Goal: Task Accomplishment & Management: Manage account settings

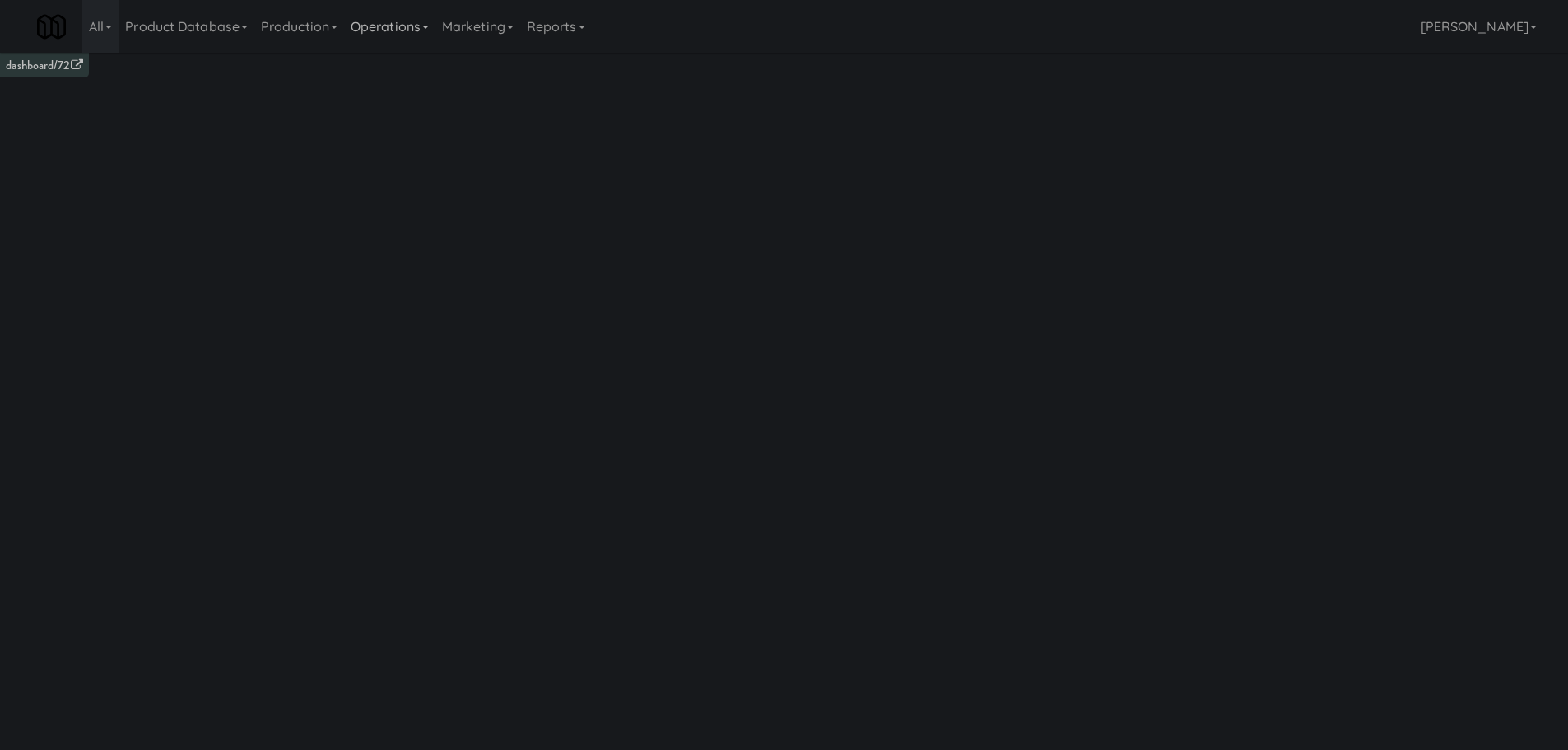
click at [401, 32] on link "Operations" at bounding box center [389, 26] width 91 height 53
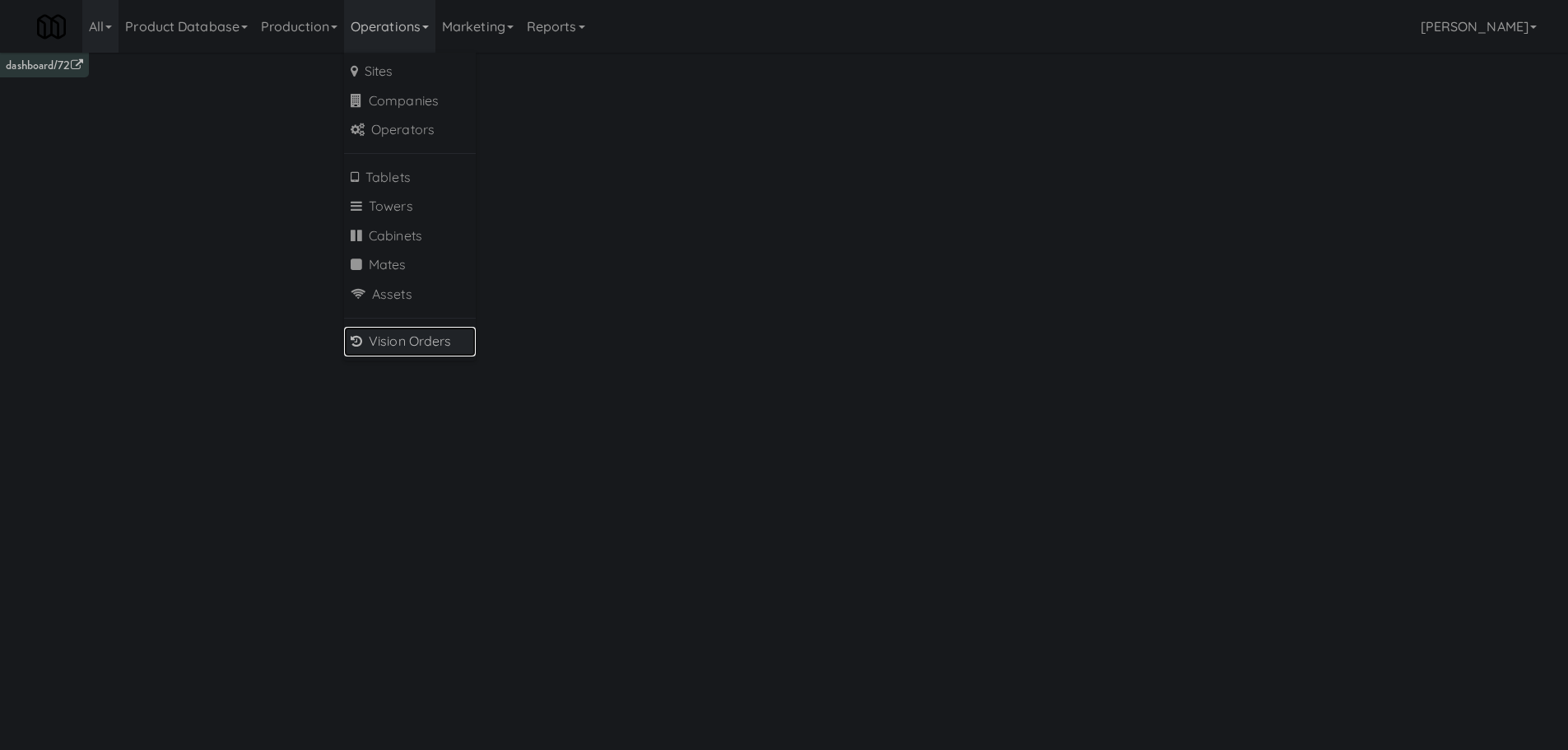
click at [403, 341] on link "Vision Orders" at bounding box center [409, 342] width 131 height 30
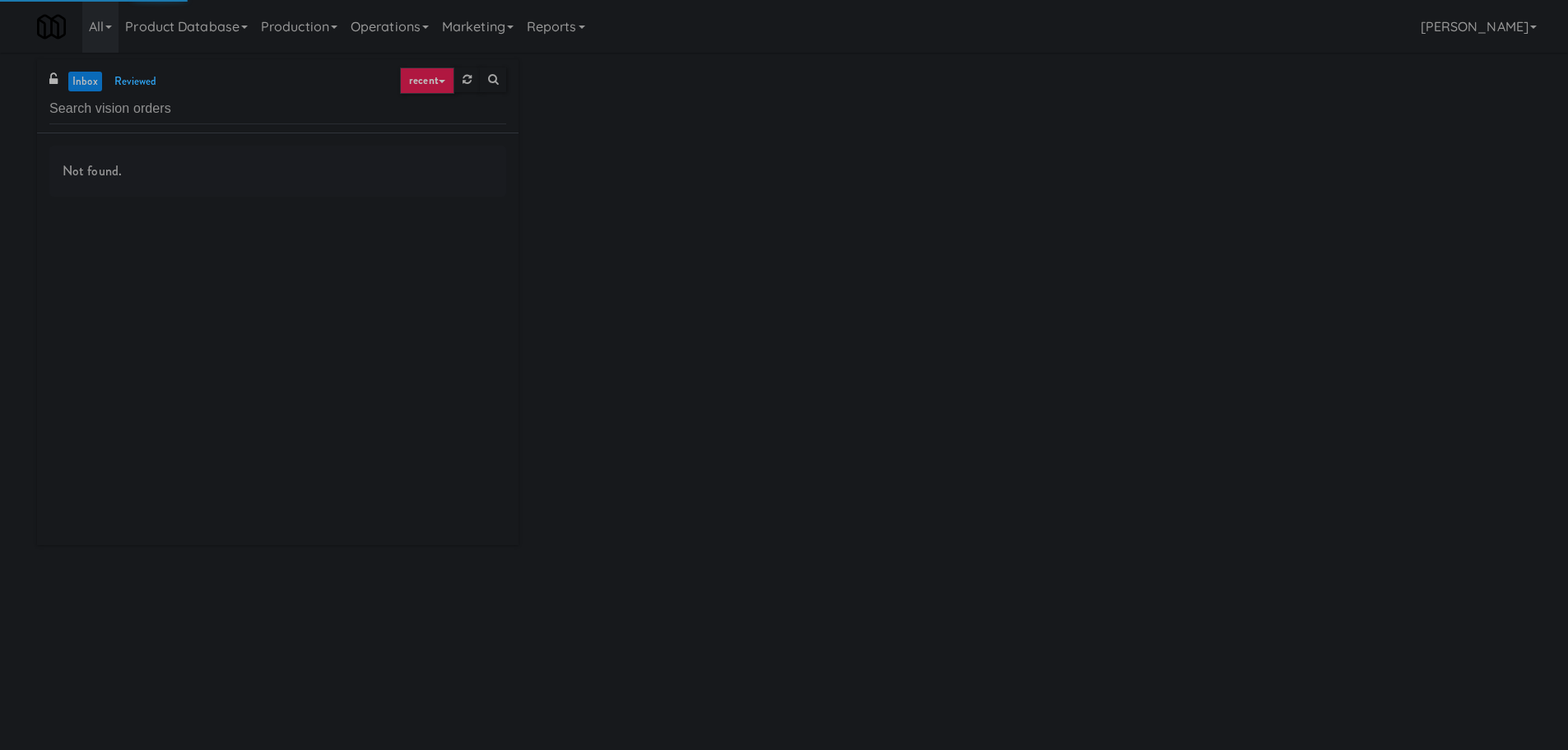
click at [216, 109] on input "text" at bounding box center [278, 109] width 457 height 31
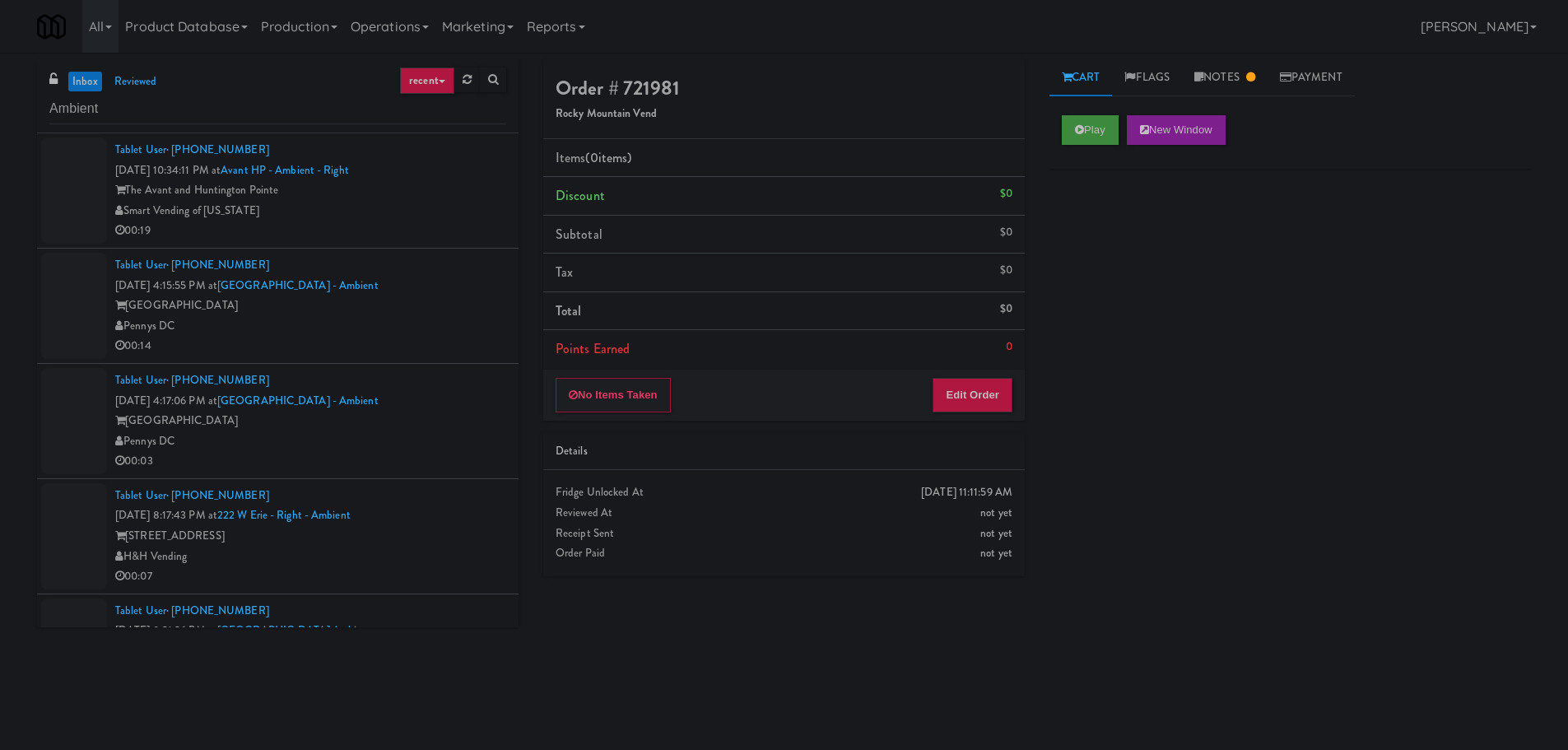
type input "Ambient"
click at [467, 174] on div "Tablet User · (661) 444-5145 Aug 26, 2025 10:34:11 PM at Avant HP - Ambient - R…" at bounding box center [311, 190] width 391 height 102
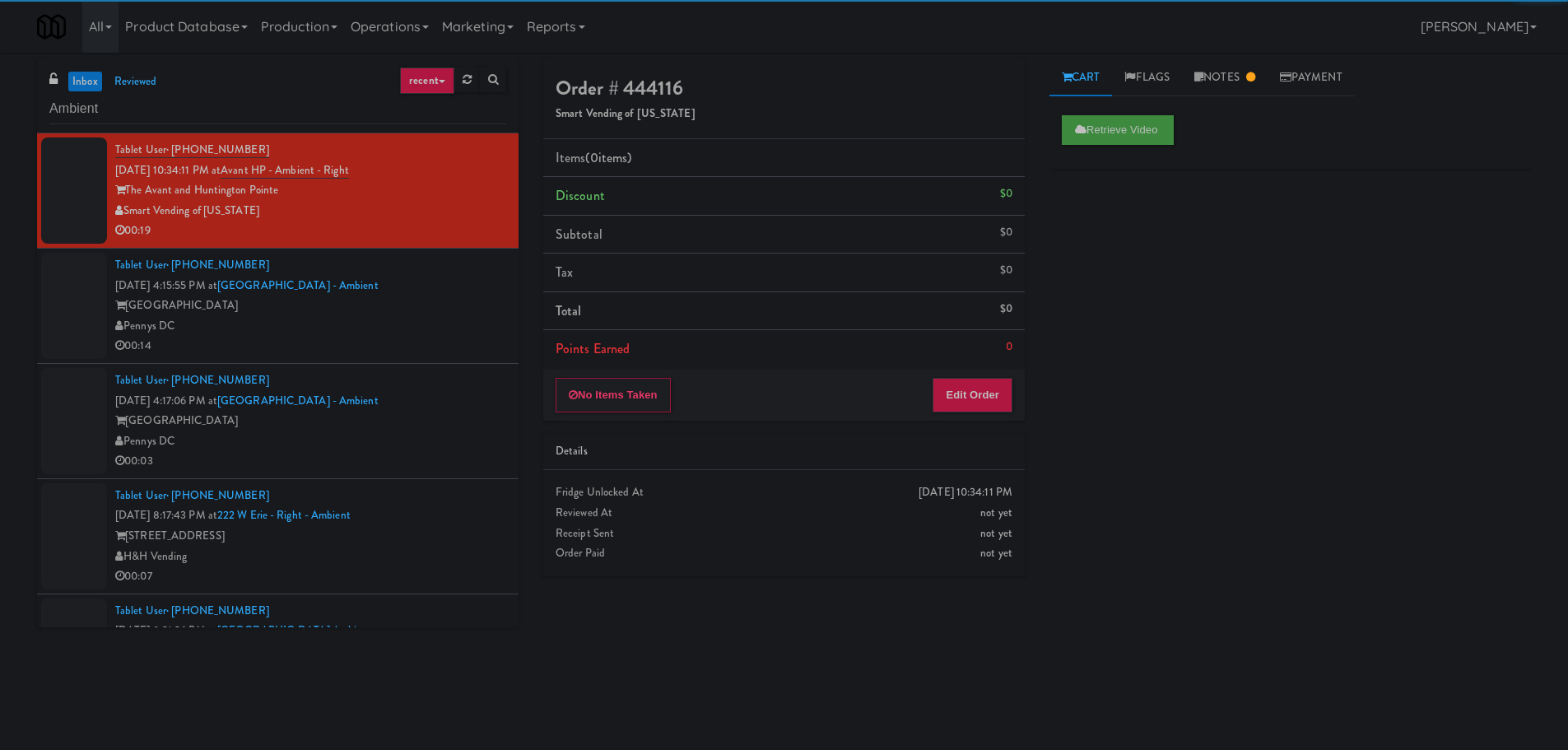
click at [438, 324] on div "Pennys DC" at bounding box center [311, 326] width 391 height 20
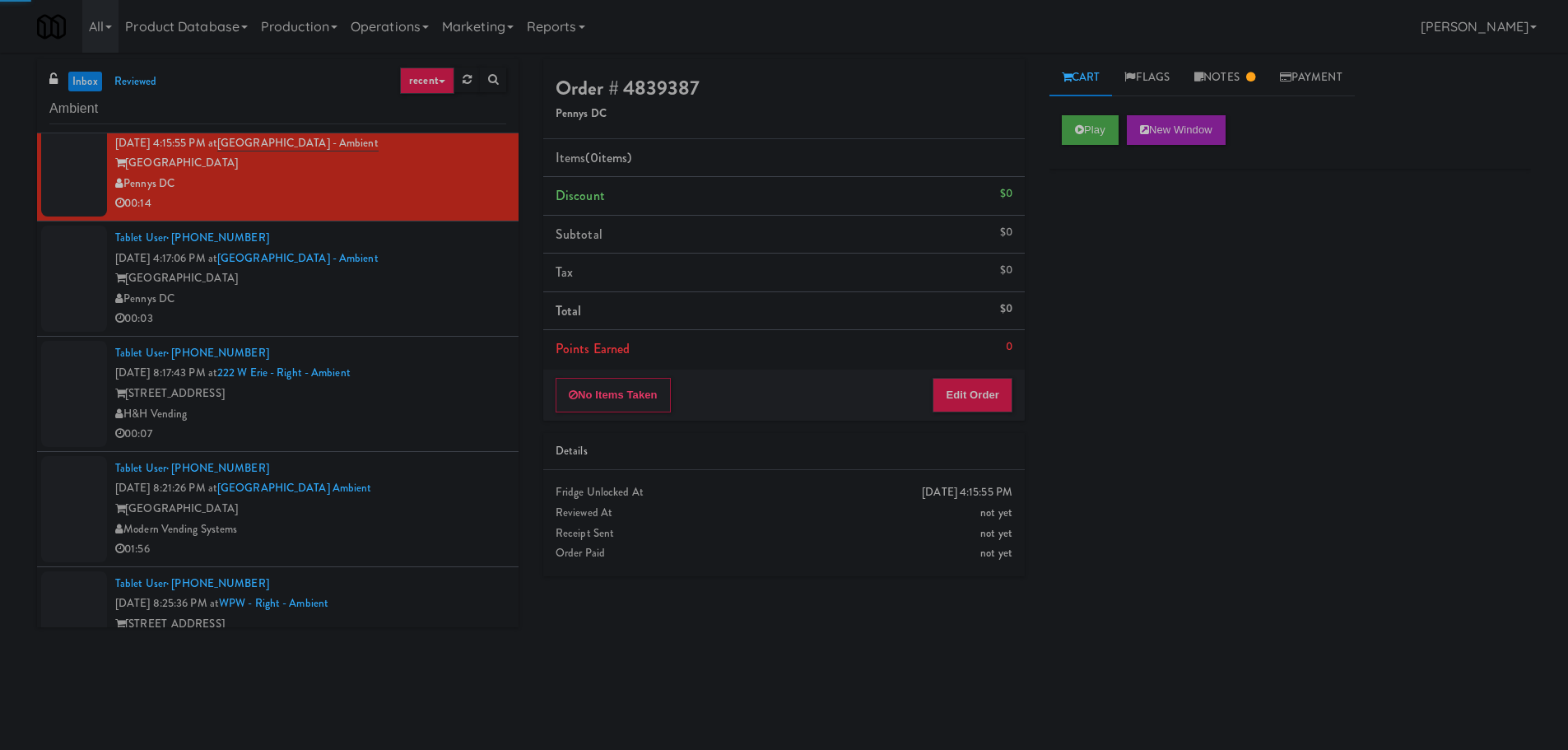
scroll to position [165, 0]
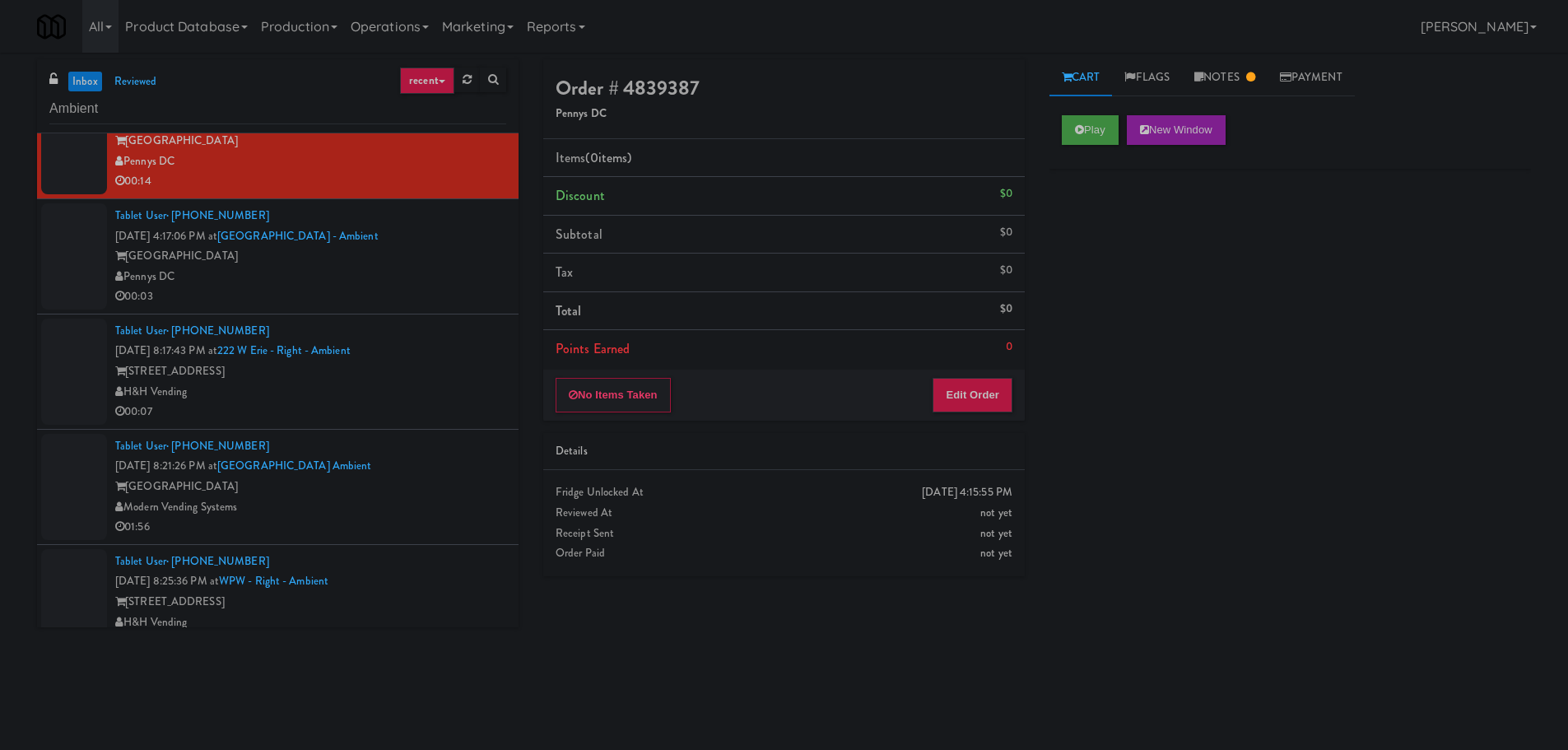
click at [450, 282] on div "Pennys DC" at bounding box center [311, 277] width 391 height 20
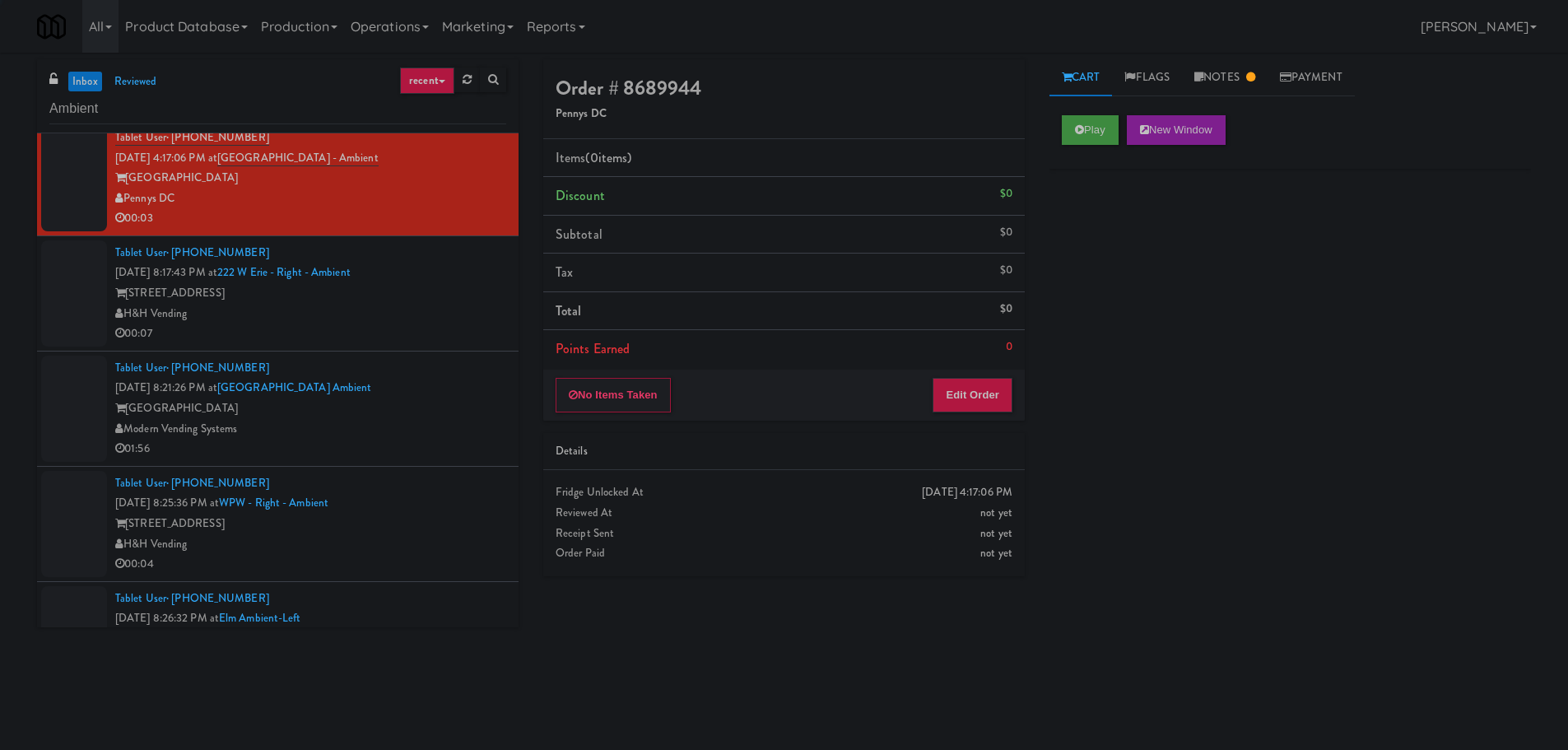
scroll to position [247, 0]
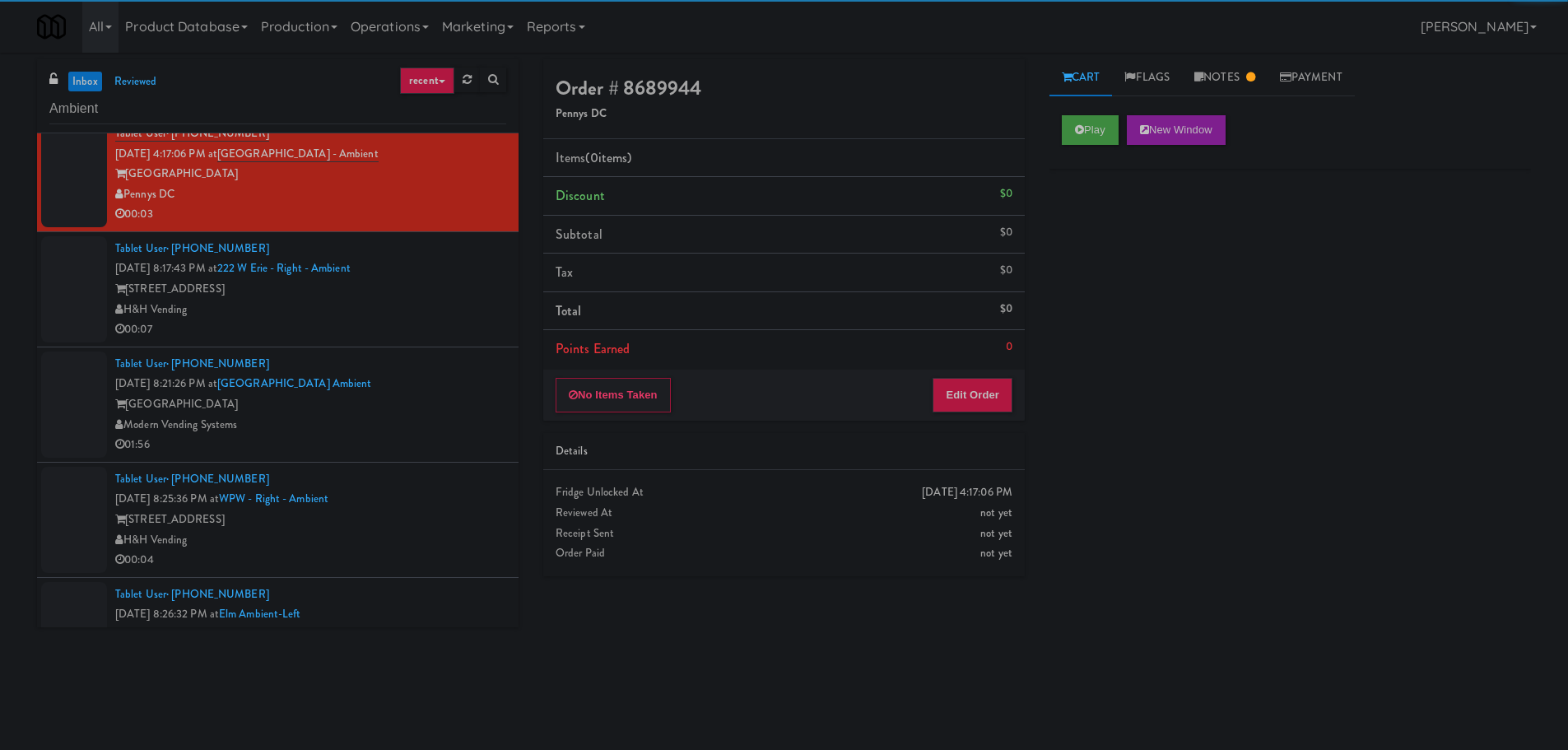
click at [403, 357] on div "Tablet User · (980) 939-2421 Sep 6, 2025 8:21:26 PM at Museum Tower Ambient Mus…" at bounding box center [311, 404] width 391 height 102
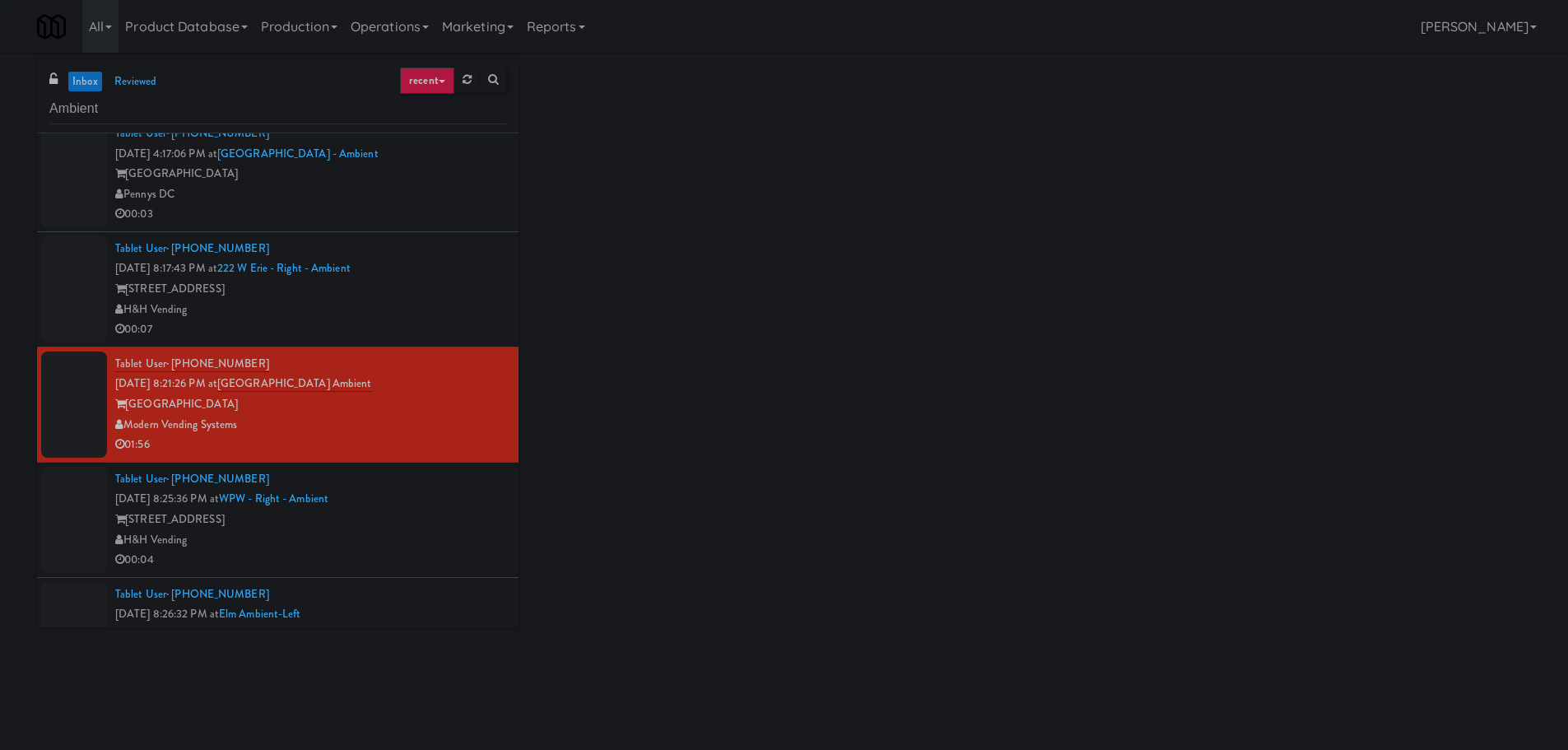
click at [423, 311] on div "H&H Vending" at bounding box center [311, 310] width 391 height 20
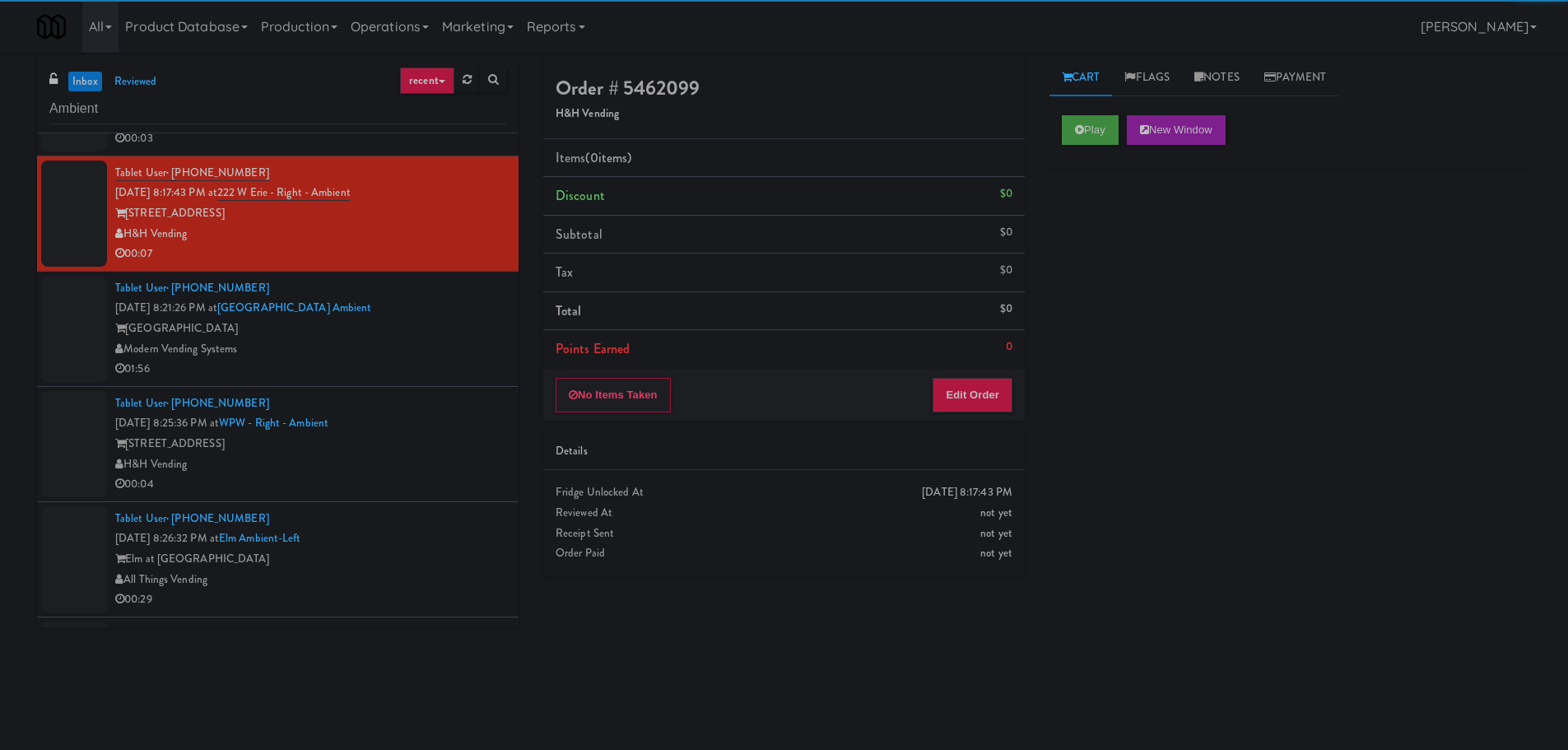
scroll to position [329, 0]
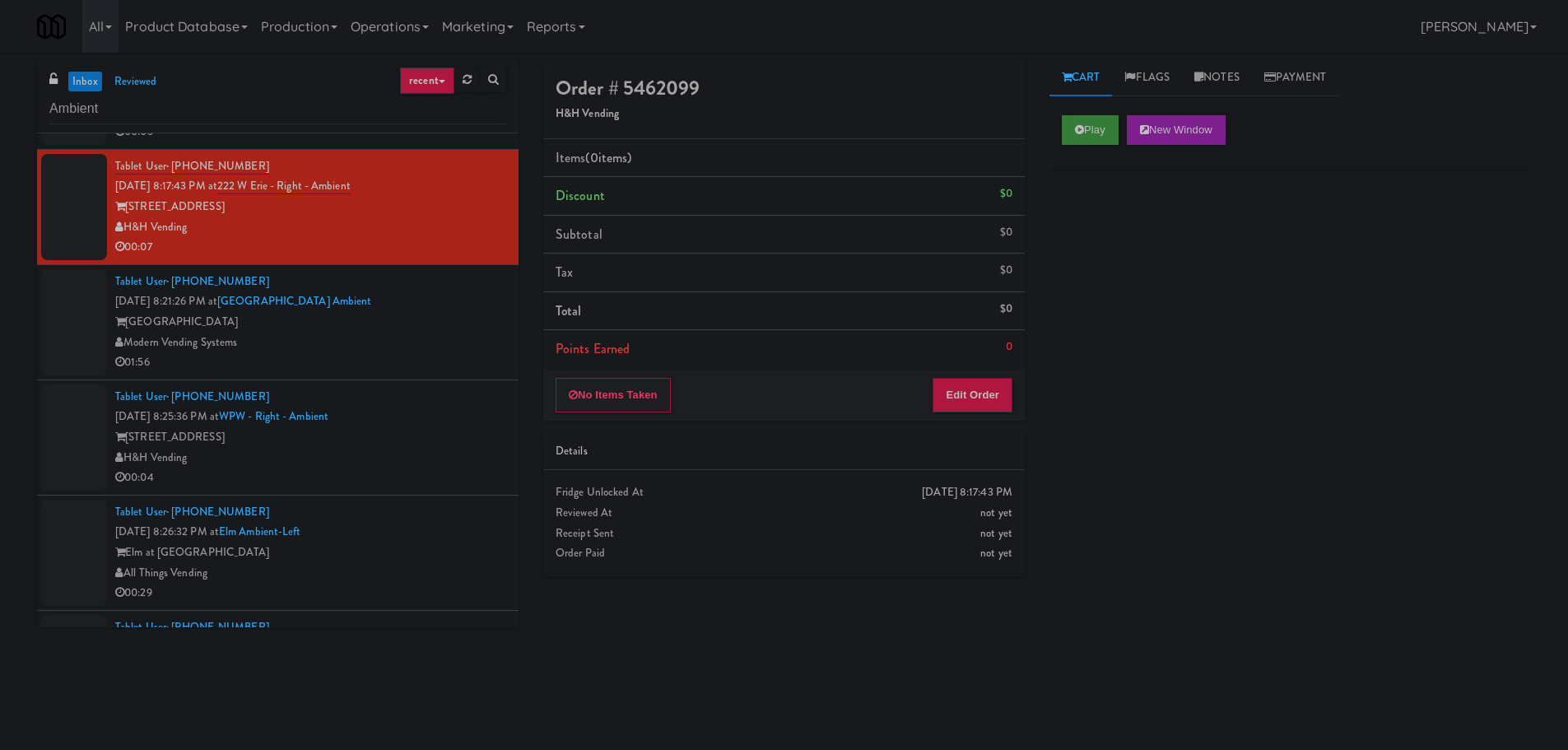
click at [1117, 110] on div "Play New Window" at bounding box center [1289, 135] width 482 height 66
click at [1094, 138] on button "Play" at bounding box center [1090, 130] width 57 height 30
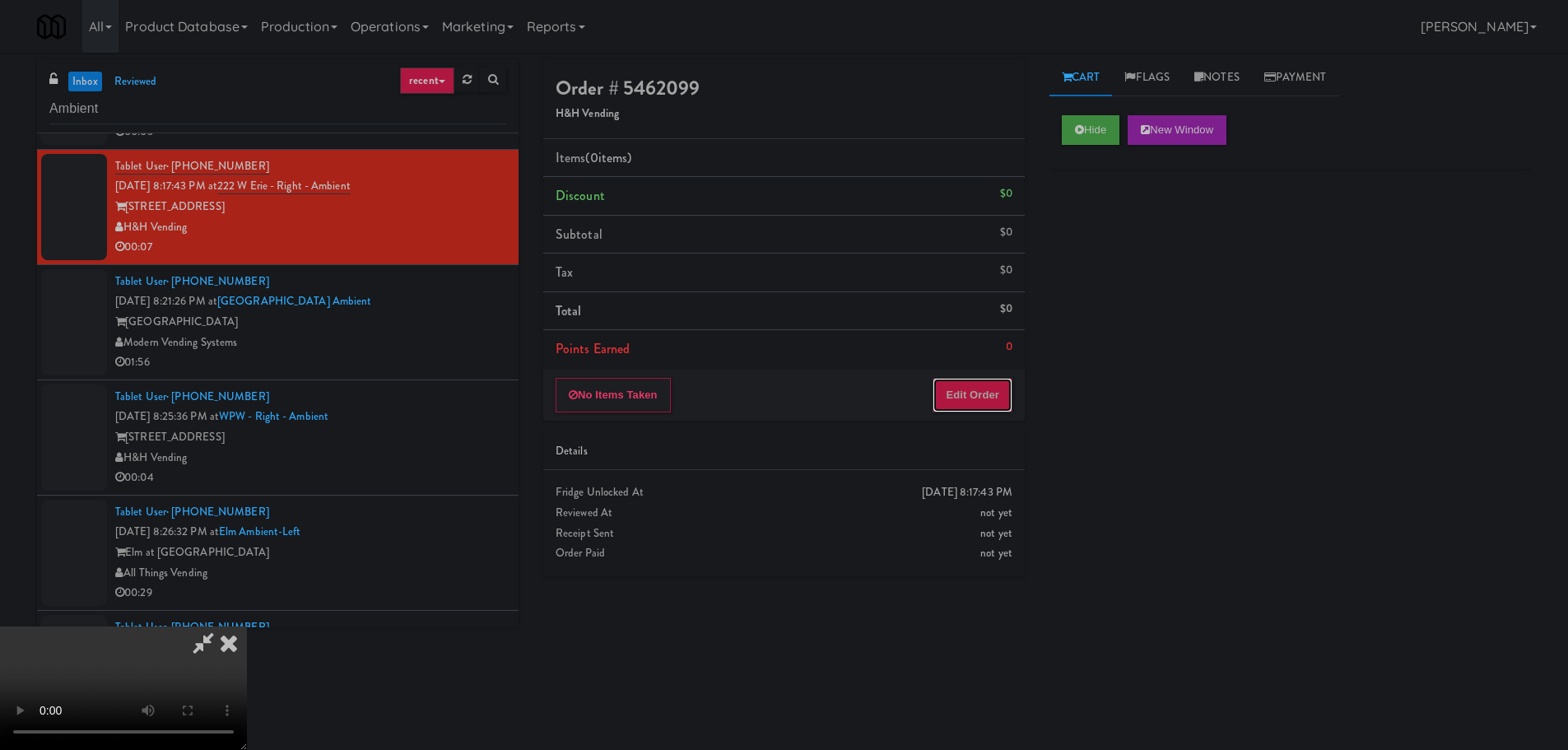
click at [954, 386] on button "Edit Order" at bounding box center [973, 394] width 80 height 34
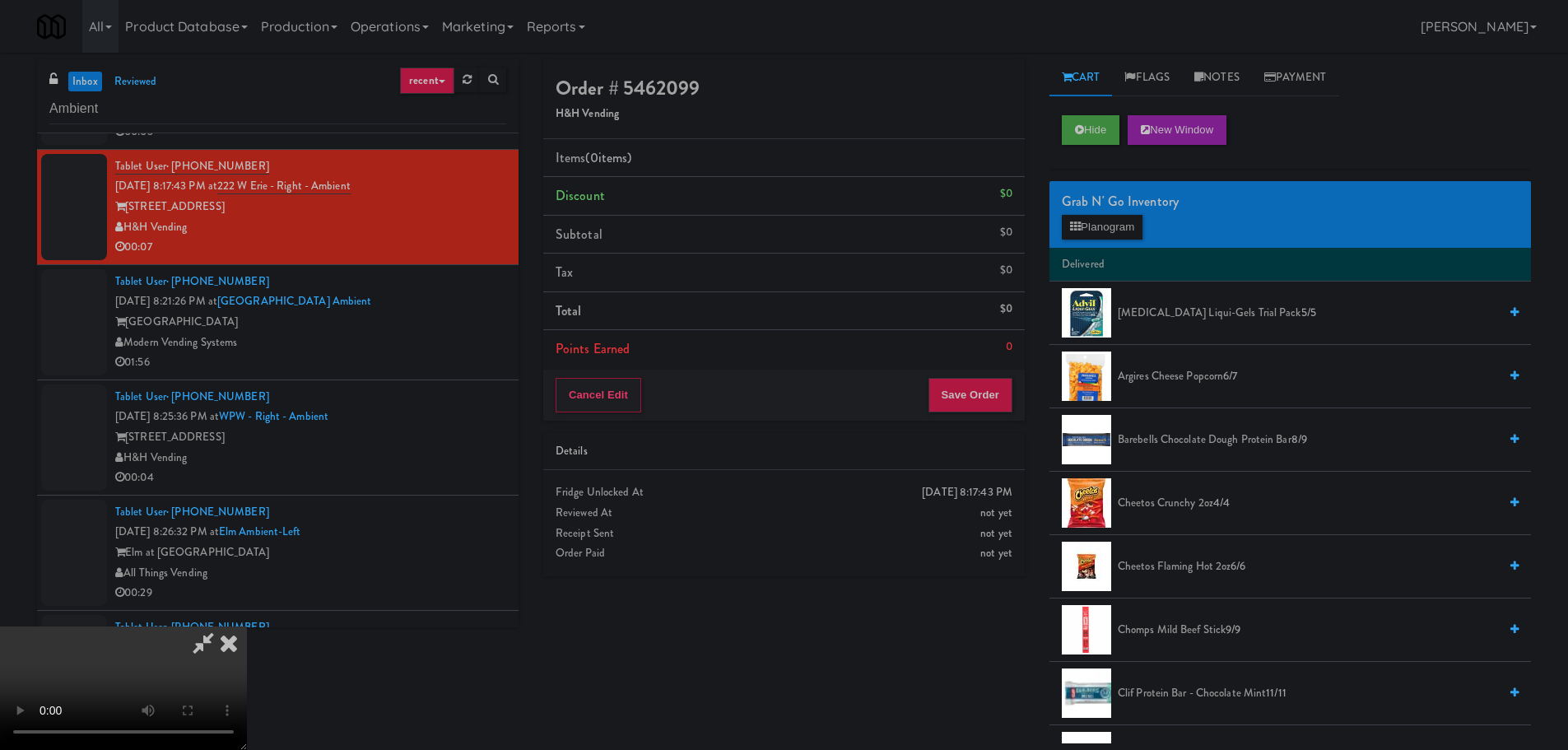
scroll to position [283, 0]
click at [247, 626] on video at bounding box center [123, 688] width 247 height 124
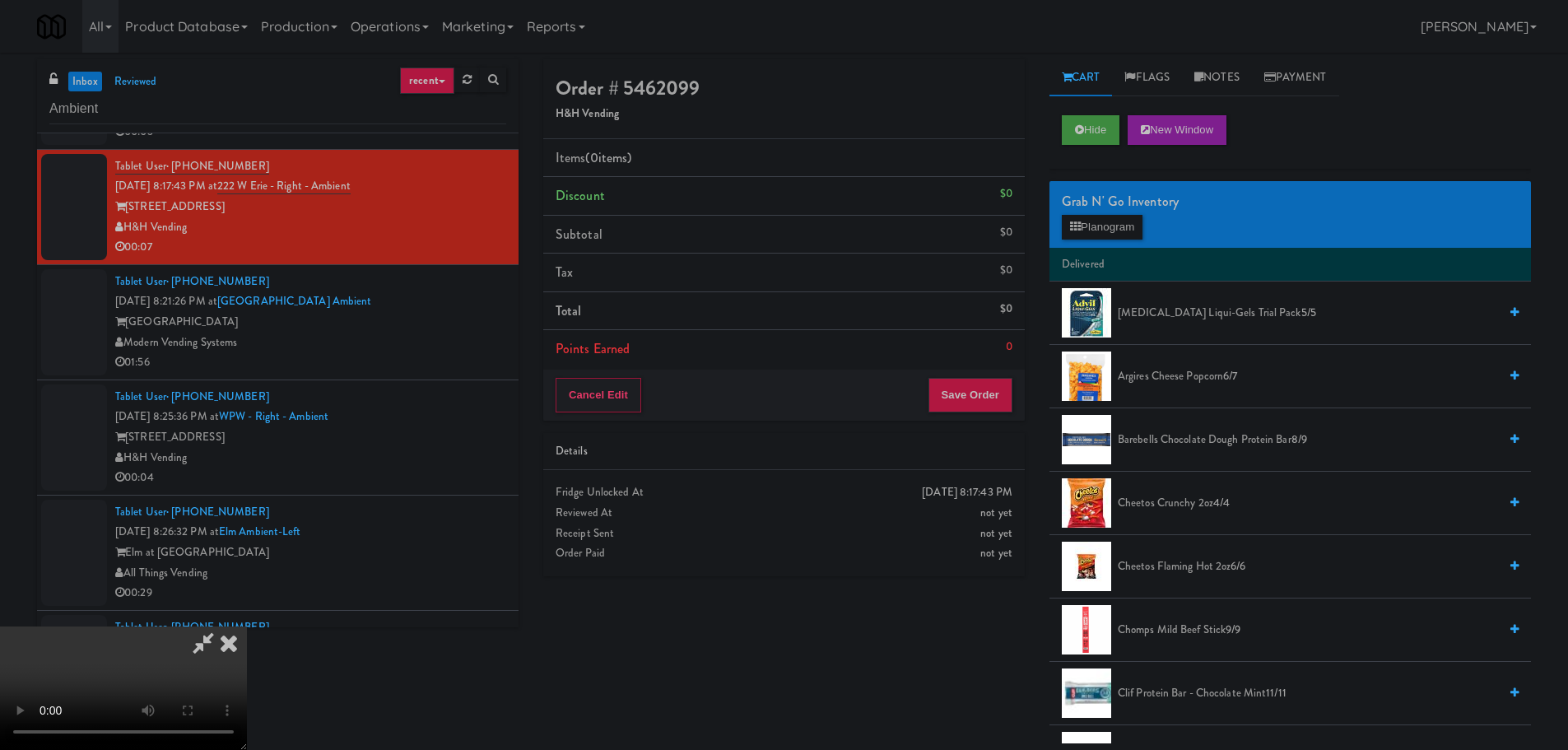
click at [247, 626] on video at bounding box center [123, 688] width 247 height 124
click at [1156, 375] on span "Argires Cheese Popcorn 6/7" at bounding box center [1308, 376] width 380 height 20
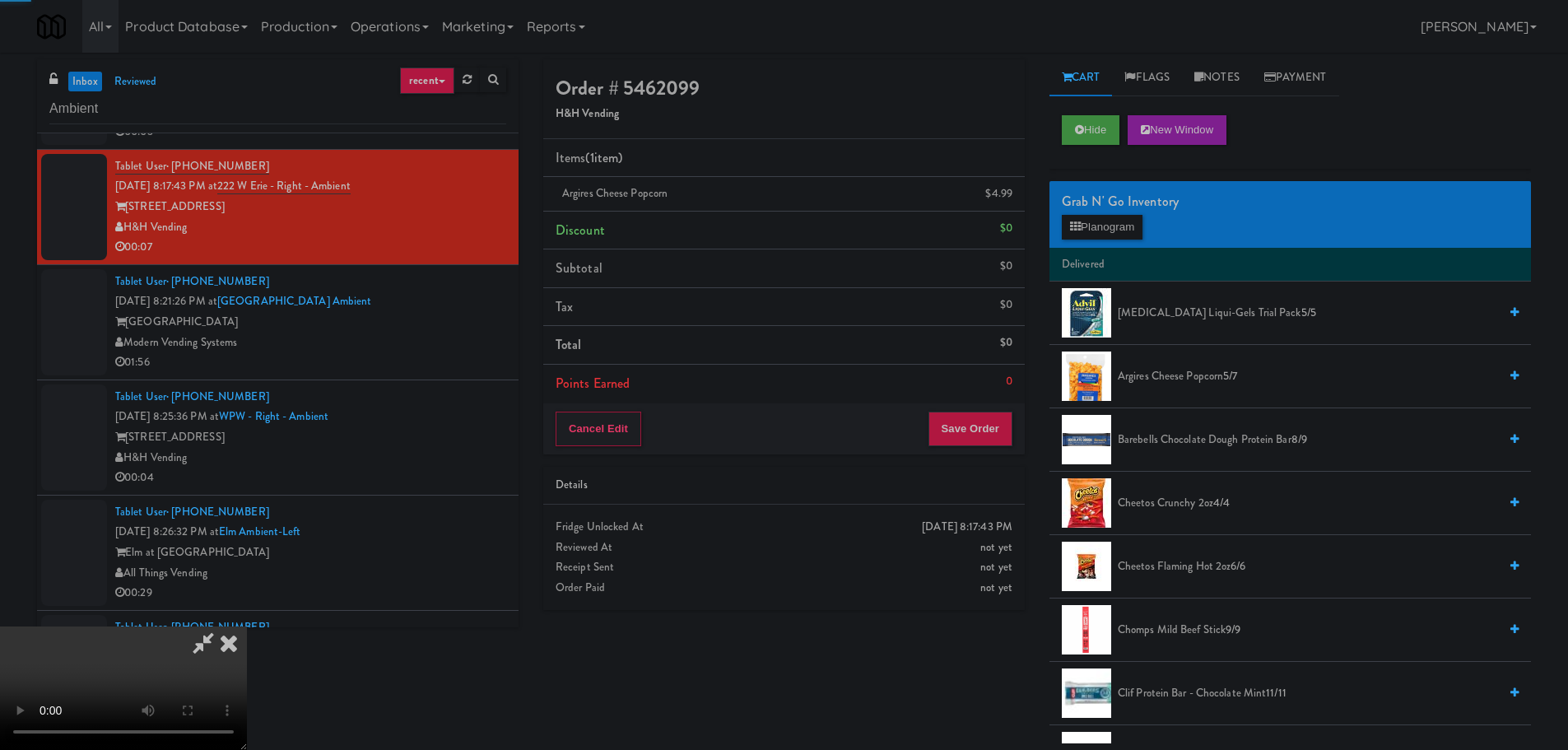
click at [247, 626] on video at bounding box center [123, 688] width 247 height 124
click at [953, 417] on button "Save Order" at bounding box center [970, 429] width 84 height 34
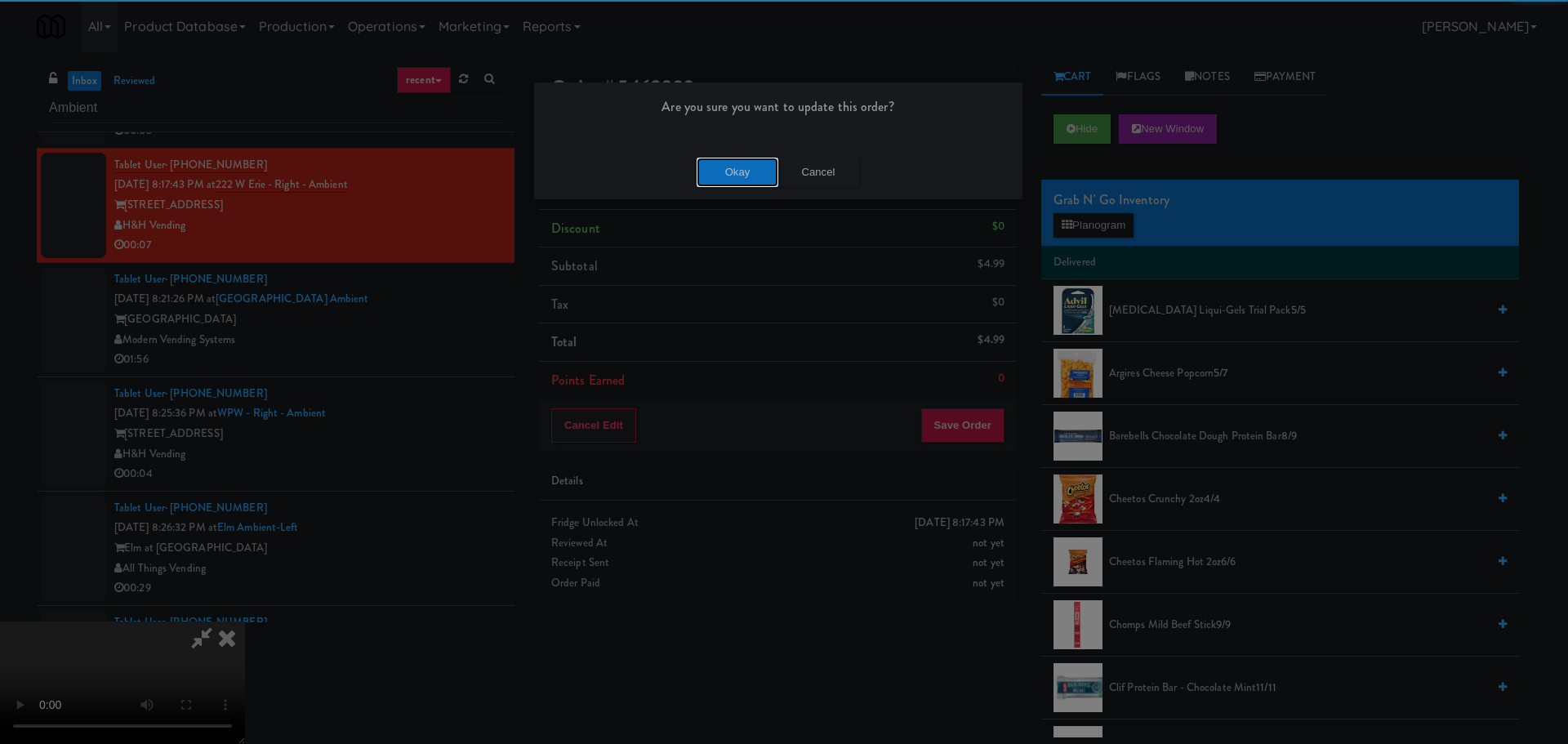
click at [741, 176] on button "Okay" at bounding box center [738, 173] width 81 height 30
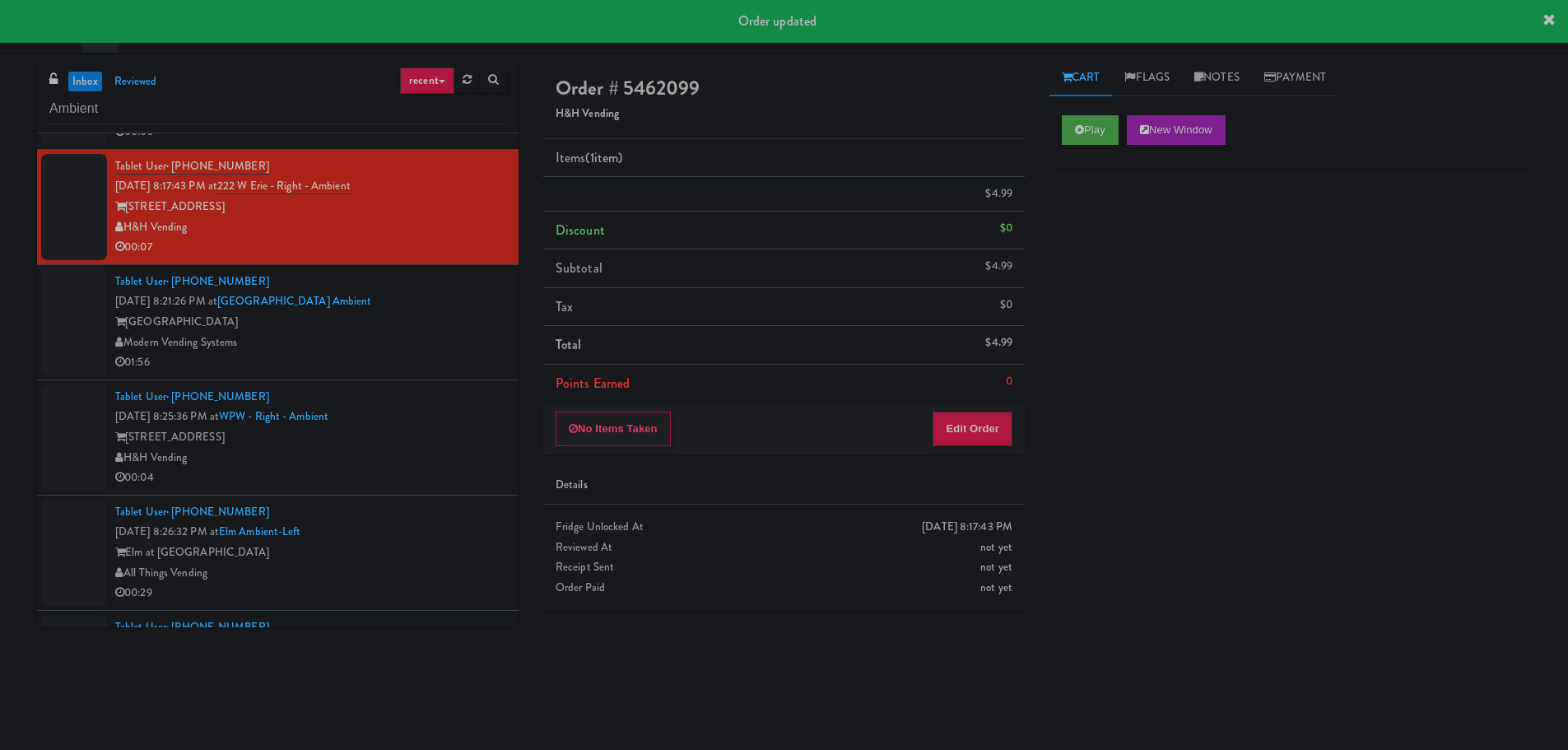
scroll to position [0, 0]
click at [420, 328] on div "Museum Tower" at bounding box center [311, 322] width 391 height 20
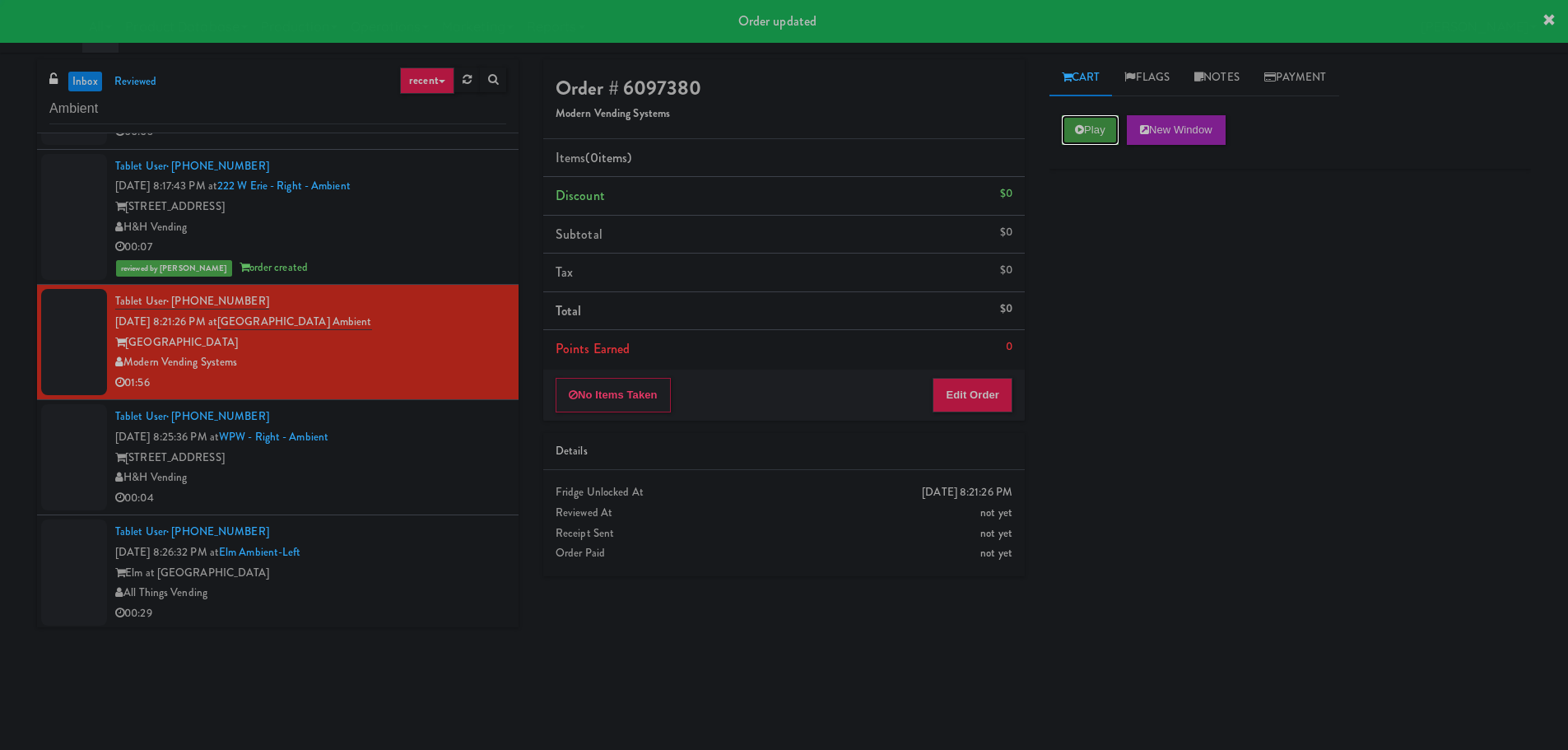
click at [1078, 134] on icon at bounding box center [1080, 129] width 9 height 10
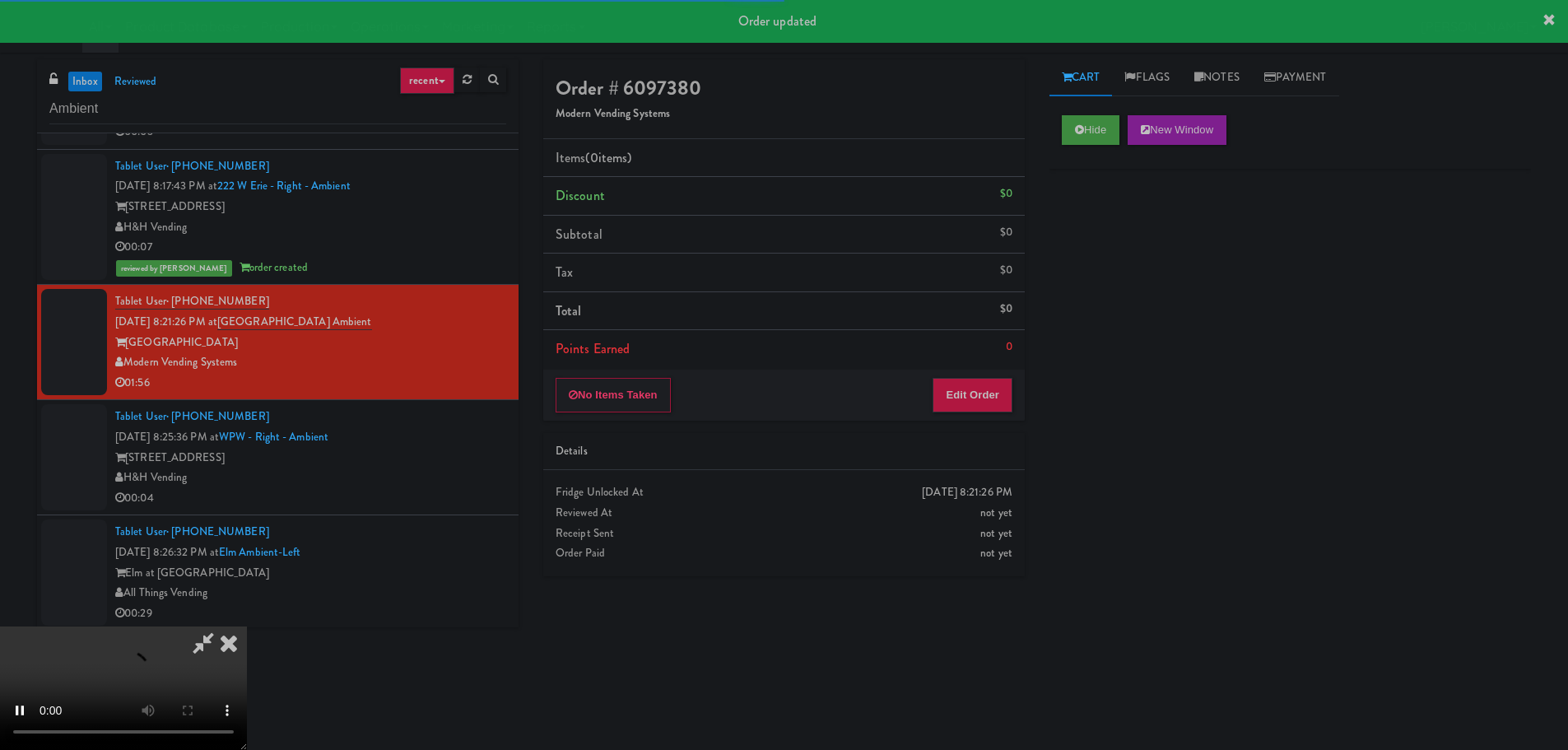
click at [988, 367] on li "Points Earned 0" at bounding box center [784, 348] width 482 height 38
click at [994, 381] on button "Edit Order" at bounding box center [973, 394] width 80 height 34
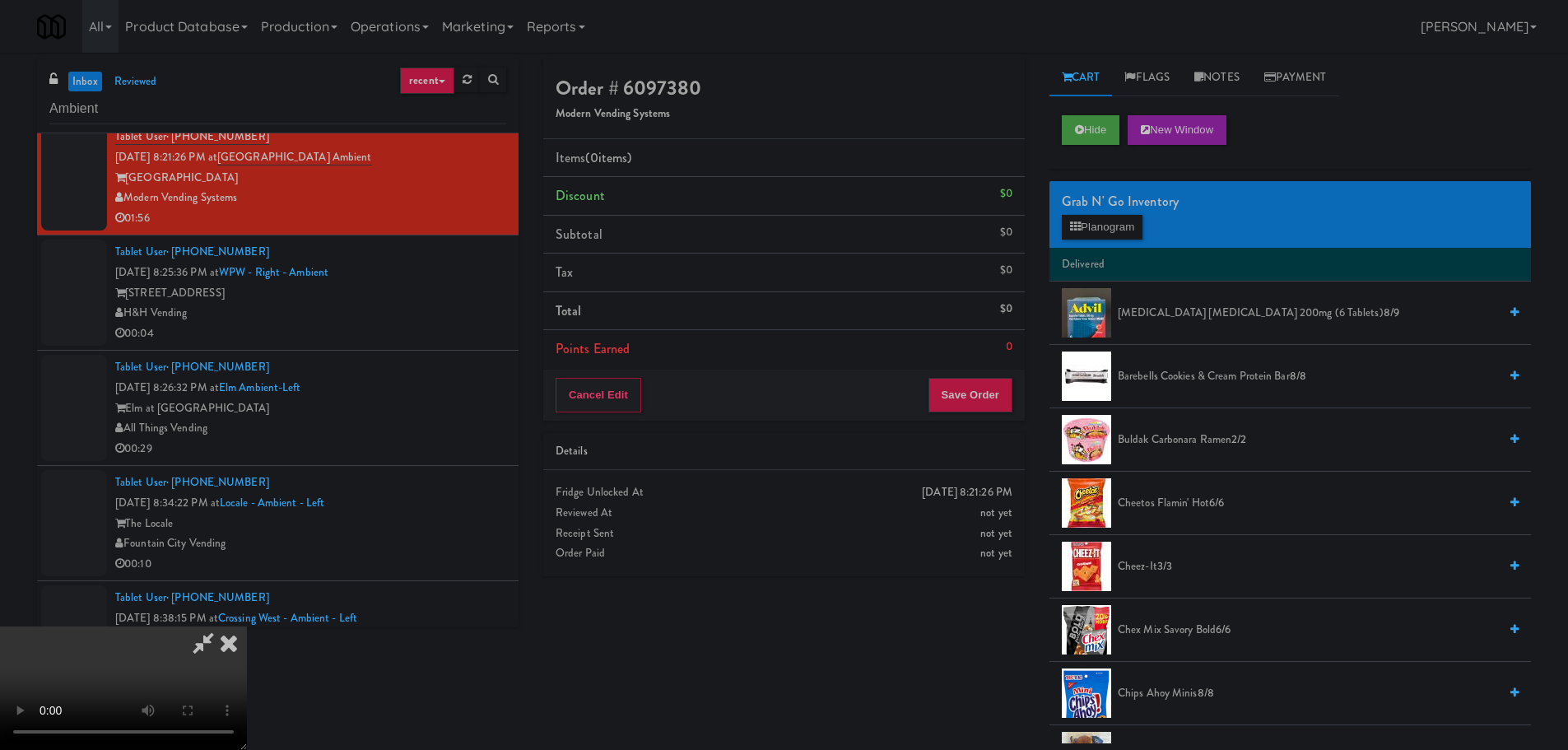
scroll to position [283, 0]
click at [247, 626] on video at bounding box center [123, 688] width 247 height 124
click at [1098, 135] on button "Hide" at bounding box center [1091, 130] width 58 height 30
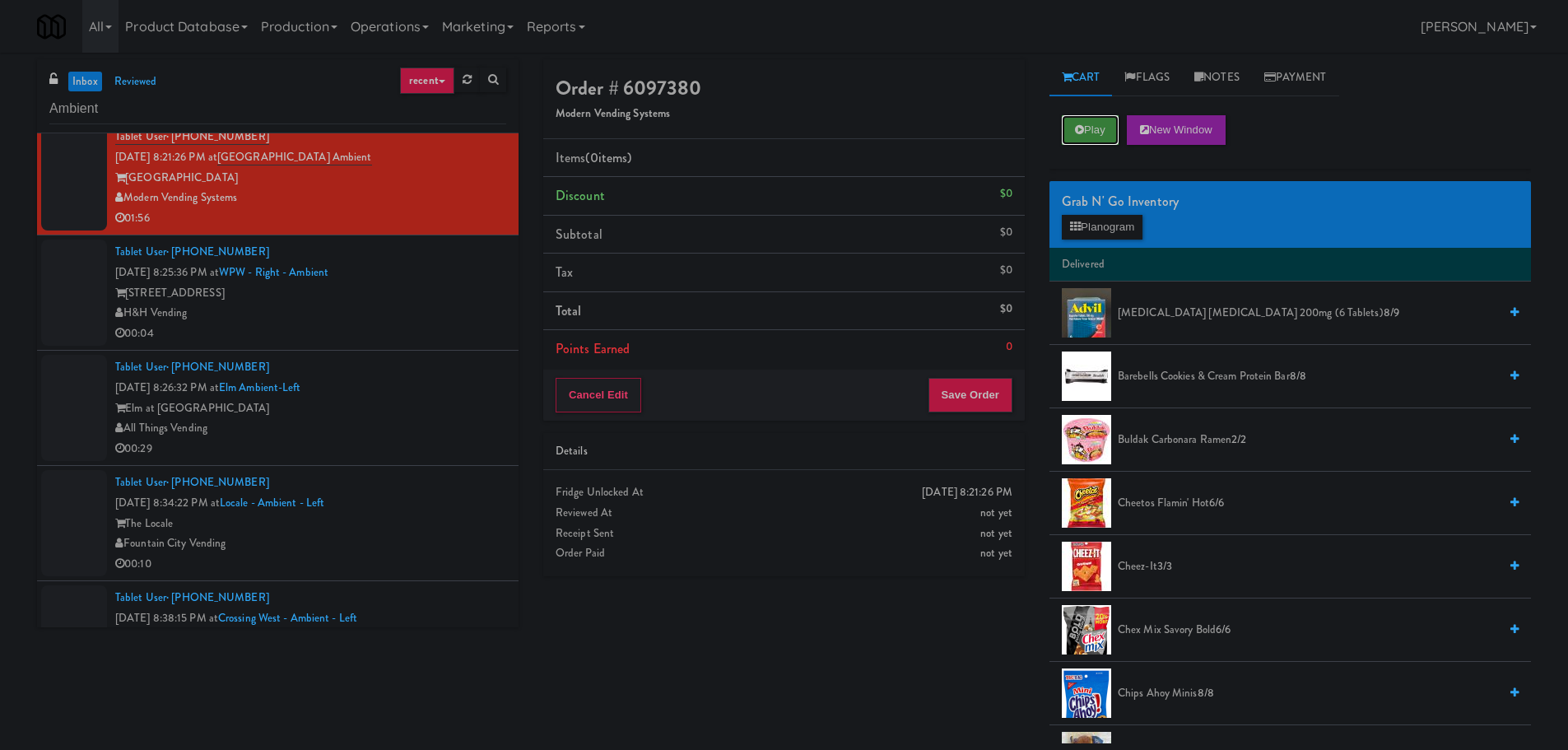
click at [1098, 135] on button "Play" at bounding box center [1090, 130] width 57 height 30
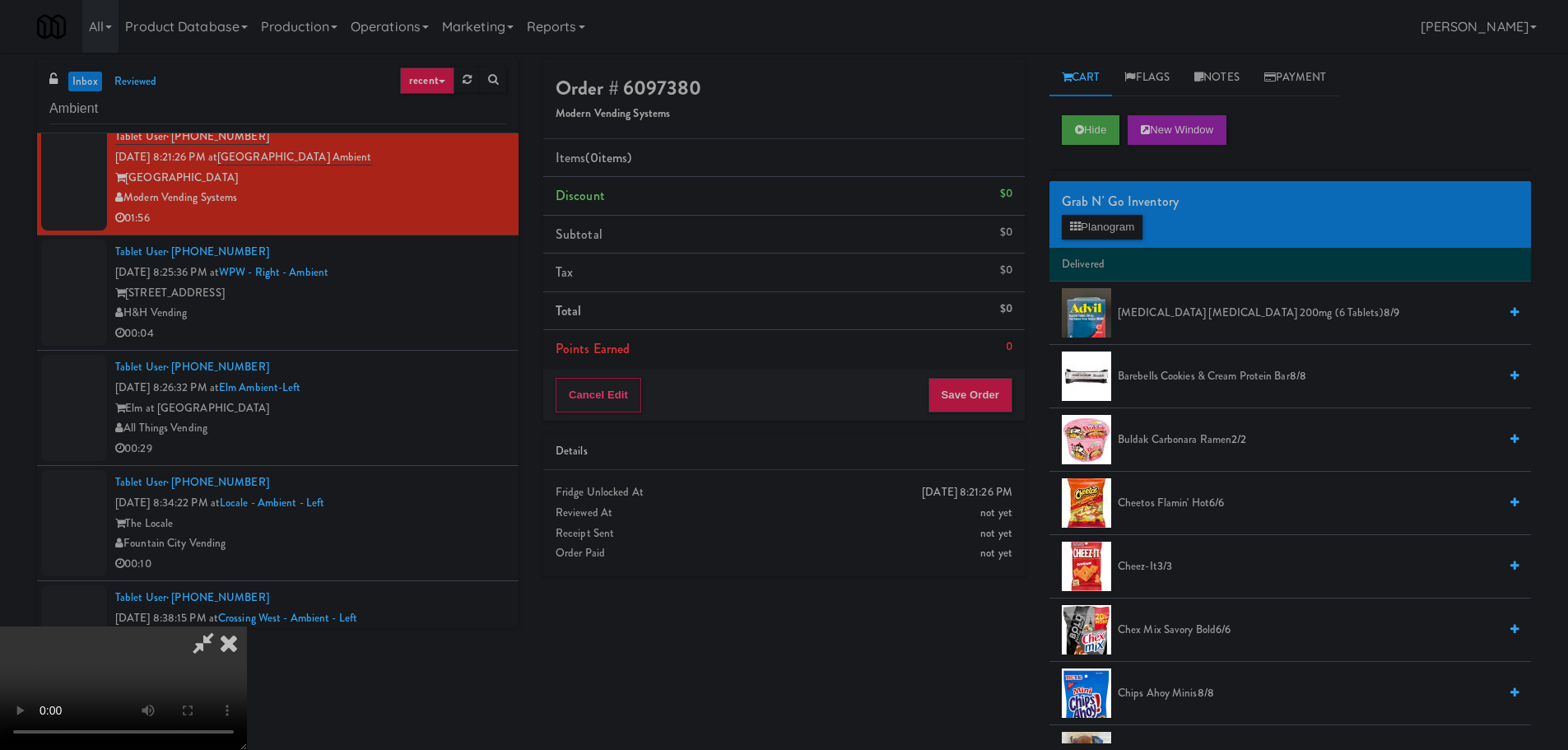
click at [247, 626] on video at bounding box center [123, 688] width 247 height 124
click at [1152, 504] on span "Cheetos Flamin' Hot 6/6" at bounding box center [1308, 503] width 380 height 20
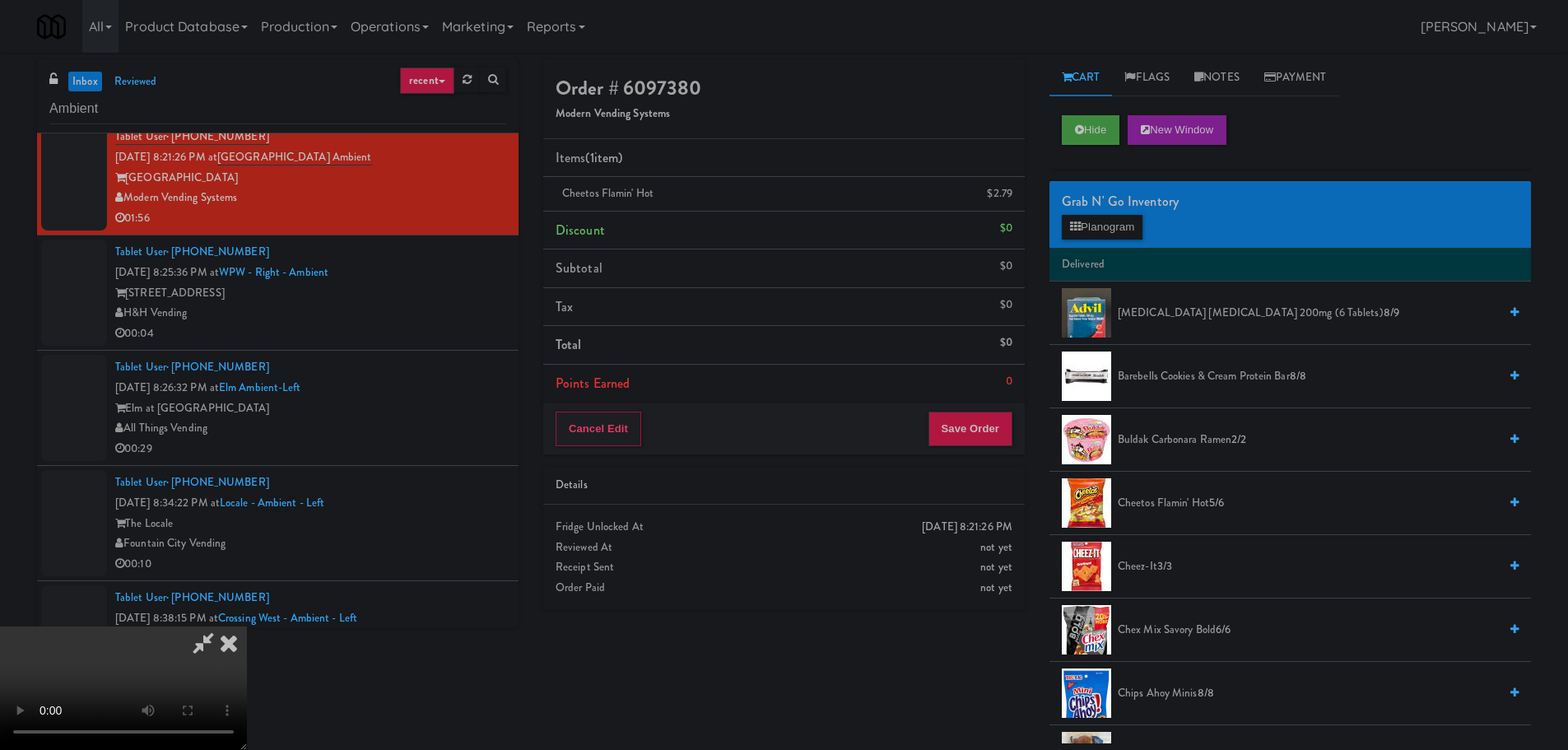
click at [247, 626] on video at bounding box center [123, 688] width 247 height 124
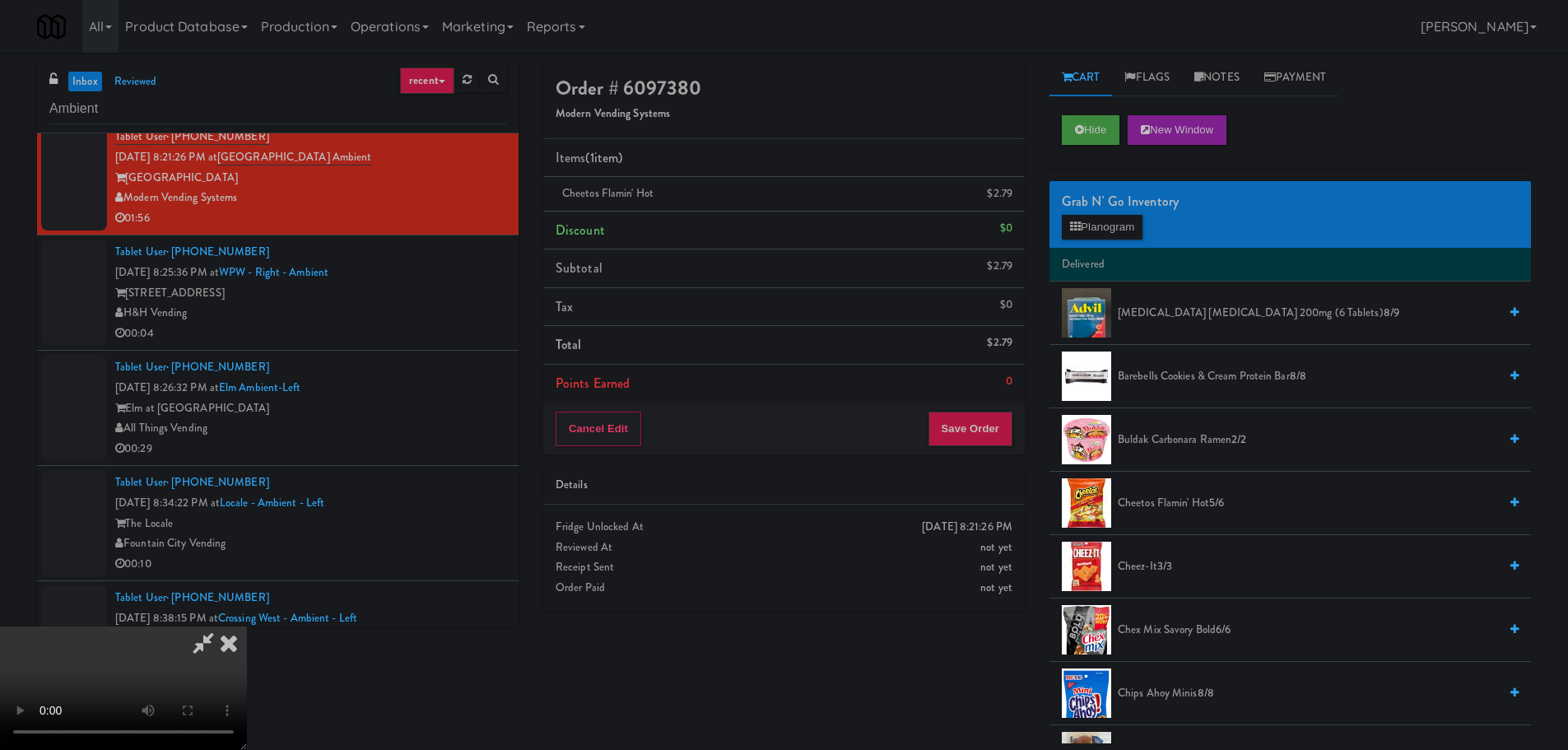
click at [247, 626] on video at bounding box center [123, 688] width 247 height 124
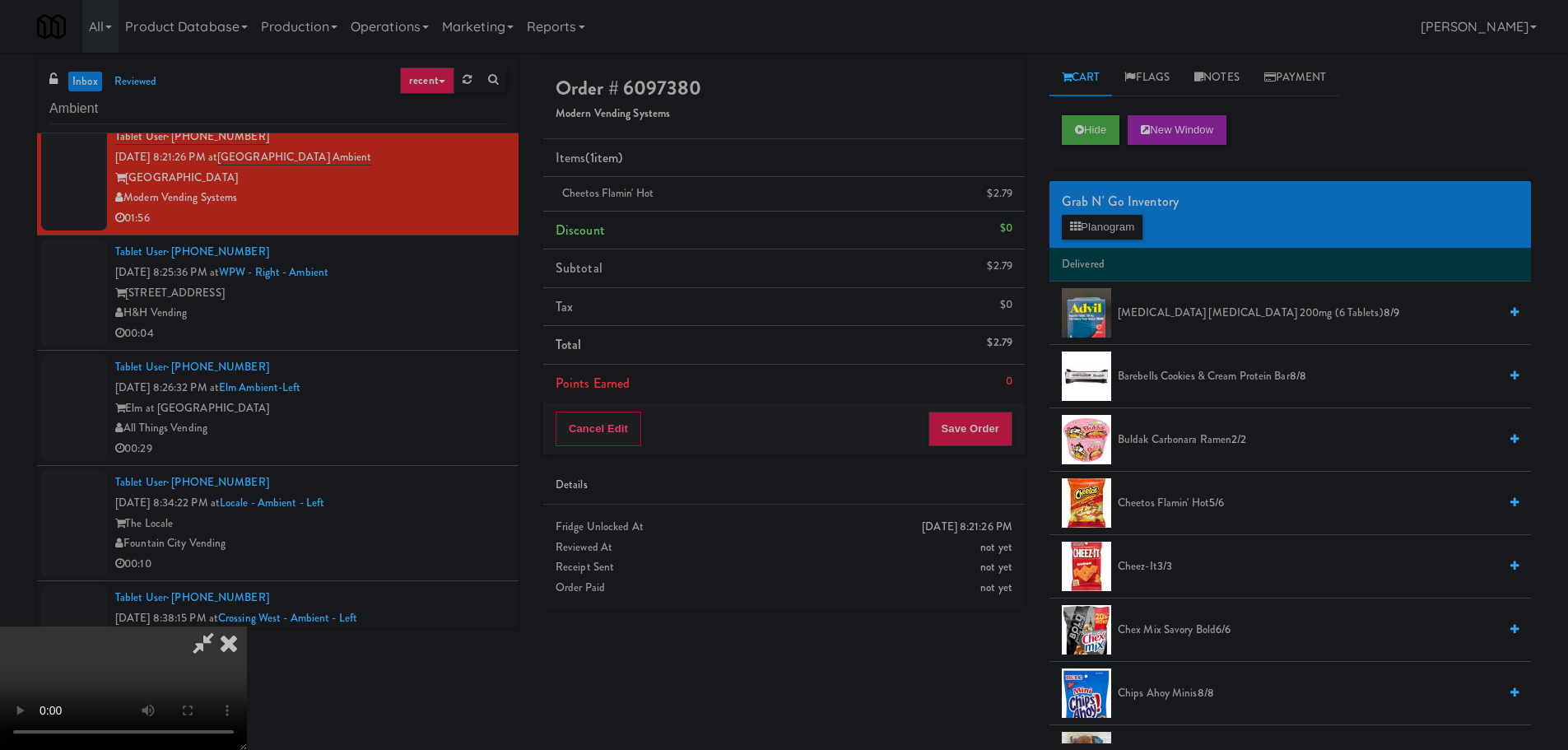
click at [247, 626] on video at bounding box center [123, 688] width 247 height 124
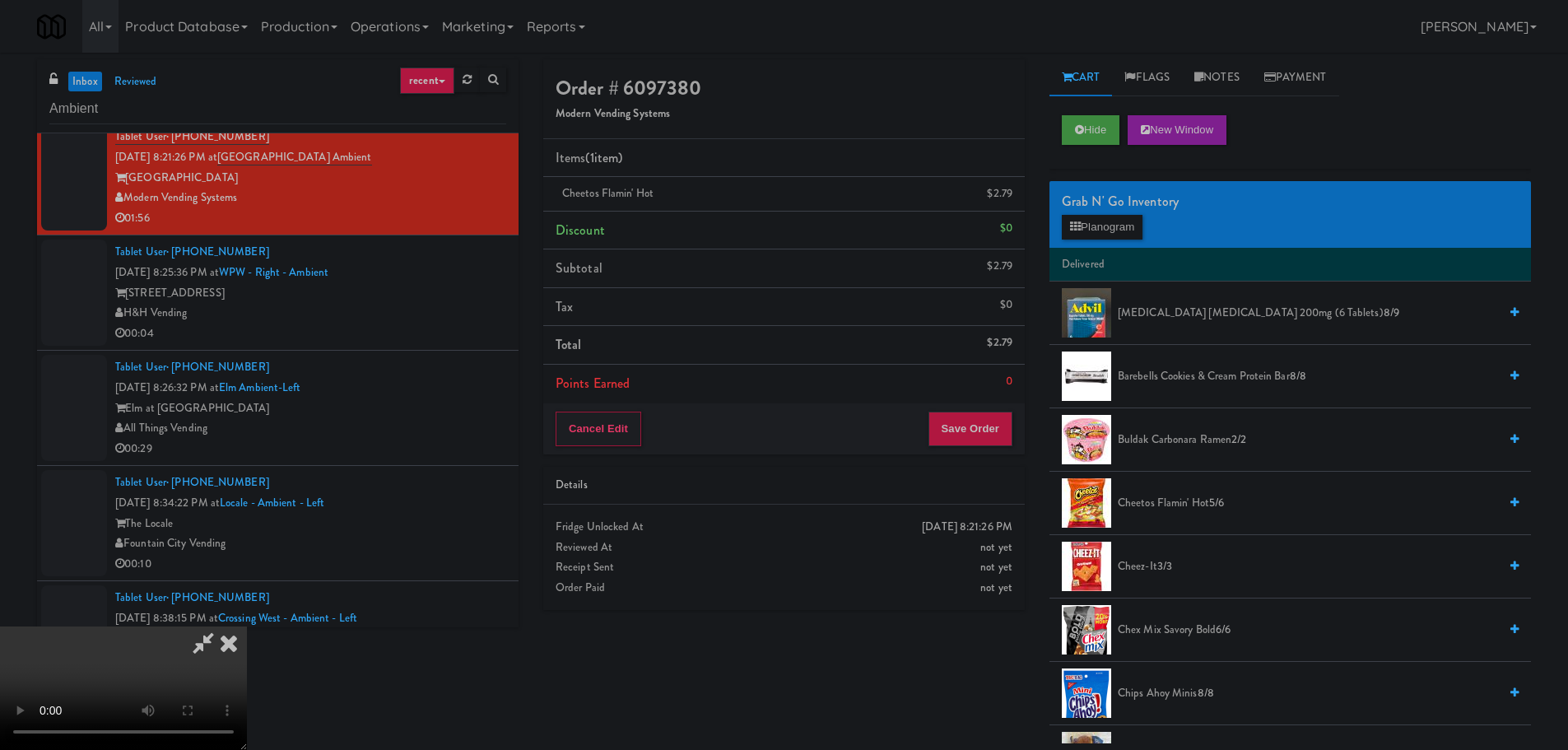
click at [247, 626] on video at bounding box center [123, 688] width 247 height 124
click at [1113, 221] on button "Planogram" at bounding box center [1102, 227] width 81 height 25
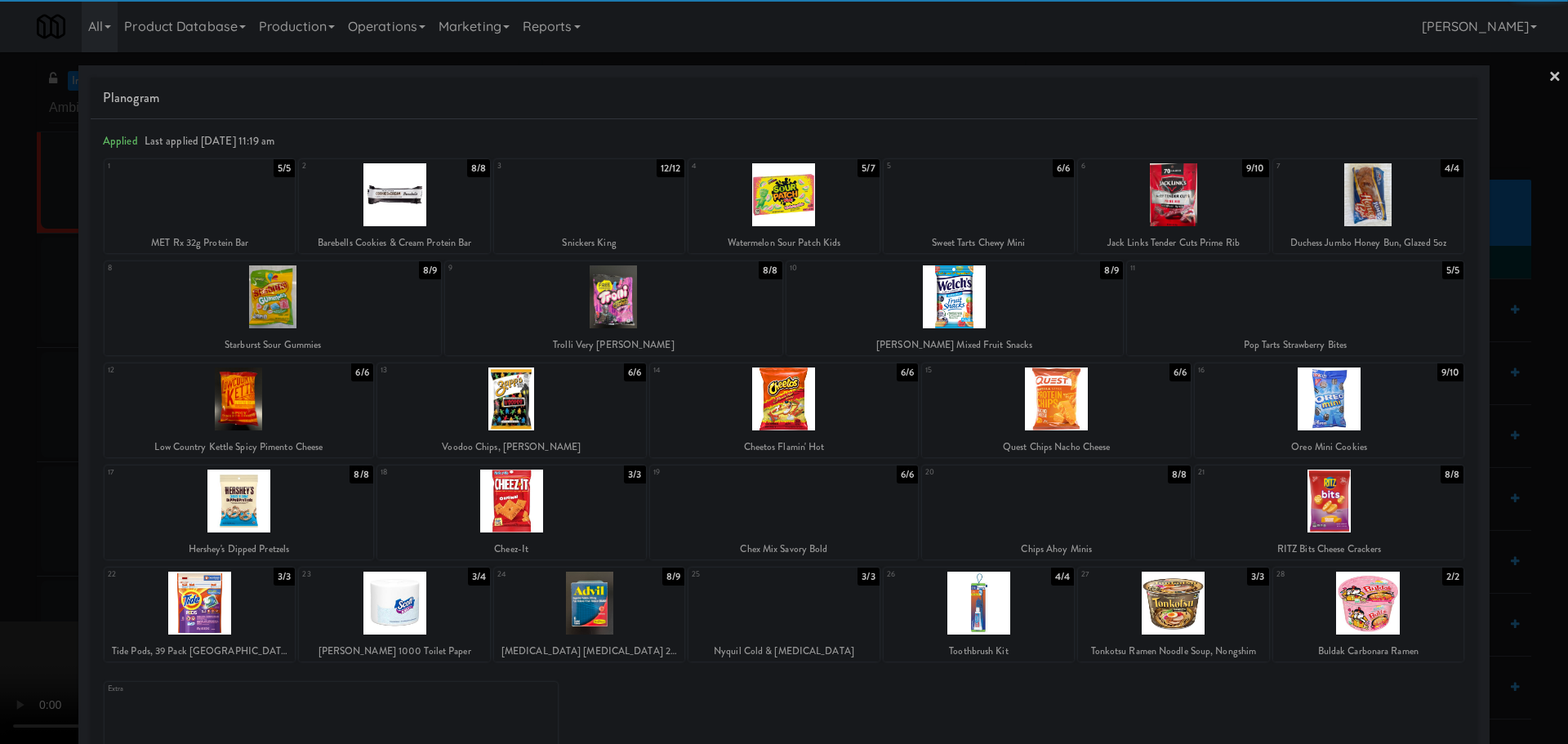
click at [1367, 194] on div at bounding box center [1368, 195] width 190 height 63
drag, startPoint x: 0, startPoint y: 413, endPoint x: 29, endPoint y: 413, distance: 29.0
click at [4, 414] on div at bounding box center [784, 372] width 1568 height 744
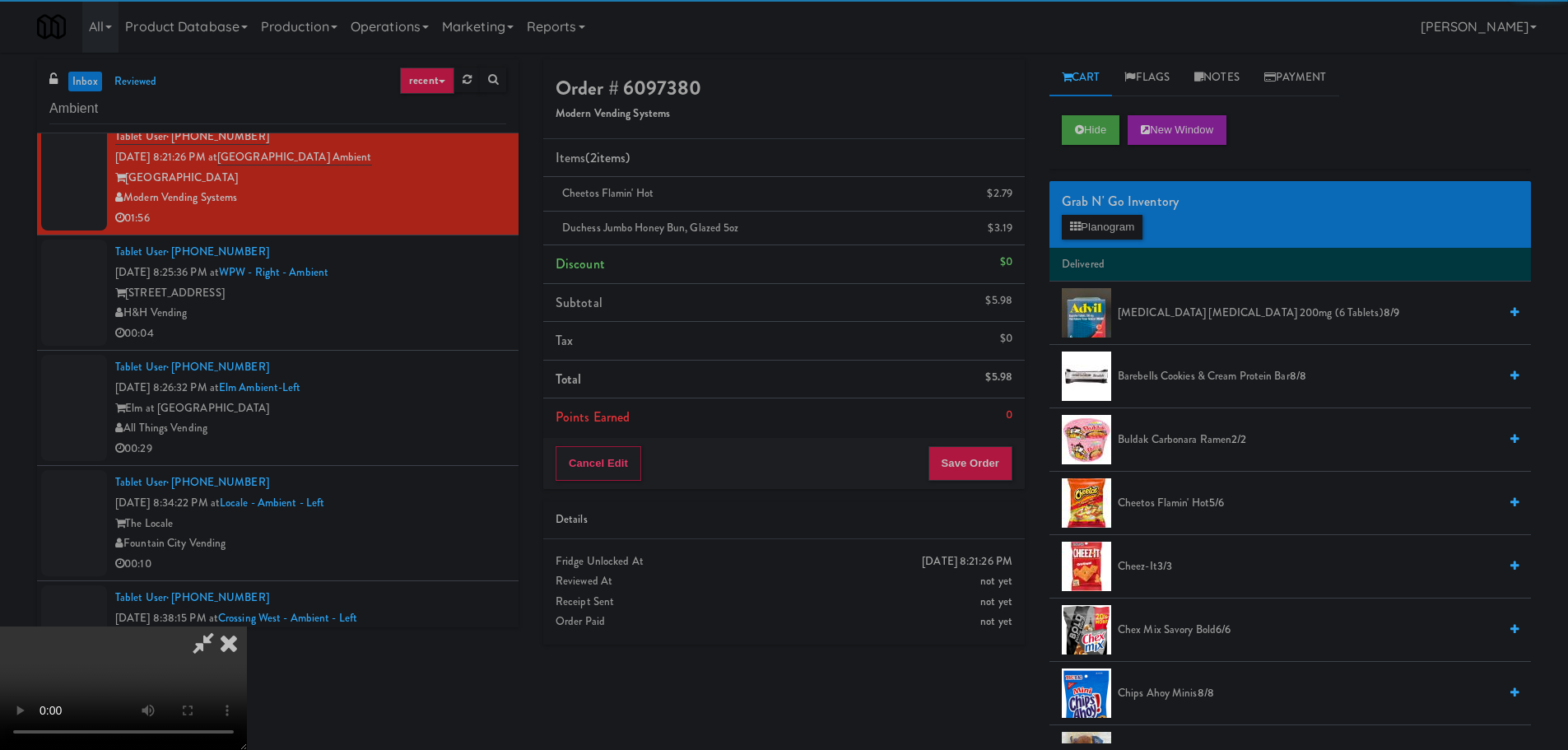
drag, startPoint x: 454, startPoint y: 415, endPoint x: 618, endPoint y: 417, distance: 164.0
click at [247, 626] on video at bounding box center [123, 688] width 247 height 124
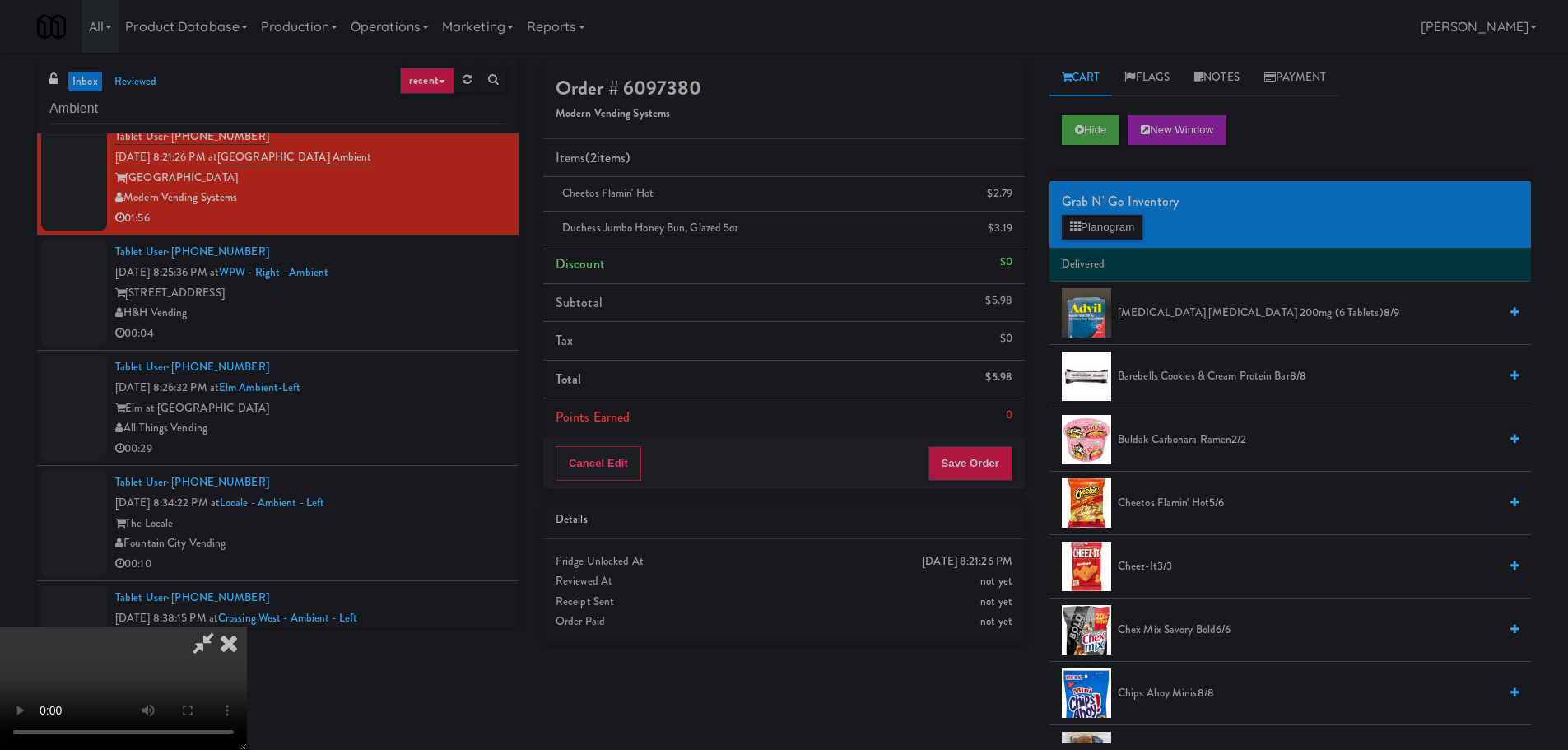
scroll to position [283, 0]
click at [247, 626] on video at bounding box center [123, 688] width 247 height 124
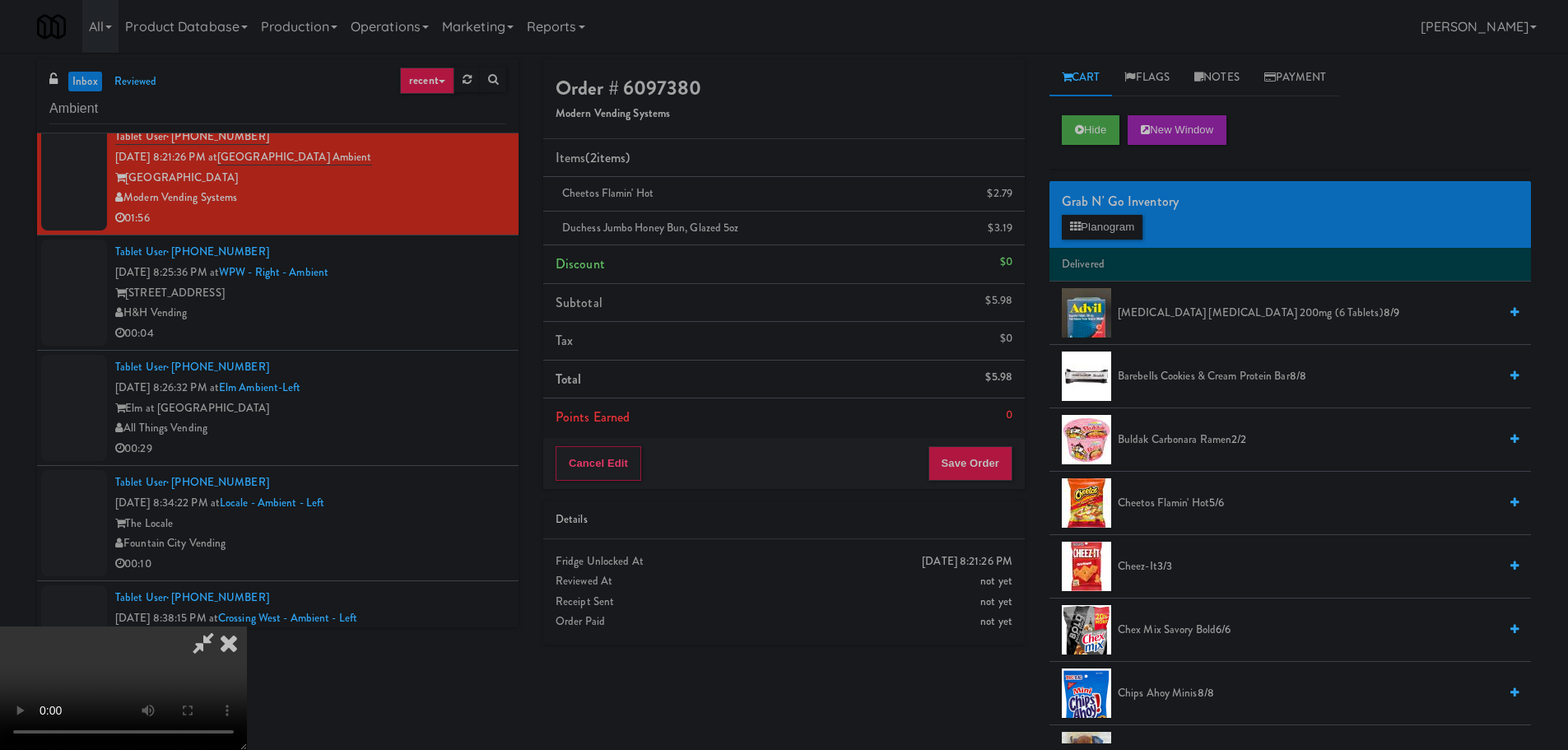
click at [247, 626] on video at bounding box center [123, 688] width 247 height 124
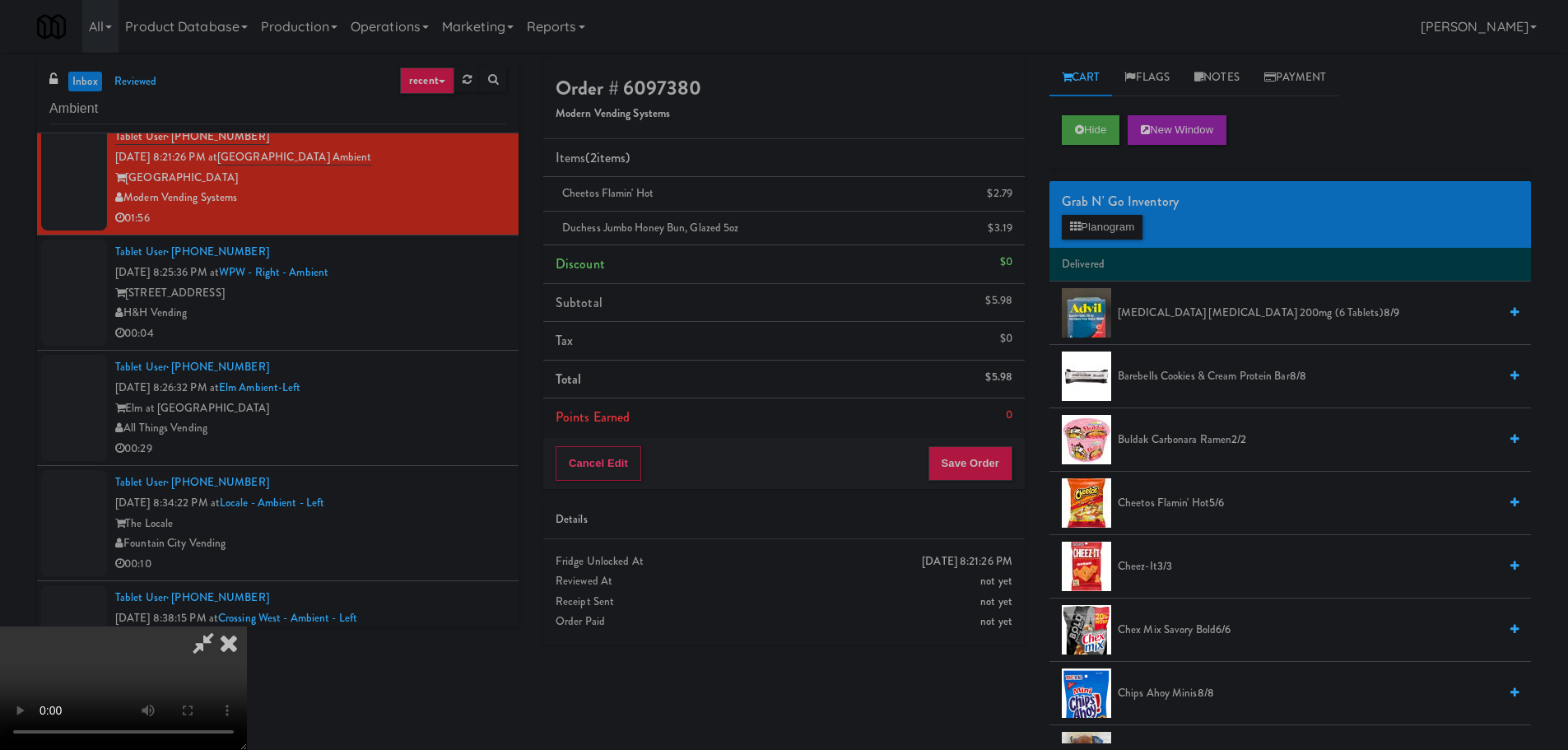
click at [247, 626] on video at bounding box center [123, 688] width 247 height 124
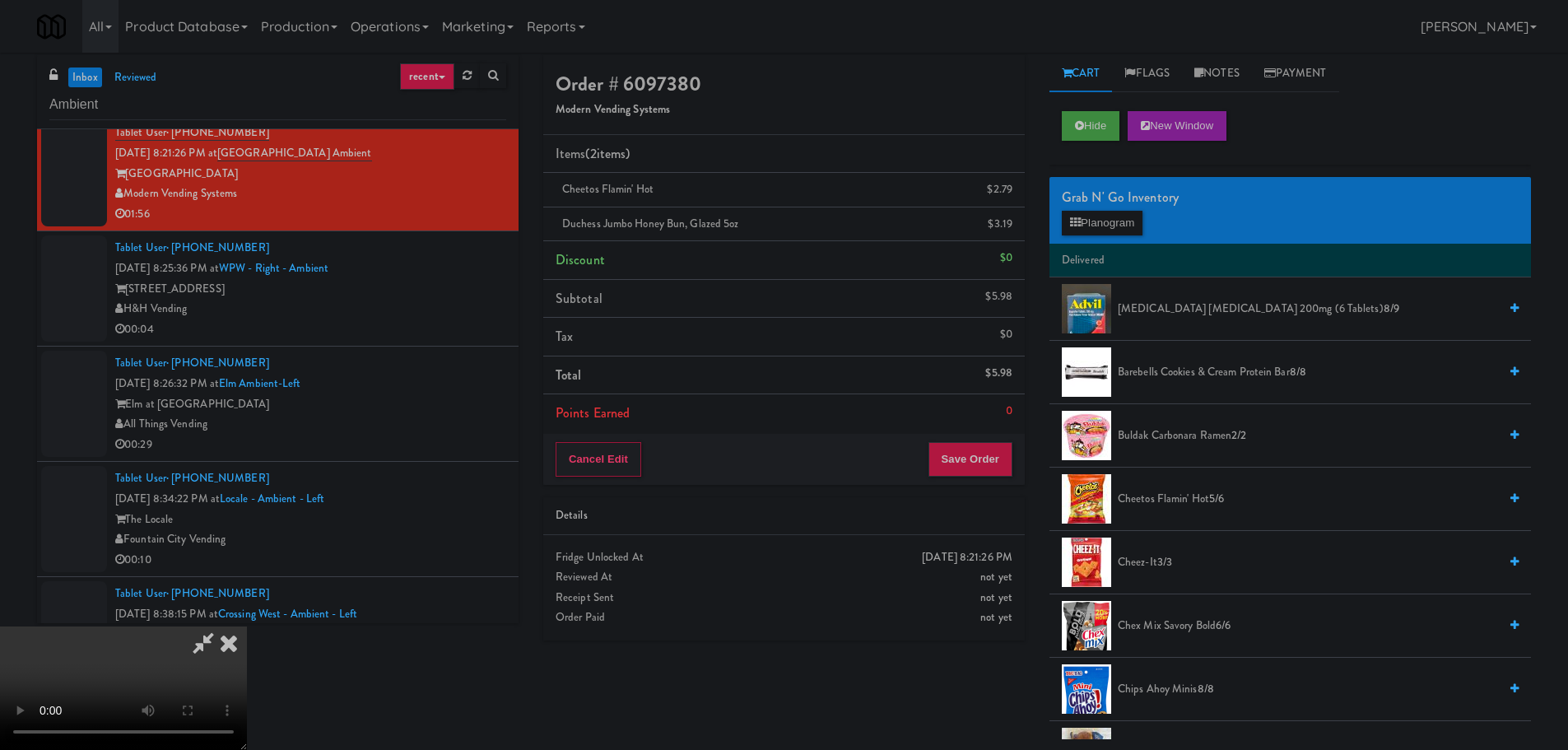
scroll to position [0, 0]
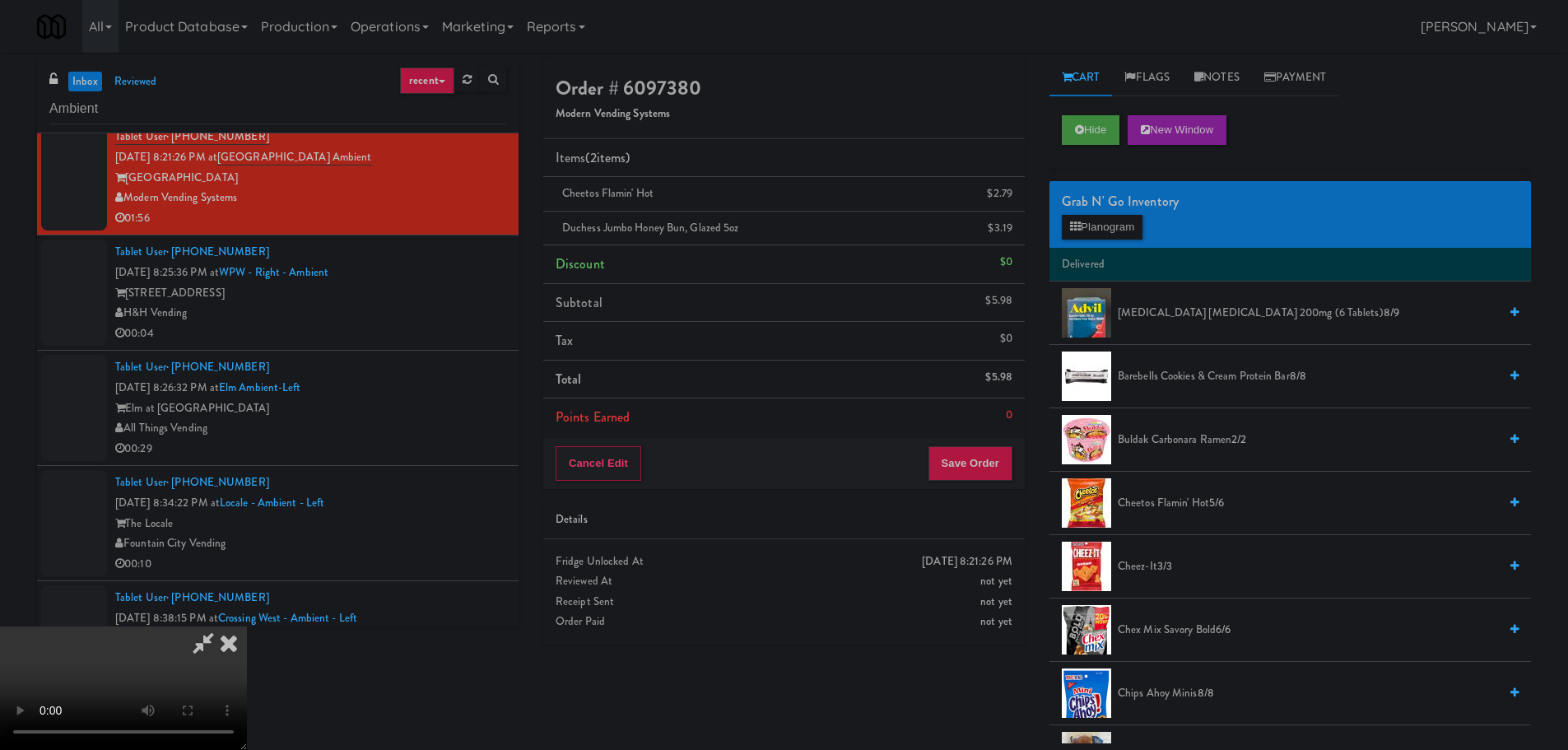
click at [247, 626] on video at bounding box center [123, 688] width 247 height 124
drag, startPoint x: 533, startPoint y: 383, endPoint x: 534, endPoint y: 393, distance: 10.0
click at [247, 626] on video at bounding box center [123, 688] width 247 height 124
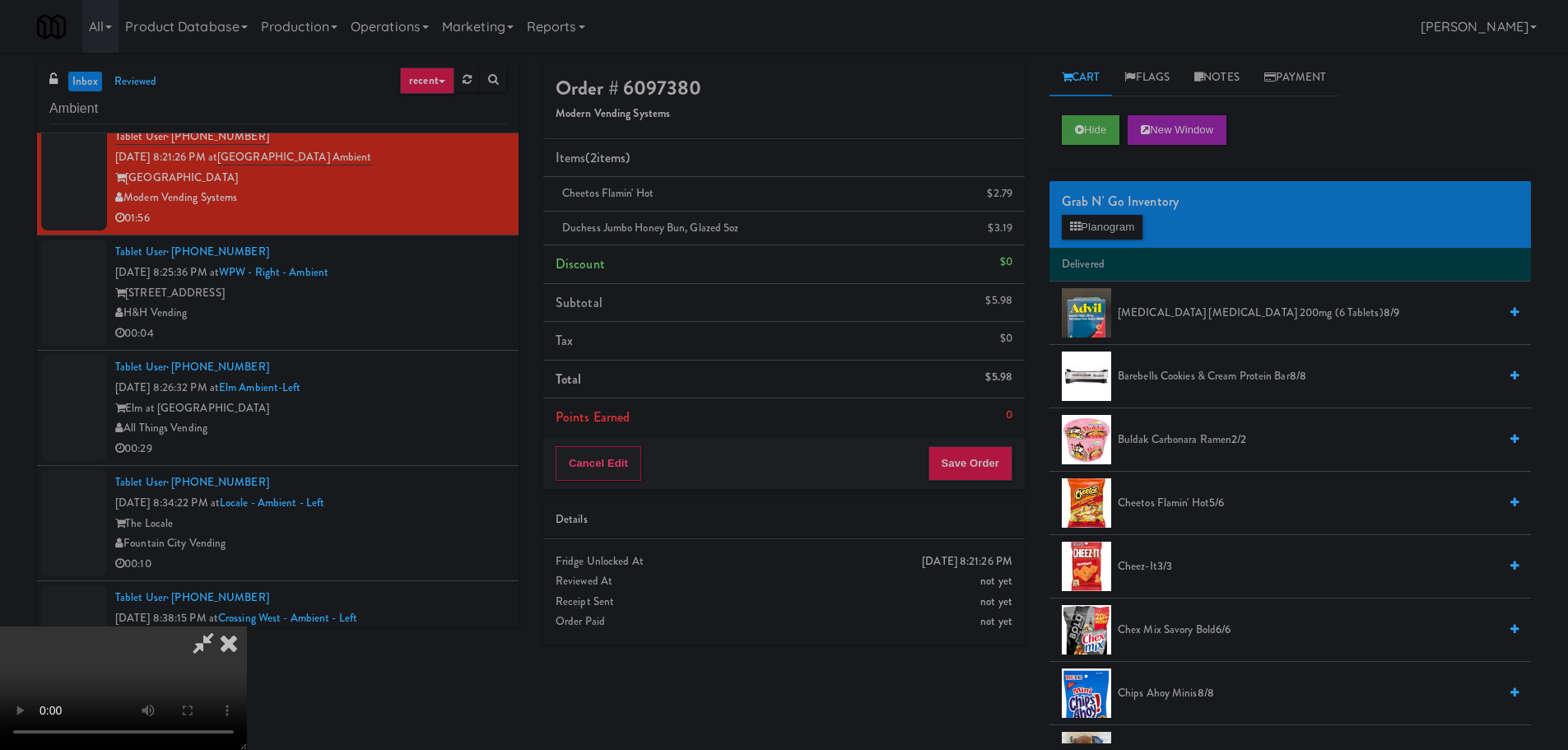
scroll to position [36, 0]
click at [247, 626] on video at bounding box center [123, 688] width 247 height 124
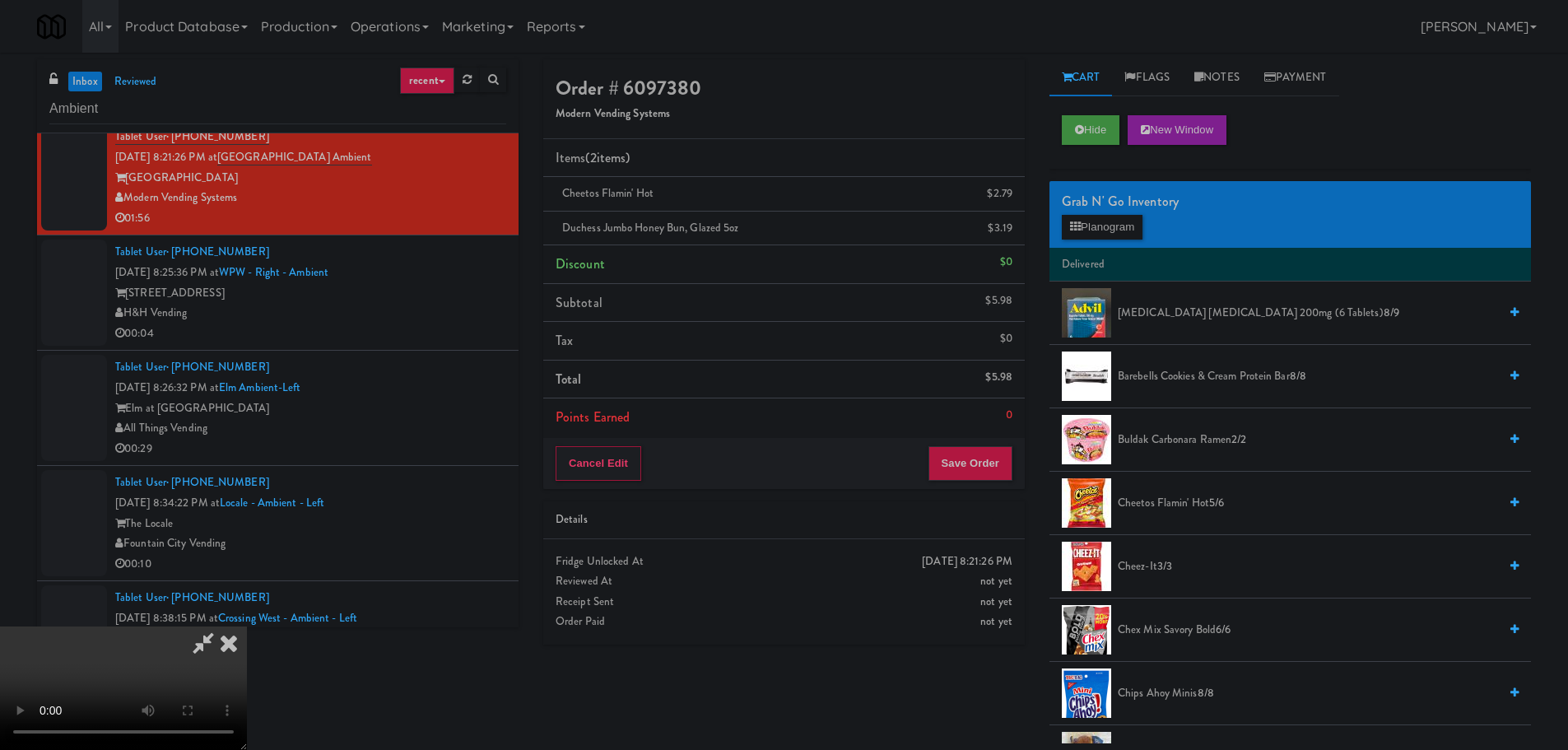
click at [247, 626] on video at bounding box center [123, 688] width 247 height 124
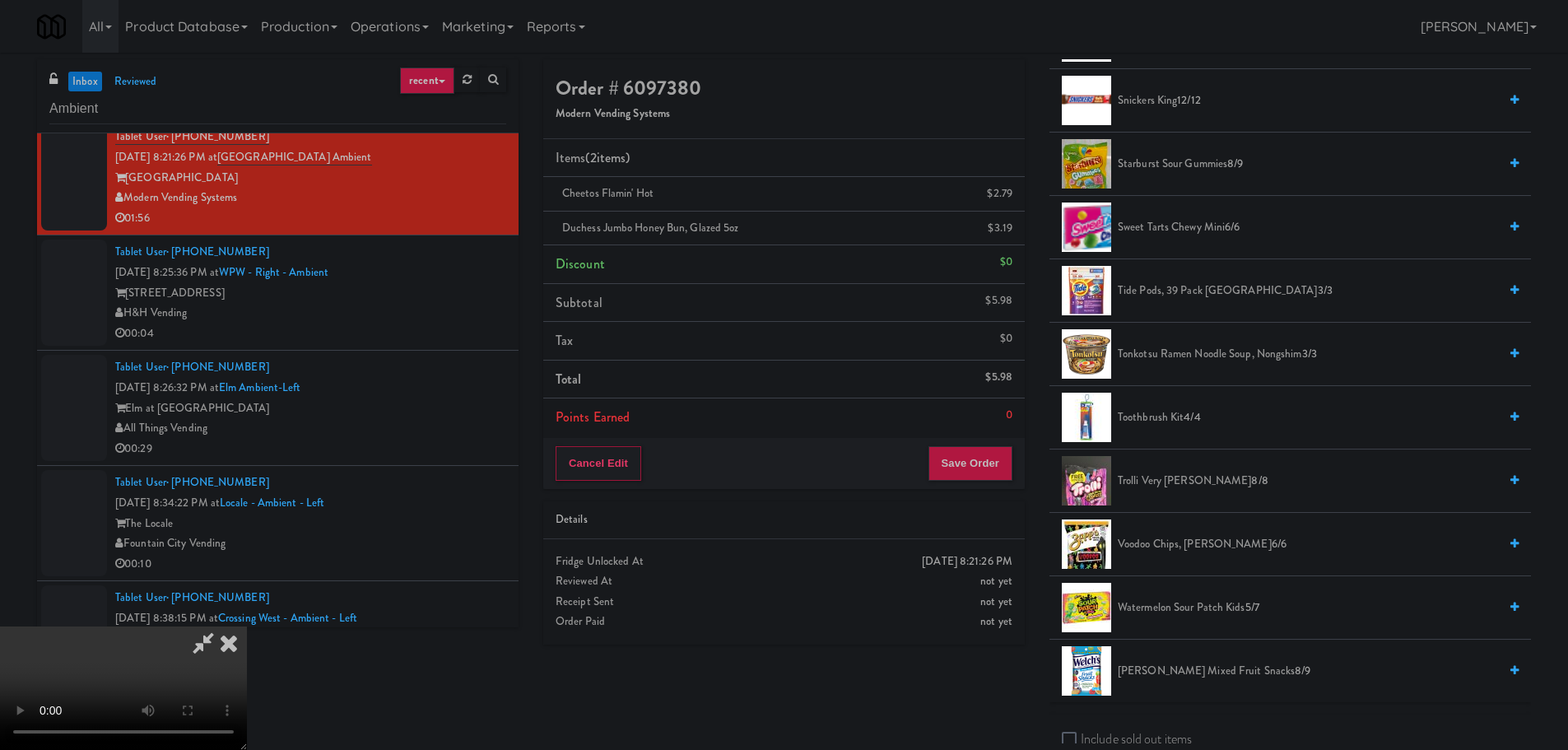
scroll to position [1399, 0]
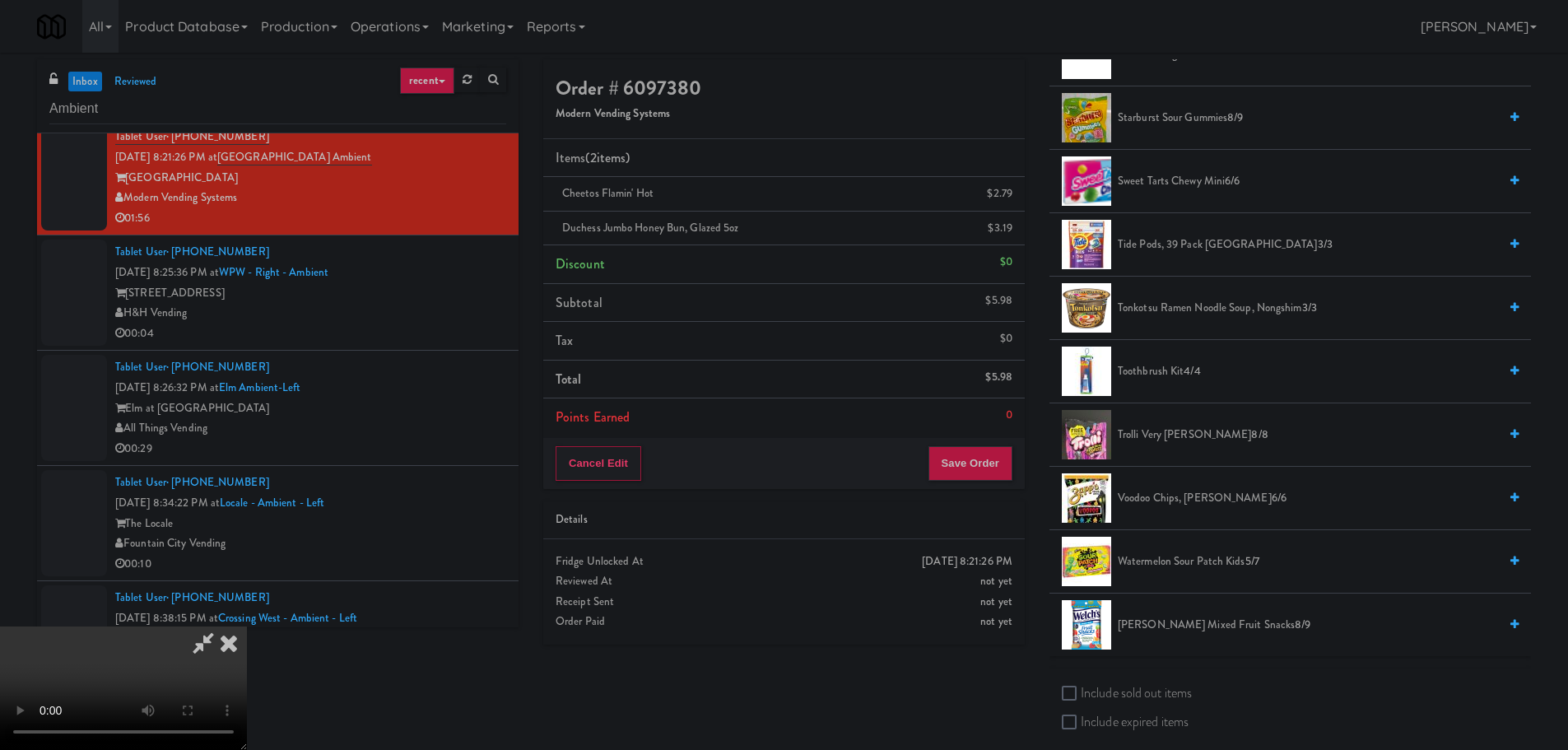
click at [247, 626] on video at bounding box center [123, 688] width 247 height 124
click at [1201, 620] on span "Welch's Mixed Fruit Snacks 8/9" at bounding box center [1308, 625] width 380 height 20
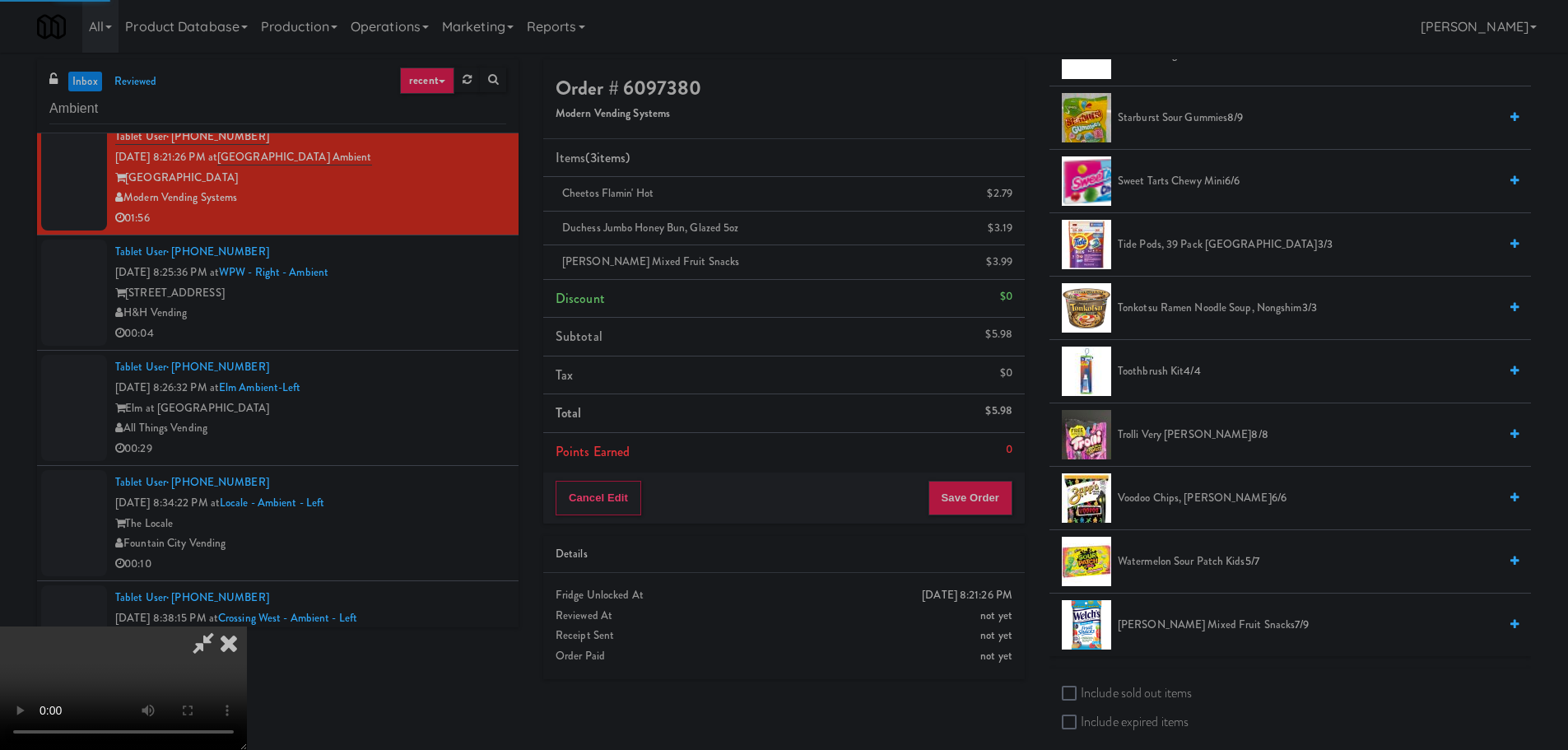
scroll to position [283, 0]
click at [247, 626] on video at bounding box center [123, 688] width 247 height 124
click at [963, 506] on button "Save Order" at bounding box center [970, 498] width 84 height 34
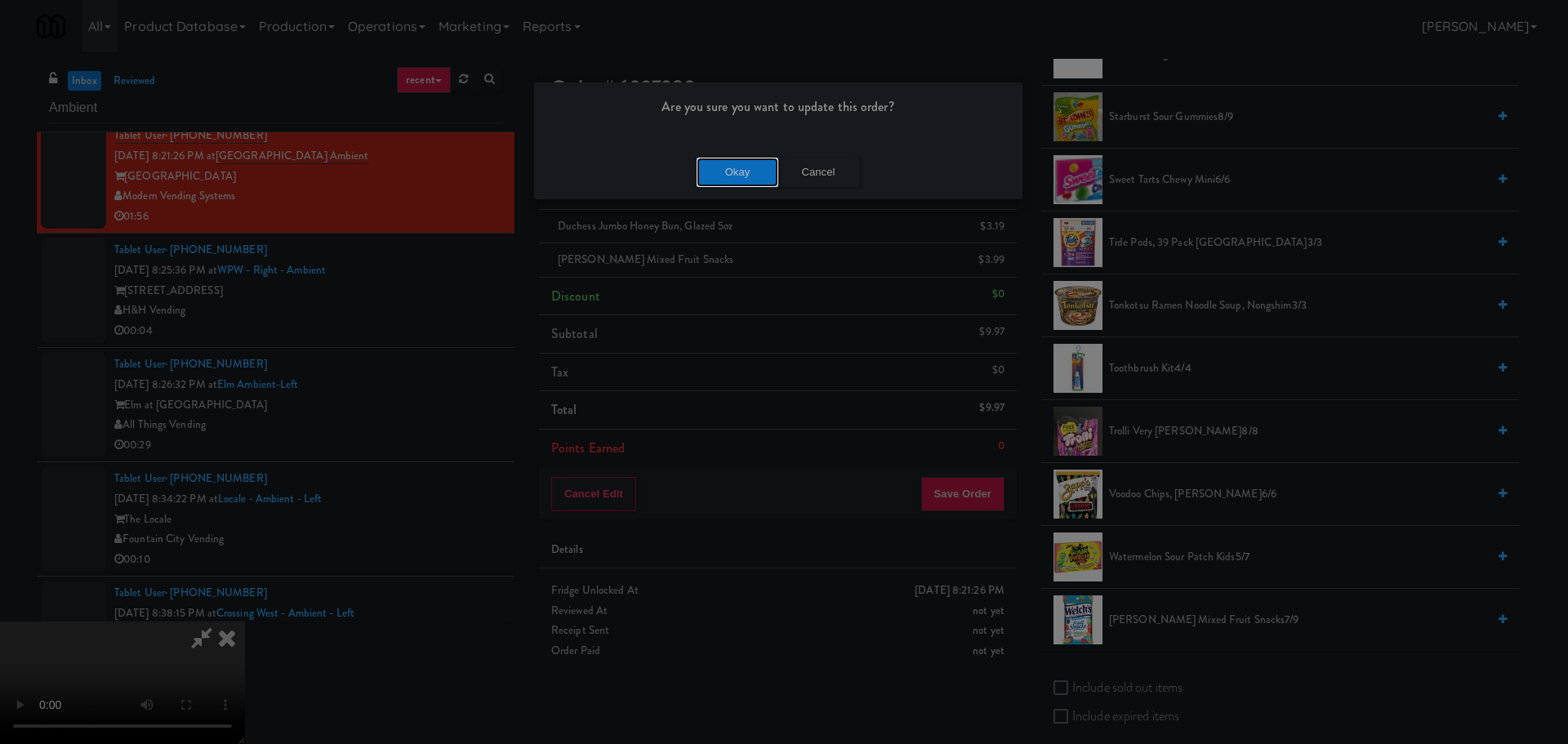
click at [760, 179] on button "Okay" at bounding box center [738, 173] width 81 height 30
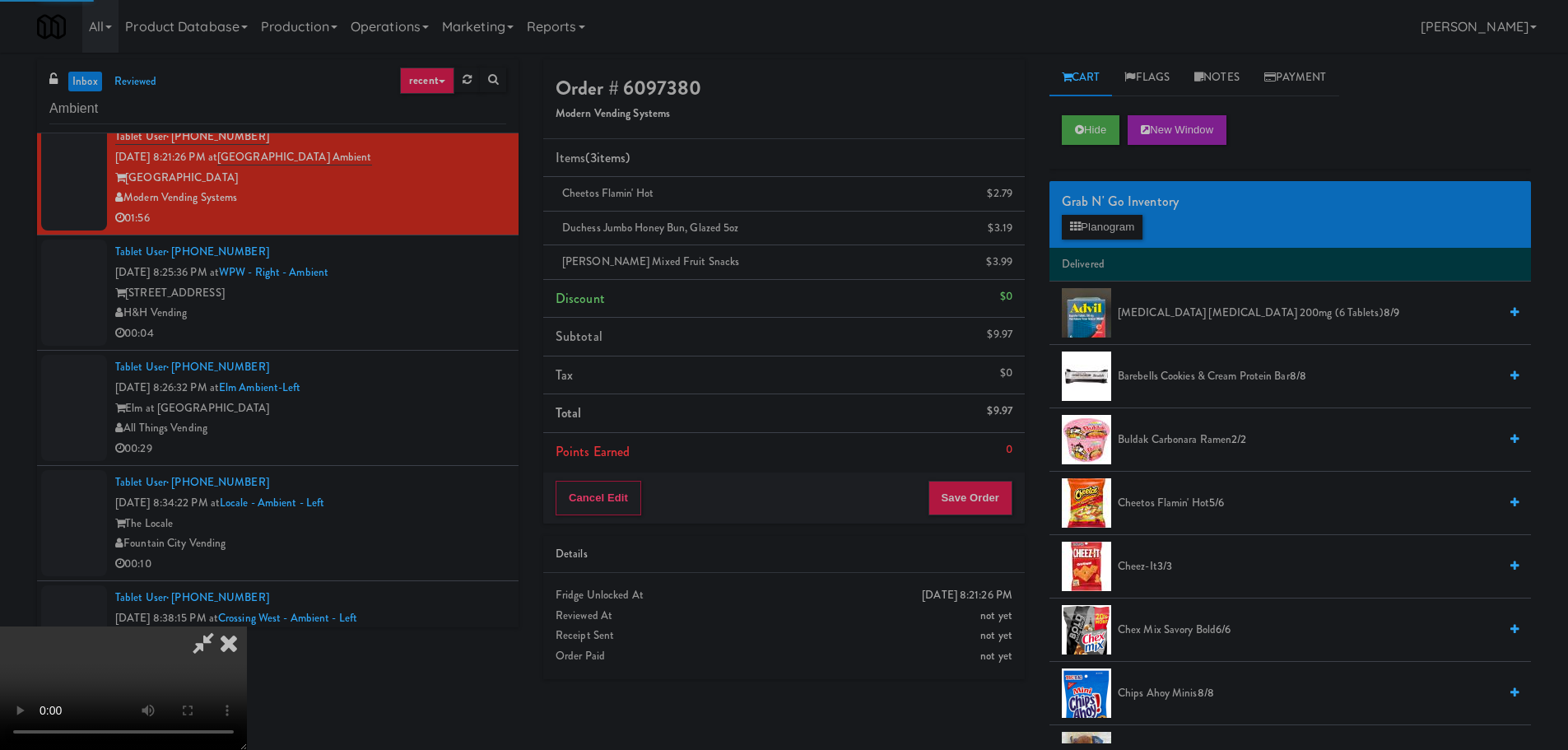
scroll to position [0, 0]
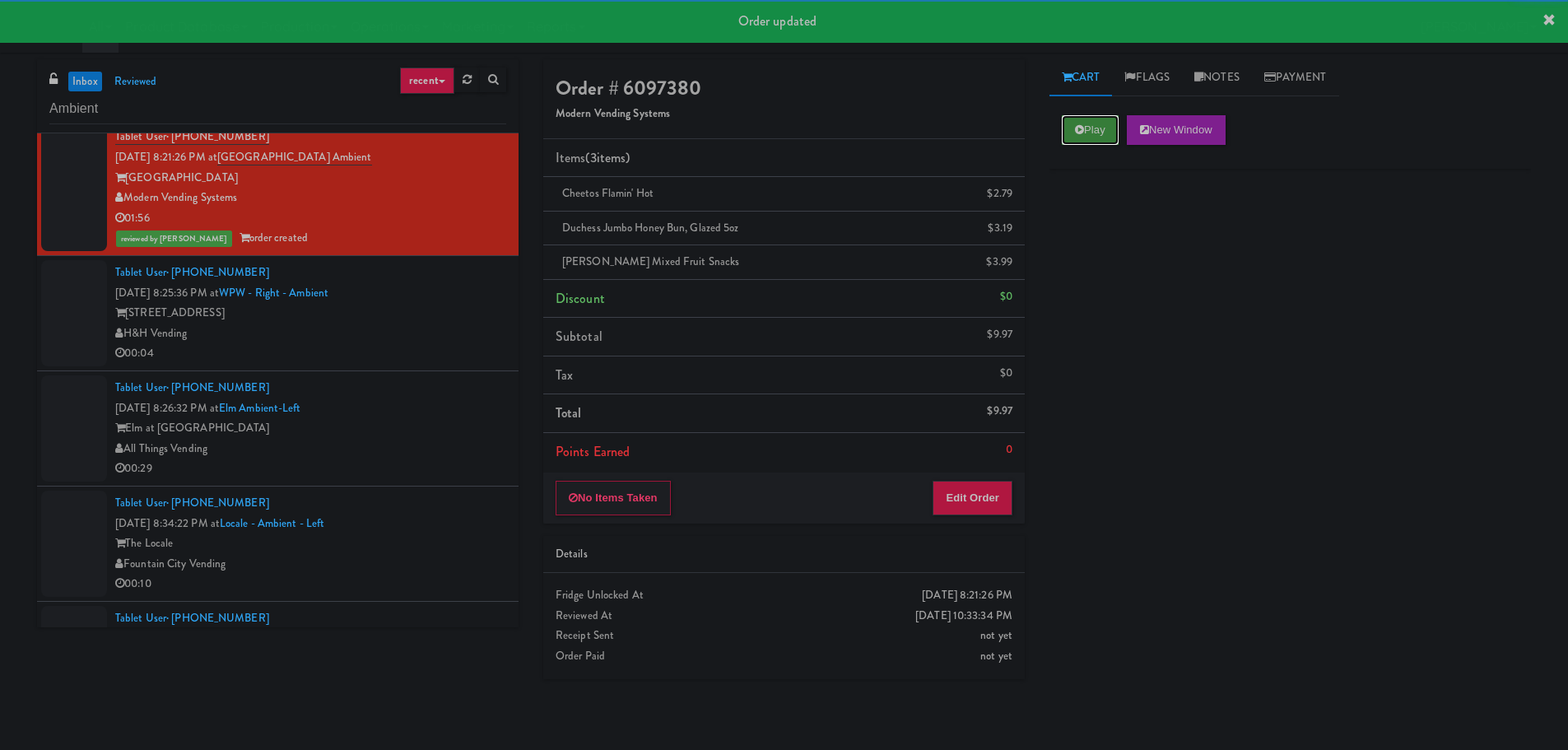
click at [1095, 128] on button "Play" at bounding box center [1090, 130] width 57 height 30
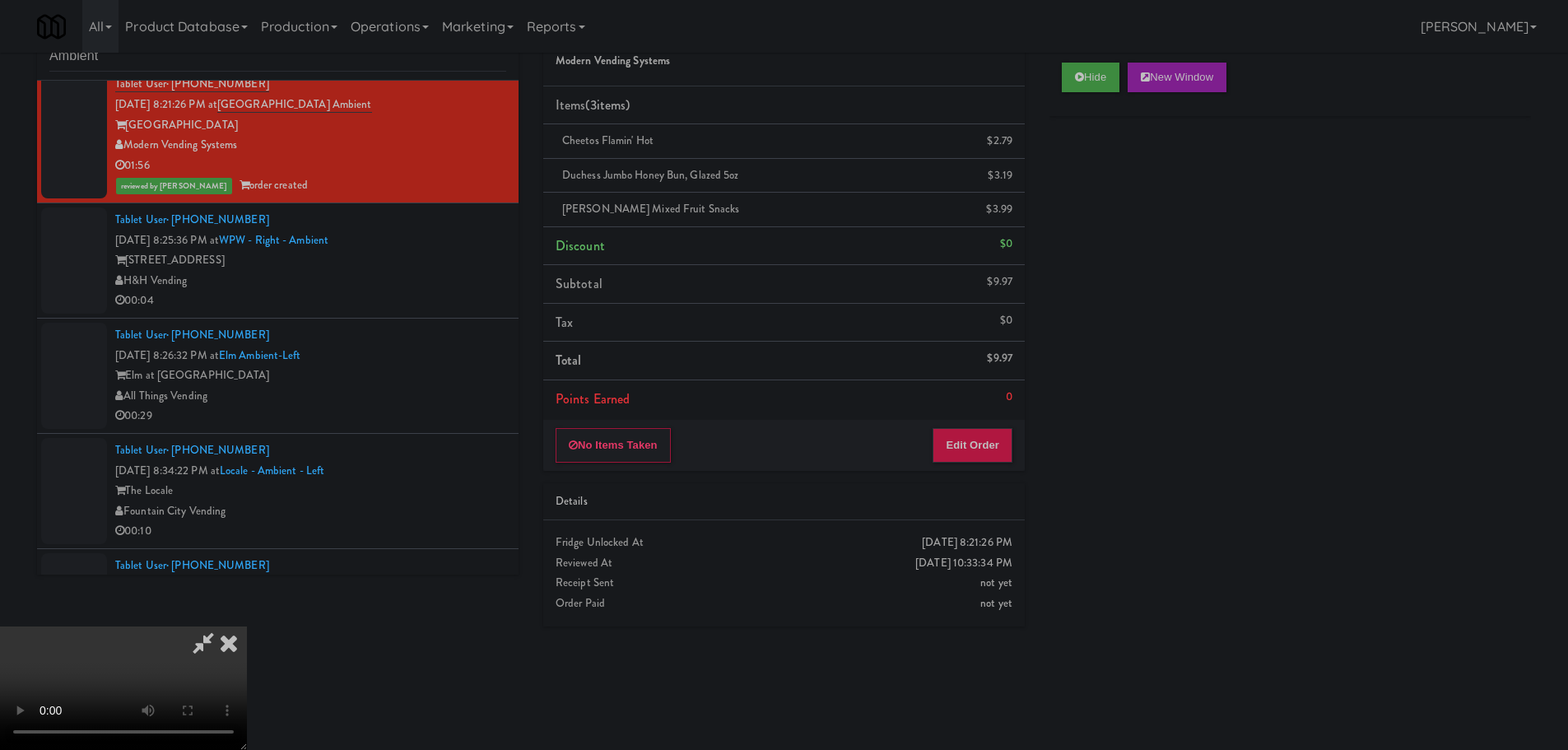
click at [247, 626] on icon at bounding box center [228, 642] width 36 height 33
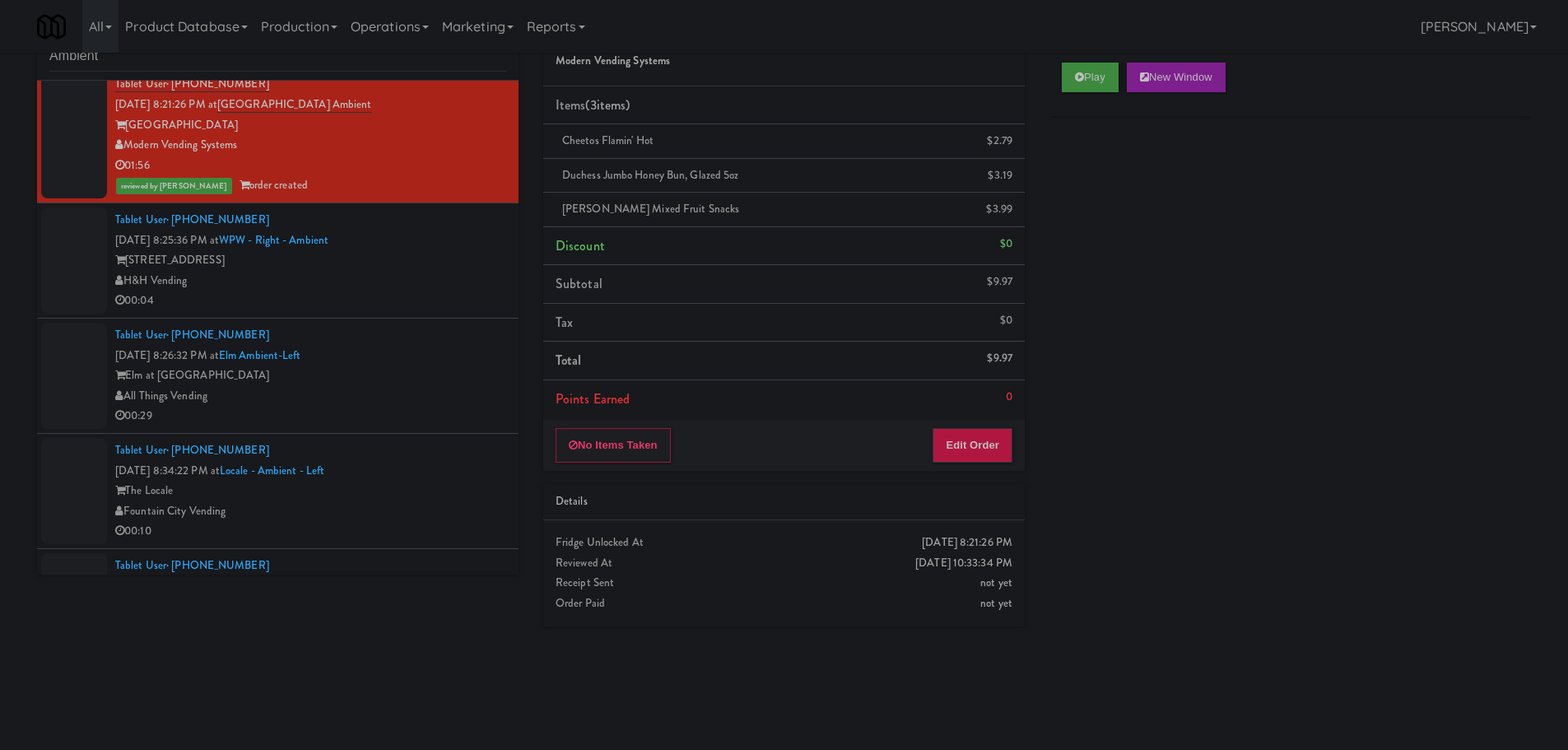
click at [428, 279] on div "H&H Vending" at bounding box center [311, 281] width 391 height 20
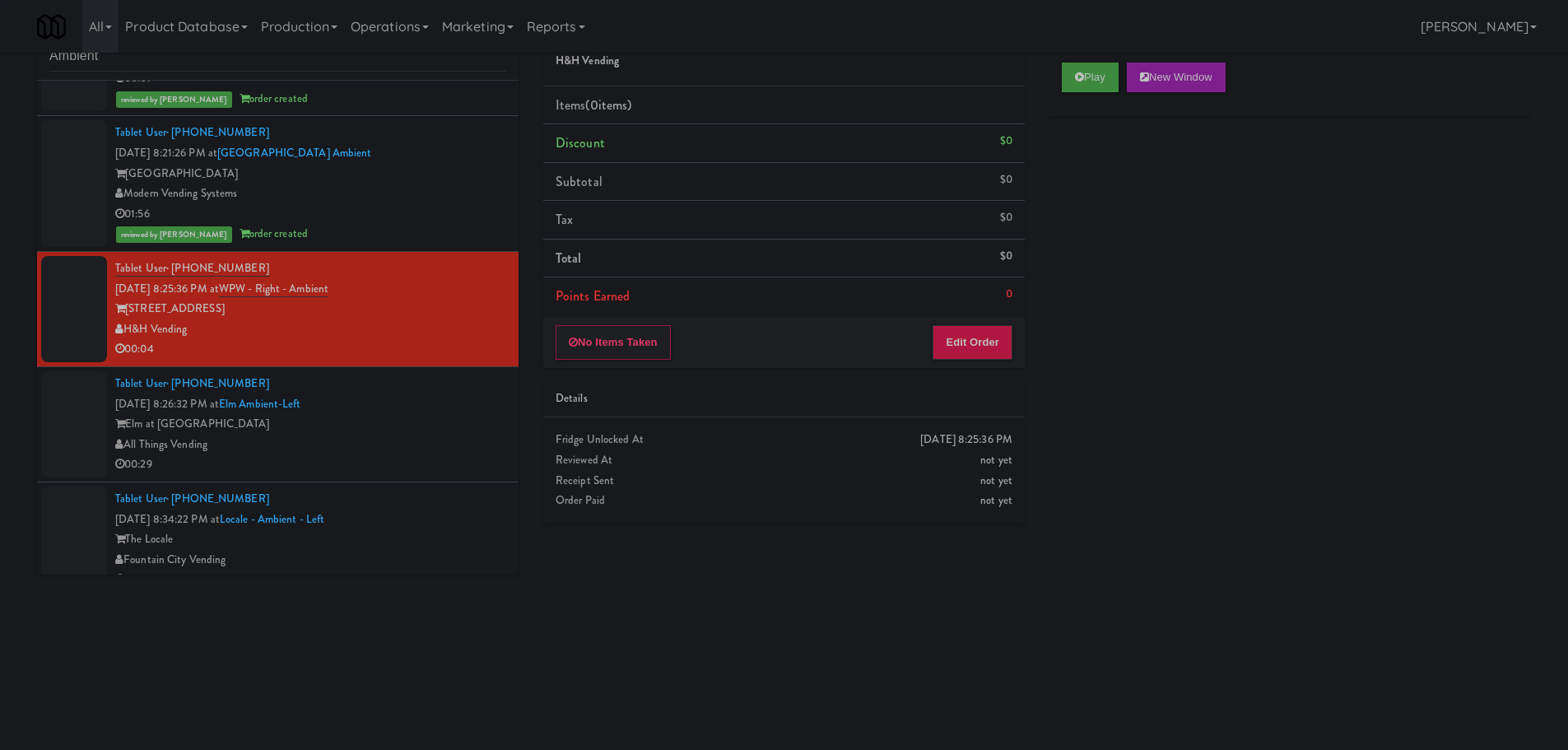
scroll to position [247, 0]
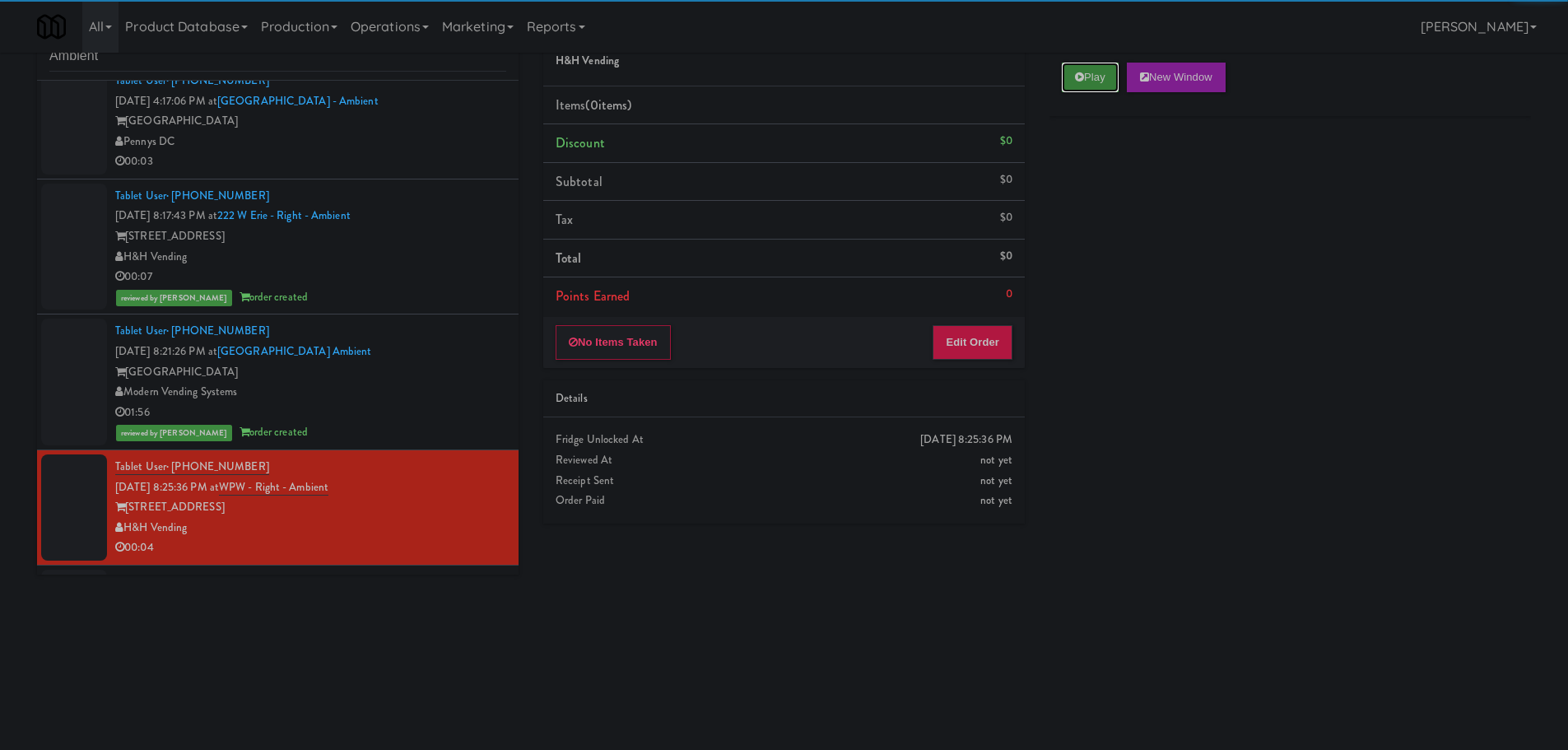
click at [1080, 84] on button "Play" at bounding box center [1090, 77] width 57 height 30
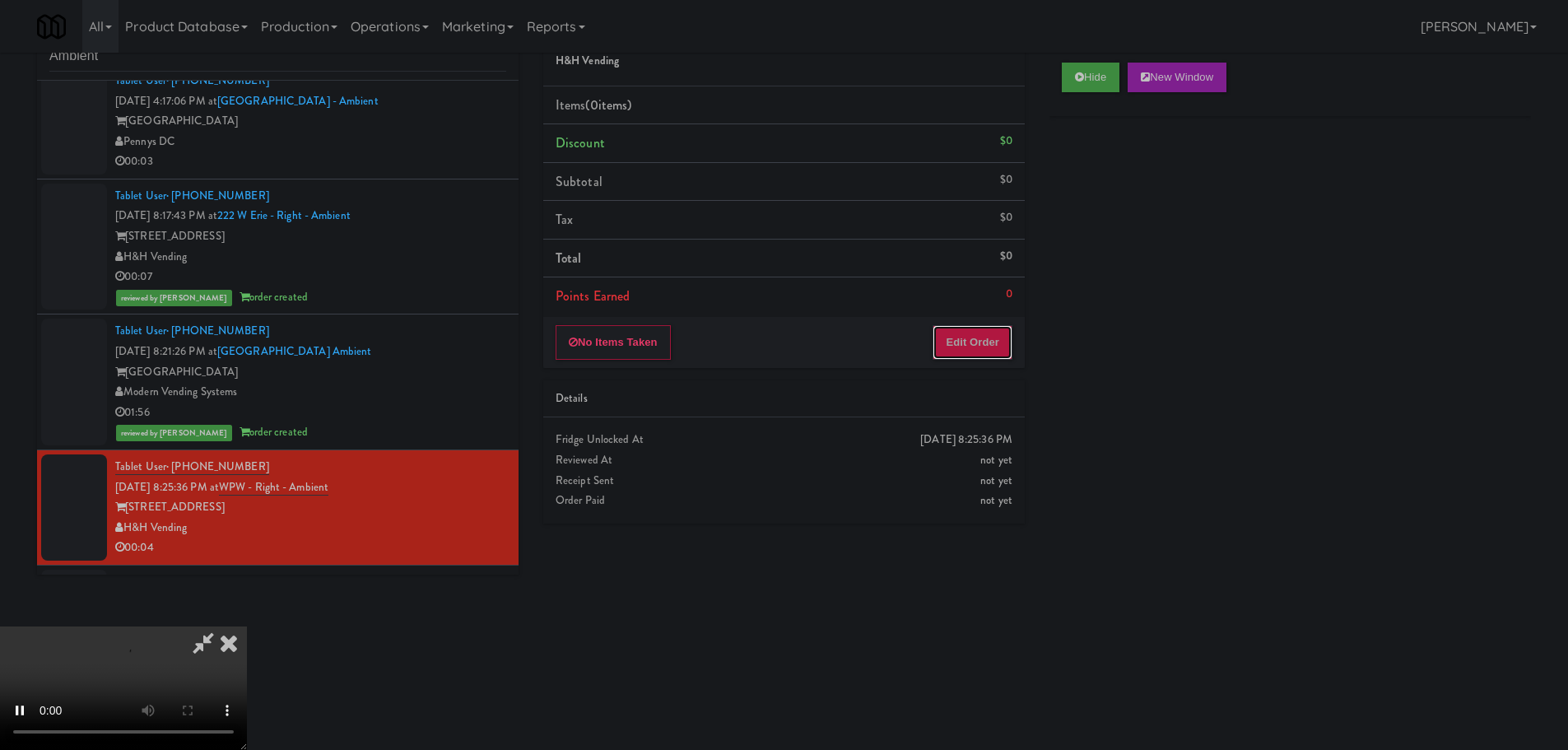
drag, startPoint x: 970, startPoint y: 340, endPoint x: 973, endPoint y: 354, distance: 14.3
click at [973, 354] on button "Edit Order" at bounding box center [973, 342] width 80 height 34
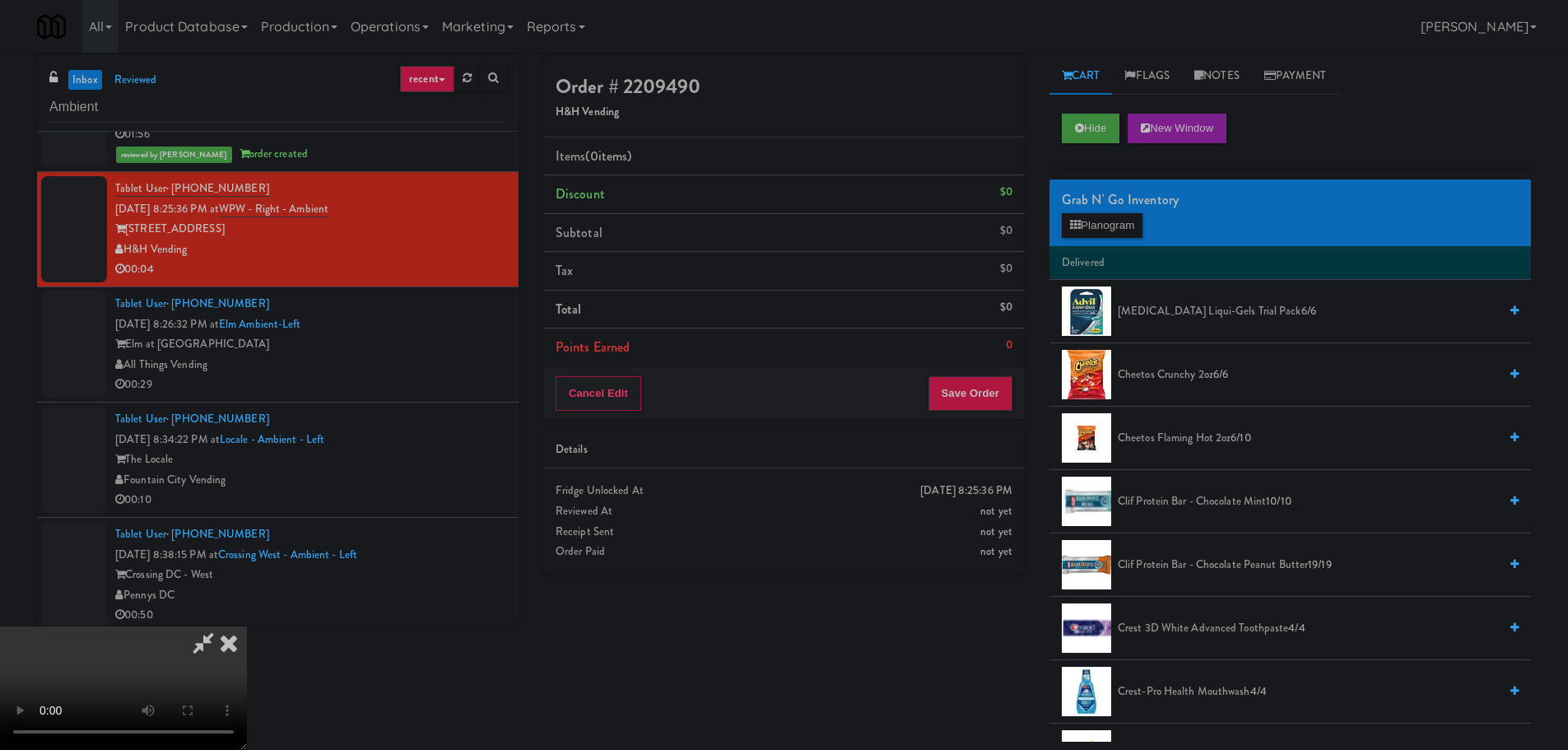
scroll to position [0, 0]
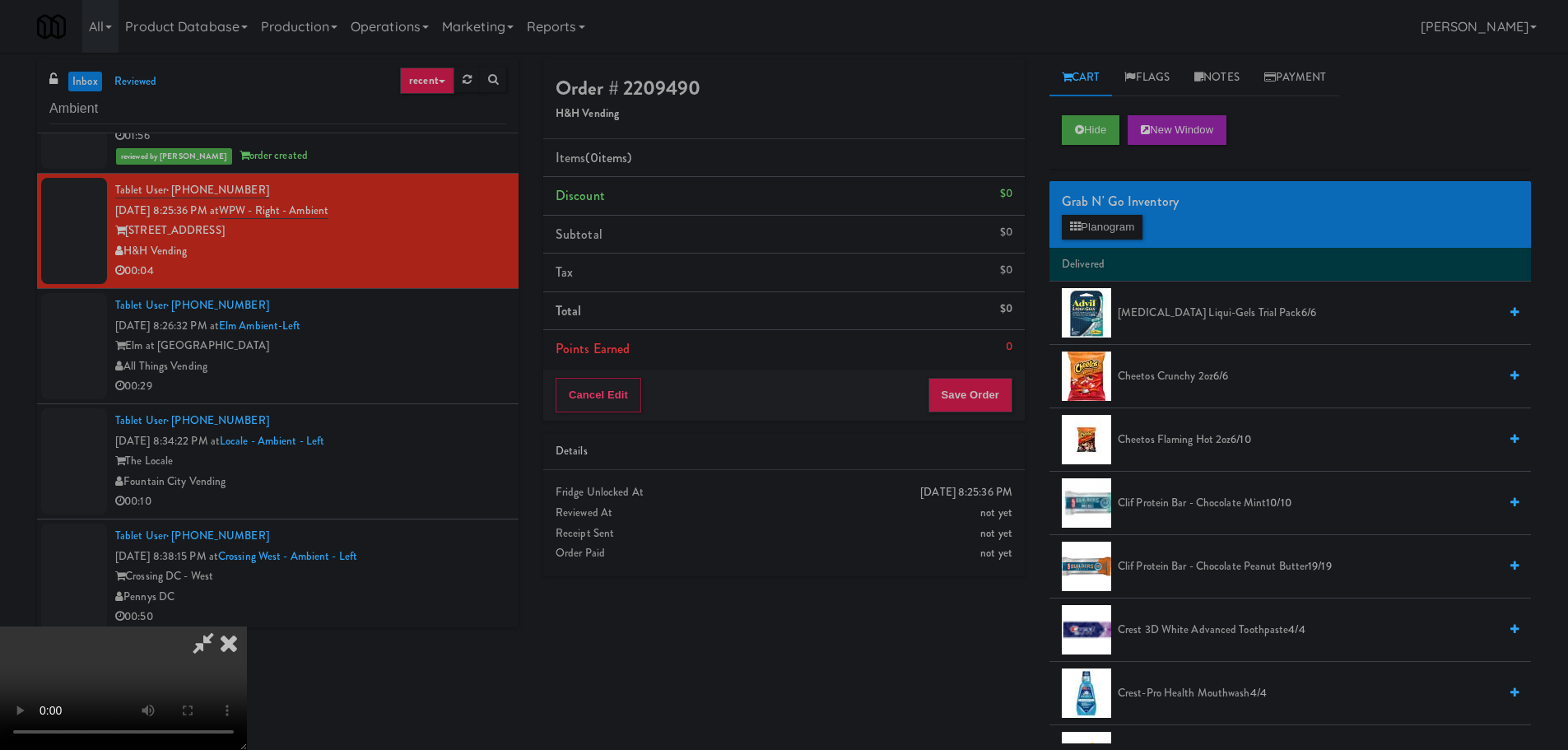
click at [247, 626] on video at bounding box center [123, 688] width 247 height 124
drag, startPoint x: 469, startPoint y: 391, endPoint x: 481, endPoint y: 389, distance: 12.2
click at [247, 626] on video at bounding box center [123, 688] width 247 height 124
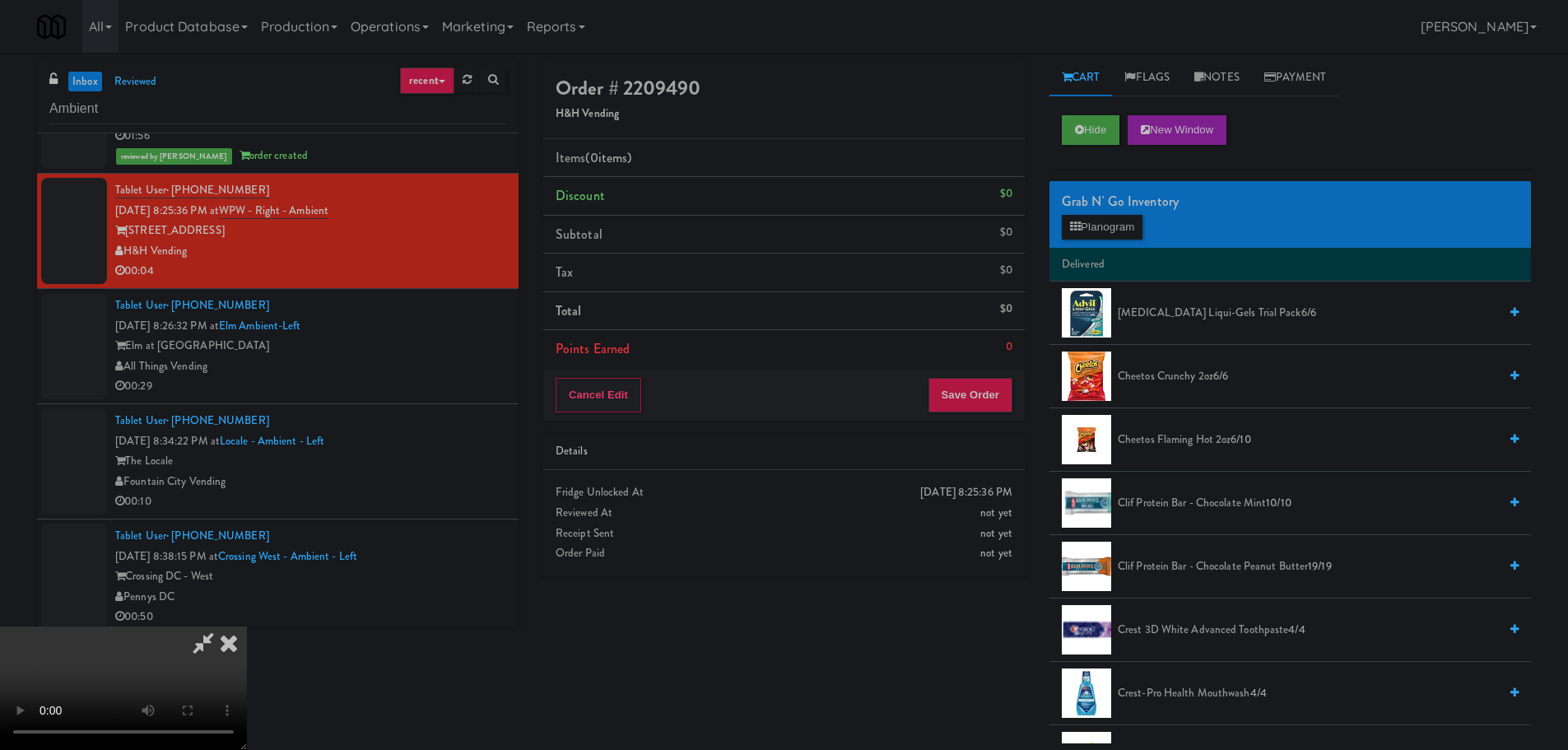
click at [247, 626] on video at bounding box center [123, 688] width 247 height 124
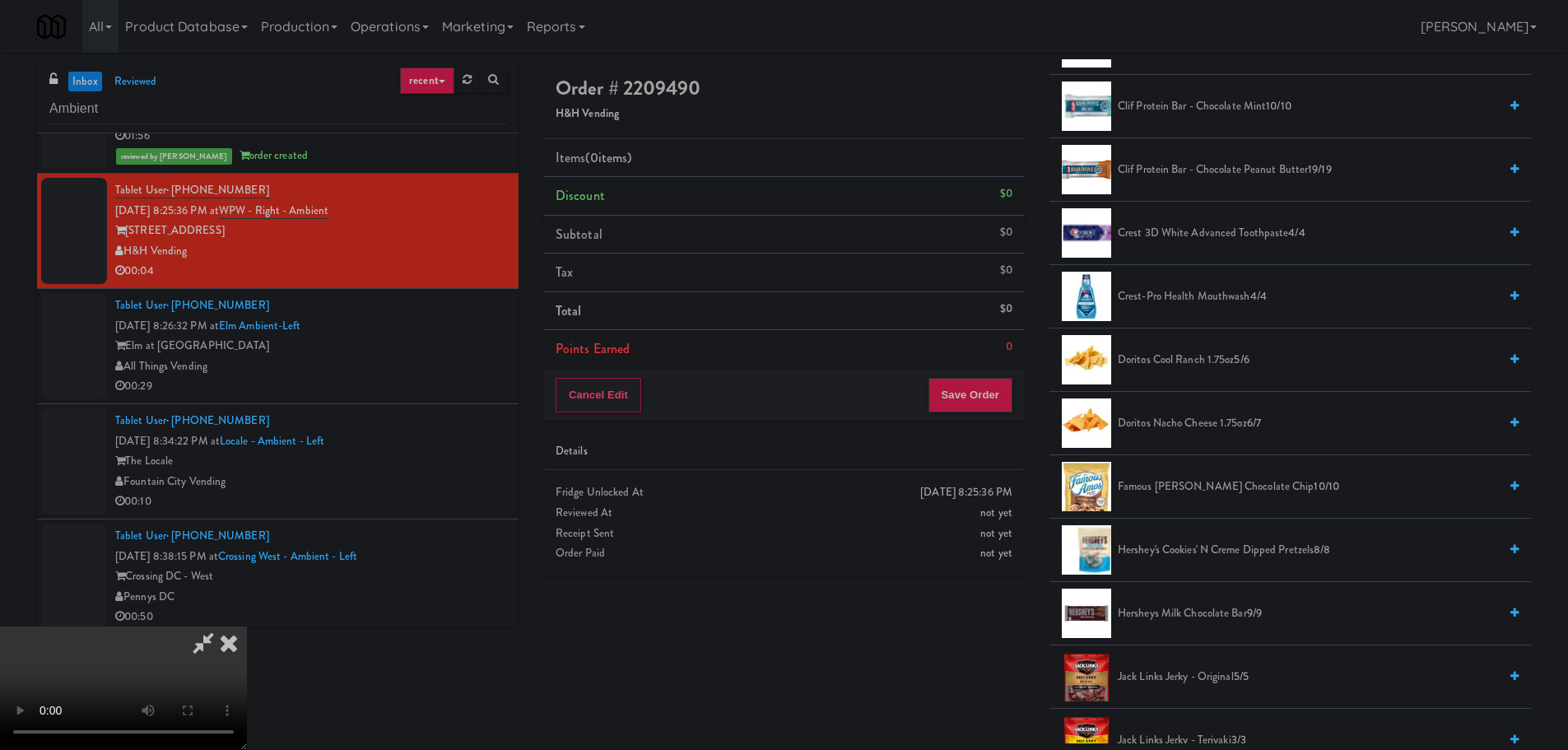
scroll to position [412, 0]
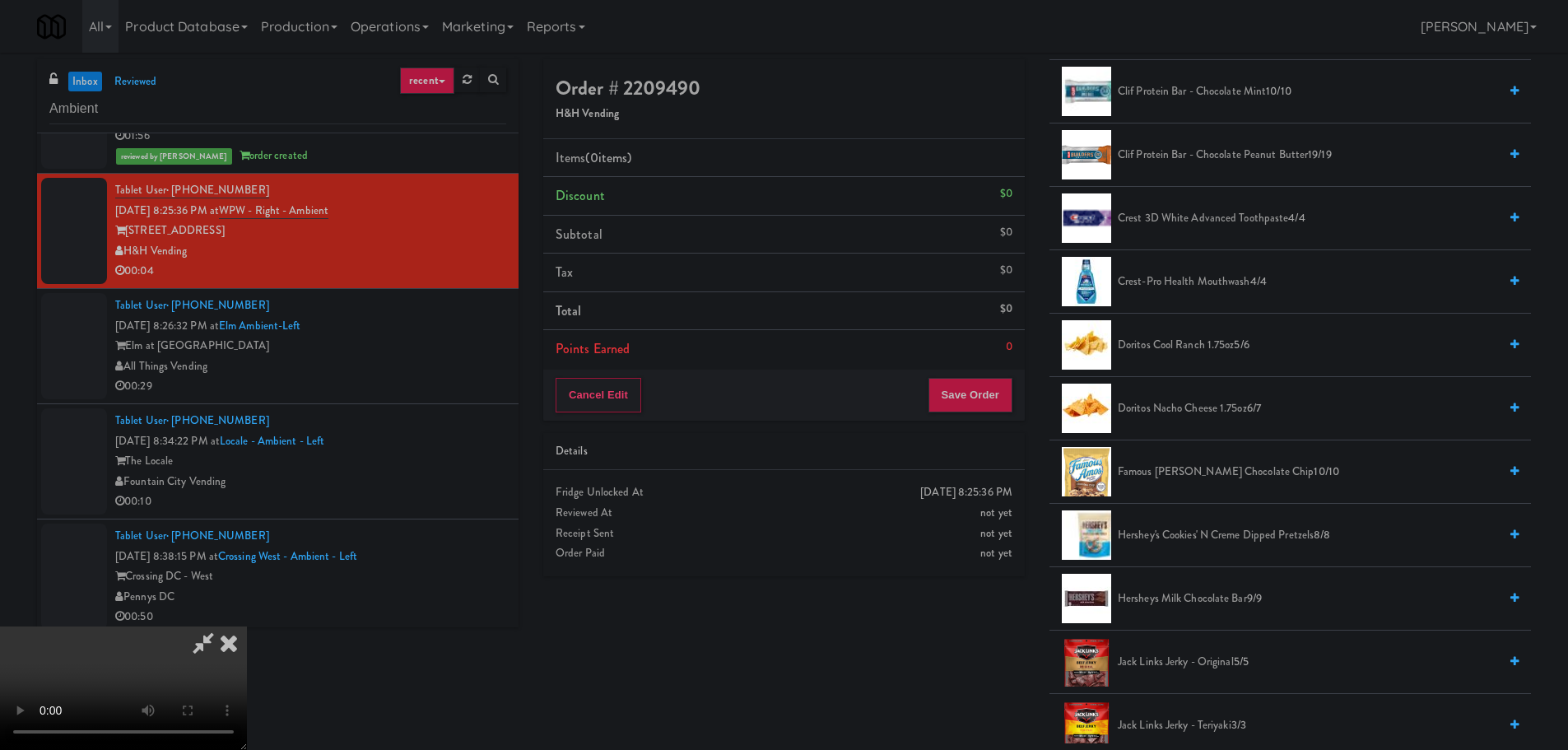
drag, startPoint x: 1213, startPoint y: 539, endPoint x: 1205, endPoint y: 537, distance: 8.2
click at [1211, 539] on span "Hershey's Cookies' N Creme dipped pretzels 8/8" at bounding box center [1308, 536] width 380 height 20
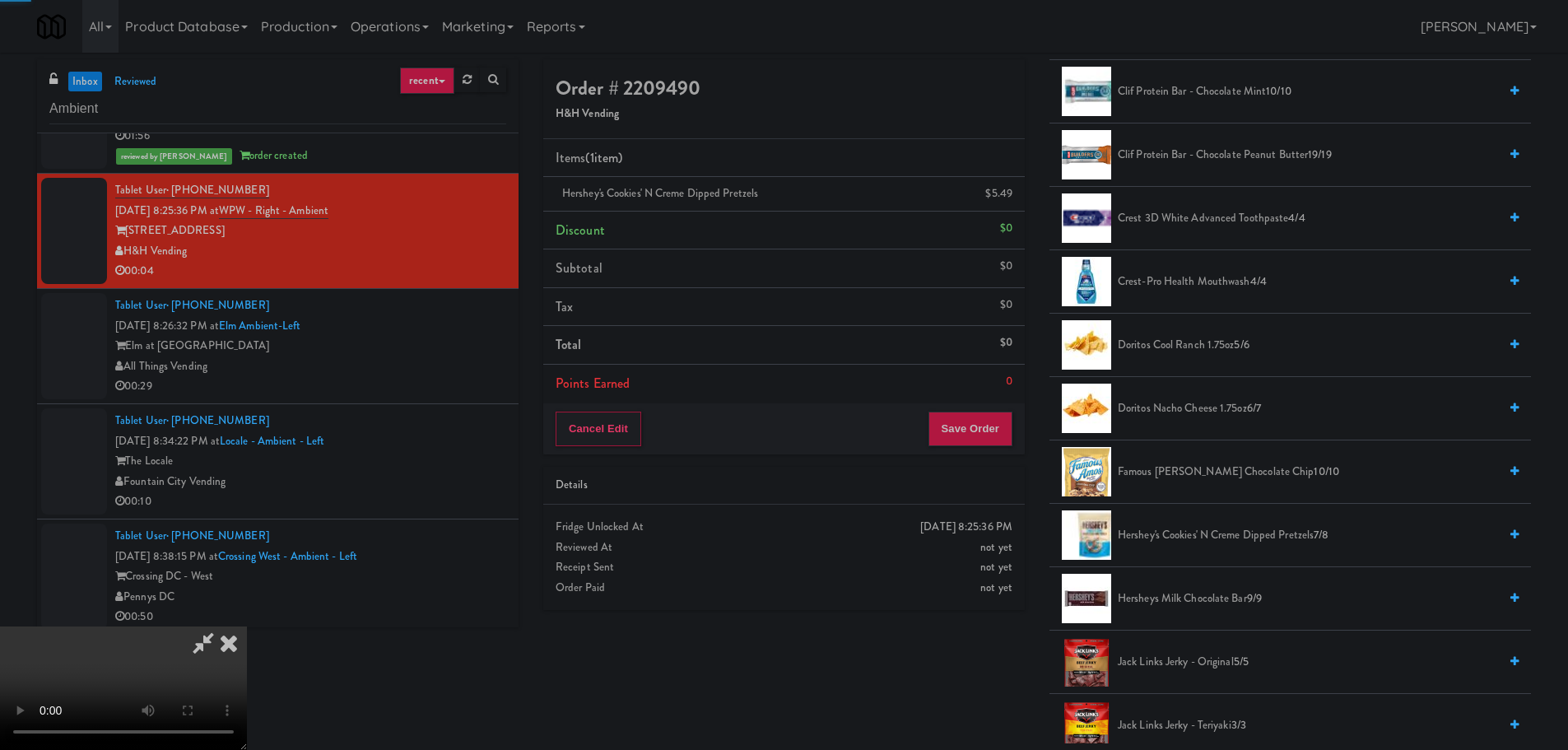
drag, startPoint x: 605, startPoint y: 508, endPoint x: 639, endPoint y: 504, distance: 34.2
click at [247, 626] on video at bounding box center [123, 688] width 247 height 124
click at [993, 428] on button "Save Order" at bounding box center [970, 429] width 84 height 34
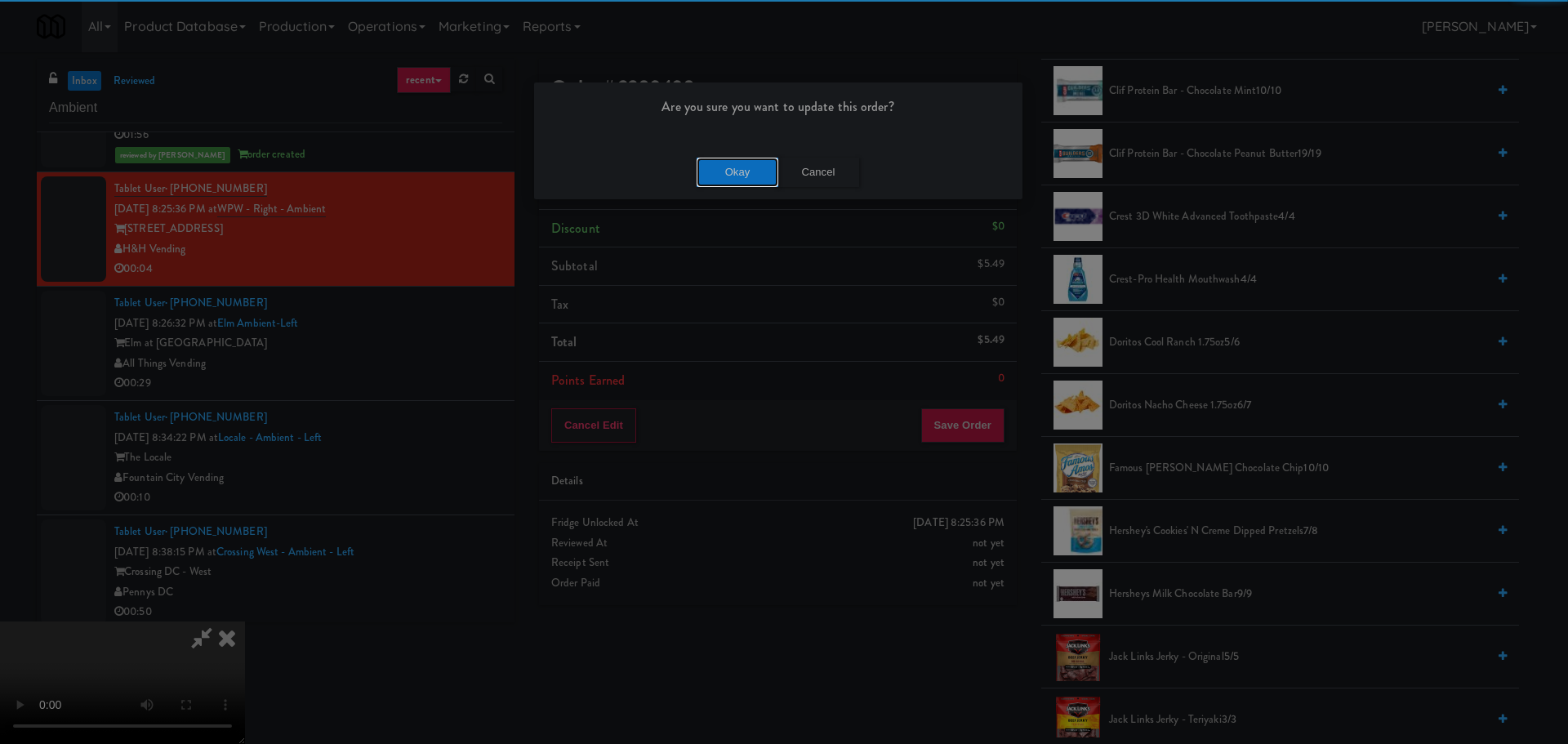
click at [720, 155] on div "Okay Cancel" at bounding box center [778, 171] width 488 height 55
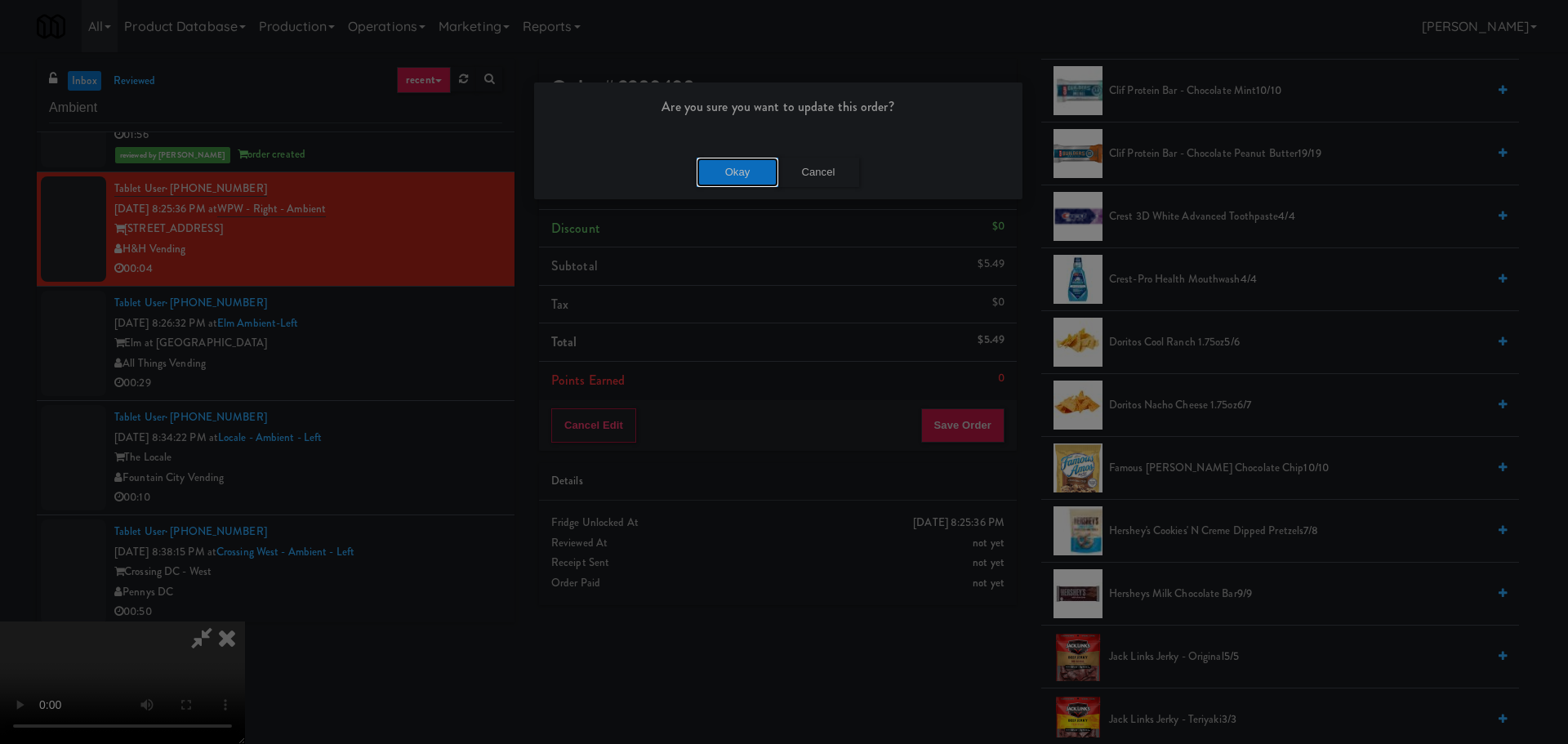
click at [724, 160] on button "Okay" at bounding box center [738, 173] width 81 height 30
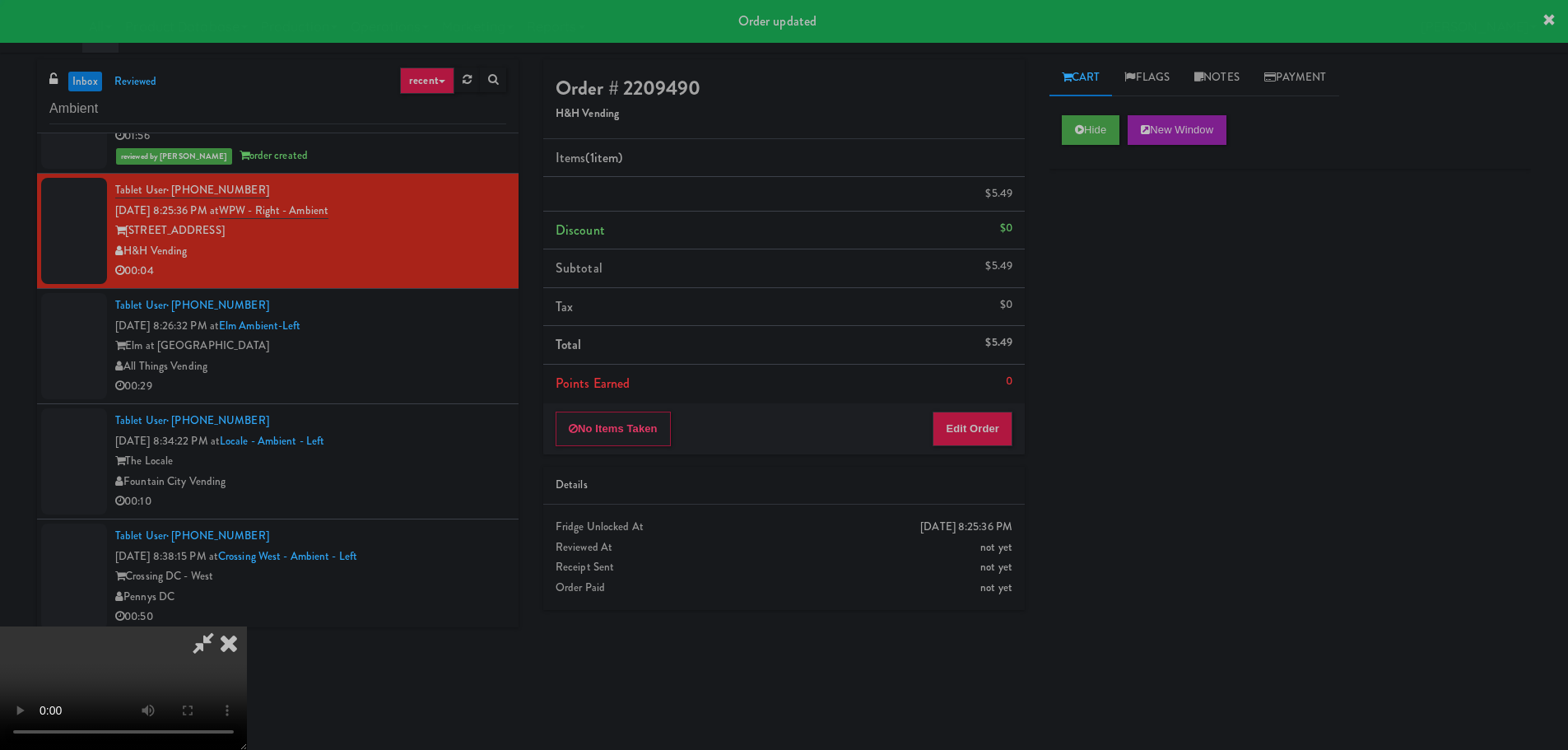
scroll to position [0, 0]
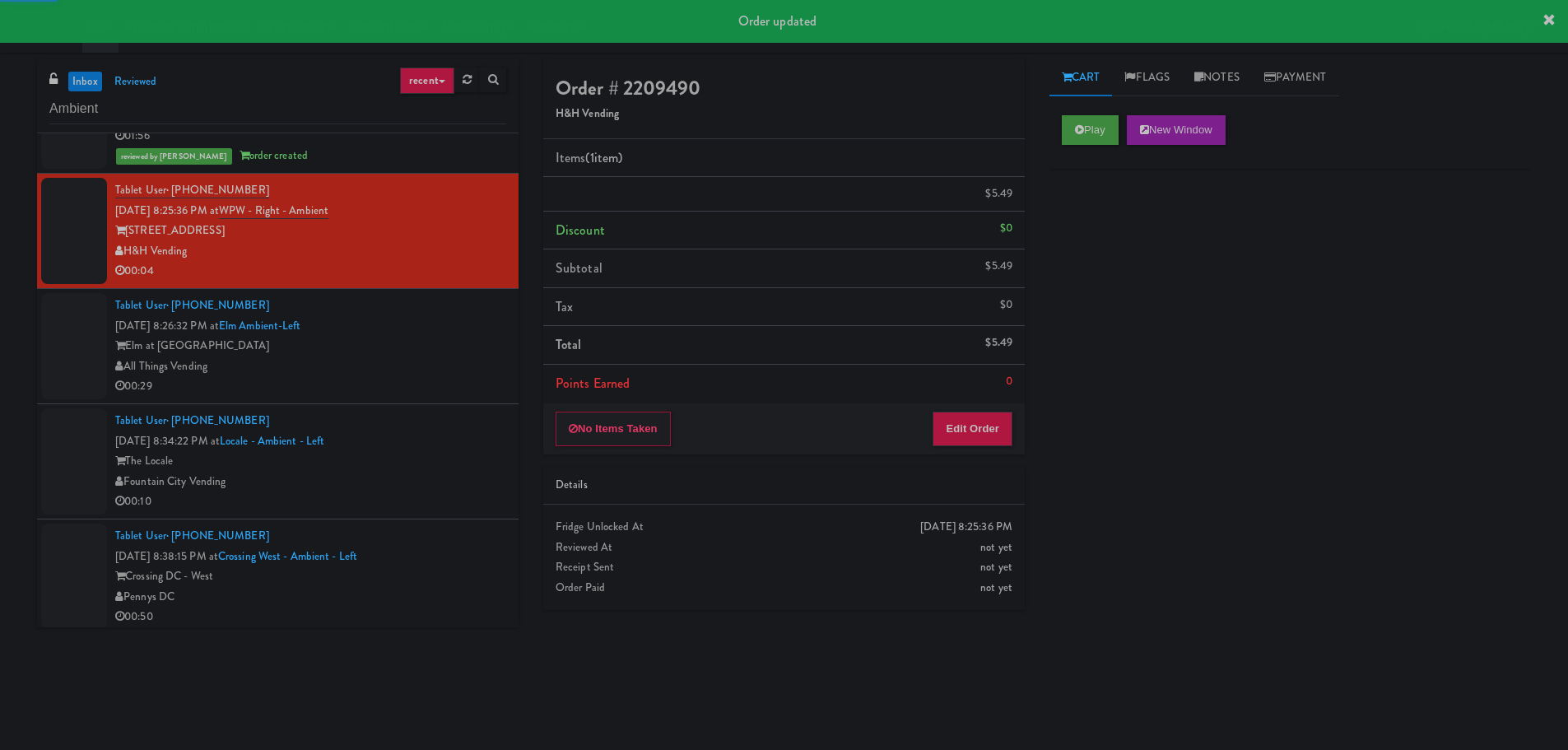
click at [457, 353] on div "Elm at Panorama" at bounding box center [311, 346] width 391 height 20
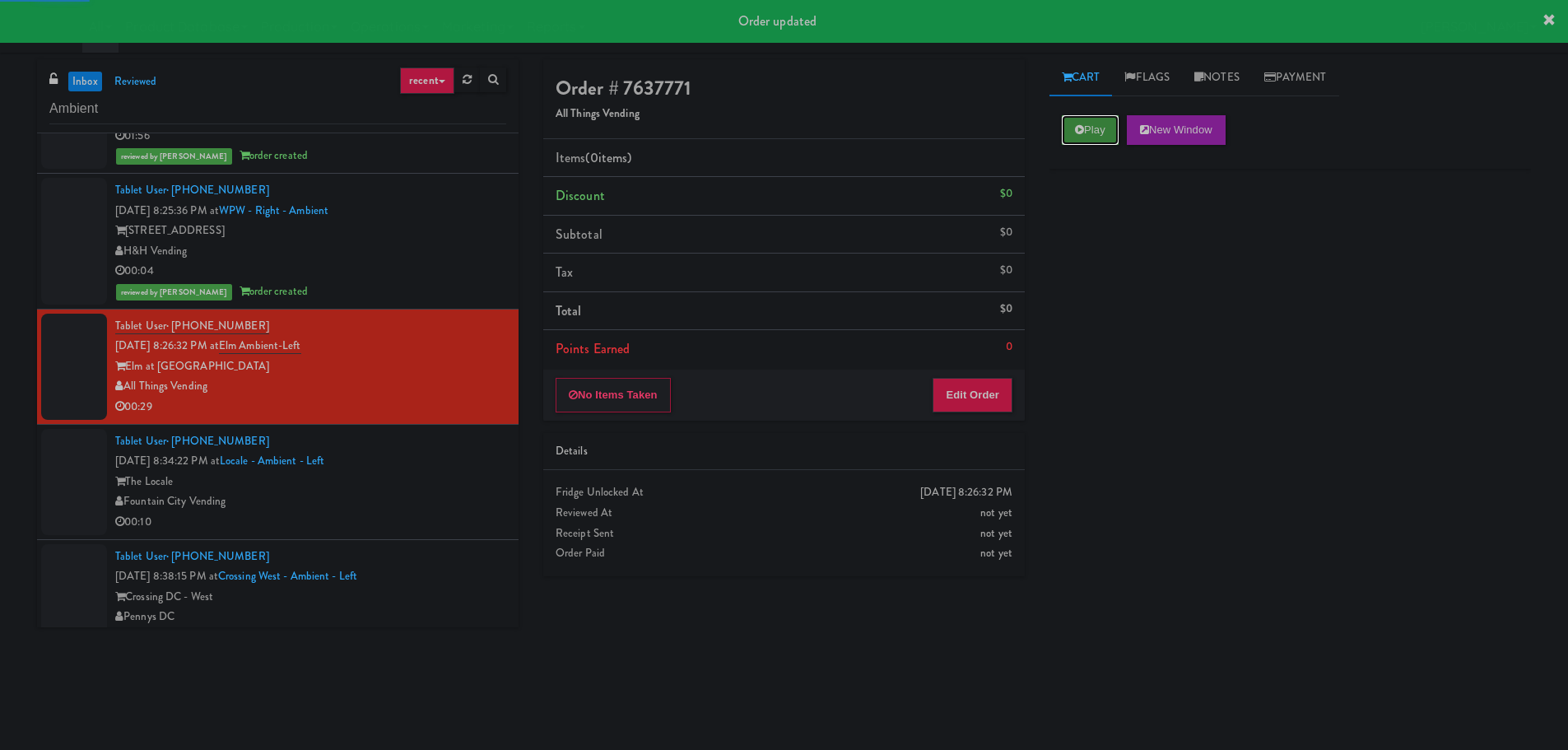
click at [1095, 130] on button "Play" at bounding box center [1090, 130] width 57 height 30
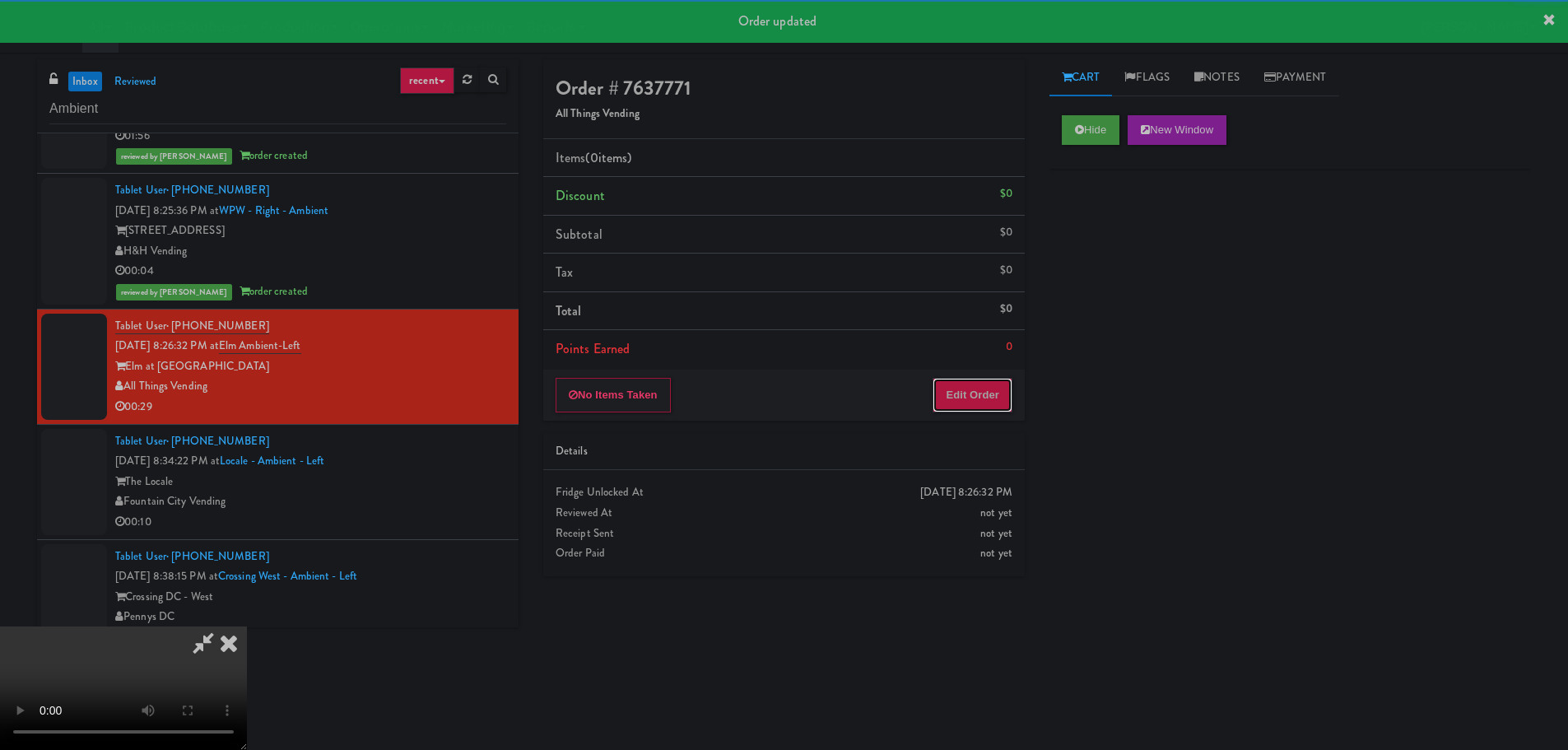
click at [991, 377] on button "Edit Order" at bounding box center [973, 394] width 80 height 34
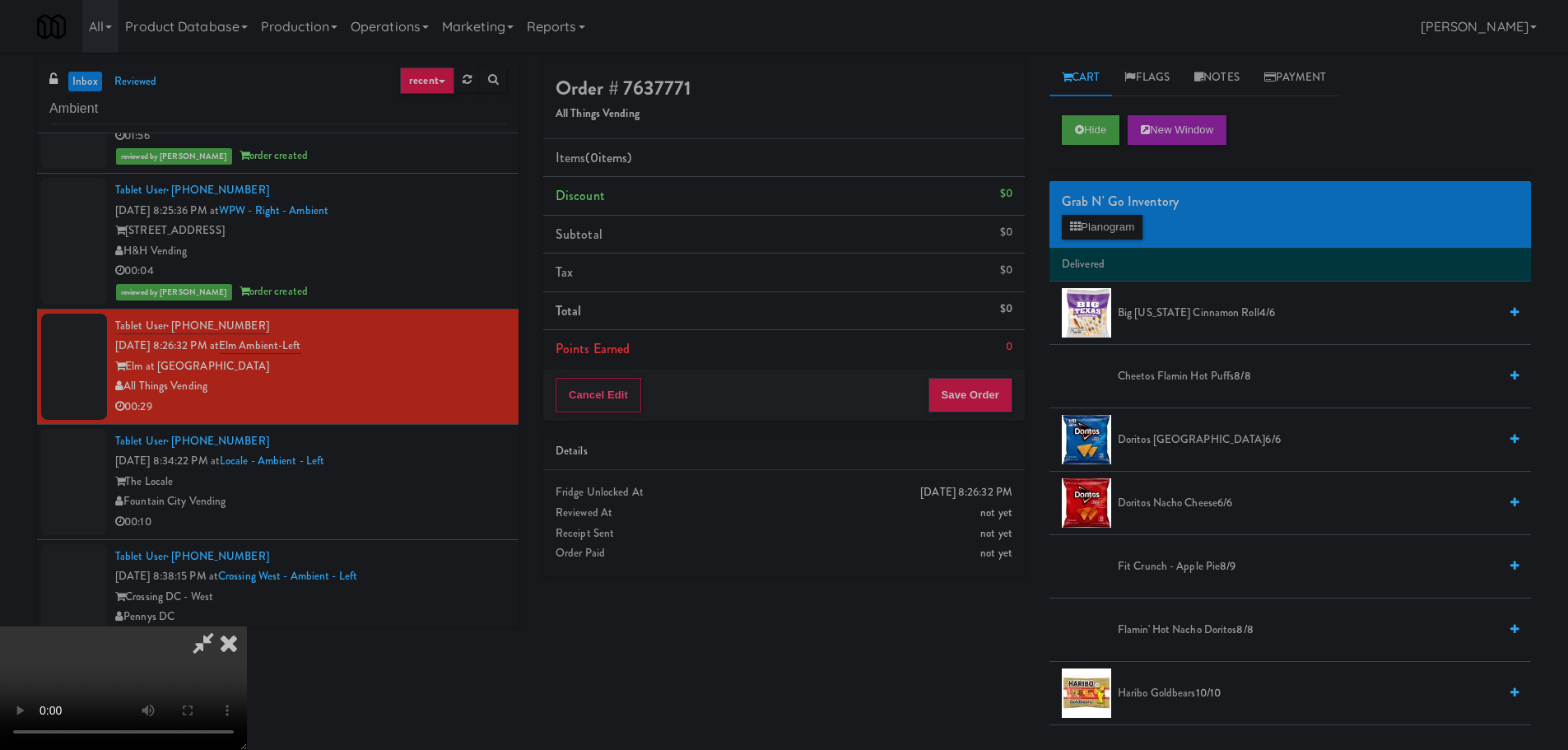
scroll to position [283, 0]
click at [247, 626] on video at bounding box center [123, 688] width 247 height 124
click at [1095, 129] on button "Hide" at bounding box center [1091, 130] width 58 height 30
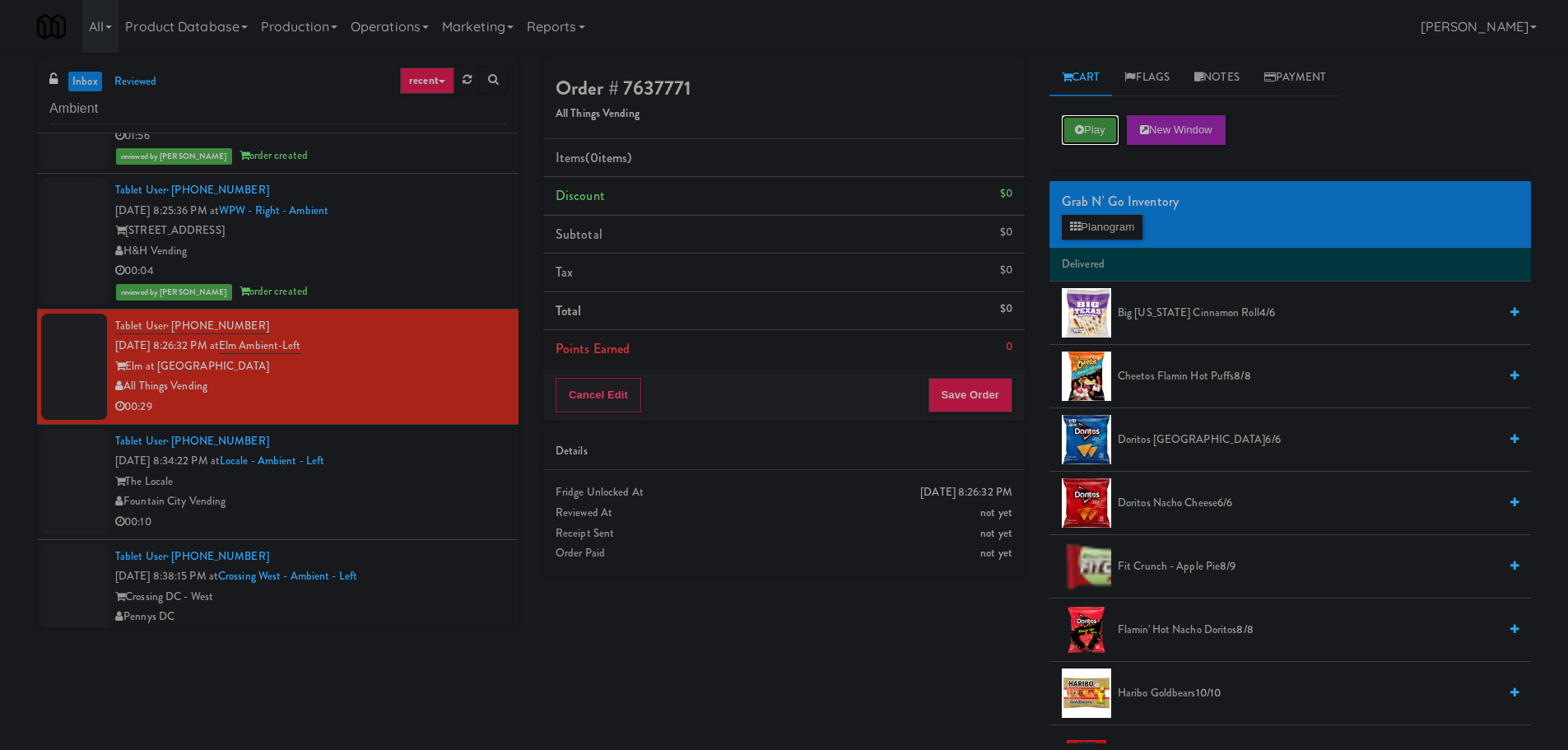
scroll to position [0, 0]
click at [1095, 130] on button "Play" at bounding box center [1090, 130] width 57 height 30
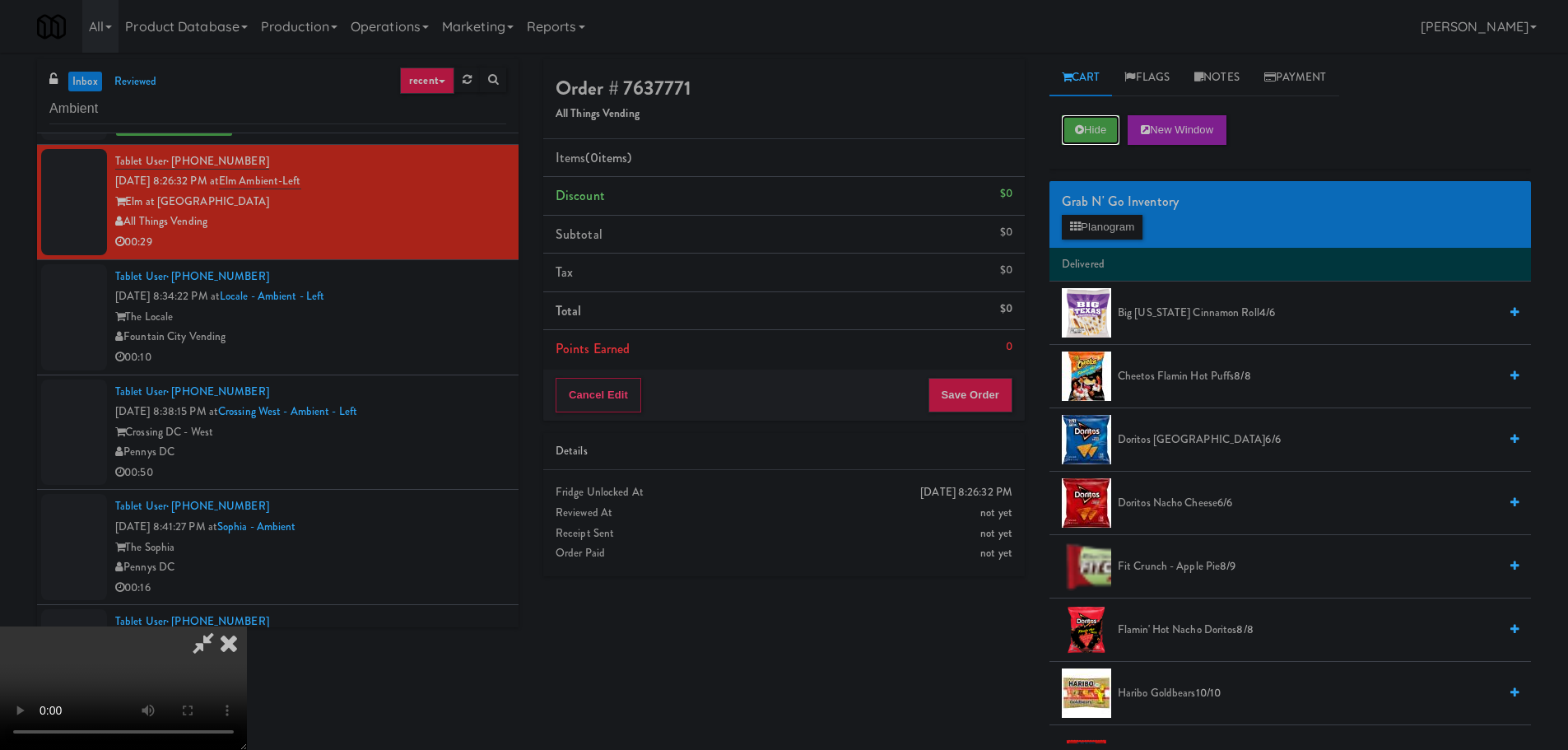
scroll to position [283, 0]
click at [247, 626] on video at bounding box center [123, 688] width 247 height 124
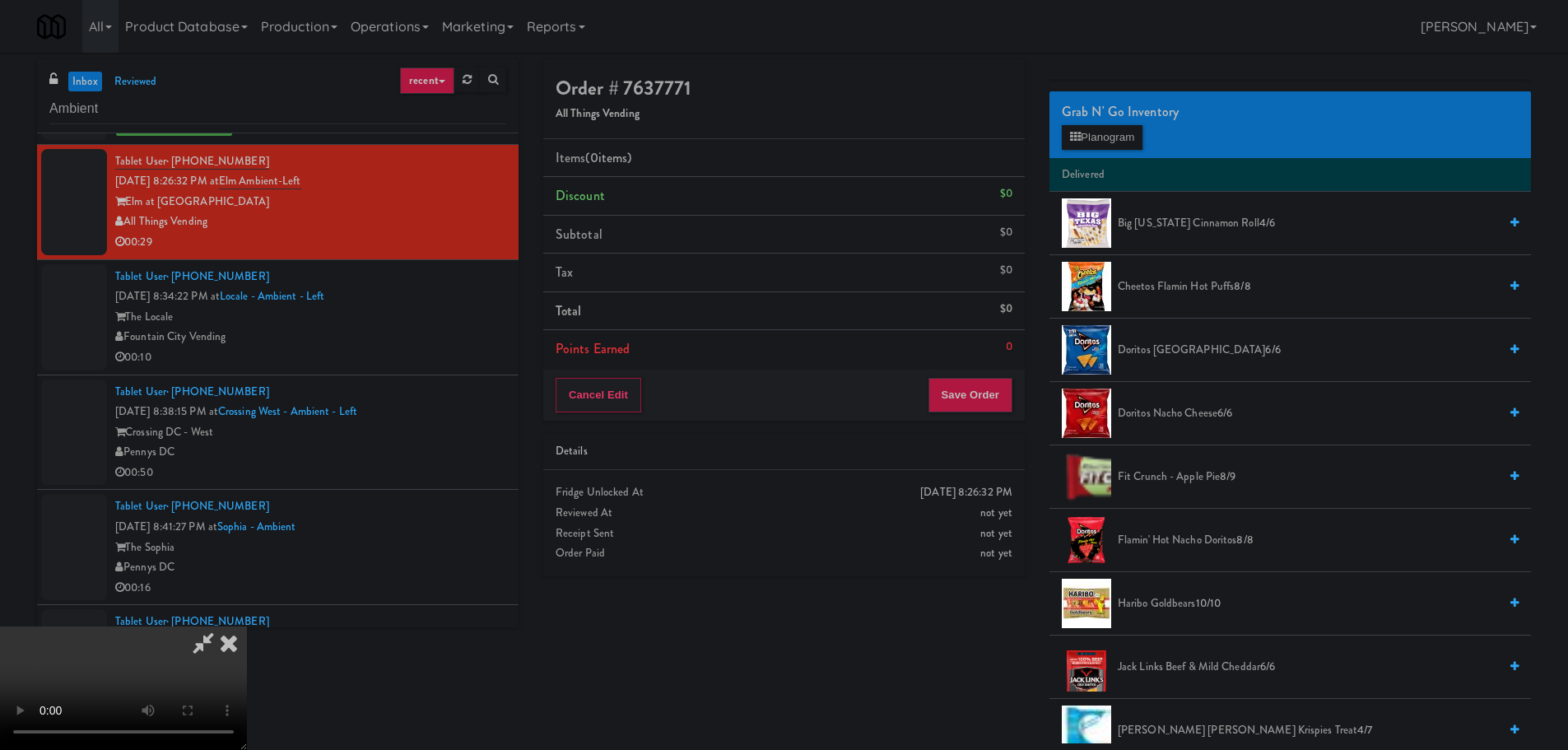
scroll to position [82, 0]
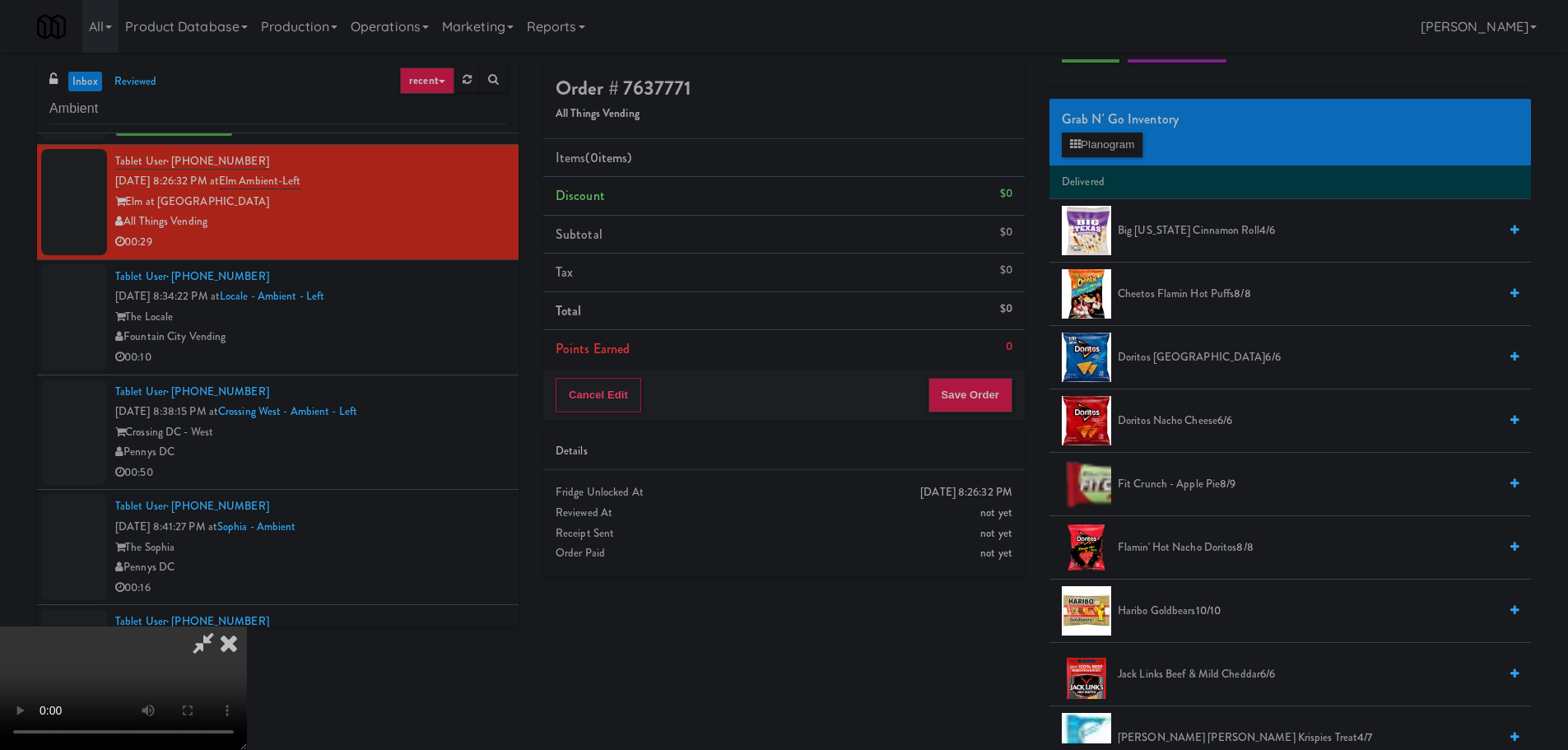
click at [1209, 239] on span "Big Texas Cinnamon Roll 4/6" at bounding box center [1308, 231] width 380 height 20
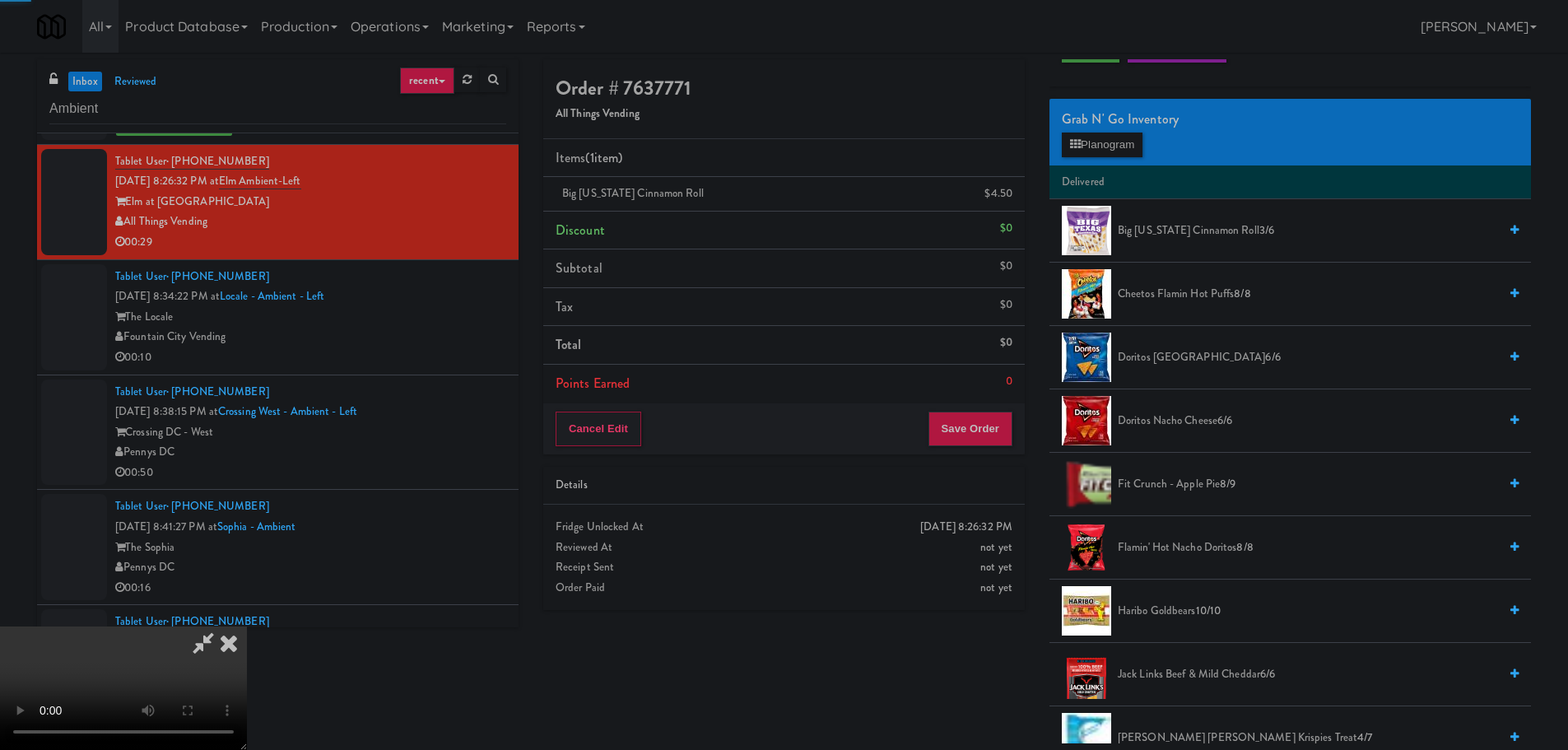
click at [247, 626] on video at bounding box center [123, 688] width 247 height 124
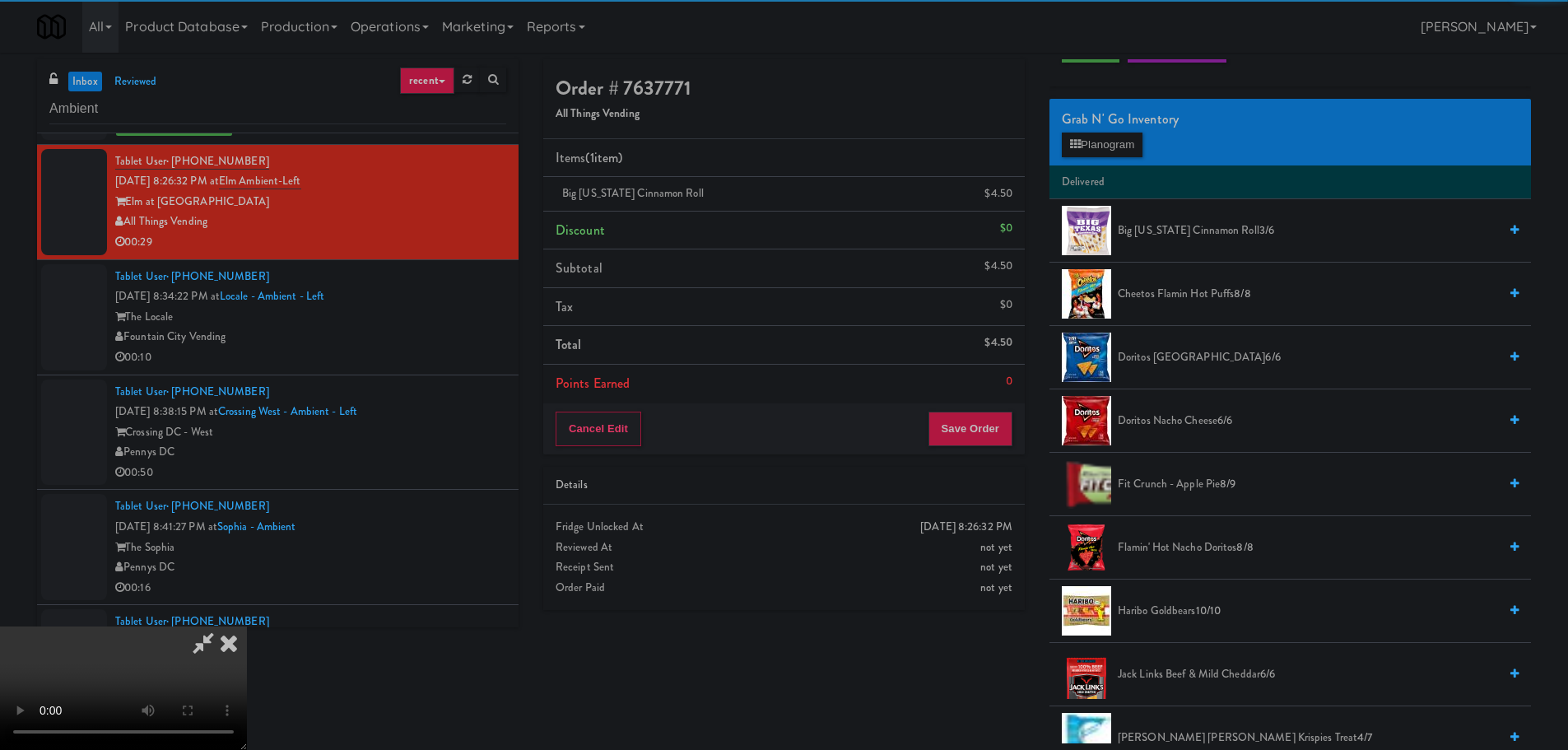
scroll to position [118, 0]
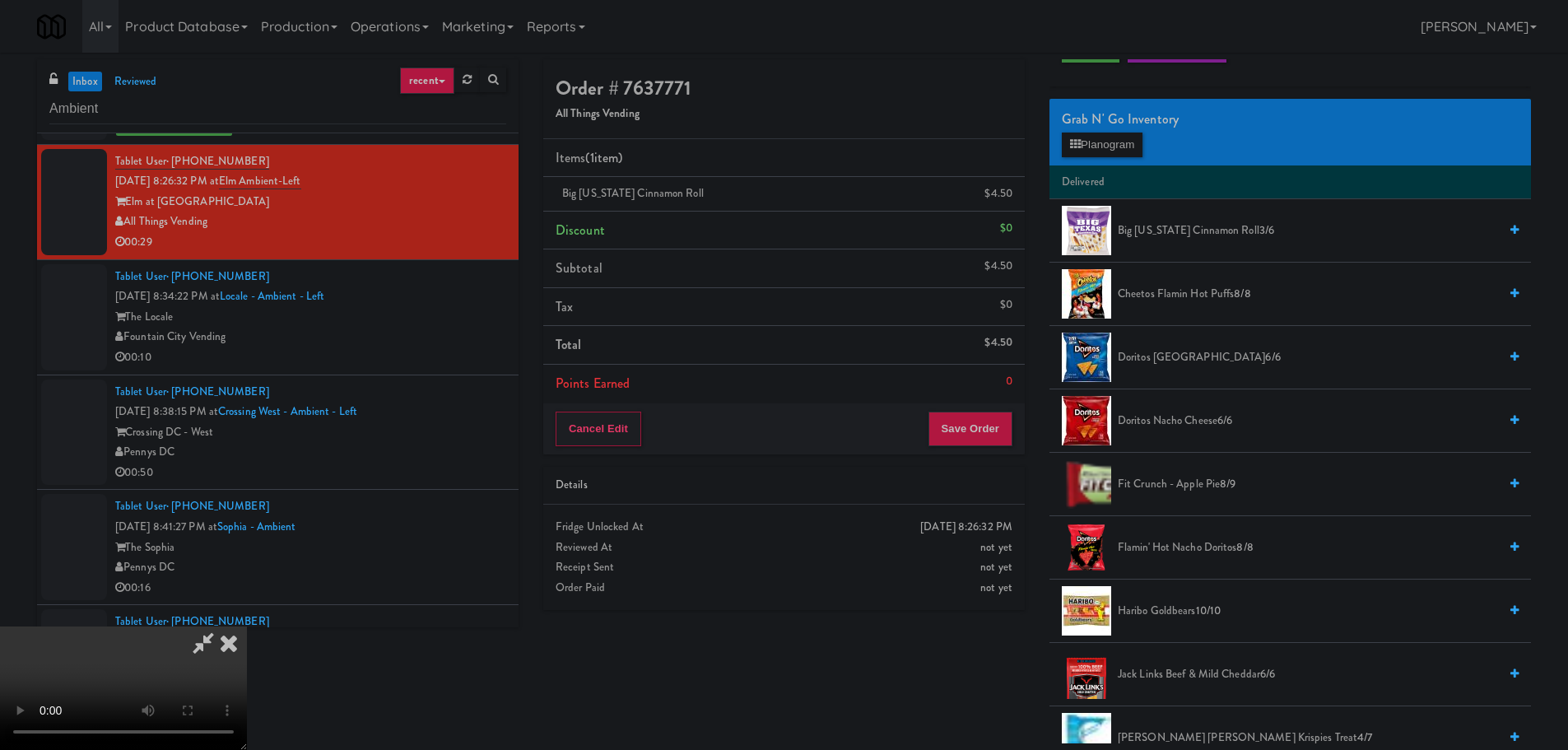
drag, startPoint x: 658, startPoint y: 335, endPoint x: 679, endPoint y: 338, distance: 21.2
click at [247, 626] on video at bounding box center [123, 688] width 247 height 124
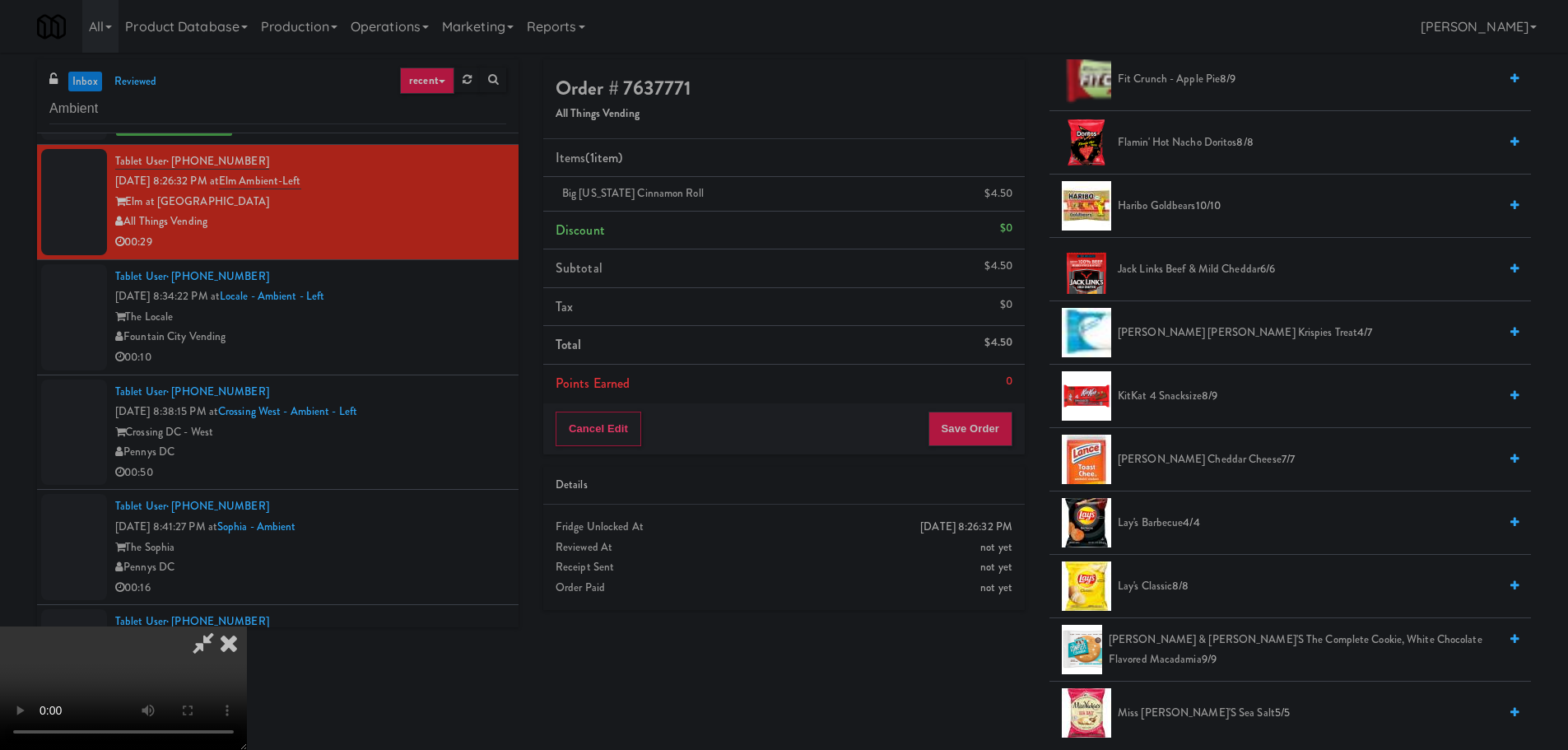
scroll to position [494, 0]
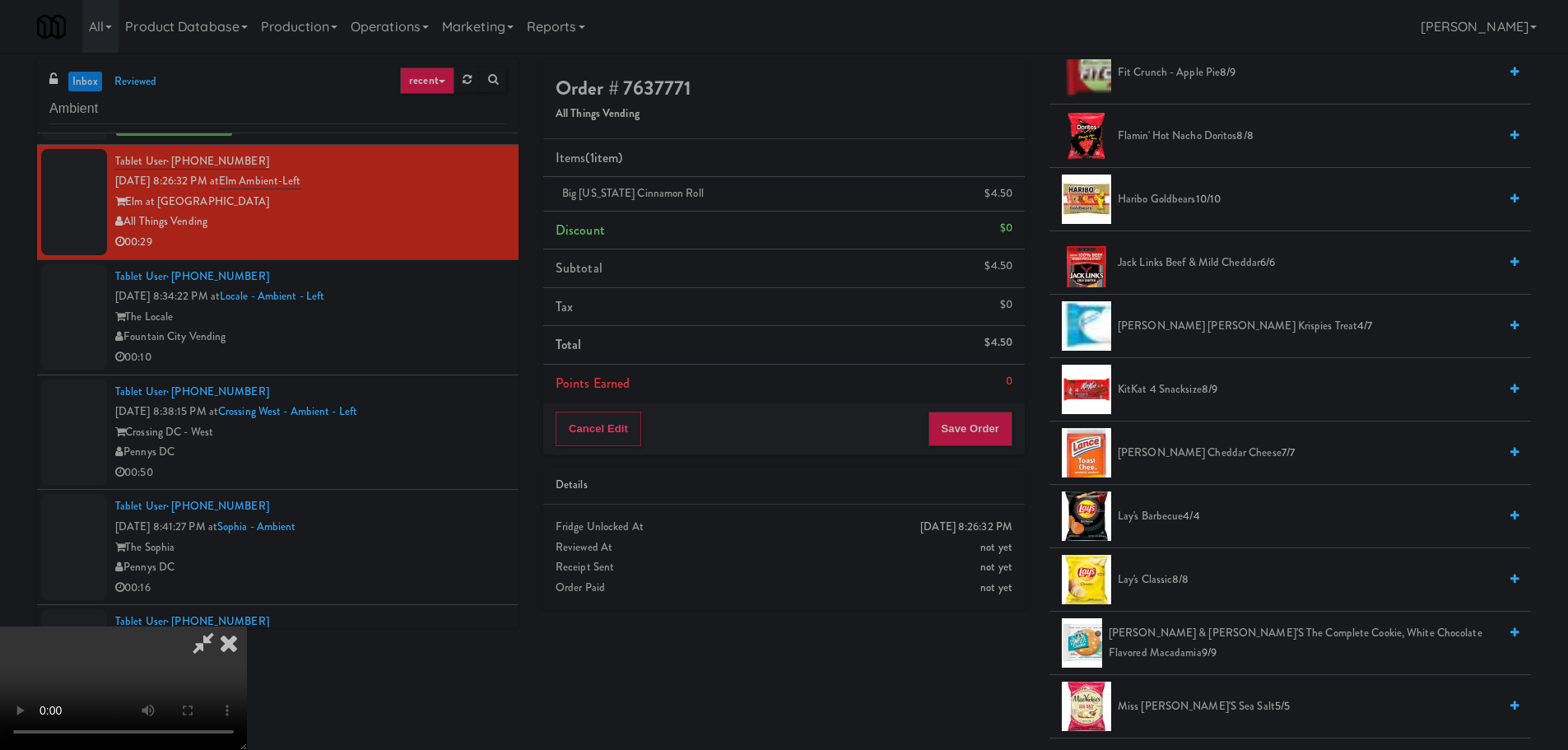
click at [1197, 398] on span "KitKat 4 Snacksize 8/9" at bounding box center [1308, 389] width 380 height 20
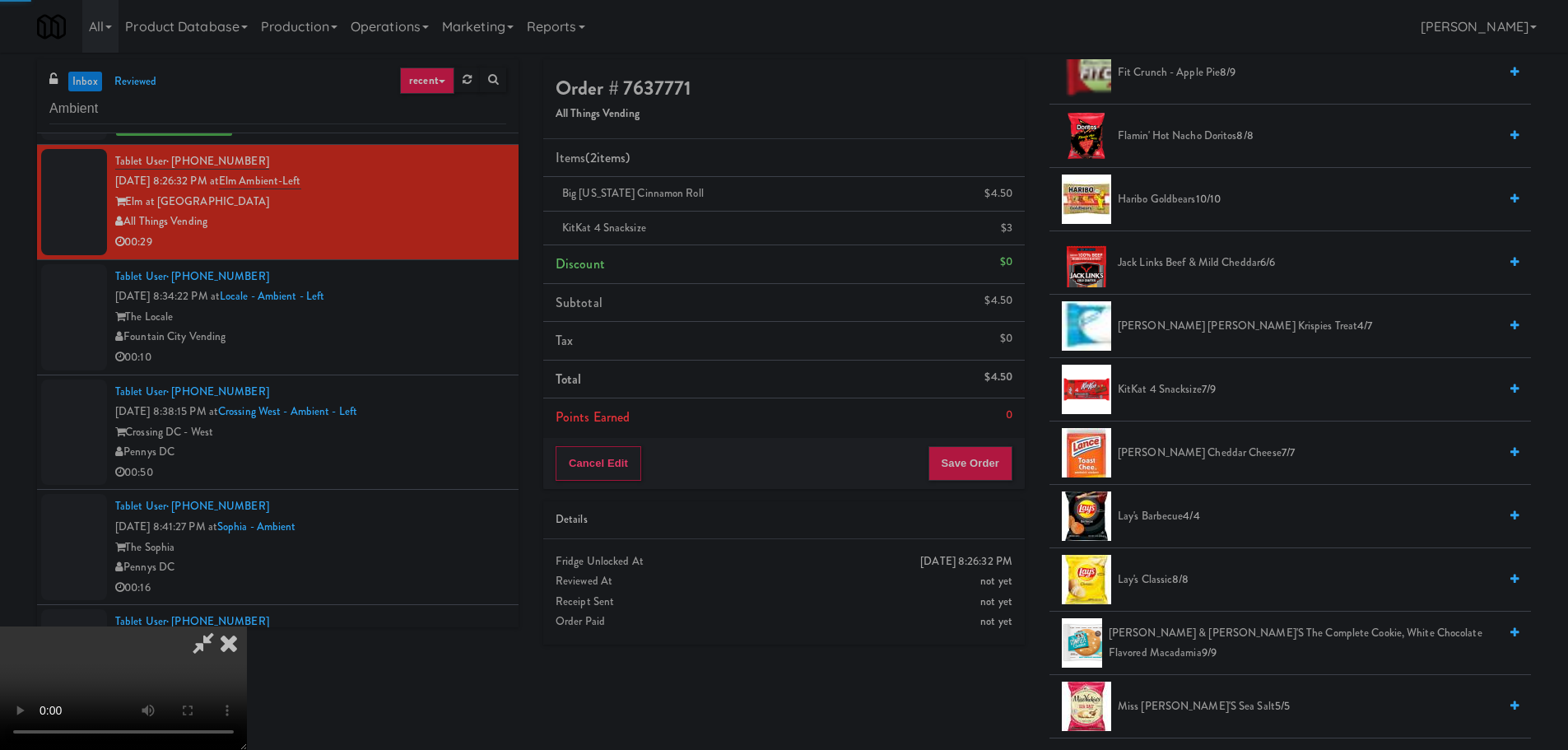
click at [247, 626] on video at bounding box center [123, 688] width 247 height 124
drag, startPoint x: 487, startPoint y: 576, endPoint x: 495, endPoint y: 568, distance: 11.3
click at [247, 626] on video at bounding box center [123, 688] width 247 height 124
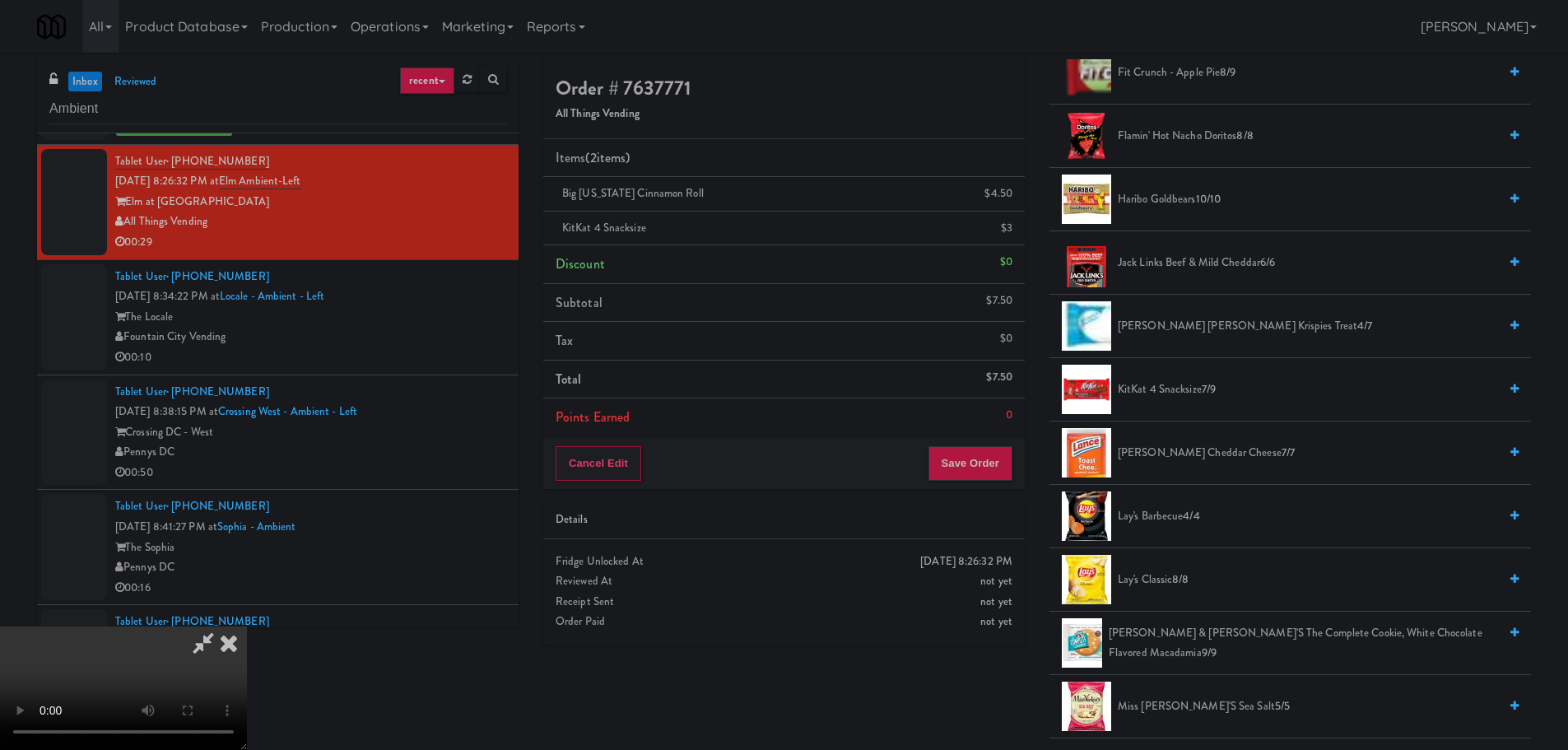
click at [247, 626] on video at bounding box center [123, 688] width 247 height 124
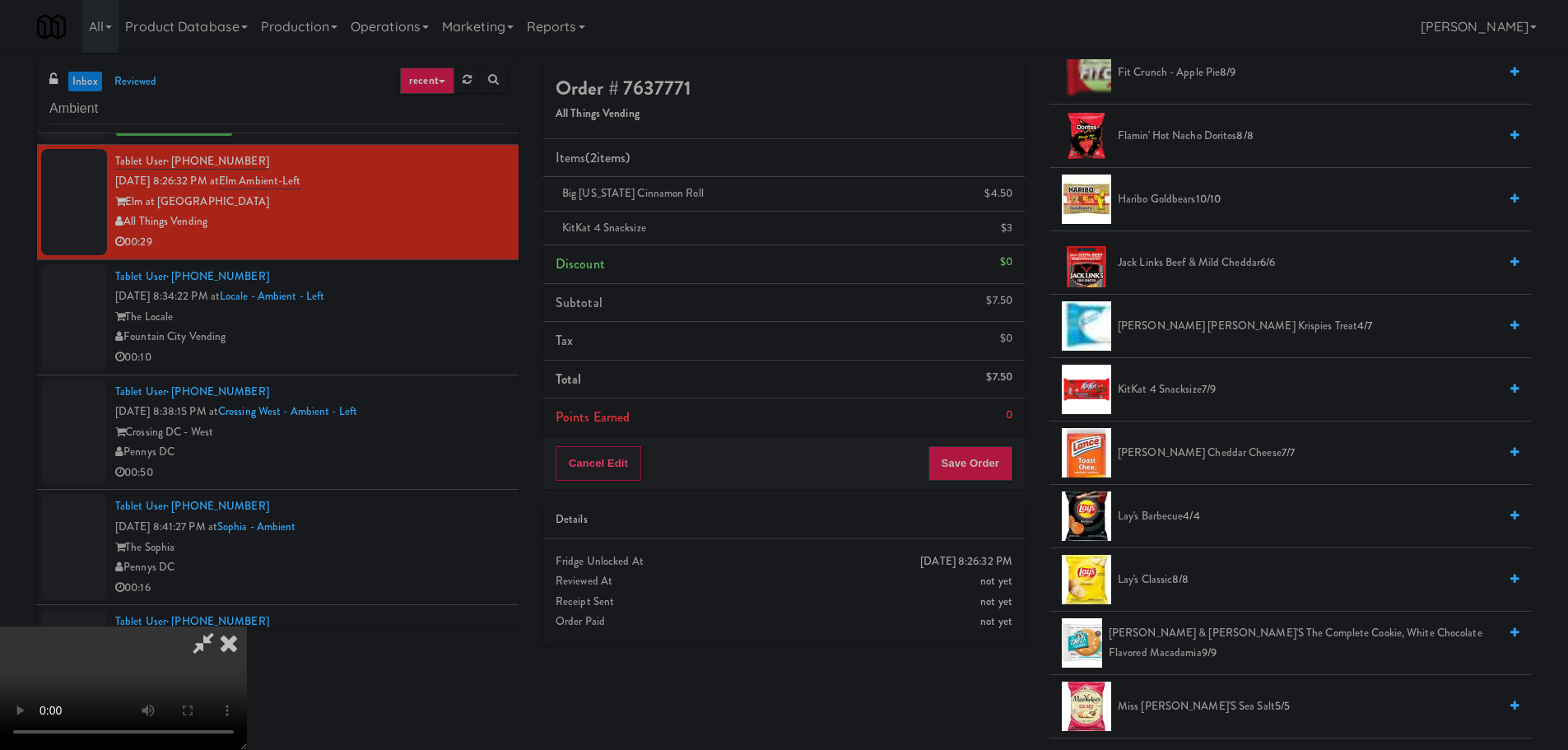
scroll to position [36, 0]
click at [247, 626] on video at bounding box center [123, 688] width 247 height 124
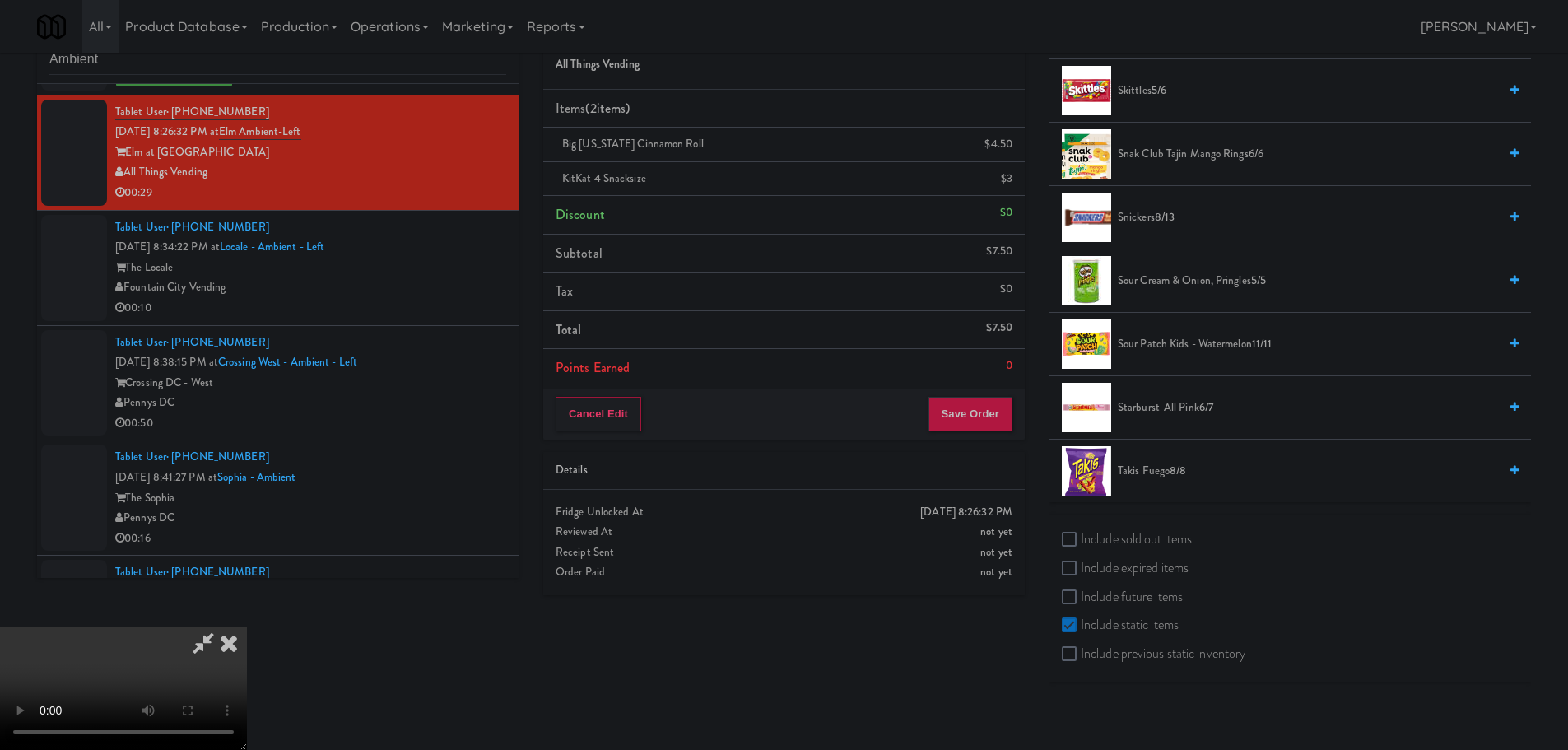
scroll to position [53, 0]
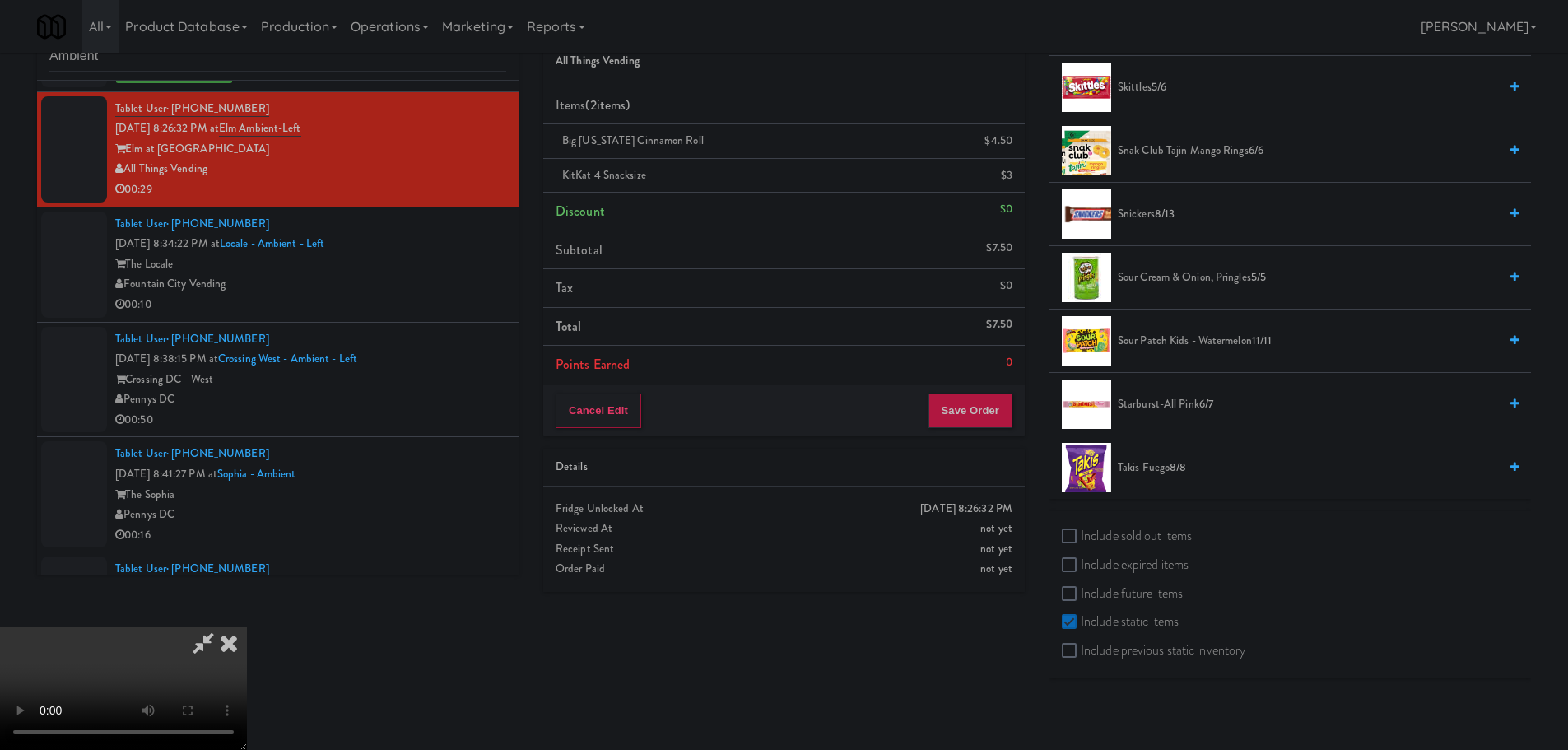
click at [1165, 461] on span "Takis Fuego 8/8" at bounding box center [1308, 468] width 380 height 20
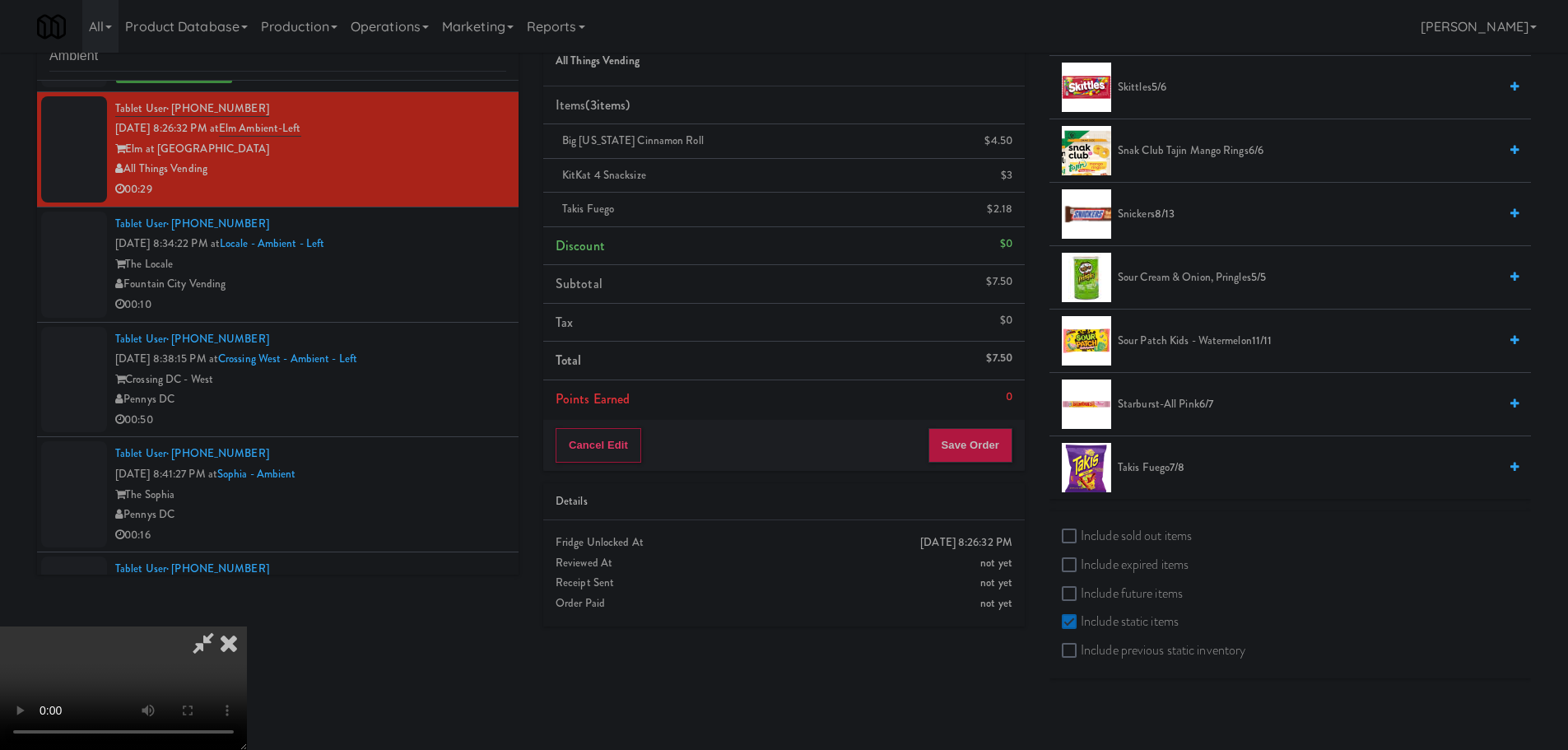
click at [247, 626] on video at bounding box center [123, 688] width 247 height 124
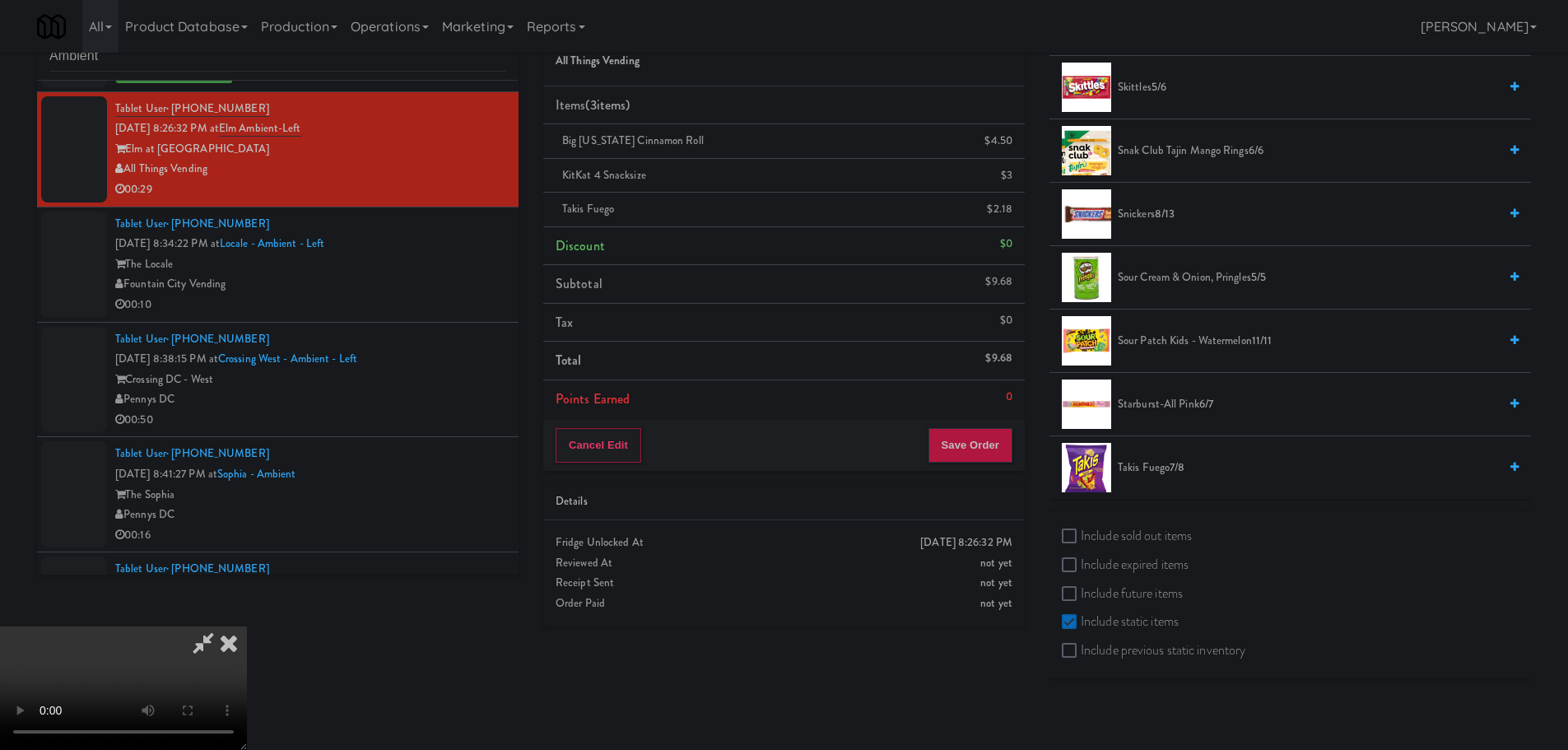
scroll to position [283, 0]
click at [973, 435] on button "Save Order" at bounding box center [970, 444] width 84 height 34
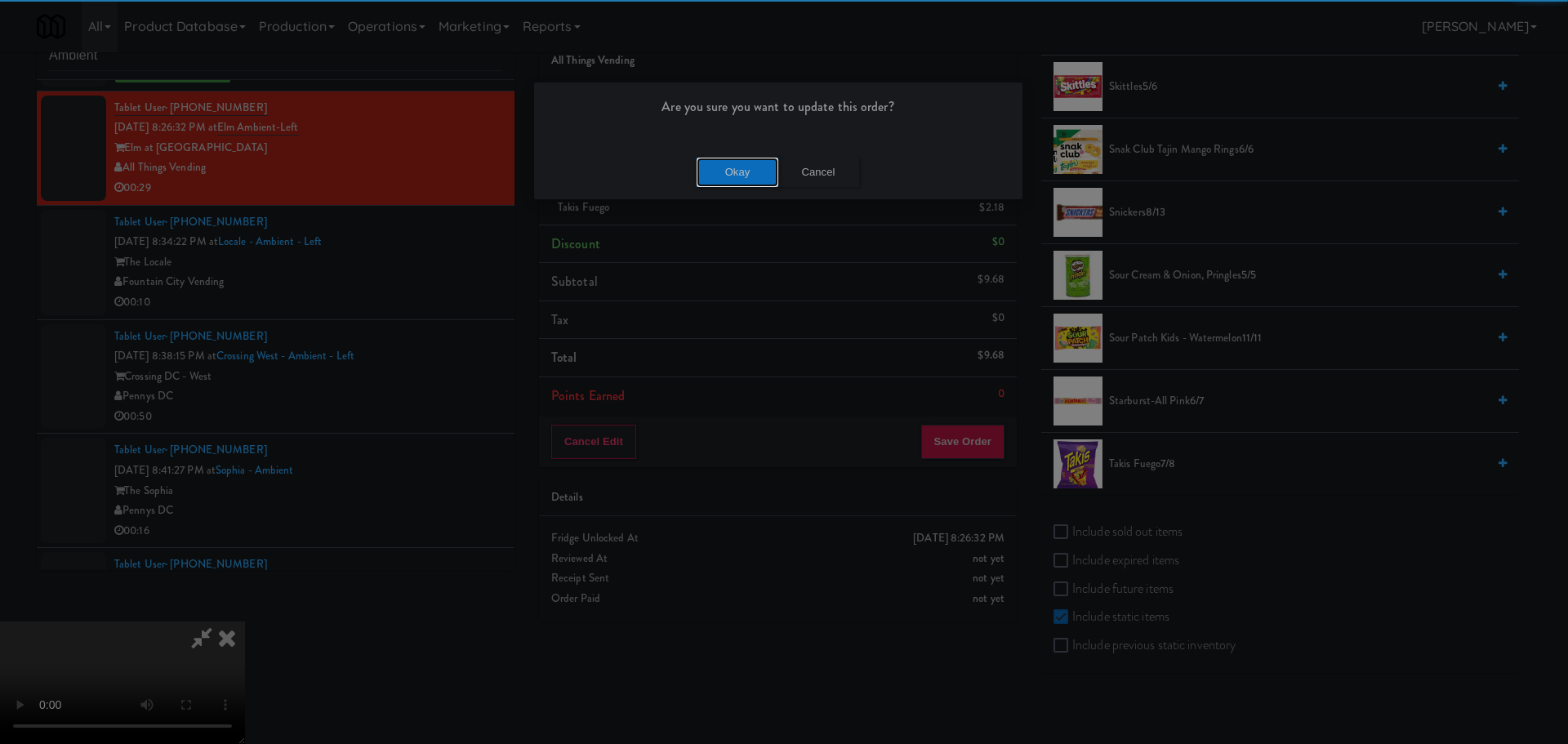
click at [758, 180] on button "Okay" at bounding box center [738, 173] width 81 height 30
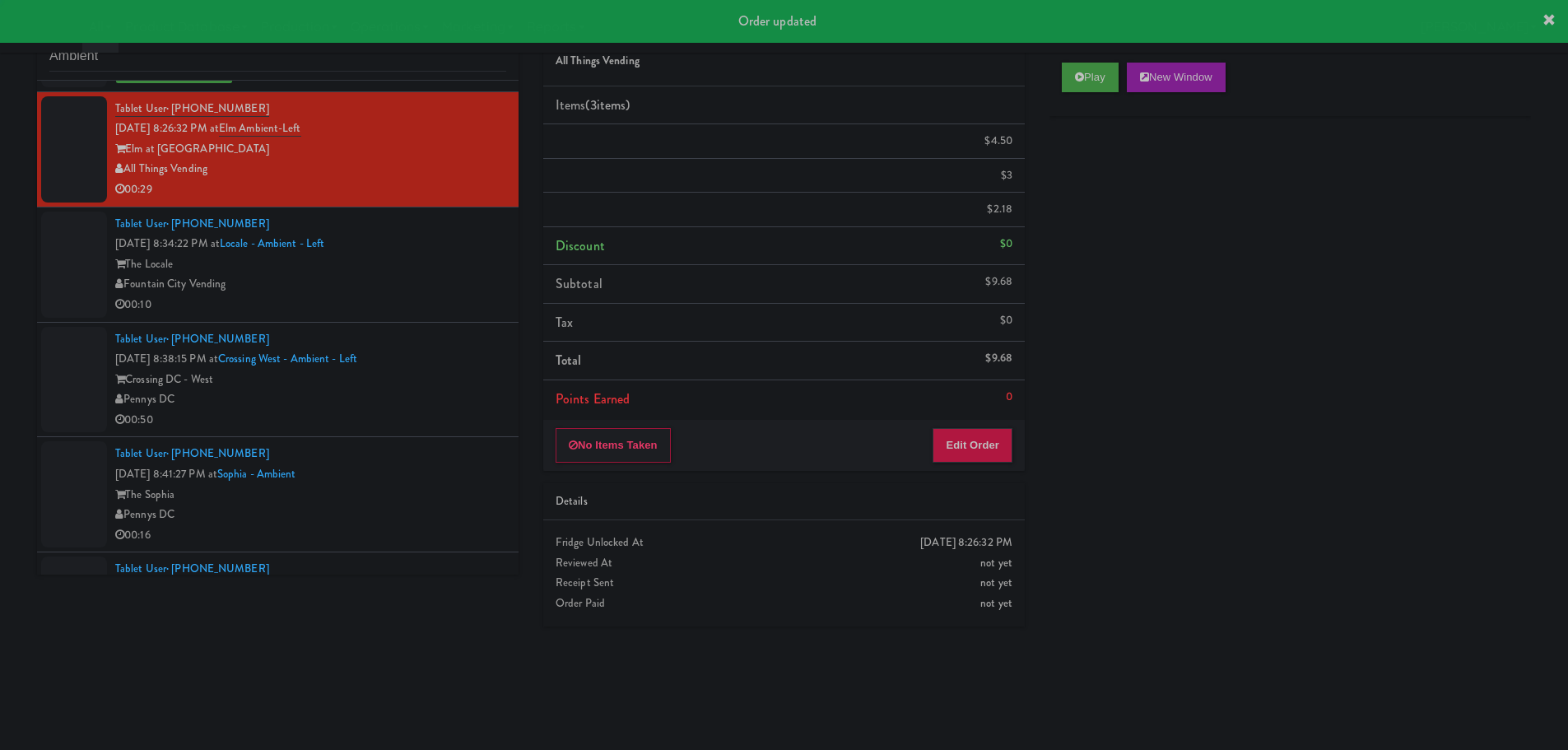
scroll to position [0, 0]
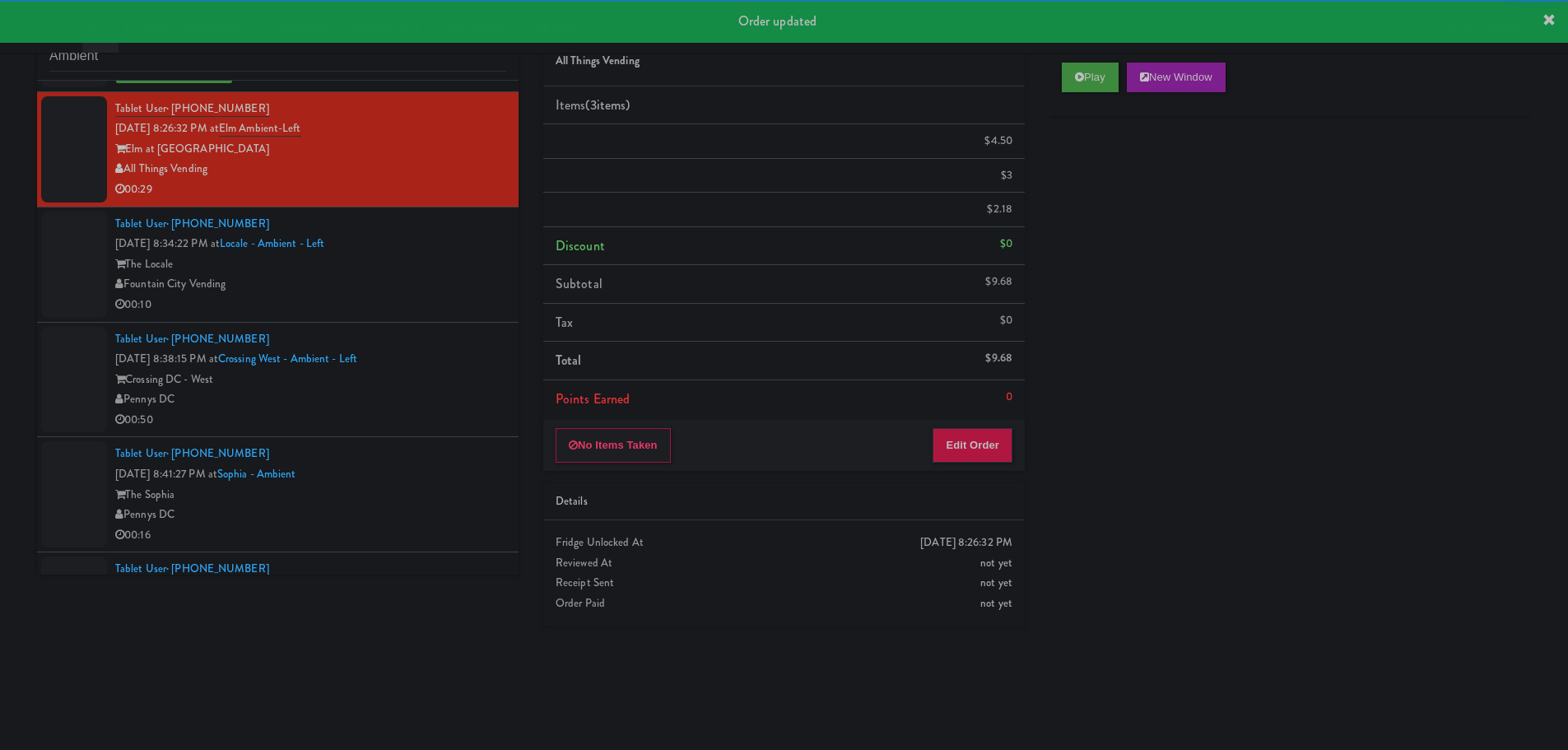
click at [442, 343] on div "Tablet User · (503) 317-8859 Sep 6, 2025 8:38:15 PM at Crossing West - Ambient …" at bounding box center [311, 379] width 391 height 102
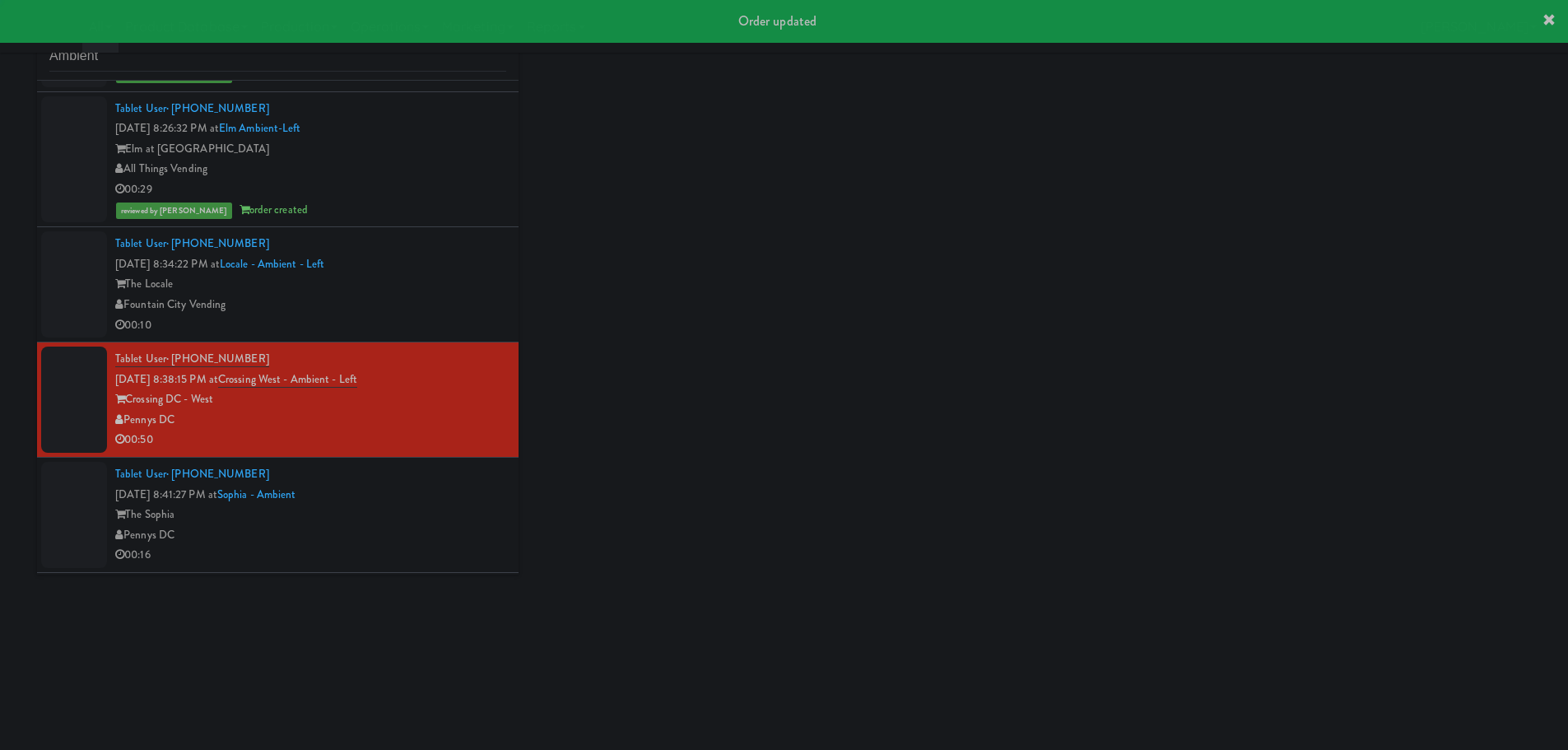
click at [434, 286] on div "The Locale" at bounding box center [311, 284] width 391 height 20
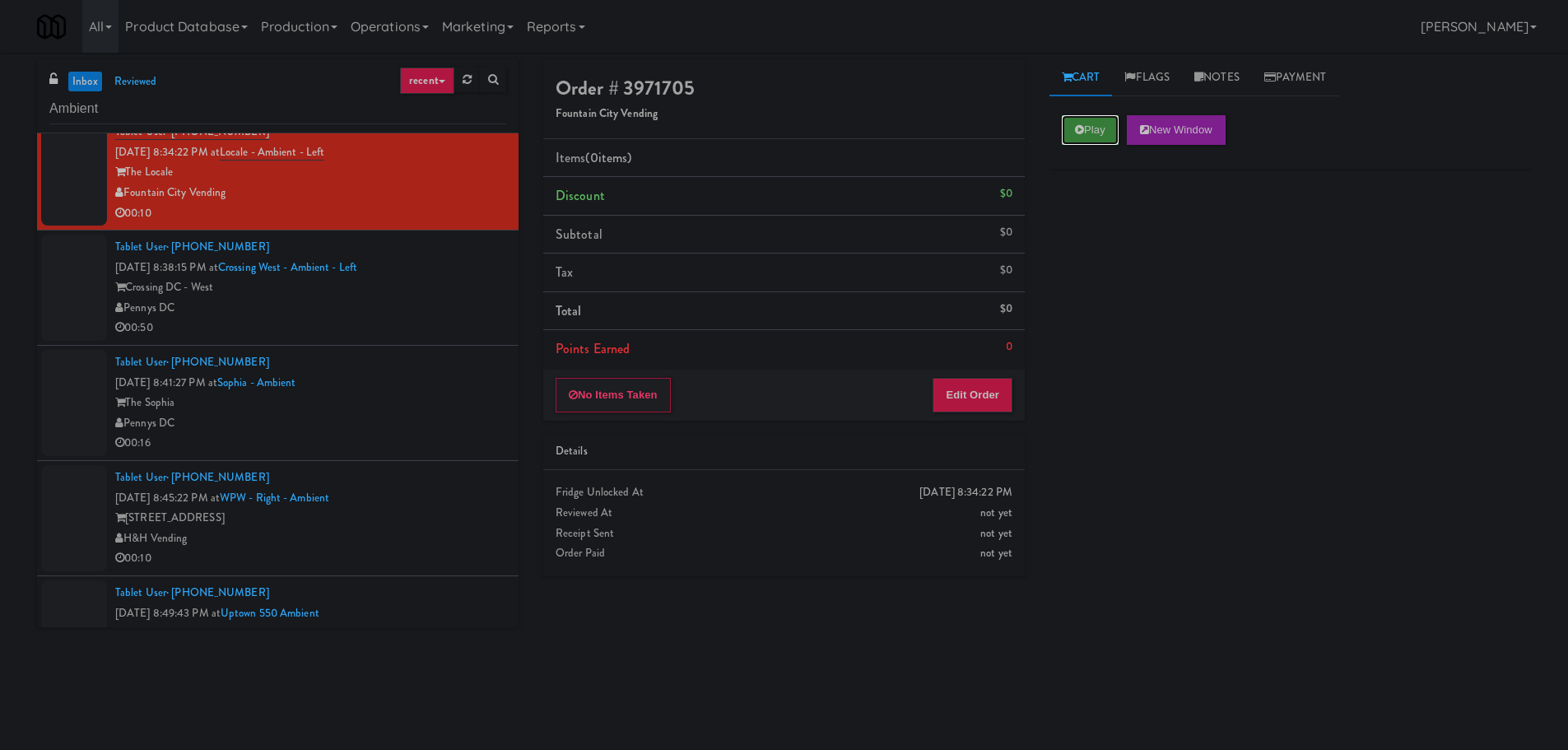
click at [1077, 141] on button "Play" at bounding box center [1090, 130] width 57 height 30
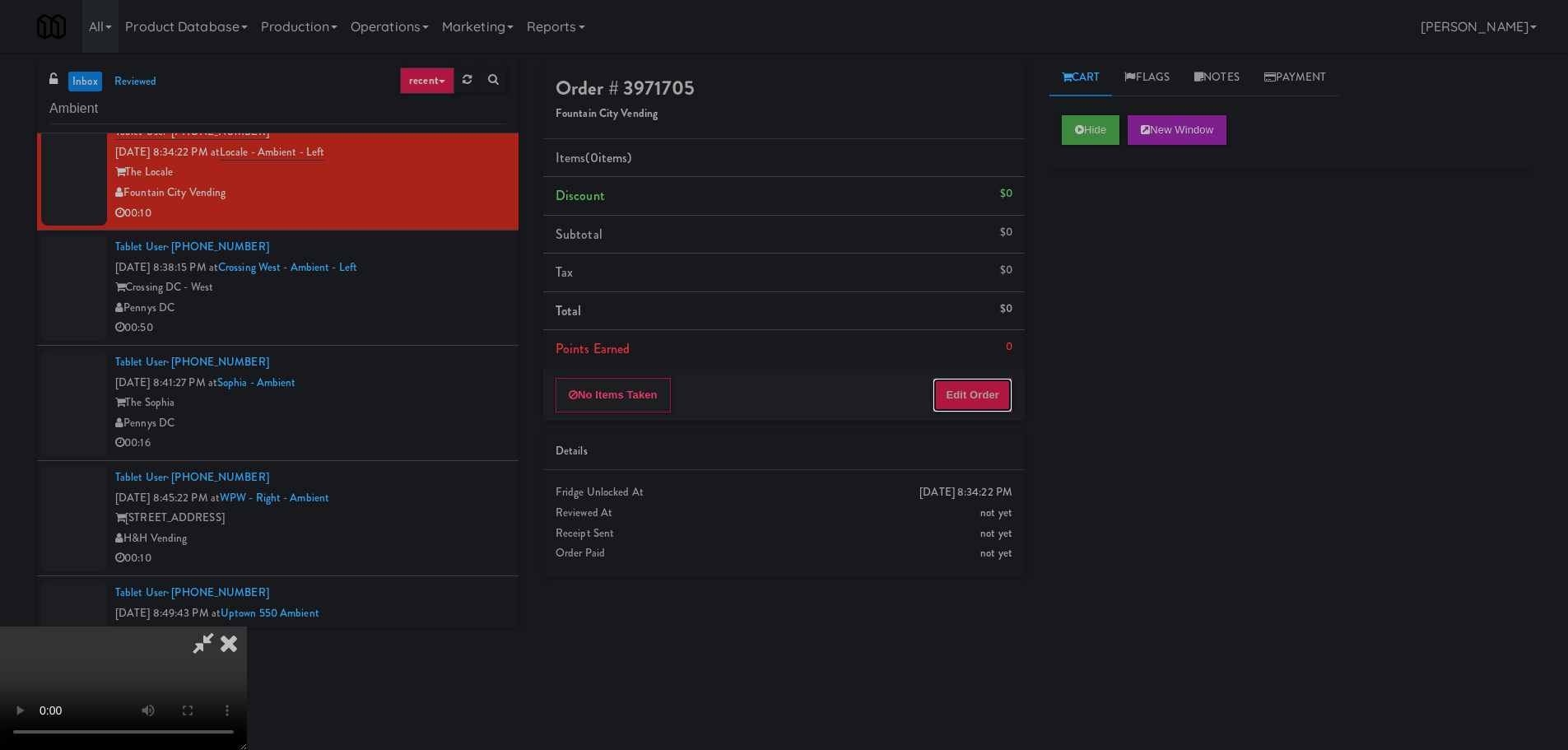
click at [985, 391] on button "Edit Order" at bounding box center [973, 394] width 80 height 34
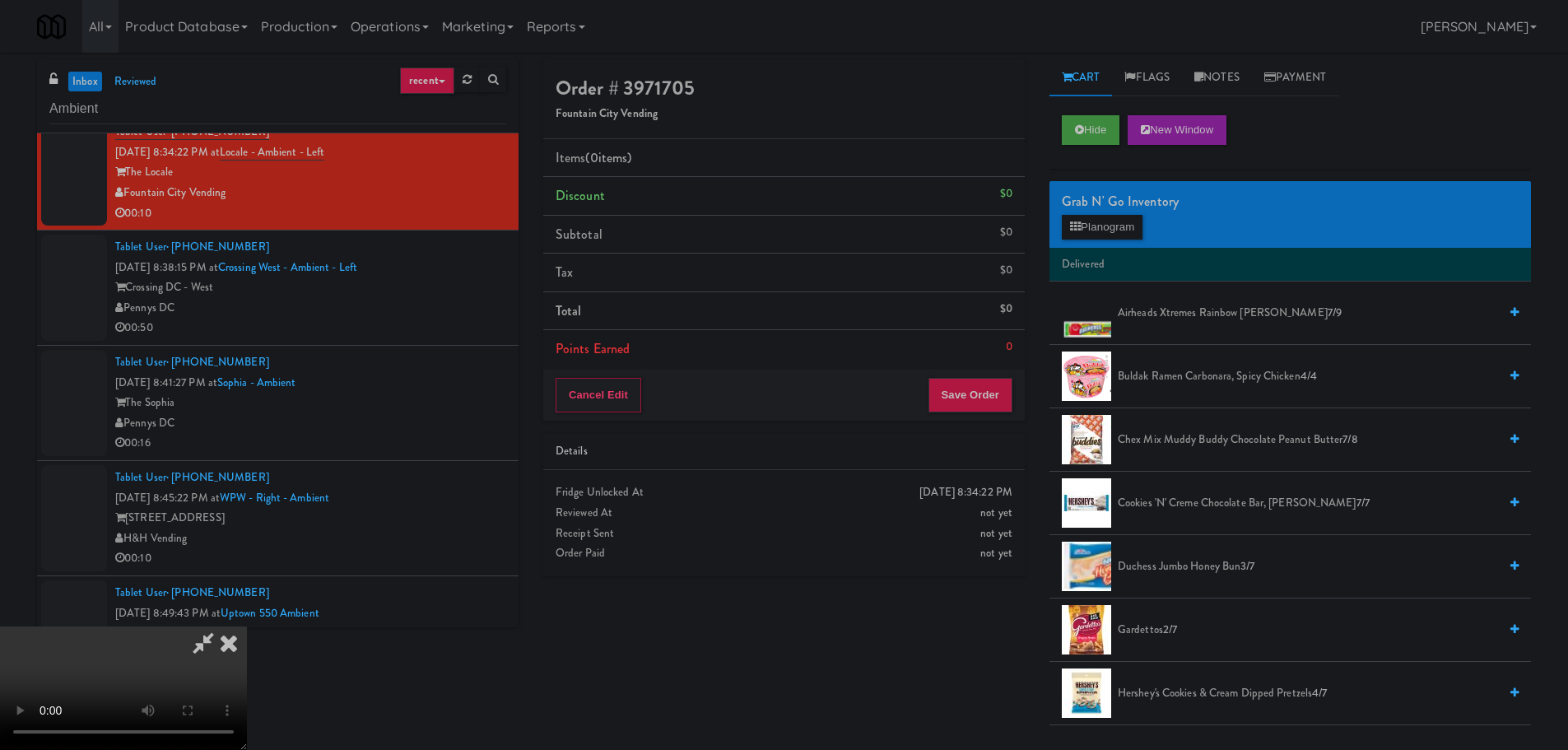
scroll to position [283, 0]
click at [247, 626] on video at bounding box center [123, 688] width 247 height 124
drag, startPoint x: 521, startPoint y: 436, endPoint x: 535, endPoint y: 435, distance: 14.0
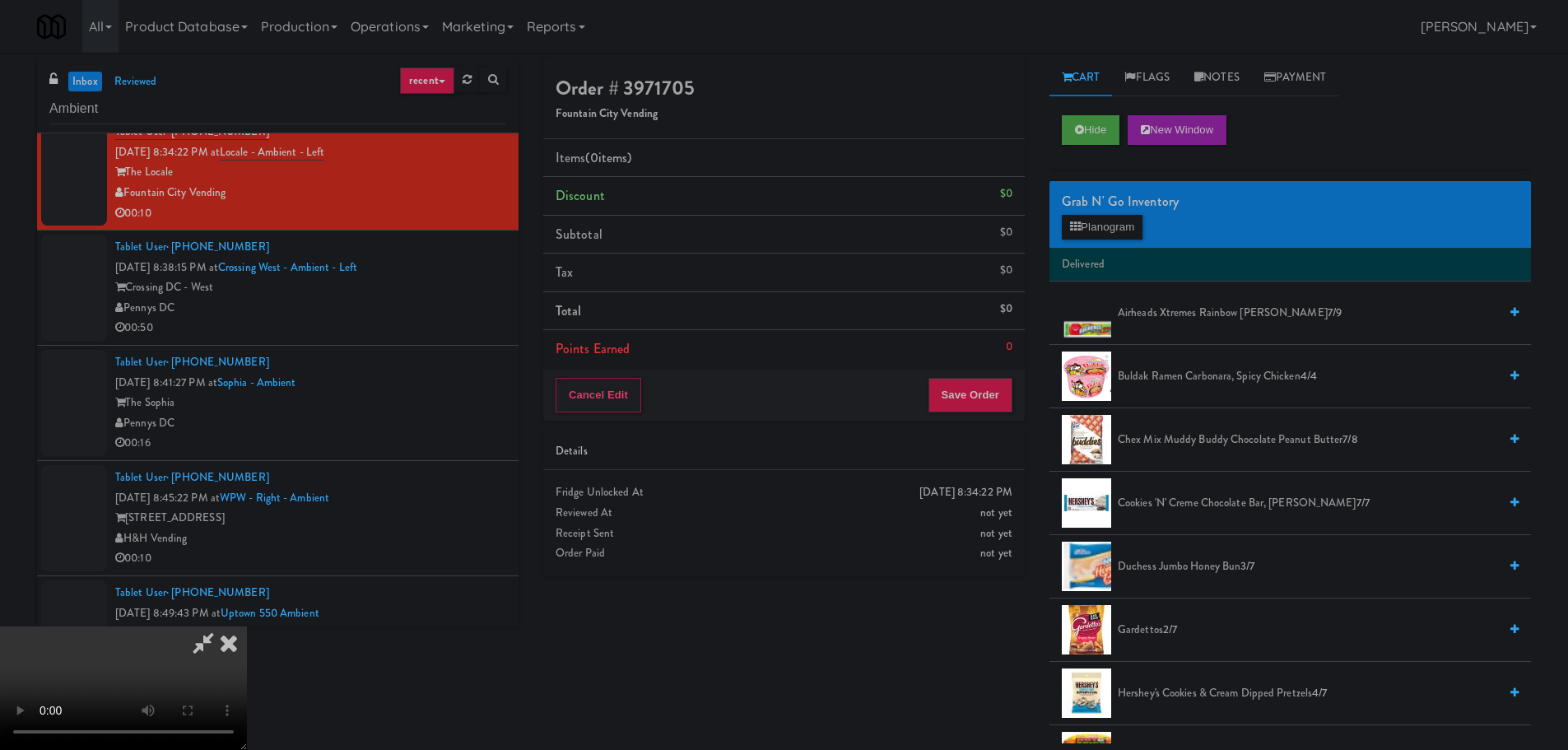
click at [247, 626] on video at bounding box center [123, 688] width 247 height 124
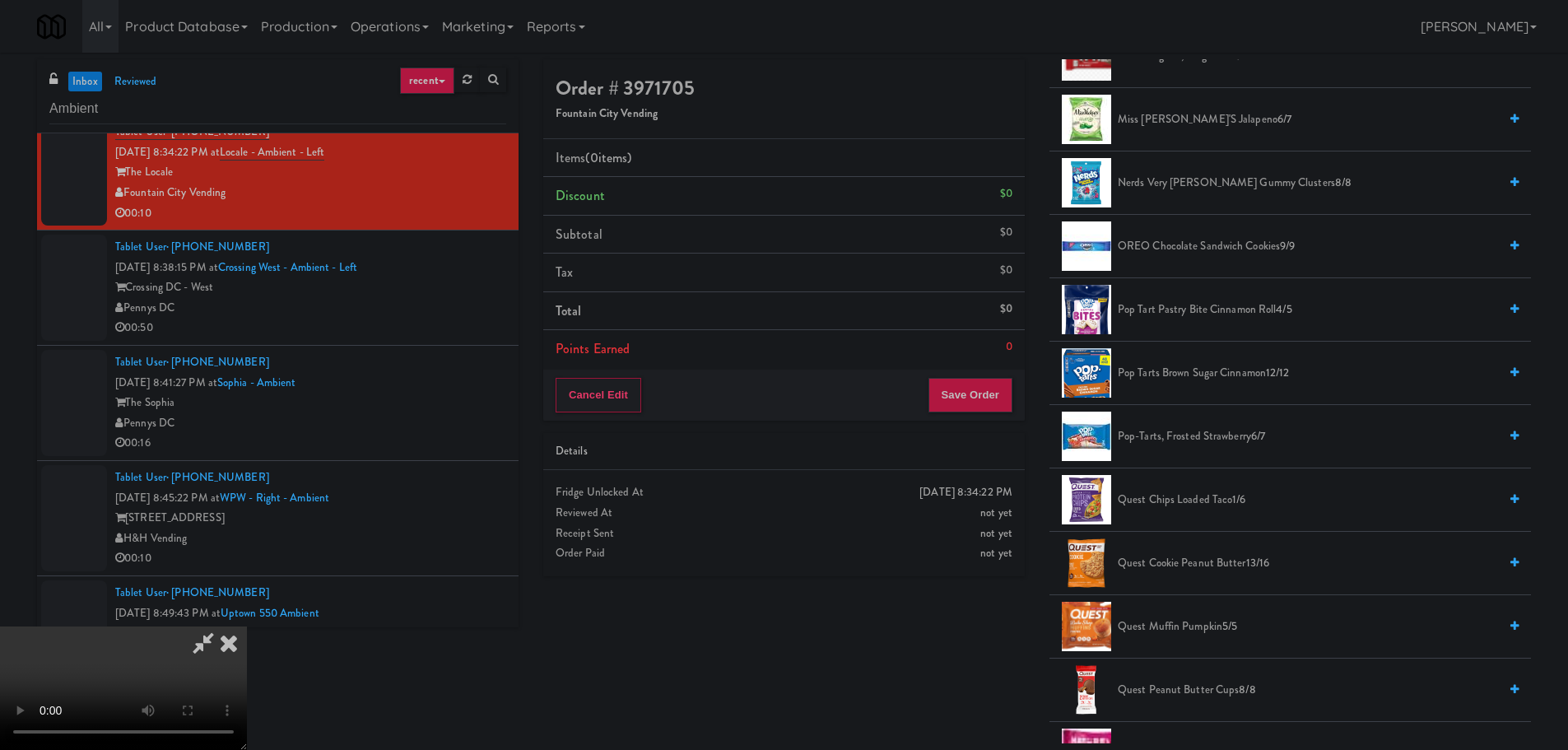
scroll to position [823, 0]
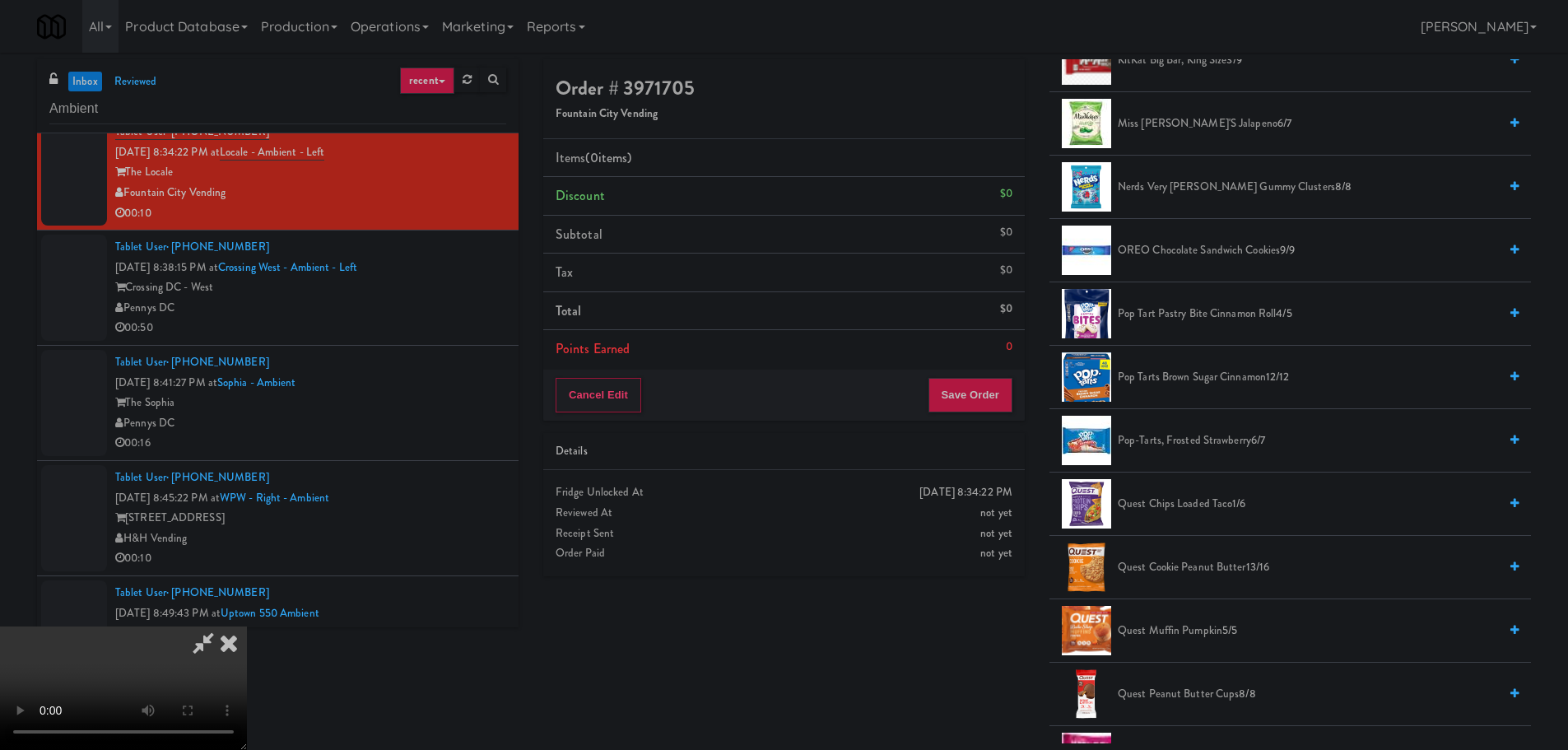
click at [1170, 371] on span "Pop Tarts Brown Sugar Cinnamon 12/12" at bounding box center [1308, 377] width 380 height 20
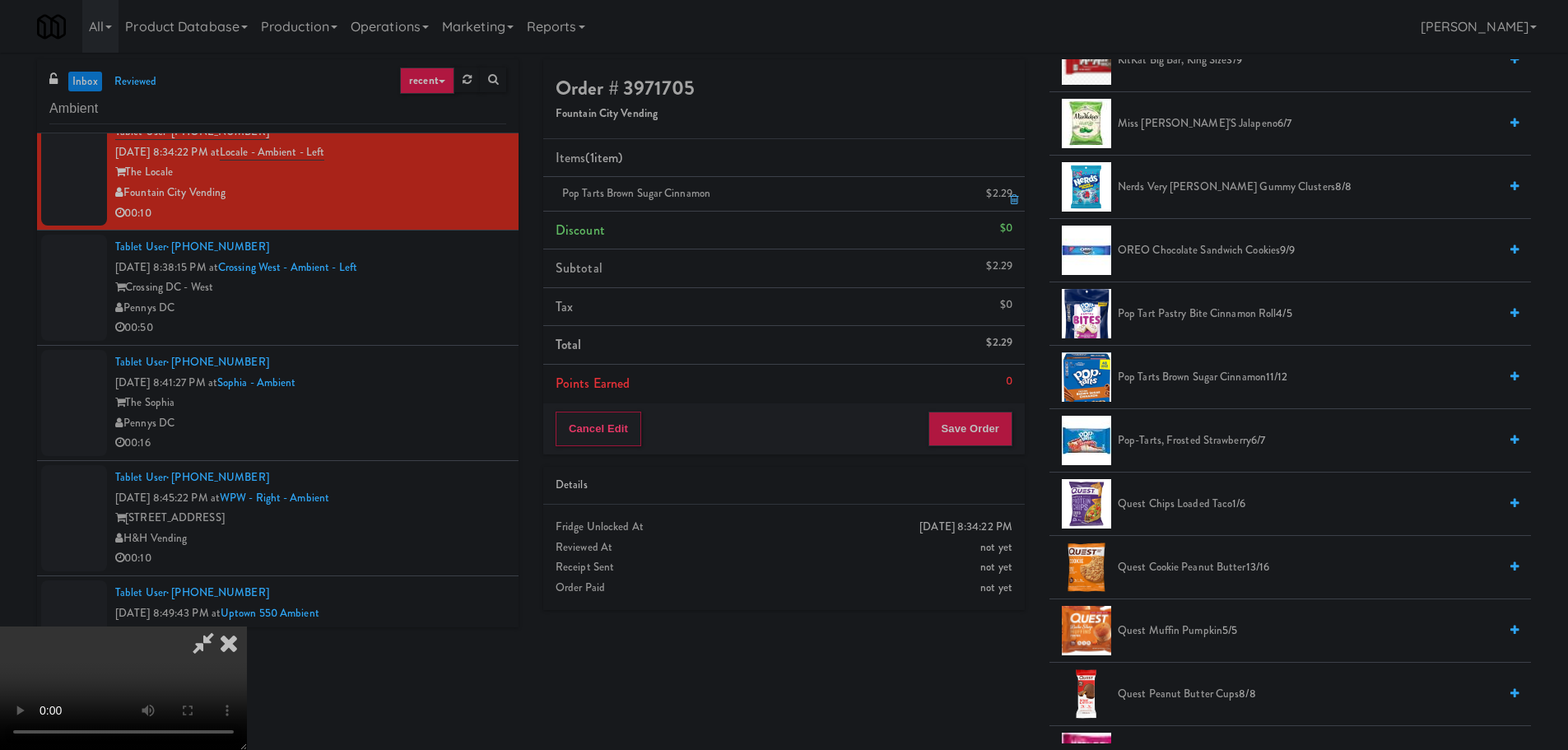
click at [1012, 190] on link at bounding box center [1011, 200] width 15 height 20
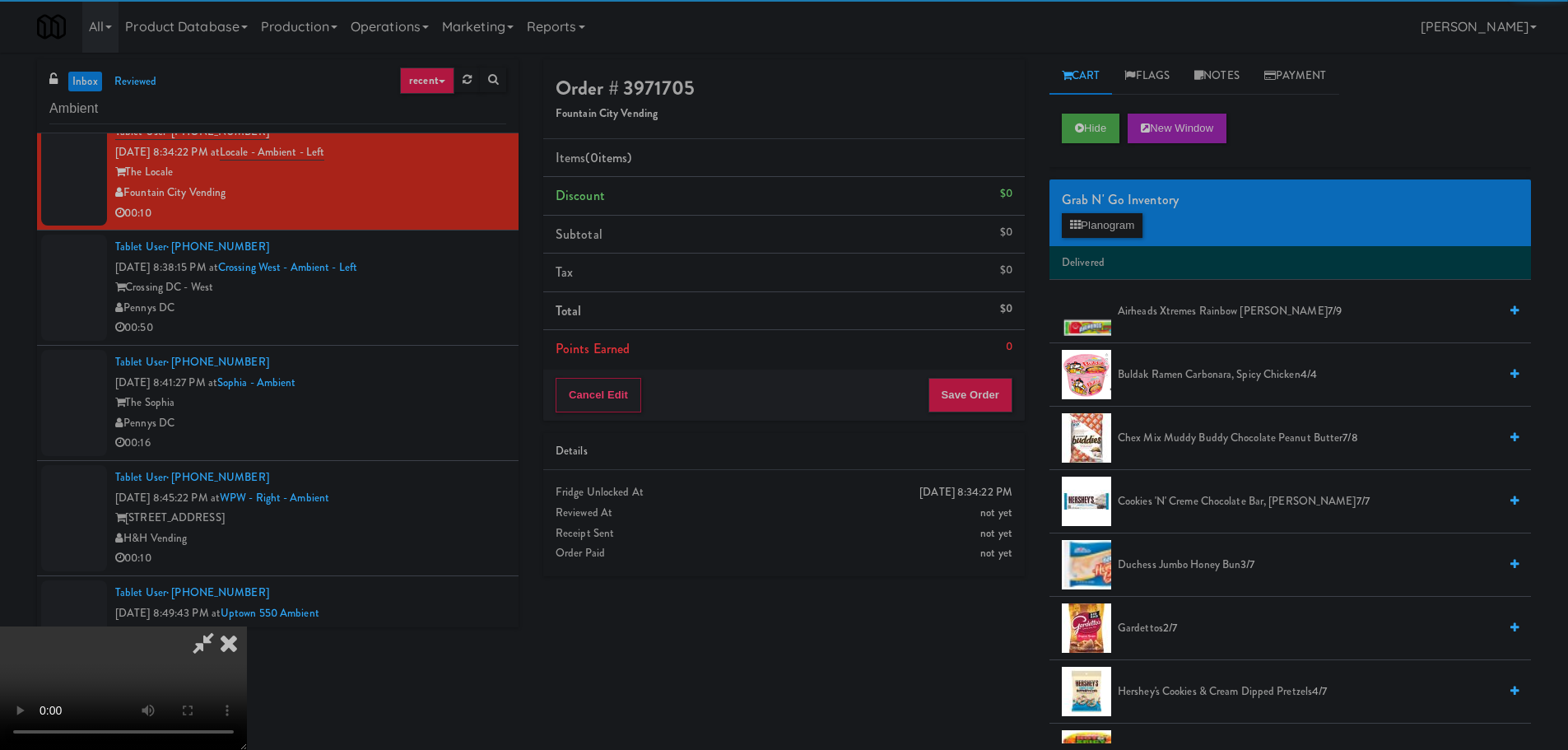
scroll to position [0, 0]
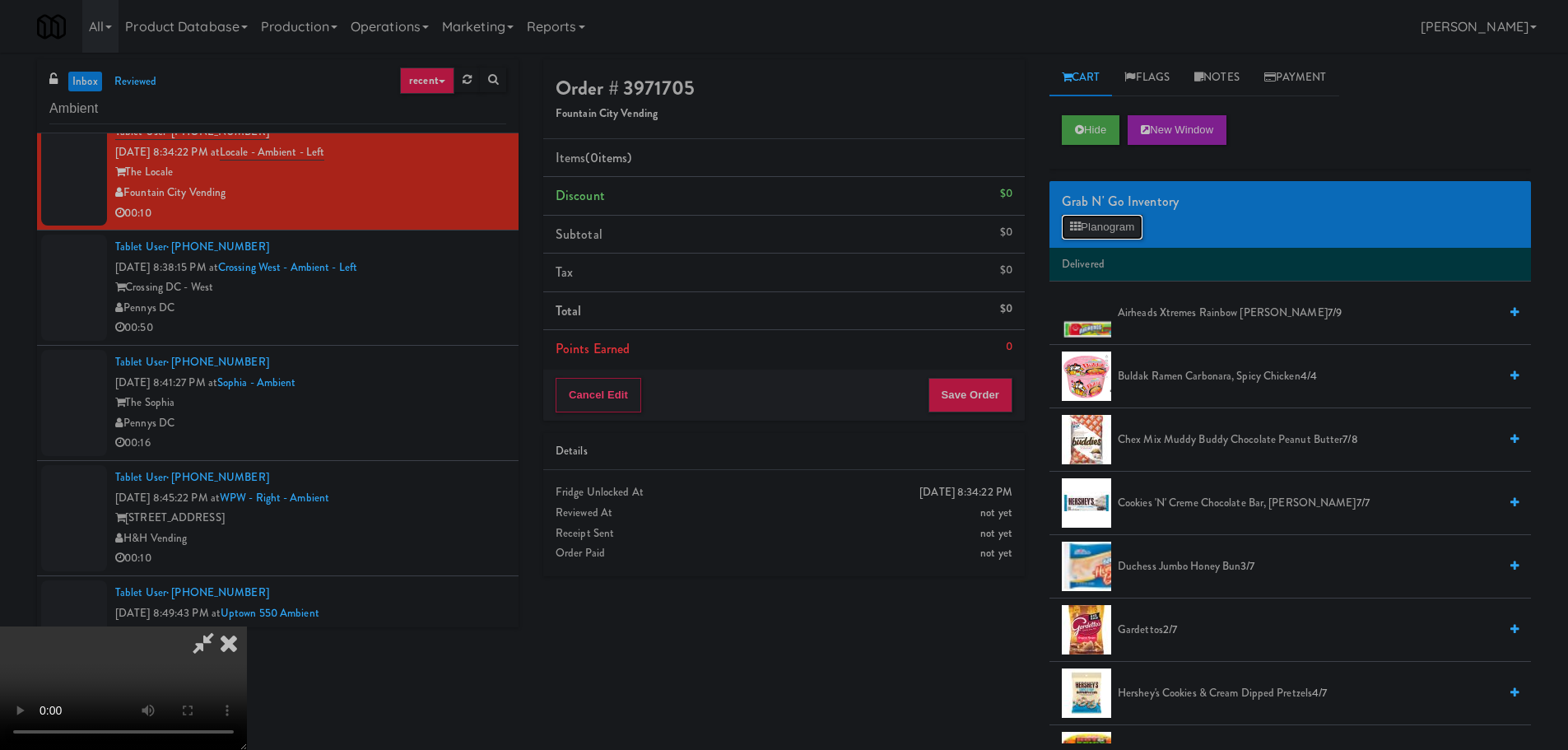
click at [1141, 220] on button "Planogram" at bounding box center [1102, 227] width 81 height 25
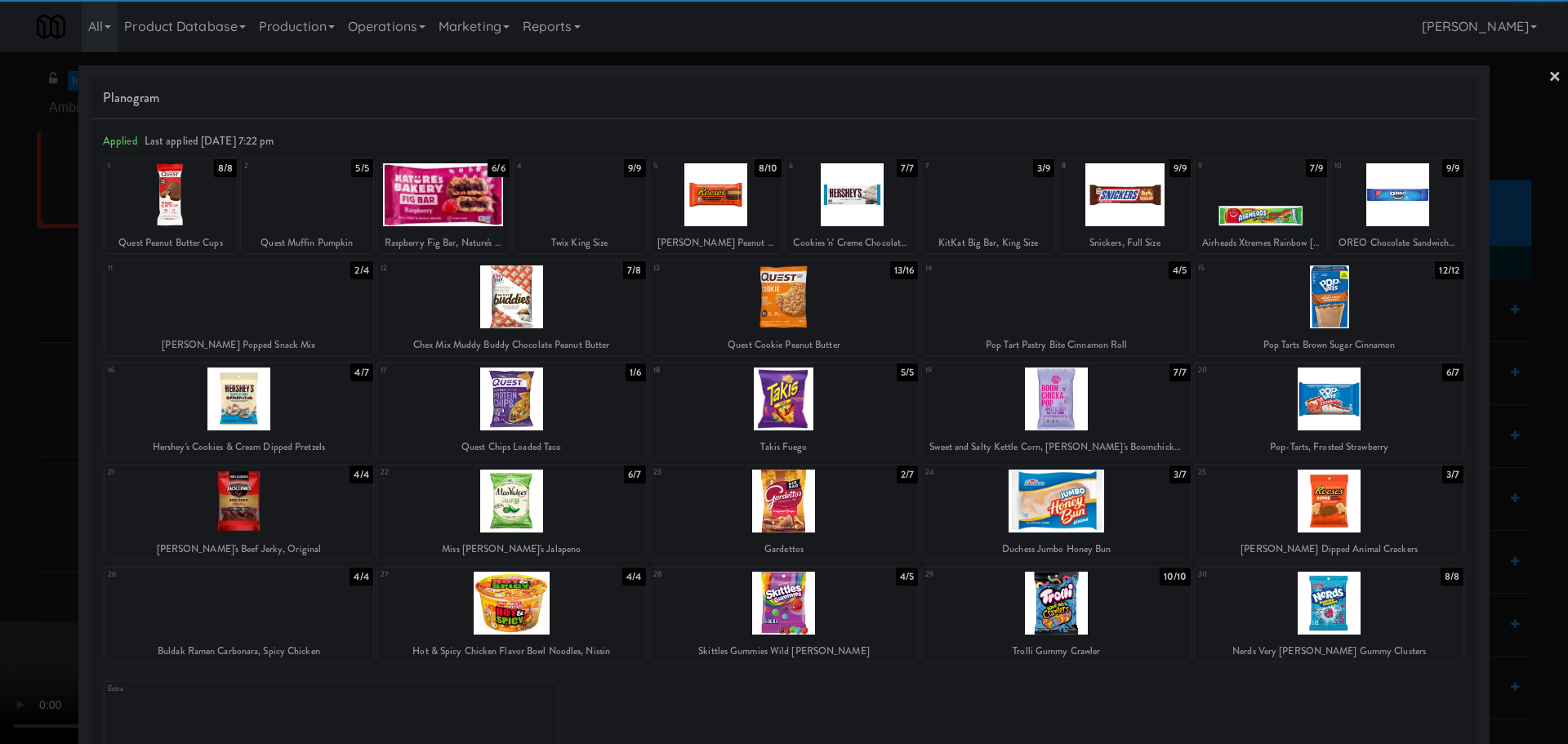
click at [1319, 404] on div at bounding box center [1329, 399] width 269 height 63
drag, startPoint x: 0, startPoint y: 268, endPoint x: 376, endPoint y: 189, distance: 384.2
click at [3, 269] on div at bounding box center [784, 372] width 1568 height 744
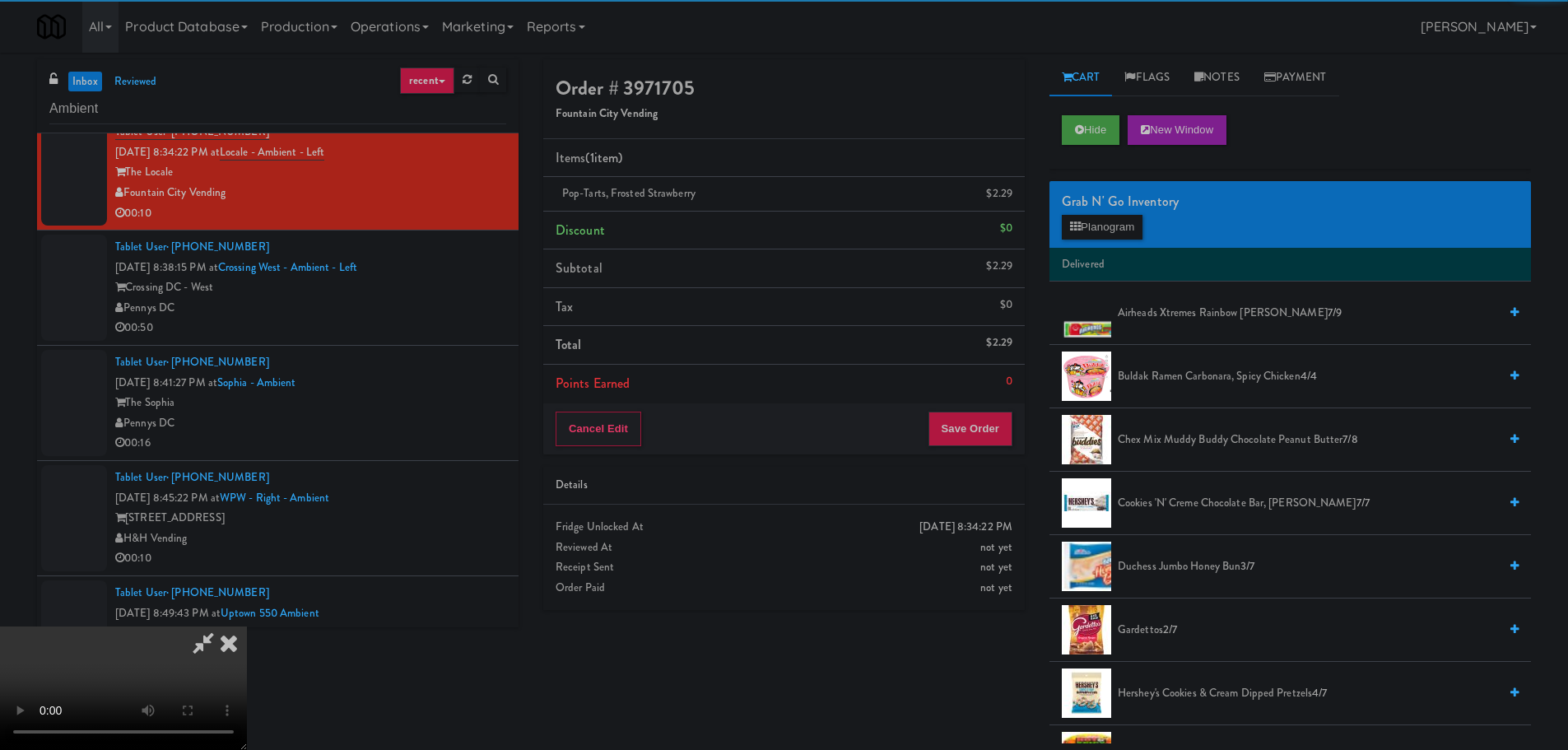
click at [247, 626] on video at bounding box center [123, 688] width 247 height 124
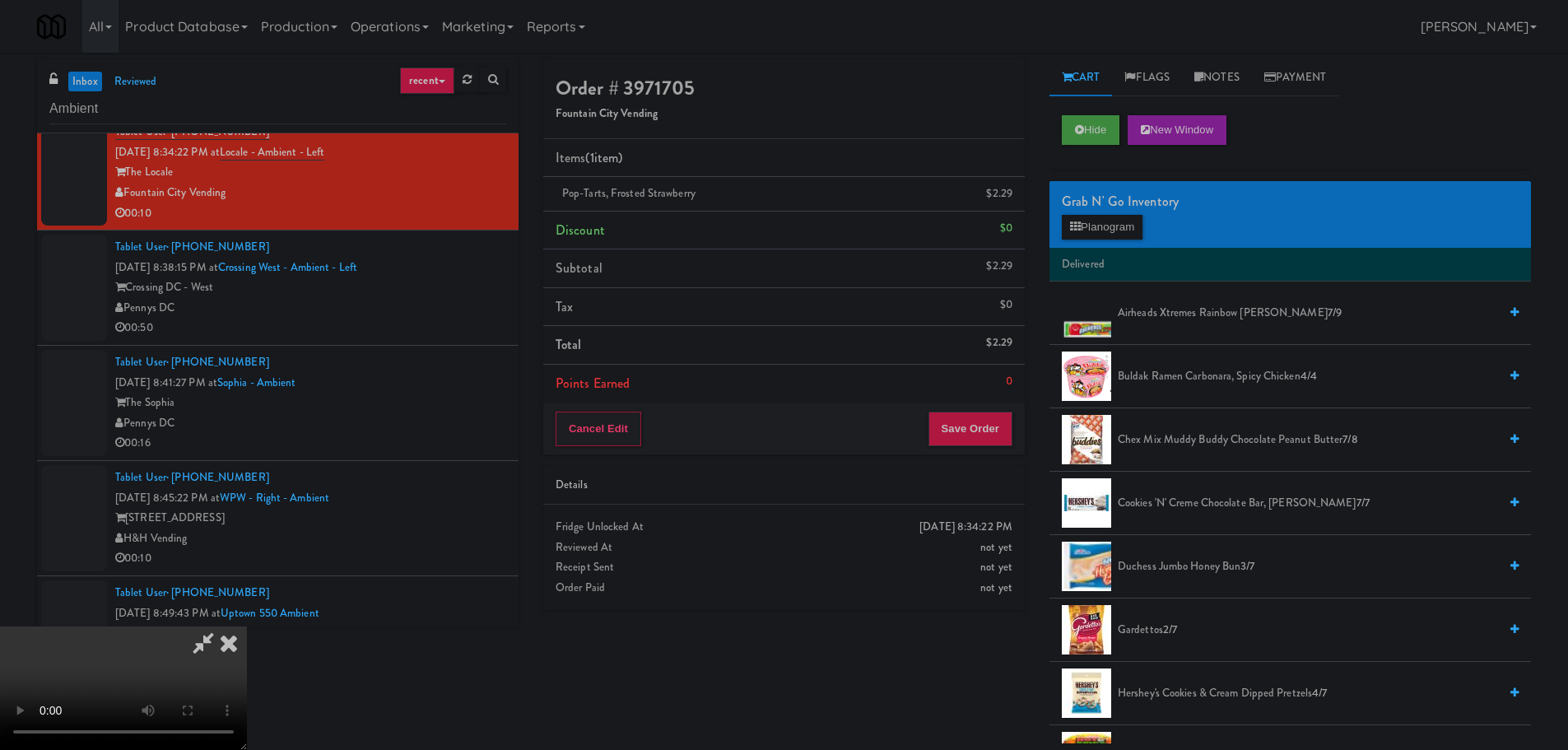
scroll to position [201, 0]
click at [247, 626] on video at bounding box center [123, 688] width 247 height 124
drag, startPoint x: 661, startPoint y: 348, endPoint x: 706, endPoint y: 361, distance: 46.8
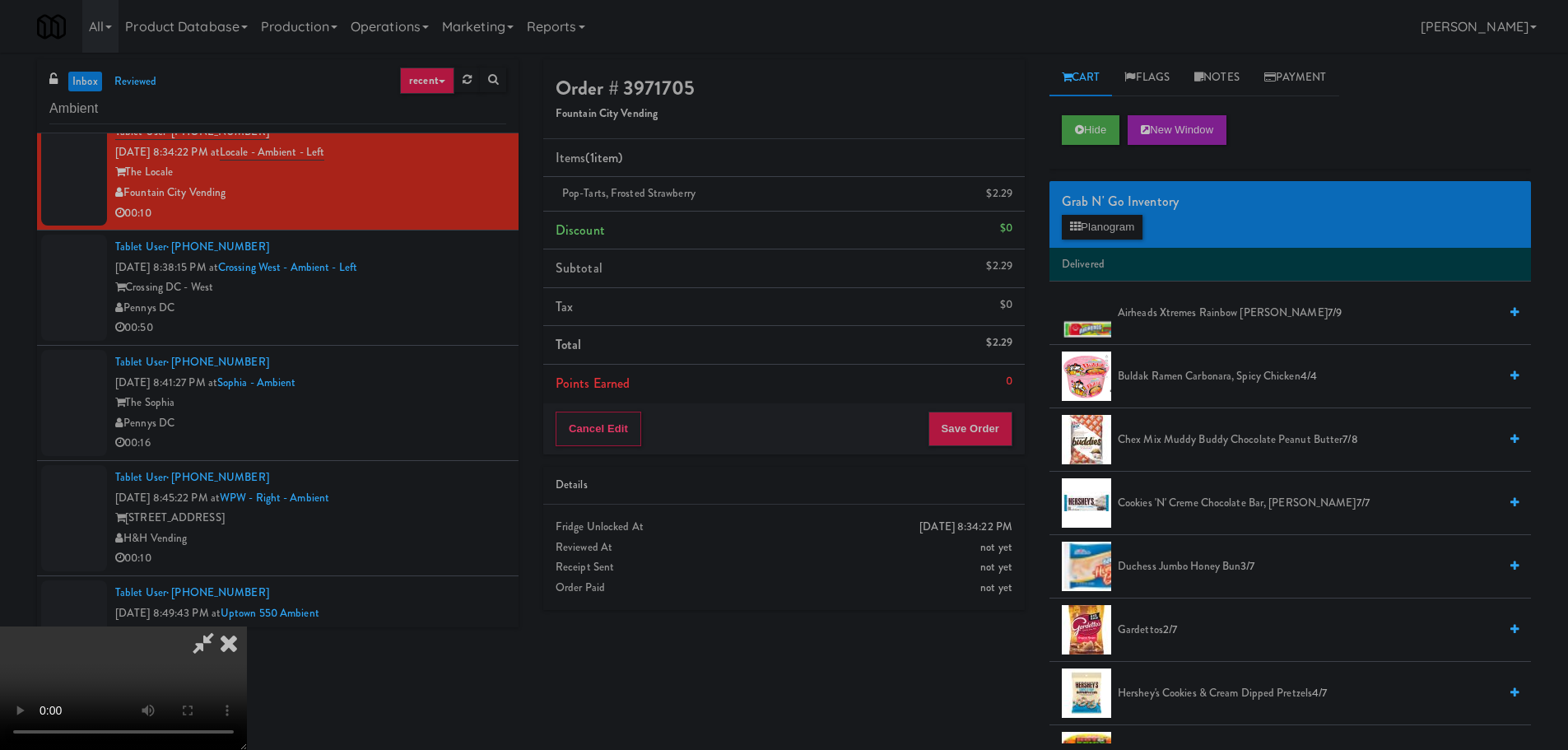
click at [247, 626] on video at bounding box center [123, 688] width 247 height 124
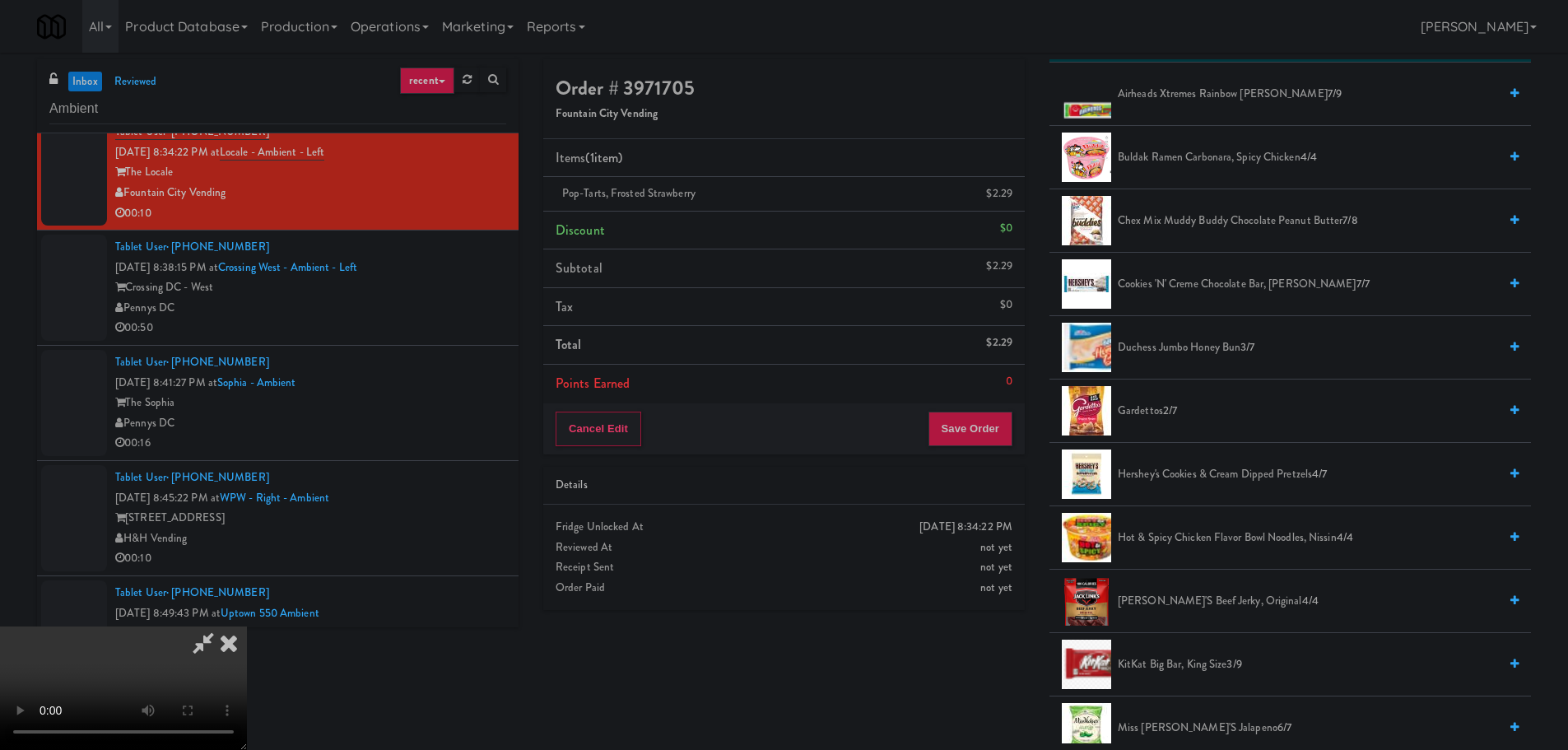
scroll to position [165, 0]
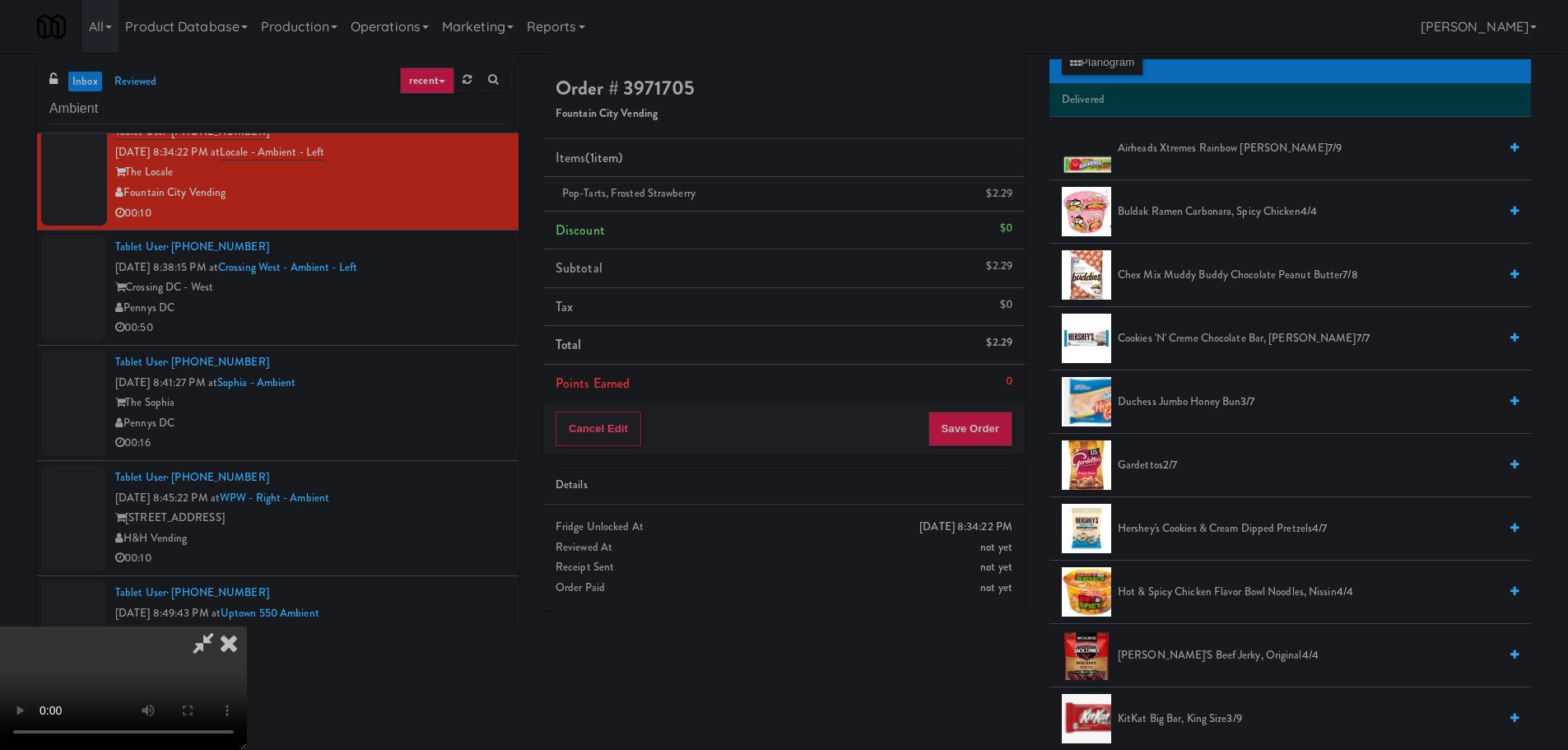
click at [1186, 344] on span "Cookies 'n' Creme Chocolate Bar, Hershey's 7/7" at bounding box center [1308, 338] width 380 height 20
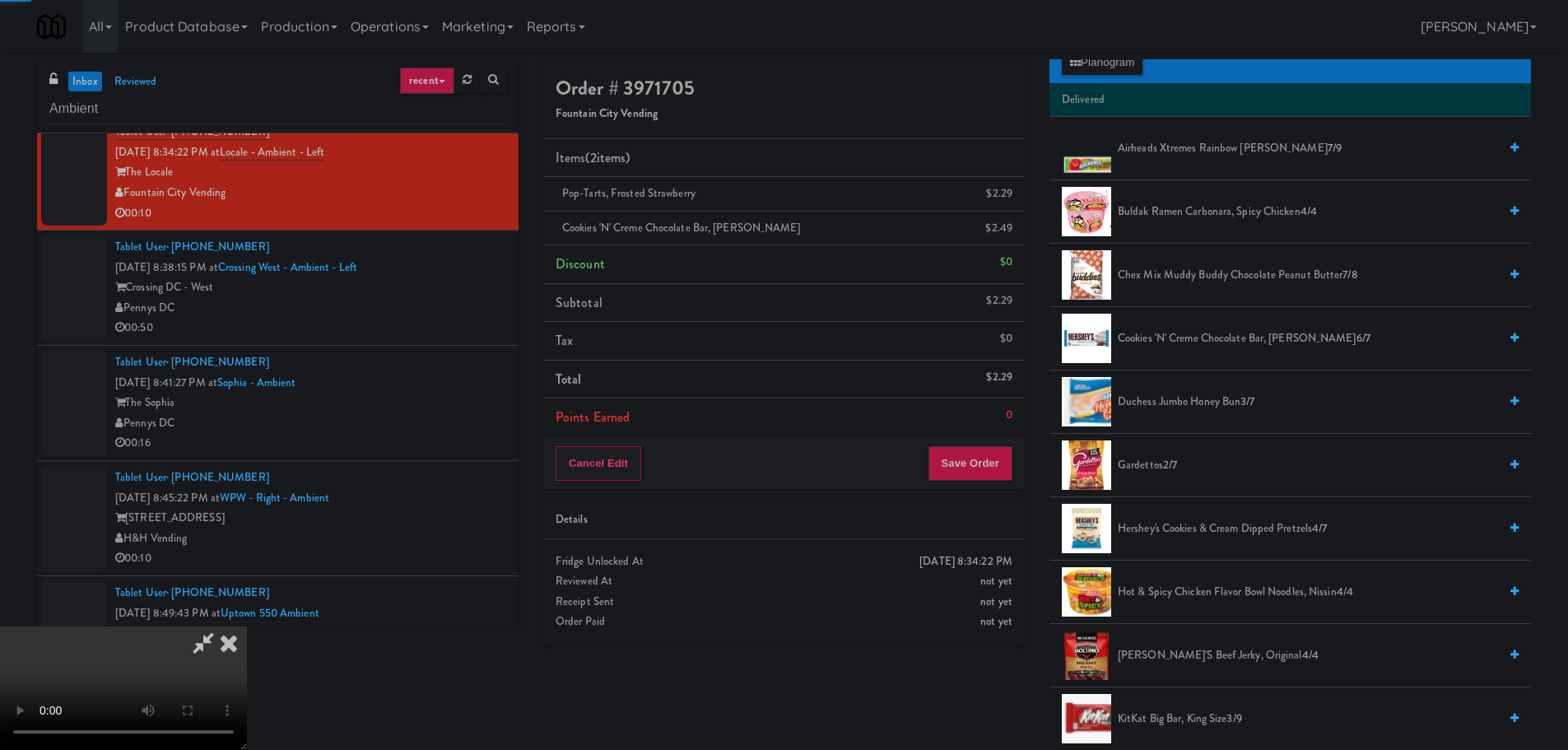
click at [247, 626] on video at bounding box center [123, 688] width 247 height 124
click at [1075, 75] on div "Grab N' Go Inventory Planogram" at bounding box center [1289, 50] width 482 height 67
click at [1081, 70] on button "Planogram" at bounding box center [1102, 62] width 81 height 25
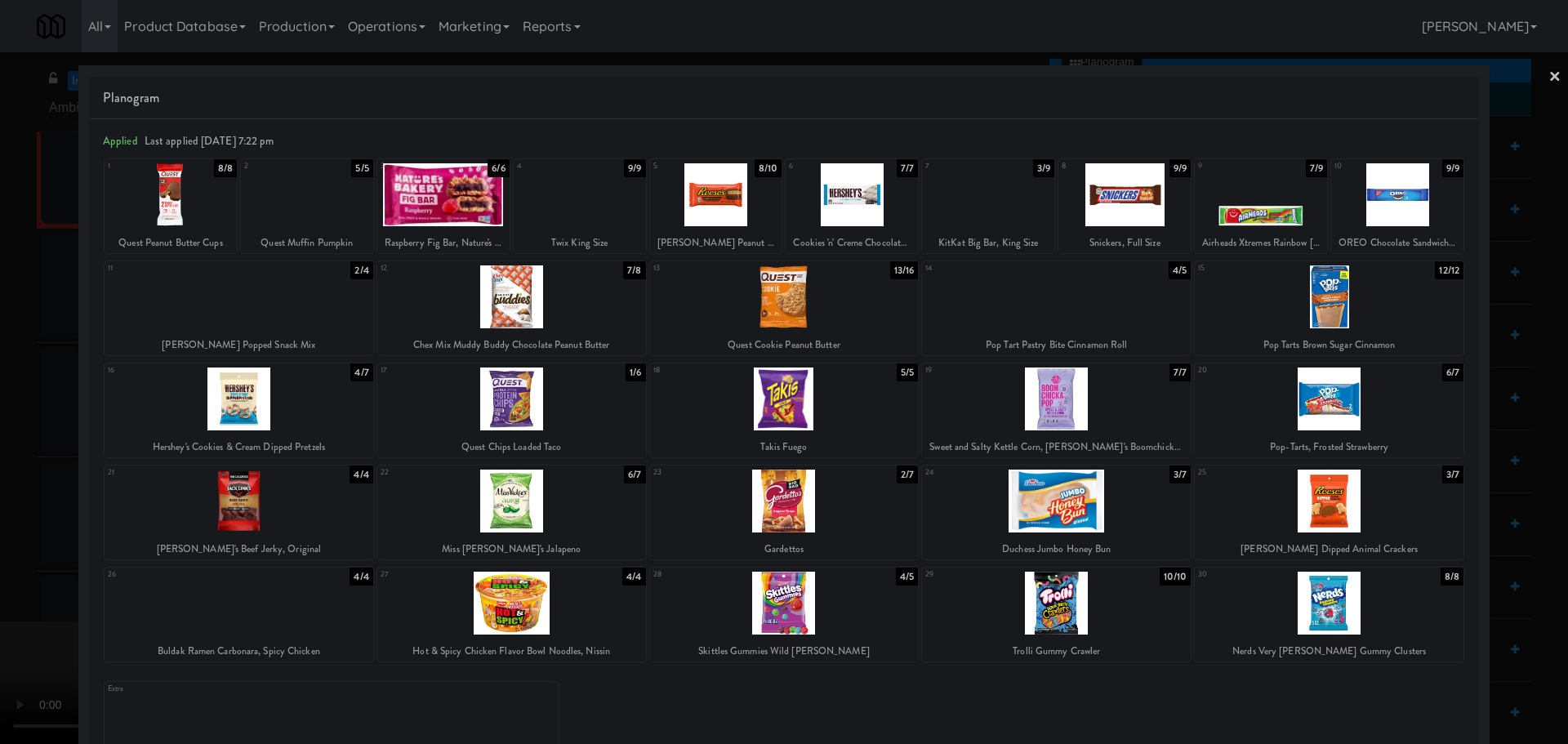
click at [963, 212] on div at bounding box center [987, 195] width 132 height 63
click at [0, 364] on div at bounding box center [784, 372] width 1568 height 744
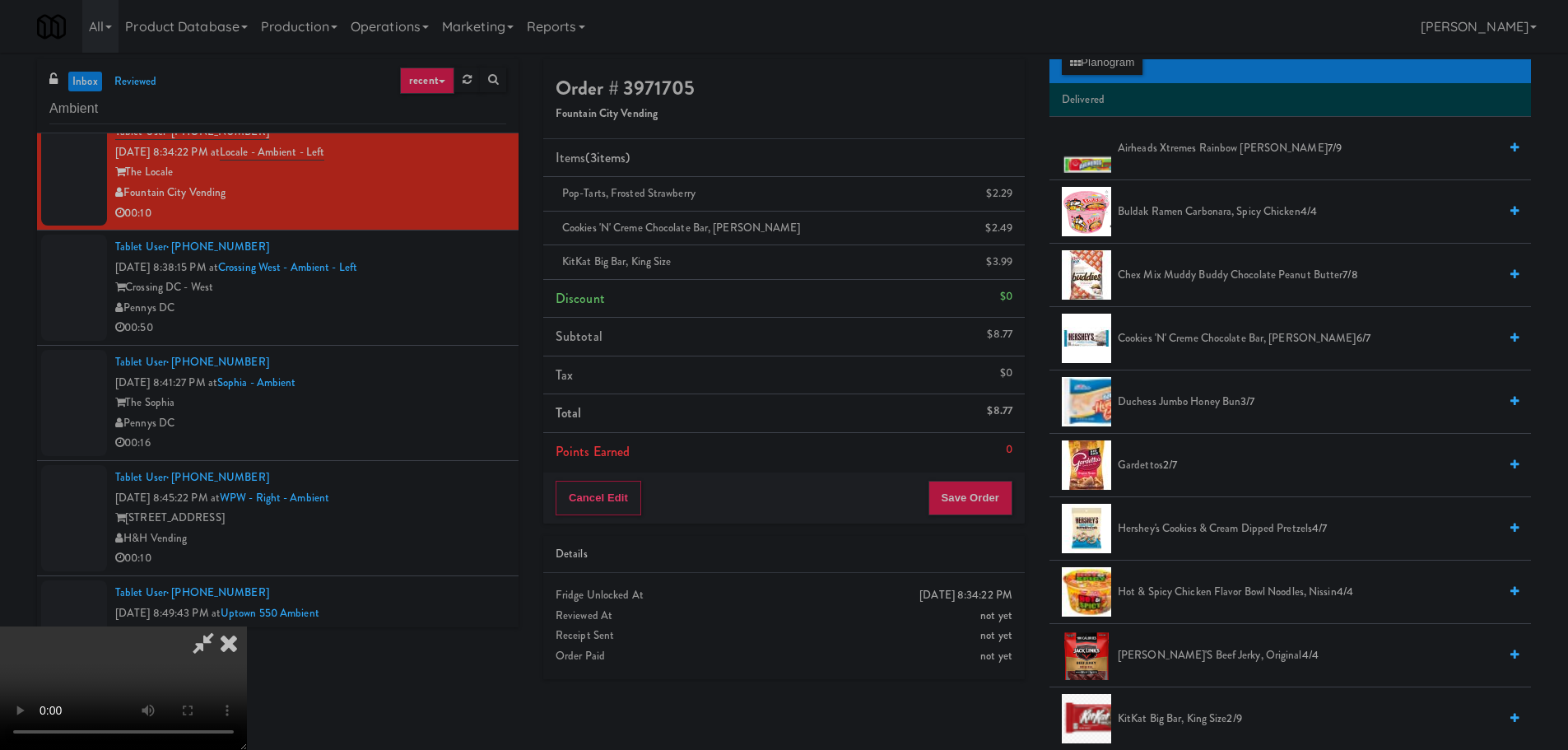
click at [247, 626] on video at bounding box center [123, 688] width 247 height 124
drag, startPoint x: 962, startPoint y: 470, endPoint x: 971, endPoint y: 491, distance: 22.8
click at [964, 470] on li "Points Earned 0" at bounding box center [784, 452] width 482 height 38
click at [971, 496] on button "Save Order" at bounding box center [970, 498] width 84 height 34
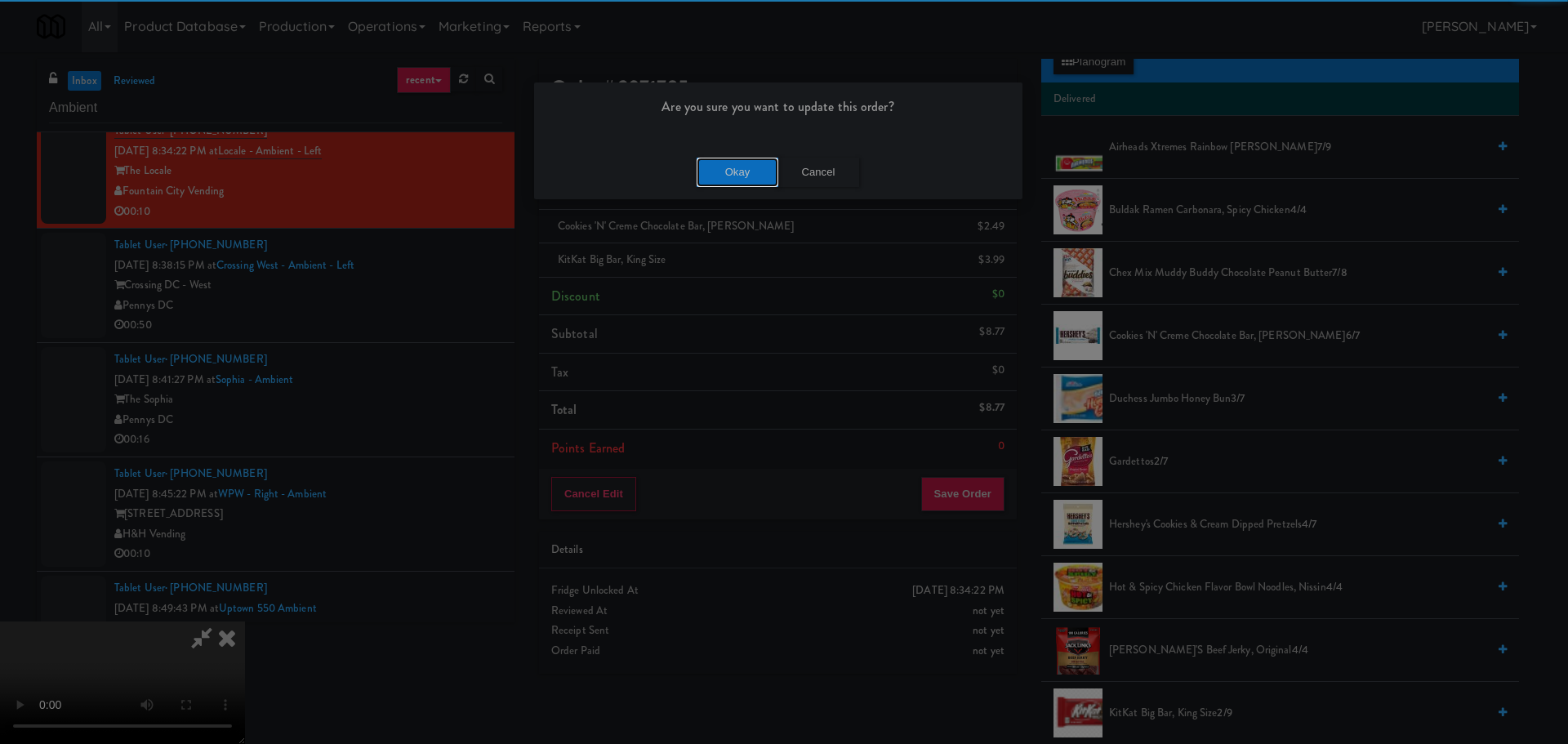
click at [728, 165] on button "Okay" at bounding box center [738, 173] width 81 height 30
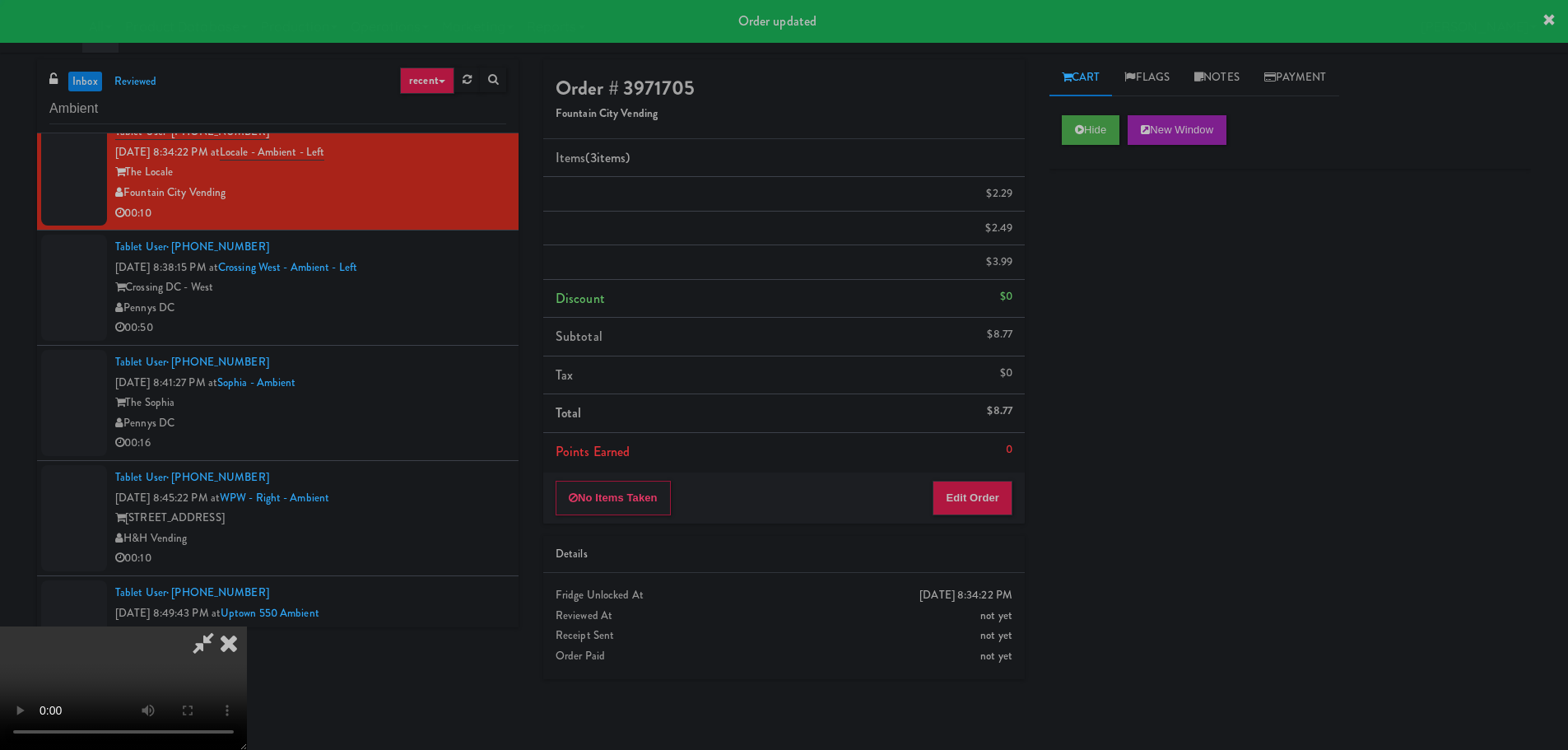
scroll to position [0, 0]
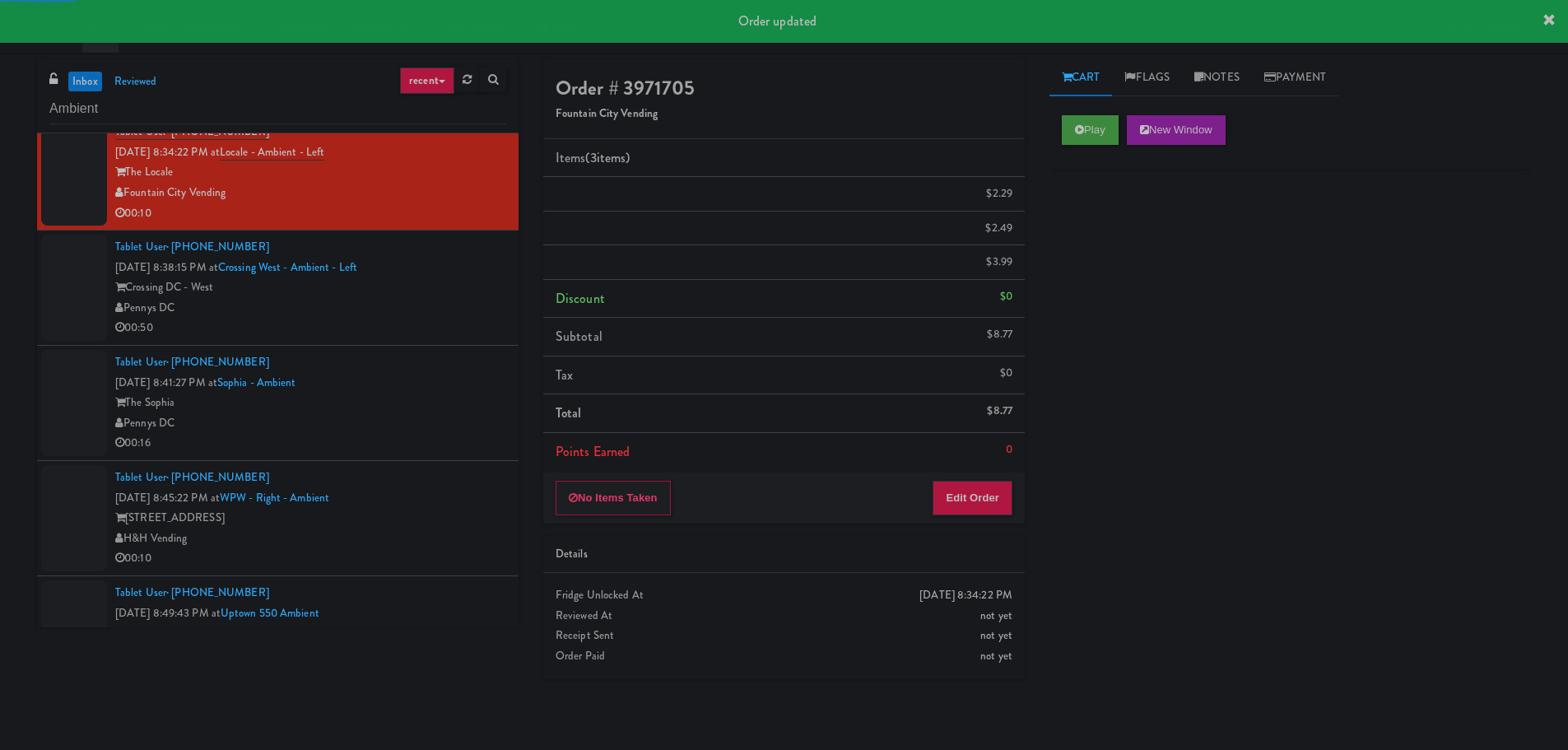
click at [422, 302] on div "Pennys DC" at bounding box center [311, 308] width 391 height 20
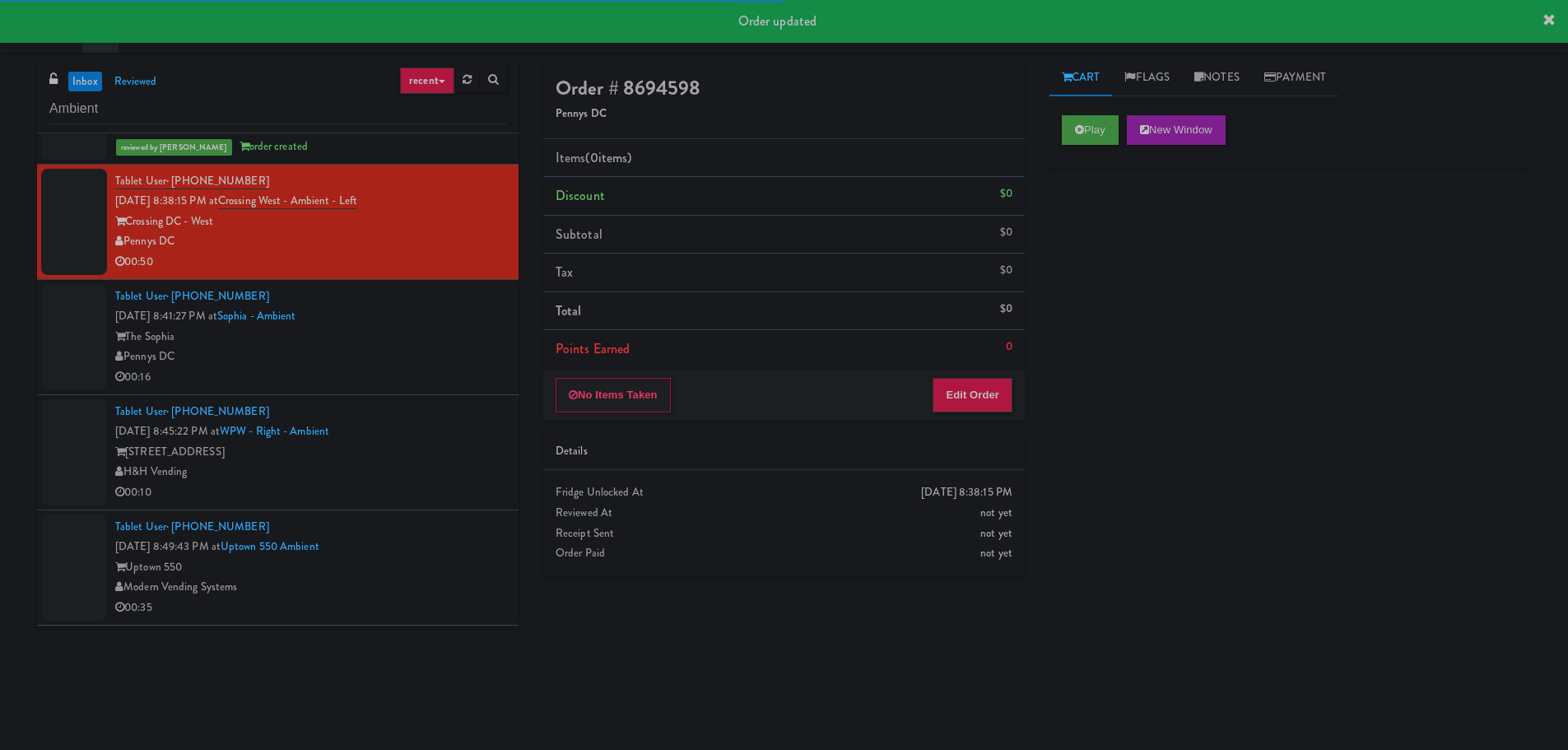
scroll to position [988, 0]
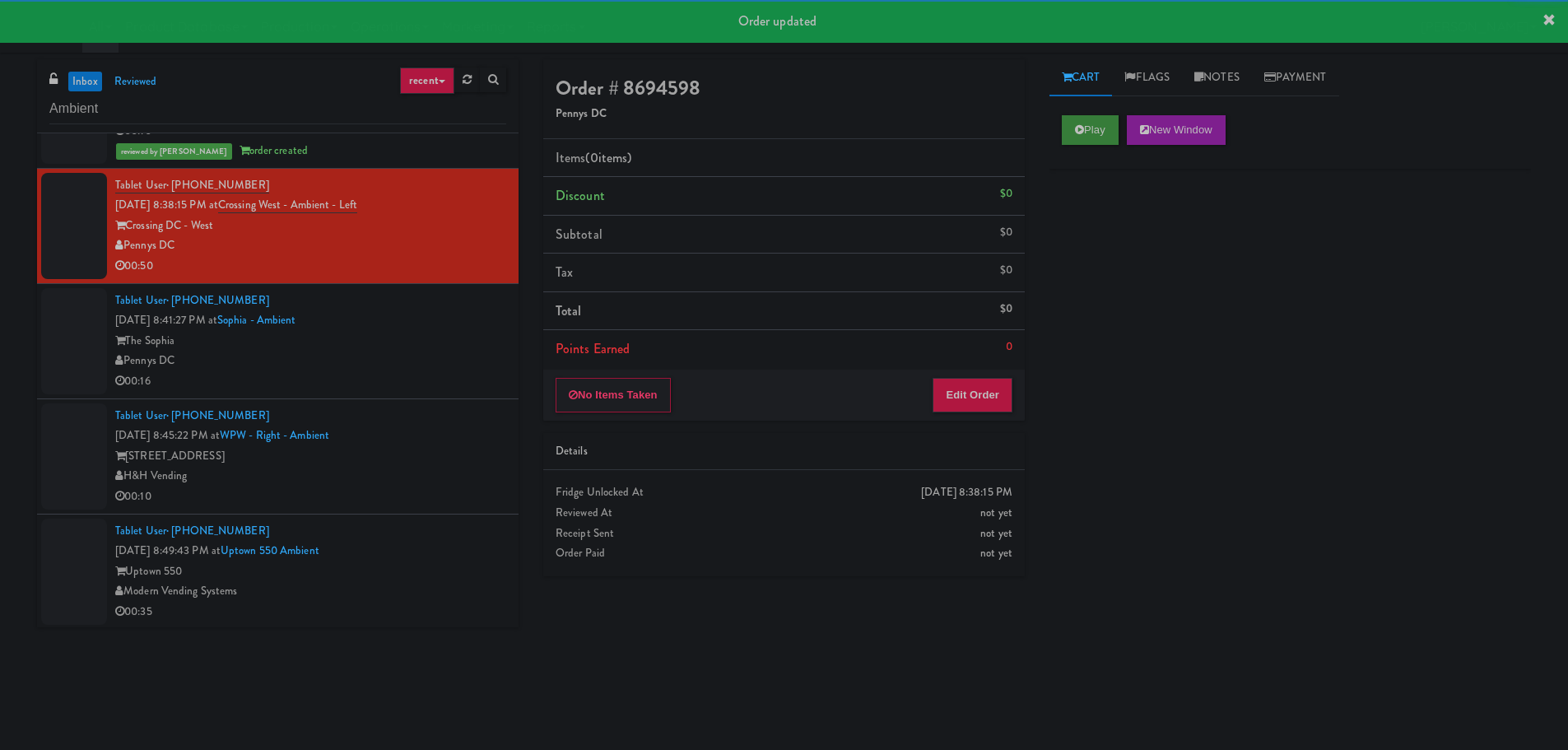
click at [1050, 134] on div "Cart Flags Notes Payment Play New Window Primary Flag Clear Flag if unable to d…" at bounding box center [1289, 389] width 506 height 661
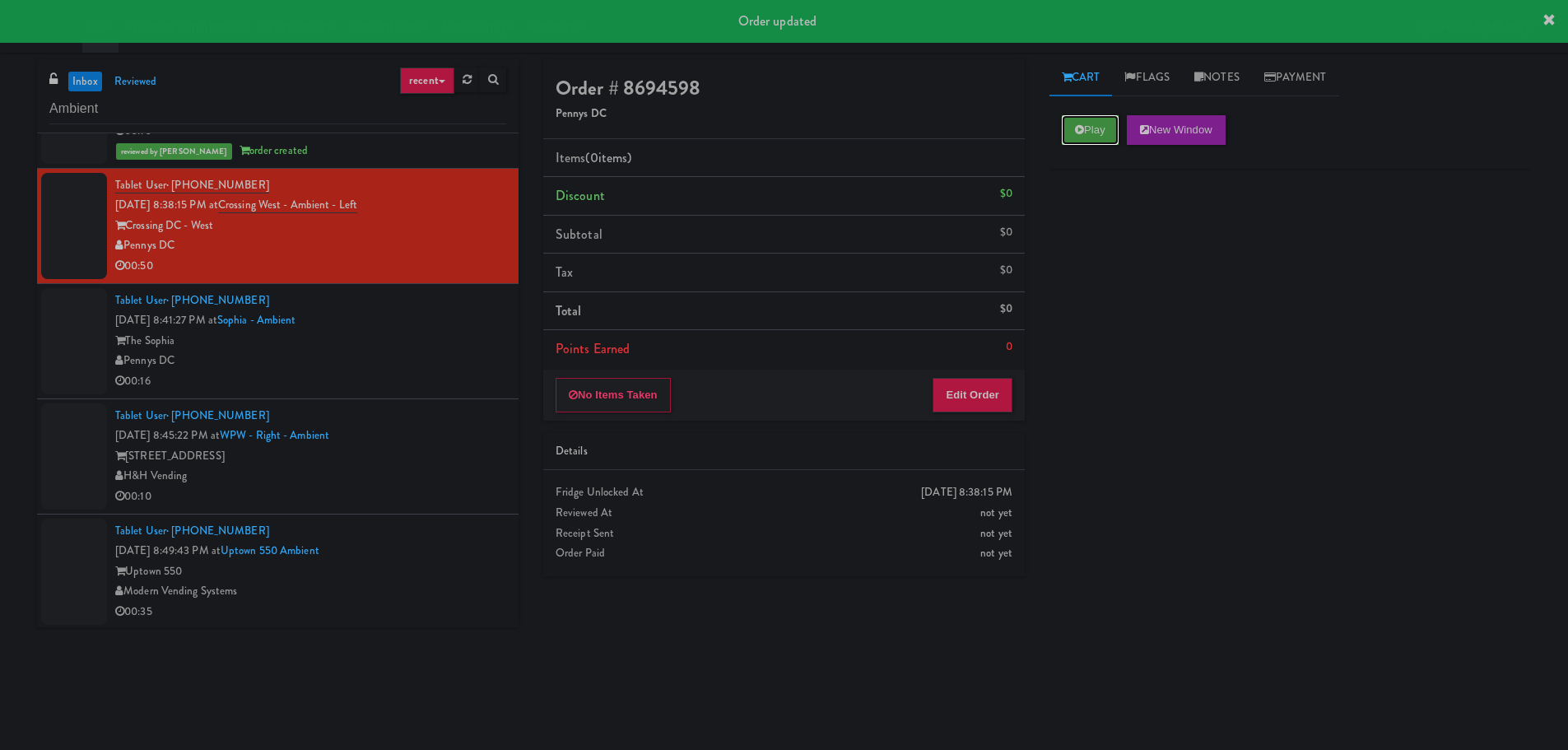
click at [1078, 133] on icon at bounding box center [1080, 129] width 9 height 10
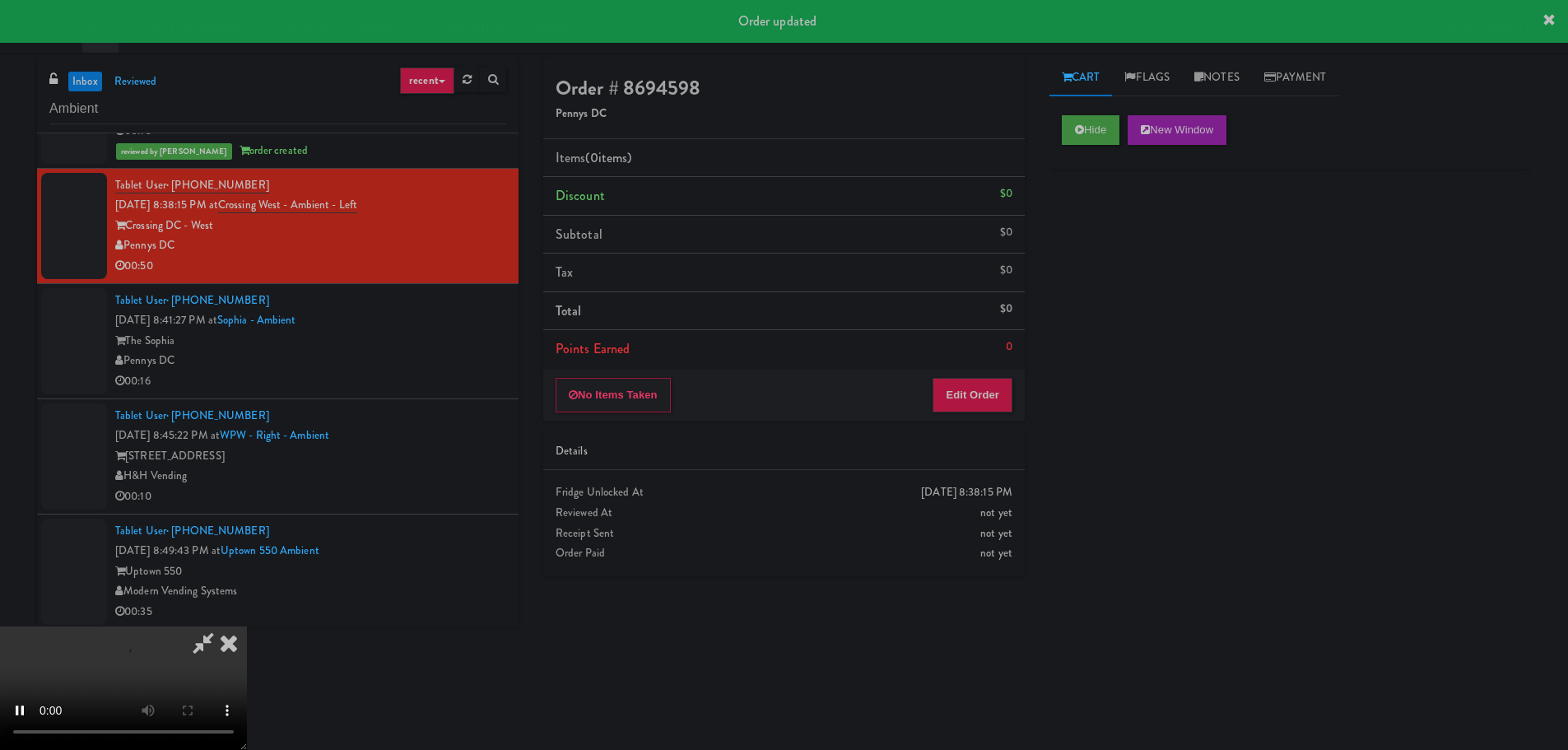
click at [988, 426] on div "Order # 8694598 Pennys DC Items (0 items ) Discount $0 Subtotal $0 Tax $0 Total…" at bounding box center [784, 324] width 506 height 529
click at [993, 406] on button "Edit Order" at bounding box center [973, 394] width 80 height 34
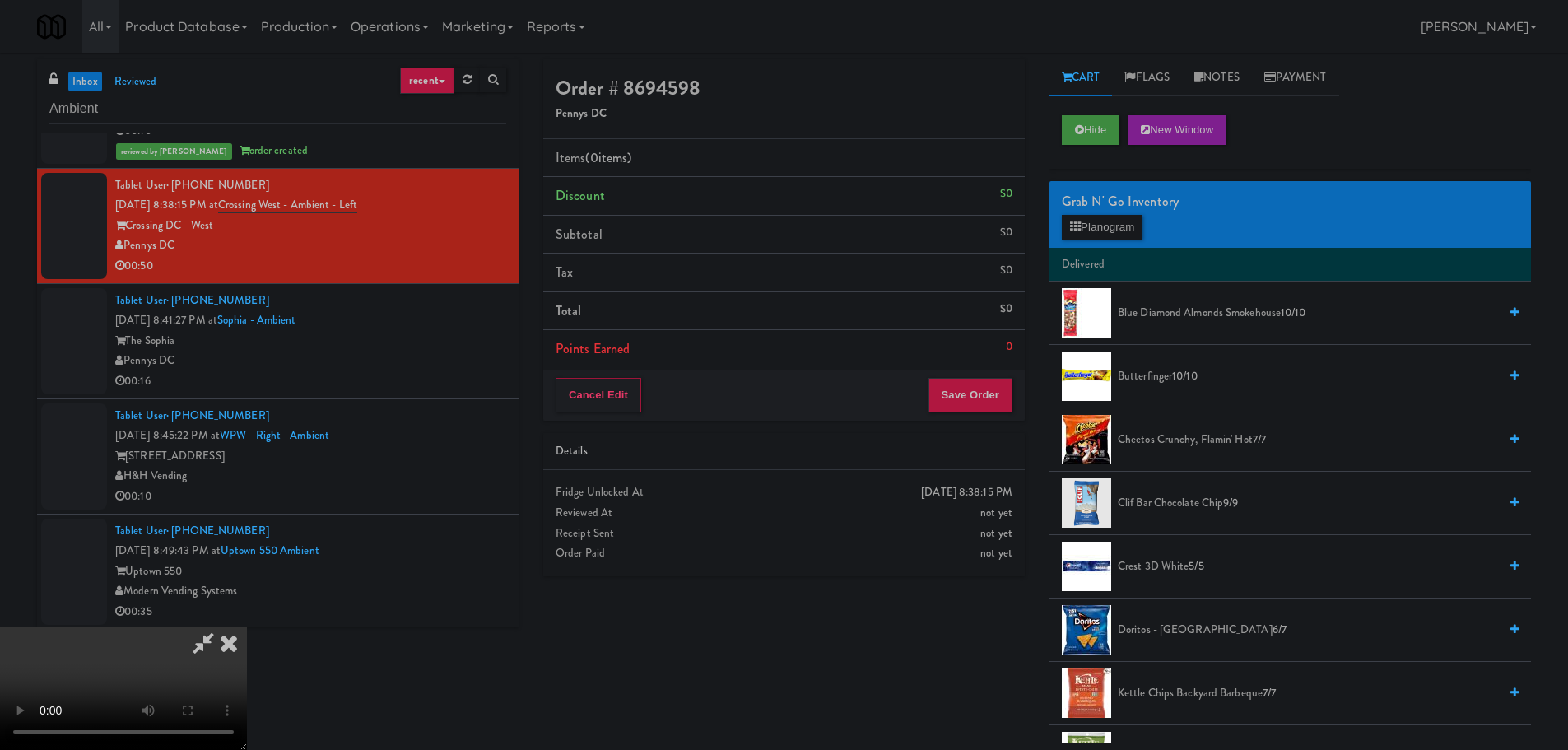
click at [942, 710] on div "Order # 8694598 Pennys DC Items (0 items ) Discount $0 Subtotal $0 Tax $0 Total…" at bounding box center [1037, 402] width 1013 height 684
click at [1096, 123] on button "Hide" at bounding box center [1091, 130] width 58 height 30
click at [247, 626] on video at bounding box center [123, 688] width 247 height 124
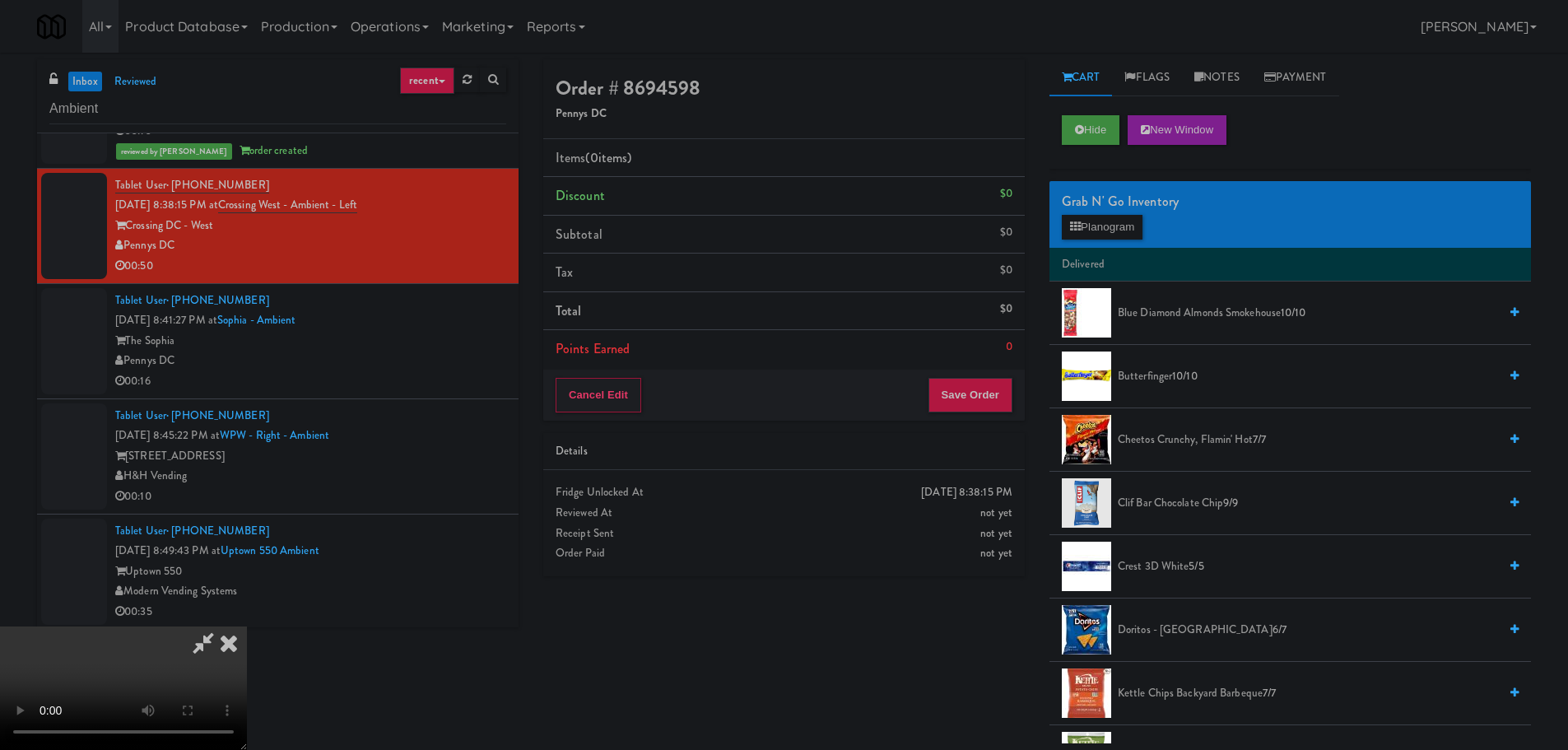
click at [247, 626] on video at bounding box center [123, 688] width 247 height 124
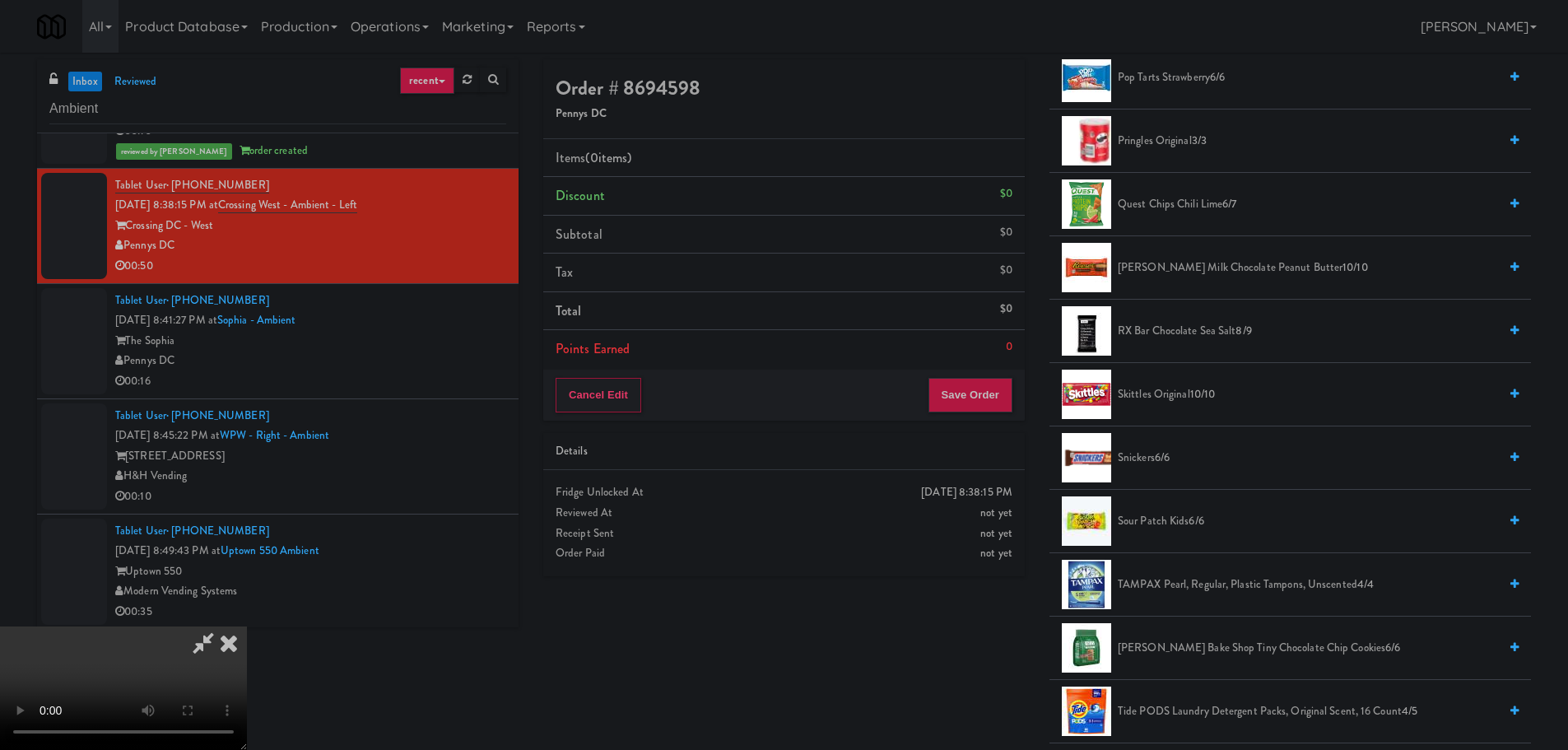
scroll to position [1563, 0]
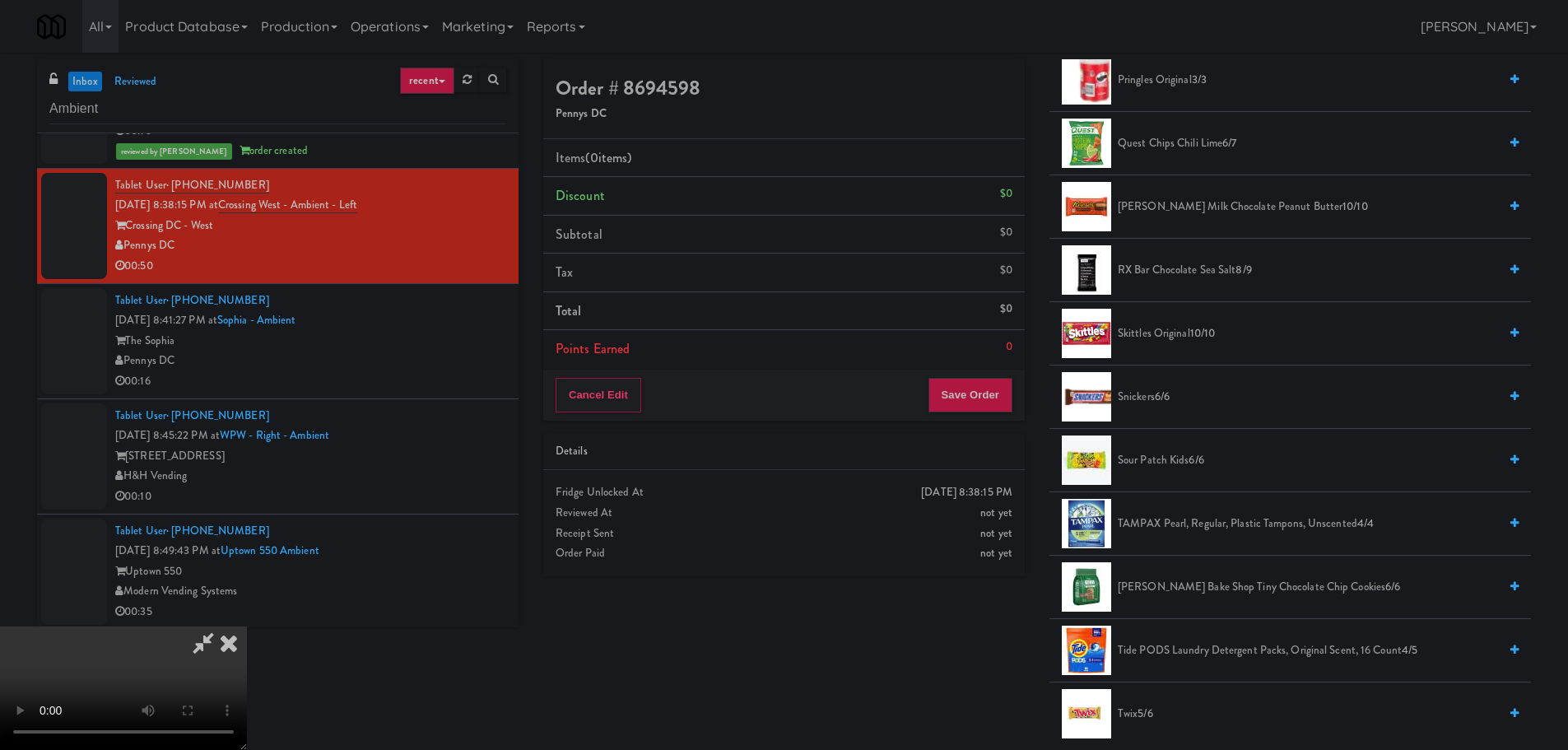
click at [1170, 68] on li "Pringles Original 3/3" at bounding box center [1289, 80] width 482 height 63
click at [1139, 80] on span "Pringles Original 3/3" at bounding box center [1308, 80] width 380 height 20
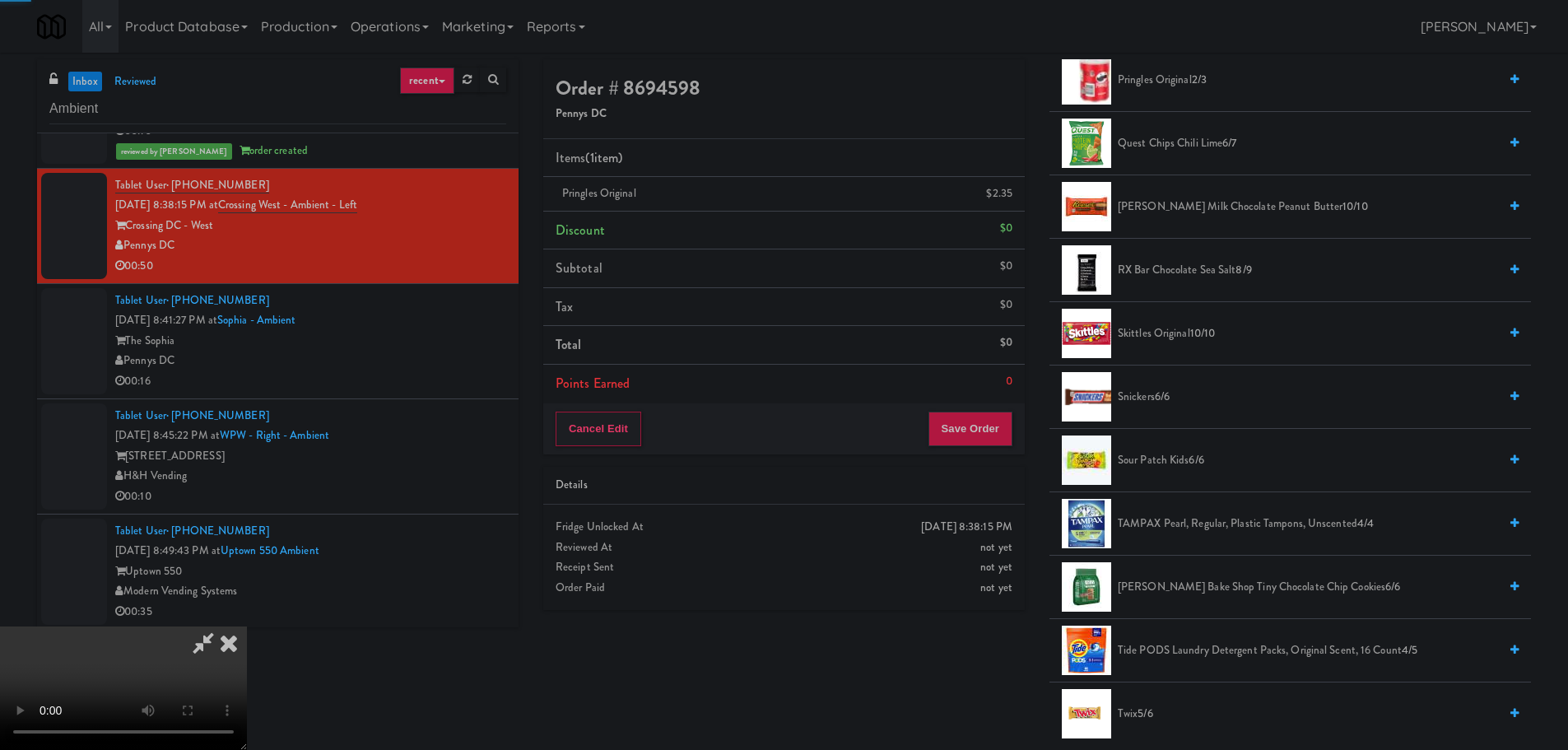
click at [247, 626] on video at bounding box center [123, 688] width 247 height 124
click at [1013, 195] on icon at bounding box center [1014, 198] width 8 height 10
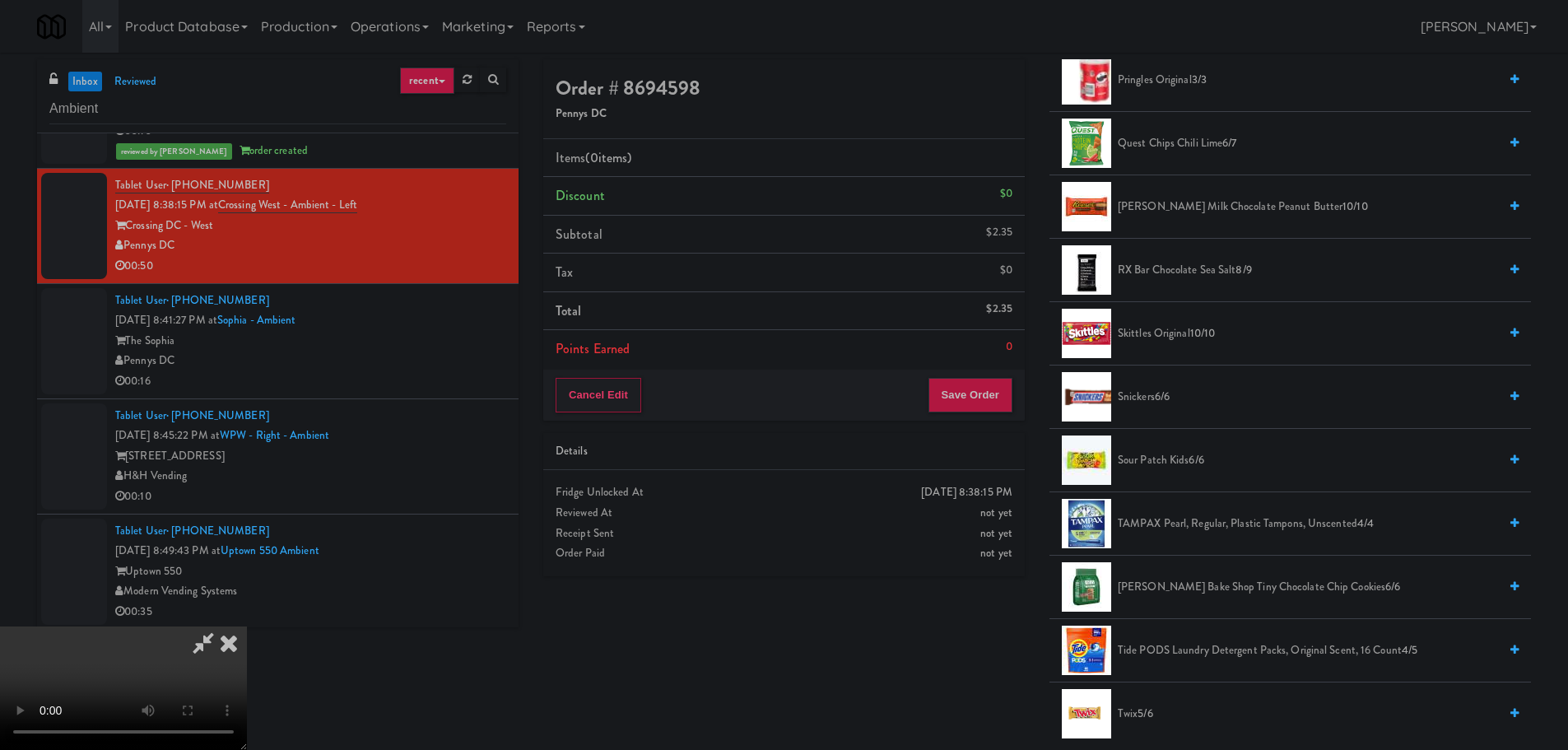
click at [247, 626] on video at bounding box center [123, 688] width 247 height 124
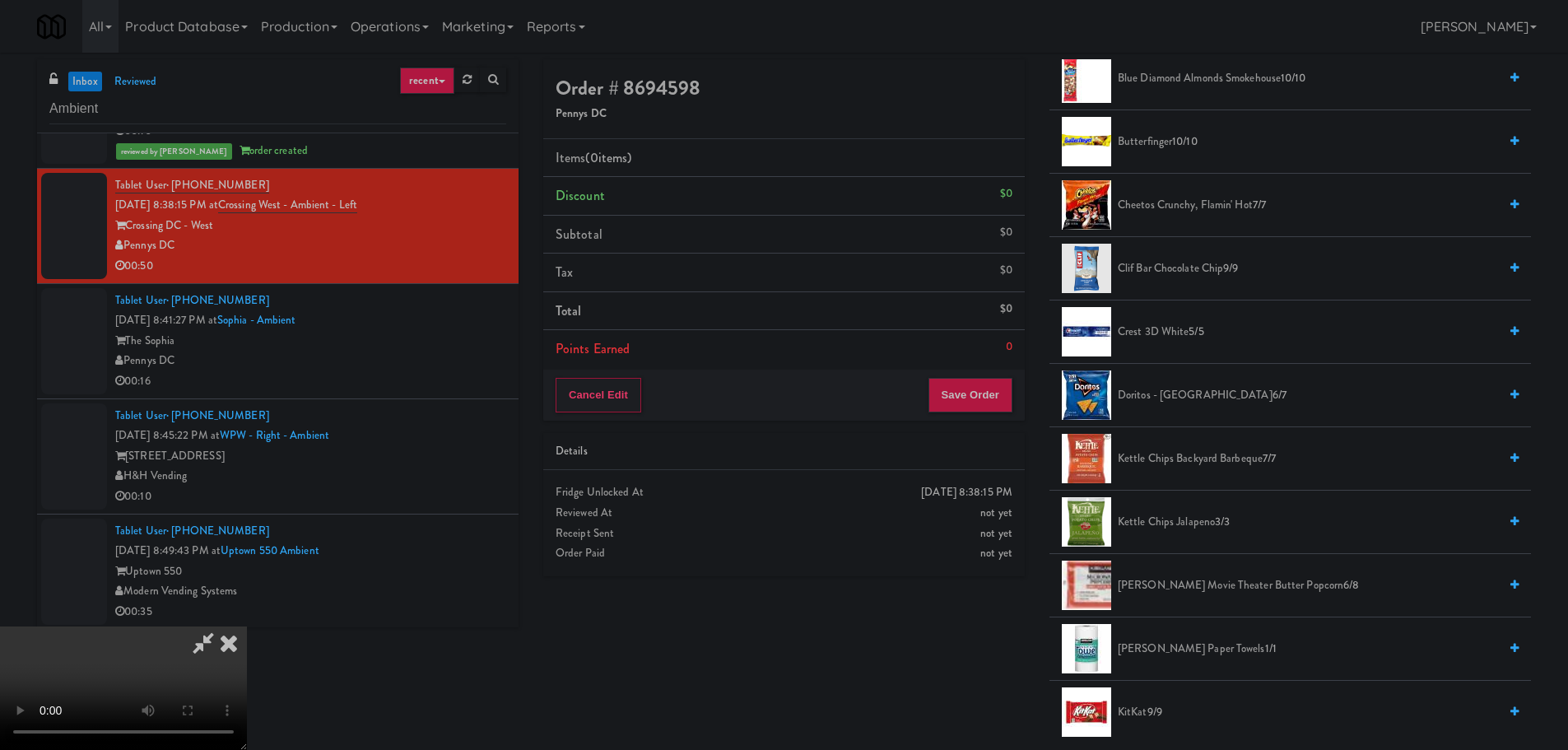
scroll to position [165, 0]
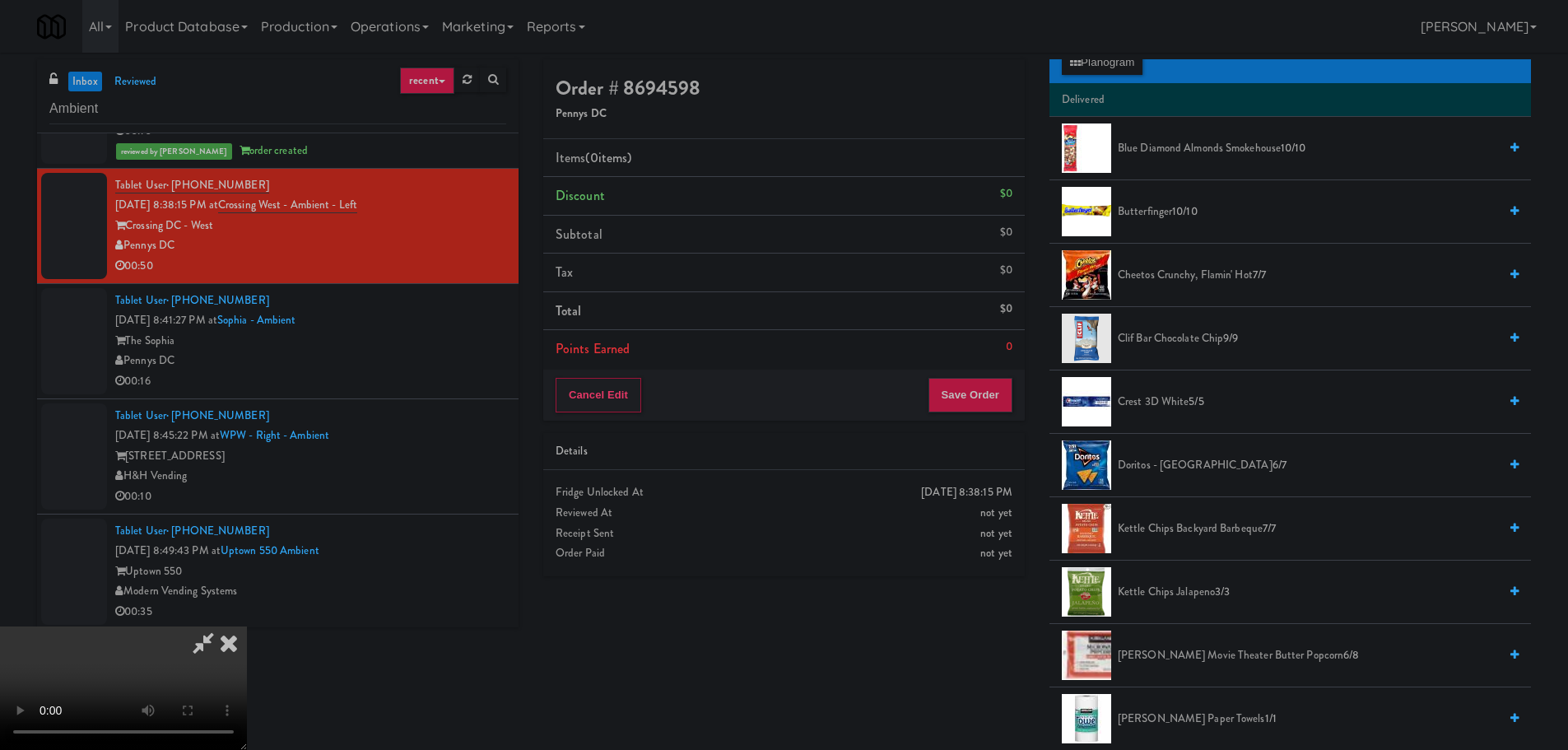
click at [1168, 465] on span "Doritos - Cool Ranch 6/7" at bounding box center [1308, 466] width 380 height 20
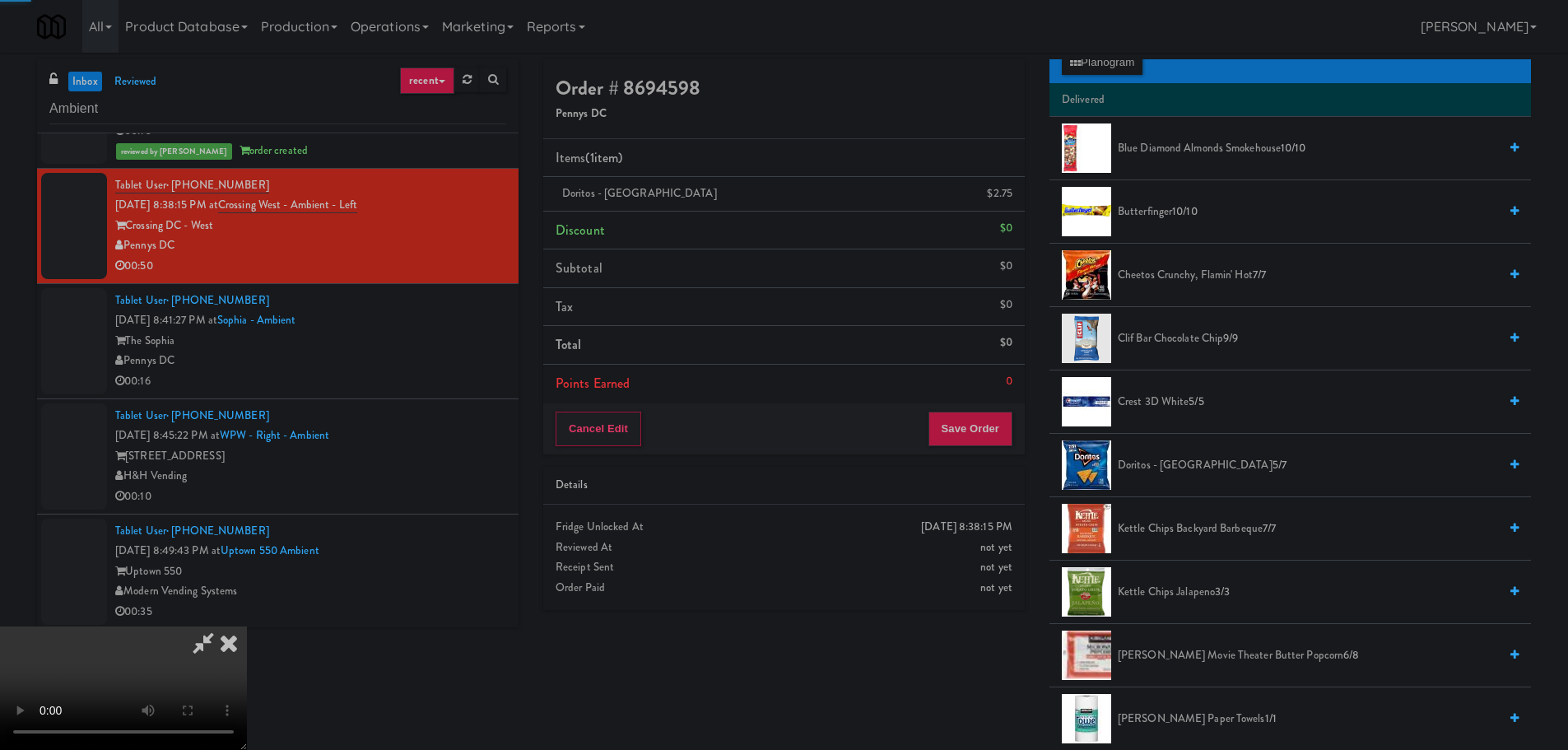
click at [247, 626] on video at bounding box center [123, 688] width 247 height 124
drag, startPoint x: 554, startPoint y: 488, endPoint x: 634, endPoint y: 491, distance: 80.1
click at [247, 626] on video at bounding box center [123, 688] width 247 height 124
click at [1150, 463] on span "Doritos - Cool Ranch 5/7" at bounding box center [1308, 466] width 380 height 20
click at [247, 626] on video at bounding box center [123, 688] width 247 height 124
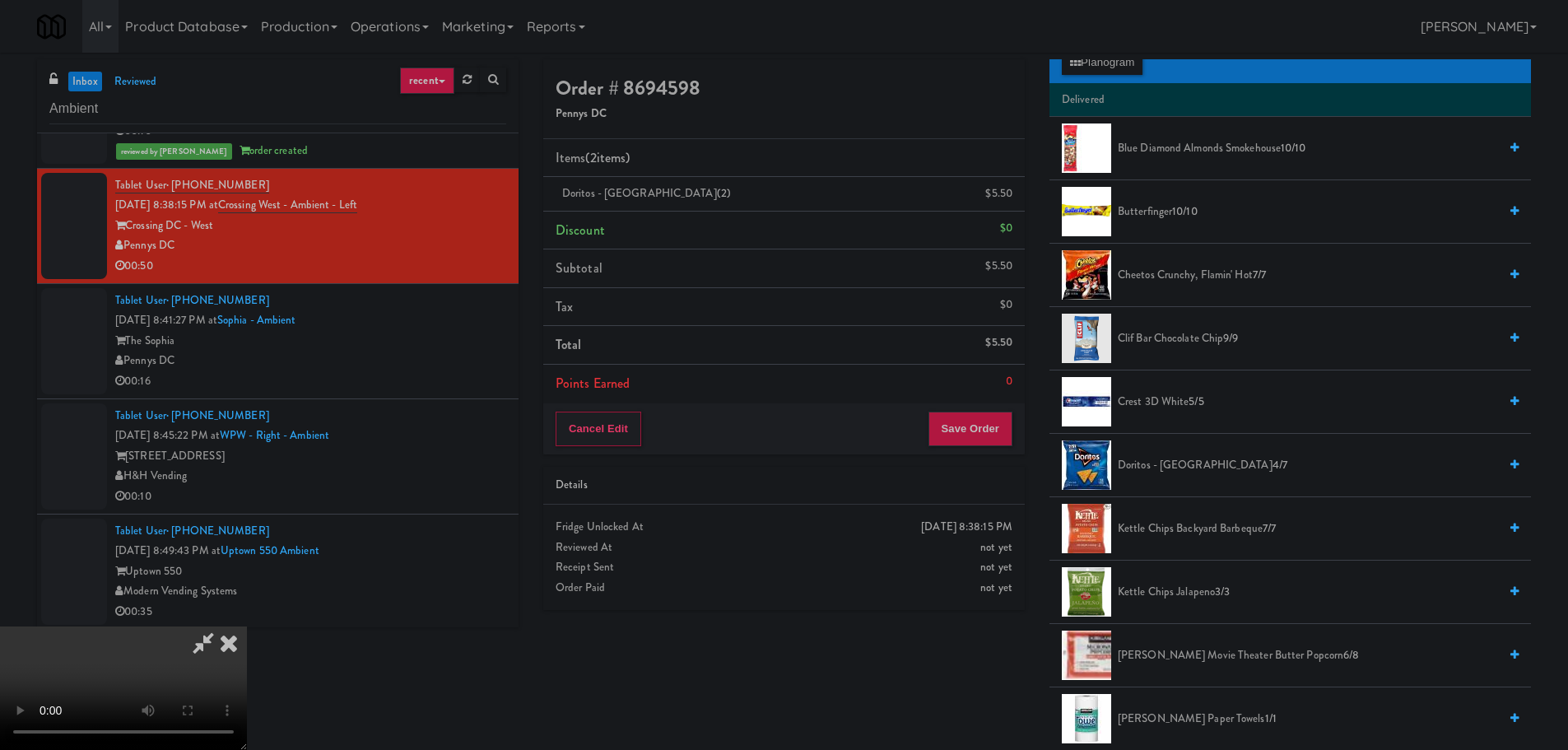
click at [247, 626] on video at bounding box center [123, 688] width 247 height 124
click at [1008, 199] on link at bounding box center [1011, 200] width 15 height 20
click at [247, 626] on video at bounding box center [123, 688] width 247 height 124
click at [957, 428] on button "Save Order" at bounding box center [970, 429] width 84 height 34
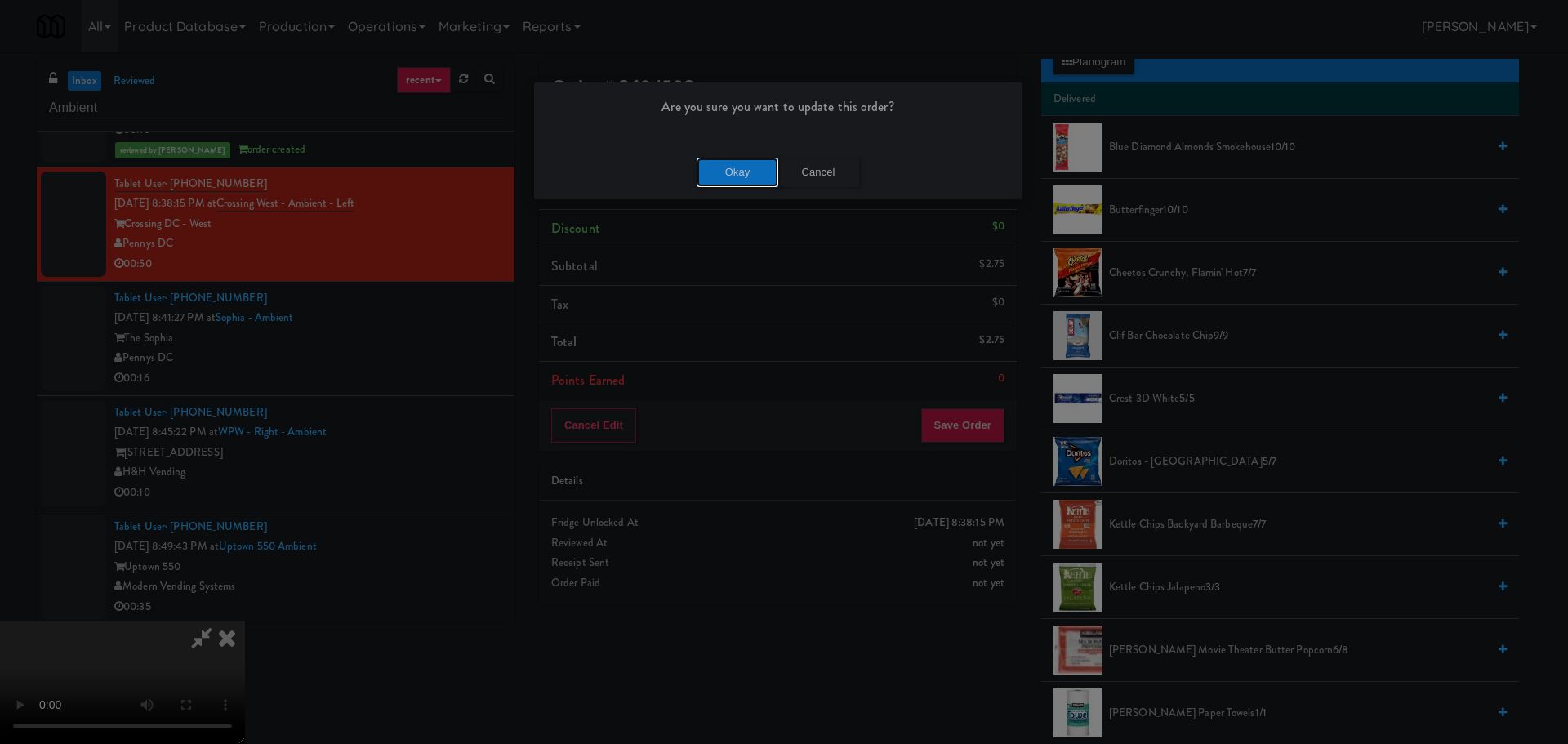
click at [721, 171] on button "Okay" at bounding box center [738, 173] width 81 height 30
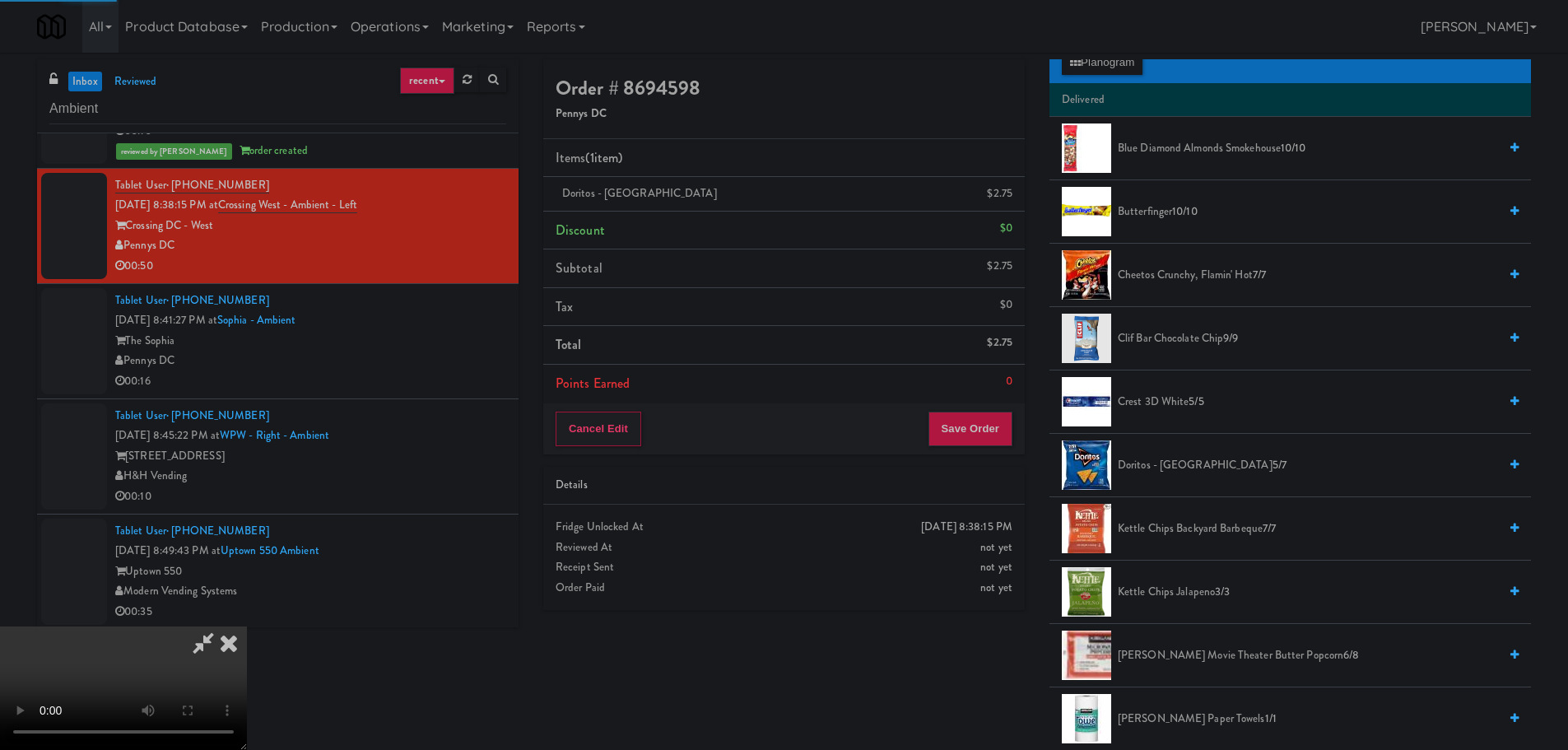
scroll to position [0, 0]
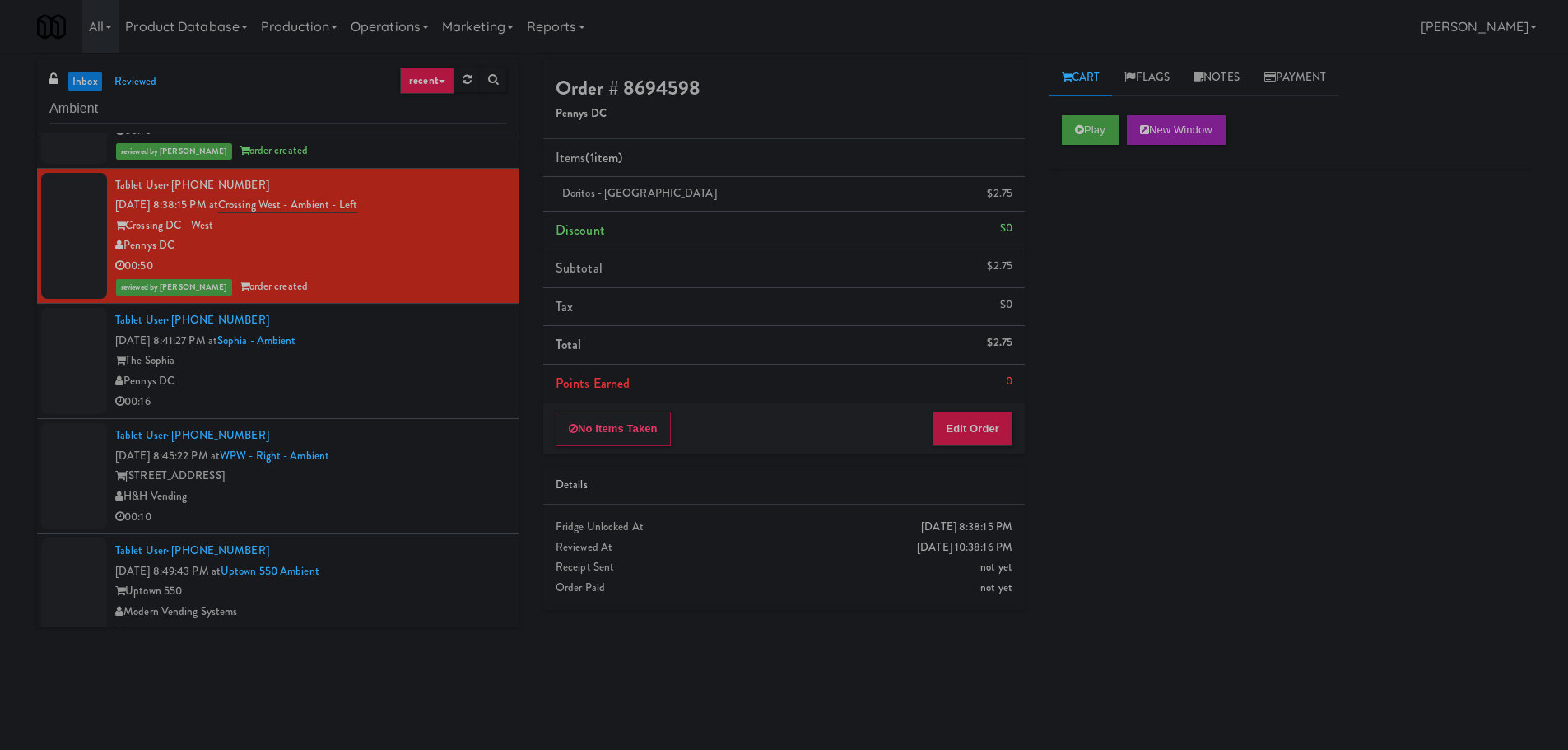
click at [462, 387] on div "Pennys DC" at bounding box center [311, 381] width 391 height 20
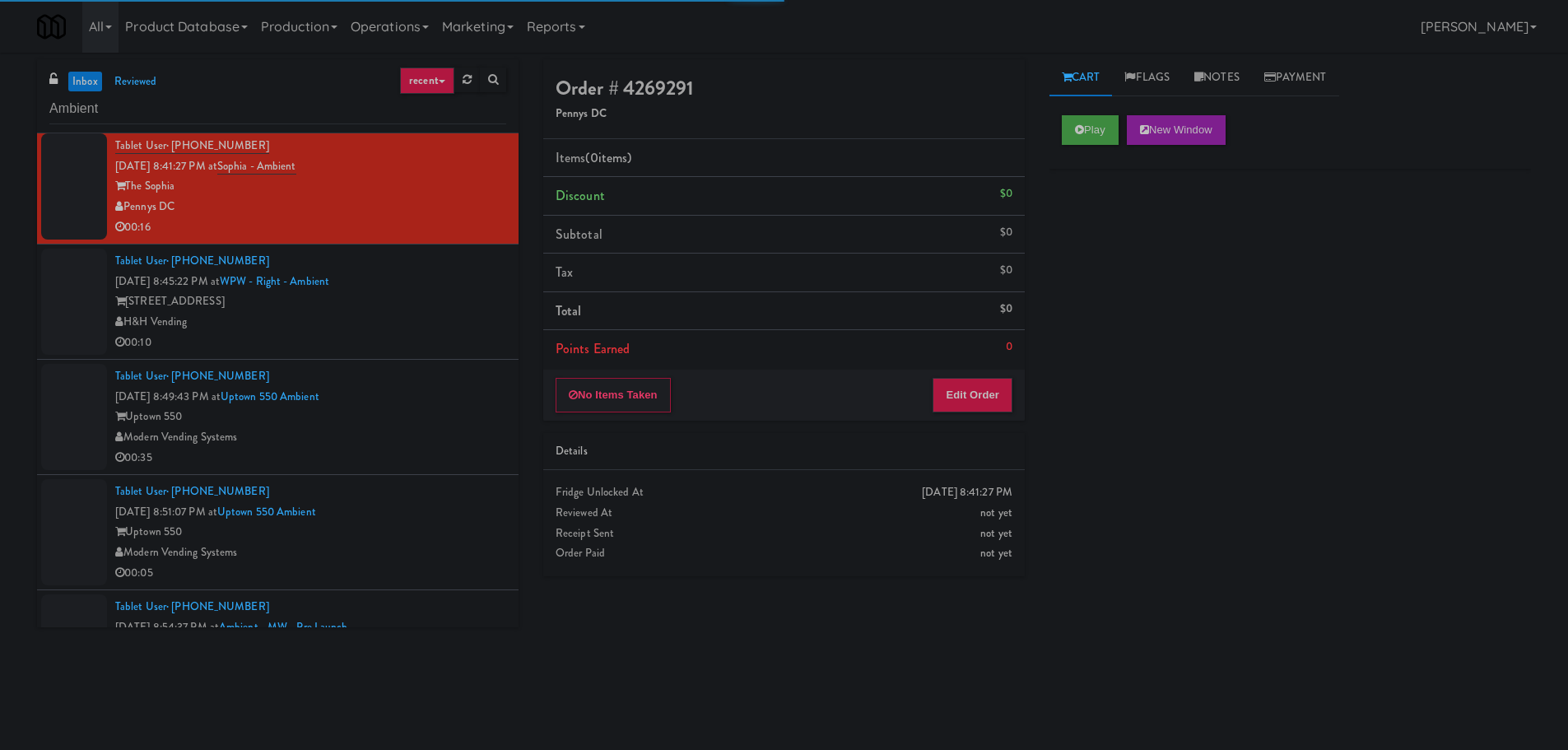
scroll to position [1152, 0]
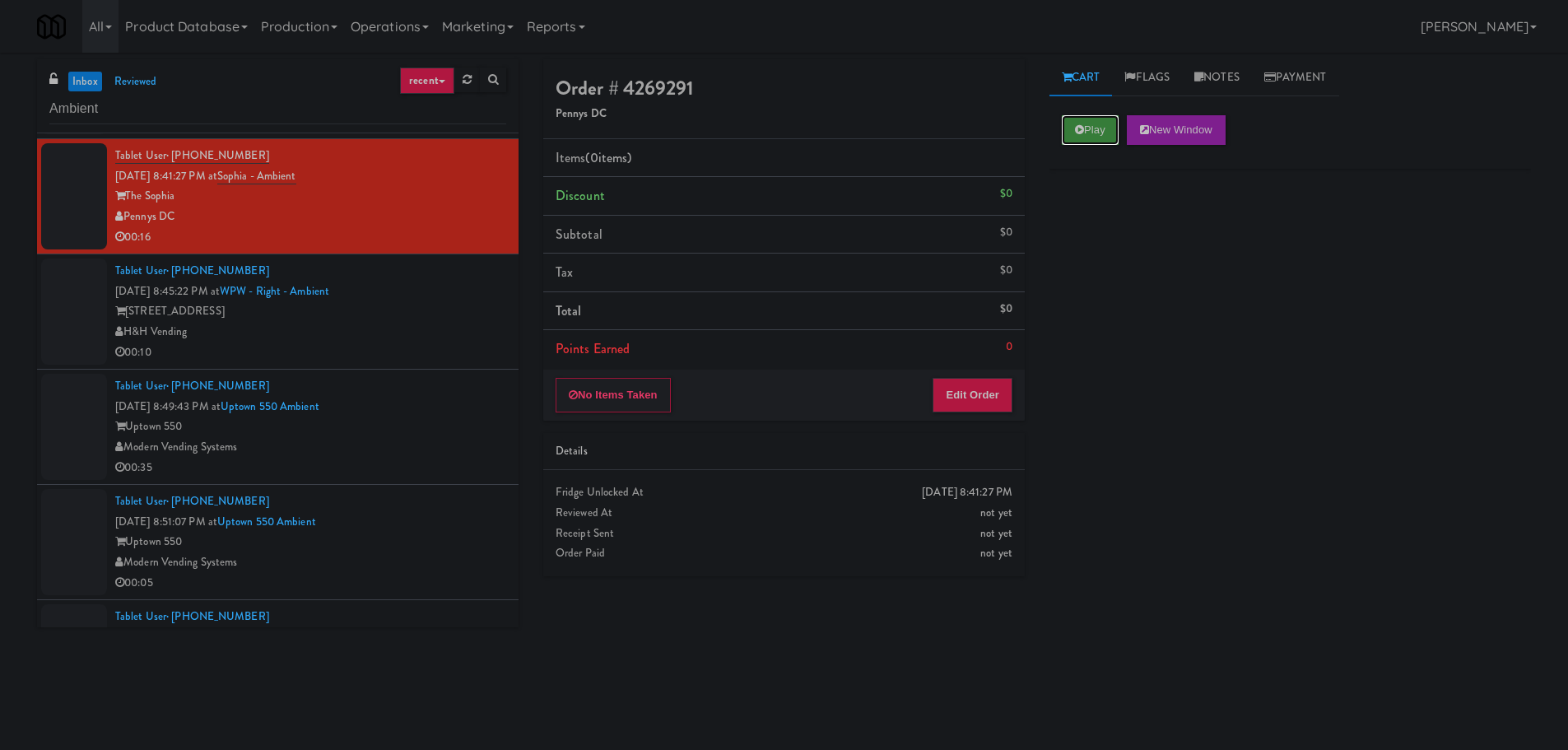
click at [1081, 127] on icon at bounding box center [1080, 129] width 9 height 10
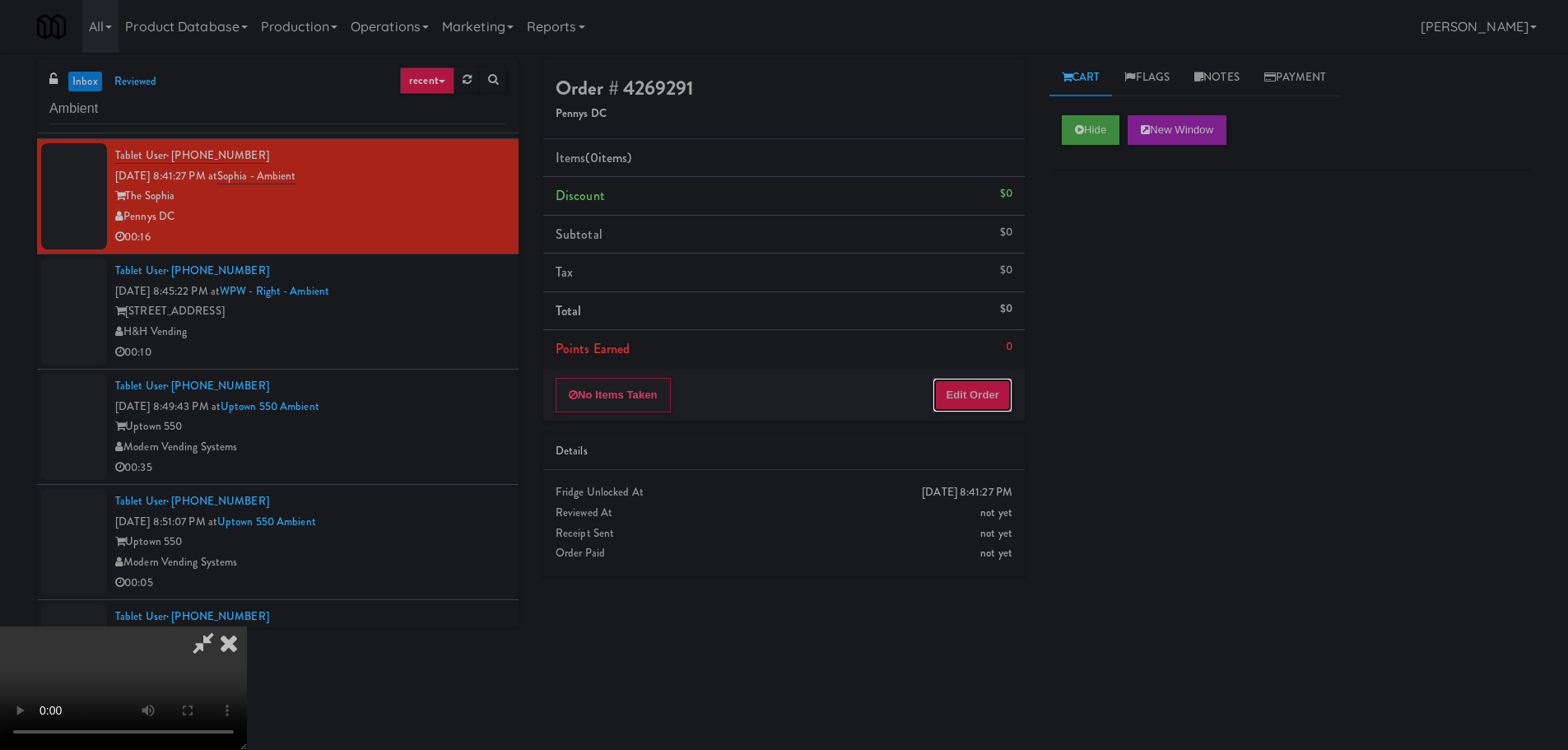
click at [977, 383] on button "Edit Order" at bounding box center [973, 394] width 80 height 34
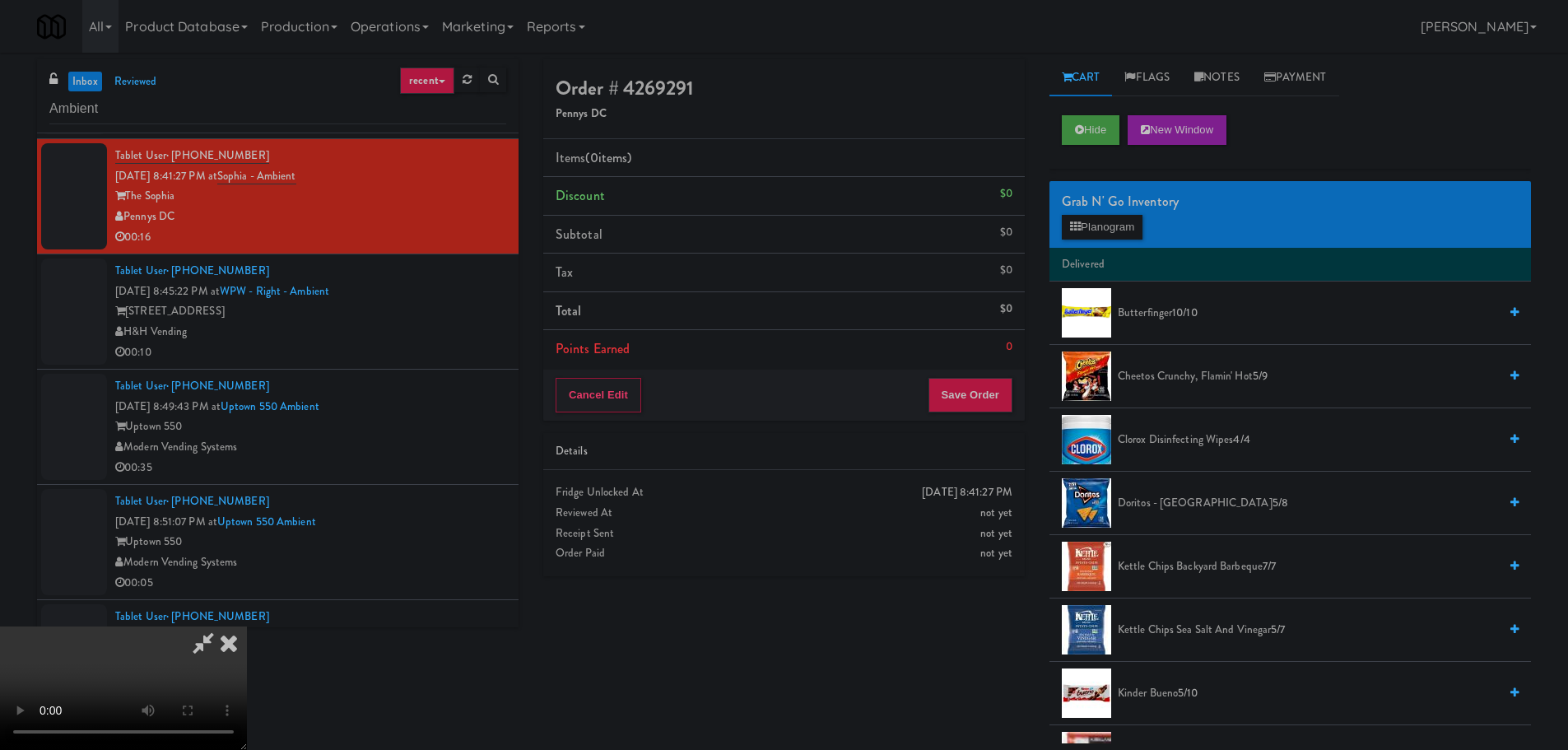
scroll to position [283, 0]
click at [247, 626] on video at bounding box center [123, 688] width 247 height 124
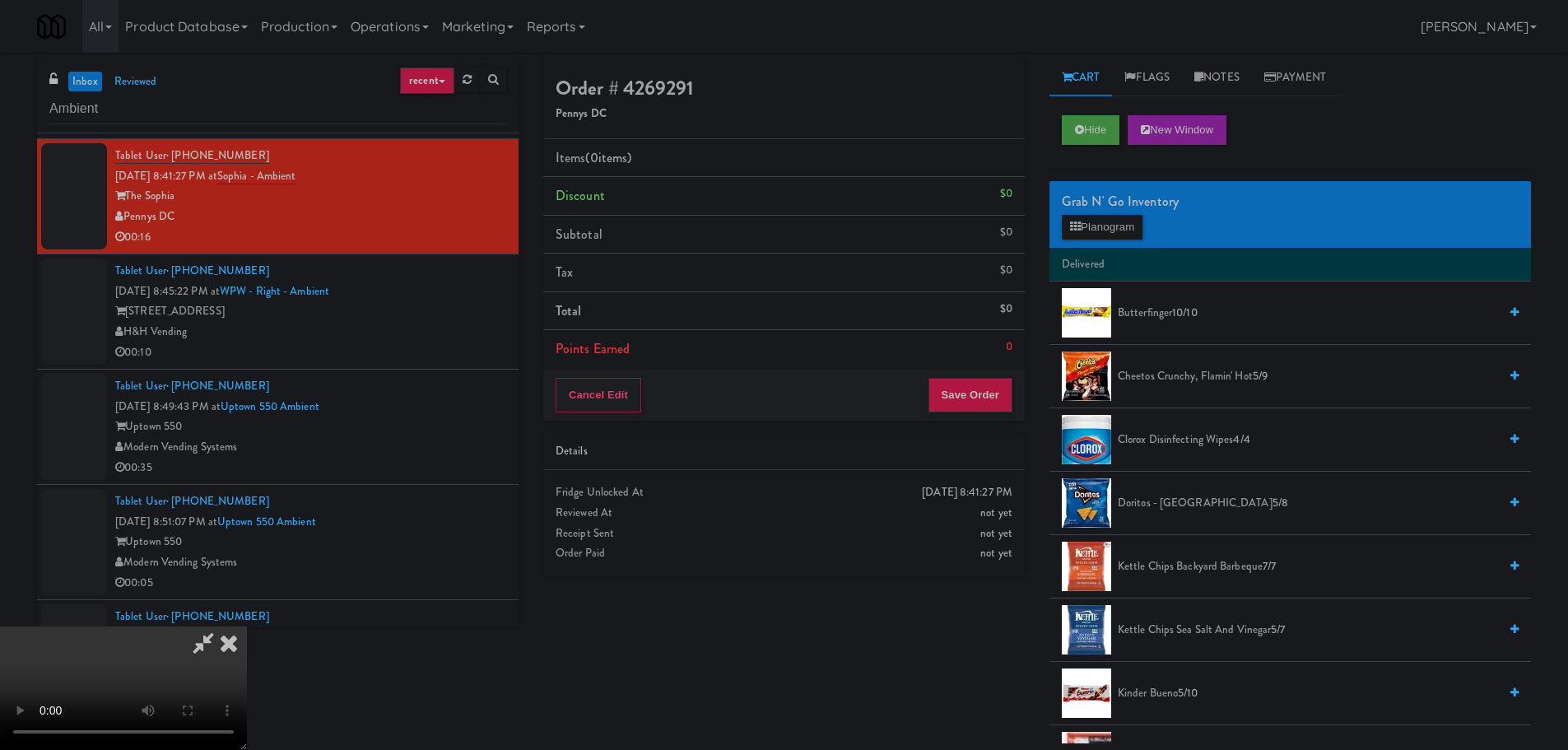
click at [247, 626] on video at bounding box center [123, 688] width 247 height 124
click at [1110, 215] on button "Planogram" at bounding box center [1102, 227] width 81 height 25
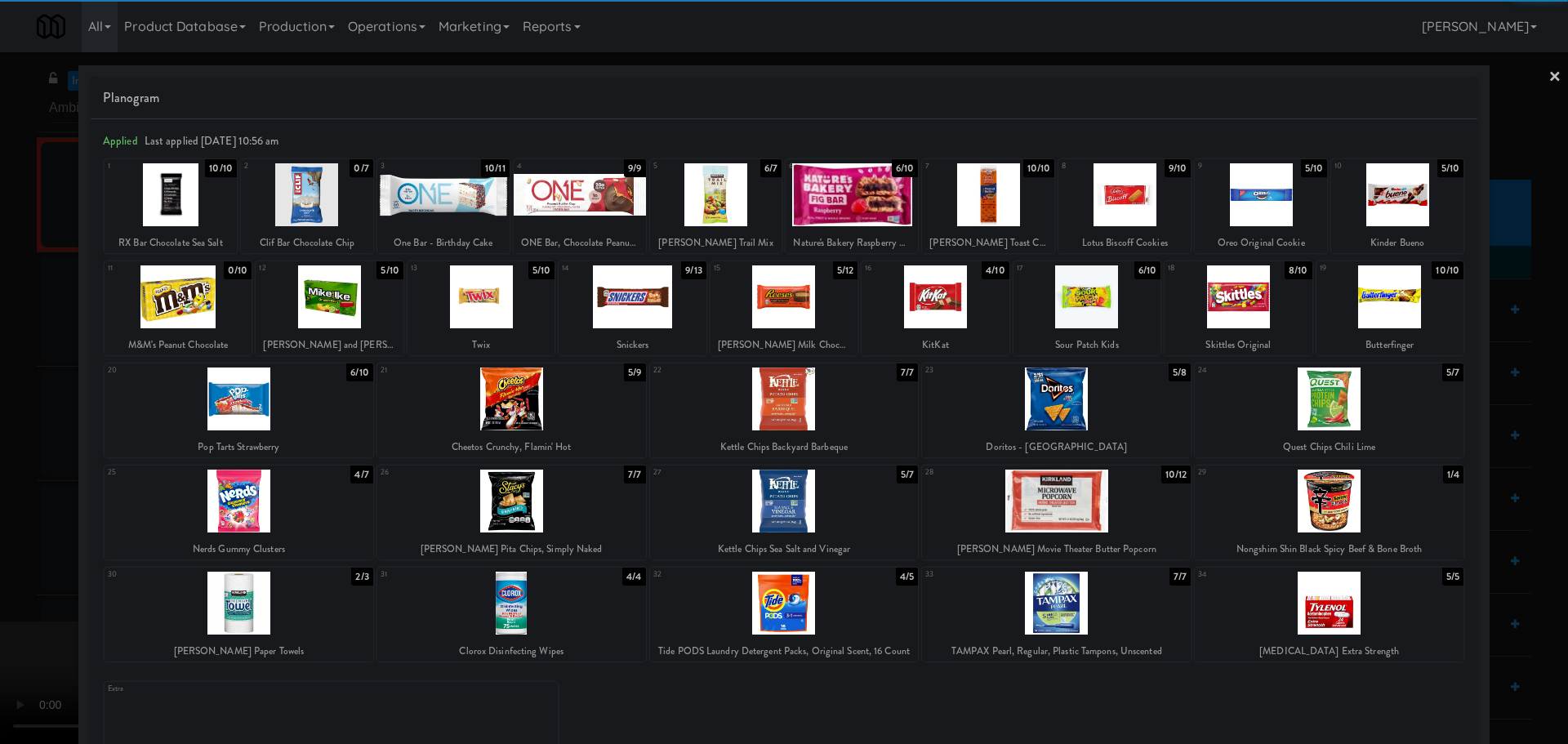
click at [271, 501] on div at bounding box center [239, 501] width 269 height 63
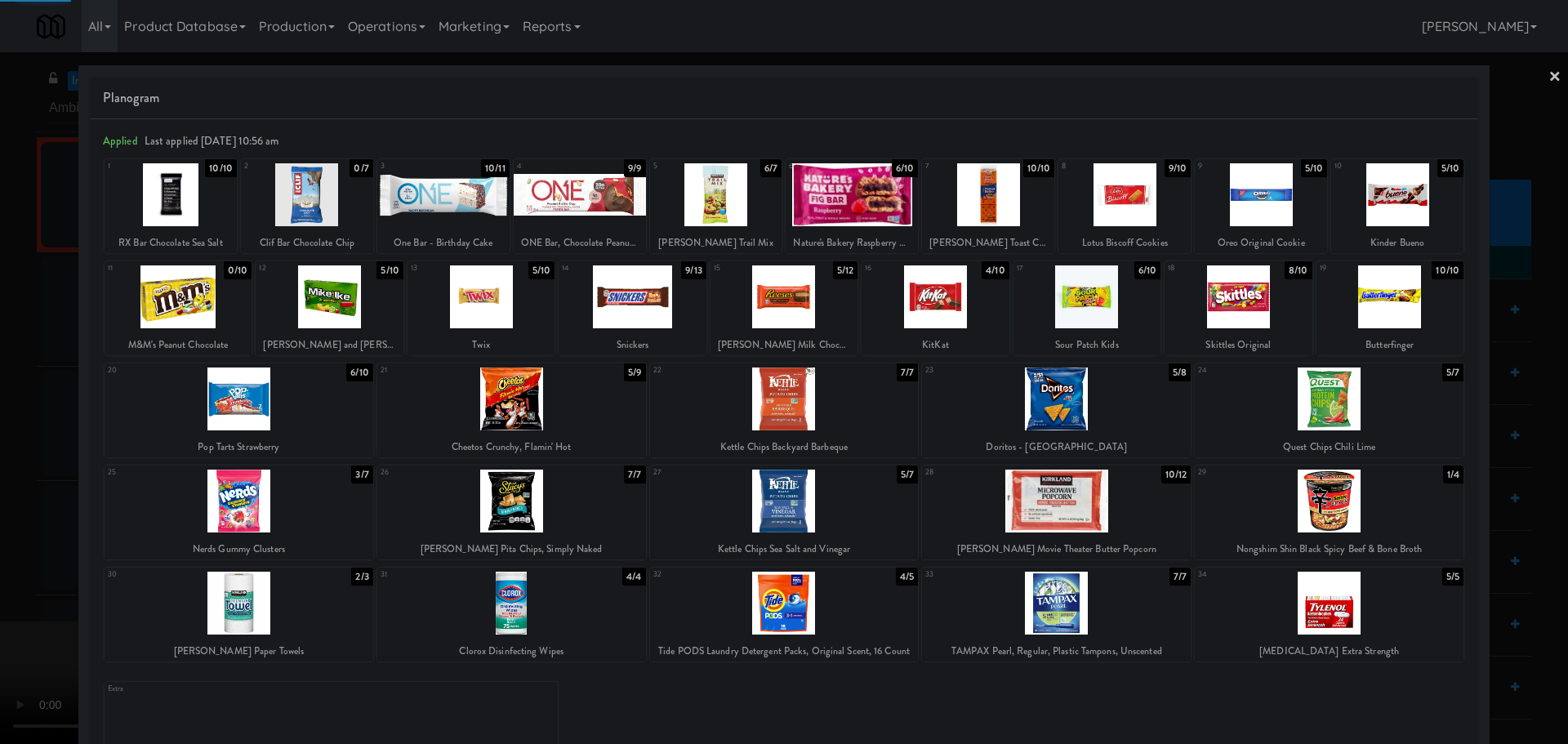
drag, startPoint x: 0, startPoint y: 491, endPoint x: 33, endPoint y: 470, distance: 39.1
click at [1, 491] on div at bounding box center [784, 372] width 1568 height 744
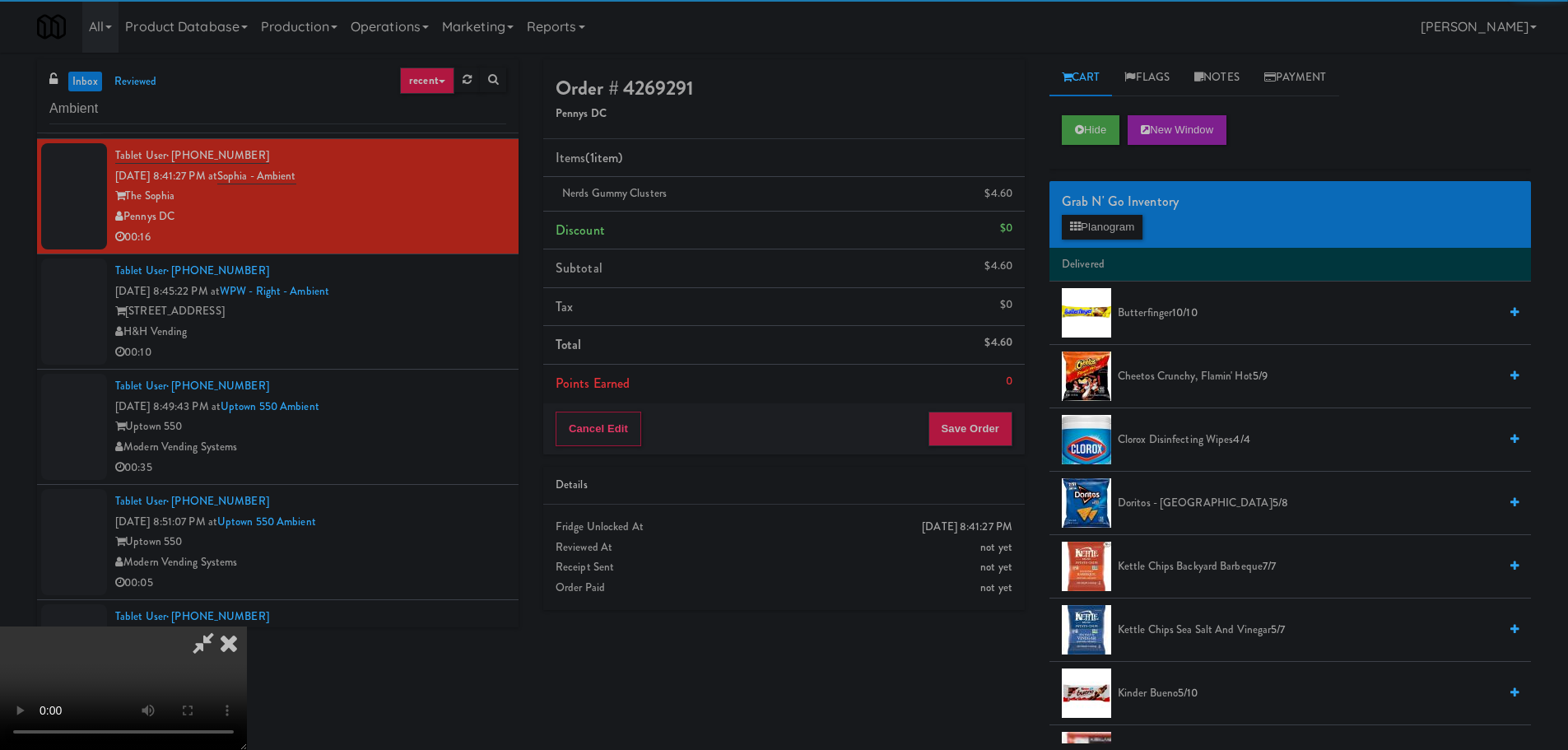
click at [247, 626] on video at bounding box center [123, 688] width 247 height 124
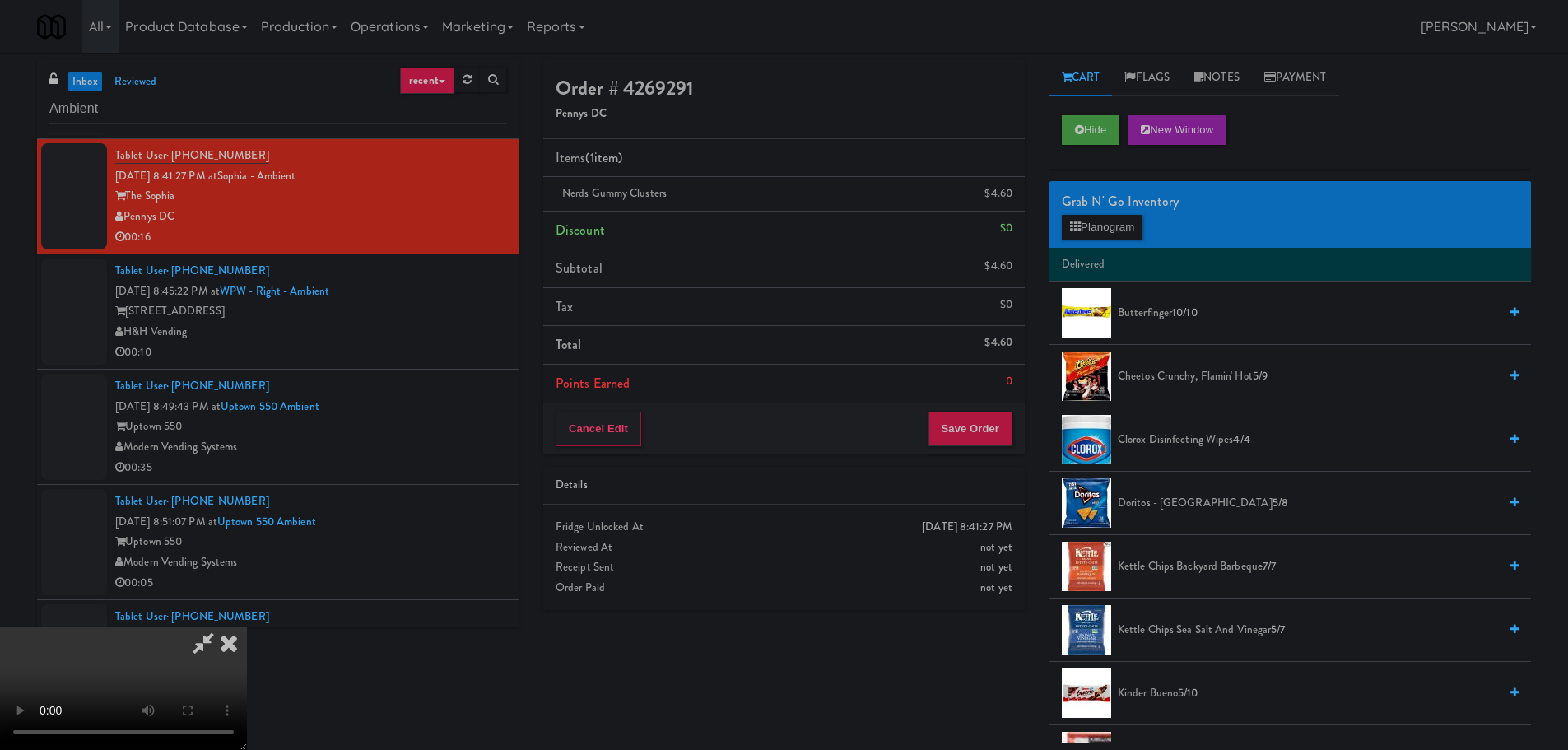
click at [247, 626] on video at bounding box center [123, 688] width 247 height 124
drag, startPoint x: 400, startPoint y: 276, endPoint x: 409, endPoint y: 299, distance: 24.7
click at [247, 626] on video at bounding box center [123, 688] width 247 height 124
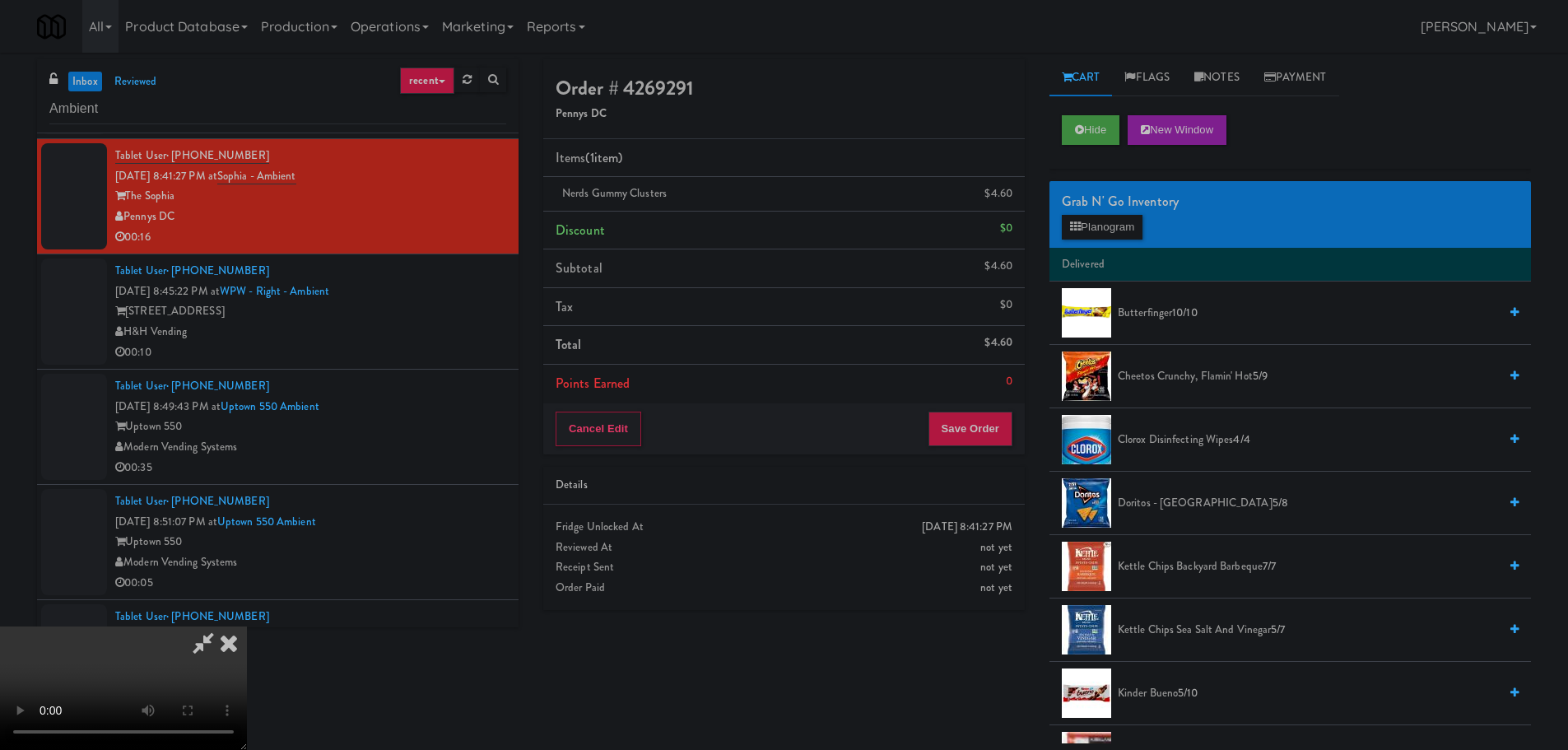
drag, startPoint x: 552, startPoint y: 360, endPoint x: 554, endPoint y: 372, distance: 12.2
click at [247, 626] on video at bounding box center [123, 688] width 247 height 124
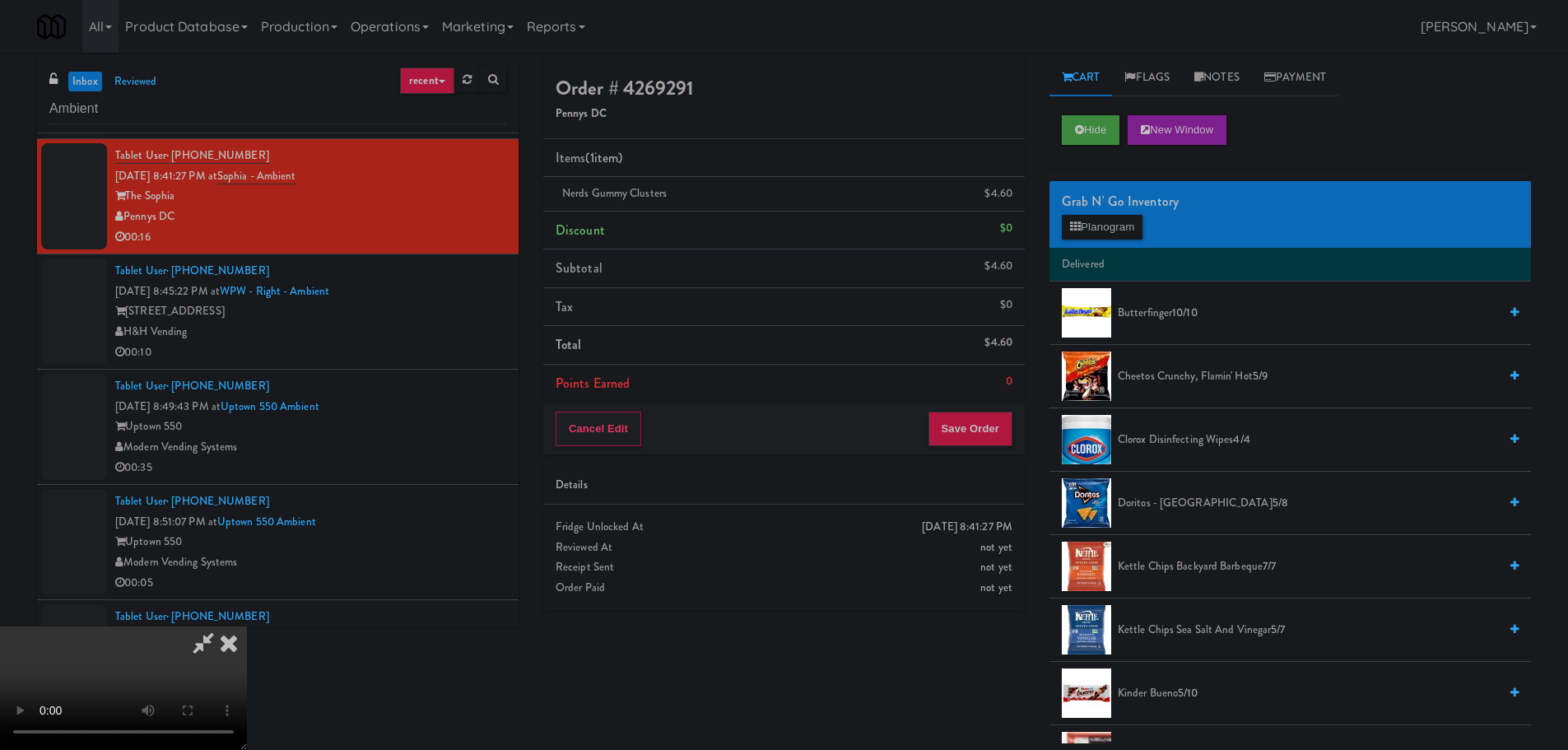
click at [247, 626] on video at bounding box center [123, 688] width 247 height 124
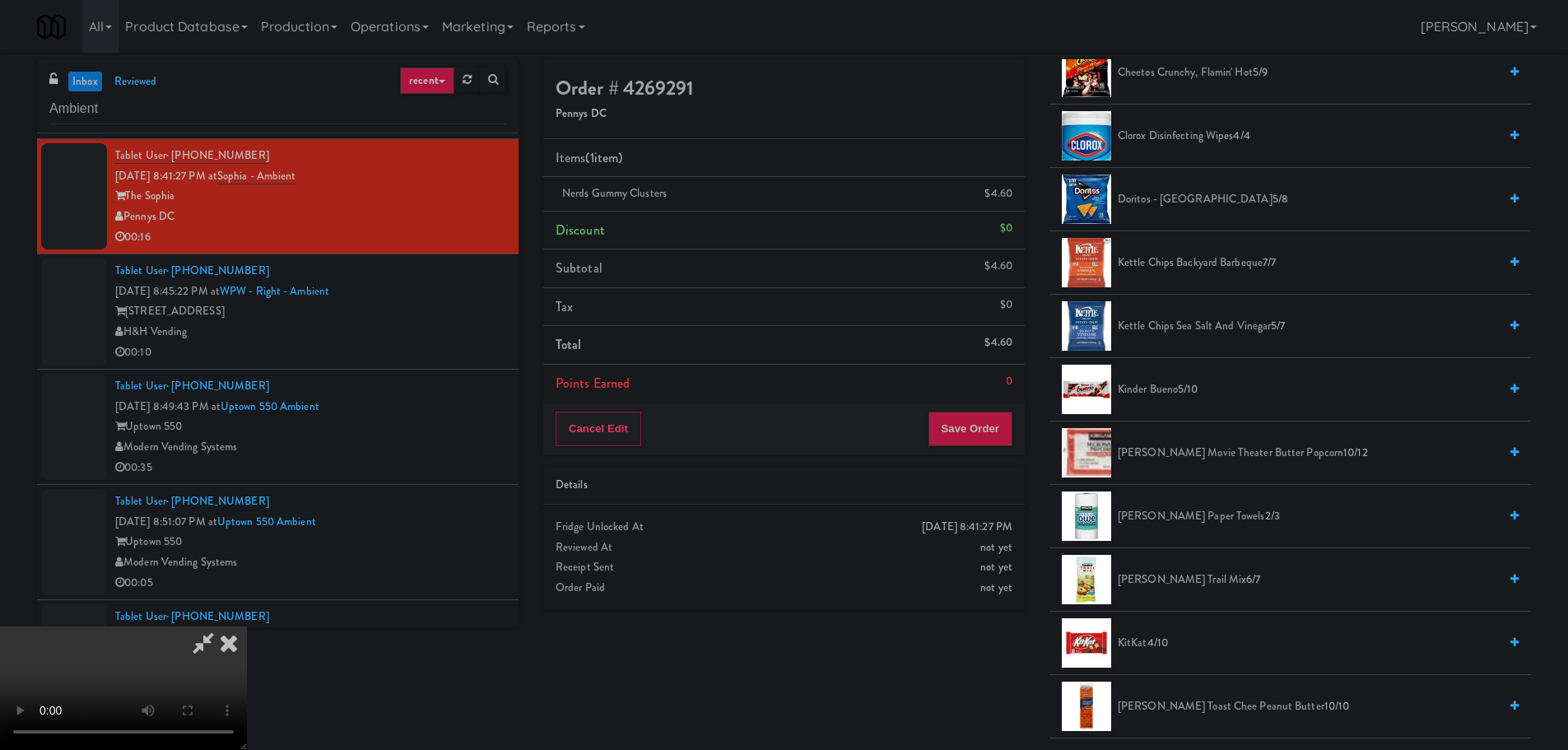
scroll to position [329, 0]
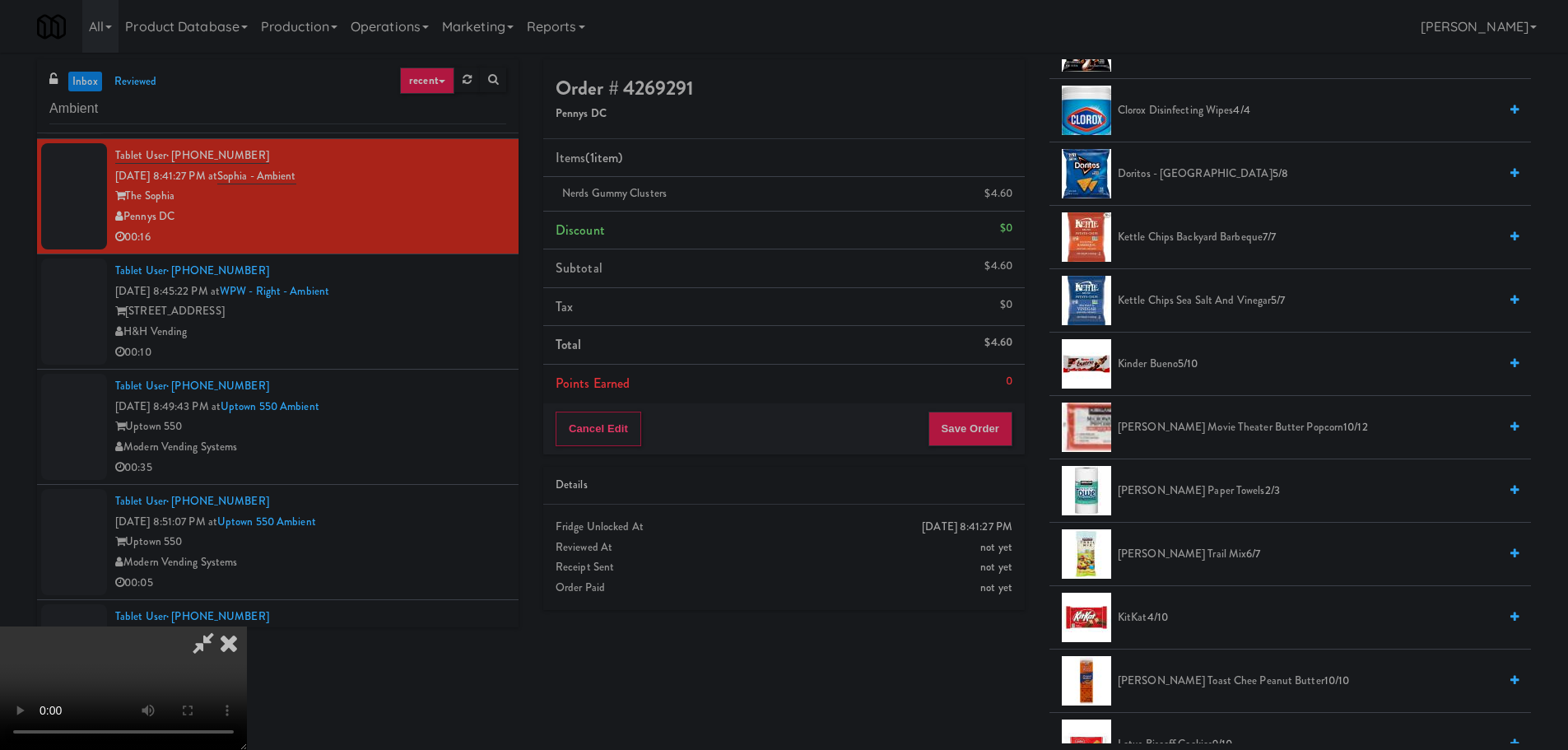
click at [1187, 235] on span "Kettle Chips Backyard Barbeque 7/7" at bounding box center [1308, 238] width 380 height 20
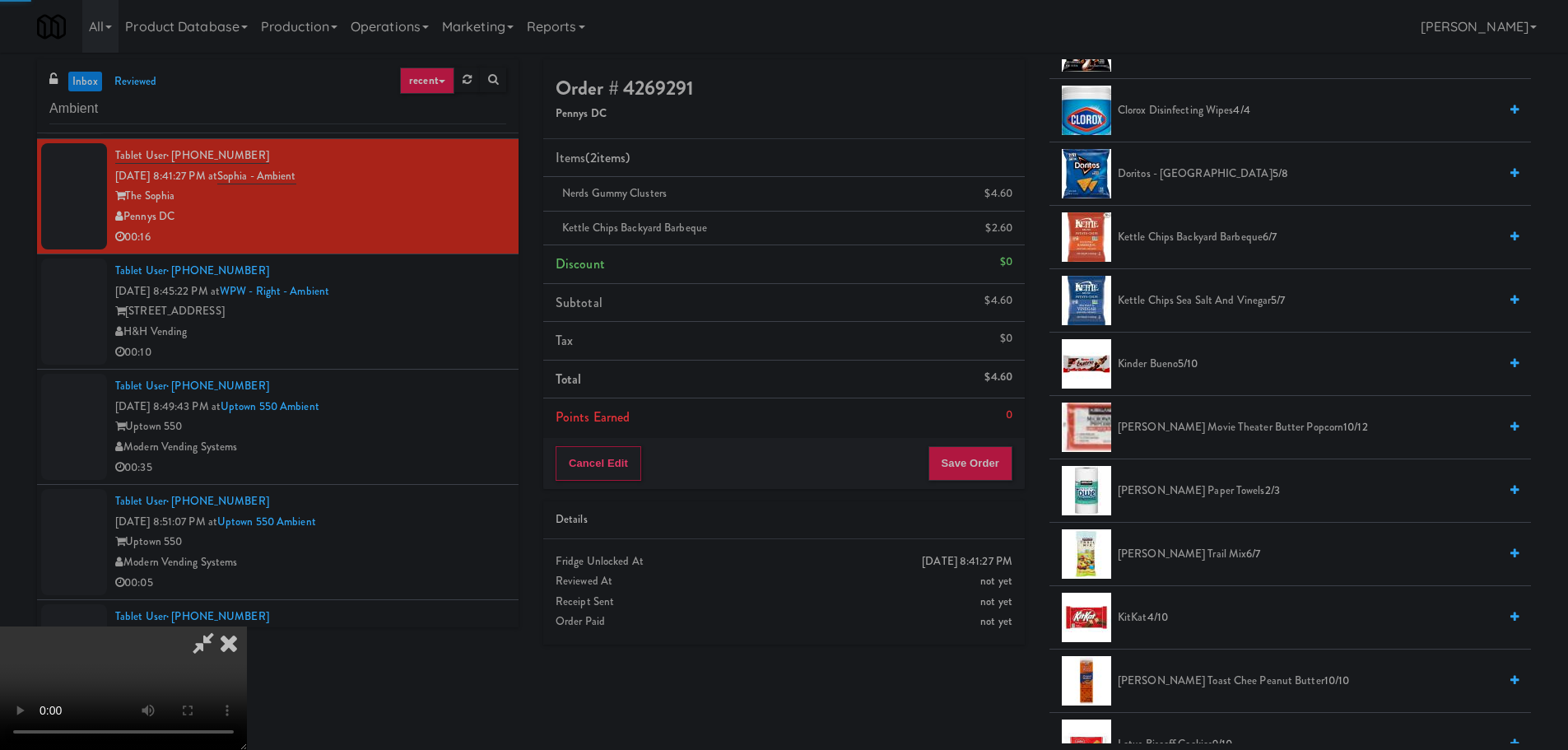
click at [247, 626] on video at bounding box center [123, 688] width 247 height 124
click at [973, 473] on button "Save Order" at bounding box center [970, 463] width 84 height 34
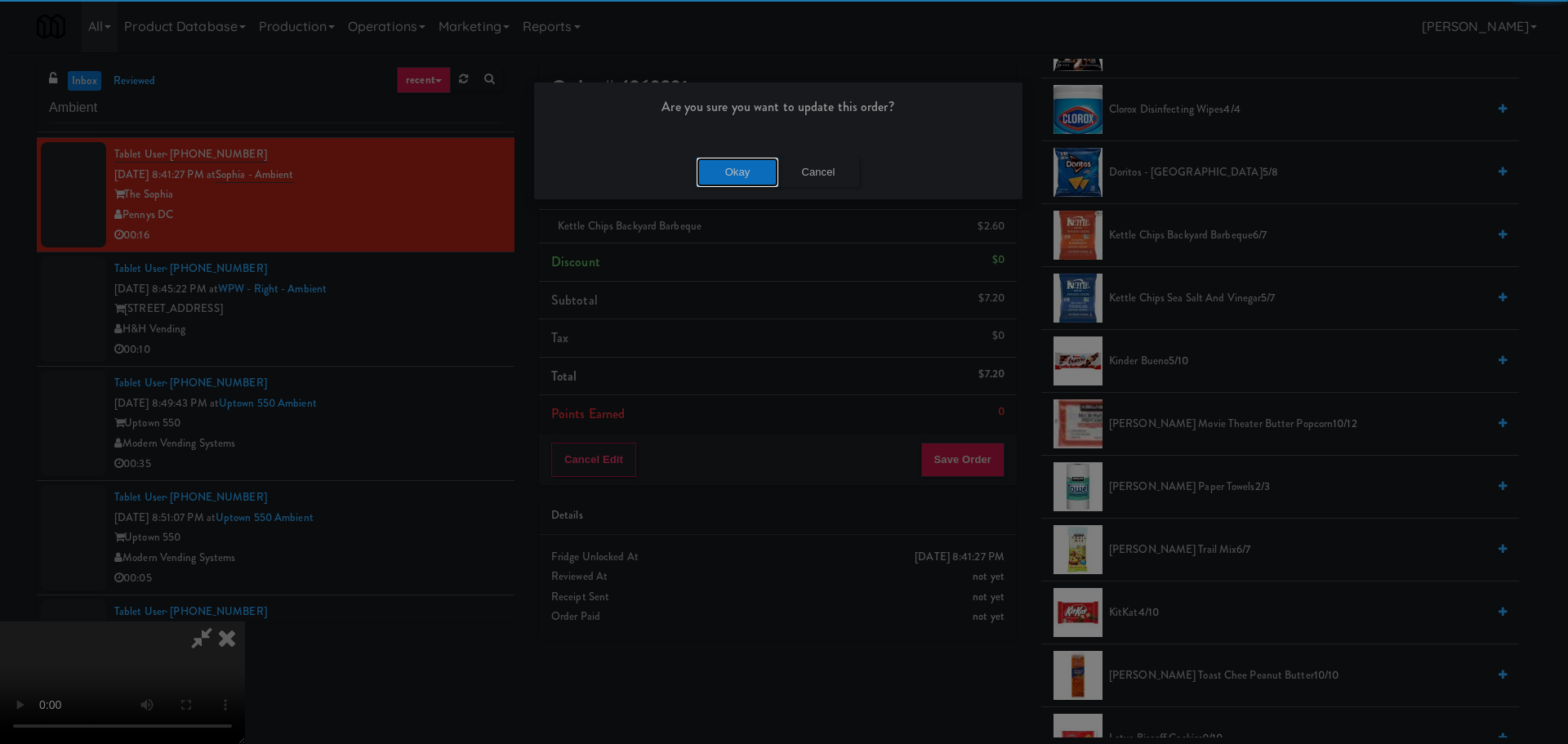
click at [708, 172] on button "Okay" at bounding box center [738, 173] width 81 height 30
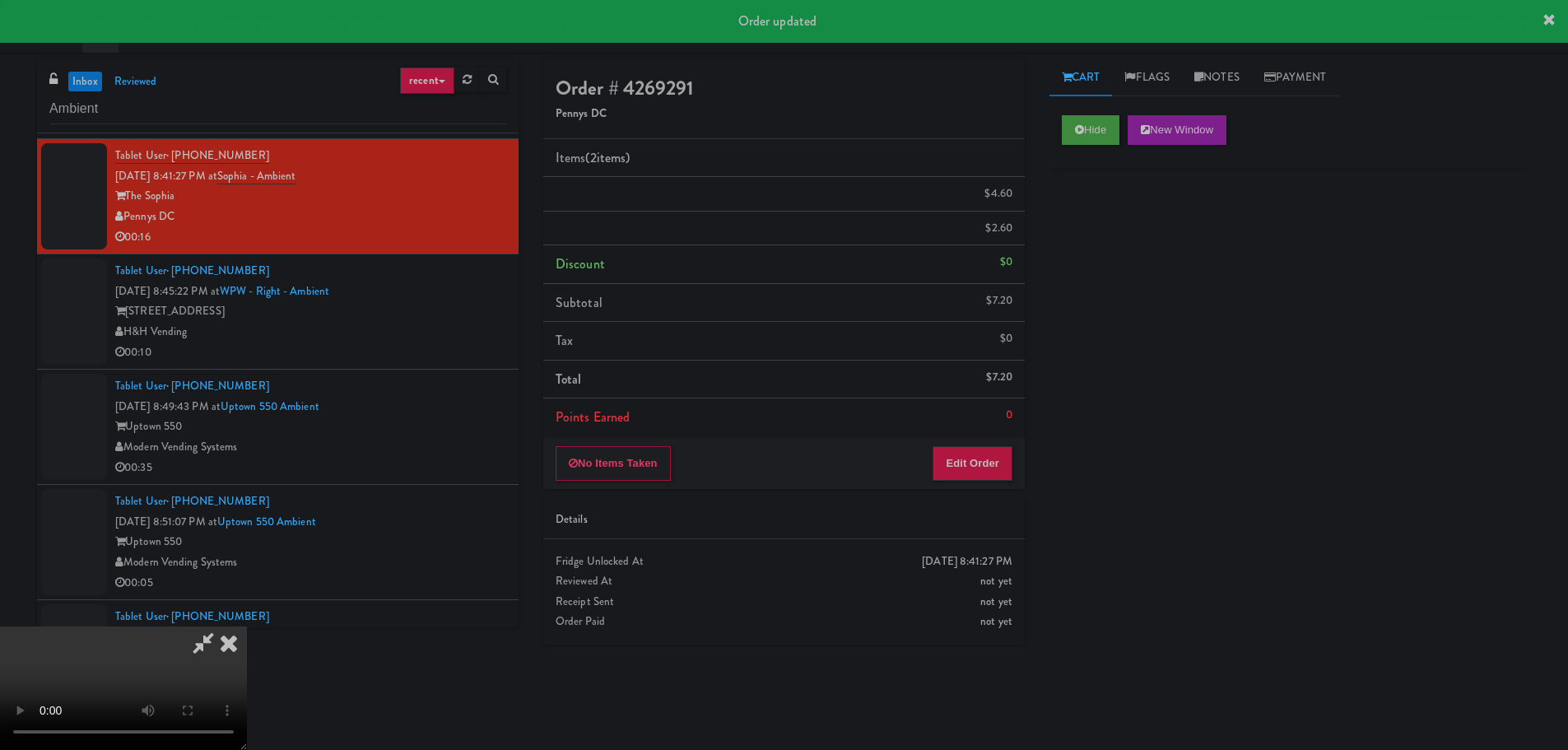
scroll to position [0, 0]
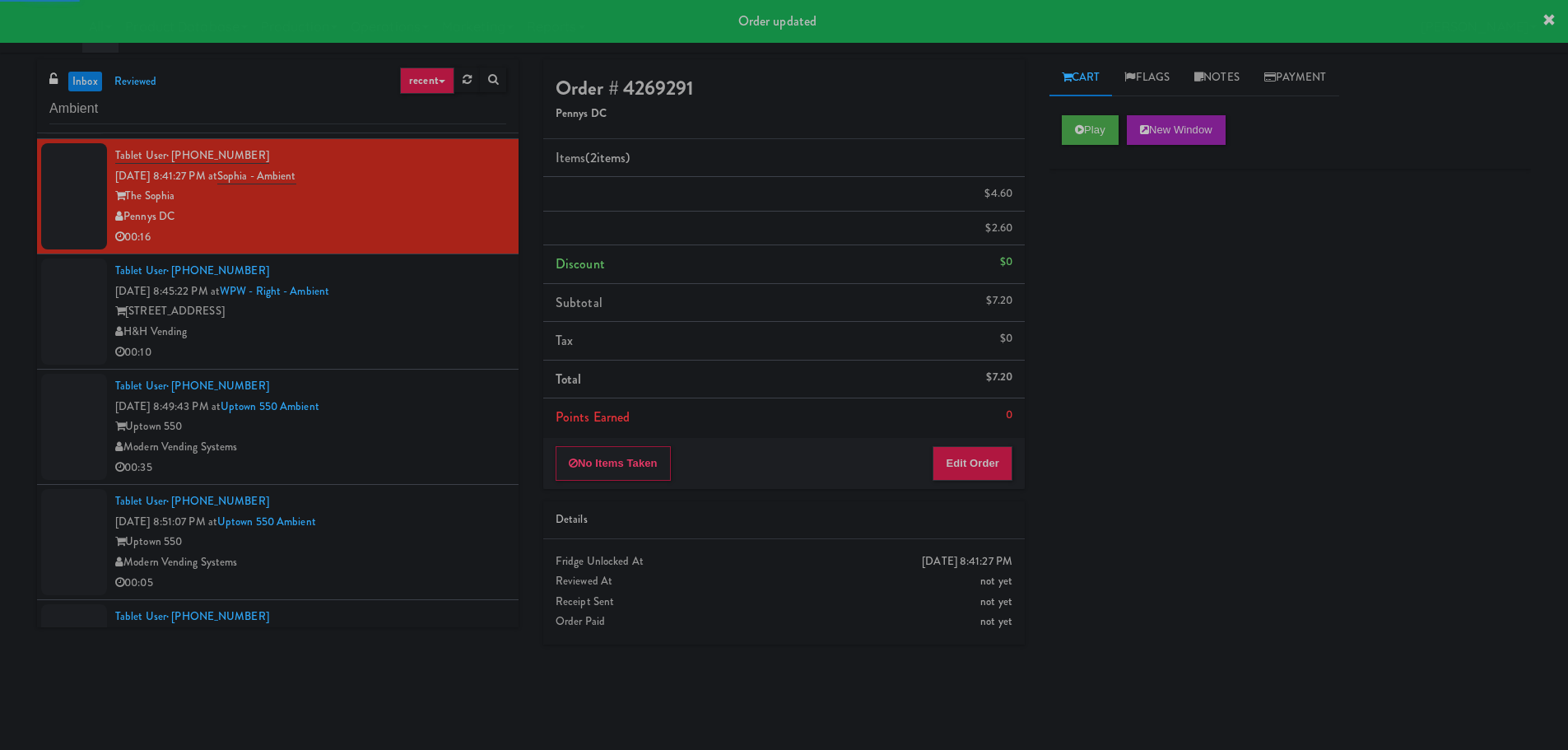
click at [440, 321] on div "H&H Vending" at bounding box center [311, 332] width 391 height 20
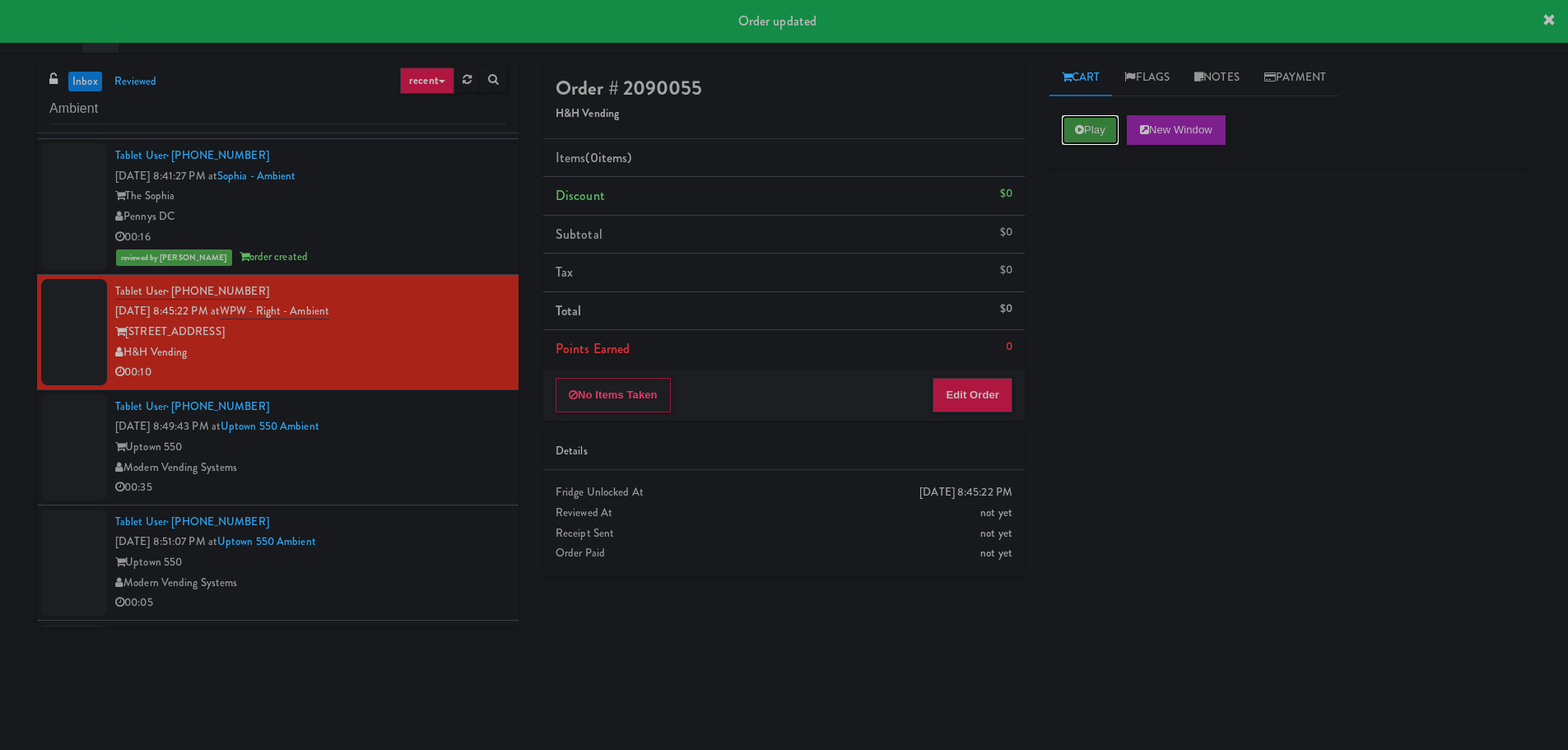
click at [1080, 133] on icon at bounding box center [1080, 129] width 9 height 10
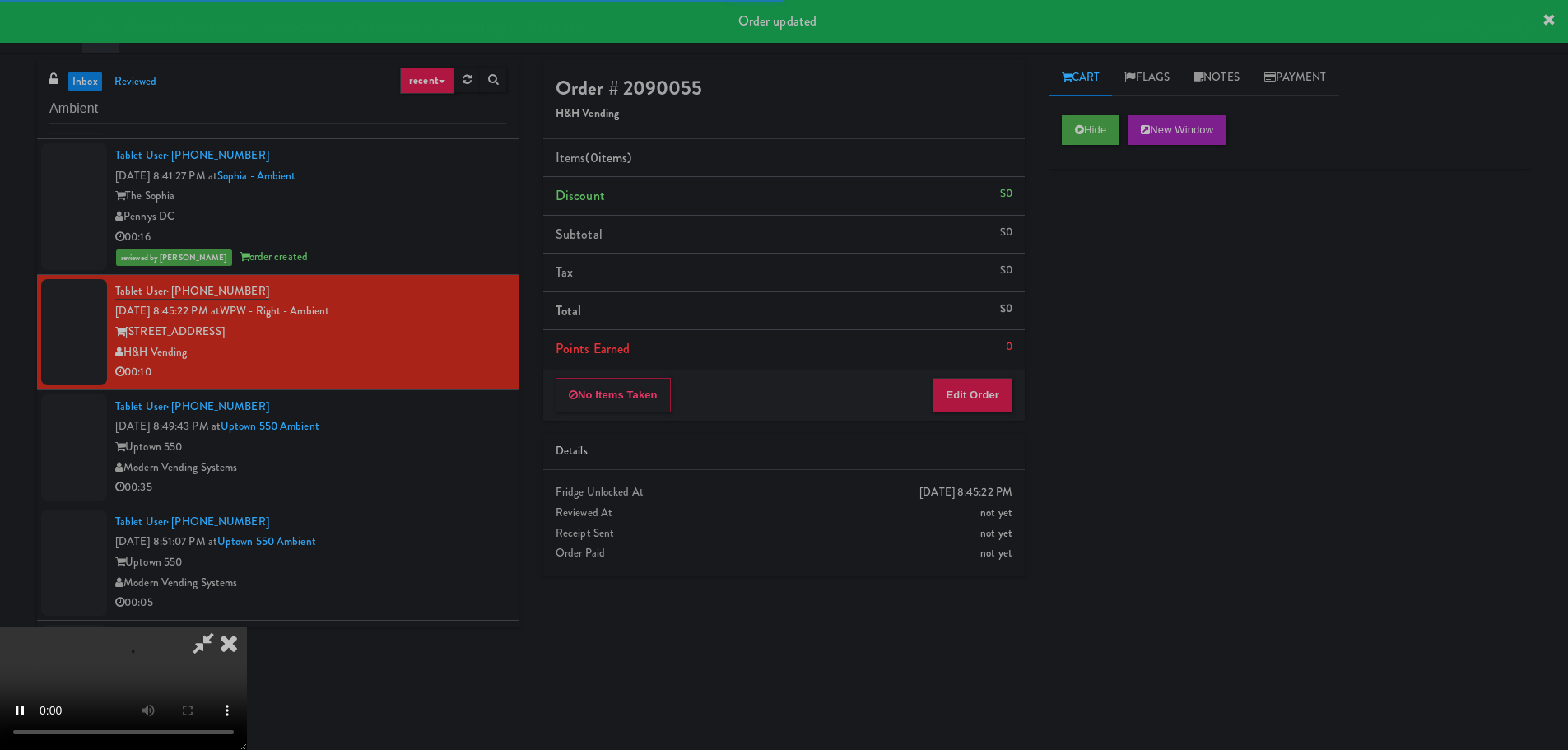
click at [991, 370] on div "No Items Taken Edit Order" at bounding box center [784, 395] width 482 height 51
click at [986, 385] on button "Edit Order" at bounding box center [973, 394] width 80 height 34
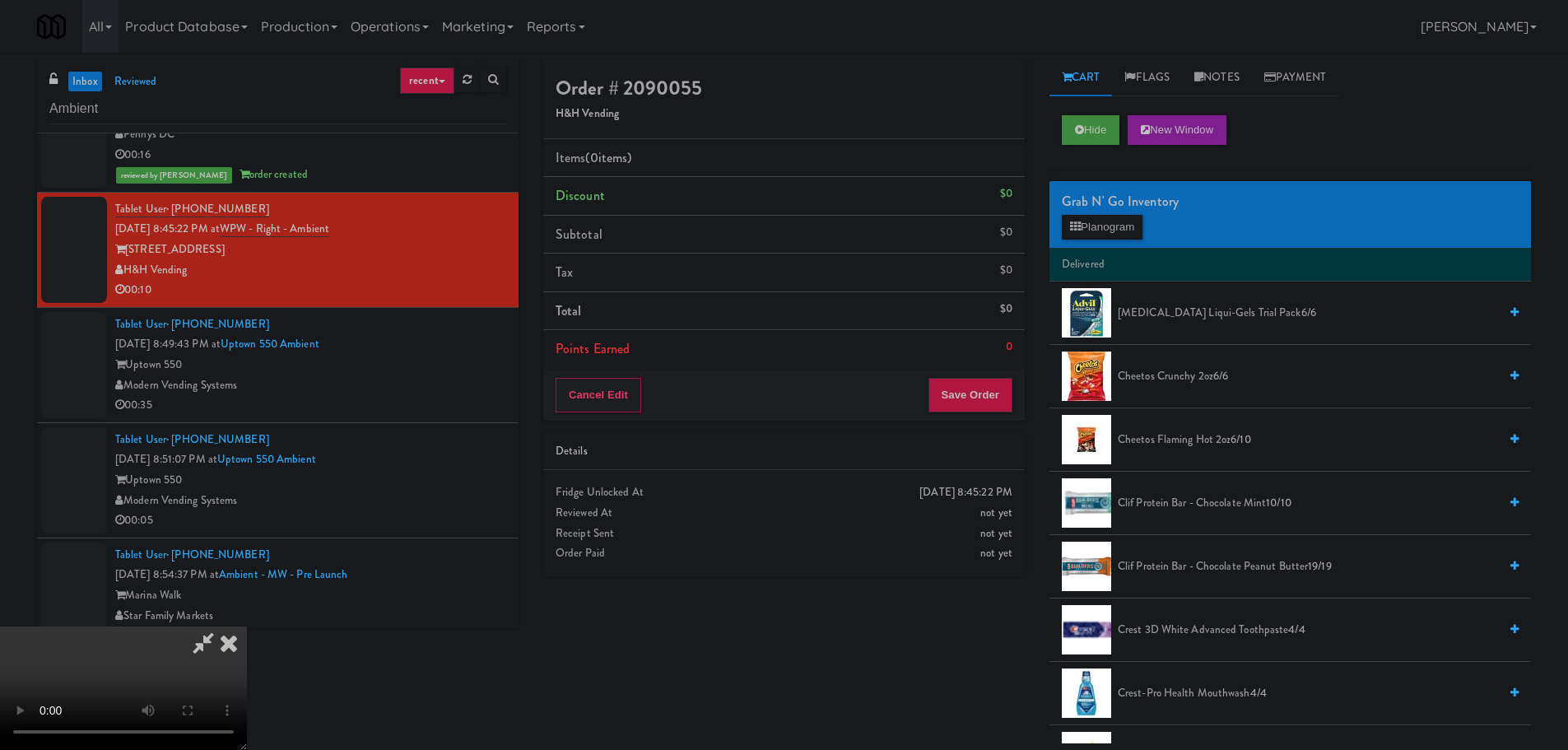
click at [247, 626] on video at bounding box center [123, 688] width 247 height 124
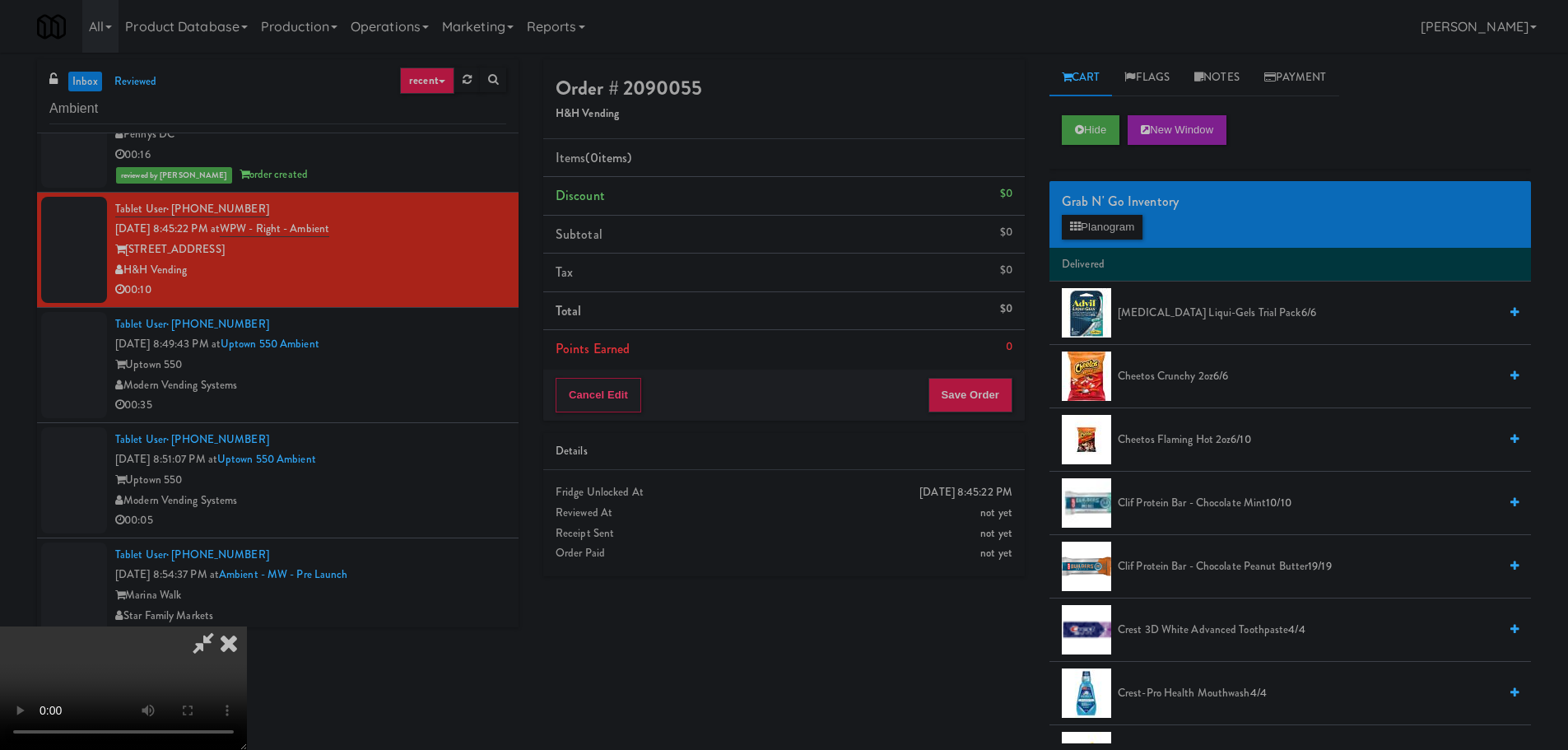
click at [247, 626] on video at bounding box center [123, 688] width 247 height 124
click at [1095, 236] on button "Planogram" at bounding box center [1102, 227] width 81 height 25
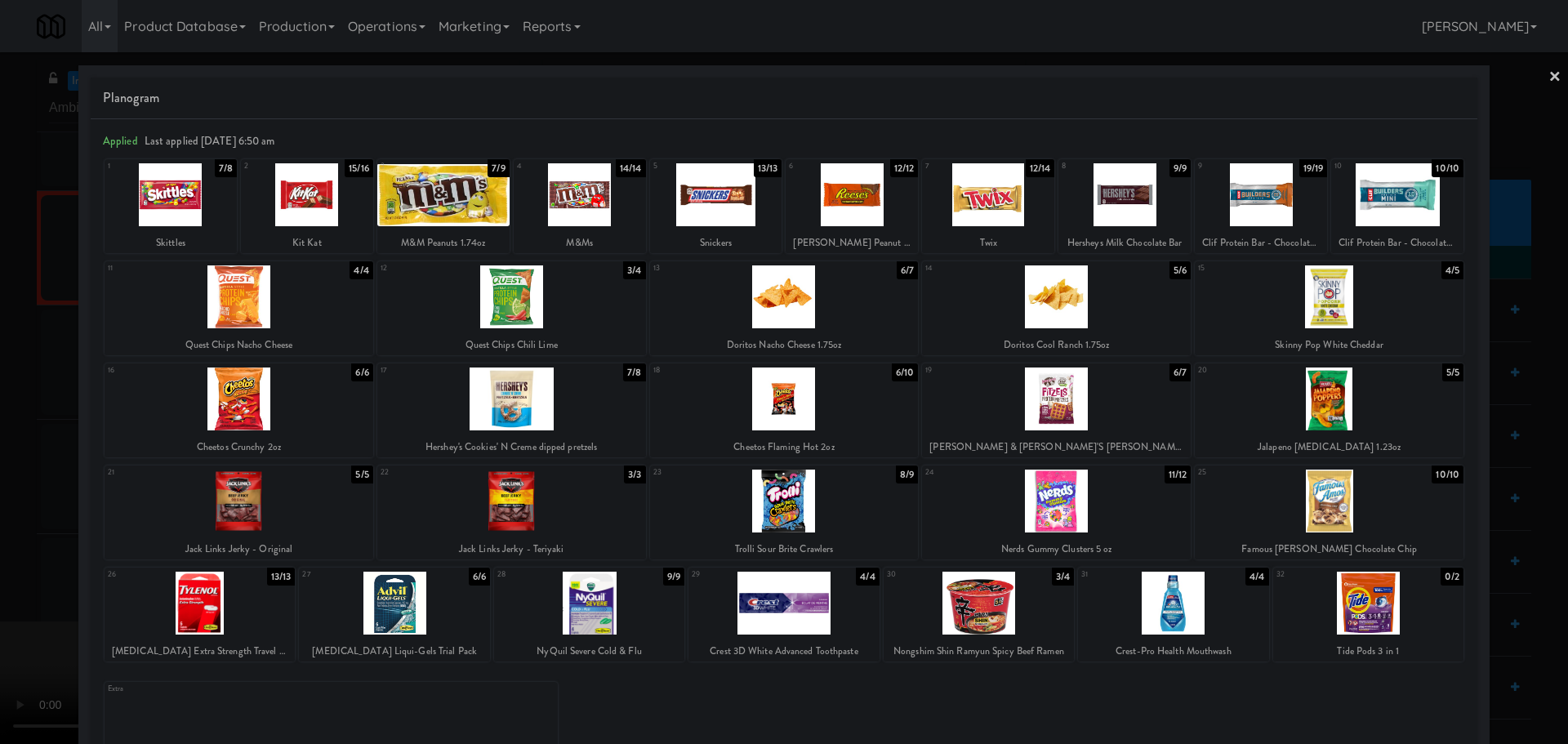
click at [305, 210] on div at bounding box center [307, 195] width 132 height 63
click at [0, 358] on div at bounding box center [784, 372] width 1568 height 744
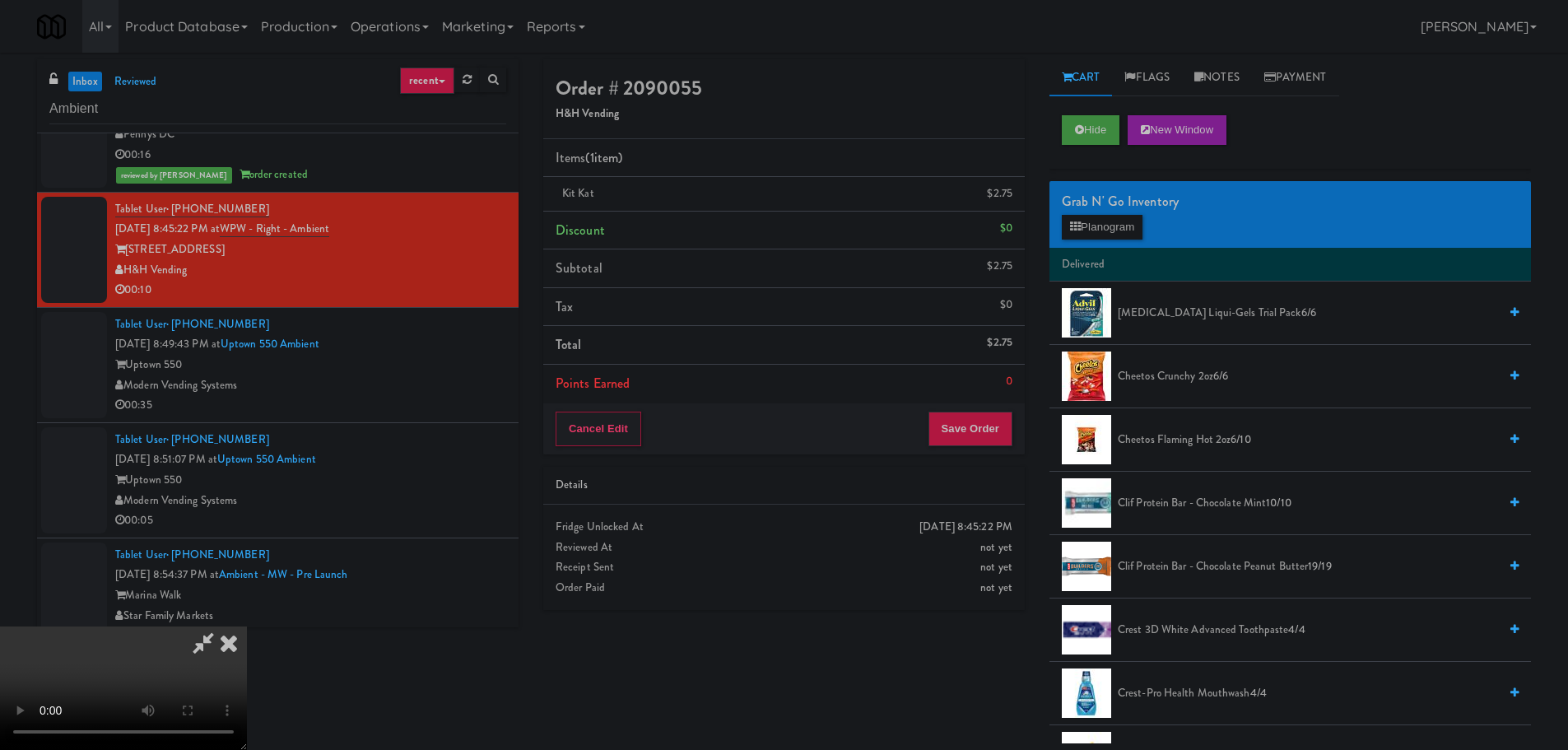
click at [247, 626] on video at bounding box center [123, 688] width 247 height 124
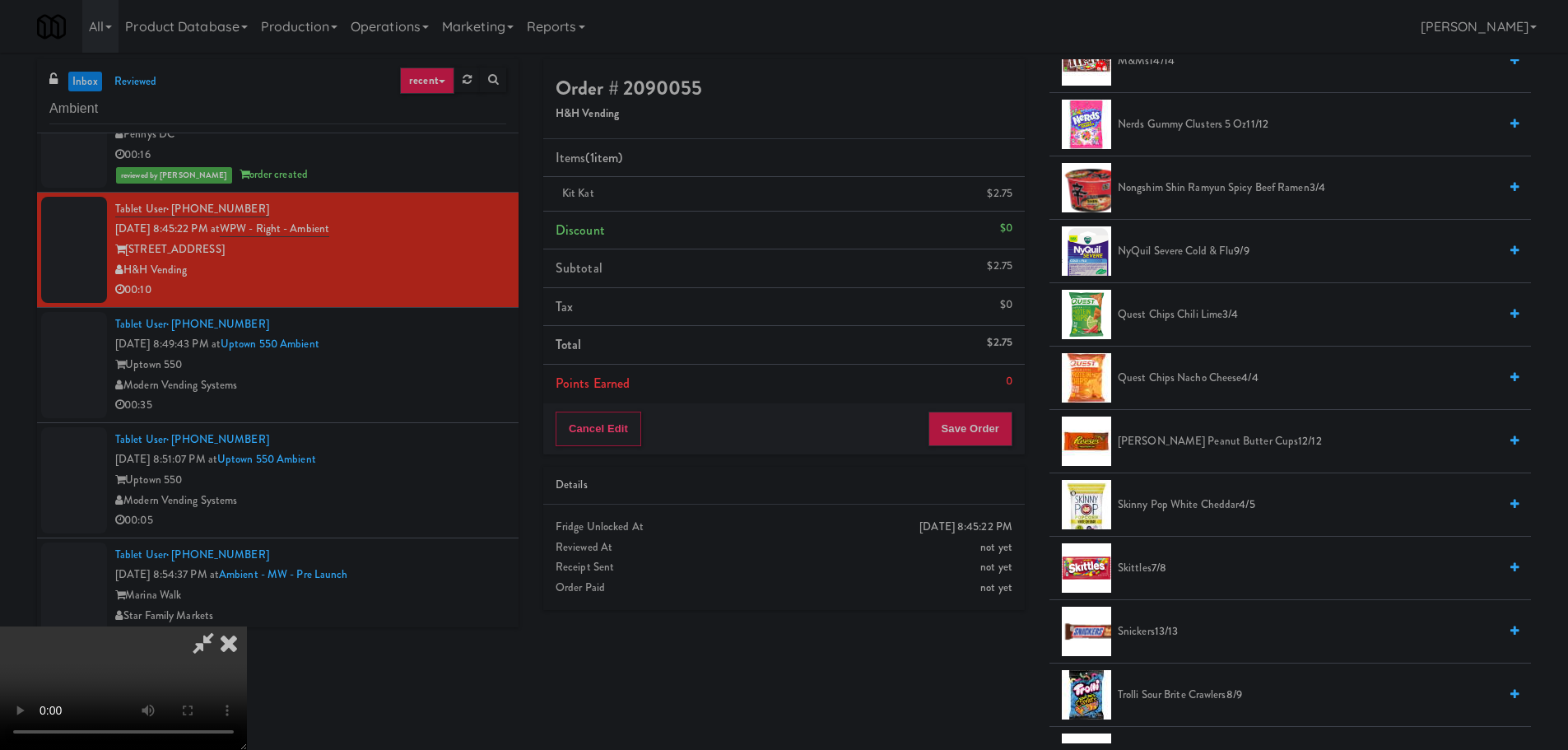
scroll to position [1399, 0]
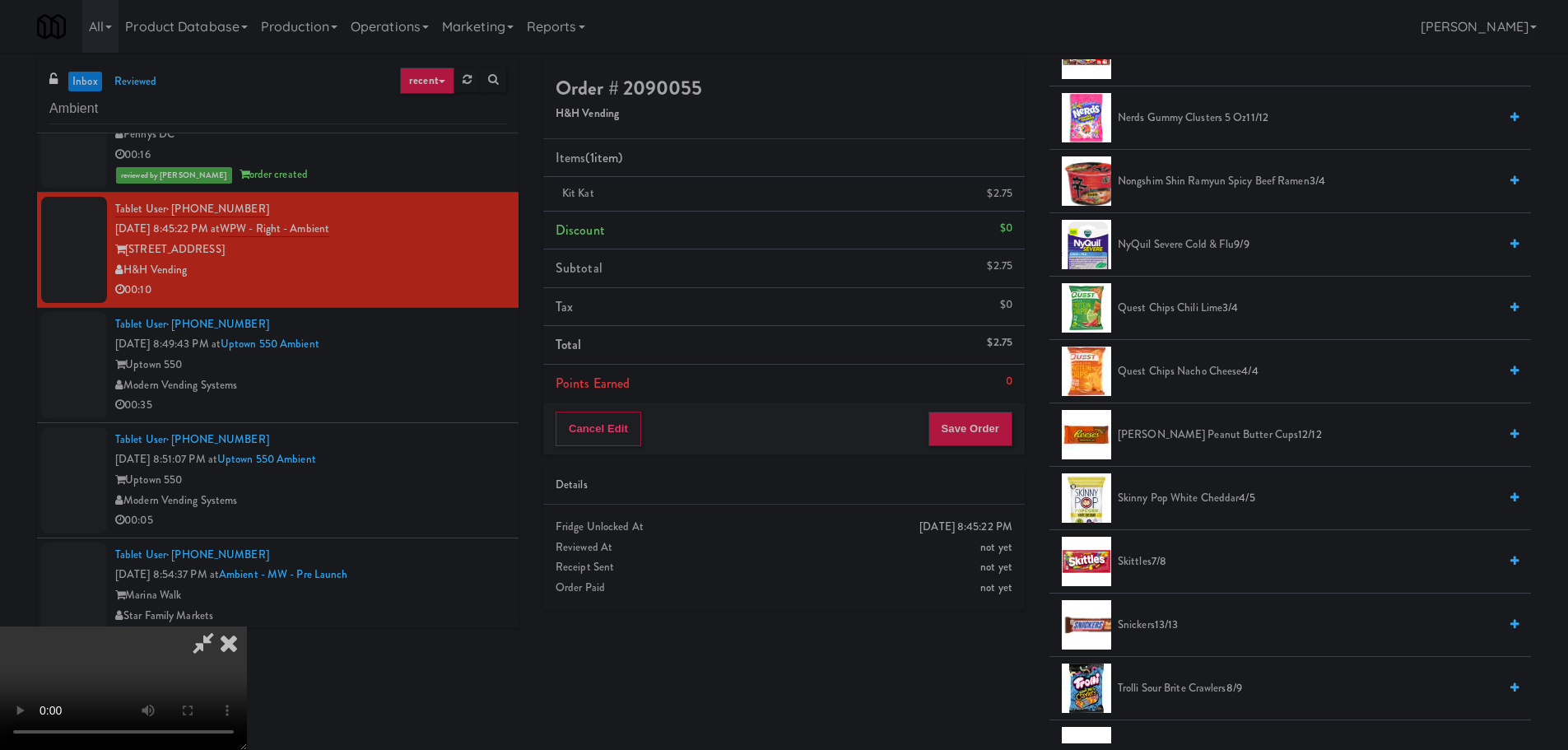
click at [1211, 432] on span "Reese's Peanut Butter Cups 12/12" at bounding box center [1308, 435] width 380 height 20
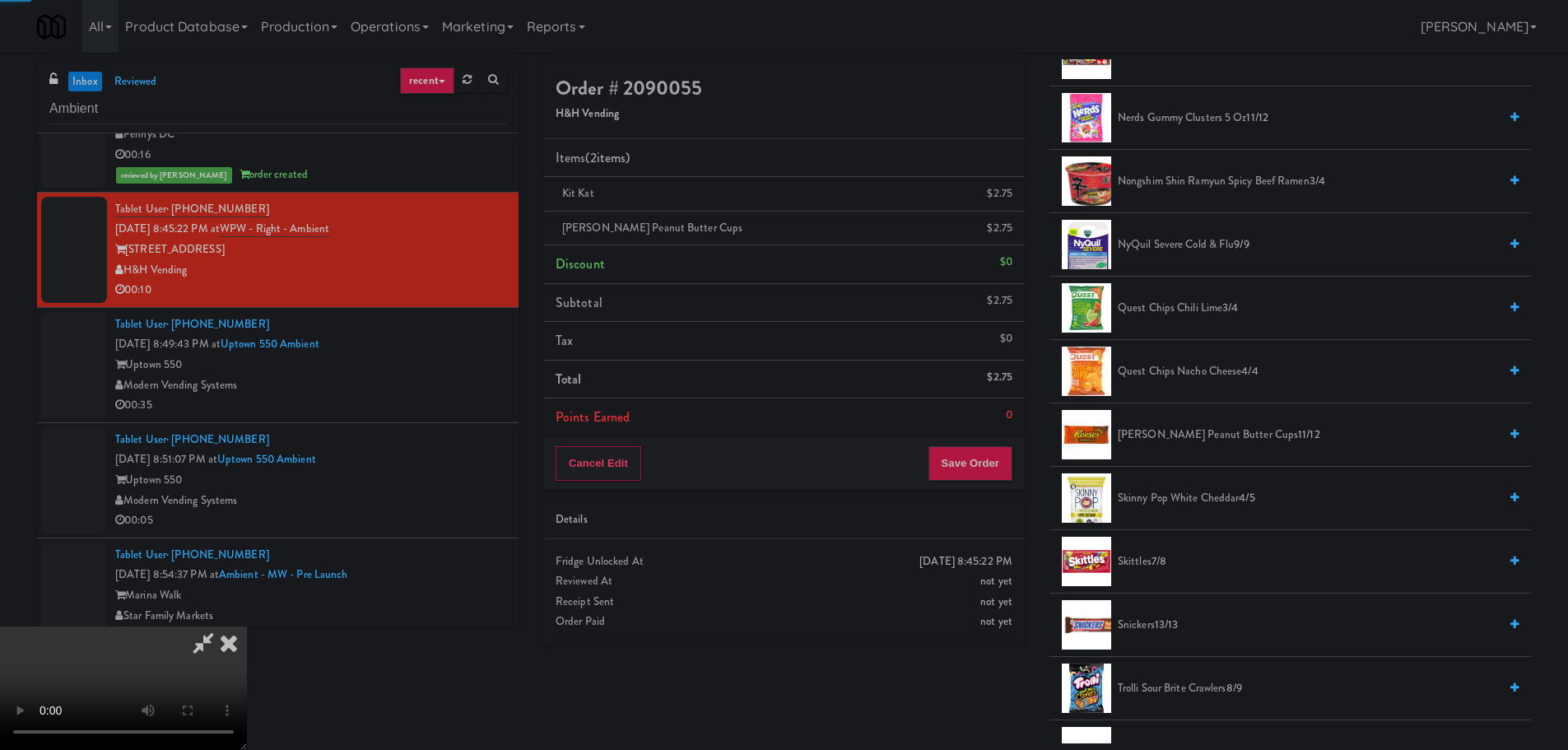
click at [247, 626] on video at bounding box center [123, 688] width 247 height 124
click at [972, 464] on button "Save Order" at bounding box center [970, 463] width 84 height 34
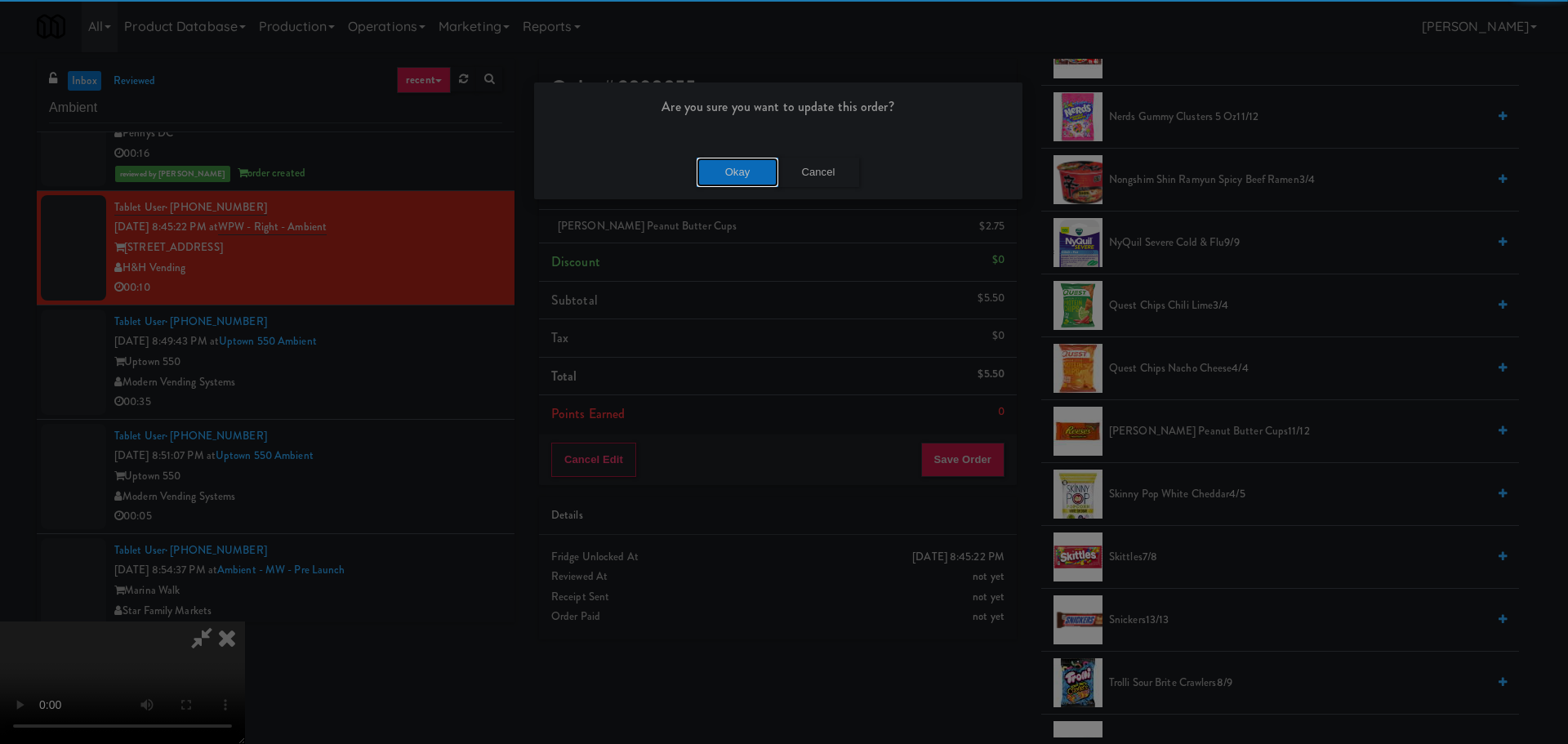
click at [732, 185] on button "Okay" at bounding box center [738, 173] width 81 height 30
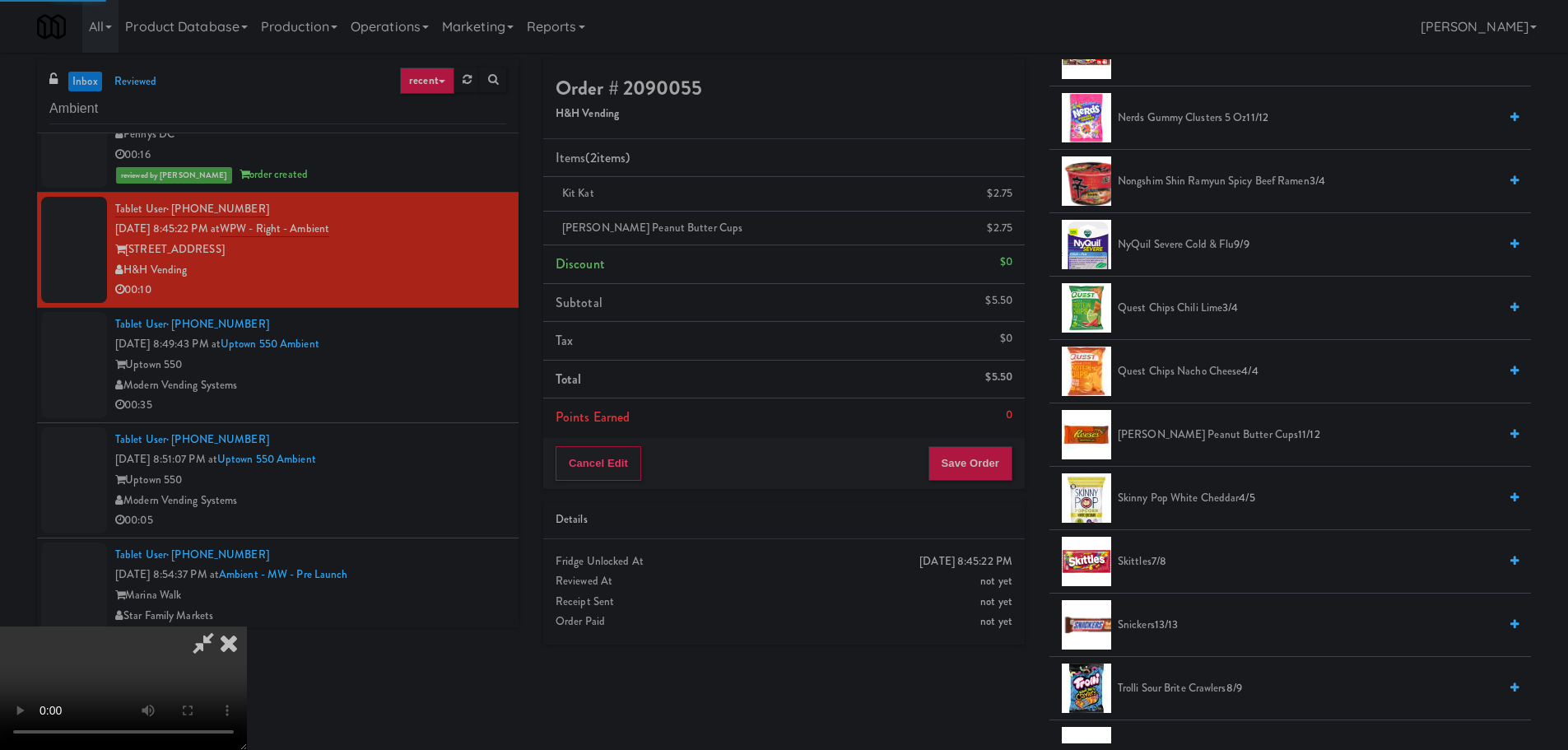
scroll to position [0, 0]
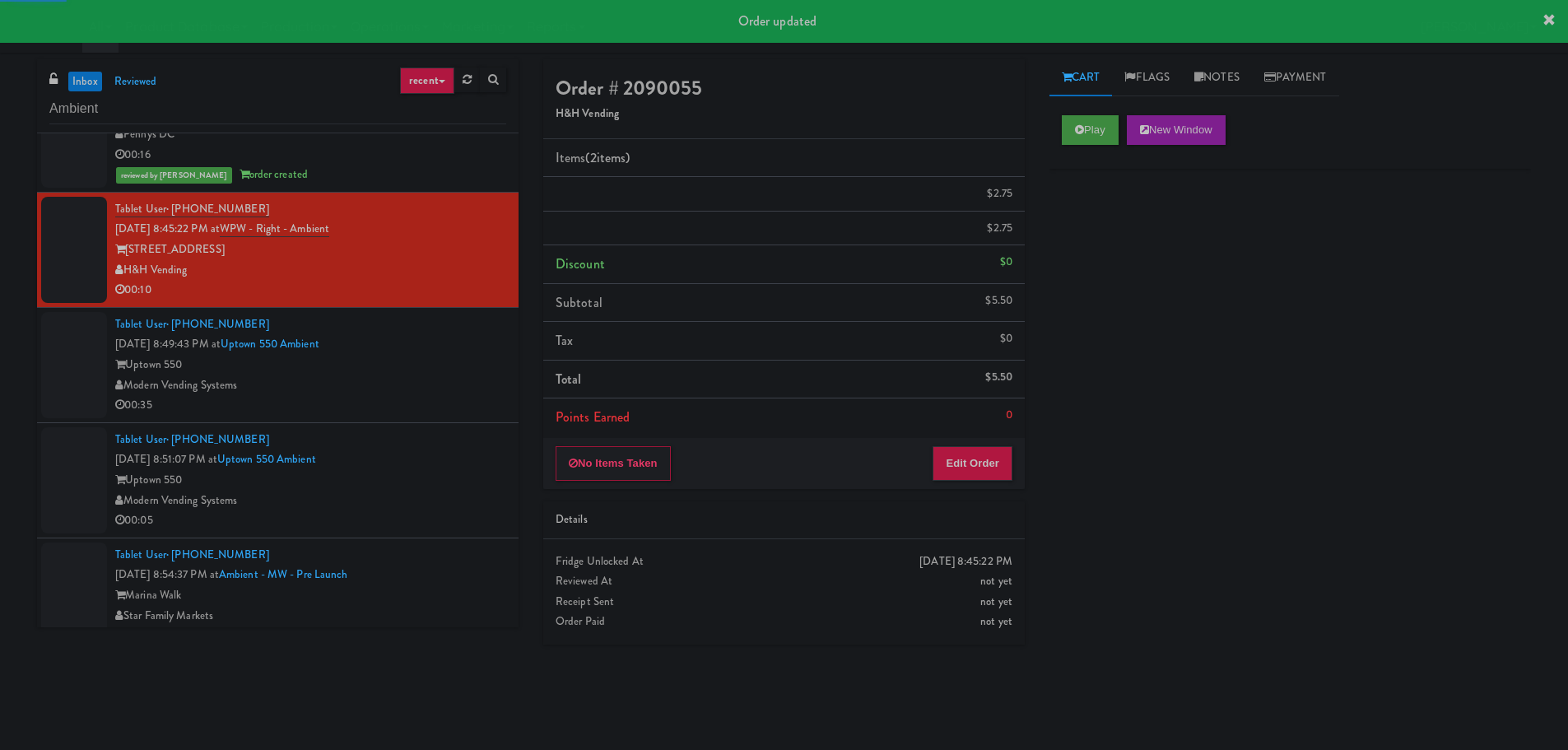
click at [441, 363] on div "Uptown 550" at bounding box center [311, 365] width 391 height 20
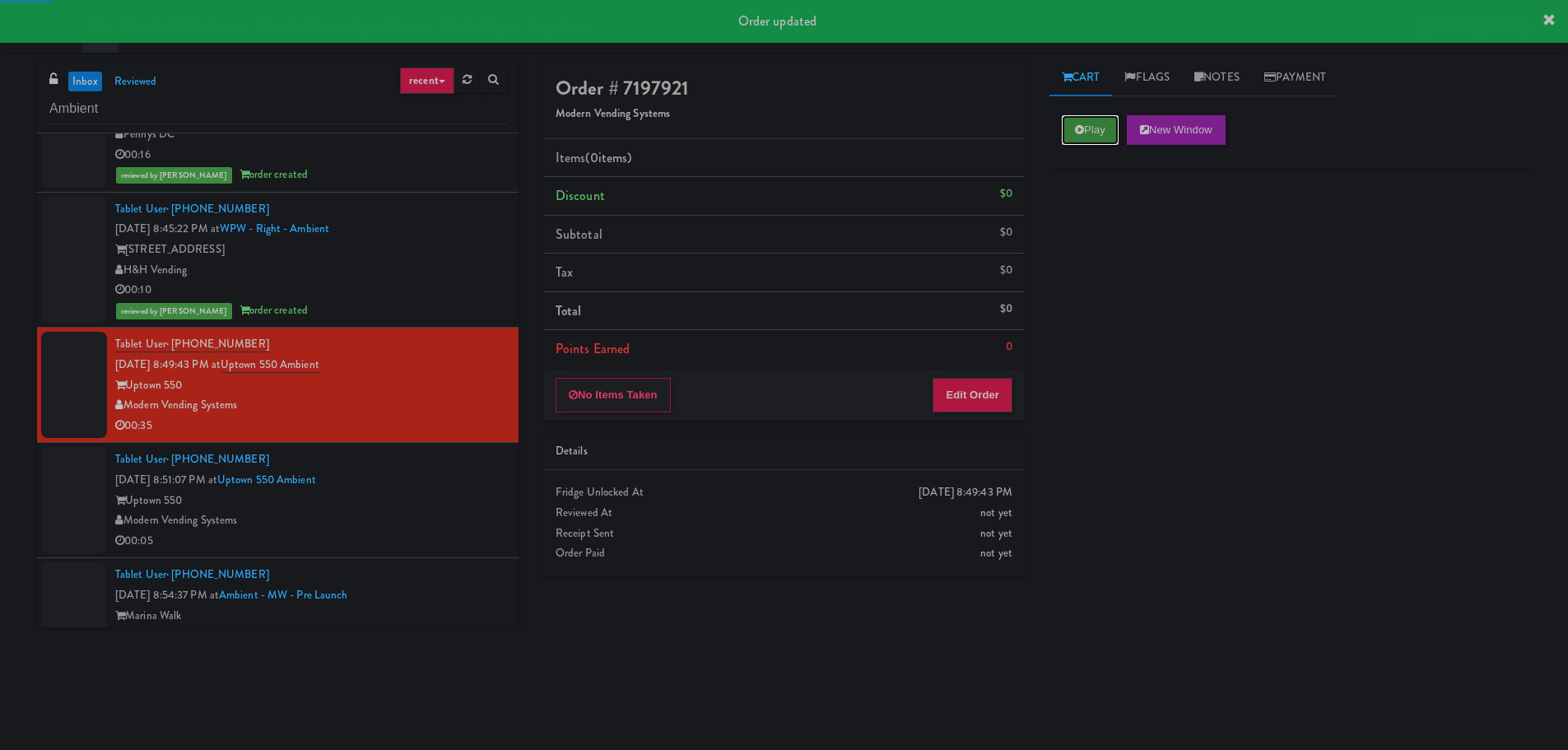
click at [1089, 141] on button "Play" at bounding box center [1090, 130] width 57 height 30
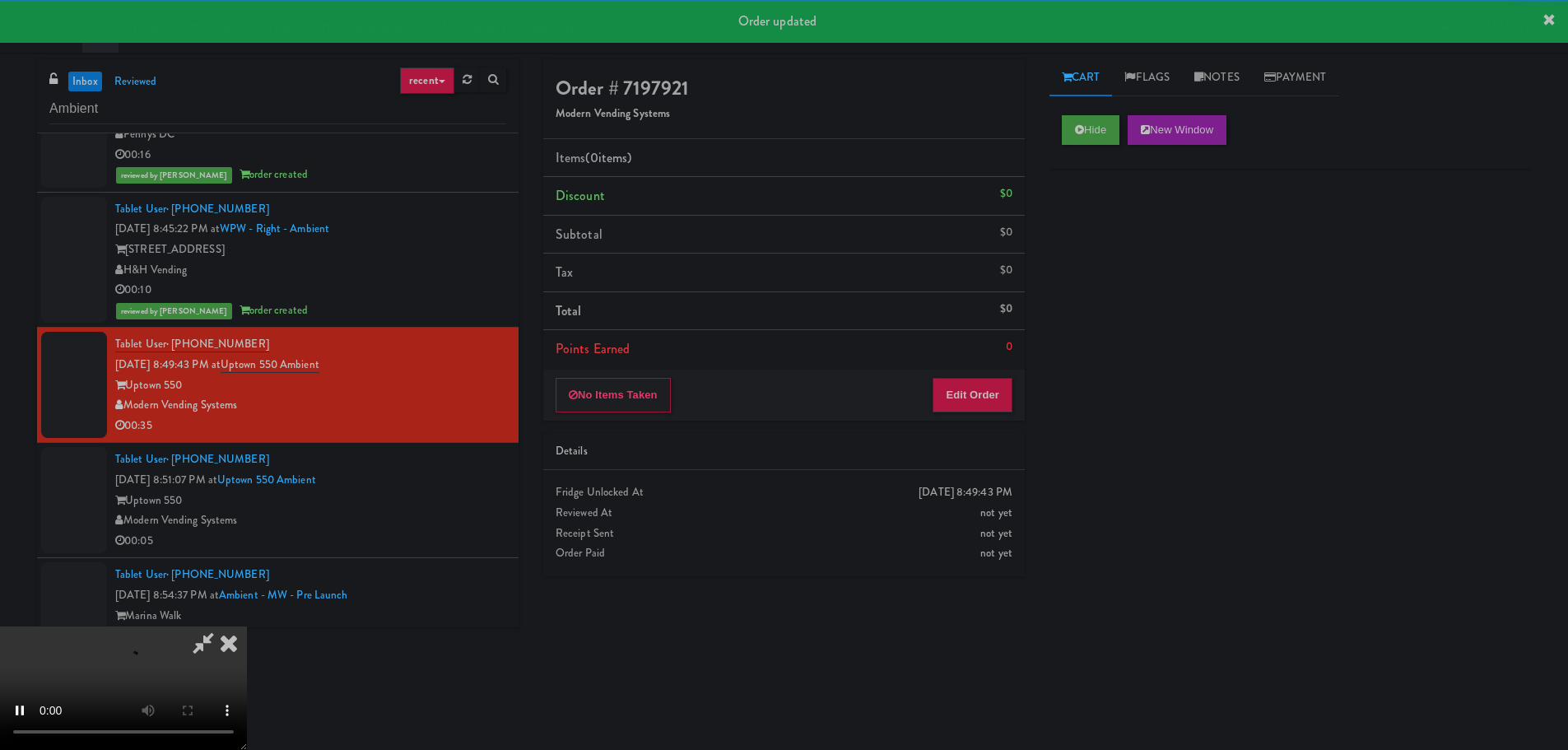
click at [918, 380] on div "No Items Taken Edit Order" at bounding box center [784, 395] width 482 height 51
click at [943, 392] on button "Edit Order" at bounding box center [973, 394] width 80 height 34
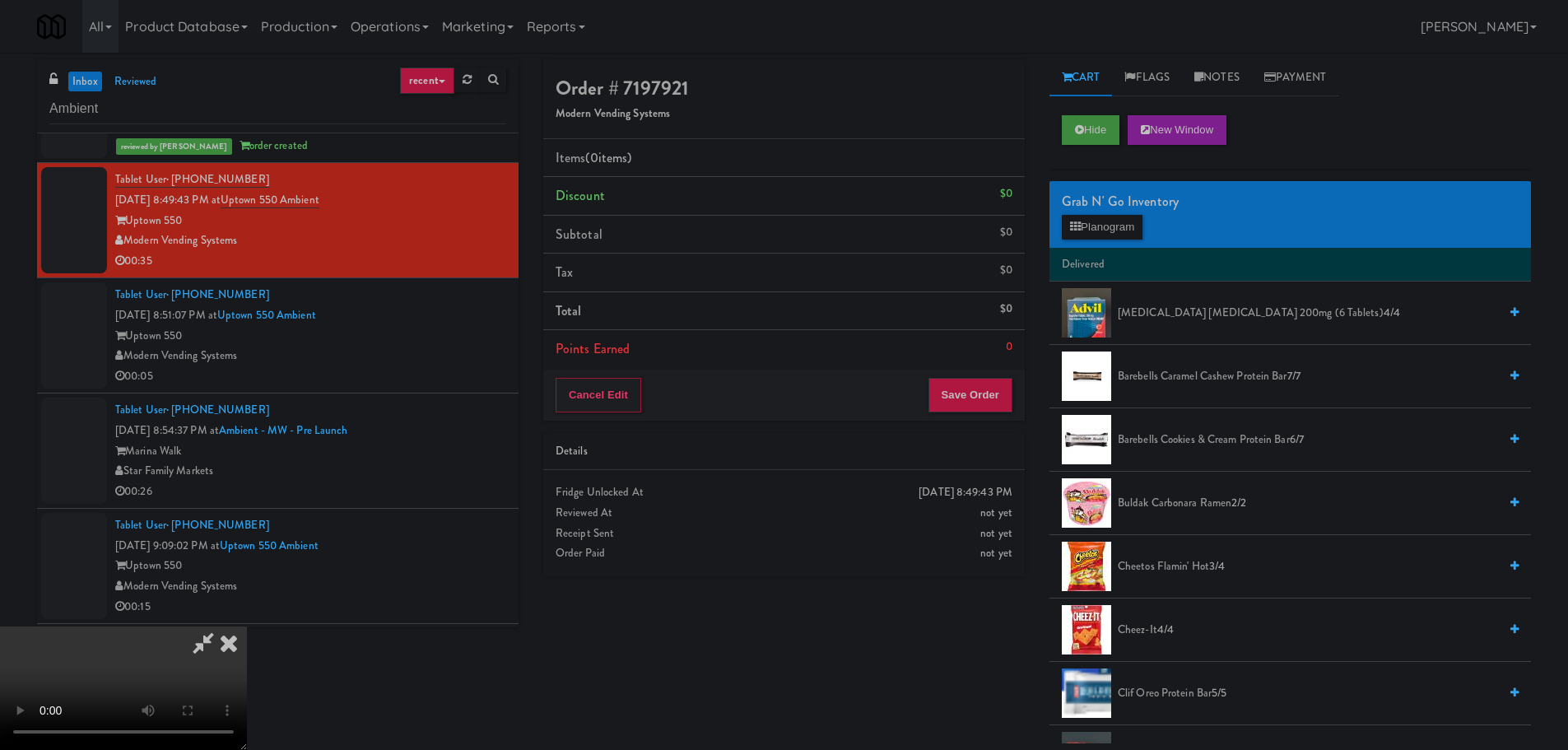
drag, startPoint x: 644, startPoint y: 489, endPoint x: 736, endPoint y: 493, distance: 92.1
click at [247, 626] on video at bounding box center [123, 688] width 247 height 124
click at [1139, 229] on button "Planogram" at bounding box center [1102, 227] width 81 height 25
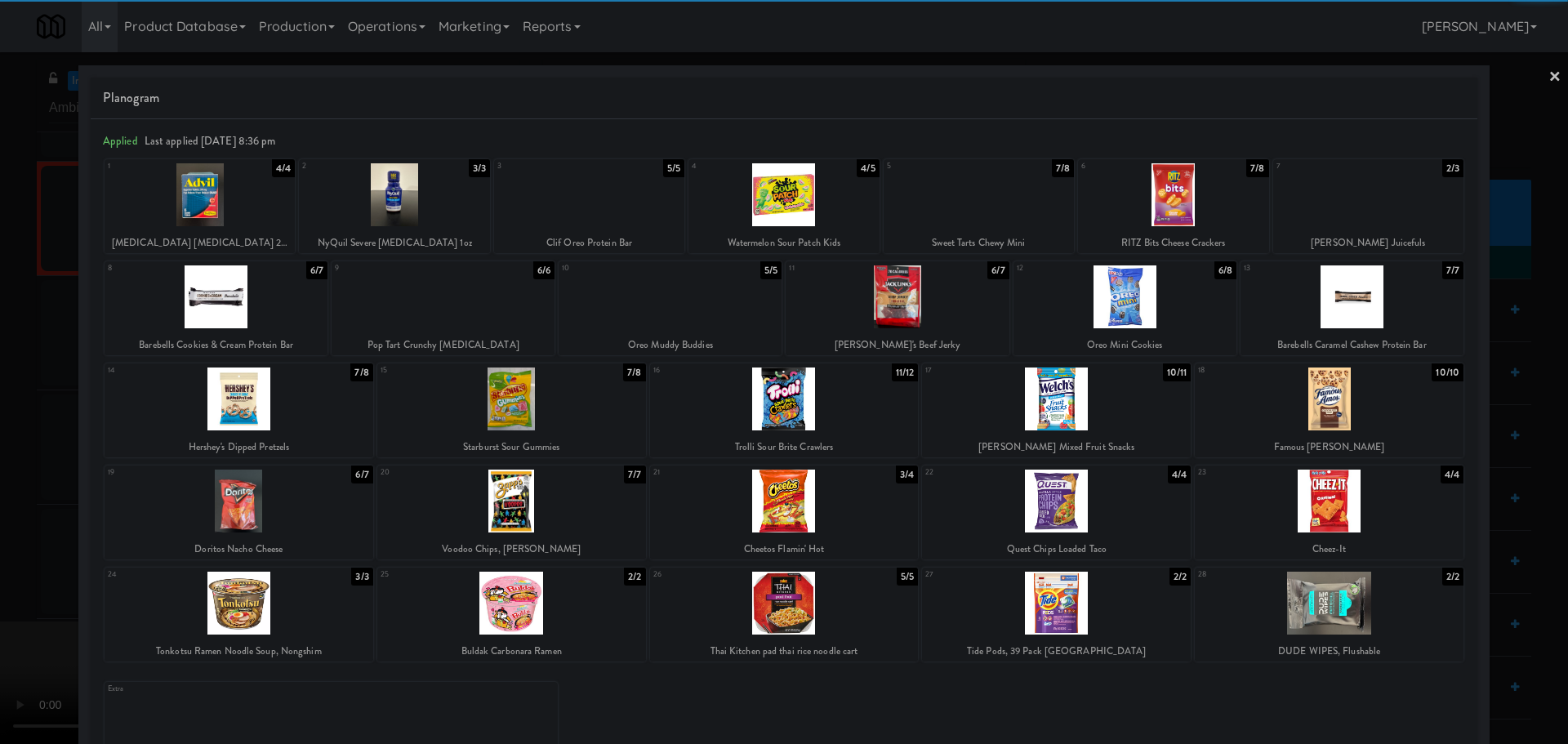
click at [1165, 217] on div at bounding box center [1173, 195] width 190 height 63
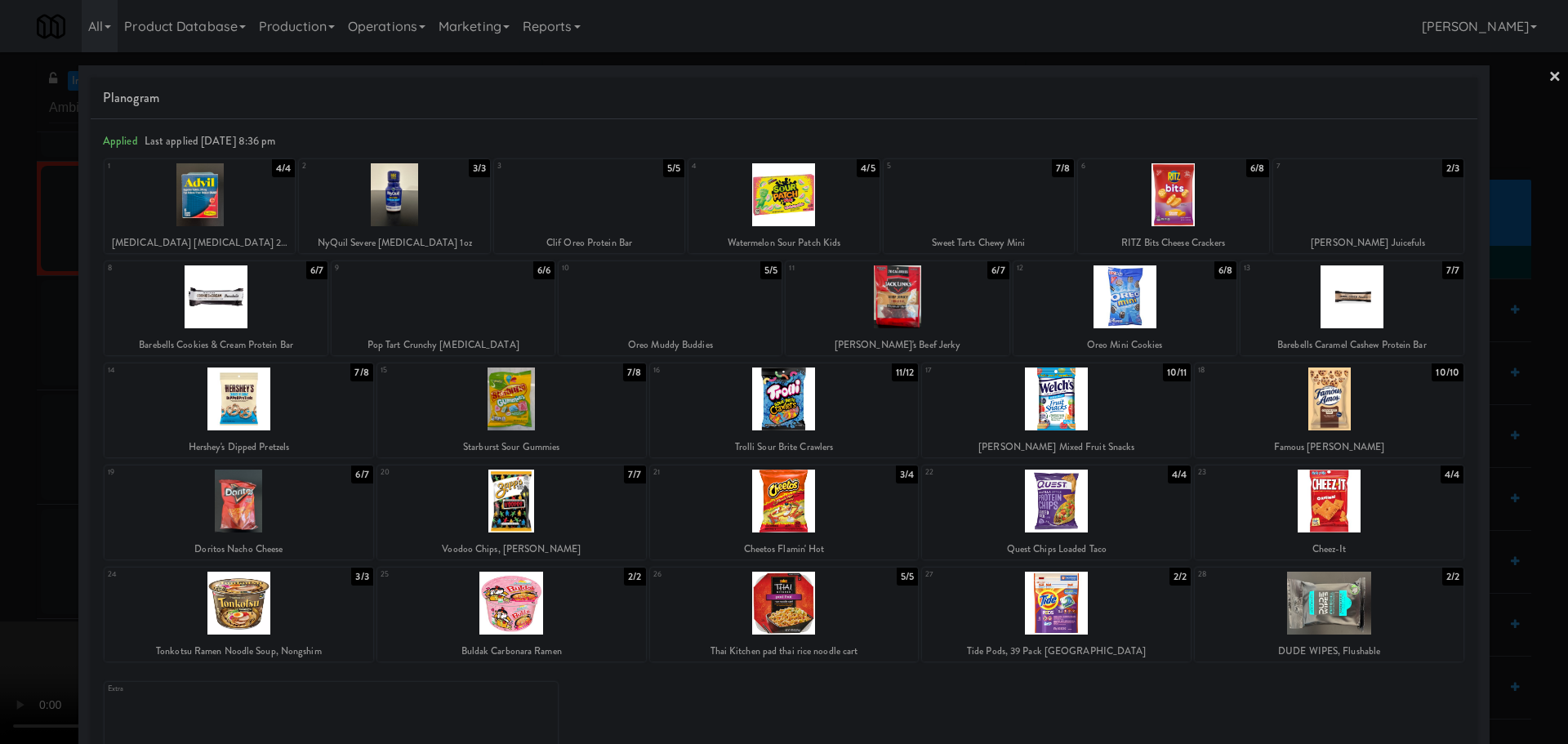
click at [0, 375] on div at bounding box center [784, 372] width 1568 height 744
drag, startPoint x: 364, startPoint y: 303, endPoint x: 382, endPoint y: 303, distance: 18.0
click at [245, 621] on video at bounding box center [122, 682] width 245 height 123
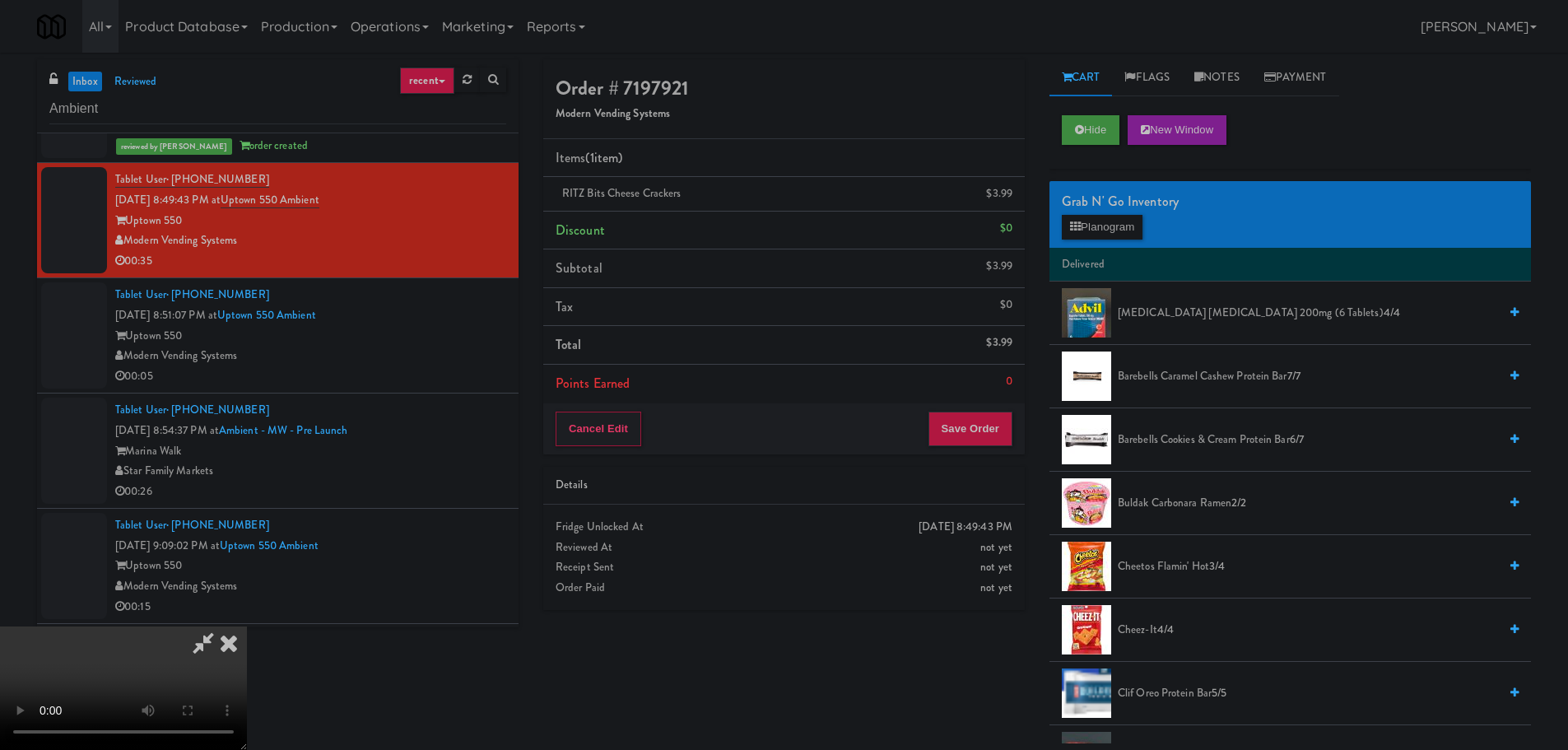
scroll to position [283, 0]
click at [977, 446] on button "Save Order" at bounding box center [970, 429] width 84 height 34
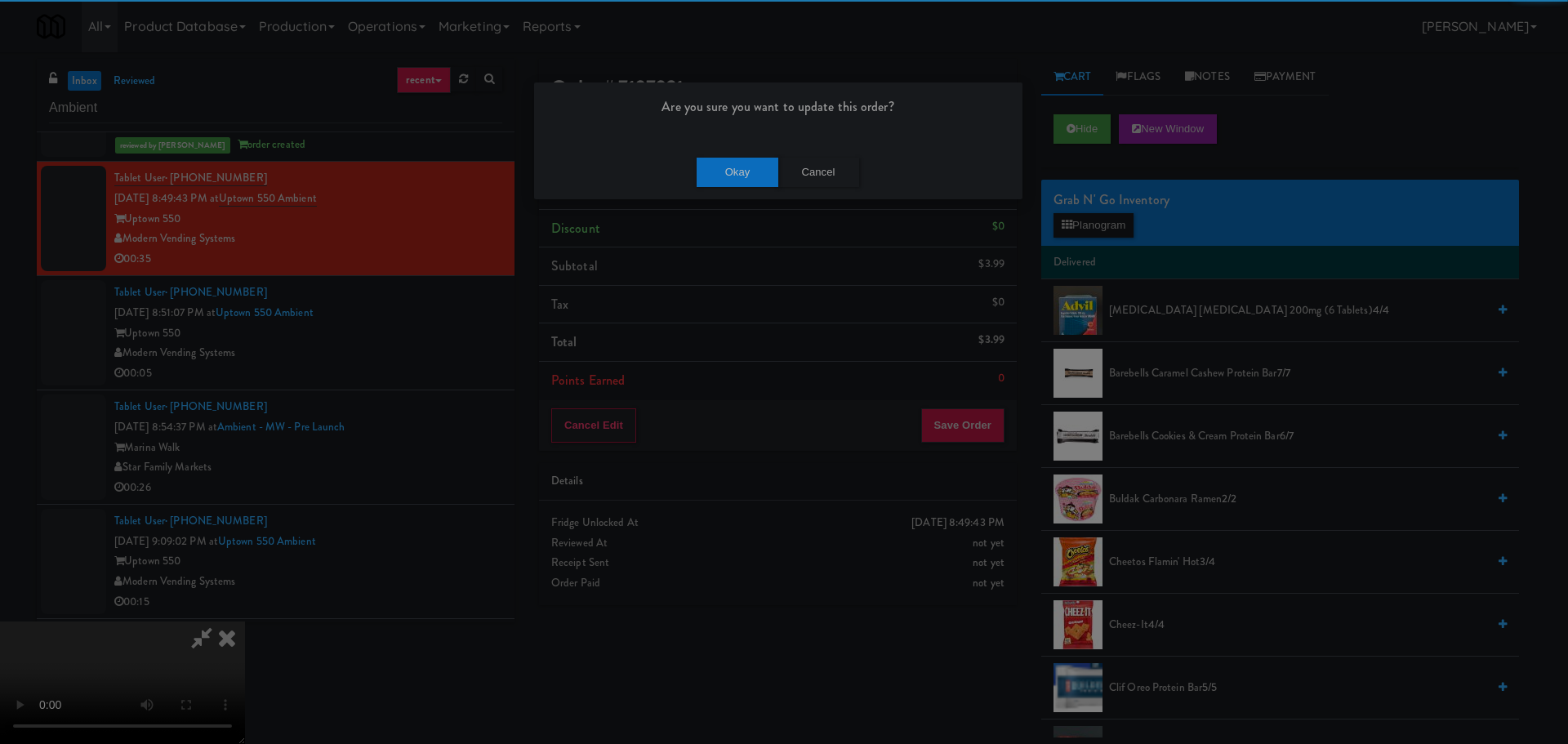
click at [735, 186] on div "Okay Cancel" at bounding box center [778, 171] width 488 height 55
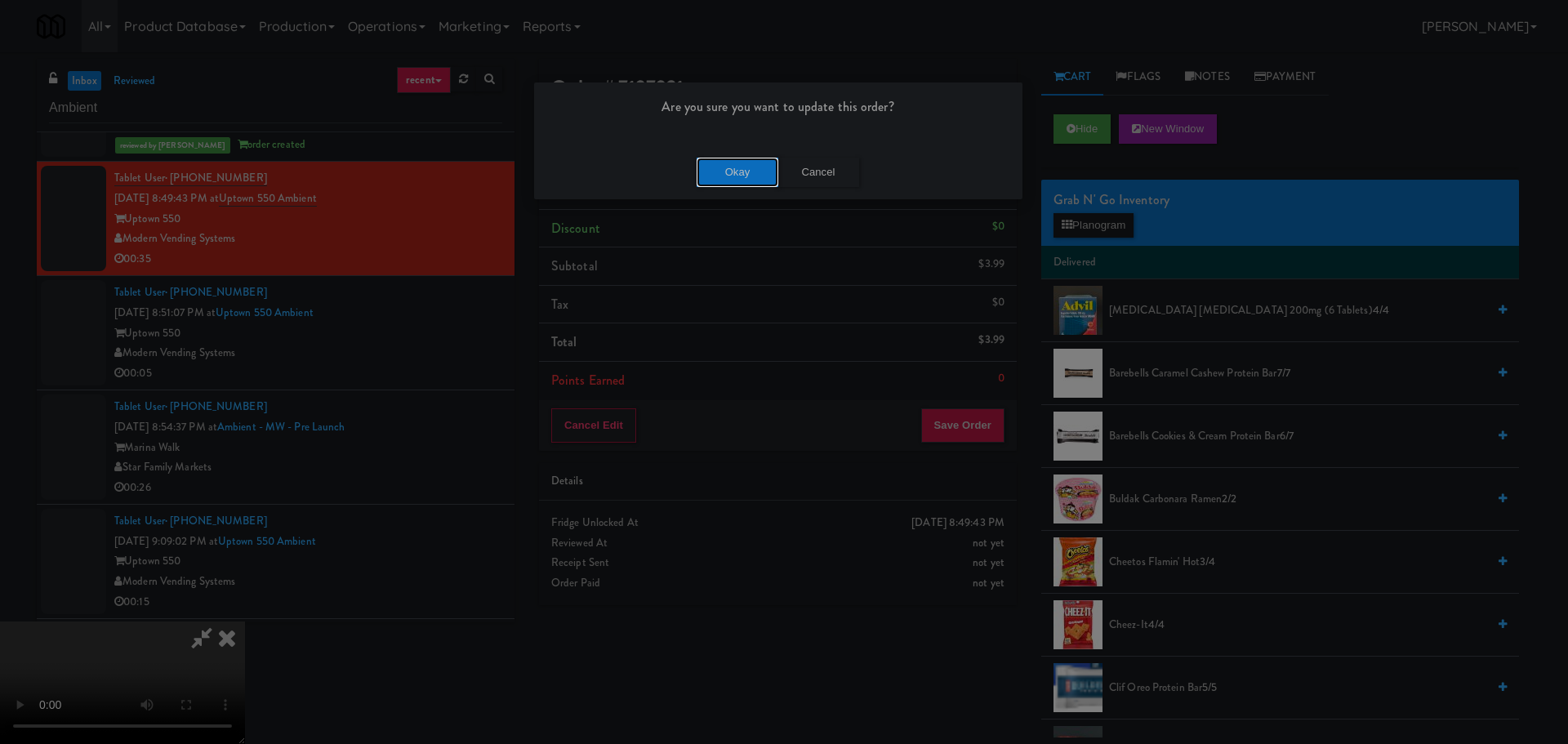
click at [735, 186] on button "Okay" at bounding box center [738, 173] width 81 height 30
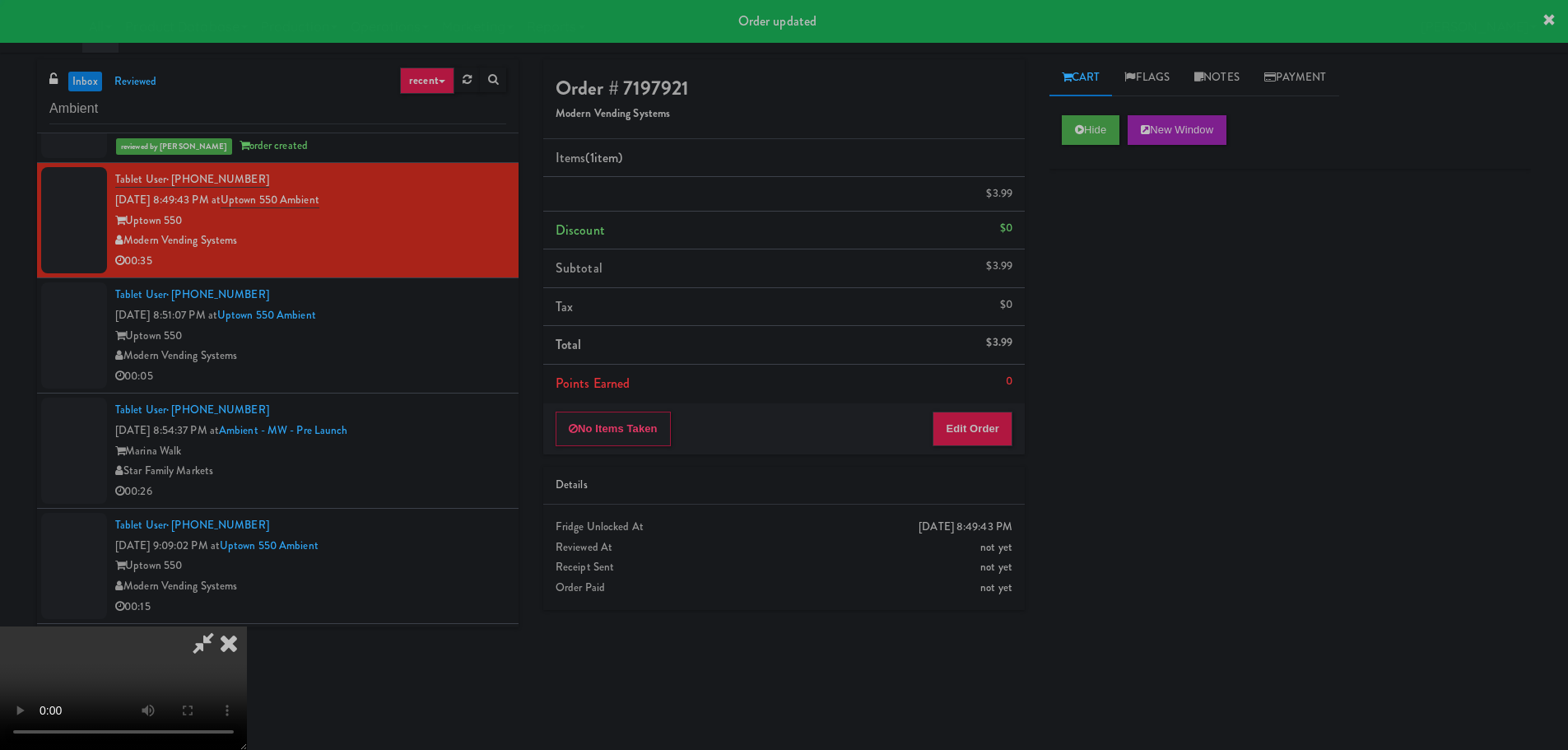
scroll to position [0, 0]
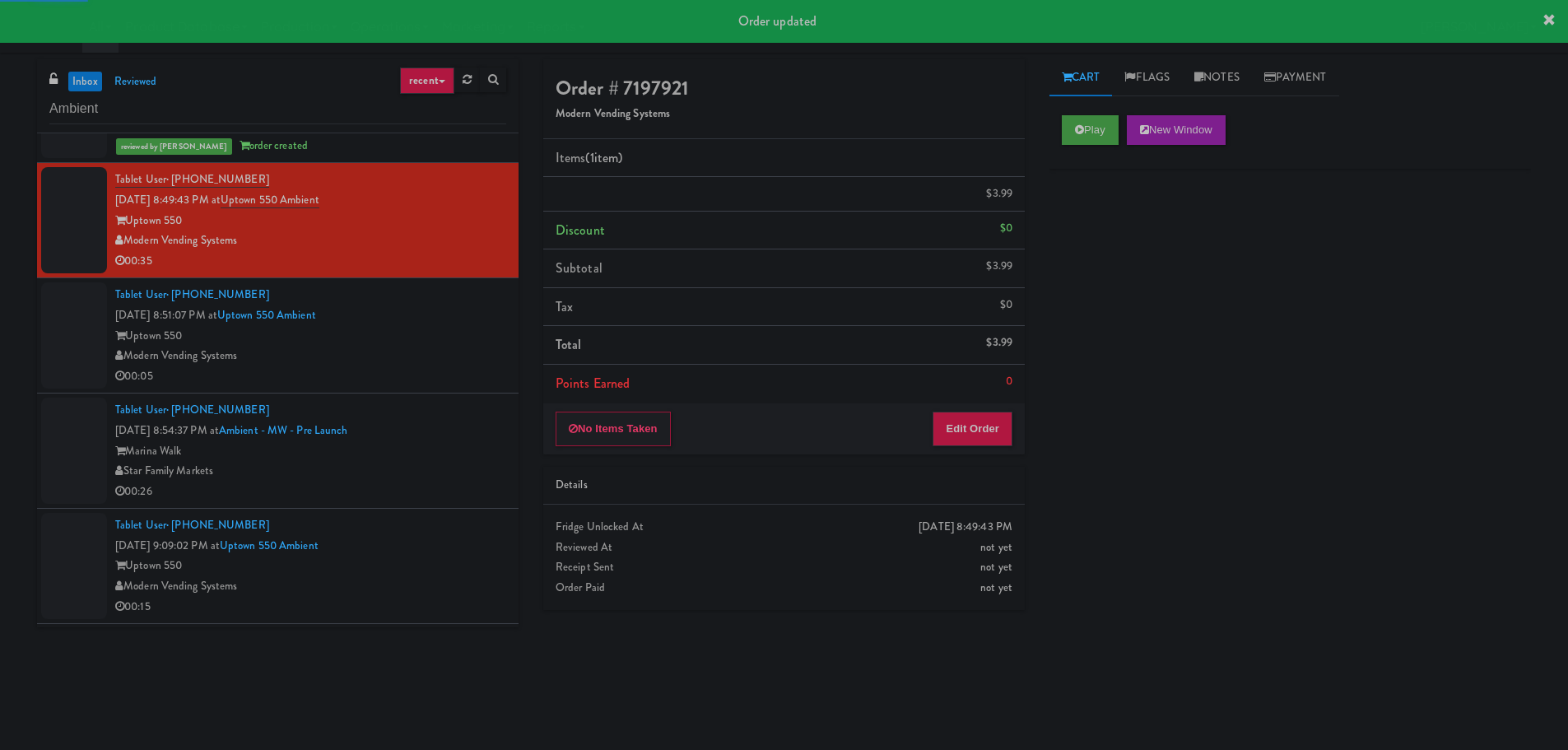
click at [470, 362] on div "Modern Vending Systems" at bounding box center [311, 356] width 391 height 20
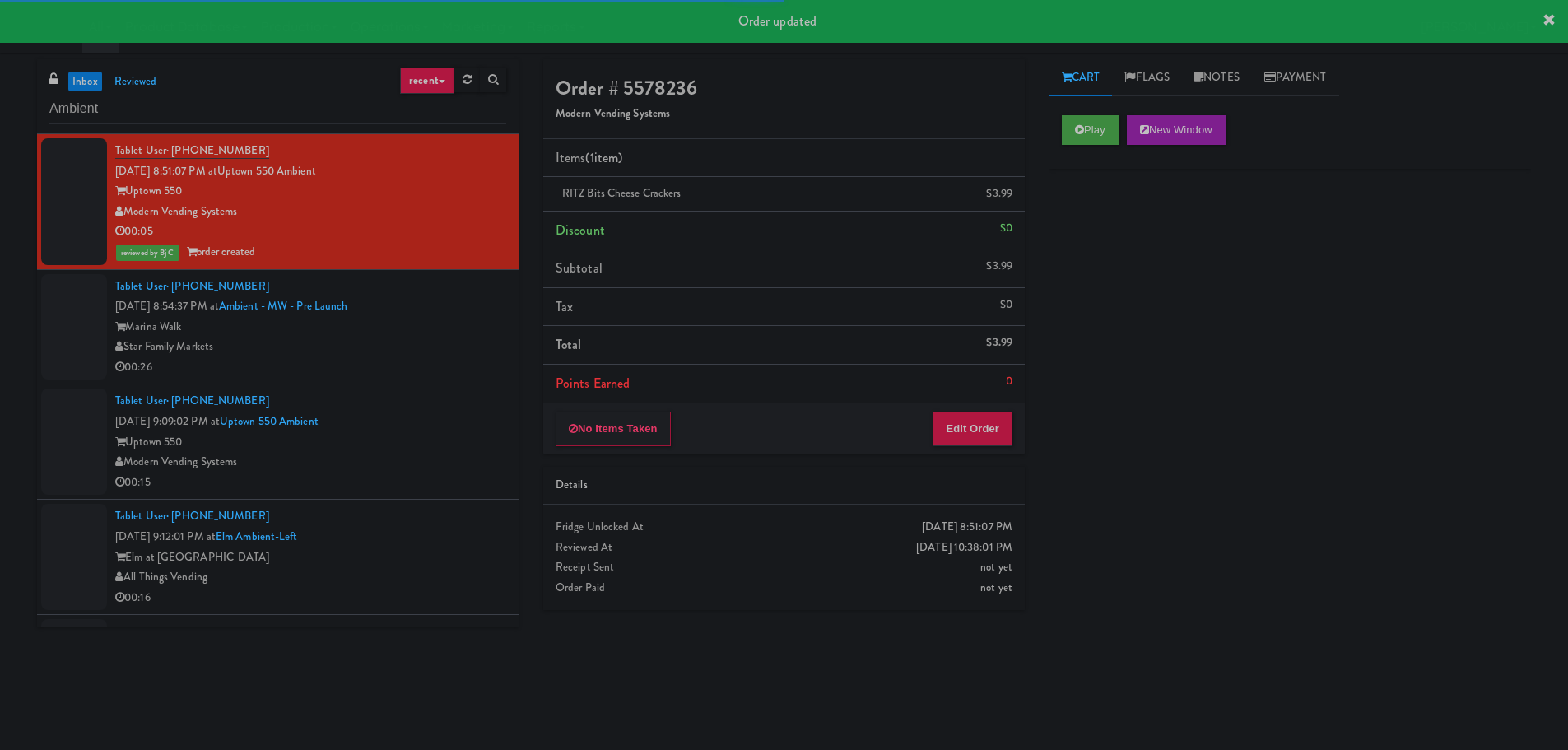
click at [444, 367] on div "00:26" at bounding box center [311, 367] width 391 height 20
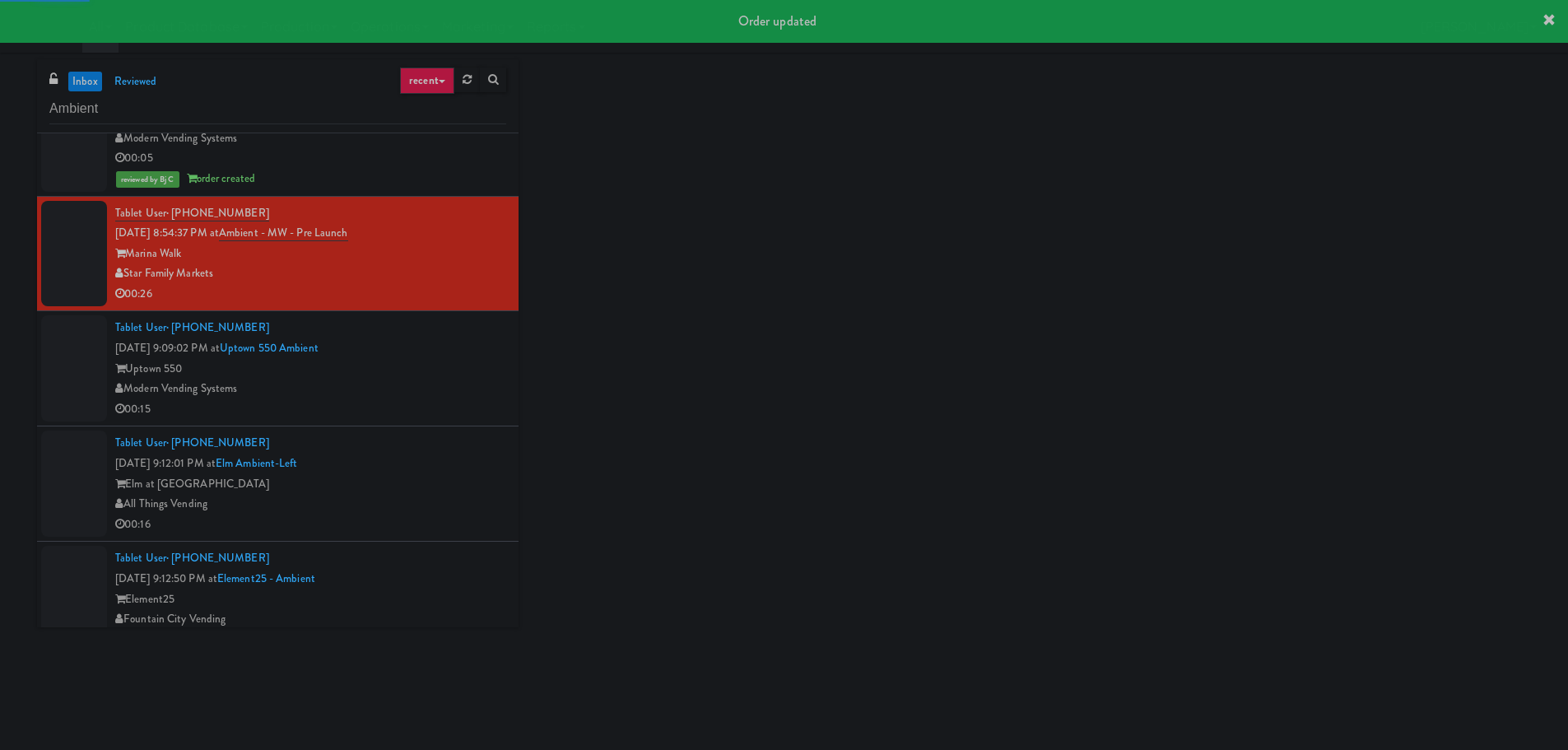
scroll to position [1646, 0]
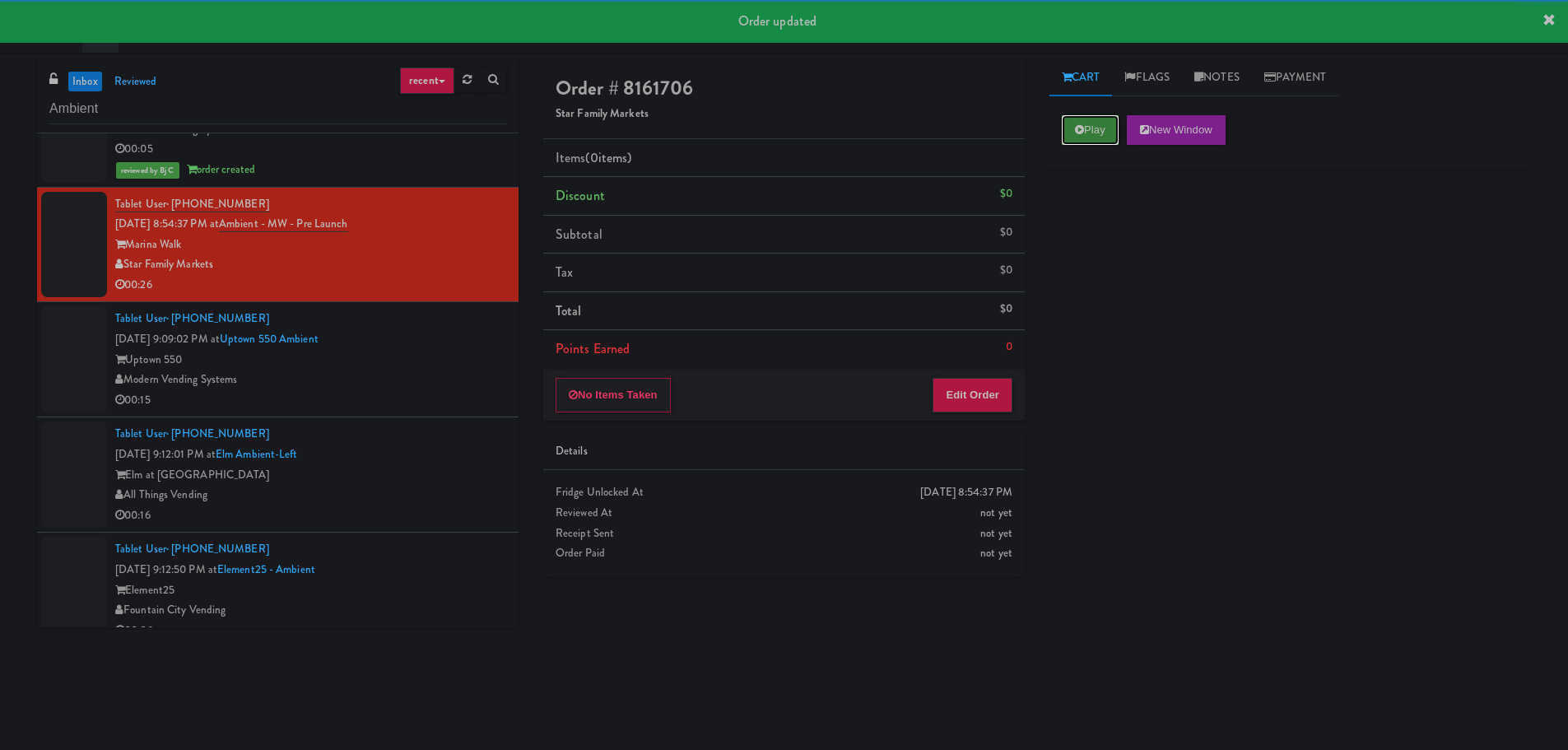
click at [1071, 131] on button "Play" at bounding box center [1090, 130] width 57 height 30
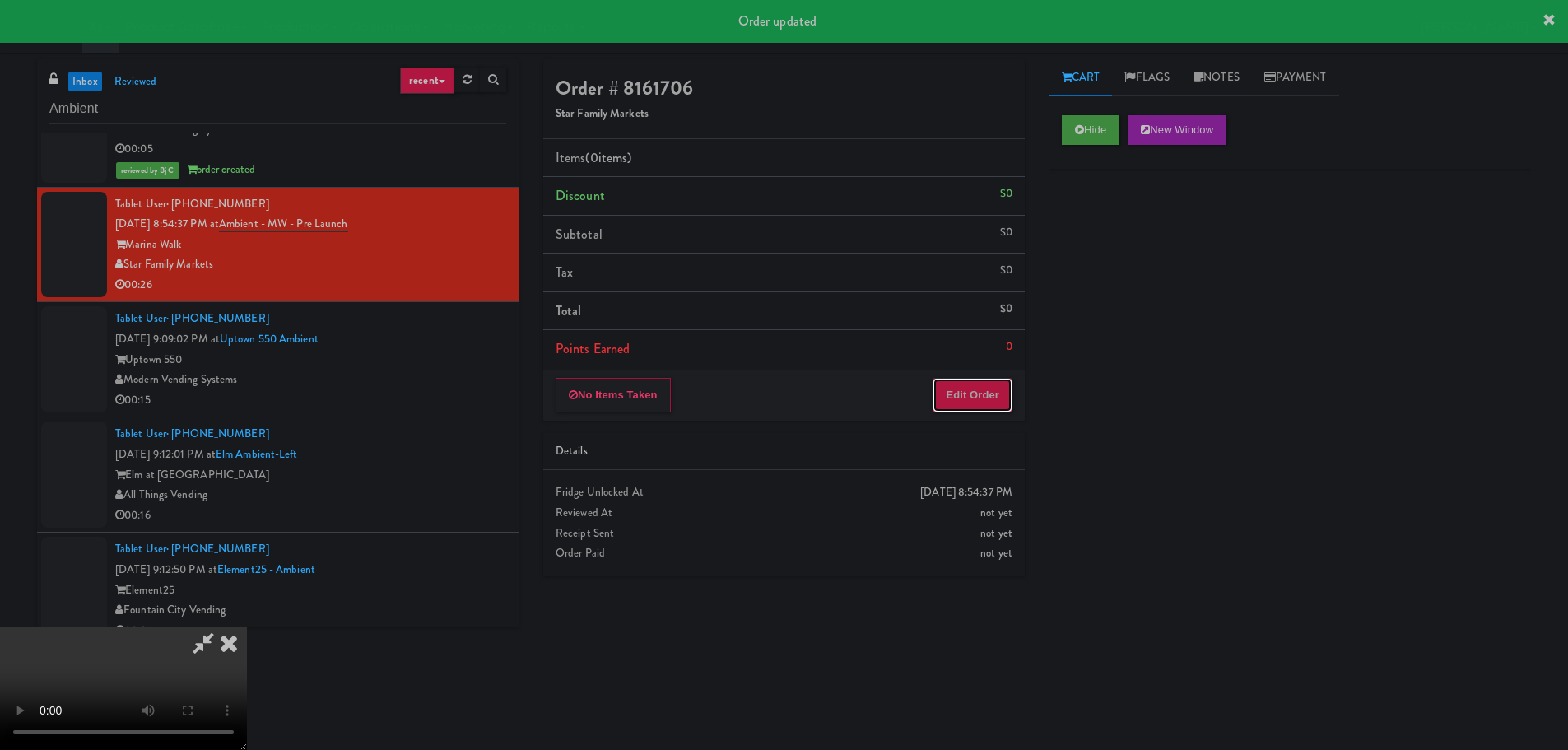
click at [992, 393] on button "Edit Order" at bounding box center [973, 394] width 80 height 34
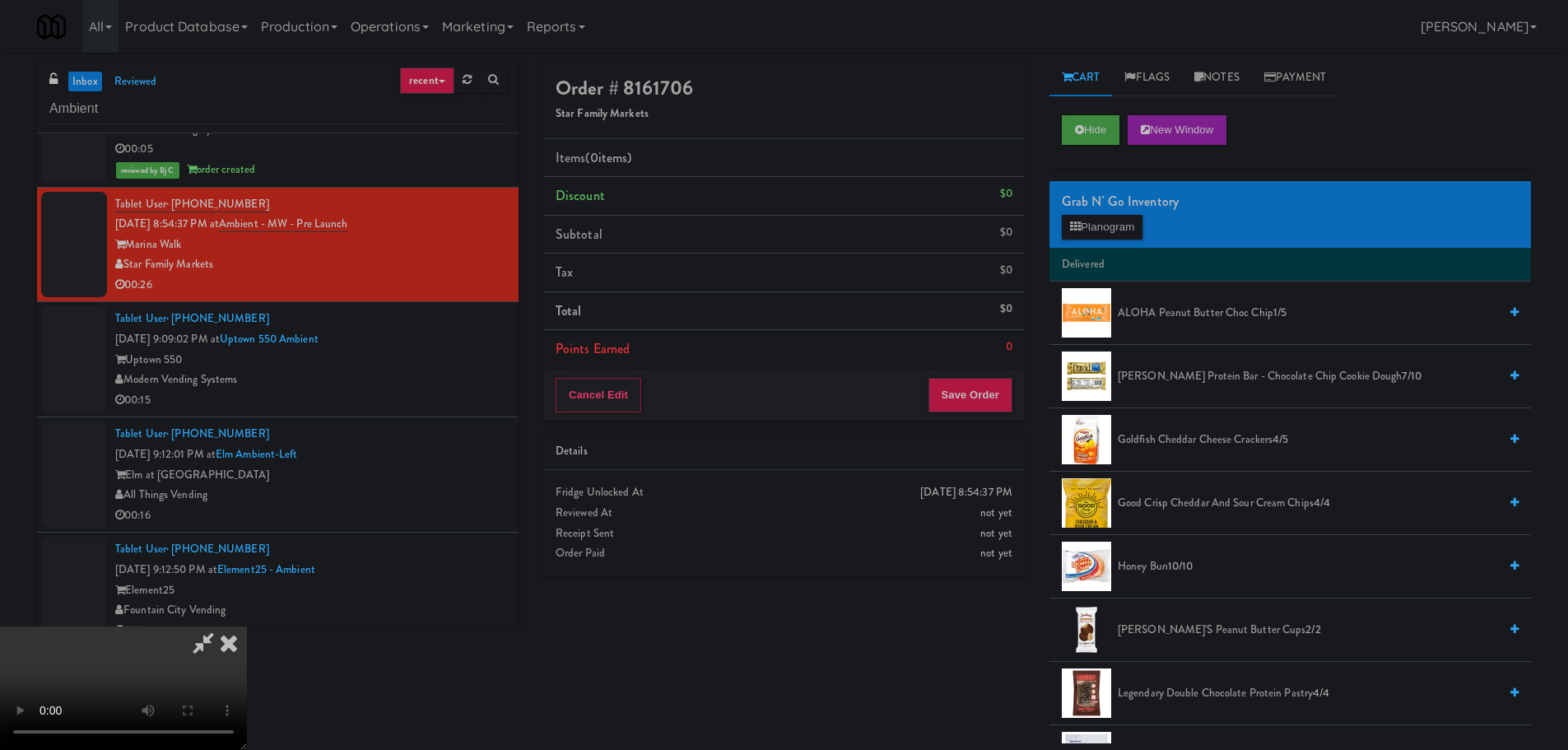
scroll to position [0, 0]
click at [247, 626] on video at bounding box center [123, 688] width 247 height 124
click at [1141, 498] on span "Good Crisp Cheddar and Sour Cream Chips 4/4" at bounding box center [1308, 503] width 380 height 20
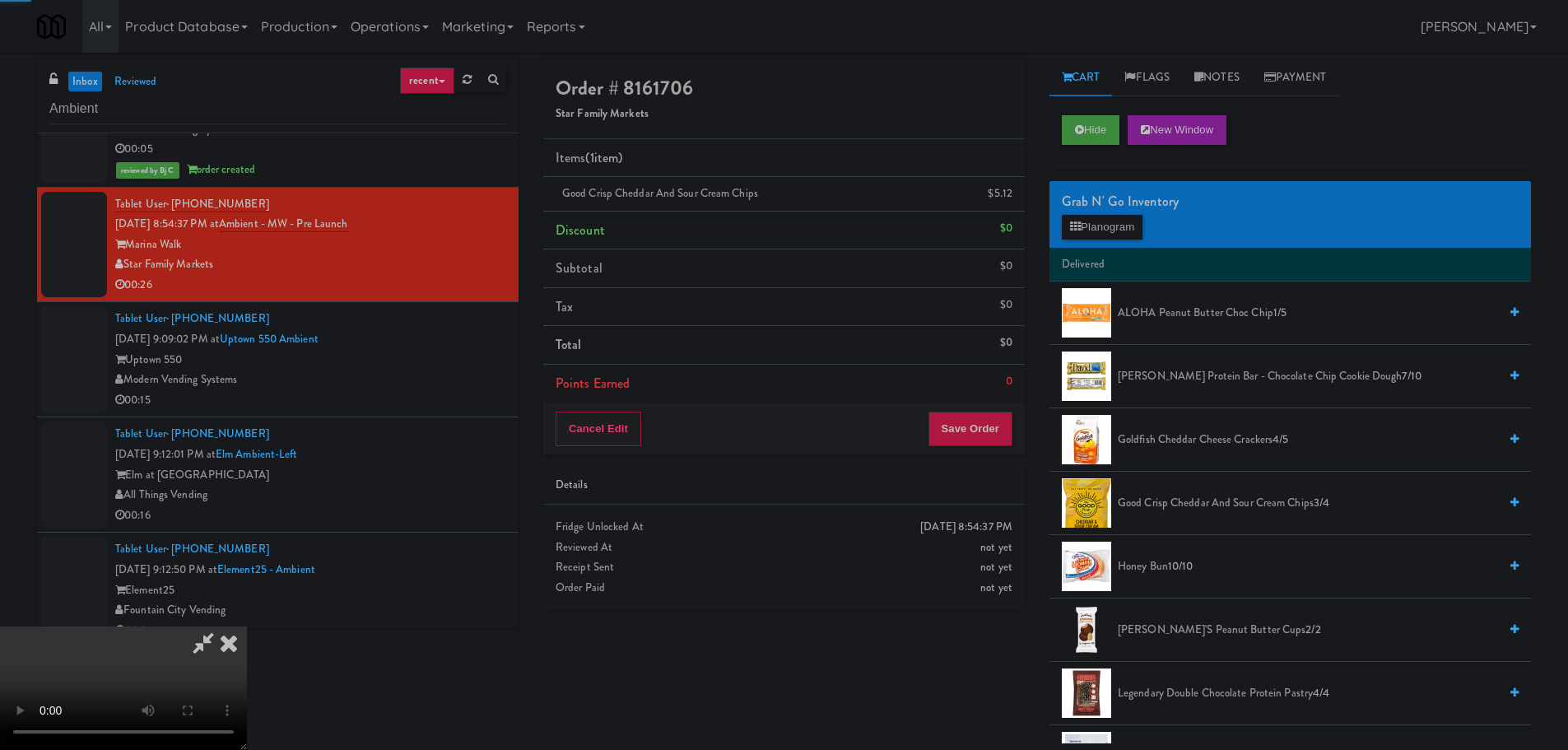
click at [247, 626] on video at bounding box center [123, 688] width 247 height 124
click at [1105, 223] on button "Planogram" at bounding box center [1102, 227] width 81 height 25
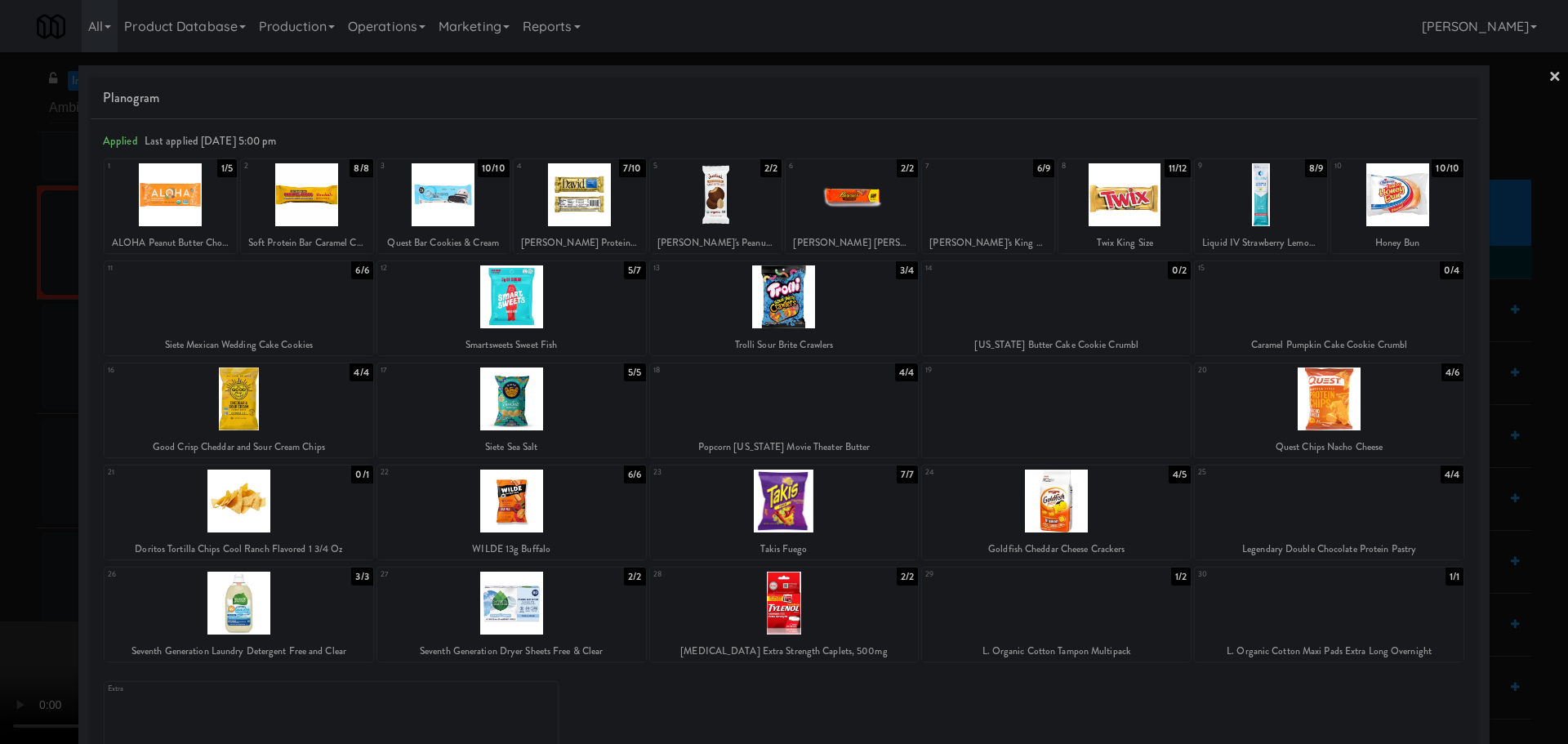
click at [499, 414] on div at bounding box center [511, 399] width 269 height 63
drag, startPoint x: 0, startPoint y: 436, endPoint x: 276, endPoint y: 371, distance: 283.6
click at [4, 436] on div at bounding box center [784, 372] width 1568 height 744
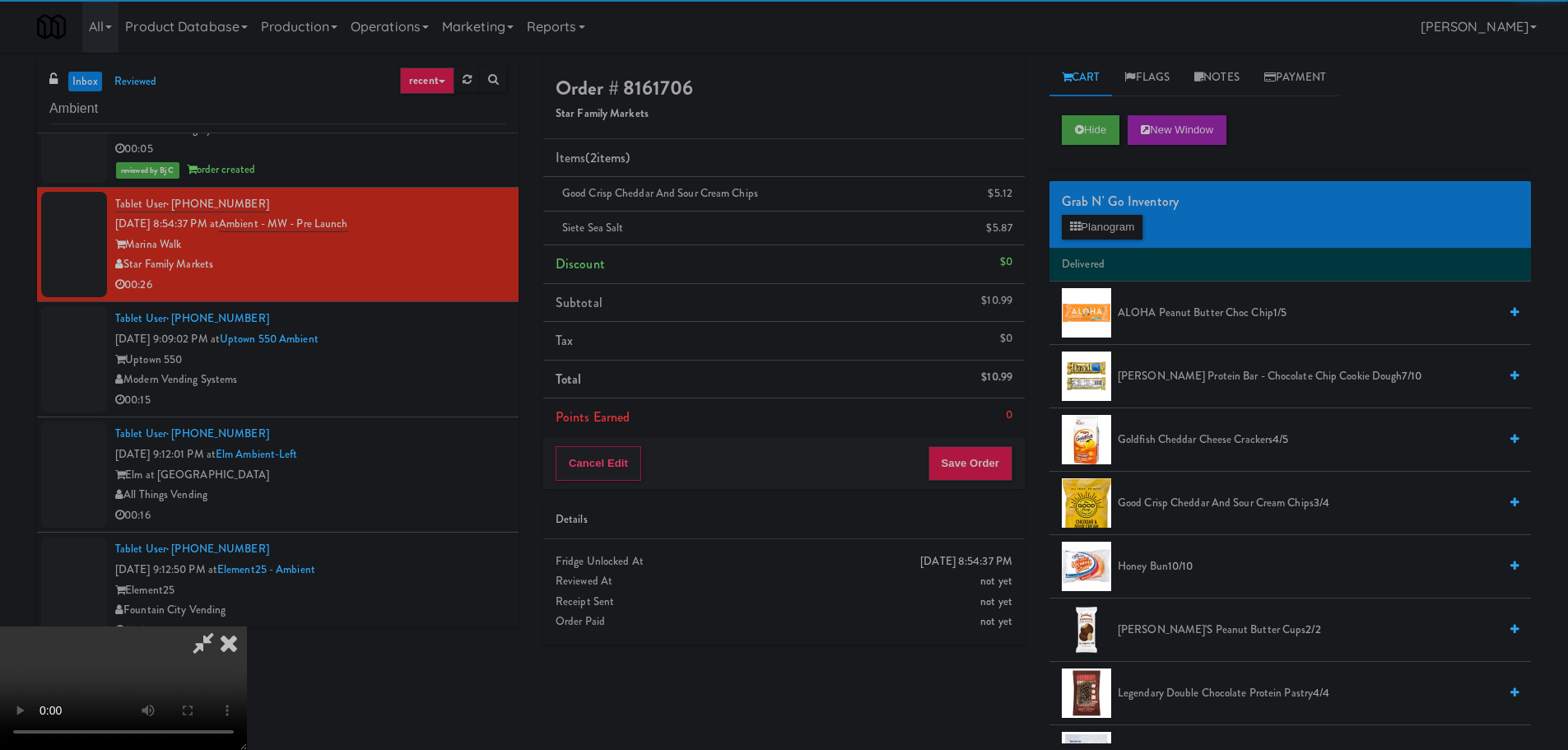
click at [247, 626] on video at bounding box center [123, 688] width 247 height 124
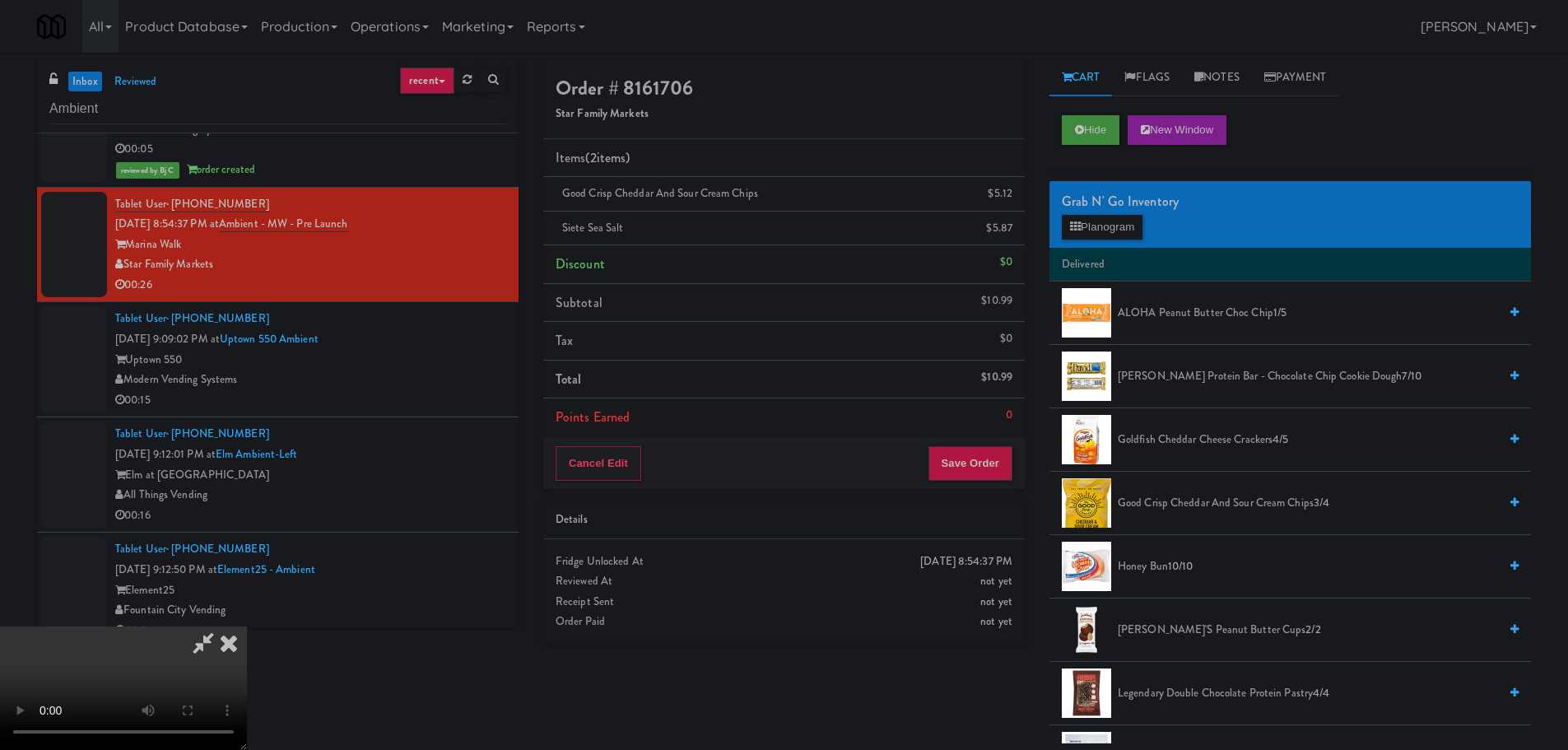
scroll to position [118, 0]
click at [1010, 195] on icon at bounding box center [1014, 198] width 8 height 10
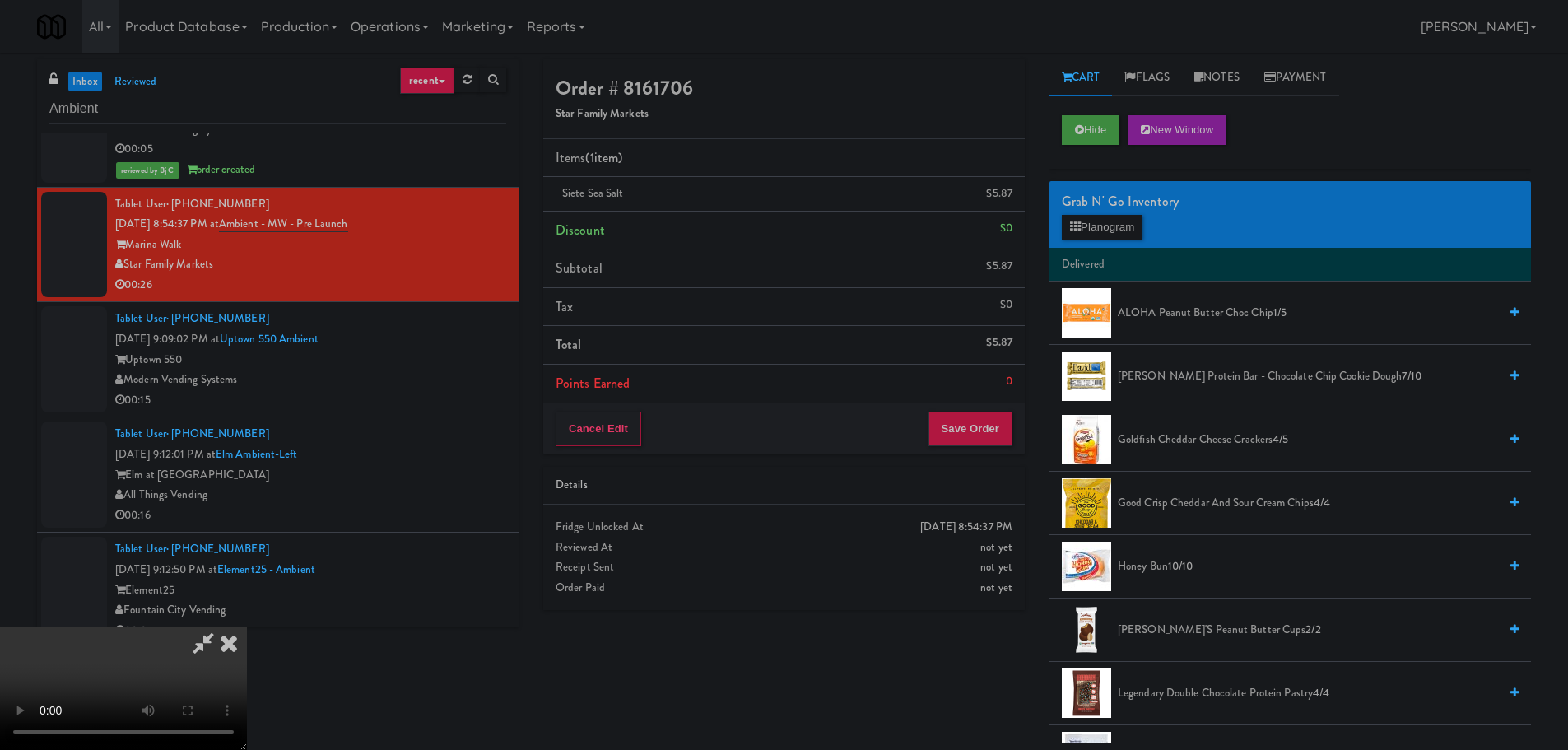
scroll to position [283, 0]
click at [980, 421] on button "Save Order" at bounding box center [970, 429] width 84 height 34
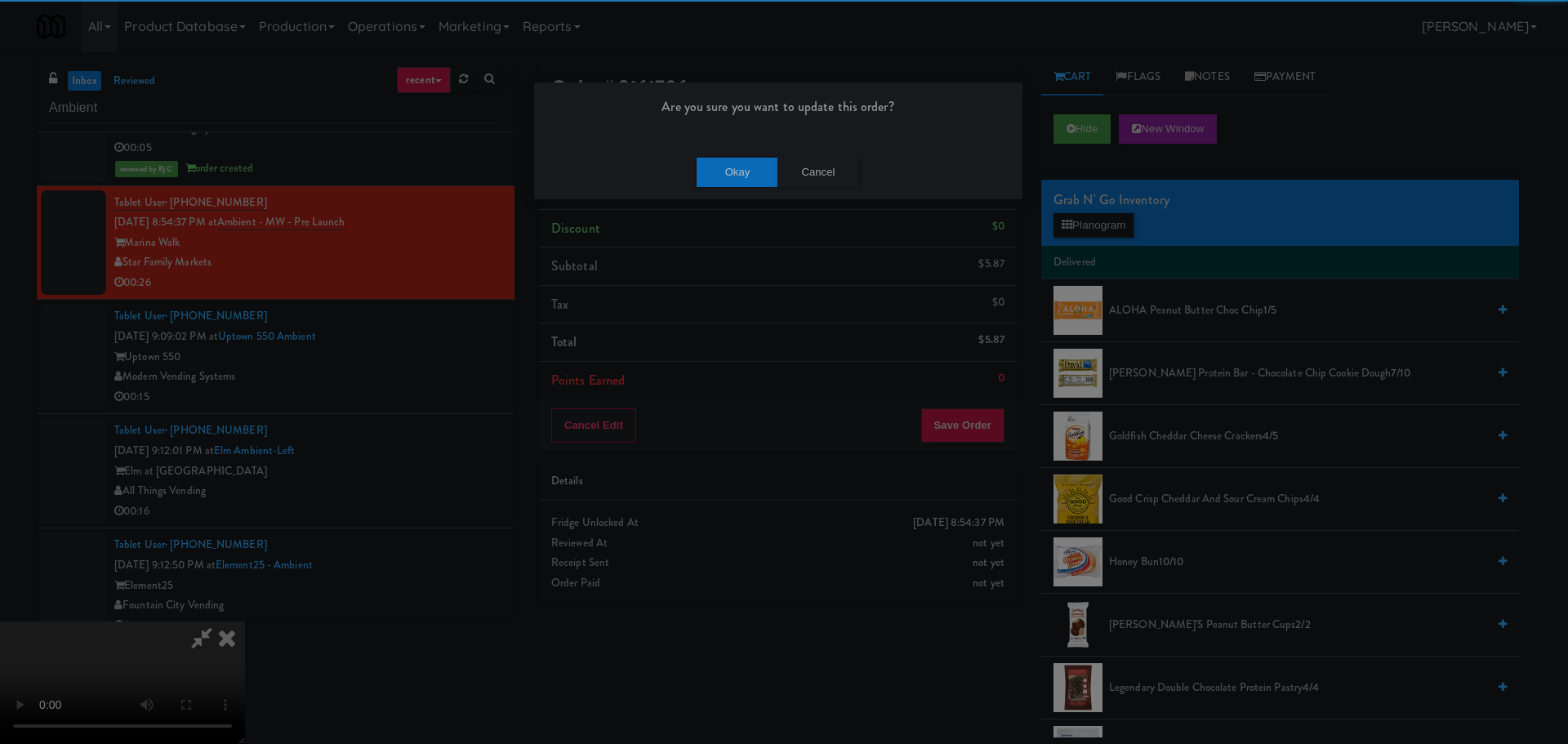
click at [747, 186] on div "Okay Cancel" at bounding box center [778, 171] width 488 height 55
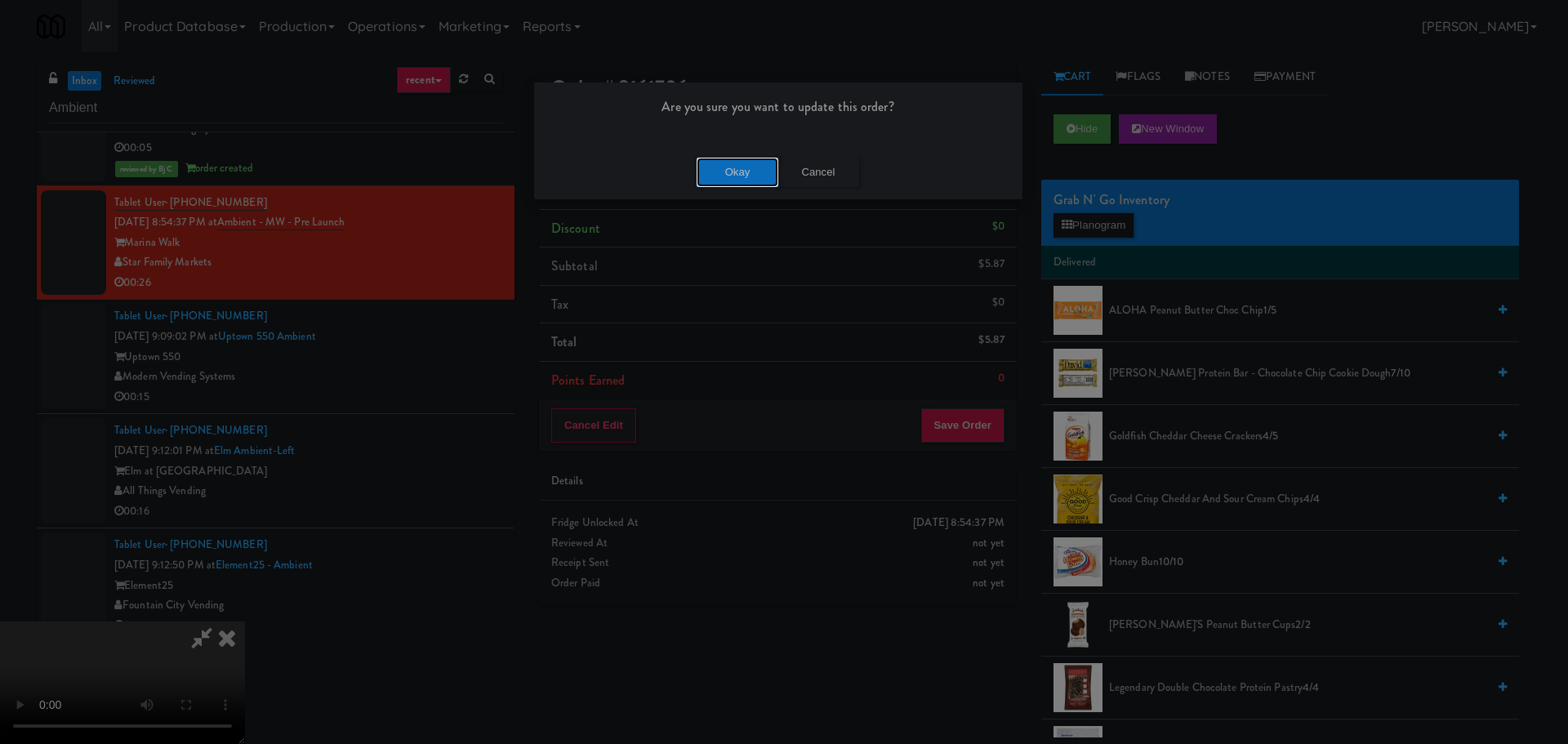
click at [750, 184] on button "Okay" at bounding box center [738, 173] width 81 height 30
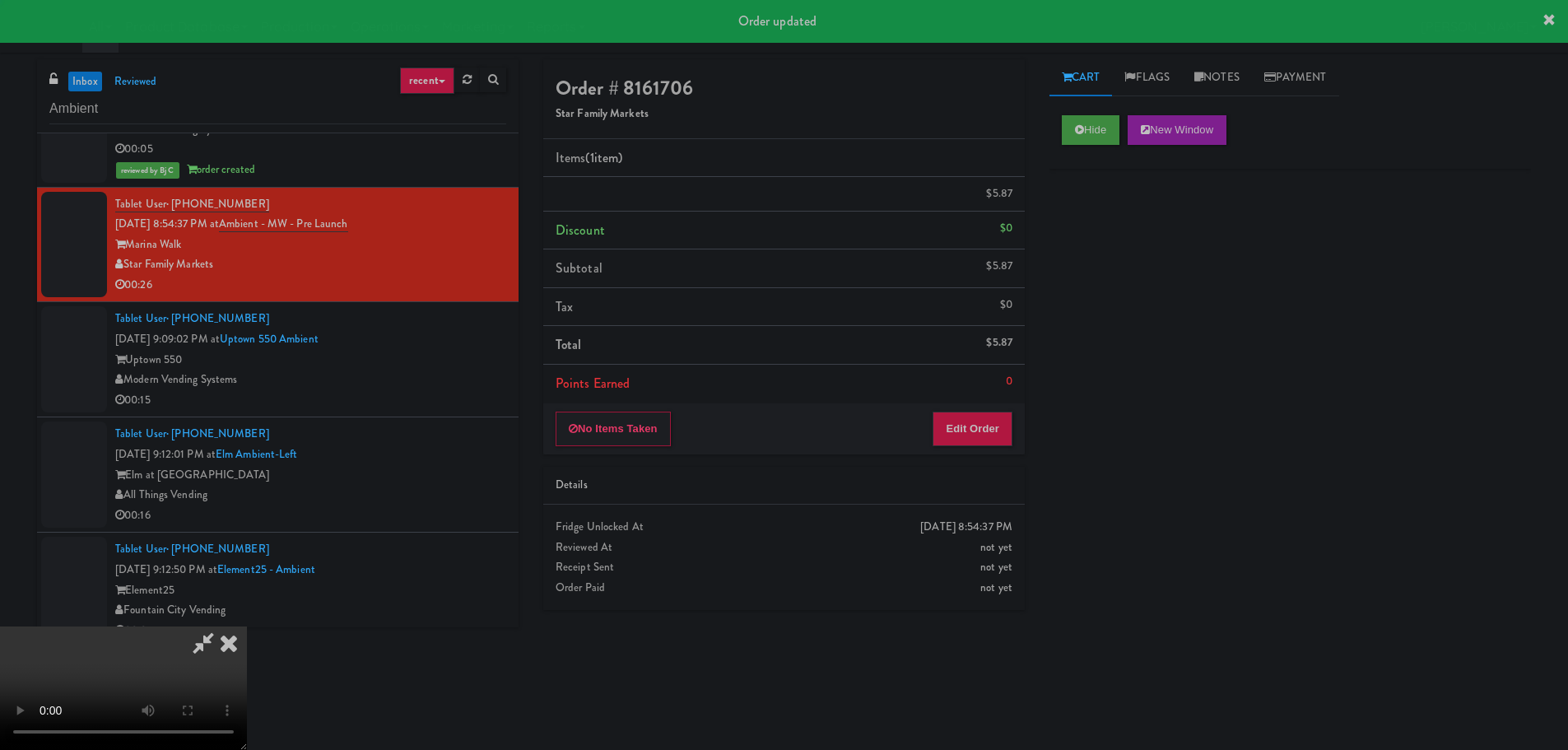
scroll to position [0, 0]
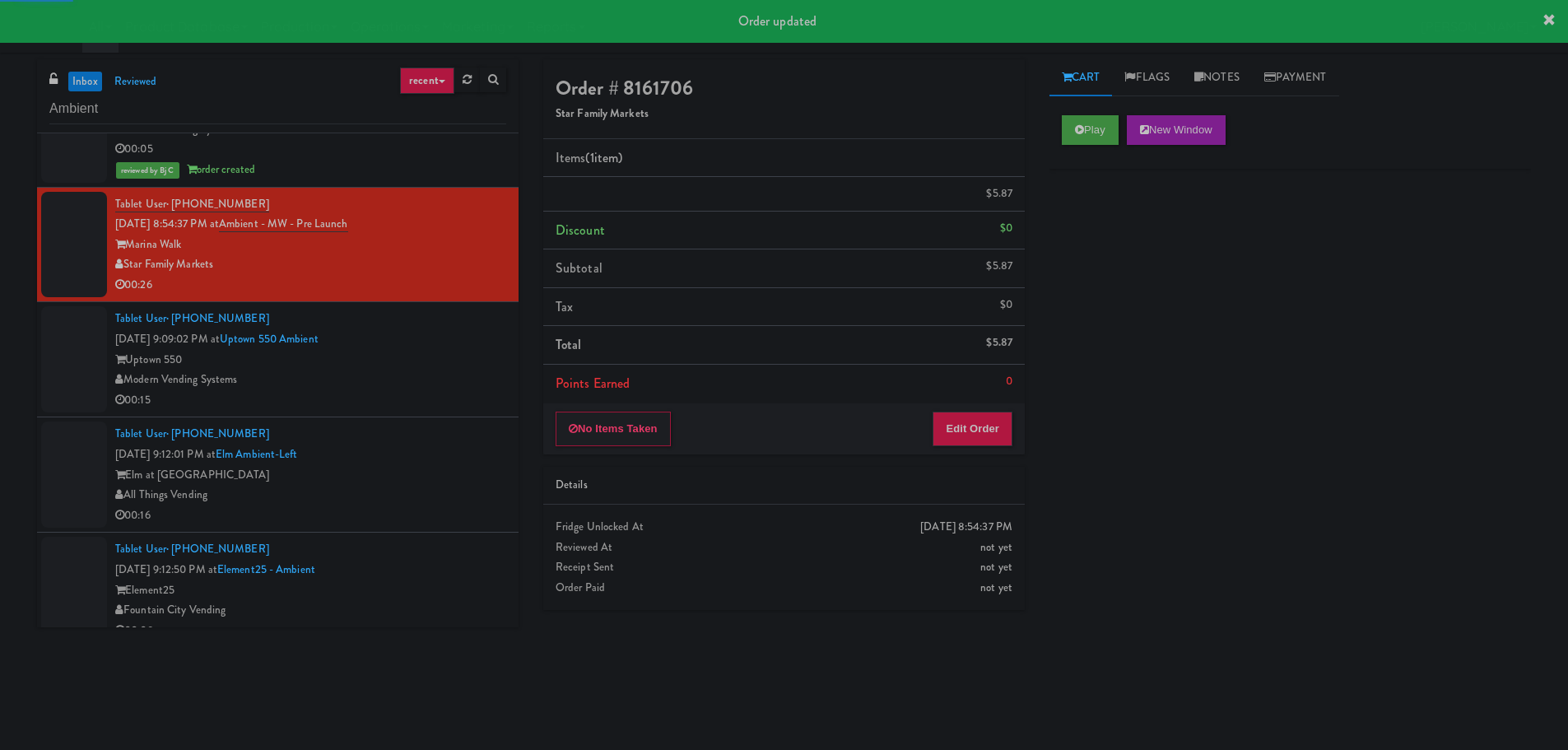
click at [422, 379] on div "Modern Vending Systems" at bounding box center [311, 380] width 391 height 20
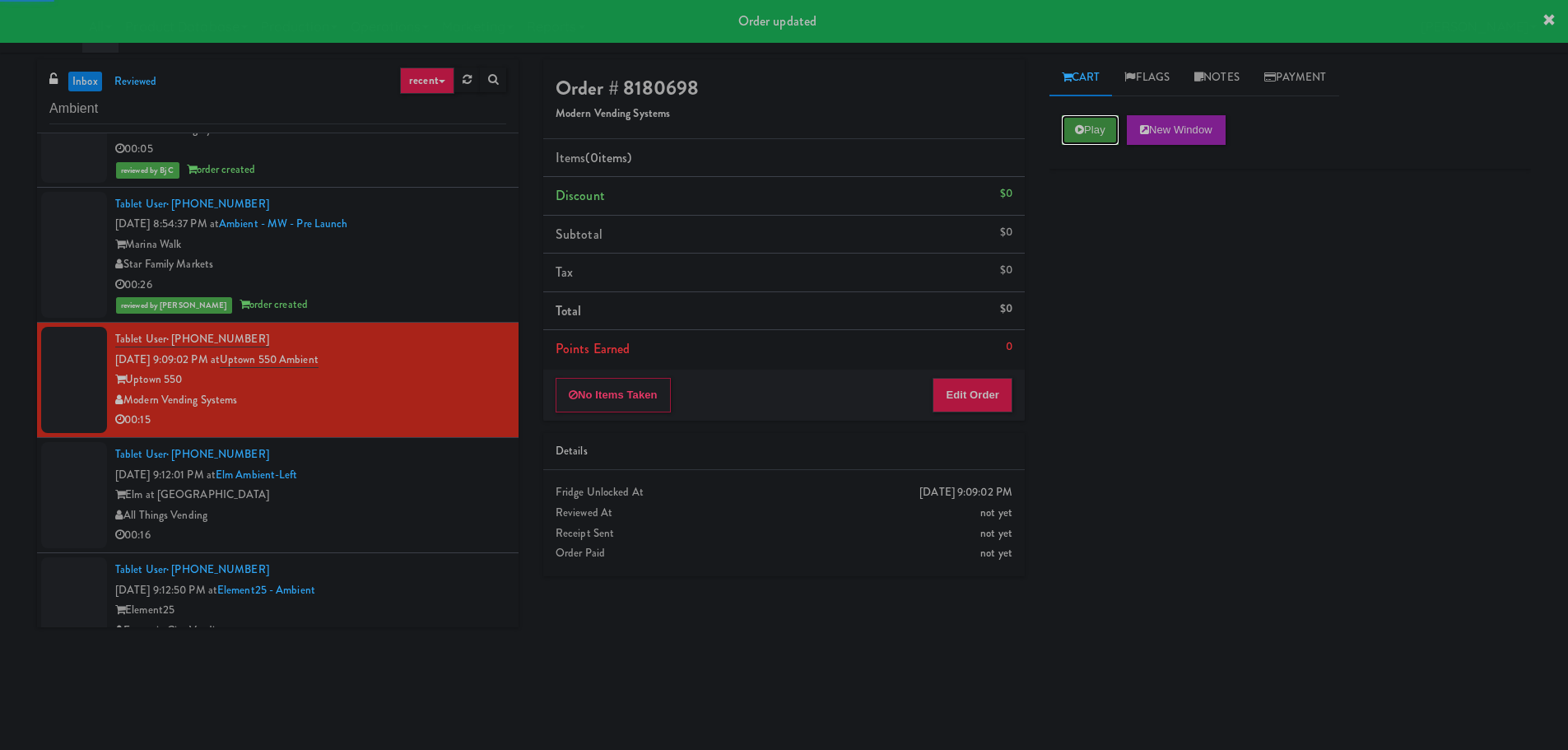
click at [1077, 127] on icon at bounding box center [1080, 129] width 9 height 10
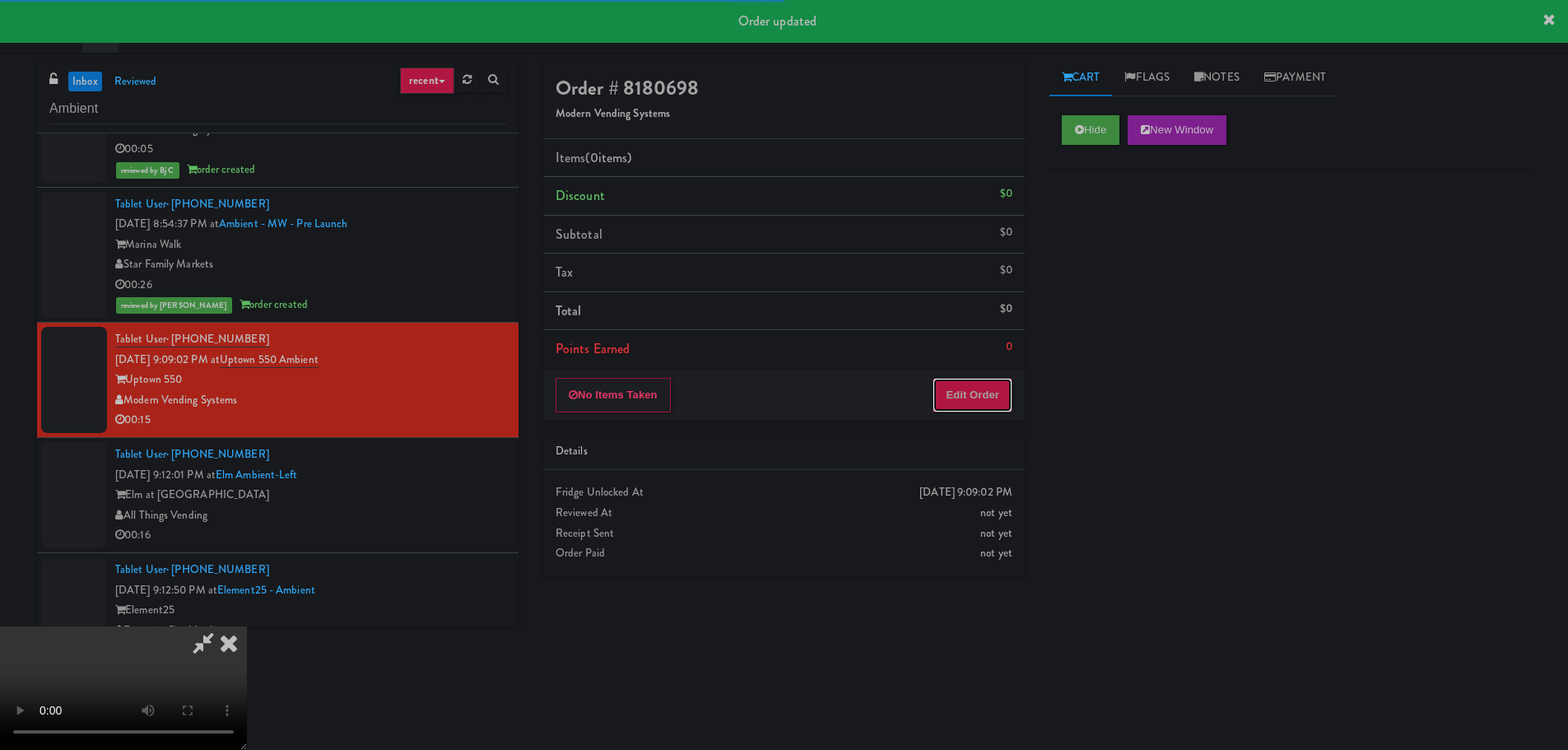
click at [966, 381] on button "Edit Order" at bounding box center [973, 394] width 80 height 34
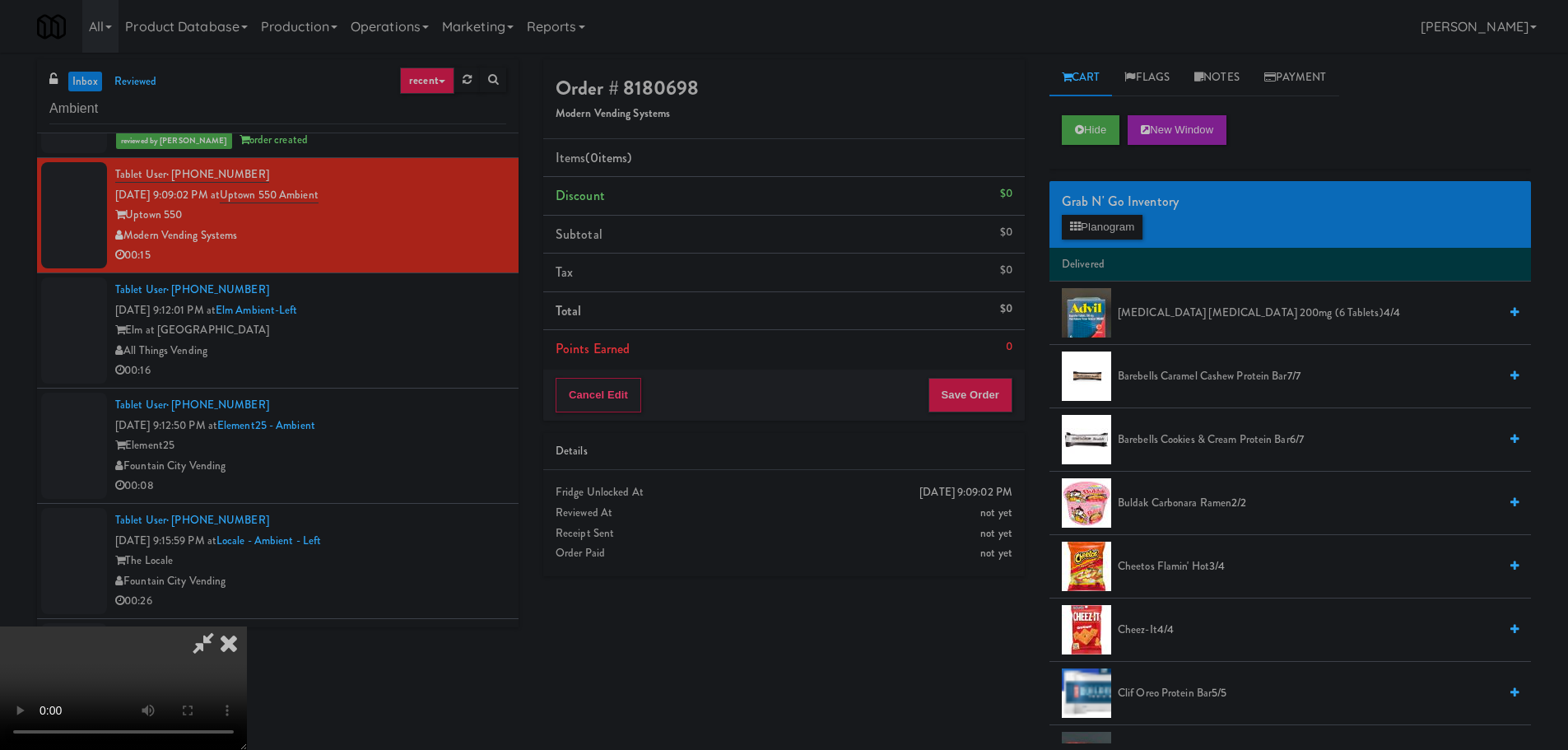
click at [247, 626] on video at bounding box center [123, 688] width 247 height 124
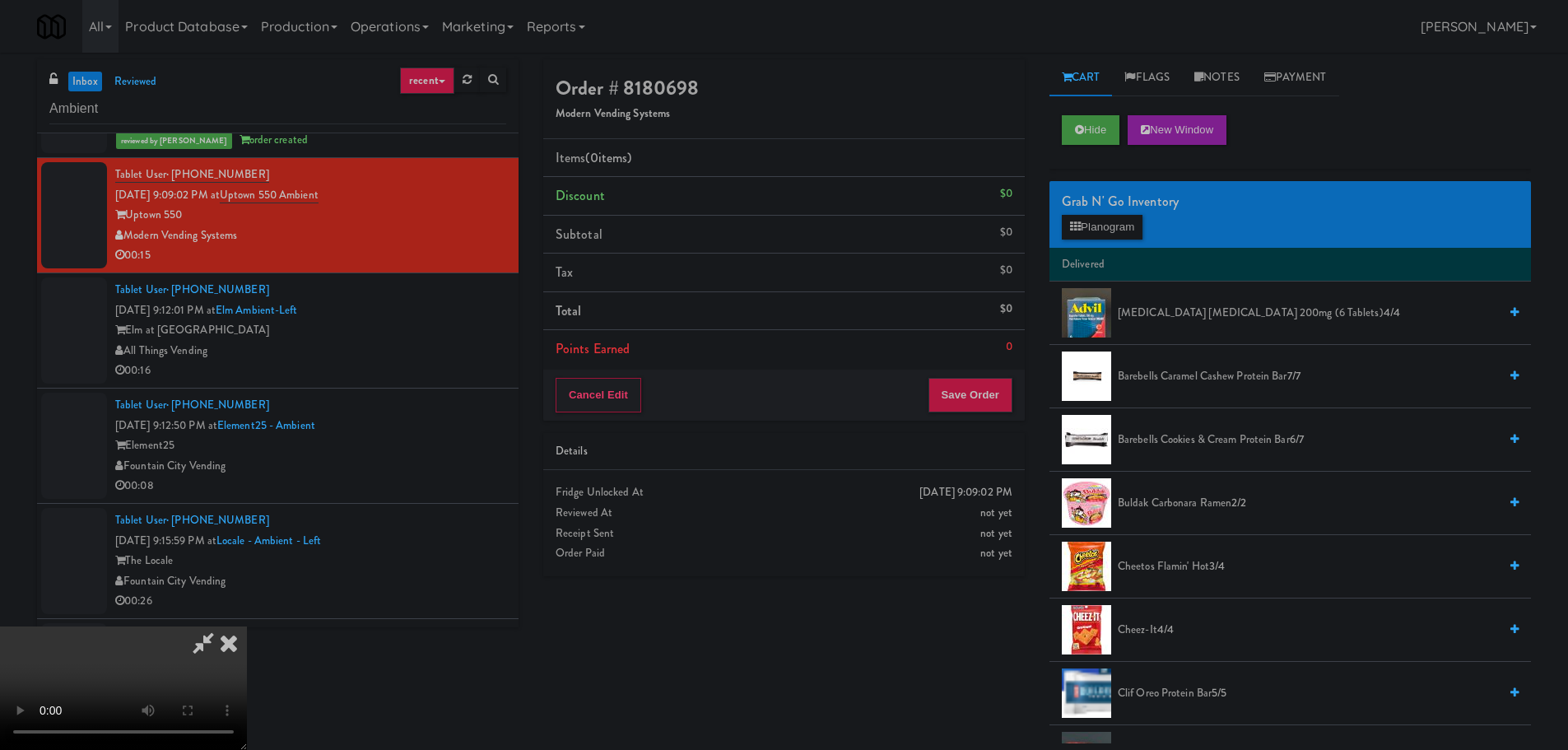
click at [1111, 242] on div "Grab N' Go Inventory Planogram" at bounding box center [1289, 214] width 482 height 67
click at [1116, 234] on button "Planogram" at bounding box center [1102, 227] width 81 height 25
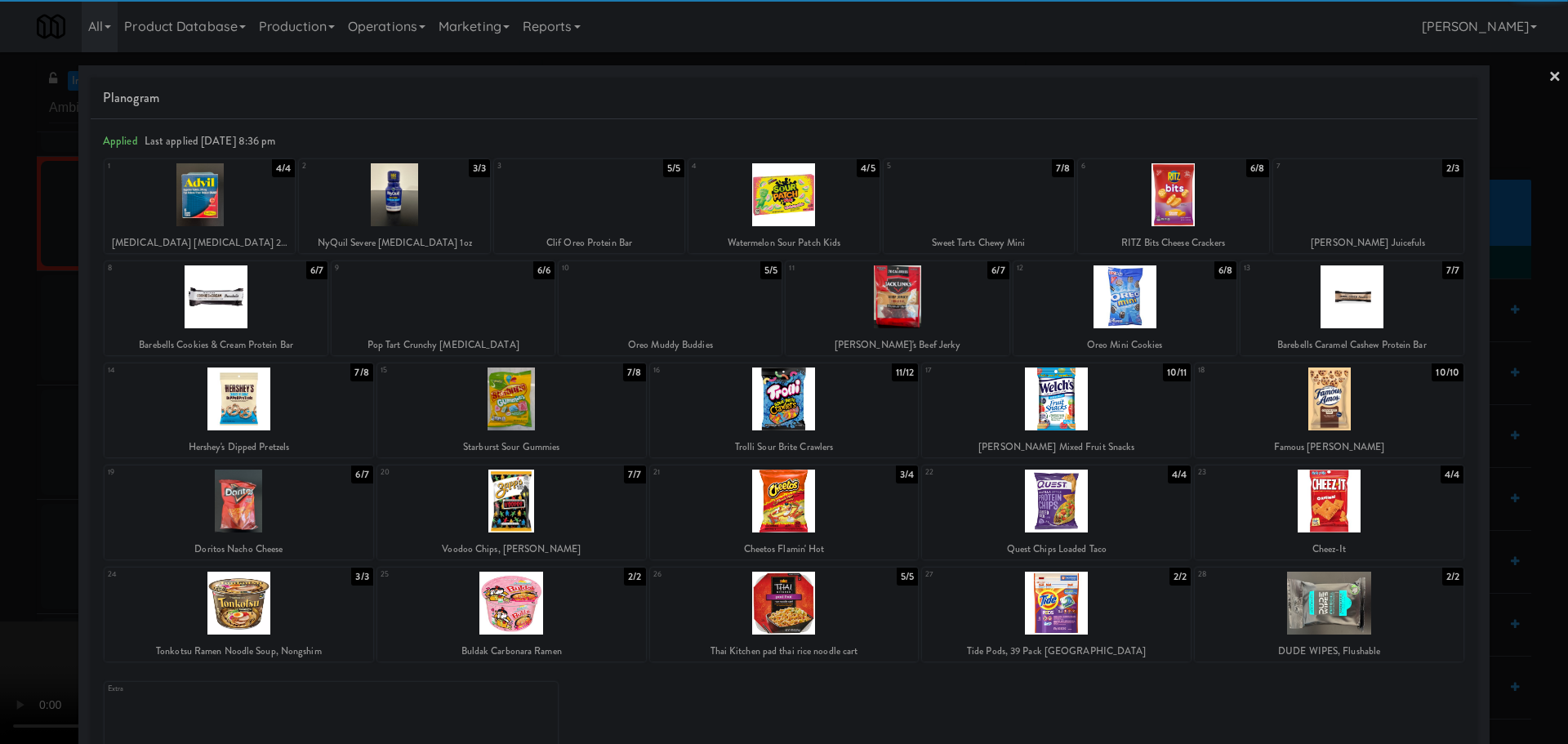
click at [1339, 199] on div at bounding box center [1368, 195] width 190 height 63
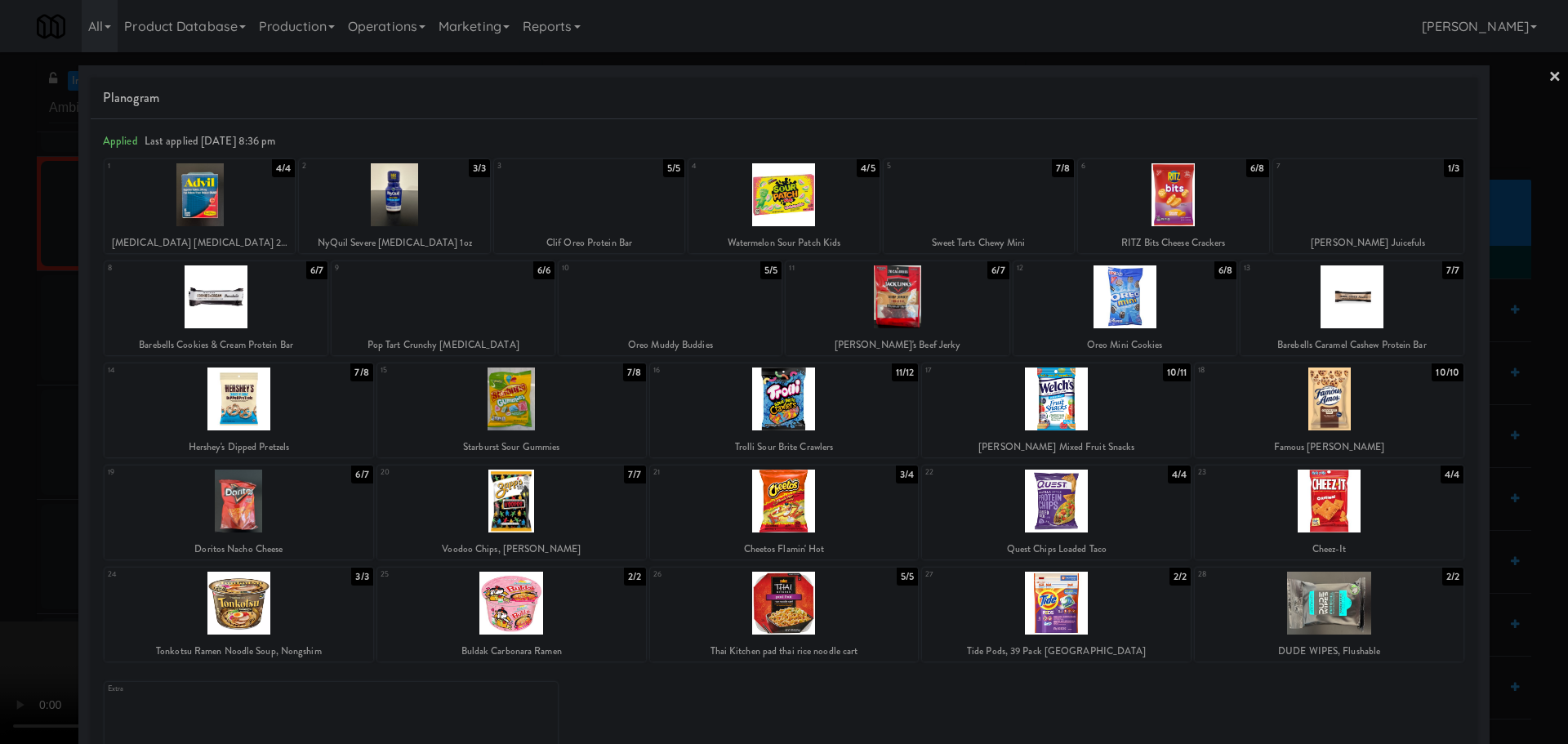
click at [0, 368] on div at bounding box center [784, 372] width 1568 height 744
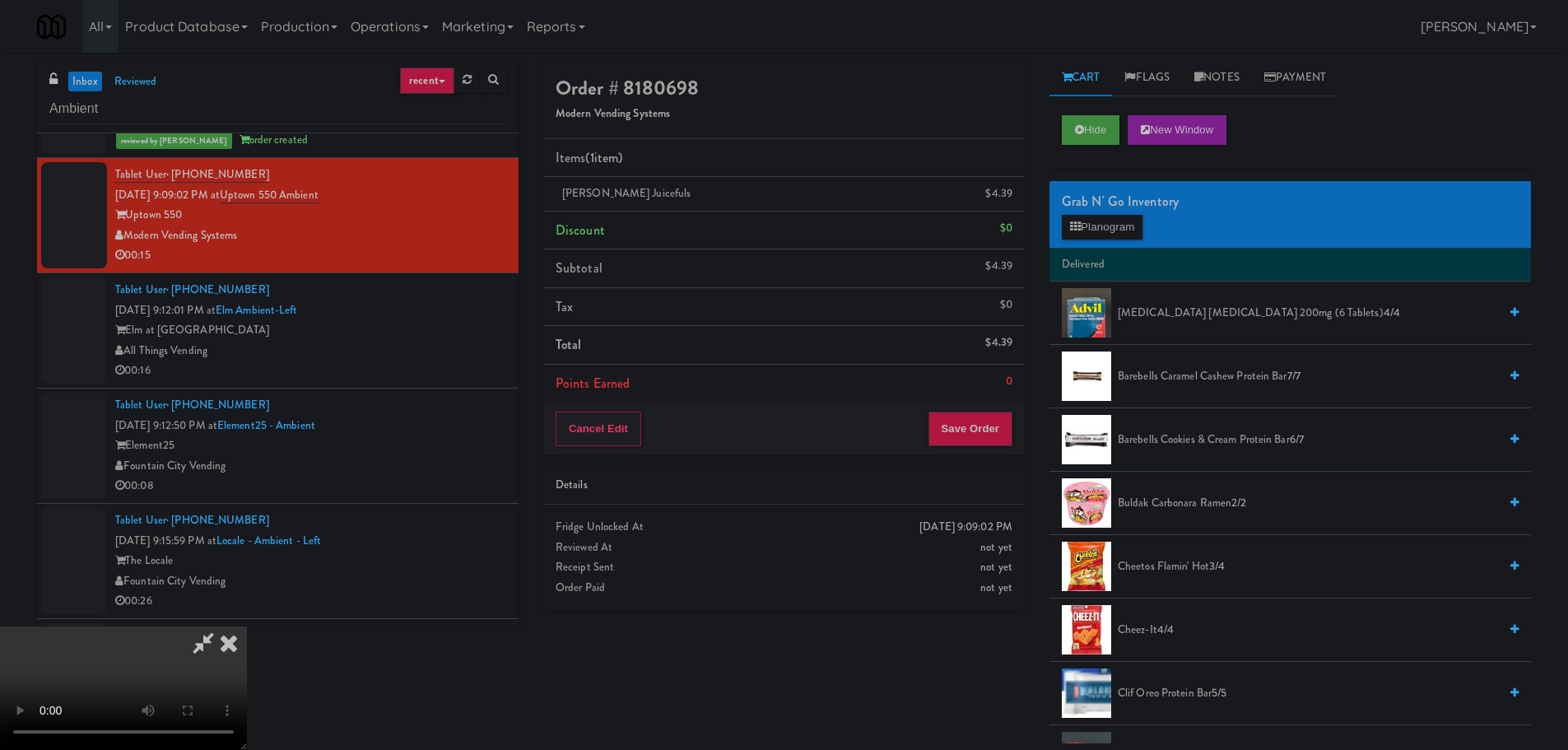
drag, startPoint x: 225, startPoint y: 342, endPoint x: 318, endPoint y: 336, distance: 93.2
click at [227, 626] on video at bounding box center [123, 688] width 247 height 124
click at [247, 626] on video at bounding box center [123, 688] width 247 height 124
drag, startPoint x: 529, startPoint y: 469, endPoint x: 571, endPoint y: 484, distance: 44.6
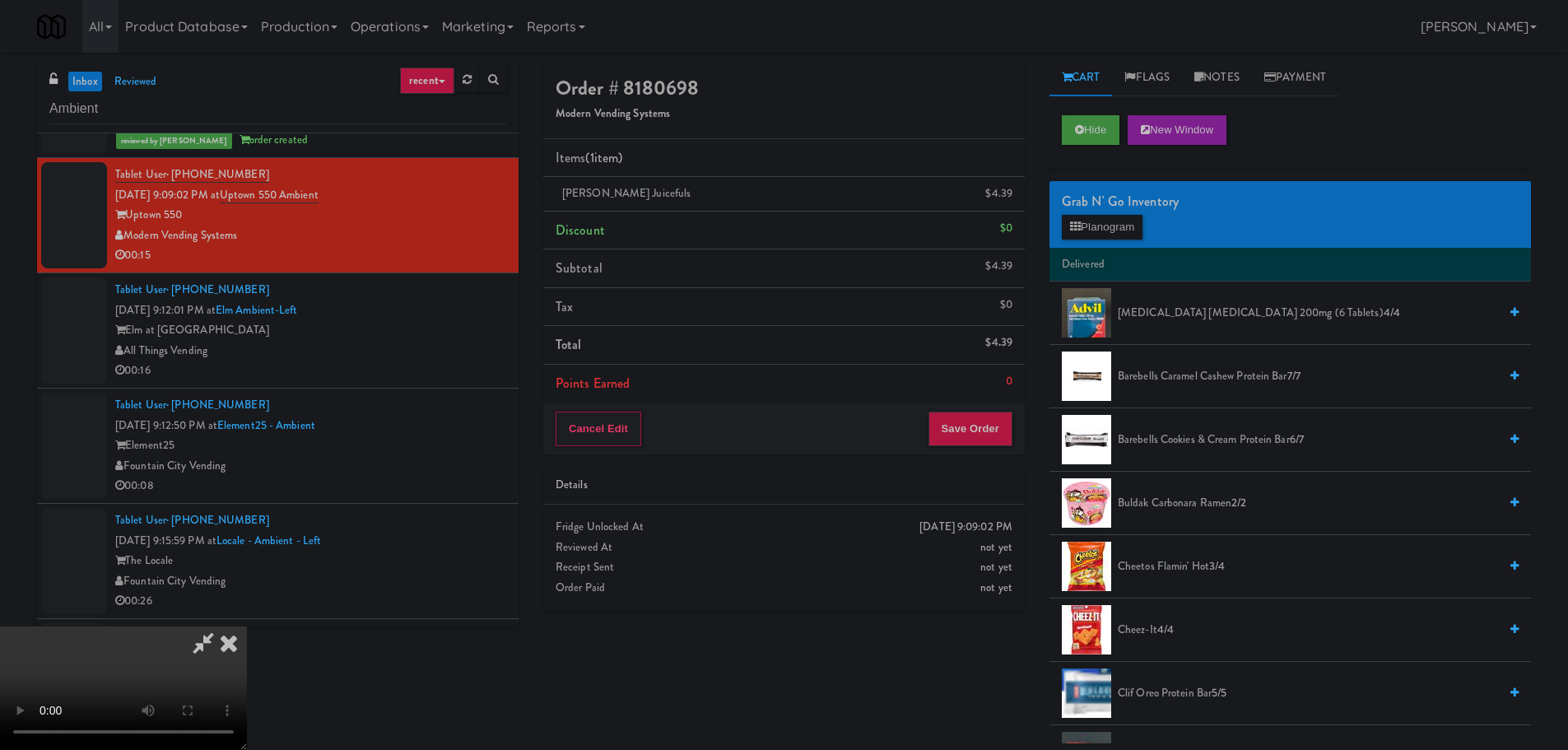
click at [247, 626] on video at bounding box center [123, 688] width 247 height 124
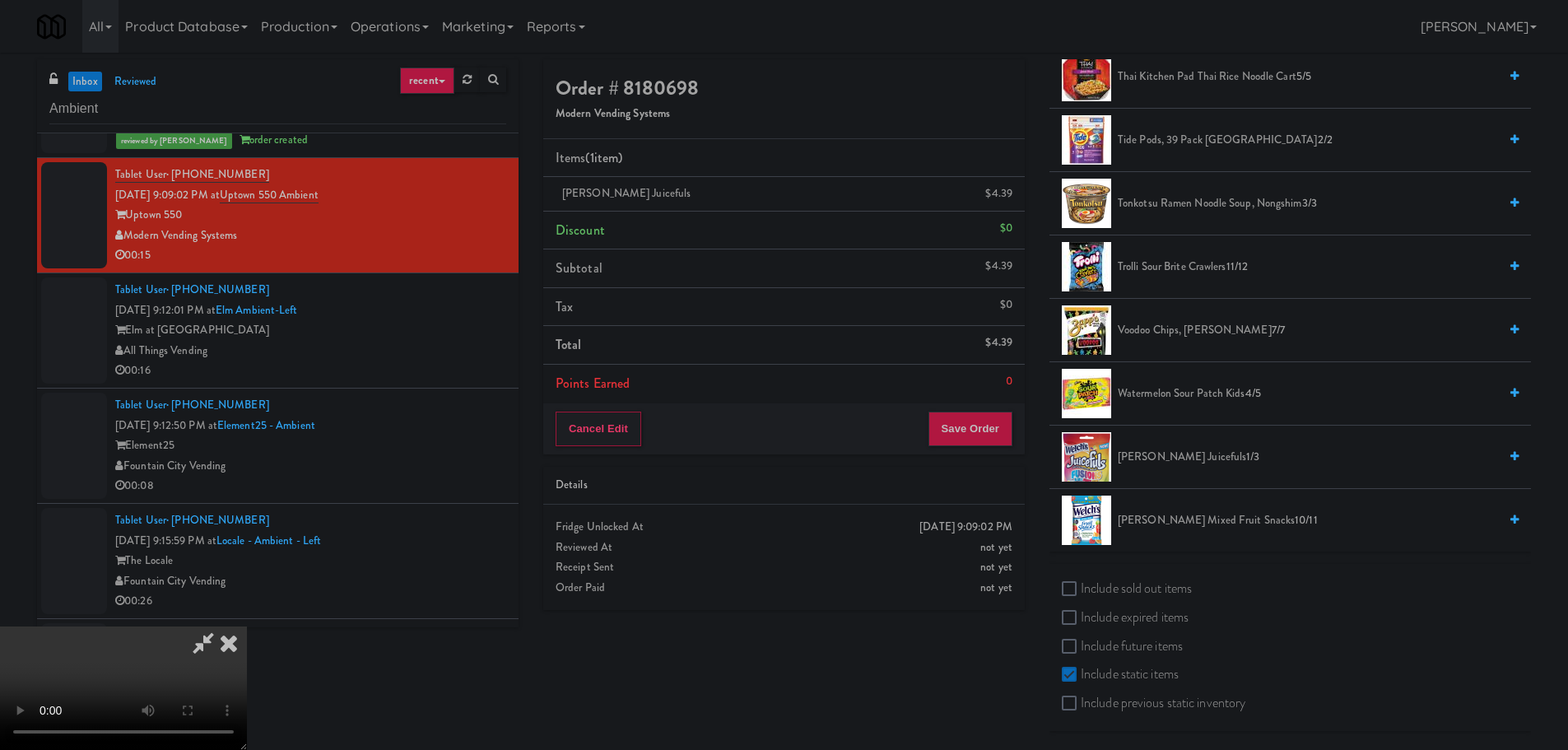
click at [247, 626] on video at bounding box center [123, 688] width 247 height 124
click at [1193, 394] on span "Watermelon Sour Patch Kids 4/5" at bounding box center [1308, 394] width 380 height 20
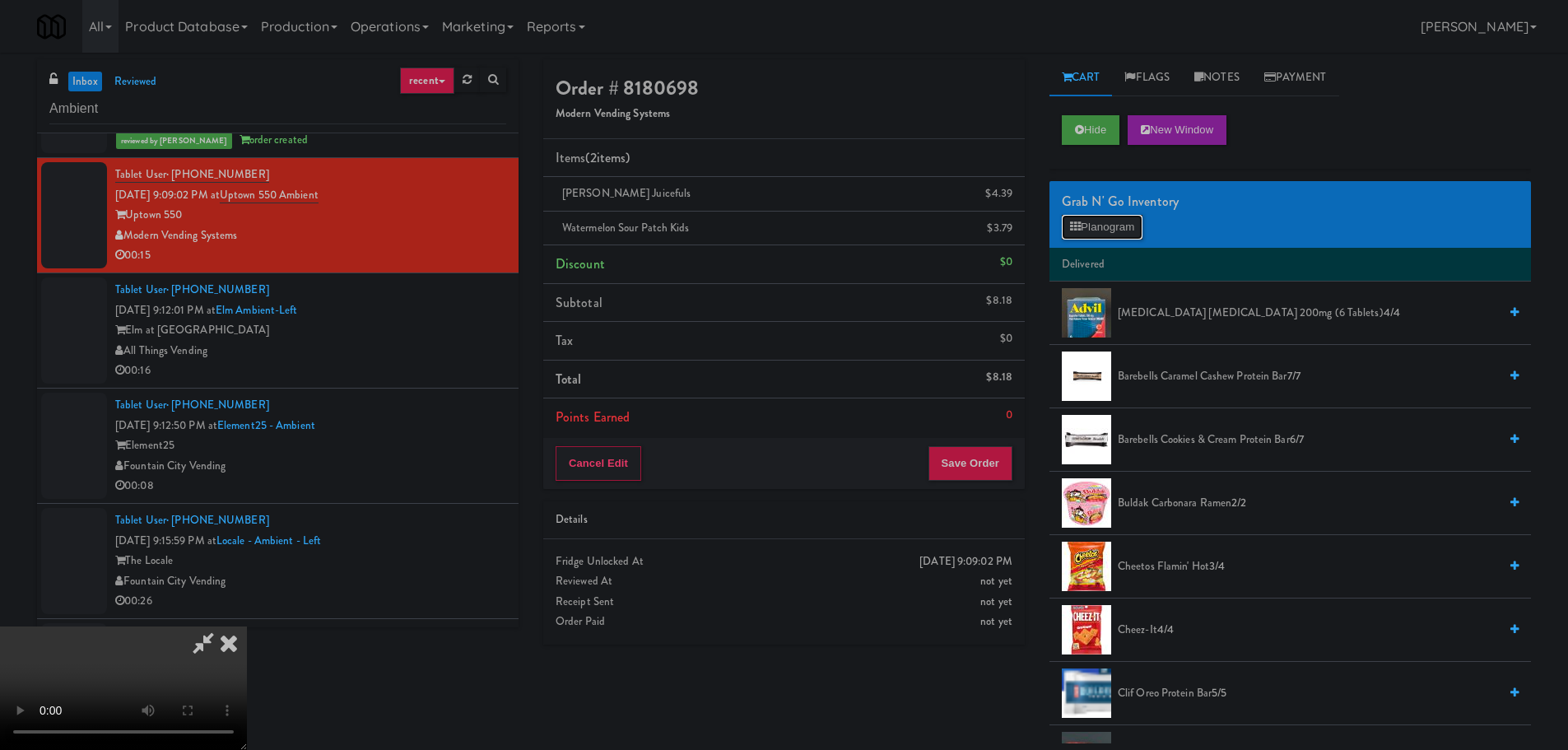
click at [1119, 229] on button "Planogram" at bounding box center [1102, 227] width 81 height 25
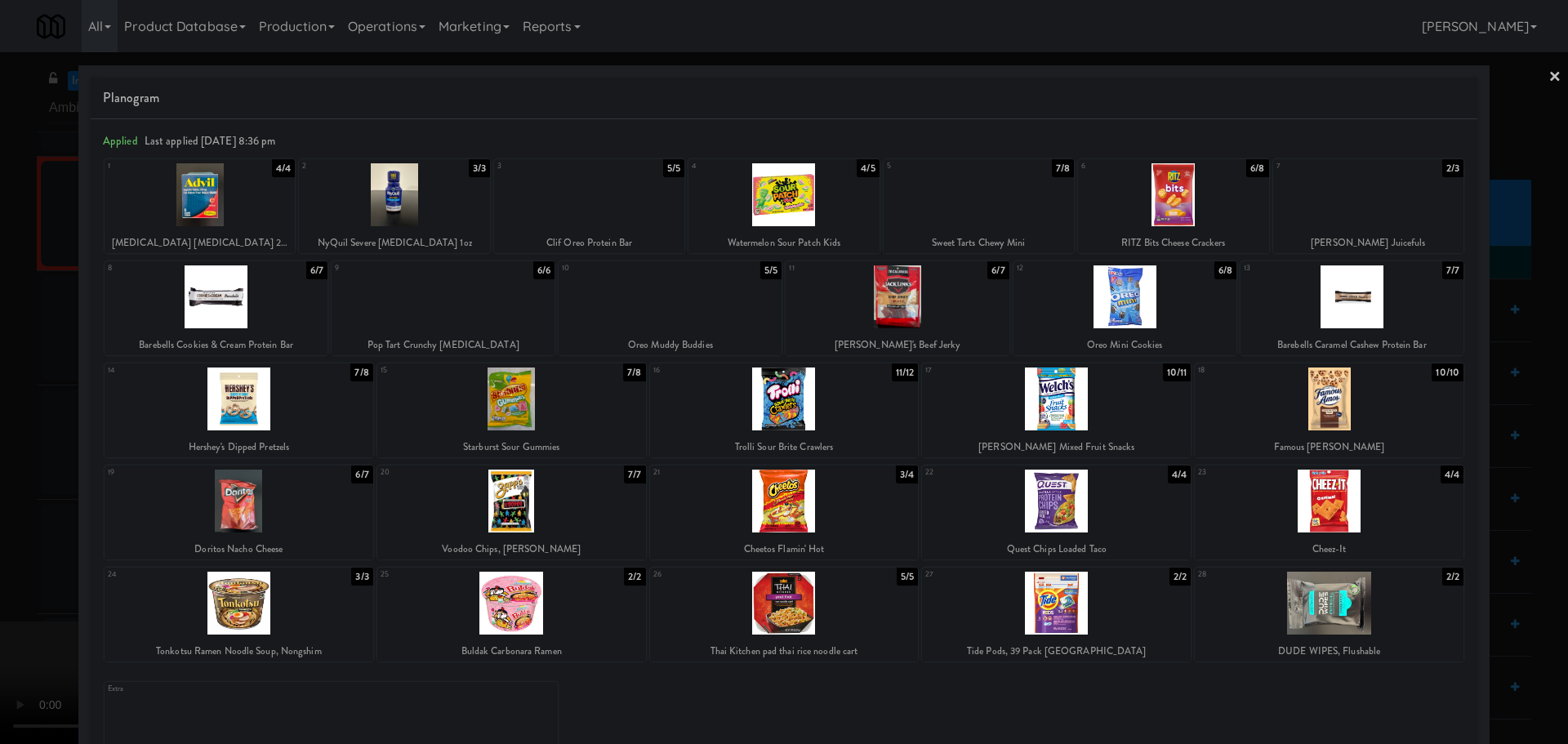
click at [0, 323] on div at bounding box center [784, 372] width 1568 height 744
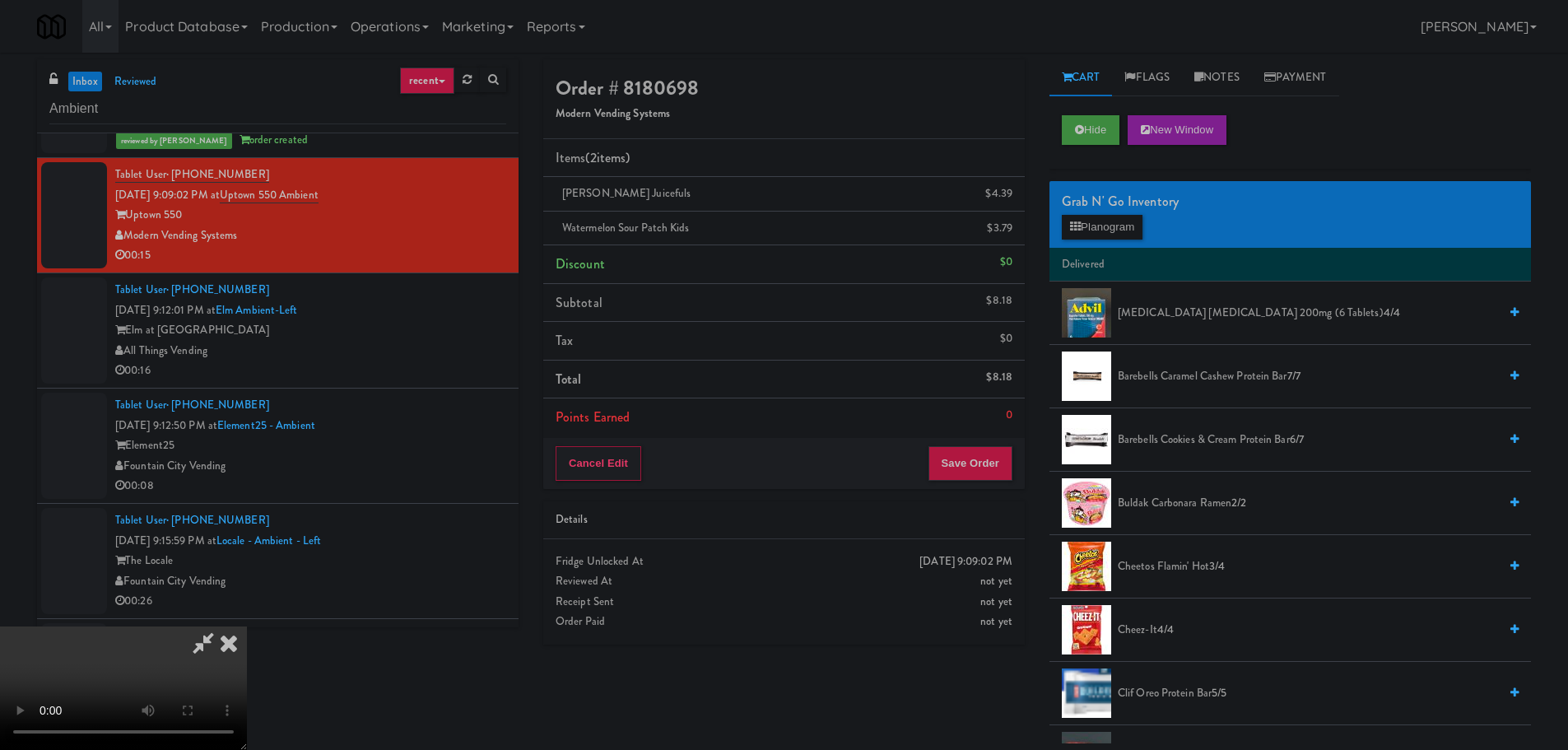
click at [247, 626] on video at bounding box center [123, 688] width 247 height 124
click at [992, 481] on div "Cancel Edit Save Order" at bounding box center [784, 463] width 482 height 51
click at [985, 470] on button "Save Order" at bounding box center [970, 463] width 84 height 34
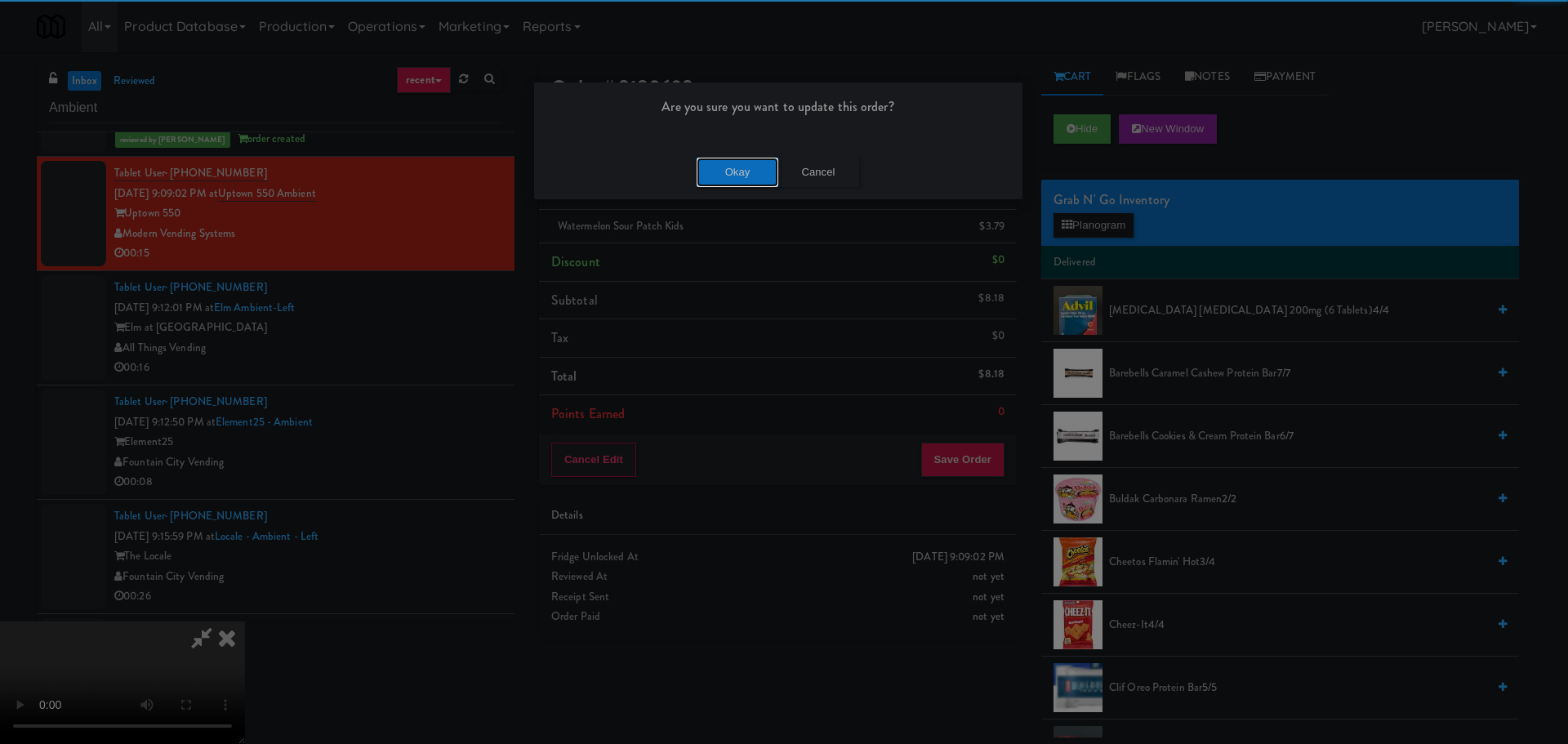
click at [753, 176] on button "Okay" at bounding box center [738, 173] width 81 height 30
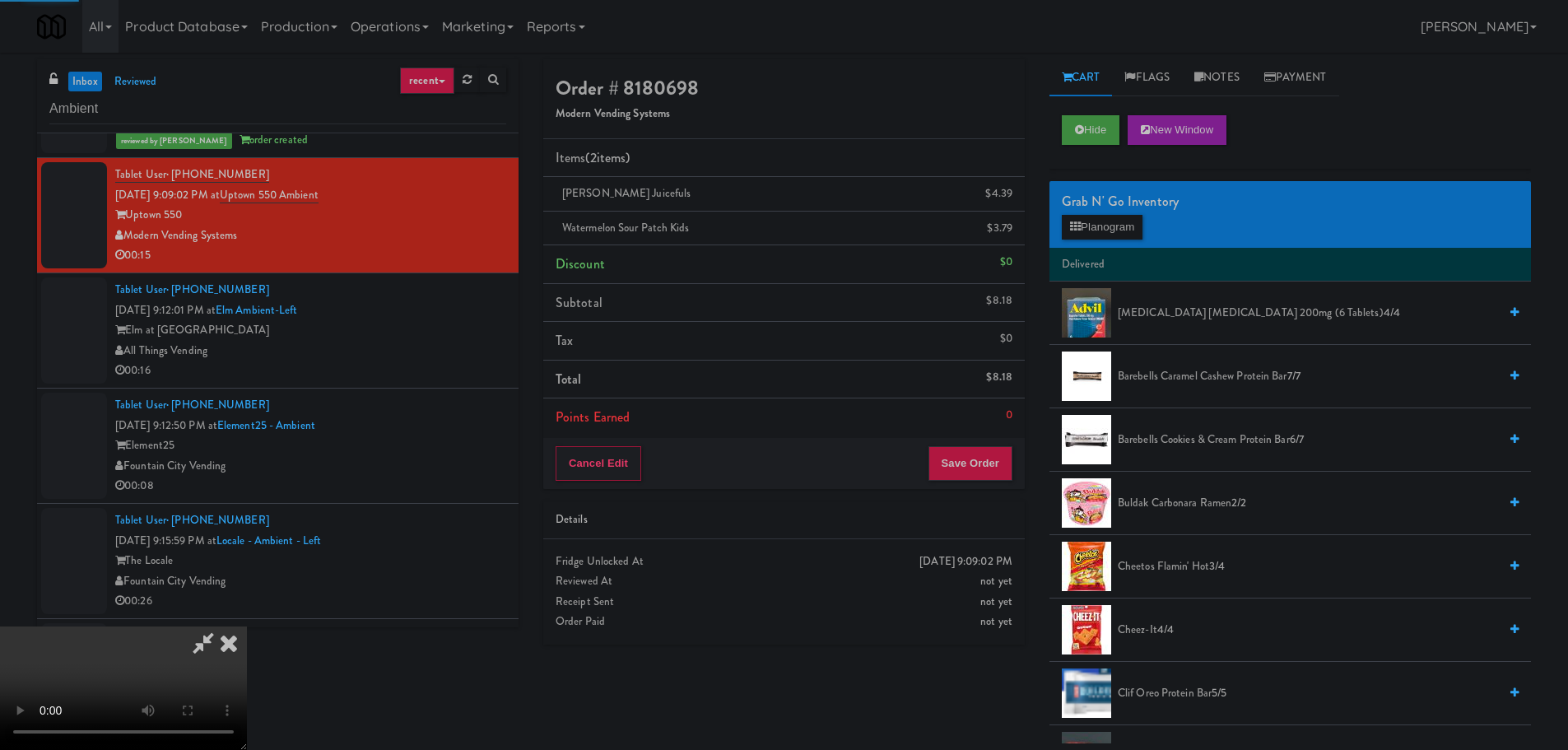
scroll to position [0, 0]
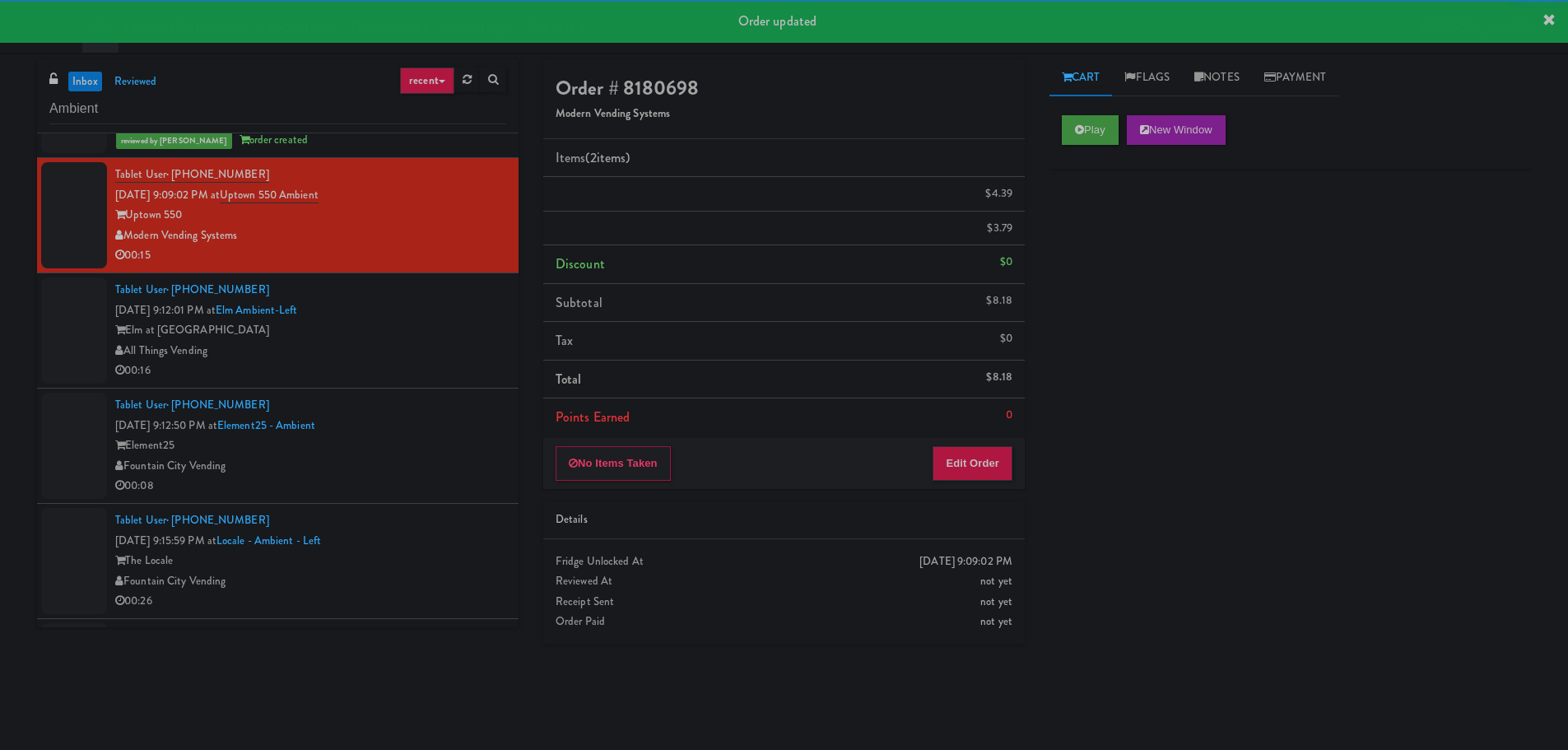
click at [456, 329] on div "Elm at Panorama" at bounding box center [311, 331] width 391 height 20
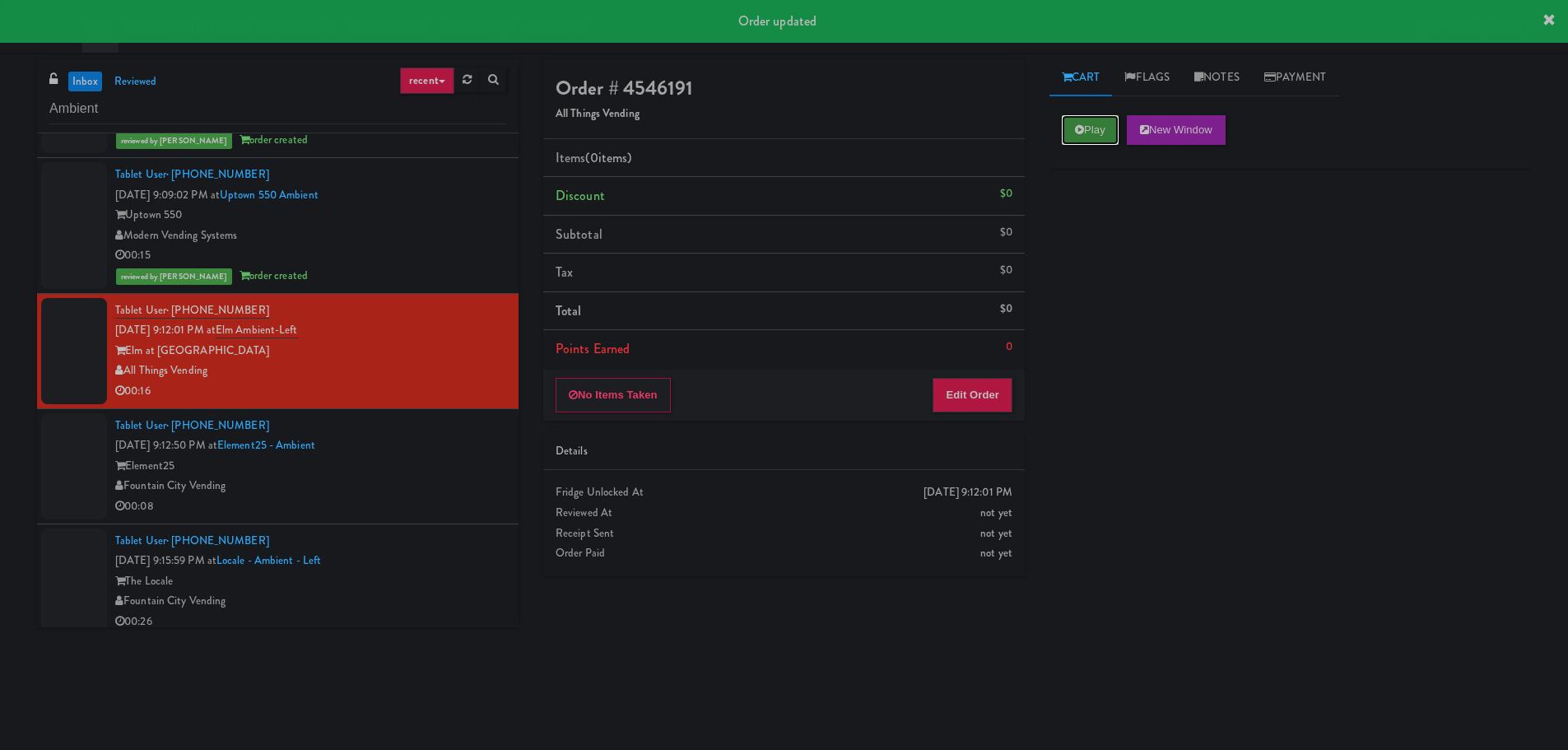
click at [1105, 122] on button "Play" at bounding box center [1090, 130] width 57 height 30
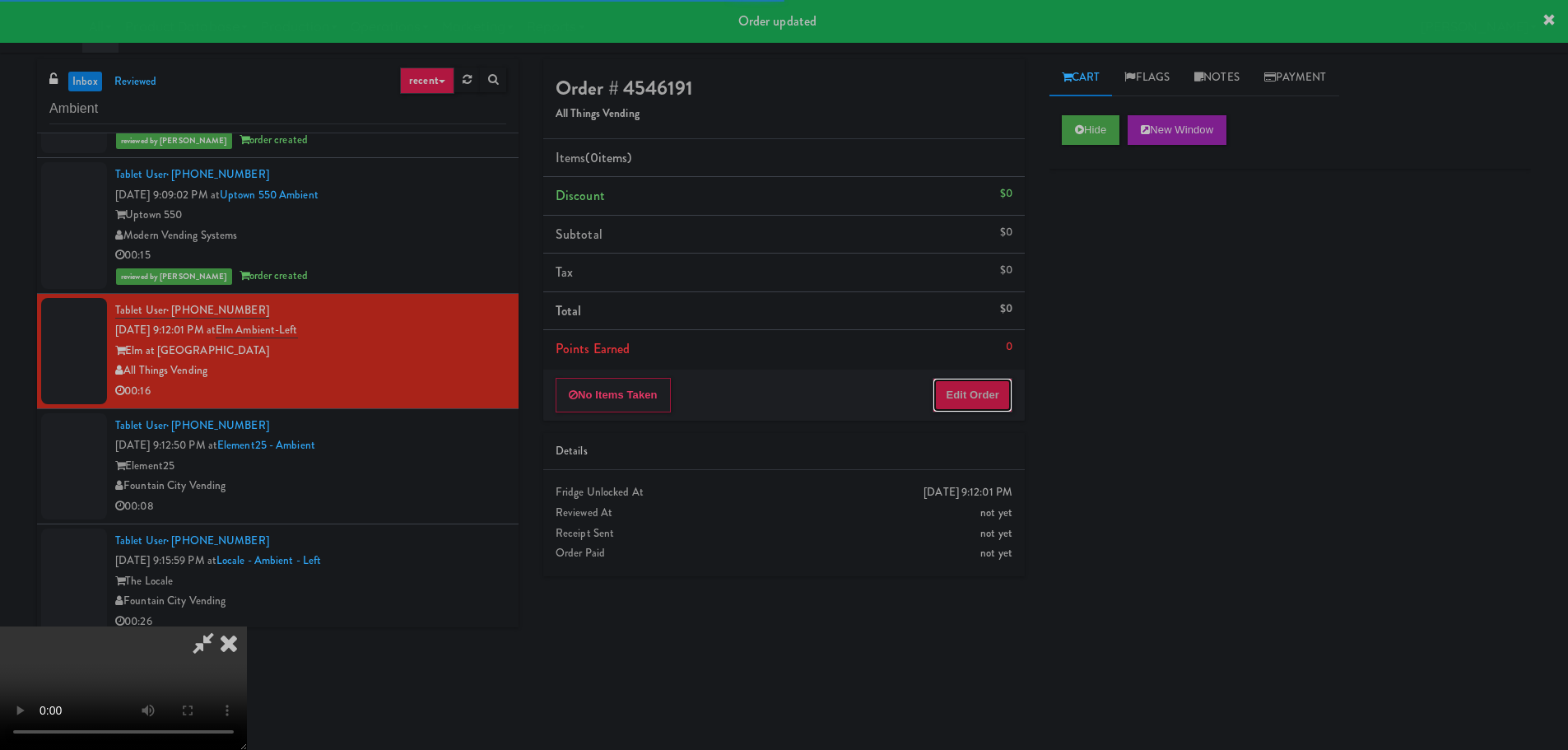
click at [963, 403] on button "Edit Order" at bounding box center [973, 394] width 80 height 34
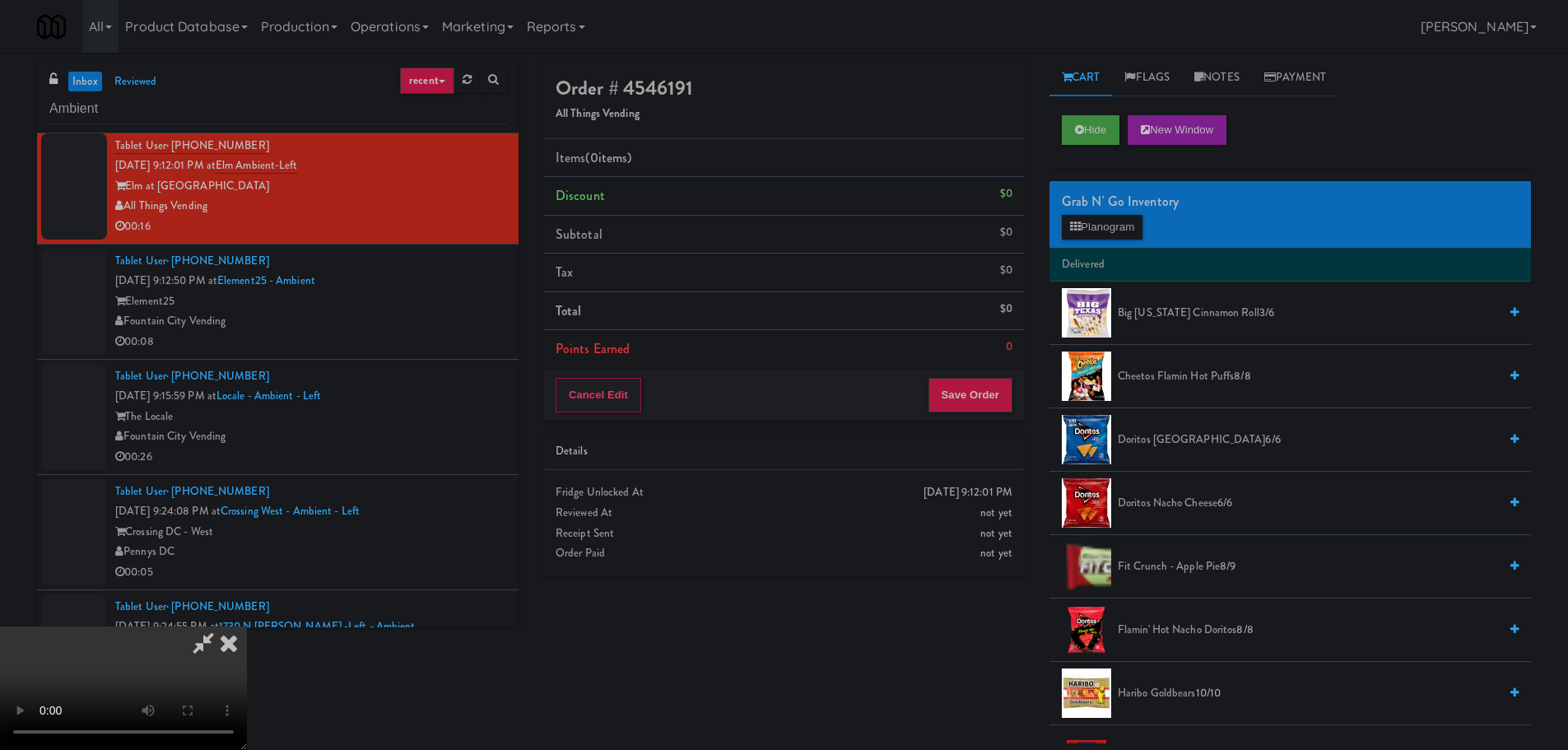
click at [247, 626] on video at bounding box center [123, 688] width 247 height 124
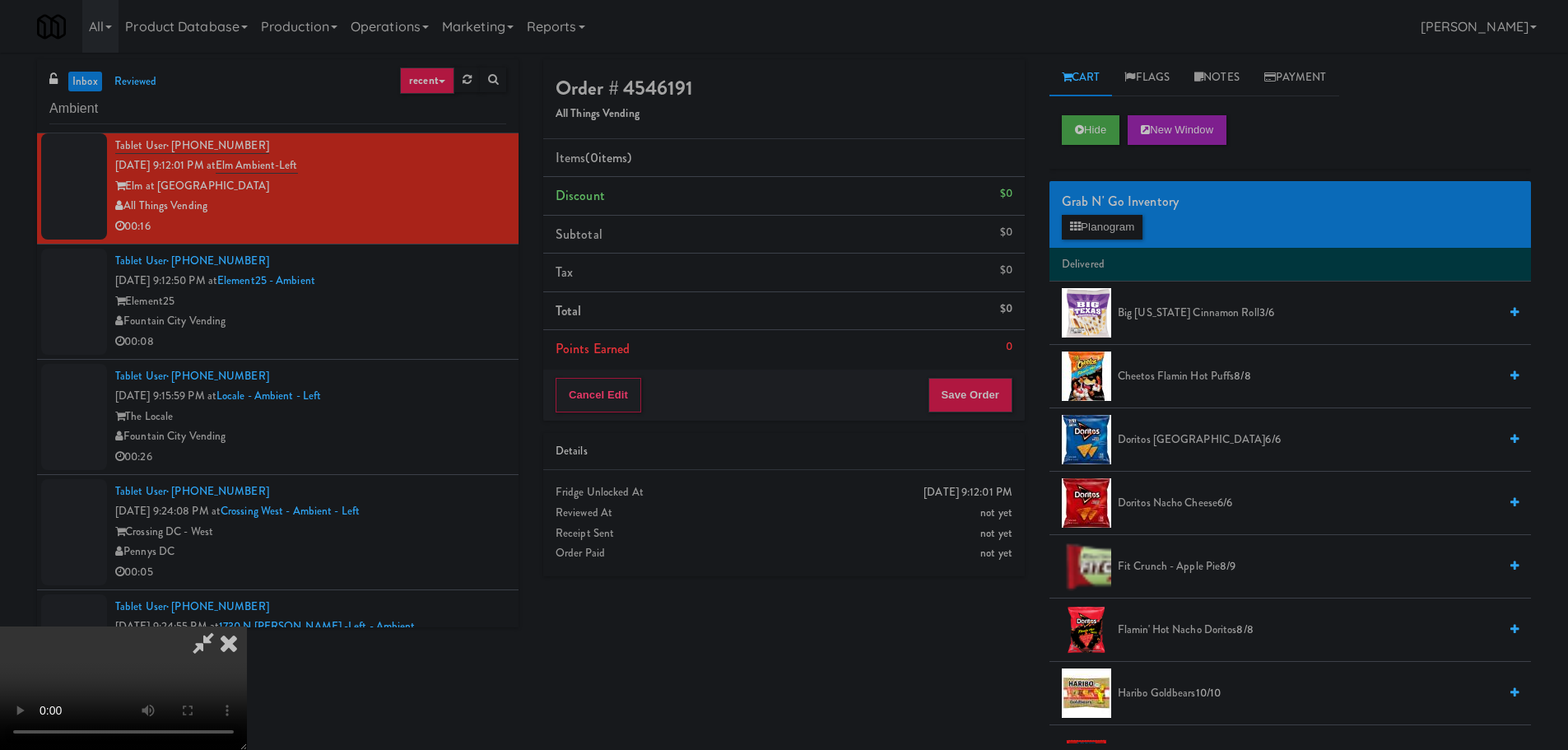
click at [247, 626] on video at bounding box center [123, 688] width 247 height 124
click at [1121, 228] on button "Planogram" at bounding box center [1102, 227] width 81 height 25
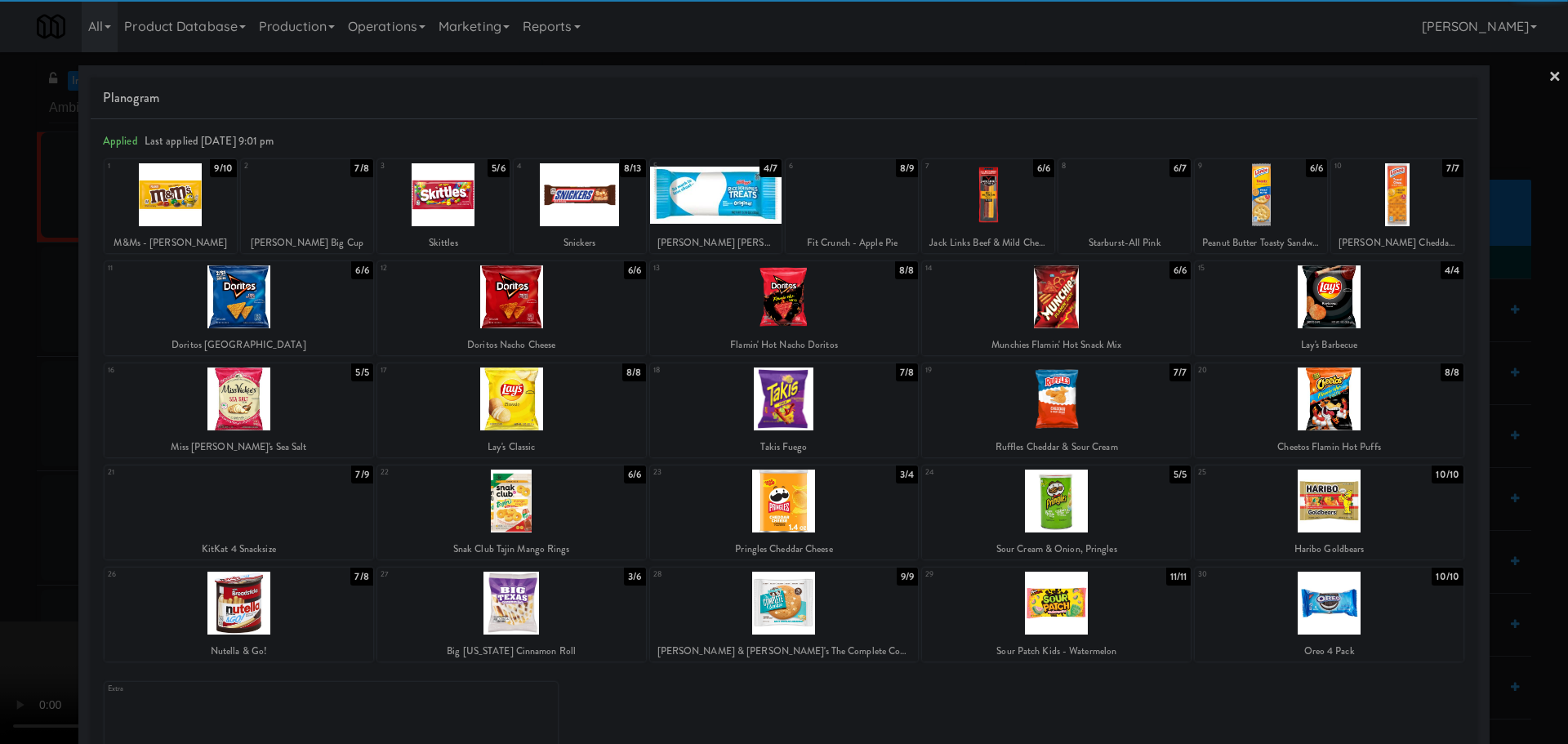
click at [557, 192] on div at bounding box center [580, 195] width 132 height 63
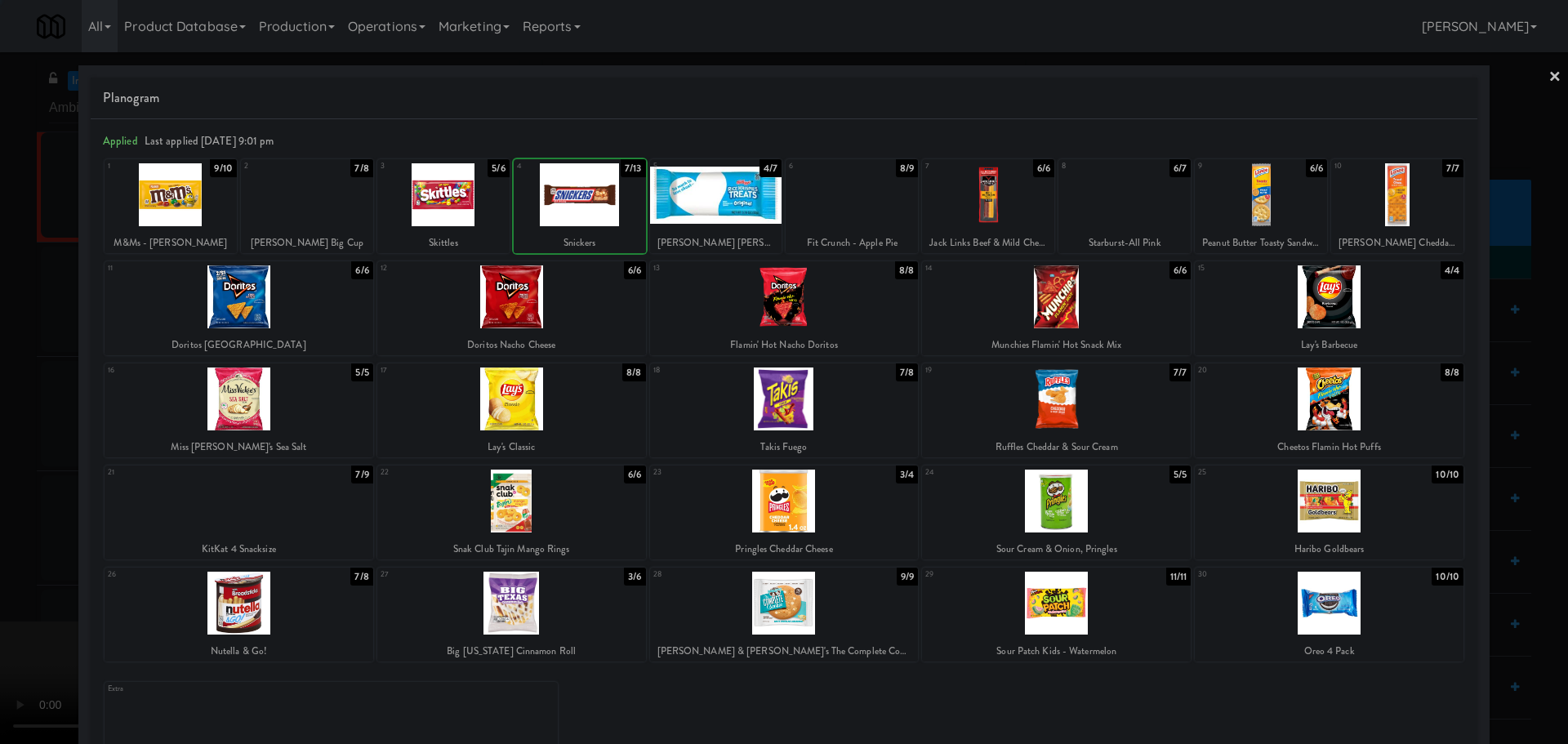
click at [0, 444] on div at bounding box center [784, 372] width 1568 height 744
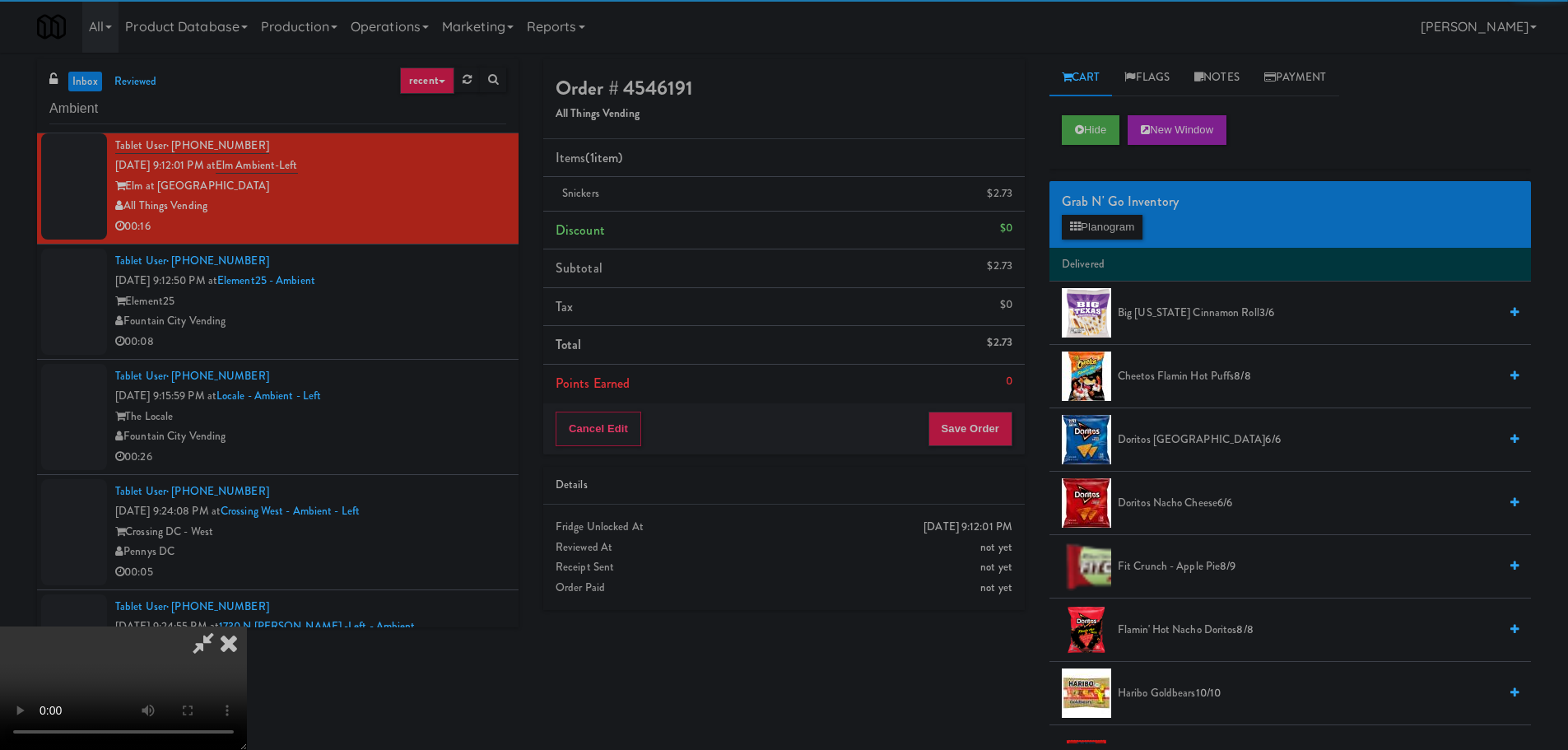
click at [247, 626] on video at bounding box center [123, 688] width 247 height 124
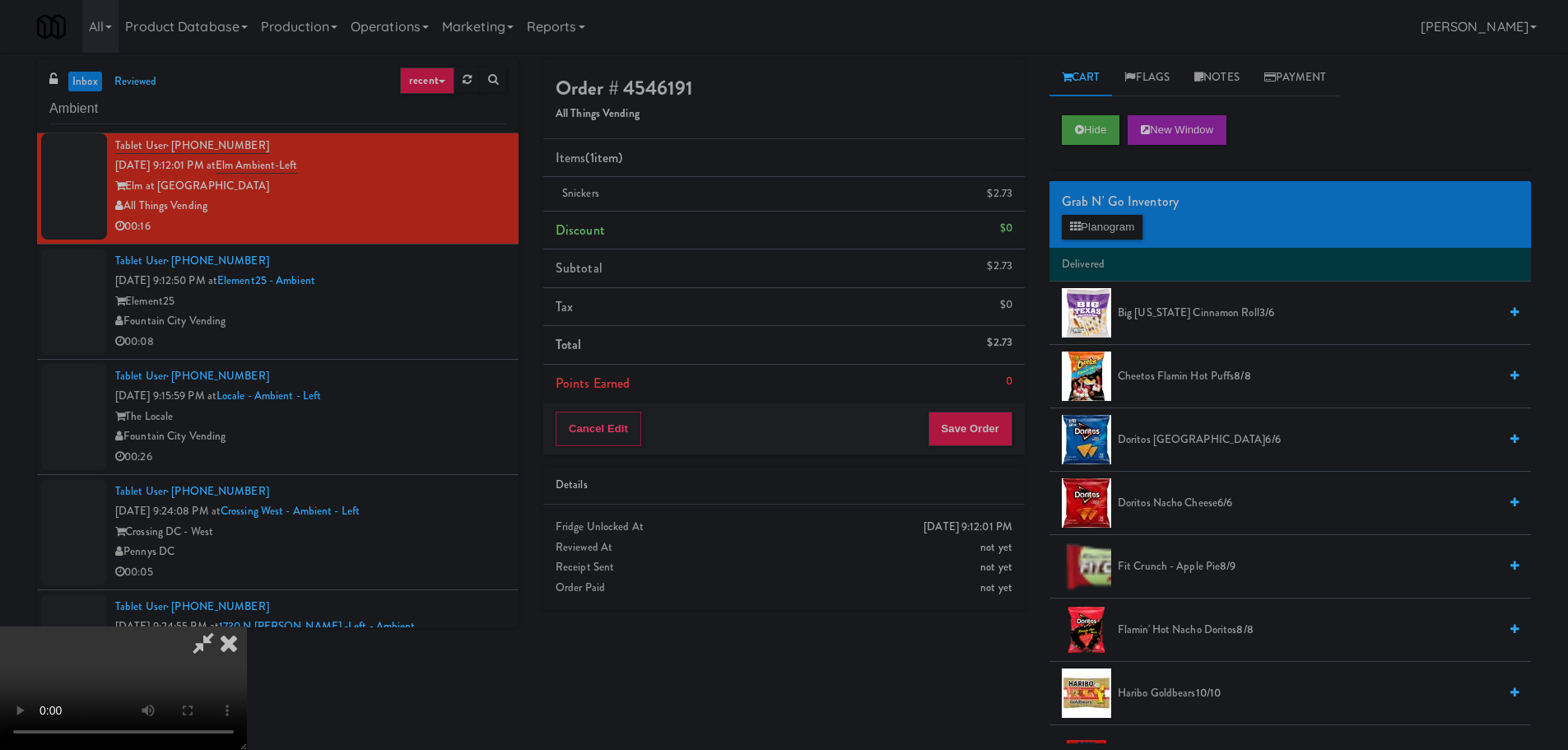
scroll to position [283, 0]
click at [964, 431] on button "Save Order" at bounding box center [970, 429] width 84 height 34
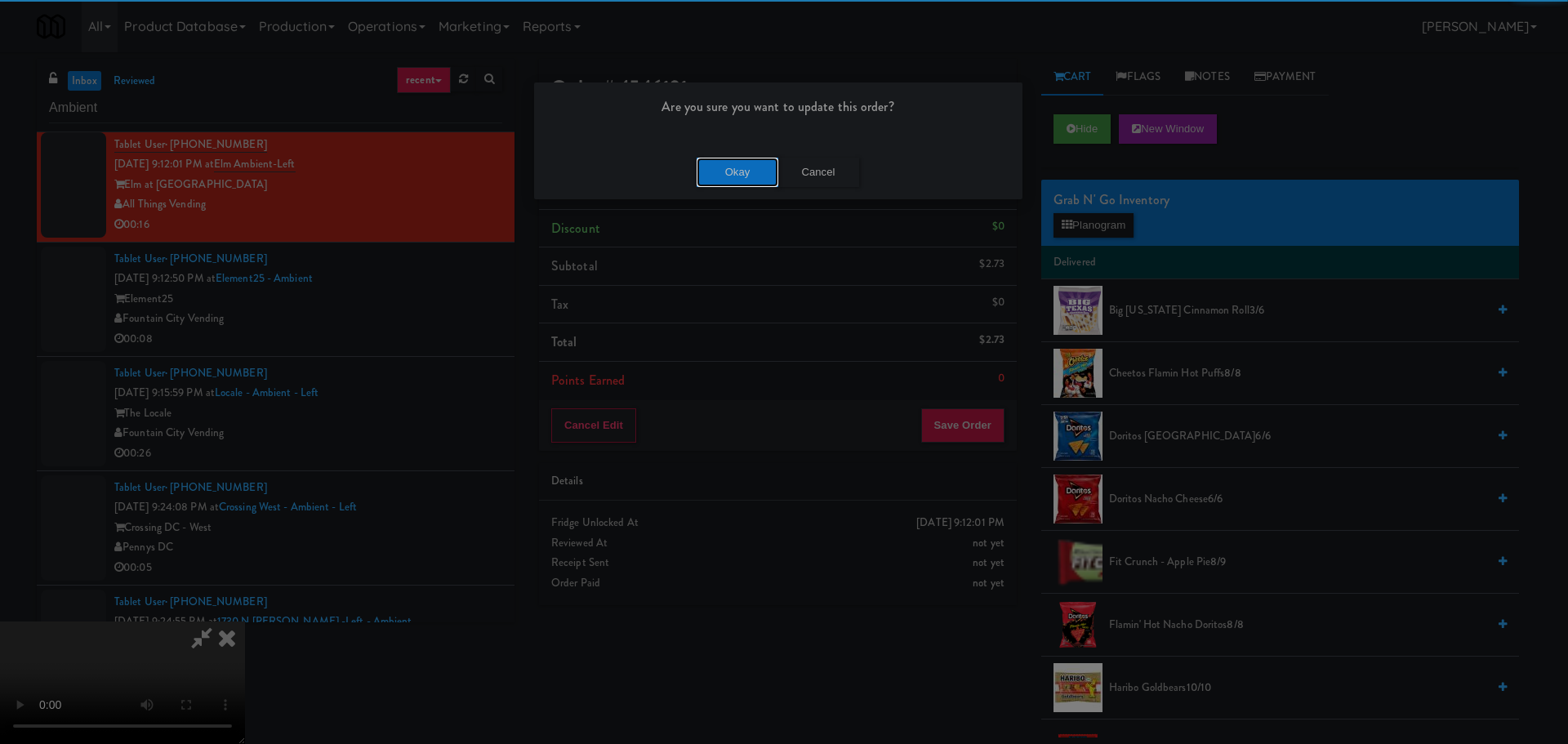
click at [753, 171] on button "Okay" at bounding box center [738, 173] width 81 height 30
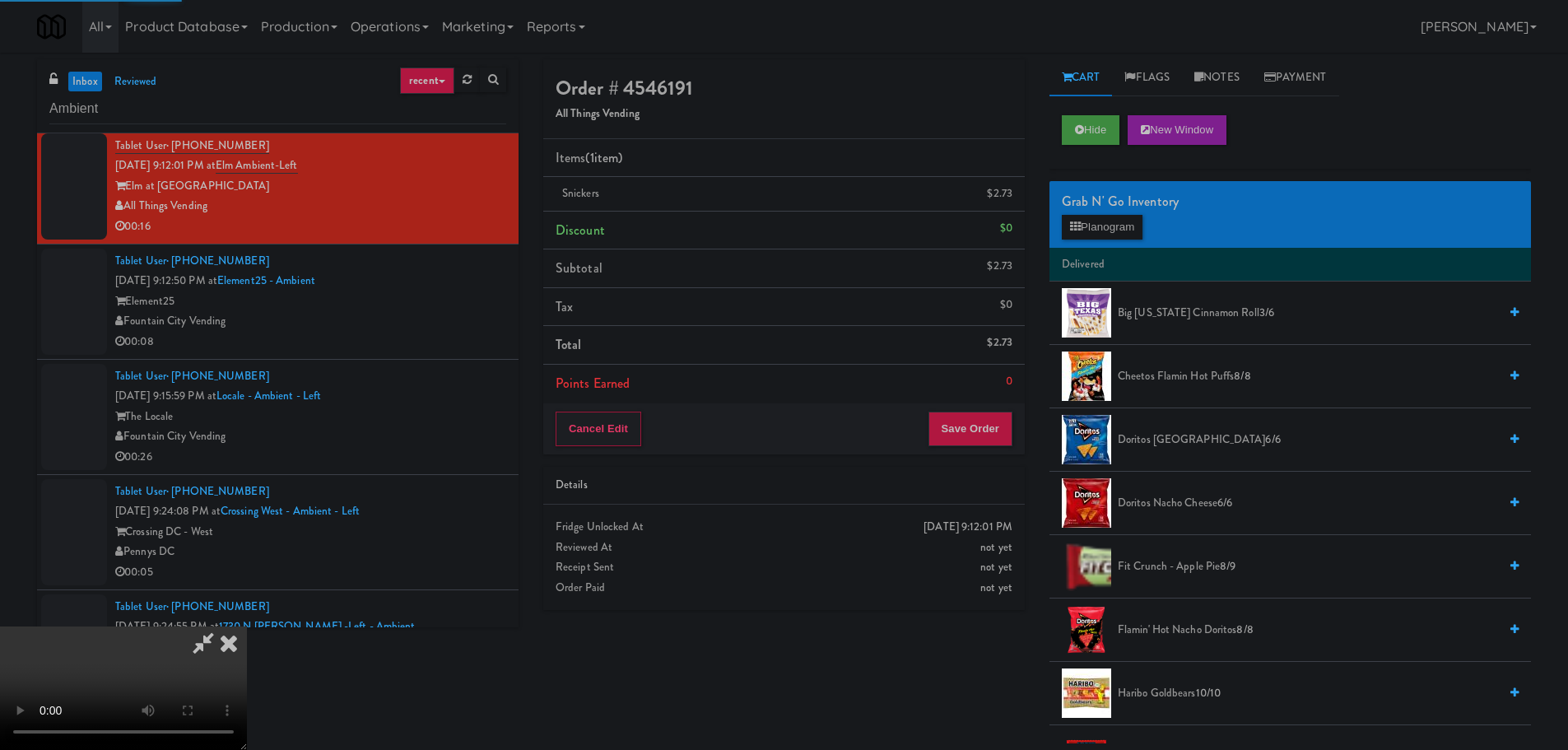
scroll to position [0, 0]
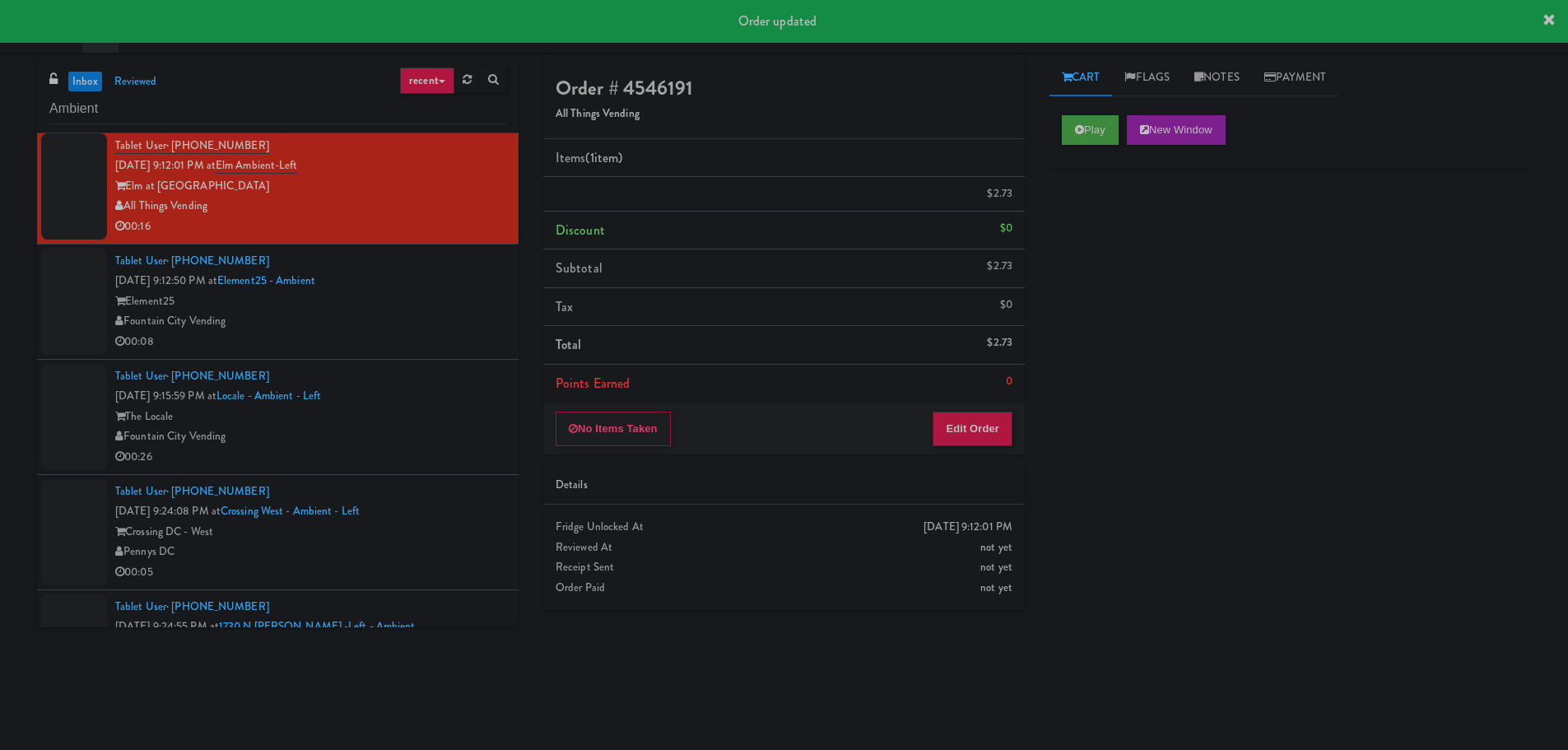
click at [456, 322] on div "Fountain City Vending" at bounding box center [311, 321] width 391 height 20
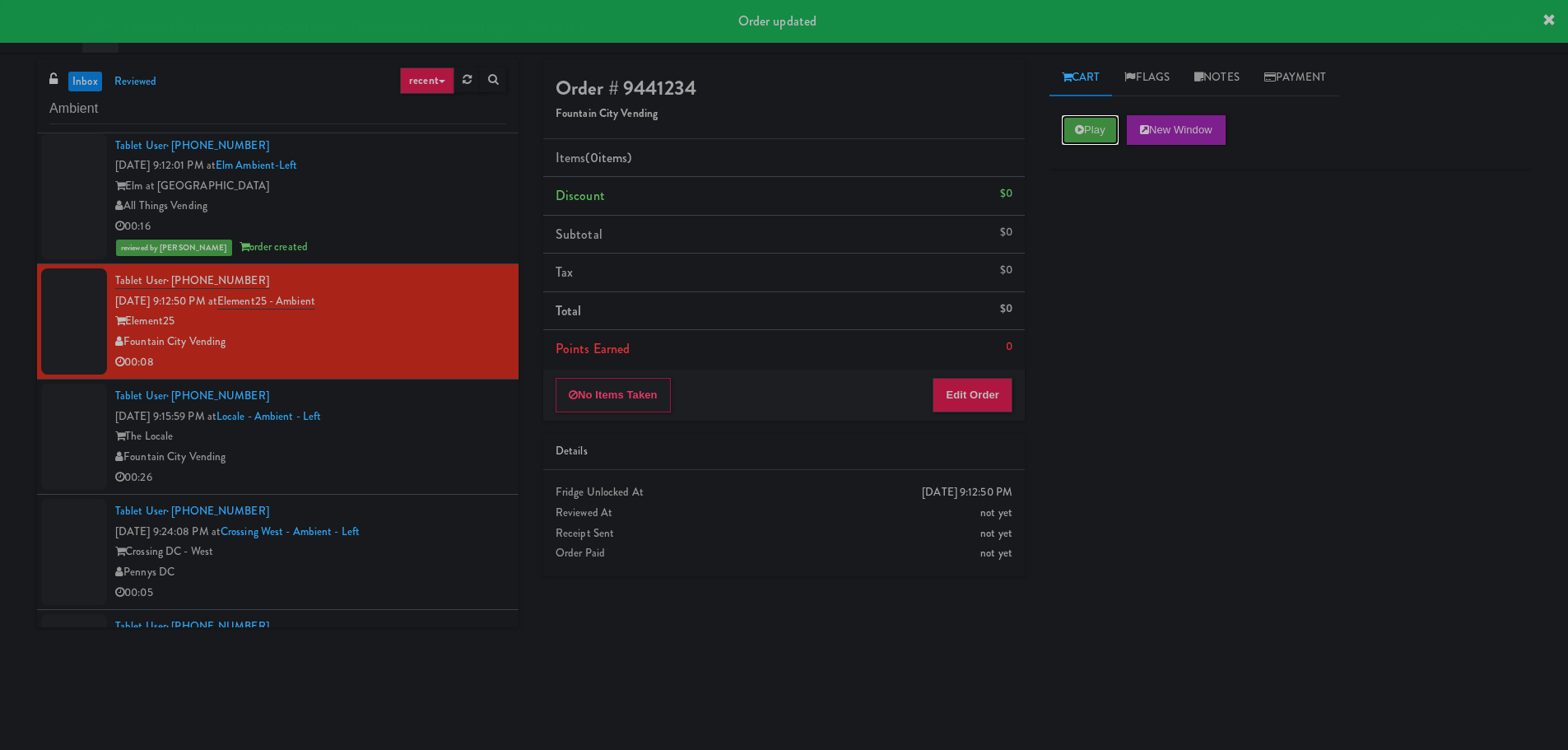
click at [1067, 125] on button "Play" at bounding box center [1090, 130] width 57 height 30
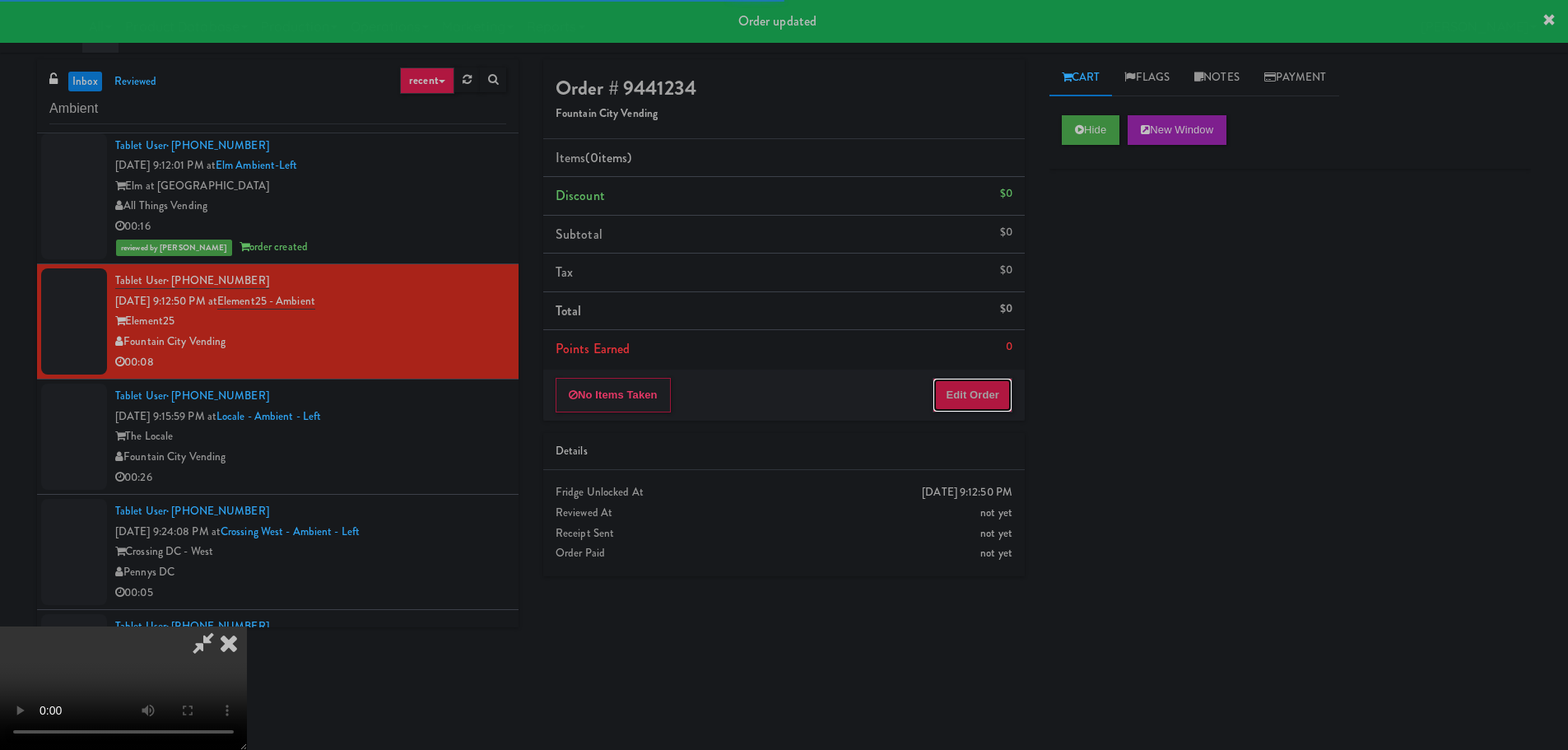
click at [975, 399] on button "Edit Order" at bounding box center [973, 394] width 80 height 34
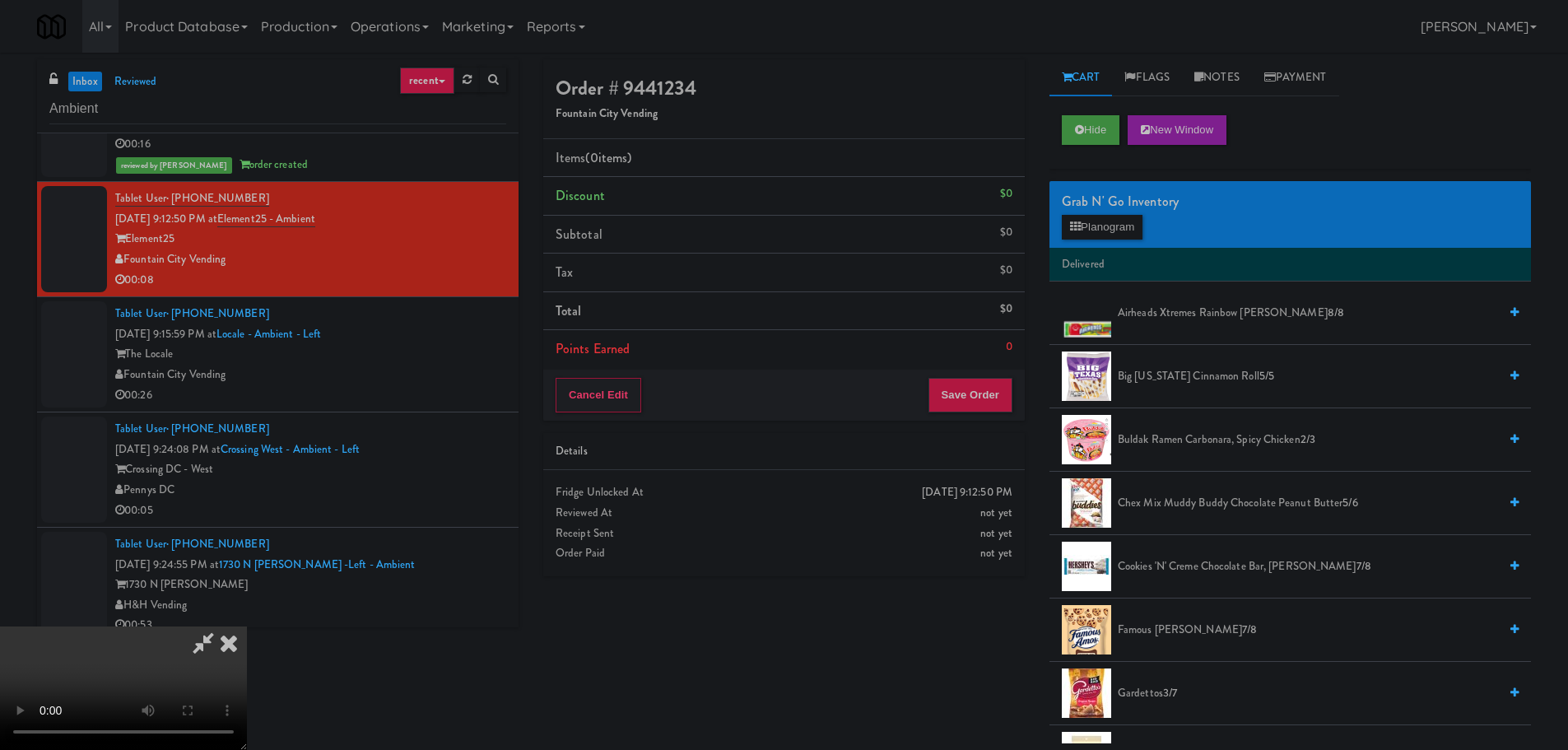
scroll to position [283, 0]
click at [247, 626] on video at bounding box center [123, 688] width 247 height 124
click at [1080, 223] on icon at bounding box center [1074, 226] width 10 height 10
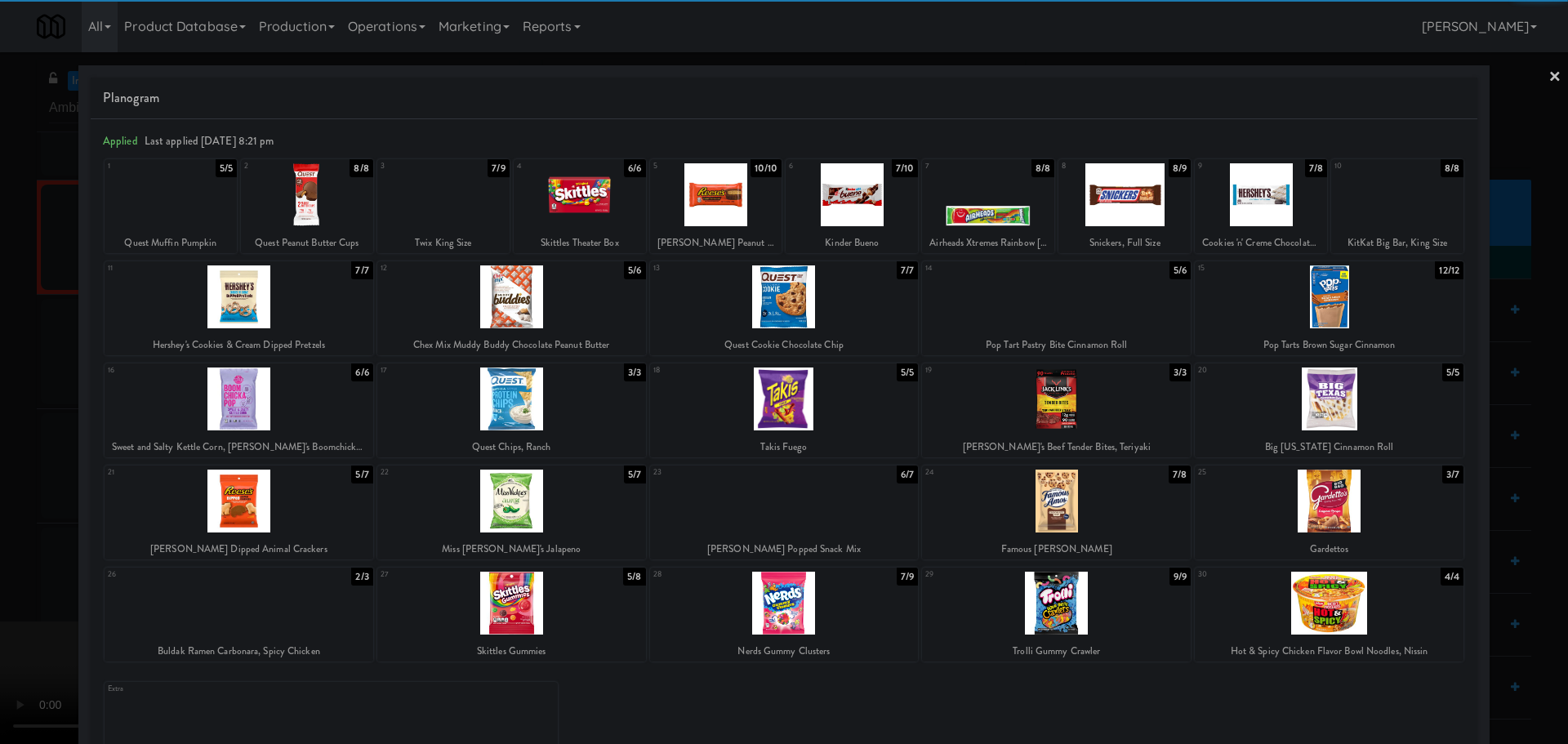
click at [1073, 620] on div at bounding box center [1056, 603] width 269 height 63
click at [0, 520] on div at bounding box center [784, 372] width 1568 height 744
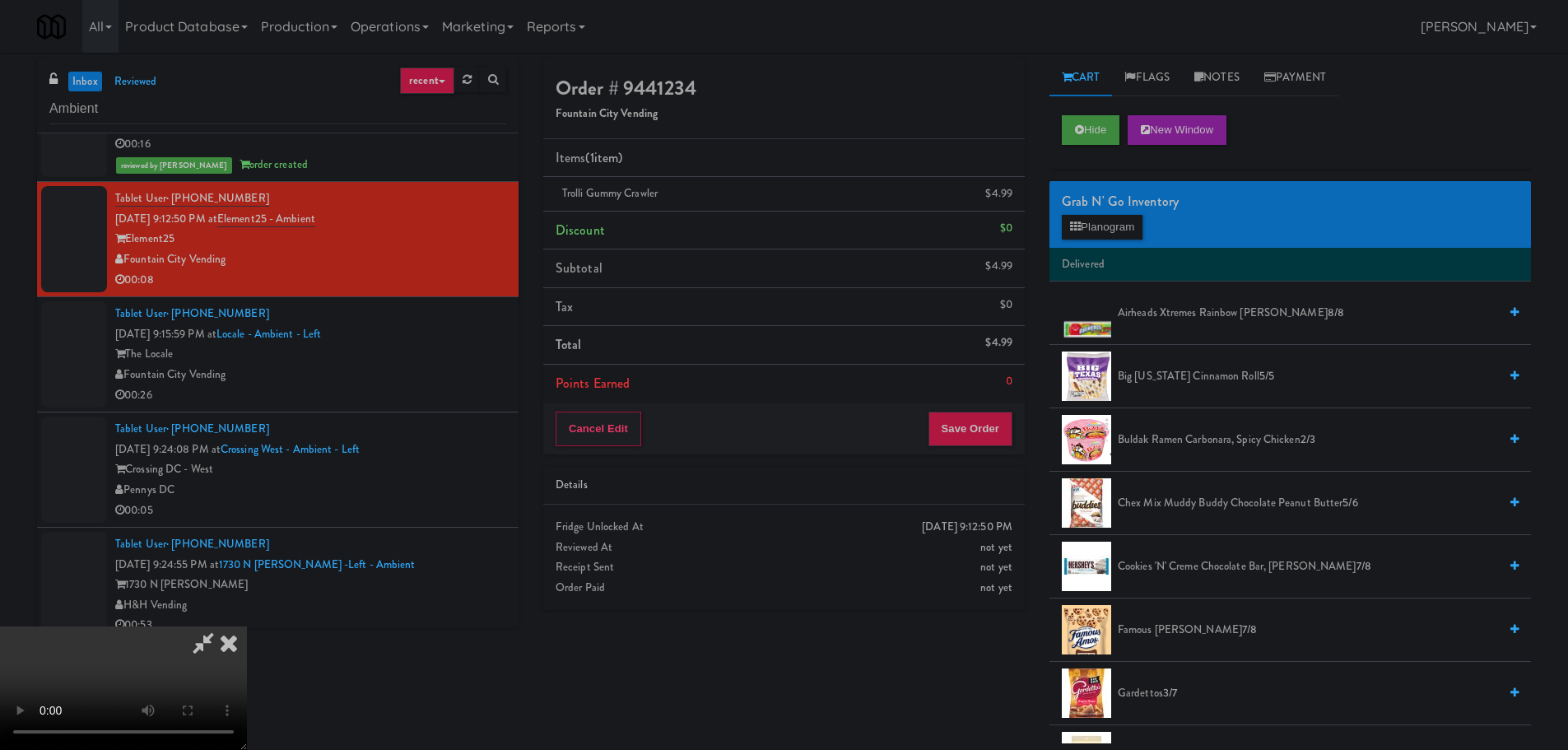
click at [247, 626] on video at bounding box center [123, 688] width 247 height 124
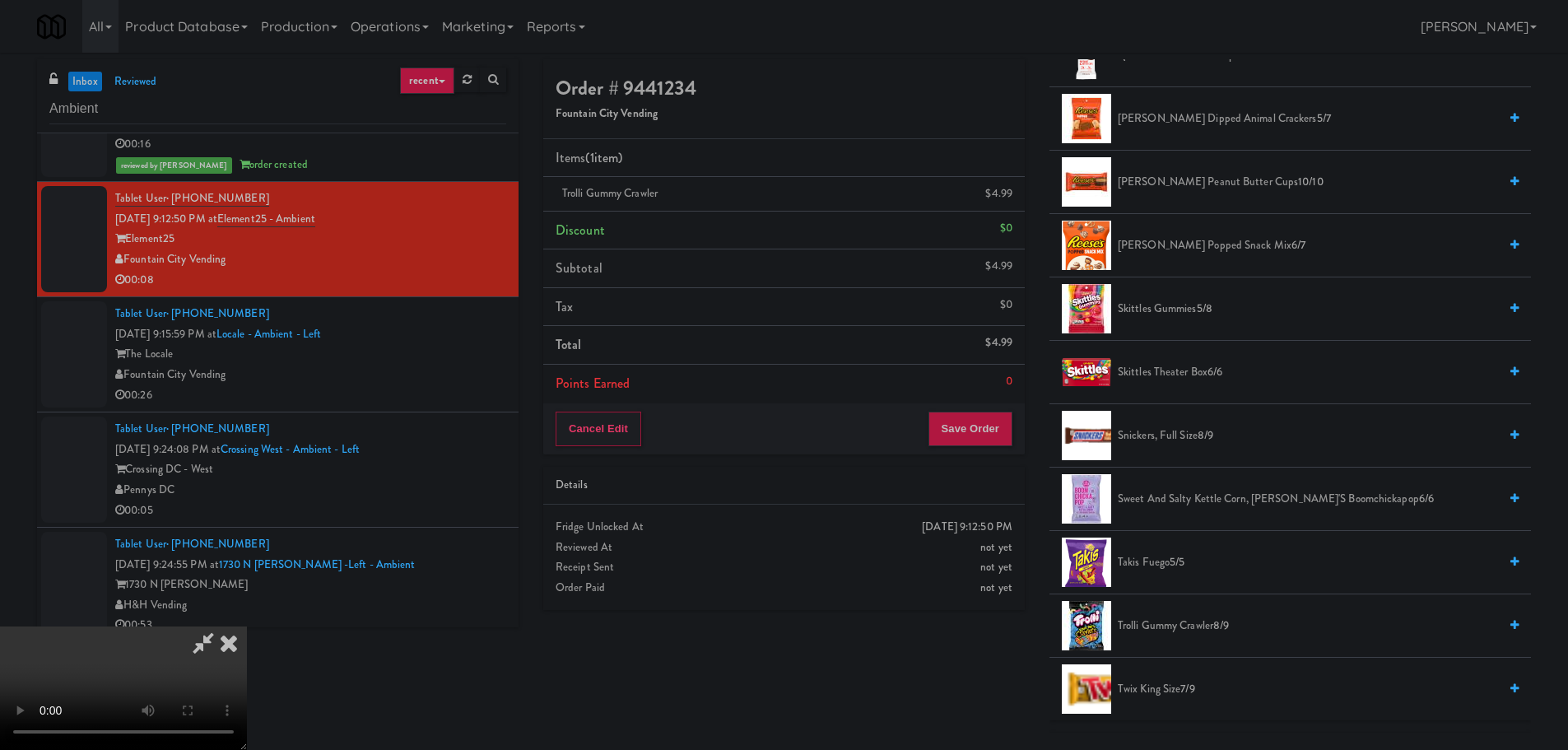
scroll to position [1481, 0]
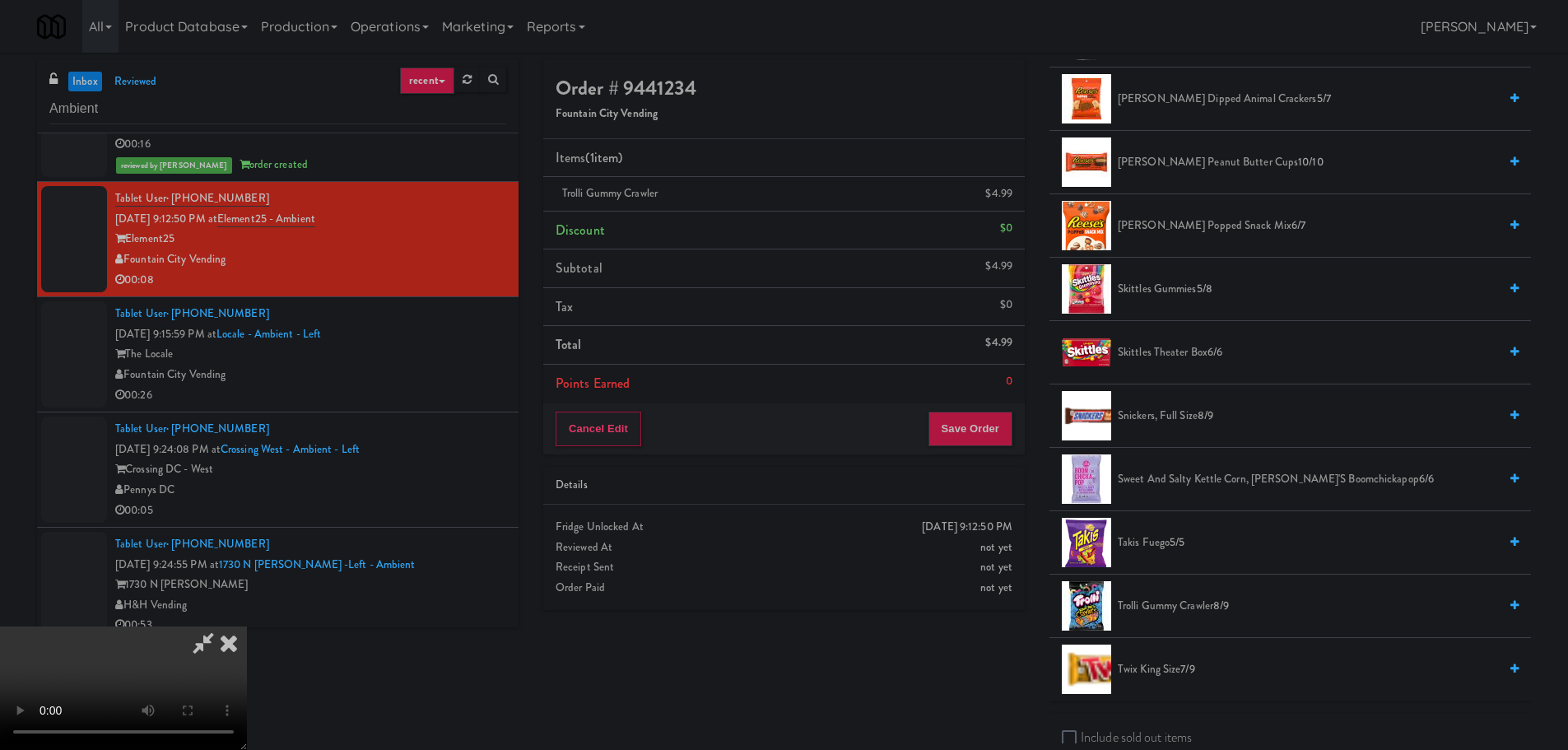
click at [1190, 161] on span "Reese's Peanut Butter Cups 10/10" at bounding box center [1308, 162] width 380 height 20
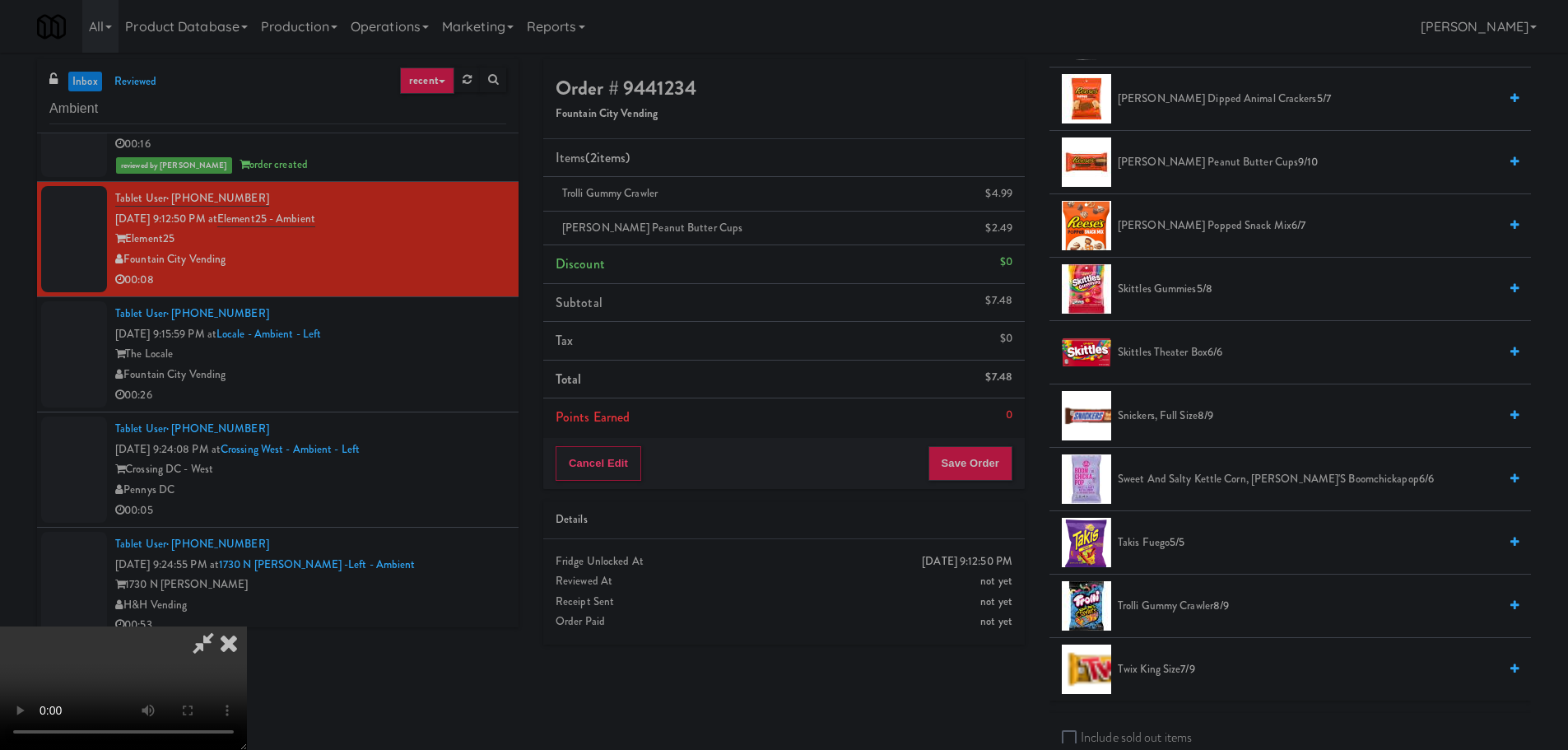
click at [247, 626] on video at bounding box center [123, 688] width 247 height 124
click at [987, 462] on button "Save Order" at bounding box center [970, 463] width 84 height 34
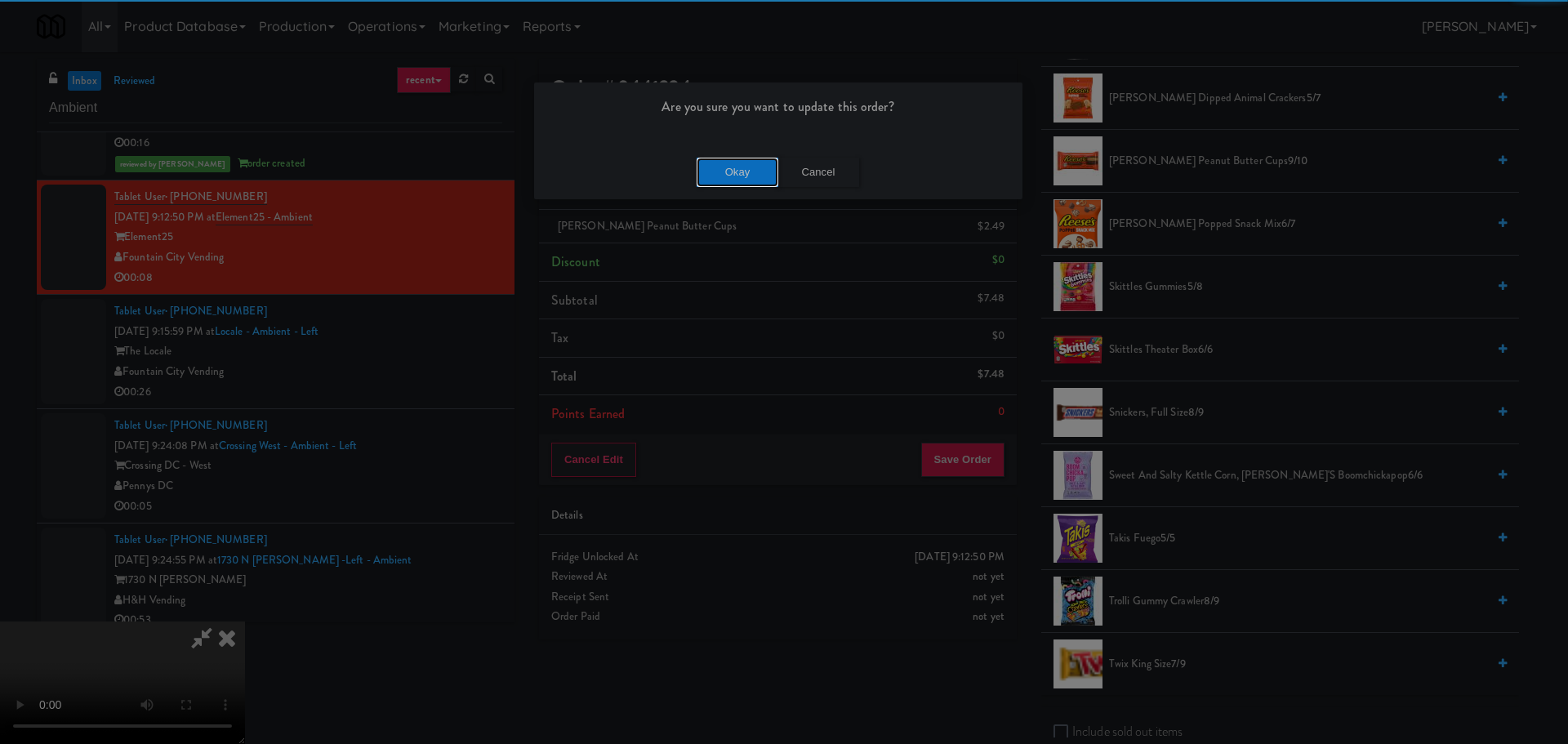
click at [709, 166] on button "Okay" at bounding box center [738, 173] width 81 height 30
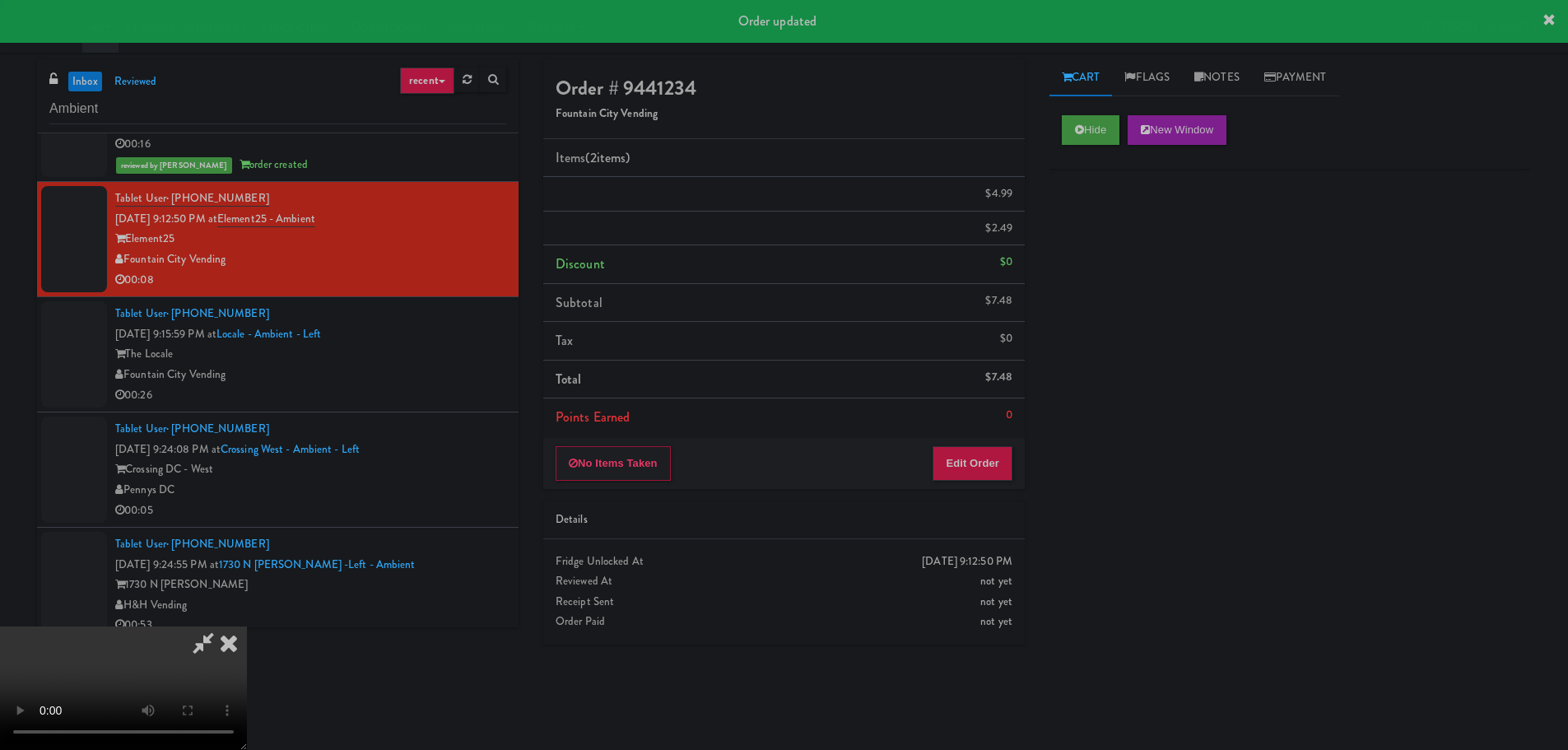
scroll to position [0, 0]
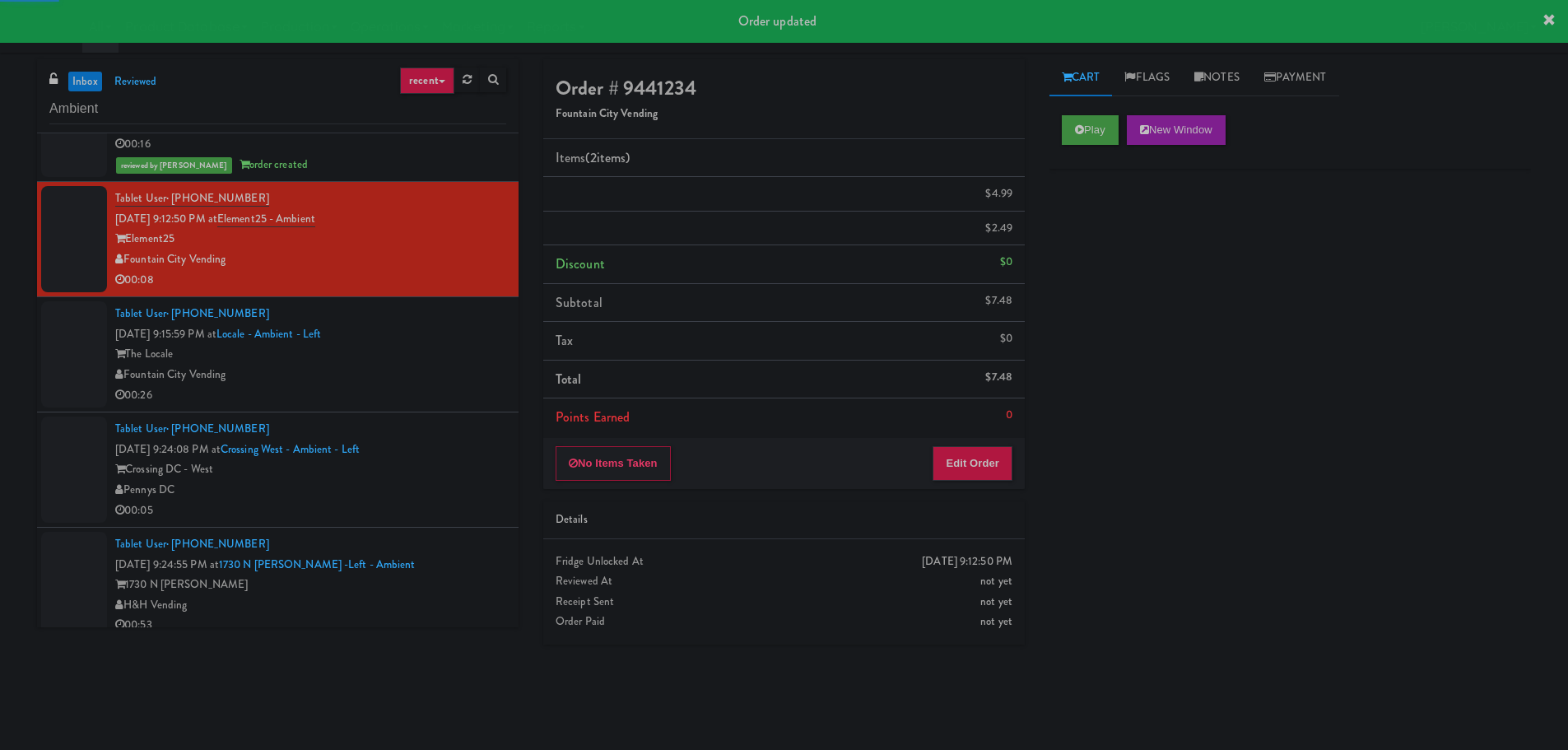
click at [442, 361] on div "The Locale" at bounding box center [311, 354] width 391 height 20
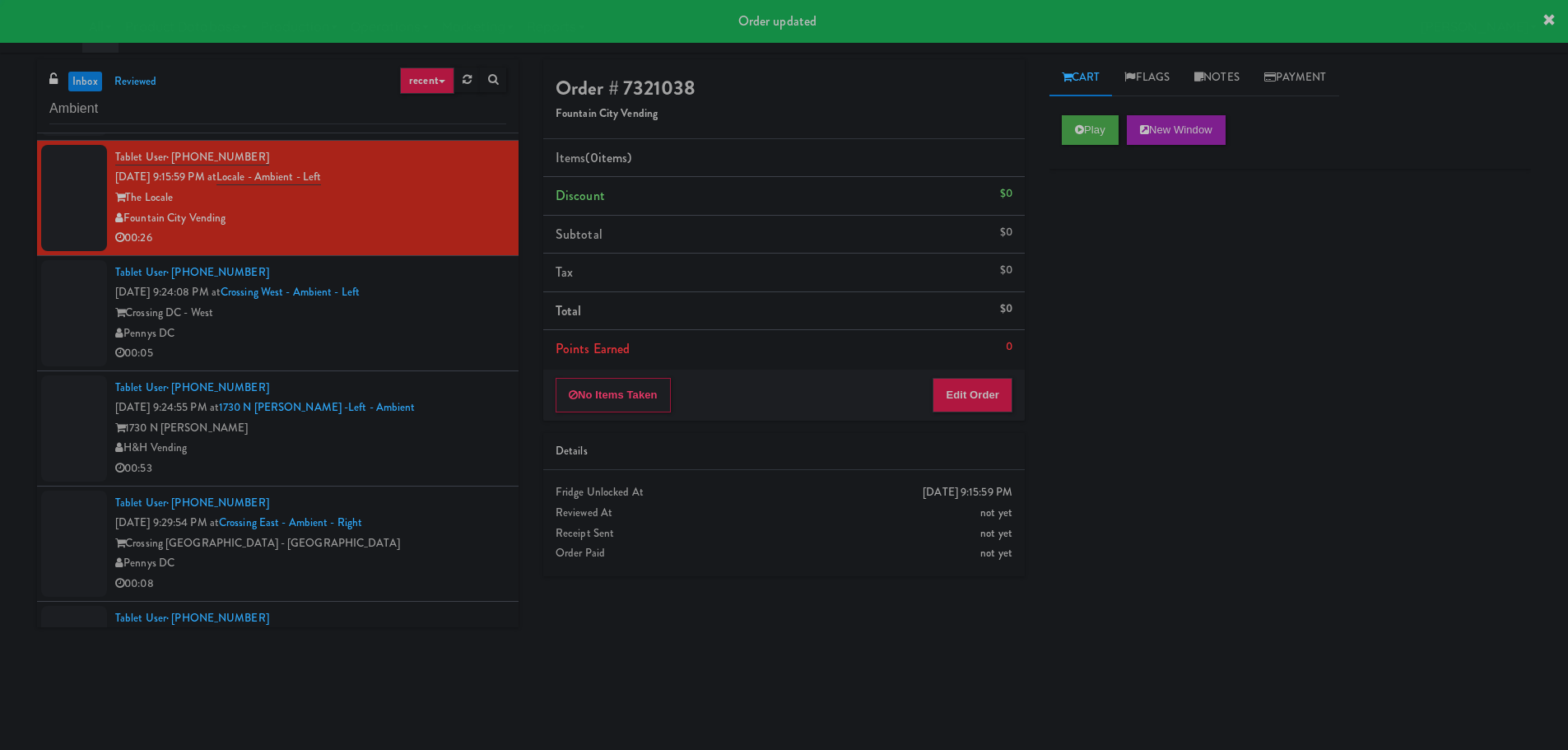
scroll to position [2222, 0]
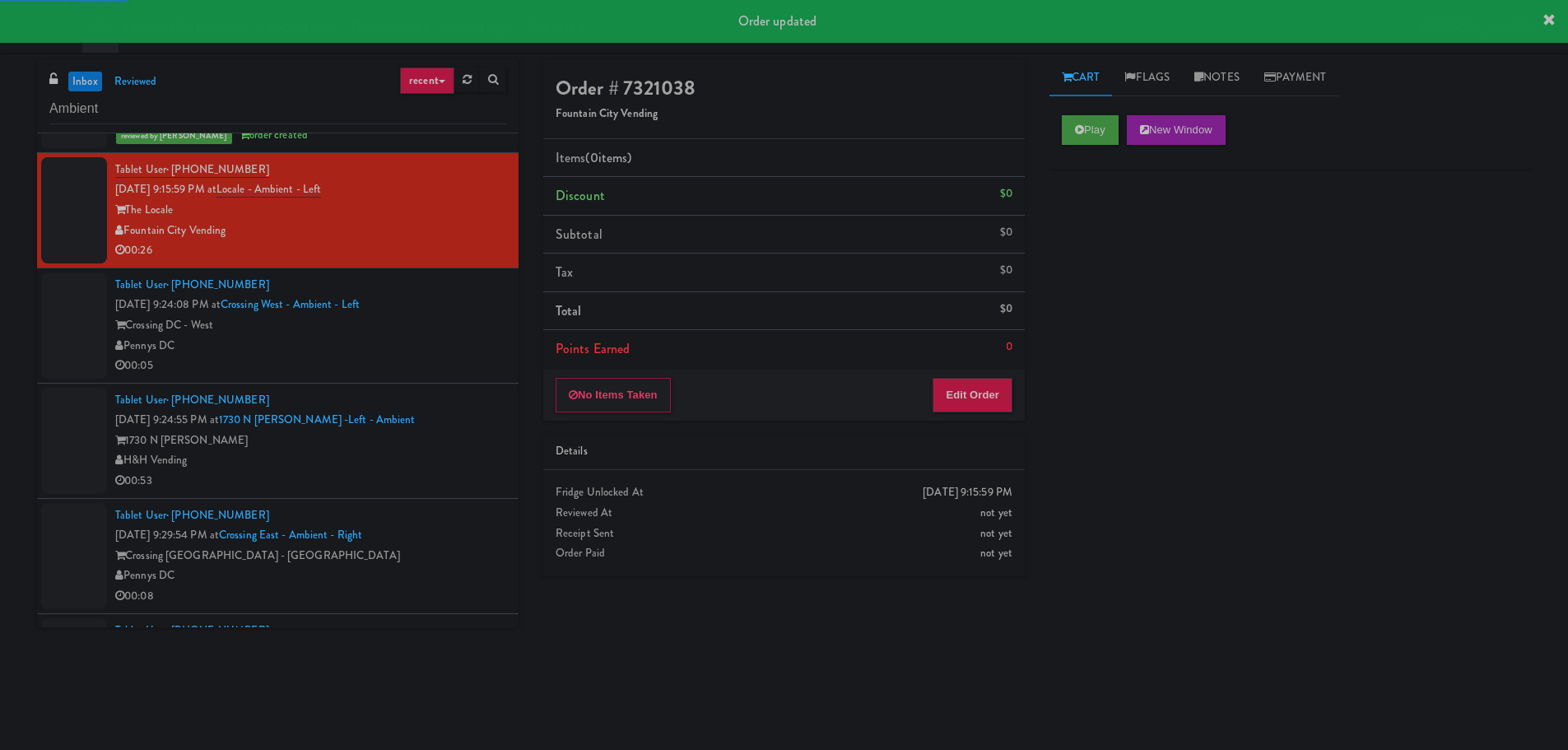
click at [1092, 145] on div "Play New Window" at bounding box center [1289, 135] width 482 height 66
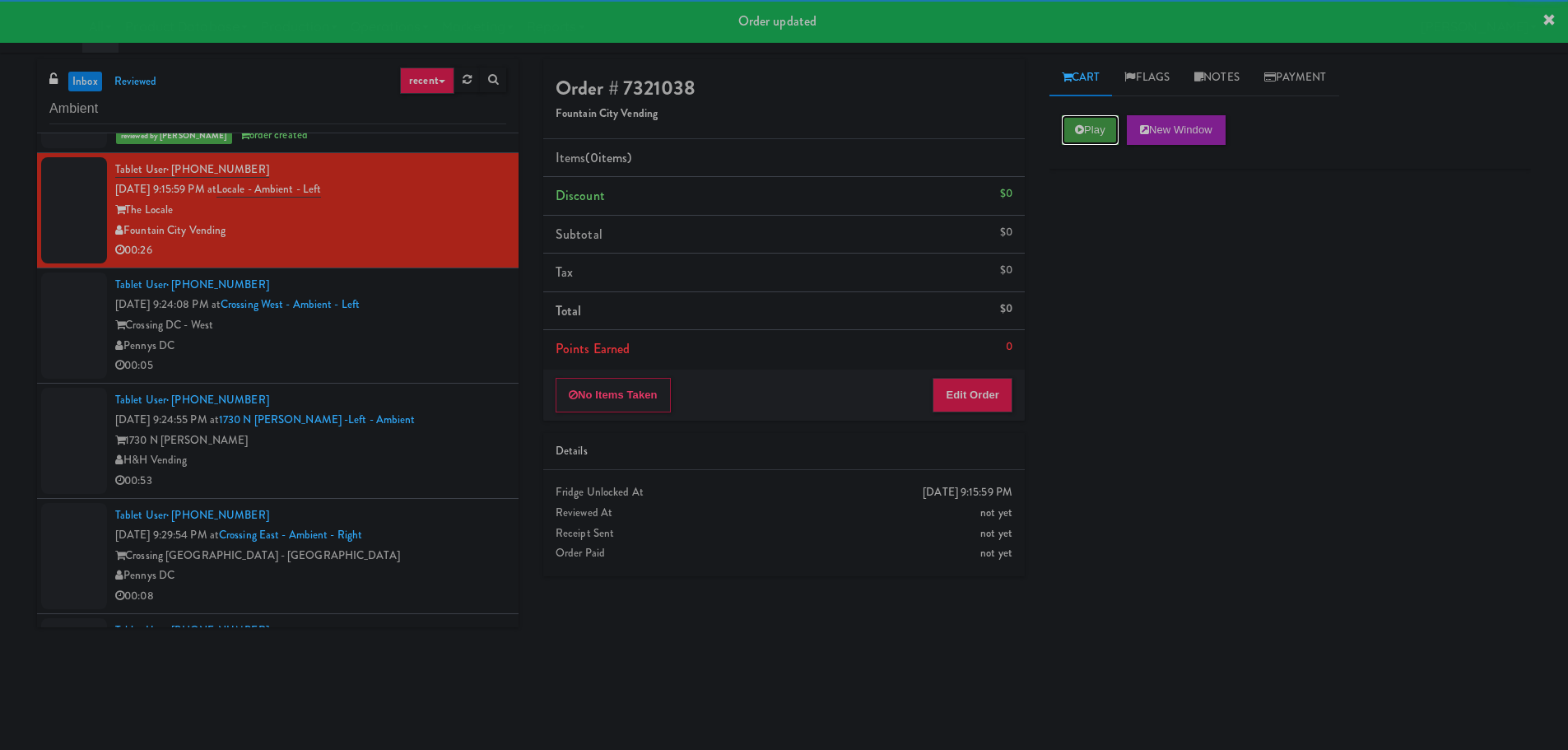
click at [1105, 124] on button "Play" at bounding box center [1090, 130] width 57 height 30
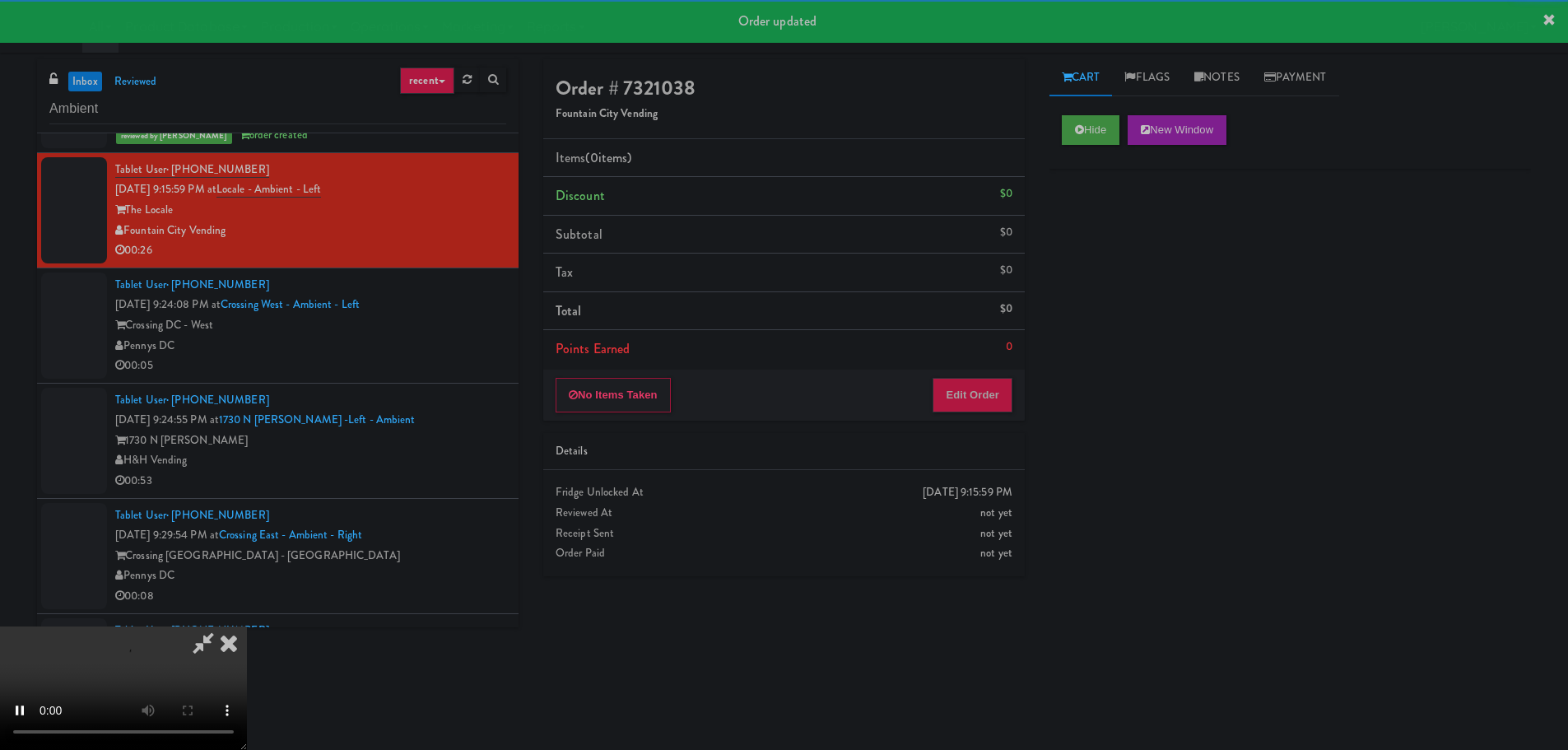
click at [999, 370] on div "Order # 7321038 Fountain City Vending Items (0 items ) Discount $0 Subtotal $0 …" at bounding box center [784, 240] width 482 height 361
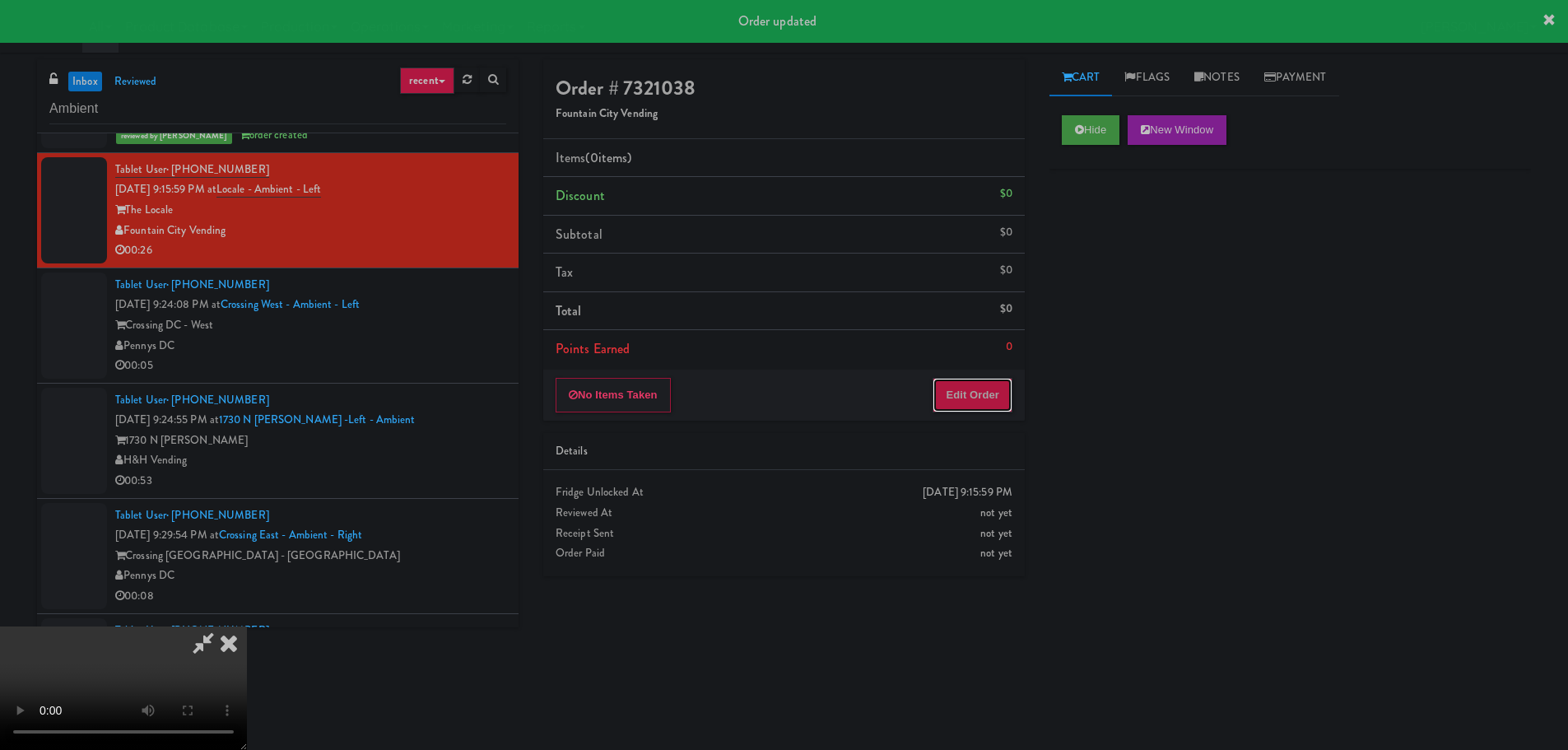
click at [990, 383] on button "Edit Order" at bounding box center [973, 394] width 80 height 34
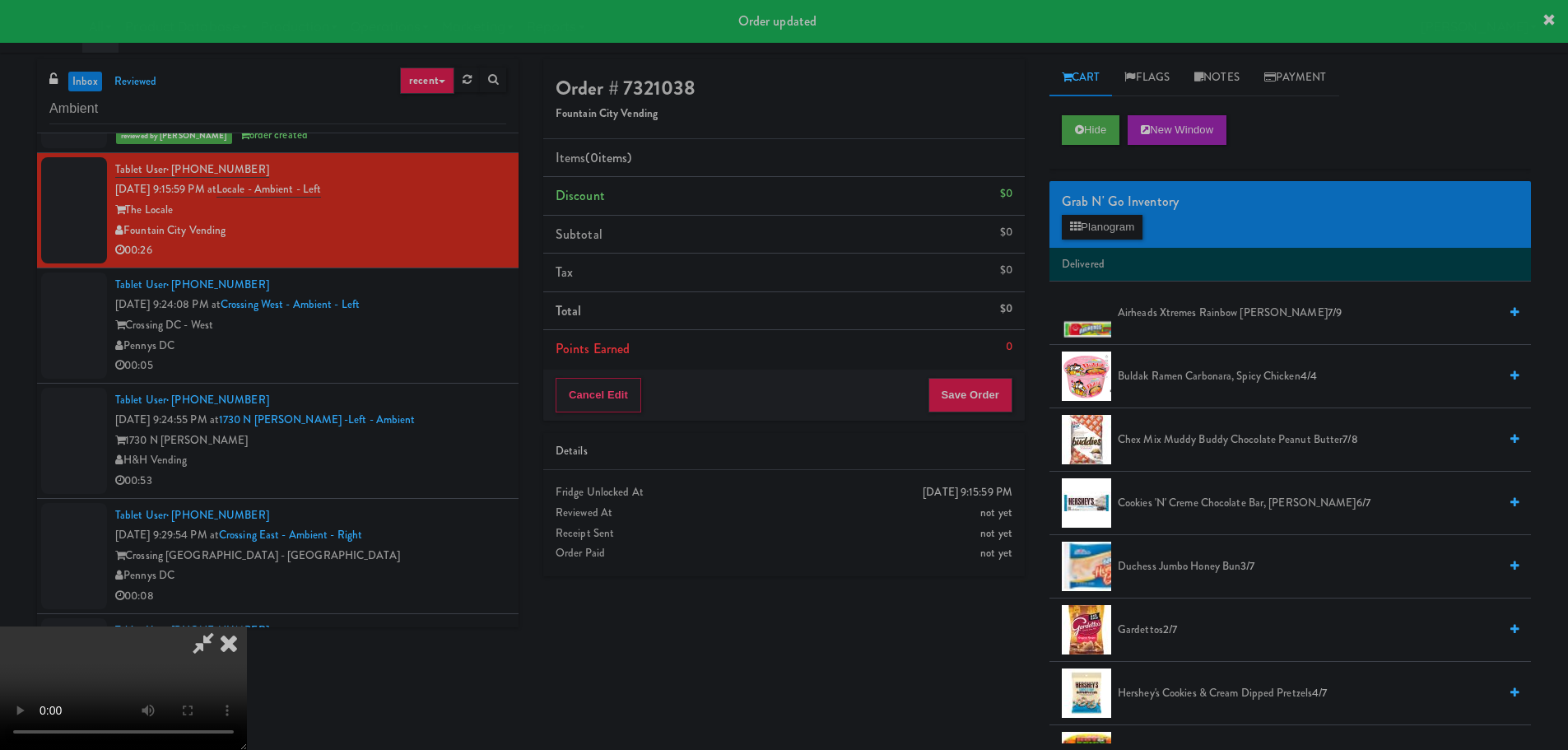
click at [837, 504] on div "Reviewed At" at bounding box center [784, 513] width 457 height 20
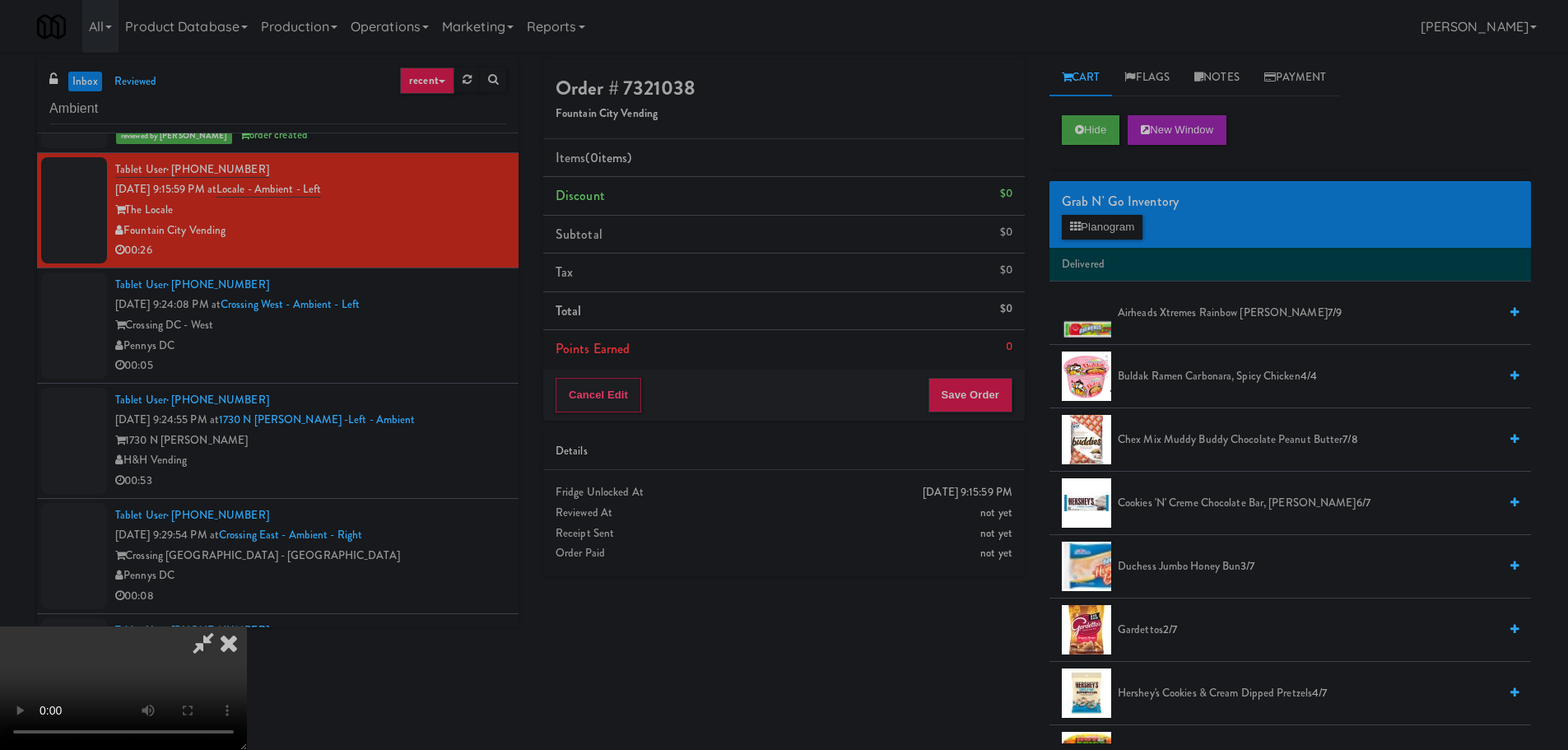
scroll to position [0, 0]
click at [247, 626] on video at bounding box center [123, 688] width 247 height 124
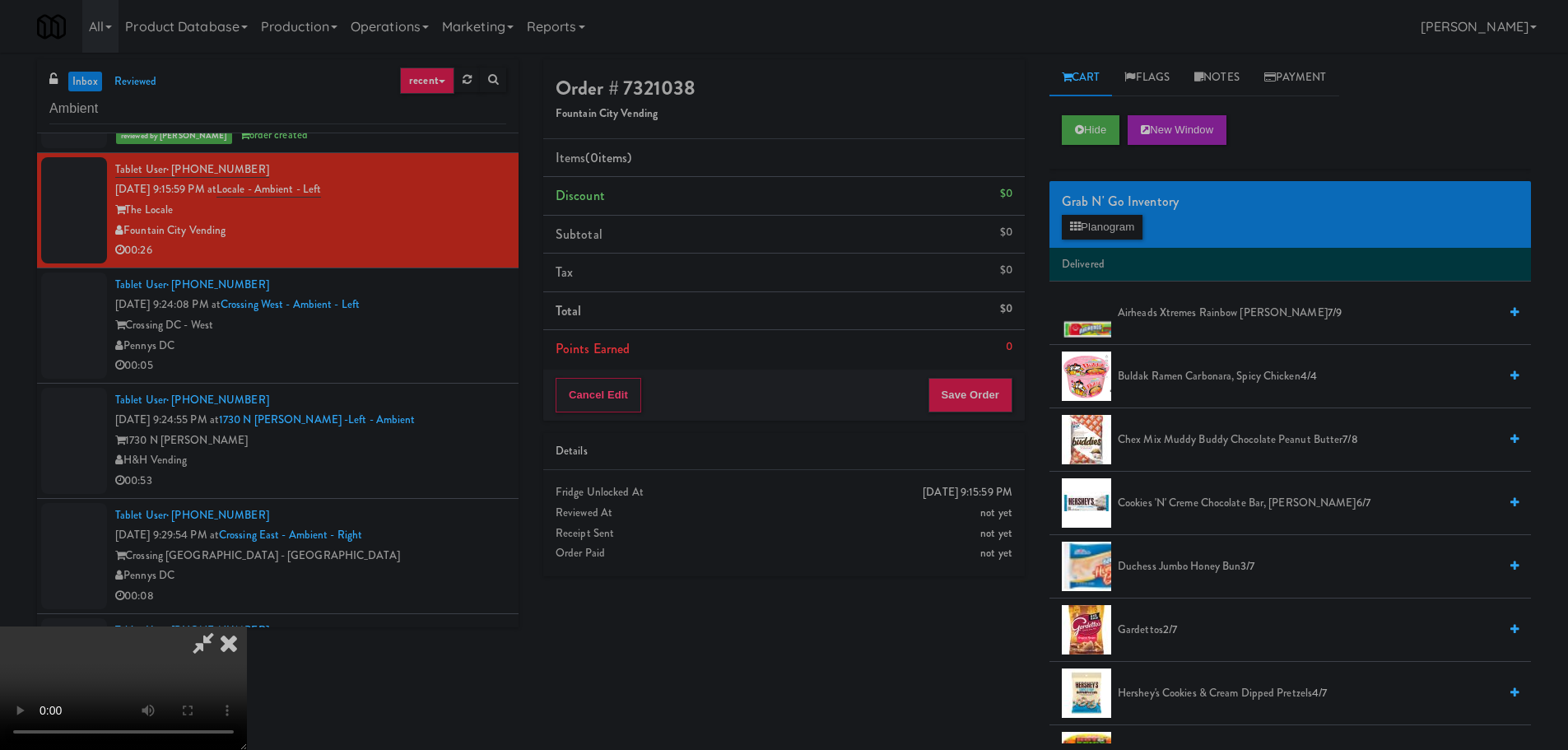
click at [247, 626] on video at bounding box center [123, 688] width 247 height 124
click at [1126, 221] on button "Planogram" at bounding box center [1102, 227] width 81 height 25
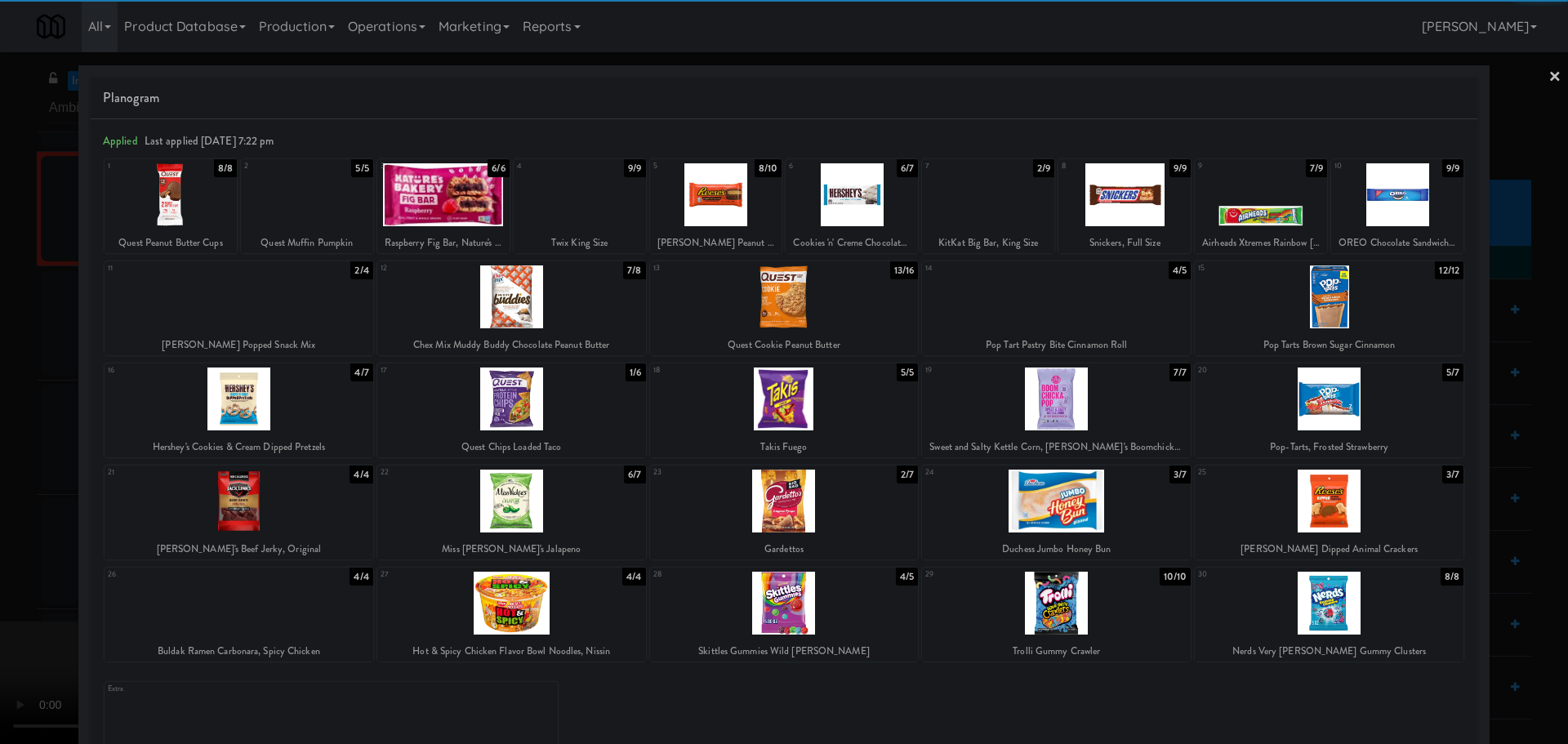
click at [1050, 494] on div at bounding box center [1056, 501] width 269 height 63
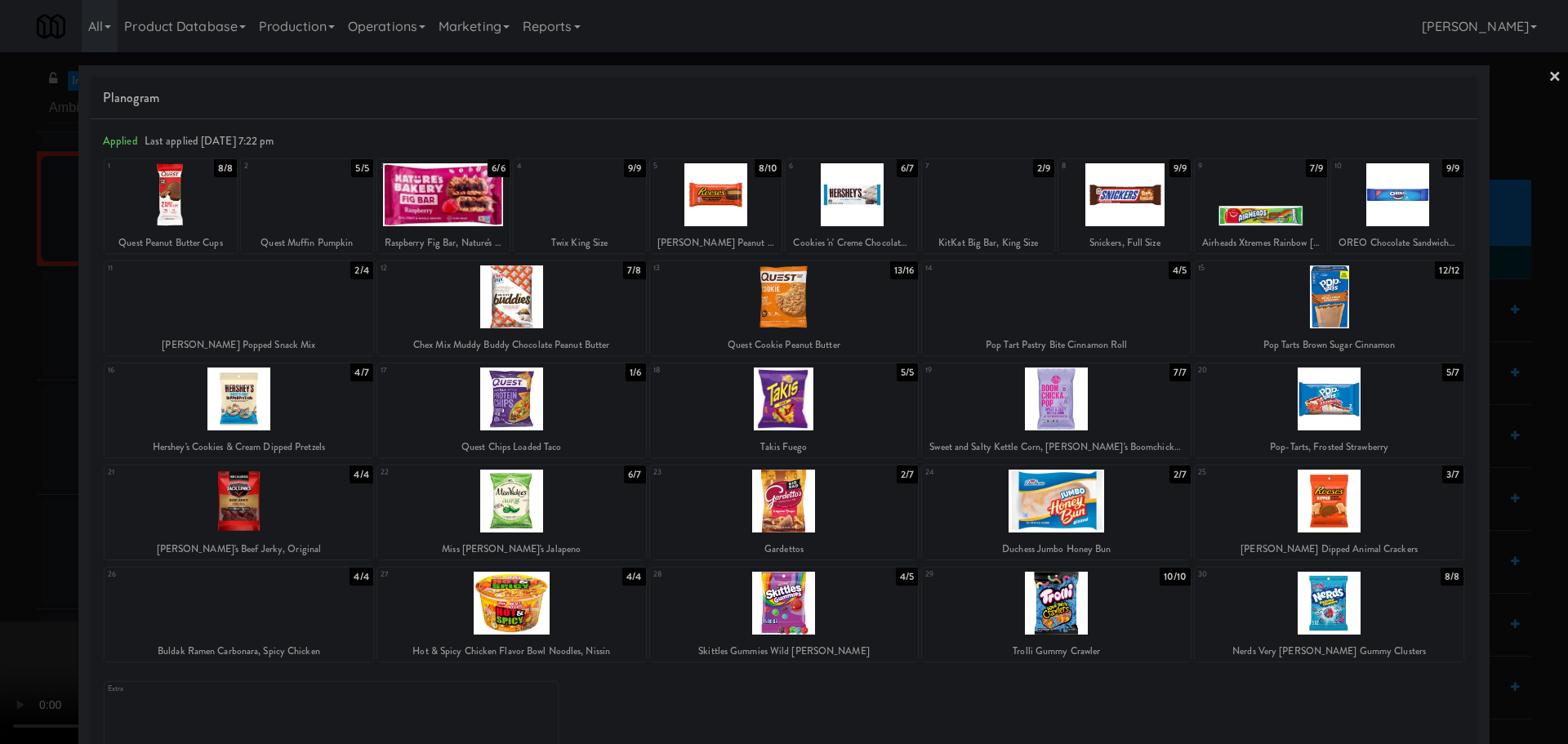
click at [0, 473] on div at bounding box center [784, 372] width 1568 height 744
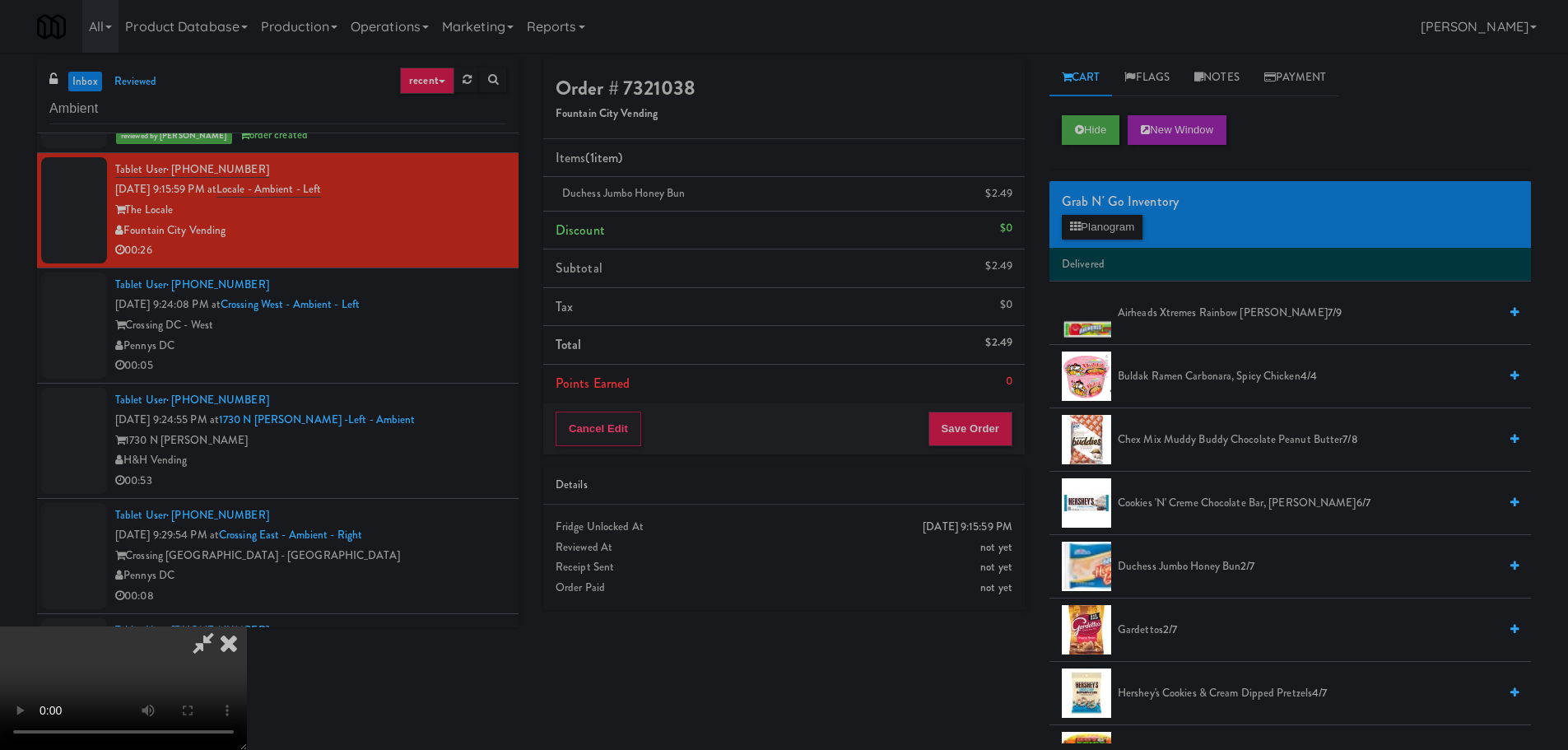
drag, startPoint x: 359, startPoint y: 419, endPoint x: 519, endPoint y: 411, distance: 160.2
click at [247, 626] on video at bounding box center [123, 688] width 247 height 124
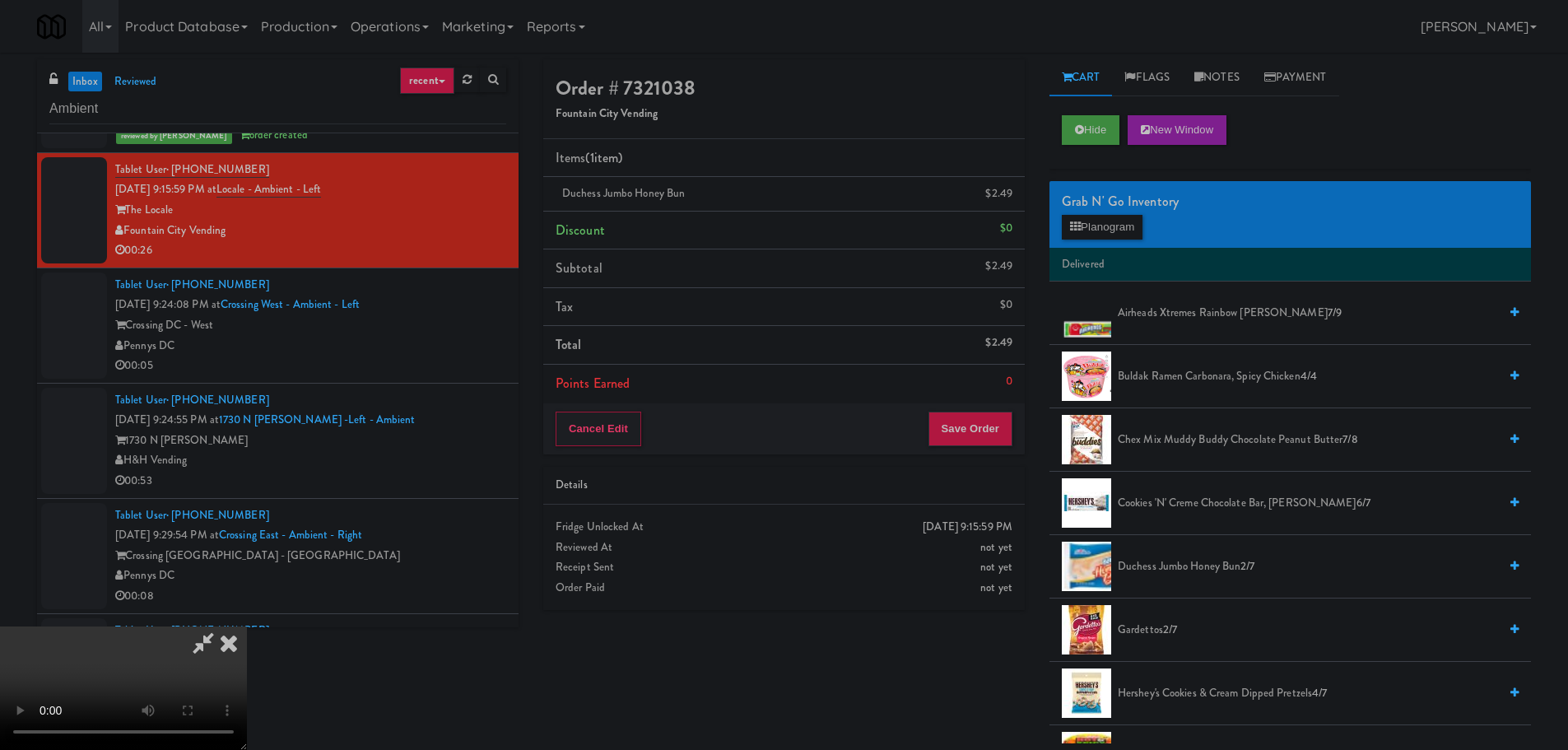
click at [247, 626] on video at bounding box center [123, 688] width 247 height 124
click at [1110, 225] on button "Planogram" at bounding box center [1102, 227] width 81 height 25
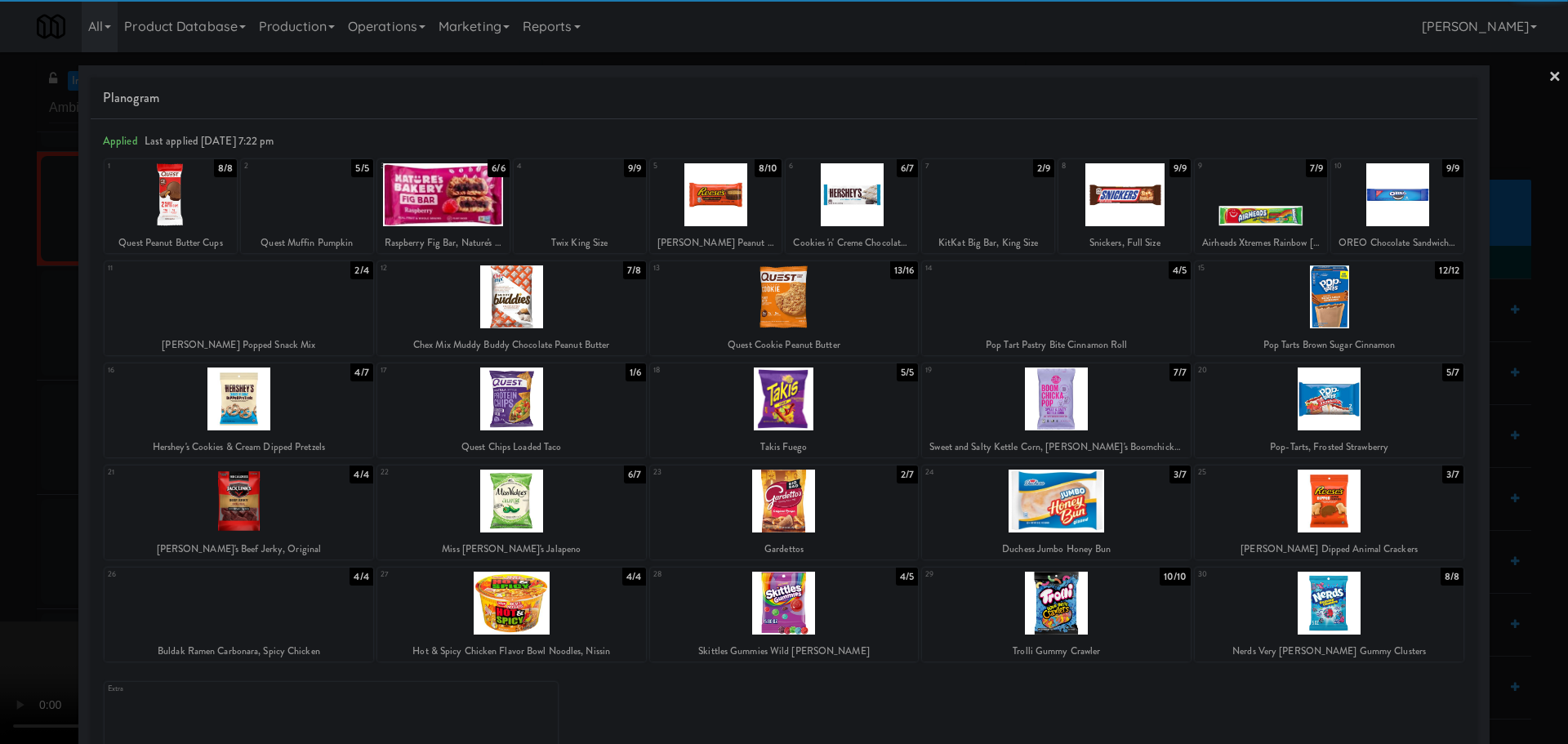
click at [1068, 310] on div at bounding box center [1056, 297] width 269 height 63
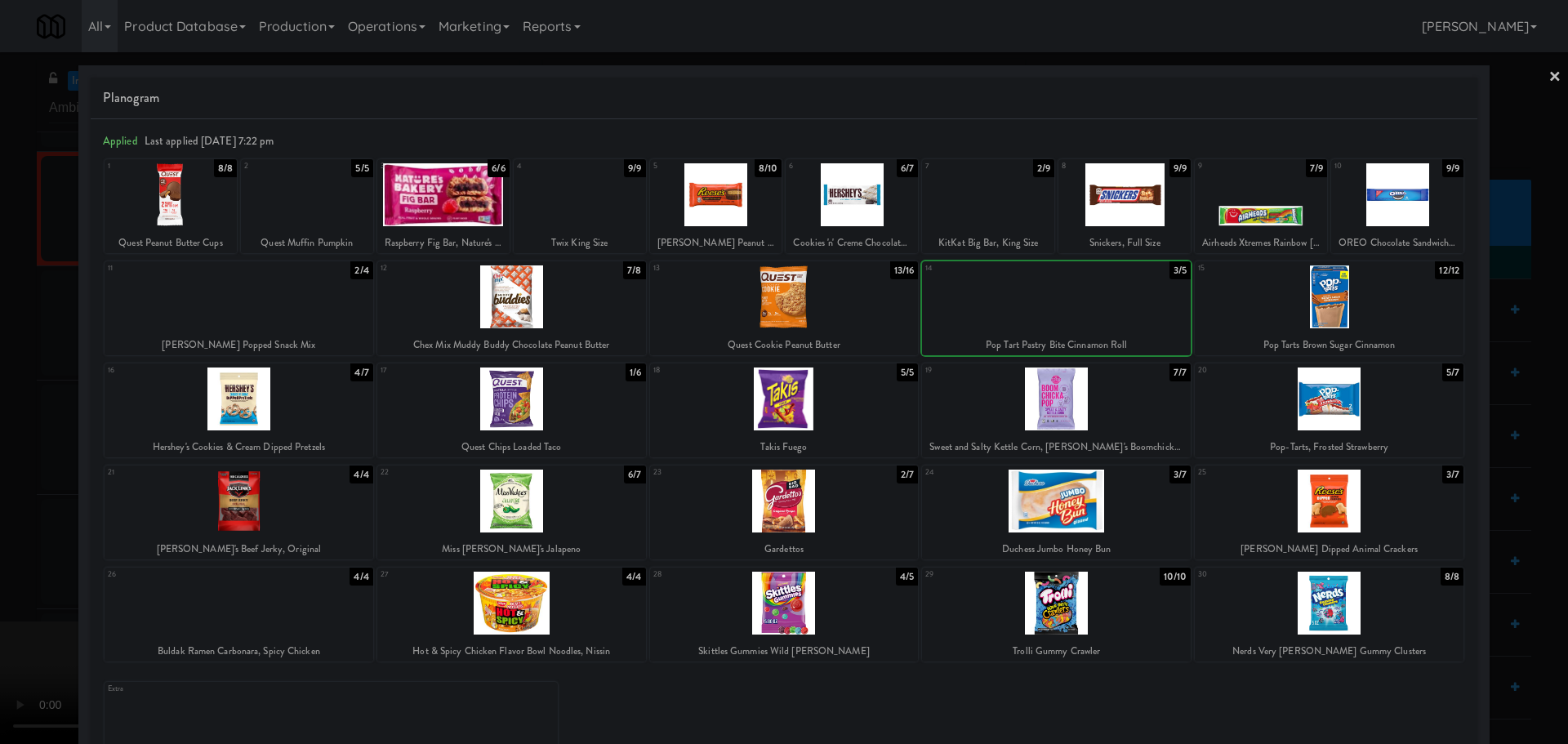
click at [4, 421] on div at bounding box center [784, 372] width 1568 height 744
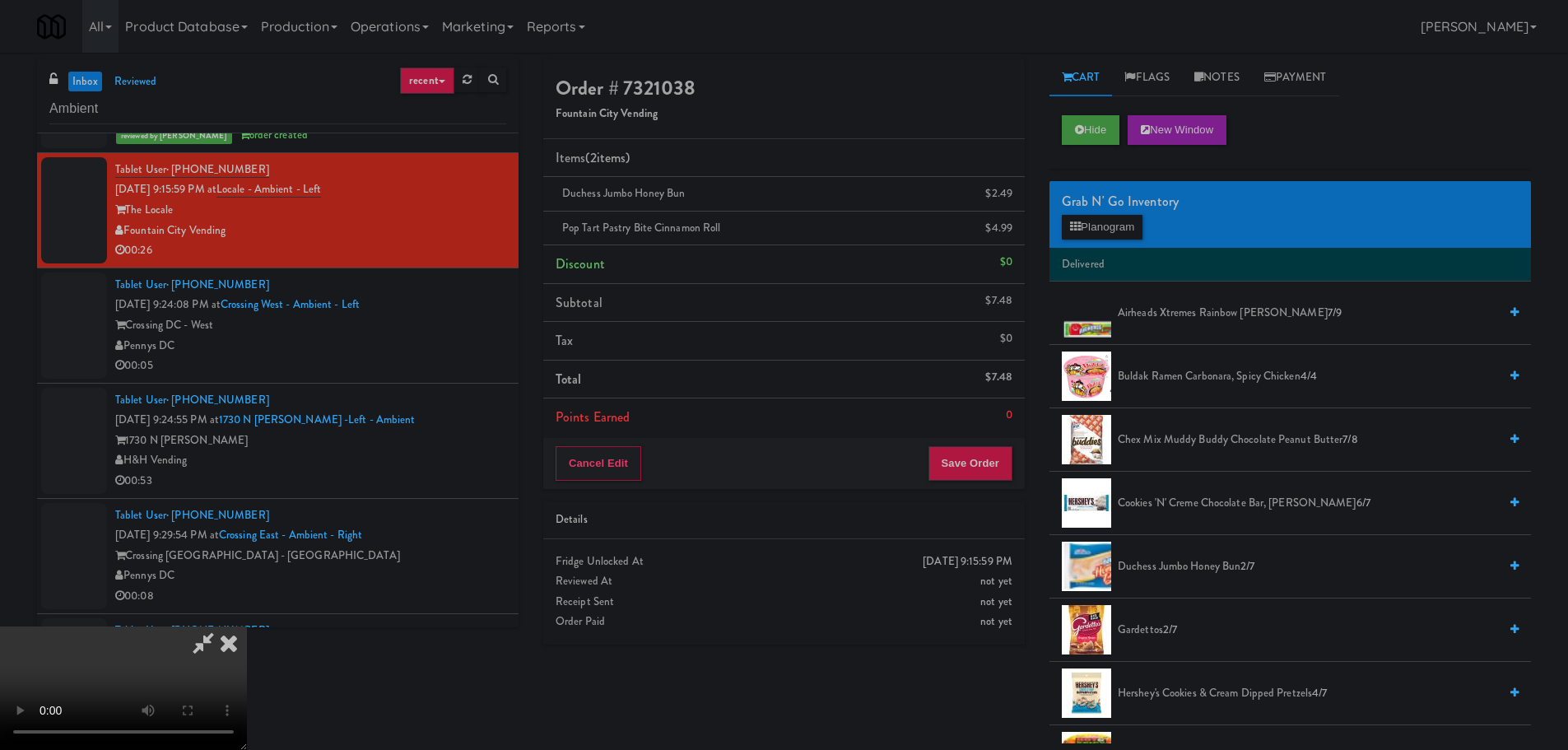
drag, startPoint x: 566, startPoint y: 323, endPoint x: 585, endPoint y: 323, distance: 19.0
click at [247, 626] on video at bounding box center [123, 688] width 247 height 124
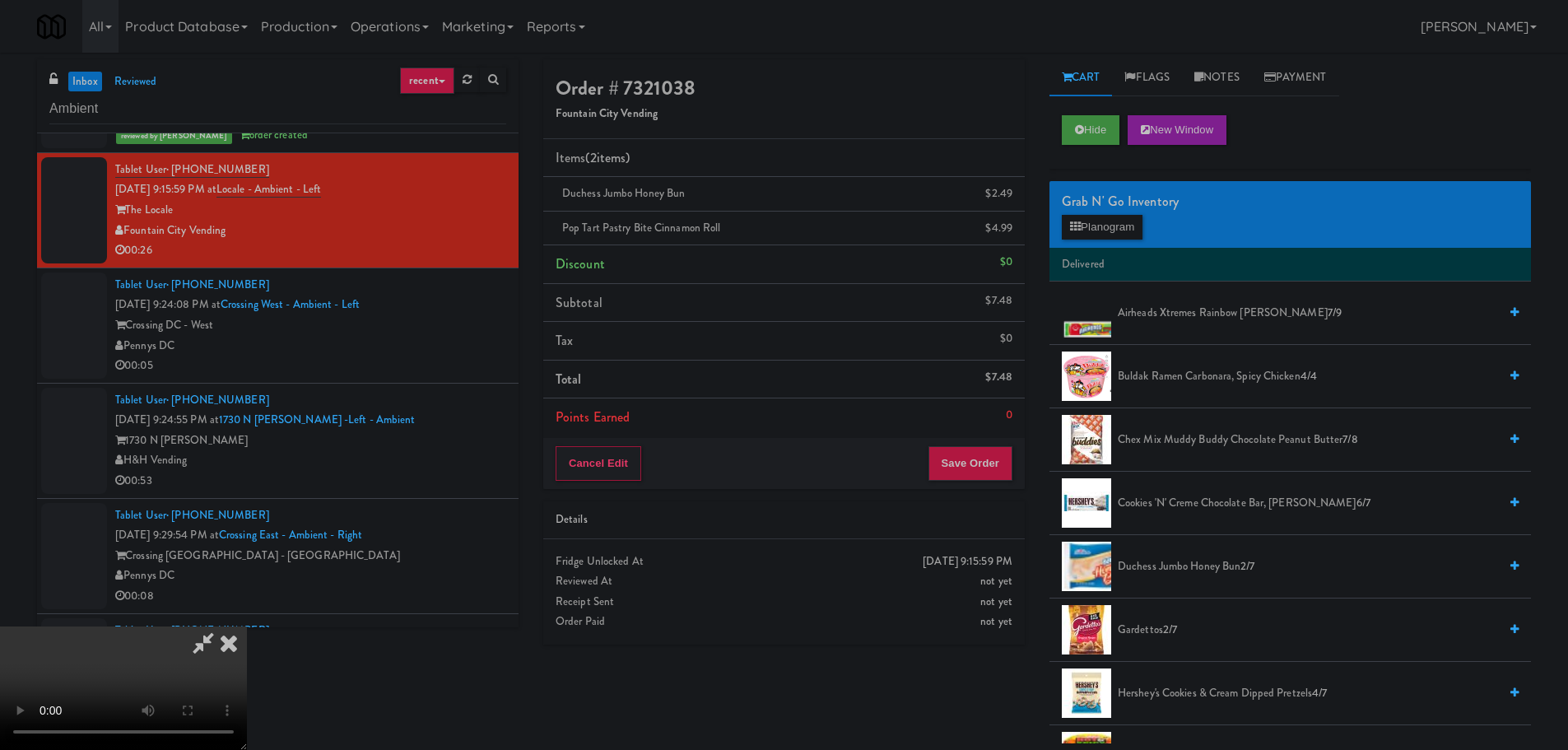
scroll to position [18, 0]
click at [247, 626] on video at bounding box center [123, 688] width 247 height 124
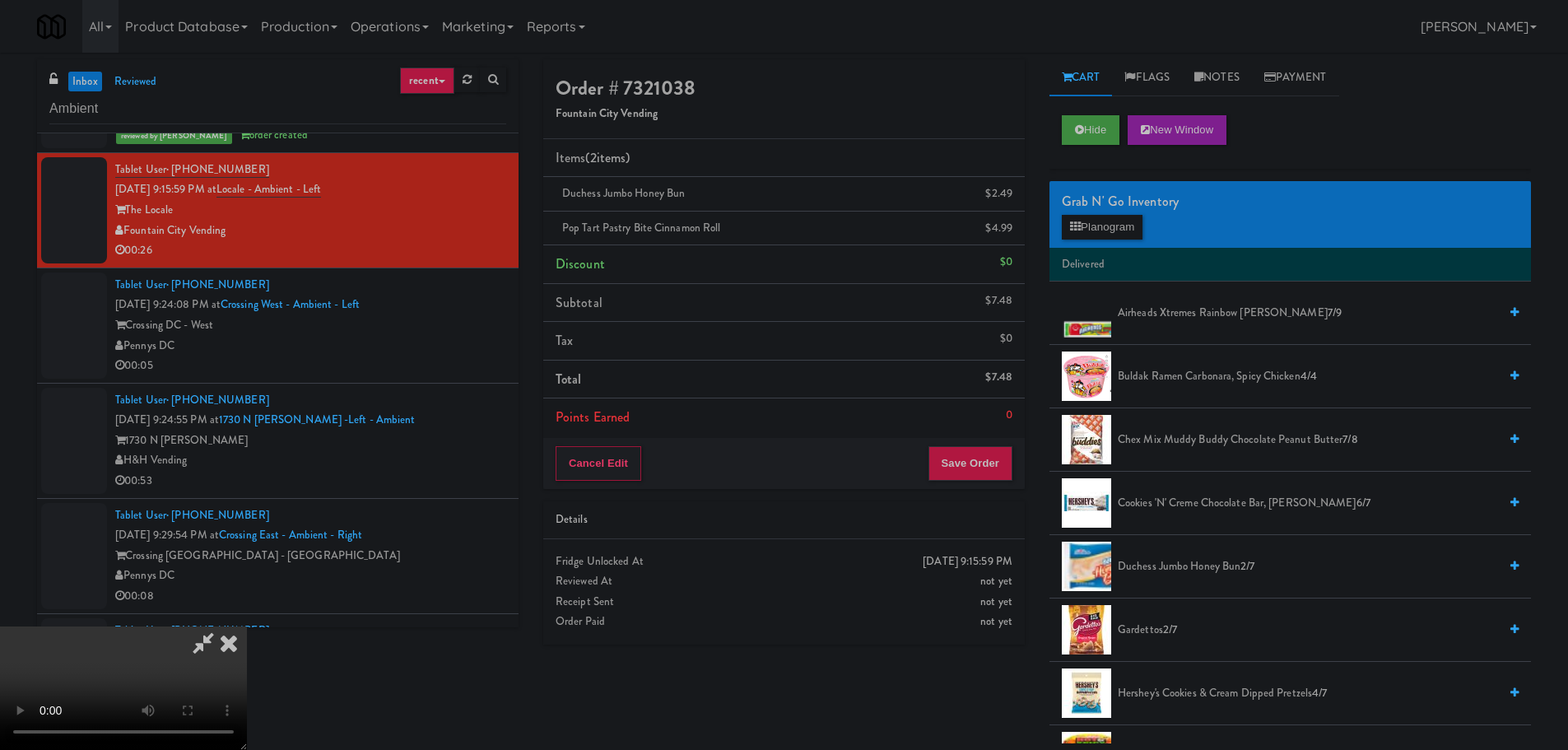
scroll to position [283, 0]
click at [1016, 458] on div "Cancel Edit Save Order" at bounding box center [784, 463] width 482 height 51
click at [1006, 461] on button "Save Order" at bounding box center [970, 463] width 84 height 34
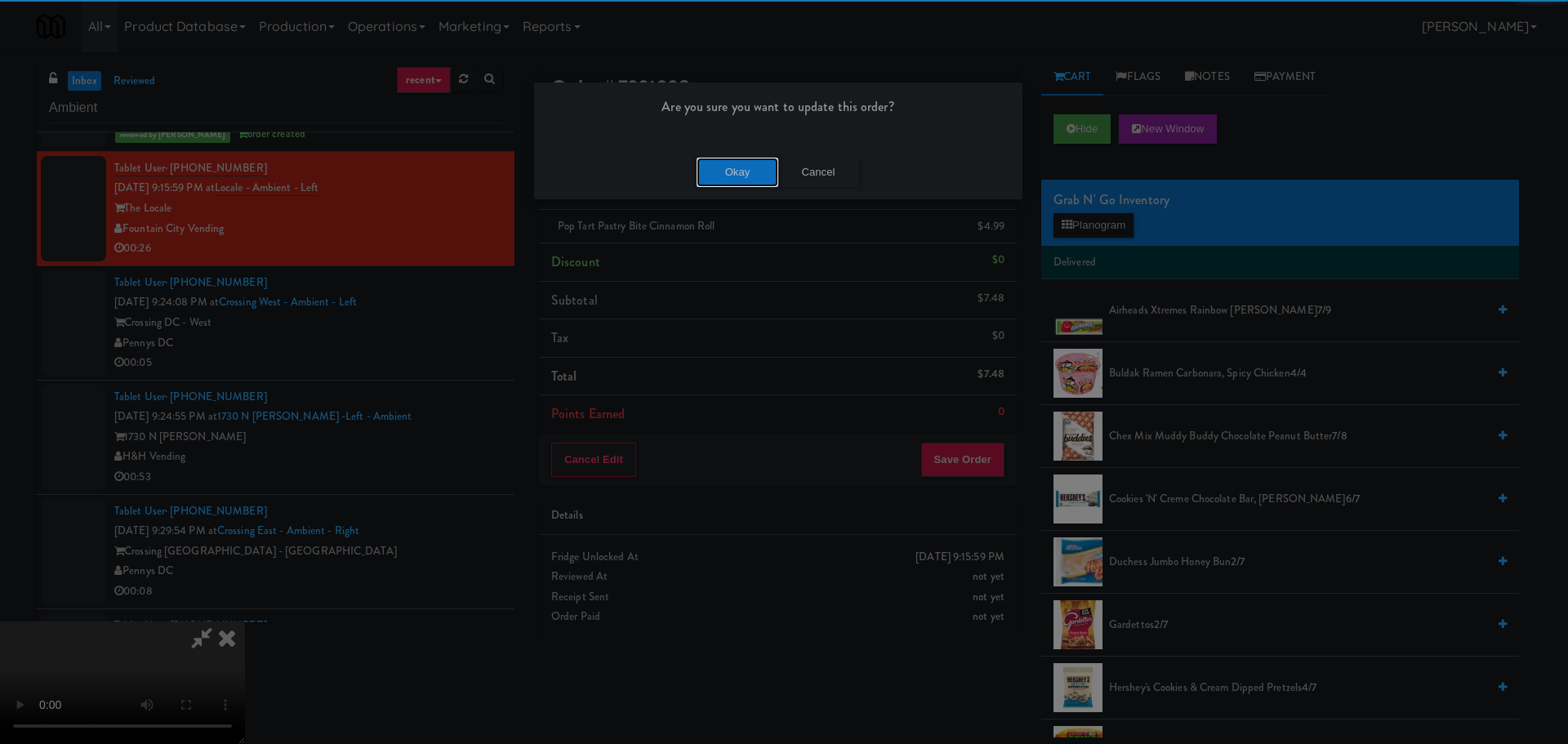
click at [732, 162] on button "Okay" at bounding box center [738, 173] width 81 height 30
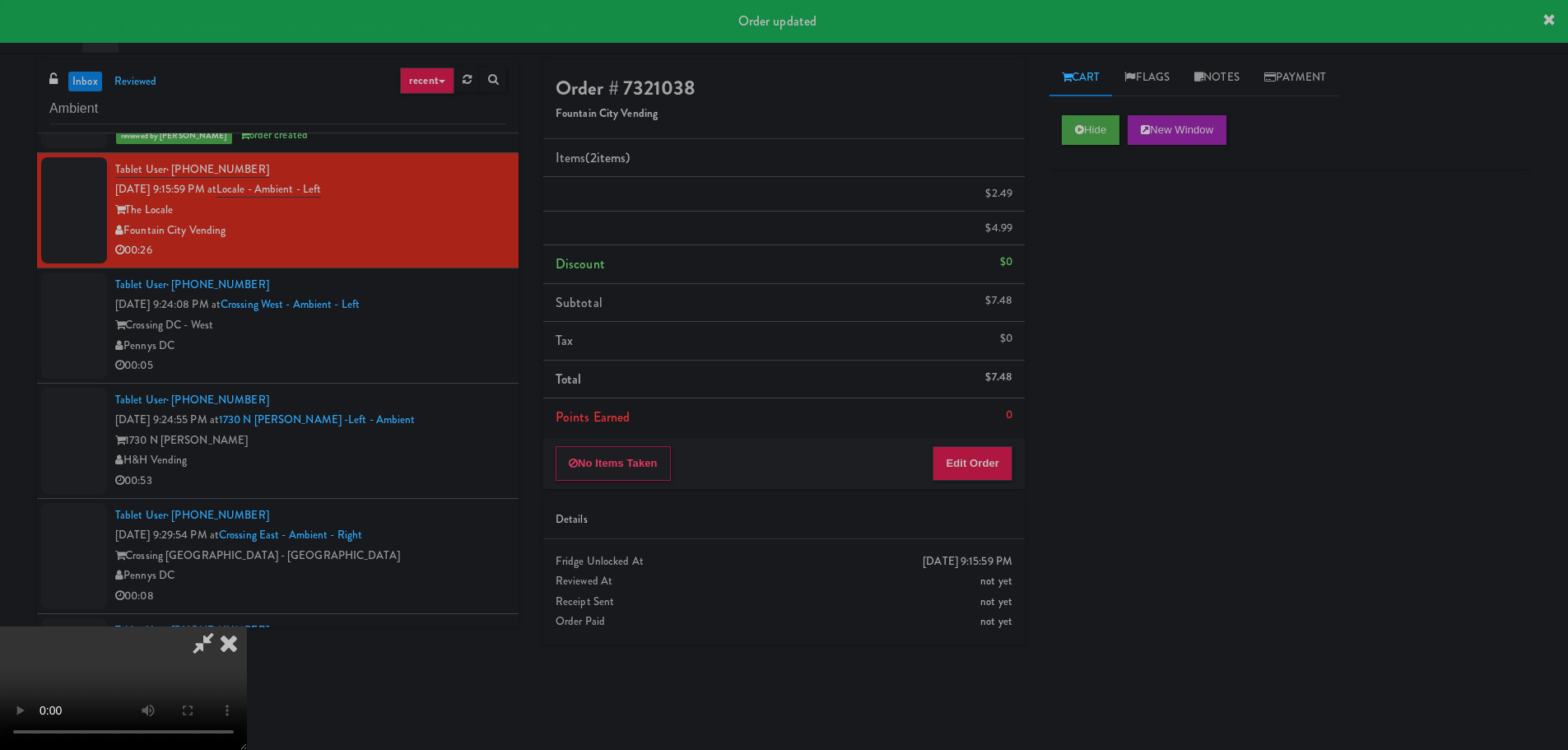
scroll to position [0, 0]
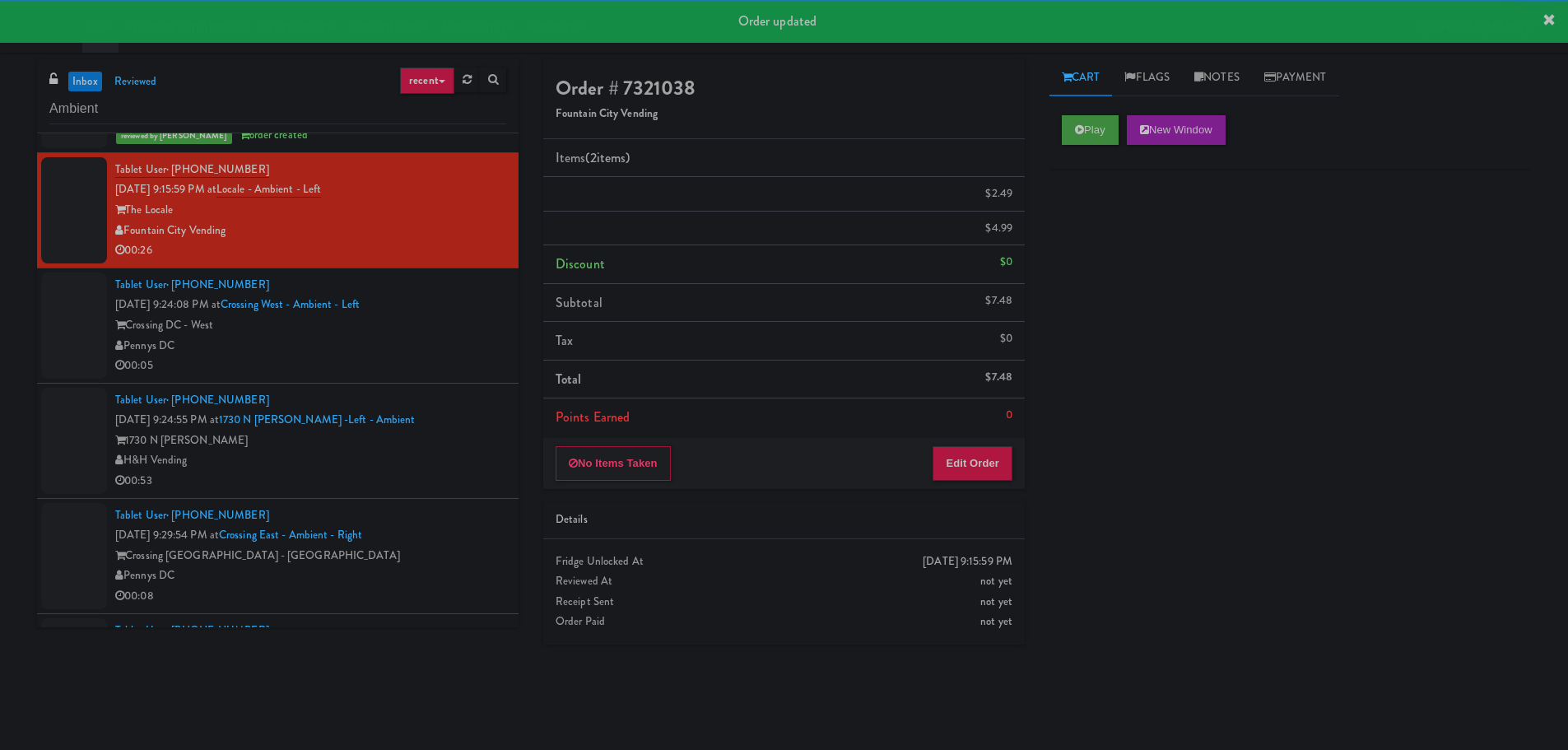
click at [417, 348] on div "Tablet User · (229) 347-8718 Sep 6, 2025 9:24:08 PM at Crossing West - Ambient …" at bounding box center [311, 325] width 391 height 102
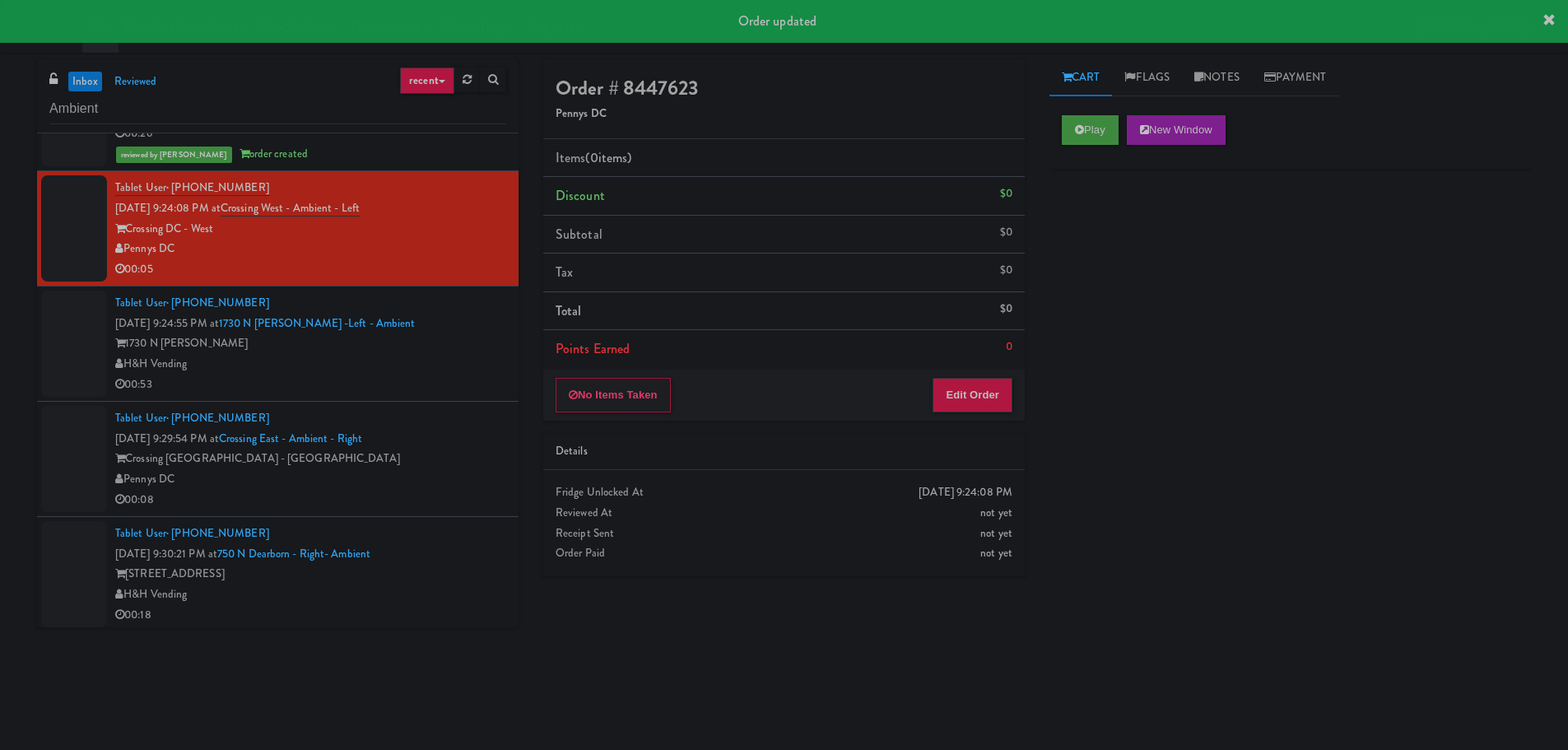
scroll to position [2387, 0]
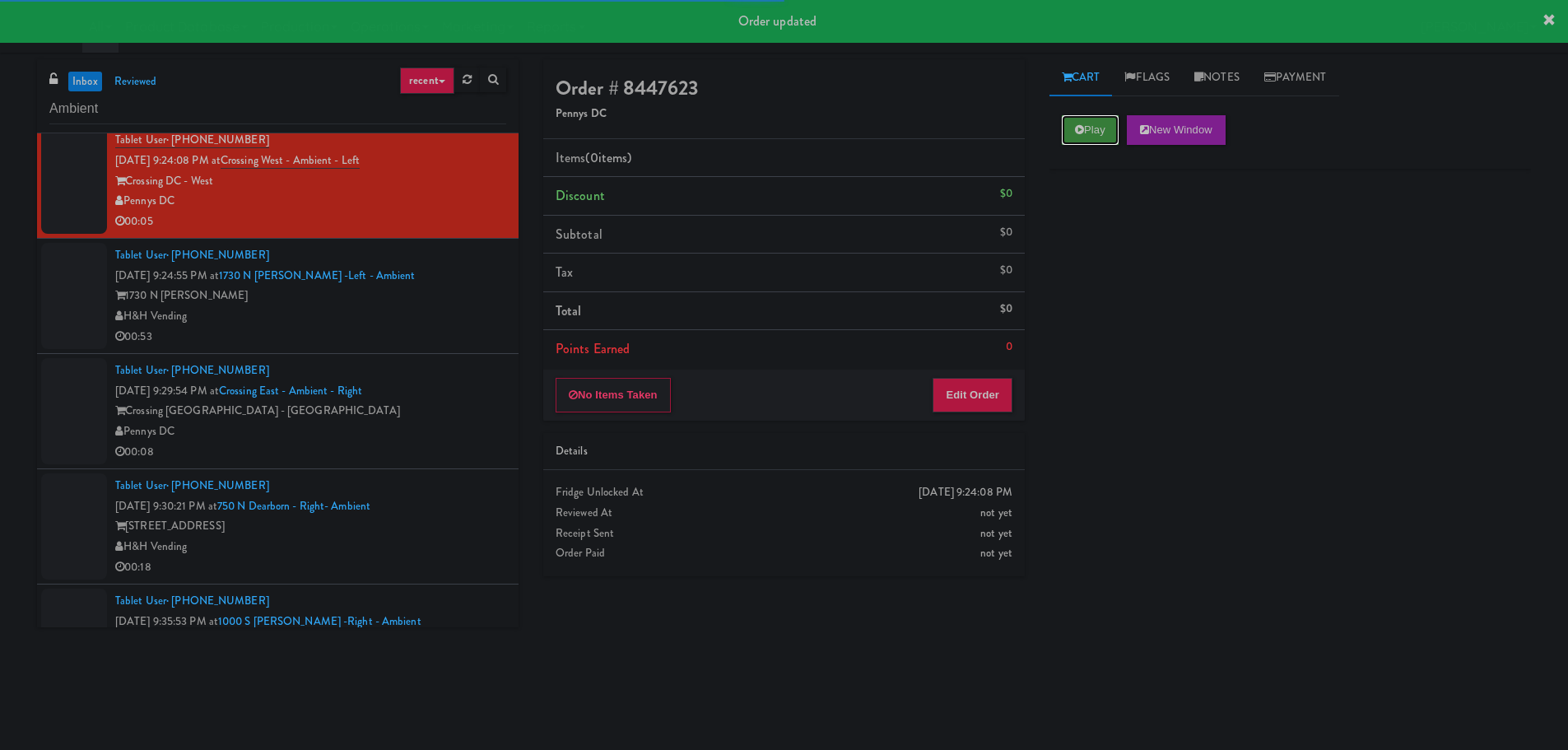
click at [1107, 130] on button "Play" at bounding box center [1090, 130] width 57 height 30
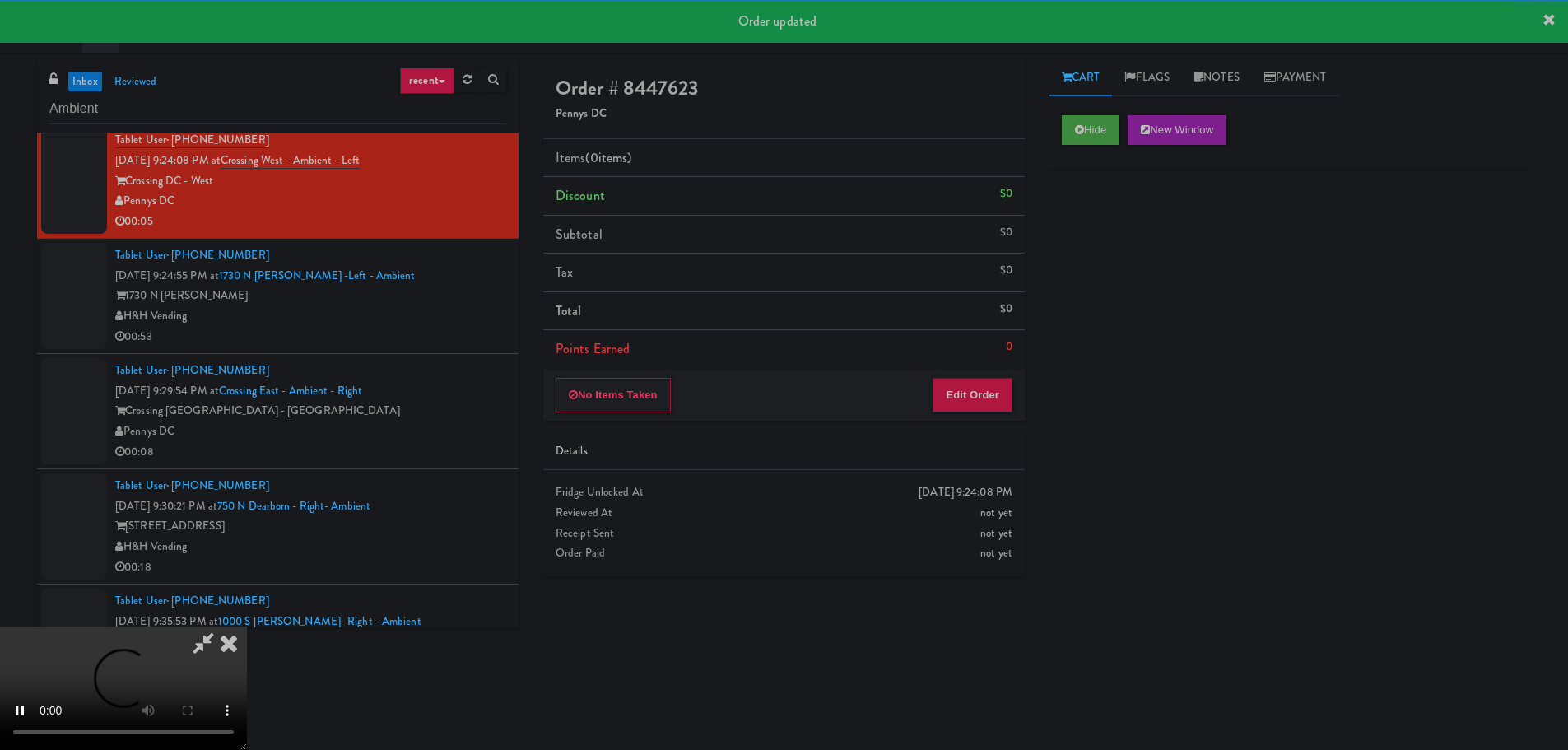
click at [982, 368] on div "Items (0 items ) Discount $0 Subtotal $0 Tax $0 Total $0 Points Earned 0" at bounding box center [784, 253] width 482 height 230
click at [978, 384] on button "Edit Order" at bounding box center [973, 394] width 80 height 34
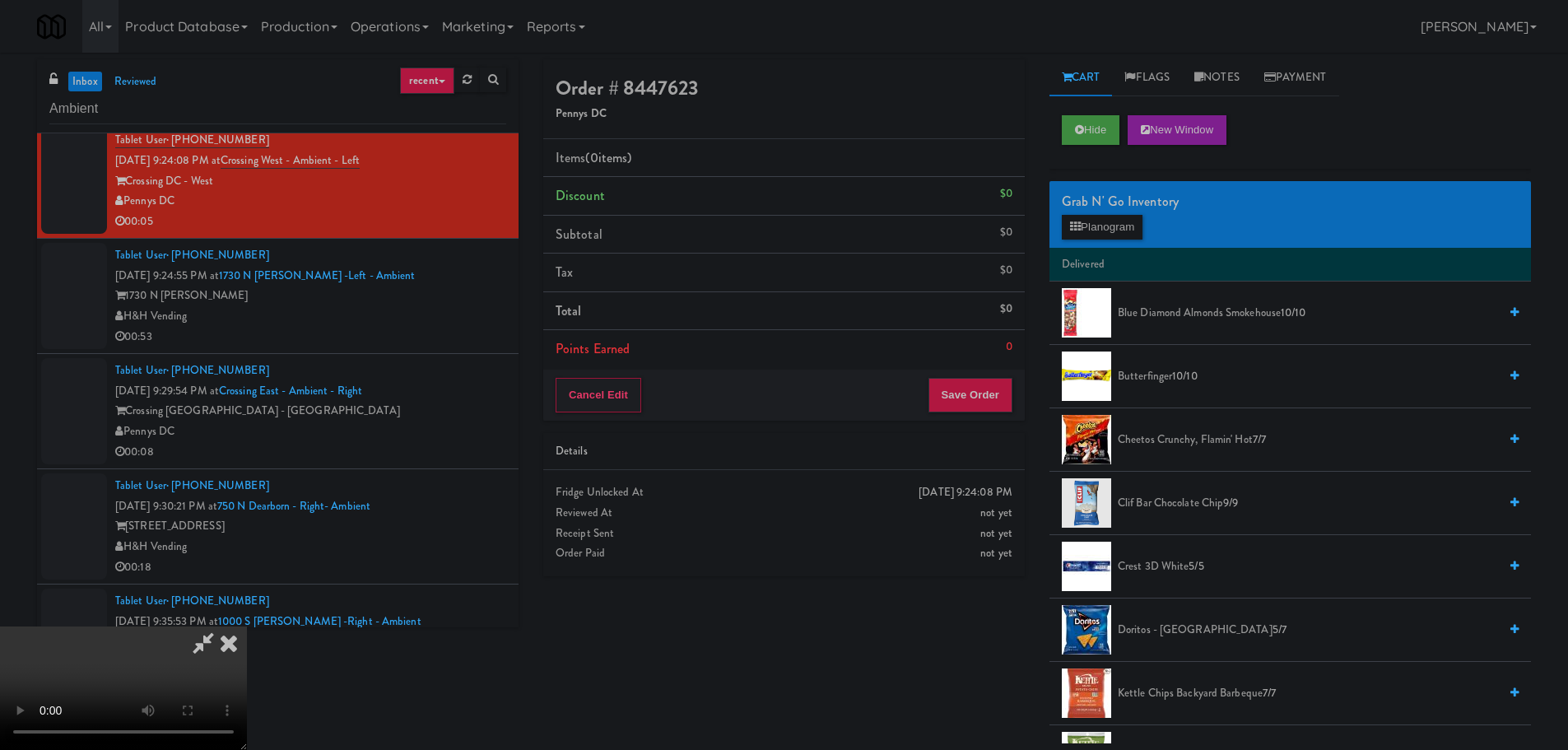
click at [247, 626] on video at bounding box center [123, 688] width 247 height 124
click at [1090, 216] on button "Planogram" at bounding box center [1102, 227] width 81 height 25
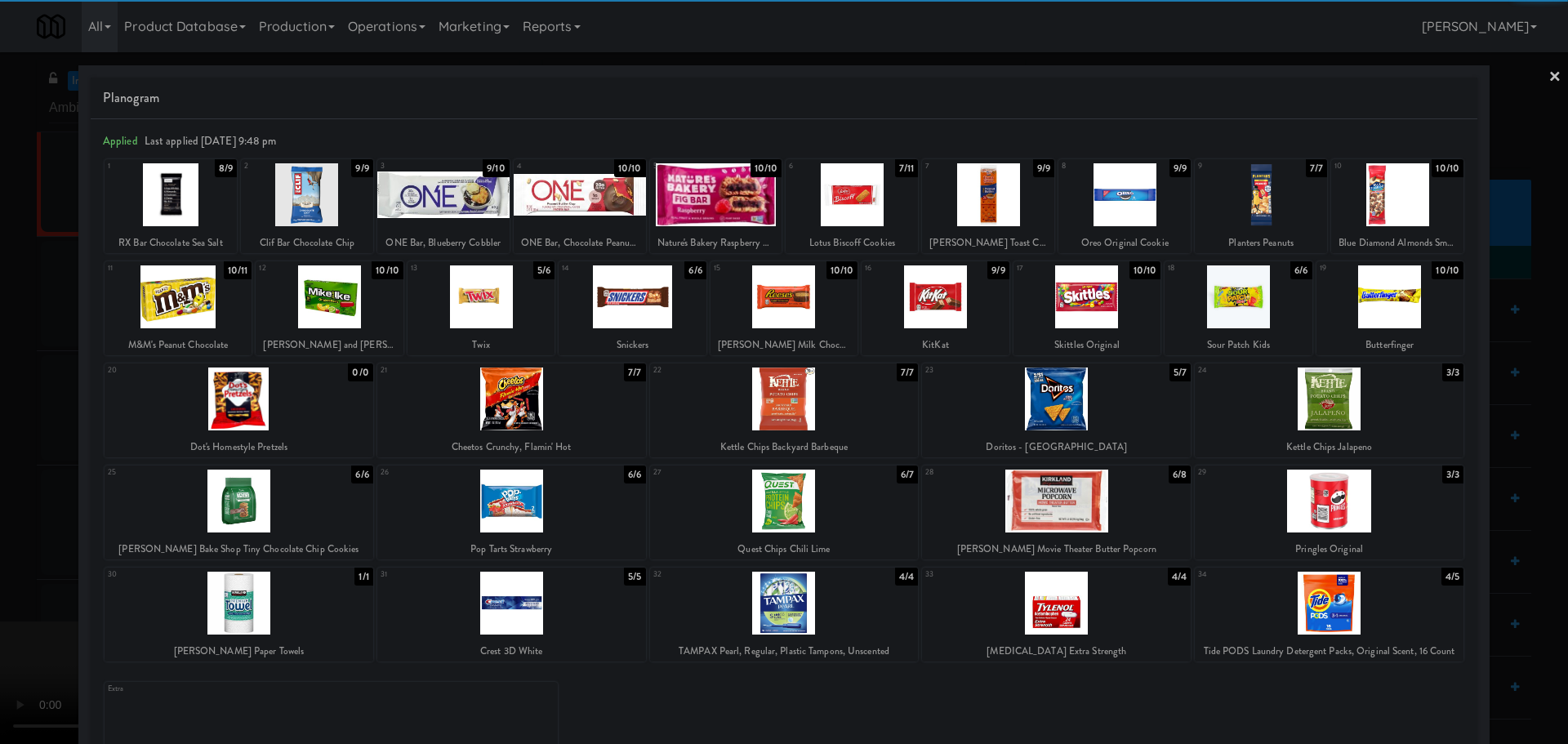
click at [746, 213] on div at bounding box center [716, 195] width 132 height 63
click at [856, 190] on div at bounding box center [851, 195] width 132 height 63
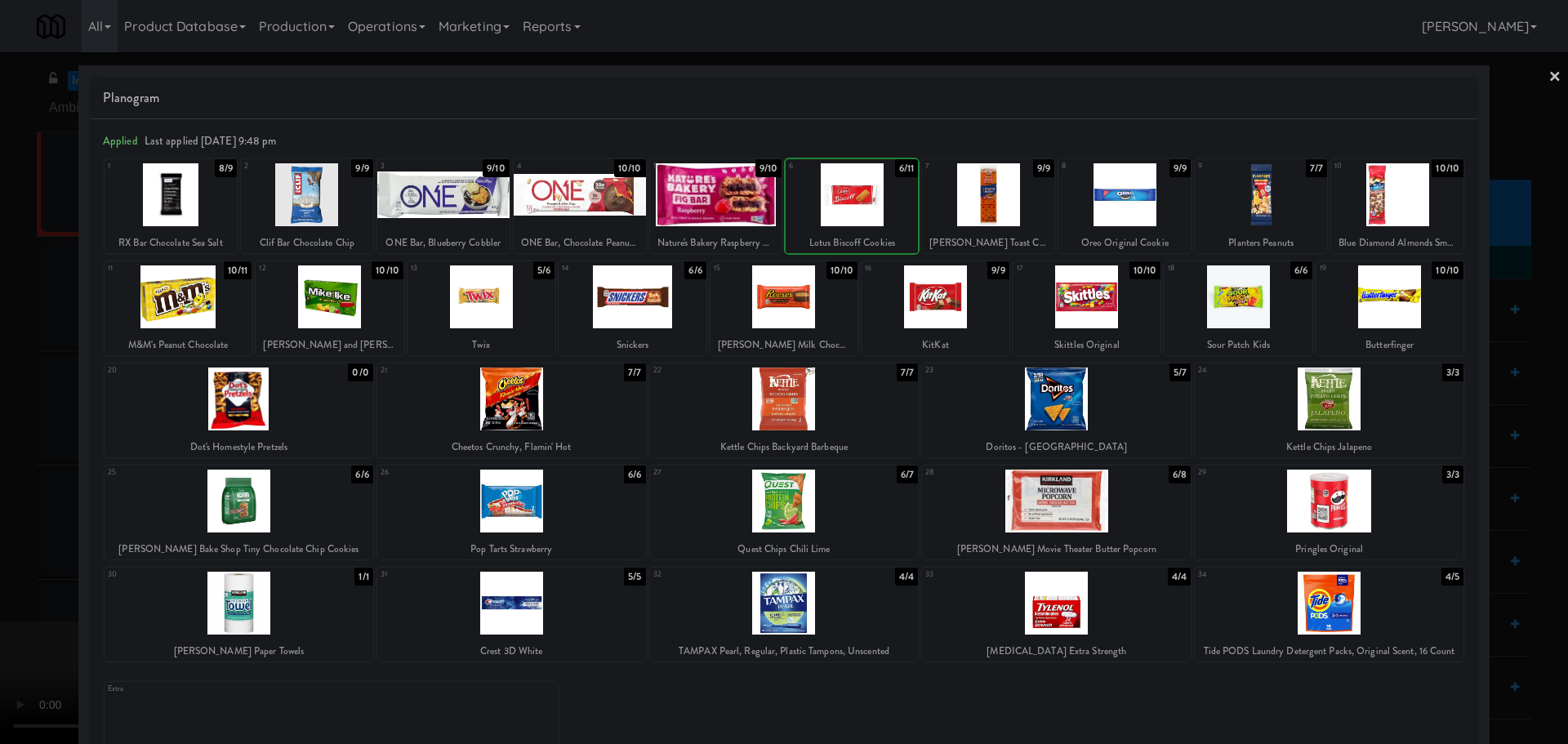
click at [0, 346] on div at bounding box center [784, 372] width 1568 height 744
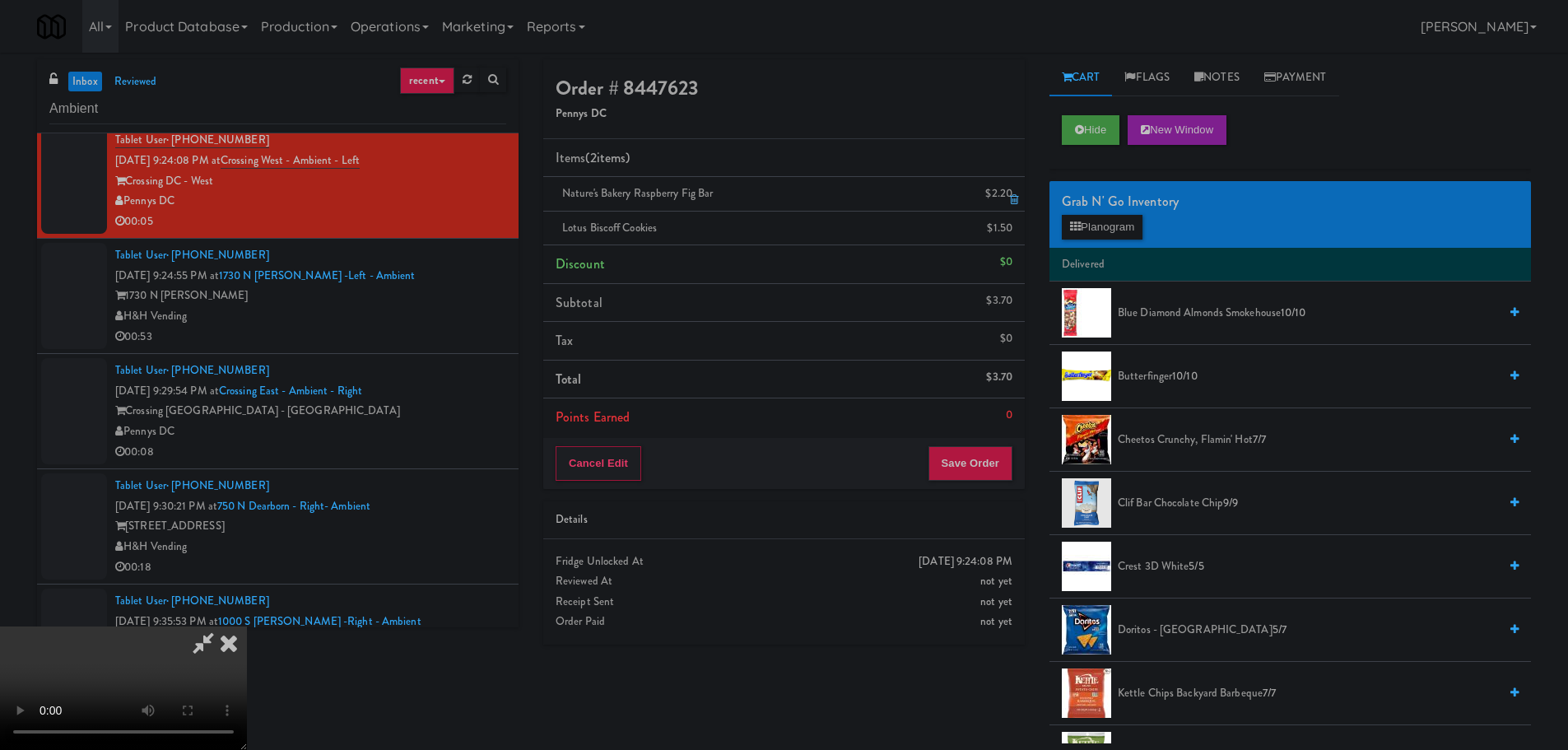
click at [1017, 192] on link at bounding box center [1011, 200] width 15 height 20
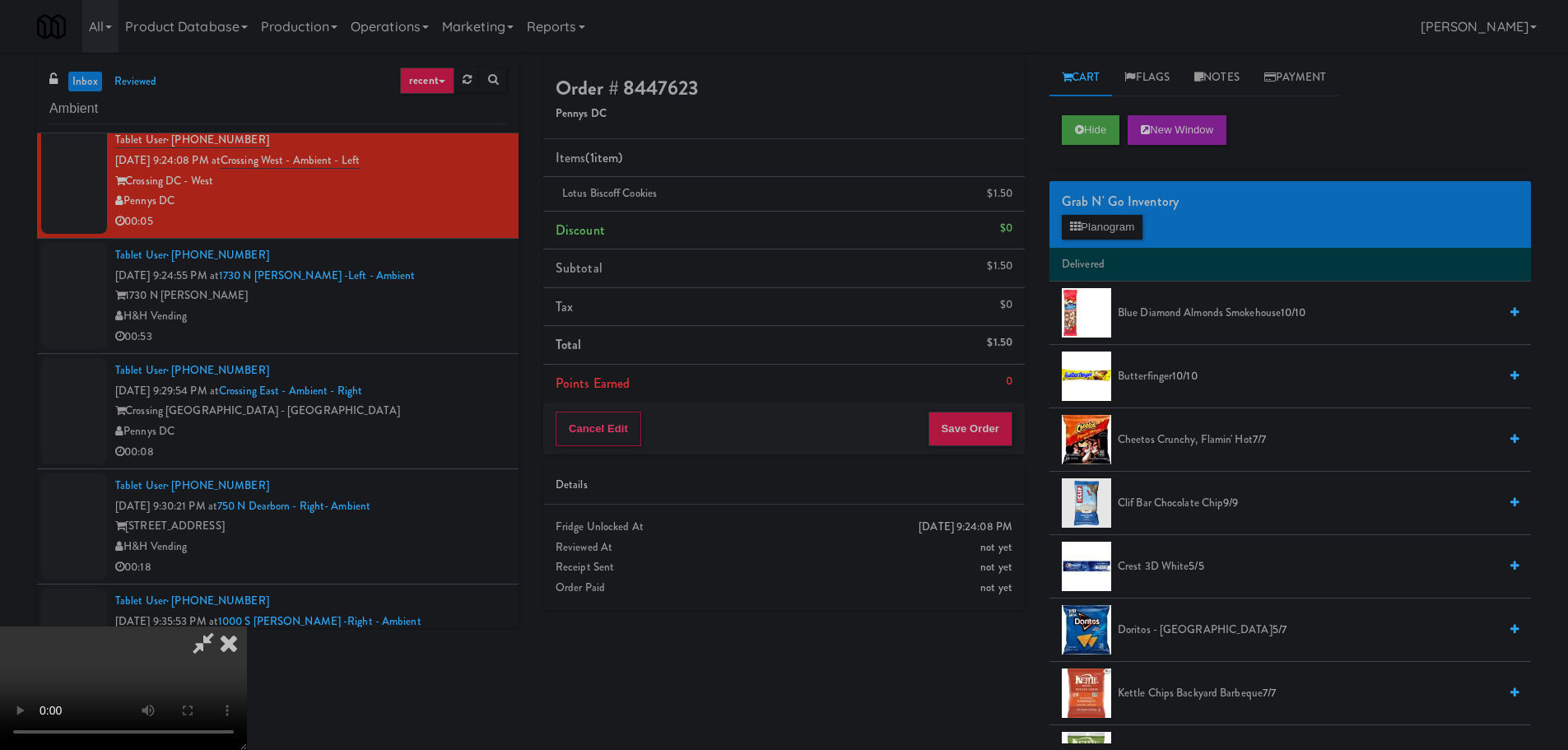
drag, startPoint x: 329, startPoint y: 543, endPoint x: 347, endPoint y: 538, distance: 18.7
click at [247, 626] on video at bounding box center [123, 688] width 247 height 124
drag, startPoint x: 646, startPoint y: 467, endPoint x: 664, endPoint y: 466, distance: 18.0
click at [247, 626] on video at bounding box center [123, 688] width 247 height 124
click at [1106, 229] on button "Planogram" at bounding box center [1102, 227] width 81 height 25
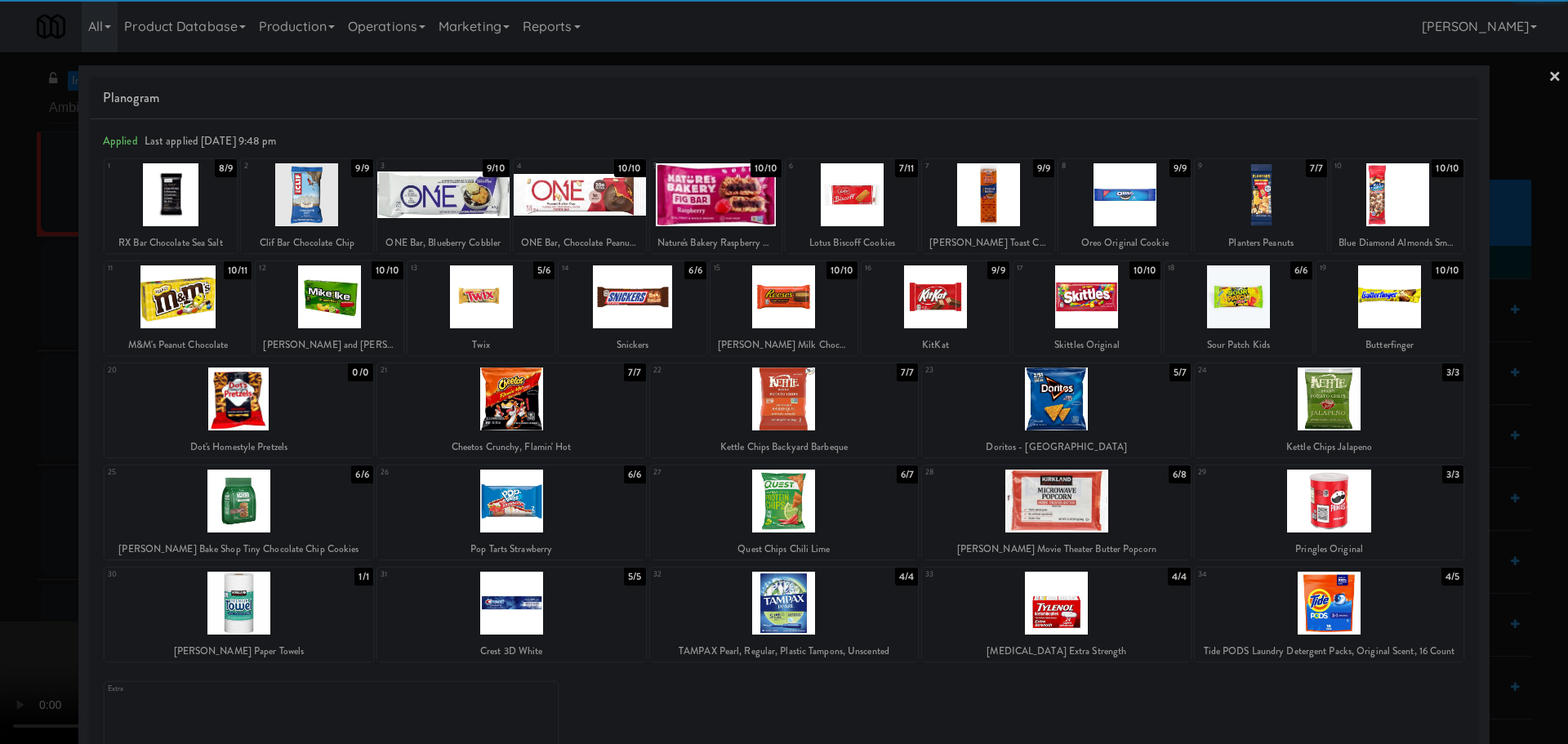
click at [0, 405] on div at bounding box center [784, 372] width 1568 height 744
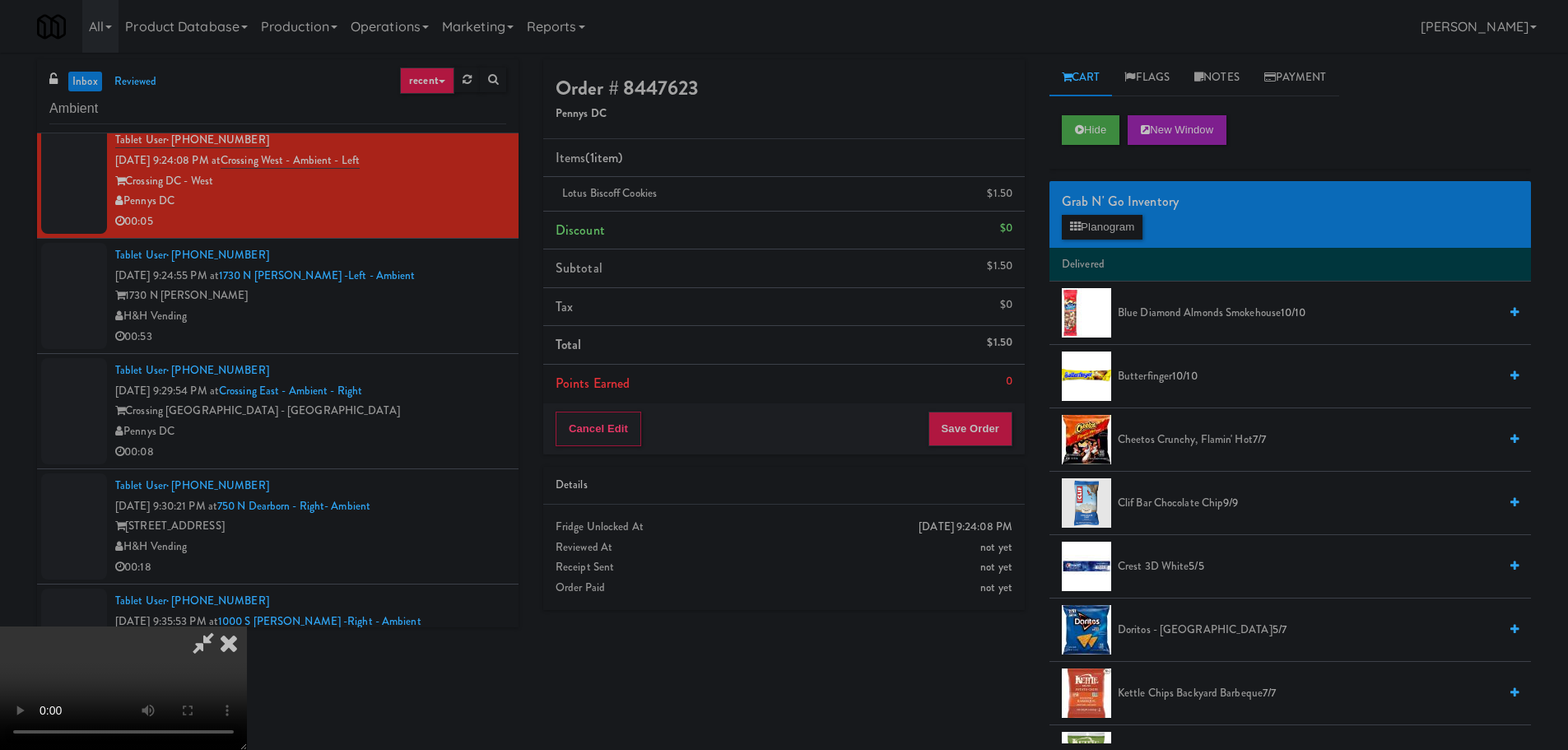
click at [247, 626] on video at bounding box center [123, 688] width 247 height 124
click at [980, 418] on button "Save Order" at bounding box center [970, 429] width 84 height 34
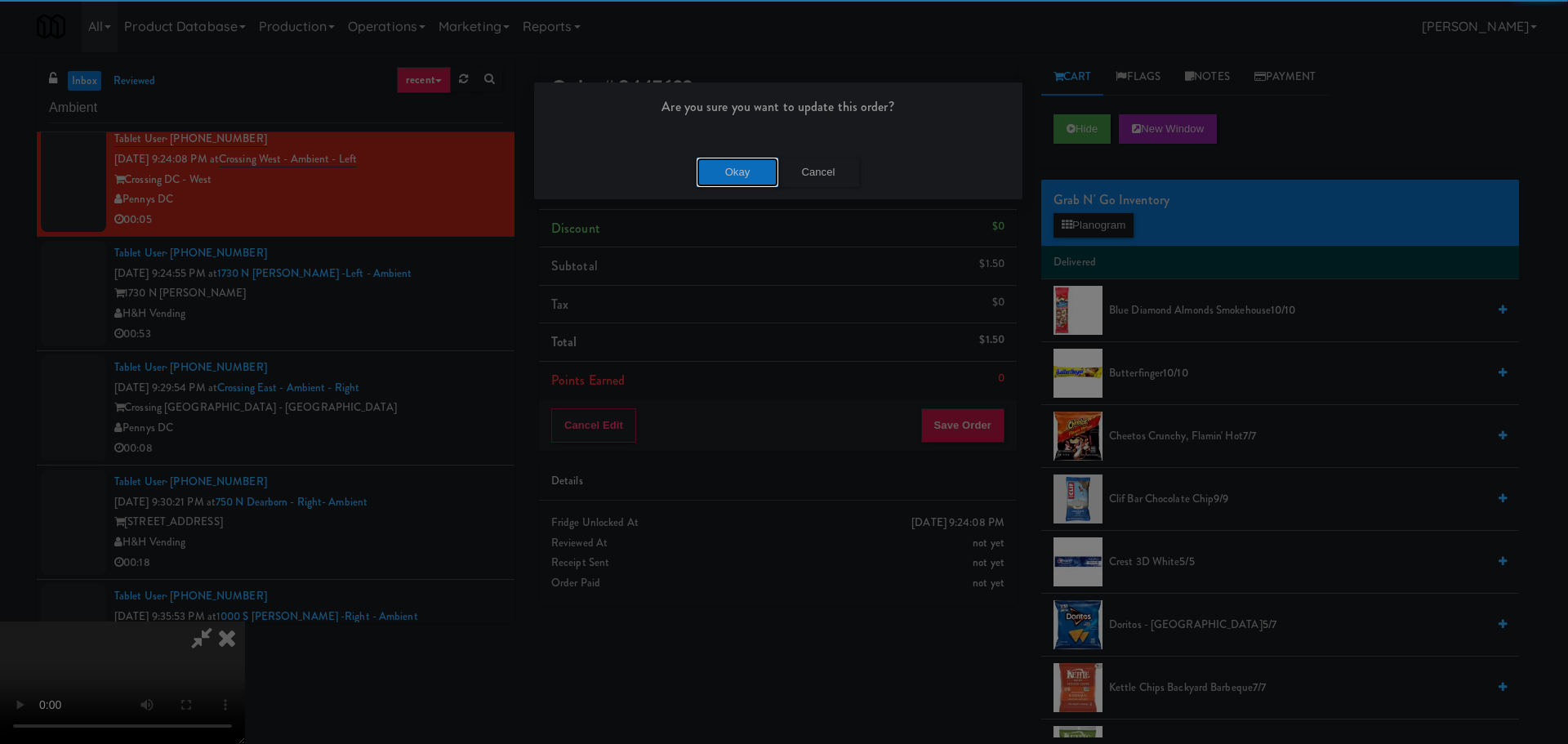
click at [762, 165] on button "Okay" at bounding box center [738, 173] width 81 height 30
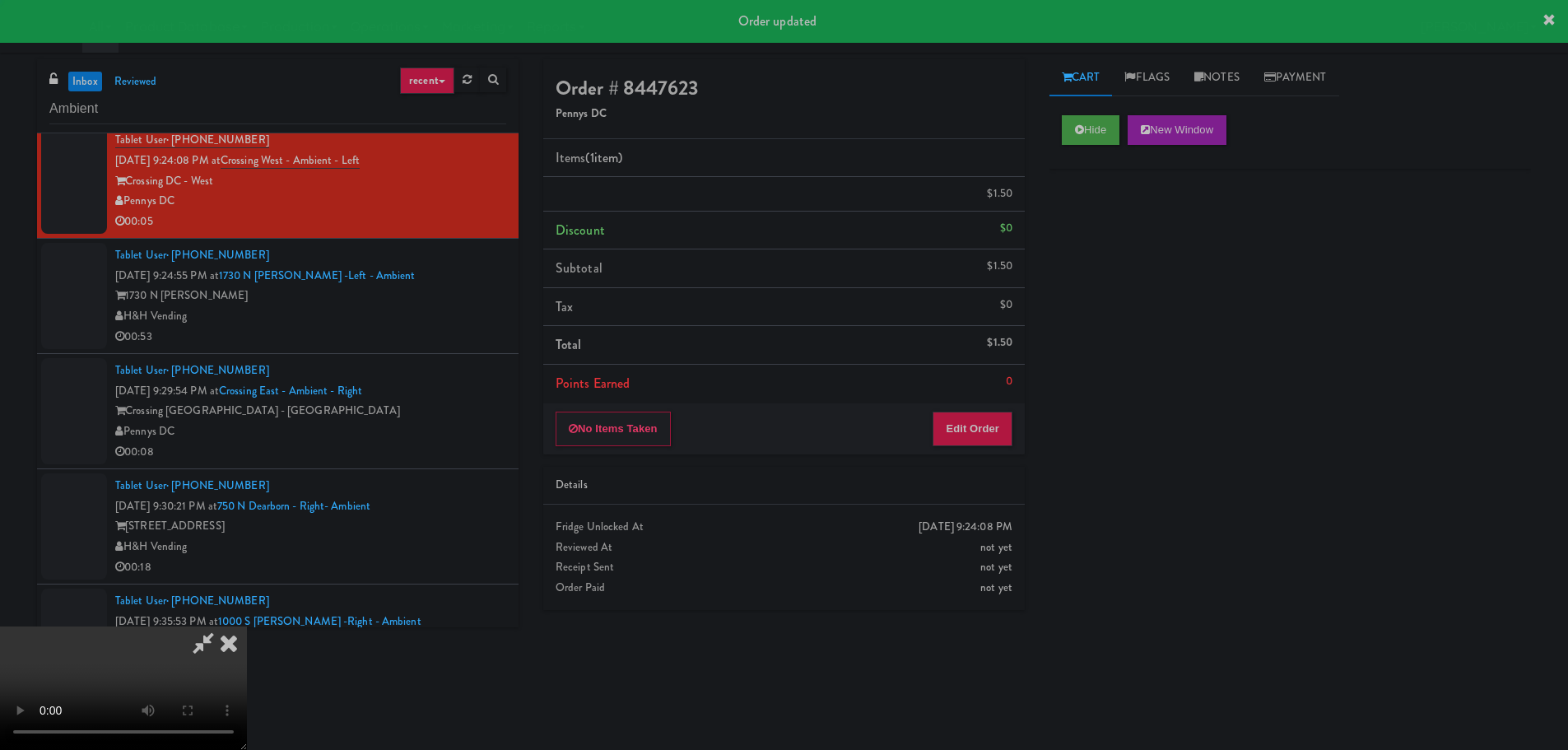
click at [477, 301] on div "1730 N Clark" at bounding box center [311, 296] width 391 height 20
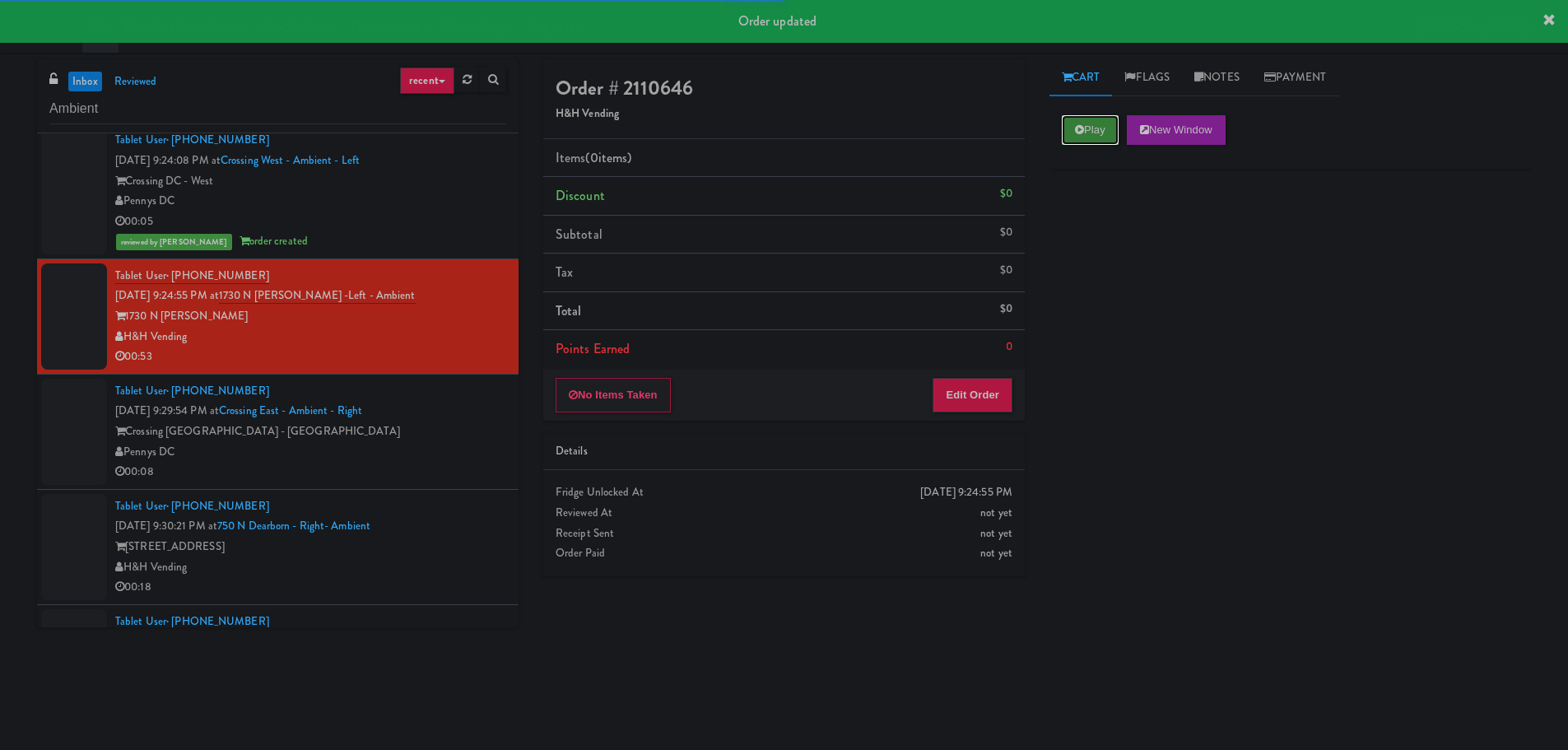
click at [1105, 135] on button "Play" at bounding box center [1090, 130] width 57 height 30
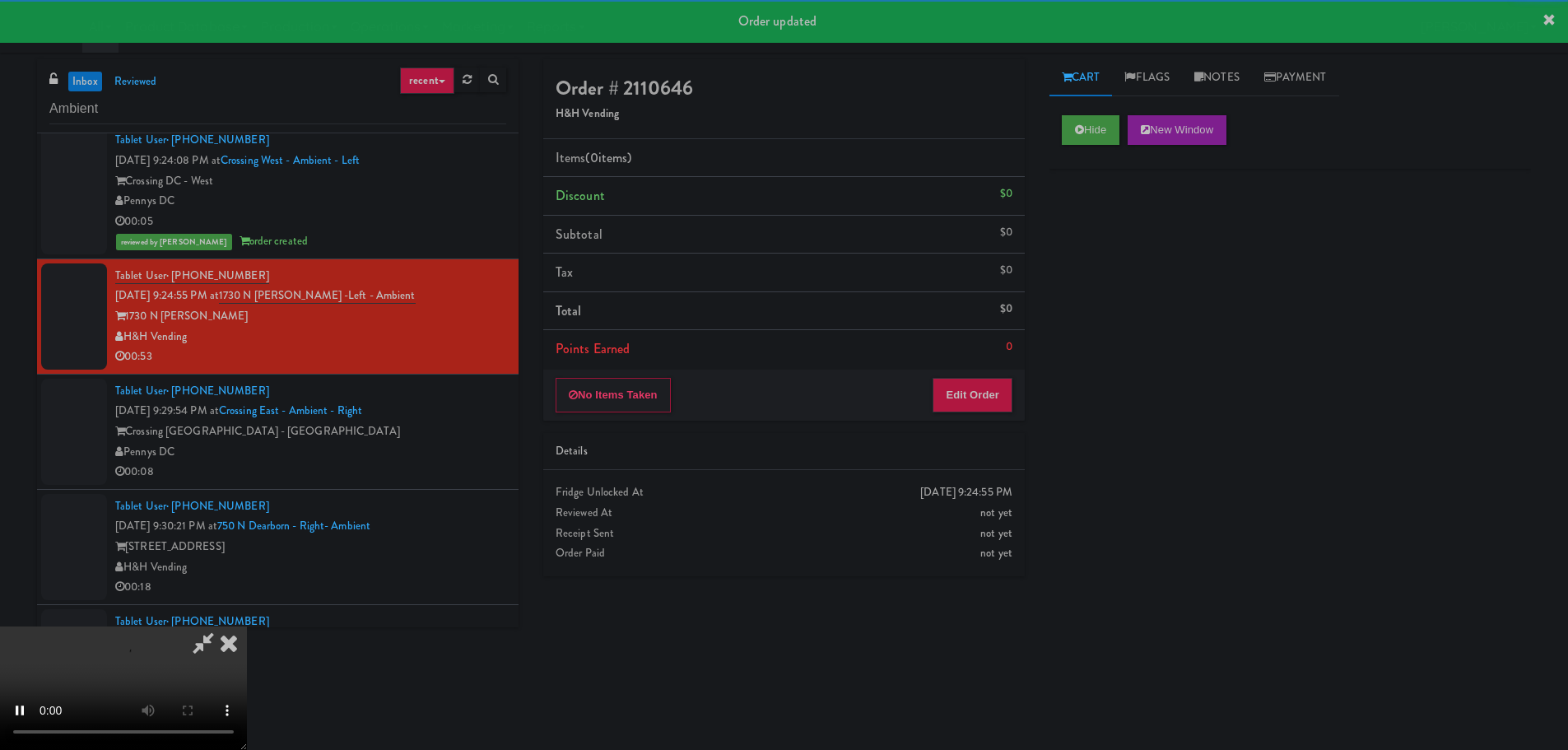
click at [978, 430] on div "Order # 2110646 H&H Vending Items (0 items ) Discount $0 Subtotal $0 Tax $0 Tot…" at bounding box center [784, 324] width 506 height 529
click at [985, 402] on button "Edit Order" at bounding box center [973, 394] width 80 height 34
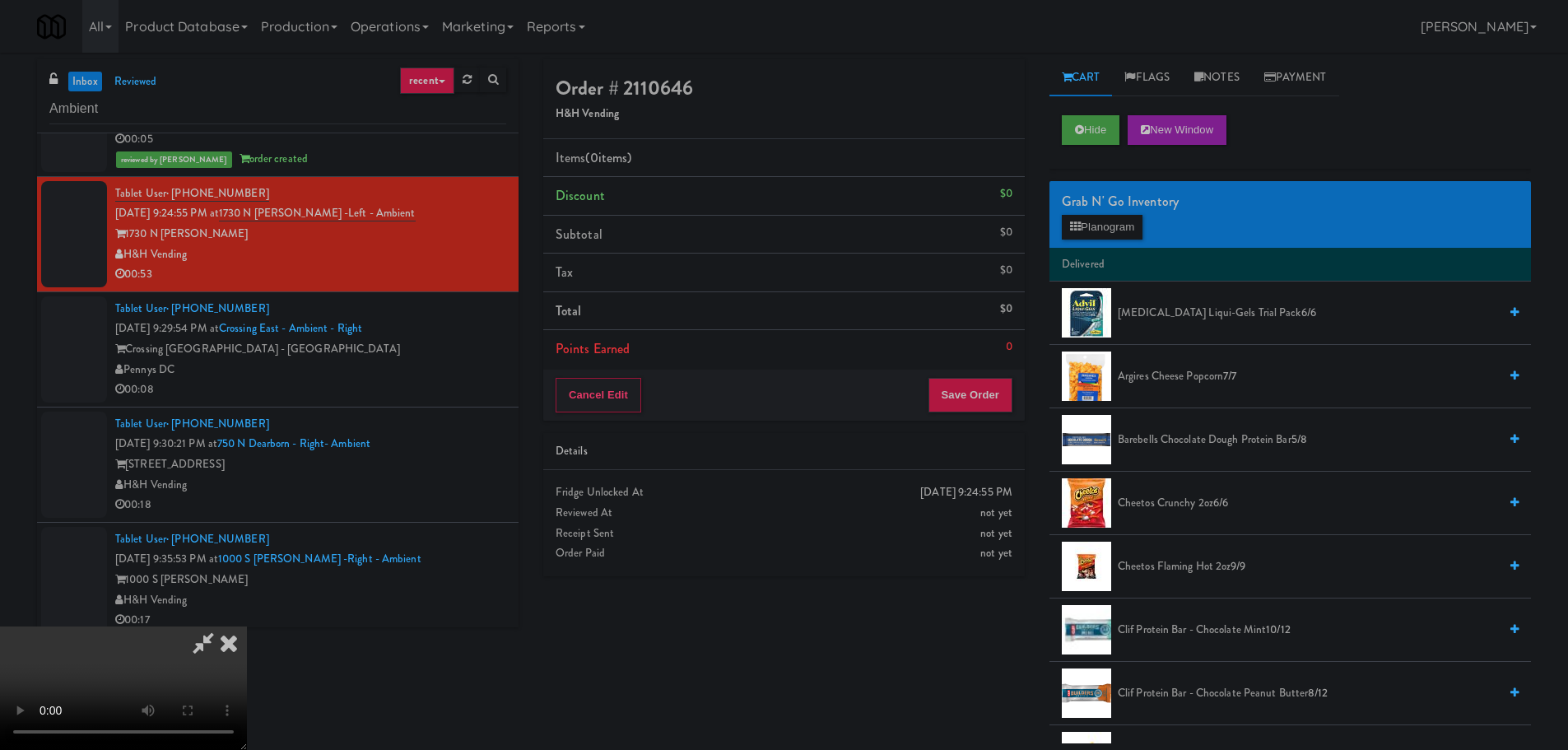
scroll to position [36, 0]
click at [247, 626] on video at bounding box center [123, 688] width 247 height 124
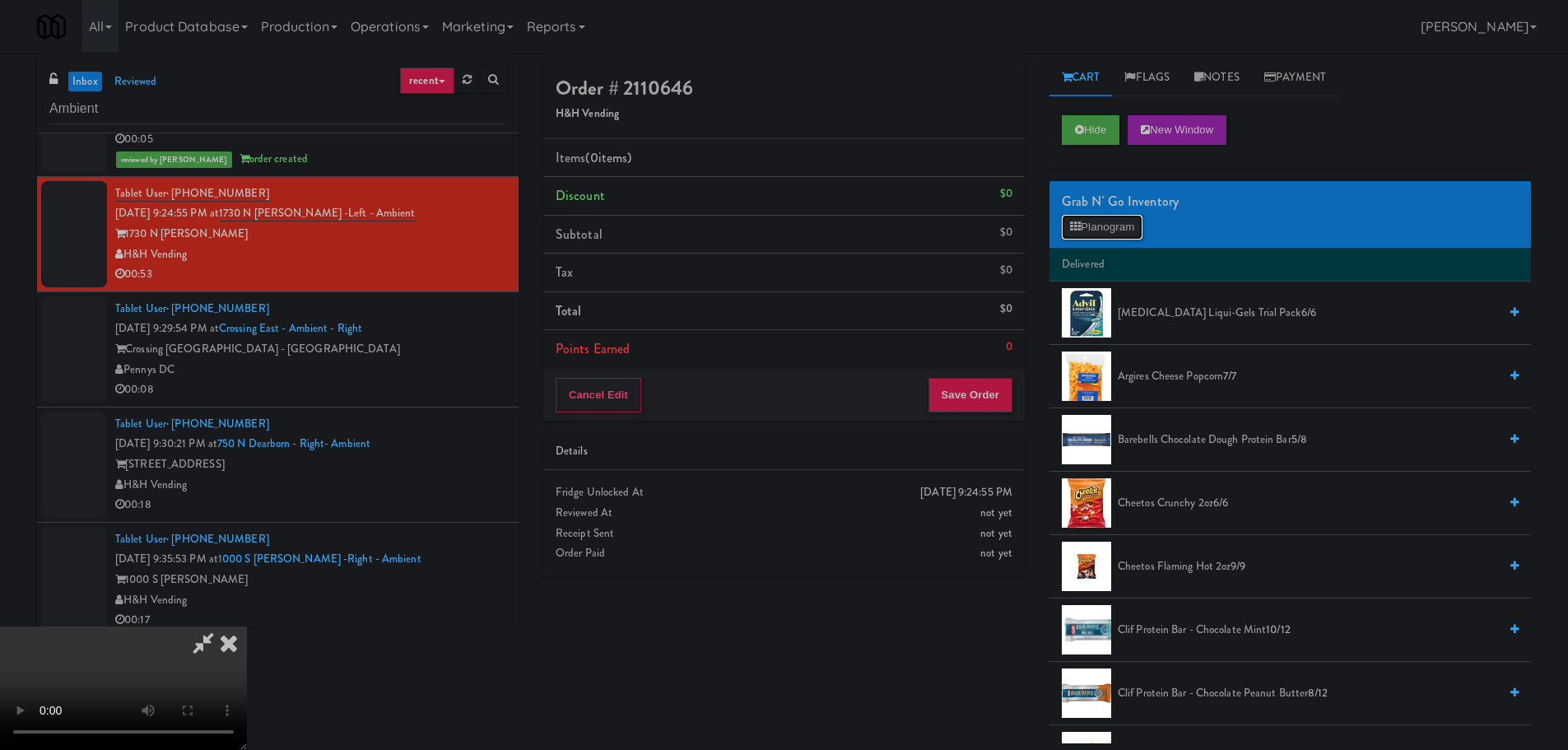
click at [1111, 232] on button "Planogram" at bounding box center [1102, 227] width 81 height 25
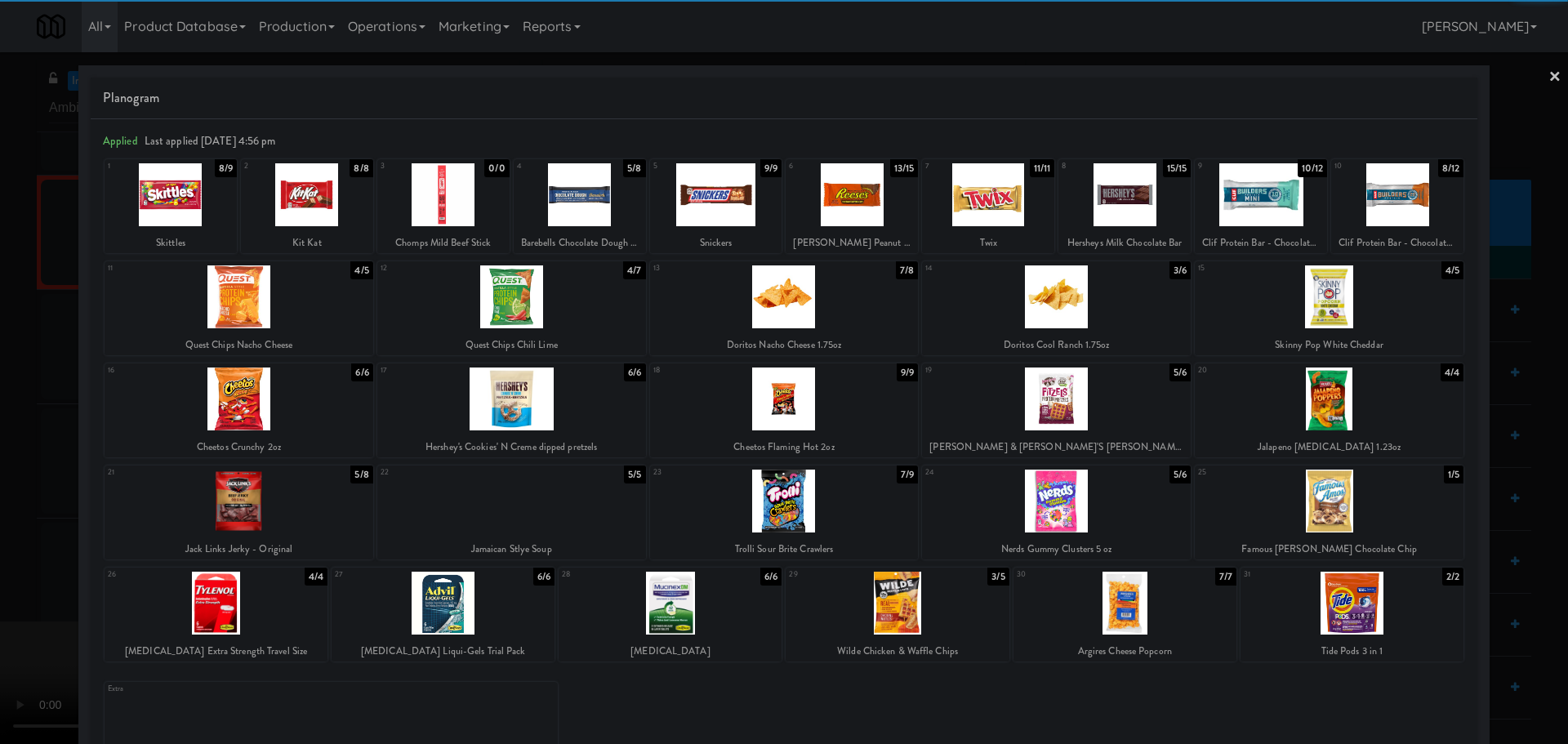
click at [1038, 504] on div at bounding box center [1056, 501] width 269 height 63
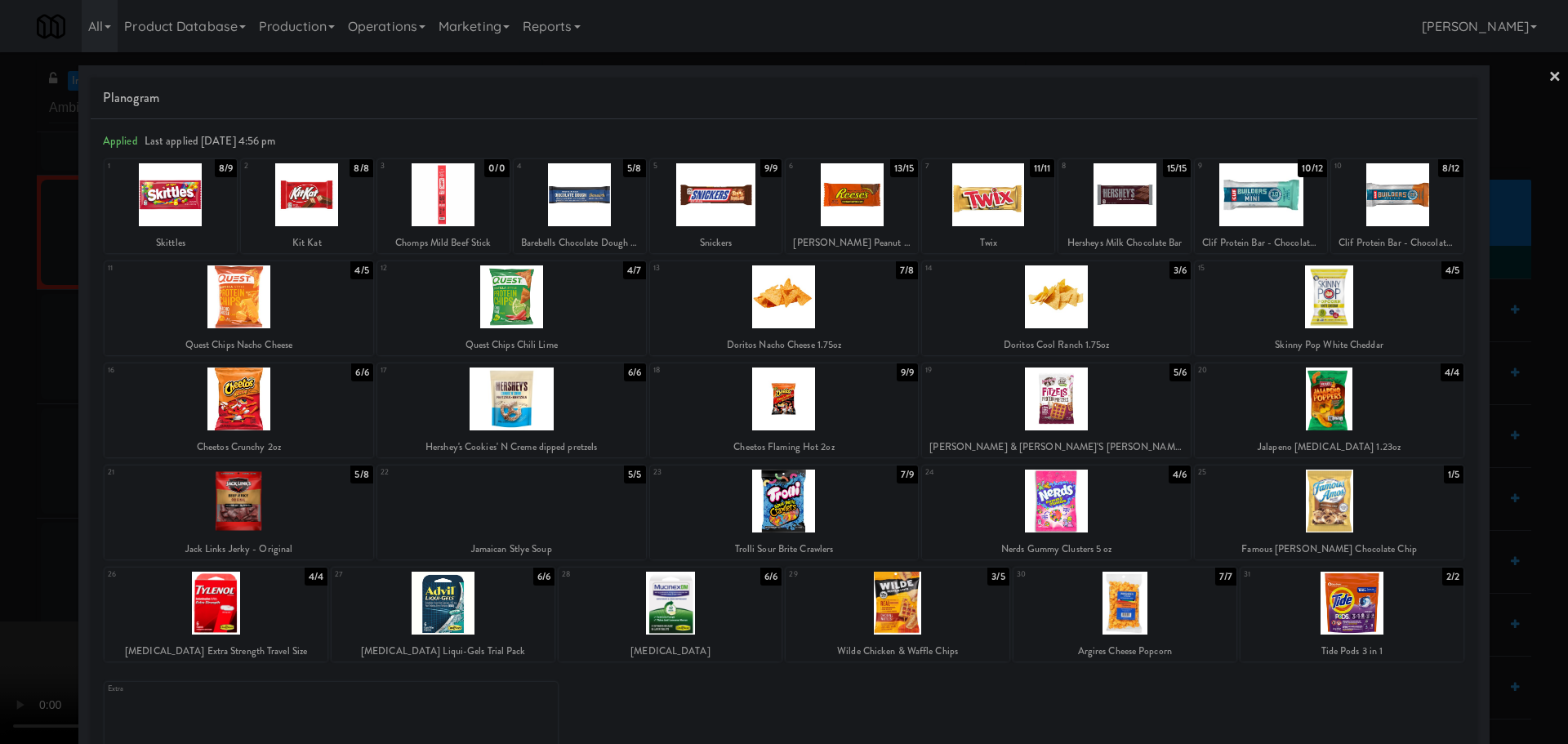
click at [2, 452] on div at bounding box center [784, 372] width 1568 height 744
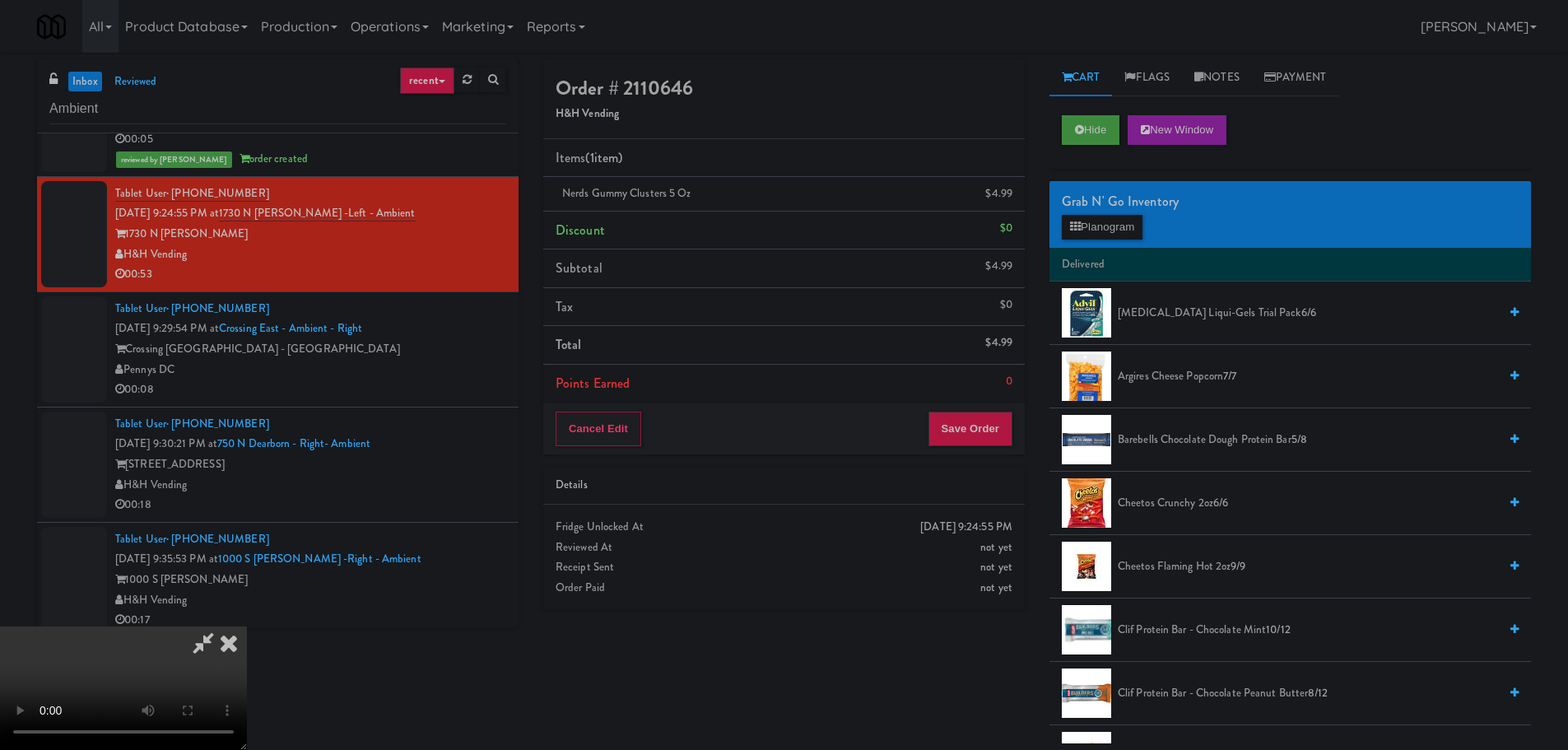
drag, startPoint x: 243, startPoint y: 406, endPoint x: 341, endPoint y: 399, distance: 98.2
click at [247, 626] on video at bounding box center [123, 688] width 247 height 124
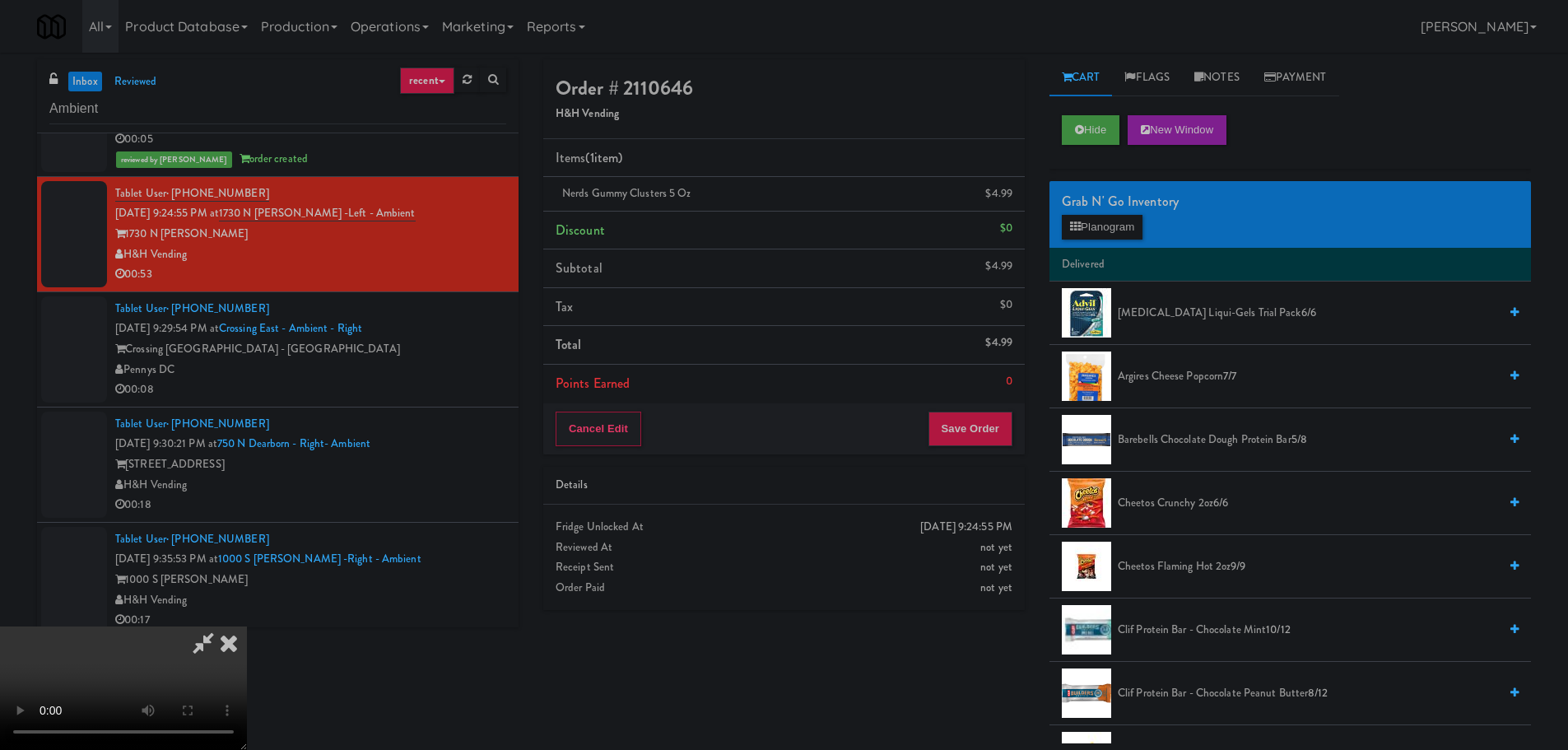
click at [247, 626] on video at bounding box center [123, 688] width 247 height 124
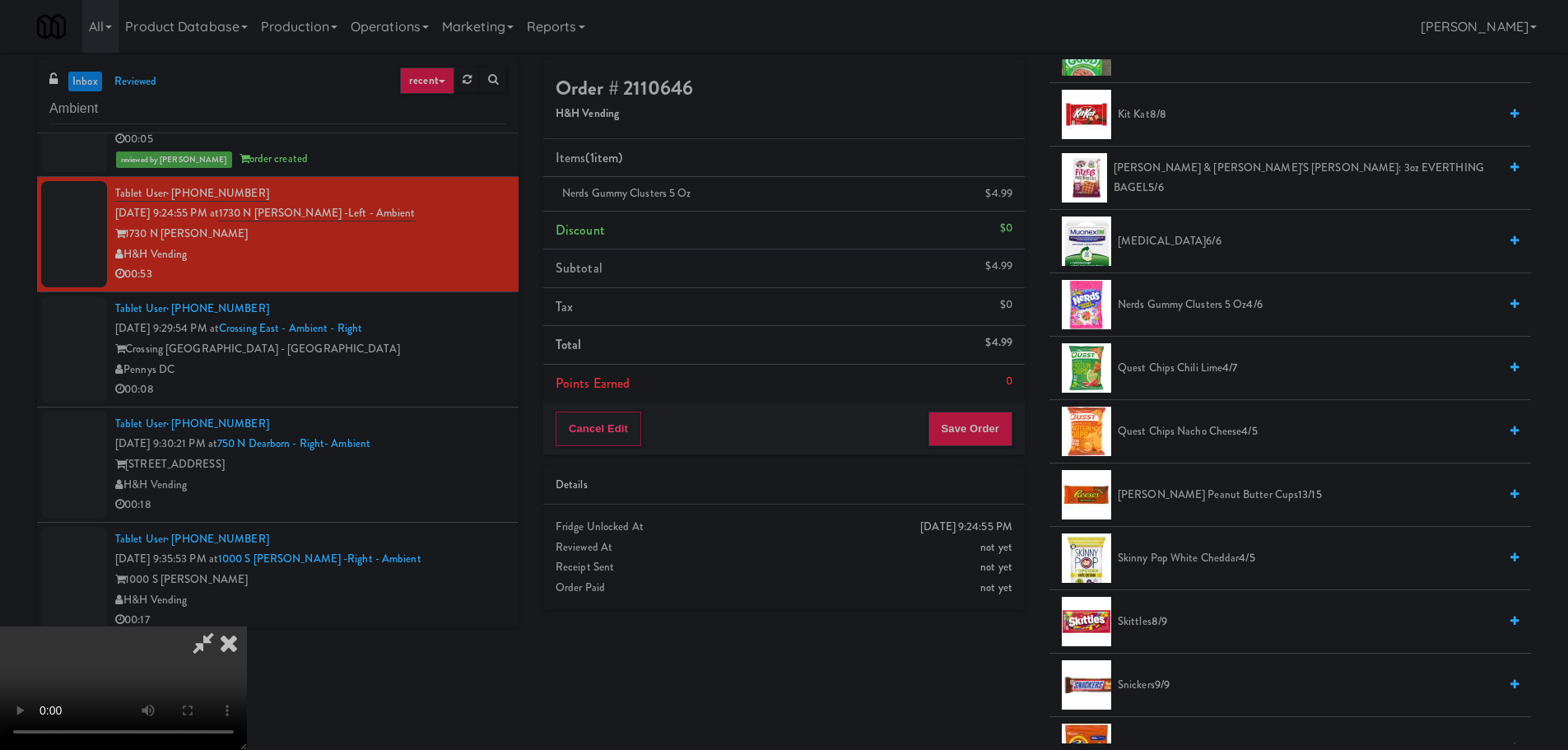
scroll to position [1070, 0]
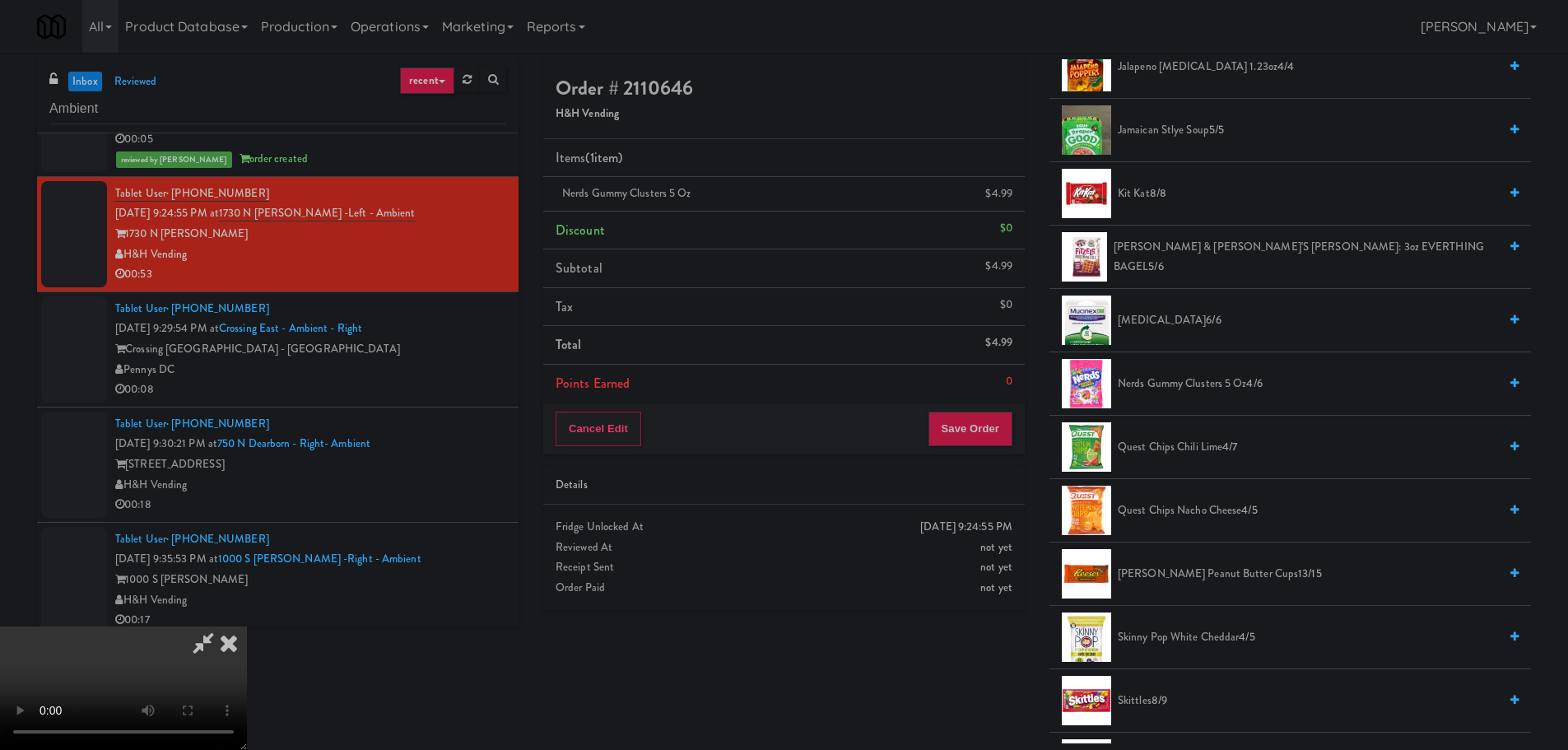
click at [1182, 575] on span "Reese's Peanut Butter Cups 13/15" at bounding box center [1308, 574] width 380 height 20
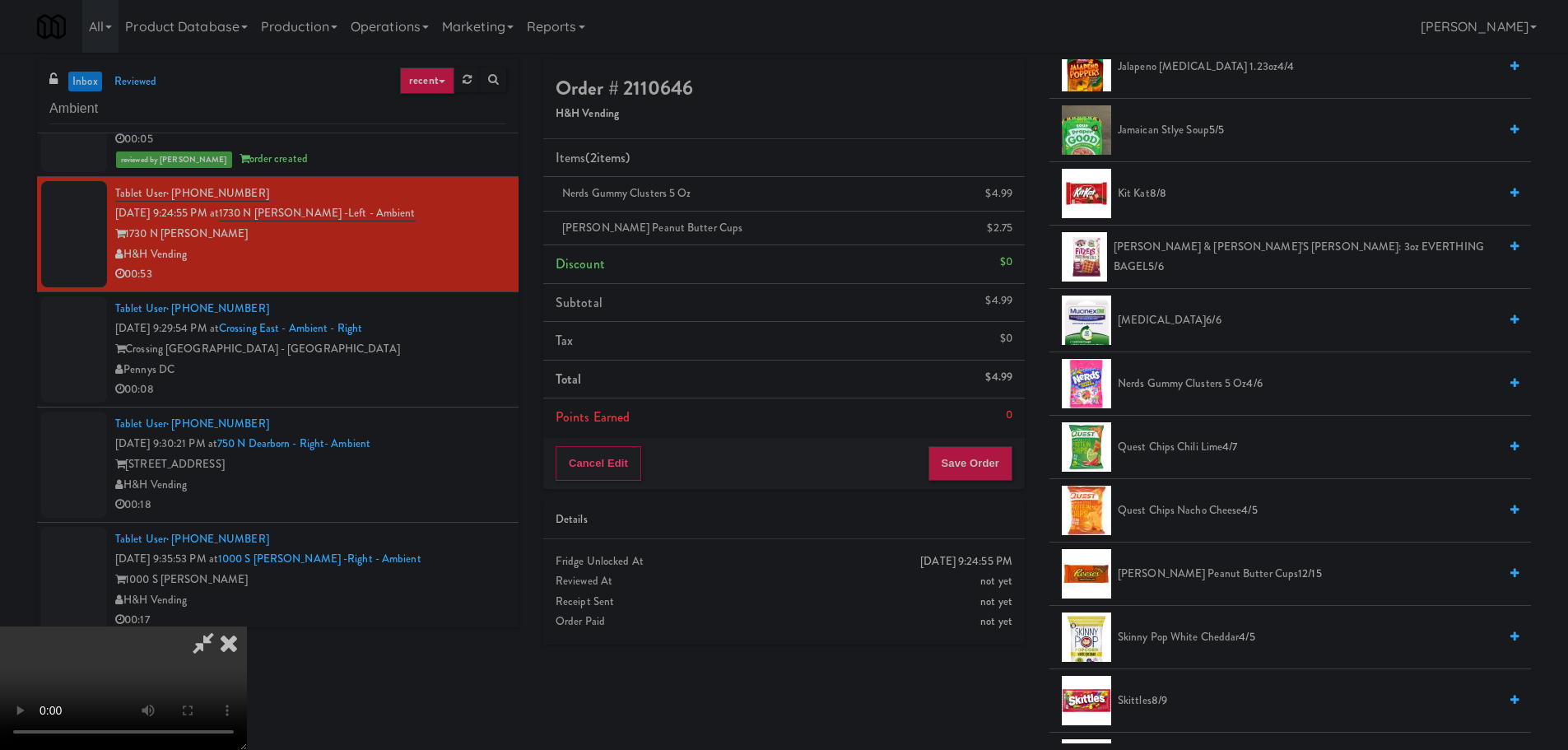
click at [247, 626] on video at bounding box center [123, 688] width 247 height 124
drag, startPoint x: 663, startPoint y: 436, endPoint x: 676, endPoint y: 429, distance: 14.8
click at [247, 626] on video at bounding box center [123, 688] width 247 height 124
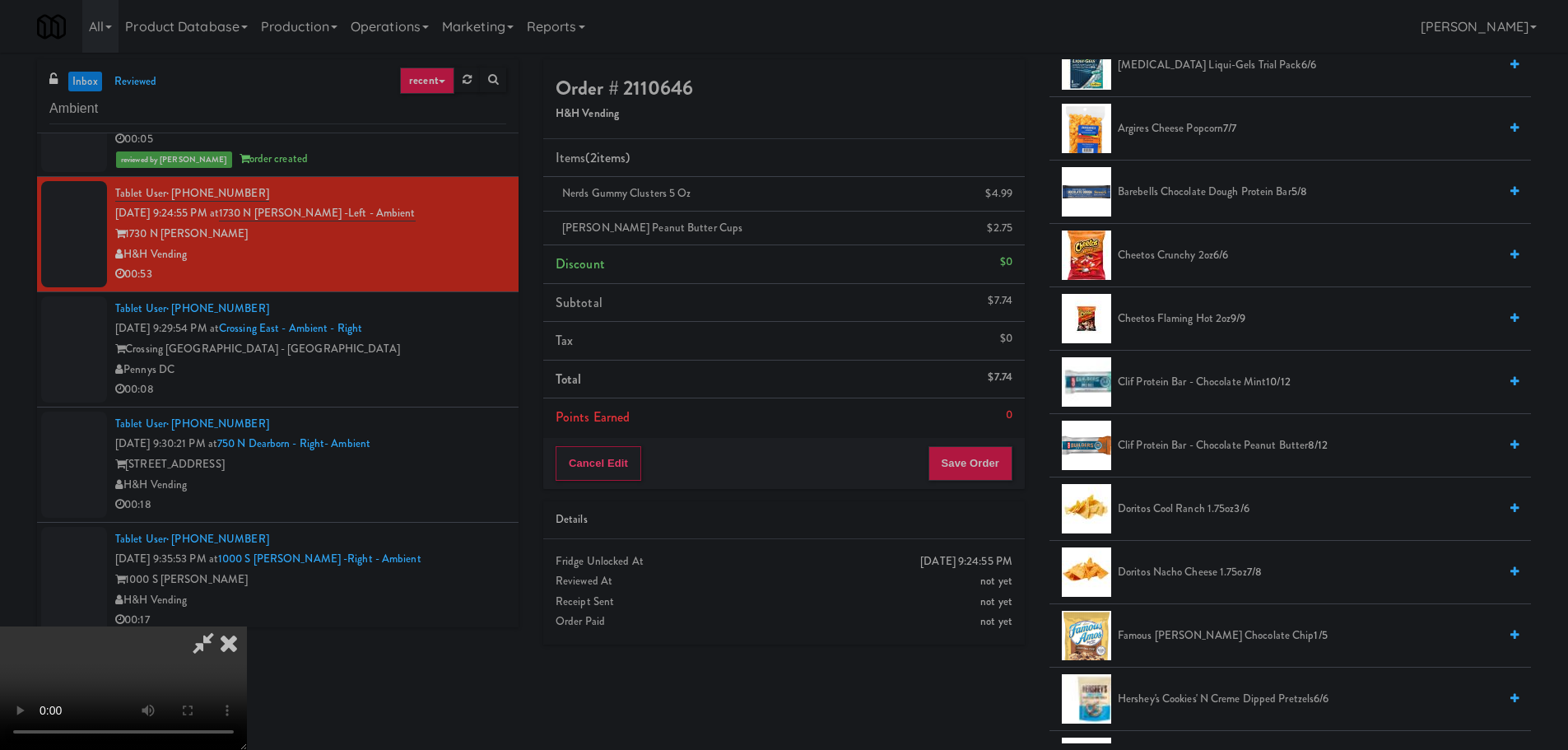
scroll to position [247, 0]
click at [1185, 568] on span "Doritos Nacho Cheese 1.75oz 7/8" at bounding box center [1308, 573] width 380 height 20
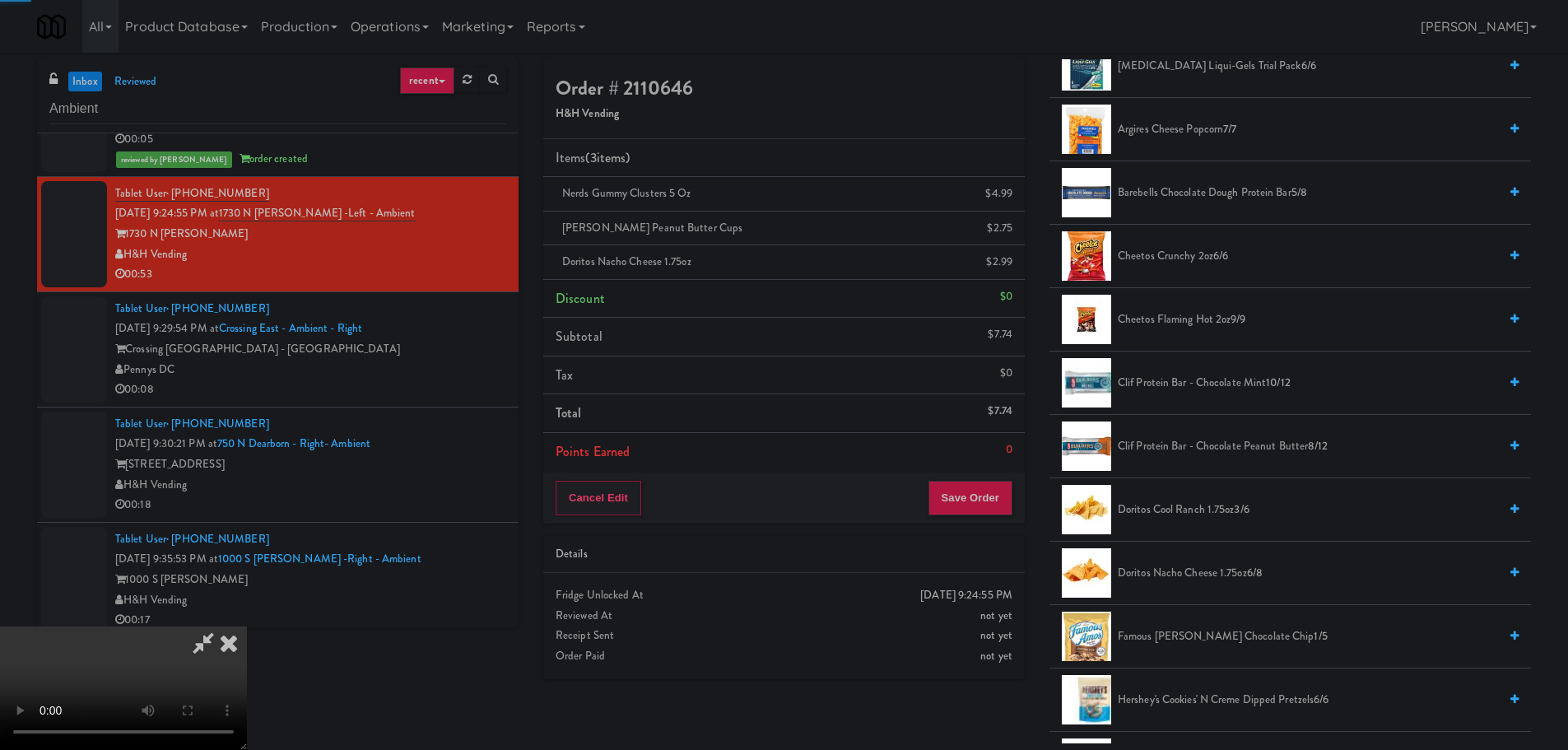
scroll to position [283, 0]
click at [247, 626] on video at bounding box center [123, 688] width 247 height 124
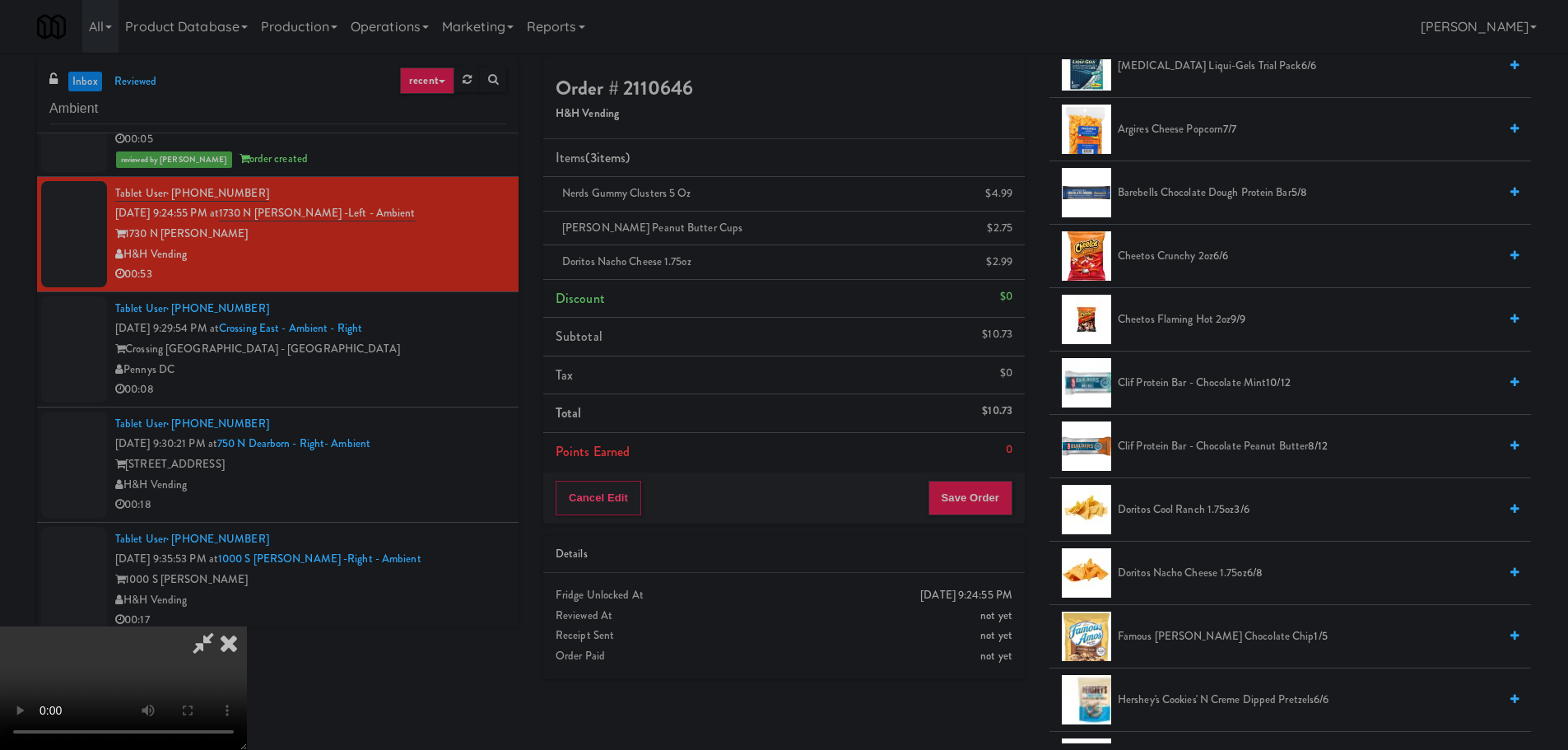
click at [247, 626] on video at bounding box center [123, 688] width 247 height 124
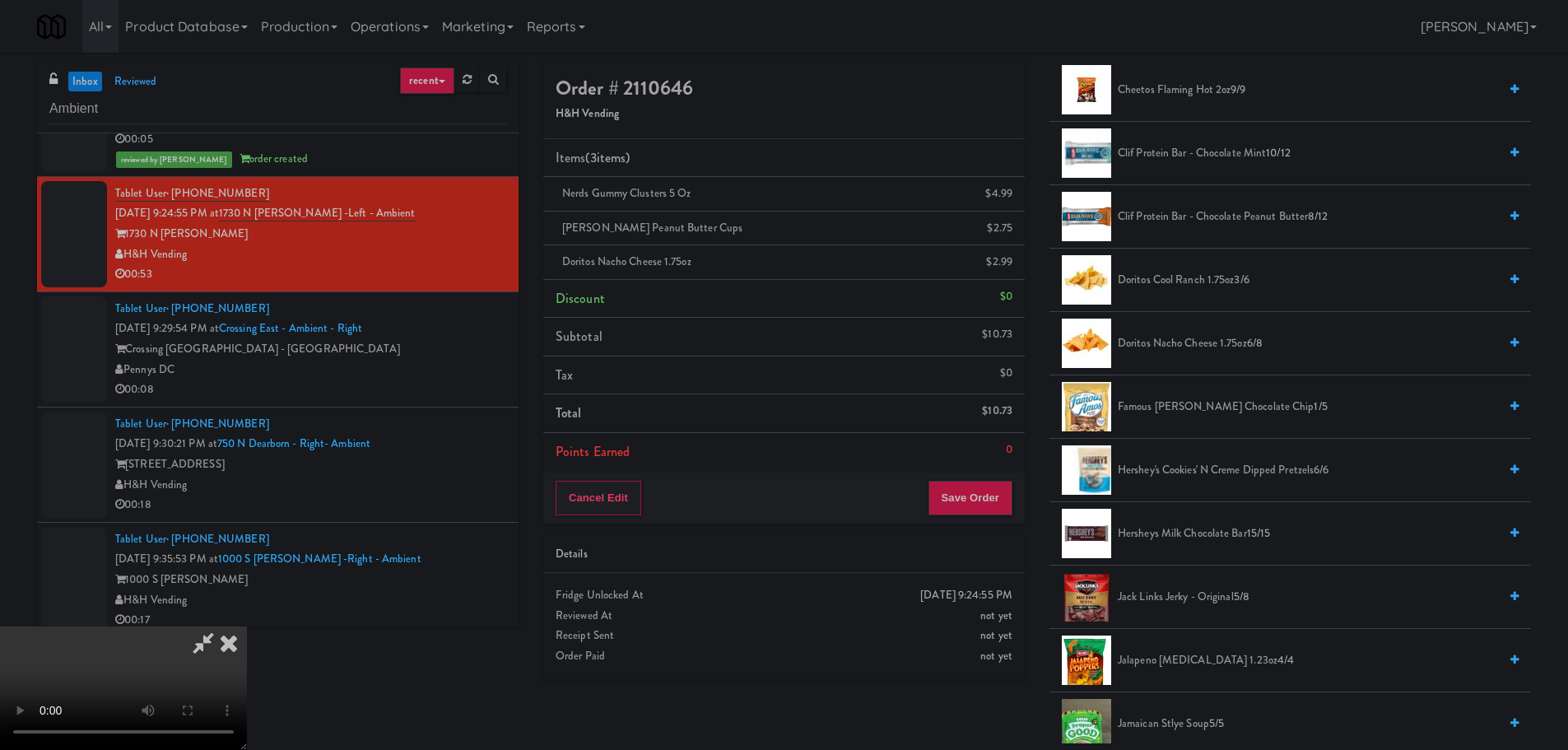
scroll to position [494, 0]
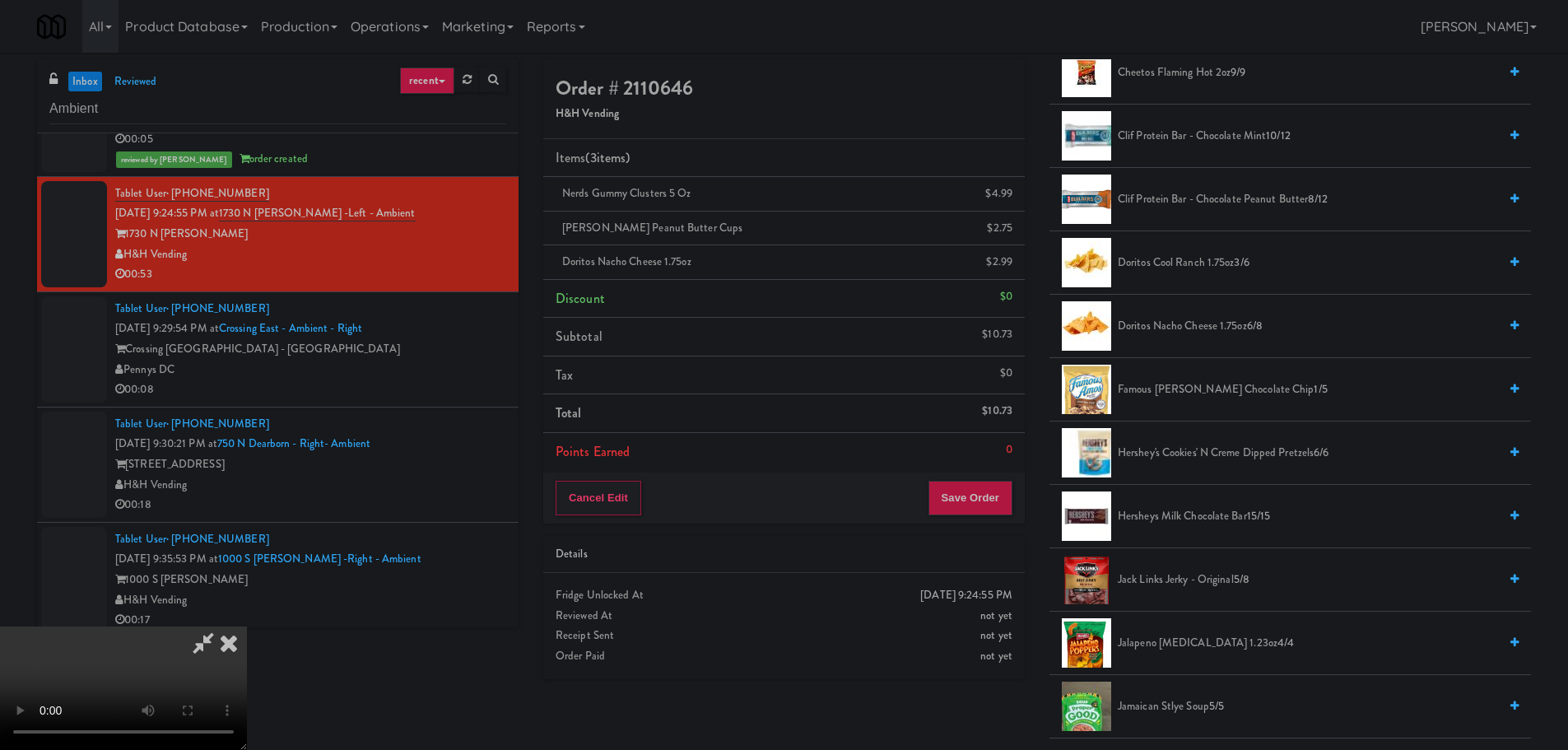
click at [1215, 453] on span "Hershey's Cookies' N Creme dipped pretzels 6/6" at bounding box center [1308, 453] width 380 height 20
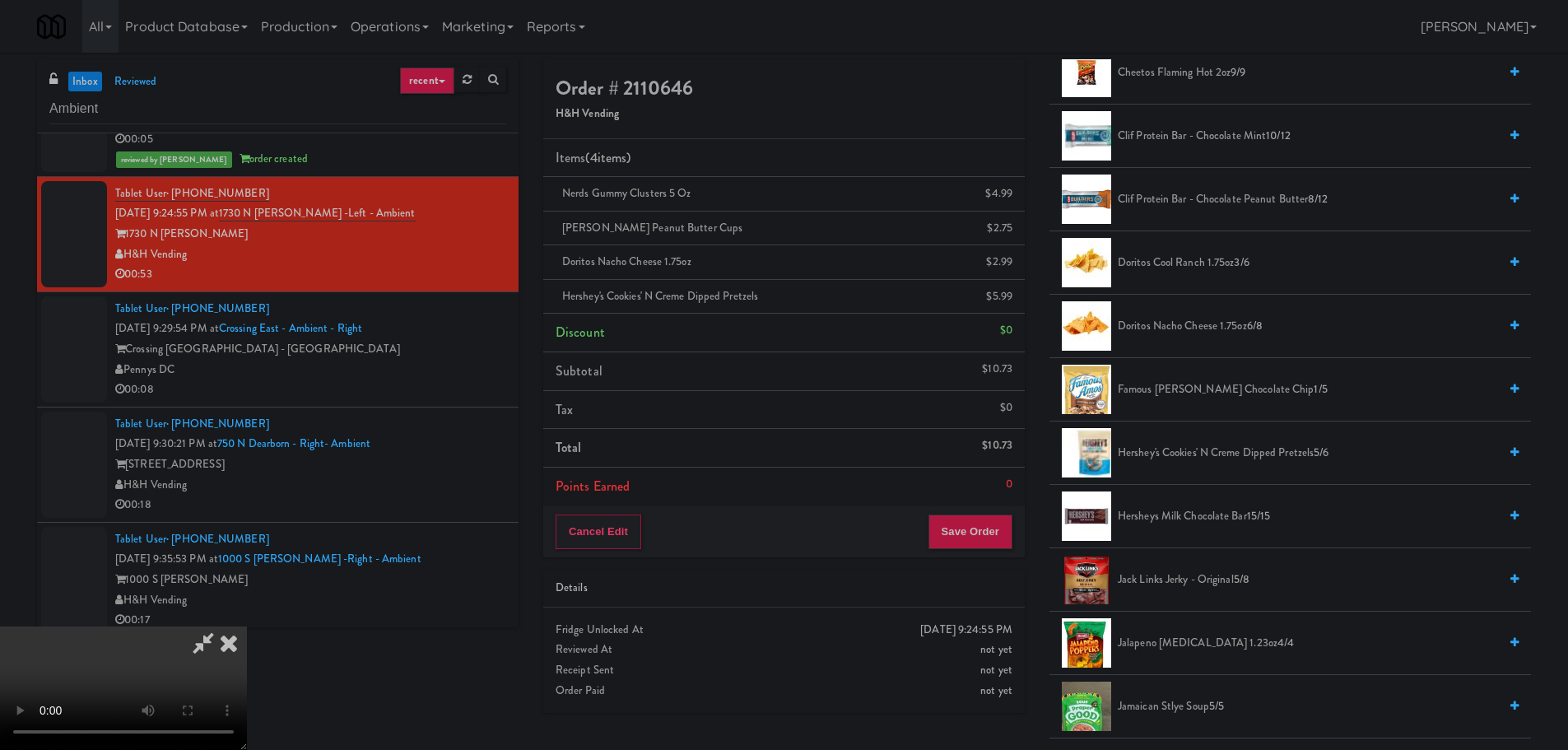
click at [247, 626] on video at bounding box center [123, 688] width 247 height 124
click at [223, 626] on icon at bounding box center [203, 642] width 38 height 33
click at [1013, 235] on icon at bounding box center [1014, 234] width 8 height 10
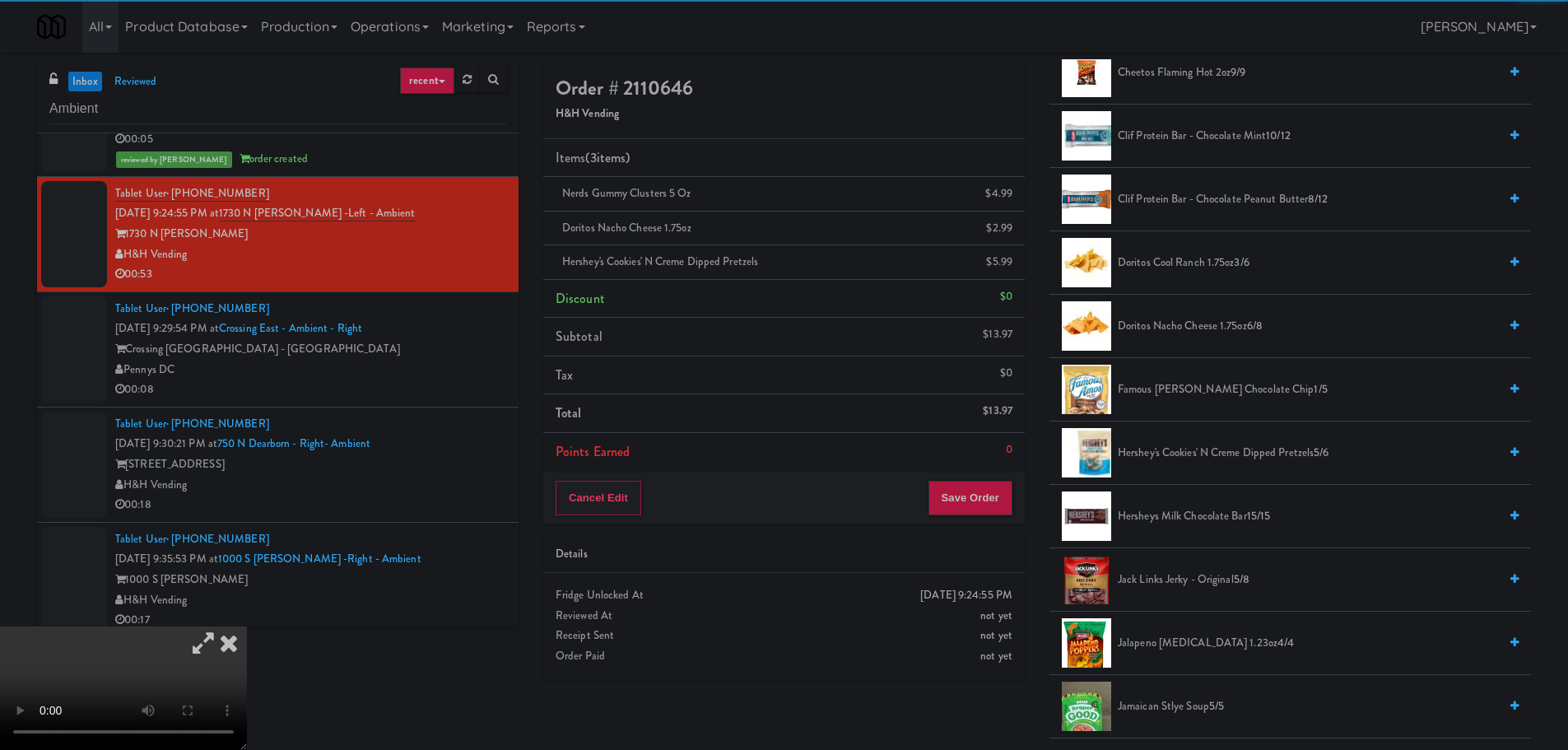
click at [223, 626] on icon at bounding box center [203, 642] width 38 height 33
click at [247, 626] on video at bounding box center [123, 688] width 247 height 124
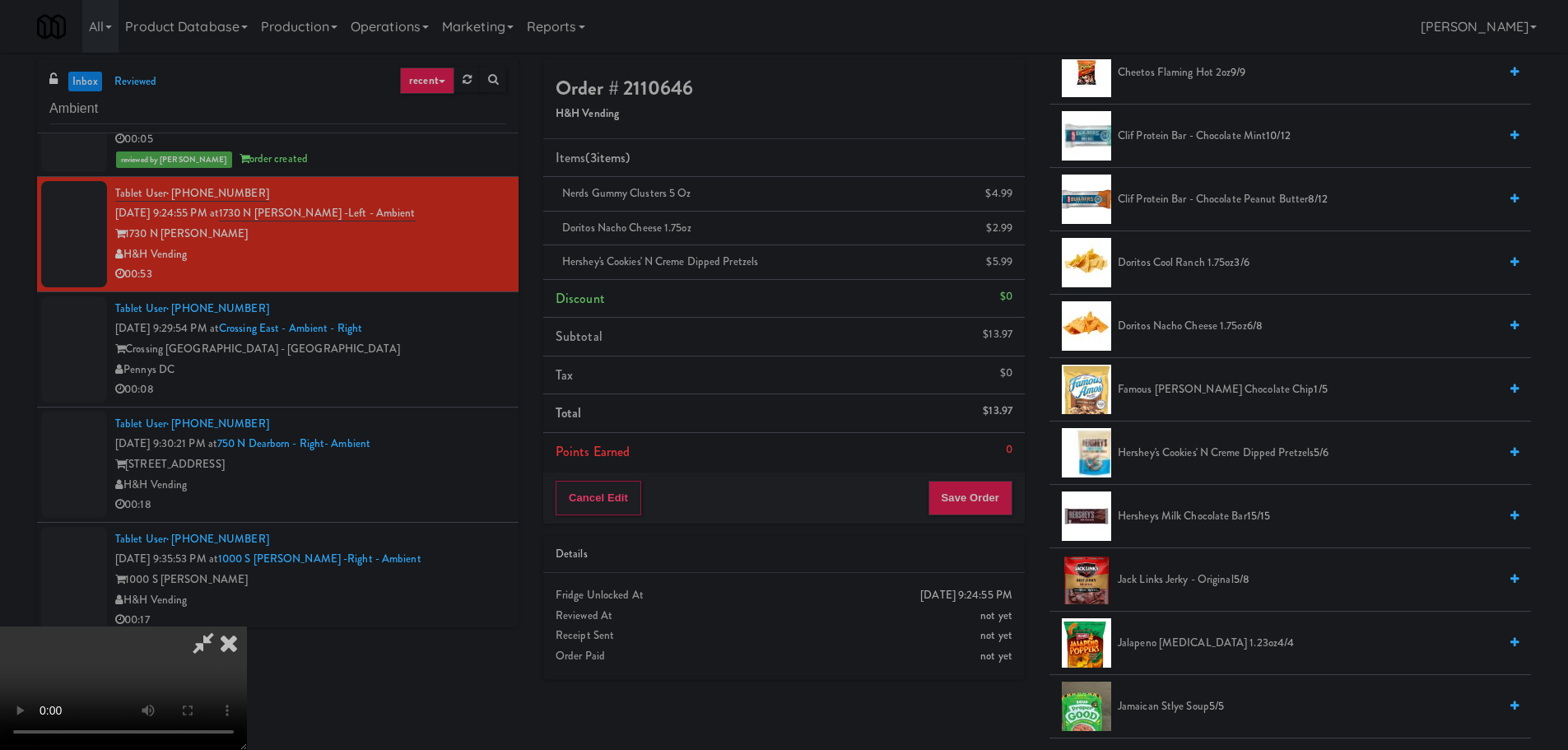
drag, startPoint x: 638, startPoint y: 326, endPoint x: 658, endPoint y: 330, distance: 20.4
click at [247, 626] on video at bounding box center [123, 688] width 247 height 124
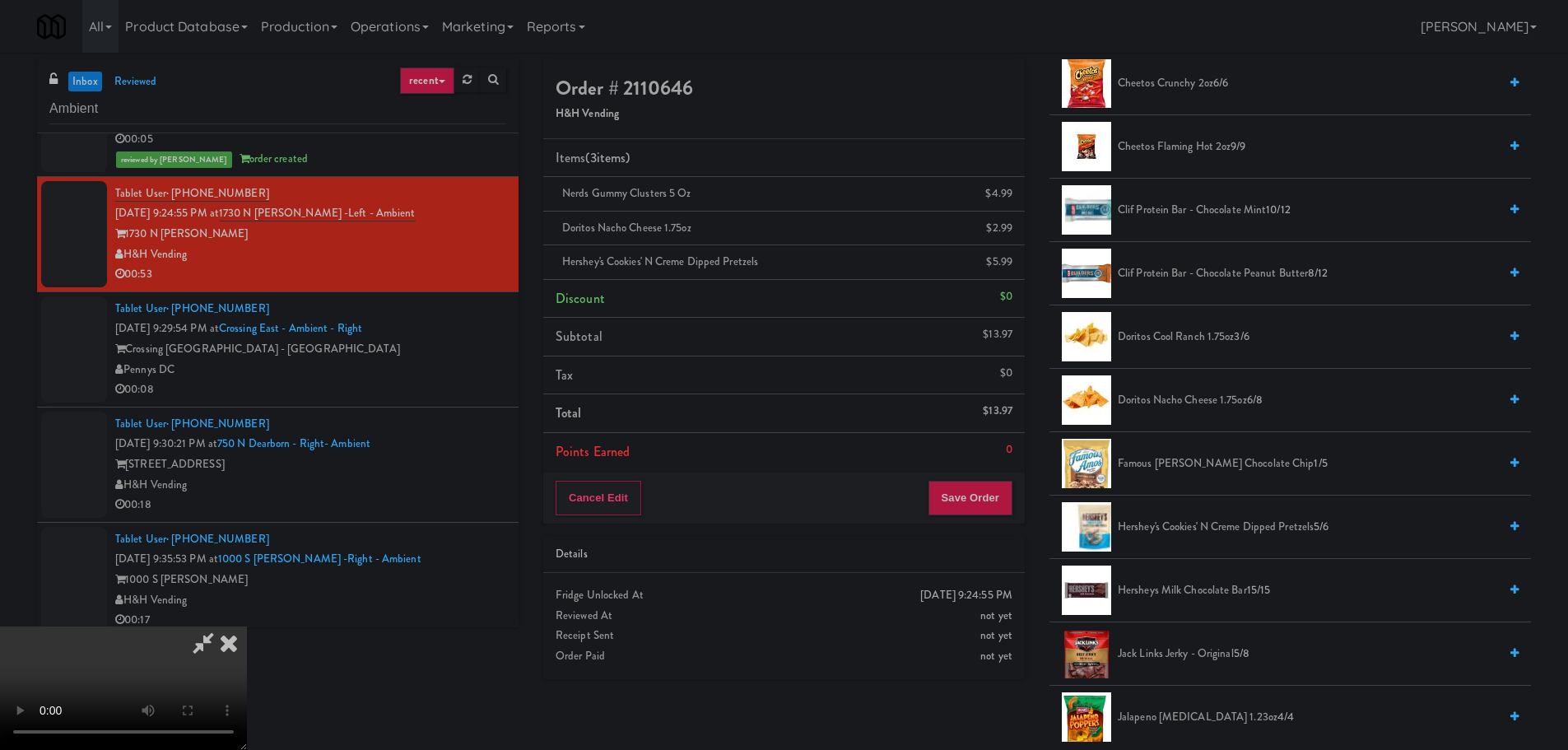
scroll to position [412, 0]
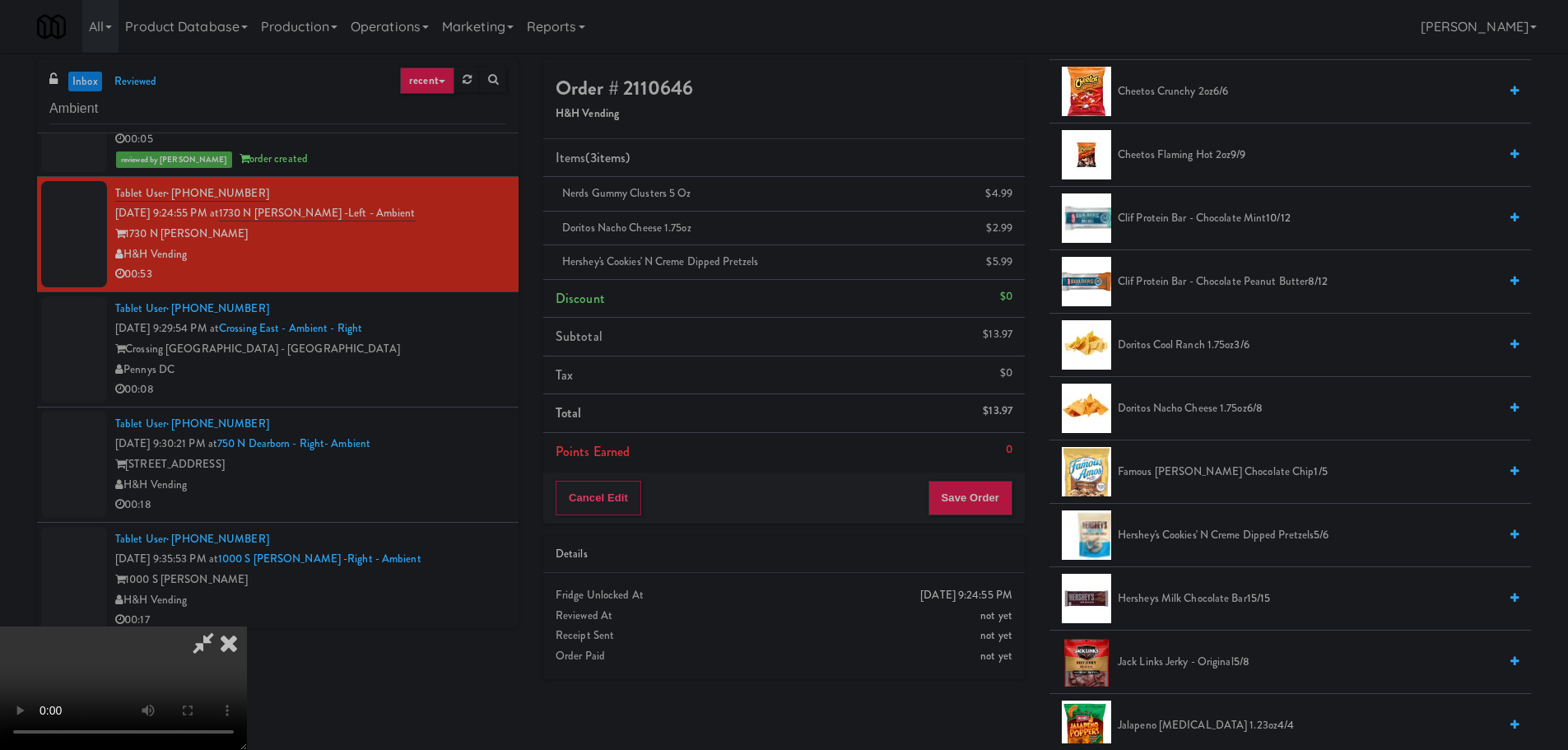
click at [1210, 349] on span "Doritos Cool Ranch 1.75oz 3/6" at bounding box center [1308, 346] width 380 height 20
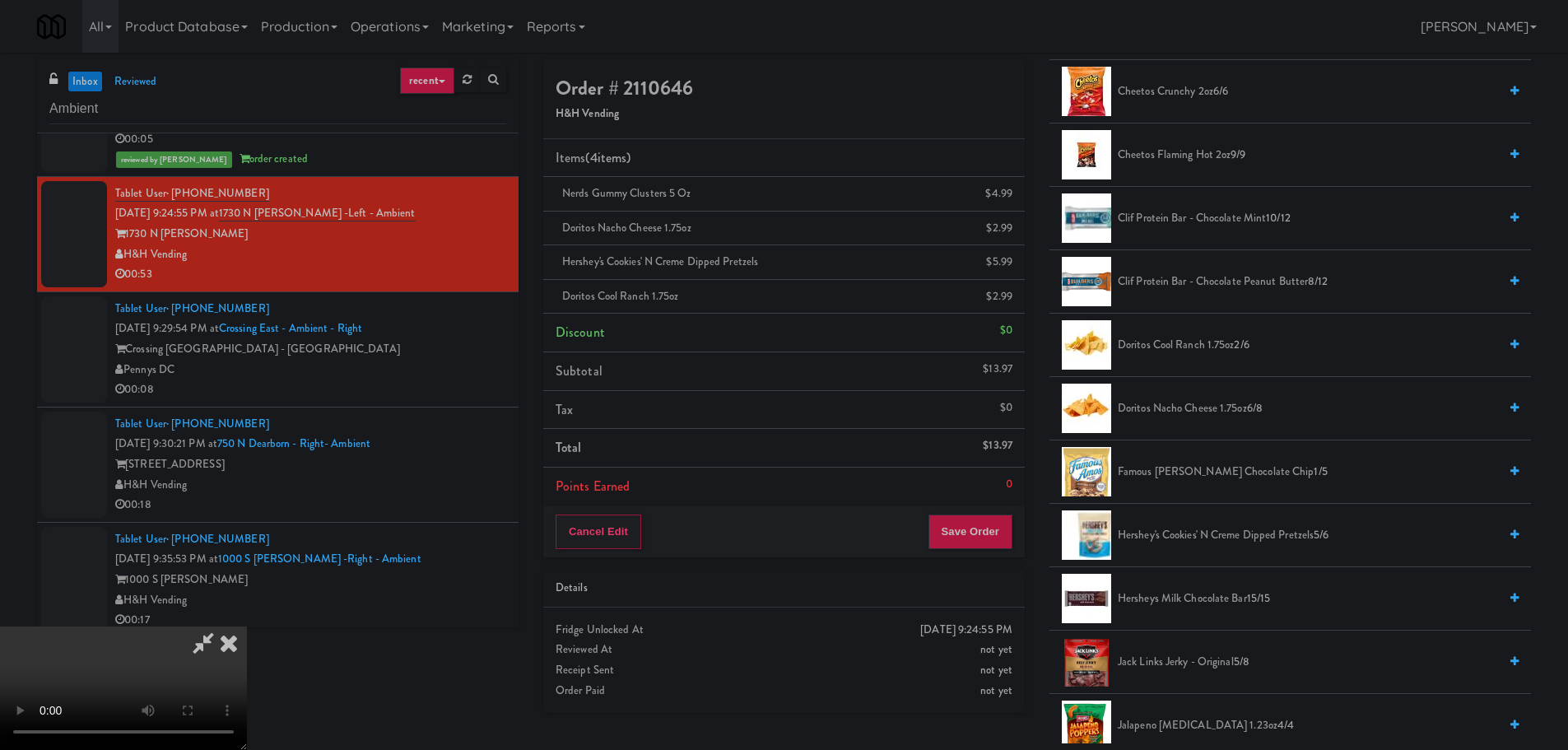
drag, startPoint x: 576, startPoint y: 344, endPoint x: 590, endPoint y: 344, distance: 14.0
click at [247, 626] on video at bounding box center [123, 688] width 247 height 124
click at [978, 510] on div "Cancel Edit Save Order" at bounding box center [784, 531] width 482 height 51
click at [975, 524] on button "Save Order" at bounding box center [970, 531] width 84 height 34
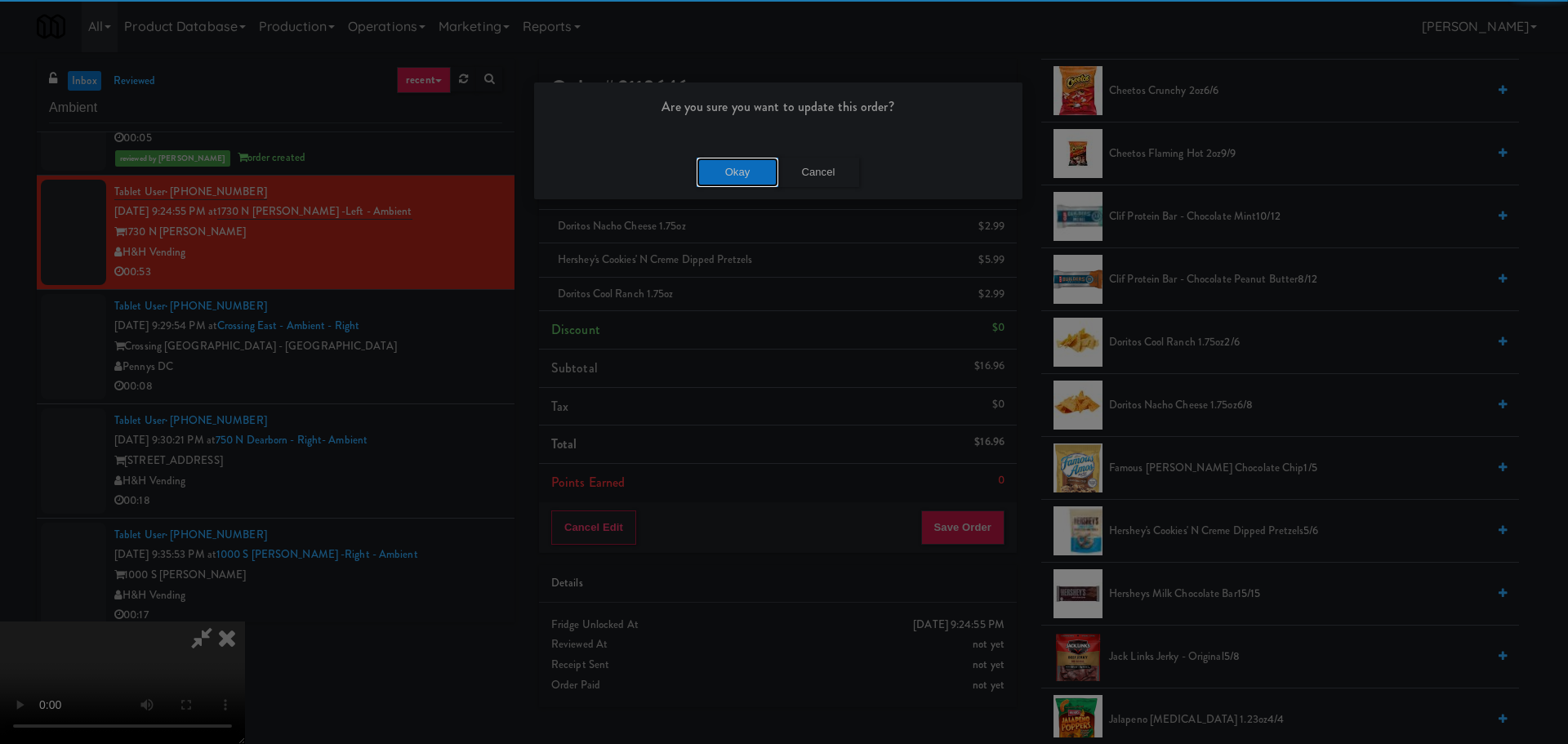
click at [724, 176] on button "Okay" at bounding box center [738, 173] width 81 height 30
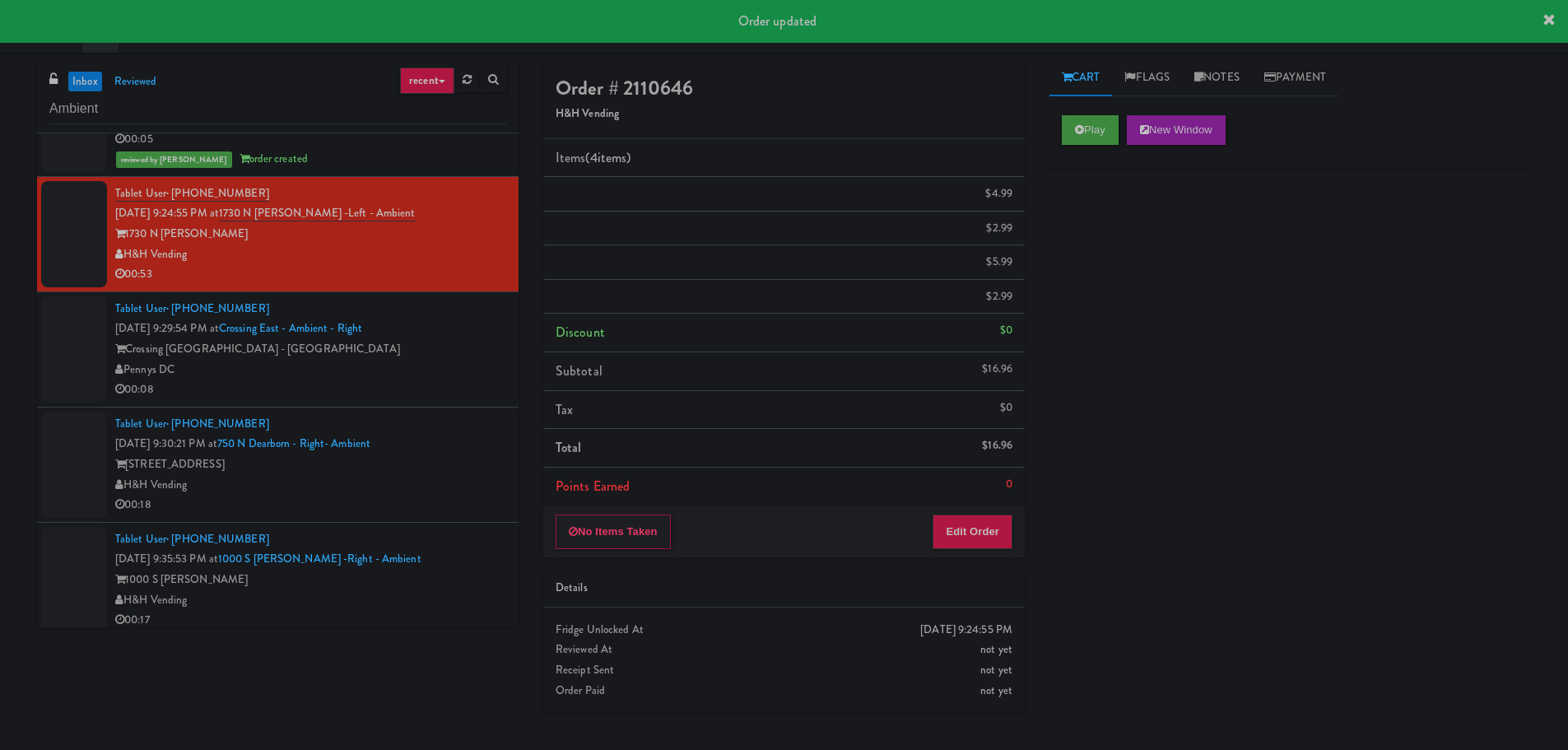
scroll to position [0, 0]
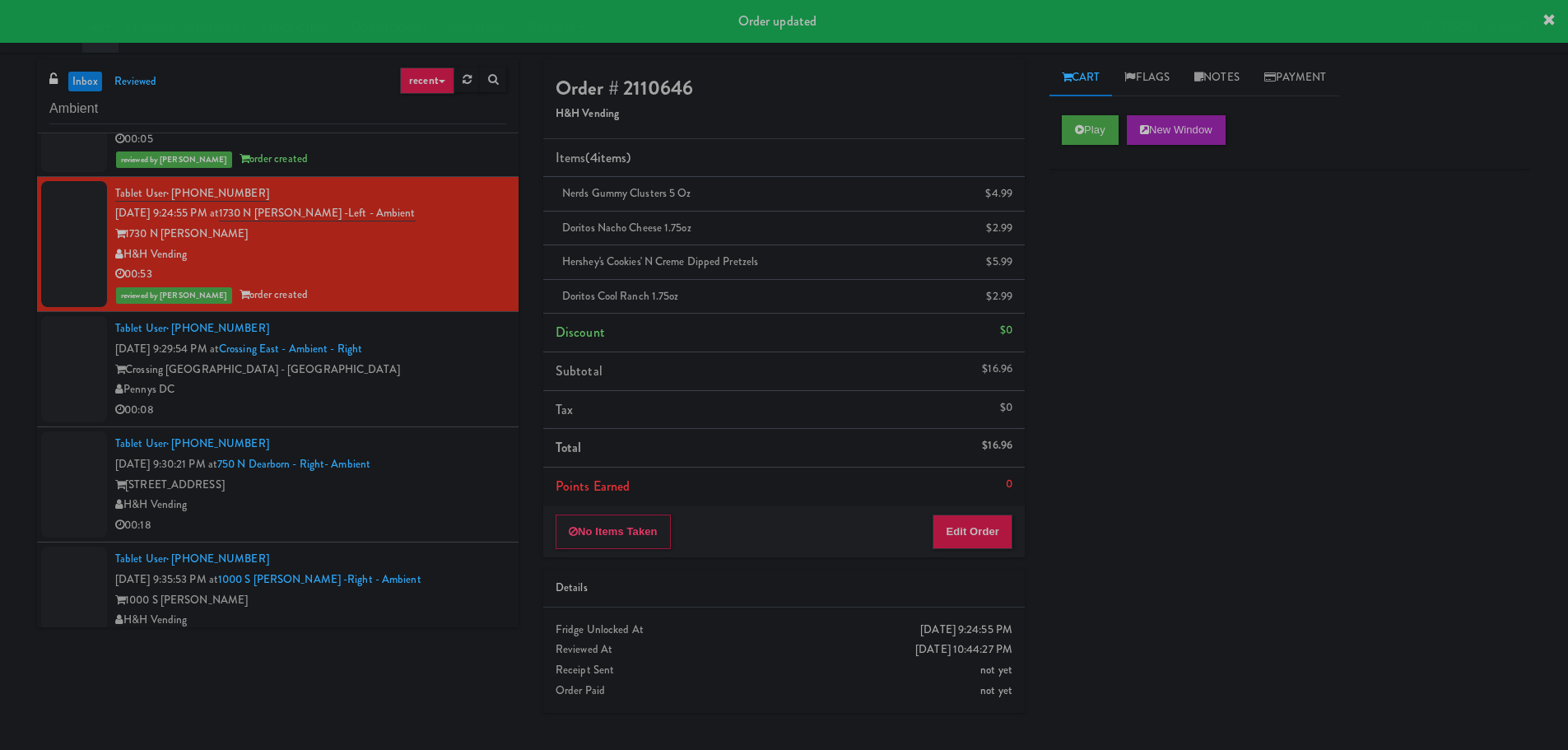
click at [451, 368] on div "Crossing DC - East" at bounding box center [311, 370] width 391 height 20
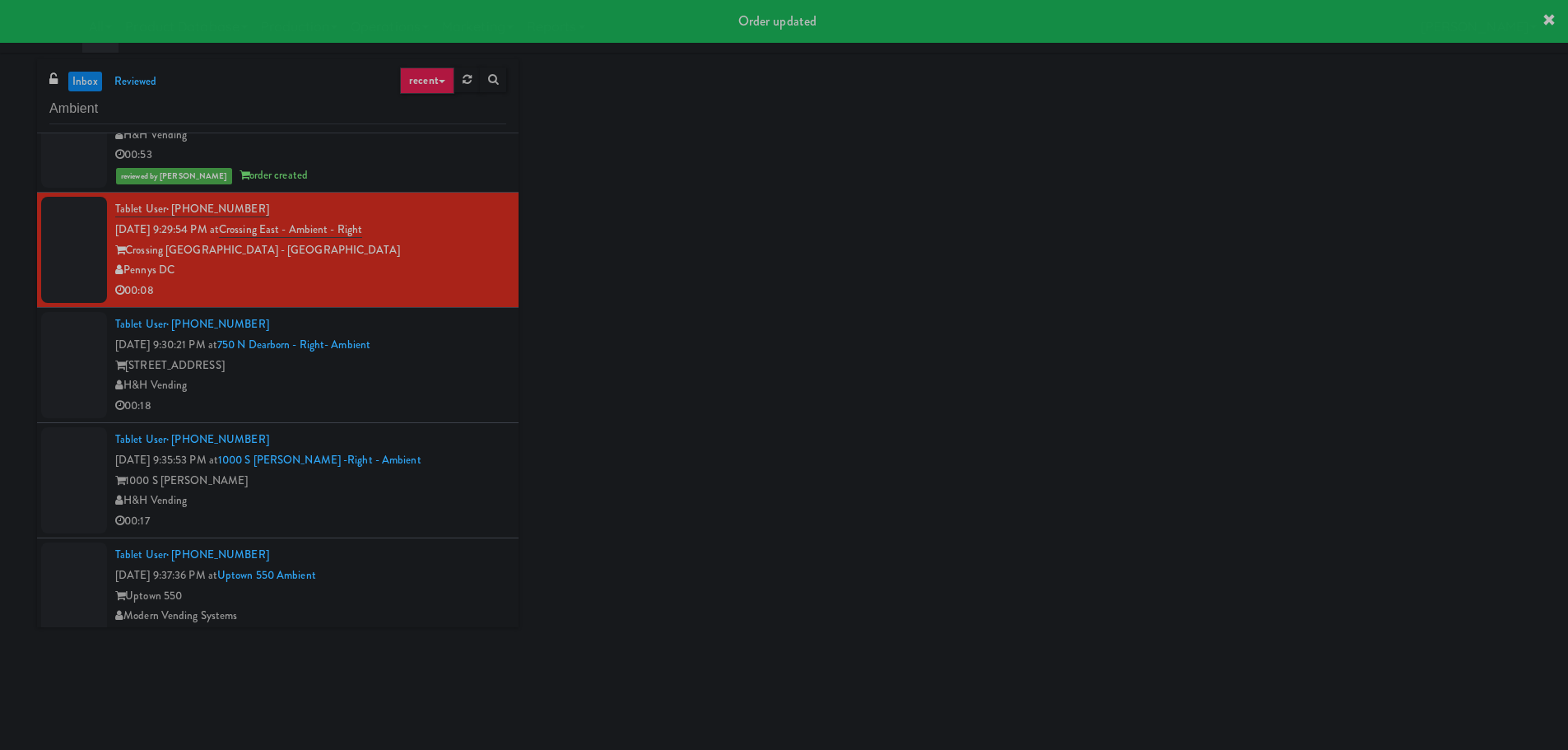
scroll to position [2634, 0]
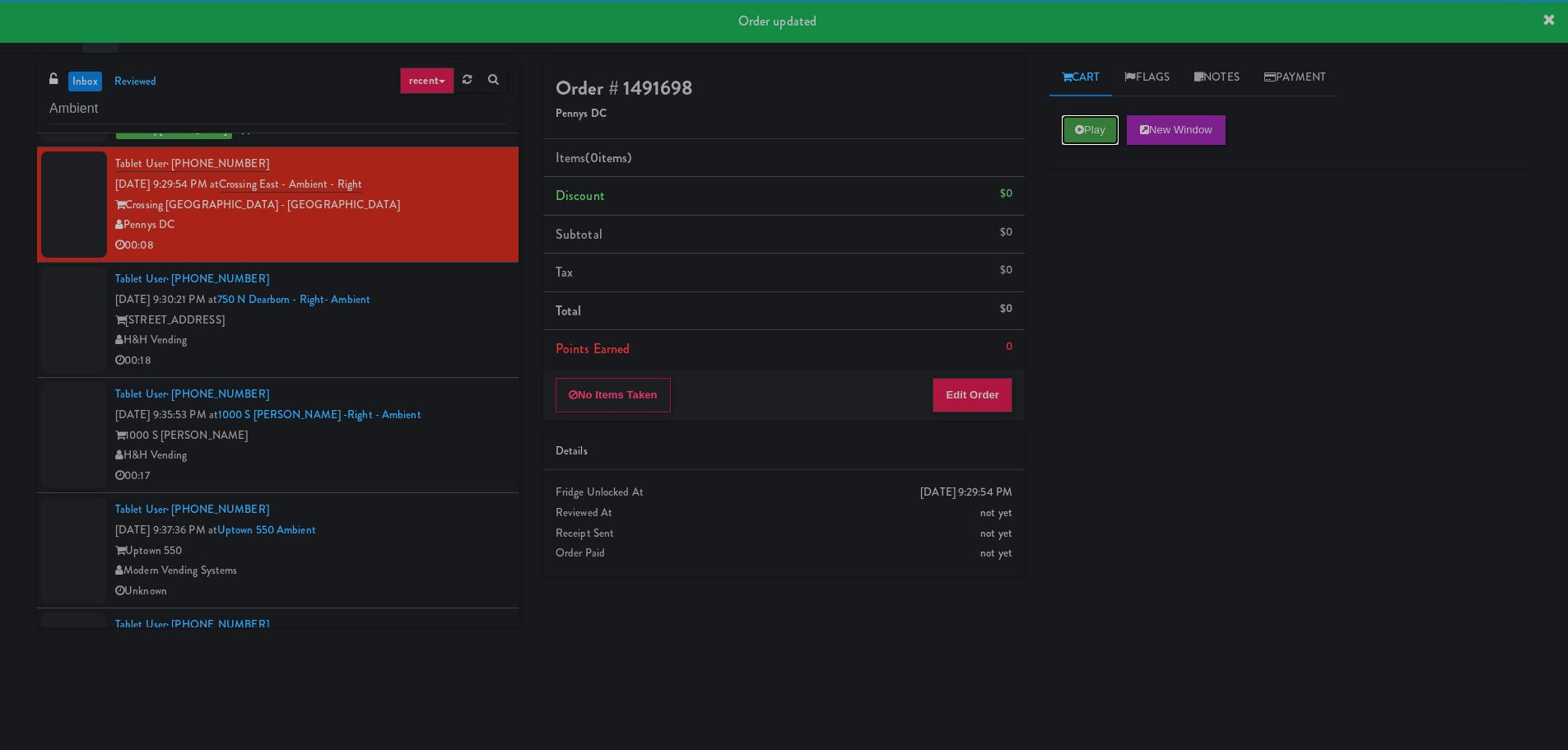
click at [1098, 130] on button "Play" at bounding box center [1090, 130] width 57 height 30
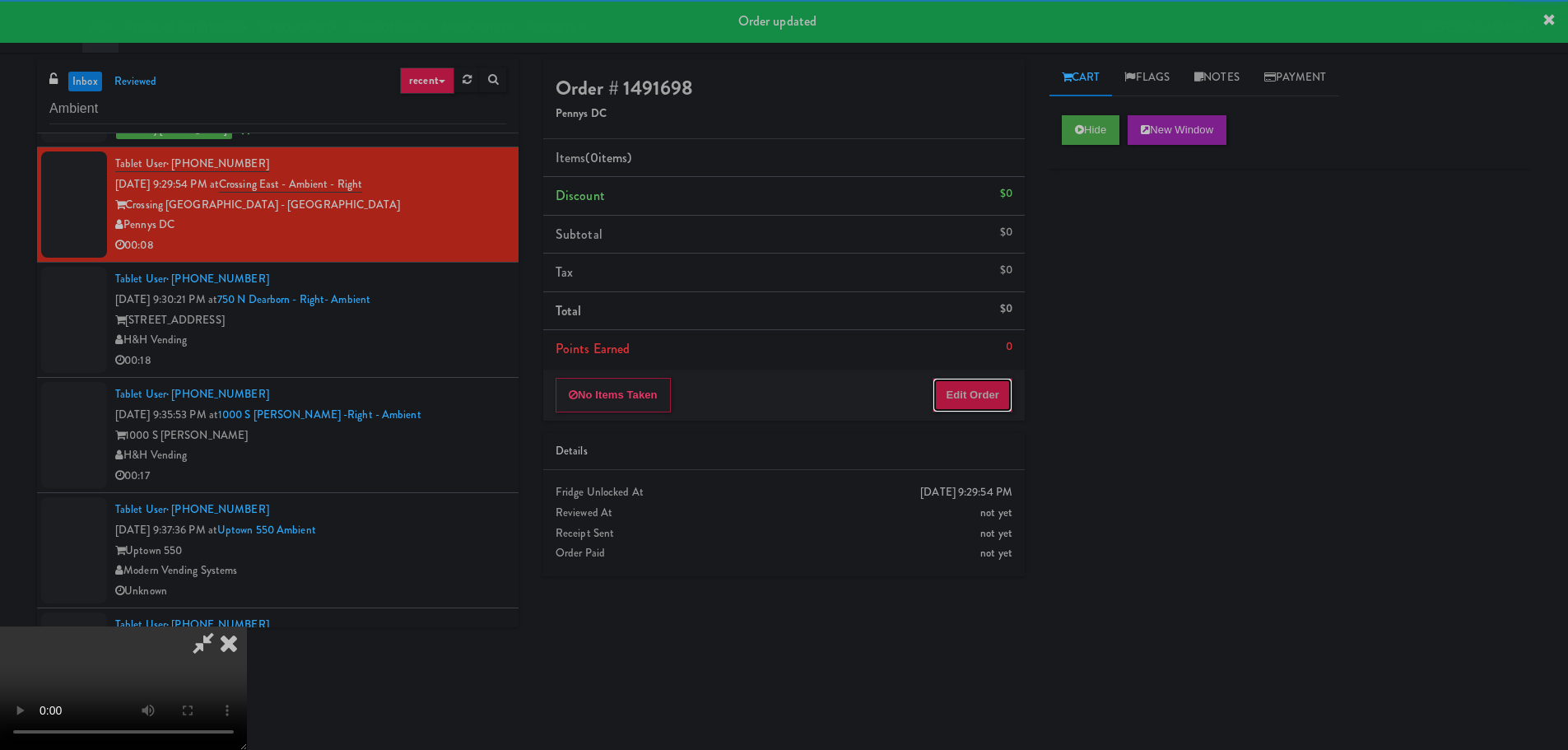
click at [961, 384] on button "Edit Order" at bounding box center [973, 394] width 80 height 34
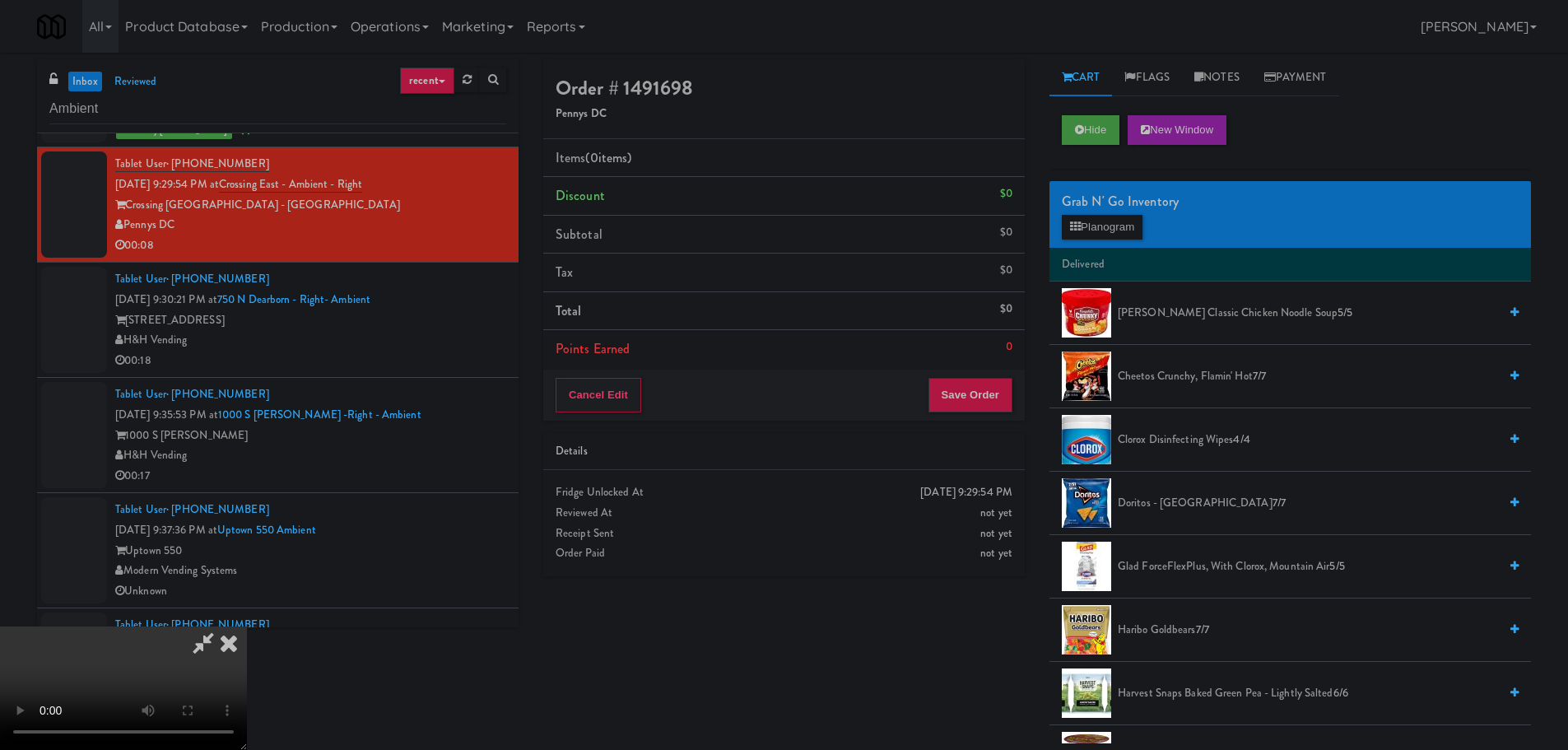
click at [247, 626] on video at bounding box center [123, 688] width 247 height 124
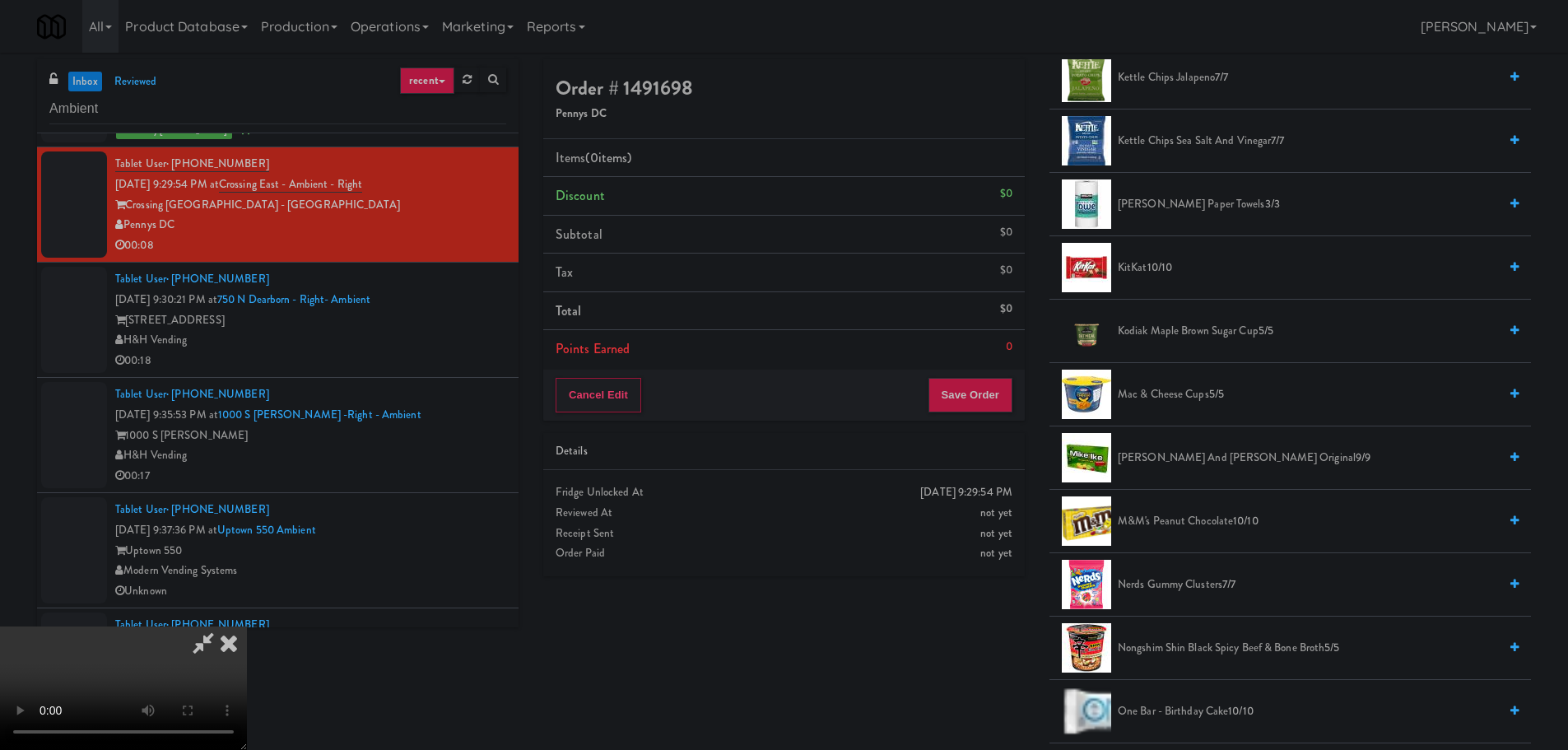
scroll to position [906, 0]
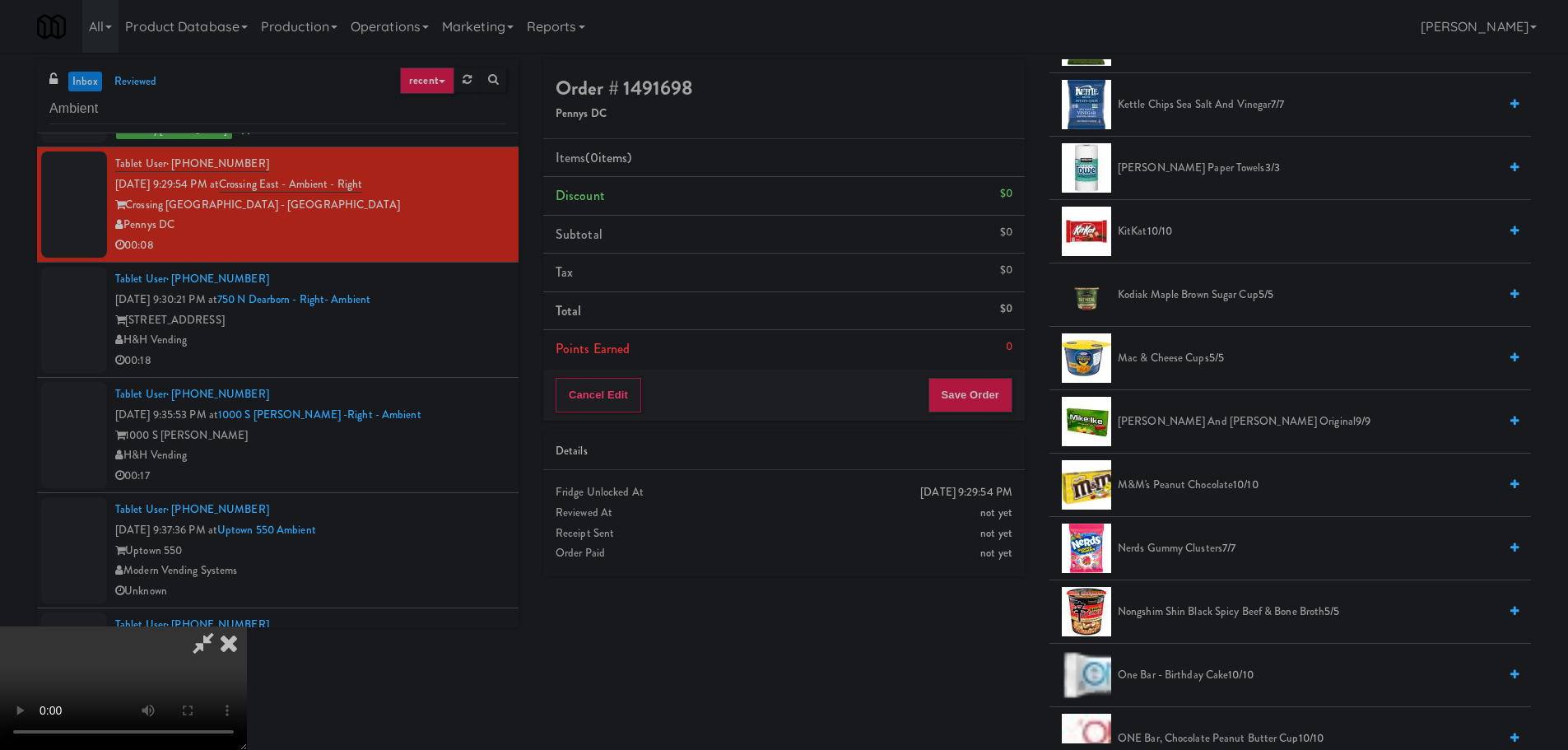
click at [1187, 479] on span "M&M's Peanut Chocolate 10/10" at bounding box center [1308, 485] width 380 height 20
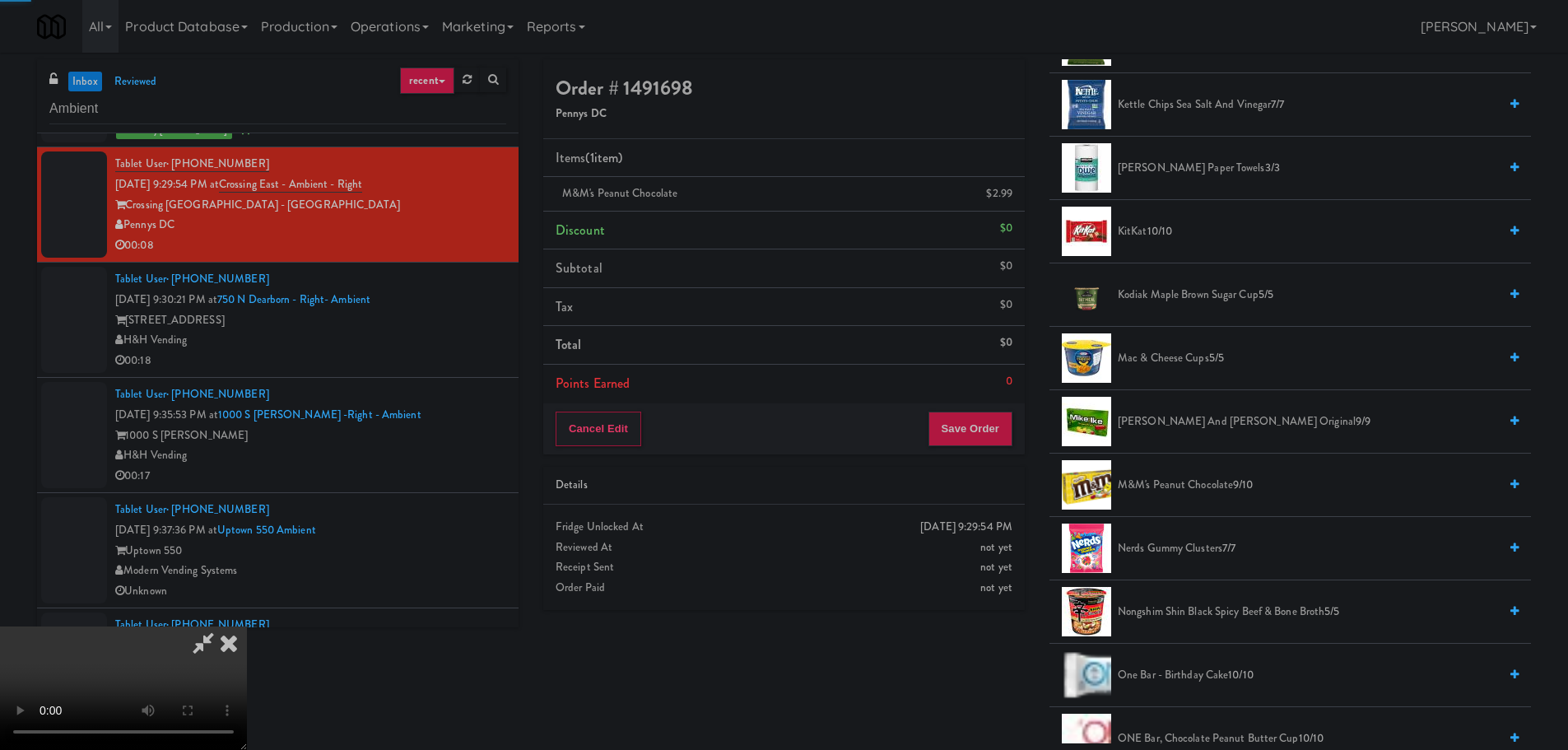
click at [247, 626] on video at bounding box center [123, 688] width 247 height 124
drag, startPoint x: 461, startPoint y: 525, endPoint x: 462, endPoint y: 512, distance: 13.0
click at [247, 626] on video at bounding box center [123, 688] width 247 height 124
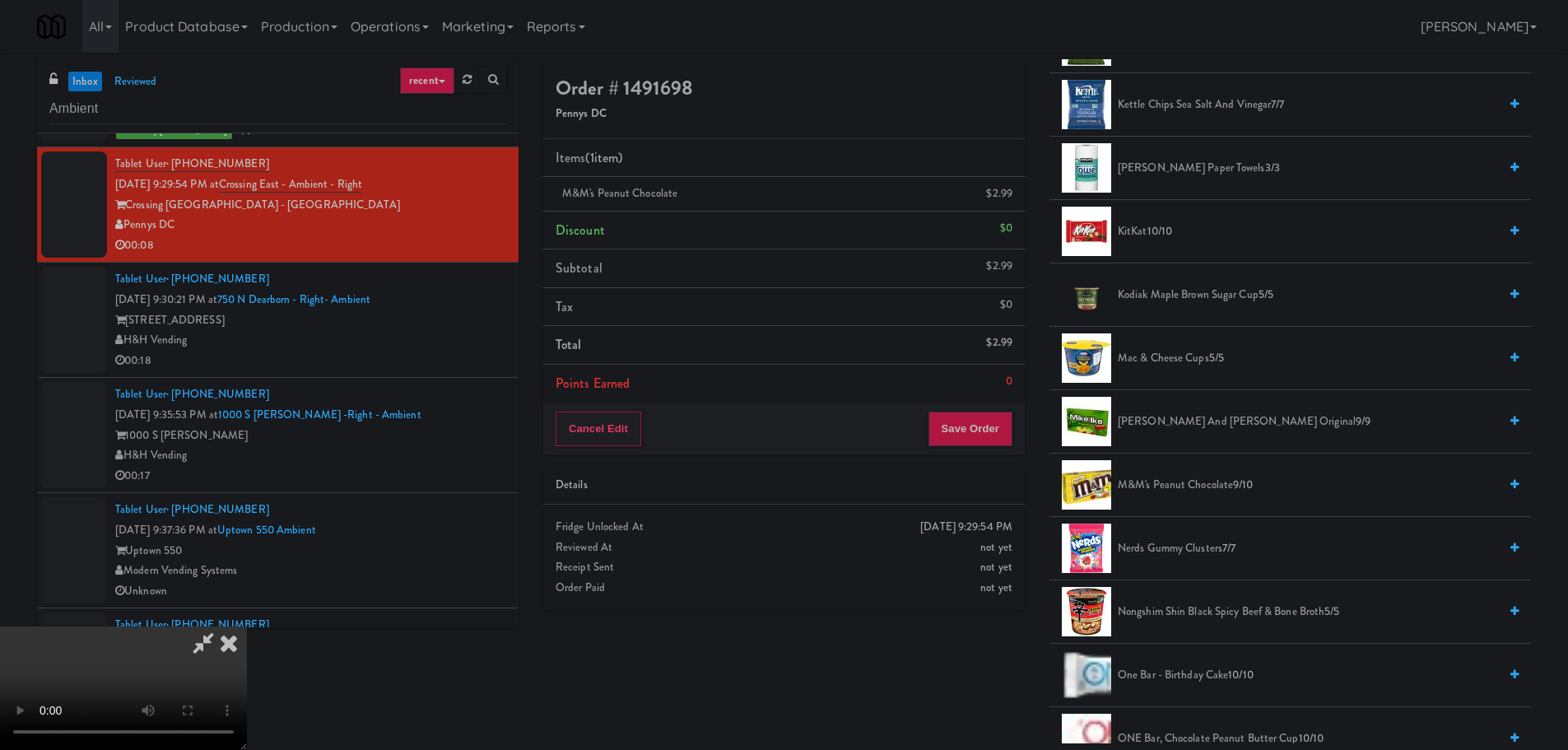
click at [247, 626] on video at bounding box center [123, 688] width 247 height 124
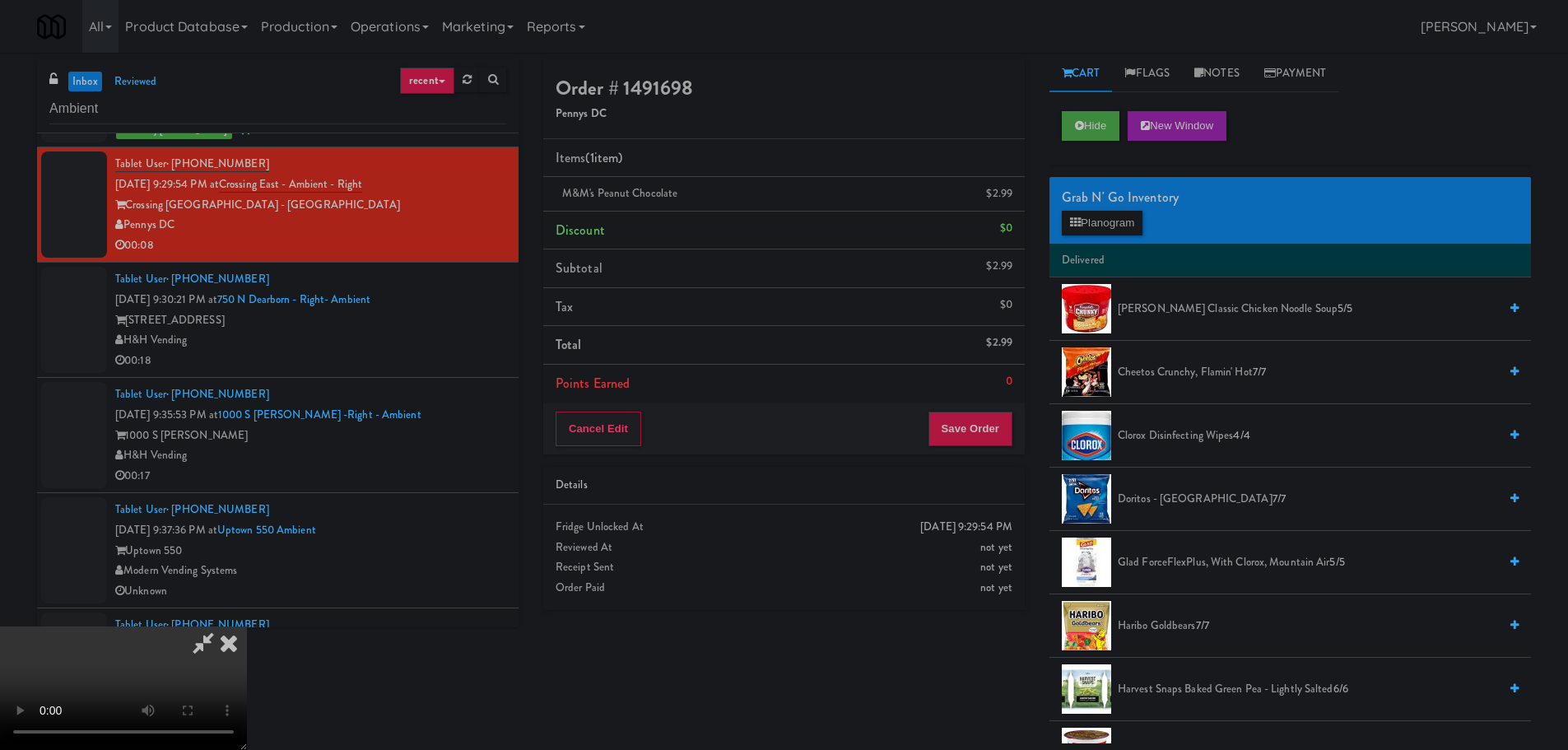
scroll to position [0, 0]
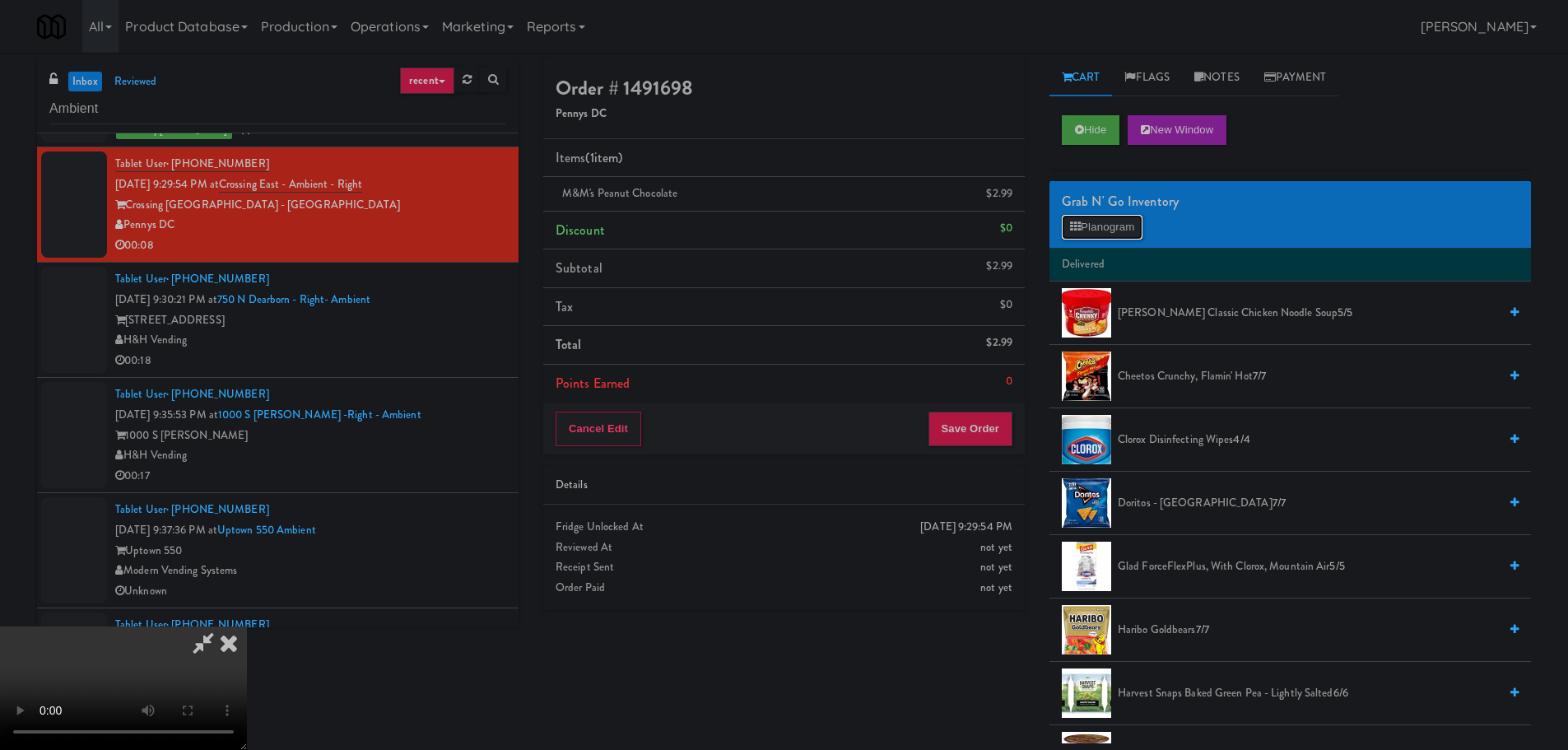
click at [1111, 225] on button "Planogram" at bounding box center [1102, 227] width 81 height 25
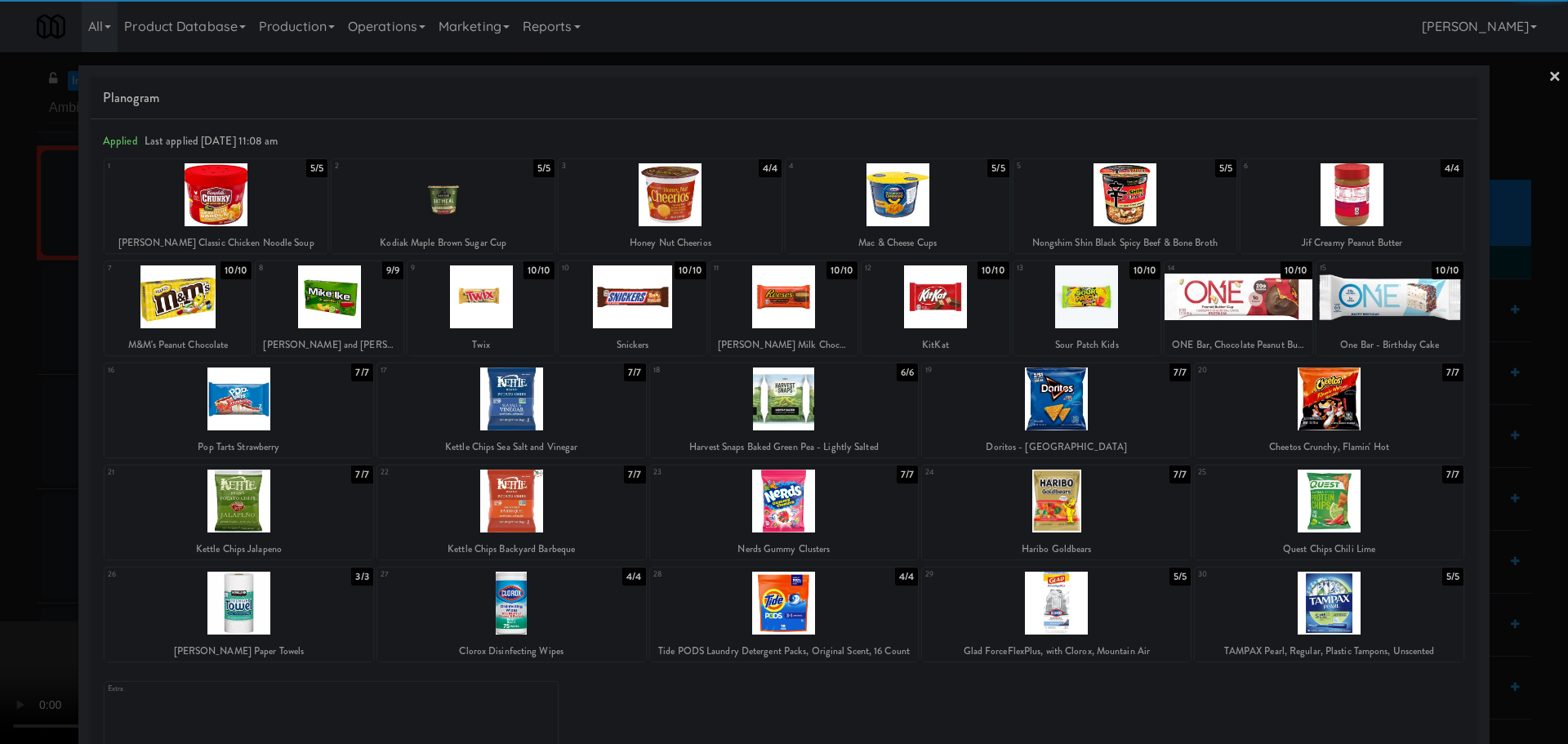
click at [638, 310] on div at bounding box center [631, 297] width 147 height 63
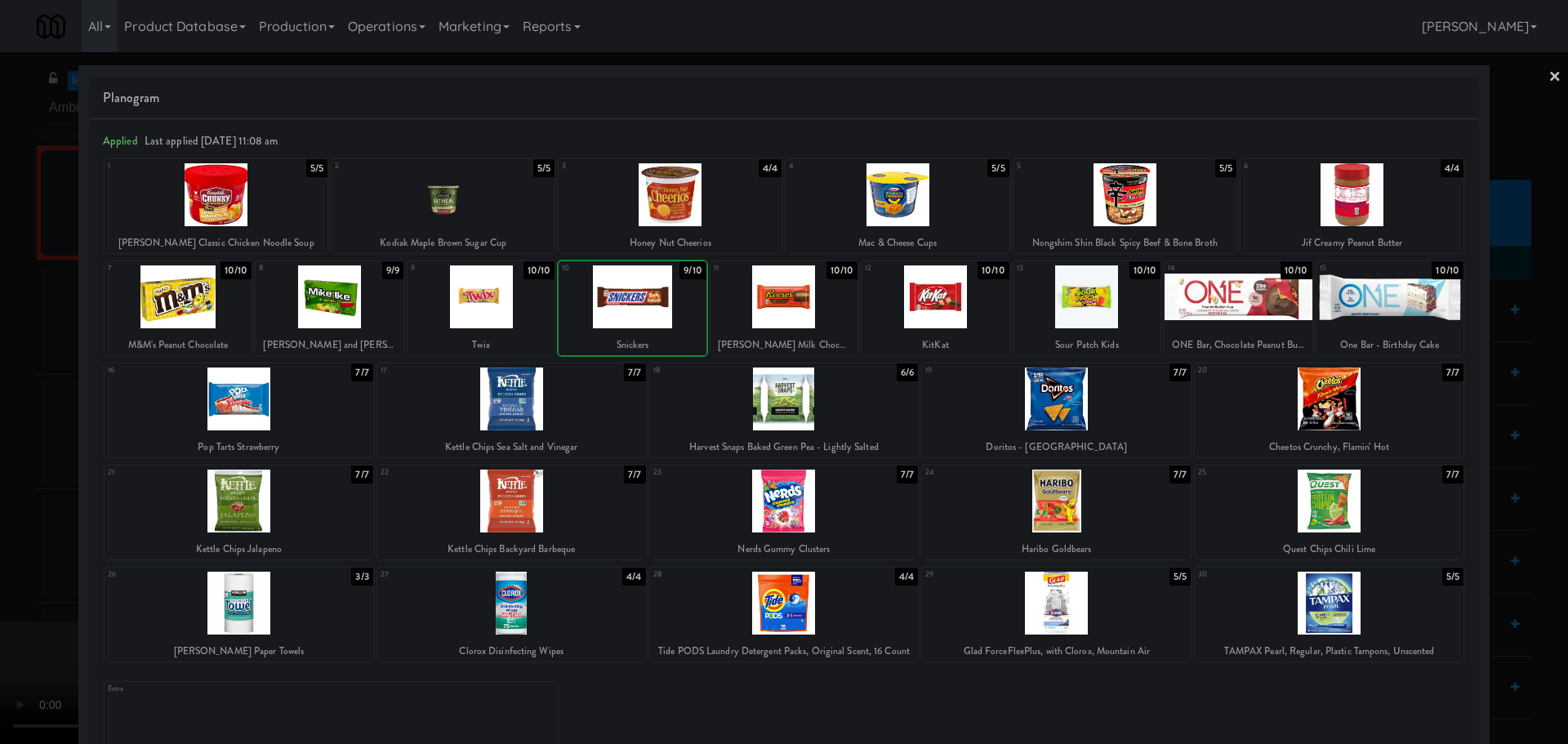
click at [0, 420] on div at bounding box center [784, 372] width 1568 height 744
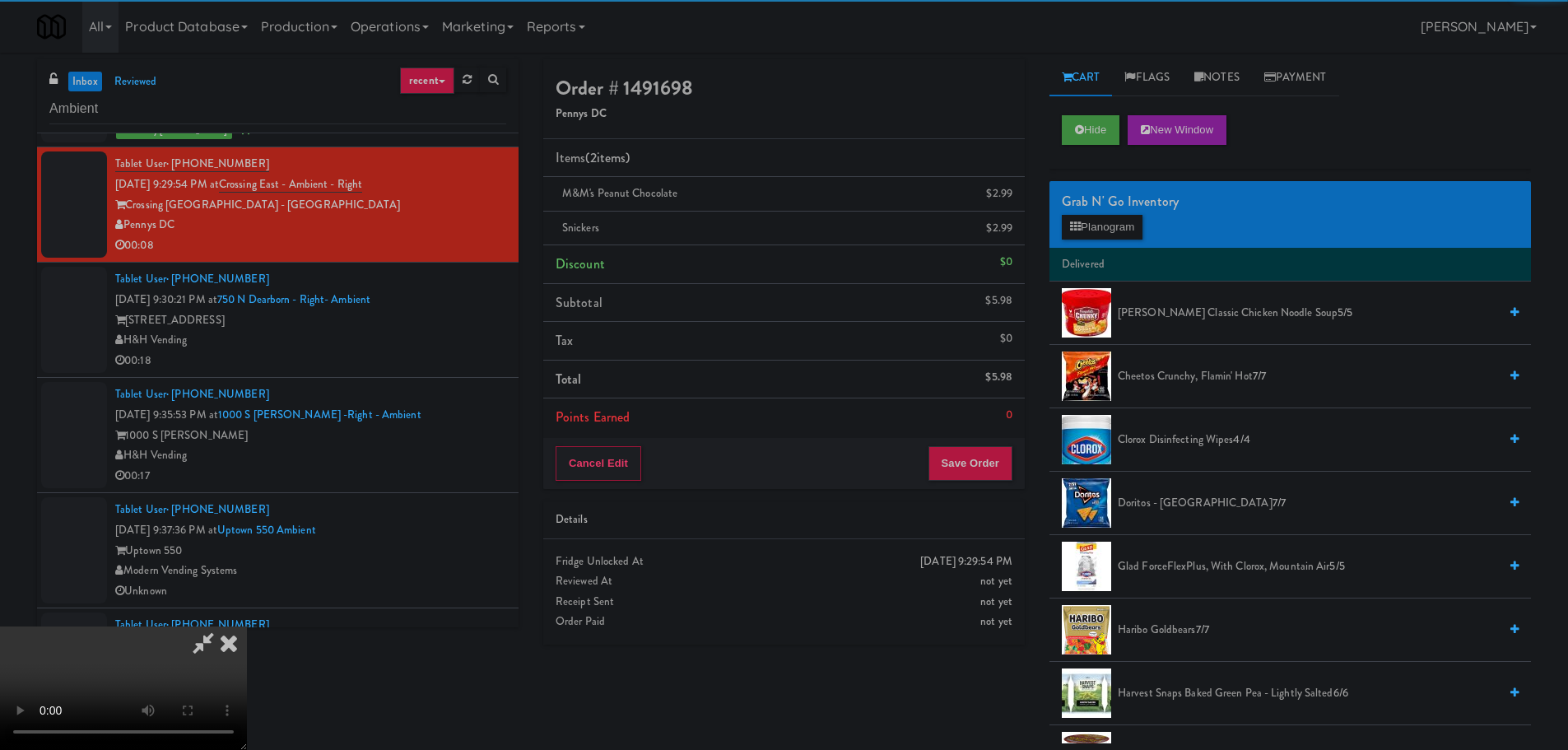
drag, startPoint x: 333, startPoint y: 365, endPoint x: 458, endPoint y: 387, distance: 126.9
click at [247, 626] on video at bounding box center [123, 688] width 247 height 124
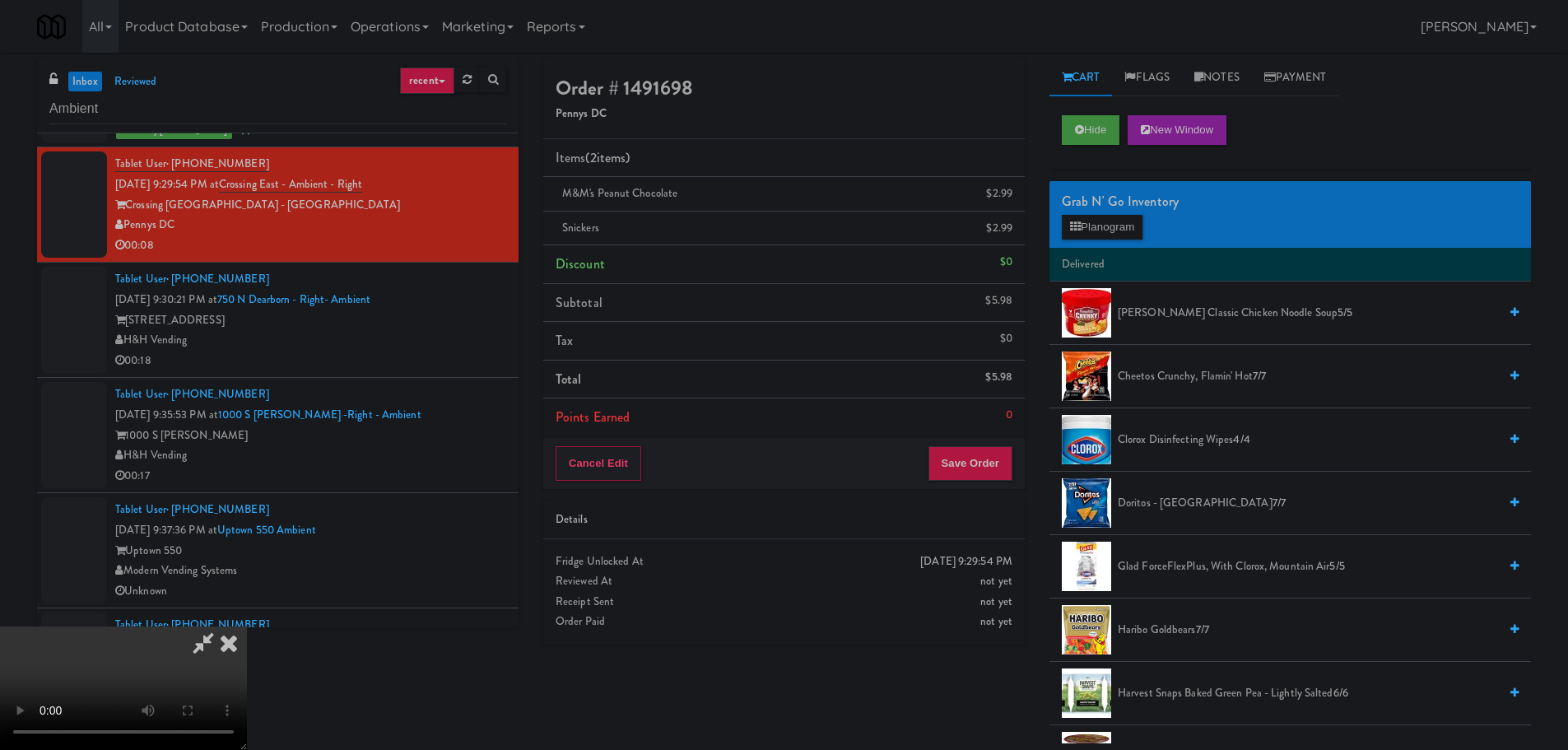
click at [247, 626] on video at bounding box center [123, 688] width 247 height 124
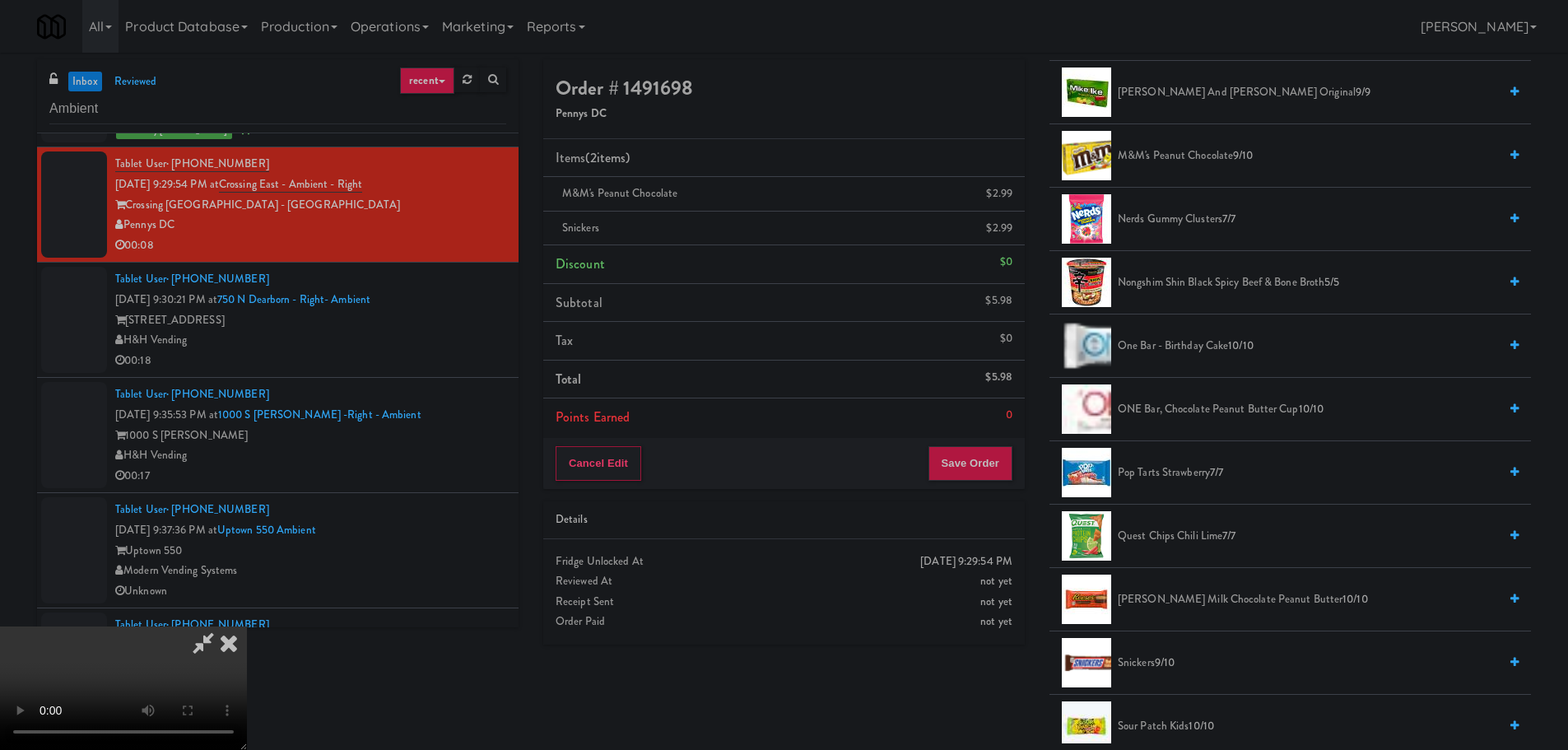
scroll to position [1630, 0]
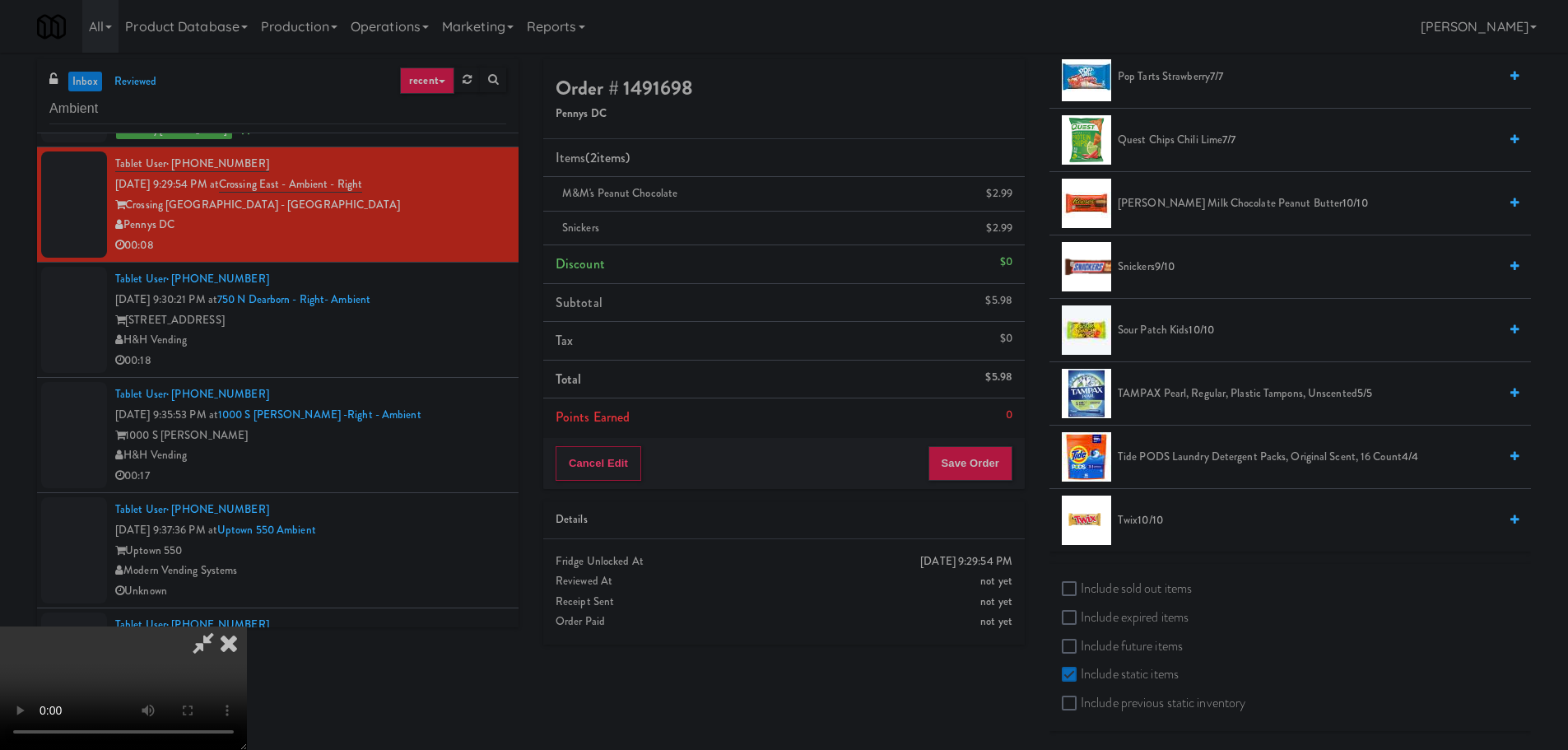
click at [1145, 329] on span "Sour Patch Kids 10/10" at bounding box center [1308, 331] width 380 height 20
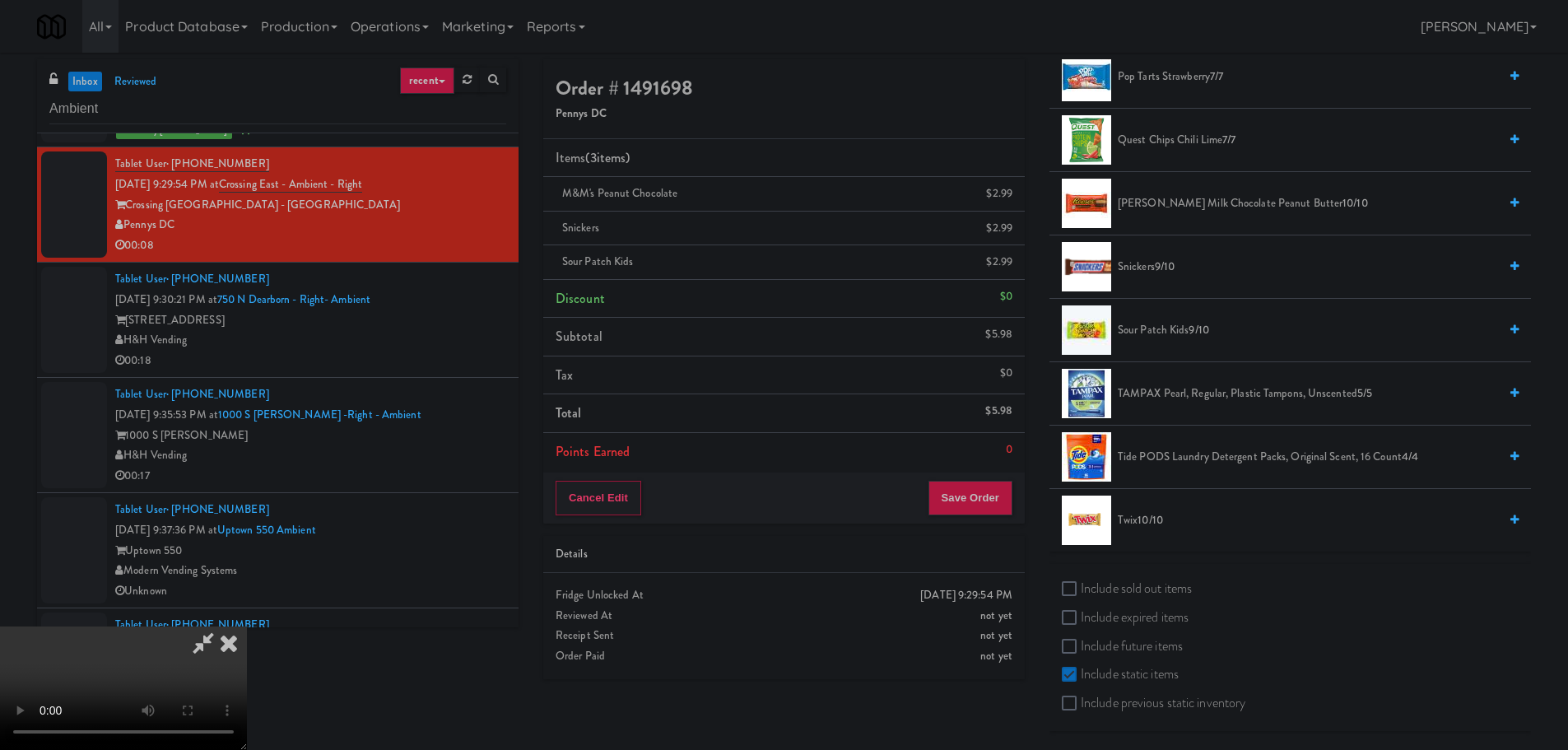
click at [247, 626] on video at bounding box center [123, 688] width 247 height 124
click at [984, 511] on button "Save Order" at bounding box center [970, 498] width 84 height 34
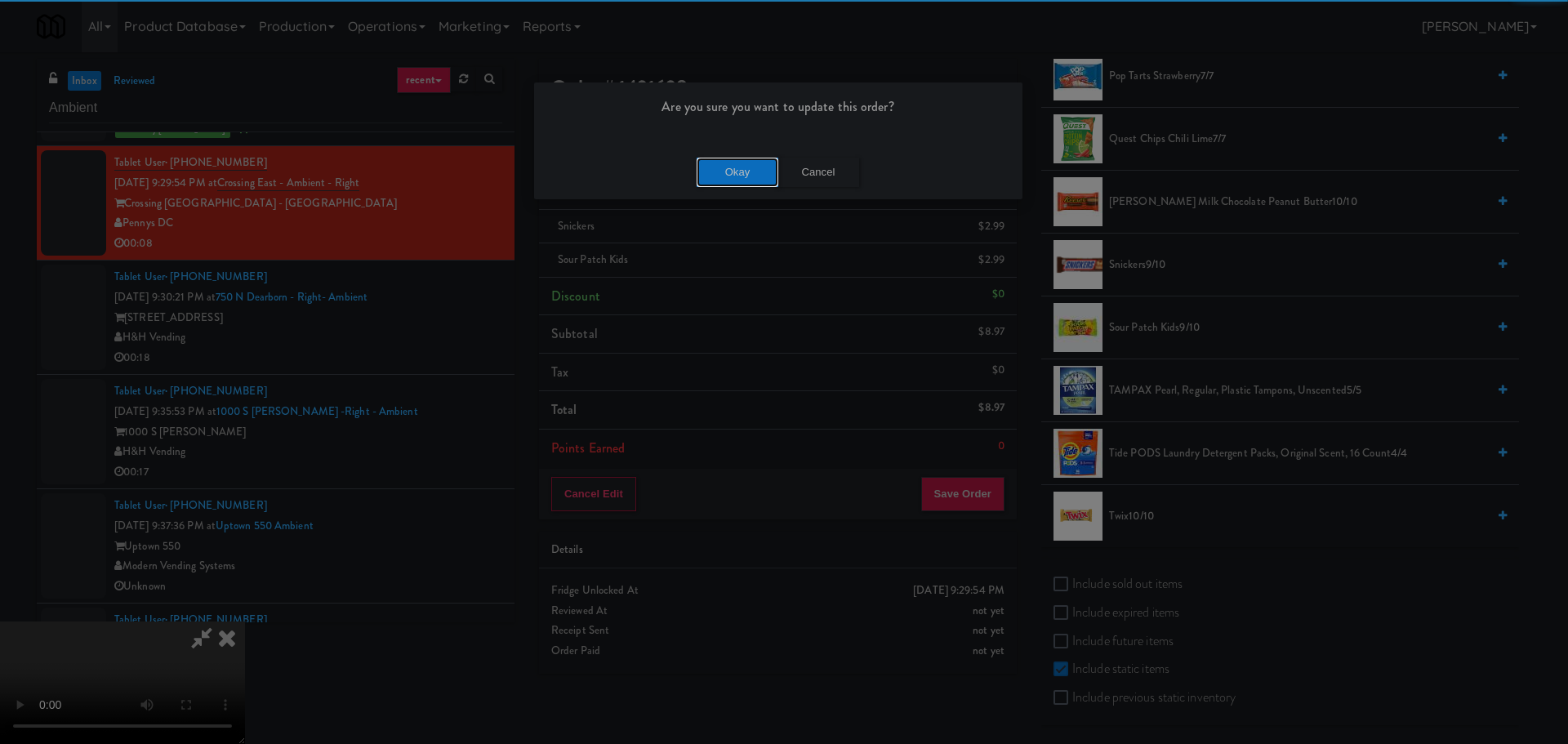
click at [708, 165] on button "Okay" at bounding box center [738, 173] width 81 height 30
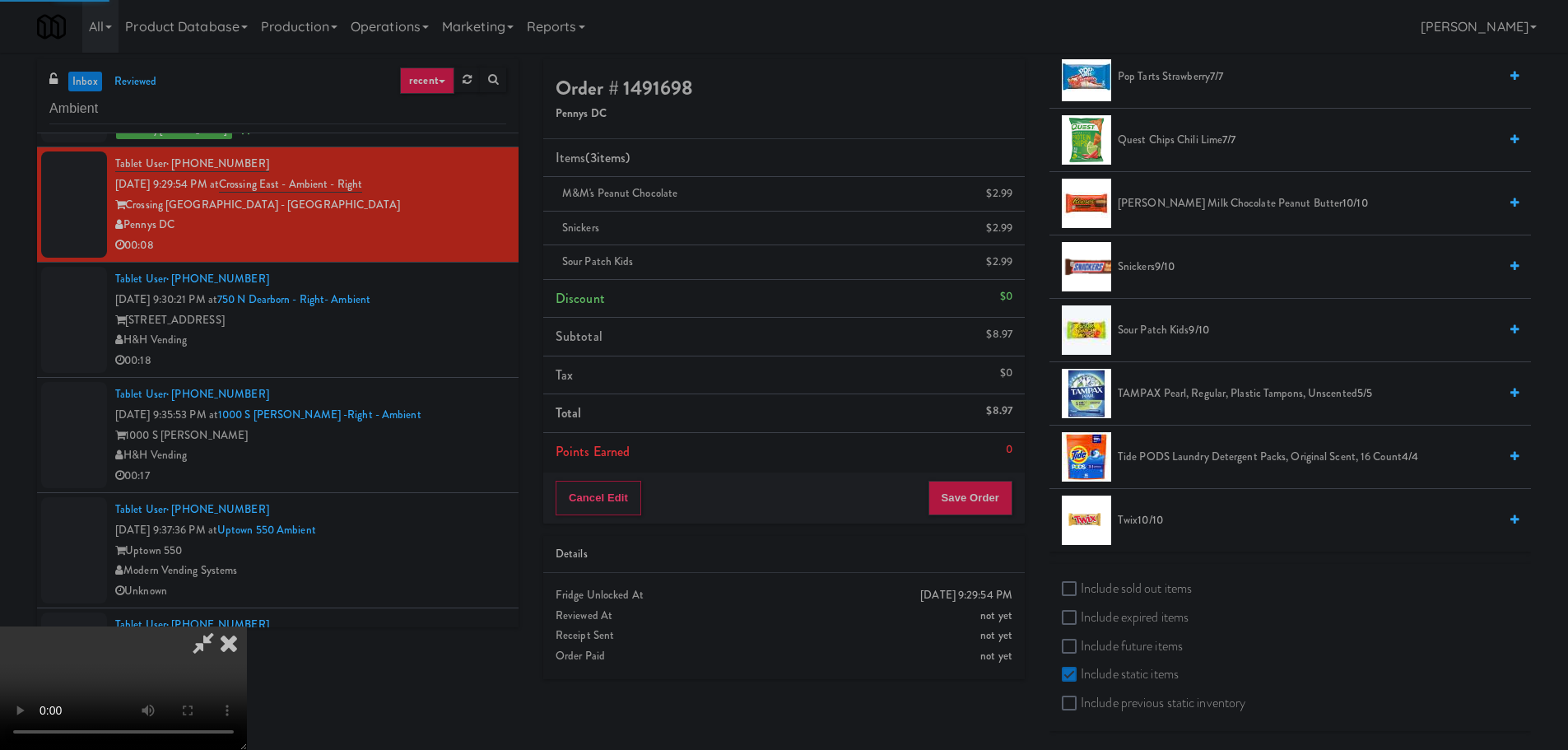
scroll to position [0, 0]
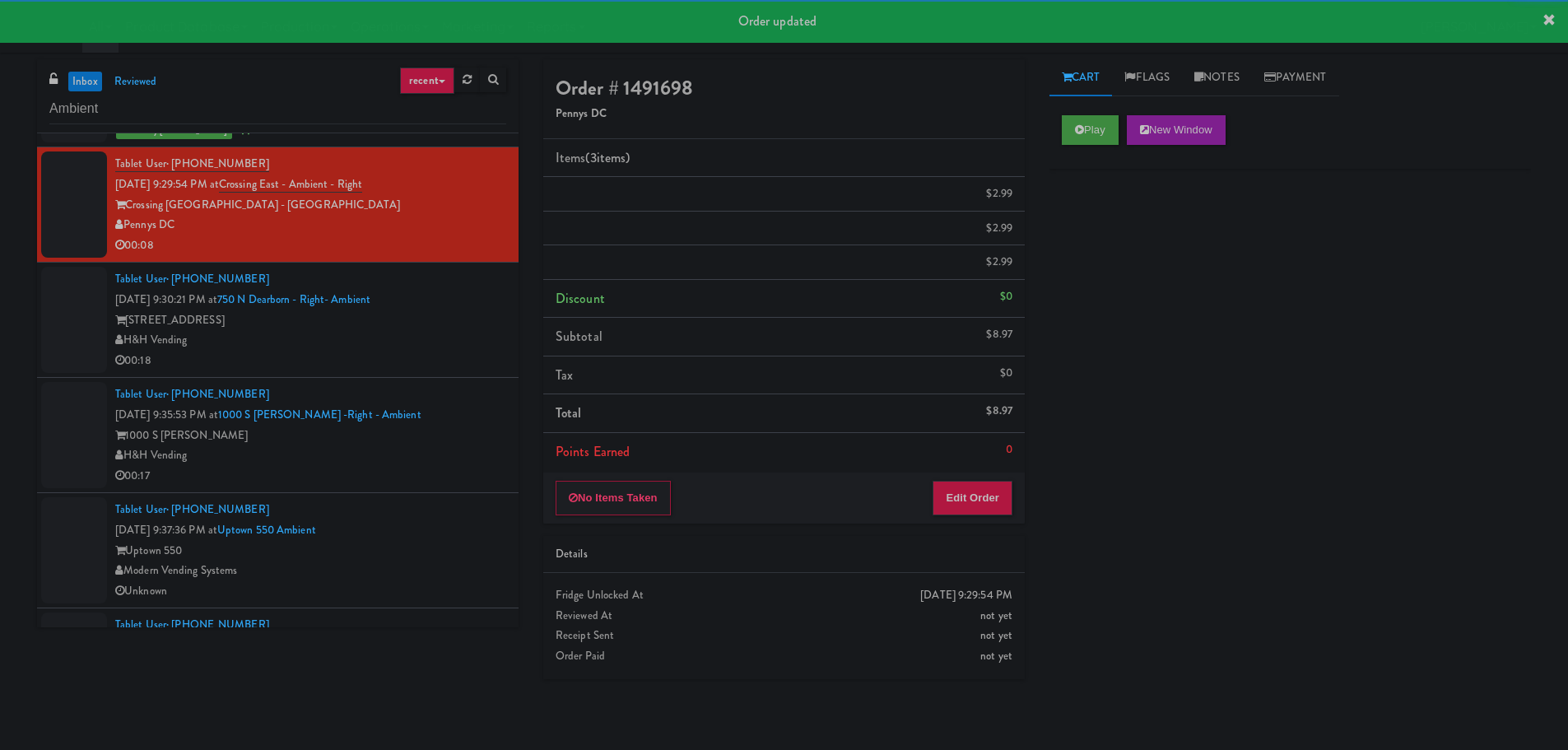
click at [425, 368] on div "00:18" at bounding box center [311, 361] width 391 height 20
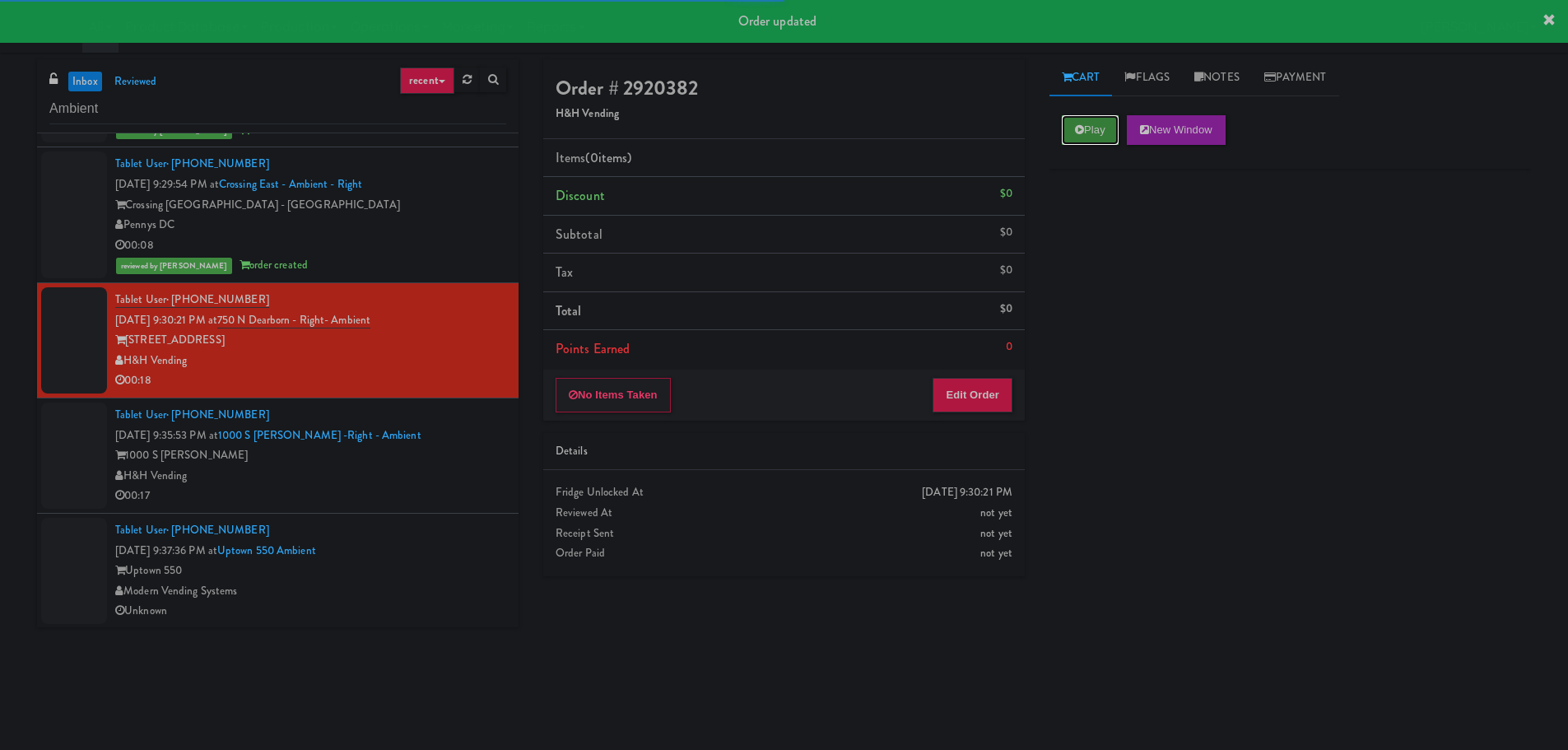
click at [1096, 123] on button "Play" at bounding box center [1090, 130] width 57 height 30
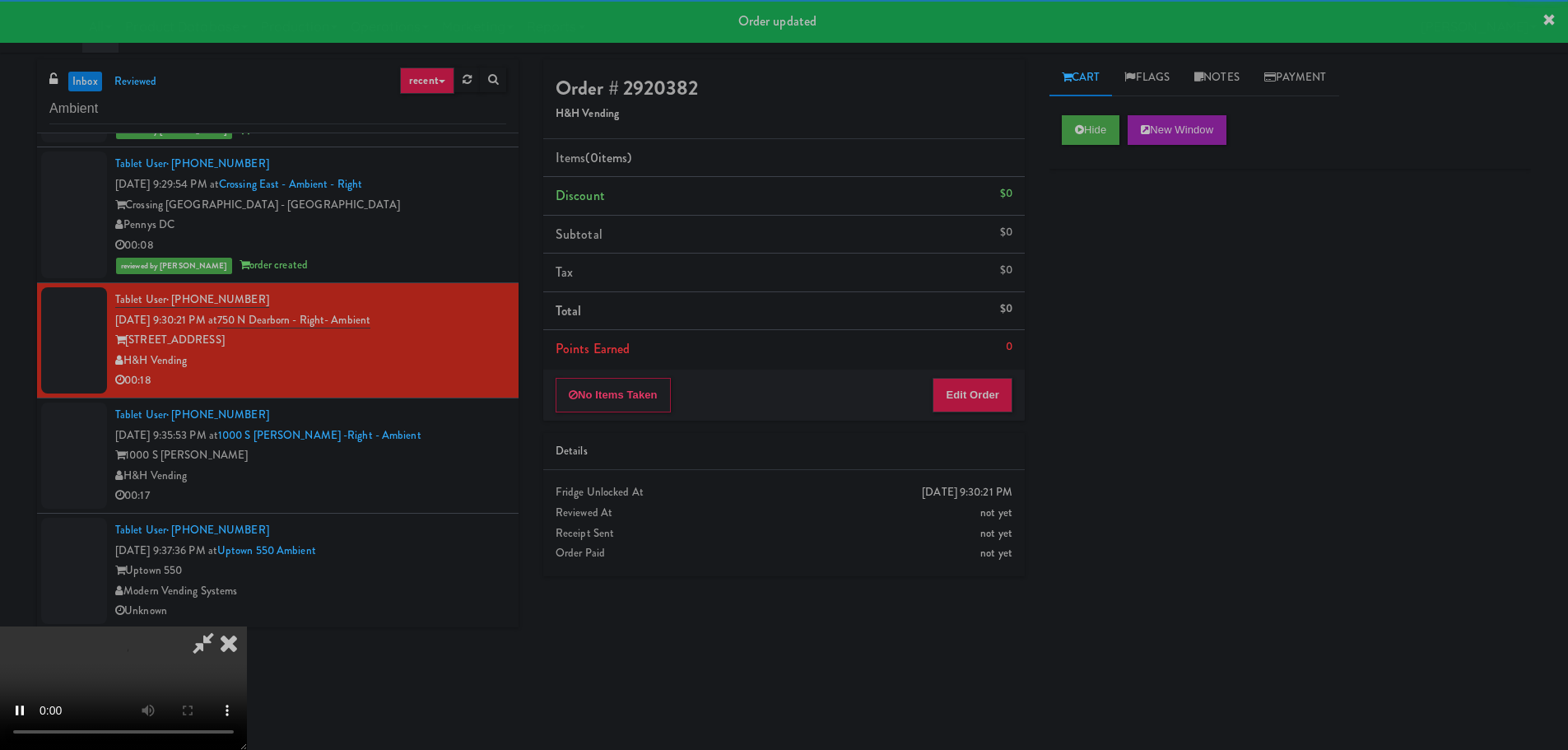
click at [975, 421] on div "Order # 2920382 H&H Vending Items (0 items ) Discount $0 Subtotal $0 Tax $0 Tot…" at bounding box center [784, 324] width 506 height 529
click at [978, 401] on button "Edit Order" at bounding box center [973, 394] width 80 height 34
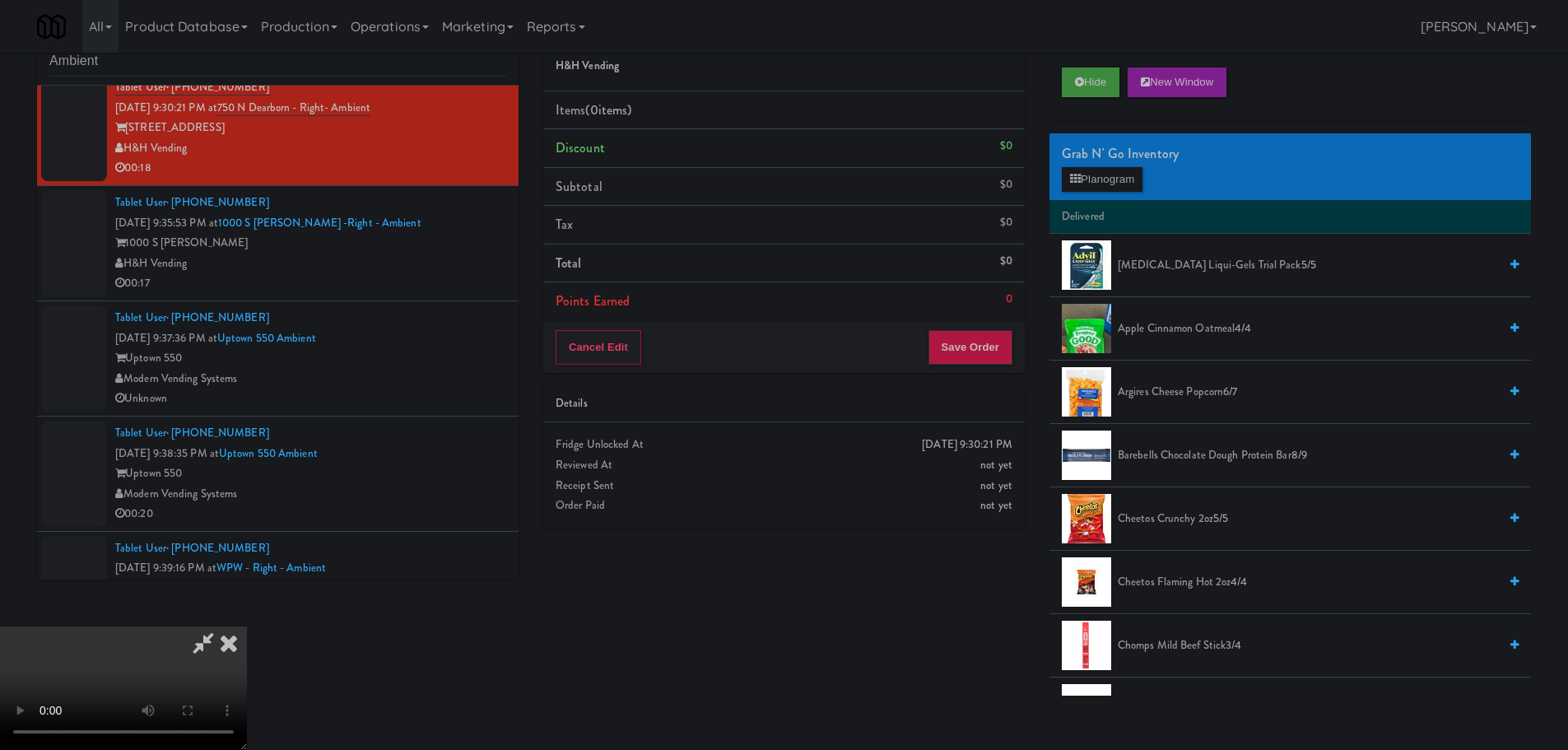
scroll to position [53, 0]
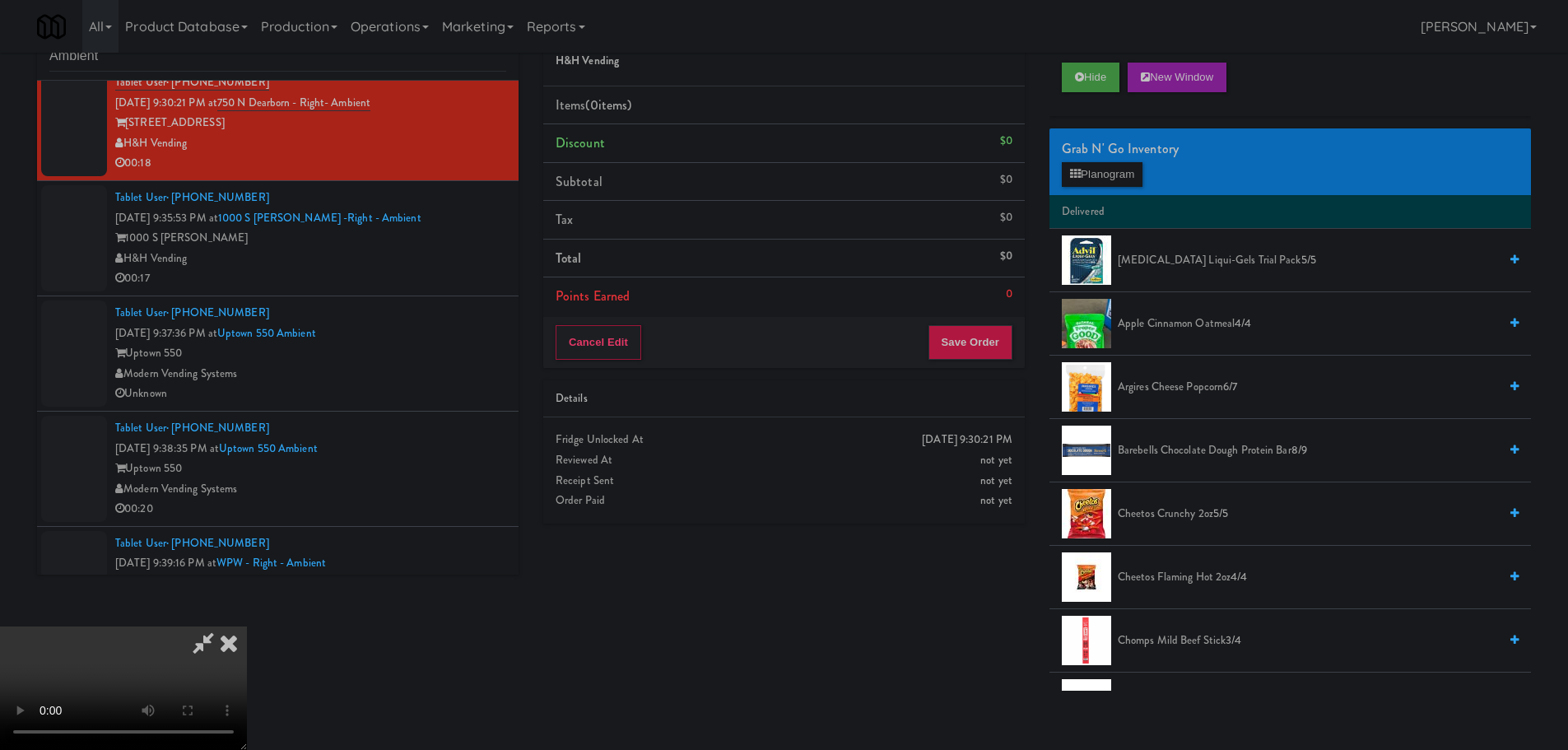
click at [247, 626] on video at bounding box center [123, 688] width 247 height 124
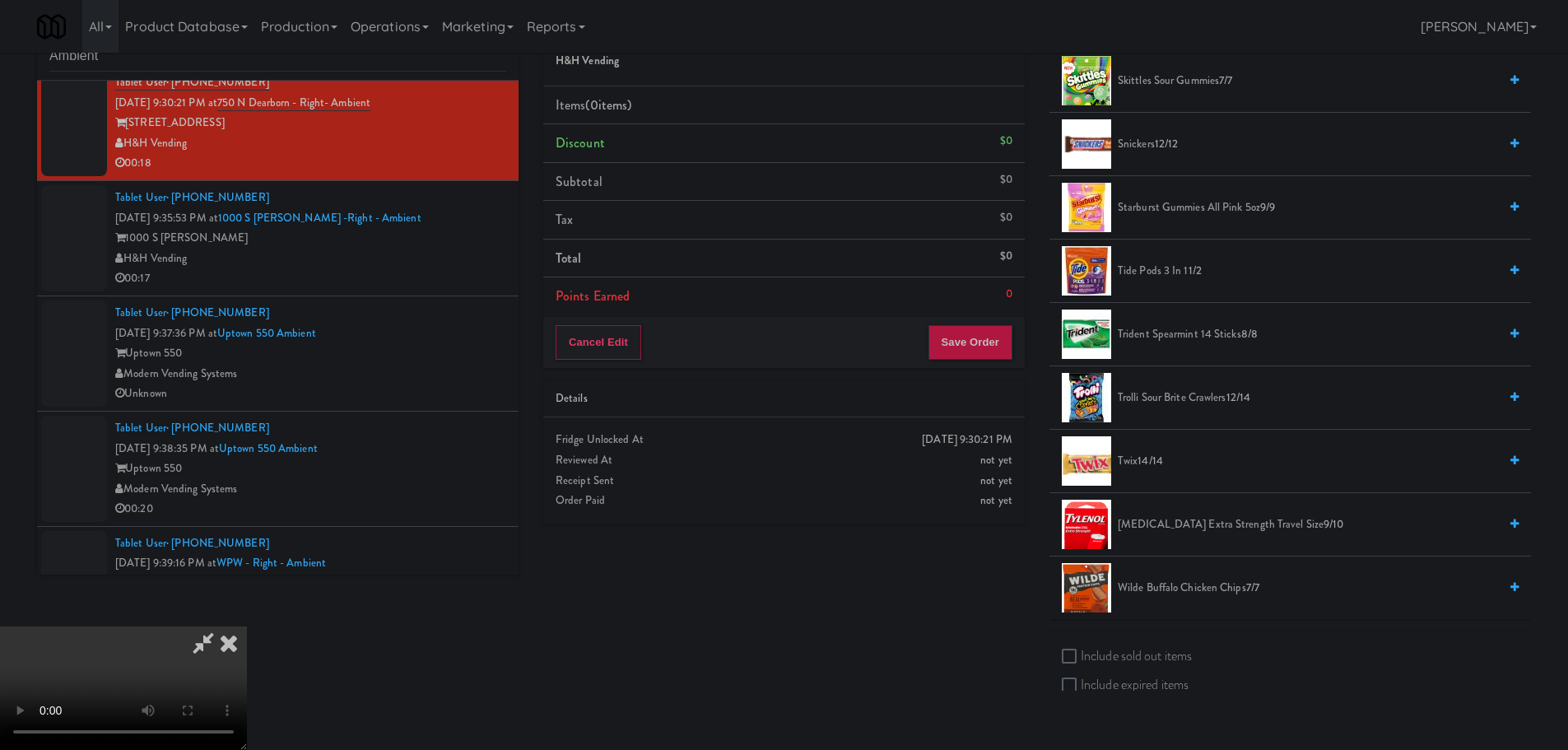
scroll to position [1646, 0]
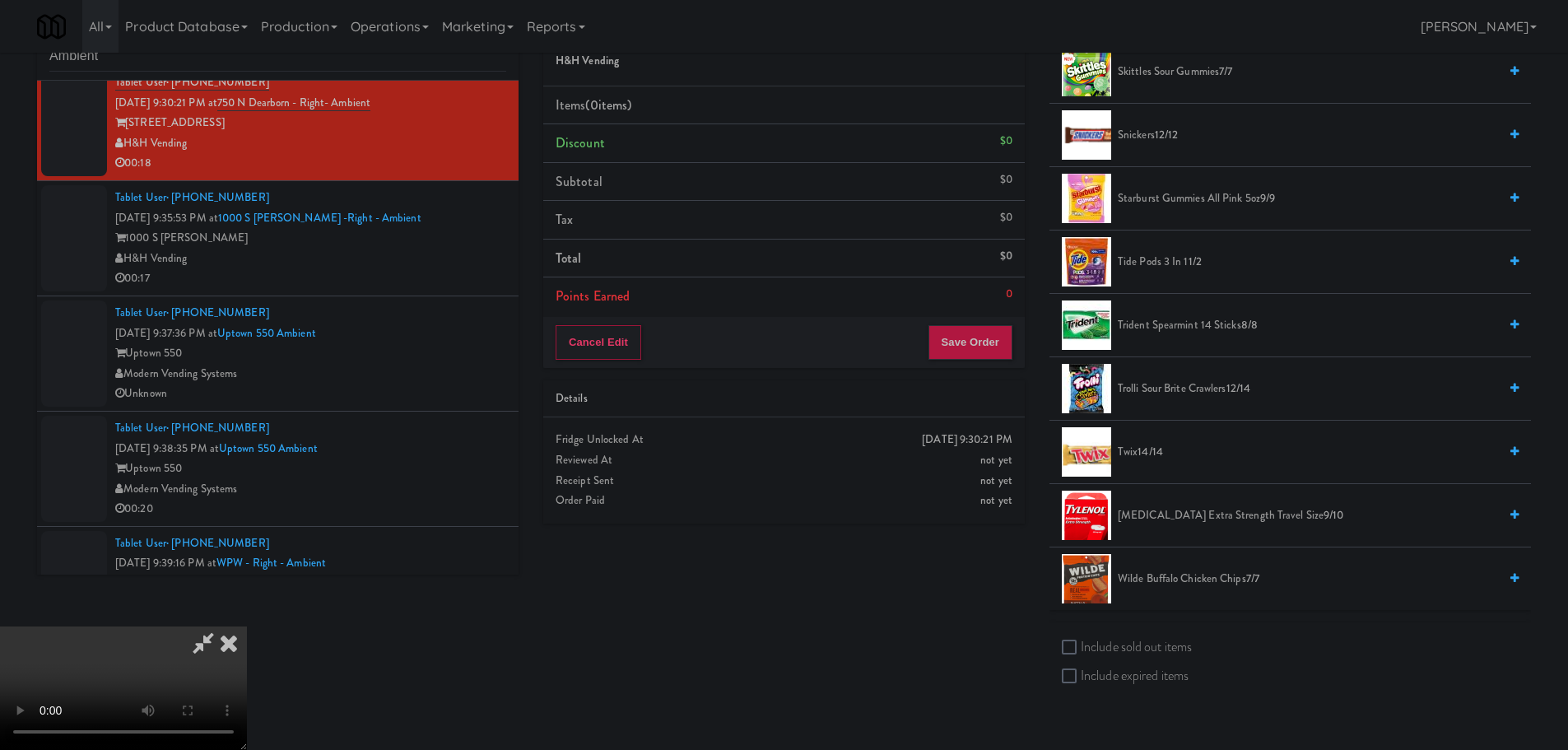
click at [1156, 657] on label "Include sold out items" at bounding box center [1127, 647] width 130 height 25
click at [1081, 654] on input "Include sold out items" at bounding box center [1071, 648] width 19 height 13
checkbox input "true"
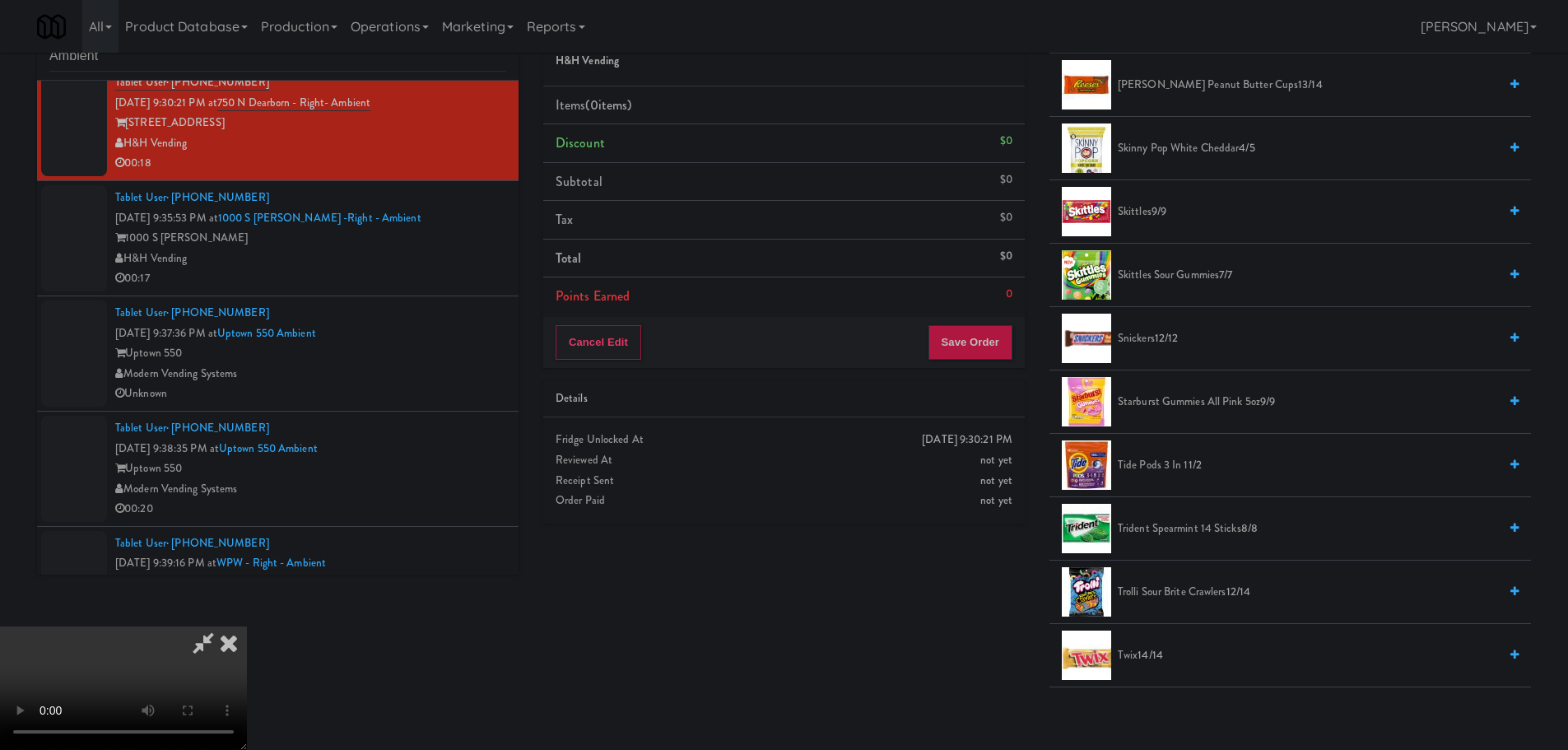
scroll to position [1316, 0]
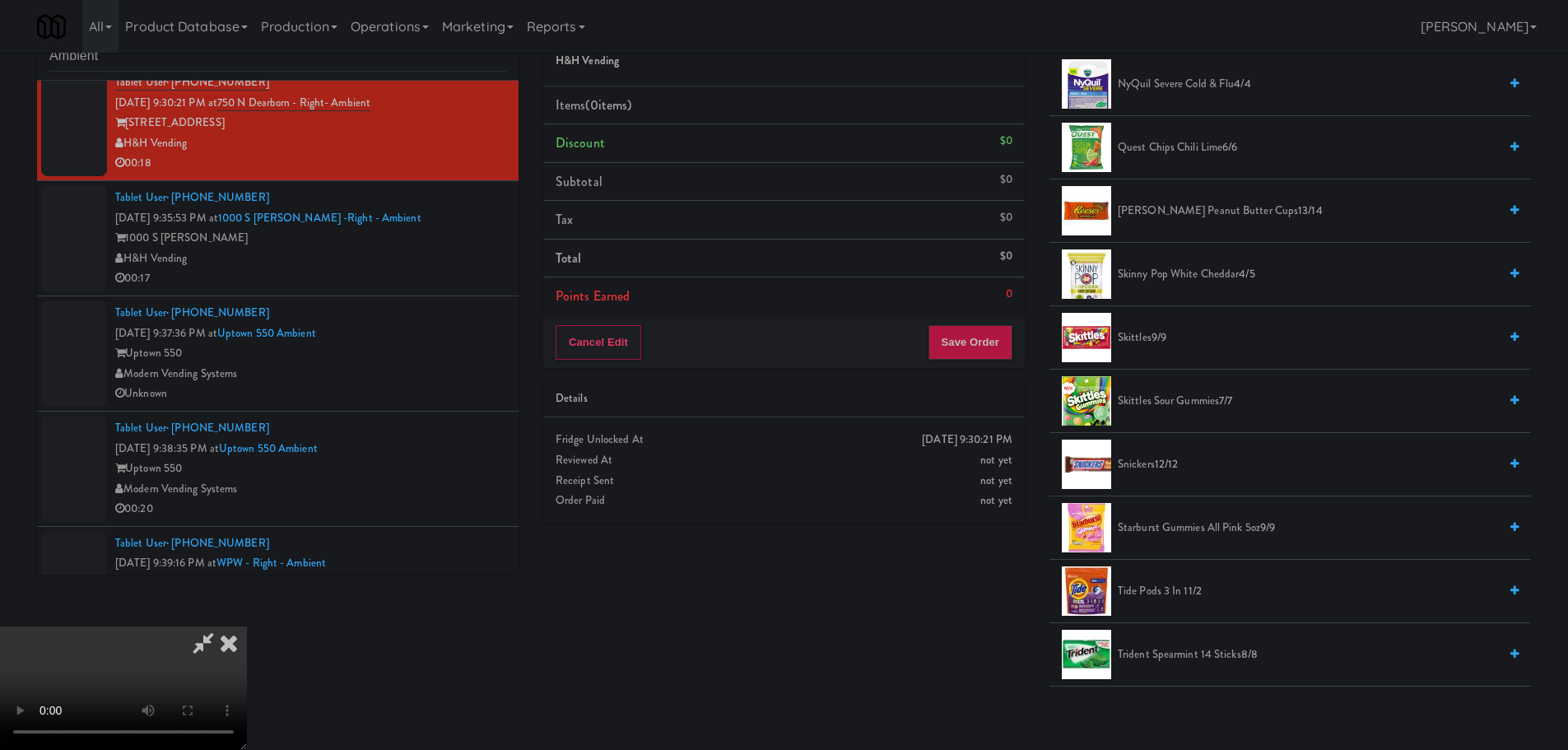
click at [1145, 335] on span "Skittles 9/9" at bounding box center [1308, 338] width 380 height 20
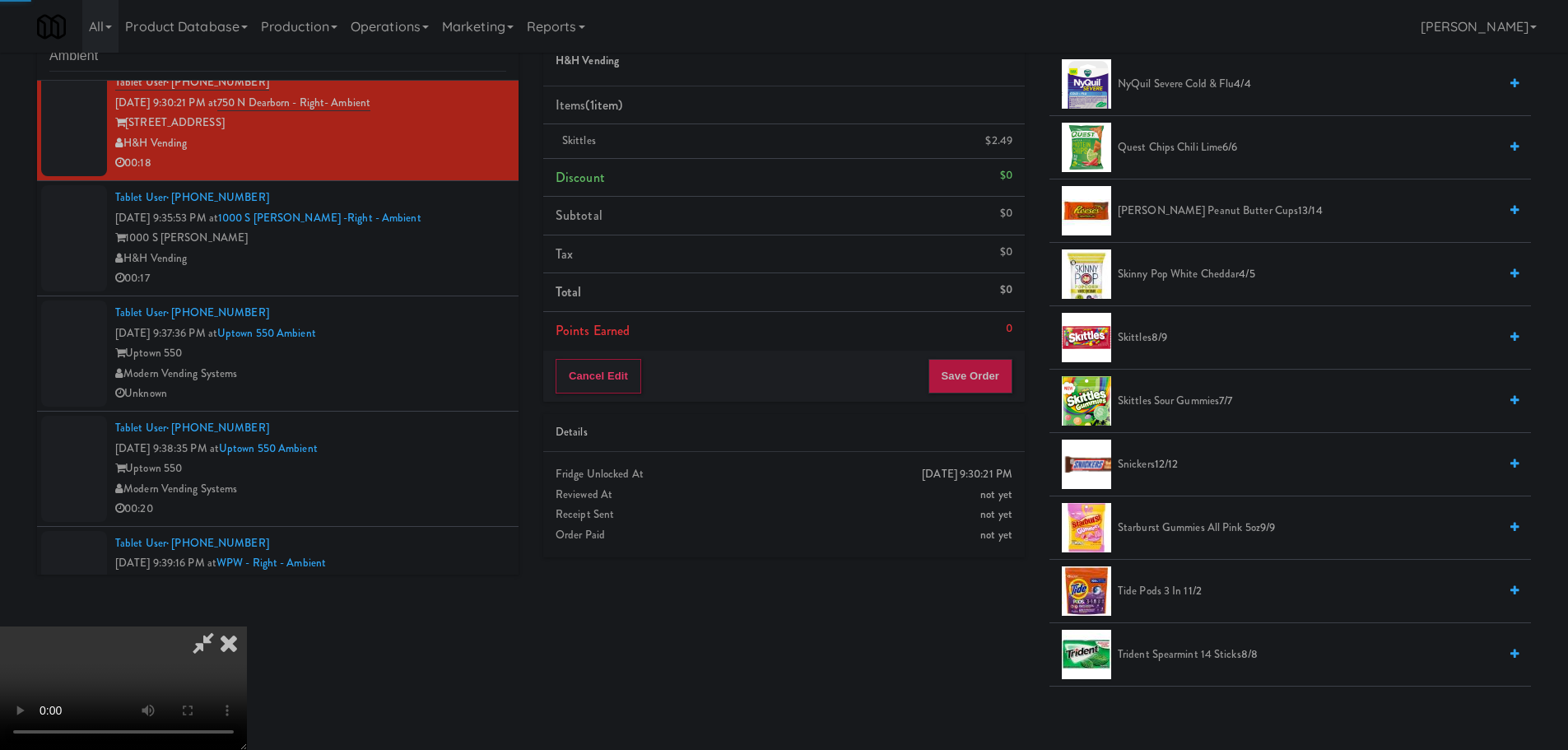
click at [247, 626] on video at bounding box center [123, 688] width 247 height 124
click at [965, 413] on div "Order # 2920382 H&H Vending Items (1 item ) Skittles $2.49 Discount $0 Subtotal…" at bounding box center [784, 288] width 506 height 563
click at [969, 375] on button "Save Order" at bounding box center [970, 375] width 84 height 34
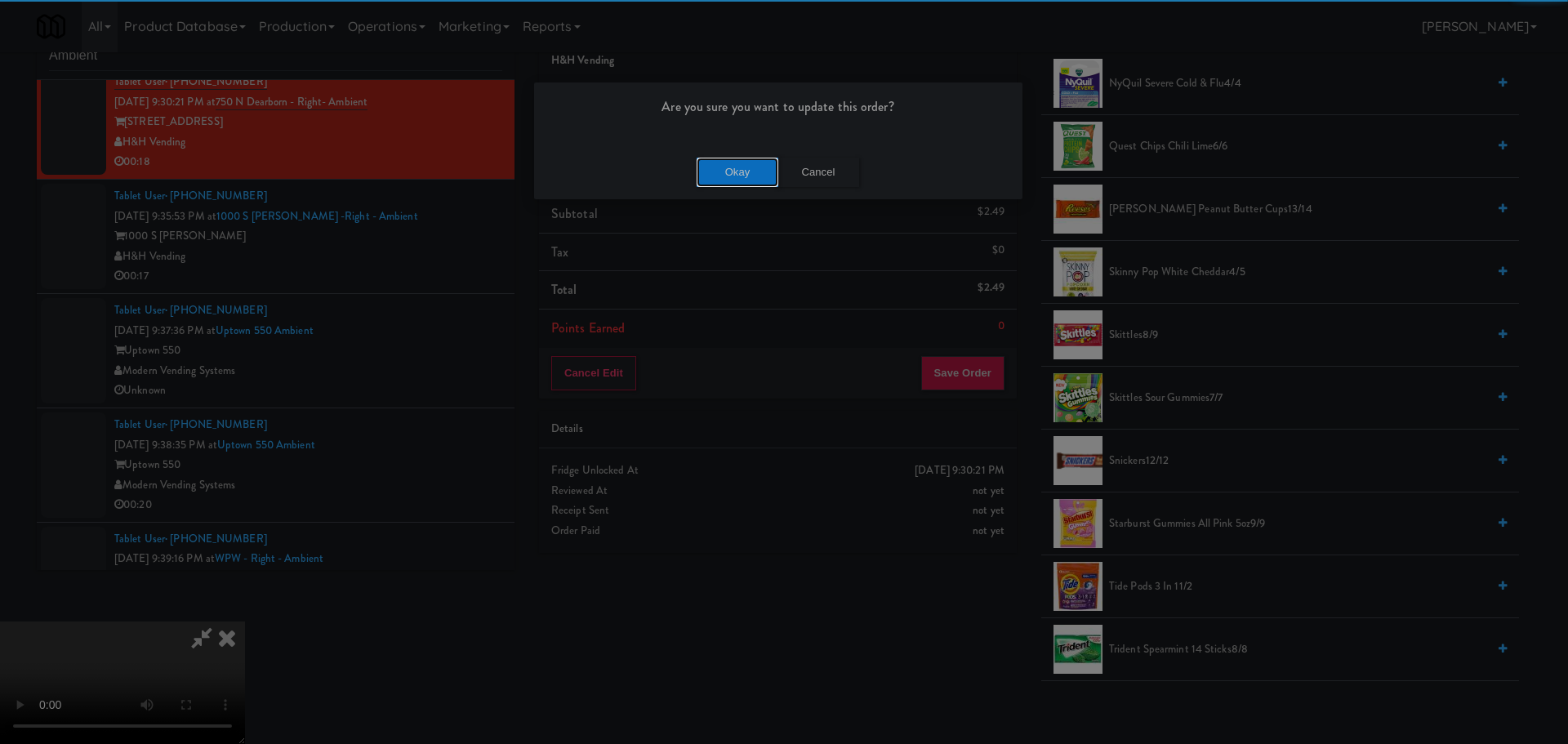
click at [709, 159] on button "Okay" at bounding box center [738, 173] width 81 height 30
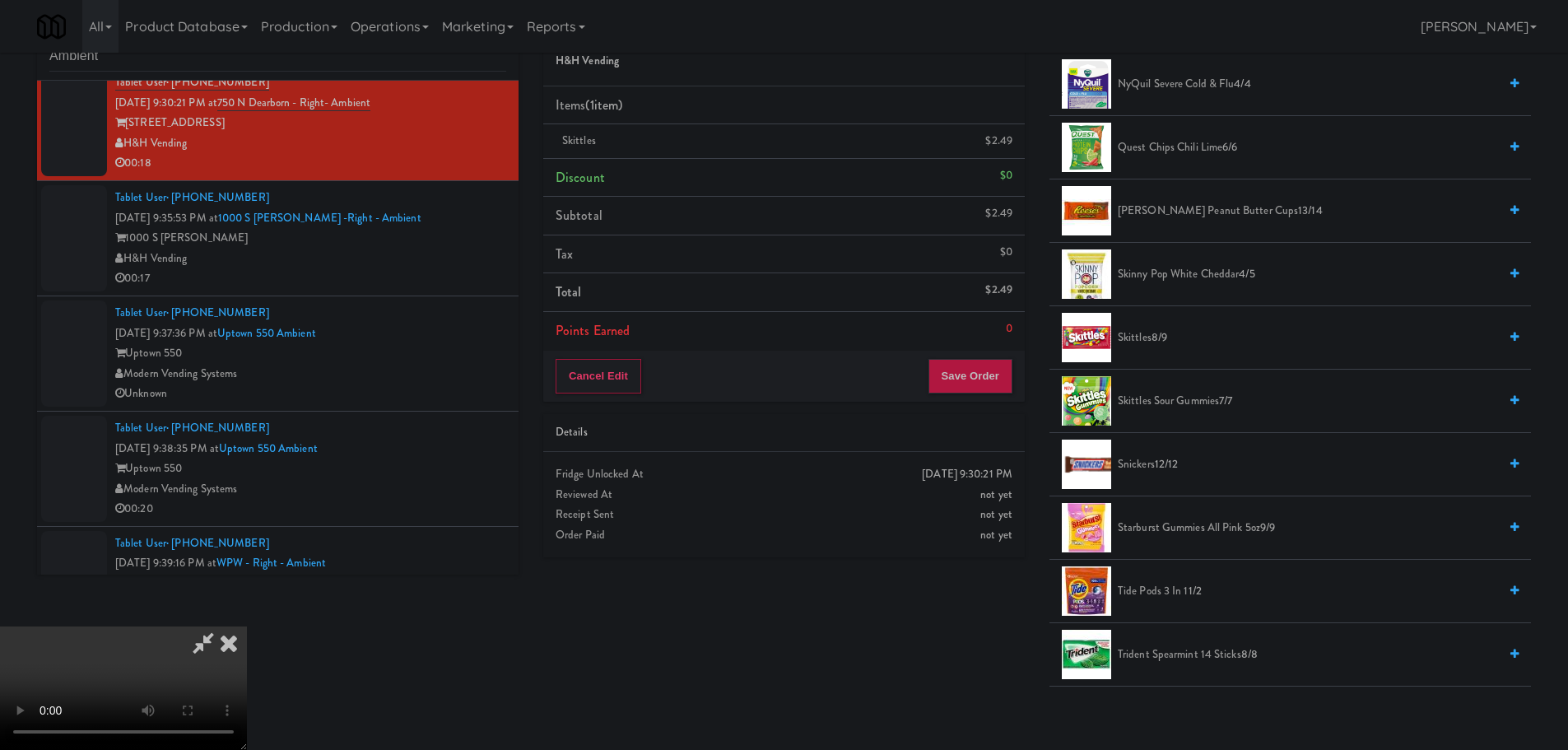
click at [468, 208] on div "Tablet User · (804) 503-4741 Sep 6, 2025 9:35:53 PM at 1000 S Clark -Right - Am…" at bounding box center [311, 238] width 391 height 102
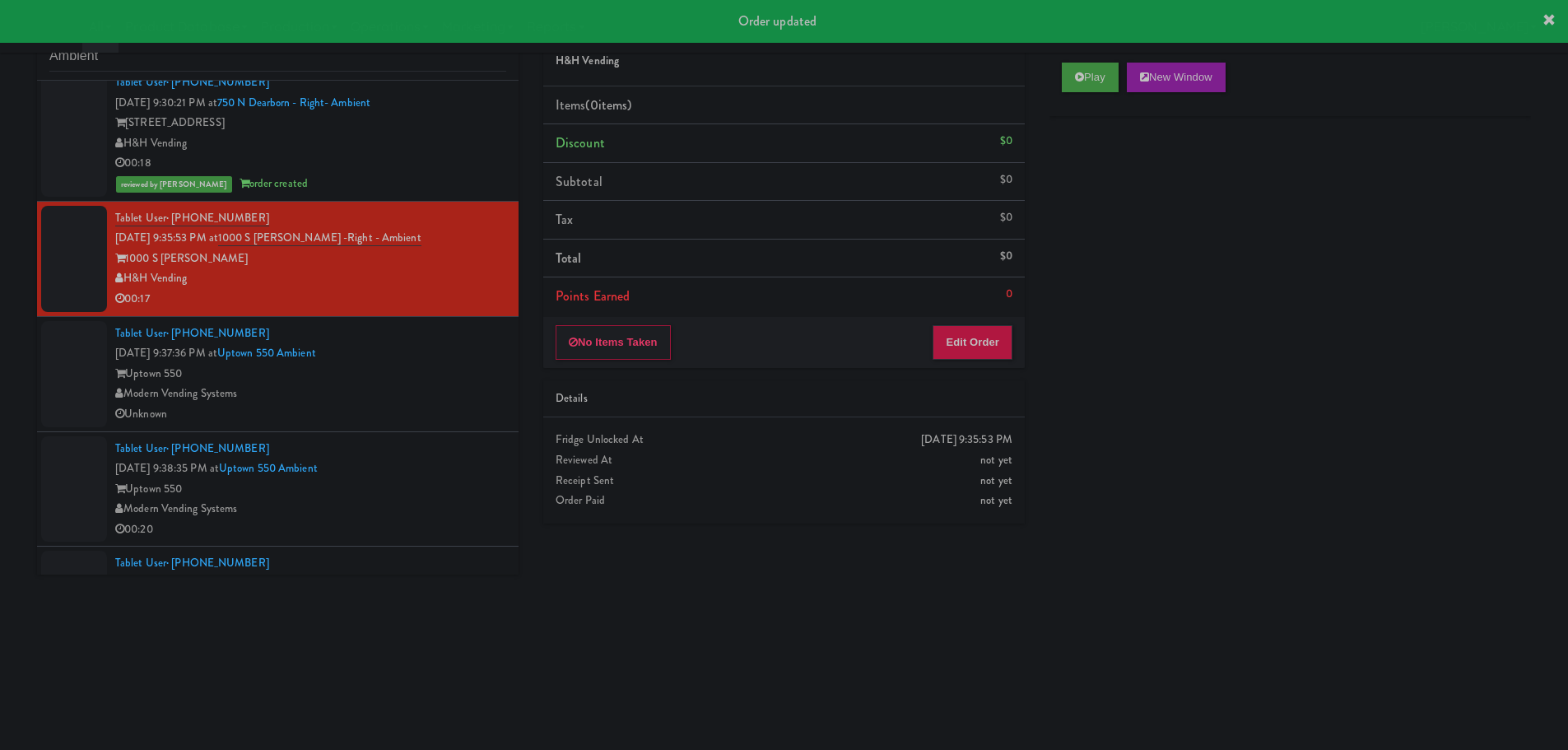
click at [1056, 63] on div "Play New Window" at bounding box center [1289, 83] width 482 height 66
click at [1090, 85] on button "Play" at bounding box center [1090, 77] width 57 height 30
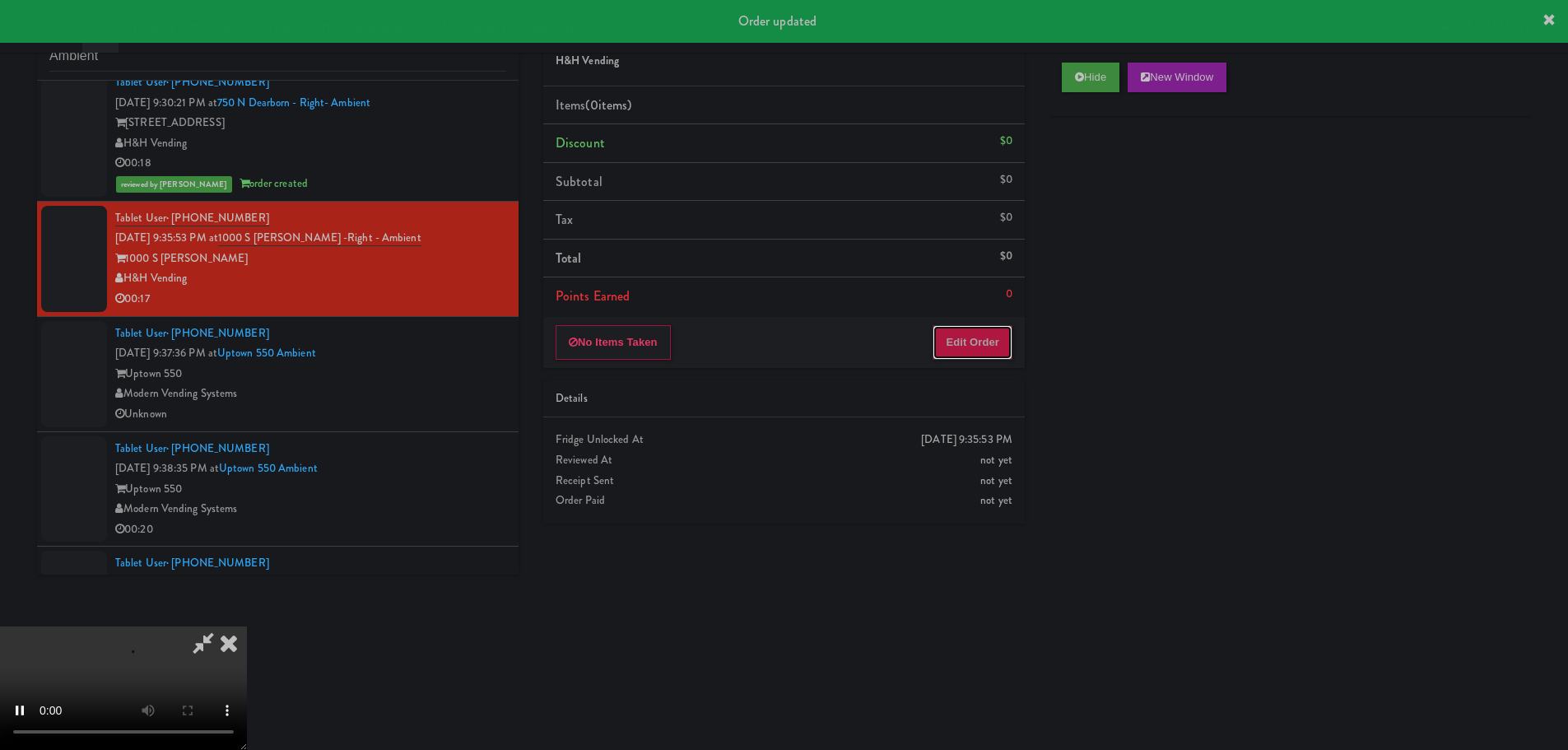
click at [972, 339] on button "Edit Order" at bounding box center [973, 342] width 80 height 34
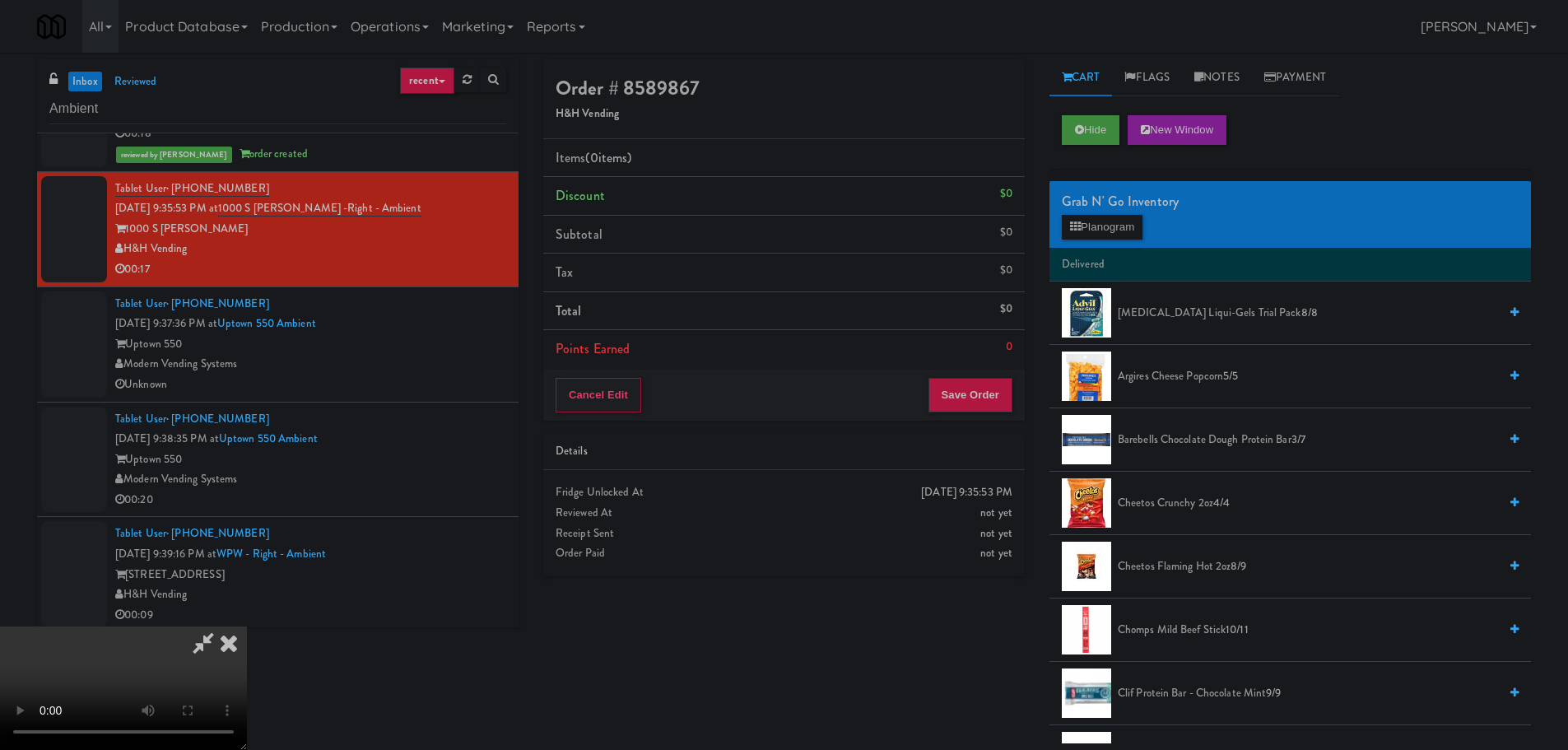
click at [247, 626] on video at bounding box center [123, 688] width 247 height 124
click at [1163, 492] on li "Cheetos Crunchy 2oz 4/4" at bounding box center [1289, 503] width 482 height 63
click at [1155, 498] on span "Cheetos Crunchy 2oz 4/4" at bounding box center [1308, 503] width 380 height 20
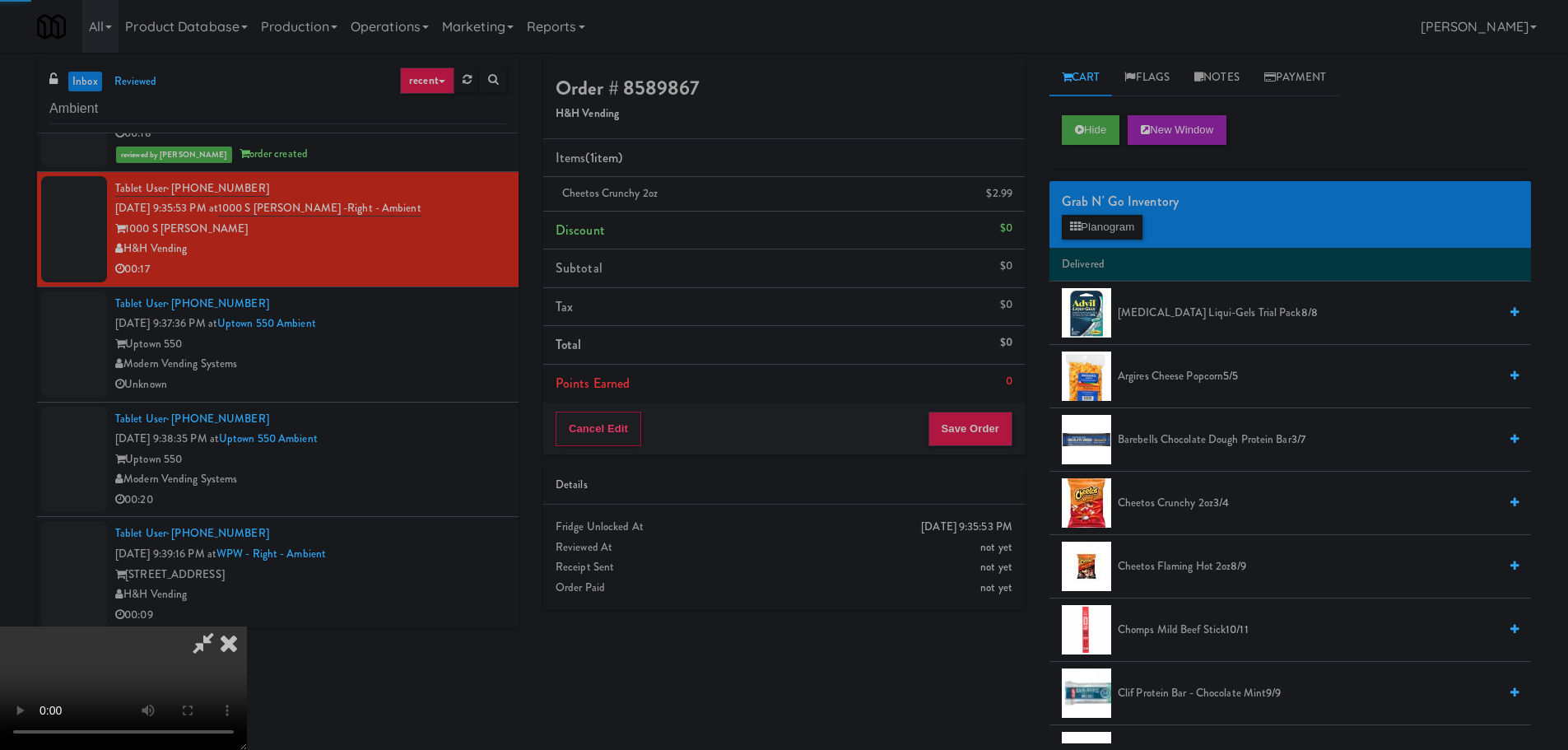
click at [247, 626] on video at bounding box center [123, 688] width 247 height 124
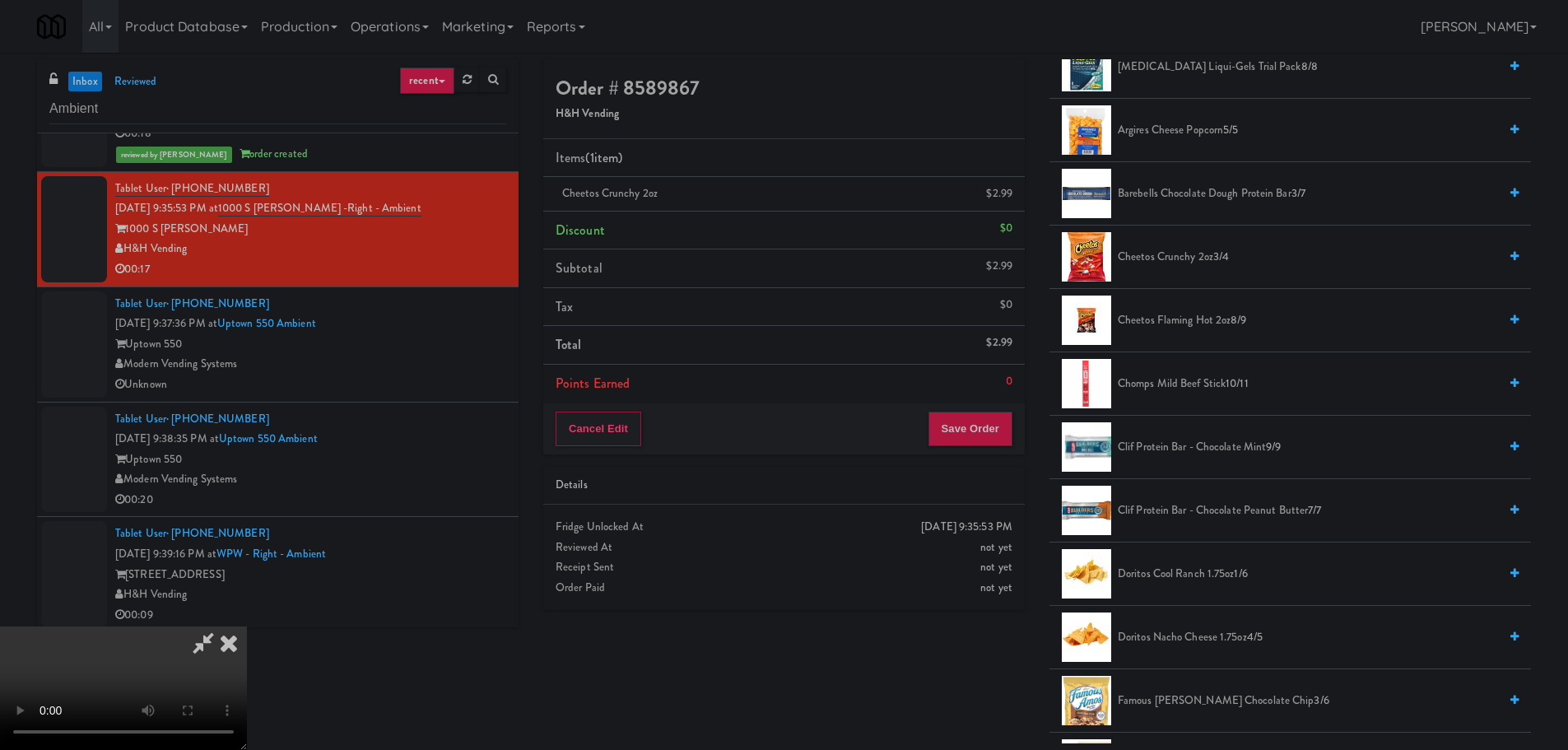
scroll to position [247, 0]
click at [1216, 632] on span "Doritos Nacho Cheese 1.75oz 4/5" at bounding box center [1308, 636] width 380 height 20
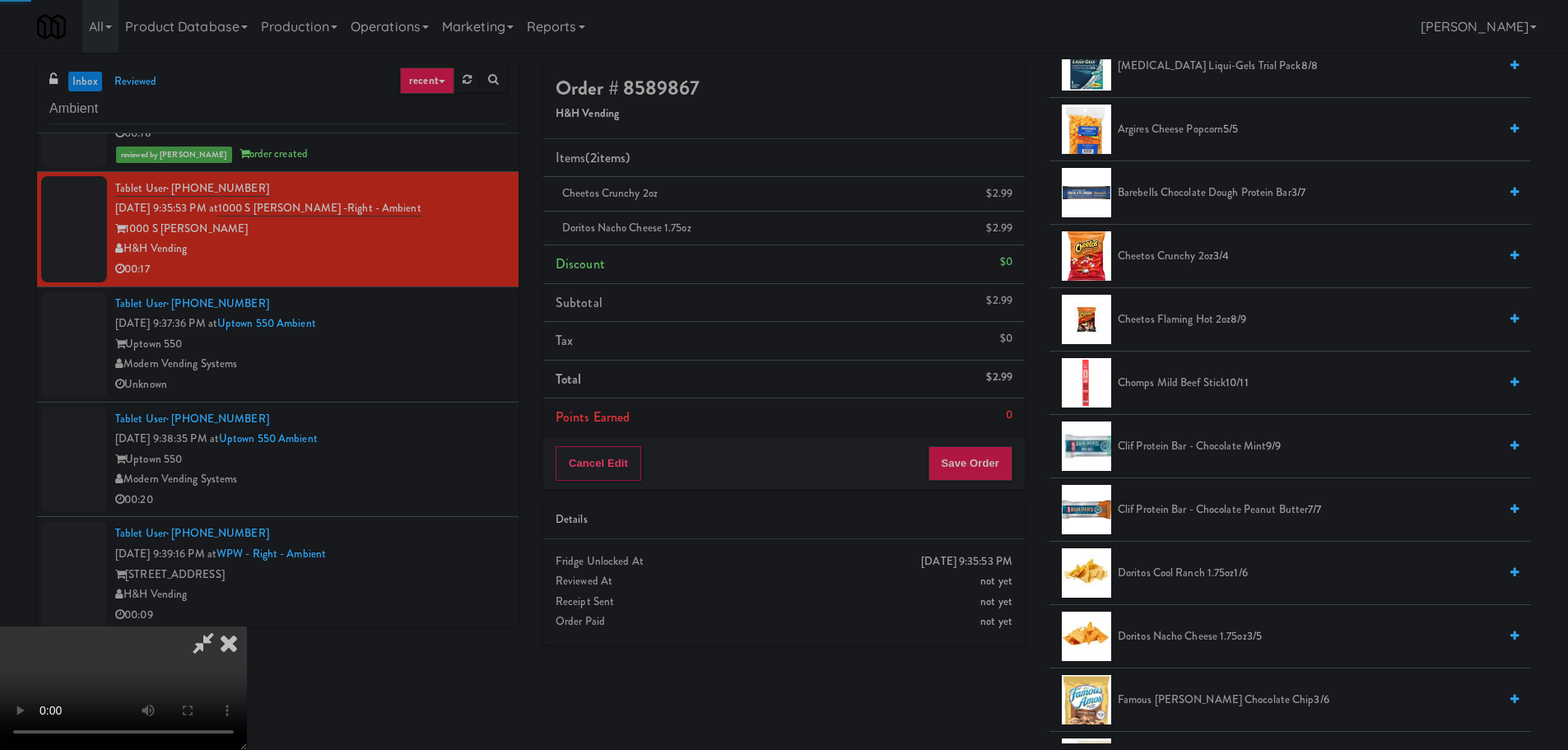
click at [247, 626] on video at bounding box center [123, 688] width 247 height 124
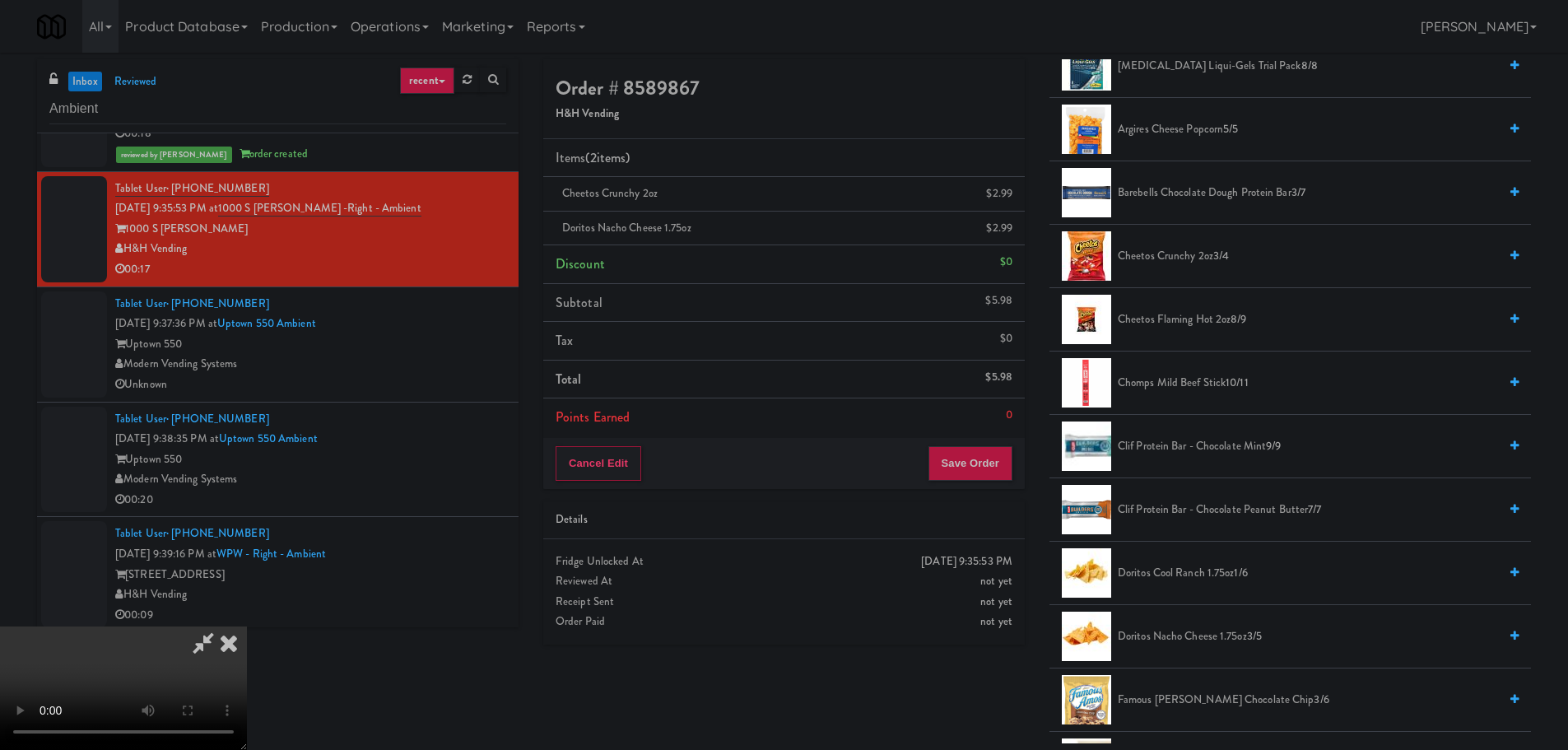
click at [247, 626] on video at bounding box center [123, 688] width 247 height 124
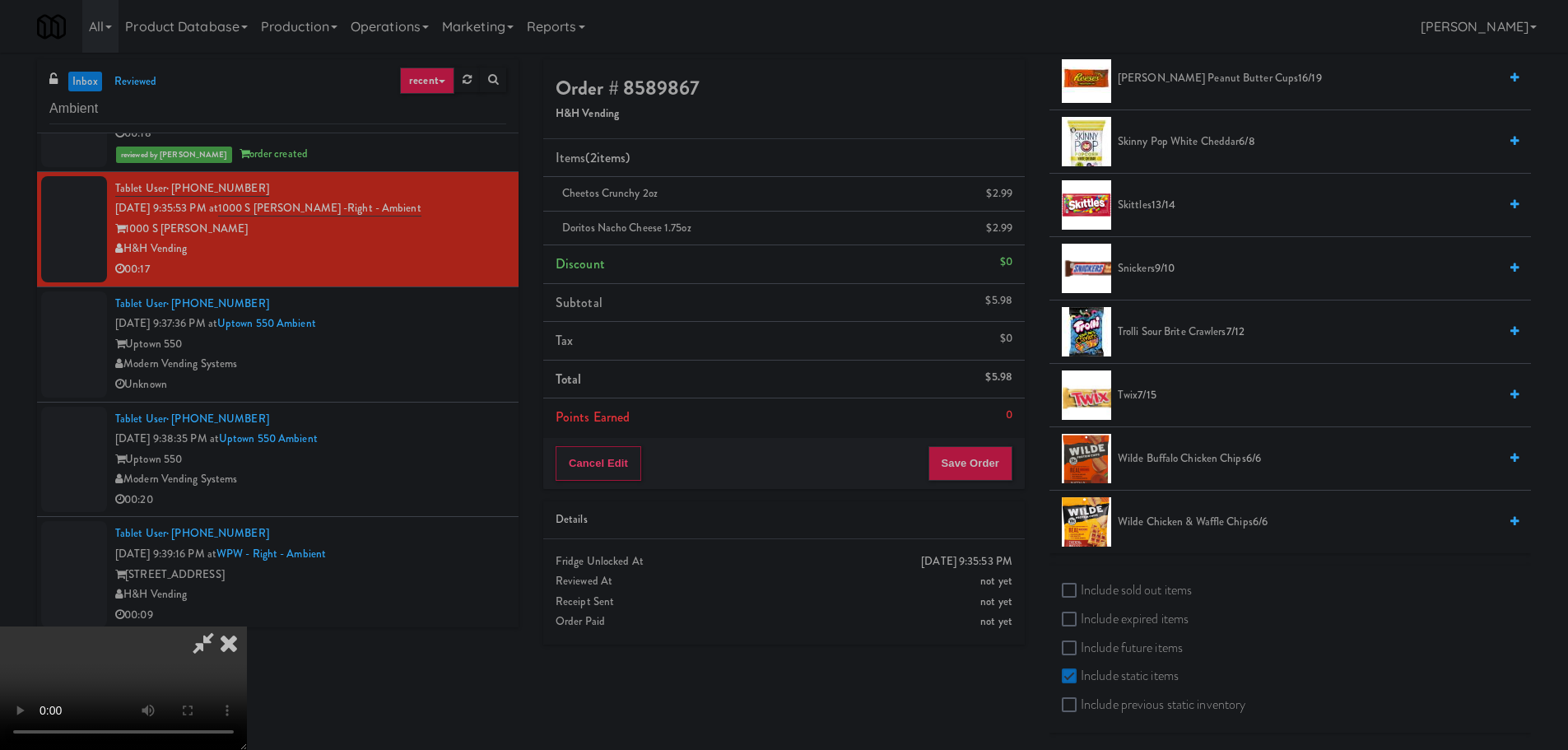
scroll to position [1694, 0]
click at [1128, 383] on li "Twix 7/15" at bounding box center [1289, 394] width 482 height 63
click at [1128, 395] on span "Twix 7/15" at bounding box center [1308, 394] width 380 height 20
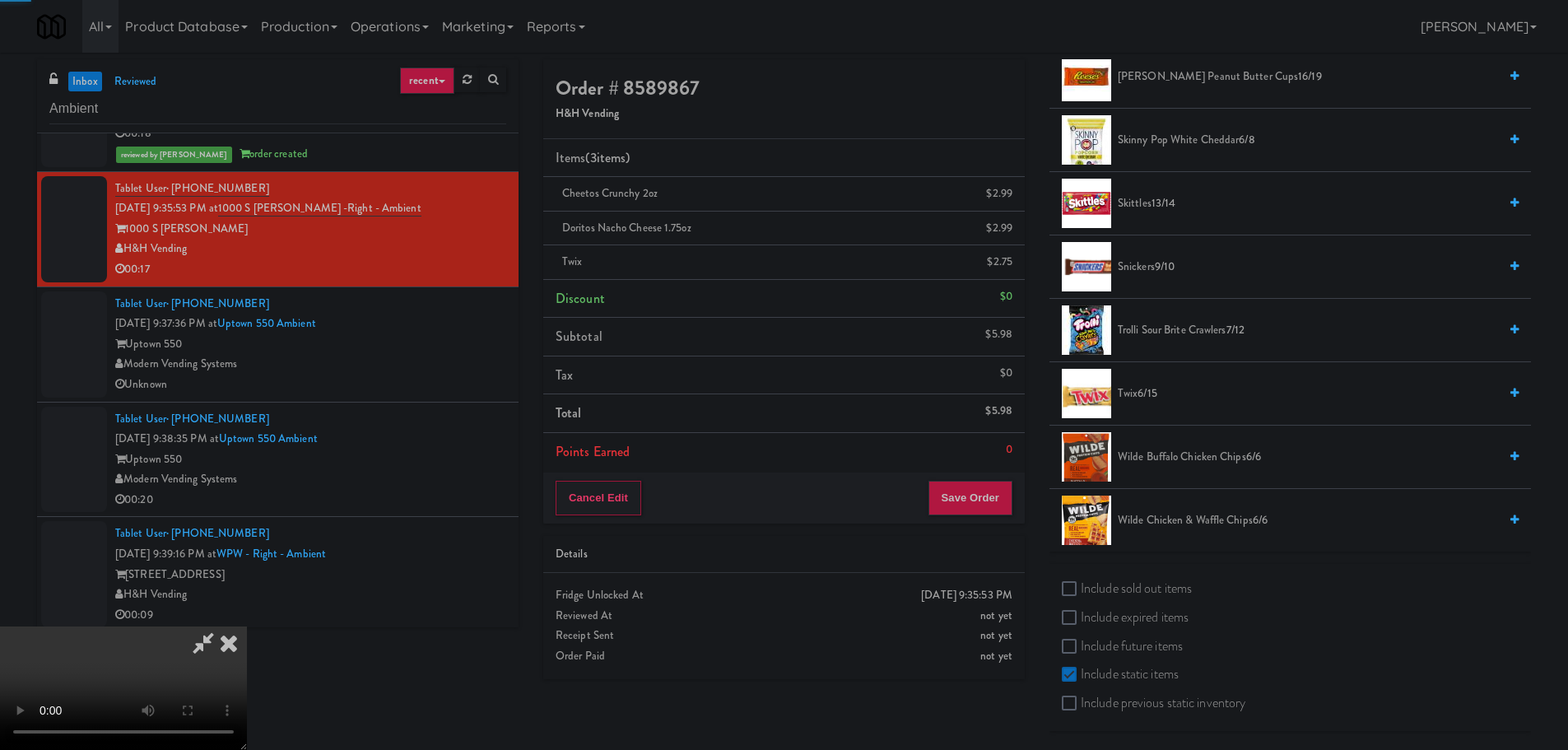
click at [247, 626] on video at bounding box center [123, 688] width 247 height 124
click at [950, 481] on button "Save Order" at bounding box center [970, 498] width 84 height 34
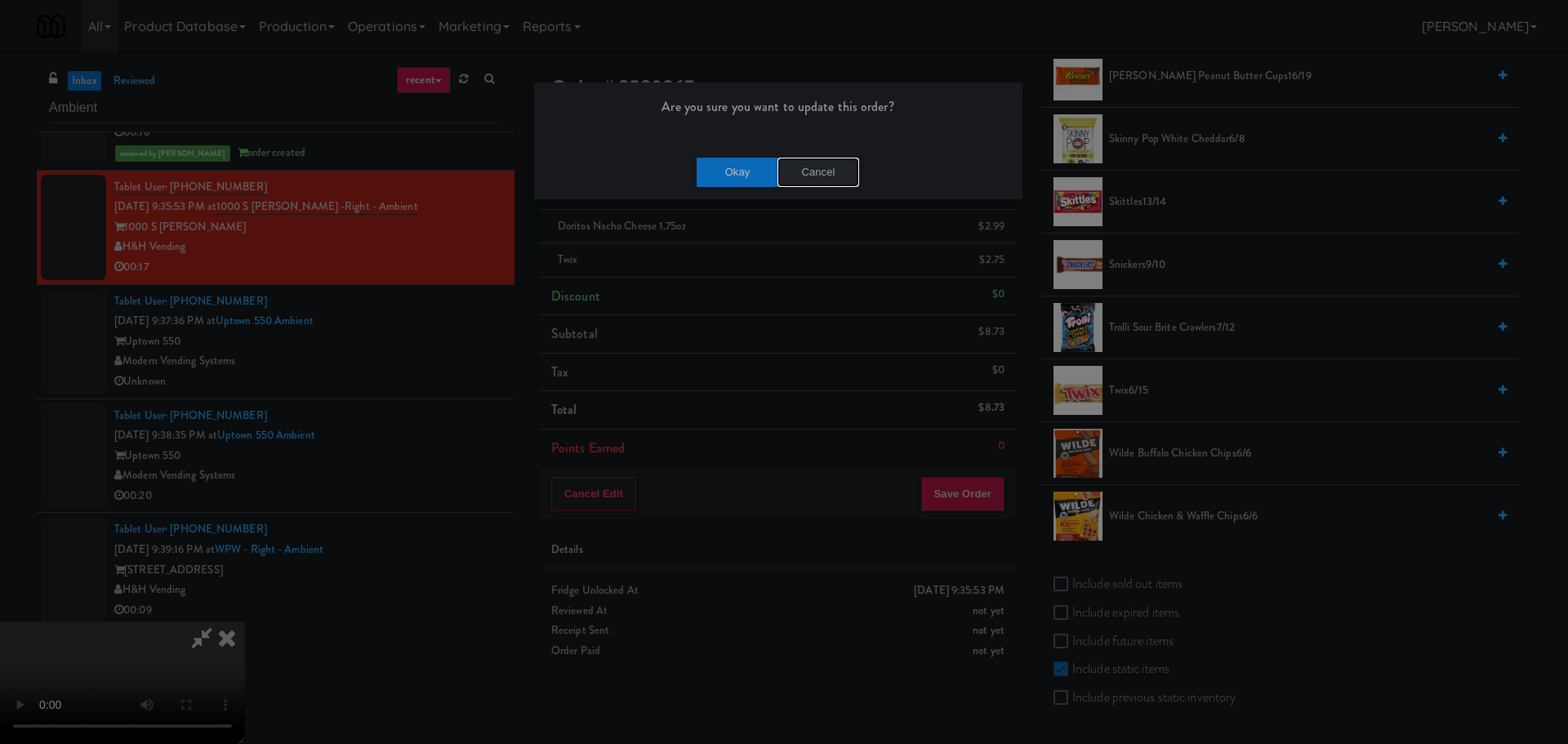
click at [828, 169] on button "Cancel" at bounding box center [818, 173] width 81 height 30
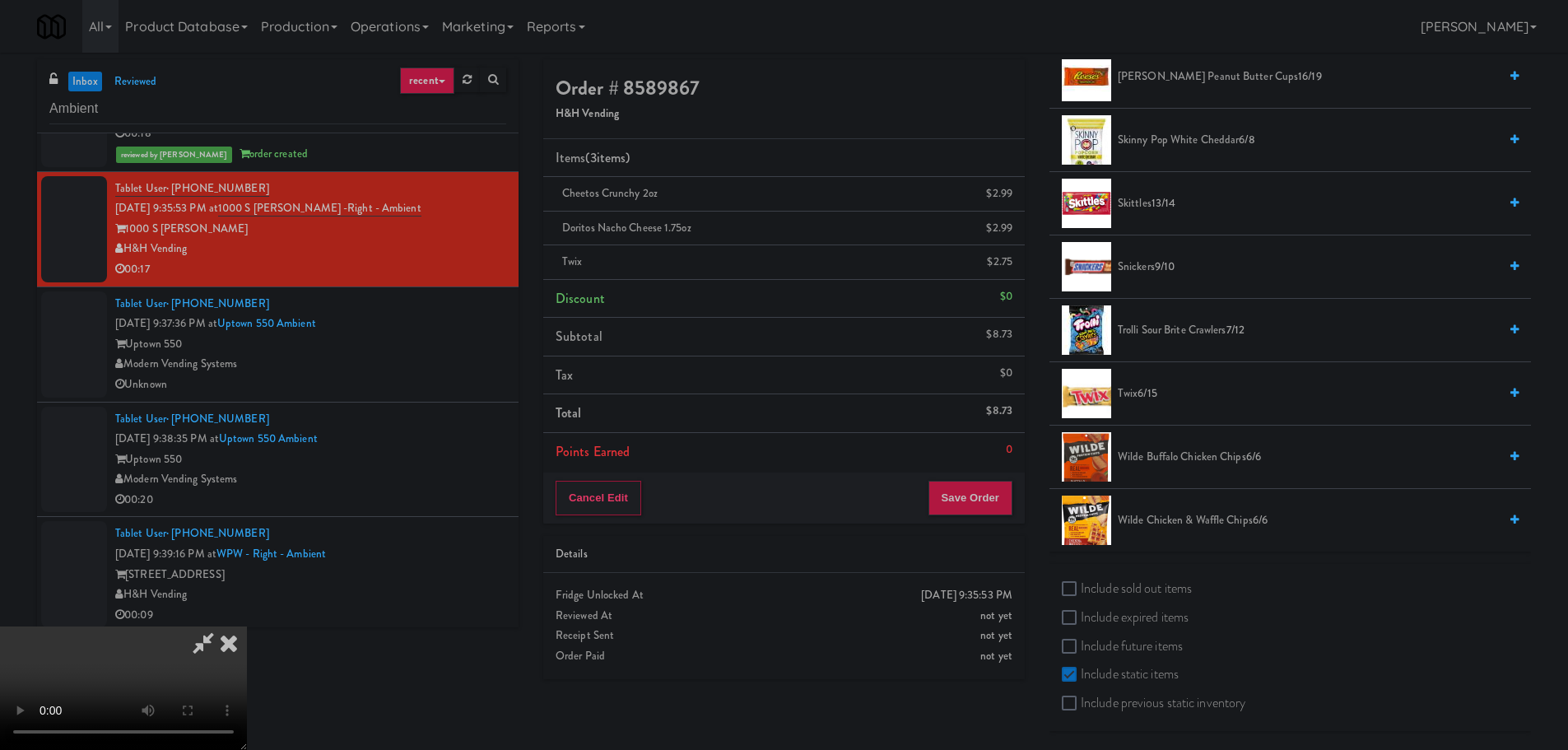
click at [247, 626] on video at bounding box center [123, 688] width 247 height 124
click at [977, 481] on button "Save Order" at bounding box center [970, 498] width 84 height 34
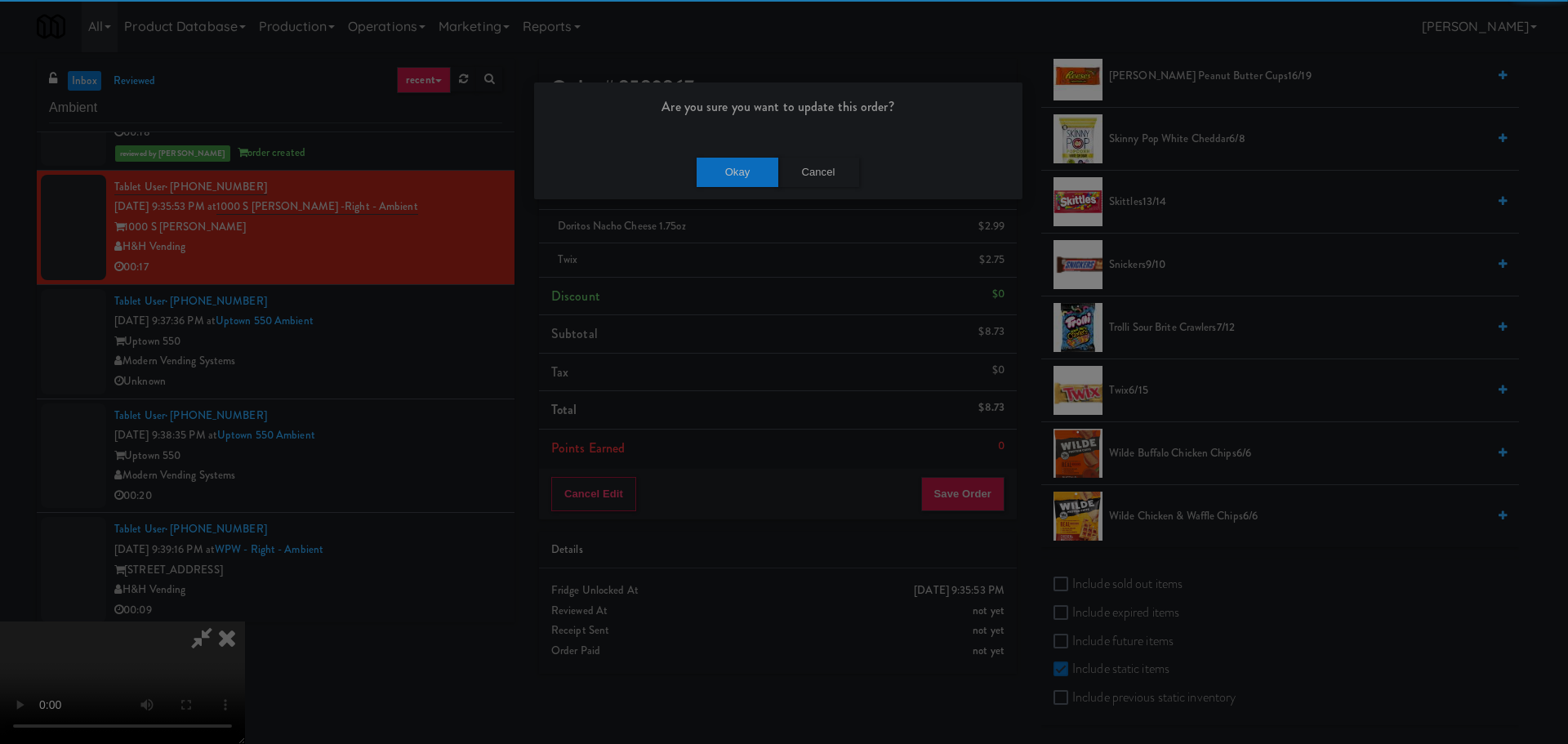
click at [744, 199] on div "Are you sure you want to update this order? Okay Cancel" at bounding box center [784, 372] width 1568 height 744
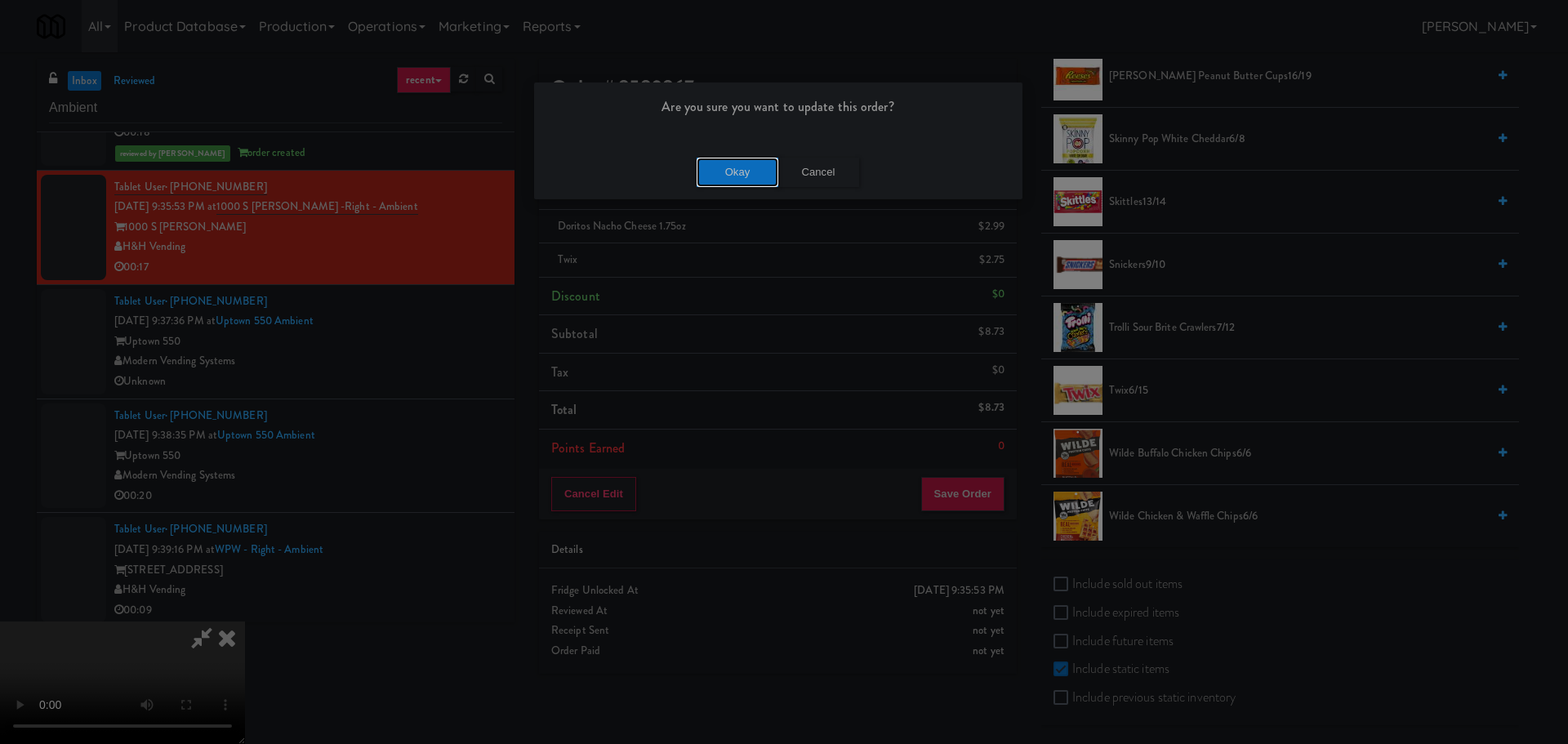
click at [745, 184] on button "Okay" at bounding box center [738, 173] width 81 height 30
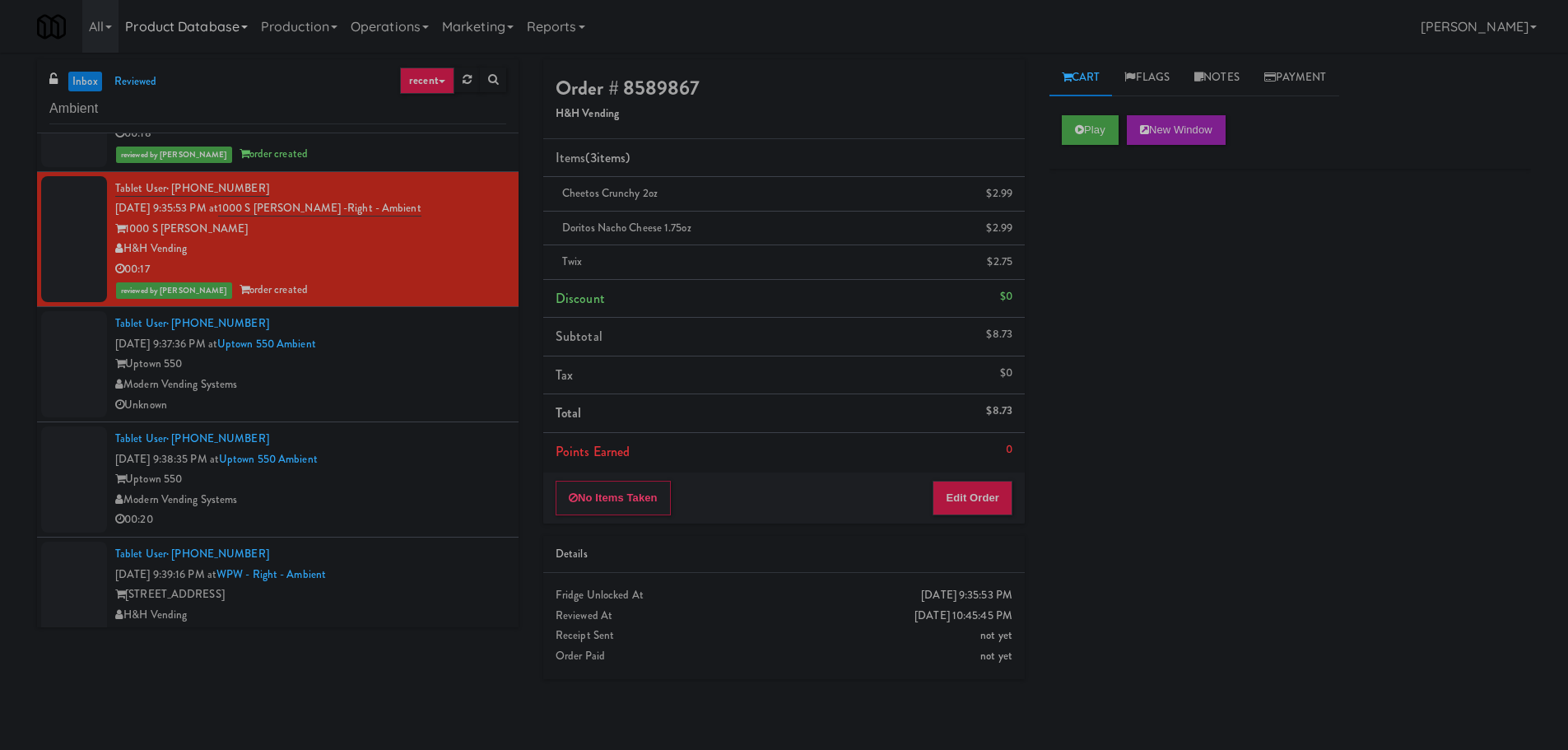
scroll to position [0, 0]
click at [443, 372] on div "Uptown 550" at bounding box center [311, 364] width 391 height 20
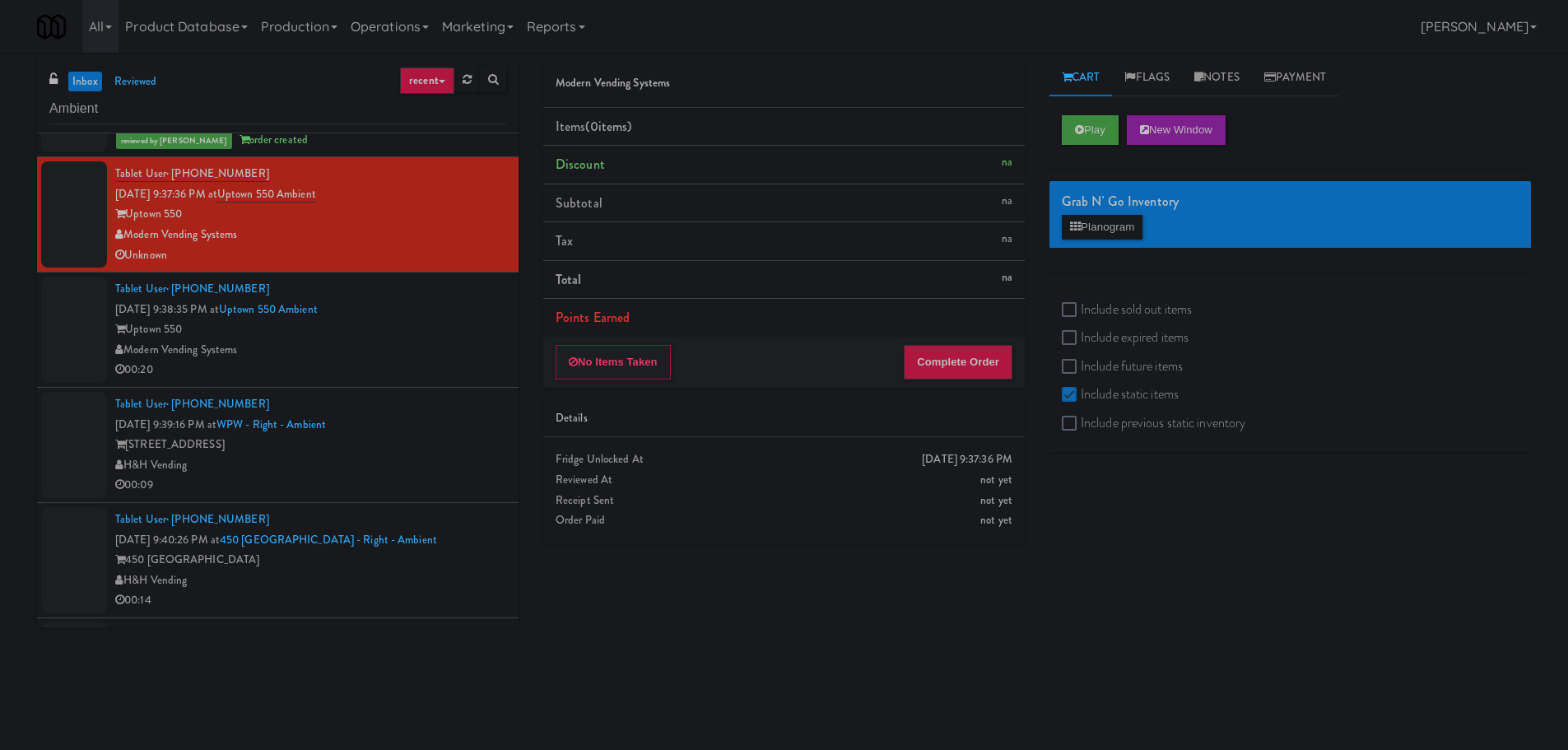
scroll to position [3046, 0]
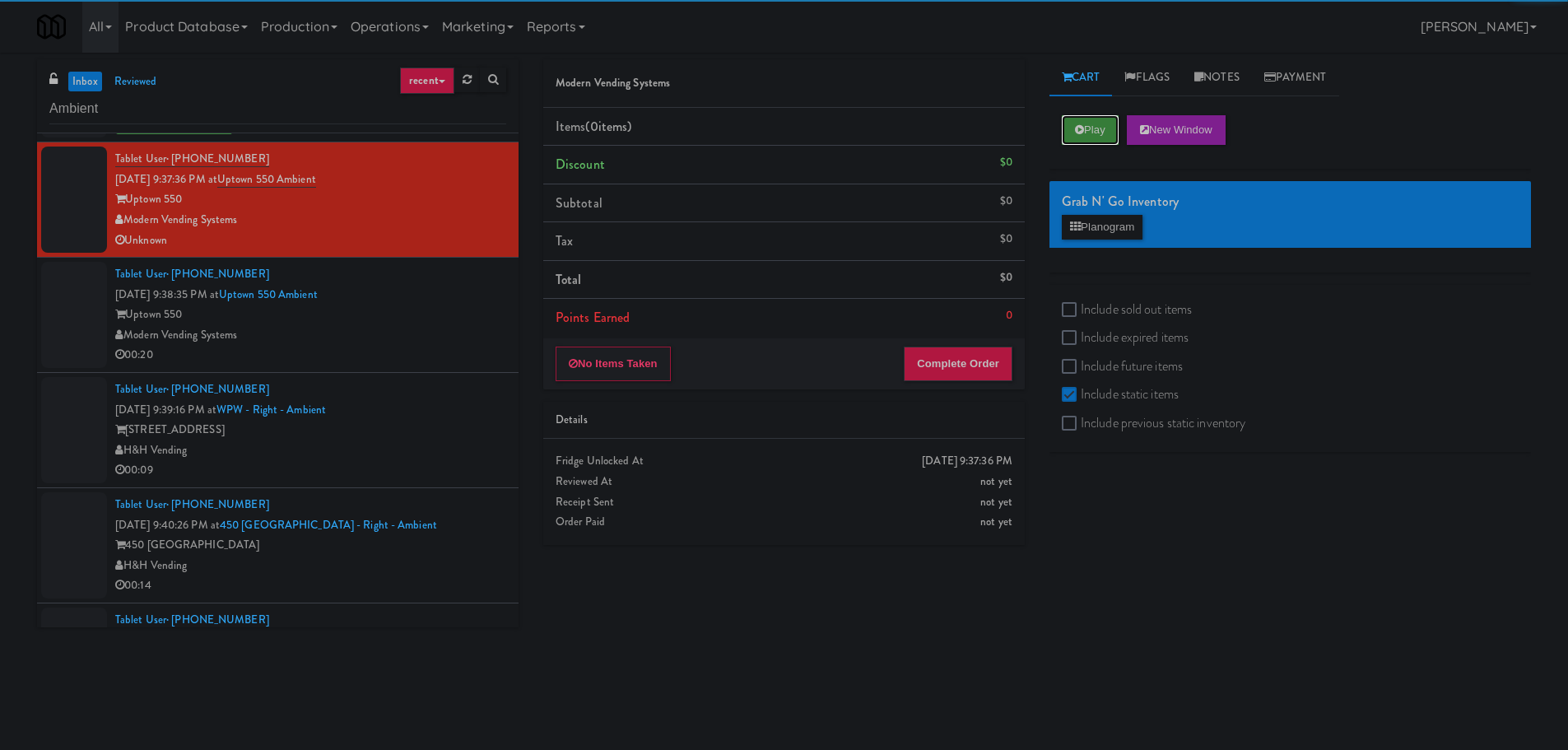
click at [1070, 119] on button "Play" at bounding box center [1090, 130] width 57 height 30
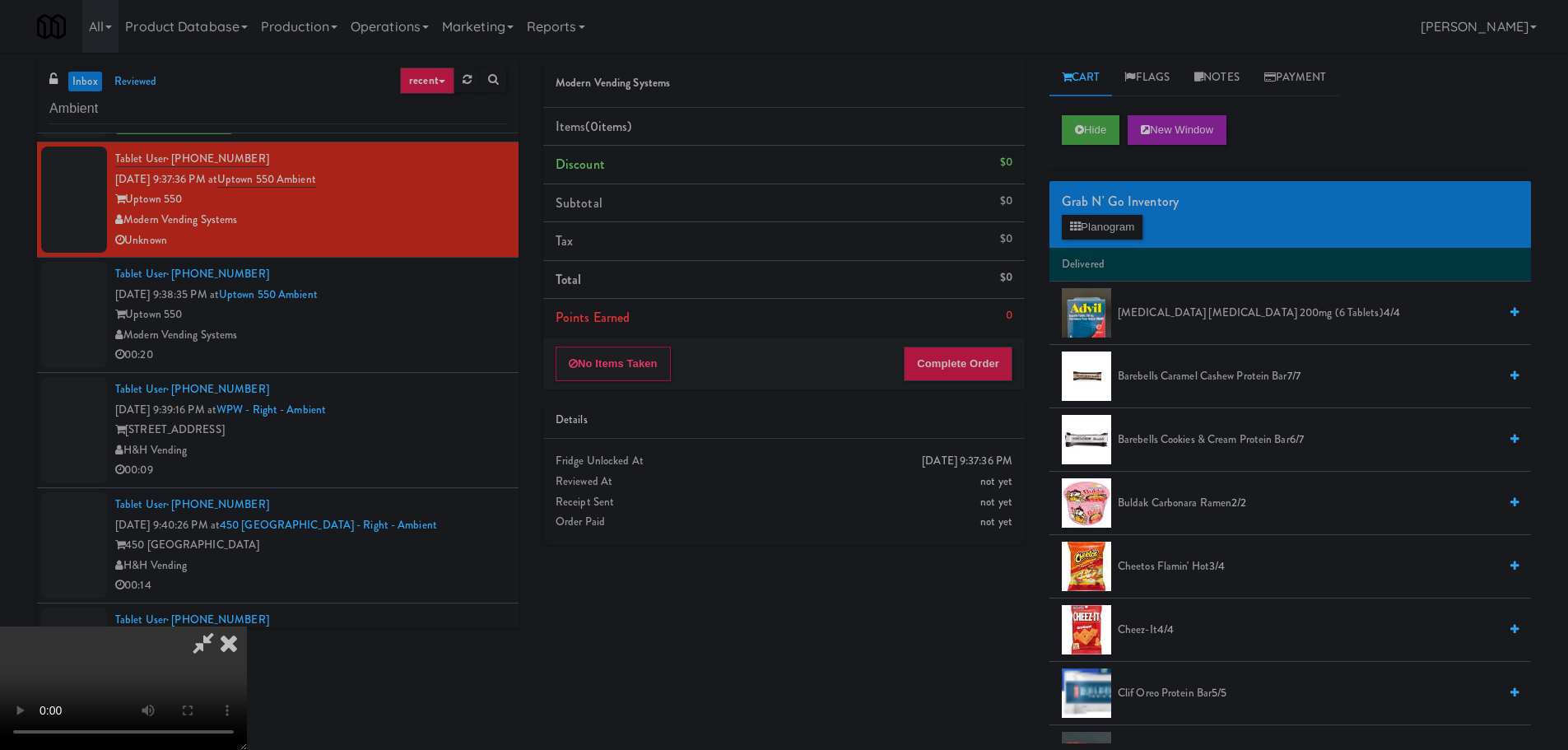
scroll to position [0, 0]
click at [247, 626] on icon at bounding box center [228, 642] width 36 height 33
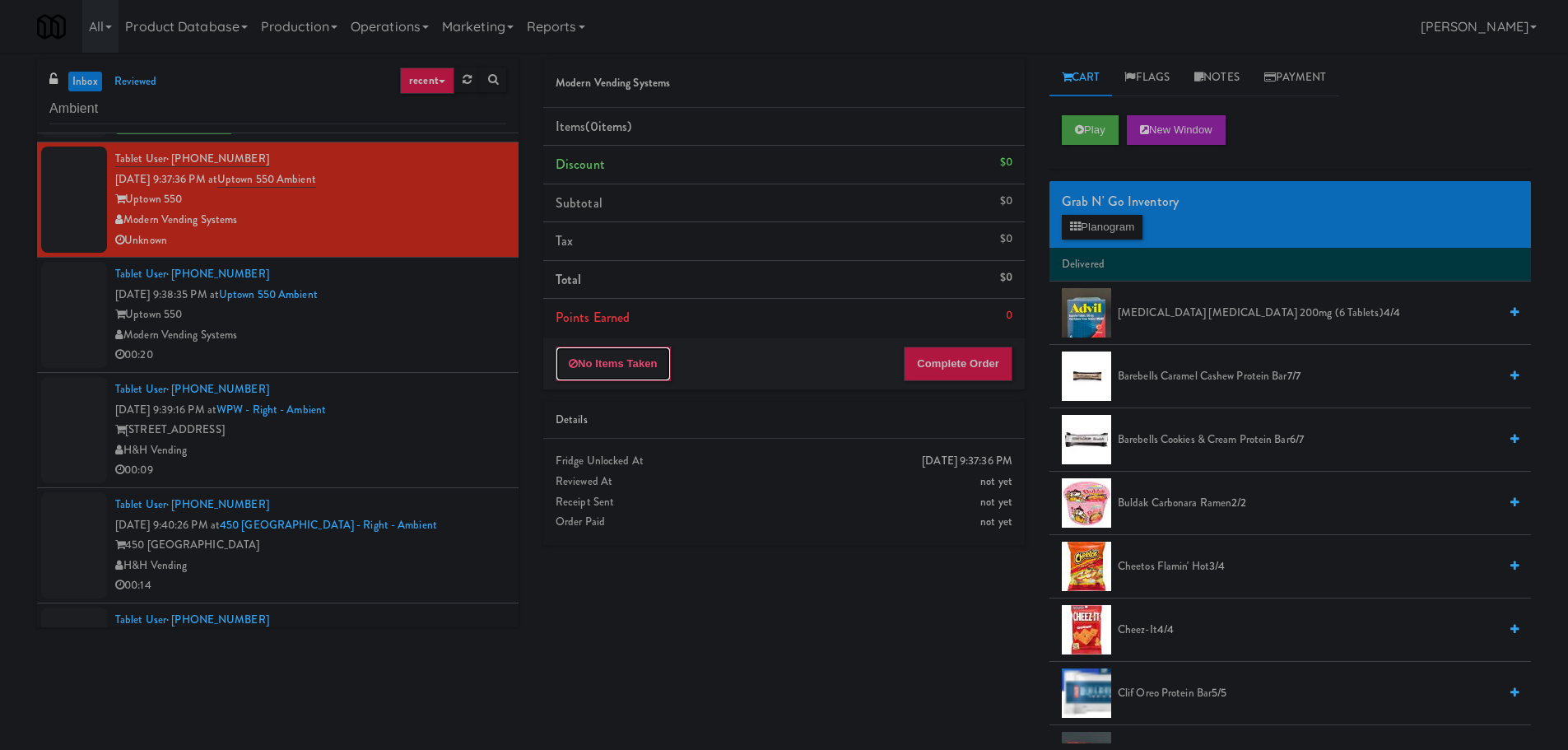
click at [600, 373] on button "No Items Taken" at bounding box center [613, 363] width 116 height 34
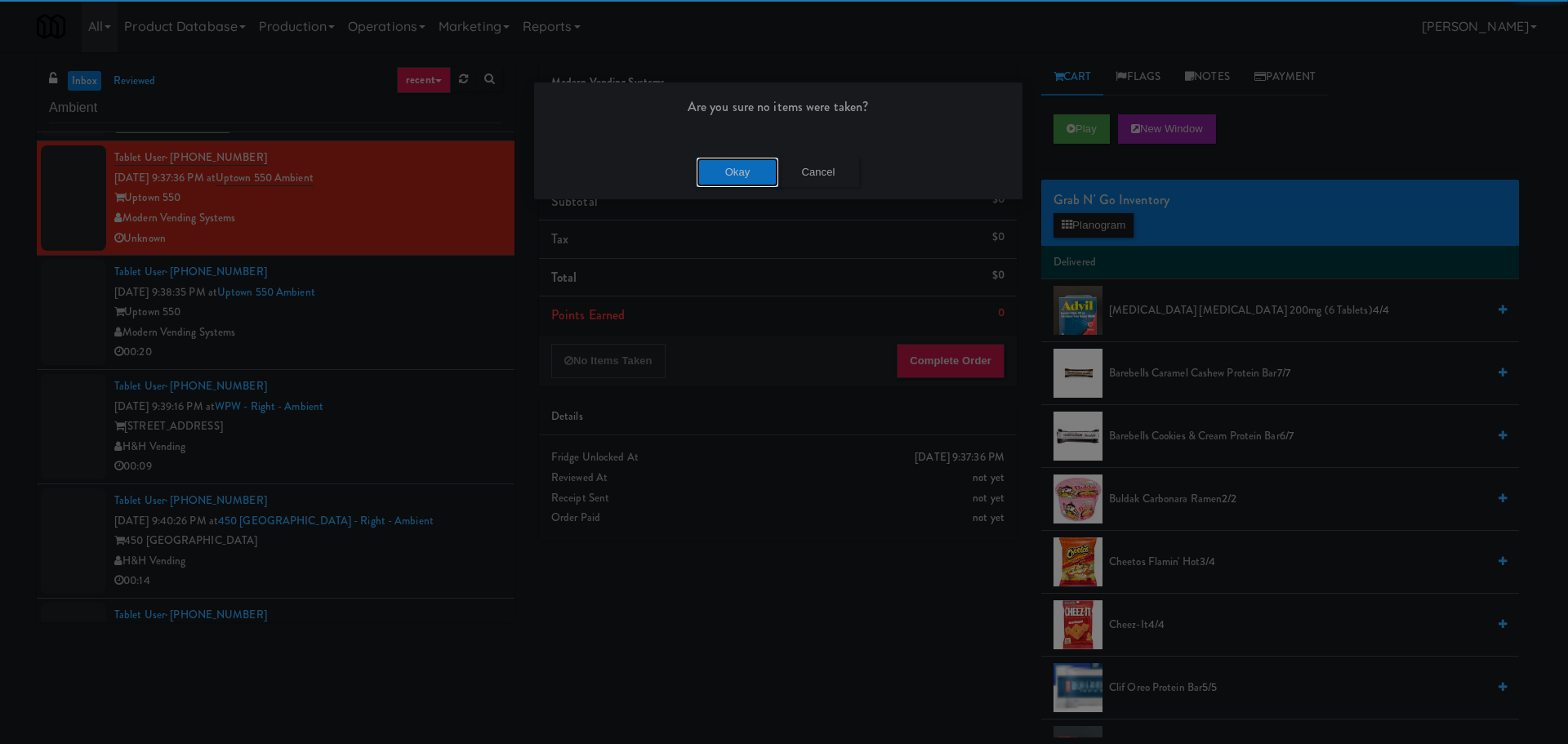
click at [724, 171] on button "Okay" at bounding box center [738, 173] width 81 height 30
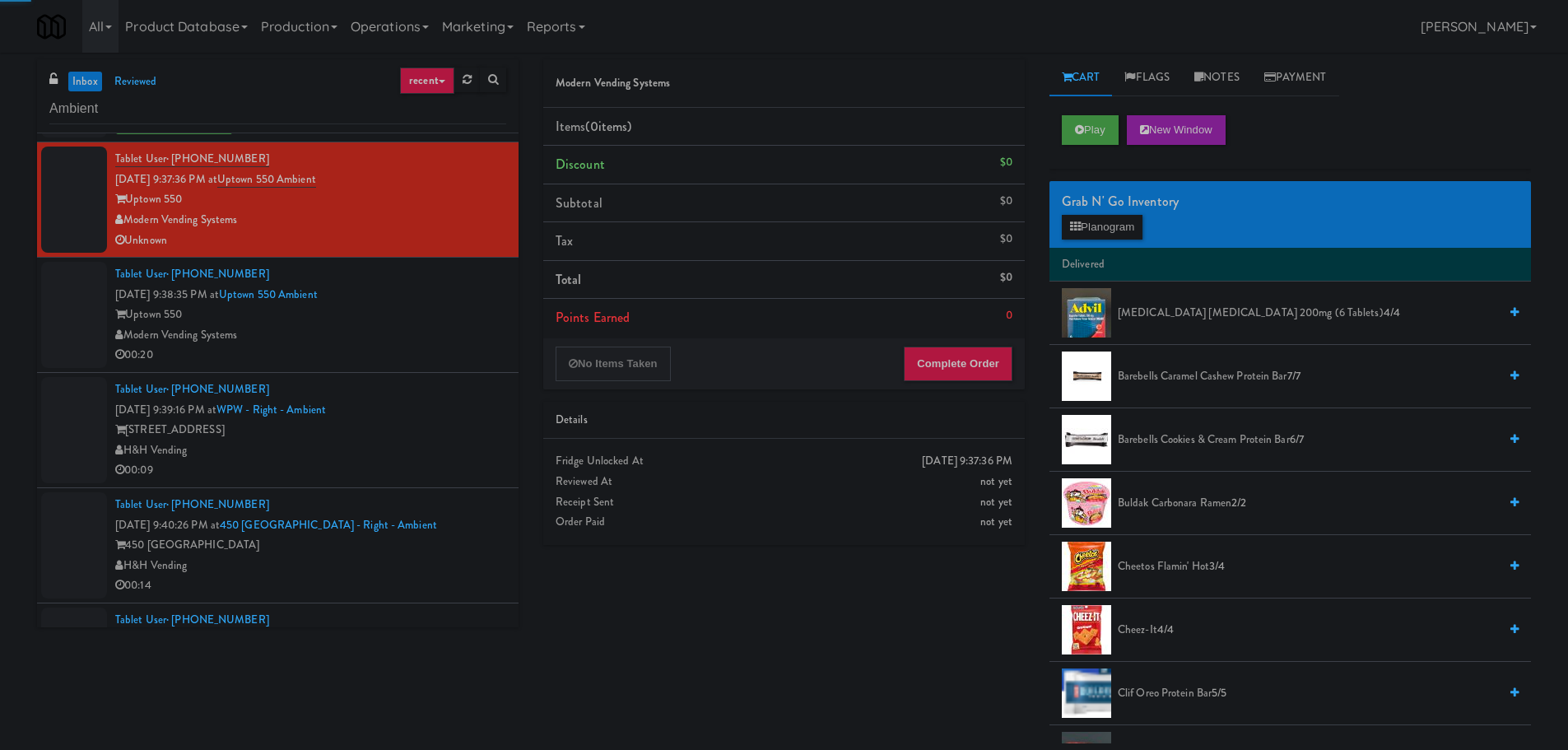
click at [450, 315] on div "Uptown 550" at bounding box center [311, 315] width 391 height 20
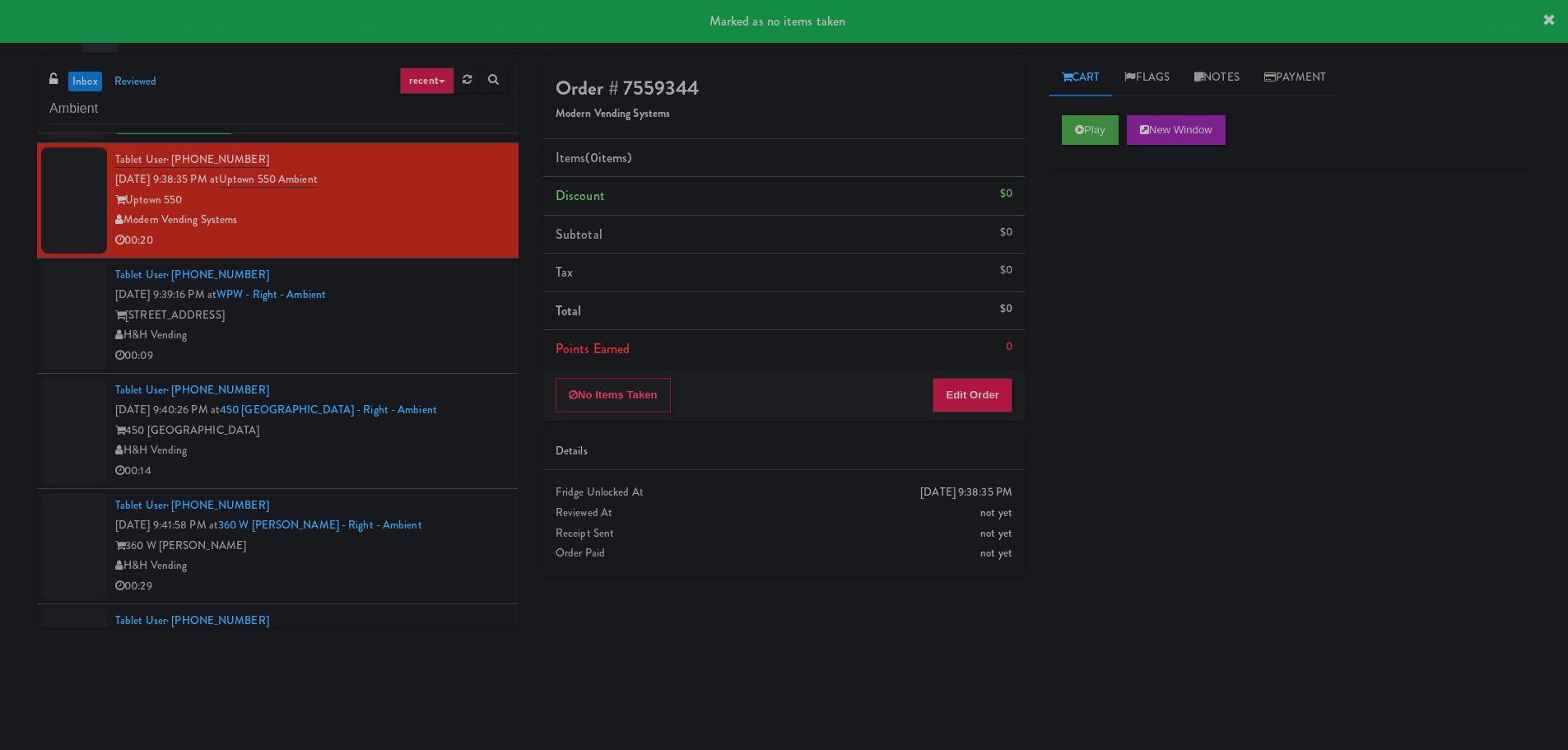
scroll to position [3210, 0]
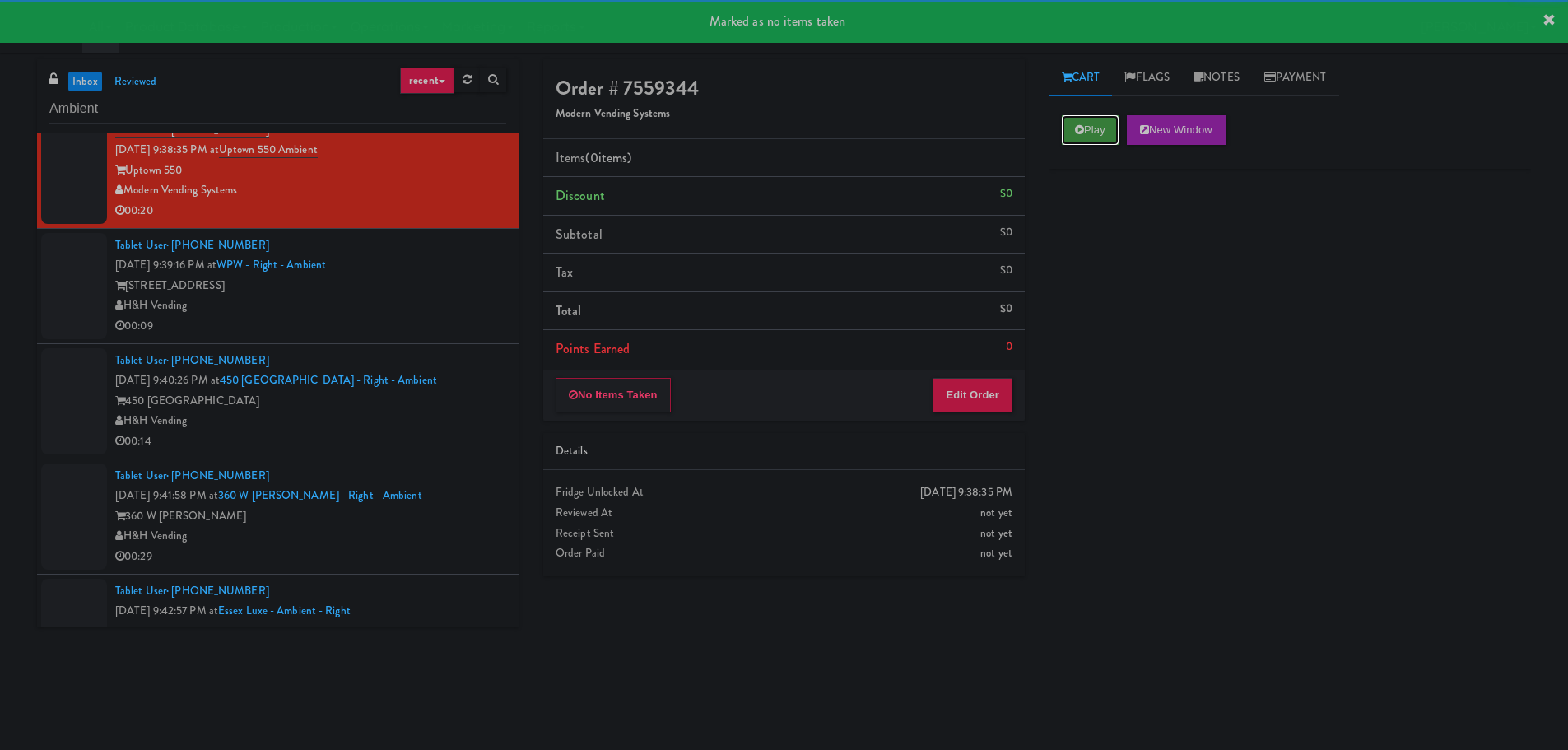
click at [1088, 132] on button "Play" at bounding box center [1090, 130] width 57 height 30
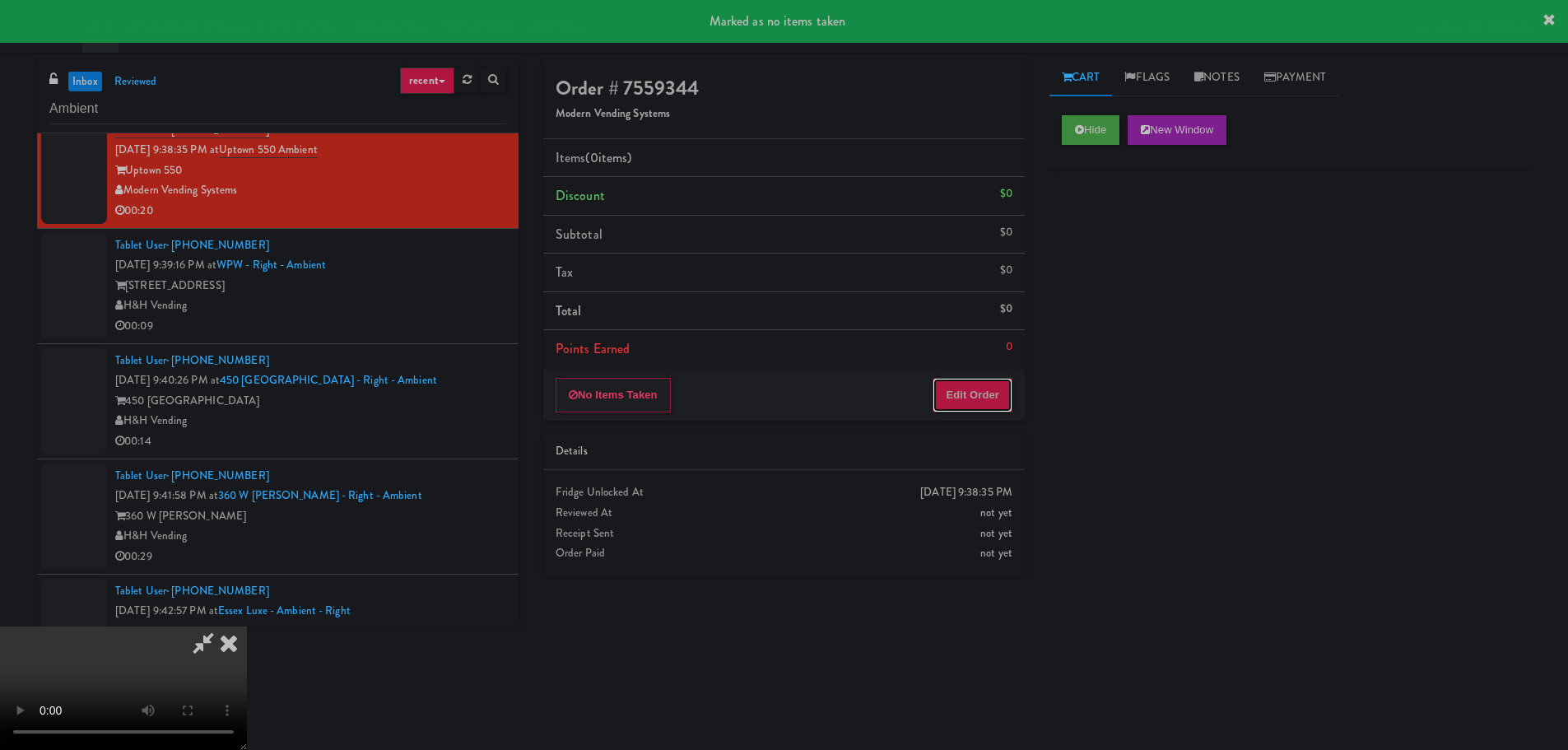
click at [981, 405] on button "Edit Order" at bounding box center [973, 394] width 80 height 34
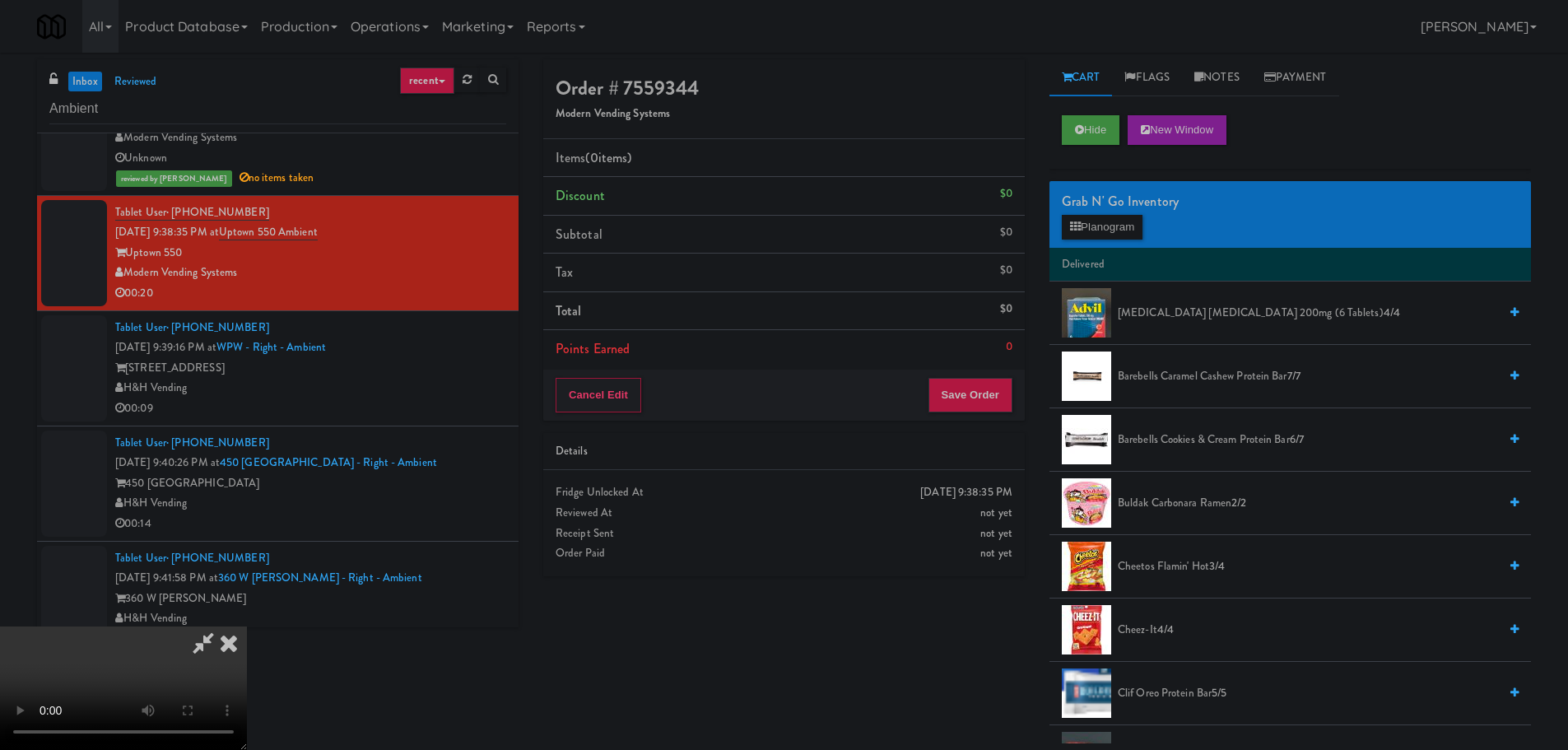
scroll to position [0, 0]
drag, startPoint x: 615, startPoint y: 398, endPoint x: 675, endPoint y: 410, distance: 61.2
click at [247, 626] on video at bounding box center [123, 688] width 247 height 124
click at [1118, 243] on div "Grab N' Go Inventory Planogram" at bounding box center [1289, 214] width 482 height 67
click at [1119, 239] on button "Planogram" at bounding box center [1102, 227] width 81 height 25
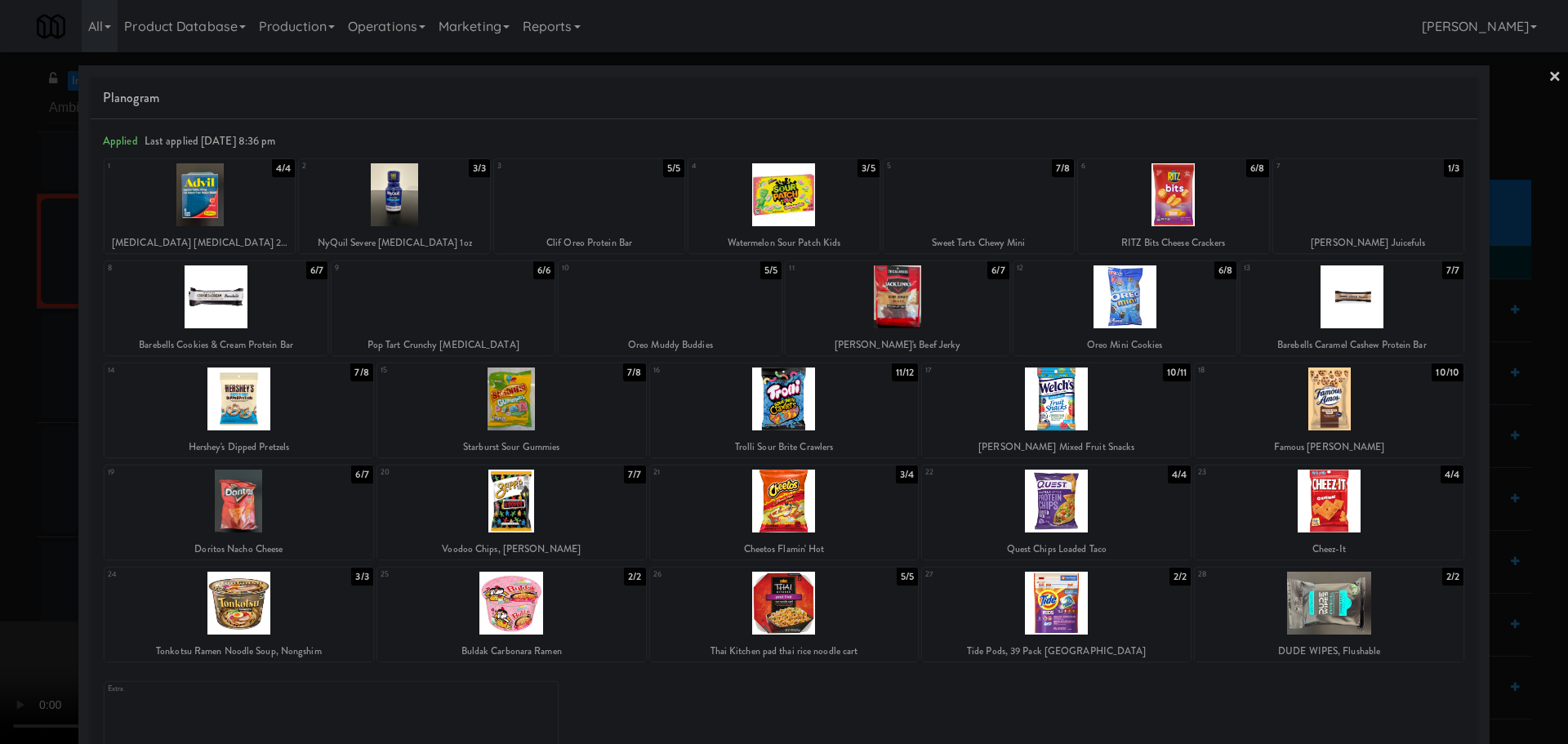
click at [989, 209] on div at bounding box center [979, 195] width 190 height 63
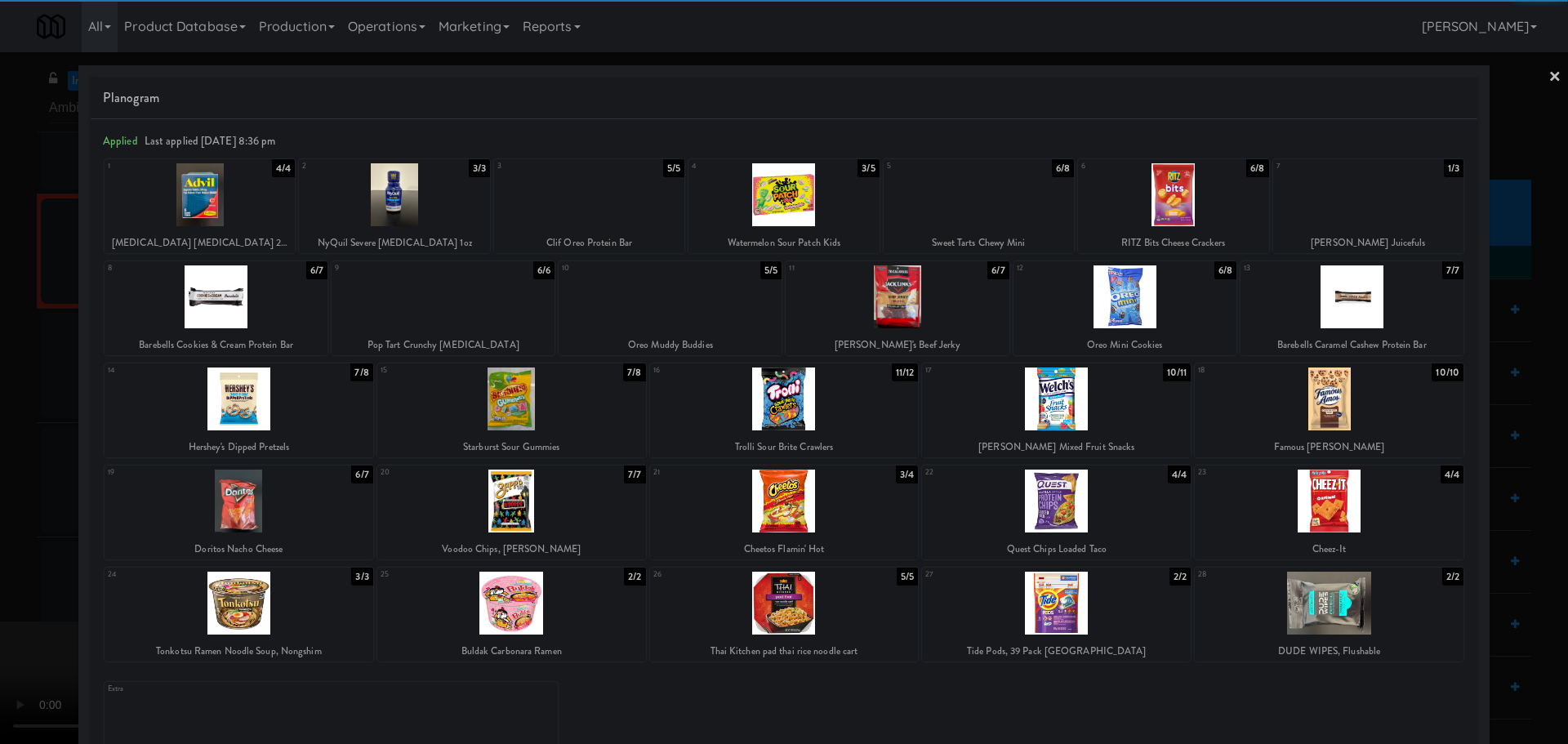
click at [0, 406] on div at bounding box center [784, 372] width 1568 height 744
click at [245, 621] on video at bounding box center [122, 682] width 245 height 123
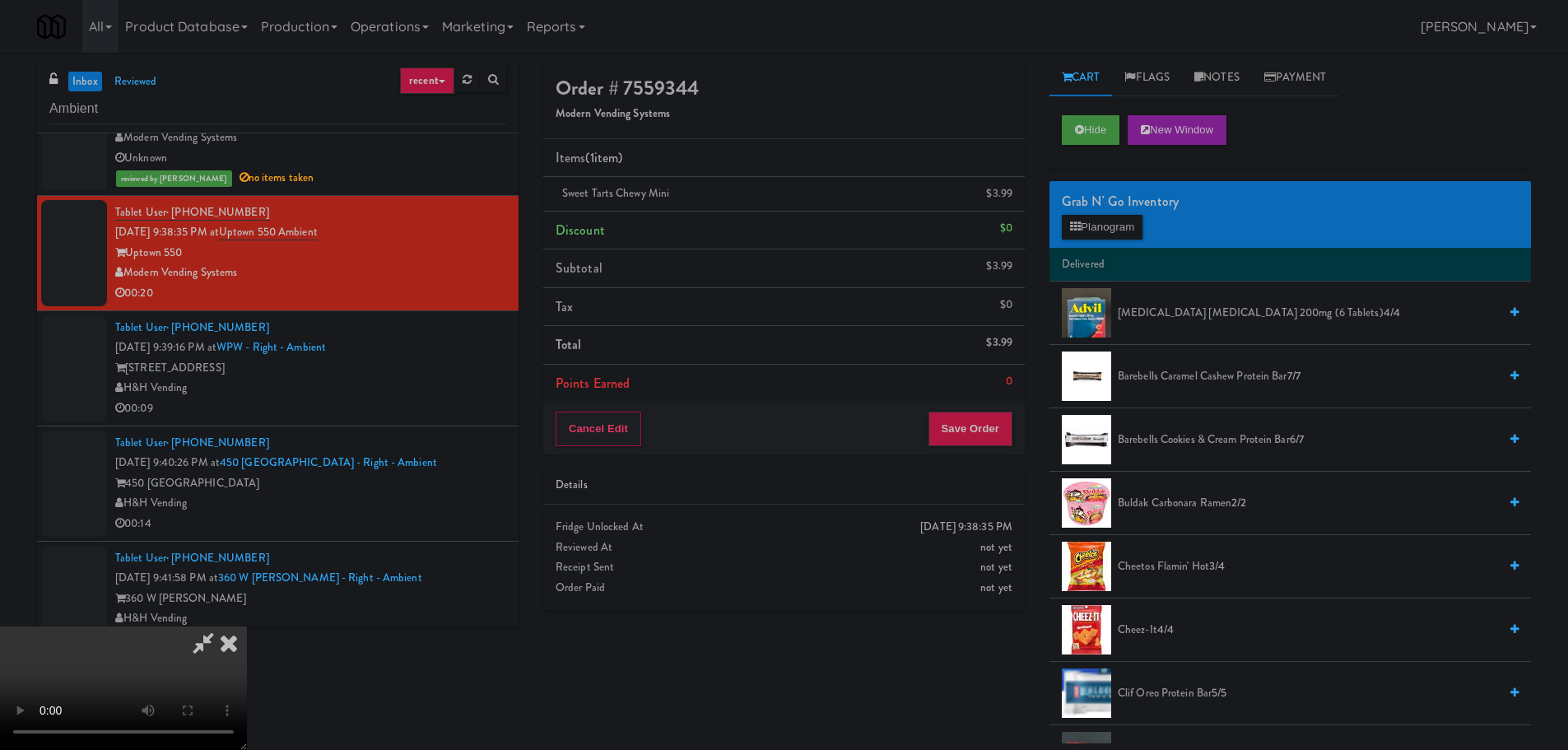
click at [247, 626] on video at bounding box center [123, 688] width 247 height 124
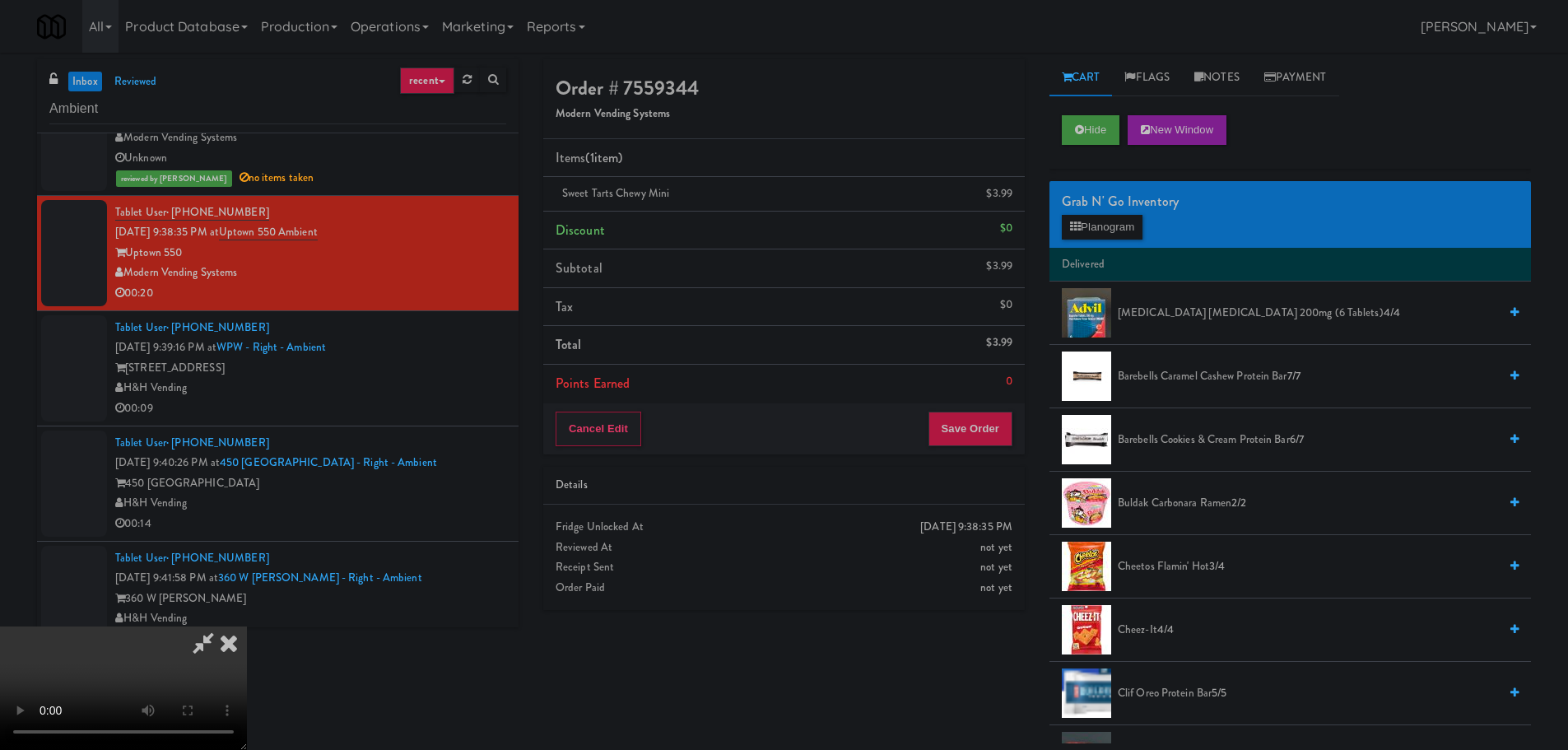
scroll to position [36, 0]
click at [247, 626] on video at bounding box center [123, 688] width 247 height 124
click at [1002, 413] on button "Save Order" at bounding box center [970, 429] width 84 height 34
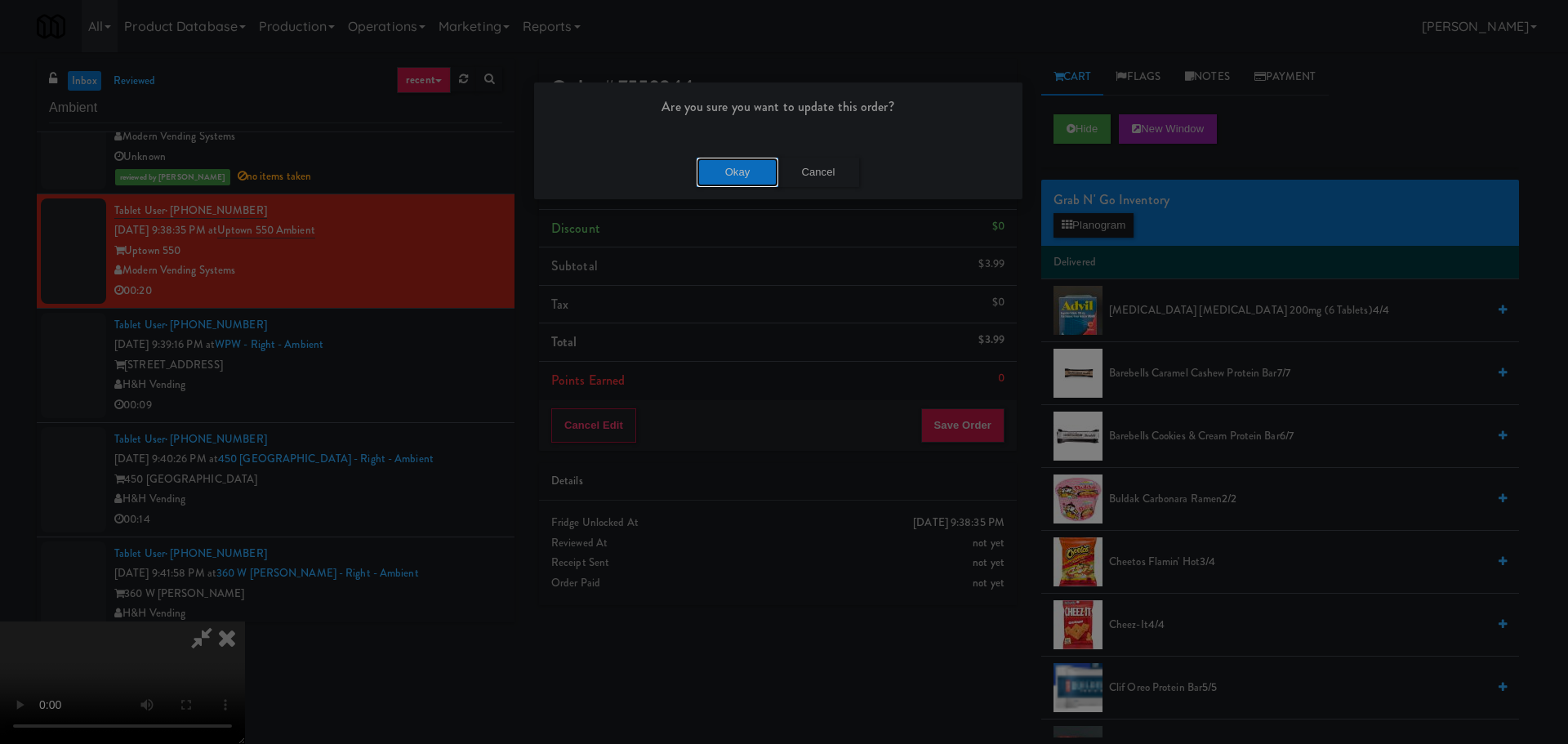
click at [741, 173] on button "Okay" at bounding box center [738, 173] width 81 height 30
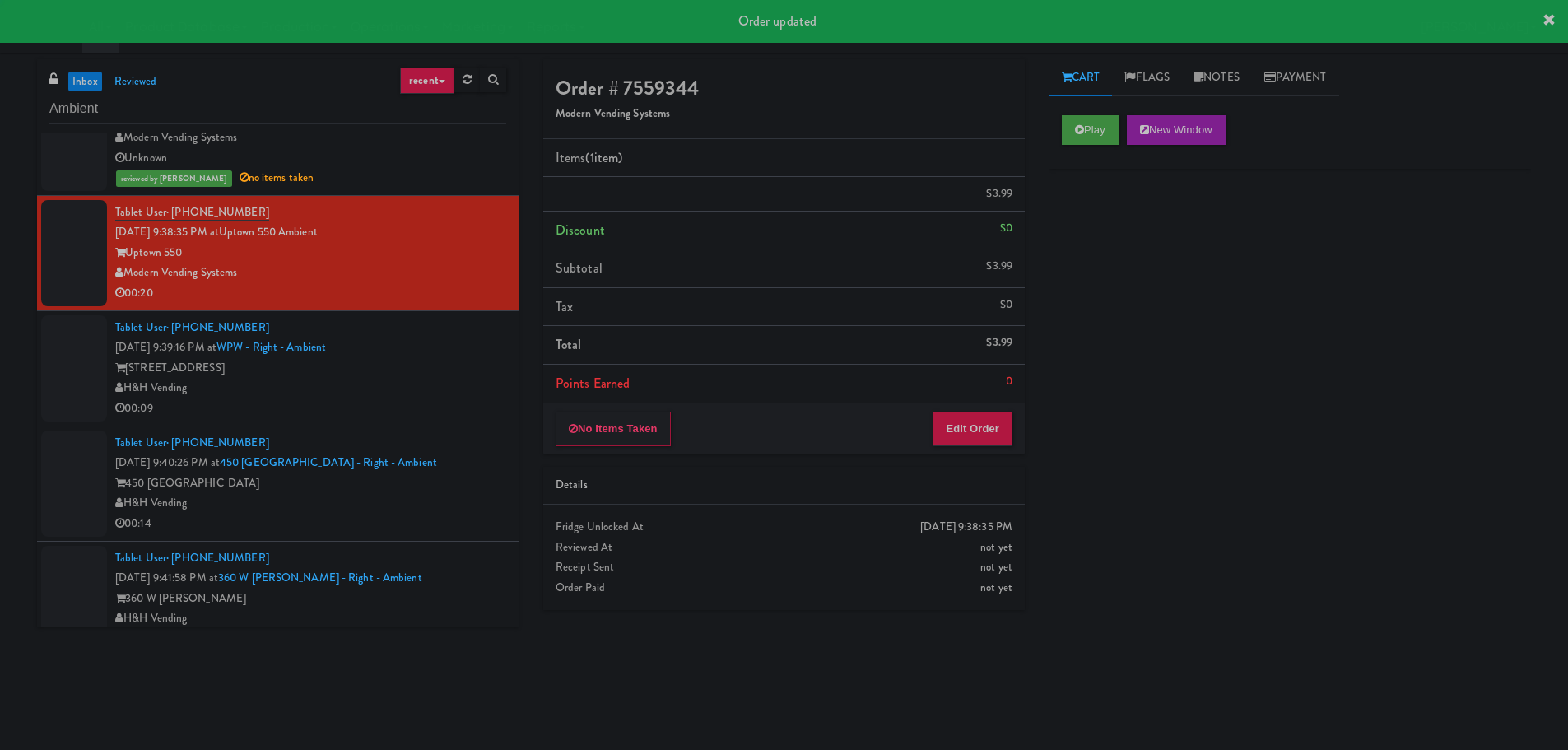
scroll to position [0, 0]
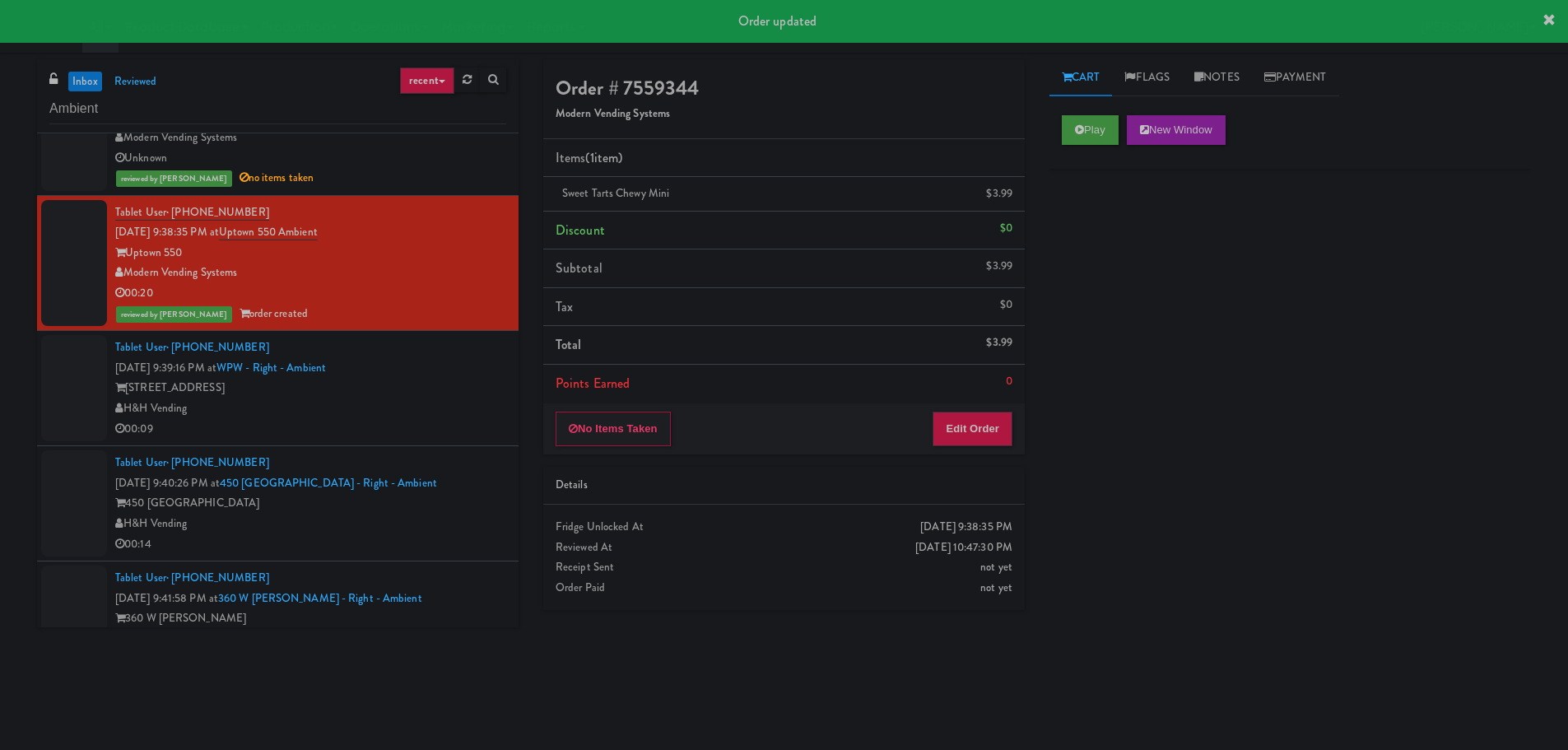
click at [391, 413] on div "H&H Vending" at bounding box center [311, 409] width 391 height 20
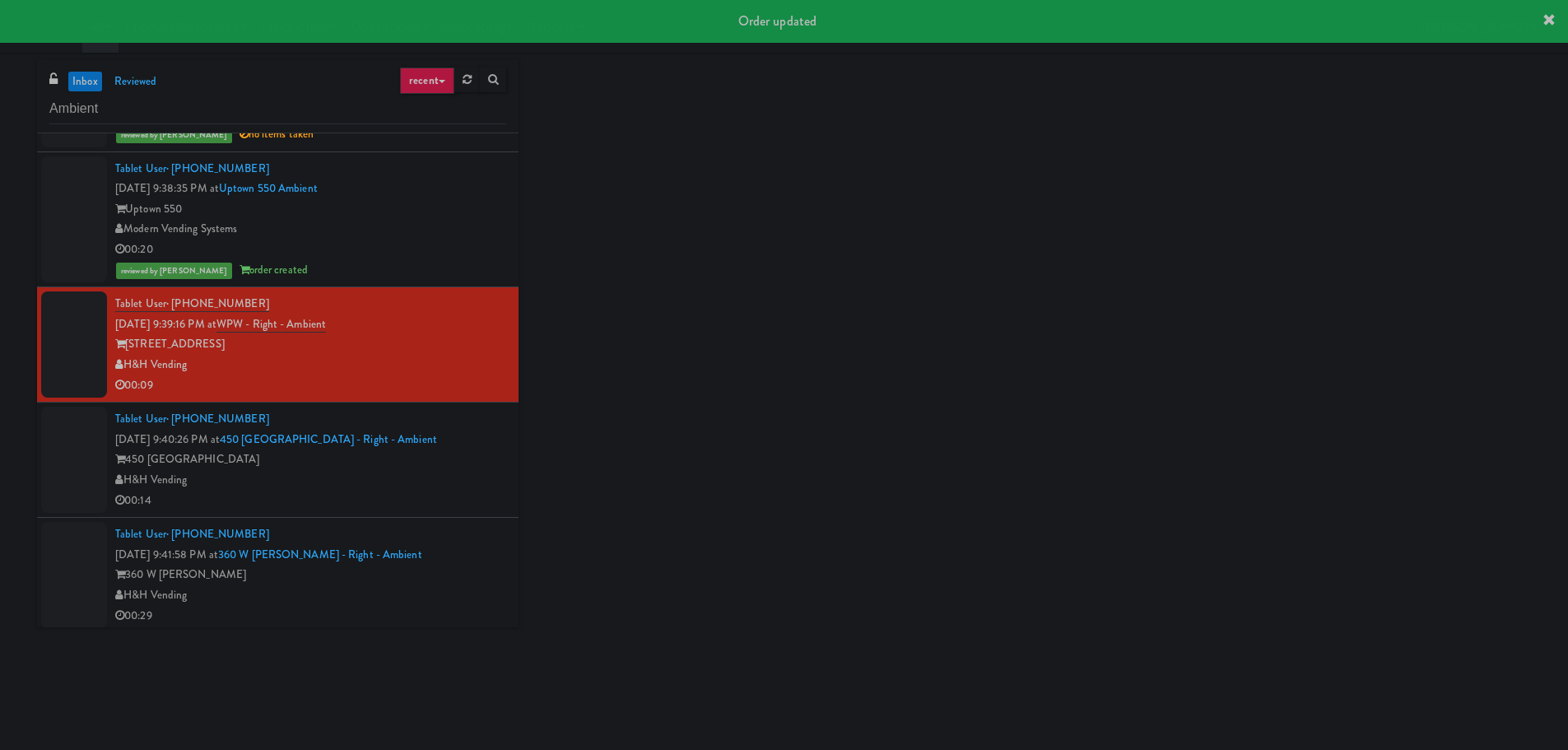
scroll to position [3293, 0]
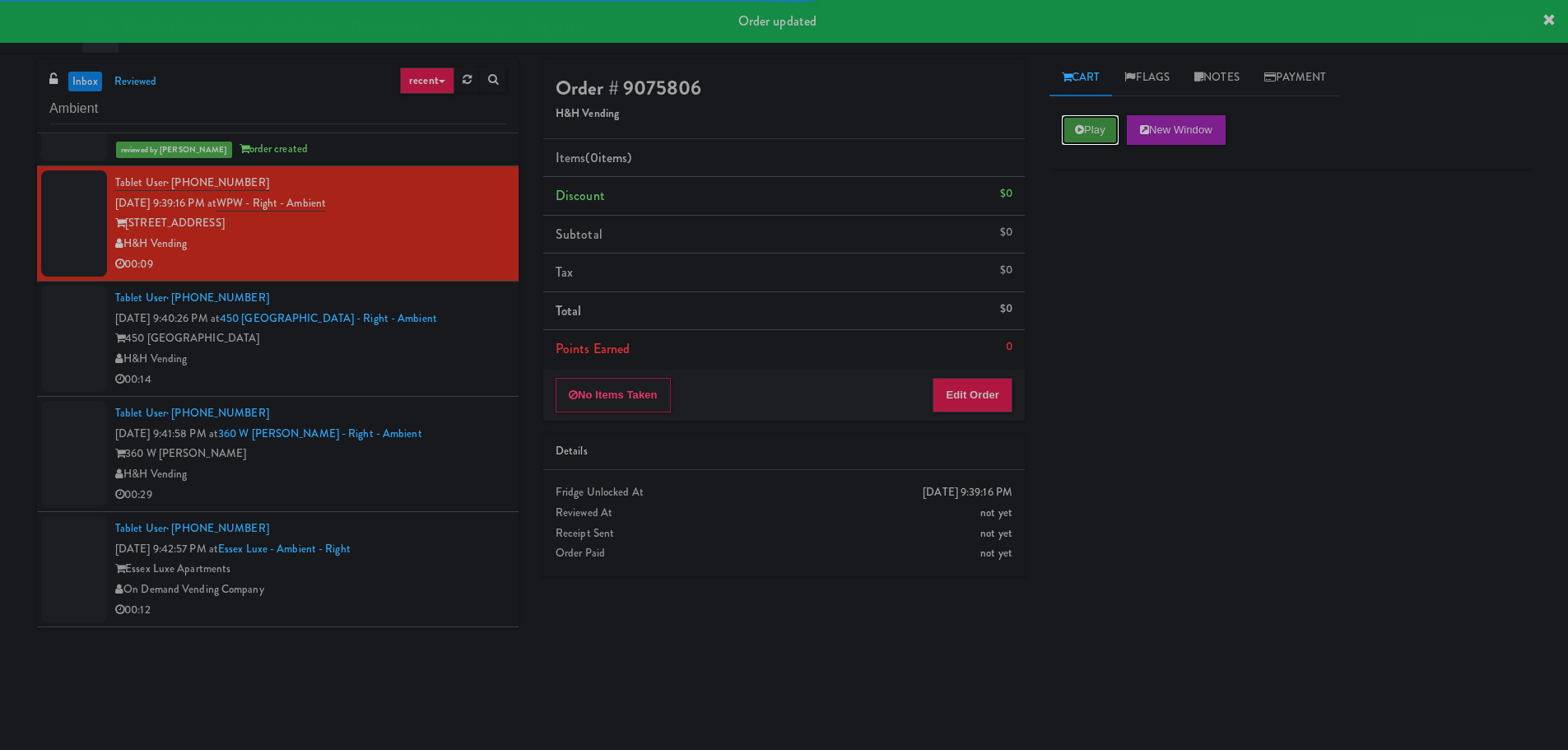
click at [1102, 116] on button "Play" at bounding box center [1090, 130] width 57 height 30
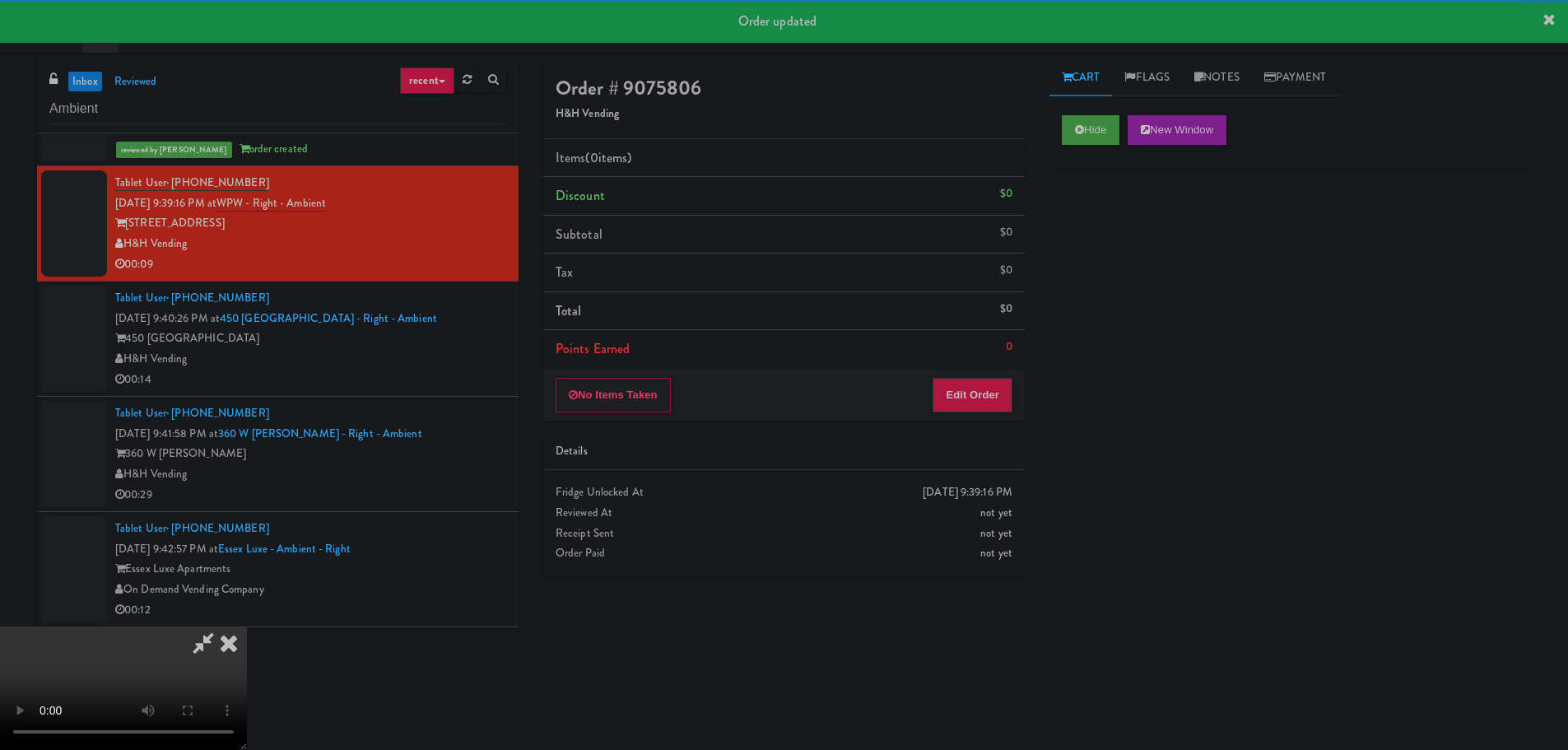
click at [971, 420] on div "Order # 9075806 H&H Vending Items (0 items ) Discount $0 Subtotal $0 Tax $0 Tot…" at bounding box center [784, 324] width 506 height 529
drag, startPoint x: 979, startPoint y: 396, endPoint x: 960, endPoint y: 427, distance: 36.4
click at [980, 396] on button "Edit Order" at bounding box center [973, 394] width 80 height 34
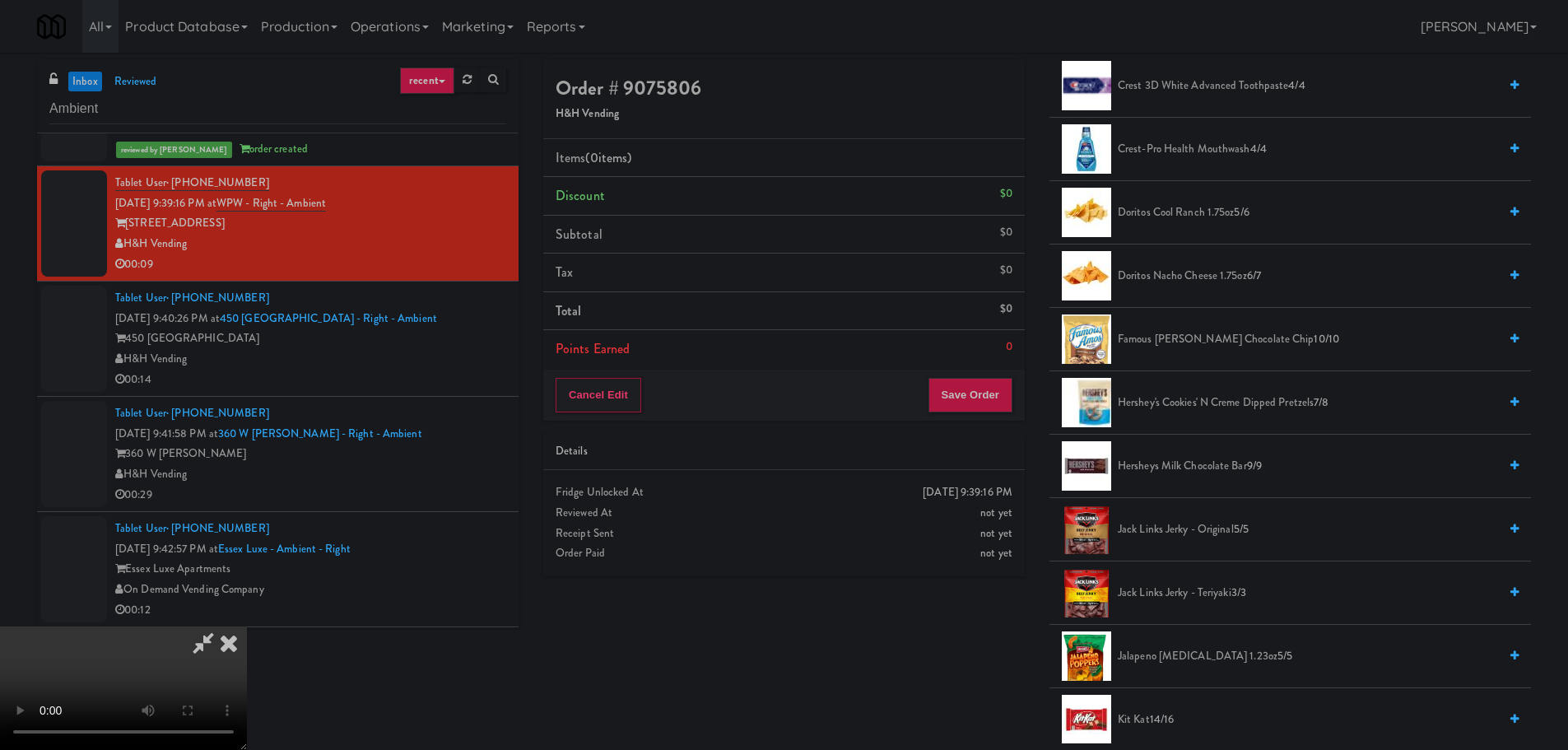
scroll to position [576, 0]
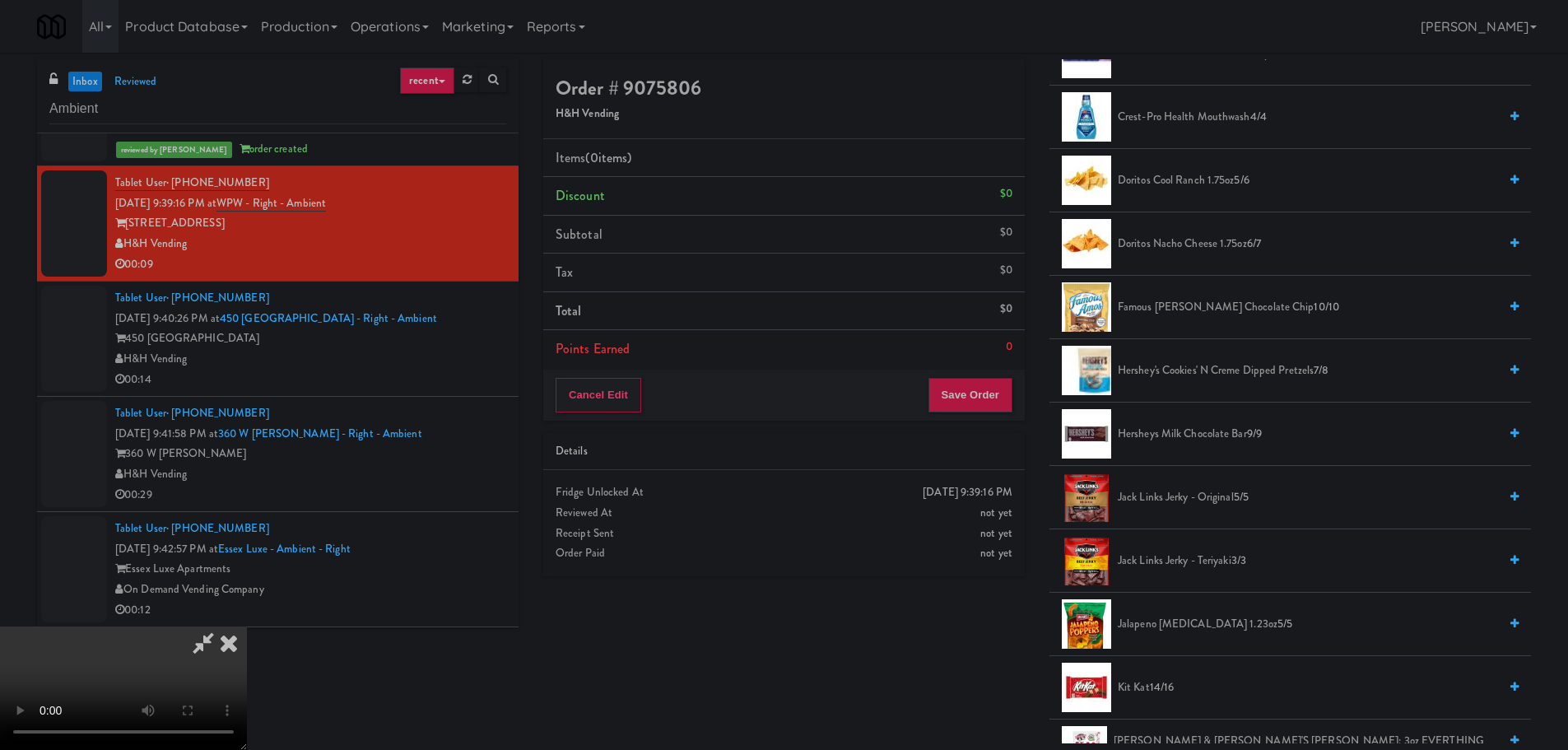
click at [1209, 373] on span "Hershey's Cookies' N Creme dipped pretzels 7/8" at bounding box center [1308, 371] width 380 height 20
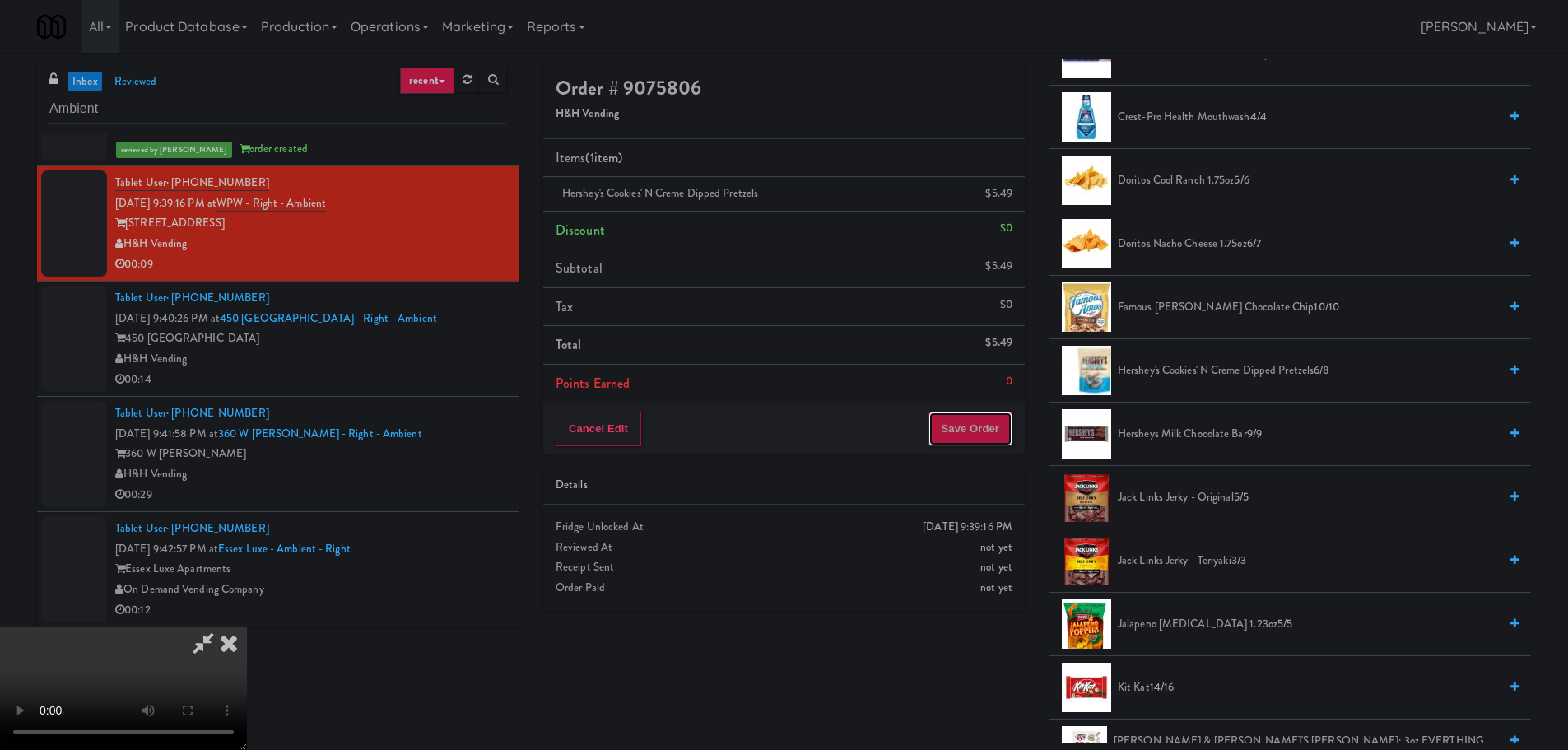
click at [975, 431] on button "Save Order" at bounding box center [970, 429] width 84 height 34
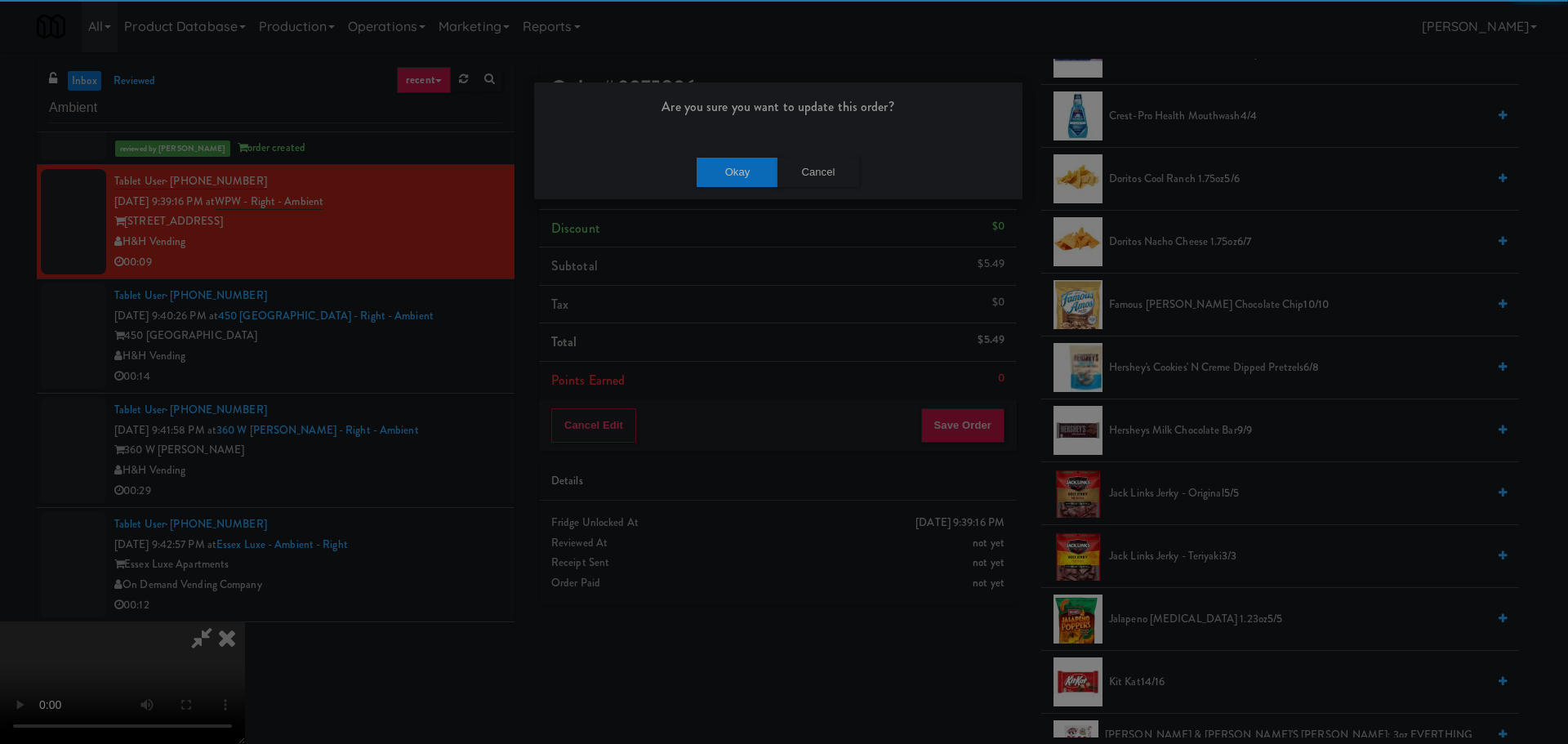
click at [717, 150] on div "Okay Cancel" at bounding box center [778, 171] width 488 height 55
click at [731, 169] on button "Okay" at bounding box center [738, 173] width 81 height 30
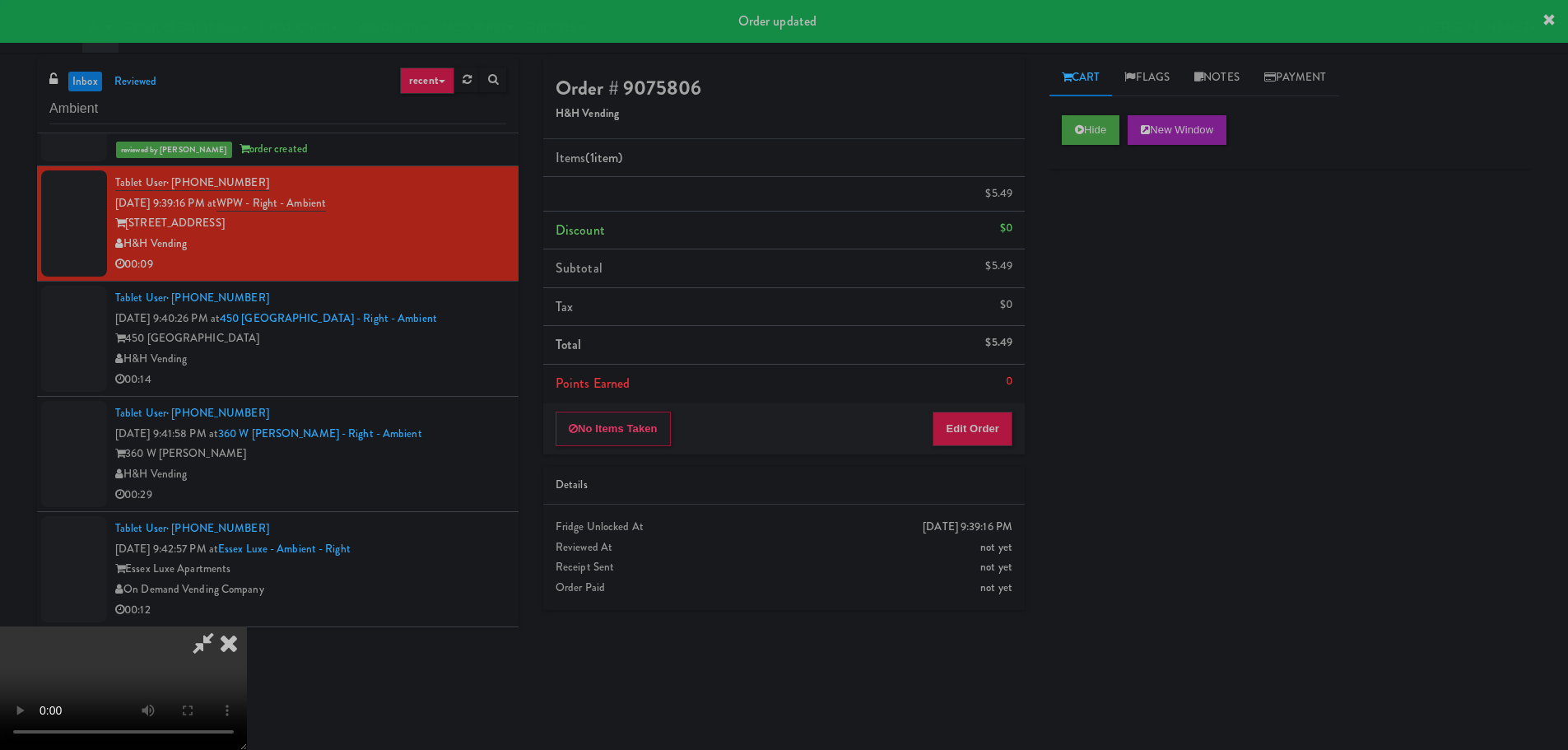
scroll to position [0, 0]
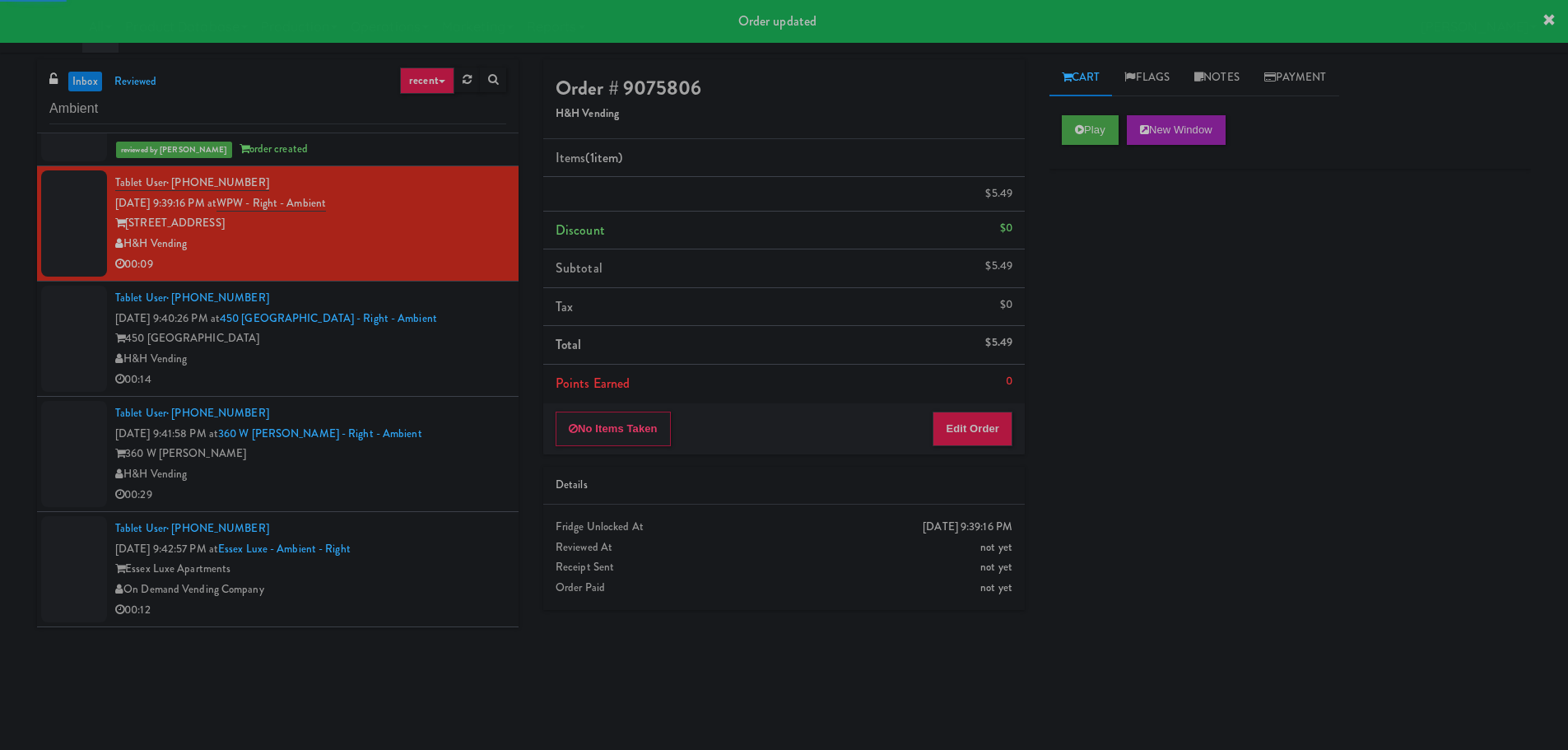
click at [446, 370] on div "00:14" at bounding box center [311, 380] width 391 height 20
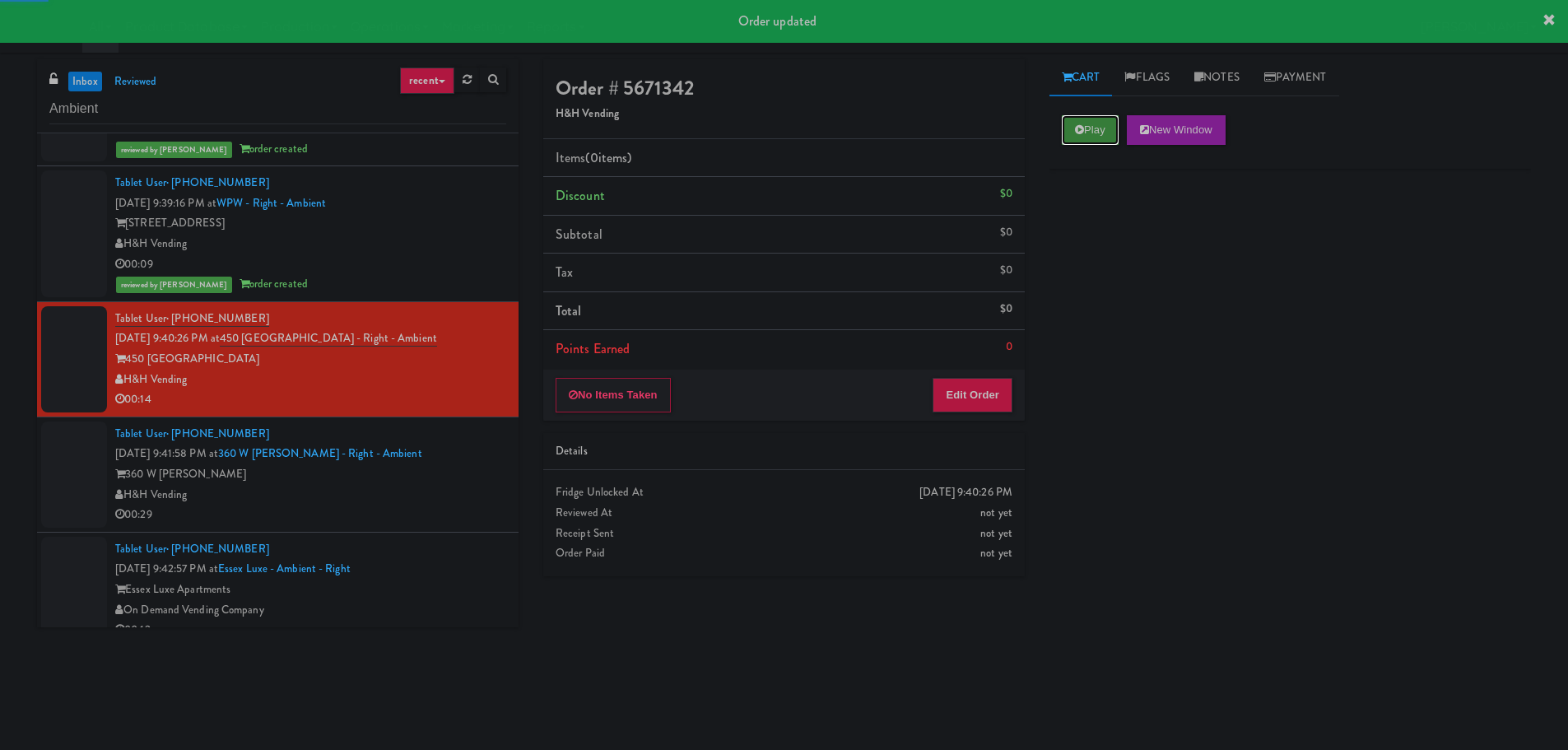
click at [1079, 123] on button "Play" at bounding box center [1090, 130] width 57 height 30
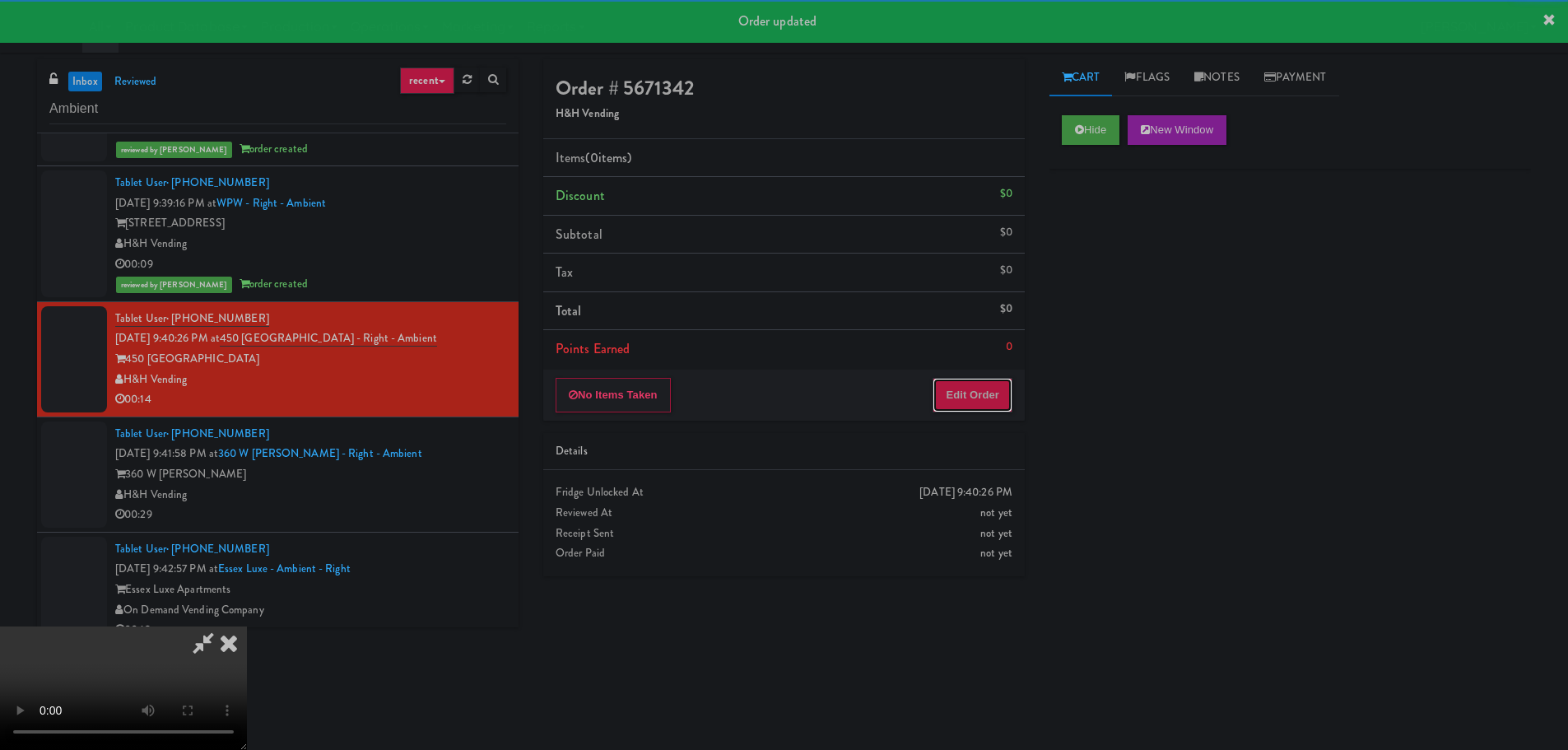
click at [963, 377] on button "Edit Order" at bounding box center [973, 394] width 80 height 34
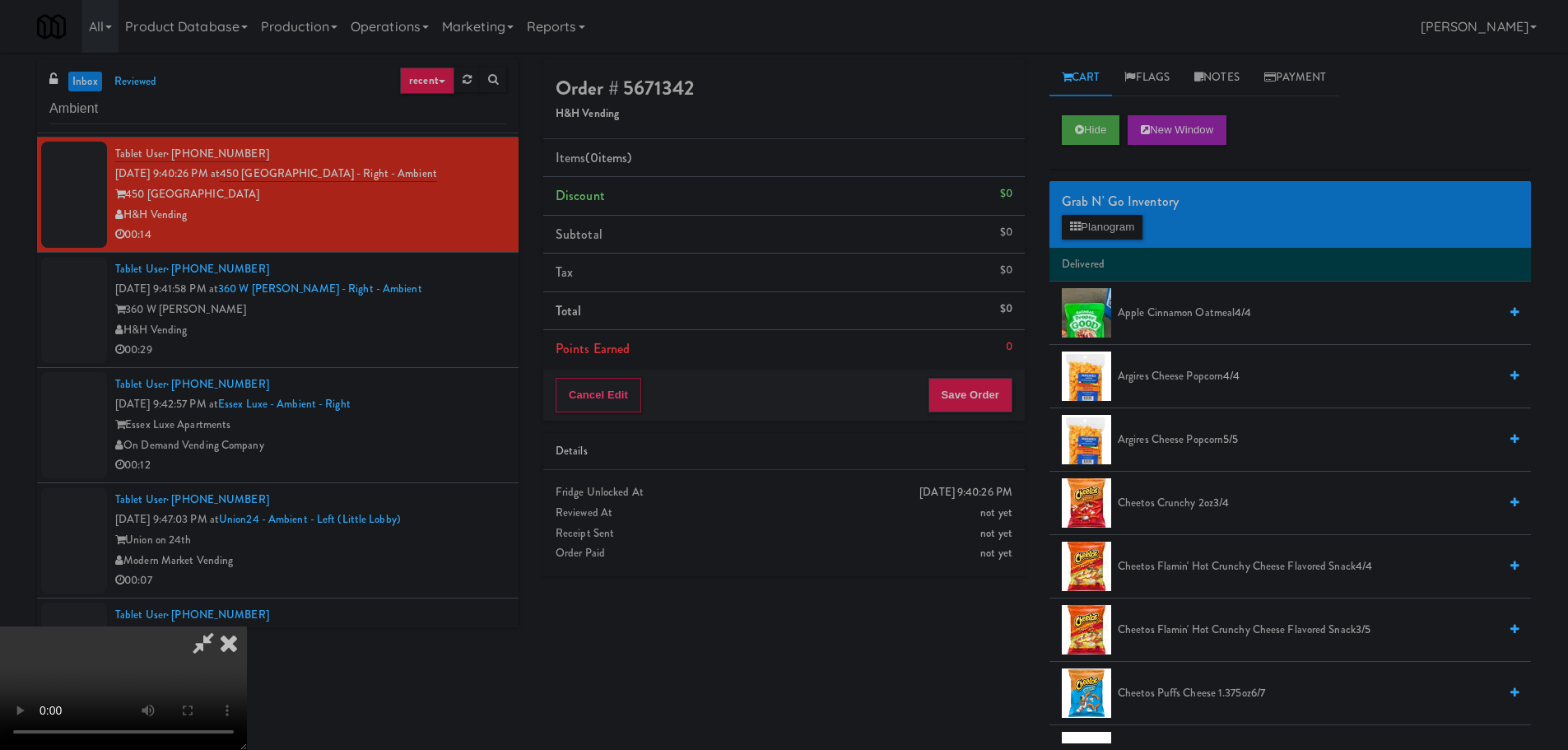
click at [247, 626] on video at bounding box center [123, 688] width 247 height 124
click at [1091, 223] on button "Planogram" at bounding box center [1102, 227] width 81 height 25
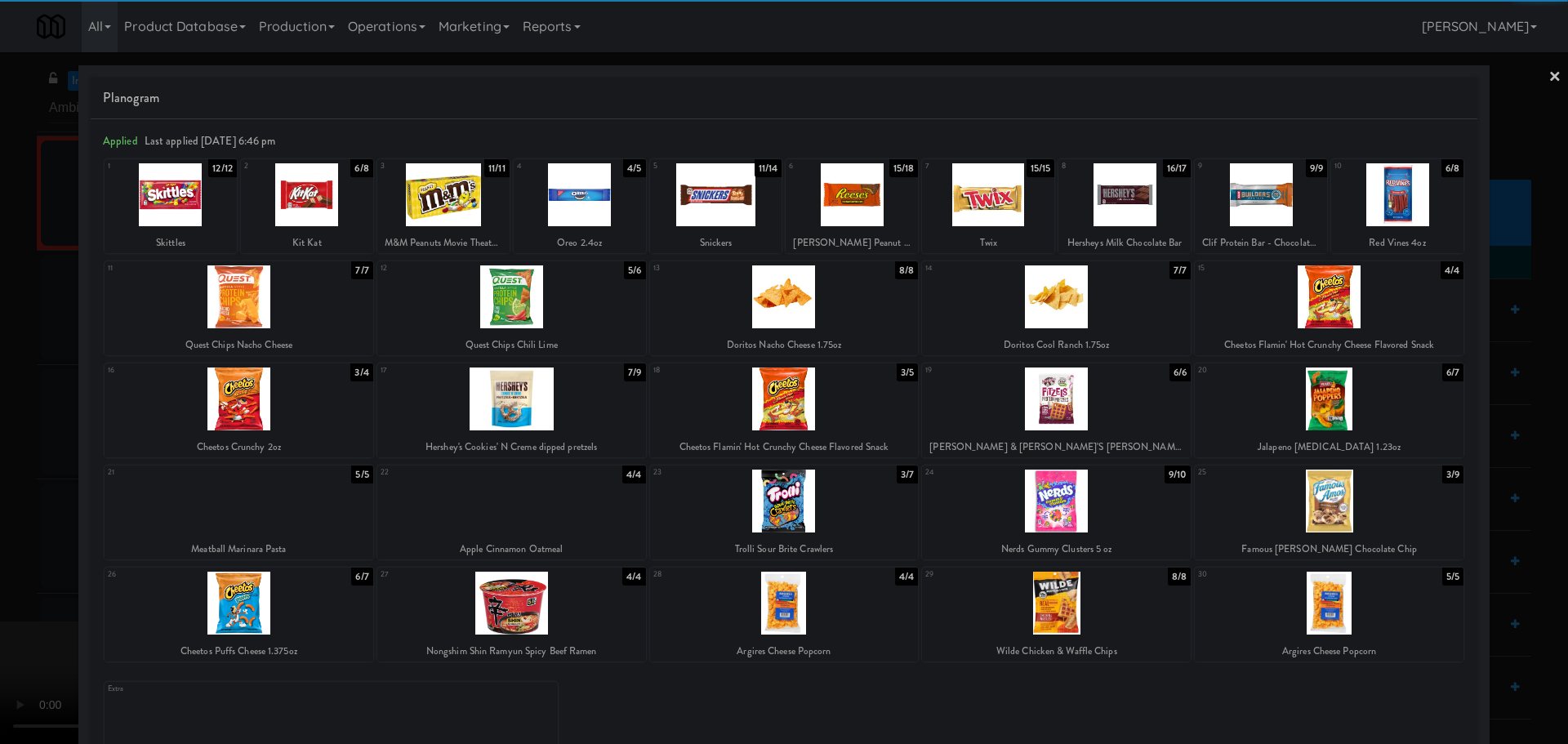
click at [1294, 510] on div at bounding box center [1329, 501] width 269 height 63
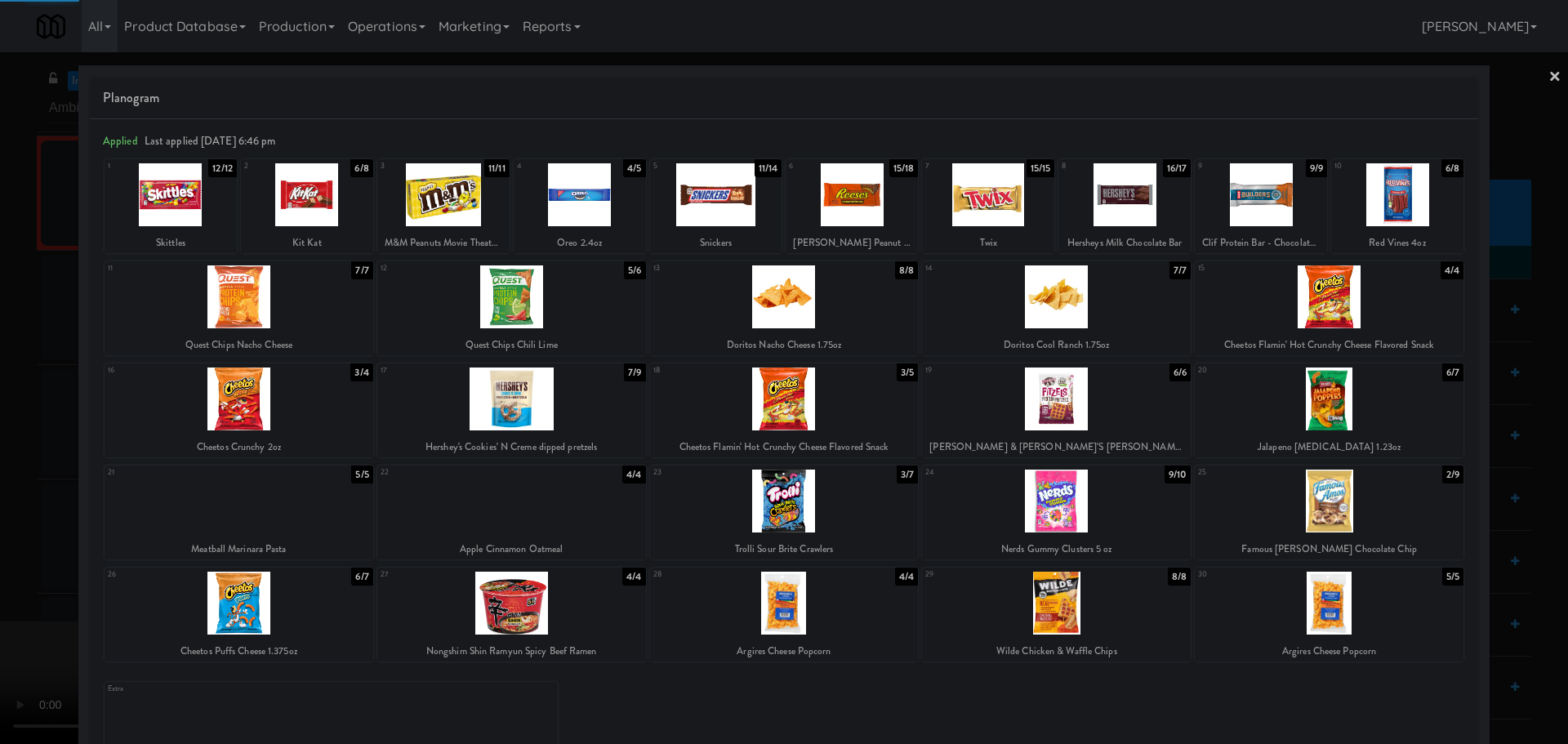
click at [0, 478] on div at bounding box center [784, 372] width 1568 height 744
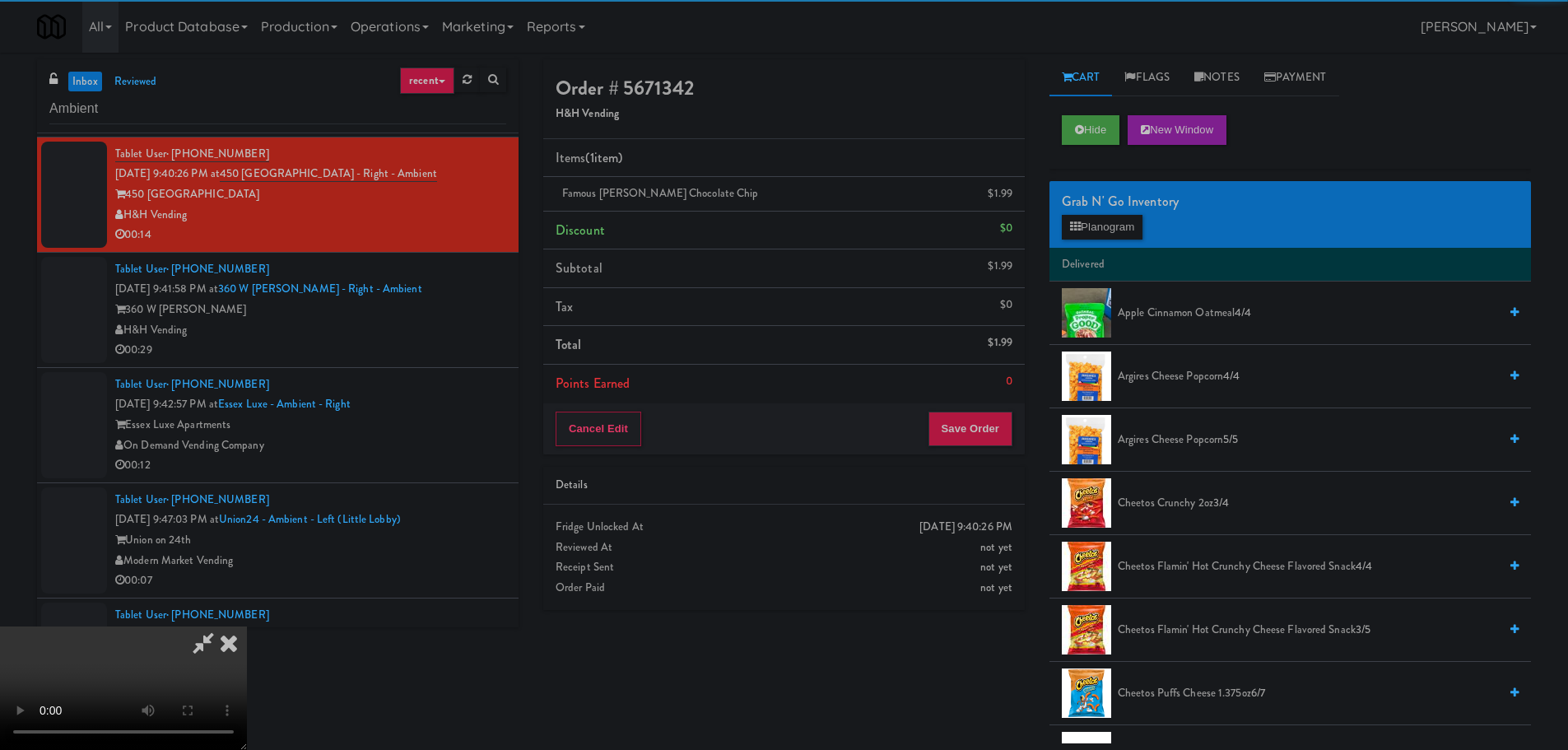
drag, startPoint x: 138, startPoint y: 440, endPoint x: 251, endPoint y: 419, distance: 114.9
click at [142, 626] on video at bounding box center [123, 688] width 247 height 124
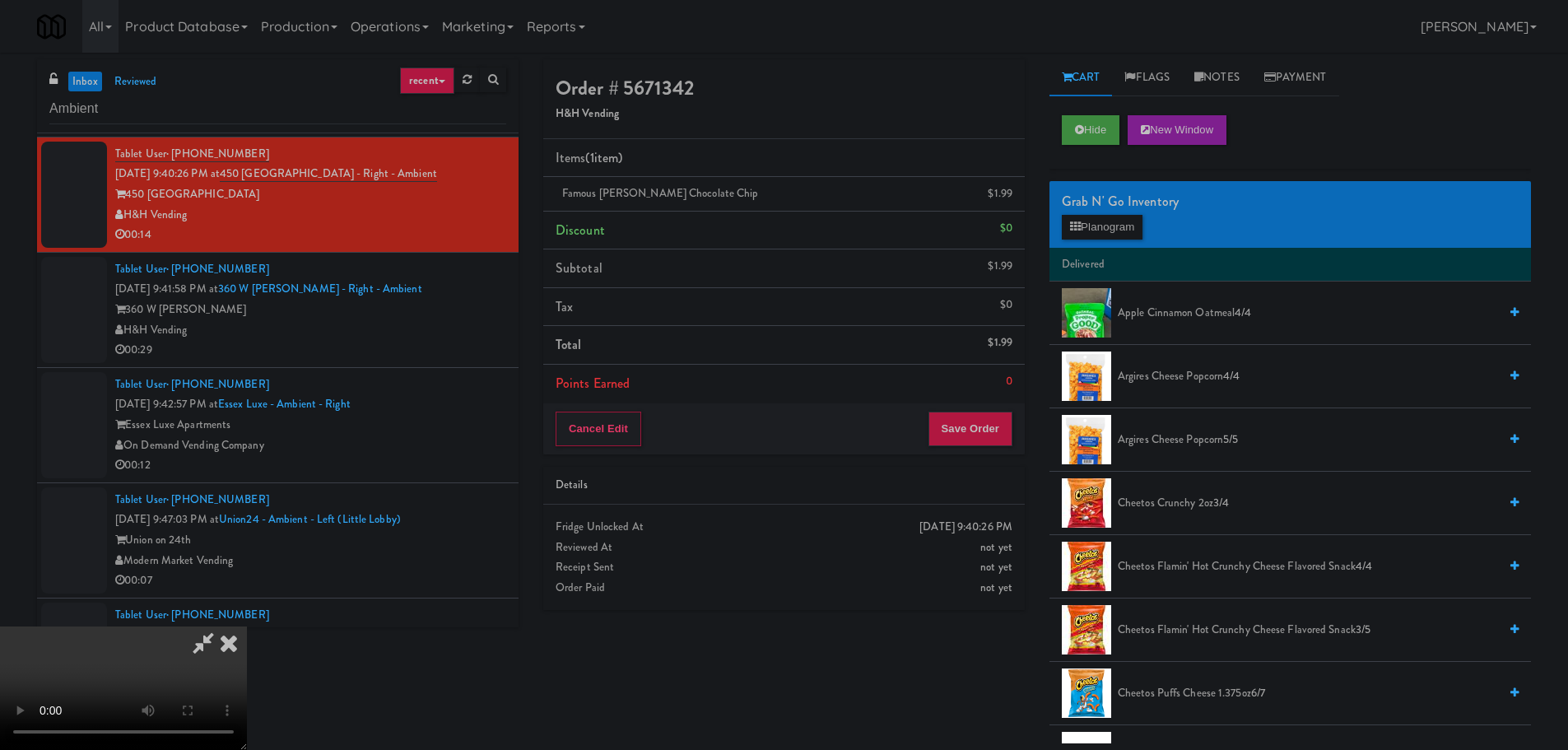
click at [247, 626] on video at bounding box center [123, 688] width 247 height 124
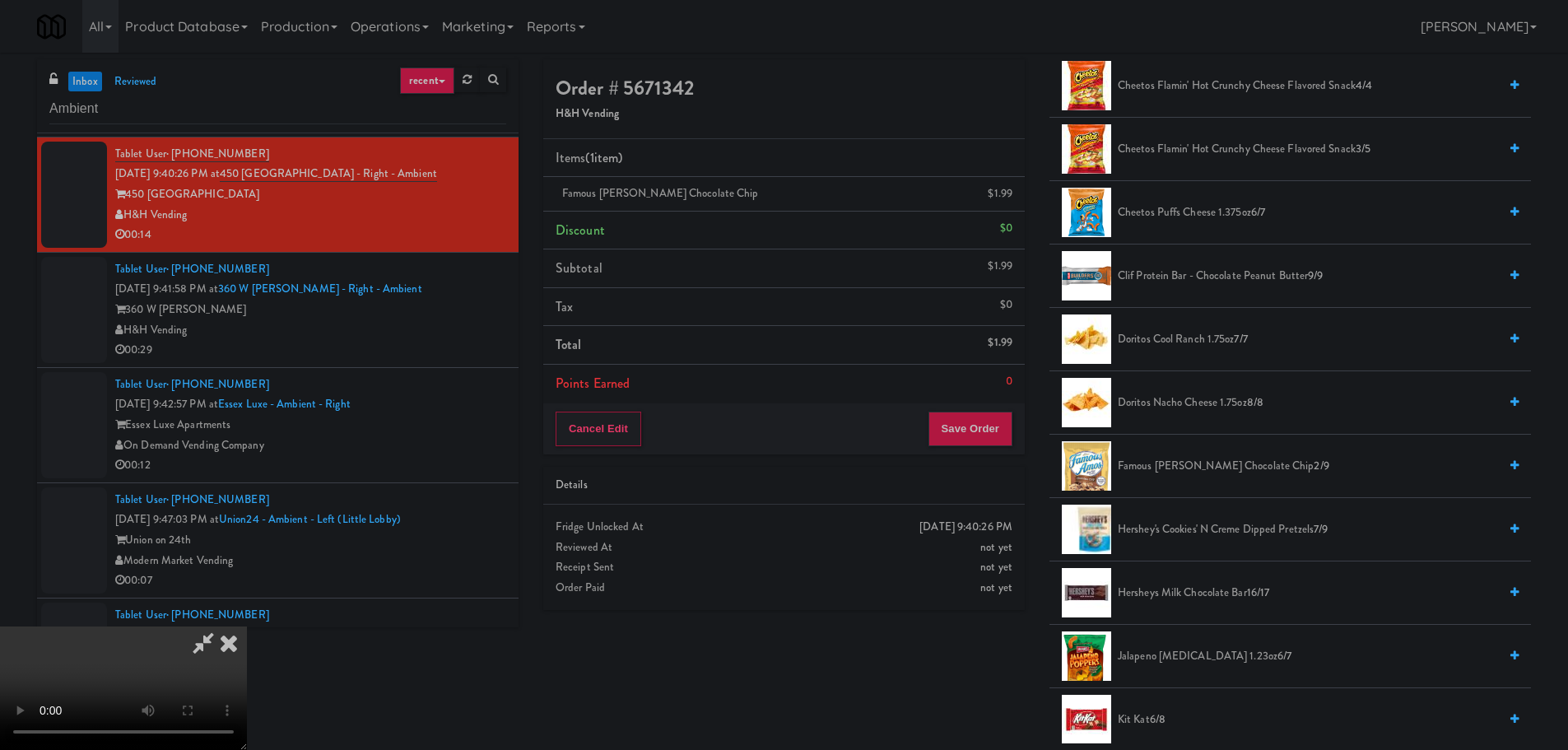
scroll to position [494, 0]
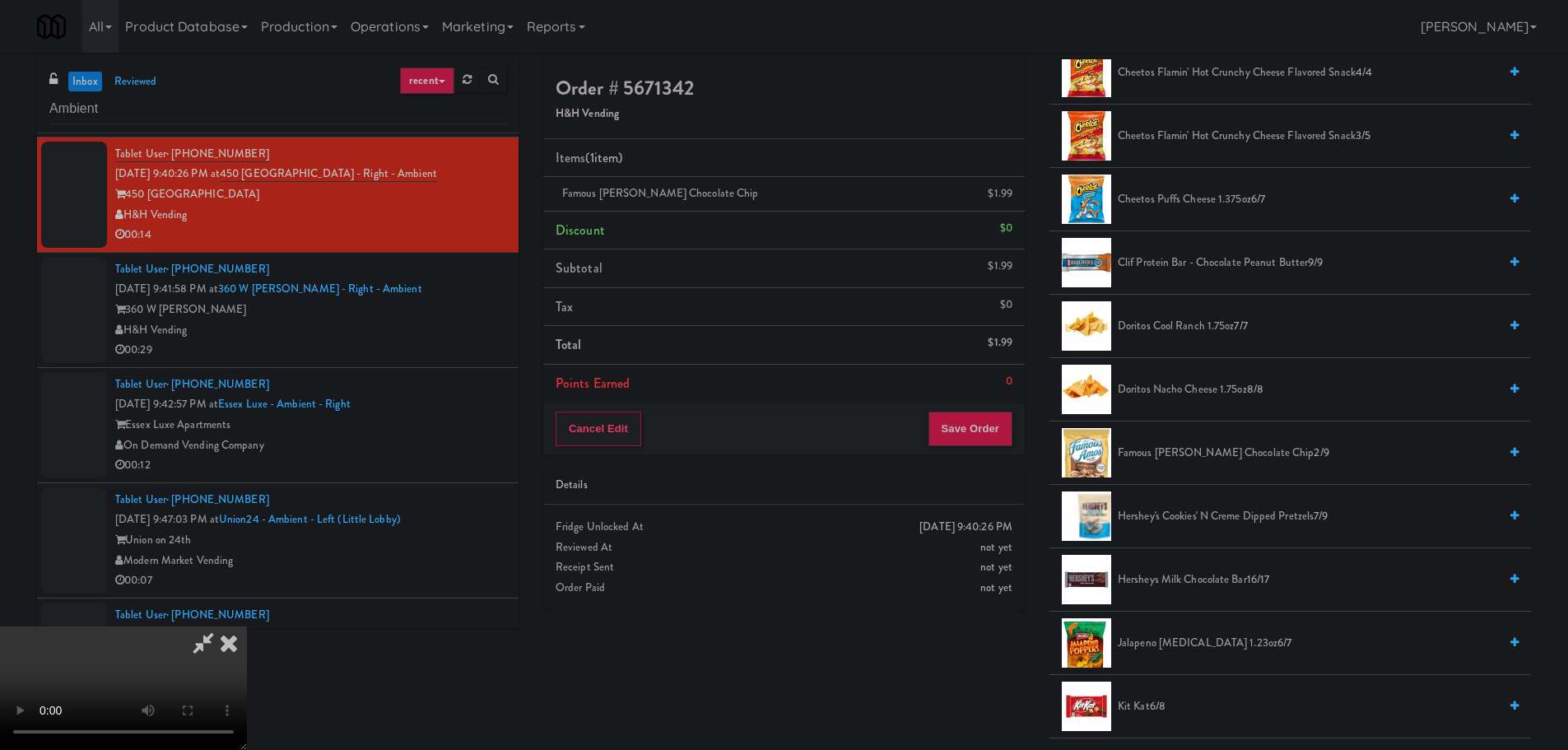
click at [1179, 512] on span "Hershey's Cookies' N Creme dipped pretzels 7/9" at bounding box center [1308, 516] width 380 height 20
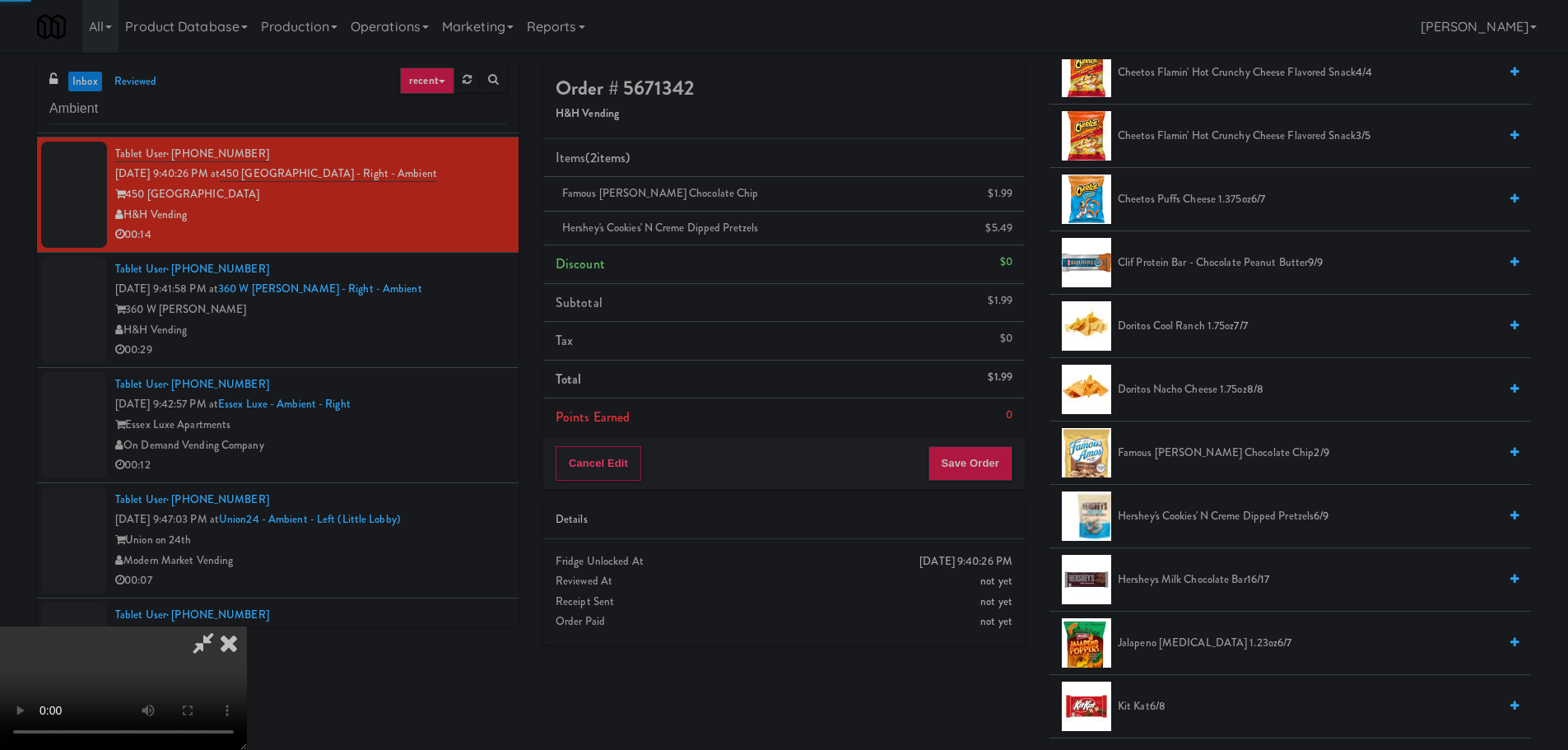
click at [247, 626] on video at bounding box center [123, 688] width 247 height 124
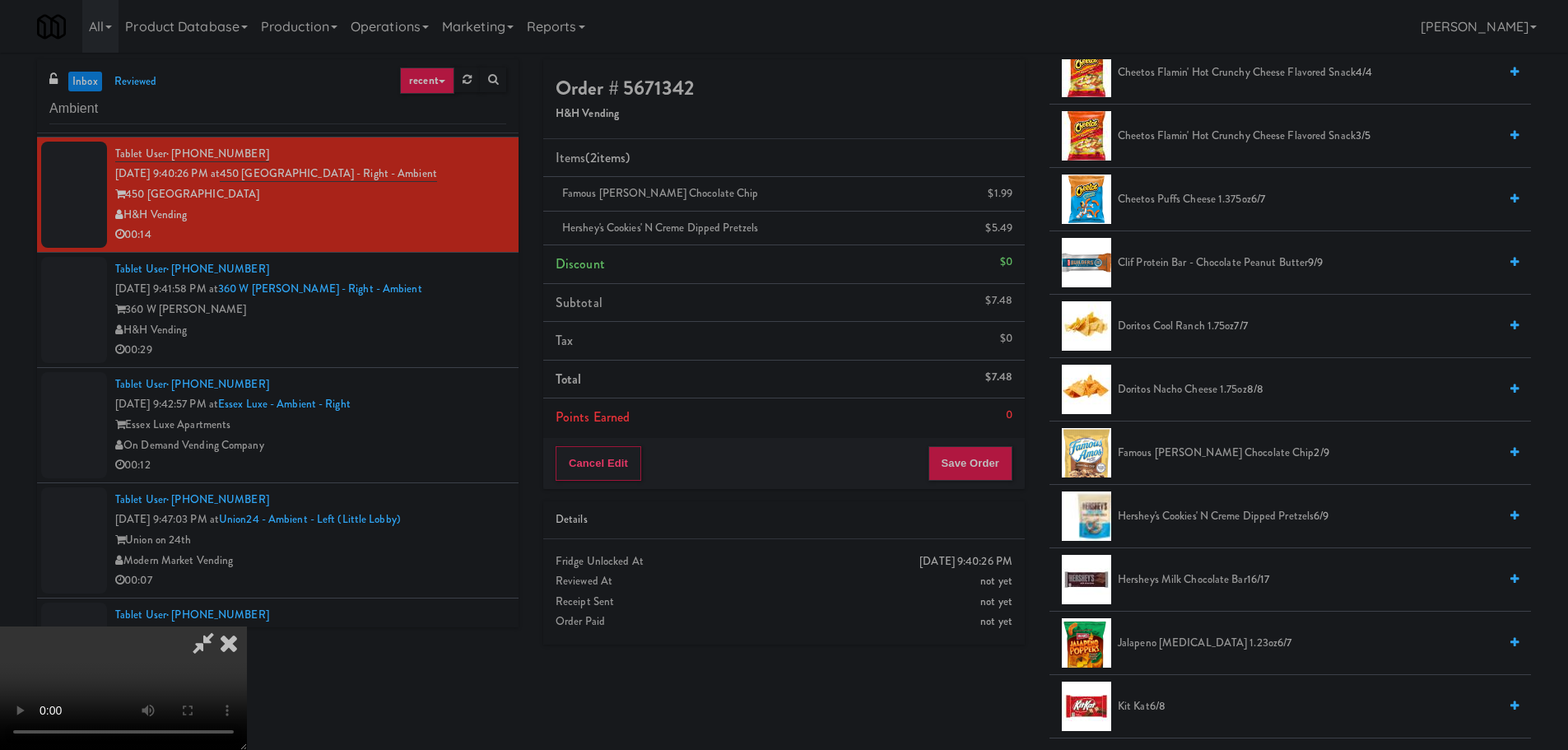
click at [247, 626] on video at bounding box center [123, 688] width 247 height 124
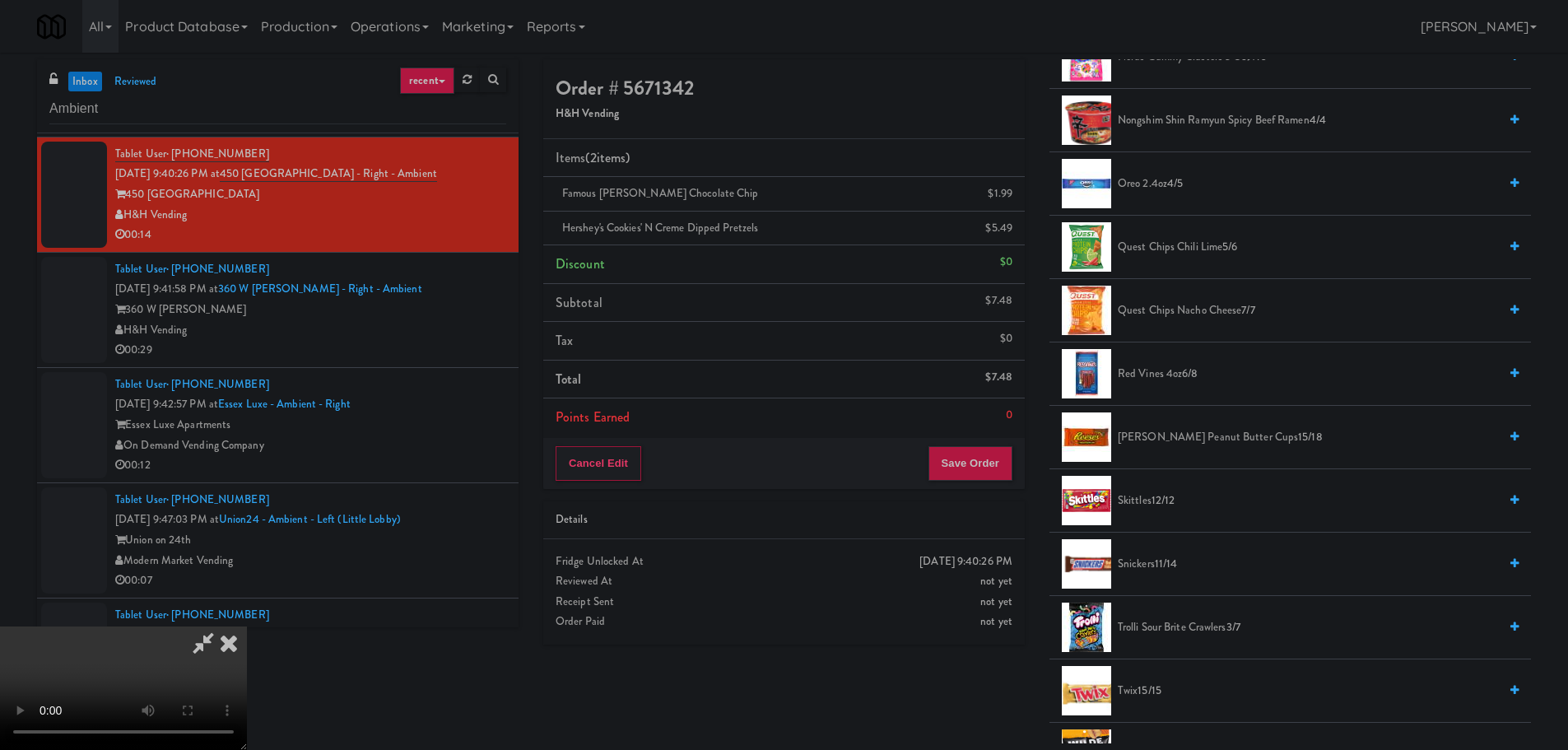
scroll to position [1399, 0]
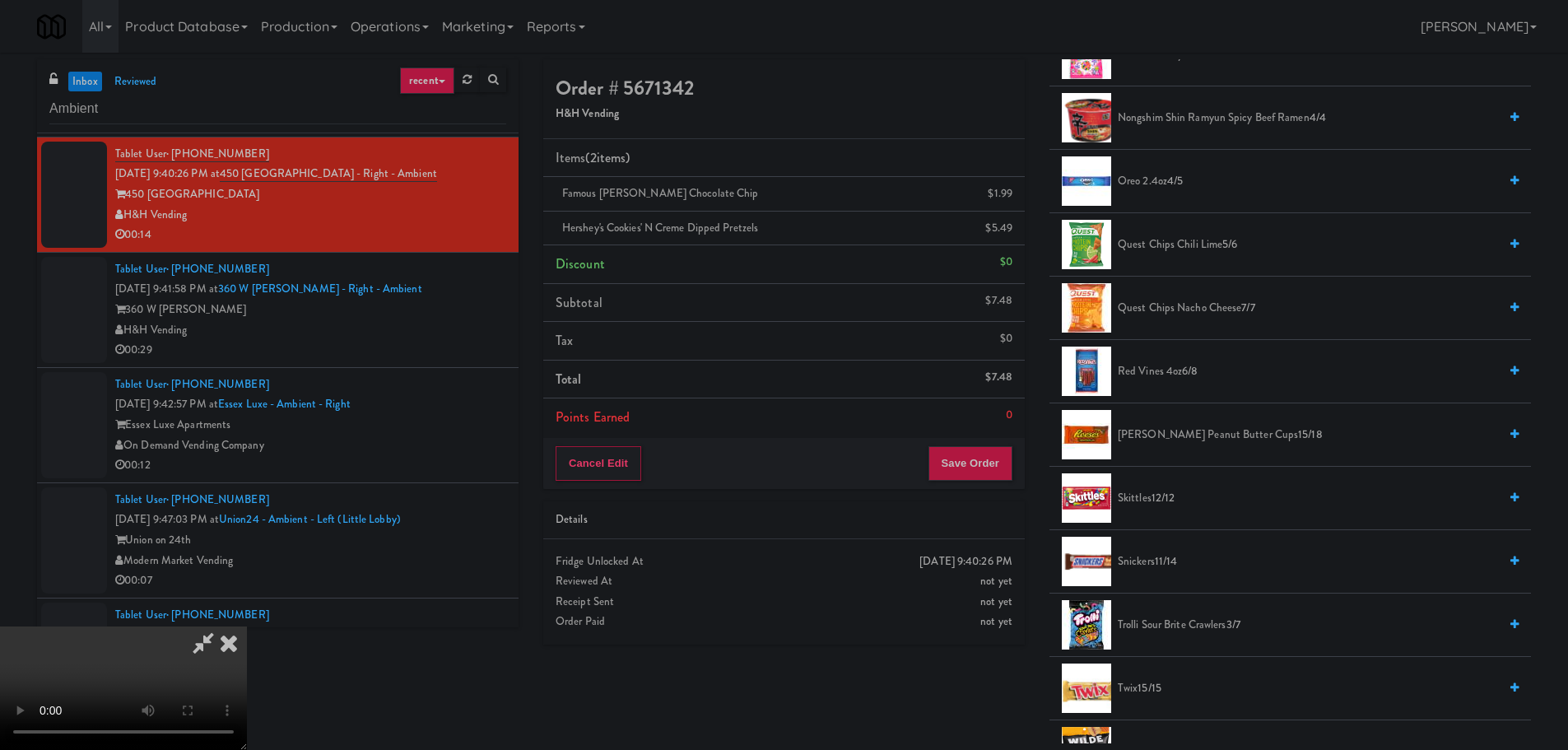
click at [1198, 623] on span "Trolli Sour Brite Crawlers 3/7" at bounding box center [1308, 625] width 380 height 20
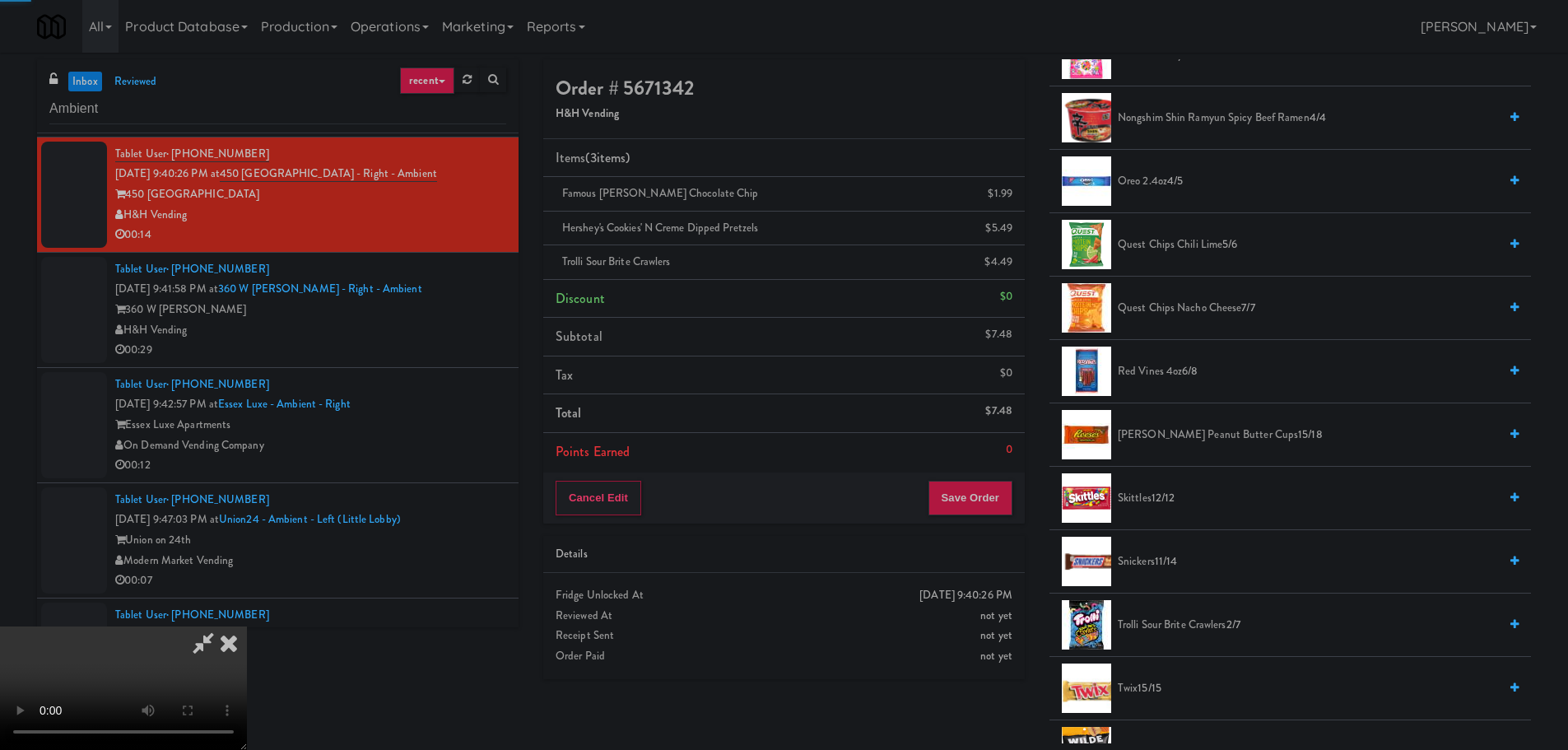
click at [247, 626] on video at bounding box center [123, 688] width 247 height 124
click at [989, 489] on button "Save Order" at bounding box center [970, 498] width 84 height 34
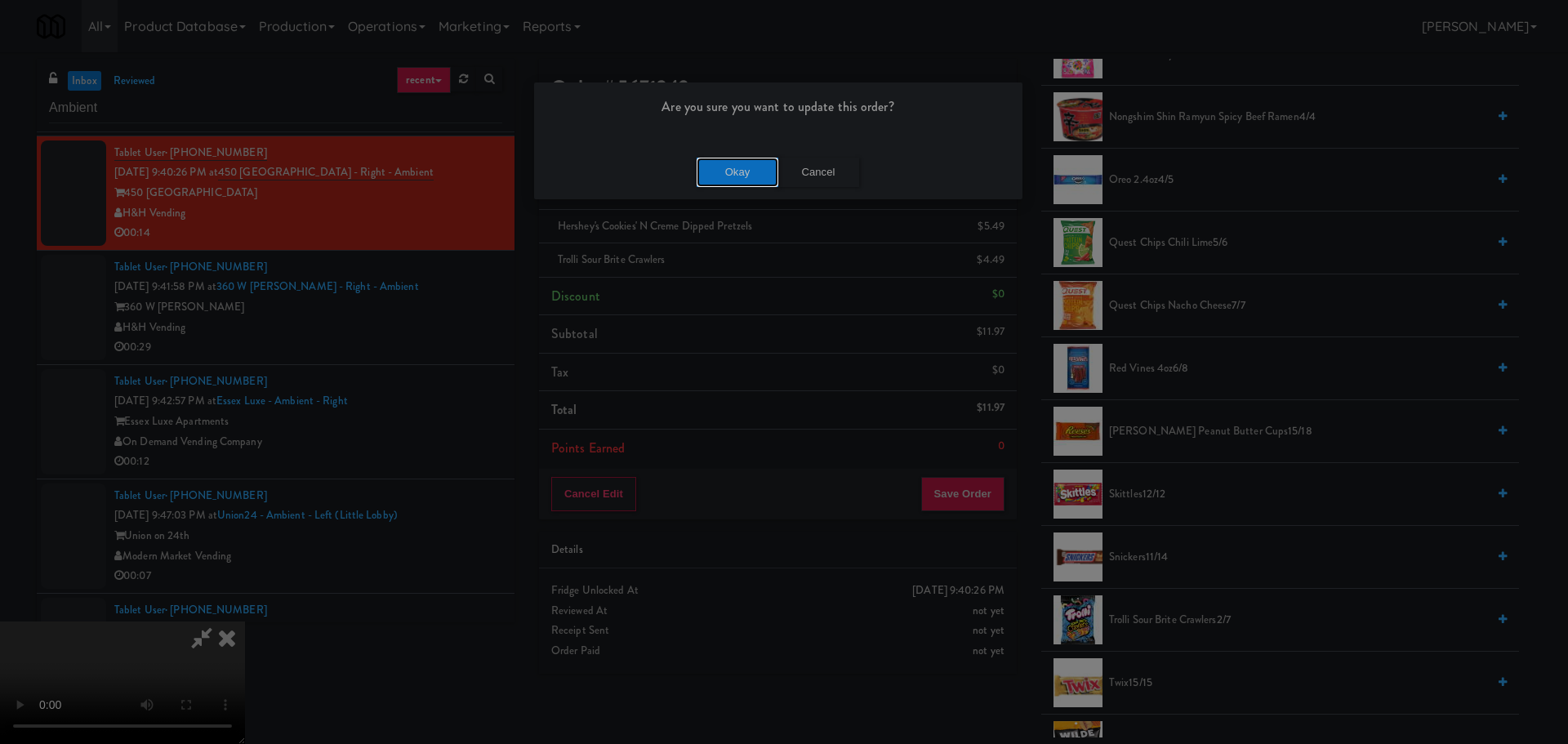
click at [740, 165] on button "Okay" at bounding box center [738, 173] width 81 height 30
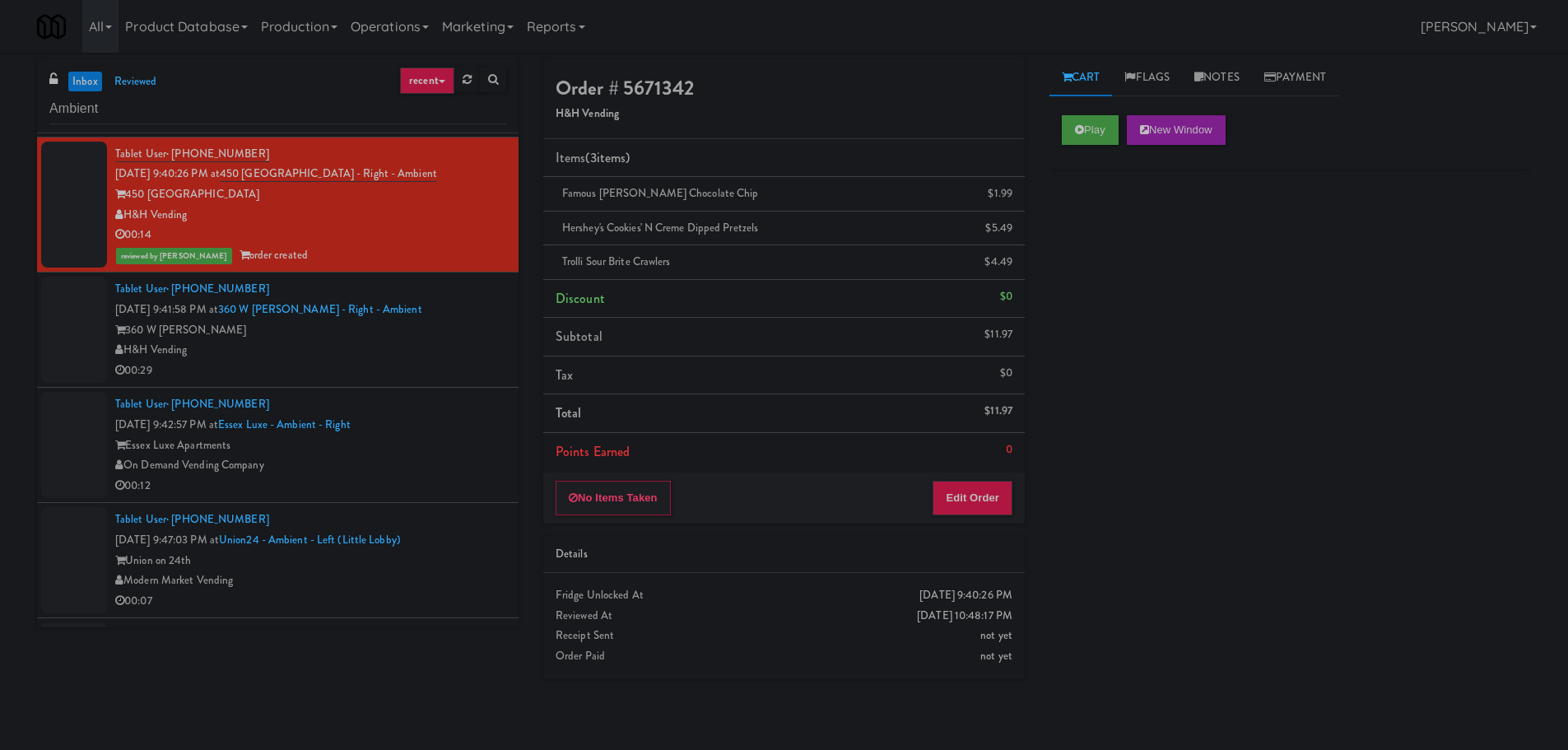
scroll to position [0, 0]
click at [448, 357] on div "H&H Vending" at bounding box center [311, 350] width 391 height 20
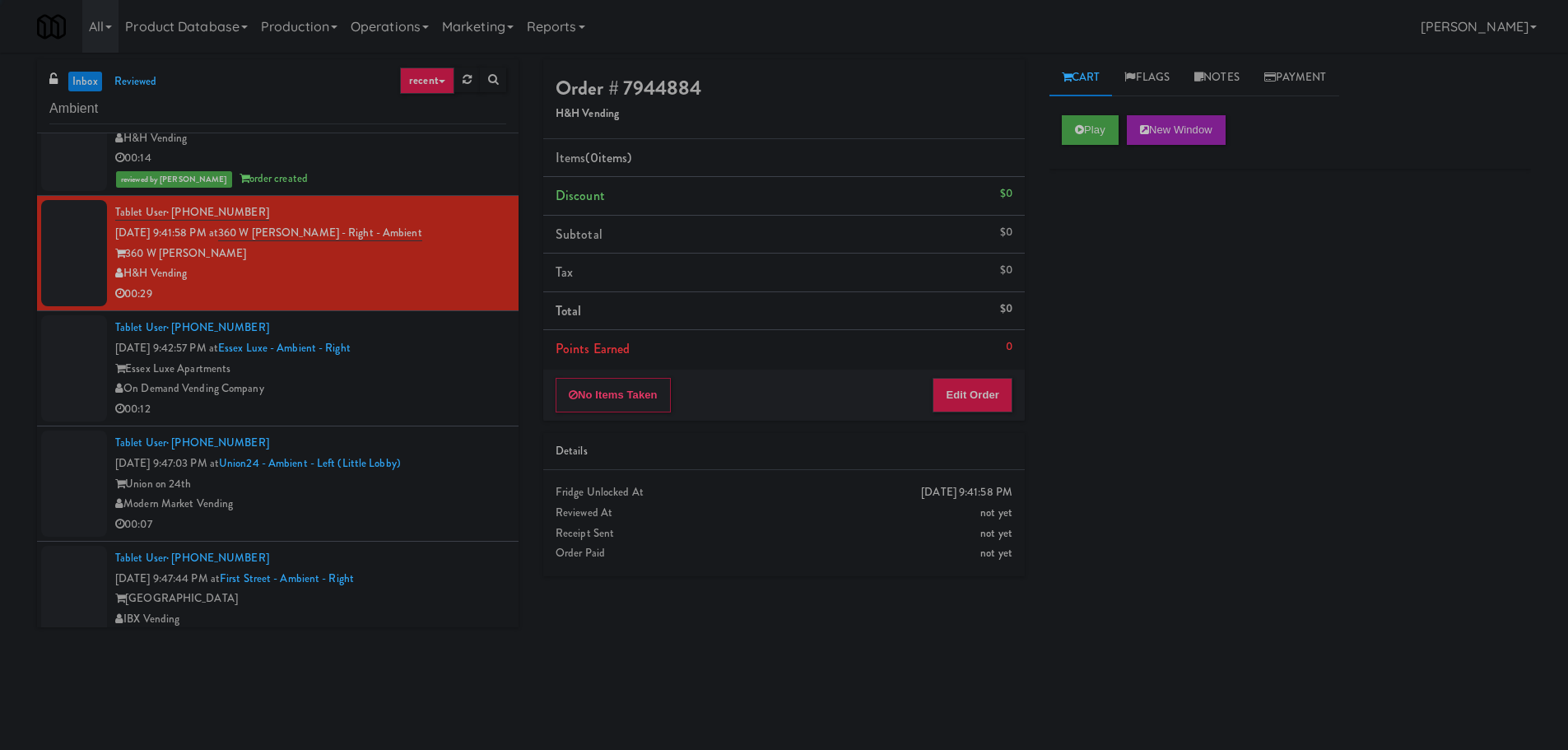
scroll to position [3539, 0]
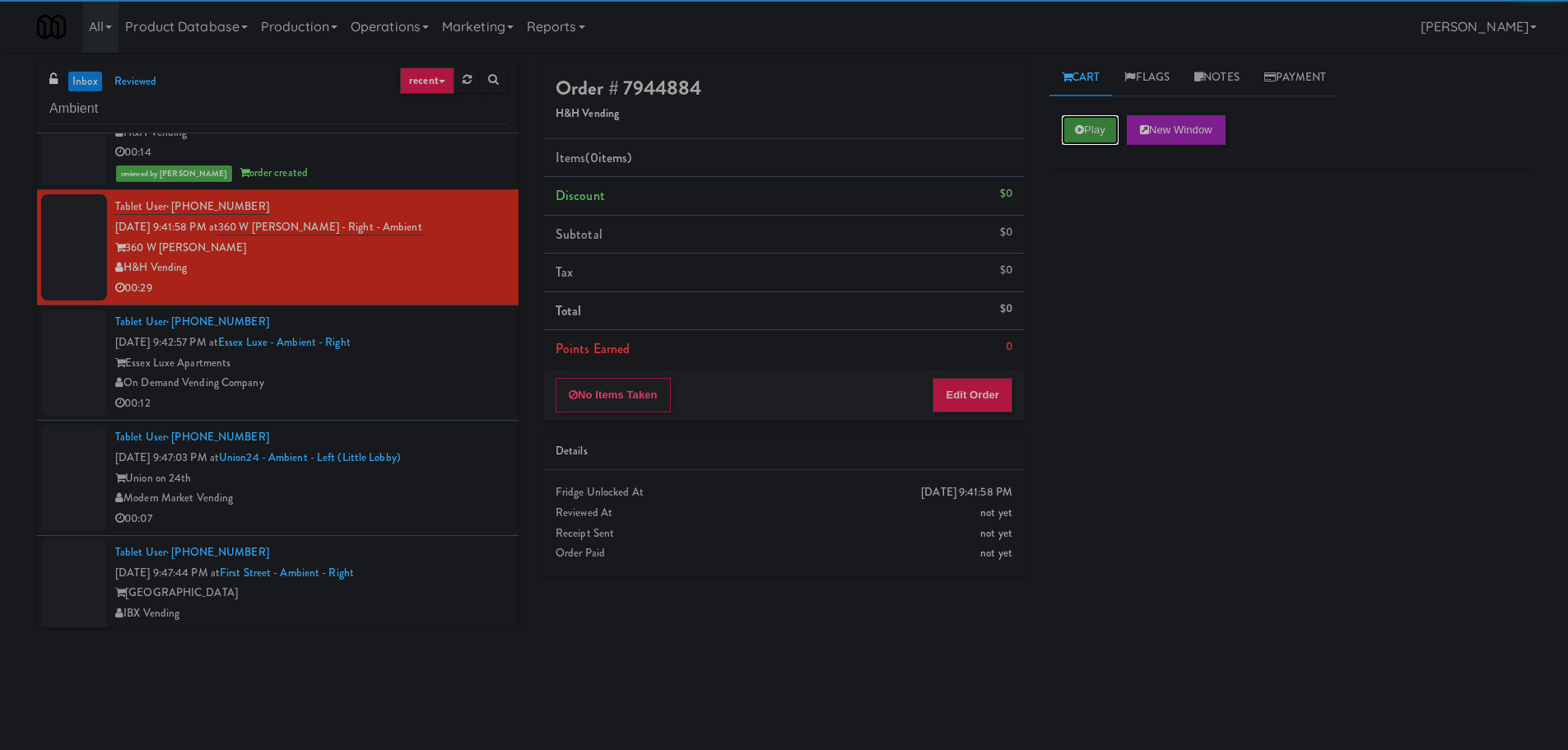
click at [1066, 117] on button "Play" at bounding box center [1090, 130] width 57 height 30
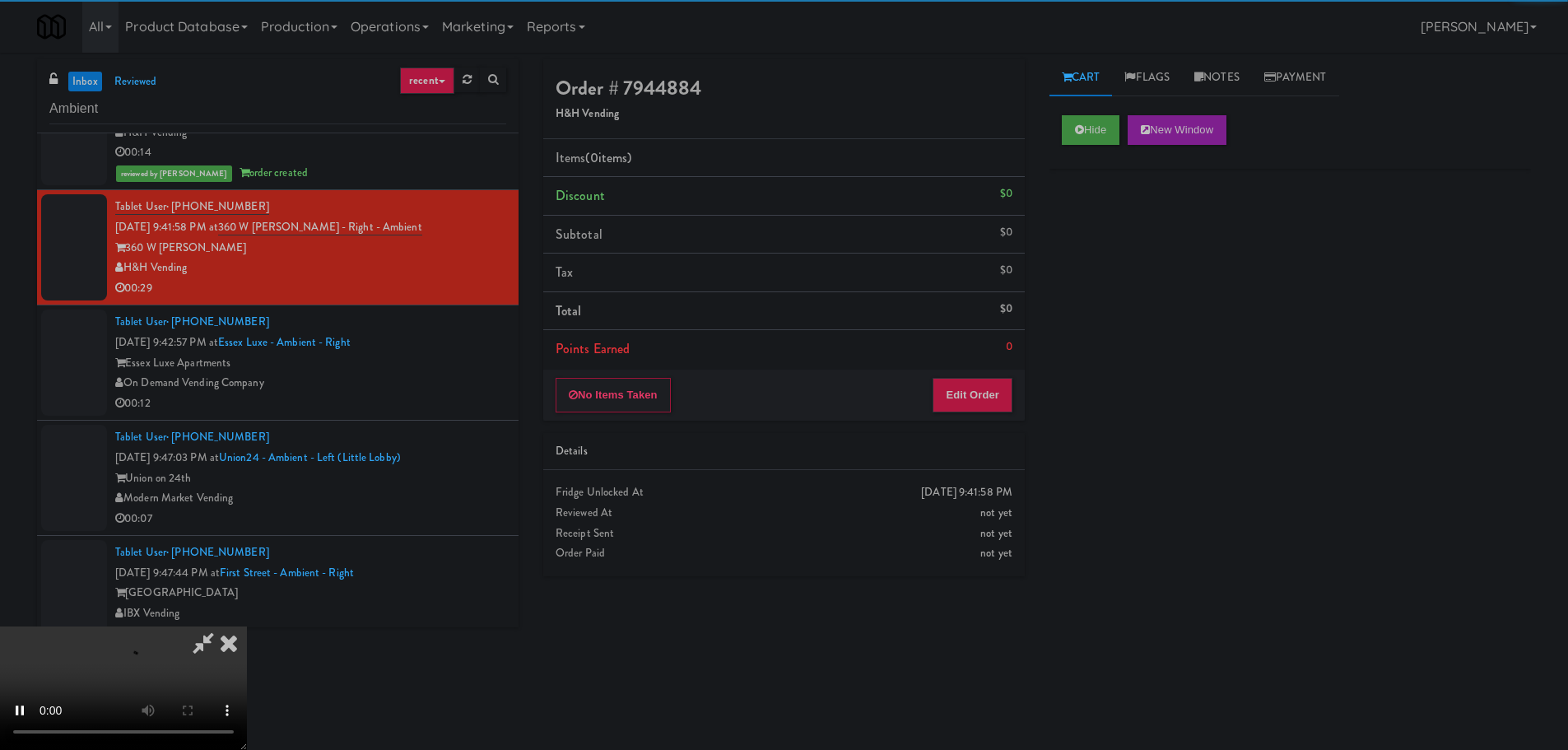
click at [1006, 346] on div "0" at bounding box center [1009, 347] width 7 height 20
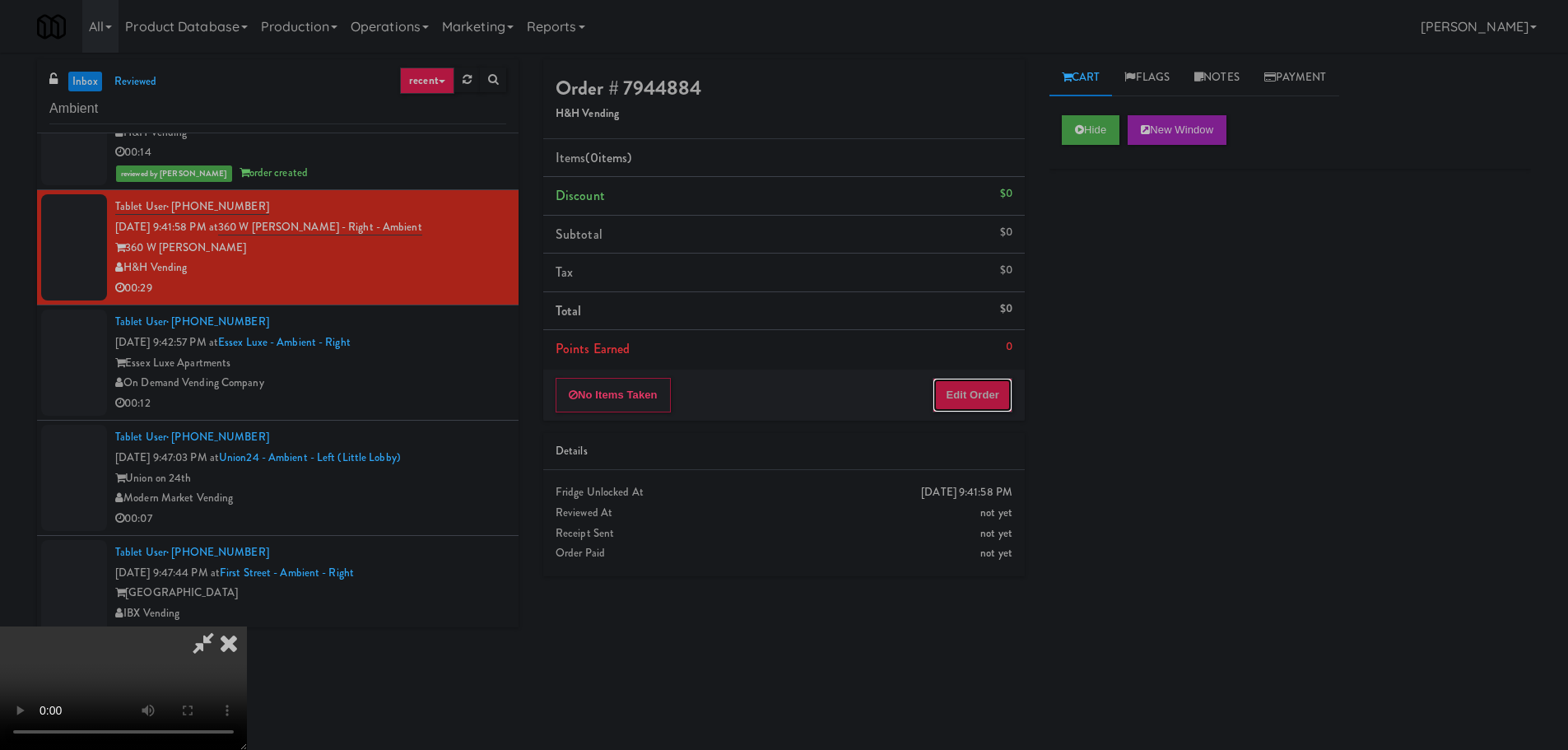
click at [996, 387] on button "Edit Order" at bounding box center [973, 394] width 80 height 34
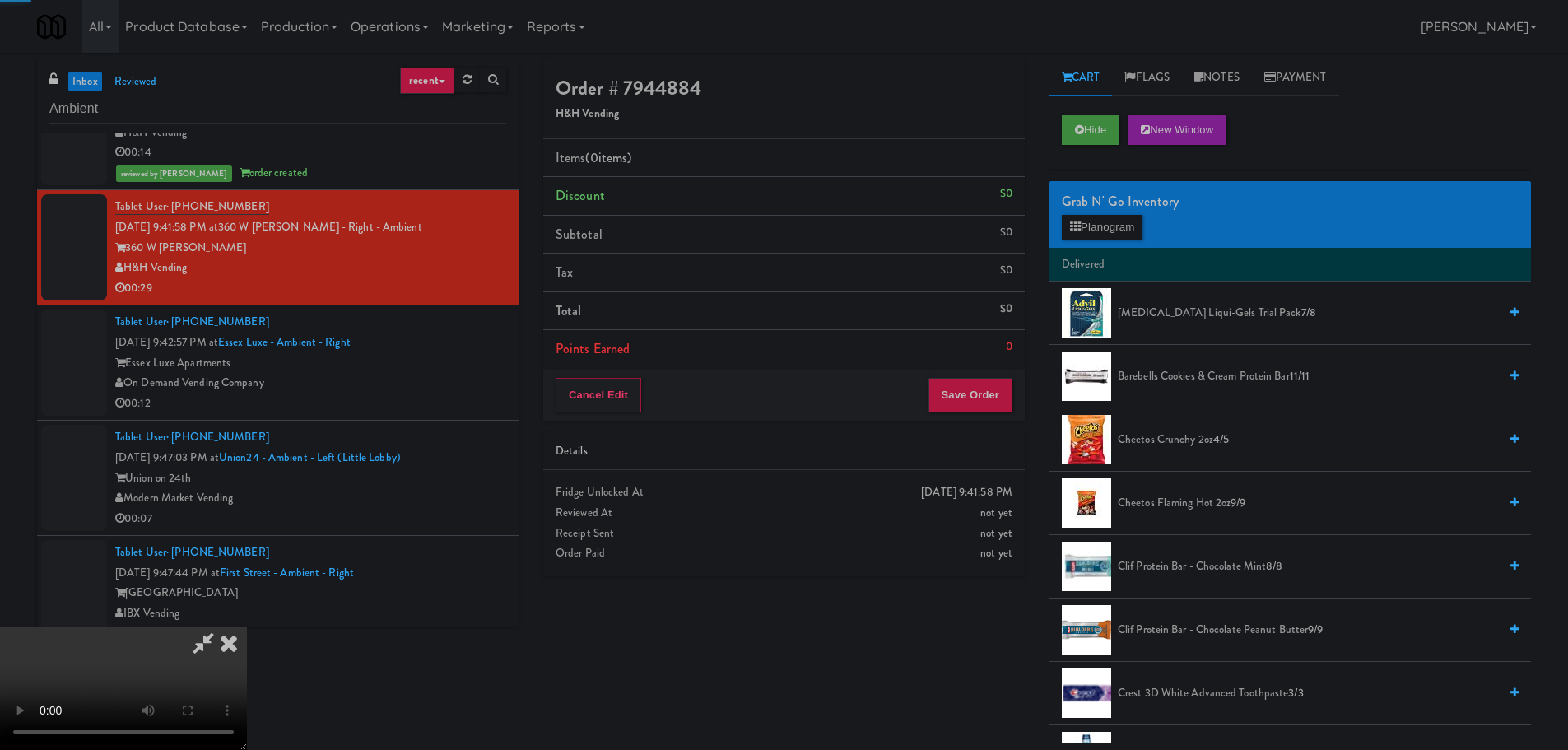
click at [851, 457] on div "Details" at bounding box center [784, 452] width 457 height 20
click at [247, 626] on video at bounding box center [123, 688] width 247 height 124
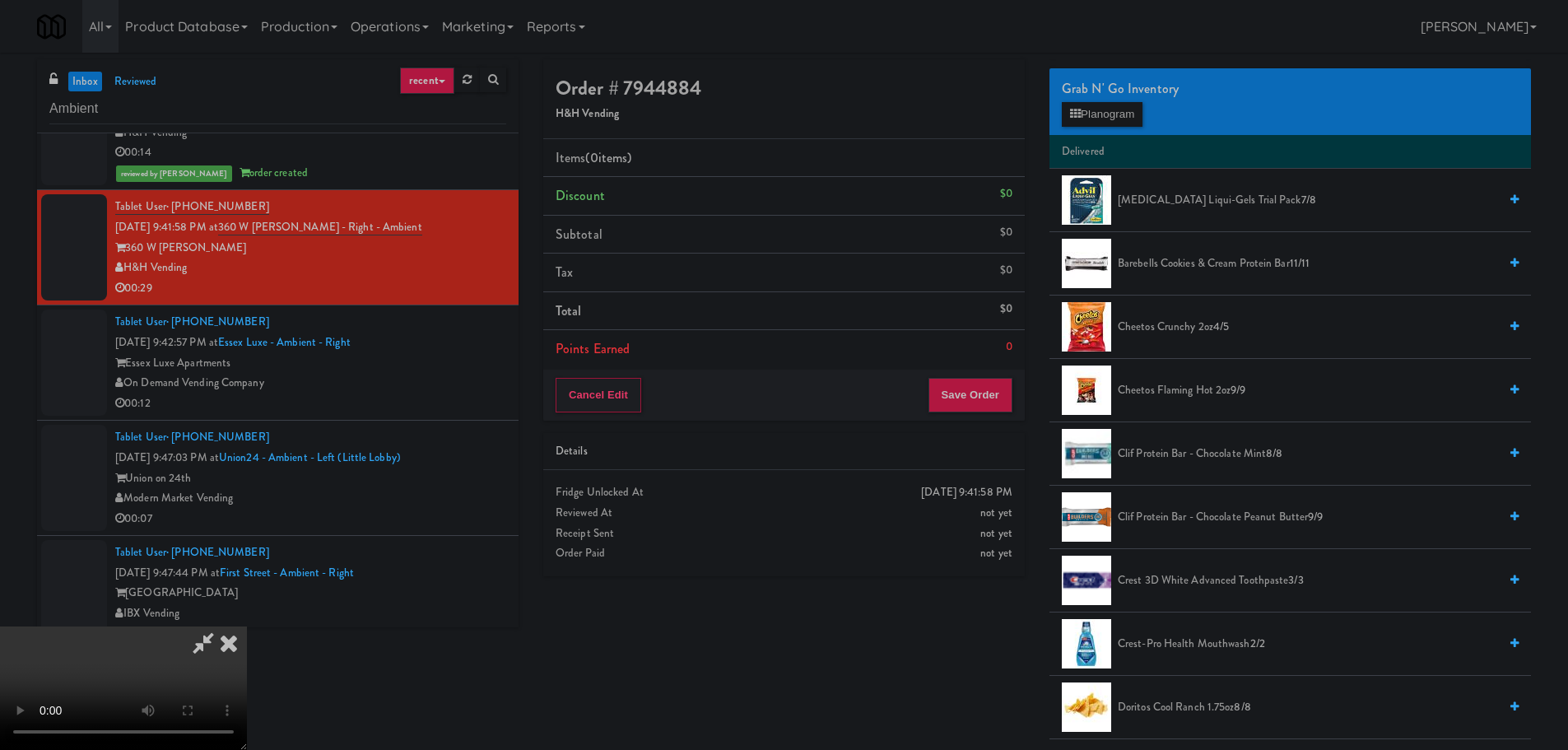
scroll to position [165, 0]
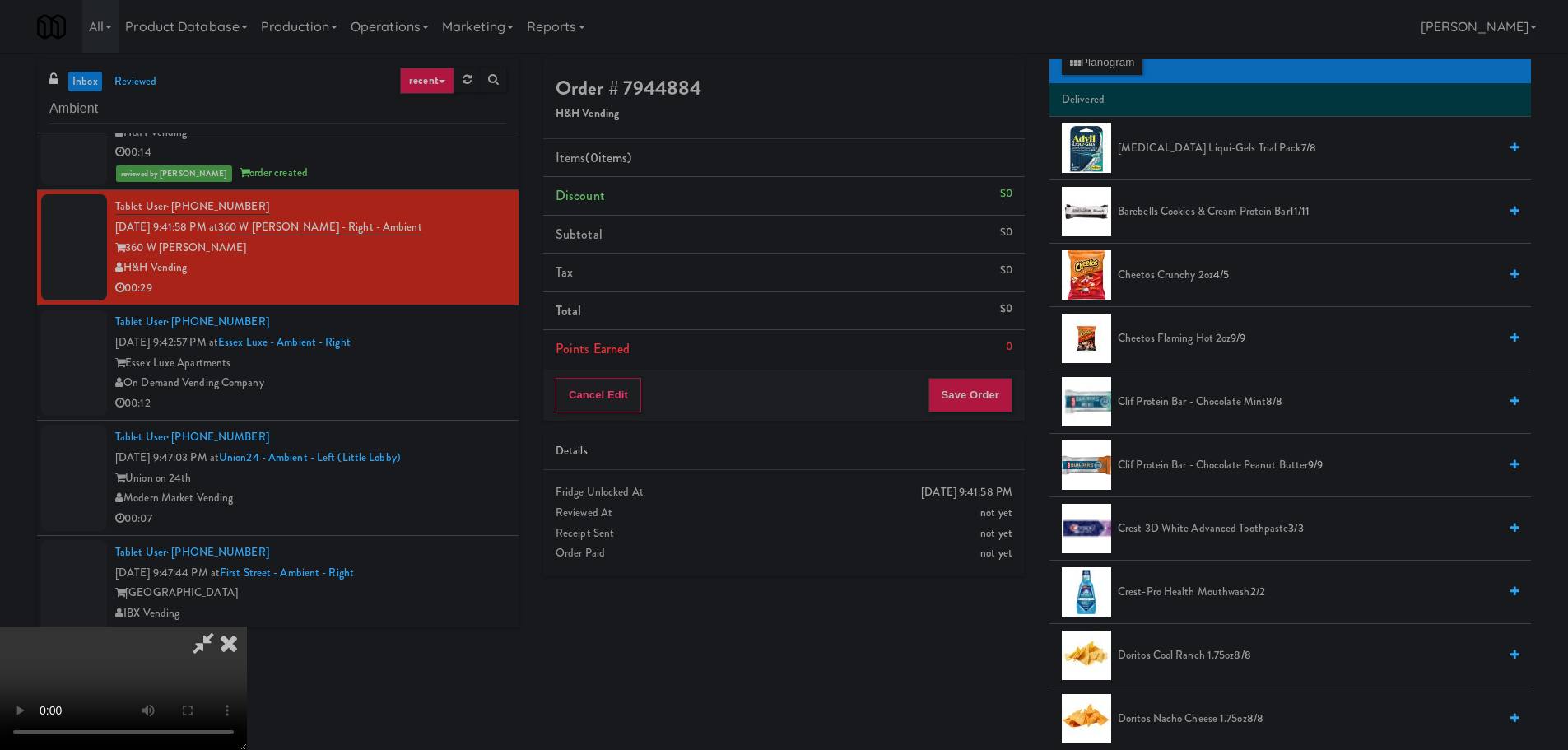
click at [1232, 339] on span "9/9" at bounding box center [1238, 337] width 15 height 16
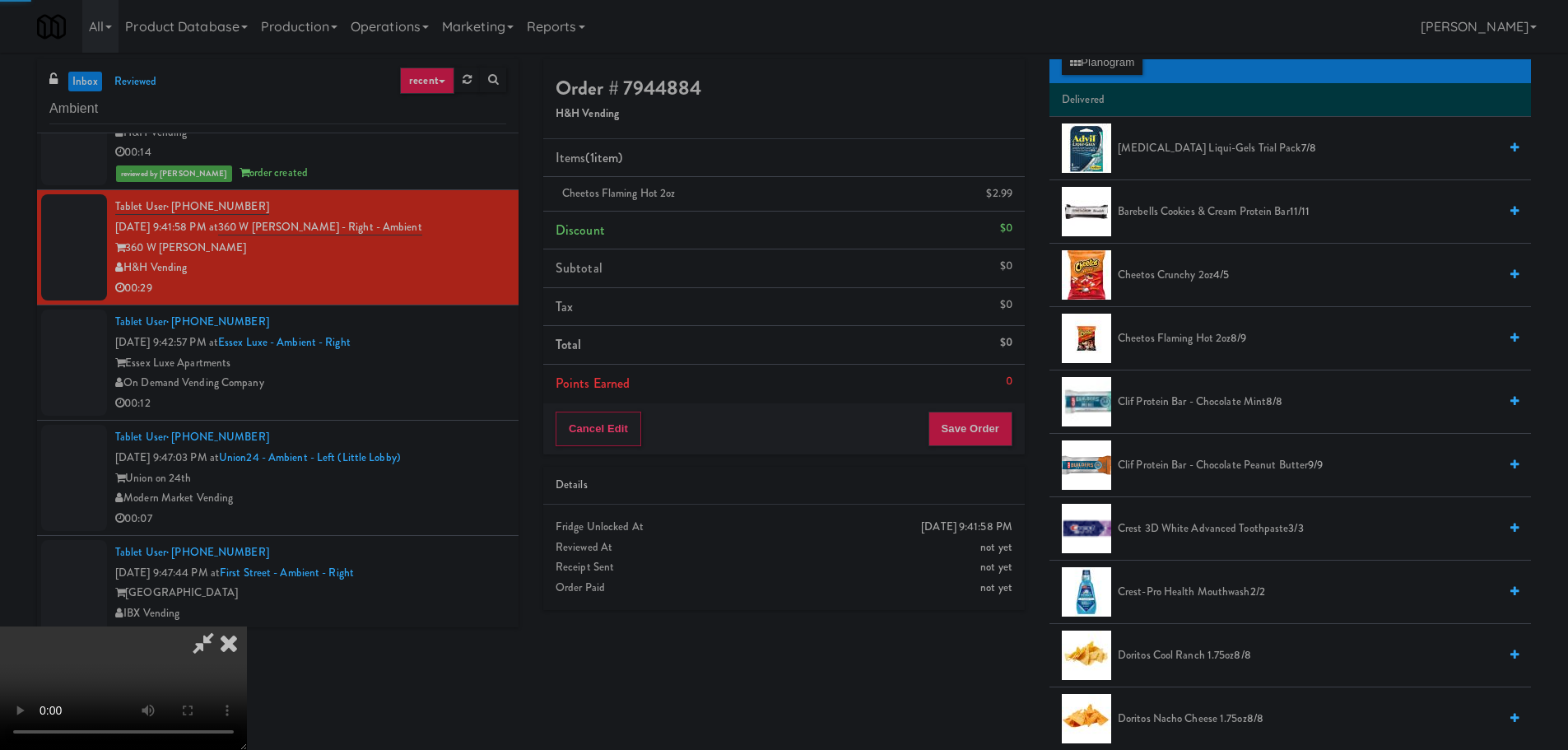
click at [247, 626] on video at bounding box center [123, 688] width 247 height 124
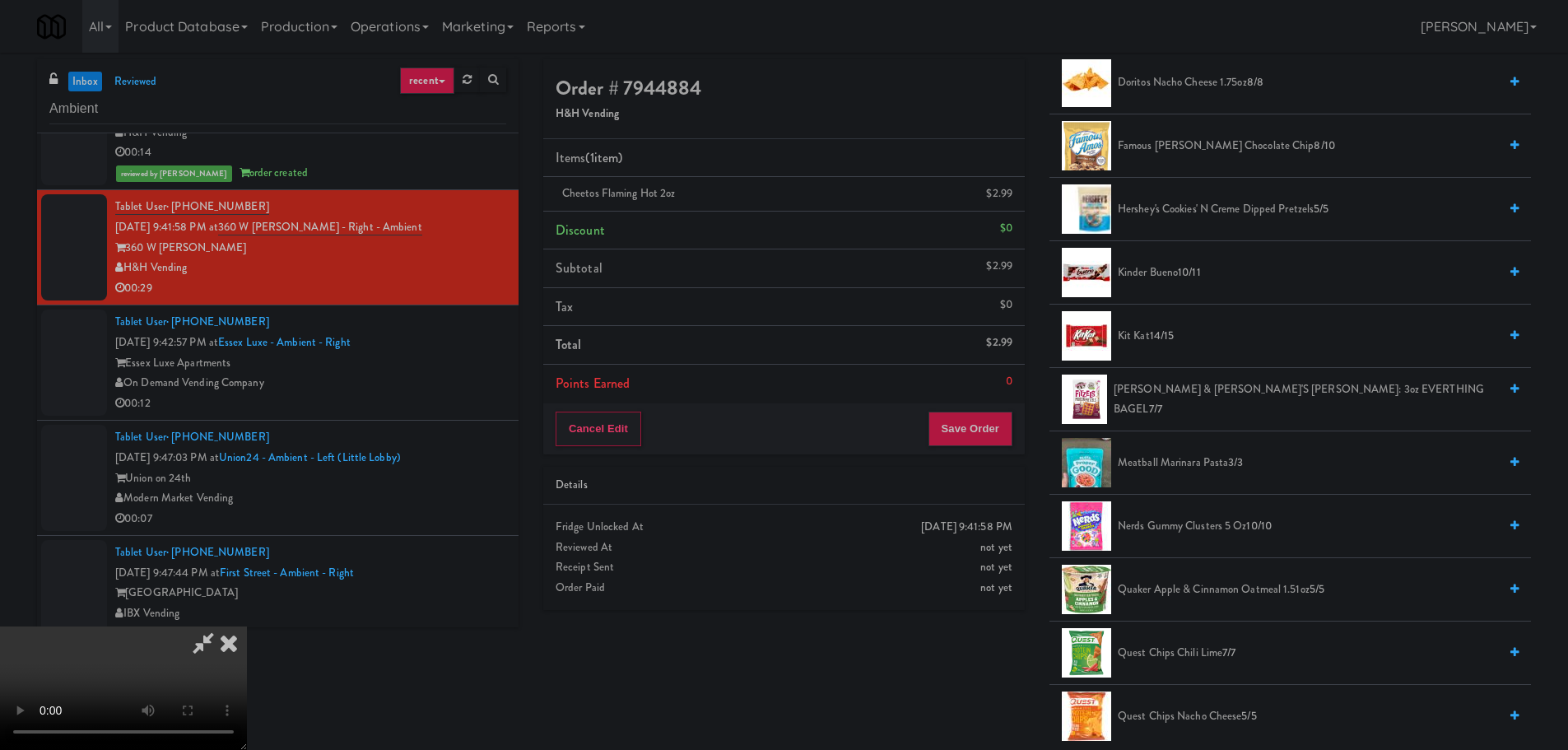
scroll to position [823, 0]
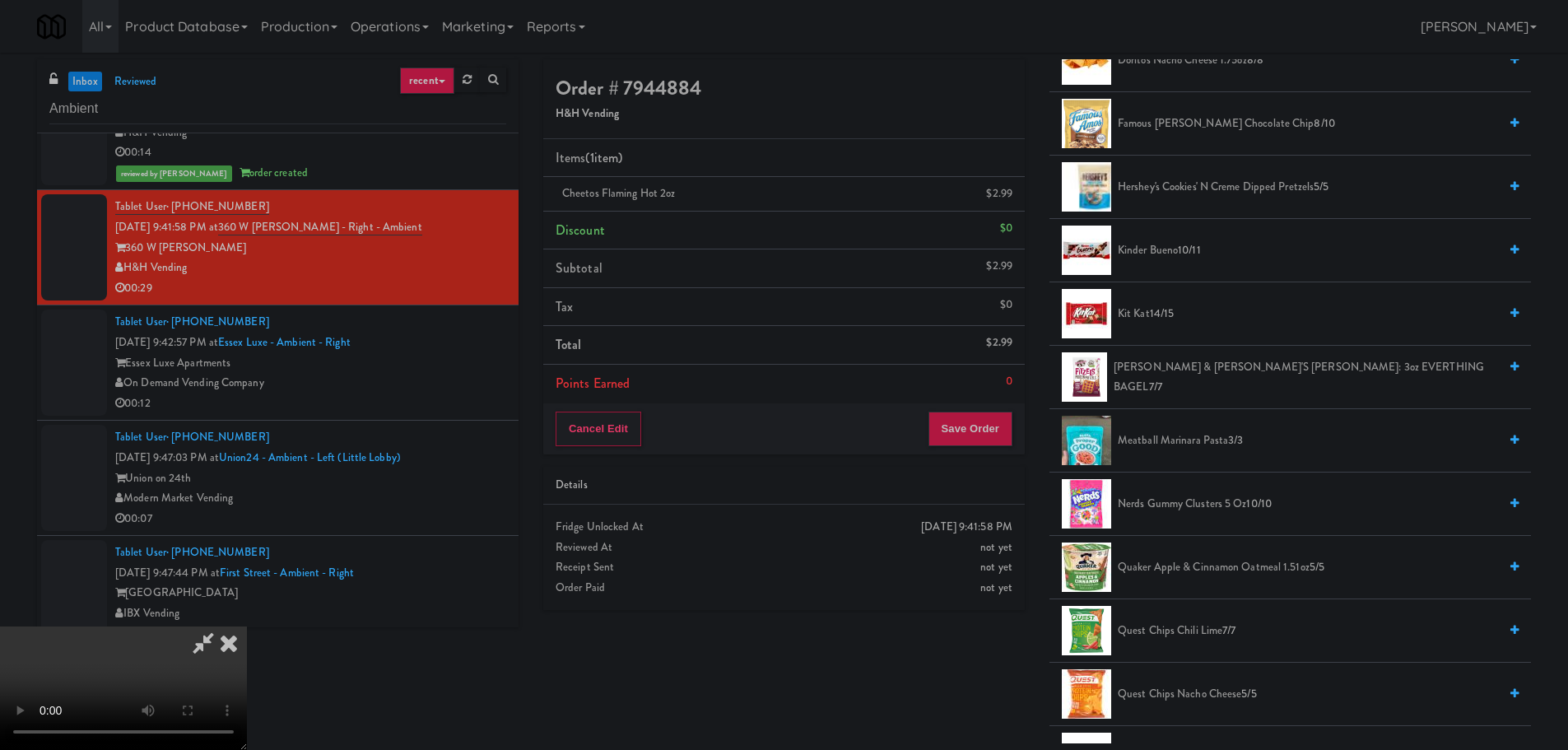
click at [1188, 514] on li "Nerds Gummy Clusters 5 oz 10/10" at bounding box center [1289, 504] width 482 height 63
click at [1200, 509] on span "Nerds Gummy Clusters 5 oz 10/10" at bounding box center [1308, 504] width 380 height 20
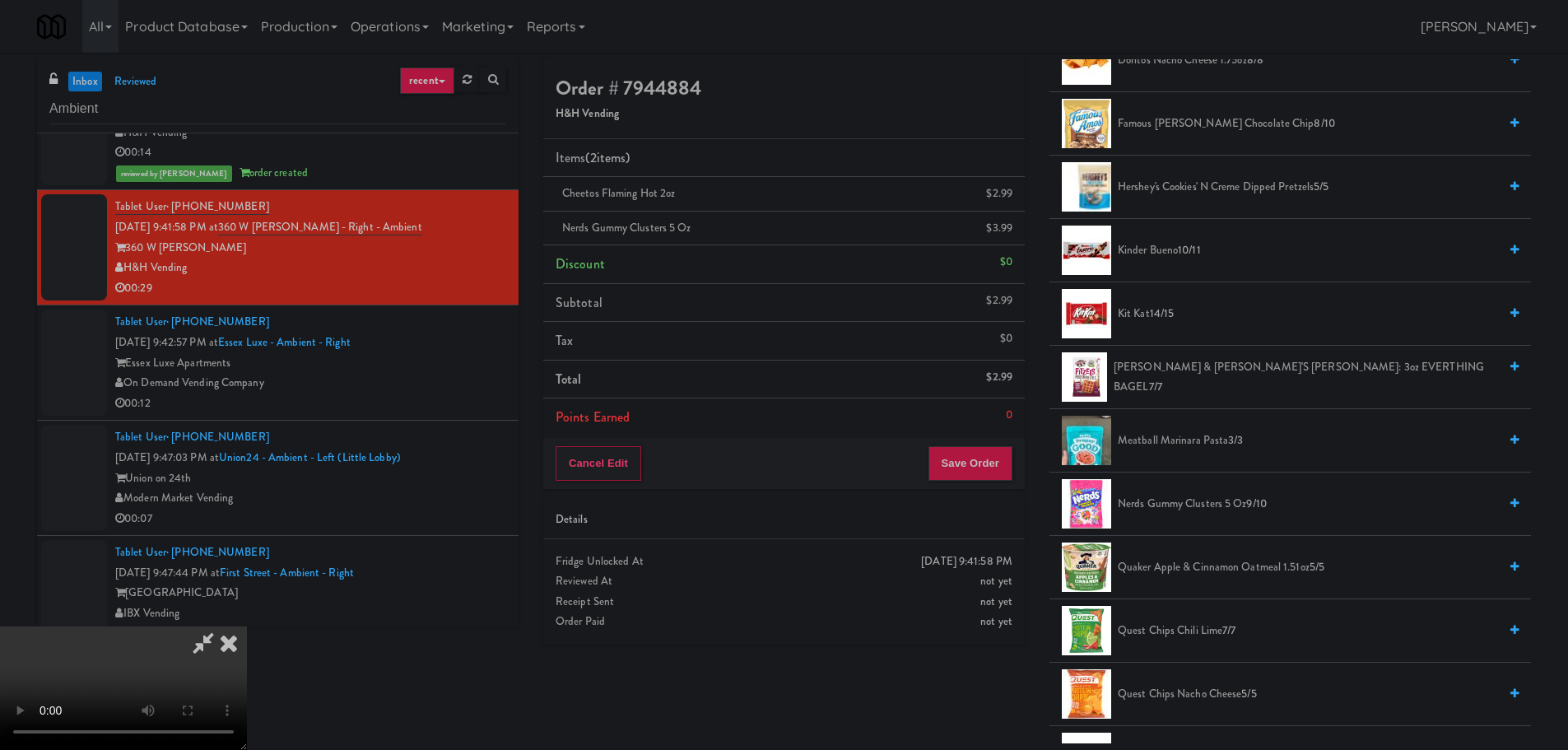
click at [247, 626] on video at bounding box center [123, 688] width 247 height 124
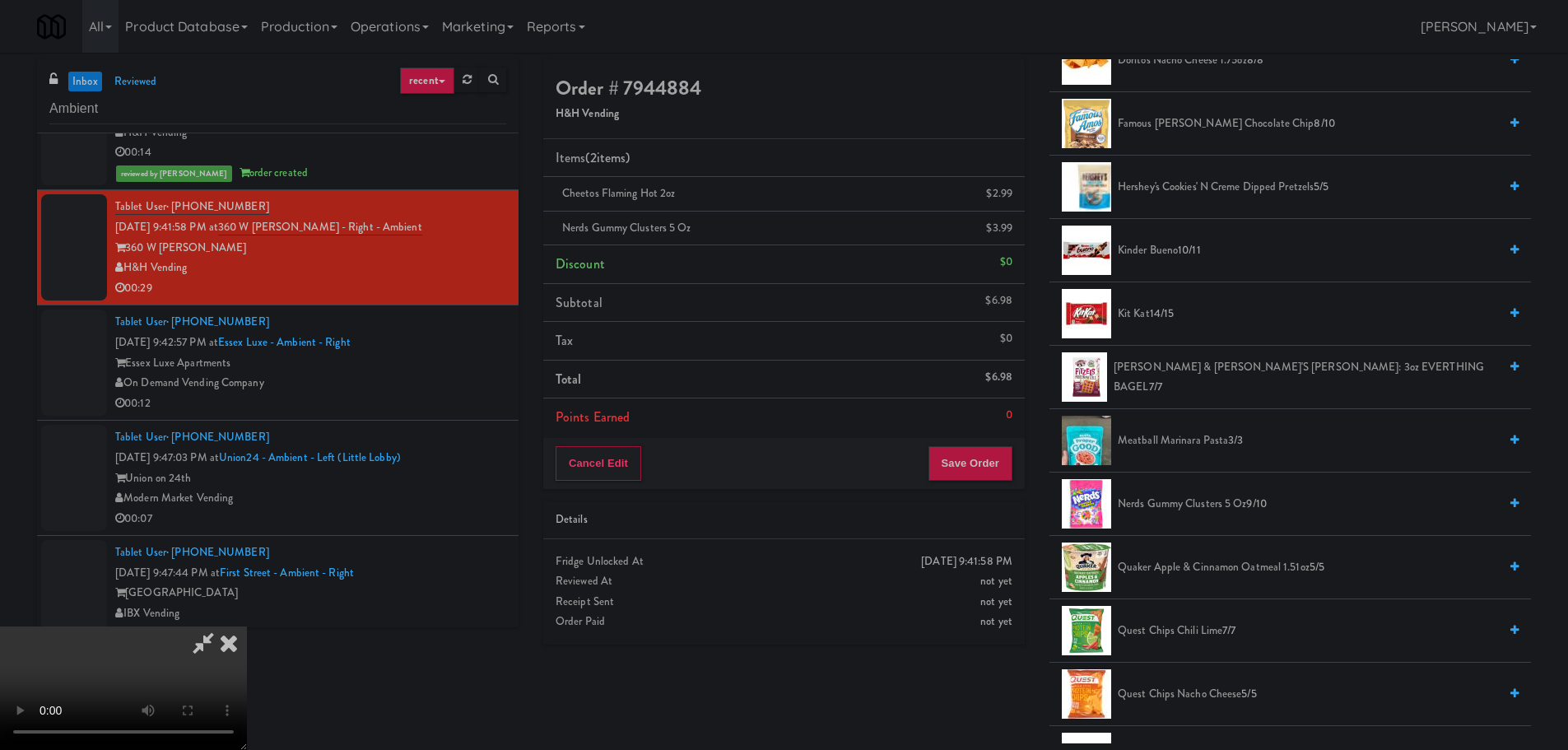
click at [247, 626] on video at bounding box center [123, 688] width 247 height 124
drag, startPoint x: 566, startPoint y: 483, endPoint x: 562, endPoint y: 490, distance: 8.1
click at [247, 626] on video at bounding box center [123, 688] width 247 height 124
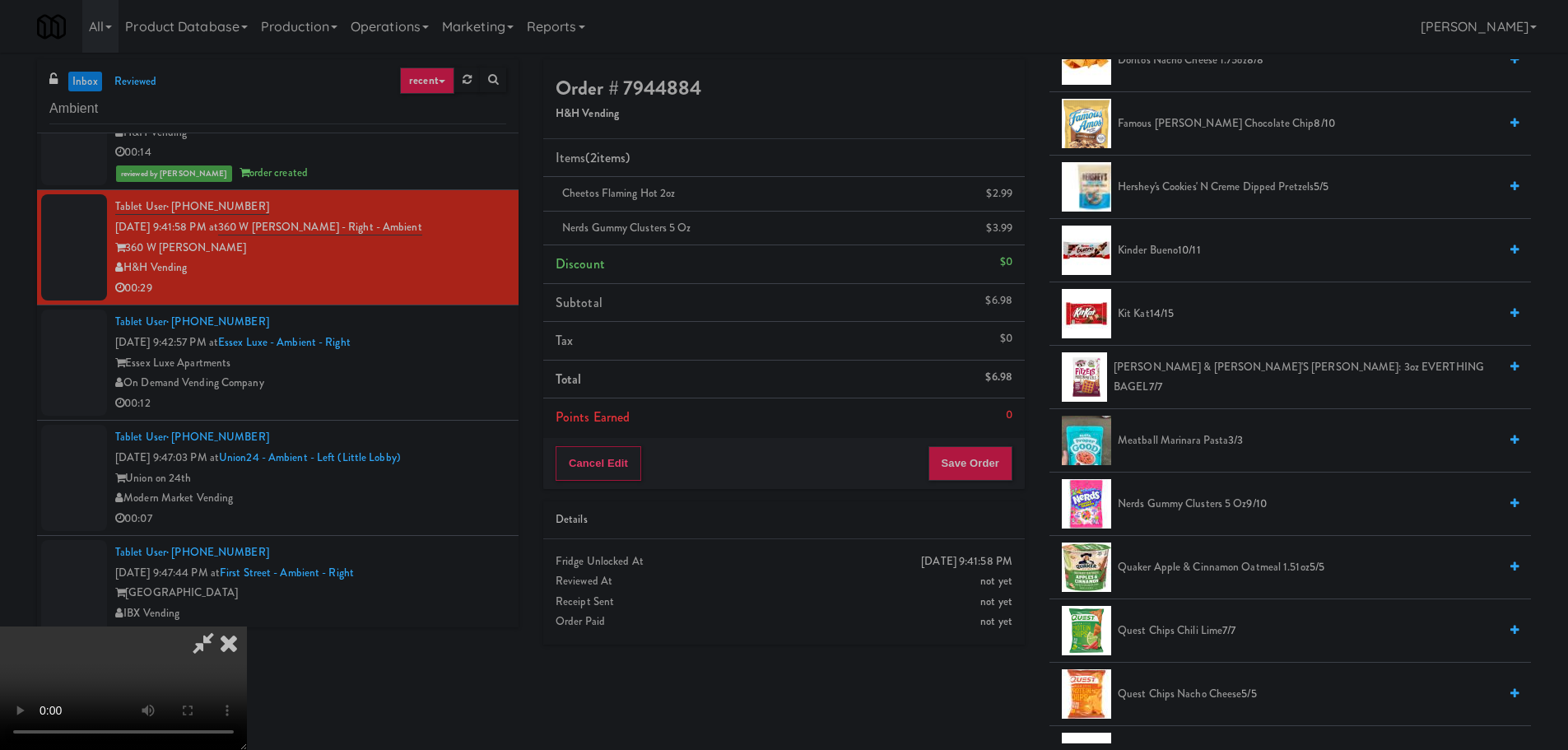
drag, startPoint x: 526, startPoint y: 517, endPoint x: 534, endPoint y: 520, distance: 8.5
click at [247, 626] on video at bounding box center [123, 688] width 247 height 124
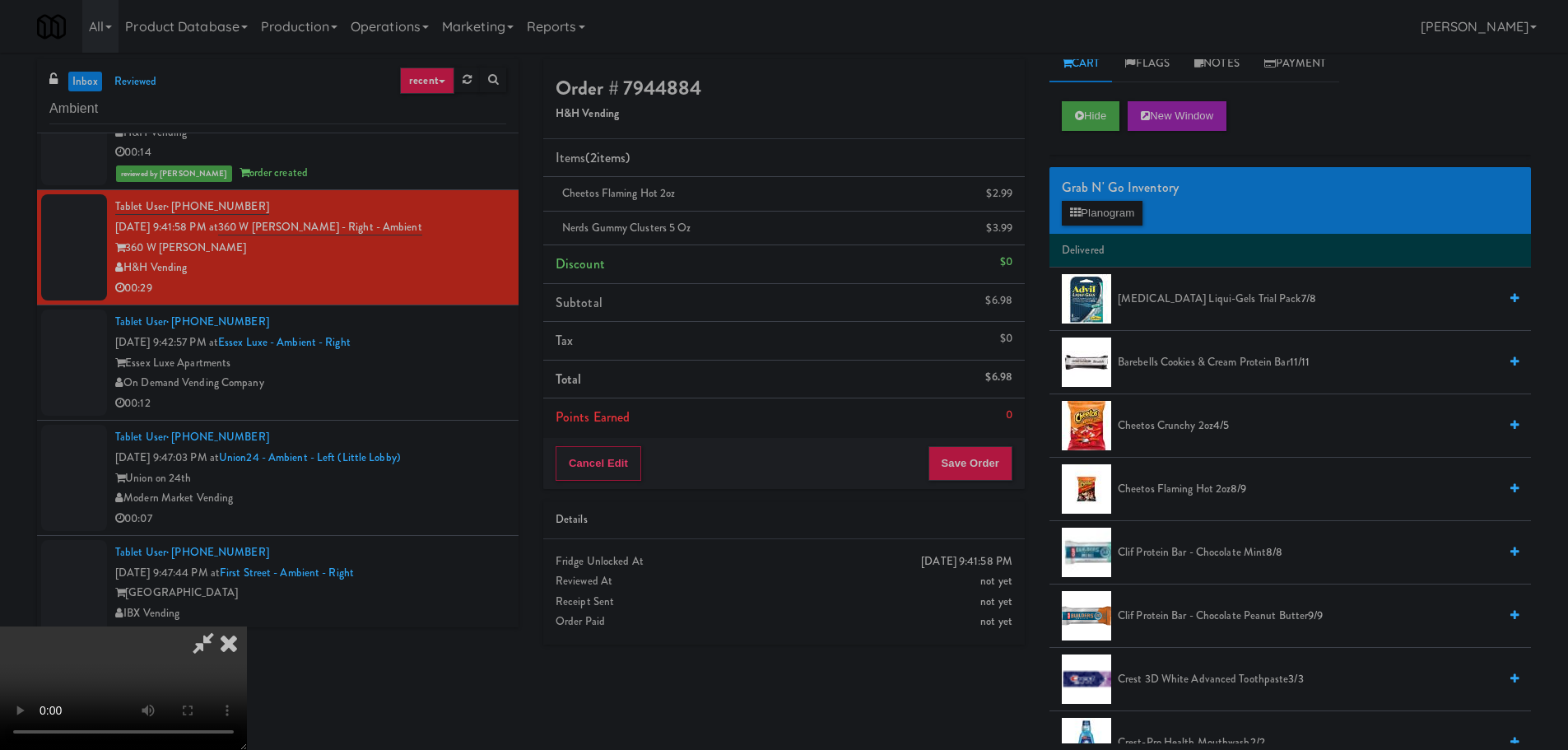
scroll to position [0, 0]
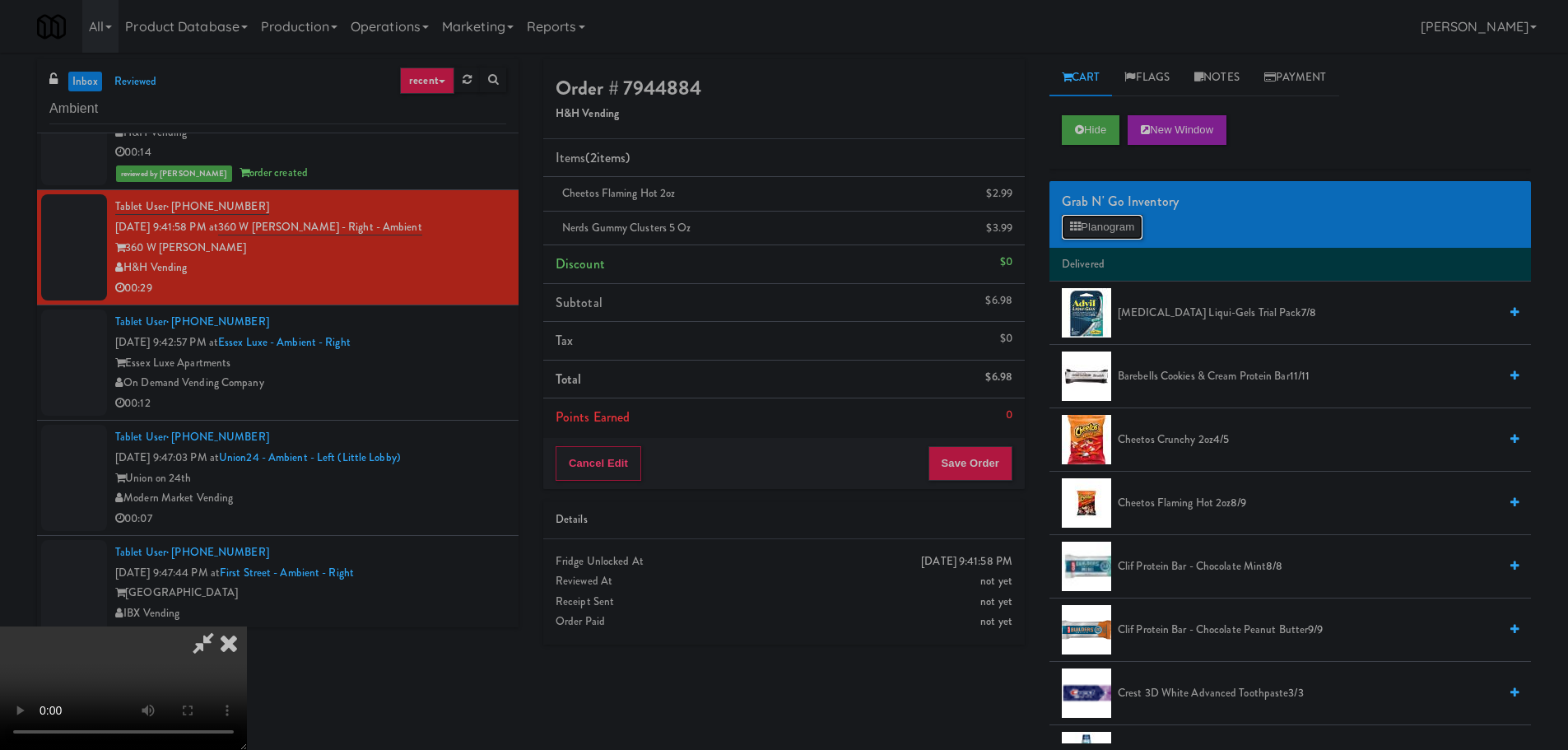
click at [1103, 231] on button "Planogram" at bounding box center [1102, 227] width 81 height 25
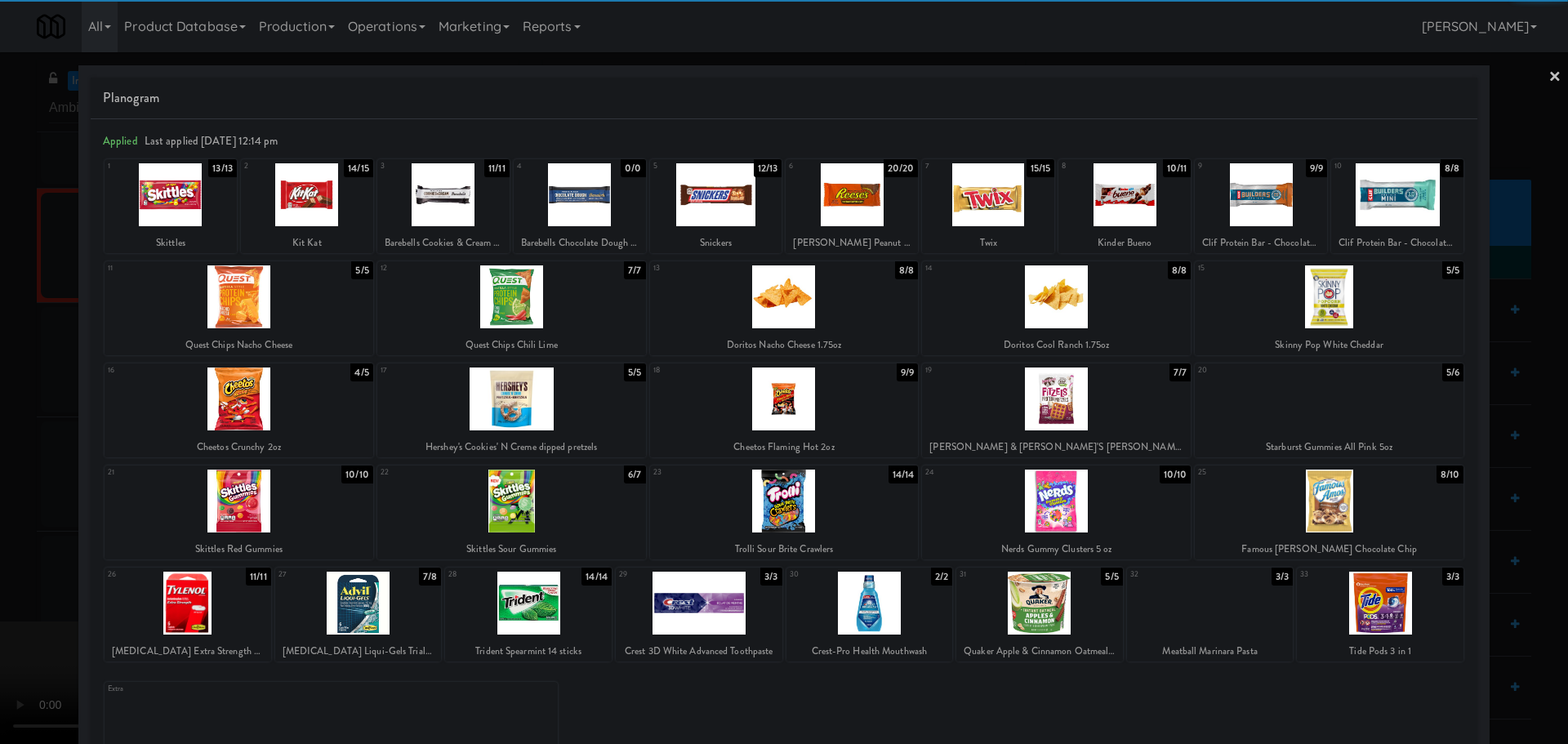
click at [523, 499] on div at bounding box center [511, 501] width 269 height 63
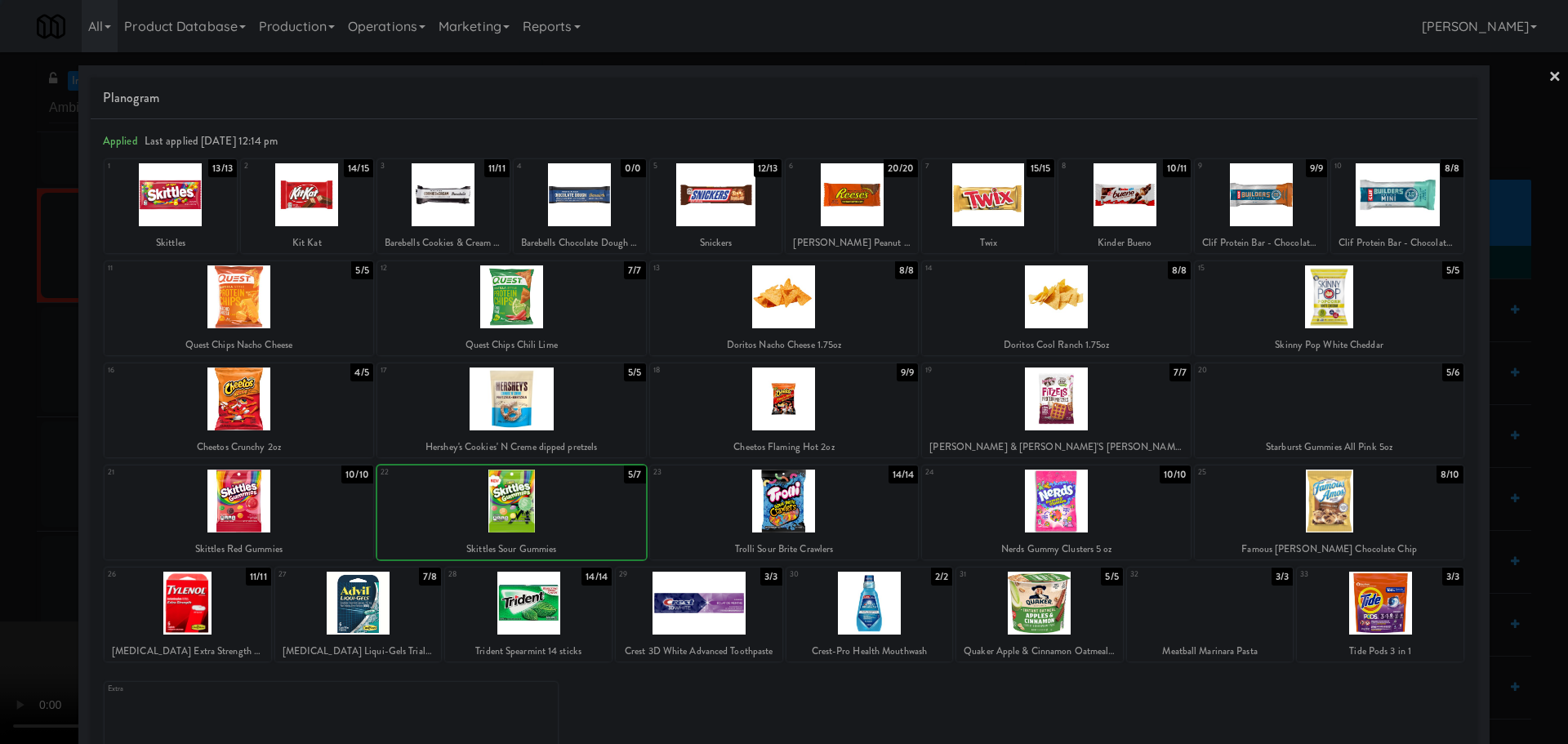
click at [0, 483] on div at bounding box center [784, 372] width 1568 height 744
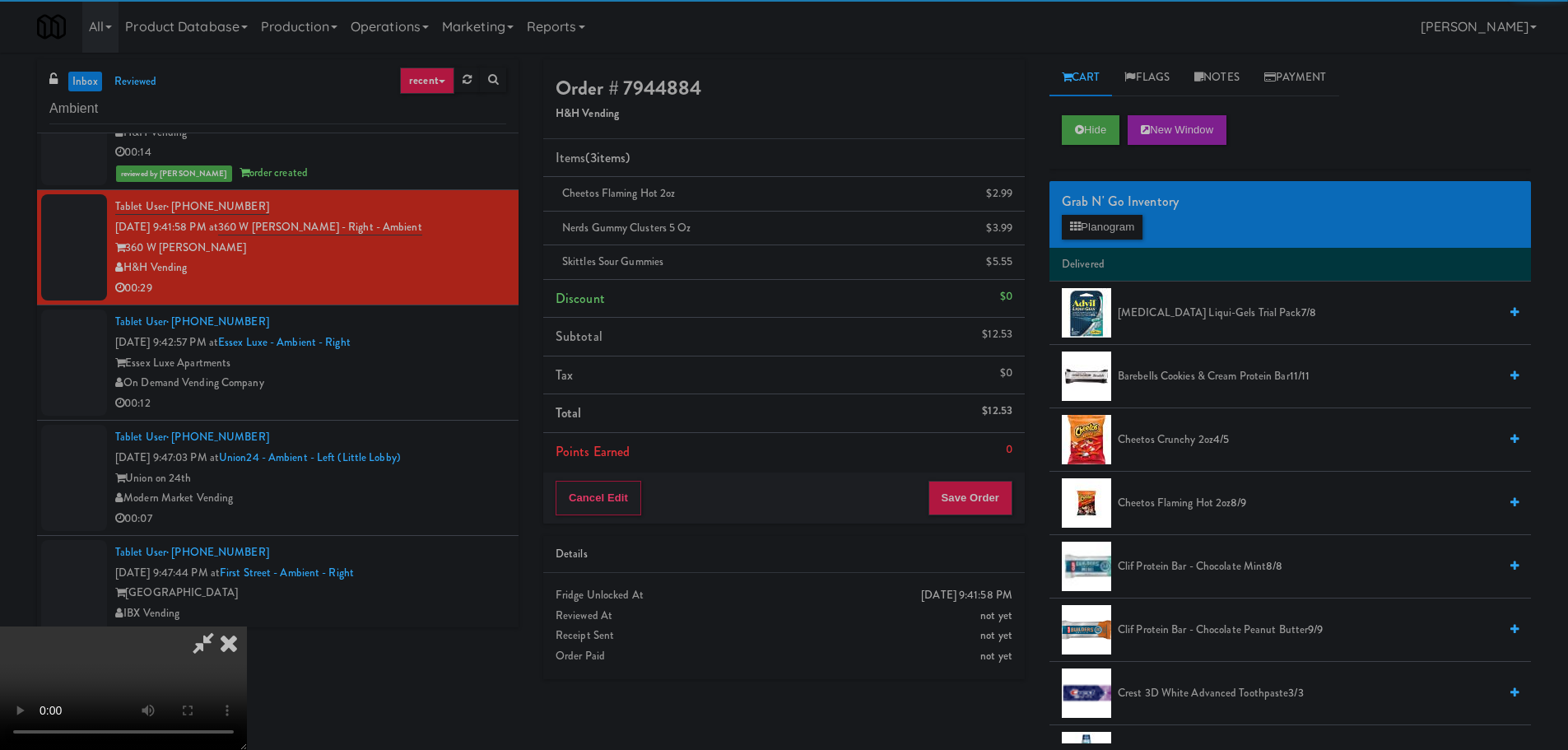
click at [247, 626] on video at bounding box center [123, 688] width 247 height 124
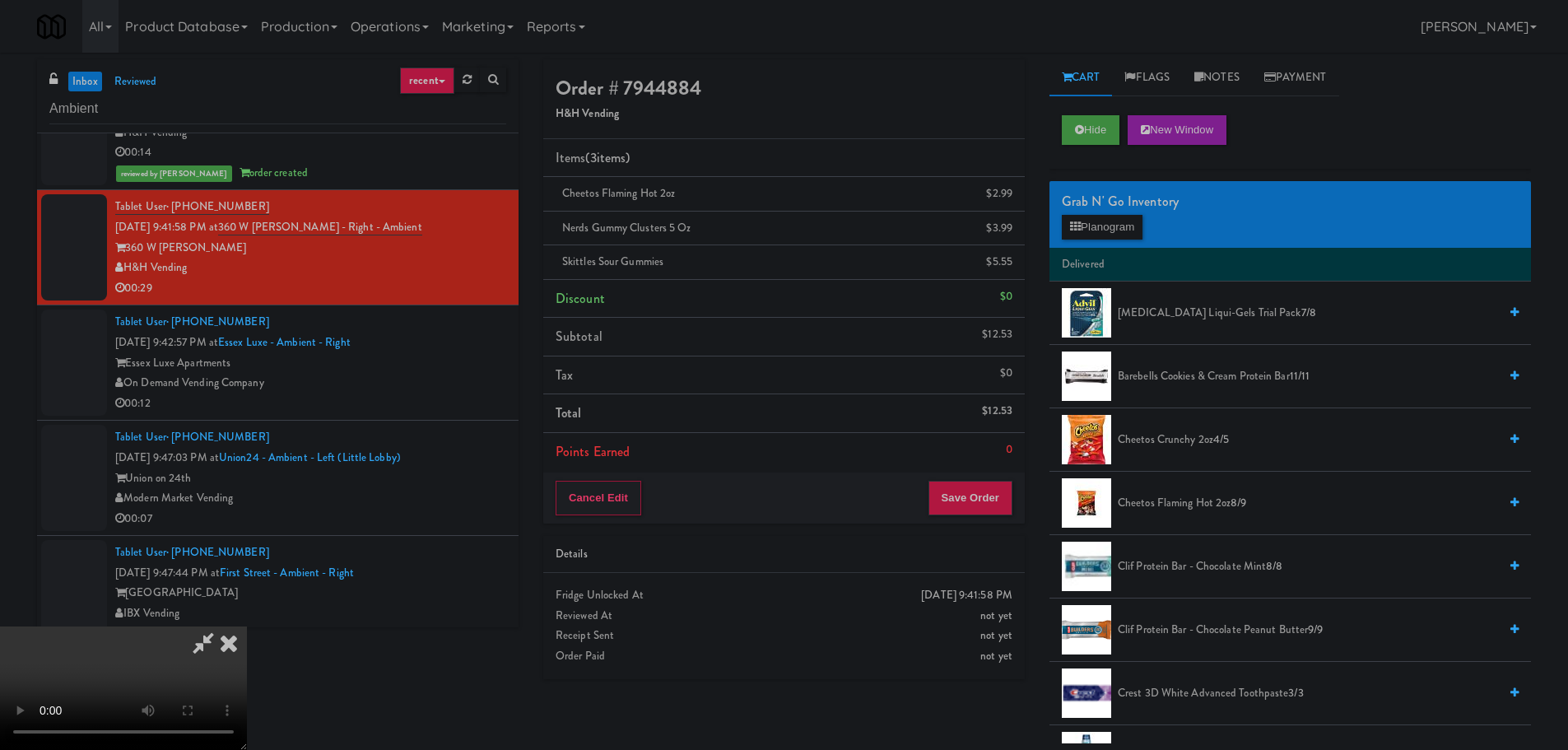
click at [247, 626] on video at bounding box center [123, 688] width 247 height 124
drag, startPoint x: 681, startPoint y: 489, endPoint x: 702, endPoint y: 488, distance: 21.0
click at [247, 626] on video at bounding box center [123, 688] width 247 height 124
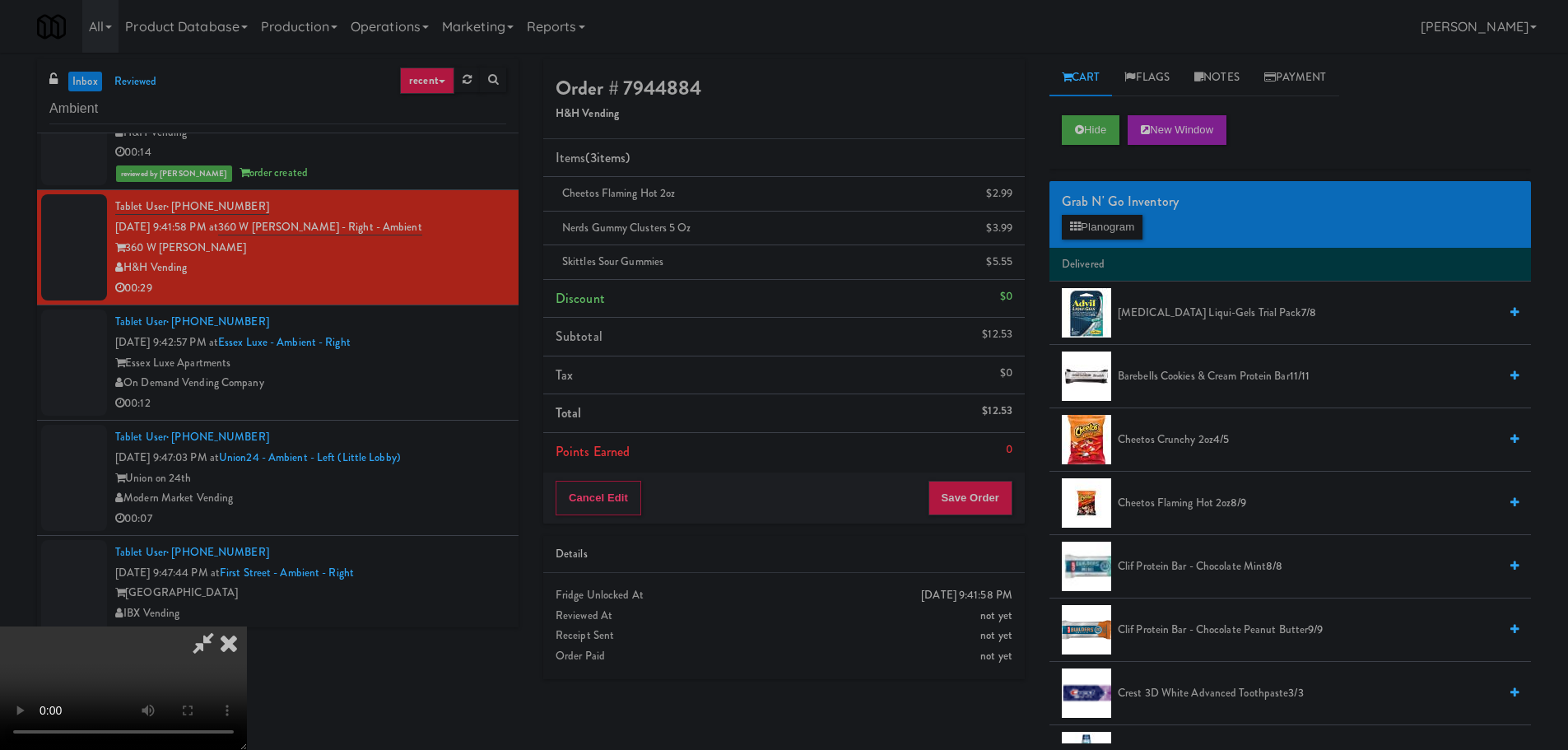
click at [247, 626] on video at bounding box center [123, 688] width 247 height 124
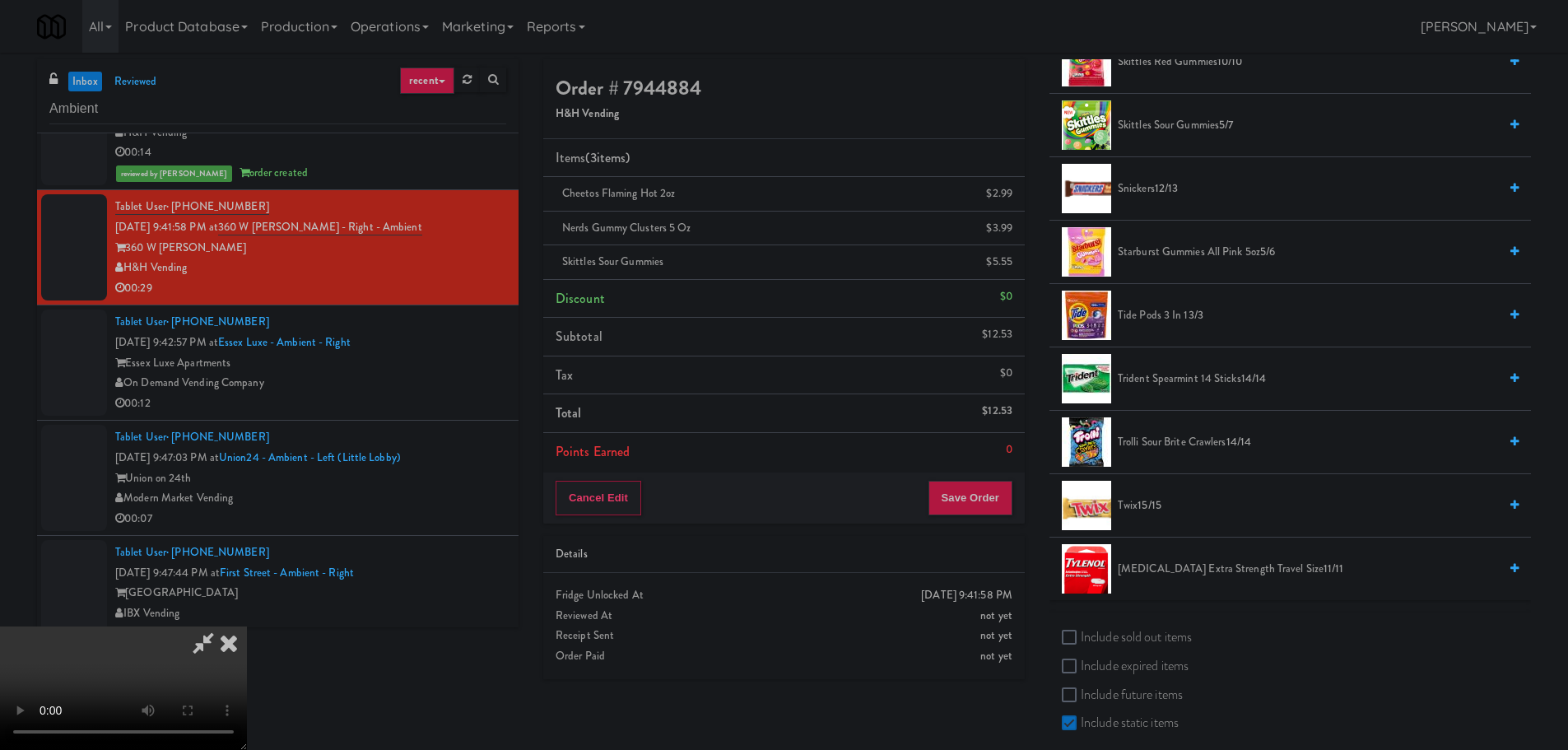
scroll to position [1510, 0]
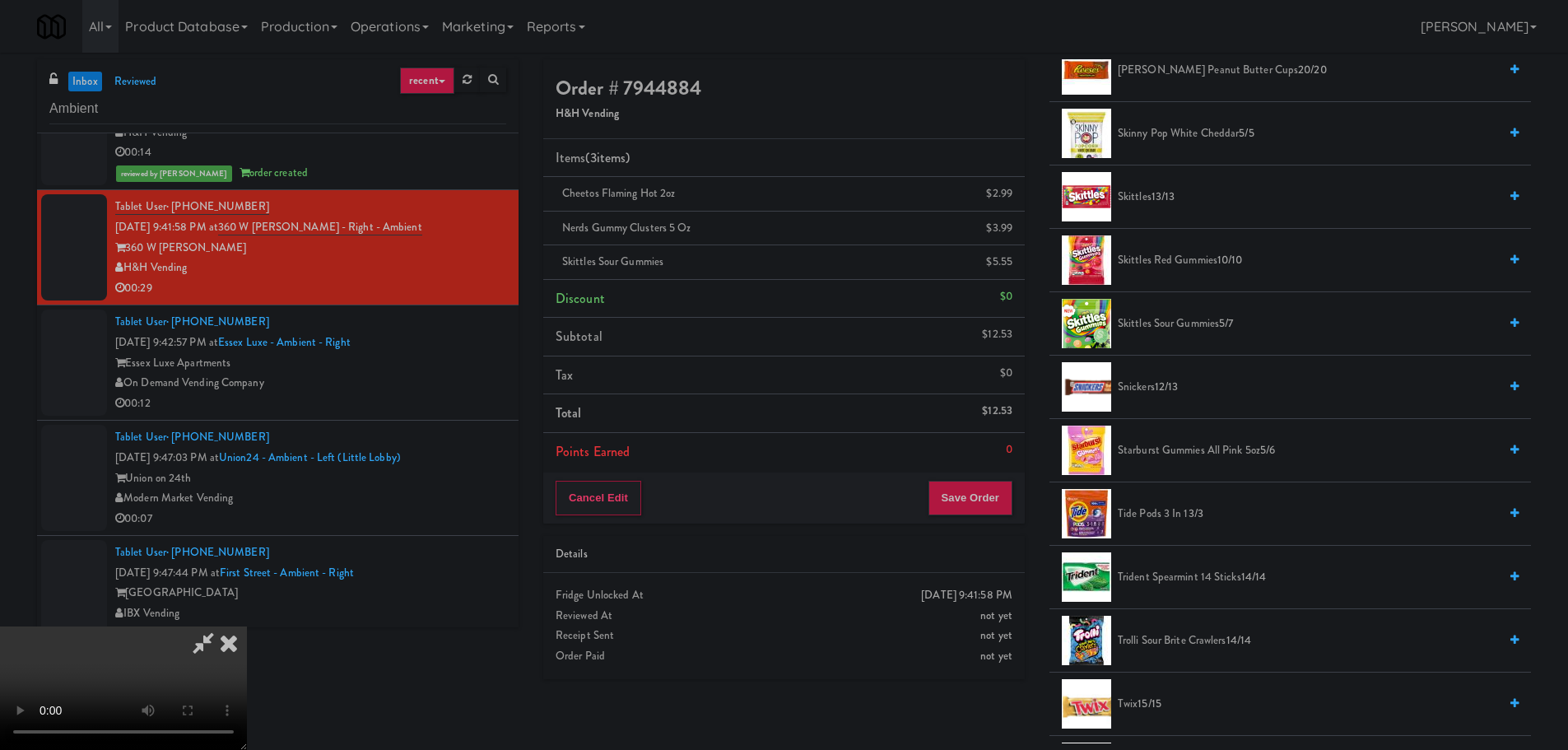
click at [1159, 394] on span "12/13" at bounding box center [1166, 386] width 24 height 16
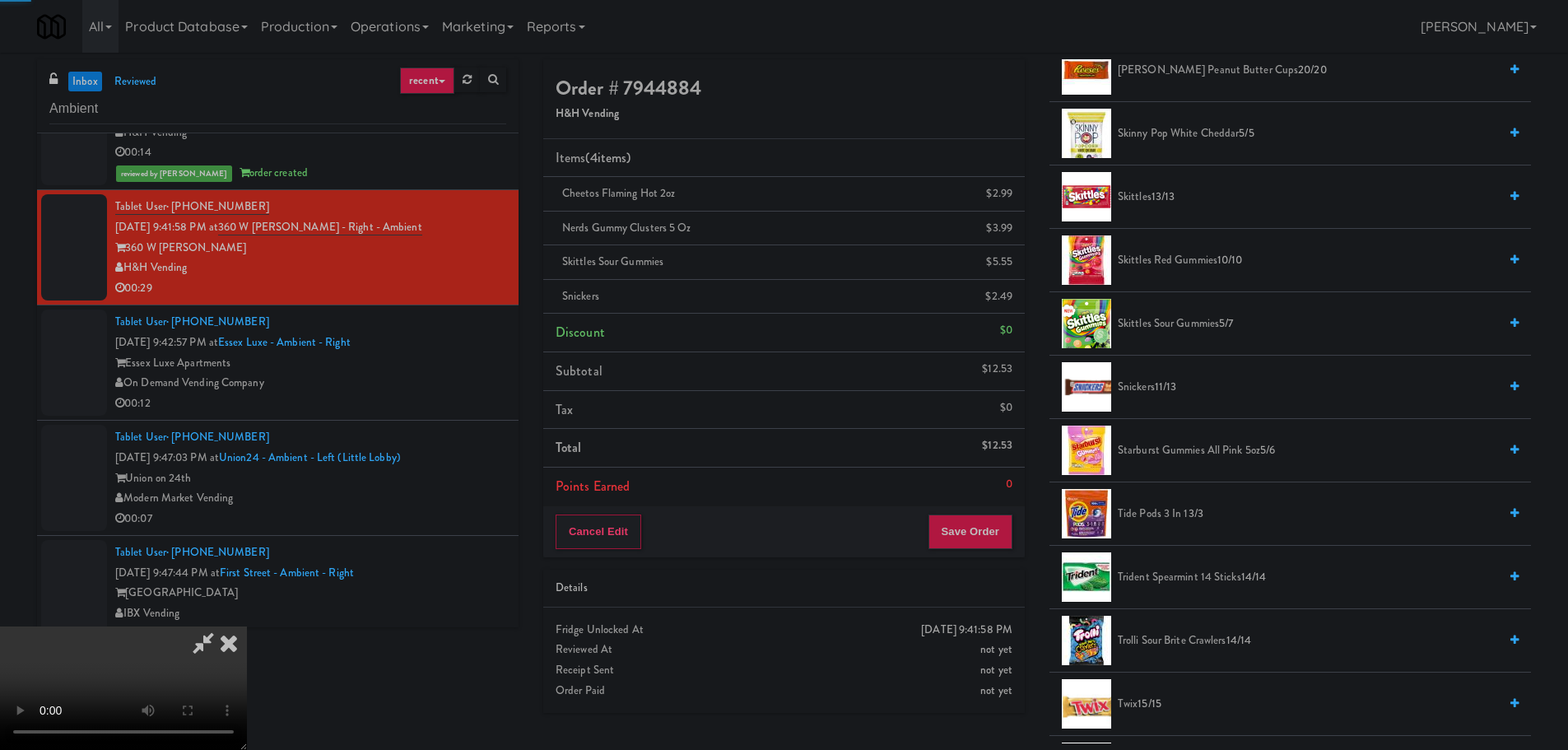
click at [247, 626] on video at bounding box center [123, 688] width 247 height 124
click at [976, 528] on button "Save Order" at bounding box center [970, 531] width 84 height 34
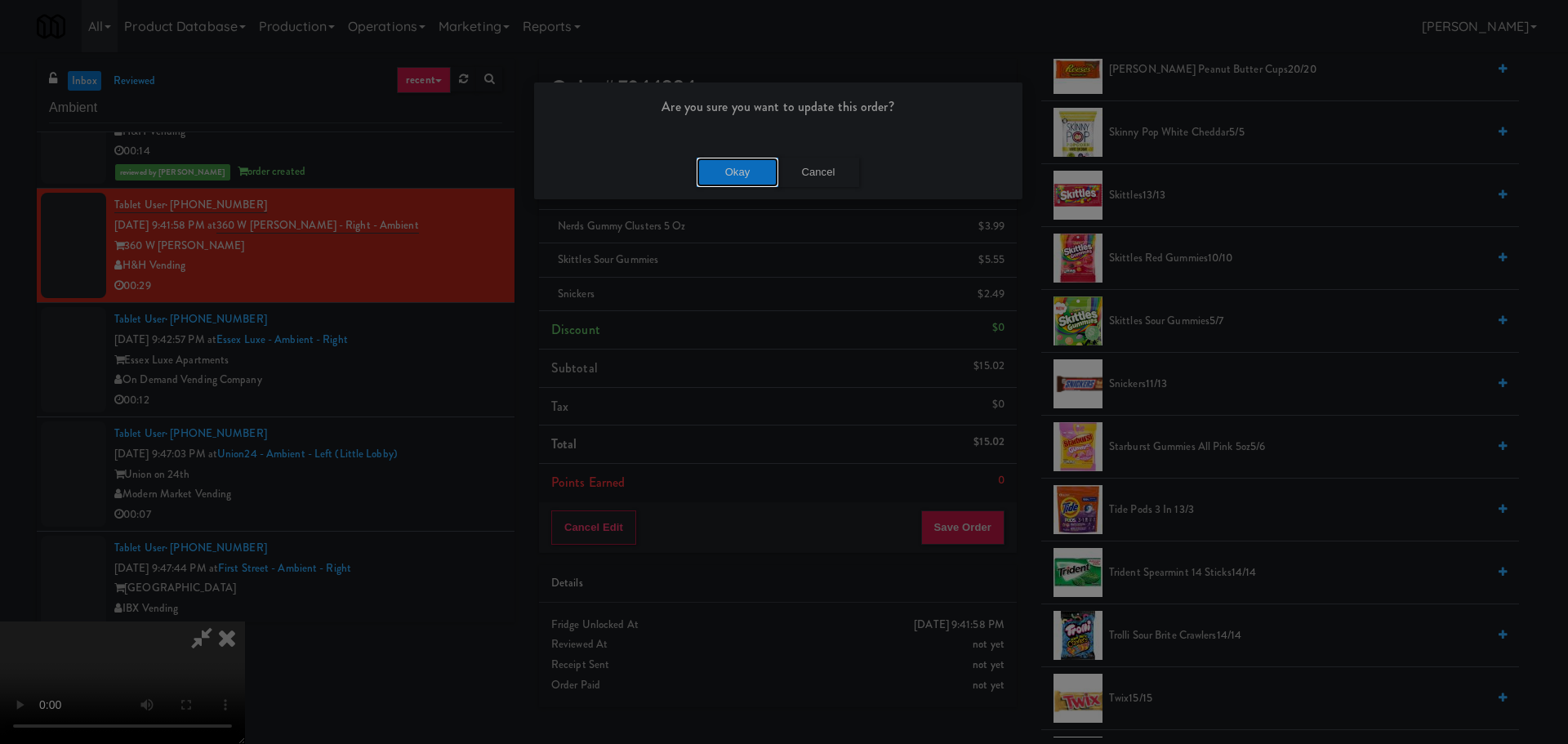
click at [740, 180] on button "Okay" at bounding box center [738, 173] width 81 height 30
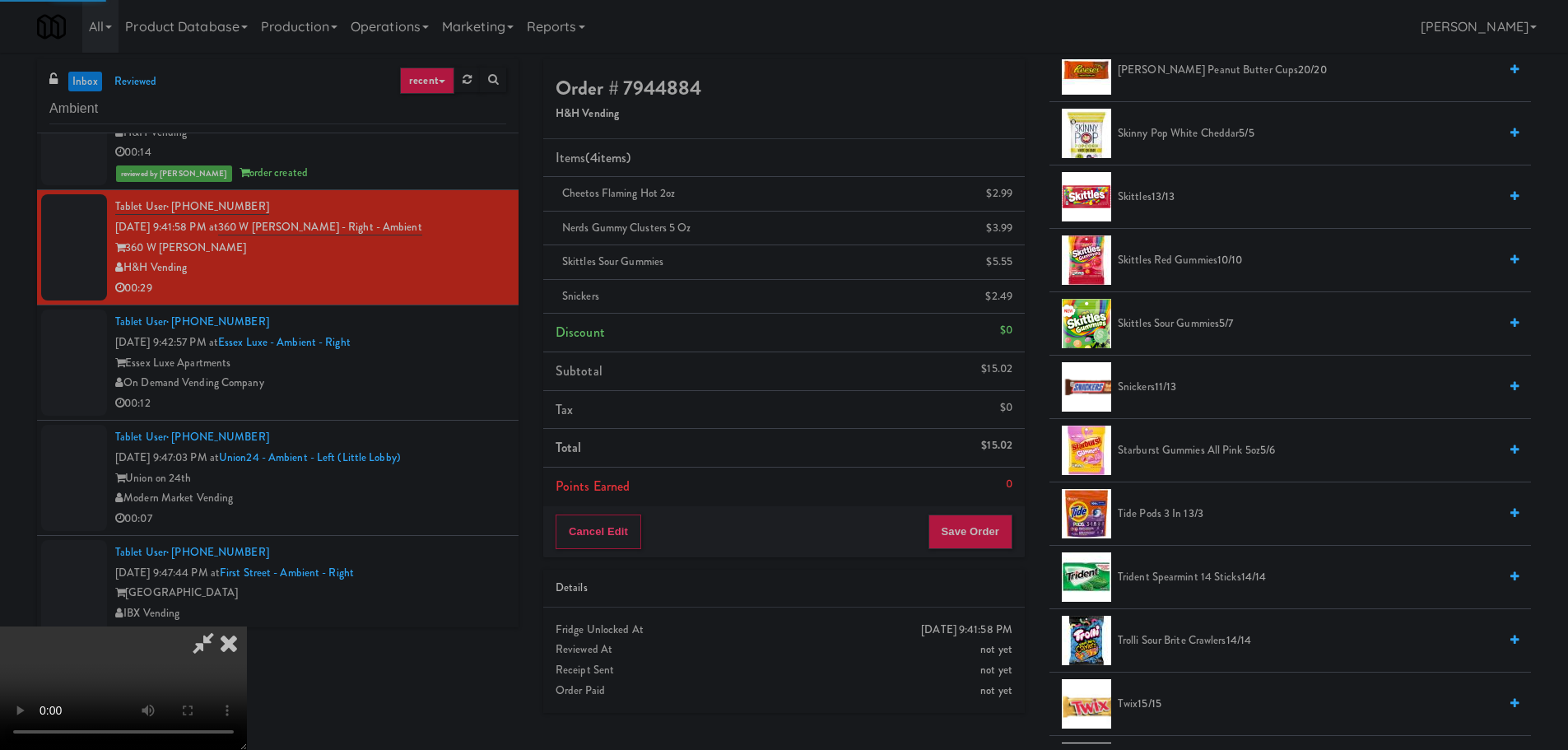
scroll to position [0, 0]
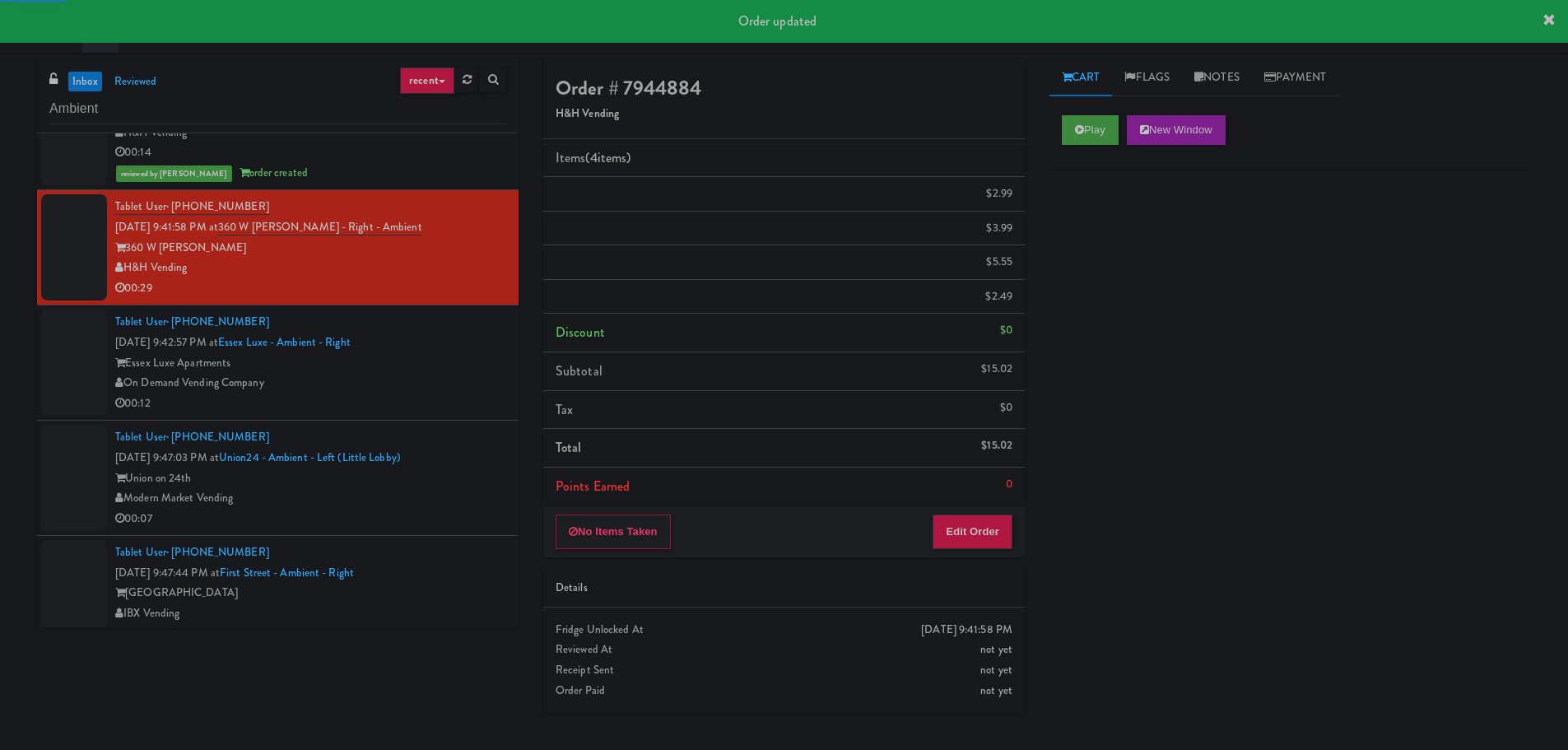
click at [463, 380] on div "On Demand Vending Company" at bounding box center [311, 383] width 391 height 20
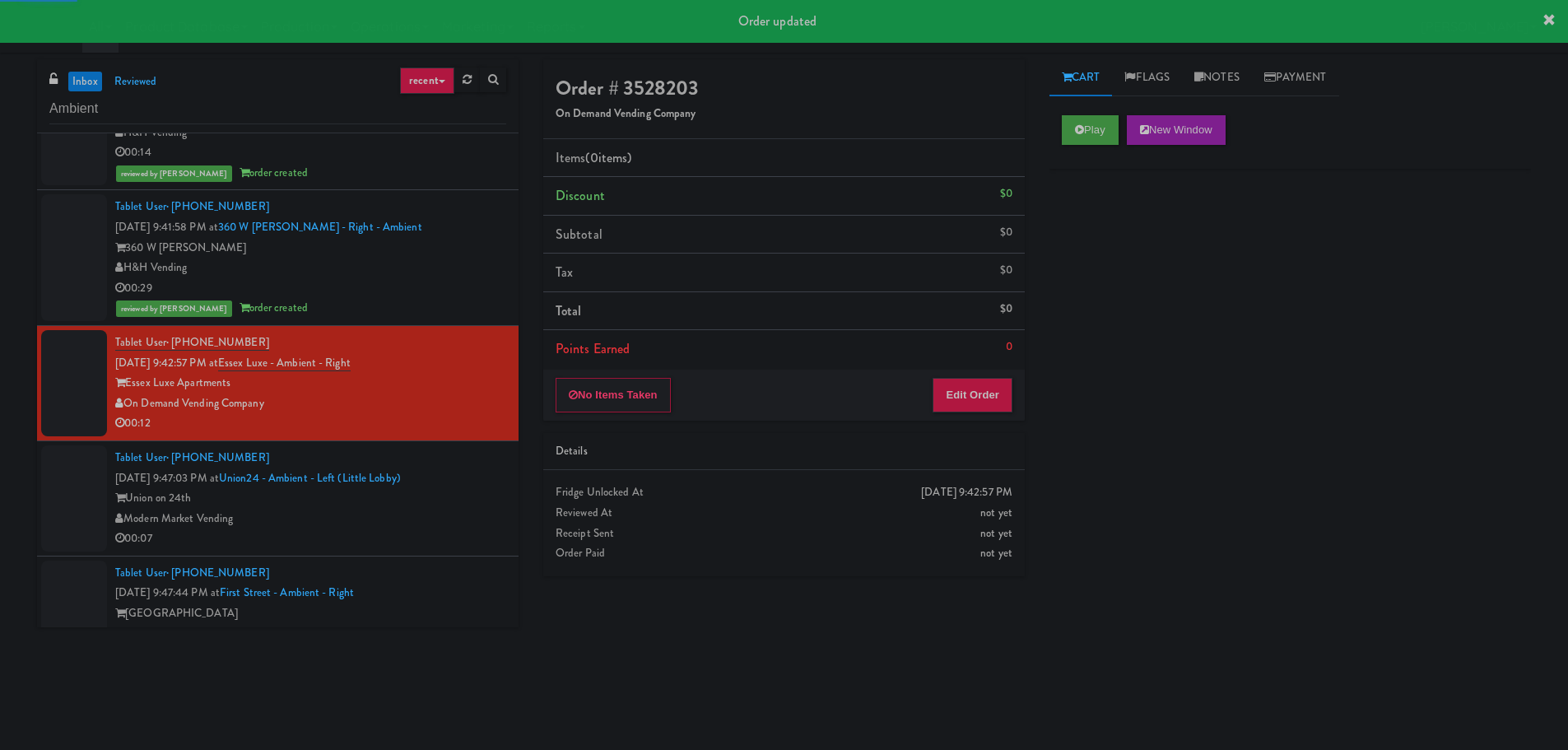
click at [1059, 124] on div "Play New Window" at bounding box center [1289, 135] width 482 height 66
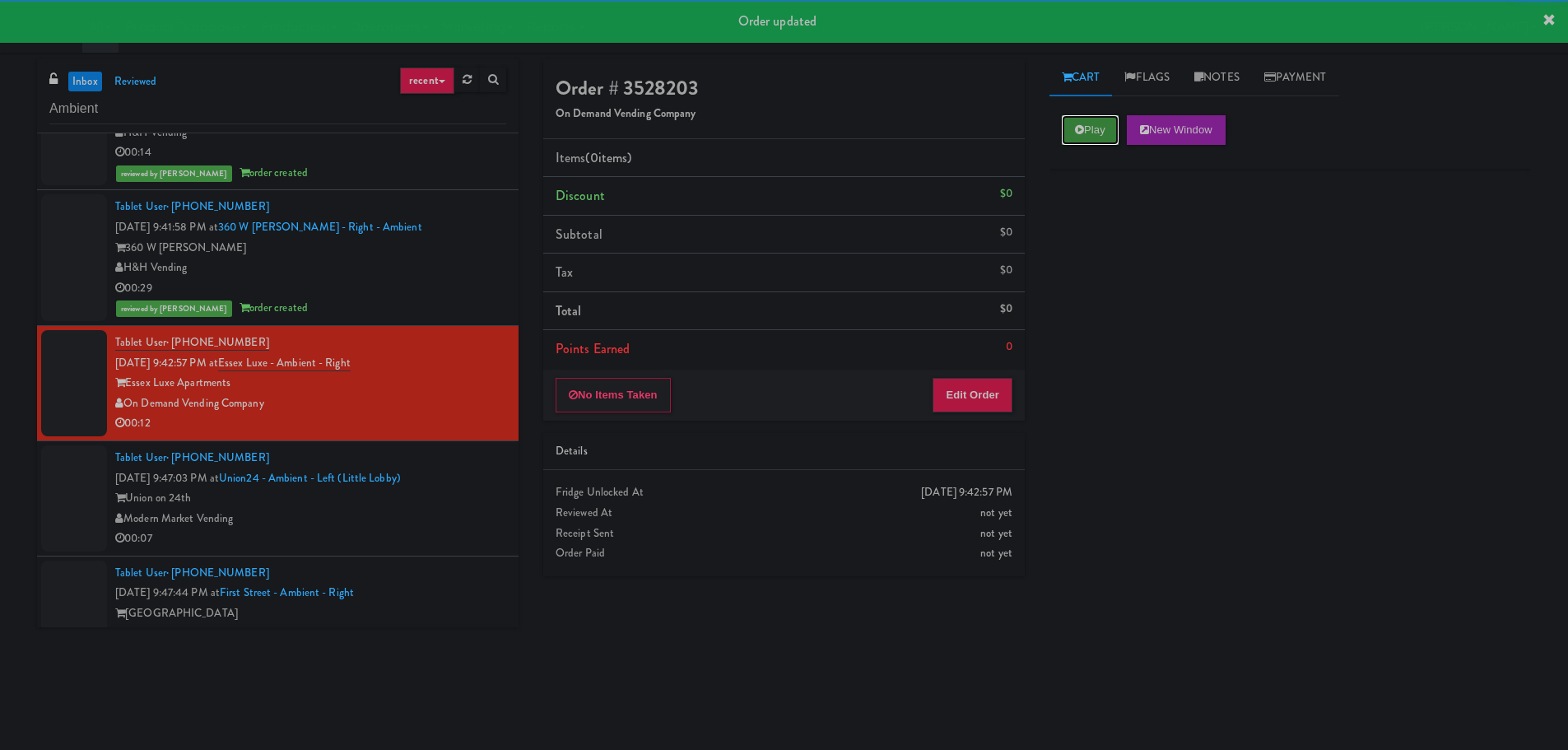
click at [1068, 124] on button "Play" at bounding box center [1090, 130] width 57 height 30
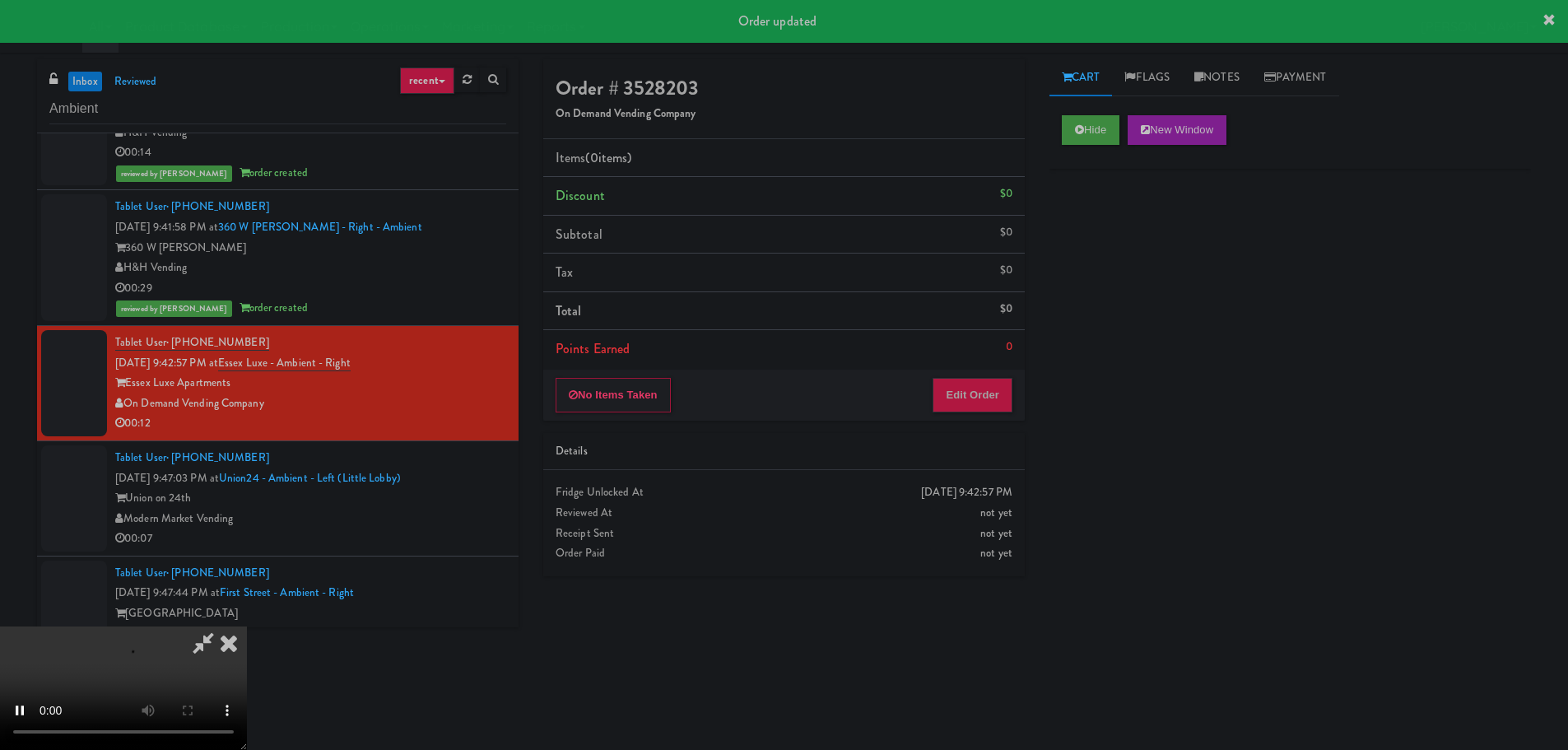
click at [958, 377] on div "No Items Taken Edit Order" at bounding box center [784, 395] width 482 height 51
click at [959, 377] on button "Edit Order" at bounding box center [973, 394] width 80 height 34
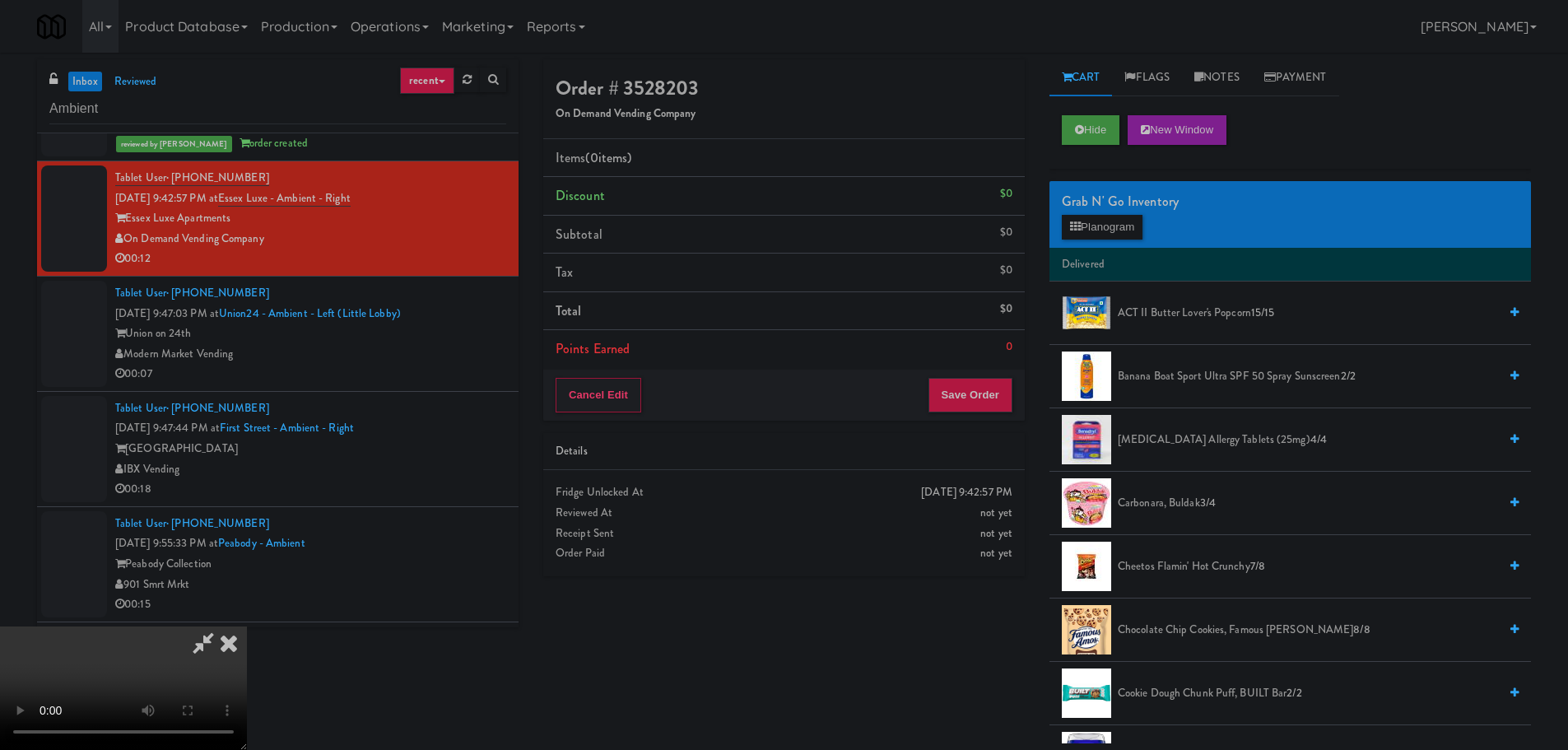
click at [247, 626] on video at bounding box center [123, 688] width 247 height 124
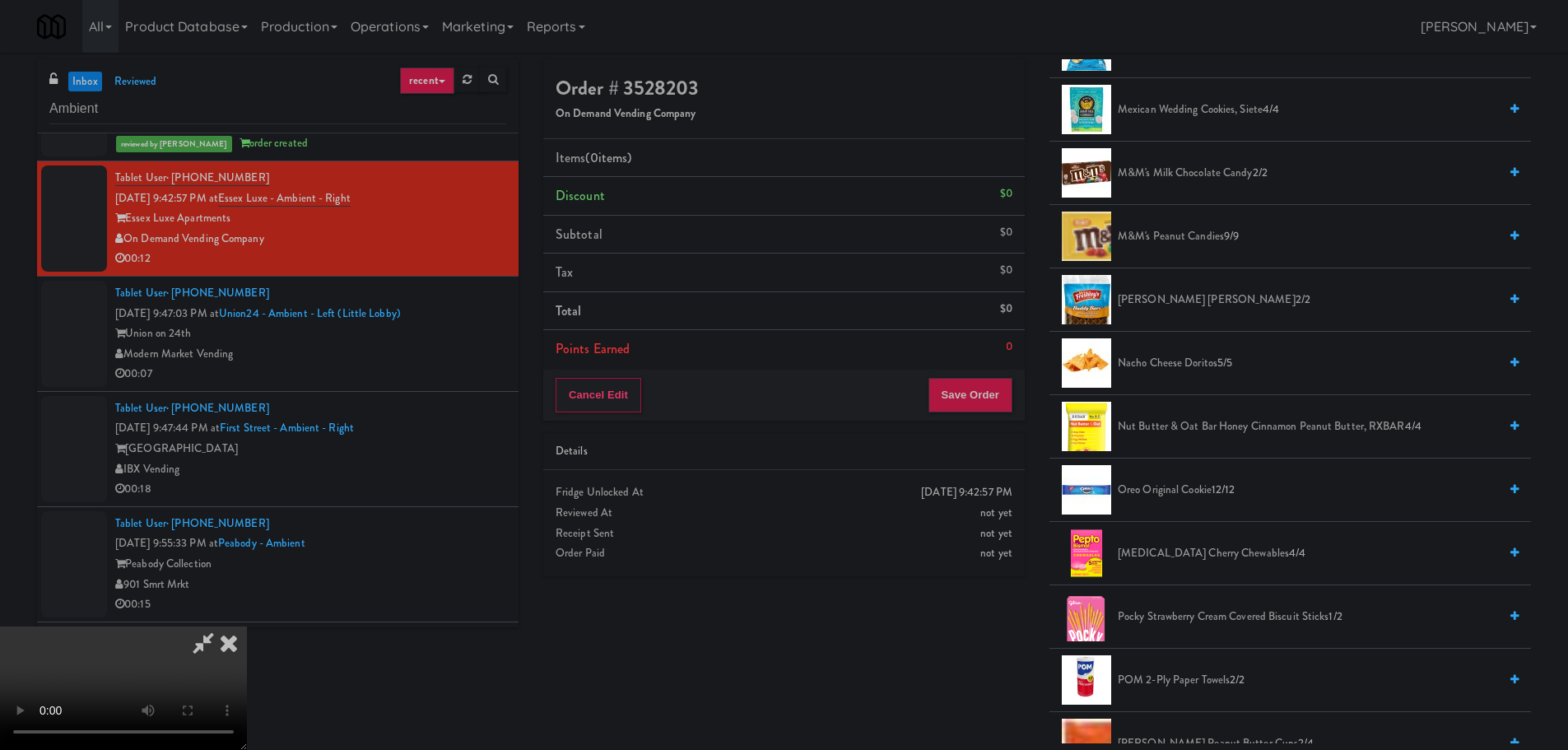
scroll to position [1070, 0]
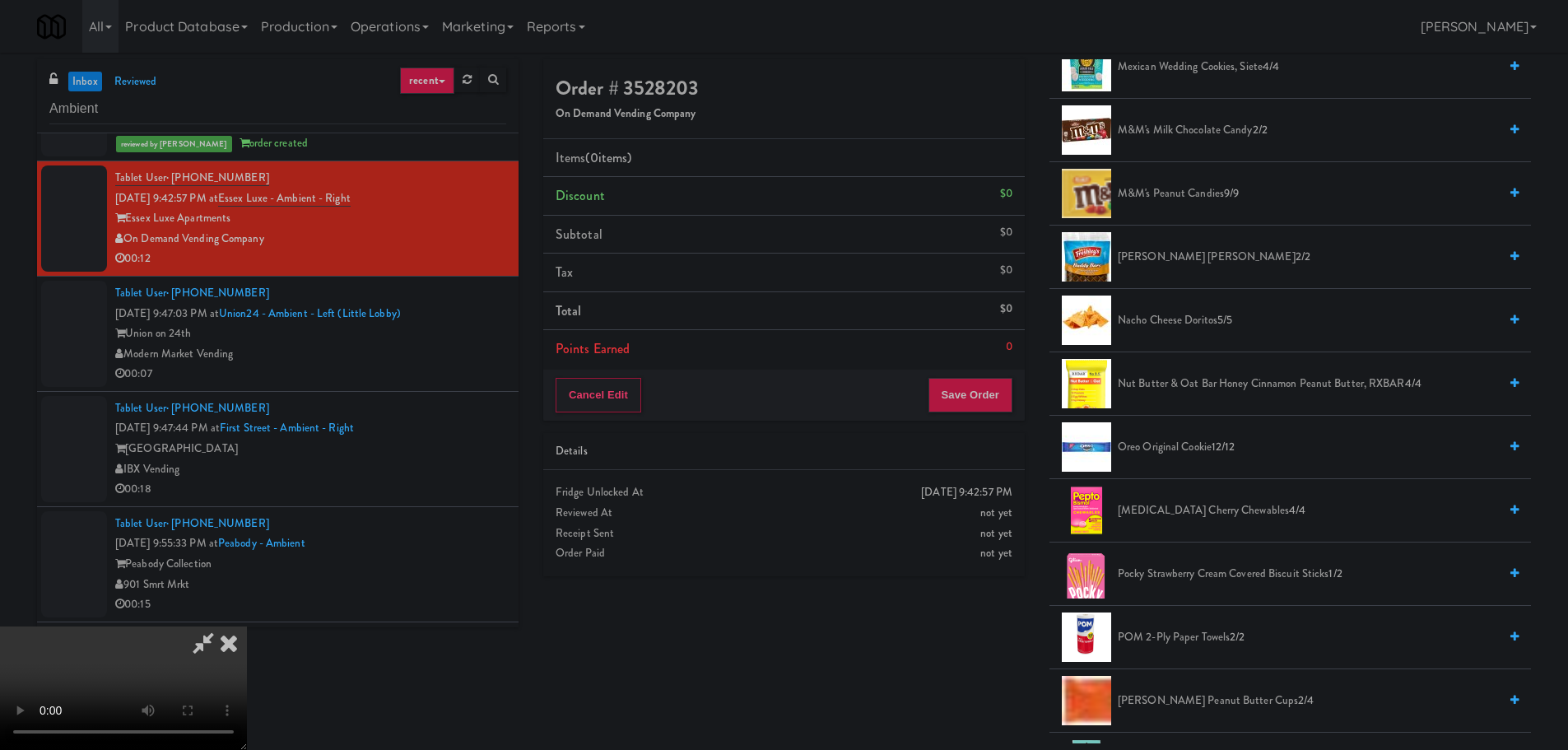
click at [1204, 317] on span "Nacho Cheese Doritos 5/5" at bounding box center [1308, 320] width 380 height 20
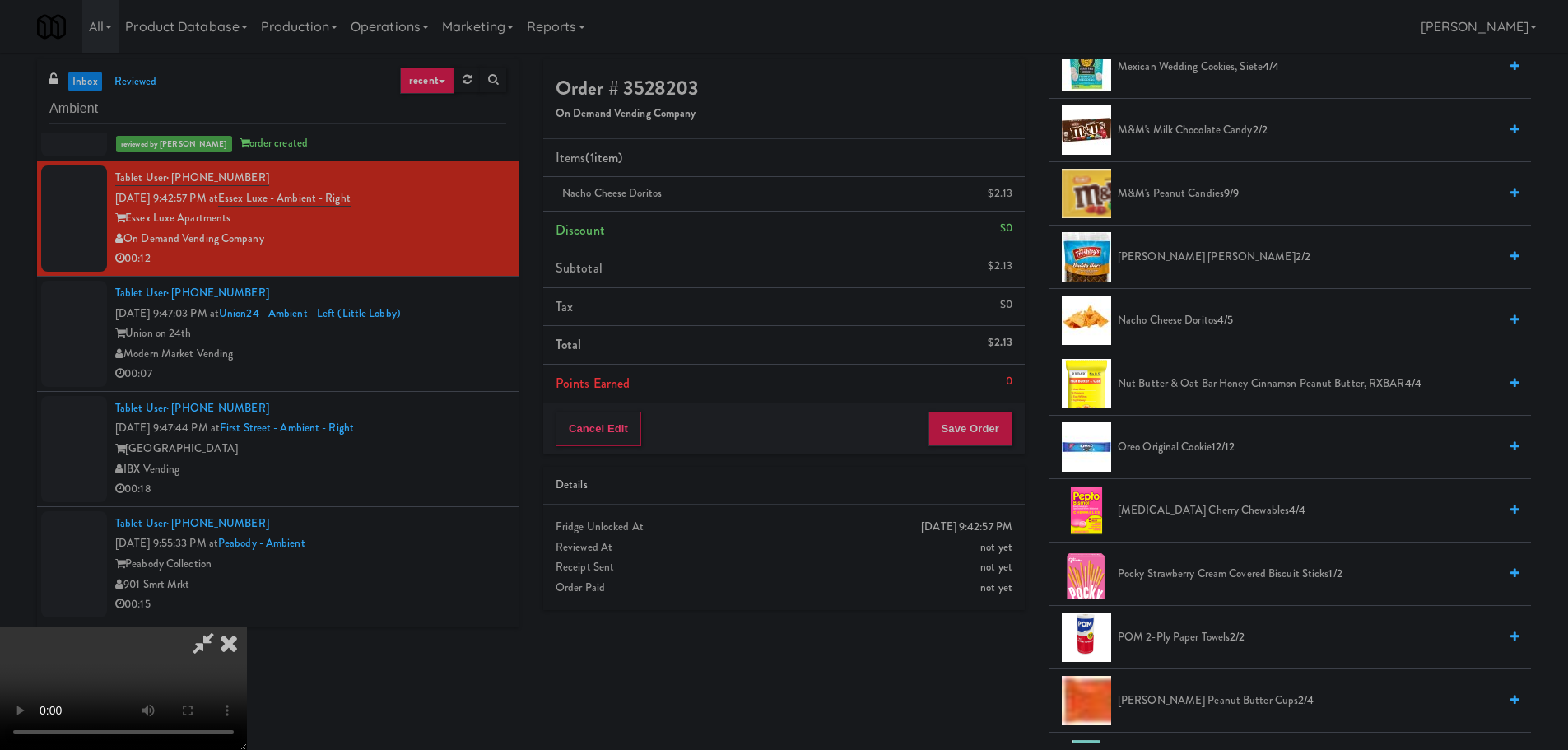
scroll to position [0, 0]
drag, startPoint x: 449, startPoint y: 557, endPoint x: 458, endPoint y: 552, distance: 10.3
click at [247, 626] on video at bounding box center [123, 688] width 247 height 124
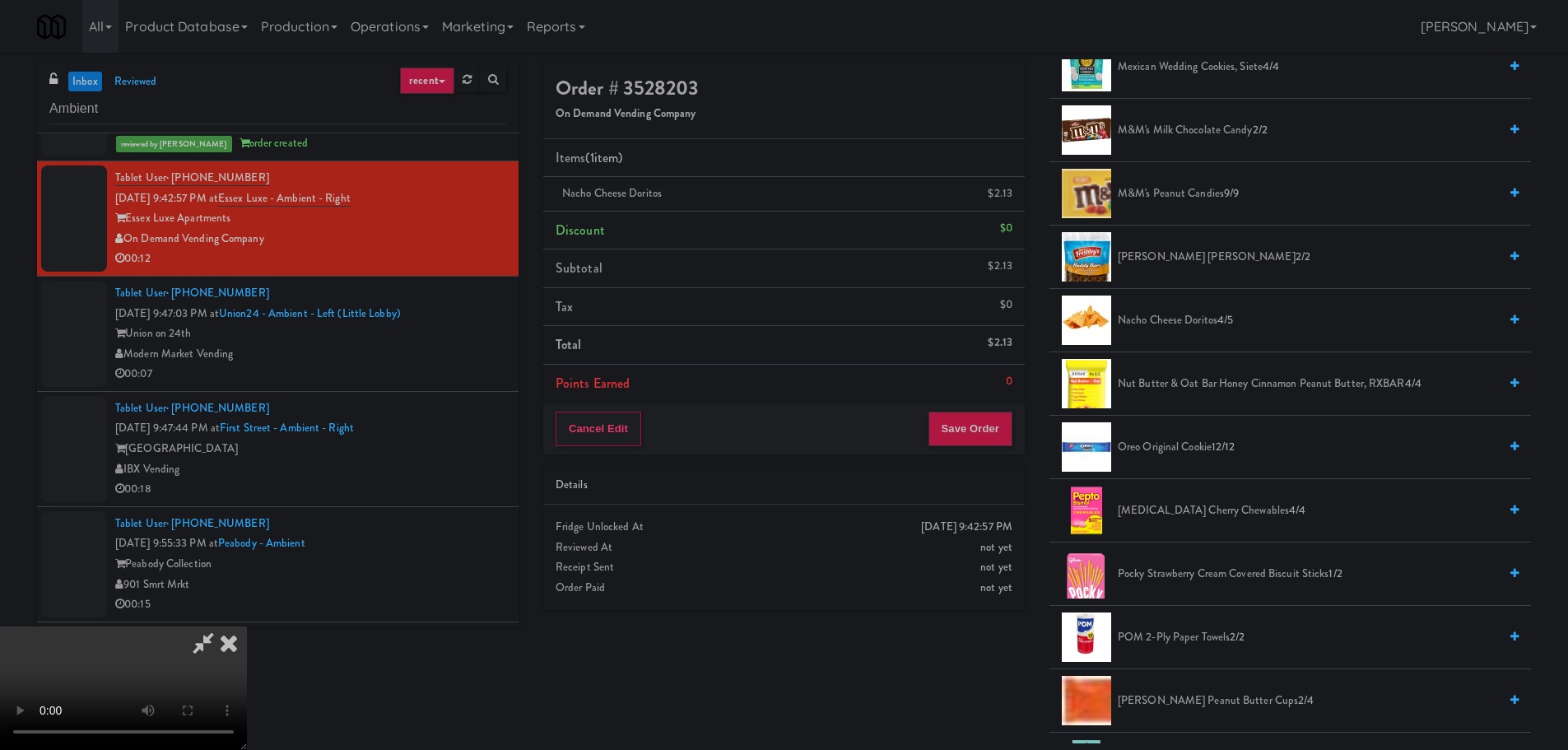
click at [247, 626] on video at bounding box center [123, 688] width 247 height 124
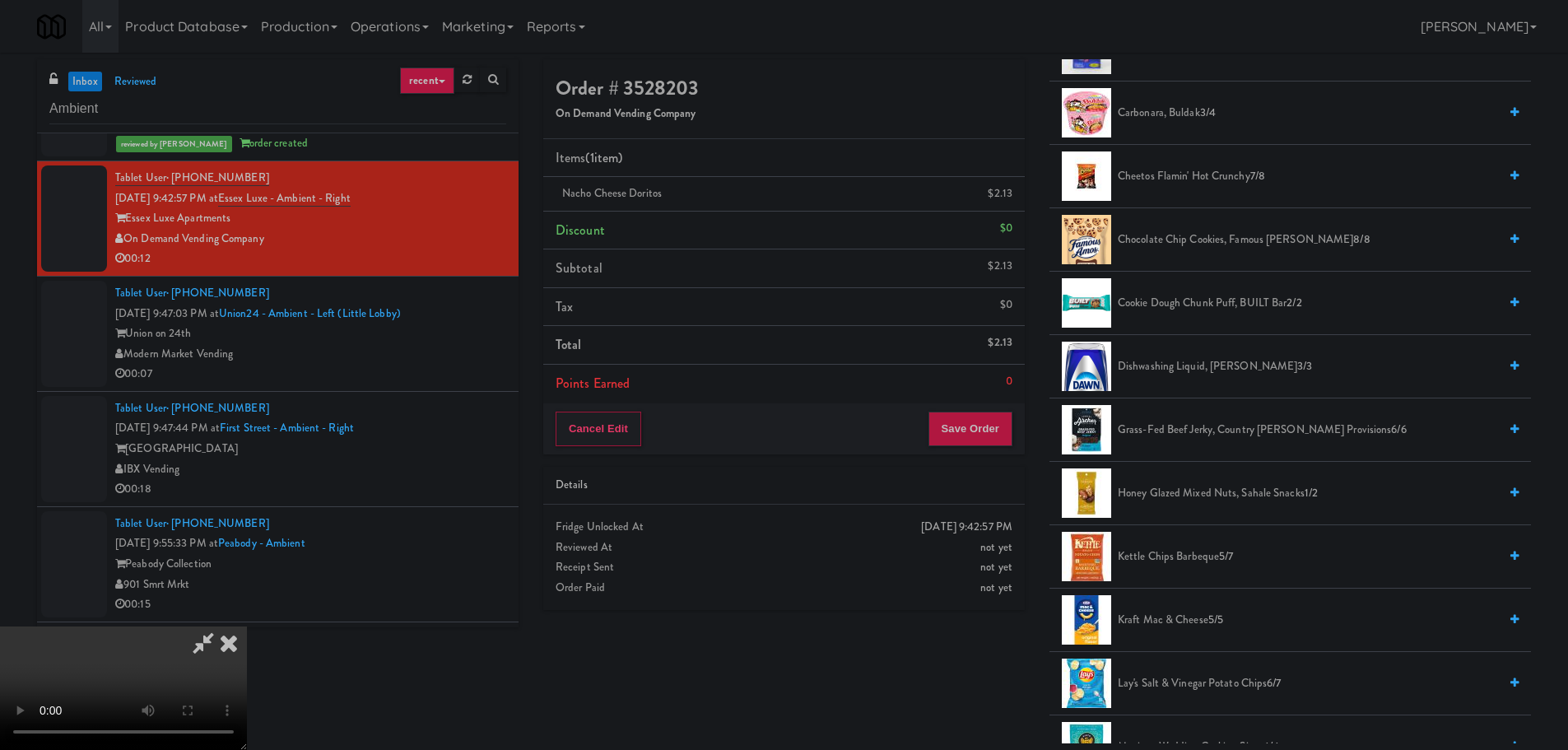
scroll to position [165, 0]
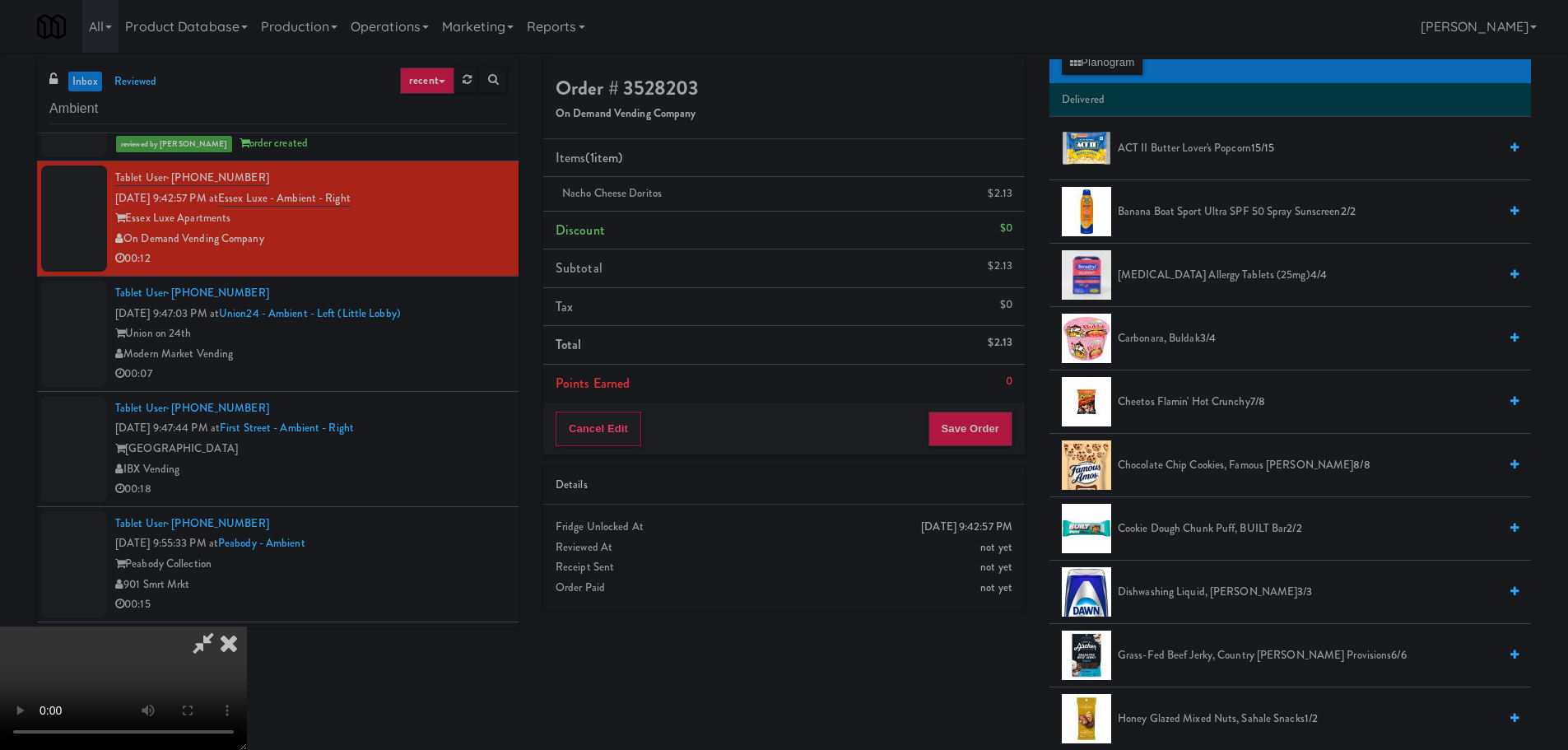
click at [1156, 147] on span "ACT II Butter Lover's Popcorn 15/15" at bounding box center [1308, 148] width 380 height 20
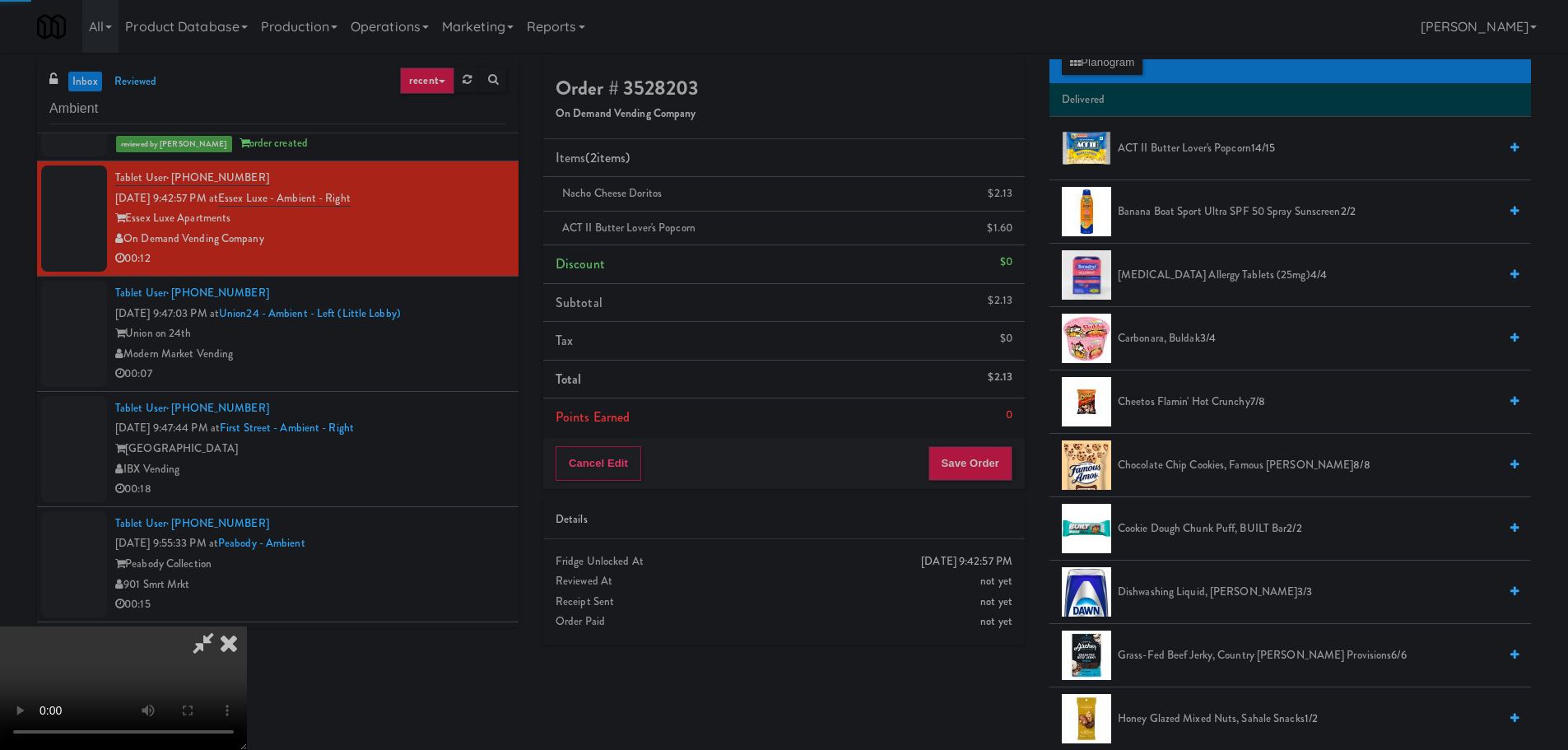
click at [1121, 87] on li "Delivered" at bounding box center [1289, 100] width 482 height 34
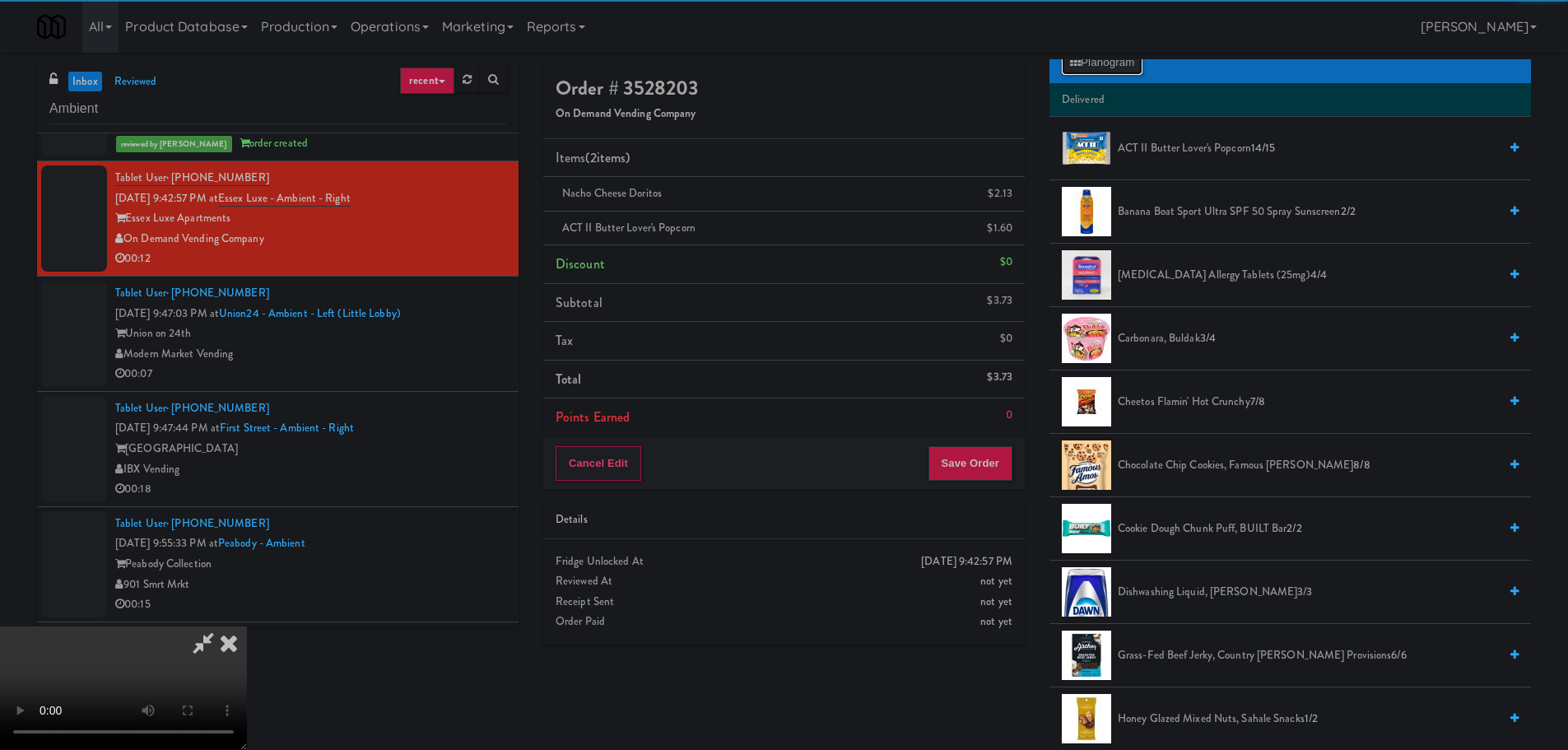
click at [1119, 71] on button "Planogram" at bounding box center [1102, 62] width 81 height 25
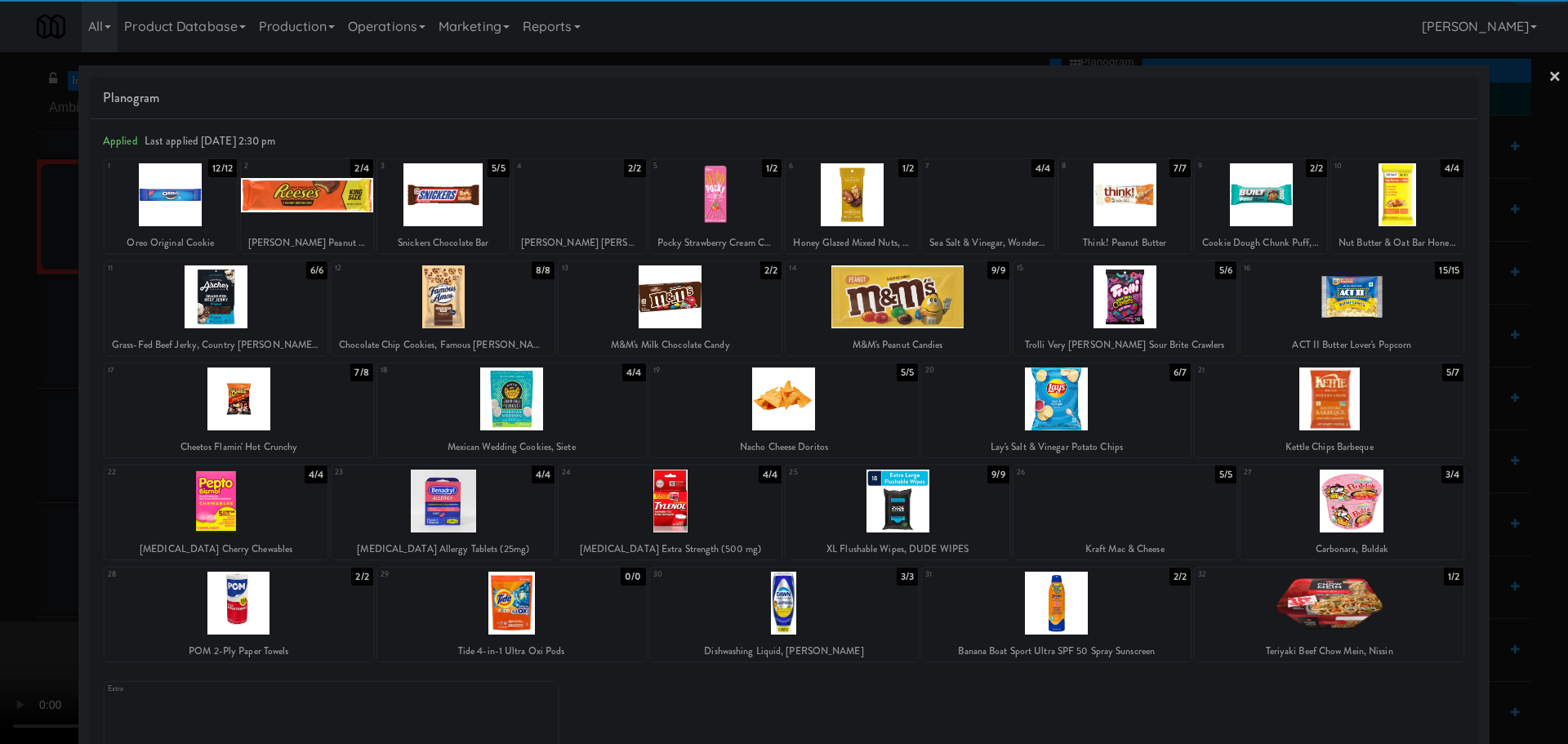
click at [0, 484] on div at bounding box center [784, 372] width 1568 height 744
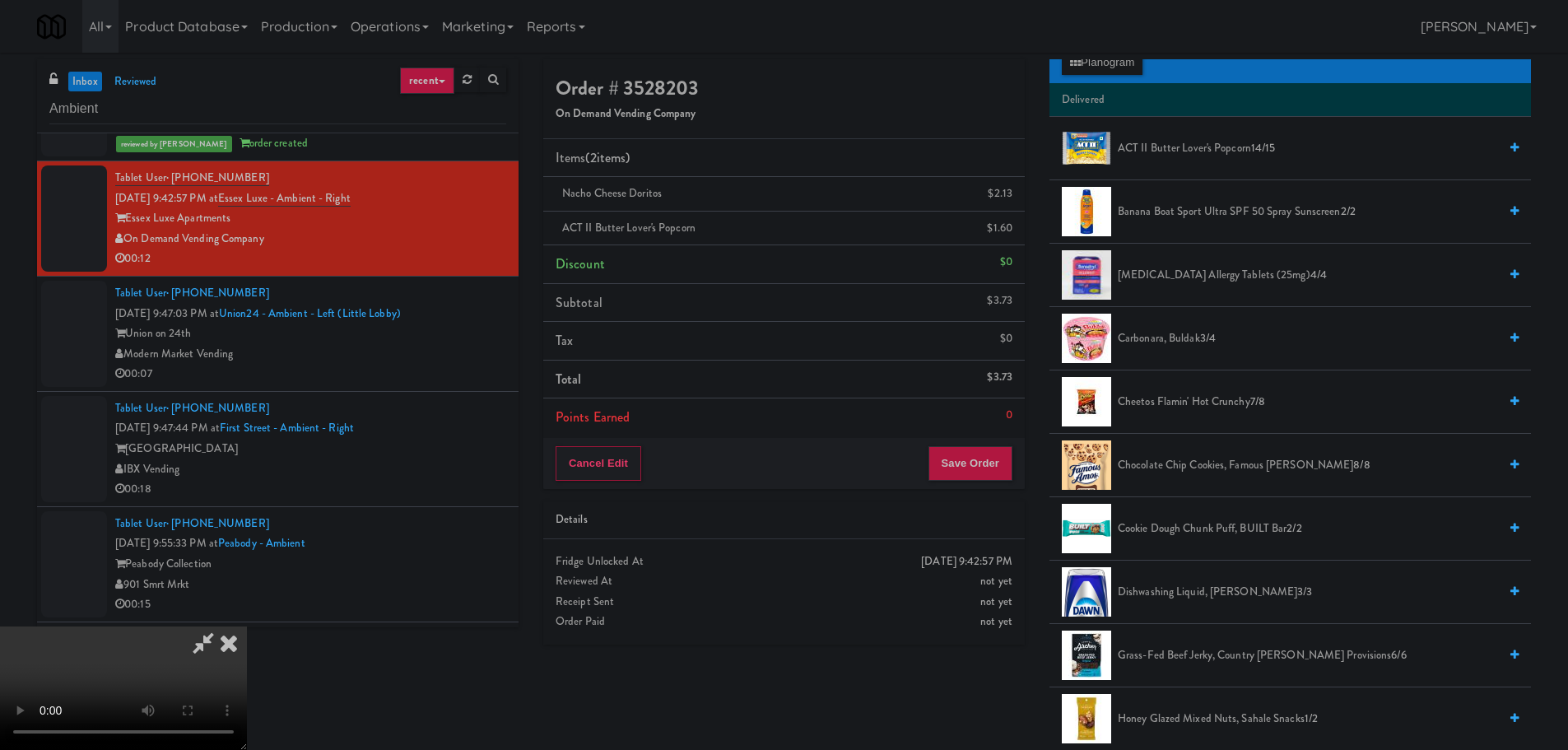
scroll to position [283, 0]
click at [247, 626] on video at bounding box center [123, 688] width 247 height 124
click at [1010, 465] on button "Save Order" at bounding box center [970, 463] width 84 height 34
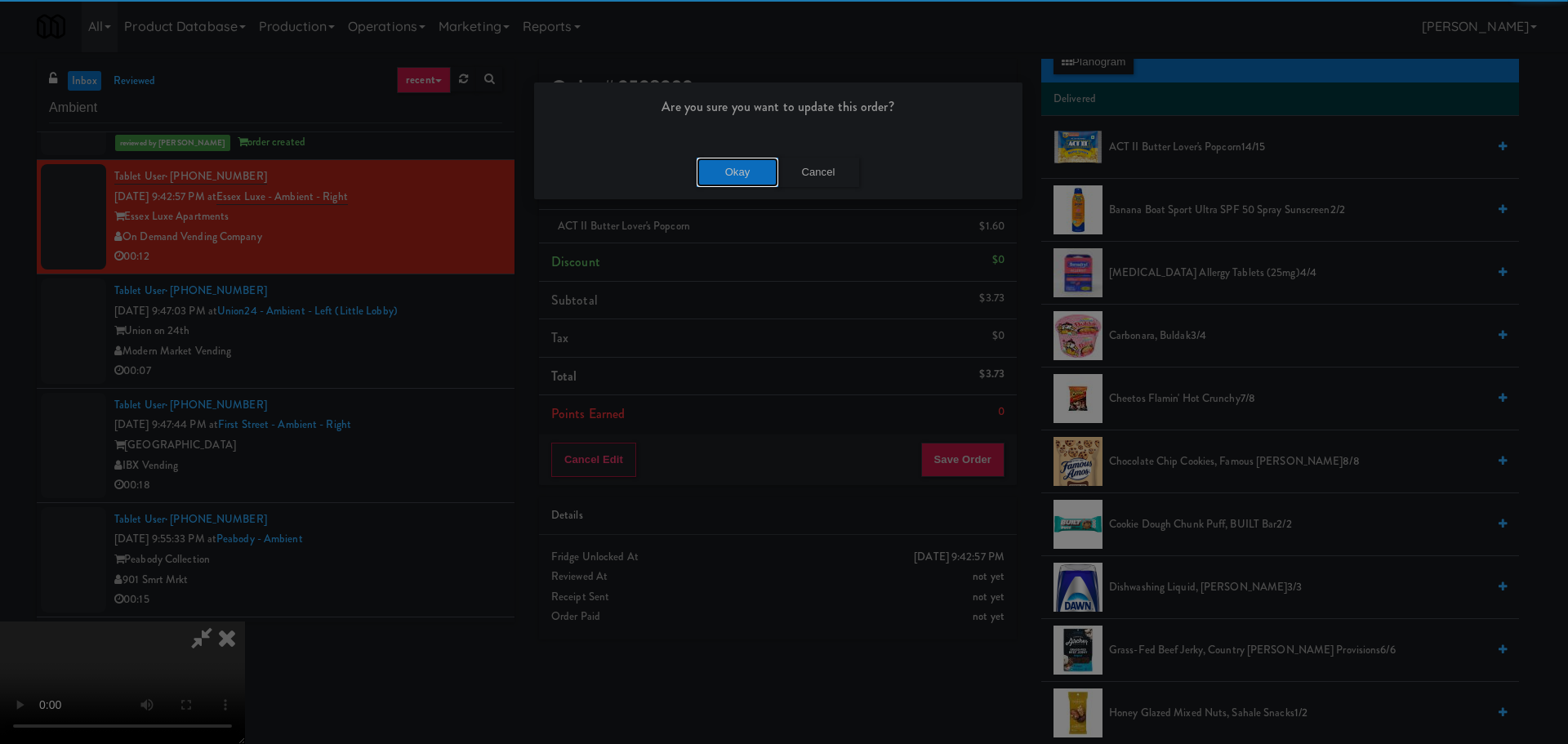
click at [736, 163] on button "Okay" at bounding box center [738, 173] width 81 height 30
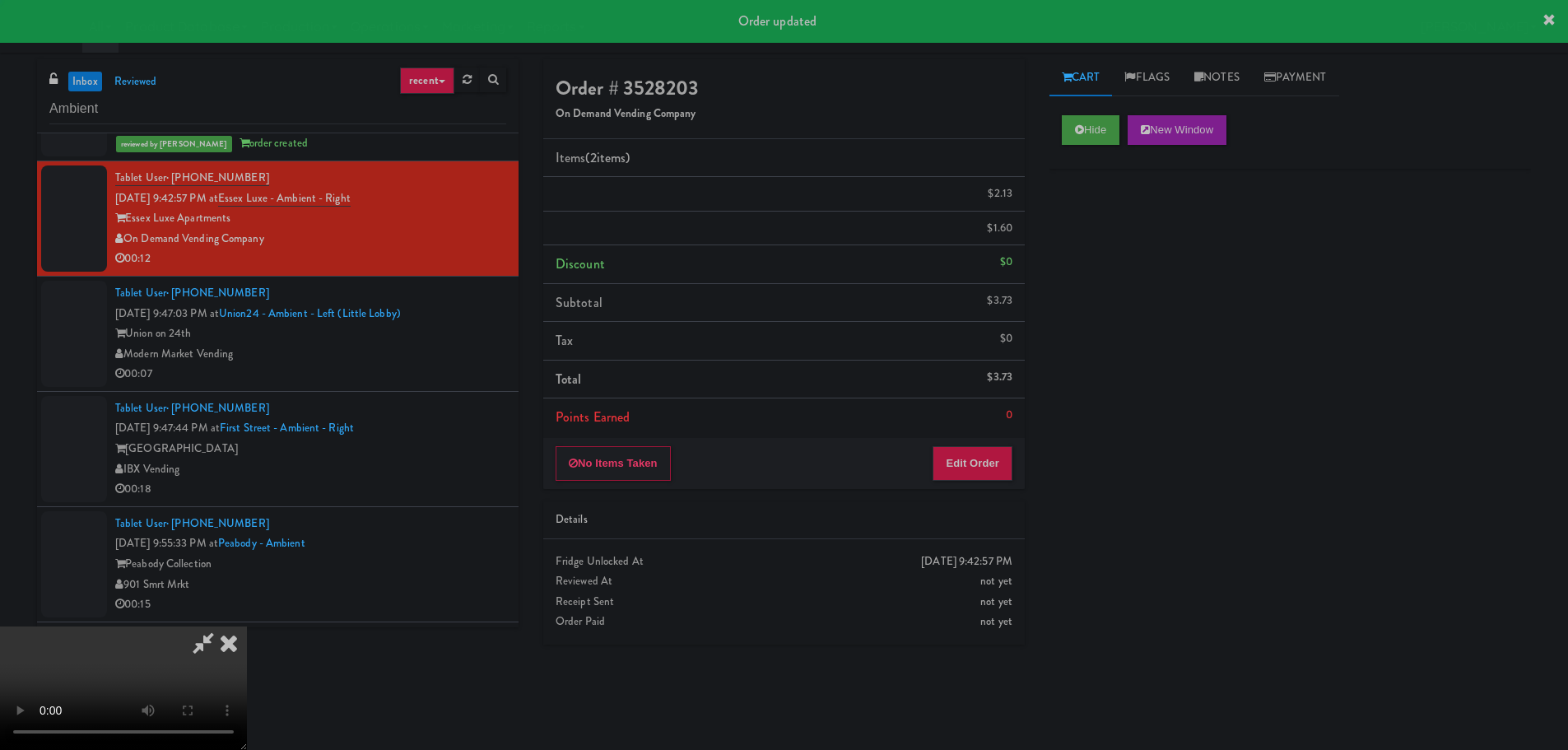
scroll to position [0, 0]
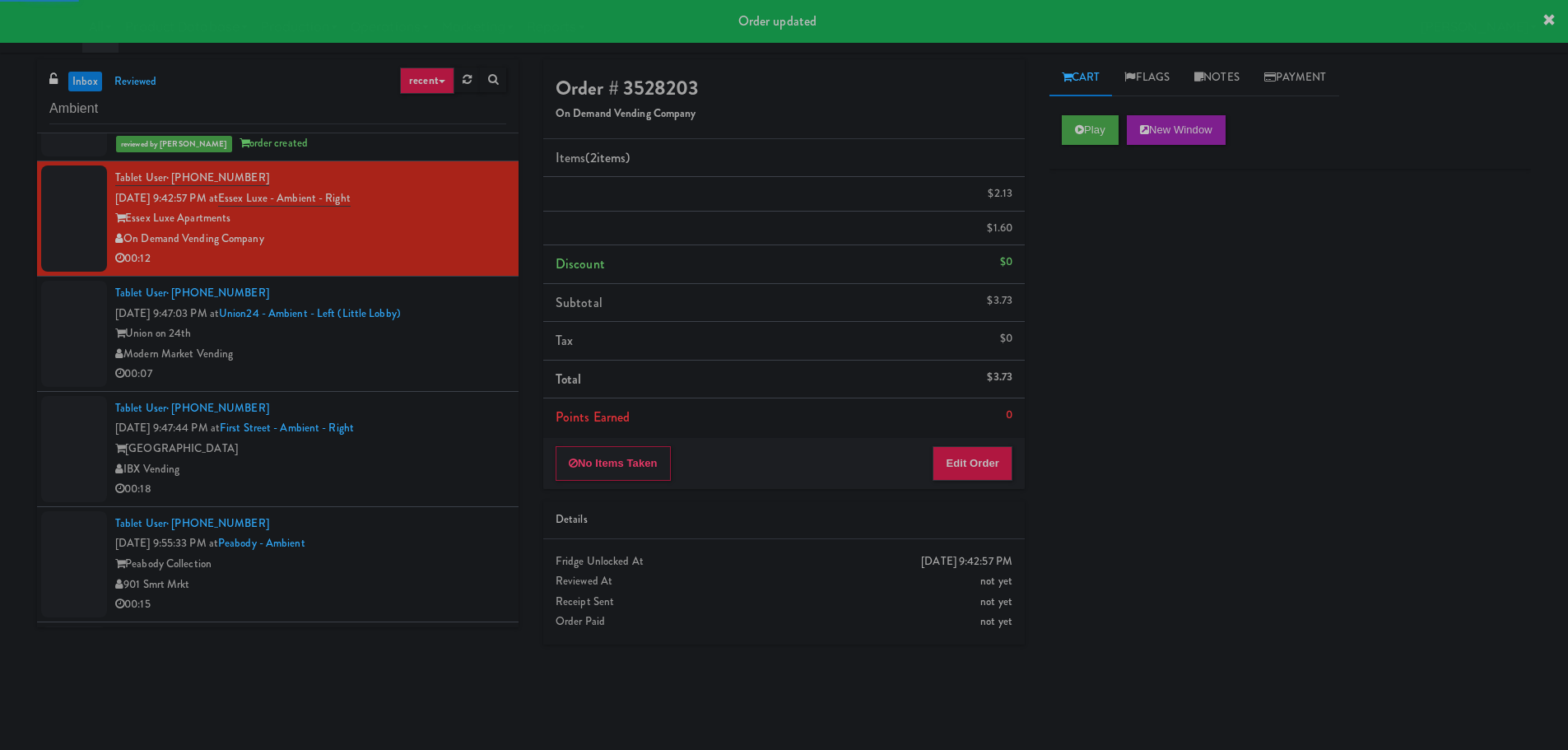
click at [444, 339] on div "Union on 24th" at bounding box center [311, 334] width 391 height 20
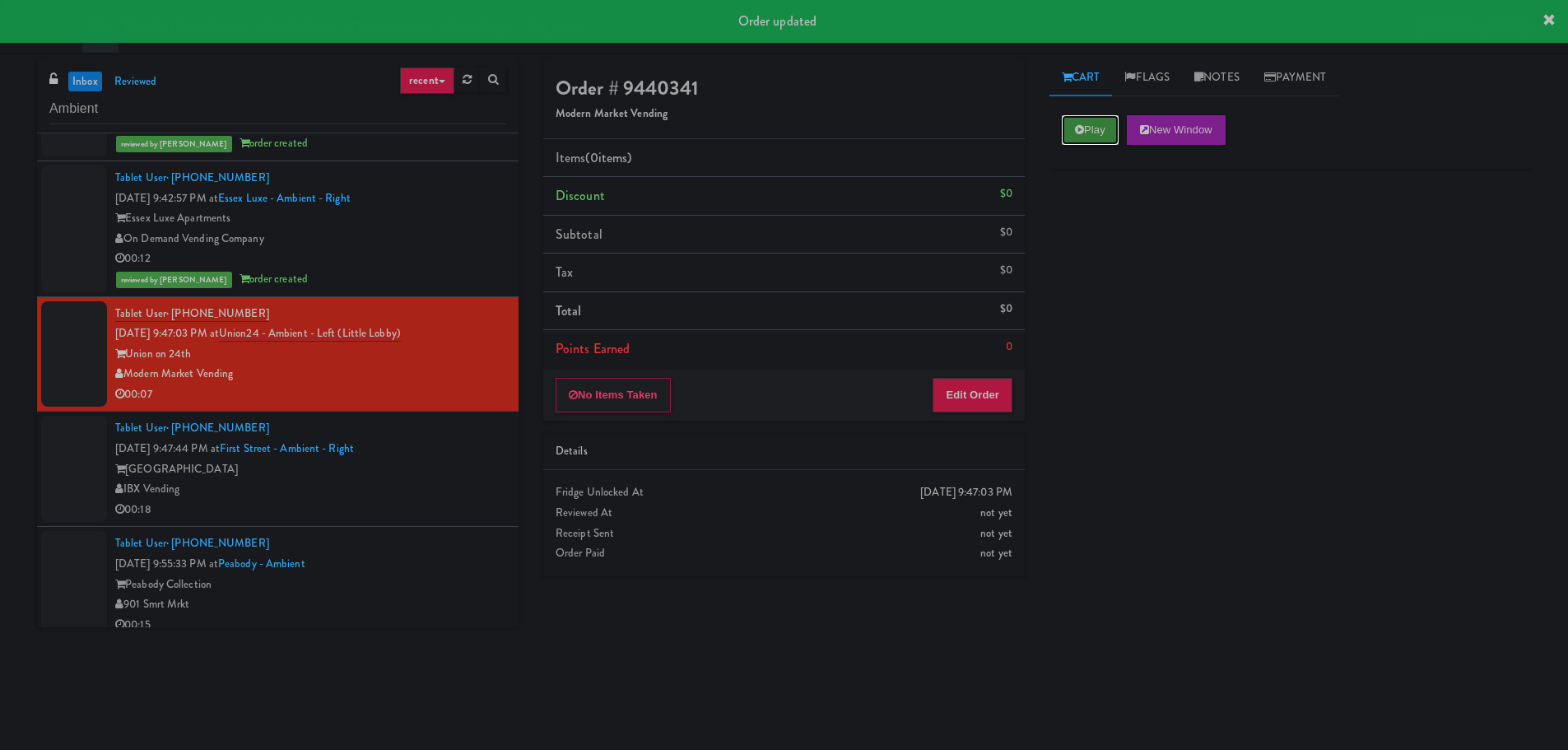
click at [1113, 123] on button "Play" at bounding box center [1090, 130] width 57 height 30
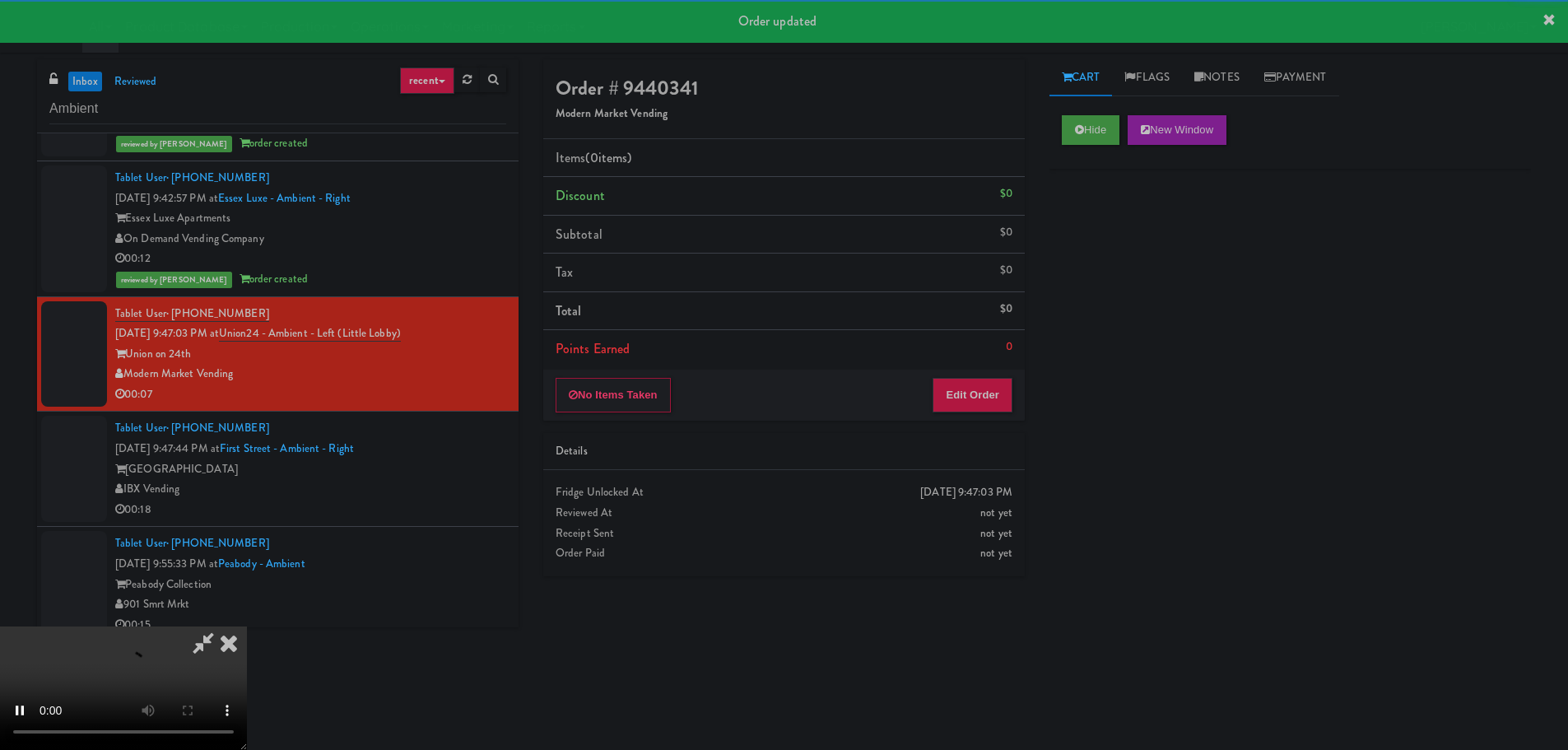
click at [925, 412] on div "No Items Taken Edit Order" at bounding box center [784, 395] width 482 height 51
click at [945, 398] on button "Edit Order" at bounding box center [973, 394] width 80 height 34
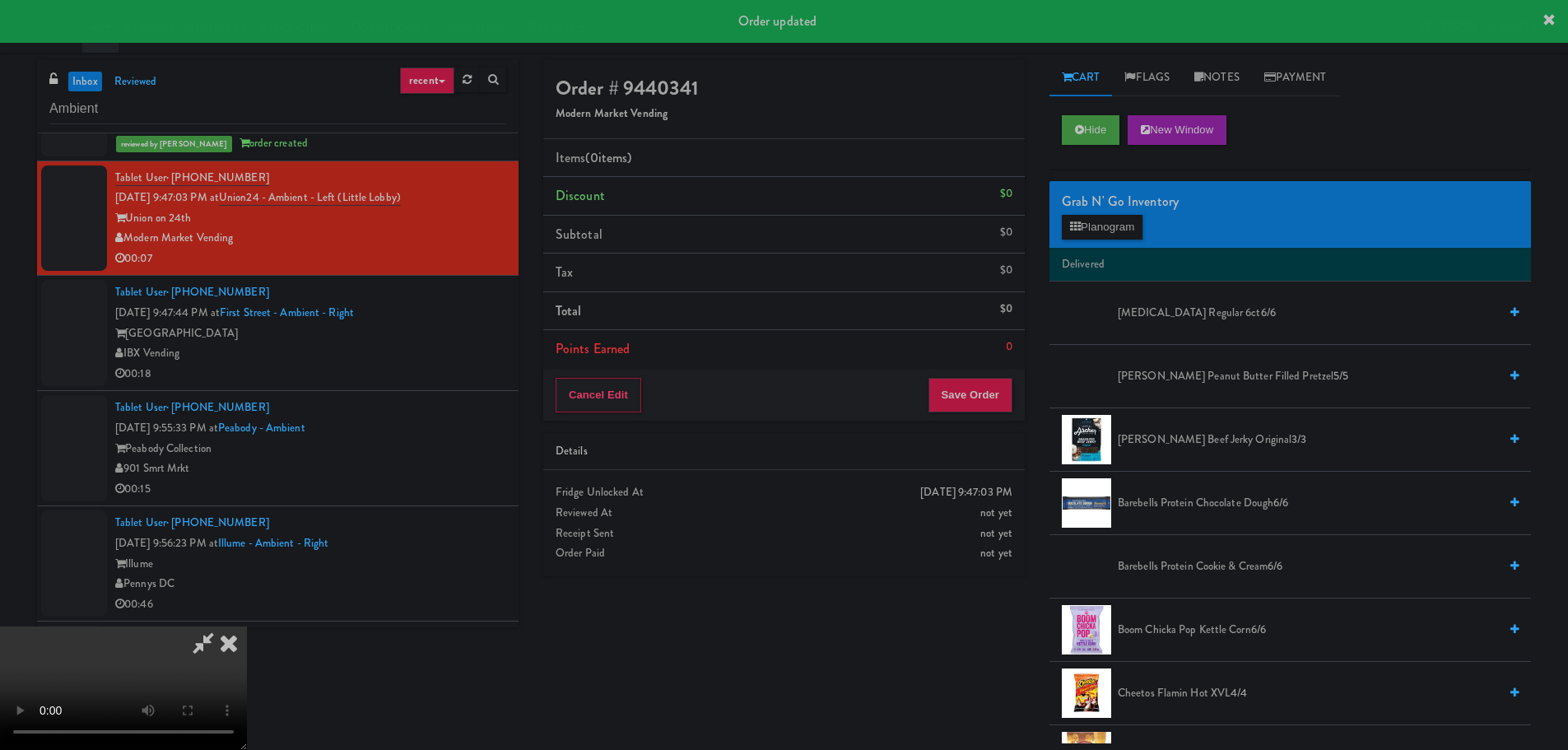
scroll to position [3868, 0]
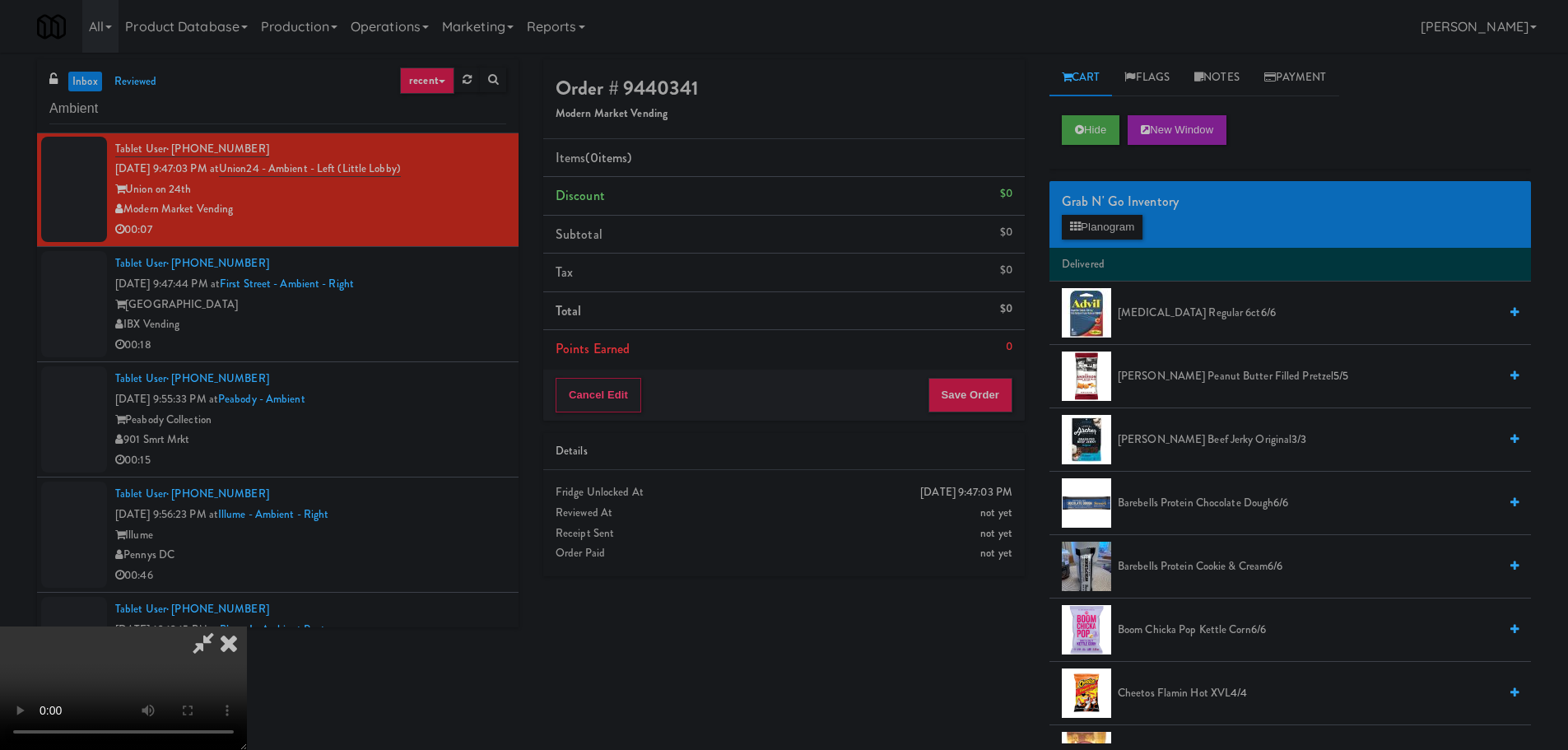
click at [247, 626] on video at bounding box center [123, 688] width 247 height 124
click at [1131, 313] on span "Advil Regular 6ct 6/6" at bounding box center [1308, 313] width 380 height 20
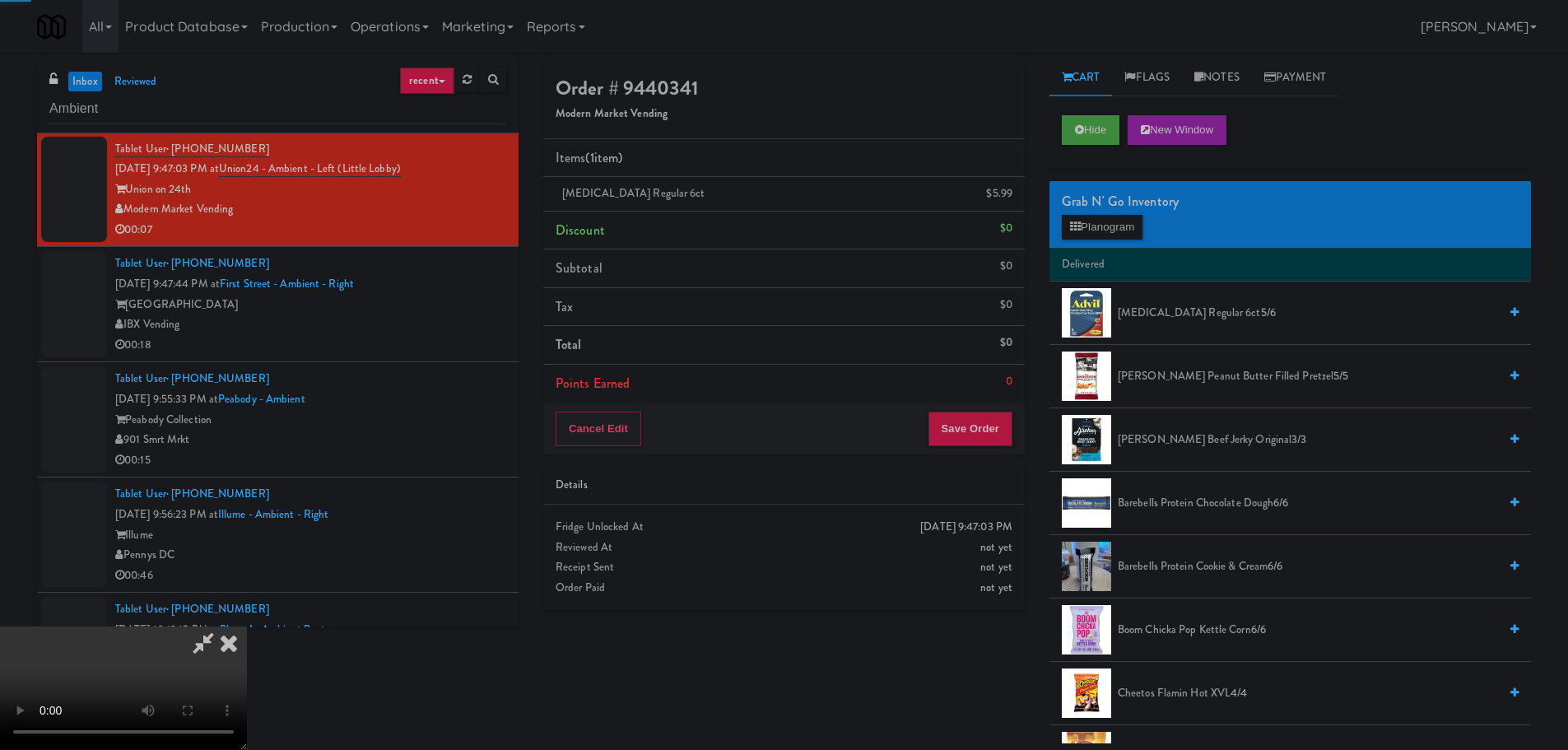
click at [247, 626] on video at bounding box center [123, 688] width 247 height 124
click at [945, 428] on button "Save Order" at bounding box center [970, 429] width 84 height 34
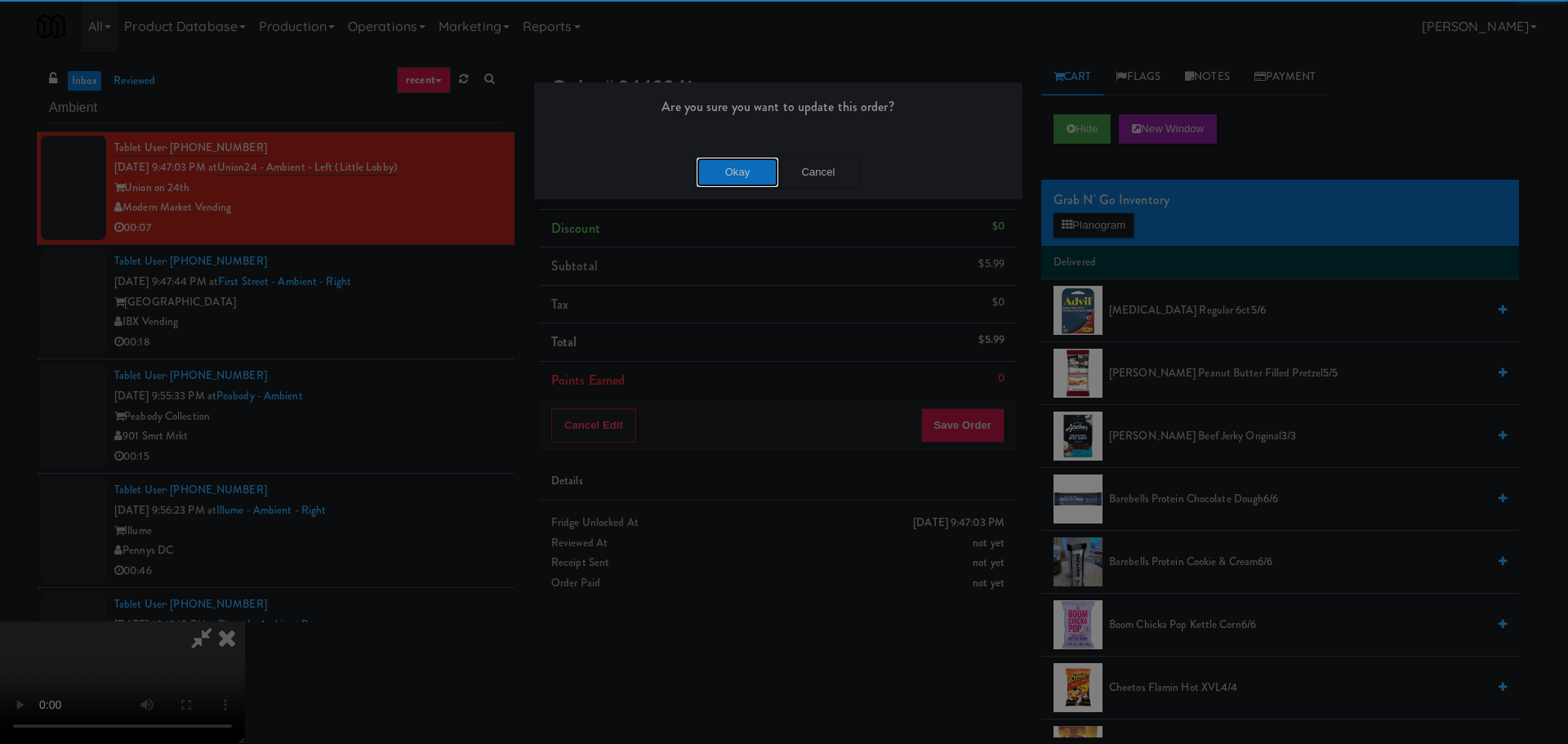
click at [706, 167] on button "Okay" at bounding box center [738, 173] width 81 height 30
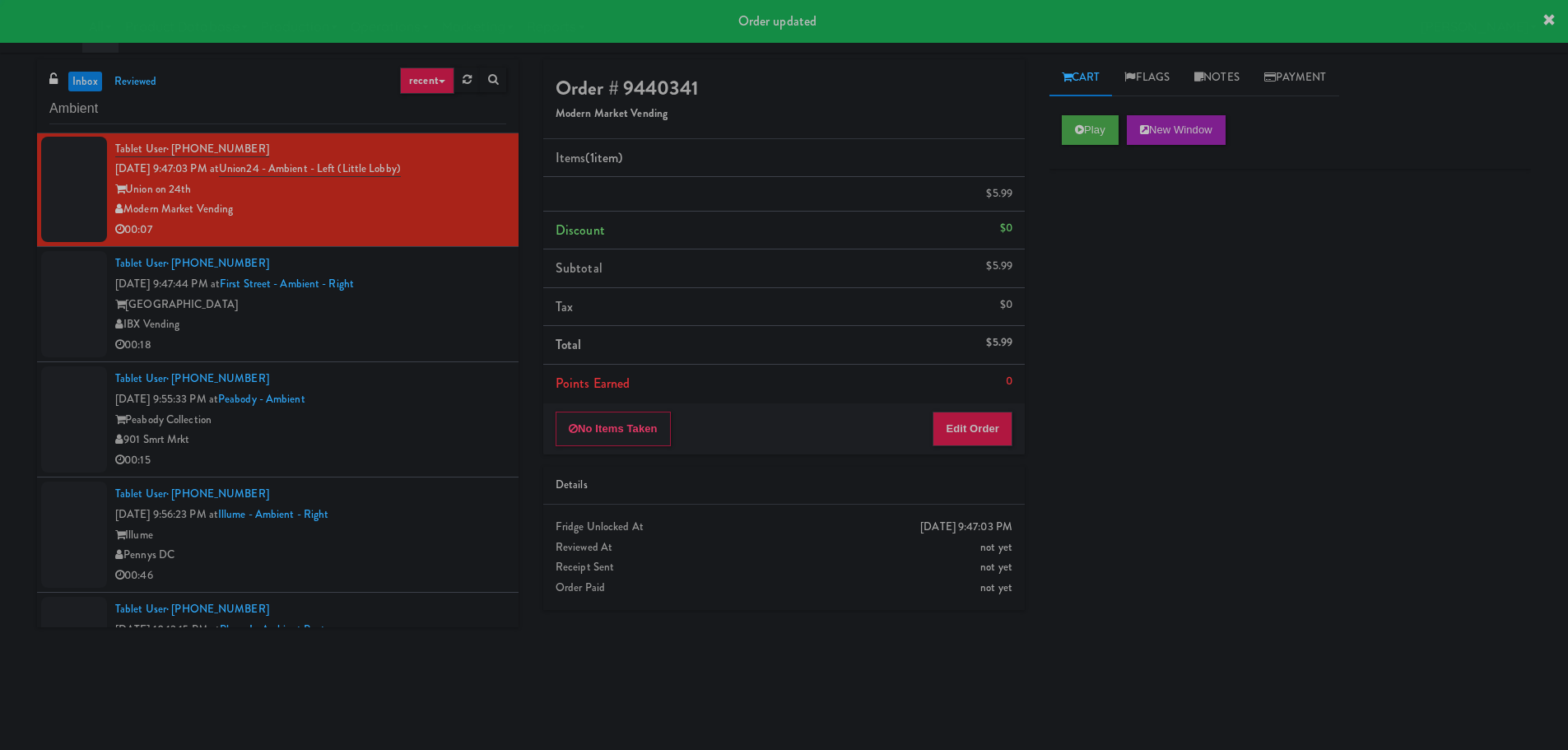
click at [462, 314] on div "IBX Vending" at bounding box center [311, 324] width 391 height 20
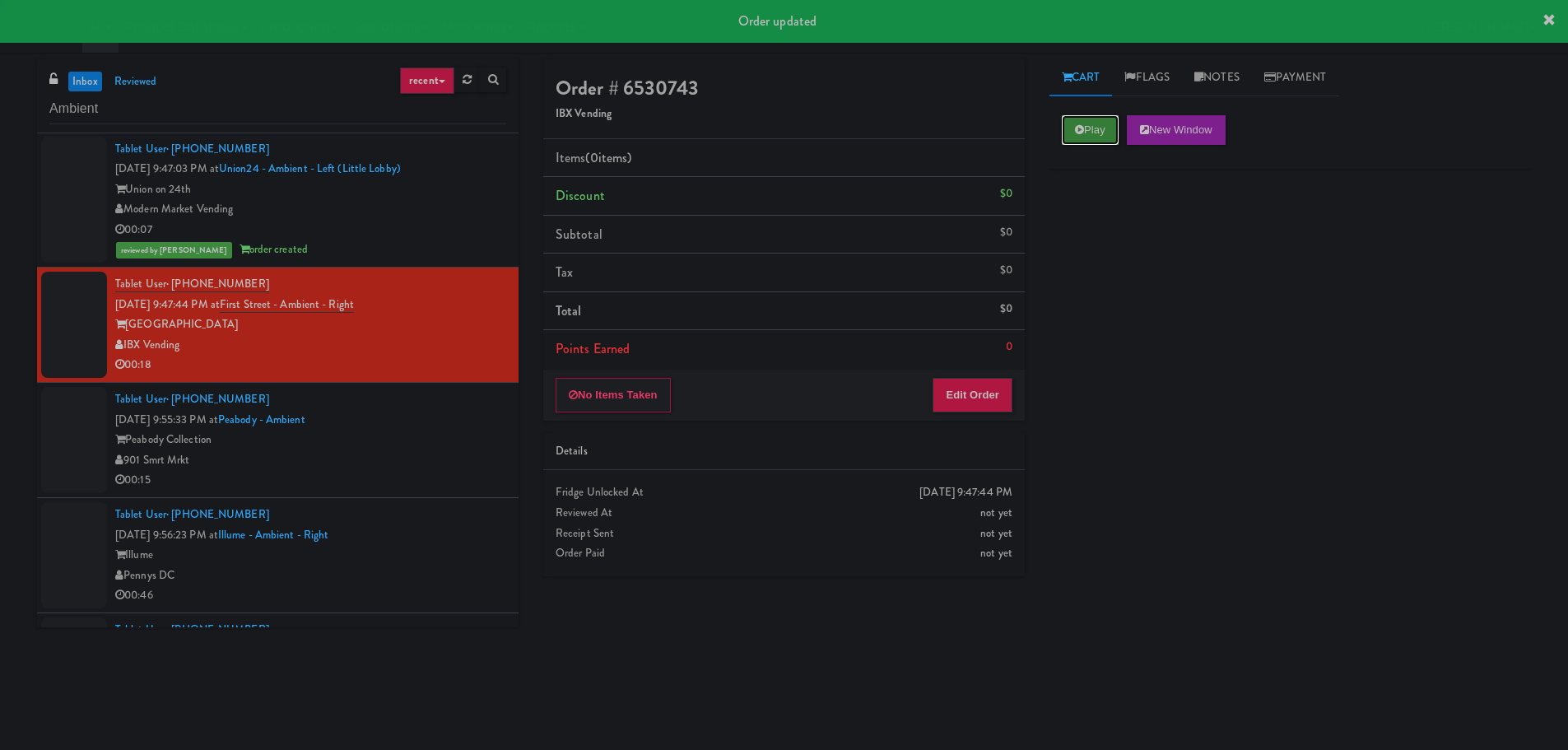
click at [1098, 134] on button "Play" at bounding box center [1090, 130] width 57 height 30
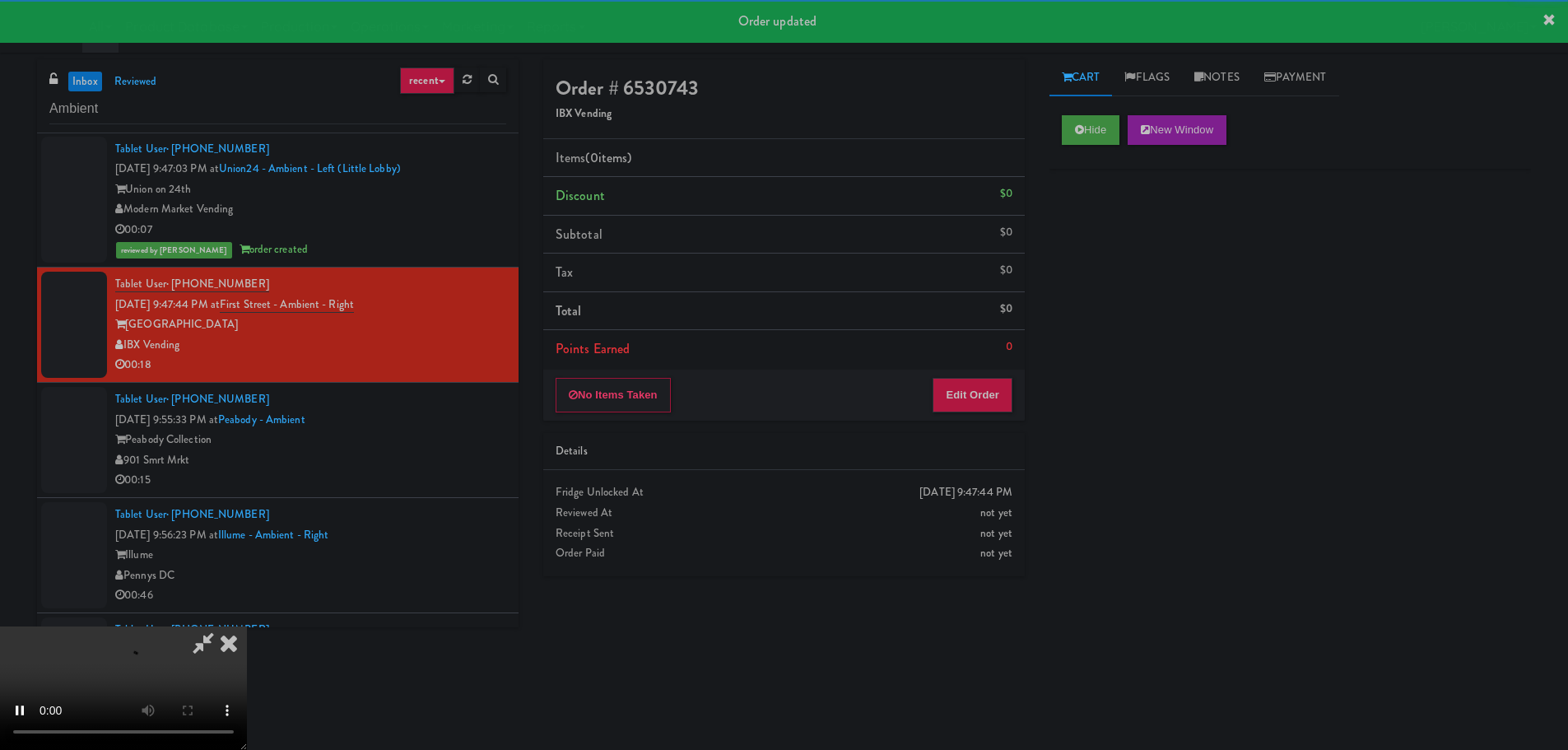
click at [950, 371] on div "No Items Taken Edit Order" at bounding box center [784, 395] width 482 height 51
click at [957, 384] on button "Edit Order" at bounding box center [973, 394] width 80 height 34
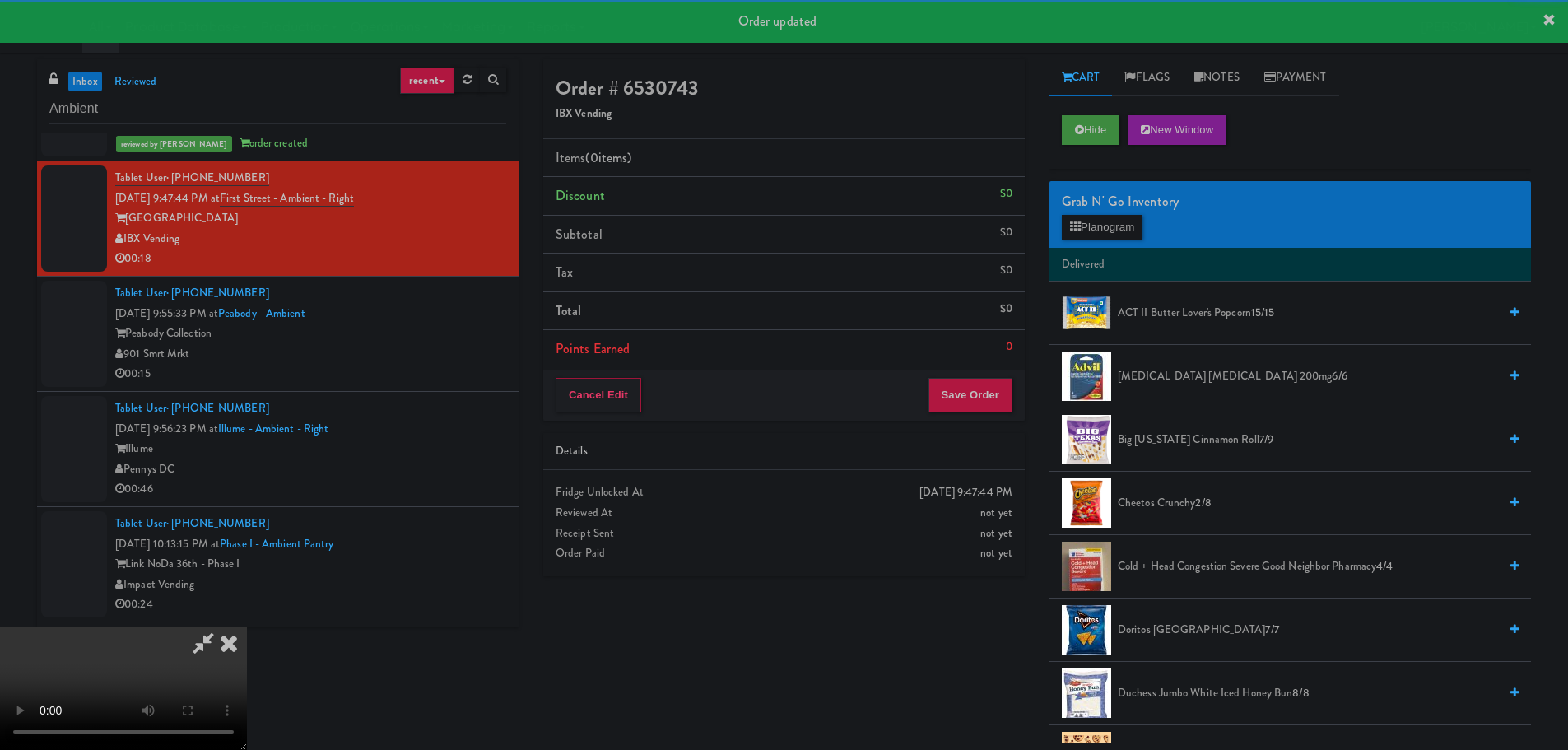
scroll to position [4033, 0]
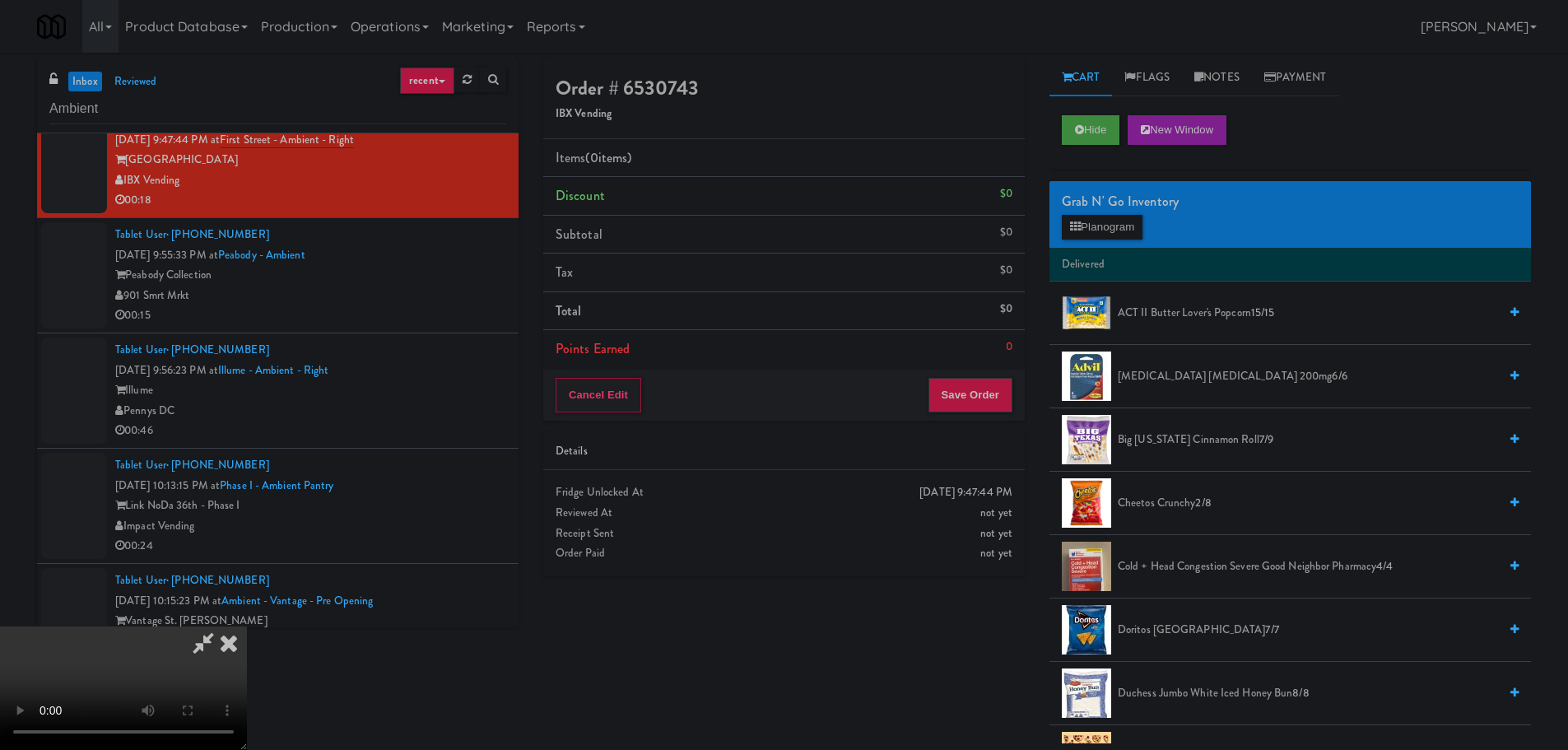
click at [247, 626] on video at bounding box center [123, 688] width 247 height 124
drag, startPoint x: 607, startPoint y: 402, endPoint x: 604, endPoint y: 414, distance: 12.4
click at [247, 626] on video at bounding box center [123, 688] width 247 height 124
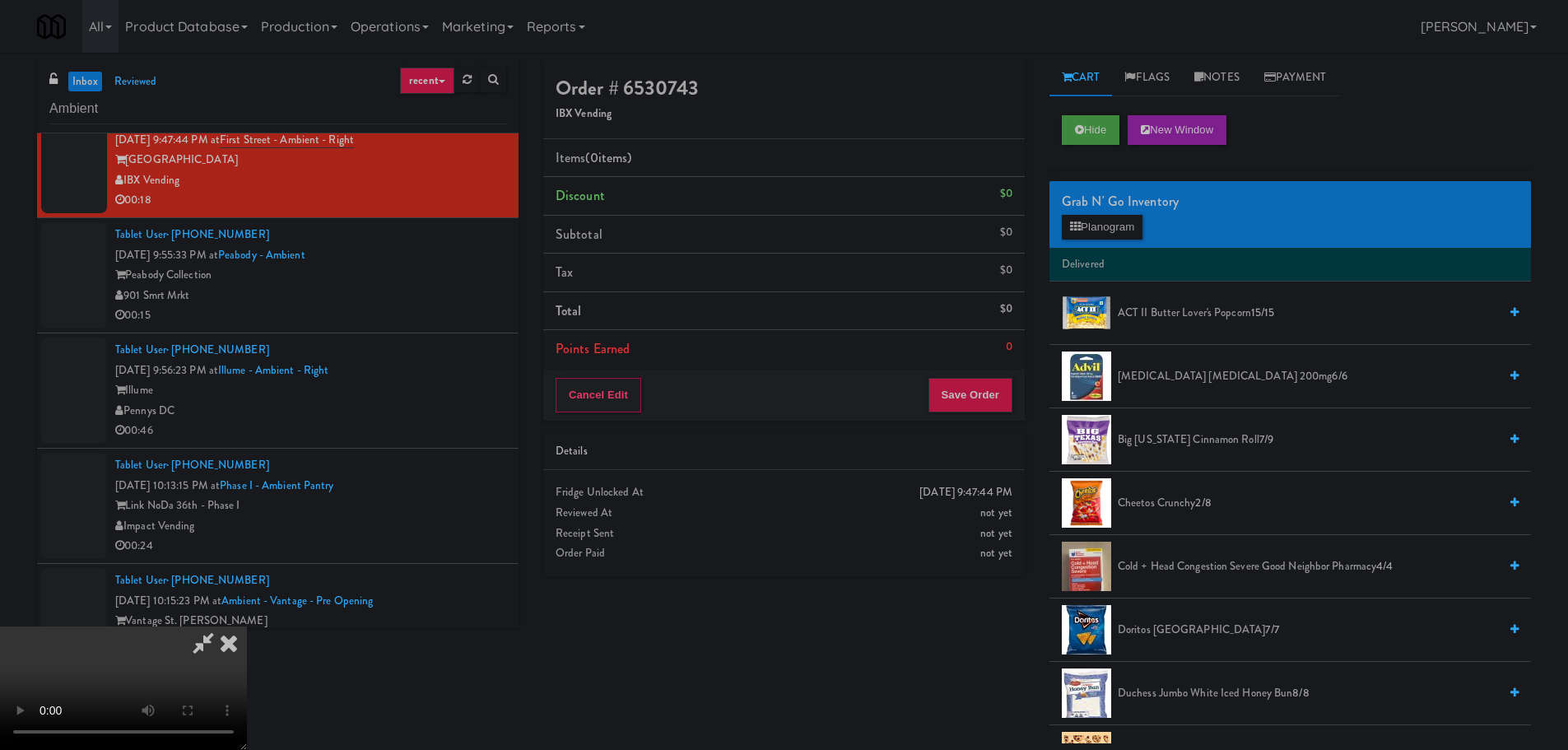
click at [247, 626] on video at bounding box center [123, 688] width 247 height 124
click at [1139, 506] on span "Cheetos Crunchy 2/8" at bounding box center [1308, 503] width 380 height 20
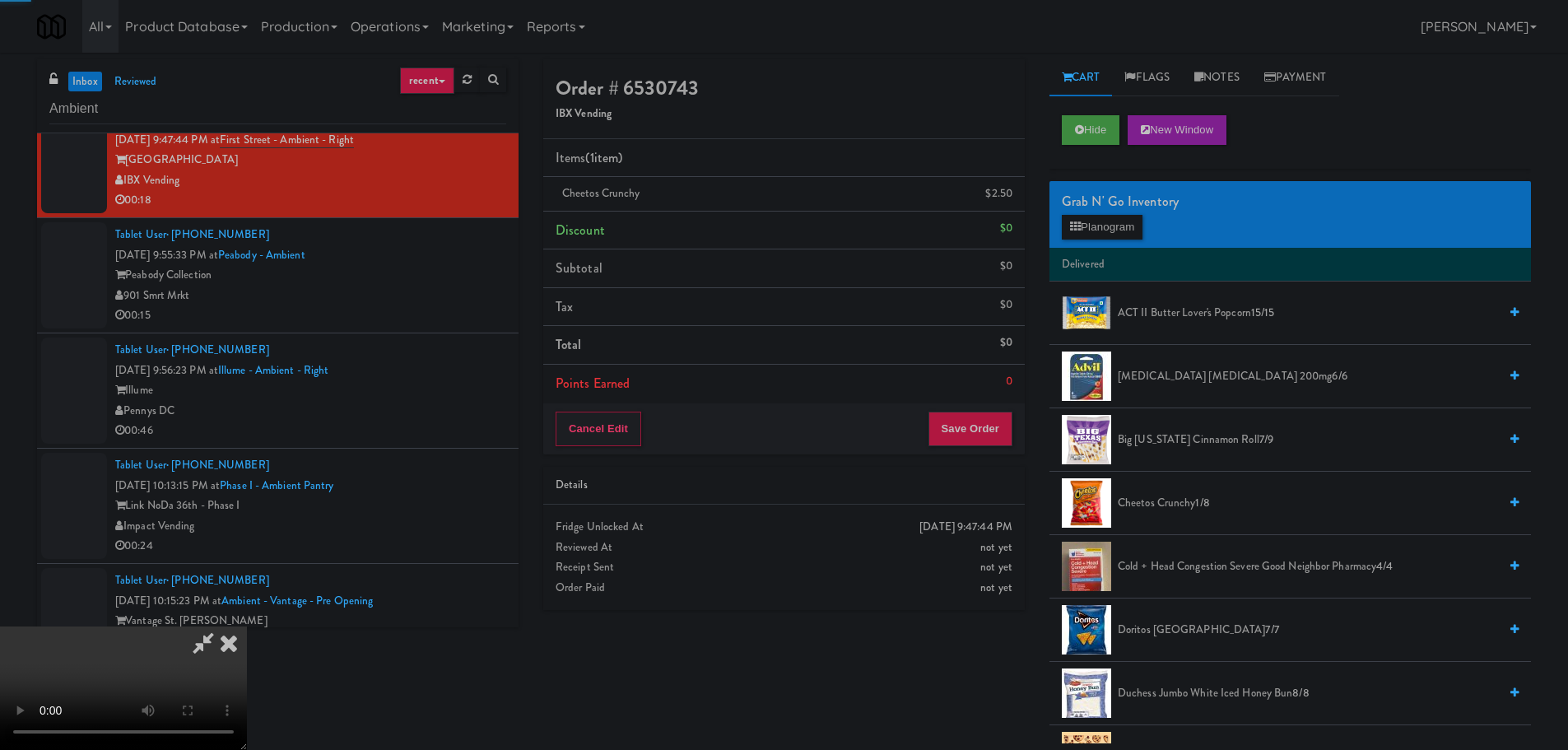
click at [1139, 504] on span "Cheetos Crunchy 1/8" at bounding box center [1308, 503] width 380 height 20
click at [247, 626] on video at bounding box center [123, 688] width 247 height 124
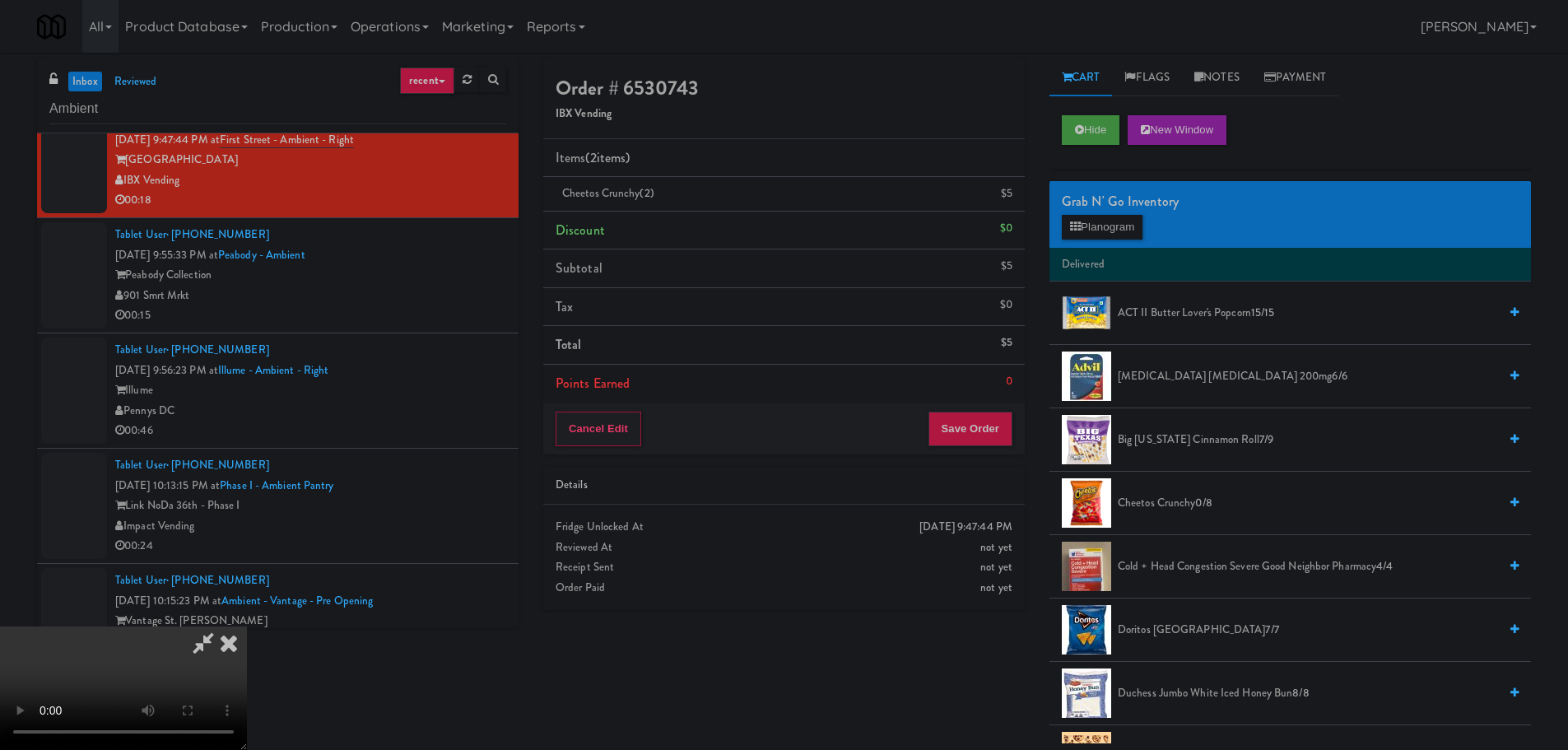
click at [247, 626] on video at bounding box center [123, 688] width 247 height 124
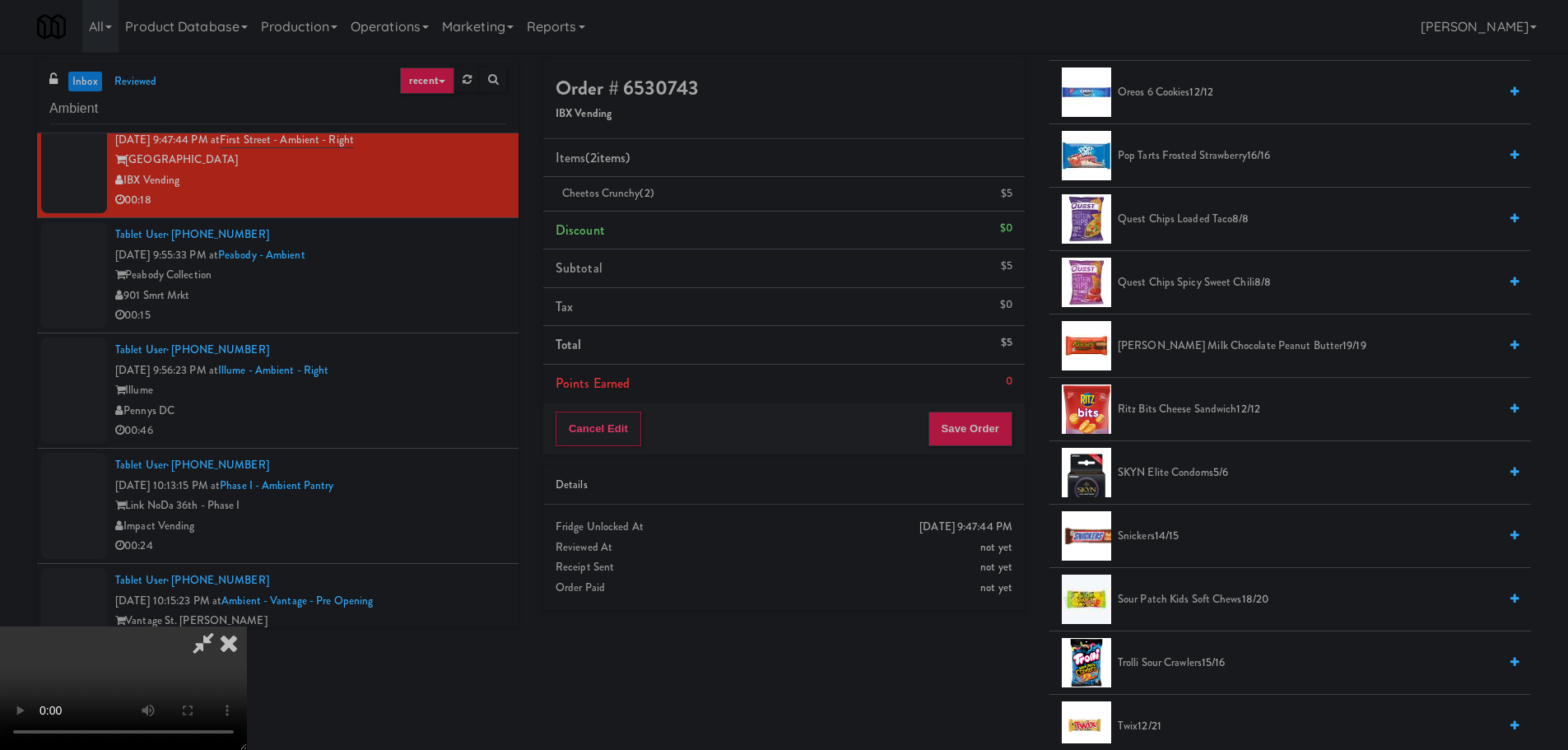
scroll to position [1630, 0]
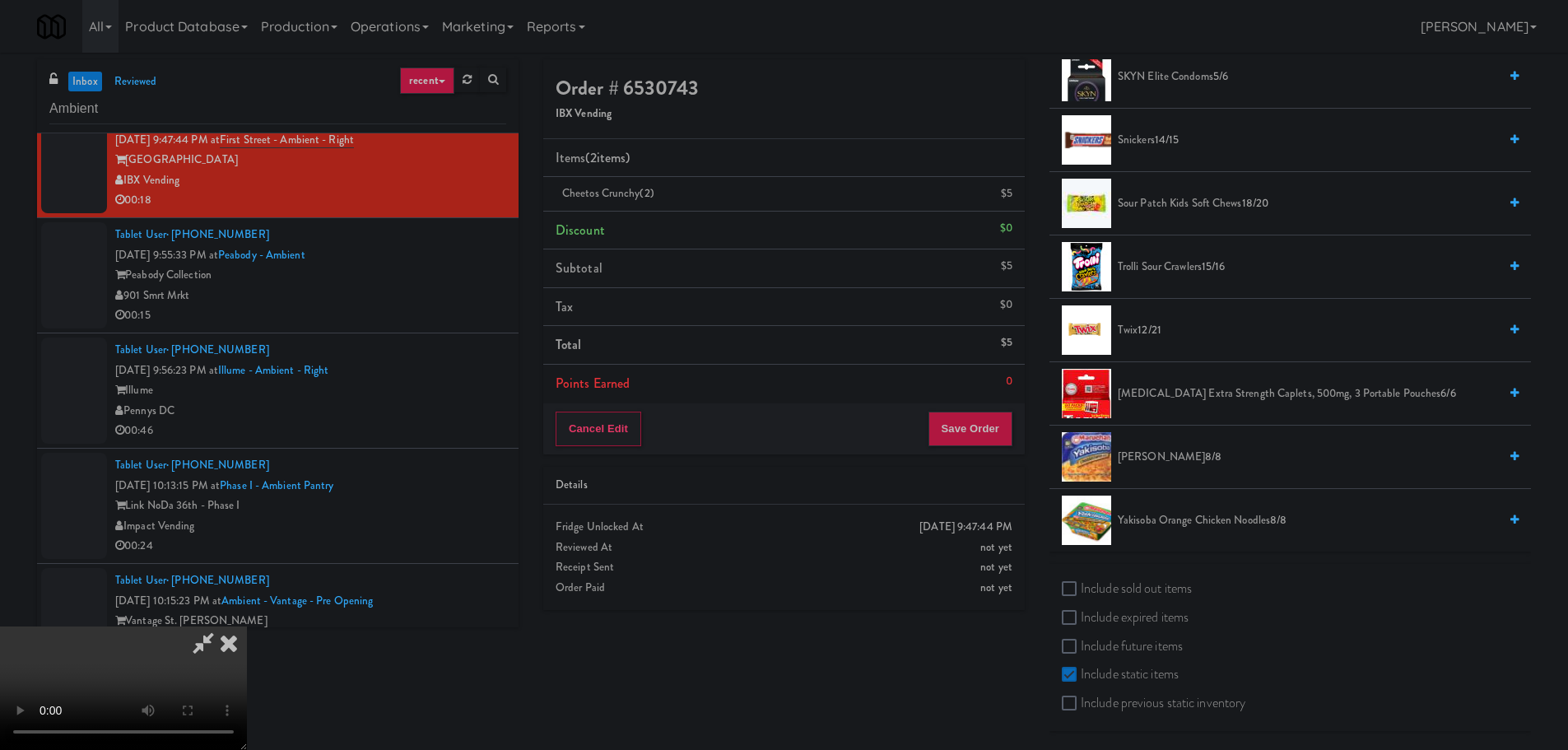
click at [1140, 332] on span "12/21" at bounding box center [1150, 329] width 24 height 16
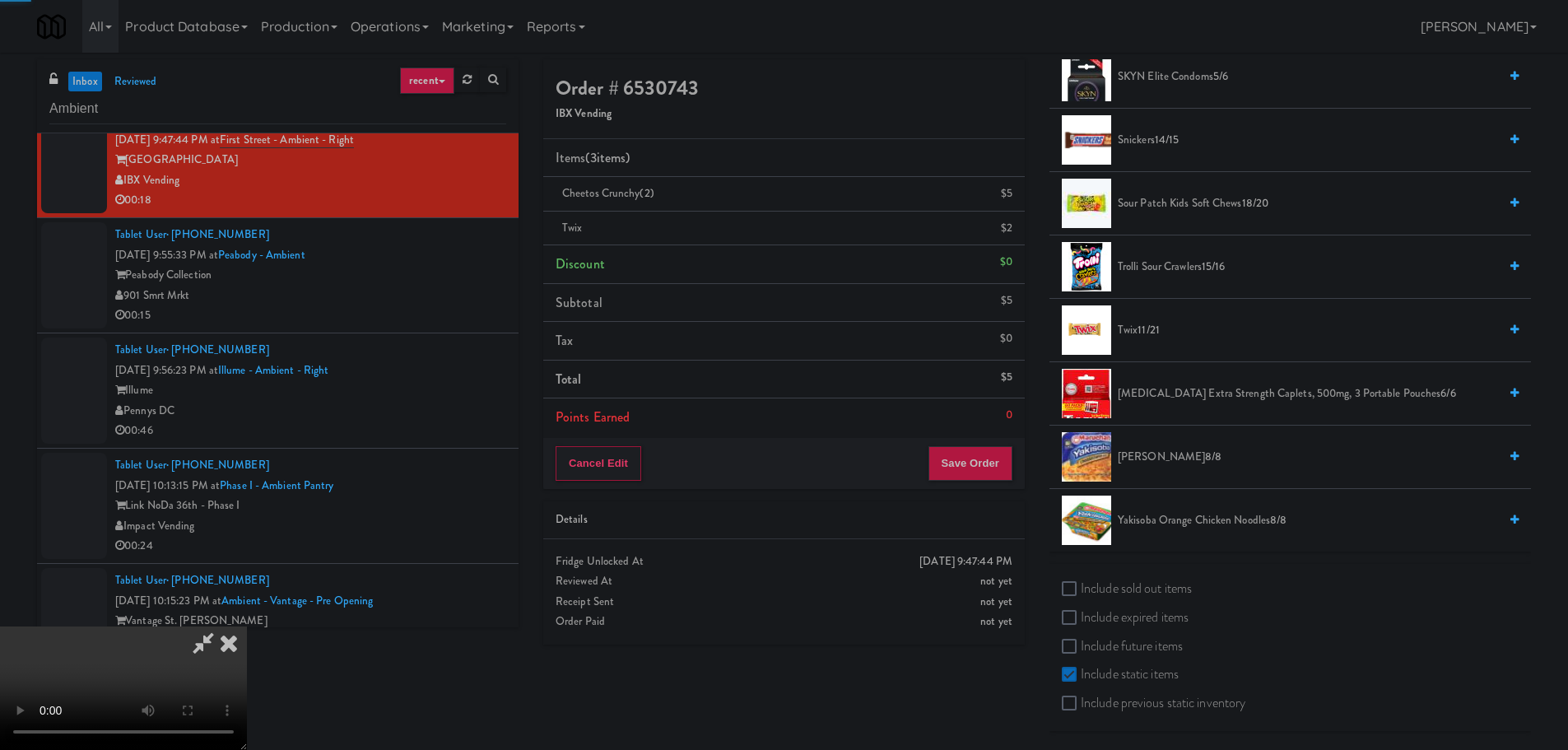
click at [1120, 334] on span "Twix 11/21" at bounding box center [1308, 331] width 380 height 20
click at [1127, 334] on span "Twix 10/21" at bounding box center [1308, 331] width 380 height 20
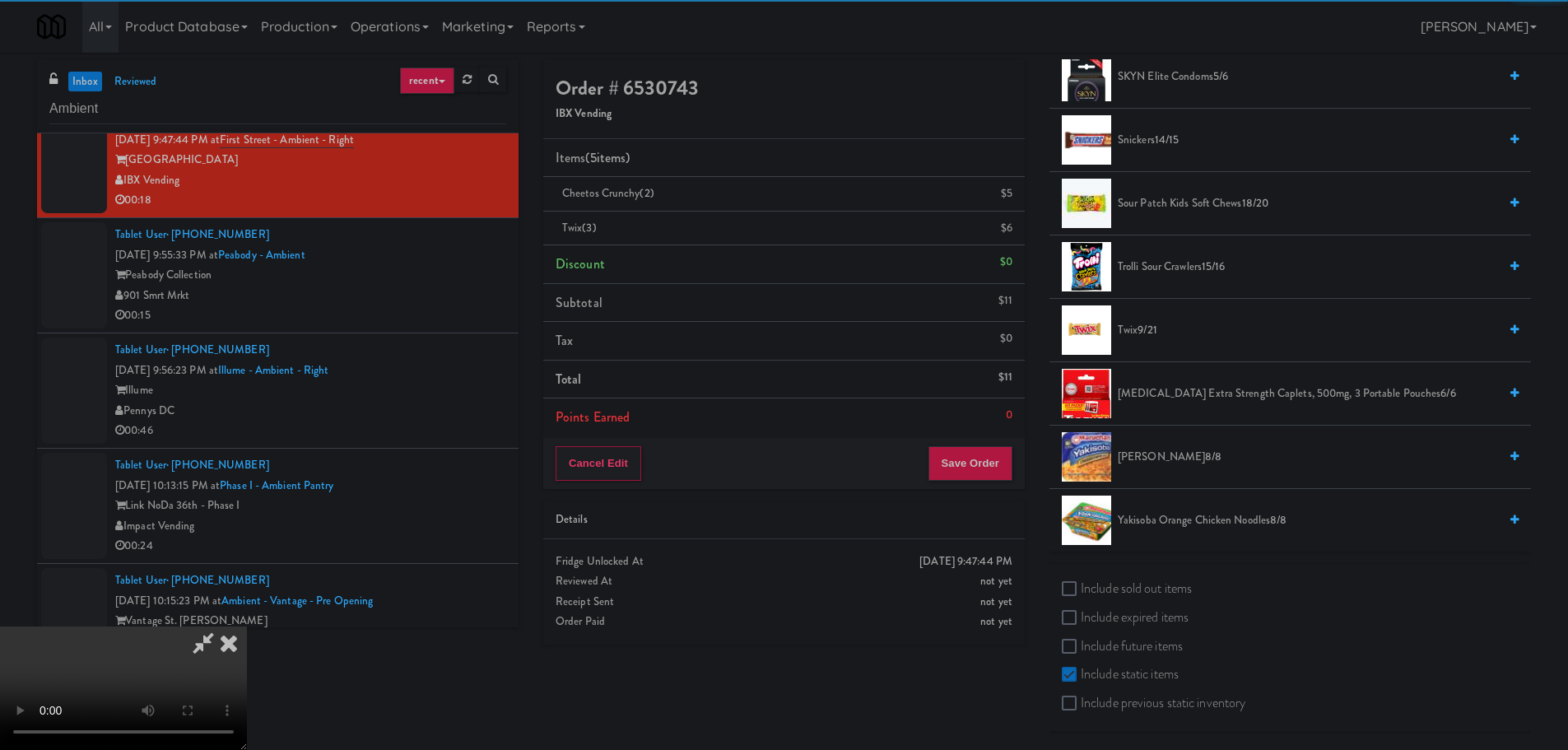
click at [247, 626] on video at bounding box center [123, 688] width 247 height 124
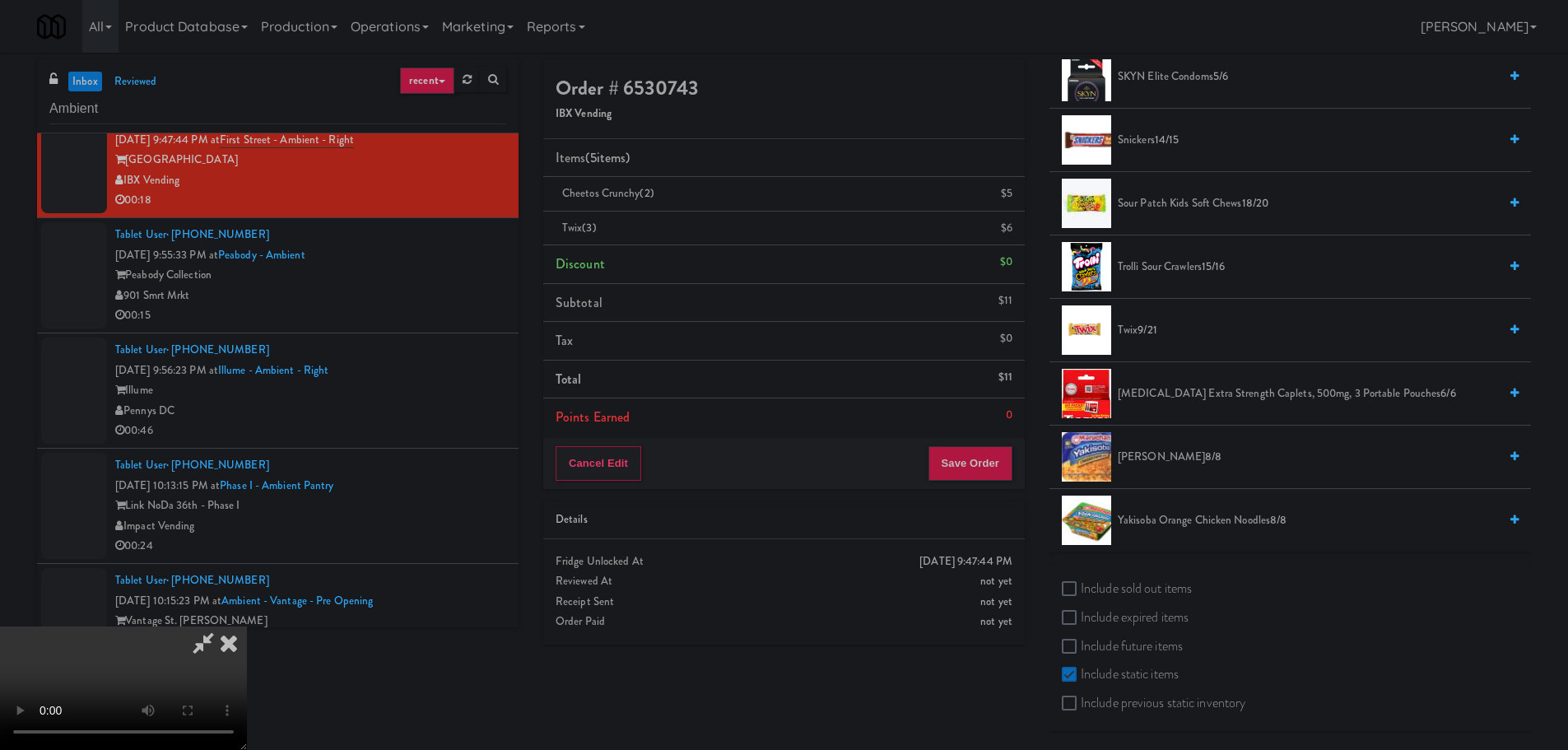
click at [247, 626] on video at bounding box center [123, 688] width 247 height 124
click at [1150, 333] on span "9/21" at bounding box center [1147, 329] width 19 height 16
click at [247, 626] on video at bounding box center [123, 688] width 247 height 124
click at [971, 473] on button "Save Order" at bounding box center [970, 463] width 84 height 34
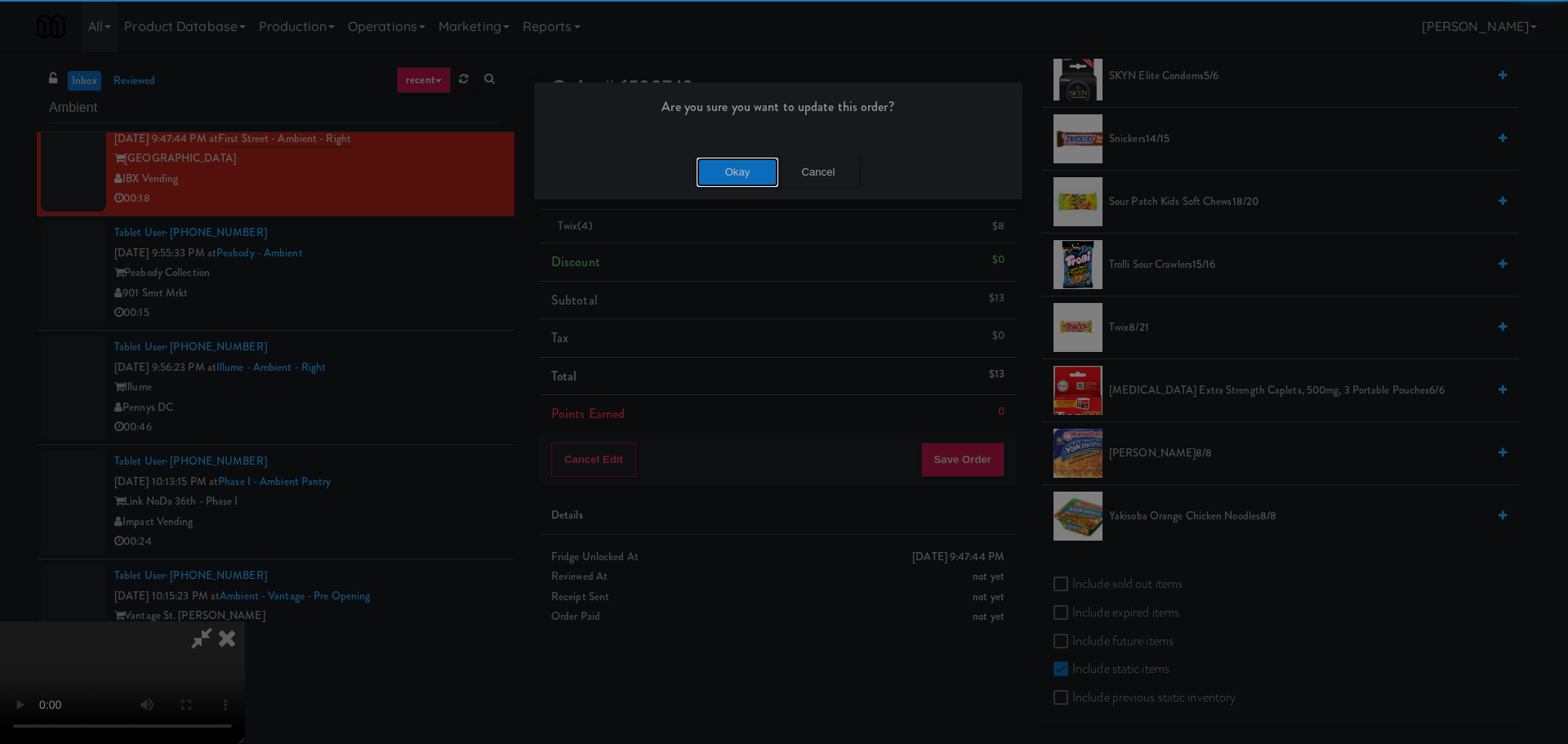
click at [744, 171] on button "Okay" at bounding box center [738, 173] width 81 height 30
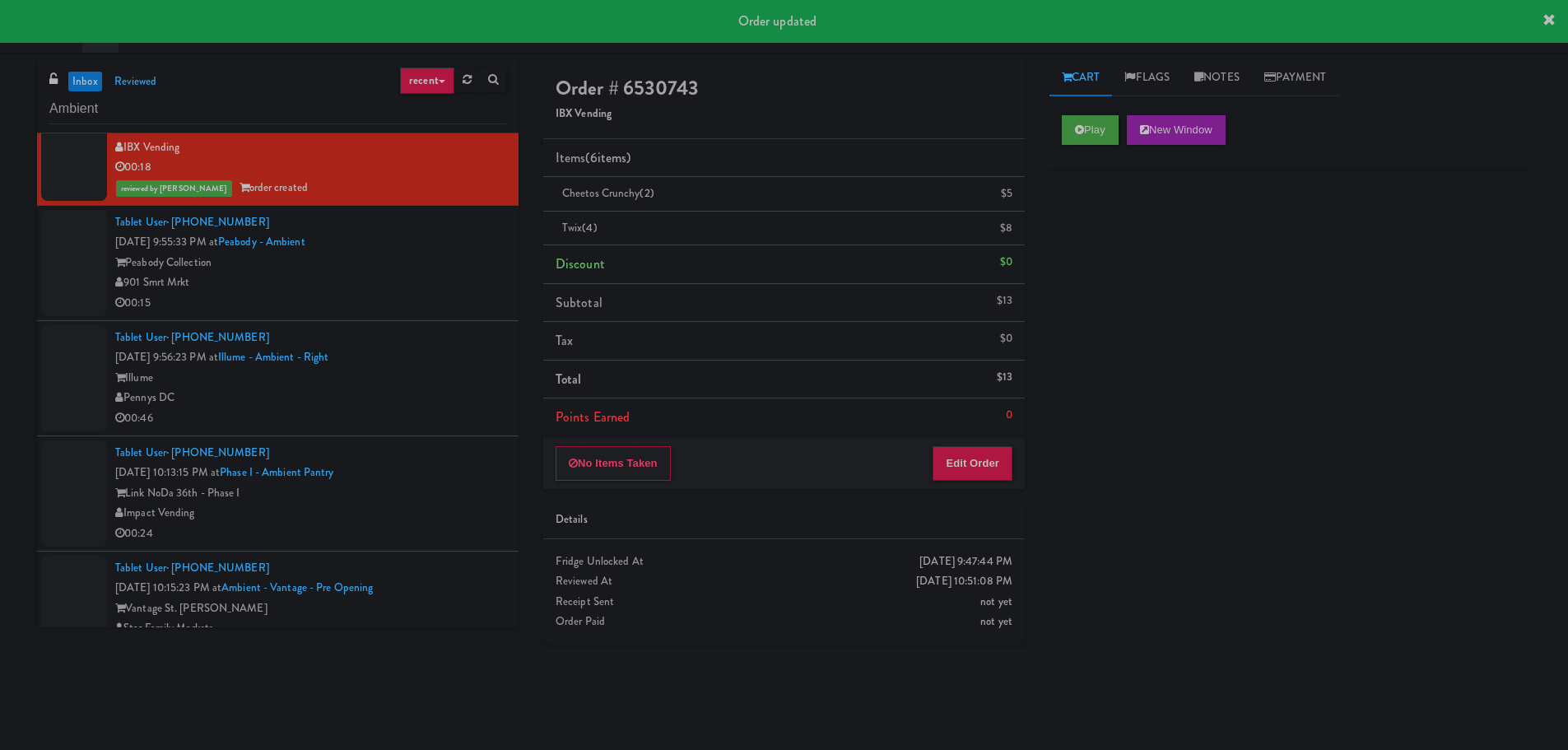
scroll to position [4095, 0]
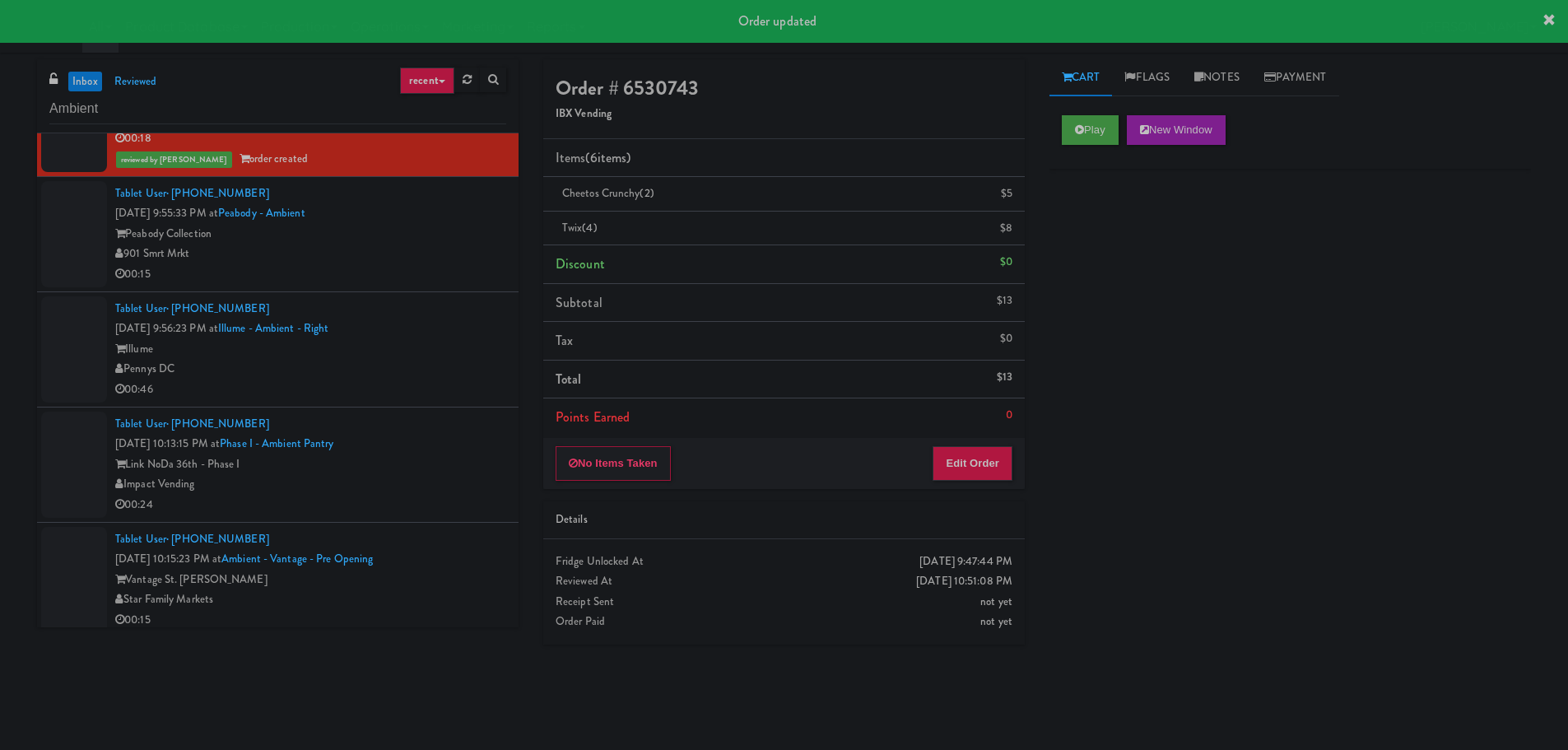
click at [448, 269] on div "00:15" at bounding box center [311, 275] width 391 height 20
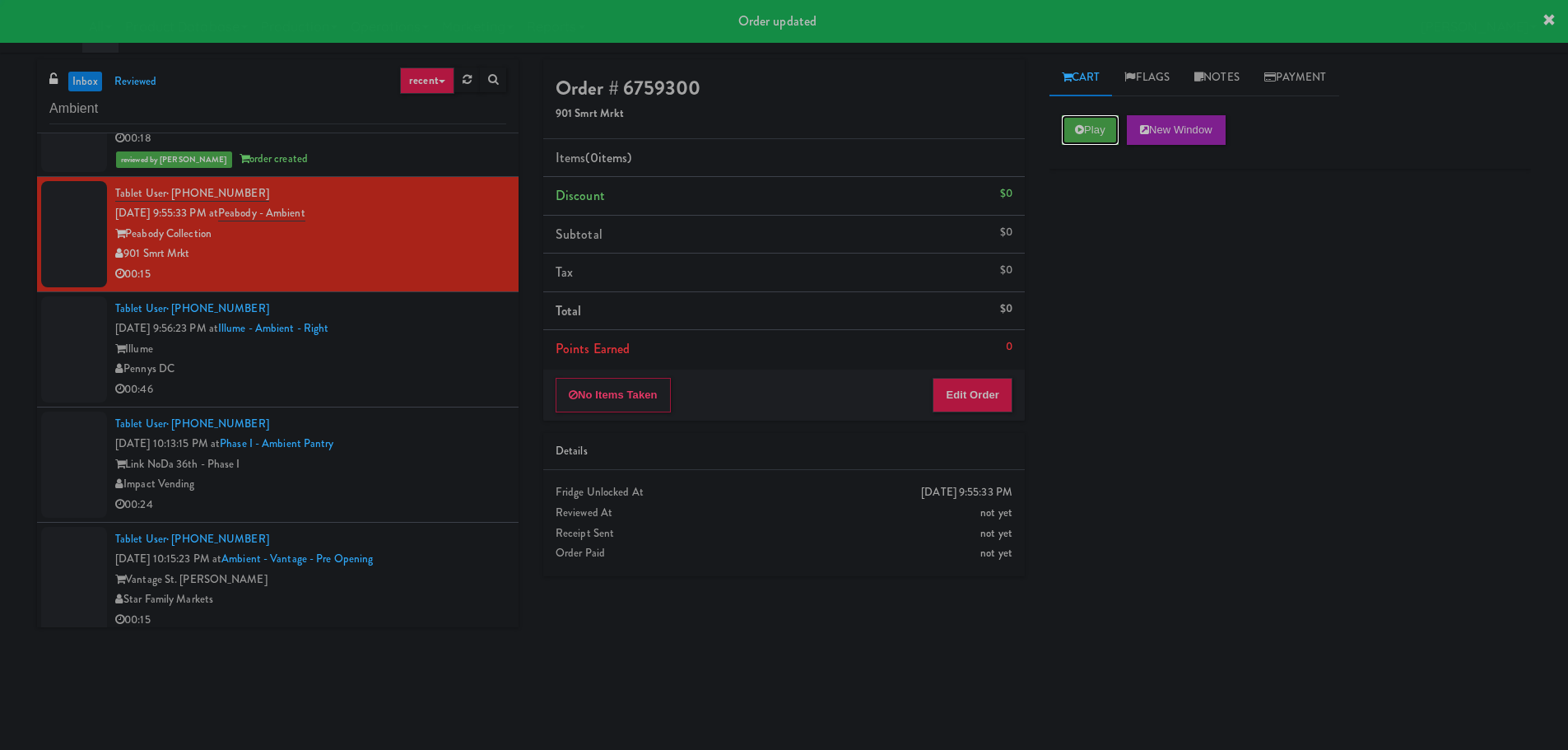
click at [1095, 141] on button "Play" at bounding box center [1090, 130] width 57 height 30
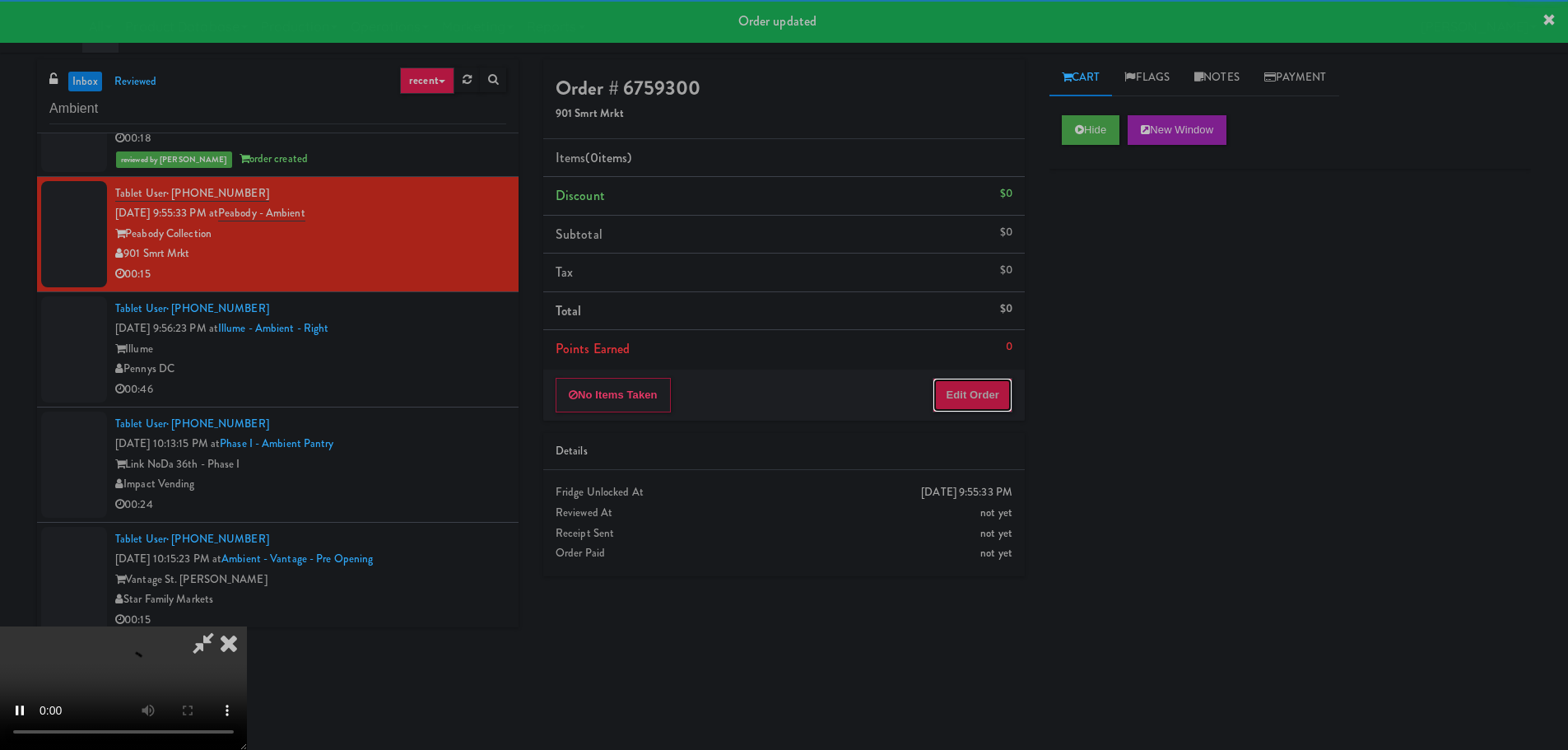
click at [952, 379] on button "Edit Order" at bounding box center [973, 394] width 80 height 34
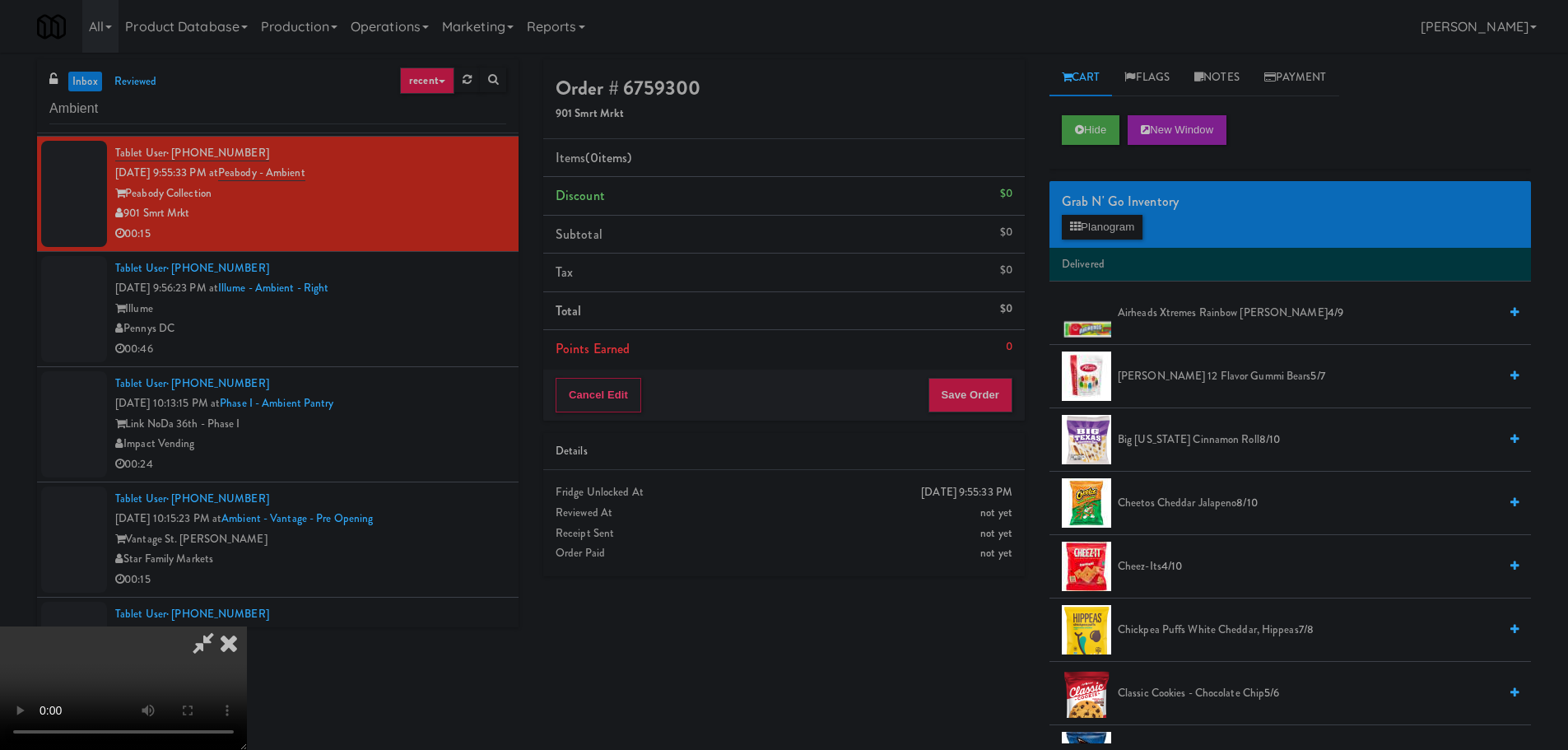
scroll to position [4095, 0]
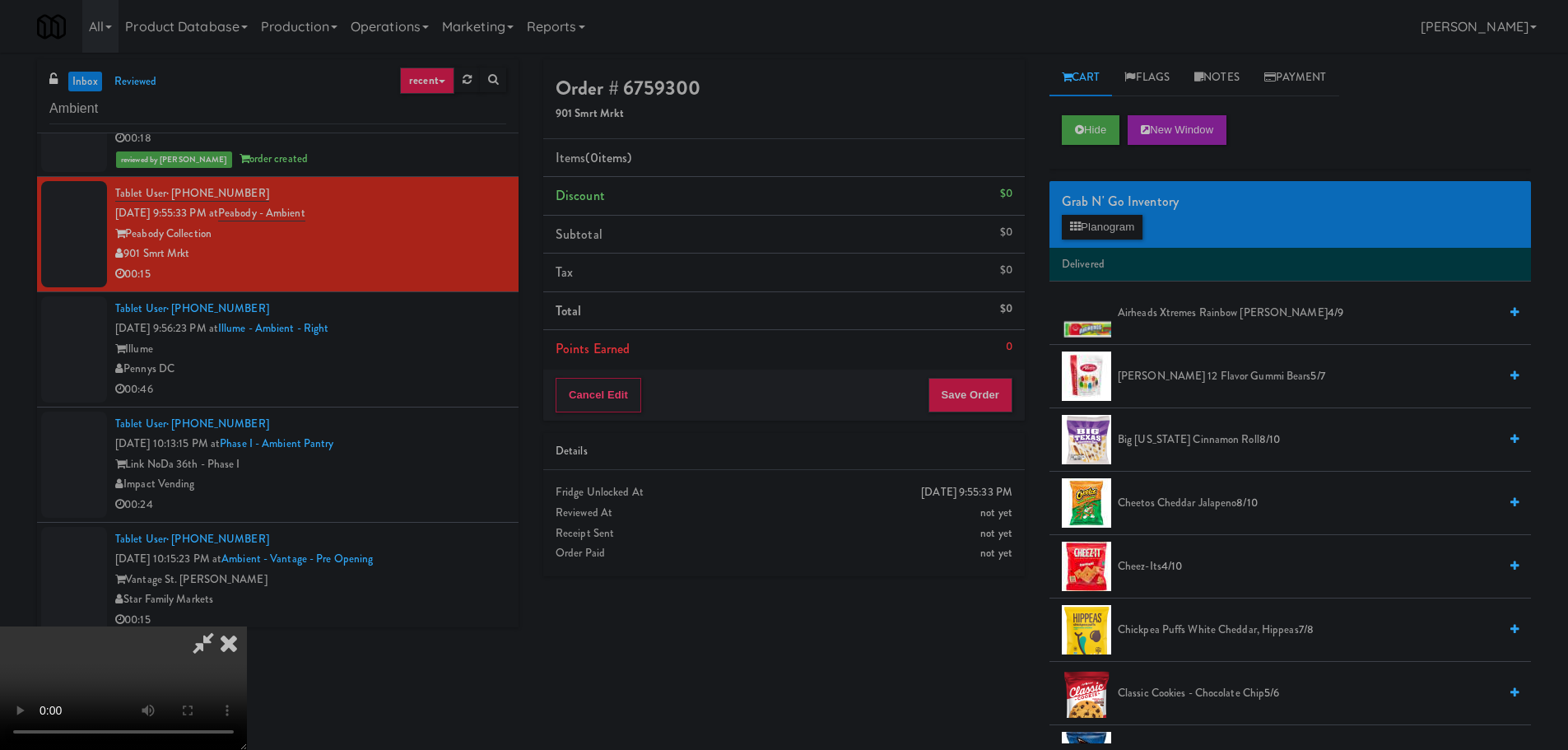
click at [247, 626] on video at bounding box center [123, 688] width 247 height 124
click at [247, 628] on video at bounding box center [123, 688] width 247 height 124
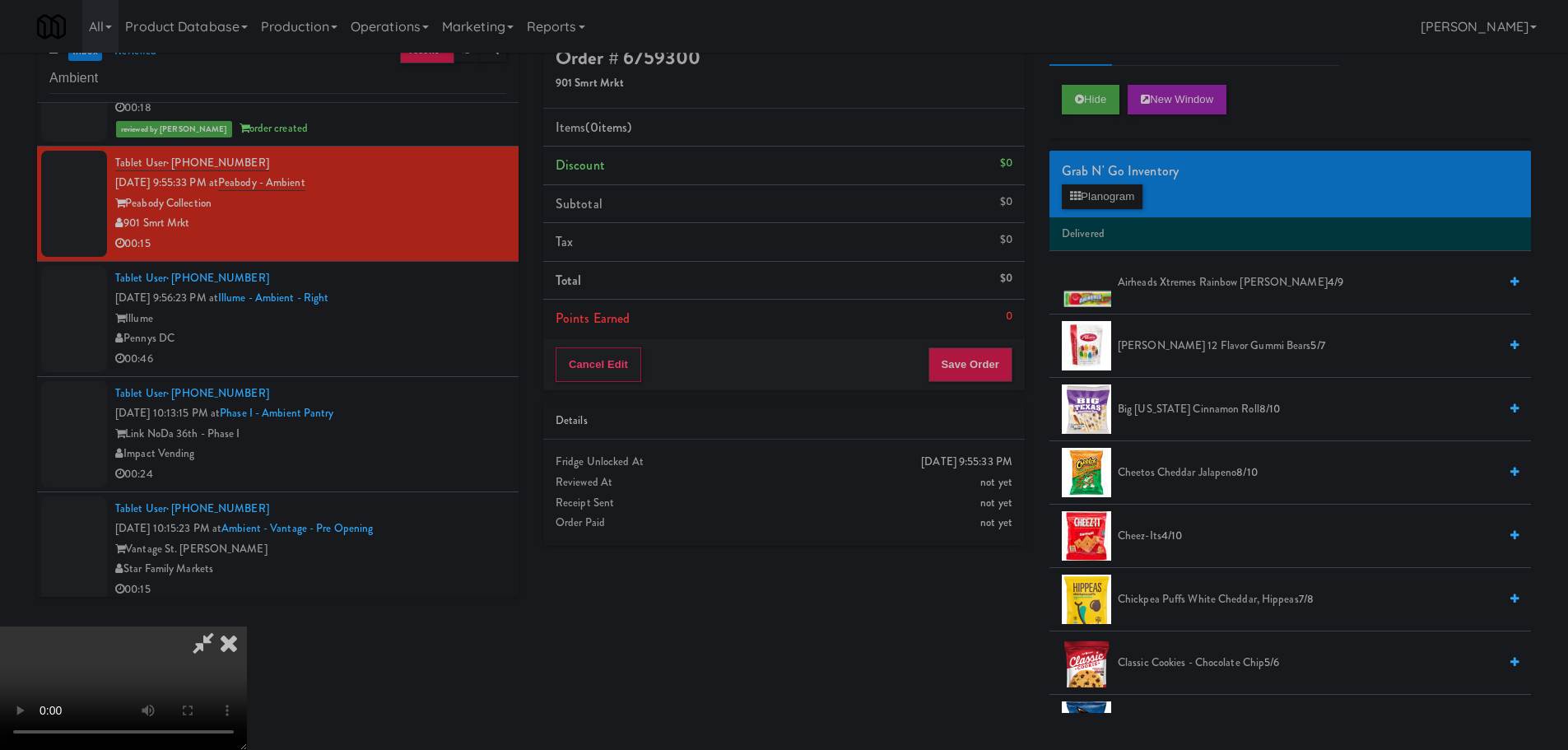
scroll to position [0, 0]
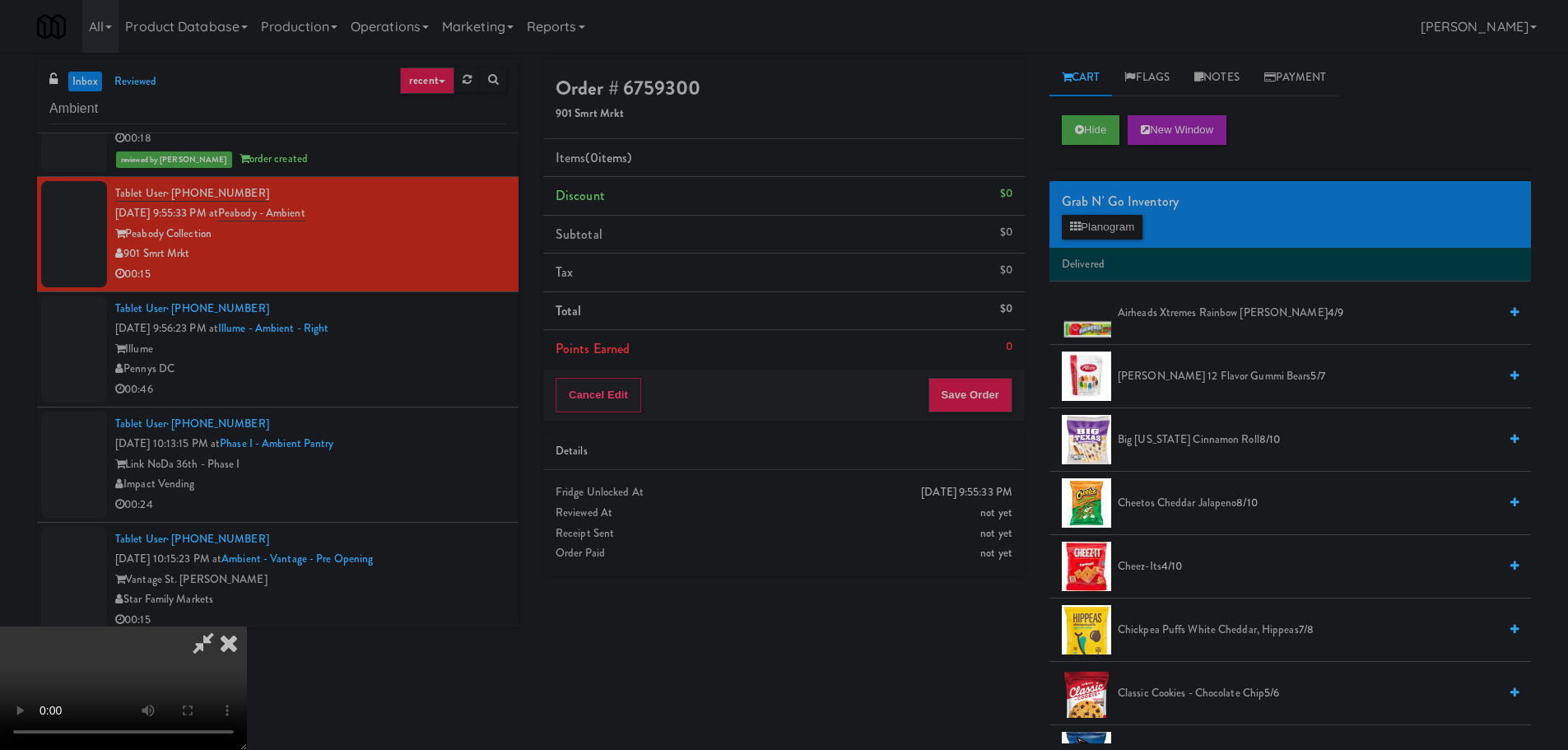
click at [247, 626] on video at bounding box center [123, 688] width 247 height 124
click at [1180, 319] on span "Airheads Xtremes Rainbow Berry 4/9" at bounding box center [1308, 313] width 380 height 20
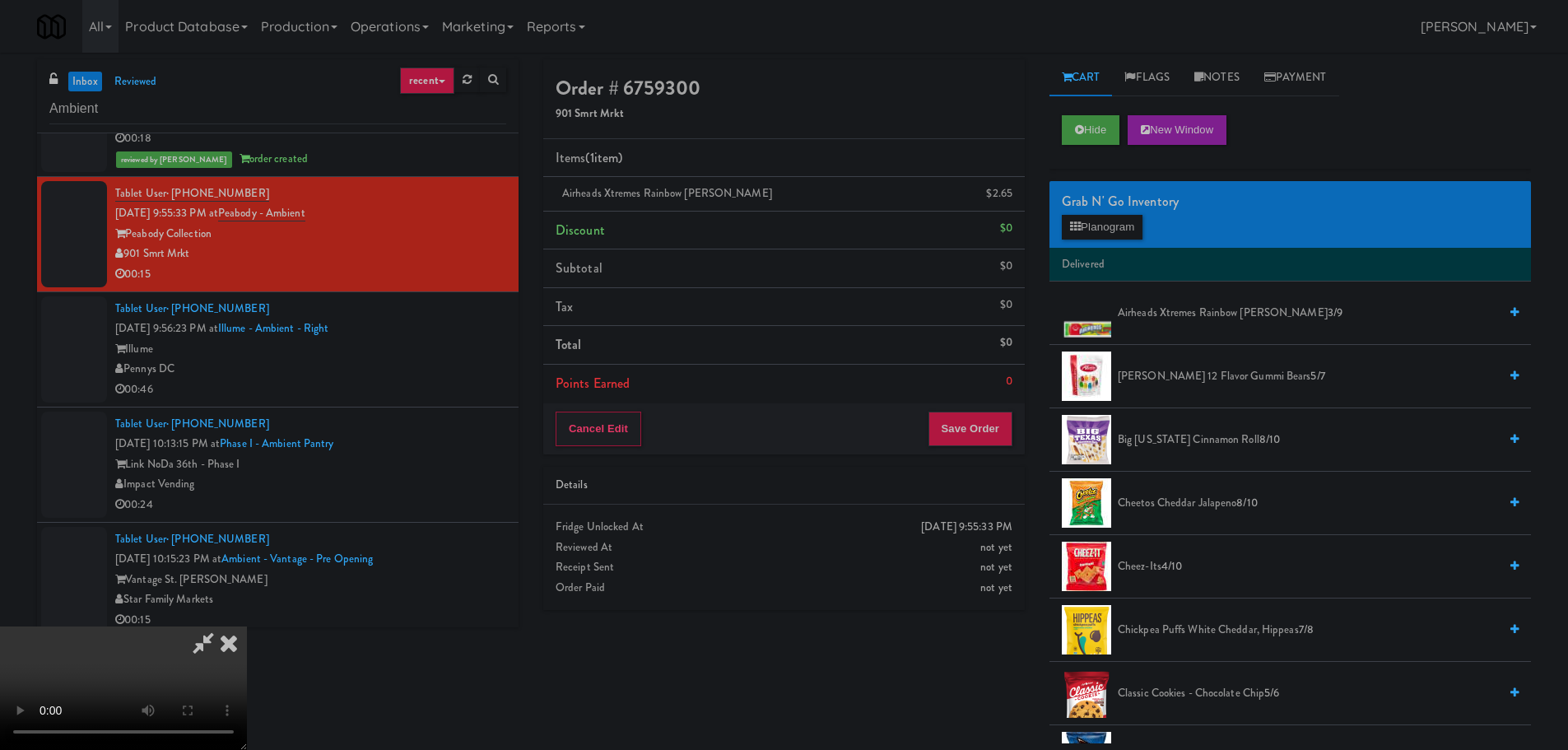
click at [247, 626] on video at bounding box center [123, 688] width 247 height 124
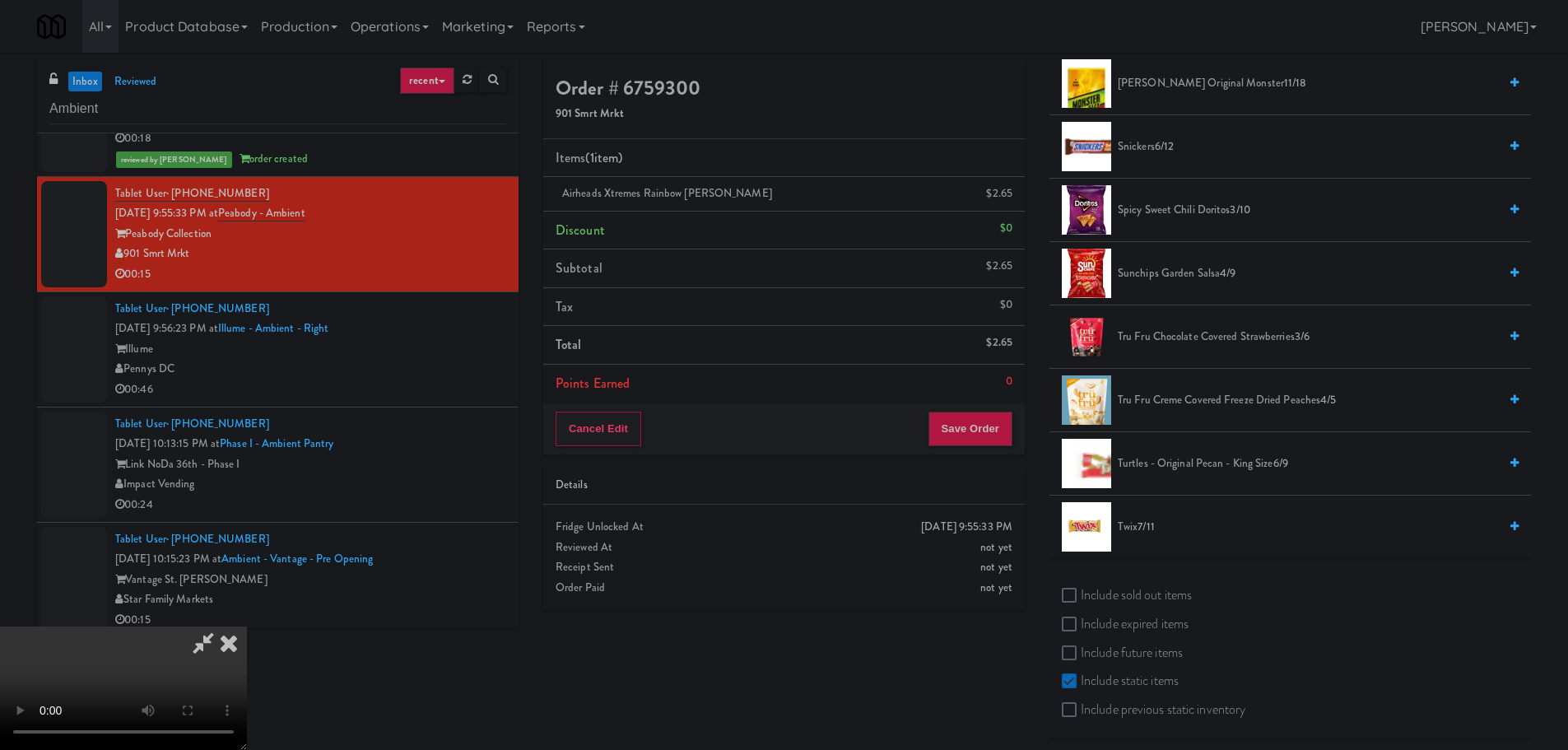
scroll to position [1440, 0]
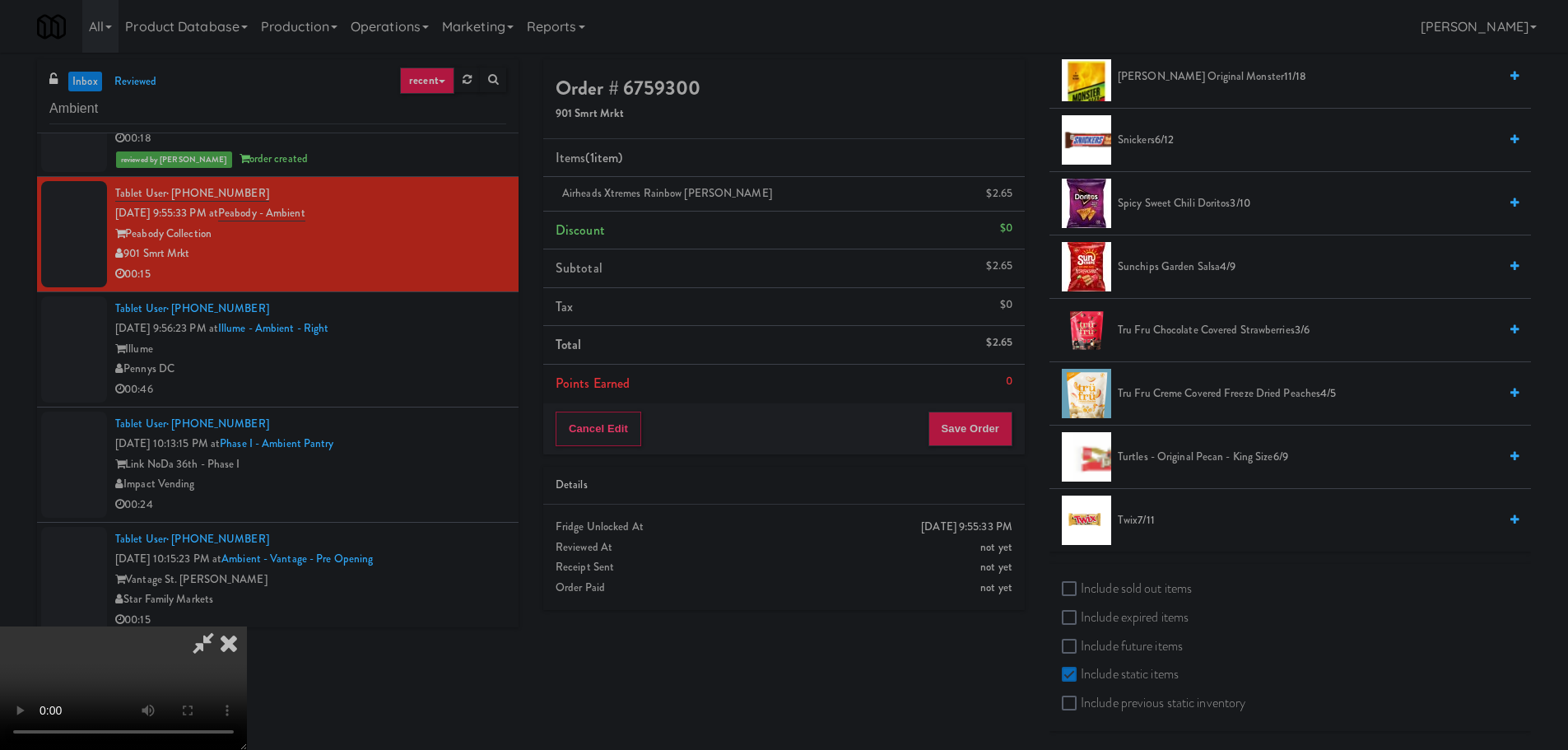
click at [1156, 525] on span "Twix 7/11" at bounding box center [1308, 521] width 380 height 20
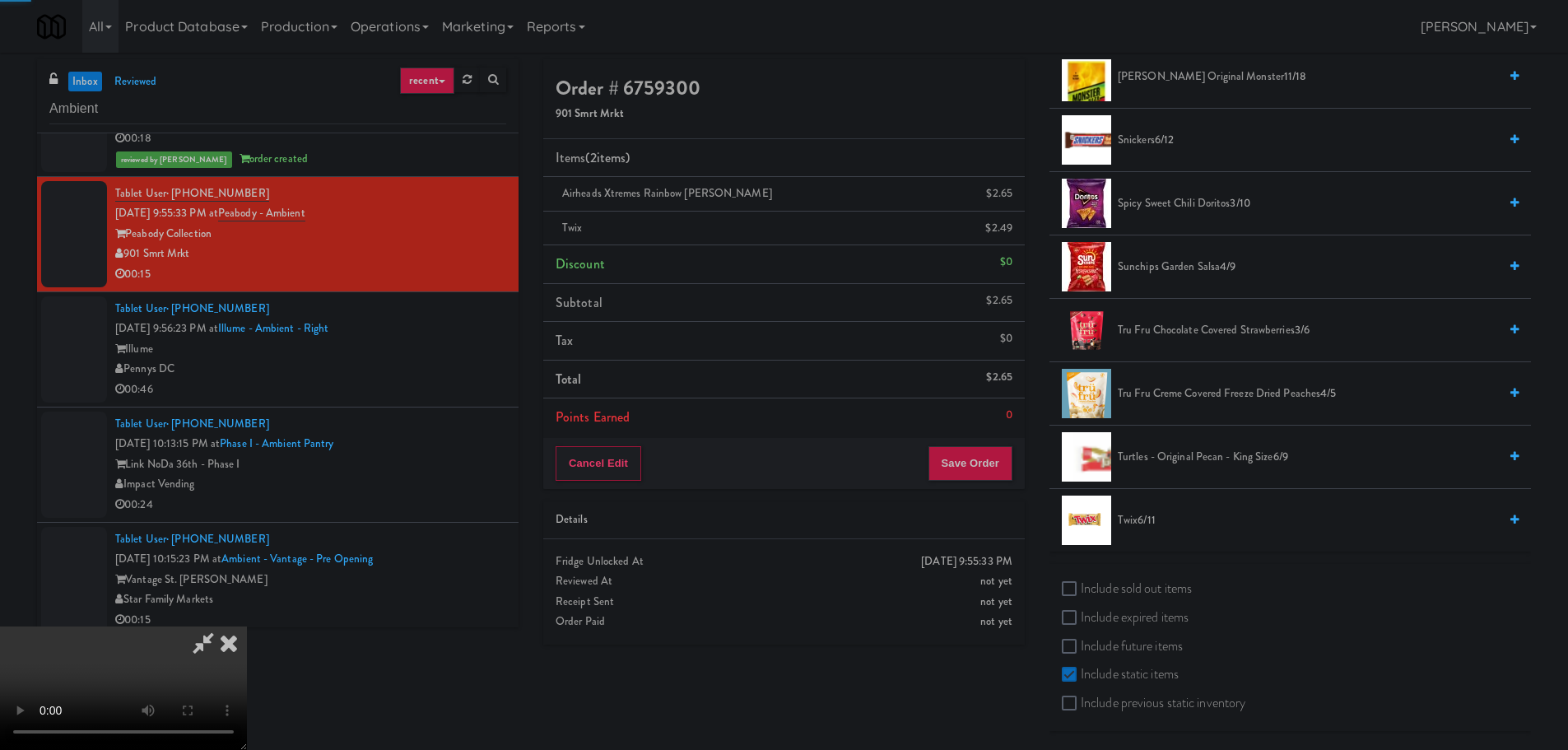
click at [247, 626] on video at bounding box center [123, 688] width 247 height 124
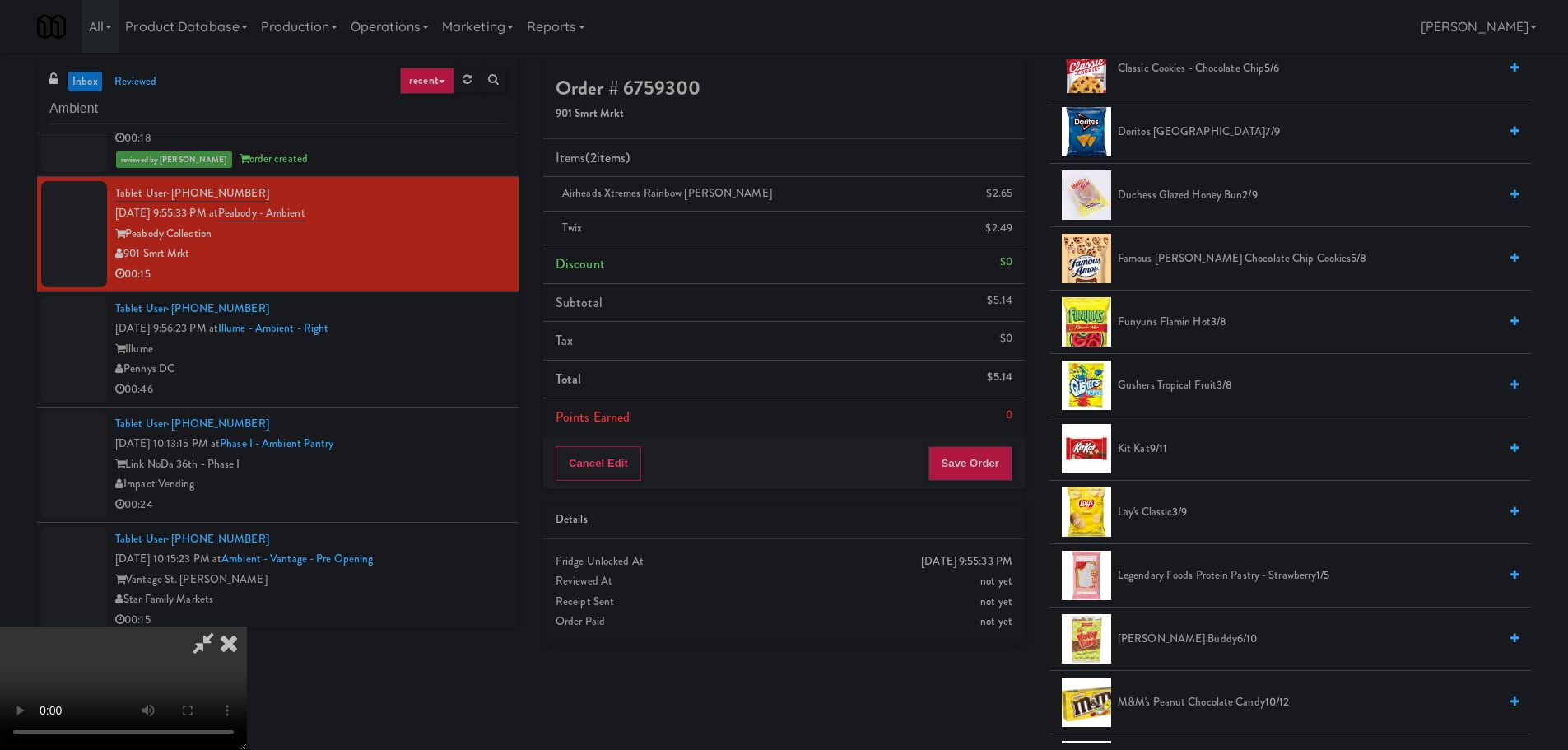
scroll to position [618, 0]
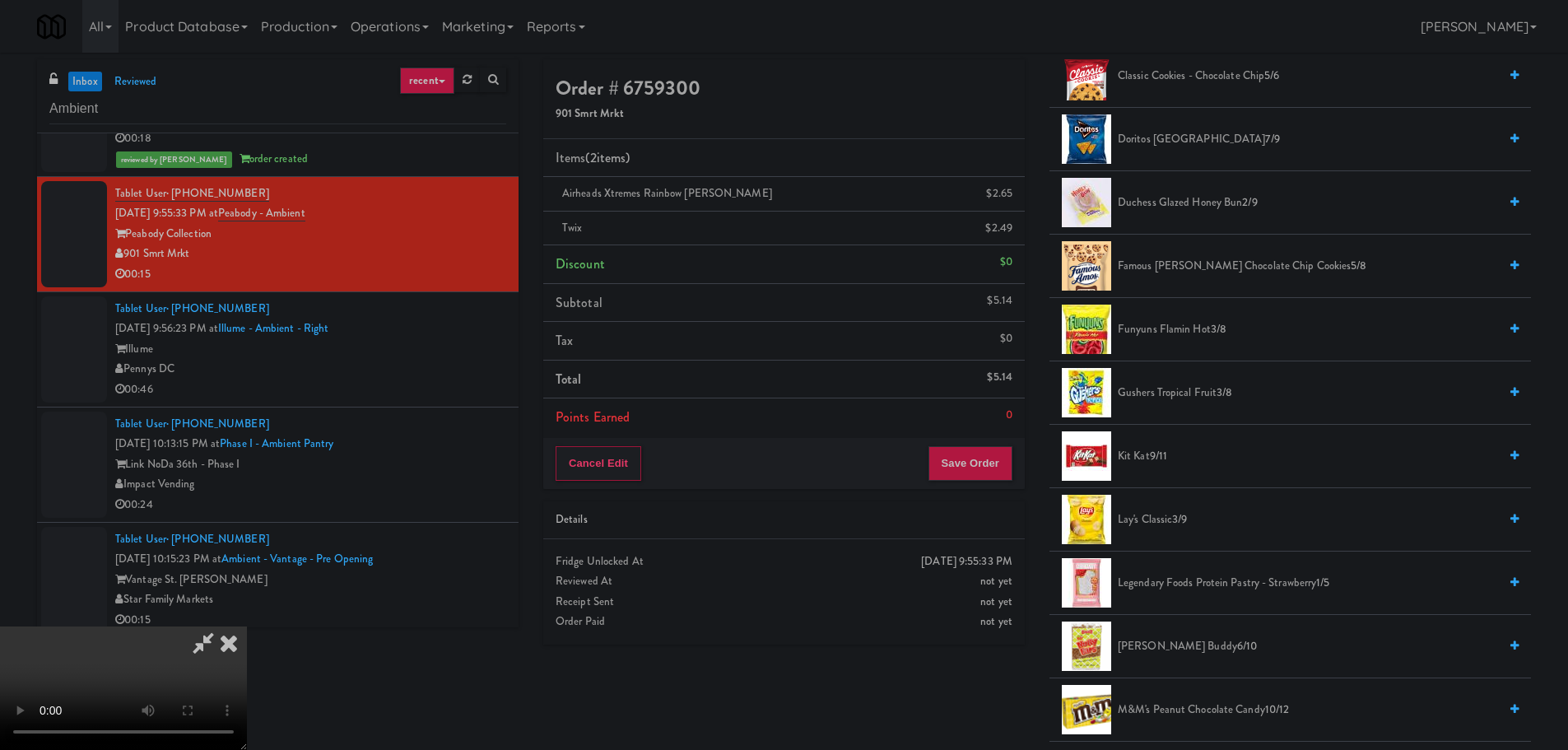
click at [1165, 517] on span "Lay's Classic 3/9" at bounding box center [1308, 520] width 380 height 20
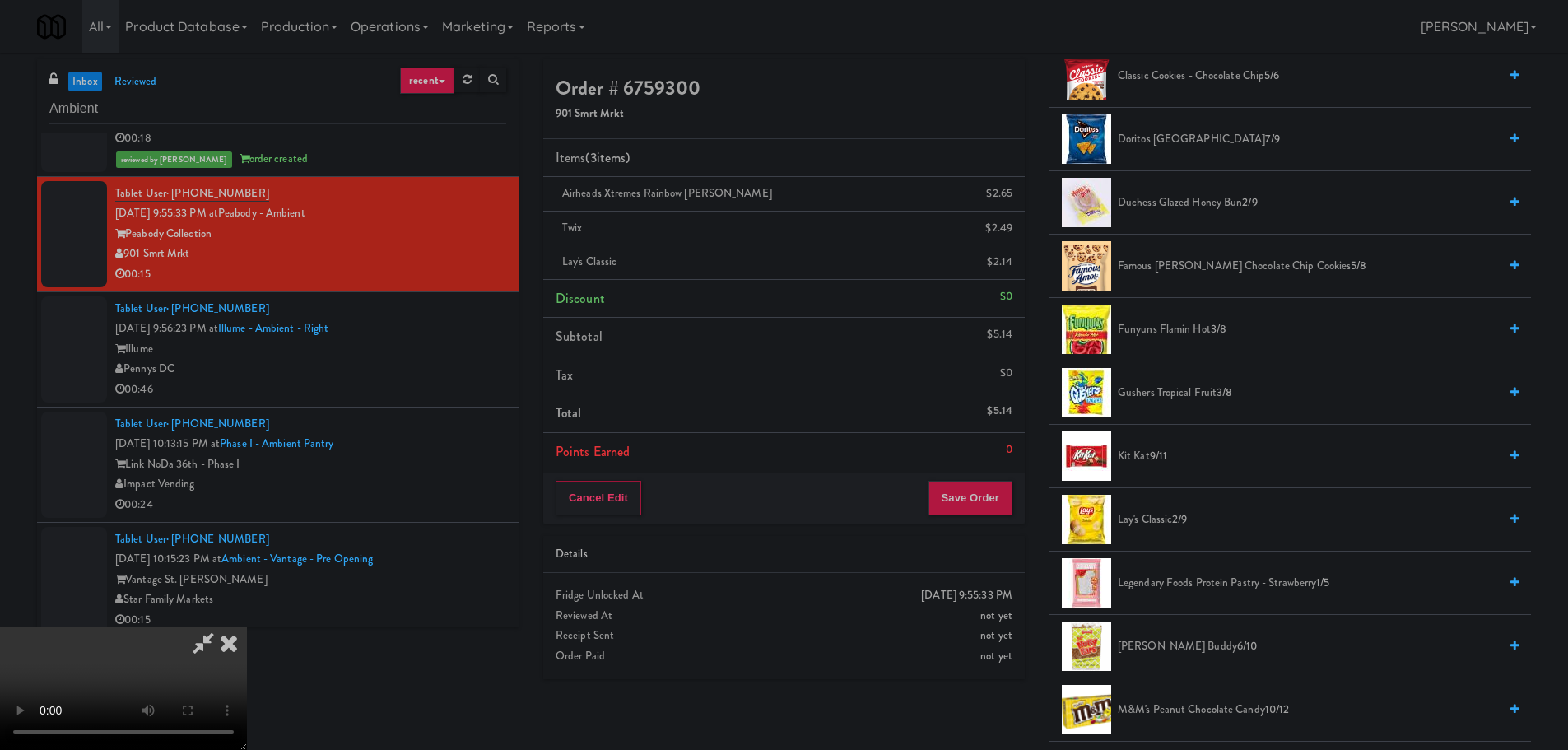
click at [247, 626] on video at bounding box center [123, 688] width 247 height 124
click at [961, 488] on button "Save Order" at bounding box center [970, 498] width 84 height 34
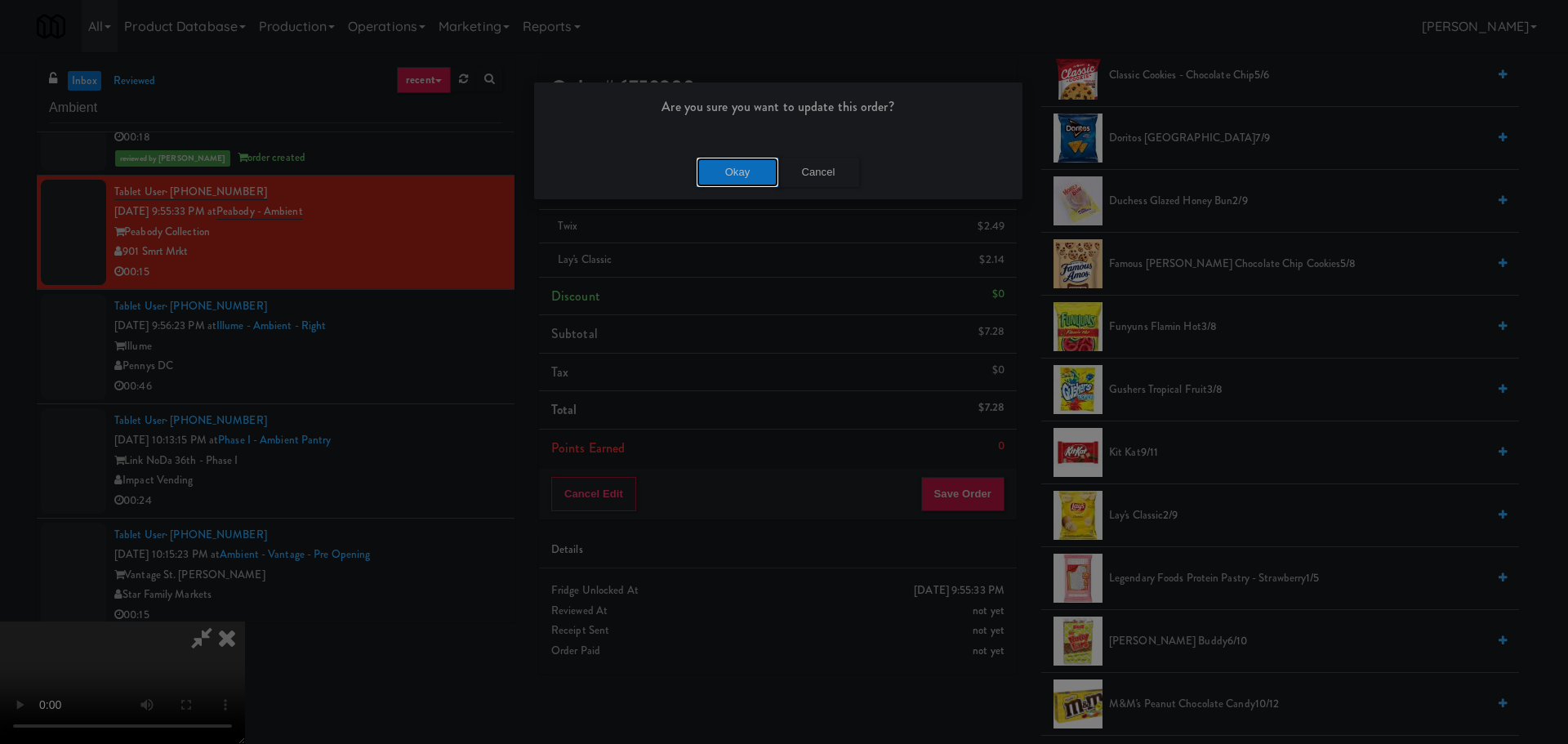
click at [751, 178] on button "Okay" at bounding box center [738, 173] width 81 height 30
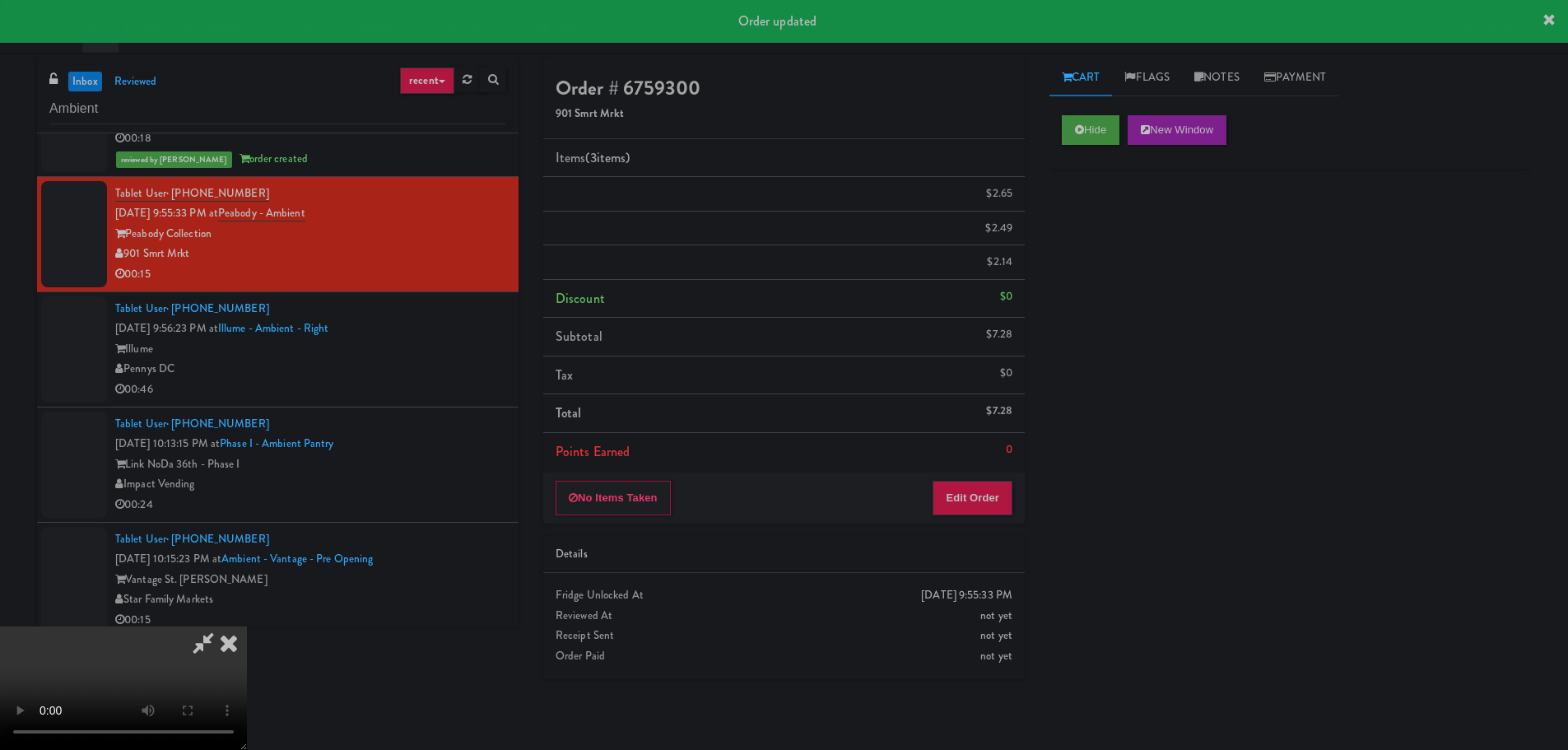
scroll to position [0, 0]
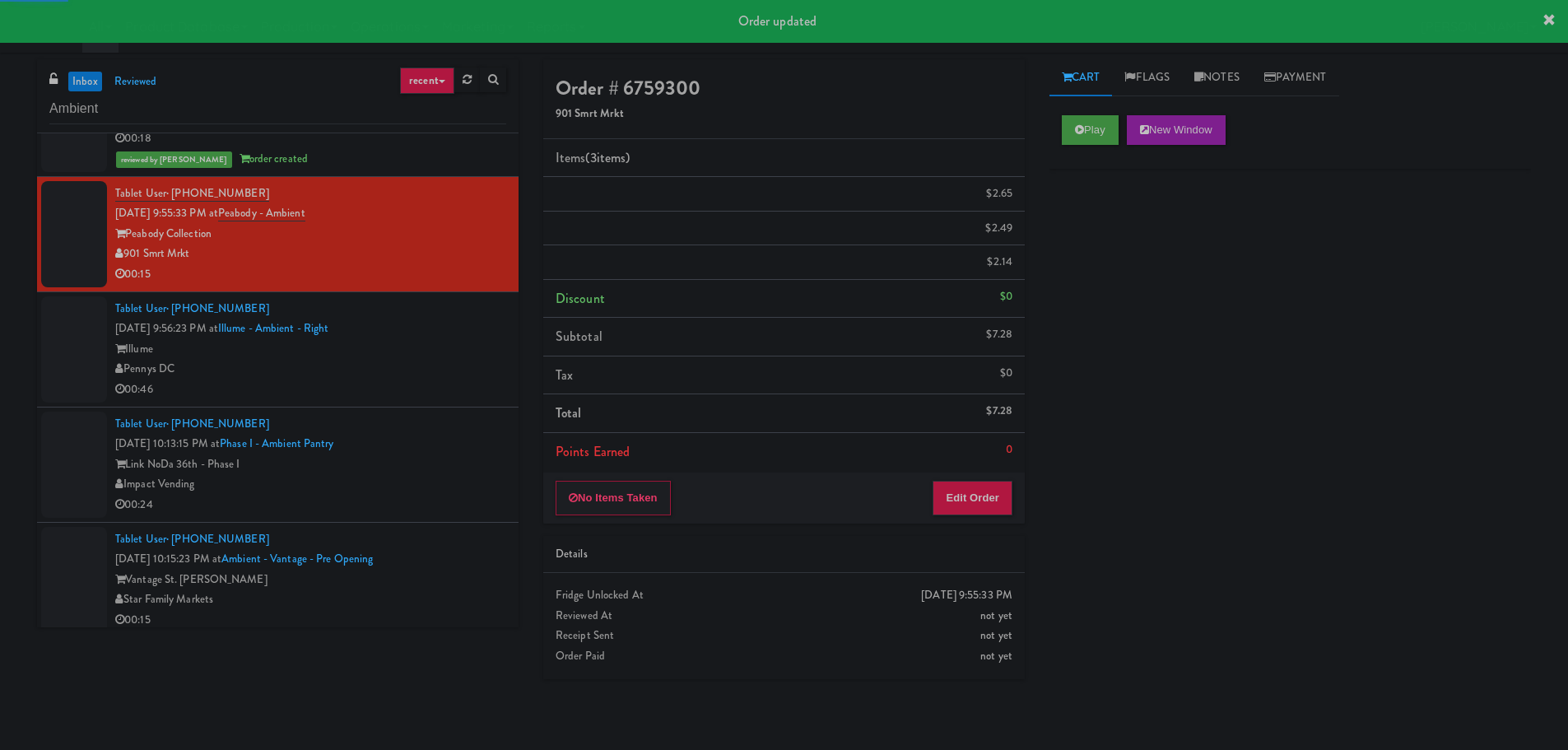
click at [448, 396] on div "00:46" at bounding box center [311, 389] width 391 height 20
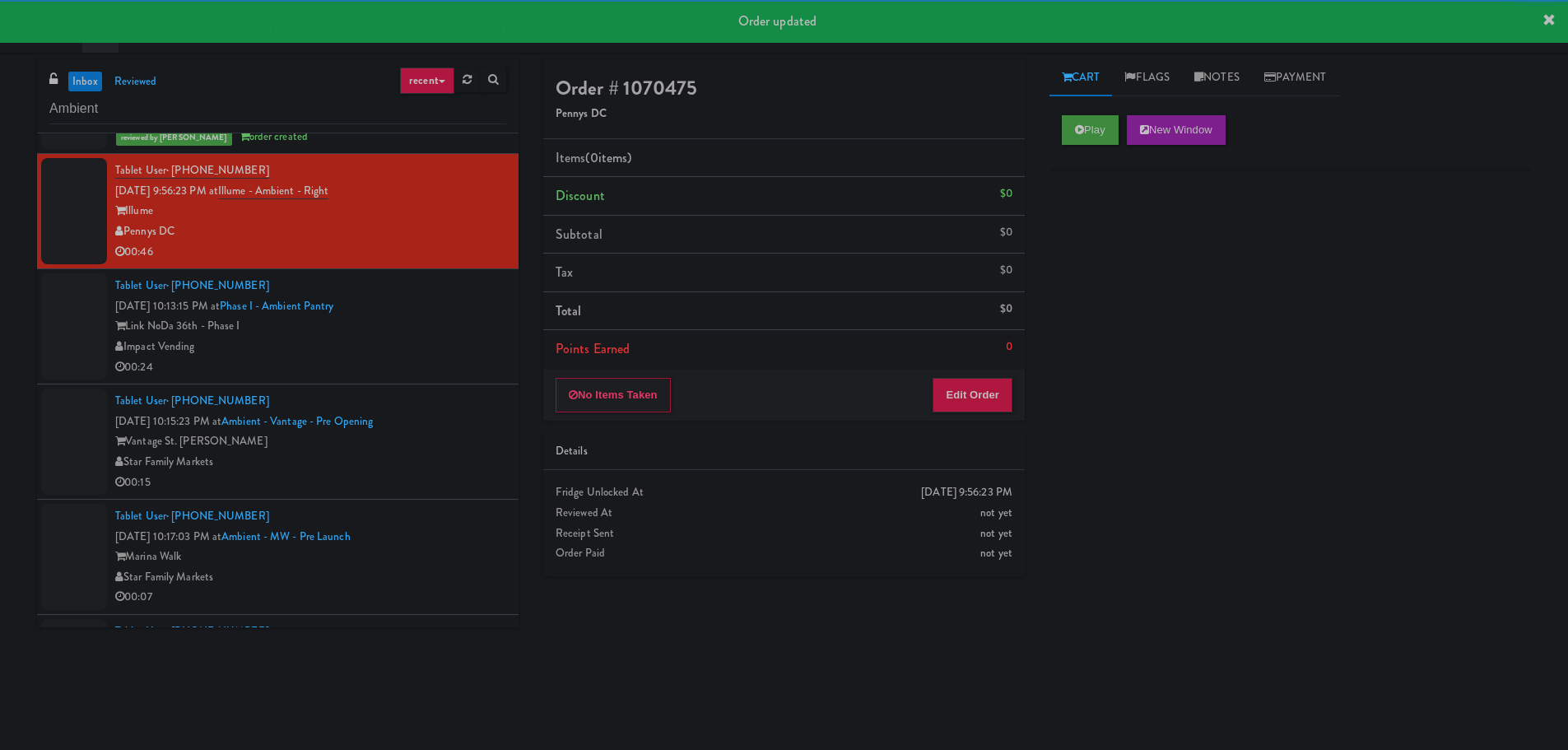
scroll to position [4260, 0]
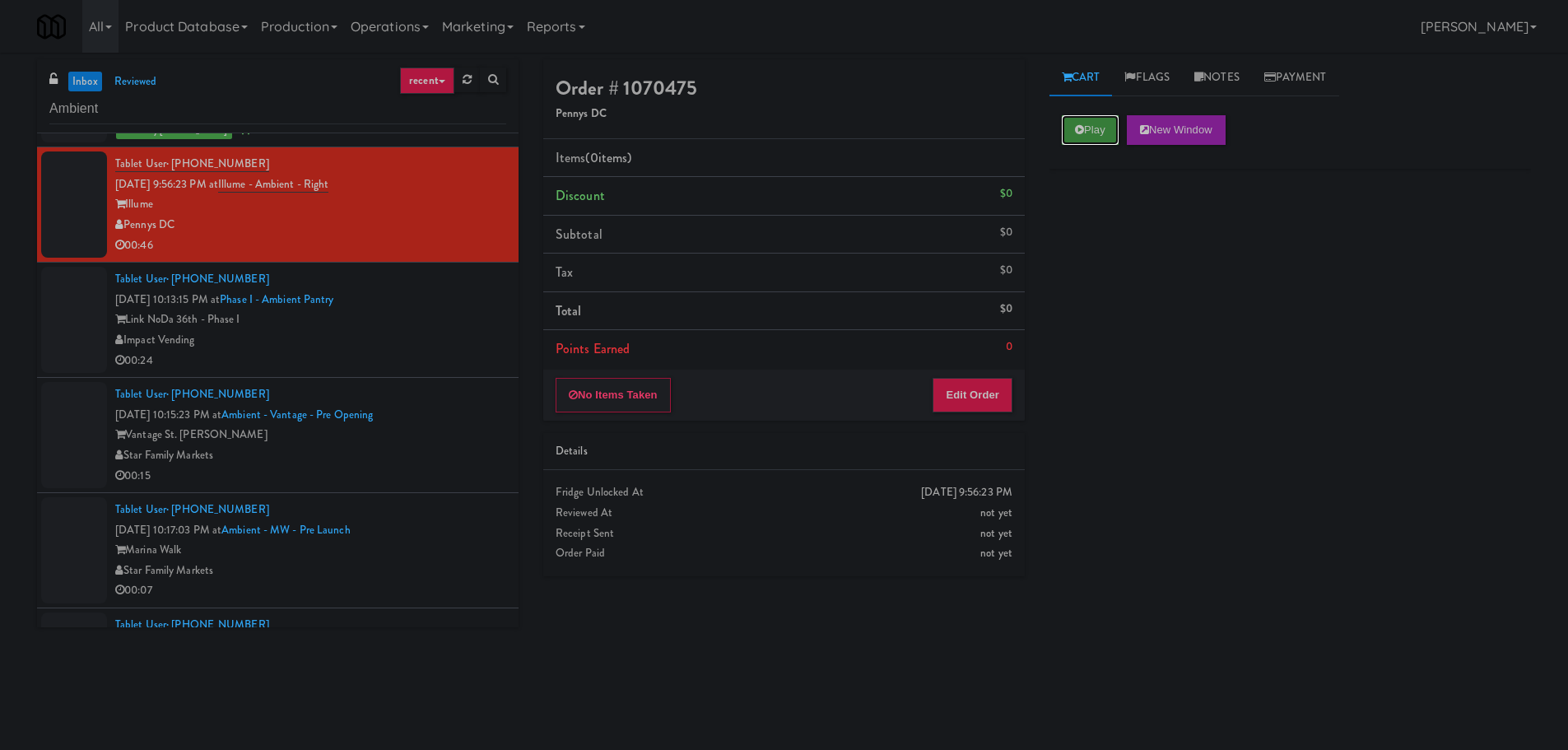
click at [1082, 130] on icon at bounding box center [1080, 129] width 9 height 10
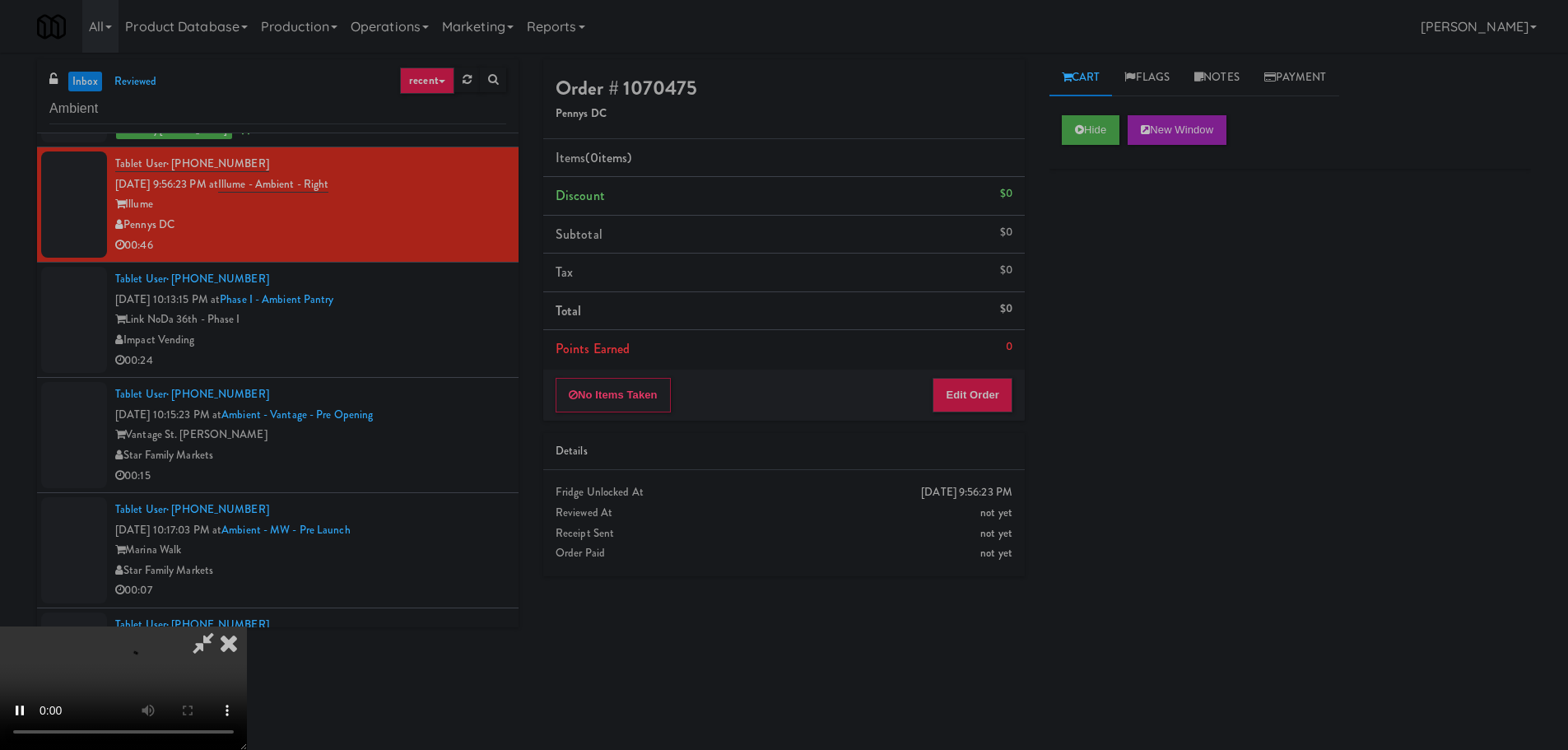
drag, startPoint x: 988, startPoint y: 337, endPoint x: 979, endPoint y: 362, distance: 26.6
click at [988, 338] on li "Points Earned 0" at bounding box center [784, 348] width 482 height 38
click at [975, 375] on div "No Items Taken Edit Order" at bounding box center [784, 395] width 482 height 51
click at [975, 385] on button "Edit Order" at bounding box center [973, 394] width 80 height 34
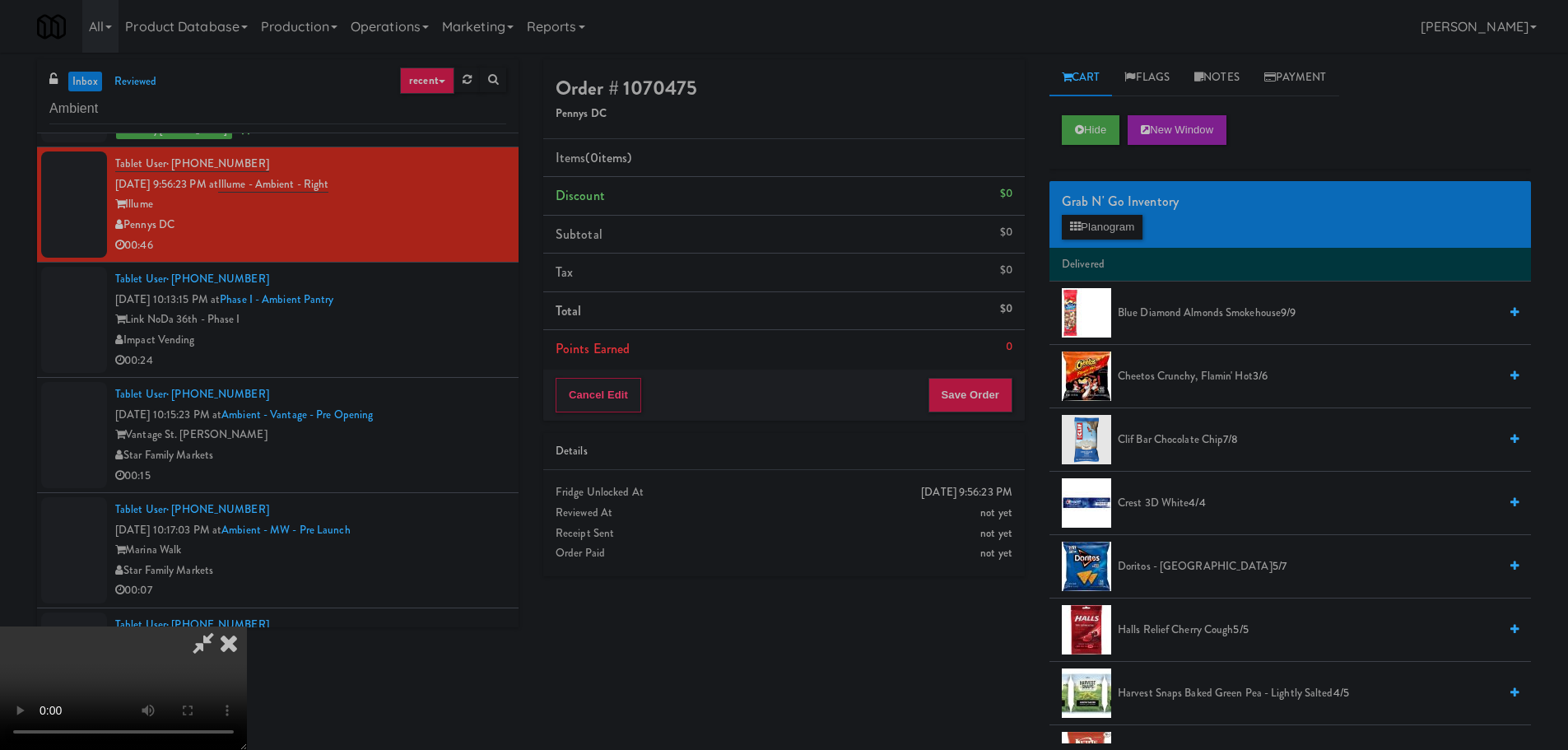
click at [247, 626] on video at bounding box center [123, 688] width 247 height 124
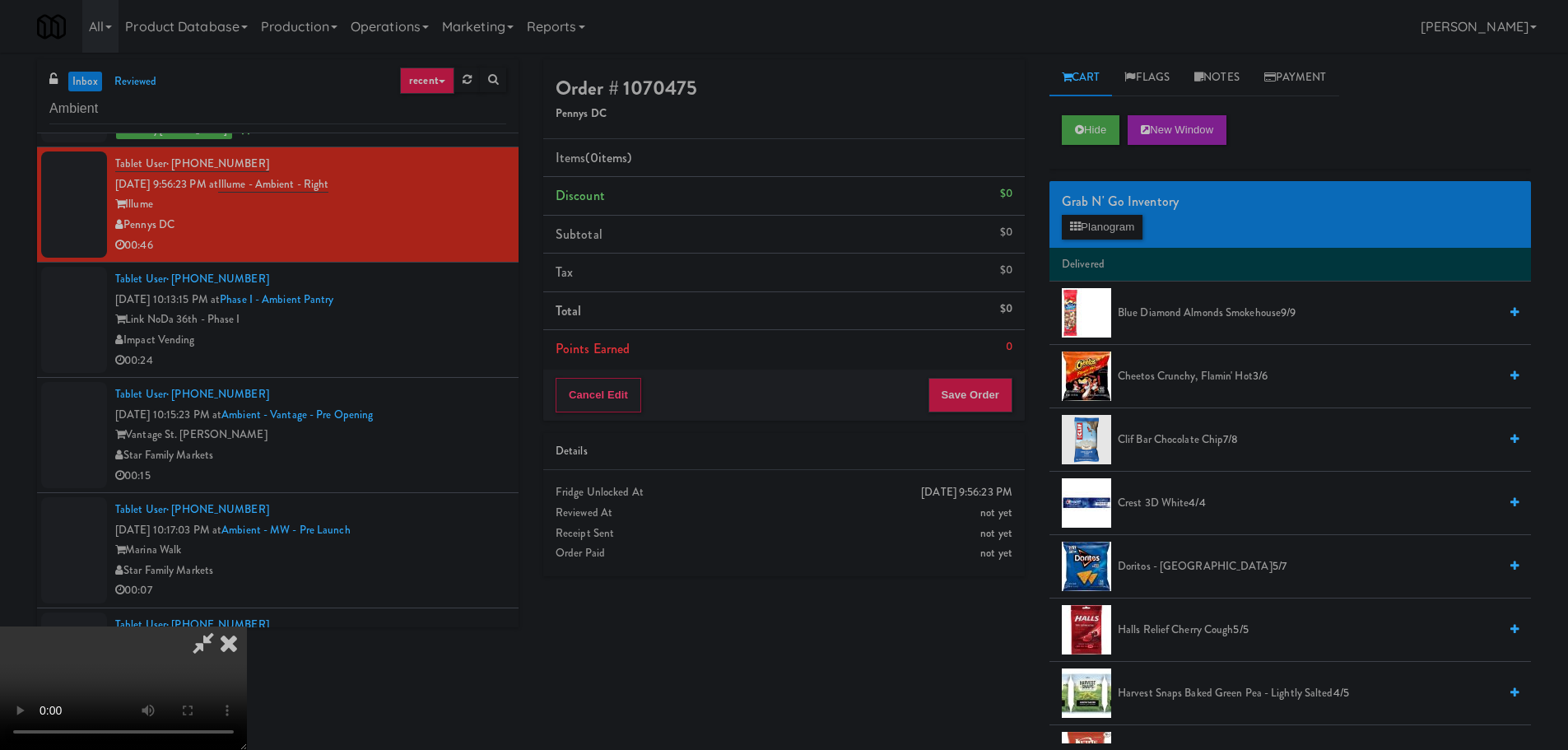
click at [247, 626] on video at bounding box center [123, 688] width 247 height 124
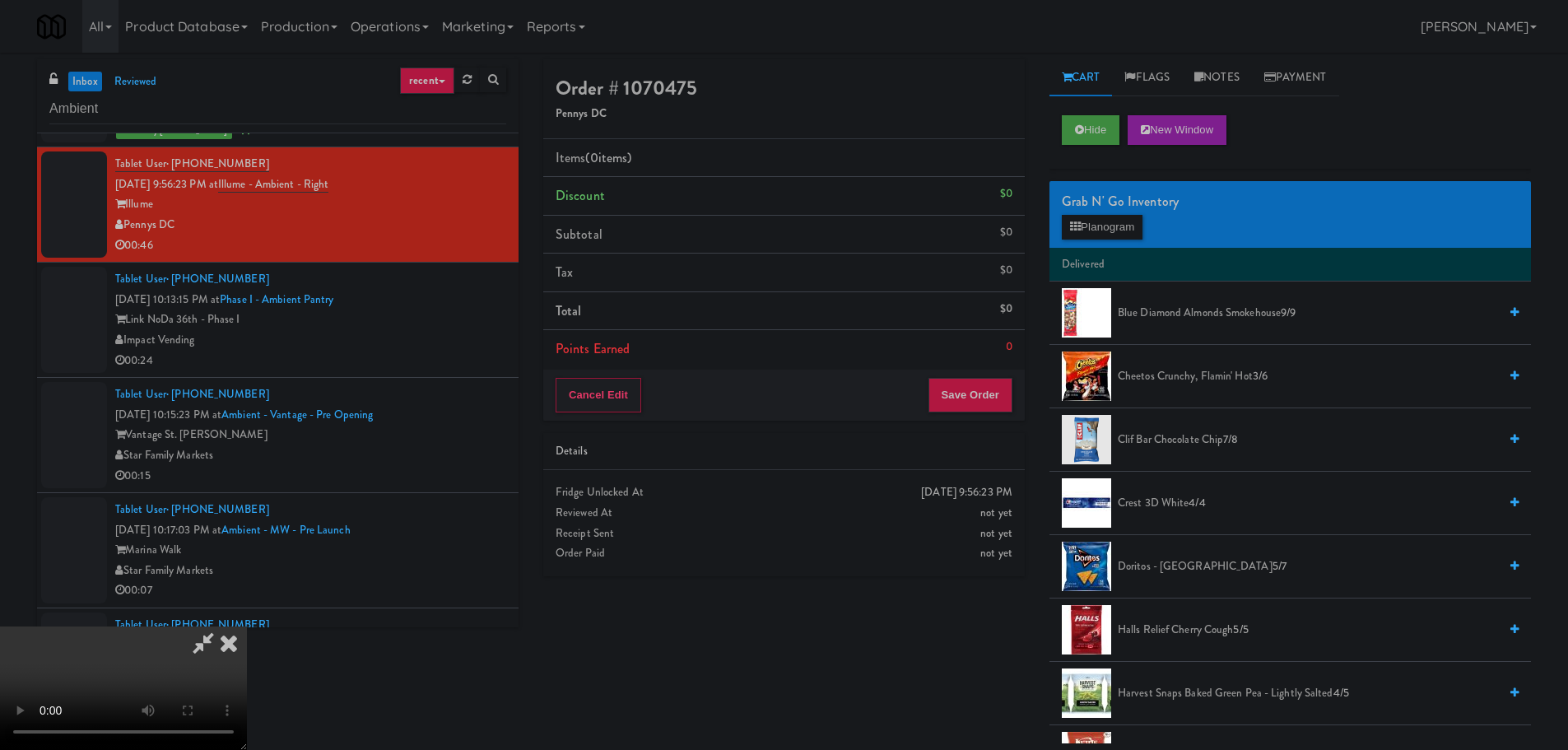
click at [247, 626] on video at bounding box center [123, 688] width 247 height 124
click at [1129, 233] on button "Planogram" at bounding box center [1102, 227] width 81 height 25
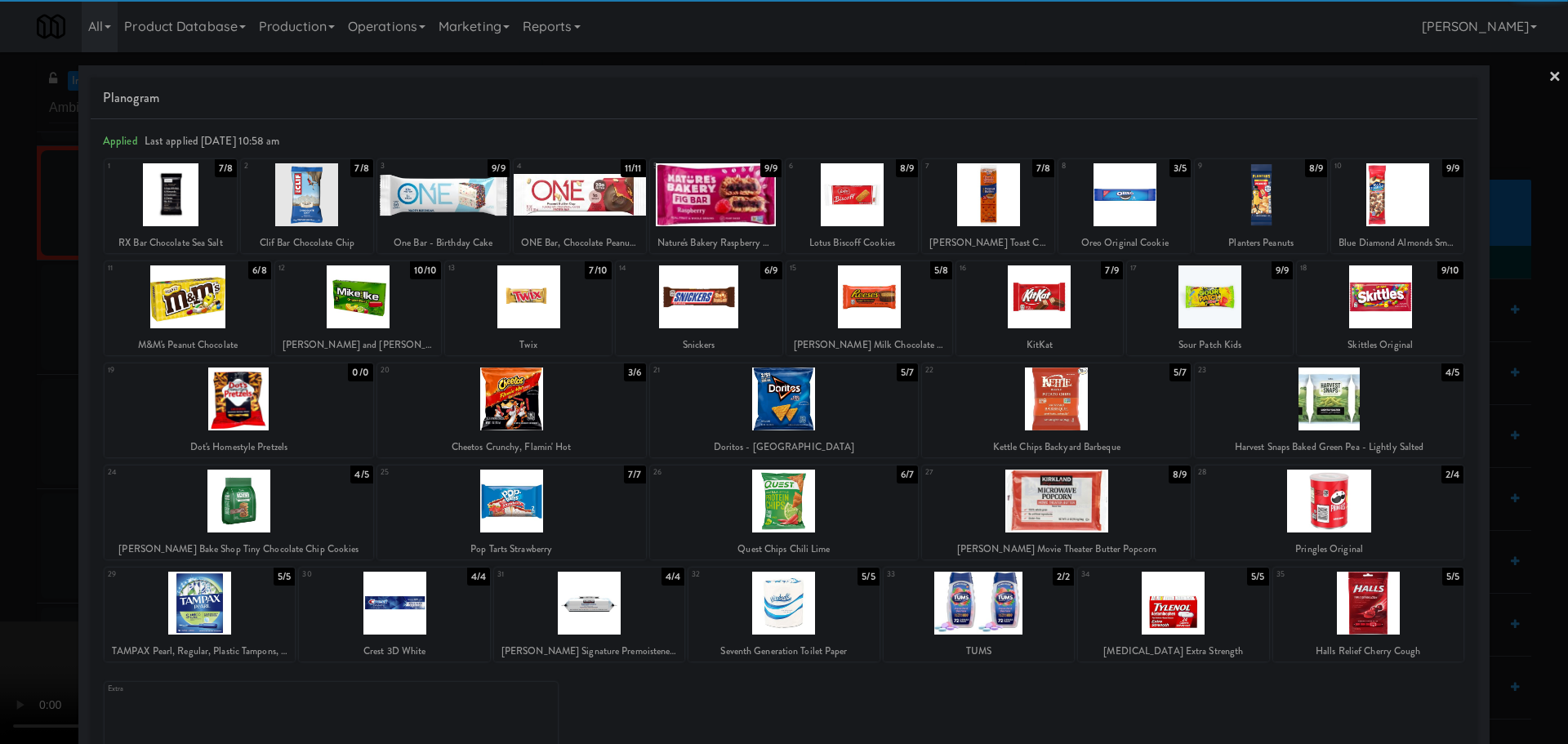
click at [490, 502] on div at bounding box center [511, 501] width 269 height 63
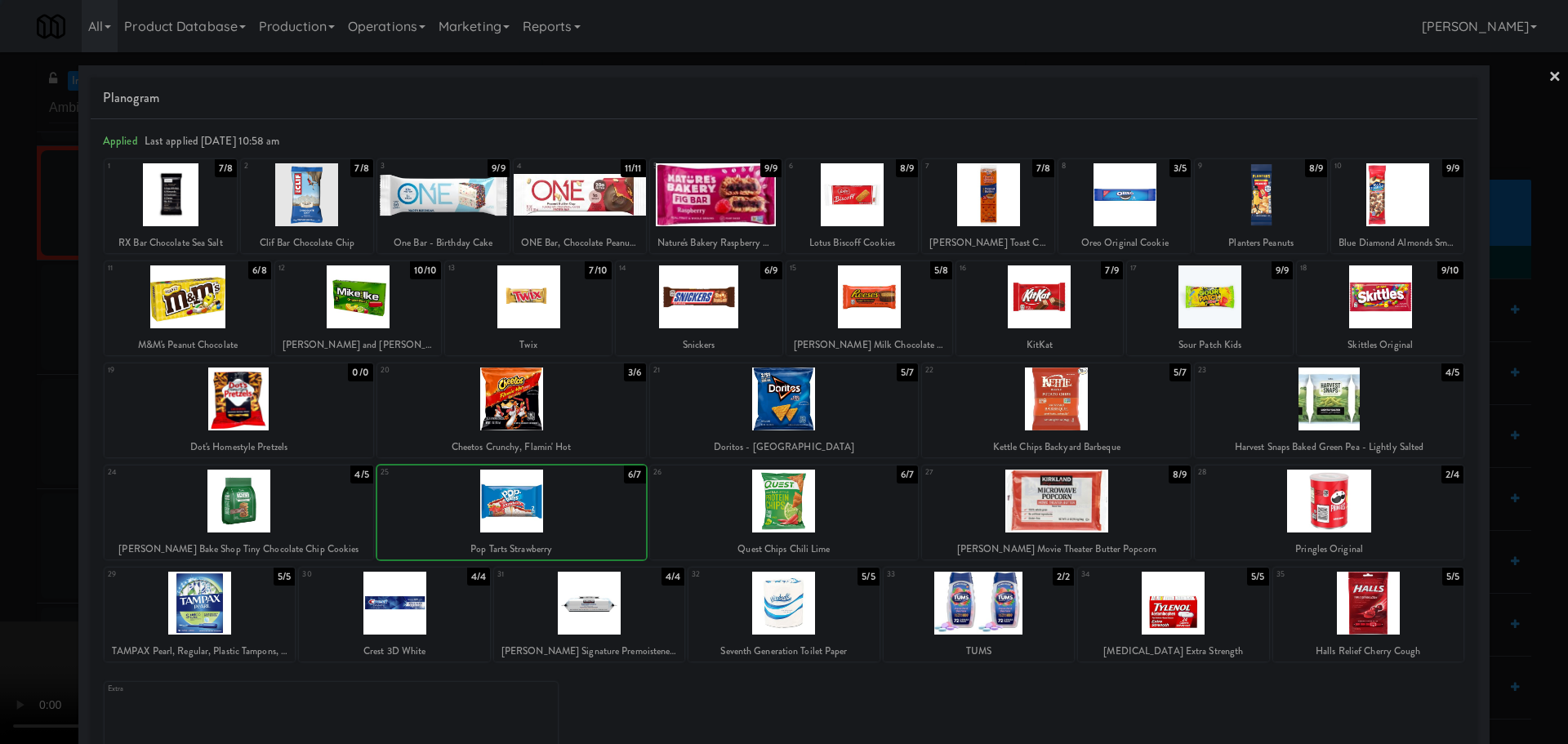
click at [0, 501] on div at bounding box center [784, 372] width 1568 height 744
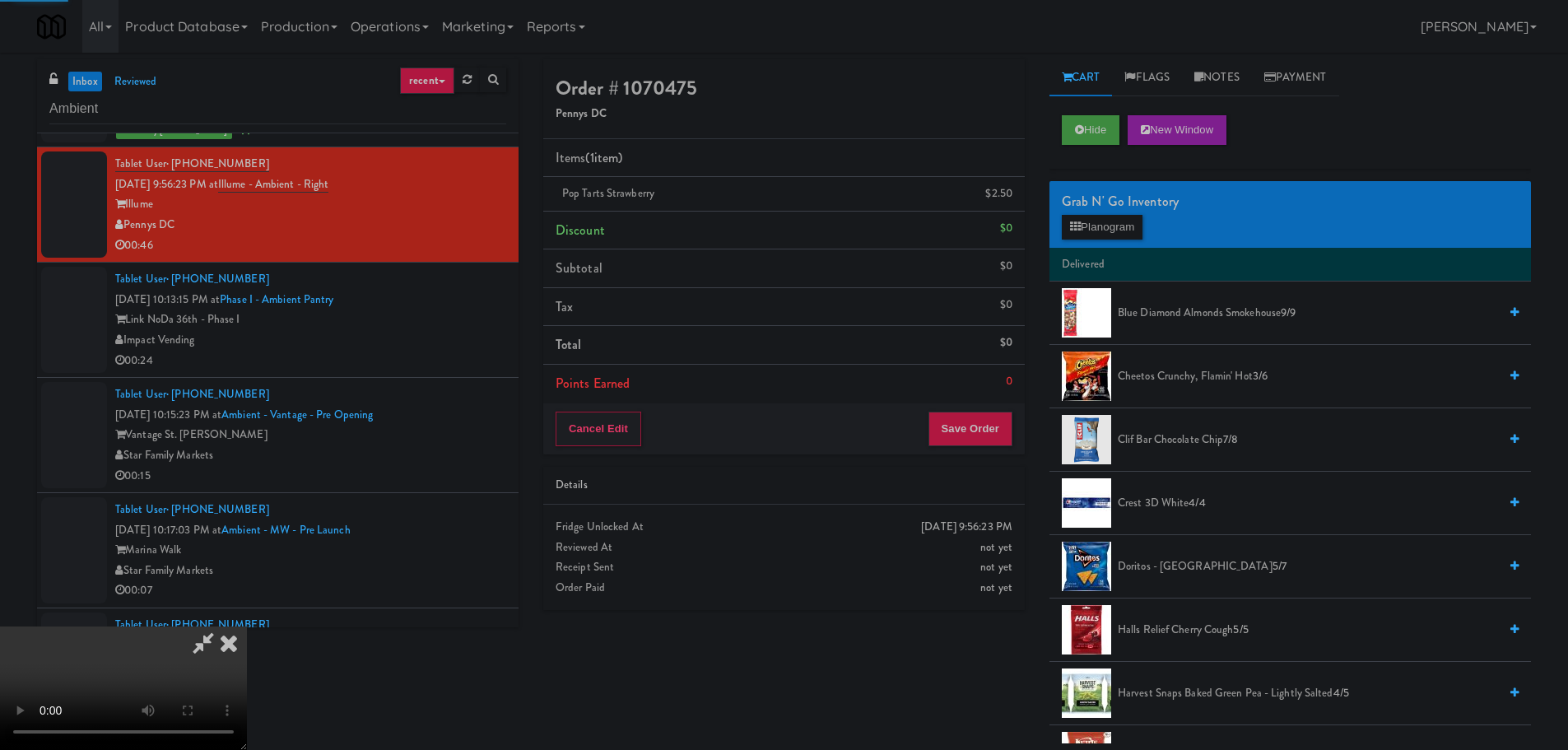
click at [247, 626] on video at bounding box center [123, 688] width 247 height 124
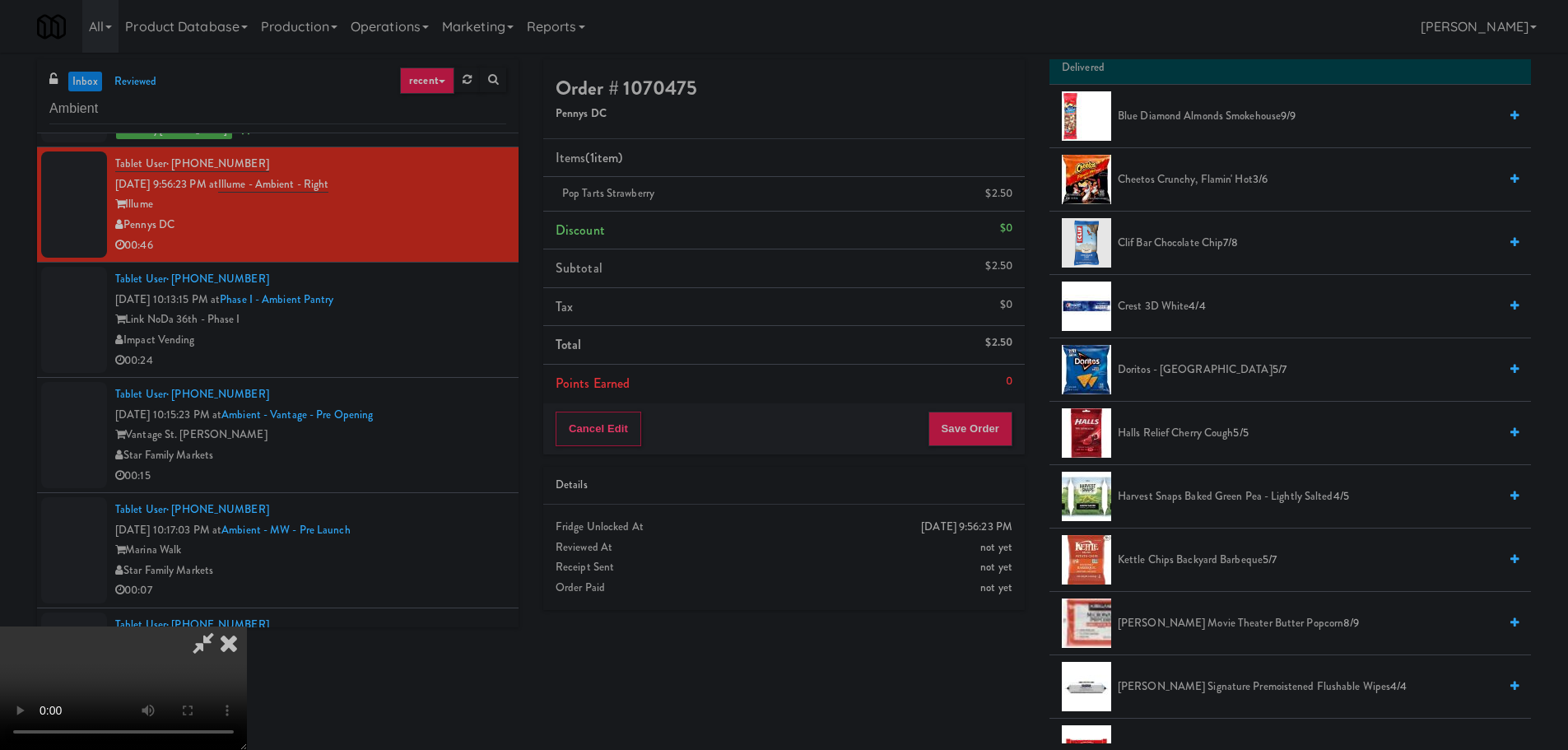
scroll to position [576, 0]
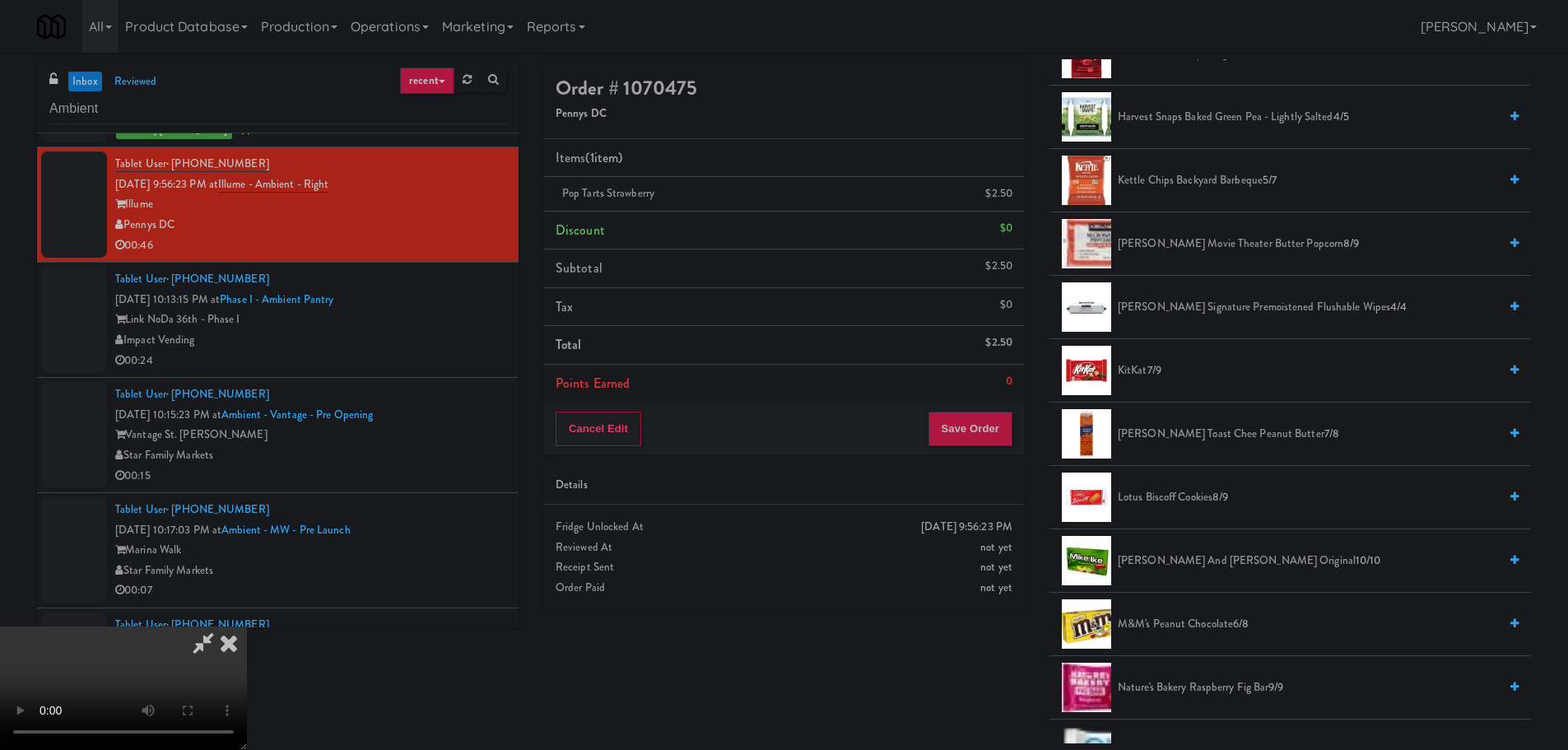
click at [1151, 376] on span "7/9" at bounding box center [1153, 370] width 14 height 16
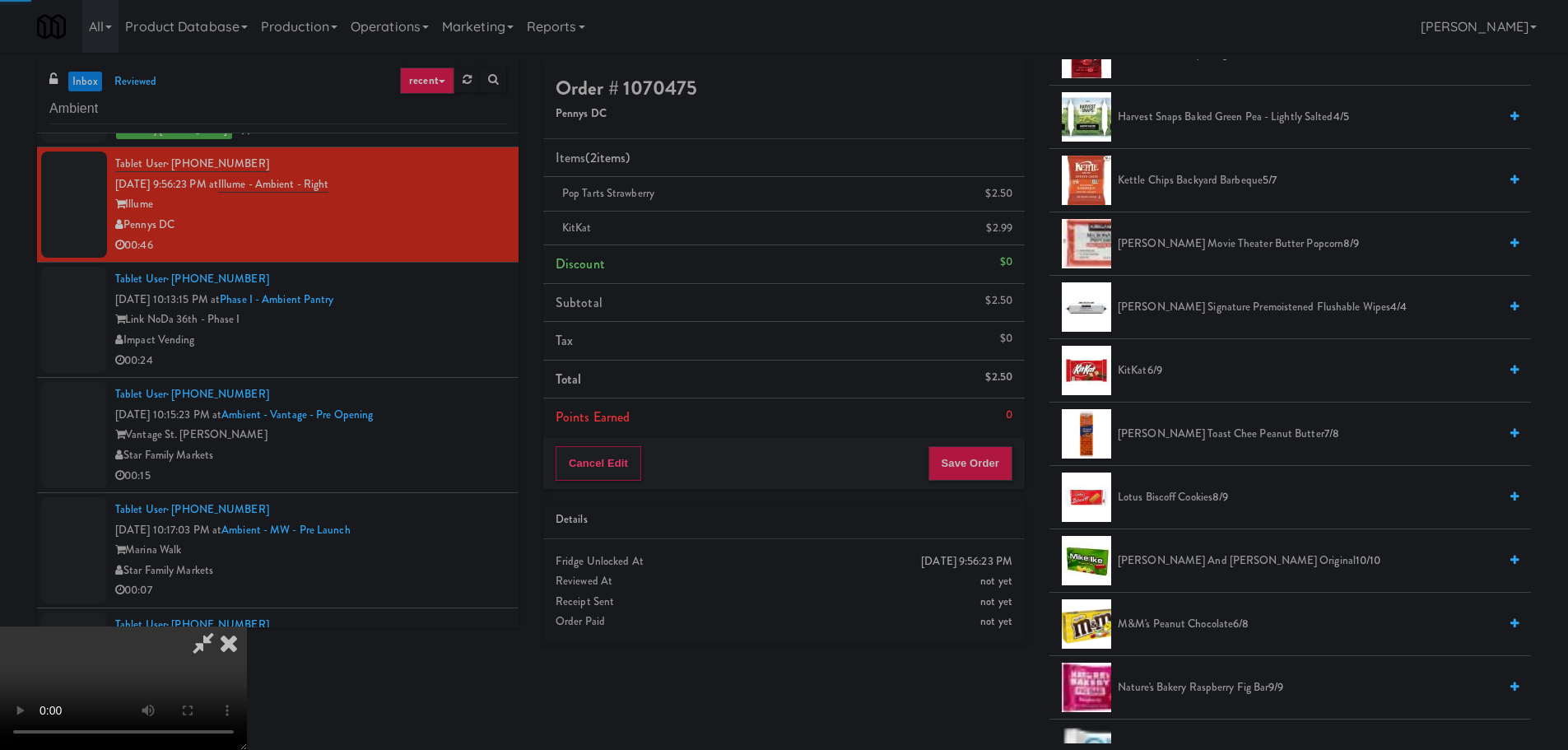
click at [247, 626] on video at bounding box center [123, 688] width 247 height 124
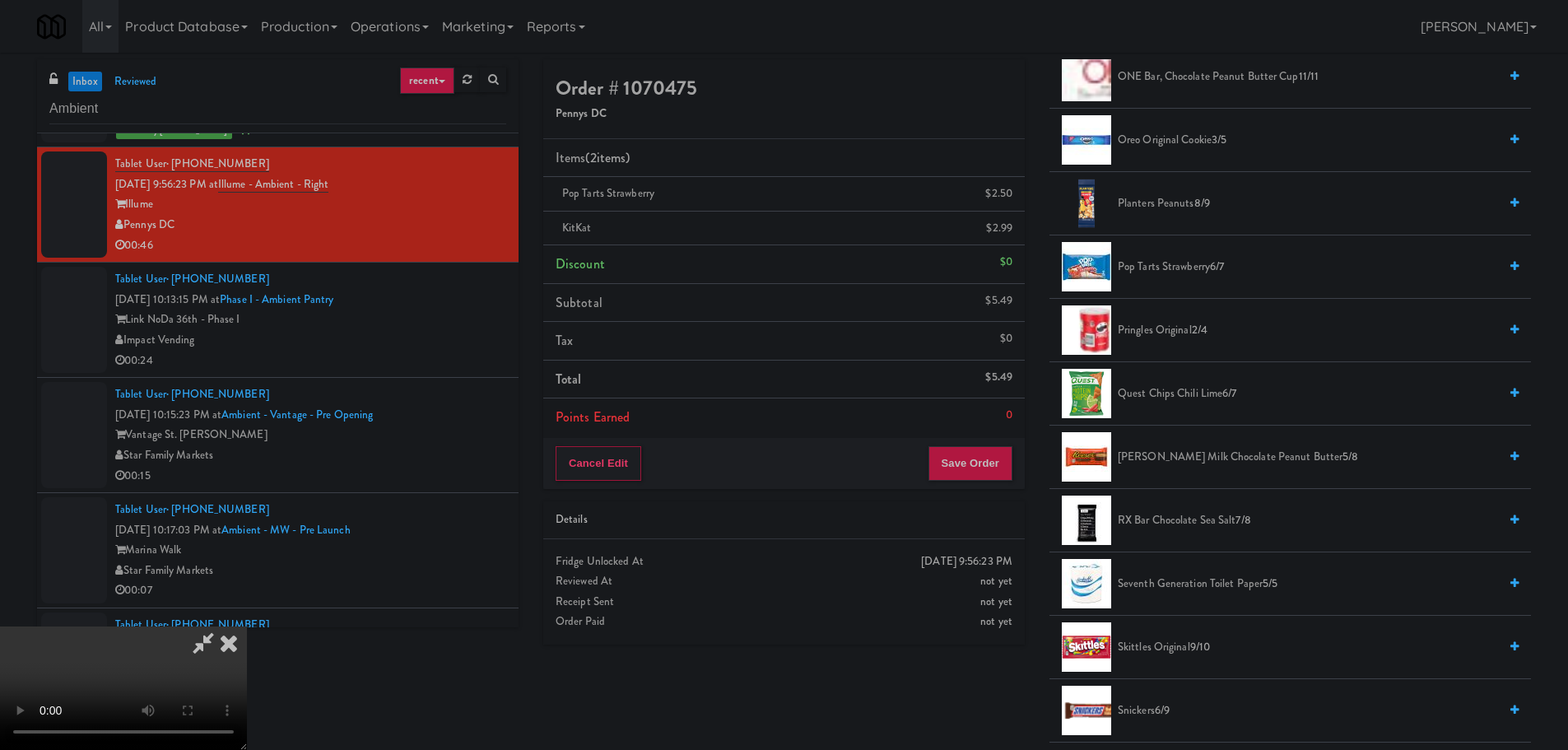
scroll to position [1316, 0]
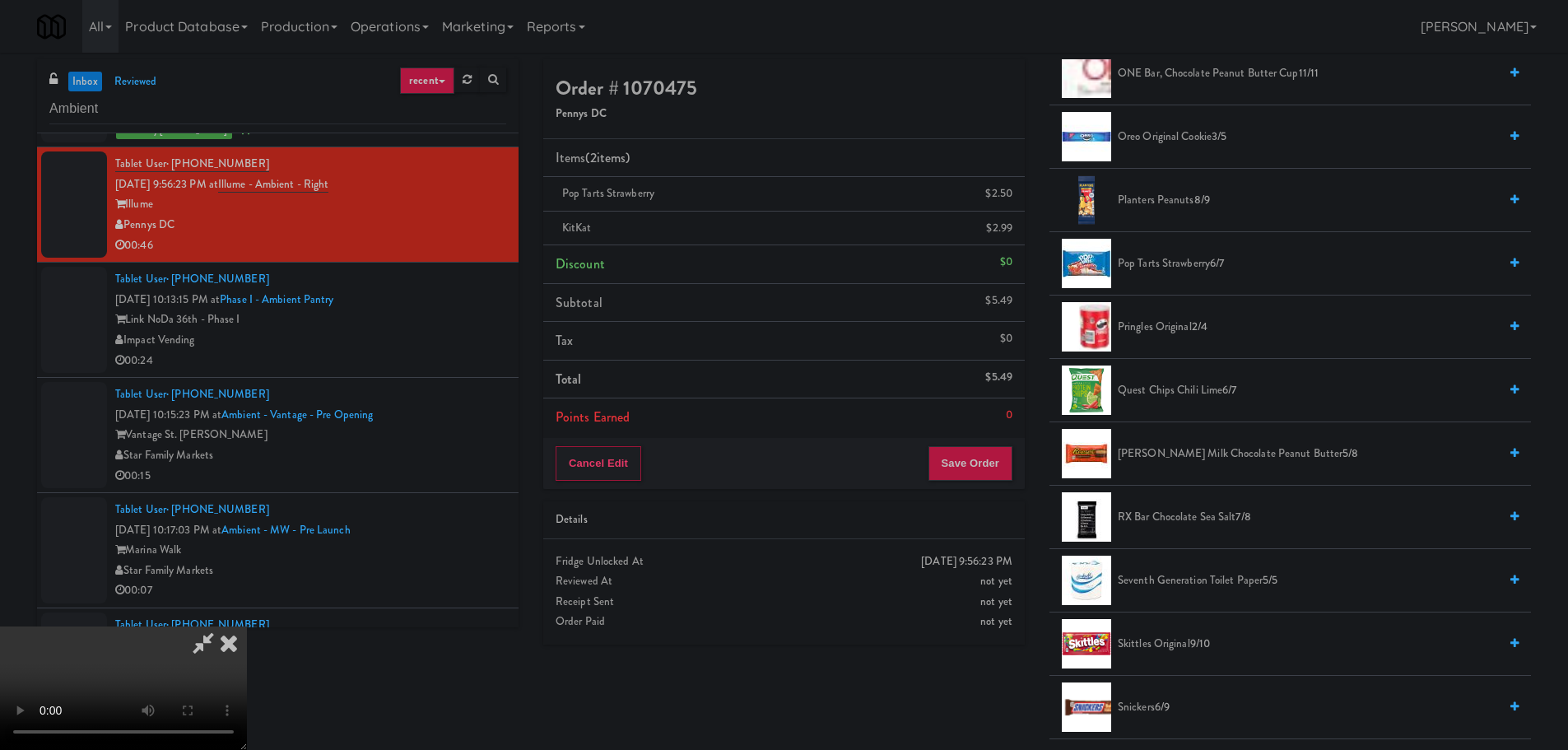
click at [1179, 446] on span "Reese's Milk Chocolate Peanut Butter 5/8" at bounding box center [1308, 454] width 380 height 20
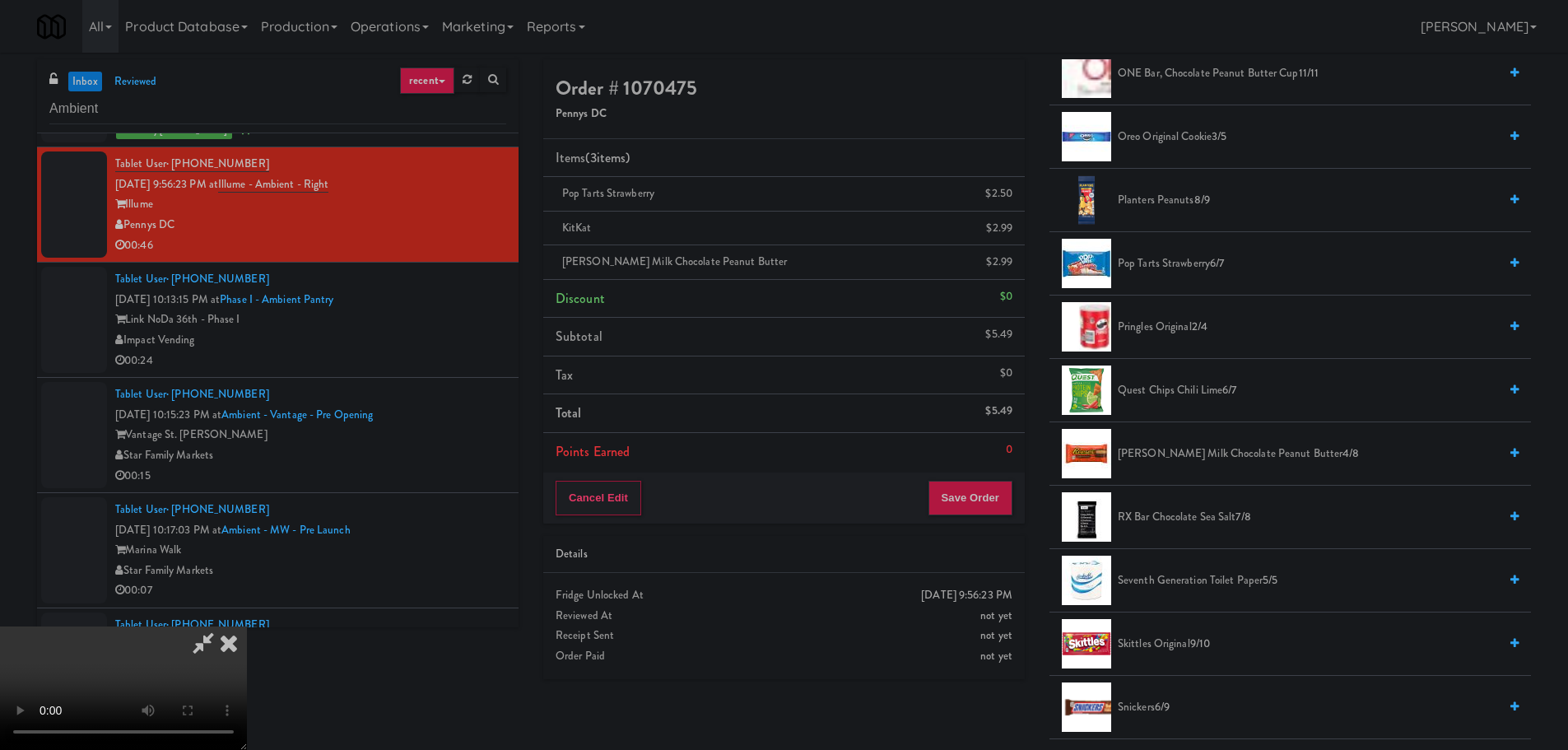
click at [247, 626] on video at bounding box center [123, 688] width 247 height 124
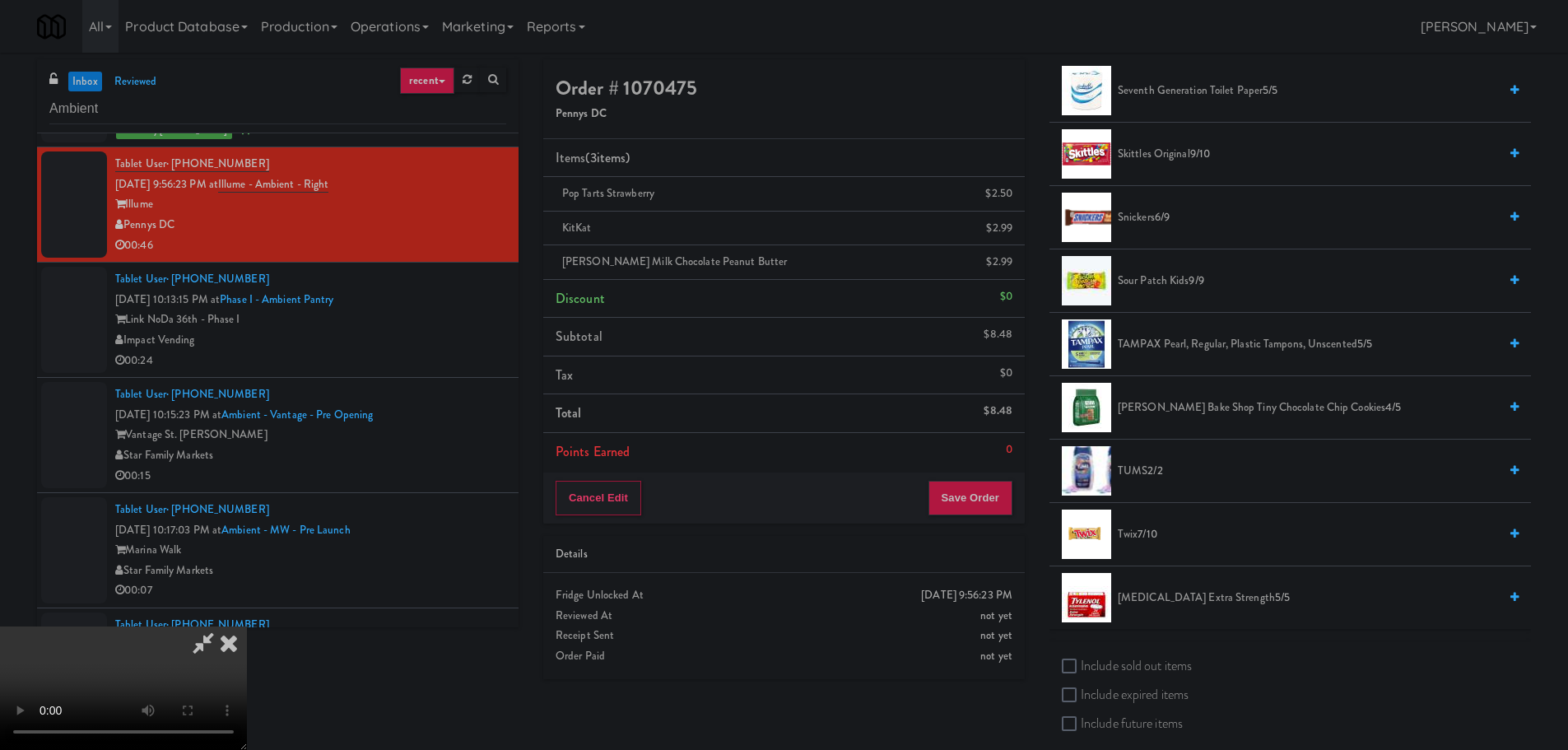
scroll to position [1811, 0]
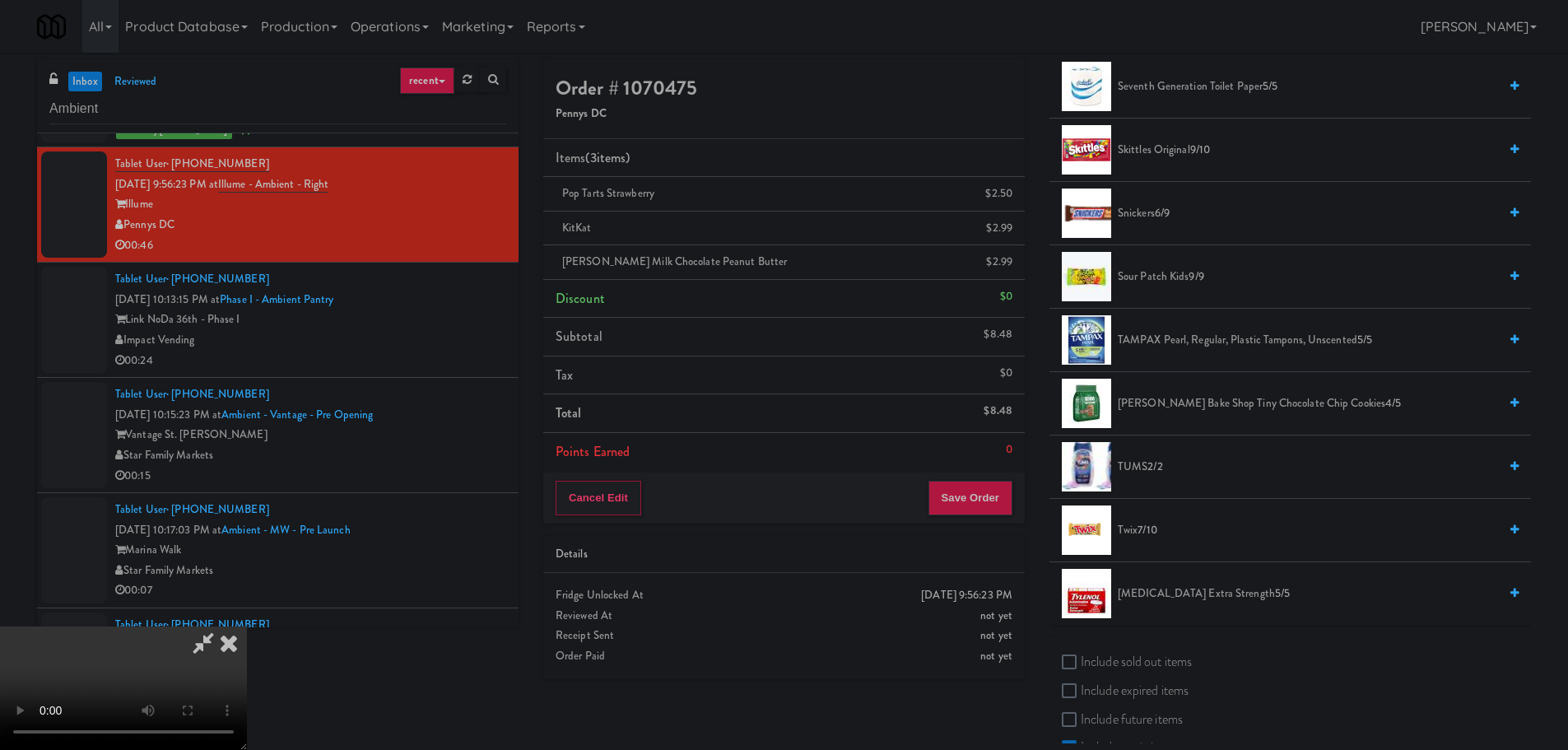
click at [1164, 525] on span "Twix 7/10" at bounding box center [1308, 530] width 380 height 20
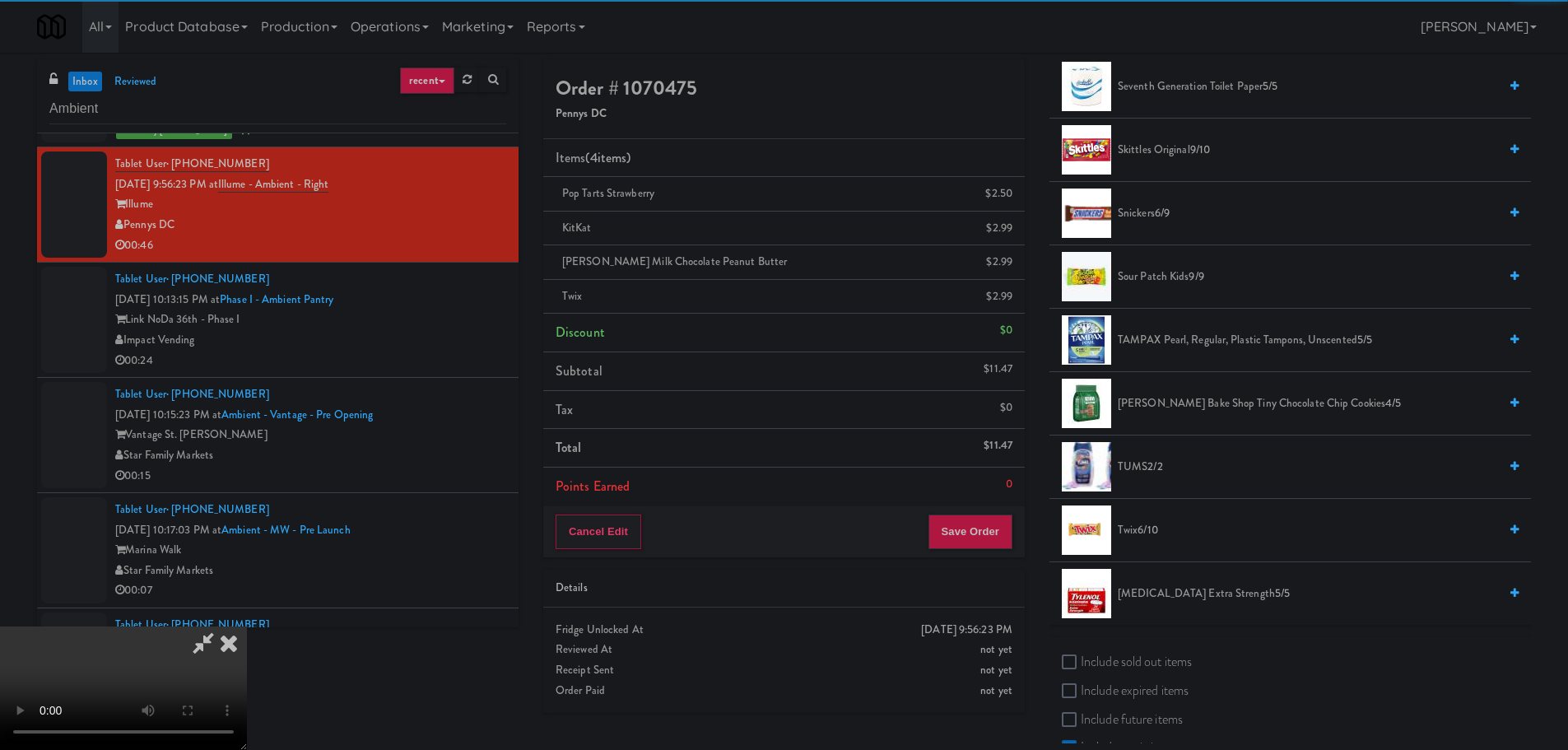
click at [247, 626] on video at bounding box center [123, 688] width 247 height 124
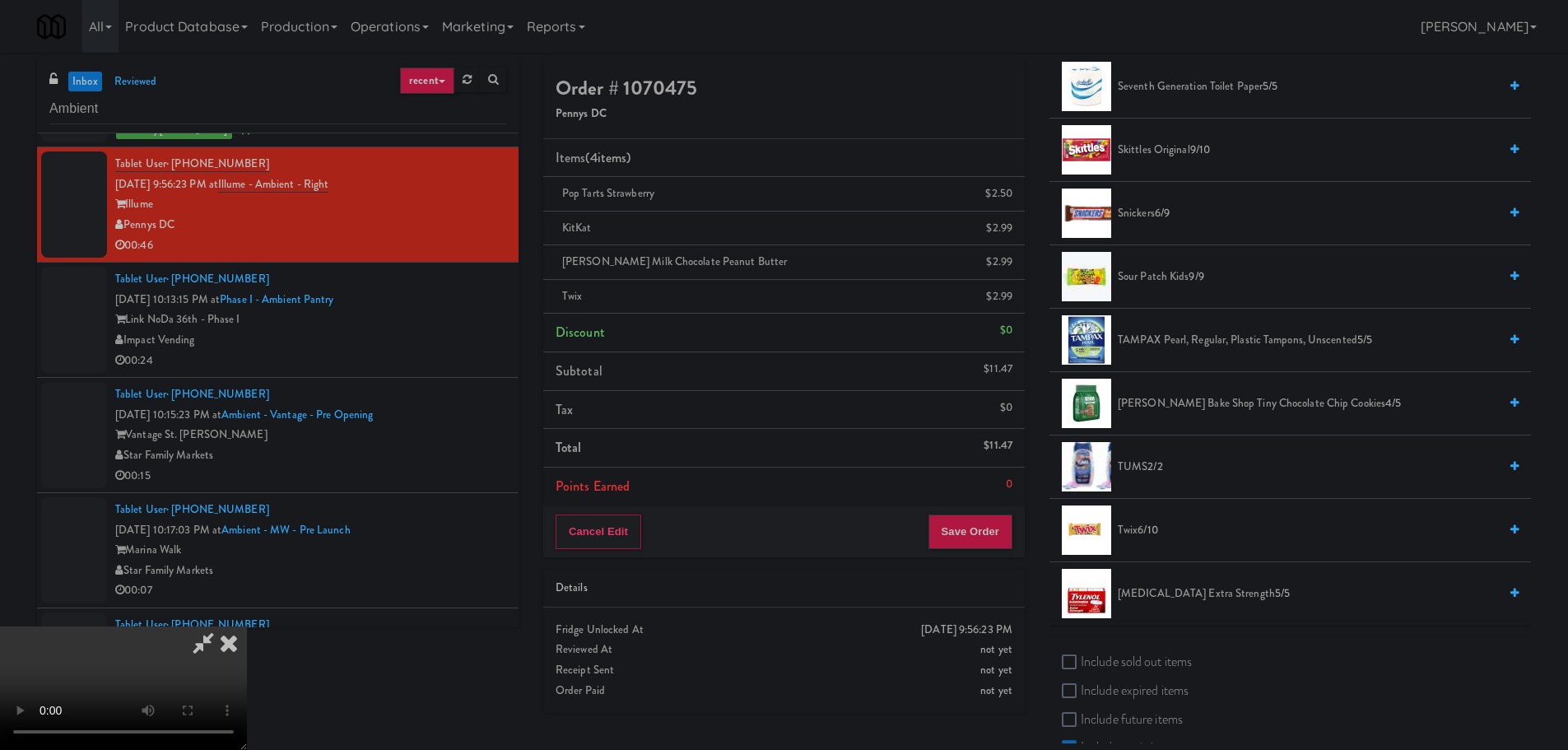
click at [247, 626] on video at bounding box center [123, 688] width 247 height 124
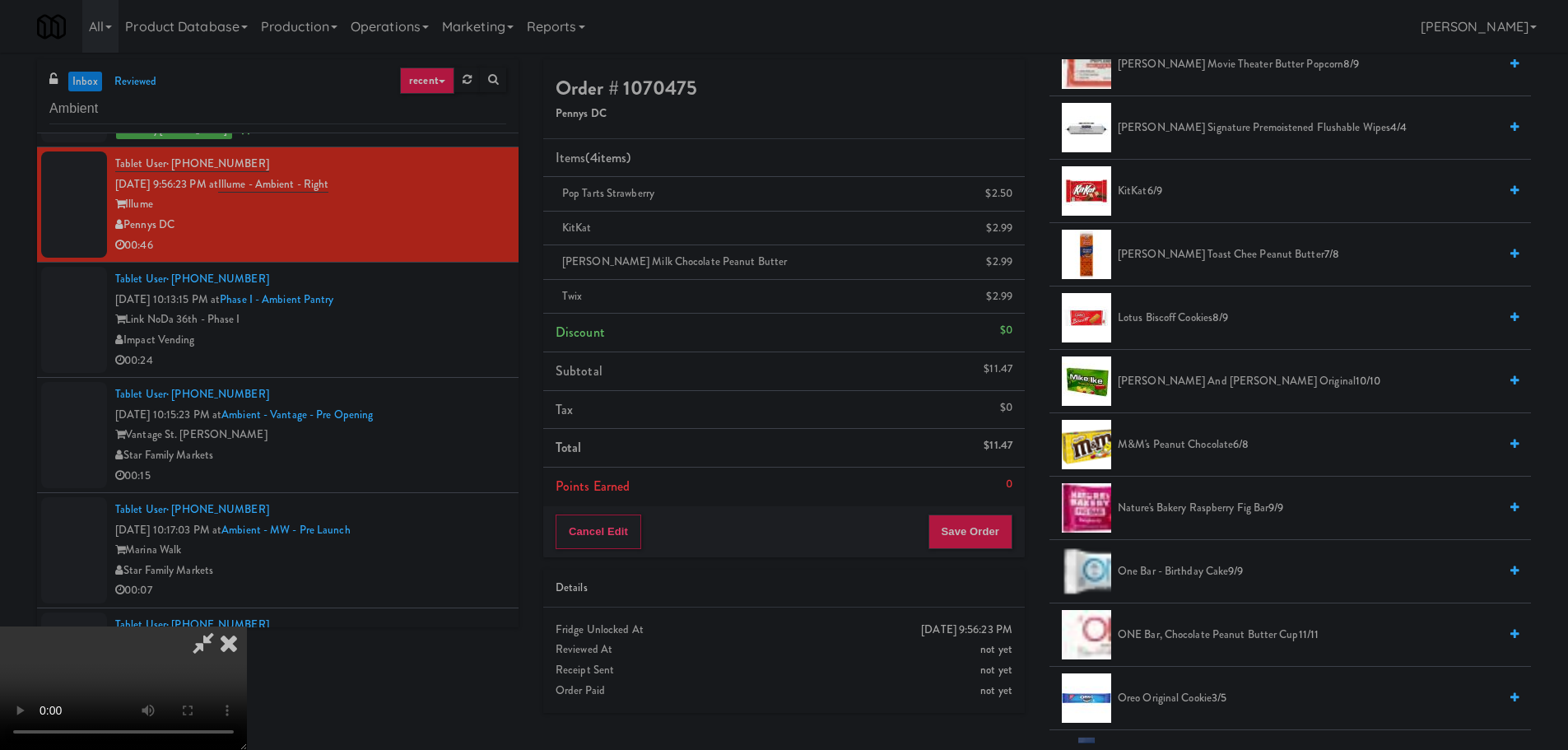
scroll to position [741, 0]
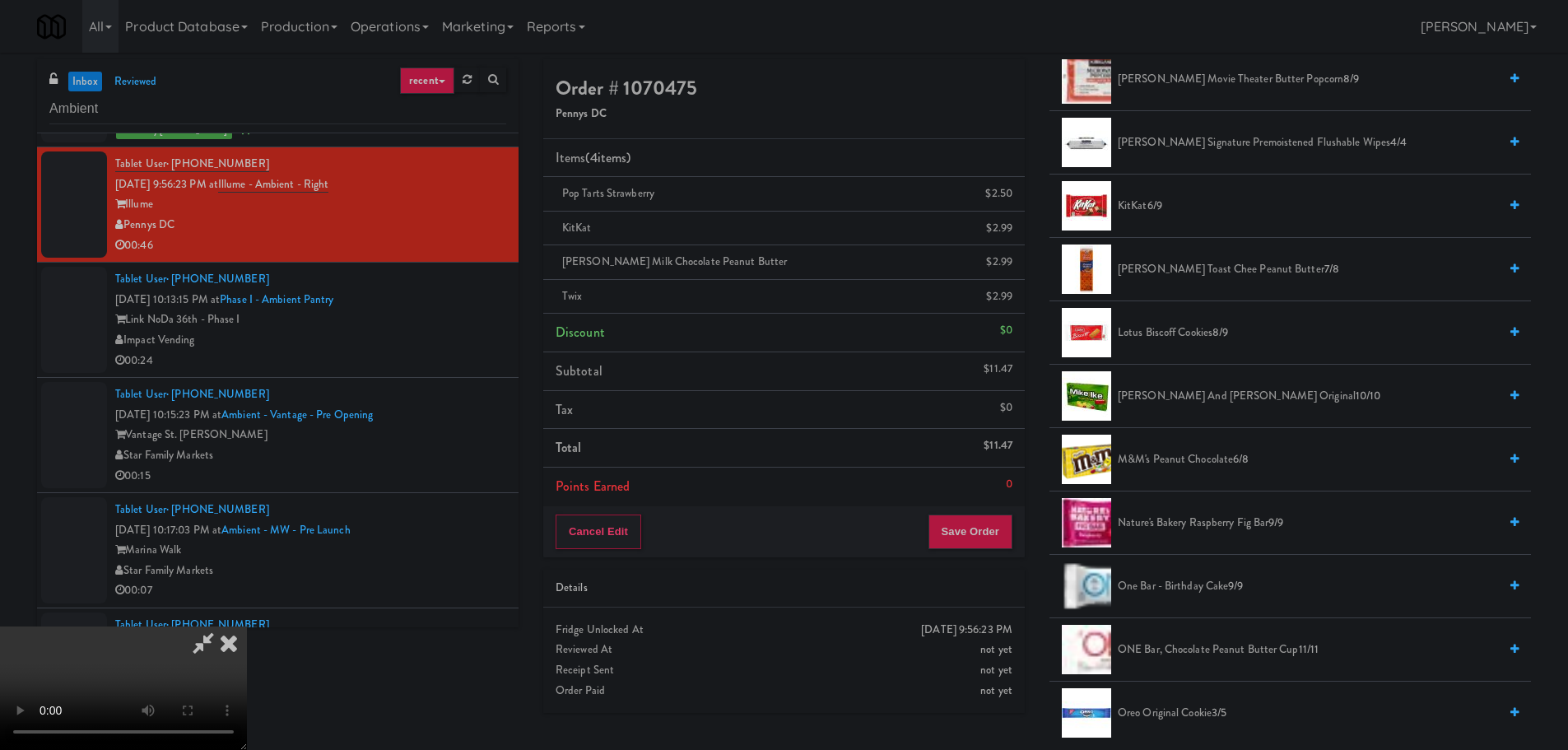
click at [1227, 462] on span "M&M's Peanut Chocolate 6/8" at bounding box center [1308, 459] width 380 height 20
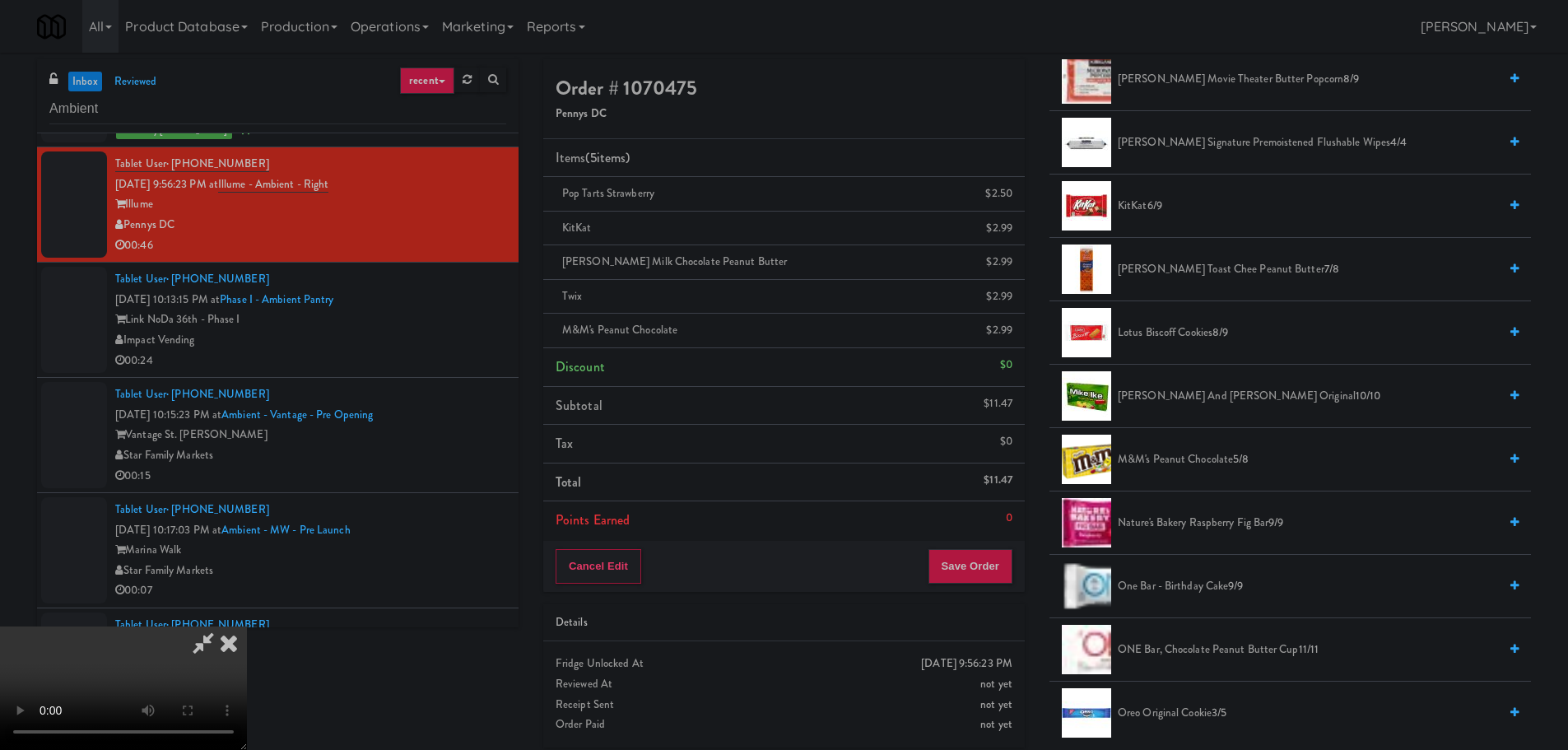
click at [247, 626] on video at bounding box center [123, 688] width 247 height 124
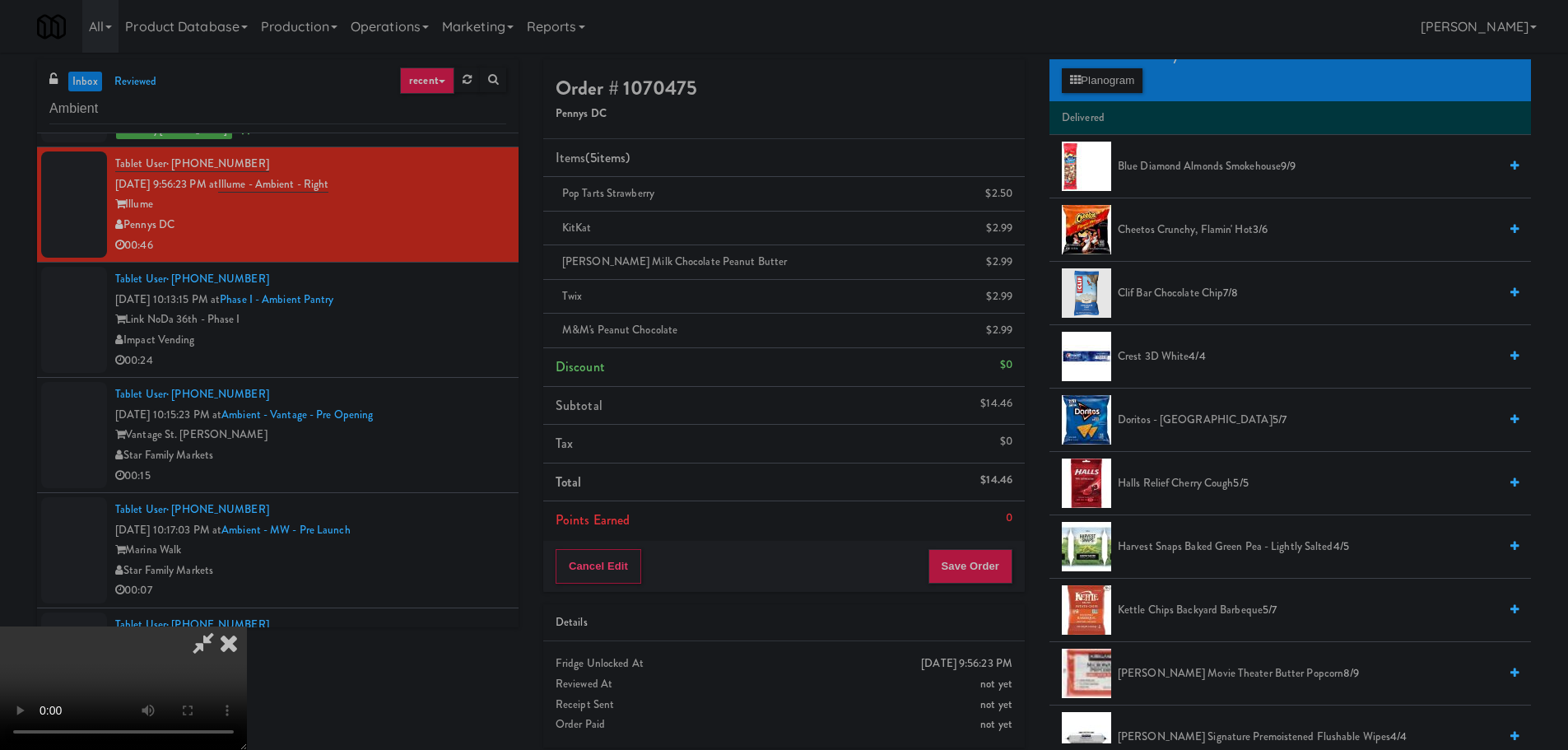
scroll to position [82, 0]
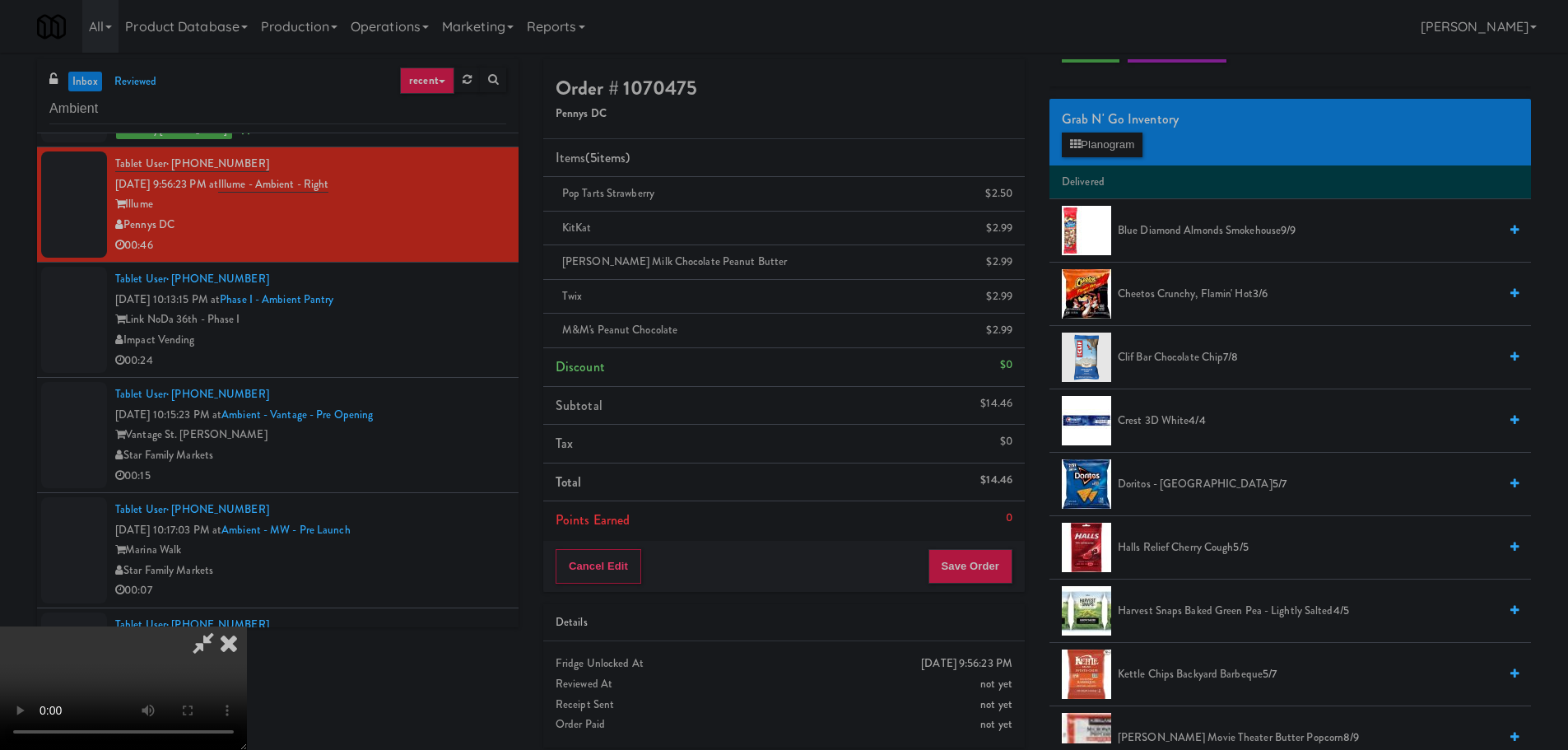
click at [1194, 498] on li "Doritos - Cool Ranch 5/7" at bounding box center [1289, 484] width 482 height 63
click at [1195, 487] on span "Doritos - Cool Ranch 5/7" at bounding box center [1308, 484] width 380 height 20
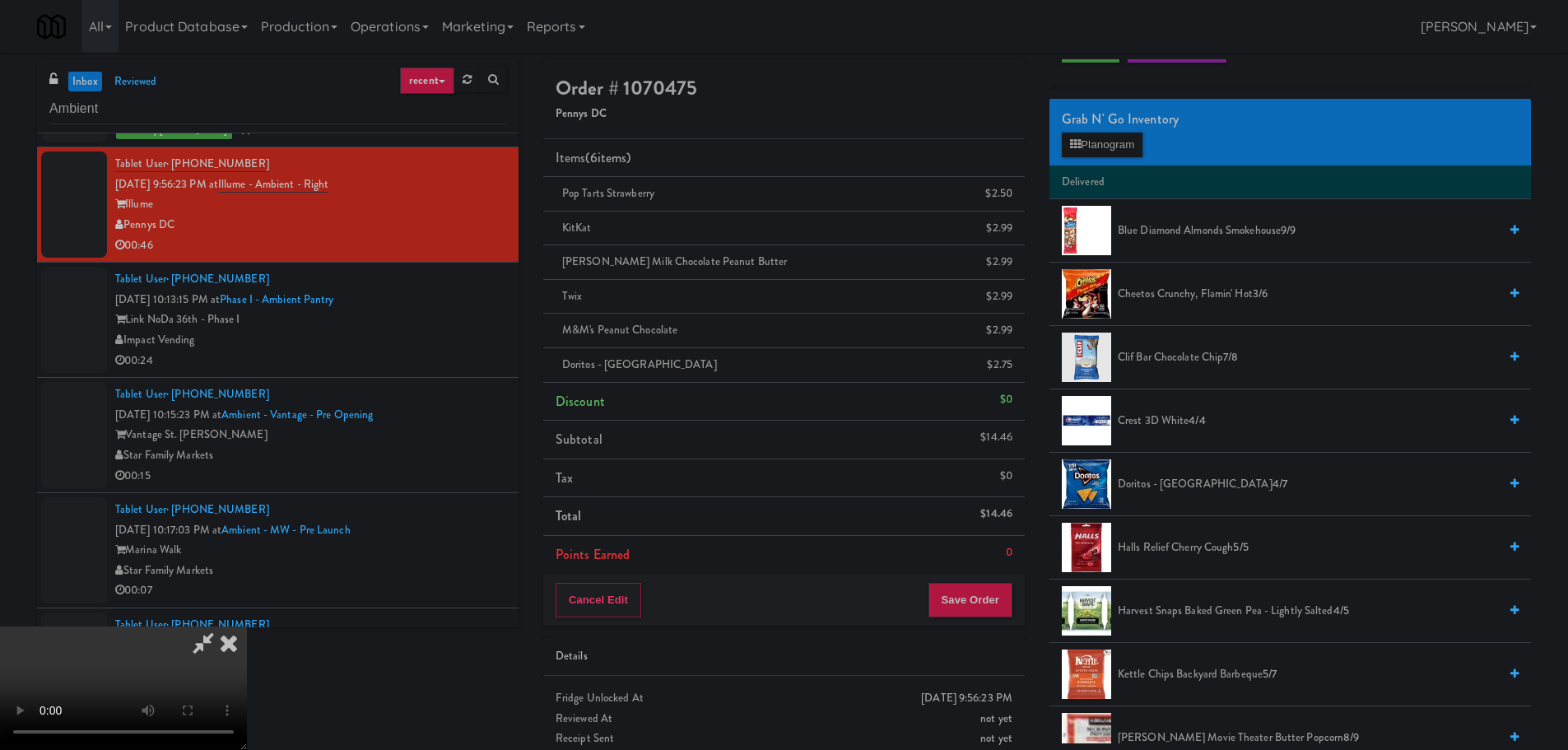
click at [247, 626] on video at bounding box center [123, 688] width 247 height 124
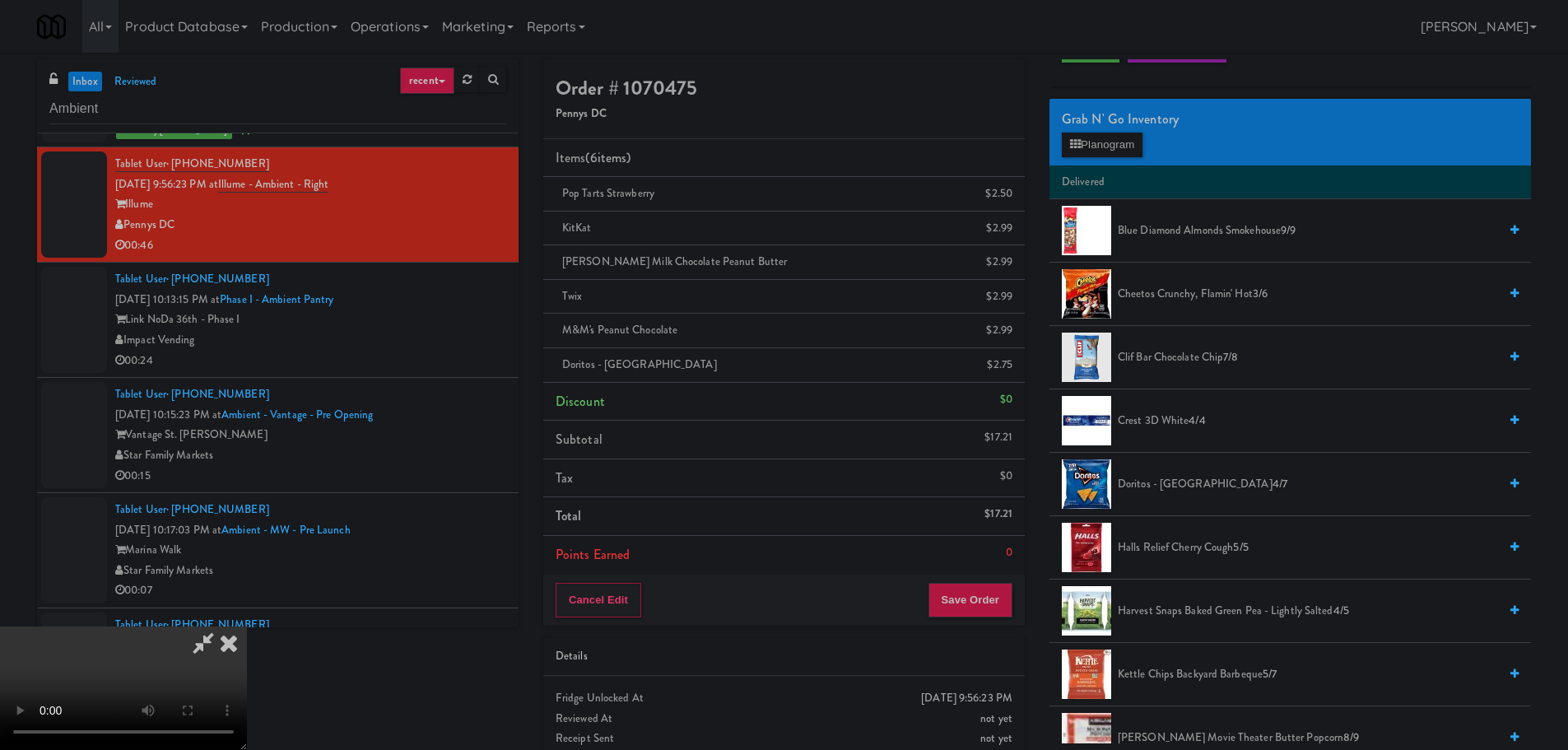
click at [247, 626] on video at bounding box center [123, 688] width 247 height 124
click at [1111, 147] on button "Planogram" at bounding box center [1102, 144] width 81 height 25
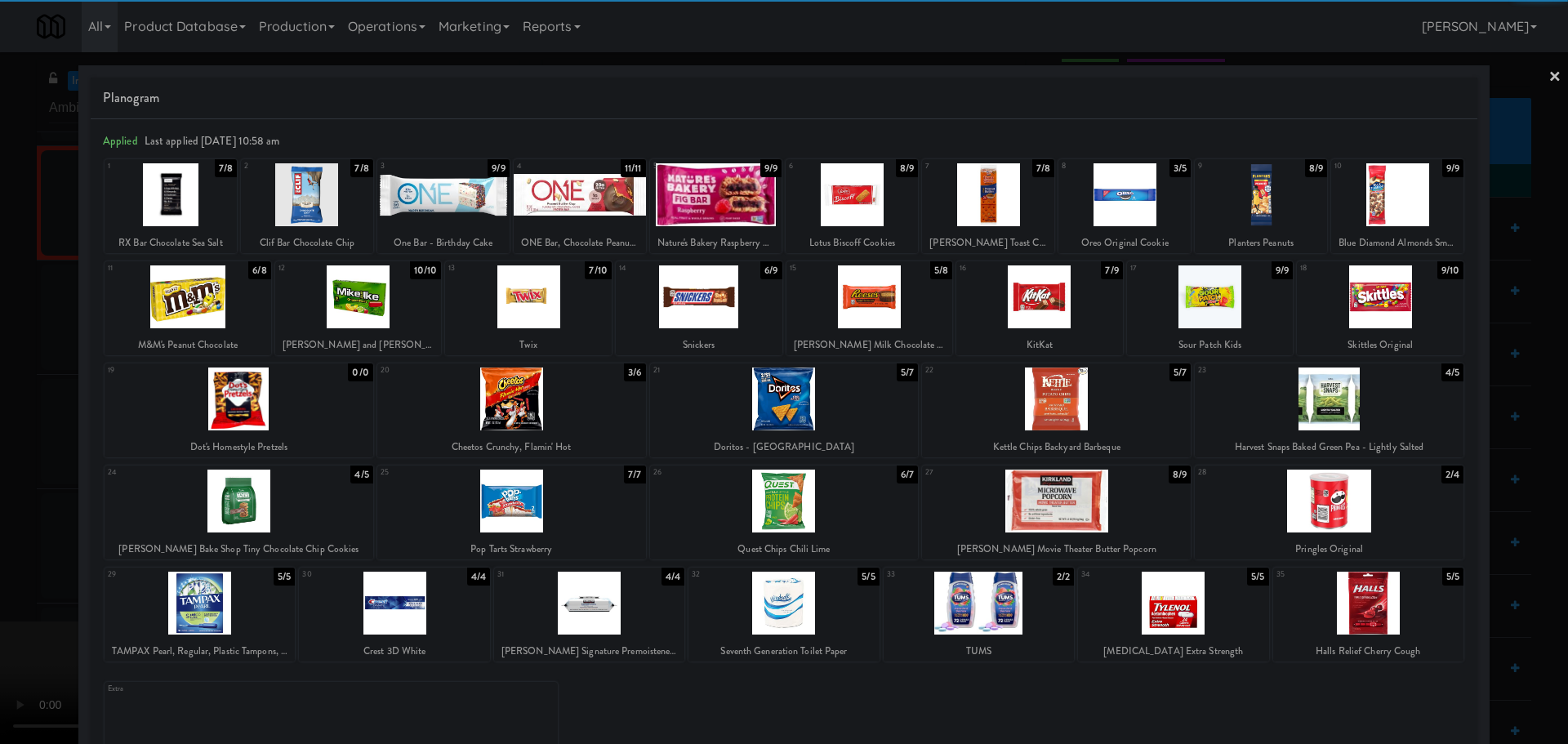
click at [1323, 506] on div at bounding box center [1329, 501] width 269 height 63
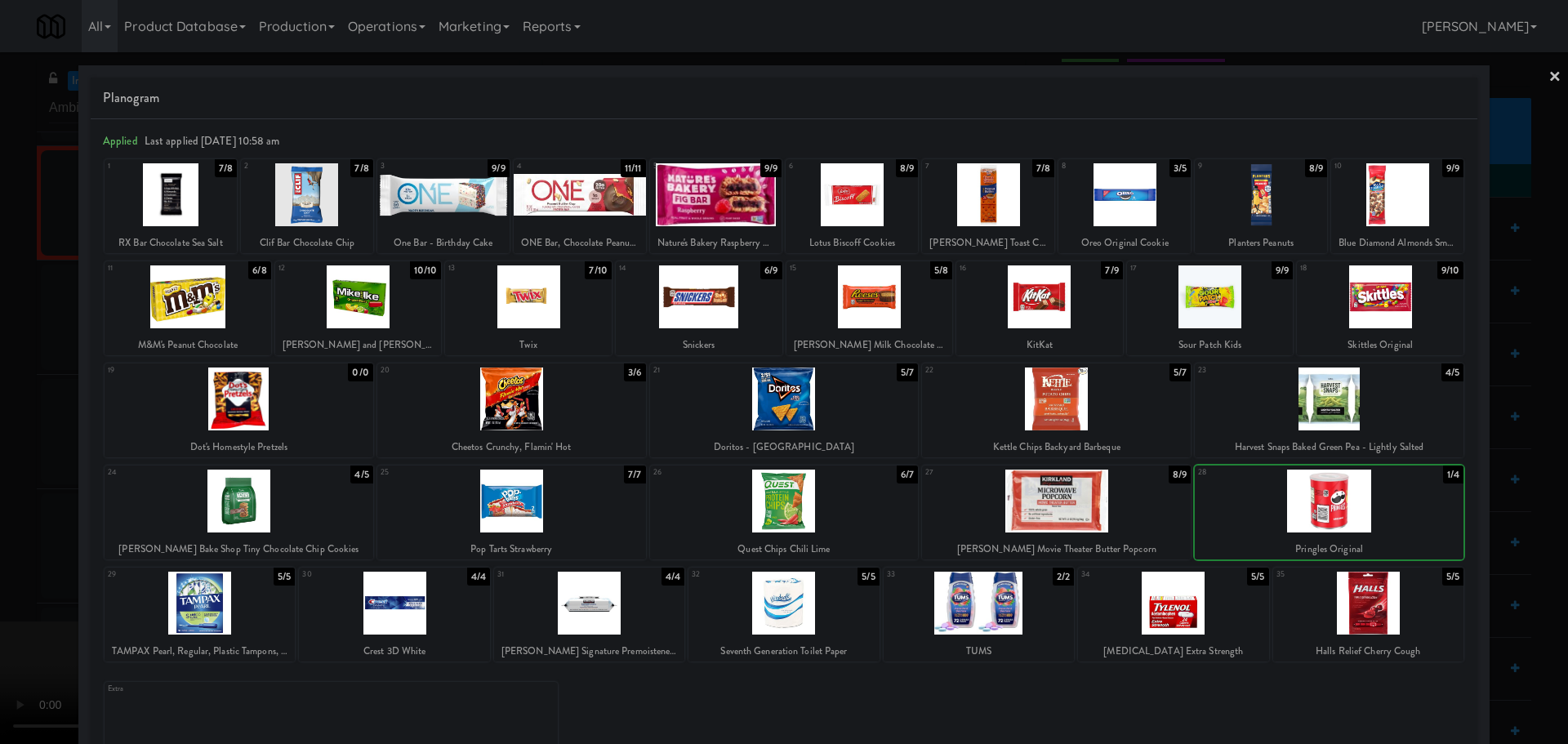
click at [1027, 516] on div at bounding box center [1056, 501] width 269 height 63
click at [0, 438] on div at bounding box center [784, 372] width 1568 height 744
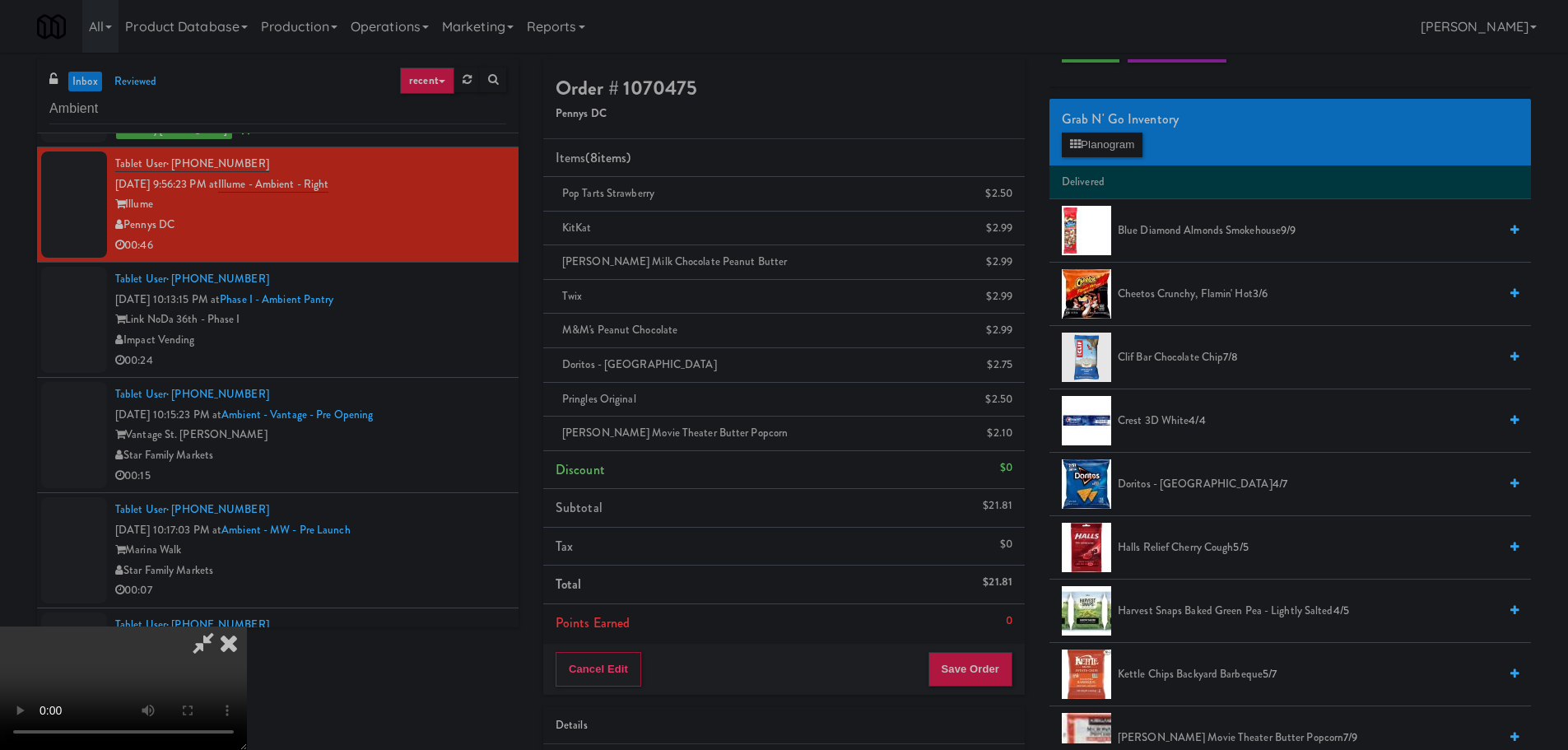
drag, startPoint x: 521, startPoint y: 360, endPoint x: 531, endPoint y: 360, distance: 10.0
click at [247, 626] on video at bounding box center [123, 688] width 247 height 124
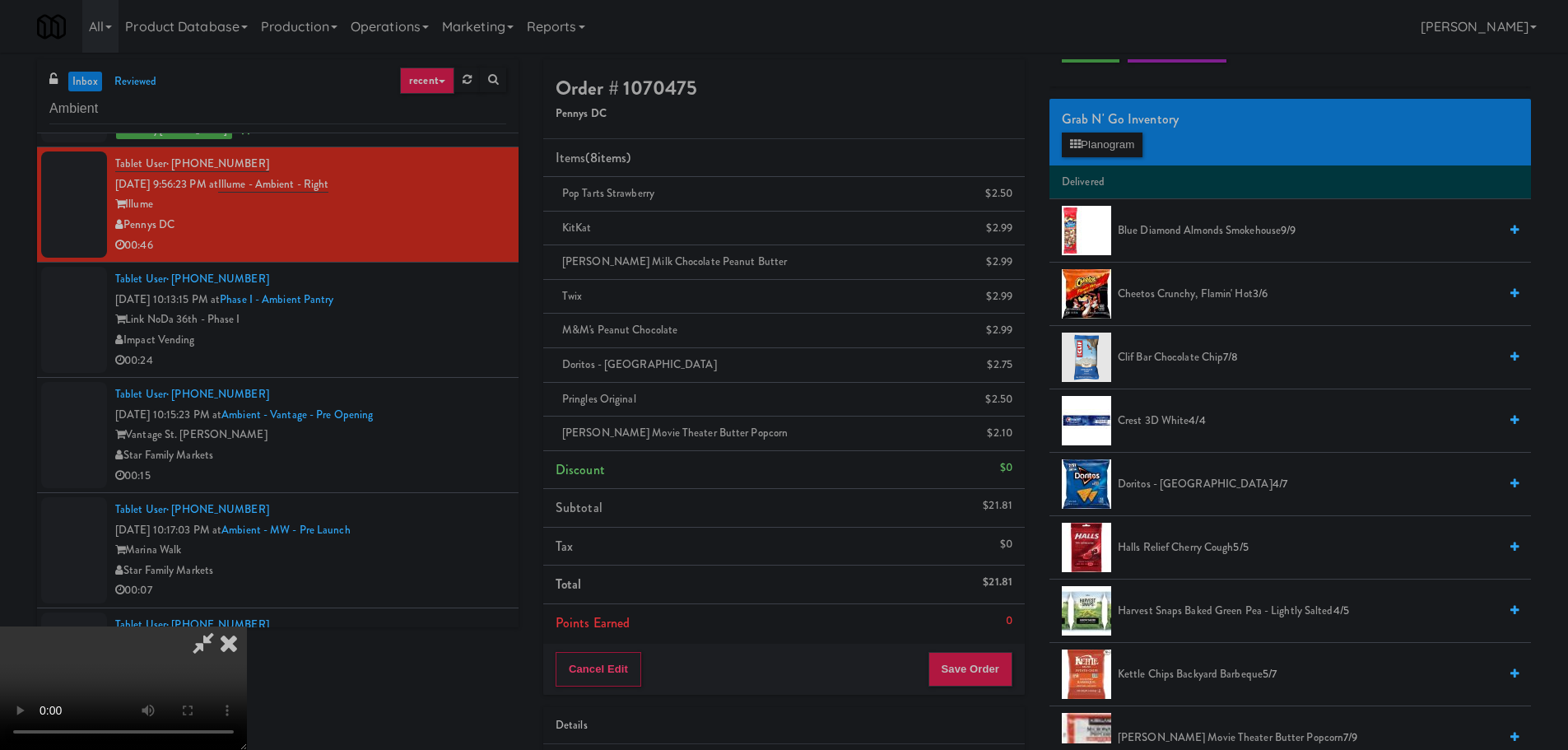
click at [247, 626] on video at bounding box center [123, 688] width 247 height 124
drag, startPoint x: 695, startPoint y: 448, endPoint x: 778, endPoint y: 457, distance: 83.5
click at [247, 626] on video at bounding box center [123, 688] width 247 height 124
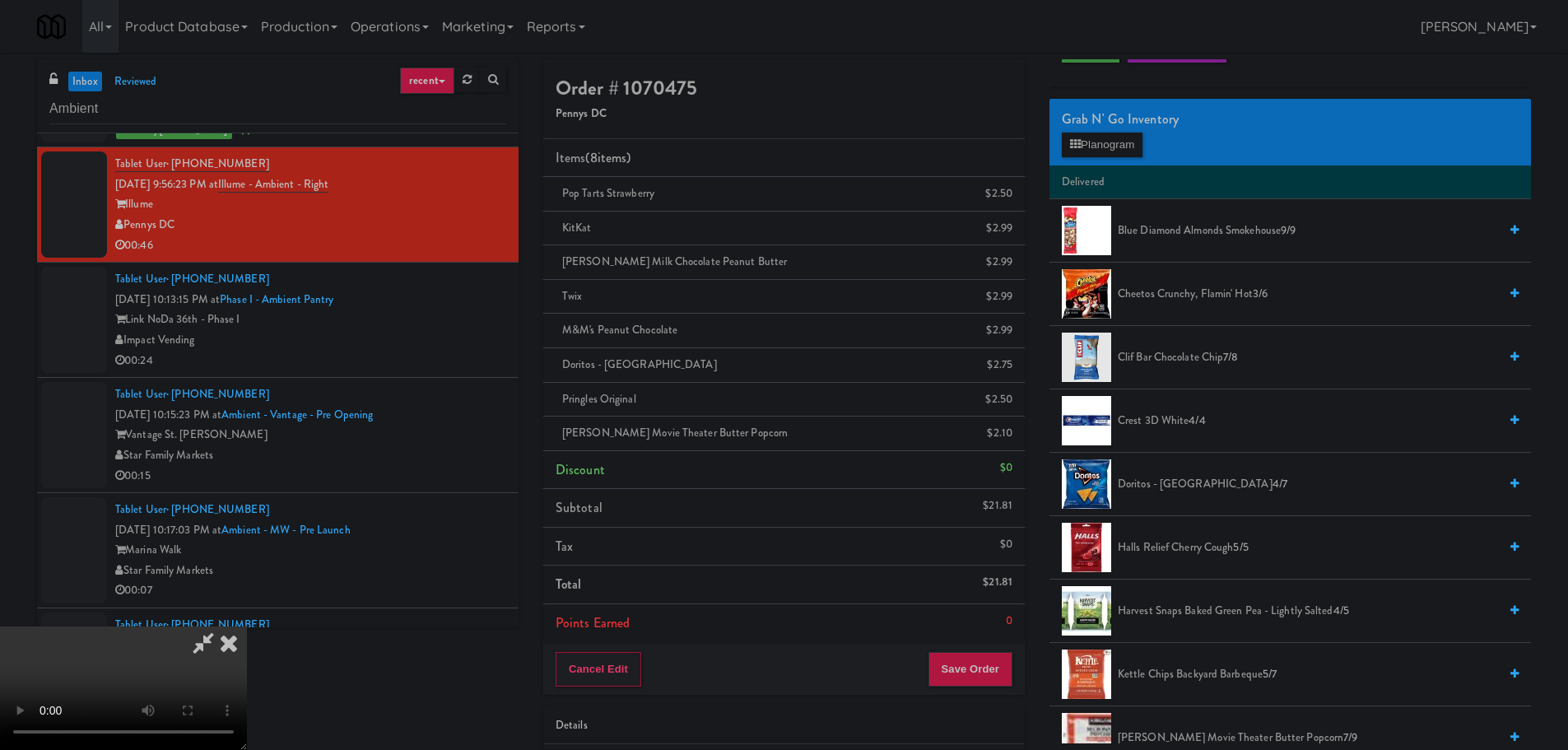
click at [247, 626] on video at bounding box center [123, 688] width 247 height 124
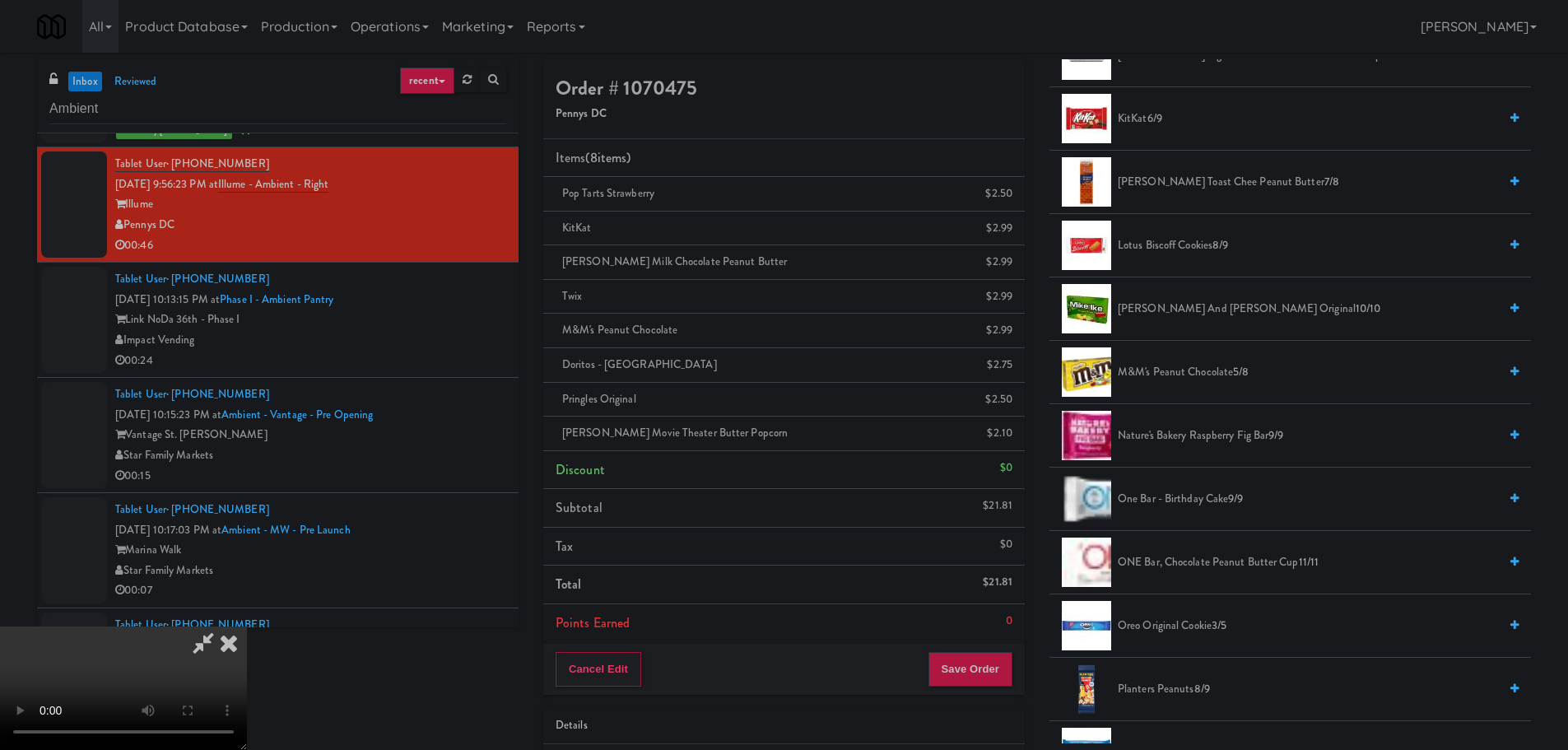
scroll to position [823, 0]
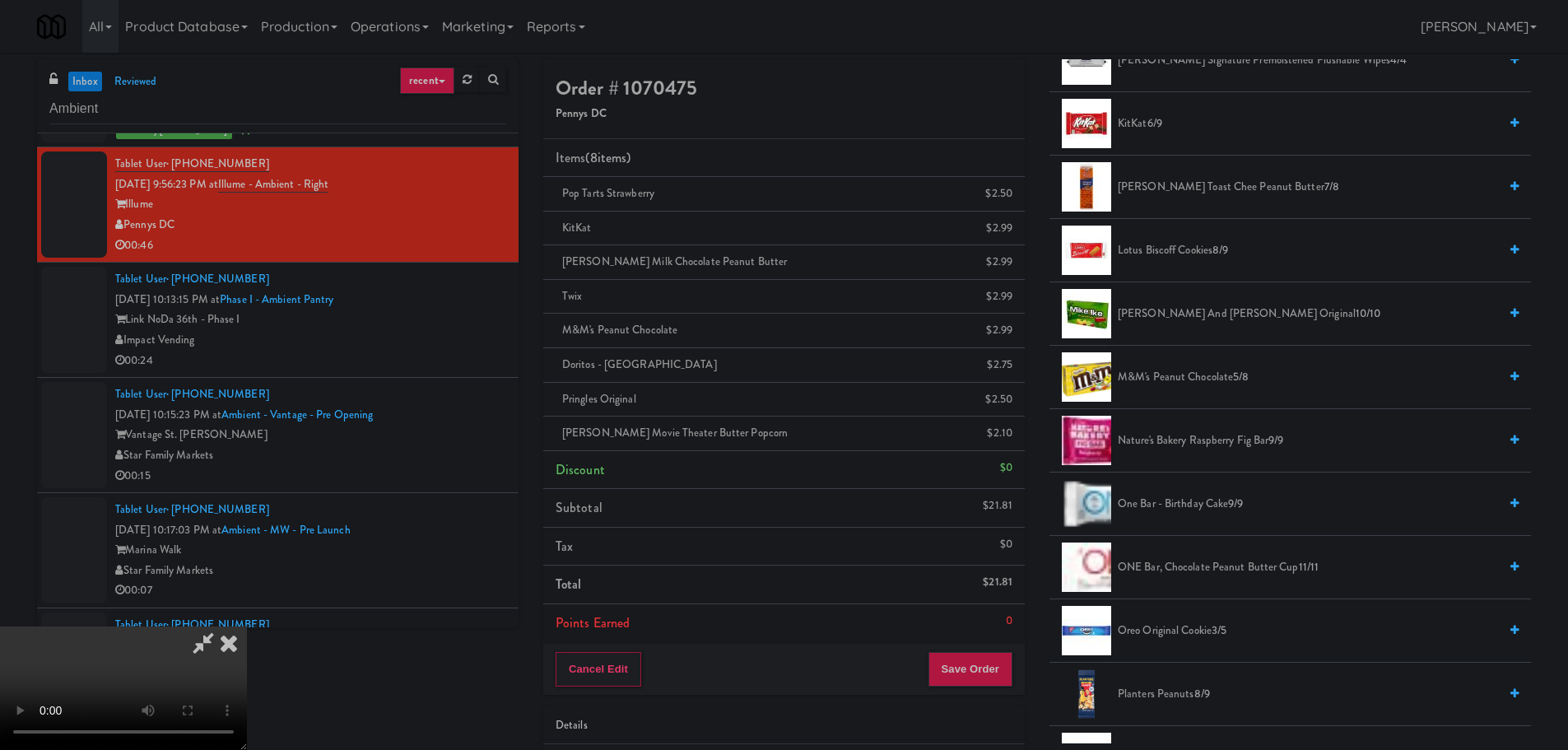
click at [1200, 194] on span "Lance Toast Chee Peanut Butter 7/8" at bounding box center [1308, 187] width 380 height 20
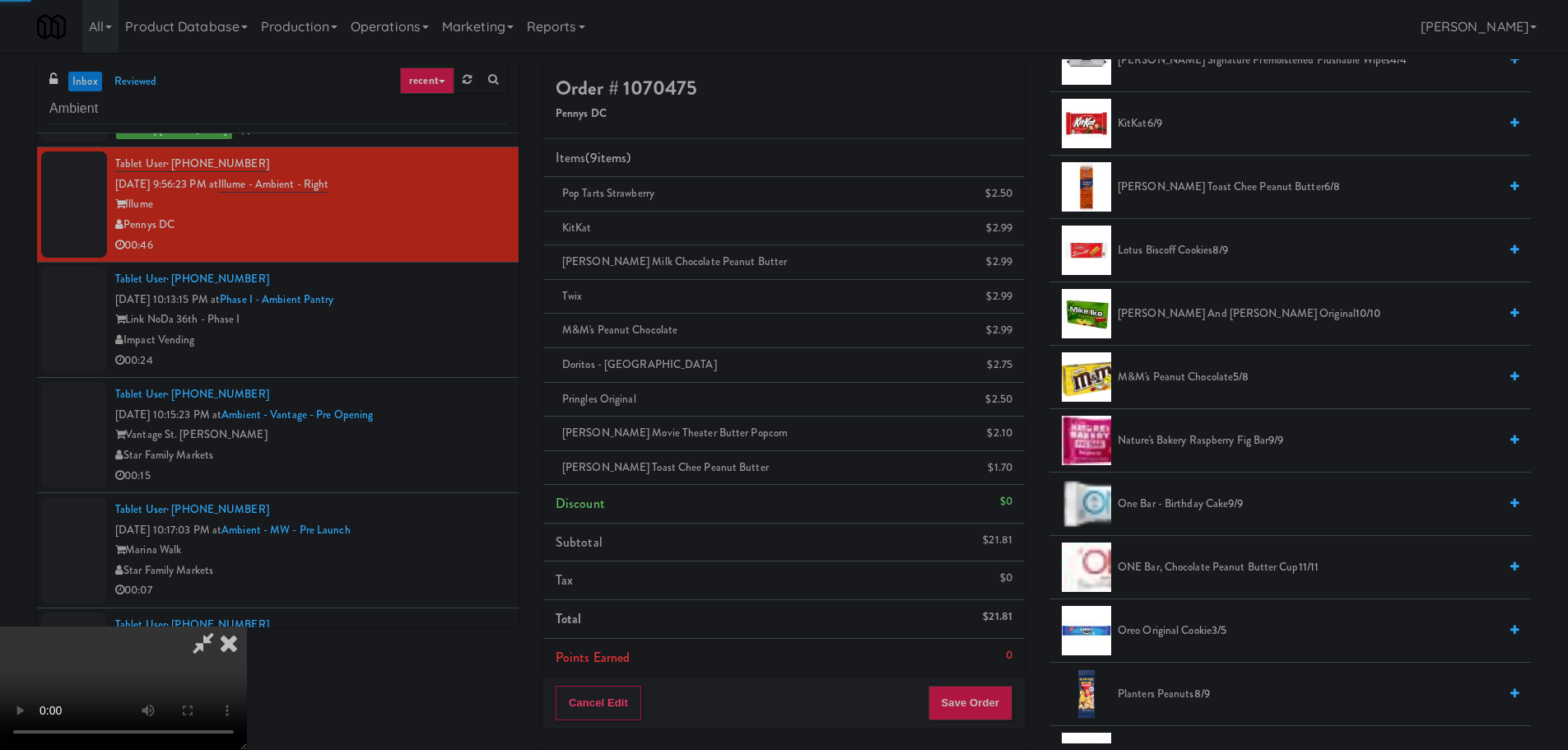
click at [247, 626] on video at bounding box center [123, 688] width 247 height 124
click at [1179, 189] on span "Lance Toast Chee Peanut Butter 6/8" at bounding box center [1308, 187] width 380 height 20
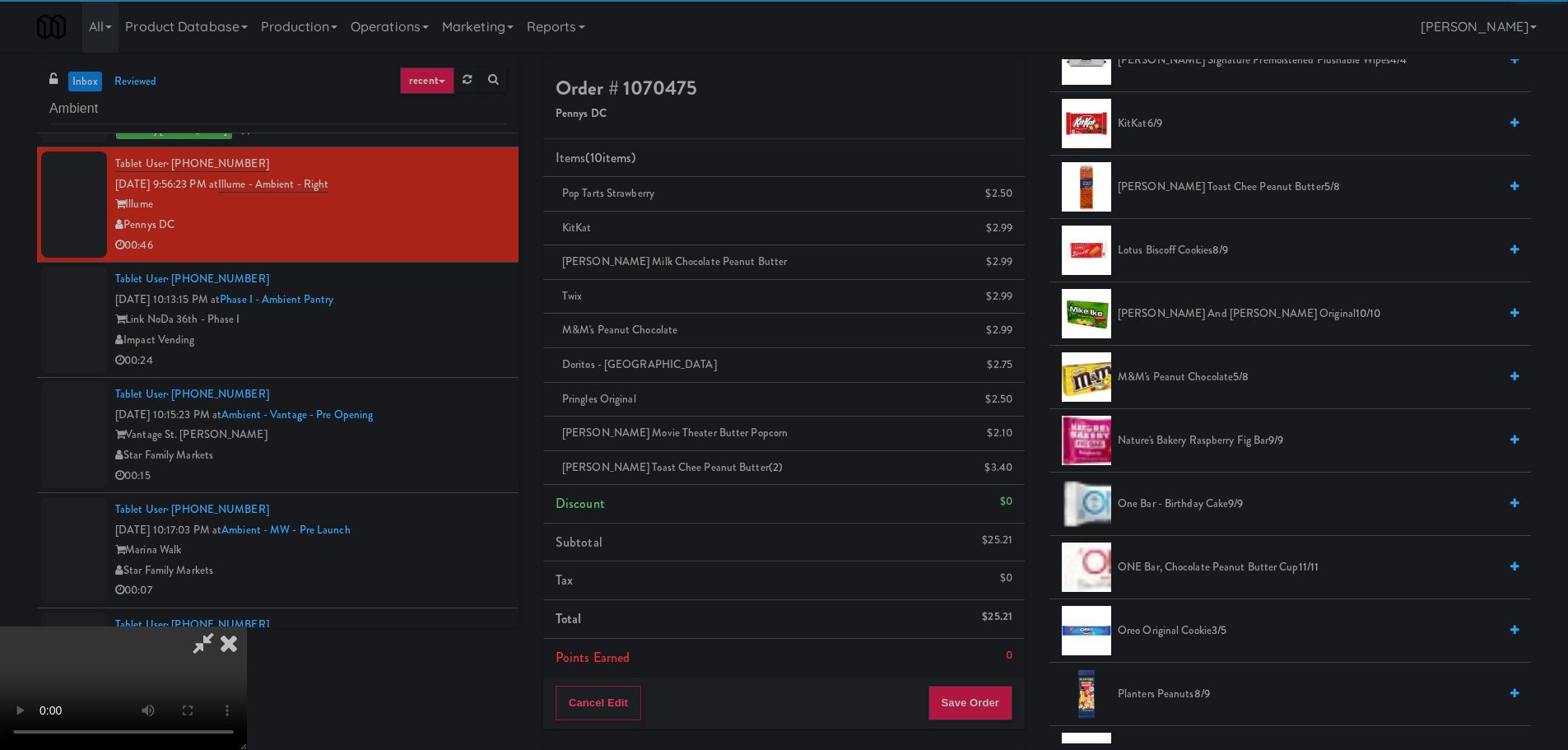
click at [247, 626] on video at bounding box center [123, 688] width 247 height 124
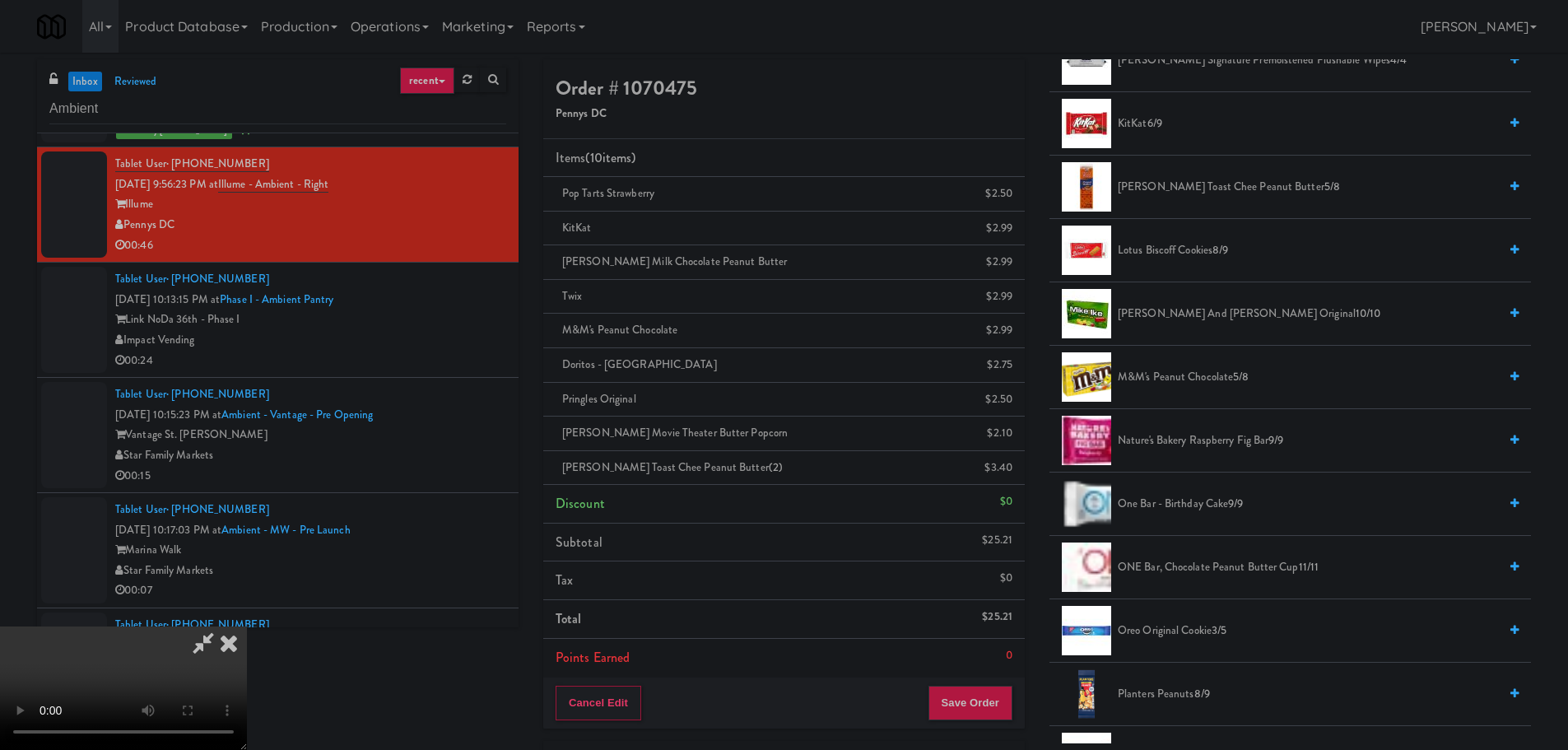
click at [247, 626] on video at bounding box center [123, 688] width 247 height 124
drag, startPoint x: 739, startPoint y: 506, endPoint x: 818, endPoint y: 646, distance: 160.8
click at [247, 626] on video at bounding box center [123, 688] width 247 height 124
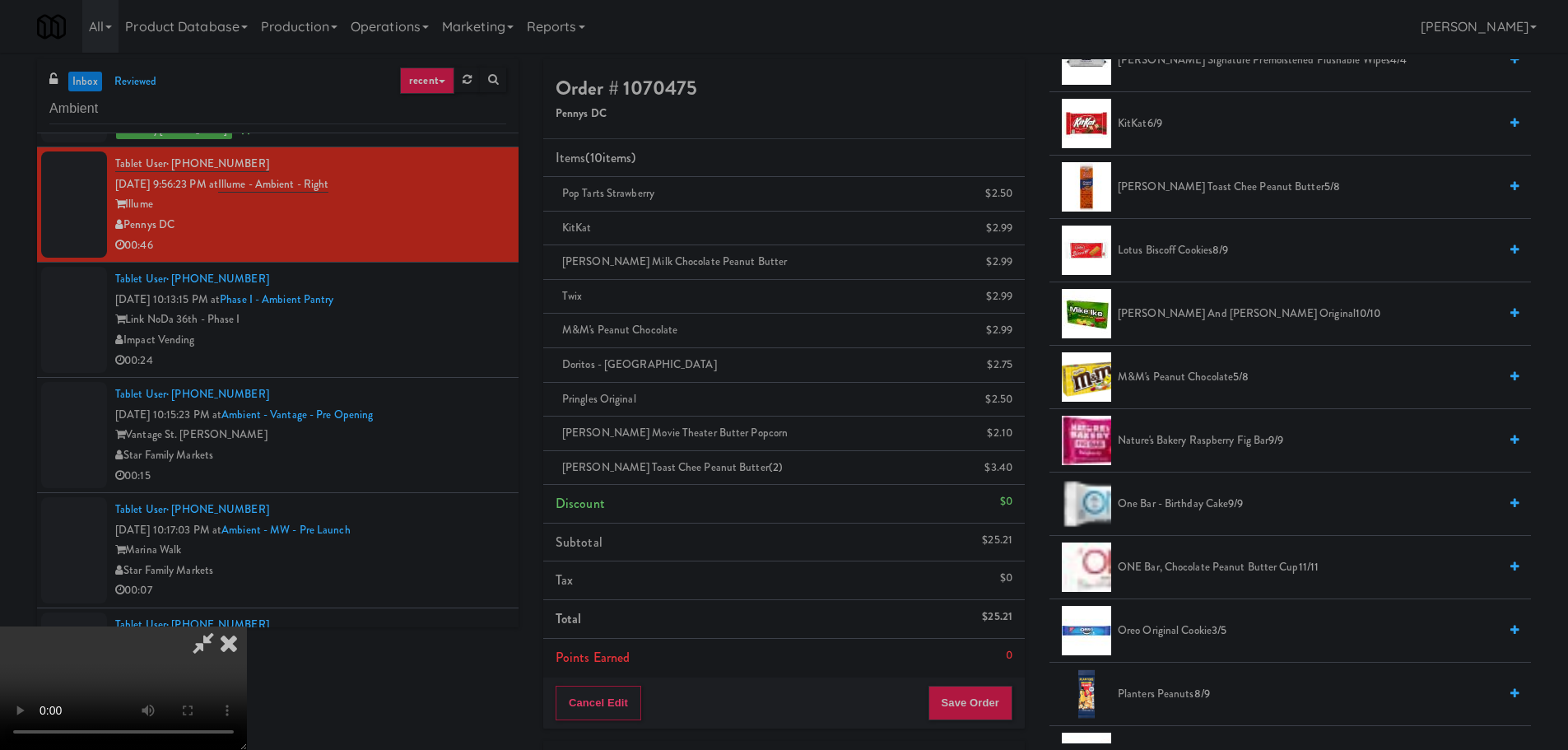
click at [966, 679] on div "Cancel Edit Save Order" at bounding box center [784, 702] width 482 height 51
click at [971, 700] on button "Save Order" at bounding box center [970, 702] width 84 height 34
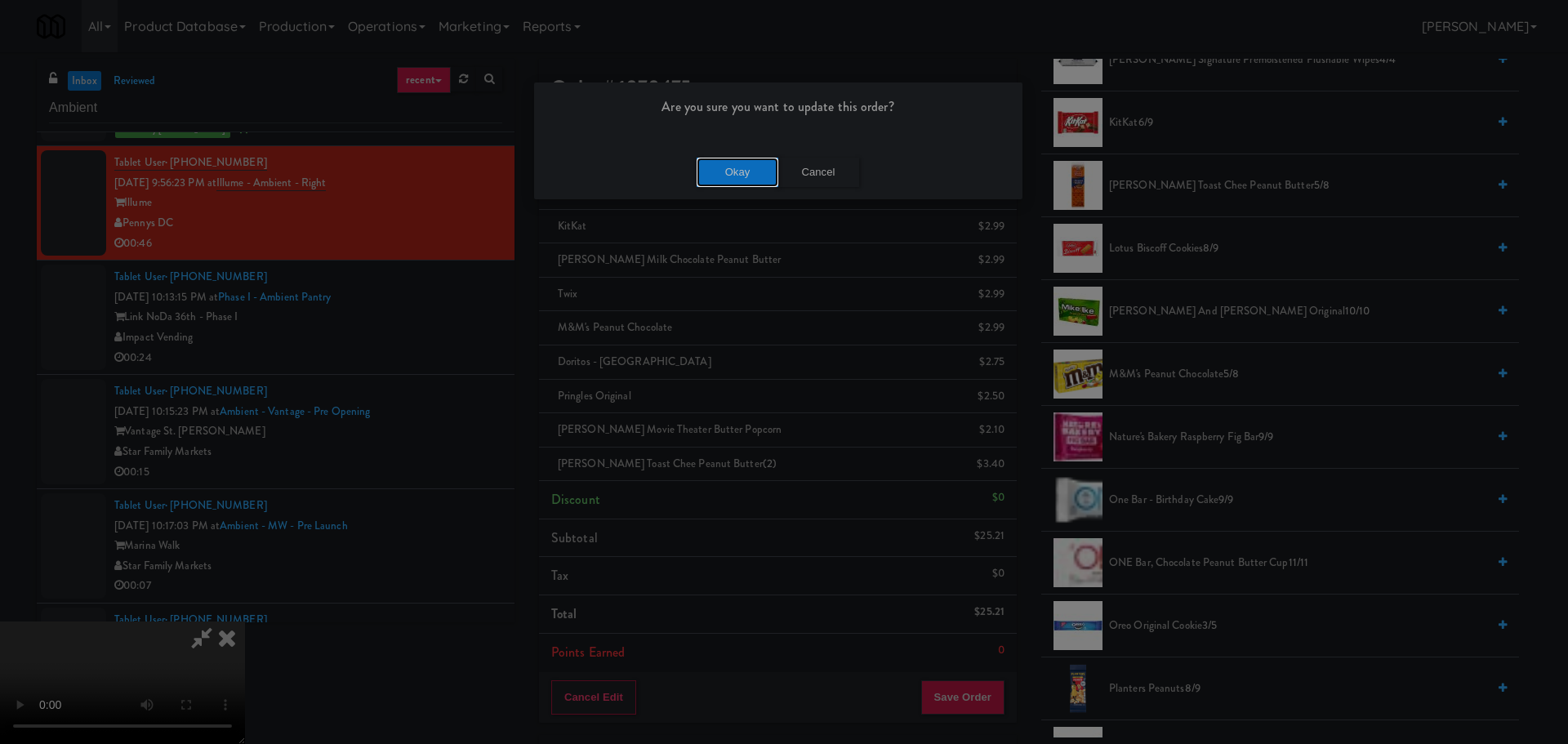
click at [738, 181] on button "Okay" at bounding box center [738, 173] width 81 height 30
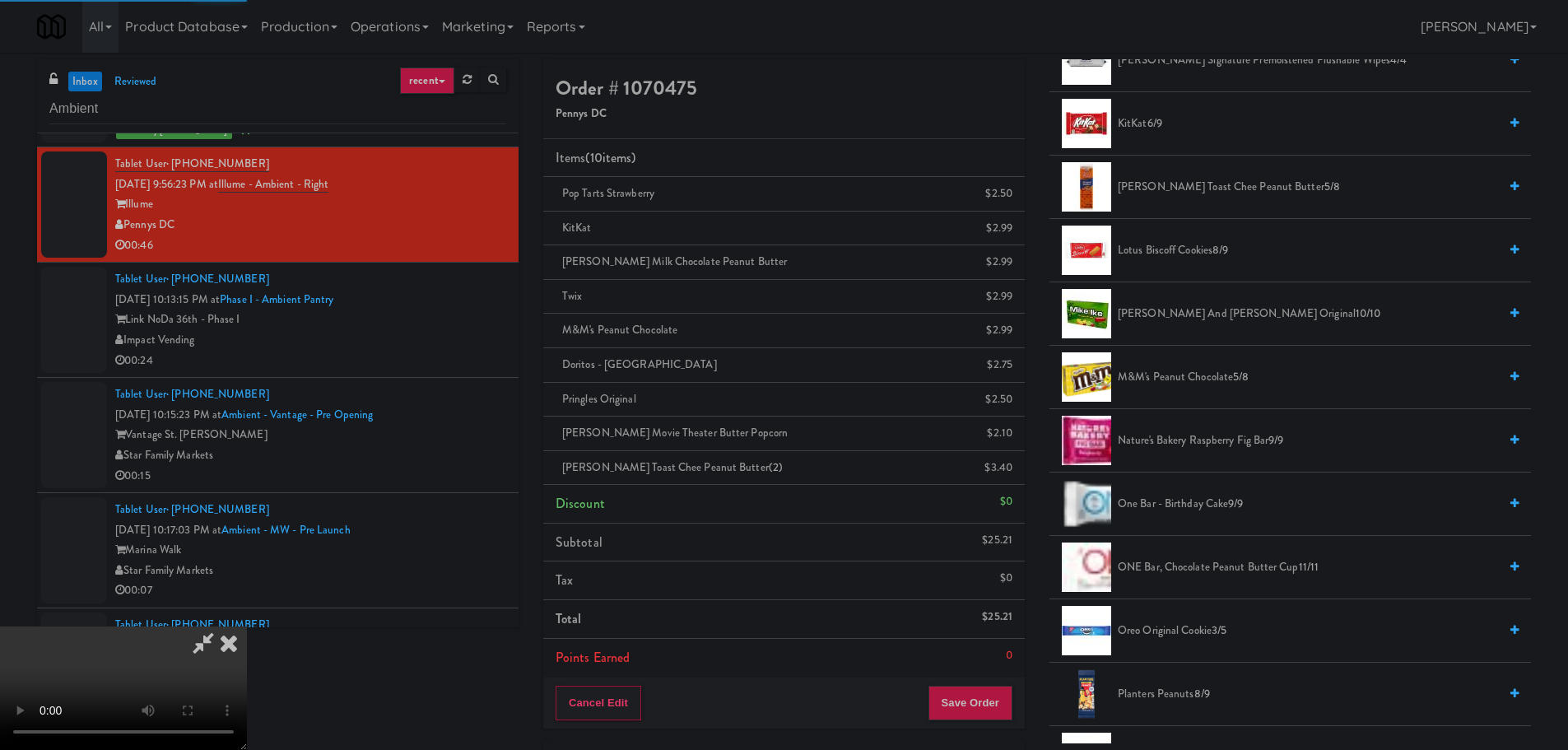
scroll to position [0, 0]
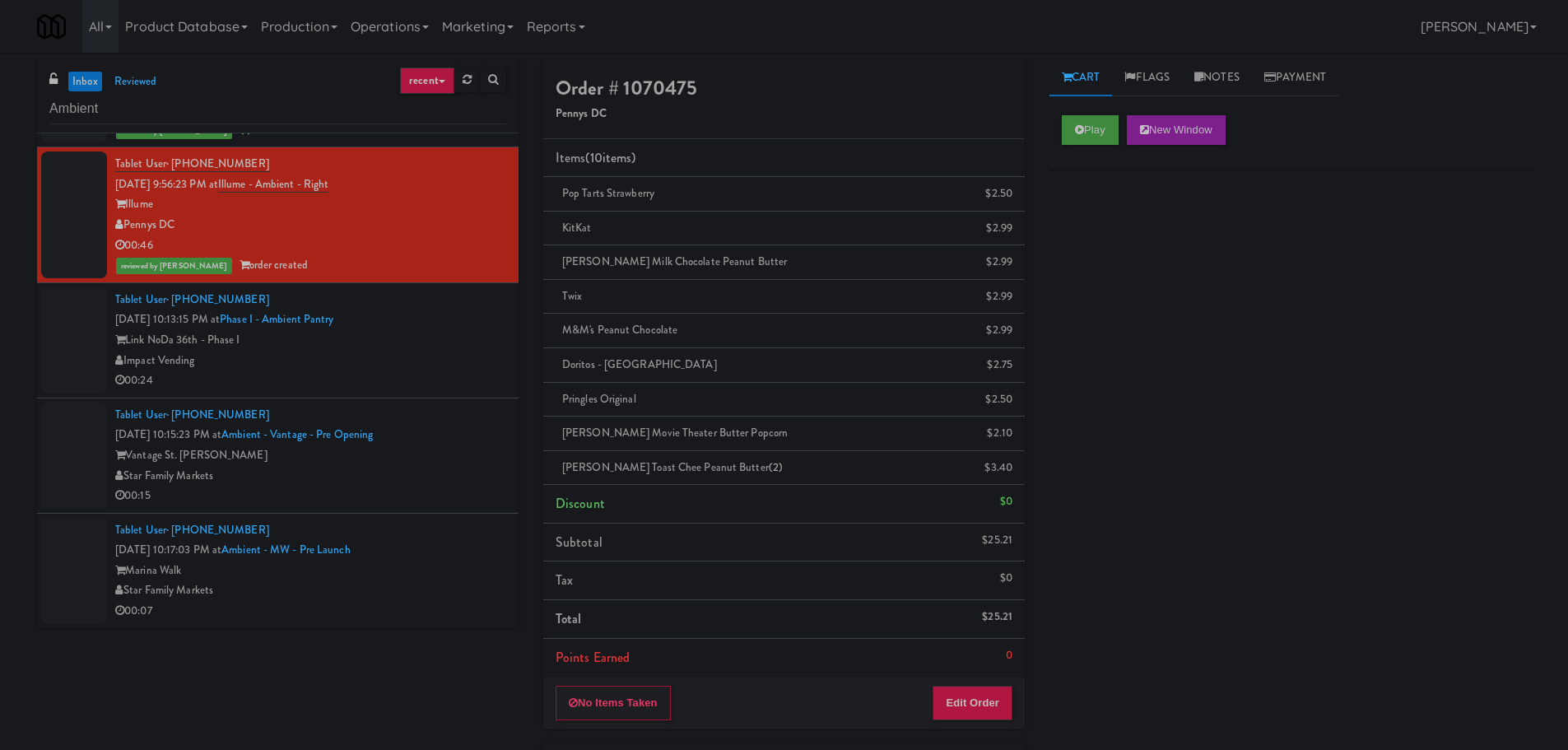
click at [391, 377] on div "00:24" at bounding box center [311, 381] width 391 height 20
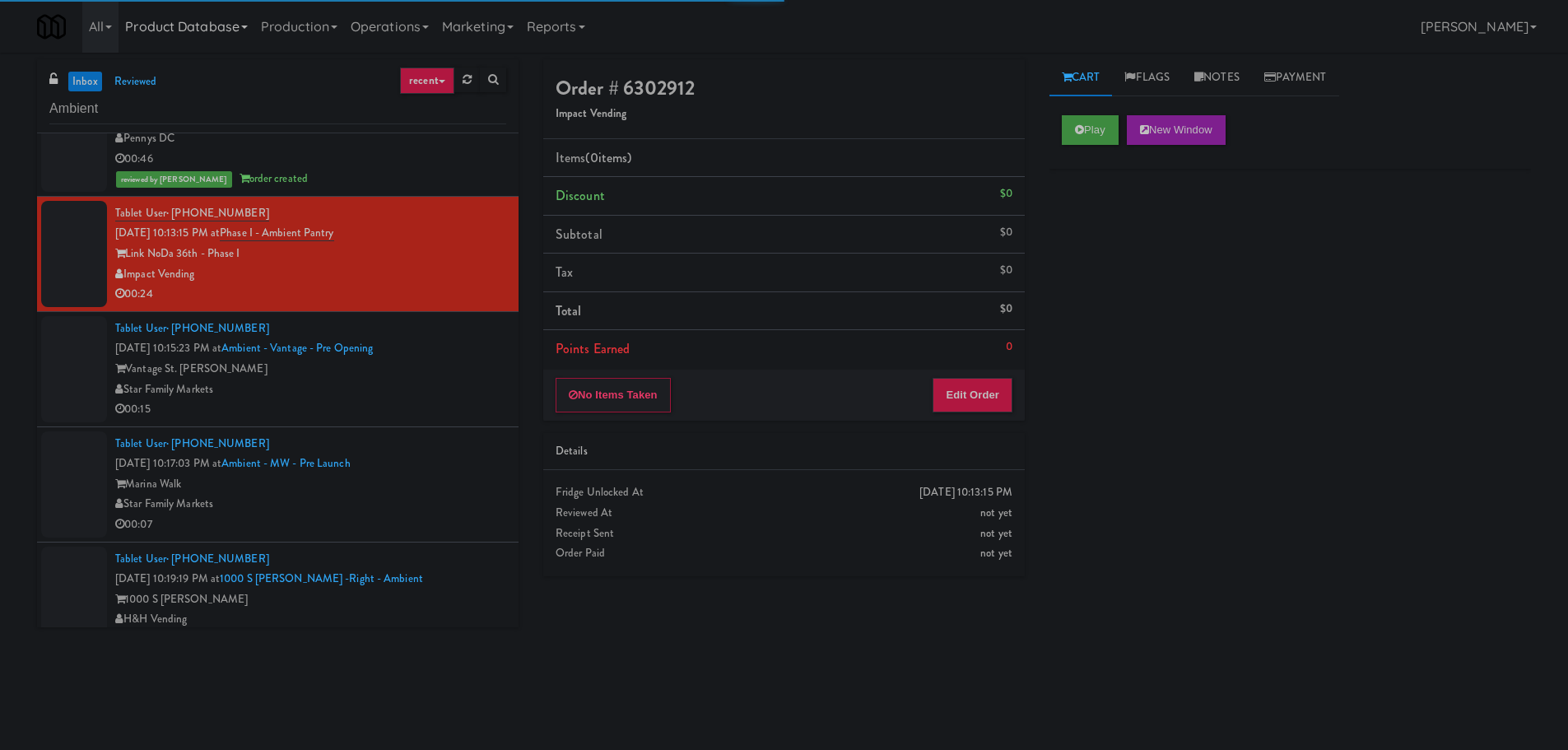
scroll to position [4342, 0]
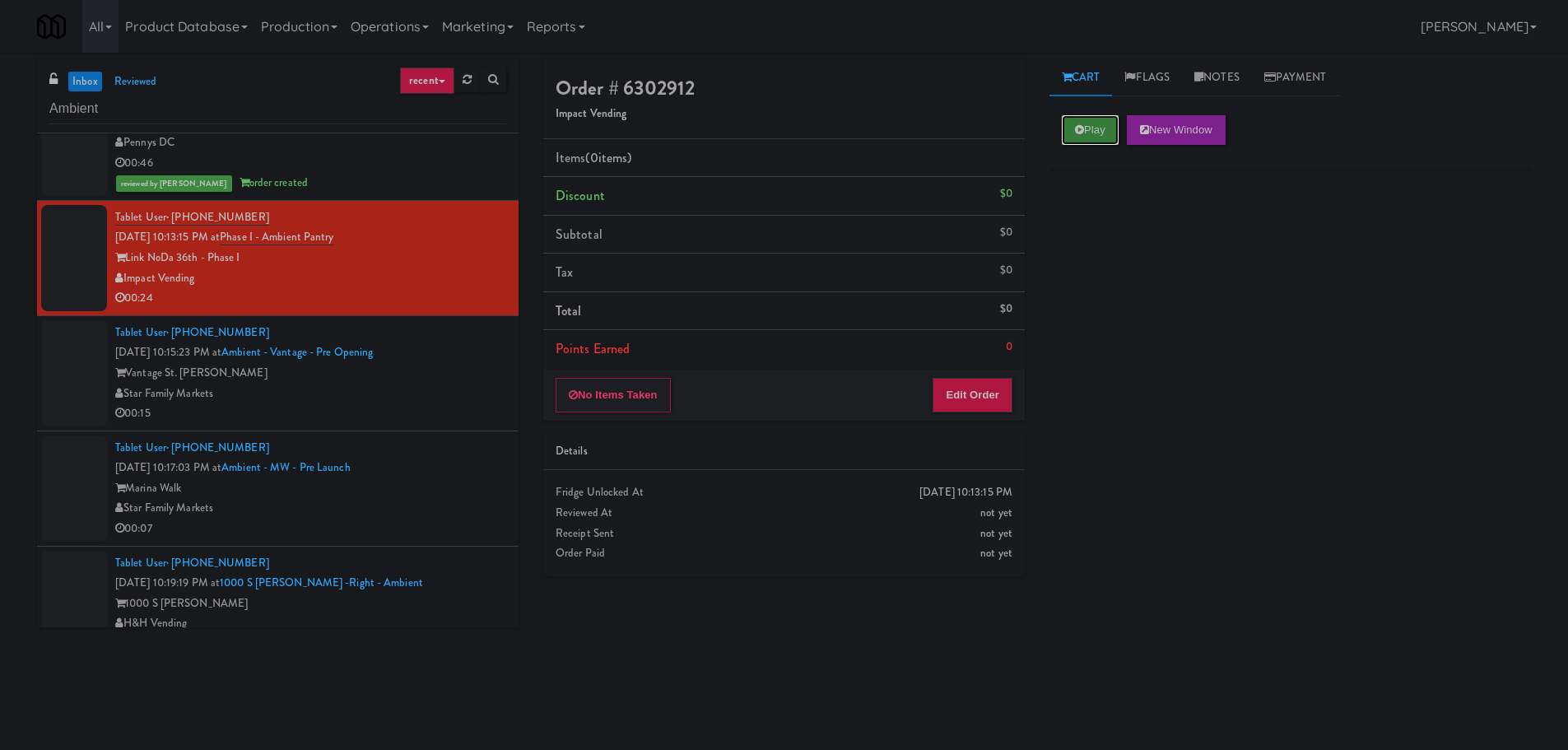
click at [1077, 133] on icon at bounding box center [1080, 129] width 9 height 10
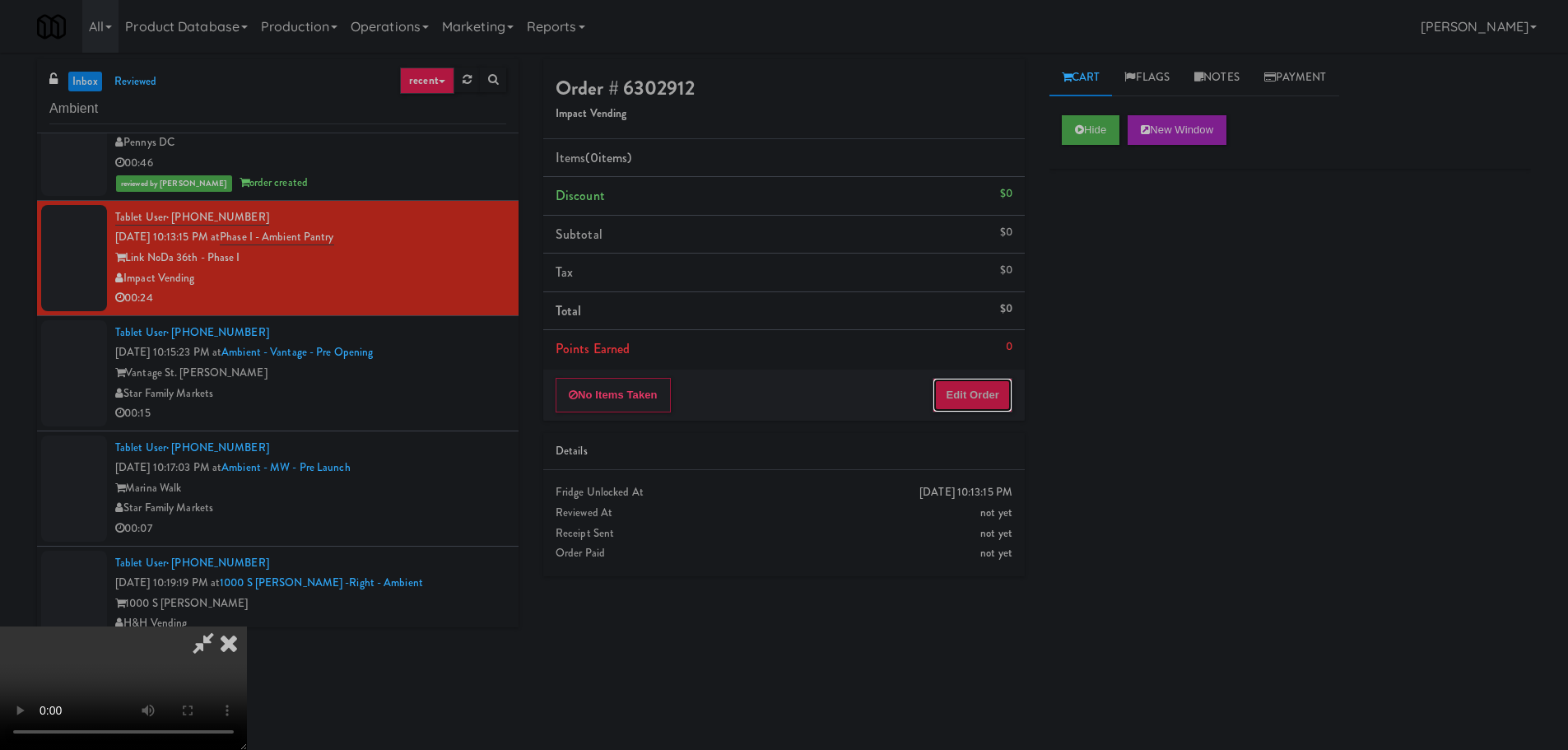
click at [985, 385] on button "Edit Order" at bounding box center [973, 394] width 80 height 34
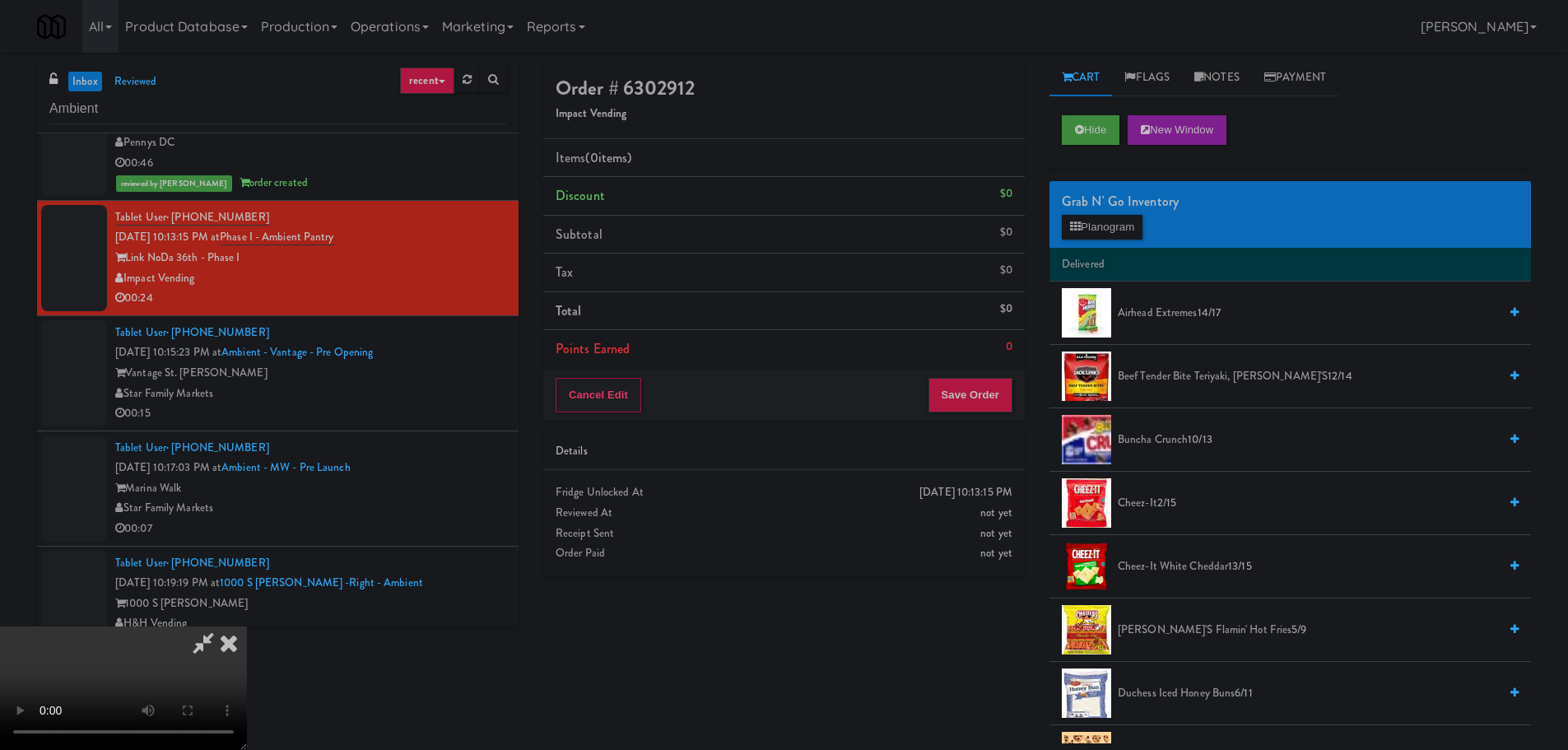
scroll to position [0, 0]
click at [247, 626] on video at bounding box center [123, 688] width 247 height 124
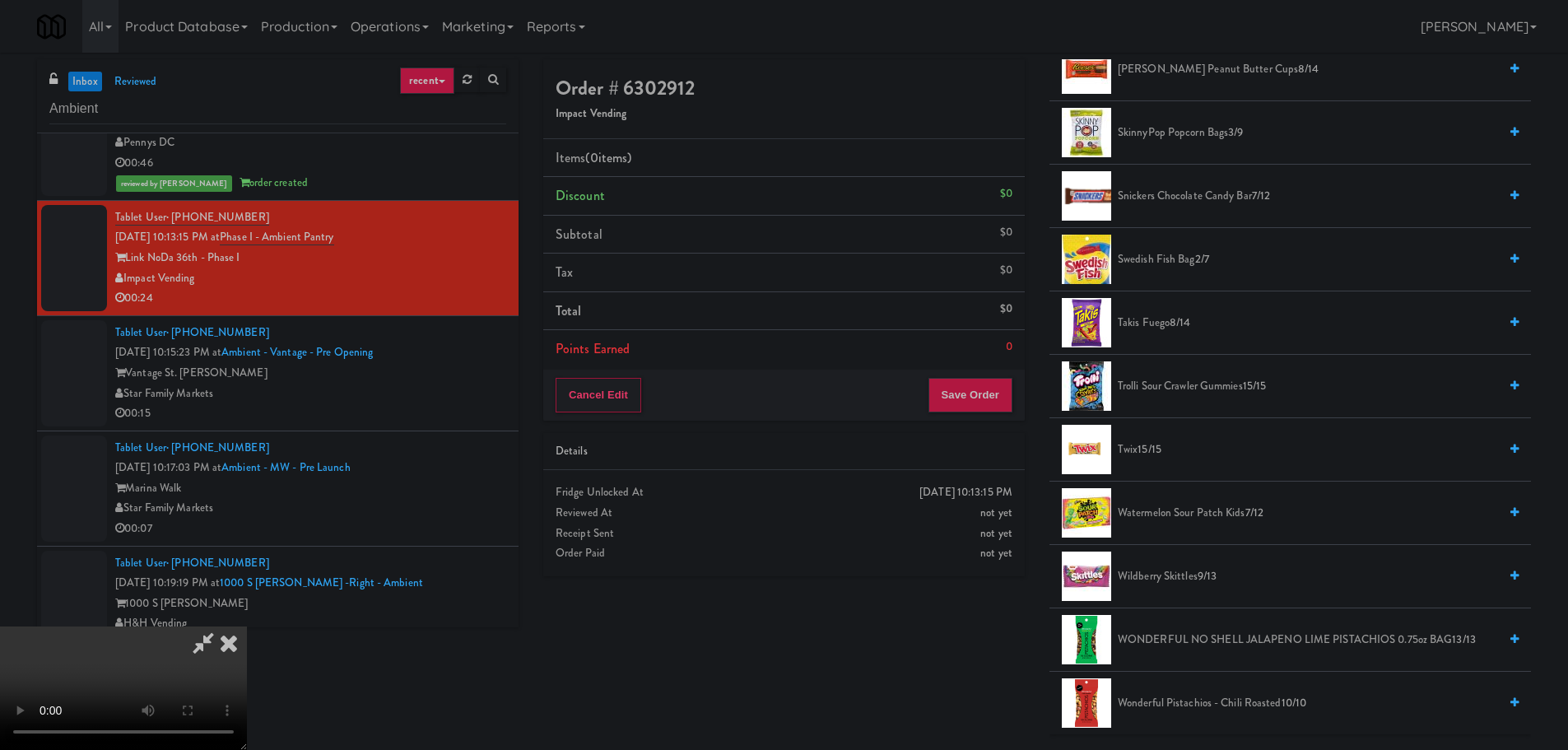
scroll to position [1563, 0]
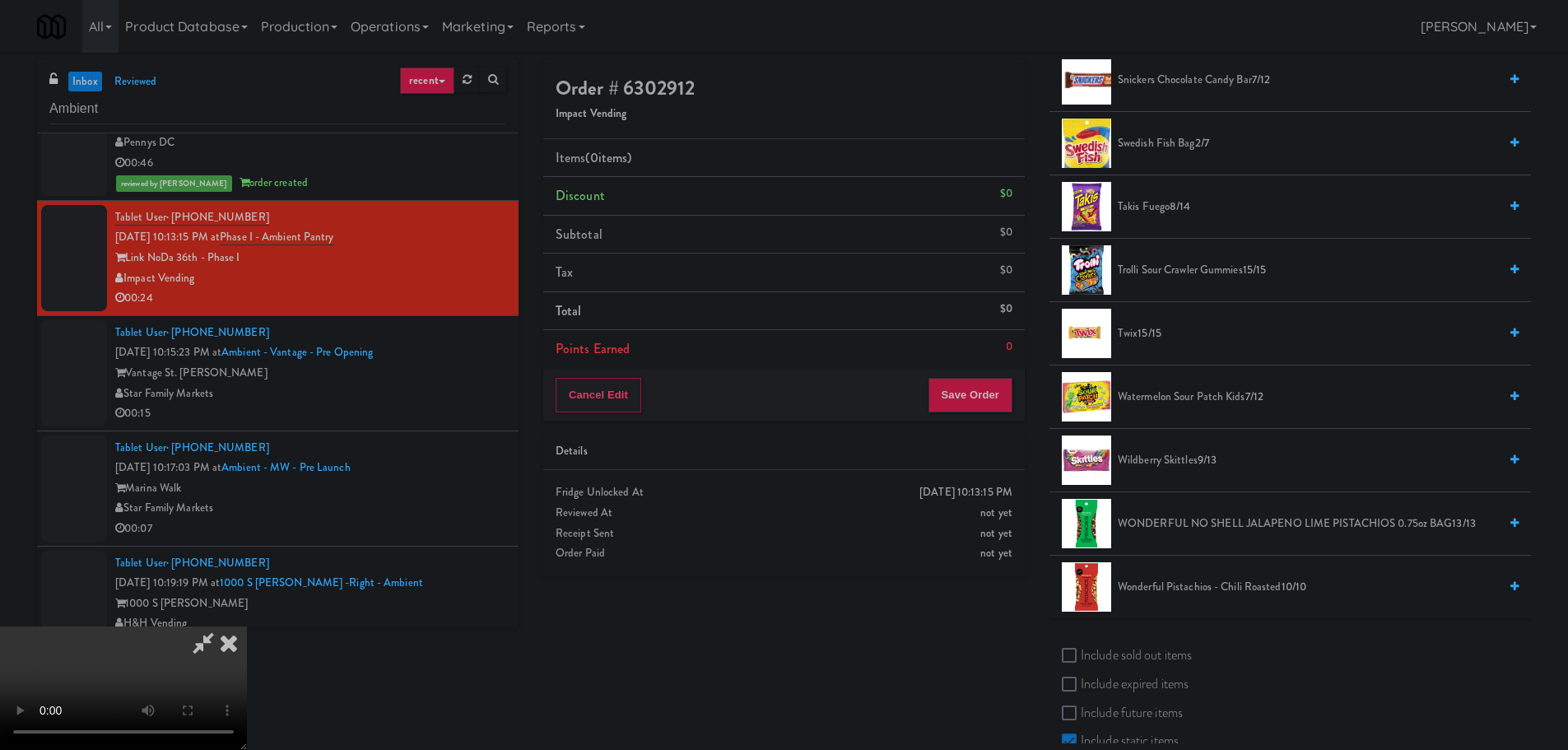
click at [1182, 405] on span "Watermelon Sour Patch Kids 7/12" at bounding box center [1308, 397] width 380 height 20
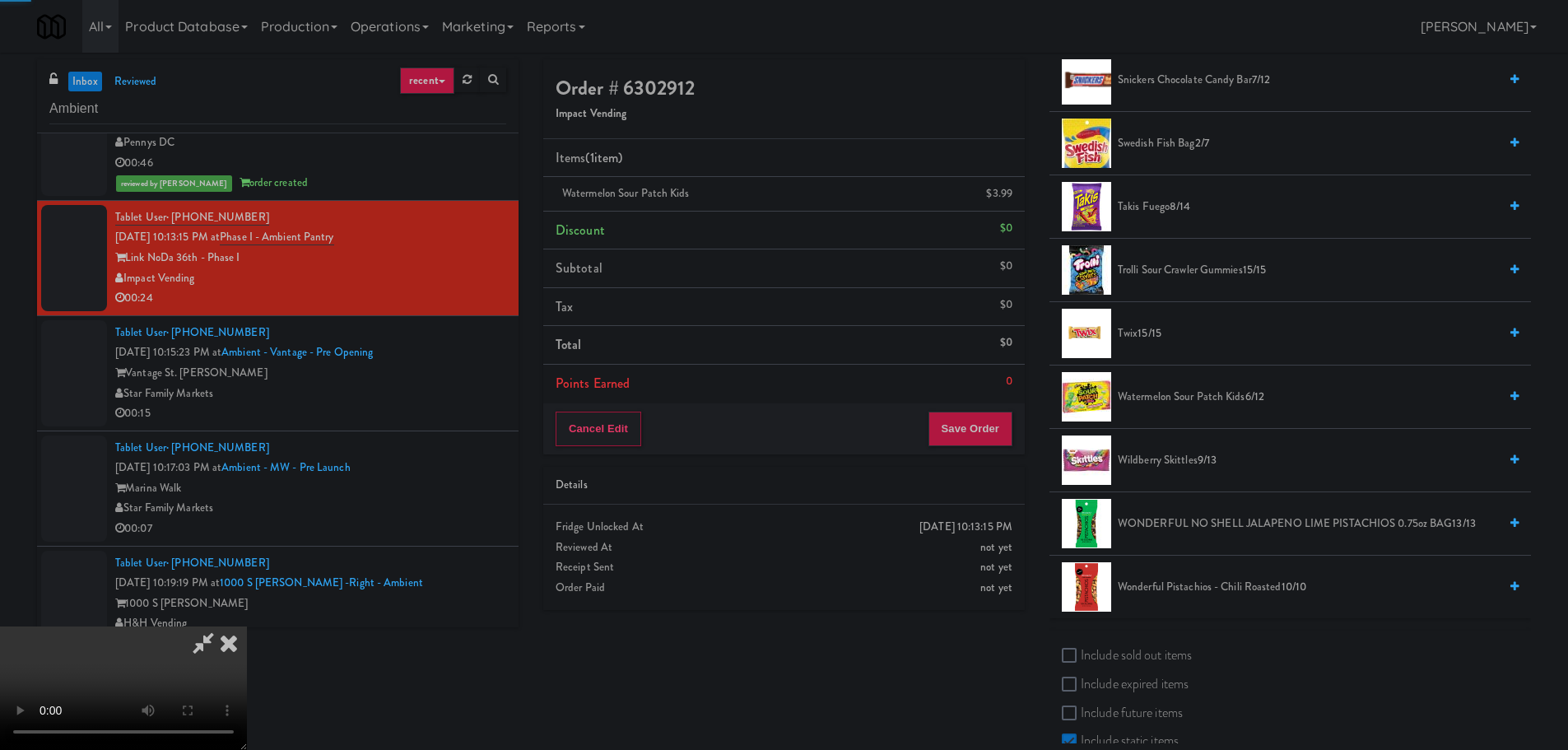
click at [247, 626] on video at bounding box center [123, 688] width 247 height 124
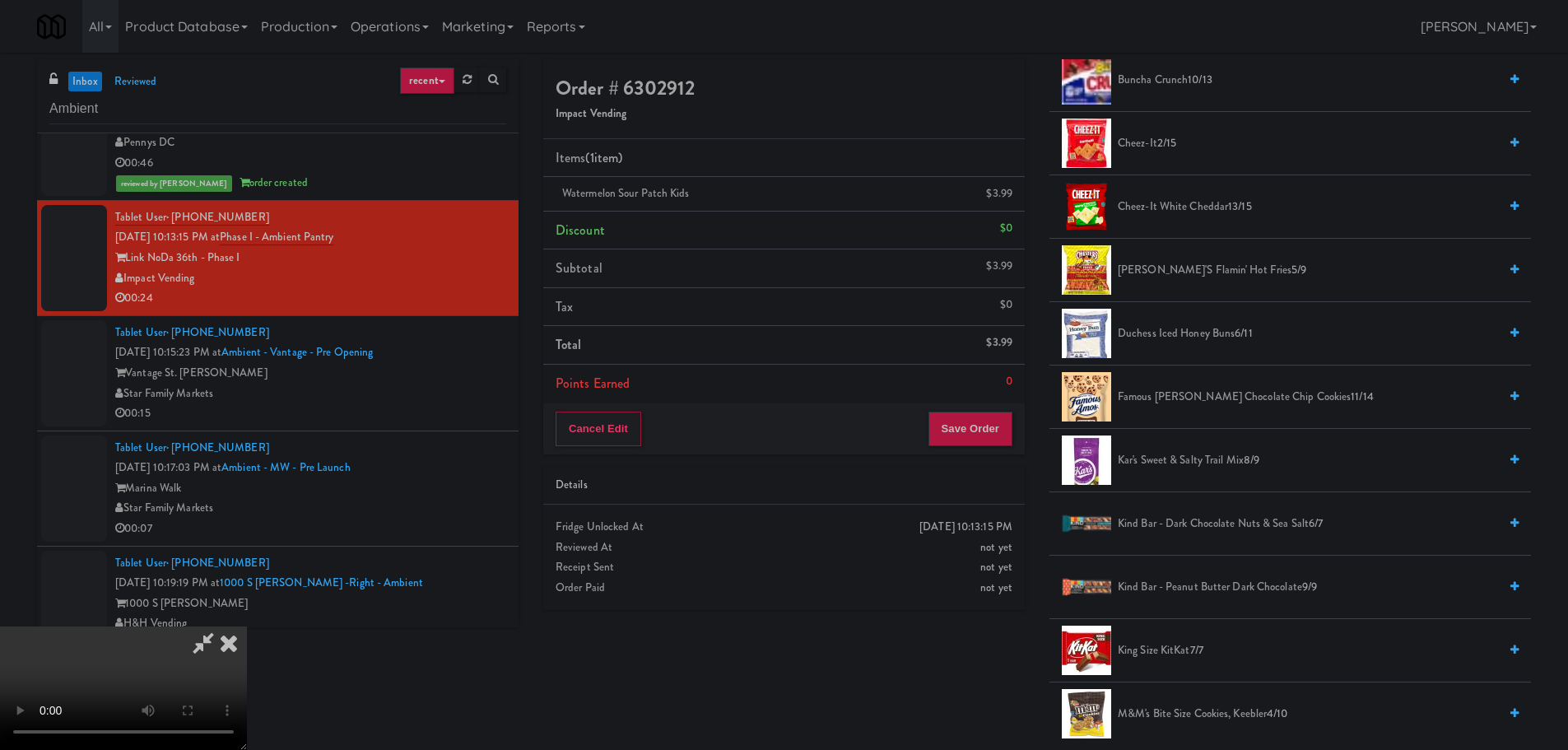
scroll to position [329, 0]
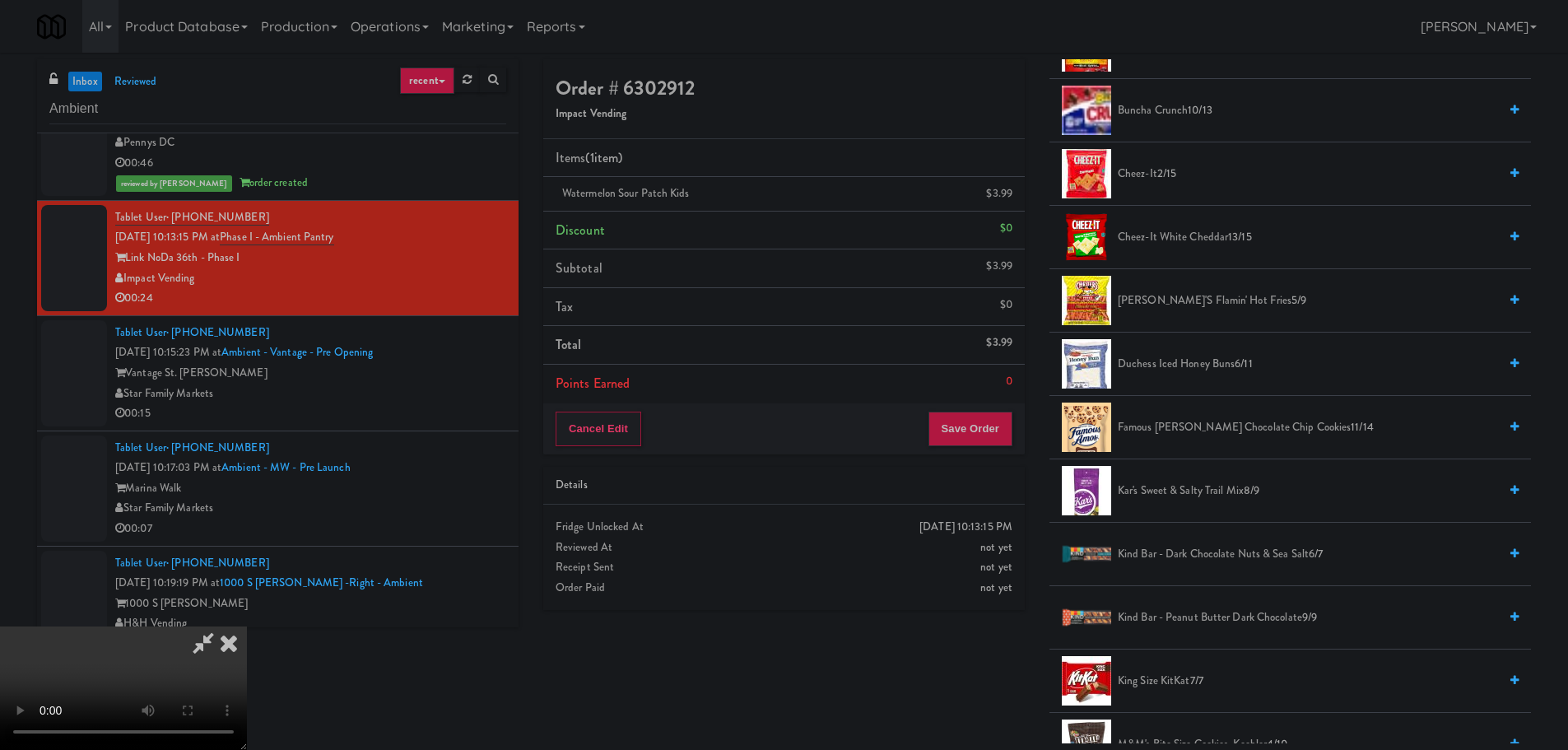
click at [1190, 416] on li "Famous Amos Chocolate Chip Cookies 11/14" at bounding box center [1289, 428] width 482 height 63
click at [1190, 425] on span "Famous Amos Chocolate Chip Cookies 11/14" at bounding box center [1308, 428] width 380 height 20
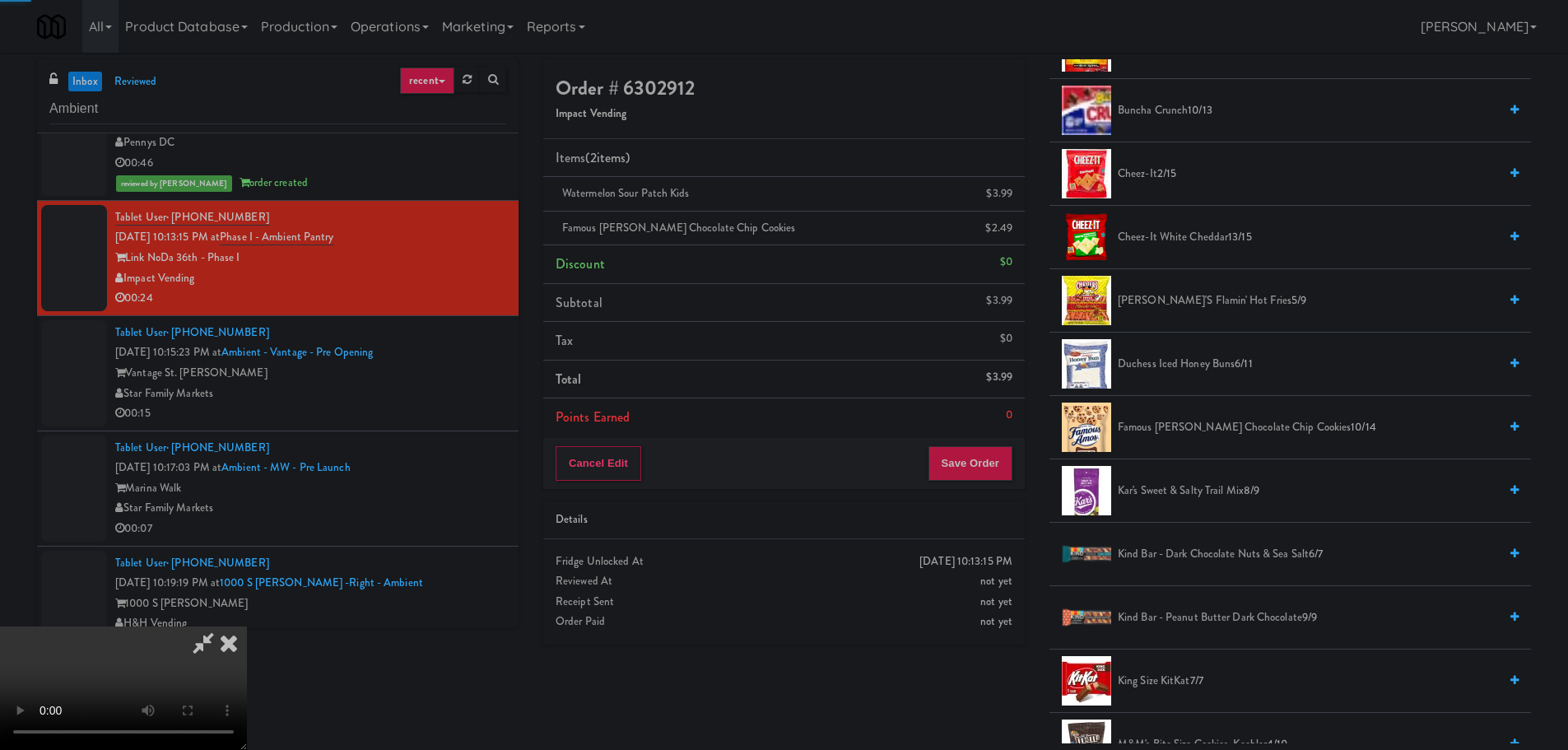
click at [247, 626] on video at bounding box center [123, 688] width 247 height 124
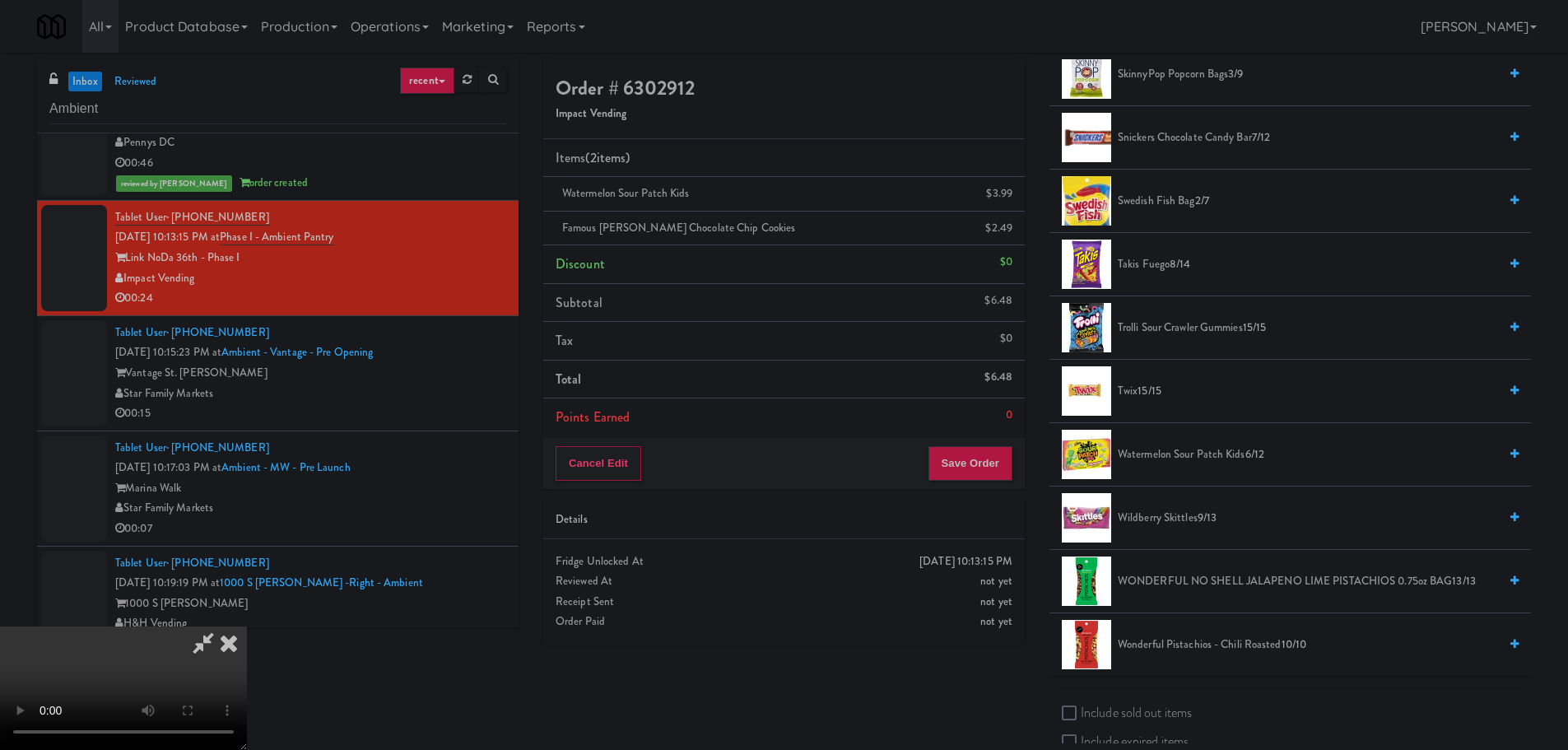
scroll to position [1316, 0]
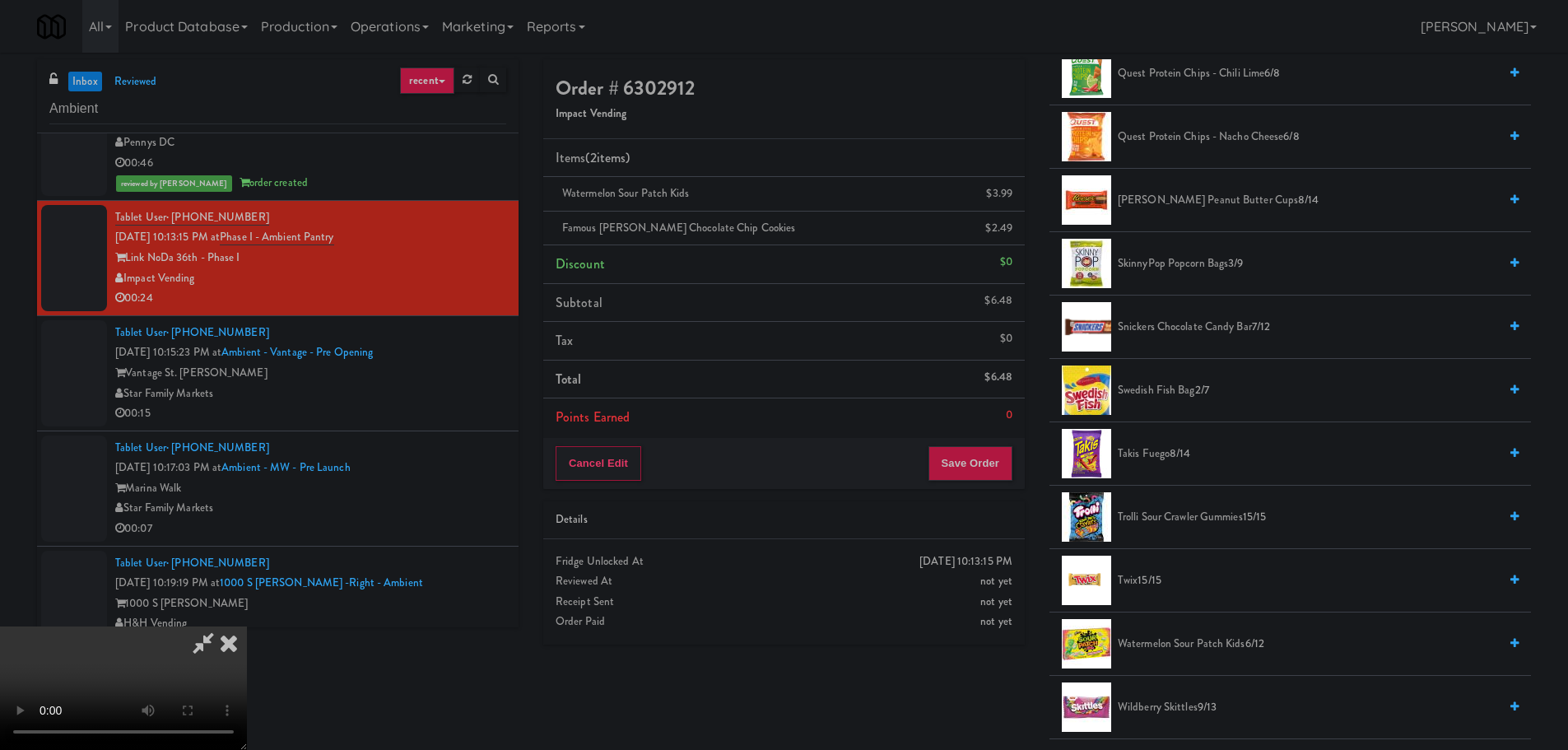
click at [1173, 332] on span "Snickers Chocolate Candy Bar 7/12" at bounding box center [1308, 327] width 380 height 20
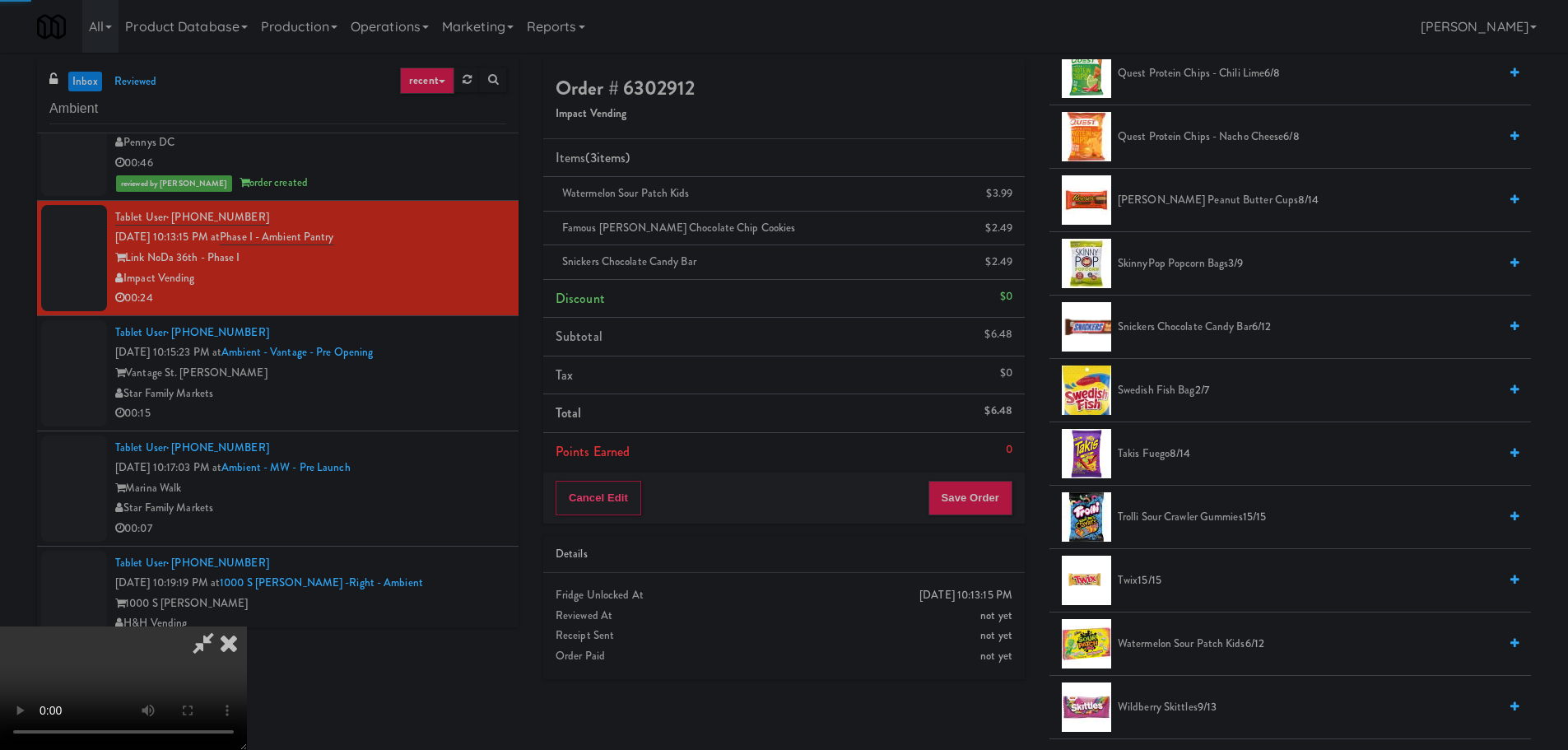
scroll to position [0, 0]
click at [247, 626] on video at bounding box center [123, 688] width 247 height 124
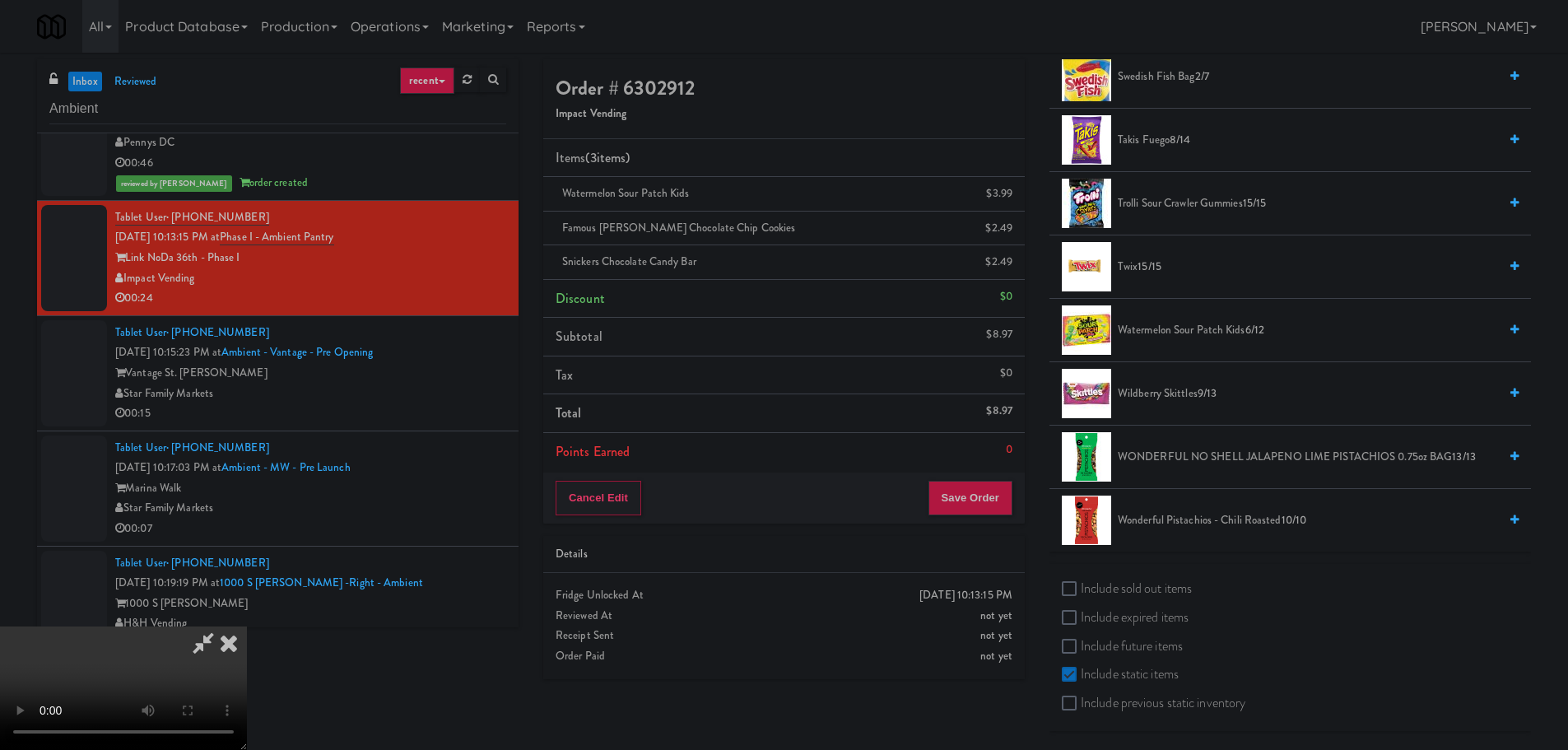
click at [1139, 277] on span "Twix 15/15" at bounding box center [1308, 267] width 380 height 20
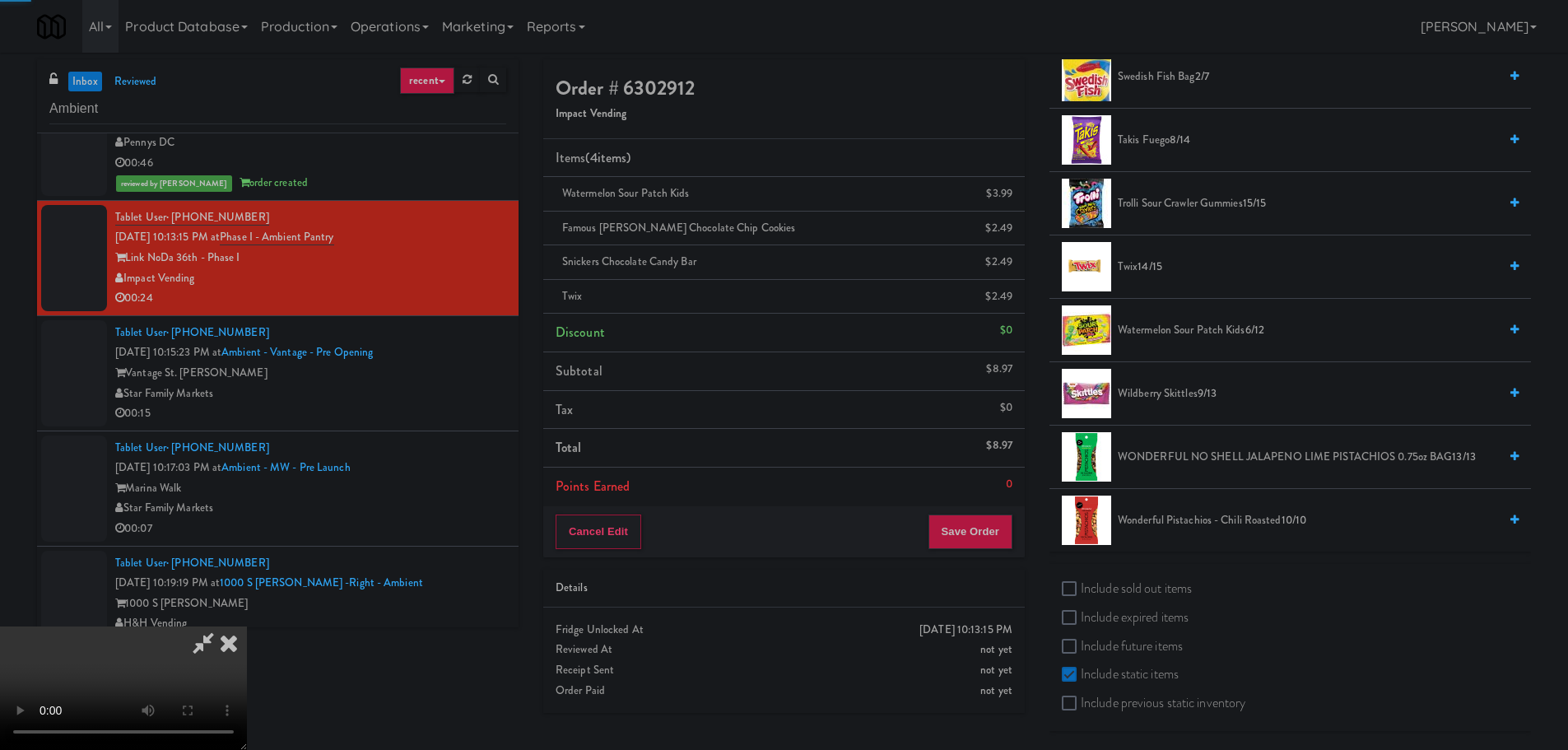
click at [247, 626] on video at bounding box center [123, 688] width 247 height 124
drag, startPoint x: 461, startPoint y: 382, endPoint x: 413, endPoint y: 493, distance: 120.9
click at [247, 626] on video at bounding box center [123, 688] width 247 height 124
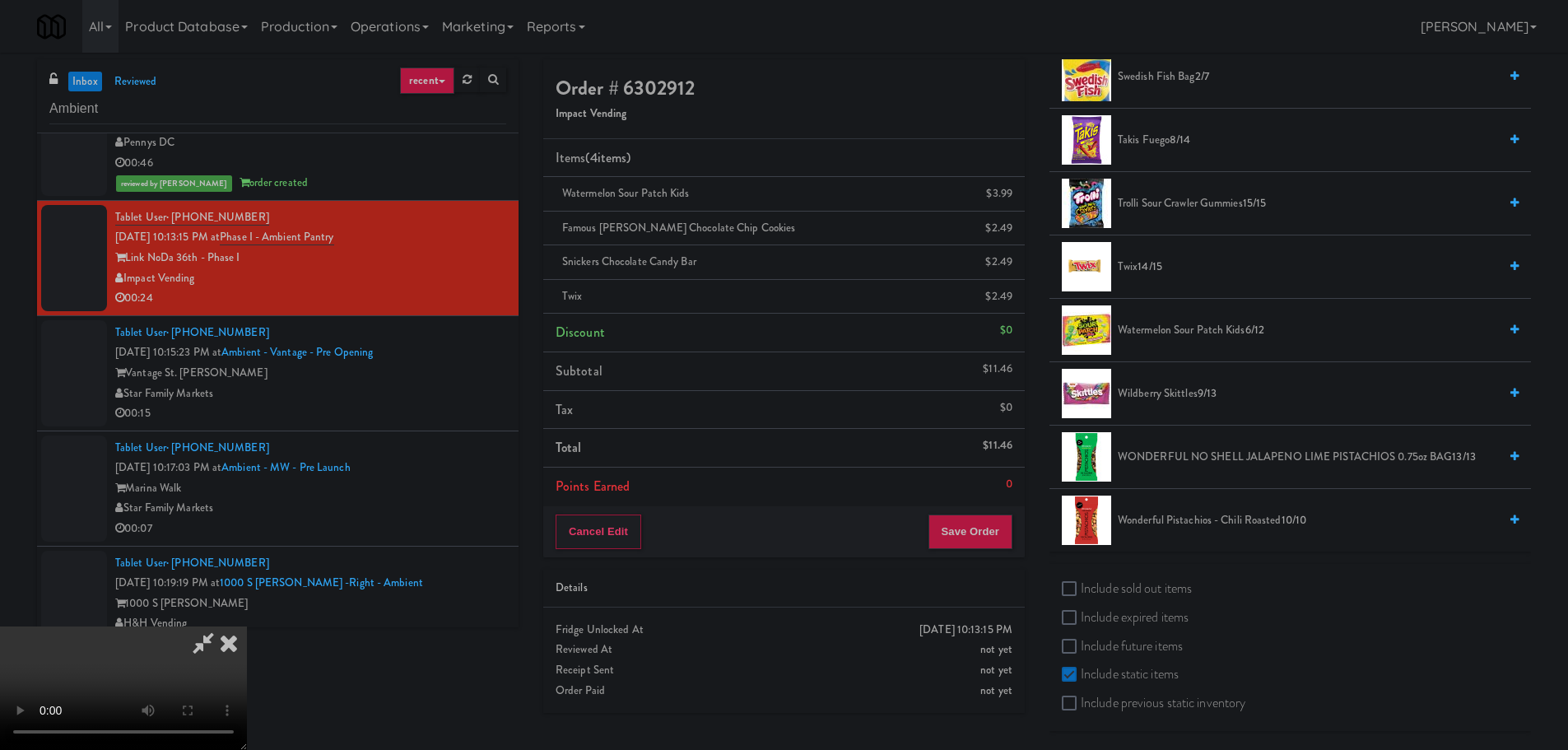
scroll to position [283, 0]
click at [247, 626] on video at bounding box center [123, 688] width 247 height 124
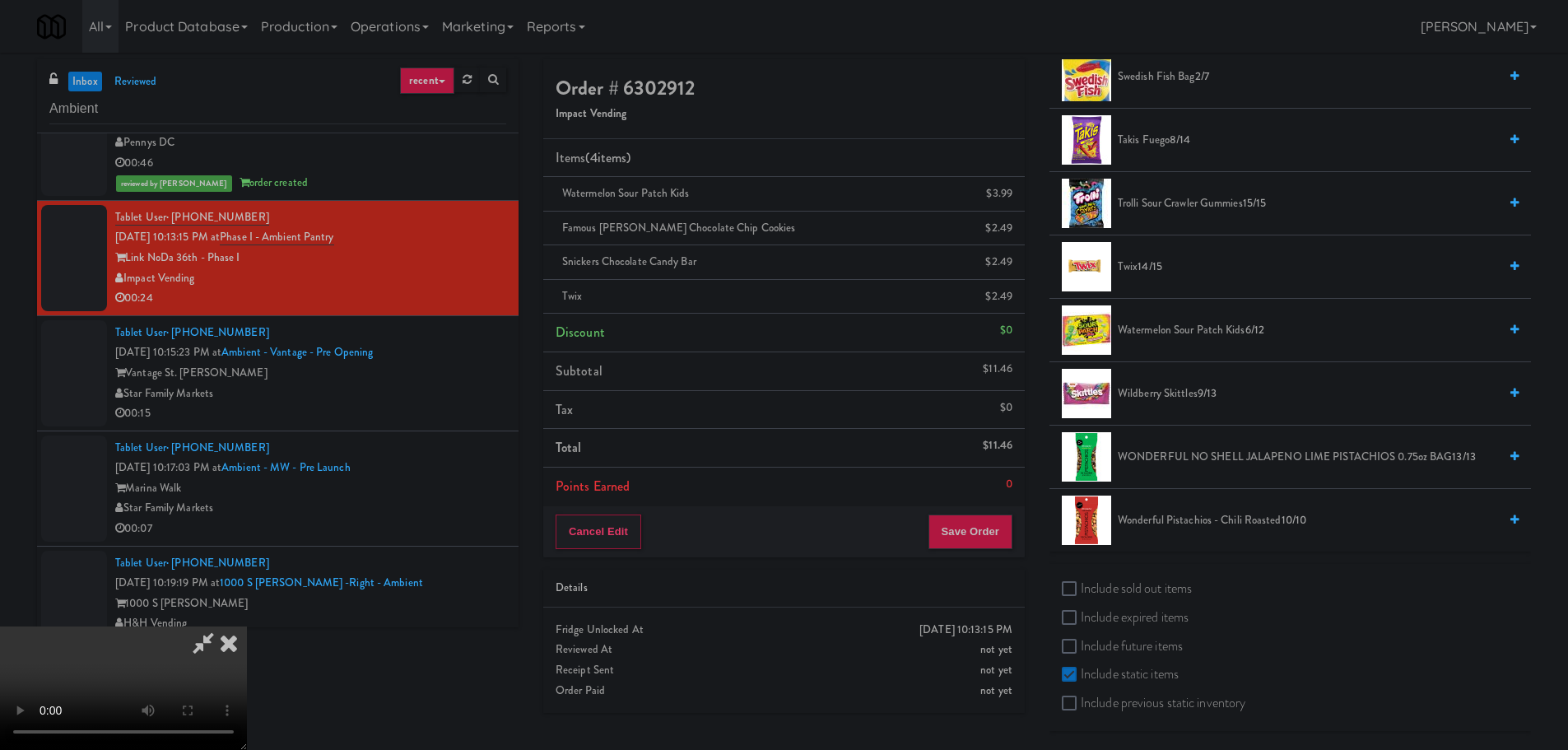
scroll to position [283, 0]
click at [247, 626] on video at bounding box center [123, 688] width 247 height 124
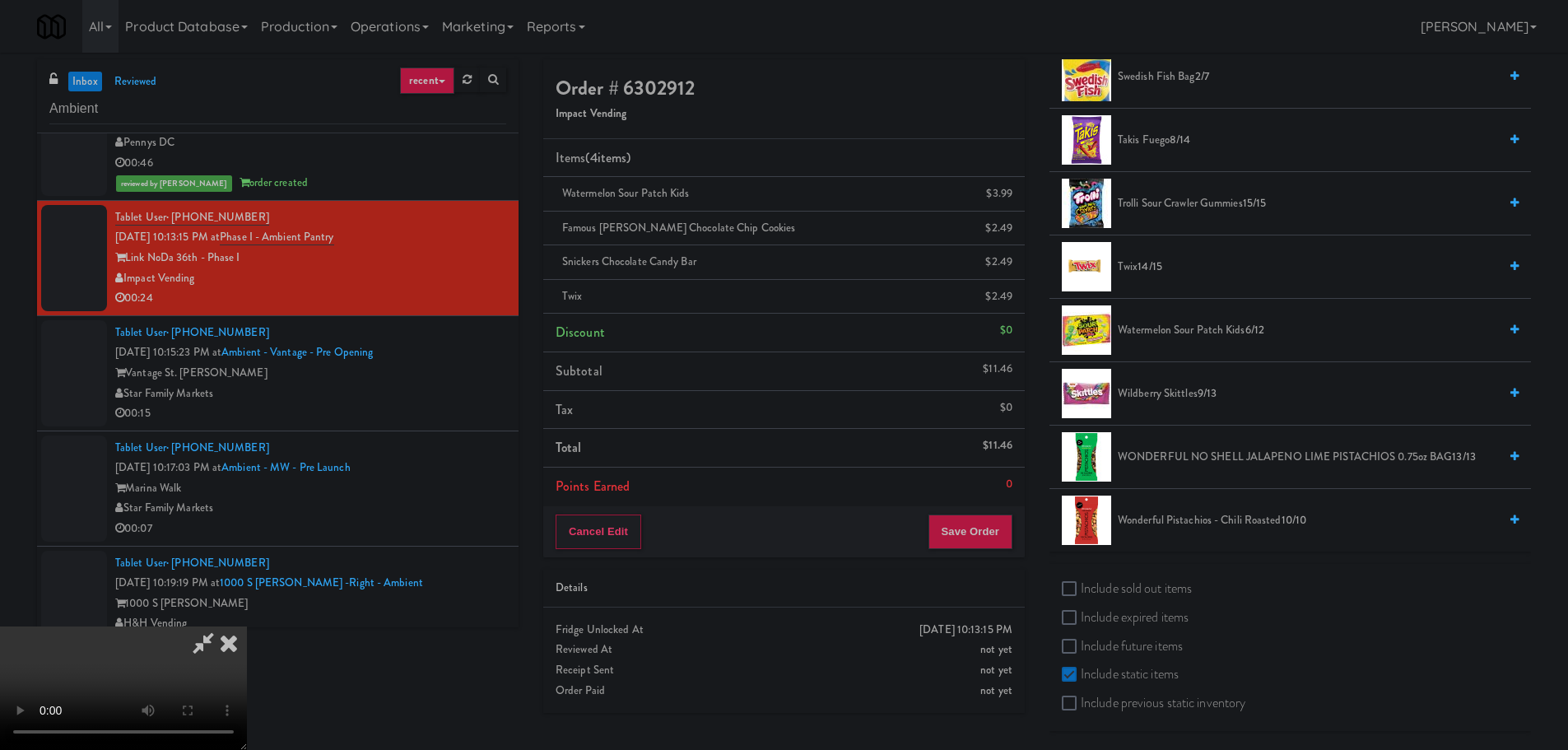
click at [247, 626] on video at bounding box center [123, 688] width 247 height 124
click at [223, 626] on icon at bounding box center [203, 642] width 38 height 33
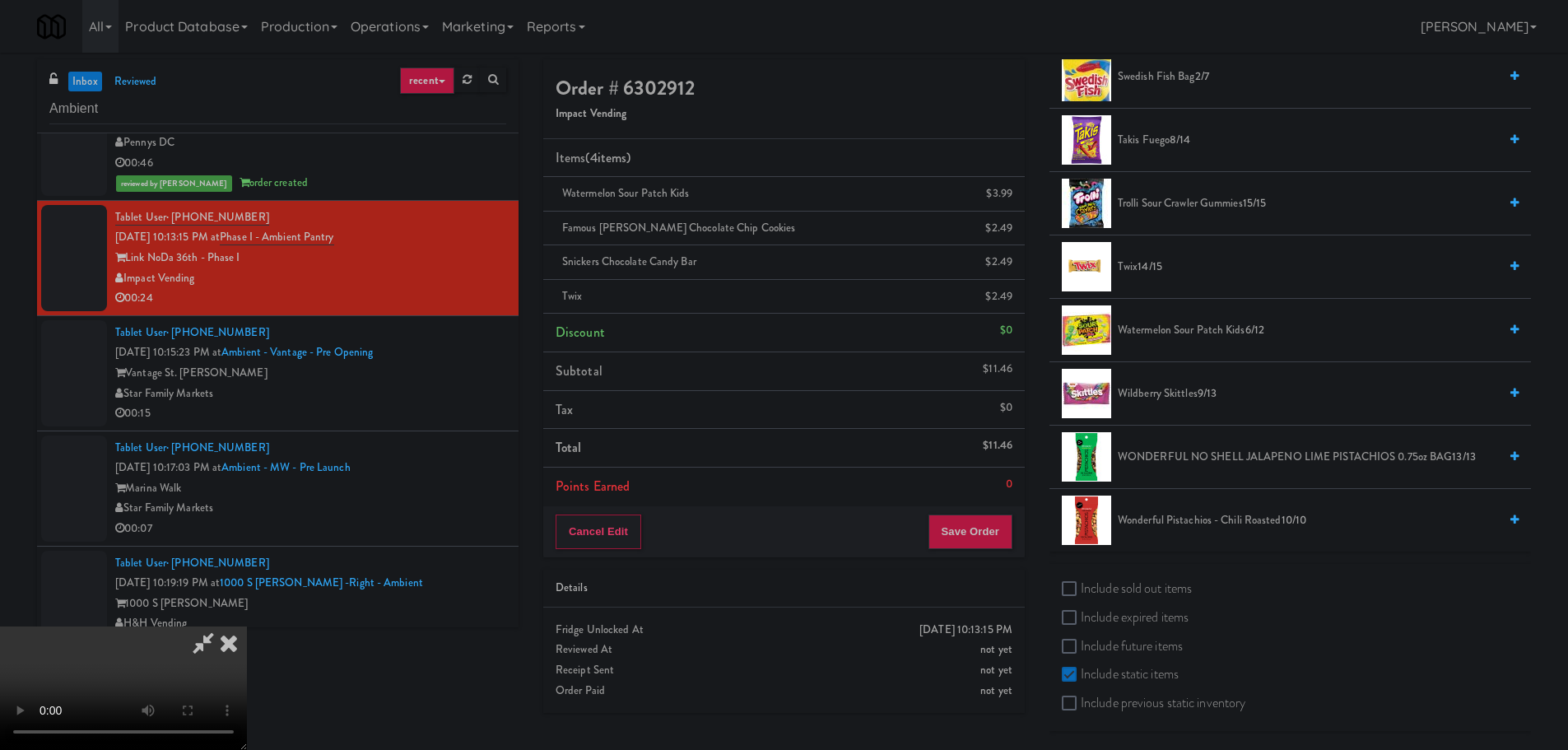
click at [247, 626] on video at bounding box center [123, 688] width 247 height 124
click at [1150, 260] on span "14/15" at bounding box center [1150, 266] width 25 height 16
click at [247, 626] on video at bounding box center [123, 688] width 247 height 124
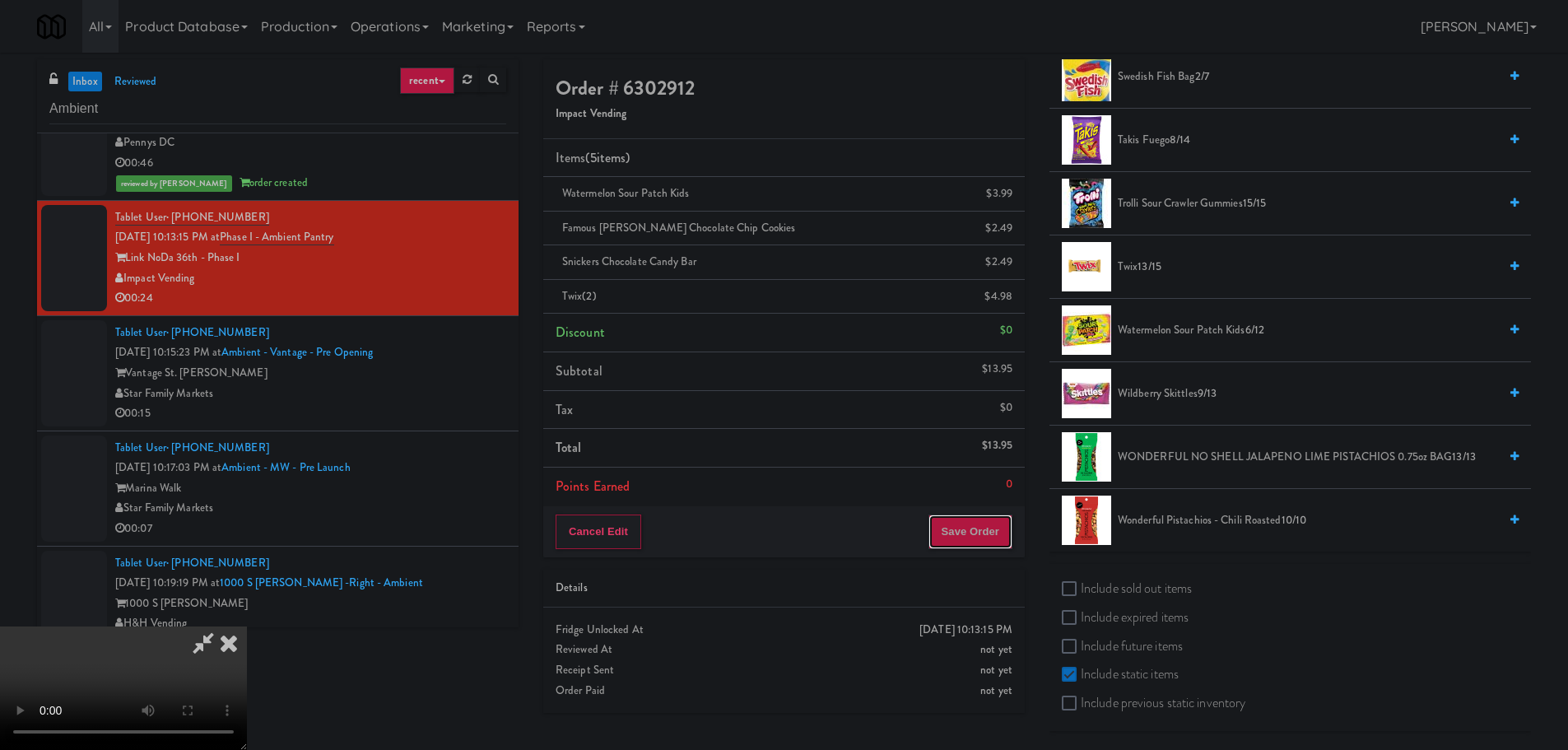
click at [954, 518] on button "Save Order" at bounding box center [970, 531] width 84 height 34
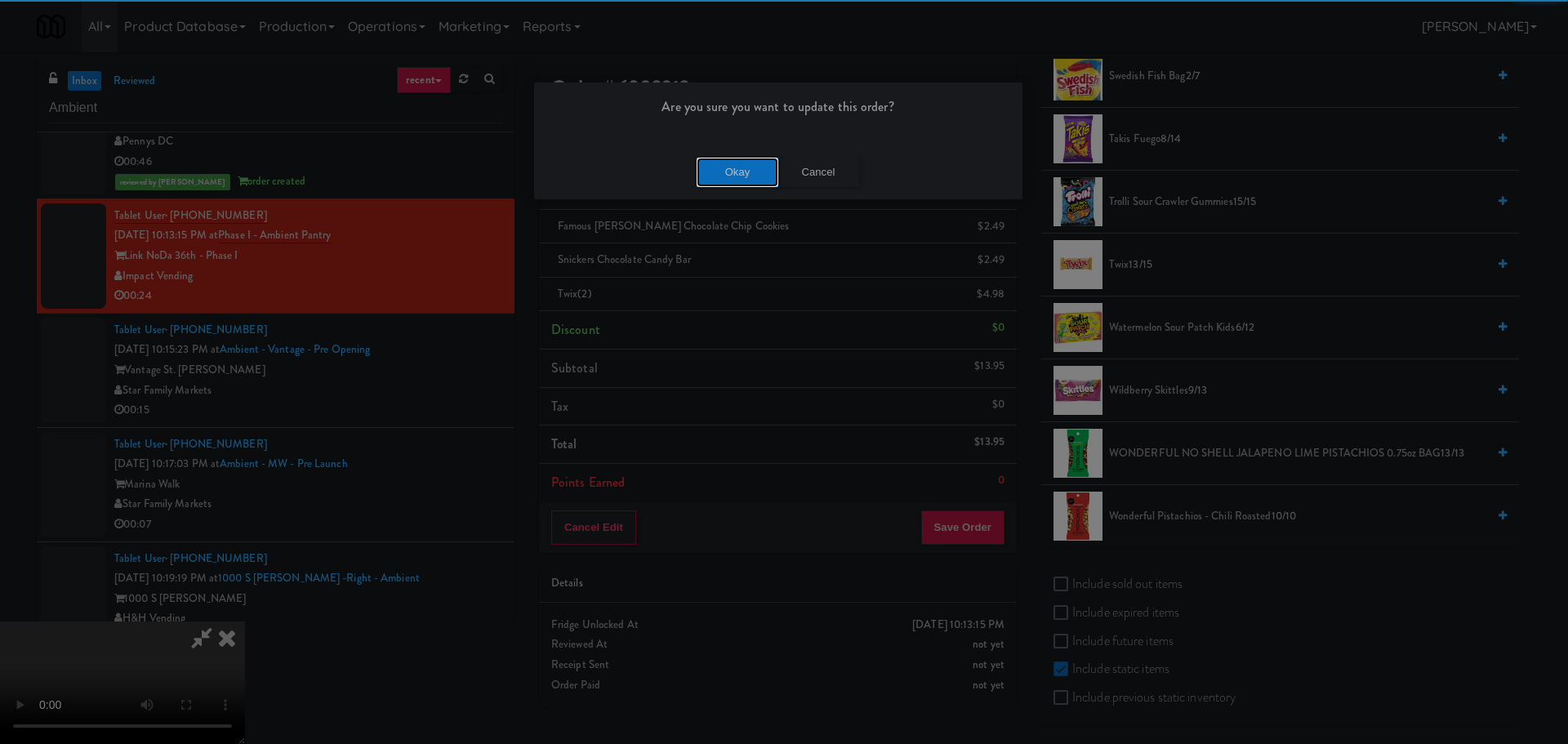
click at [718, 165] on button "Okay" at bounding box center [738, 173] width 81 height 30
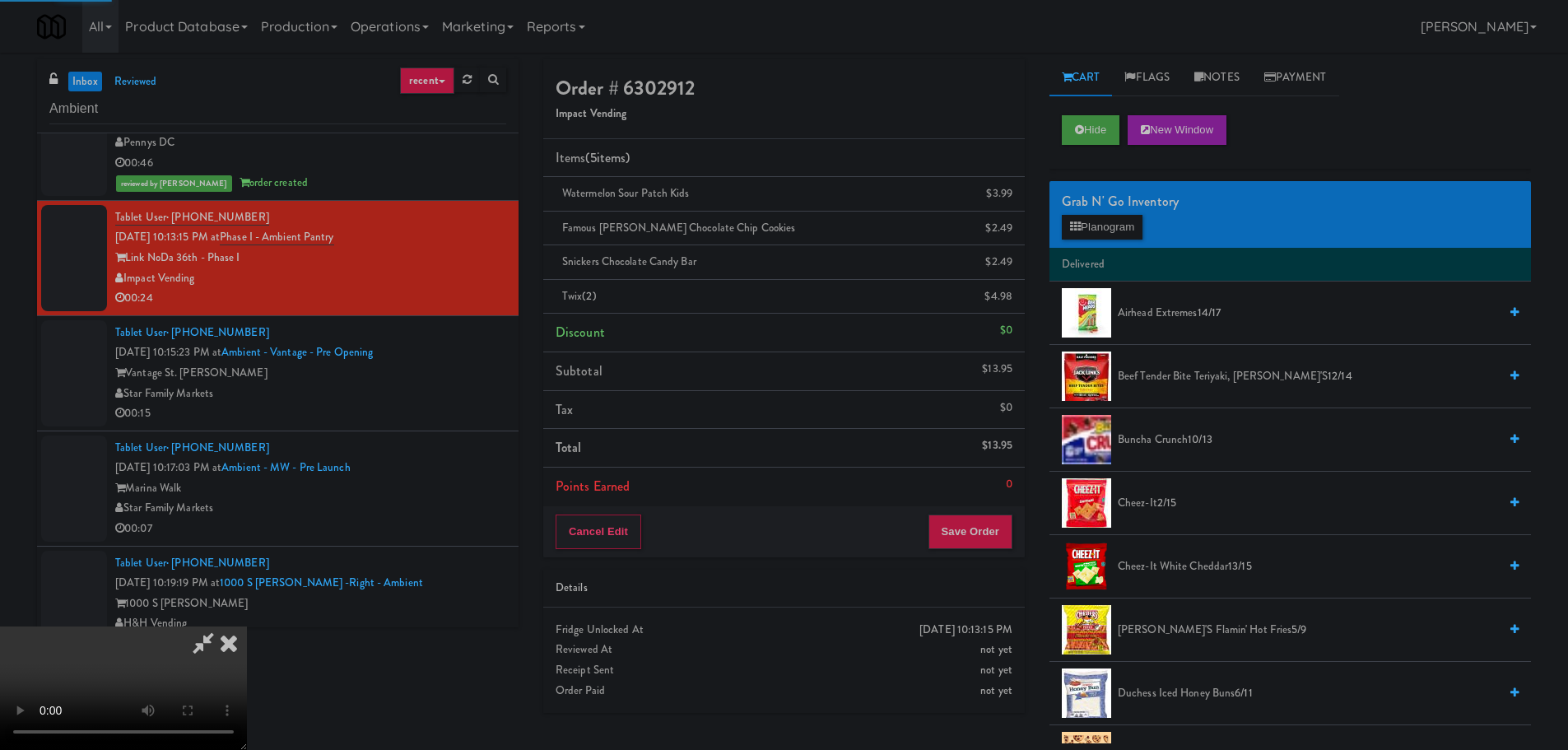
scroll to position [0, 0]
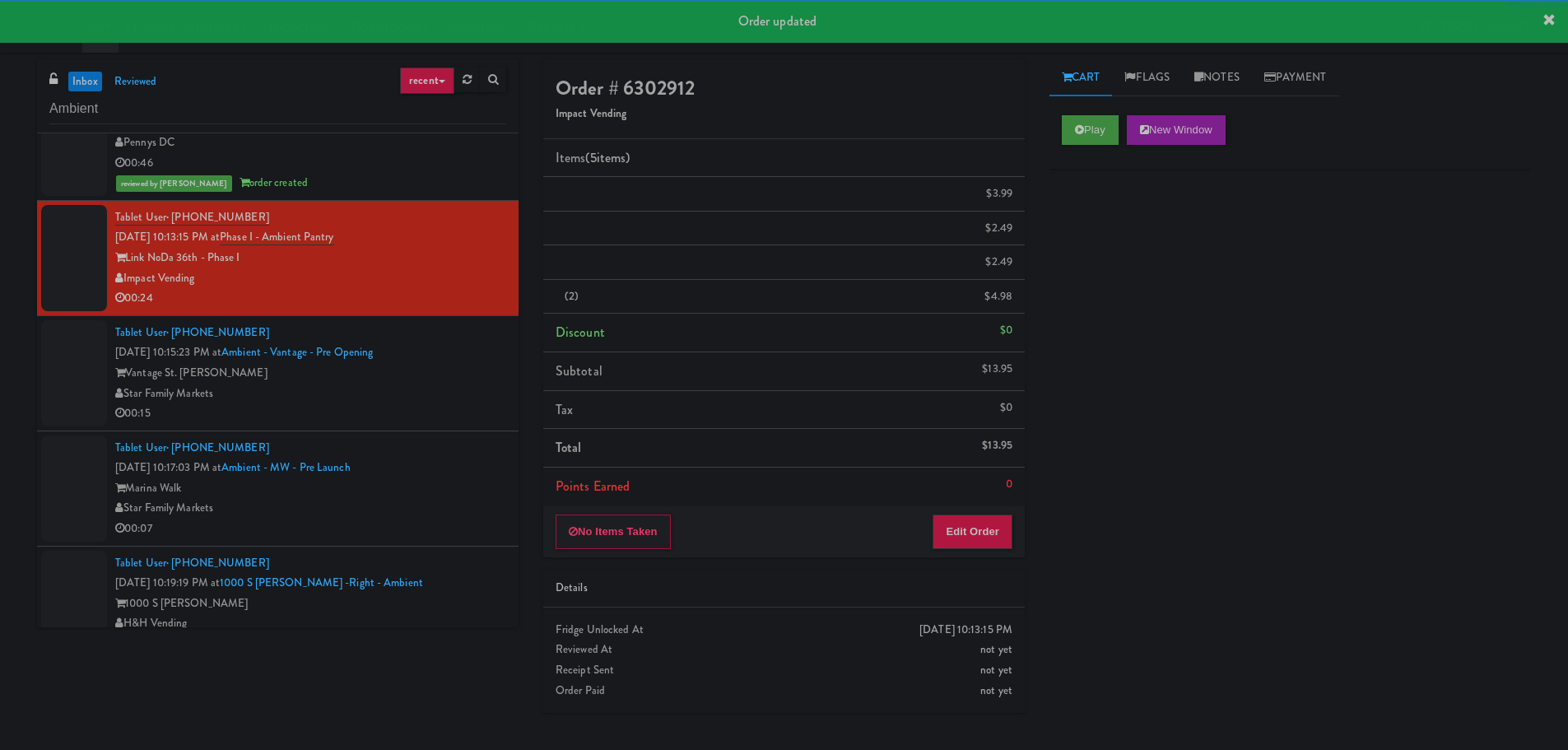
click at [433, 398] on div "Star Family Markets" at bounding box center [311, 394] width 391 height 20
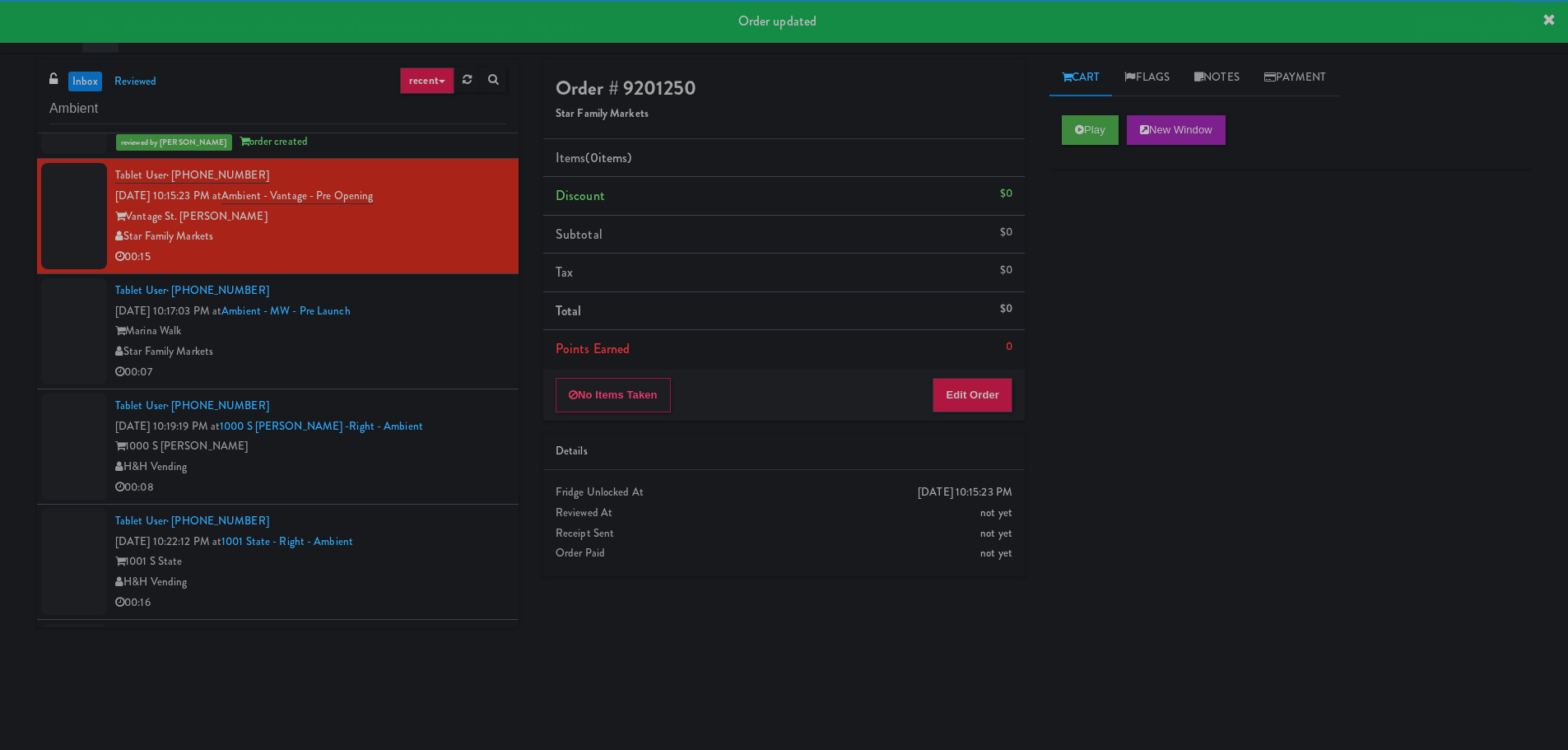
scroll to position [4507, 0]
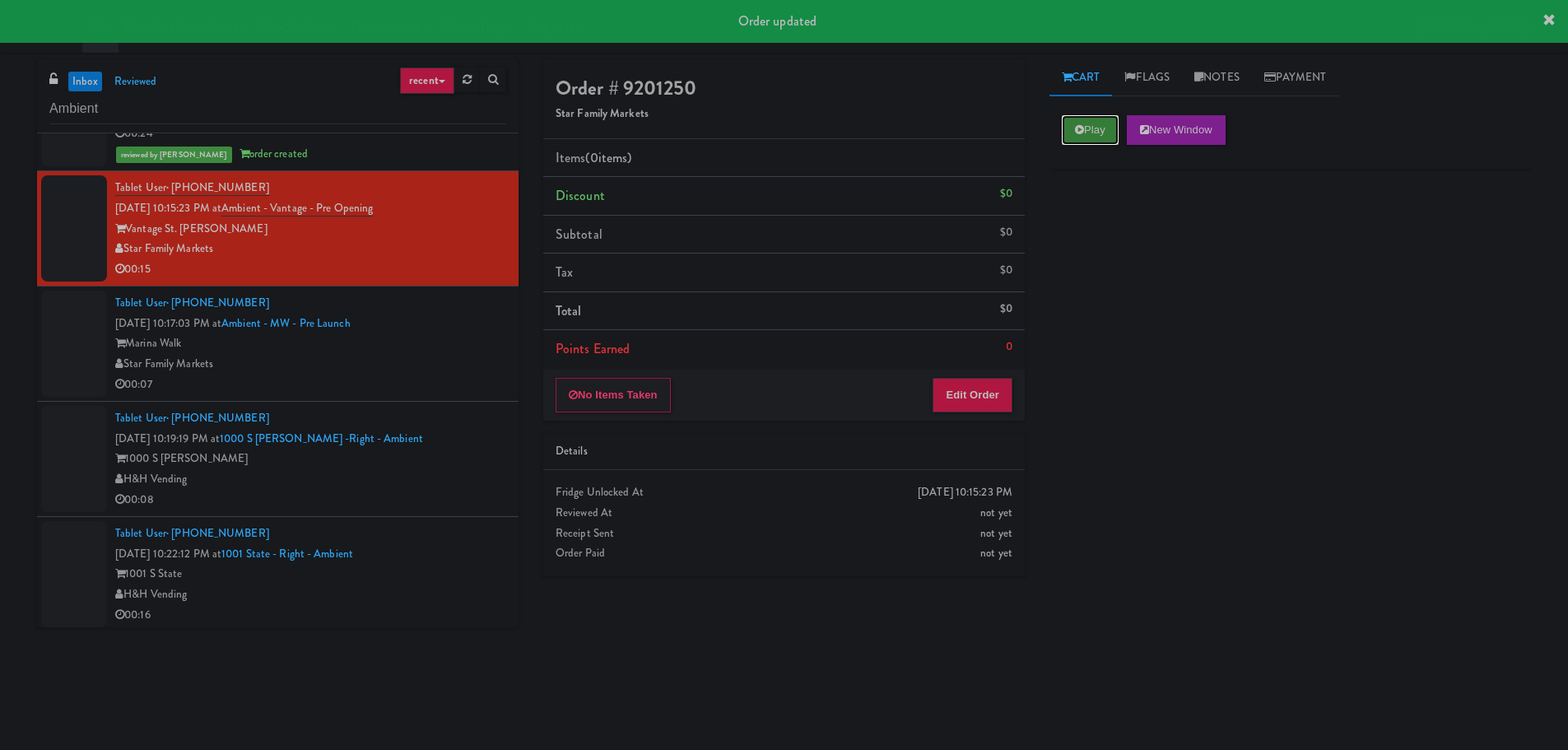
click
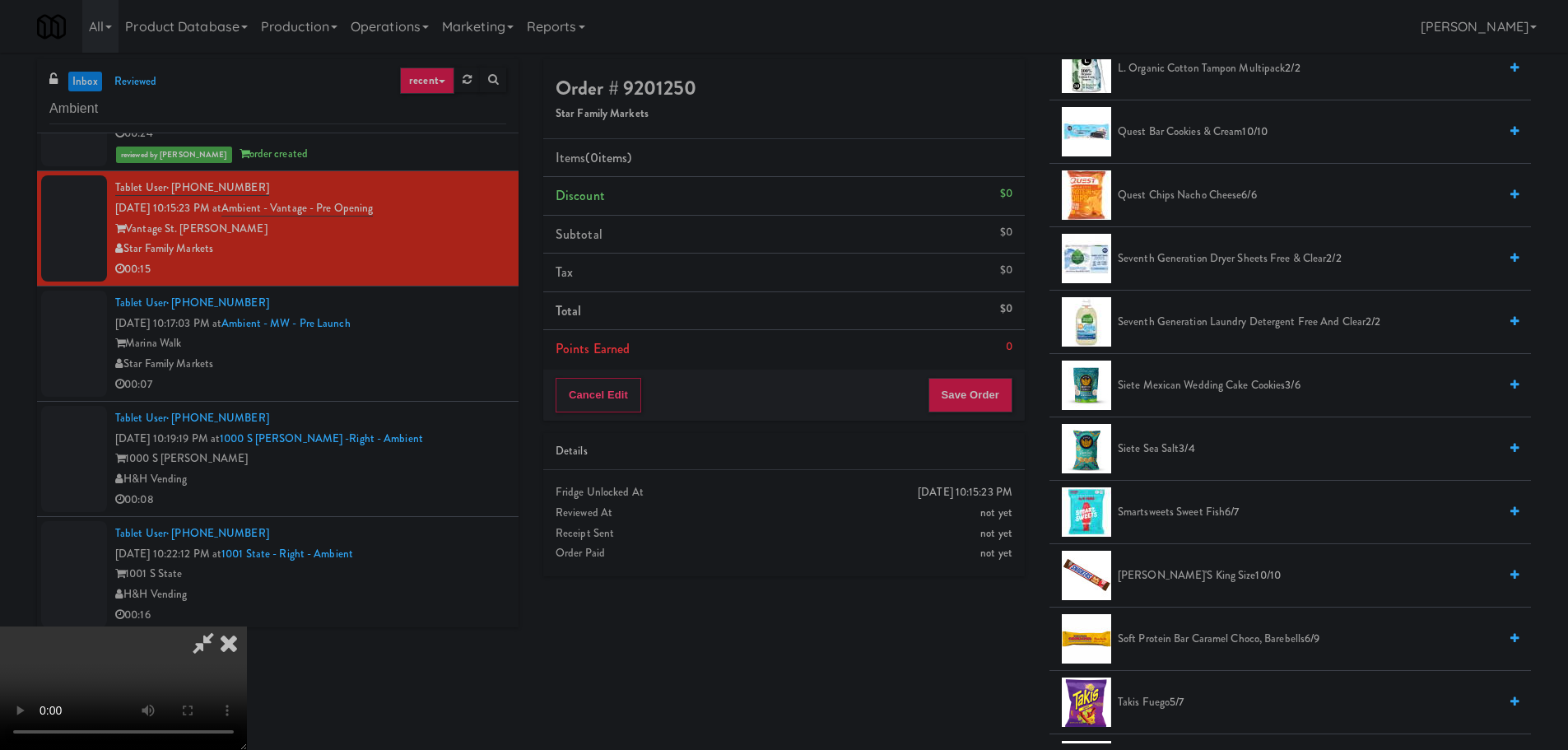
scroll to position [823, 0]
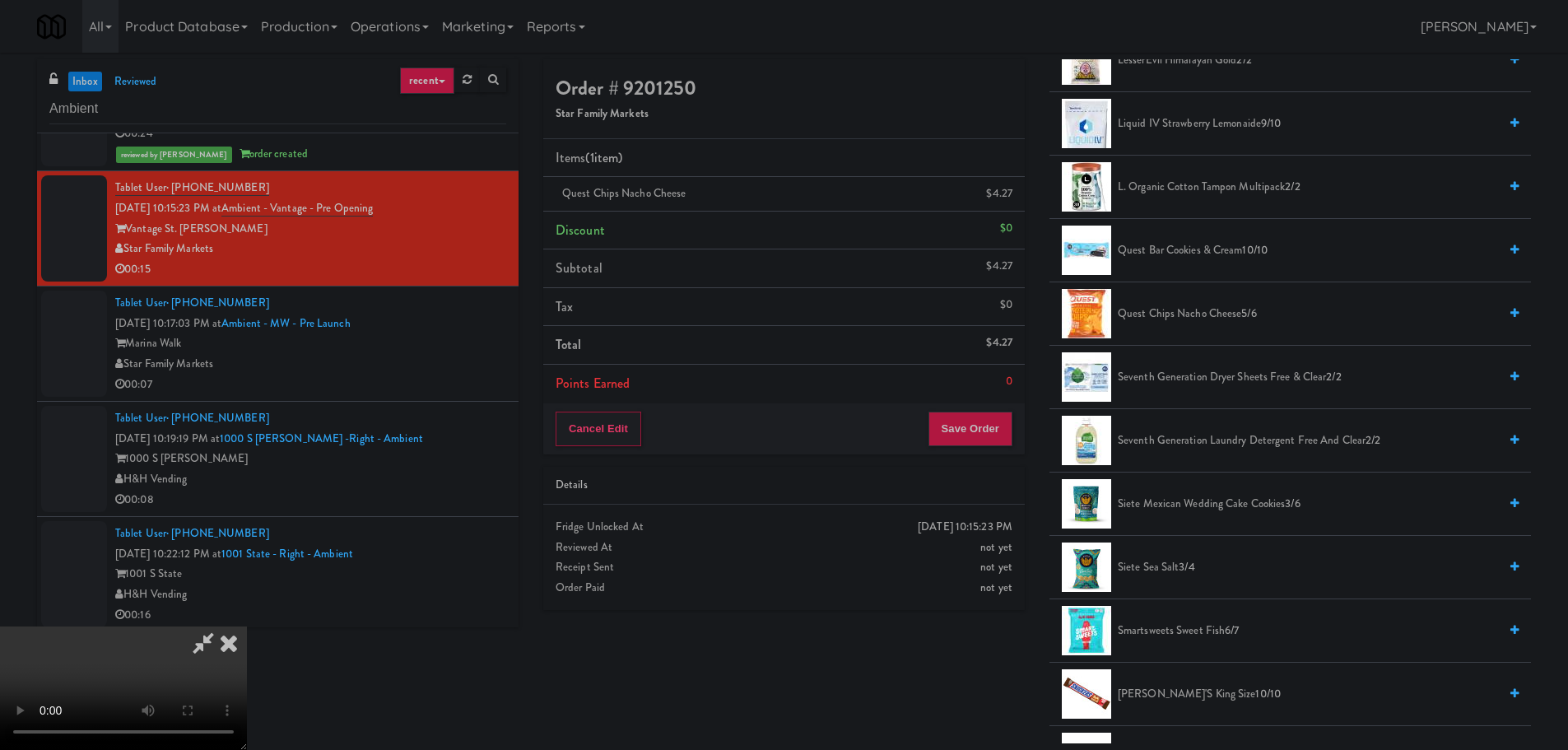
drag, startPoint x: 466, startPoint y: 407, endPoint x: 416, endPoint y: 416, distance: 50.8
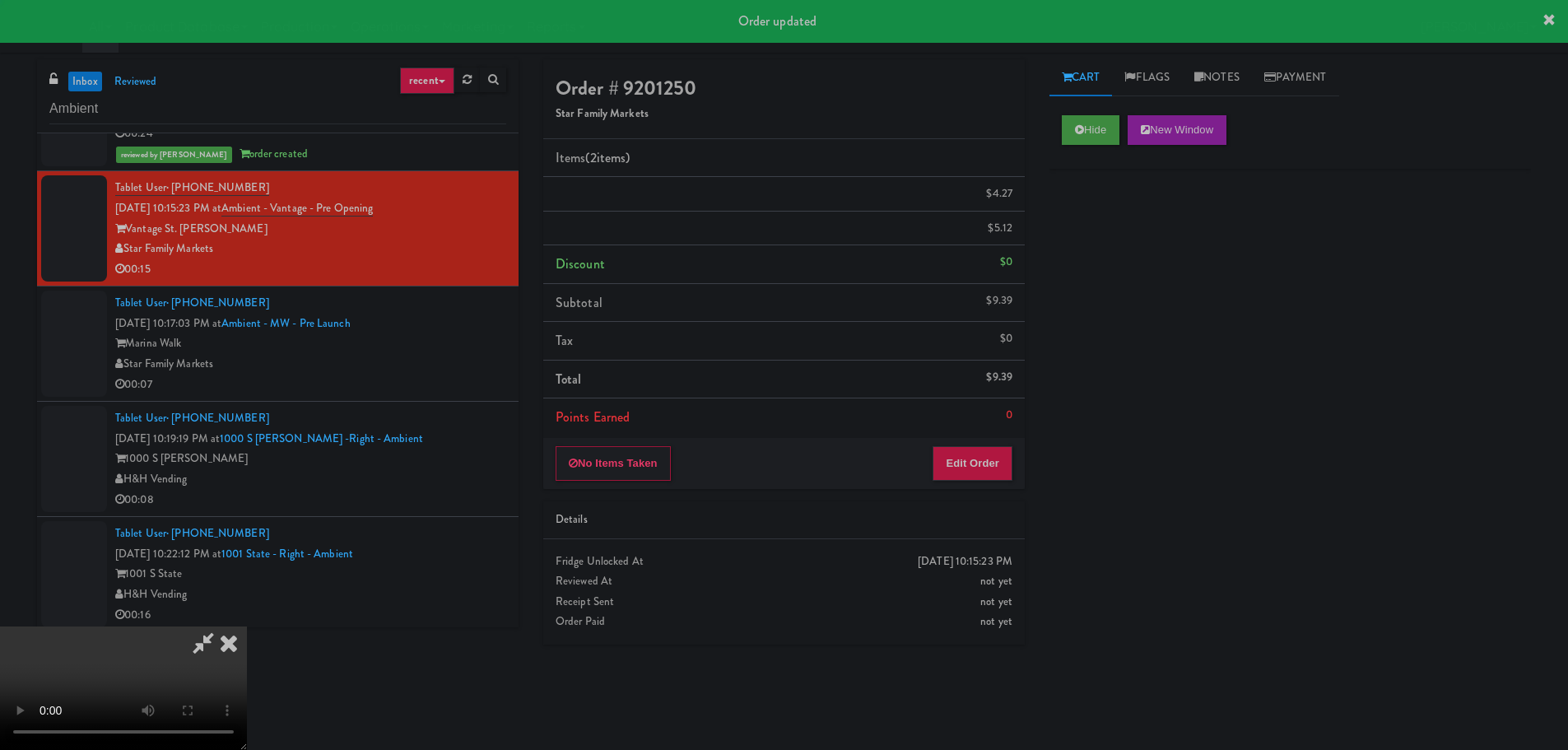
scroll to position [0, 0]
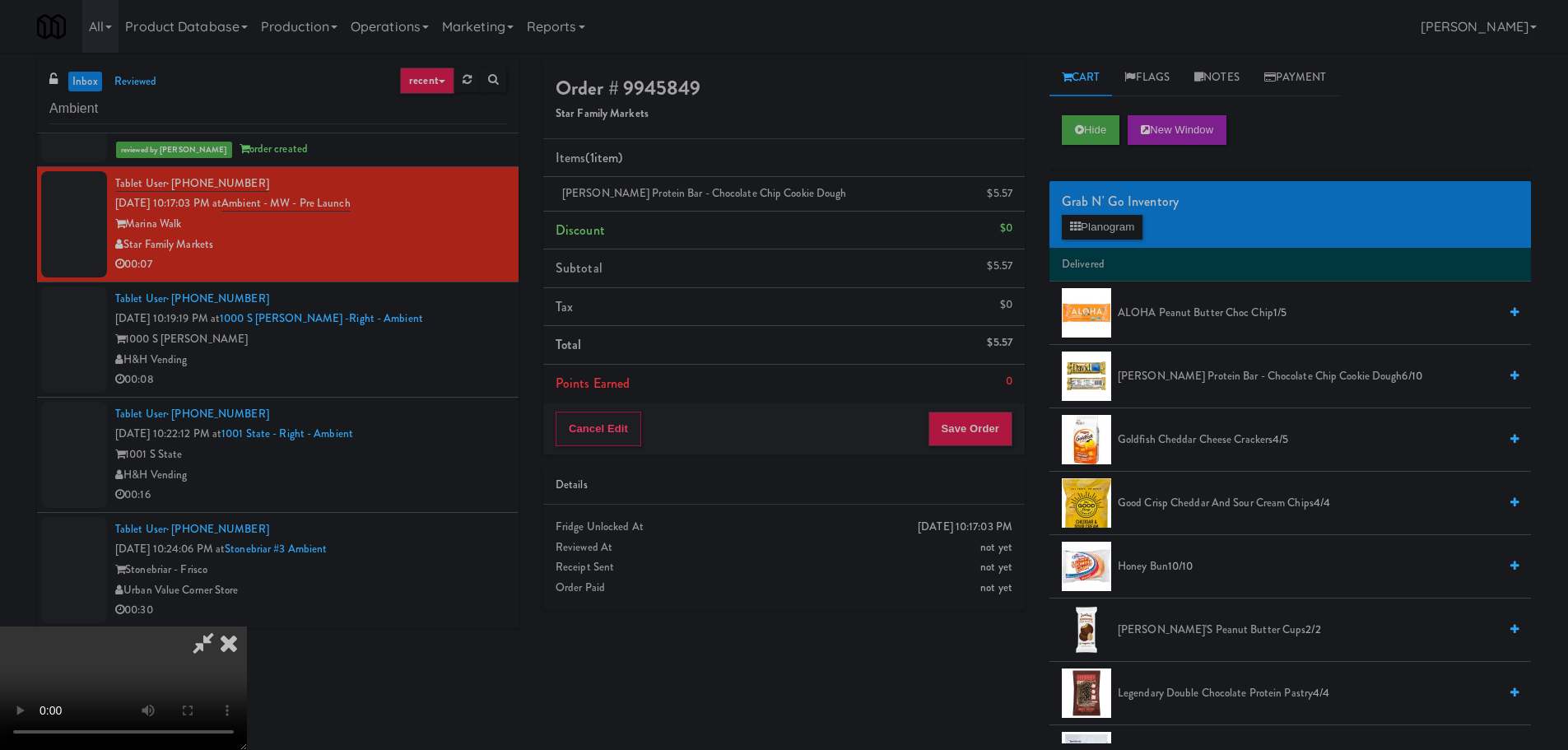
drag, startPoint x: 330, startPoint y: 390, endPoint x: 346, endPoint y: 381, distance: 18.4
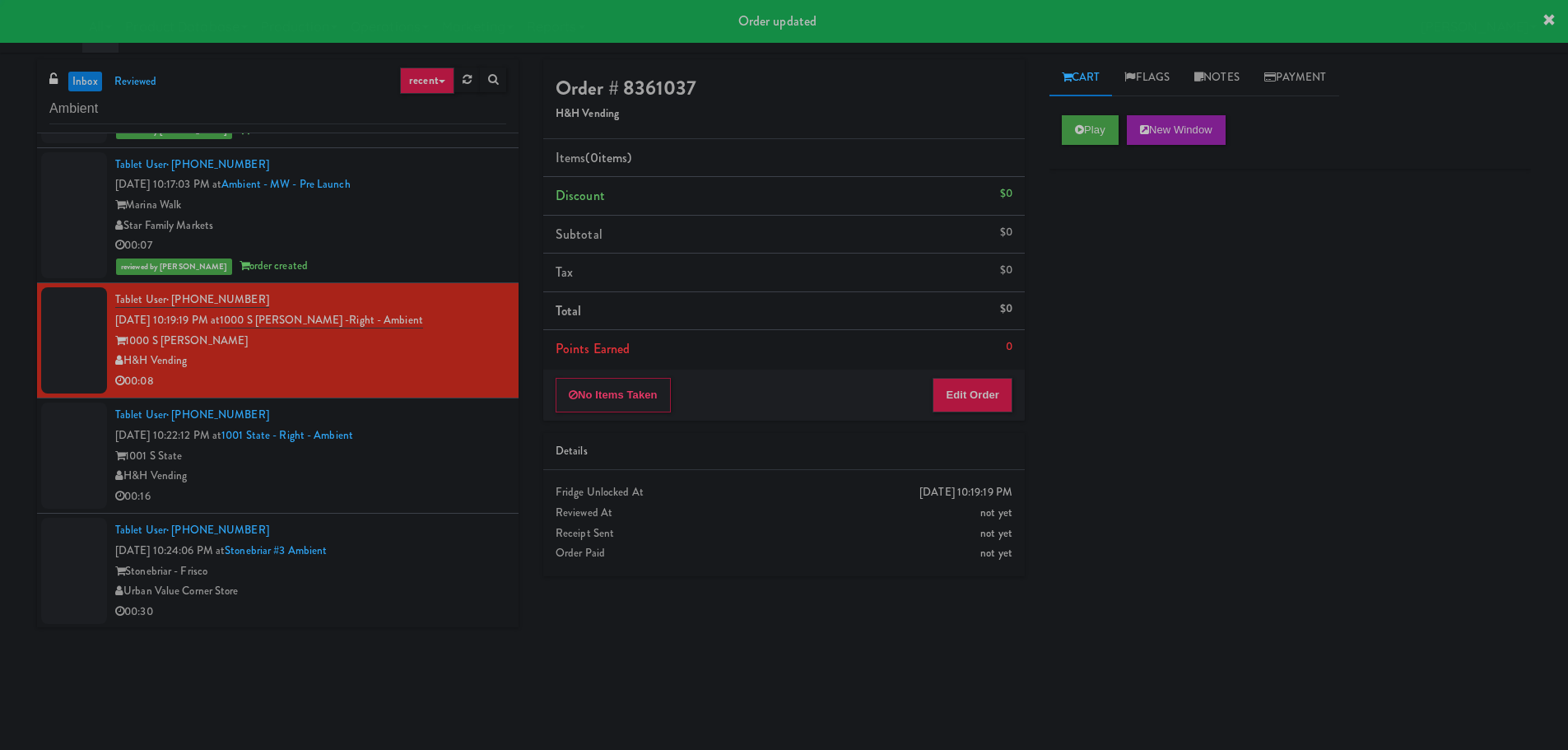
scroll to position [4666, 0]
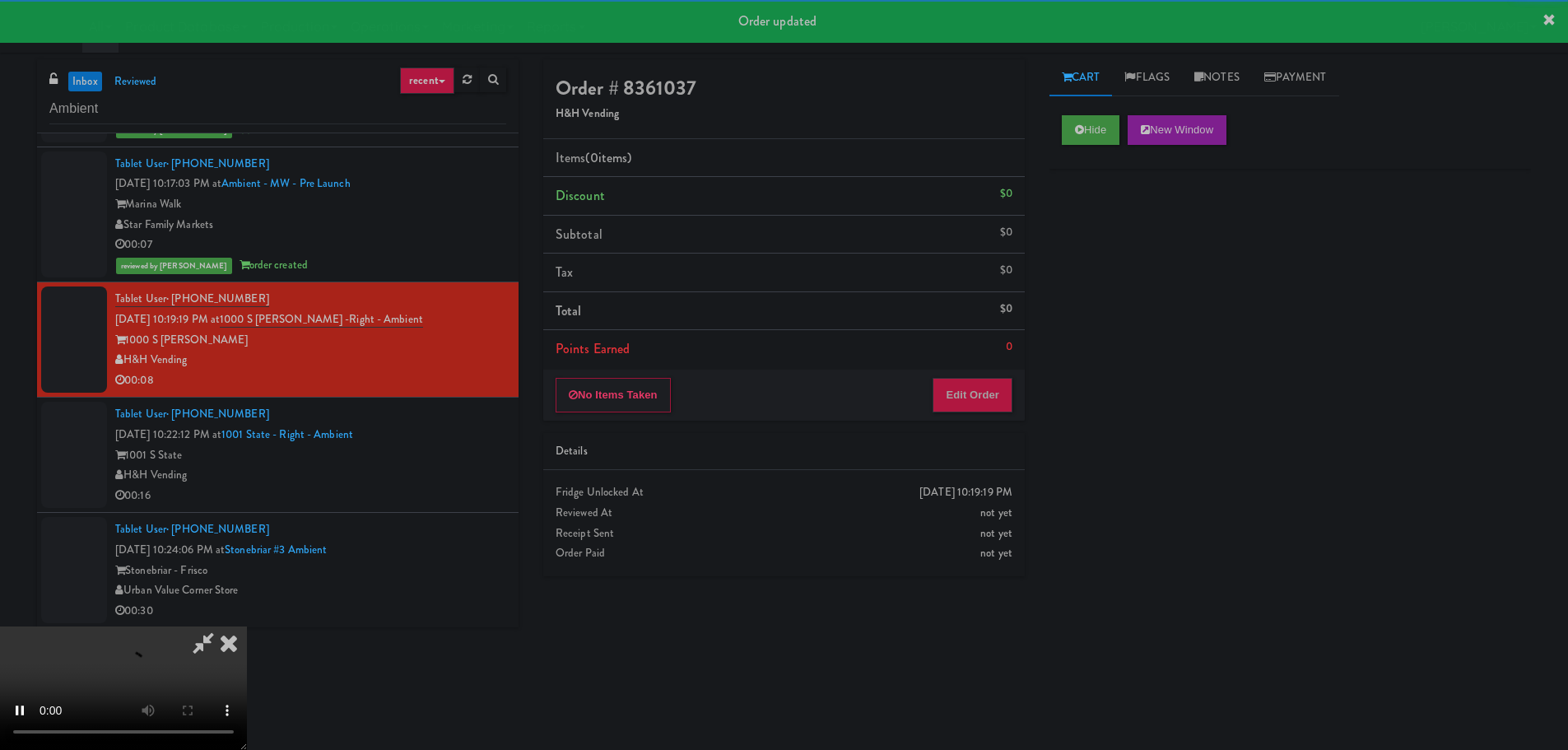
drag, startPoint x: 965, startPoint y: 371, endPoint x: 973, endPoint y: 387, distance: 17.9
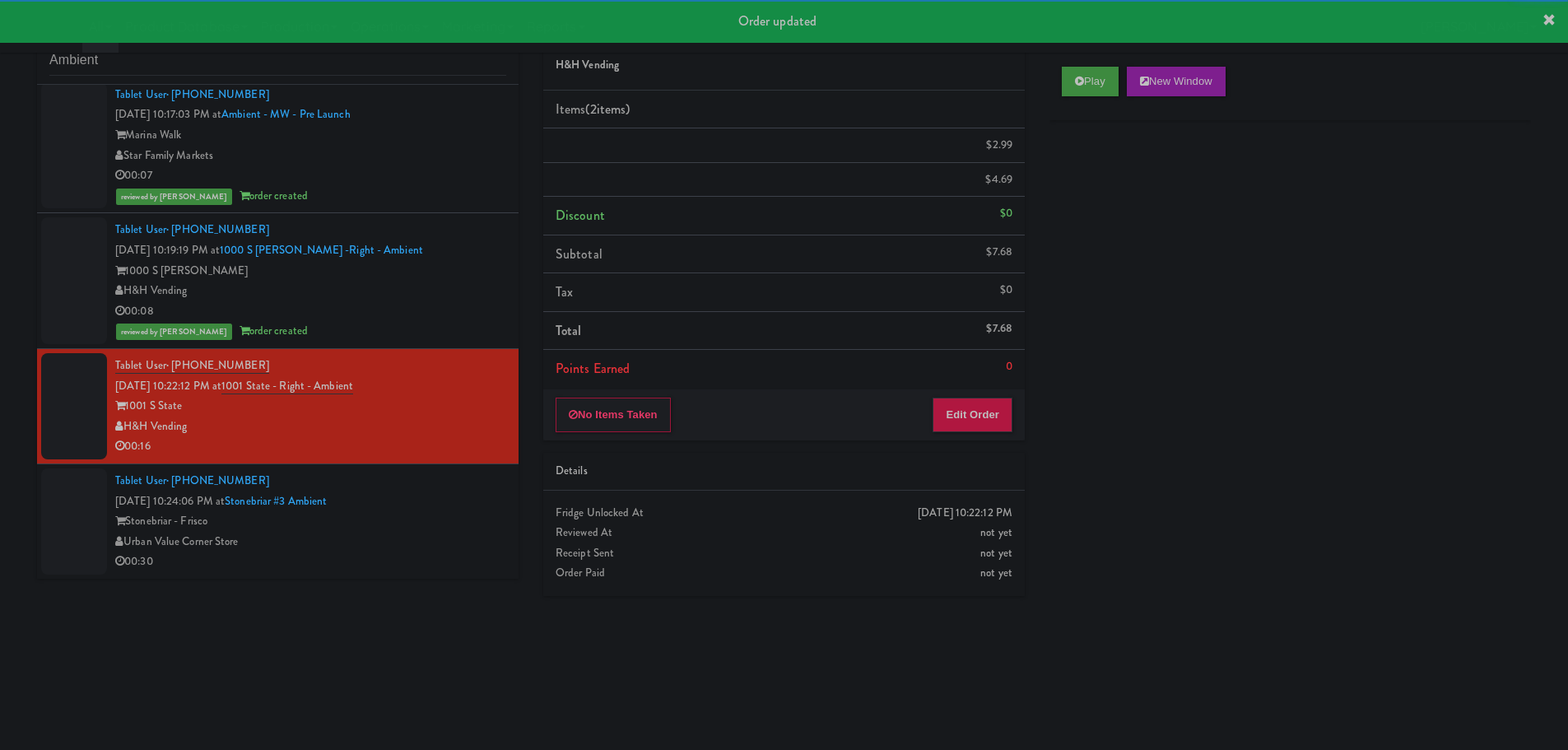
scroll to position [53, 0]
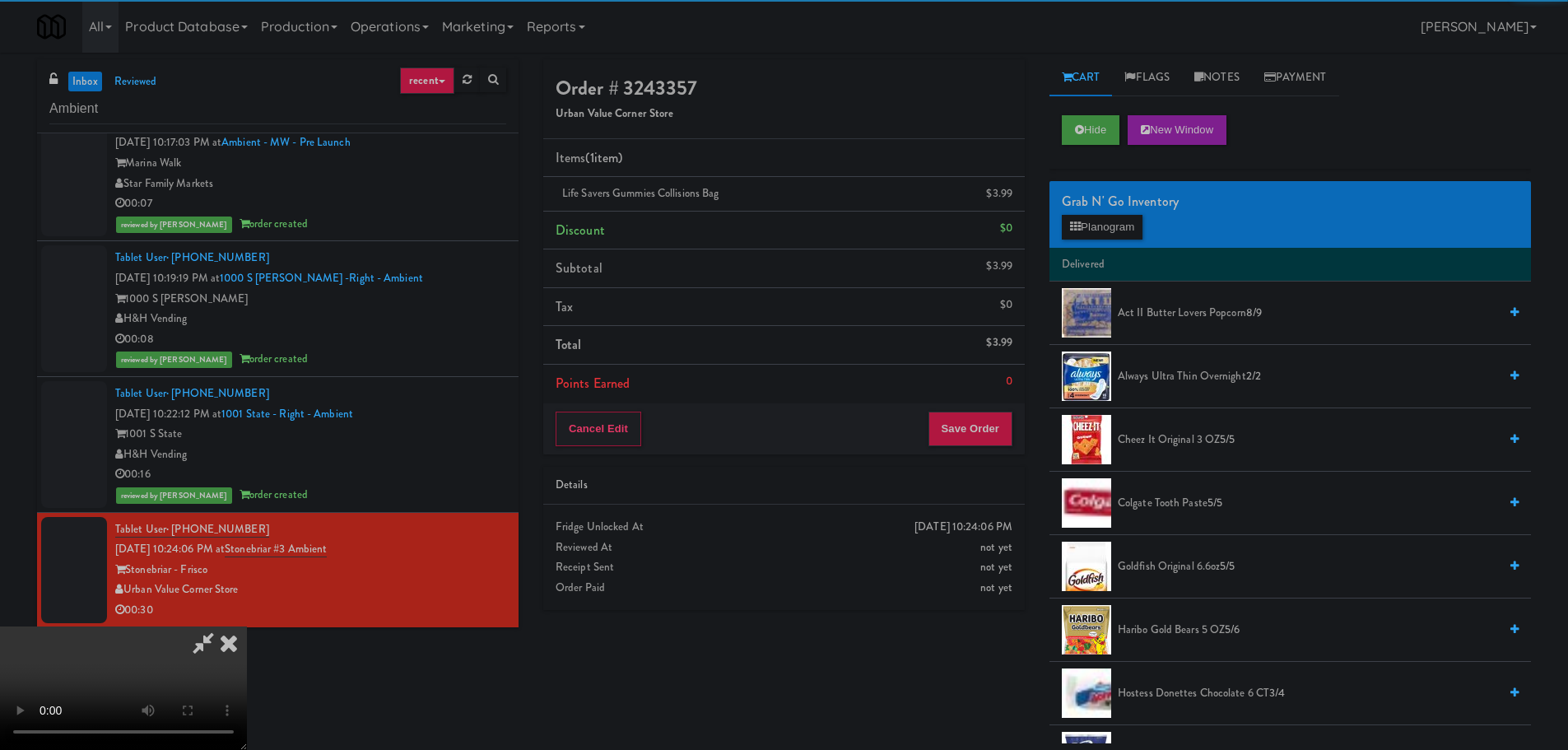
drag, startPoint x: 445, startPoint y: 395, endPoint x: 463, endPoint y: 383, distance: 21.6
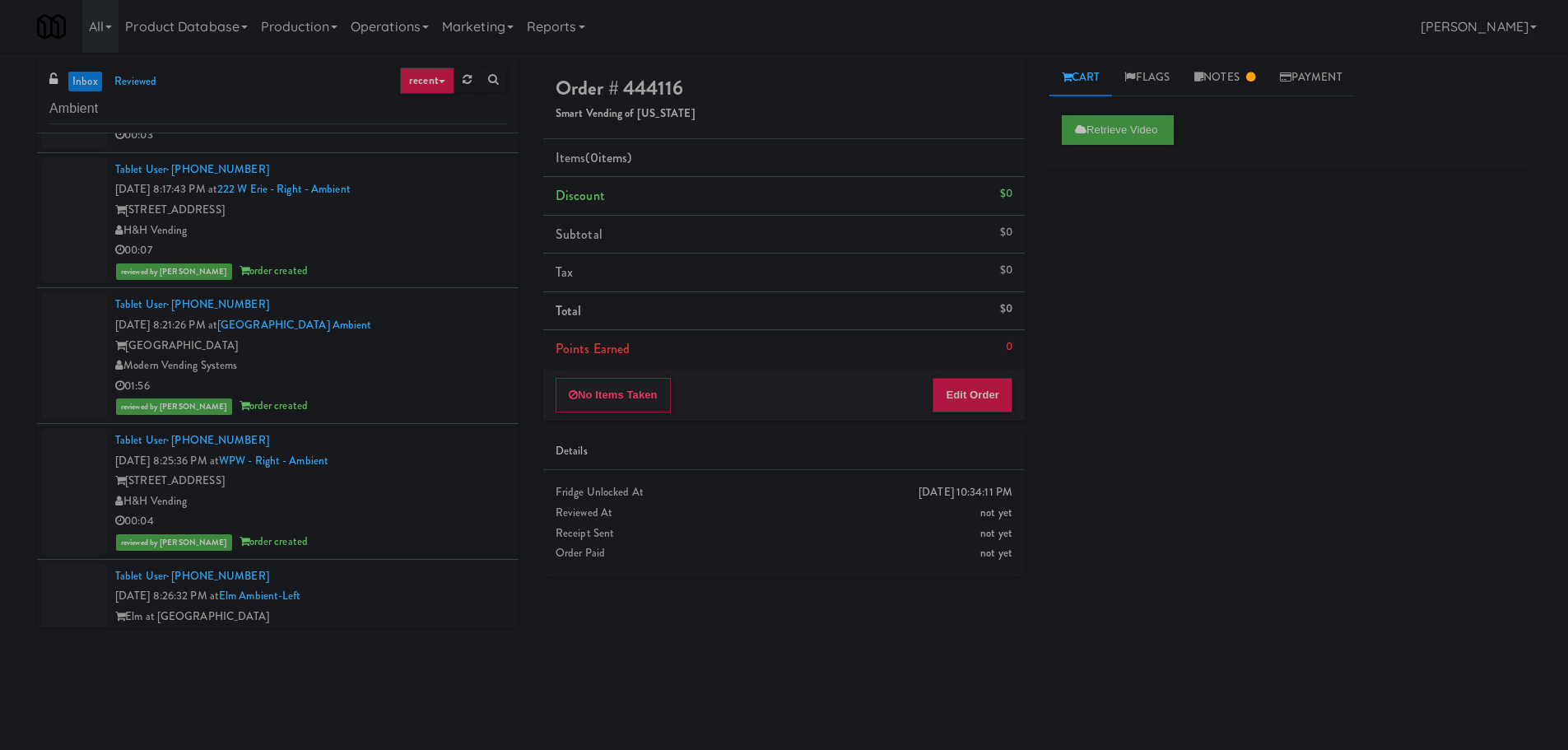
scroll to position [329, 0]
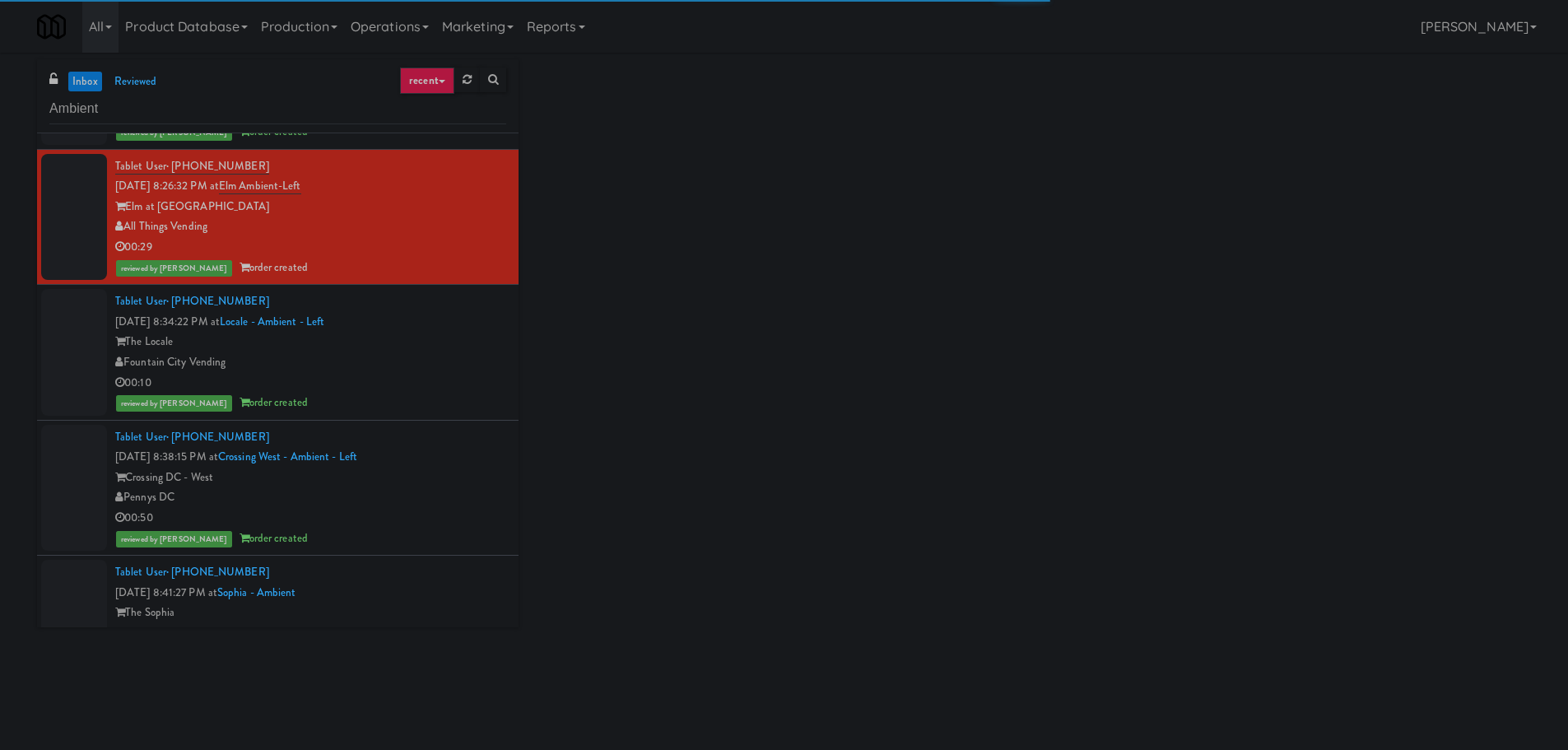
scroll to position [823, 0]
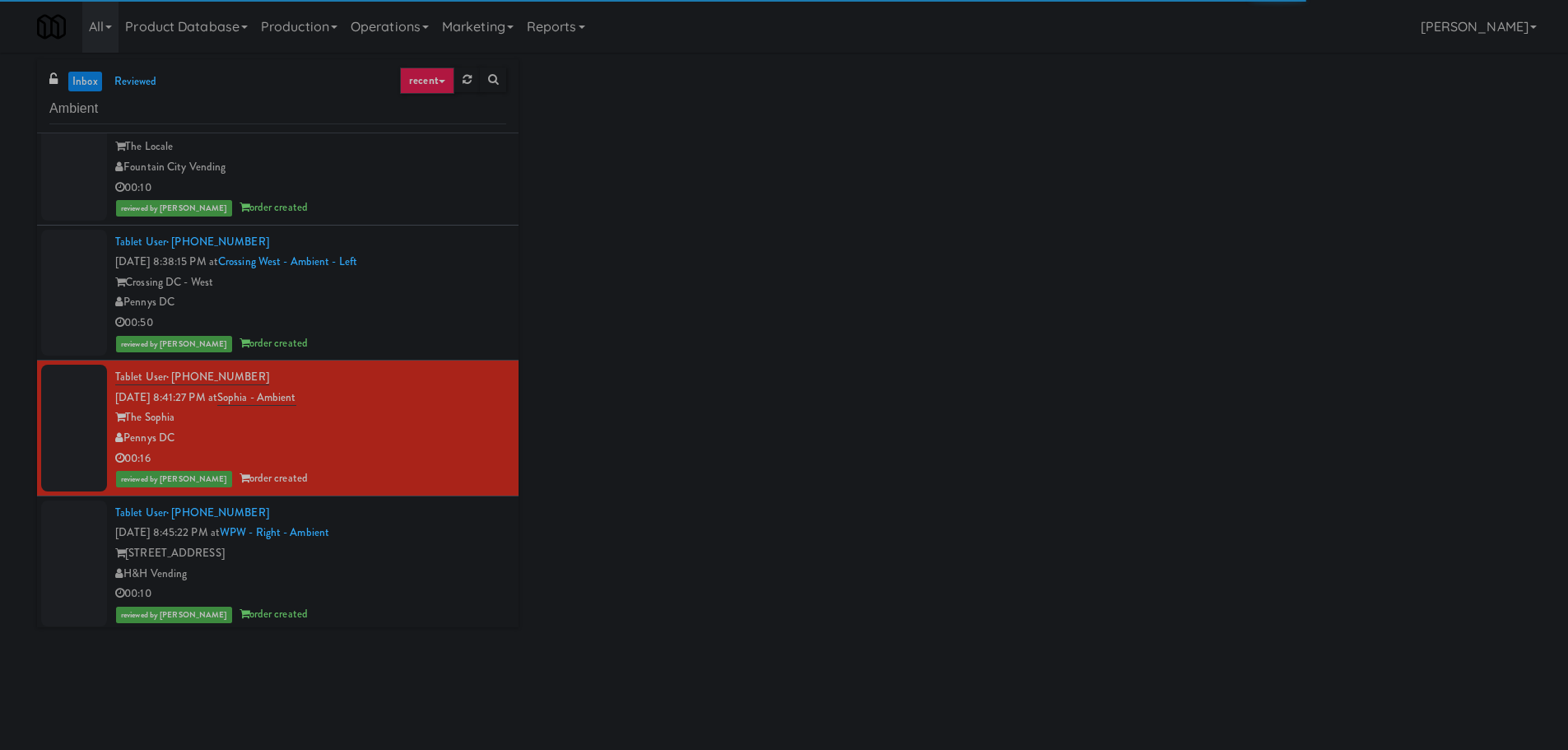
scroll to position [1234, 0]
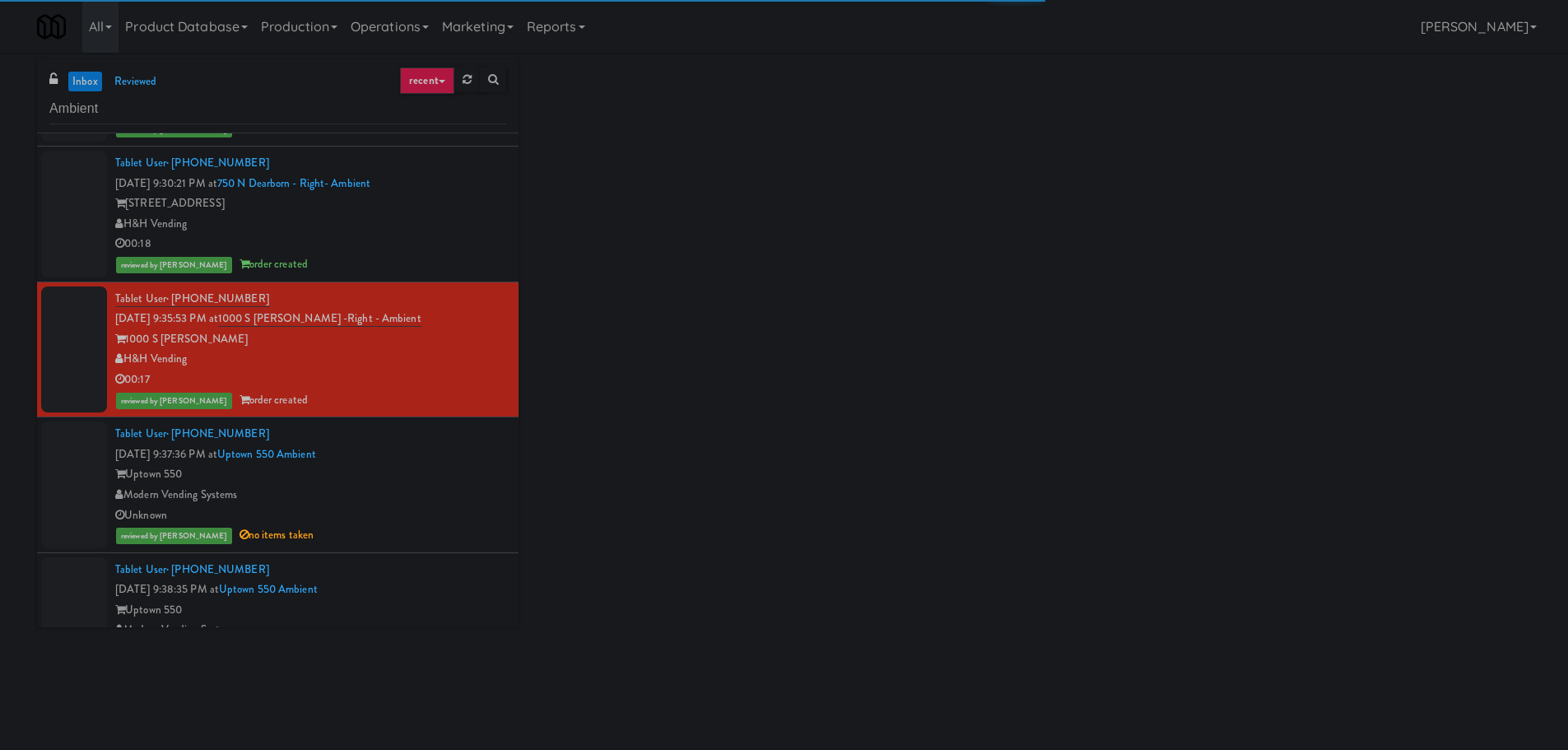
scroll to position [2799, 0]
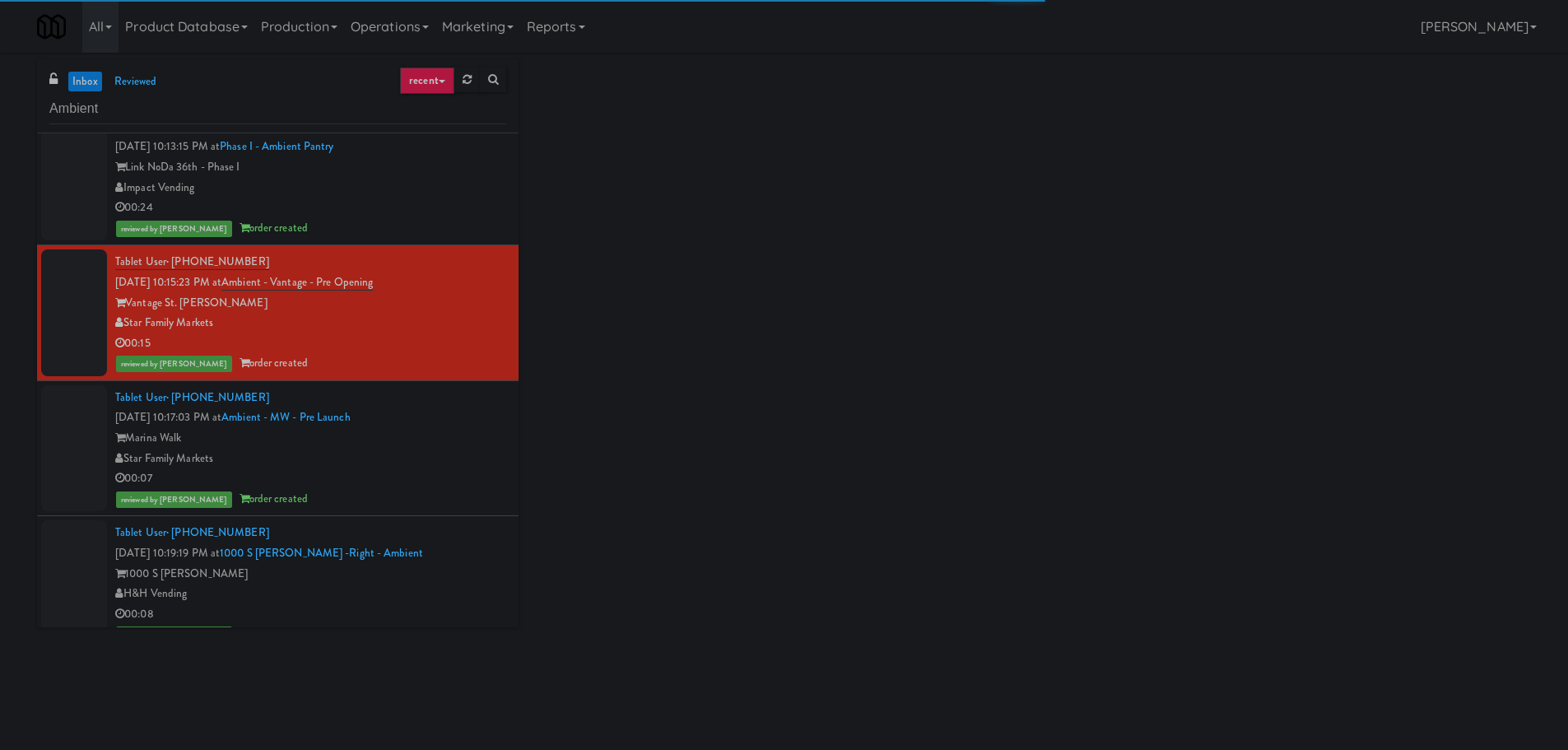
scroll to position [4527, 0]
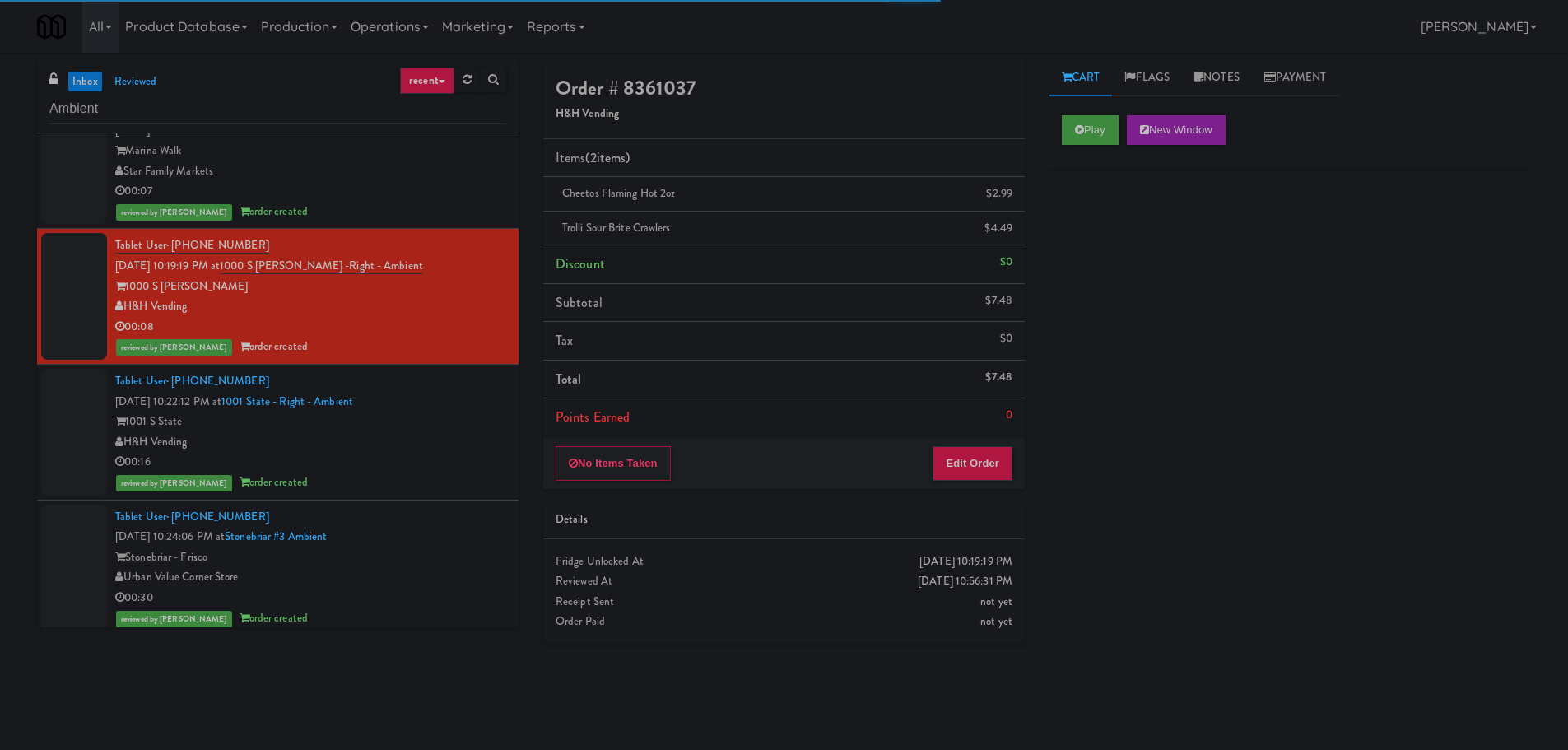
scroll to position [4726, 0]
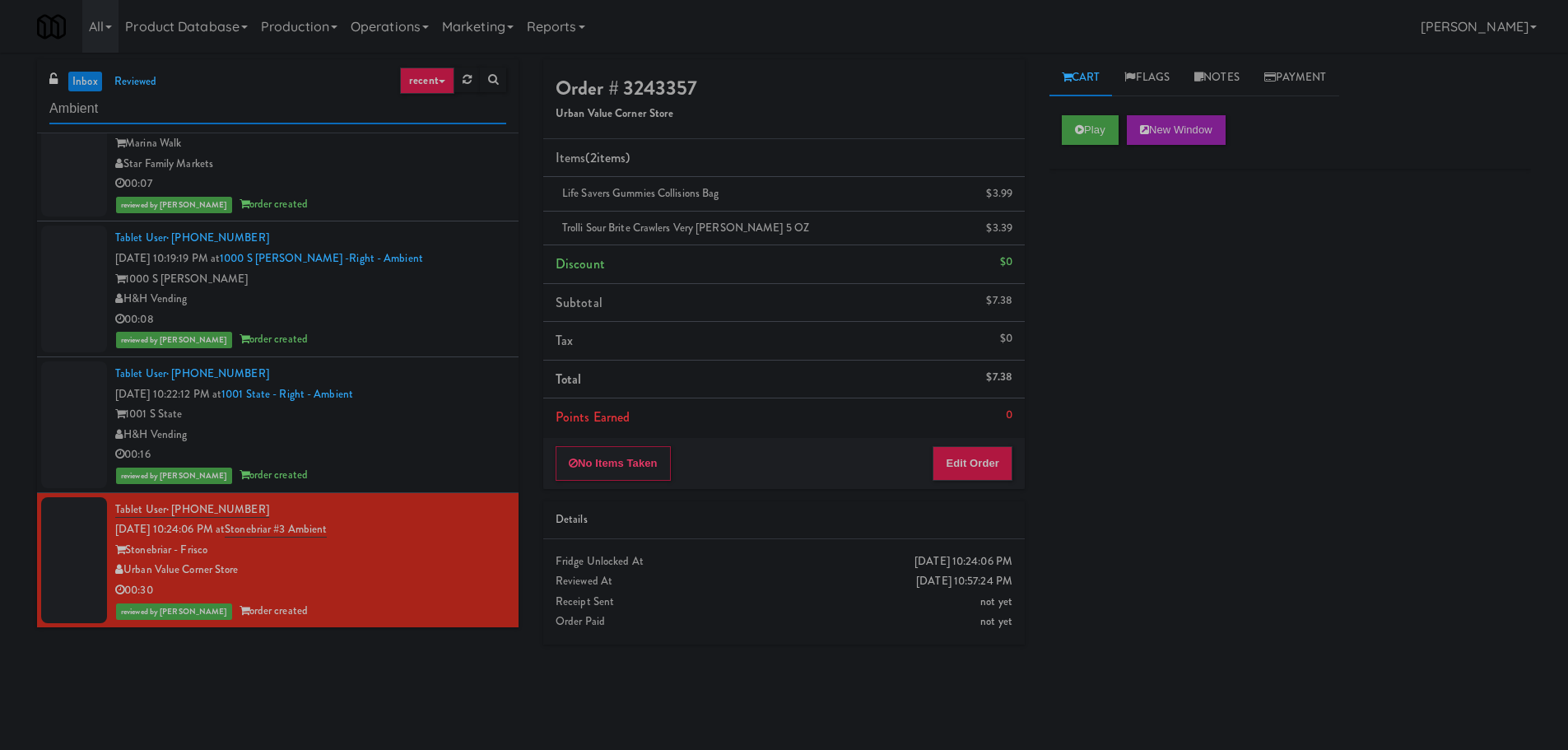
click at [127, 110] on input "Ambient" at bounding box center [278, 109] width 457 height 31
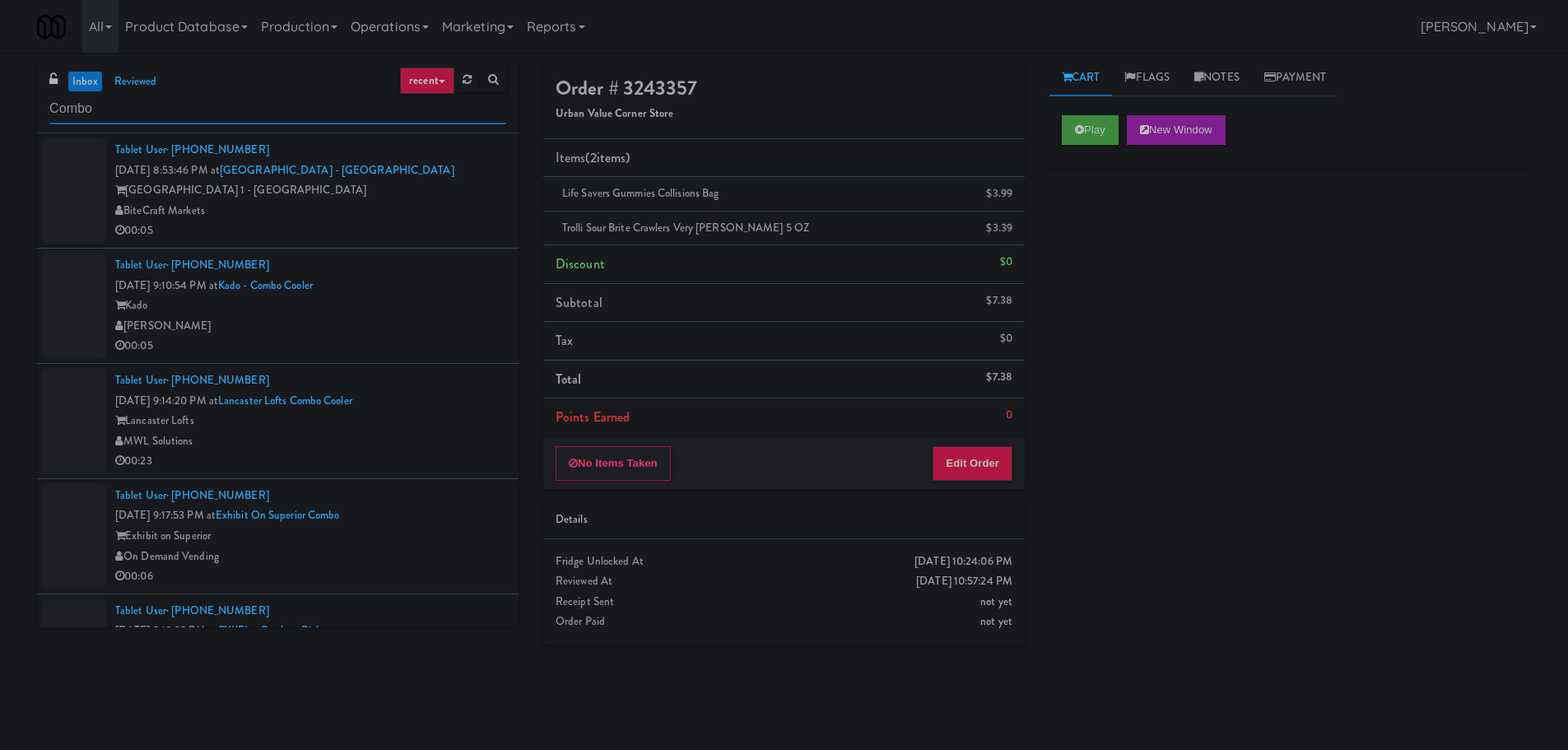
type input "Combo"
click at [387, 235] on div "00:05" at bounding box center [311, 231] width 391 height 20
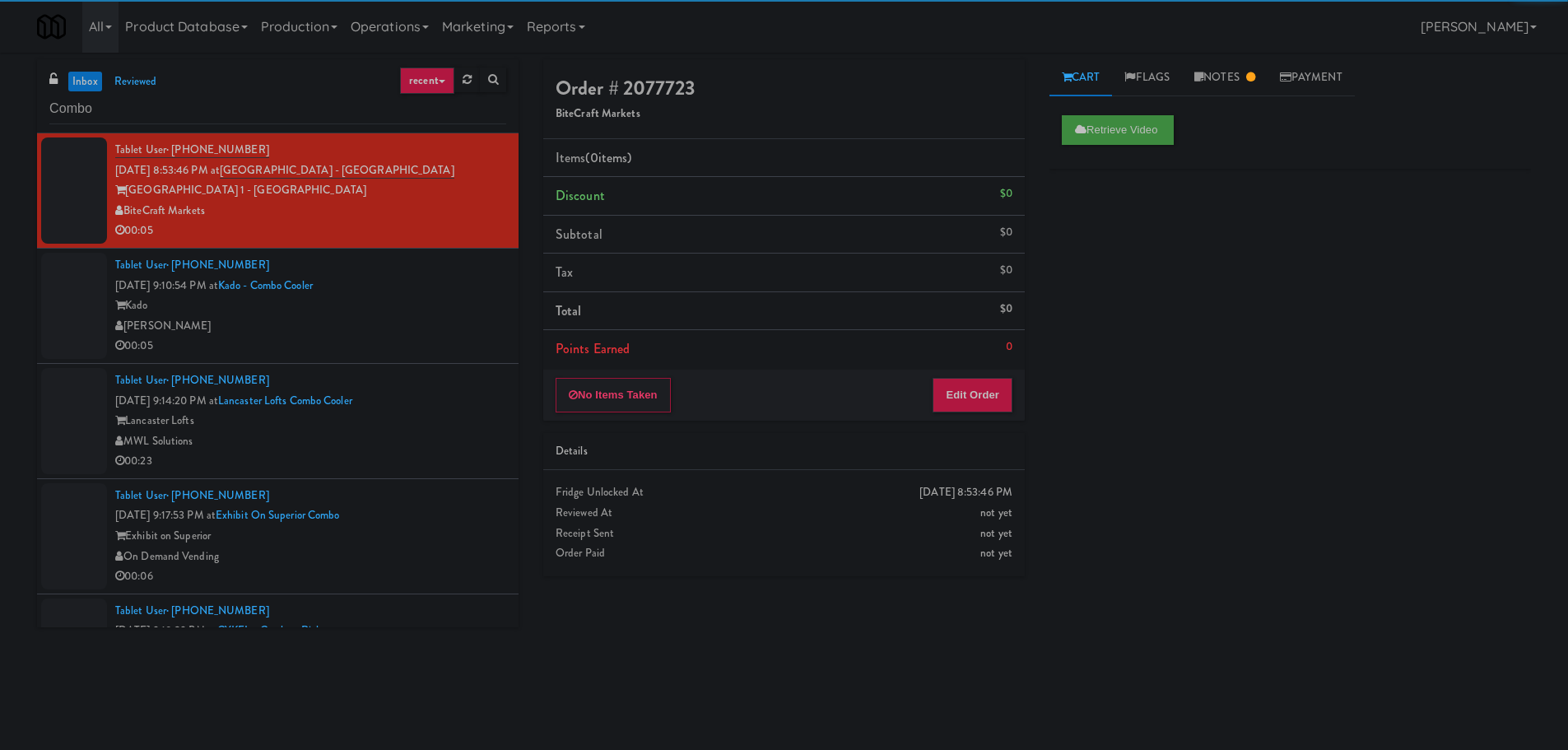
click at [406, 323] on div "[PERSON_NAME]" at bounding box center [311, 326] width 391 height 20
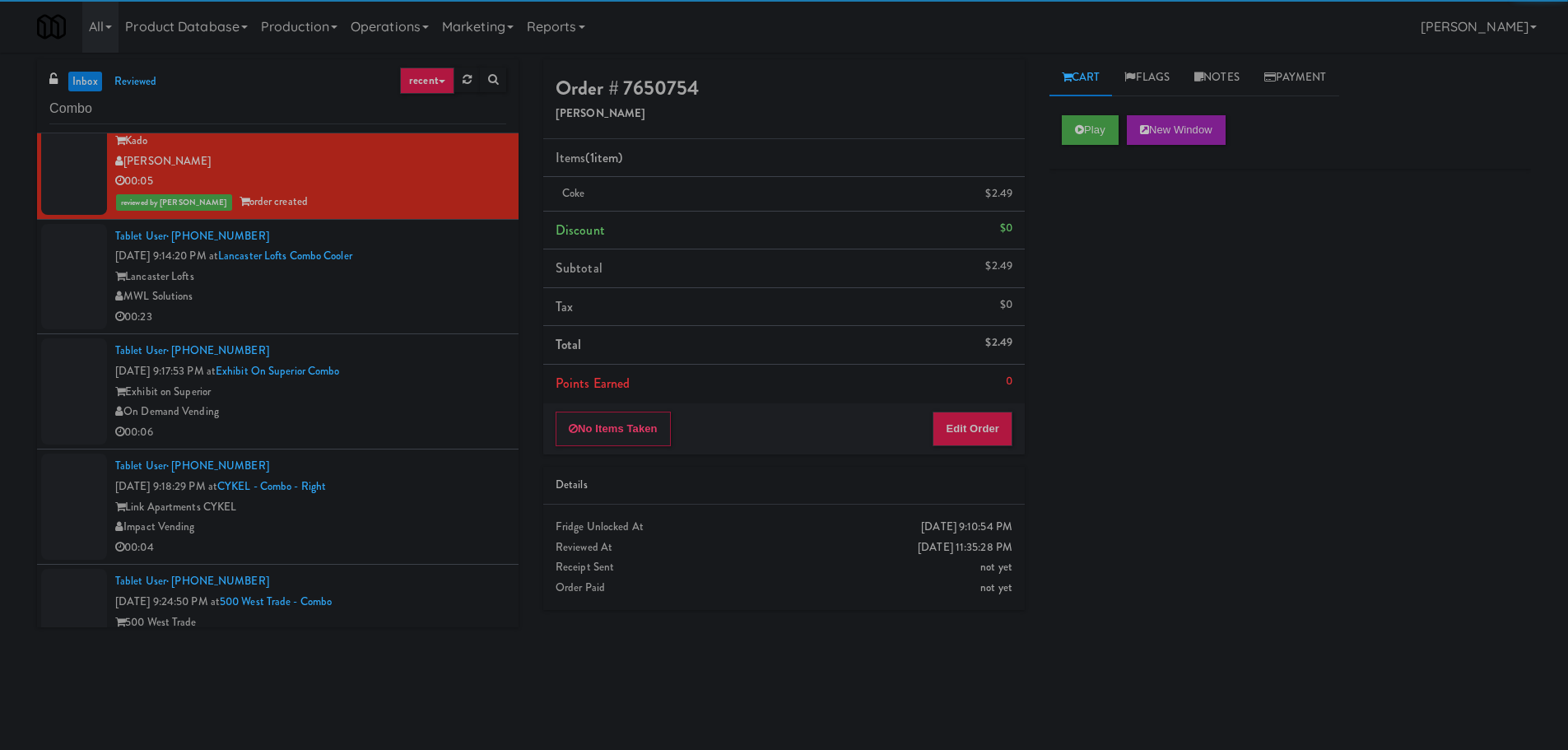
click at [436, 299] on div "MWL Solutions" at bounding box center [311, 296] width 391 height 20
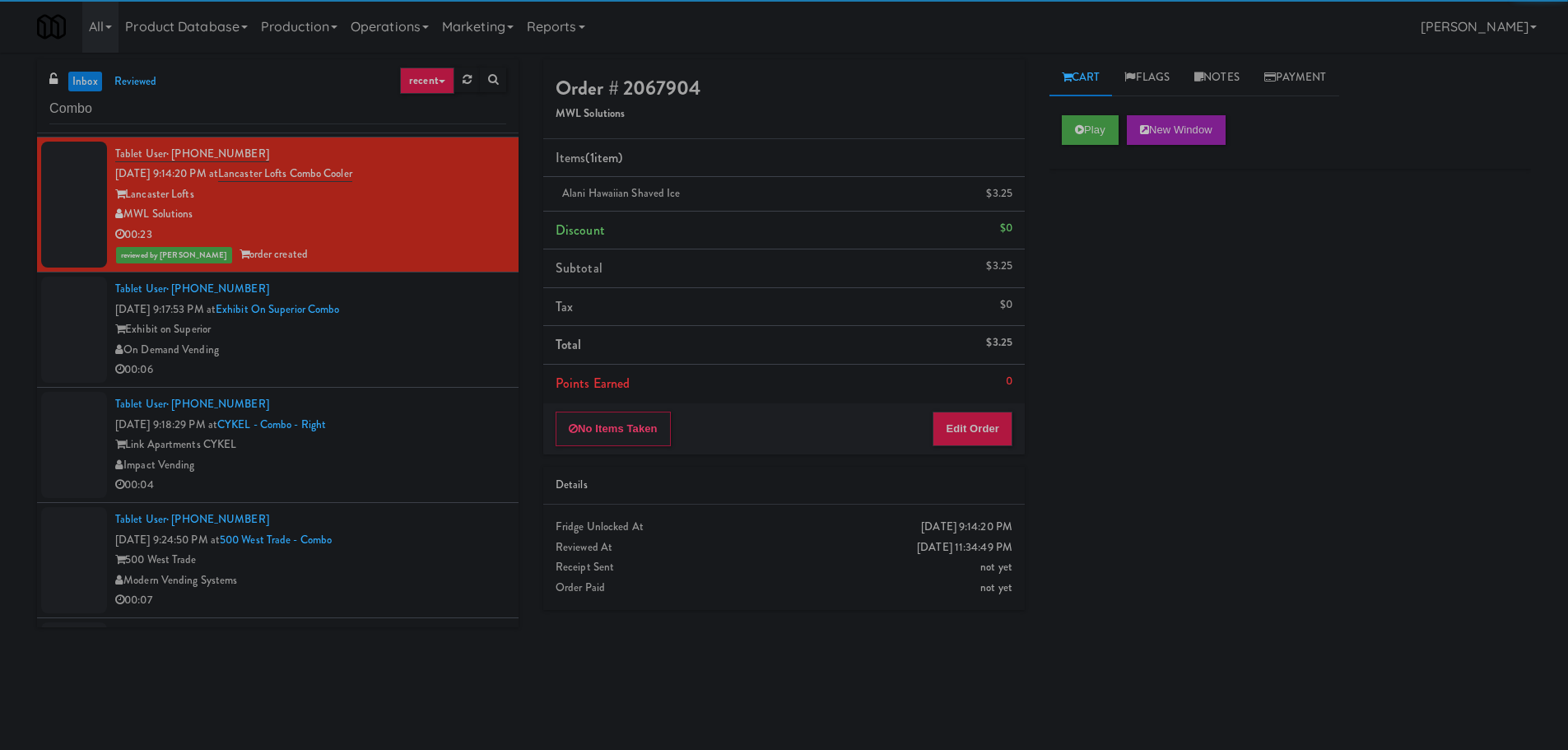
click at [437, 301] on div "Tablet User · (312) 208-3634 Sep 6, 2025 9:17:53 PM at Exhibit on Superior Comb…" at bounding box center [311, 329] width 391 height 102
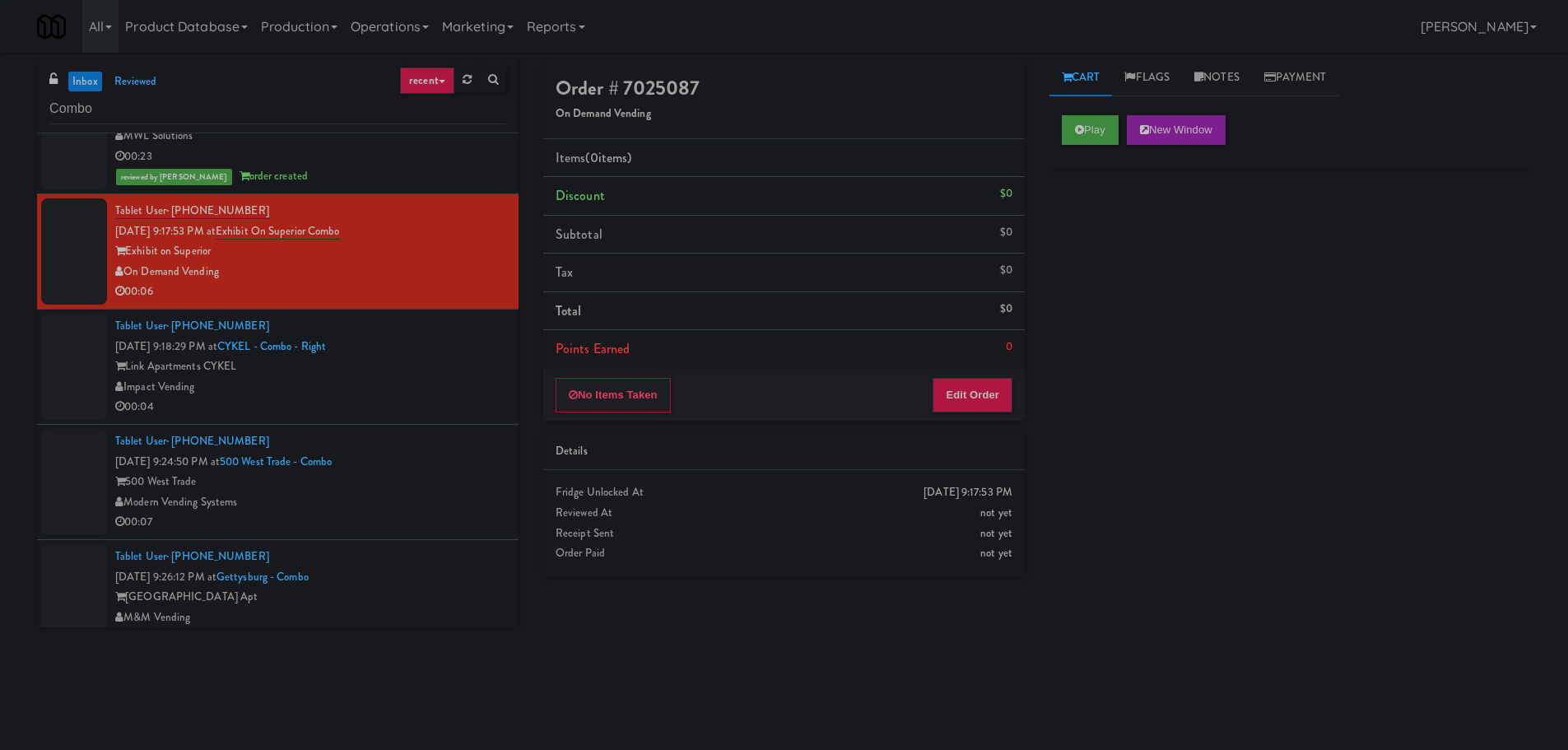
scroll to position [329, 0]
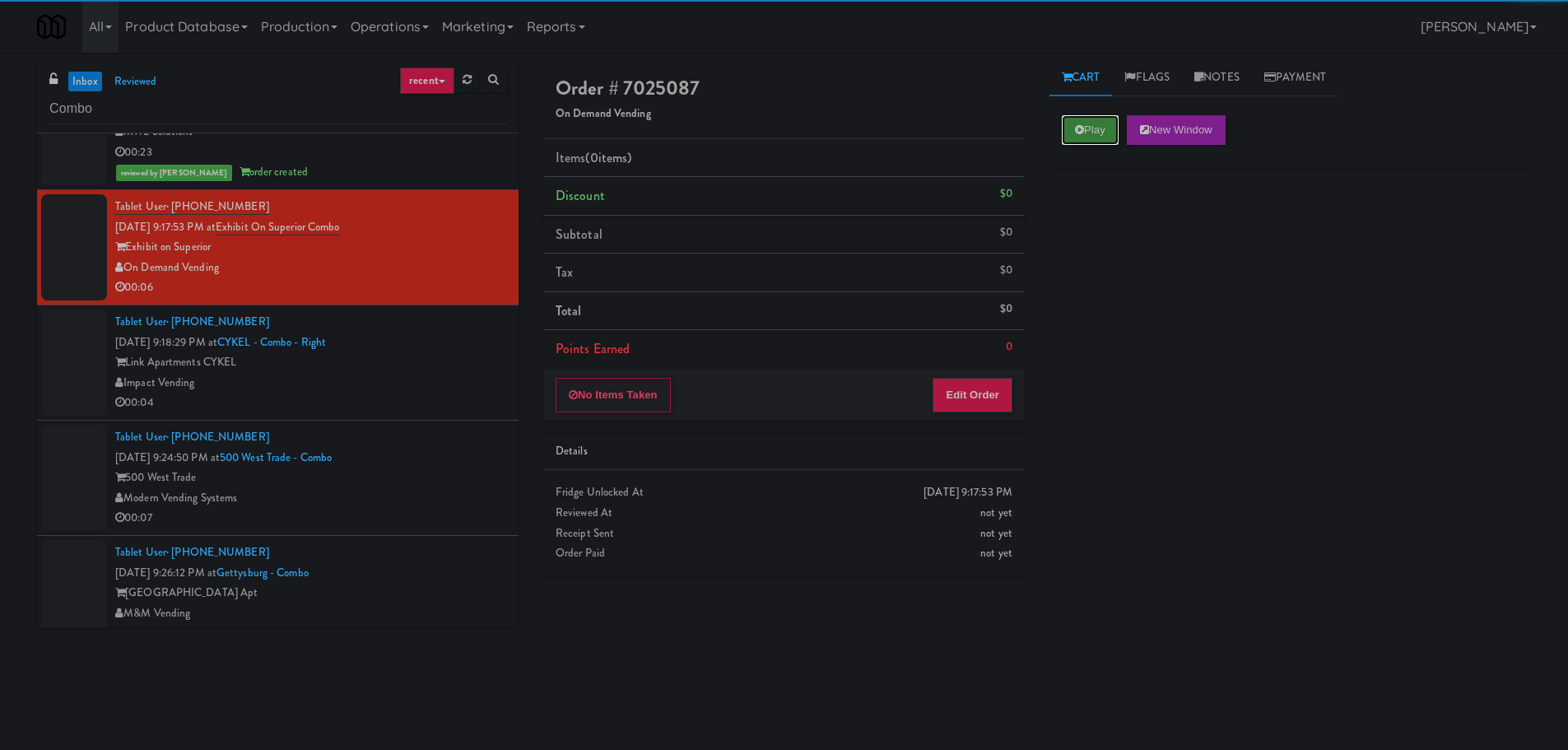
click at [1070, 134] on button "Play" at bounding box center [1090, 130] width 57 height 30
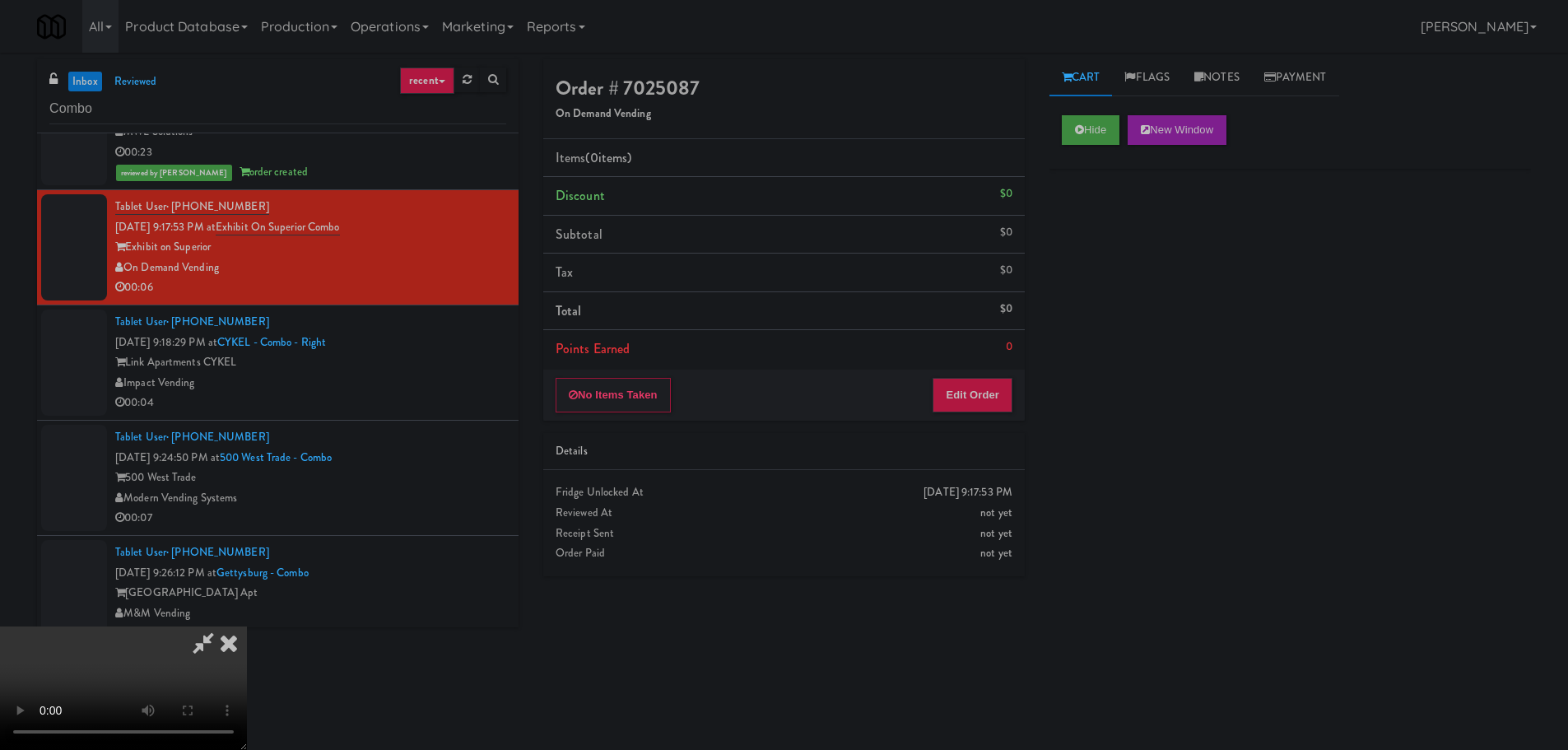
click at [981, 376] on div "No Items Taken Edit Order" at bounding box center [784, 395] width 482 height 51
click at [981, 388] on button "Edit Order" at bounding box center [973, 394] width 80 height 34
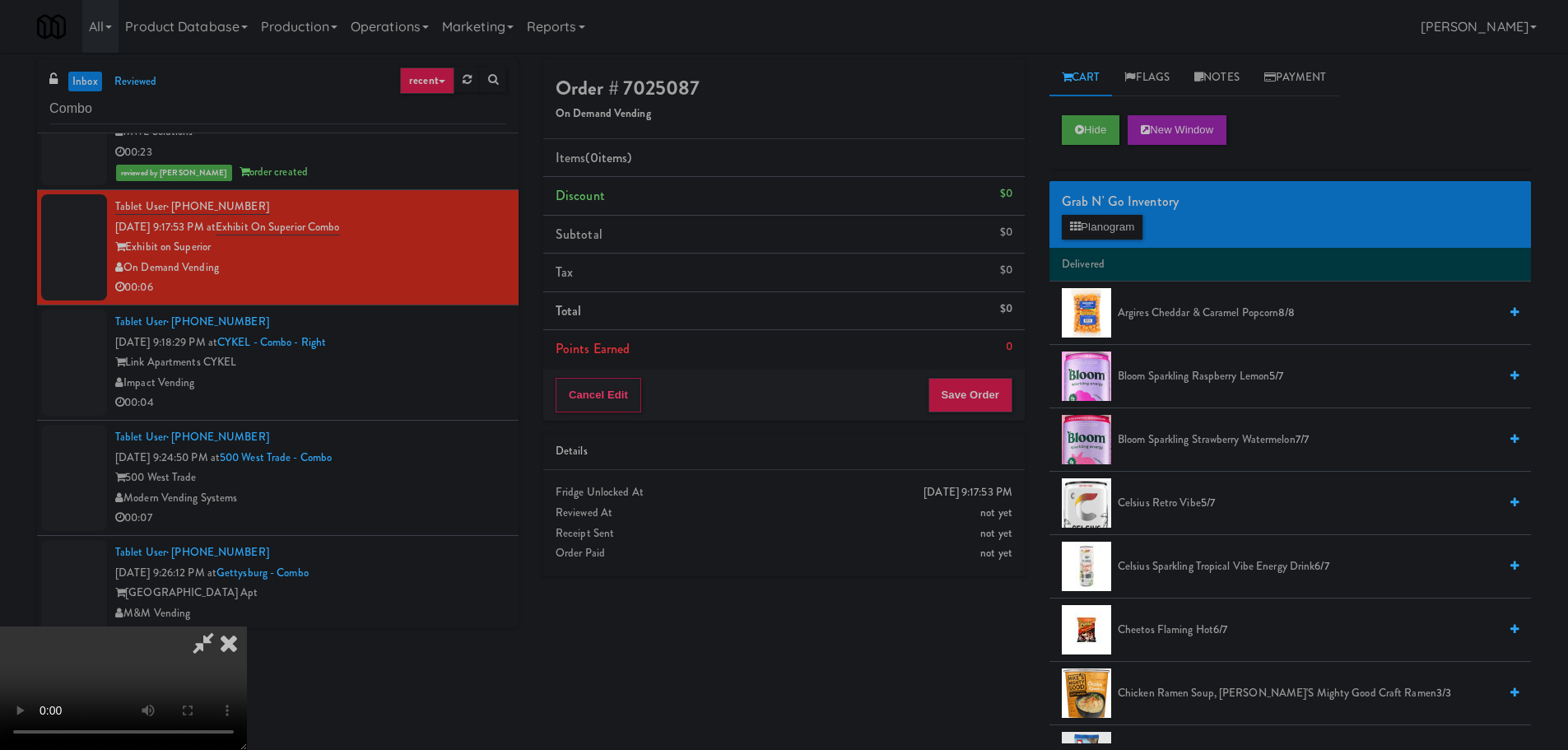
scroll to position [0, 0]
click at [247, 626] on video at bounding box center [123, 688] width 247 height 124
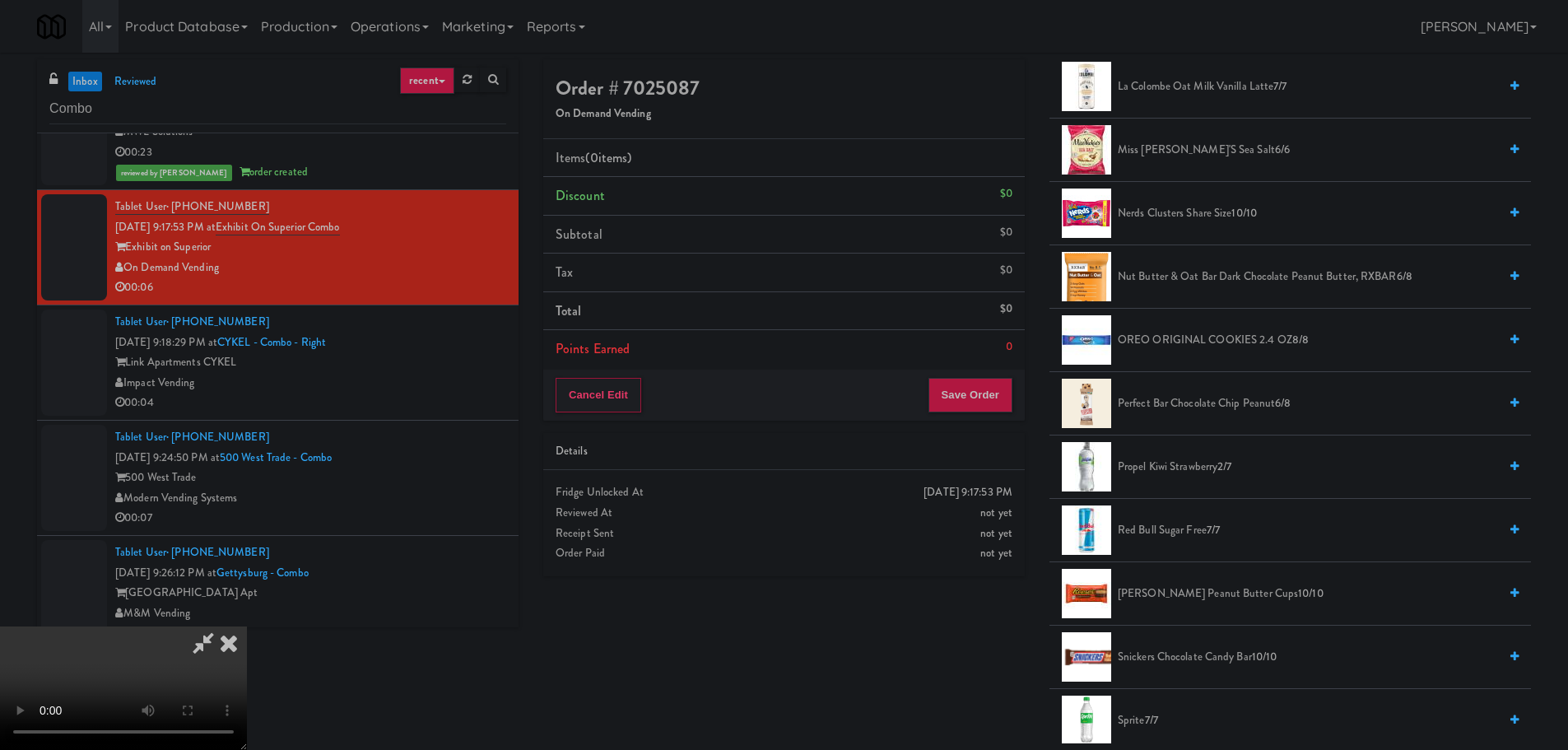
scroll to position [1563, 0]
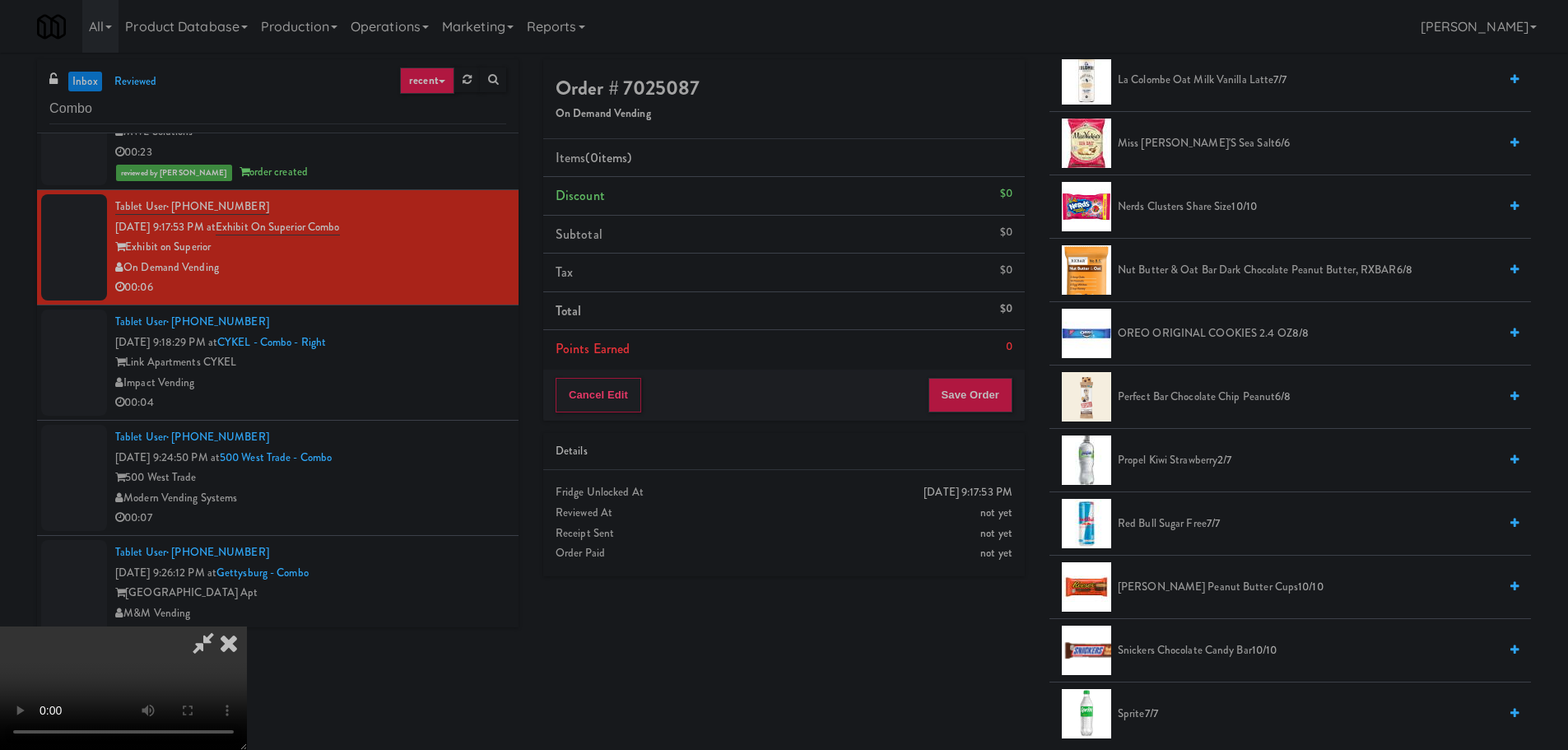
click at [1182, 448] on li "Propel Kiwi Strawberry 2/7" at bounding box center [1289, 460] width 482 height 63
drag, startPoint x: 1162, startPoint y: 456, endPoint x: 1082, endPoint y: 463, distance: 80.3
click at [1162, 457] on span "Propel Kiwi Strawberry 2/7" at bounding box center [1308, 460] width 380 height 20
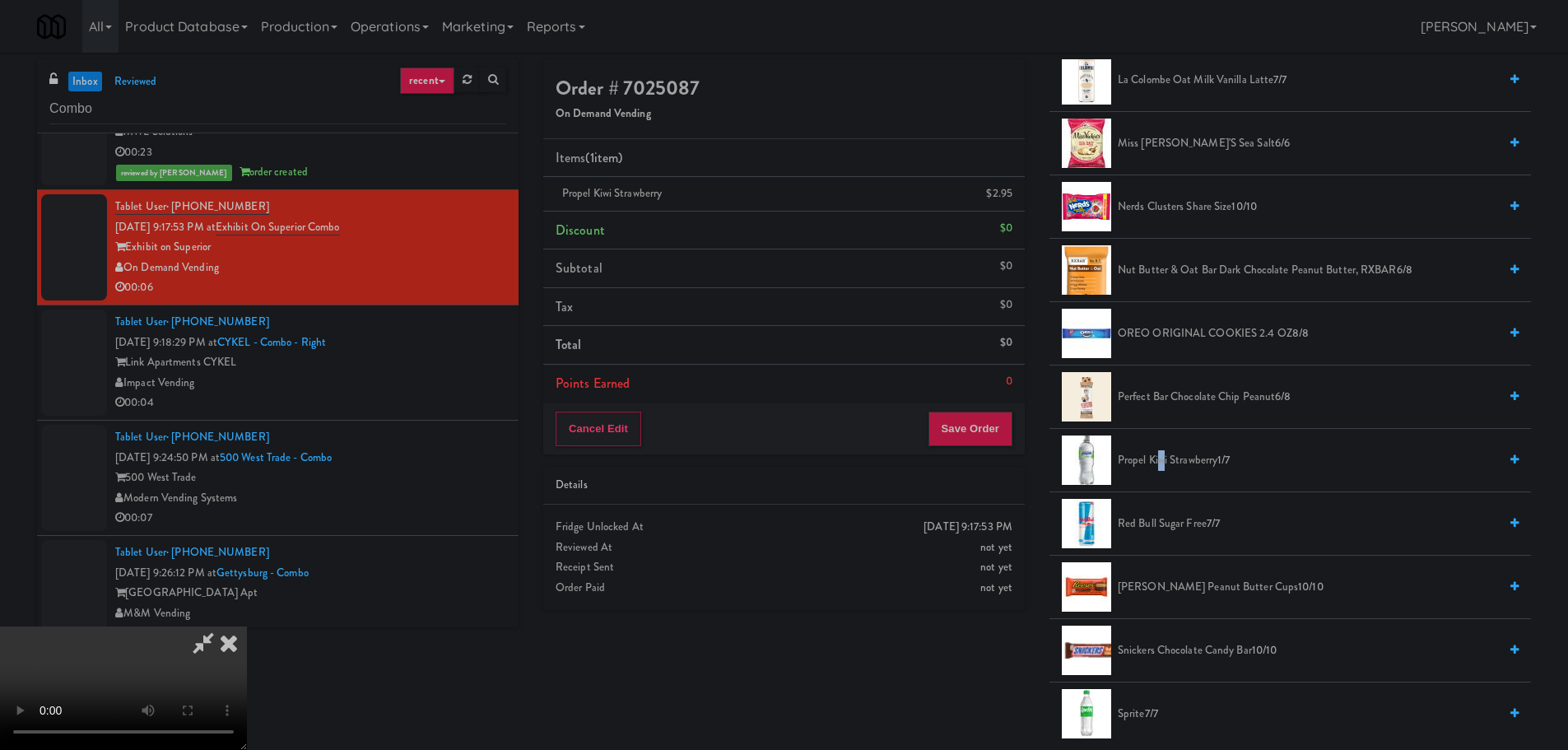
click at [247, 626] on video at bounding box center [123, 688] width 247 height 124
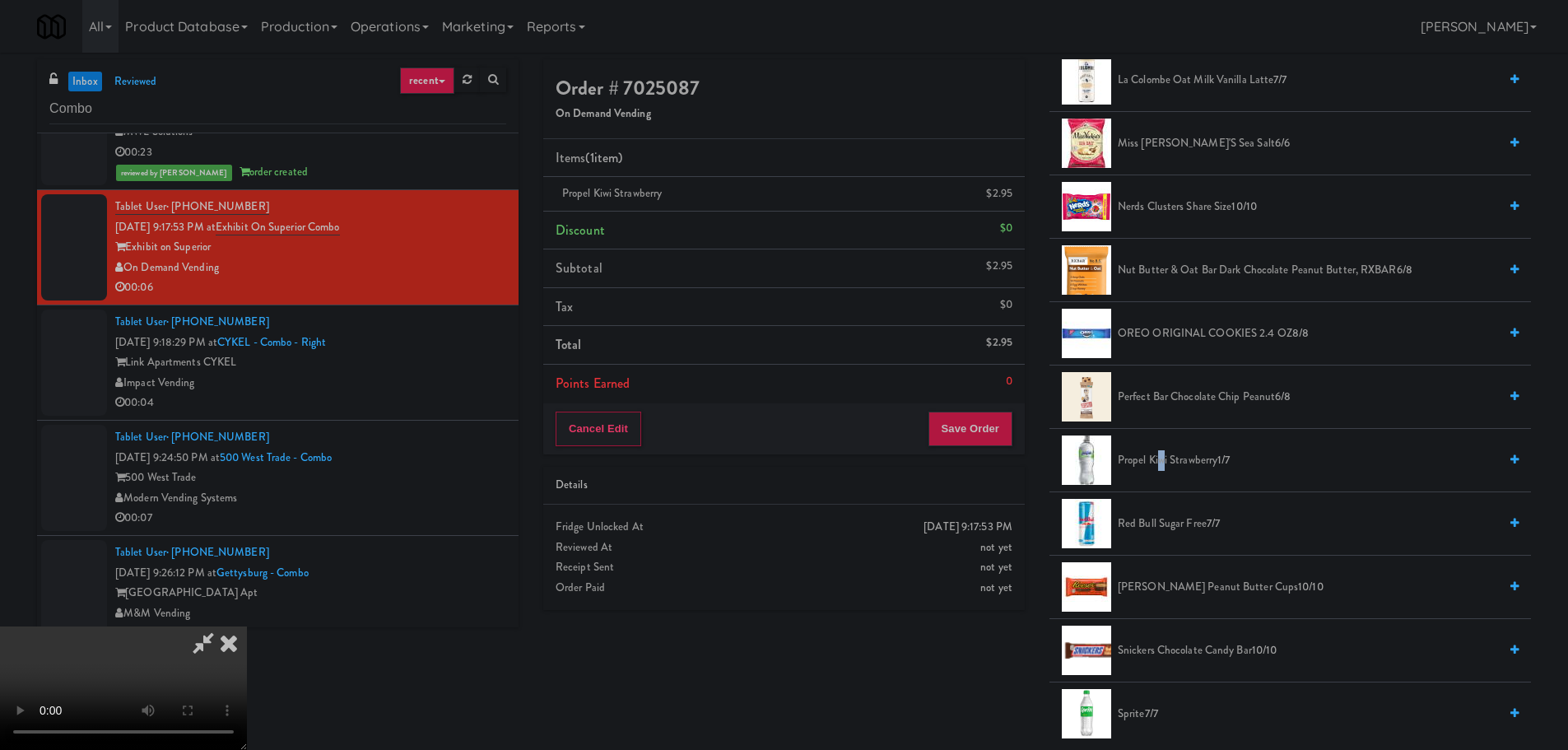
click at [247, 626] on video at bounding box center [123, 688] width 247 height 124
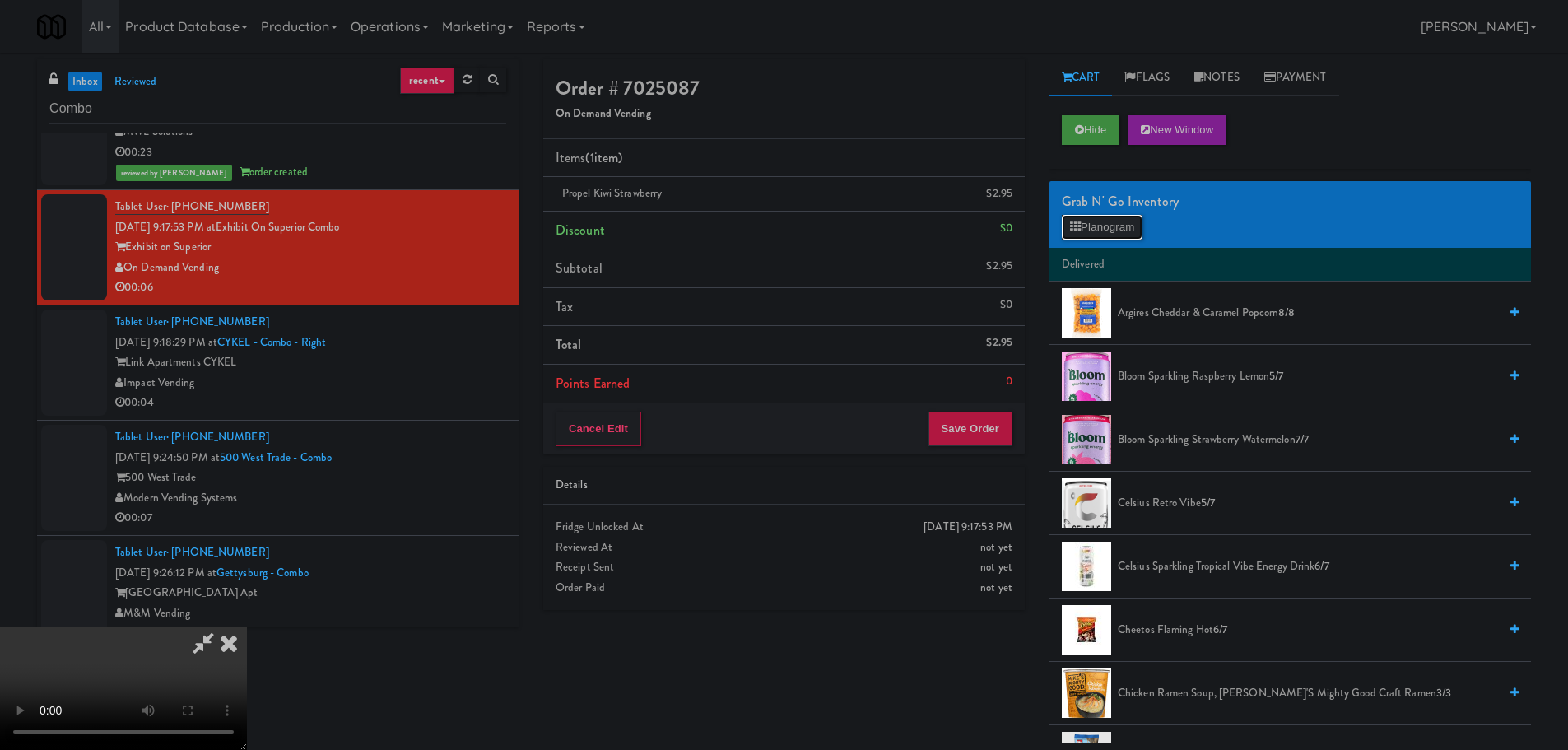
click at [1109, 232] on button "Planogram" at bounding box center [1102, 227] width 81 height 25
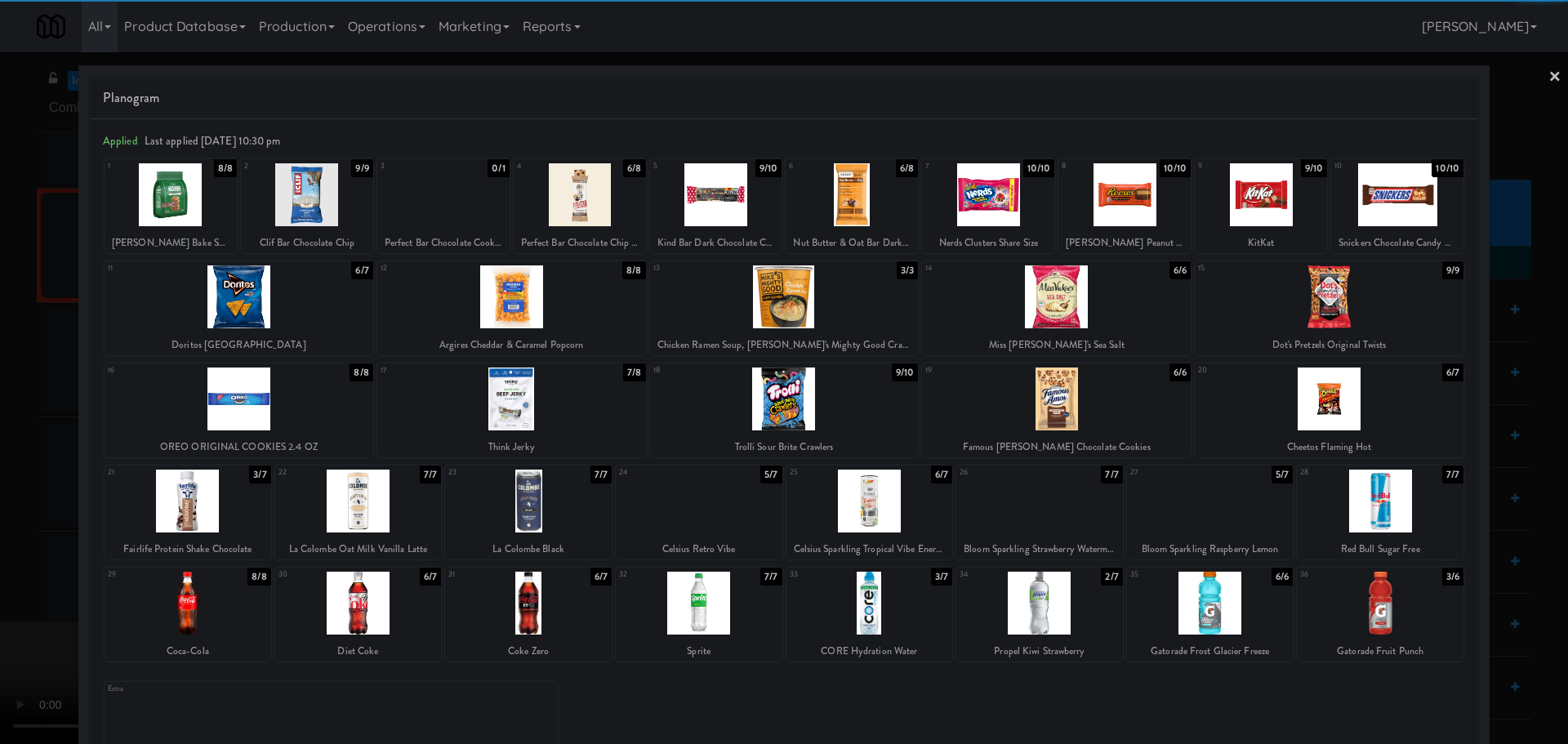
click at [601, 221] on div at bounding box center [580, 195] width 132 height 63
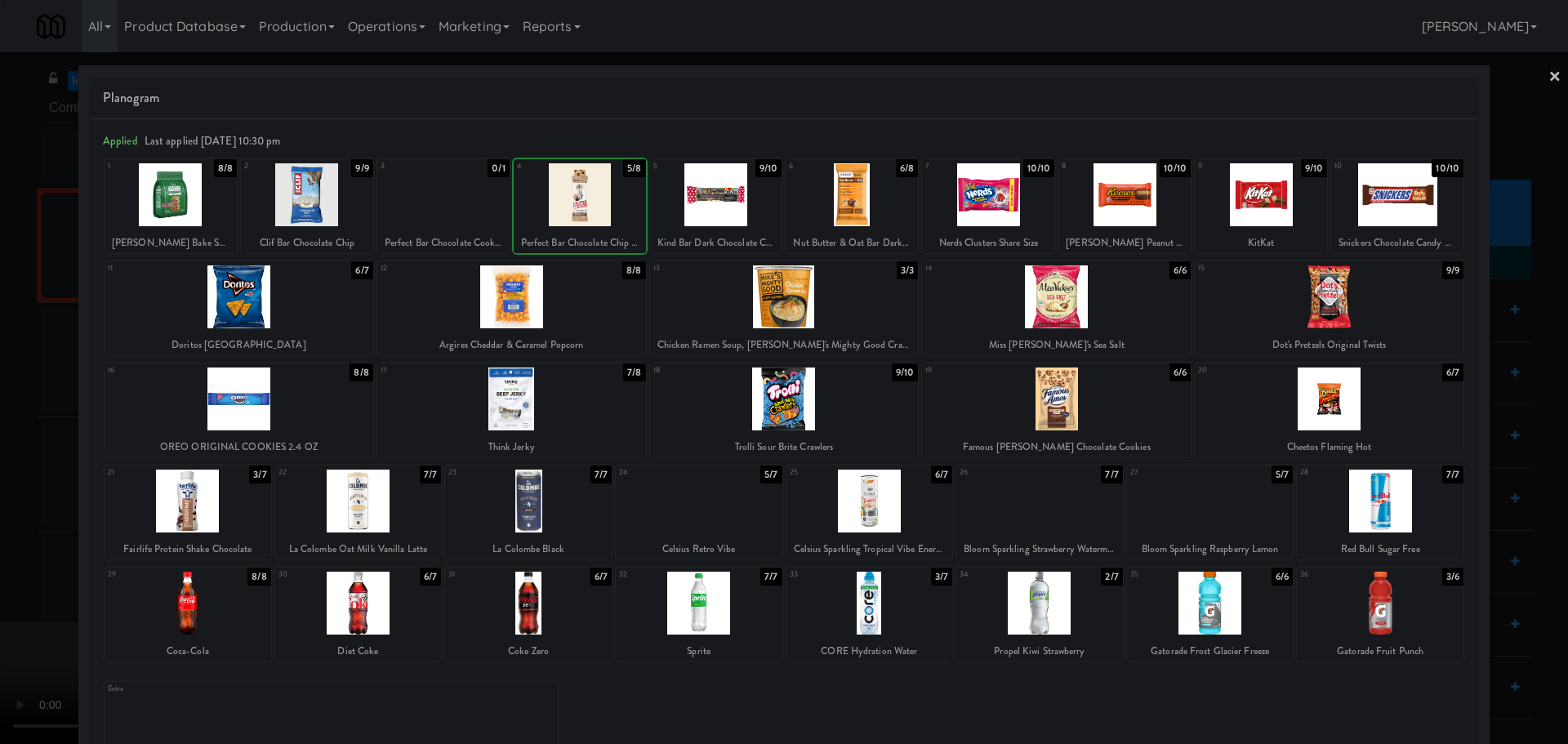
click at [0, 459] on div at bounding box center [784, 372] width 1568 height 744
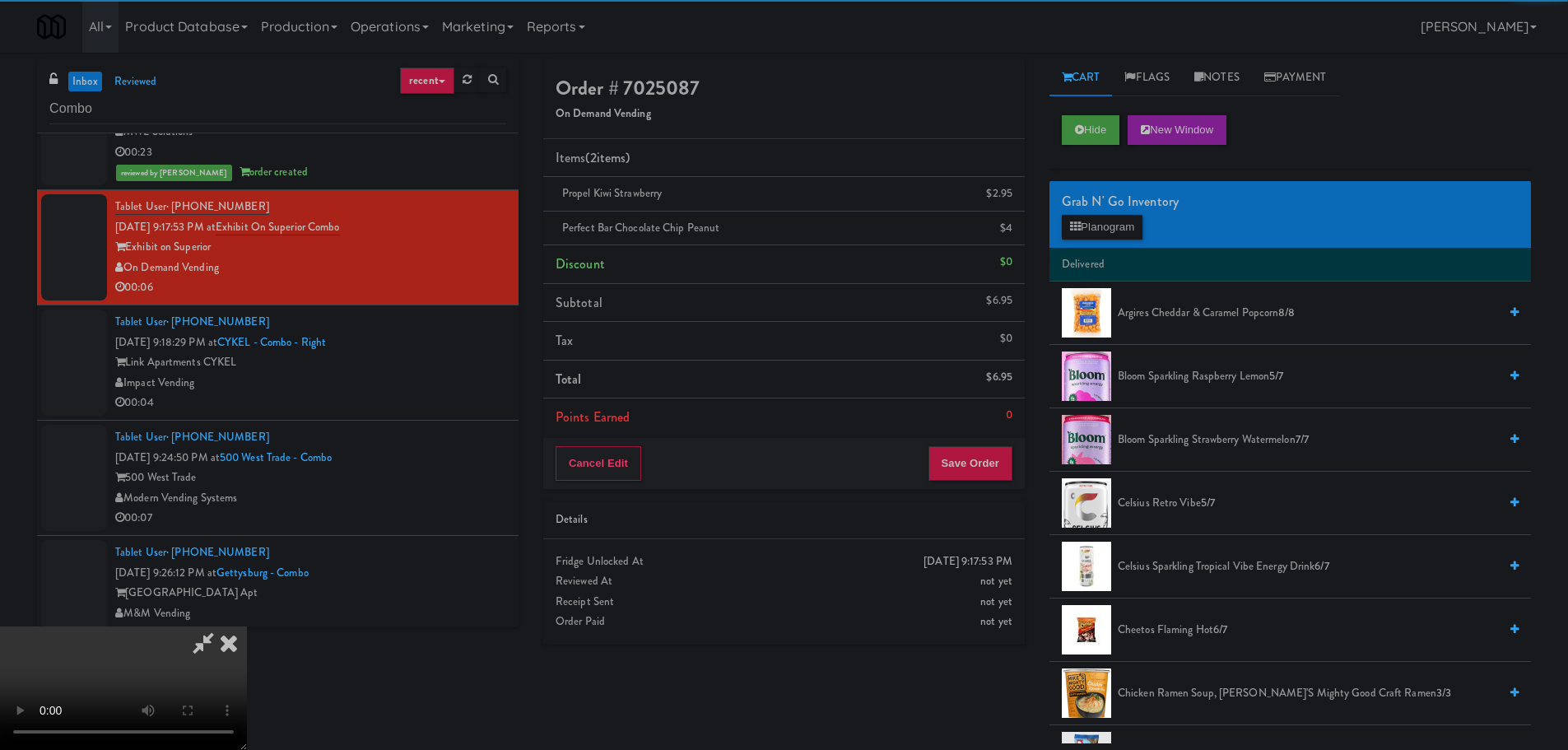
click at [247, 626] on video at bounding box center [123, 688] width 247 height 124
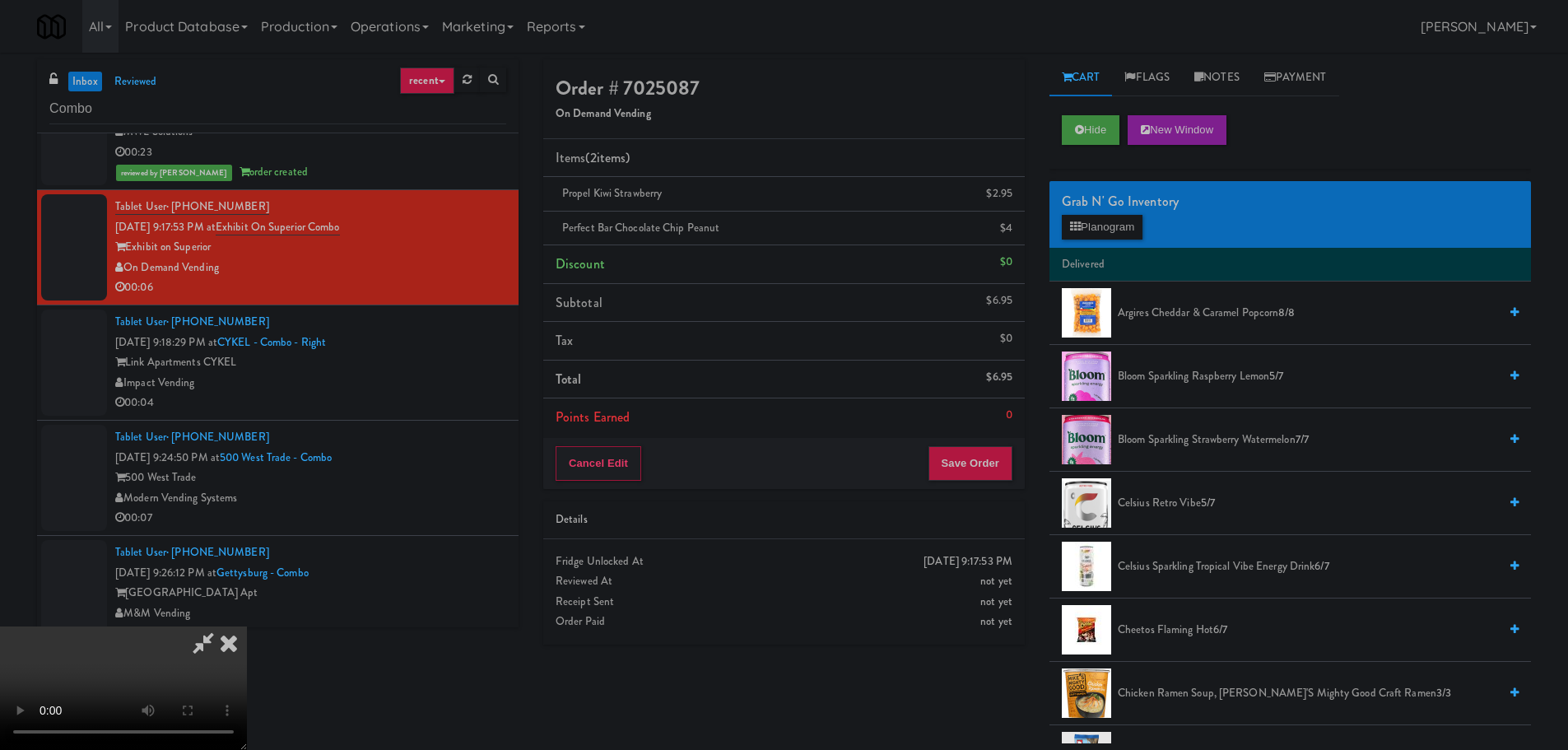
scroll to position [283, 0]
click at [971, 469] on button "Save Order" at bounding box center [970, 463] width 84 height 34
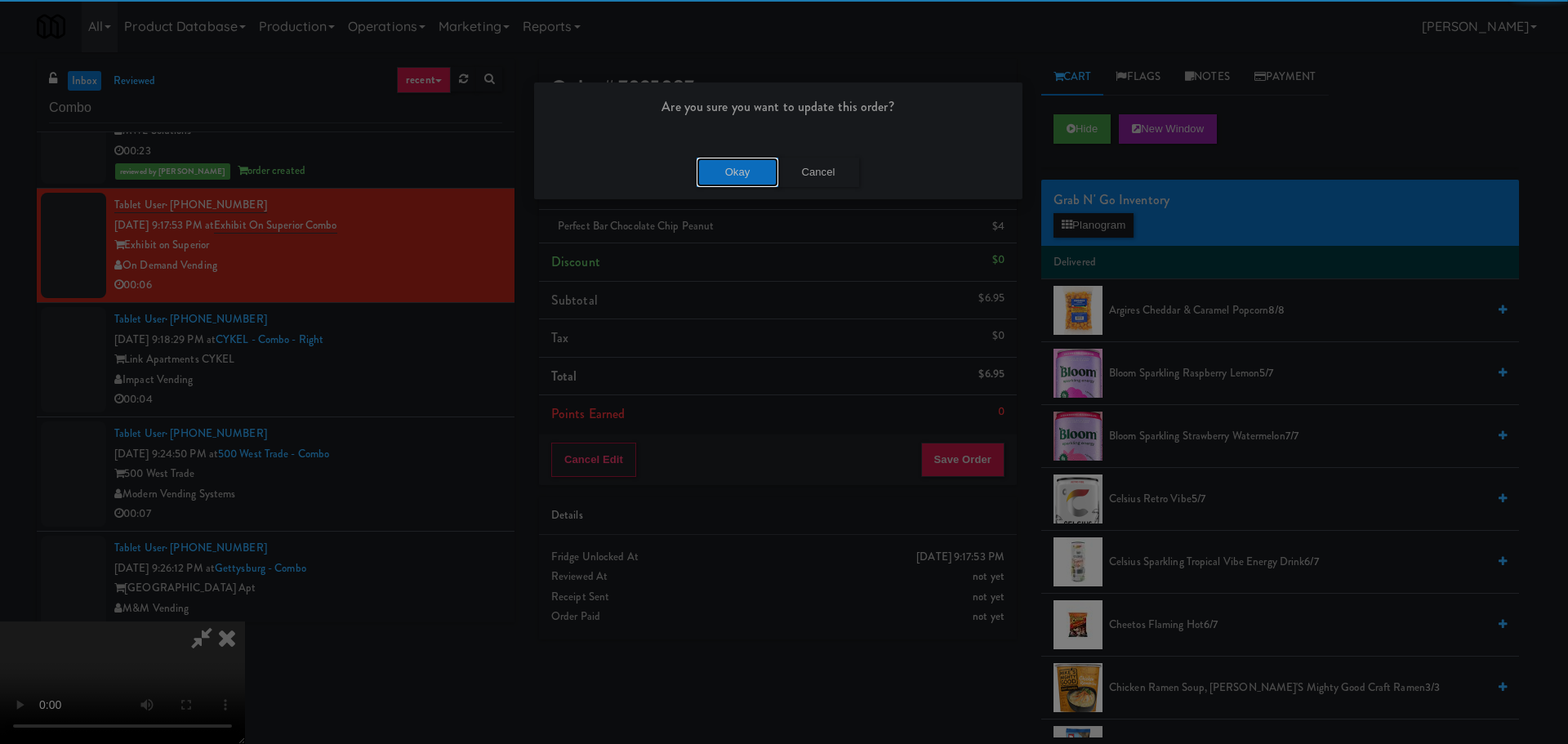
click at [699, 174] on button "Okay" at bounding box center [738, 173] width 81 height 30
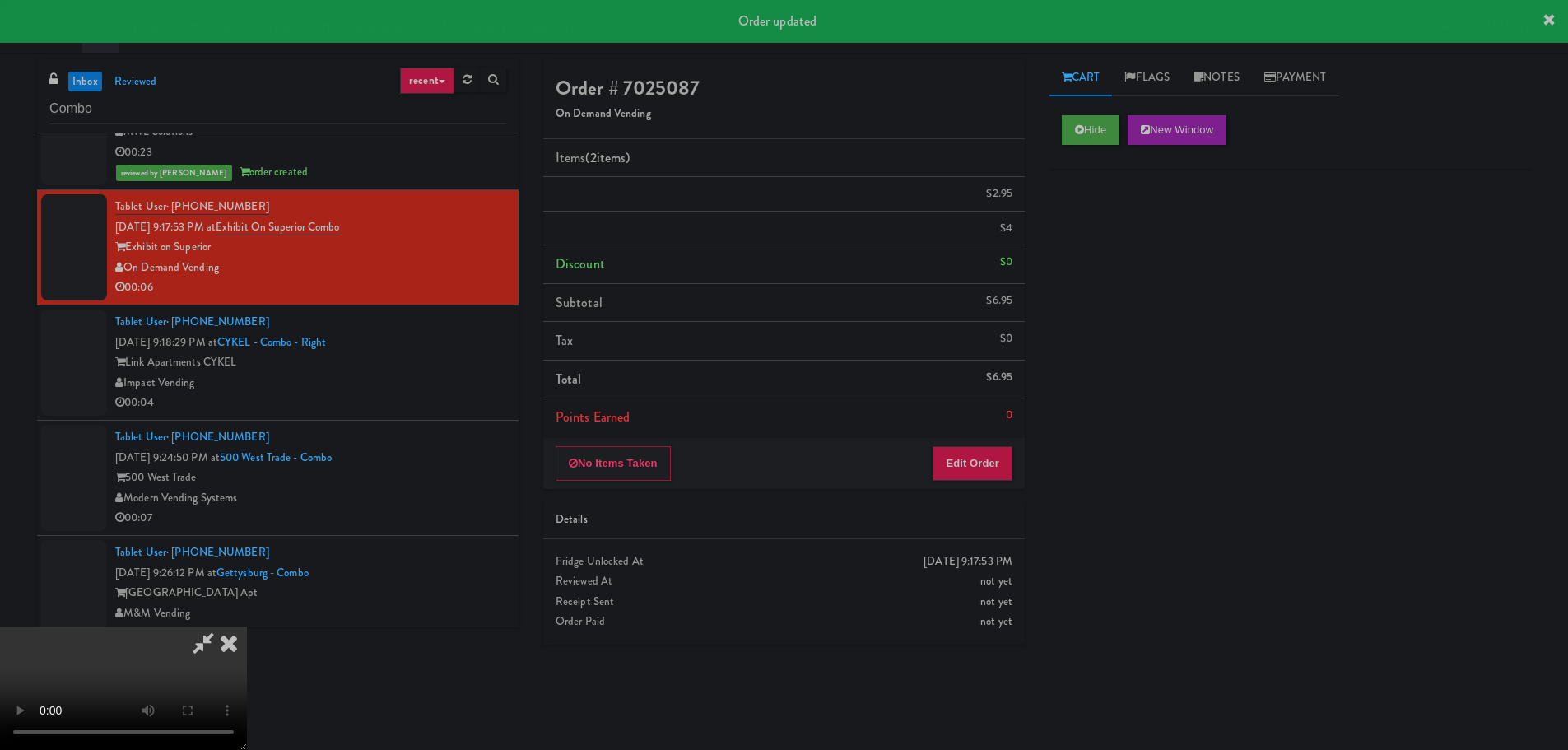
scroll to position [0, 0]
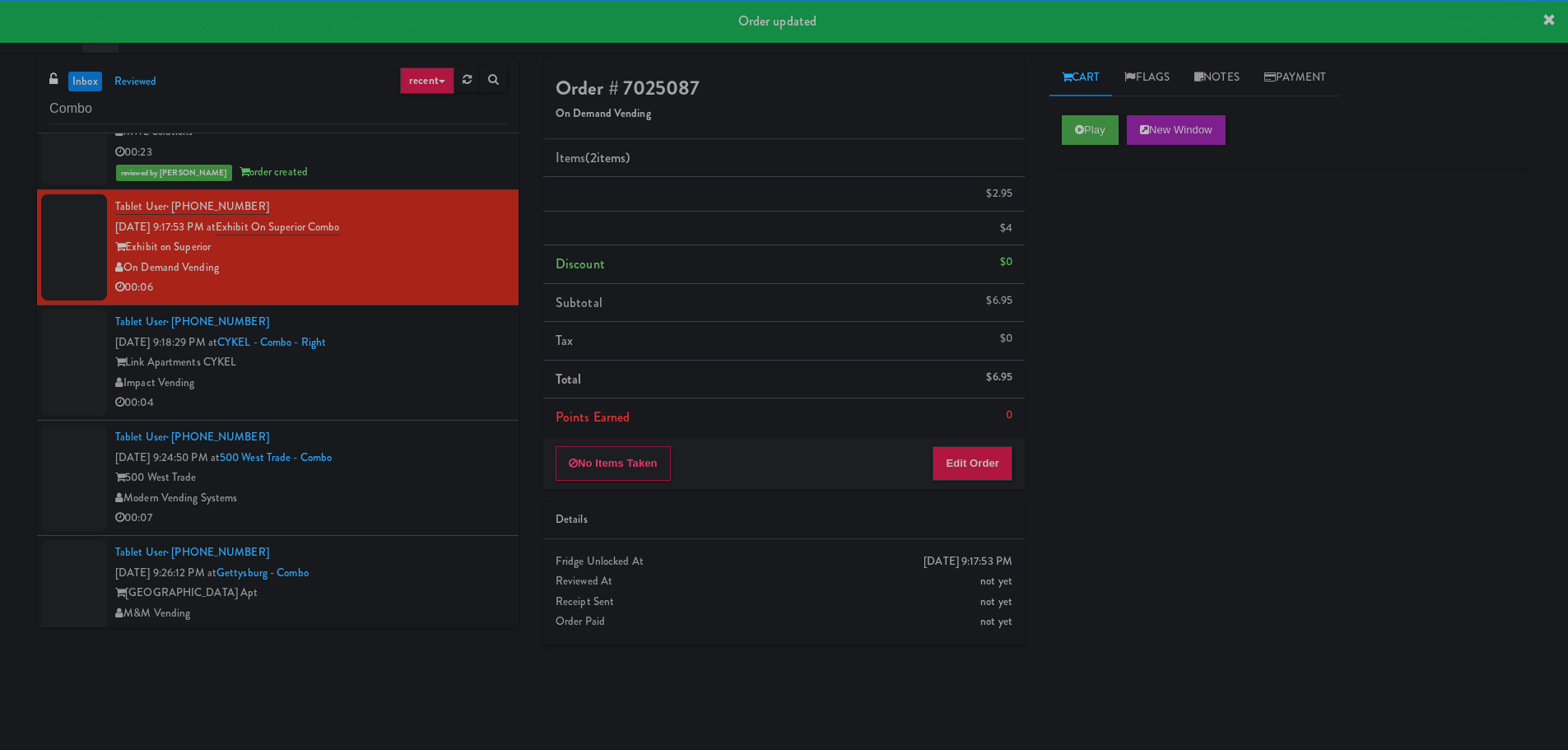
click at [448, 377] on div "Impact Vending" at bounding box center [311, 383] width 391 height 20
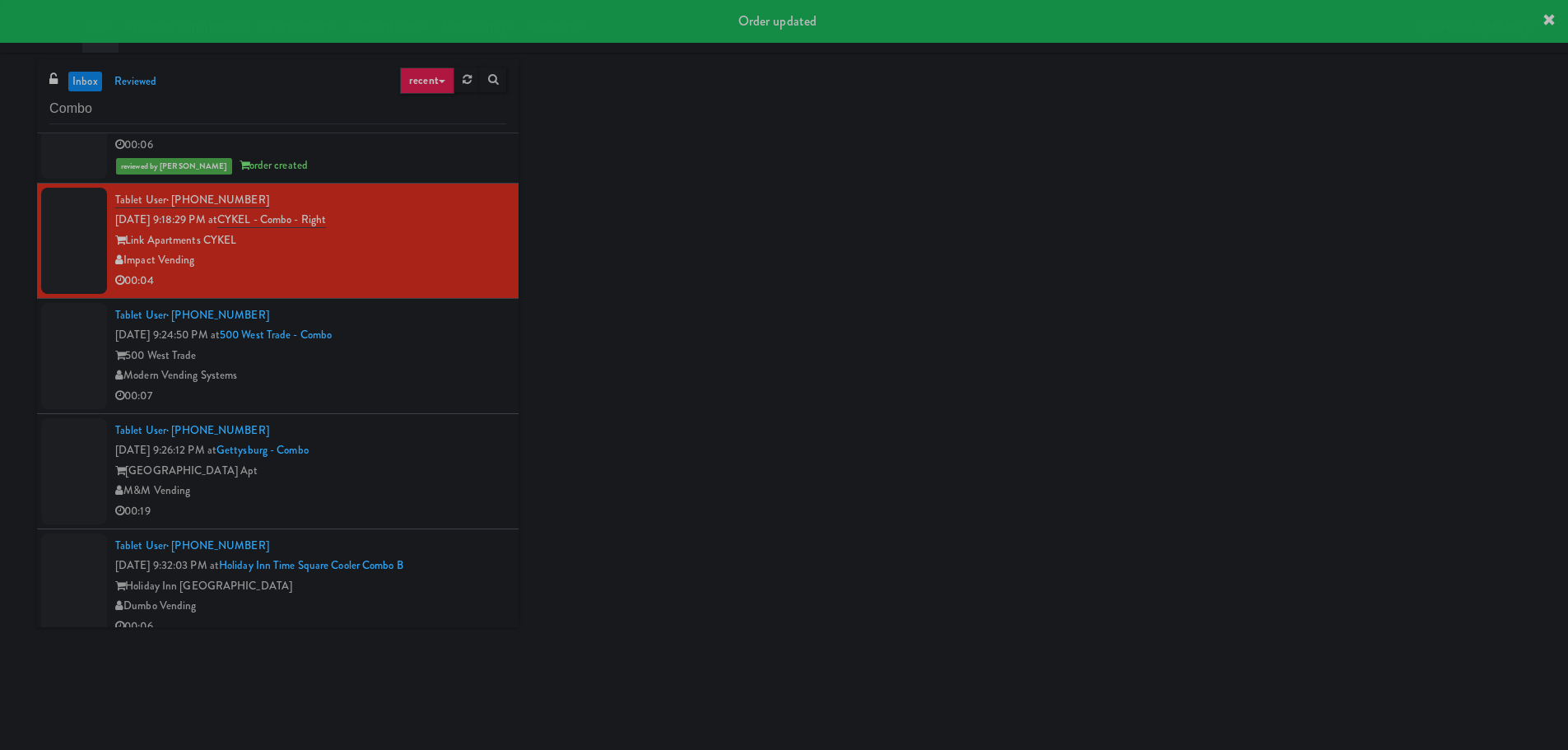
scroll to position [494, 0]
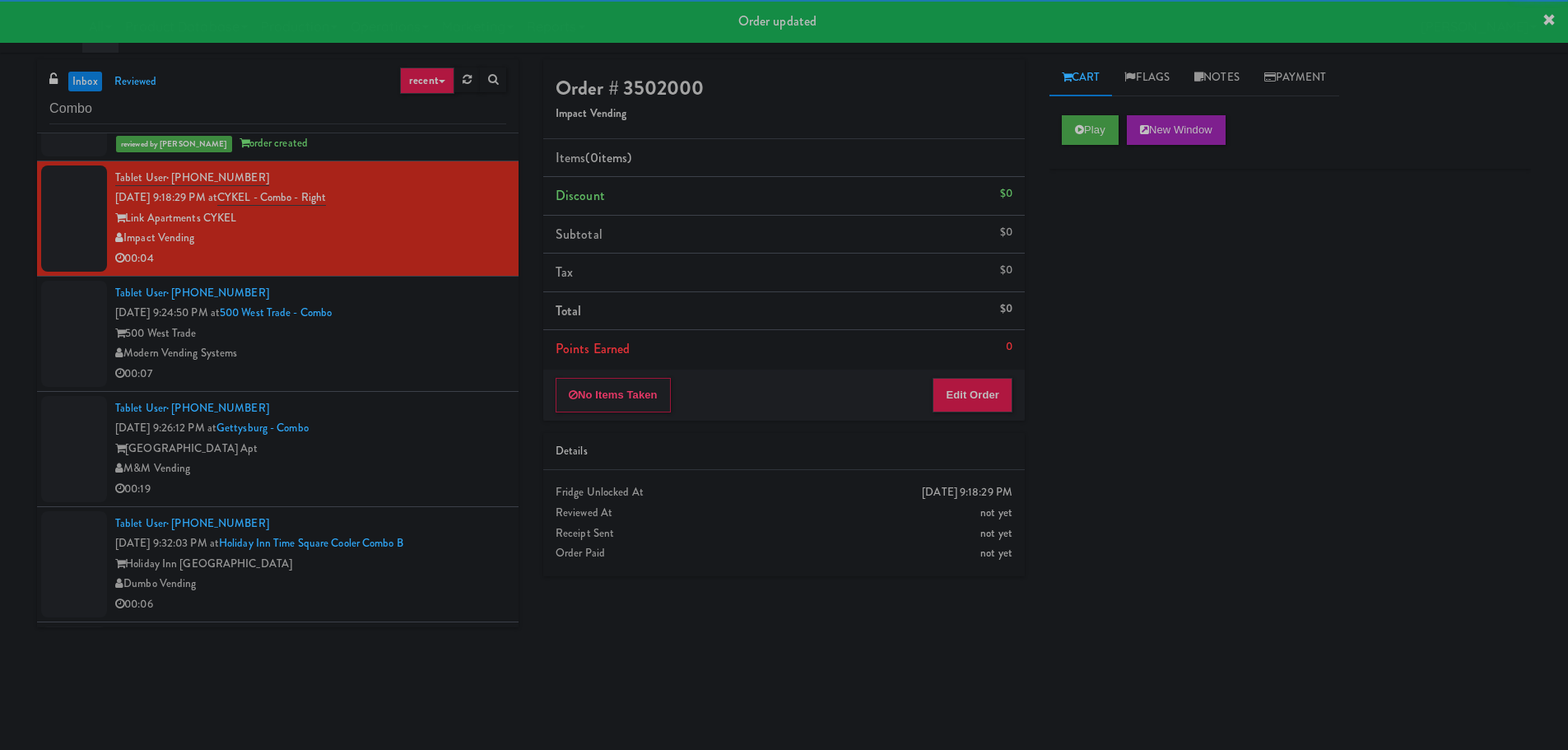
click at [1095, 112] on div "Play New Window" at bounding box center [1289, 135] width 482 height 66
click at [1095, 116] on button "Play" at bounding box center [1090, 130] width 57 height 30
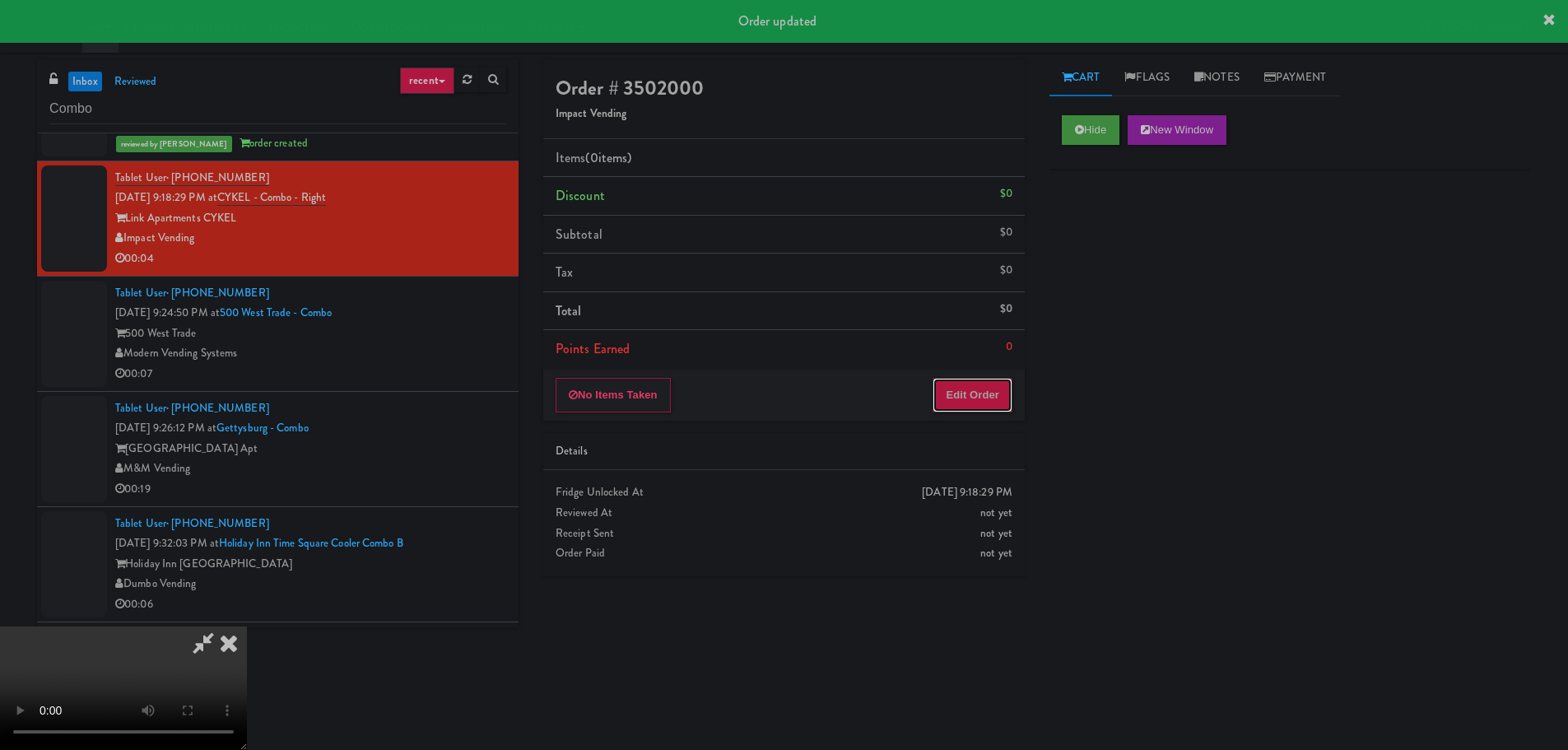
click at [950, 405] on button "Edit Order" at bounding box center [973, 394] width 80 height 34
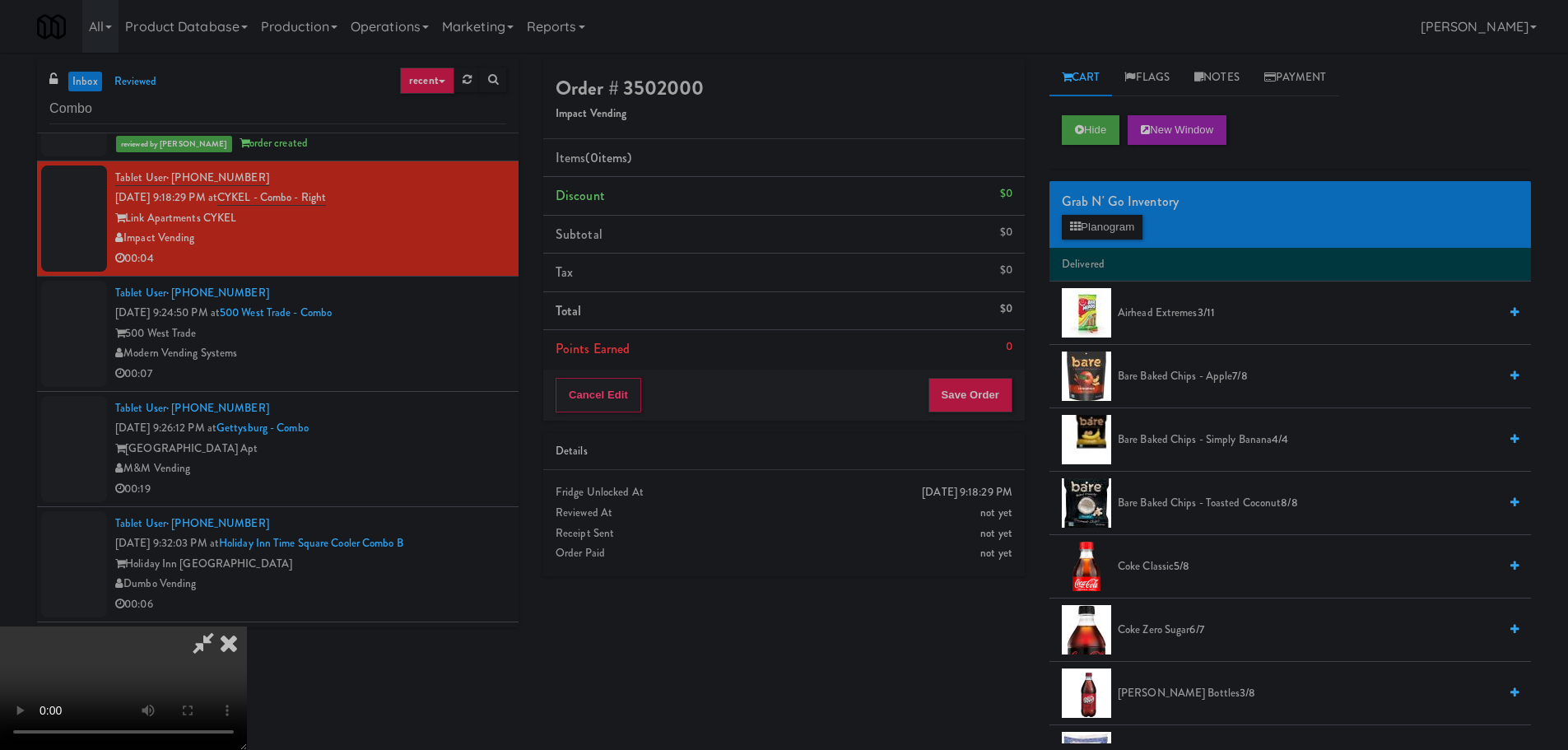
click at [247, 626] on video at bounding box center [123, 688] width 247 height 124
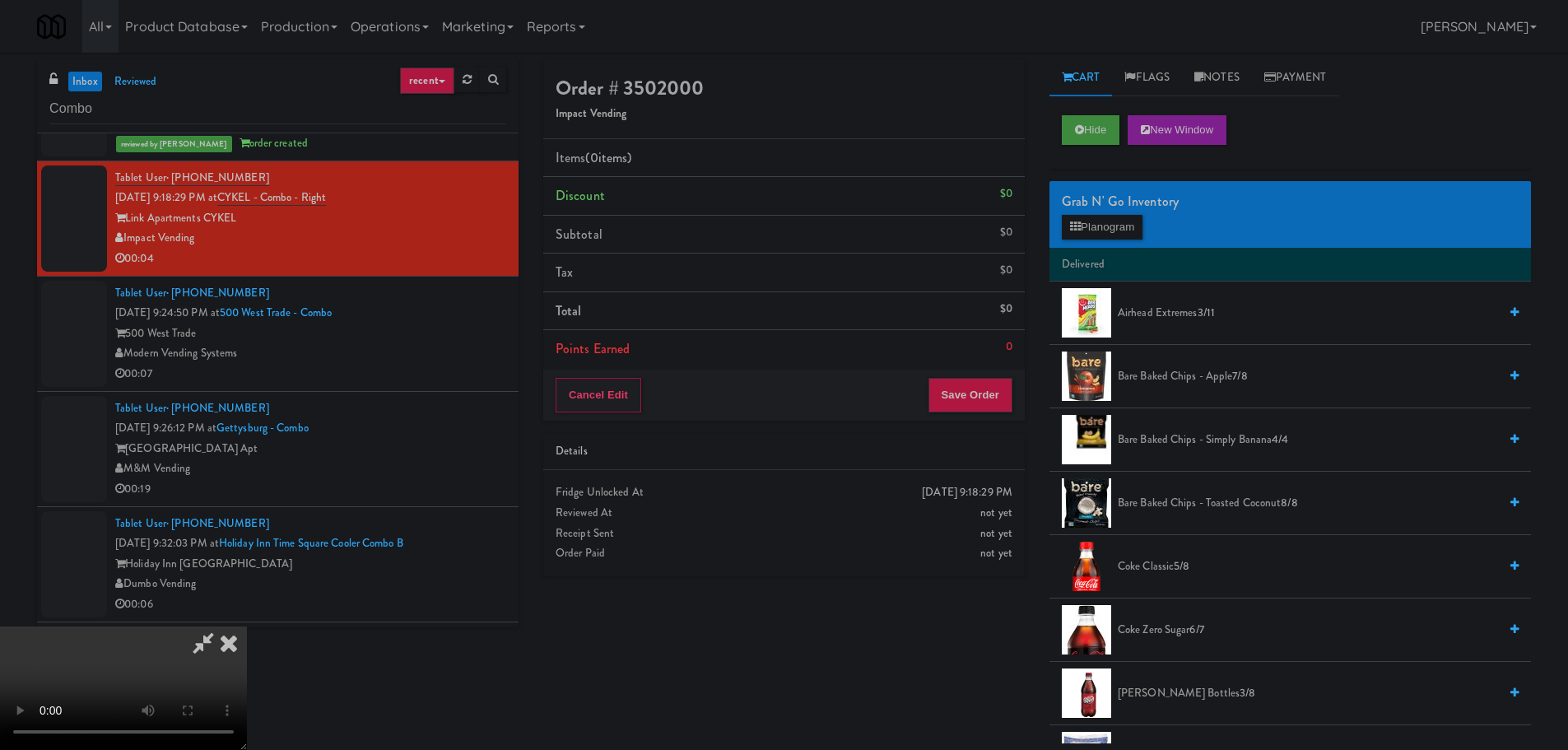
click at [247, 626] on video at bounding box center [123, 688] width 247 height 124
click at [1084, 234] on button "Planogram" at bounding box center [1102, 227] width 81 height 25
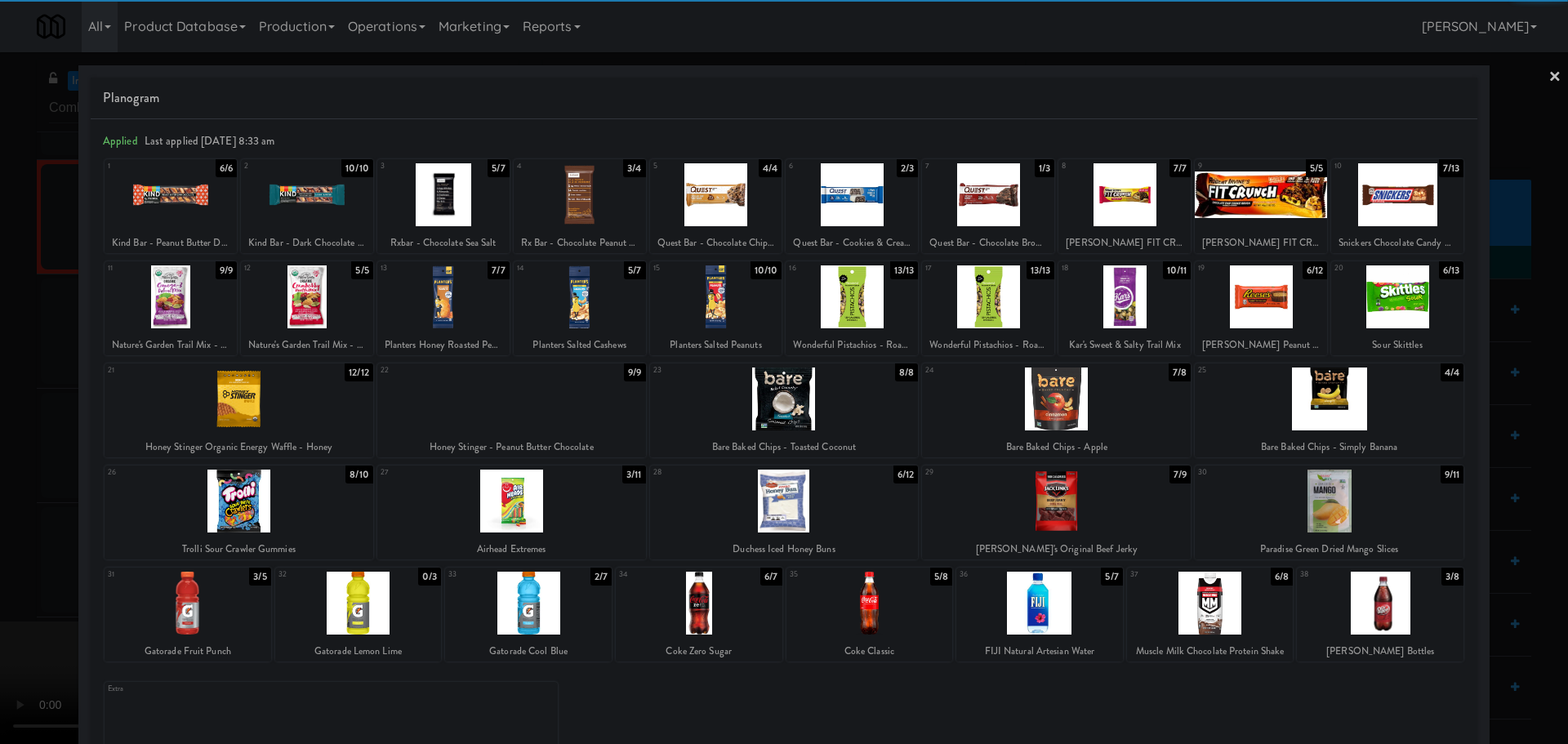
click at [766, 493] on div at bounding box center [784, 501] width 269 height 63
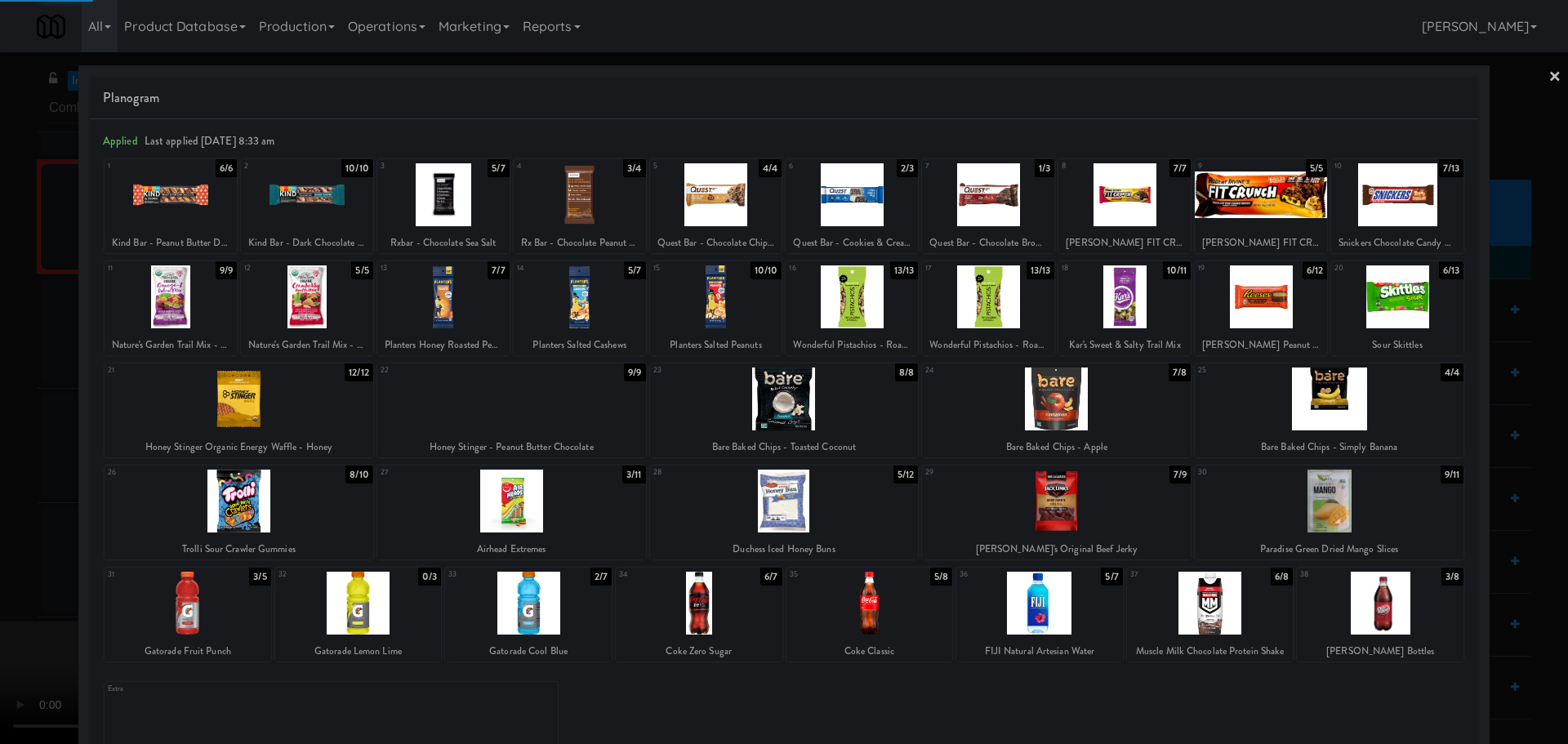
drag, startPoint x: 6, startPoint y: 494, endPoint x: 456, endPoint y: 409, distance: 458.0
click at [13, 494] on div at bounding box center [784, 372] width 1568 height 744
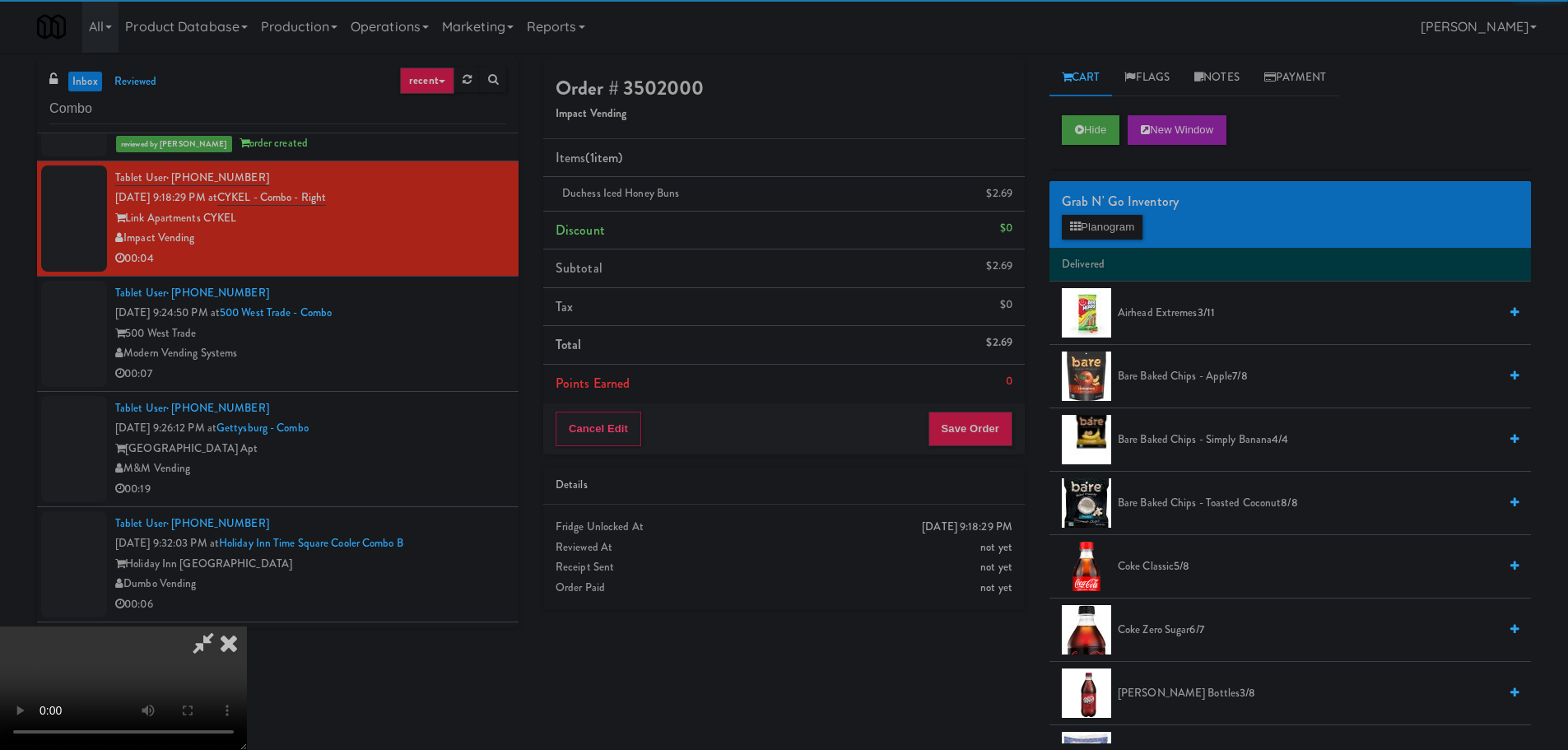
click at [247, 626] on video at bounding box center [123, 688] width 247 height 124
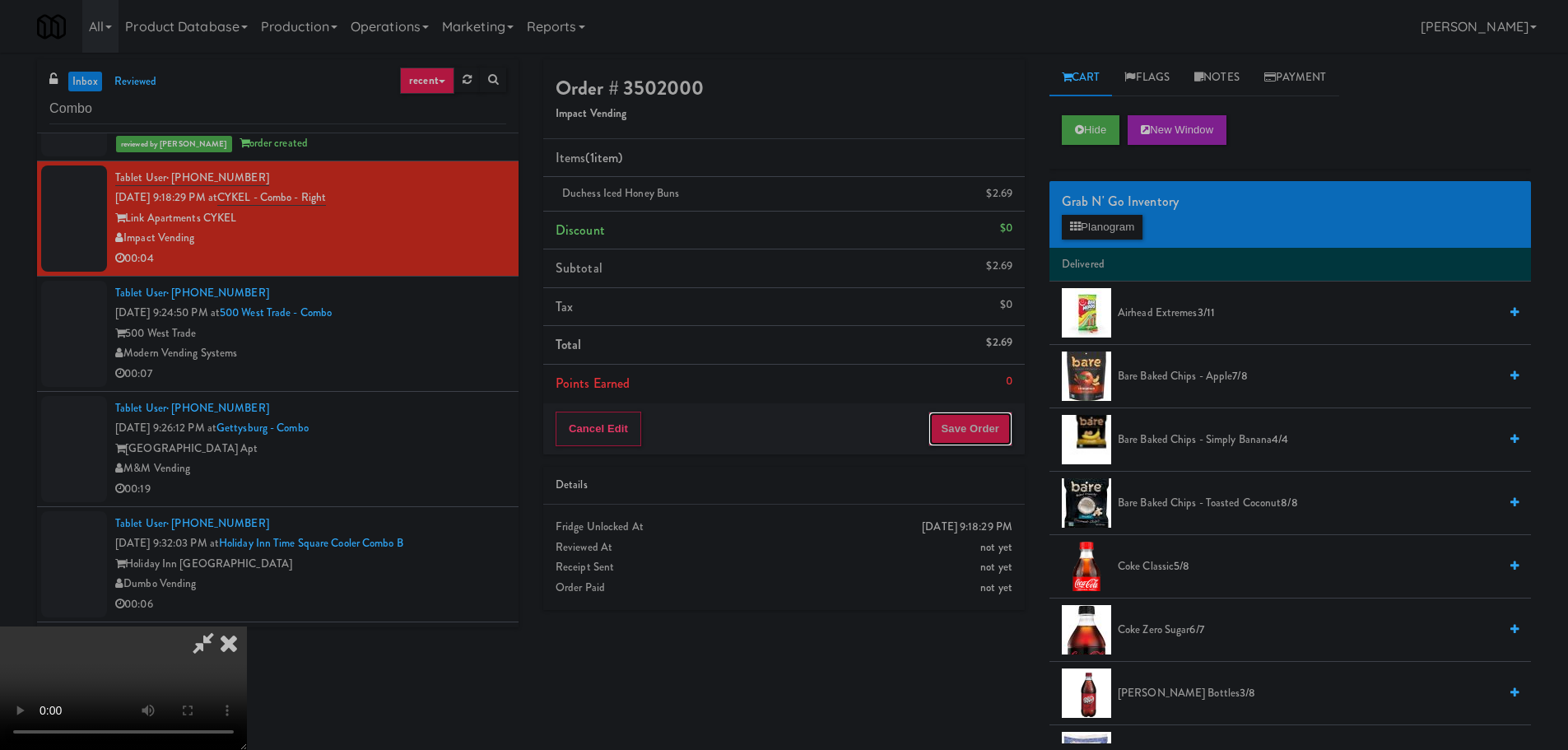
click at [971, 428] on button "Save Order" at bounding box center [970, 429] width 84 height 34
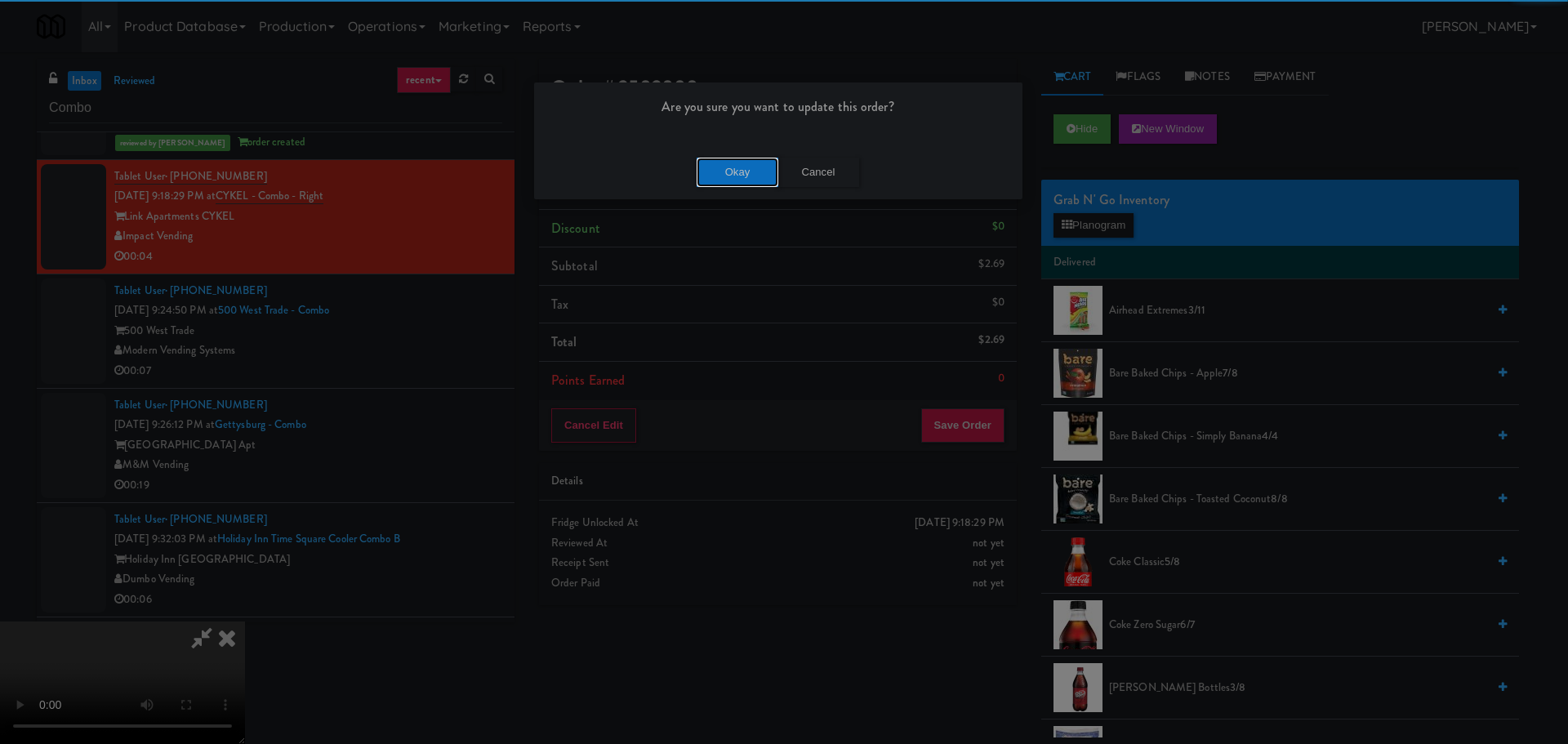
click at [719, 173] on button "Okay" at bounding box center [738, 173] width 81 height 30
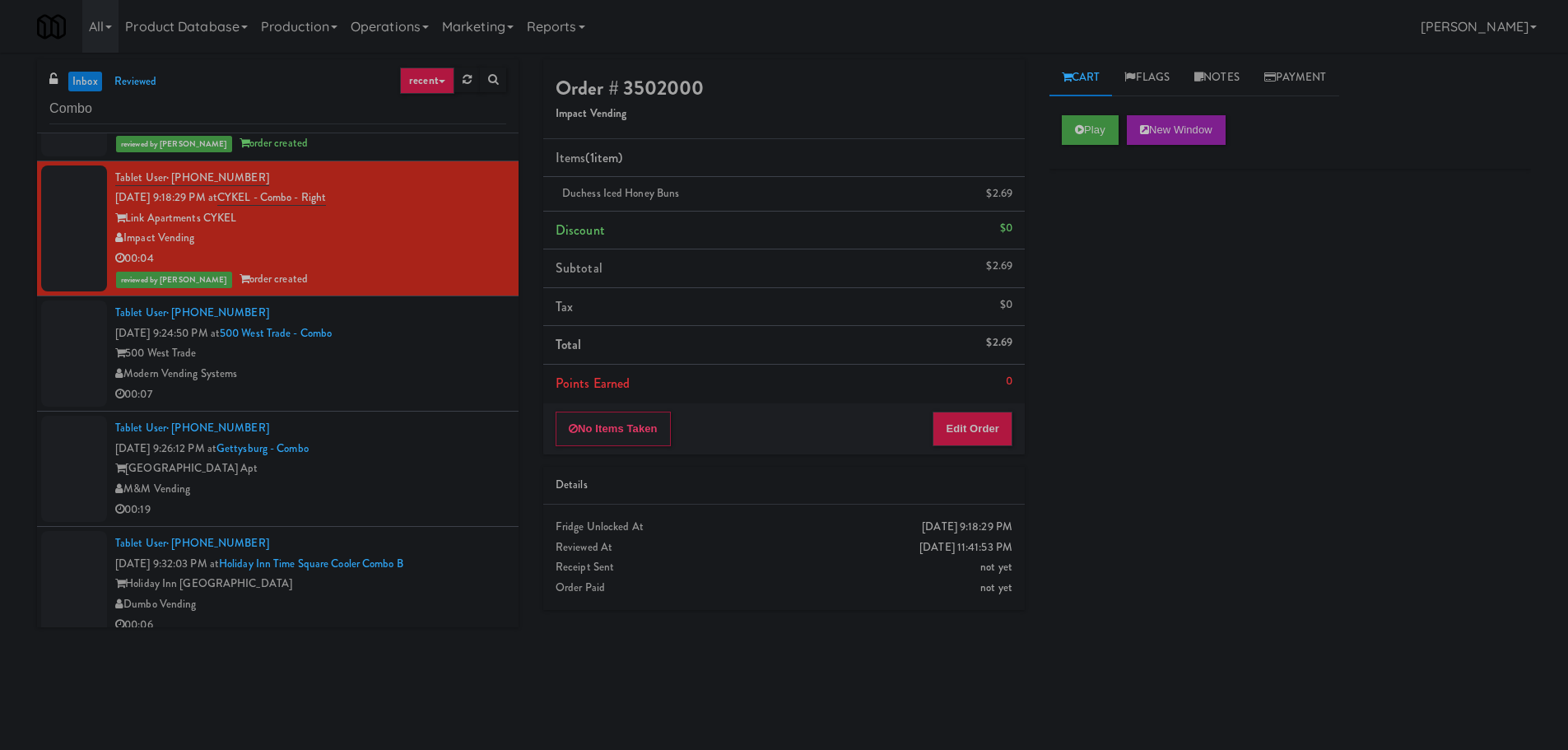
click at [443, 357] on div "500 West Trade" at bounding box center [311, 353] width 391 height 20
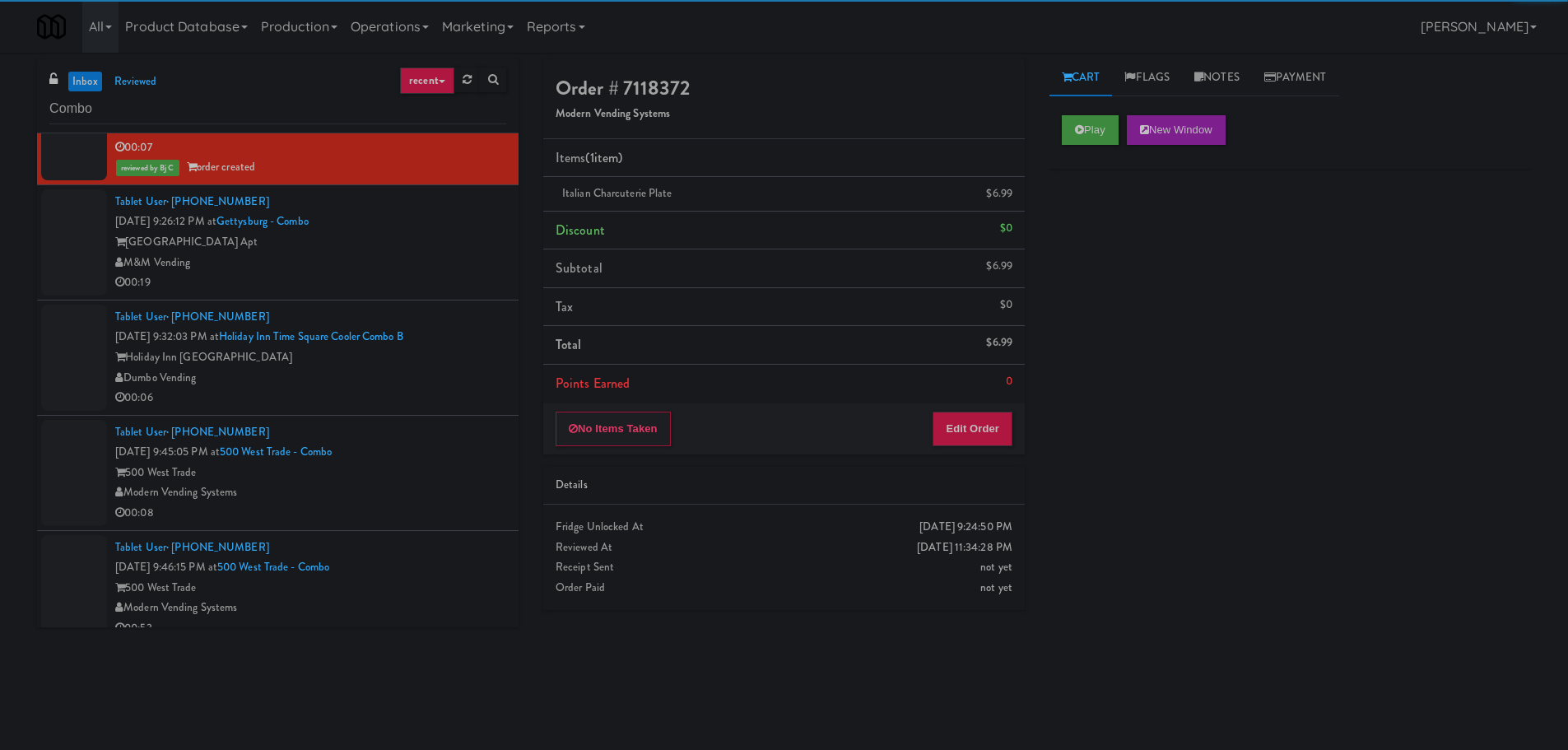
click at [439, 280] on div "00:19" at bounding box center [311, 282] width 391 height 20
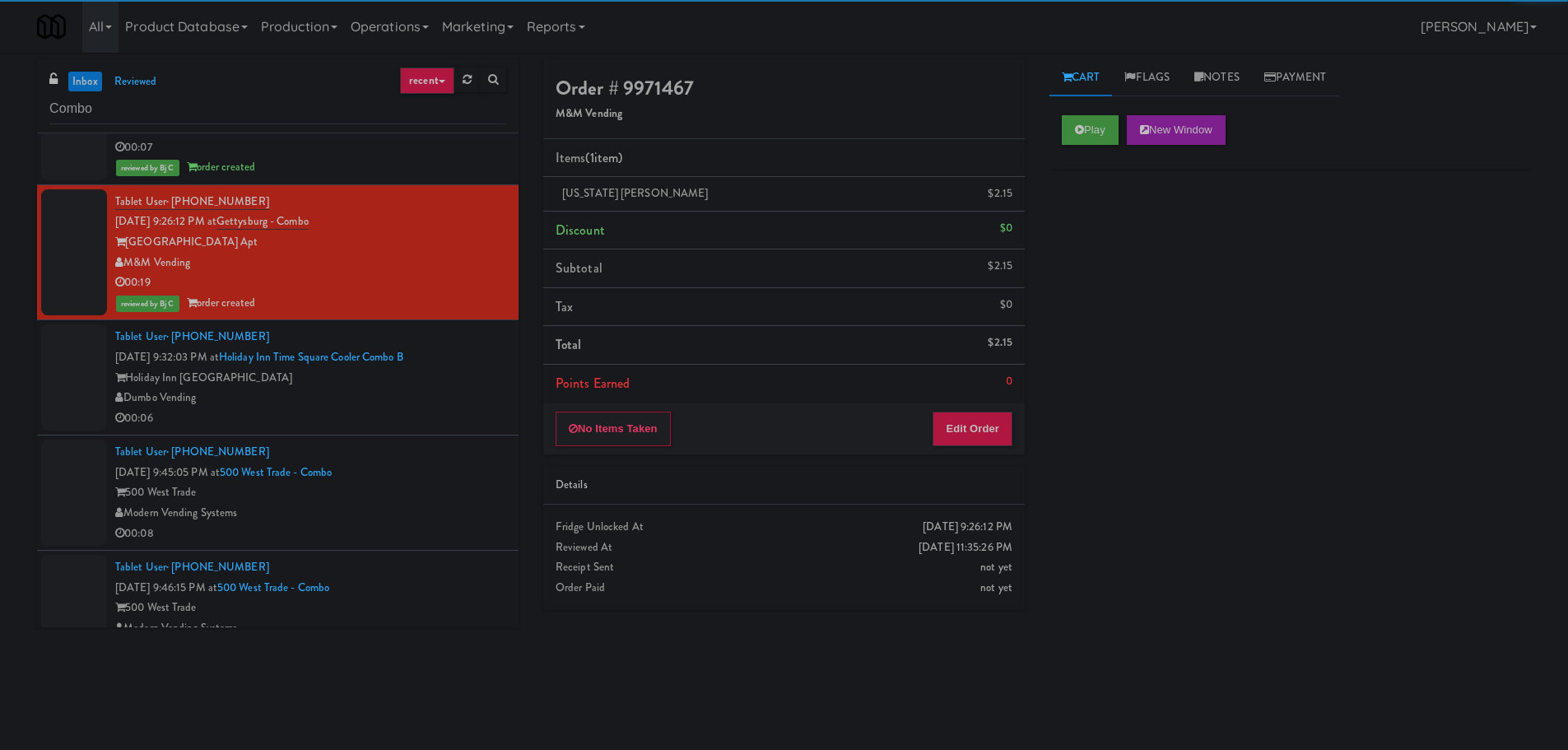
click at [429, 383] on div "Holiday Inn [GEOGRAPHIC_DATA]" at bounding box center [311, 378] width 391 height 20
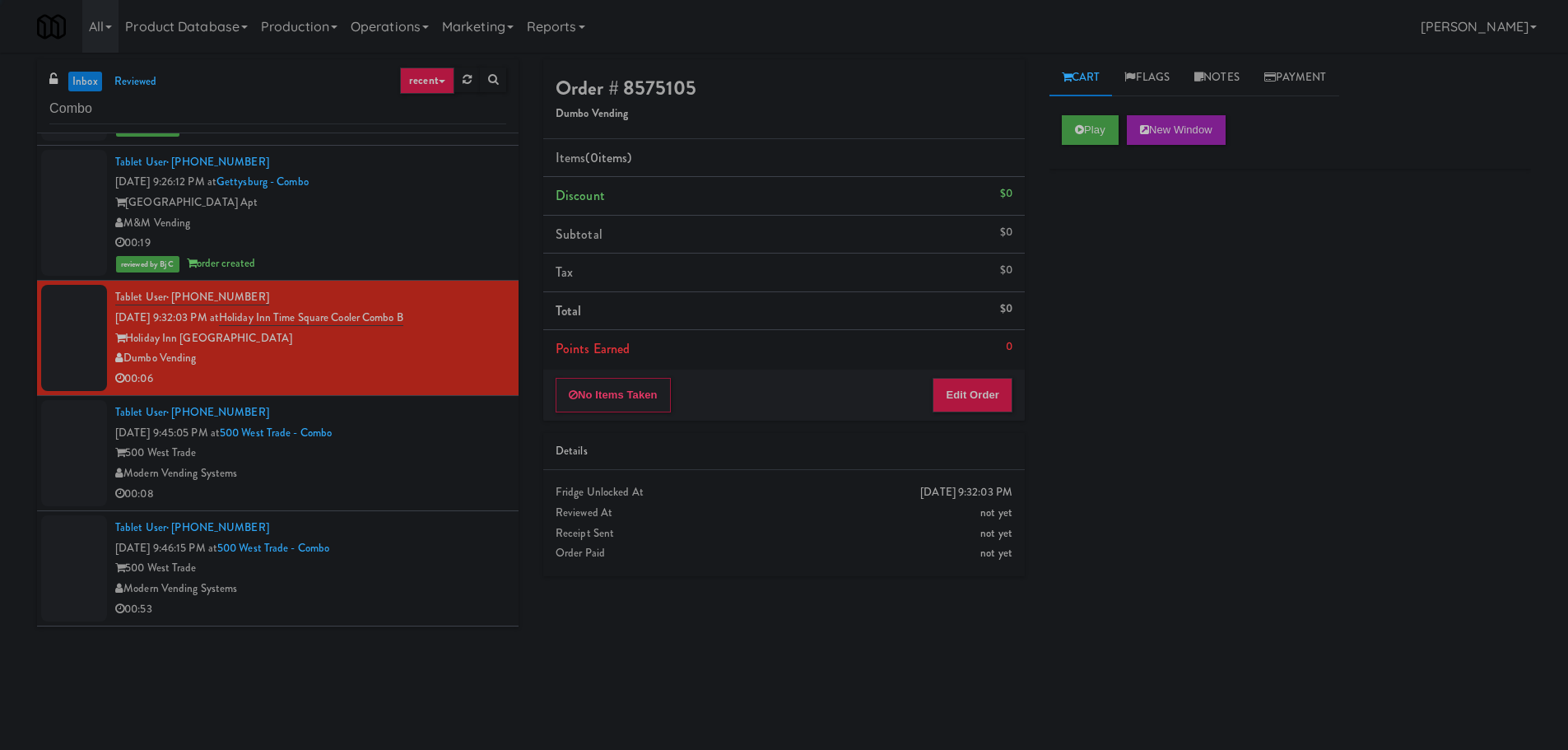
scroll to position [906, 0]
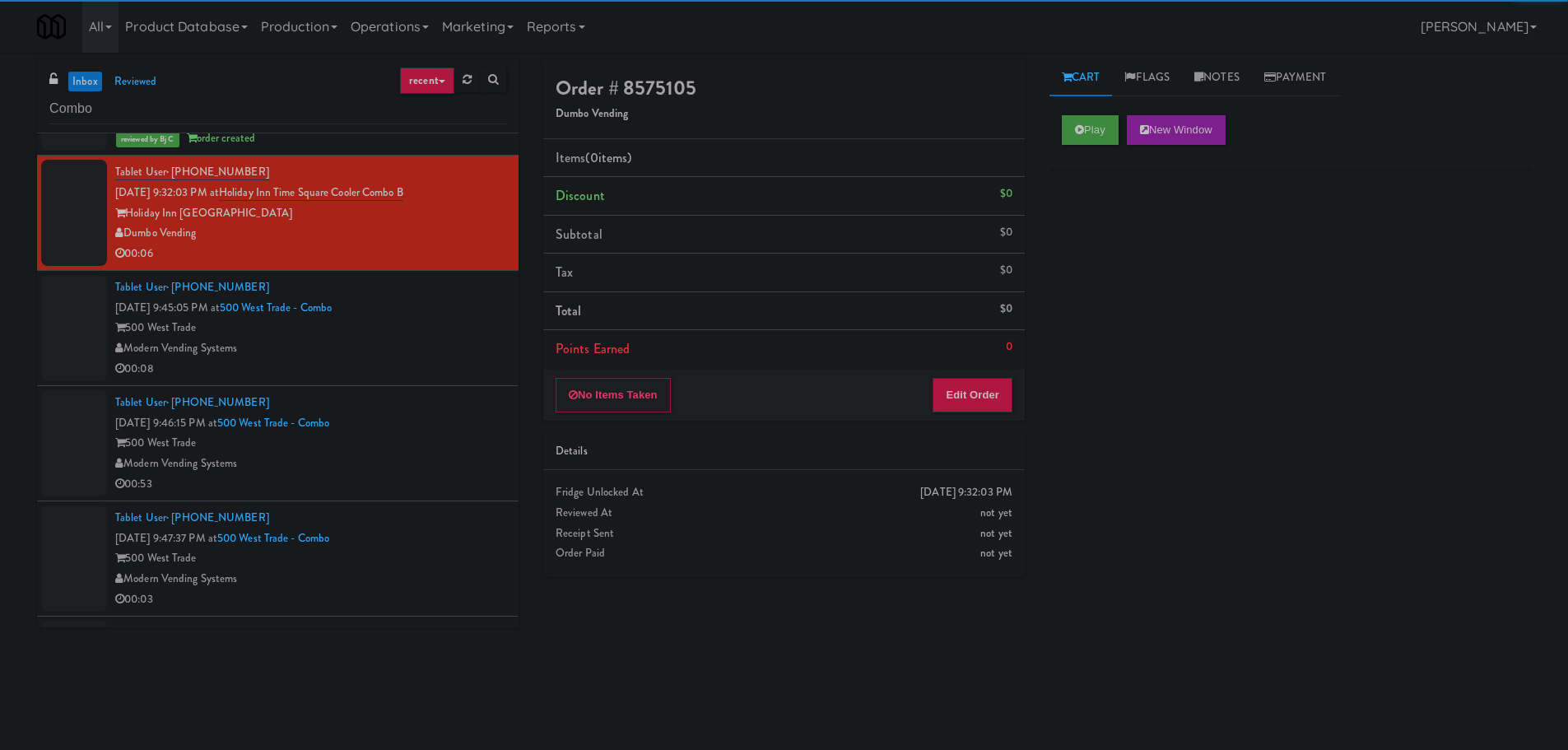
click at [1087, 114] on div "Play New Window" at bounding box center [1289, 135] width 482 height 66
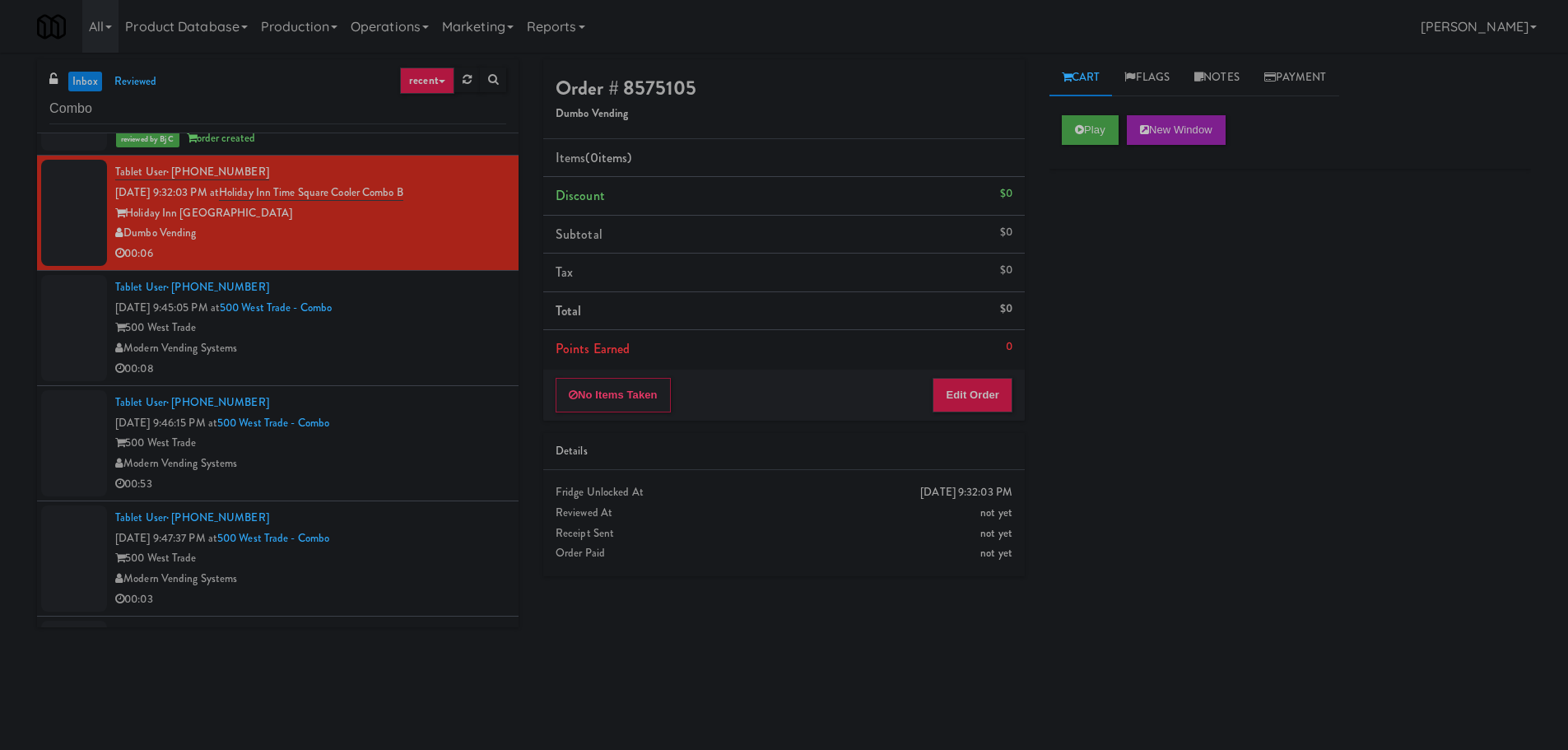
click at [1090, 99] on div "Cart Flags Notes Payment Play New Window Primary Flag Clear Flag if unable to d…" at bounding box center [1289, 389] width 506 height 661
click at [1093, 127] on button "Play" at bounding box center [1090, 130] width 57 height 30
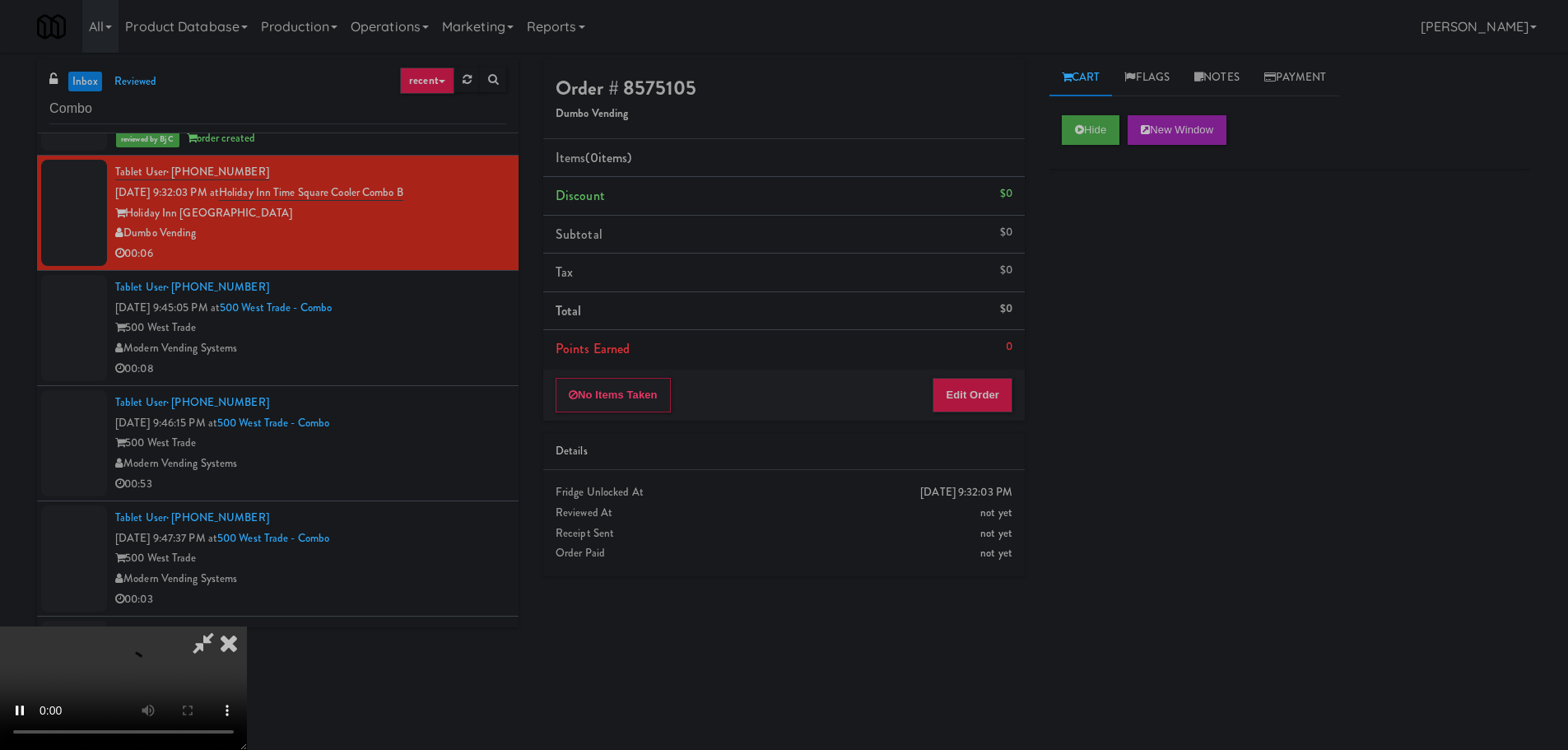
click at [942, 433] on div "Details" at bounding box center [784, 452] width 482 height 38
click at [967, 391] on button "Edit Order" at bounding box center [973, 394] width 80 height 34
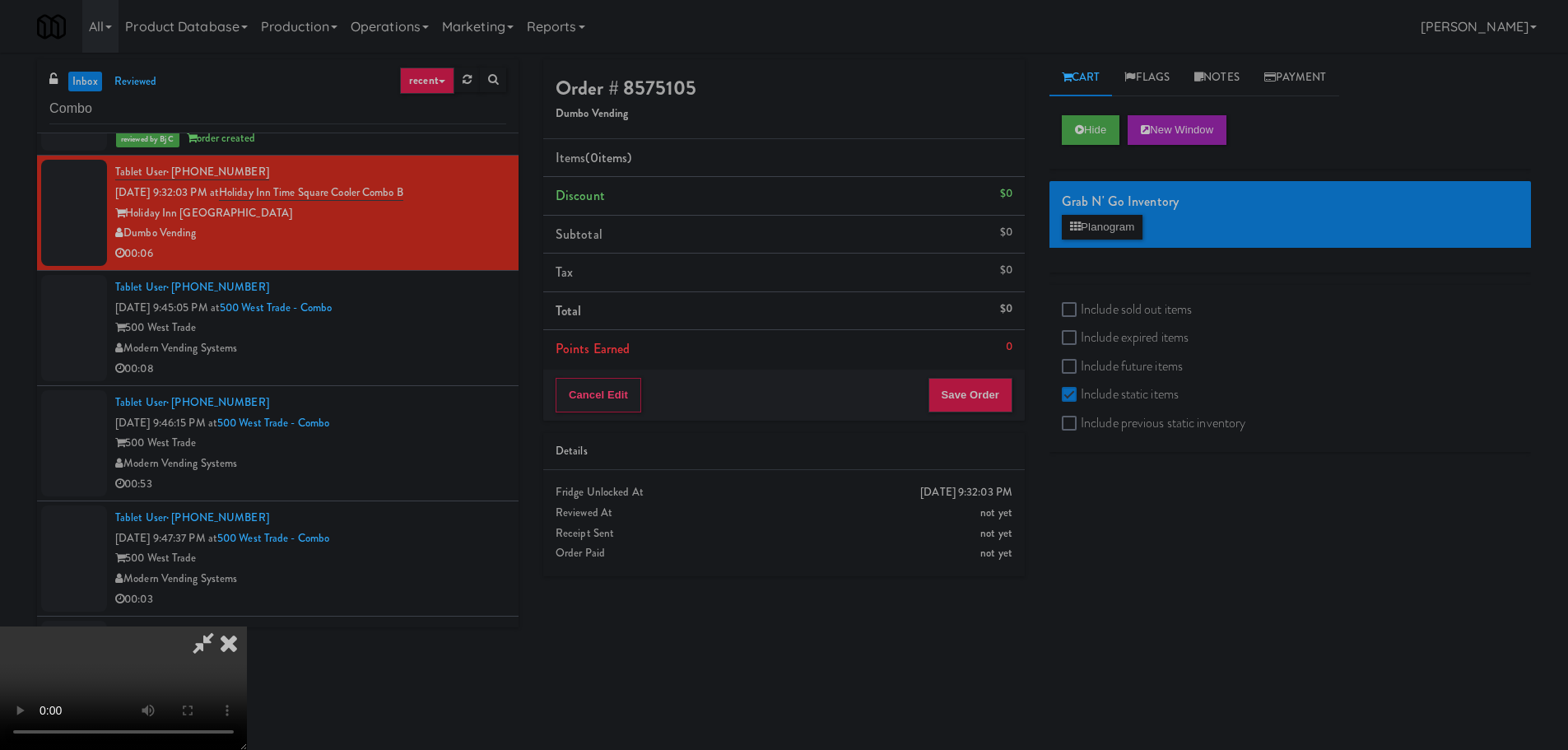
scroll to position [82, 0]
click at [1098, 434] on label "Include previous static inventory" at bounding box center [1153, 423] width 184 height 25
click at [1081, 430] on input "Include previous static inventory" at bounding box center [1071, 424] width 19 height 13
checkbox input "true"
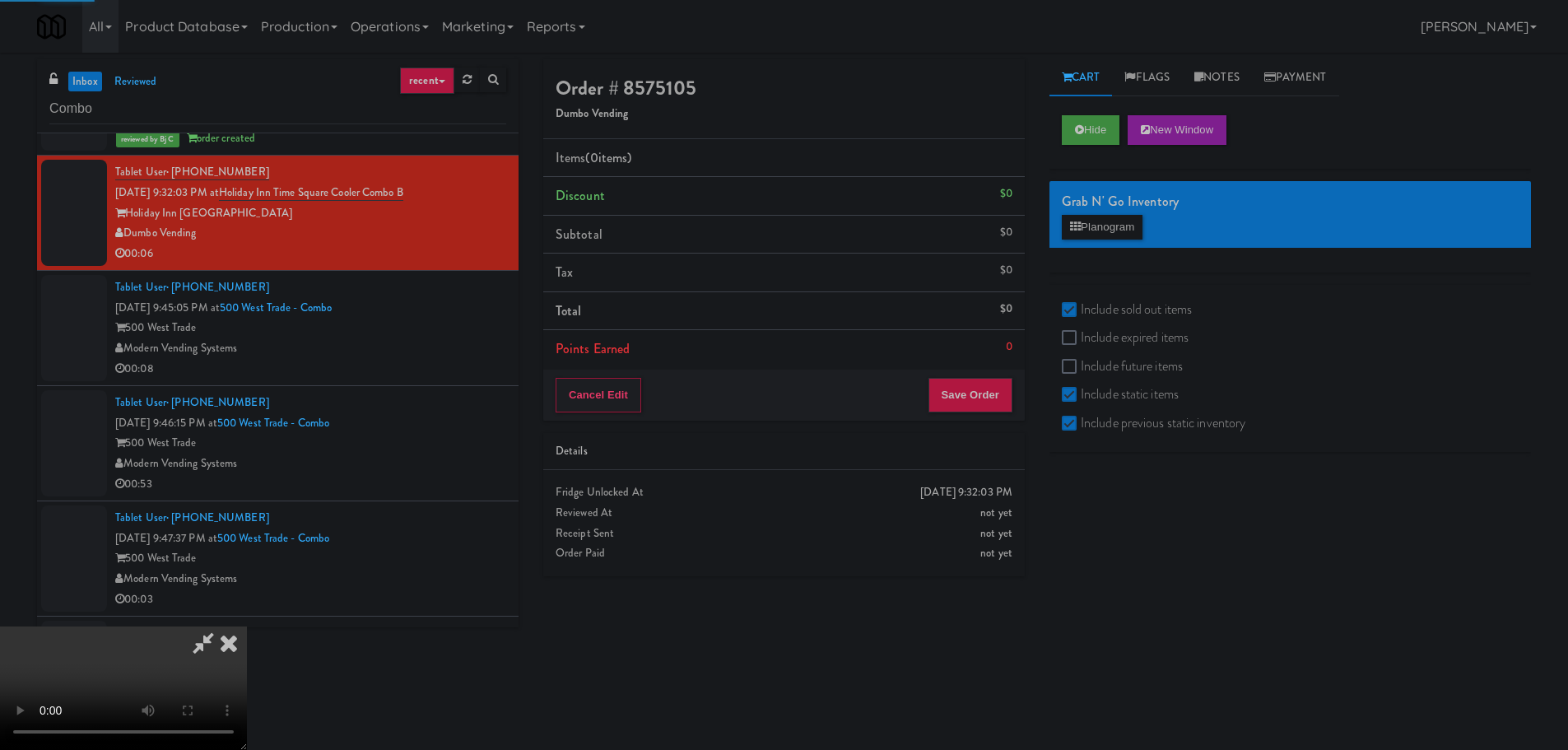
click at [247, 626] on video at bounding box center [123, 688] width 247 height 124
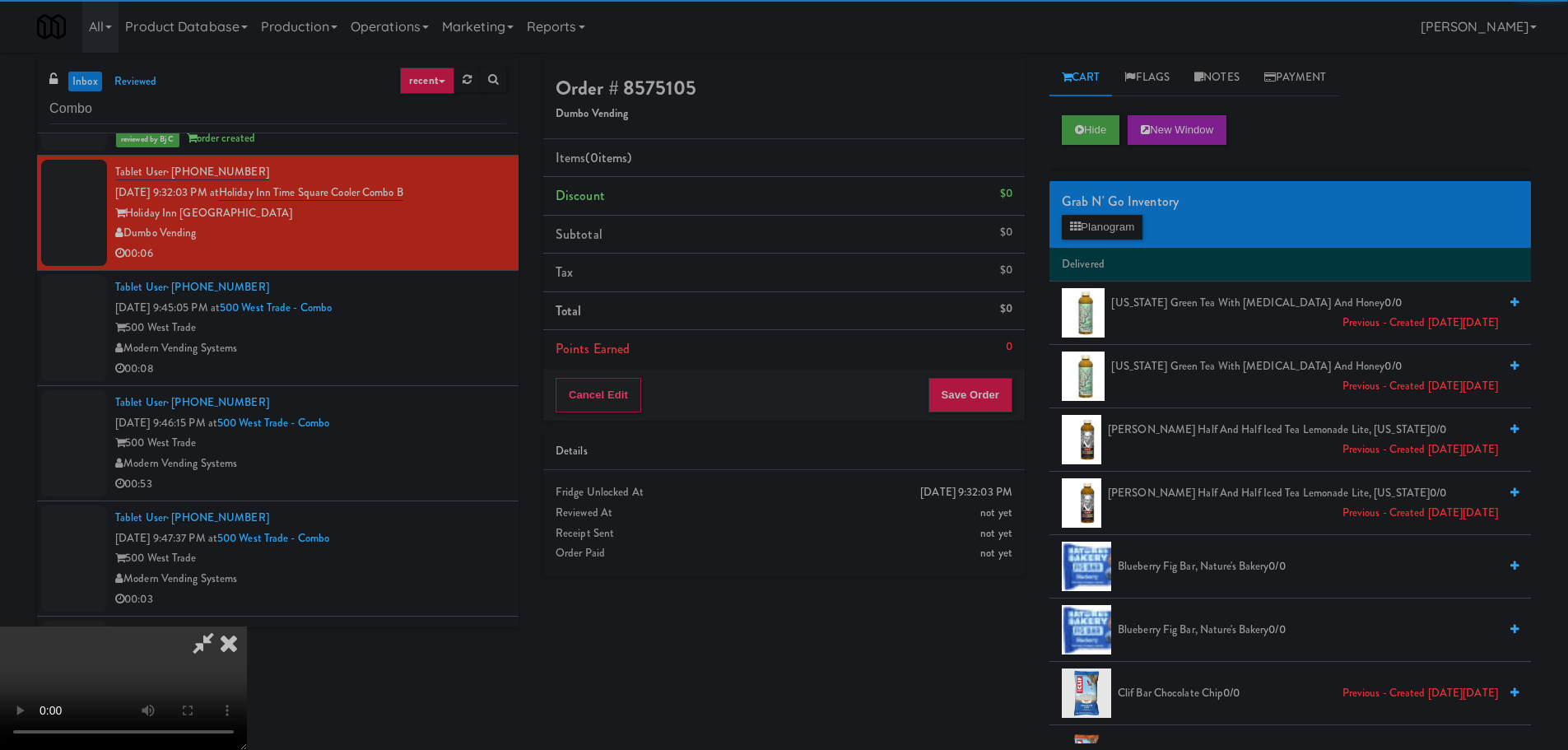
scroll to position [283, 0]
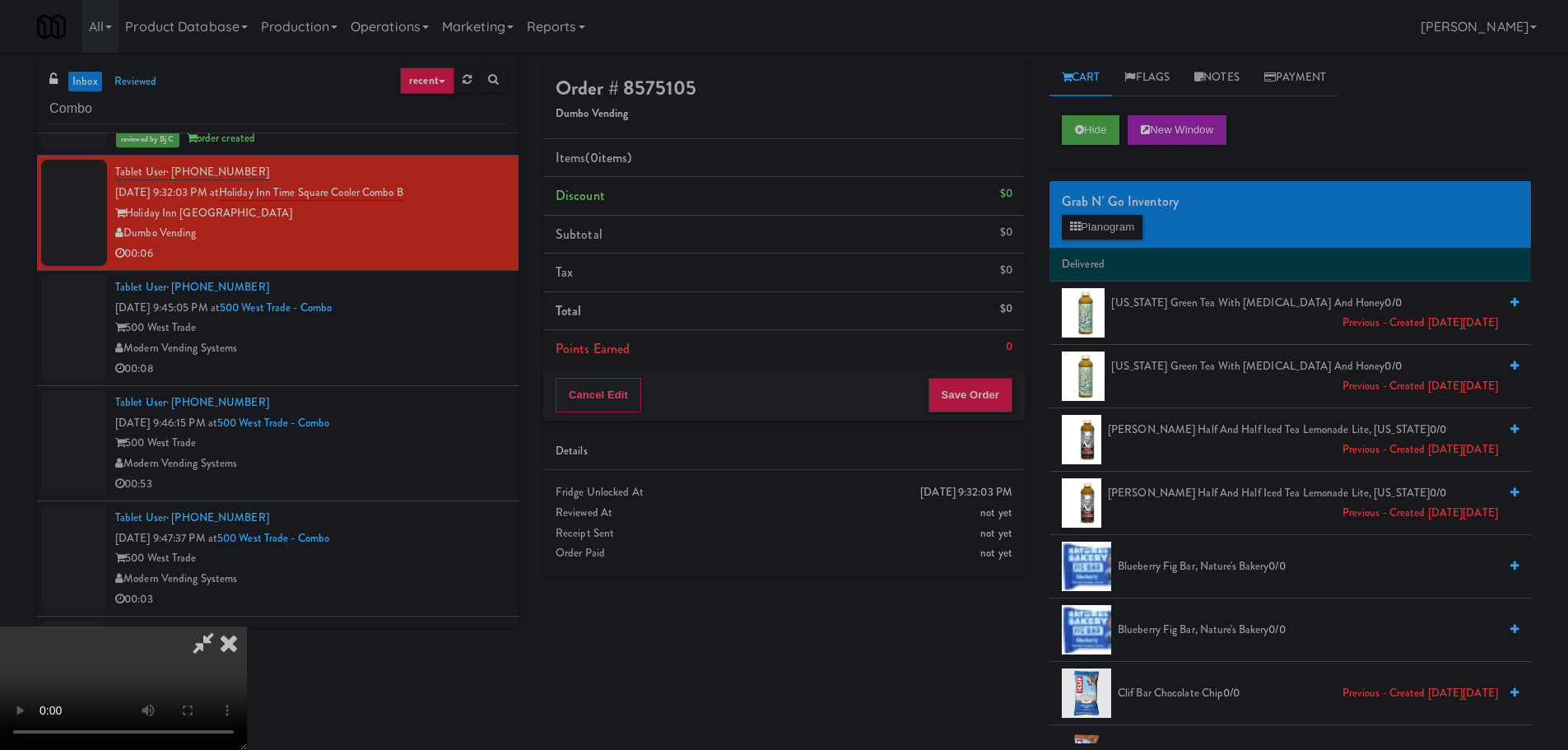
drag, startPoint x: 896, startPoint y: 686, endPoint x: 898, endPoint y: 694, distance: 8.2
click at [247, 687] on video at bounding box center [123, 688] width 247 height 124
drag, startPoint x: 691, startPoint y: 458, endPoint x: 806, endPoint y: 463, distance: 115.1
click at [247, 626] on video at bounding box center [123, 688] width 247 height 124
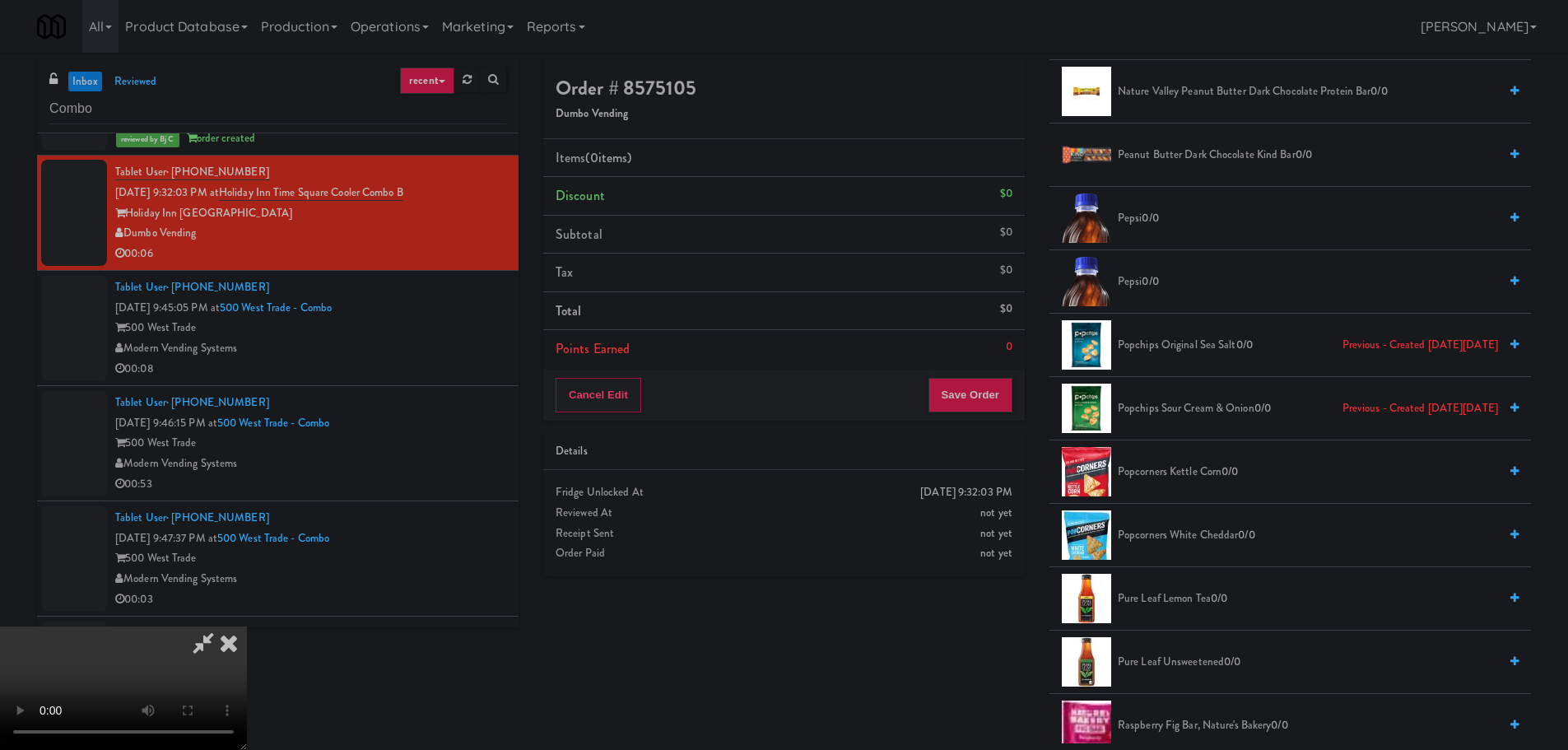
scroll to position [1893, 0]
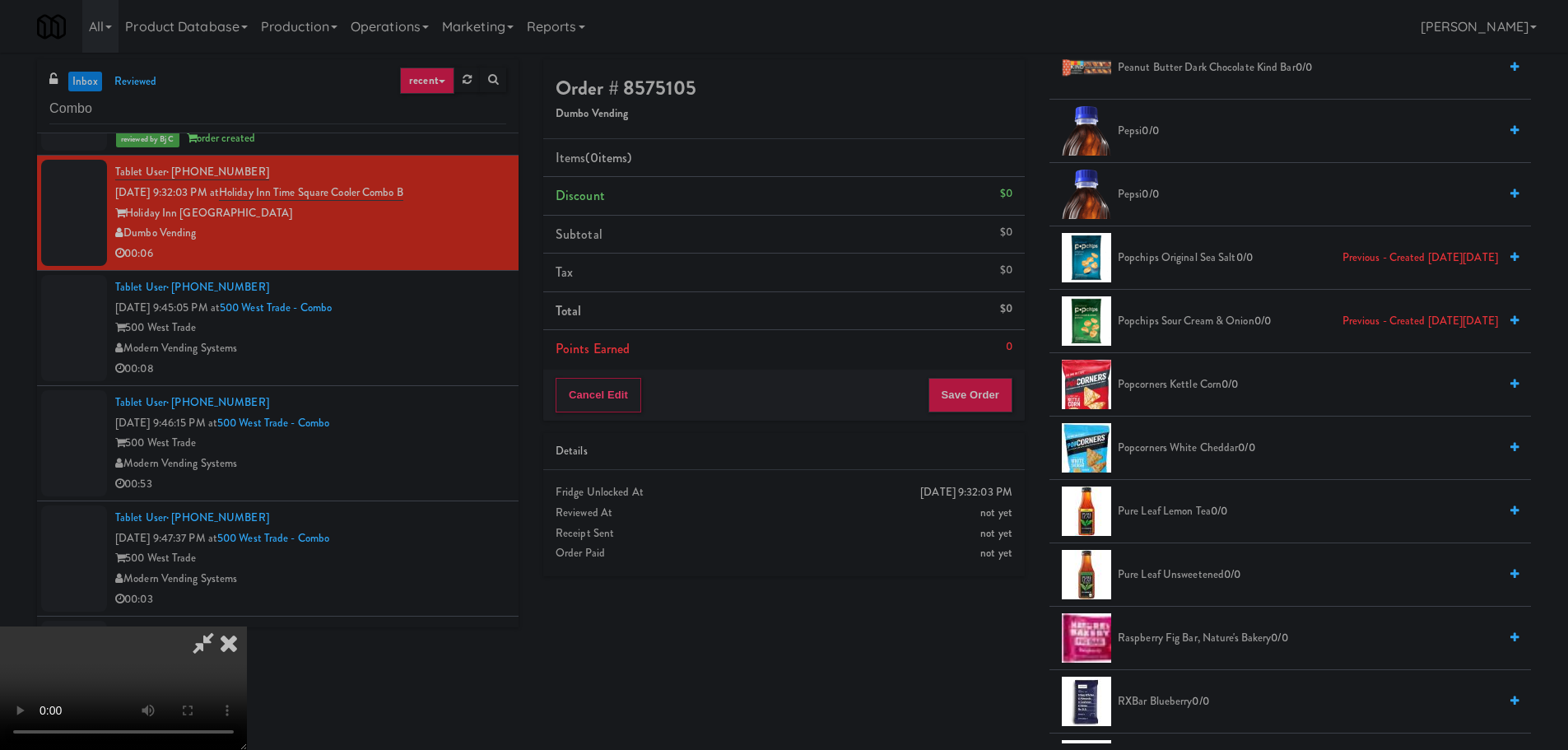
click at [1211, 388] on span "Popcorners Kettle Corn 0/0" at bounding box center [1308, 385] width 380 height 20
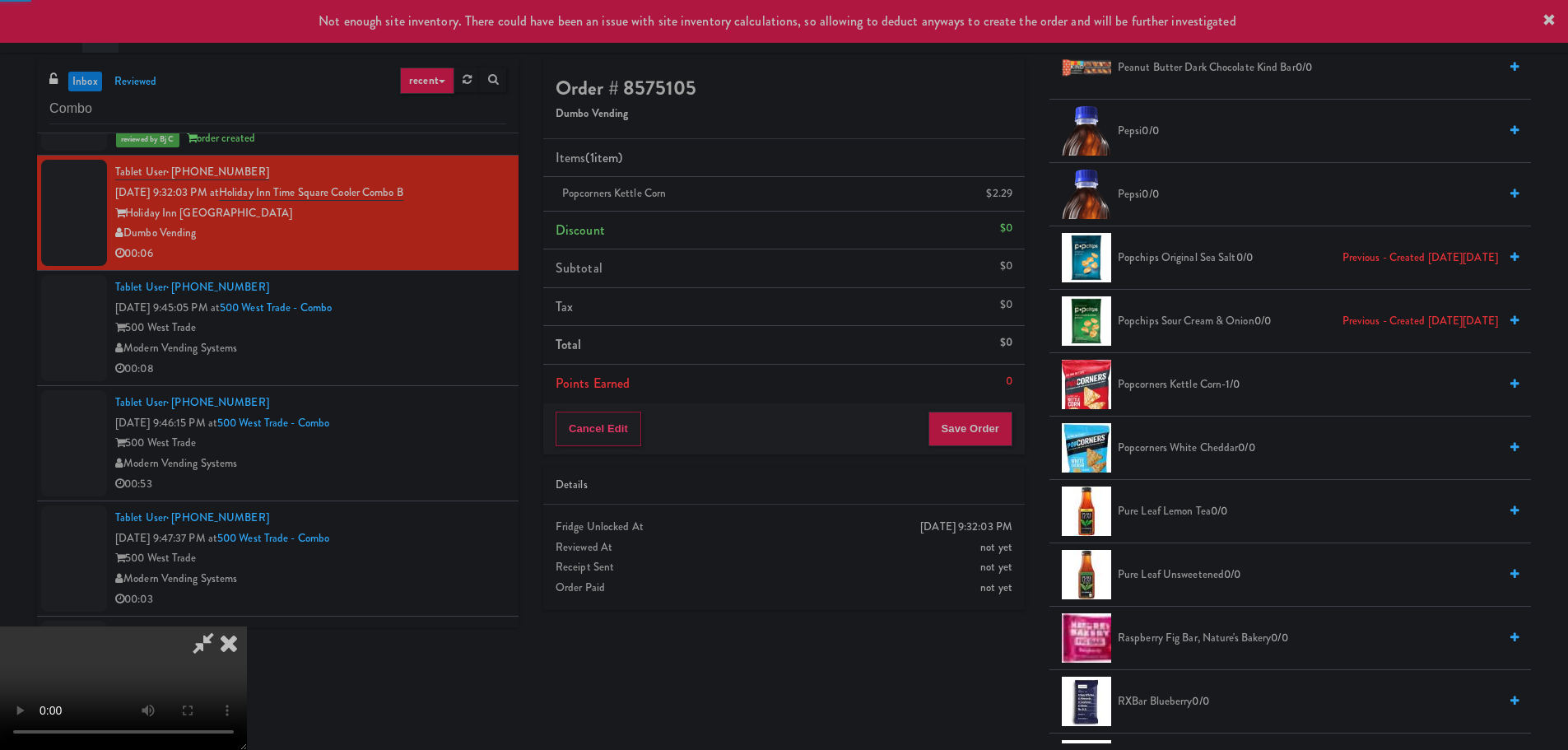
click at [247, 626] on video at bounding box center [123, 688] width 247 height 124
click at [978, 435] on button "Save Order" at bounding box center [970, 429] width 84 height 34
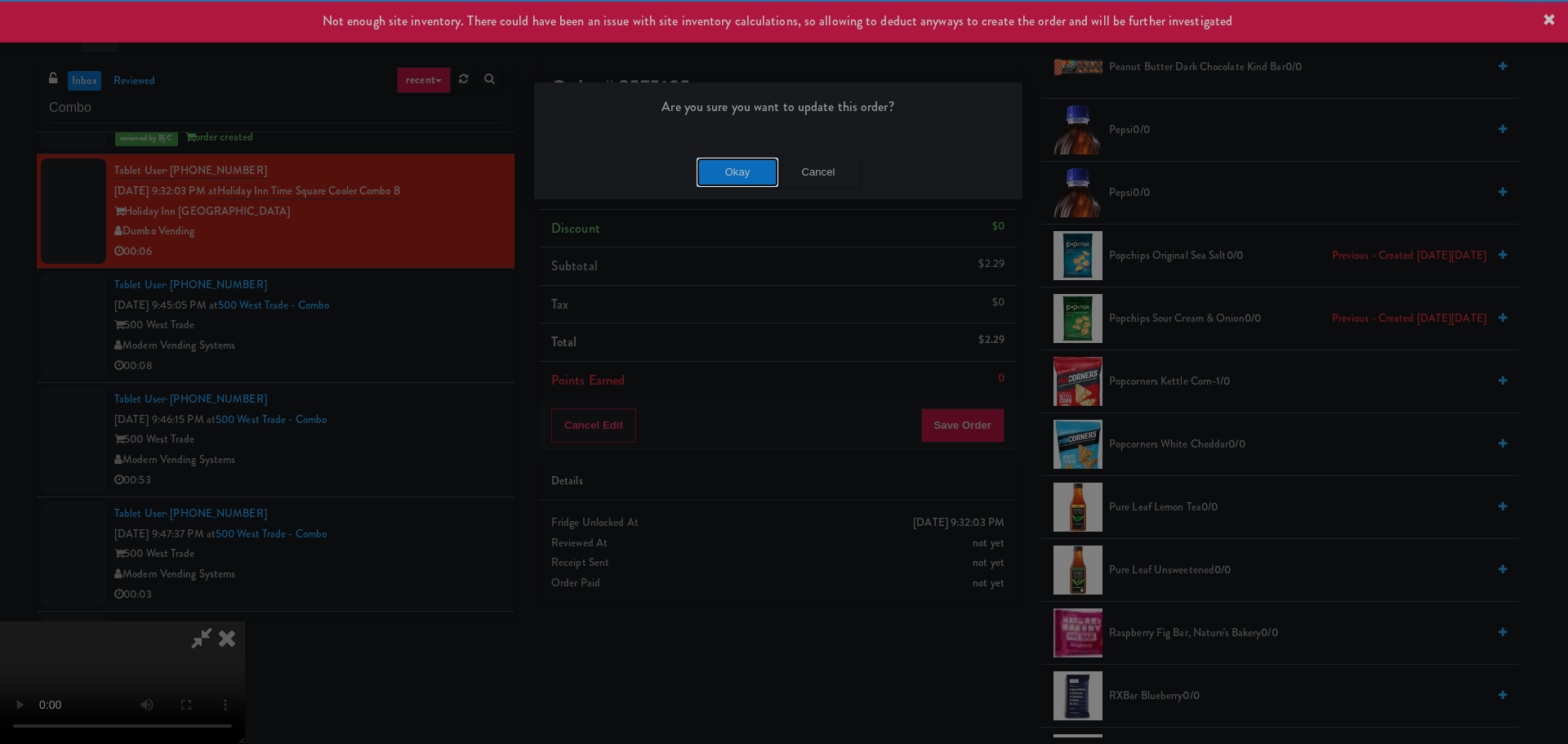
click at [720, 167] on button "Okay" at bounding box center [738, 173] width 81 height 30
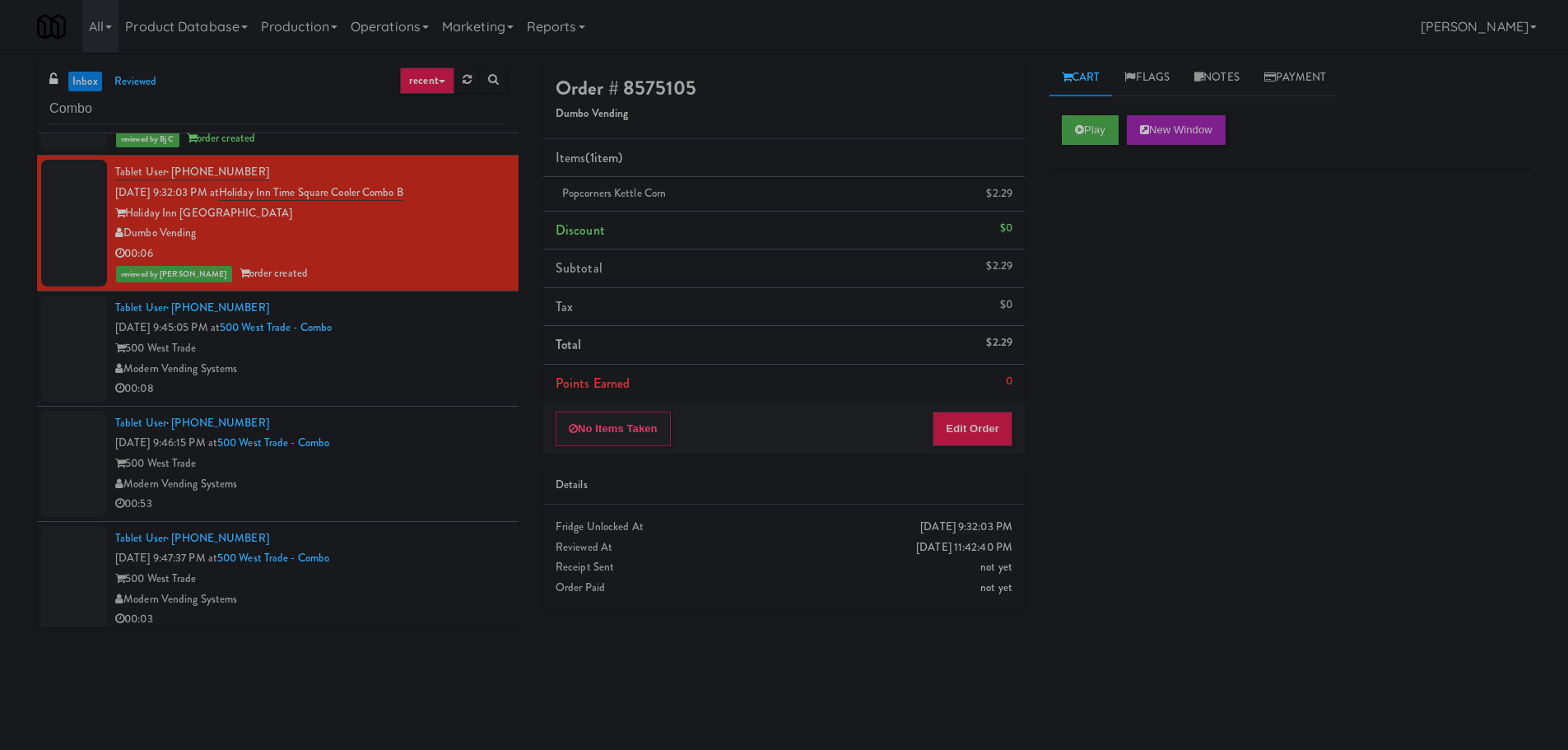
scroll to position [0, 0]
click at [407, 410] on li "Tablet User · (518) 478-1516 Sep 6, 2025 9:46:15 PM at 500 West Trade - Combo 5…" at bounding box center [278, 464] width 482 height 116
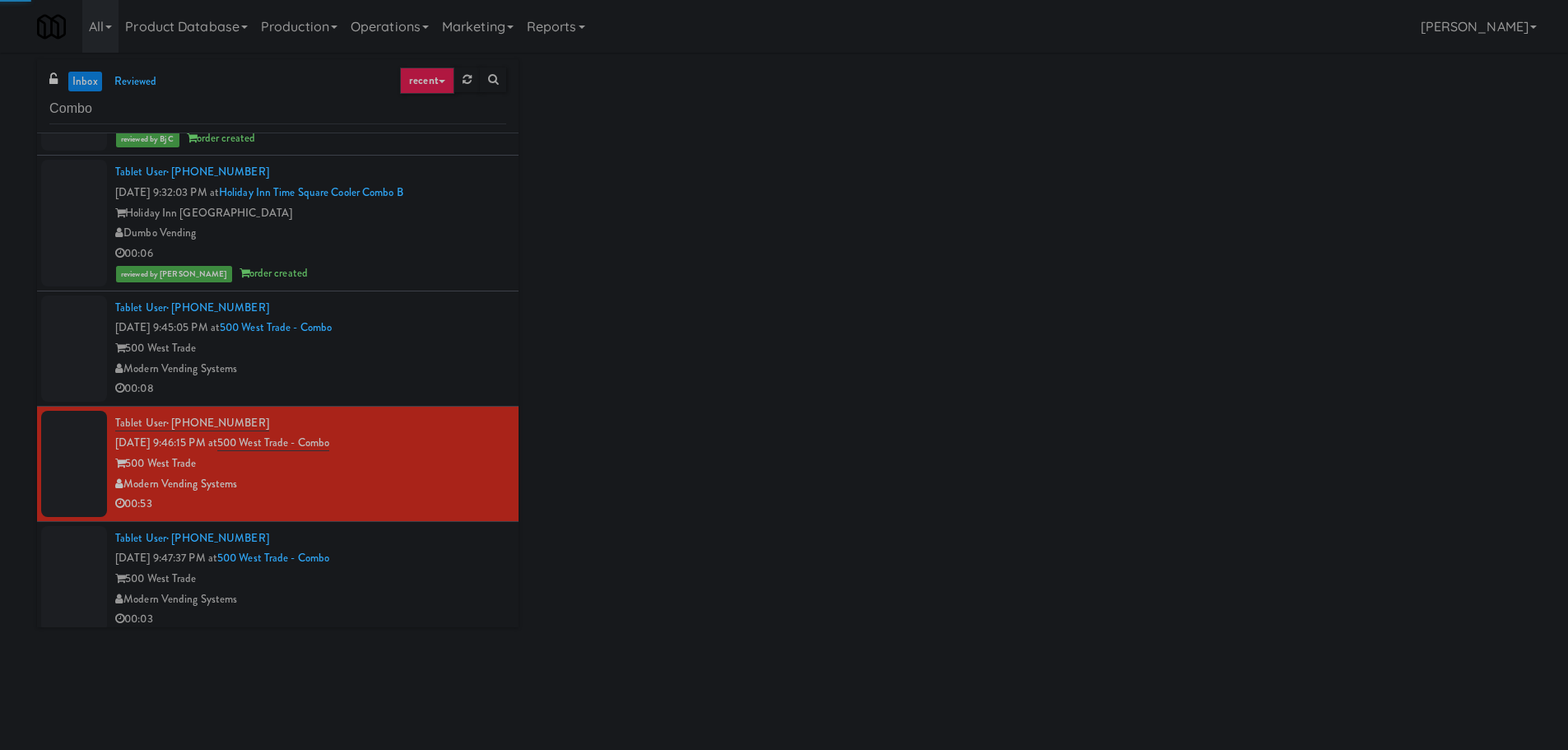
click at [416, 382] on div "00:08" at bounding box center [311, 389] width 391 height 20
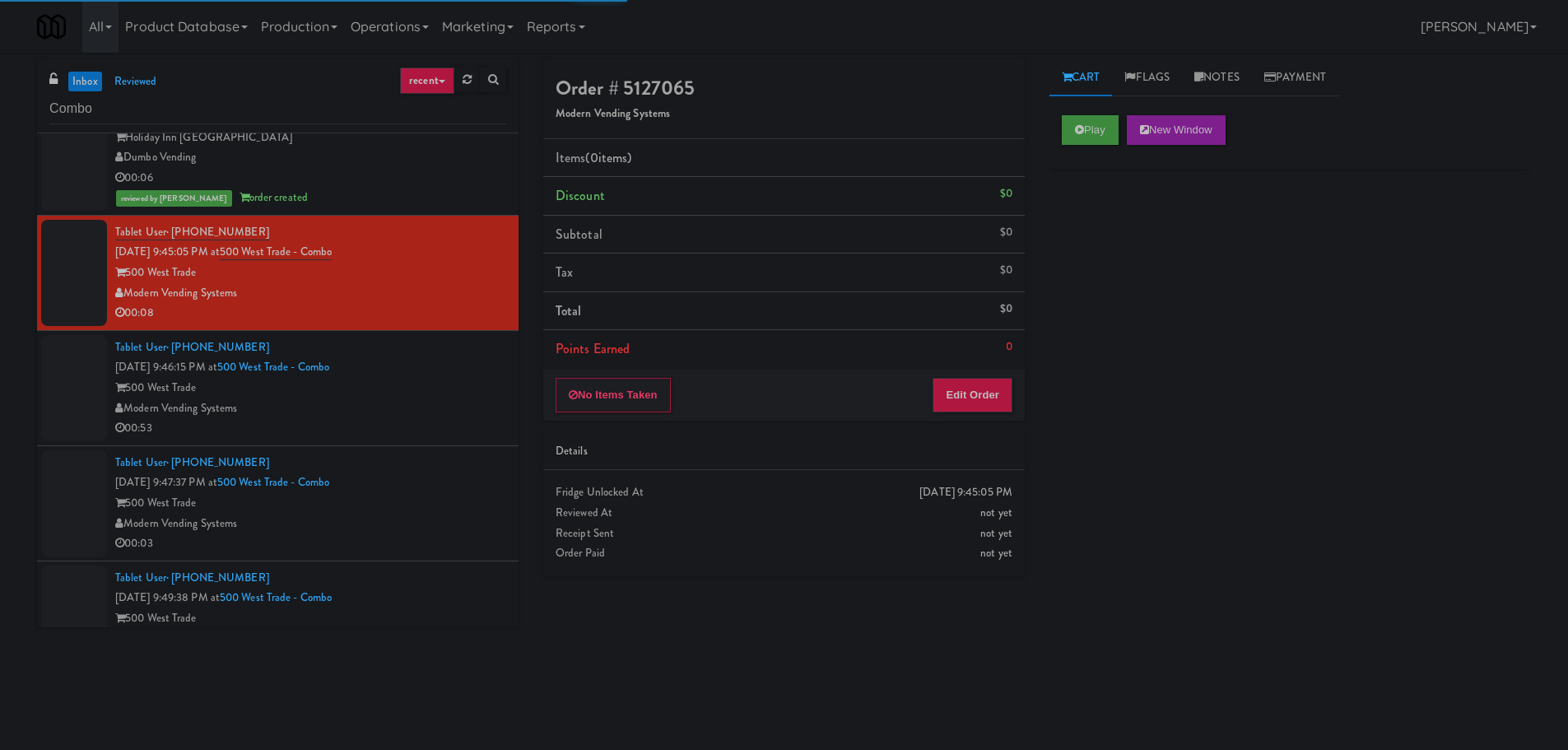
scroll to position [988, 0]
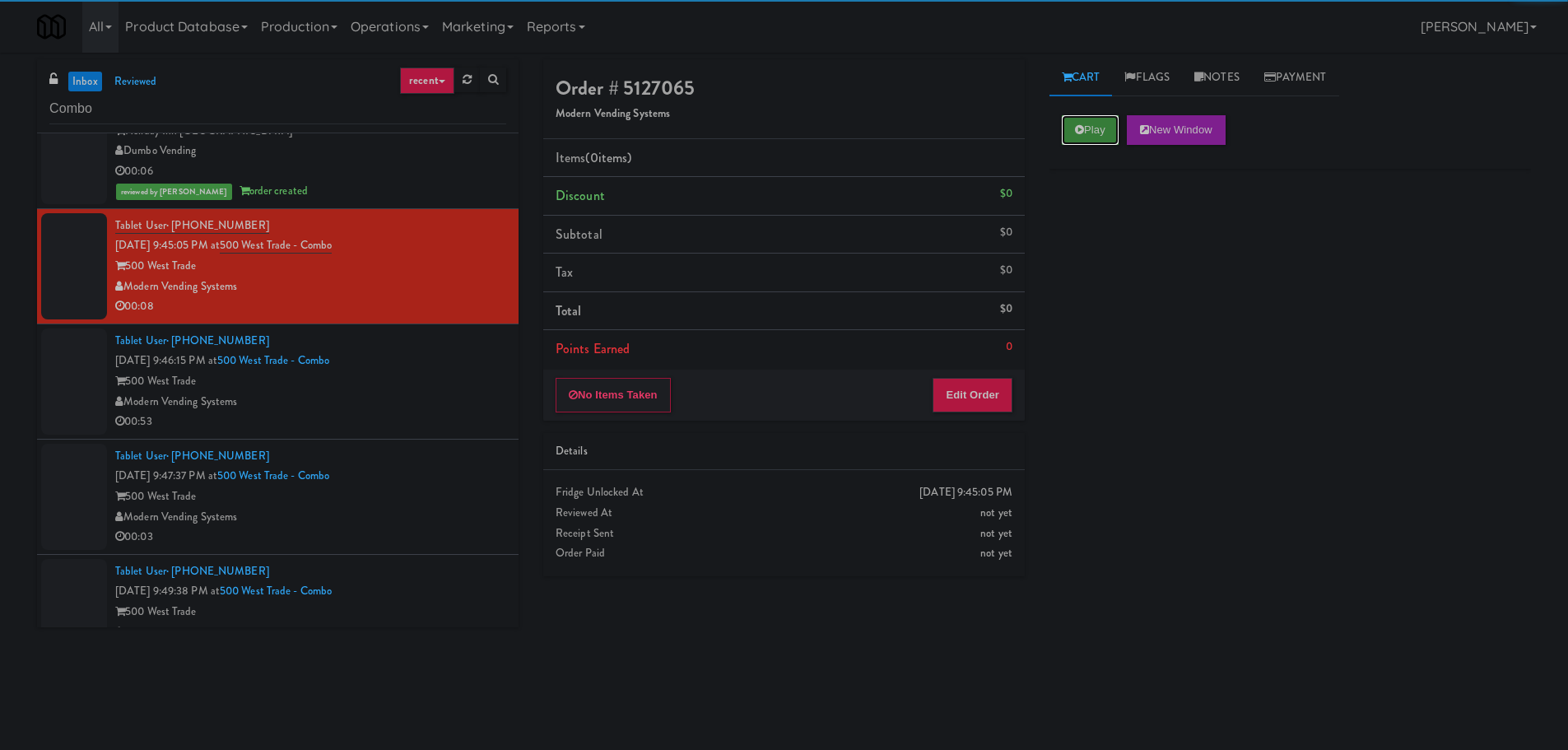
click at [1079, 137] on button "Play" at bounding box center [1090, 130] width 57 height 30
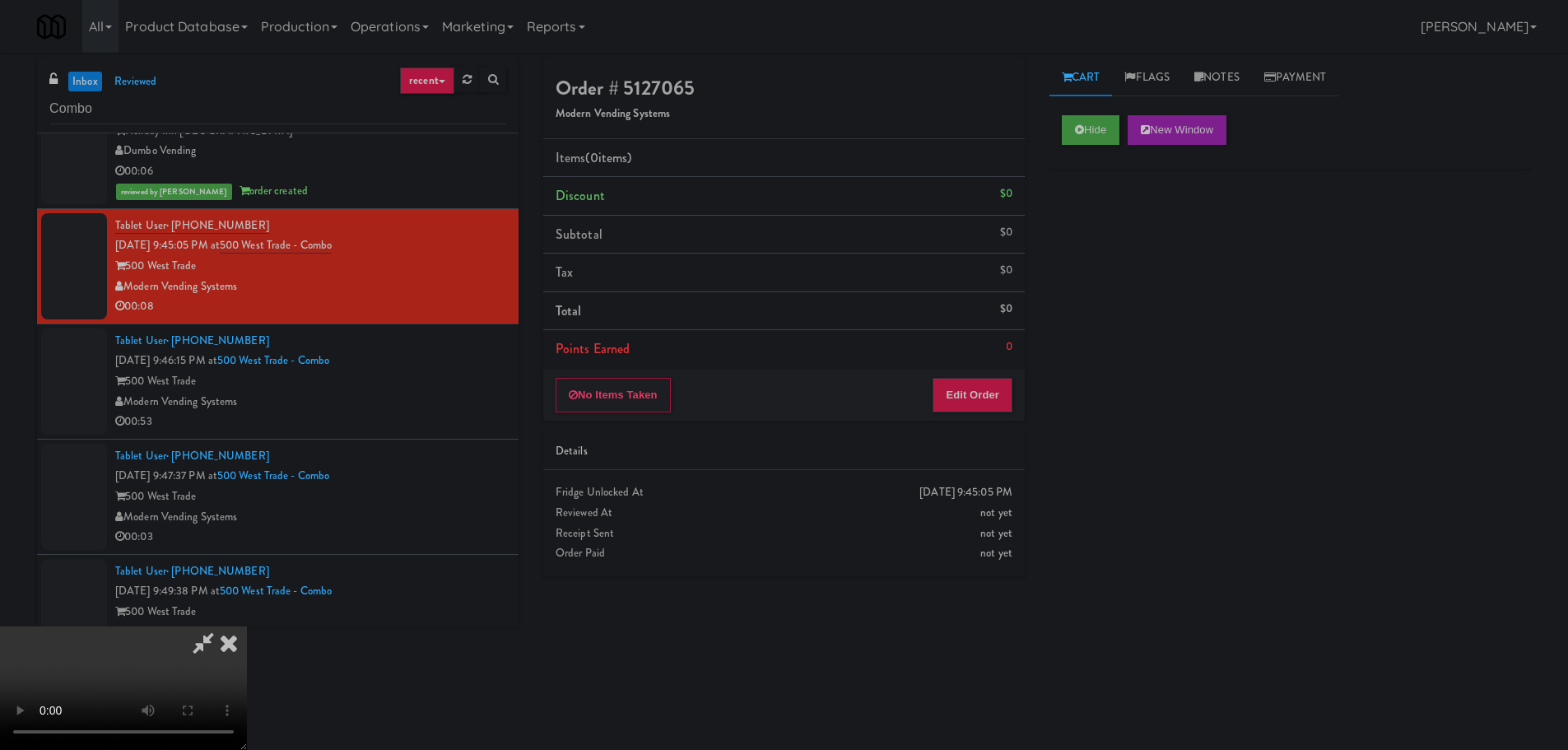
click at [1009, 373] on div "No Items Taken Edit Order" at bounding box center [784, 395] width 482 height 51
click at [1003, 380] on button "Edit Order" at bounding box center [973, 394] width 80 height 34
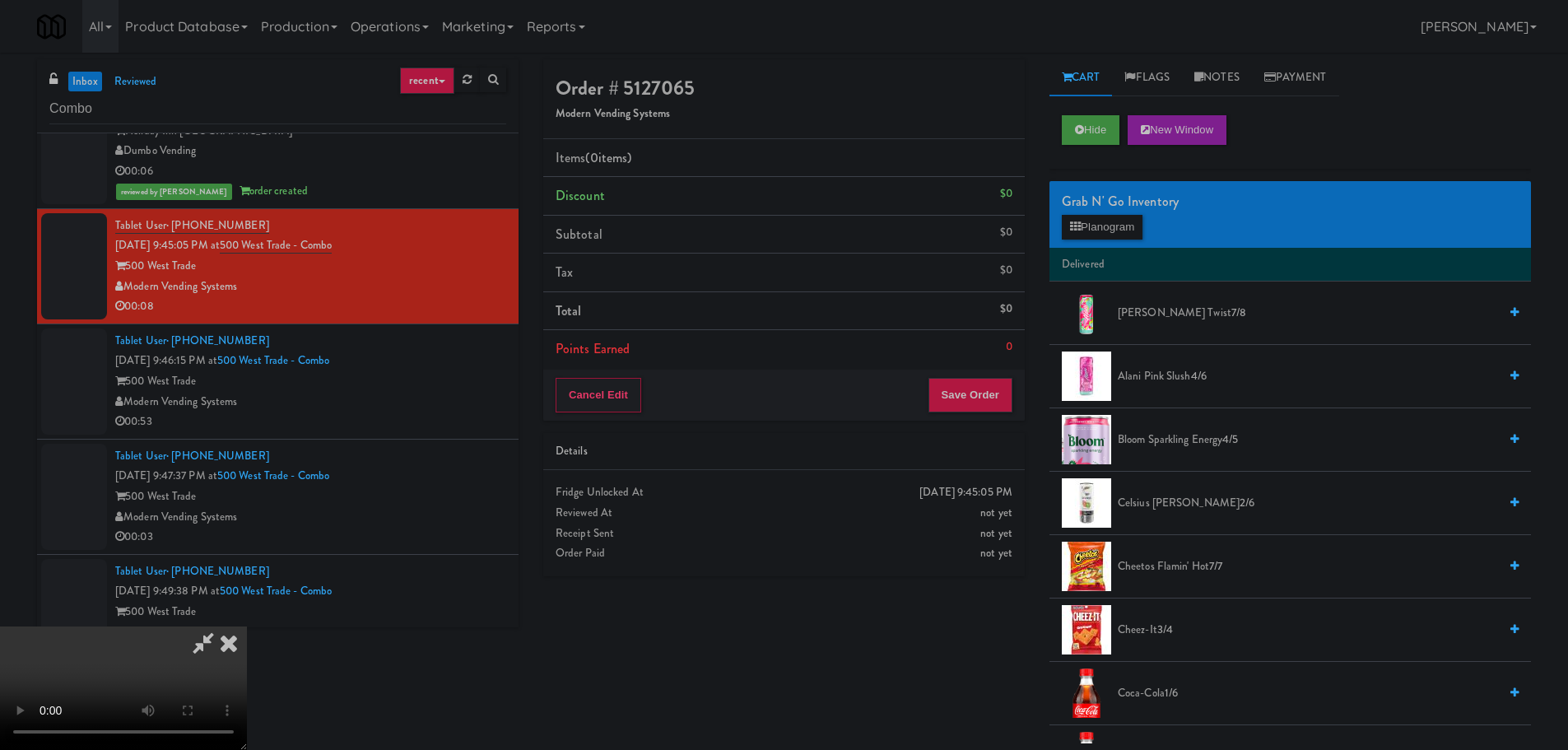
click at [247, 626] on video at bounding box center [123, 688] width 247 height 124
drag, startPoint x: 563, startPoint y: 523, endPoint x: 590, endPoint y: 522, distance: 27.0
click at [247, 626] on video at bounding box center [123, 688] width 247 height 124
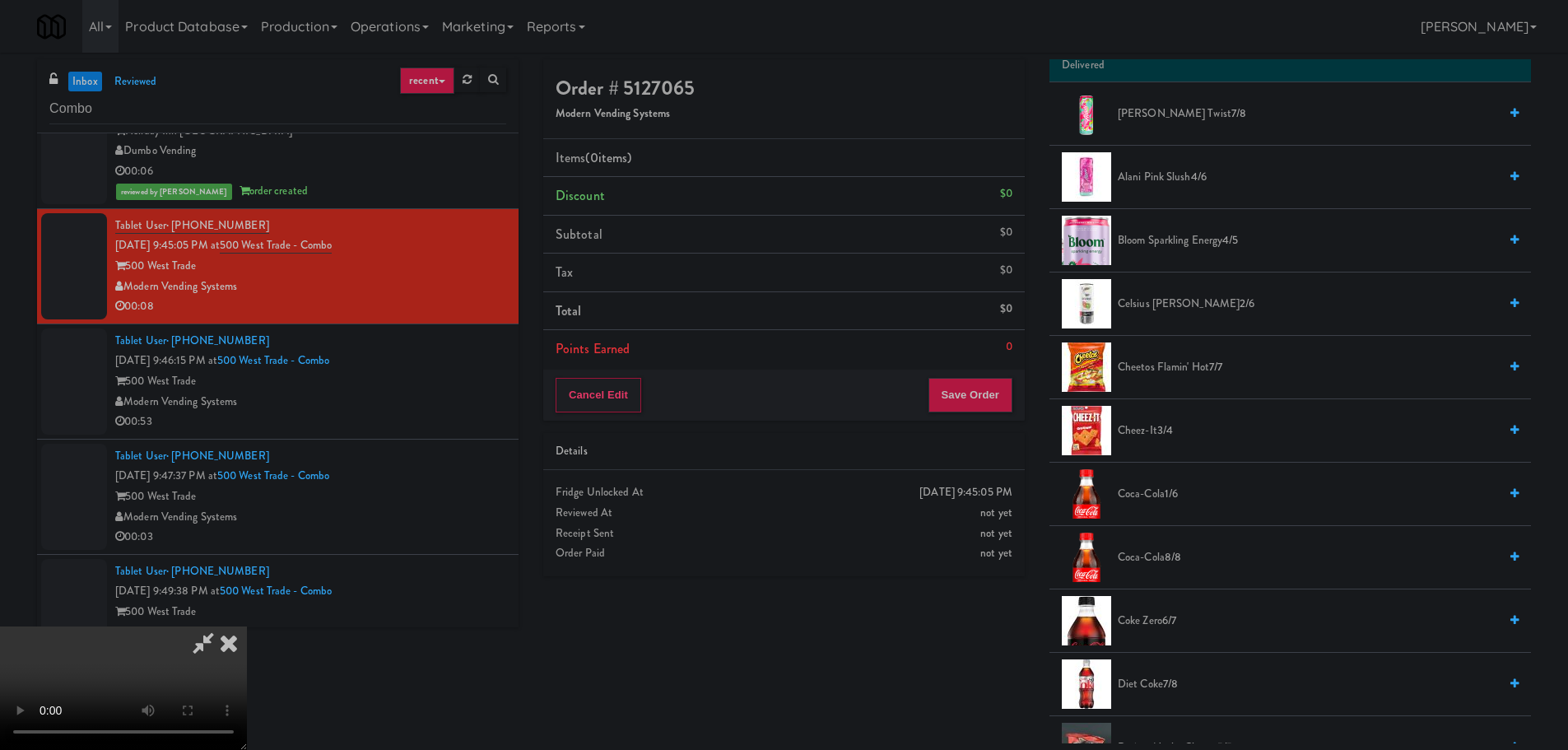
scroll to position [576, 0]
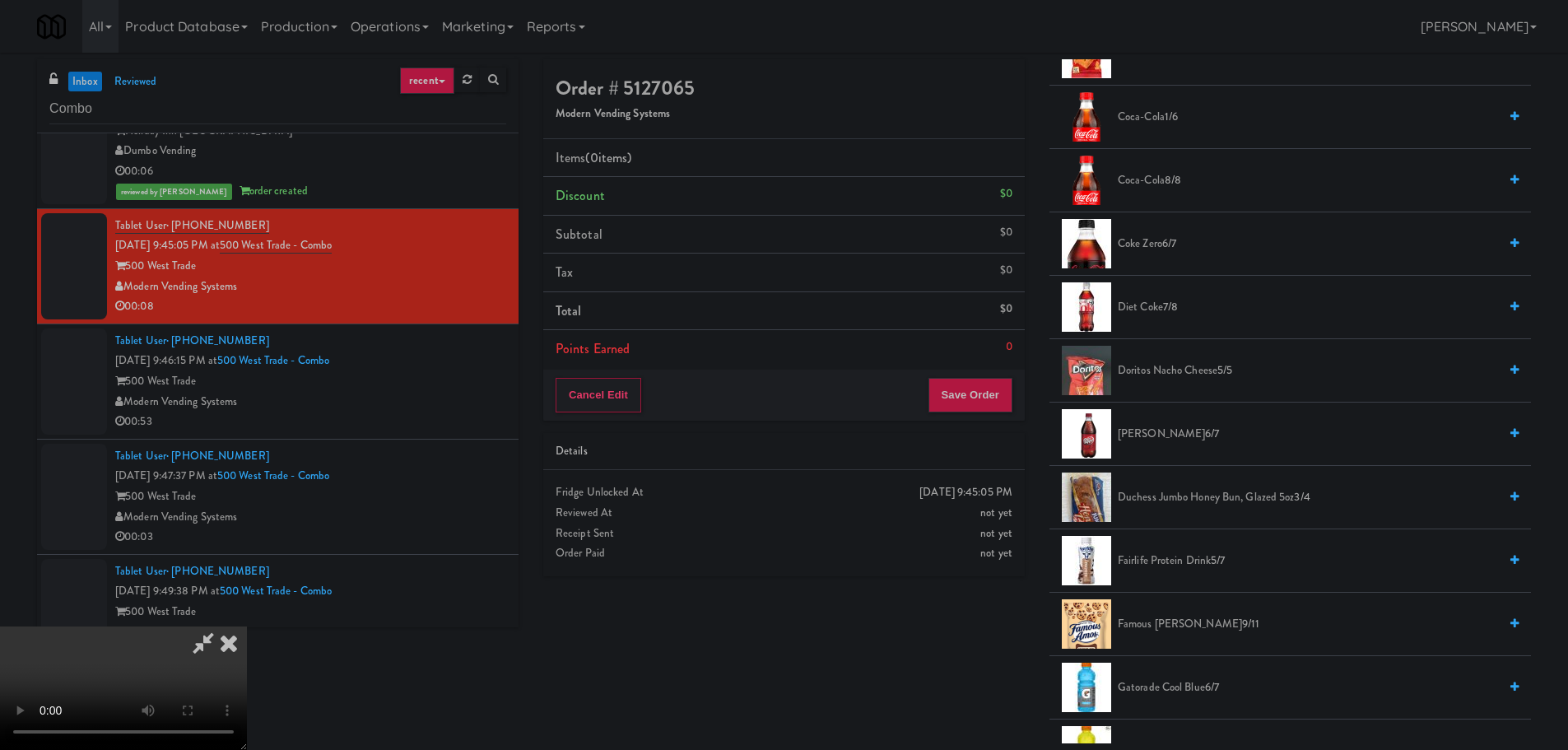
click at [1207, 562] on span "Fairlife Protein Drink 5/7" at bounding box center [1308, 561] width 380 height 20
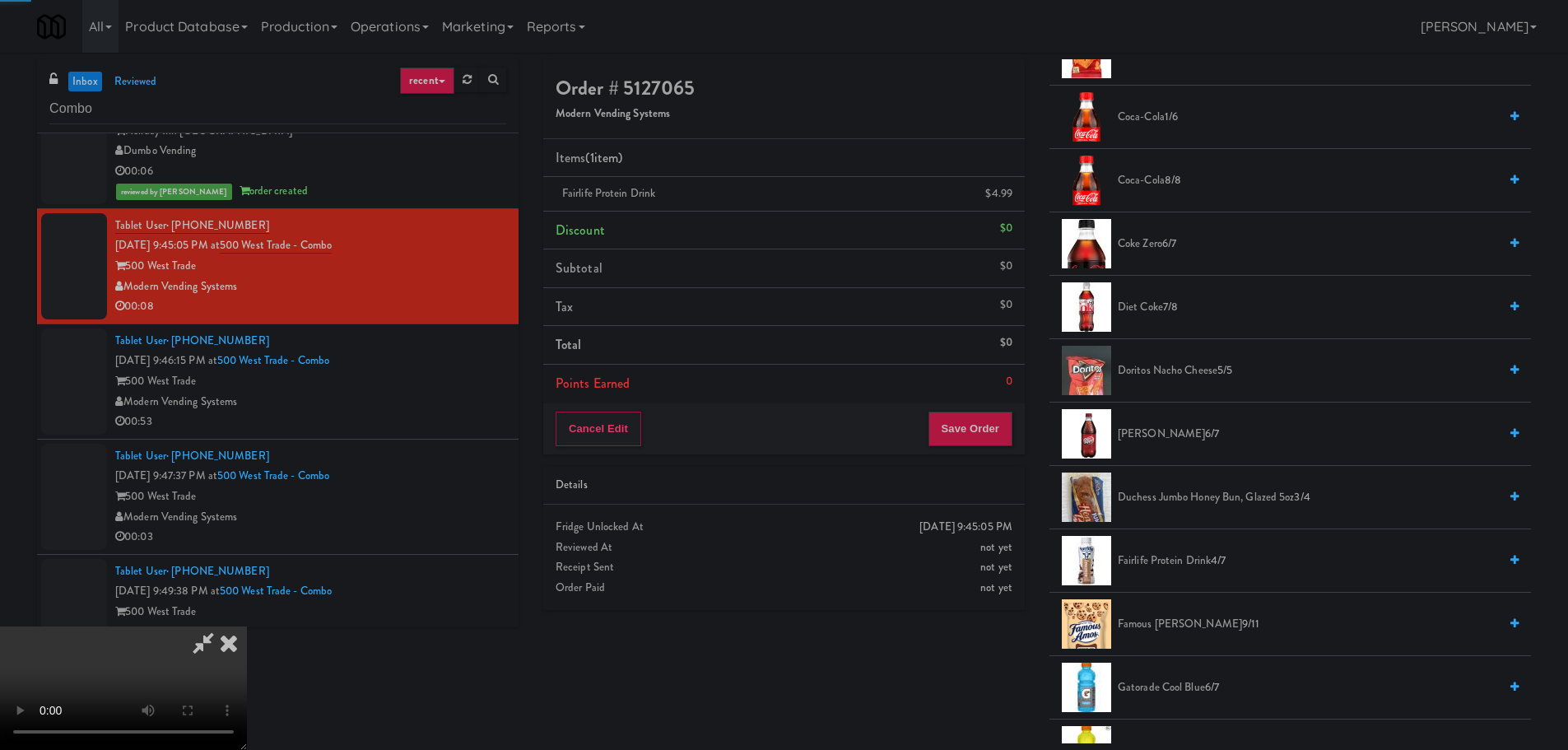
click at [247, 626] on video at bounding box center [123, 688] width 247 height 124
click at [960, 432] on button "Save Order" at bounding box center [970, 429] width 84 height 34
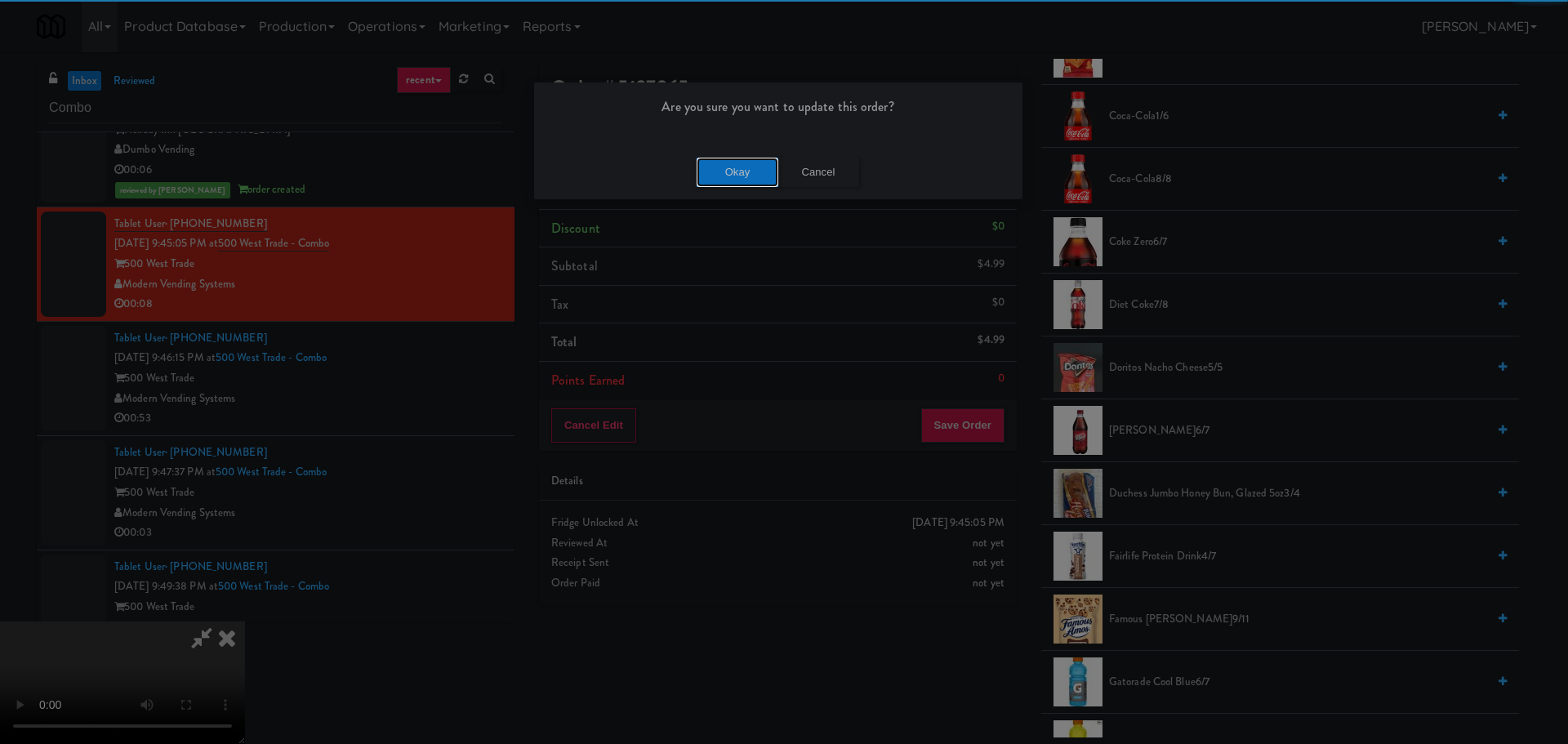
click at [713, 158] on button "Okay" at bounding box center [738, 173] width 81 height 30
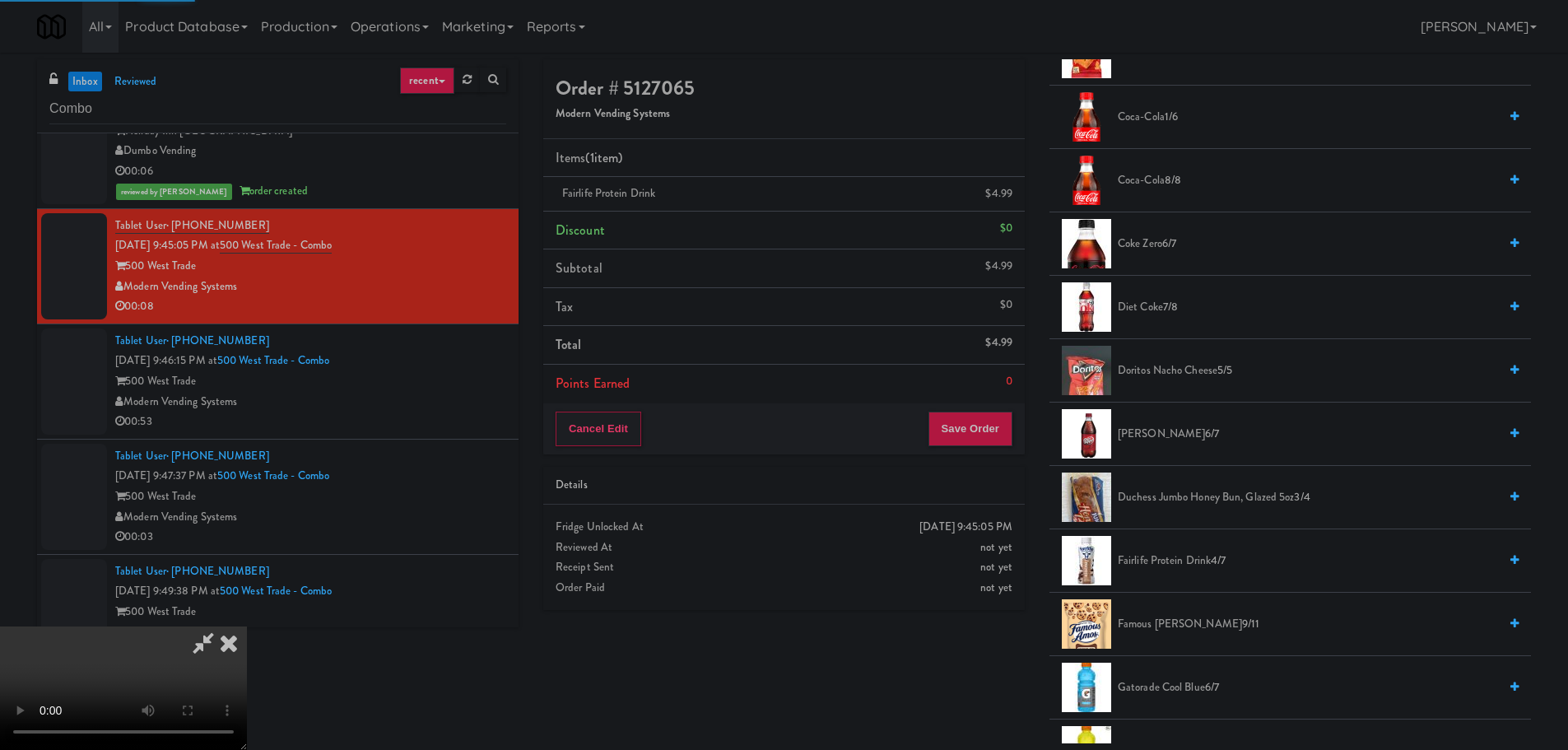
scroll to position [0, 0]
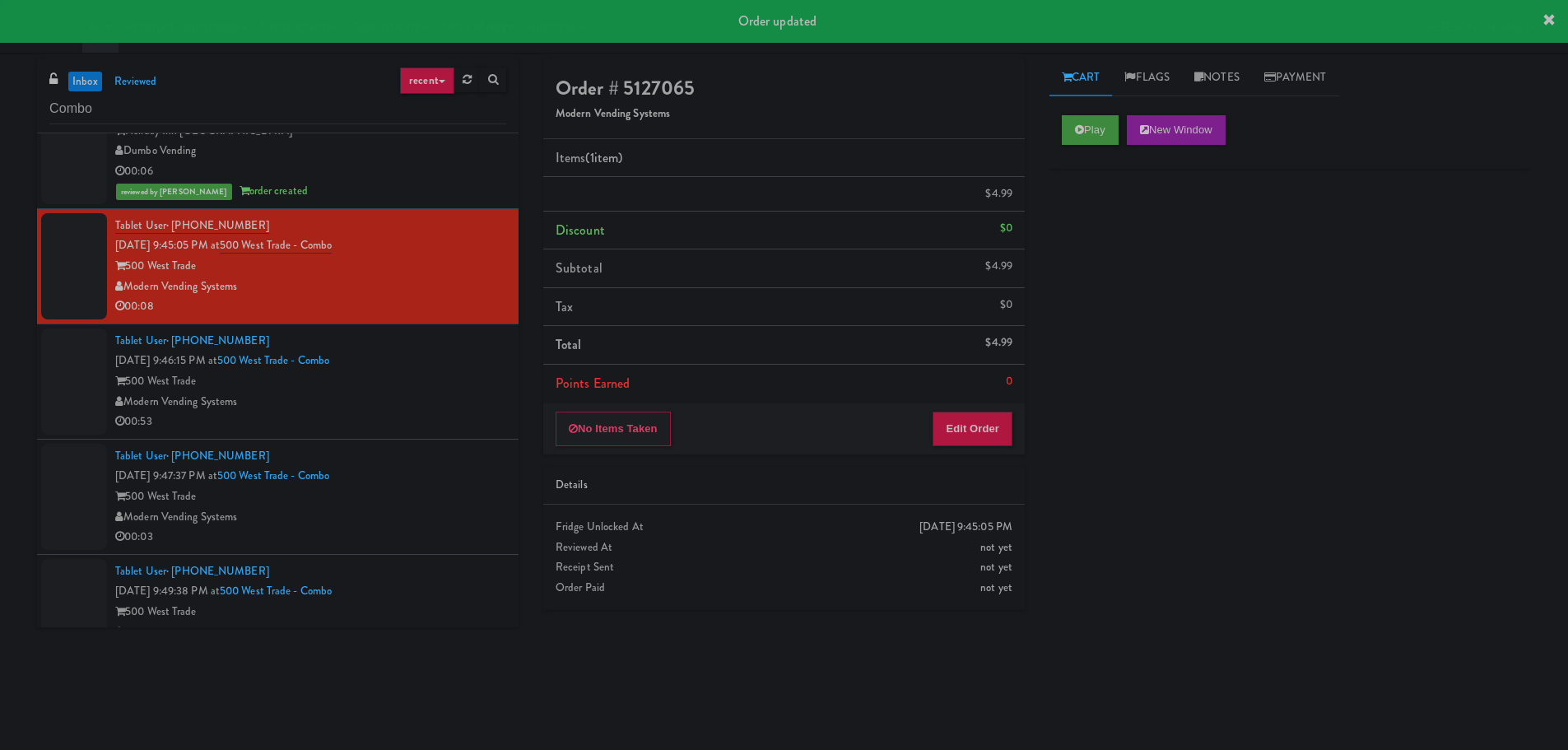
click at [453, 377] on div "500 West Trade" at bounding box center [311, 381] width 391 height 20
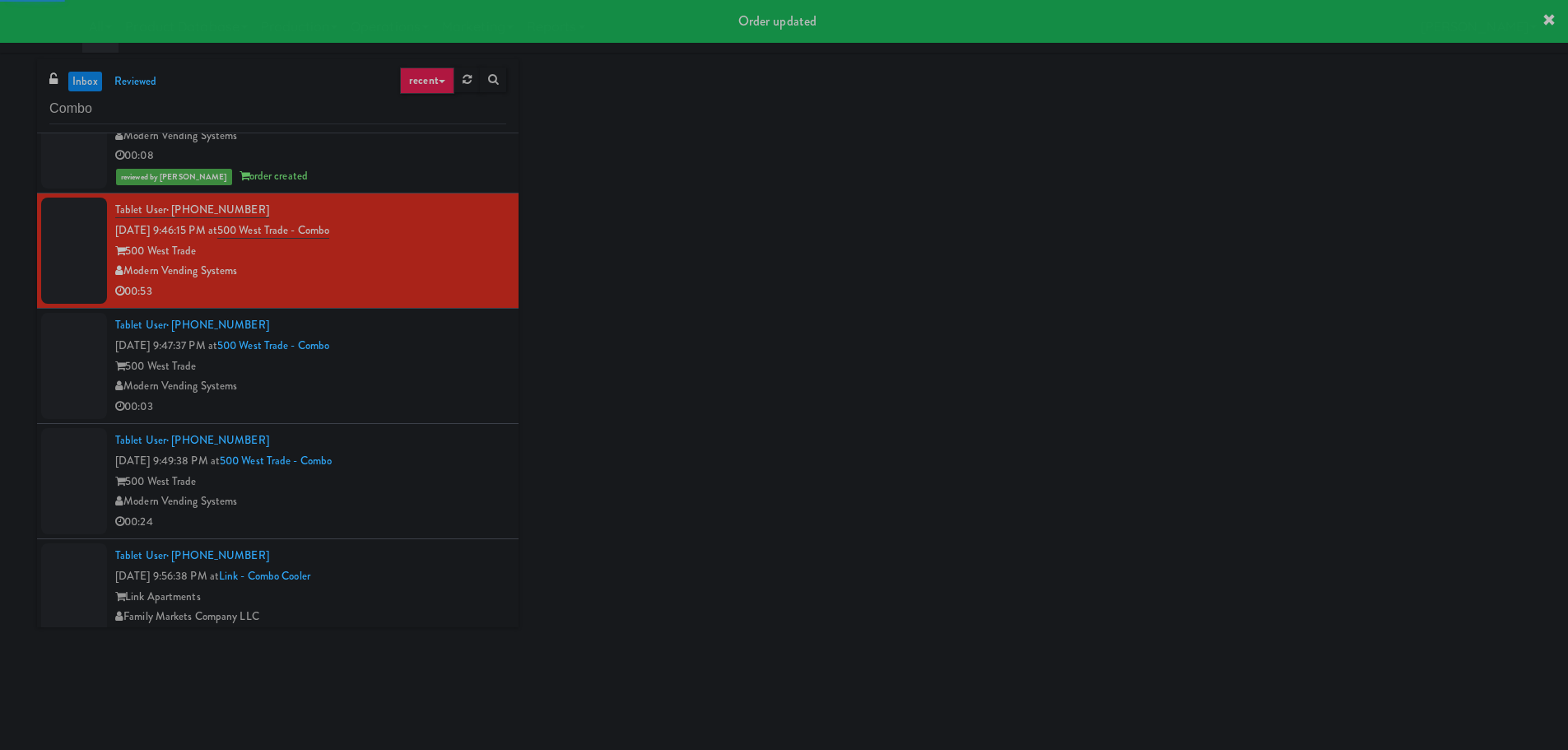
scroll to position [1152, 0]
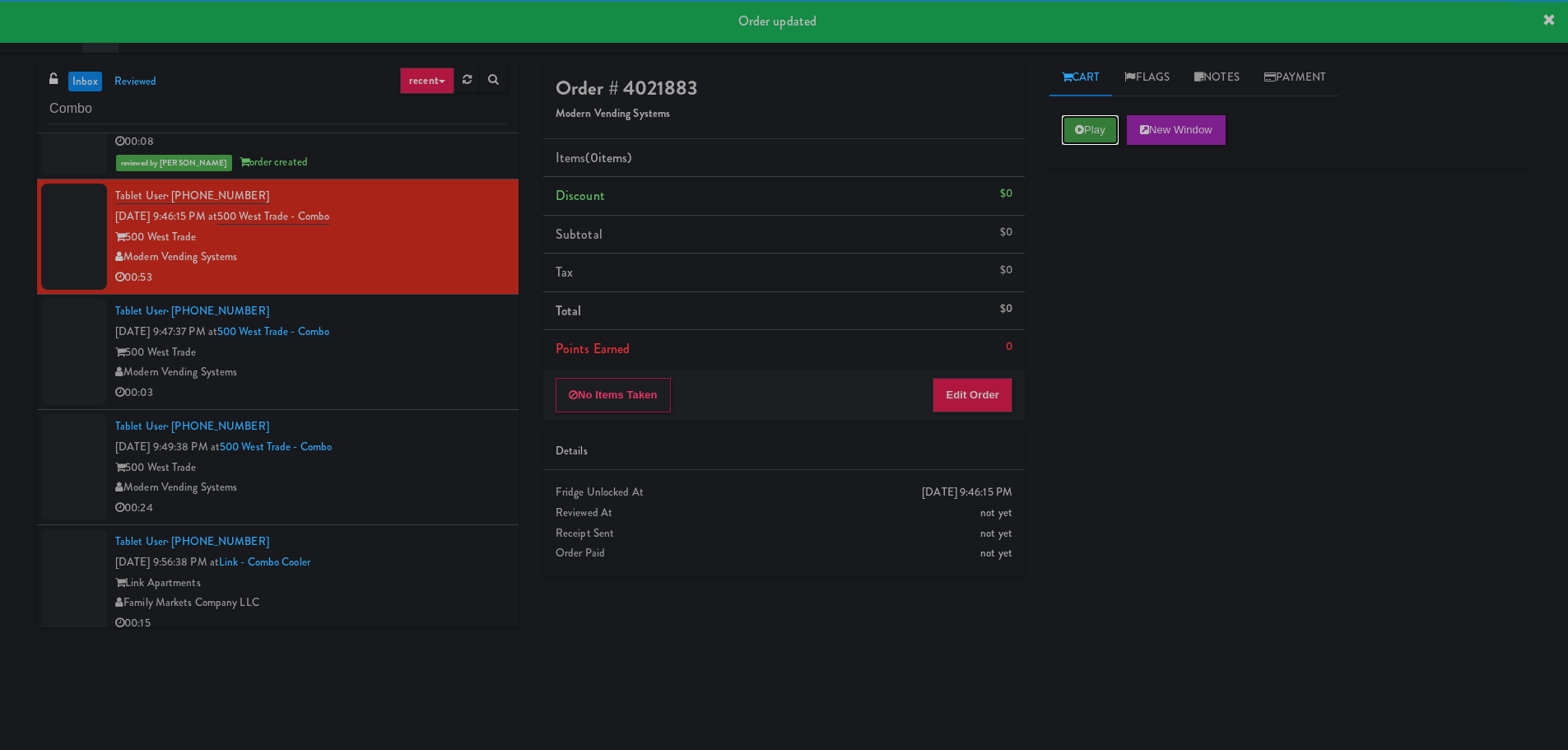
click at [1079, 133] on icon at bounding box center [1080, 129] width 9 height 10
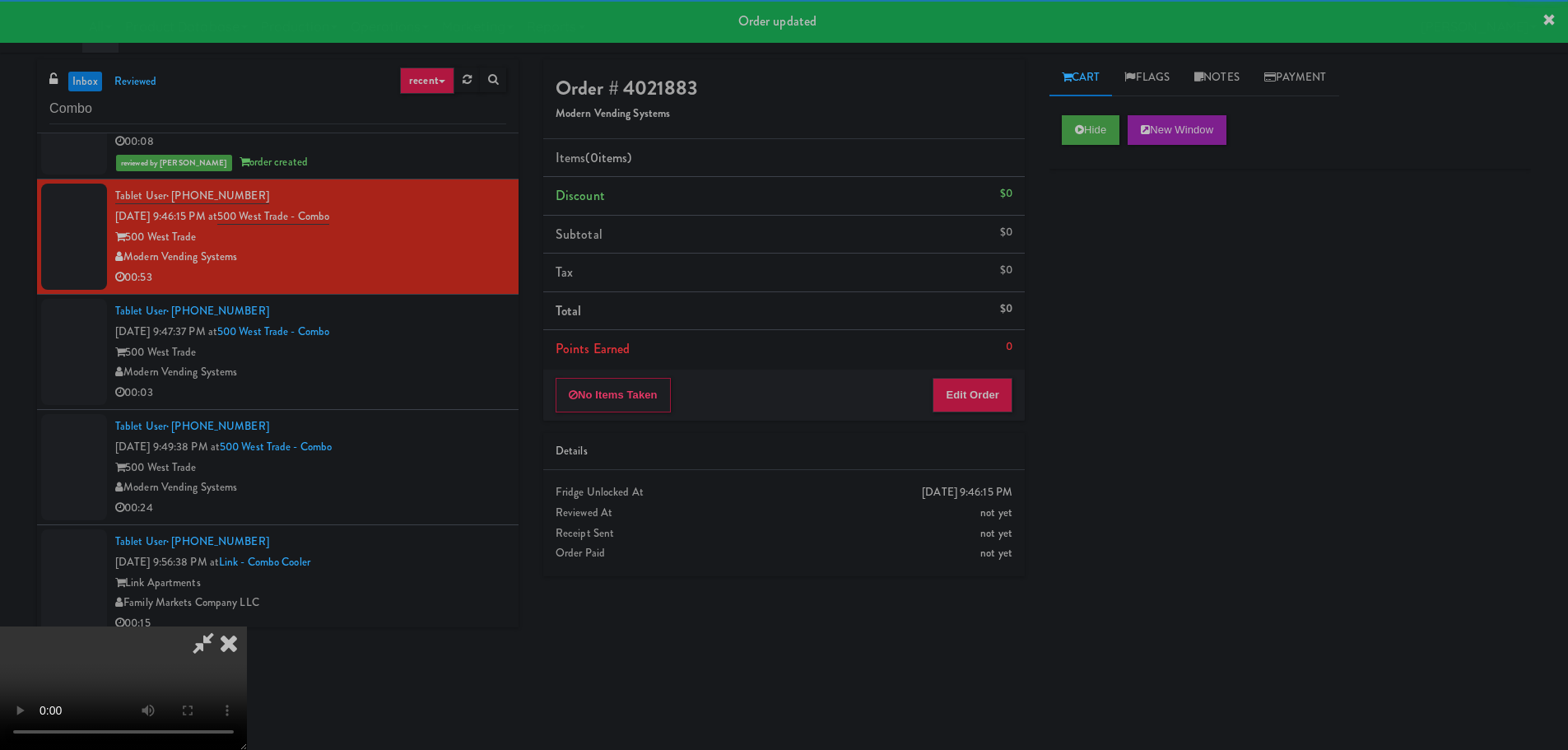
click at [989, 361] on li "Points Earned 0" at bounding box center [784, 348] width 482 height 38
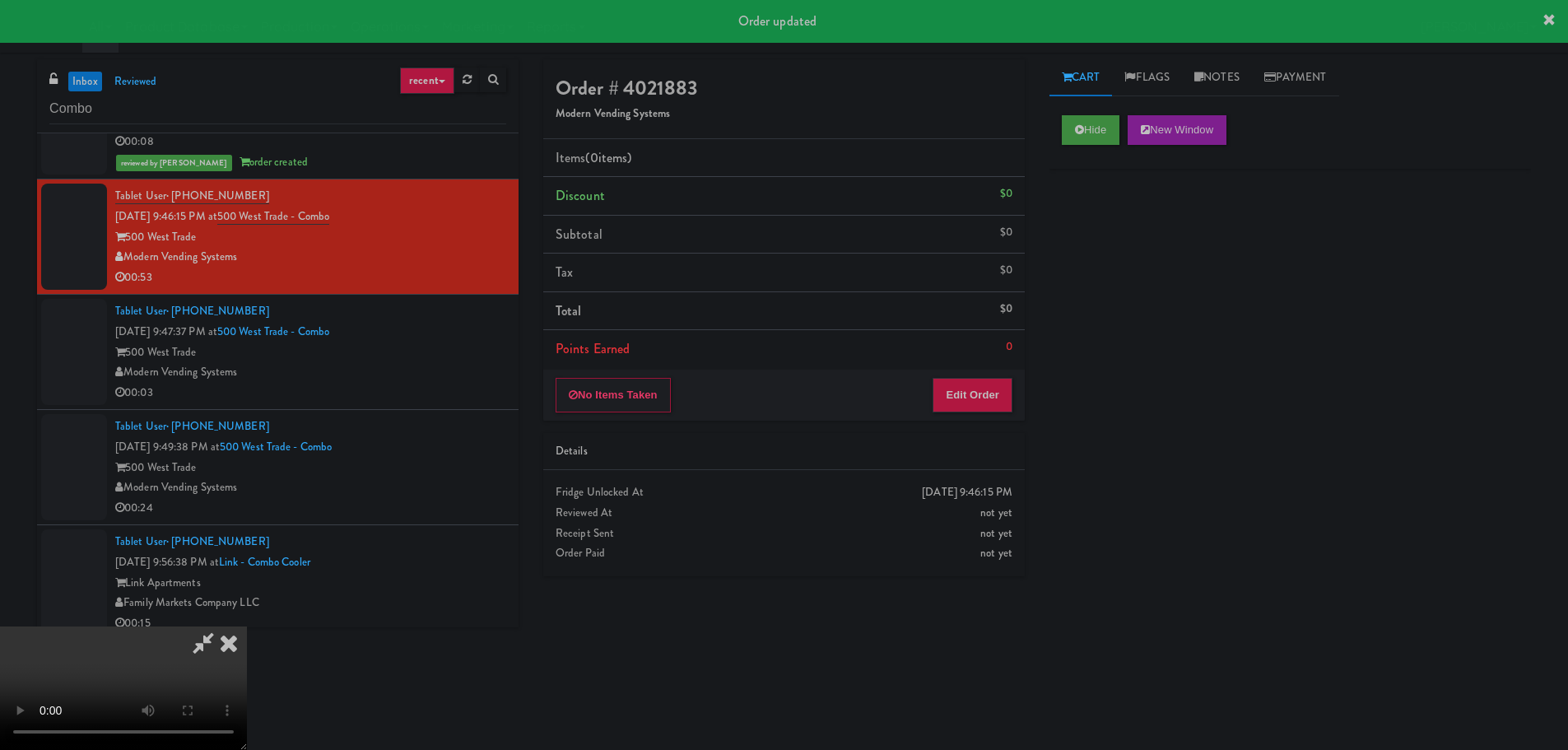
click at [988, 375] on div "No Items Taken Edit Order" at bounding box center [784, 395] width 482 height 51
click at [953, 399] on button "Edit Order" at bounding box center [973, 394] width 80 height 34
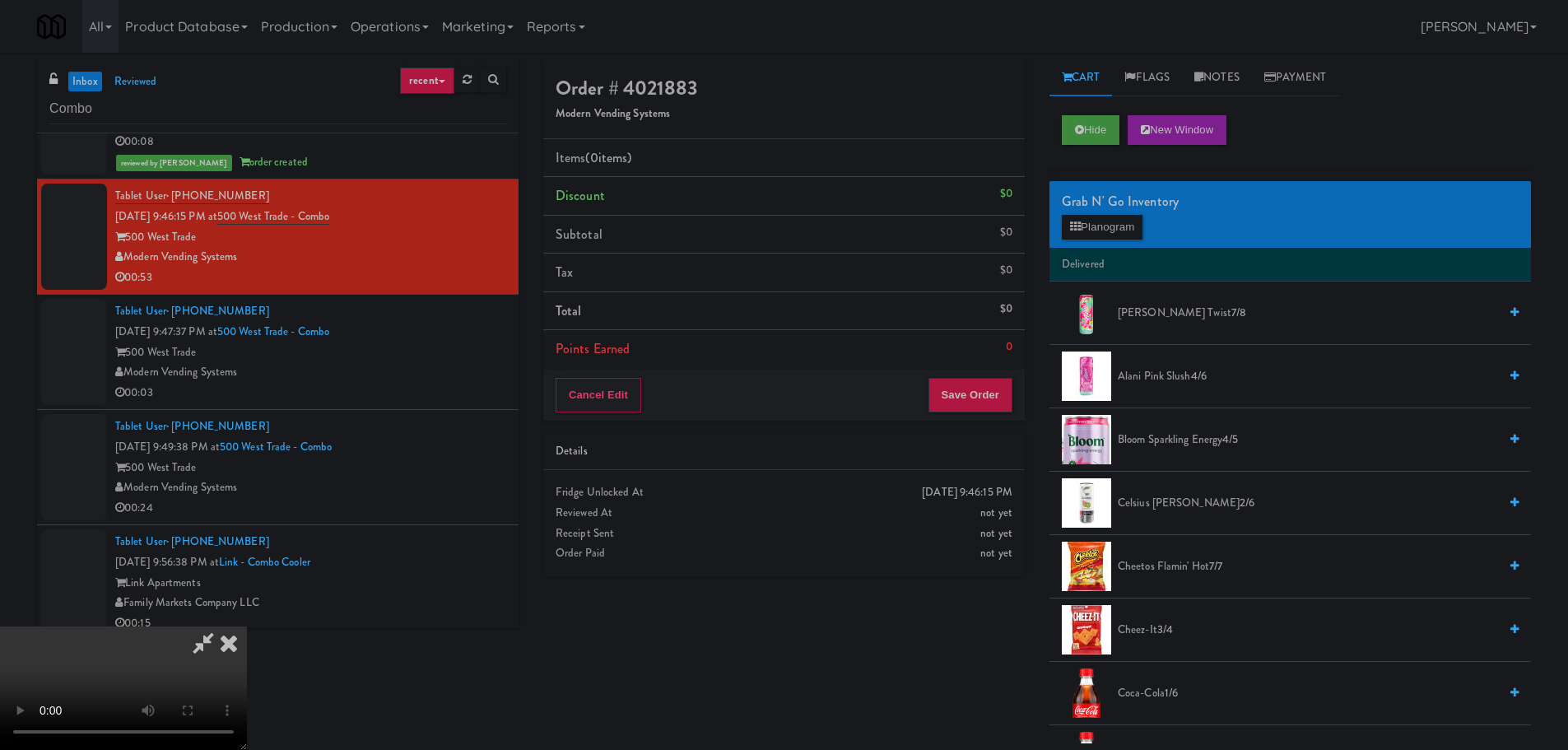
click at [247, 626] on video at bounding box center [123, 688] width 247 height 124
click at [1105, 232] on button "Planogram" at bounding box center [1102, 227] width 81 height 25
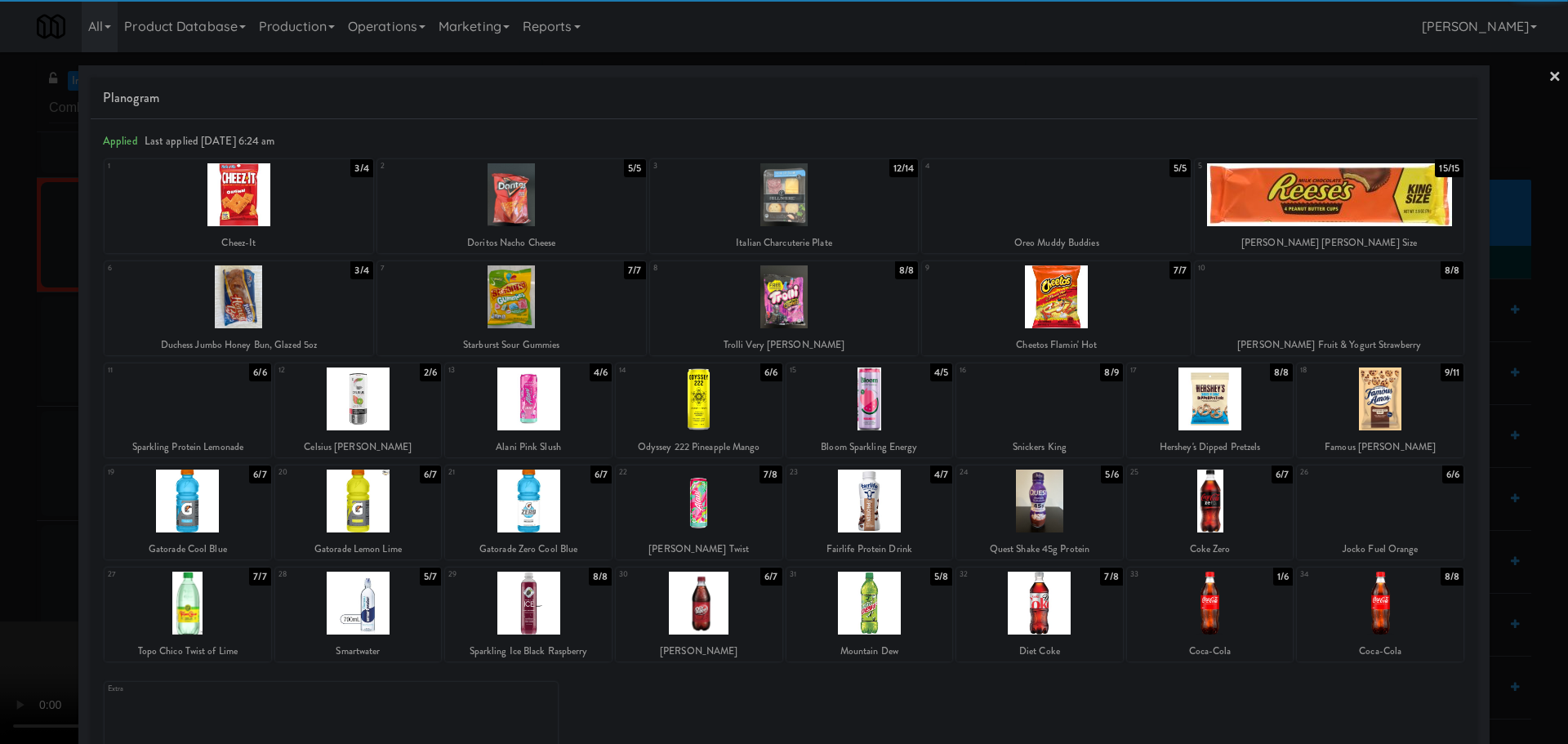
click at [1340, 300] on div at bounding box center [1329, 297] width 269 height 63
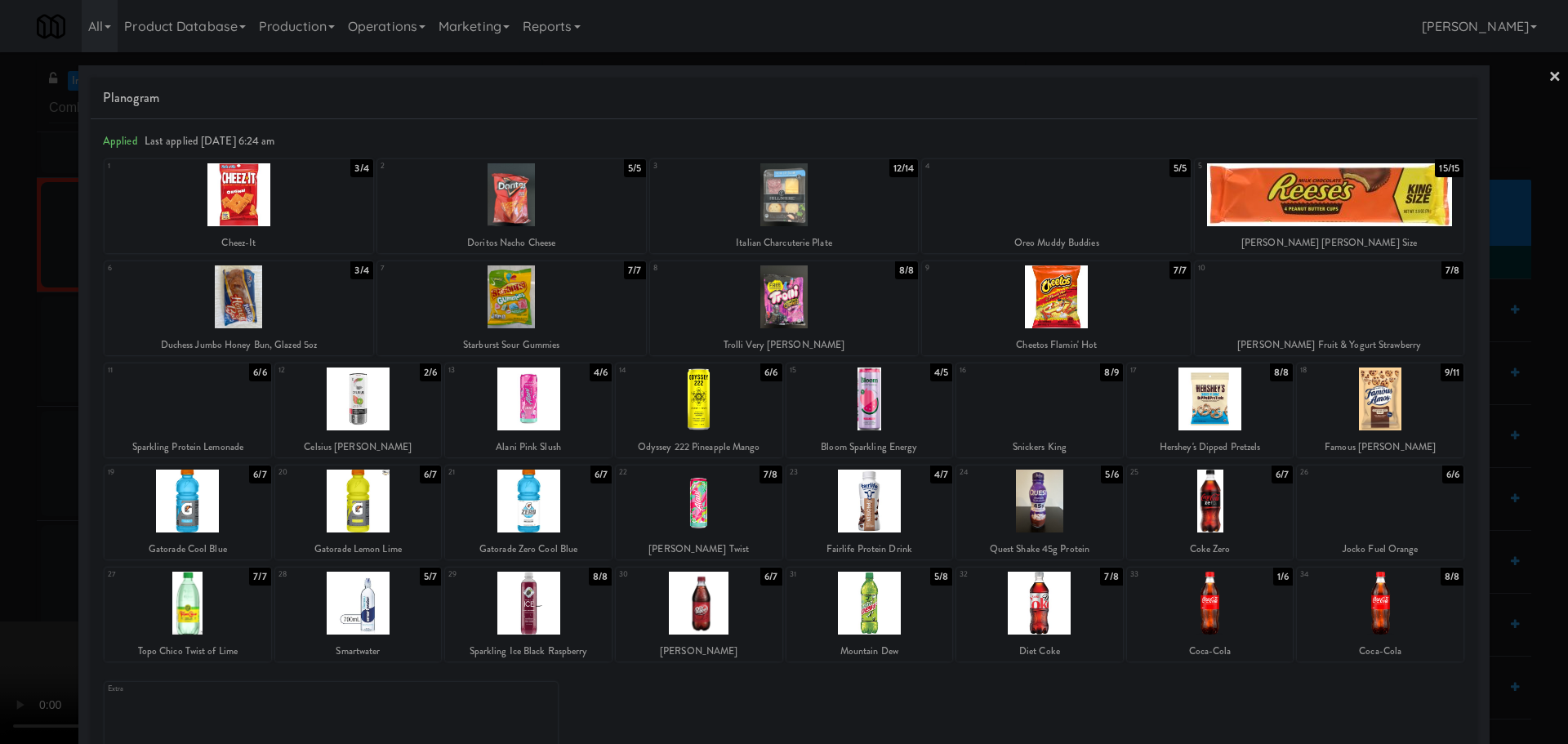
click at [0, 347] on div at bounding box center [784, 372] width 1568 height 744
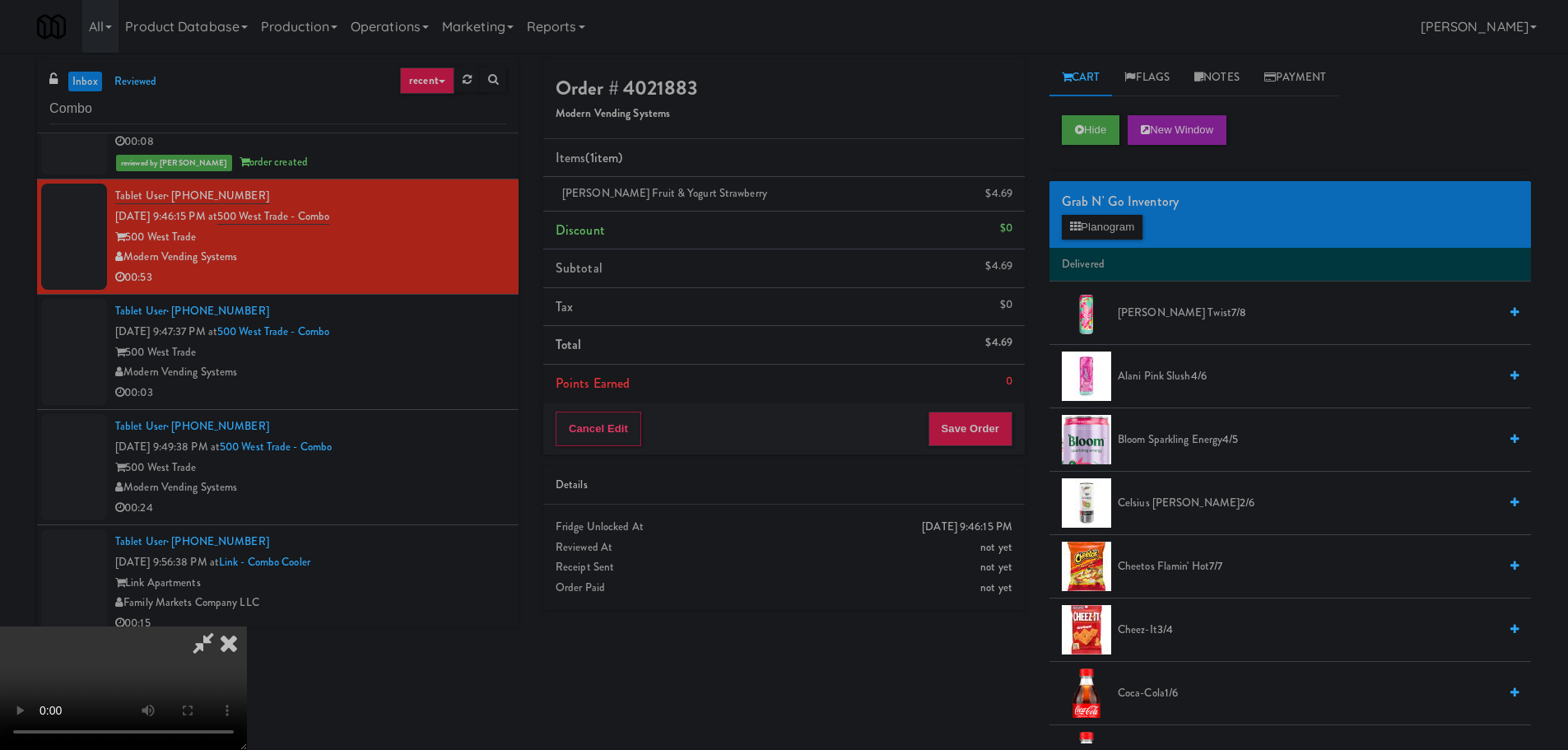
drag, startPoint x: 315, startPoint y: 385, endPoint x: 328, endPoint y: 385, distance: 13.0
click at [247, 626] on video at bounding box center [123, 688] width 247 height 124
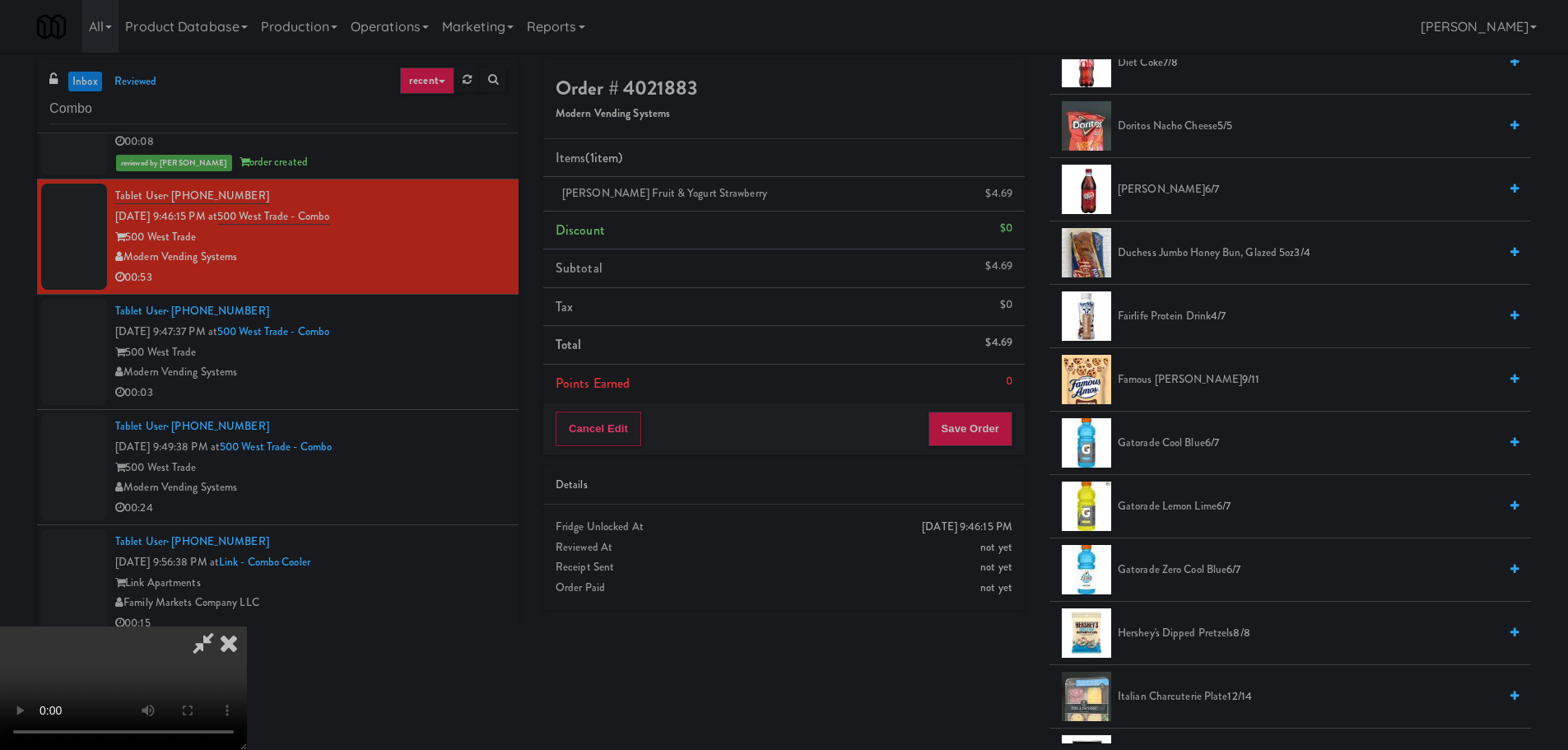
scroll to position [823, 0]
click at [1173, 512] on span "Gatorade Lemon Lime 6/7" at bounding box center [1308, 504] width 380 height 20
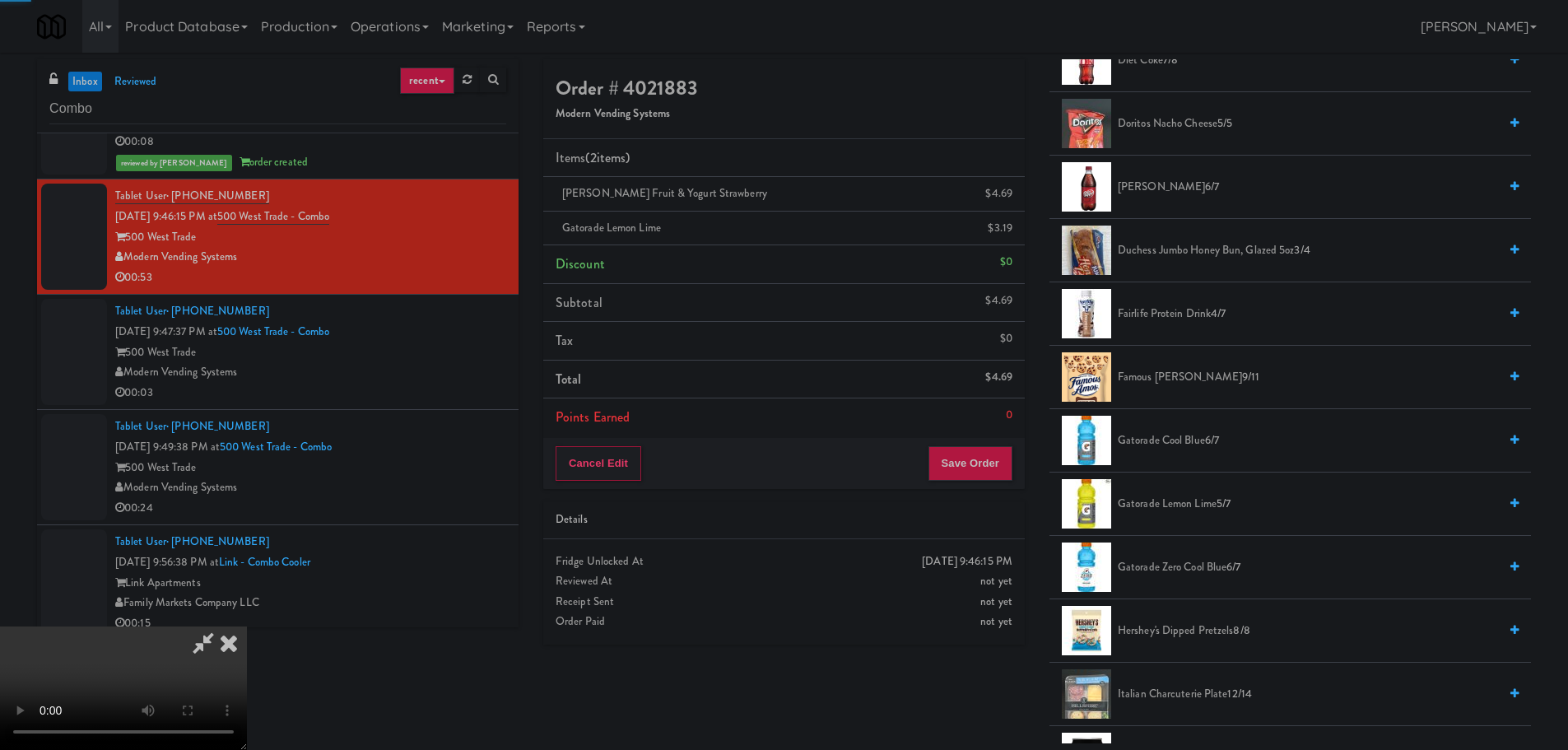
click at [247, 626] on video at bounding box center [123, 688] width 247 height 124
click at [966, 458] on button "Save Order" at bounding box center [970, 463] width 84 height 34
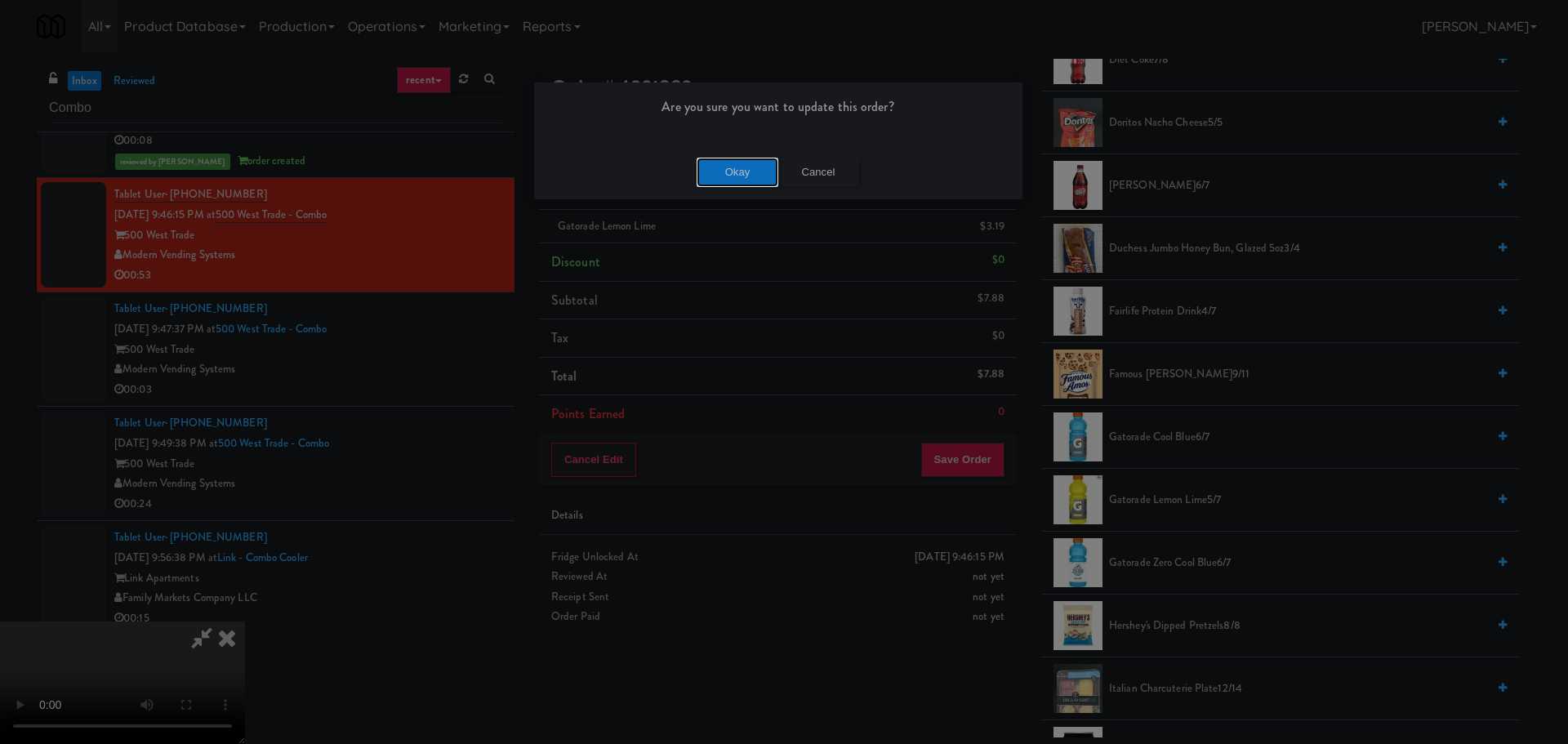
click at [711, 170] on button "Okay" at bounding box center [738, 173] width 81 height 30
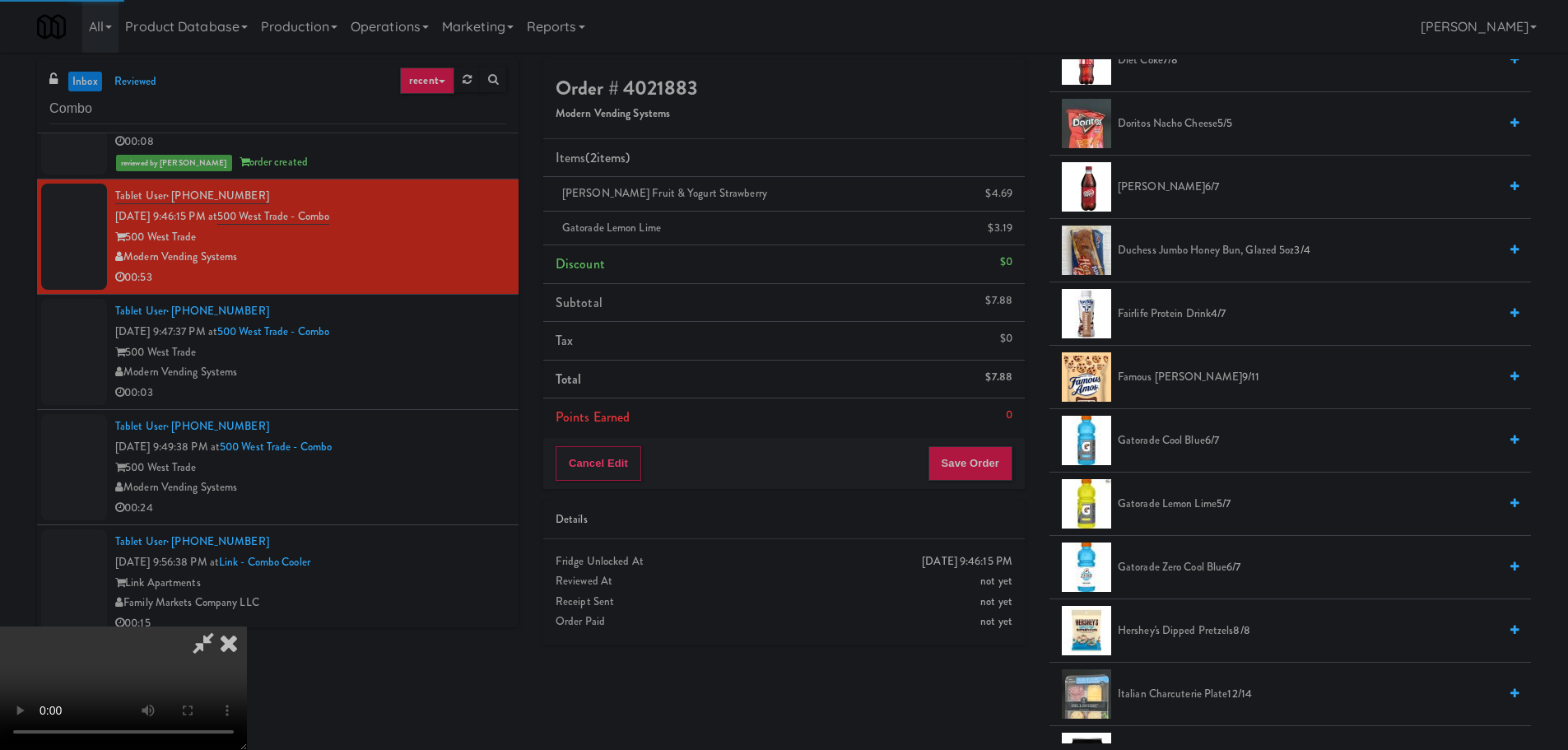
scroll to position [0, 0]
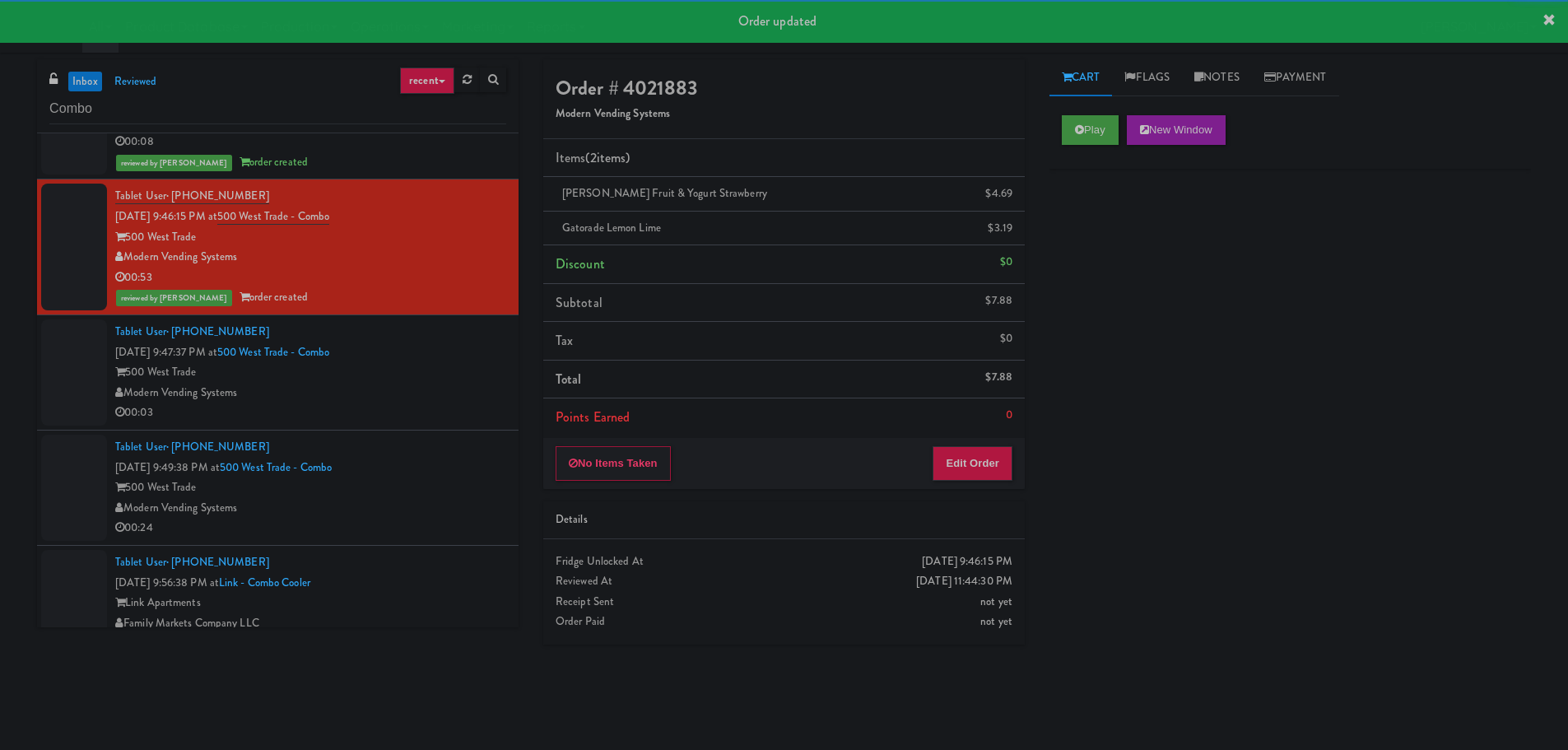
click at [444, 371] on div "500 West Trade" at bounding box center [311, 373] width 391 height 20
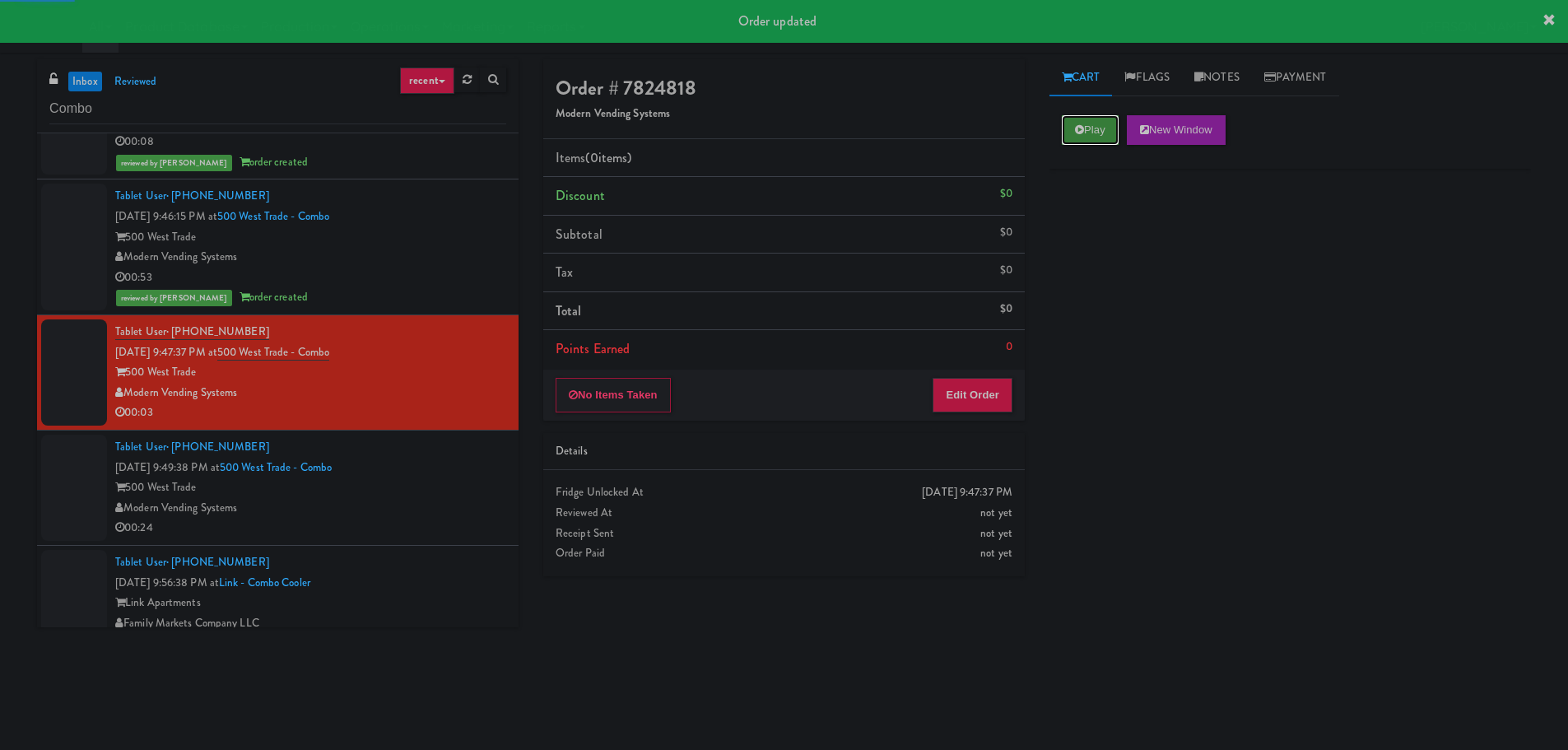
click at [1087, 124] on button "Play" at bounding box center [1090, 130] width 57 height 30
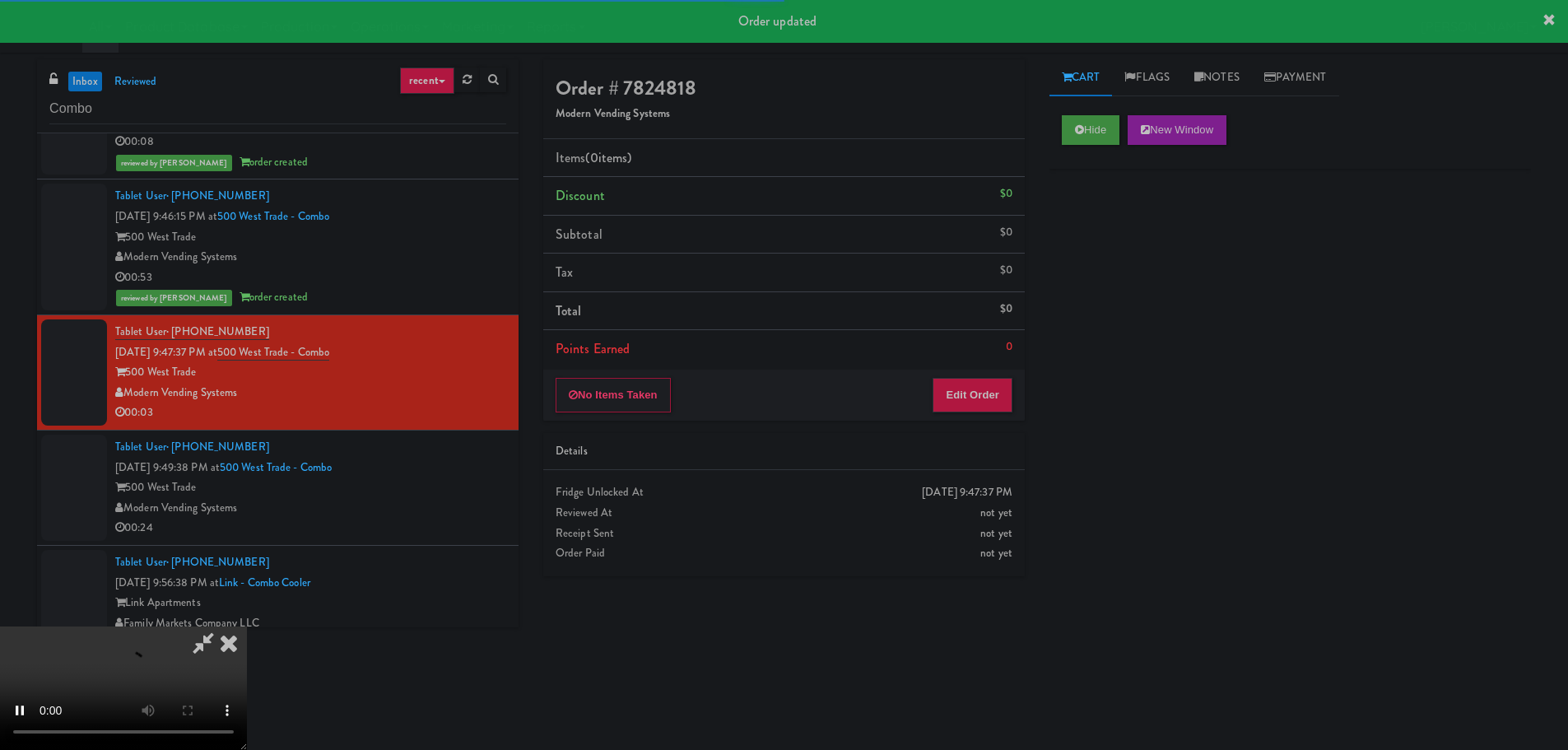
click at [986, 375] on div "No Items Taken Edit Order" at bounding box center [784, 395] width 482 height 51
click at [985, 382] on button "Edit Order" at bounding box center [973, 394] width 80 height 34
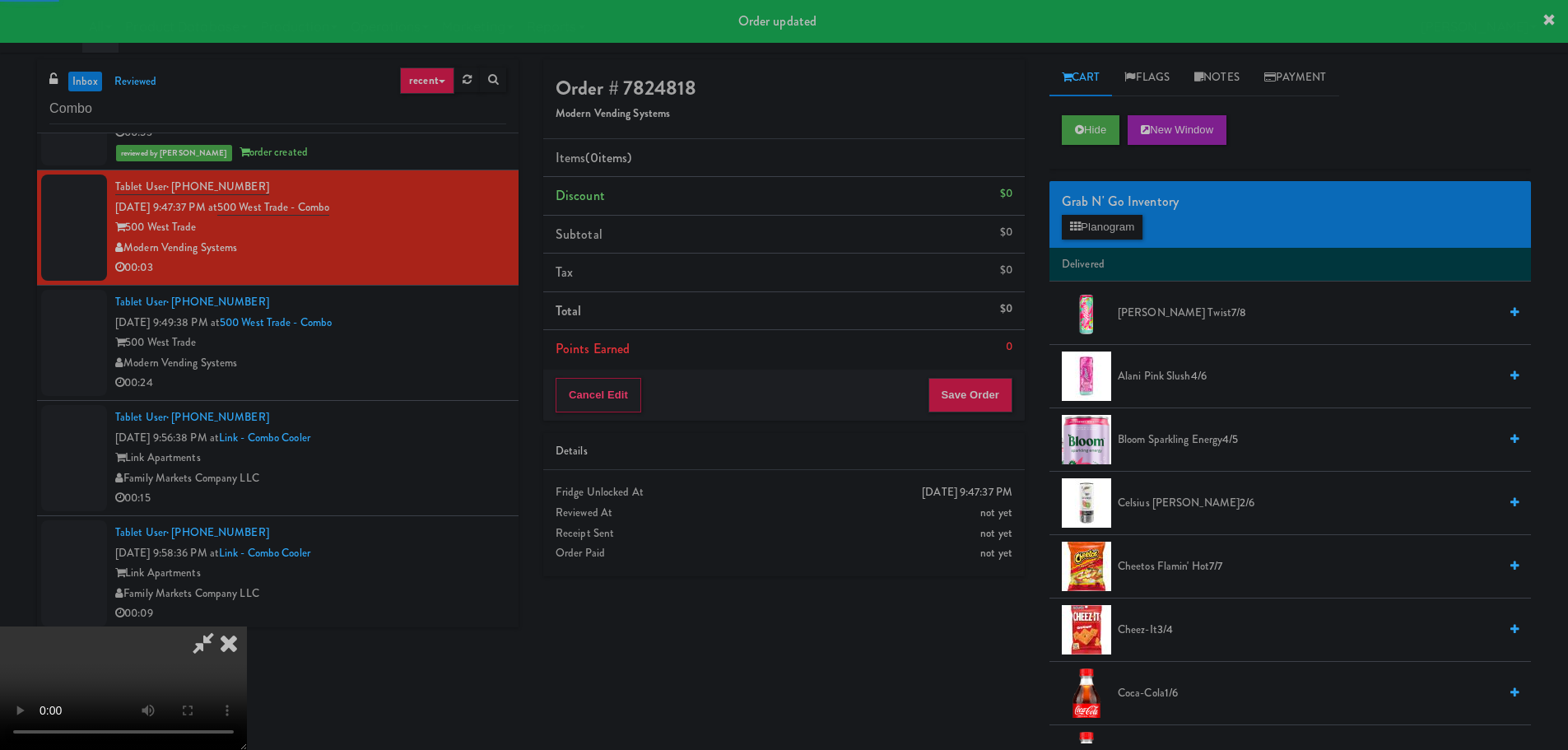
scroll to position [1316, 0]
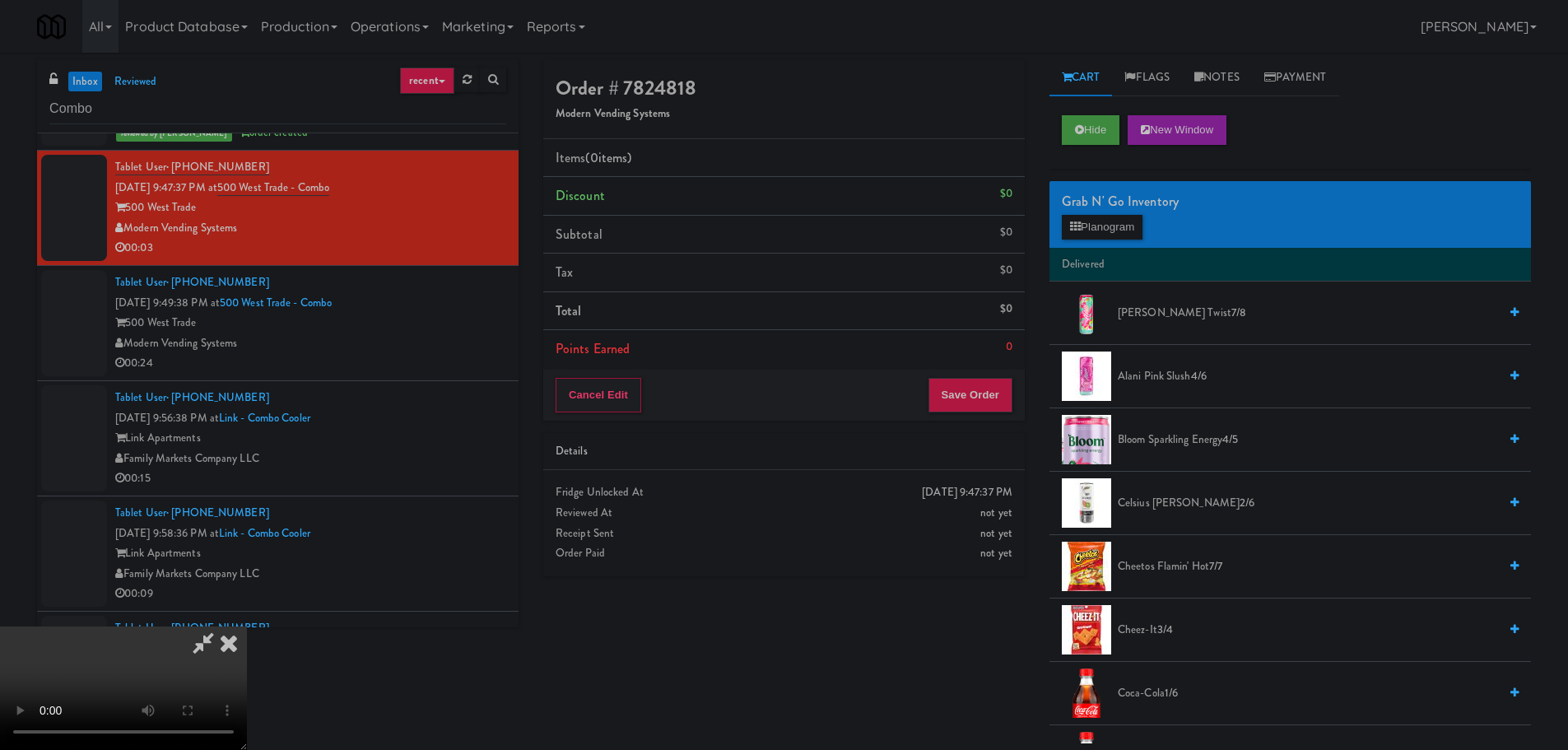
click at [247, 626] on video at bounding box center [123, 688] width 247 height 124
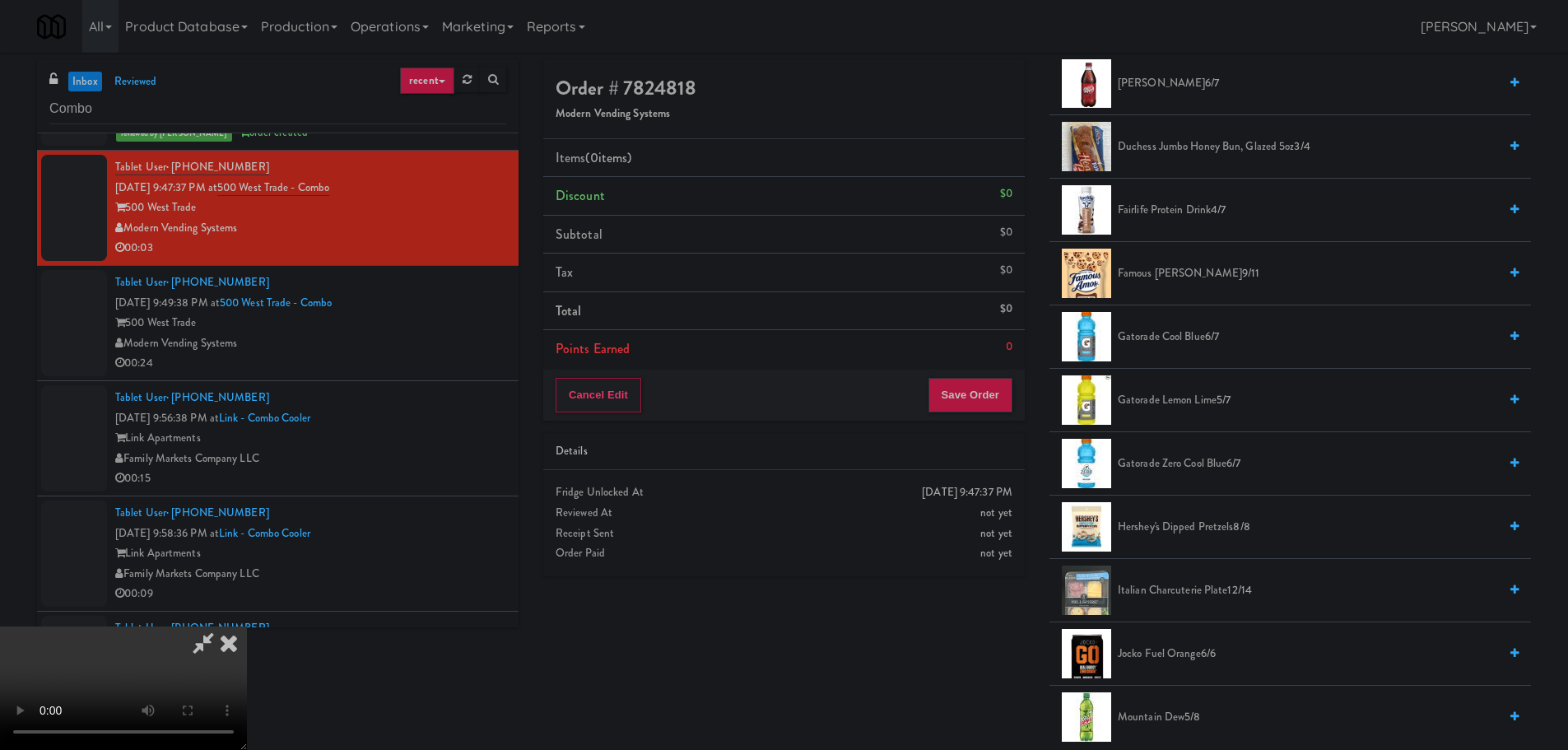
scroll to position [988, 0]
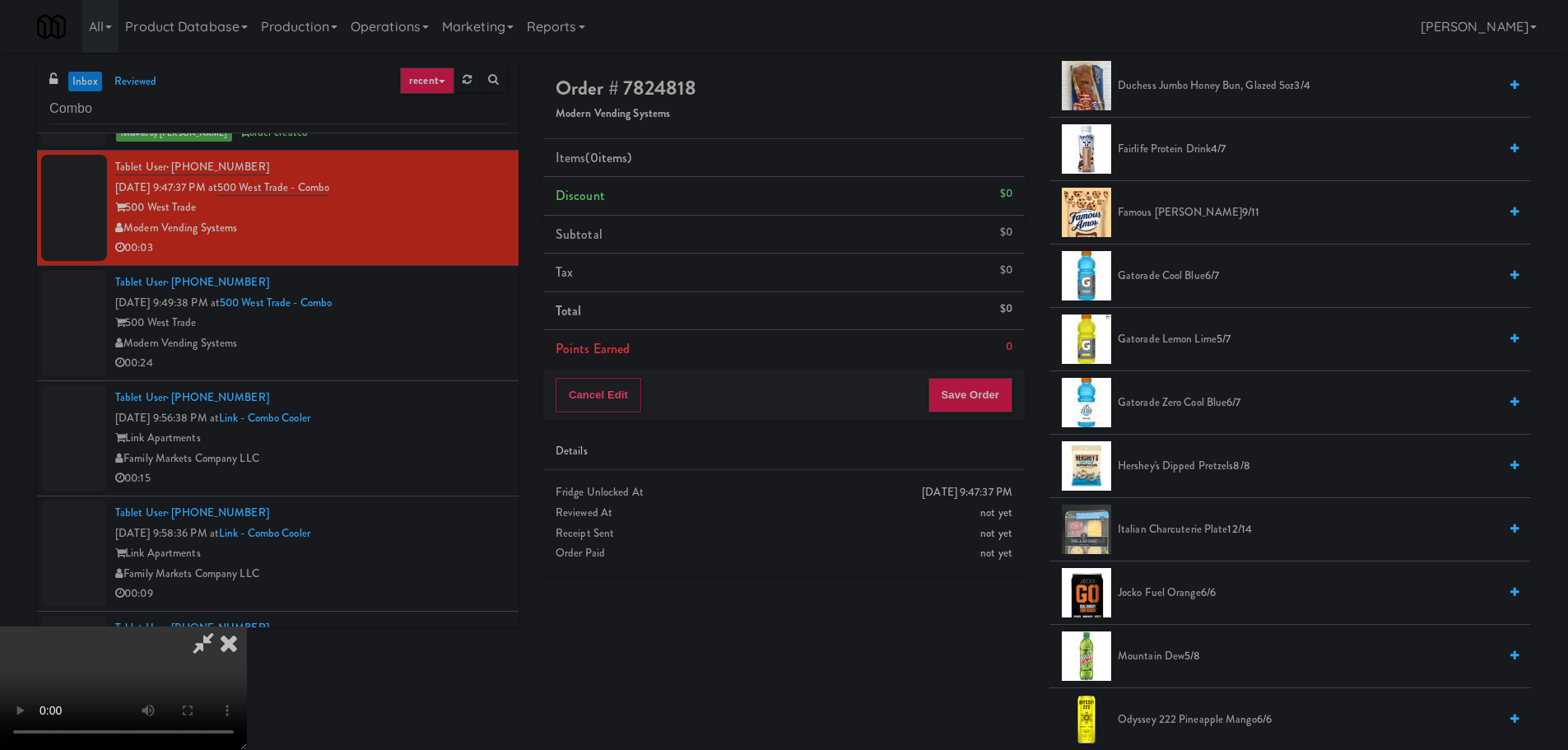
click at [1196, 349] on span "Gatorade Lemon Lime 5/7" at bounding box center [1308, 339] width 380 height 20
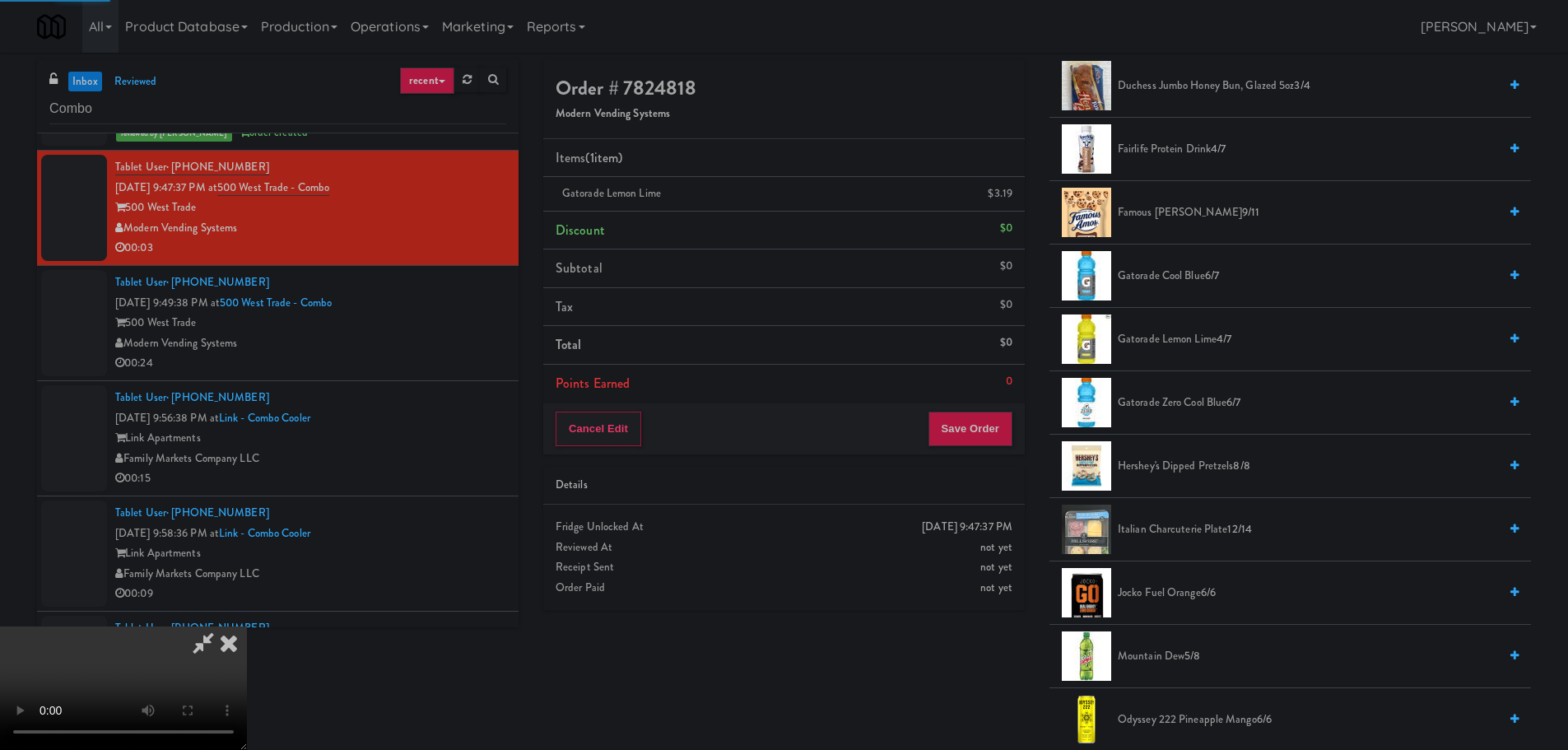
click at [247, 626] on video at bounding box center [123, 688] width 247 height 124
click at [994, 416] on button "Save Order" at bounding box center [970, 429] width 84 height 34
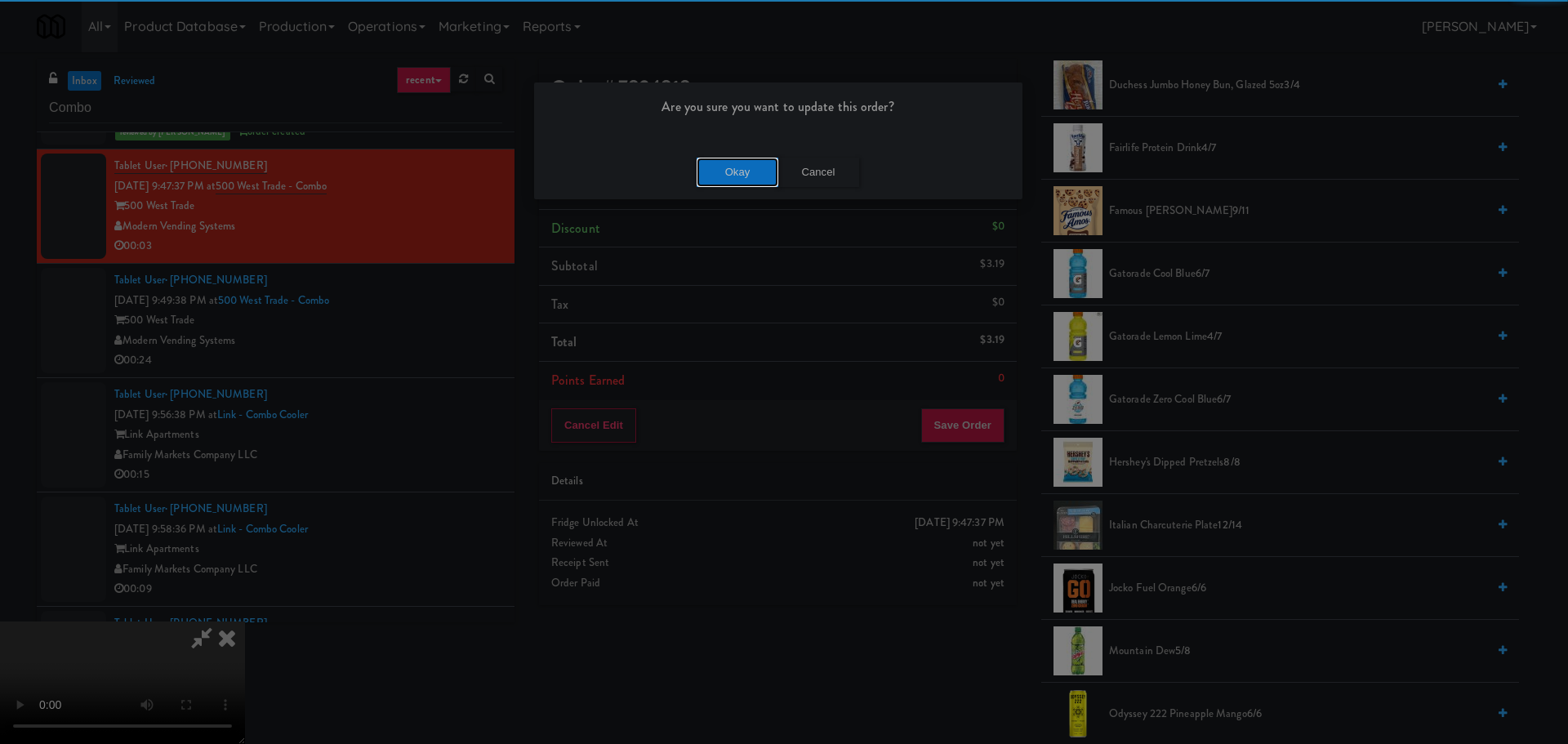
click at [718, 180] on button "Okay" at bounding box center [738, 173] width 81 height 30
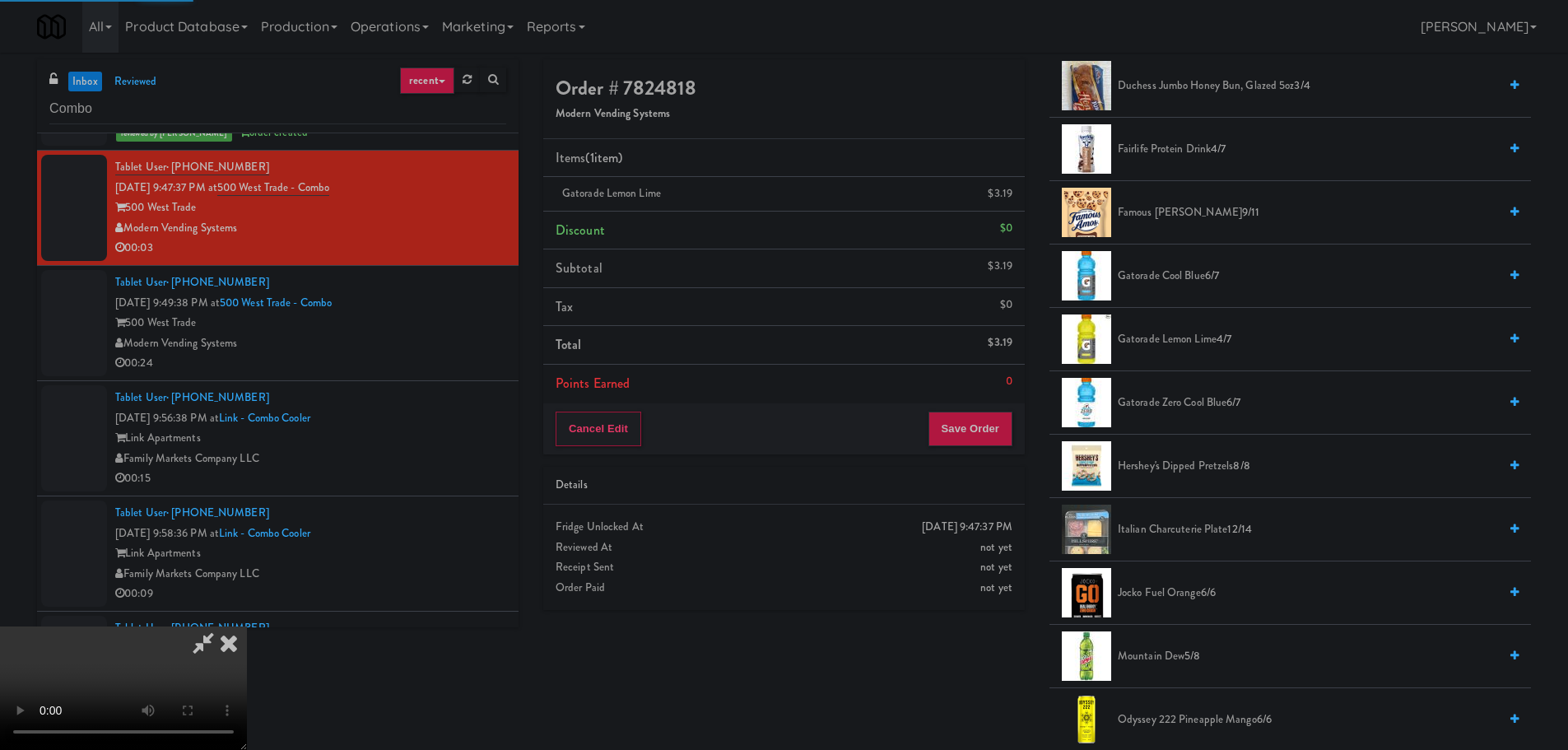
scroll to position [0, 0]
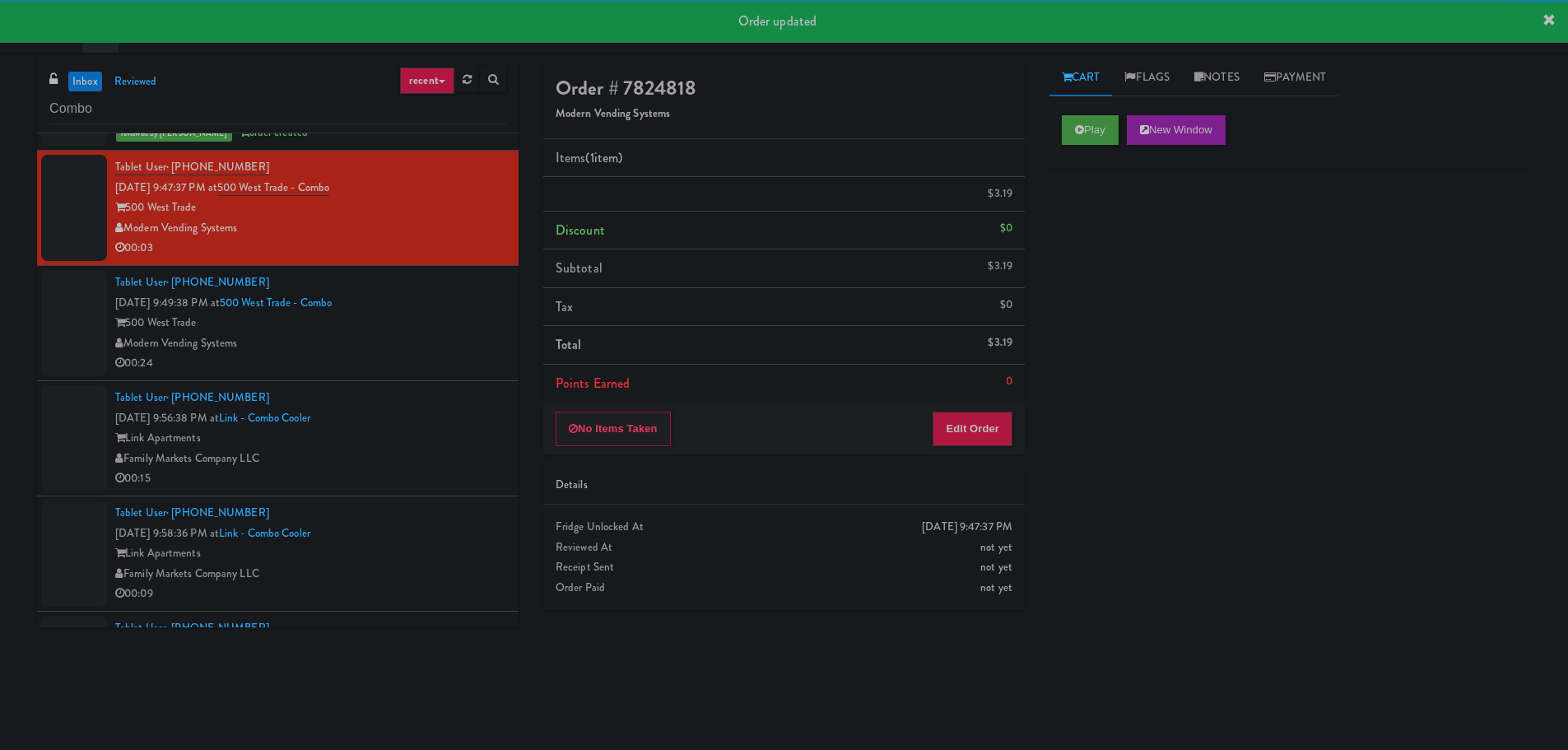
click at [420, 357] on div "00:24" at bounding box center [311, 363] width 391 height 20
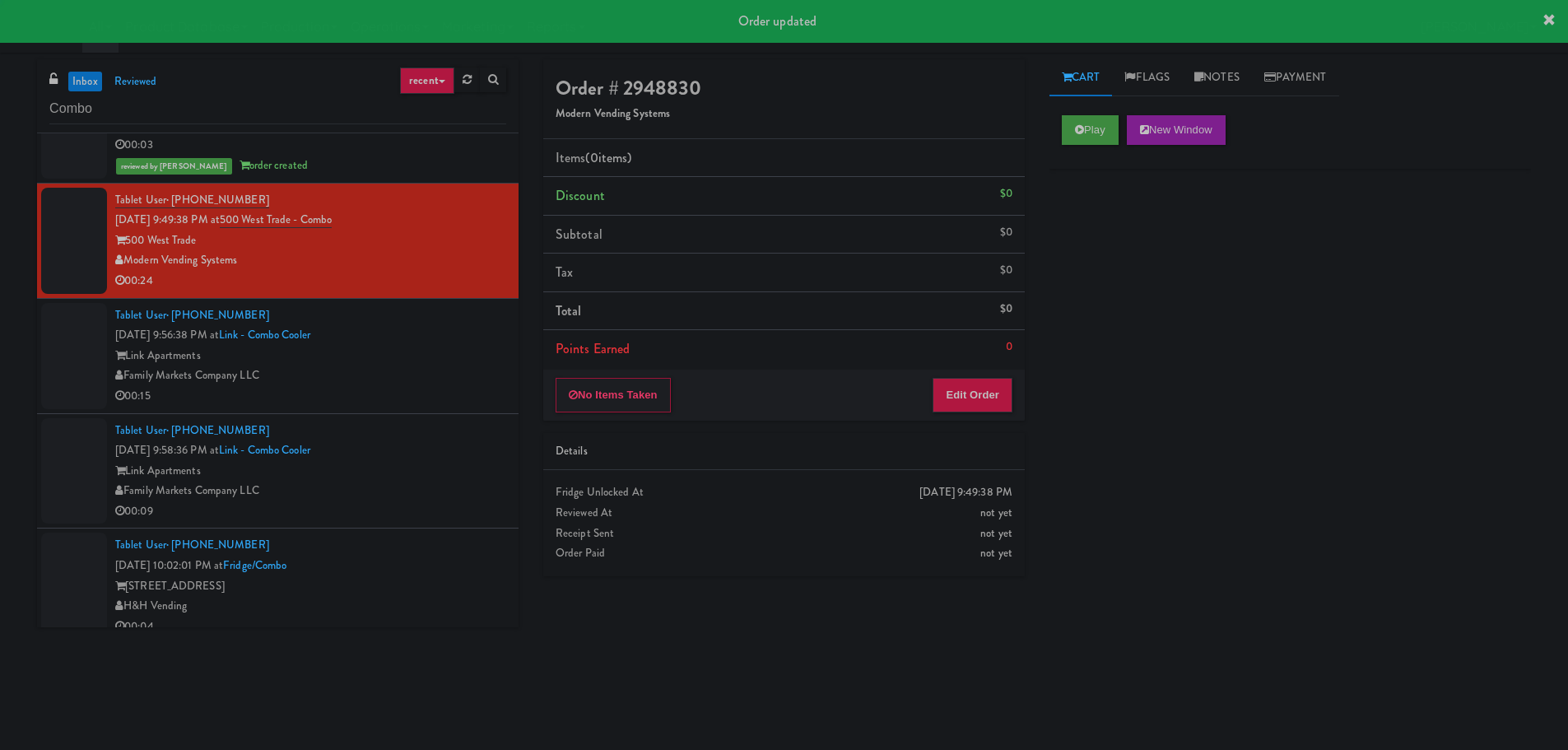
scroll to position [1481, 0]
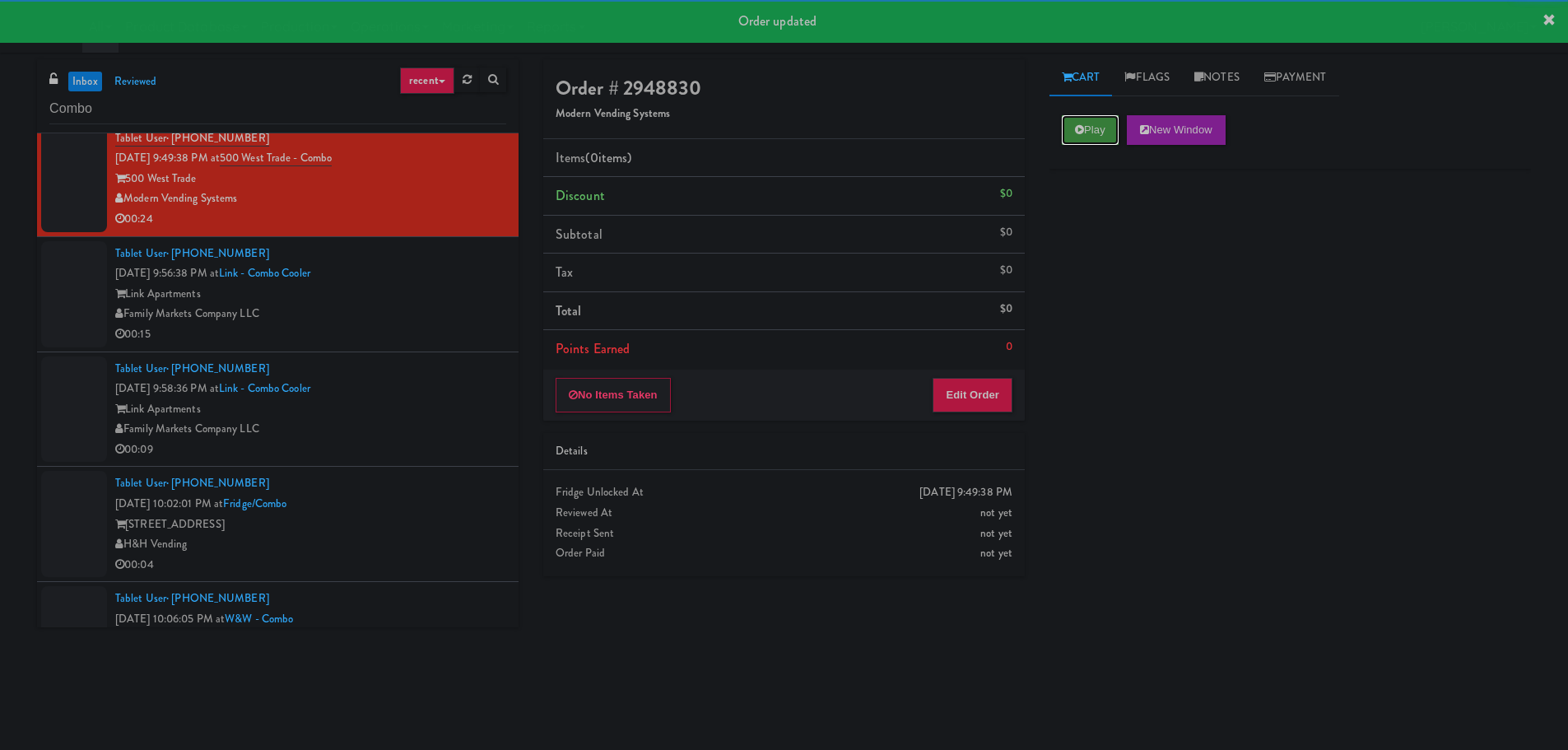
click at [1078, 129] on icon at bounding box center [1080, 129] width 9 height 10
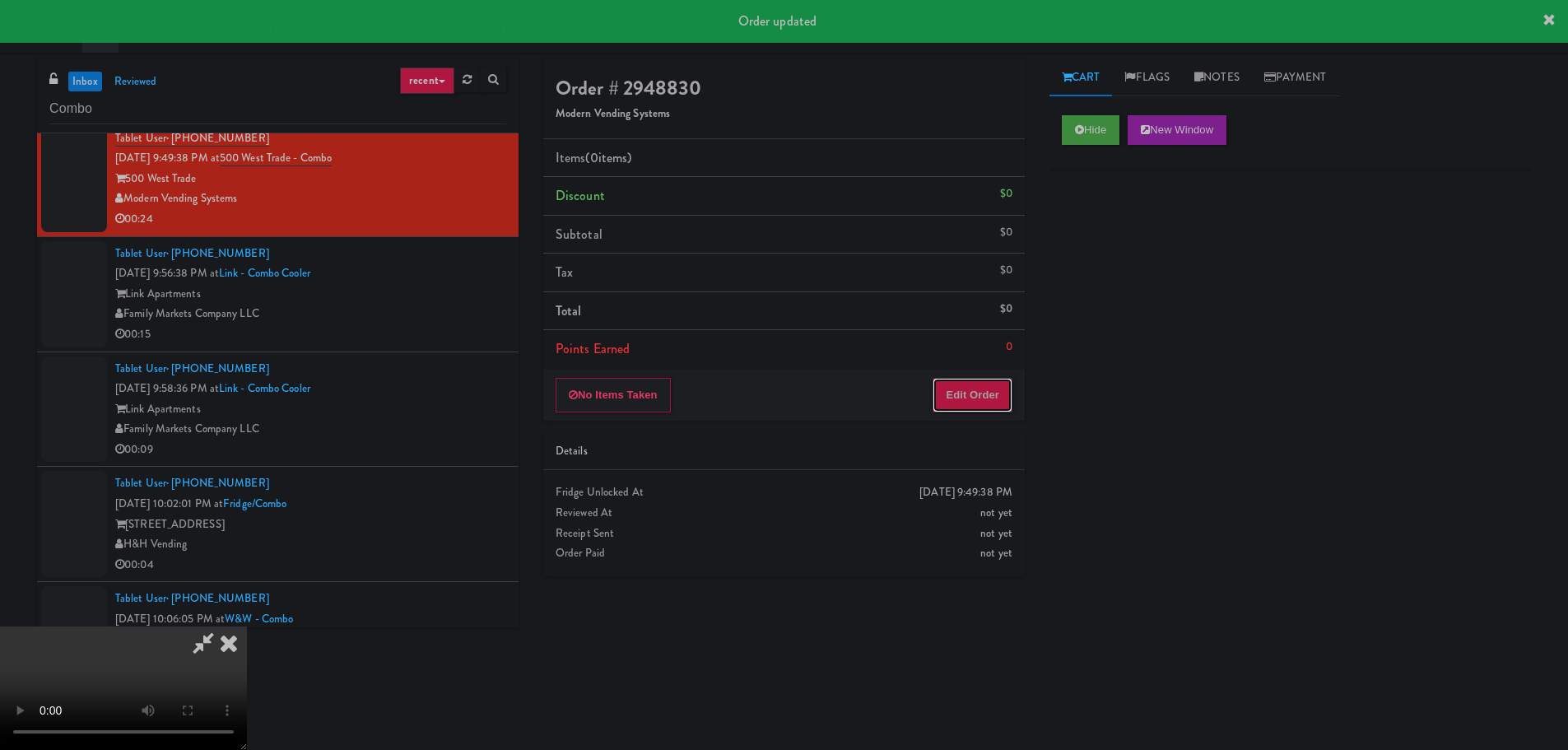
click at [1010, 403] on button "Edit Order" at bounding box center [973, 394] width 80 height 34
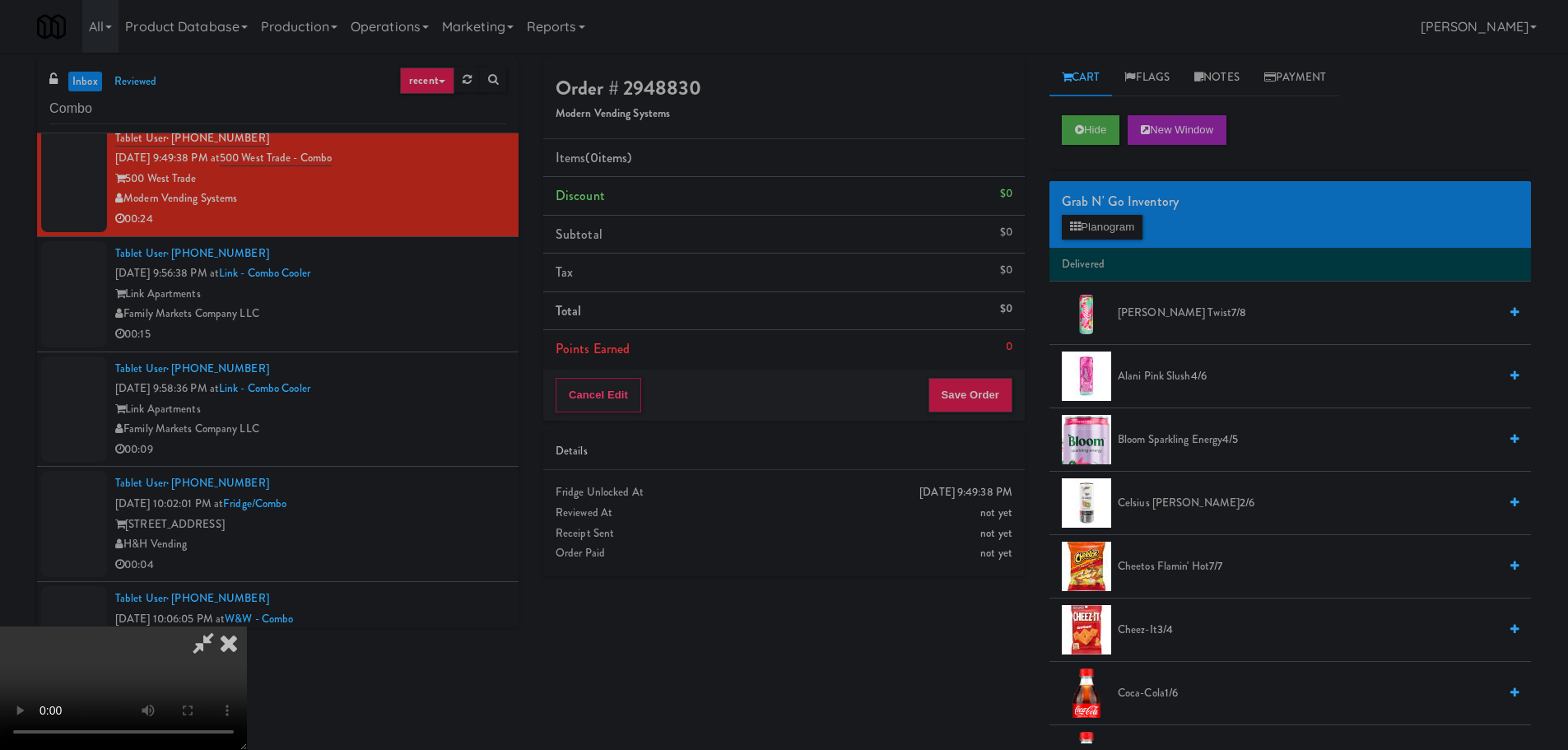
click at [247, 626] on video at bounding box center [123, 688] width 247 height 124
click at [1109, 215] on button "Planogram" at bounding box center [1102, 227] width 81 height 25
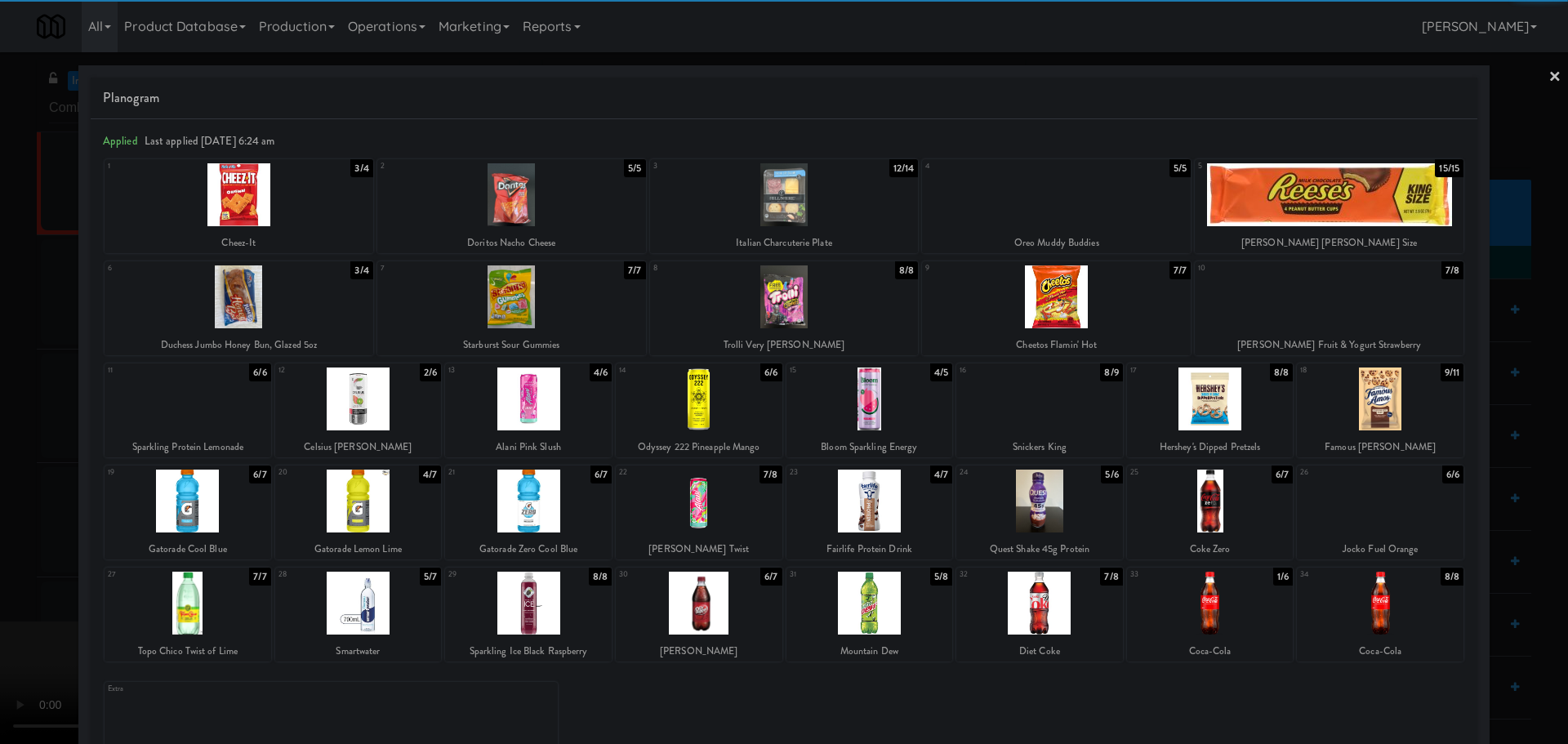
click at [1034, 592] on div at bounding box center [1039, 603] width 166 height 63
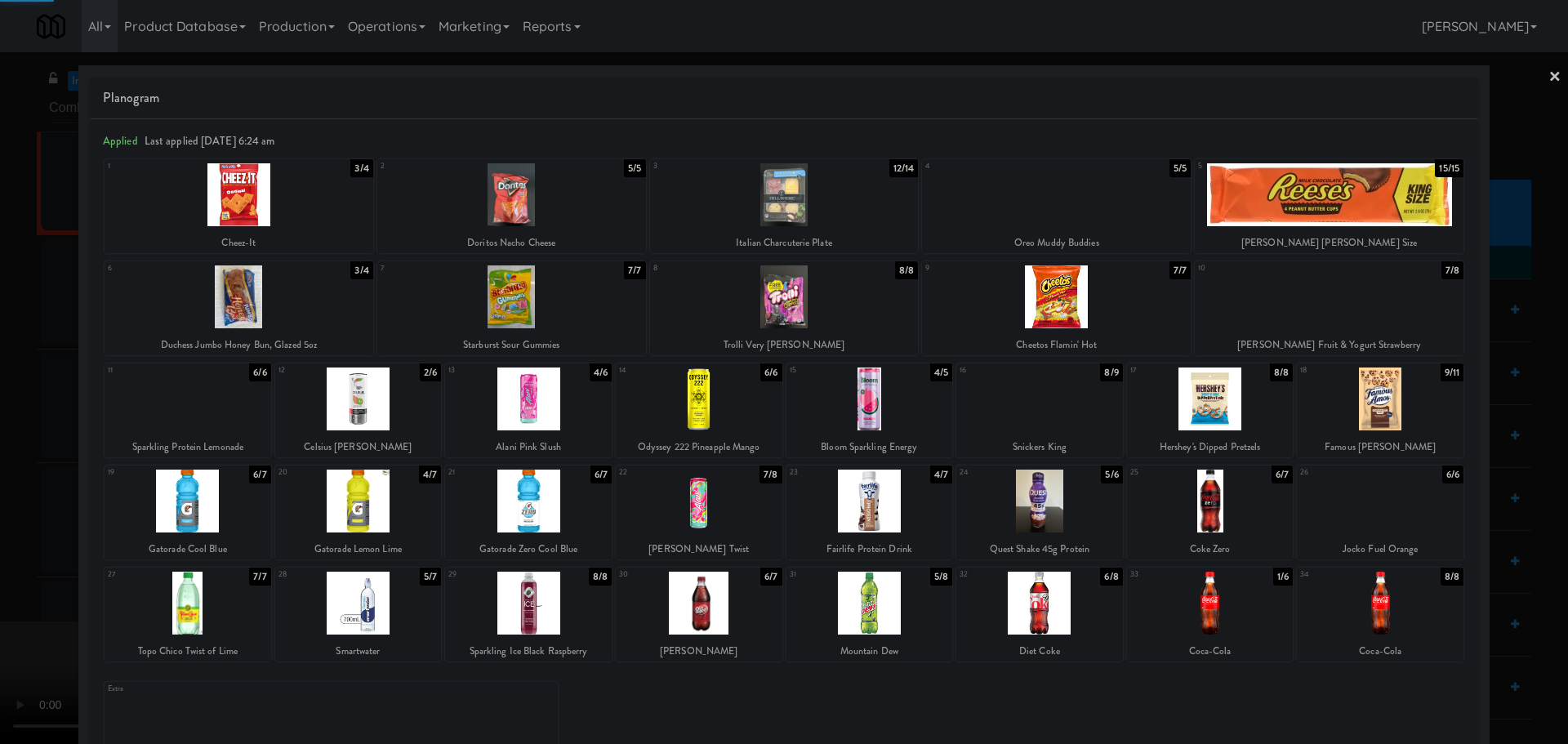
click at [0, 584] on div at bounding box center [784, 372] width 1568 height 744
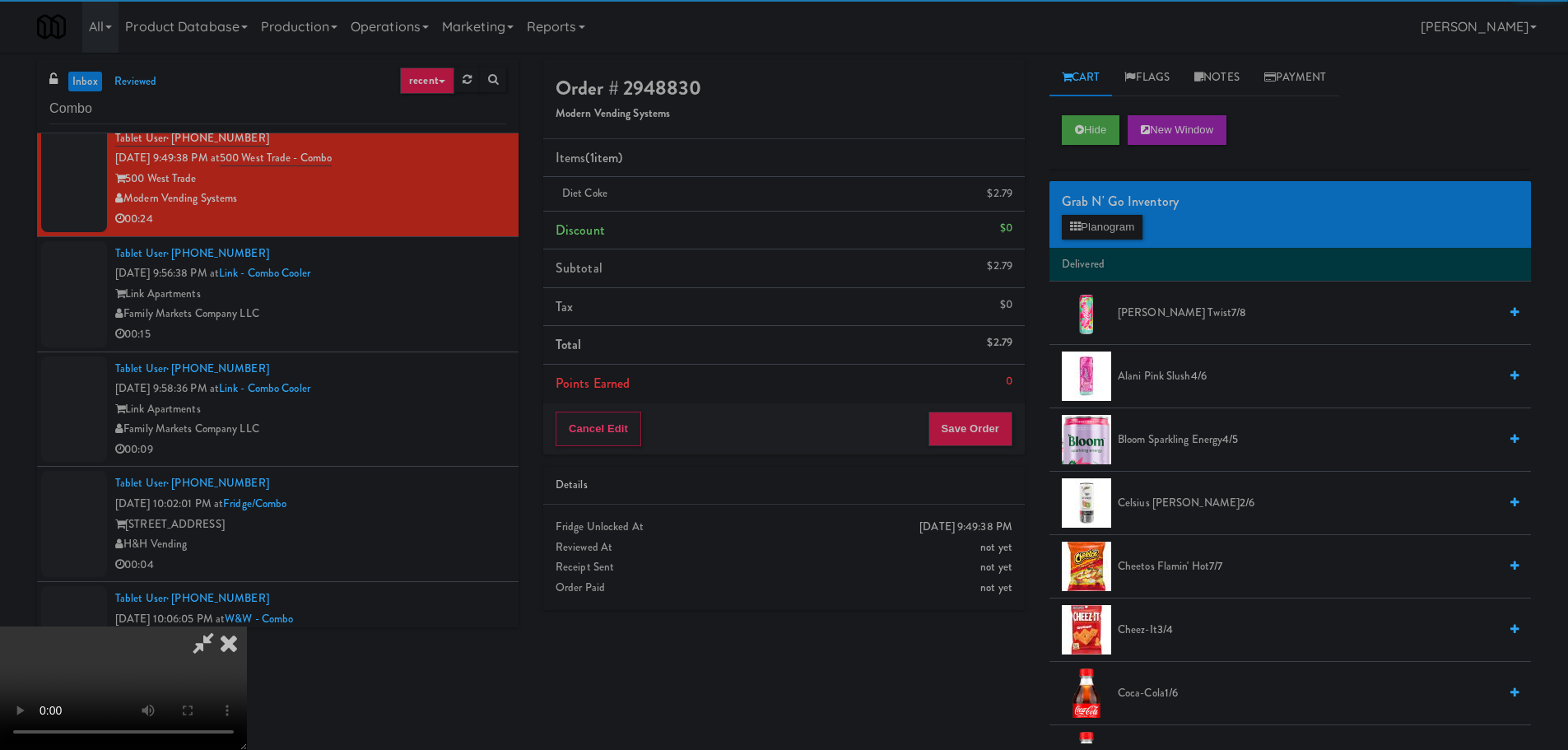
drag, startPoint x: 398, startPoint y: 421, endPoint x: 637, endPoint y: 429, distance: 239.1
click at [247, 626] on video at bounding box center [123, 688] width 247 height 124
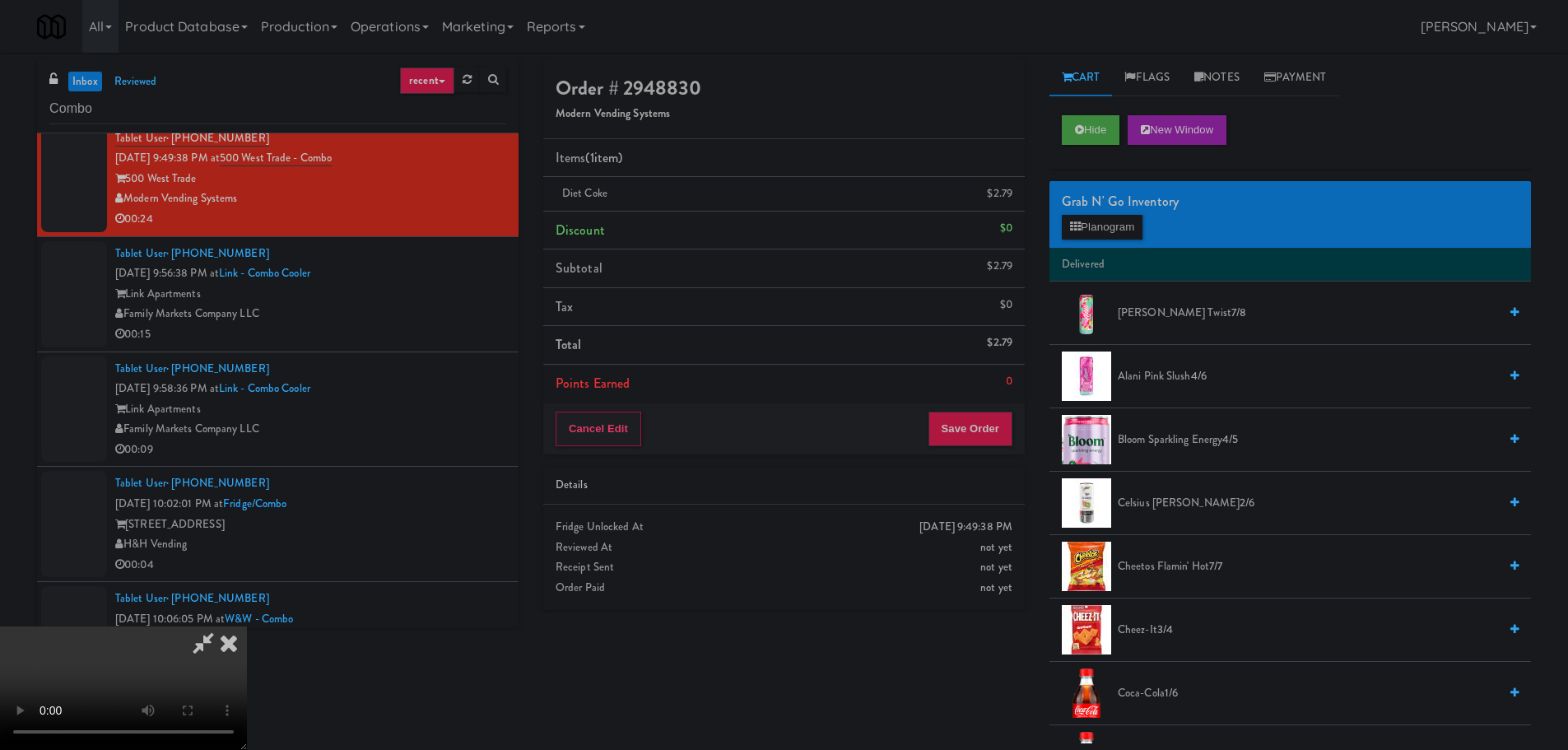
click at [247, 626] on video at bounding box center [123, 688] width 247 height 124
drag, startPoint x: 770, startPoint y: 491, endPoint x: 1036, endPoint y: 357, distance: 297.8
click at [247, 626] on video at bounding box center [123, 688] width 247 height 124
click at [1116, 239] on div "Grab N' Go Inventory Planogram" at bounding box center [1289, 214] width 482 height 67
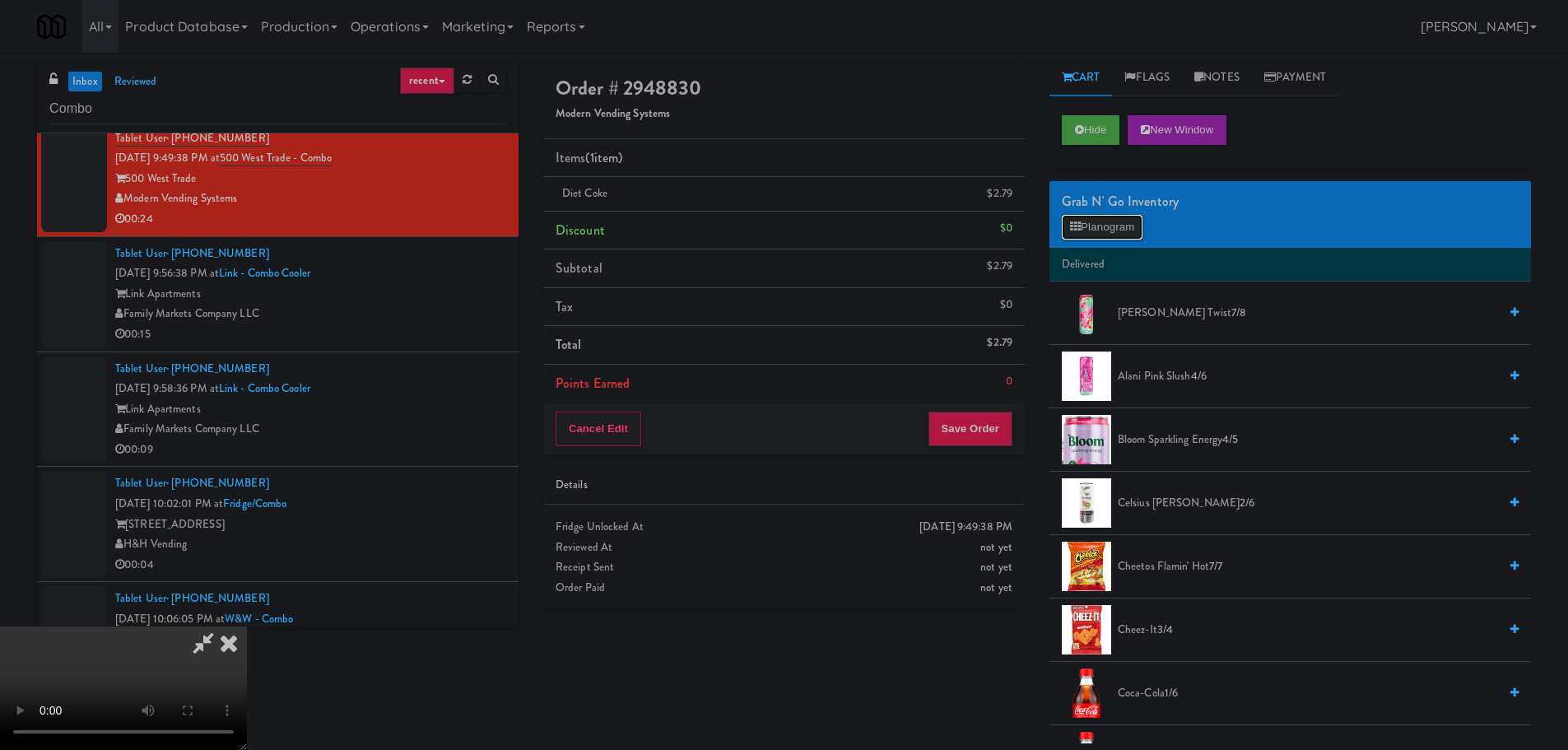
click at [1117, 237] on button "Planogram" at bounding box center [1102, 227] width 81 height 25
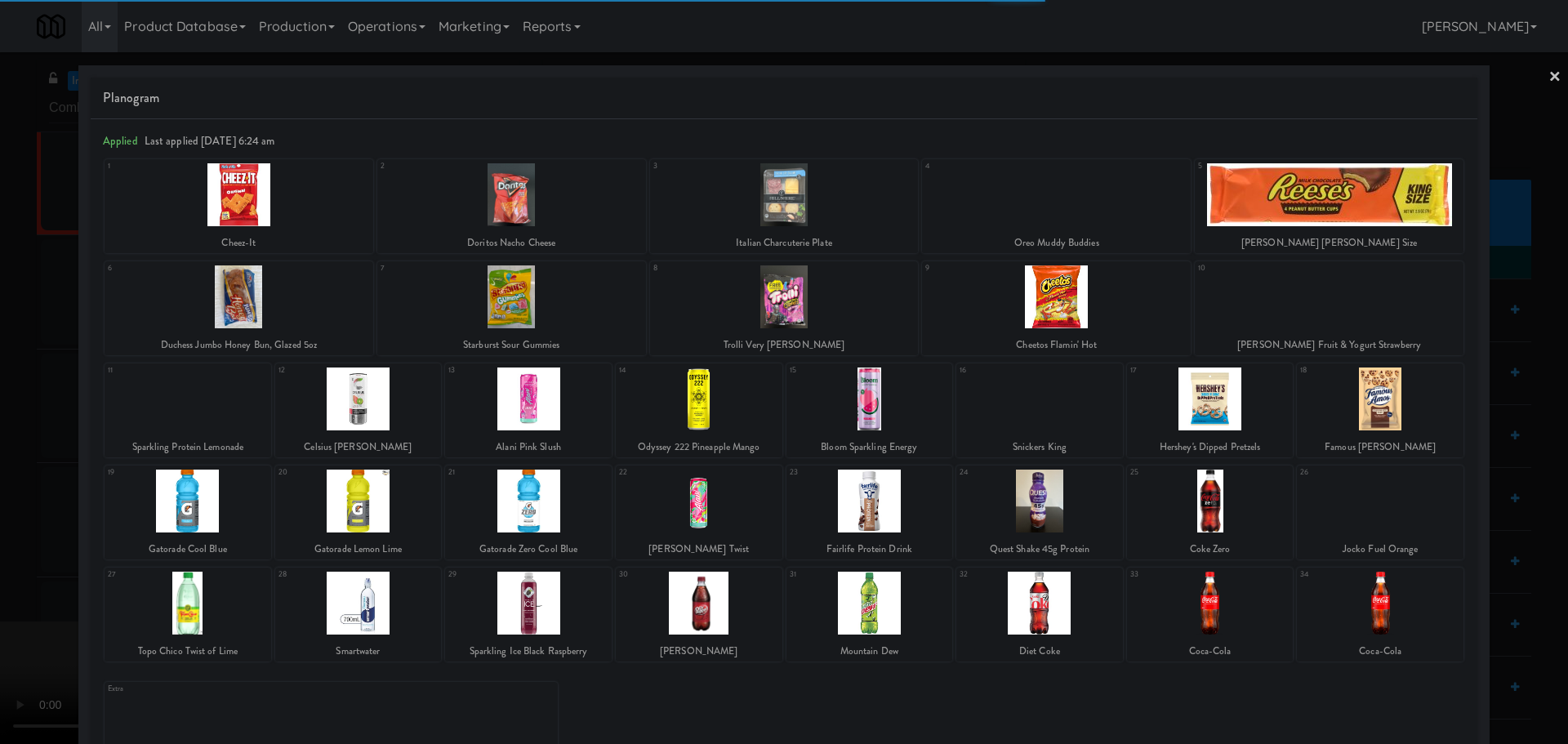
click at [1015, 605] on div at bounding box center [1039, 603] width 166 height 63
click at [0, 550] on div at bounding box center [784, 372] width 1568 height 744
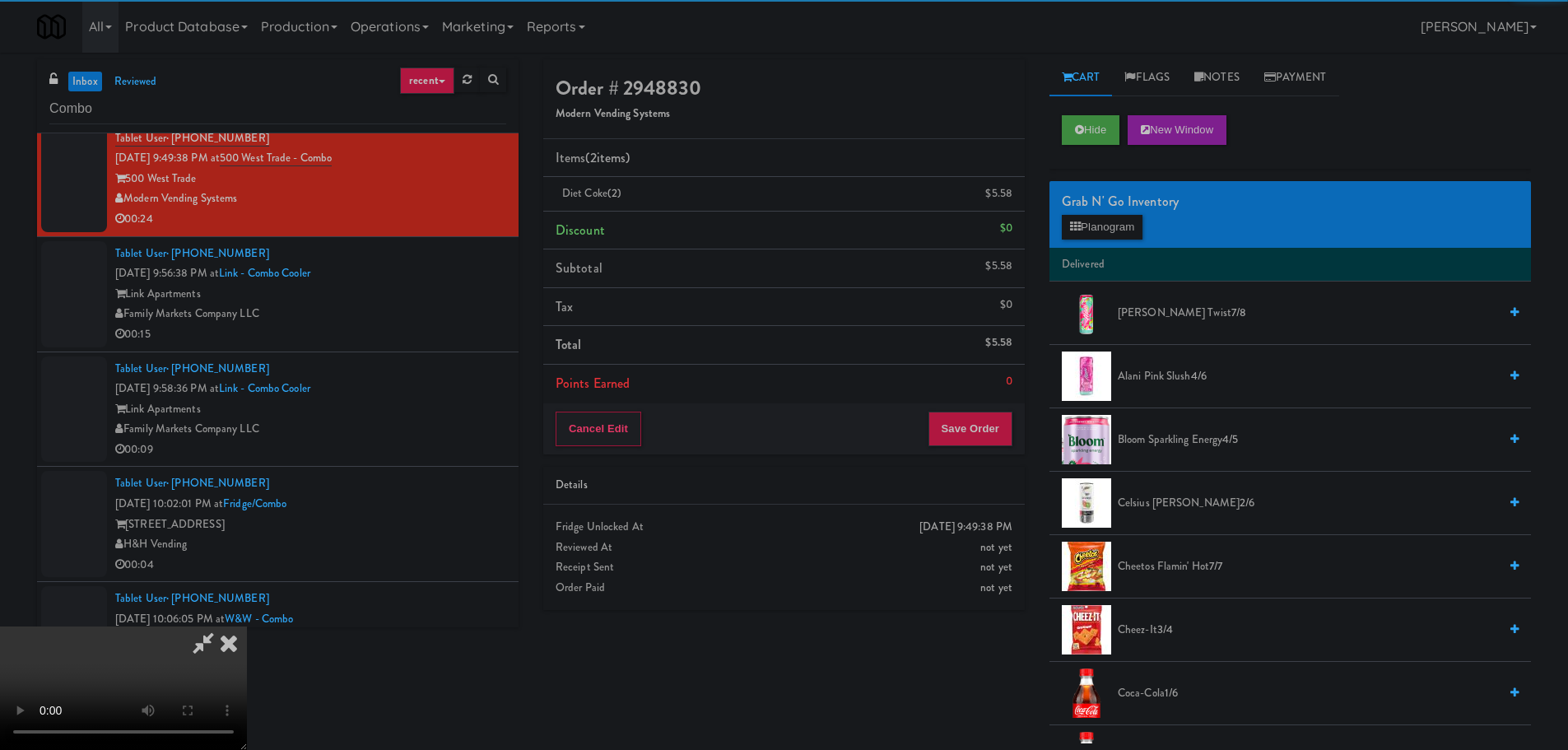
click at [247, 626] on video at bounding box center [123, 688] width 247 height 124
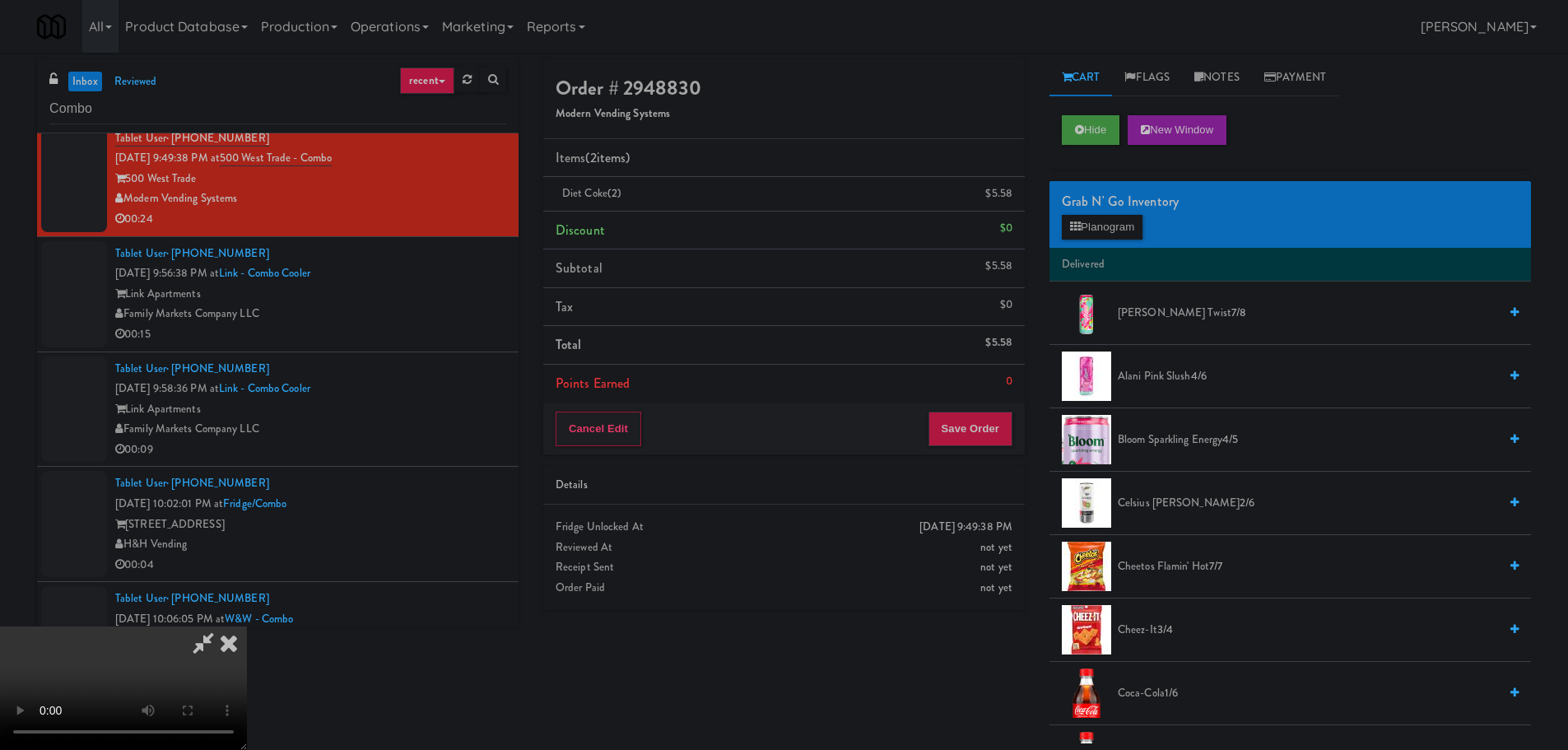
click at [247, 626] on video at bounding box center [123, 688] width 247 height 124
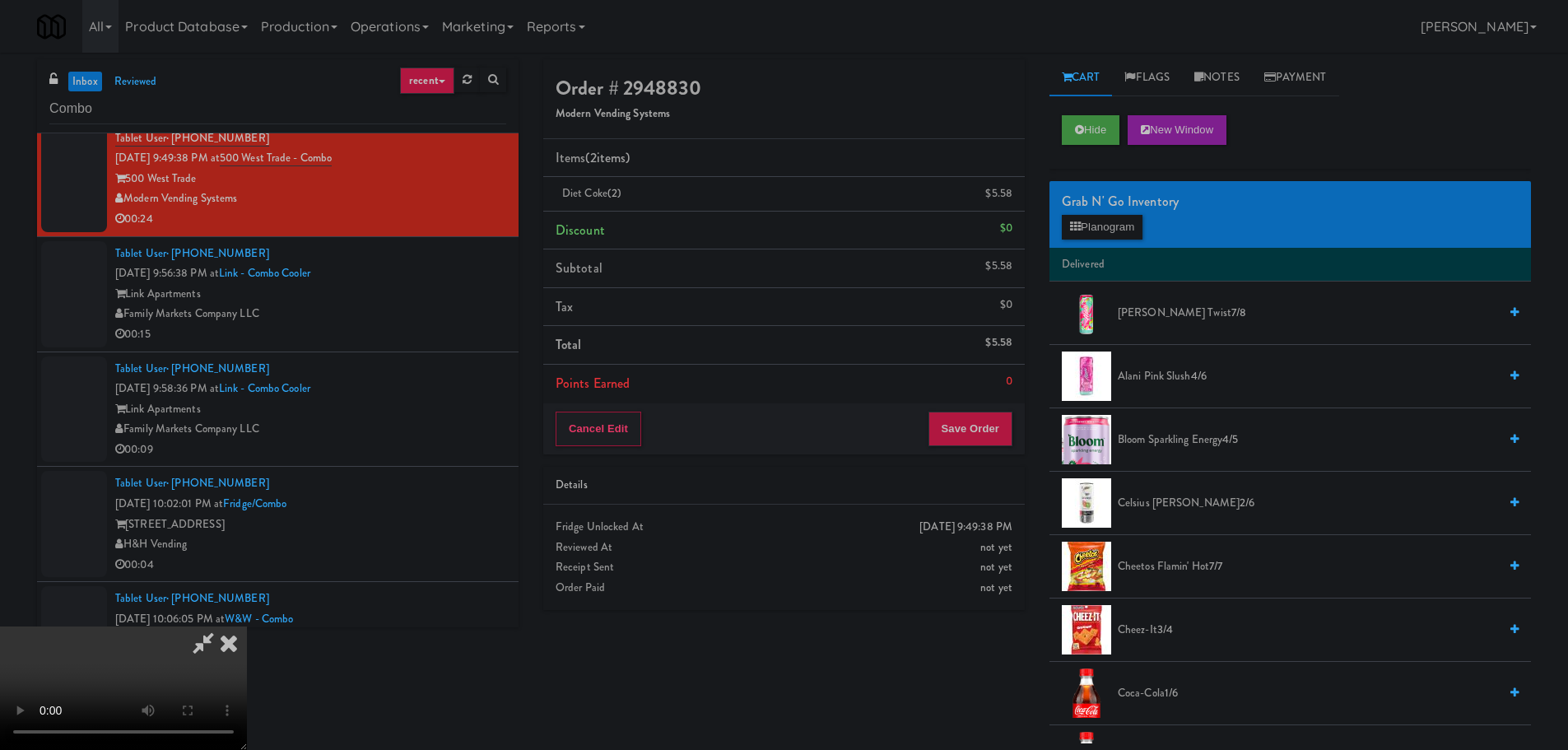
click at [247, 626] on video at bounding box center [123, 688] width 247 height 124
click at [1142, 225] on button "Planogram" at bounding box center [1102, 227] width 81 height 25
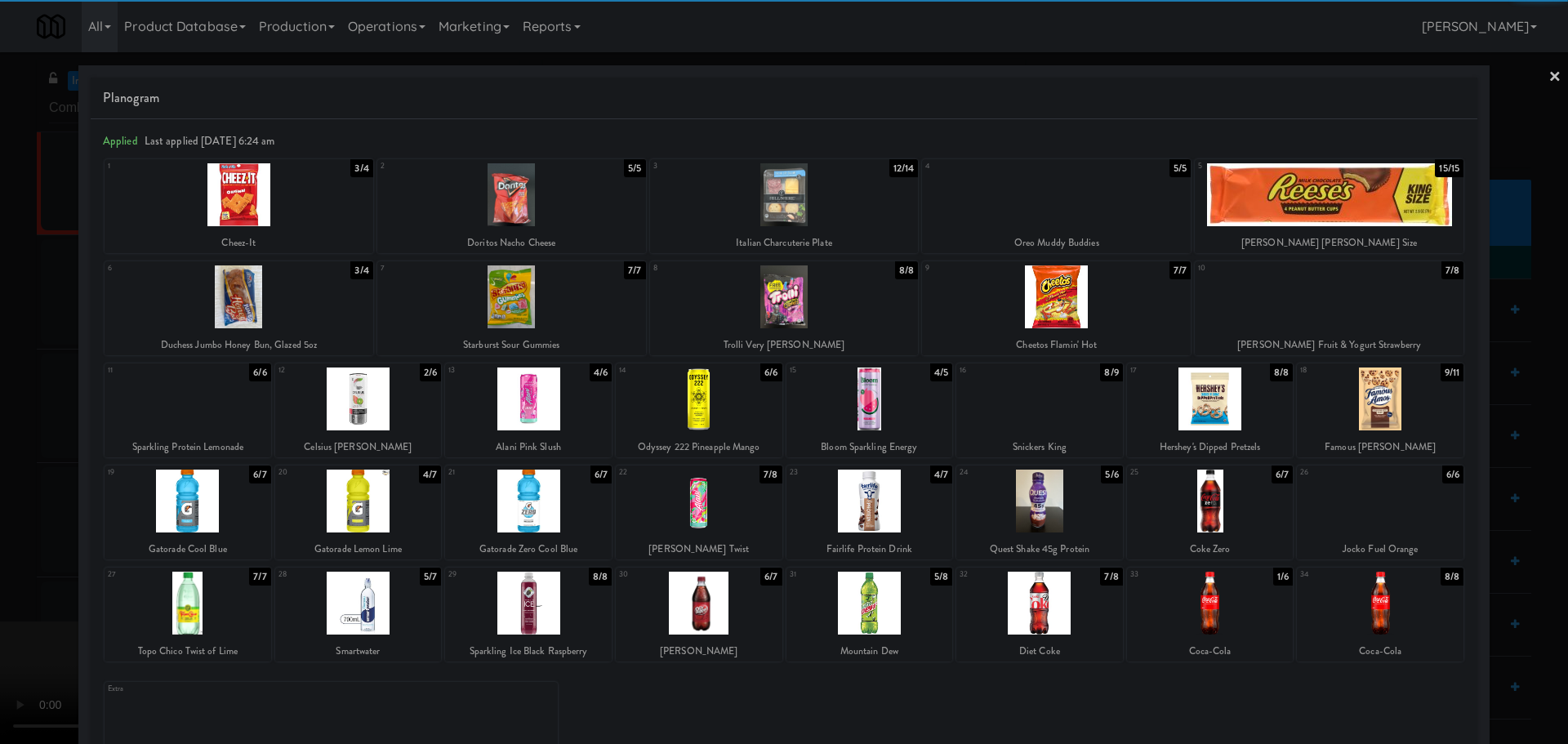
click at [1043, 221] on div at bounding box center [1056, 195] width 269 height 63
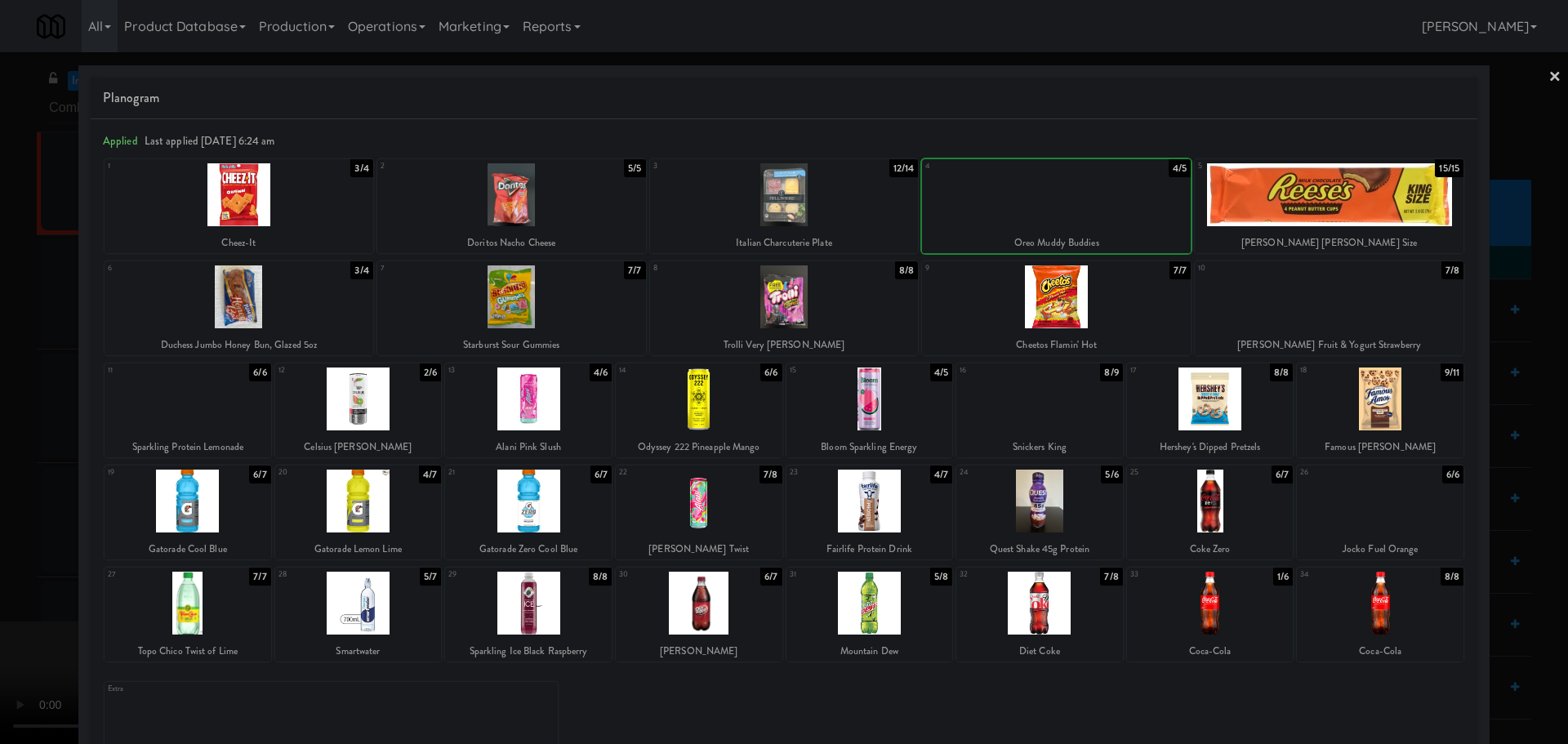
click at [0, 423] on div at bounding box center [784, 372] width 1568 height 744
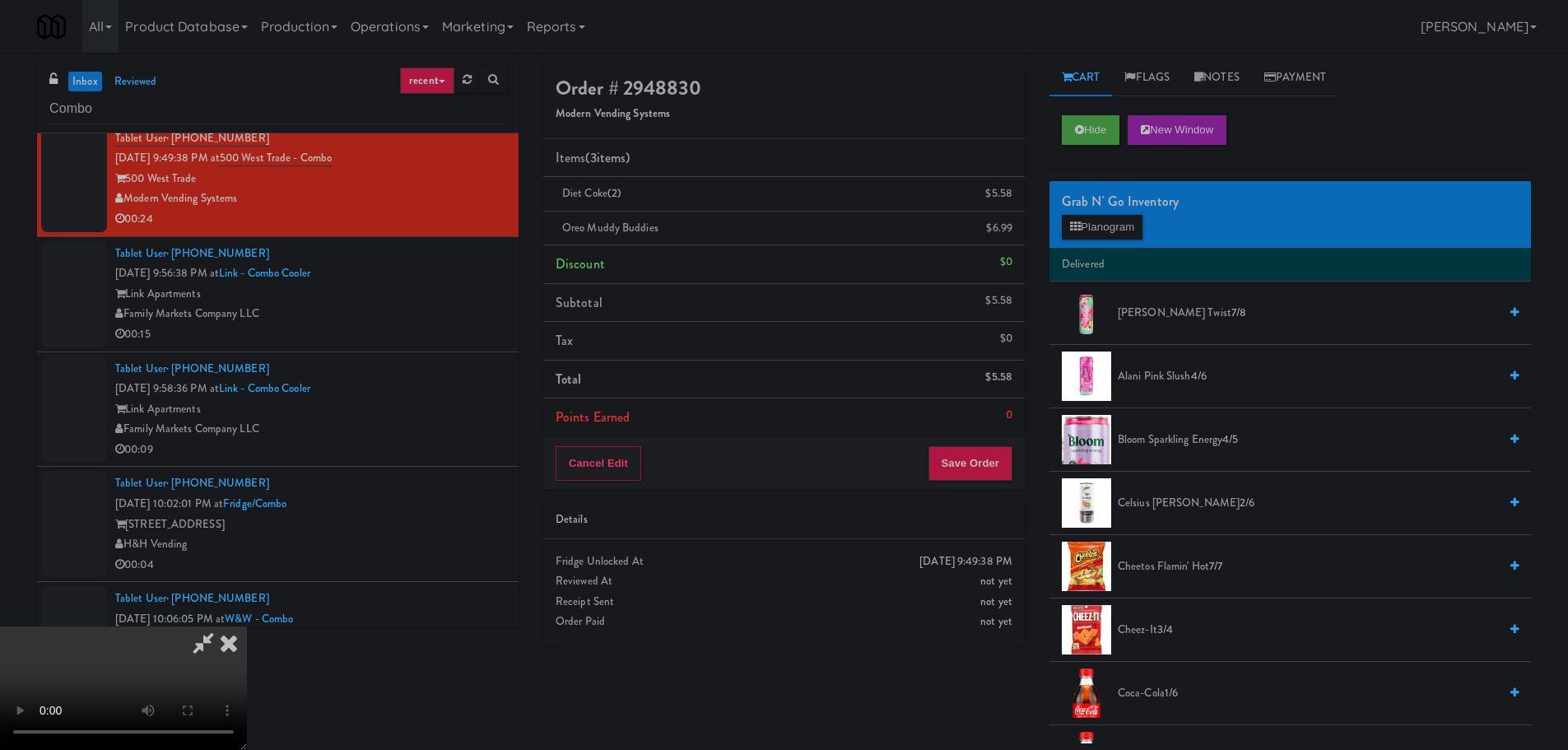
click at [247, 626] on video at bounding box center [123, 688] width 247 height 124
click at [990, 477] on button "Save Order" at bounding box center [970, 463] width 84 height 34
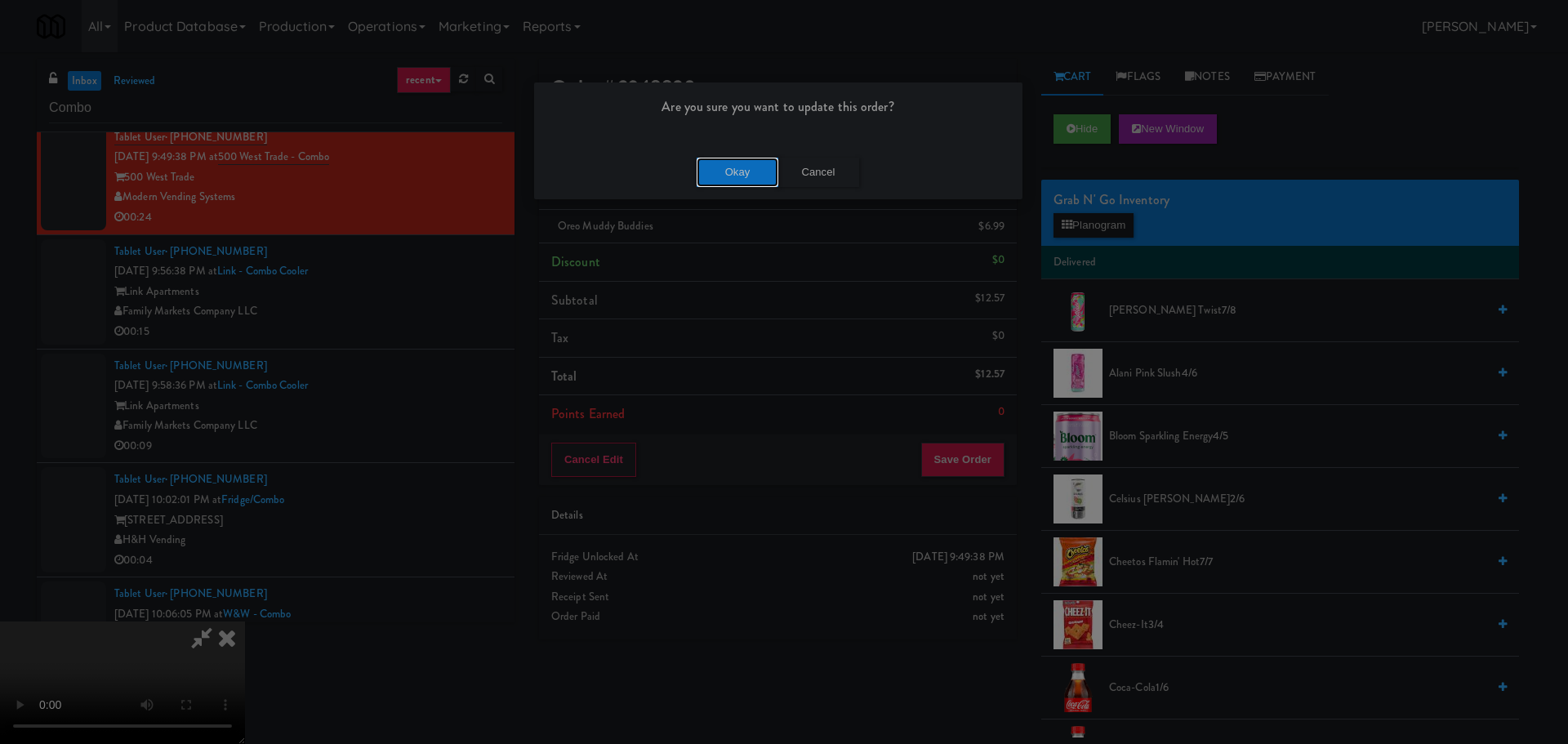
click at [706, 186] on button "Okay" at bounding box center [738, 173] width 81 height 30
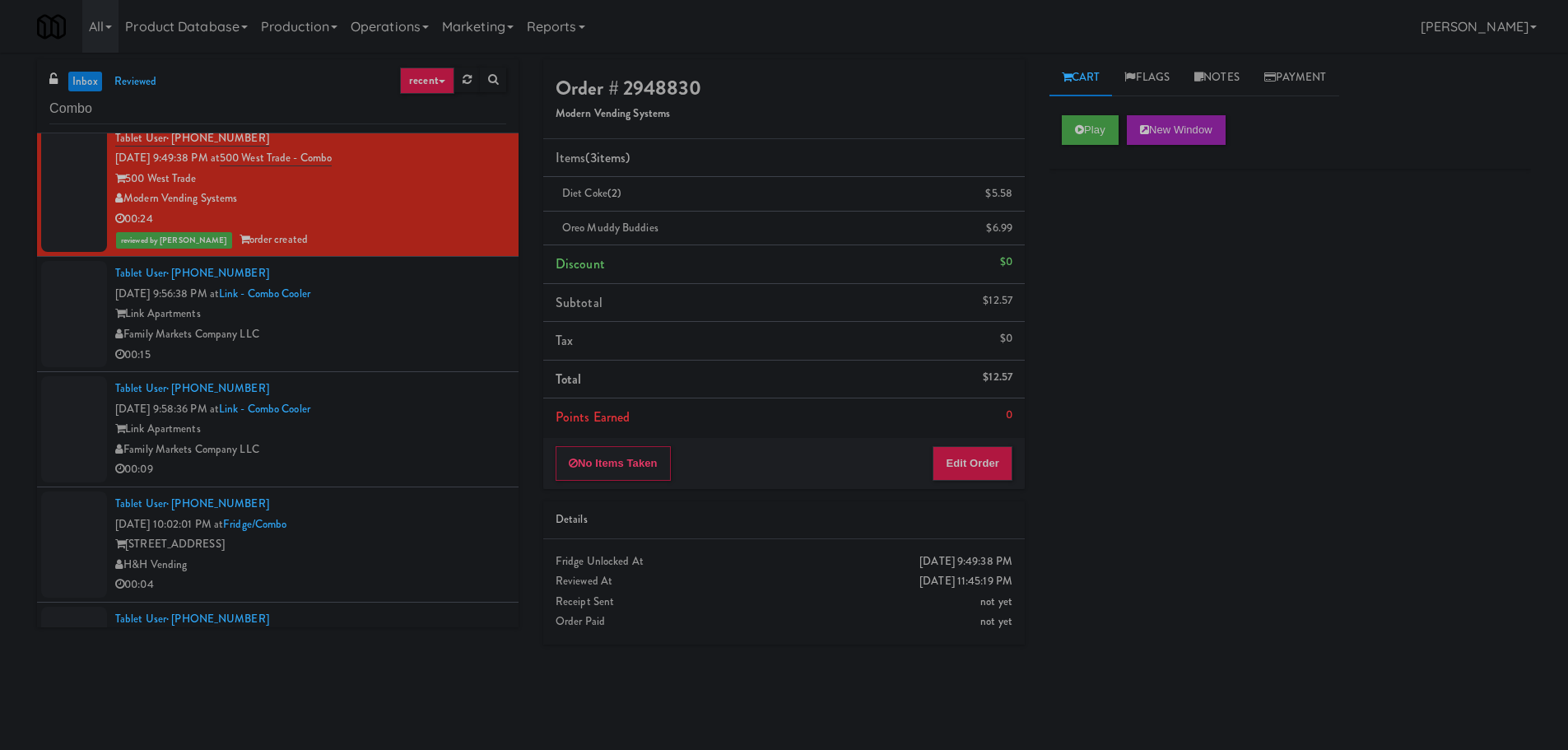
click at [434, 342] on div "Family Markets Company LLC" at bounding box center [311, 334] width 391 height 20
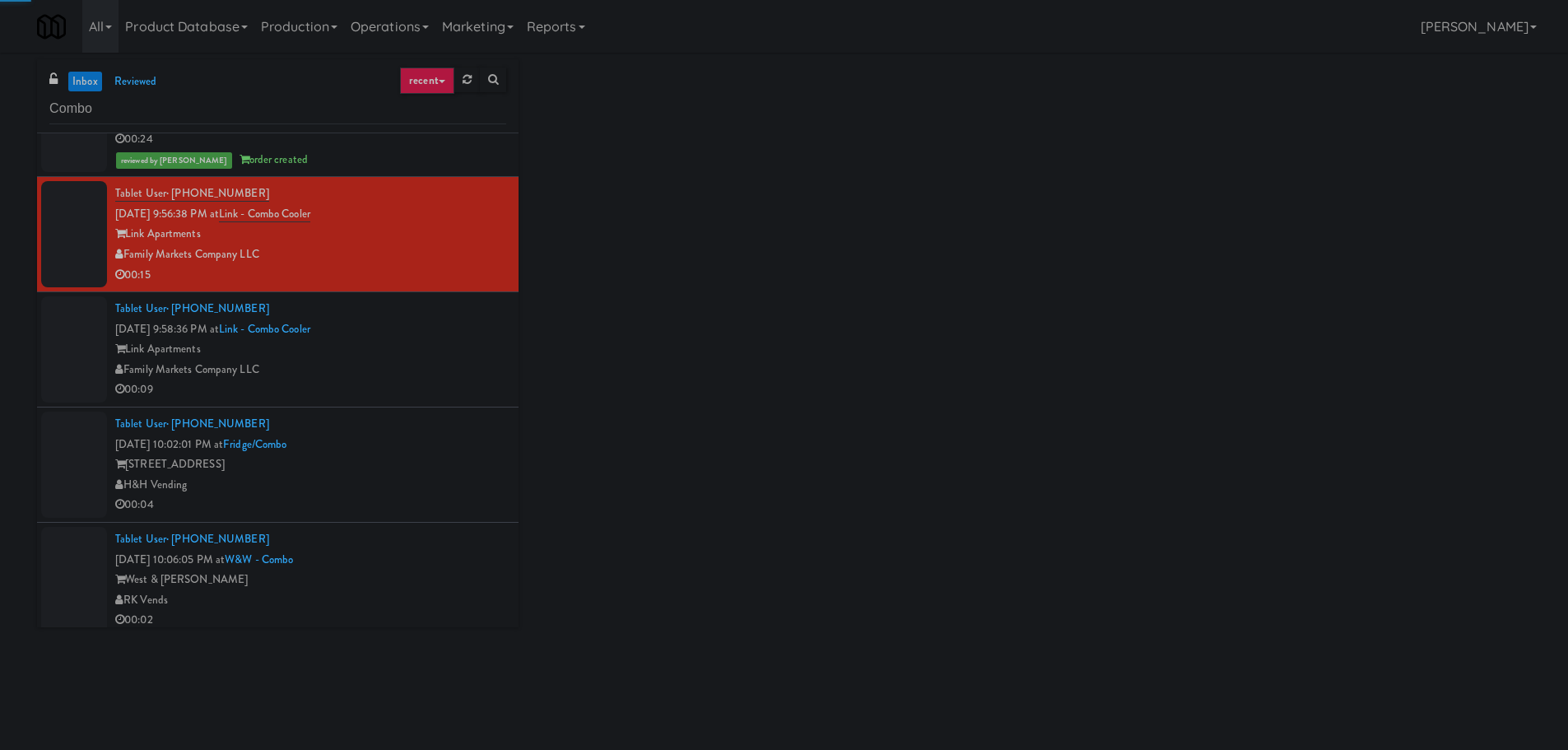
scroll to position [1563, 0]
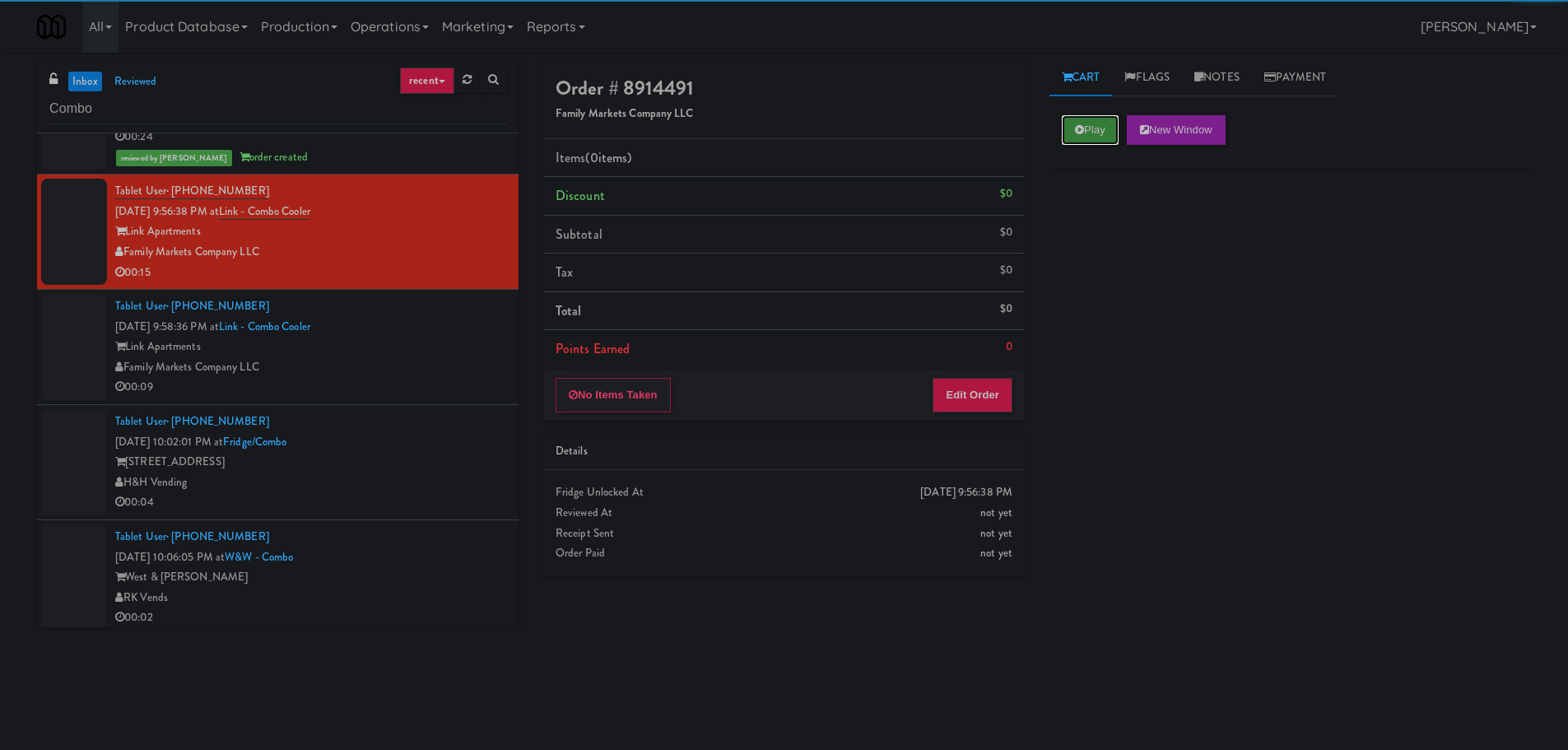
click at [1082, 122] on button "Play" at bounding box center [1090, 130] width 57 height 30
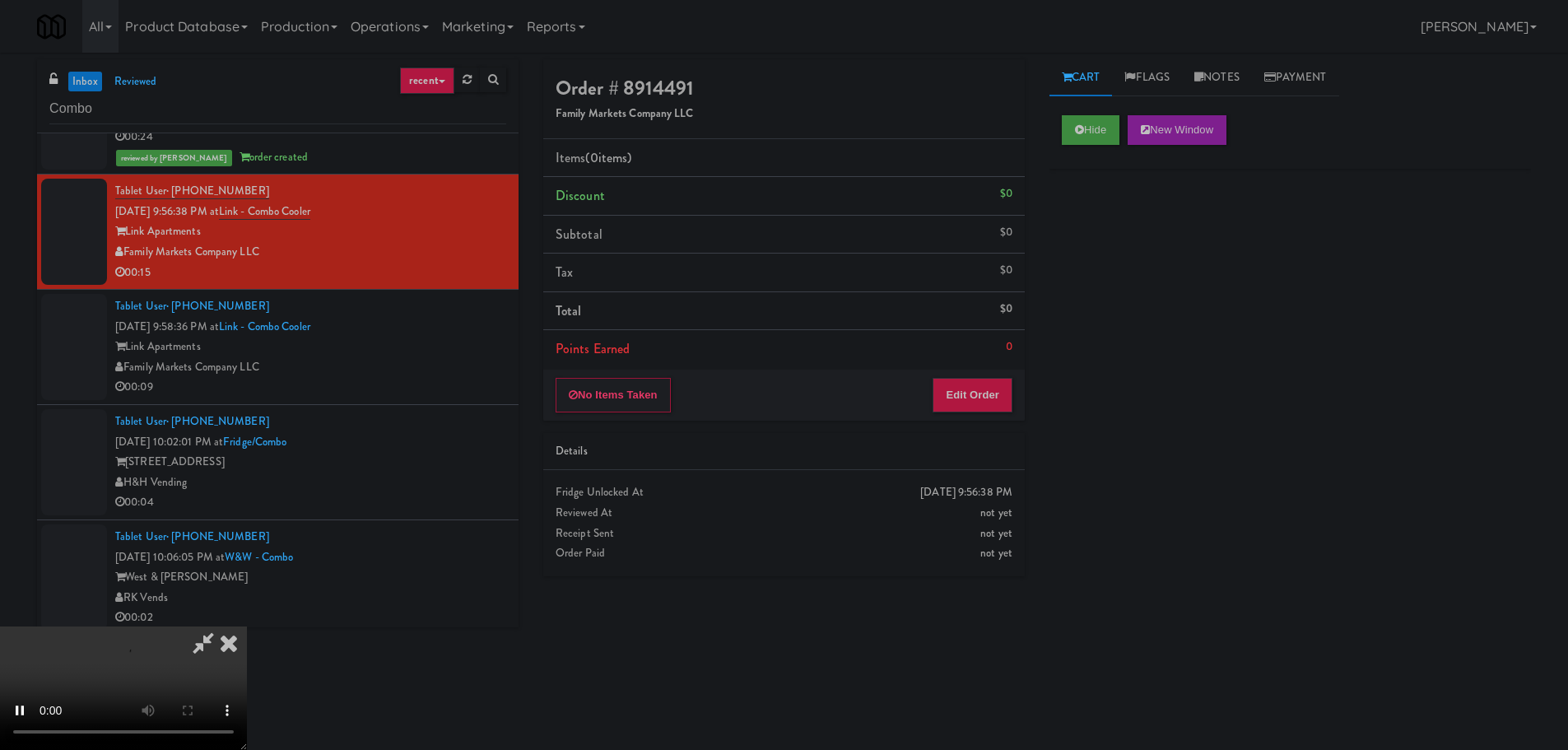
drag, startPoint x: 1010, startPoint y: 339, endPoint x: 995, endPoint y: 370, distance: 34.4
click at [1008, 349] on li "Points Earned 0" at bounding box center [784, 348] width 482 height 38
click at [995, 370] on div "No Items Taken Edit Order" at bounding box center [784, 395] width 482 height 51
click at [978, 392] on button "Edit Order" at bounding box center [973, 394] width 80 height 34
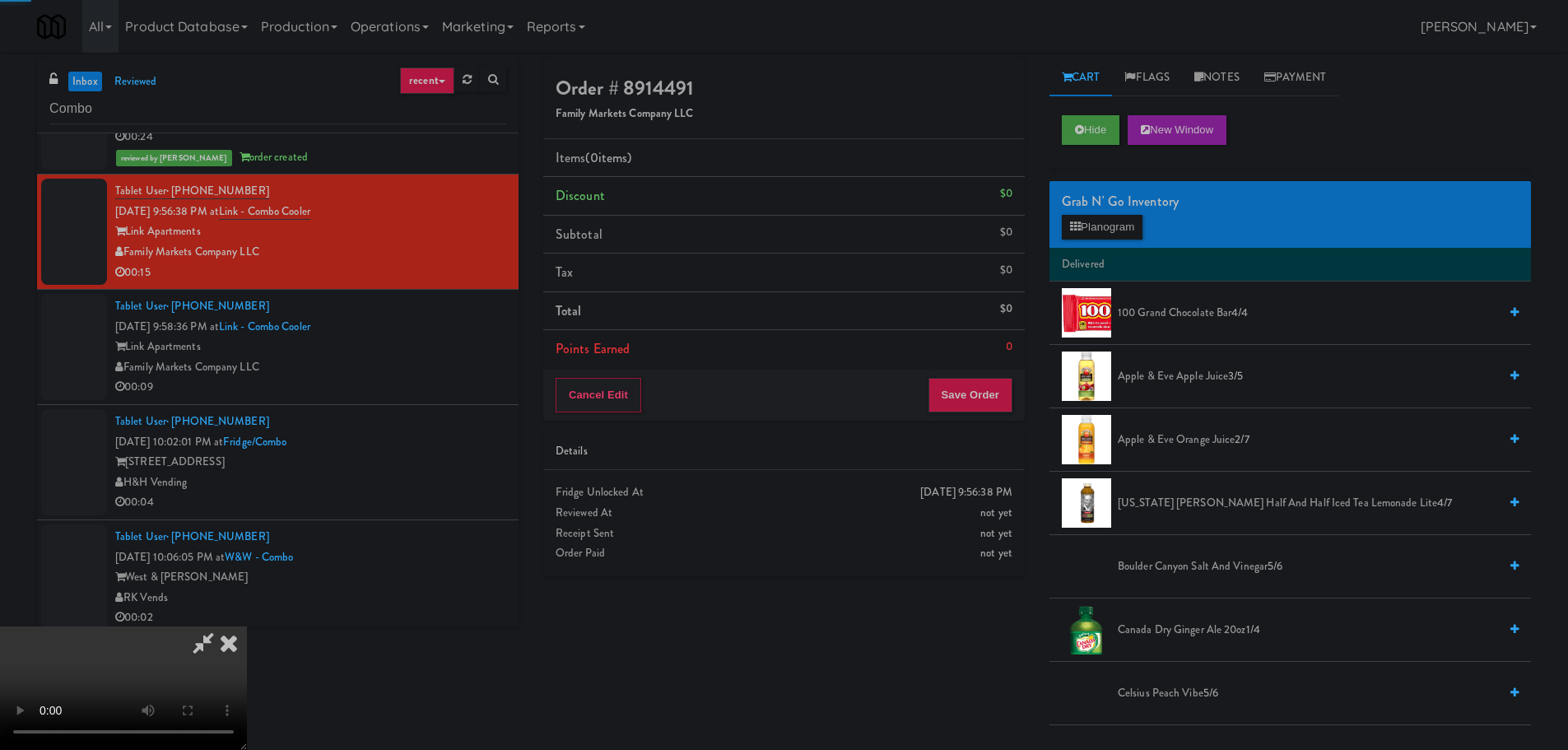
click at [776, 470] on div "Saturday, September 6th 2025 9:56:38 PM Fridge Unlocked At not yet Reviewed At …" at bounding box center [784, 522] width 482 height 105
click at [247, 626] on video at bounding box center [123, 688] width 247 height 124
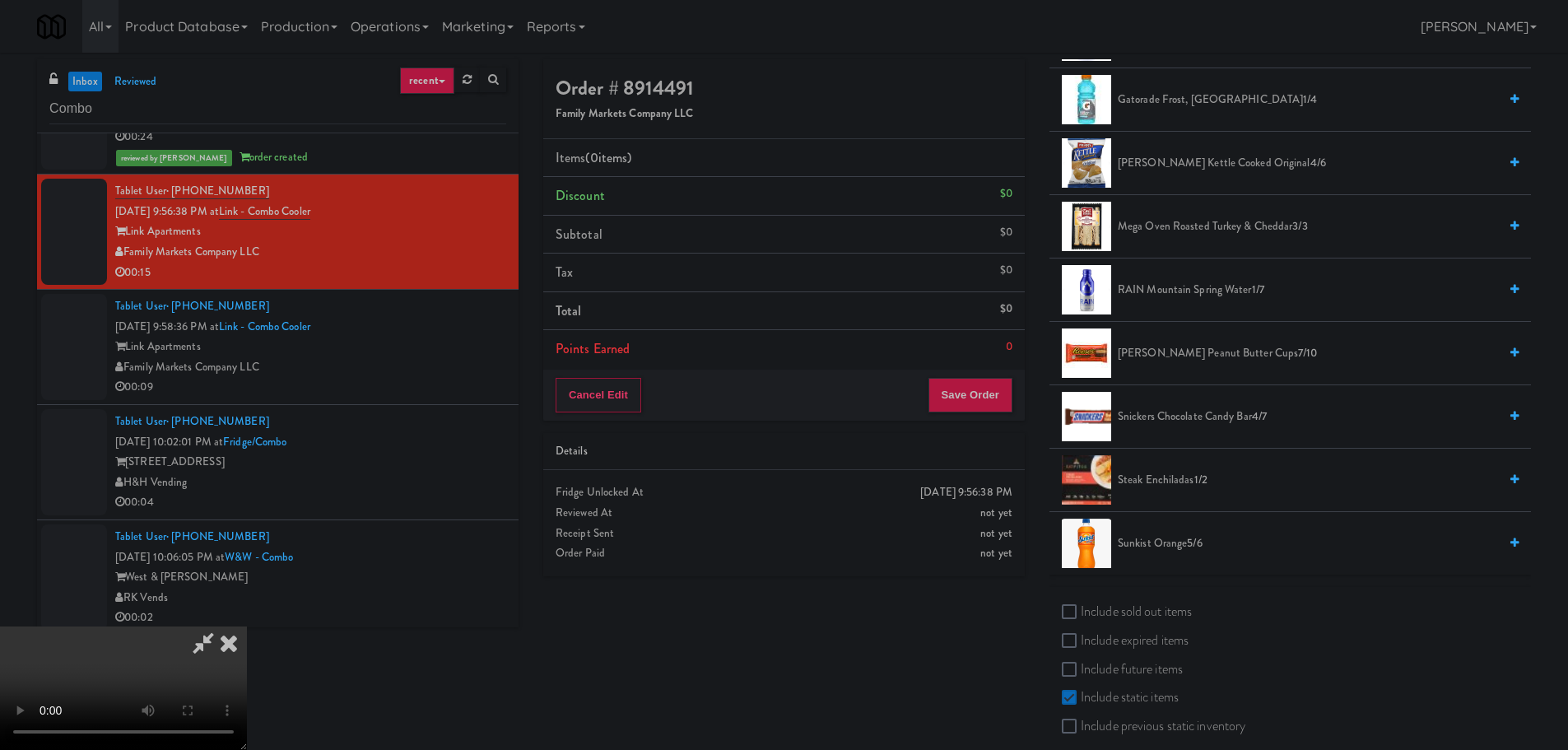
scroll to position [1234, 0]
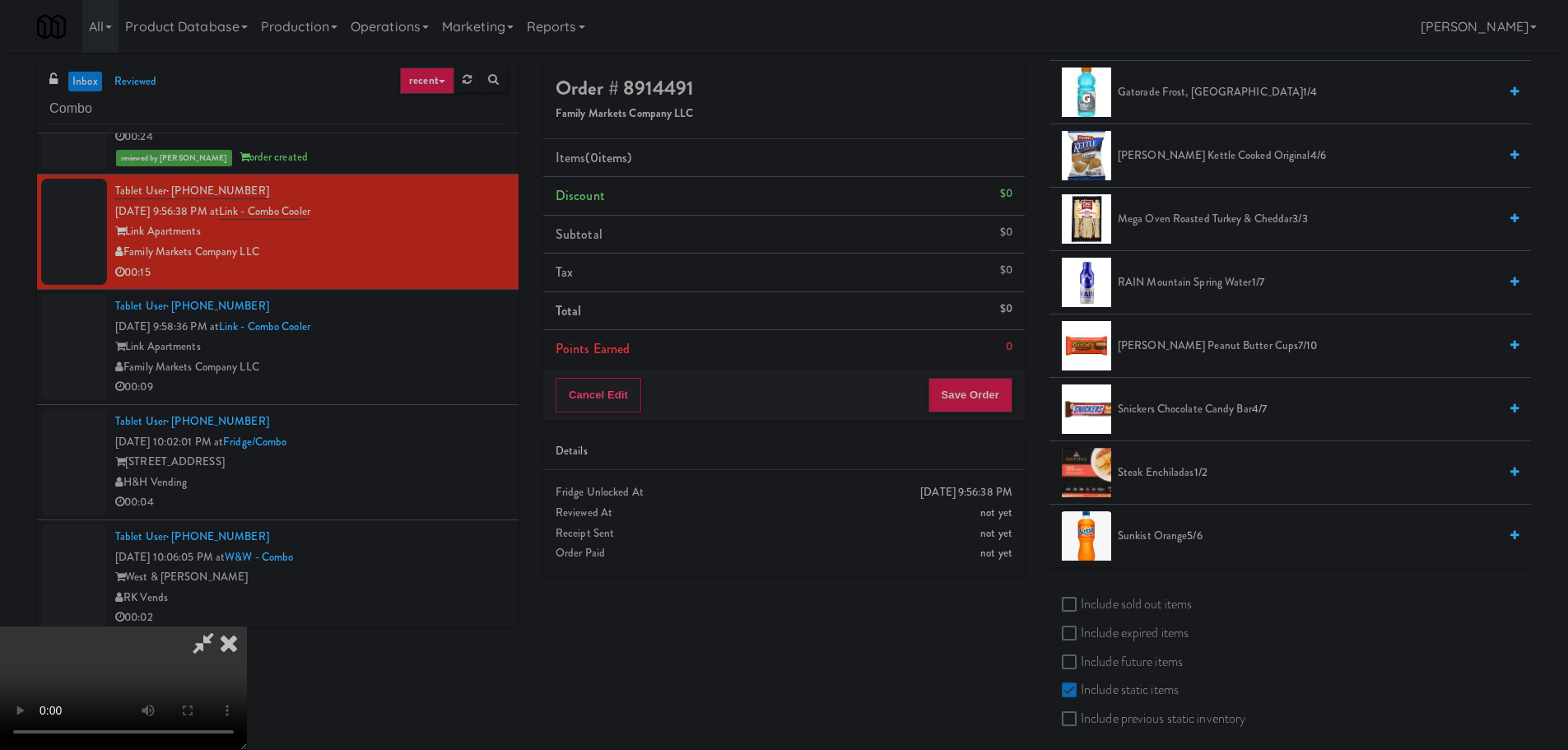
click at [1213, 406] on span "Snickers Chocolate Candy Bar 4/7" at bounding box center [1308, 409] width 380 height 20
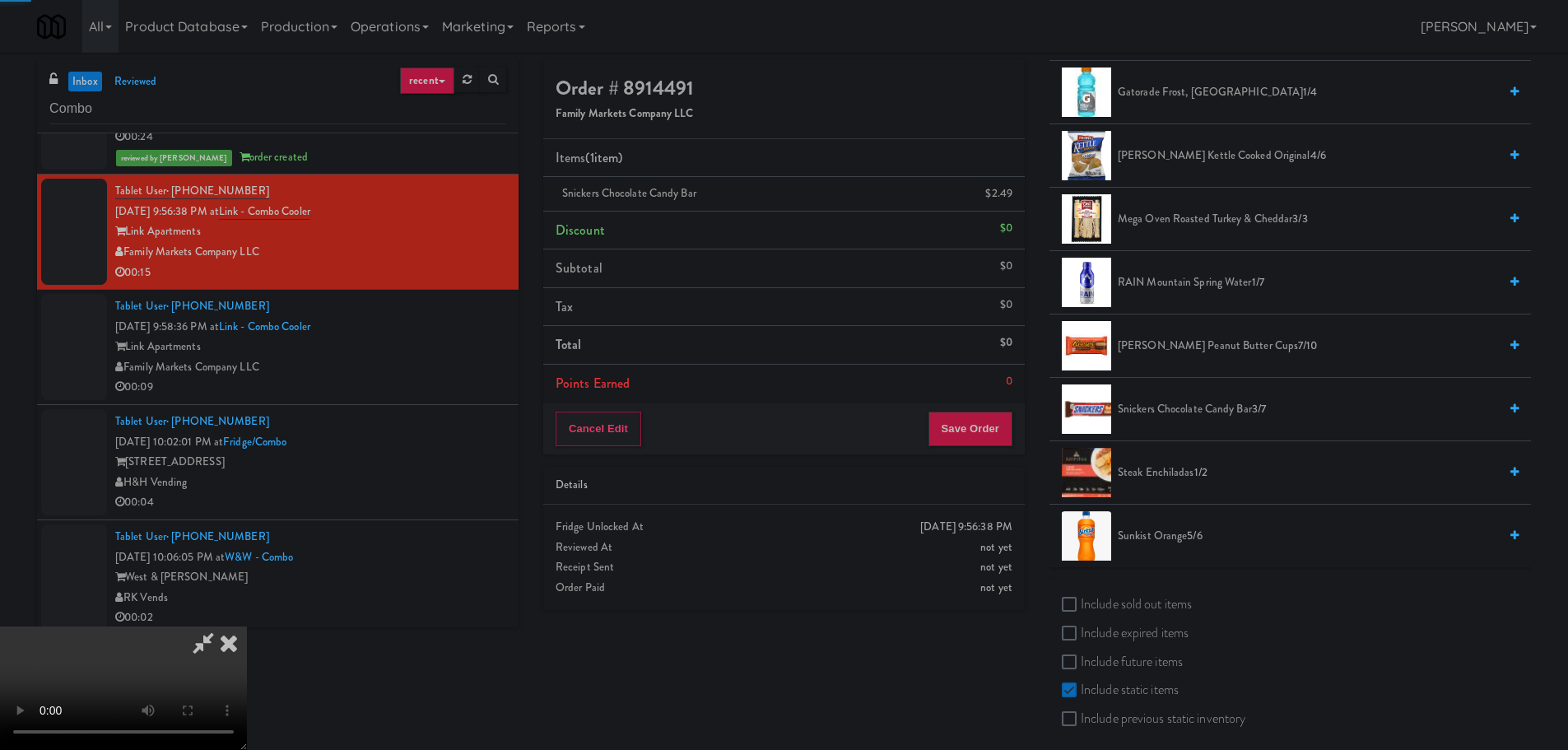
click at [247, 626] on video at bounding box center [123, 688] width 247 height 124
drag, startPoint x: 762, startPoint y: 430, endPoint x: 681, endPoint y: 470, distance: 90.3
click at [247, 626] on video at bounding box center [123, 688] width 247 height 124
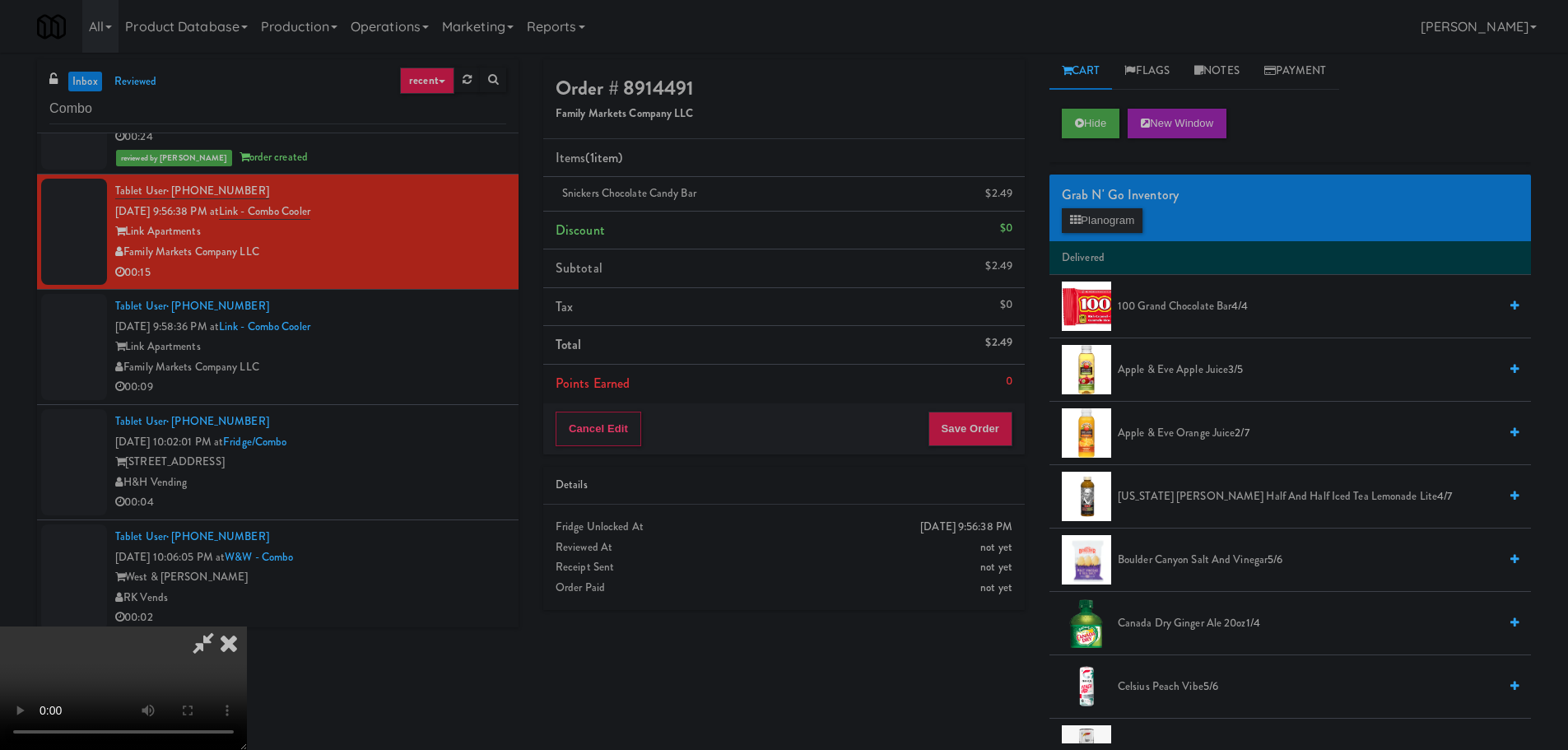
scroll to position [0, 0]
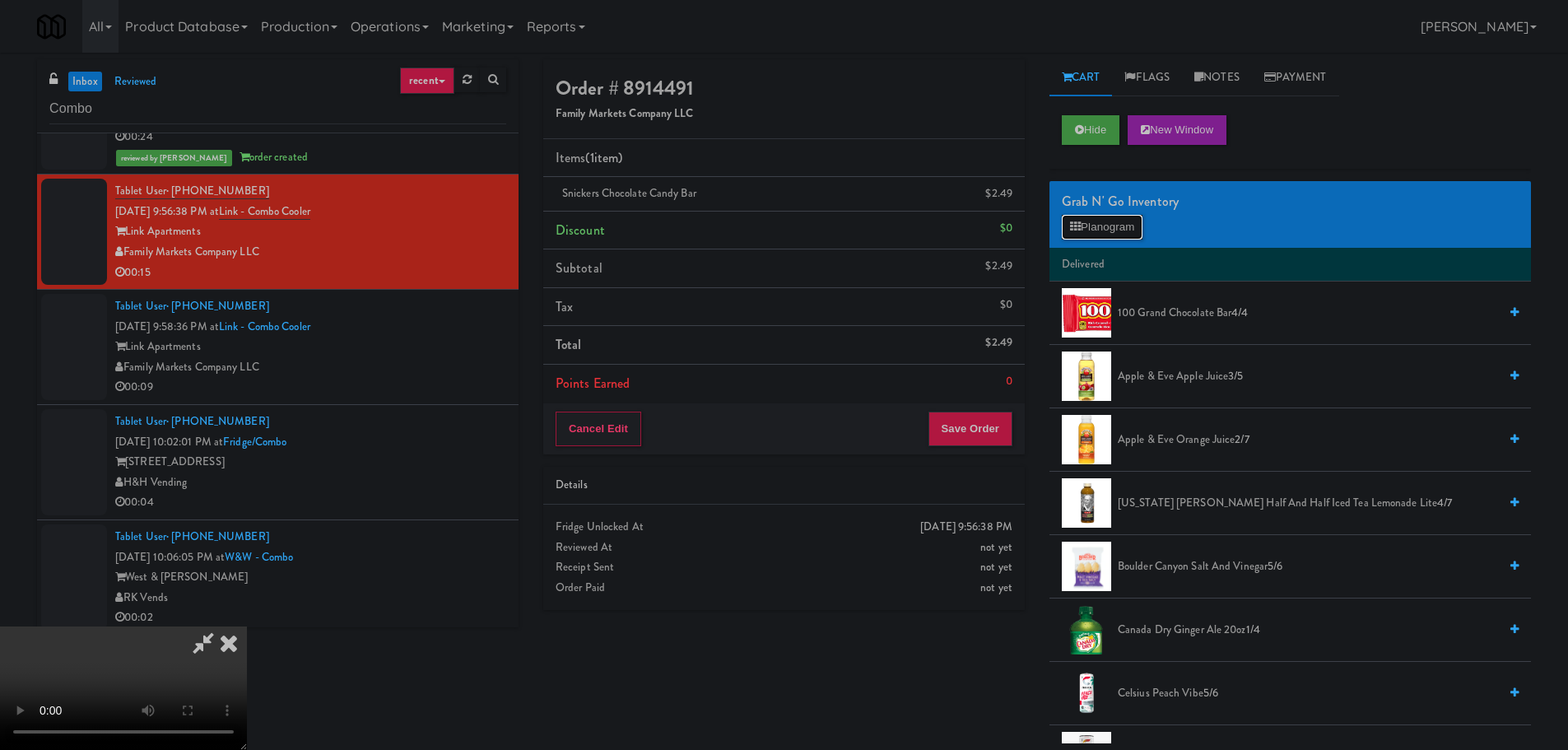
click at [1110, 220] on button "Planogram" at bounding box center [1102, 227] width 81 height 25
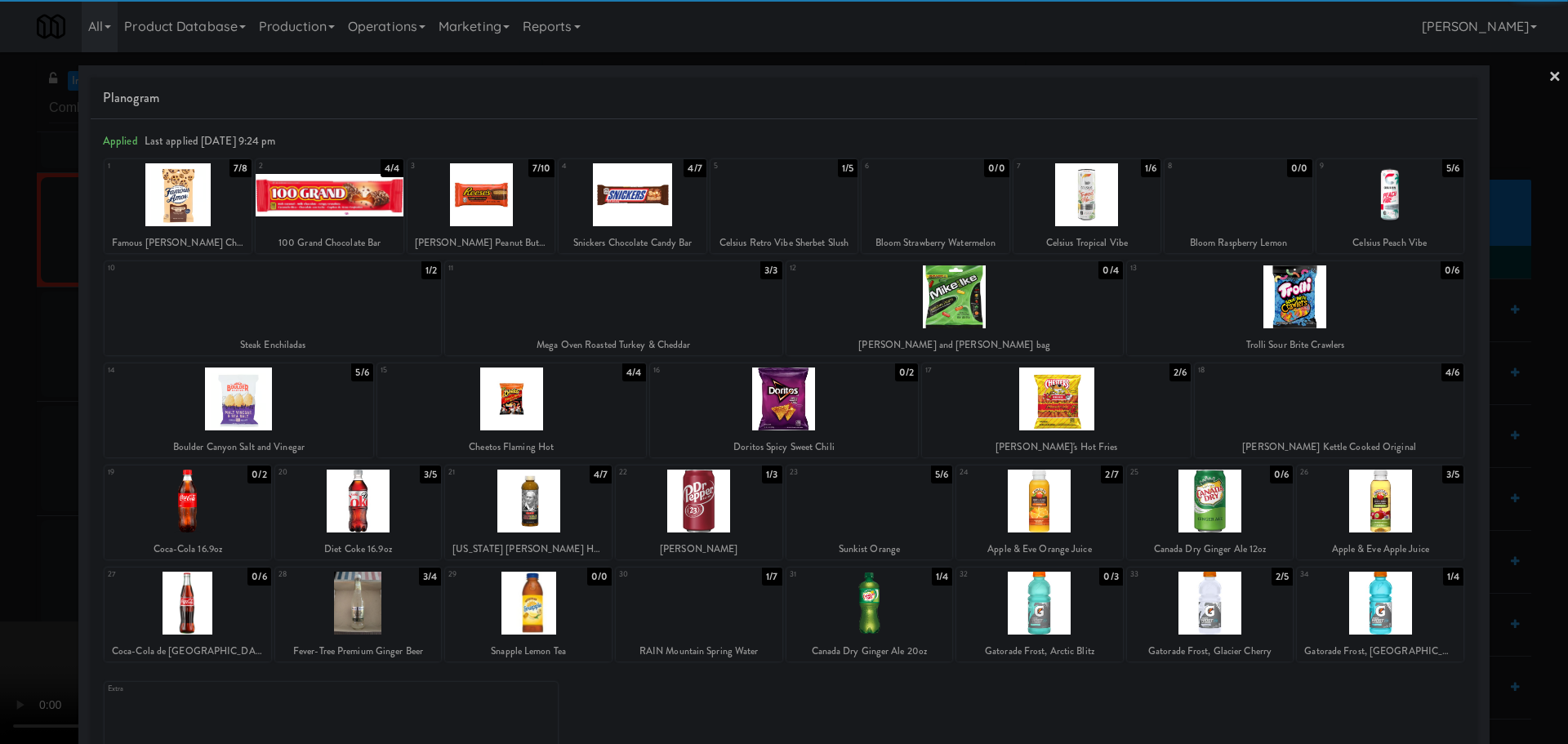
click at [1028, 508] on div at bounding box center [1039, 501] width 166 height 63
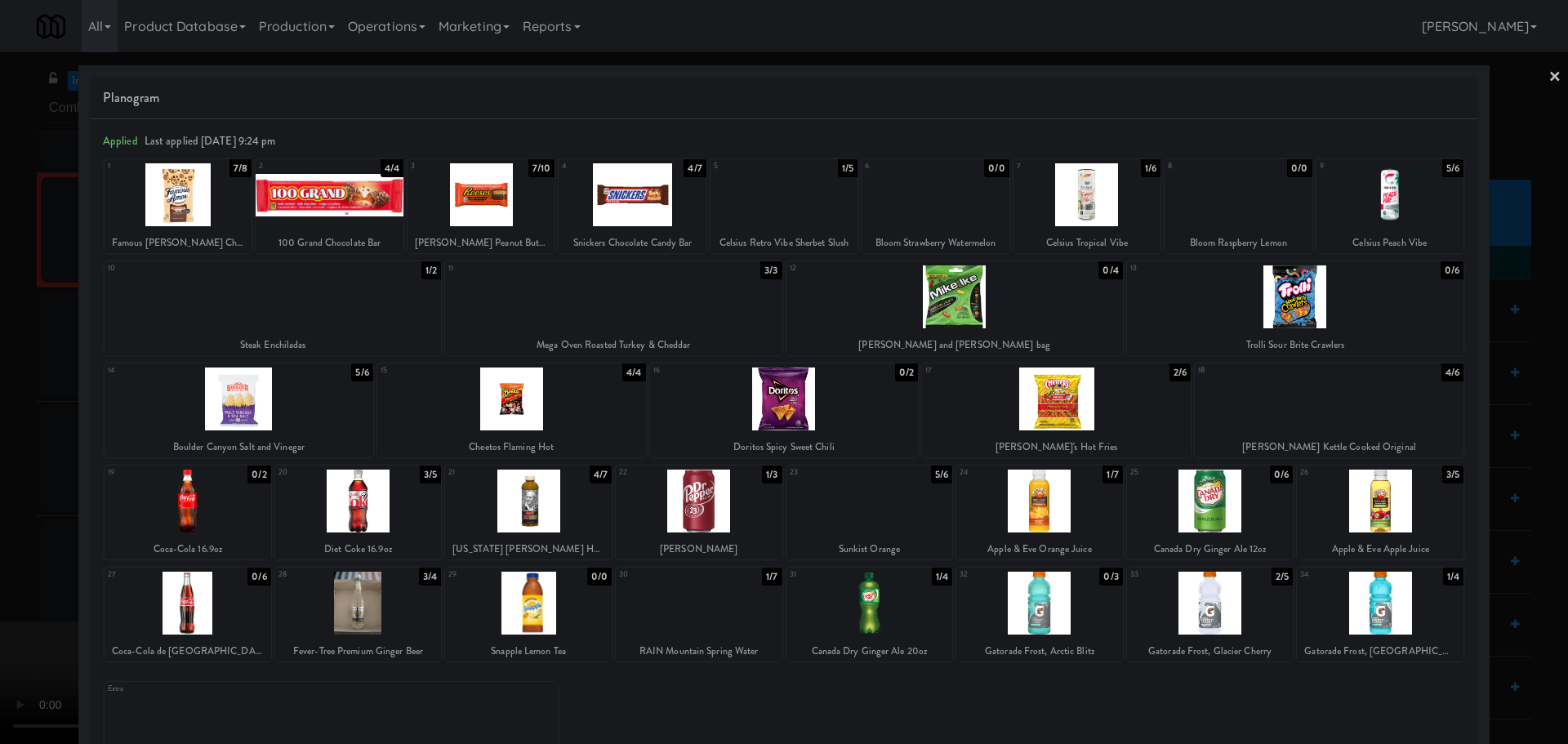
drag, startPoint x: 0, startPoint y: 480, endPoint x: 123, endPoint y: 471, distance: 123.3
click at [1, 479] on div at bounding box center [784, 372] width 1568 height 744
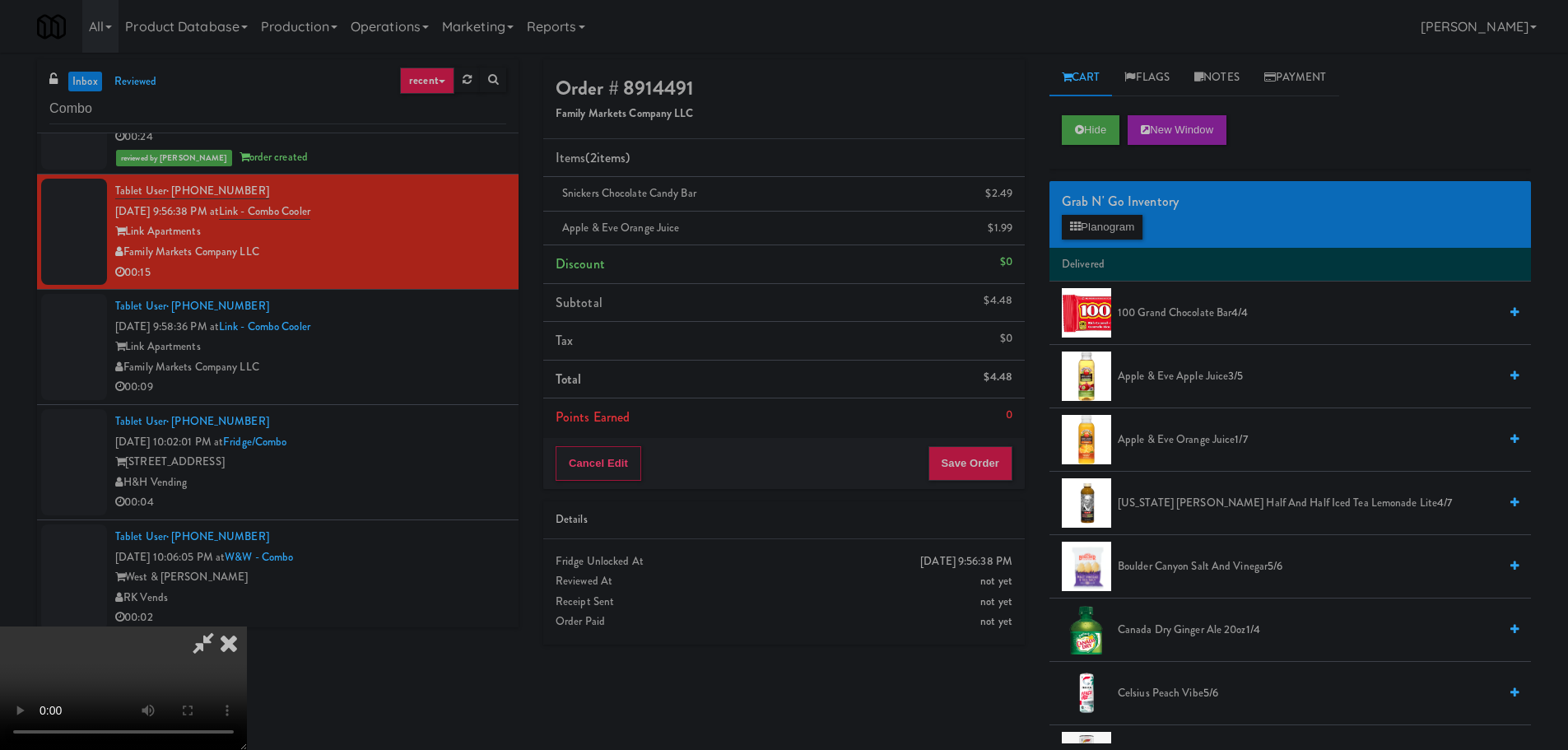
click at [247, 626] on video at bounding box center [123, 688] width 247 height 124
drag, startPoint x: 618, startPoint y: 389, endPoint x: 626, endPoint y: 388, distance: 8.1
click at [247, 626] on video at bounding box center [123, 688] width 247 height 124
drag, startPoint x: 667, startPoint y: 388, endPoint x: 687, endPoint y: 388, distance: 20.0
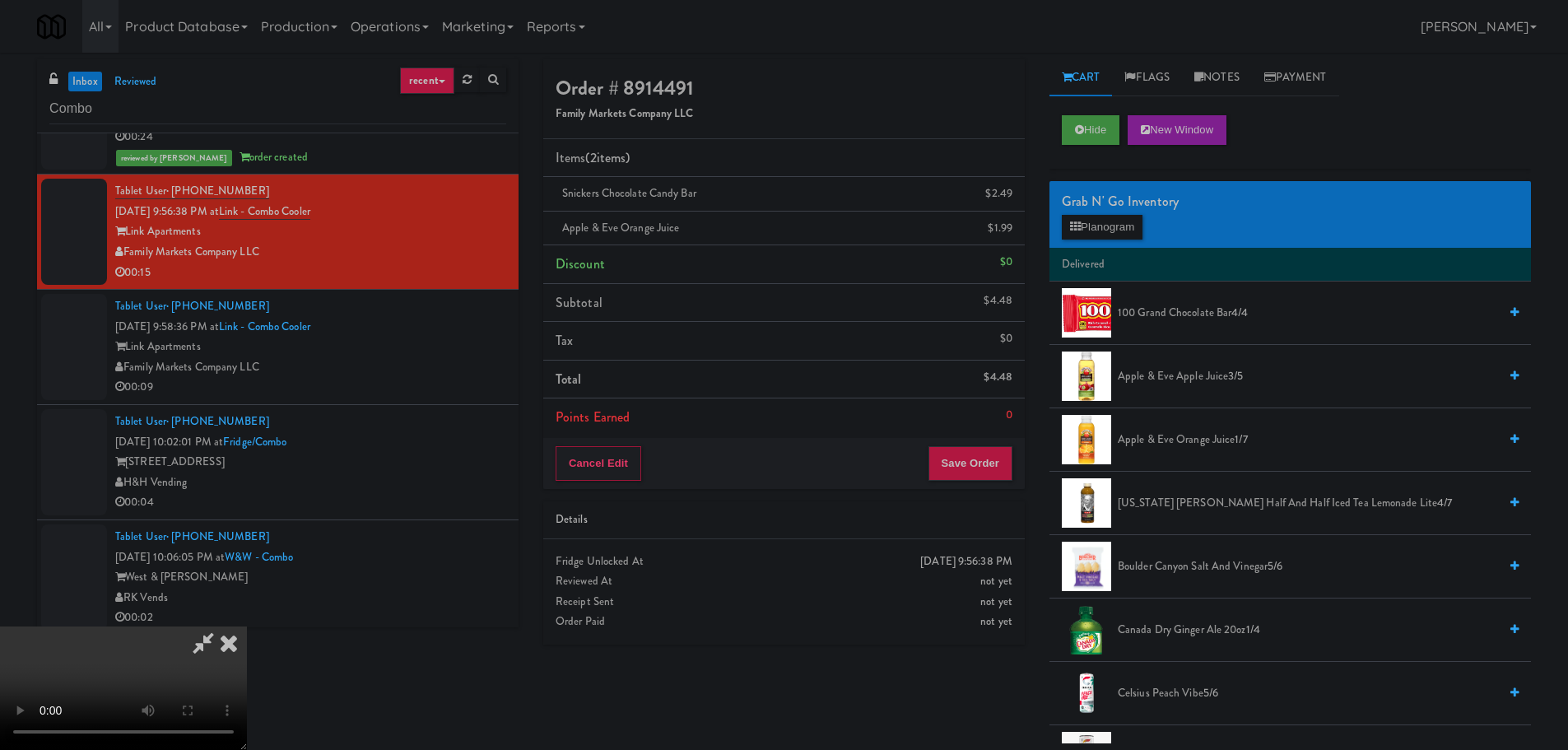
click at [247, 626] on video at bounding box center [123, 688] width 247 height 124
click at [1194, 371] on span "Apple & Eve Apple Juice 3/5" at bounding box center [1308, 376] width 380 height 20
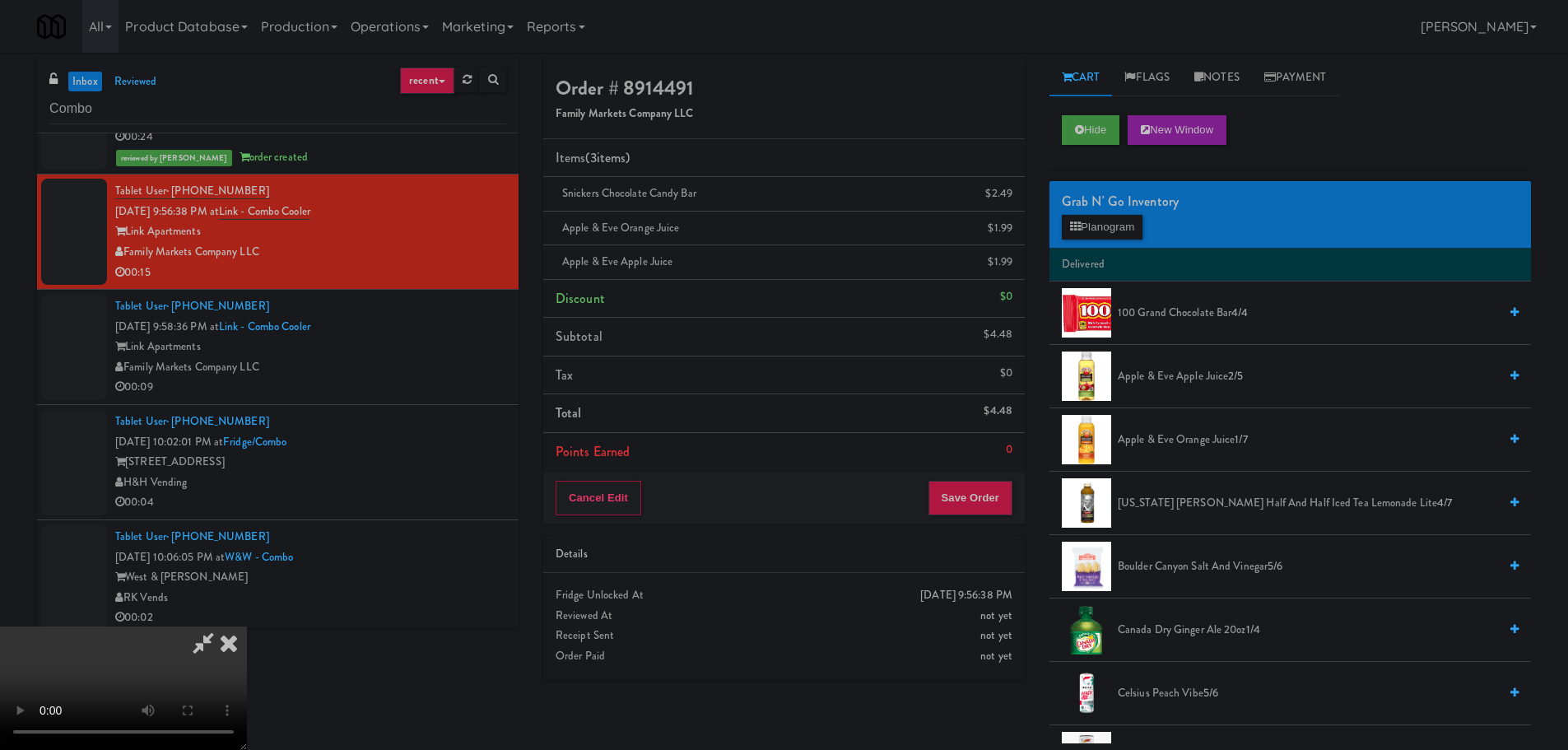
click at [247, 626] on video at bounding box center [123, 688] width 247 height 124
click at [1006, 484] on button "Save Order" at bounding box center [970, 498] width 84 height 34
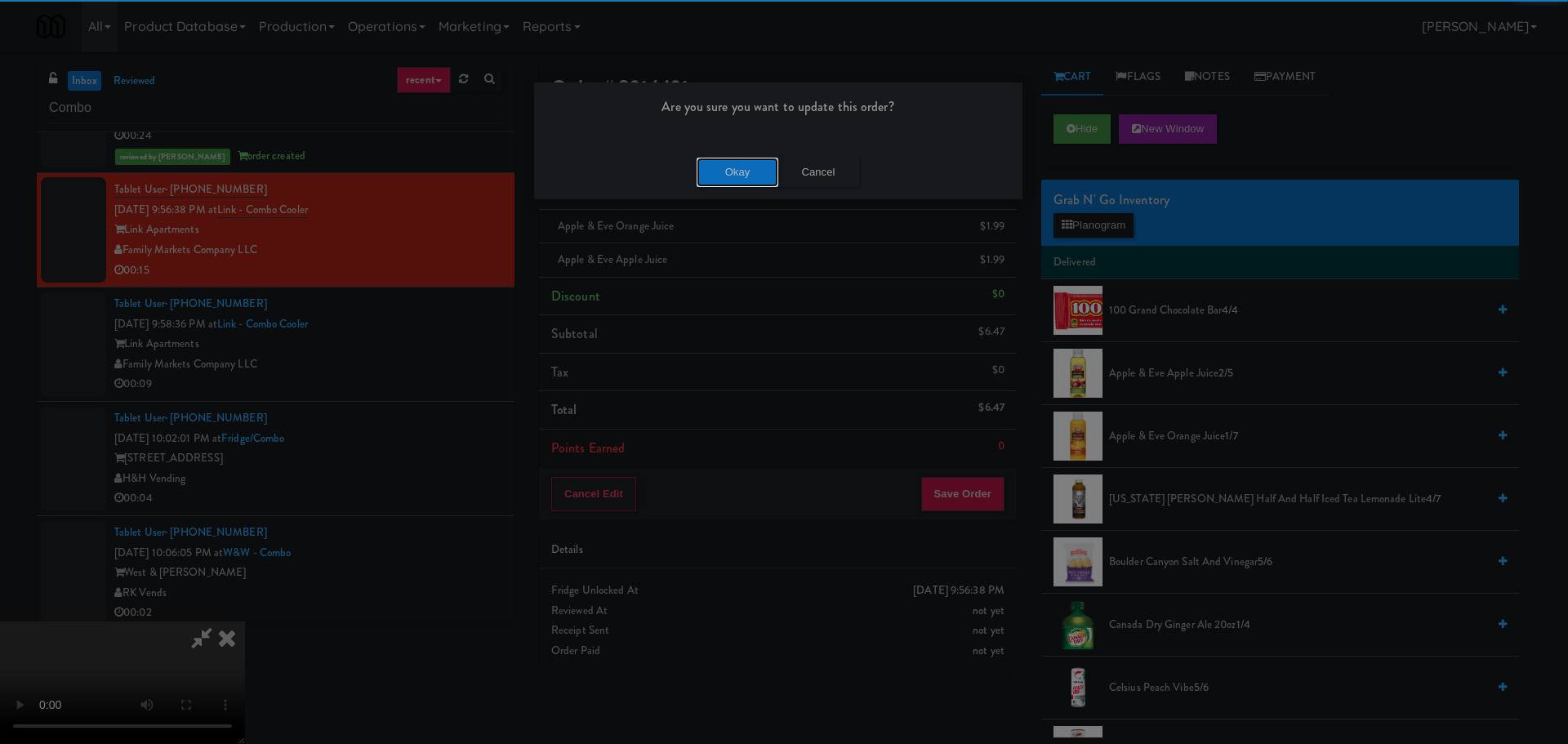
click at [737, 169] on button "Okay" at bounding box center [738, 173] width 81 height 30
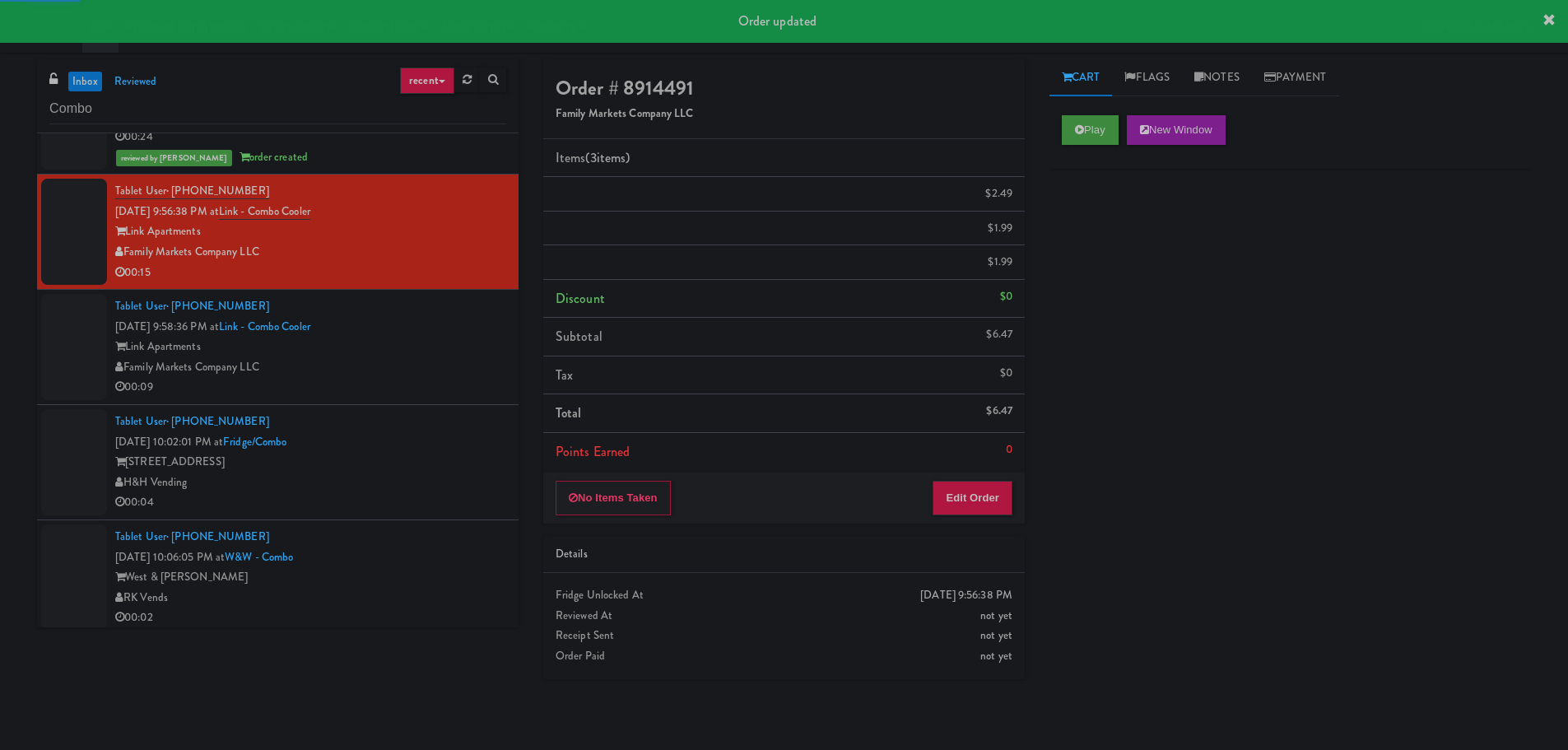
click at [452, 359] on div "Family Markets Company LLC" at bounding box center [311, 367] width 391 height 20
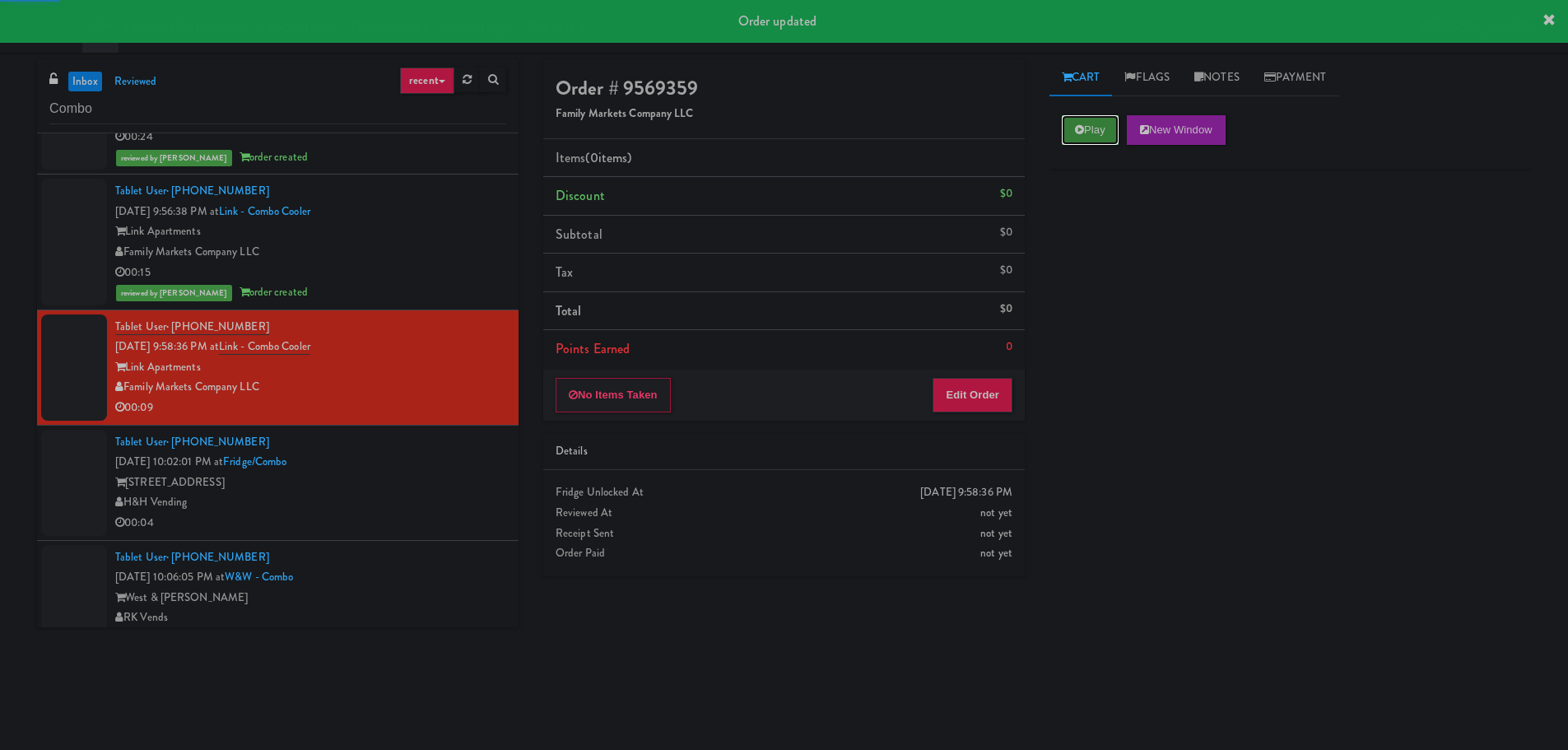
click at [1084, 126] on icon at bounding box center [1080, 129] width 9 height 10
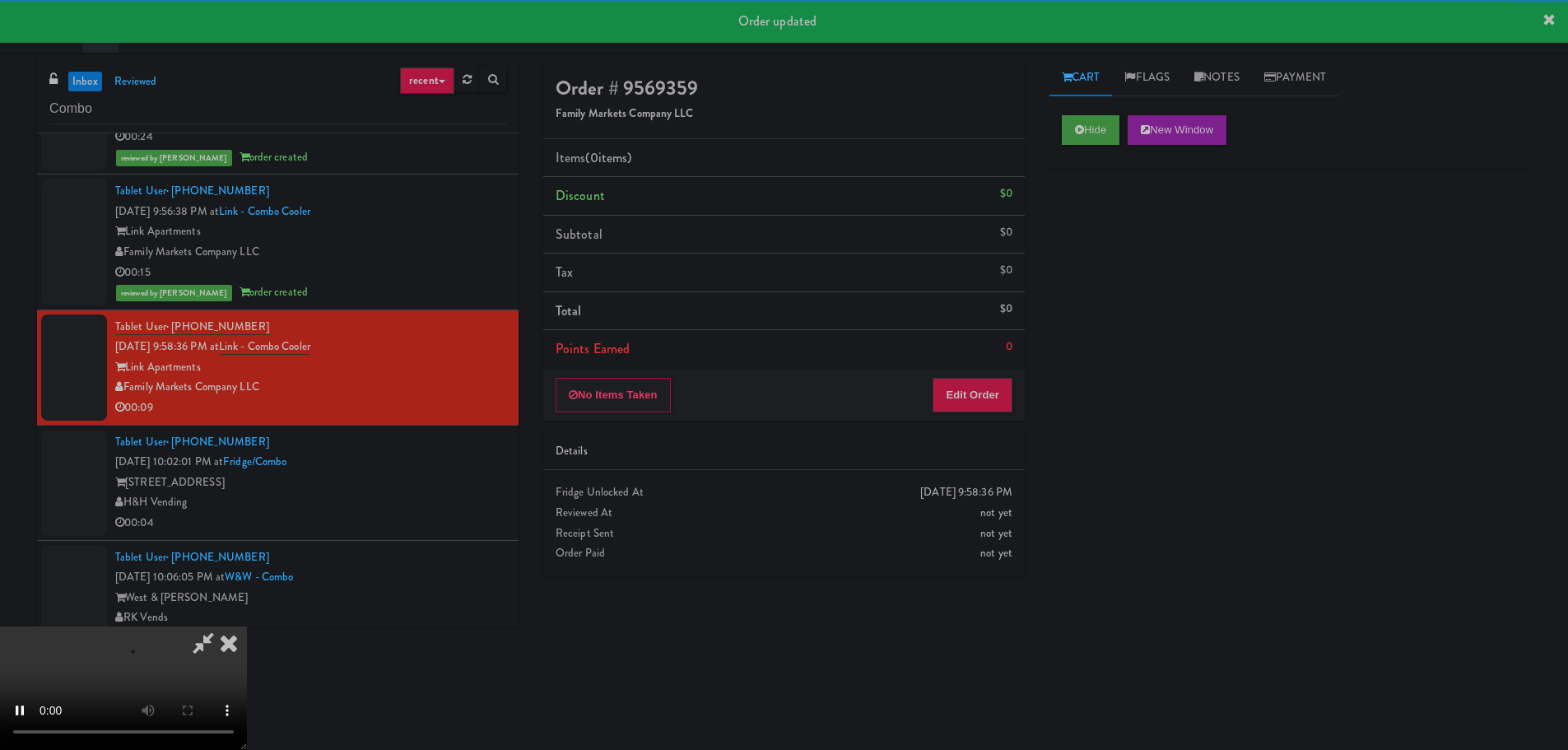
click at [937, 413] on div "No Items Taken Edit Order" at bounding box center [784, 395] width 482 height 51
click at [954, 390] on button "Edit Order" at bounding box center [973, 394] width 80 height 34
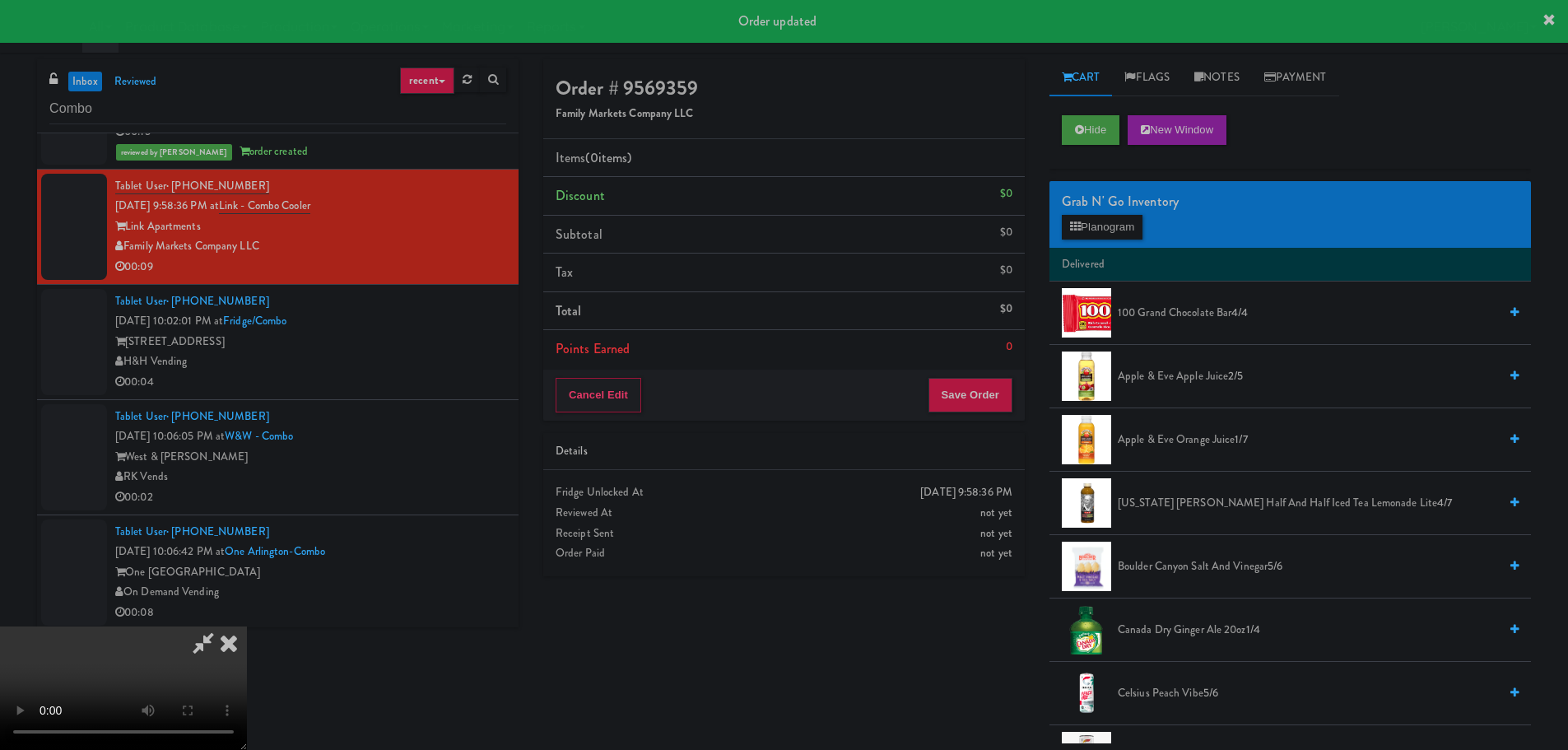
scroll to position [1728, 0]
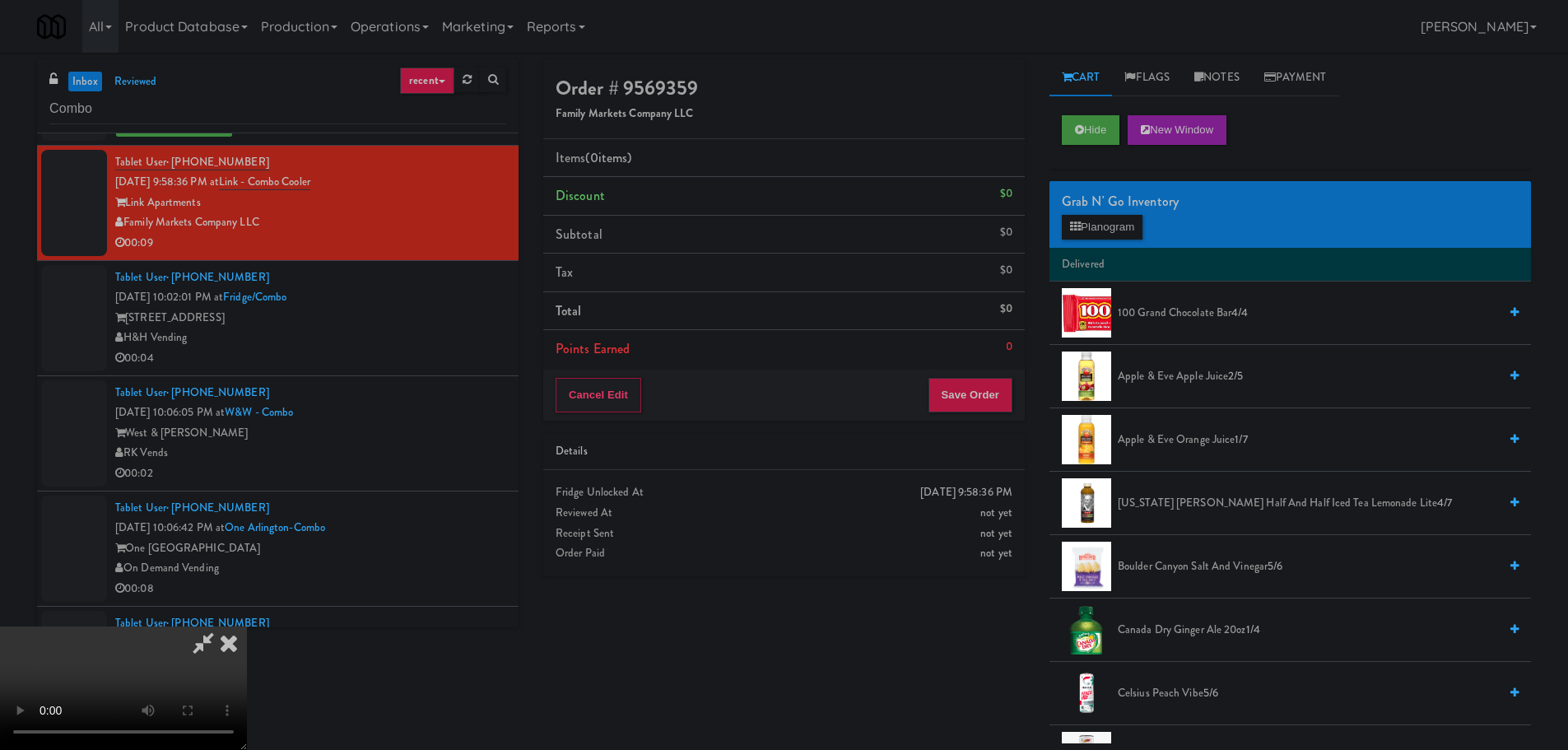
click at [247, 626] on video at bounding box center [123, 688] width 247 height 124
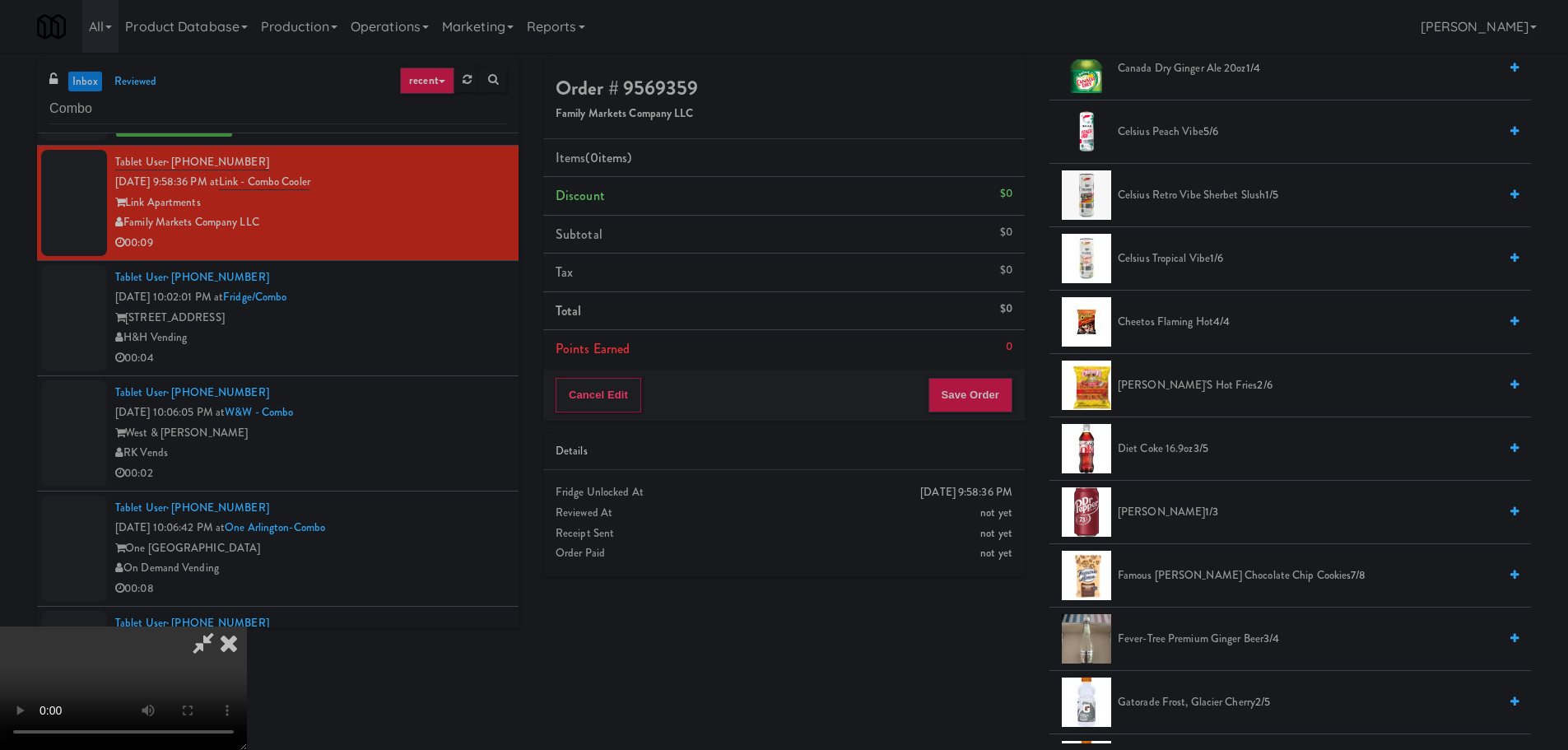
scroll to position [576, 0]
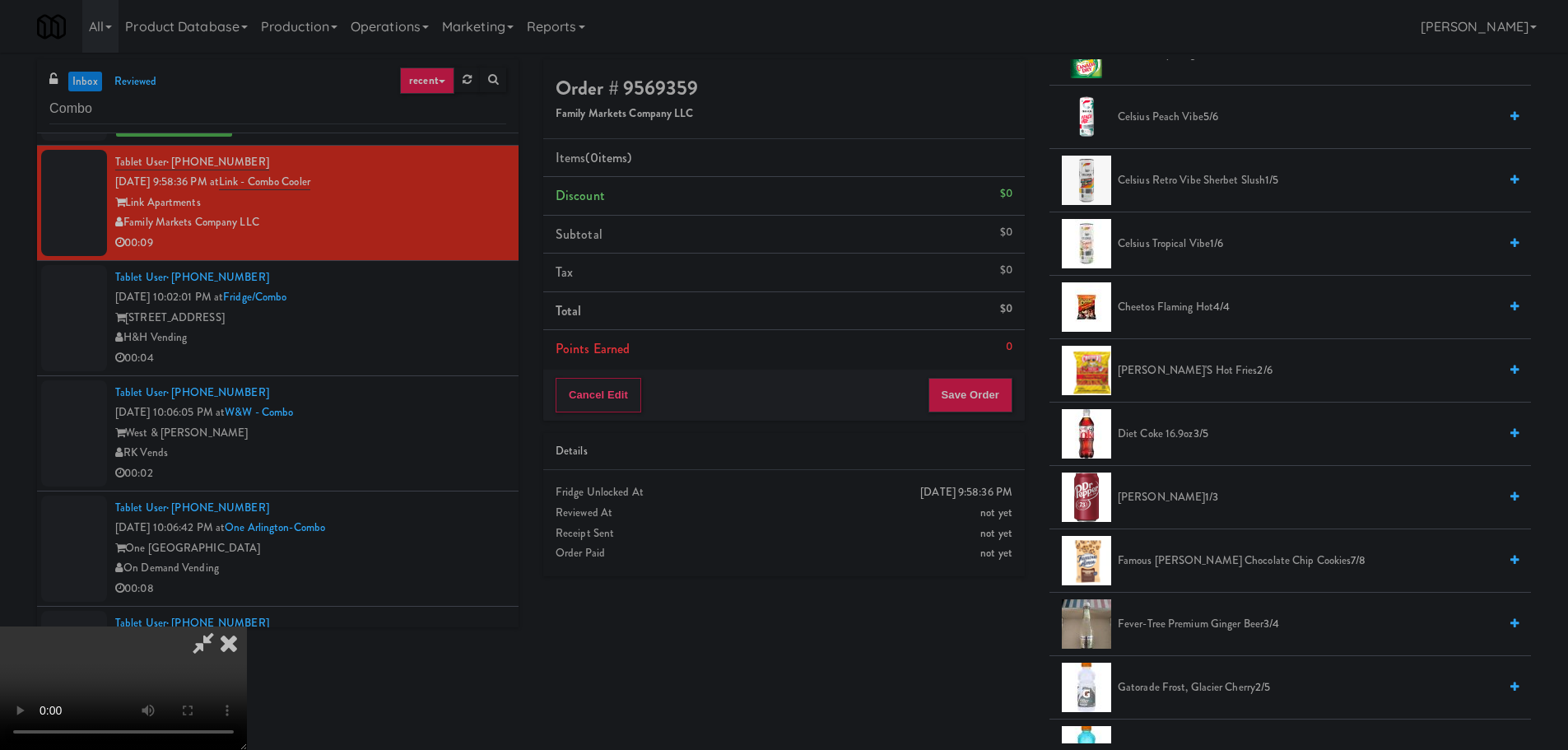
click at [1192, 375] on span "Chester's Hot Fries 2/6" at bounding box center [1308, 371] width 380 height 20
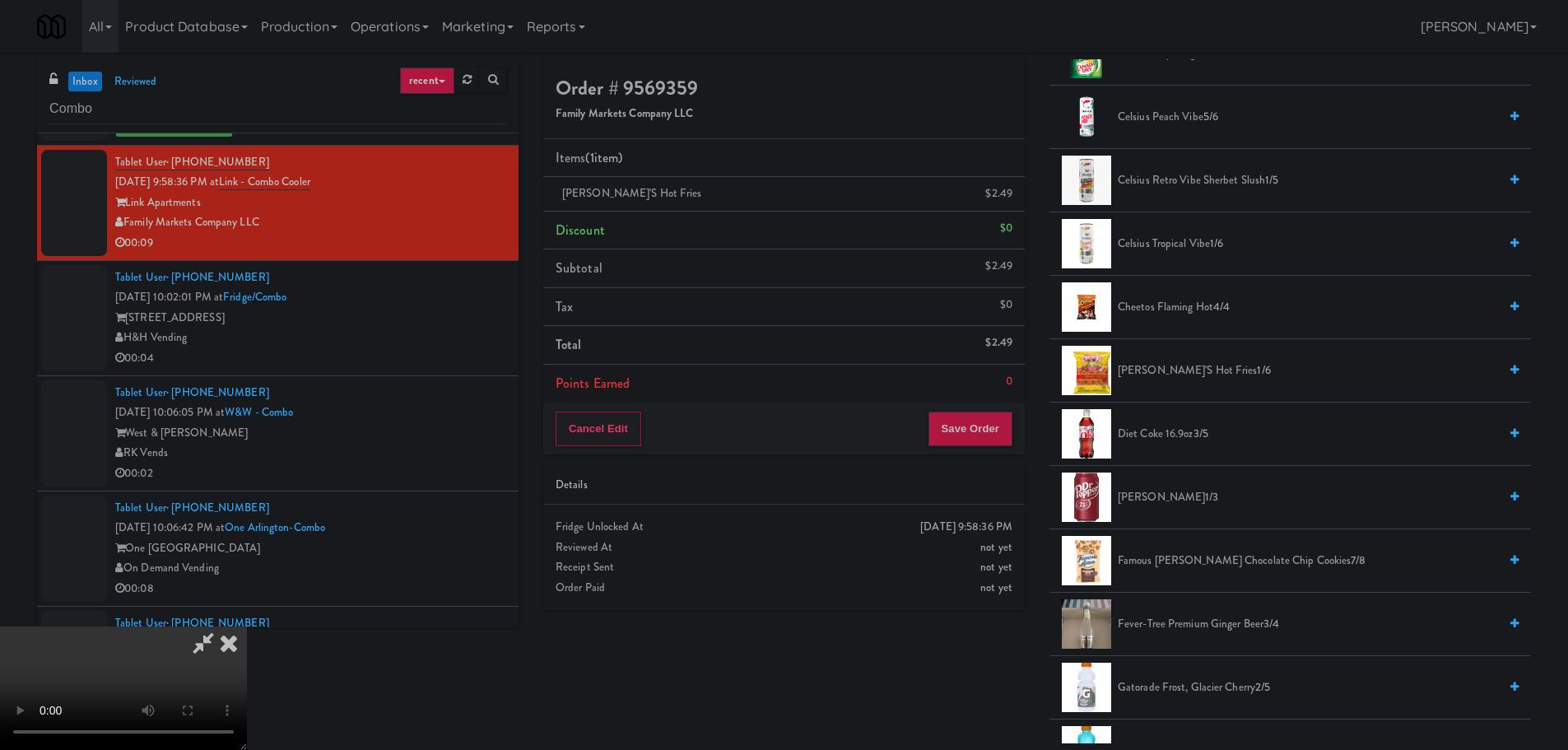
click at [247, 626] on video at bounding box center [123, 688] width 247 height 124
click at [247, 738] on video at bounding box center [123, 688] width 247 height 124
drag, startPoint x: 590, startPoint y: 501, endPoint x: 576, endPoint y: 493, distance: 16.1
click at [247, 626] on video at bounding box center [123, 688] width 247 height 124
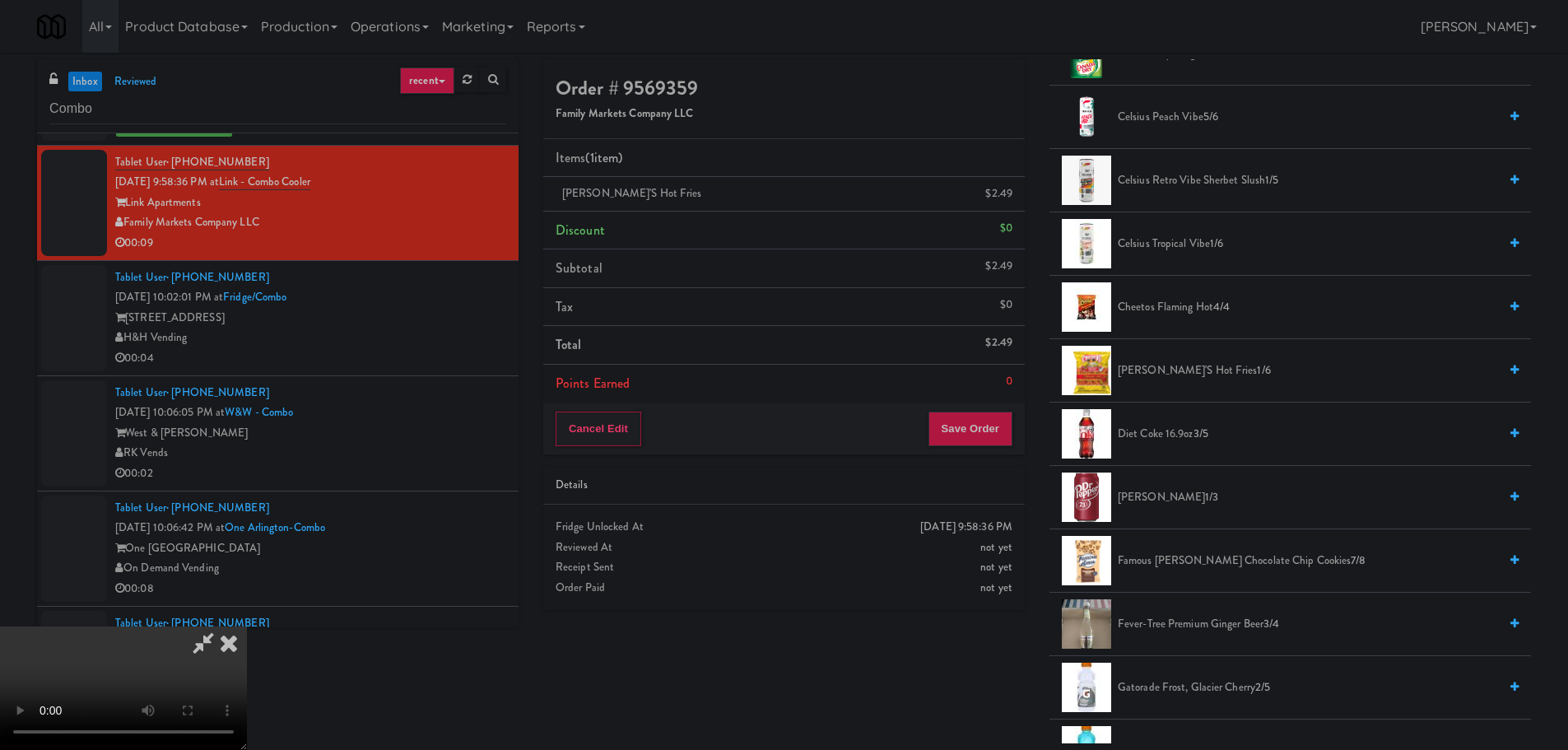
click at [247, 626] on video at bounding box center [123, 688] width 247 height 124
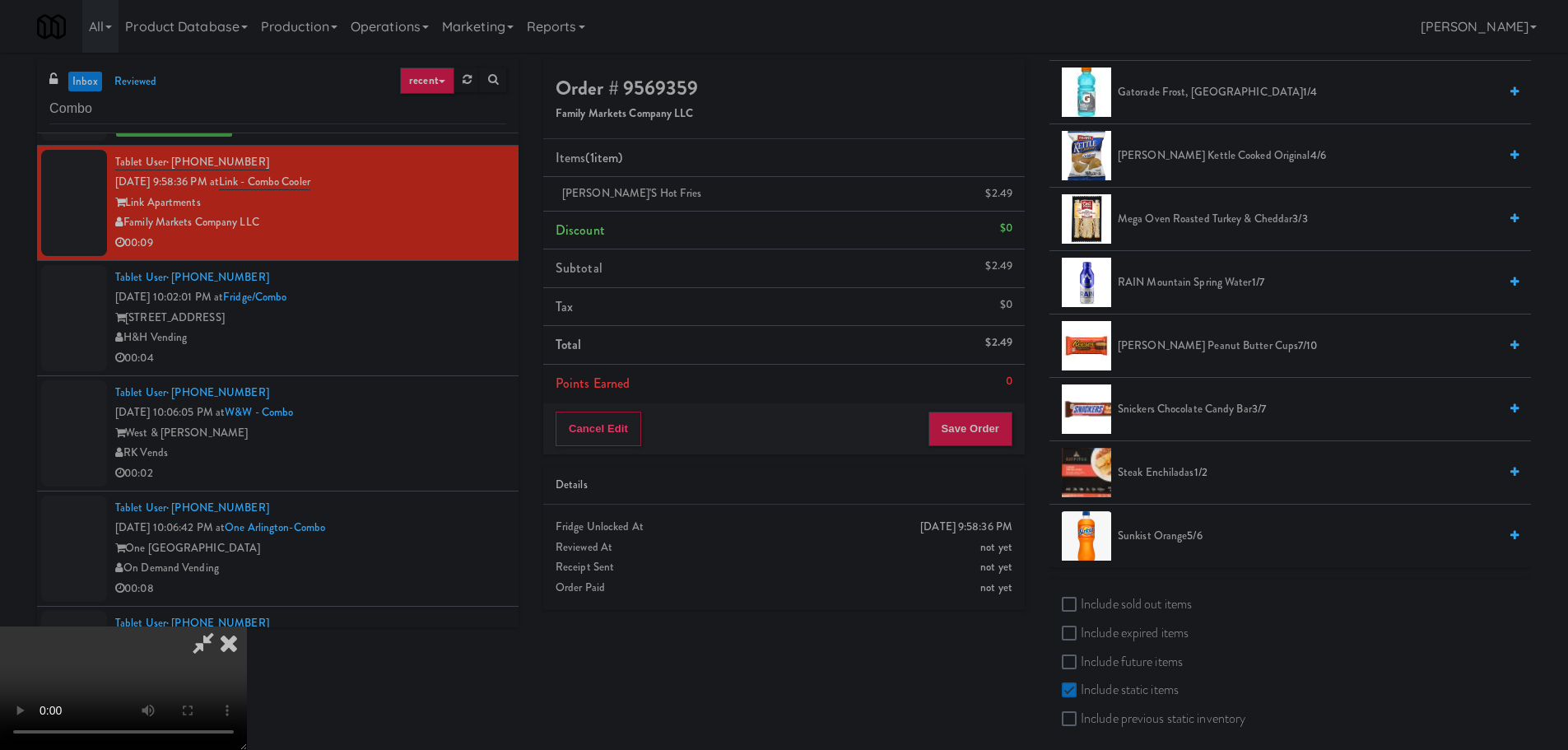
scroll to position [1250, 0]
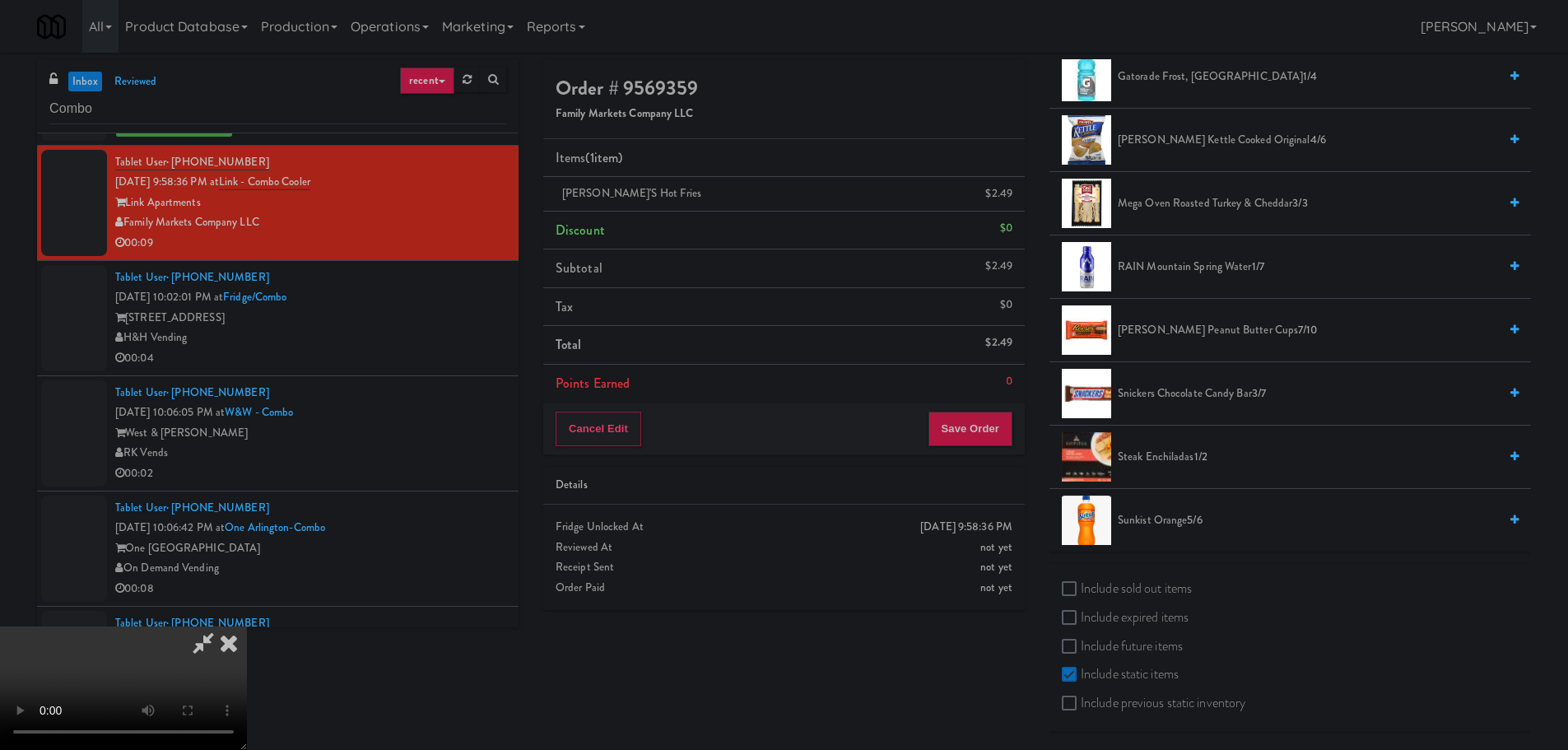
click at [1204, 390] on span "Snickers Chocolate Candy Bar 3/7" at bounding box center [1308, 394] width 380 height 20
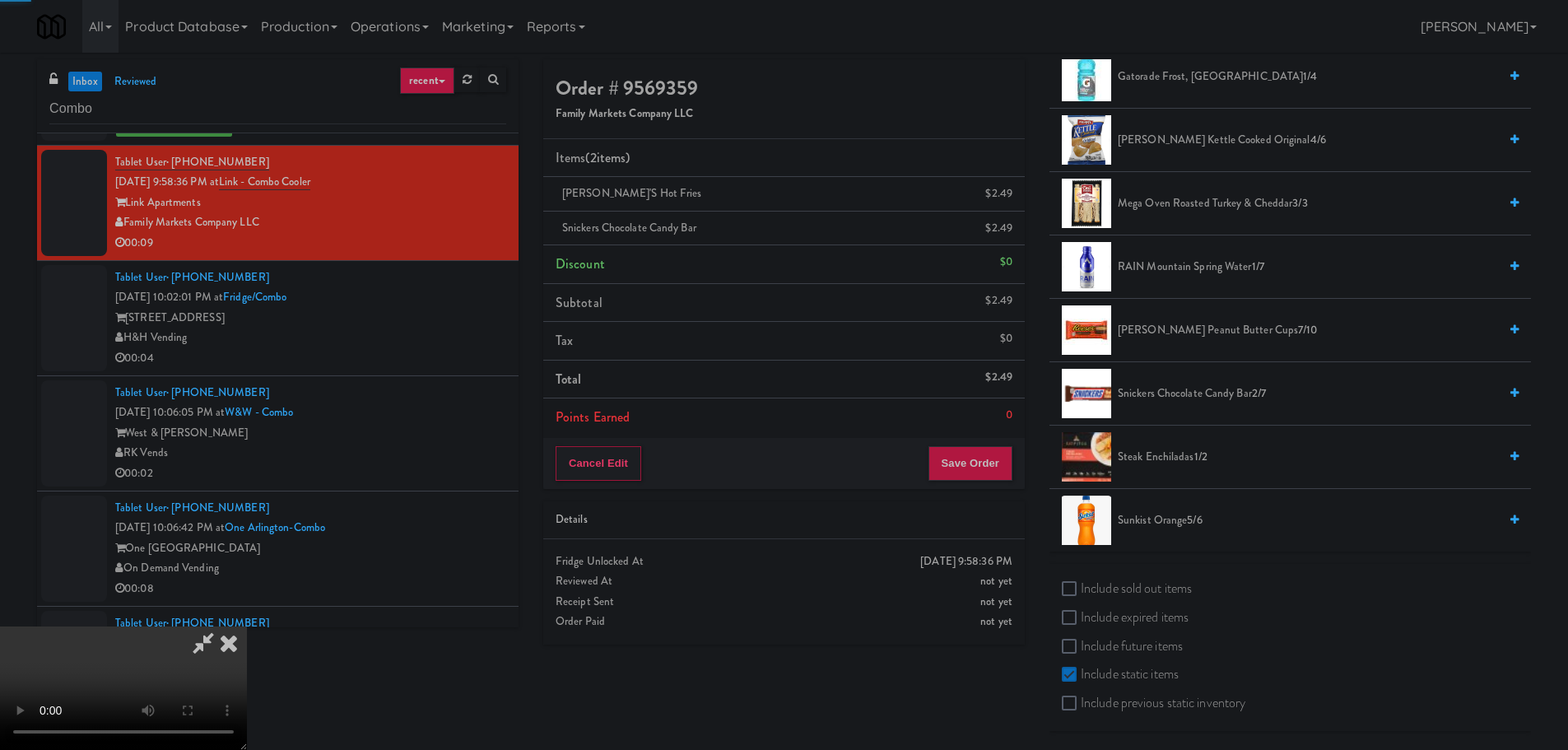
click at [247, 626] on video at bounding box center [123, 688] width 247 height 124
click at [978, 464] on button "Save Order" at bounding box center [970, 463] width 84 height 34
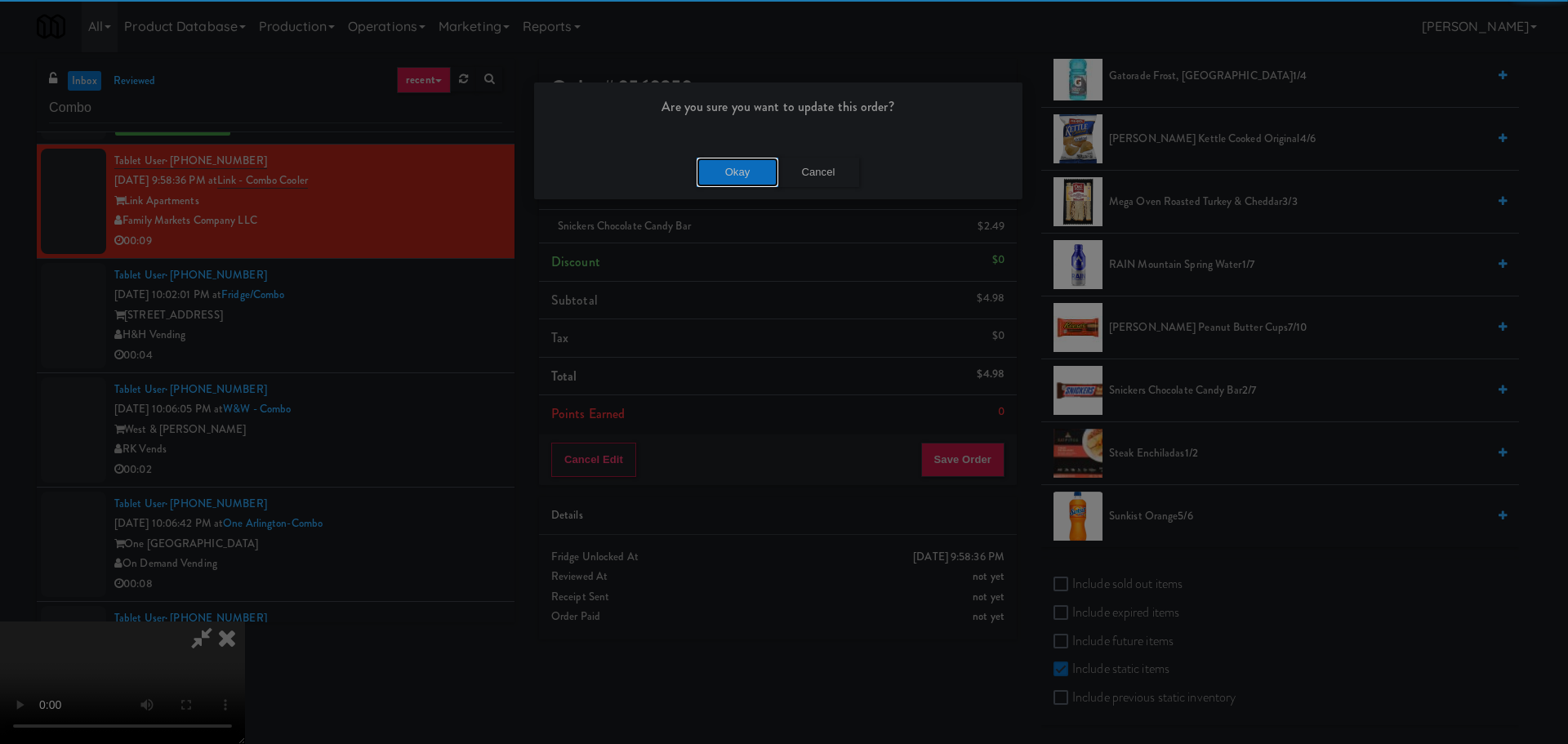
click at [721, 171] on button "Okay" at bounding box center [738, 173] width 81 height 30
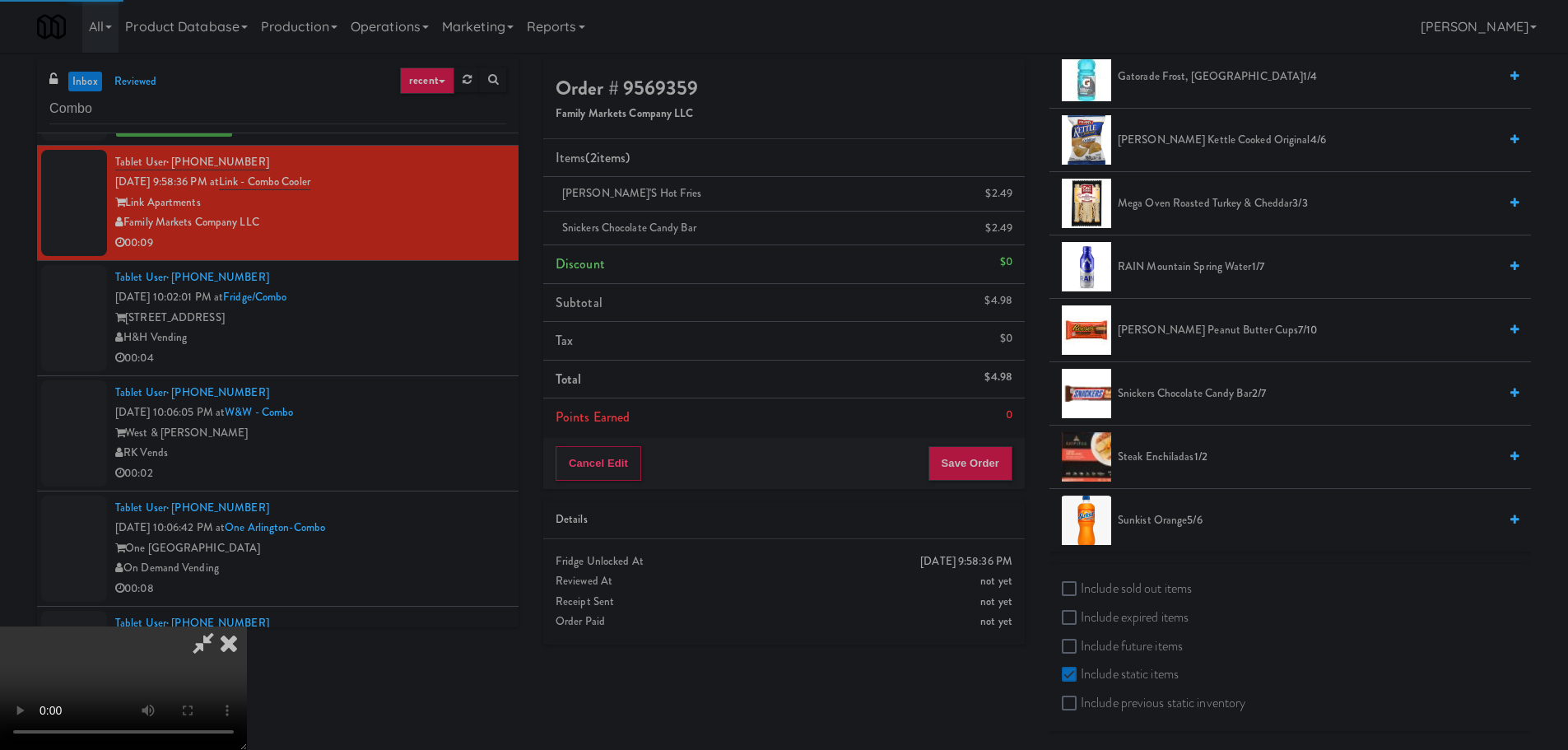
scroll to position [0, 0]
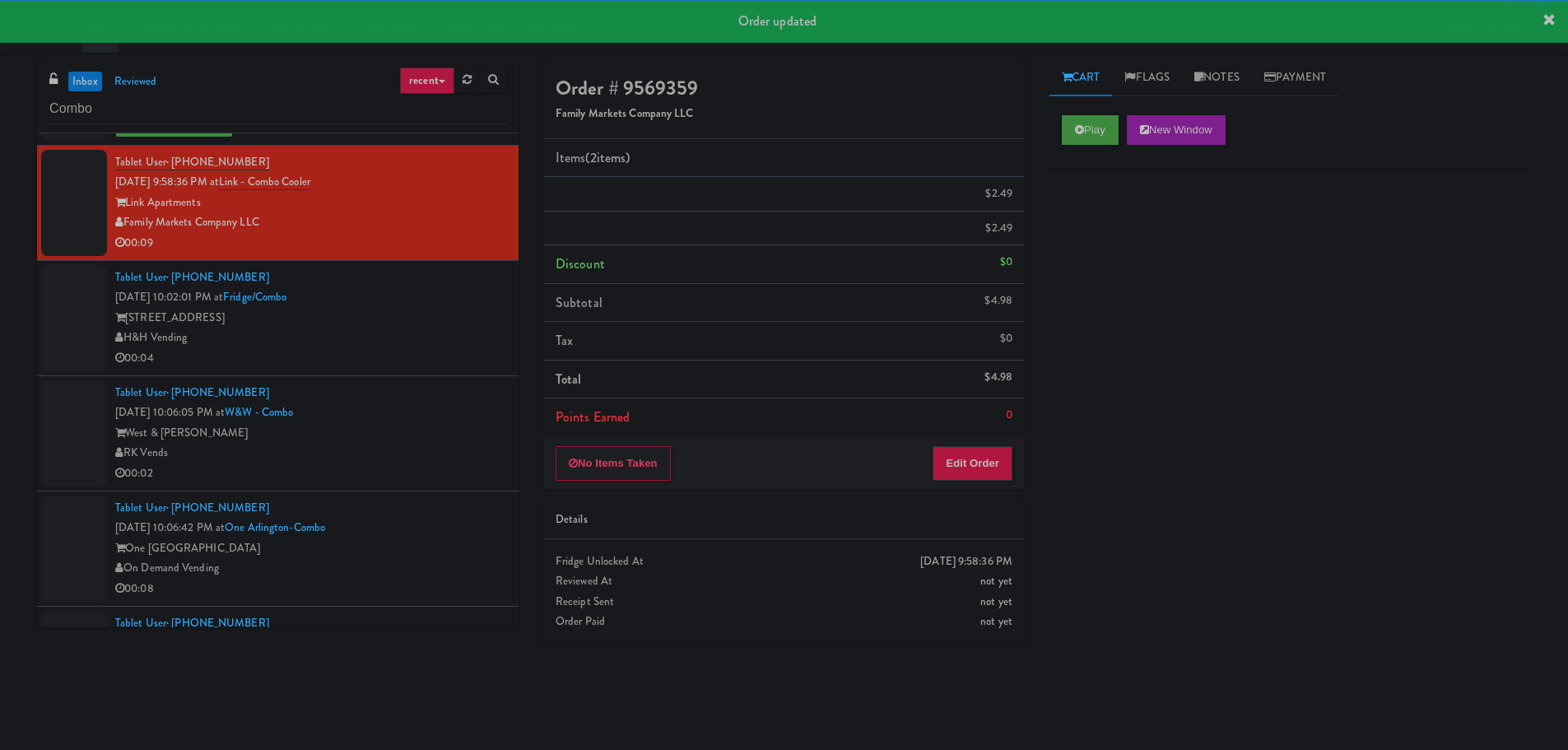
click at [435, 347] on div "H&H Vending" at bounding box center [311, 338] width 391 height 20
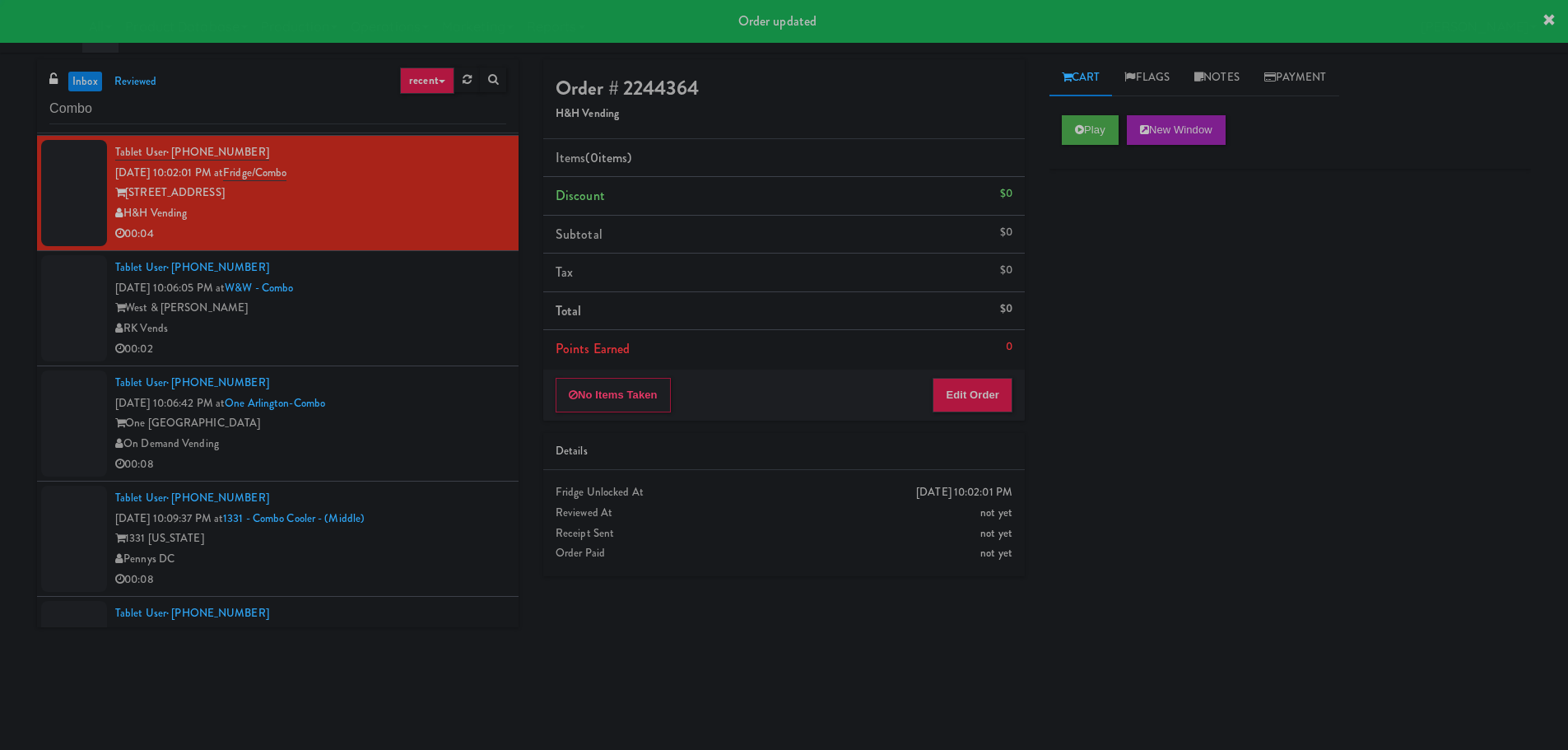
scroll to position [1893, 0]
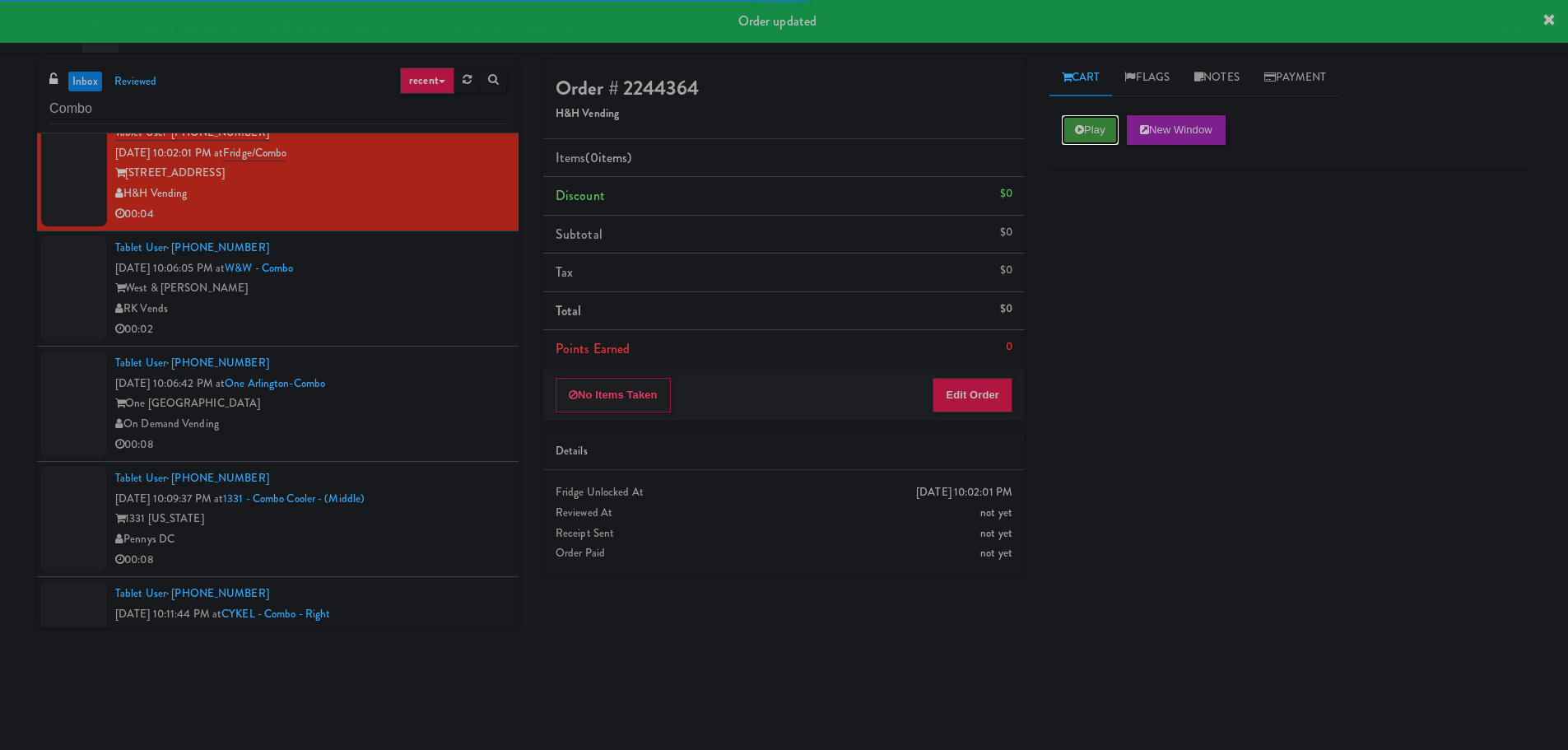
click at [1098, 128] on button "Play" at bounding box center [1090, 130] width 57 height 30
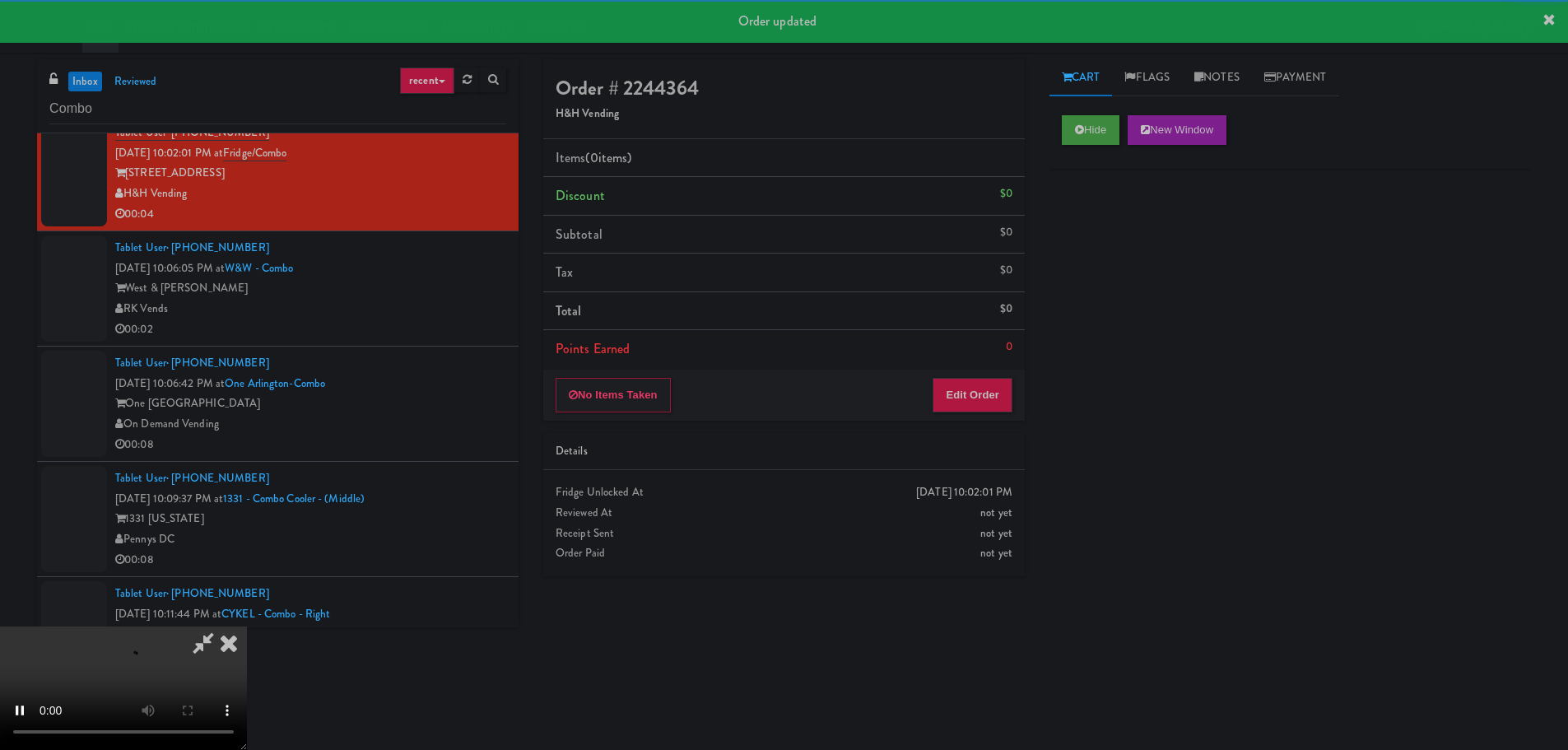
click at [958, 413] on div "No Items Taken Edit Order" at bounding box center [784, 395] width 482 height 51
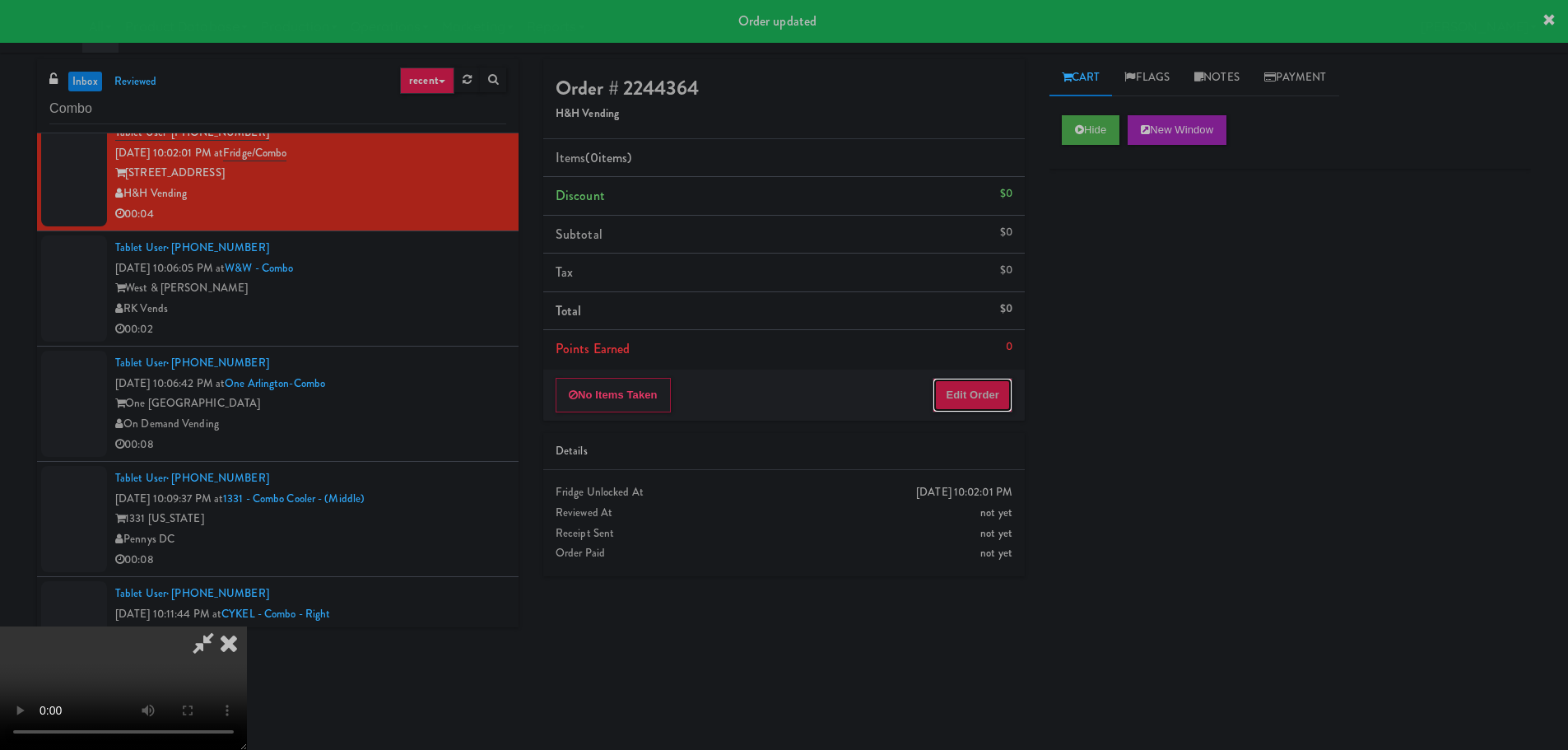
click at [959, 399] on button "Edit Order" at bounding box center [973, 394] width 80 height 34
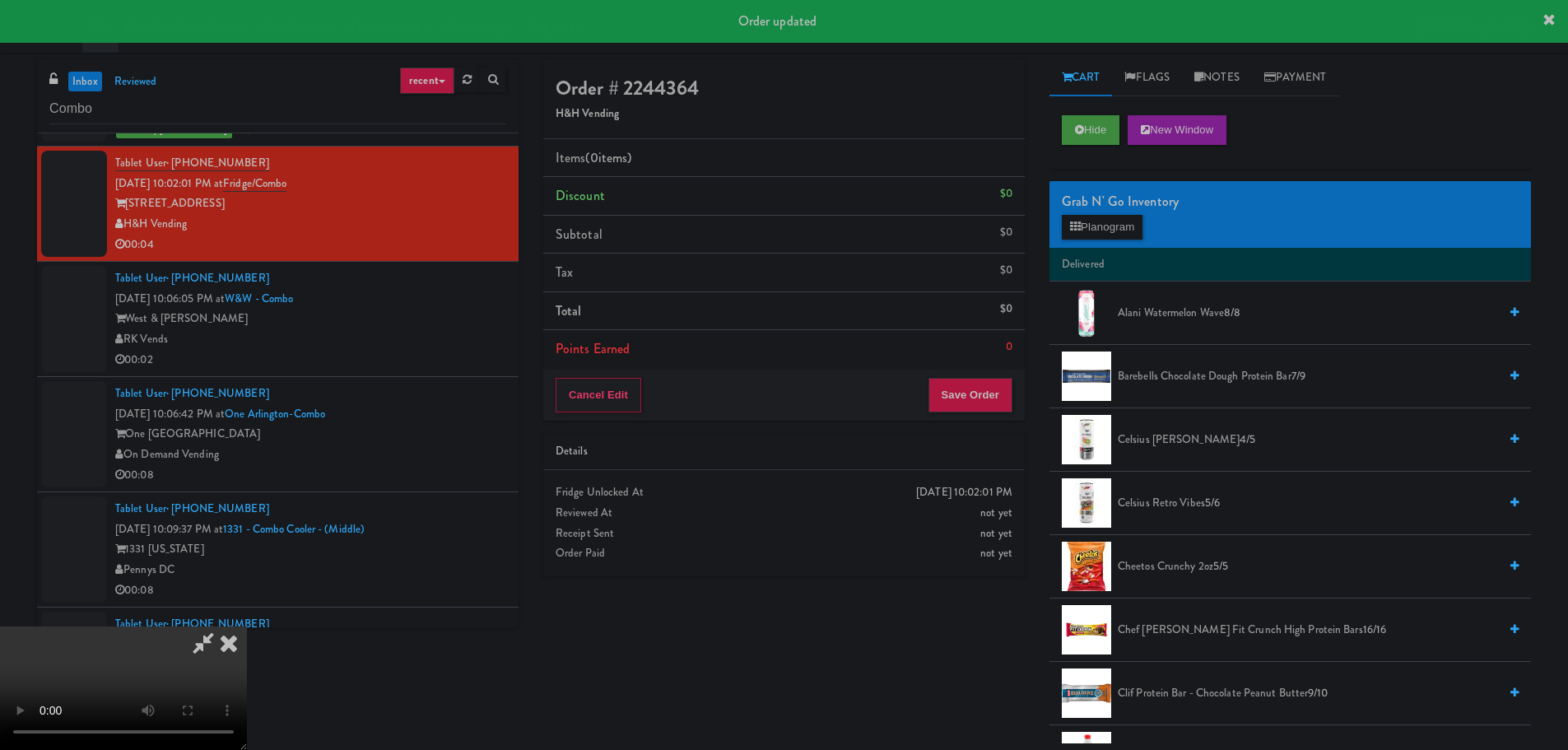
scroll to position [1811, 0]
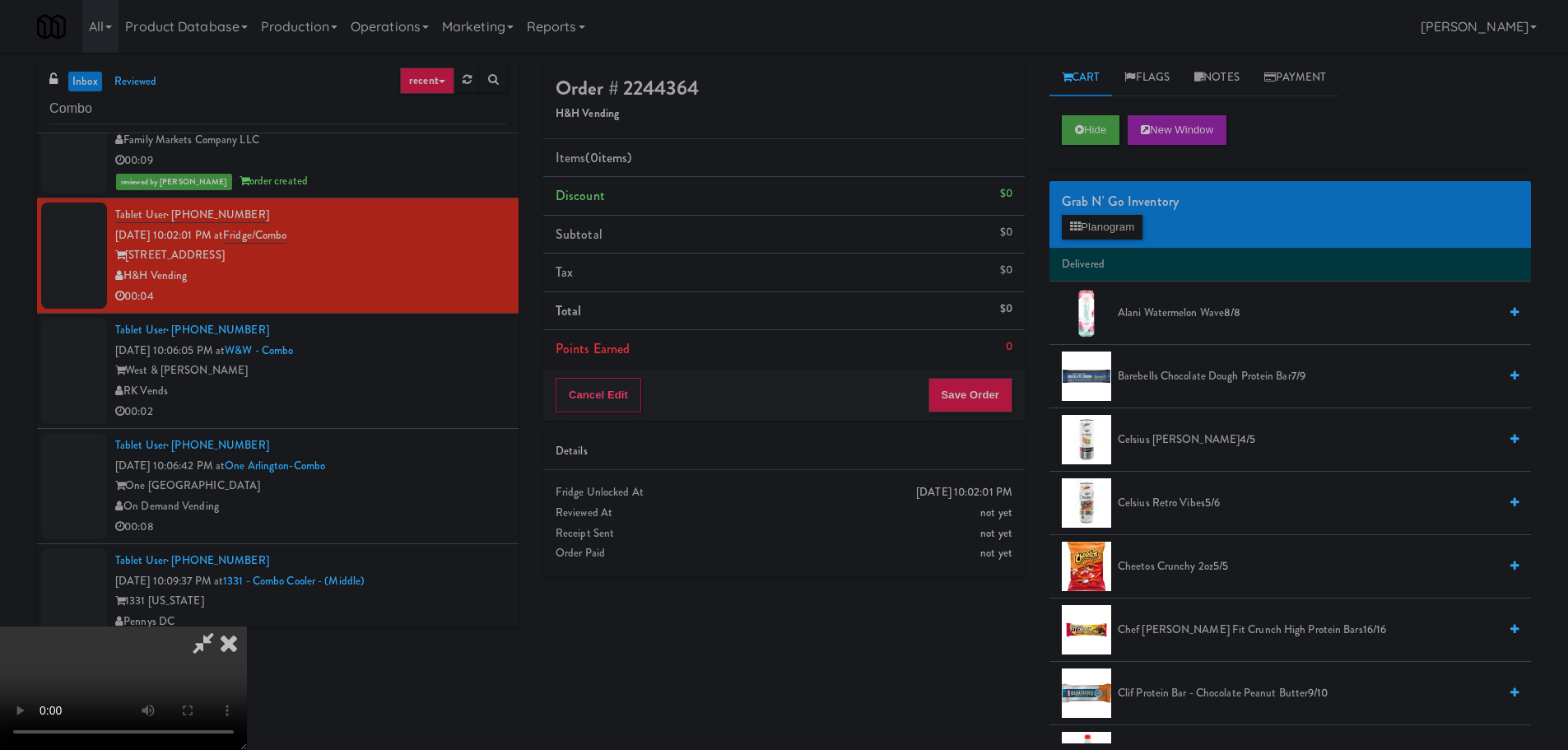
click at [247, 626] on video at bounding box center [123, 688] width 247 height 124
click at [1109, 229] on button "Planogram" at bounding box center [1102, 227] width 81 height 25
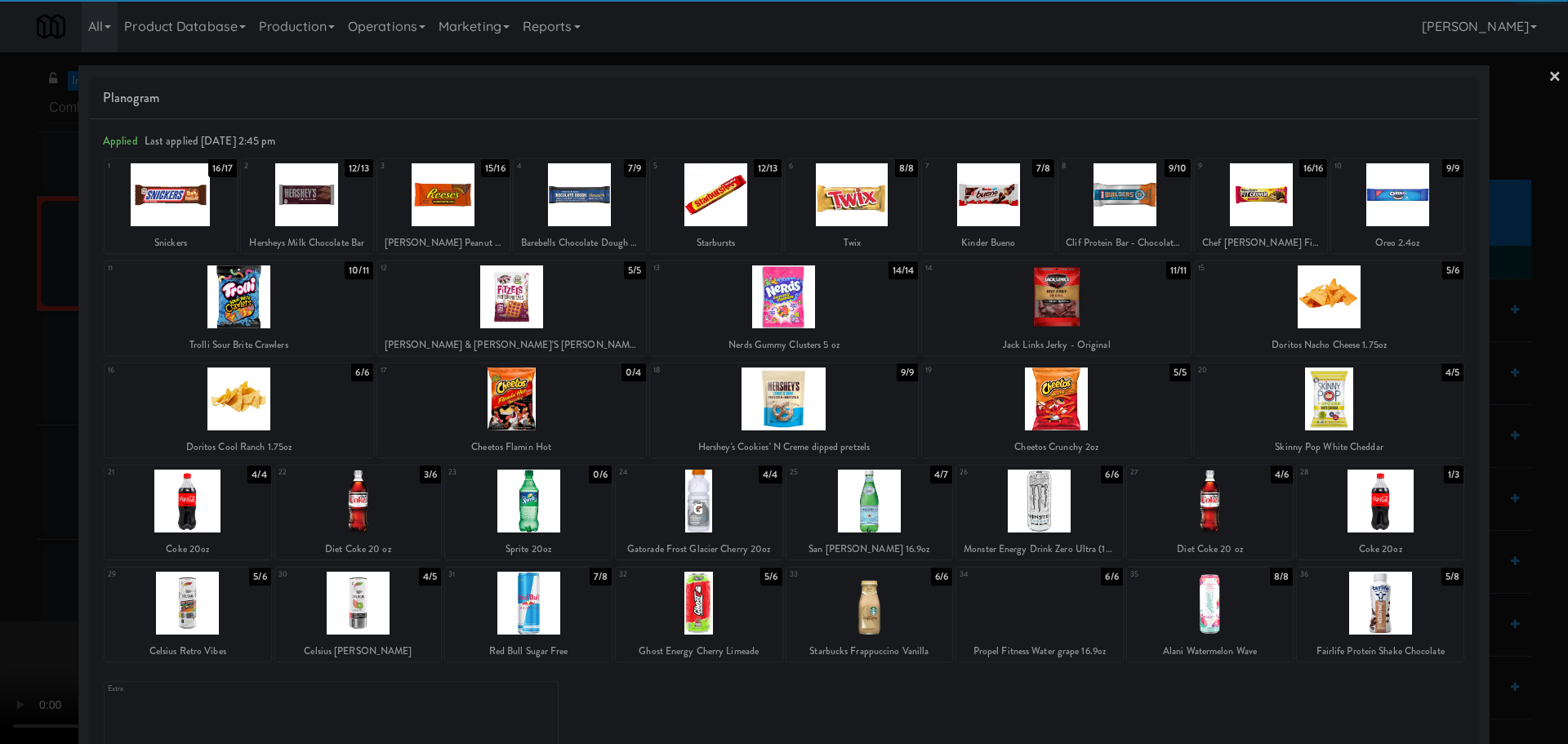
click at [522, 613] on div at bounding box center [528, 603] width 166 height 63
click at [0, 571] on div at bounding box center [784, 372] width 1568 height 744
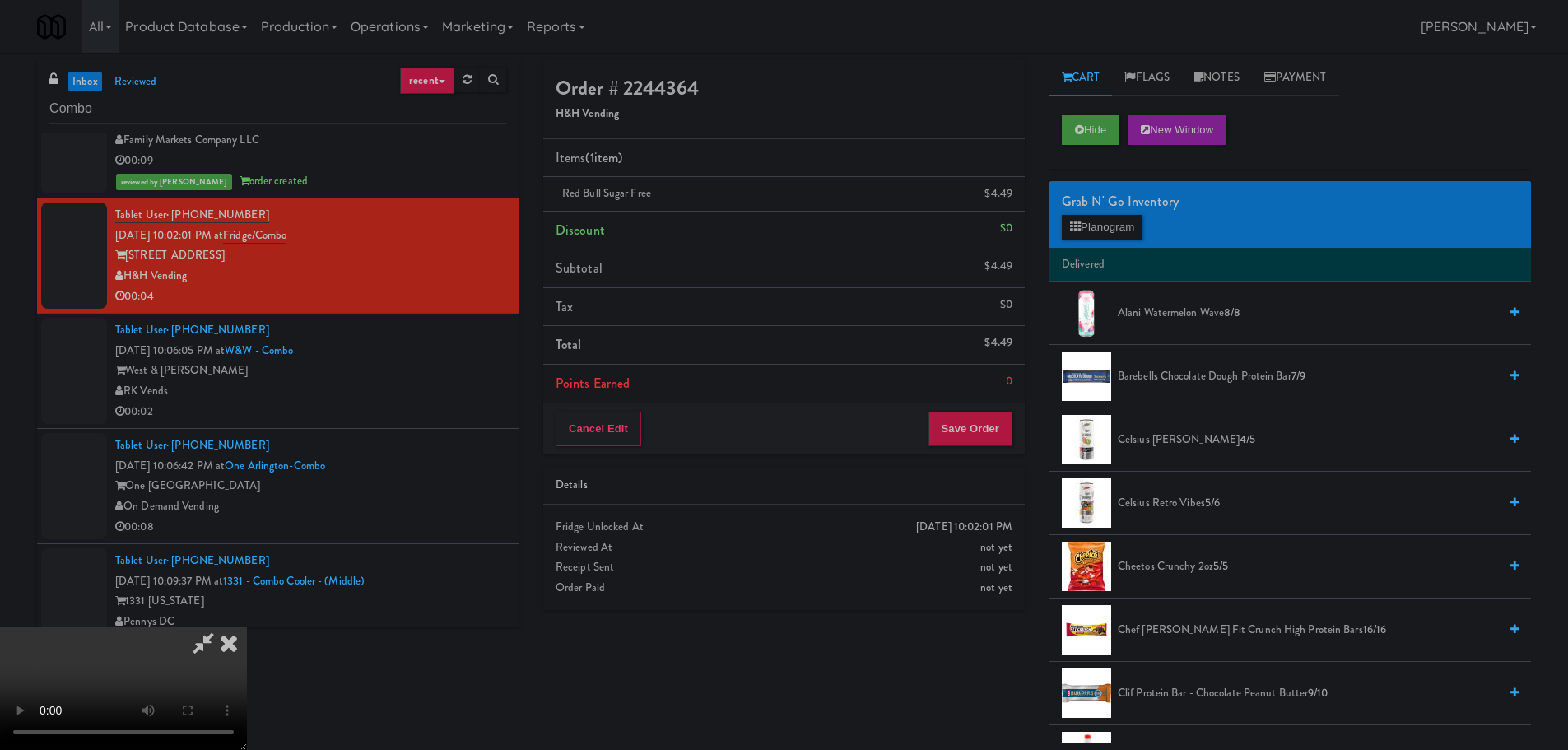
drag, startPoint x: 608, startPoint y: 505, endPoint x: 607, endPoint y: 494, distance: 11.0
click at [247, 626] on video at bounding box center [123, 688] width 247 height 124
click at [978, 414] on button "Save Order" at bounding box center [970, 429] width 84 height 34
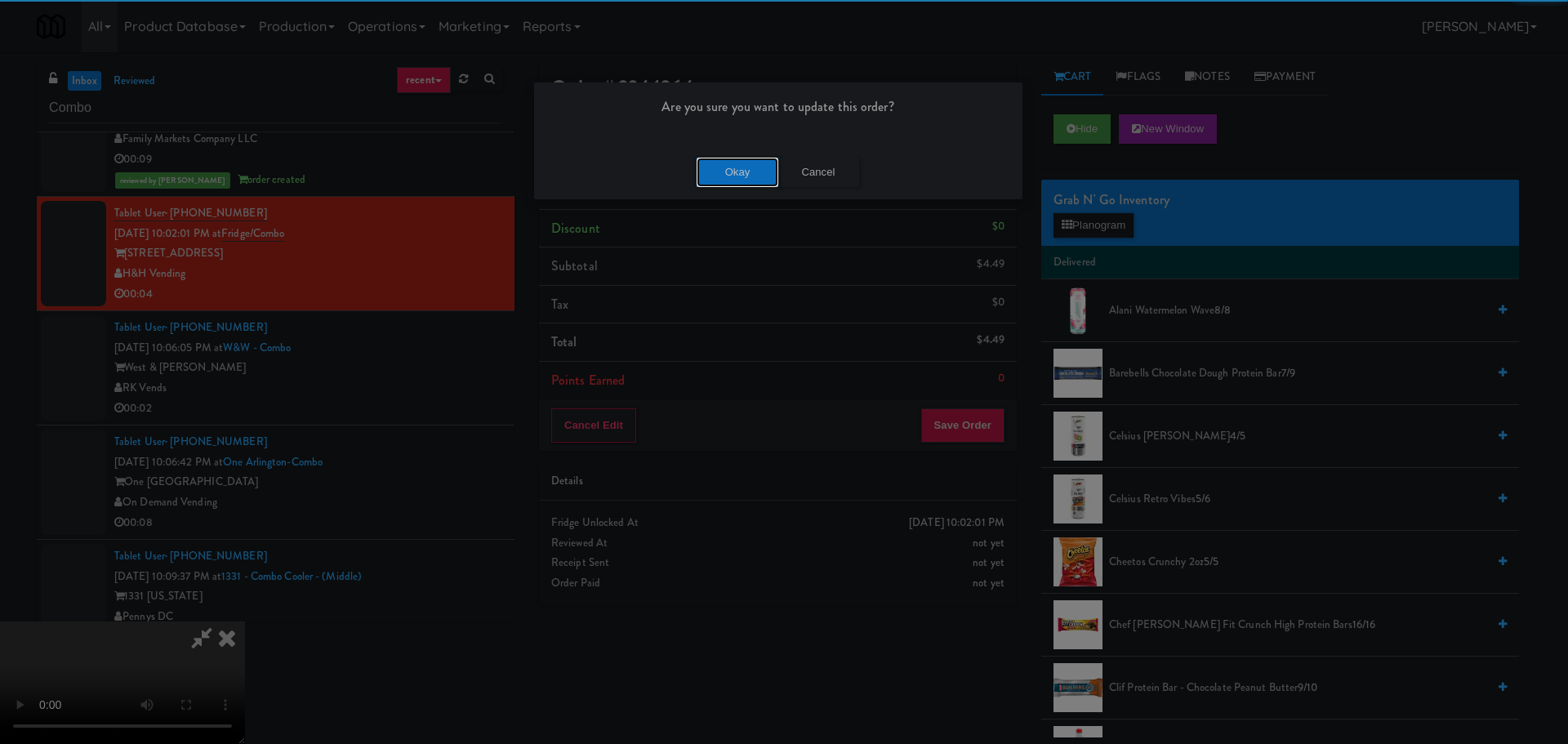
click at [739, 164] on button "Okay" at bounding box center [738, 173] width 81 height 30
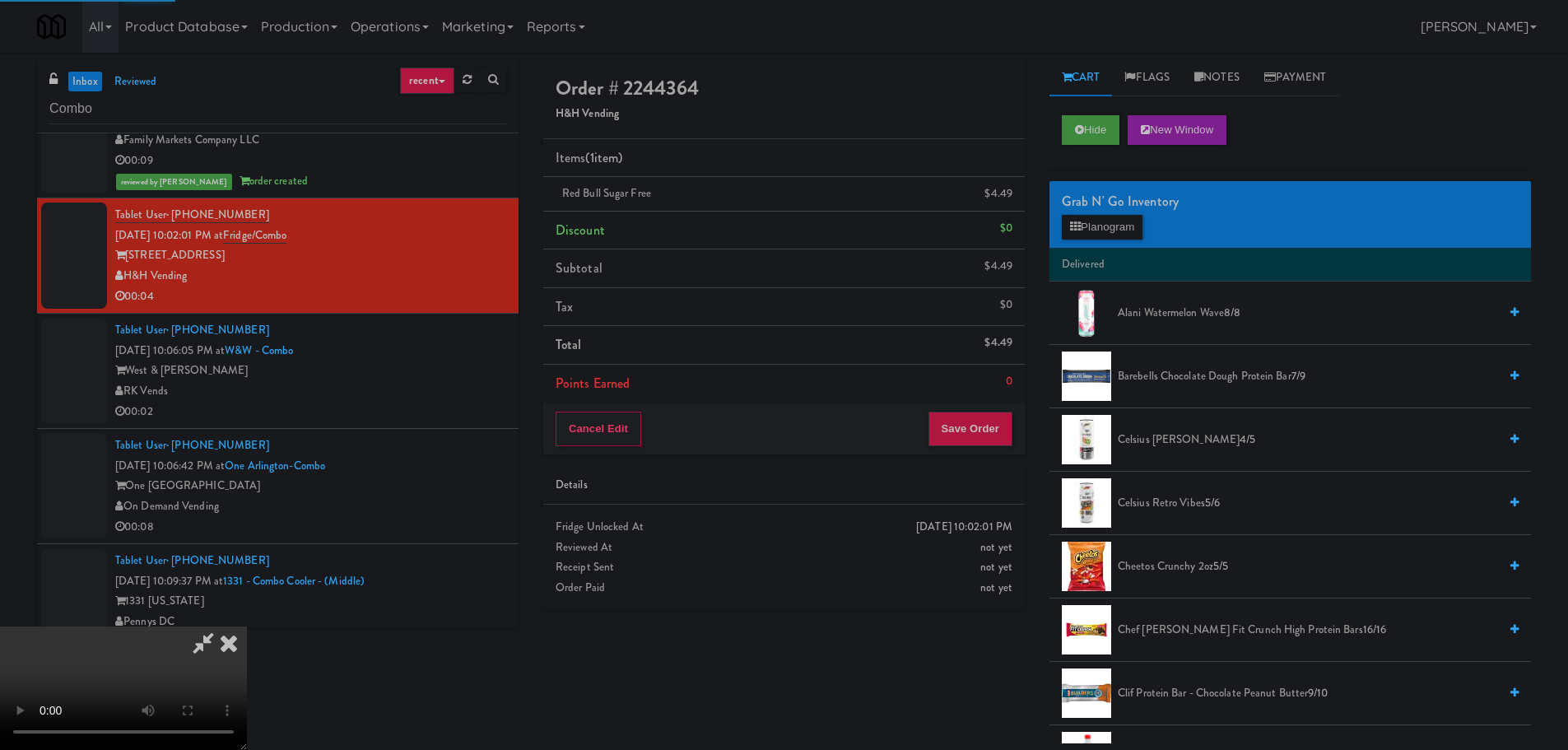
click at [247, 626] on video at bounding box center [123, 688] width 247 height 124
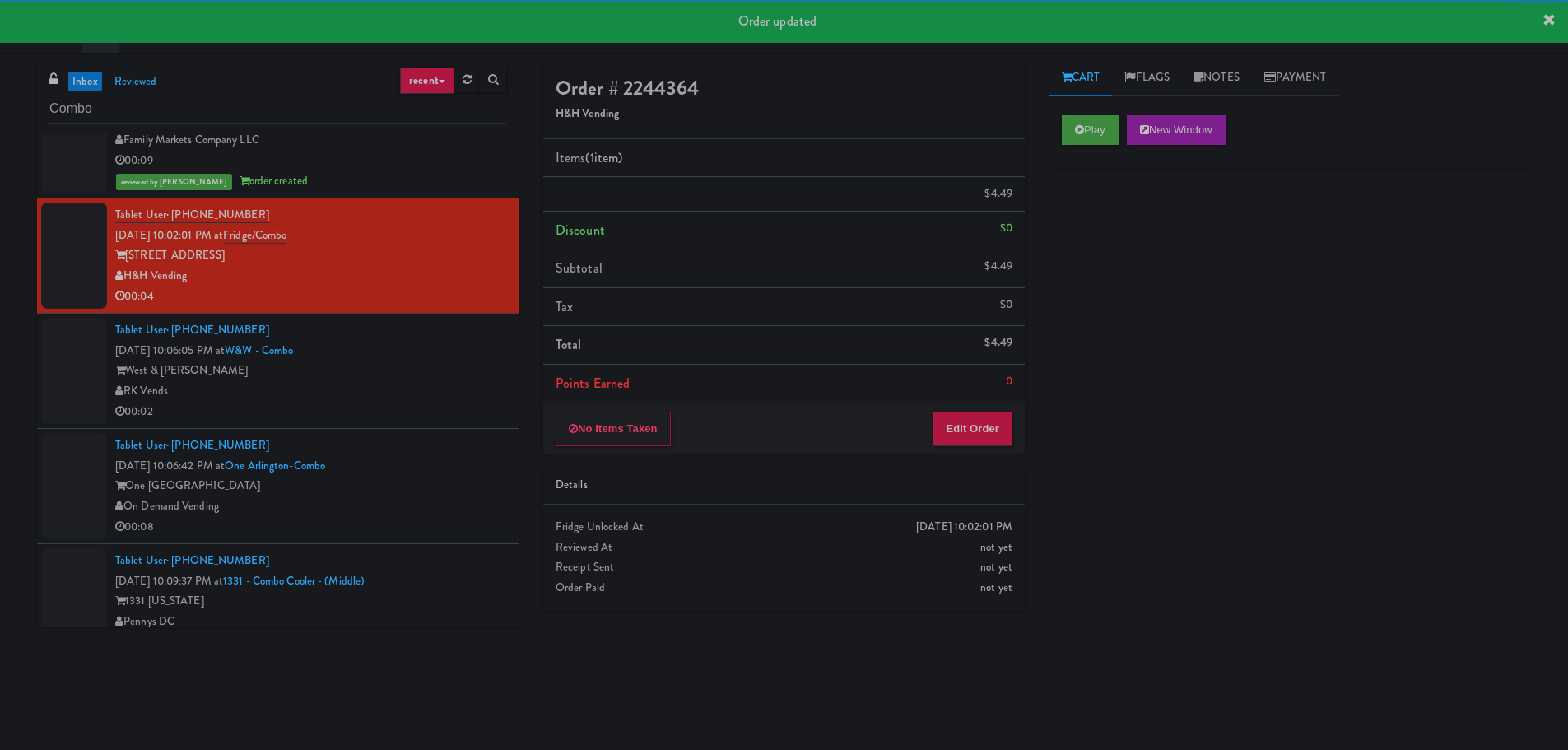
click at [453, 387] on div "RK Vends" at bounding box center [311, 391] width 391 height 20
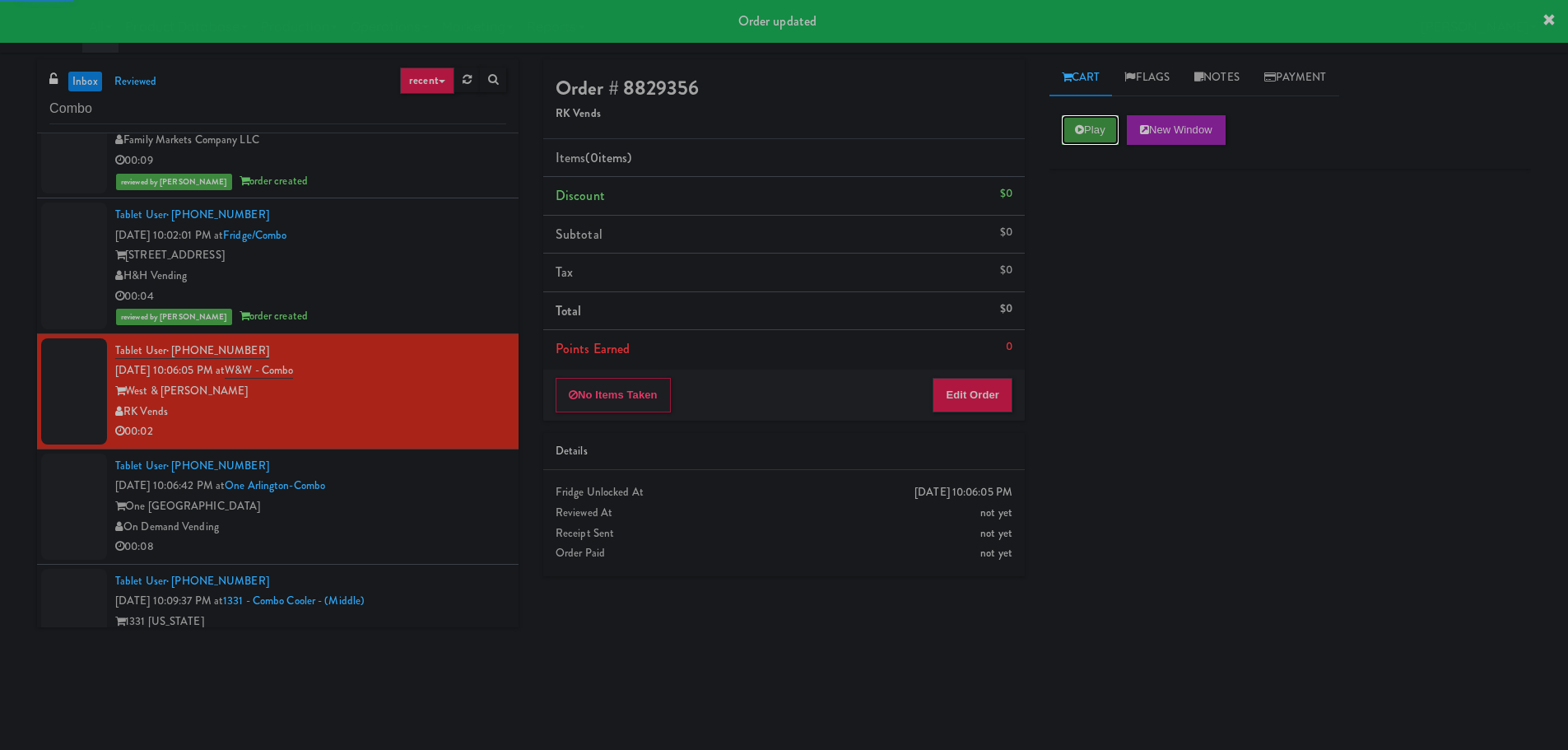
click at [1105, 136] on button "Play" at bounding box center [1090, 130] width 57 height 30
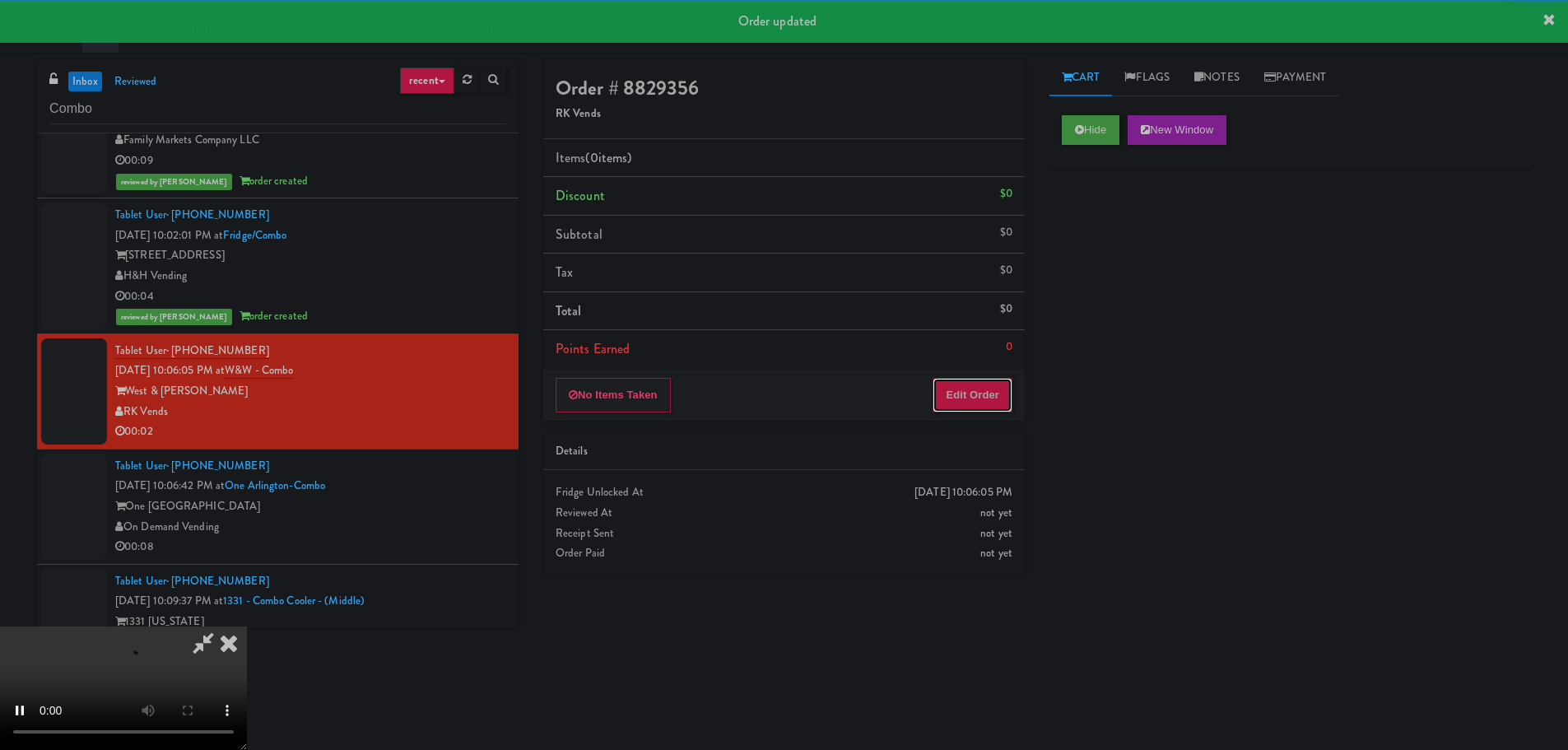
click at [1007, 398] on button "Edit Order" at bounding box center [973, 394] width 80 height 34
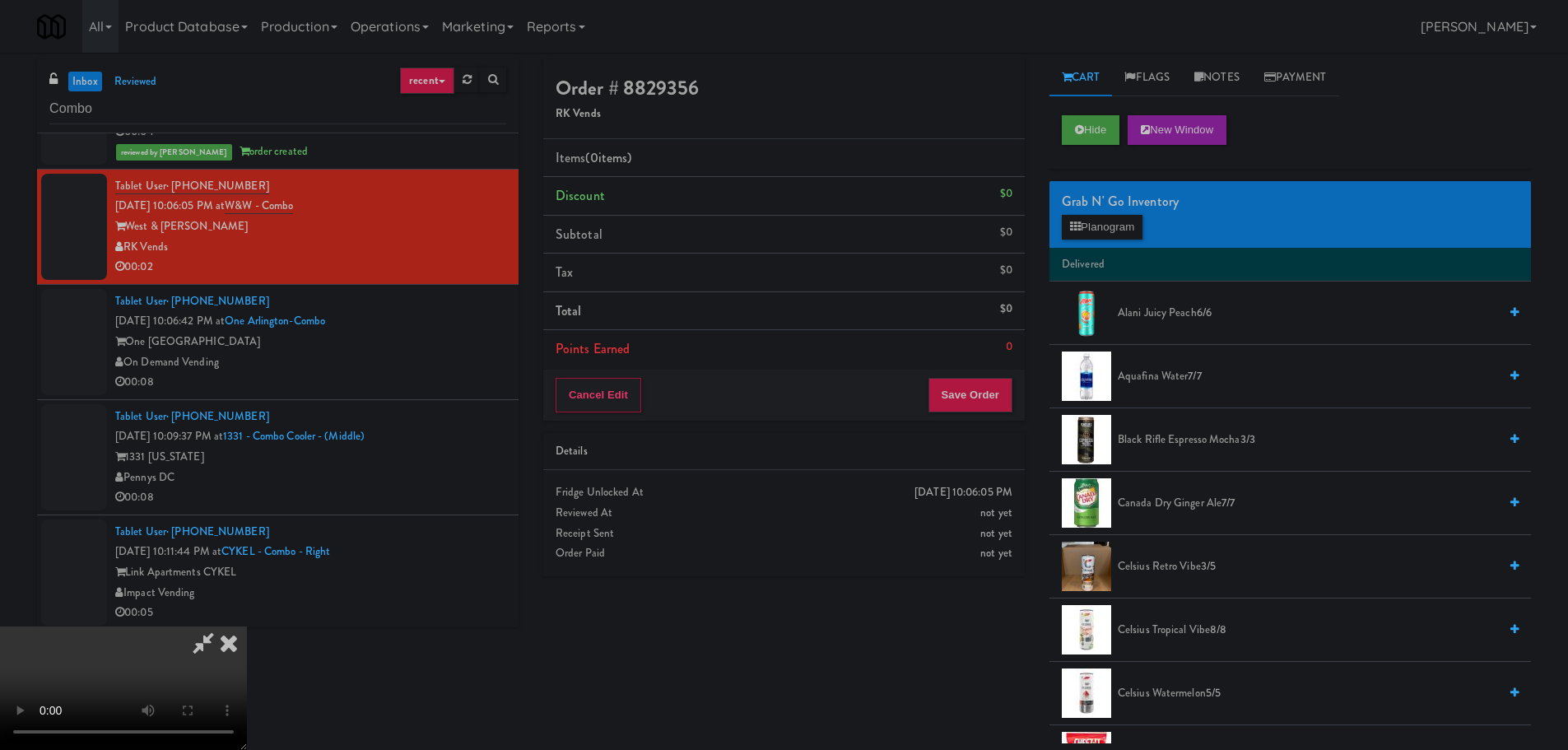
scroll to position [283, 0]
click at [247, 626] on video at bounding box center [123, 688] width 247 height 124
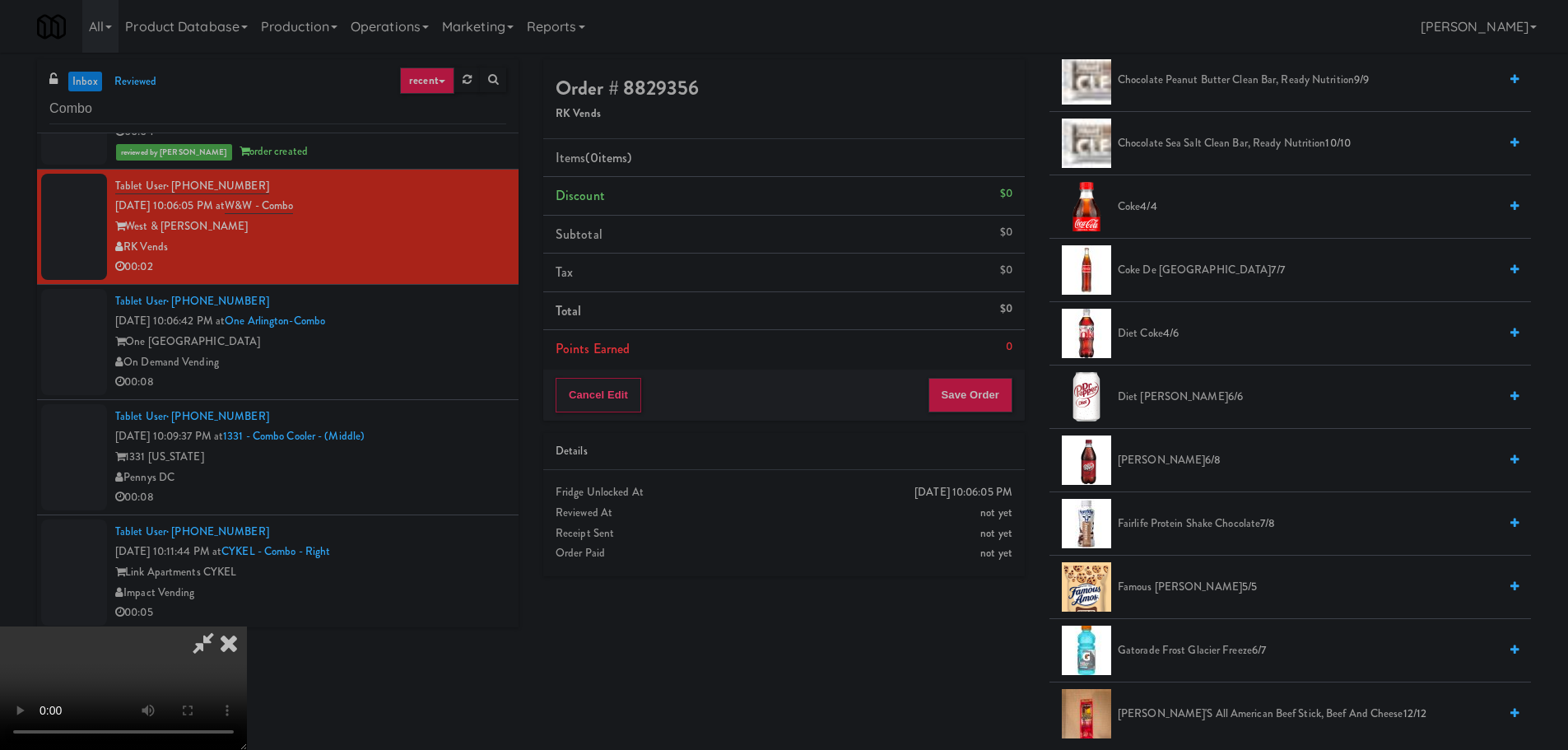
scroll to position [741, 0]
click at [1170, 649] on span "Gatorade Frost Glacier Freeze 6/7" at bounding box center [1308, 649] width 380 height 20
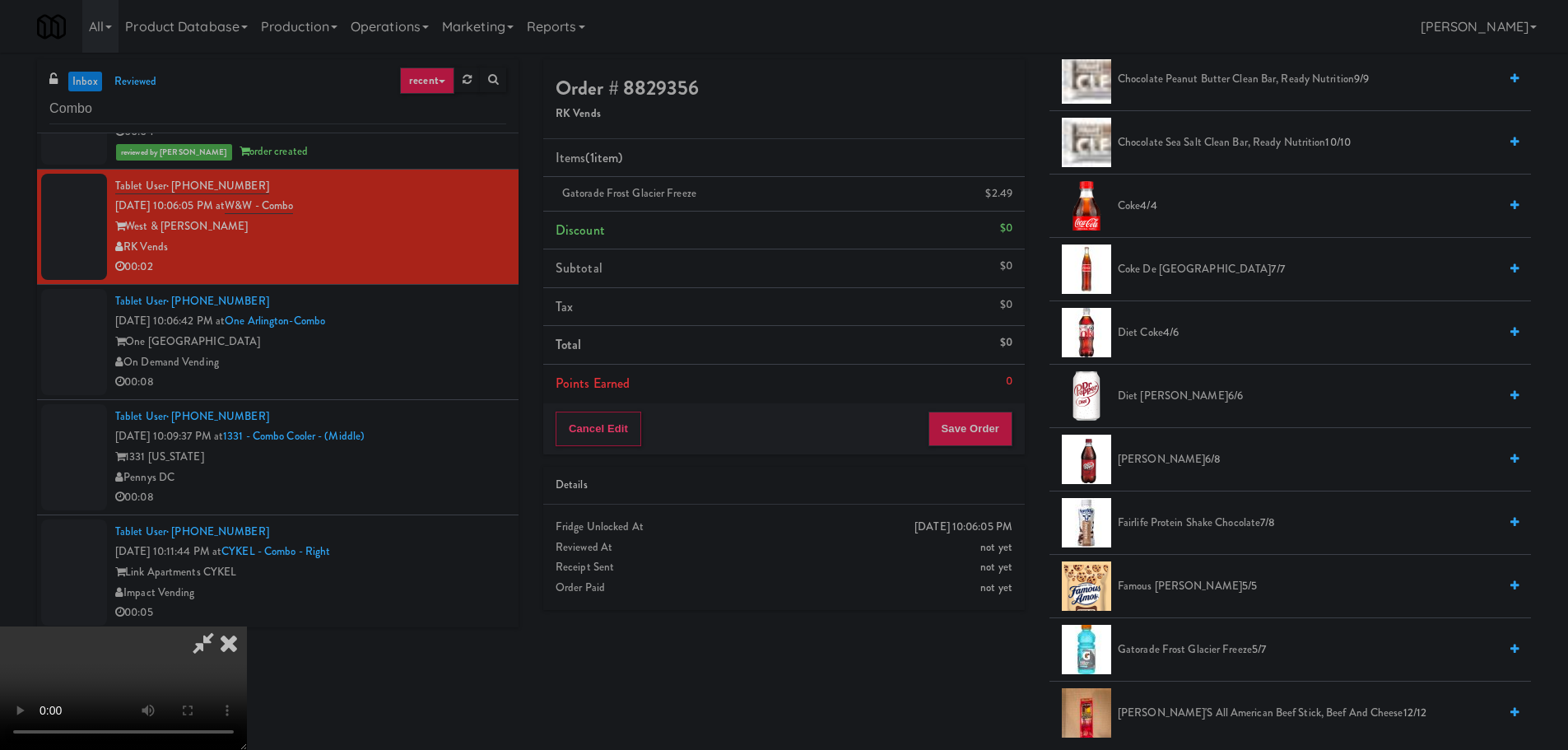
click at [247, 626] on video at bounding box center [123, 688] width 247 height 124
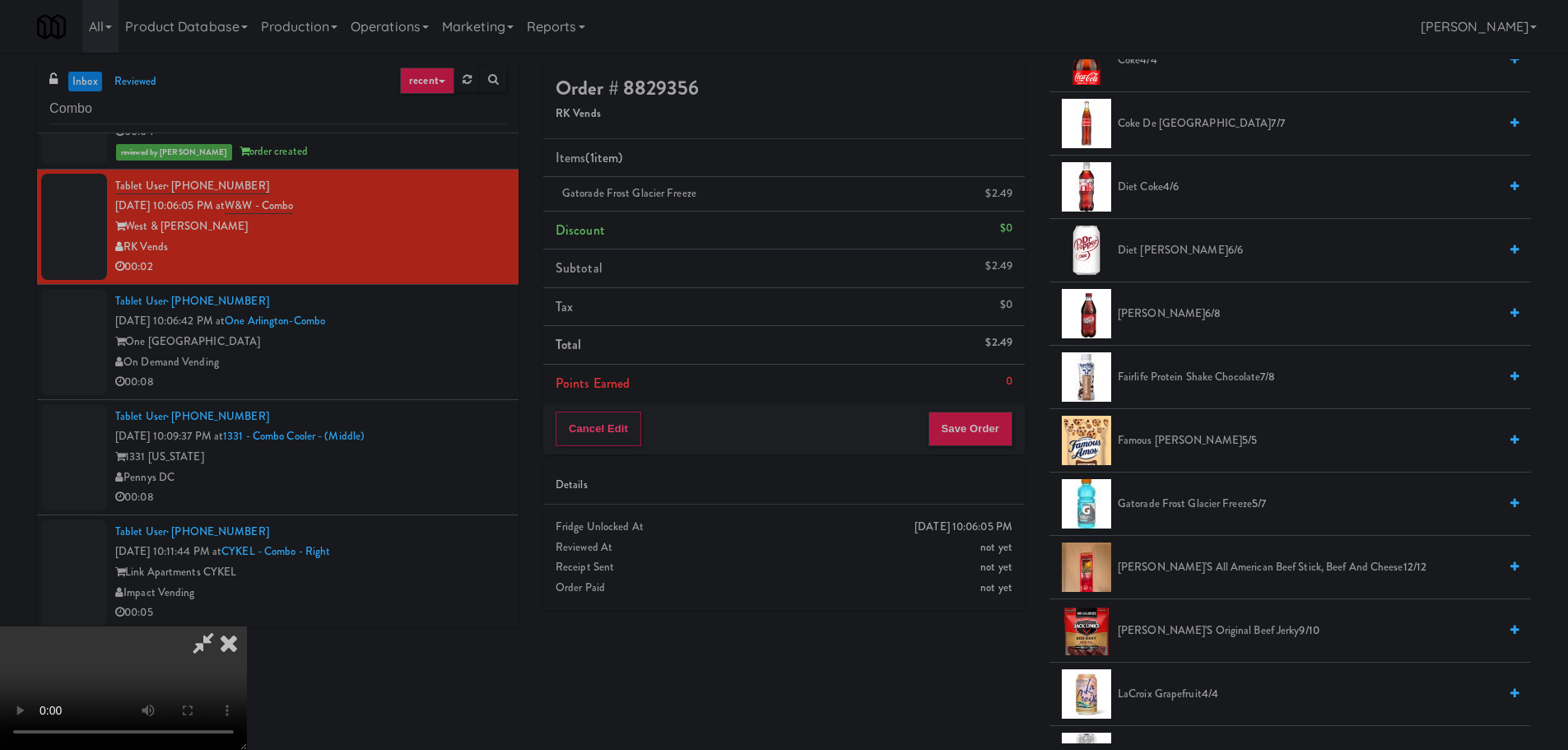
scroll to position [906, 0]
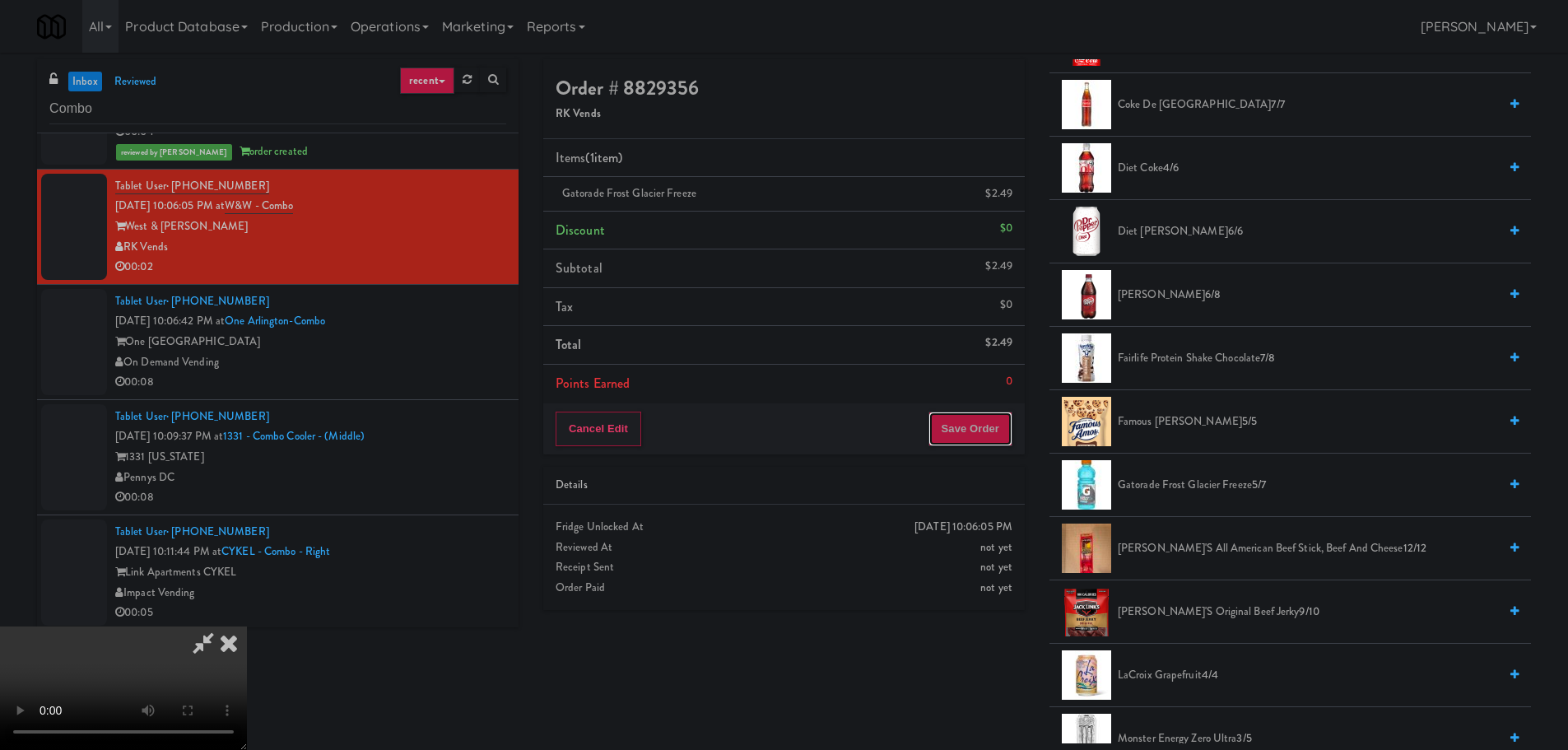
click at [977, 446] on button "Save Order" at bounding box center [970, 429] width 84 height 34
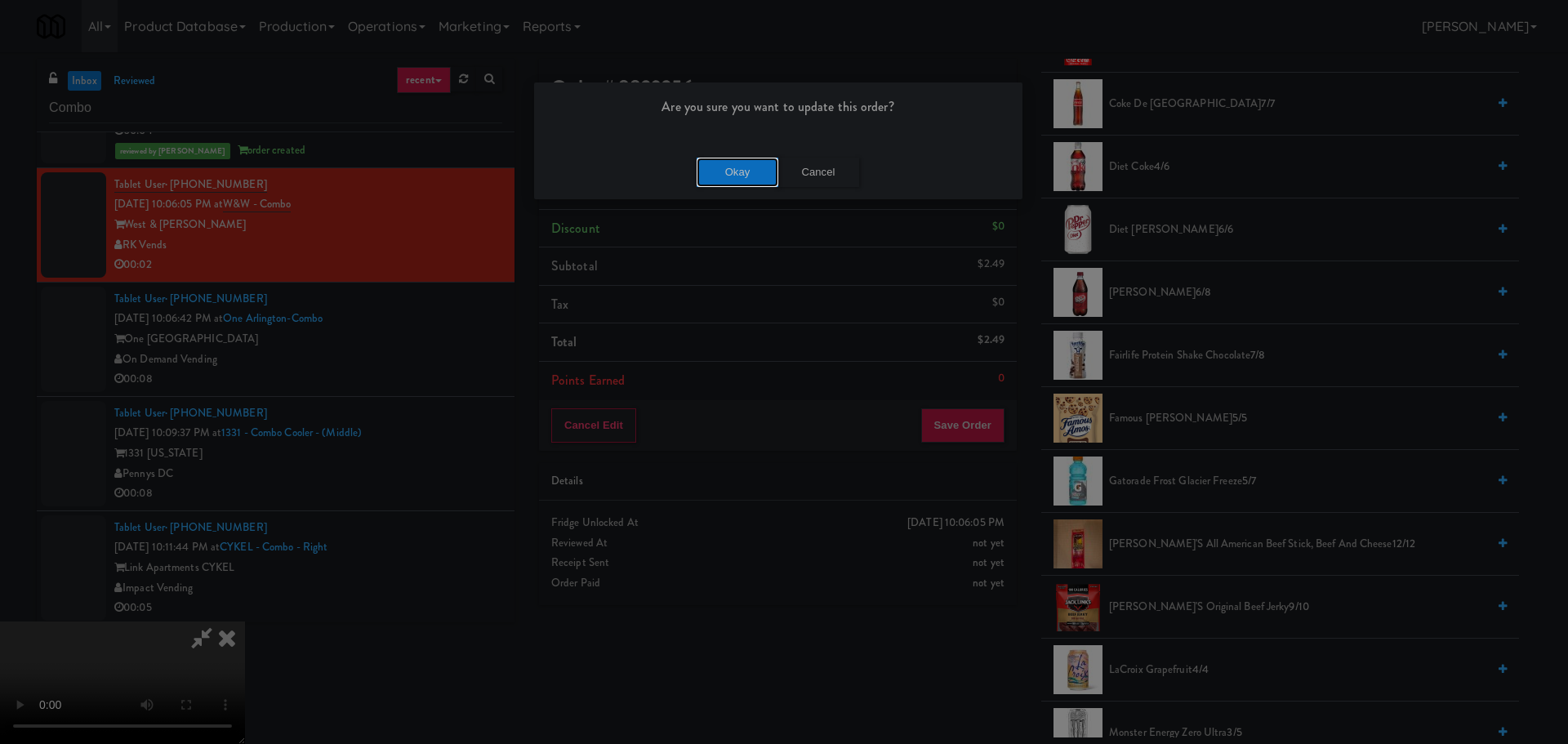
click at [733, 180] on button "Okay" at bounding box center [738, 173] width 81 height 30
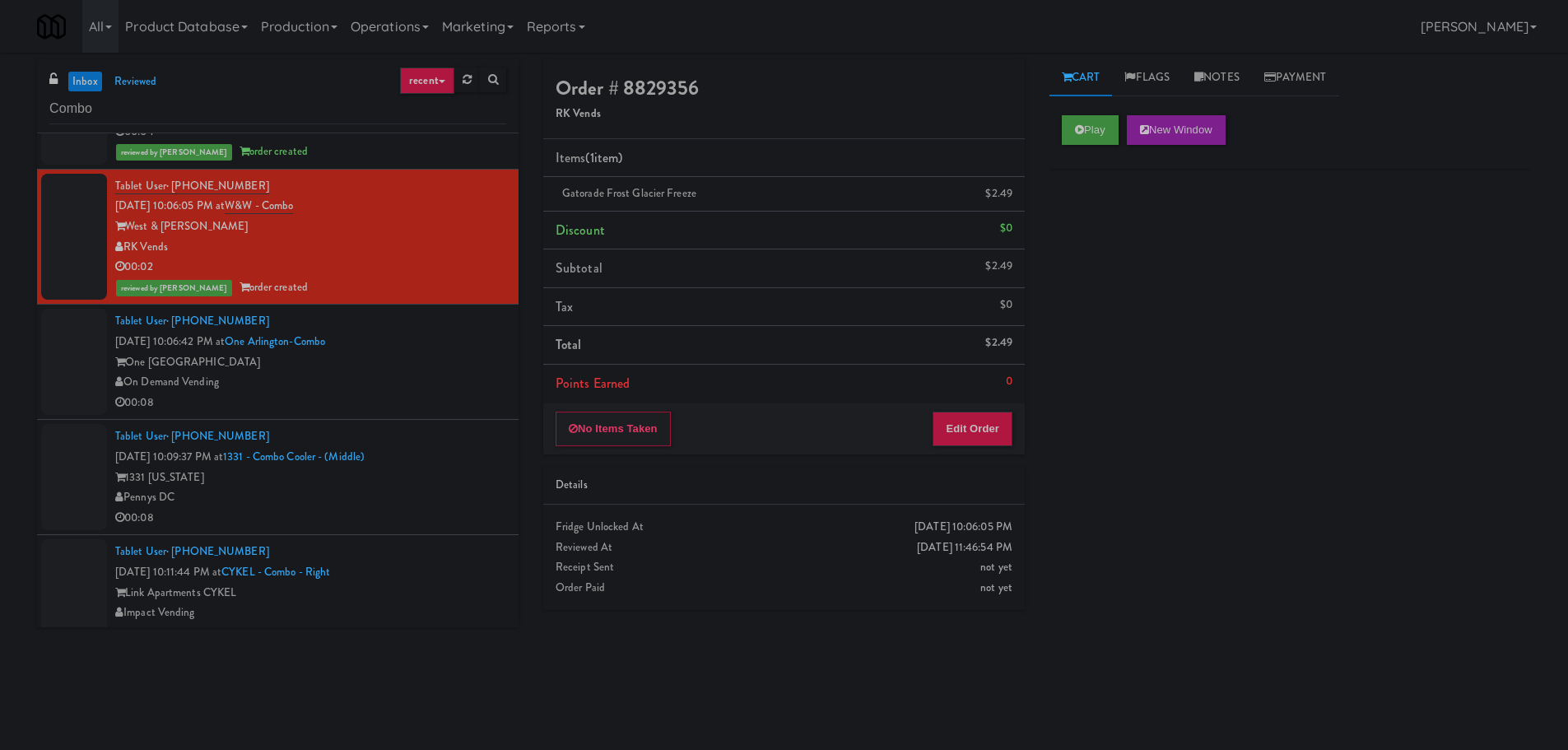
scroll to position [0, 0]
click at [402, 399] on div "00:08" at bounding box center [311, 402] width 391 height 20
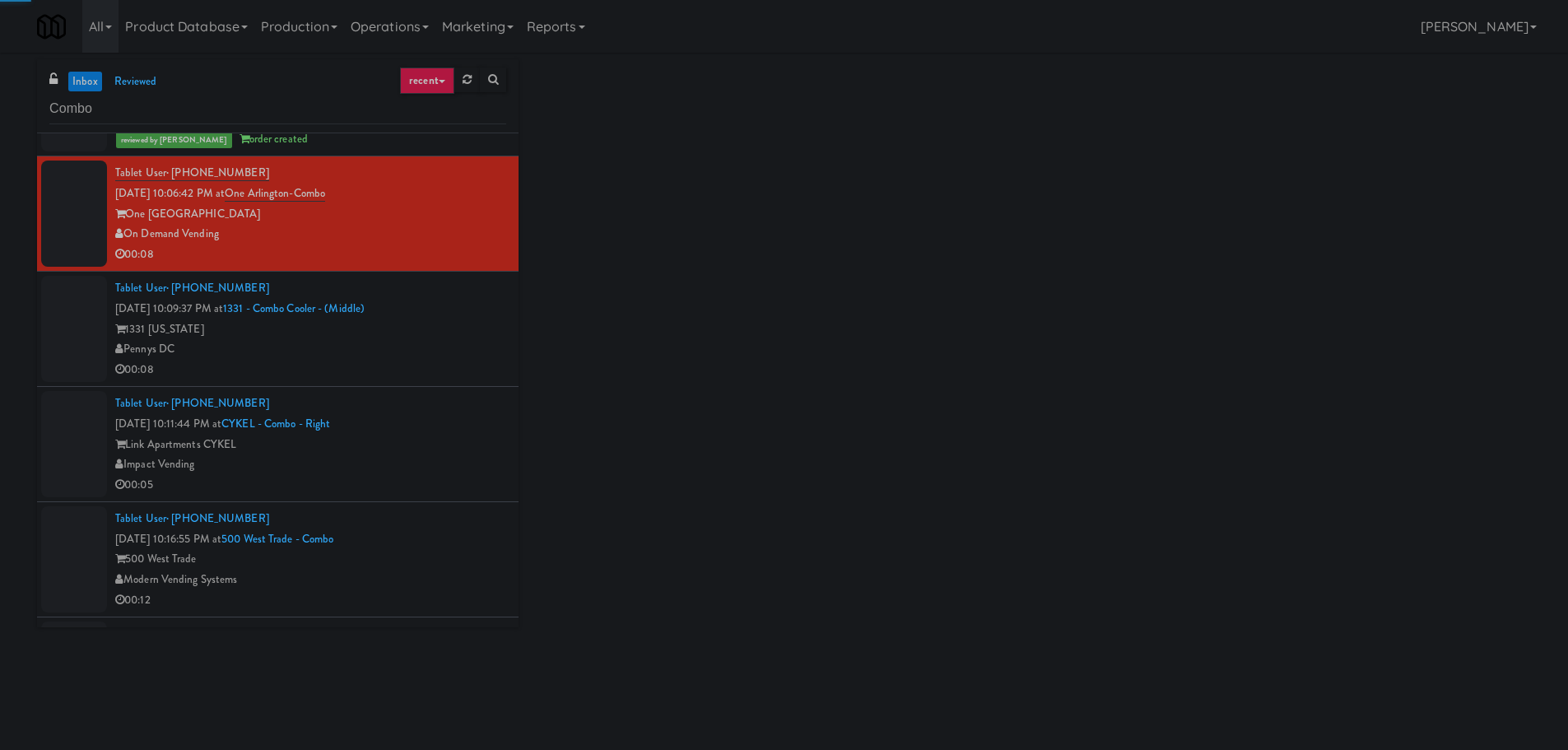
scroll to position [2140, 0]
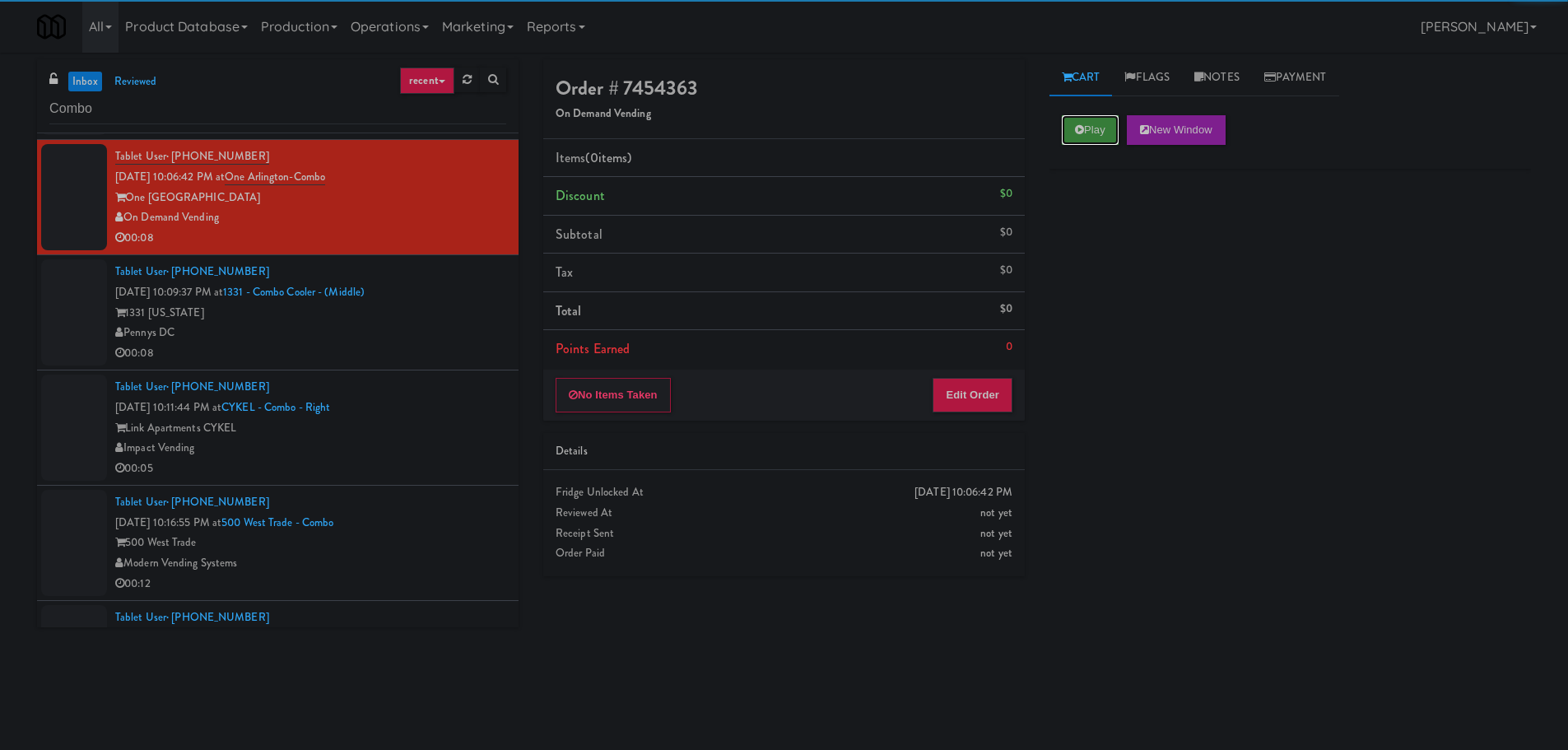
click at [1107, 132] on button "Play" at bounding box center [1090, 130] width 57 height 30
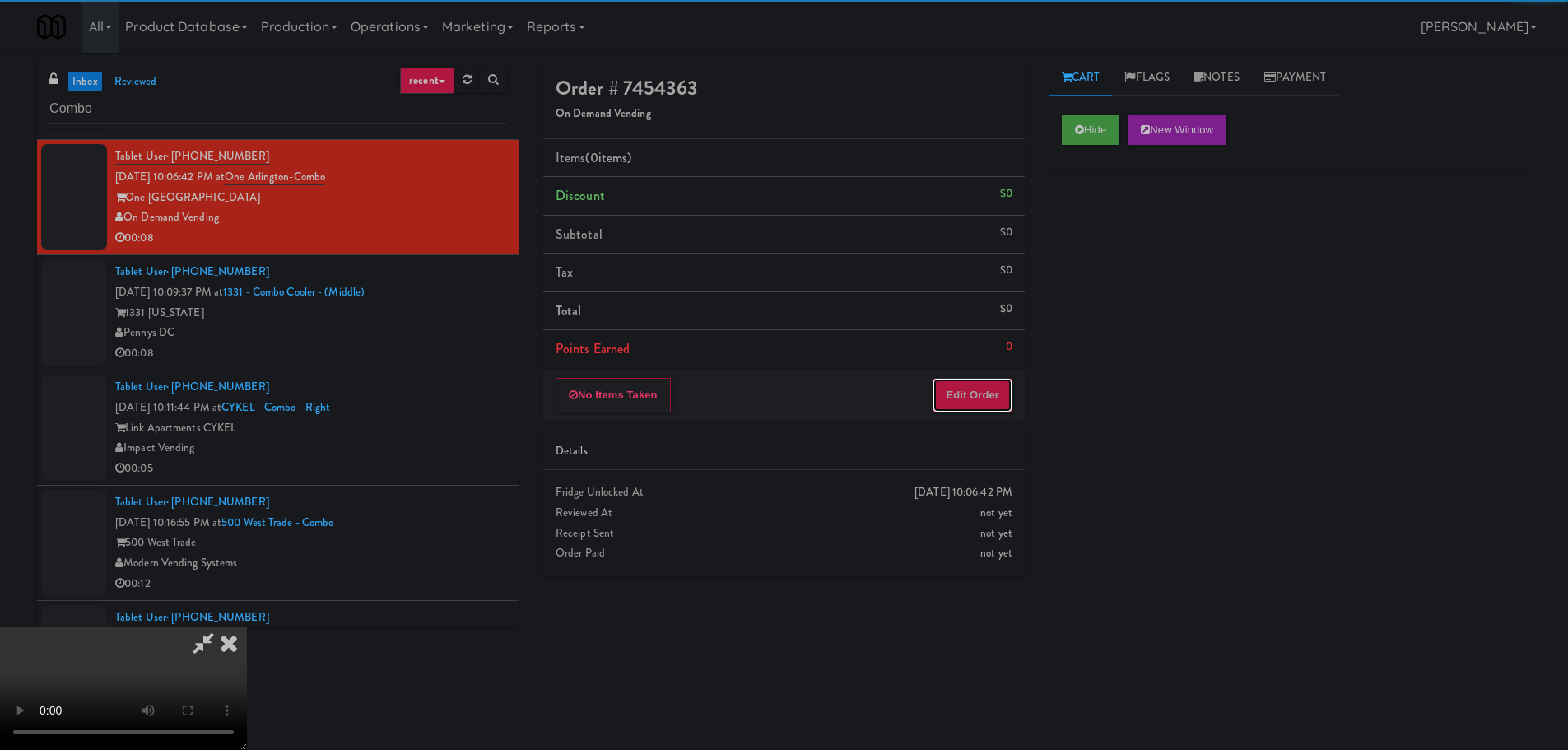
click at [1001, 379] on button "Edit Order" at bounding box center [973, 394] width 80 height 34
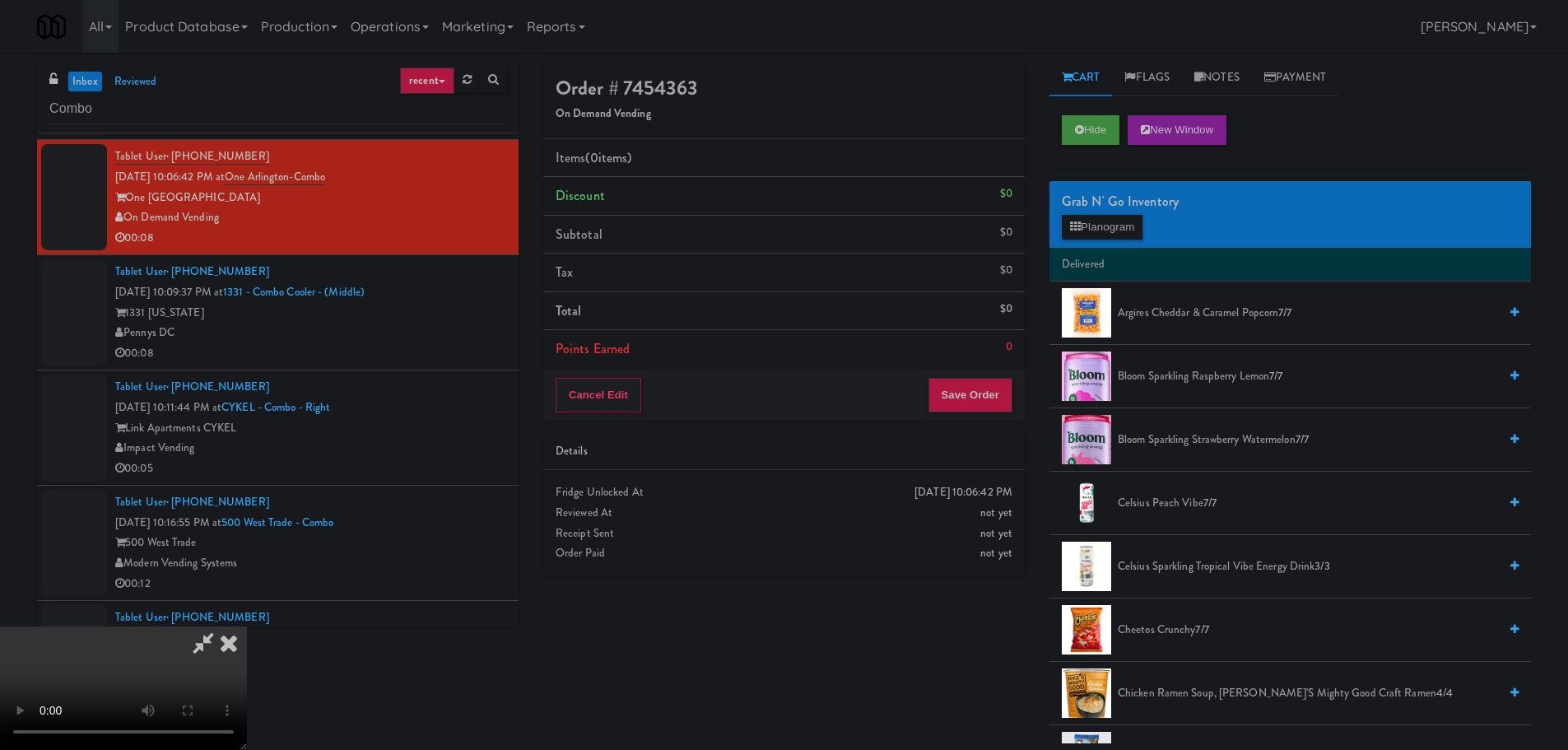
scroll to position [0, 0]
click at [247, 626] on video at bounding box center [123, 688] width 247 height 124
drag, startPoint x: 580, startPoint y: 368, endPoint x: 591, endPoint y: 368, distance: 11.0
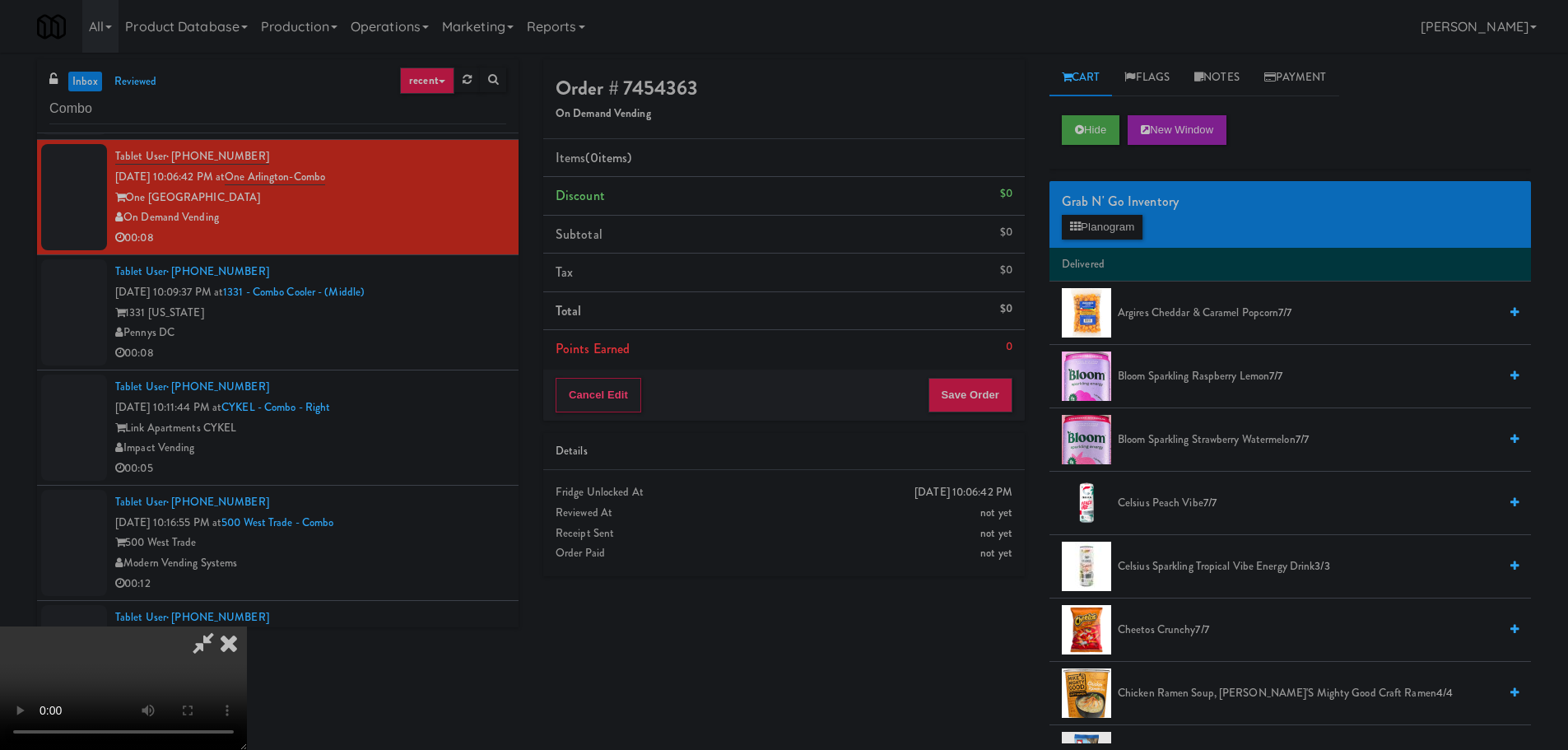
click at [247, 626] on video at bounding box center [123, 688] width 247 height 124
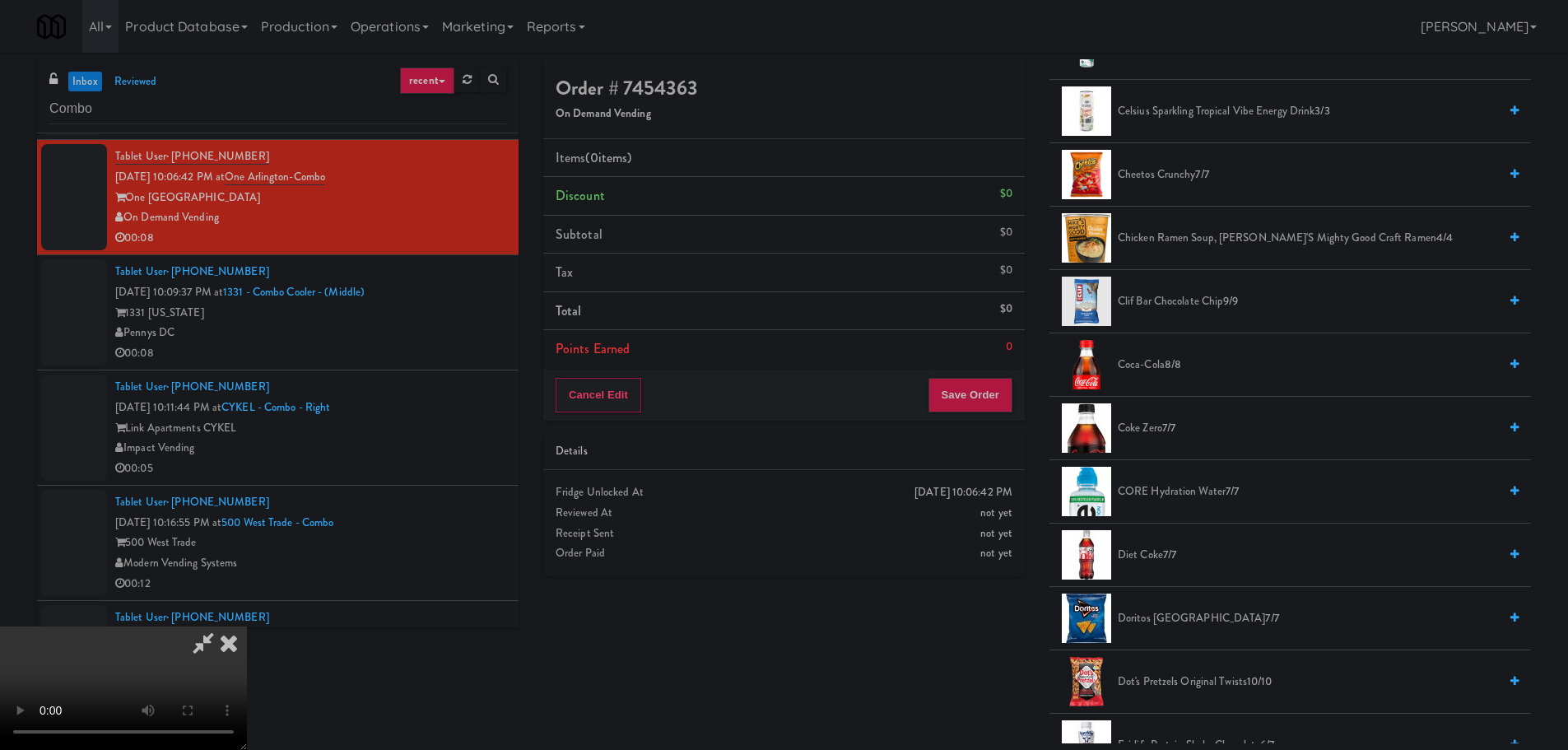
scroll to position [494, 0]
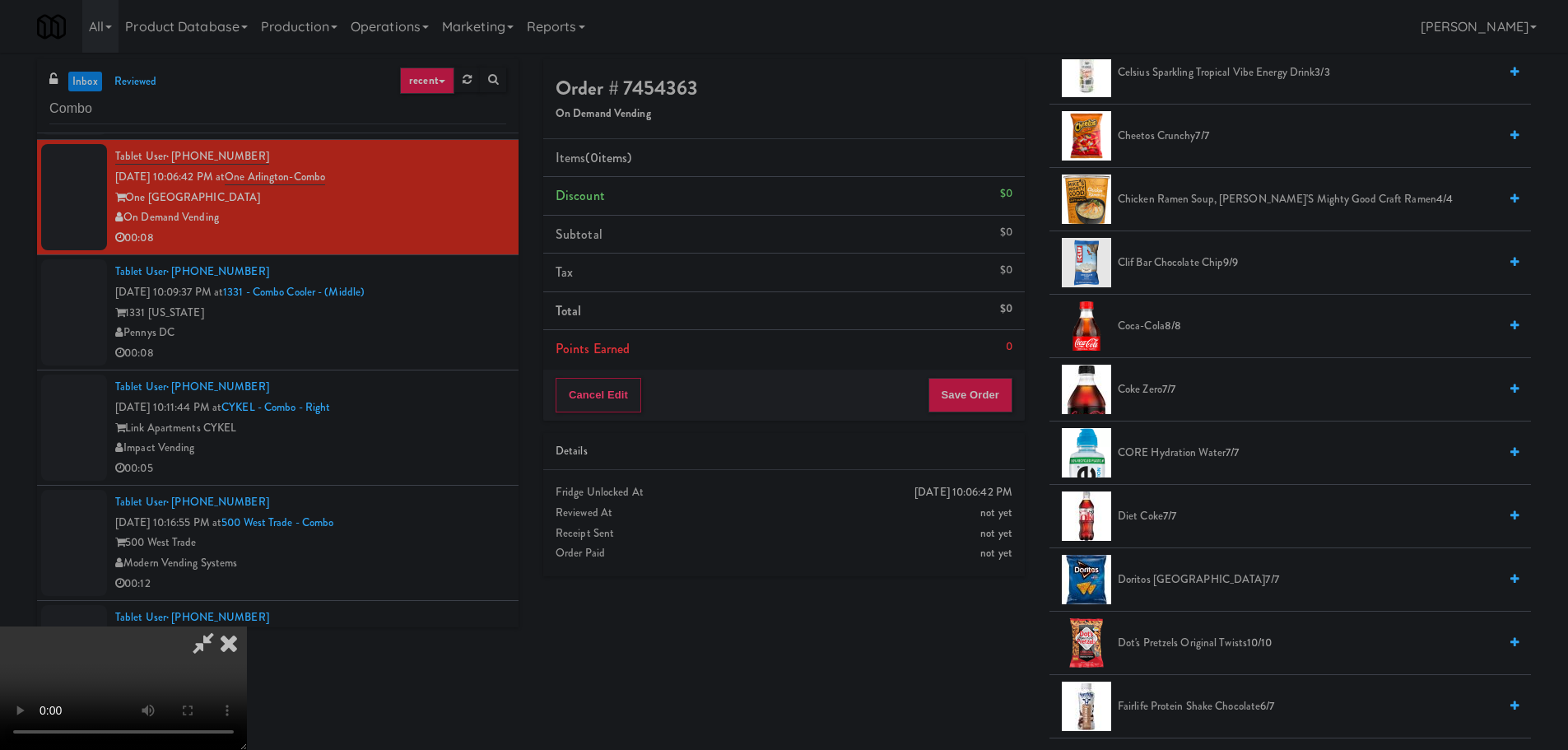
click at [1173, 448] on span "CORE Hydration Water 7/7" at bounding box center [1308, 453] width 380 height 20
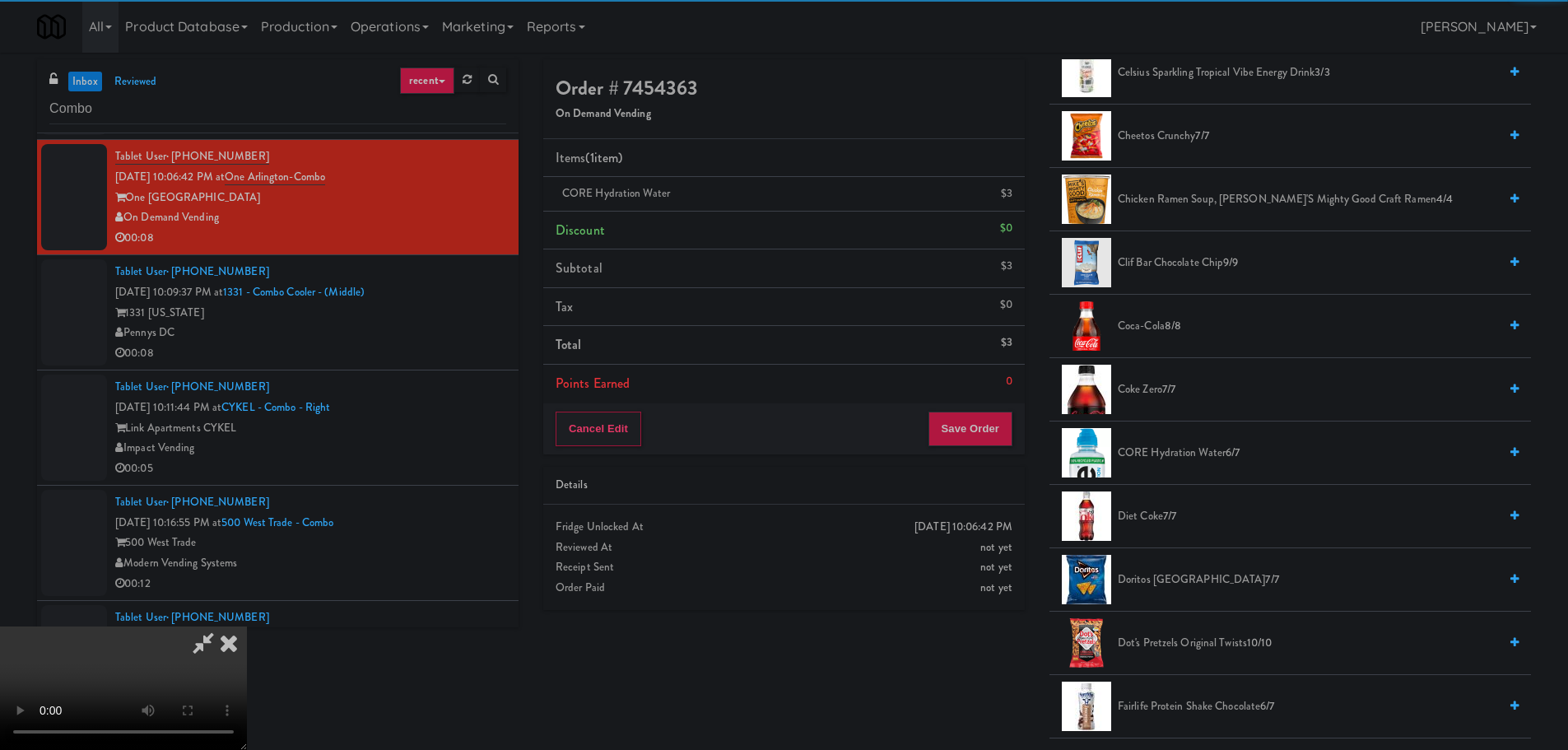
click at [247, 626] on video at bounding box center [123, 688] width 247 height 124
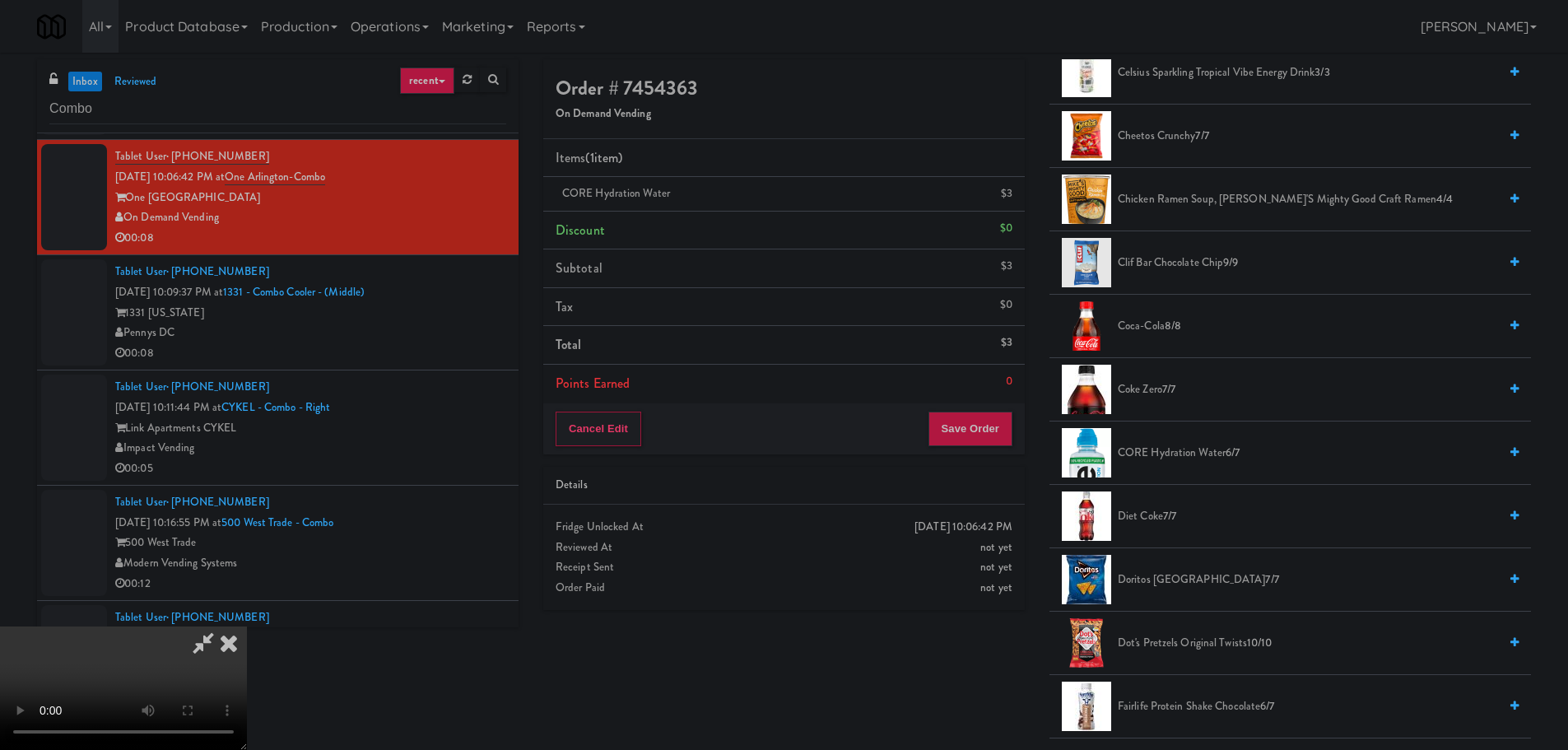
click at [247, 626] on video at bounding box center [123, 688] width 247 height 124
click at [1153, 459] on span "CORE Hydration Water 6/7" at bounding box center [1308, 453] width 380 height 20
click at [247, 626] on video at bounding box center [123, 688] width 247 height 124
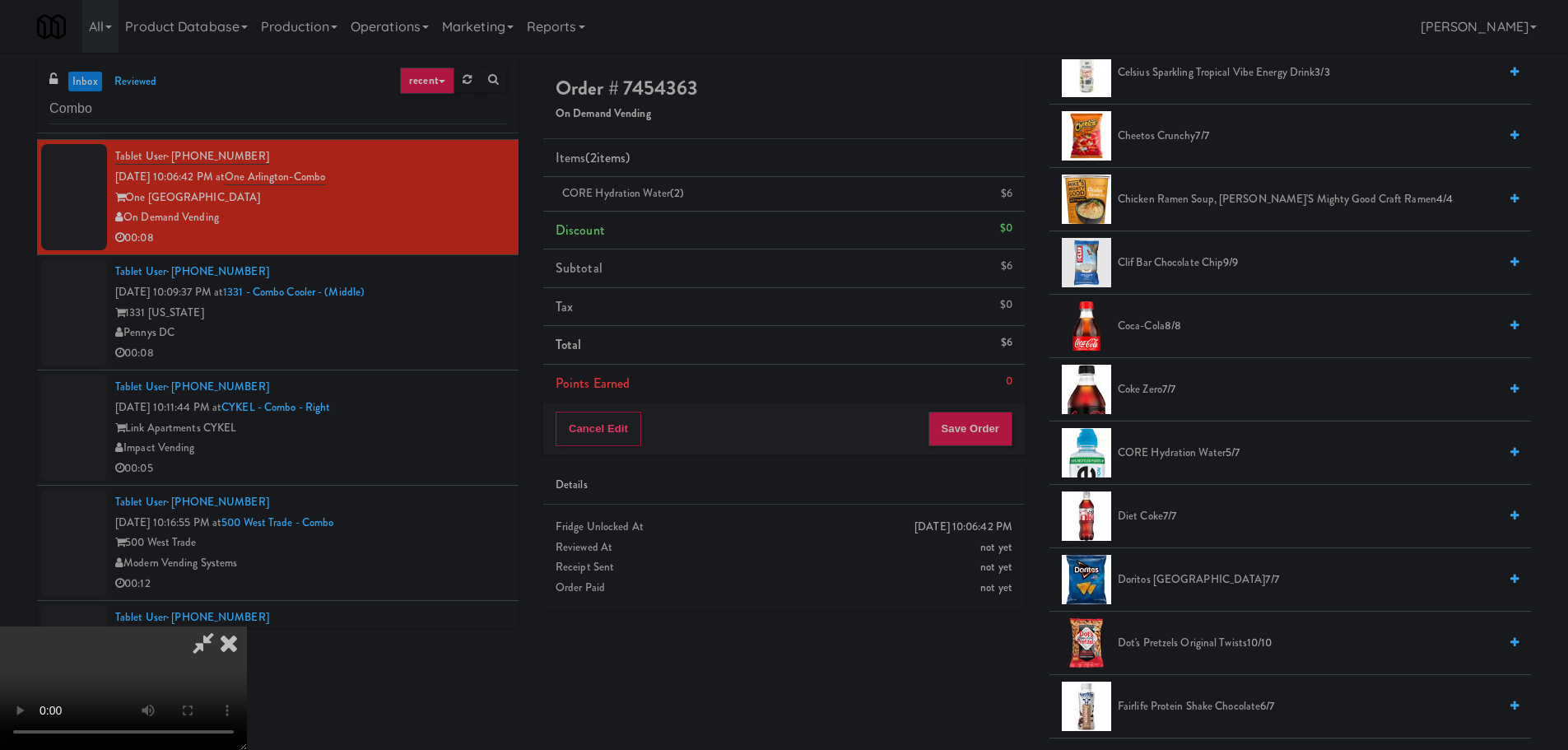
scroll to position [283, 0]
click at [974, 440] on button "Save Order" at bounding box center [970, 429] width 84 height 34
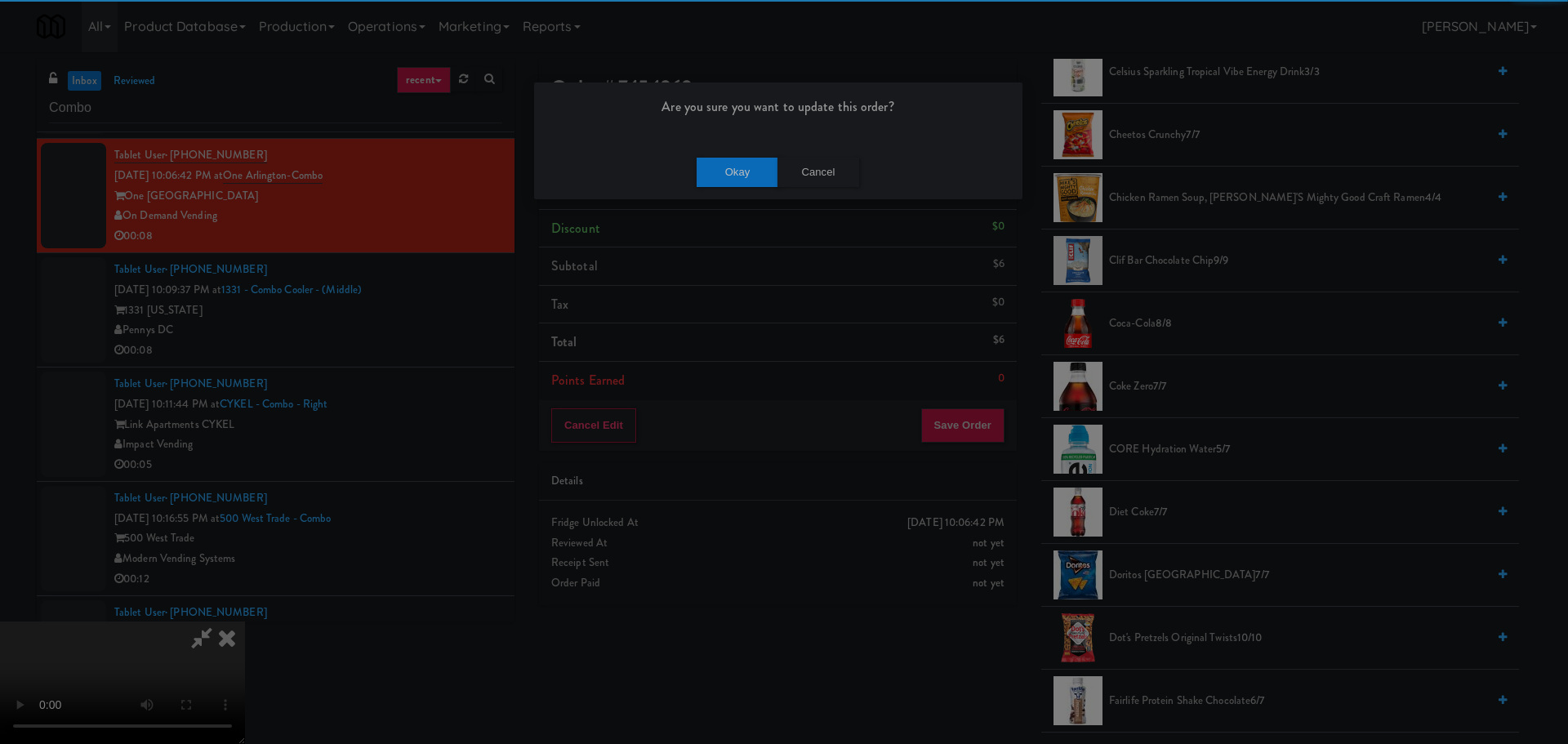
click at [738, 188] on div "Okay Cancel" at bounding box center [778, 171] width 488 height 55
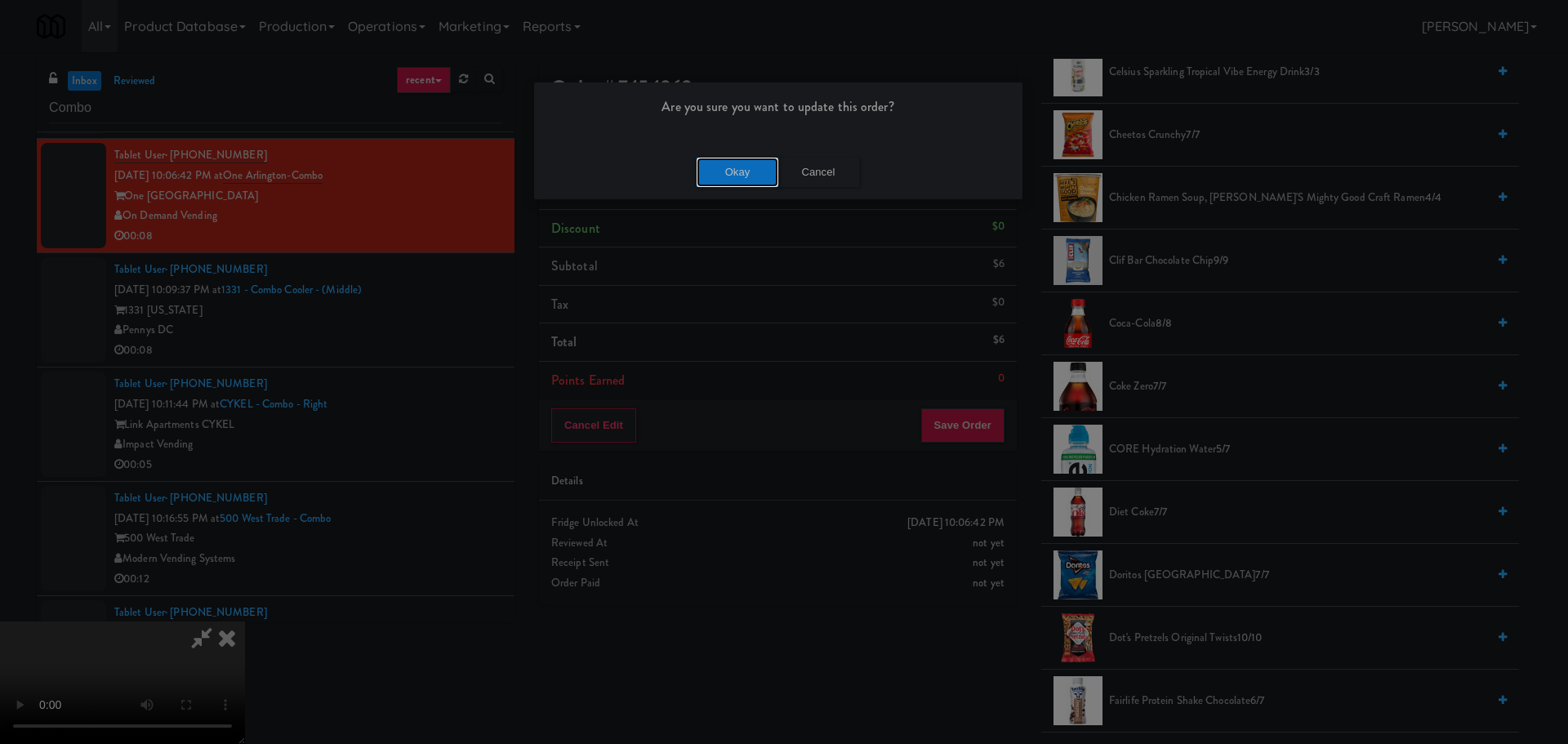
click at [741, 184] on button "Okay" at bounding box center [738, 173] width 81 height 30
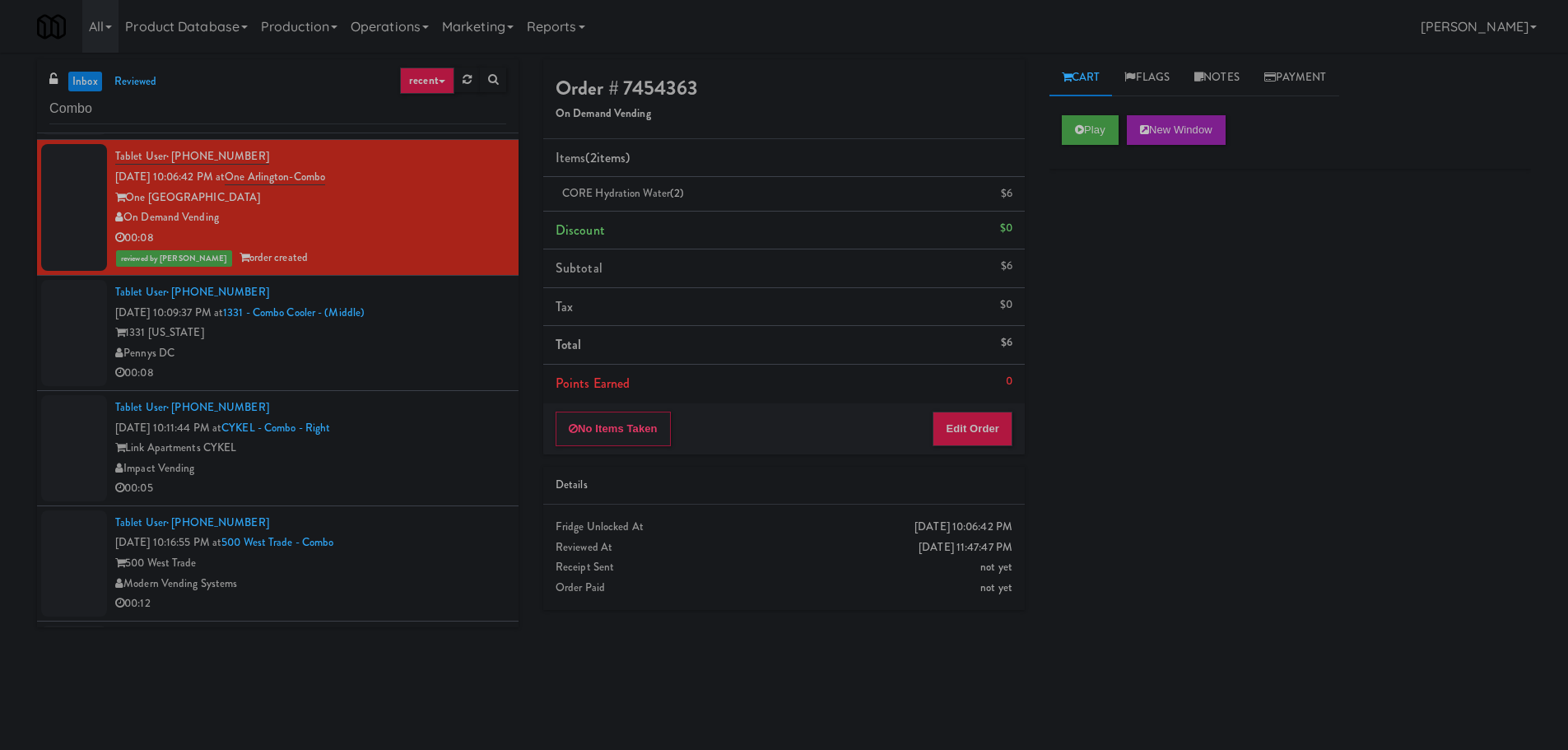
scroll to position [0, 0]
click at [421, 399] on div "Tablet User · (980) 382-0464 Sep 6, 2025 10:11:44 PM at CYKEL - Combo - Right L…" at bounding box center [311, 448] width 391 height 102
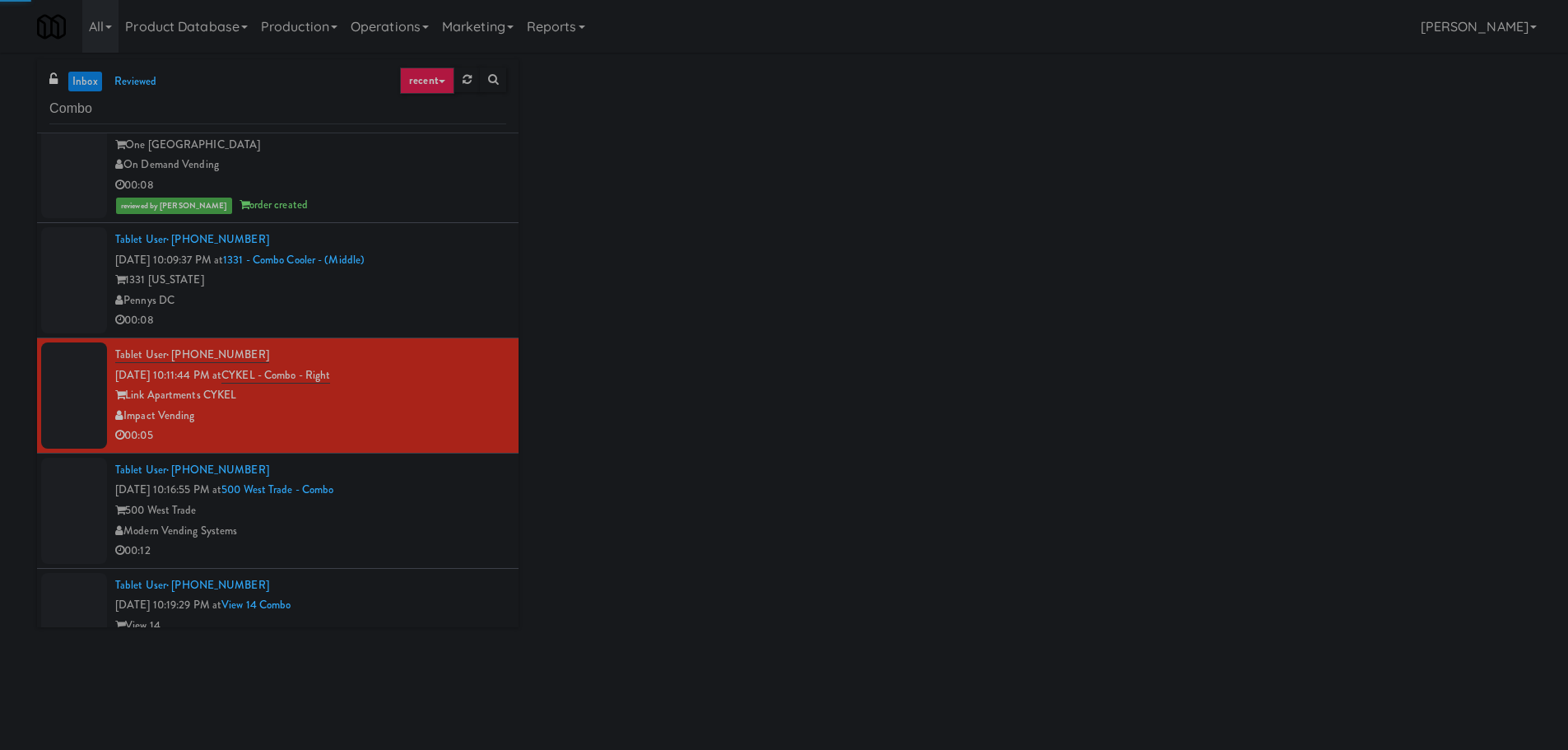
scroll to position [2305, 0]
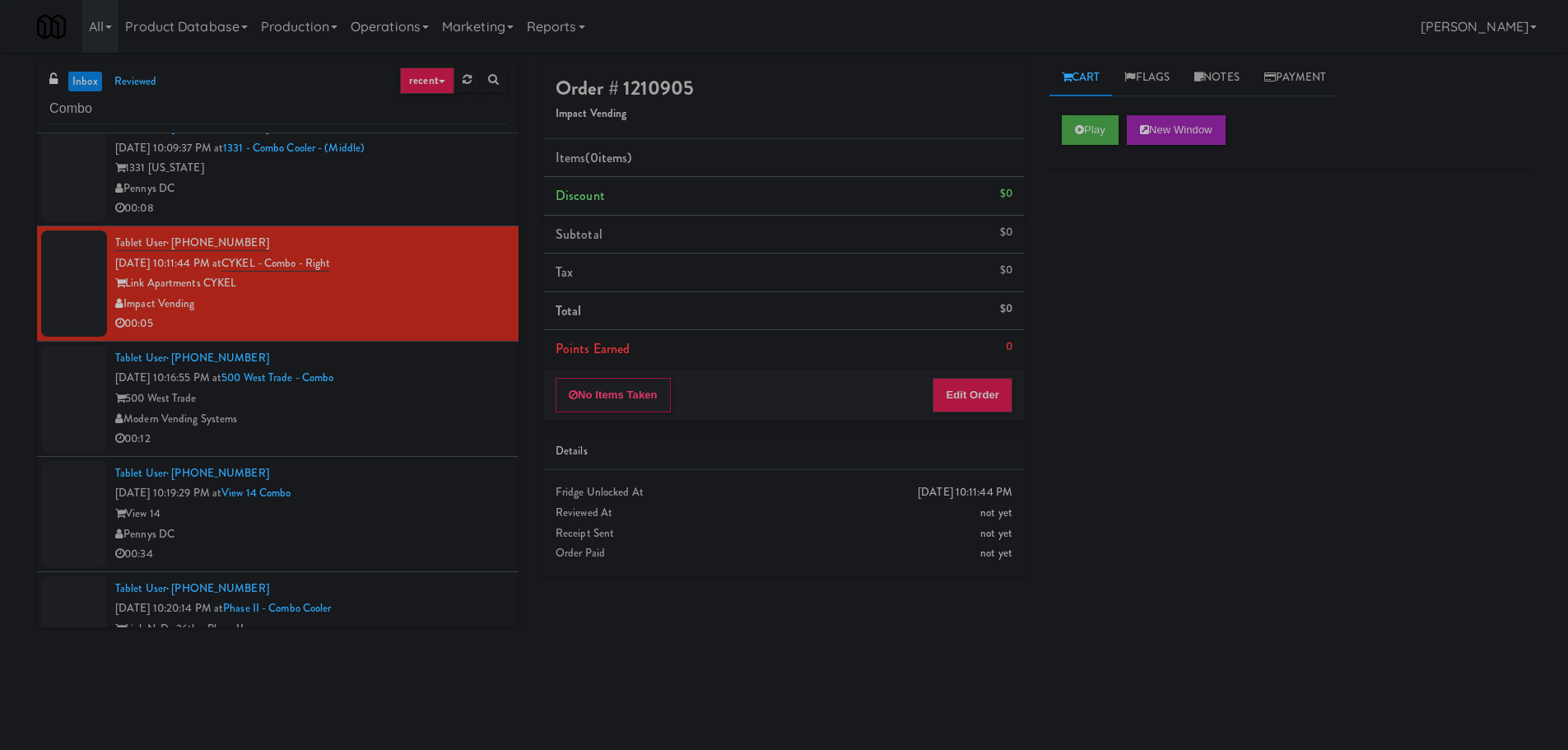
click at [447, 204] on div "00:08" at bounding box center [311, 209] width 391 height 20
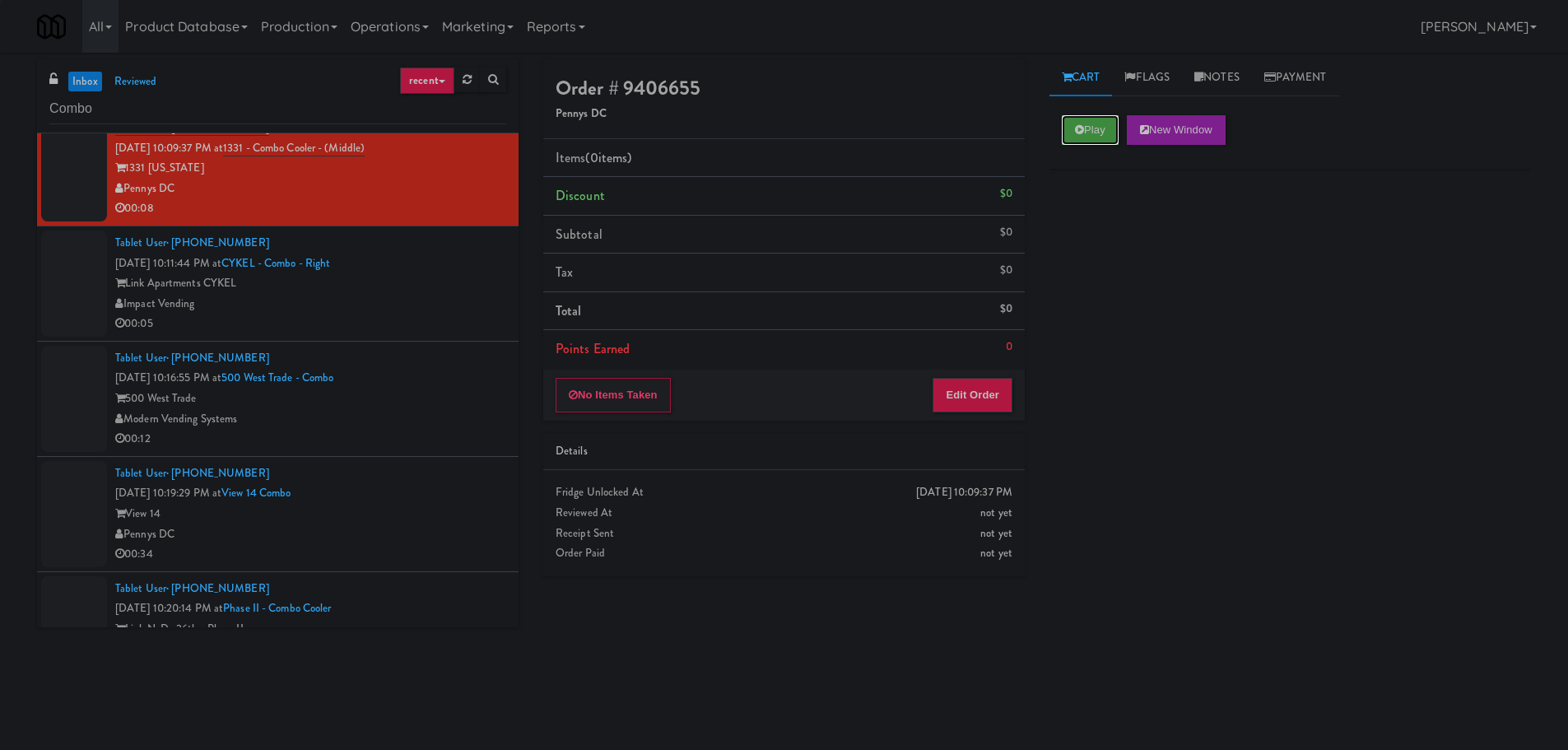
click at [1090, 129] on button "Play" at bounding box center [1090, 130] width 57 height 30
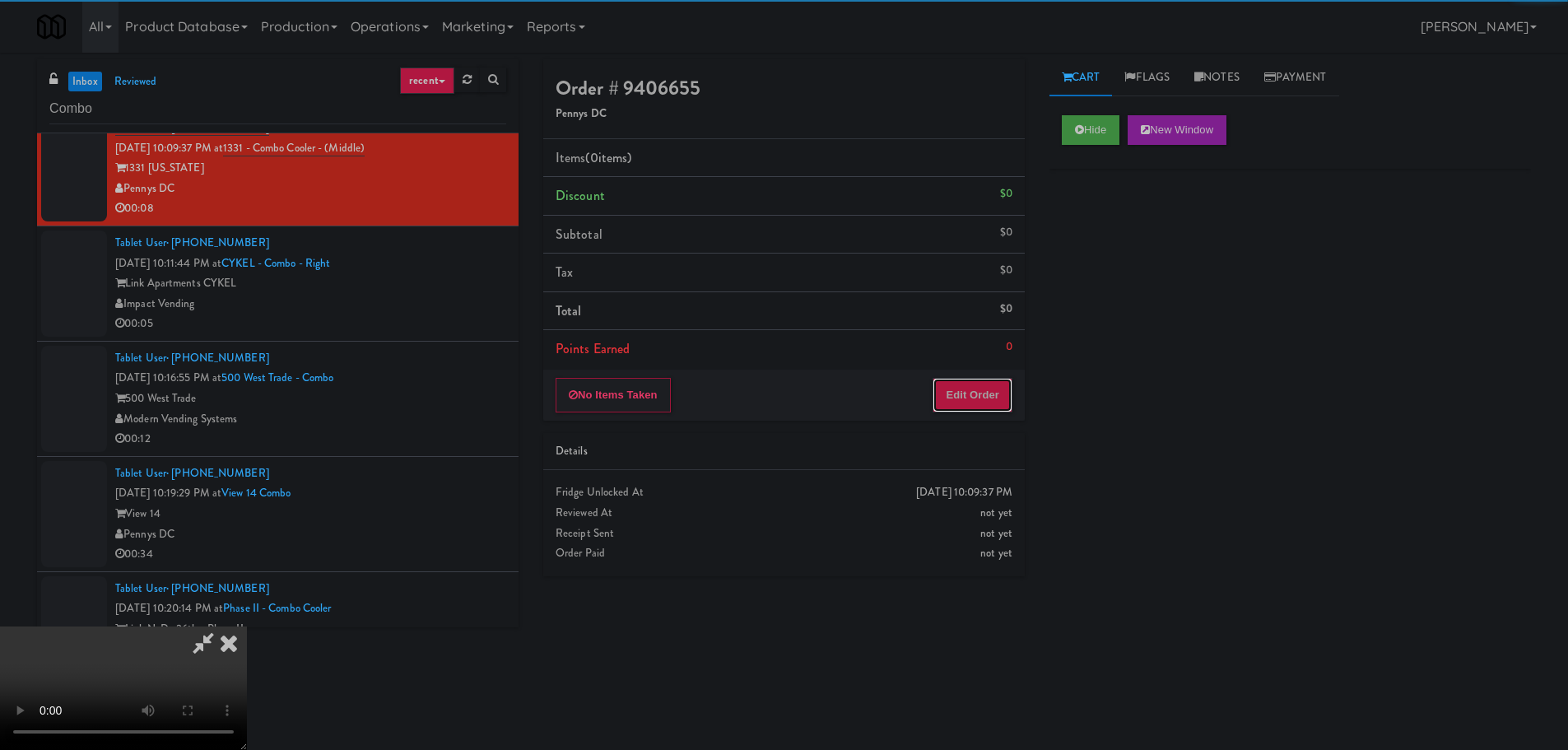
click at [980, 399] on button "Edit Order" at bounding box center [973, 394] width 80 height 34
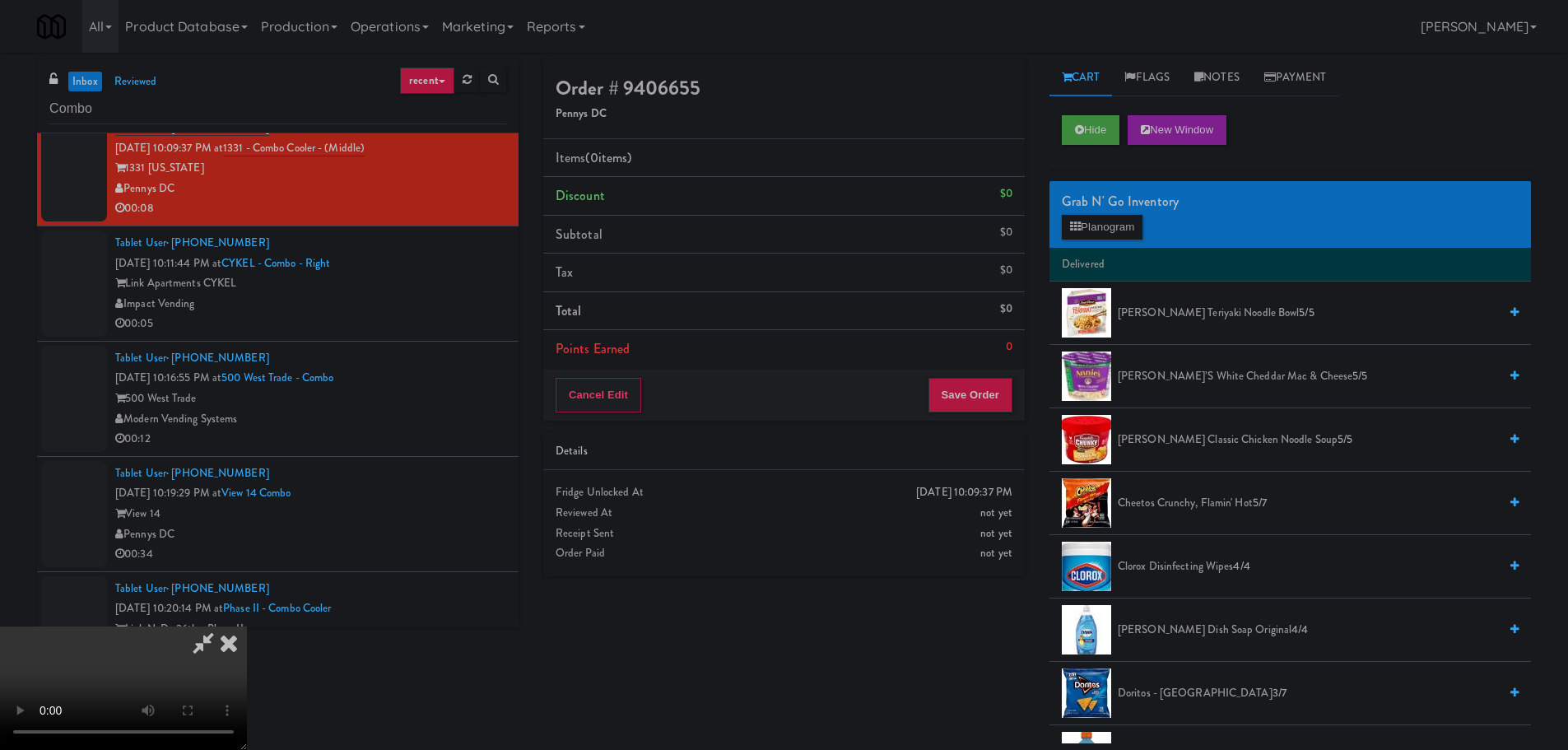
drag, startPoint x: 540, startPoint y: 449, endPoint x: 637, endPoint y: 454, distance: 97.1
click at [247, 626] on video at bounding box center [123, 688] width 247 height 124
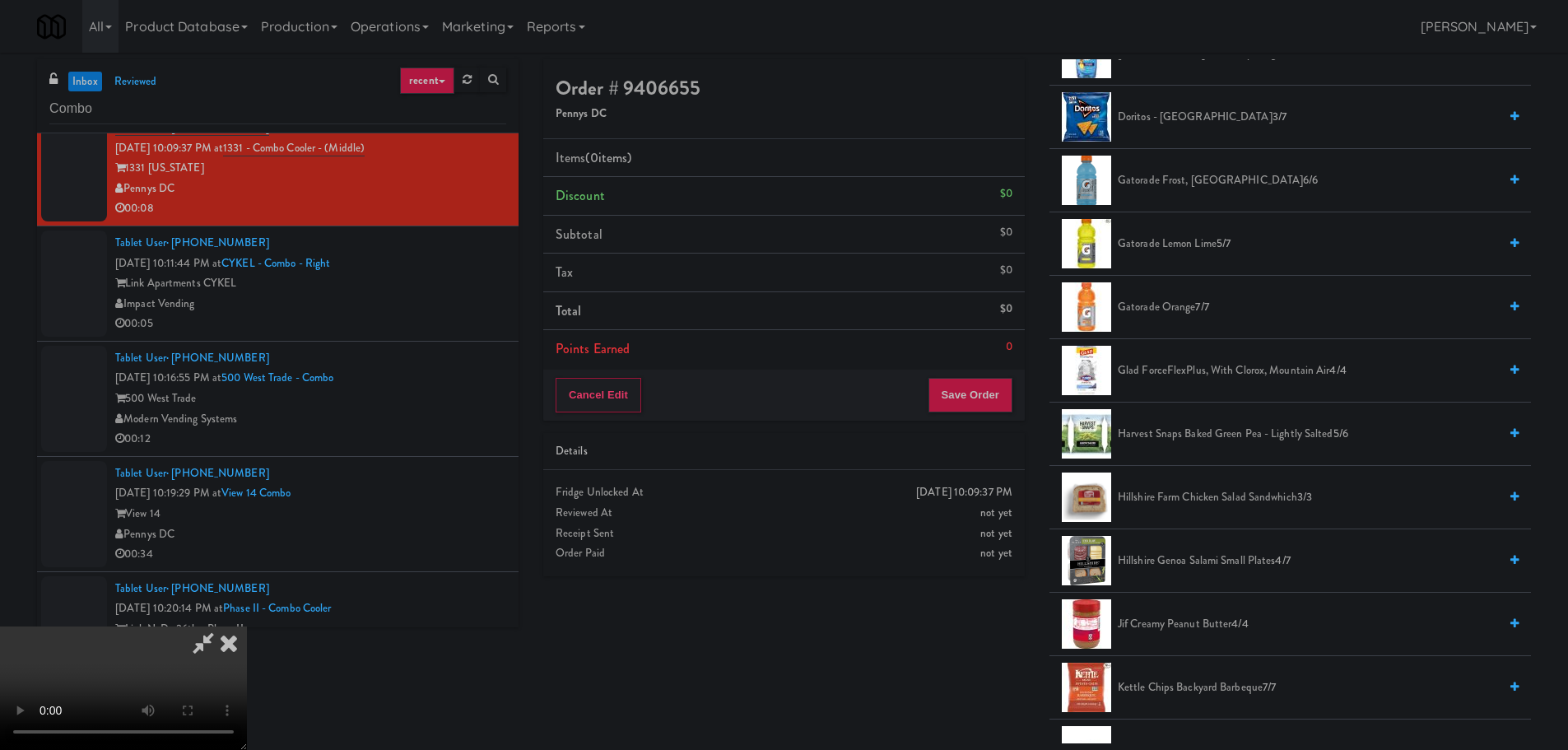
click at [1171, 430] on span "Harvest Snaps Baked Green Pea - Lightly Salted 5/6" at bounding box center [1308, 434] width 380 height 20
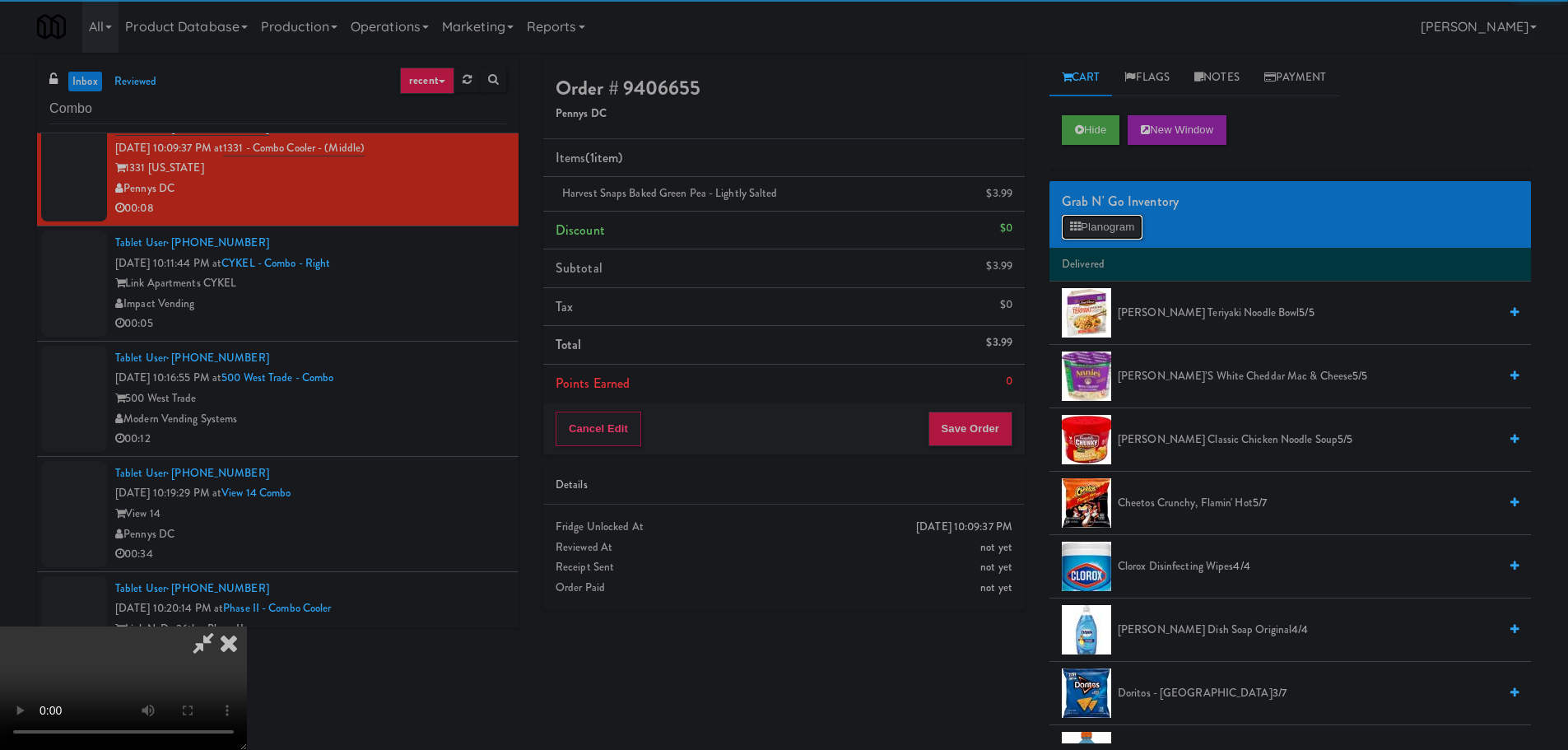
click at [1097, 225] on button "Planogram" at bounding box center [1102, 227] width 81 height 25
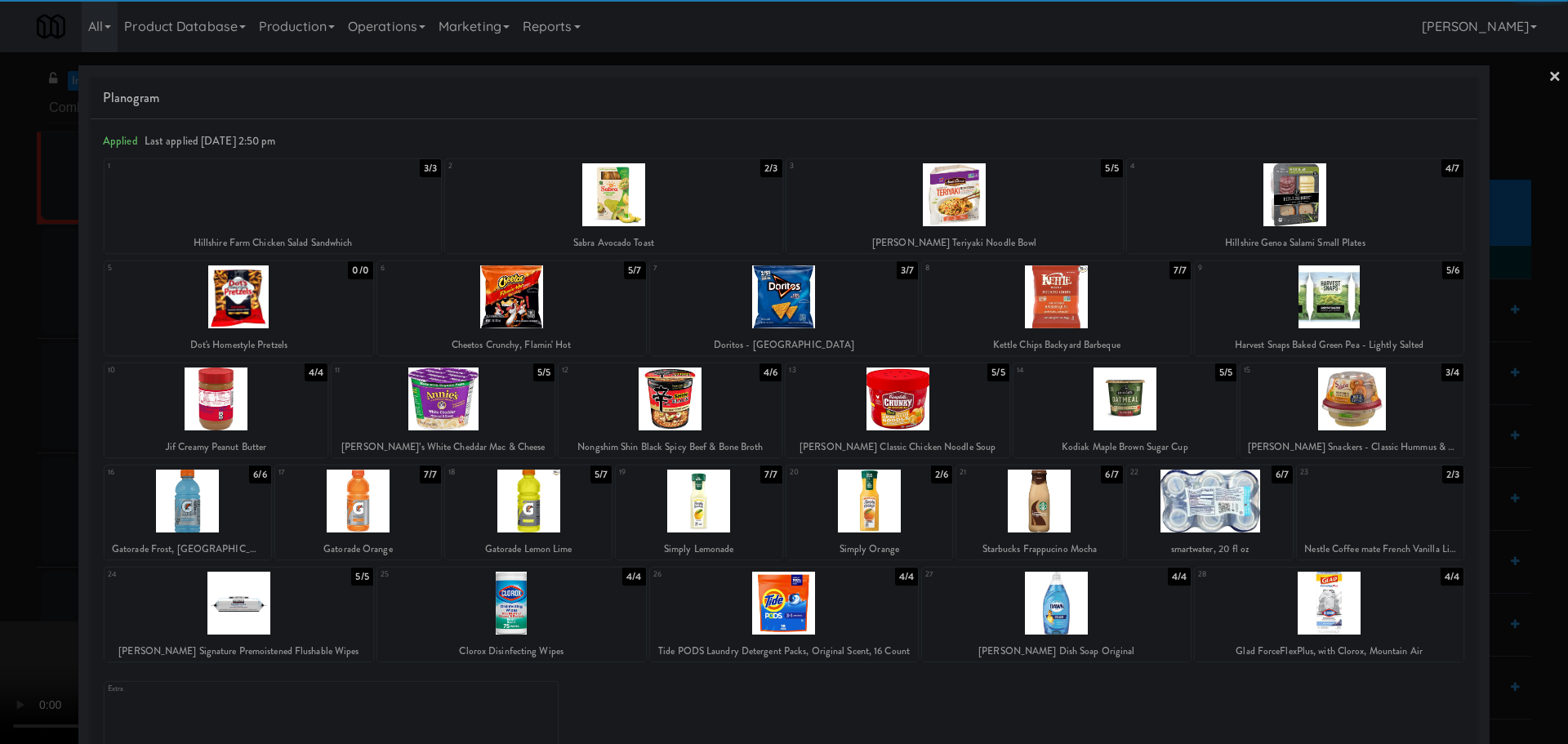
click at [0, 376] on div at bounding box center [784, 372] width 1568 height 744
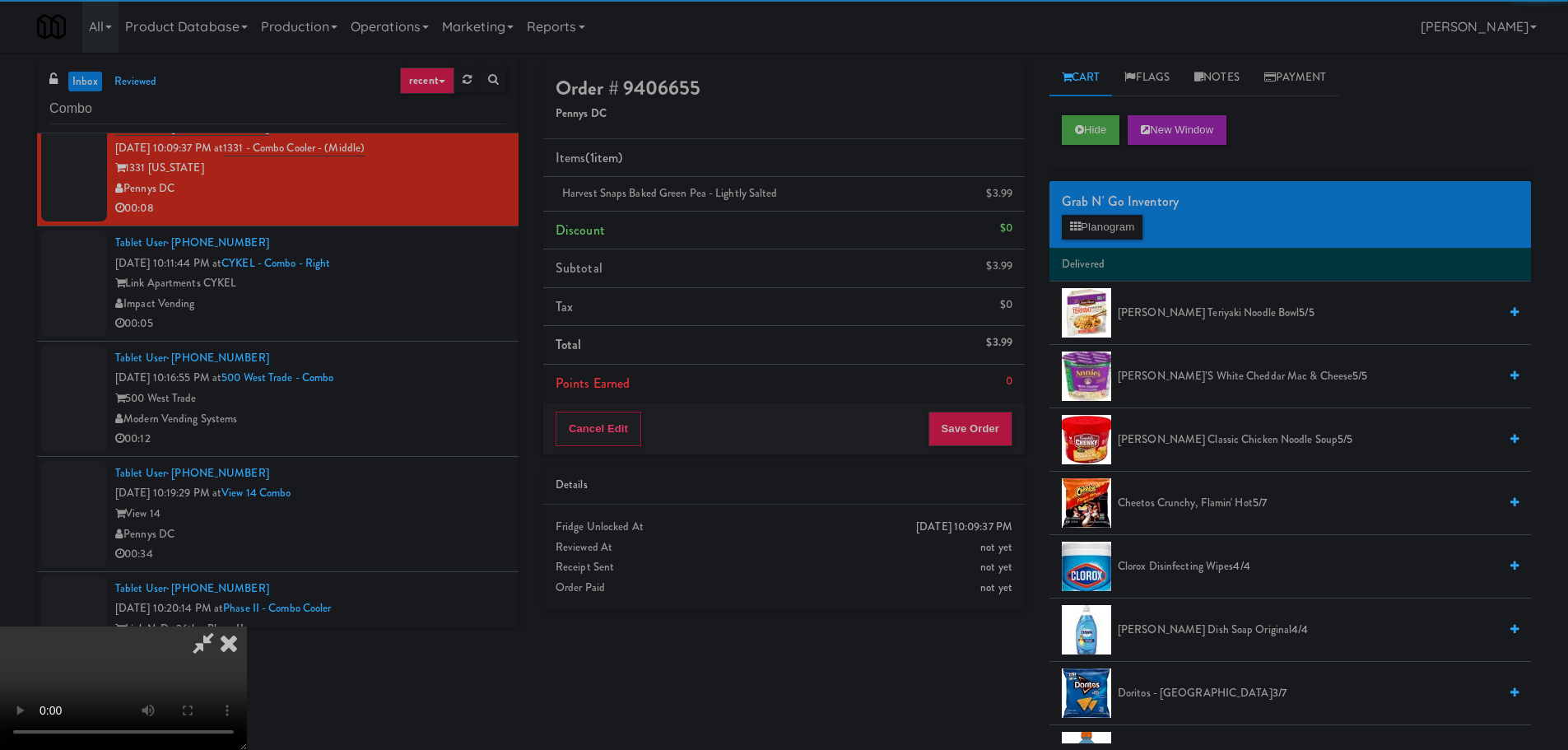
click at [247, 626] on video at bounding box center [123, 688] width 247 height 124
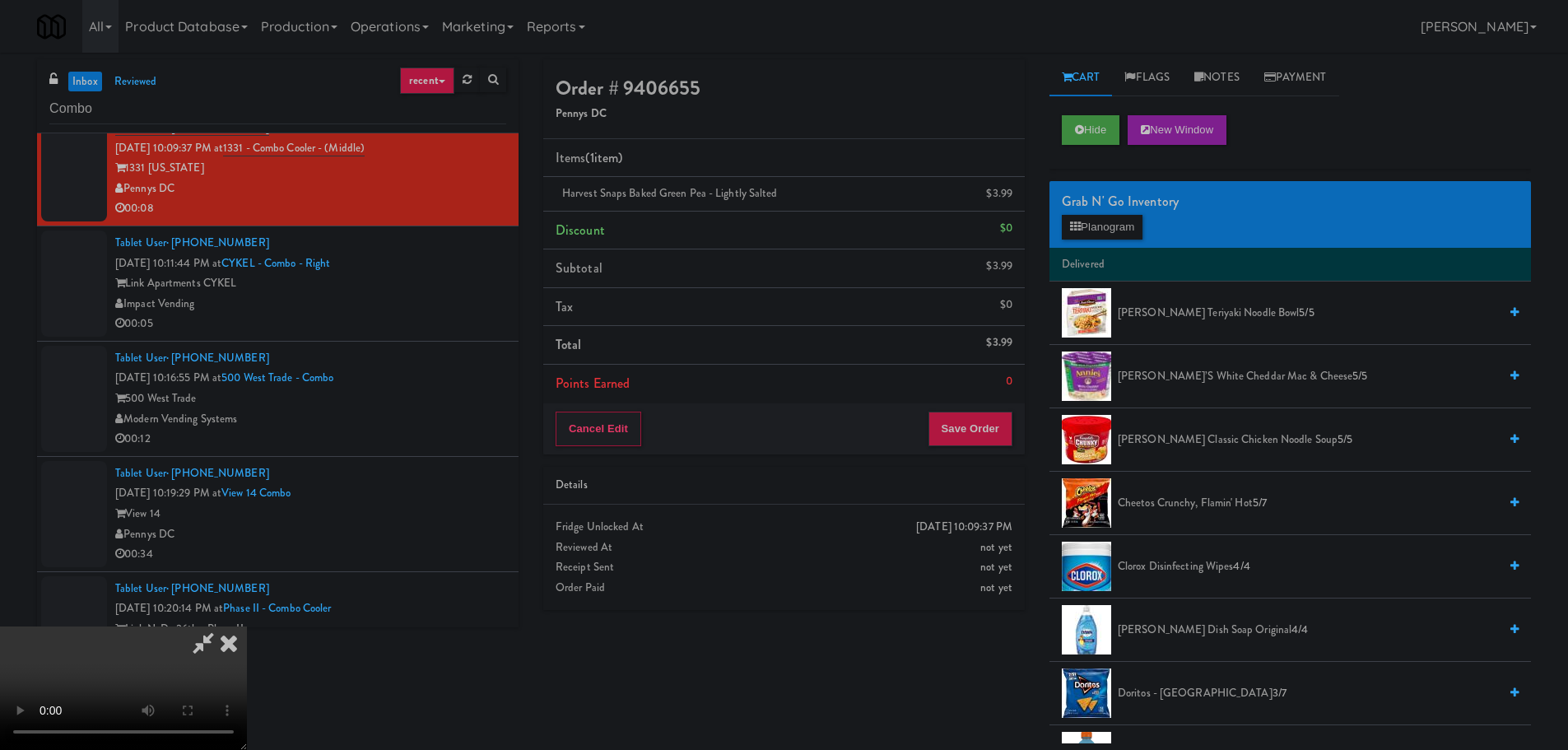
scroll to position [283, 0]
click at [975, 440] on button "Save Order" at bounding box center [970, 429] width 84 height 34
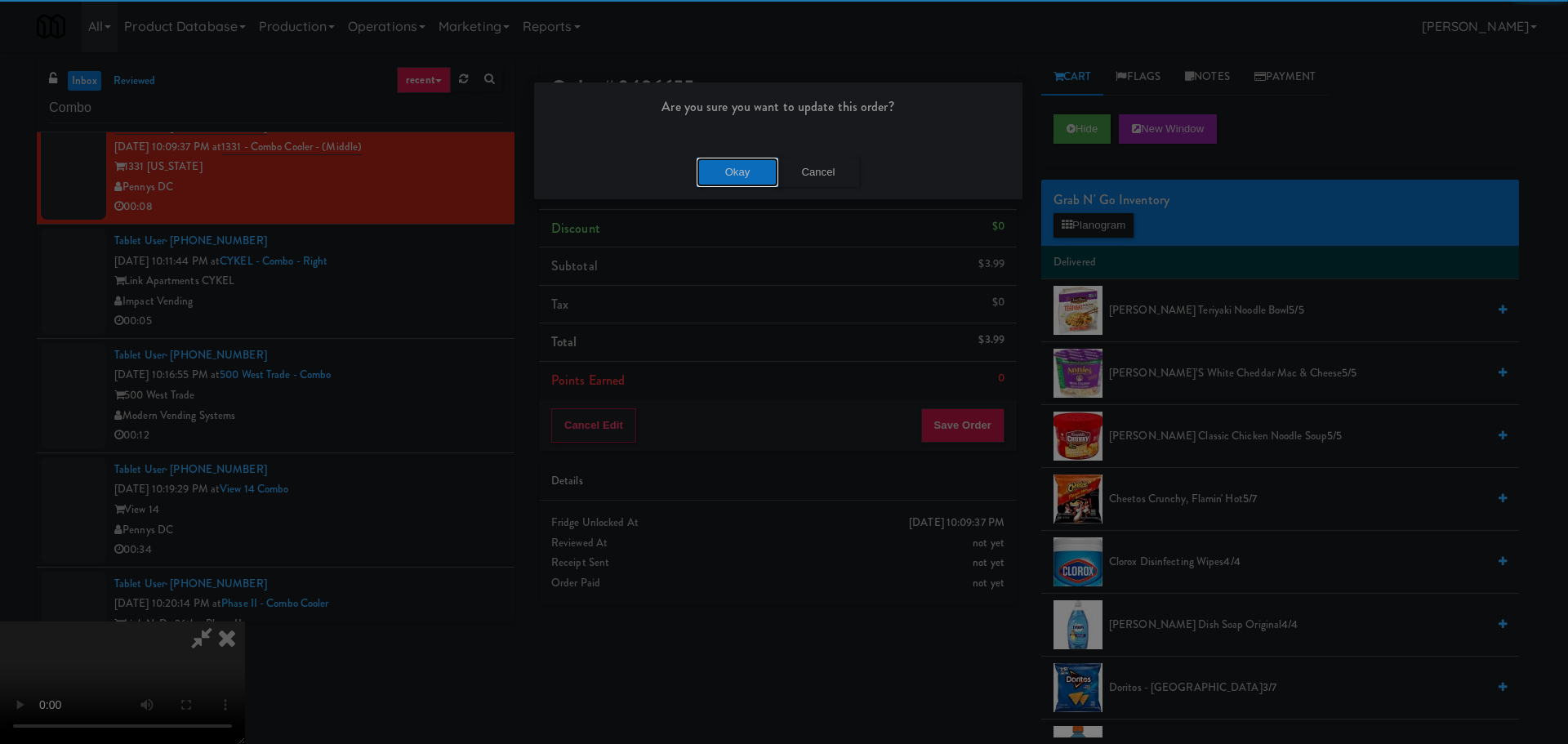
click at [732, 170] on button "Okay" at bounding box center [738, 173] width 81 height 30
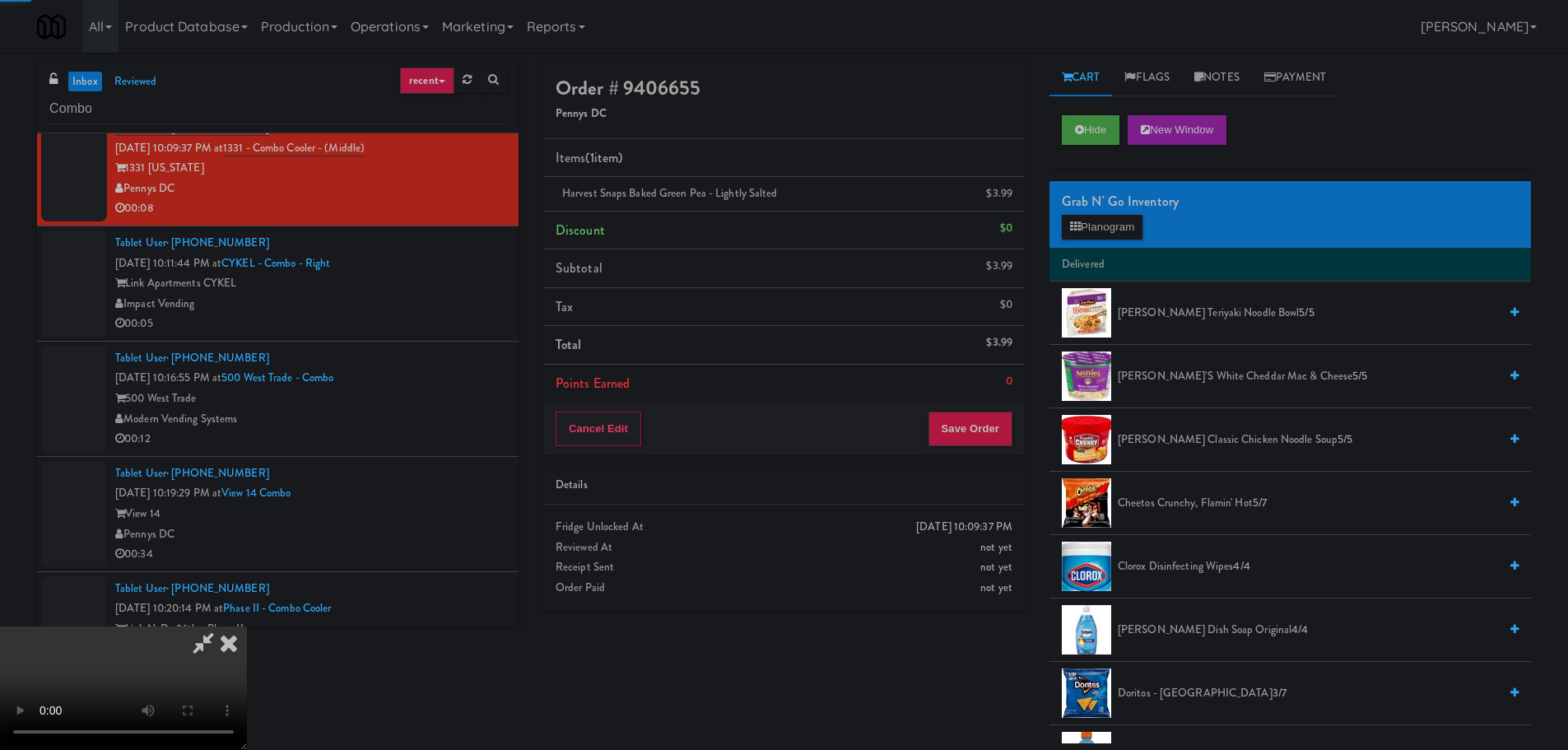
scroll to position [0, 0]
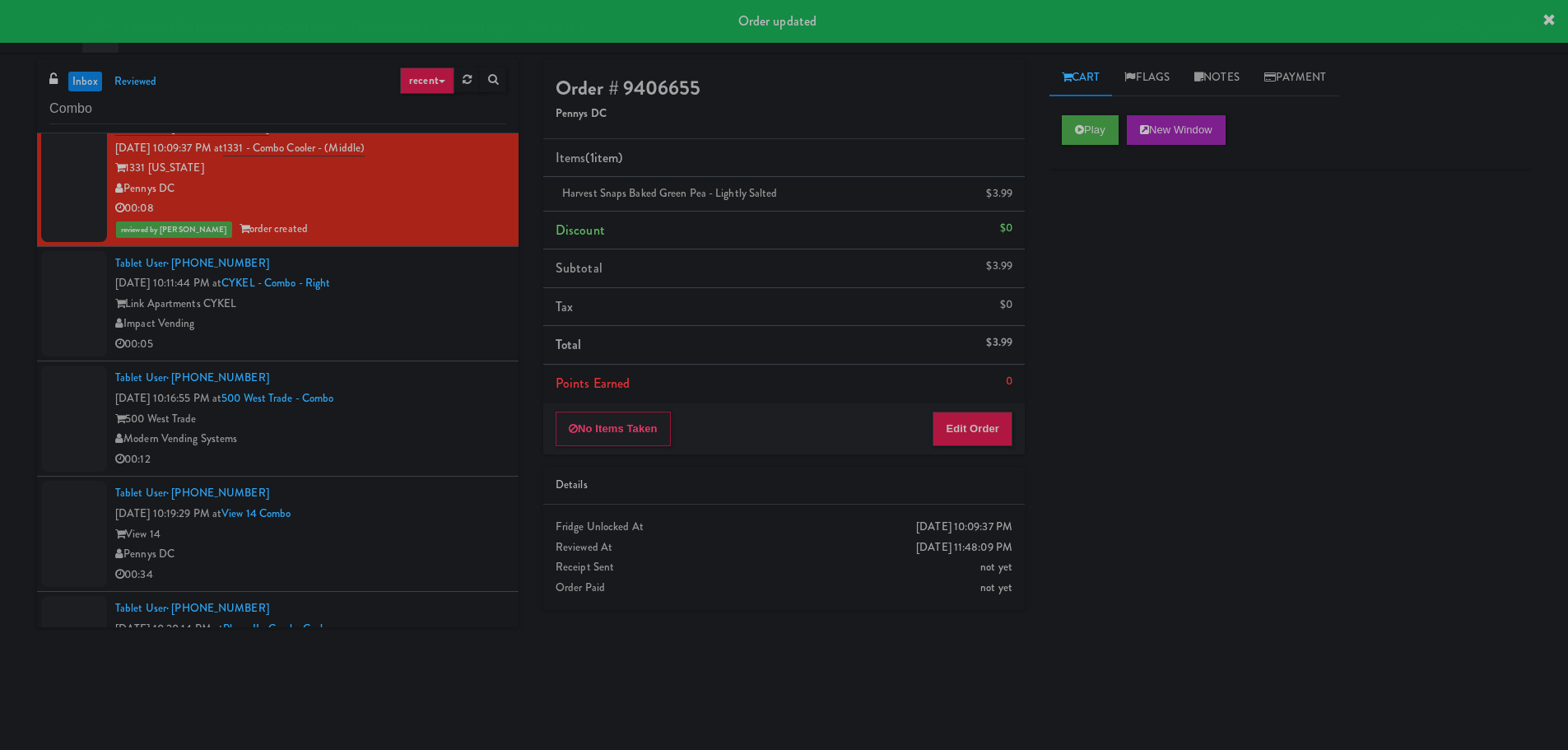
click at [464, 304] on div "Link Apartments CYKEL" at bounding box center [311, 304] width 391 height 20
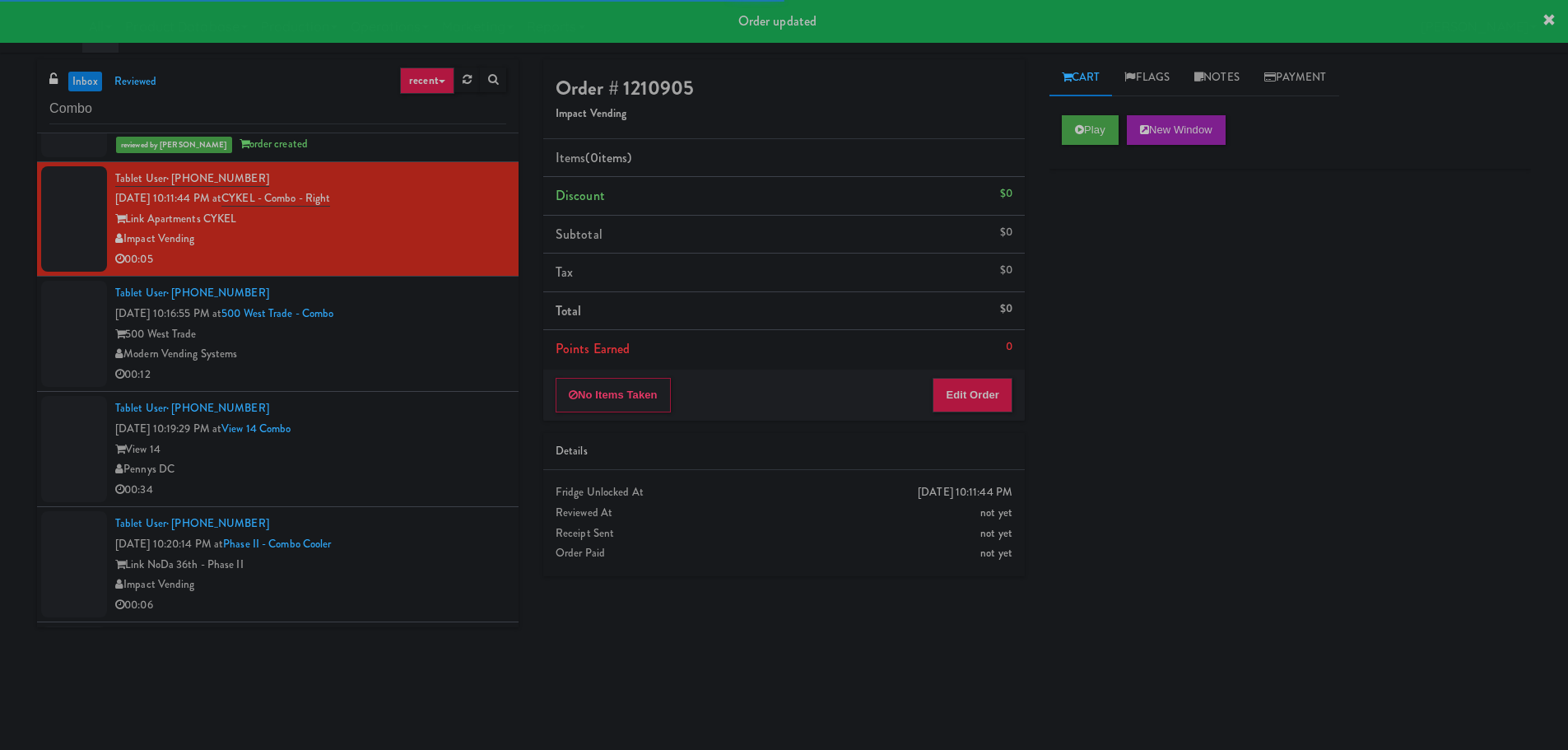
scroll to position [2387, 0]
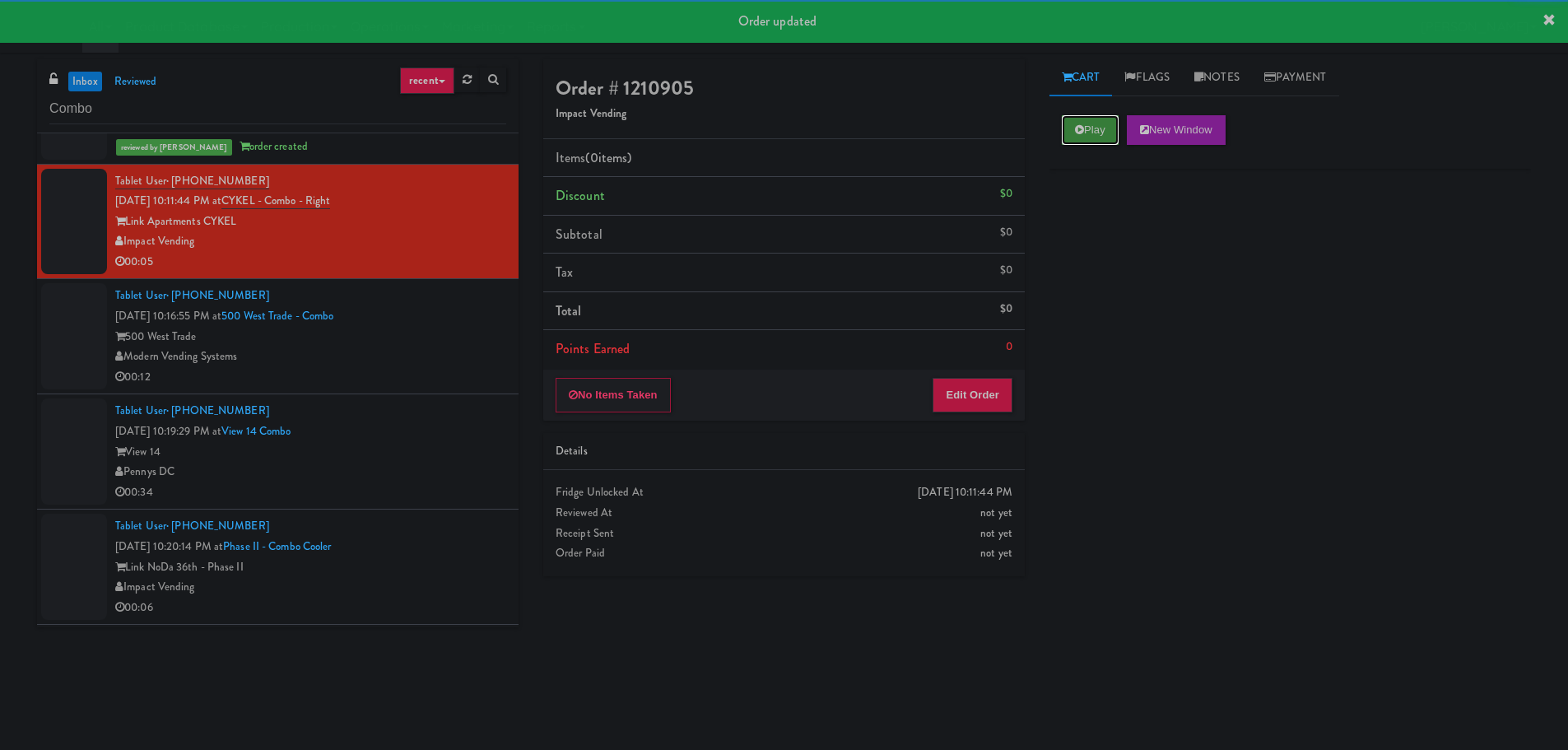
click at [1065, 130] on button "Play" at bounding box center [1090, 130] width 57 height 30
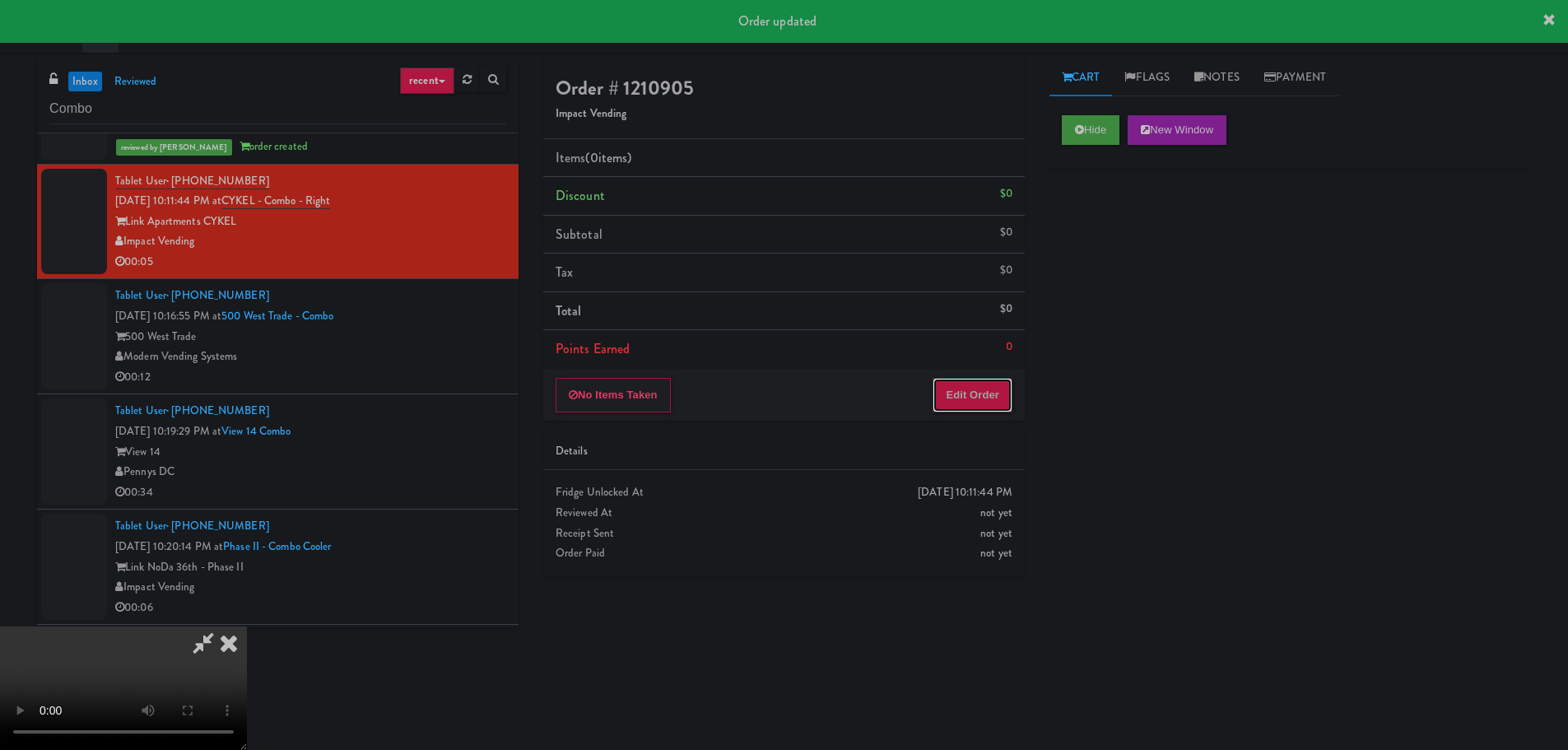
click at [963, 386] on button "Edit Order" at bounding box center [973, 394] width 80 height 34
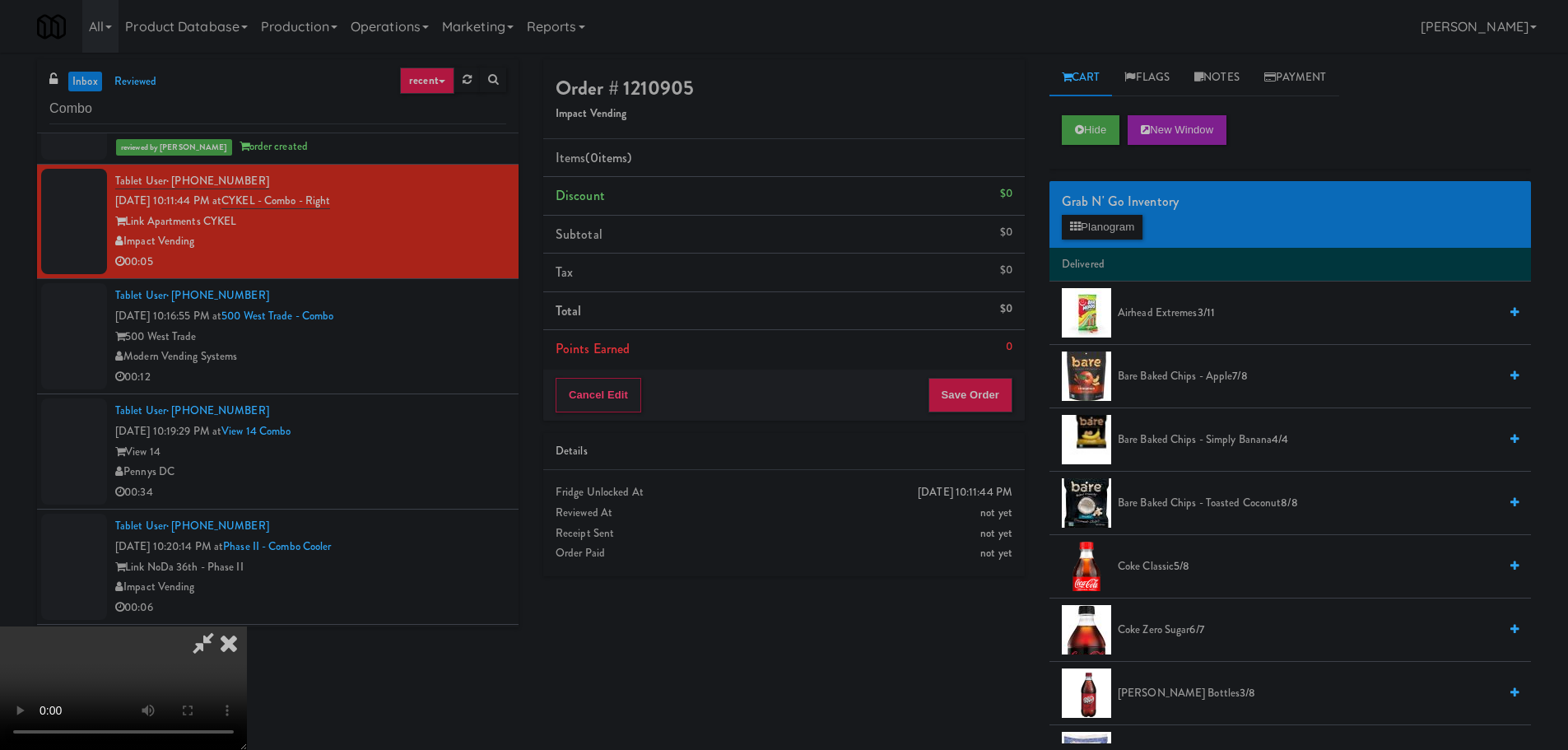
click at [945, 701] on div "Order # 1210905 Impact Vending Items (0 items ) Discount $0 Subtotal $0 Tax $0 …" at bounding box center [1037, 402] width 1013 height 684
click at [247, 626] on video at bounding box center [123, 688] width 247 height 124
click at [1098, 230] on button "Planogram" at bounding box center [1102, 227] width 81 height 25
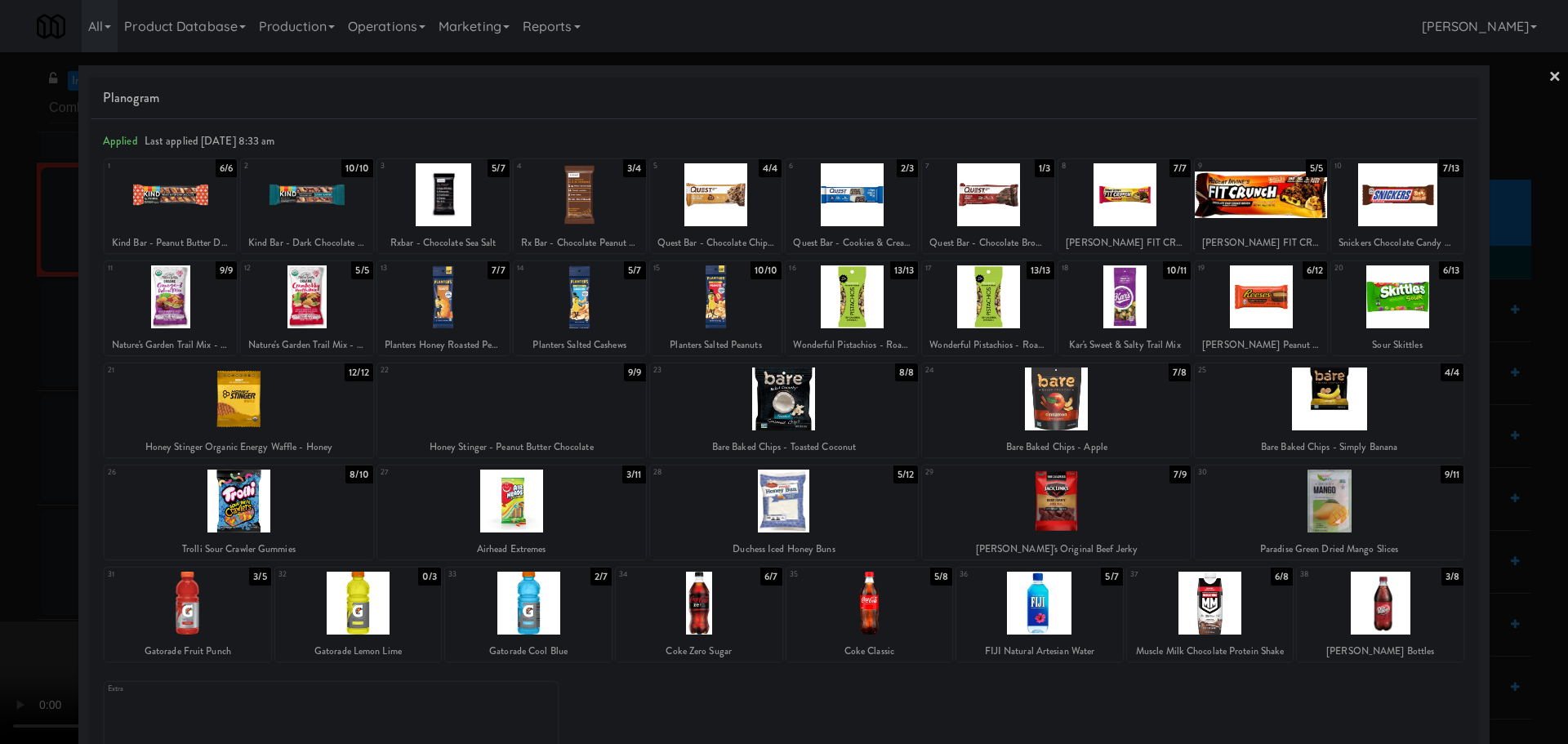
click at [1344, 592] on div at bounding box center [1380, 603] width 166 height 63
click at [0, 519] on div at bounding box center [784, 372] width 1568 height 744
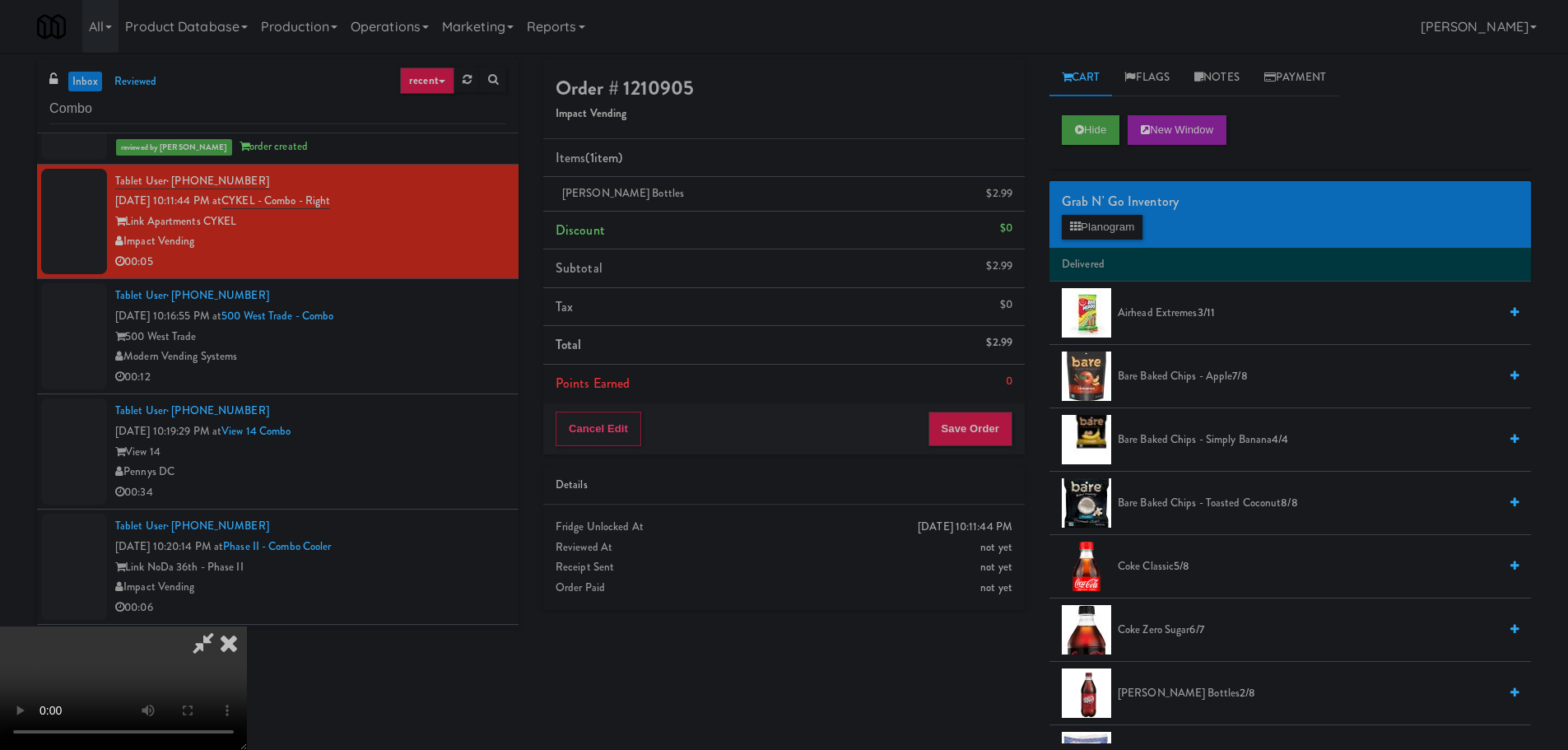
click at [247, 626] on video at bounding box center [123, 688] width 247 height 124
drag, startPoint x: 651, startPoint y: 444, endPoint x: 615, endPoint y: 448, distance: 36.2
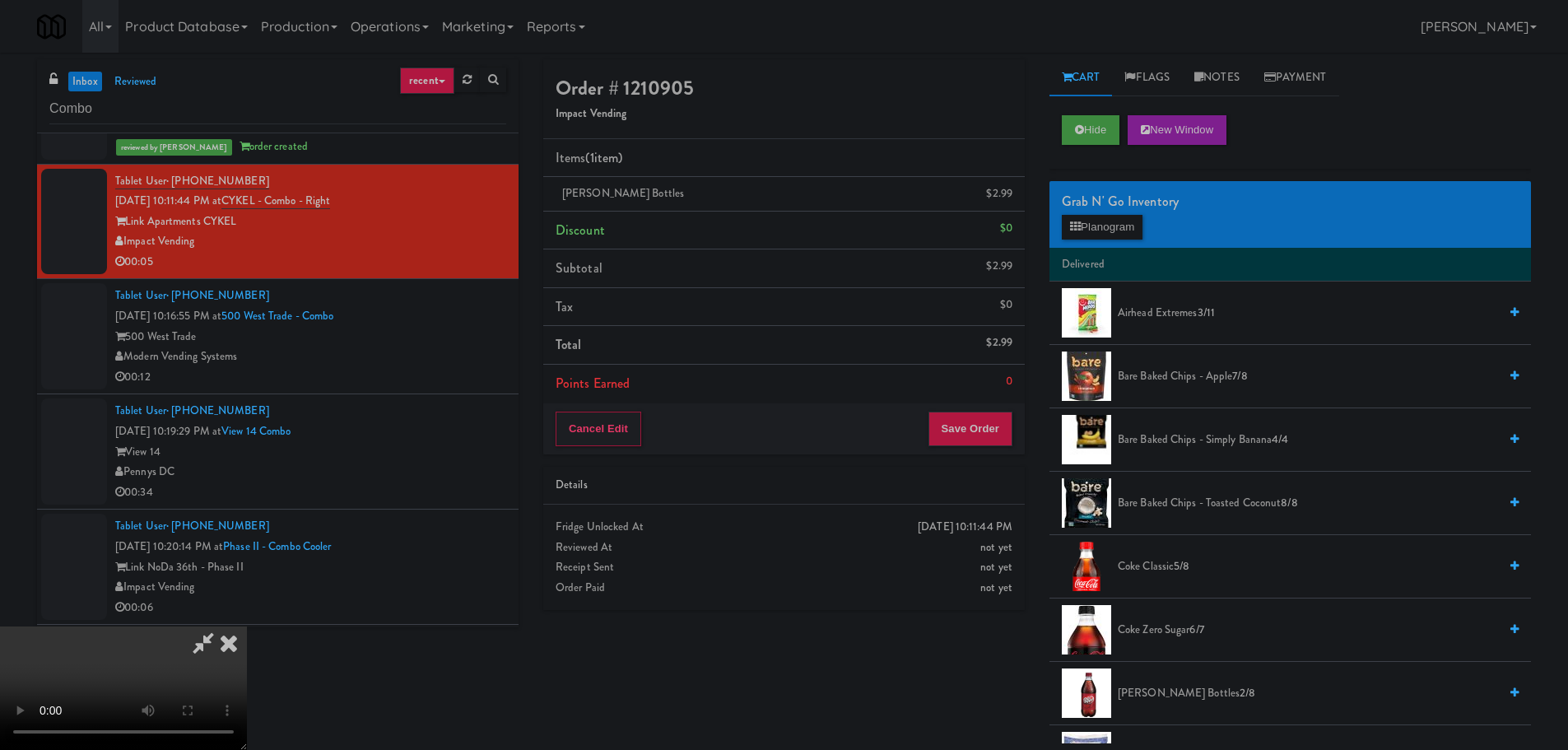
click at [247, 626] on video at bounding box center [123, 688] width 247 height 124
click at [1070, 259] on li "Delivered" at bounding box center [1289, 265] width 482 height 34
click at [1092, 238] on button "Planogram" at bounding box center [1102, 227] width 81 height 25
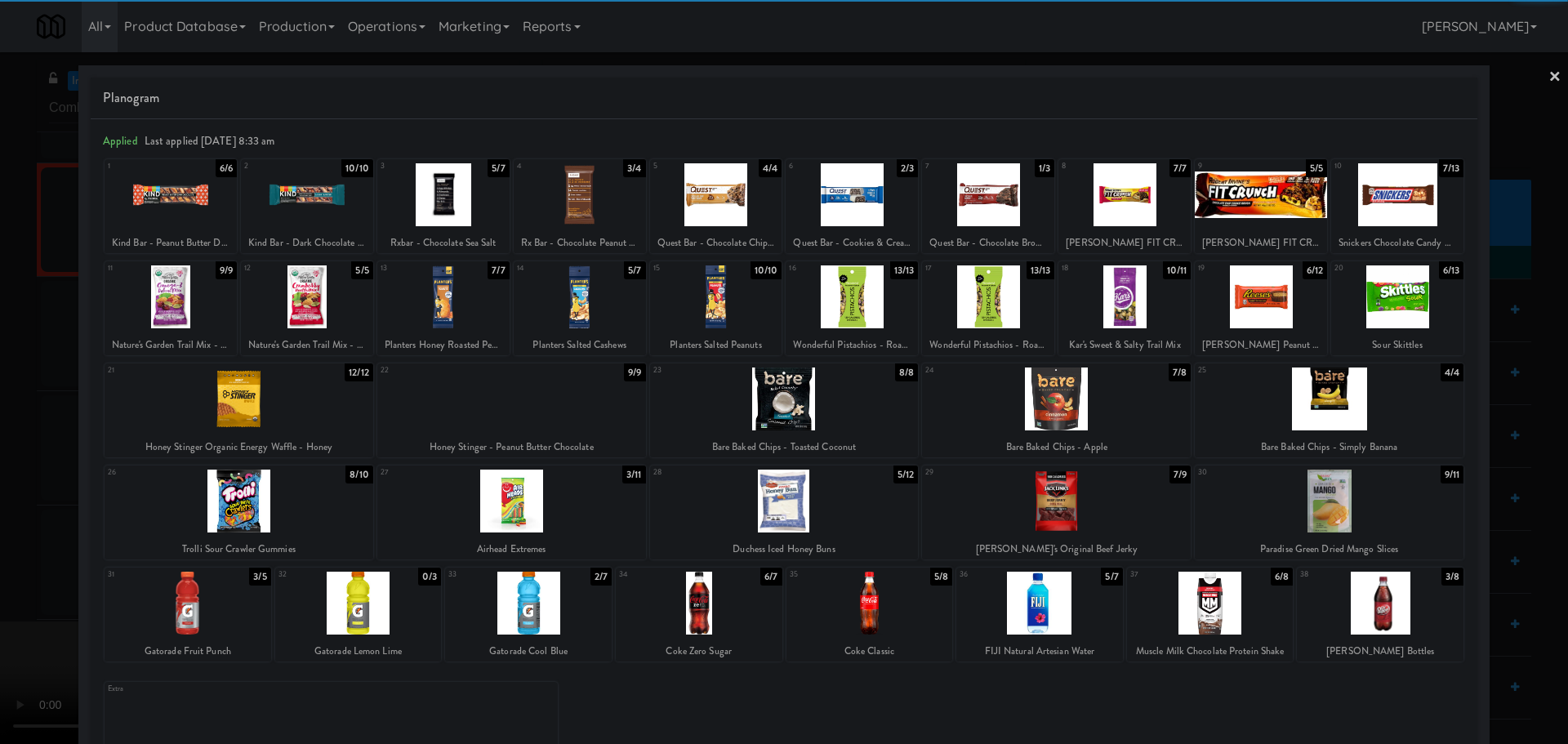
click at [0, 462] on div at bounding box center [784, 372] width 1568 height 744
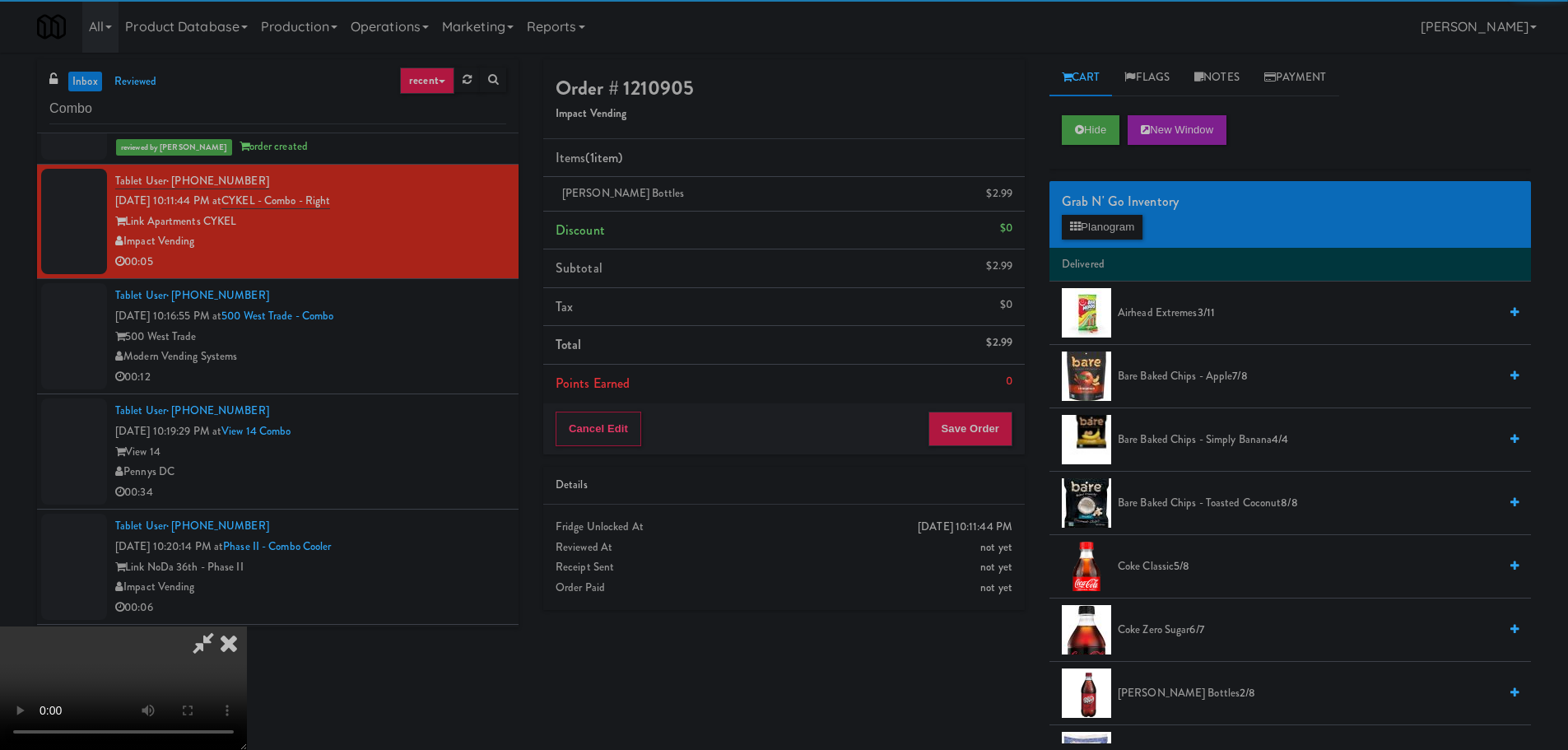
click at [247, 626] on video at bounding box center [123, 688] width 247 height 124
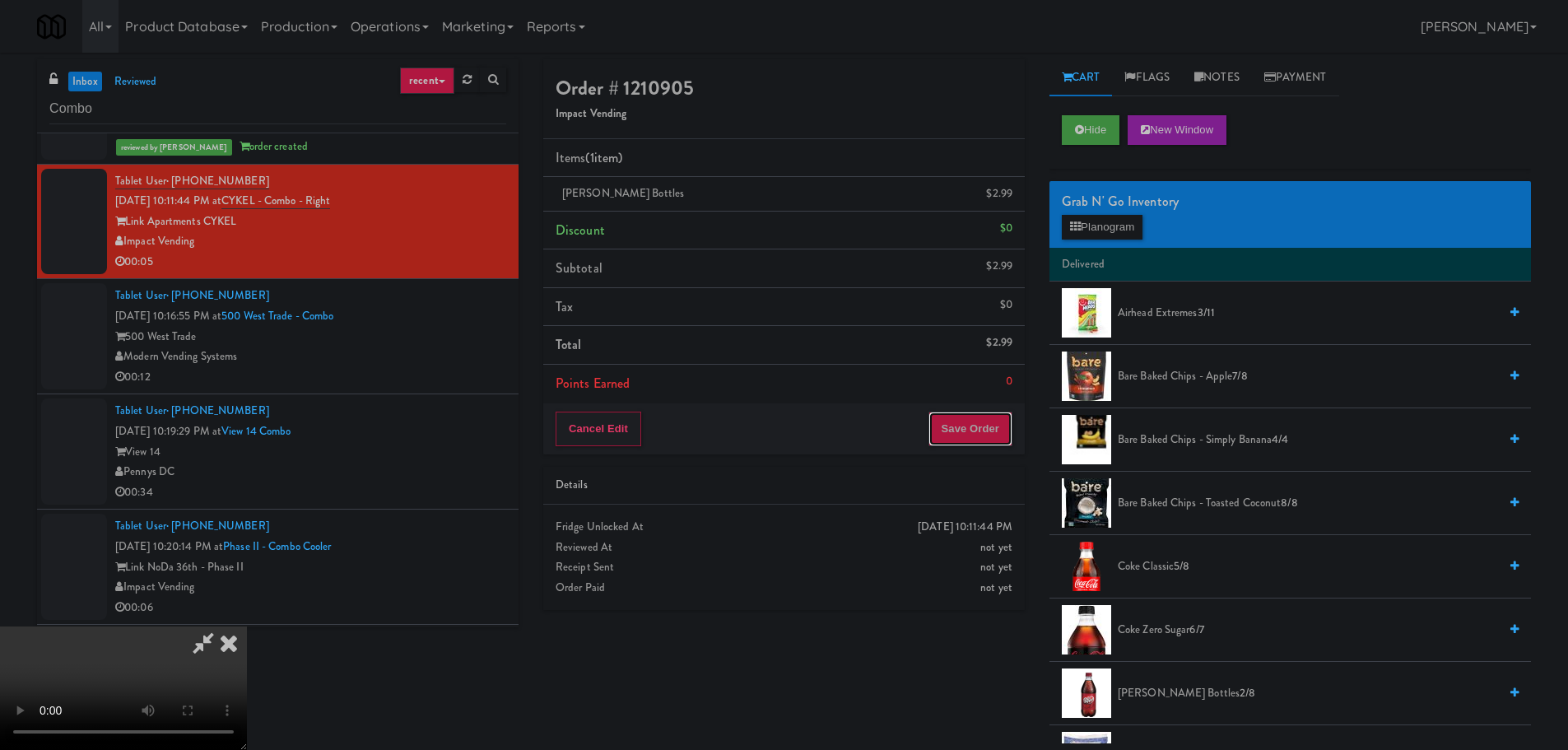
click at [981, 413] on button "Save Order" at bounding box center [970, 429] width 84 height 34
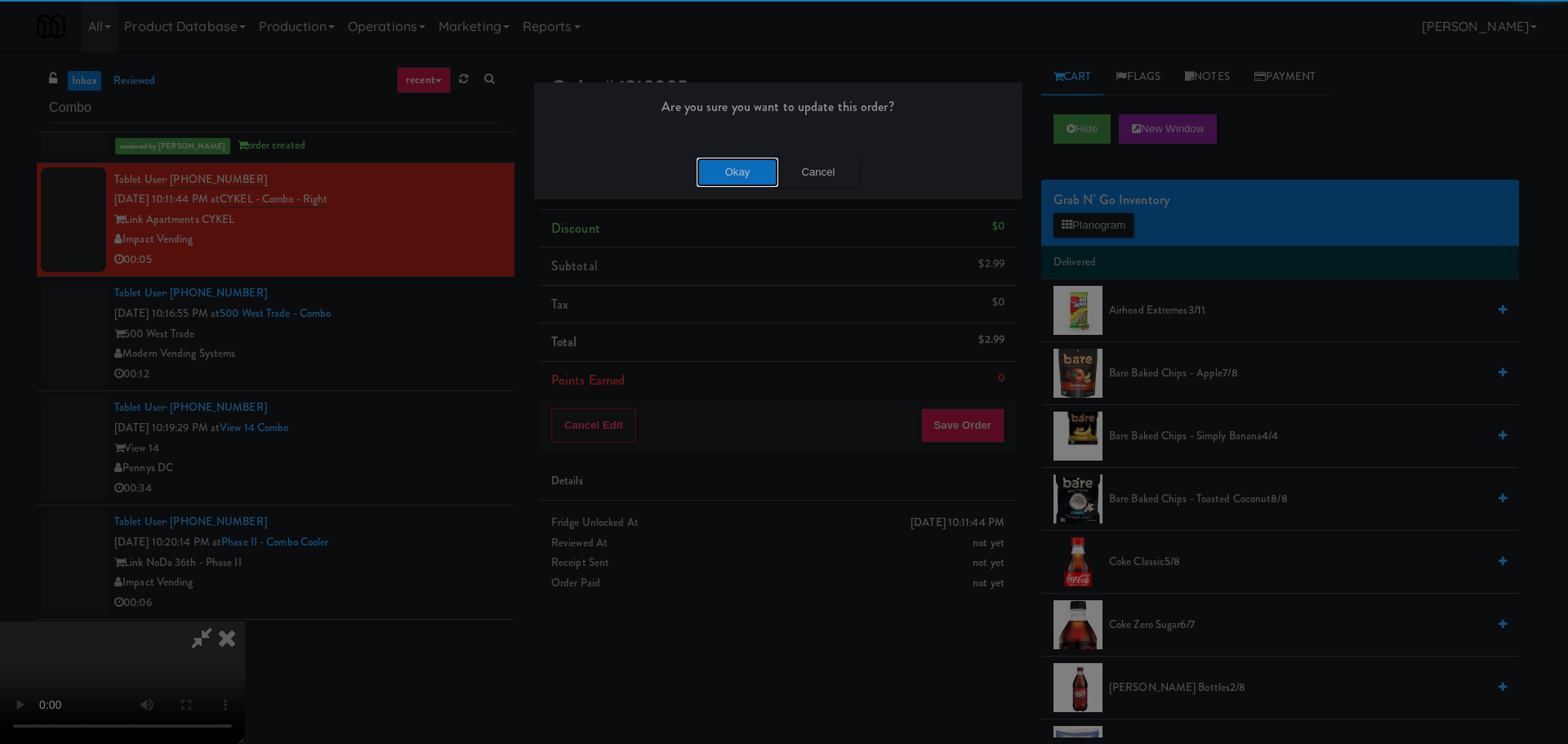
click at [735, 178] on button "Okay" at bounding box center [738, 173] width 81 height 30
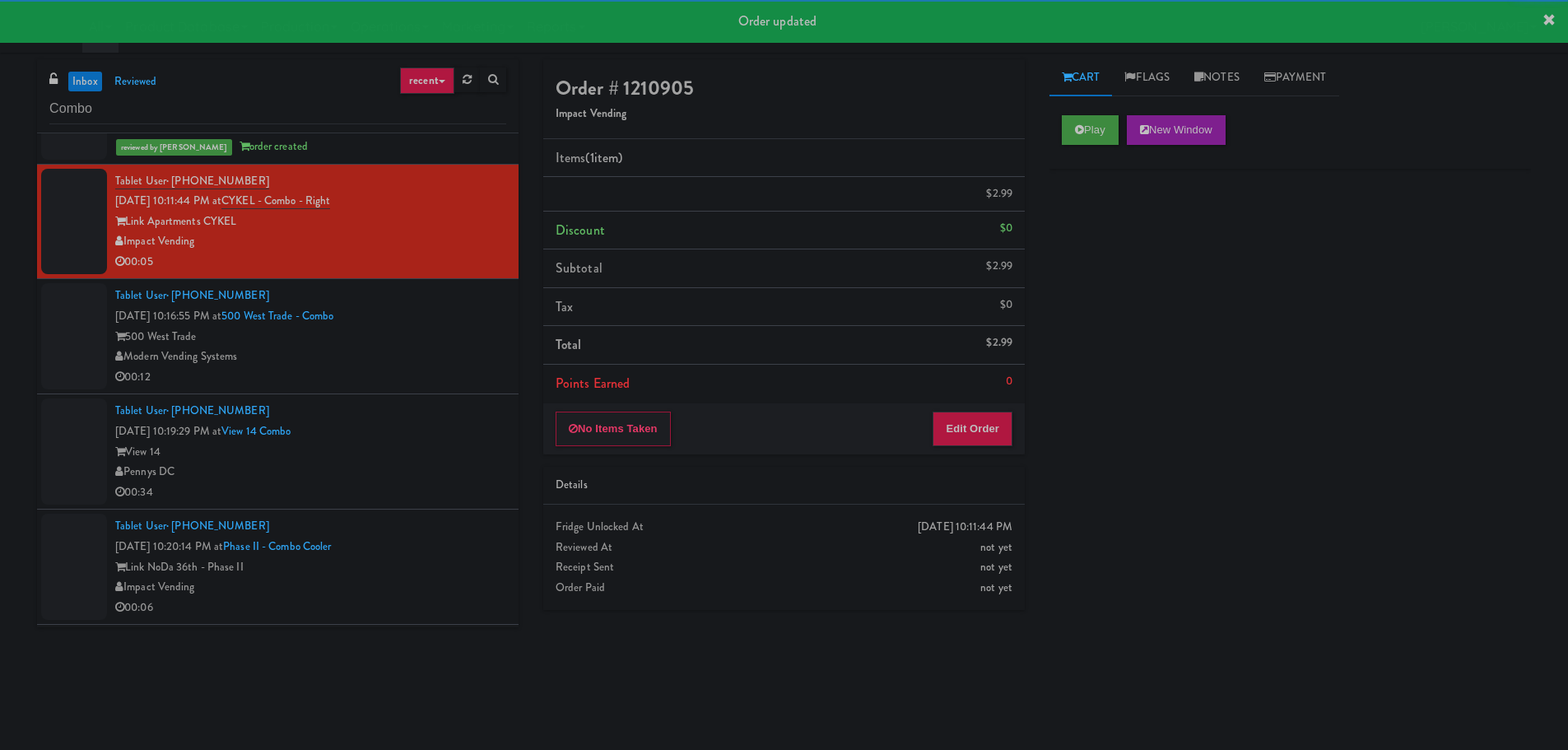
click at [430, 363] on div "Modern Vending Systems" at bounding box center [311, 357] width 391 height 20
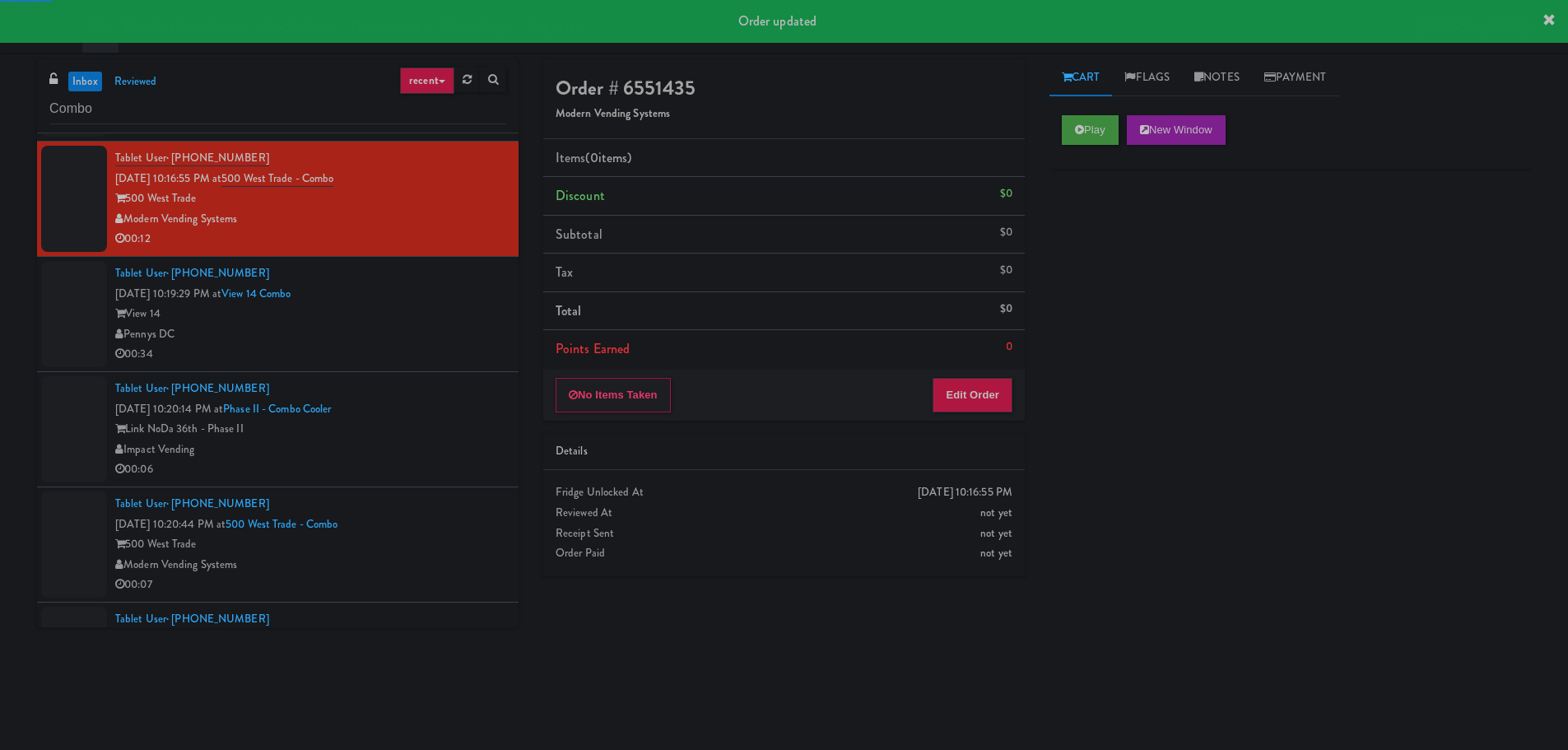
scroll to position [2552, 0]
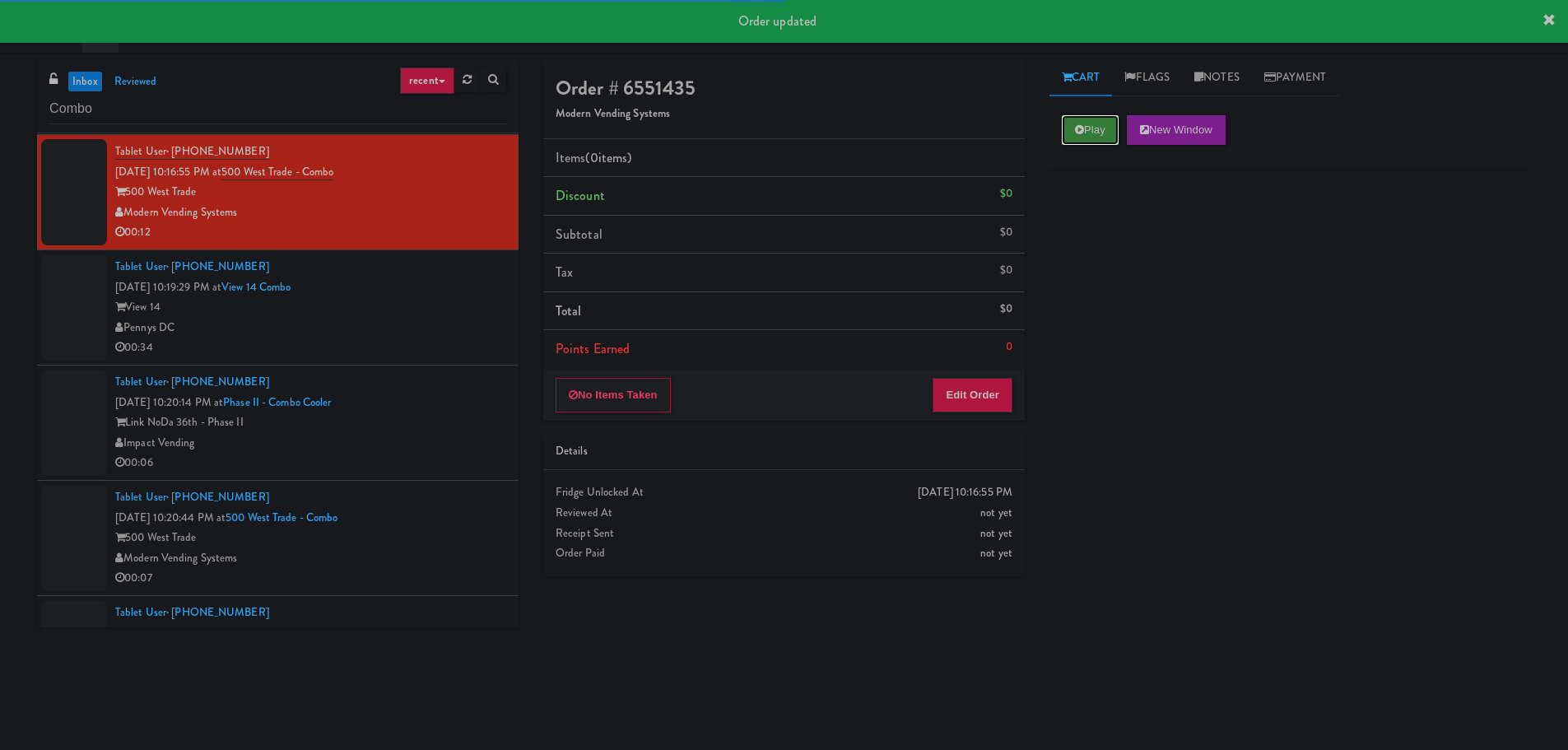
click at [1115, 136] on button "Play" at bounding box center [1090, 130] width 57 height 30
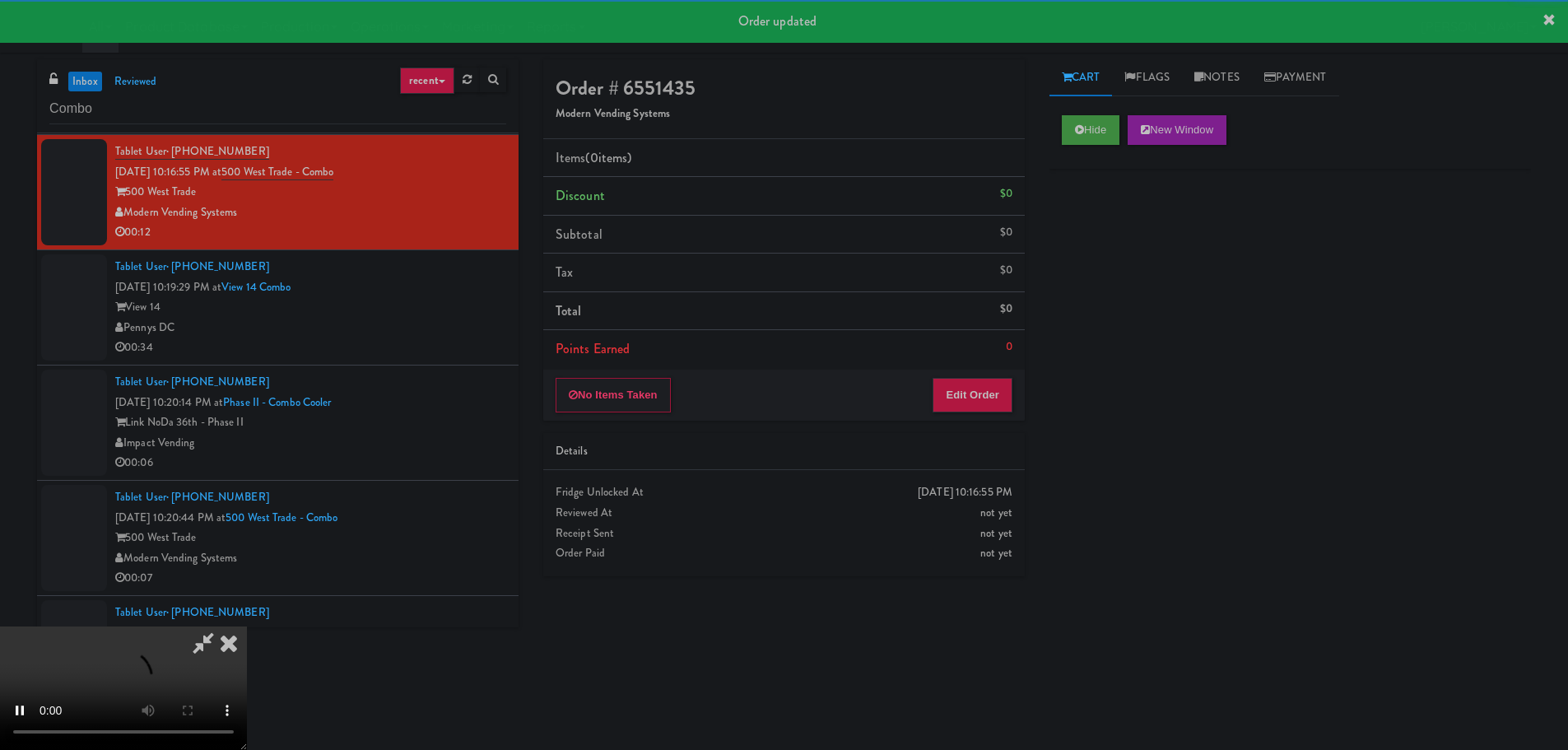
click at [1001, 459] on div "Details" at bounding box center [784, 452] width 482 height 38
click at [987, 400] on button "Edit Order" at bounding box center [973, 394] width 80 height 34
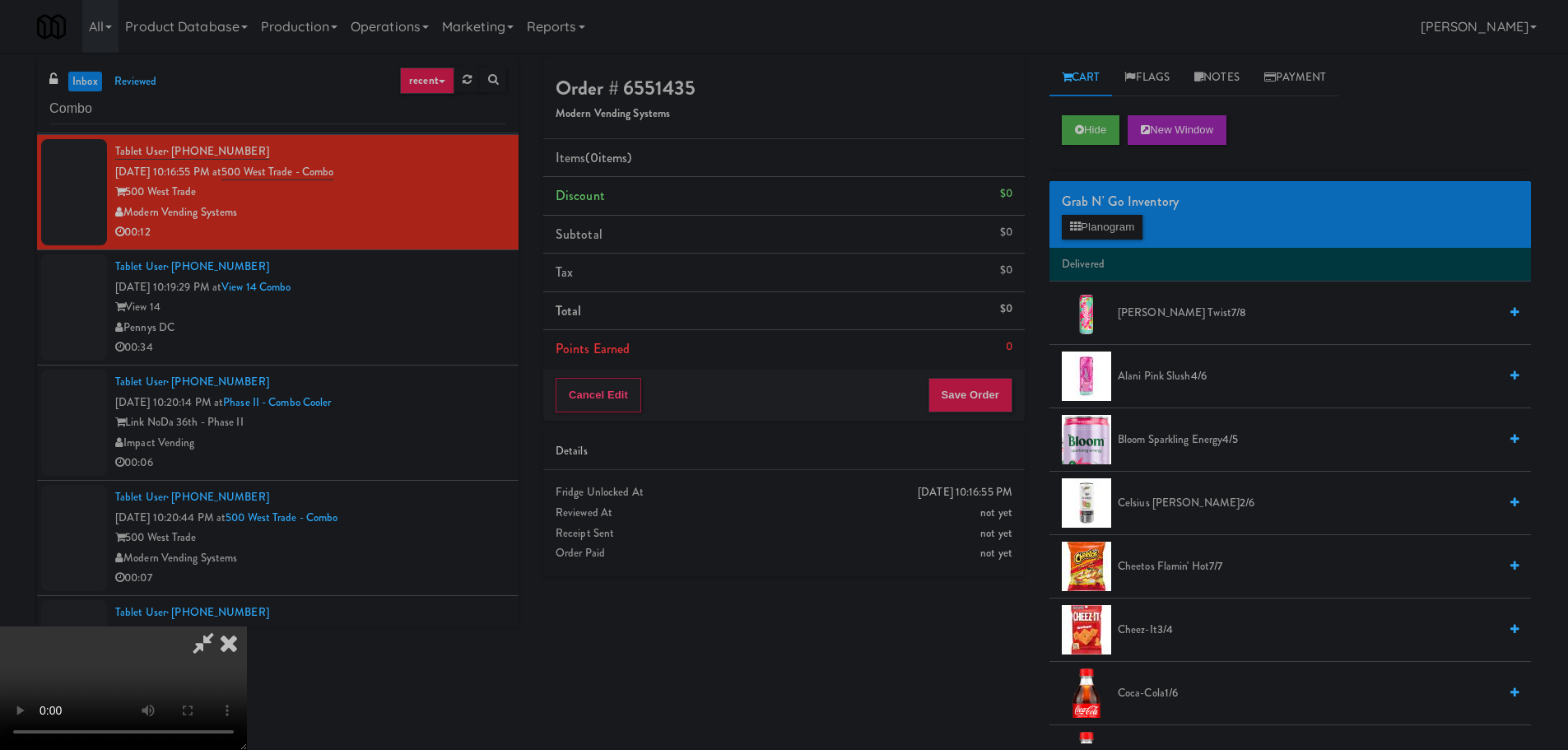
click at [247, 626] on video at bounding box center [123, 688] width 247 height 124
click at [1131, 238] on button "Planogram" at bounding box center [1102, 227] width 81 height 25
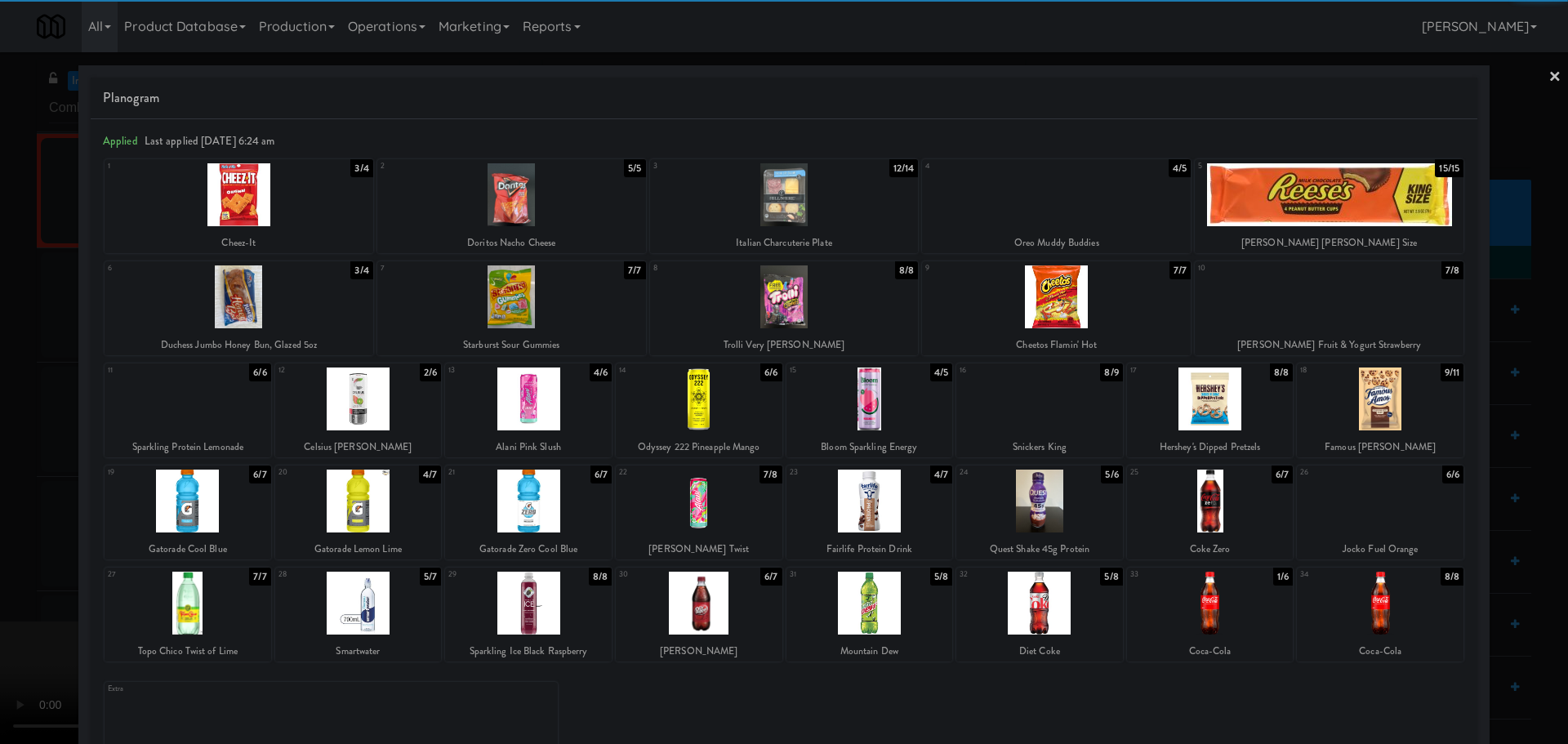
click at [383, 403] on div at bounding box center [359, 399] width 166 height 63
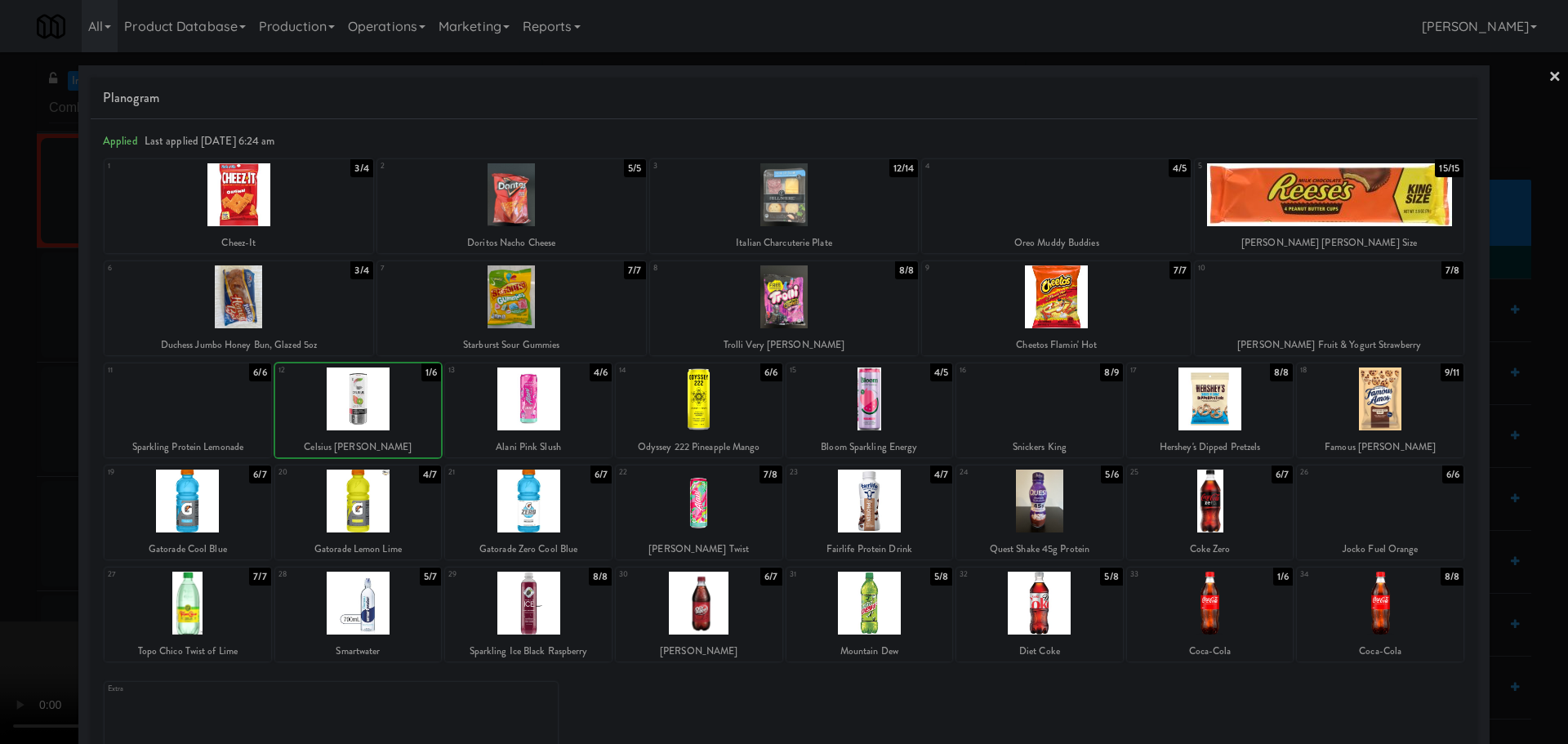
click at [6, 470] on div at bounding box center [784, 372] width 1568 height 744
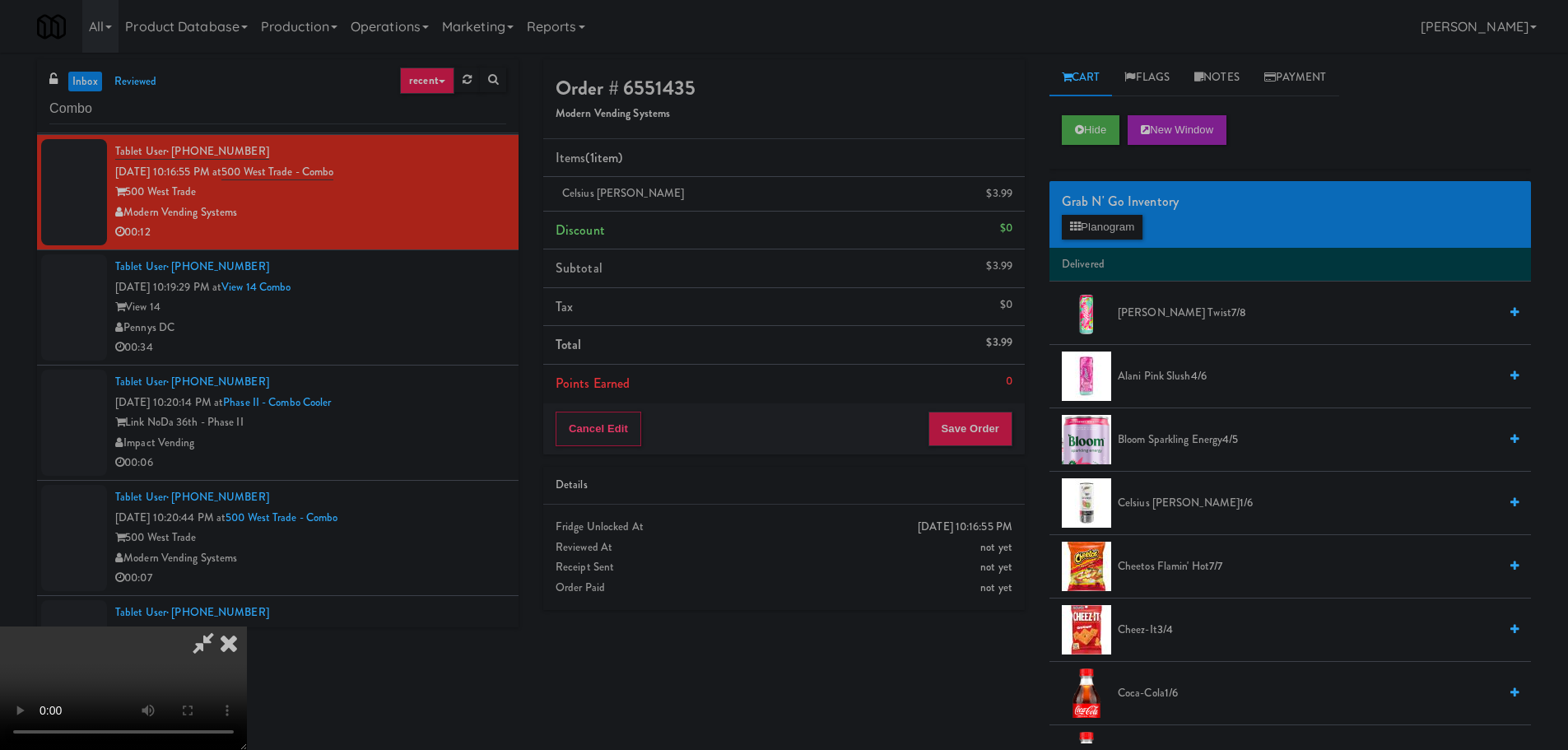
click at [247, 626] on video at bounding box center [123, 688] width 247 height 124
click at [978, 434] on button "Save Order" at bounding box center [970, 429] width 84 height 34
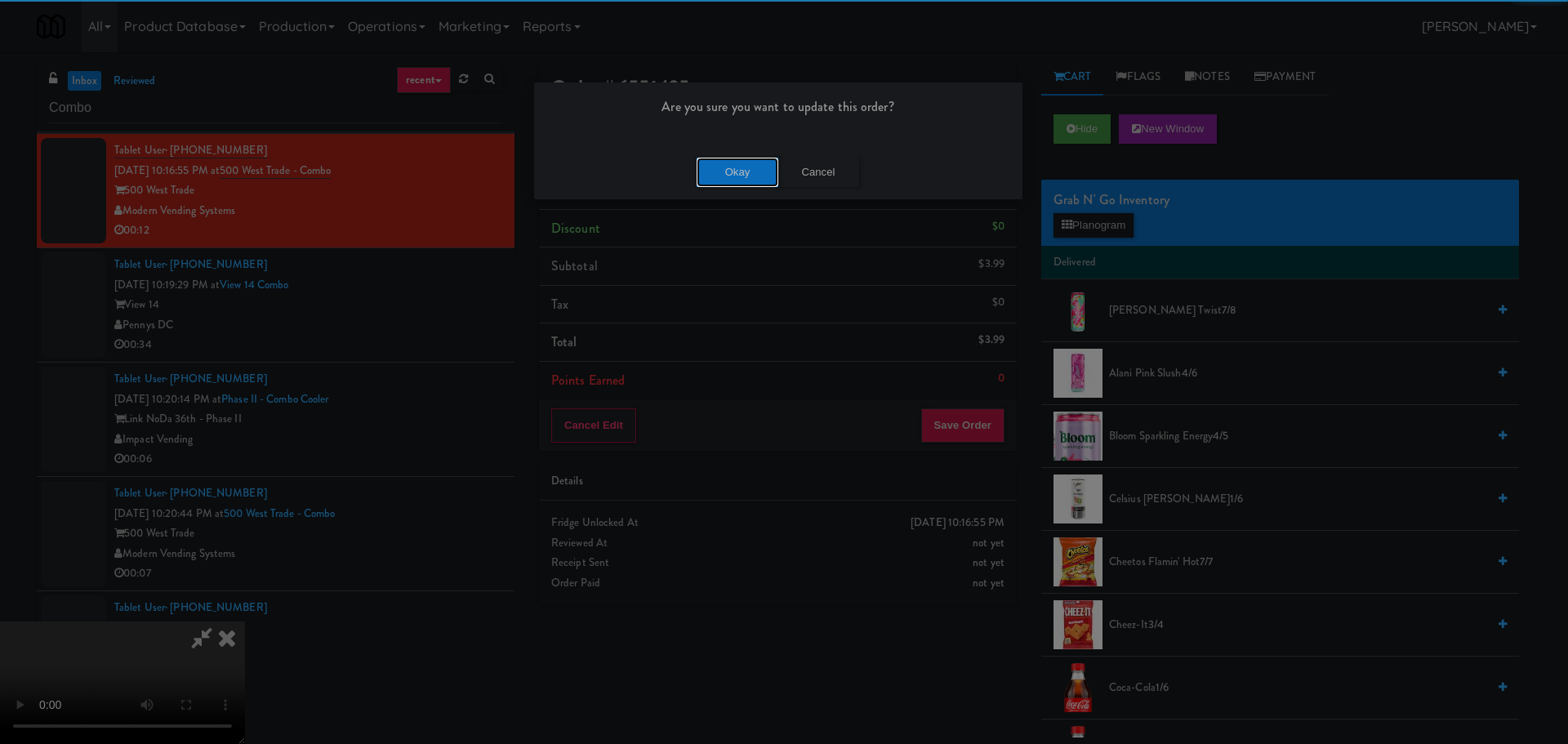
click at [740, 167] on button "Okay" at bounding box center [738, 173] width 81 height 30
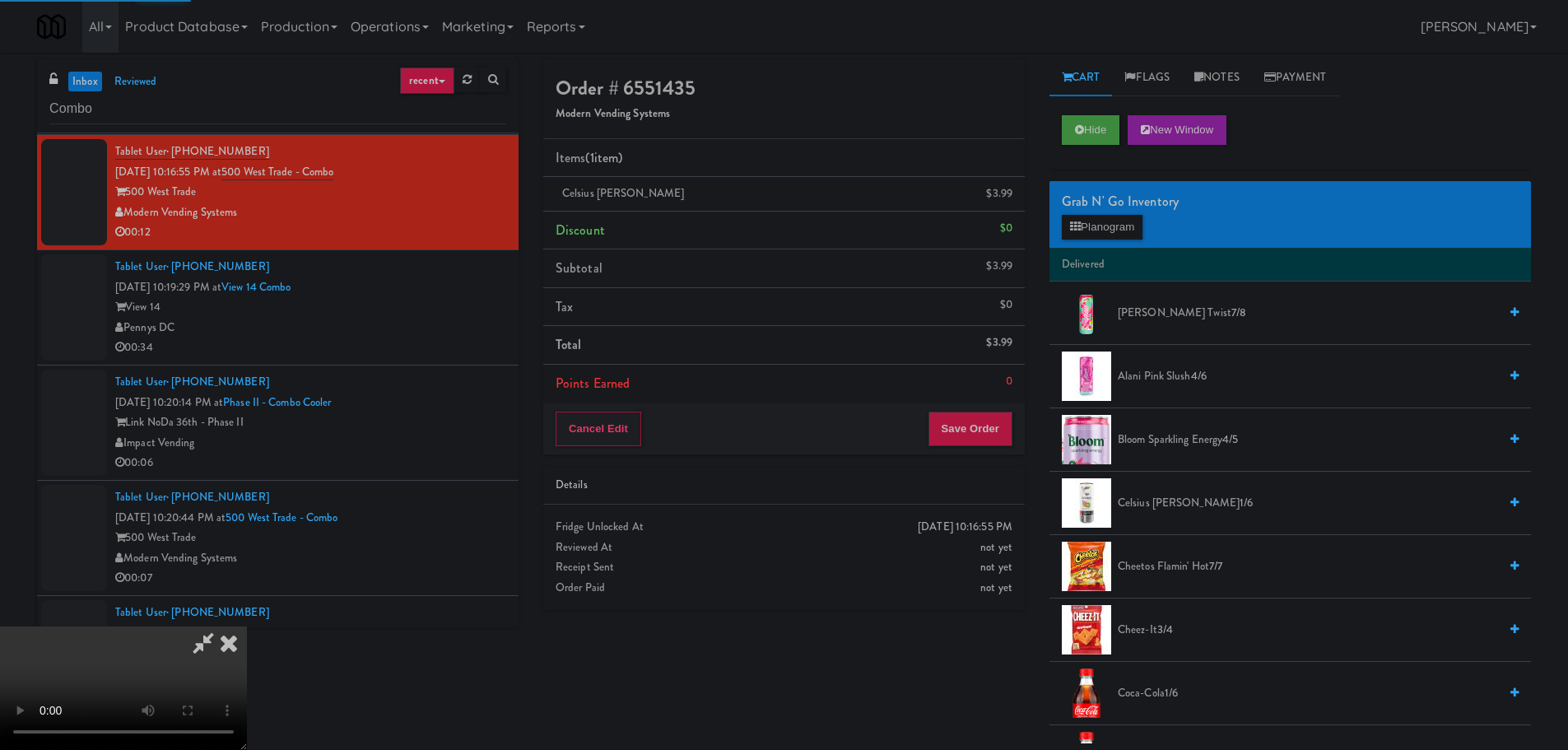
click at [247, 626] on video at bounding box center [123, 688] width 247 height 124
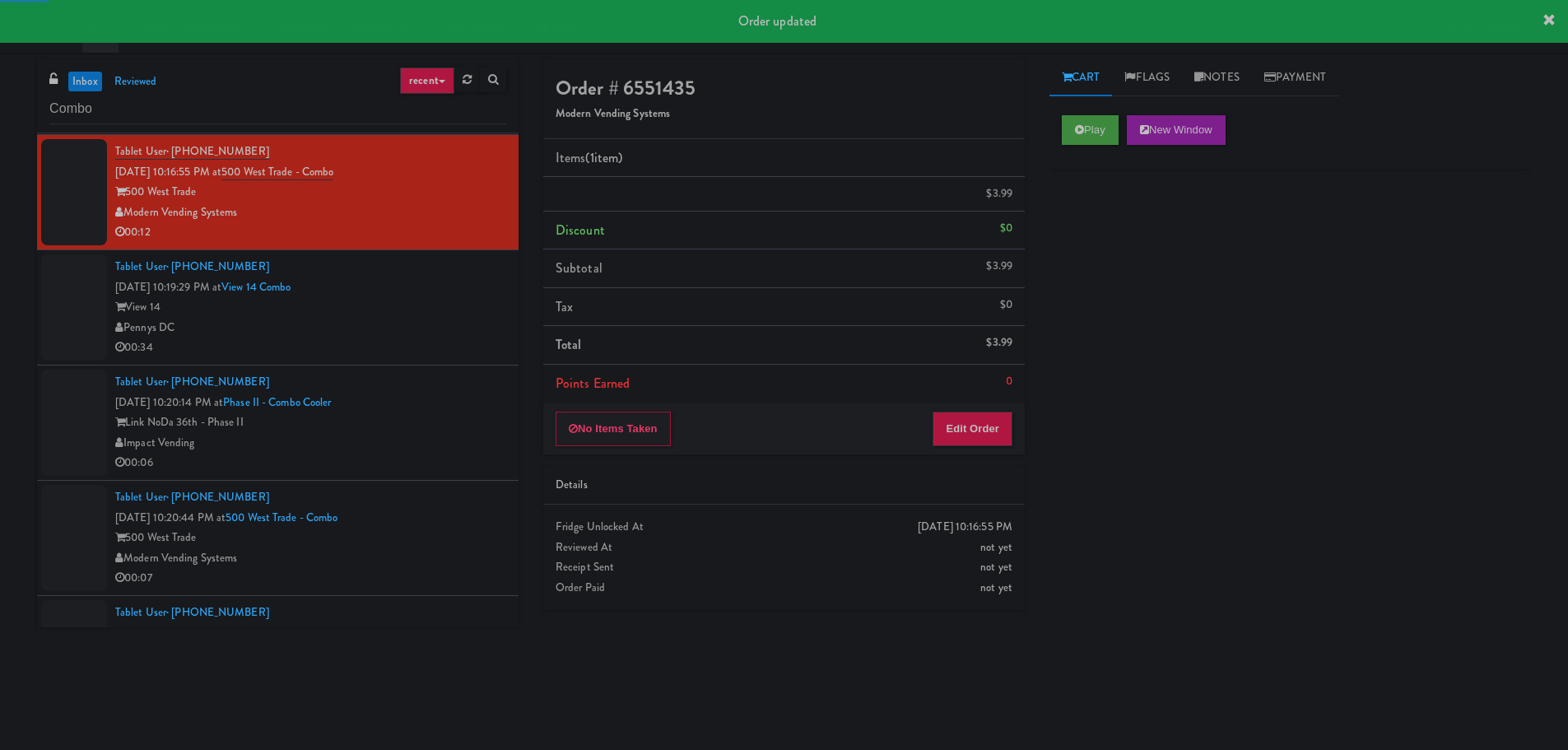
click at [478, 349] on div "00:34" at bounding box center [311, 348] width 391 height 20
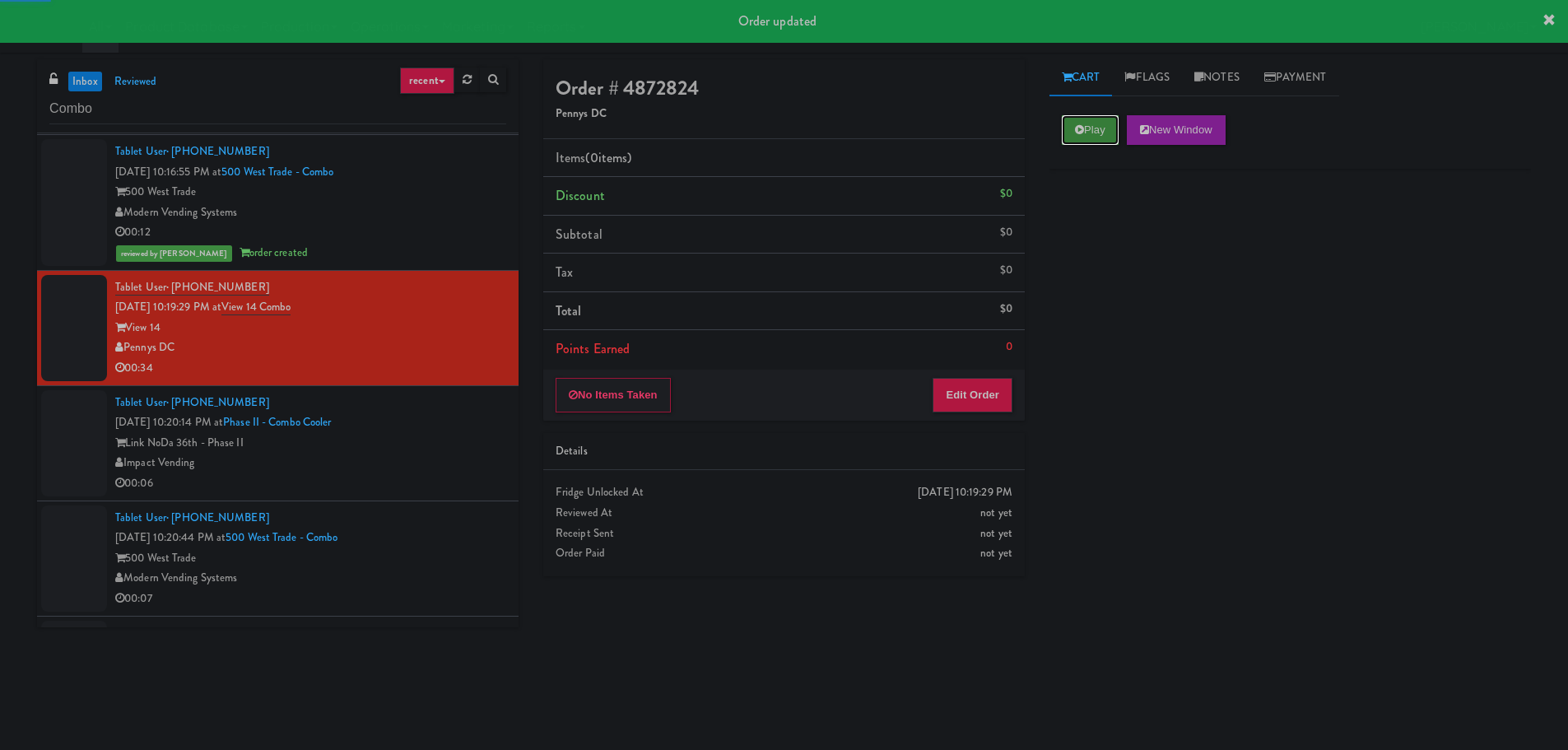
click at [1081, 131] on icon at bounding box center [1080, 129] width 9 height 10
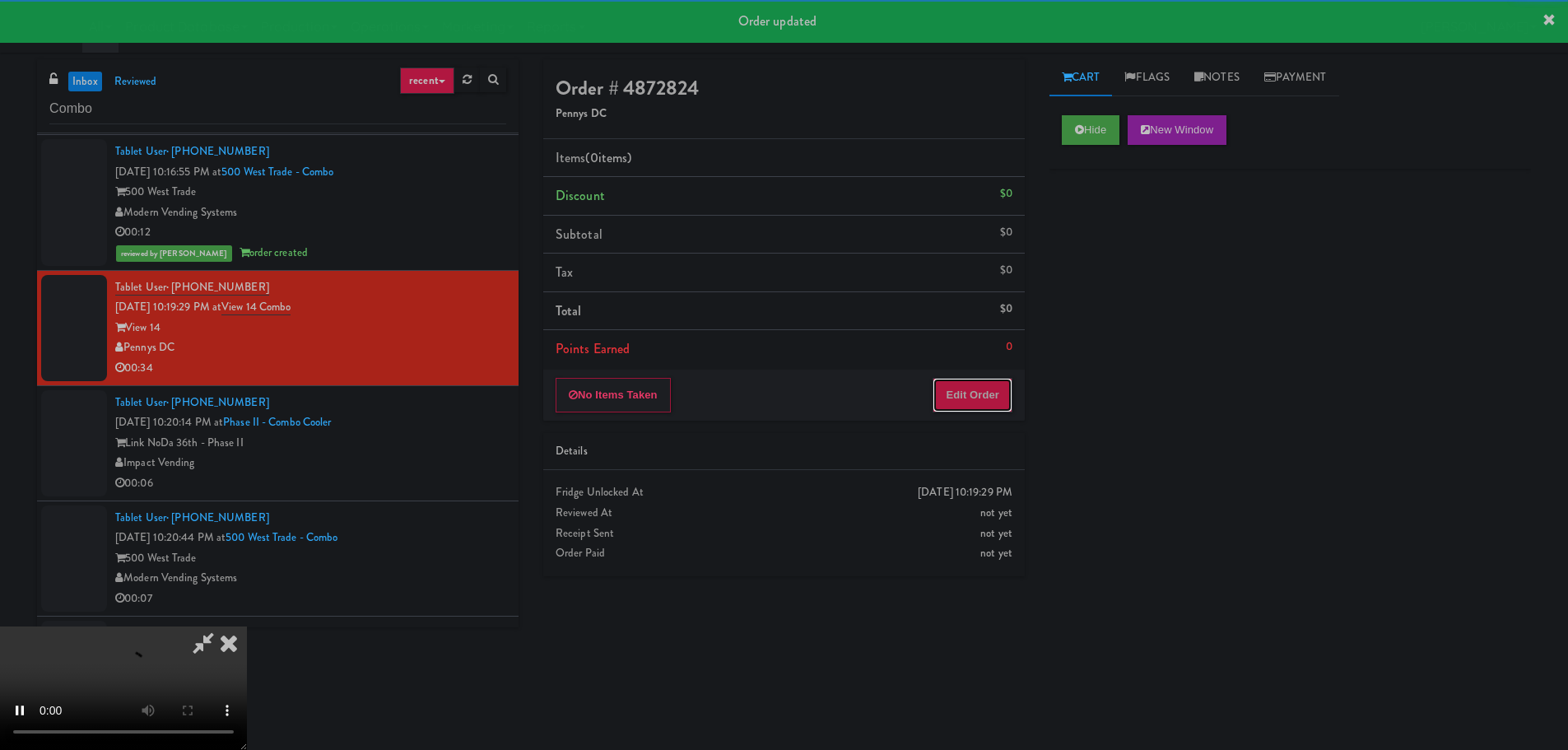
click at [995, 403] on button "Edit Order" at bounding box center [973, 394] width 80 height 34
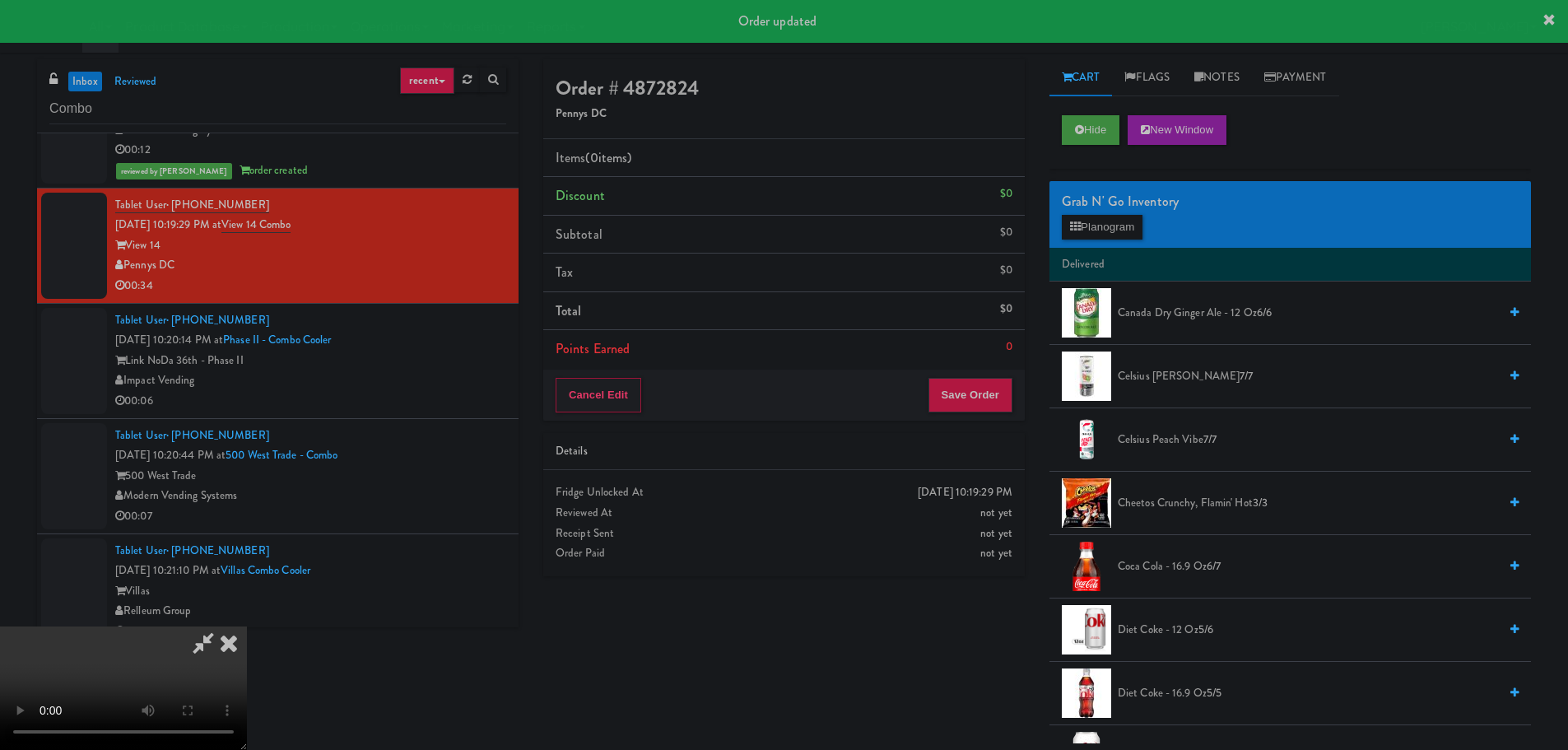
scroll to position [283, 0]
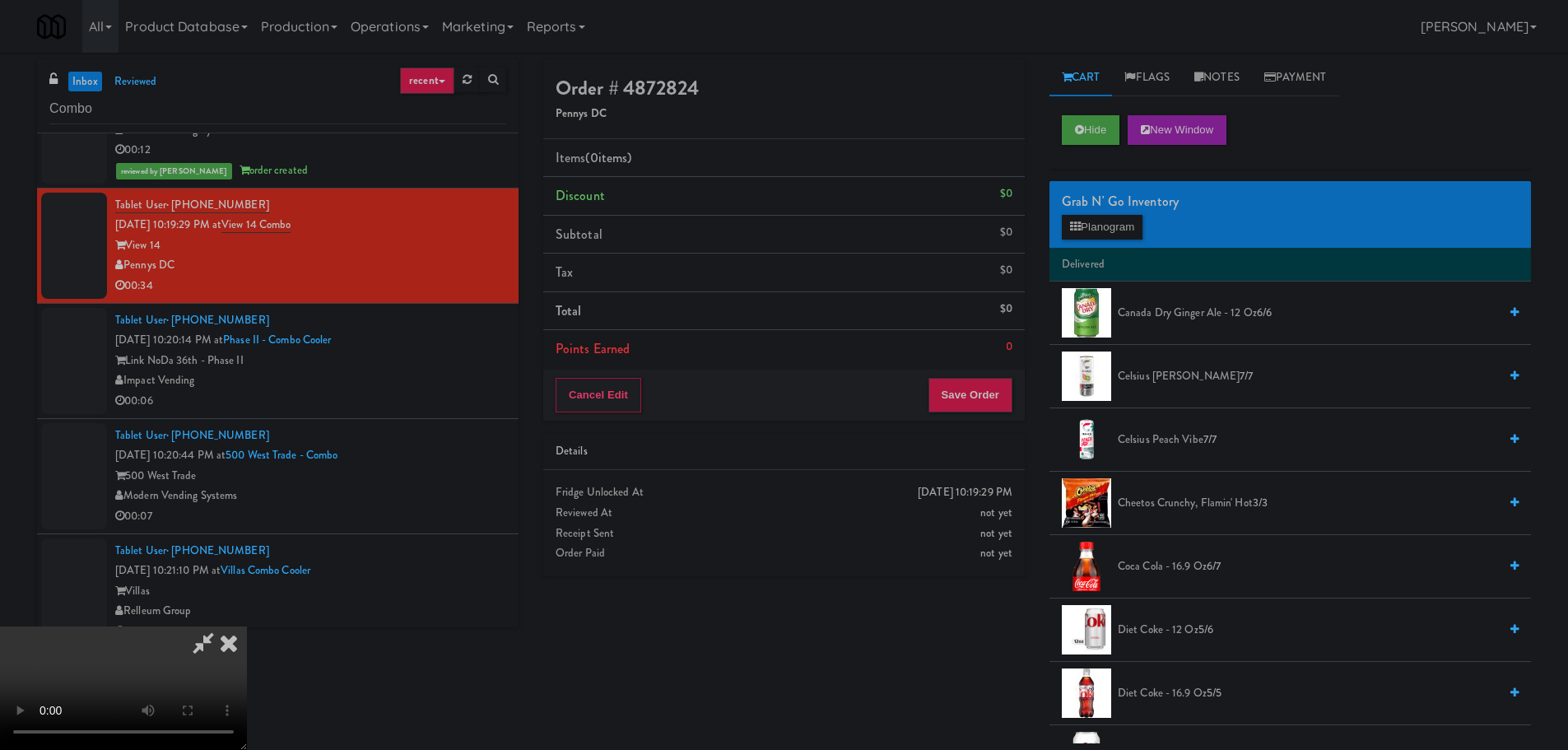
click at [247, 682] on video at bounding box center [123, 688] width 247 height 124
drag, startPoint x: 727, startPoint y: 511, endPoint x: 726, endPoint y: 462, distance: 49.0
click at [247, 626] on video at bounding box center [123, 688] width 247 height 124
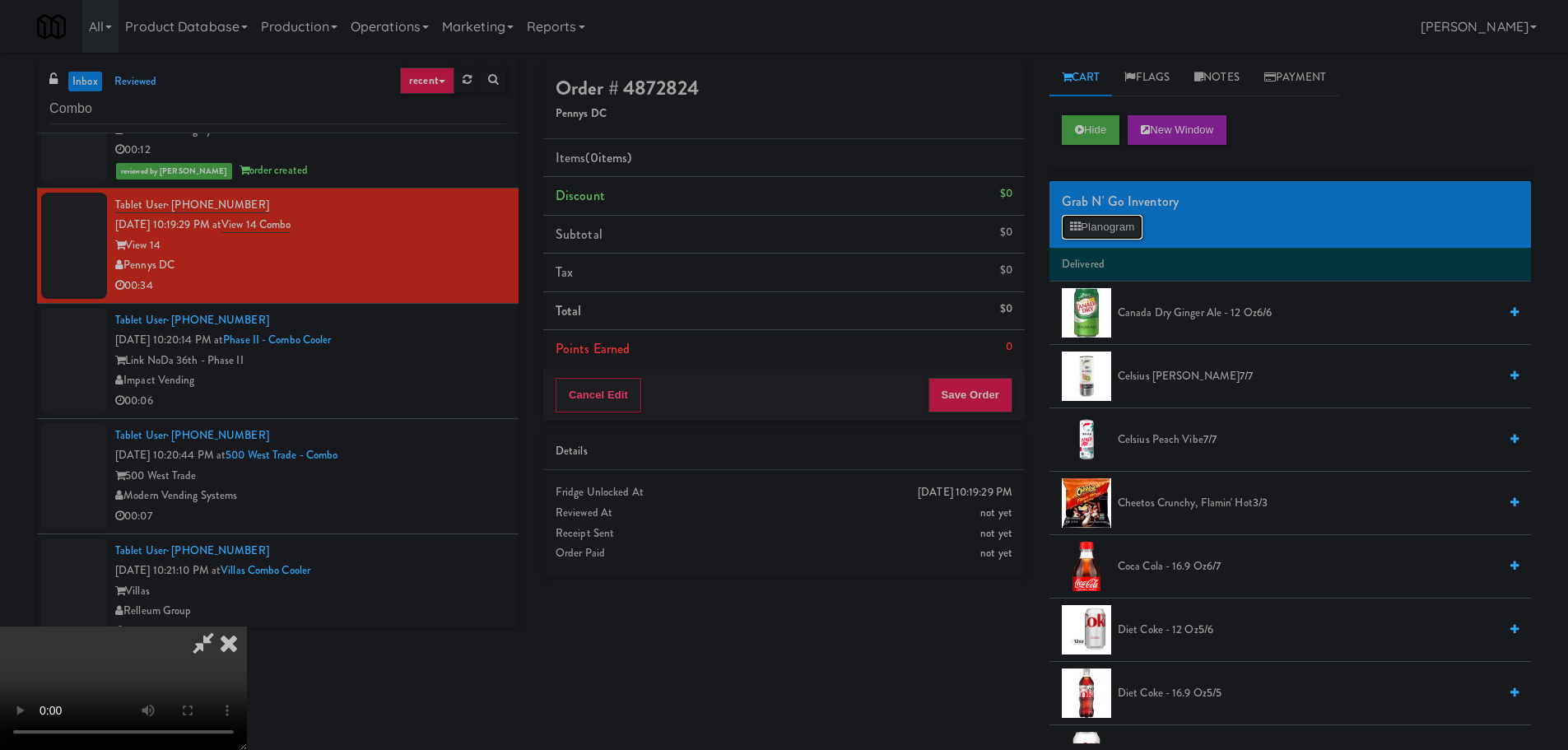
click at [1105, 224] on button "Planogram" at bounding box center [1102, 227] width 81 height 25
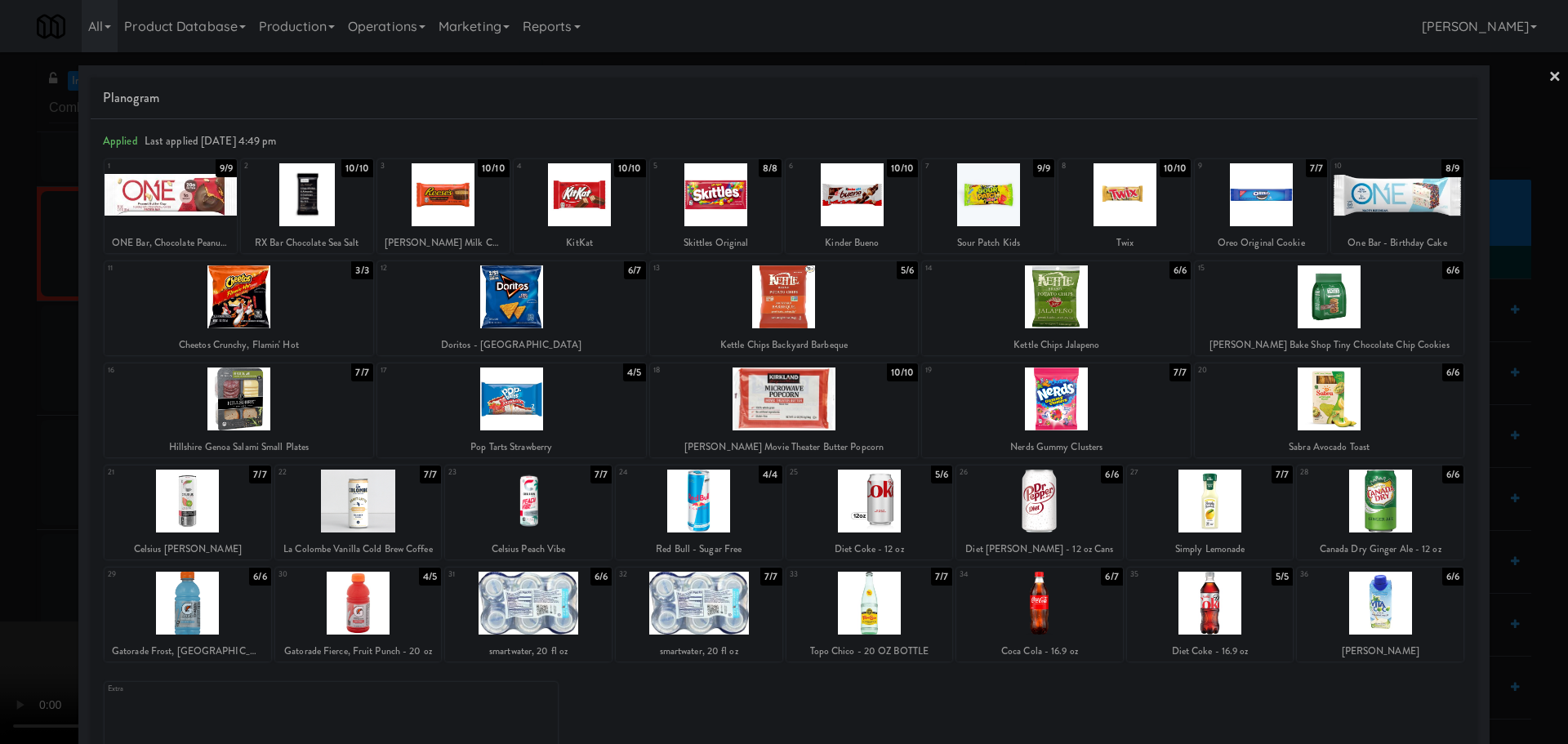
click at [1306, 389] on div at bounding box center [1329, 399] width 269 height 63
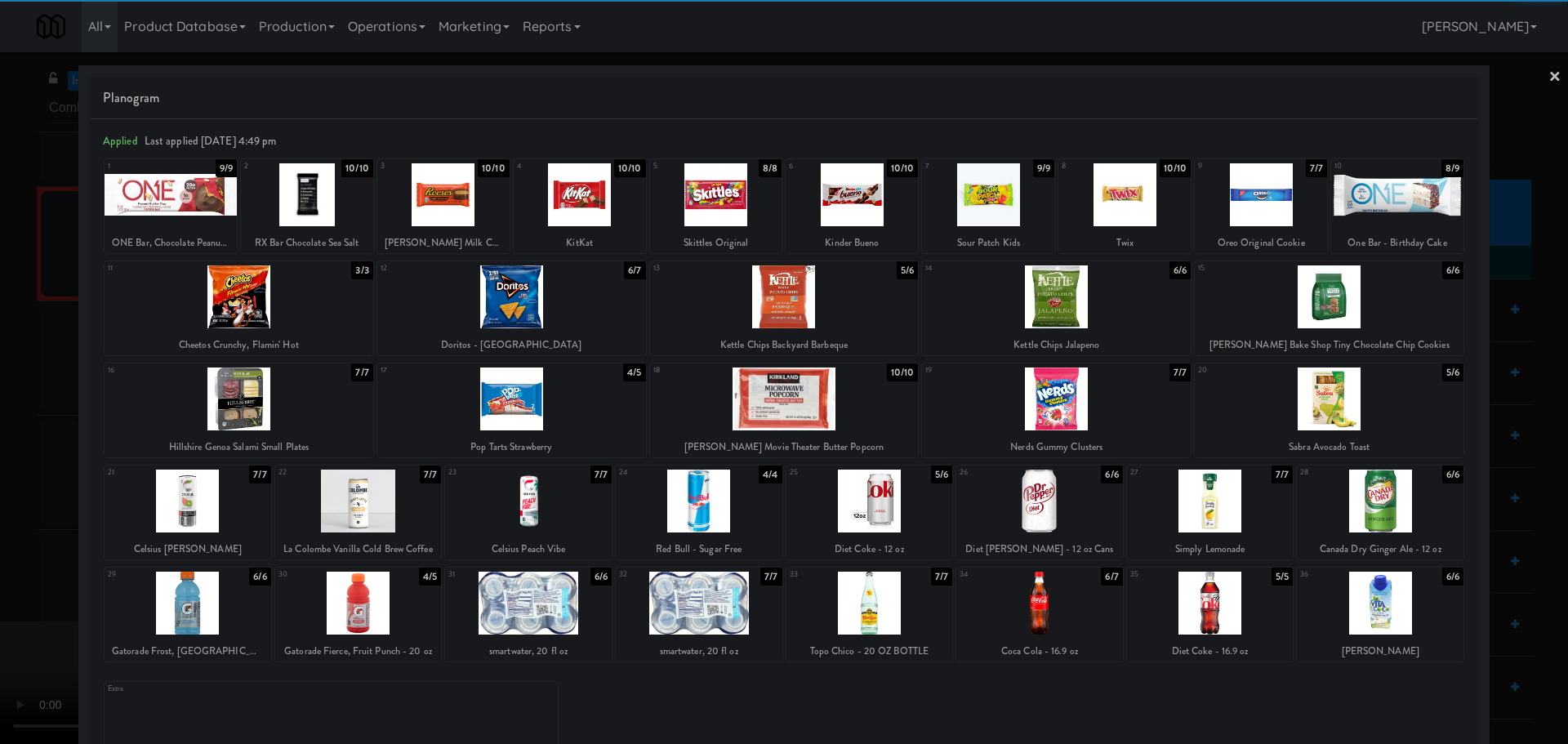
click at [0, 467] on div at bounding box center [784, 372] width 1568 height 744
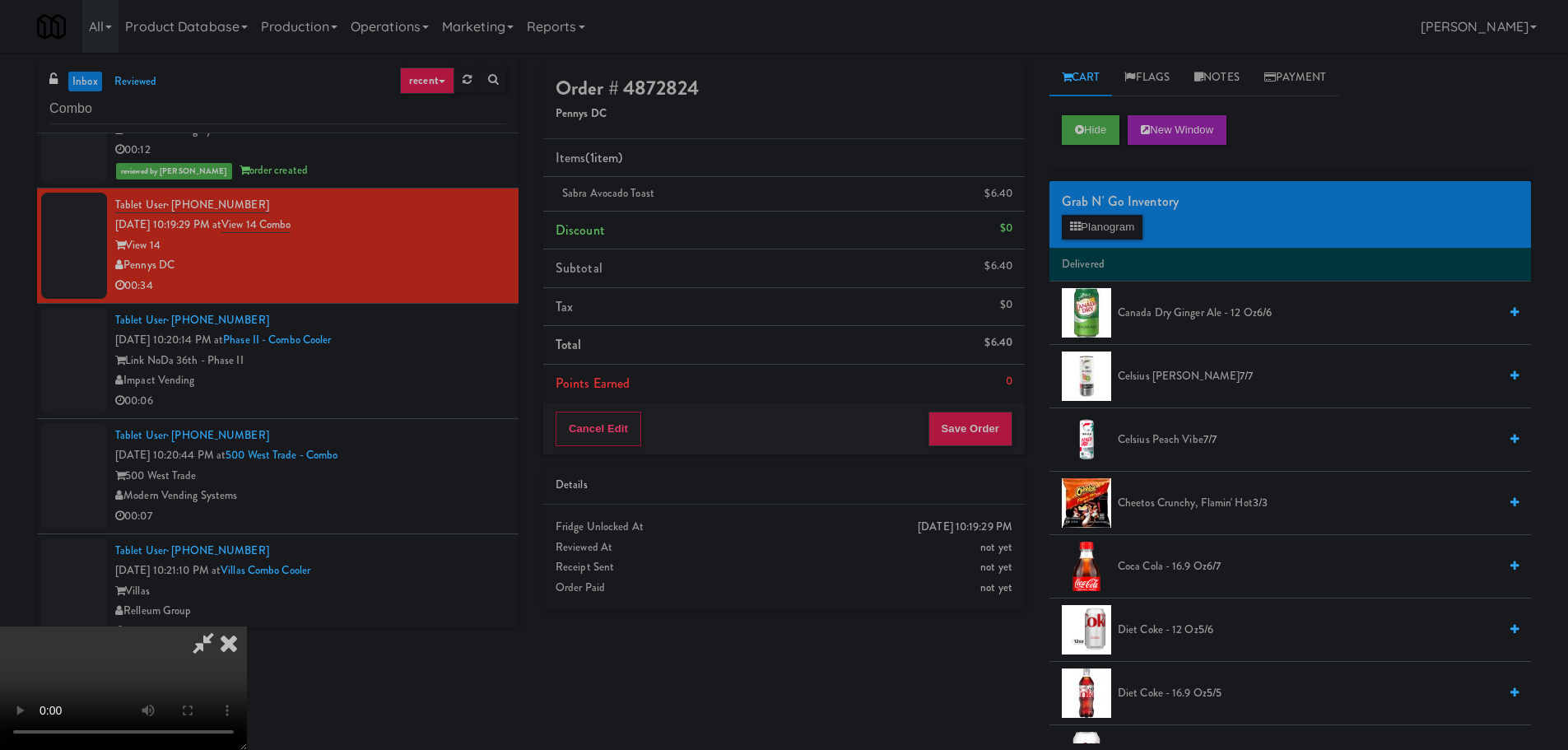
click at [247, 626] on video at bounding box center [123, 688] width 247 height 124
click at [1006, 199] on link at bounding box center [1011, 200] width 15 height 20
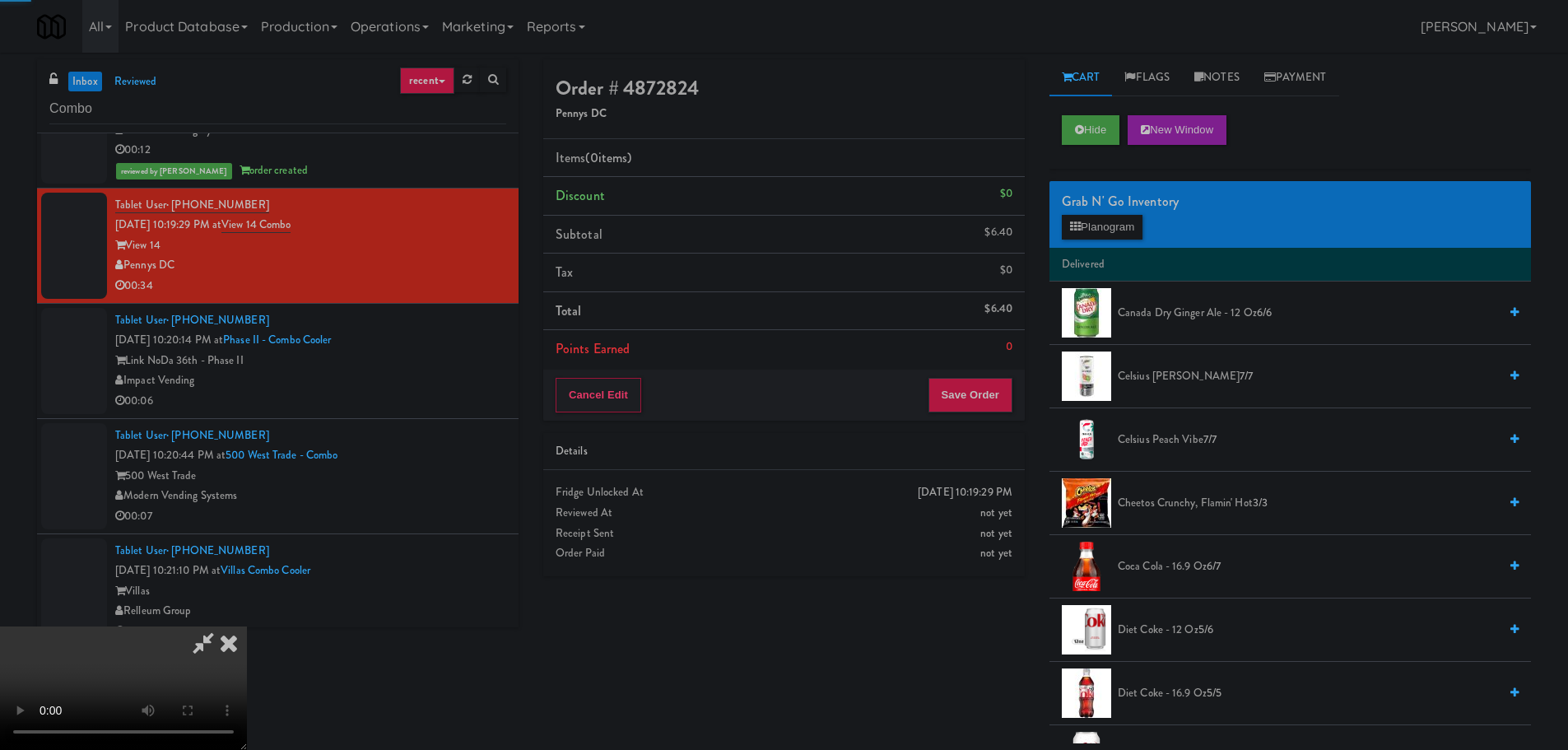
click at [247, 626] on video at bounding box center [123, 688] width 247 height 124
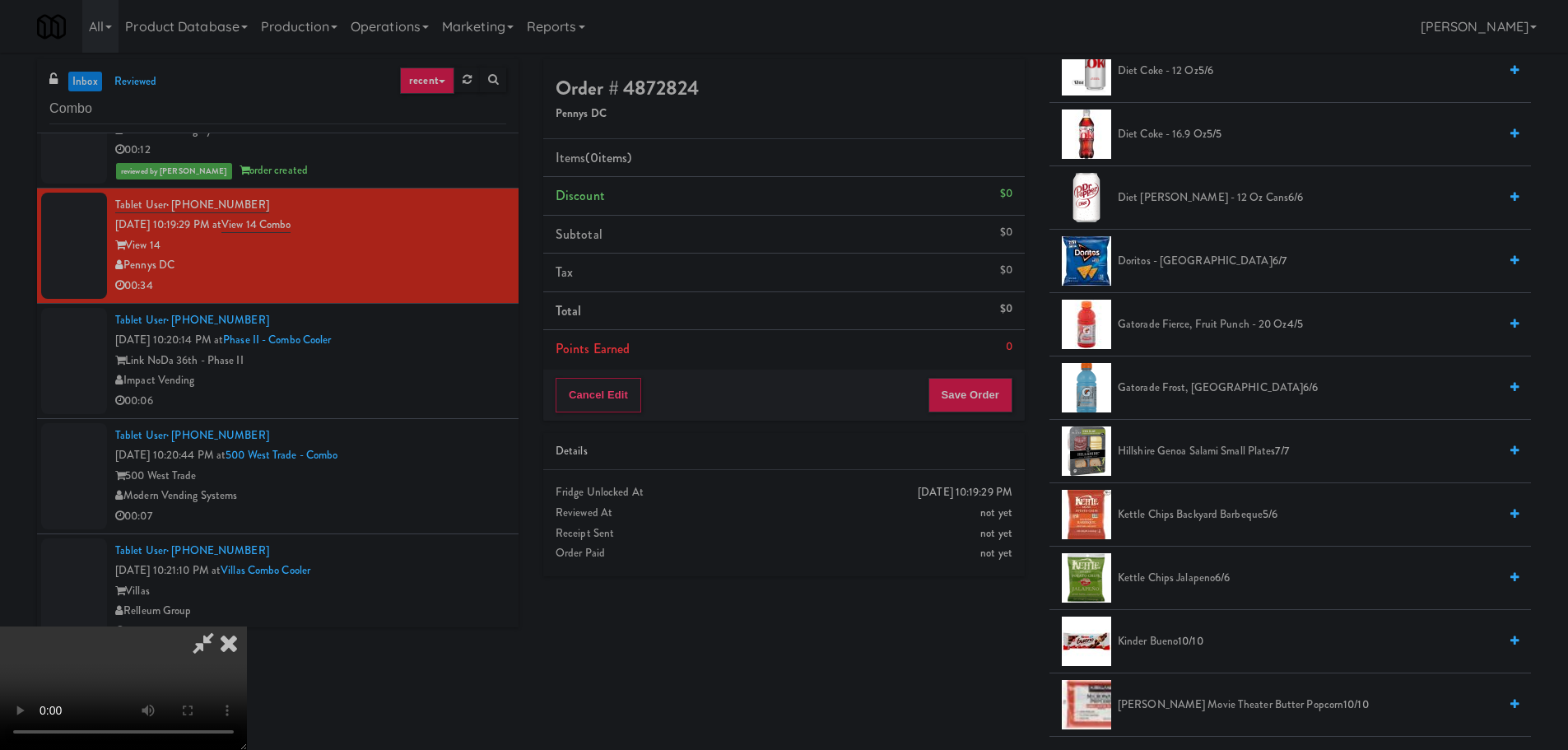
scroll to position [576, 0]
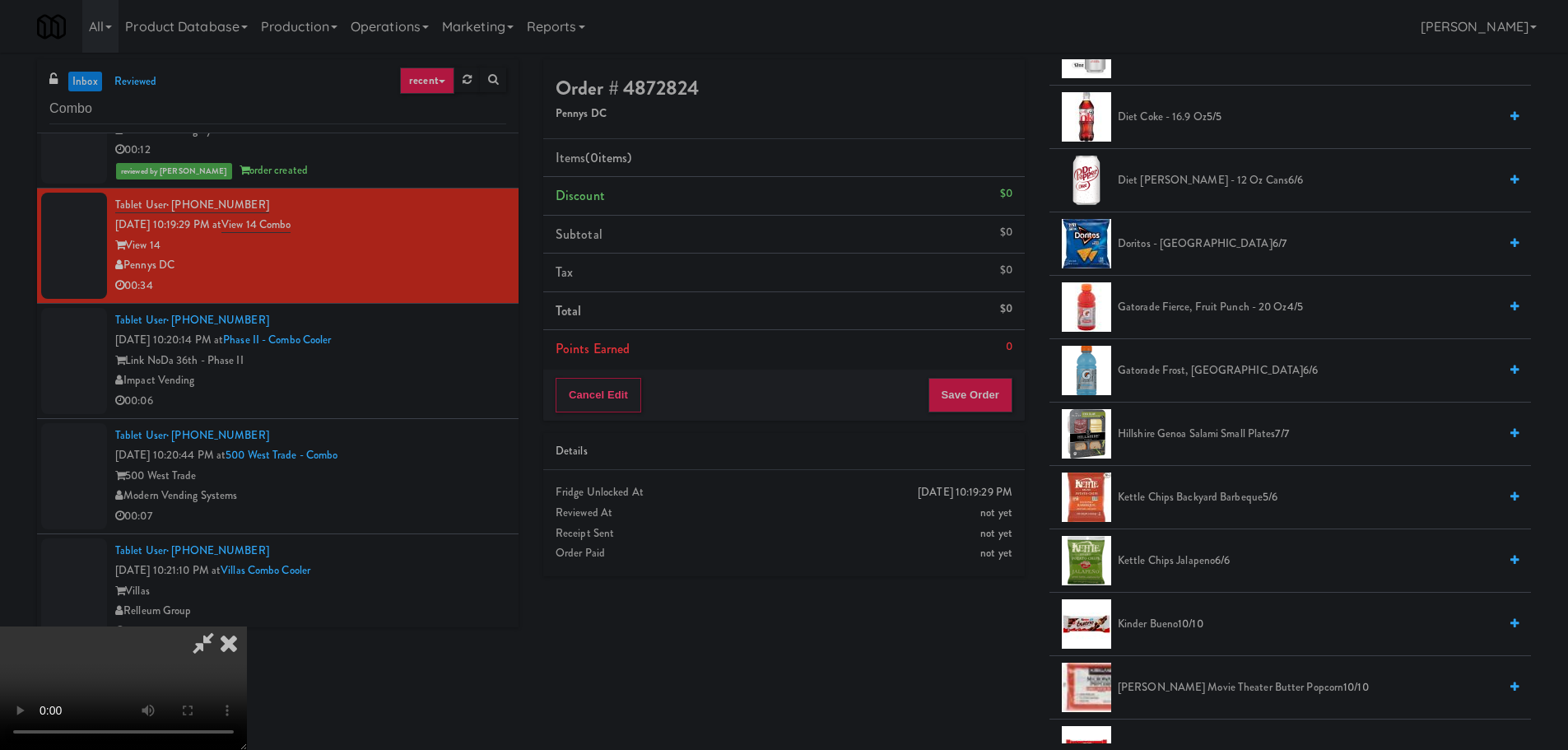
click at [1204, 425] on span "Hillshire Genoa Salami Small Plates 7/7" at bounding box center [1308, 434] width 380 height 20
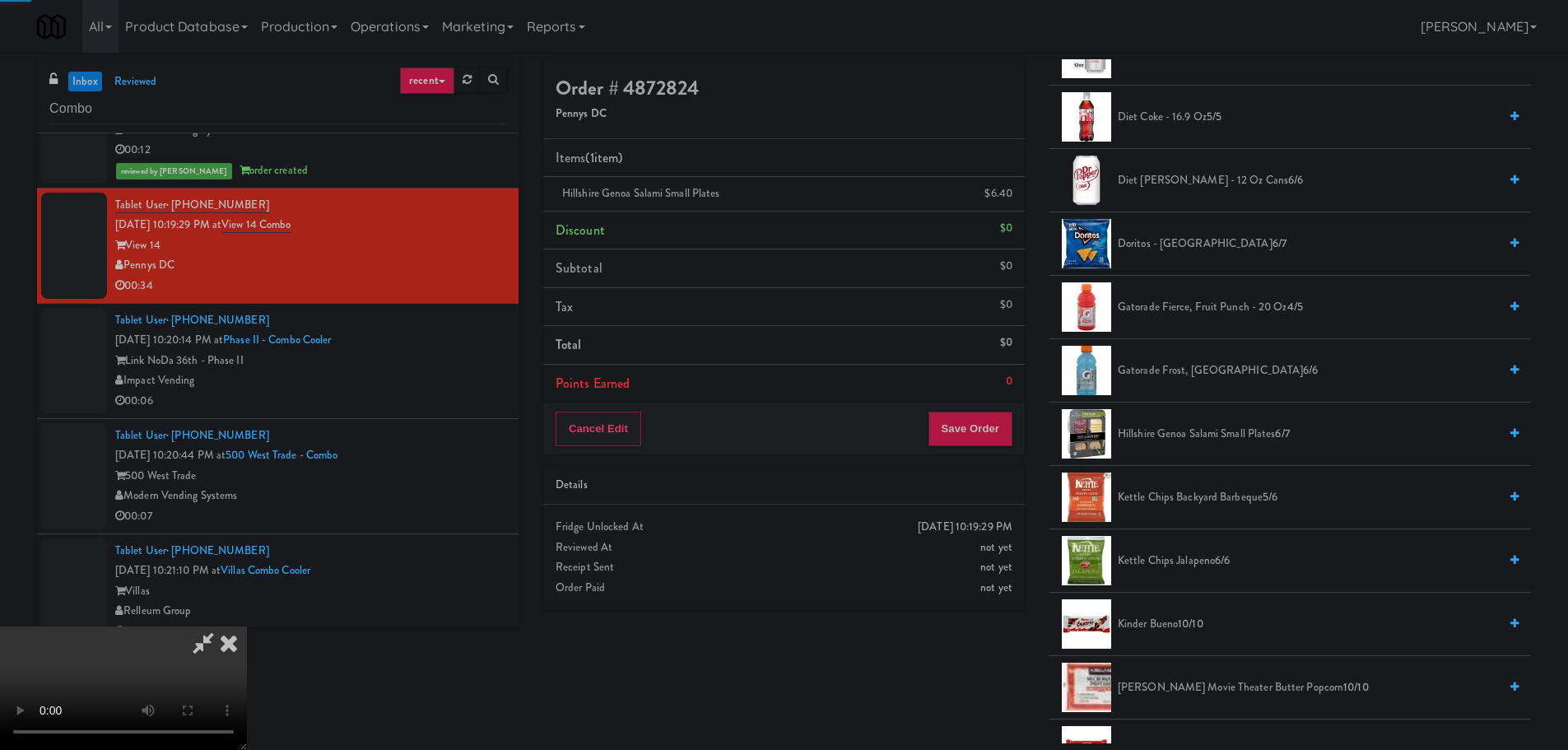
click at [247, 626] on video at bounding box center [123, 688] width 247 height 124
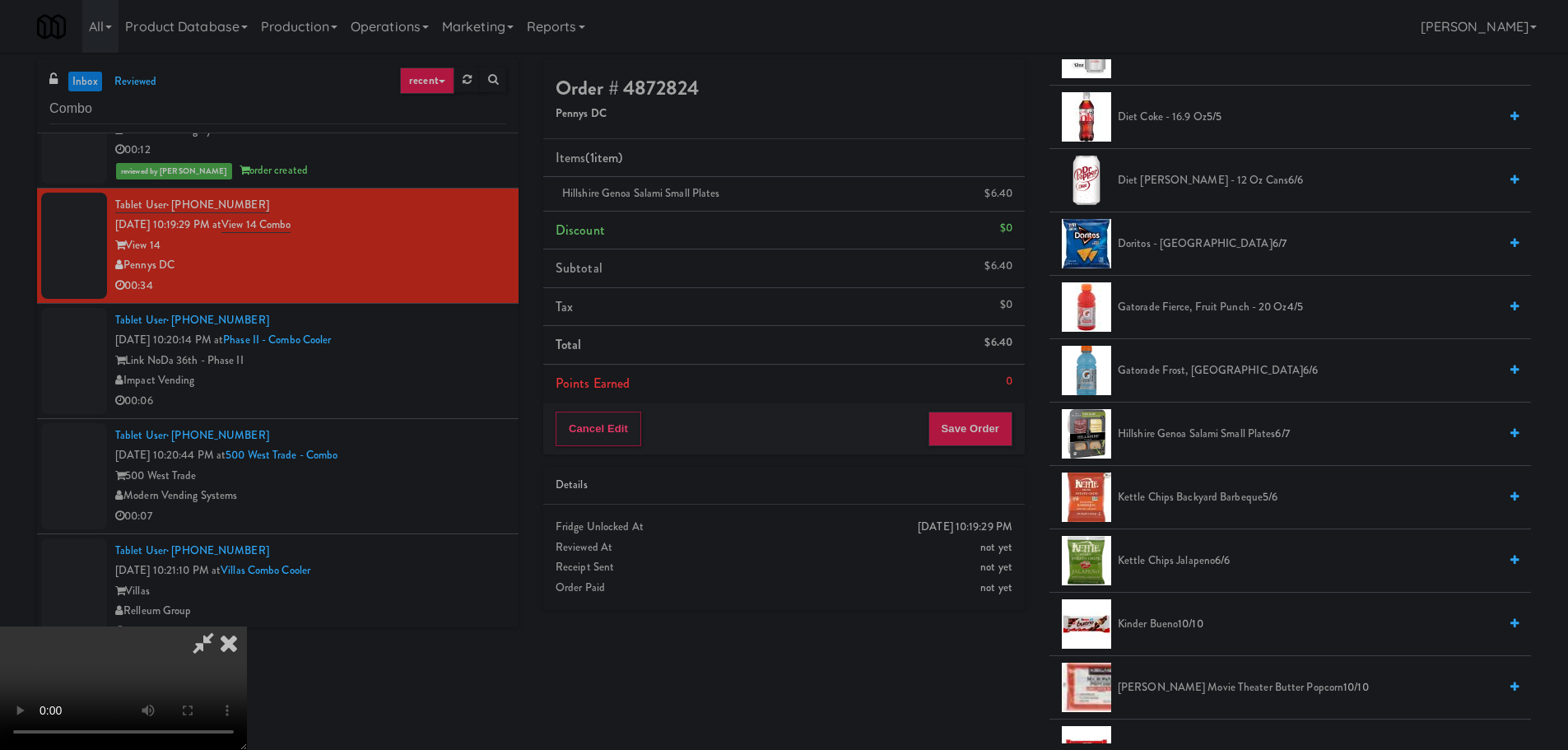
drag, startPoint x: 609, startPoint y: 467, endPoint x: 822, endPoint y: 460, distance: 213.1
click at [247, 626] on video at bounding box center [123, 688] width 247 height 124
click at [1166, 628] on span "Kinder Bueno 10/10" at bounding box center [1308, 624] width 380 height 20
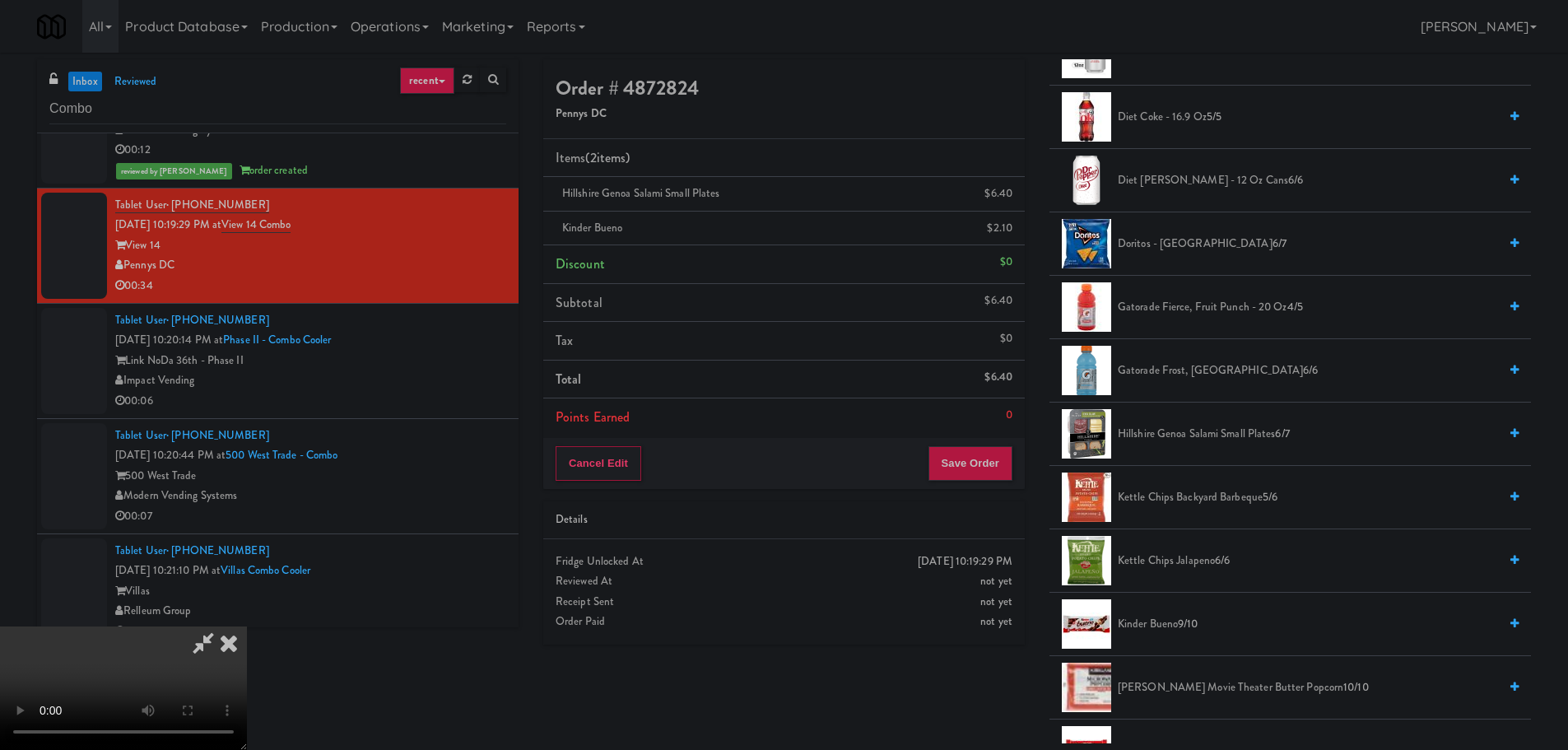
click at [1160, 626] on span "Kinder Bueno 9/10" at bounding box center [1308, 624] width 380 height 20
click at [247, 626] on video at bounding box center [123, 688] width 247 height 124
drag, startPoint x: 769, startPoint y: 478, endPoint x: 745, endPoint y: 478, distance: 24.0
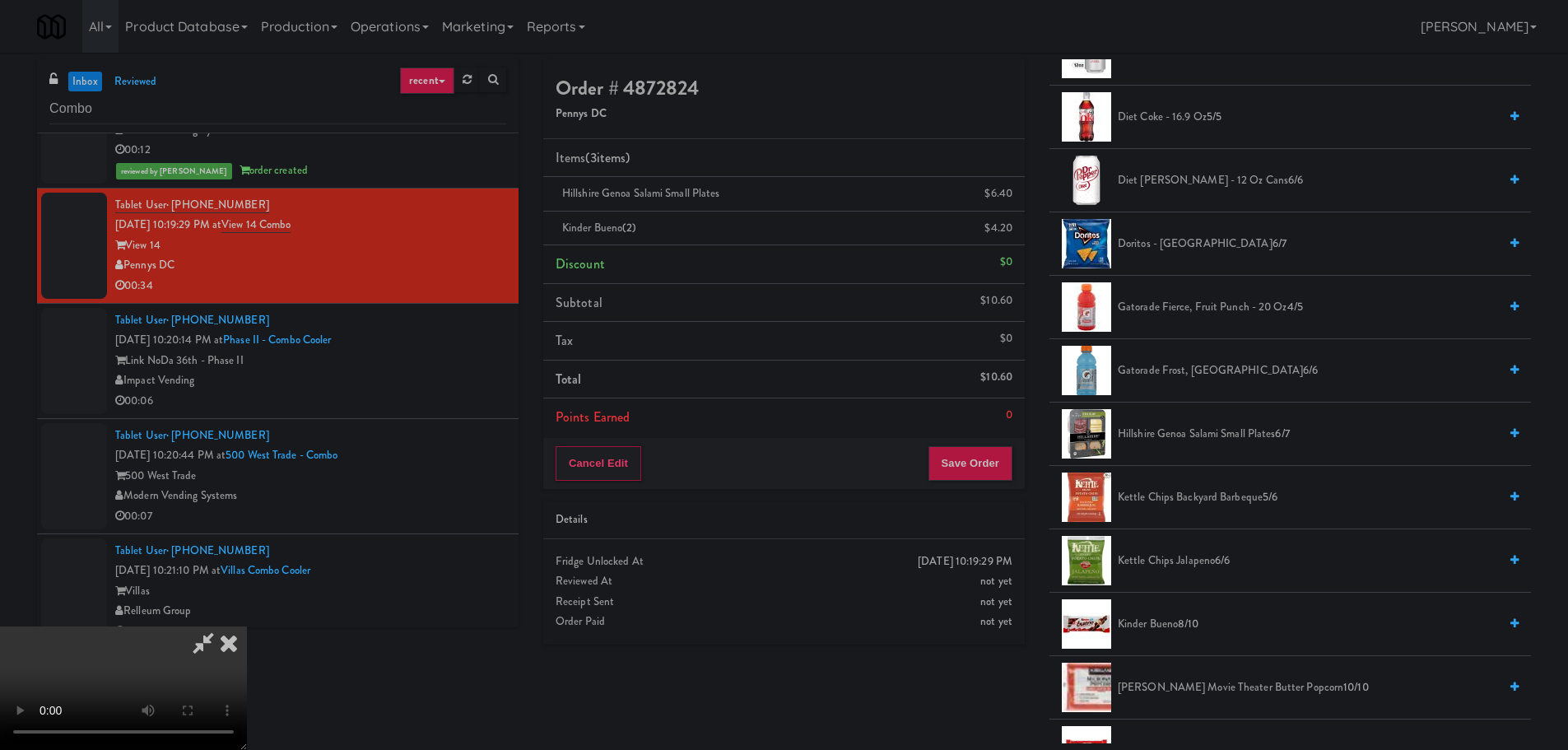
click at [247, 626] on video at bounding box center [123, 688] width 247 height 124
click at [1012, 455] on button "Save Order" at bounding box center [970, 463] width 84 height 34
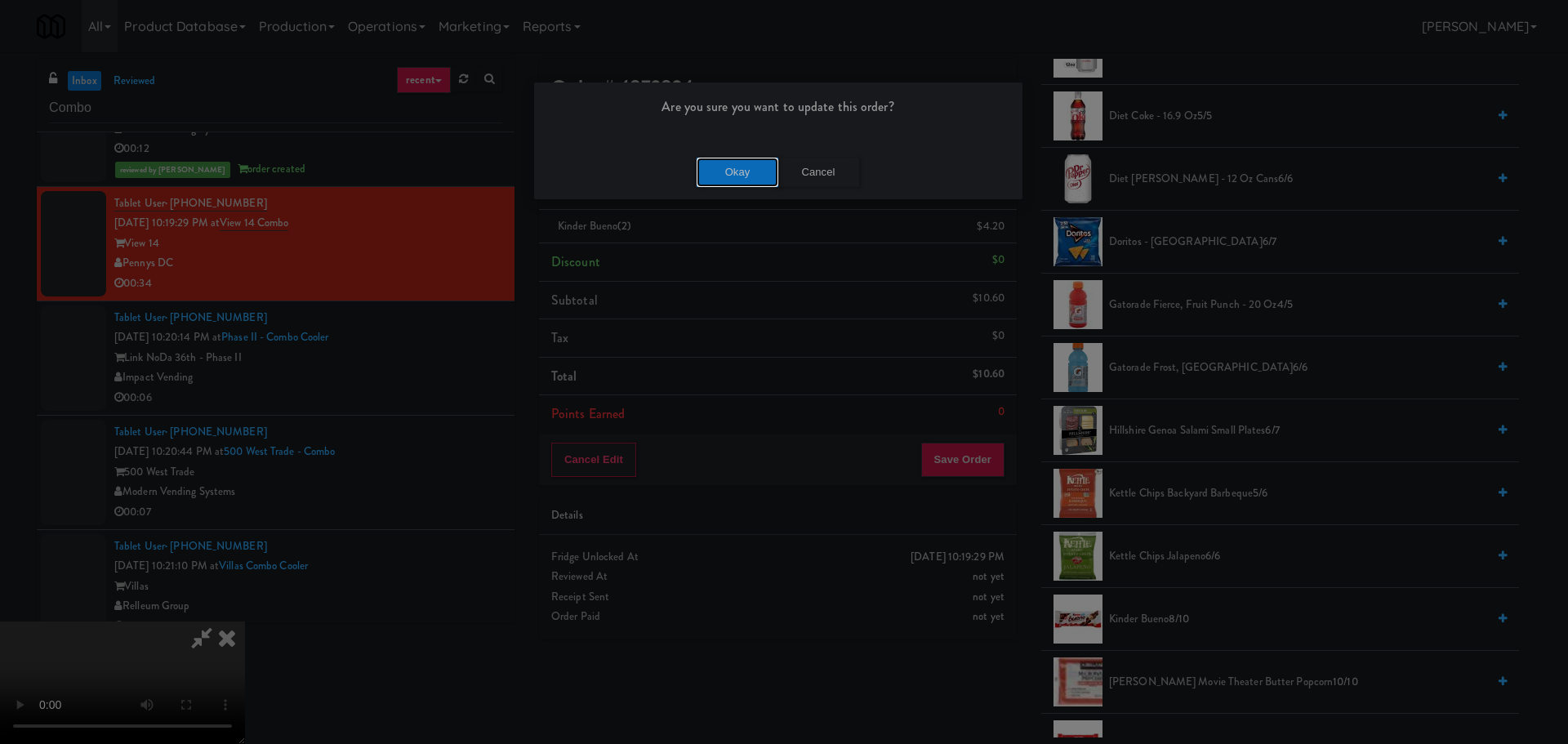
click at [732, 183] on button "Okay" at bounding box center [738, 173] width 81 height 30
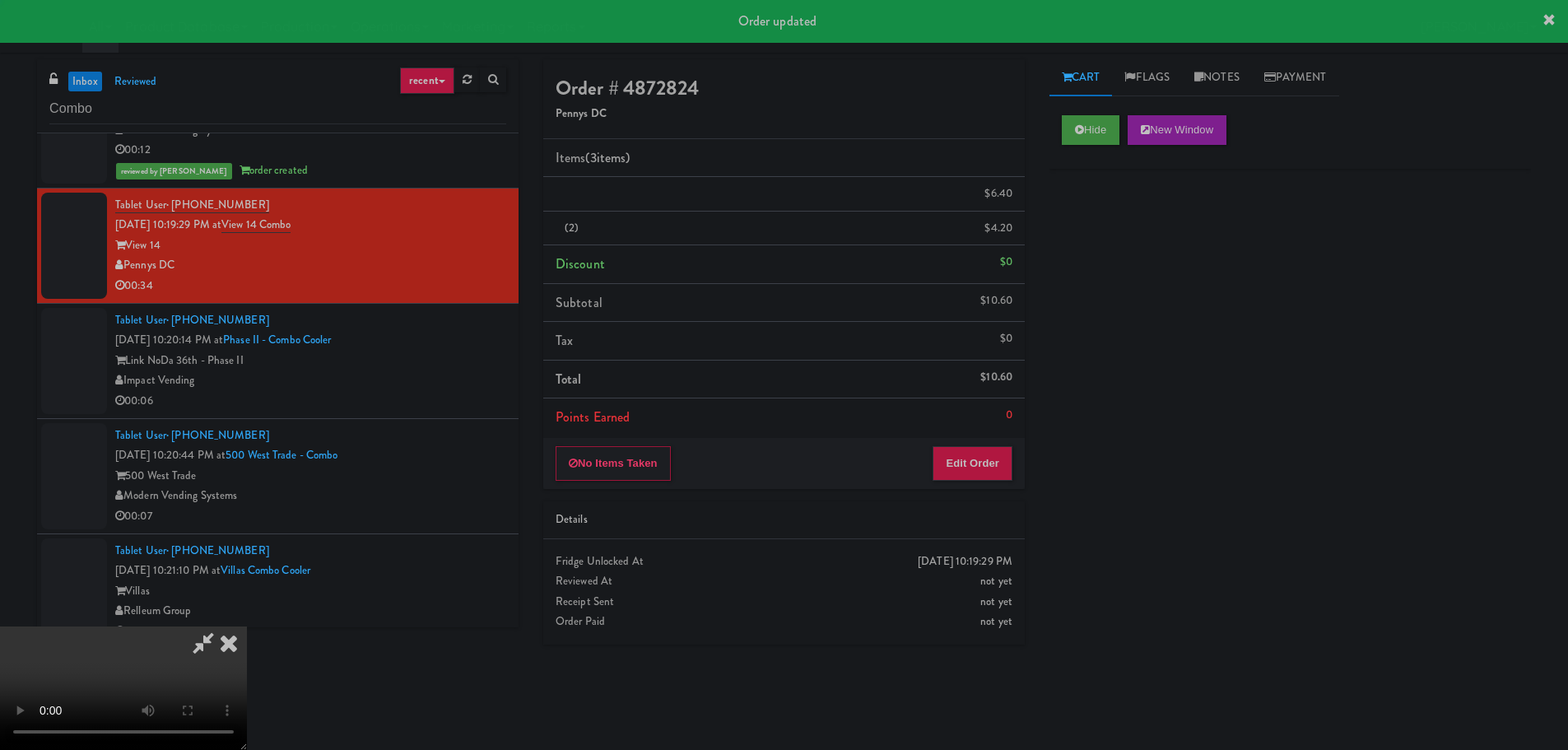
scroll to position [0, 0]
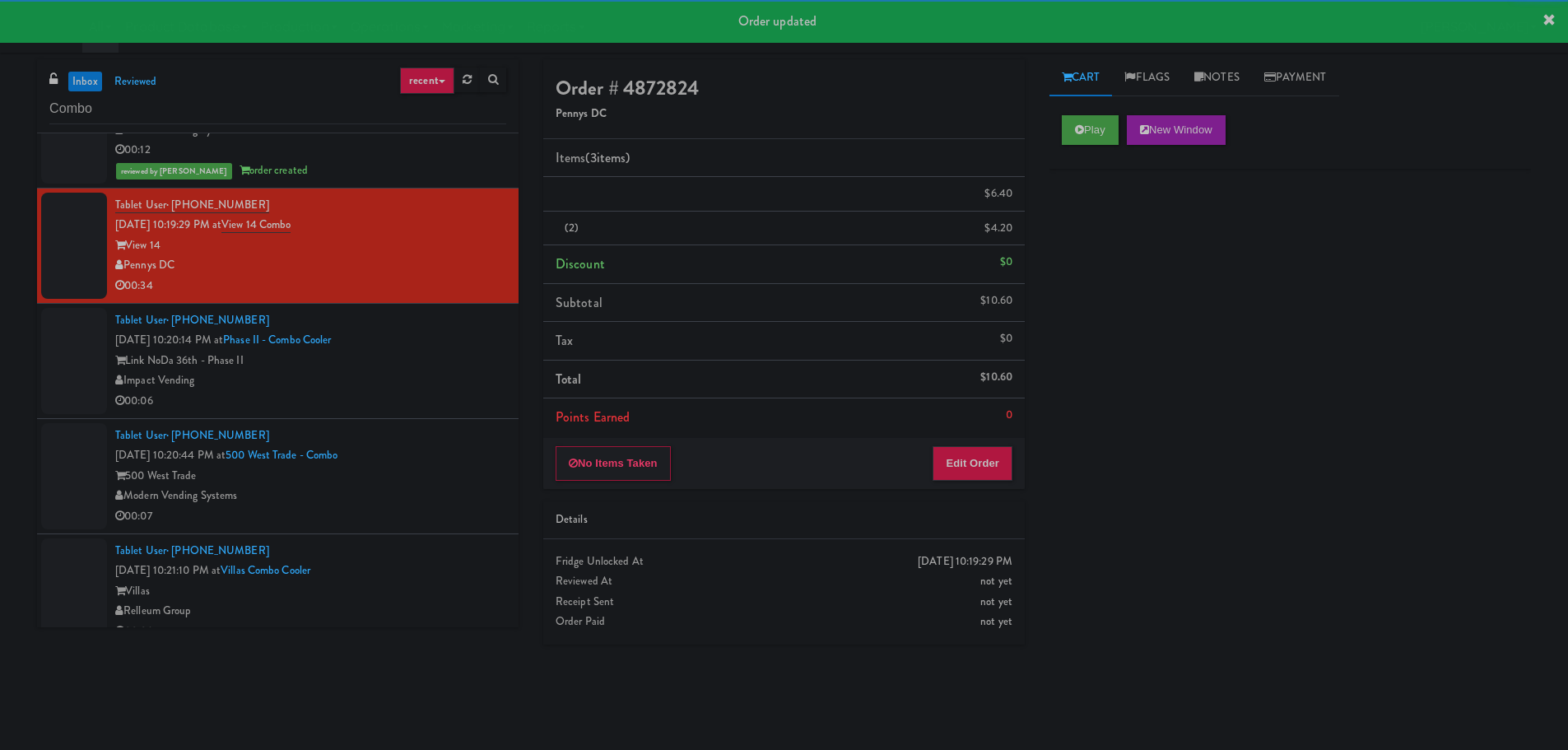
click at [440, 371] on div "Link NoDa 36th - Phase II" at bounding box center [311, 361] width 391 height 20
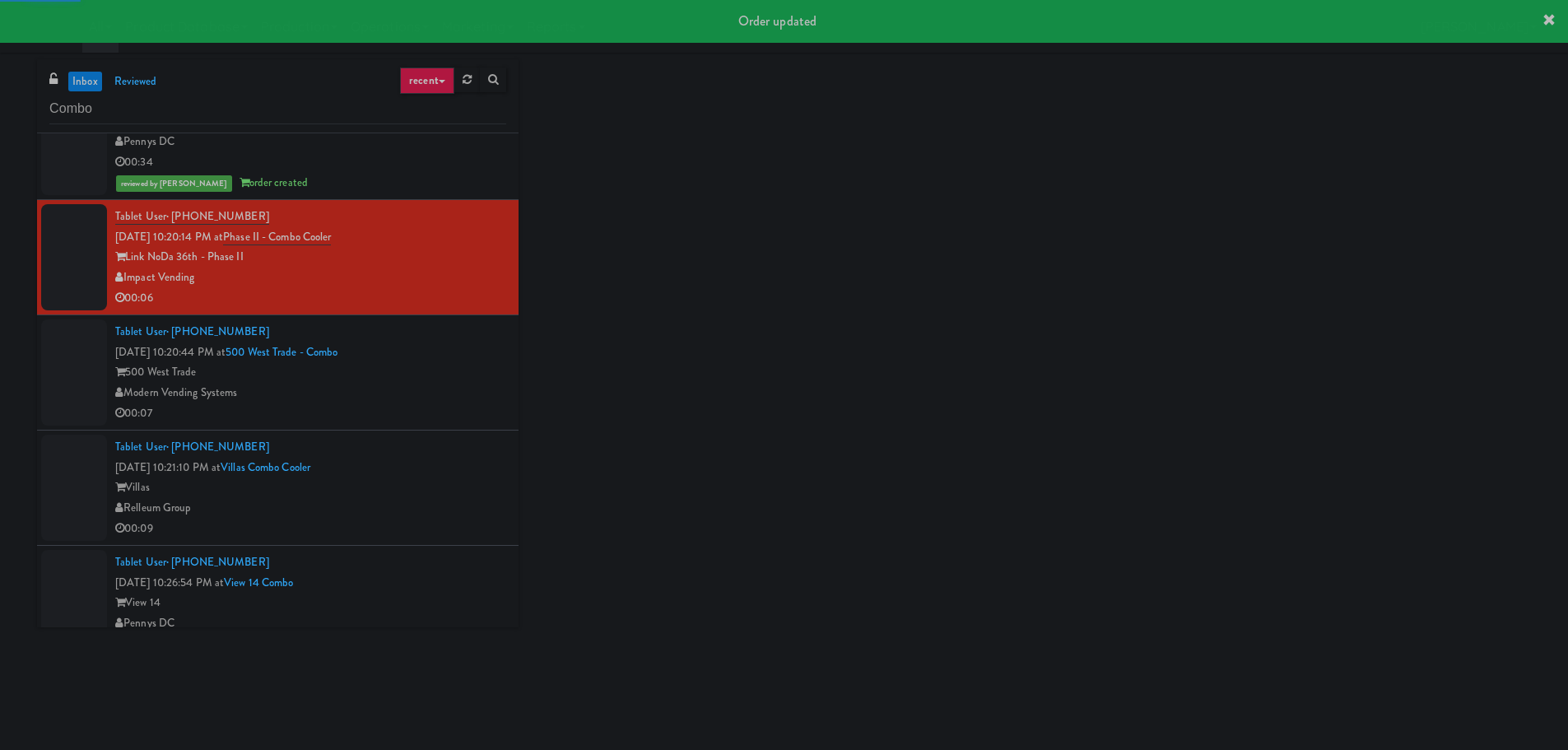
scroll to position [2799, 0]
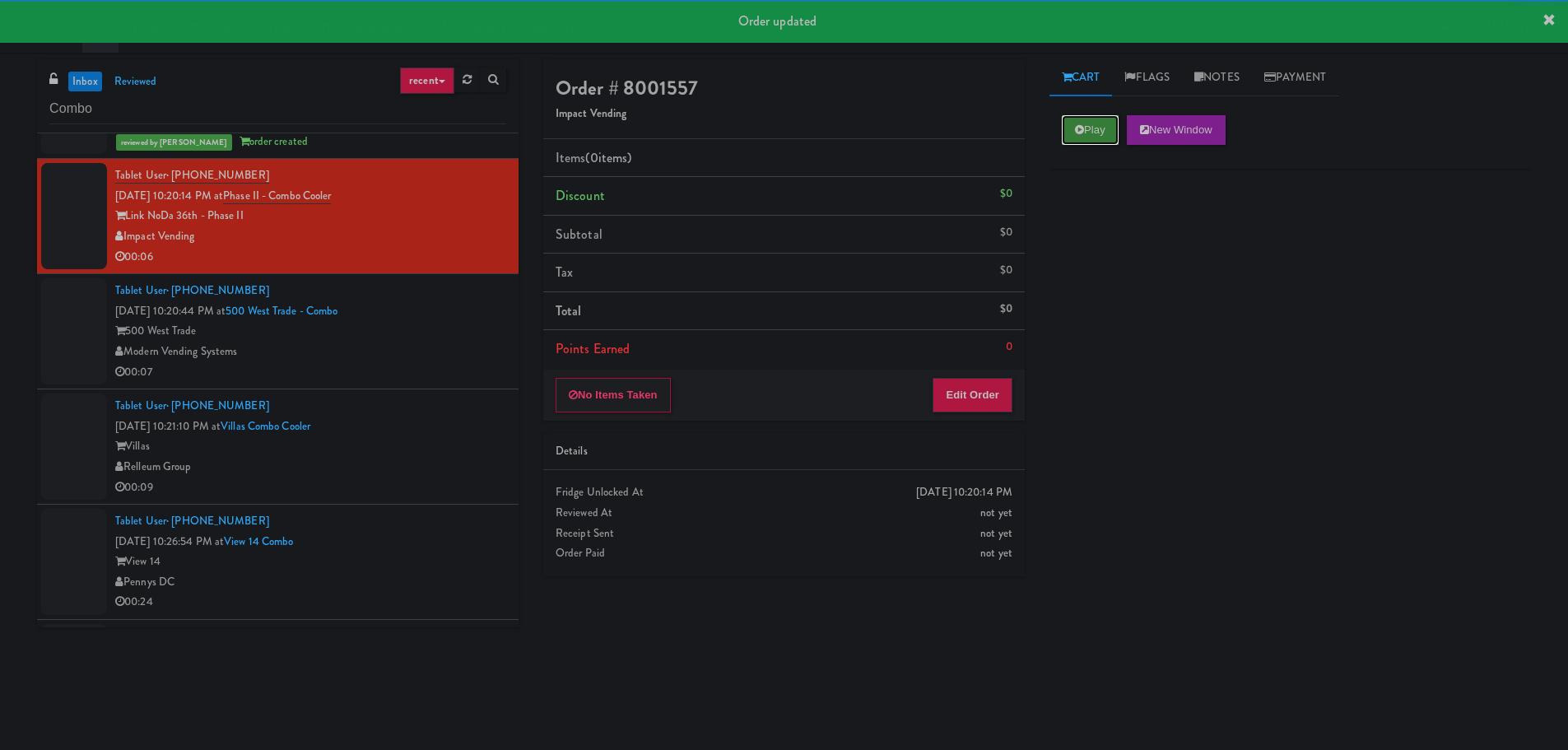
click at [1077, 144] on button "Play" at bounding box center [1090, 130] width 57 height 30
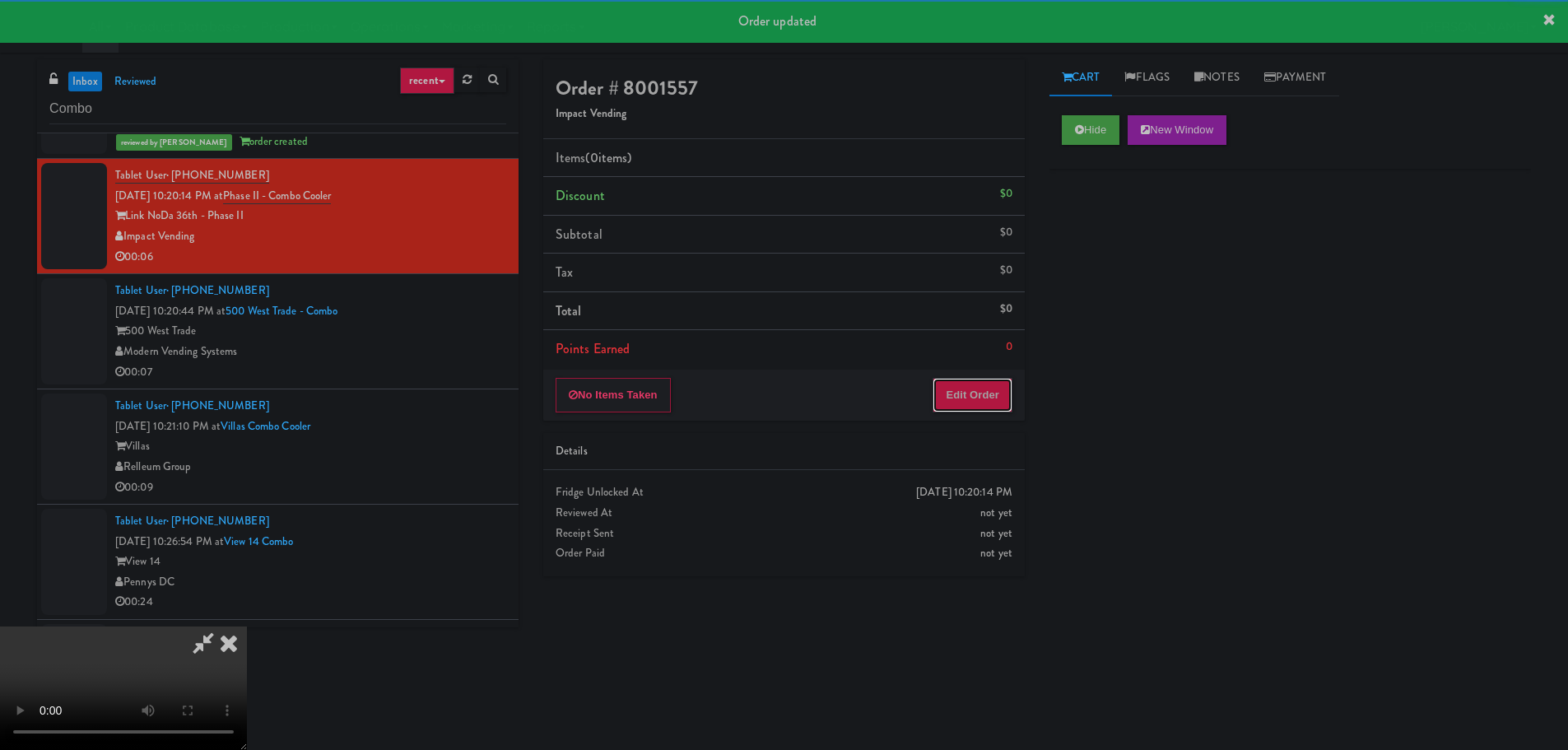
click at [987, 396] on button "Edit Order" at bounding box center [973, 394] width 80 height 34
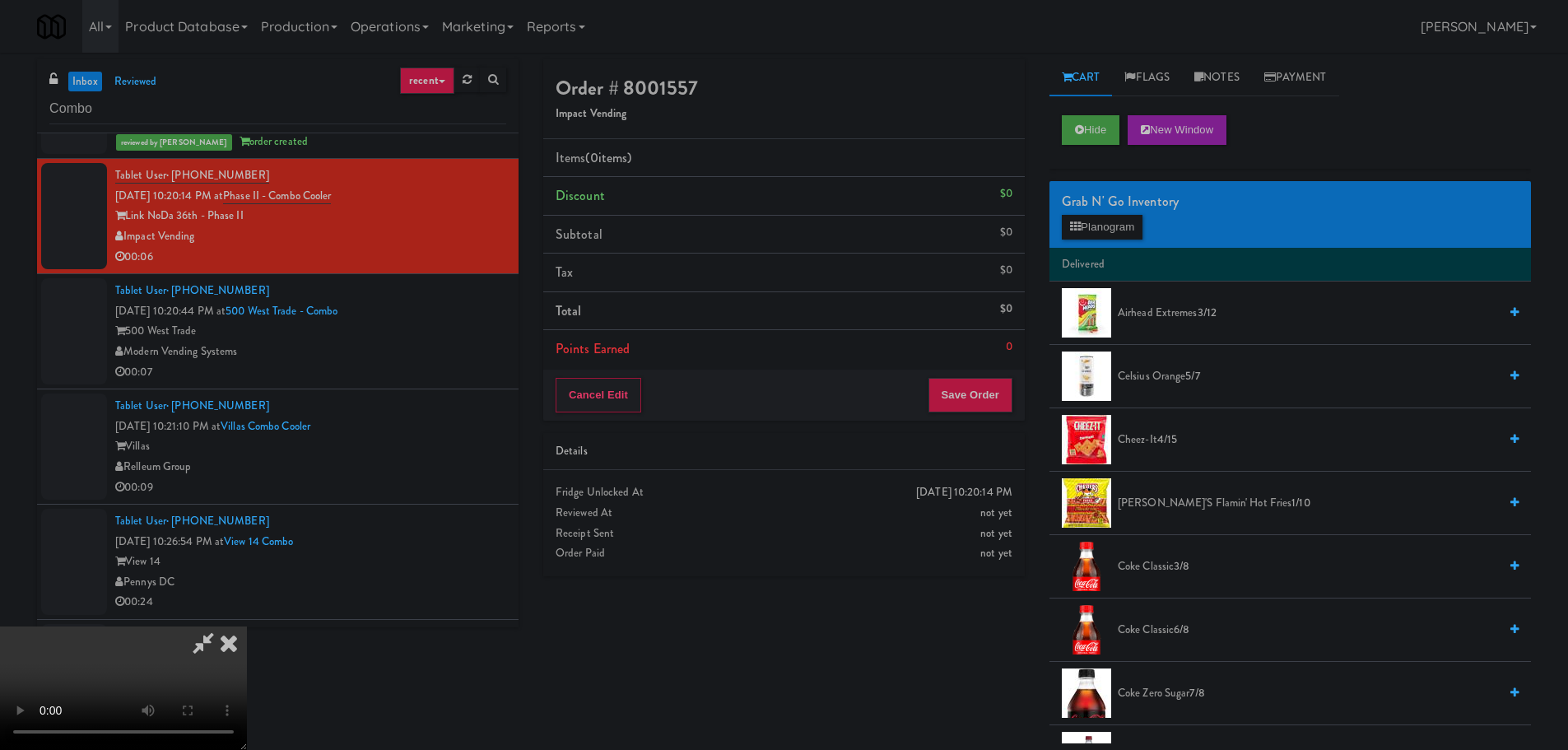
scroll to position [0, 0]
click at [247, 626] on video at bounding box center [123, 688] width 247 height 124
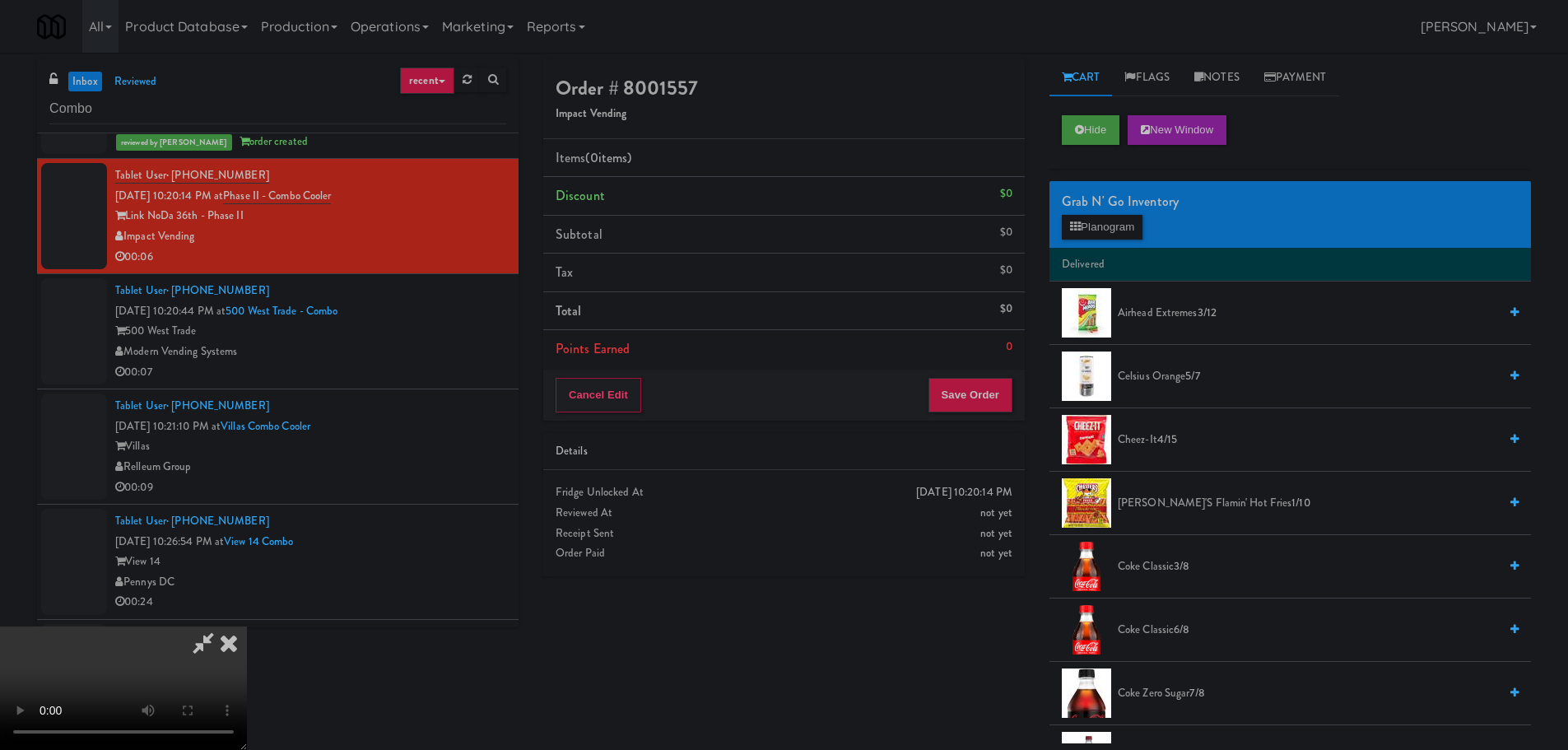
click at [247, 626] on video at bounding box center [123, 688] width 247 height 124
click at [1122, 236] on button "Planogram" at bounding box center [1102, 227] width 81 height 25
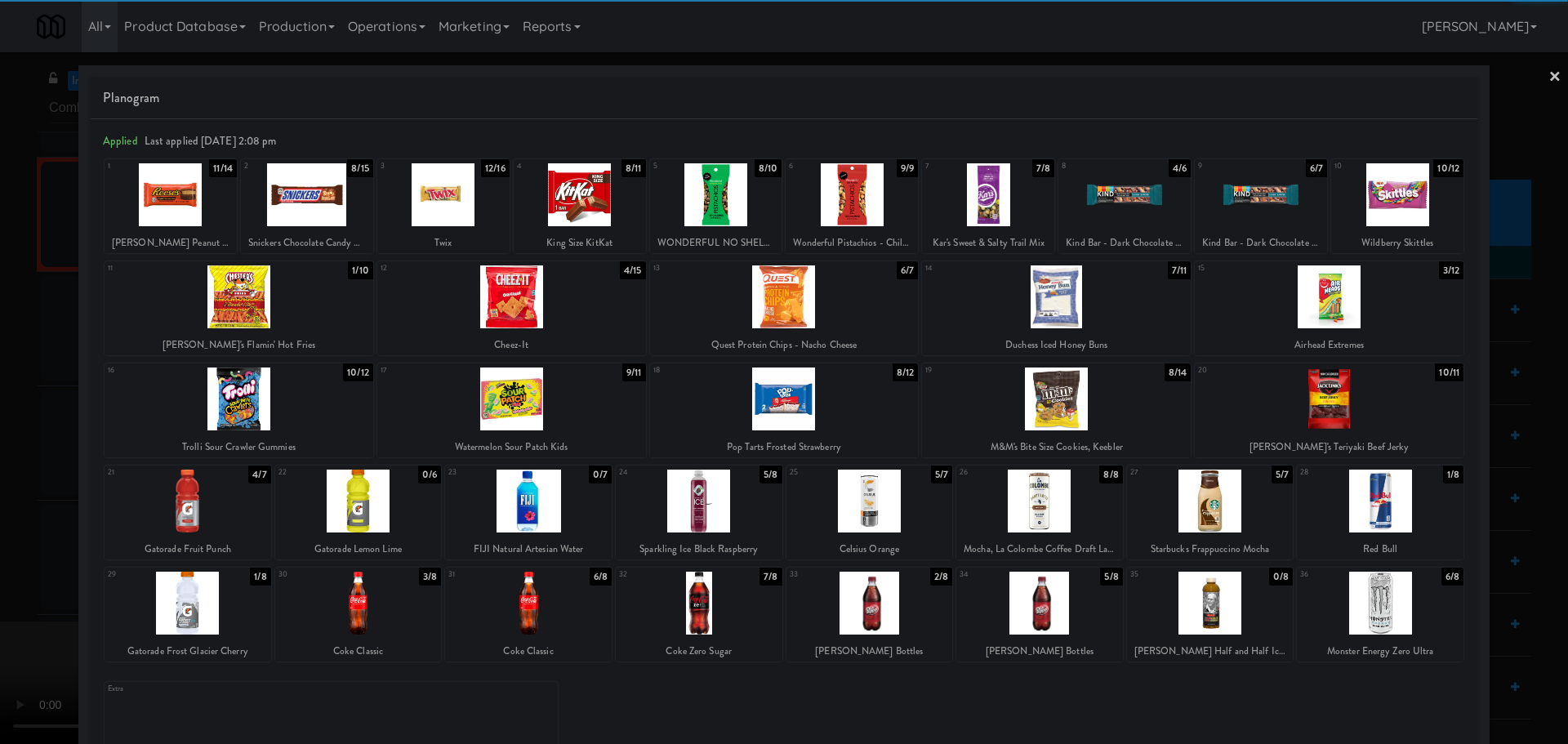
click at [1054, 322] on div at bounding box center [1056, 297] width 269 height 63
drag, startPoint x: 0, startPoint y: 480, endPoint x: 466, endPoint y: 372, distance: 478.4
click at [1, 480] on div at bounding box center [784, 372] width 1568 height 744
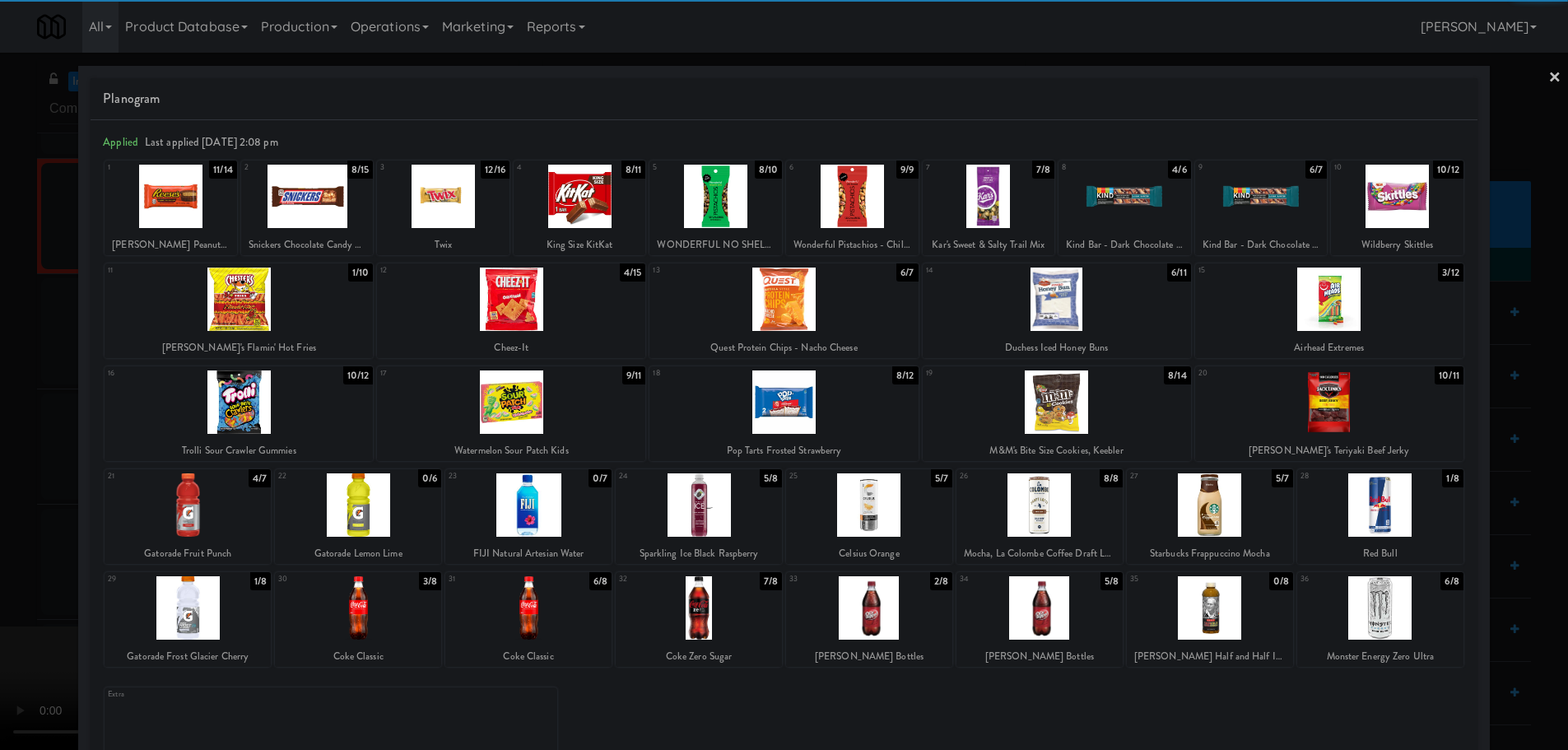
drag, startPoint x: 470, startPoint y: 375, endPoint x: 489, endPoint y: 369, distance: 19.9
click at [247, 626] on video at bounding box center [123, 688] width 247 height 124
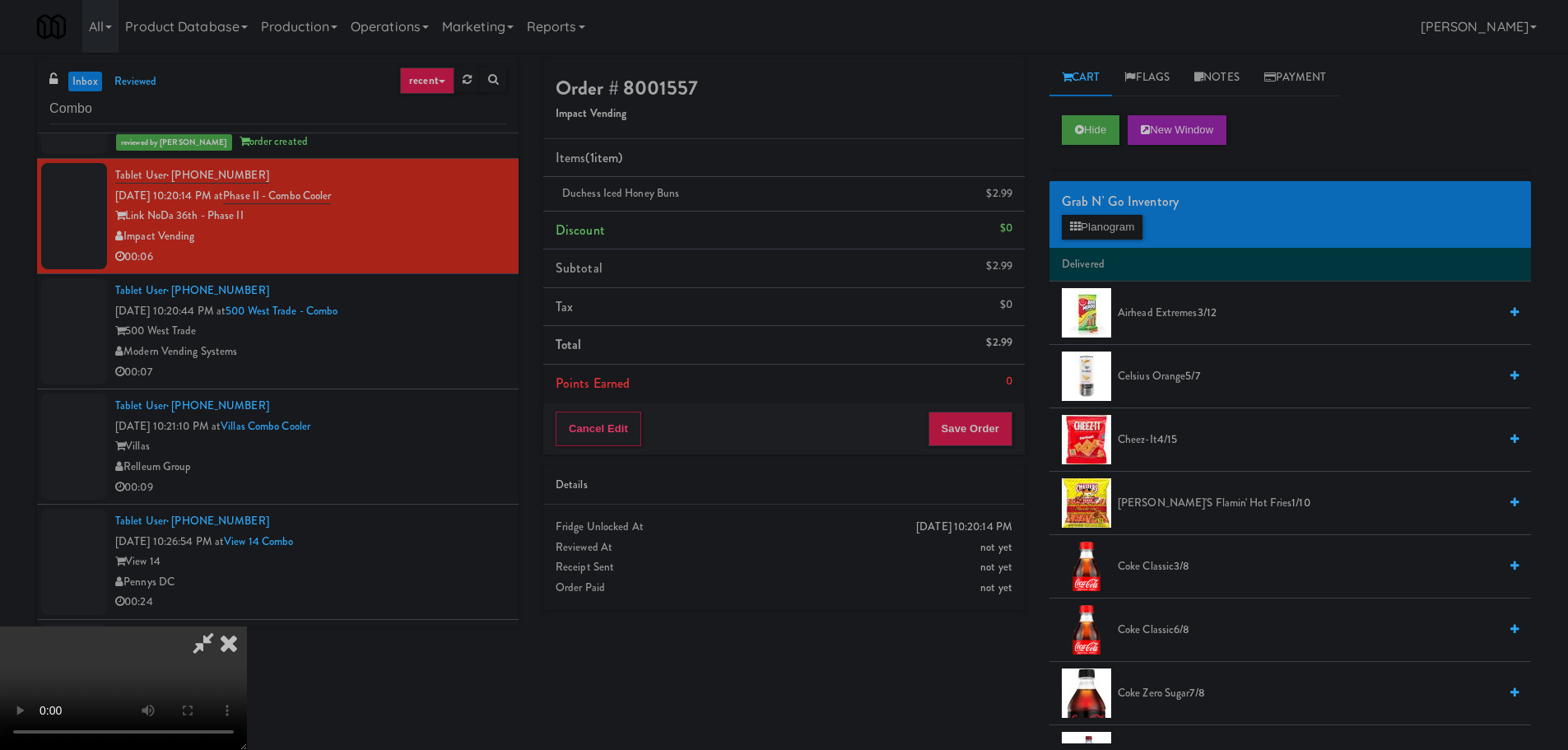
scroll to position [283, 0]
click at [953, 457] on div "Order # 8001557 Impact Vending Items (1 item ) Duchess Iced Honey Buns $2.99 Di…" at bounding box center [784, 341] width 506 height 563
click at [967, 445] on button "Save Order" at bounding box center [970, 429] width 84 height 34
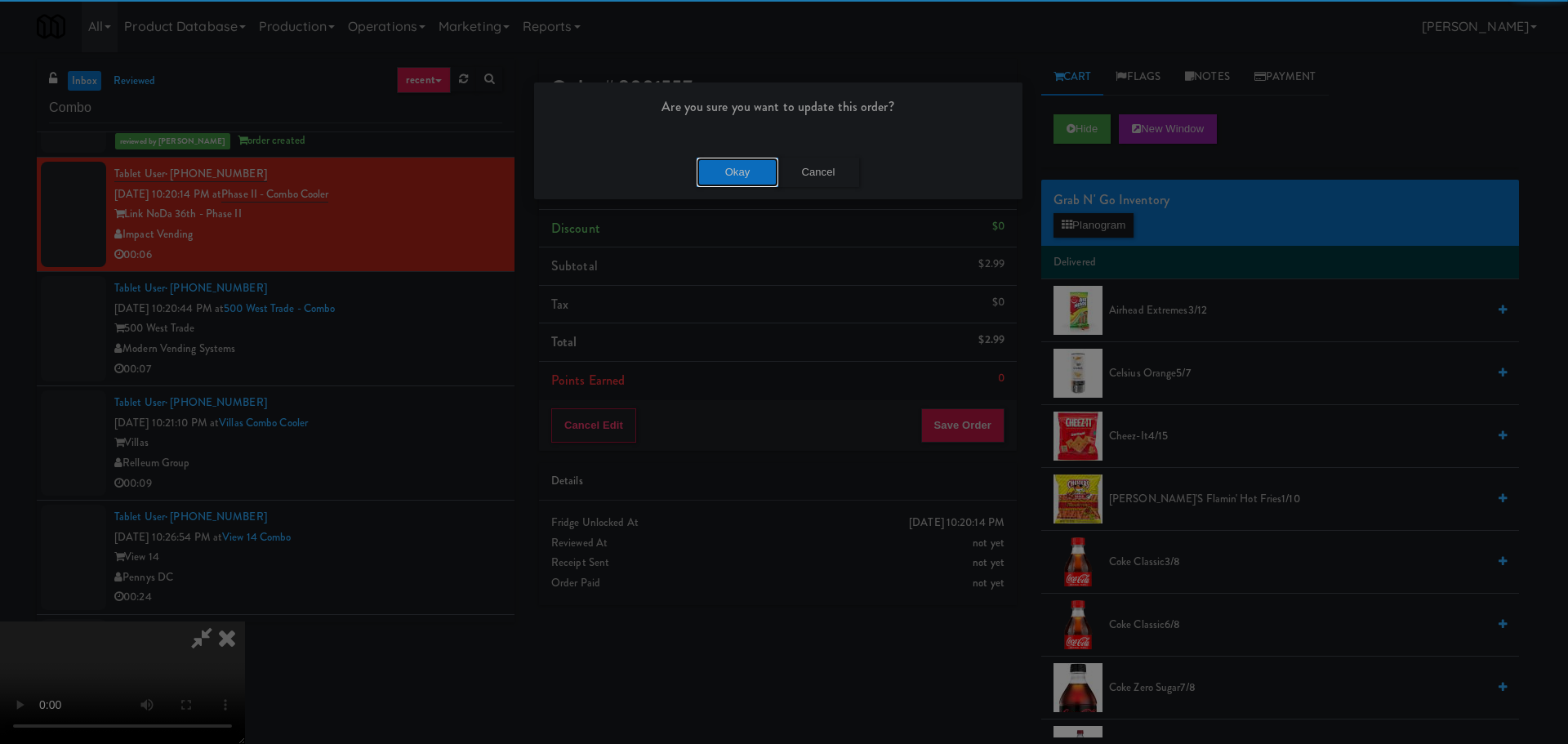
click at [739, 169] on button "Okay" at bounding box center [738, 173] width 81 height 30
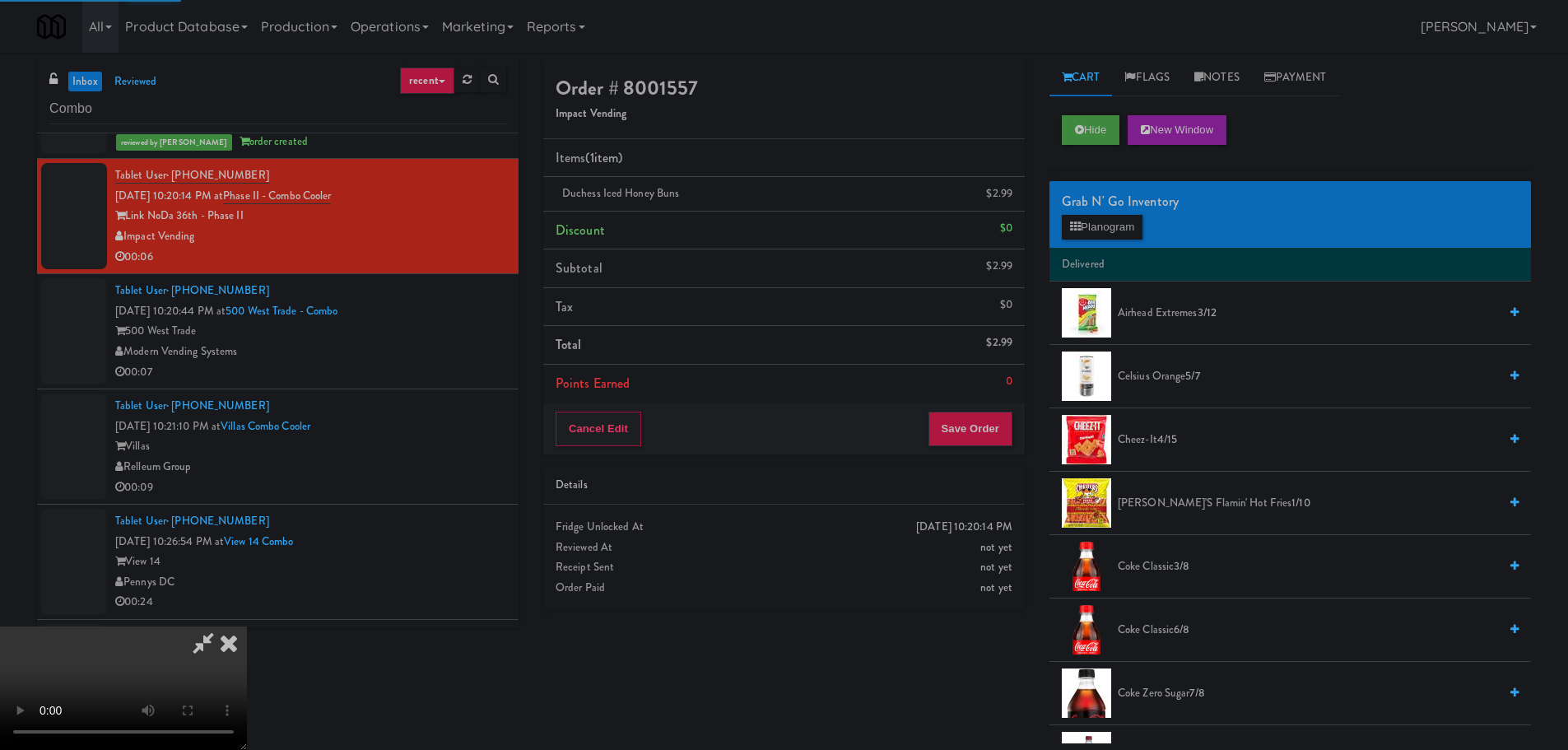
scroll to position [0, 0]
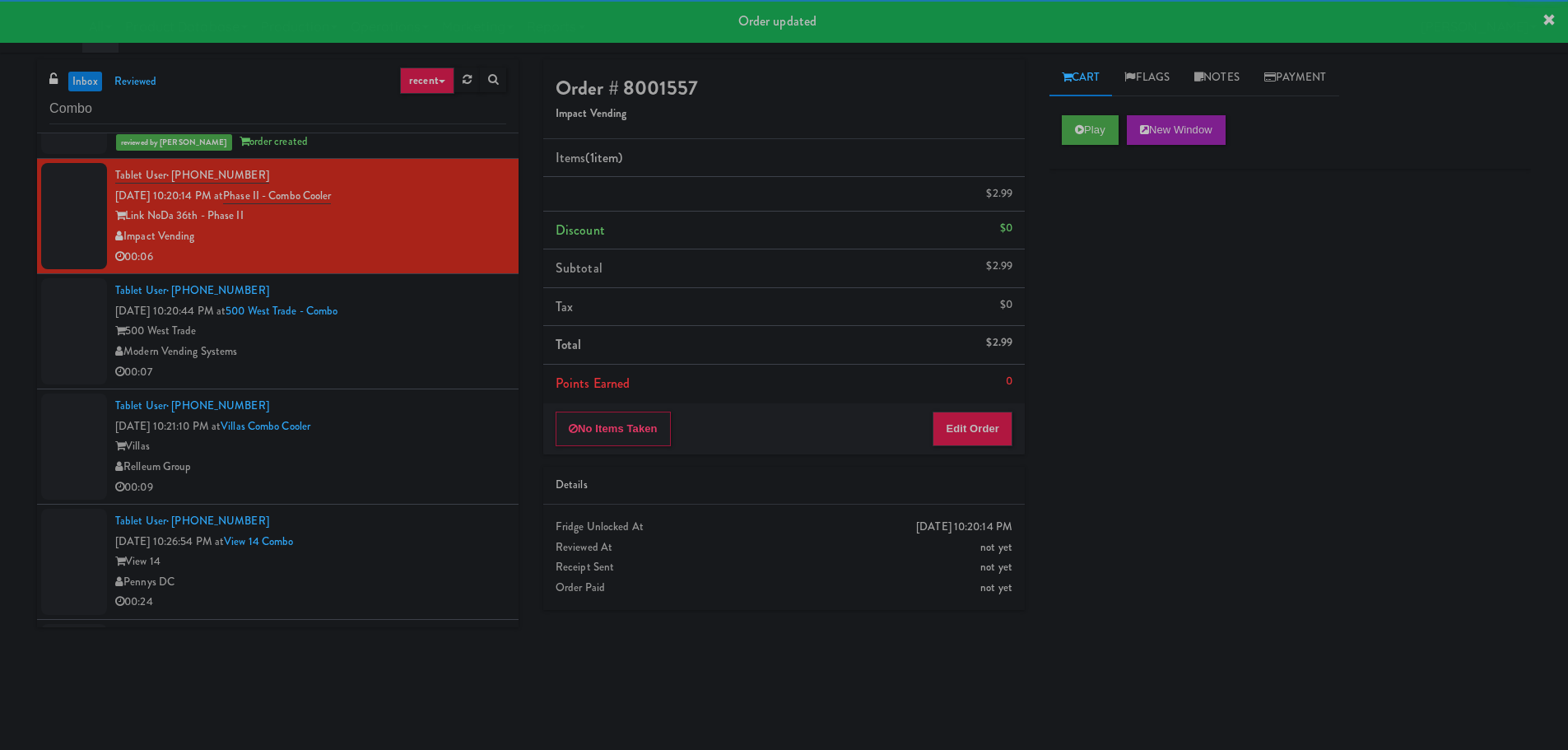
click at [437, 342] on div "Modern Vending Systems" at bounding box center [311, 352] width 391 height 20
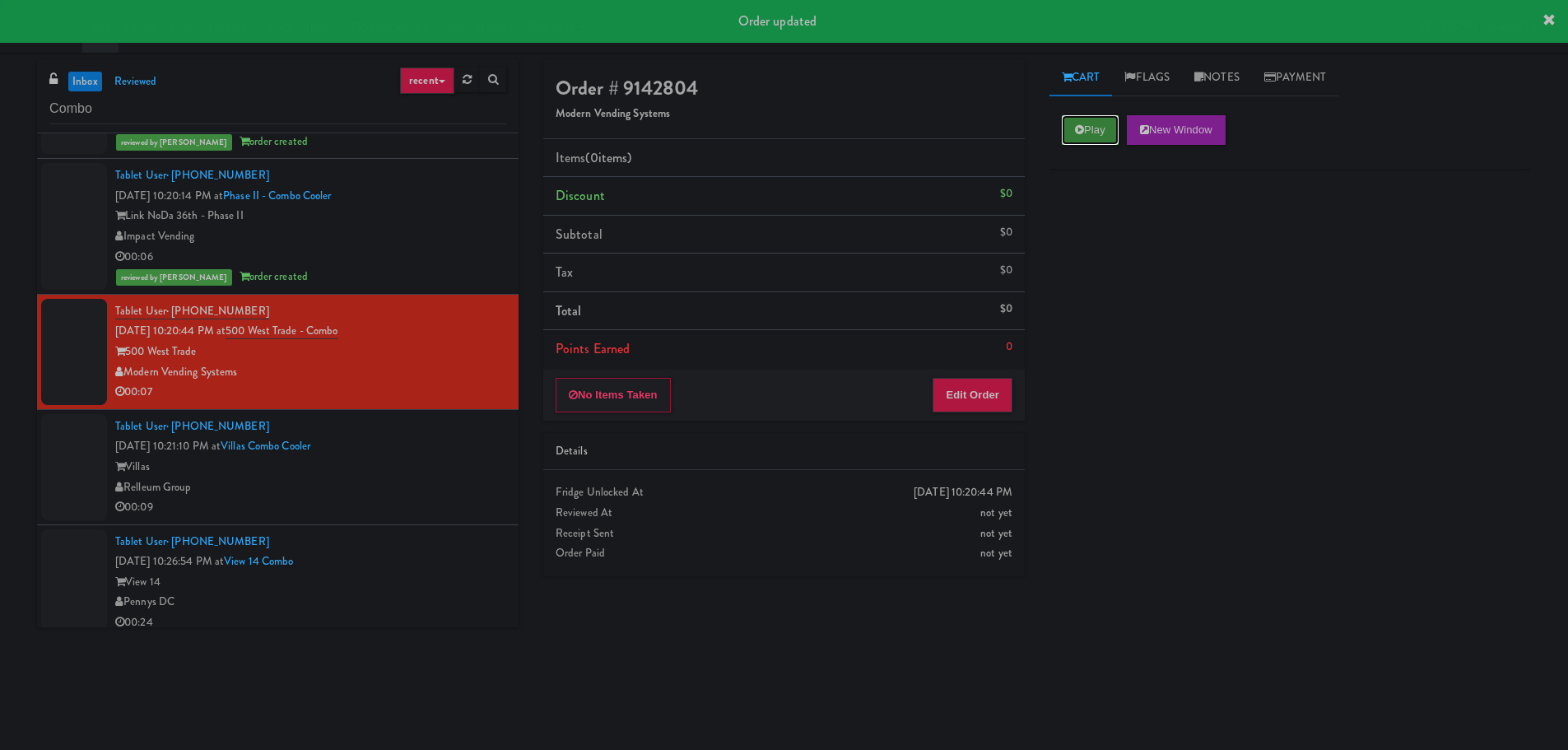
click at [1087, 116] on button "Play" at bounding box center [1090, 130] width 57 height 30
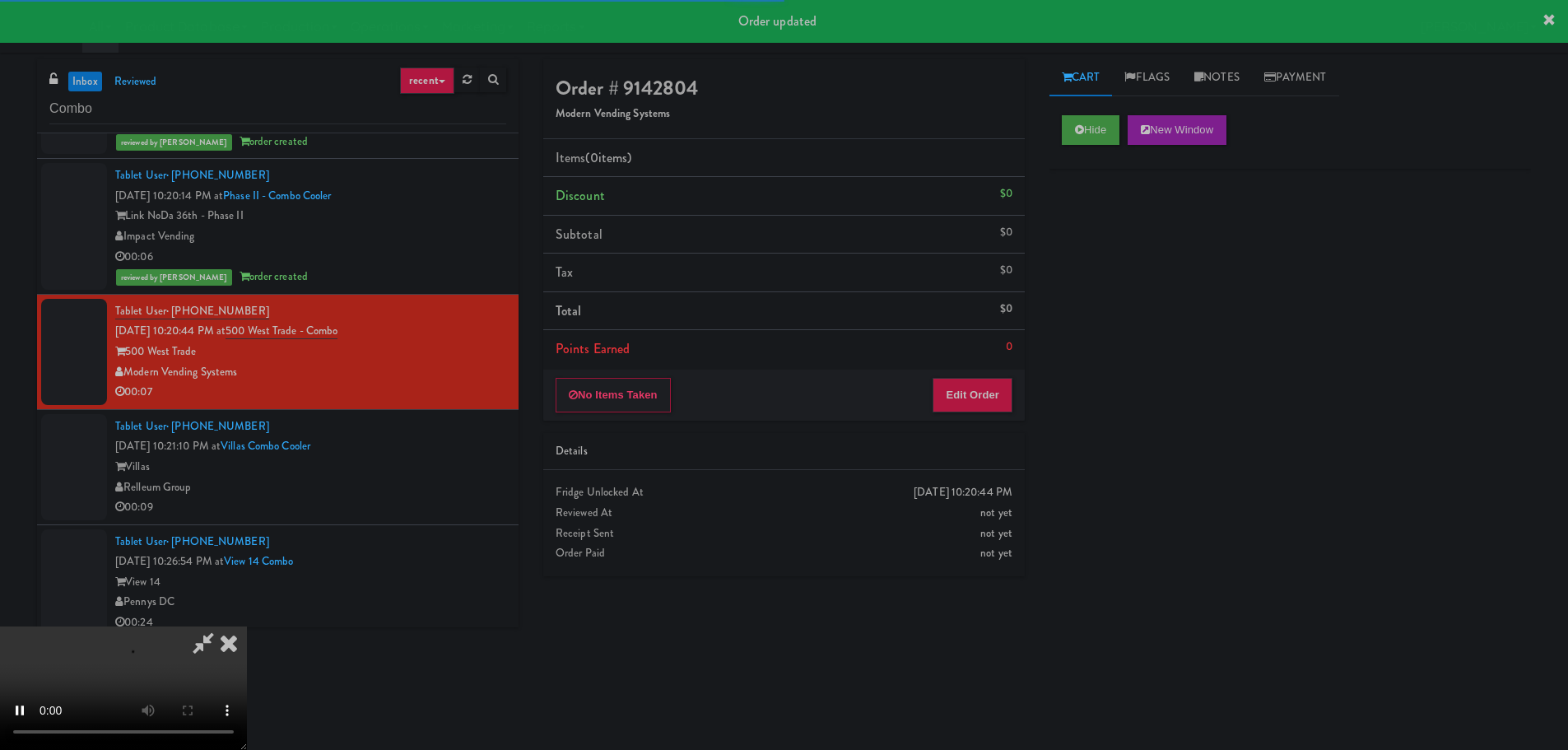
click at [985, 430] on div "Order # 9142804 Modern Vending Systems Items (0 items ) Discount $0 Subtotal $0…" at bounding box center [784, 324] width 506 height 529
click at [989, 402] on button "Edit Order" at bounding box center [973, 394] width 80 height 34
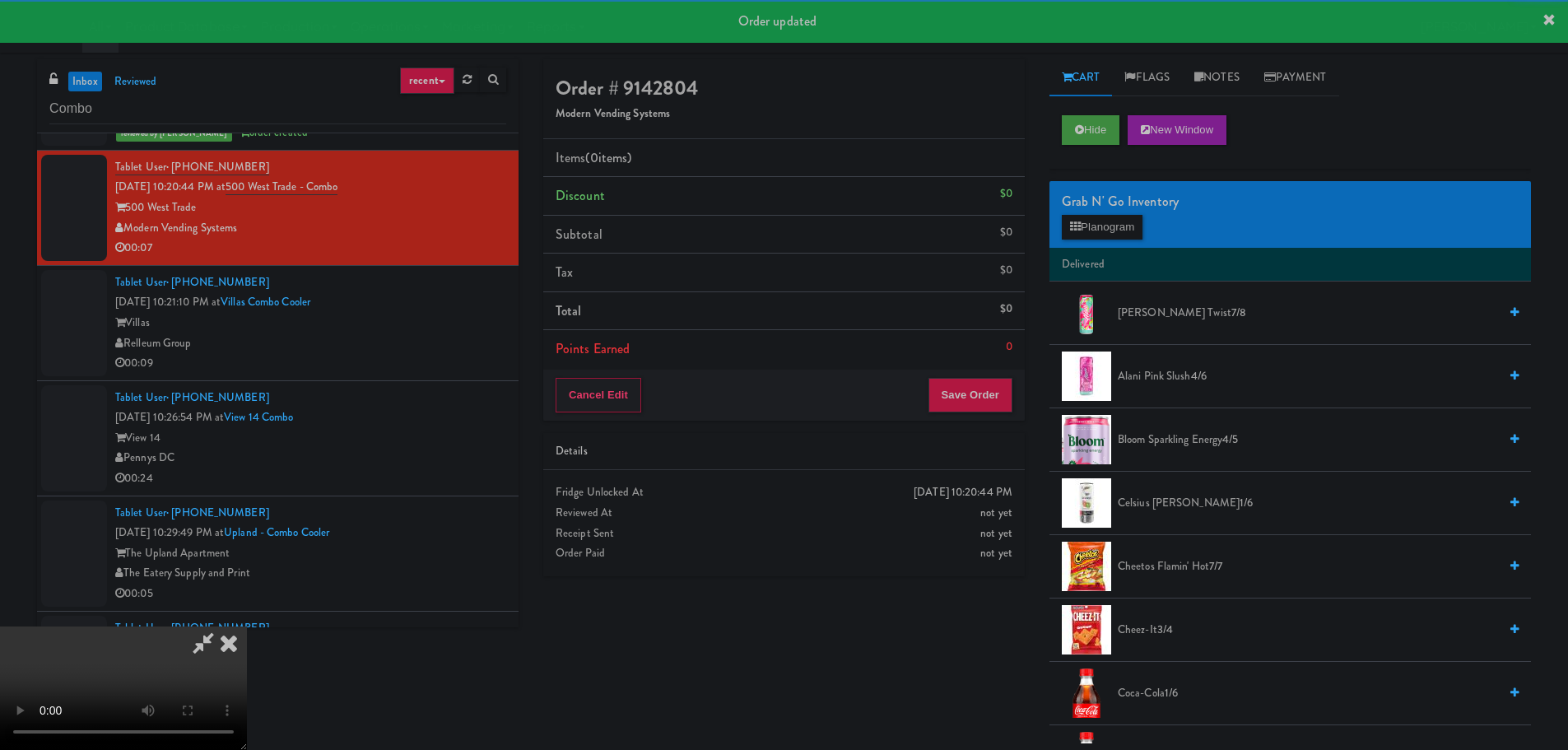
scroll to position [2963, 0]
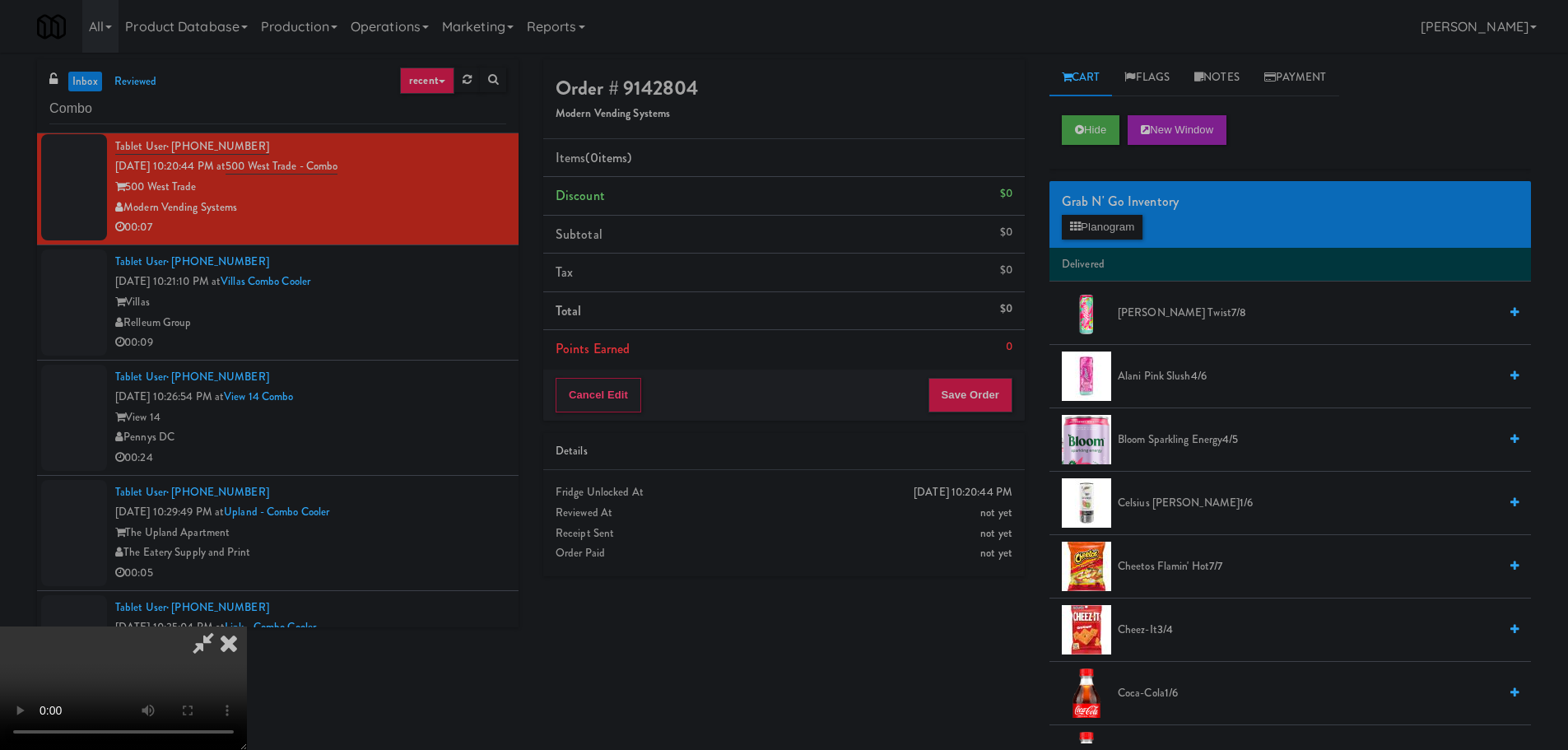
click at [247, 626] on video at bounding box center [123, 688] width 247 height 124
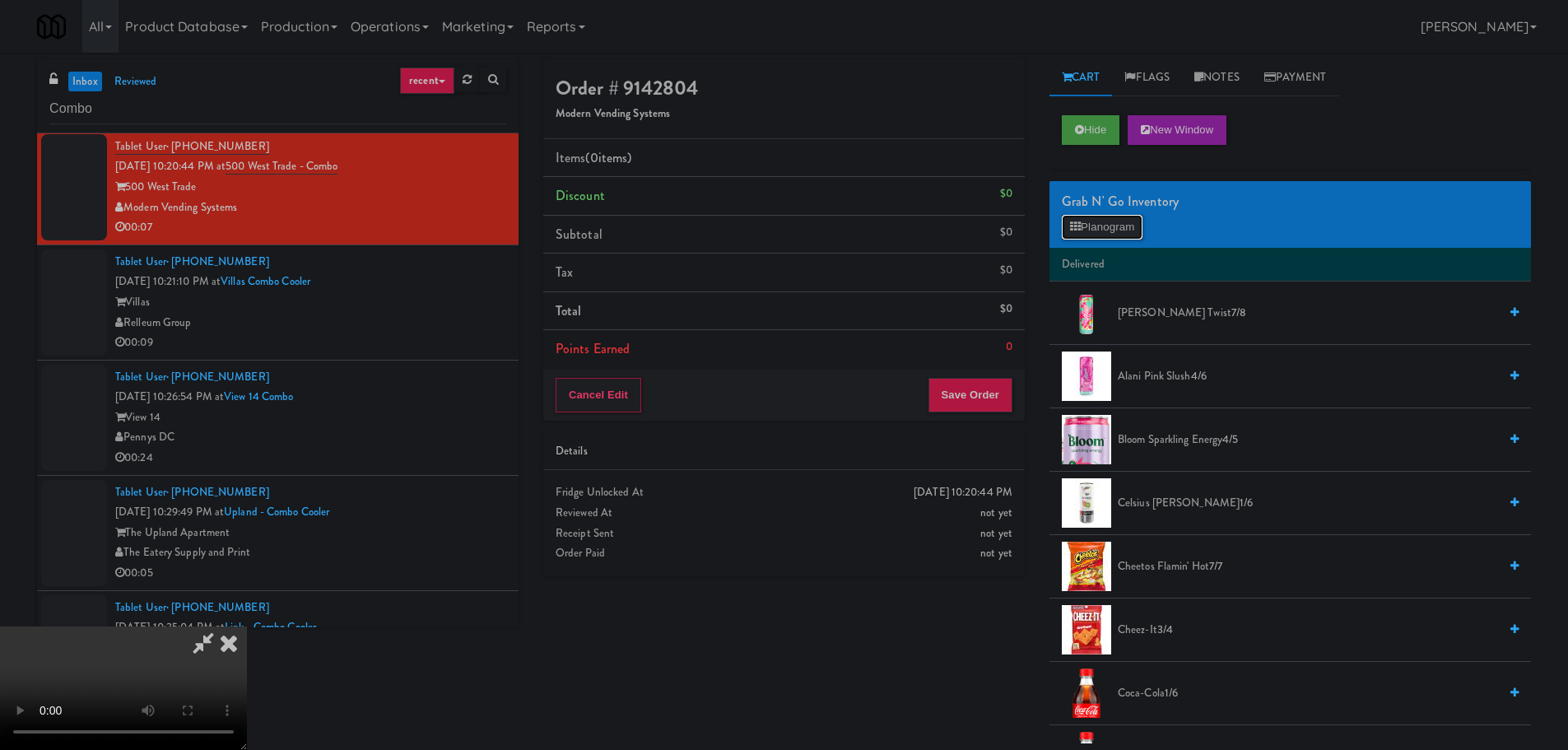
click at [1105, 227] on button "Planogram" at bounding box center [1102, 227] width 81 height 25
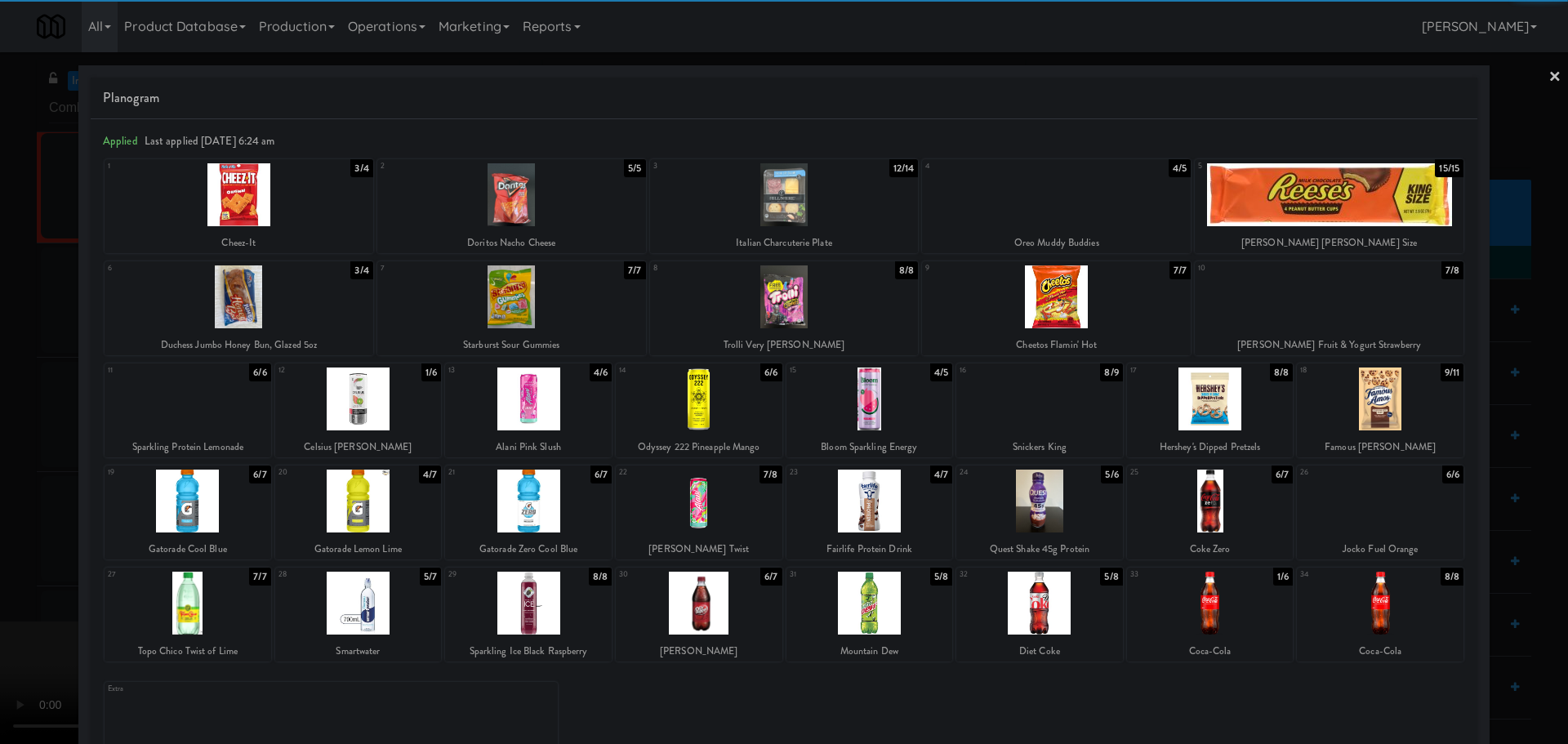
click at [273, 308] on div at bounding box center [239, 297] width 269 height 63
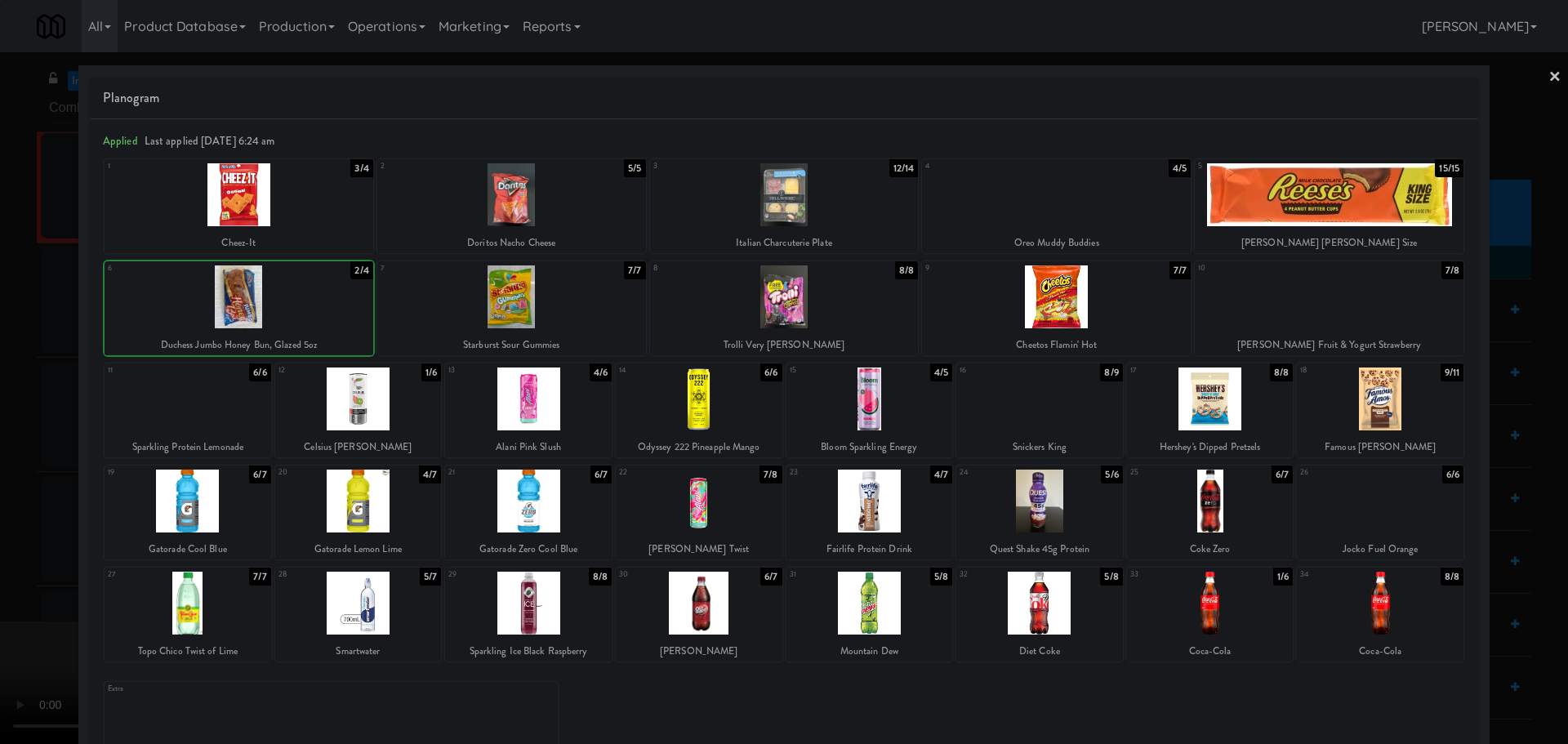
click at [0, 372] on div at bounding box center [784, 372] width 1568 height 744
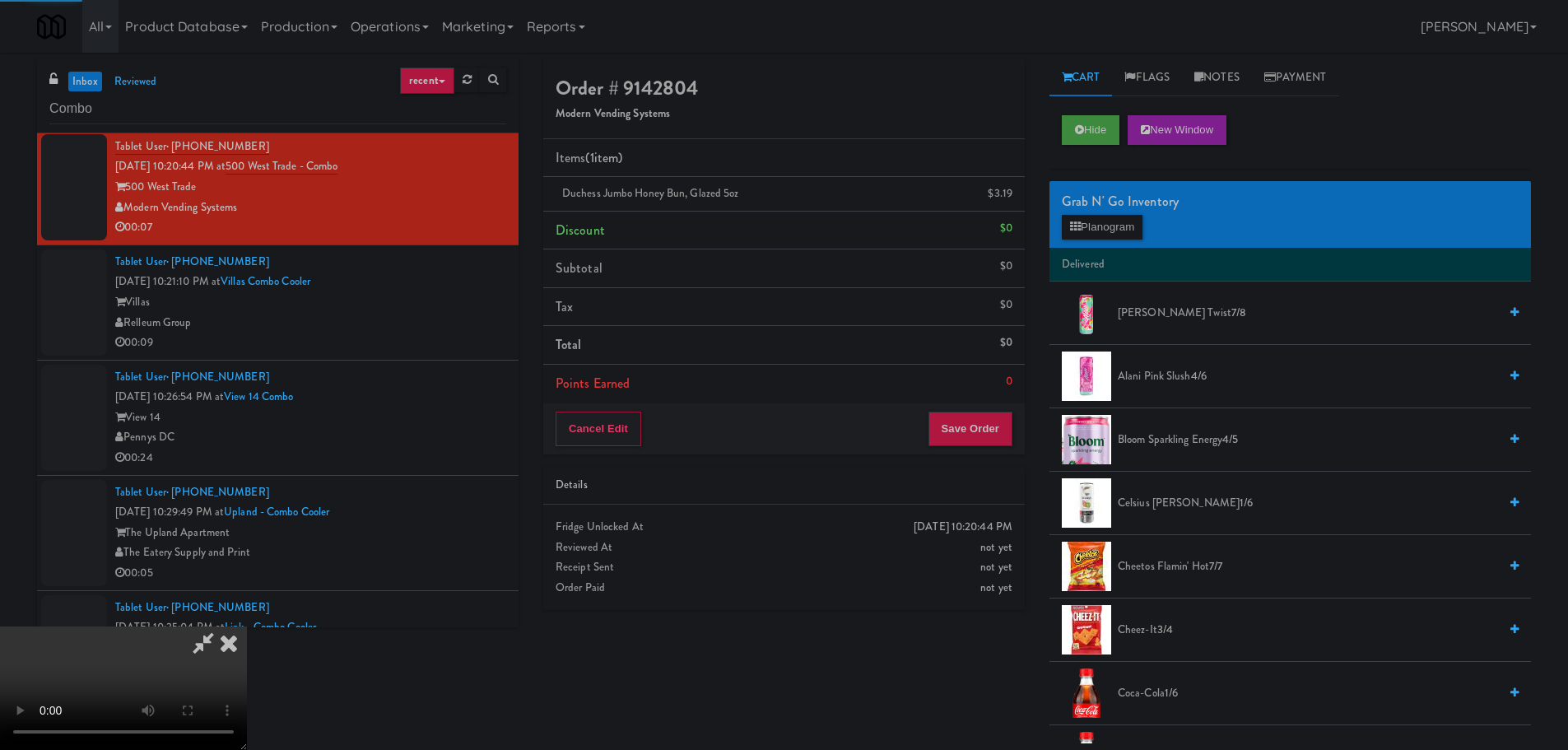
drag, startPoint x: 370, startPoint y: 366, endPoint x: 471, endPoint y: 382, distance: 102.3
click at [247, 626] on video at bounding box center [123, 688] width 247 height 124
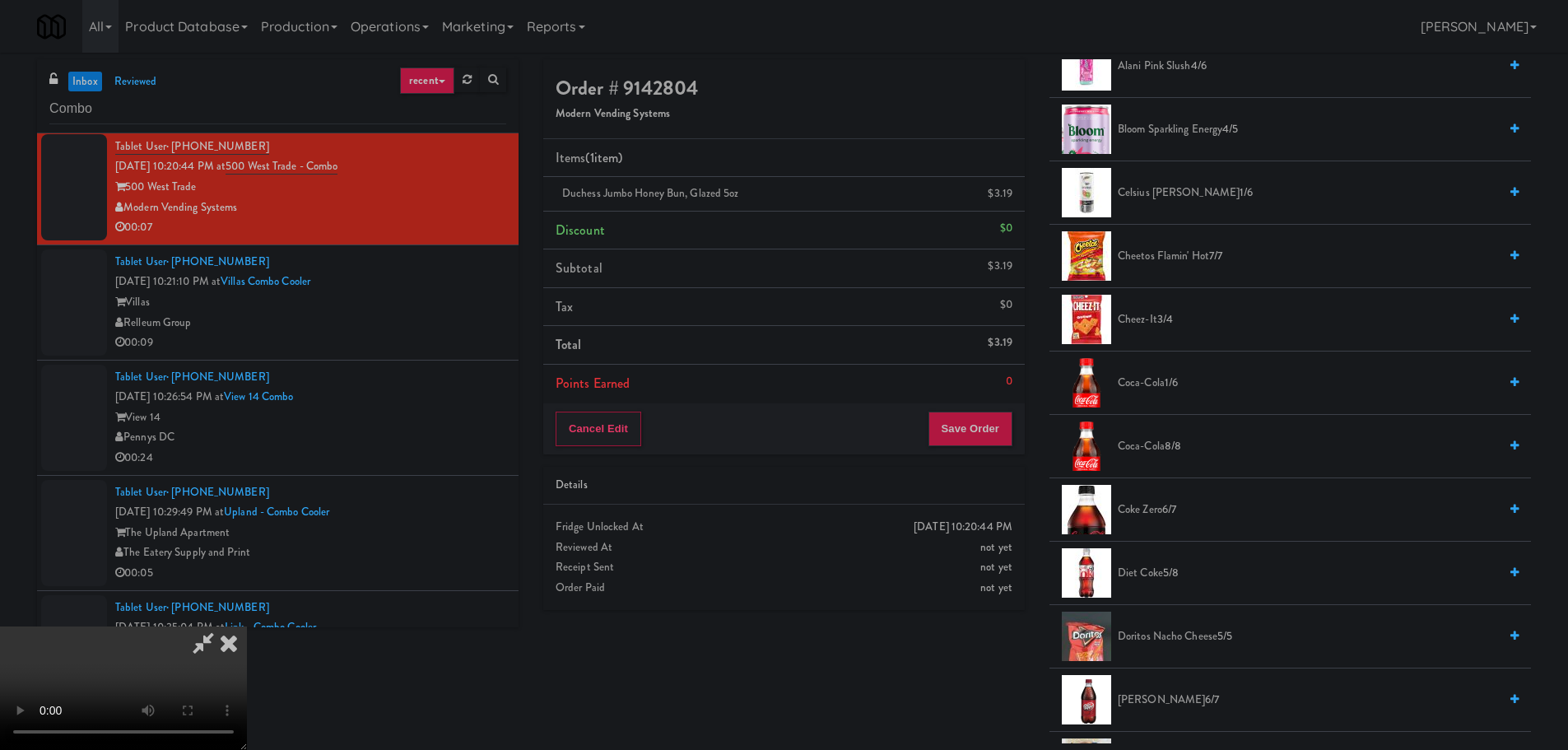
scroll to position [494, 0]
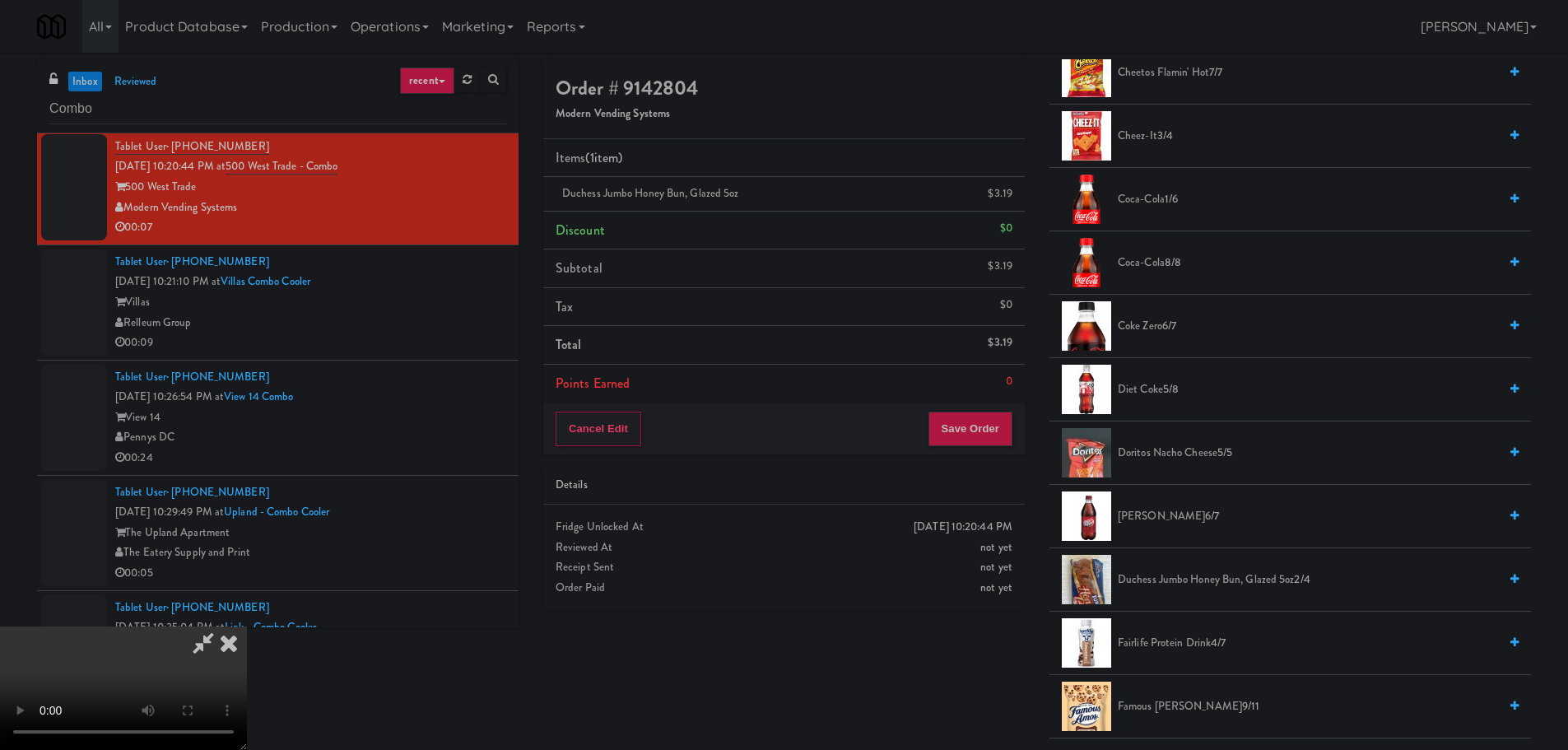
click at [1186, 455] on span "Doritos Nacho Cheese 5/5" at bounding box center [1308, 453] width 380 height 20
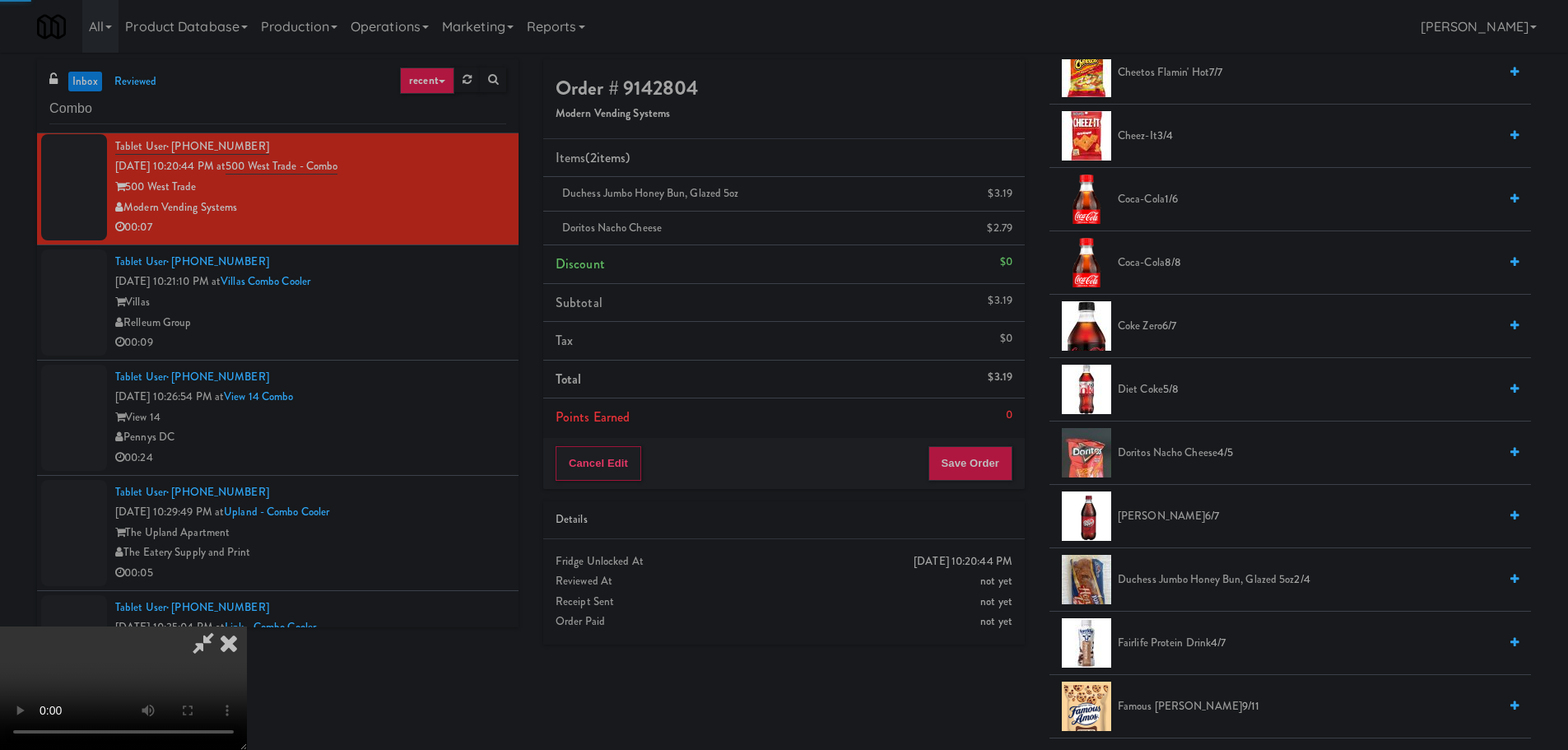
click at [247, 626] on video at bounding box center [123, 688] width 247 height 124
click at [971, 463] on button "Save Order" at bounding box center [970, 463] width 84 height 34
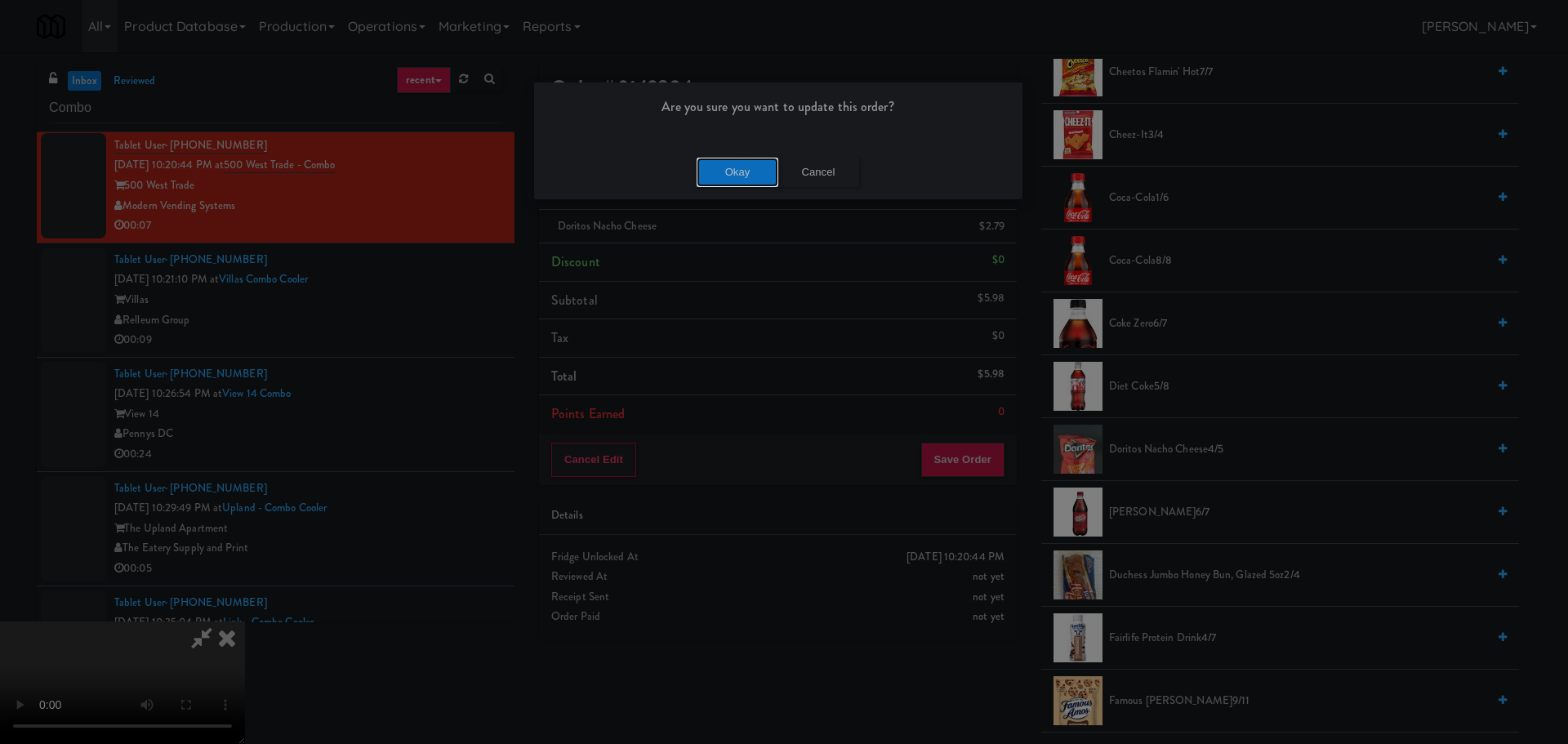
click at [763, 174] on button "Okay" at bounding box center [738, 173] width 81 height 30
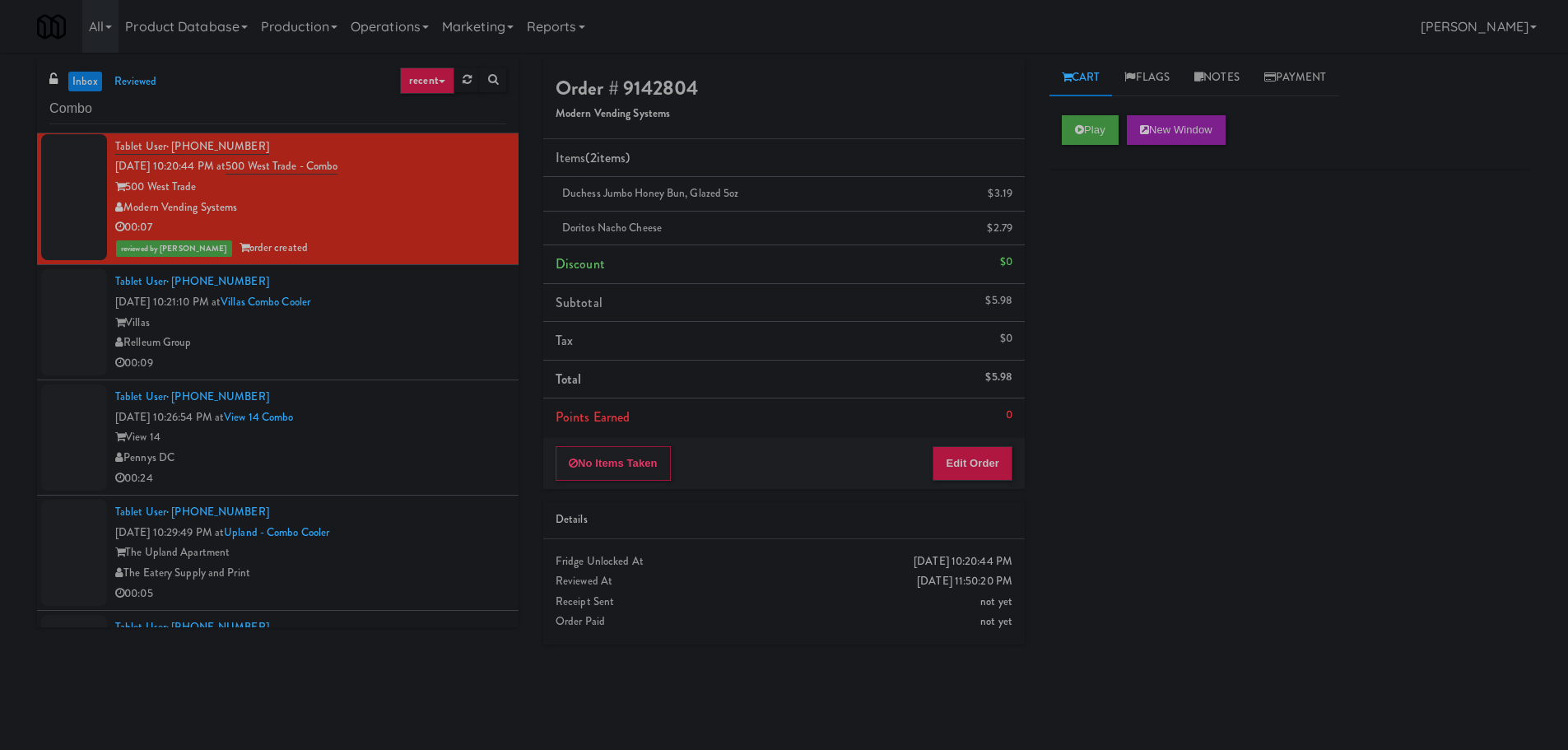
scroll to position [0, 0]
click at [416, 377] on li "Tablet User · (330) 858-4994 Sep 6, 2025 10:21:10 PM at Villas Combo Cooler Vil…" at bounding box center [278, 322] width 482 height 116
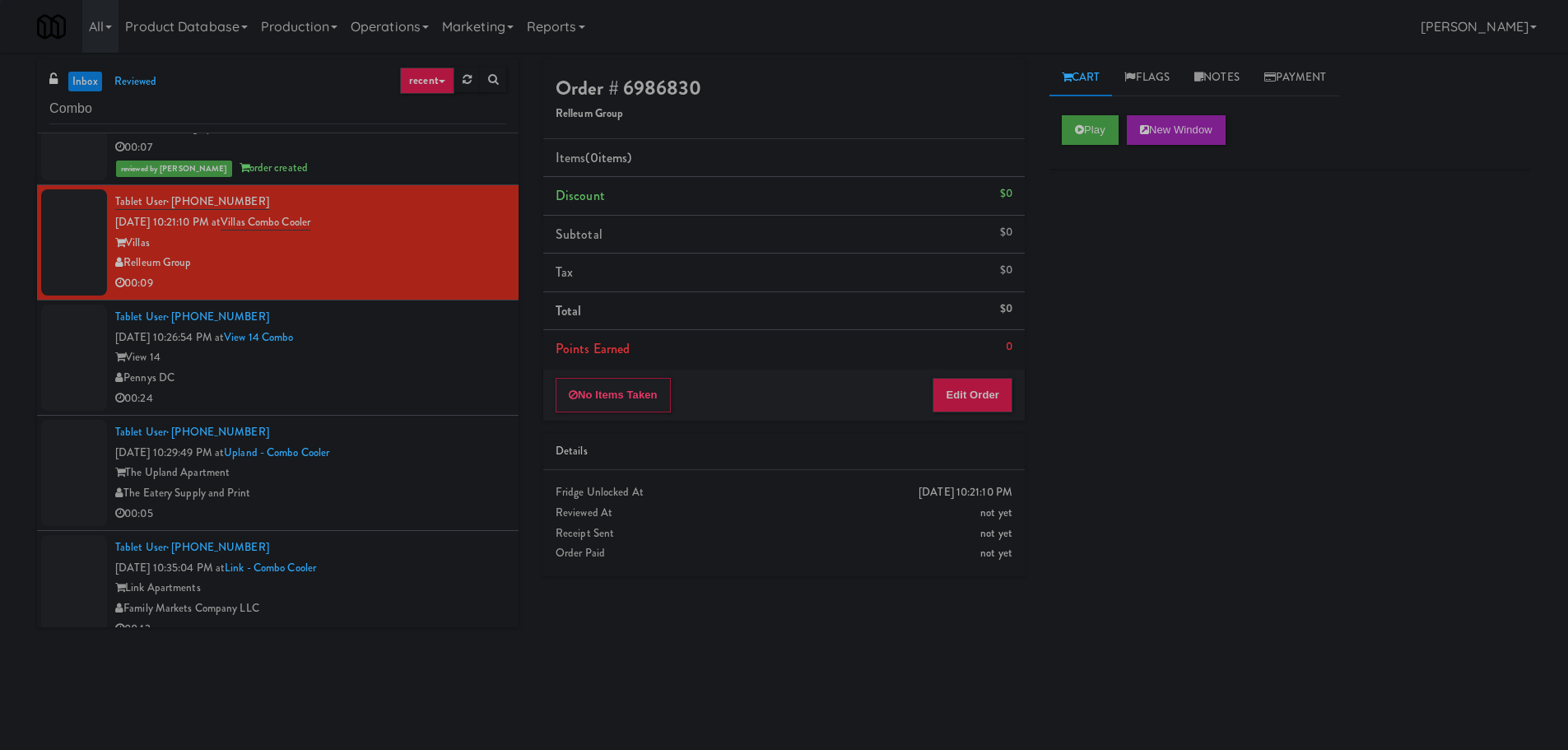
scroll to position [3046, 0]
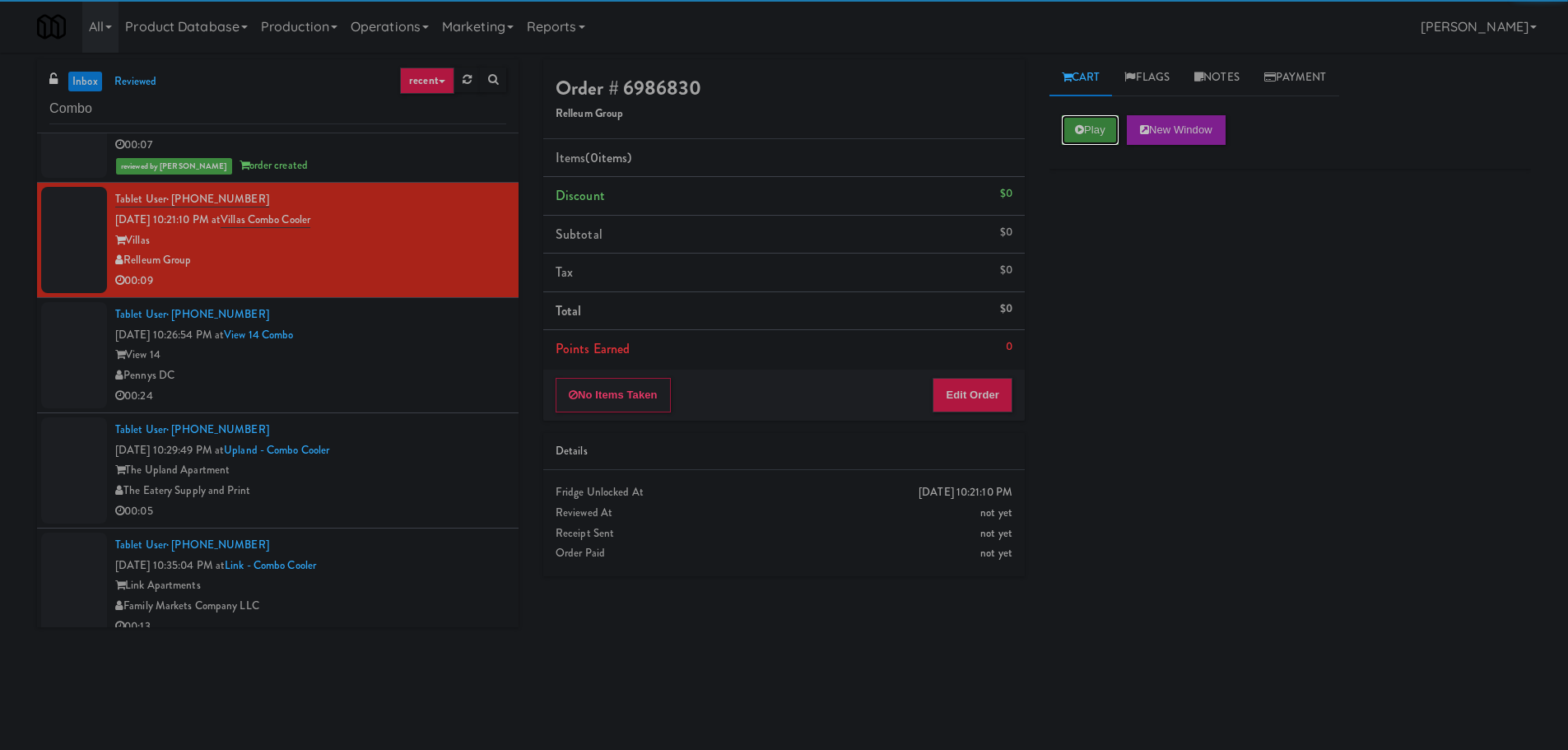
click at [1106, 124] on button "Play" at bounding box center [1090, 130] width 57 height 30
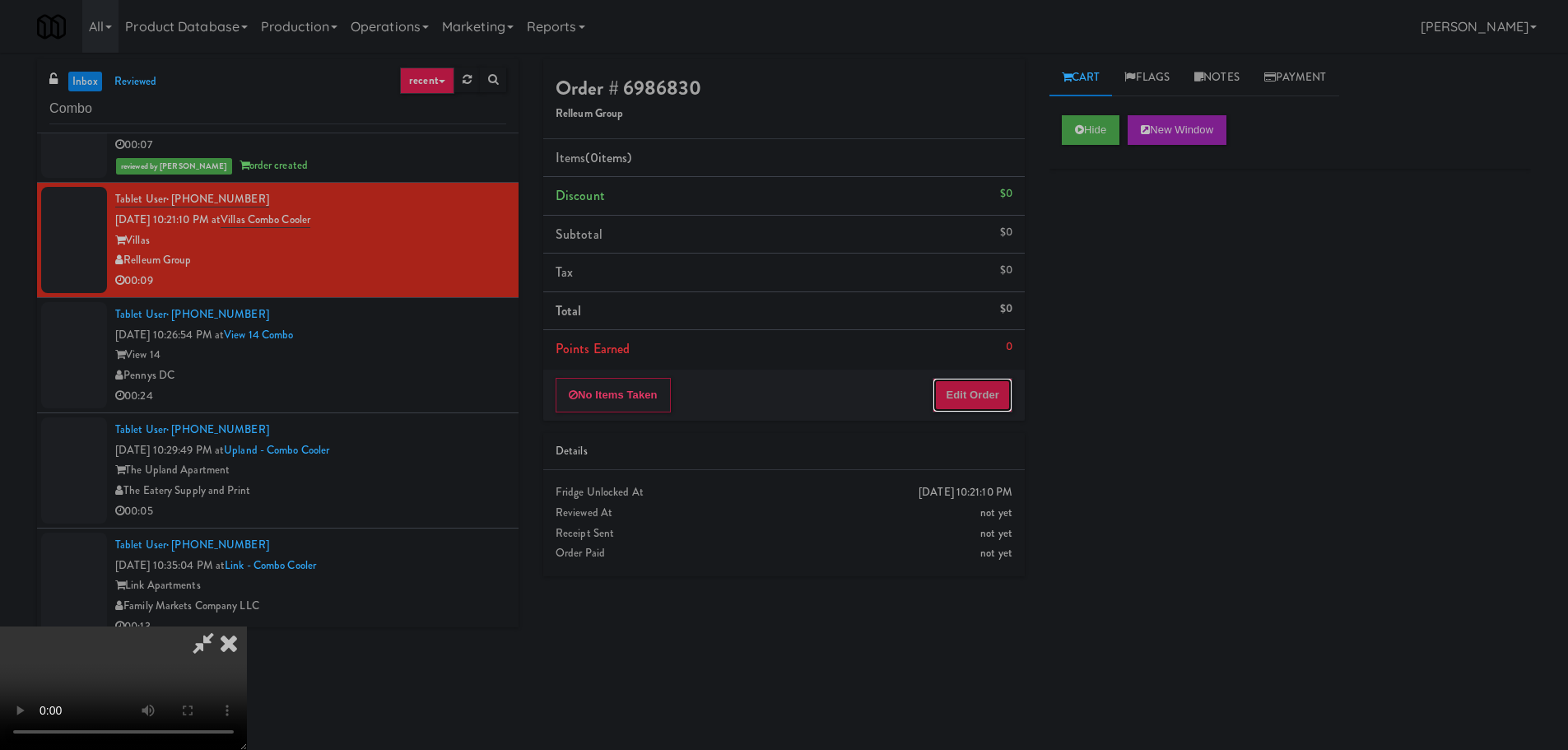
click at [944, 410] on button "Edit Order" at bounding box center [973, 394] width 80 height 34
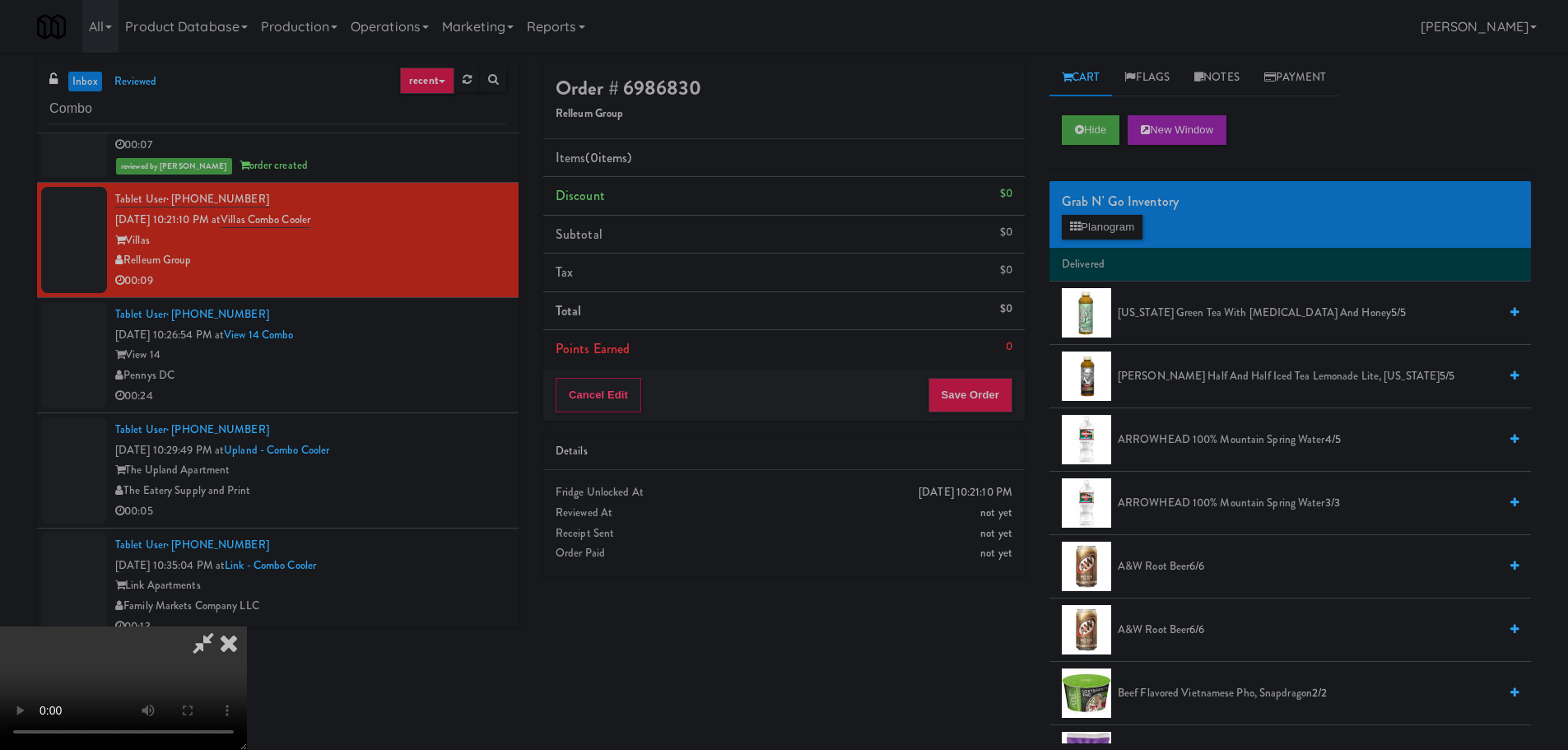
scroll to position [0, 0]
click at [247, 626] on video at bounding box center [123, 688] width 247 height 124
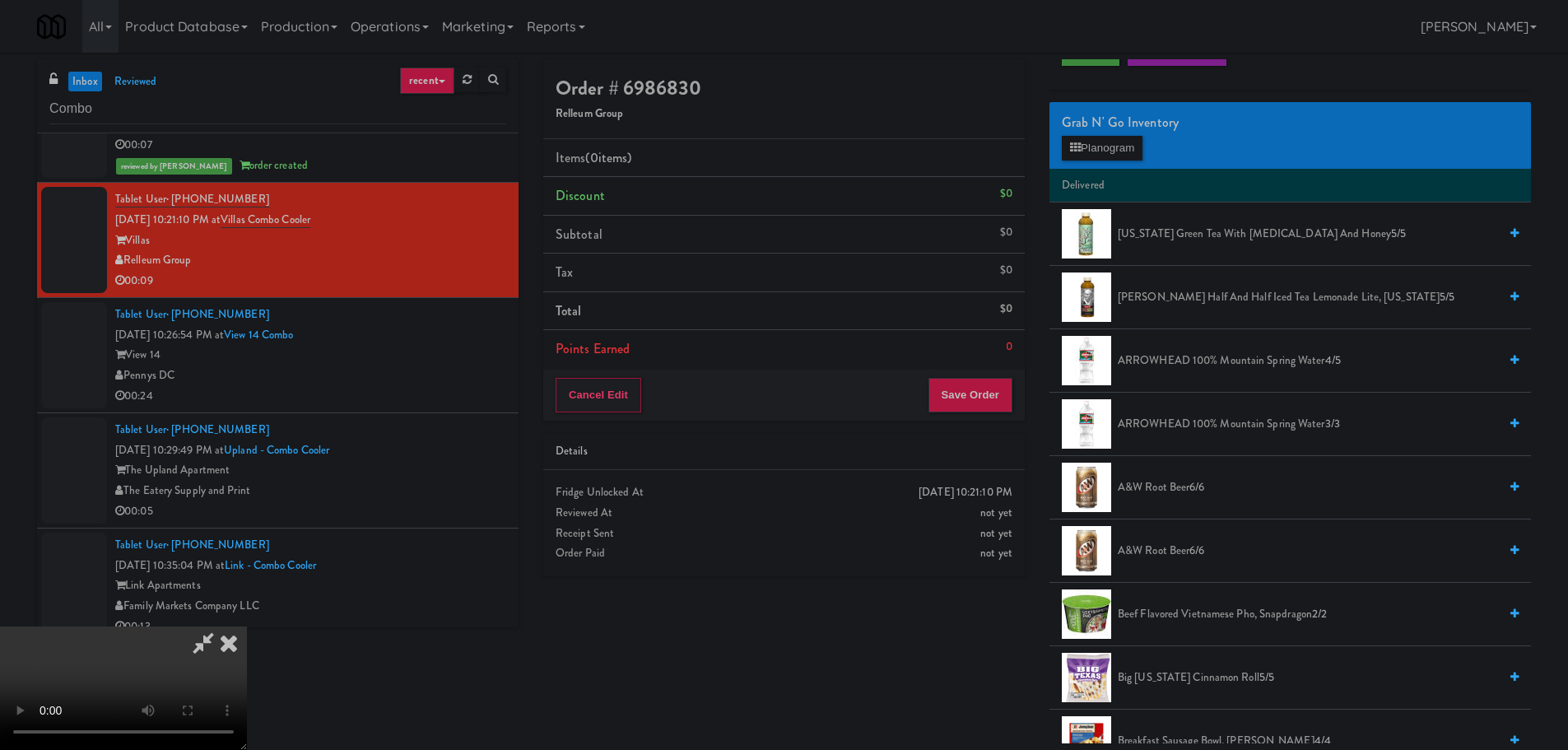
scroll to position [329, 0]
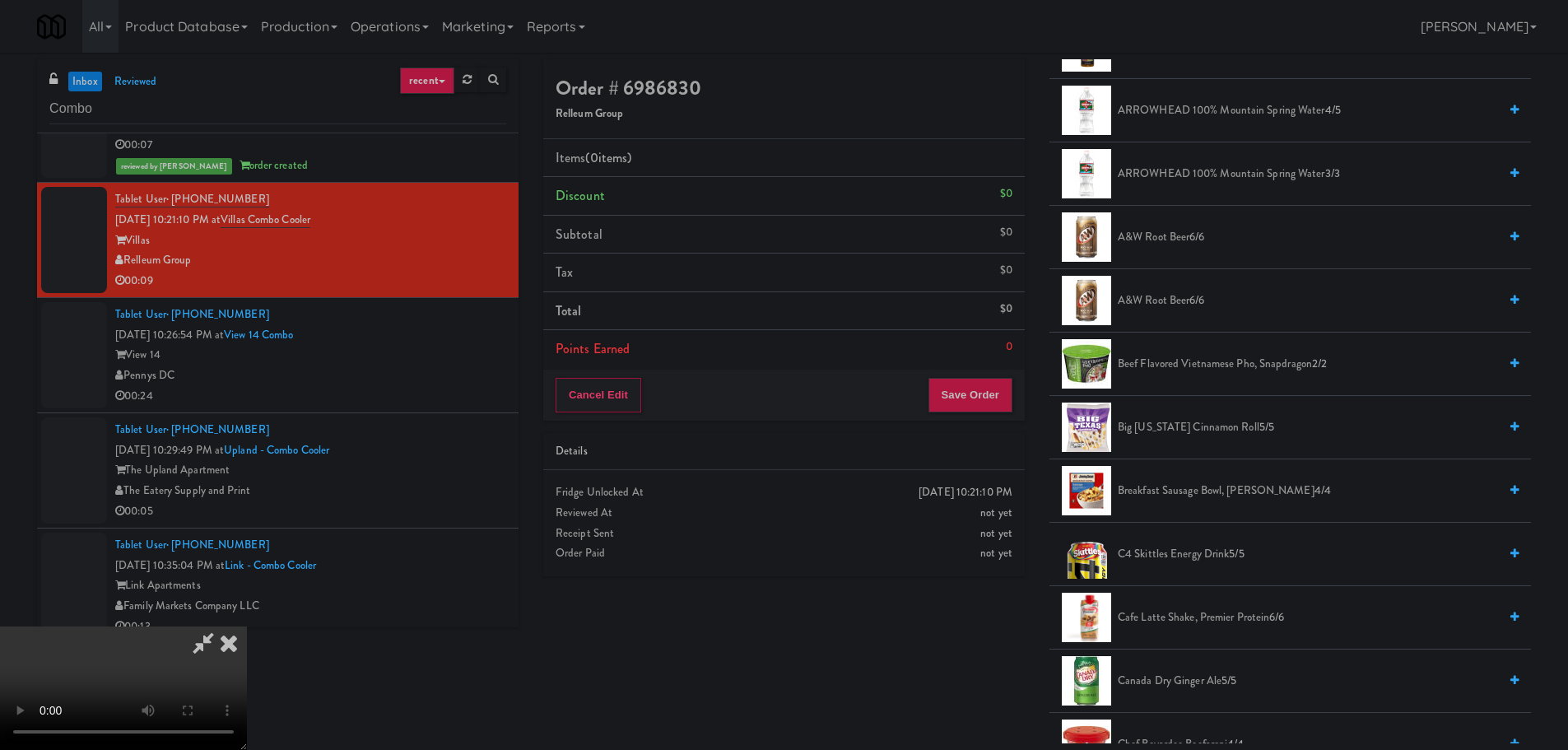
click at [1176, 425] on span "Big Texas Cinnamon Roll 5/5" at bounding box center [1308, 428] width 380 height 20
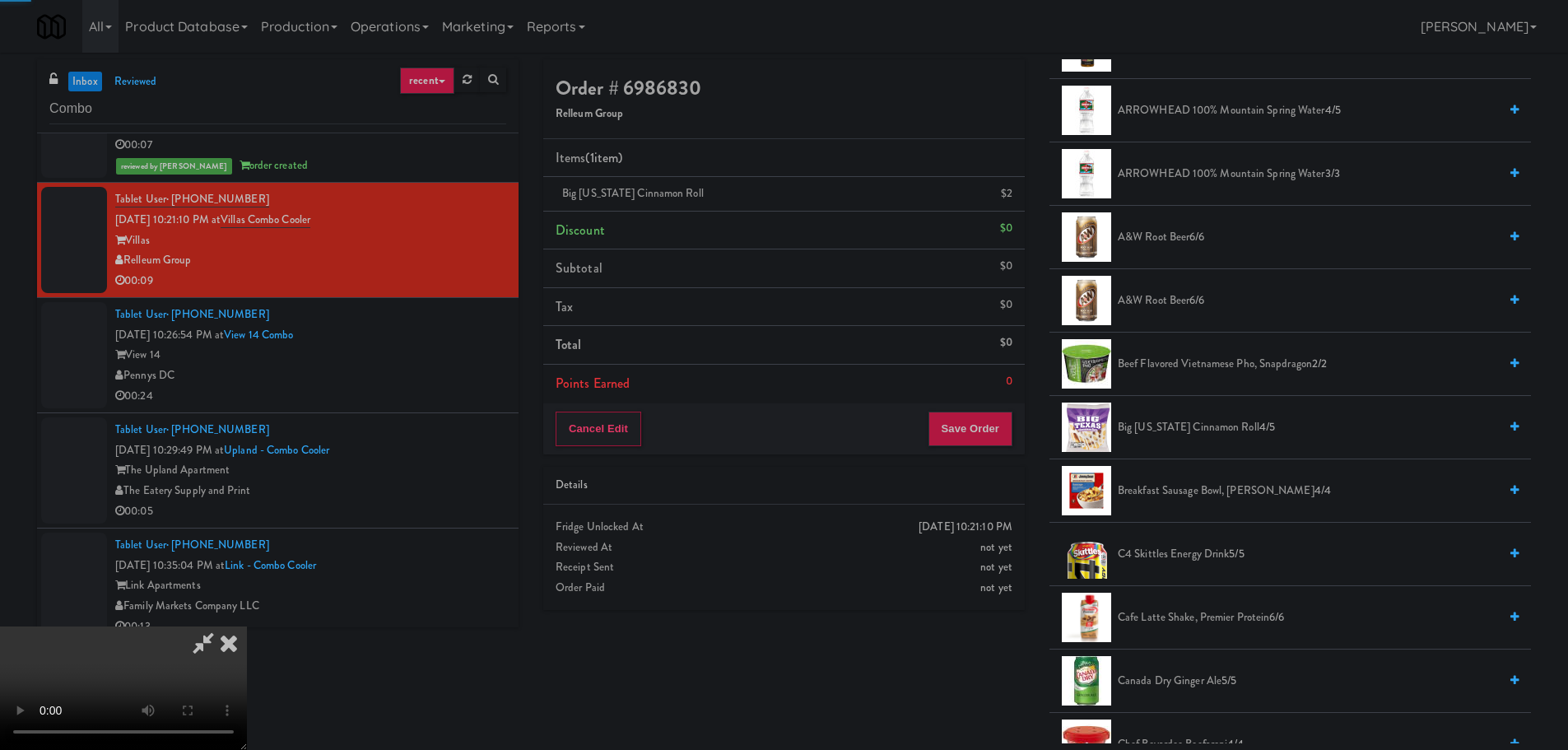
click at [247, 626] on video at bounding box center [123, 688] width 247 height 124
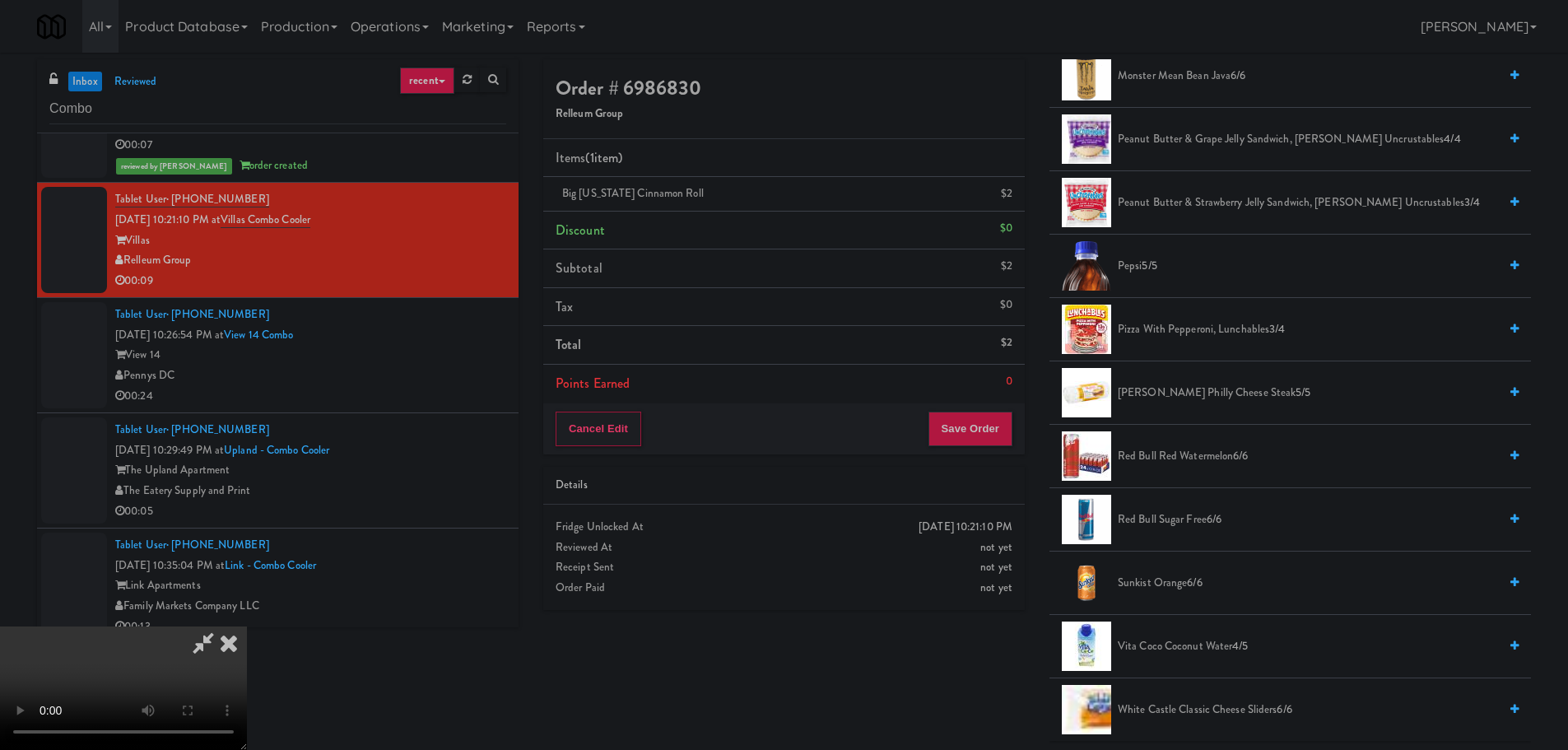
scroll to position [1811, 0]
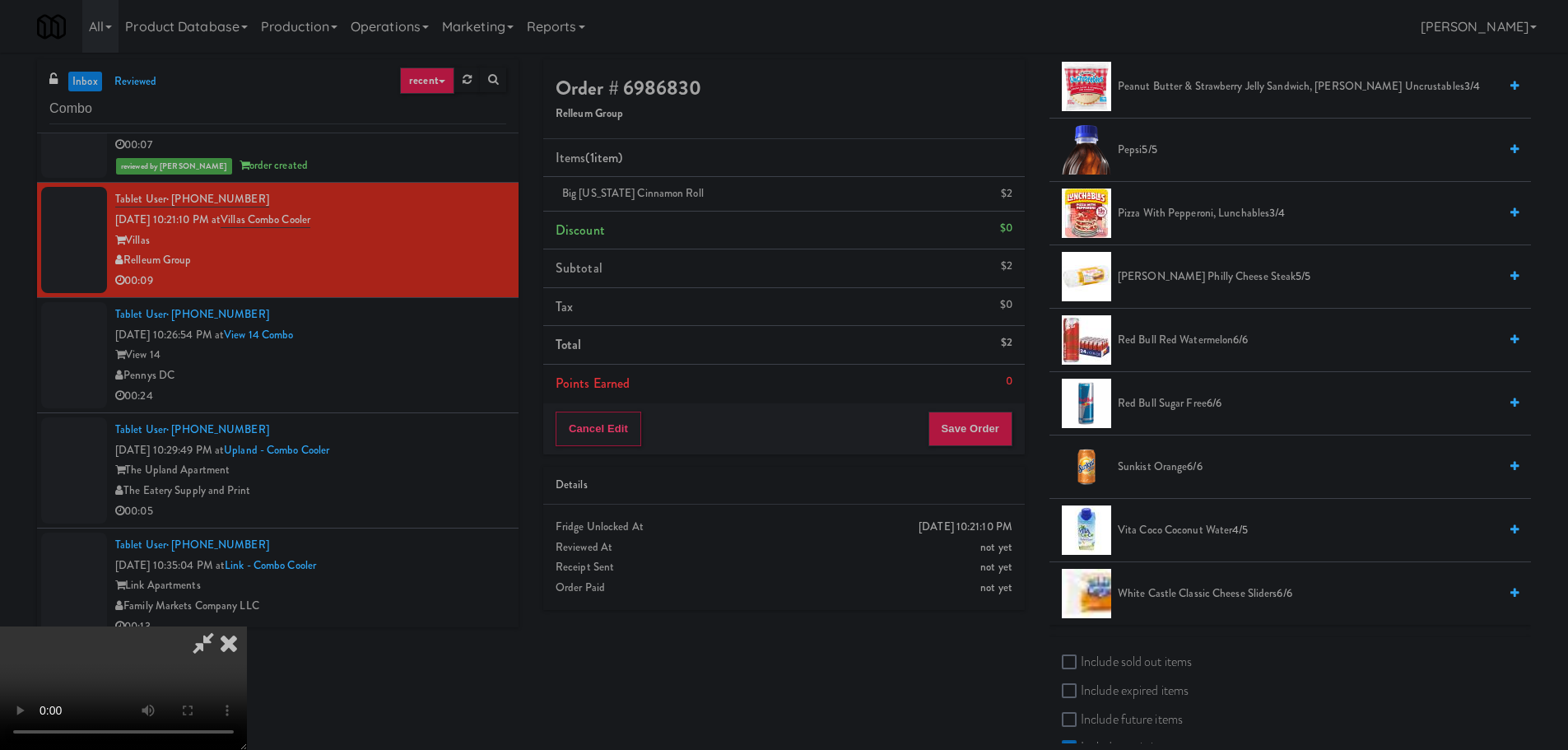
click at [1175, 458] on span "Sunkist Orange 6/6" at bounding box center [1308, 467] width 380 height 20
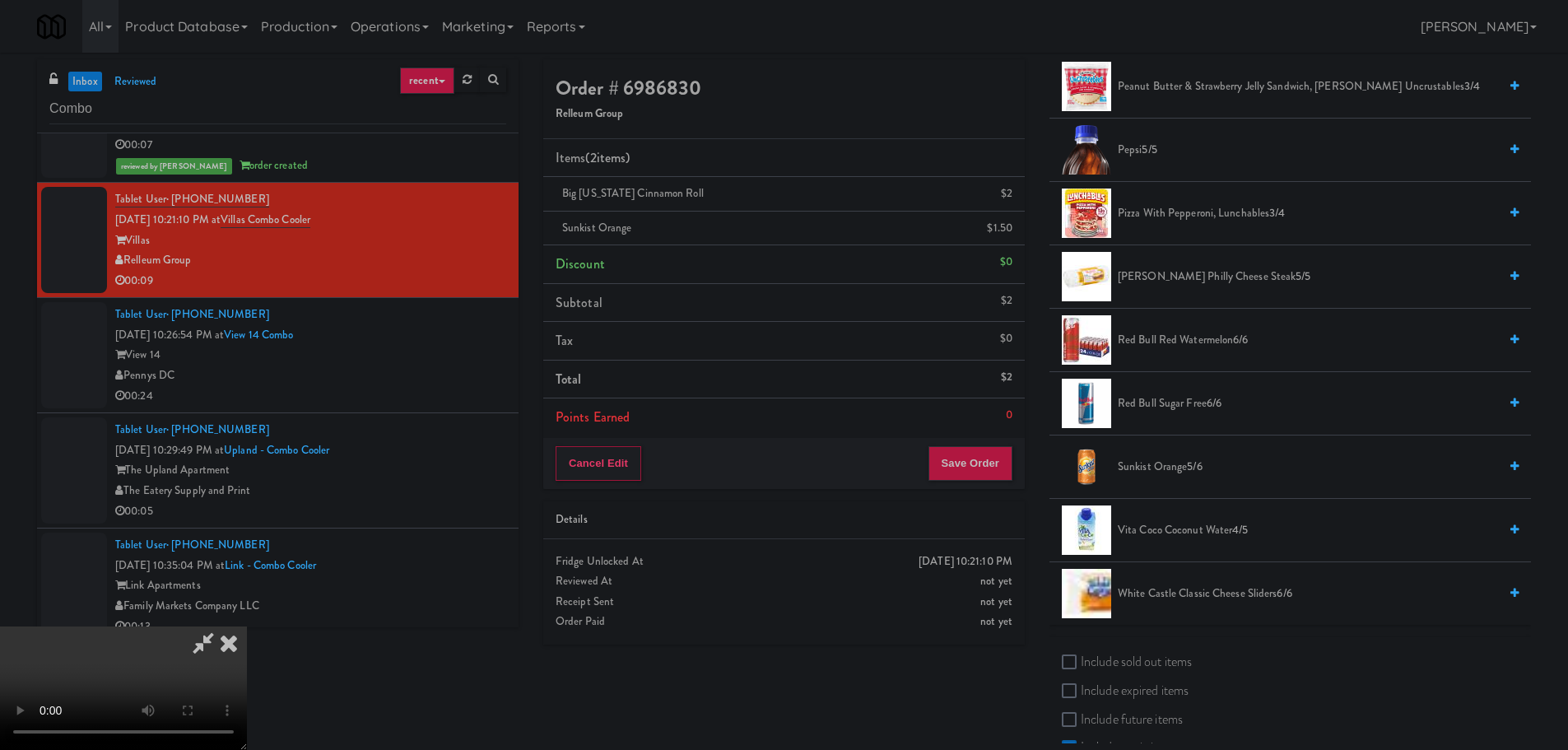
click at [247, 626] on video at bounding box center [123, 688] width 247 height 124
click at [983, 465] on button "Save Order" at bounding box center [970, 463] width 84 height 34
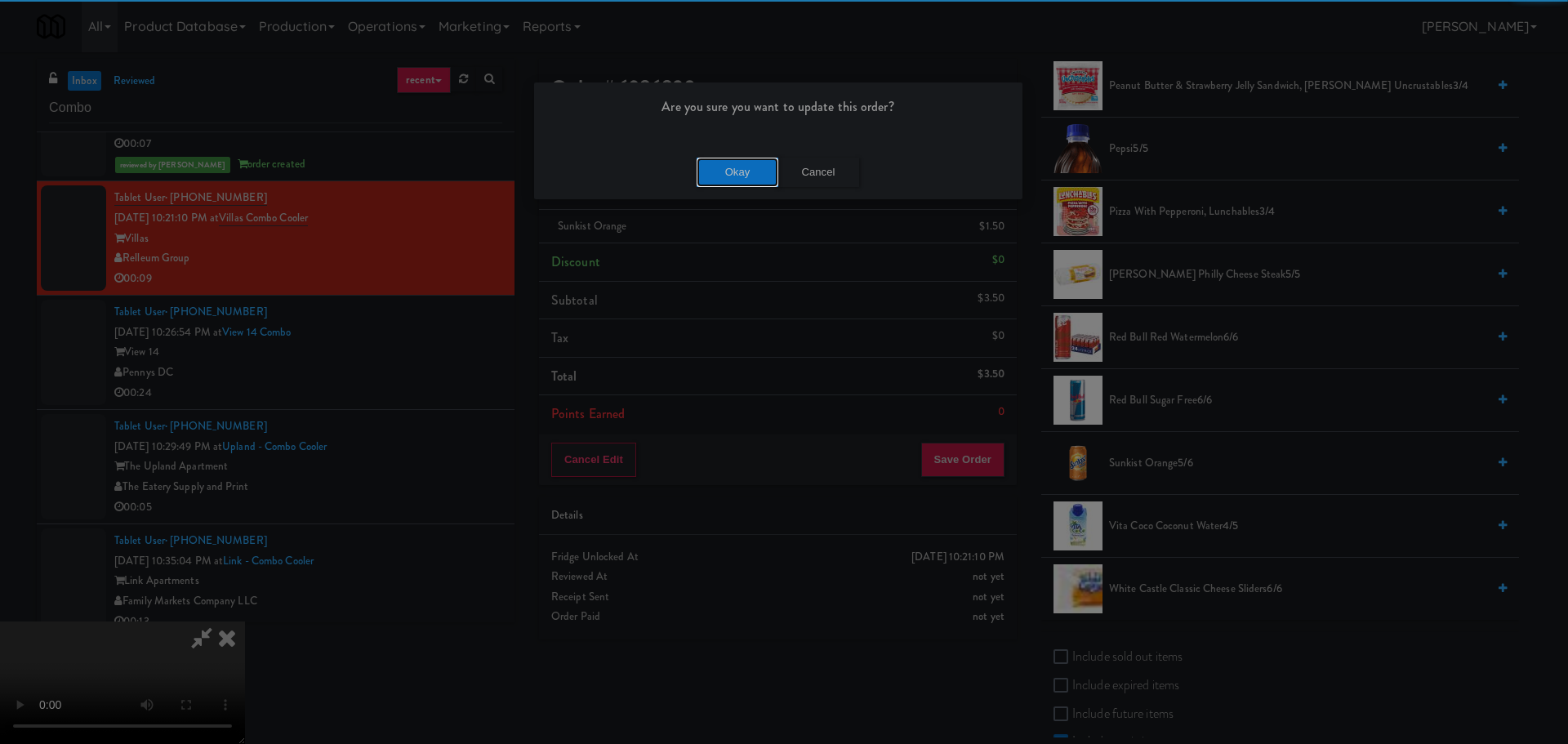
click at [739, 156] on div "Okay Cancel" at bounding box center [778, 171] width 488 height 55
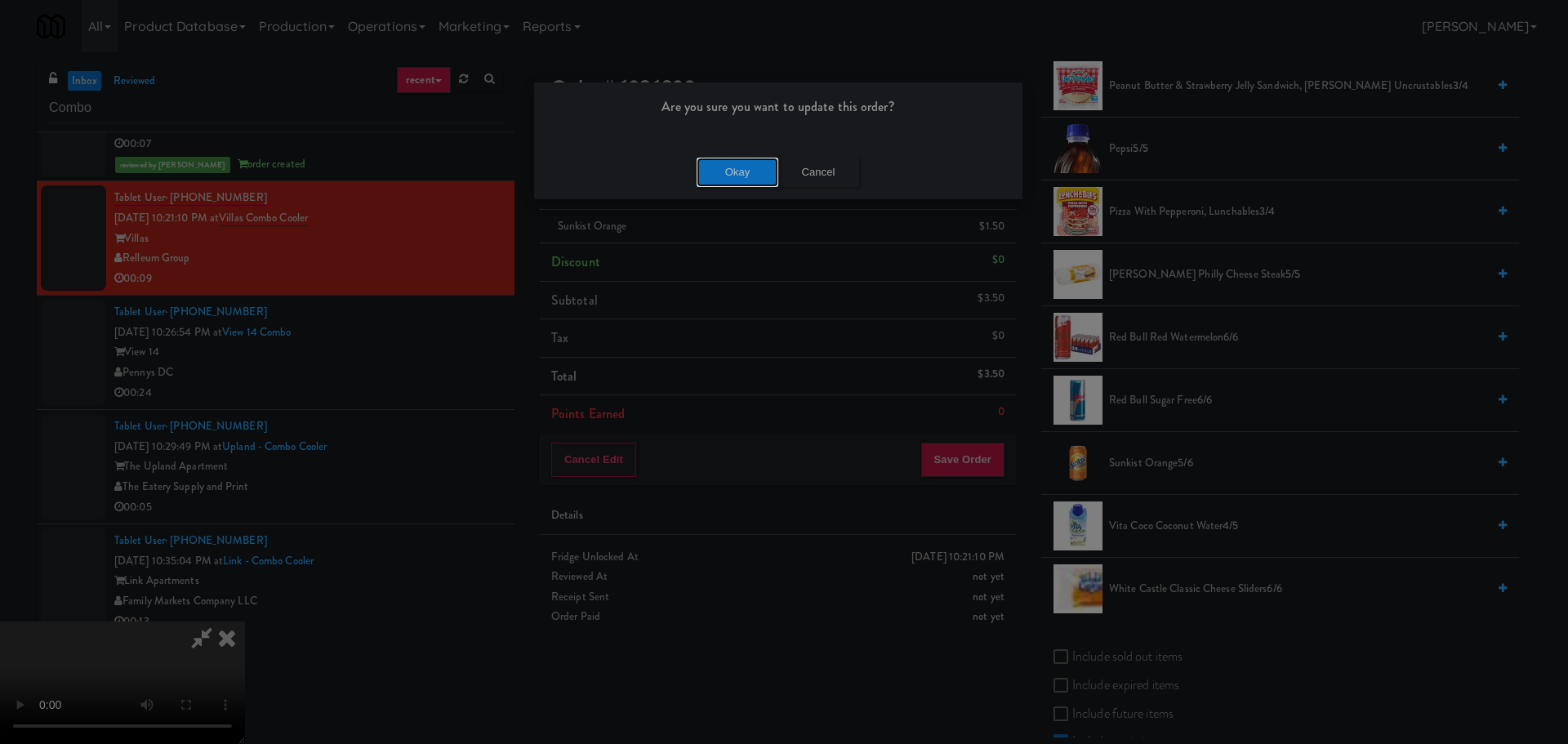
click at [740, 159] on button "Okay" at bounding box center [738, 173] width 81 height 30
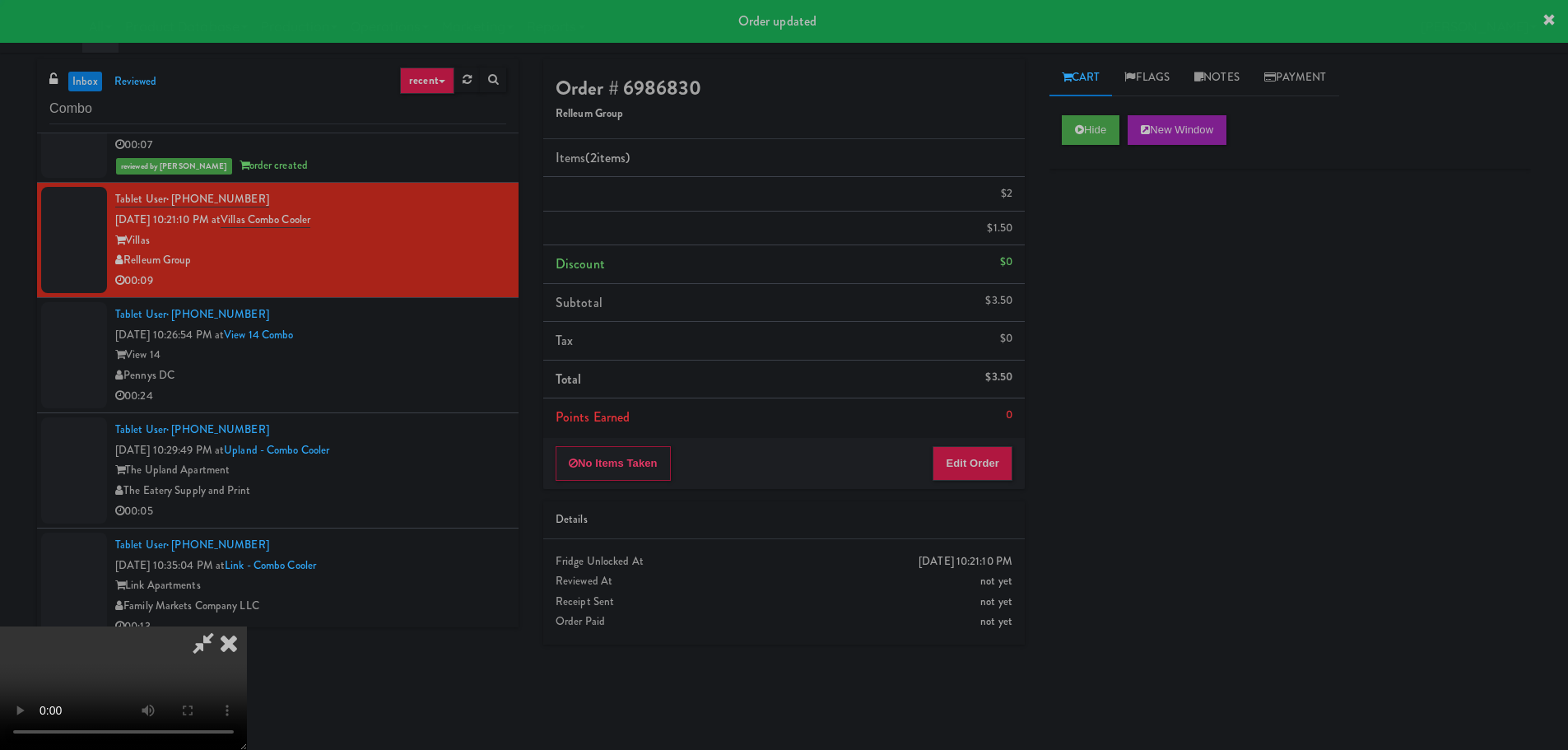
scroll to position [0, 0]
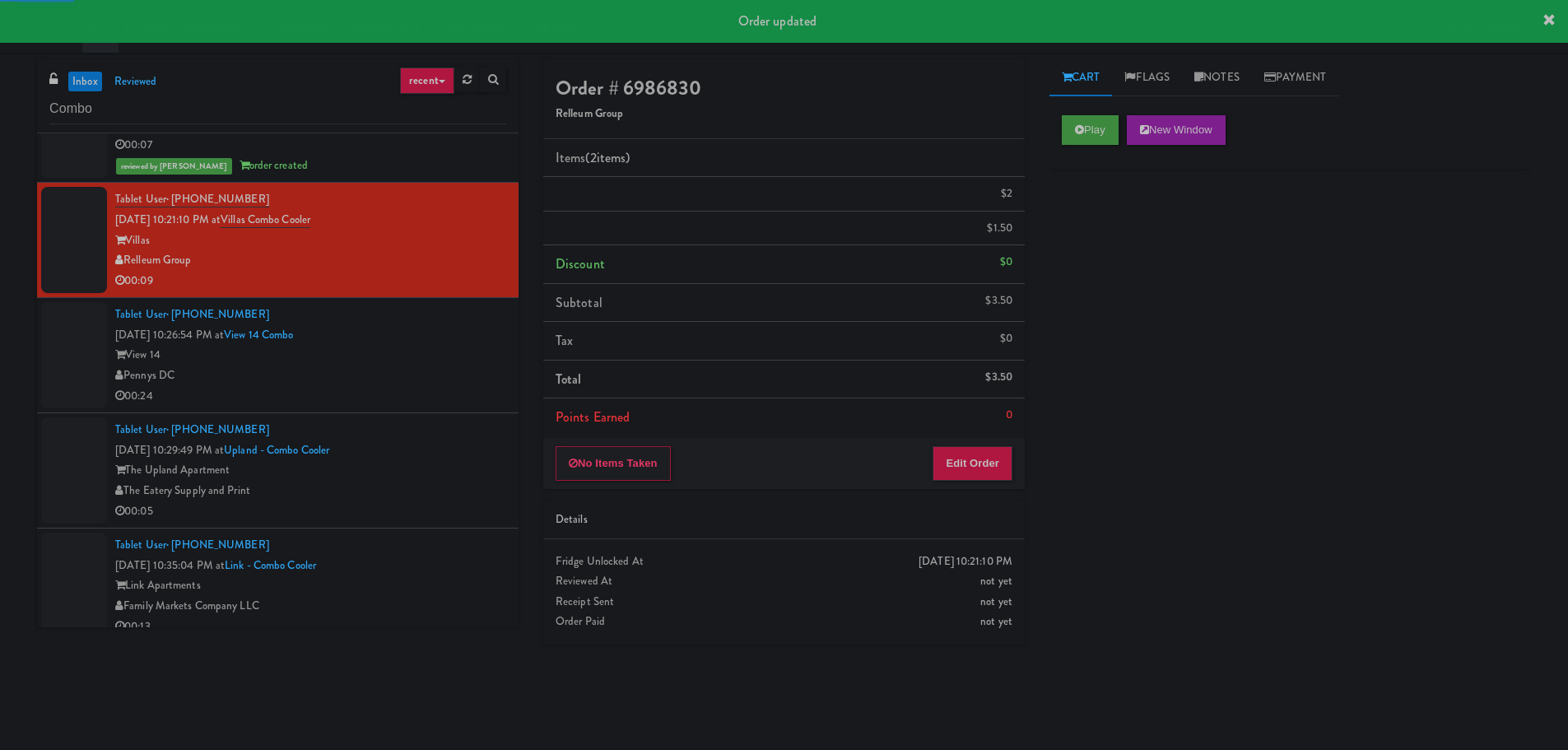
click at [434, 363] on div "View 14" at bounding box center [311, 355] width 391 height 20
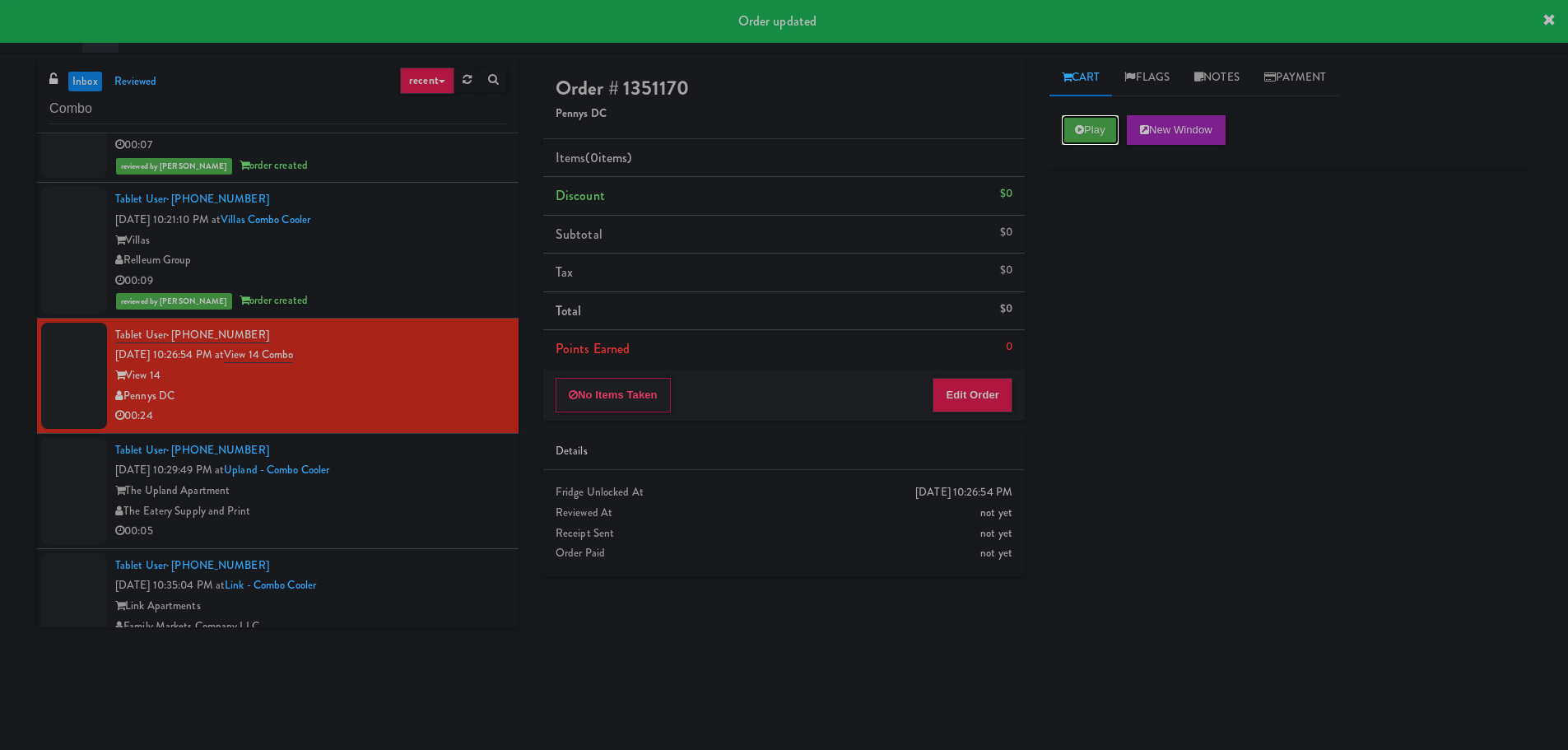
click at [1097, 140] on button "Play" at bounding box center [1090, 130] width 57 height 30
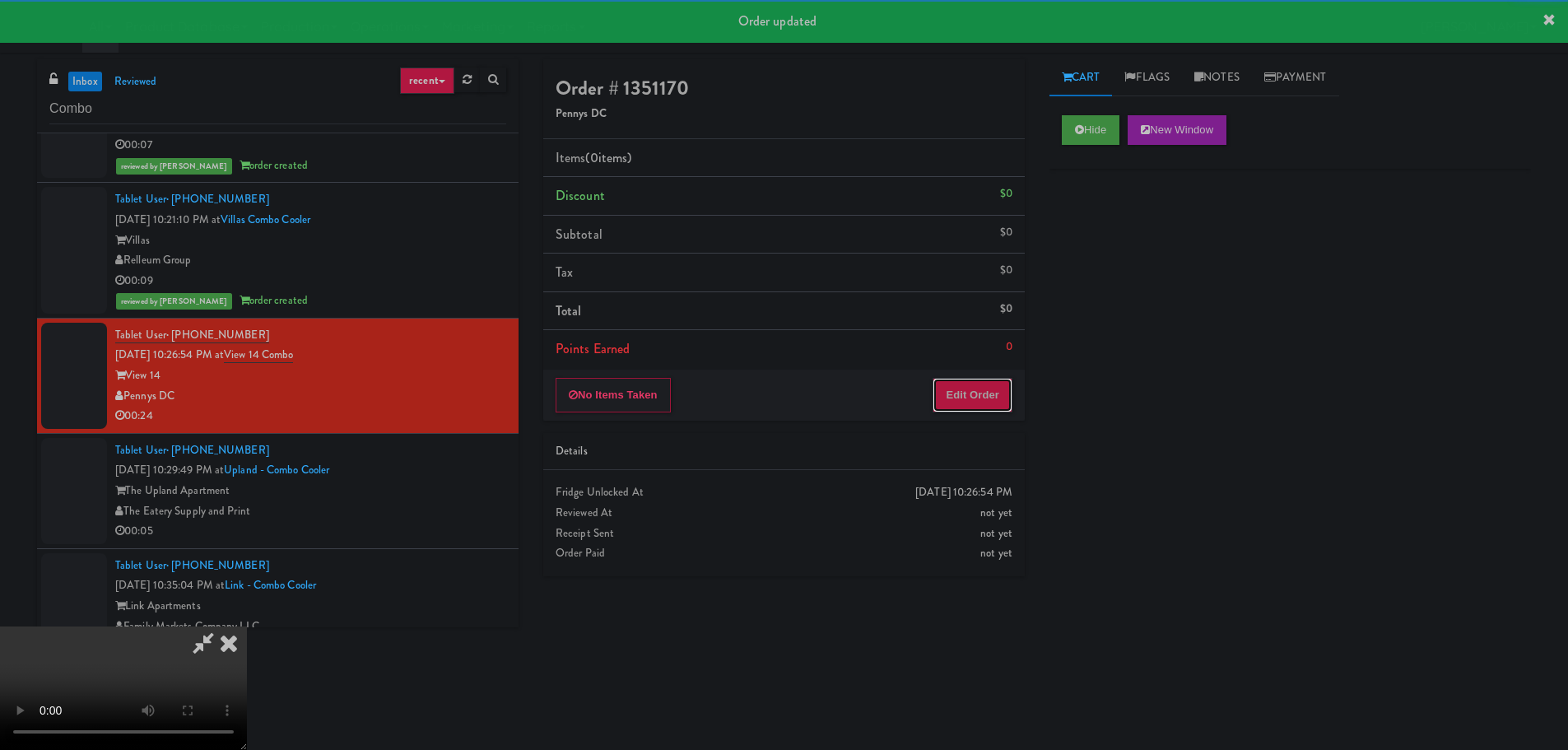
click at [975, 392] on button "Edit Order" at bounding box center [973, 394] width 80 height 34
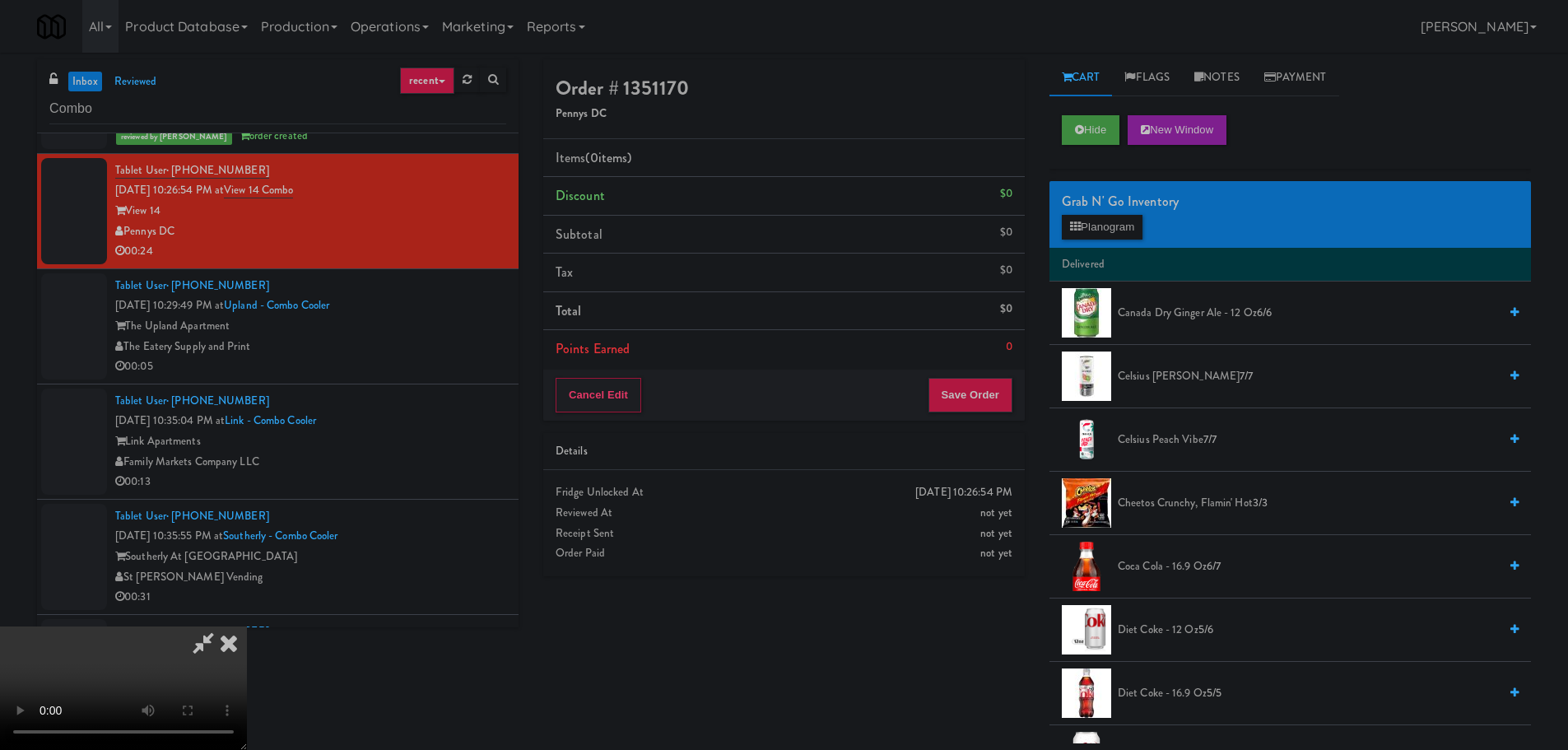
click at [247, 626] on video at bounding box center [123, 688] width 247 height 124
click at [1092, 222] on button "Planogram" at bounding box center [1102, 227] width 81 height 25
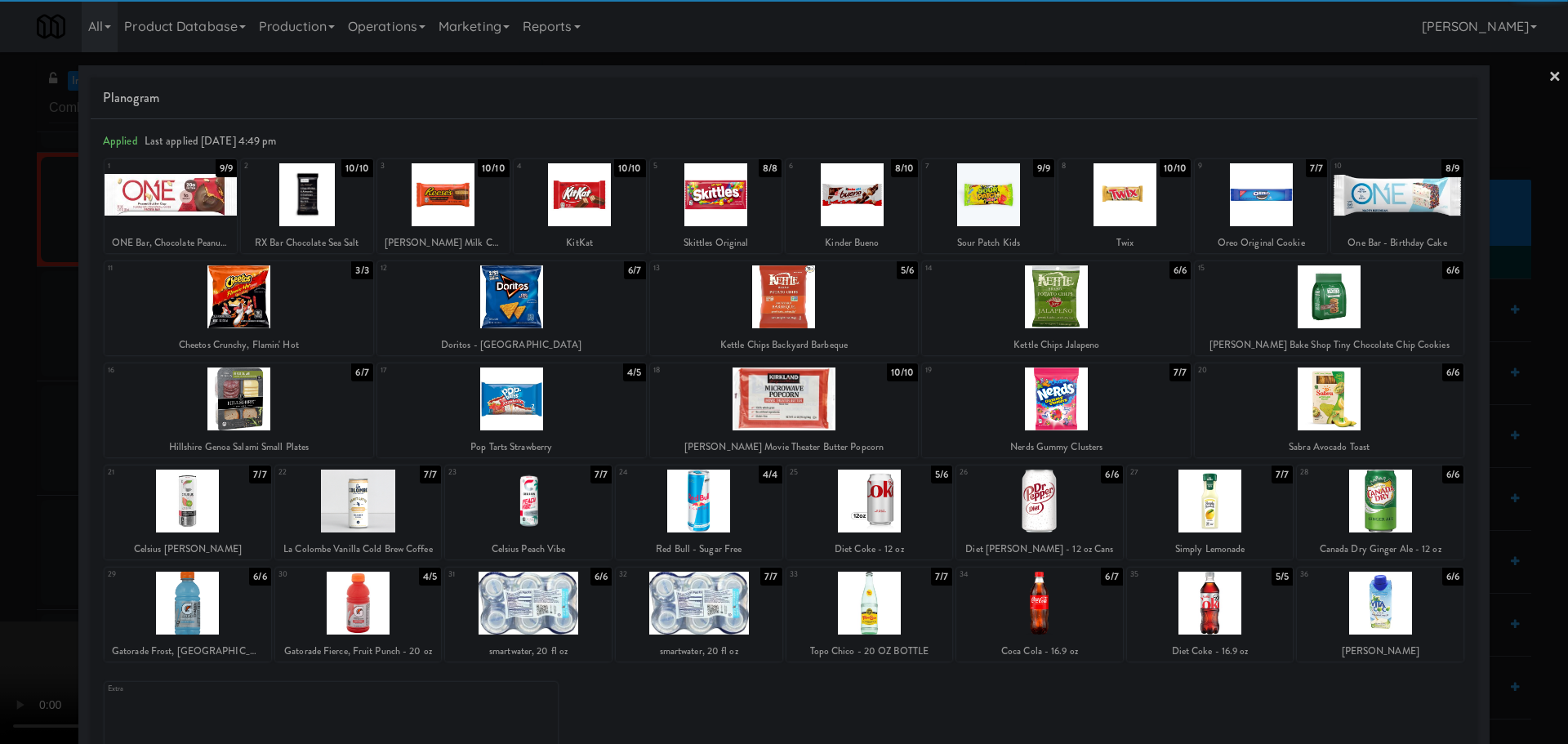
click at [749, 587] on div at bounding box center [699, 603] width 166 height 63
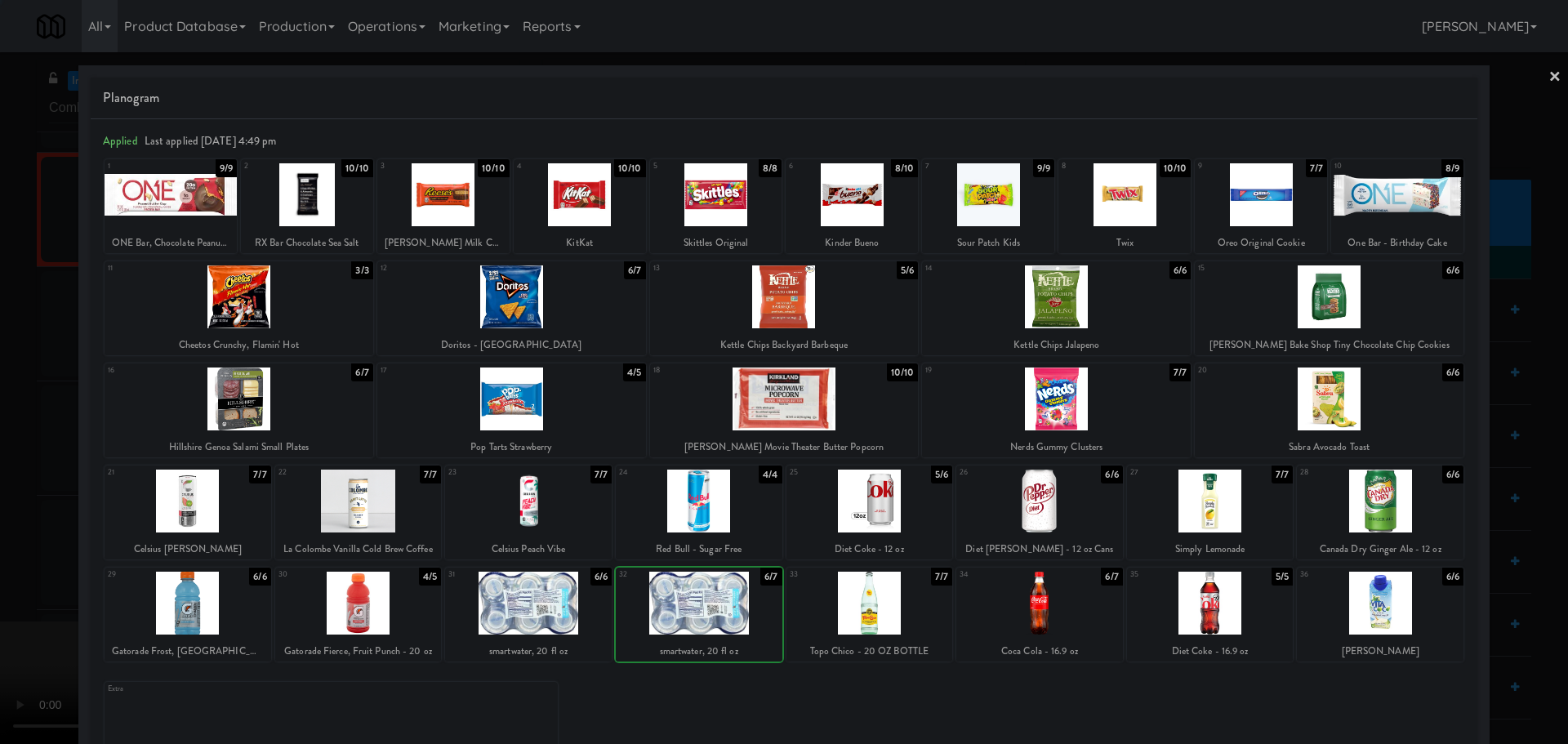
click at [0, 293] on div at bounding box center [784, 372] width 1568 height 744
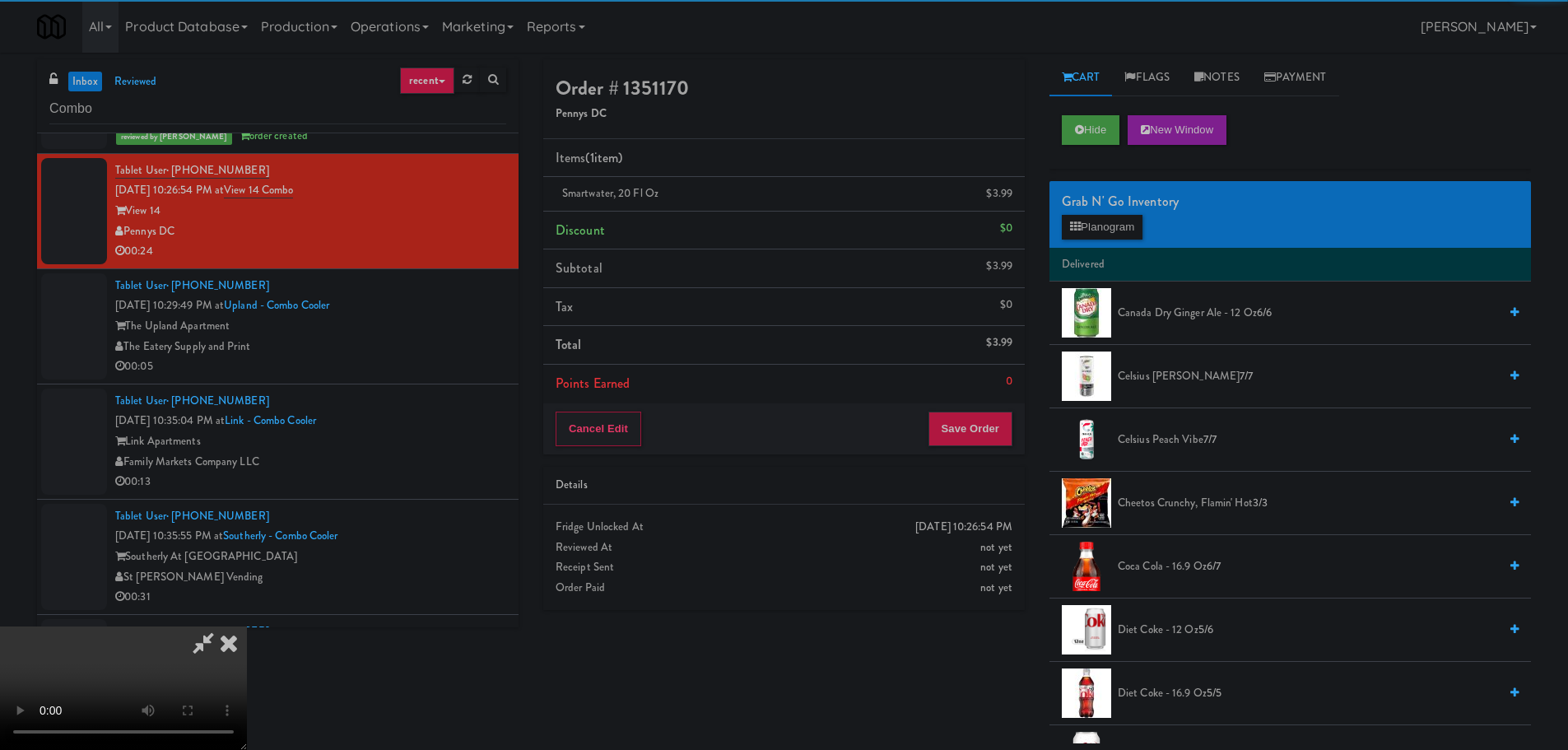
click at [247, 626] on video at bounding box center [123, 688] width 247 height 124
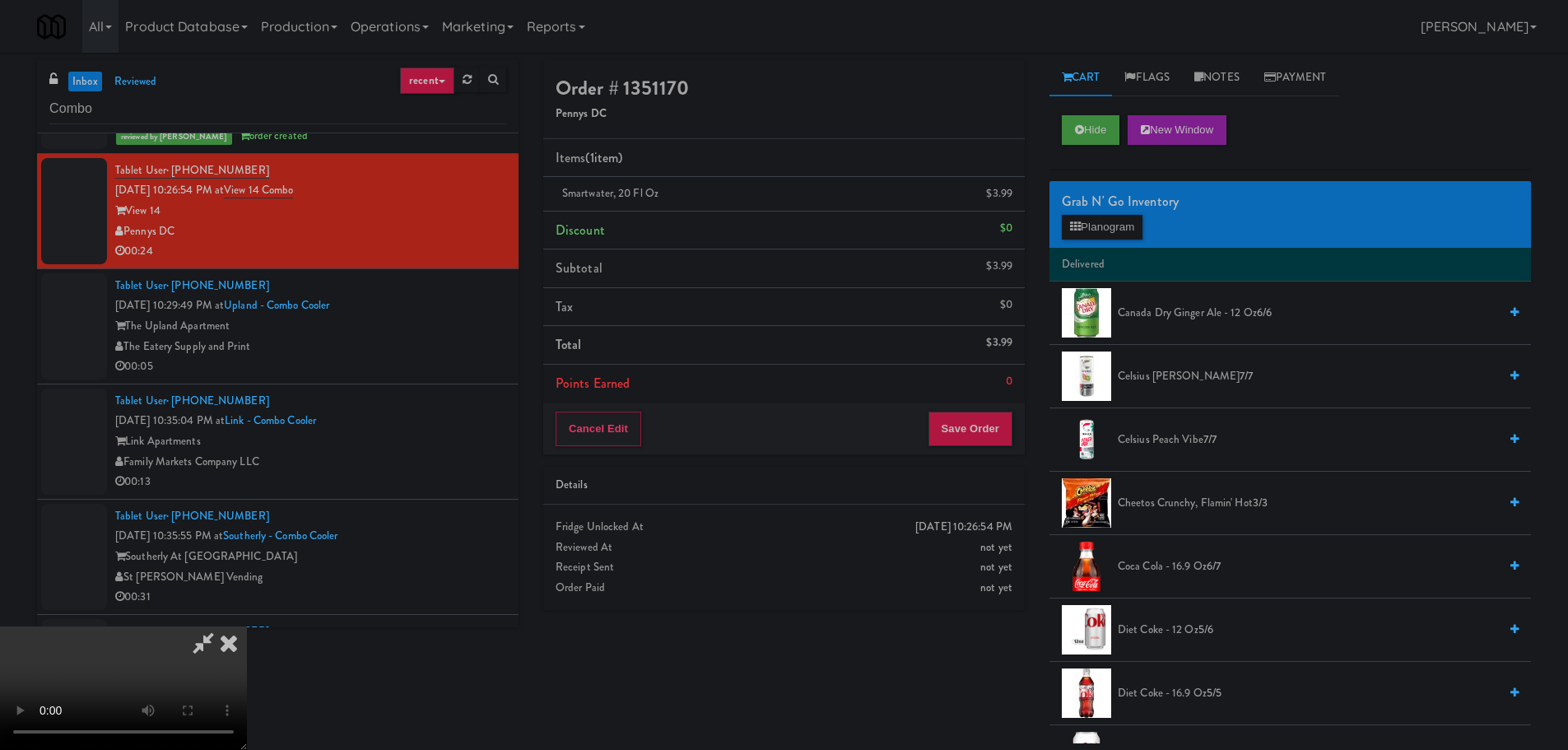
click at [247, 626] on video at bounding box center [123, 688] width 247 height 124
click at [1091, 229] on button "Planogram" at bounding box center [1102, 227] width 81 height 25
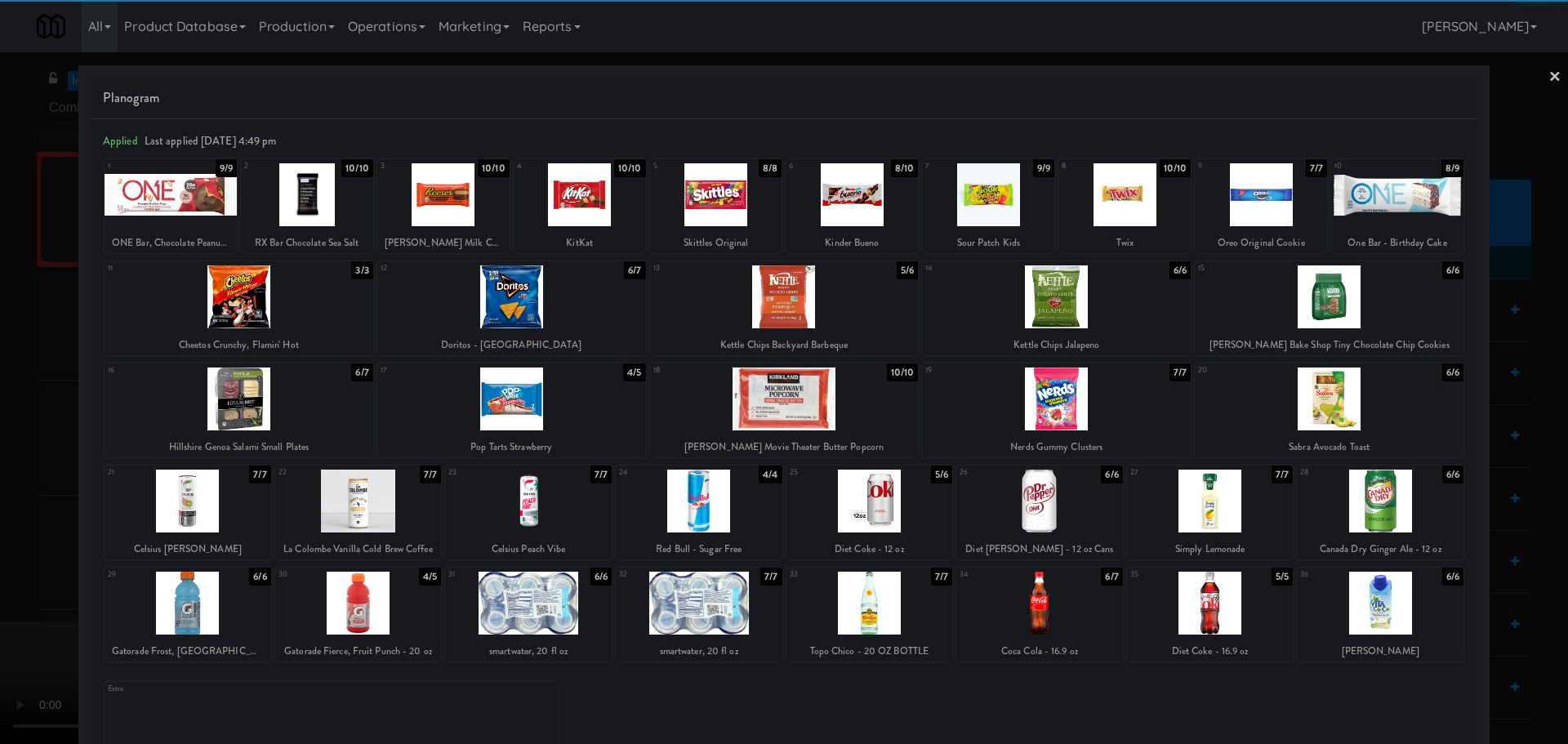
click at [691, 608] on div at bounding box center [699, 603] width 166 height 63
drag, startPoint x: 0, startPoint y: 531, endPoint x: 120, endPoint y: 504, distance: 123.0
click at [1, 531] on div at bounding box center [784, 372] width 1568 height 744
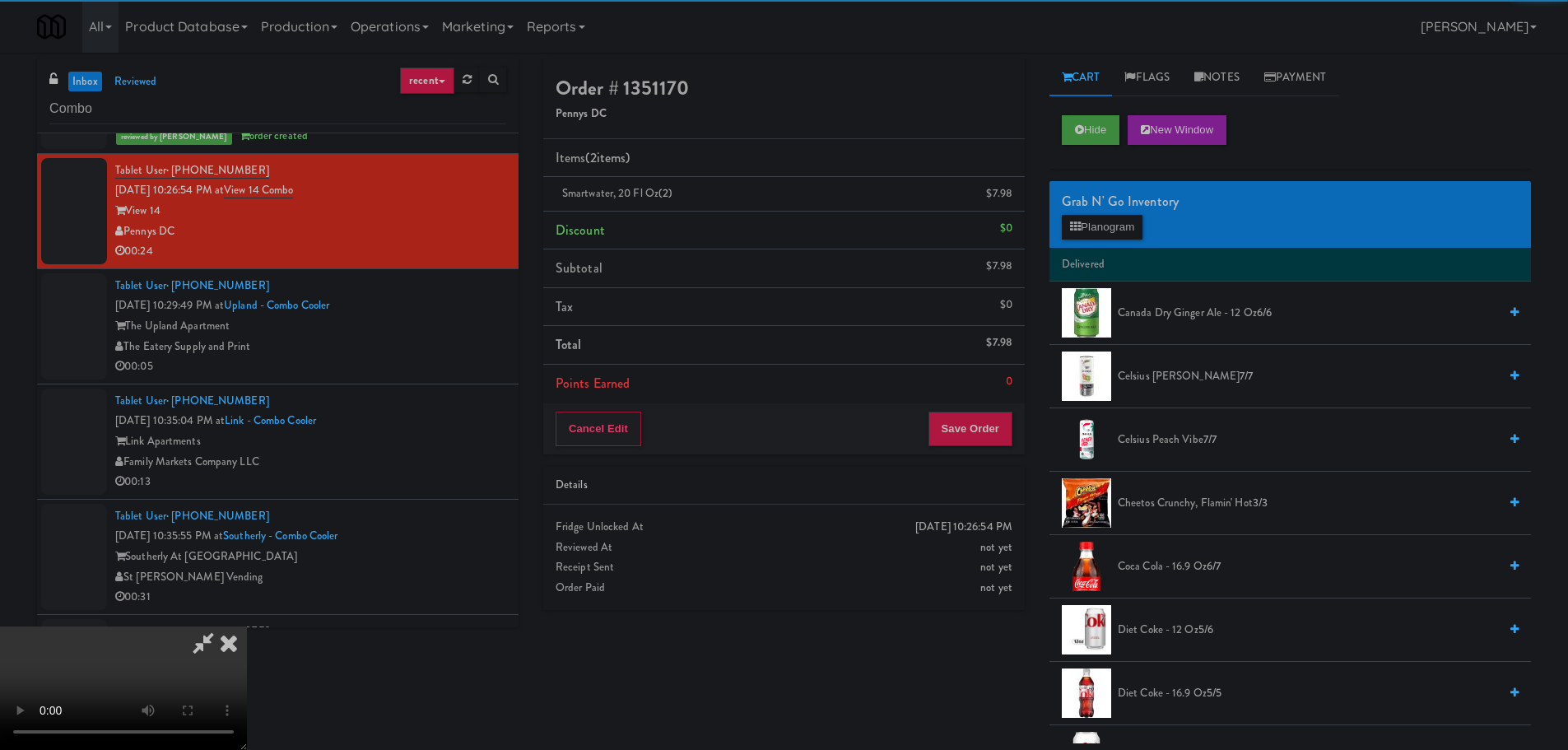
click at [247, 626] on video at bounding box center [123, 688] width 247 height 124
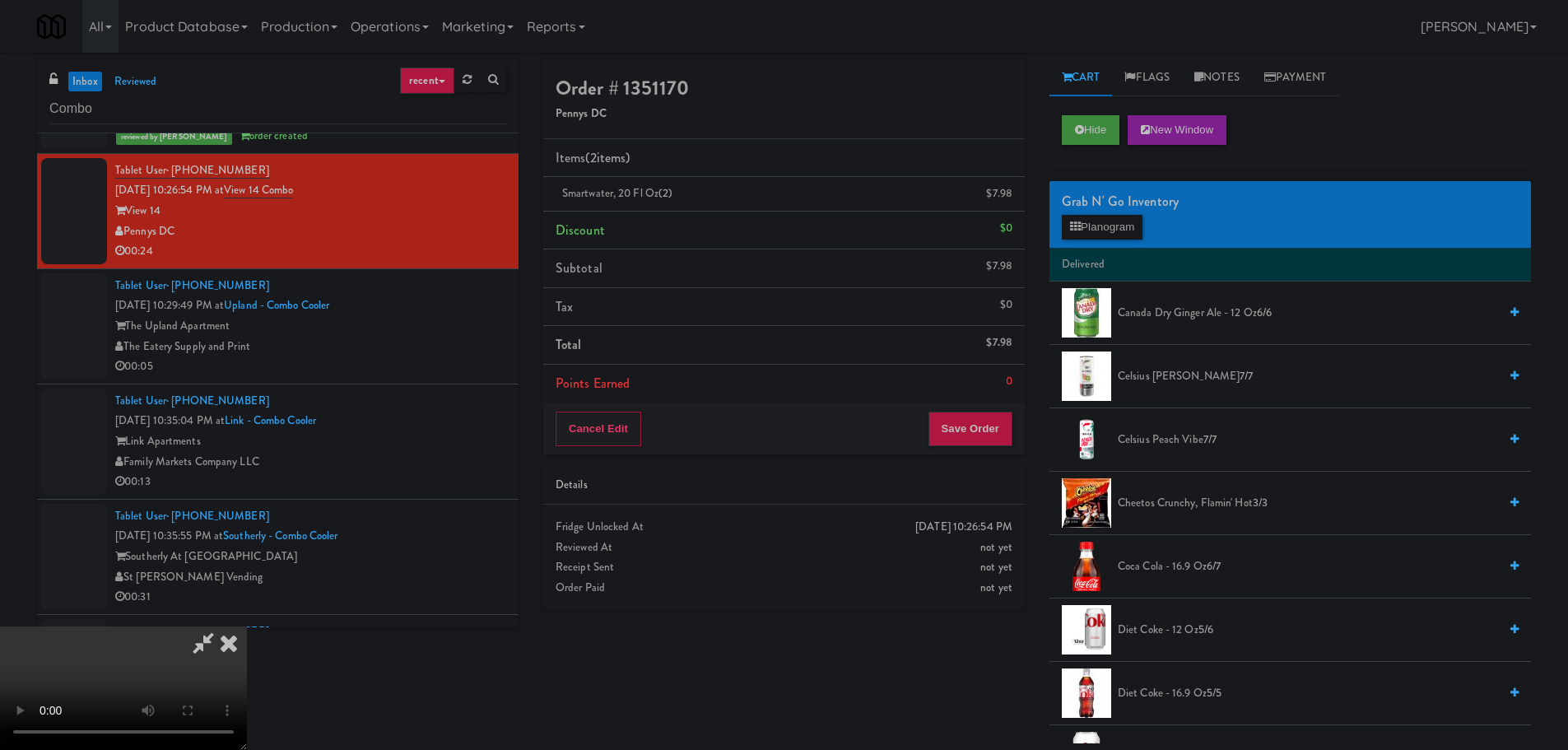
click at [247, 626] on video at bounding box center [123, 688] width 247 height 124
click at [1125, 244] on div "Grab N' Go Inventory Planogram" at bounding box center [1289, 214] width 482 height 67
click at [1126, 238] on button "Planogram" at bounding box center [1102, 227] width 81 height 25
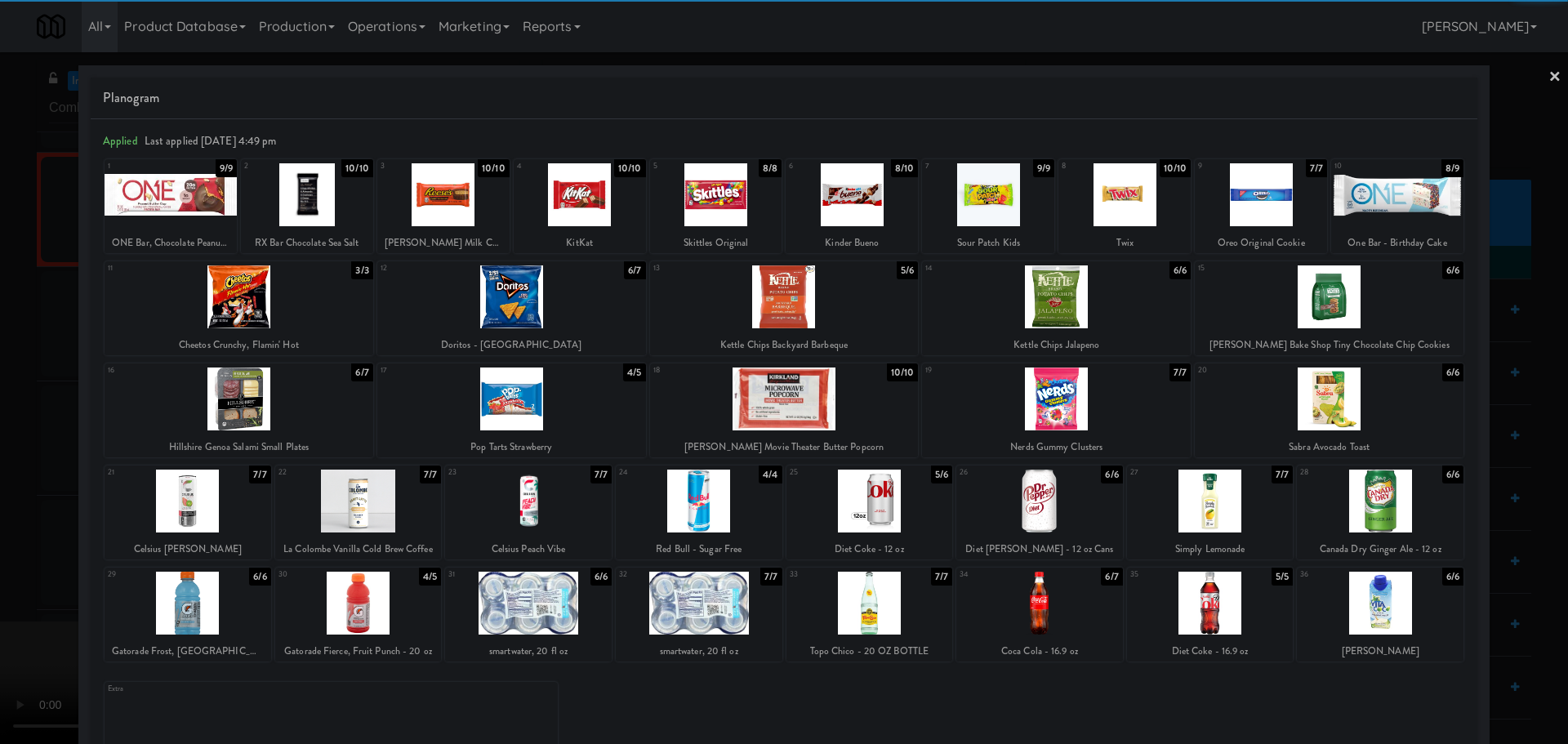
click at [676, 627] on div at bounding box center [699, 603] width 166 height 63
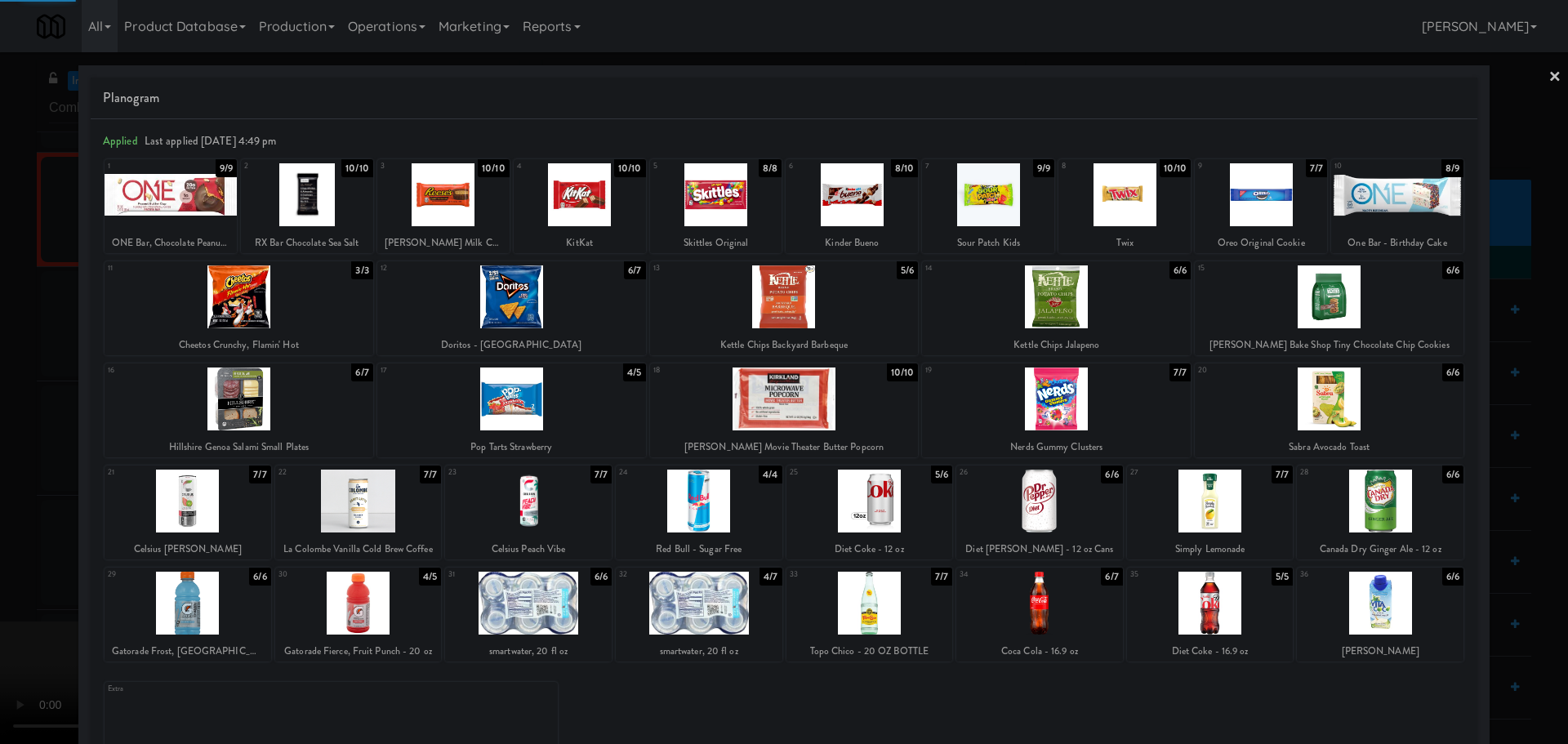
click at [0, 410] on div at bounding box center [784, 372] width 1568 height 744
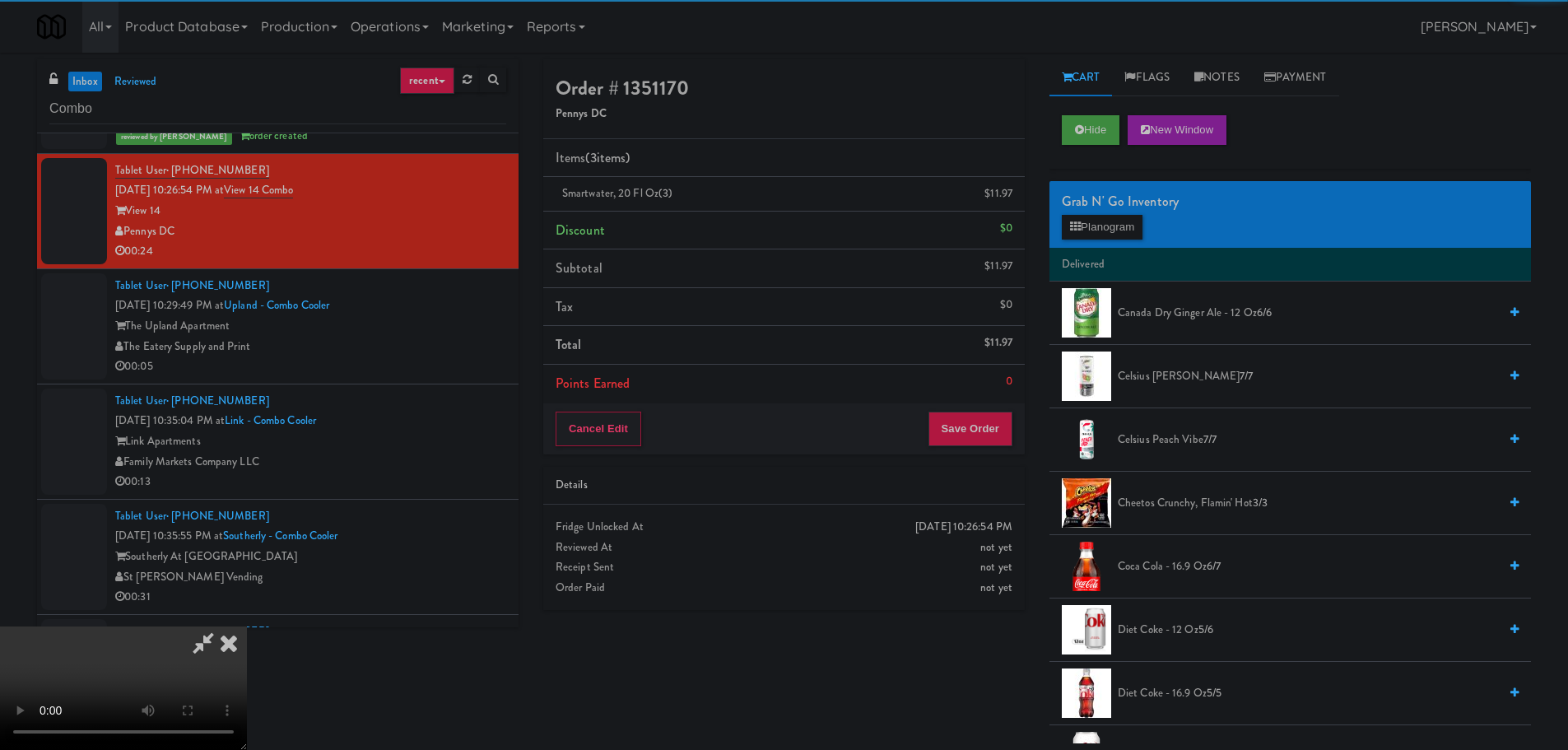
click at [247, 626] on video at bounding box center [123, 688] width 247 height 124
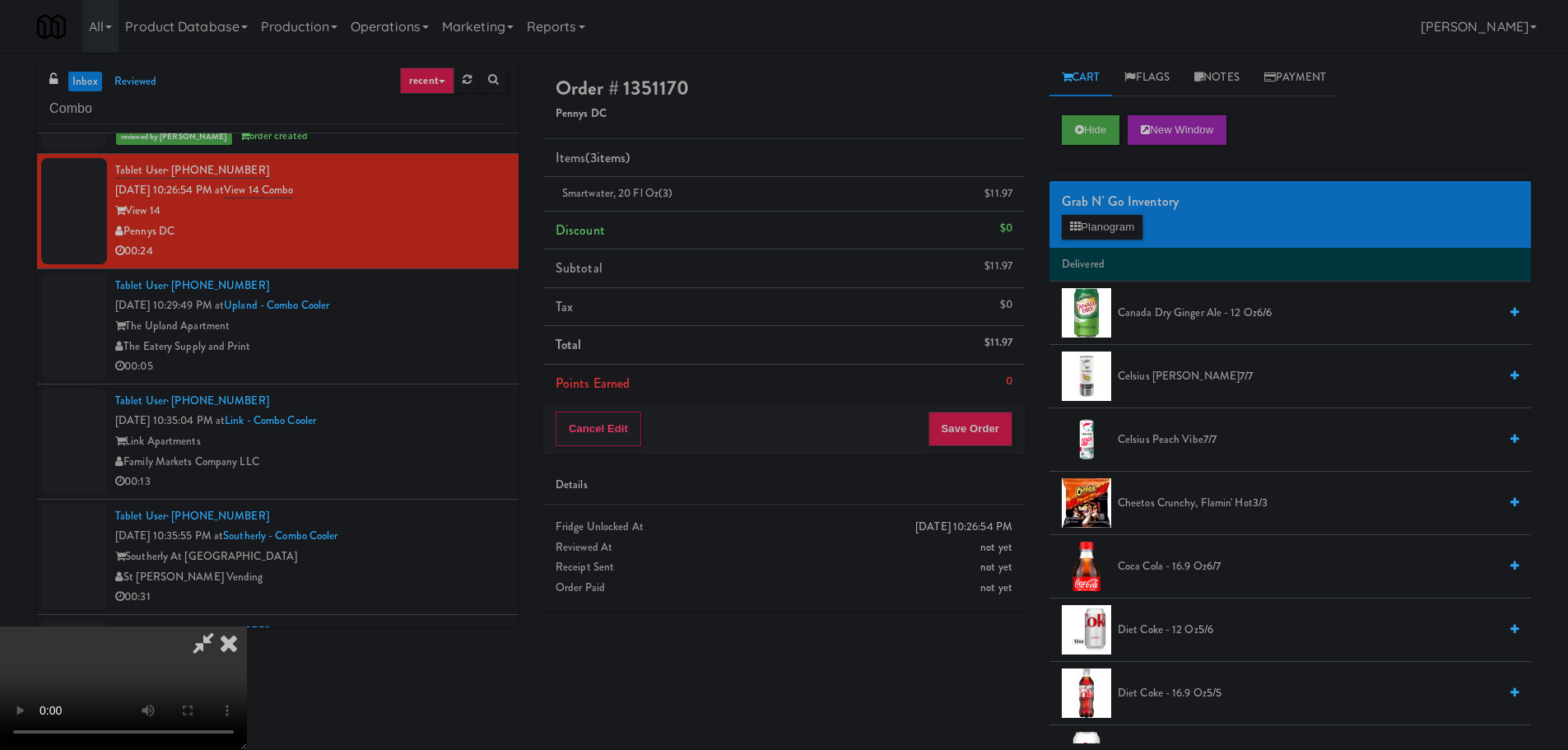
click at [247, 626] on video at bounding box center [123, 688] width 247 height 124
click at [1145, 245] on div "Grab N' Go Inventory Planogram" at bounding box center [1289, 214] width 482 height 67
click at [1133, 234] on button "Planogram" at bounding box center [1102, 227] width 81 height 25
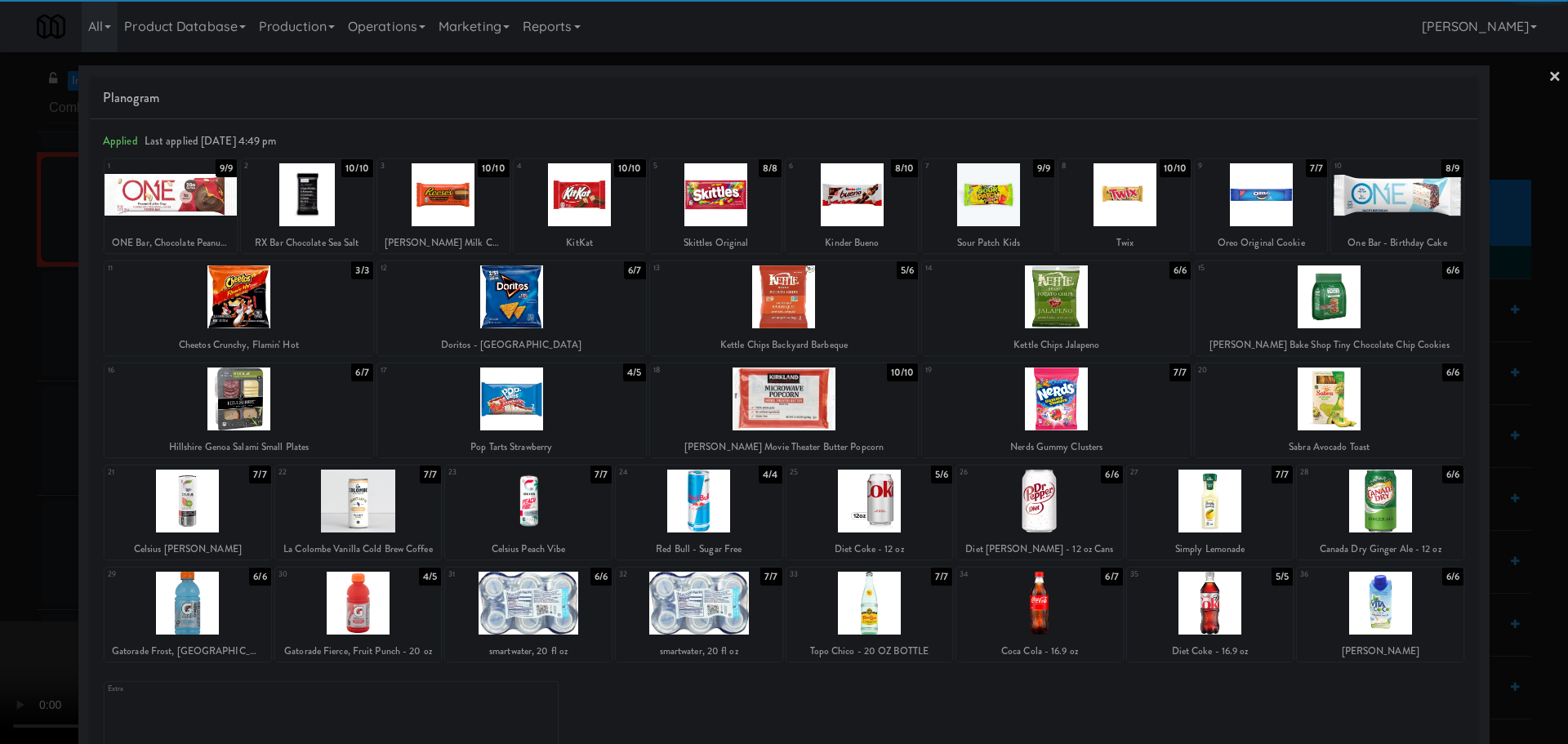
click at [717, 588] on div at bounding box center [699, 603] width 166 height 63
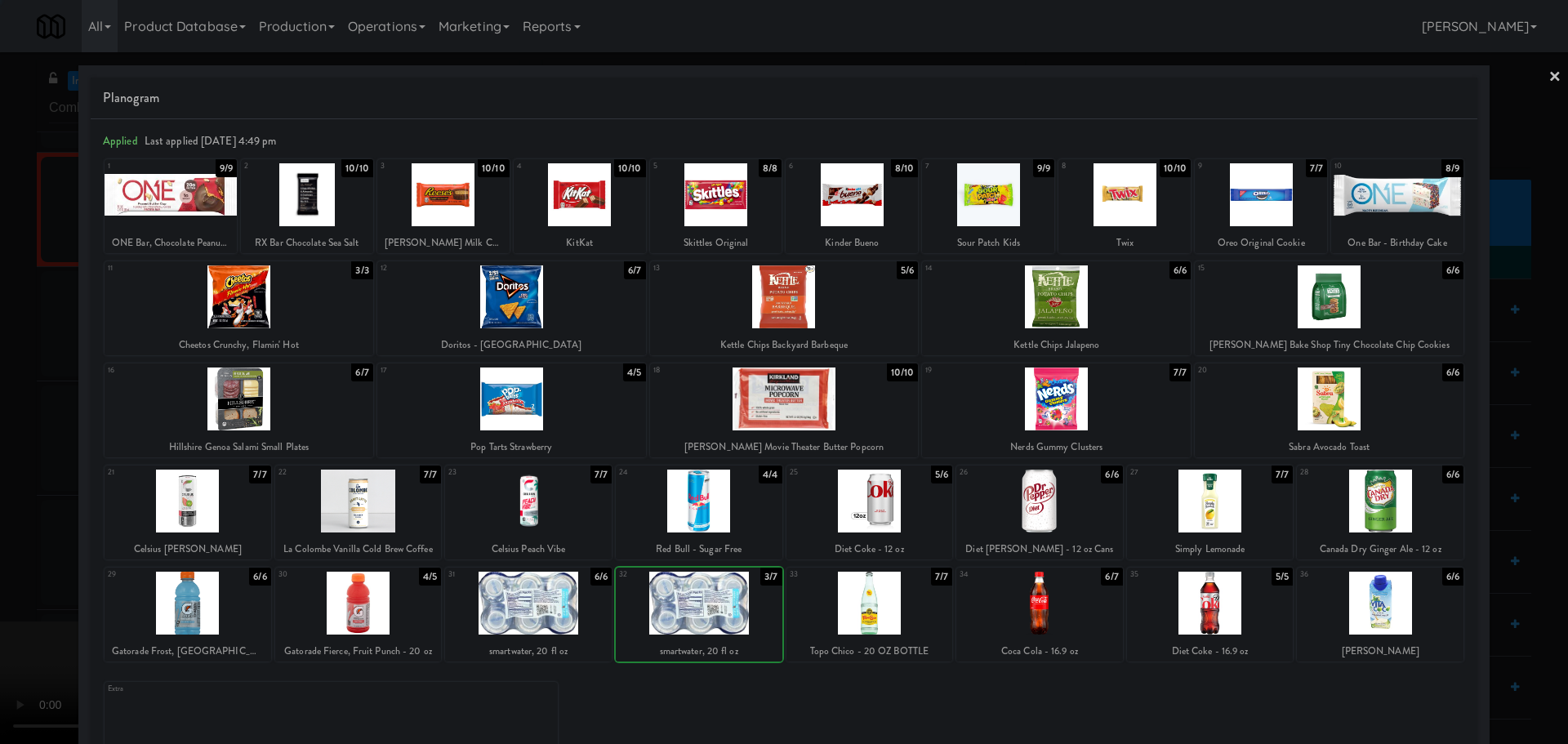
click at [0, 522] on div at bounding box center [784, 372] width 1568 height 744
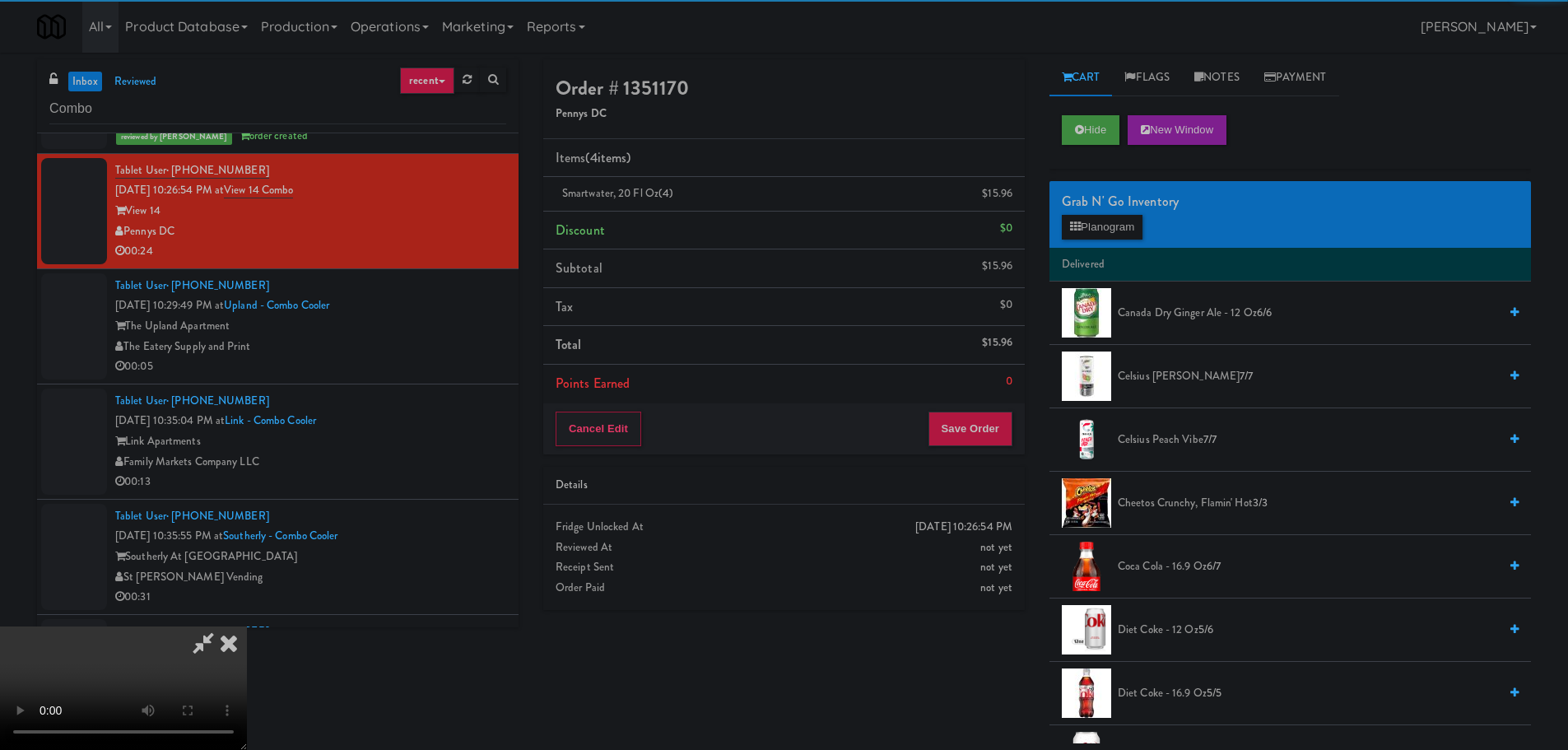
click at [247, 626] on video at bounding box center [123, 688] width 247 height 124
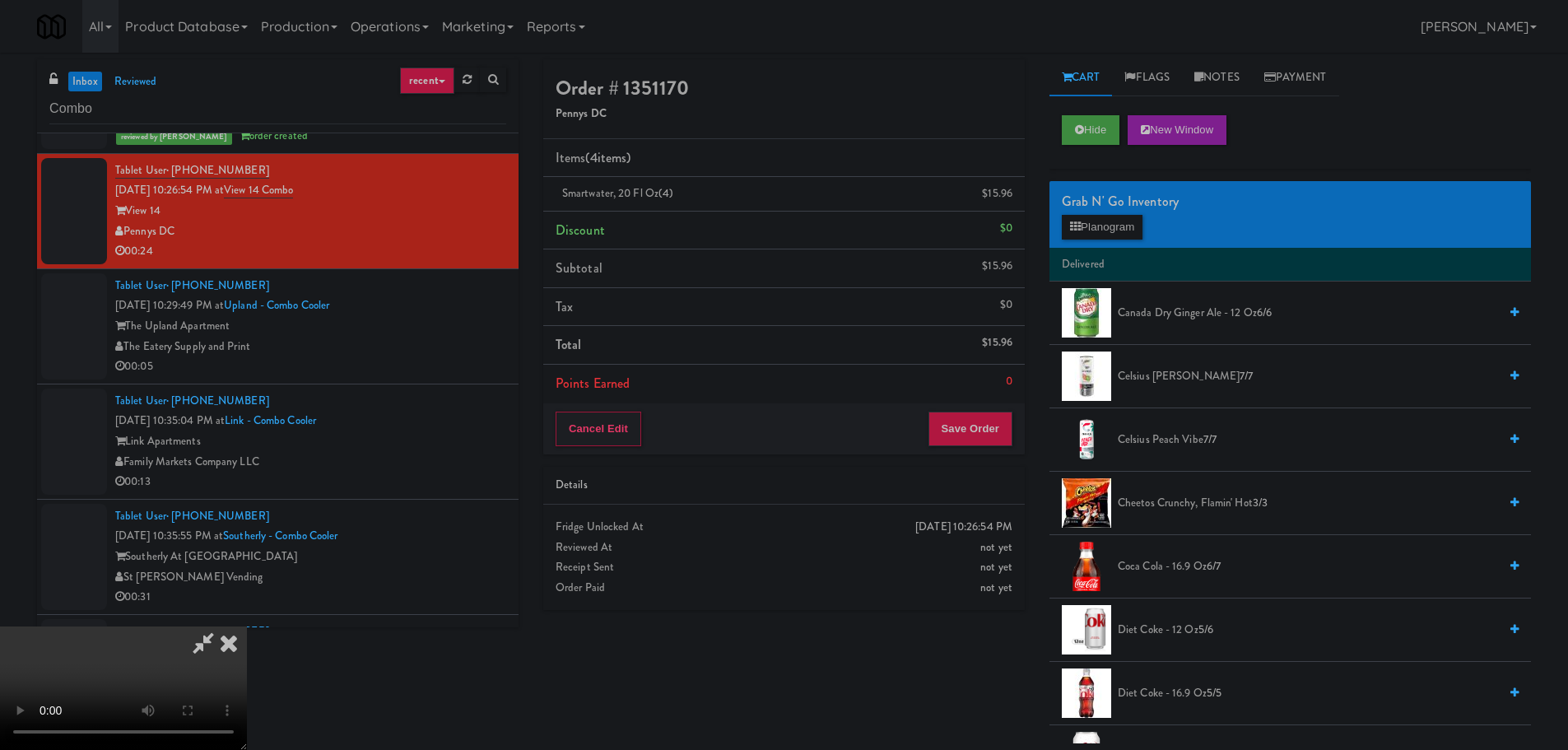
click at [247, 626] on video at bounding box center [123, 688] width 247 height 124
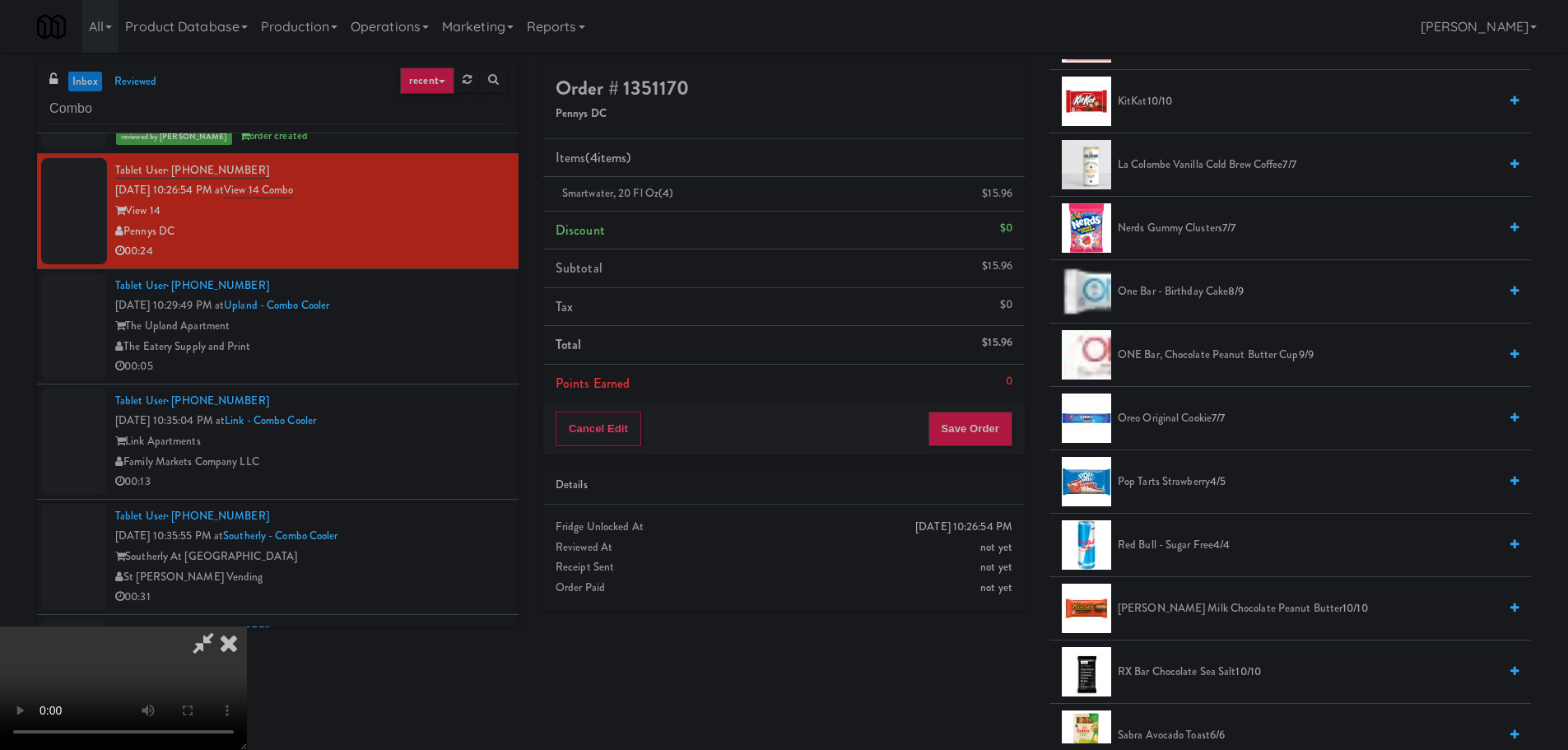
scroll to position [1234, 0]
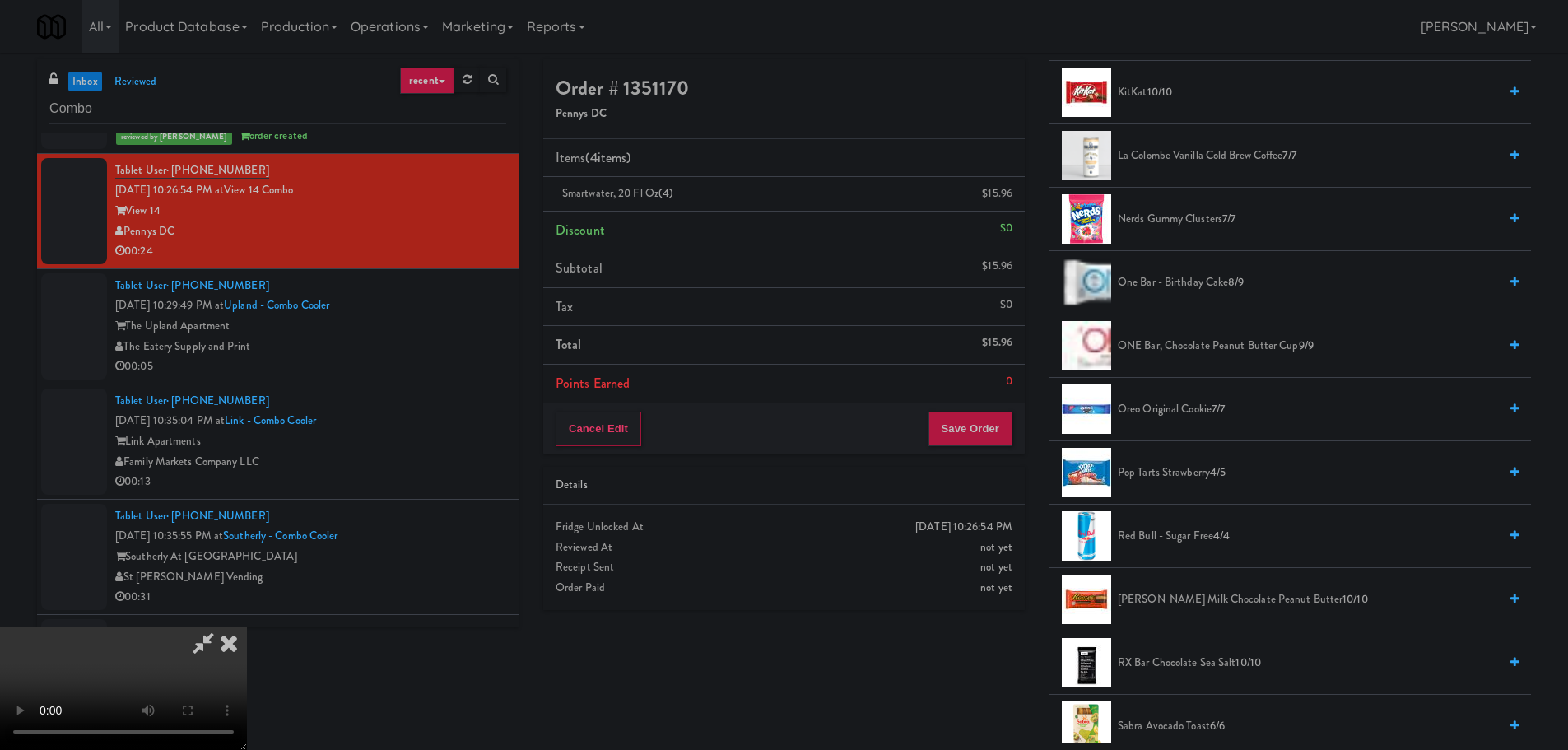
click at [1183, 413] on span "Oreo Original Cookie 7/7" at bounding box center [1308, 409] width 380 height 20
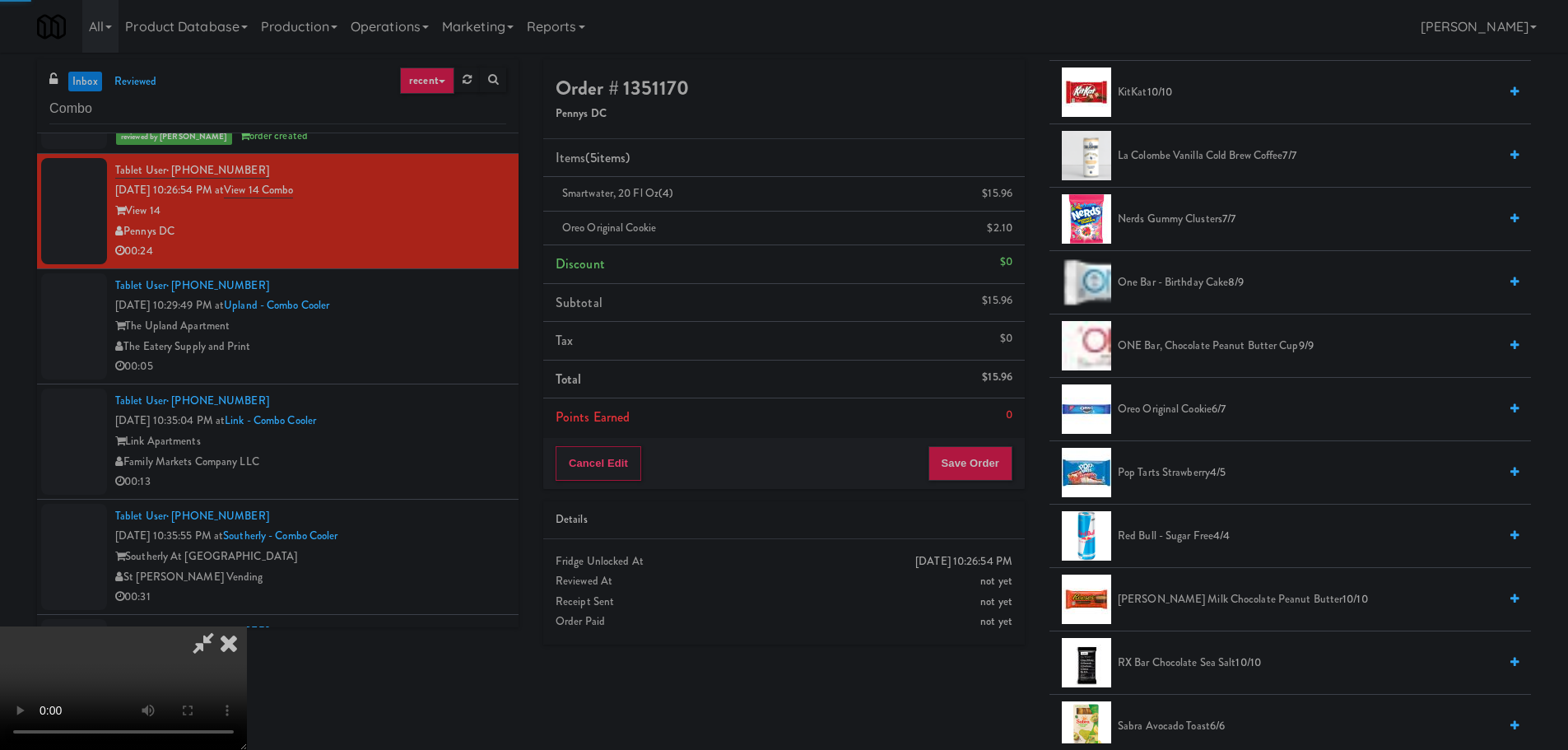
click at [247, 626] on video at bounding box center [123, 688] width 247 height 124
click at [984, 450] on button "Save Order" at bounding box center [970, 463] width 84 height 34
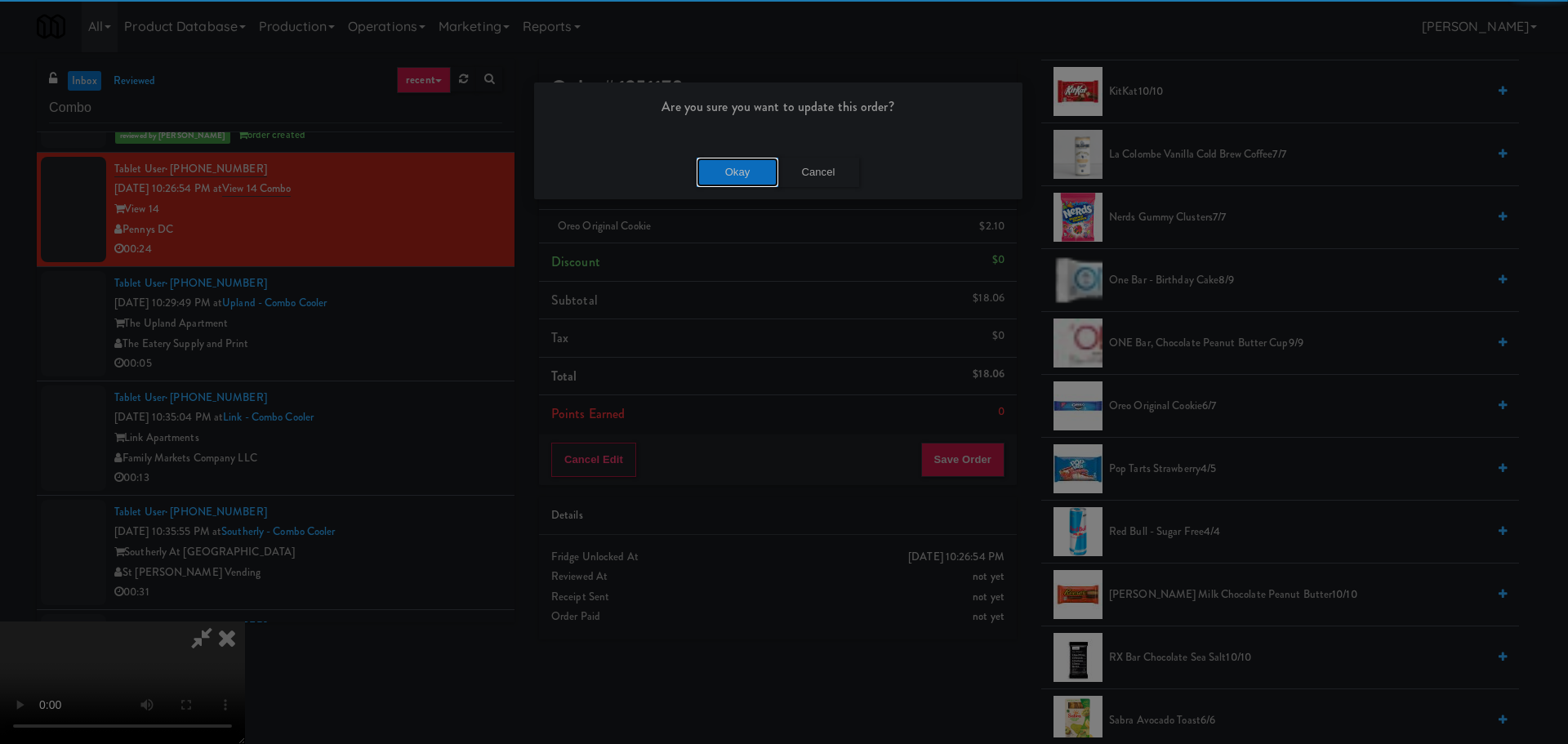
click at [737, 173] on button "Okay" at bounding box center [738, 173] width 81 height 30
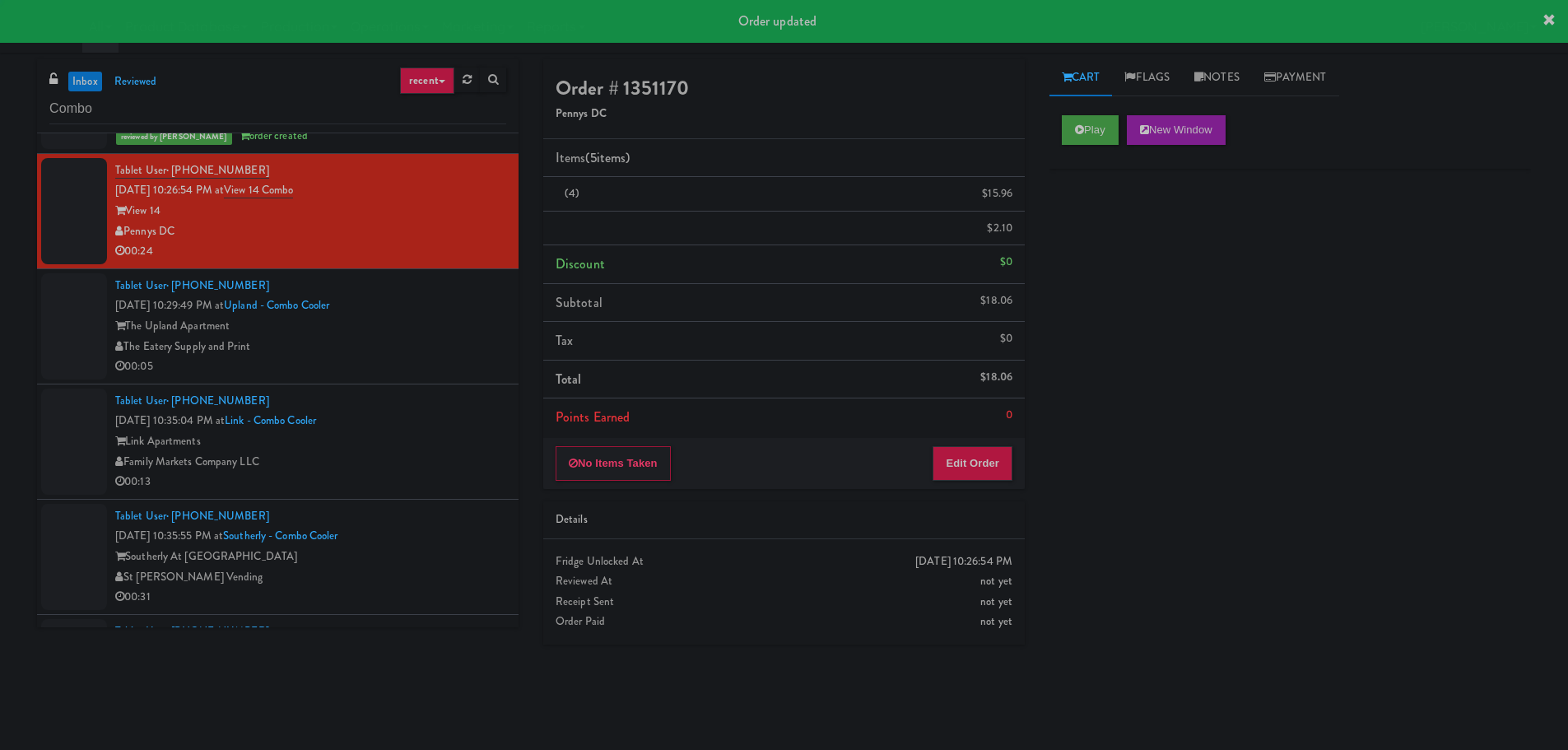
scroll to position [0, 0]
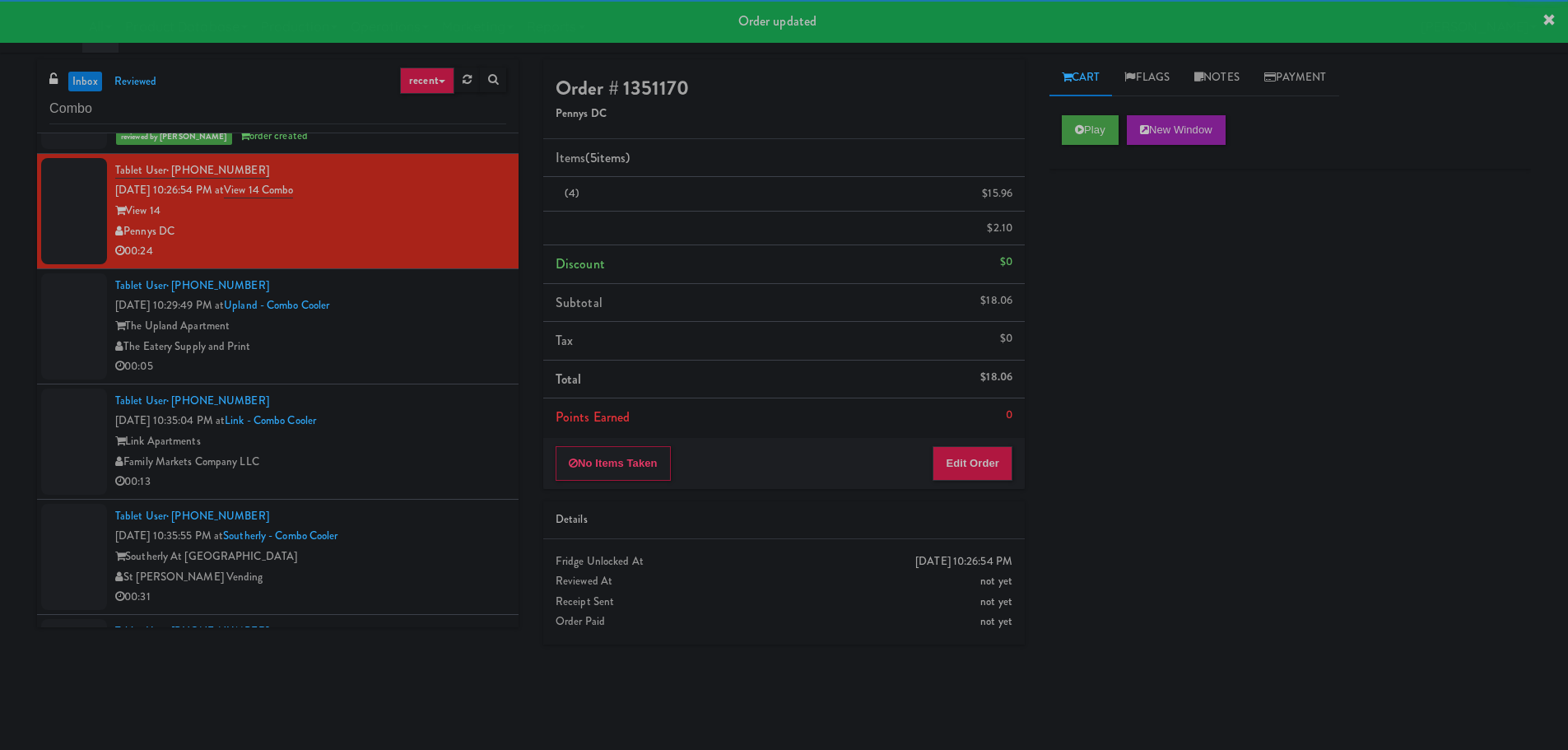
click at [414, 361] on div "00:05" at bounding box center [311, 367] width 391 height 20
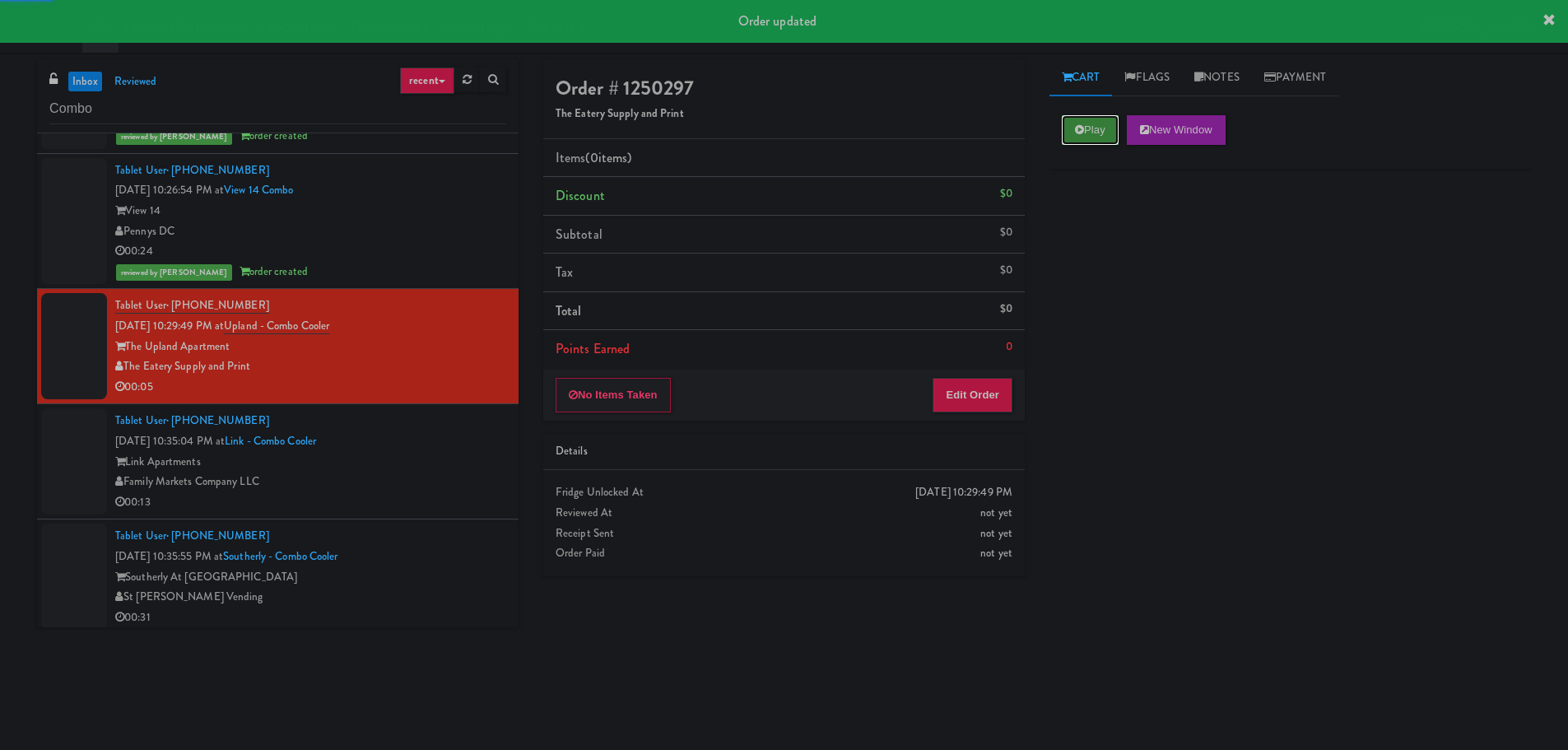
click at [1077, 126] on icon at bounding box center [1080, 129] width 9 height 10
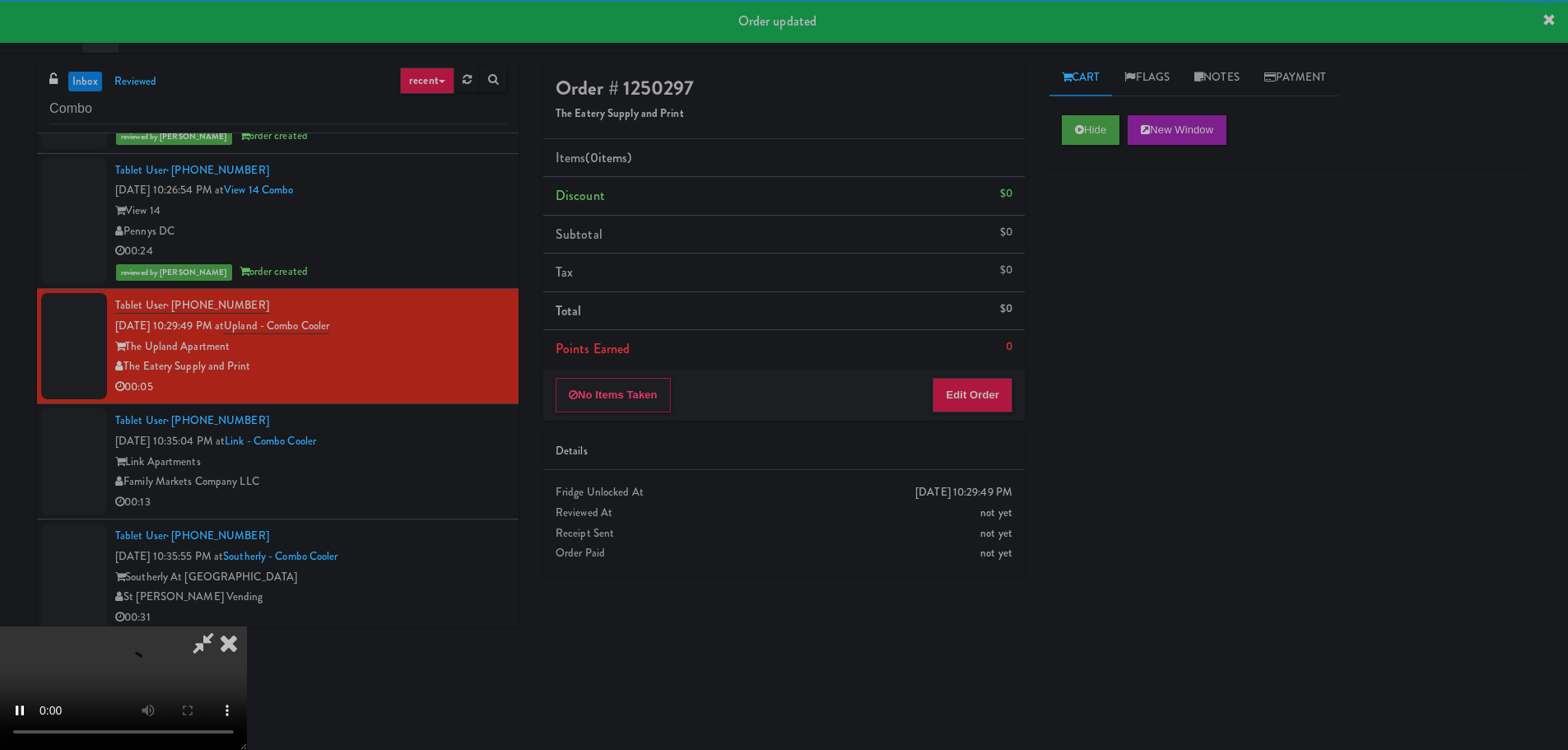
click at [1003, 416] on div "No Items Taken Edit Order" at bounding box center [784, 395] width 482 height 51
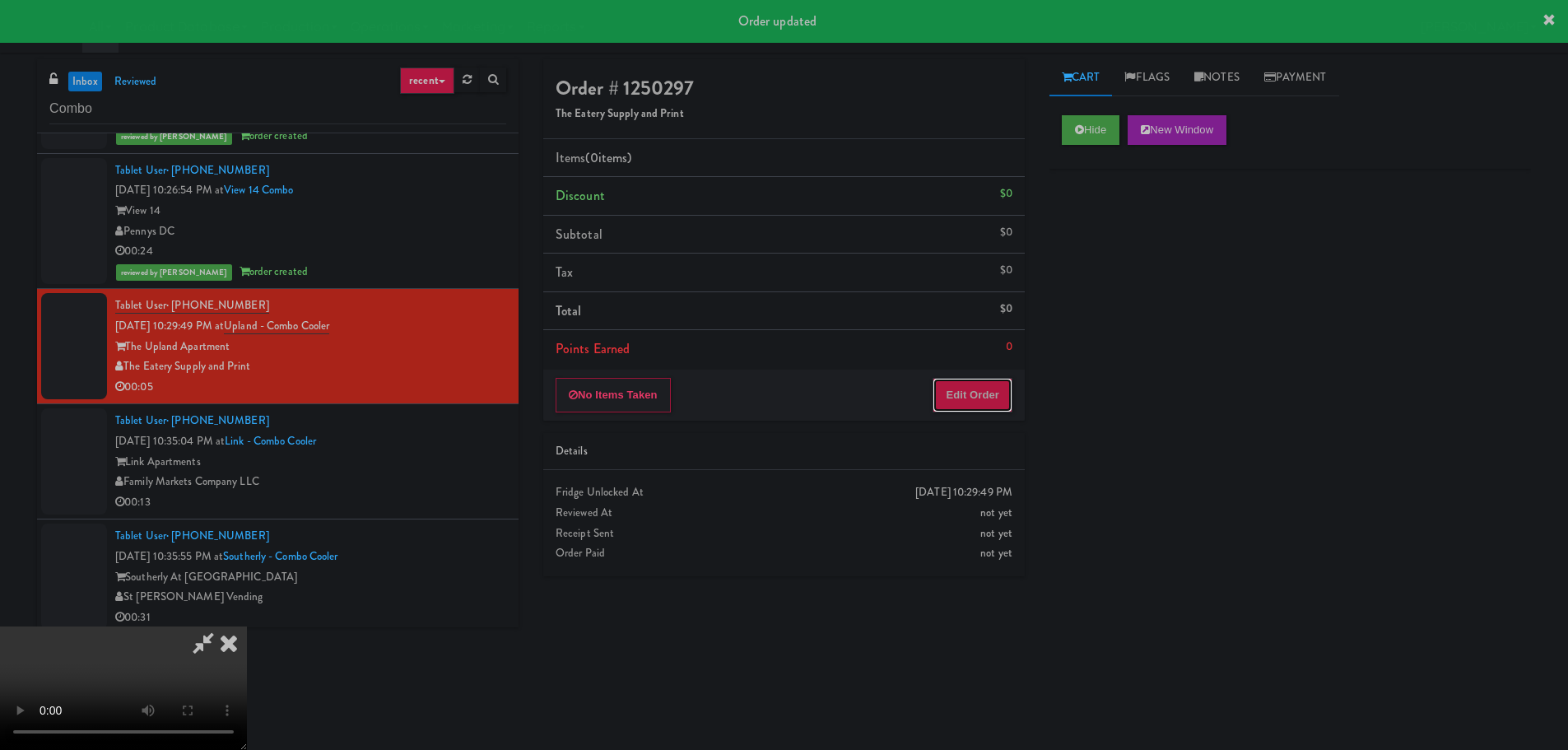
click at [1007, 405] on button "Edit Order" at bounding box center [973, 394] width 80 height 34
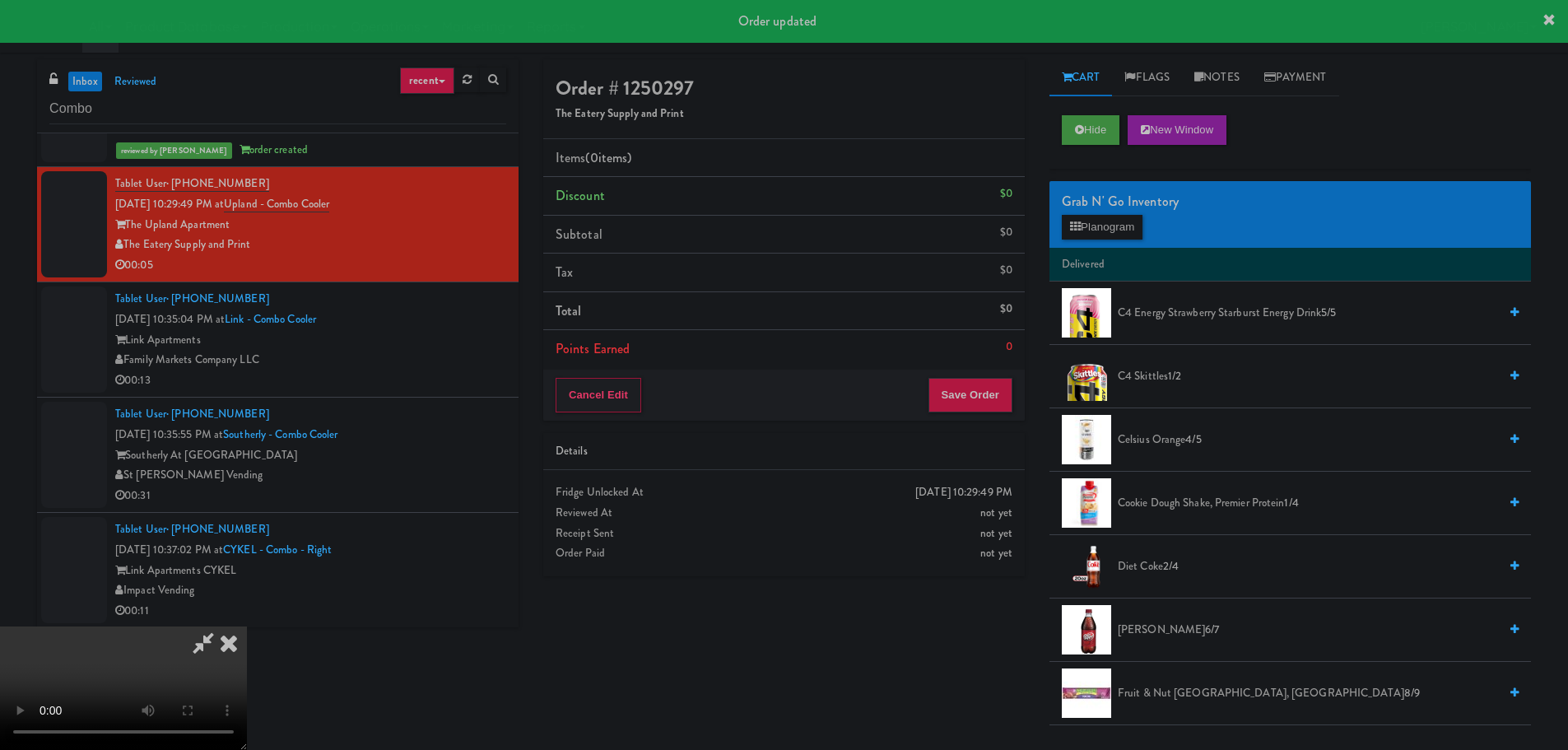
scroll to position [3375, 0]
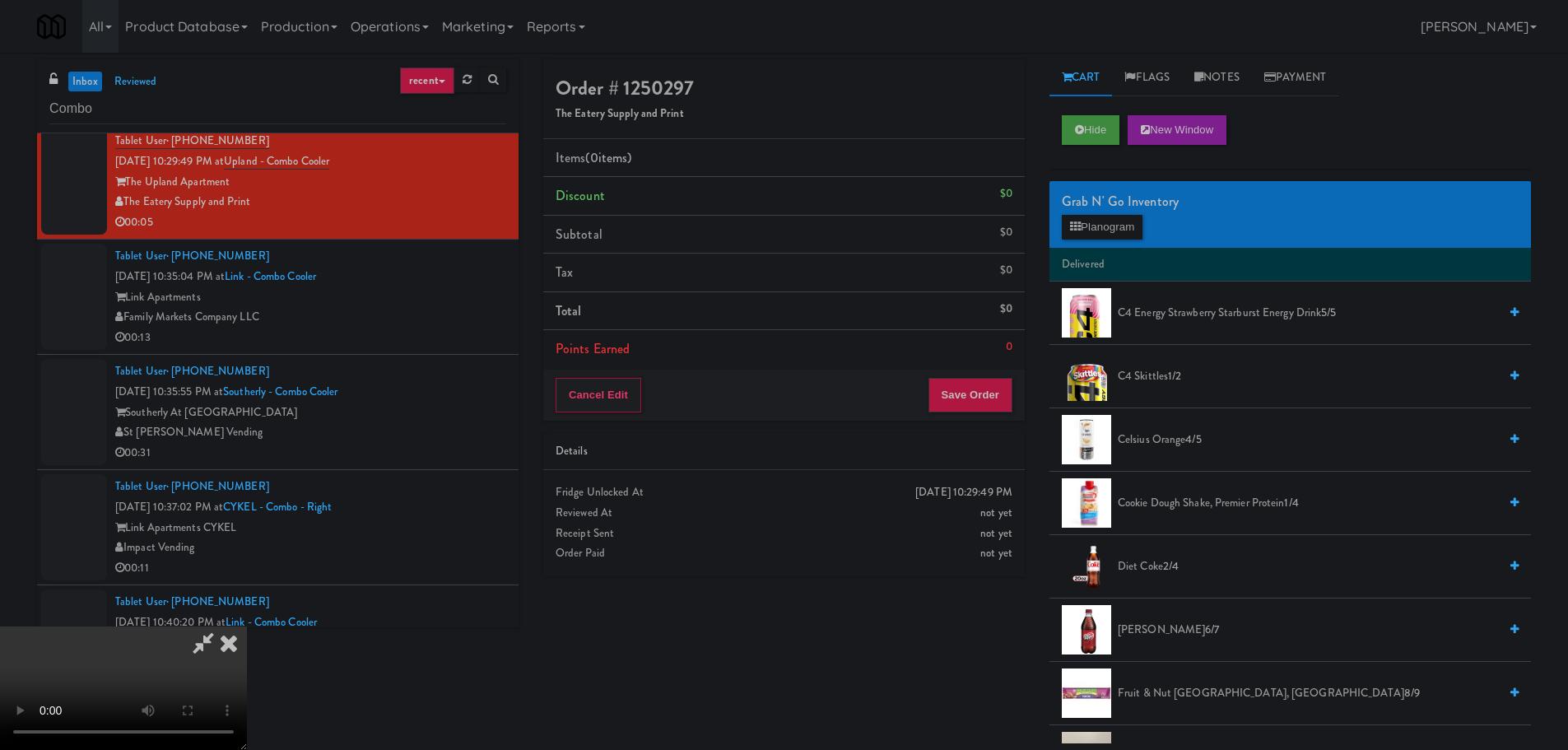
click at [247, 626] on video at bounding box center [123, 688] width 247 height 124
click at [1117, 219] on button "Planogram" at bounding box center [1102, 227] width 81 height 25
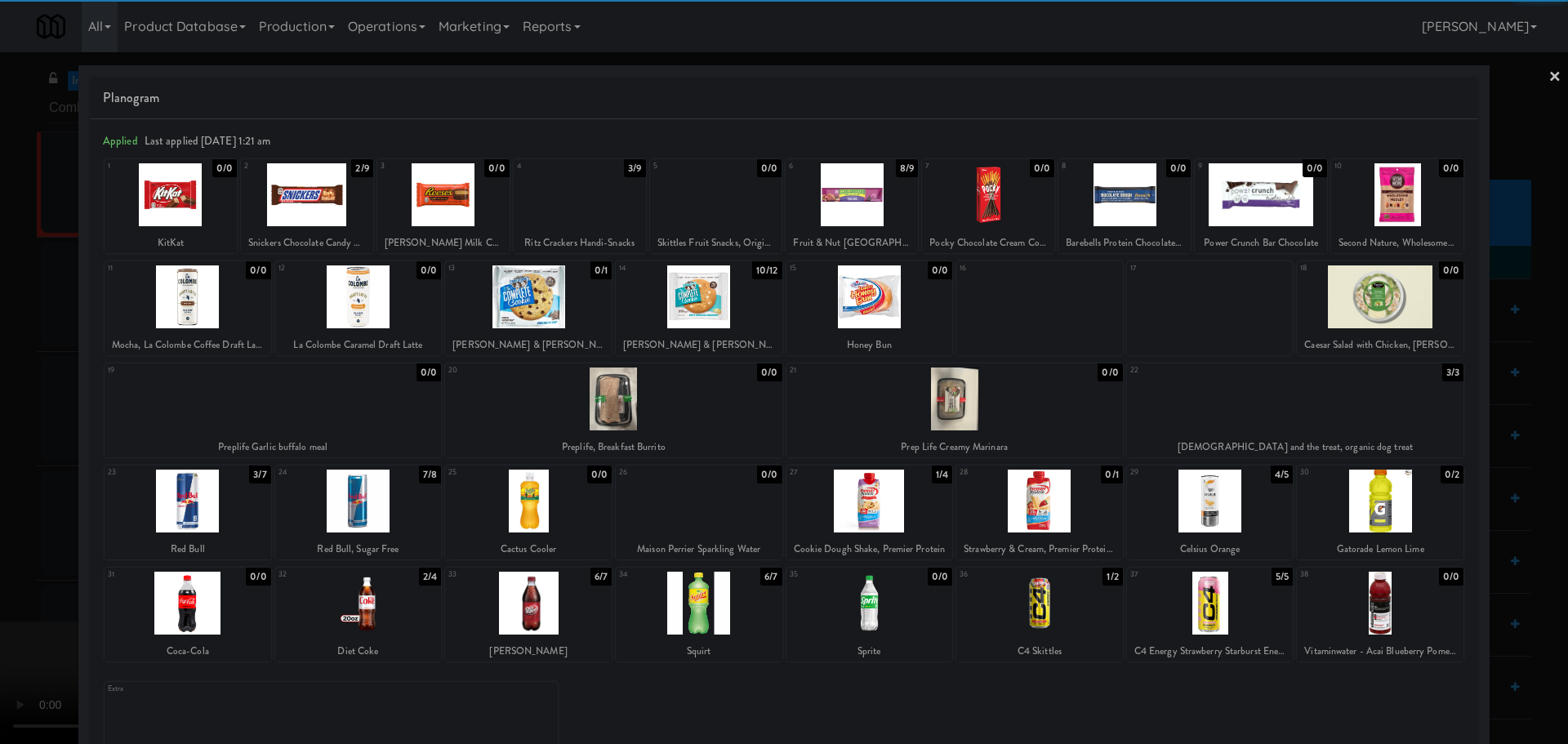
click at [717, 602] on div at bounding box center [699, 603] width 166 height 63
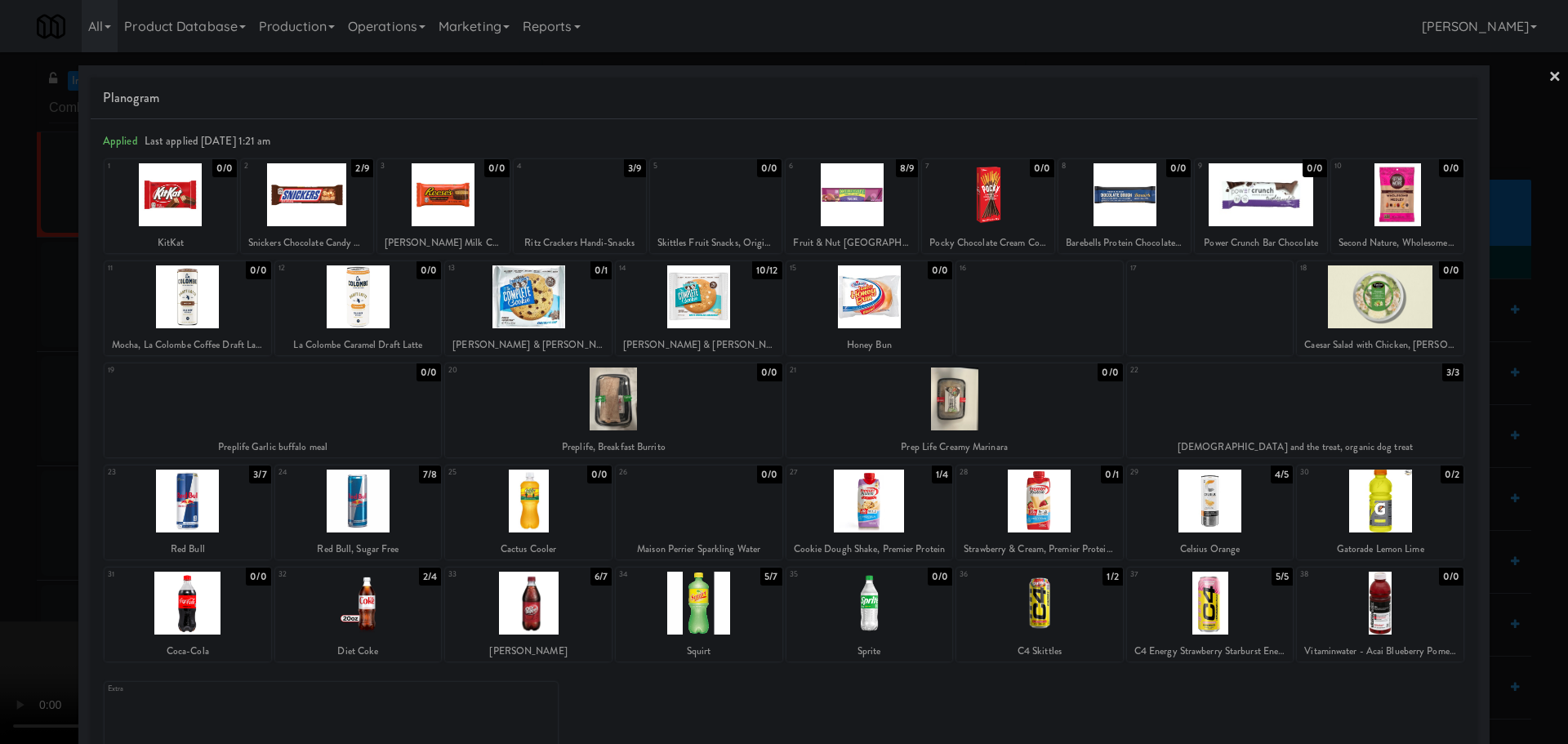
click at [0, 465] on div at bounding box center [784, 372] width 1568 height 744
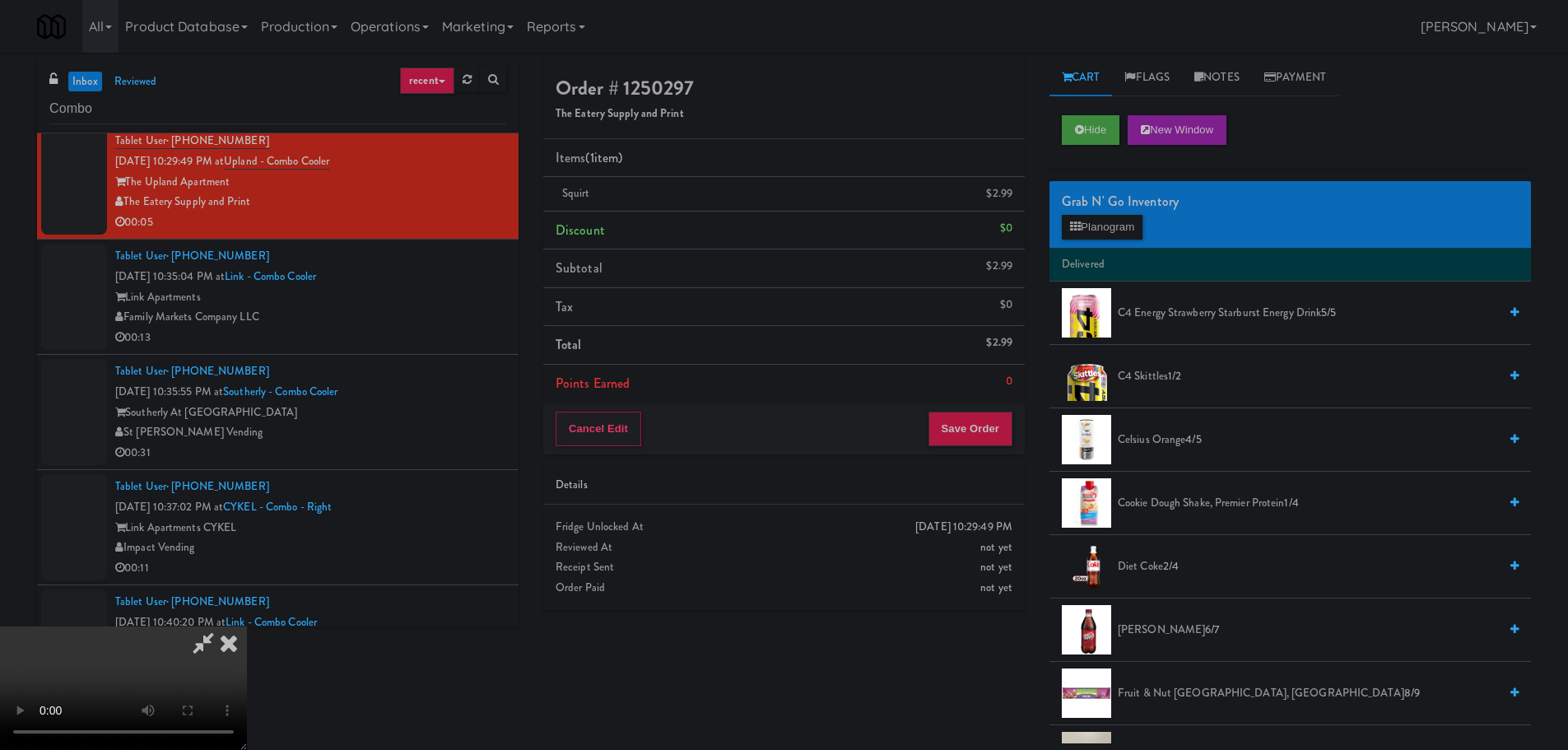
click at [247, 626] on video at bounding box center [123, 688] width 247 height 124
click at [975, 452] on div "Cancel Edit Save Order" at bounding box center [784, 429] width 482 height 51
click at [975, 446] on button "Save Order" at bounding box center [970, 429] width 84 height 34
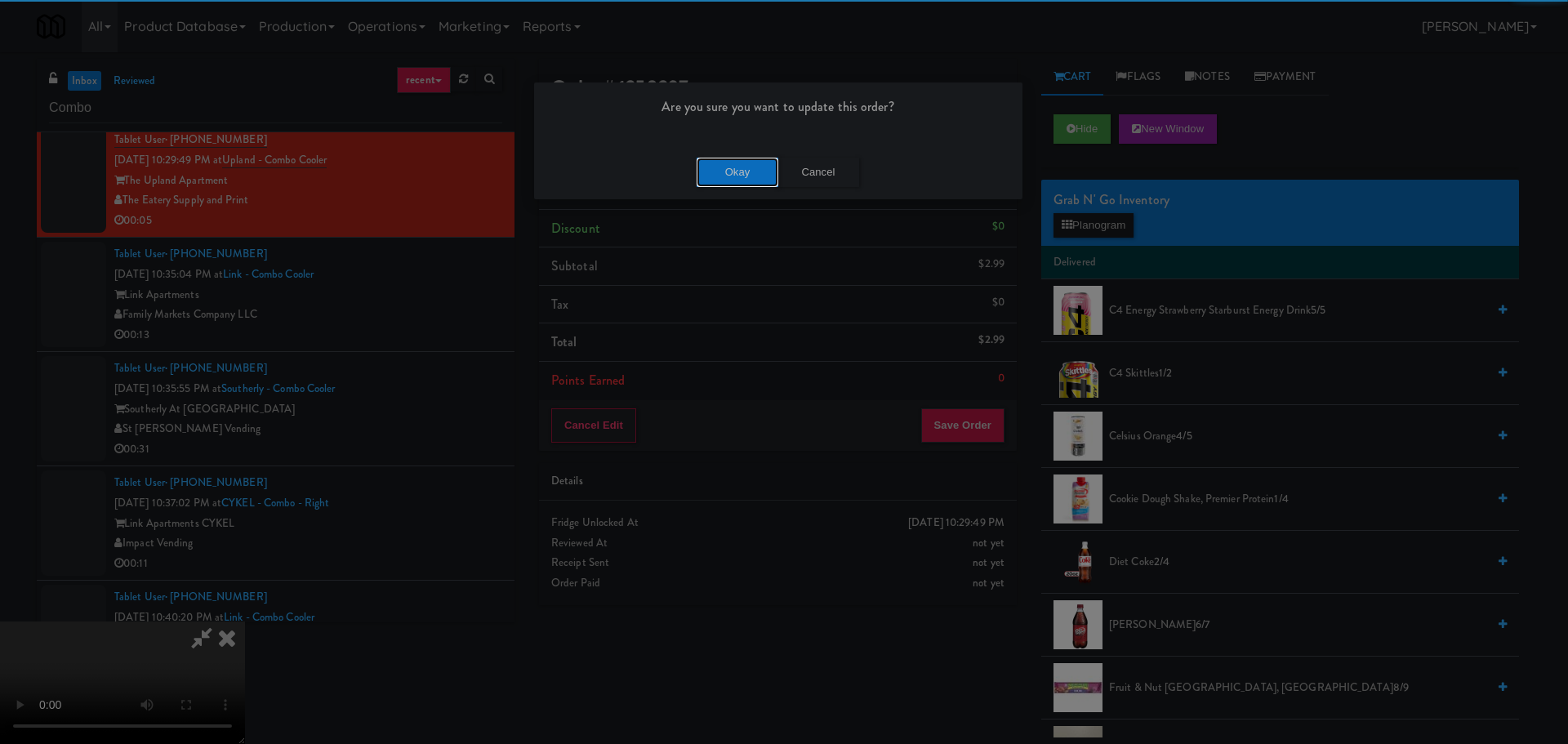
click at [753, 174] on button "Okay" at bounding box center [738, 173] width 81 height 30
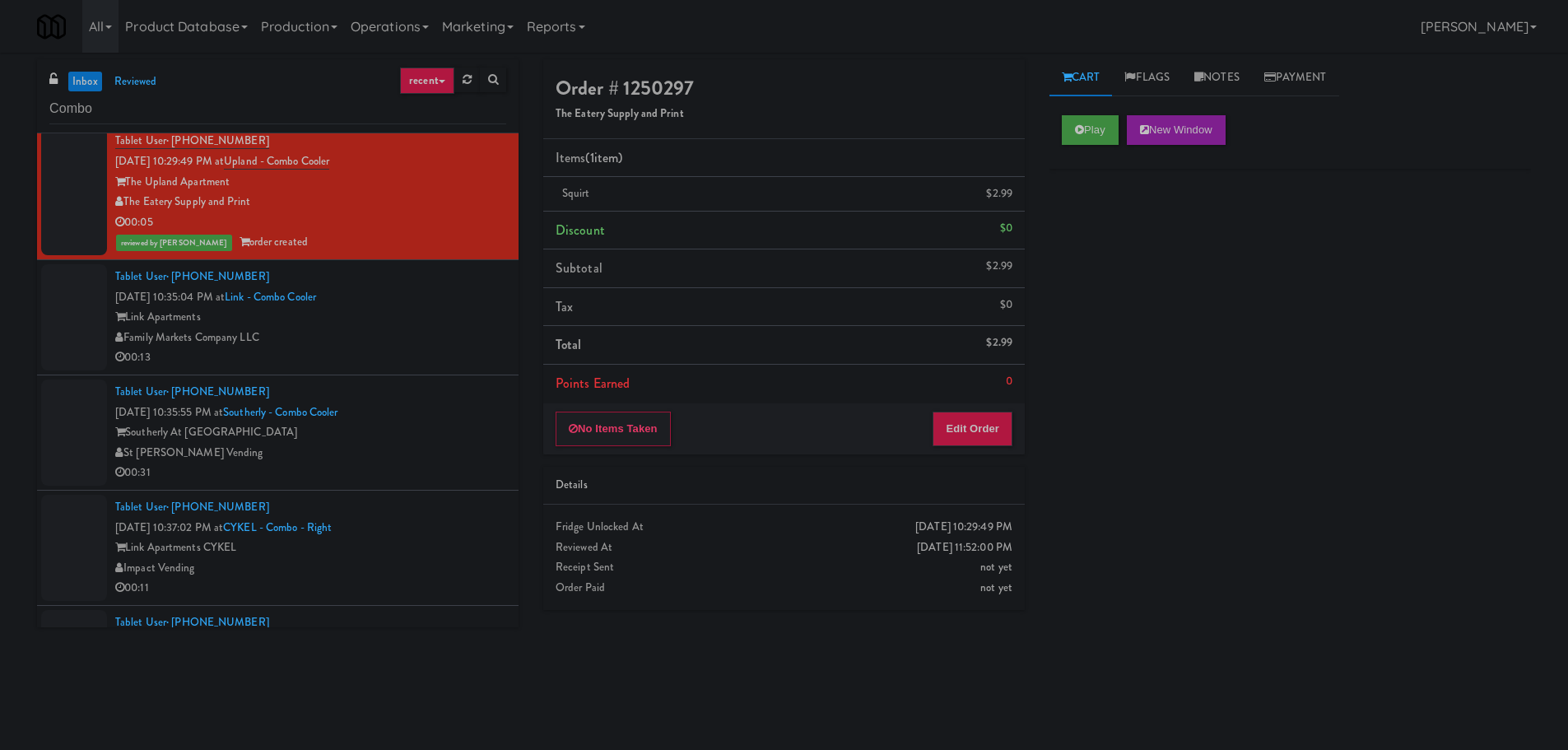
click at [433, 335] on div "Family Markets Company LLC" at bounding box center [311, 338] width 391 height 20
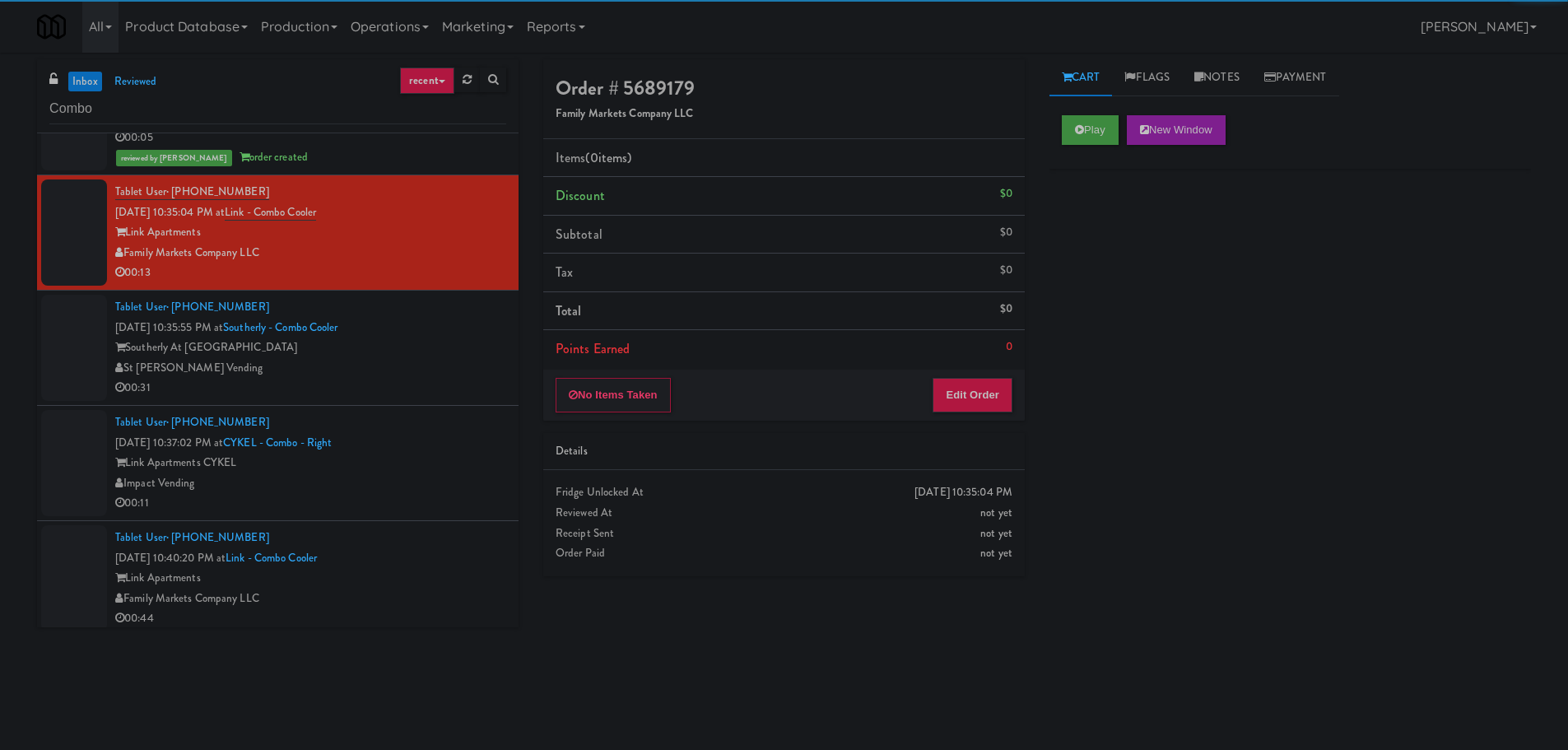
scroll to position [3457, 0]
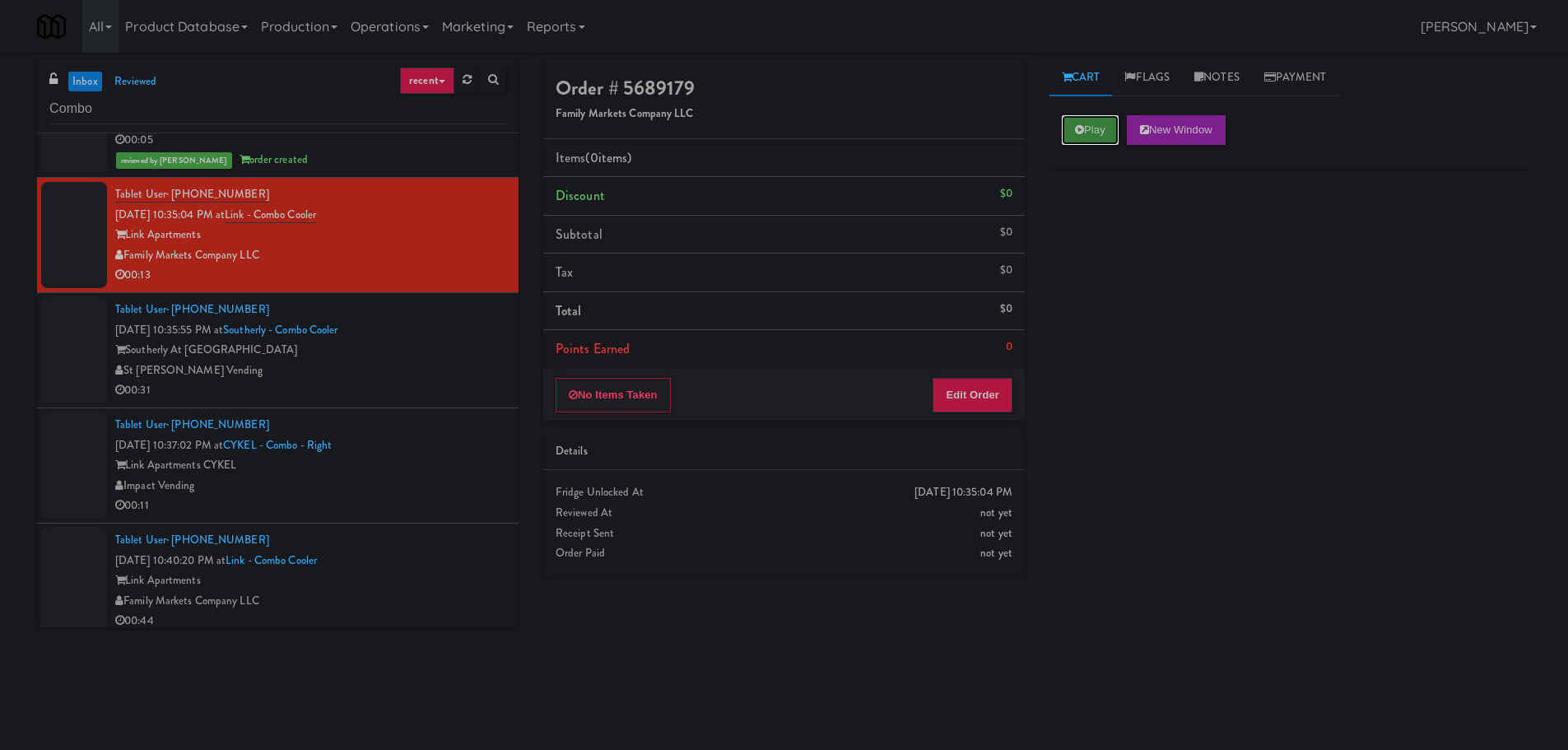
click at [1079, 126] on icon at bounding box center [1080, 129] width 9 height 10
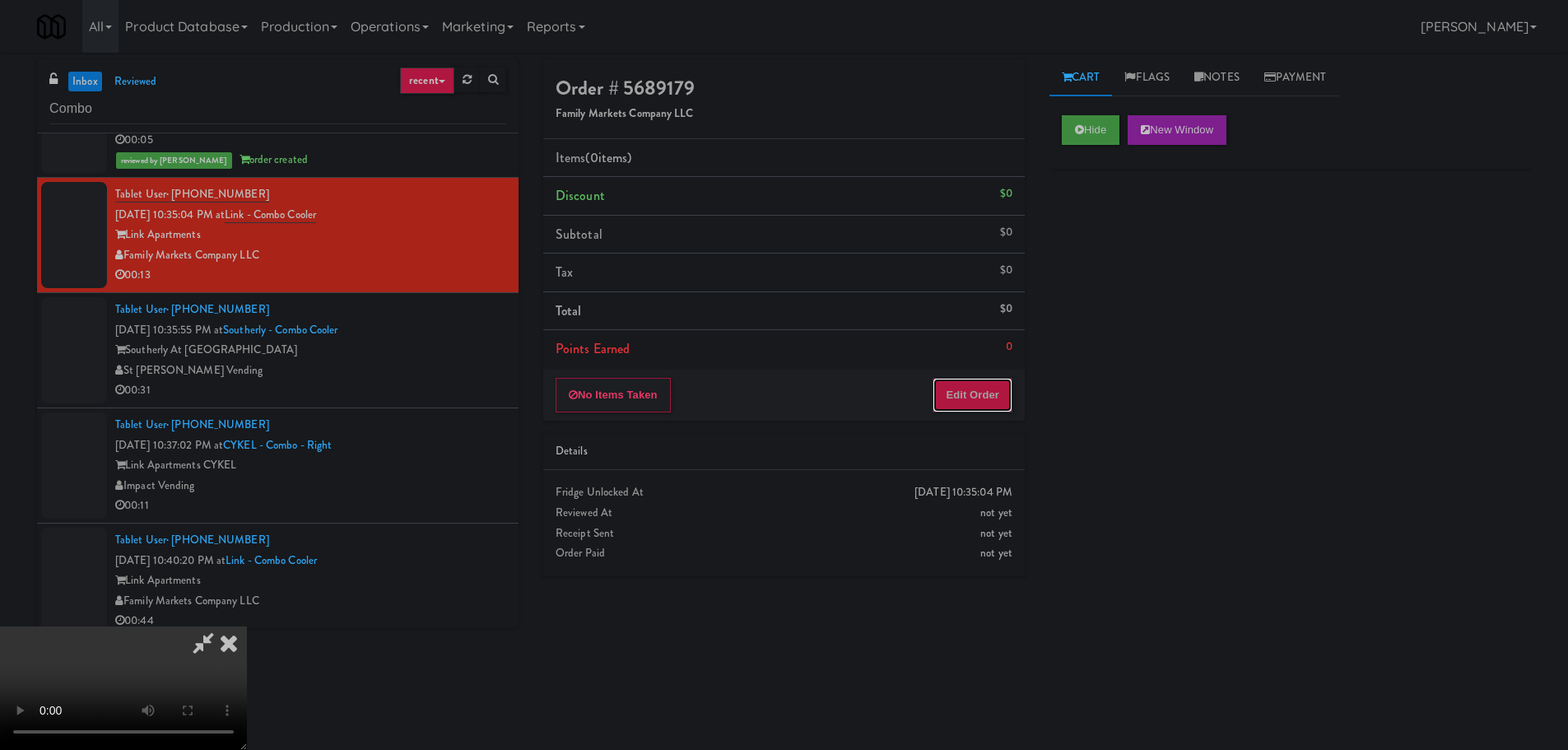
click at [992, 381] on button "Edit Order" at bounding box center [973, 394] width 80 height 34
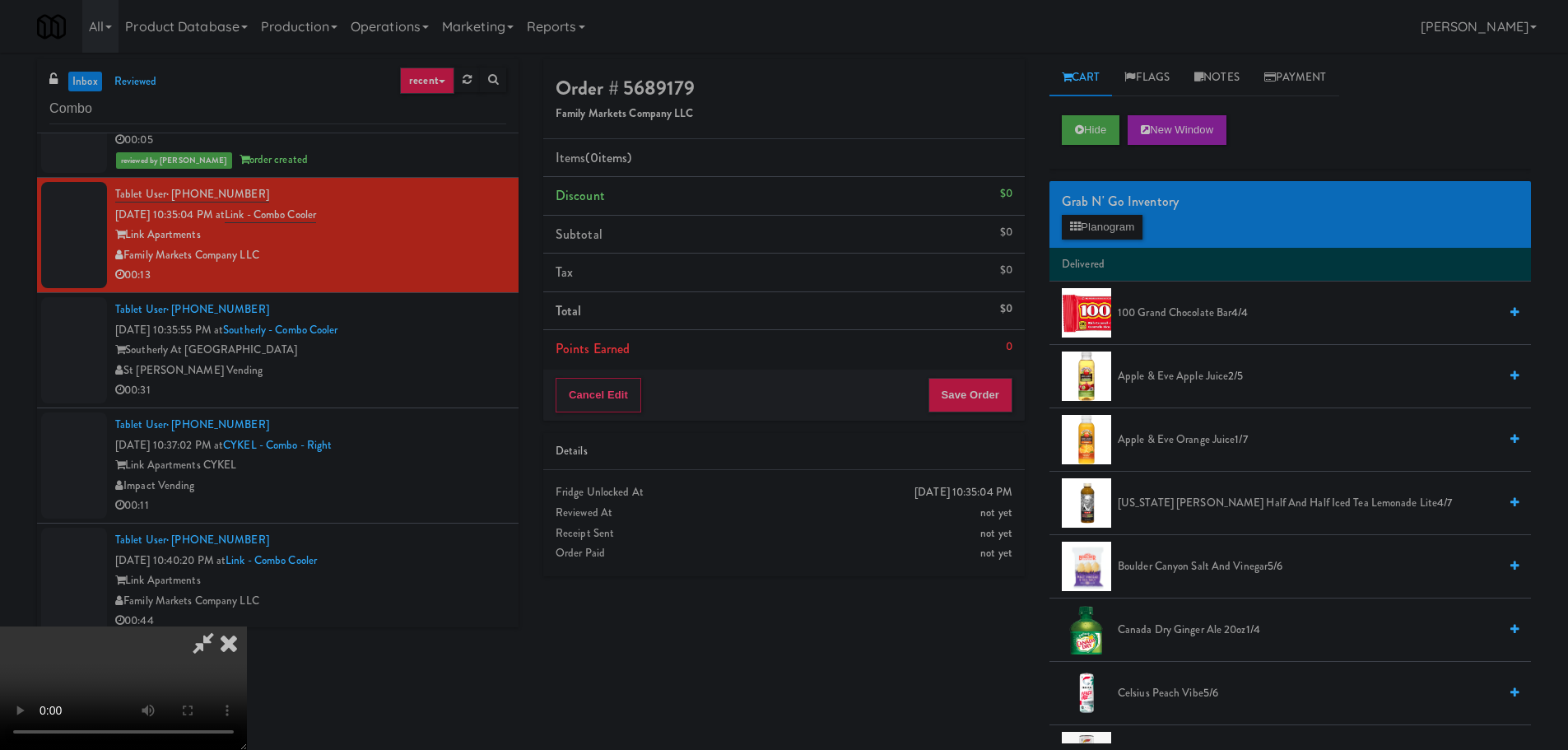
click at [247, 626] on video at bounding box center [123, 688] width 247 height 124
drag, startPoint x: 567, startPoint y: 448, endPoint x: 546, endPoint y: 460, distance: 24.2
click at [247, 626] on video at bounding box center [123, 688] width 247 height 124
click at [1105, 235] on button "Planogram" at bounding box center [1102, 227] width 81 height 25
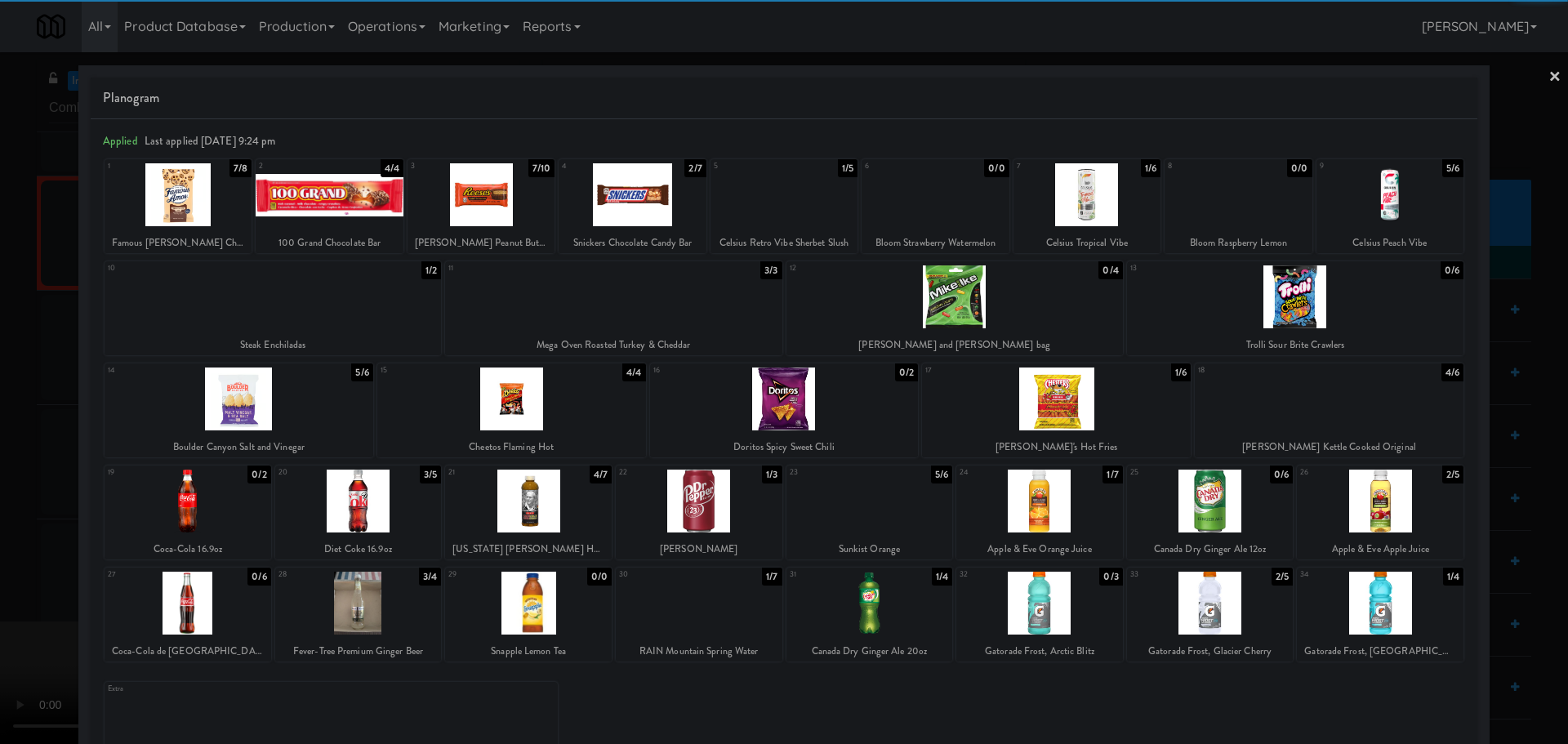
click at [861, 611] on div at bounding box center [870, 603] width 166 height 63
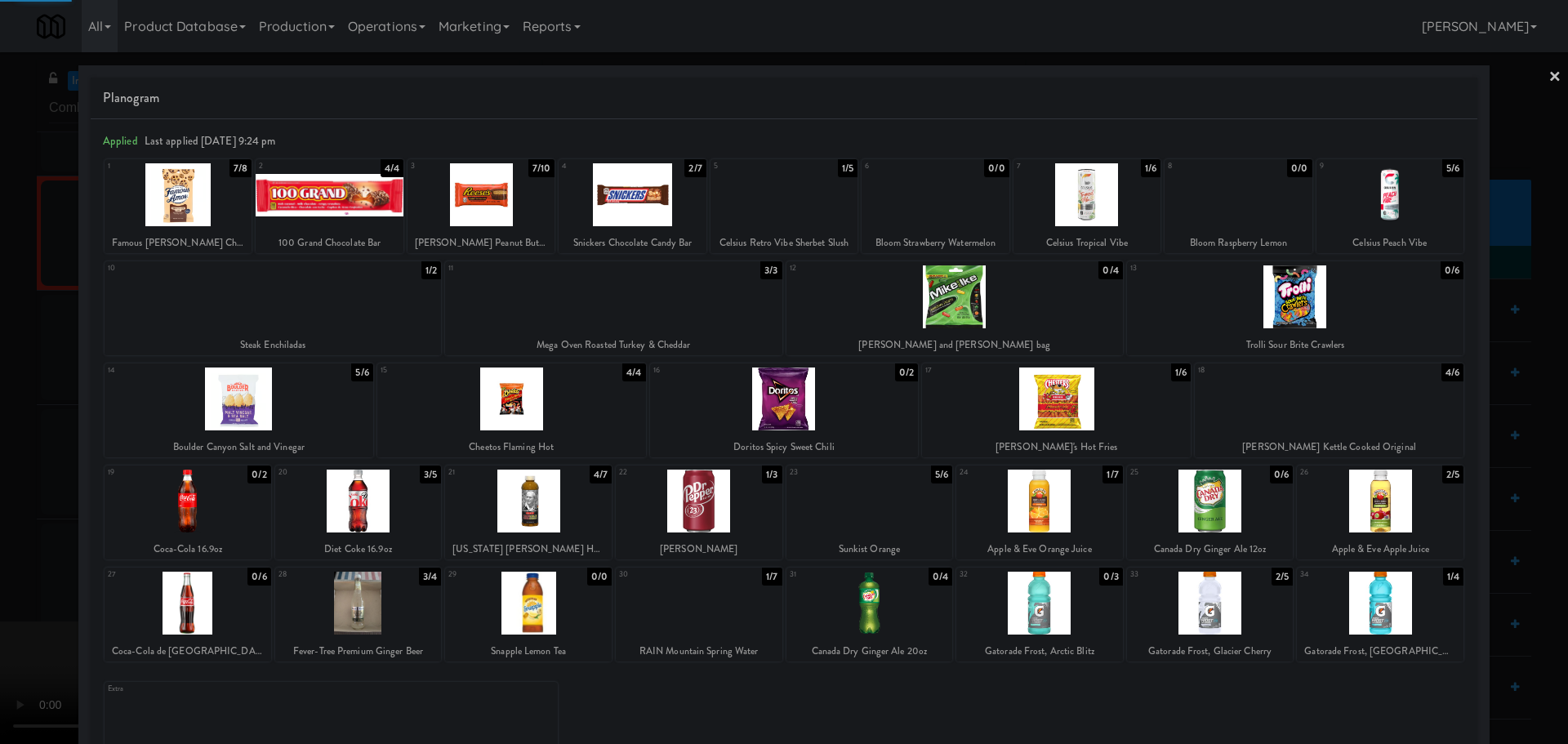
drag, startPoint x: 0, startPoint y: 620, endPoint x: 10, endPoint y: 621, distance: 10.0
click at [10, 621] on div at bounding box center [784, 372] width 1568 height 744
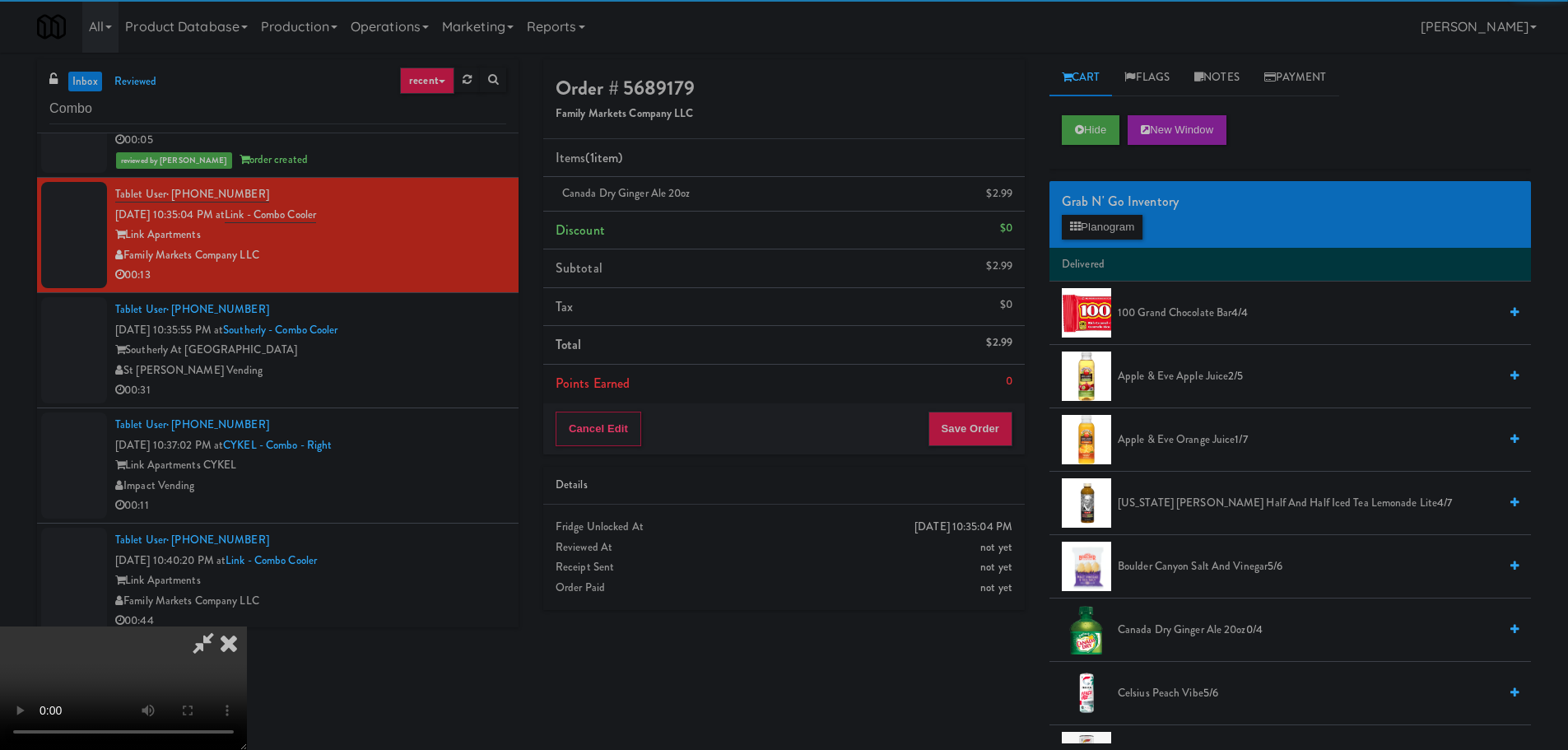
click at [247, 626] on video at bounding box center [123, 688] width 247 height 124
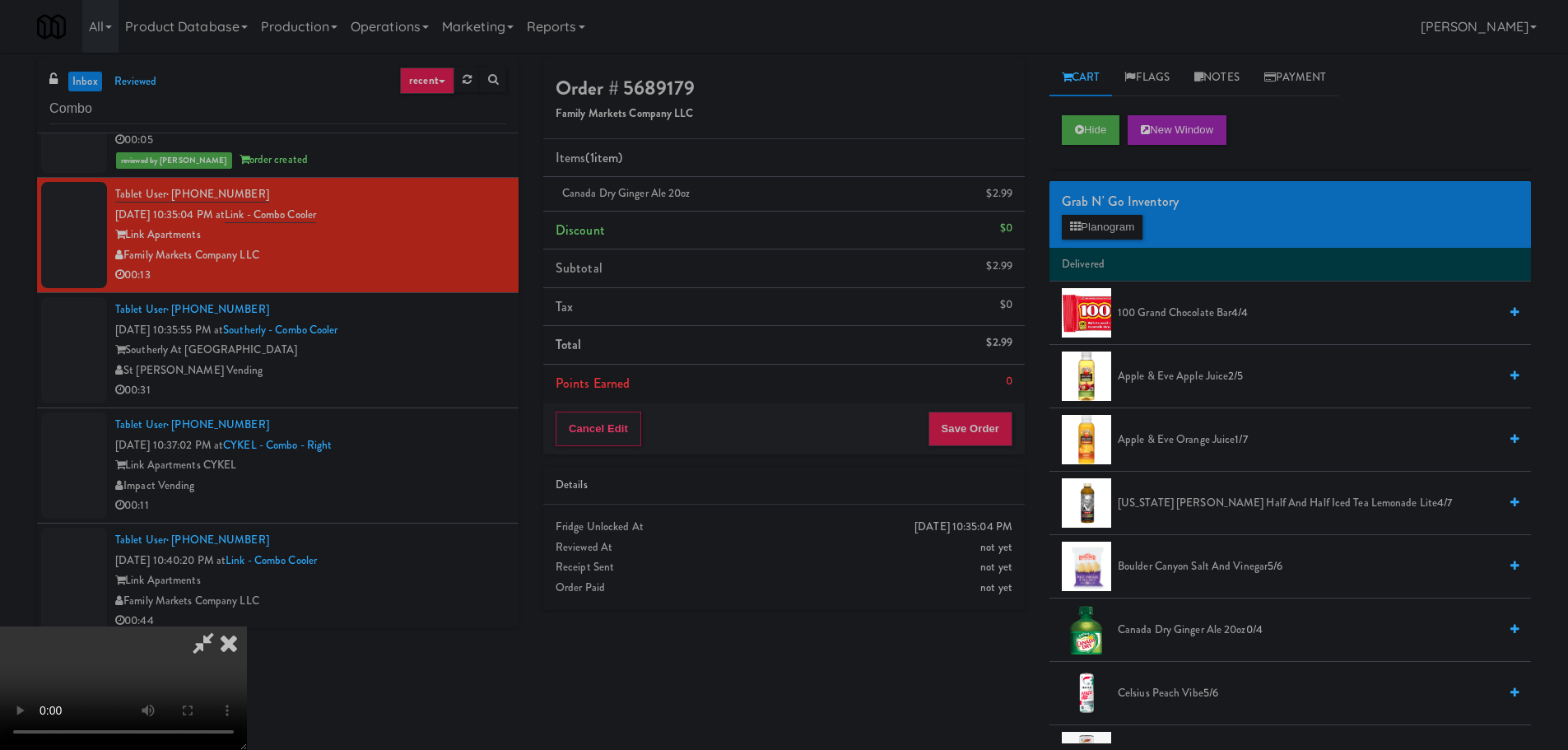
click at [247, 626] on video at bounding box center [123, 688] width 247 height 124
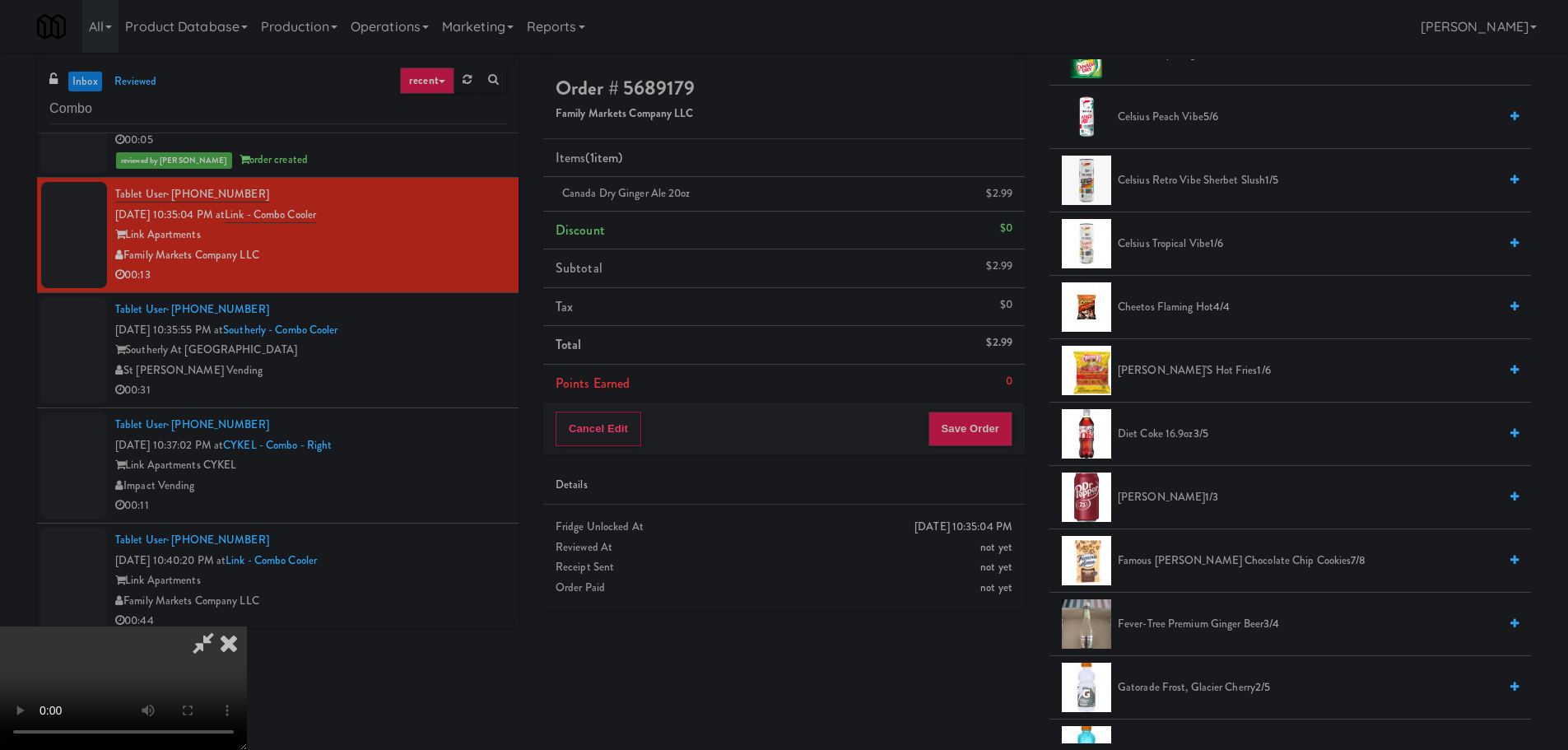
scroll to position [906, 0]
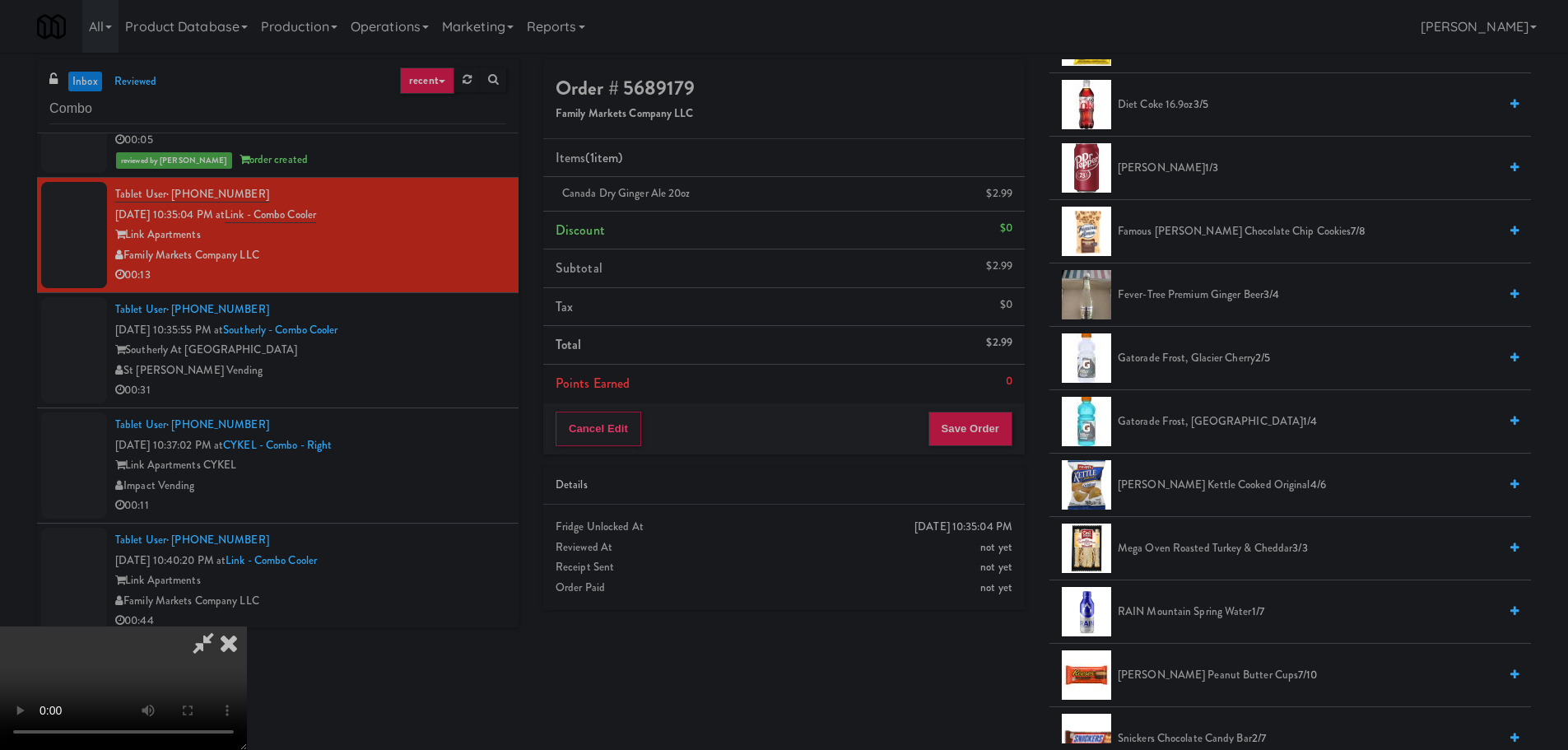
click at [1170, 420] on span "Gatorade Frost, Glacier Freeze 1/4" at bounding box center [1308, 422] width 380 height 20
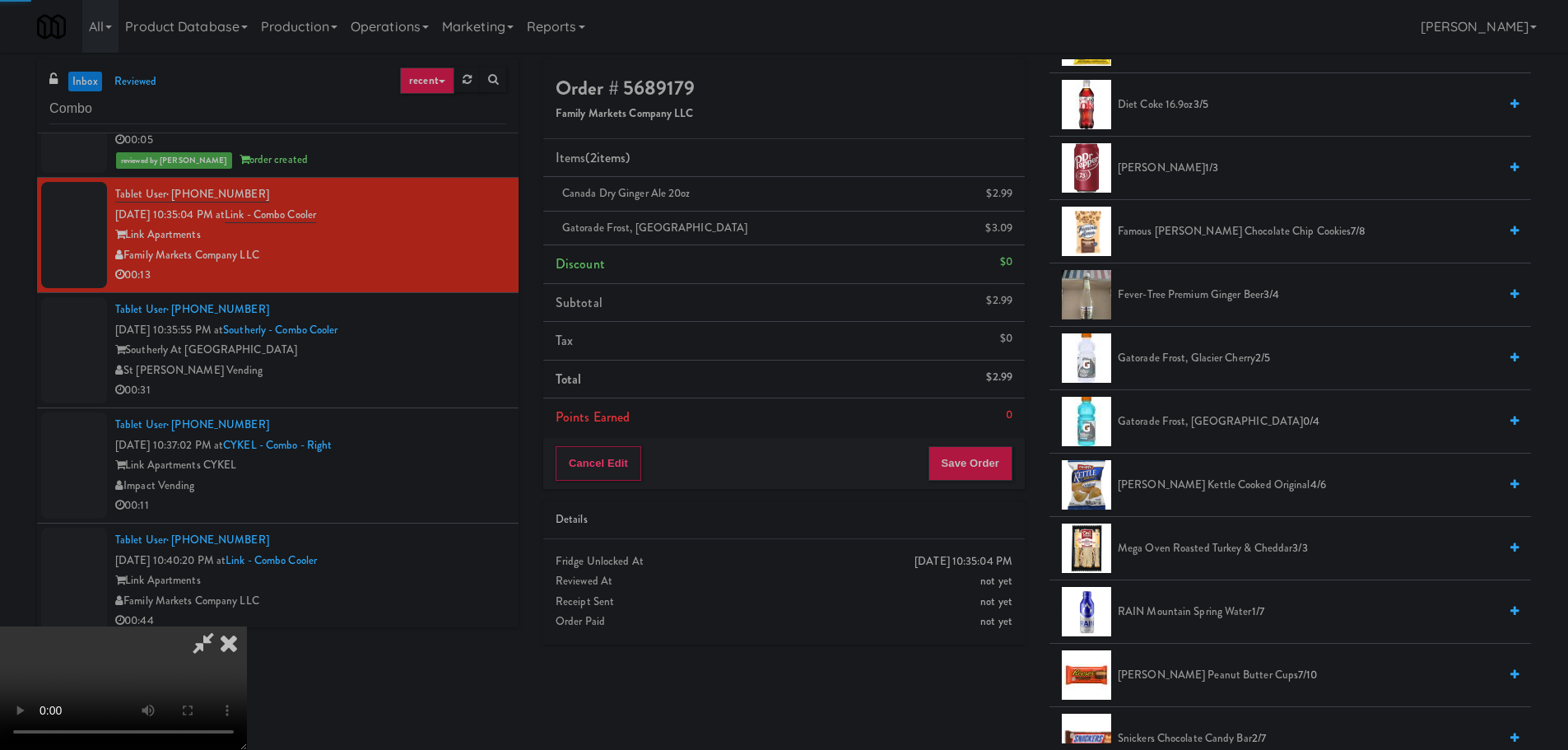
click at [247, 626] on video at bounding box center [123, 688] width 247 height 124
click at [963, 470] on button "Save Order" at bounding box center [970, 463] width 84 height 34
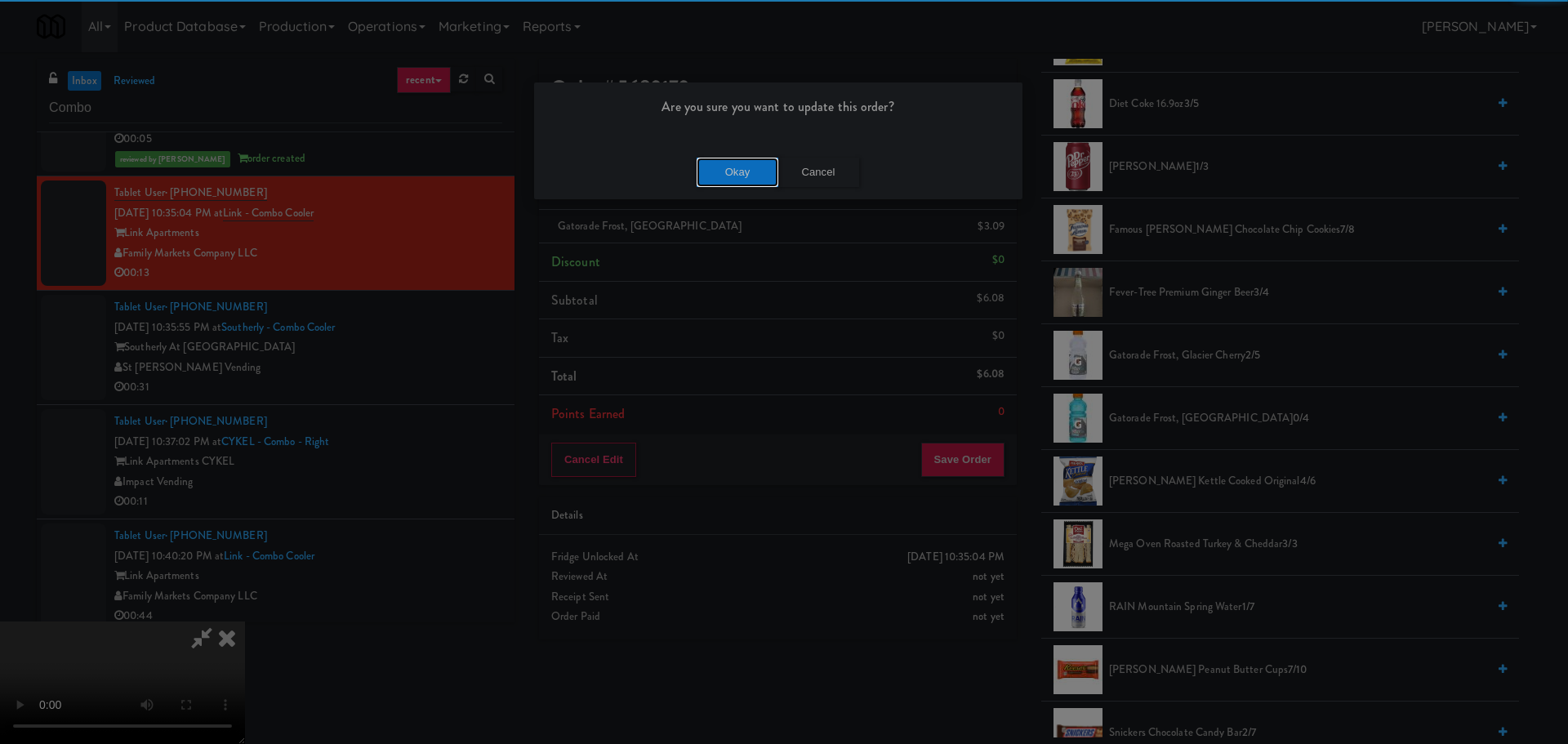
click at [744, 177] on button "Okay" at bounding box center [738, 173] width 81 height 30
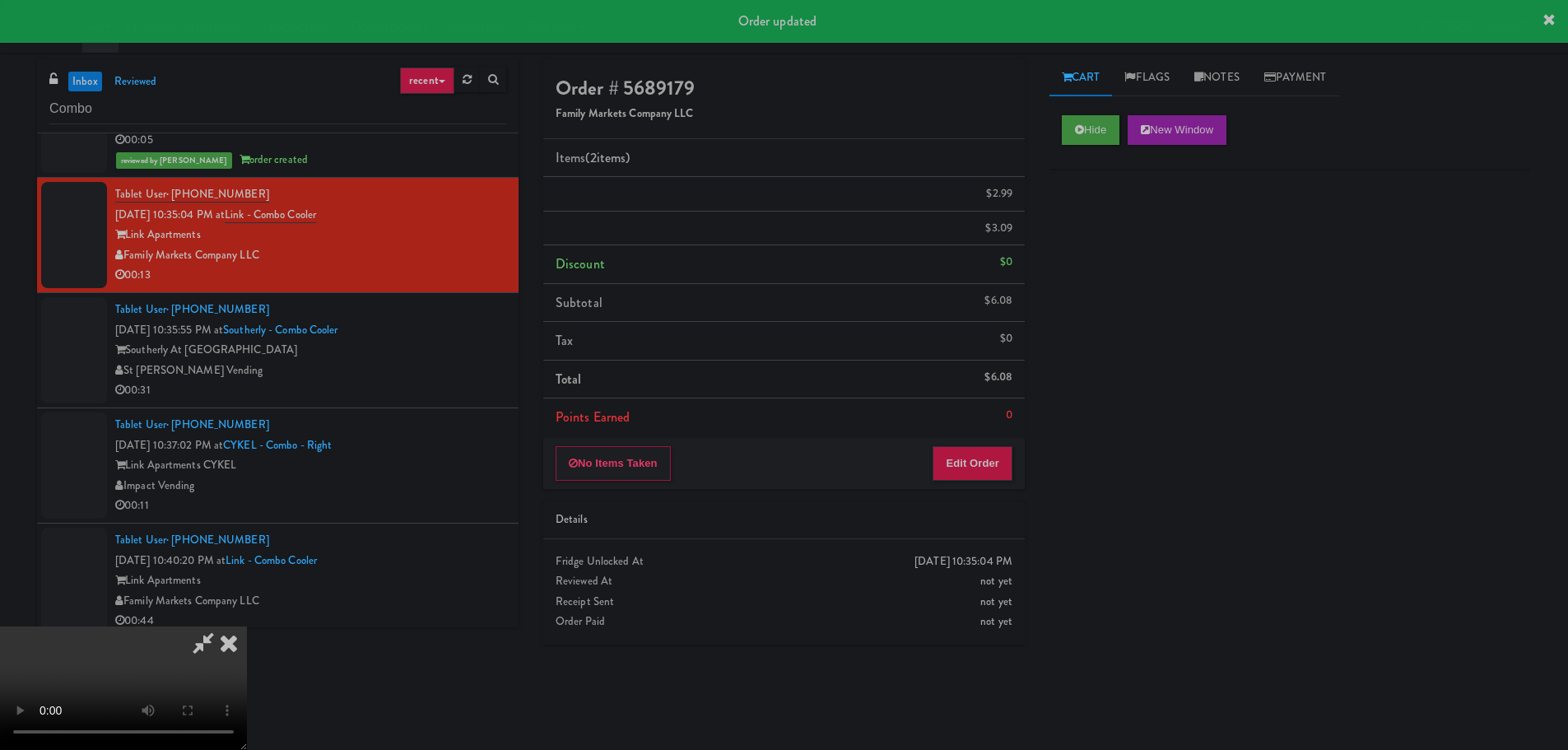
scroll to position [0, 0]
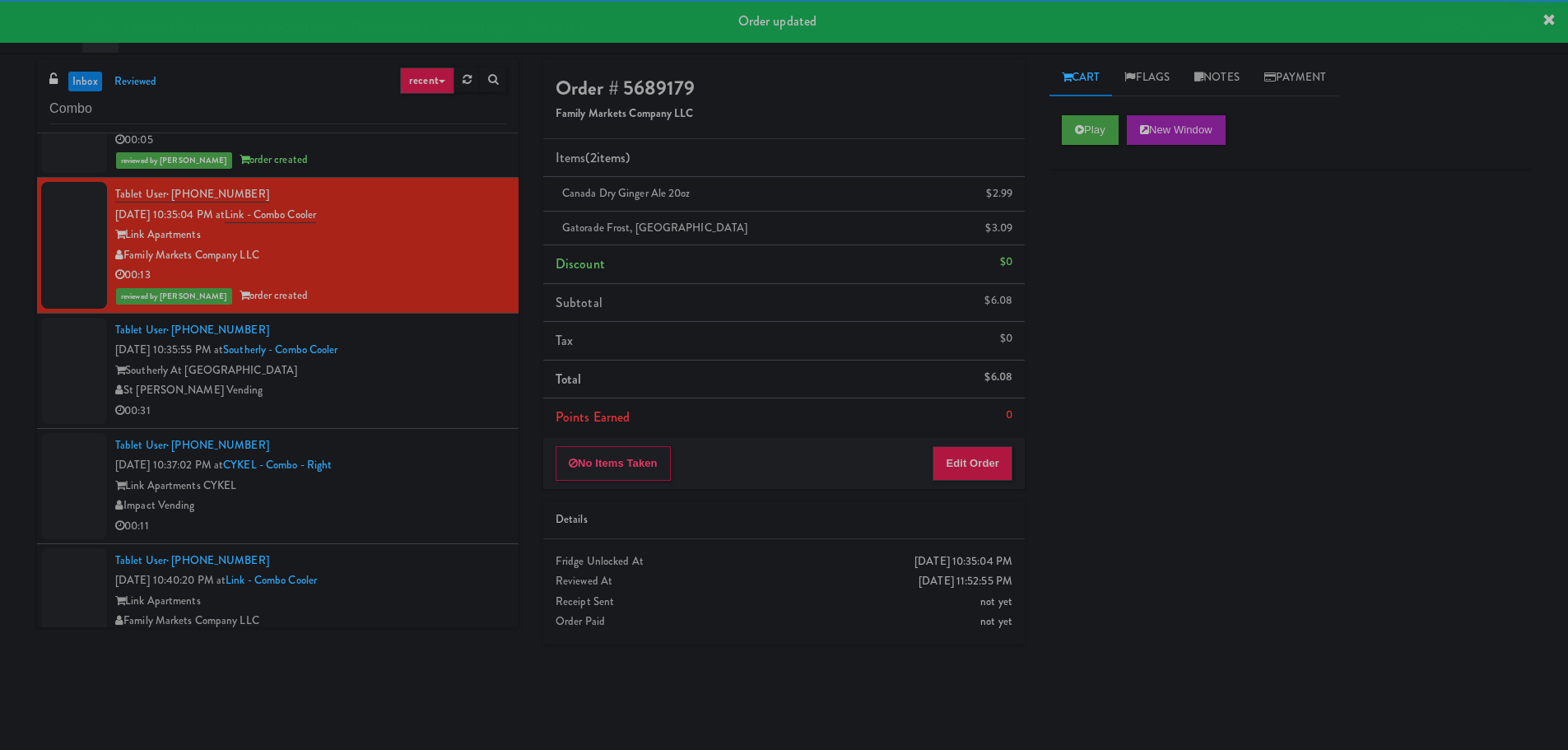
drag, startPoint x: 501, startPoint y: 357, endPoint x: 484, endPoint y: 362, distance: 17.7
click at [500, 357] on li "Tablet User · (904) 322-4720 Sep 6, 2025 10:35:55 PM at Southerly - Combo Coole…" at bounding box center [278, 372] width 482 height 116
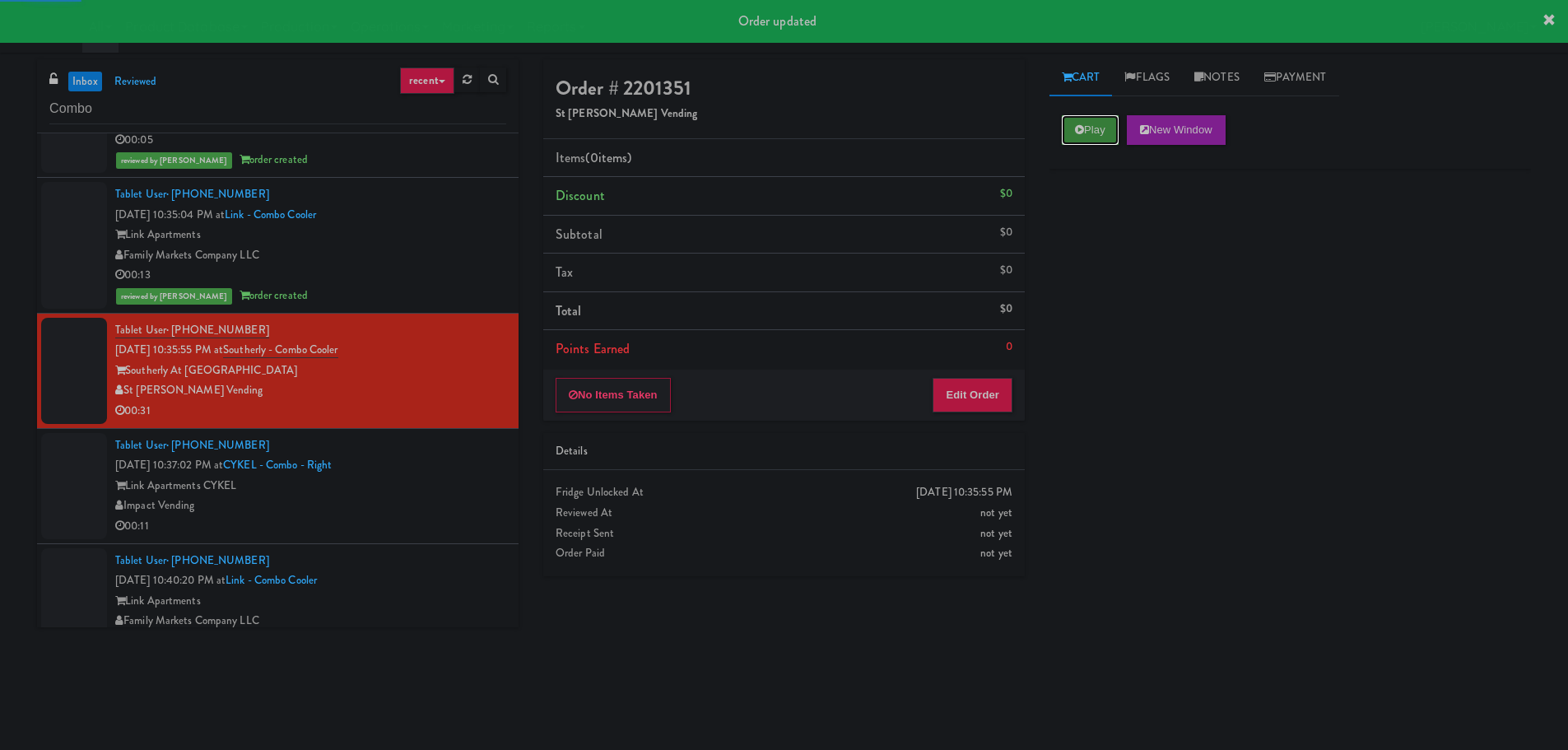
click at [1087, 118] on button "Play" at bounding box center [1090, 130] width 57 height 30
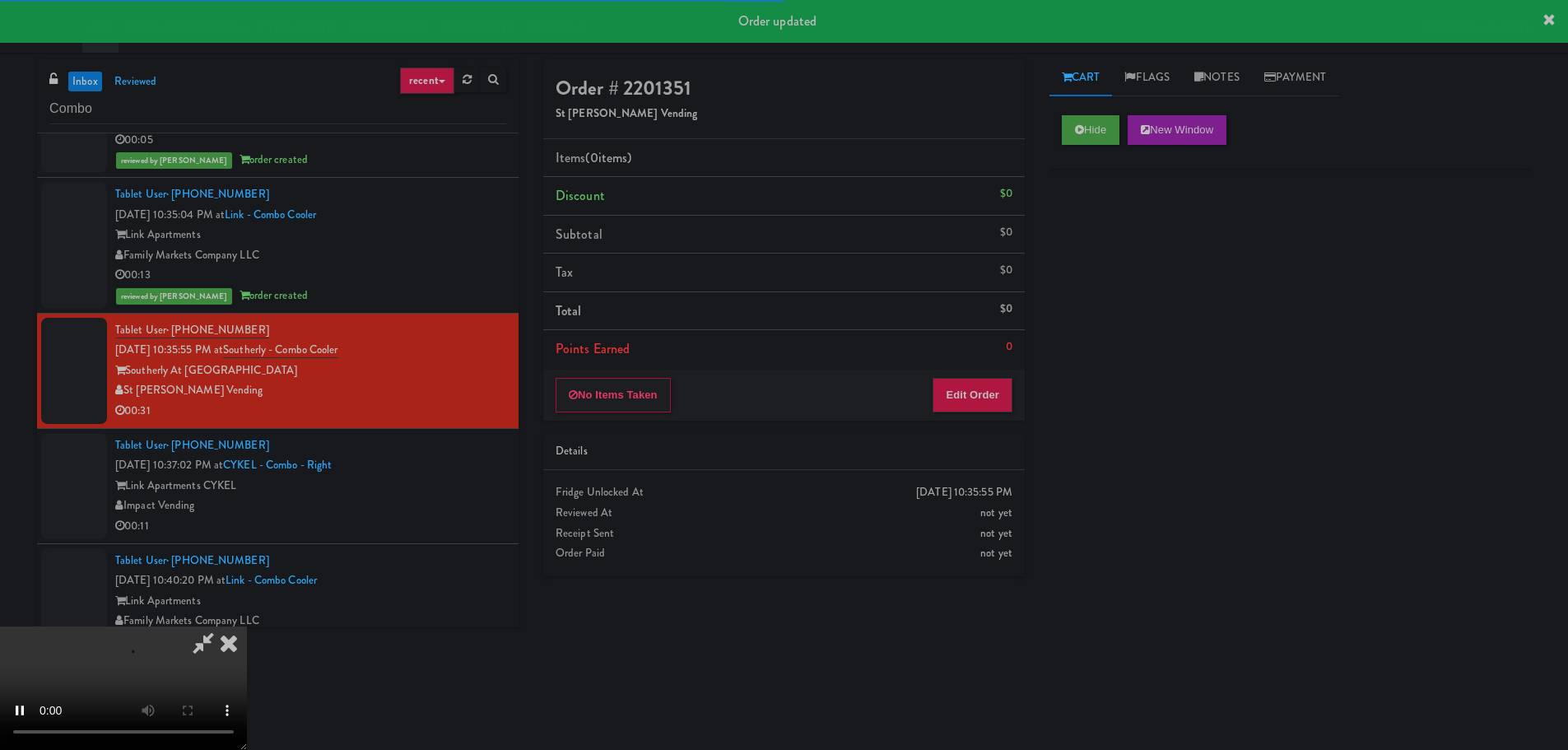
click at [1013, 368] on div "Items (0 items ) Discount $0 Subtotal $0 Tax $0 Total $0 Points Earned 0" at bounding box center [784, 253] width 482 height 230
click at [980, 391] on button "Edit Order" at bounding box center [973, 394] width 80 height 34
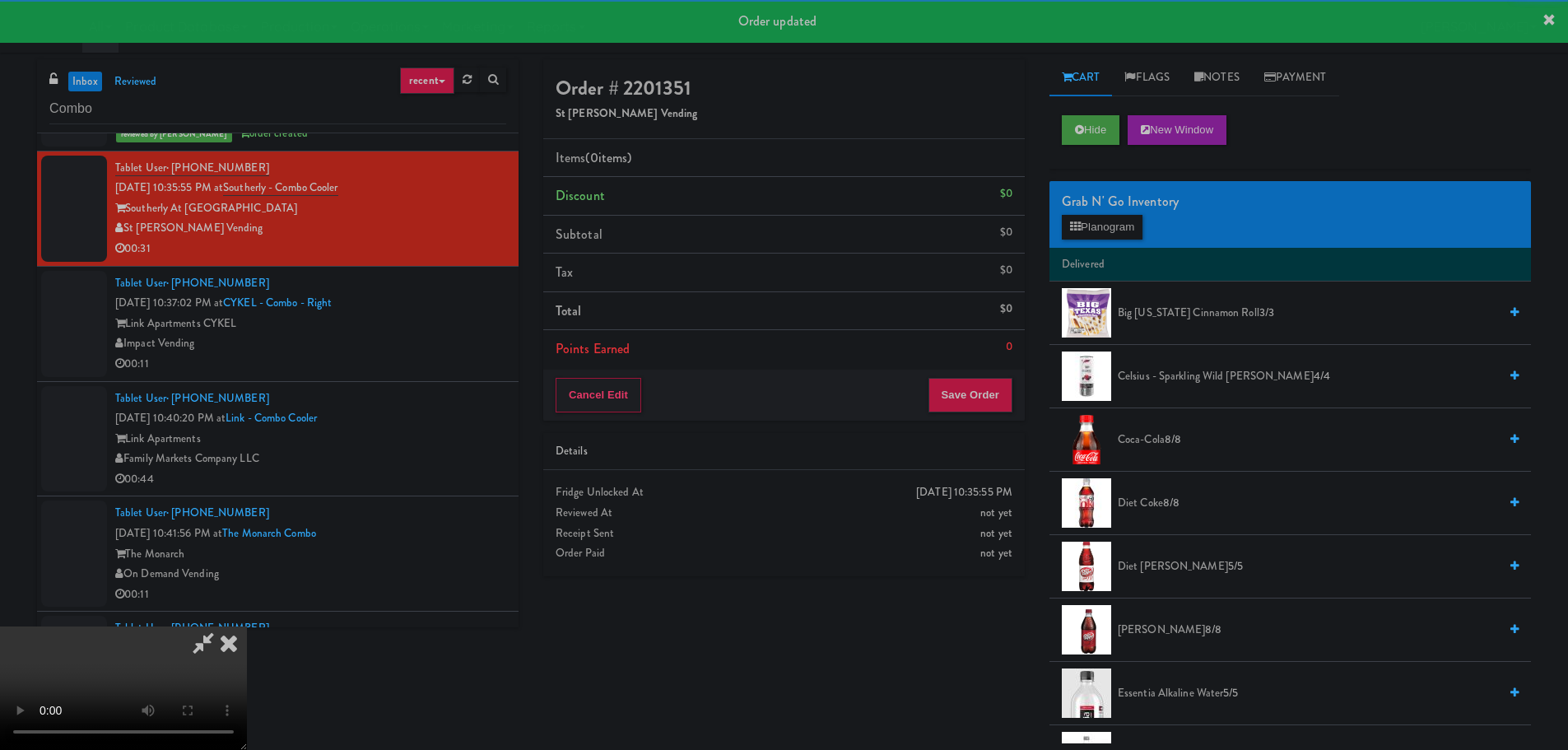
scroll to position [3621, 0]
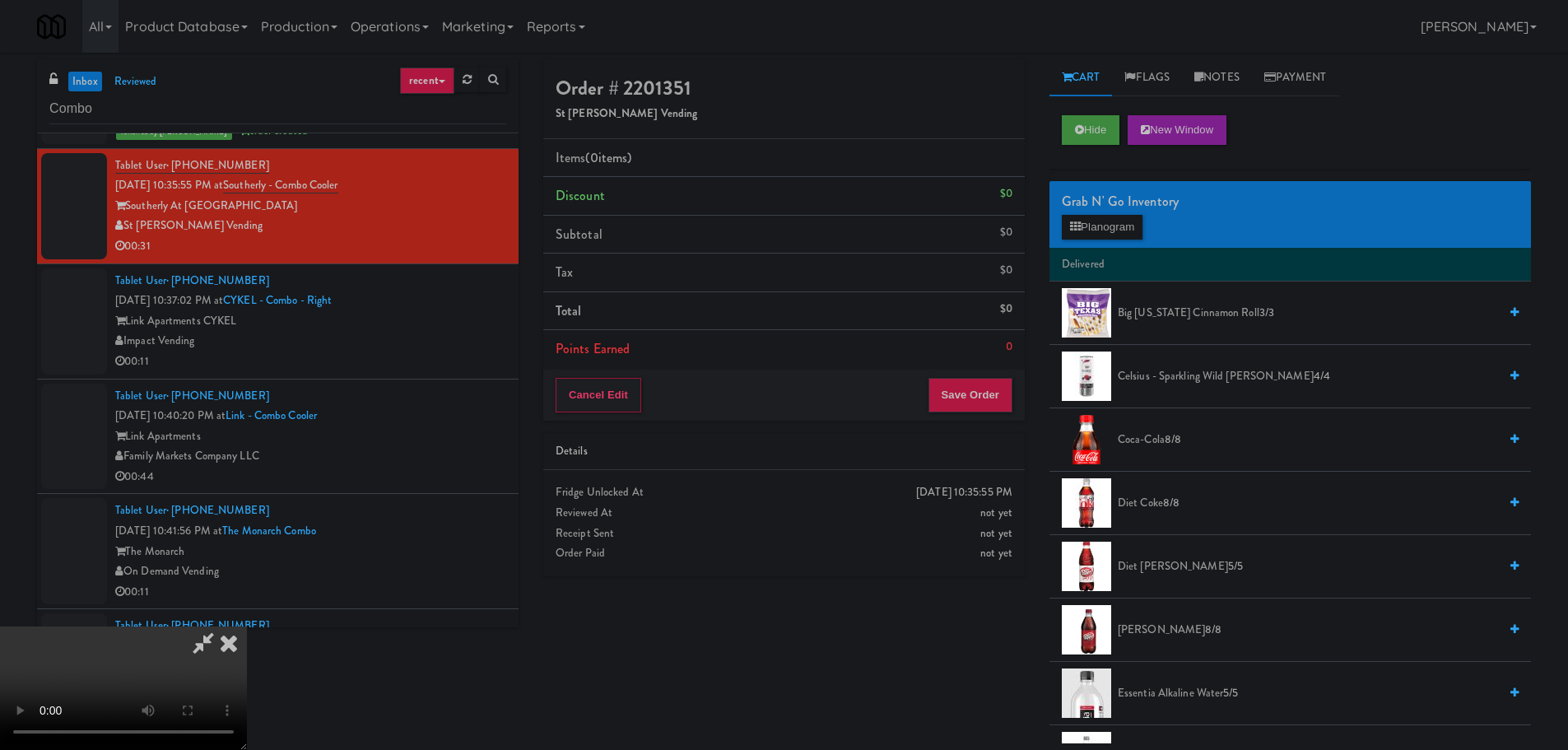
click at [247, 626] on video at bounding box center [123, 688] width 247 height 124
click at [1085, 221] on button "Planogram" at bounding box center [1102, 227] width 81 height 25
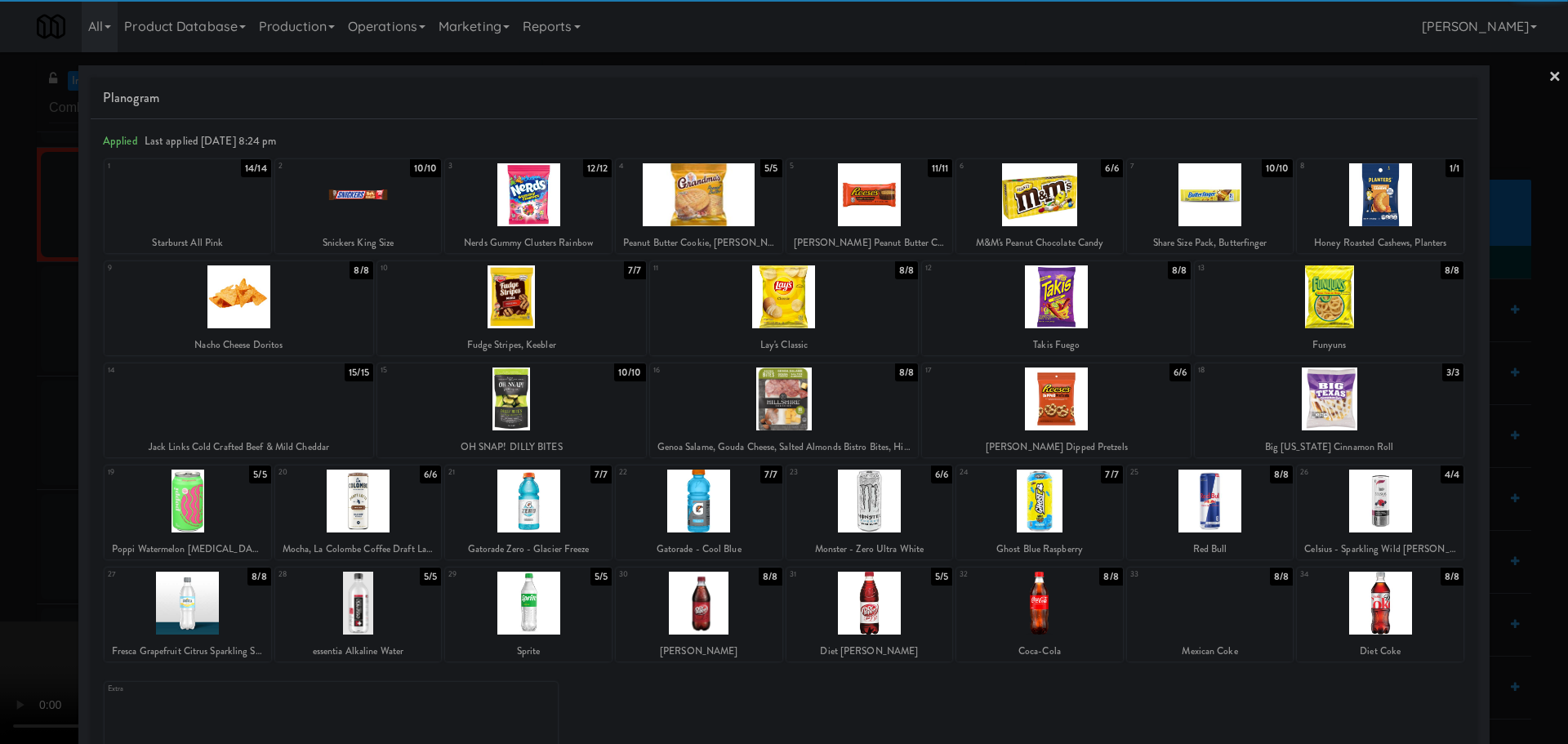
click at [867, 518] on div at bounding box center [870, 501] width 166 height 63
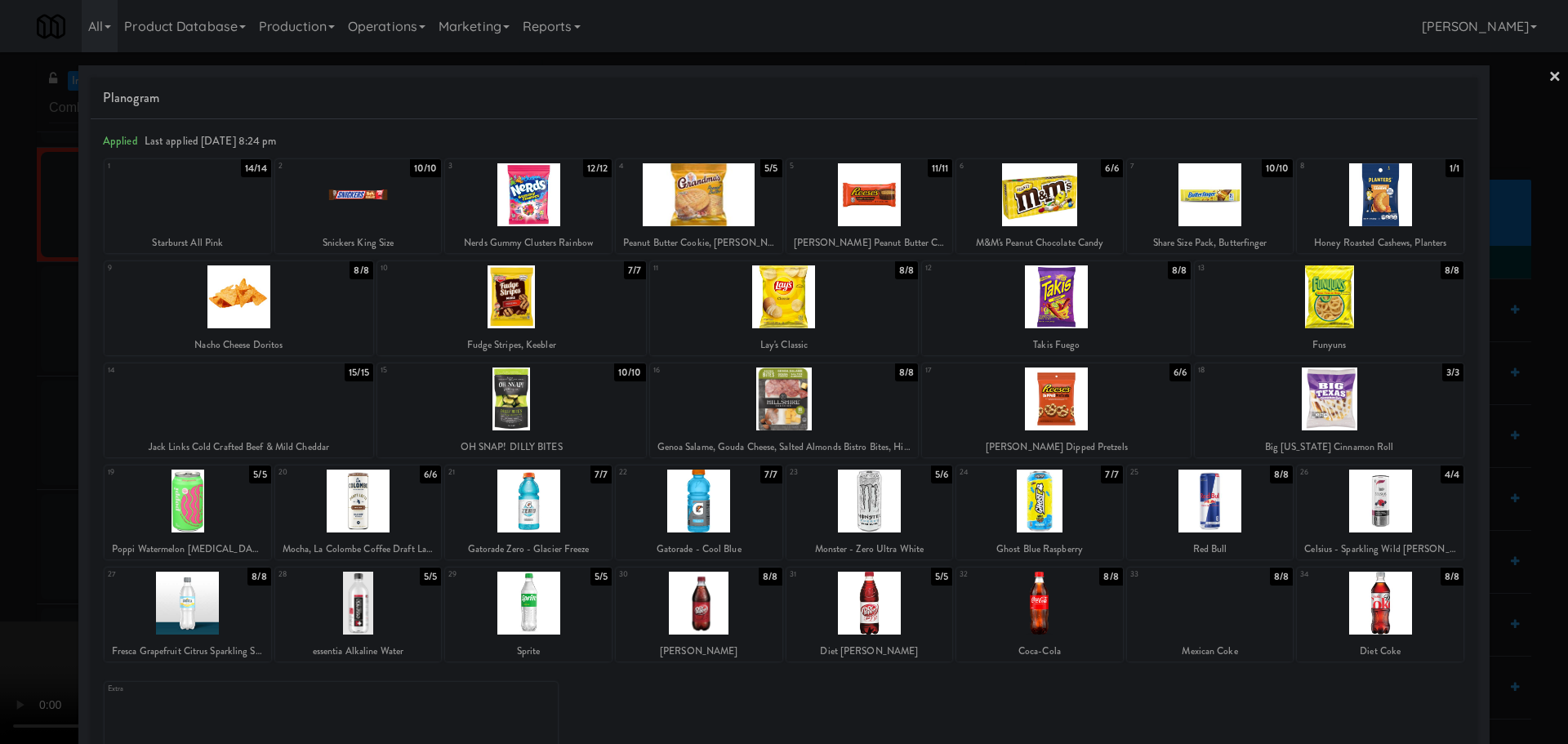
click at [0, 502] on div at bounding box center [784, 372] width 1568 height 744
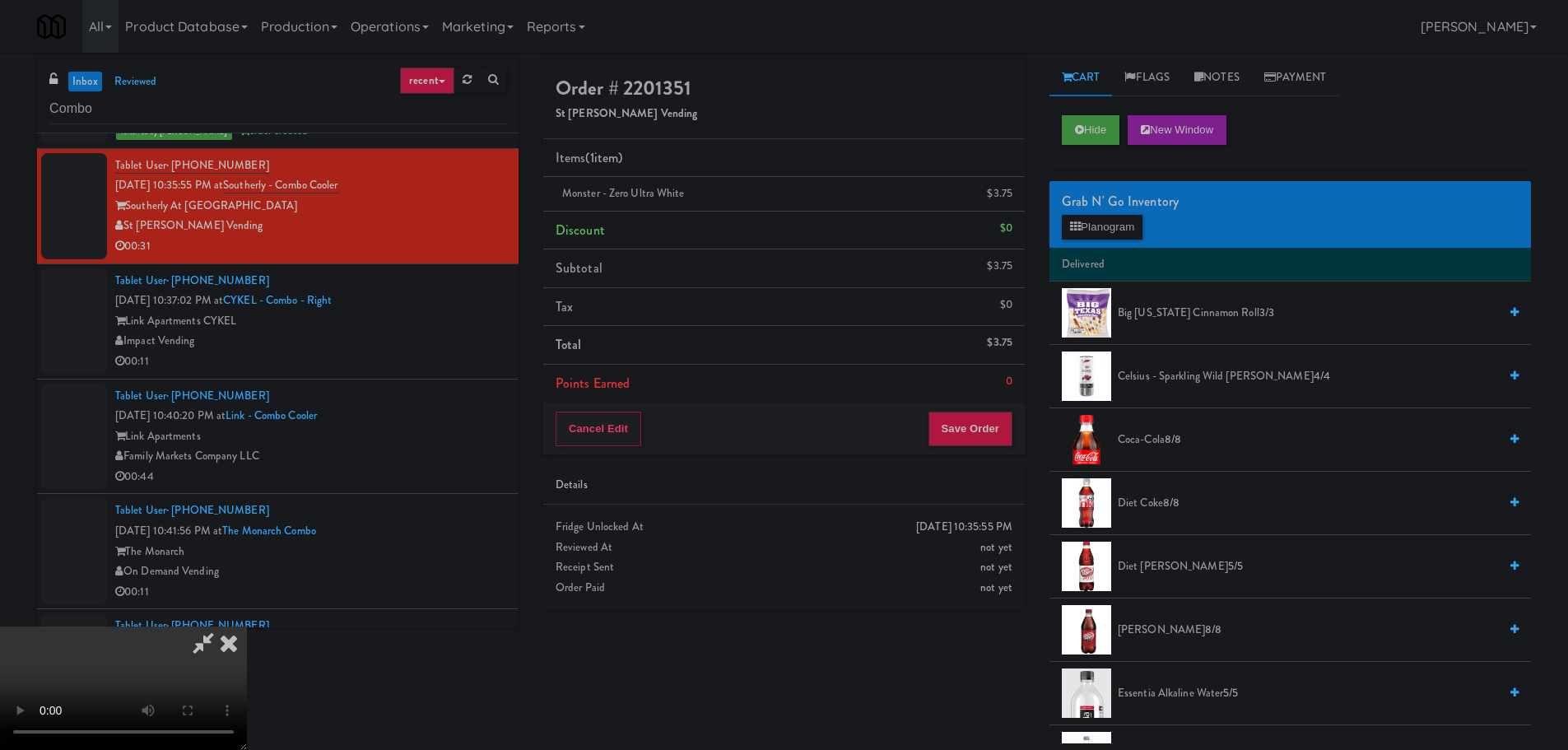
drag, startPoint x: 391, startPoint y: 522, endPoint x: 361, endPoint y: 505, distance: 34.5
click at [247, 626] on video at bounding box center [123, 688] width 247 height 124
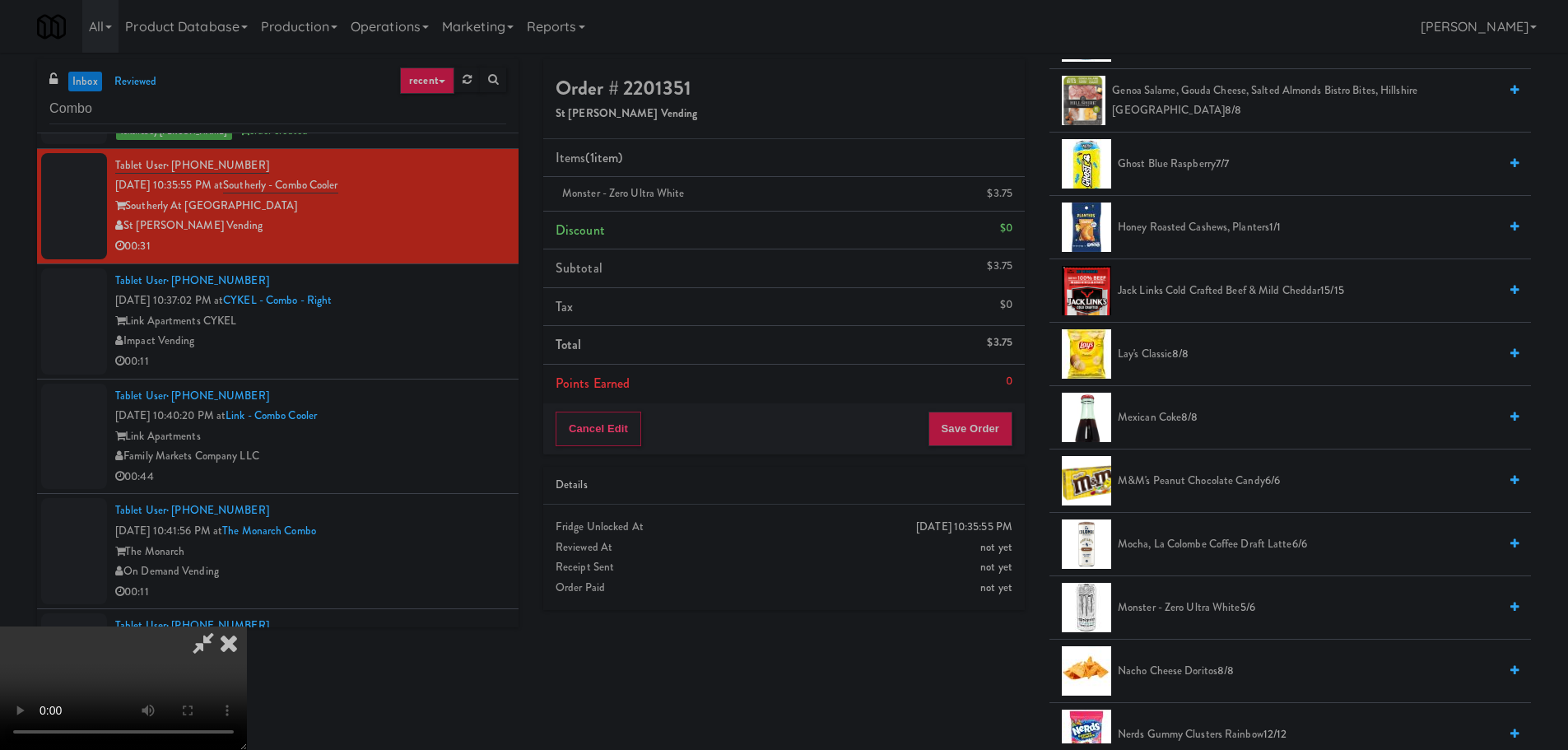
scroll to position [988, 0]
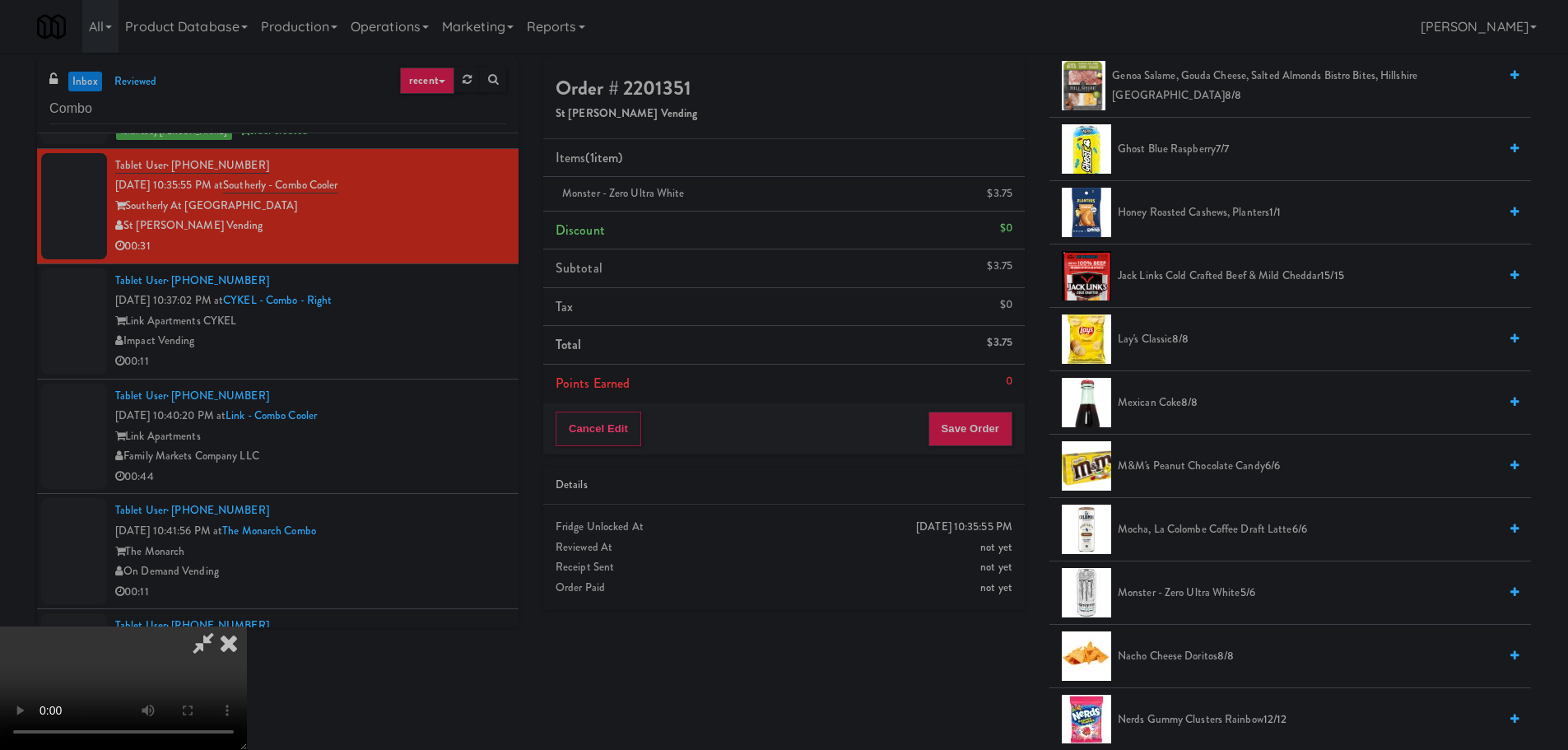
click at [1167, 714] on span "Nerds Gummy Clusters Rainbow 12/12" at bounding box center [1308, 720] width 380 height 20
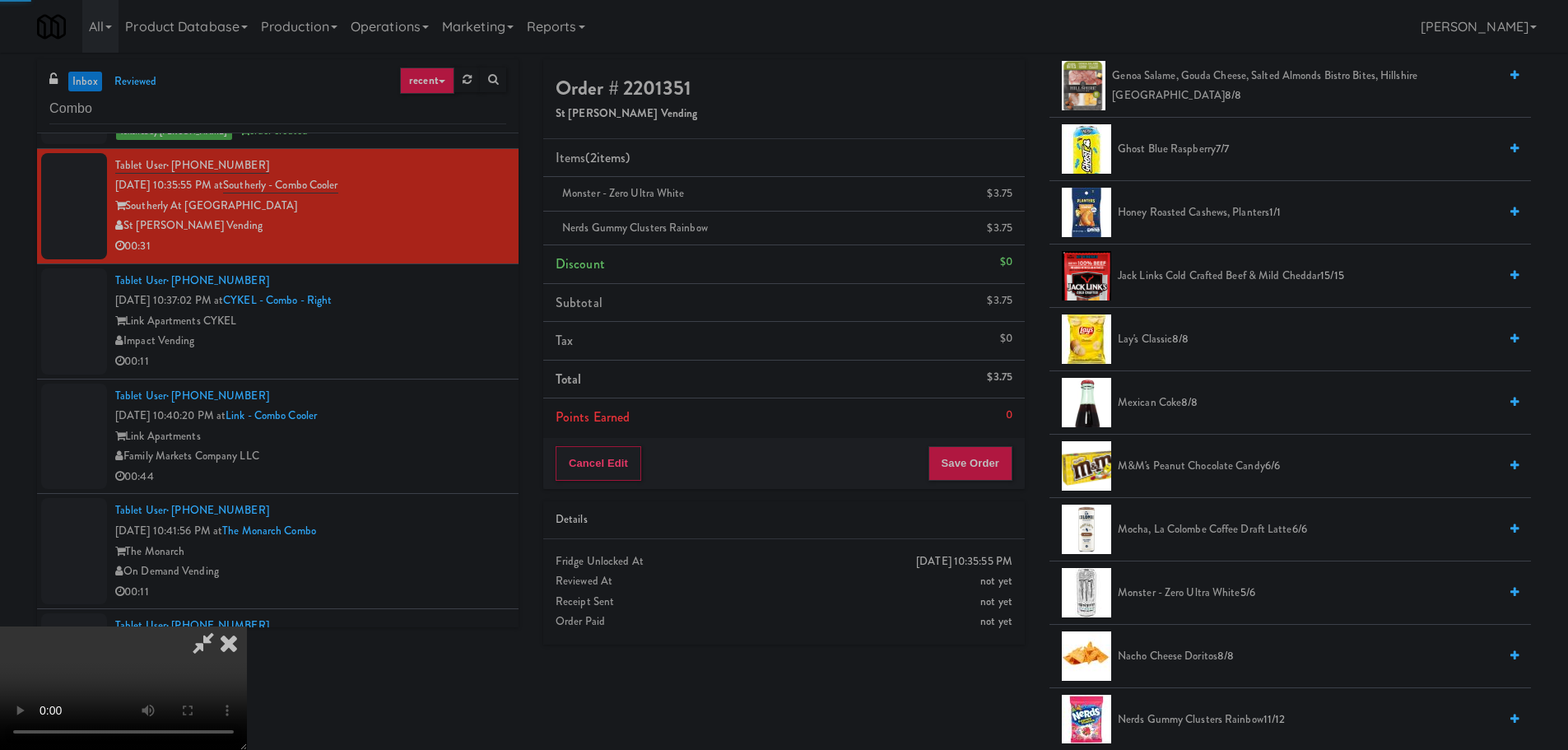
click at [247, 626] on video at bounding box center [123, 688] width 247 height 124
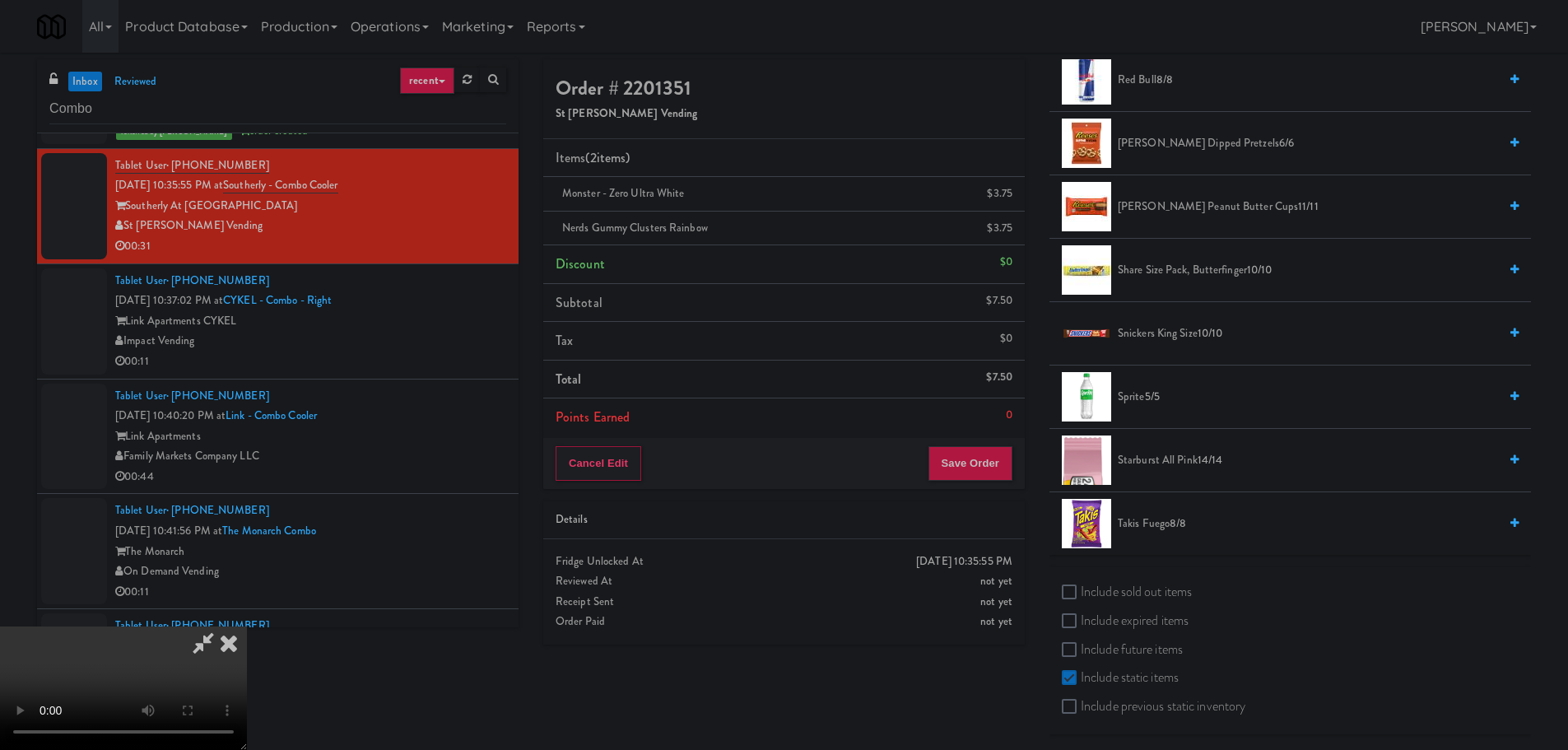
scroll to position [1884, 0]
click at [1176, 517] on span "8/8" at bounding box center [1178, 519] width 17 height 16
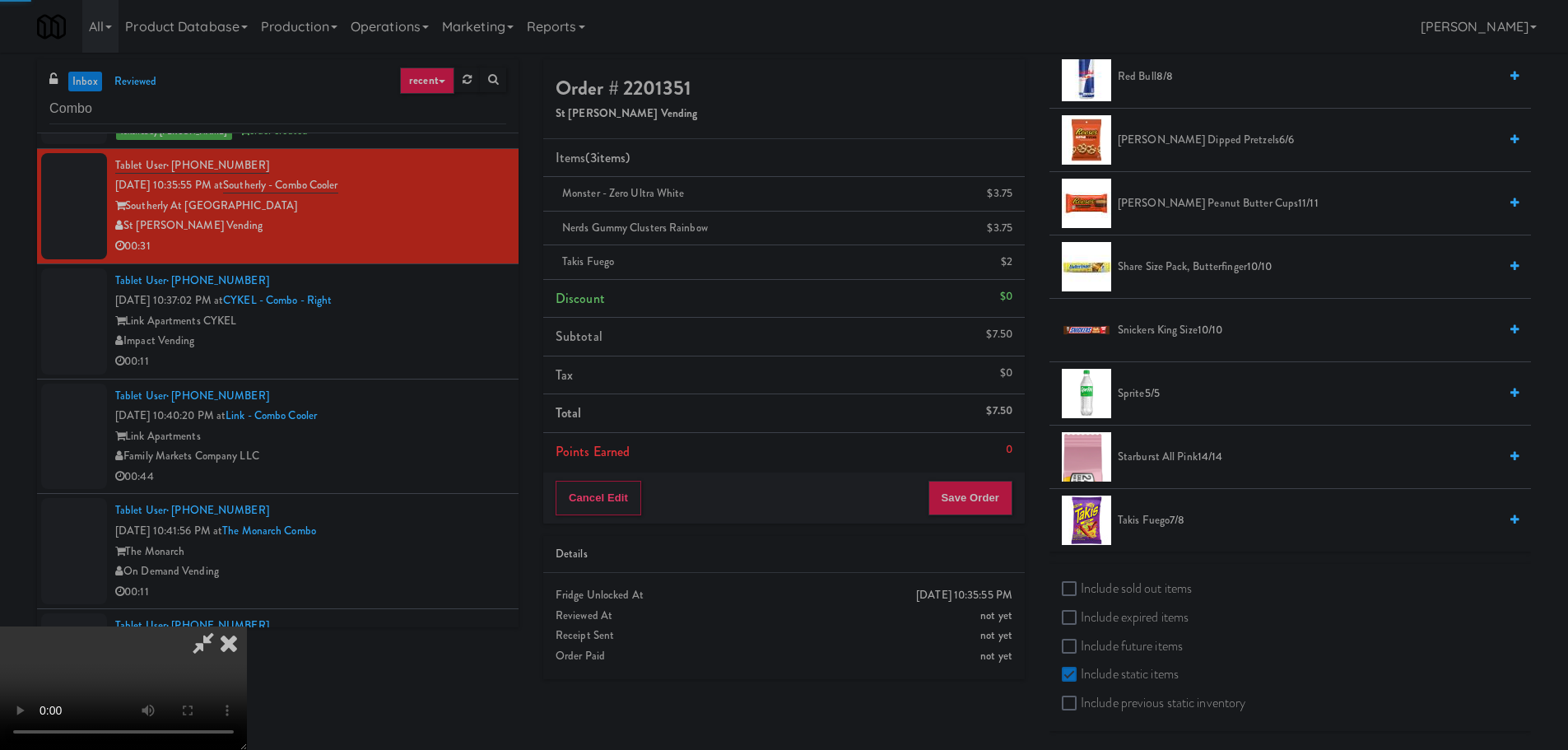
click at [247, 626] on video at bounding box center [123, 688] width 247 height 124
click at [999, 504] on button "Save Order" at bounding box center [970, 498] width 84 height 34
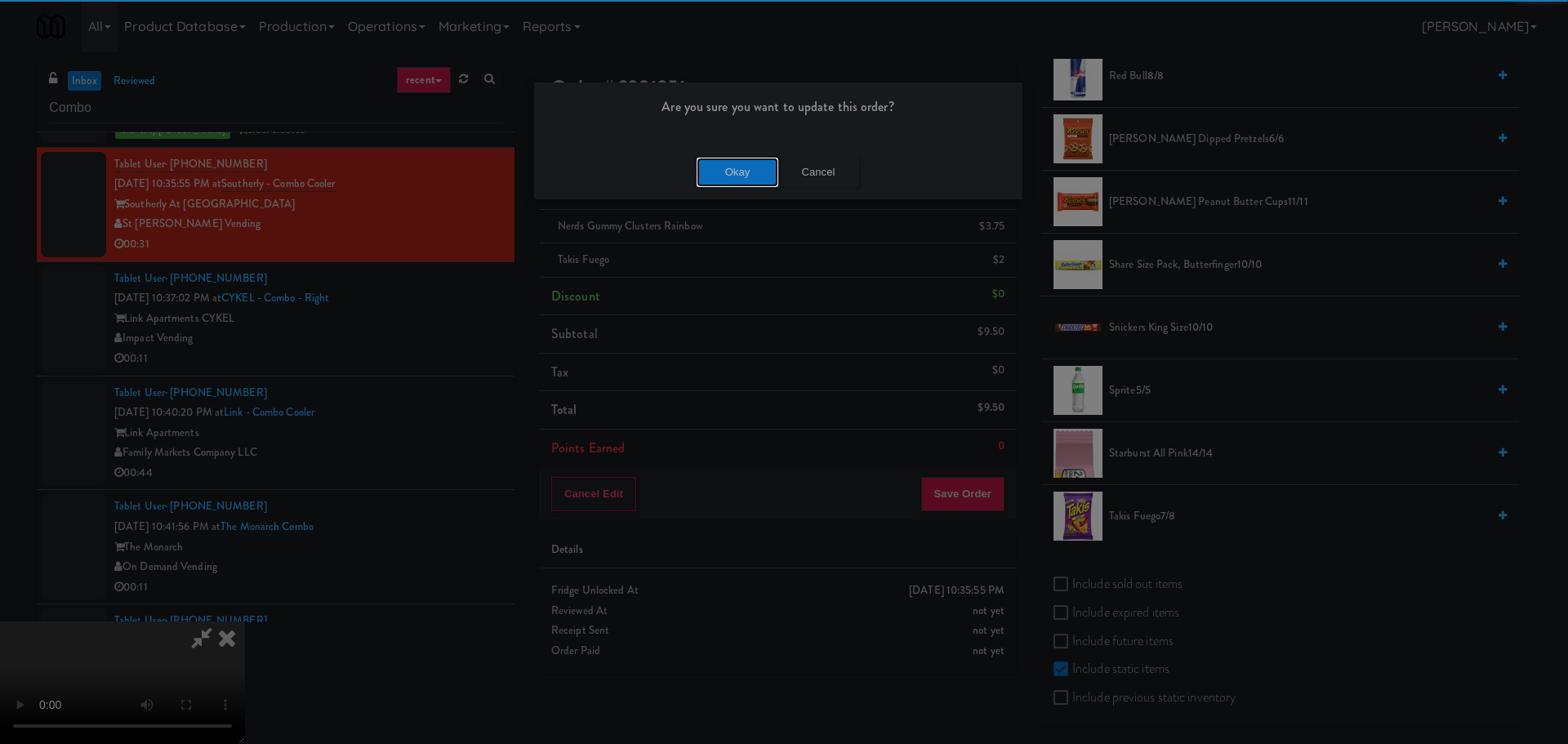
click at [752, 163] on button "Okay" at bounding box center [738, 173] width 81 height 30
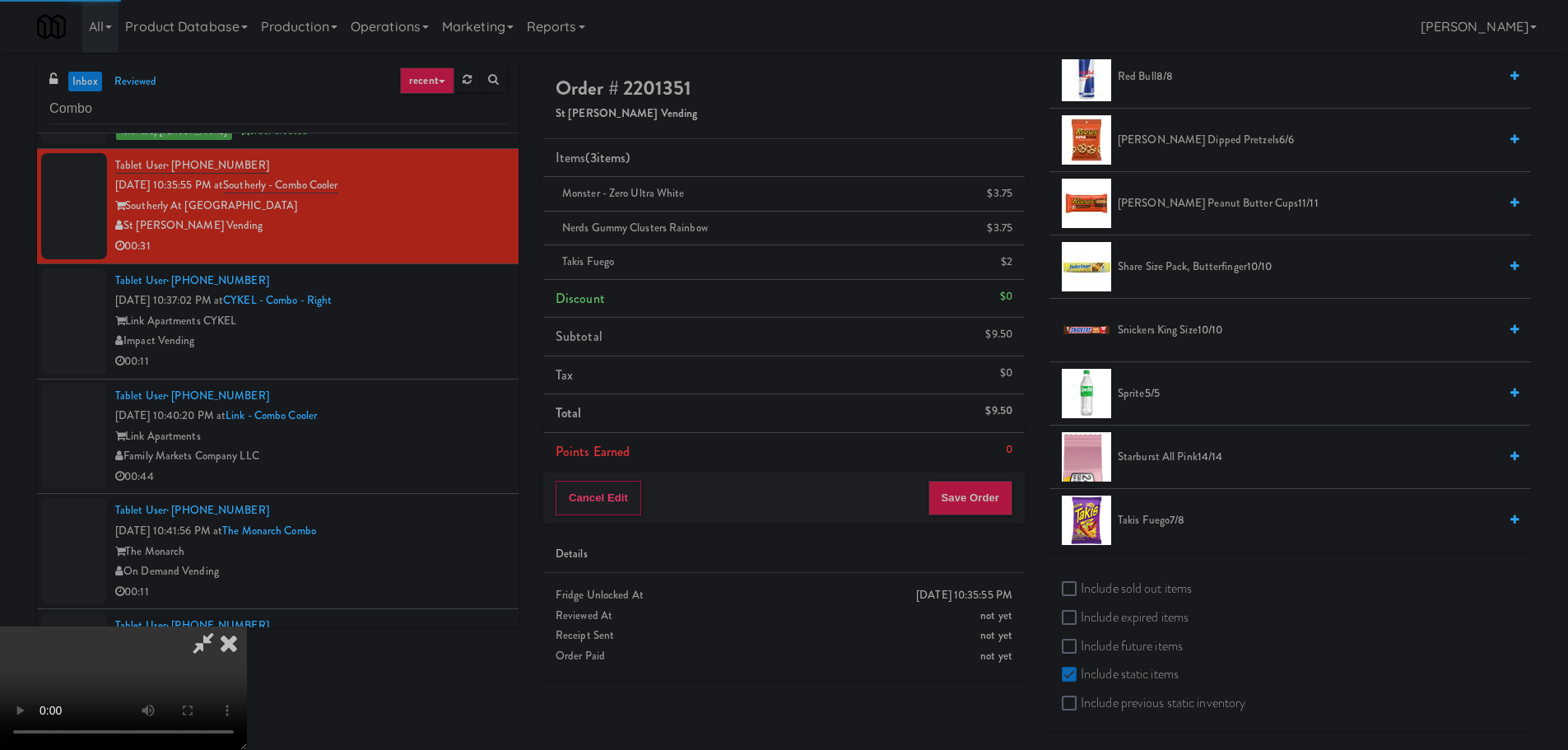
scroll to position [0, 0]
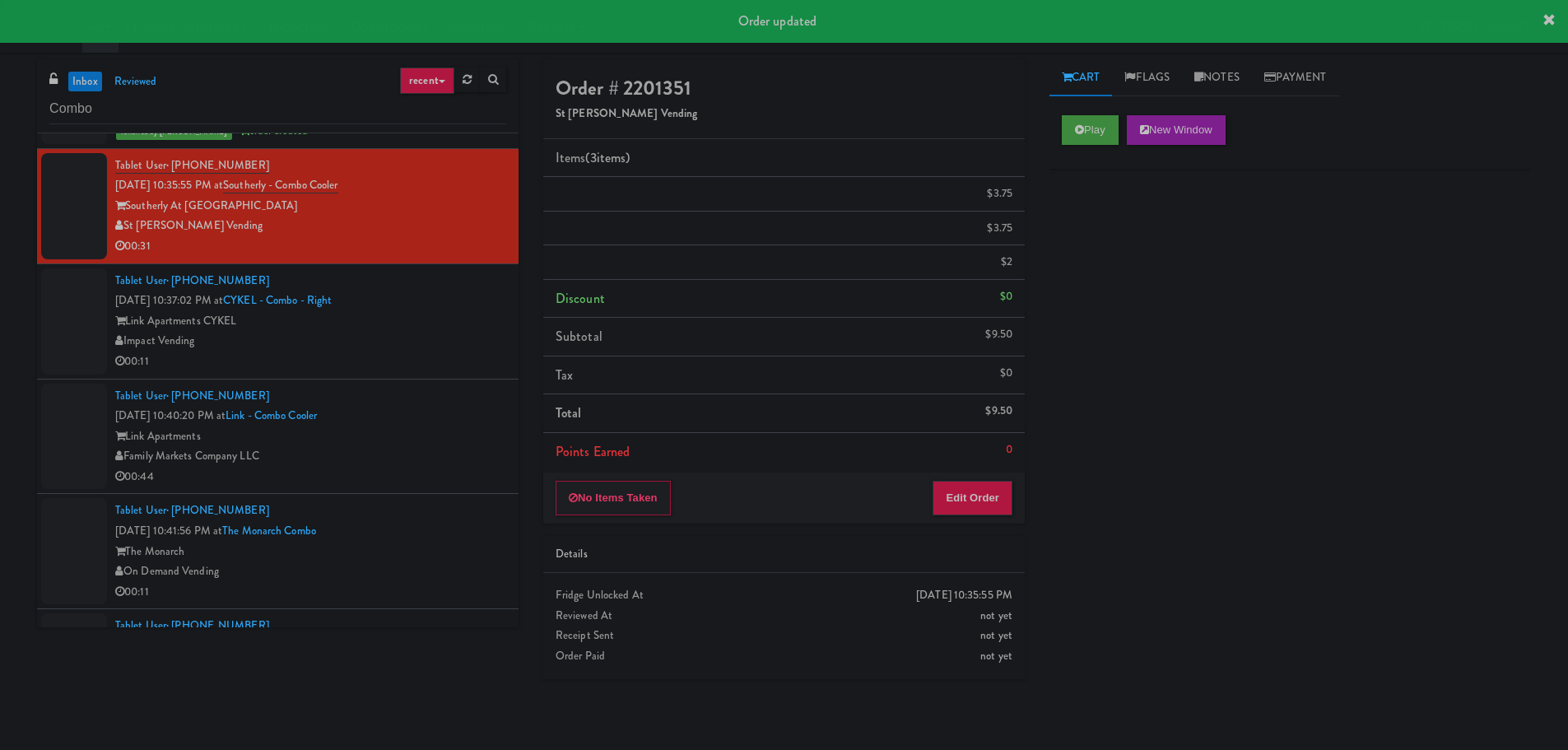
click at [435, 395] on div "Tablet User · (708) 926-1900 Sep 6, 2025 10:40:20 PM at Link - Combo Cooler Lin…" at bounding box center [311, 436] width 391 height 102
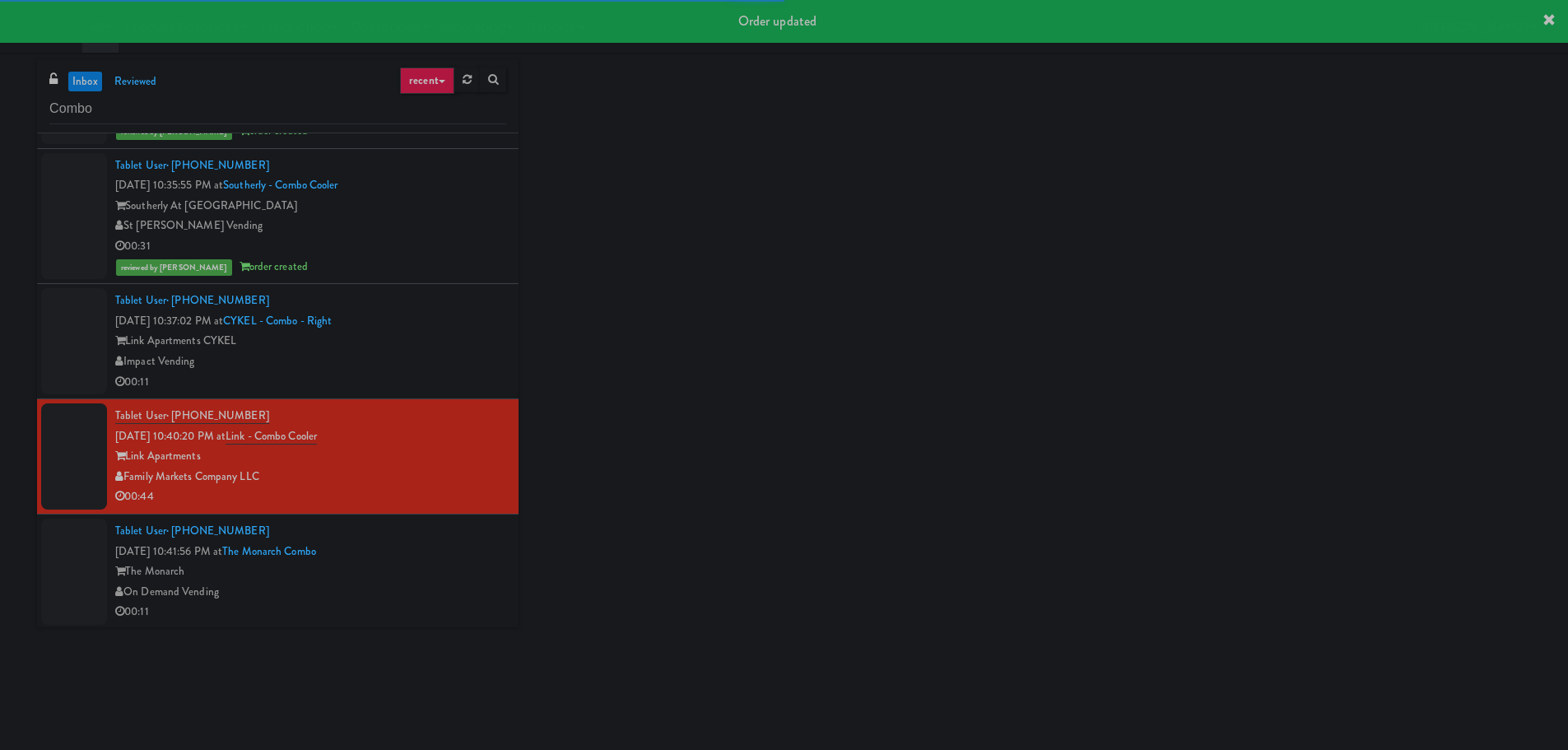
click at [444, 368] on div "Impact Vending" at bounding box center [311, 361] width 391 height 20
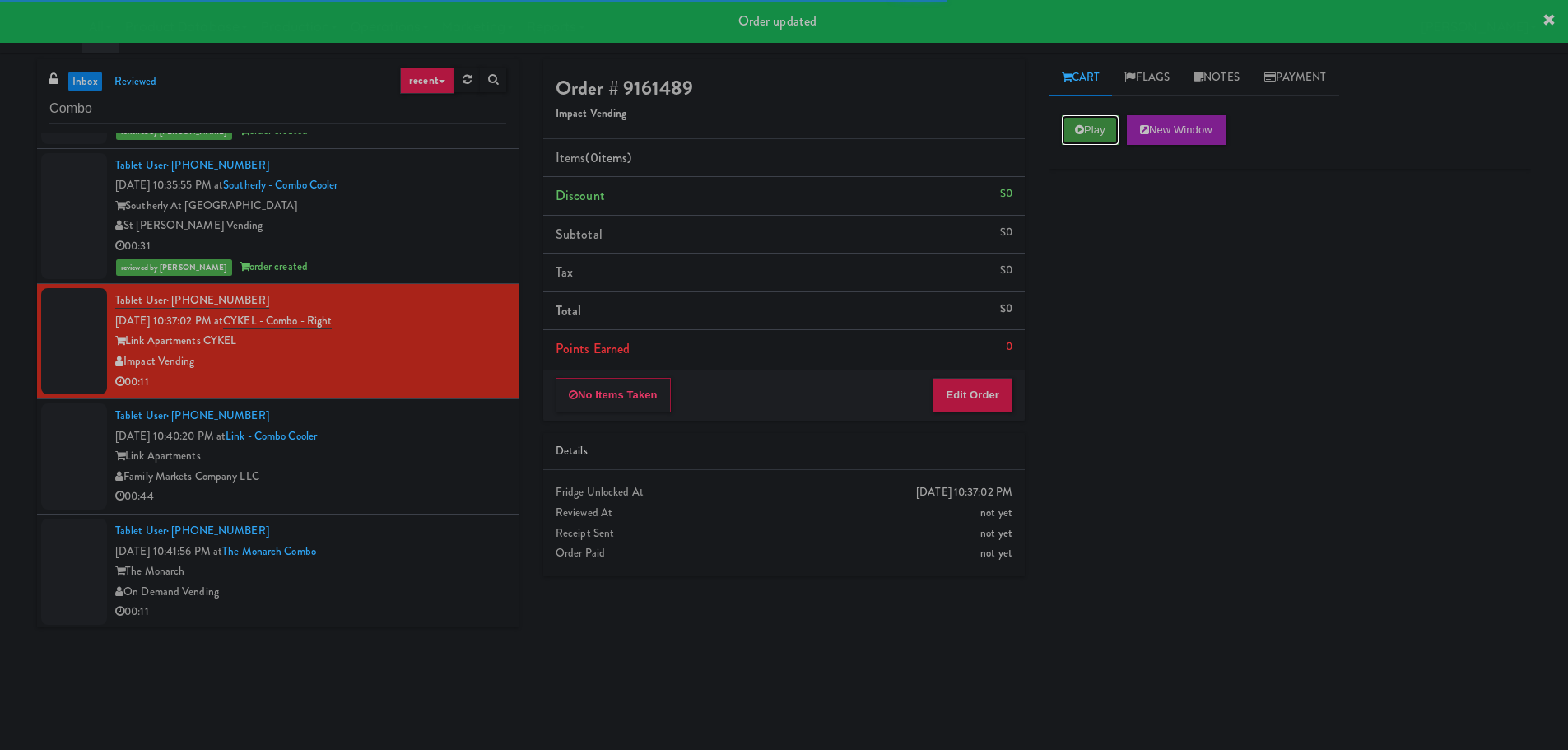
click at [1095, 130] on button "Play" at bounding box center [1090, 130] width 57 height 30
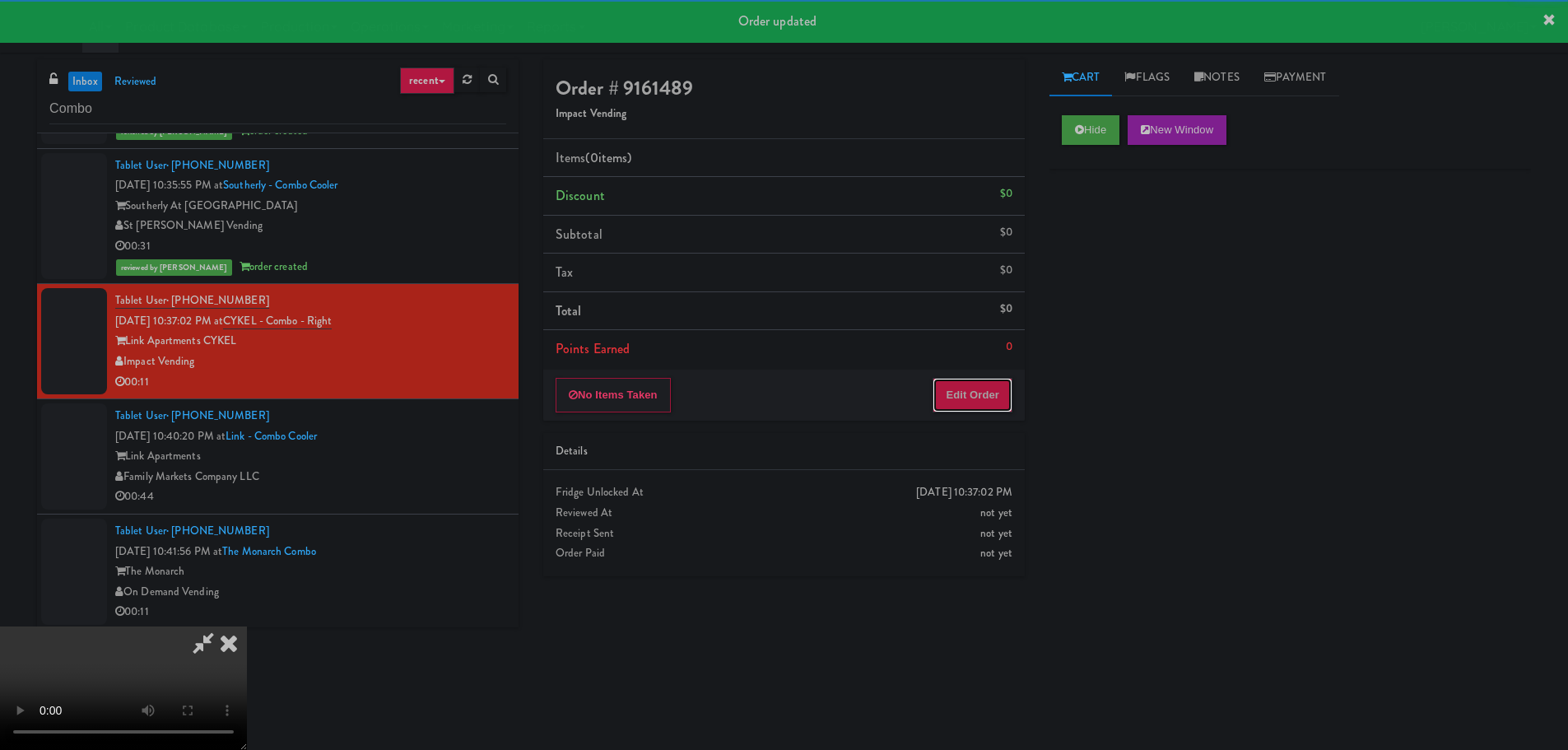
click at [980, 389] on button "Edit Order" at bounding box center [973, 394] width 80 height 34
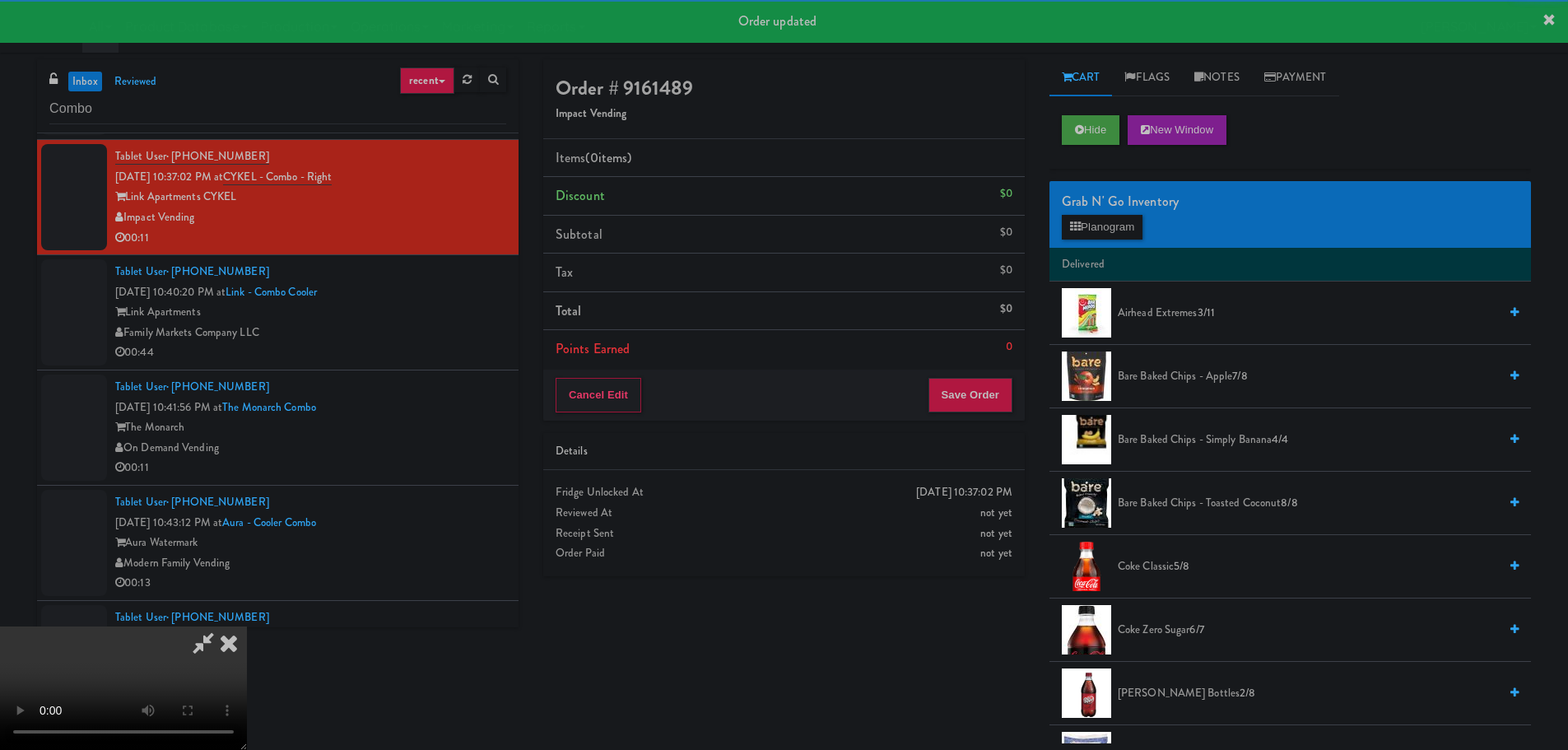
scroll to position [3786, 0]
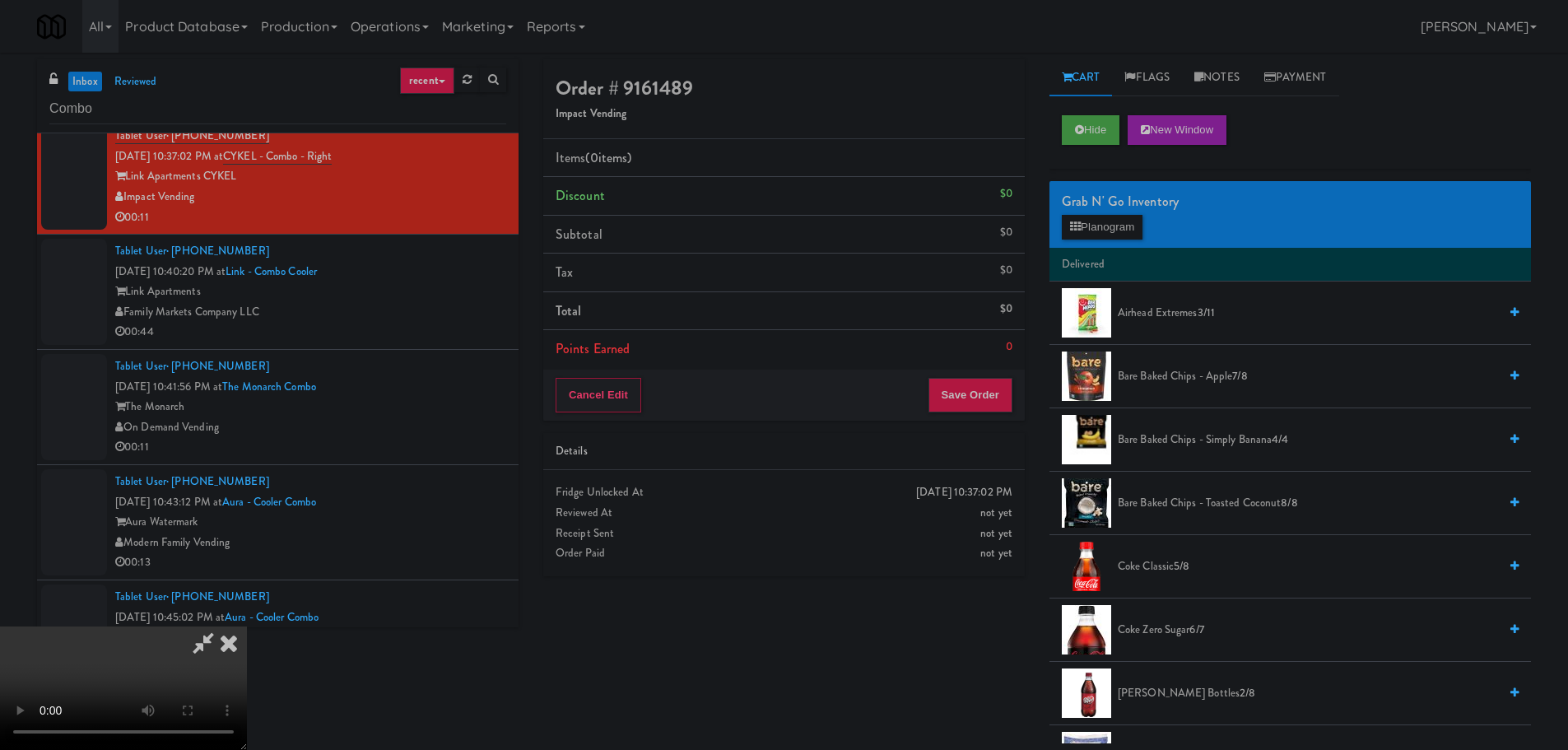
click at [247, 626] on video at bounding box center [123, 688] width 247 height 124
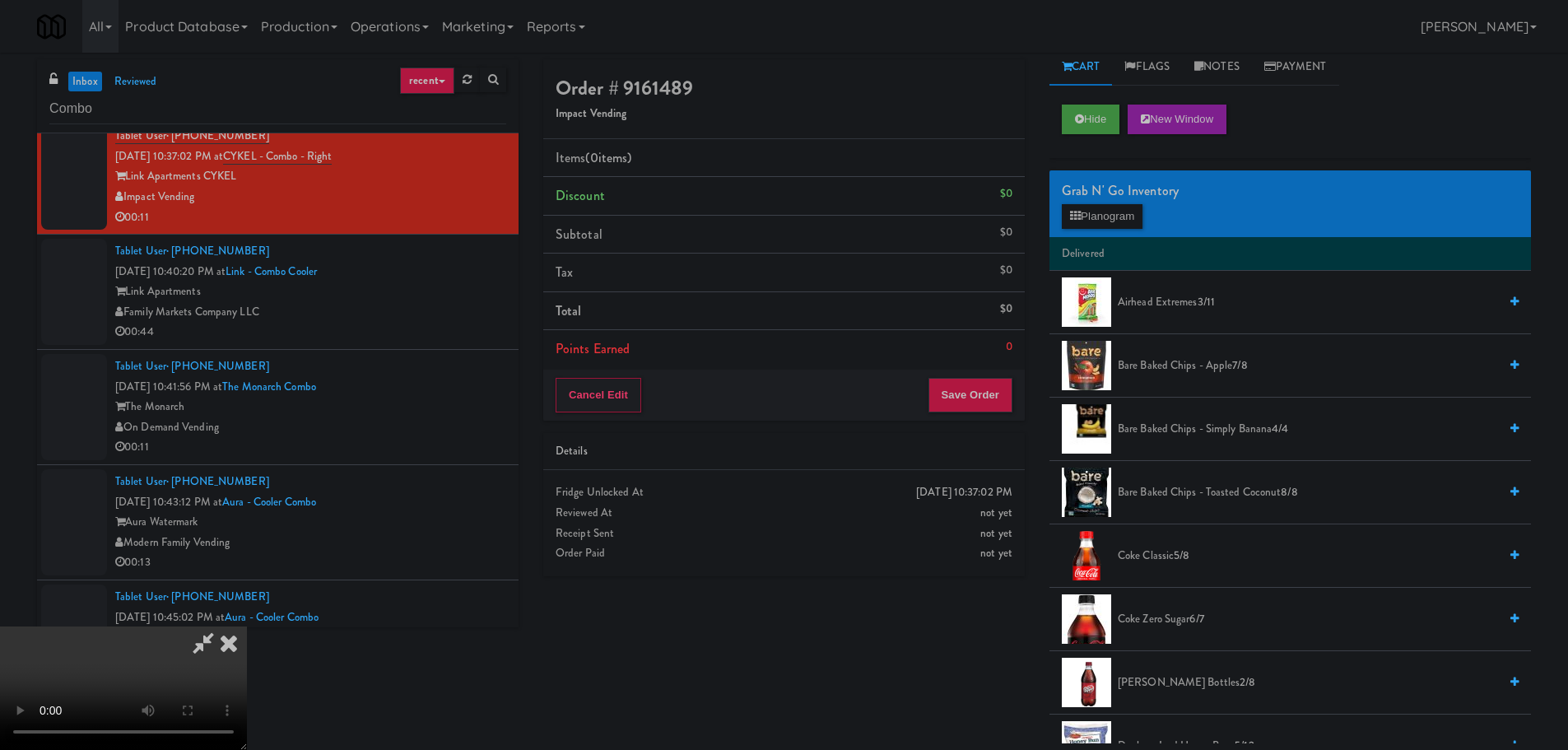
scroll to position [0, 0]
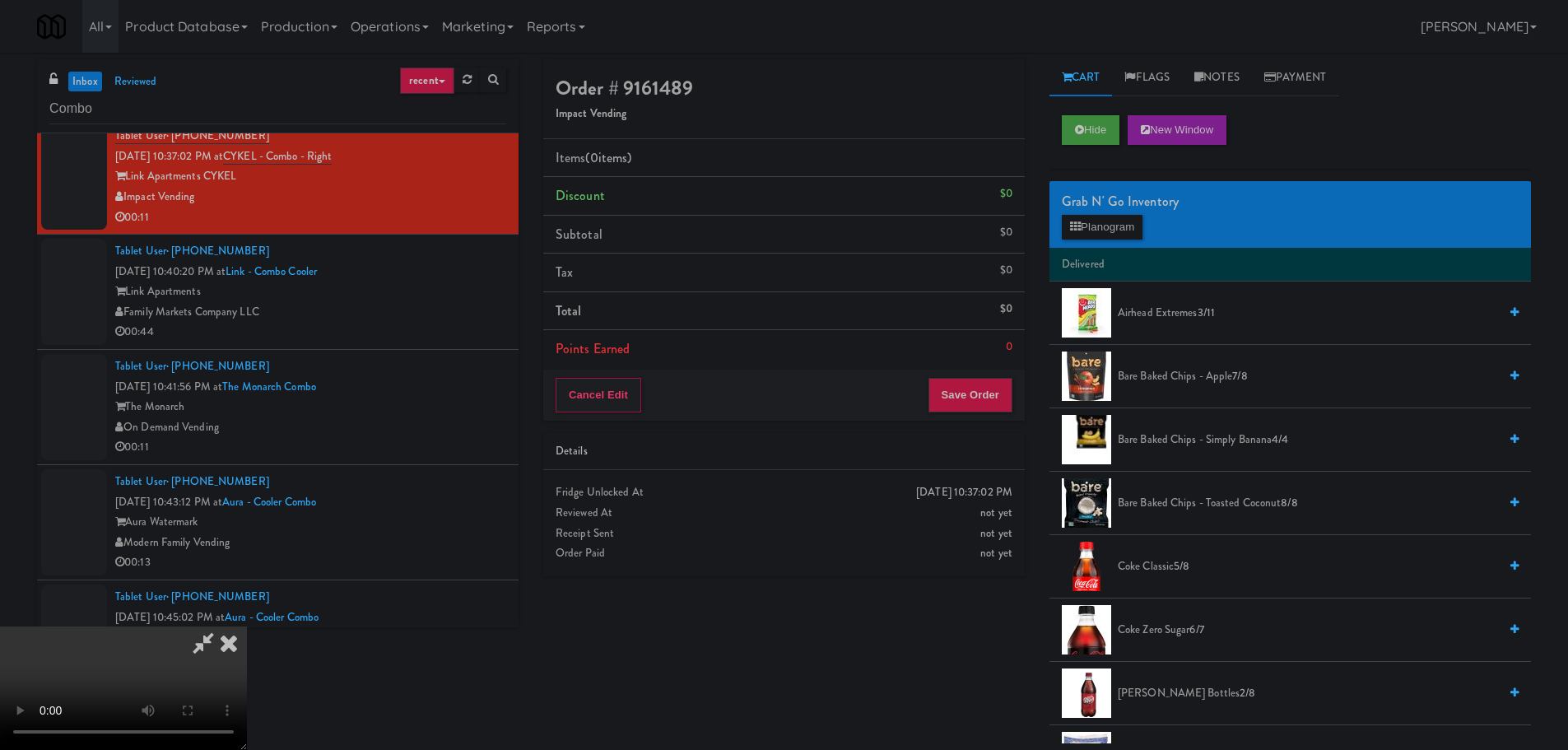
click at [1186, 320] on span "Airhead Extremes 3/11" at bounding box center [1308, 313] width 380 height 20
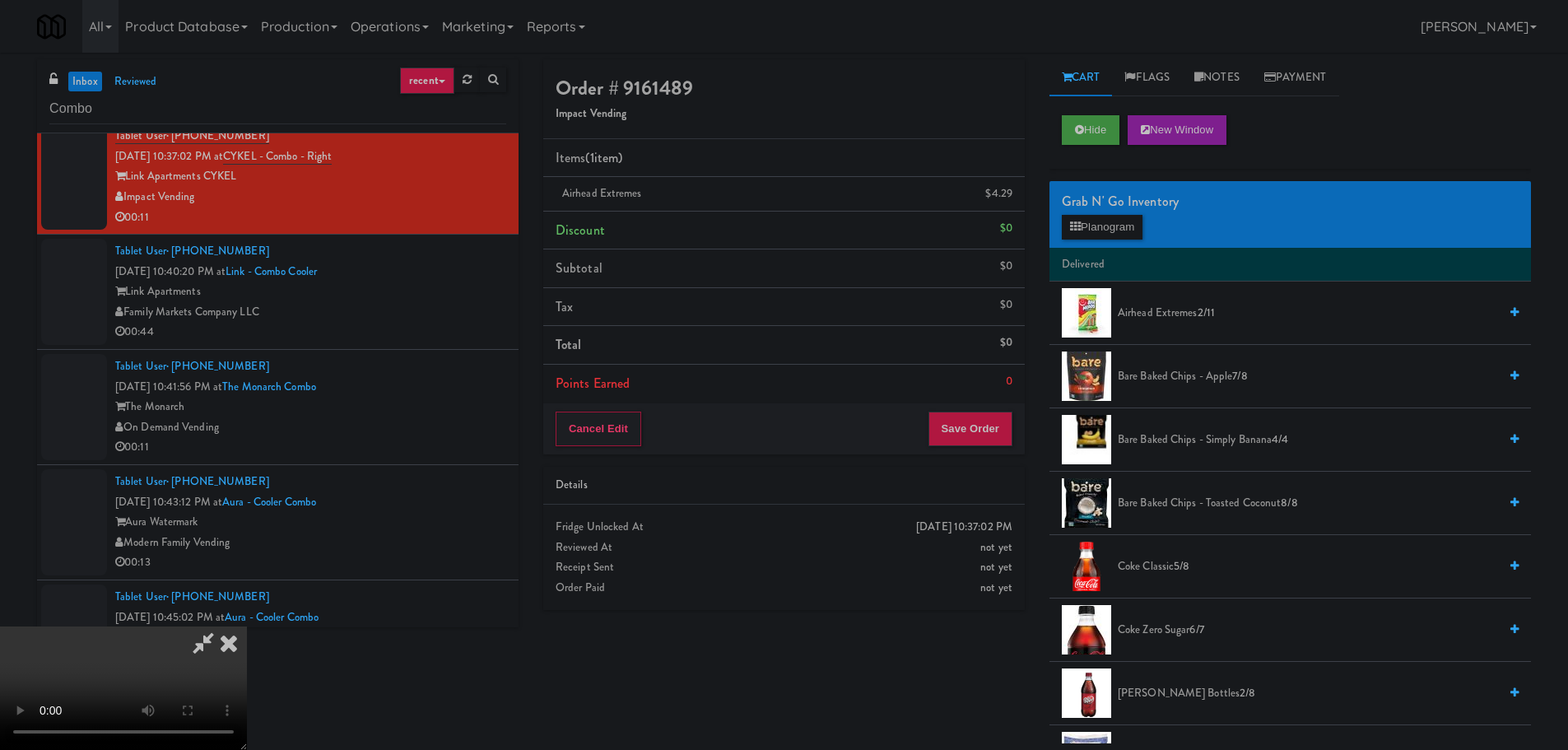
click at [247, 626] on video at bounding box center [123, 688] width 247 height 124
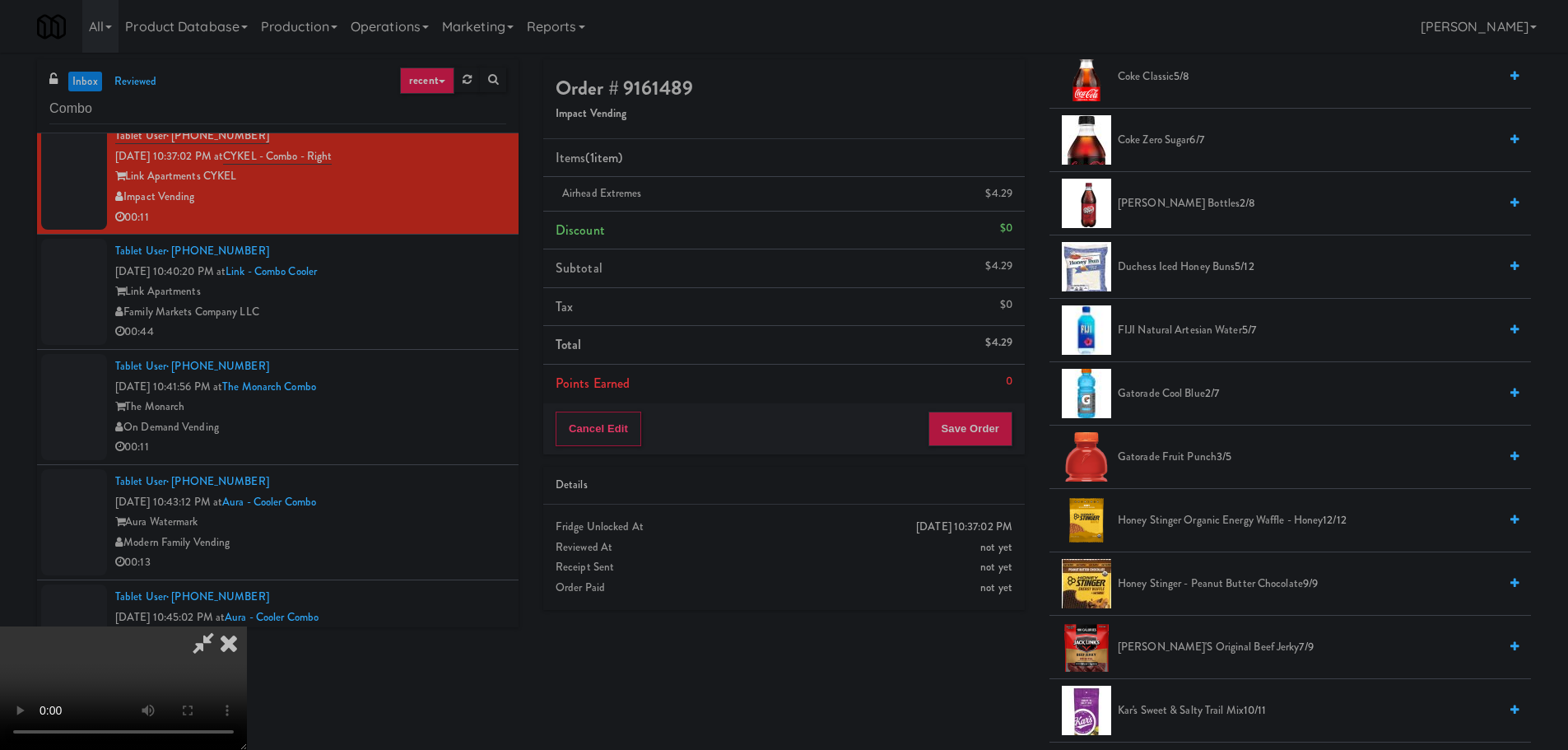
scroll to position [494, 0]
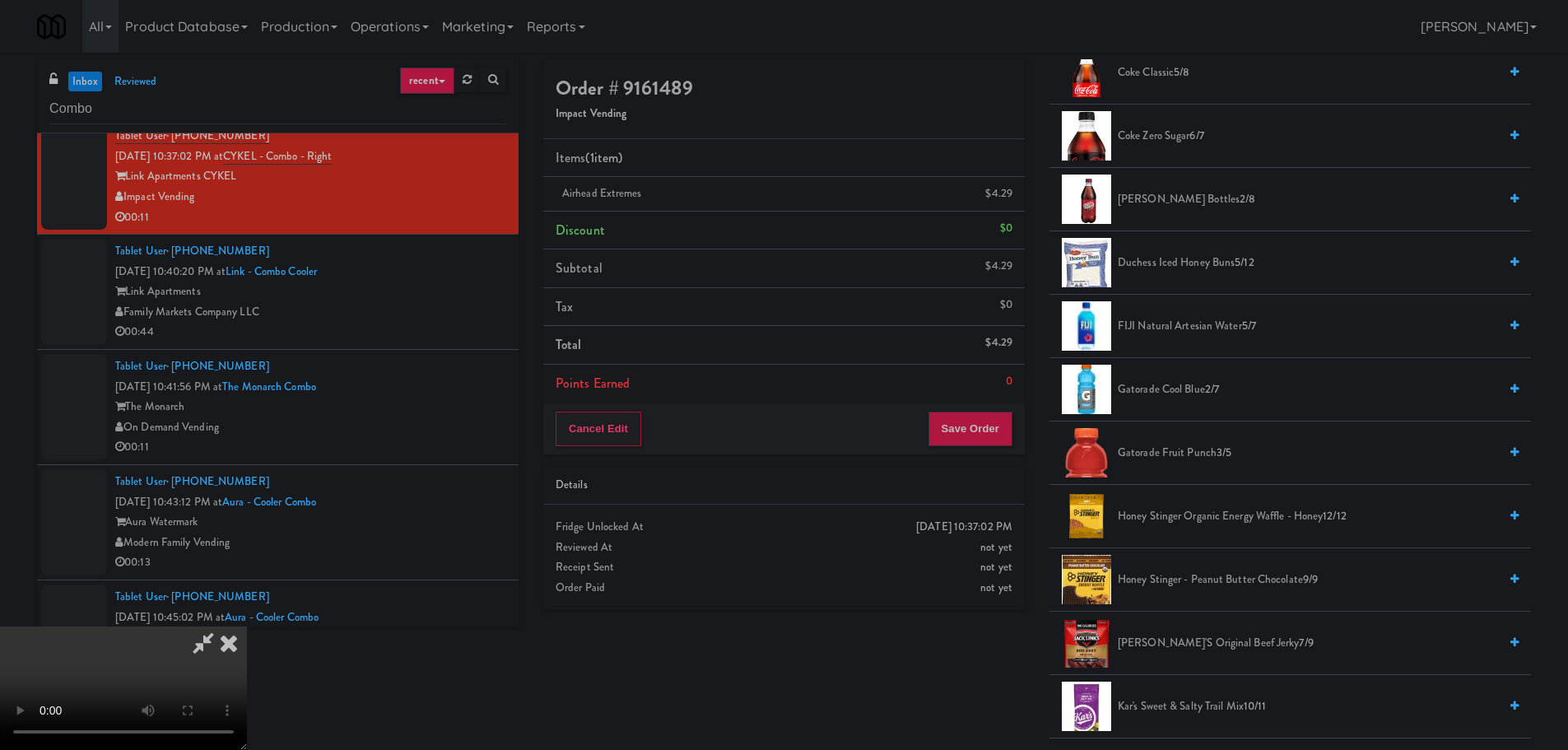
click at [1194, 254] on span "Duchess Iced Honey Buns 5/12" at bounding box center [1308, 263] width 380 height 20
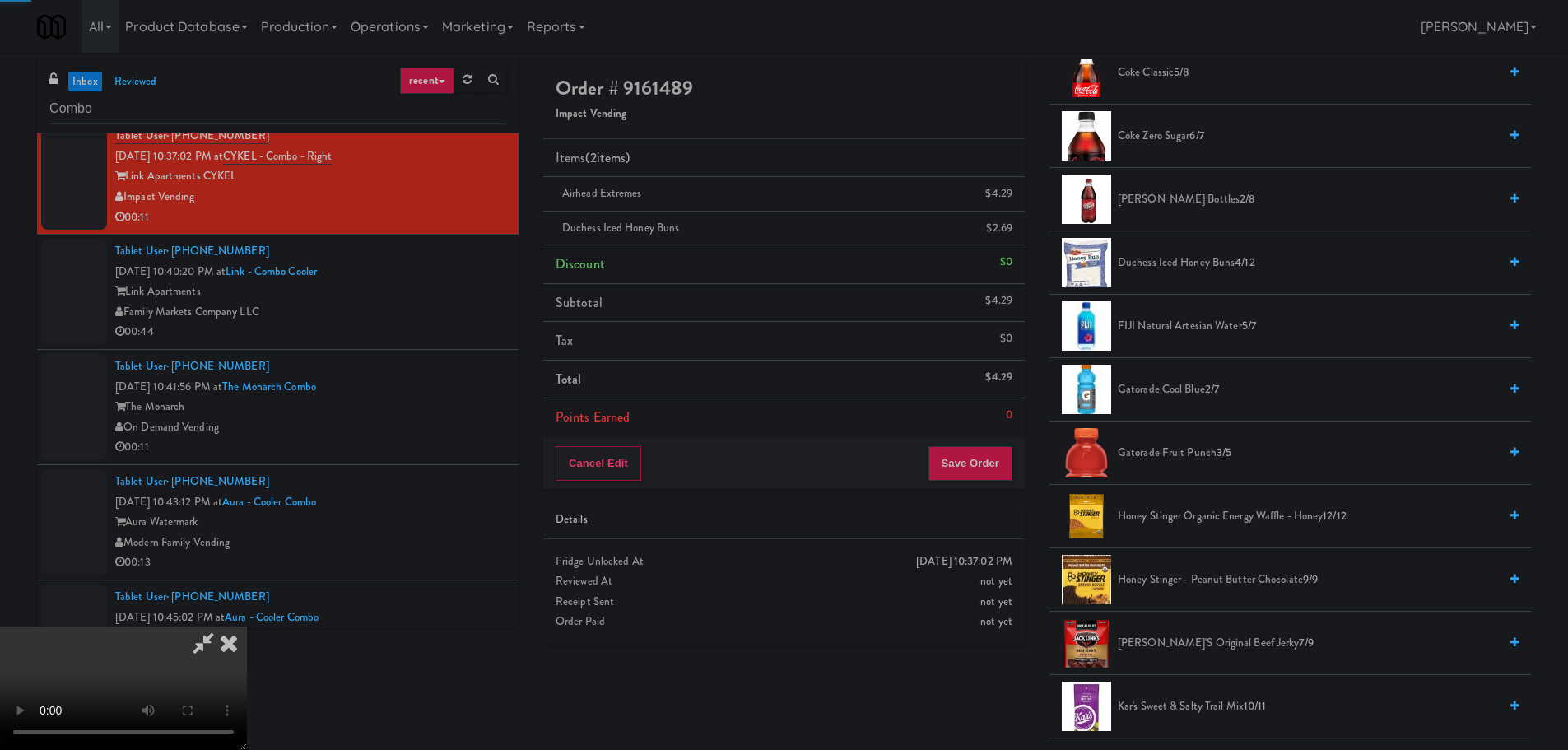
click at [247, 626] on video at bounding box center [123, 688] width 247 height 124
click at [972, 469] on button "Save Order" at bounding box center [970, 463] width 84 height 34
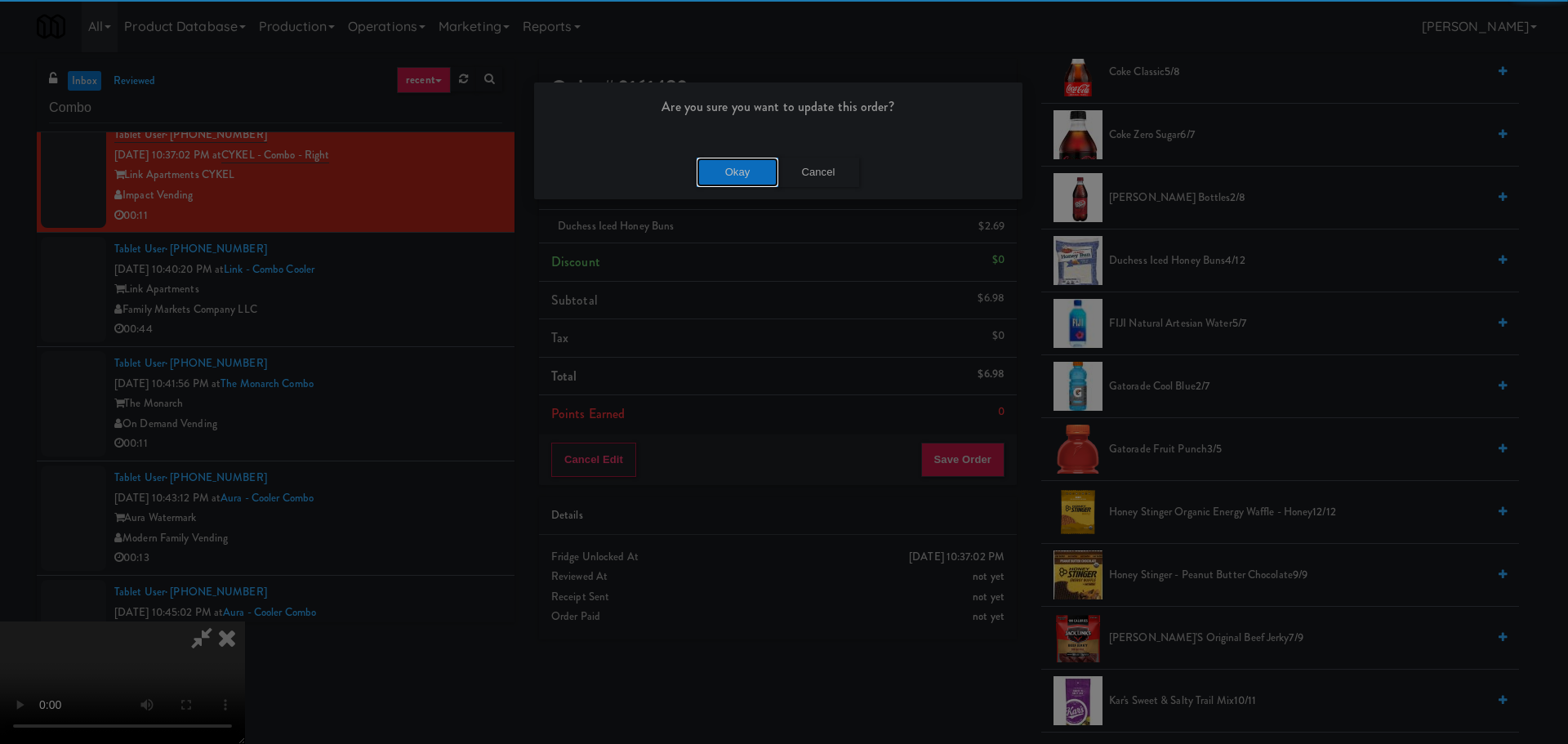
click at [752, 180] on button "Okay" at bounding box center [738, 173] width 81 height 30
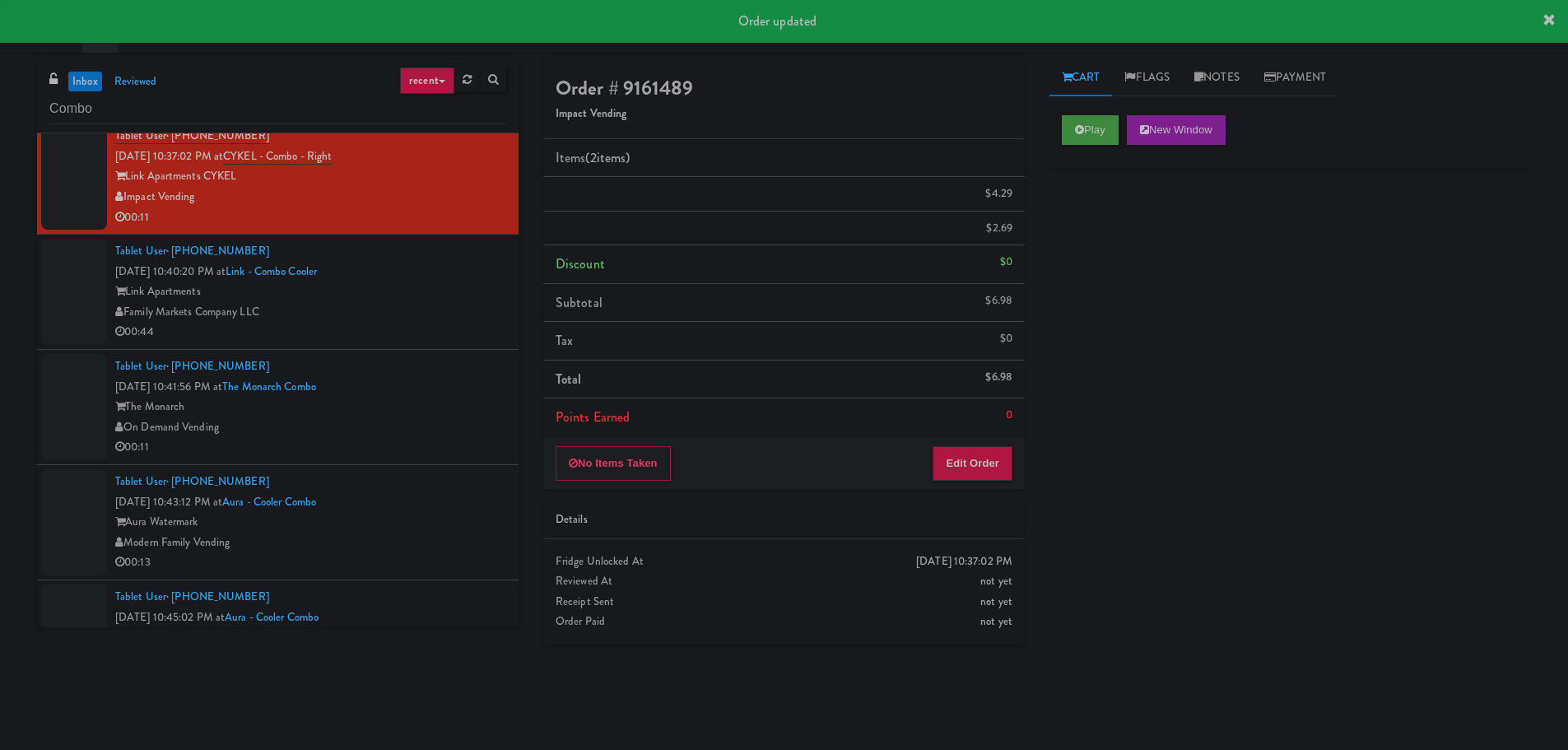
scroll to position [0, 0]
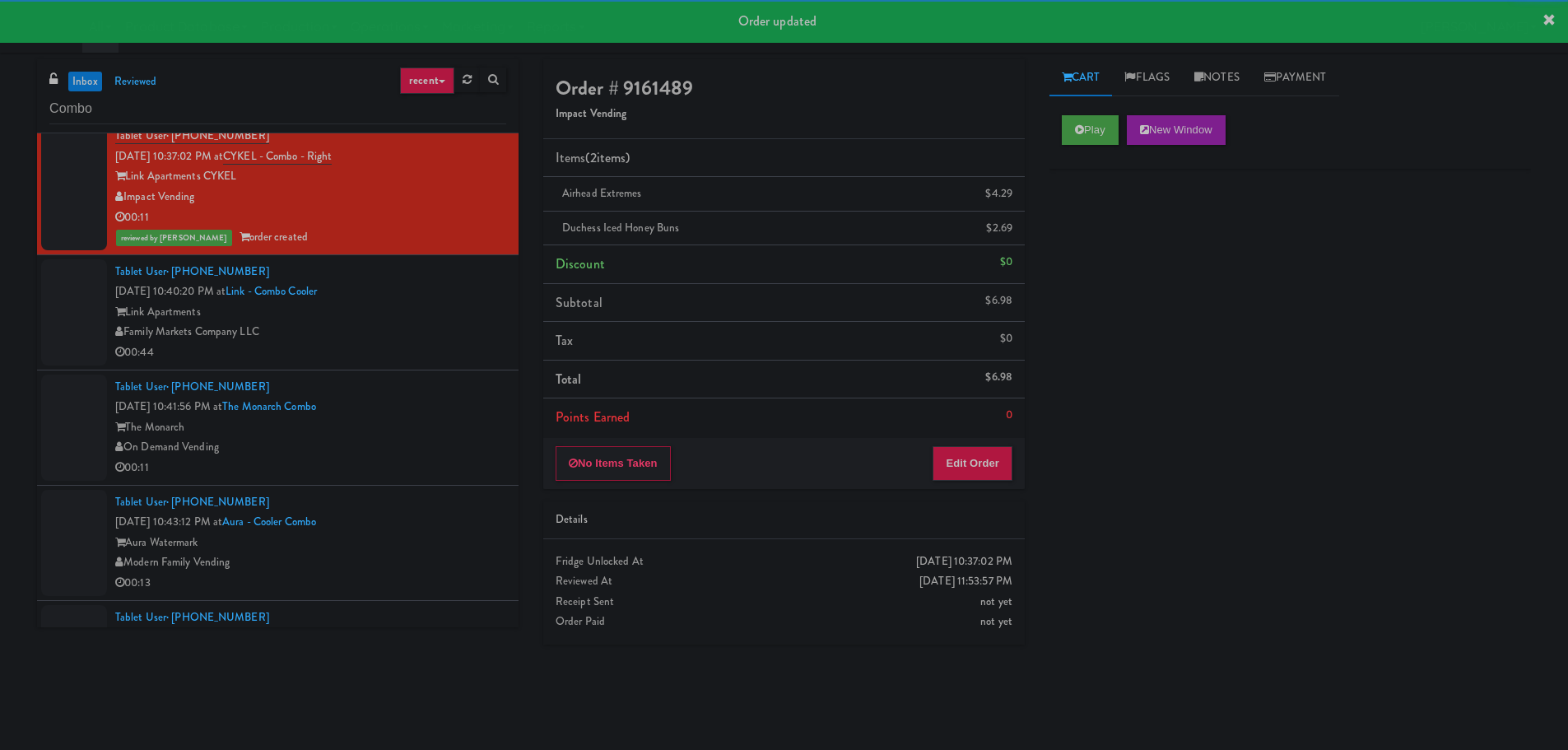
click at [411, 302] on div "Link Apartments" at bounding box center [311, 312] width 391 height 20
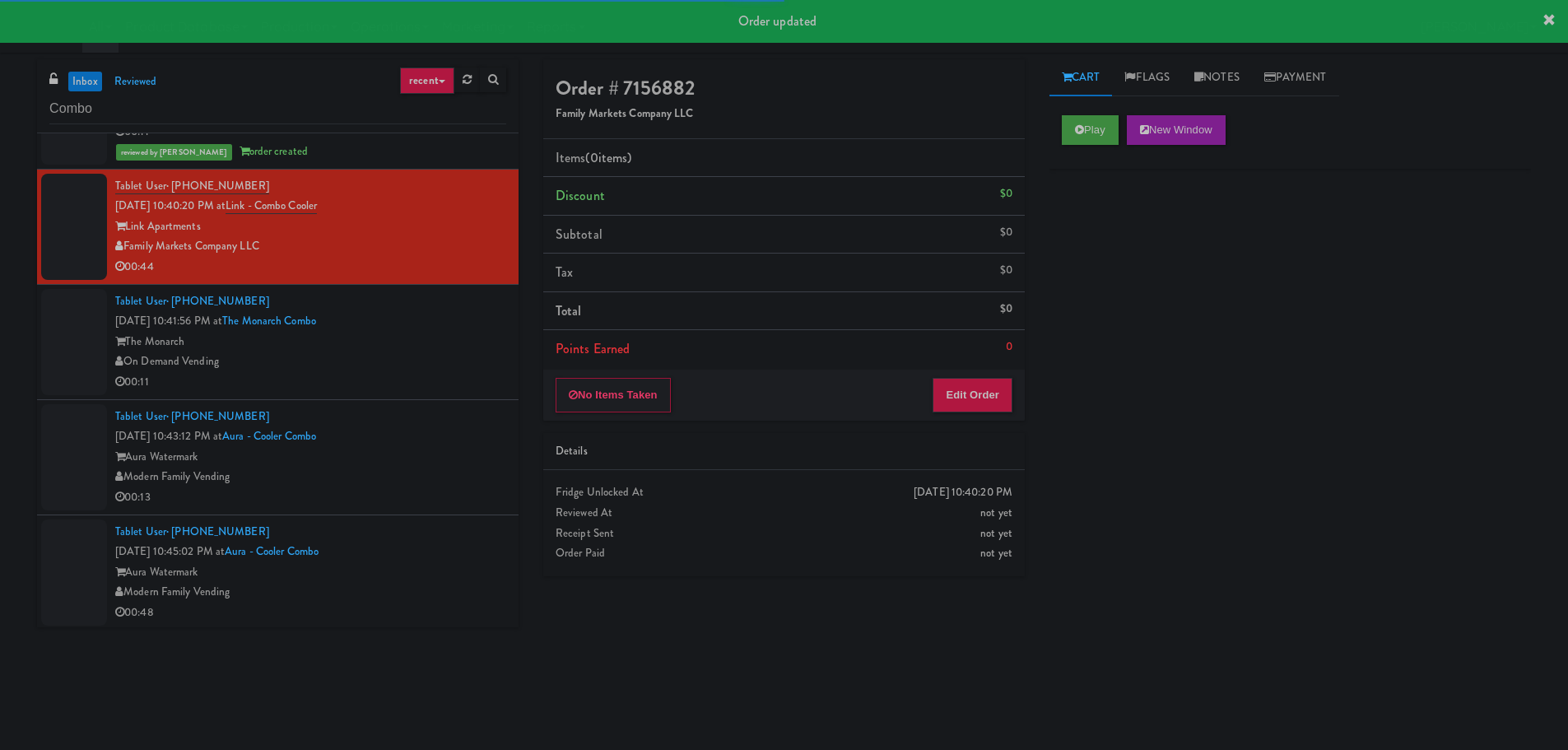
scroll to position [3868, 0]
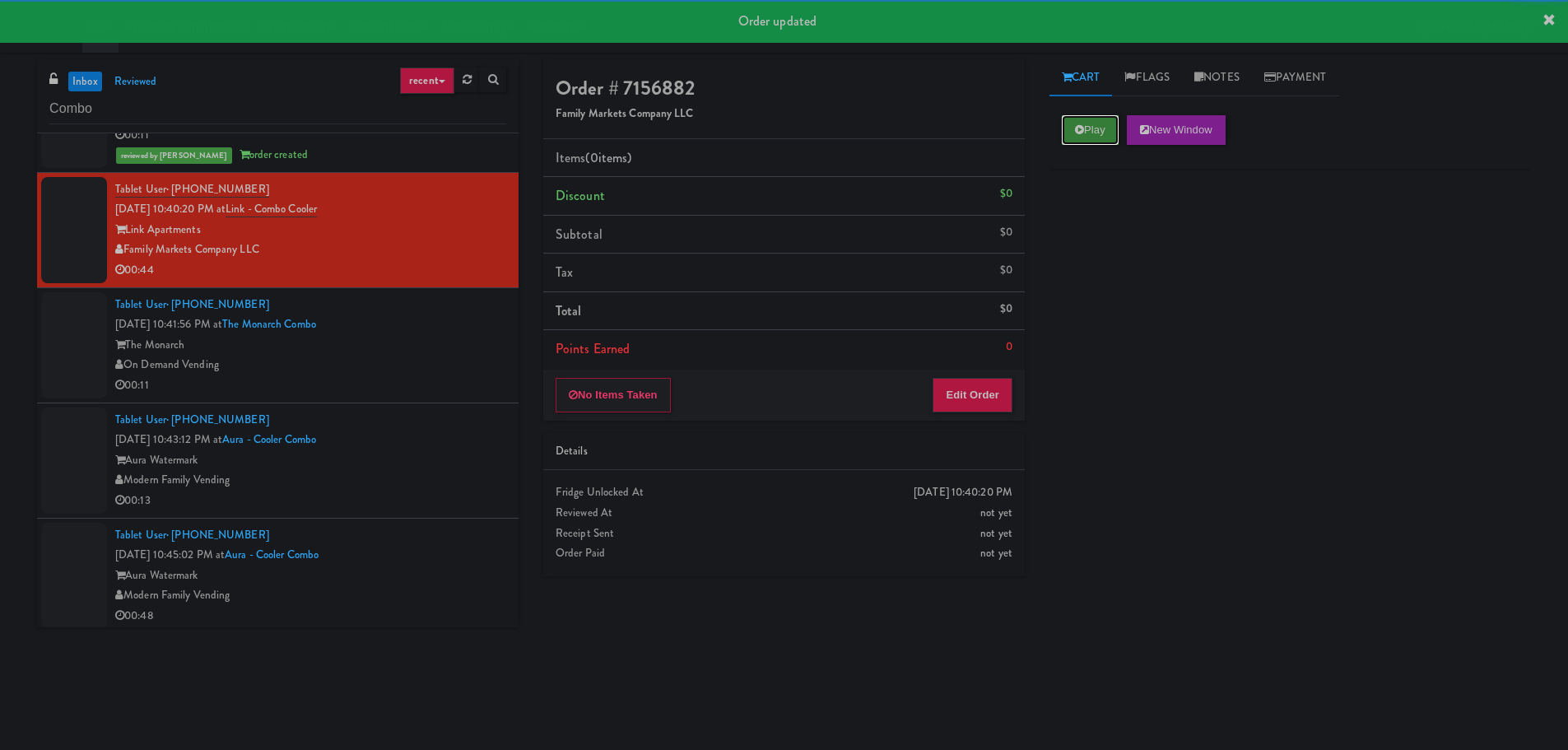
click at [1082, 129] on icon at bounding box center [1080, 129] width 9 height 10
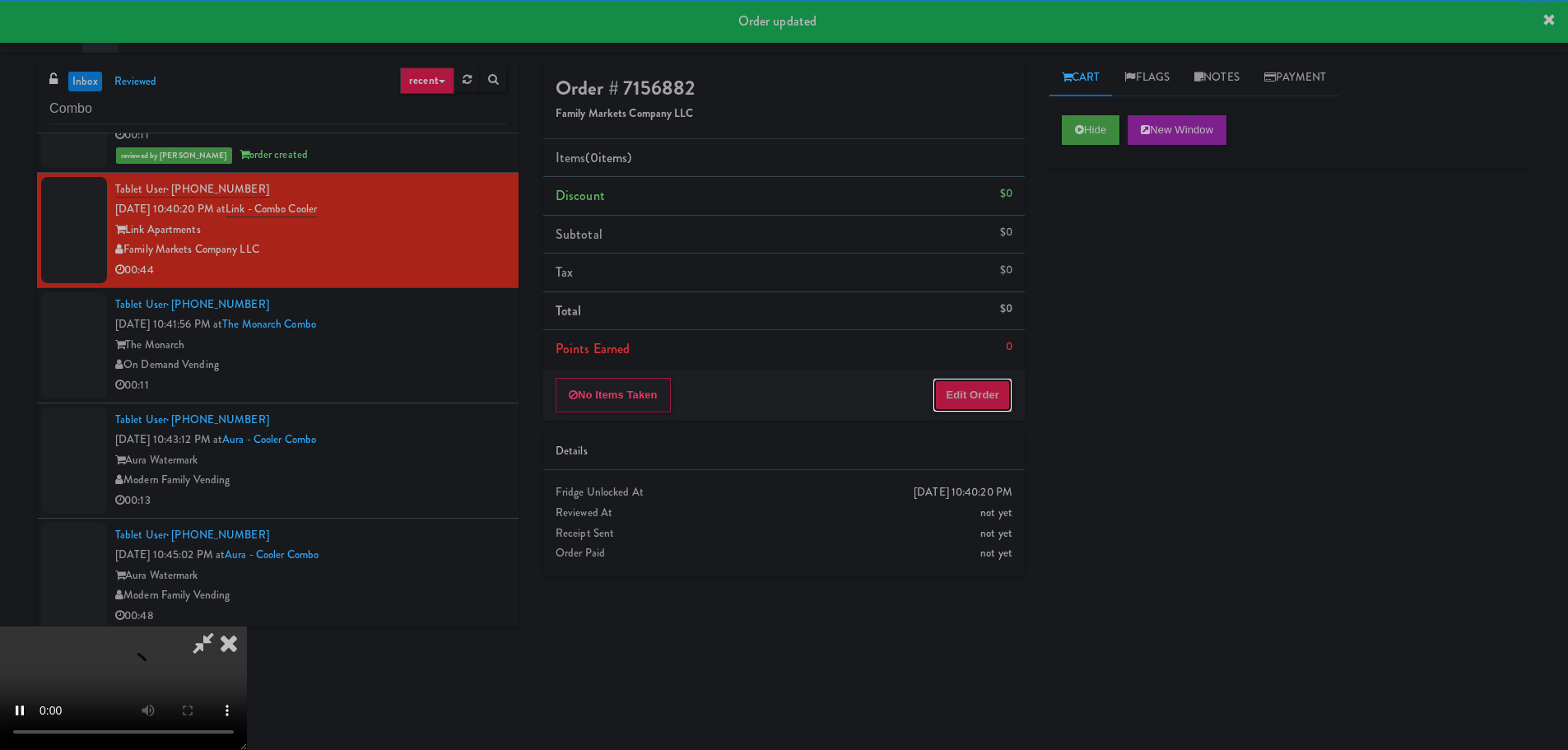
click at [968, 405] on button "Edit Order" at bounding box center [973, 394] width 80 height 34
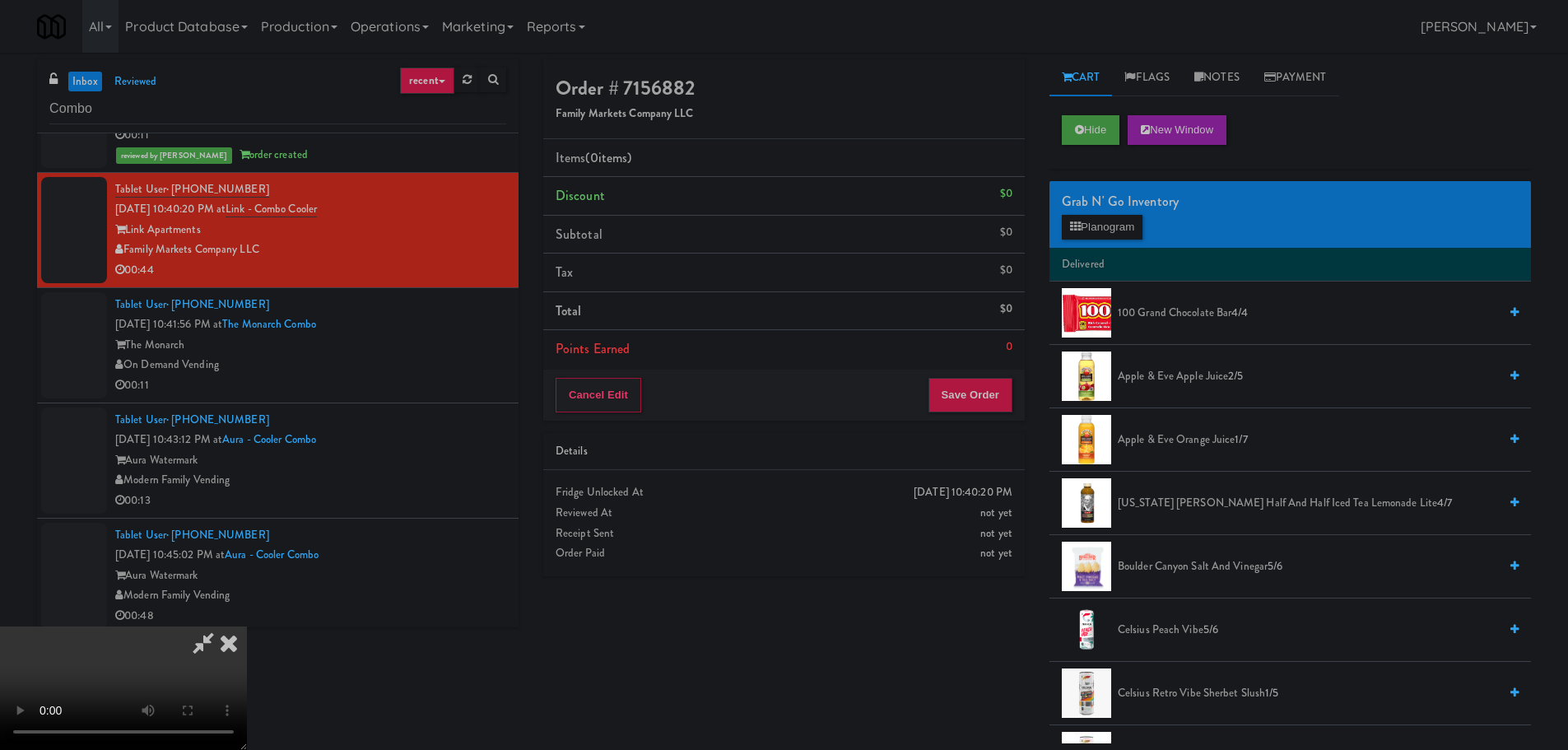
click at [247, 626] on video at bounding box center [123, 688] width 247 height 124
click at [1104, 233] on button "Planogram" at bounding box center [1102, 227] width 81 height 25
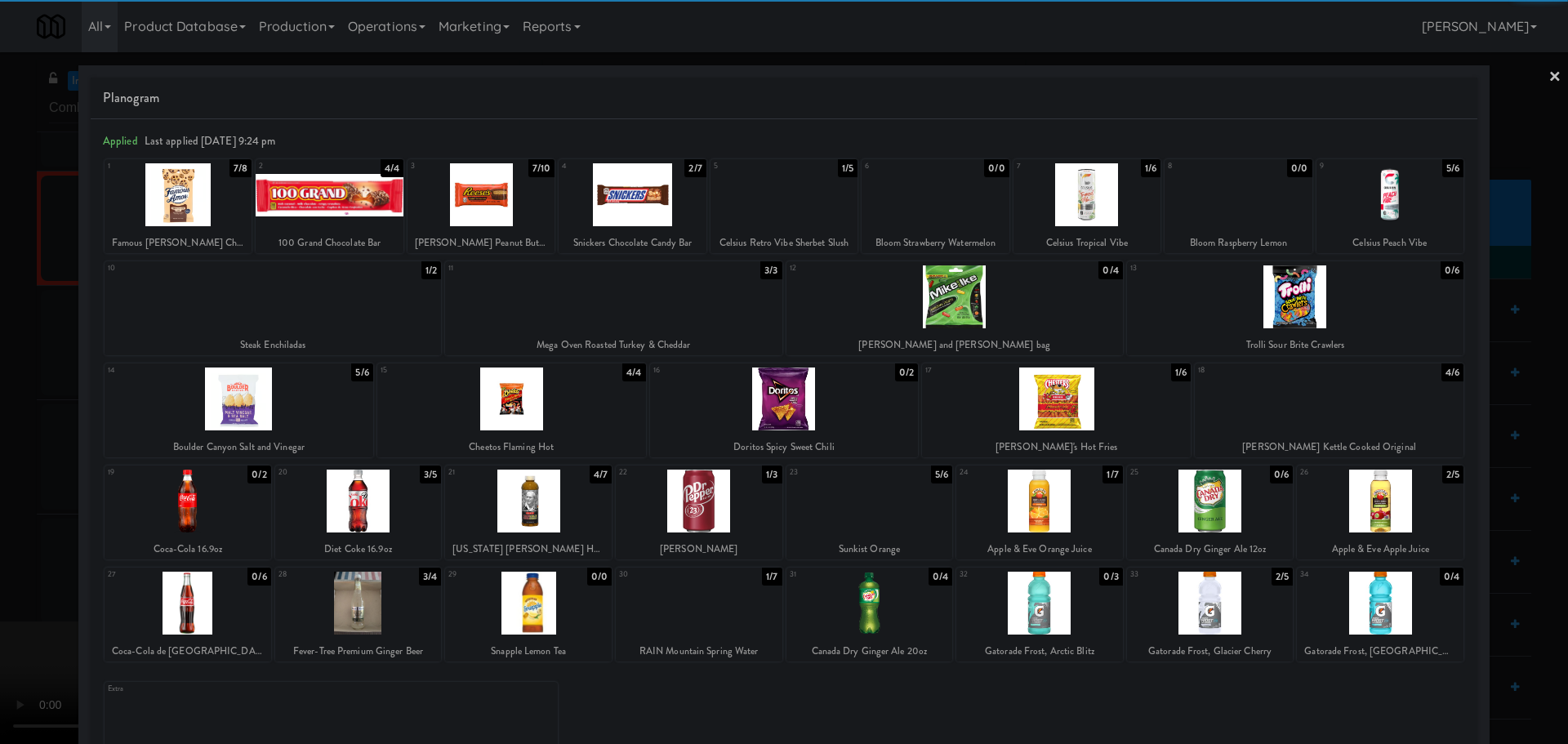
click at [286, 411] on div at bounding box center [239, 399] width 269 height 63
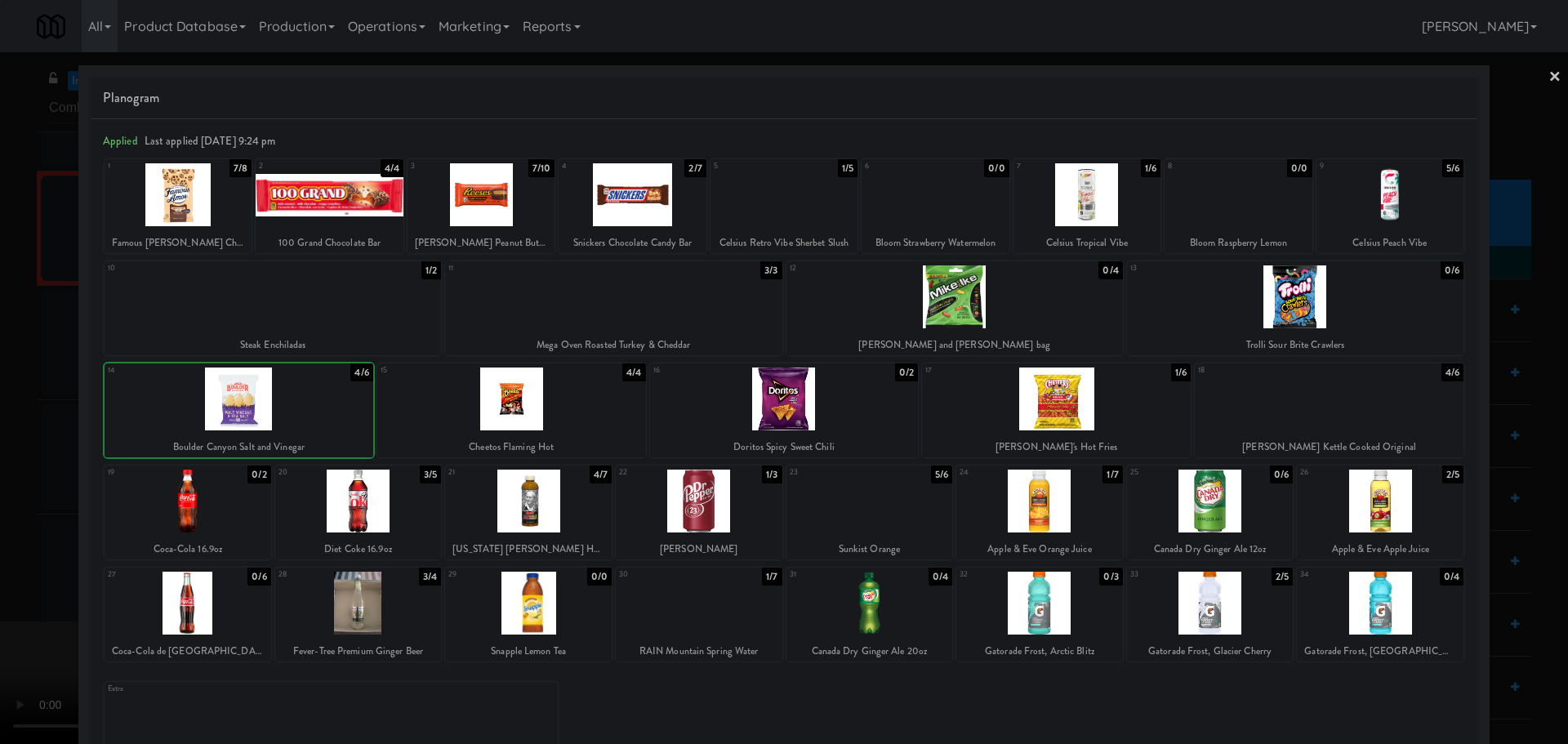
click at [0, 490] on div at bounding box center [784, 372] width 1568 height 744
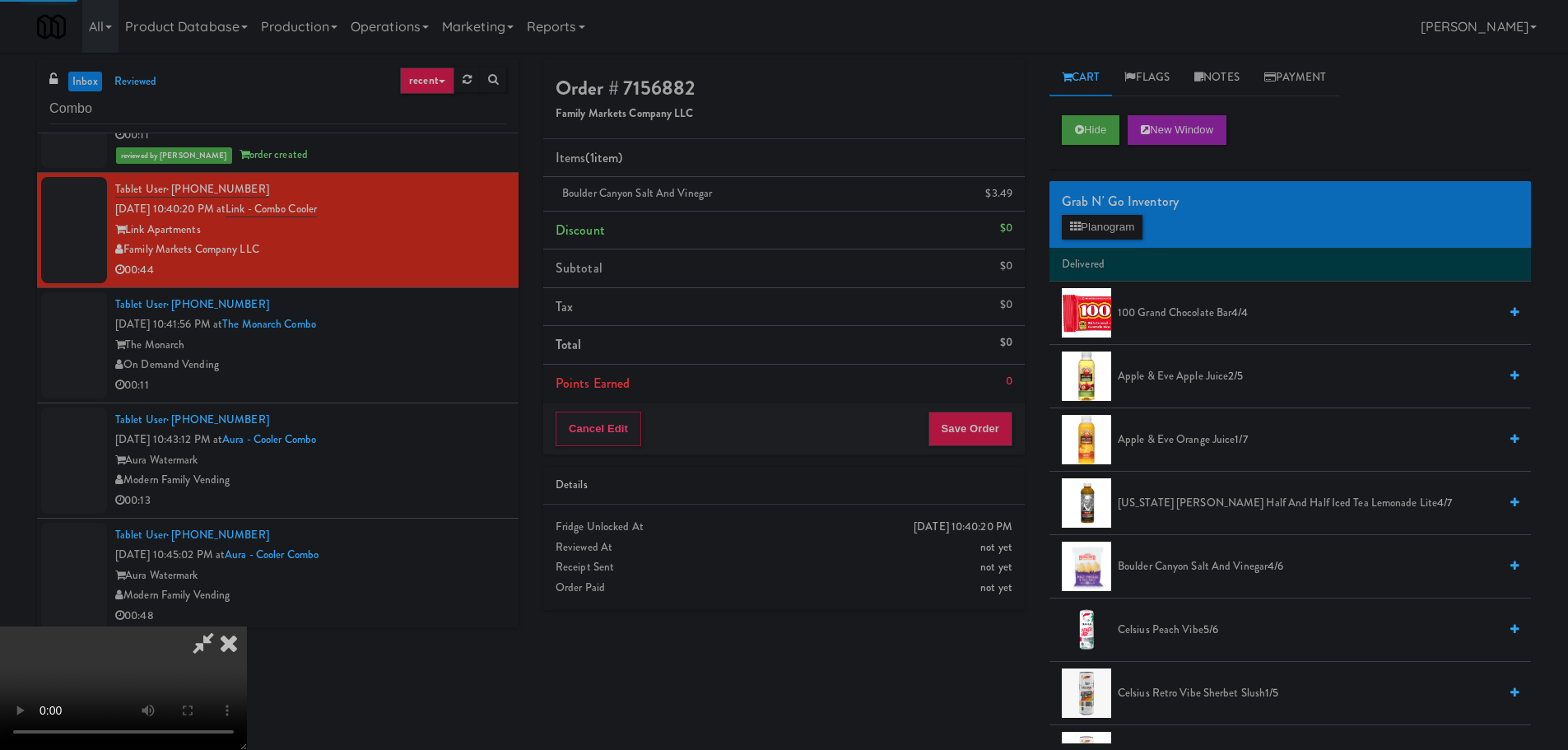
drag, startPoint x: 406, startPoint y: 481, endPoint x: 511, endPoint y: 495, distance: 105.9
click at [247, 626] on video at bounding box center [123, 688] width 247 height 124
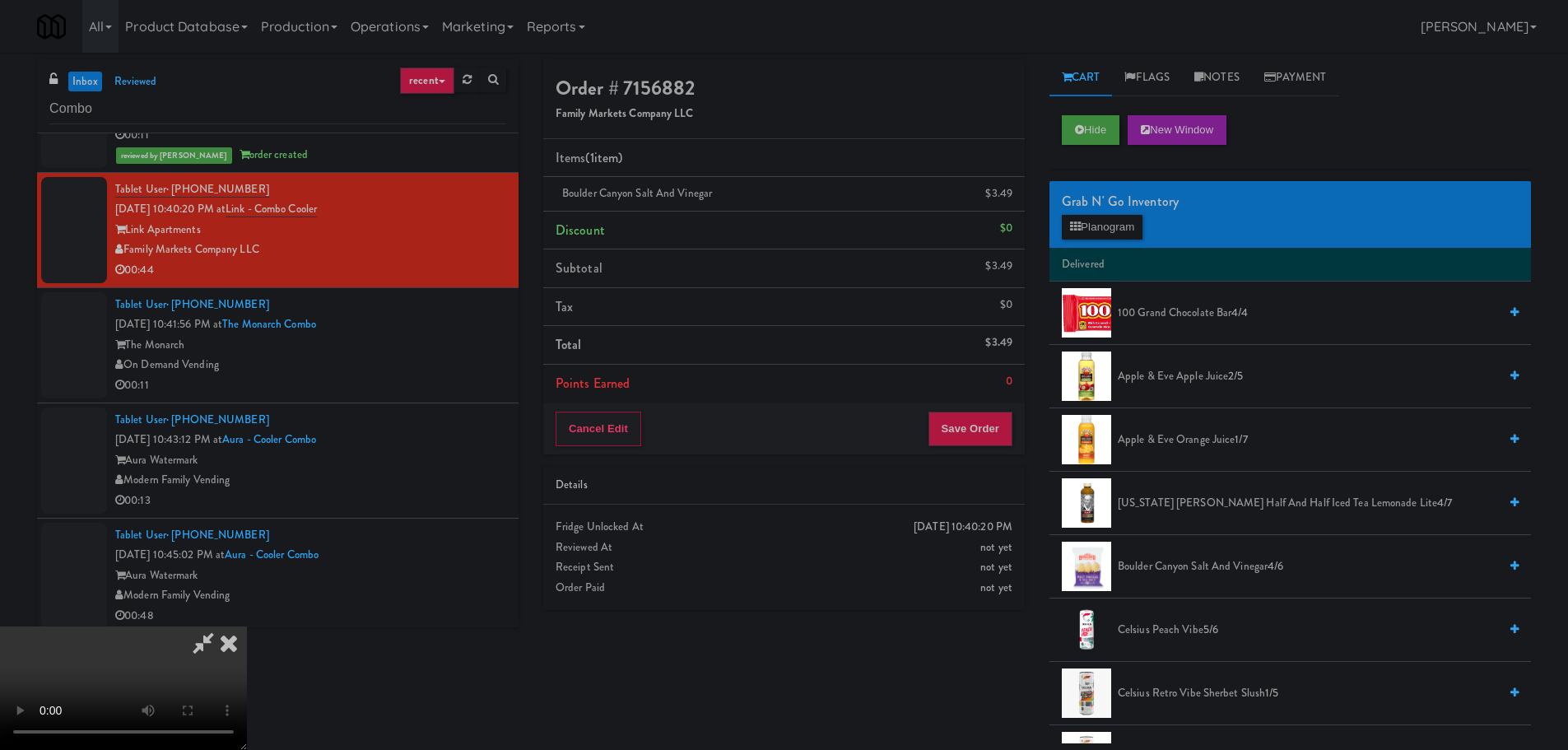
click at [247, 626] on video at bounding box center [123, 688] width 247 height 124
click at [1083, 222] on button "Planogram" at bounding box center [1102, 227] width 81 height 25
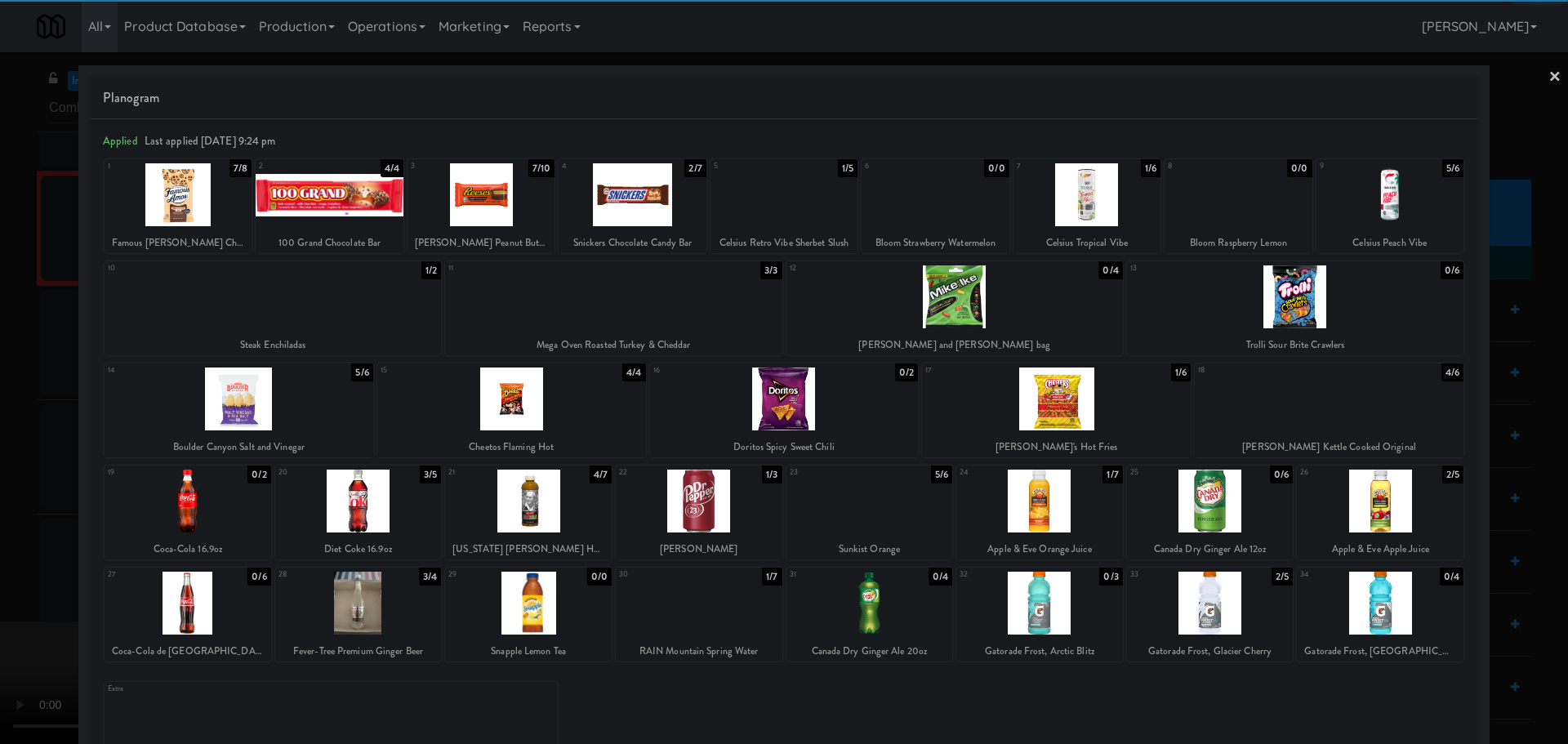
click at [285, 420] on div at bounding box center [239, 399] width 269 height 63
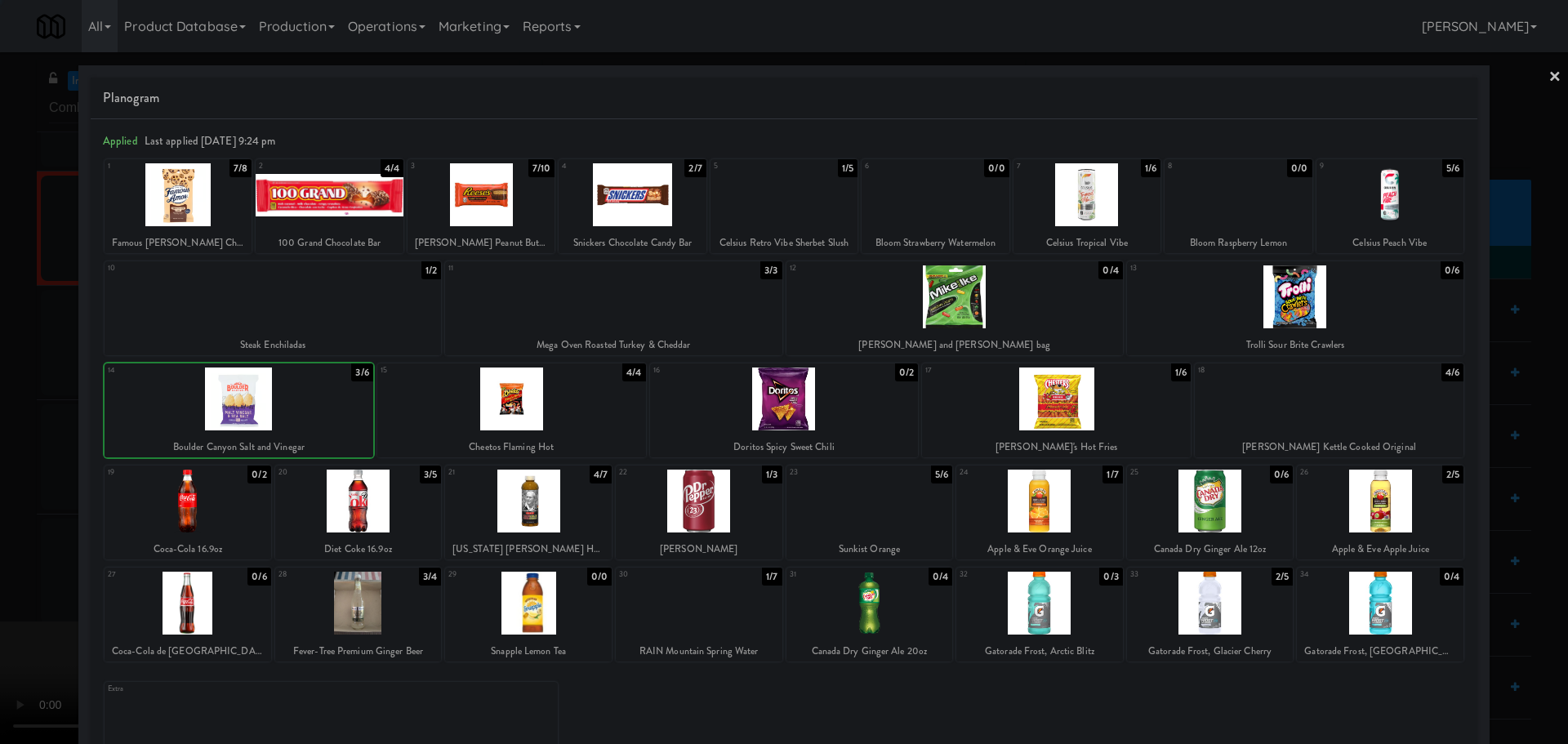
click at [0, 438] on div at bounding box center [784, 372] width 1568 height 744
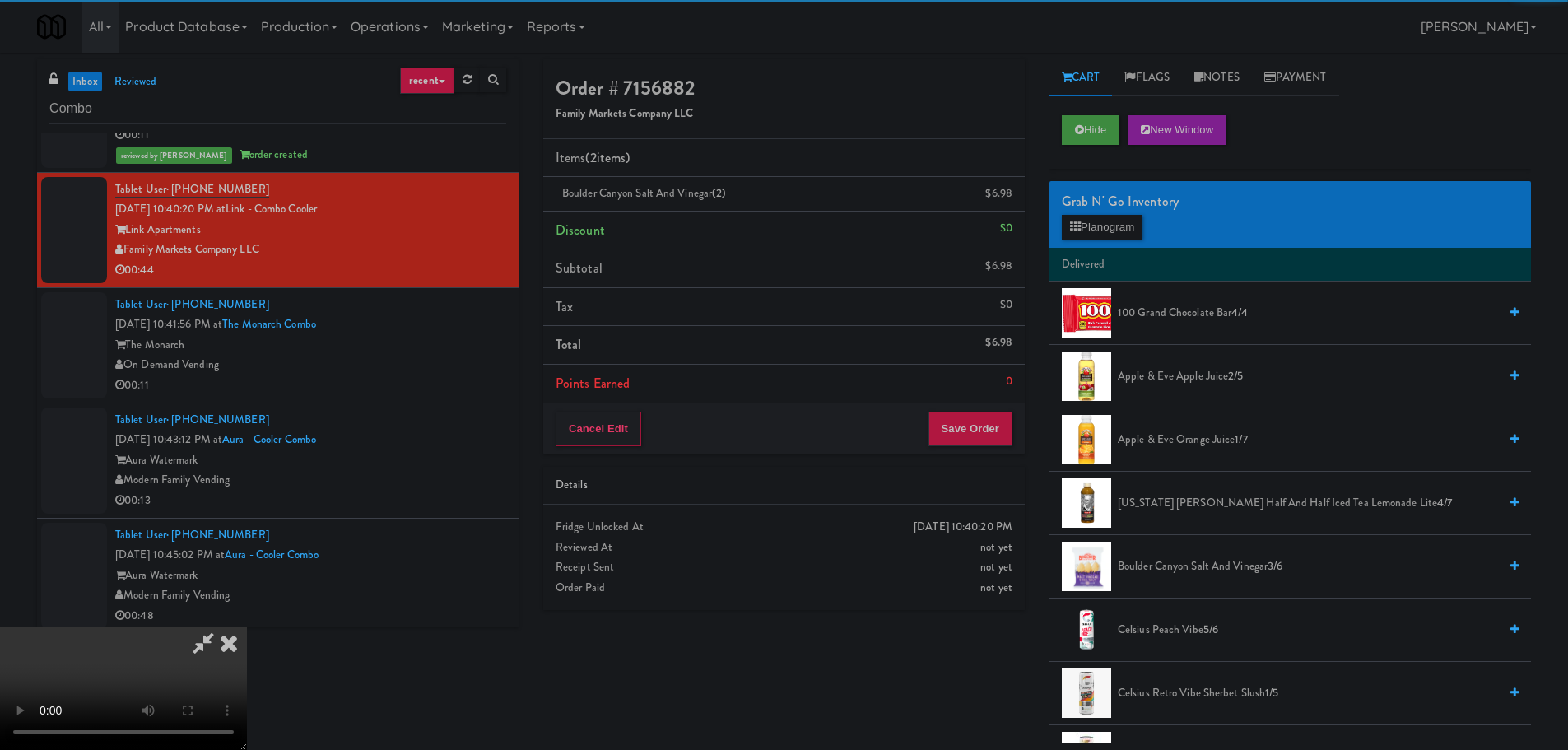
click at [247, 626] on video at bounding box center [123, 688] width 247 height 124
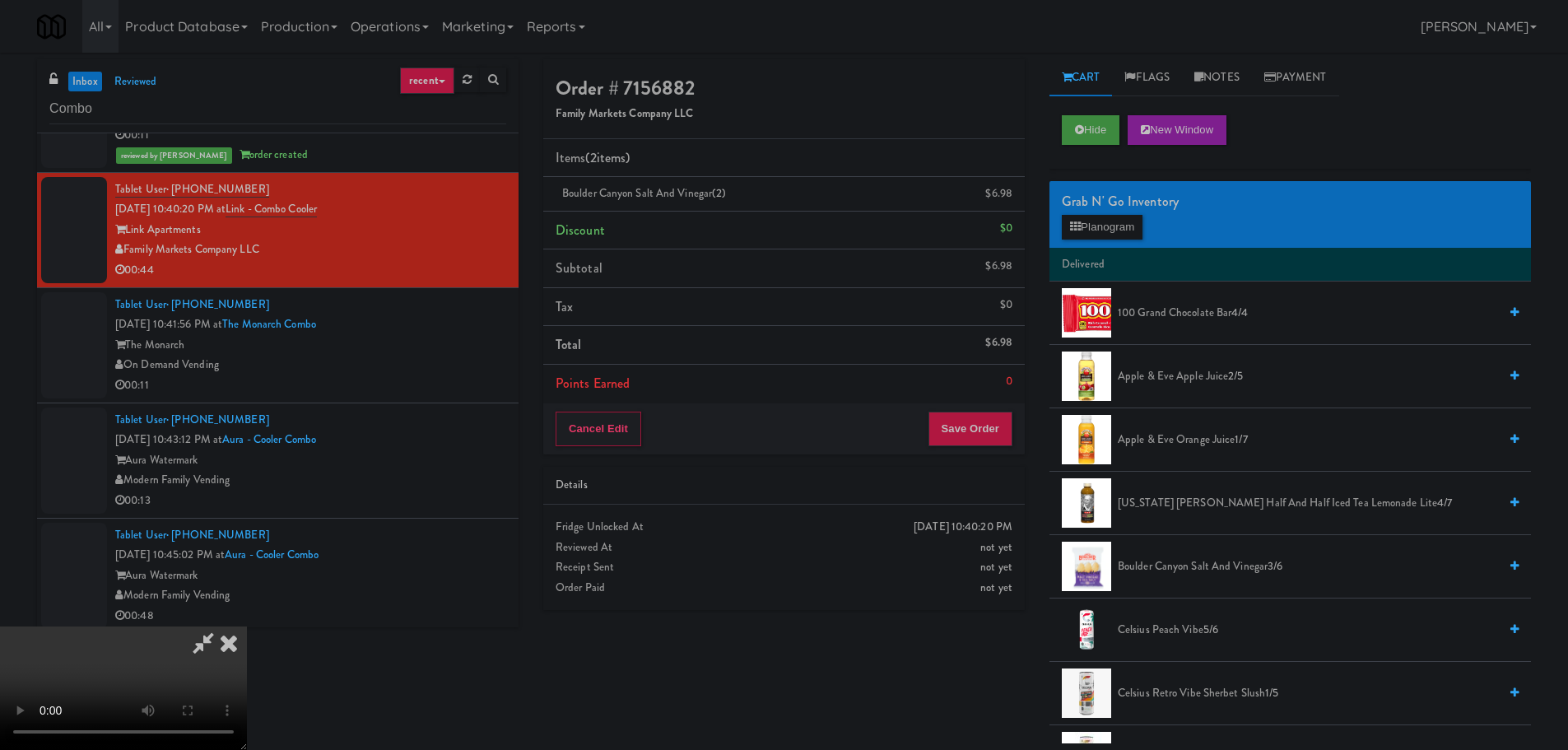
click at [247, 626] on video at bounding box center [123, 688] width 247 height 124
click at [966, 439] on button "Save Order" at bounding box center [970, 429] width 84 height 34
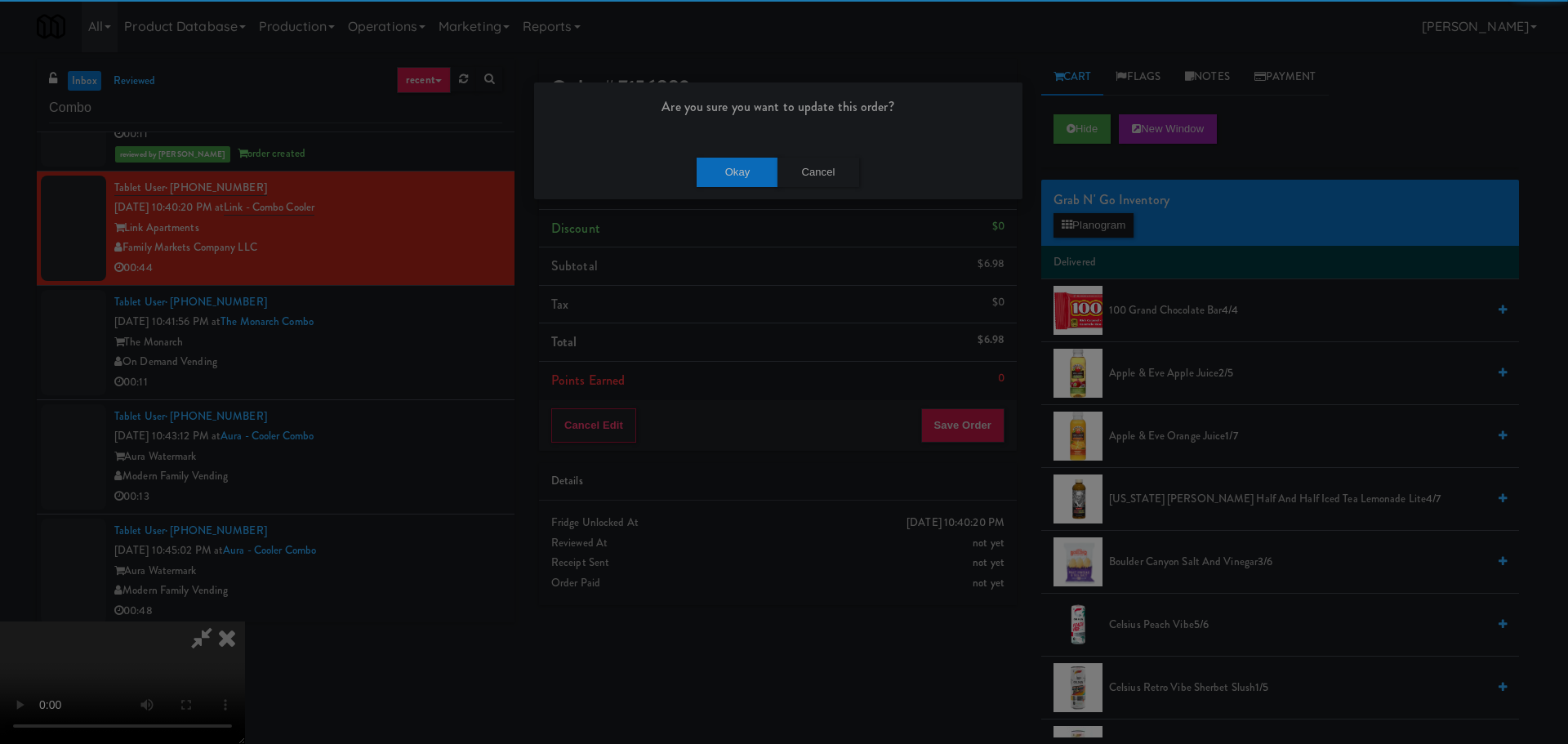
click at [764, 193] on div "Okay Cancel" at bounding box center [778, 171] width 488 height 55
click at [760, 180] on button "Okay" at bounding box center [738, 173] width 81 height 30
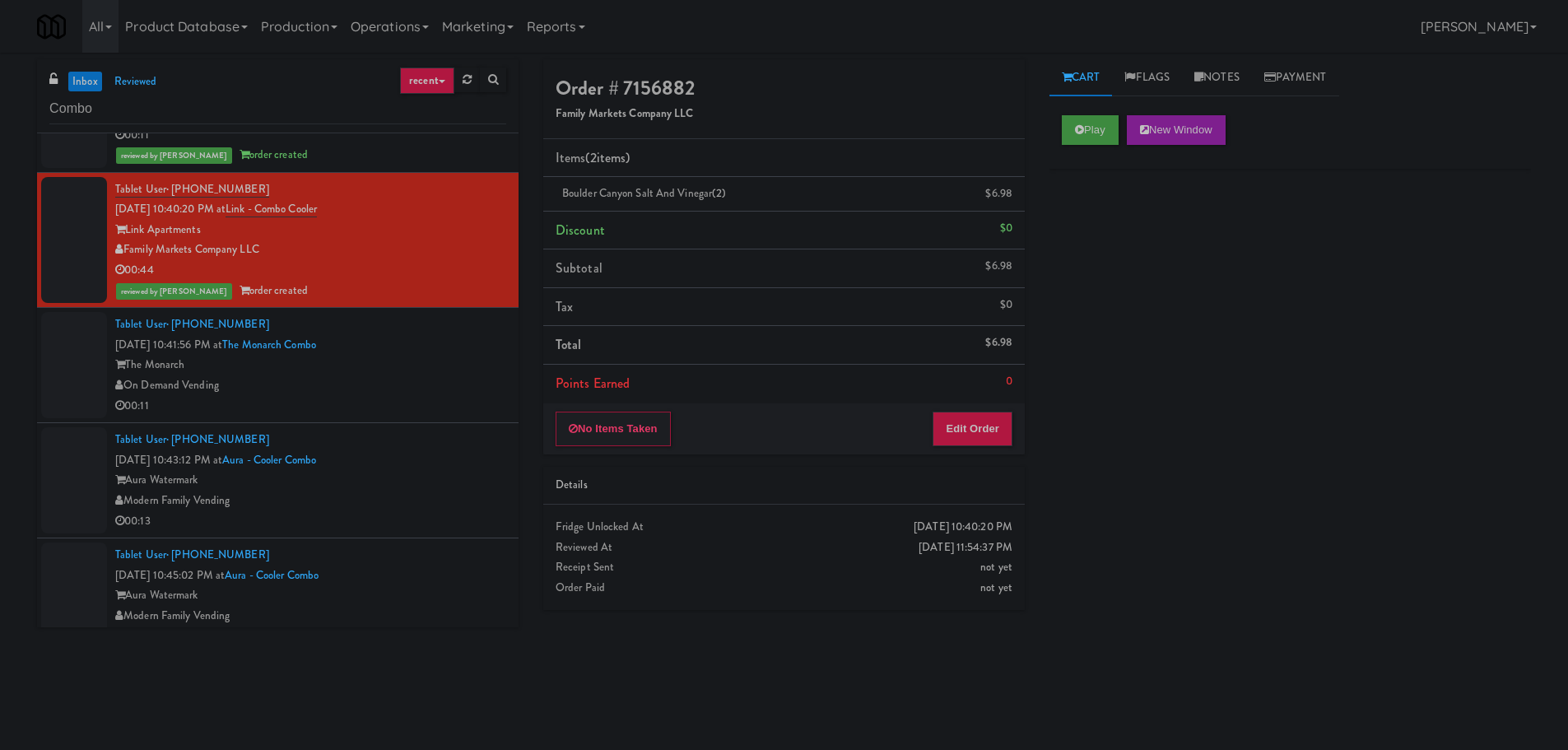
click at [433, 392] on div "On Demand Vending" at bounding box center [311, 386] width 391 height 20
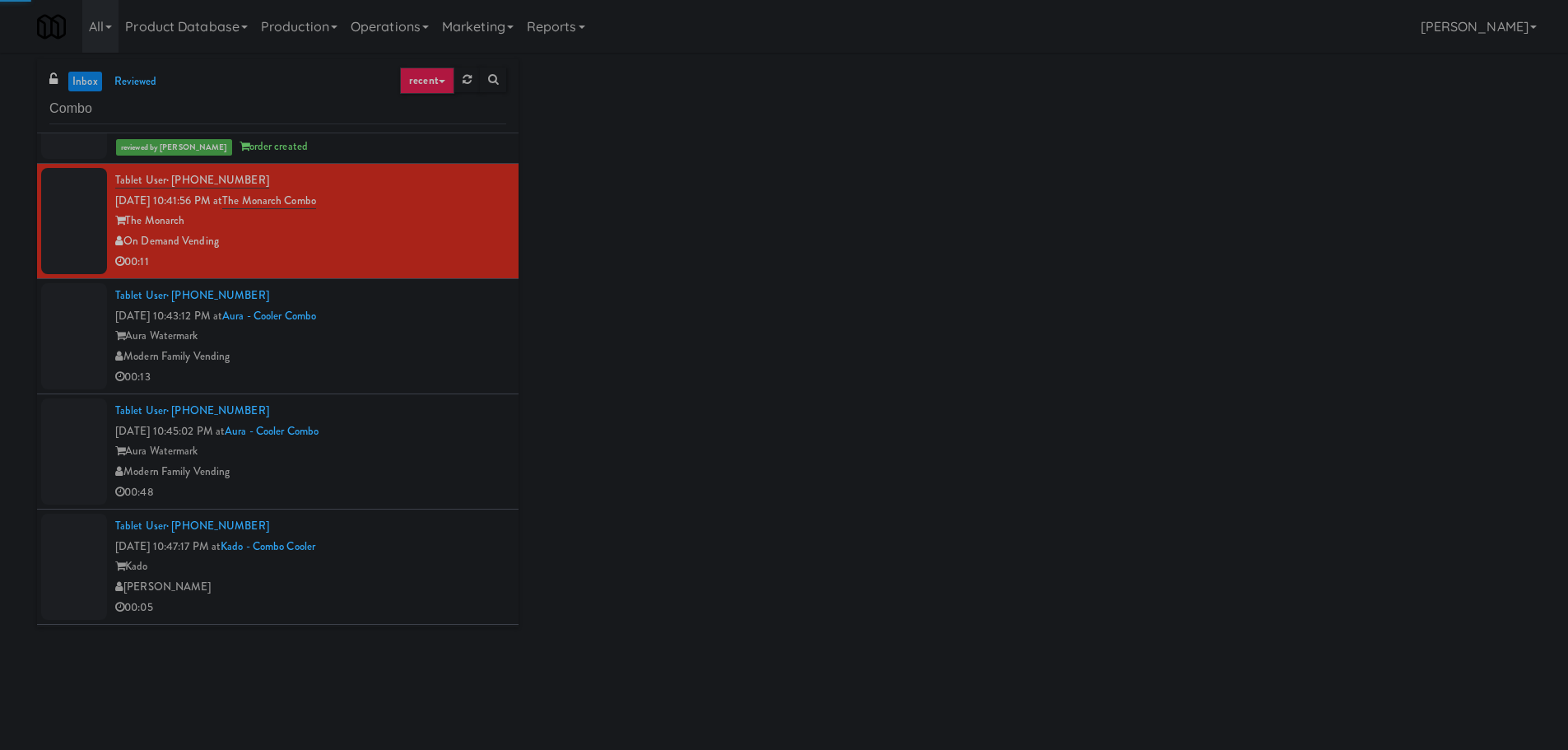
scroll to position [4033, 0]
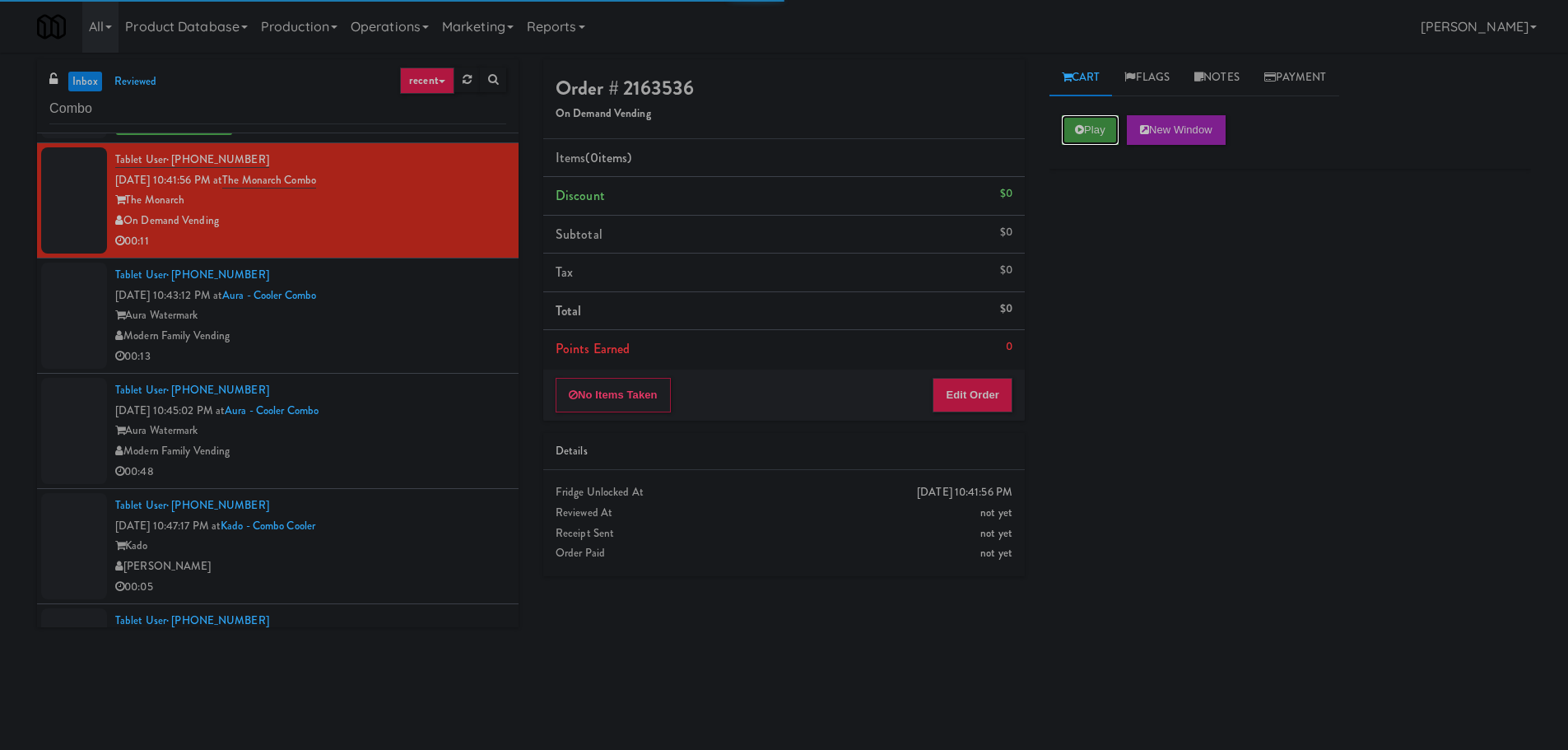
click at [1070, 132] on button "Play" at bounding box center [1090, 130] width 57 height 30
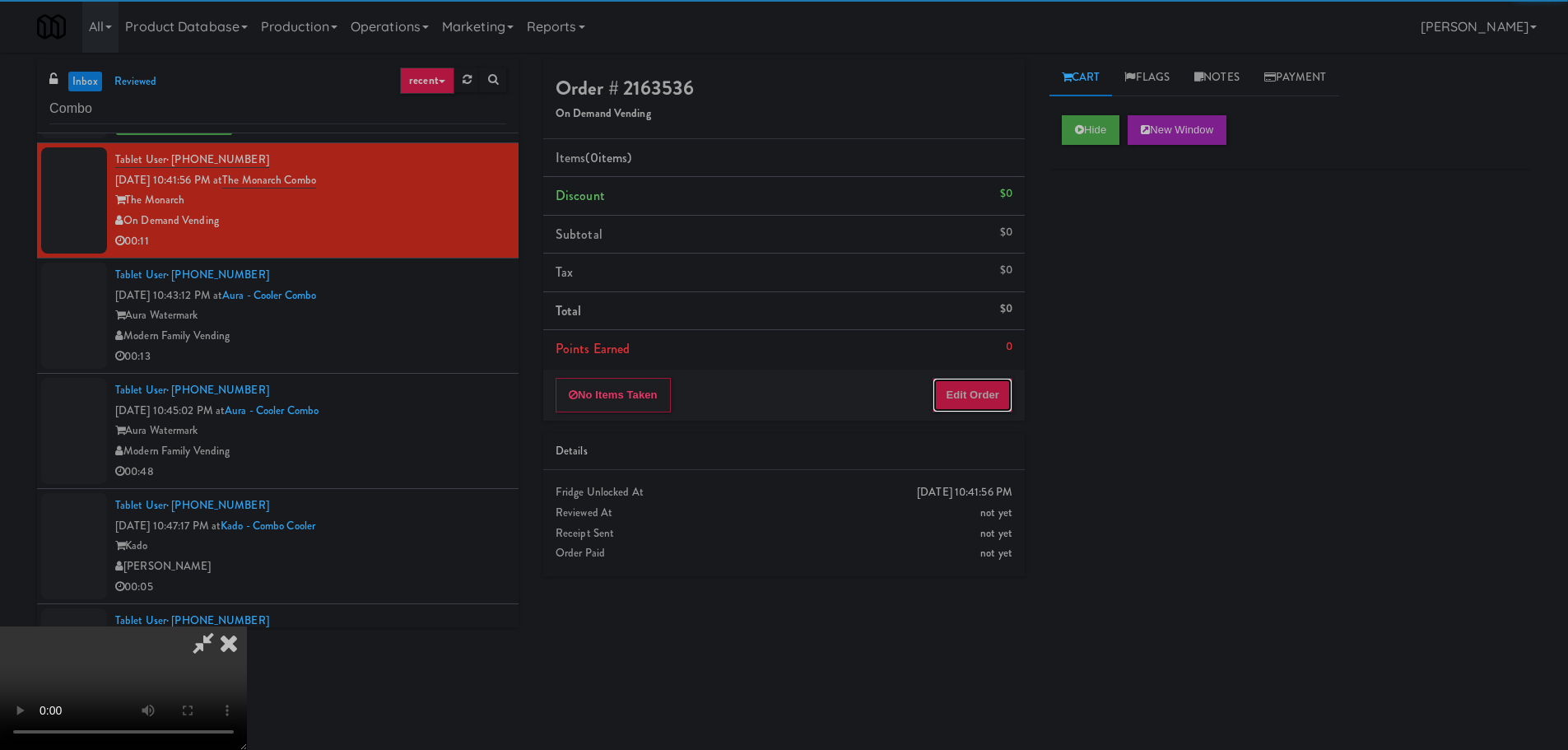
click at [962, 398] on button "Edit Order" at bounding box center [973, 394] width 80 height 34
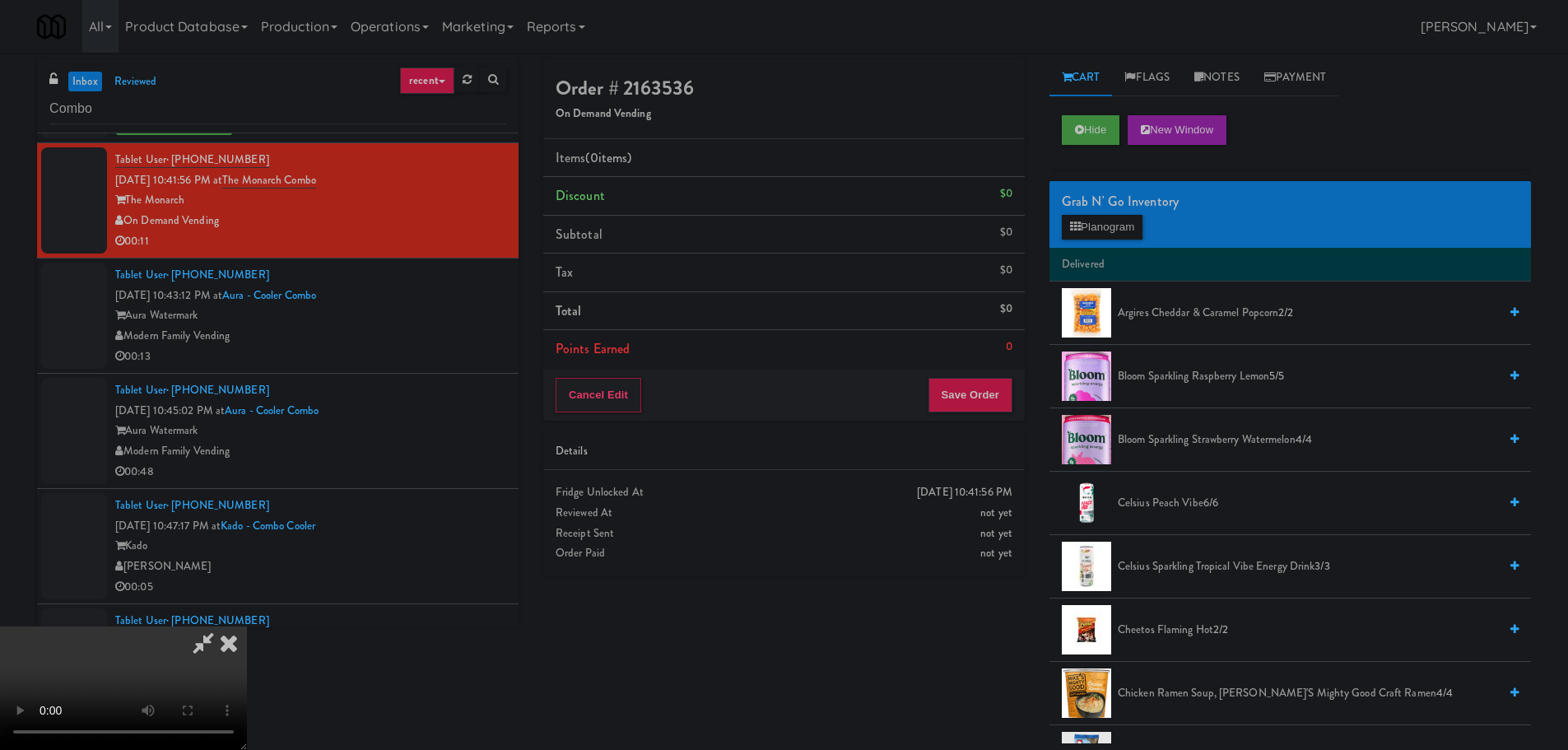
scroll to position [0, 0]
click at [247, 626] on video at bounding box center [123, 688] width 247 height 124
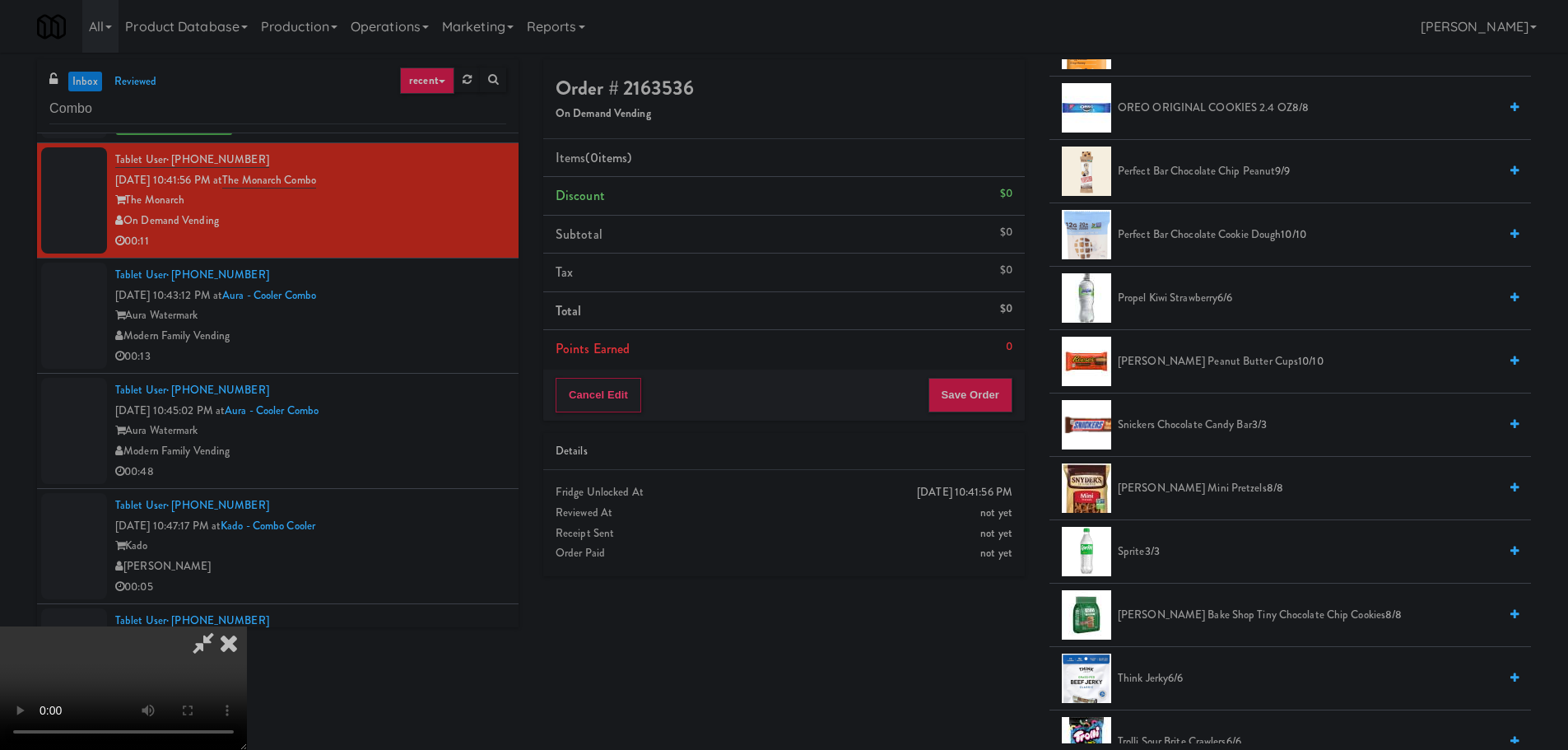
scroll to position [1728, 0]
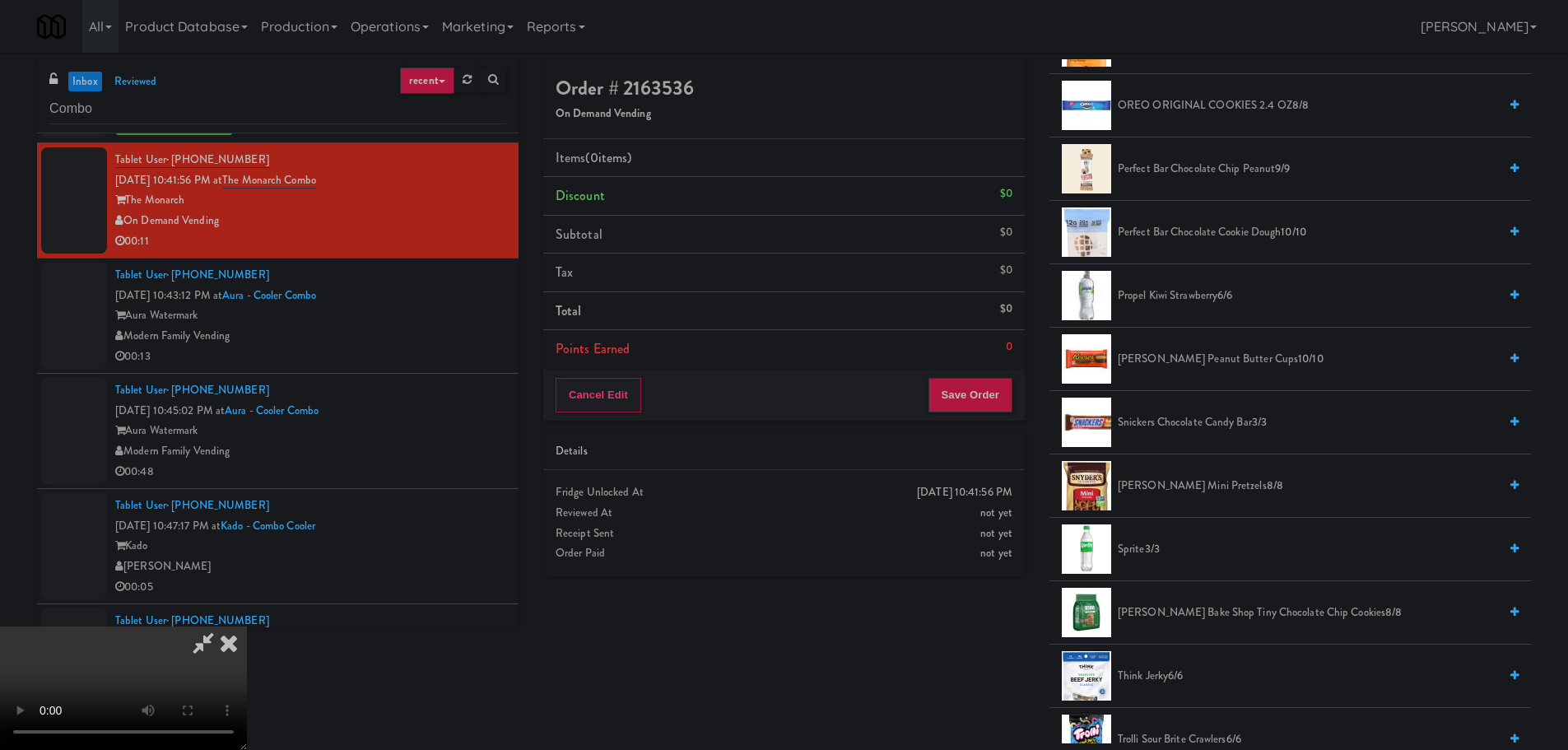
click at [1138, 543] on span "Sprite 3/3" at bounding box center [1308, 550] width 380 height 20
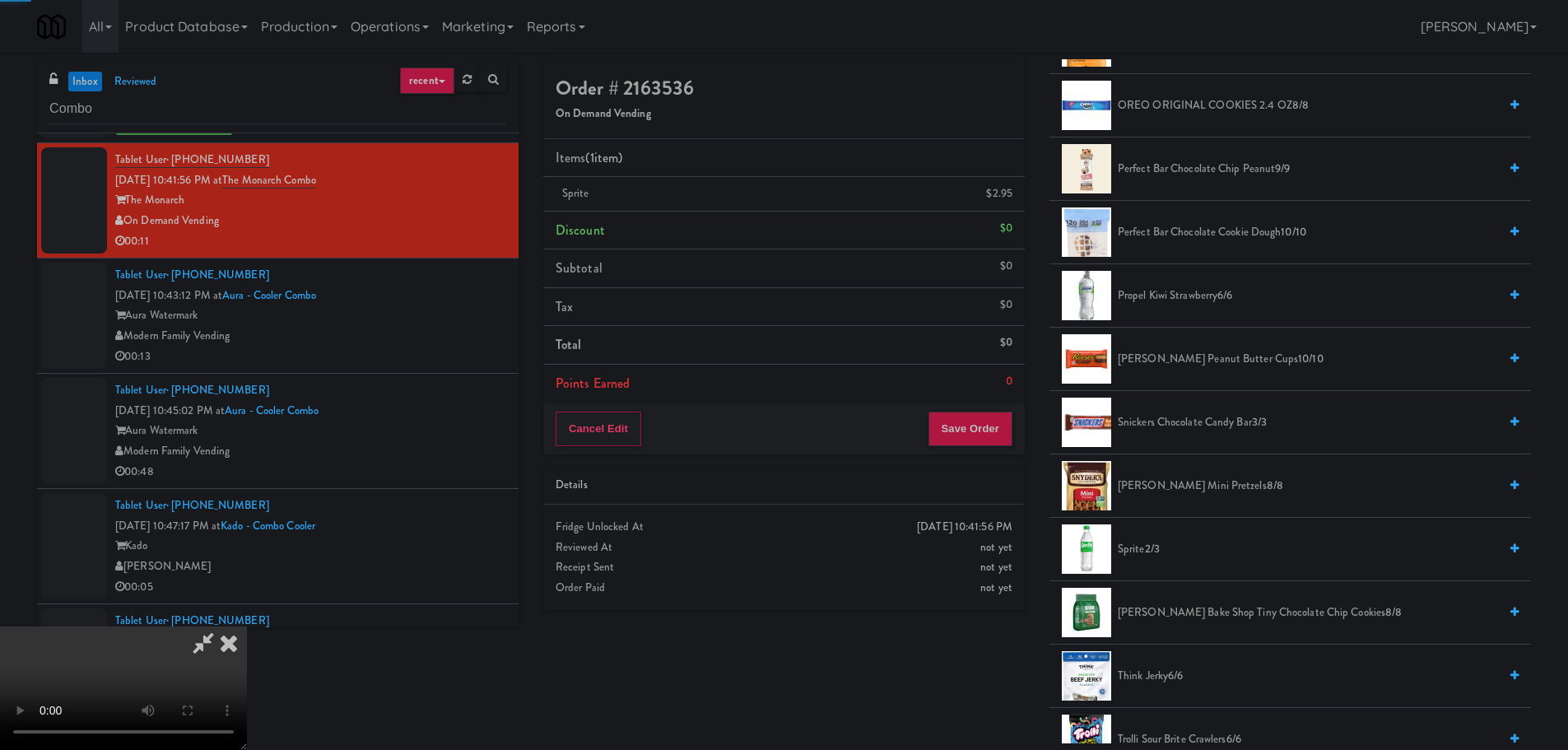
click at [247, 626] on video at bounding box center [123, 688] width 247 height 124
click at [1126, 552] on span "Sprite 2/3" at bounding box center [1308, 550] width 380 height 20
click at [247, 626] on video at bounding box center [123, 688] width 247 height 124
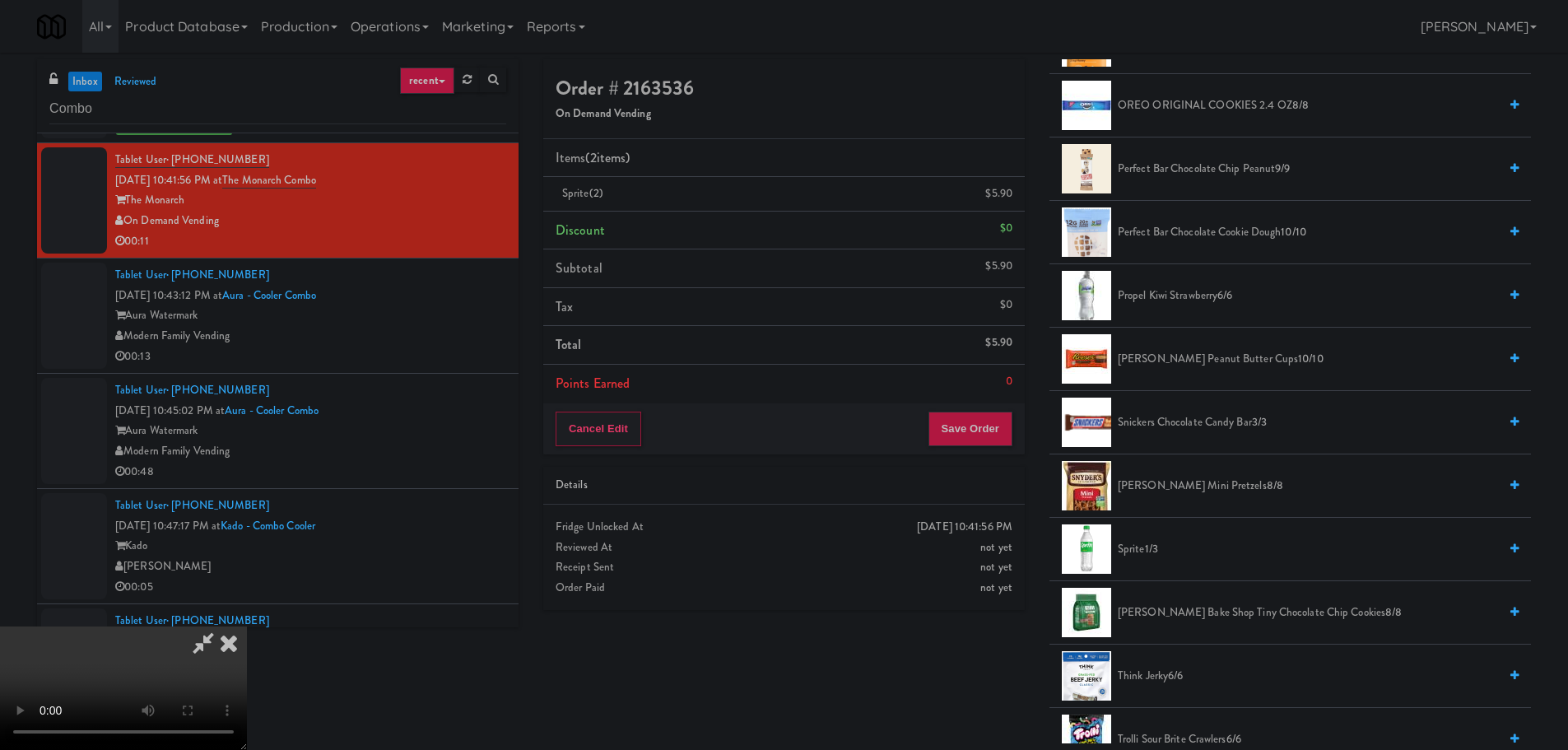
scroll to position [283, 0]
click at [987, 436] on button "Save Order" at bounding box center [970, 429] width 84 height 34
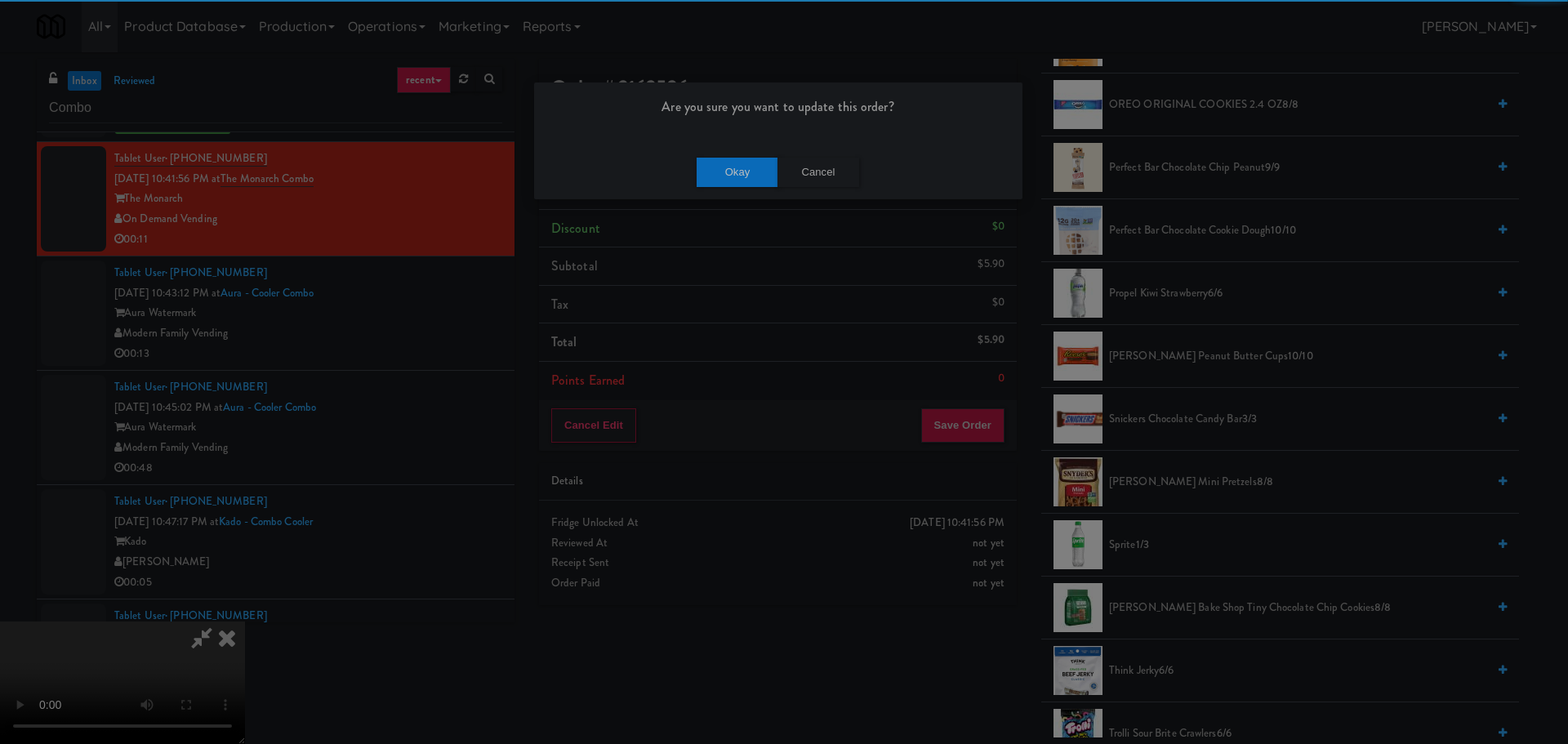
click at [690, 164] on div "Okay Cancel" at bounding box center [778, 171] width 488 height 55
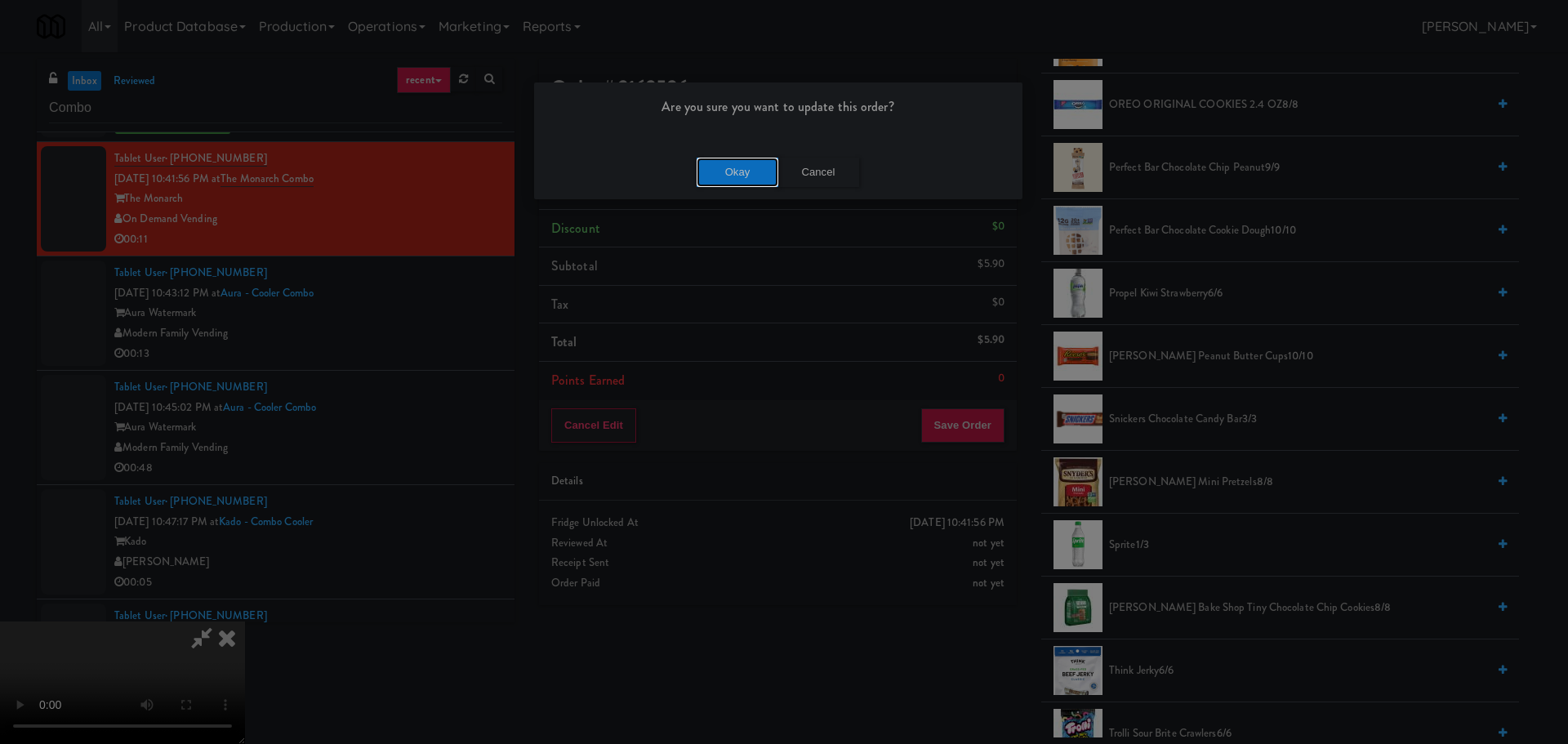
click at [702, 164] on button "Okay" at bounding box center [738, 173] width 81 height 30
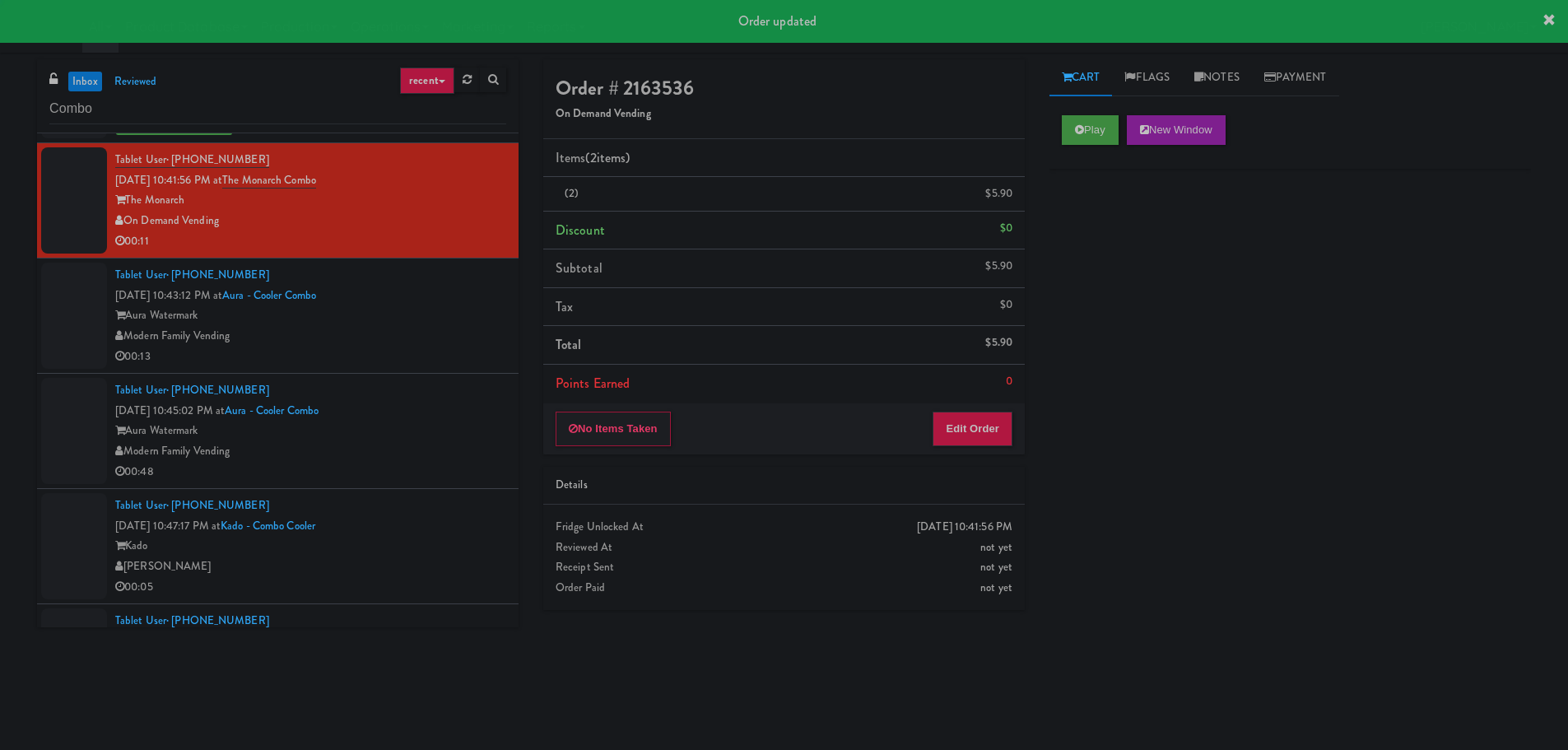
scroll to position [0, 0]
click at [431, 352] on div "00:13" at bounding box center [311, 357] width 391 height 20
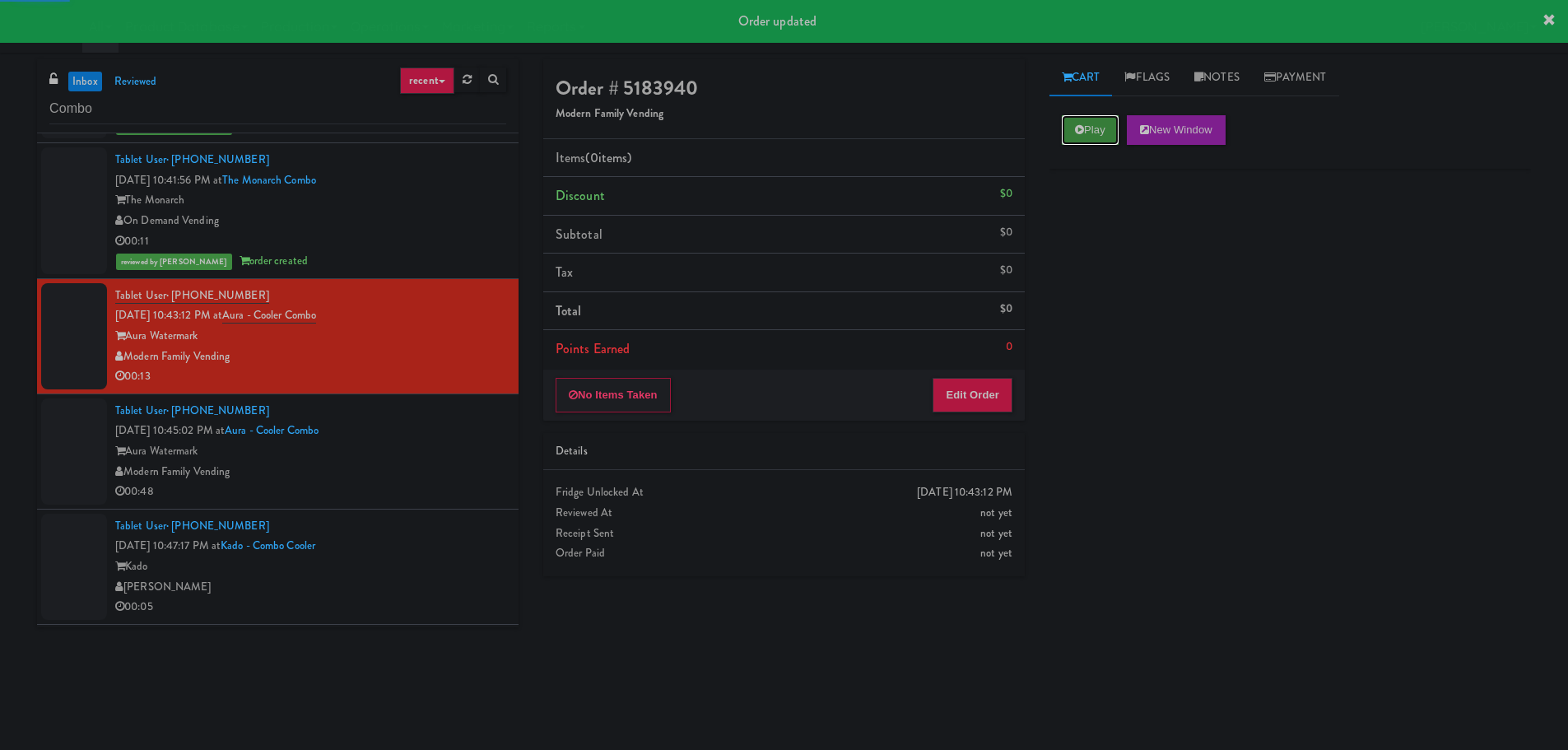
click at [1089, 120] on button "Play" at bounding box center [1090, 130] width 57 height 30
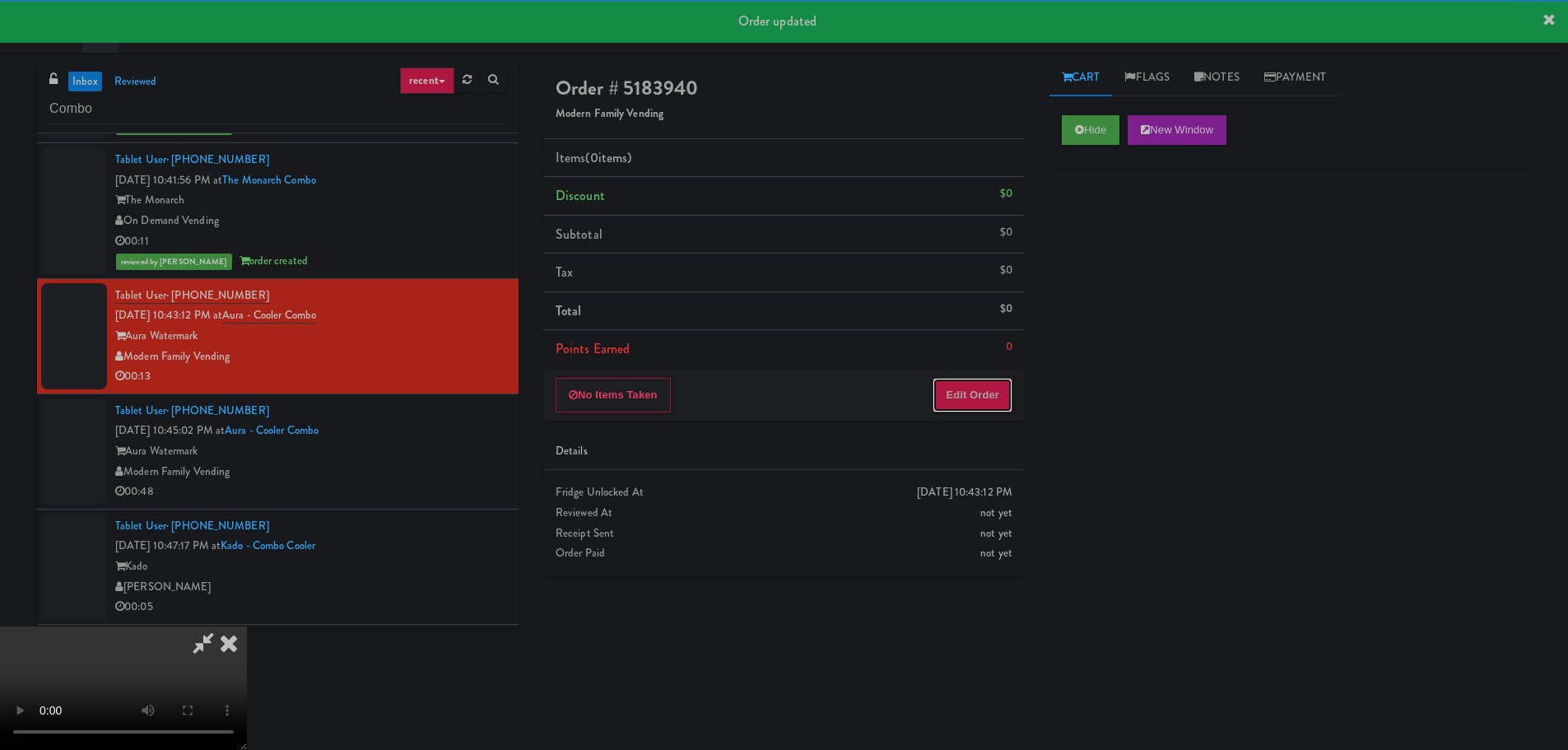
click at [975, 392] on button "Edit Order" at bounding box center [973, 394] width 80 height 34
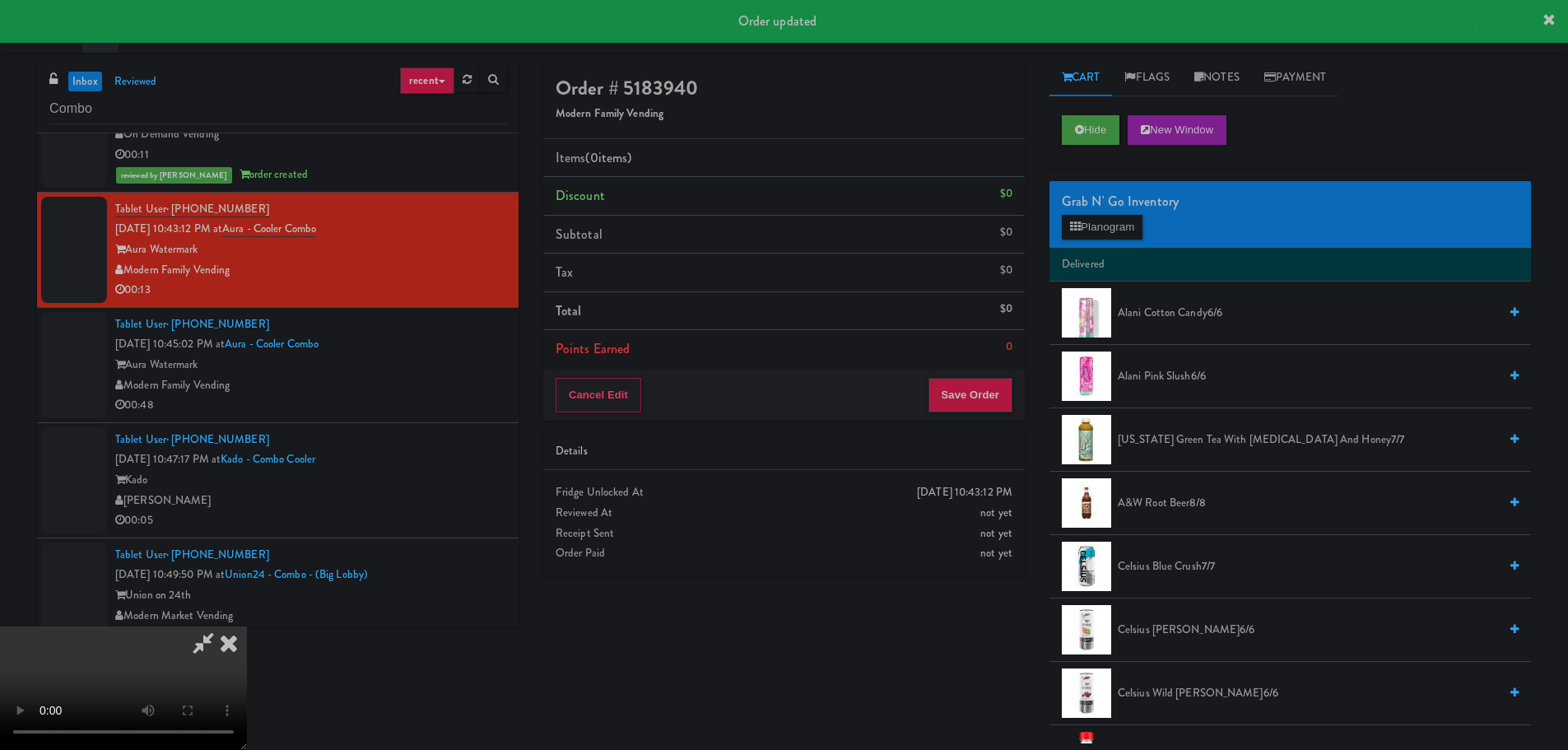
scroll to position [4115, 0]
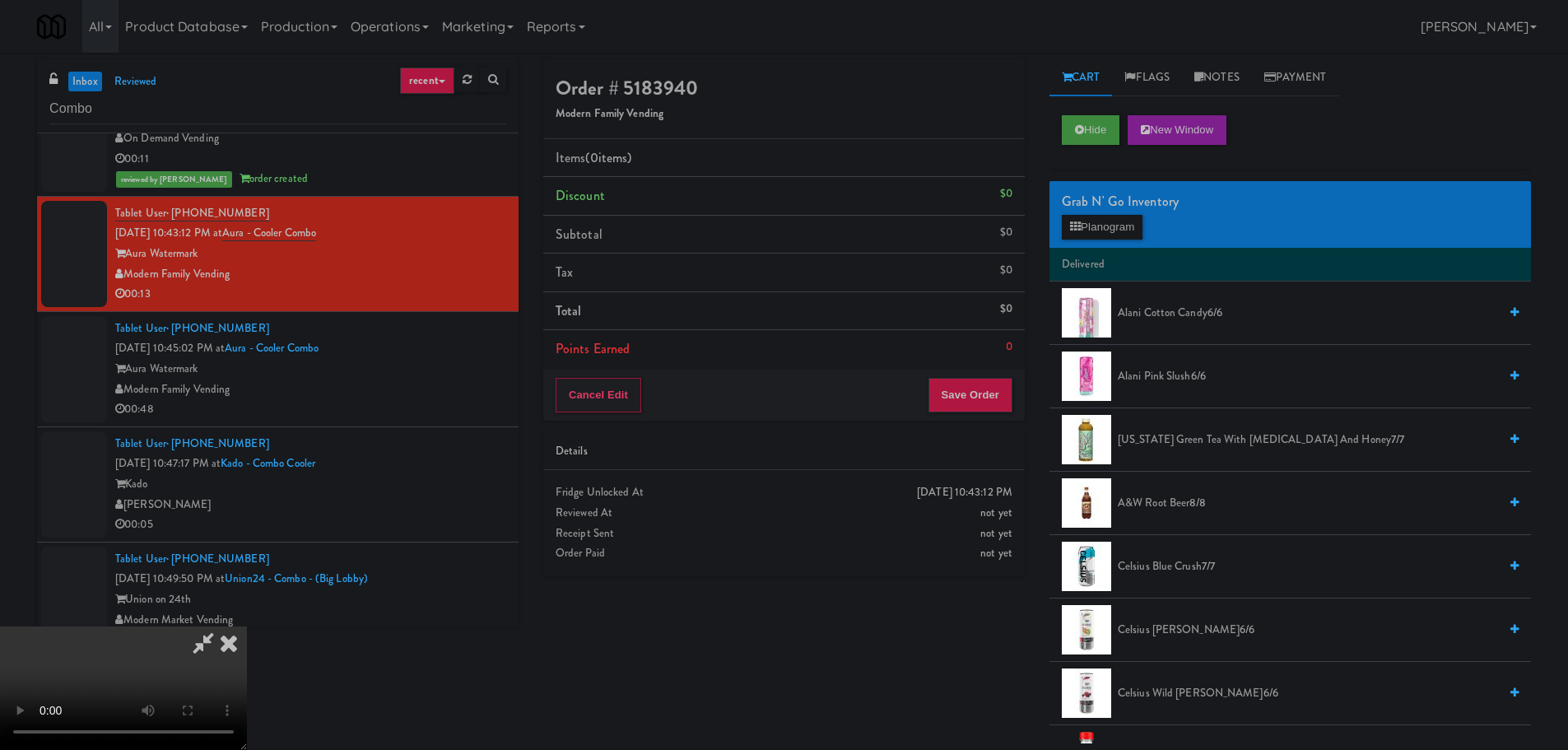
click at [247, 626] on video at bounding box center [123, 688] width 247 height 124
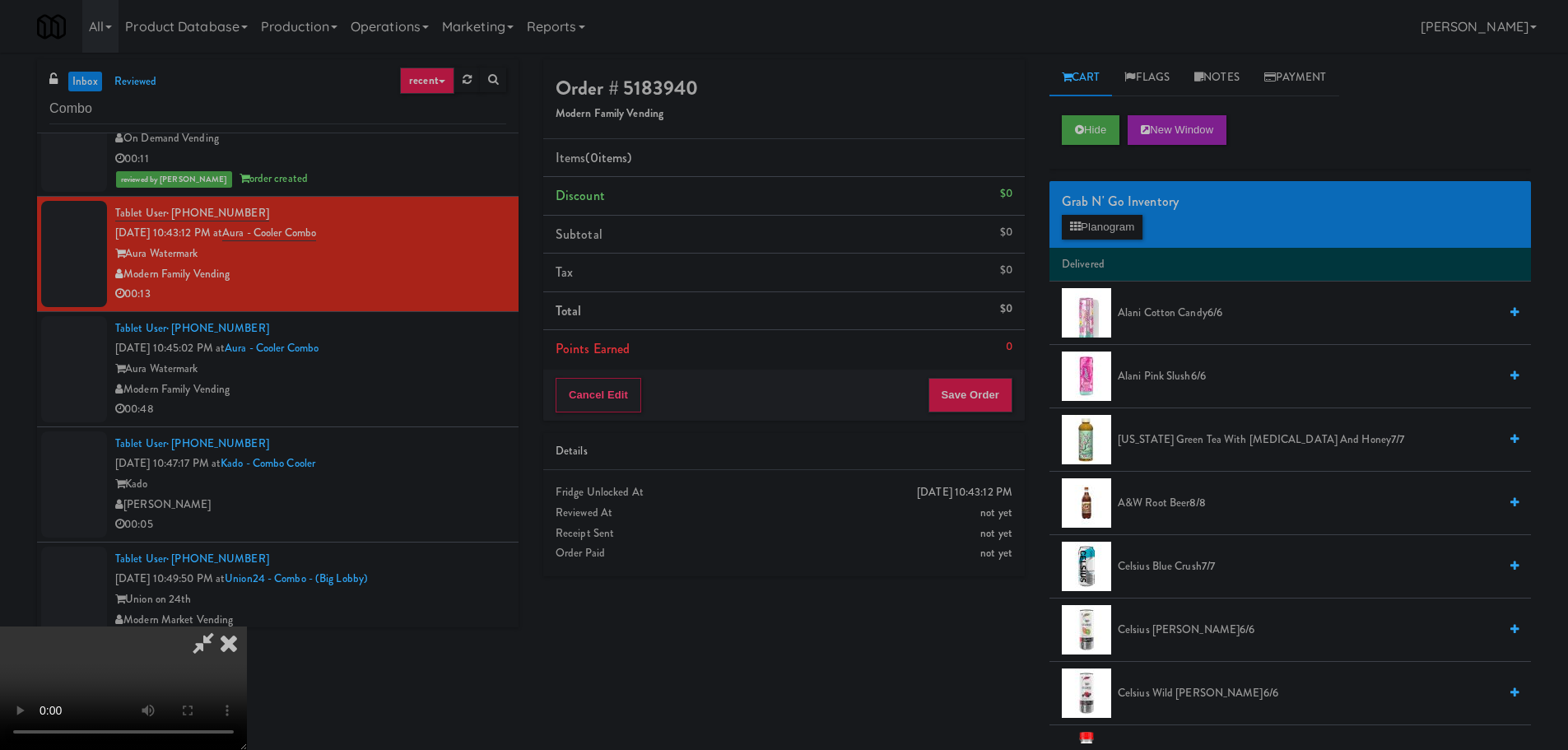
click at [247, 626] on video at bounding box center [123, 688] width 247 height 124
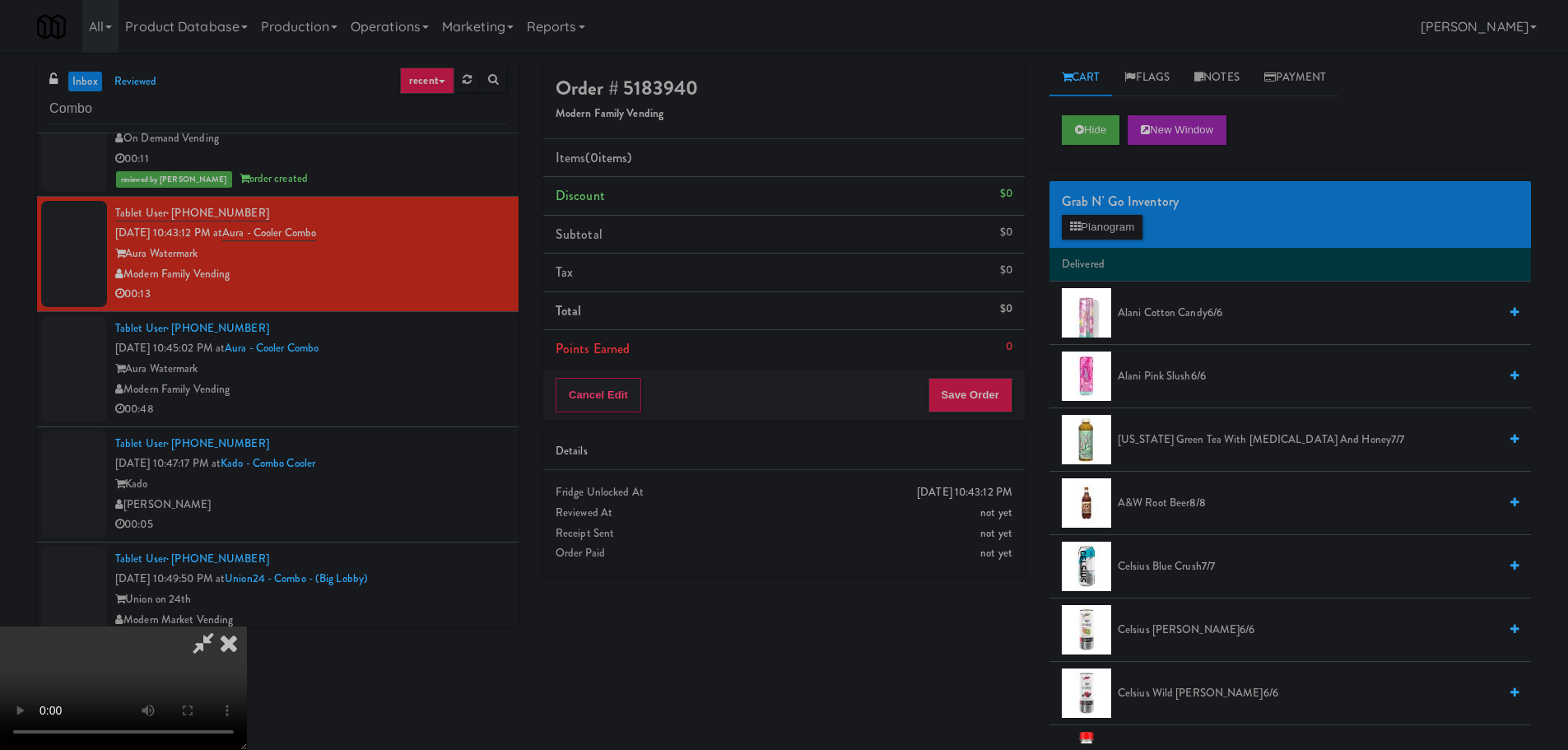
click at [247, 626] on video at bounding box center [123, 688] width 247 height 124
click at [1057, 238] on div "Grab N' Go Inventory Planogram" at bounding box center [1289, 214] width 482 height 67
click at [1064, 235] on button "Planogram" at bounding box center [1102, 227] width 81 height 25
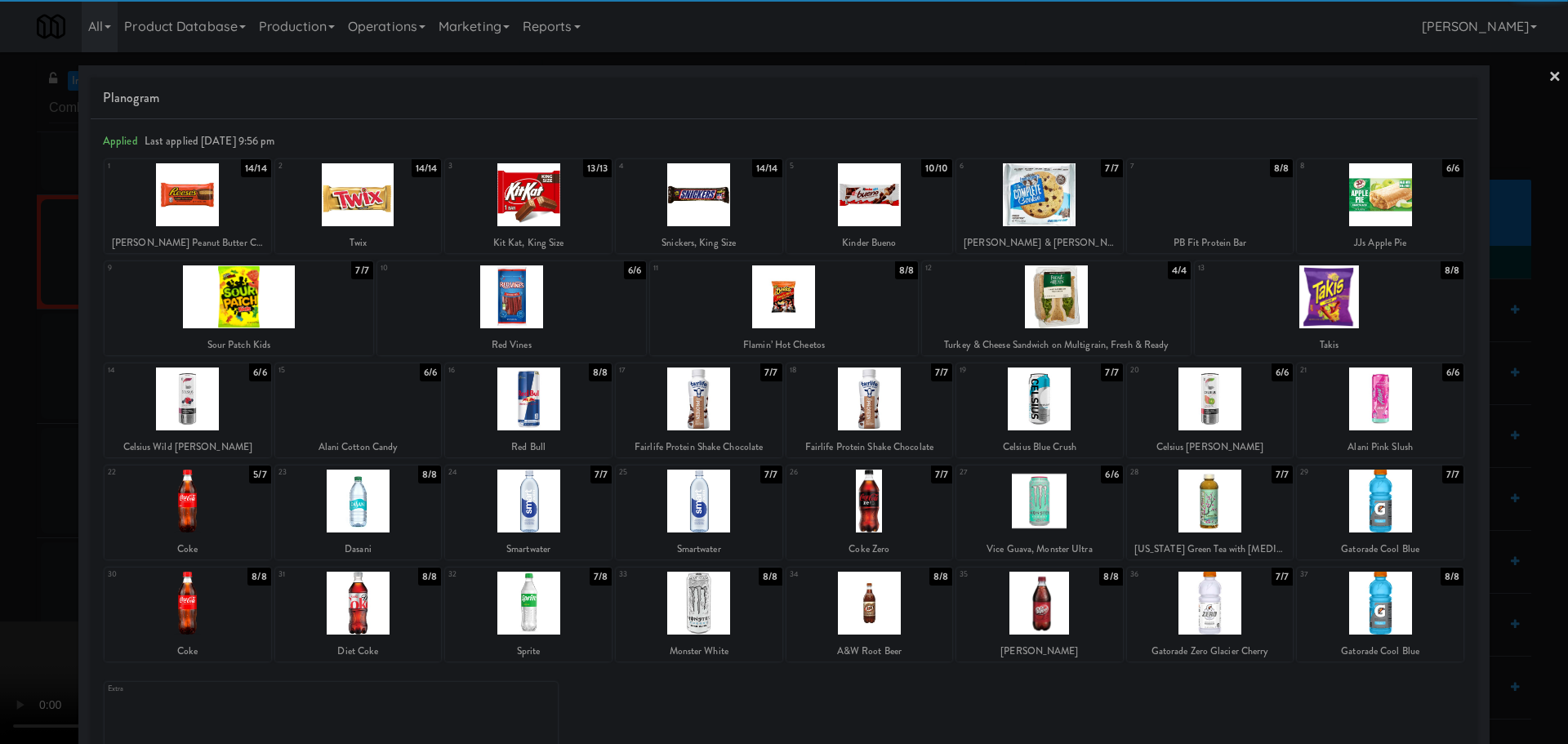
click at [560, 403] on div at bounding box center [528, 399] width 166 height 63
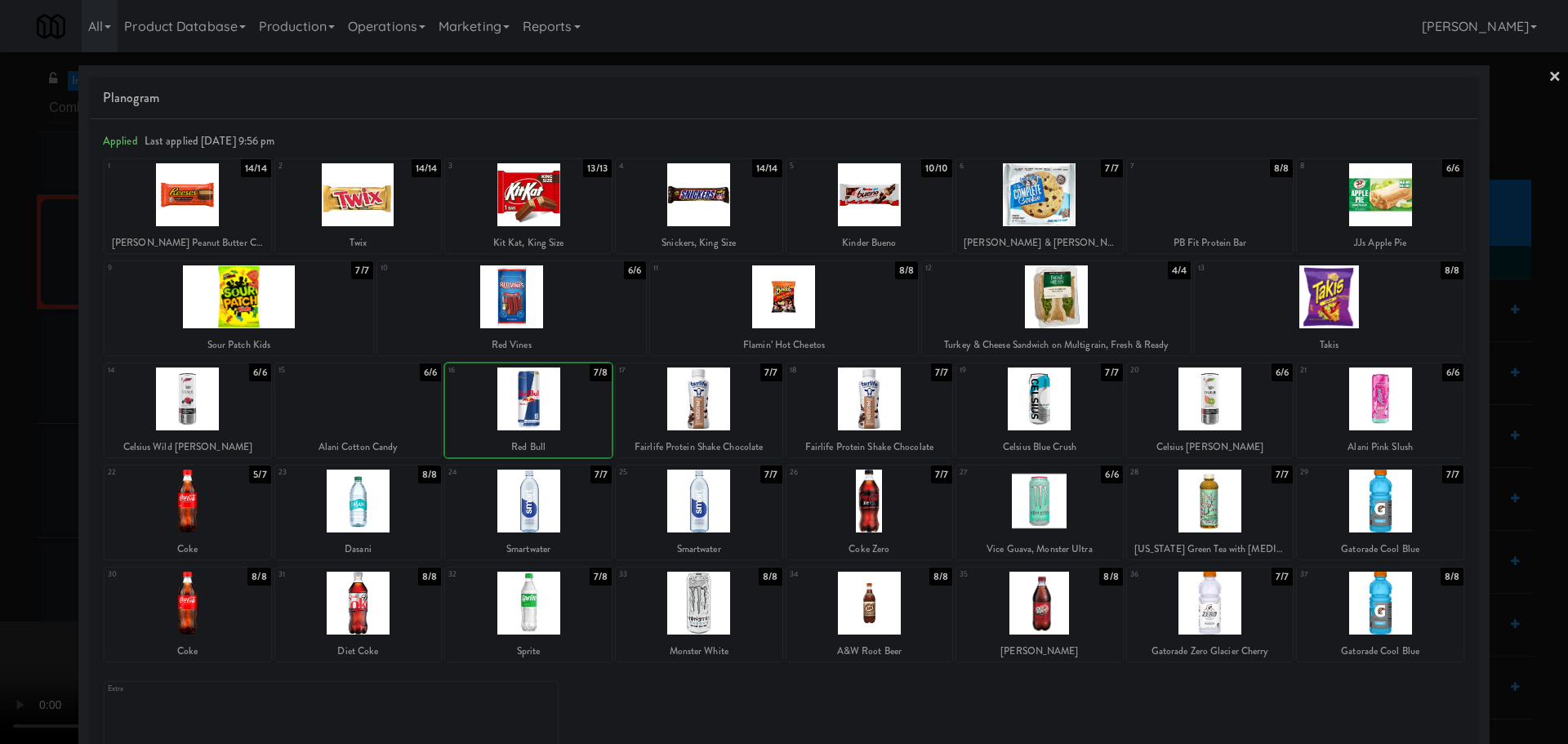
click at [529, 414] on div at bounding box center [528, 399] width 166 height 63
click at [0, 470] on div at bounding box center [784, 372] width 1568 height 744
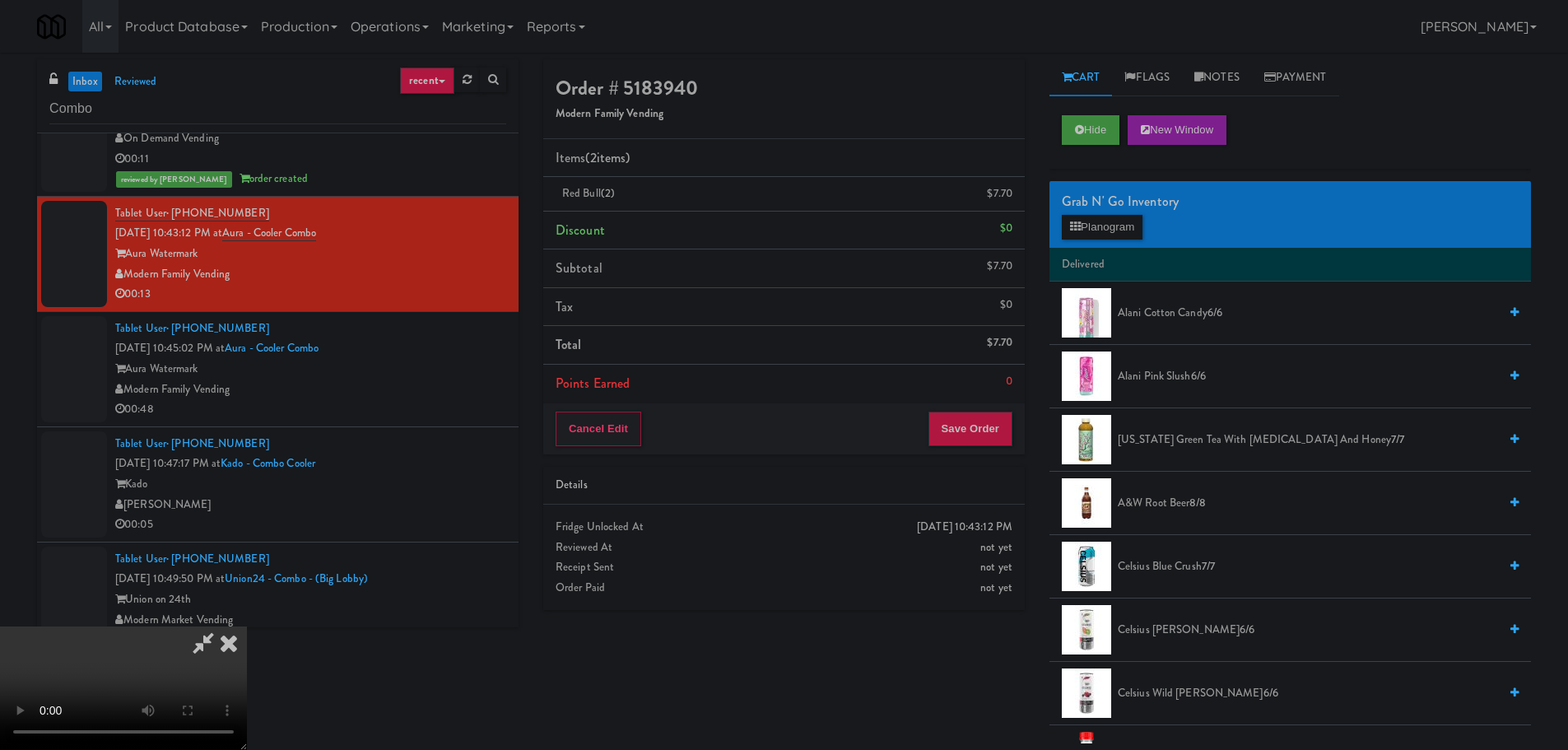
click at [247, 626] on video at bounding box center [123, 688] width 247 height 124
click at [1117, 231] on button "Planogram" at bounding box center [1102, 227] width 81 height 25
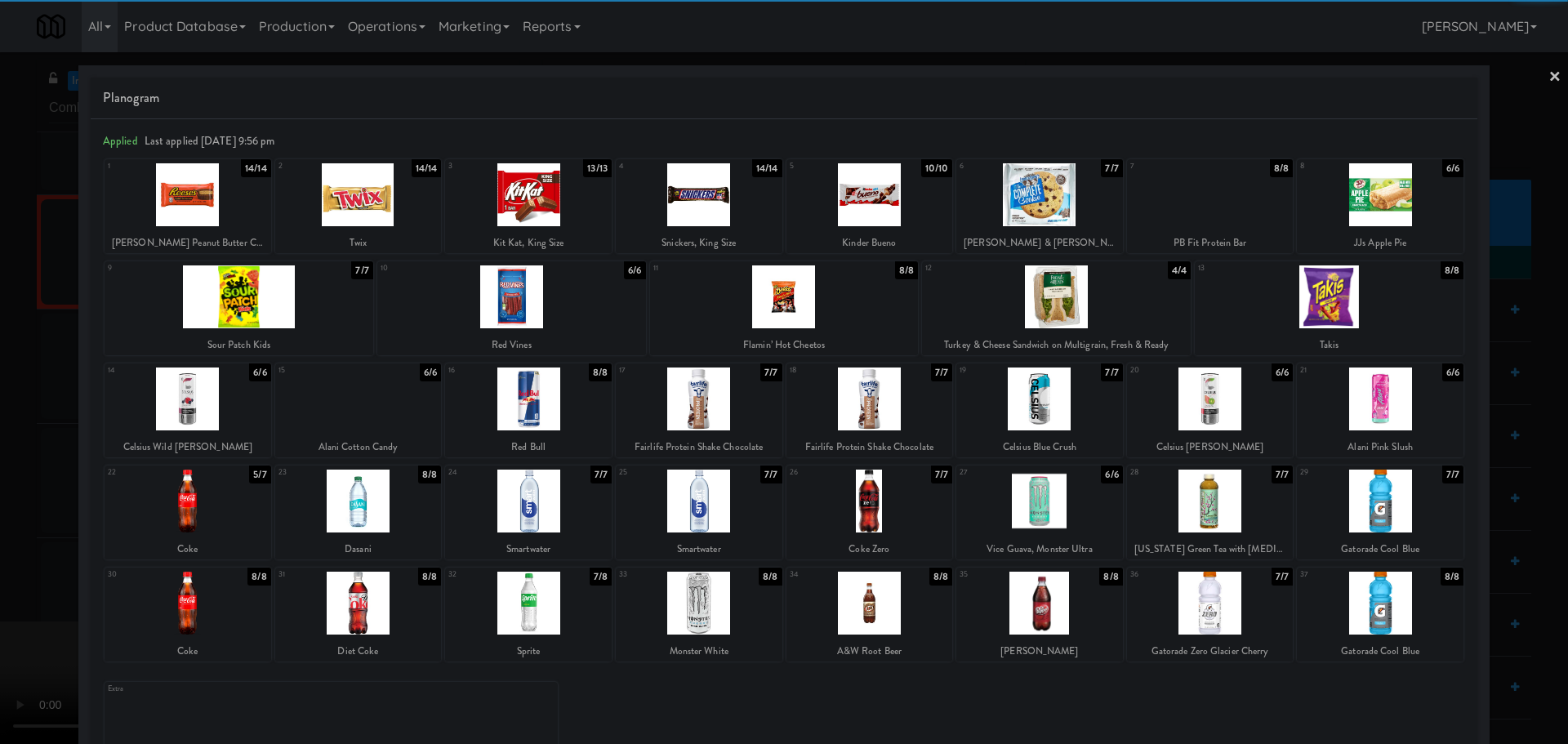
click at [1007, 517] on div at bounding box center [1039, 501] width 166 height 63
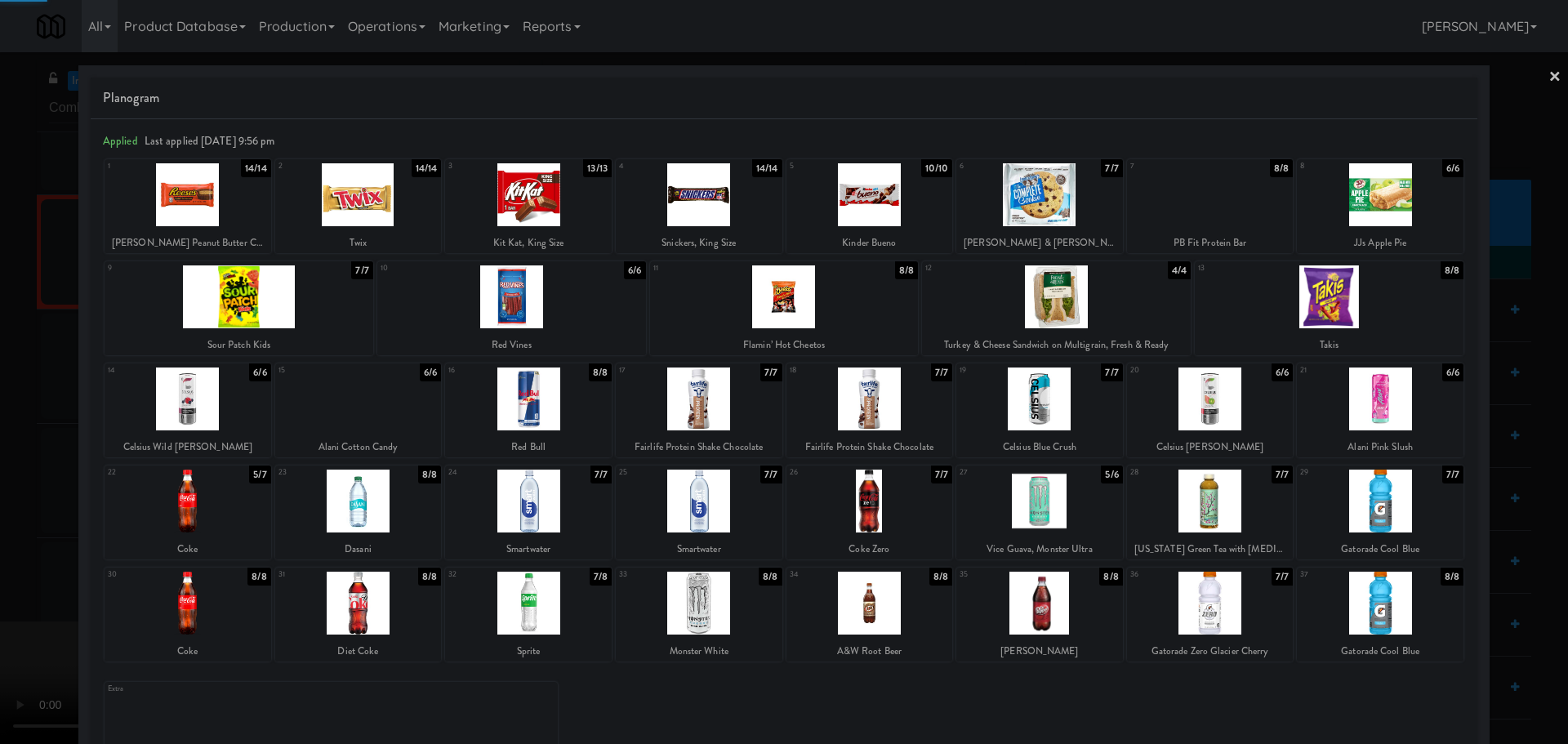
click at [0, 547] on div at bounding box center [784, 372] width 1568 height 744
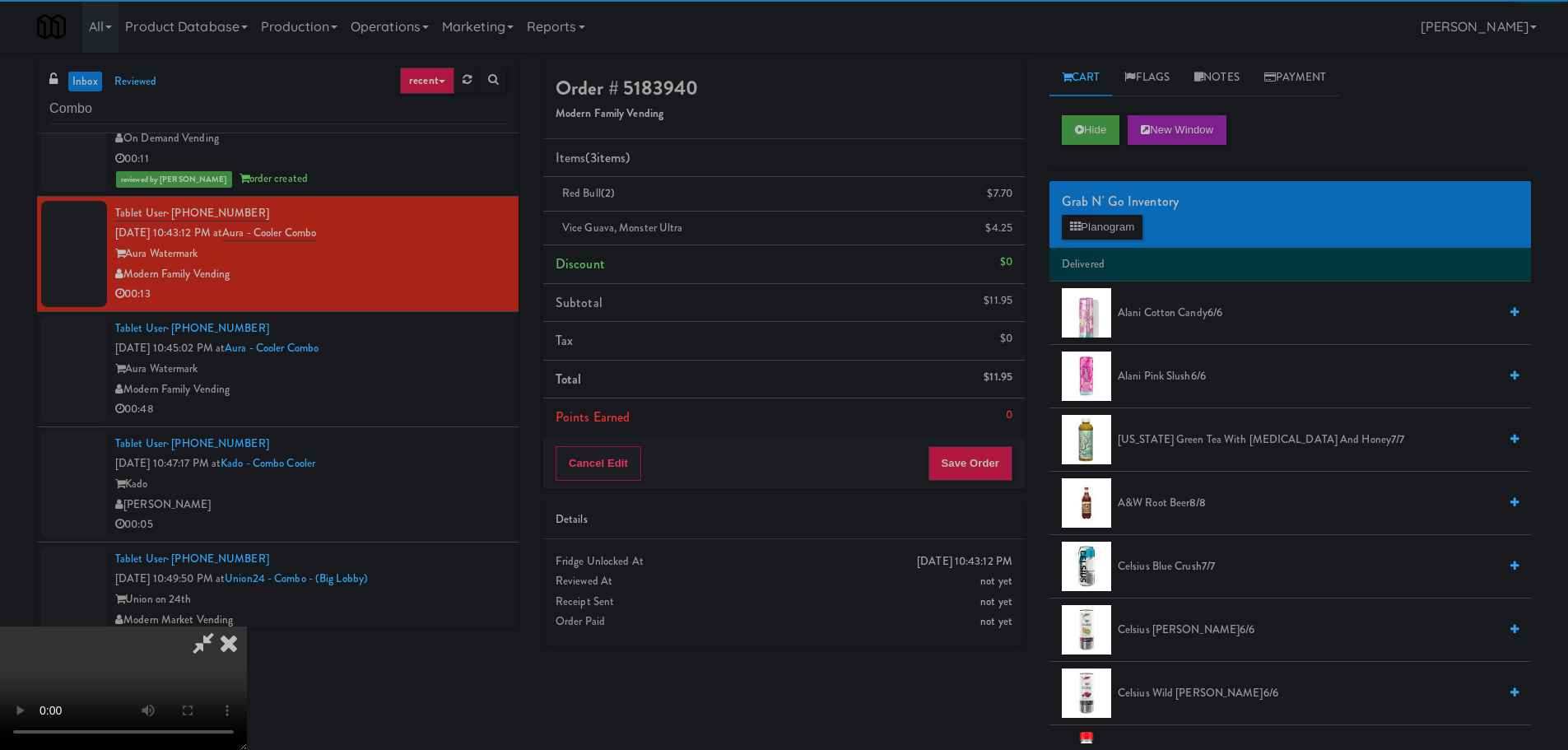
click at [247, 626] on video at bounding box center [123, 688] width 247 height 124
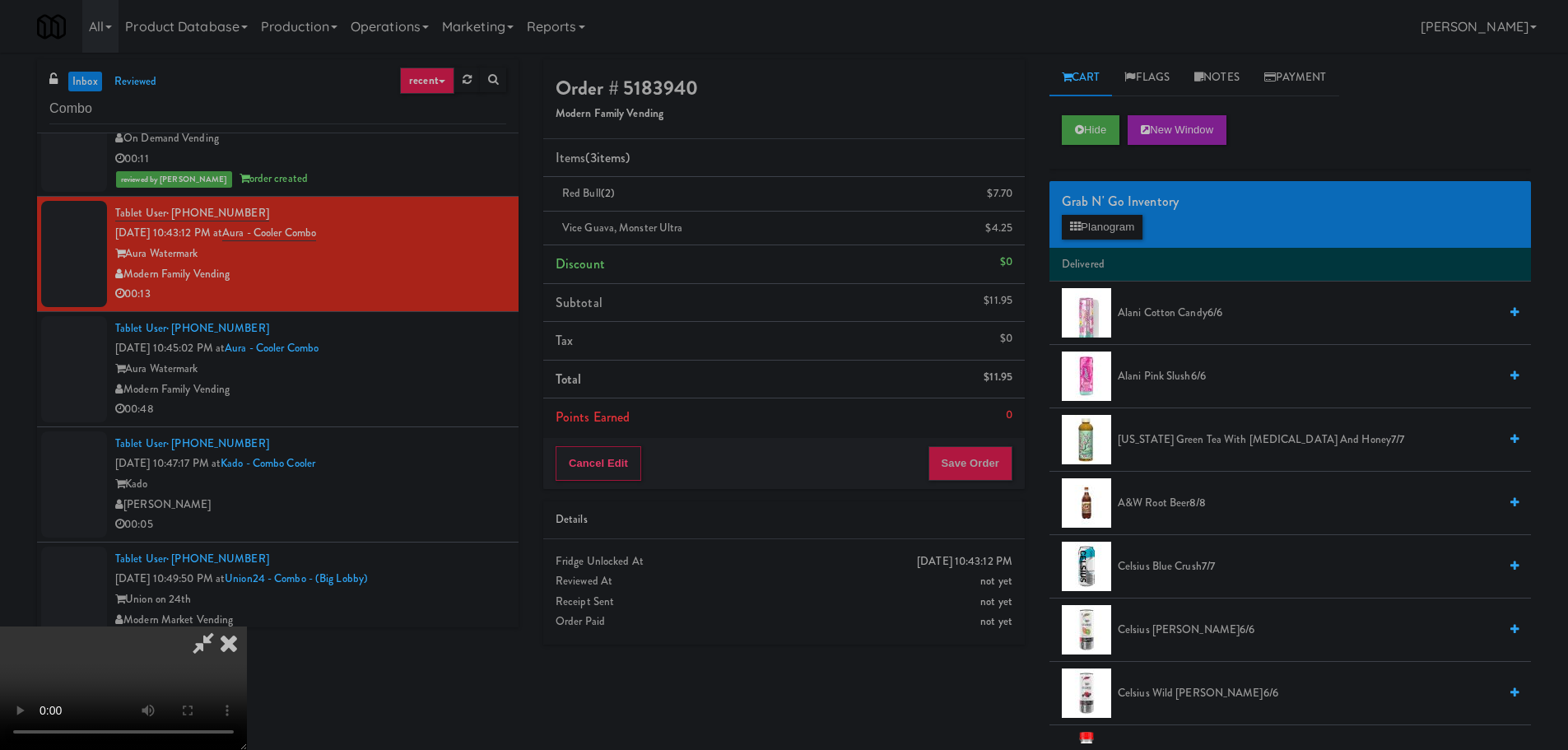
click at [941, 452] on div "Order # 5183940 Modern Family Vending Items (3 items ) Red Bull (2) $7.70 Vice …" at bounding box center [1037, 402] width 988 height 684
click at [247, 626] on video at bounding box center [123, 688] width 247 height 124
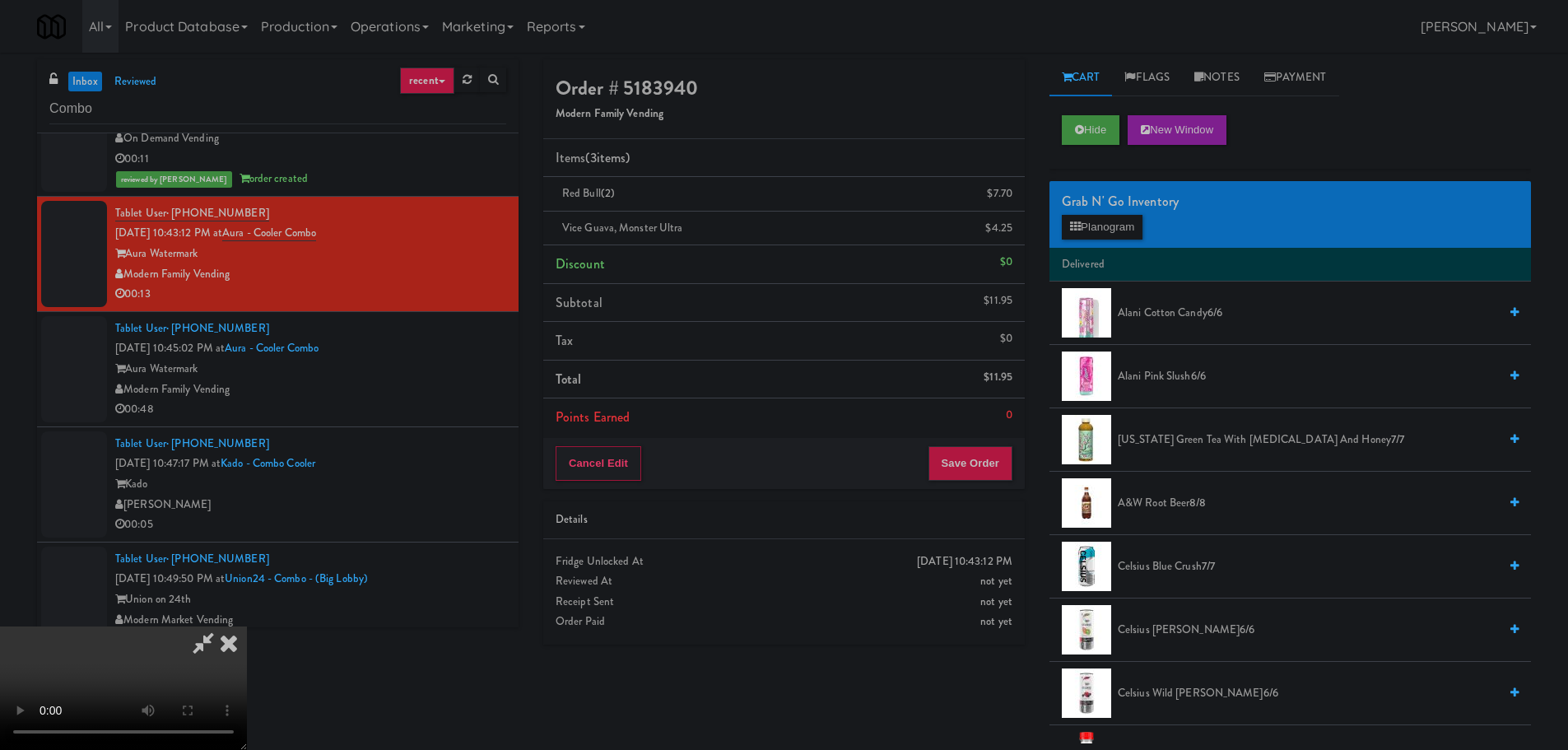
click at [247, 626] on video at bounding box center [123, 688] width 247 height 124
click at [992, 448] on button "Save Order" at bounding box center [970, 463] width 84 height 34
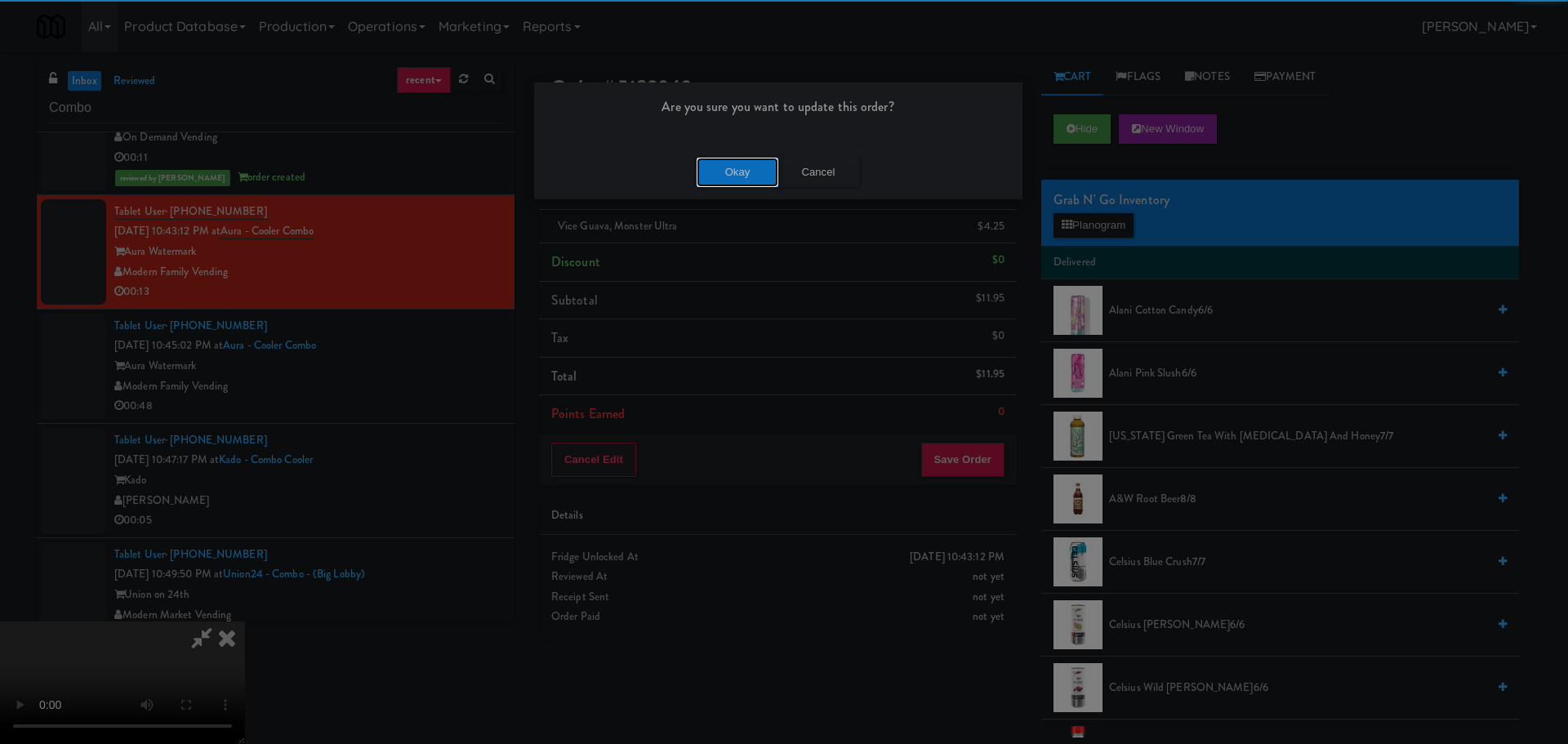
click at [744, 172] on button "Okay" at bounding box center [738, 173] width 81 height 30
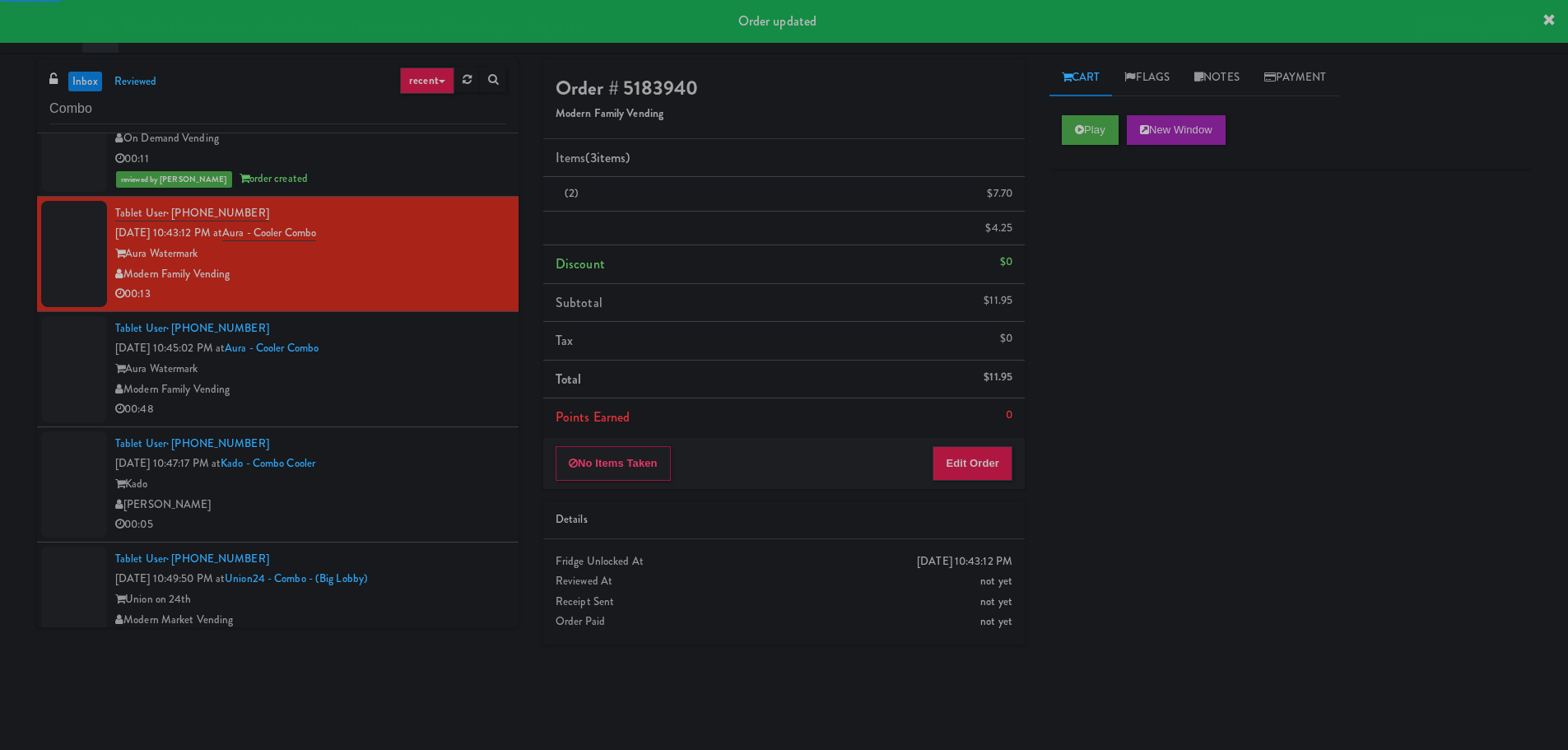
click at [419, 380] on div "Modern Family Vending" at bounding box center [311, 389] width 391 height 20
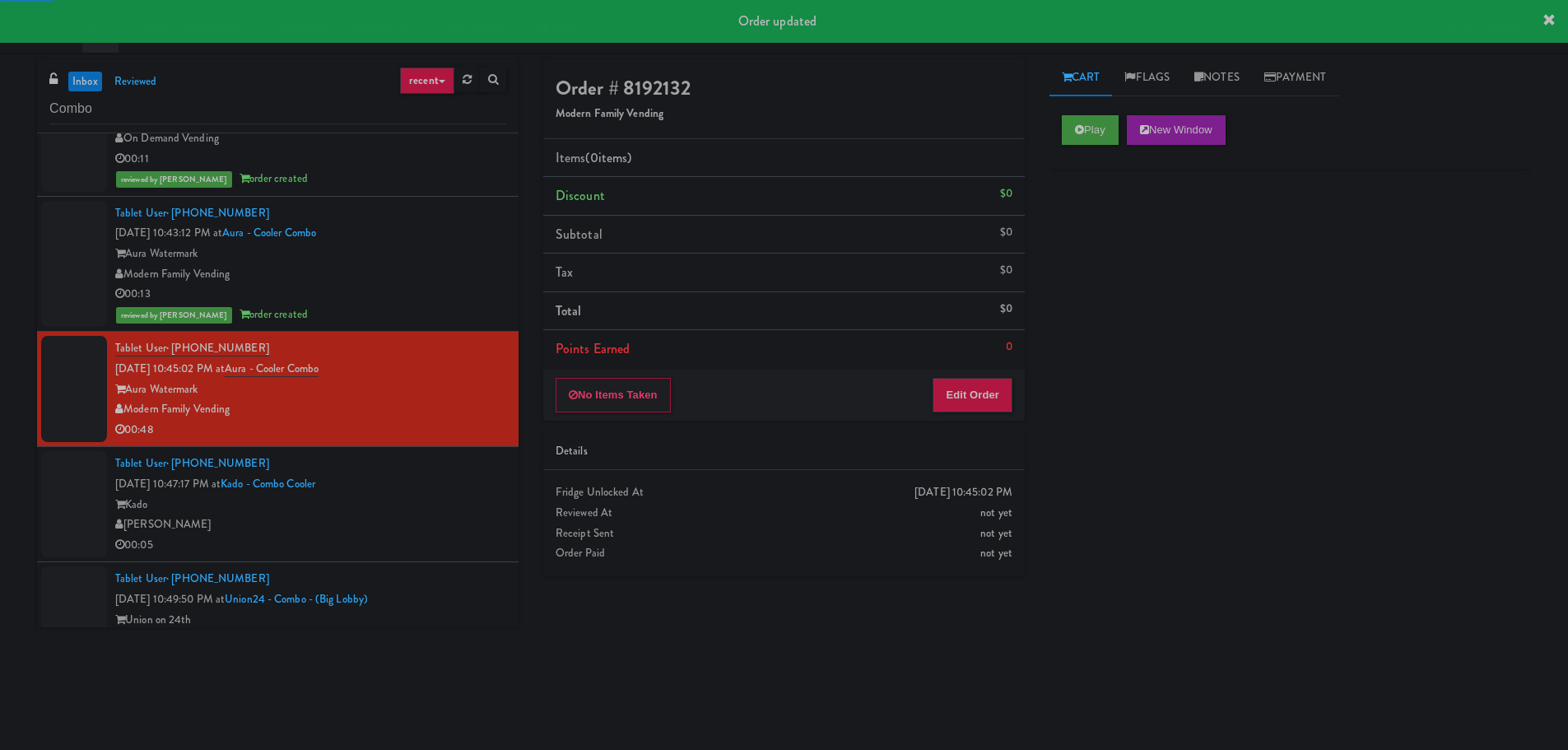
click at [1091, 149] on div "Play New Window" at bounding box center [1289, 135] width 482 height 66
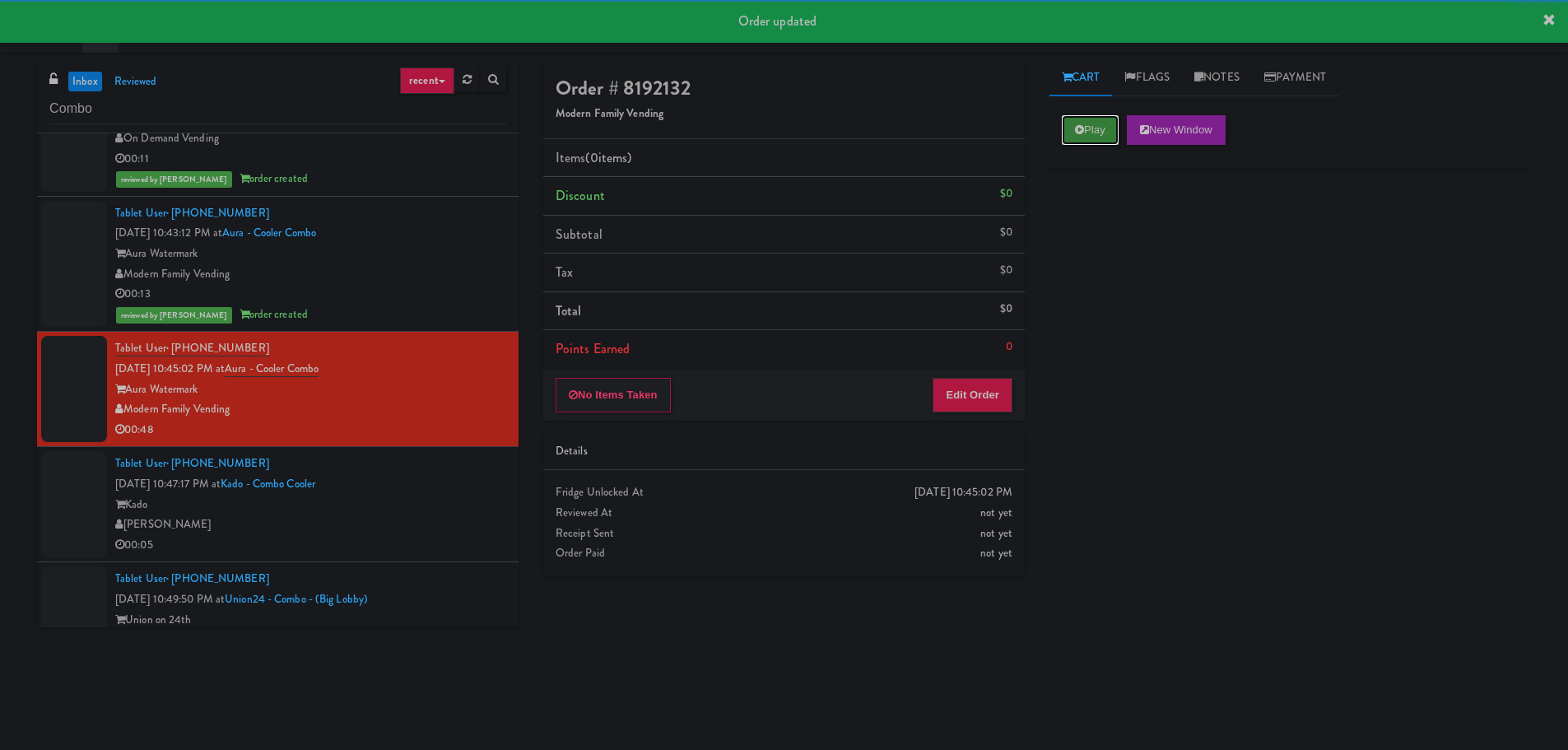
click at [1084, 140] on button "Play" at bounding box center [1090, 130] width 57 height 30
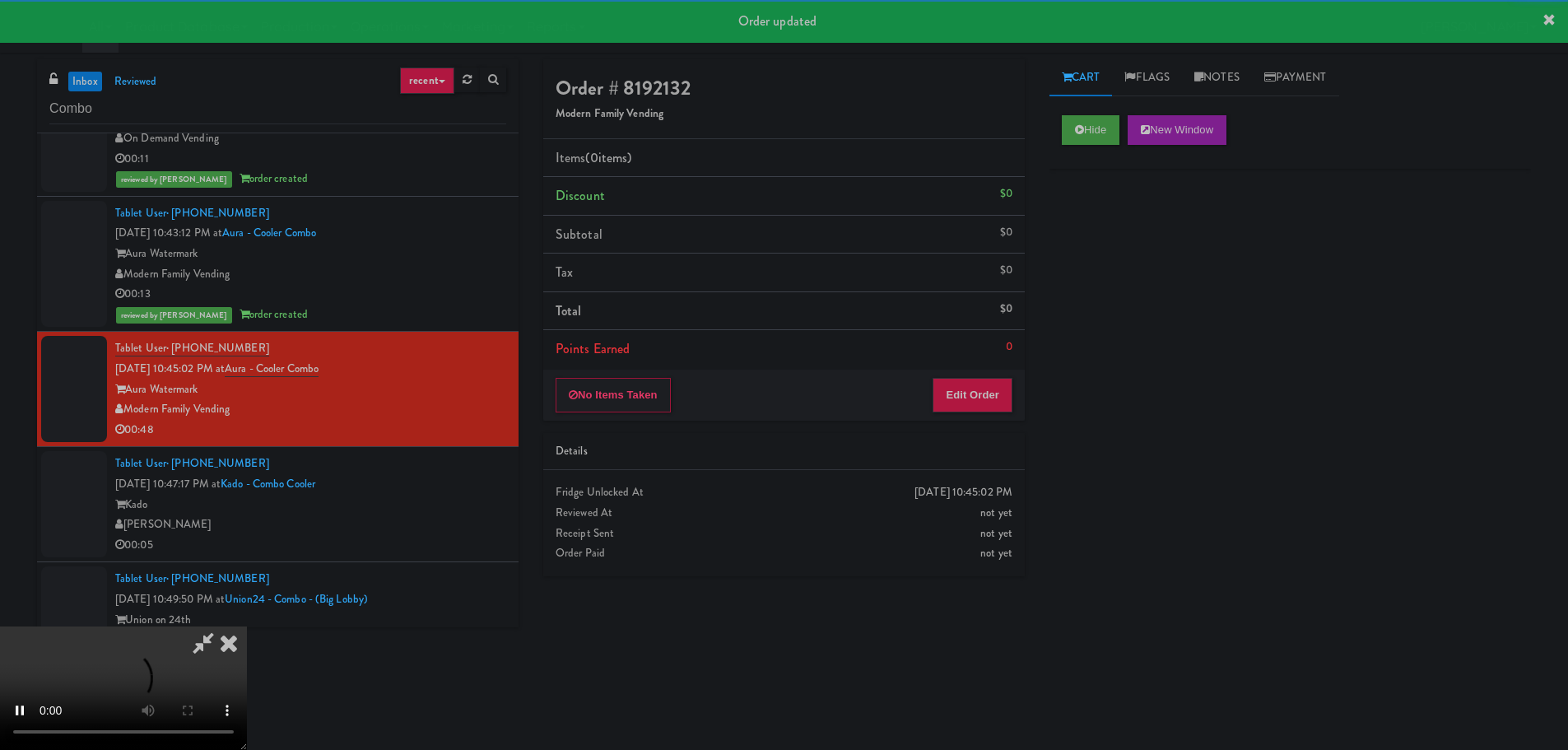
click at [978, 442] on div "Details" at bounding box center [784, 452] width 457 height 20
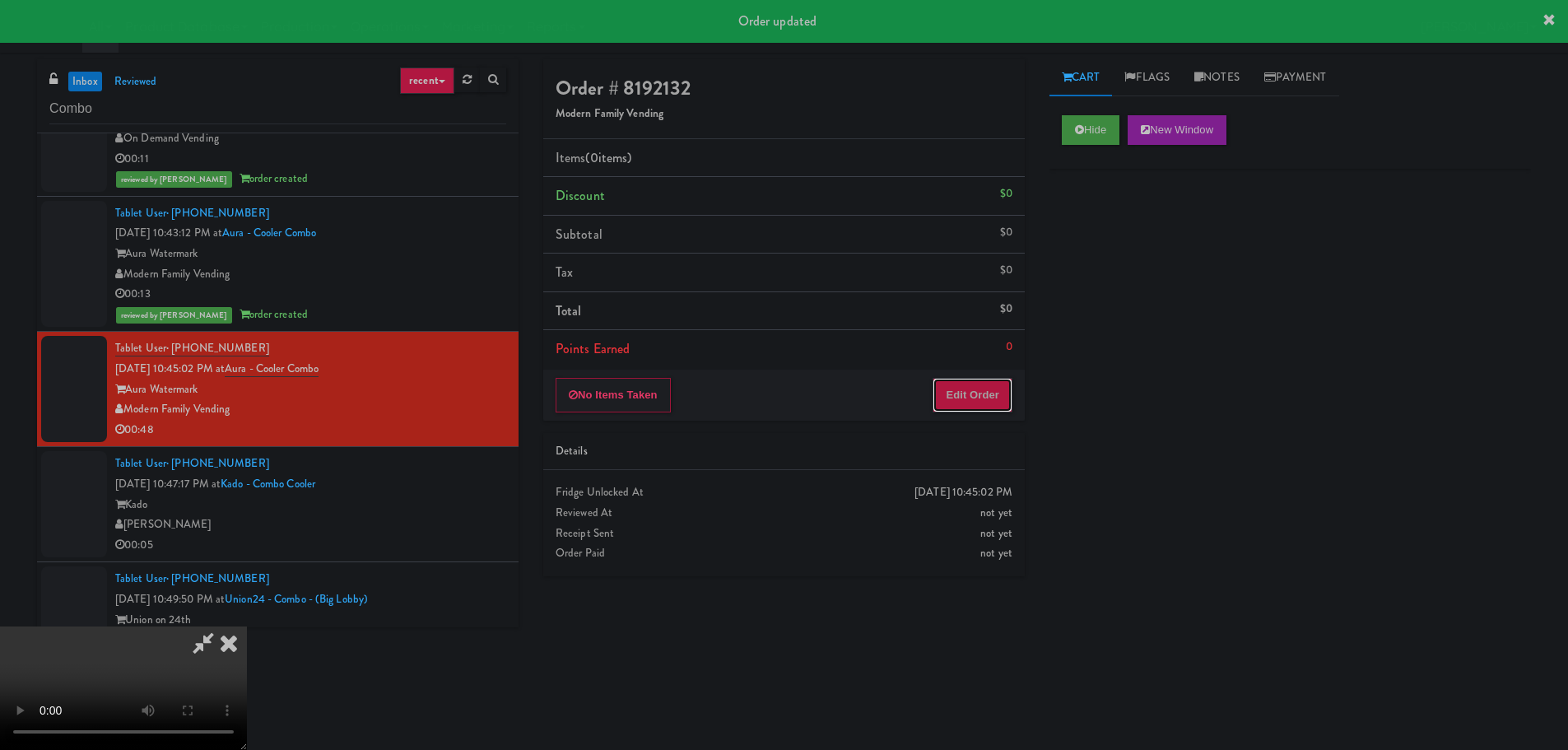
click at [980, 404] on button "Edit Order" at bounding box center [973, 394] width 80 height 34
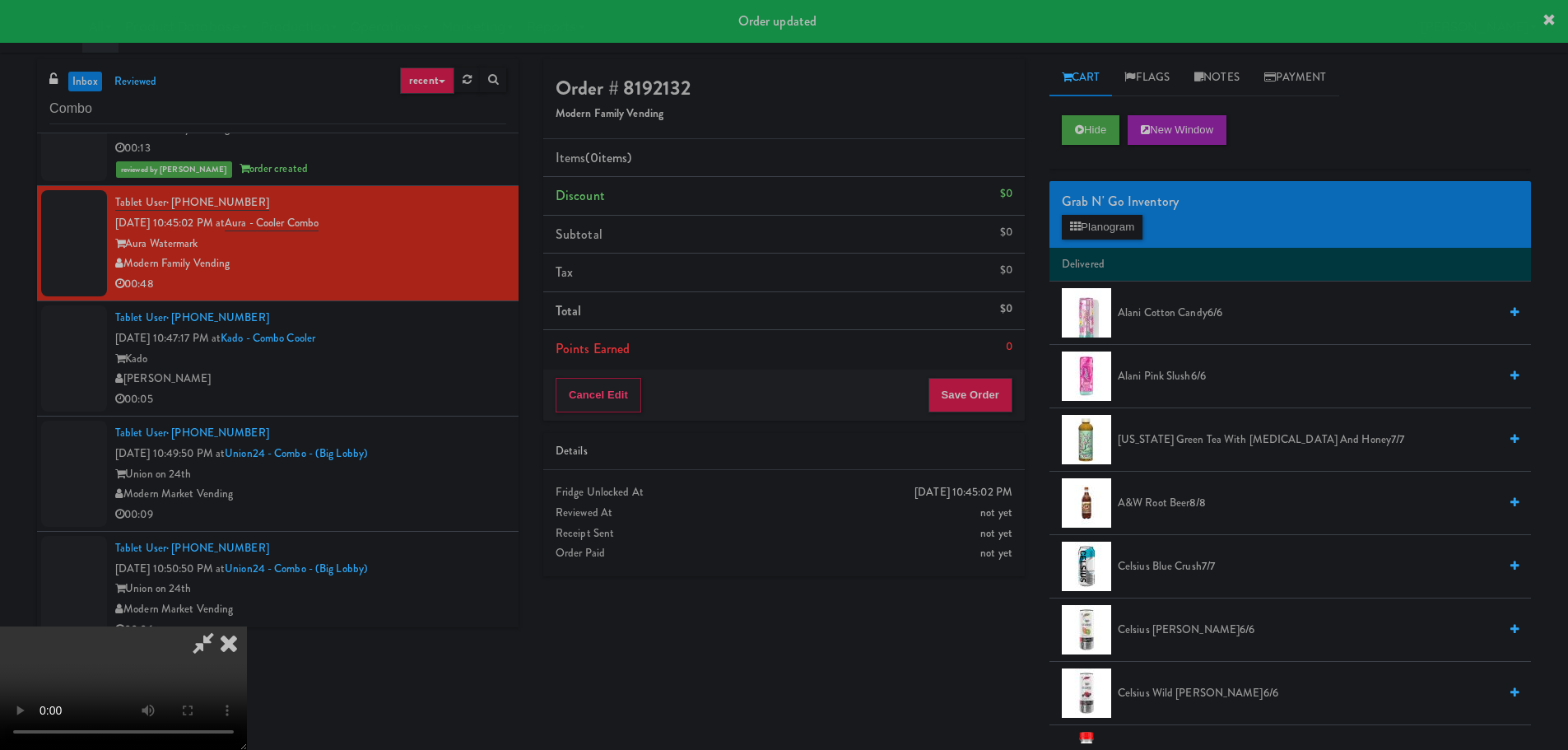
scroll to position [4280, 0]
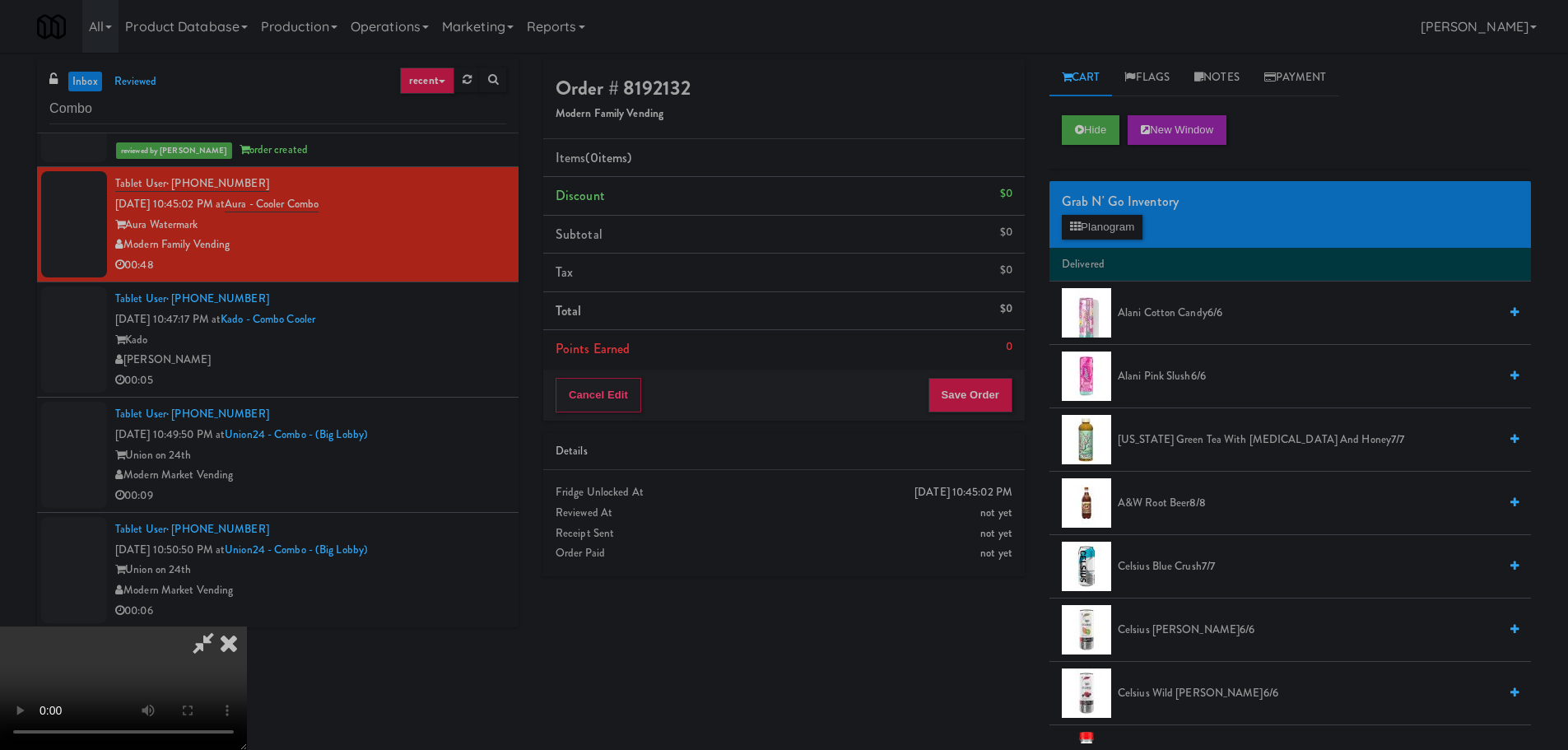
click at [247, 626] on video at bounding box center [123, 688] width 247 height 124
drag, startPoint x: 609, startPoint y: 438, endPoint x: 1067, endPoint y: 425, distance: 458.2
click at [247, 626] on video at bounding box center [123, 688] width 247 height 124
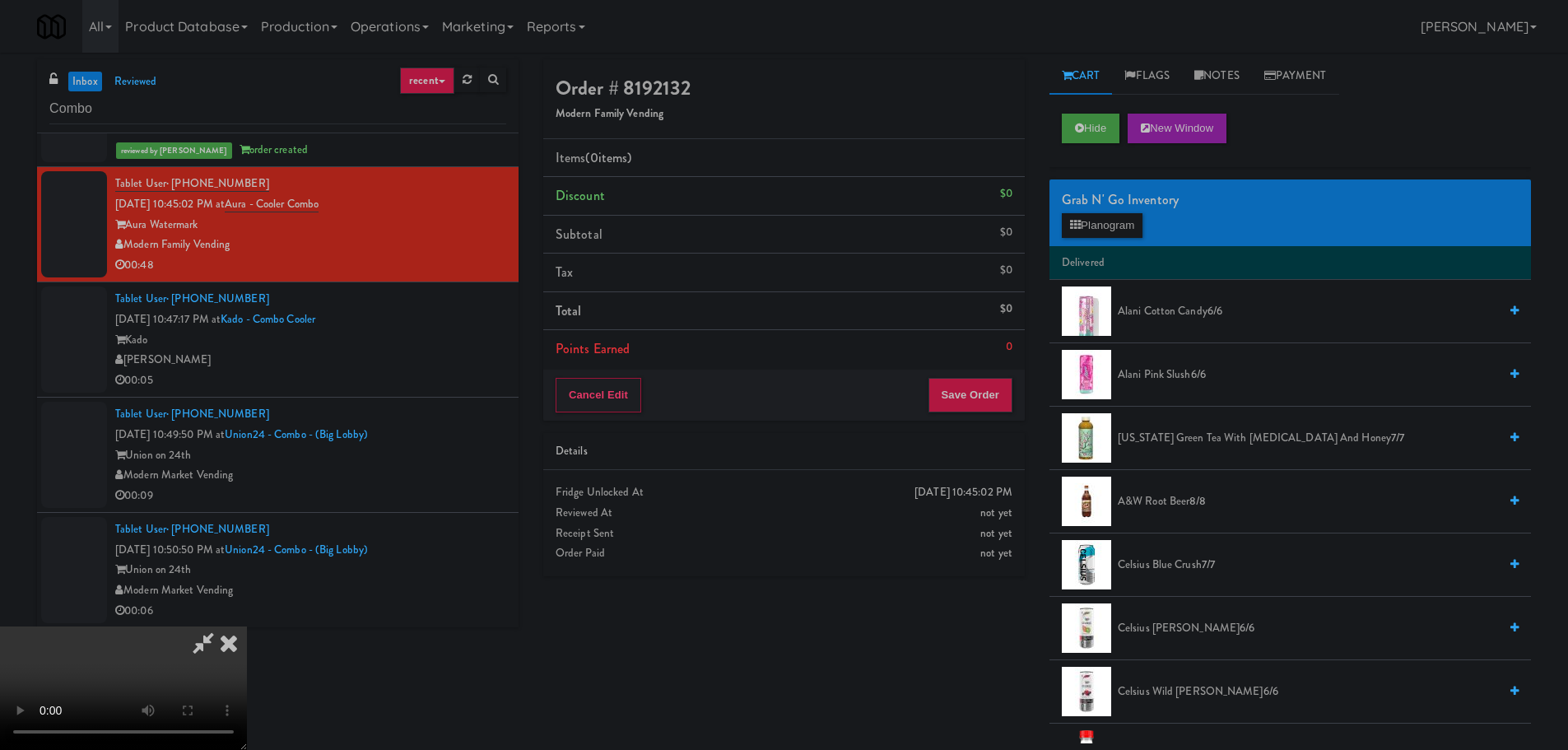
scroll to position [0, 0]
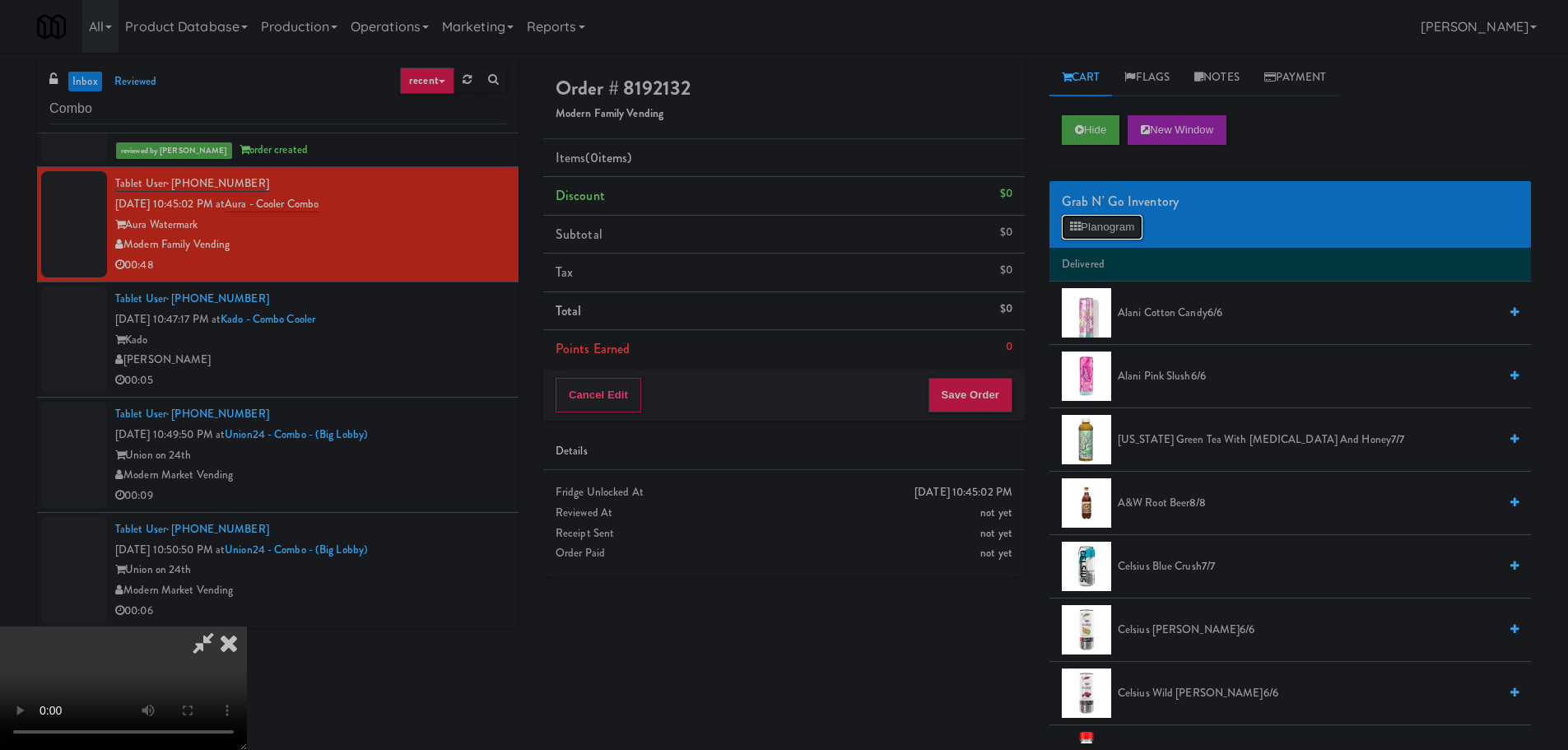
click at [1100, 221] on button "Planogram" at bounding box center [1102, 227] width 81 height 25
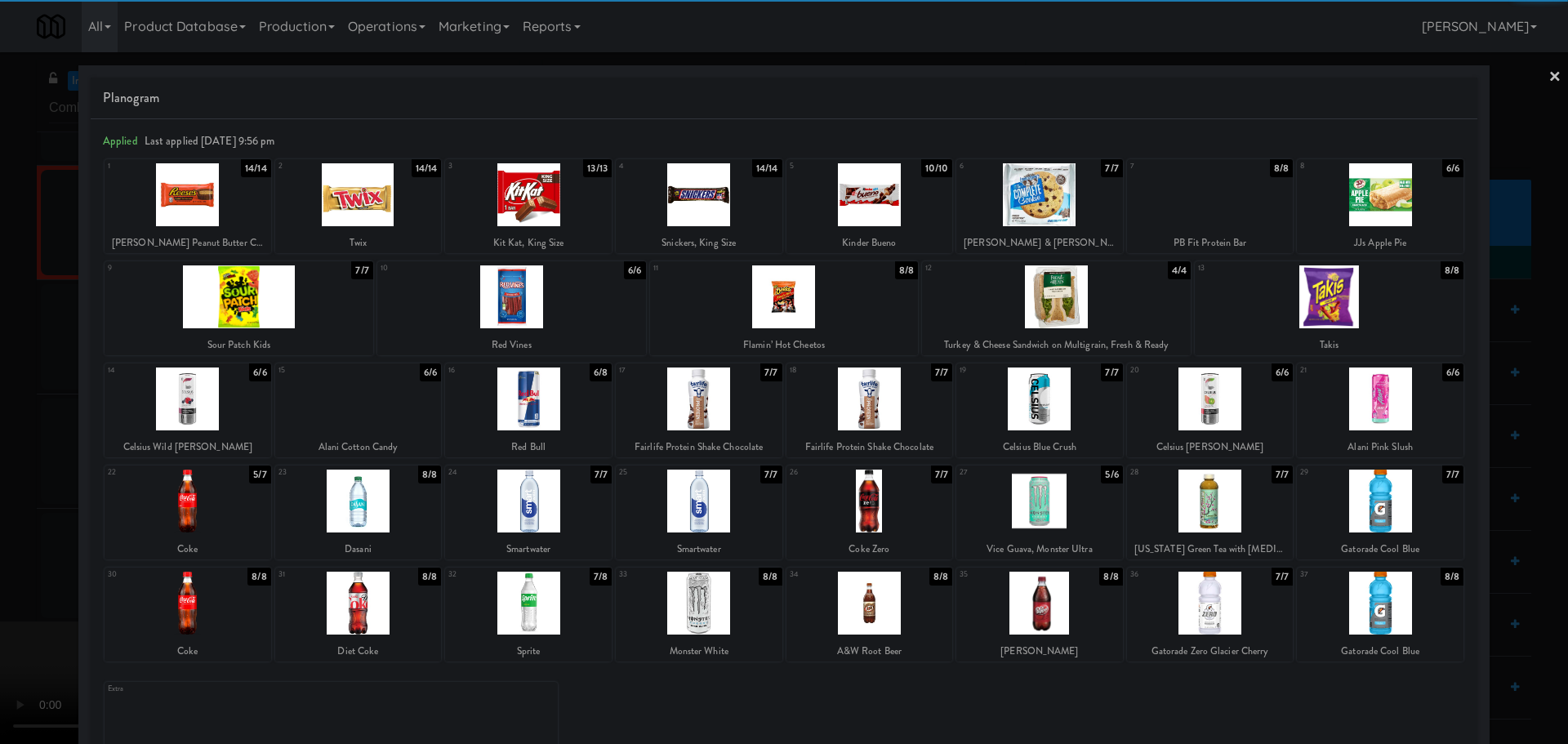
click at [1350, 596] on div at bounding box center [1380, 603] width 166 height 63
click at [0, 427] on div at bounding box center [784, 372] width 1568 height 744
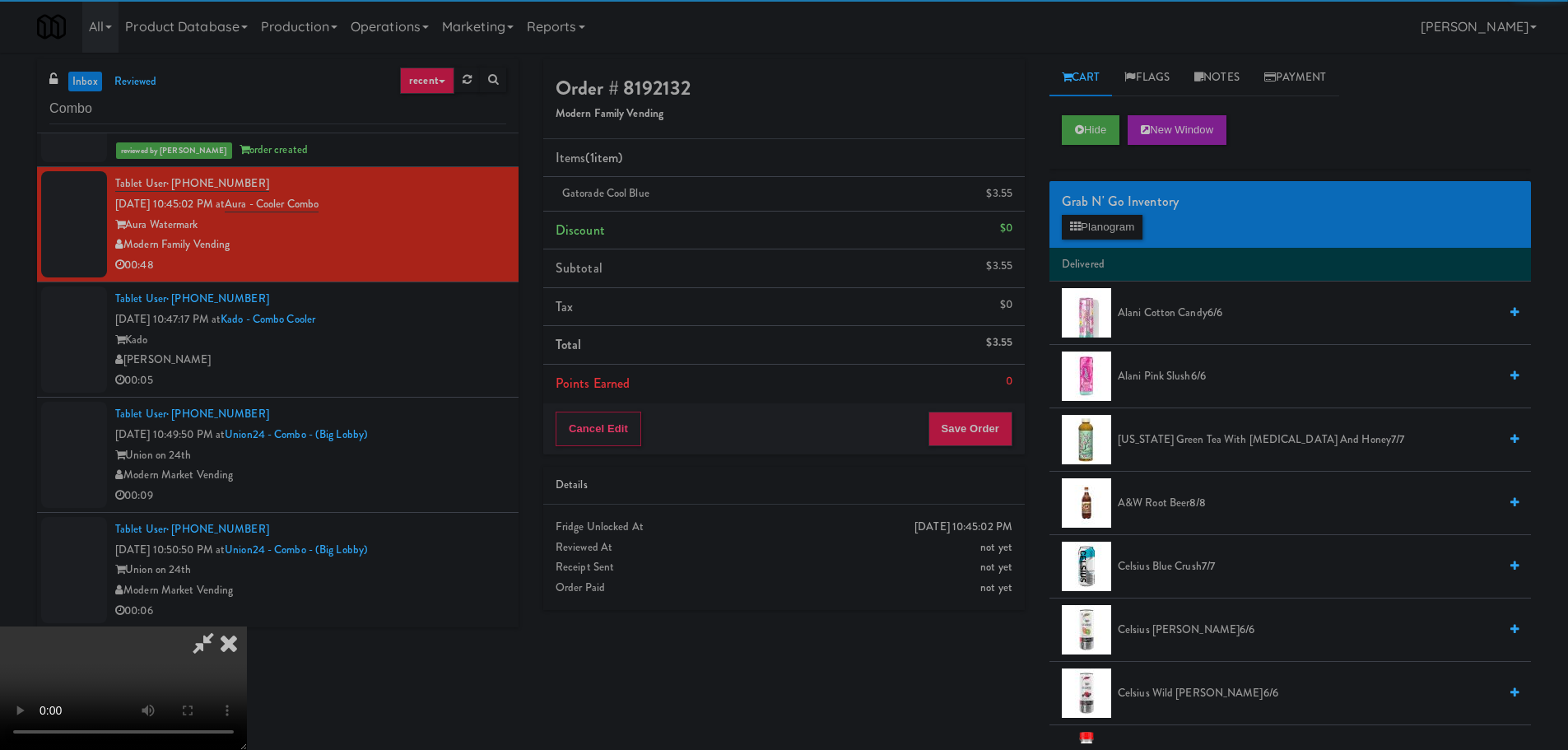
click at [247, 626] on video at bounding box center [123, 688] width 247 height 124
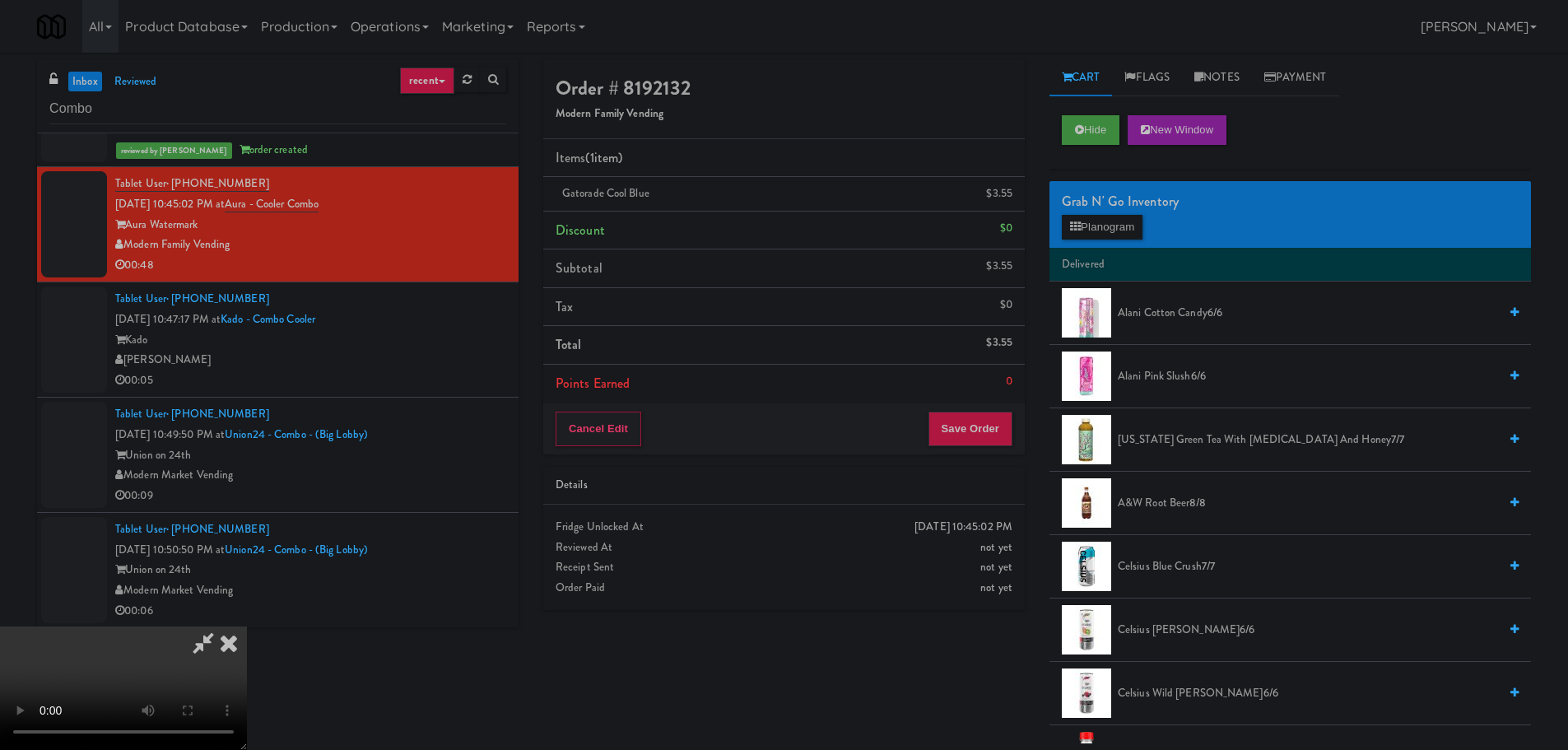
click at [247, 626] on video at bounding box center [123, 688] width 247 height 124
click at [1119, 218] on button "Planogram" at bounding box center [1102, 227] width 81 height 25
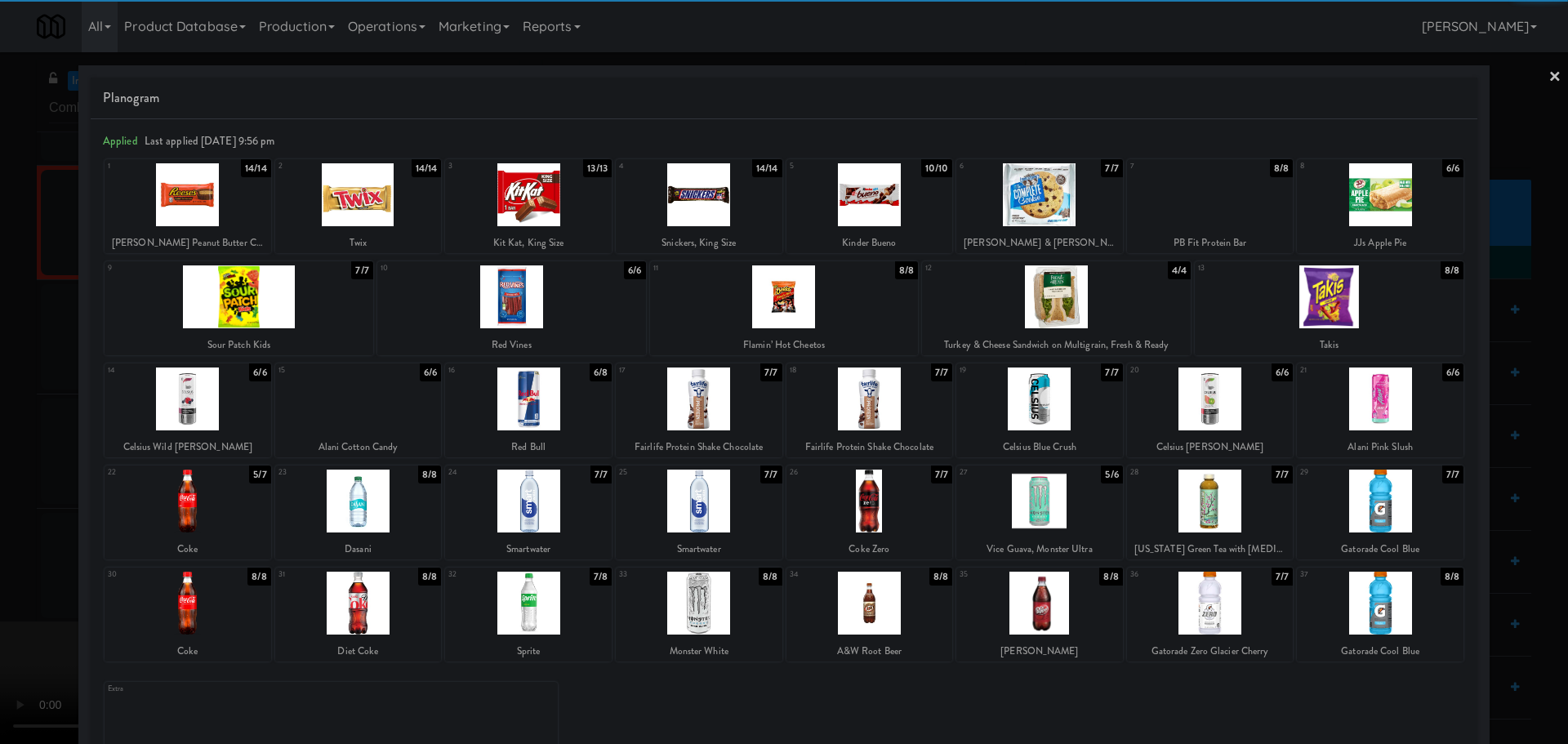
click at [542, 504] on div at bounding box center [528, 501] width 166 height 63
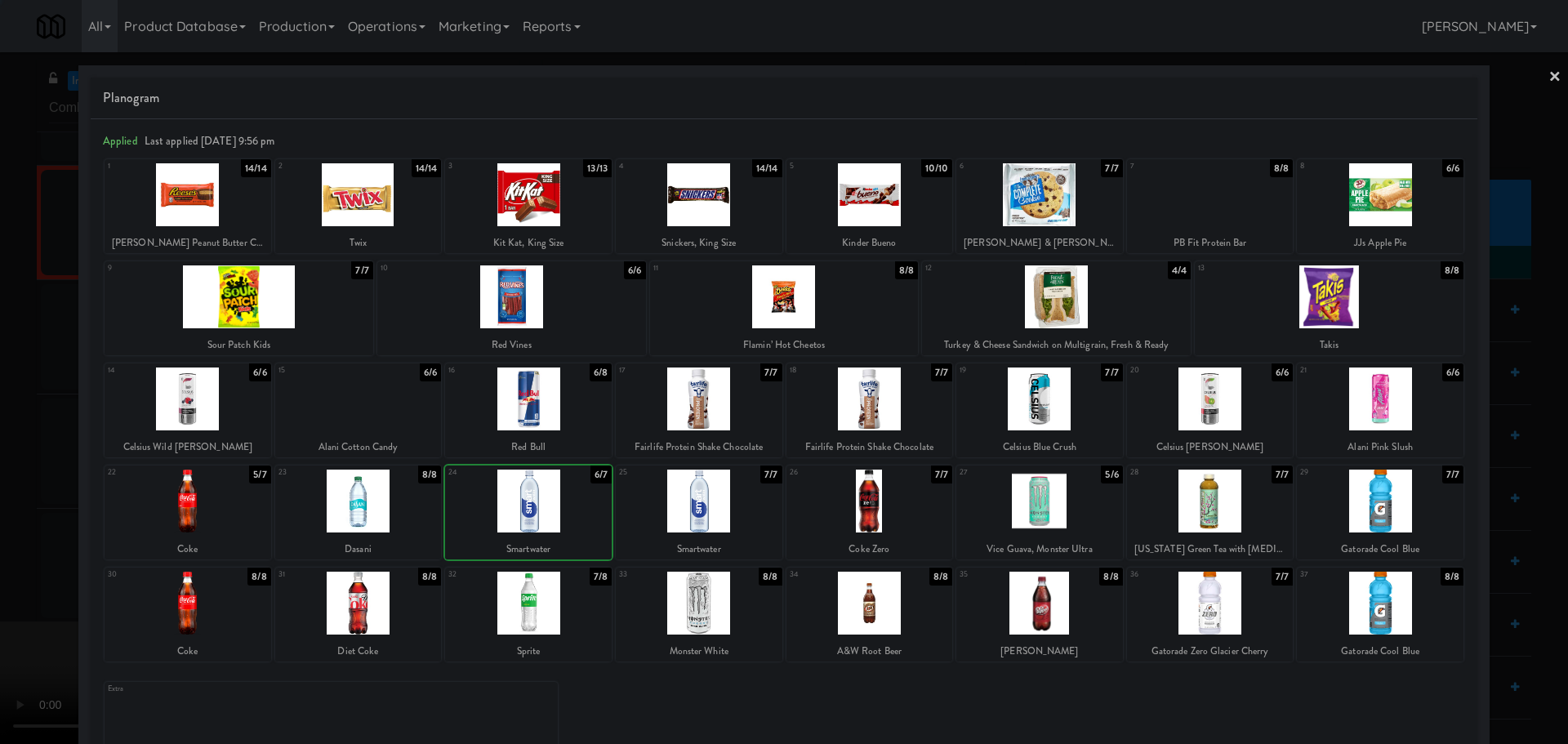
click at [0, 487] on div at bounding box center [784, 372] width 1568 height 744
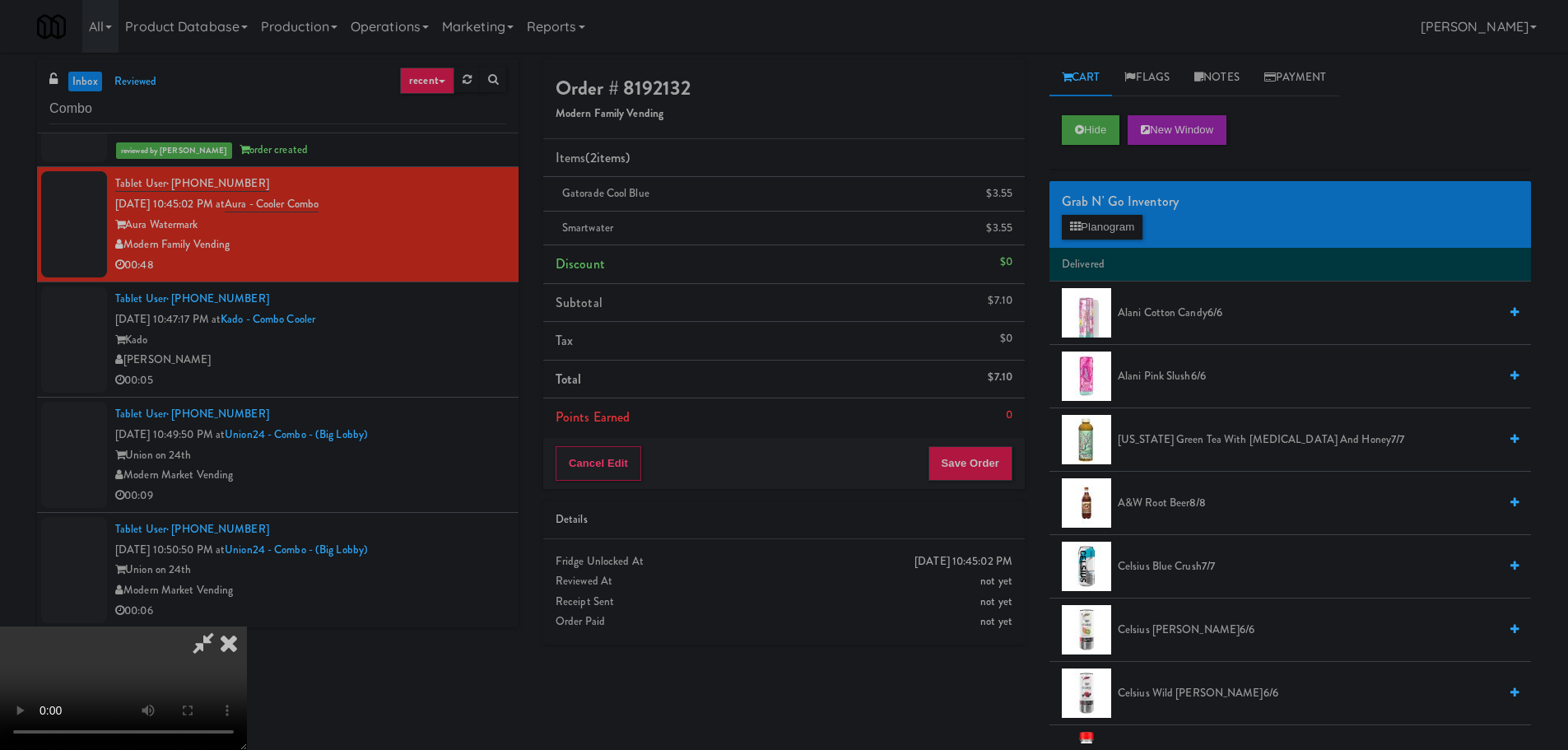
click at [247, 626] on video at bounding box center [123, 688] width 247 height 124
click at [1104, 249] on li "Delivered" at bounding box center [1289, 265] width 482 height 34
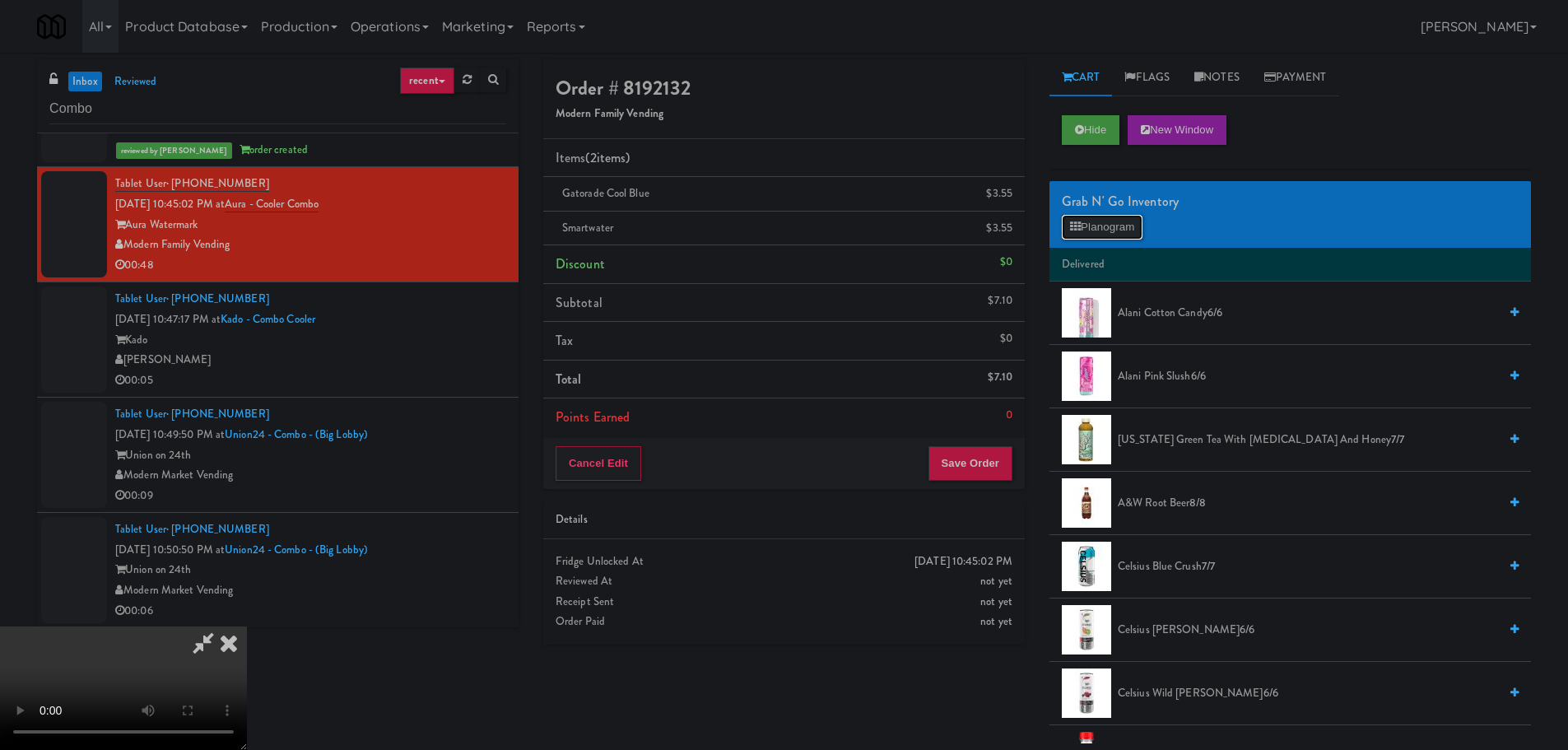
click at [1113, 228] on button "Planogram" at bounding box center [1102, 227] width 81 height 25
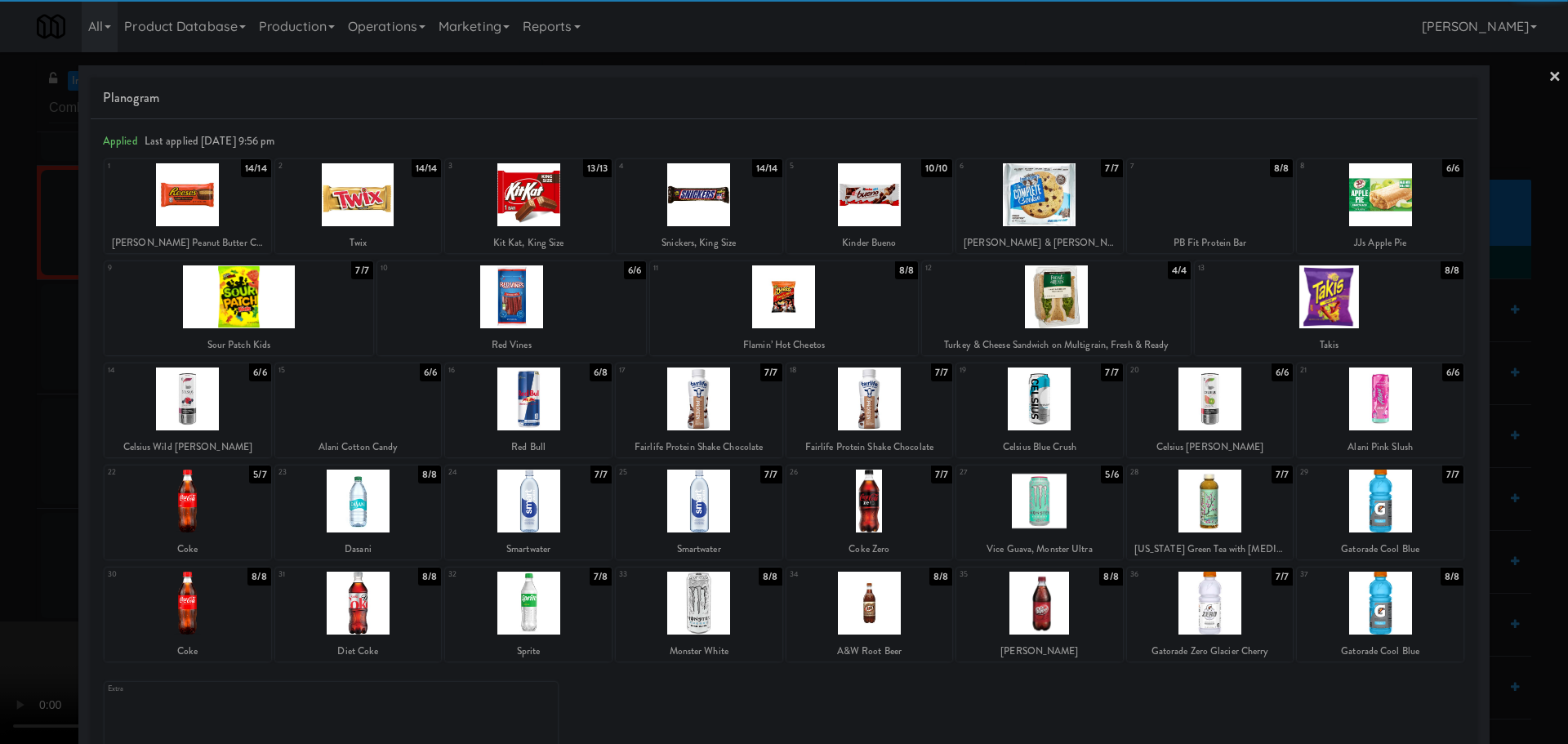
click at [1083, 311] on div at bounding box center [1056, 297] width 269 height 63
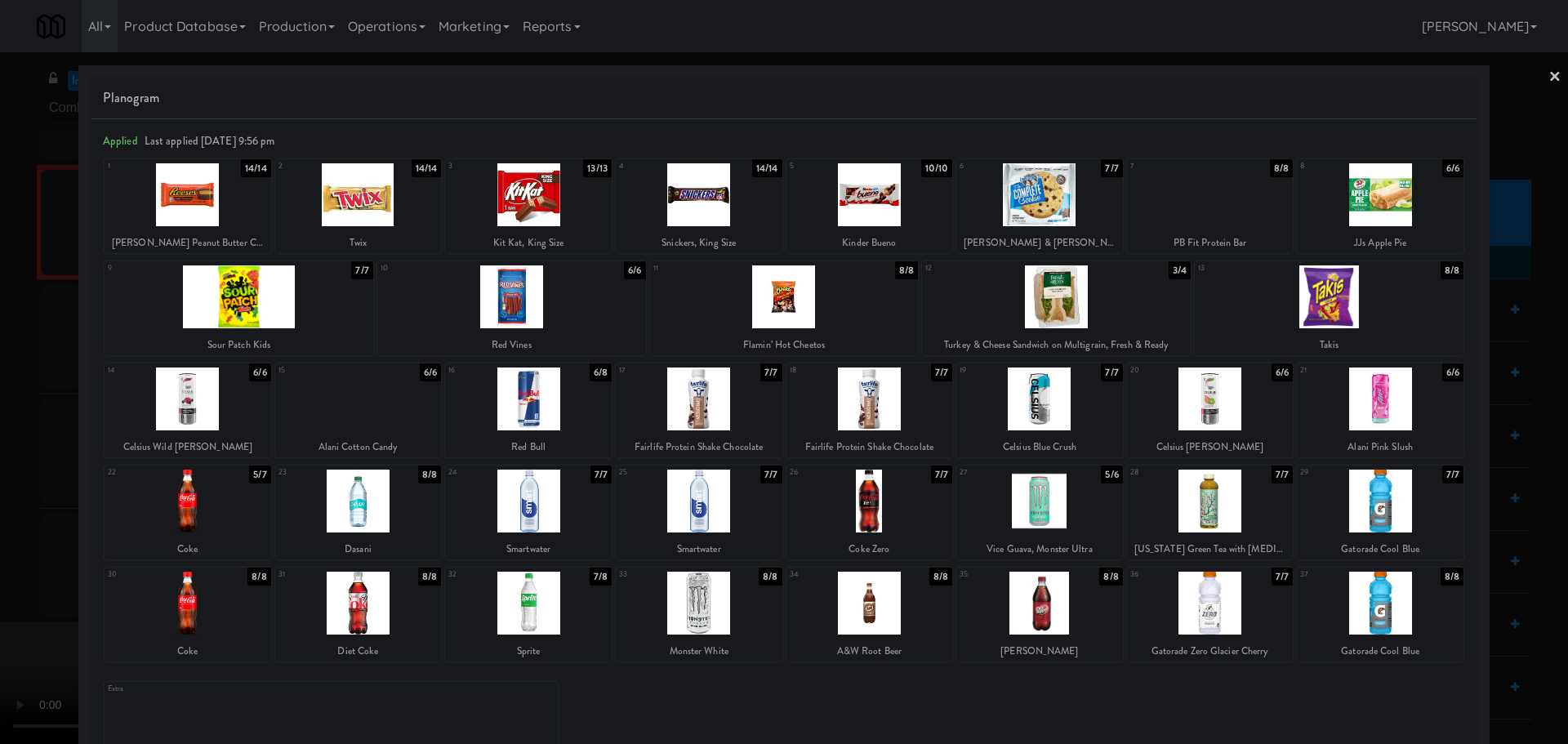
drag, startPoint x: 0, startPoint y: 505, endPoint x: 370, endPoint y: 374, distance: 392.5
click at [1, 505] on div at bounding box center [784, 372] width 1568 height 744
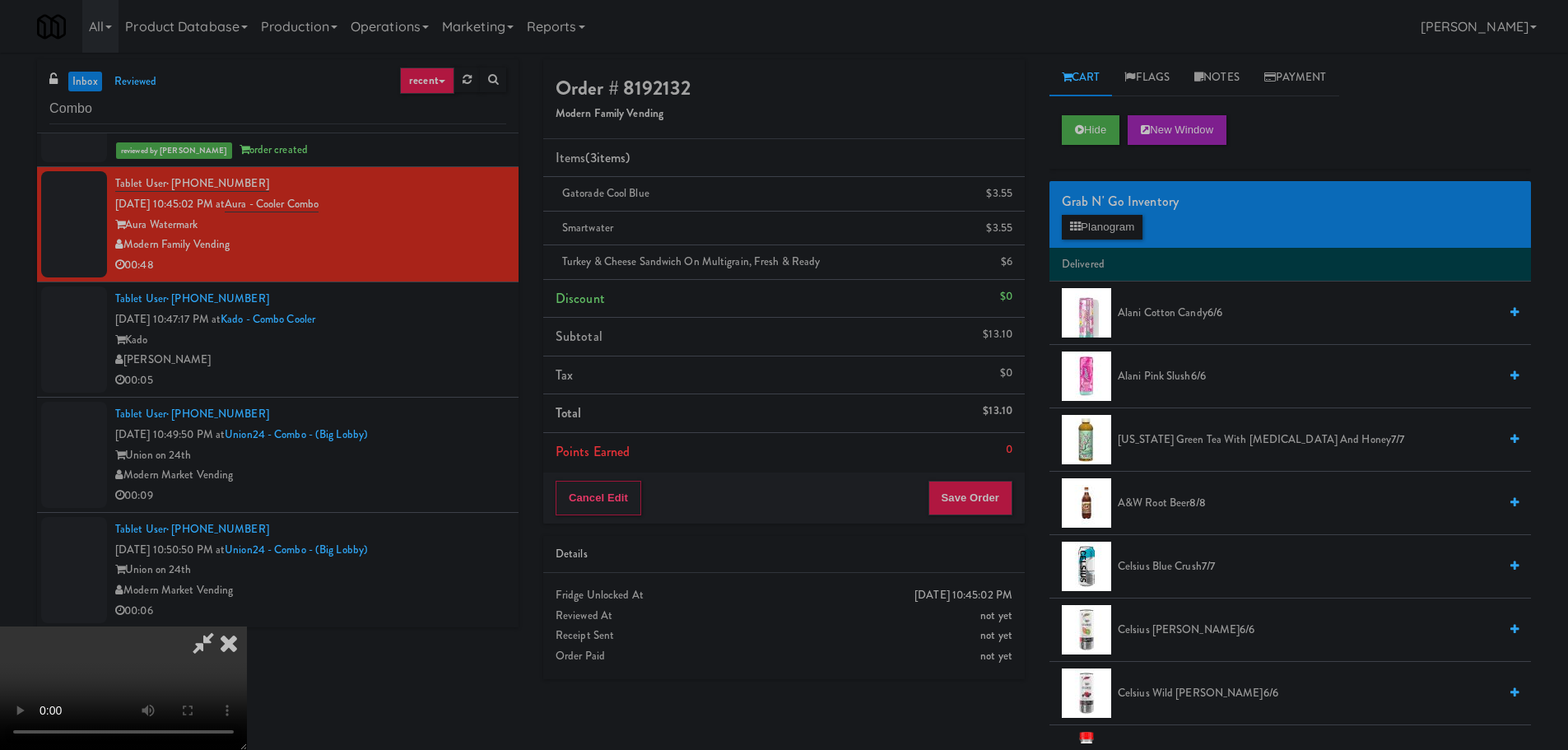
click at [247, 626] on video at bounding box center [123, 688] width 247 height 124
drag, startPoint x: 646, startPoint y: 426, endPoint x: 702, endPoint y: 677, distance: 257.2
click at [247, 626] on video at bounding box center [123, 688] width 247 height 124
click at [975, 498] on button "Save Order" at bounding box center [970, 498] width 84 height 34
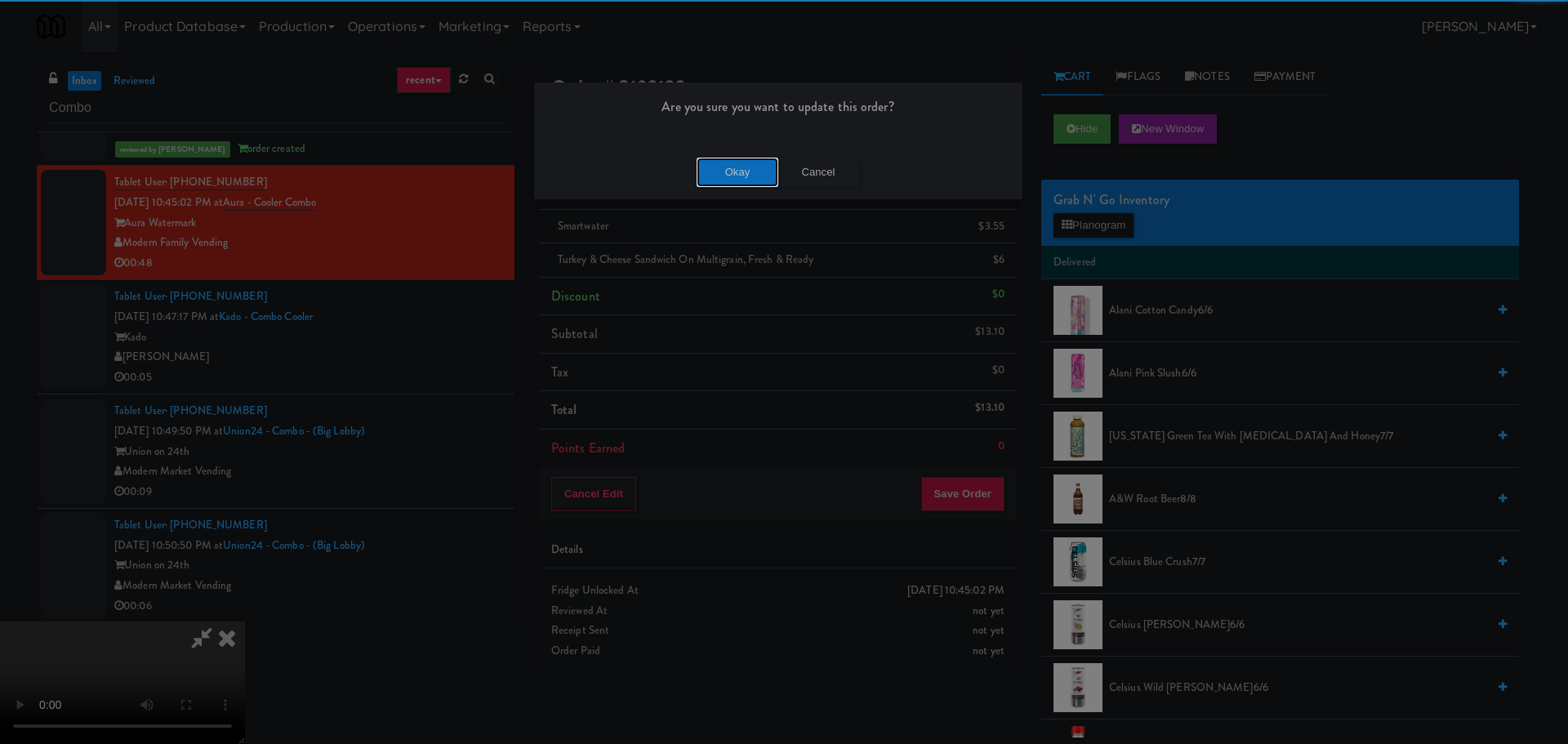
click at [745, 170] on button "Okay" at bounding box center [738, 173] width 81 height 30
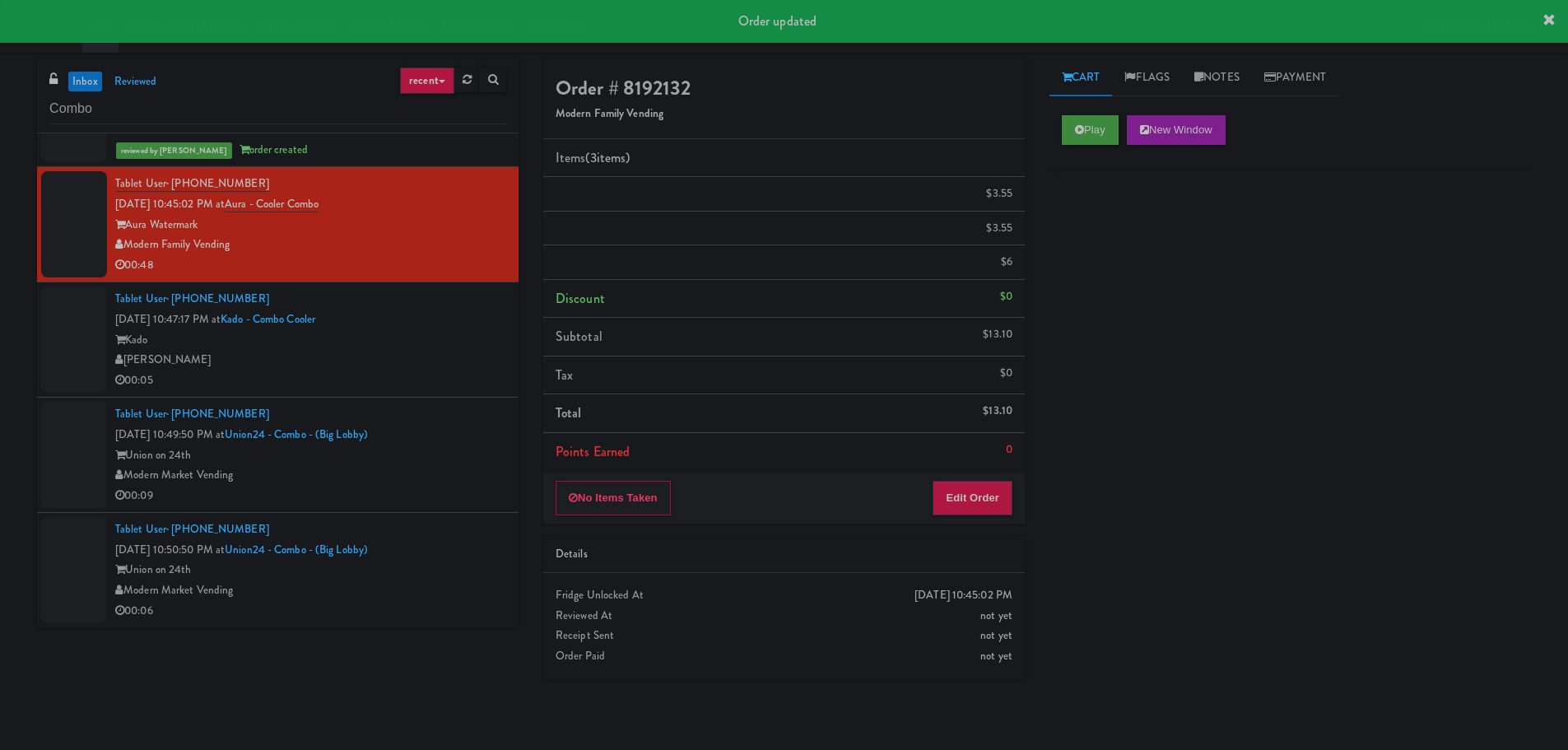
click at [456, 348] on div "Kado" at bounding box center [311, 340] width 391 height 20
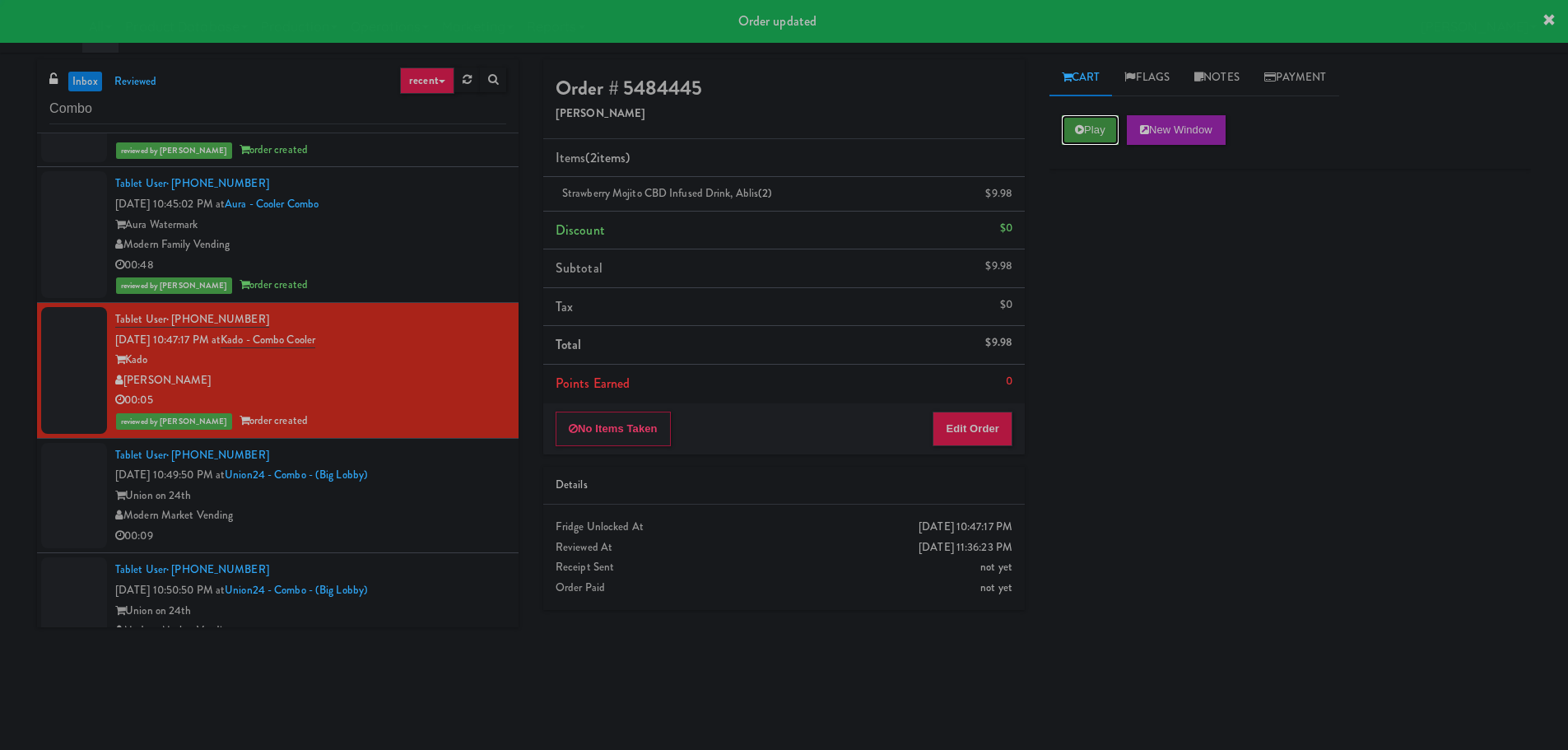
click at [1070, 139] on button "Play" at bounding box center [1090, 130] width 57 height 30
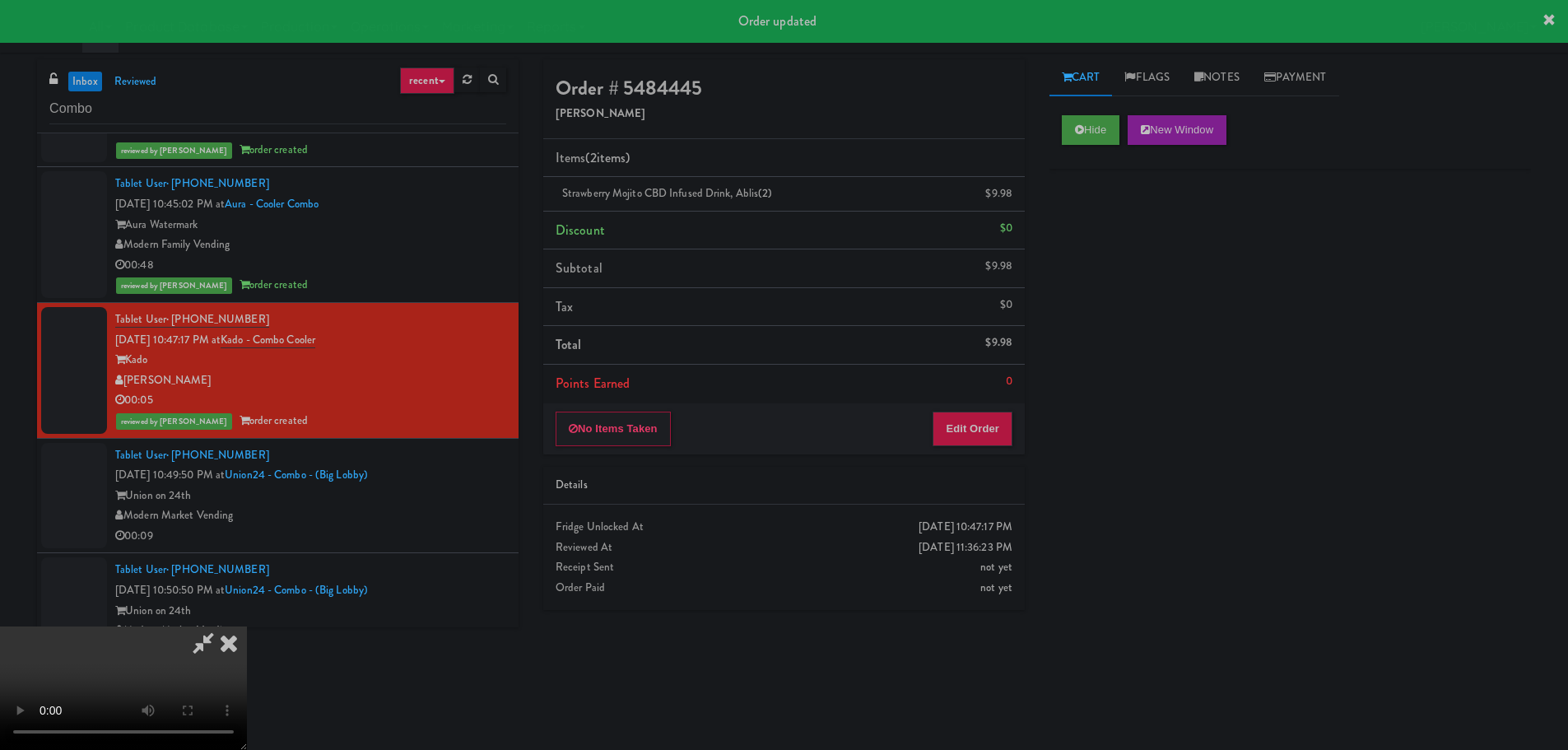
click at [237, 639] on icon at bounding box center [228, 642] width 36 height 33
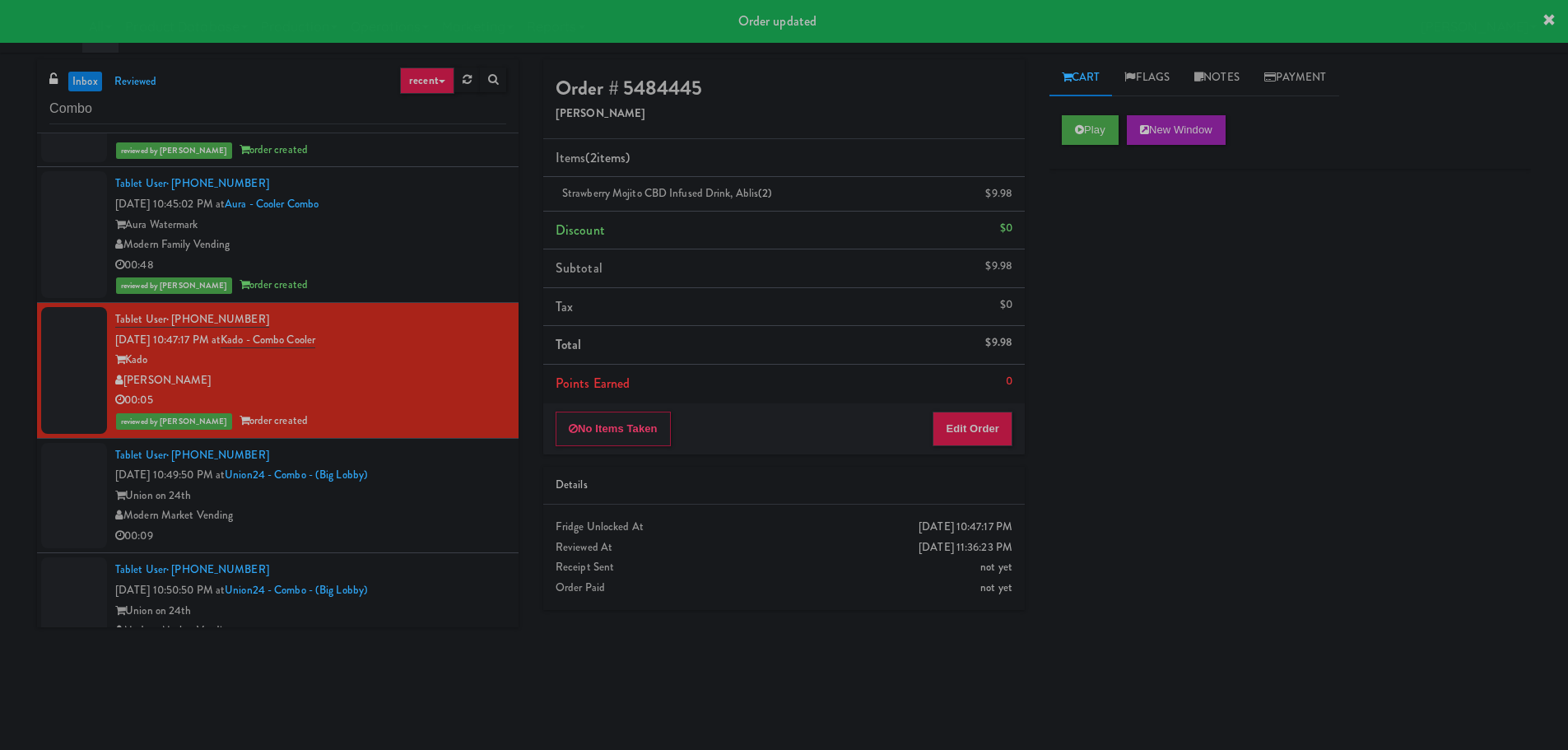
click at [389, 504] on div "Union on 24th" at bounding box center [311, 496] width 391 height 20
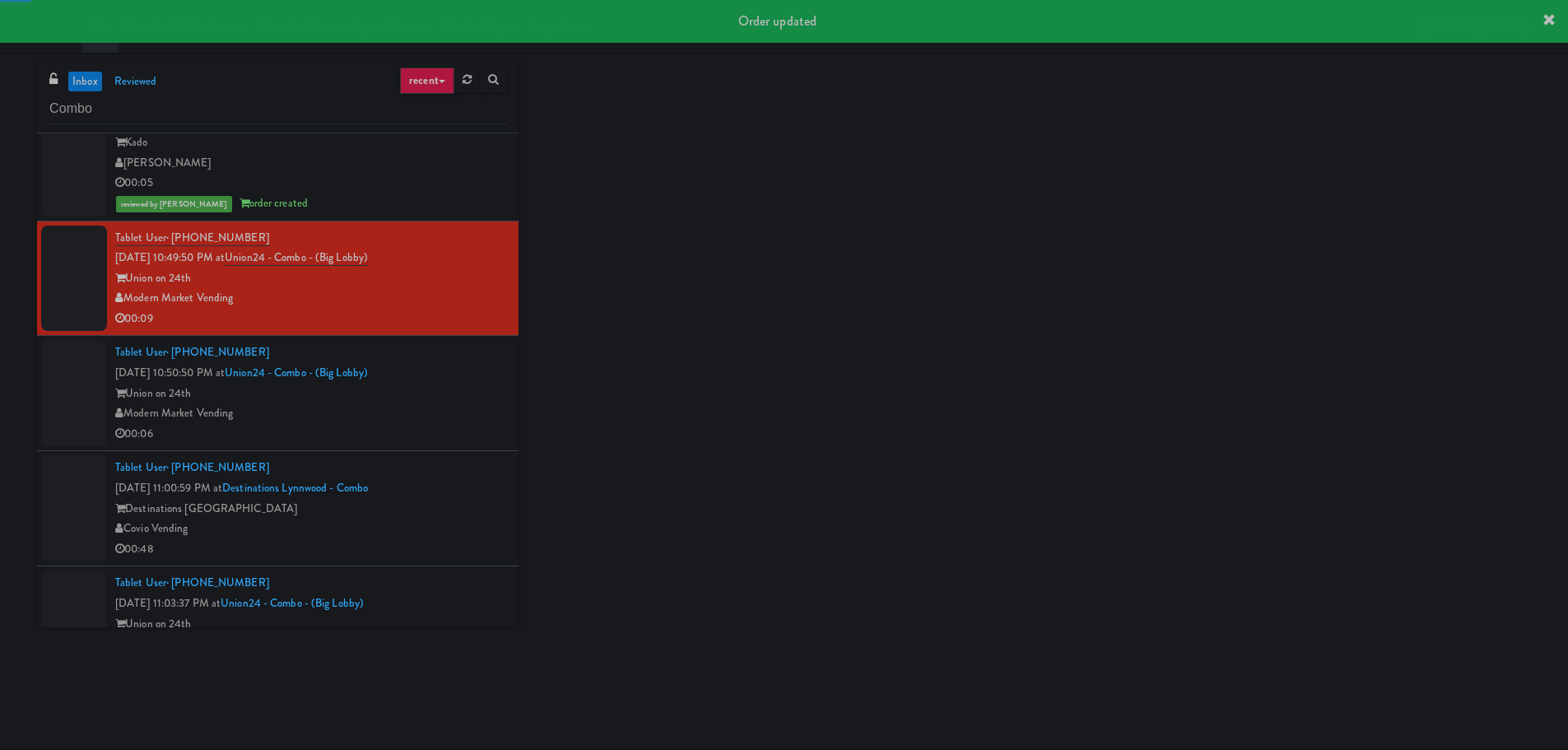
scroll to position [4527, 0]
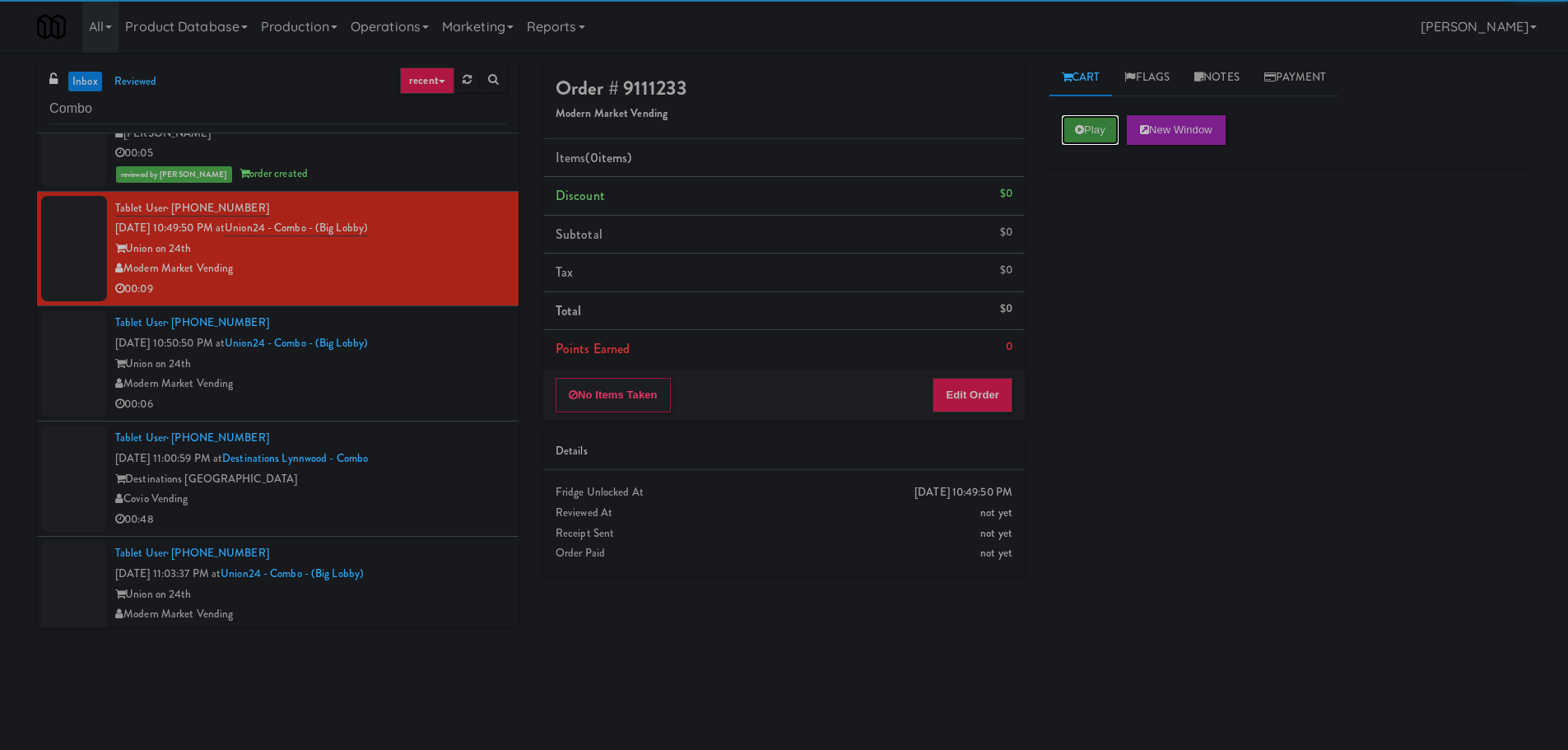
click at [1080, 124] on icon at bounding box center [1080, 129] width 9 height 10
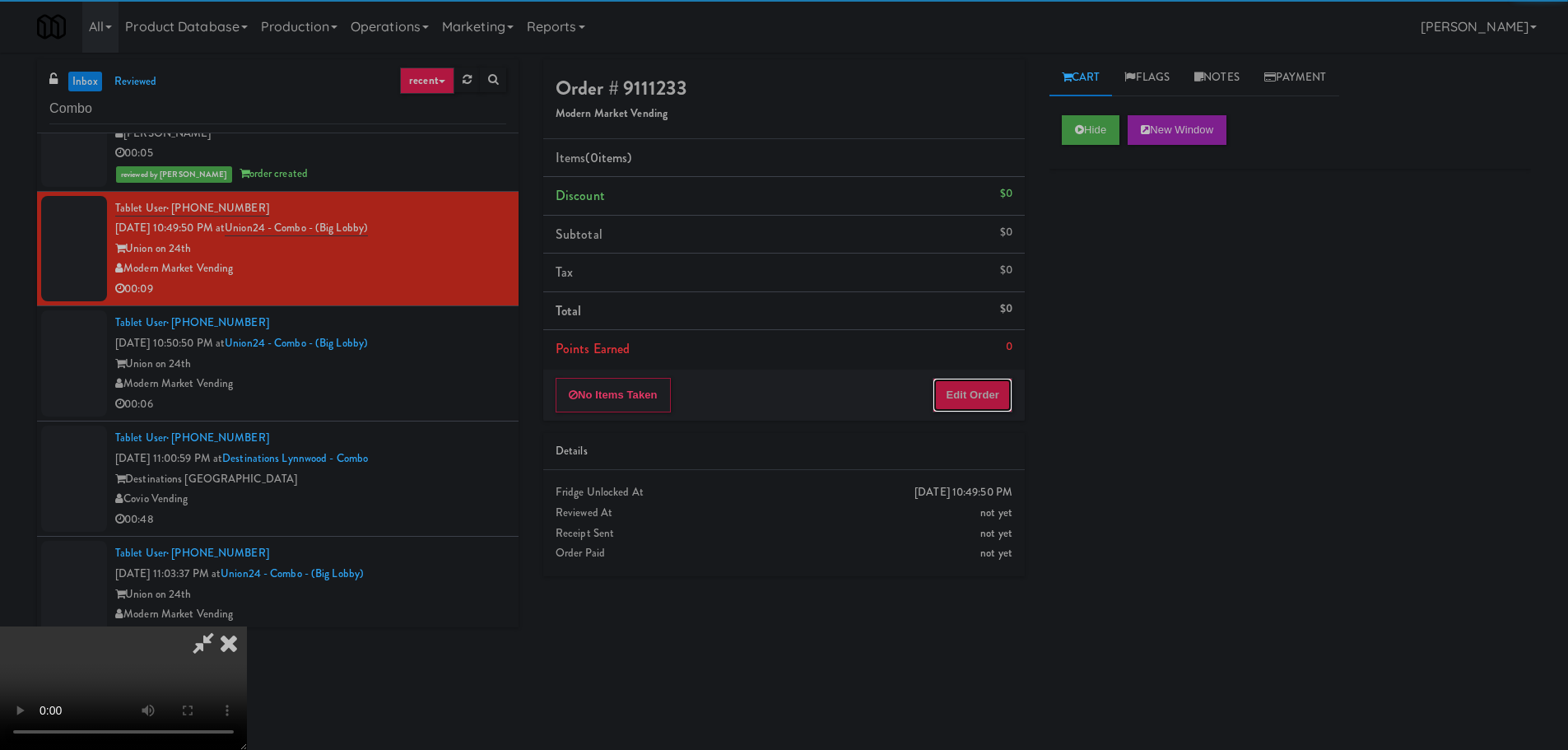
click at [933, 387] on button "Edit Order" at bounding box center [973, 394] width 80 height 34
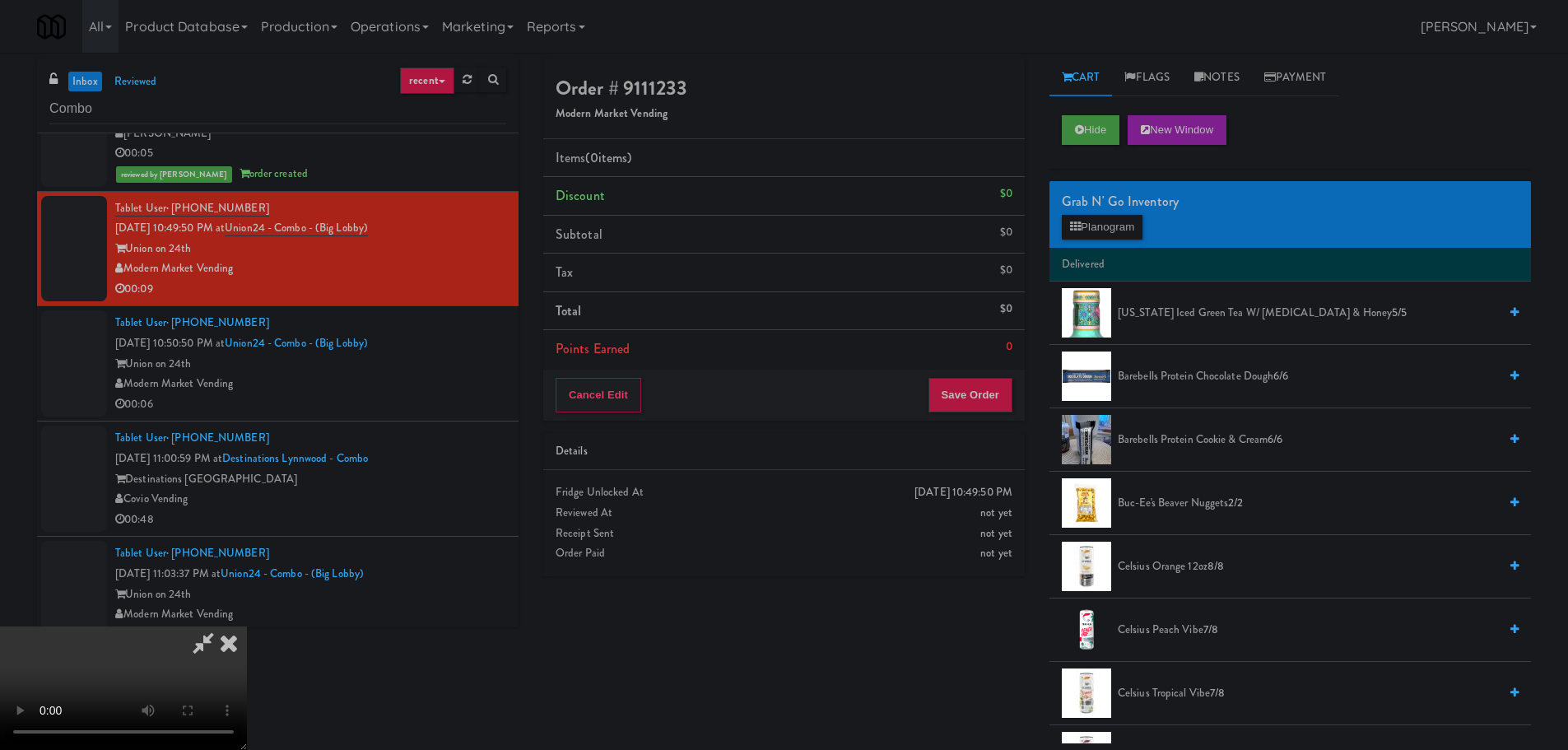
scroll to position [283, 0]
click at [247, 626] on video at bounding box center [123, 688] width 247 height 124
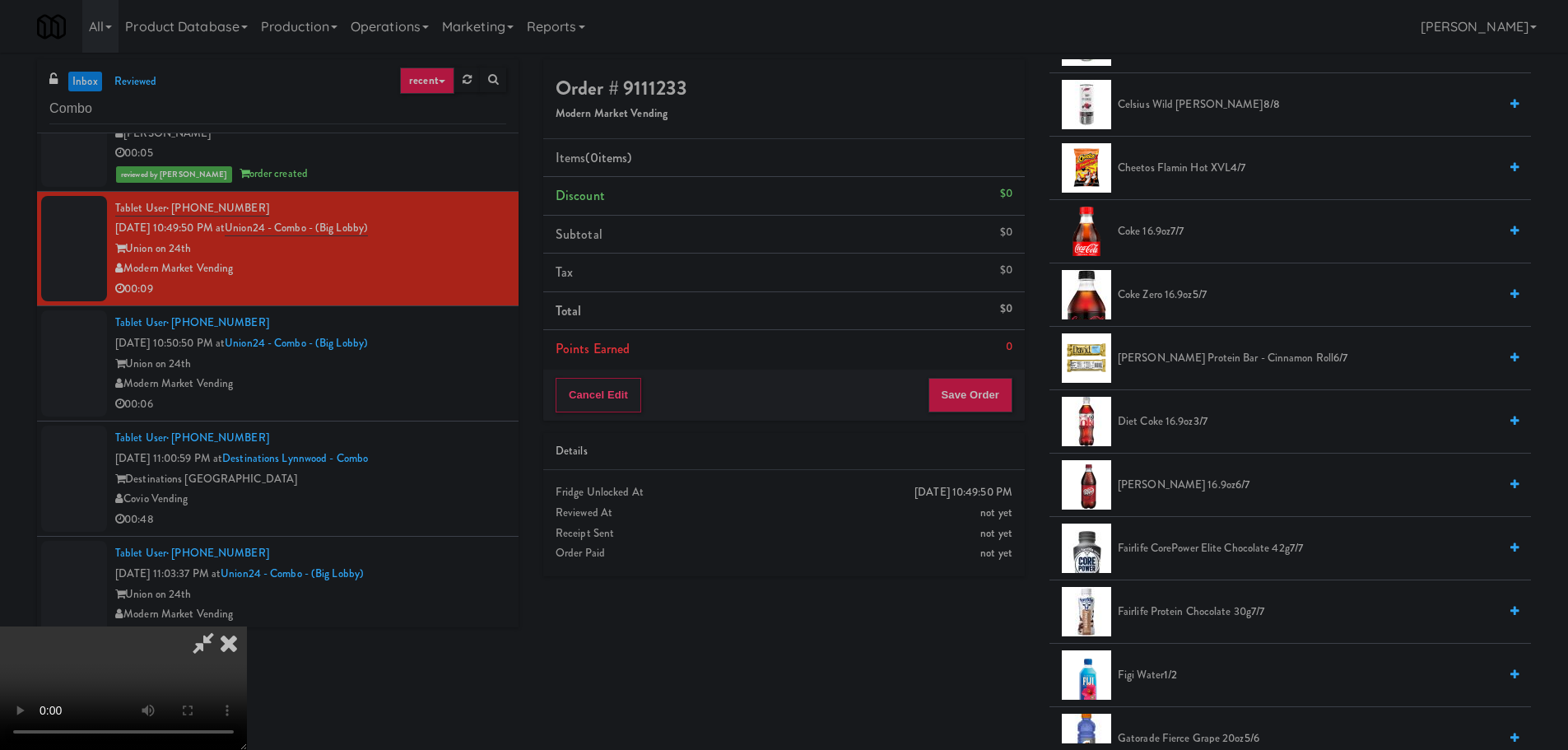
scroll to position [659, 0]
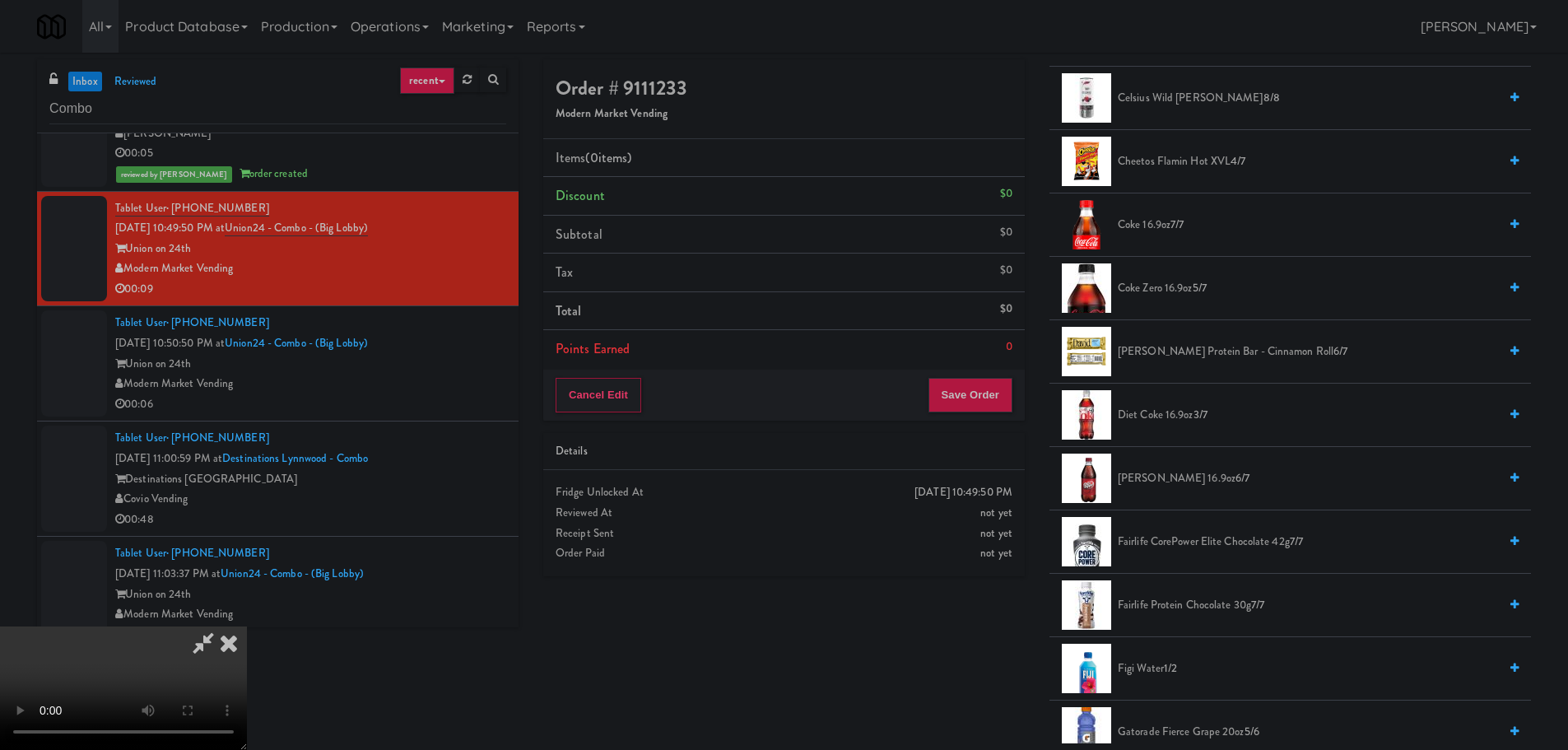
click at [1155, 473] on span "Dr. Pepper 16.9oz 6/7" at bounding box center [1308, 479] width 380 height 20
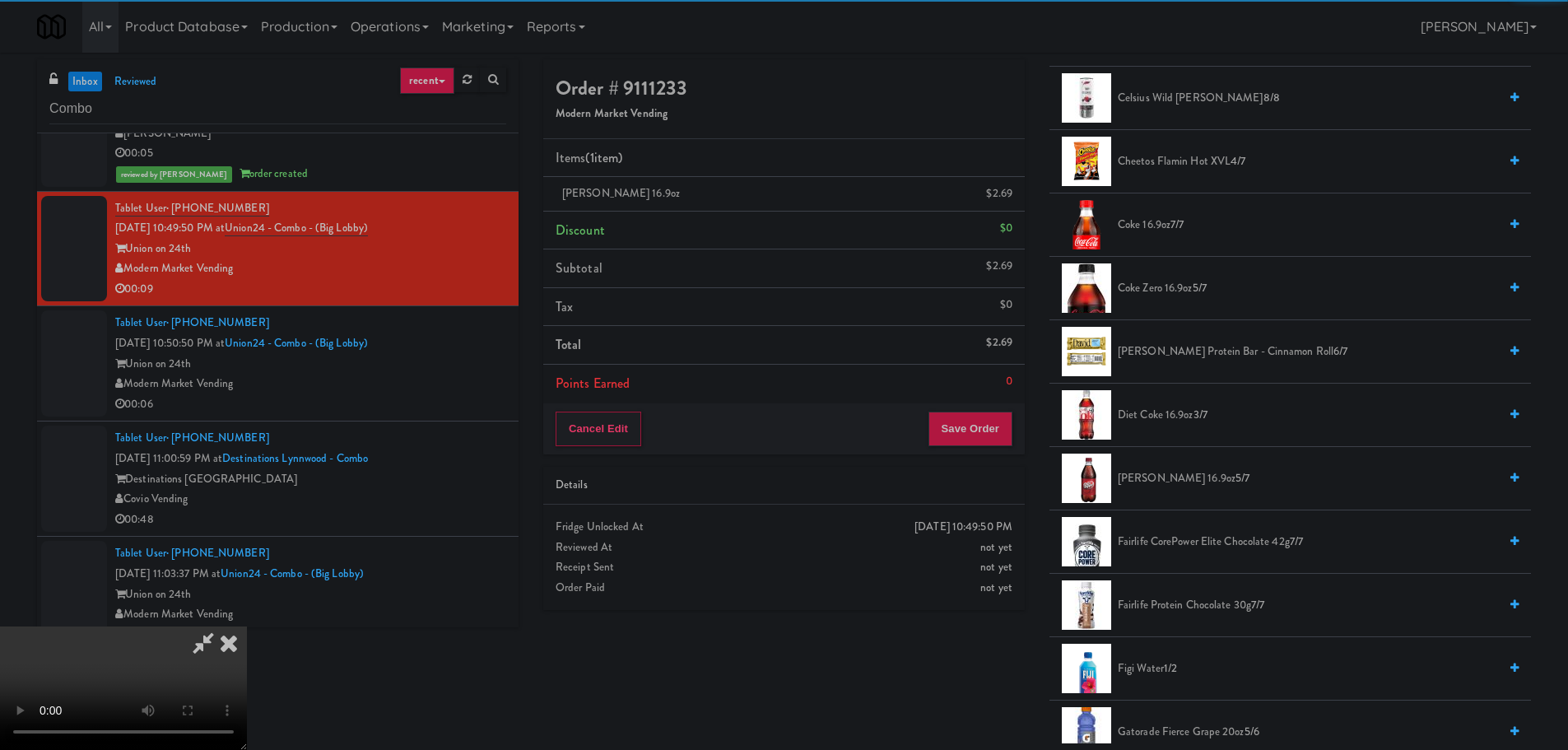
click at [247, 626] on video at bounding box center [123, 688] width 247 height 124
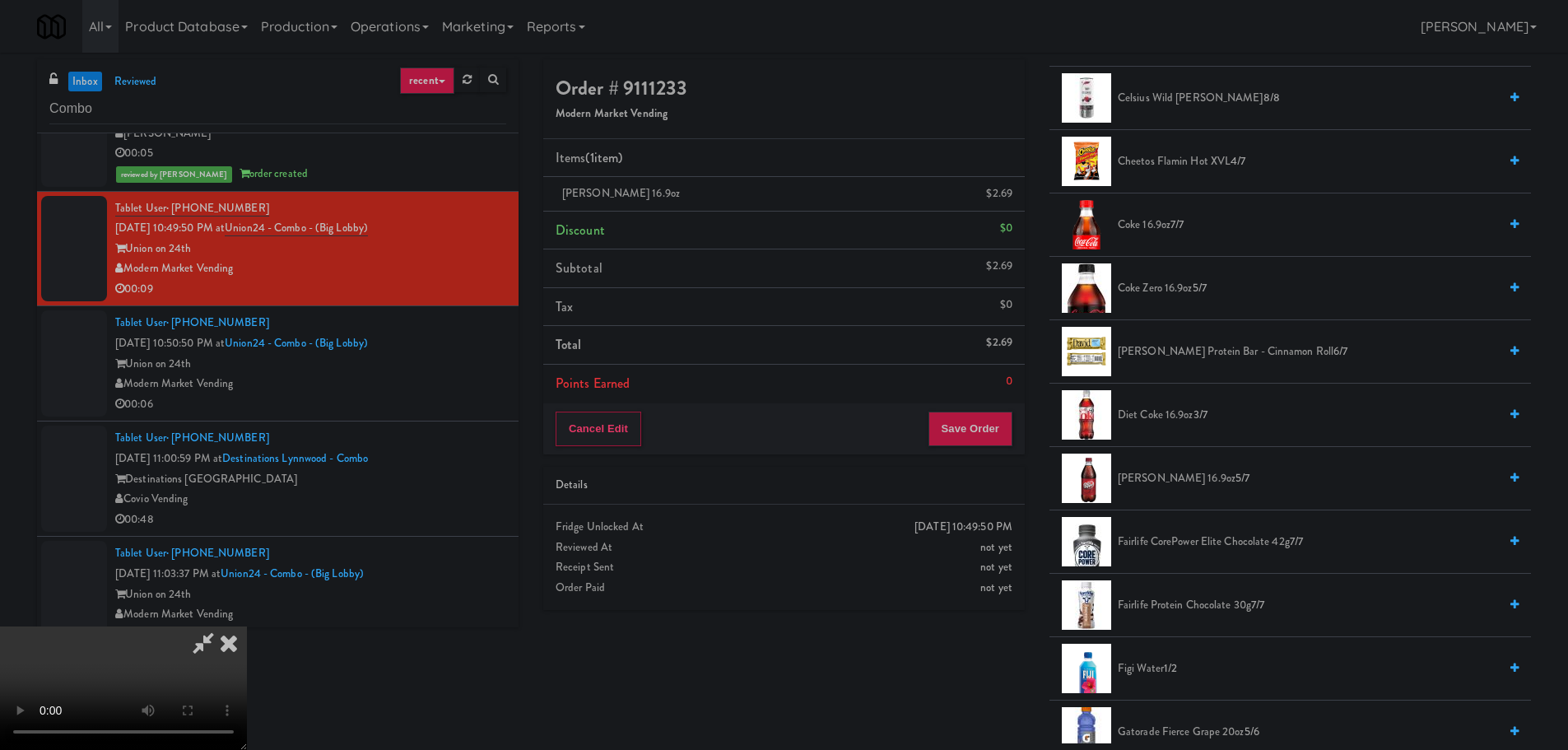
click at [247, 626] on video at bounding box center [123, 688] width 247 height 124
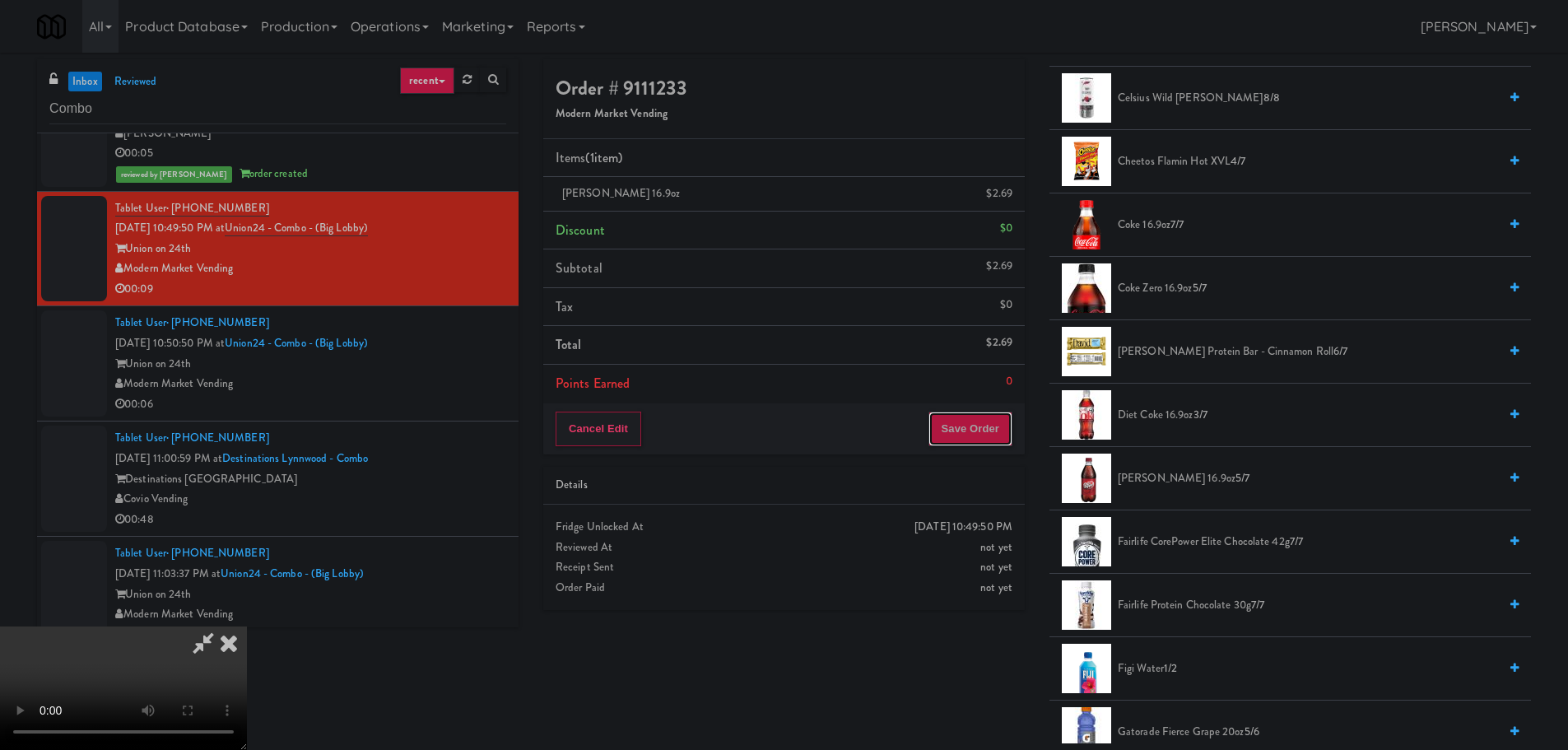
click at [973, 431] on button "Save Order" at bounding box center [970, 429] width 84 height 34
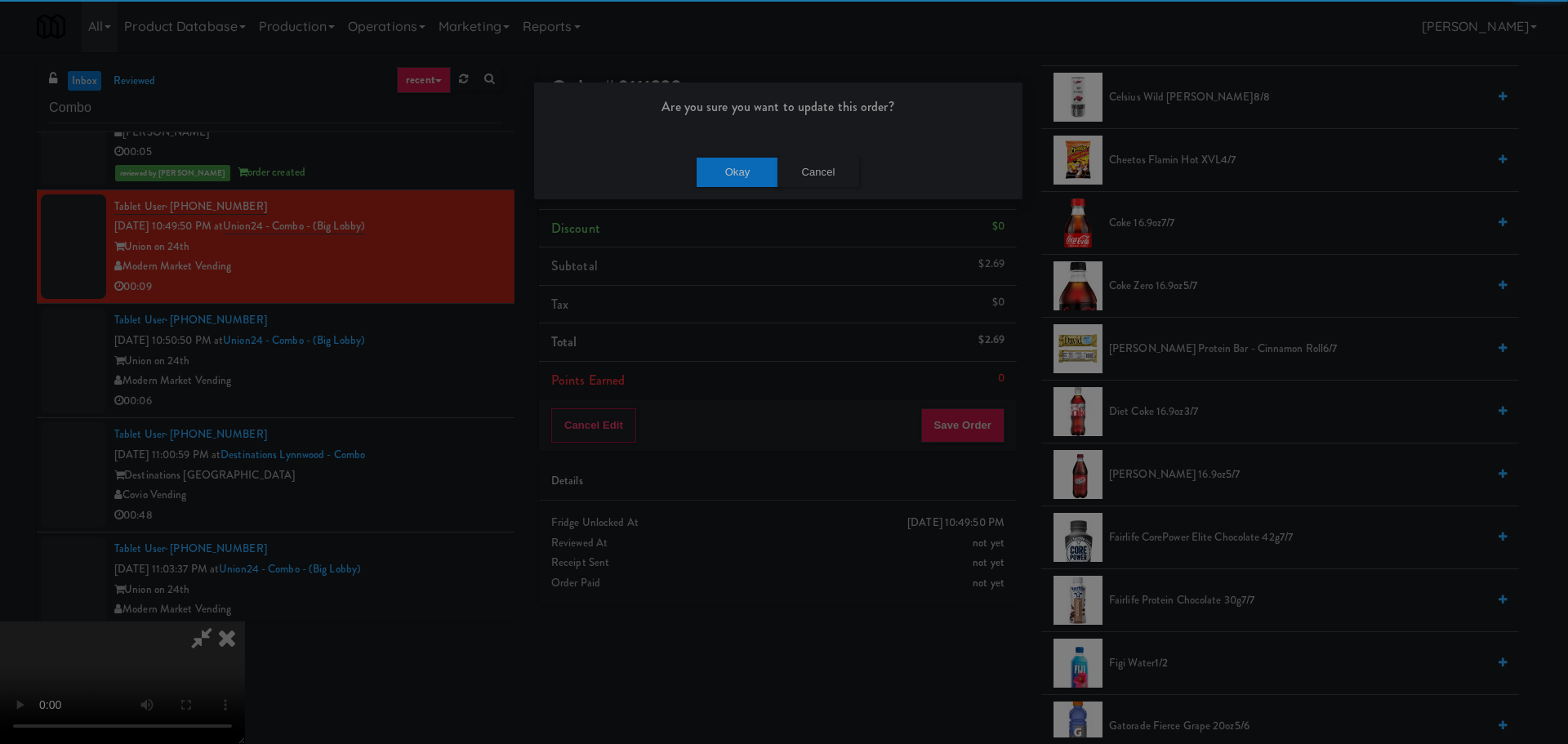
click at [708, 152] on div "Okay Cancel" at bounding box center [778, 171] width 488 height 55
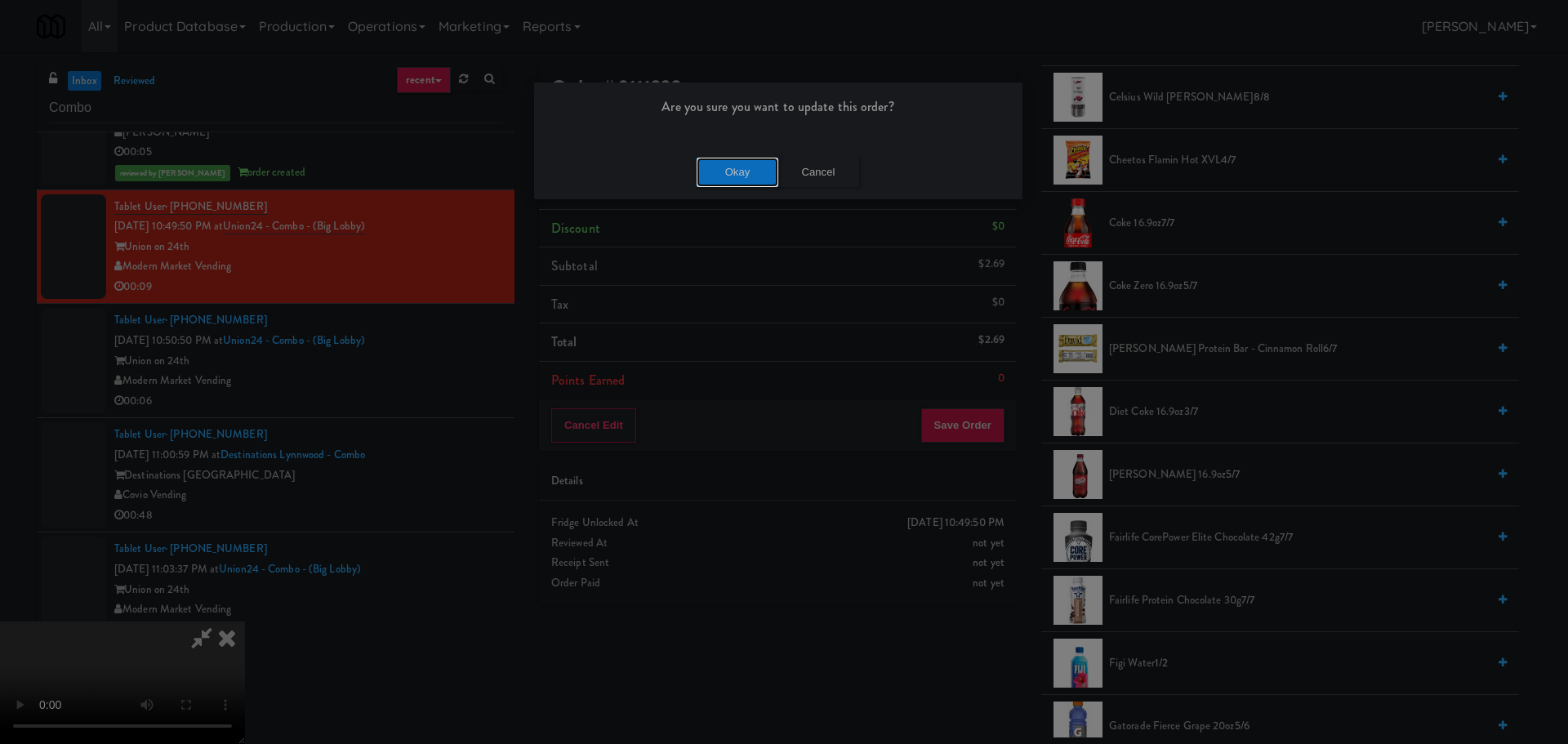
click at [710, 165] on button "Okay" at bounding box center [738, 173] width 81 height 30
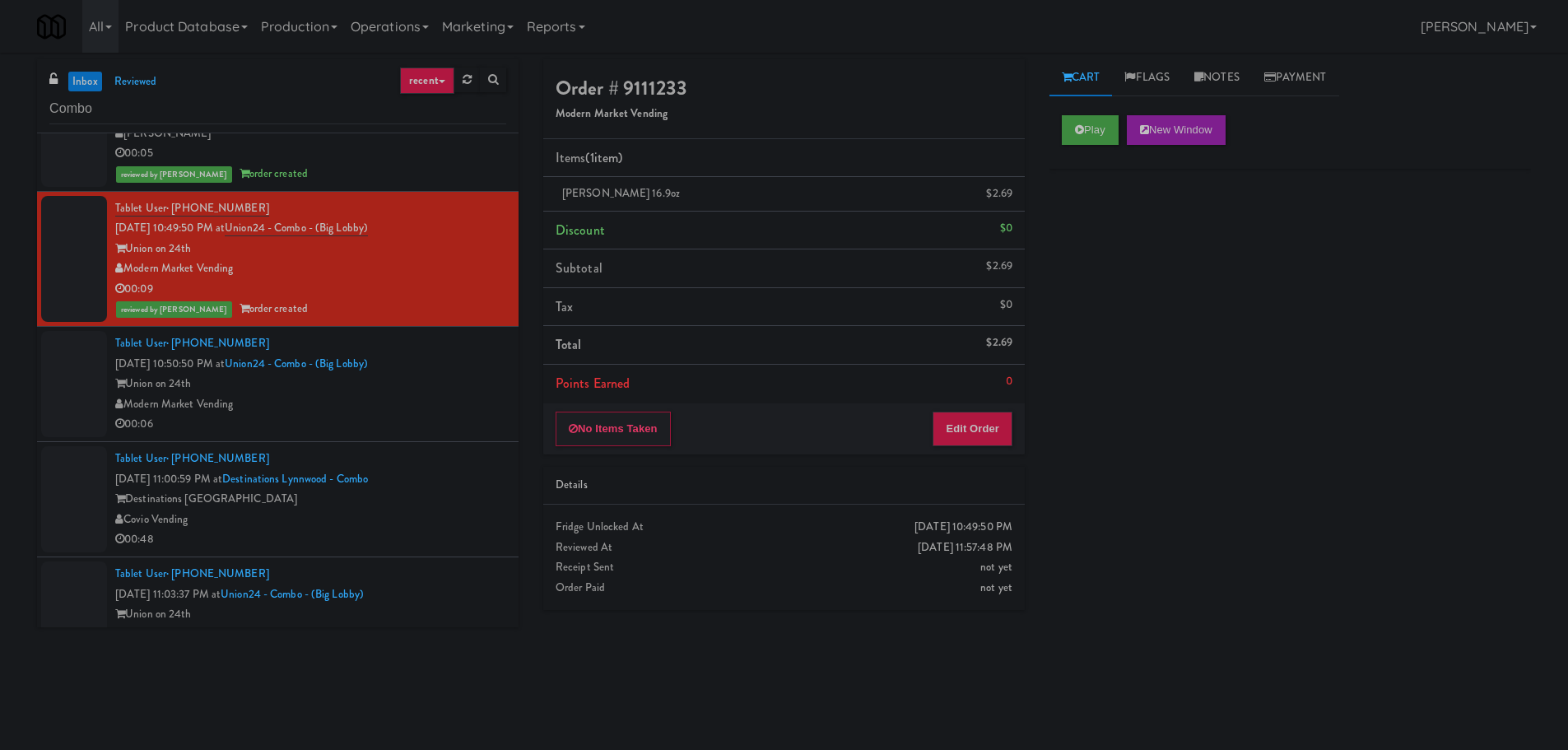
scroll to position [0, 0]
click at [363, 398] on div "Modern Market Vending" at bounding box center [311, 404] width 391 height 20
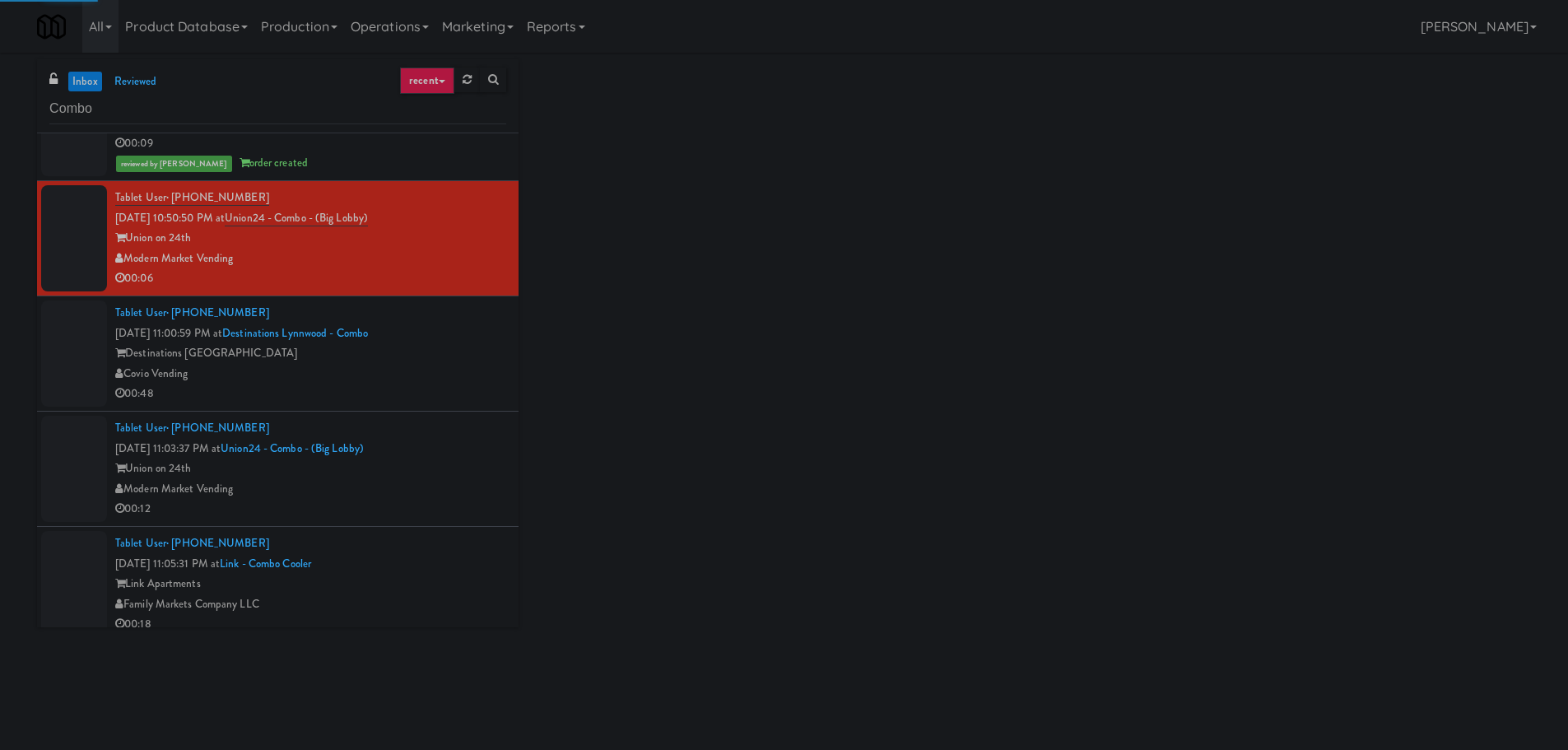
scroll to position [4691, 0]
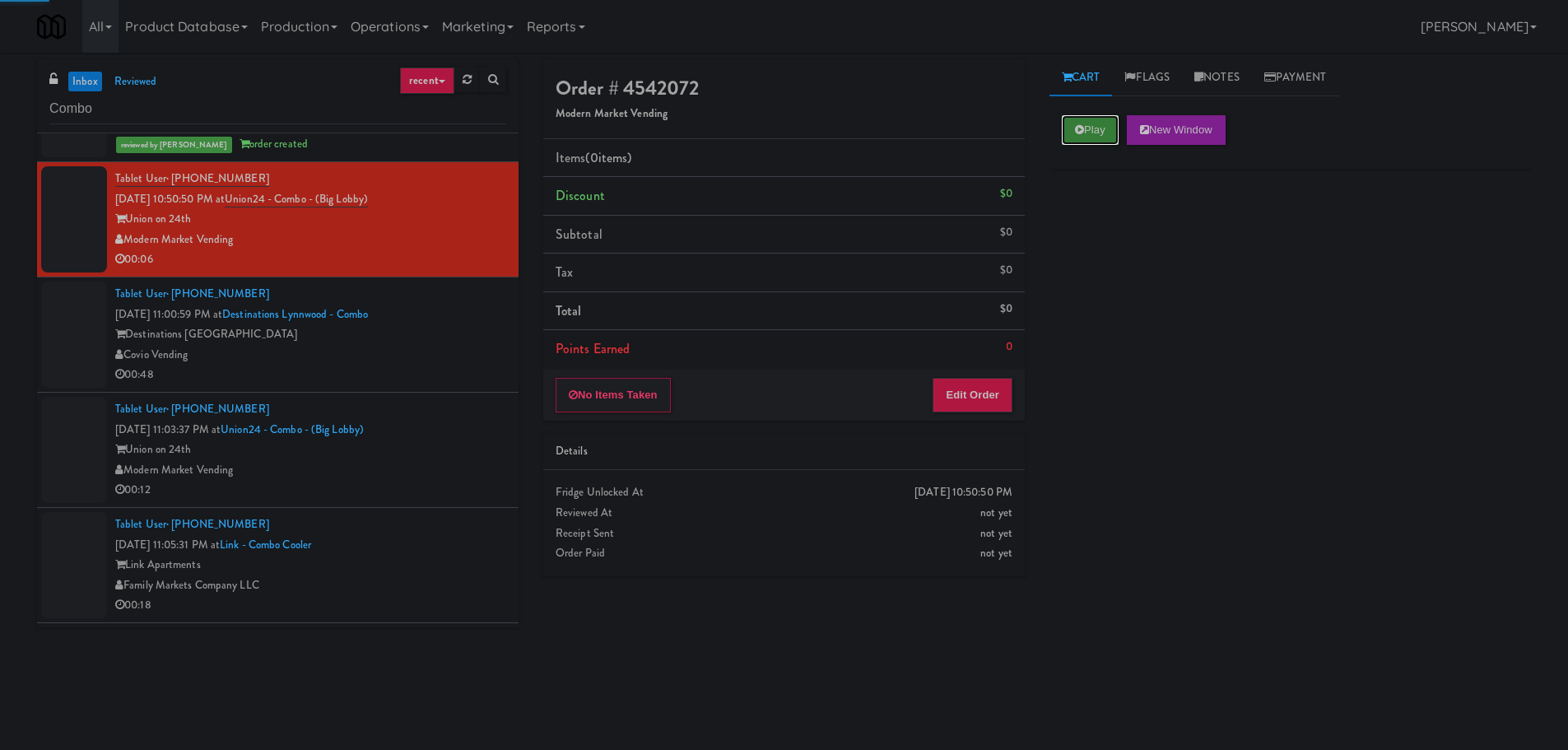
click at [1084, 116] on button "Play" at bounding box center [1090, 130] width 57 height 30
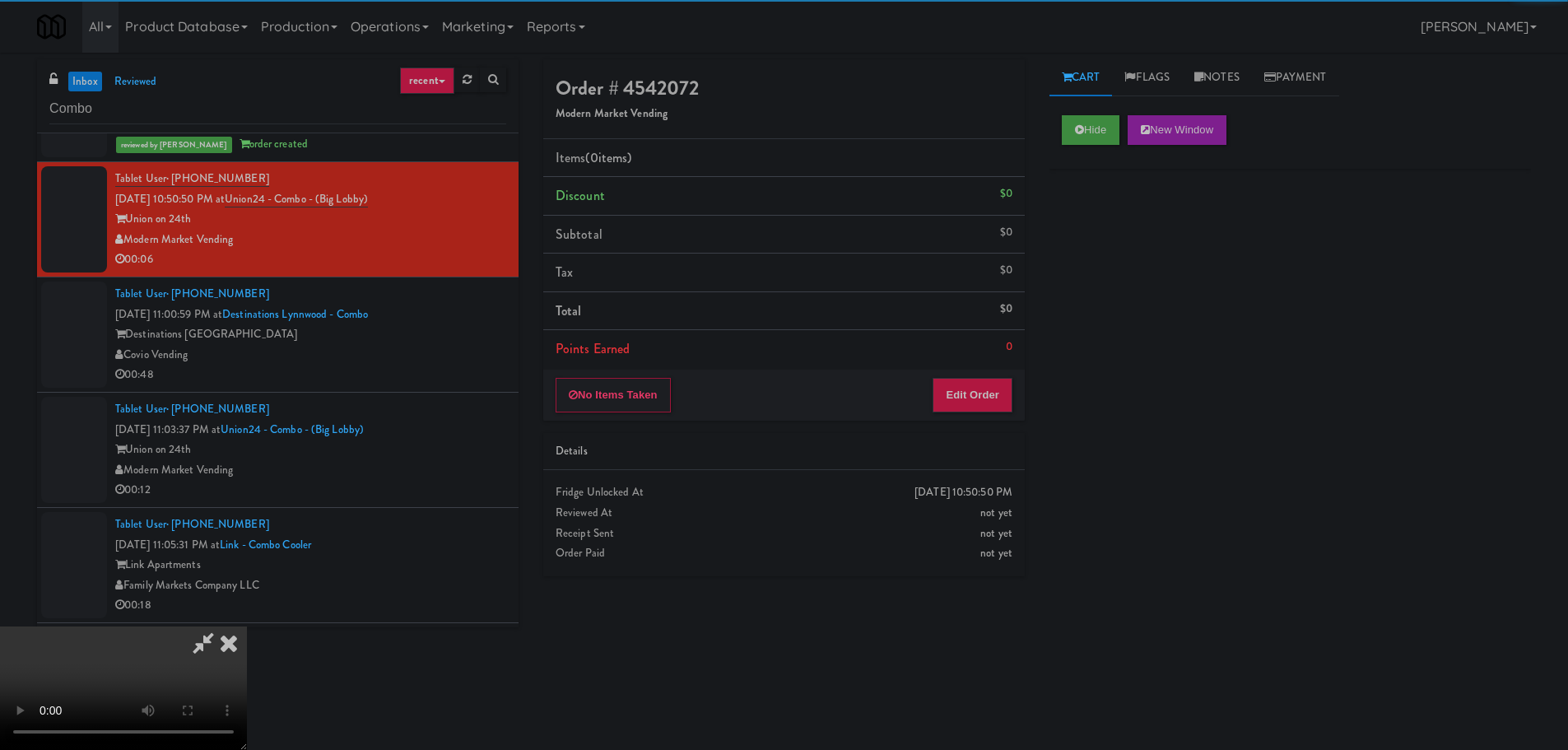
click at [951, 446] on div "Details" at bounding box center [784, 452] width 457 height 20
click at [970, 399] on button "Edit Order" at bounding box center [973, 394] width 80 height 34
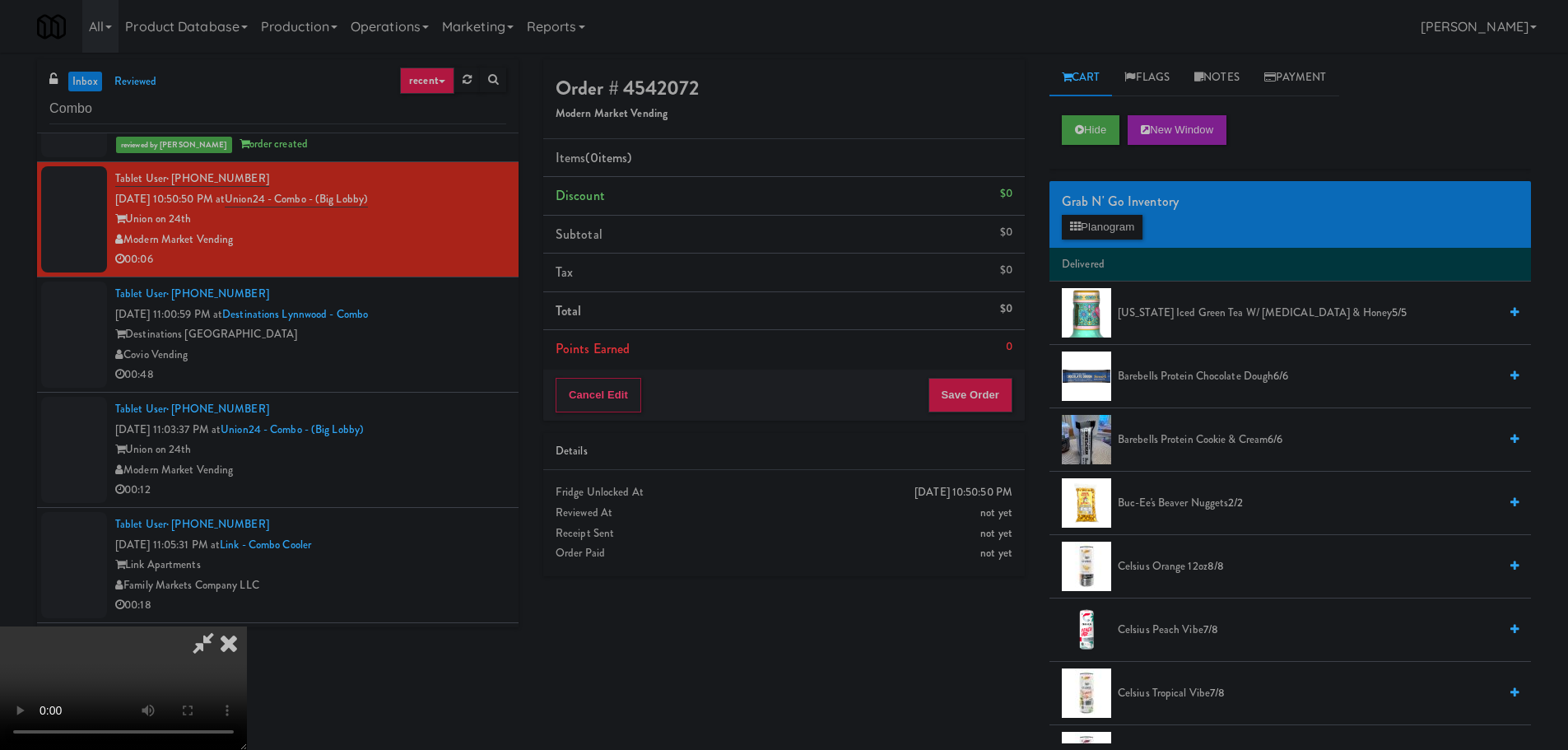
scroll to position [0, 0]
click at [247, 626] on video at bounding box center [123, 688] width 247 height 124
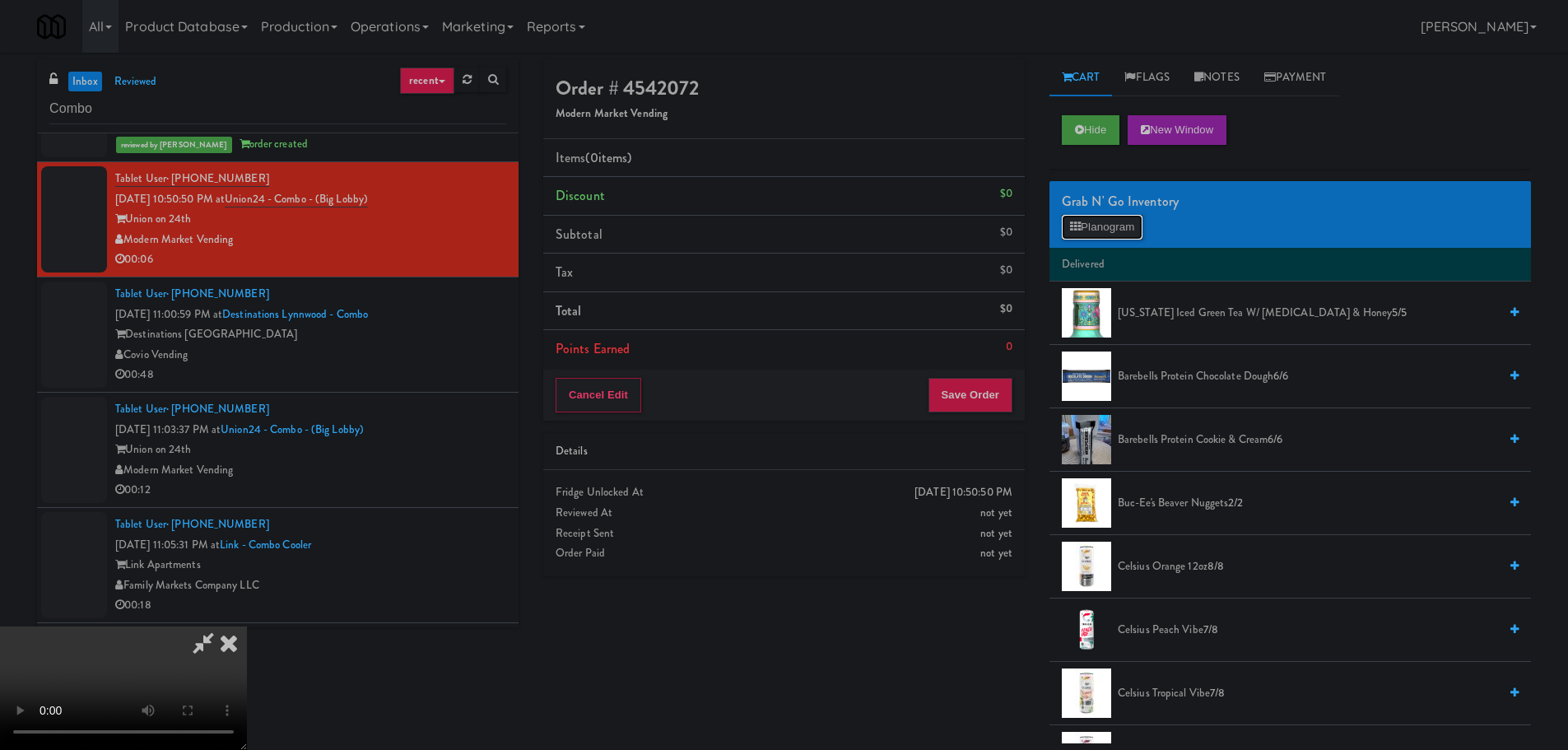
click at [1122, 220] on button "Planogram" at bounding box center [1102, 227] width 81 height 25
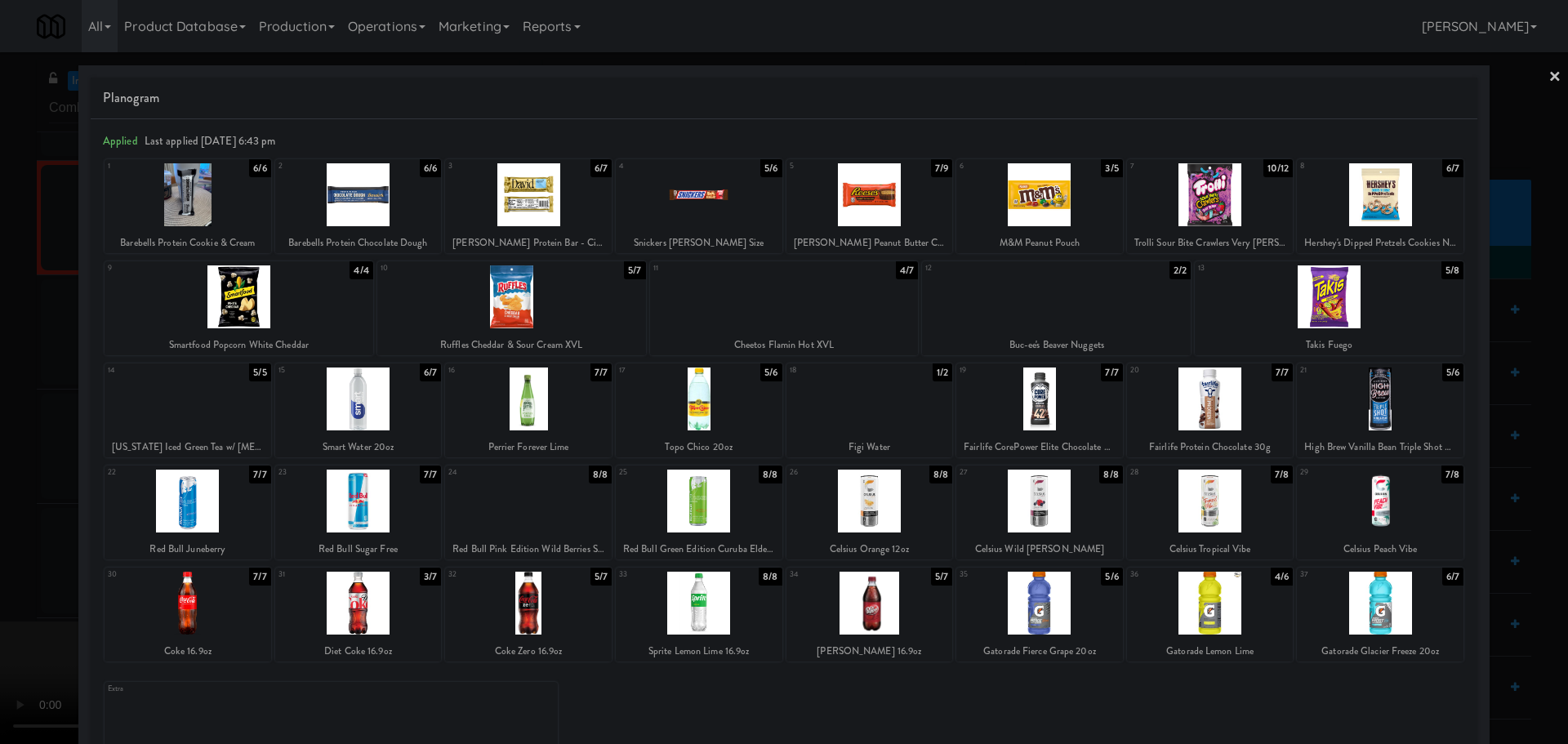
click at [392, 607] on div at bounding box center [359, 603] width 166 height 63
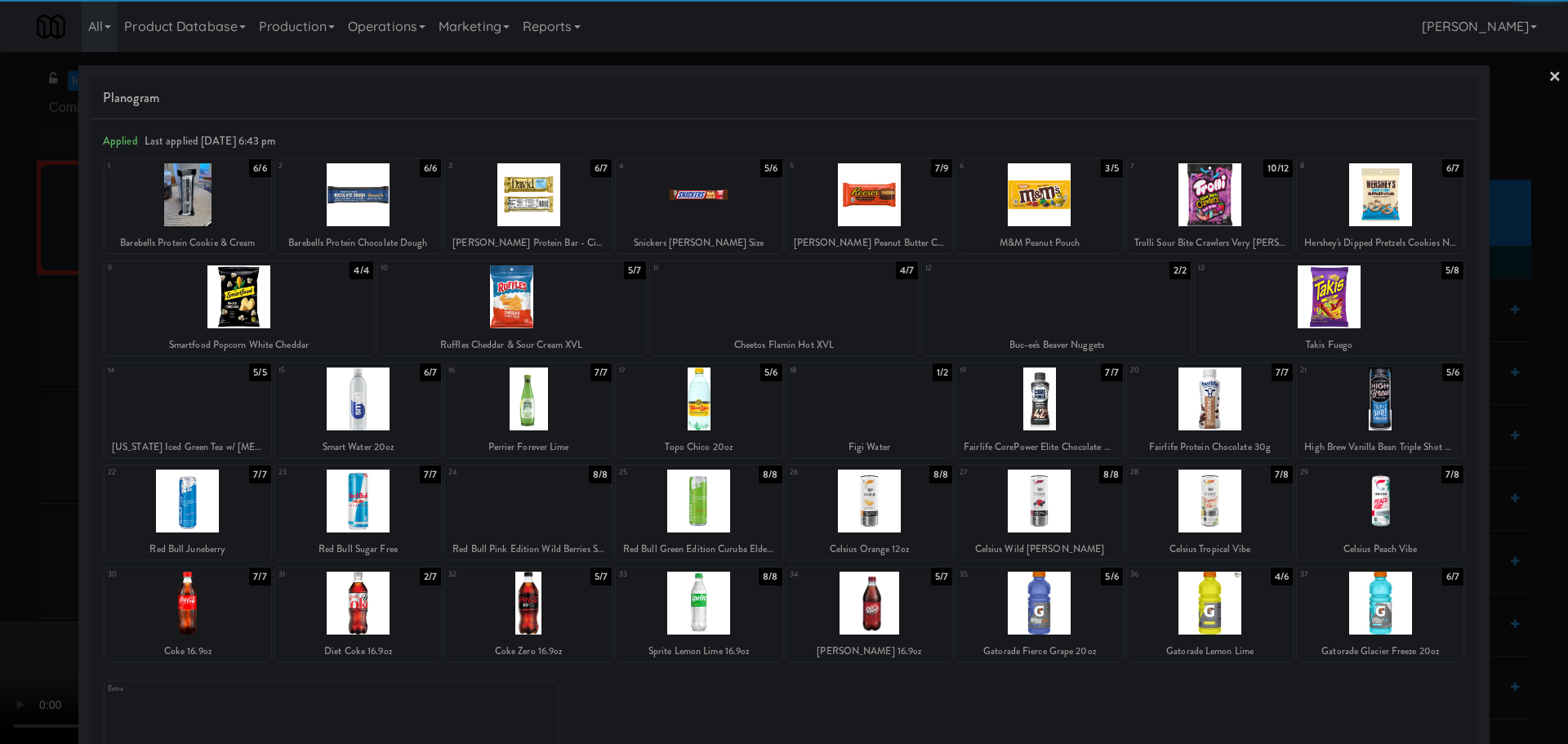
click at [0, 512] on div at bounding box center [784, 372] width 1568 height 744
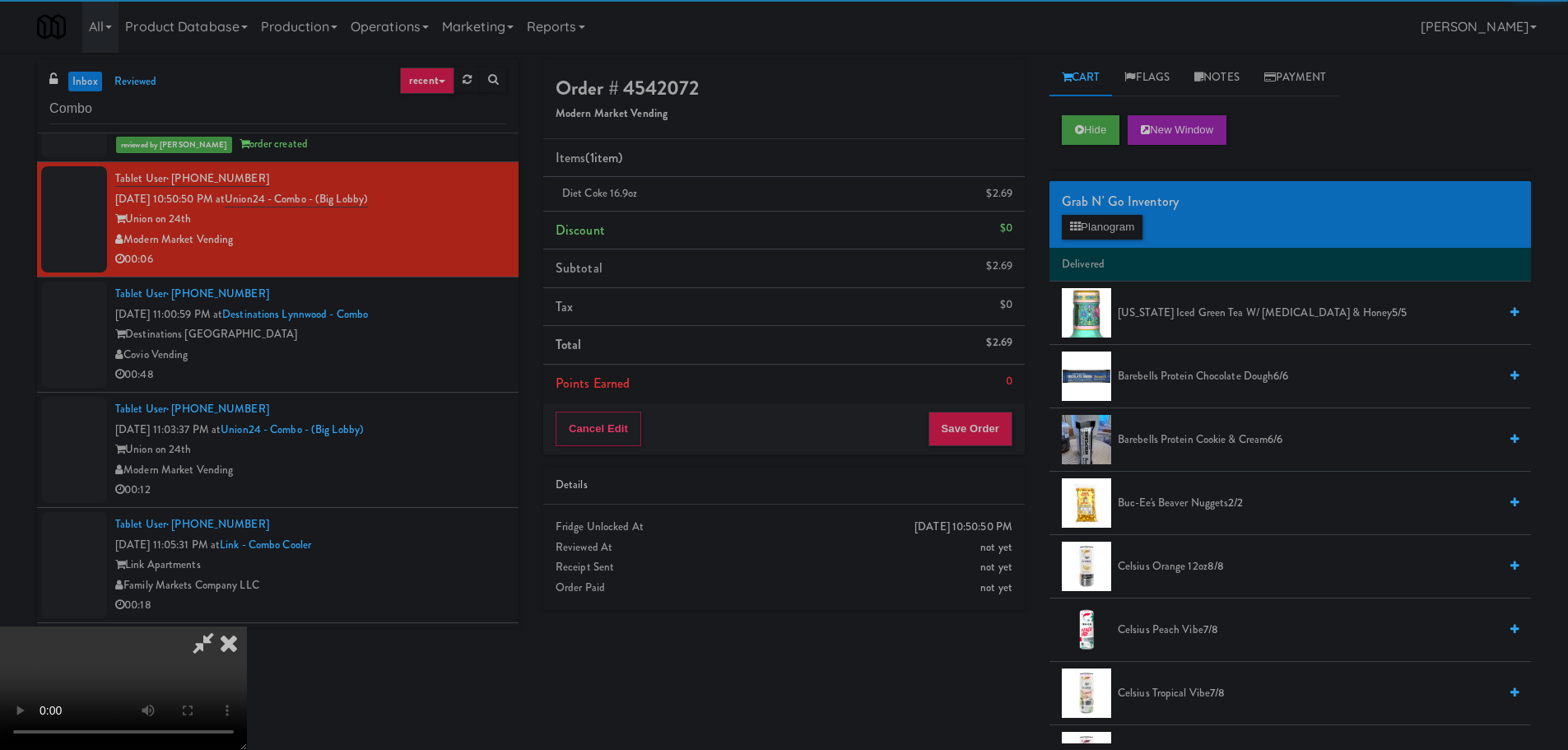
drag, startPoint x: 293, startPoint y: 415, endPoint x: 320, endPoint y: 415, distance: 27.0
click at [247, 626] on video at bounding box center [123, 688] width 247 height 124
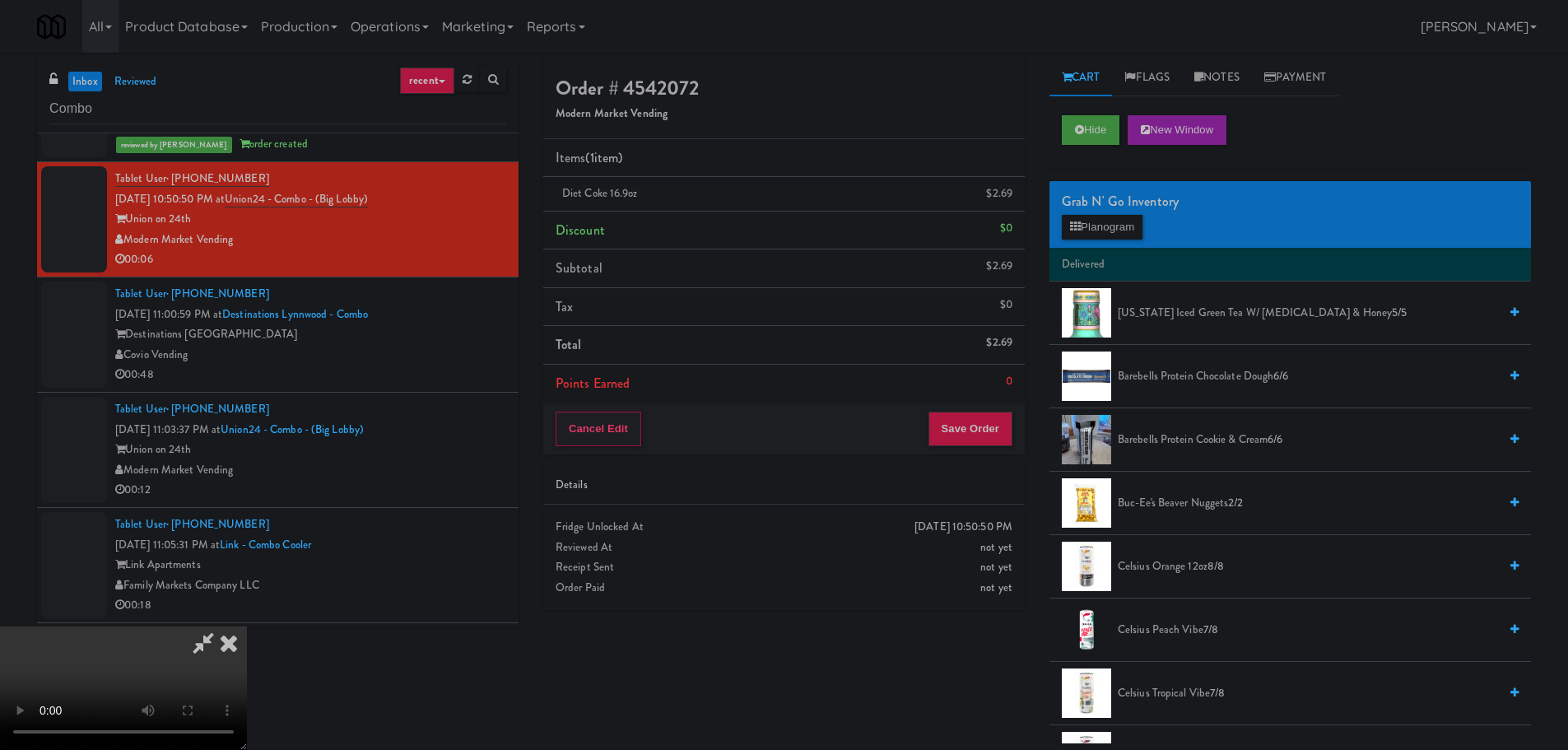
scroll to position [283, 0]
drag, startPoint x: 511, startPoint y: 417, endPoint x: 661, endPoint y: 413, distance: 150.1
click at [247, 626] on video at bounding box center [123, 688] width 247 height 124
click at [223, 626] on icon at bounding box center [203, 642] width 38 height 33
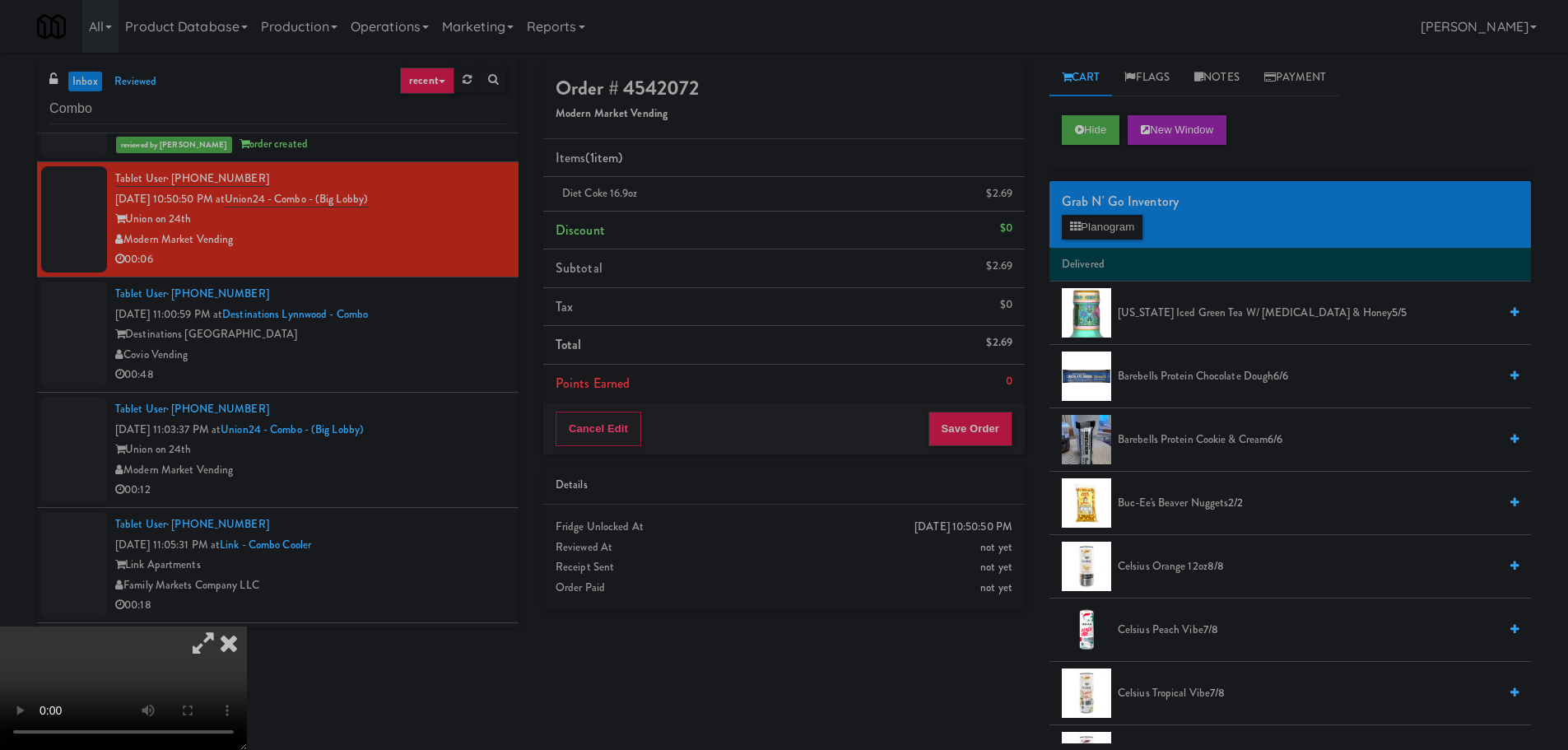
click at [223, 626] on icon at bounding box center [203, 642] width 38 height 33
click at [247, 626] on video at bounding box center [123, 688] width 247 height 124
click at [980, 406] on div "Cancel Edit Save Order" at bounding box center [784, 429] width 482 height 51
click at [973, 416] on button "Save Order" at bounding box center [970, 429] width 84 height 34
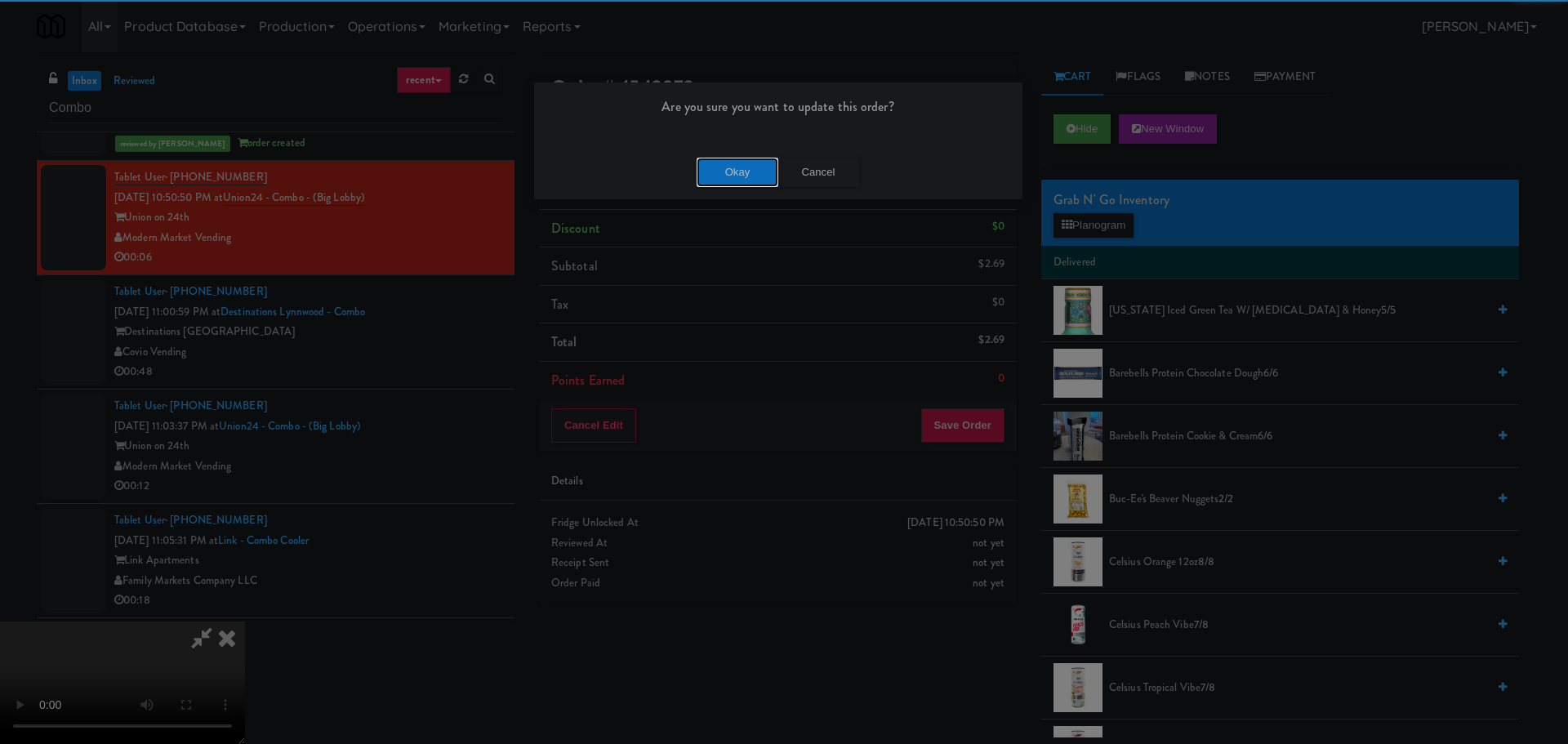
click at [743, 170] on button "Okay" at bounding box center [738, 173] width 81 height 30
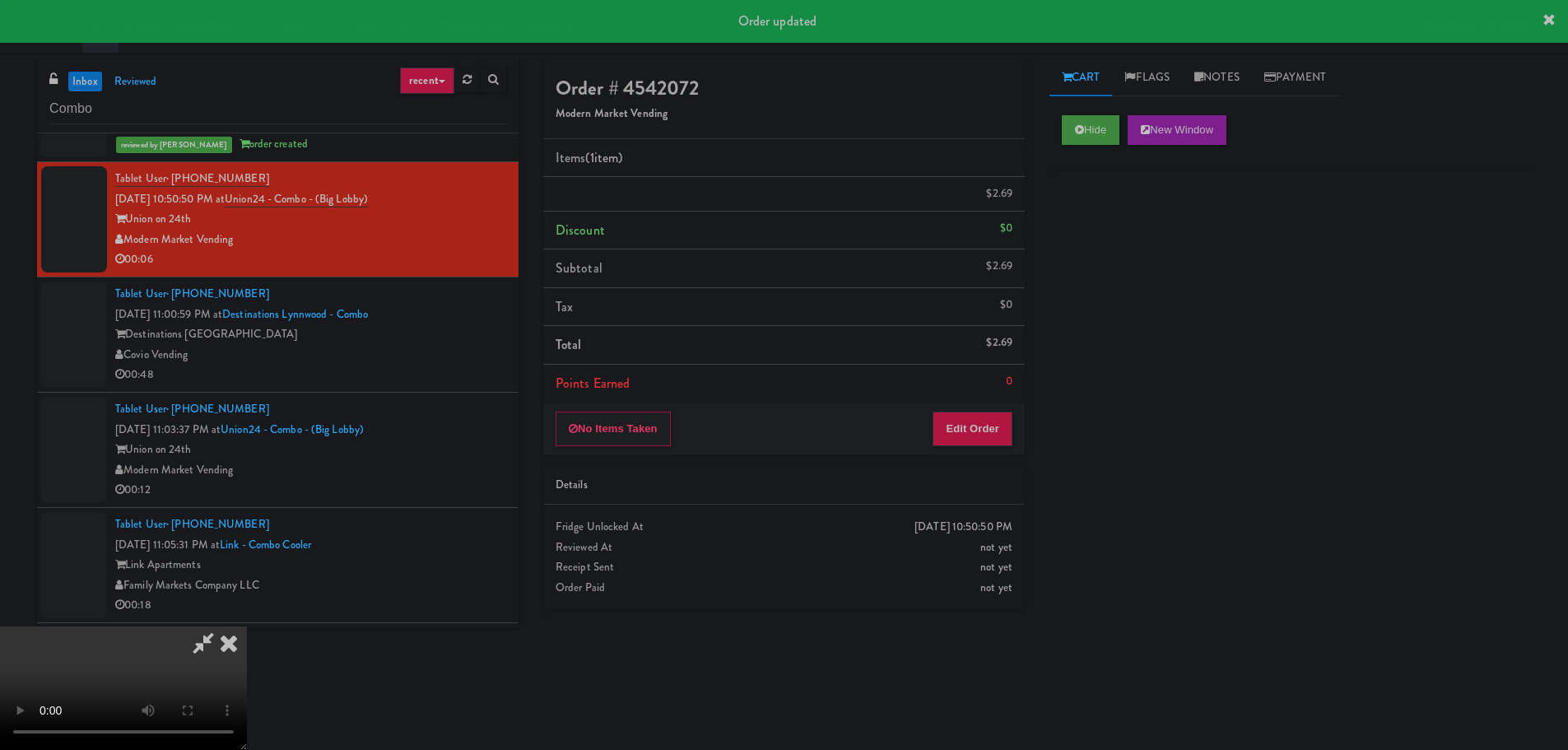
scroll to position [0, 0]
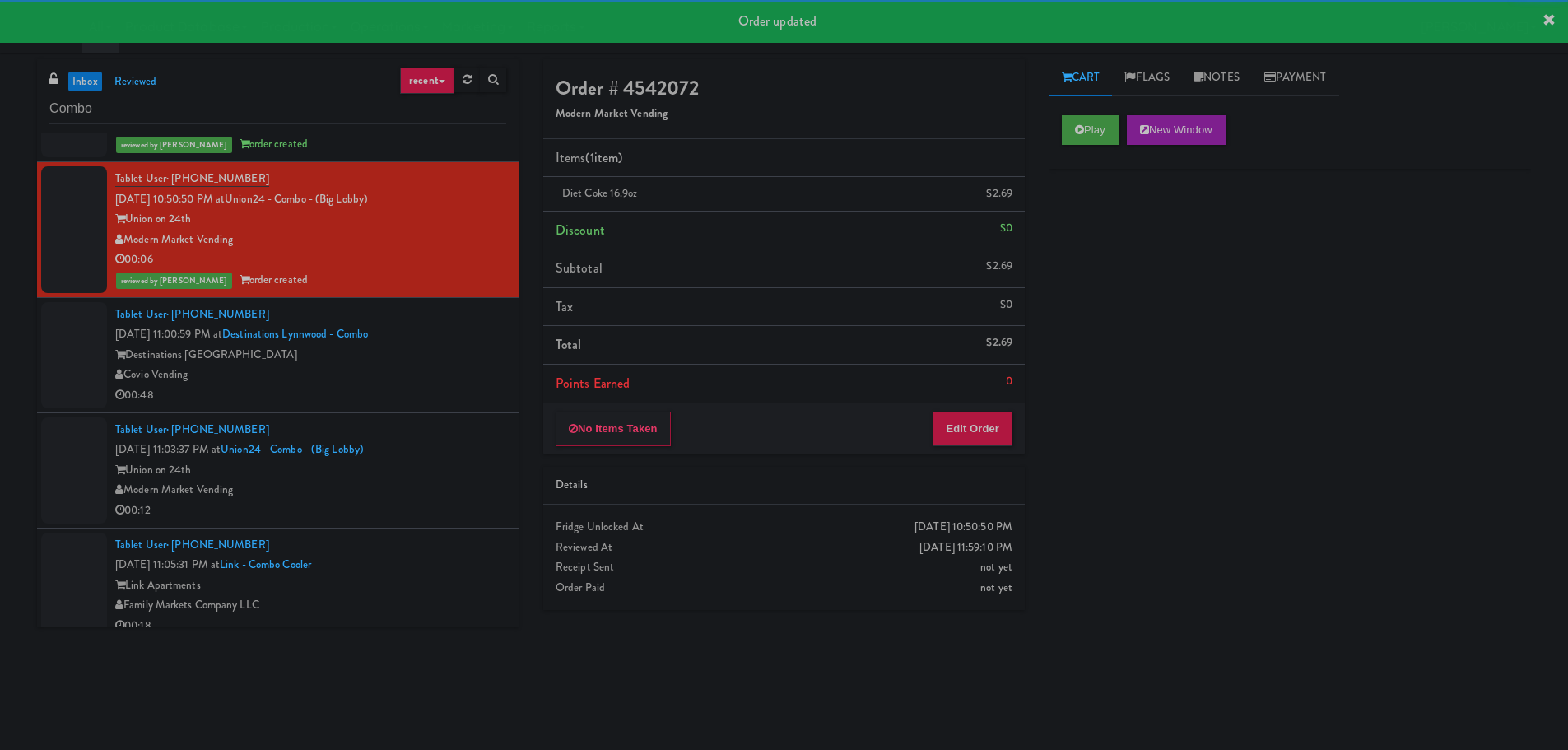
drag, startPoint x: 430, startPoint y: 380, endPoint x: 461, endPoint y: 378, distance: 31.1
click at [431, 380] on div "Covio Vending" at bounding box center [311, 375] width 391 height 20
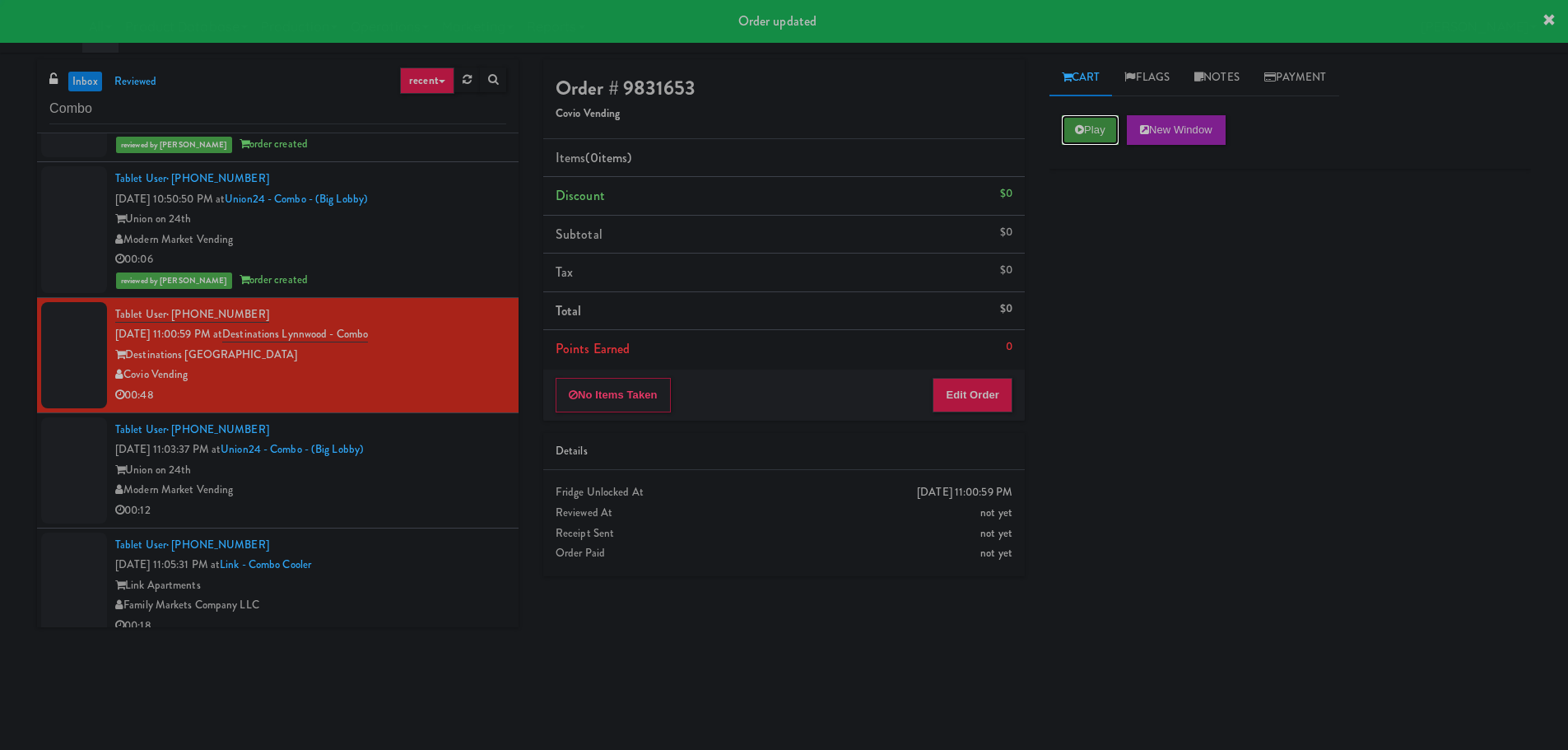
click at [1076, 128] on icon at bounding box center [1080, 129] width 9 height 10
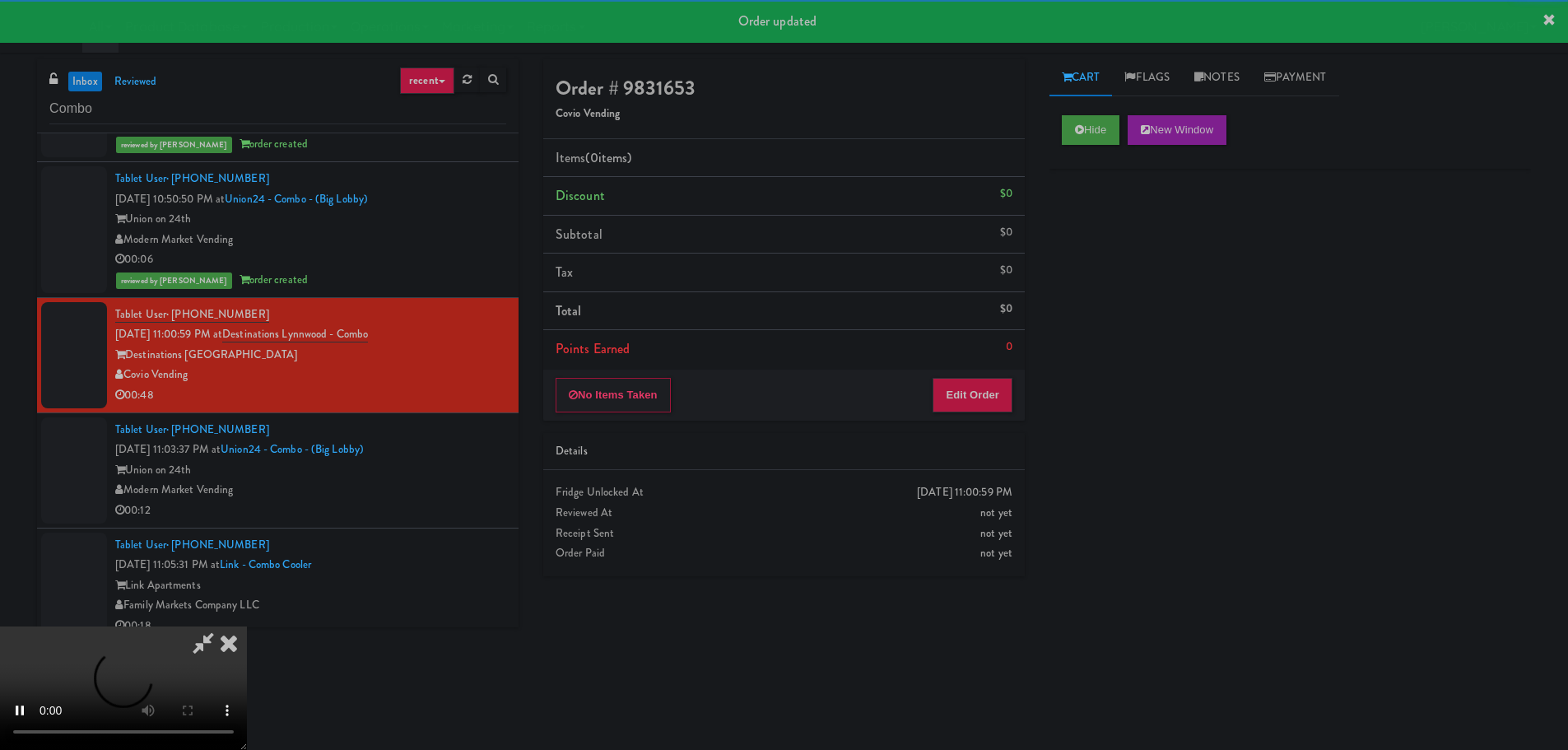
click at [985, 368] on div "Items (0 items ) Discount $0 Subtotal $0 Tax $0 Total $0 Points Earned 0" at bounding box center [784, 253] width 482 height 230
click at [985, 381] on button "Edit Order" at bounding box center [973, 394] width 80 height 34
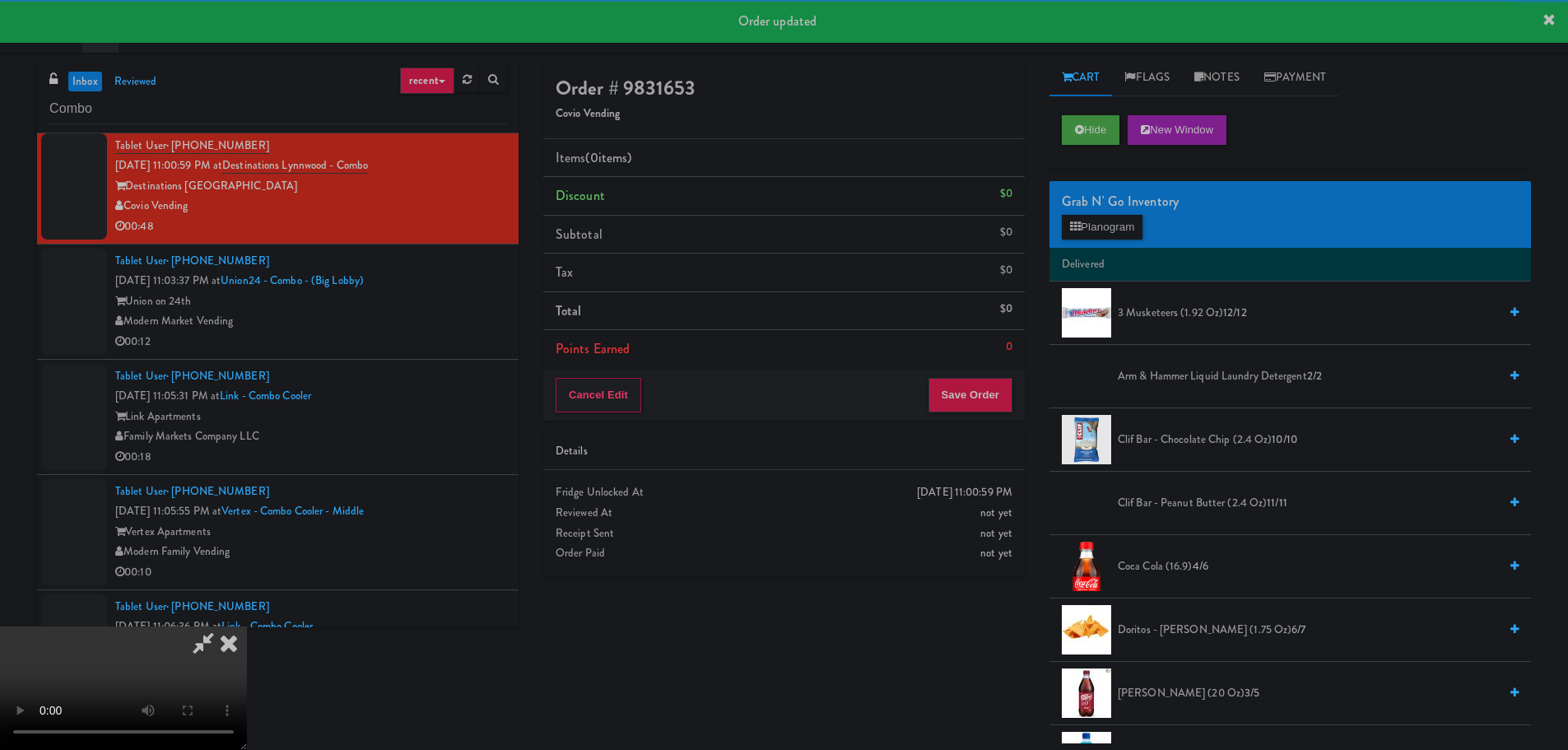
scroll to position [4856, 0]
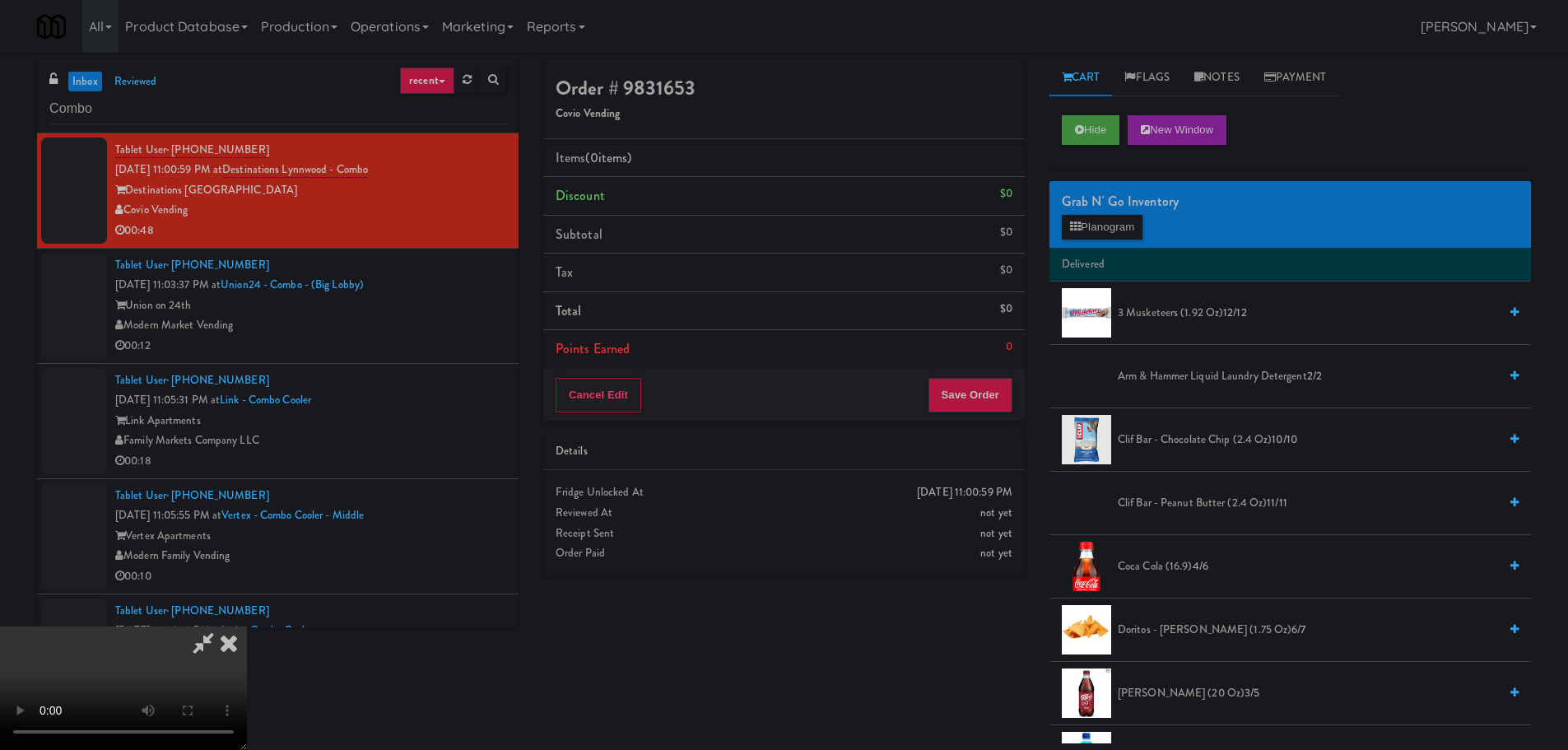
click at [247, 702] on video at bounding box center [123, 688] width 247 height 124
click at [247, 626] on video at bounding box center [123, 688] width 247 height 124
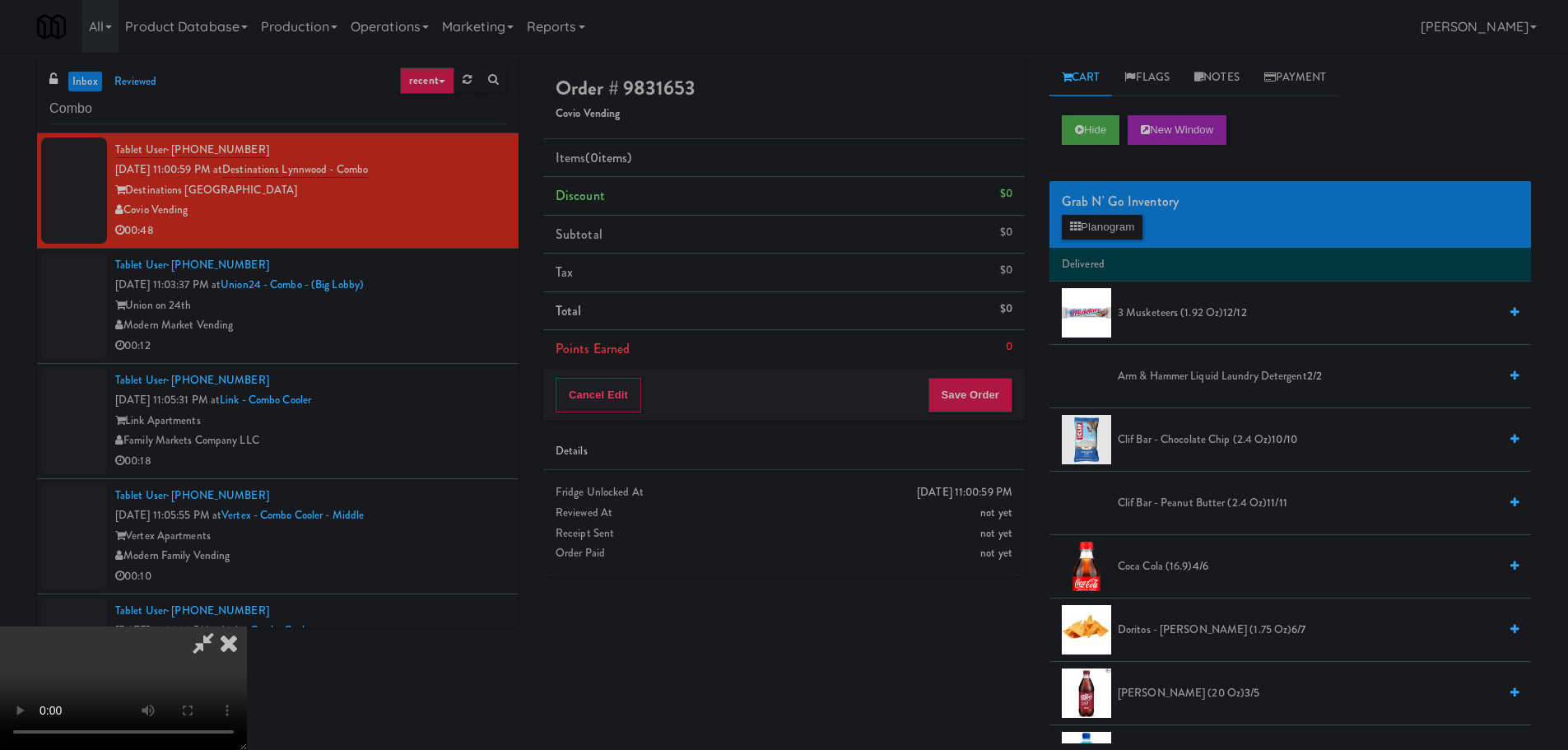
scroll to position [165, 0]
click at [1123, 230] on button "Planogram" at bounding box center [1102, 227] width 81 height 25
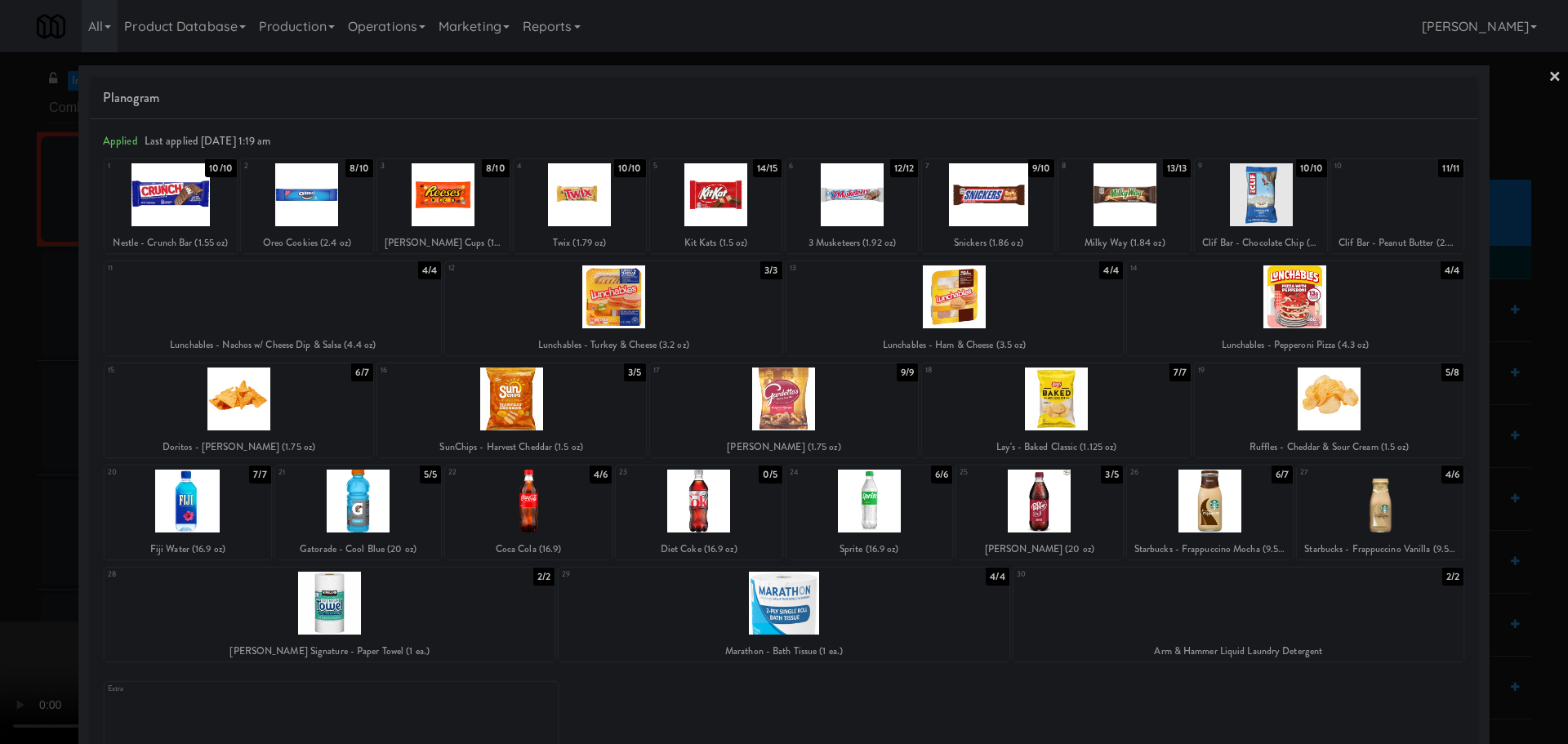
click at [554, 398] on div at bounding box center [511, 399] width 269 height 63
click at [0, 347] on div at bounding box center [784, 372] width 1568 height 744
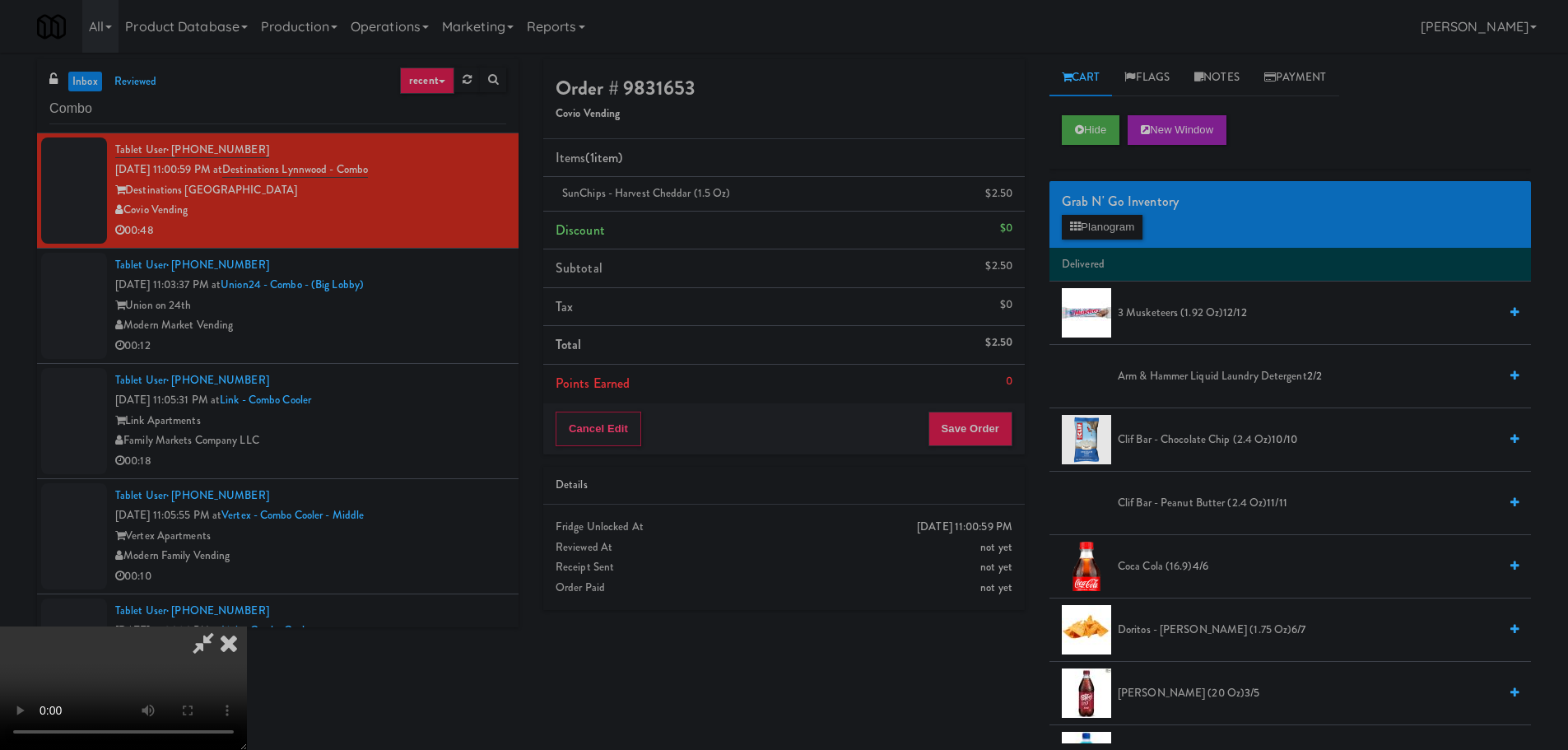
click at [247, 626] on video at bounding box center [123, 688] width 247 height 124
click at [1119, 240] on div "Grab N' Go Inventory Planogram" at bounding box center [1289, 214] width 482 height 67
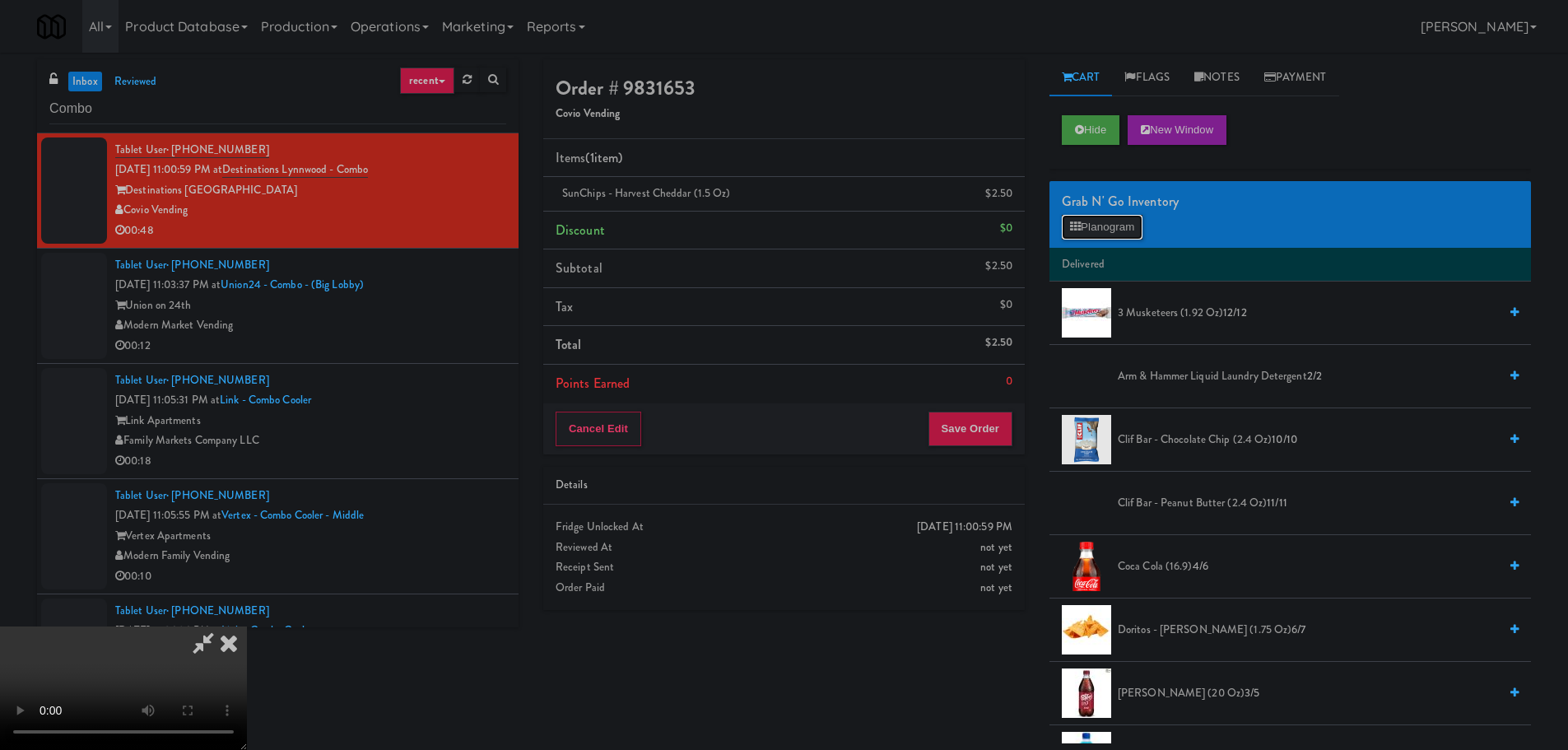
click at [1117, 226] on button "Planogram" at bounding box center [1102, 227] width 81 height 25
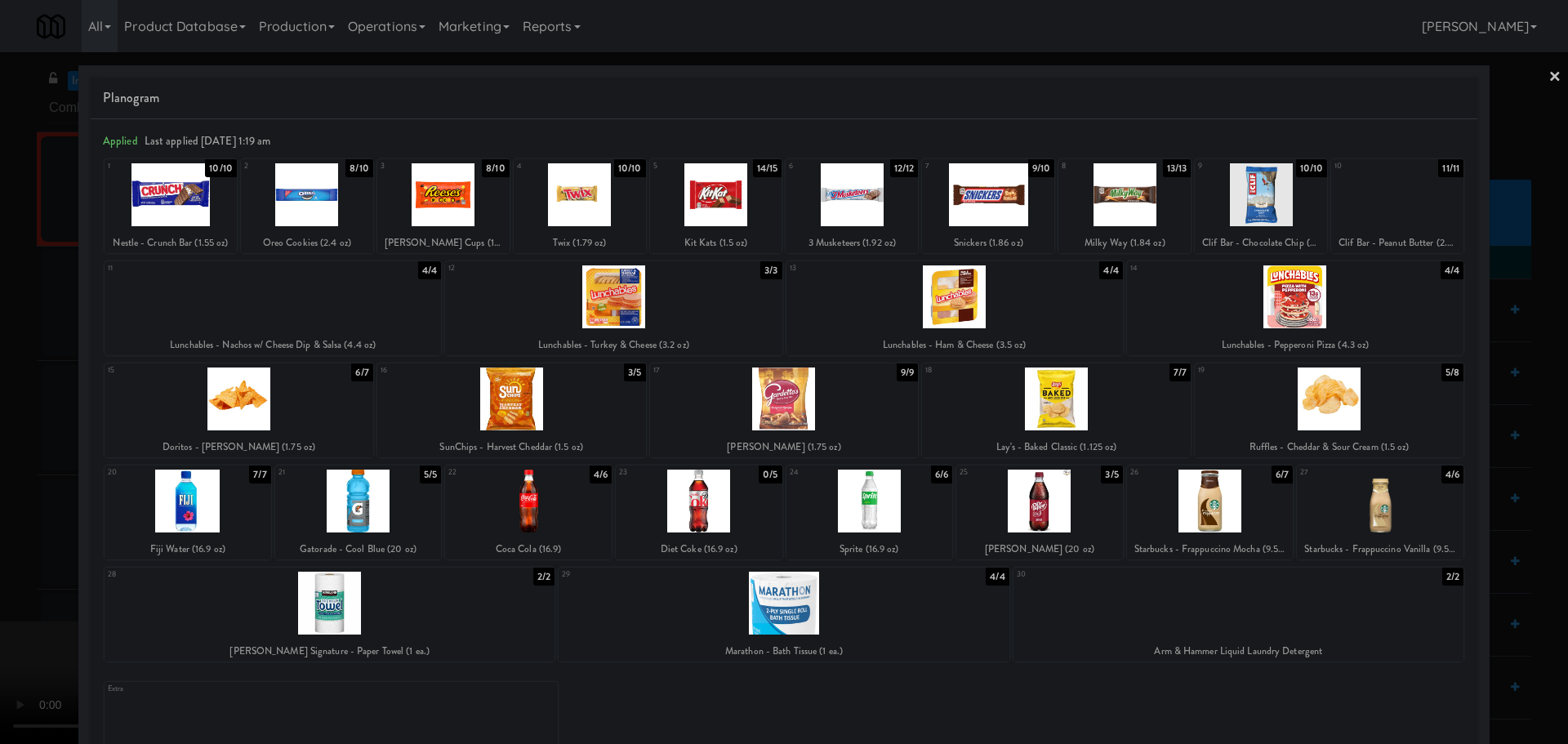
click at [1341, 379] on div at bounding box center [1329, 399] width 269 height 63
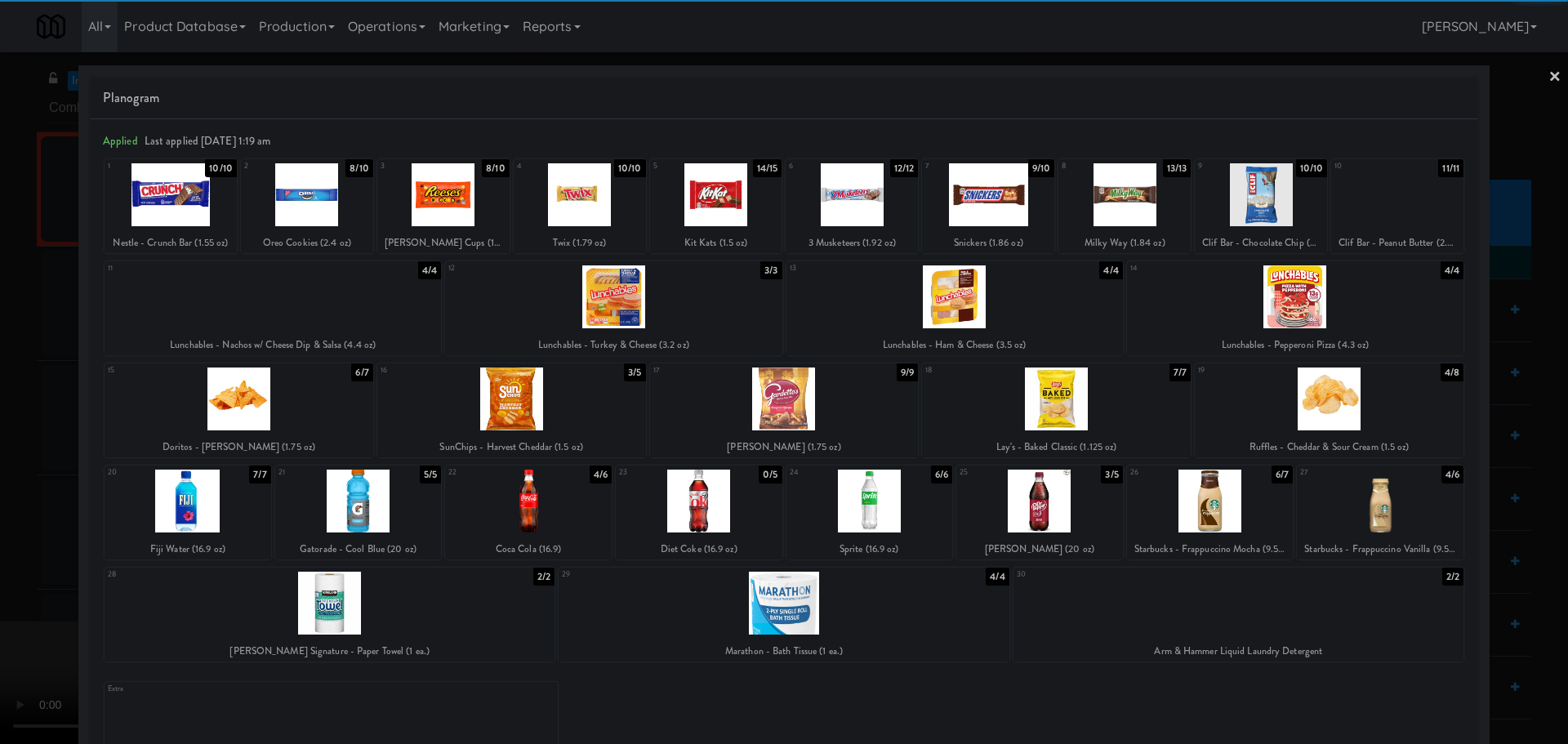
click at [0, 423] on div at bounding box center [784, 372] width 1568 height 744
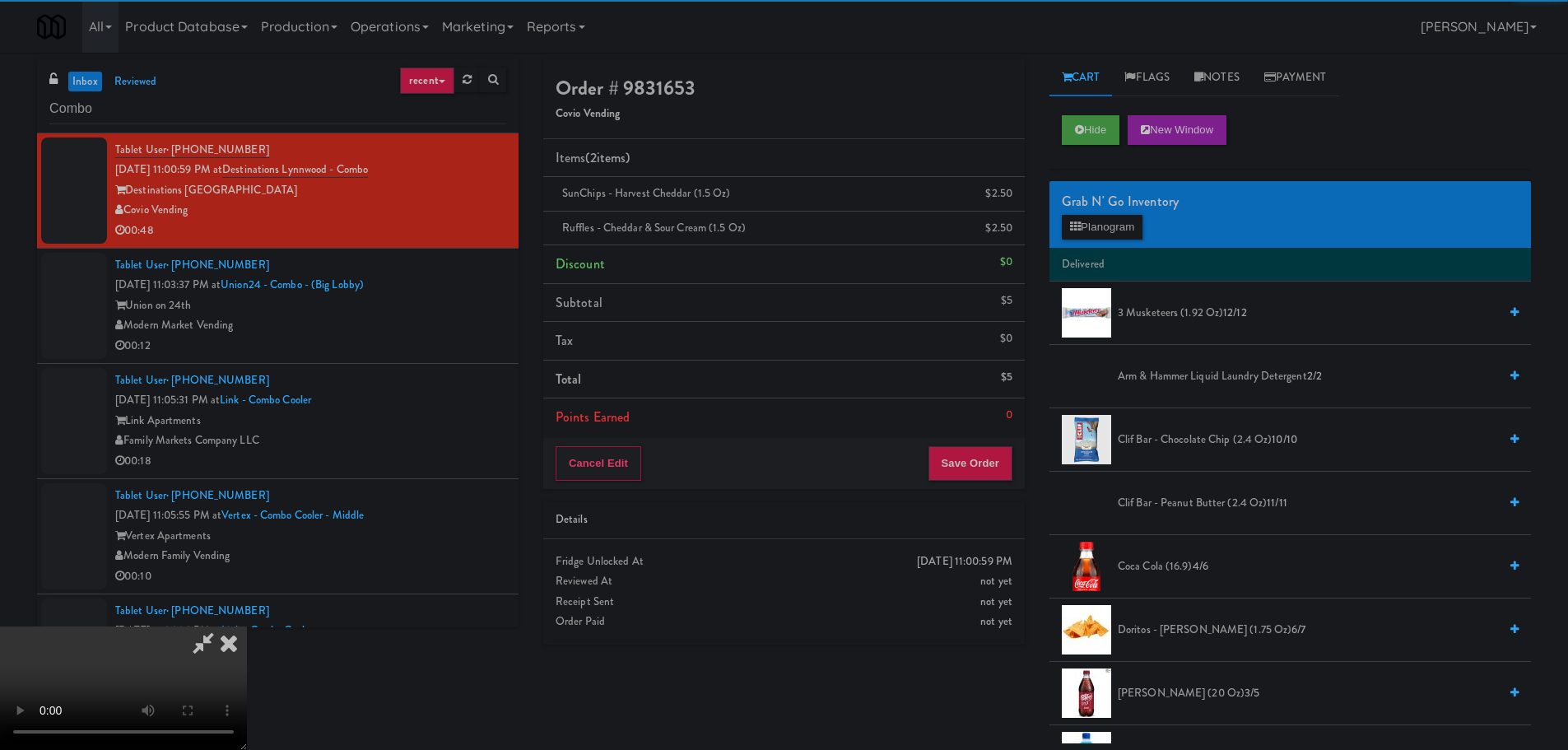
drag, startPoint x: 422, startPoint y: 341, endPoint x: 484, endPoint y: 340, distance: 62.0
click at [247, 626] on video at bounding box center [123, 688] width 247 height 124
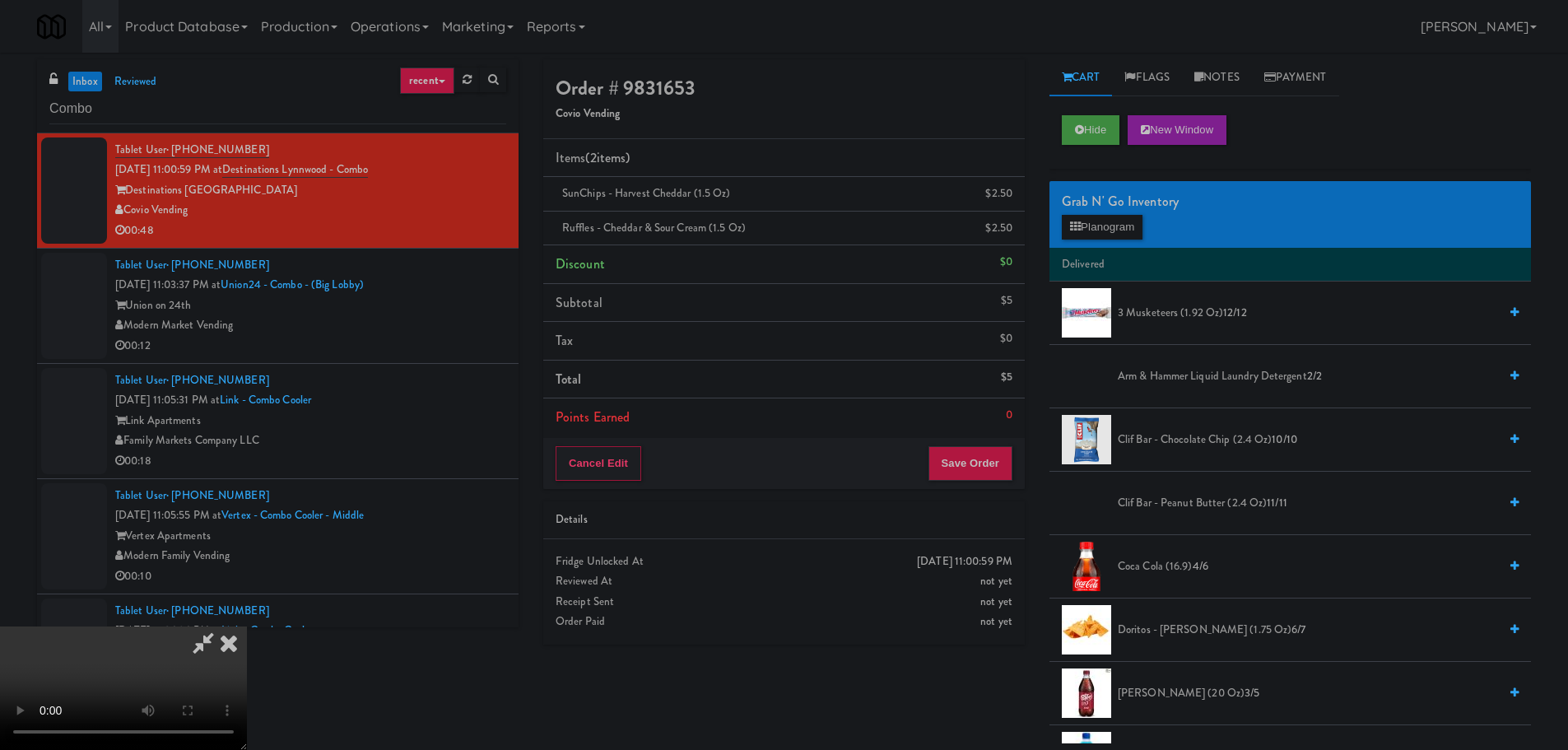
click at [247, 626] on video at bounding box center [123, 688] width 247 height 124
drag, startPoint x: 685, startPoint y: 351, endPoint x: 864, endPoint y: 389, distance: 183.0
click at [247, 626] on video at bounding box center [123, 688] width 247 height 124
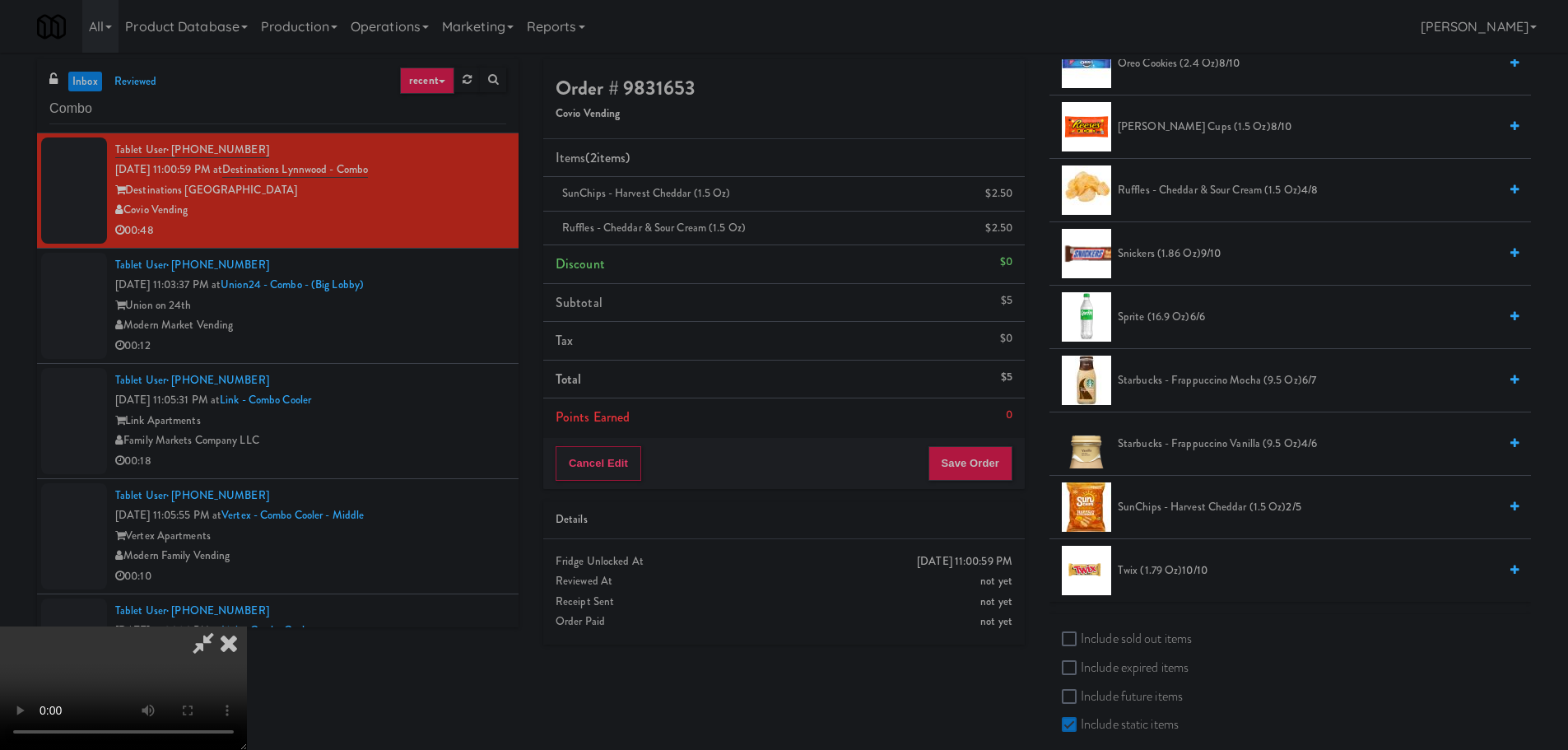
scroll to position [1567, 0]
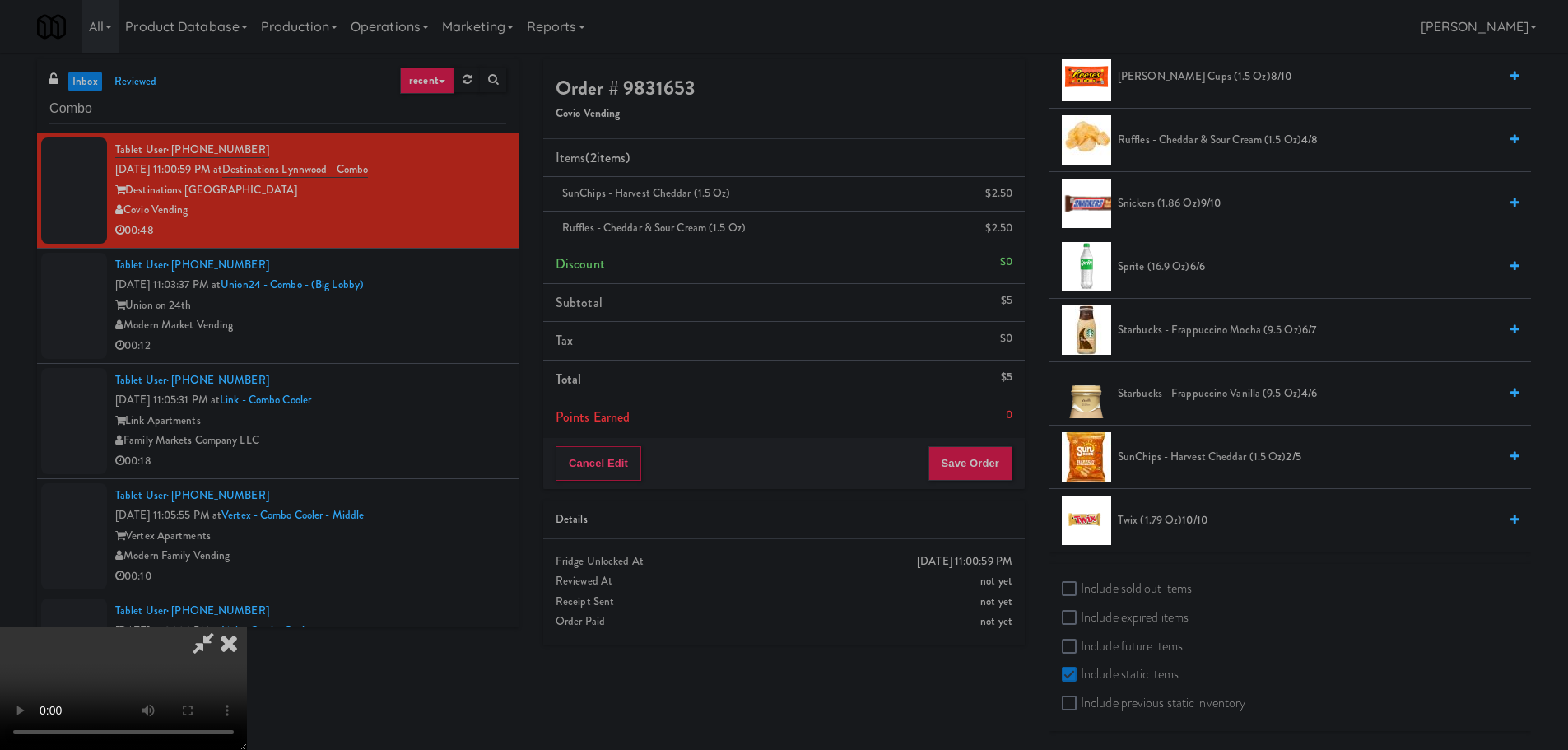
click at [1156, 522] on span "Twix (1.79 oz) 10/10" at bounding box center [1308, 521] width 380 height 20
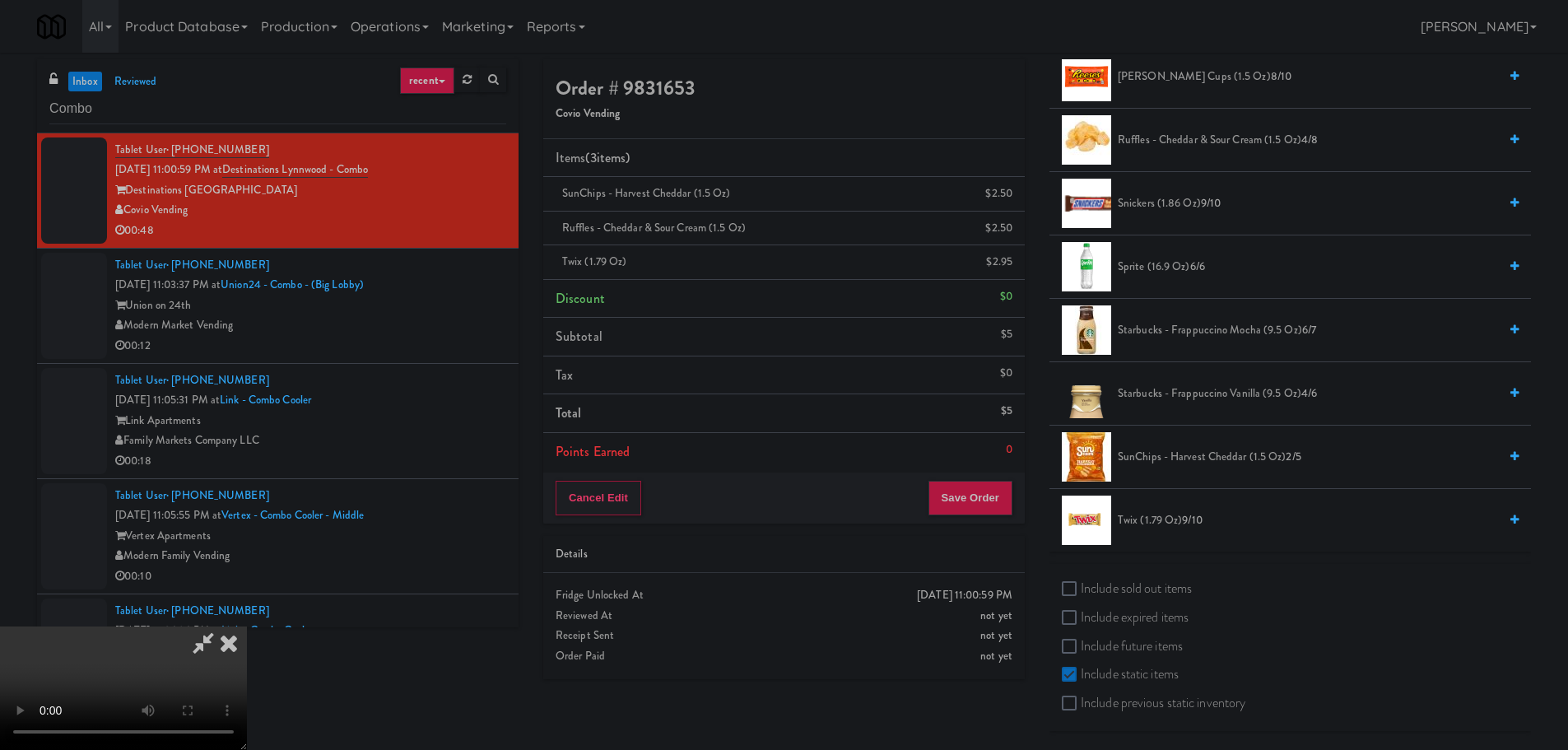
click at [1139, 524] on span "Twix (1.79 oz) 9/10" at bounding box center [1308, 521] width 380 height 20
click at [247, 626] on video at bounding box center [123, 688] width 247 height 124
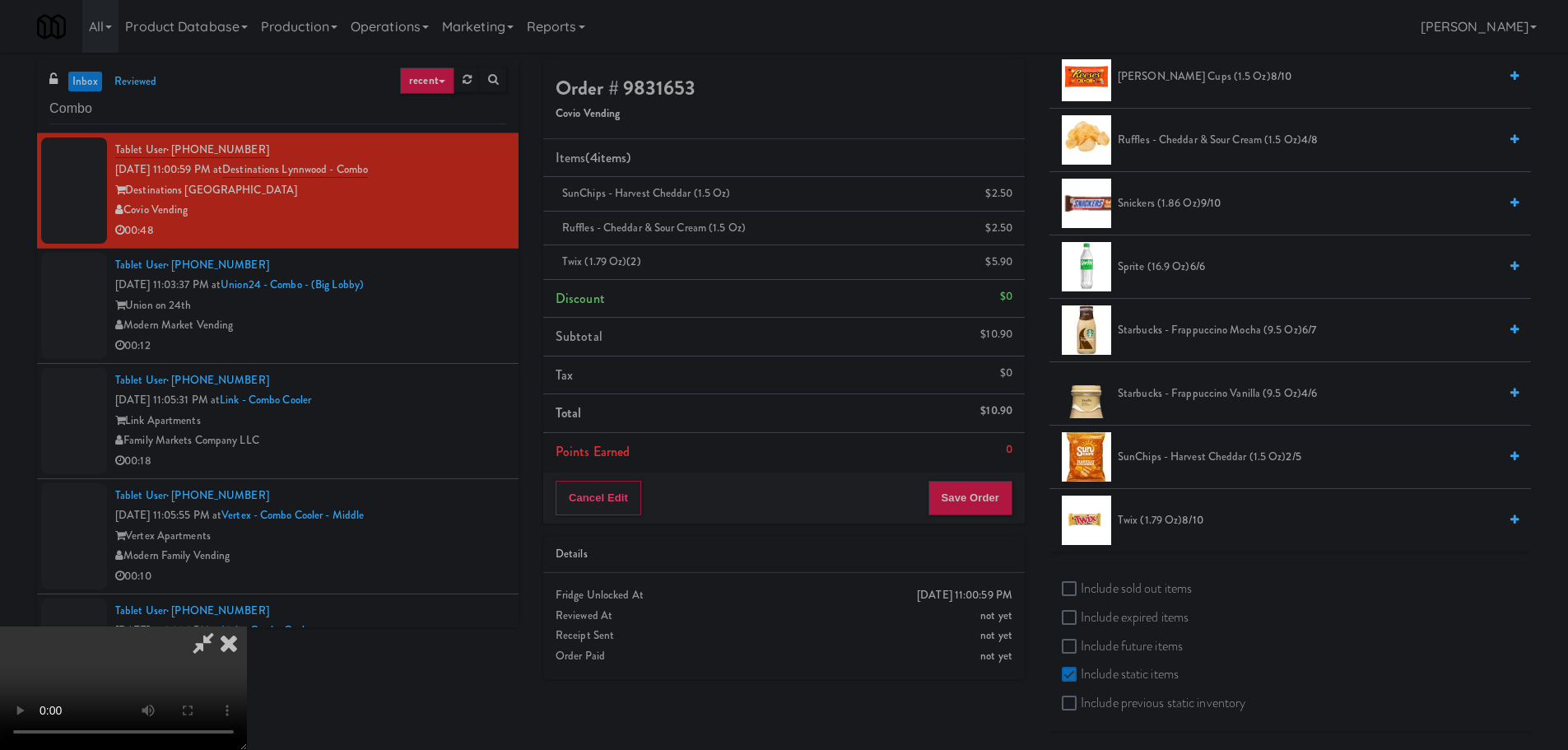
click at [247, 626] on video at bounding box center [123, 688] width 247 height 124
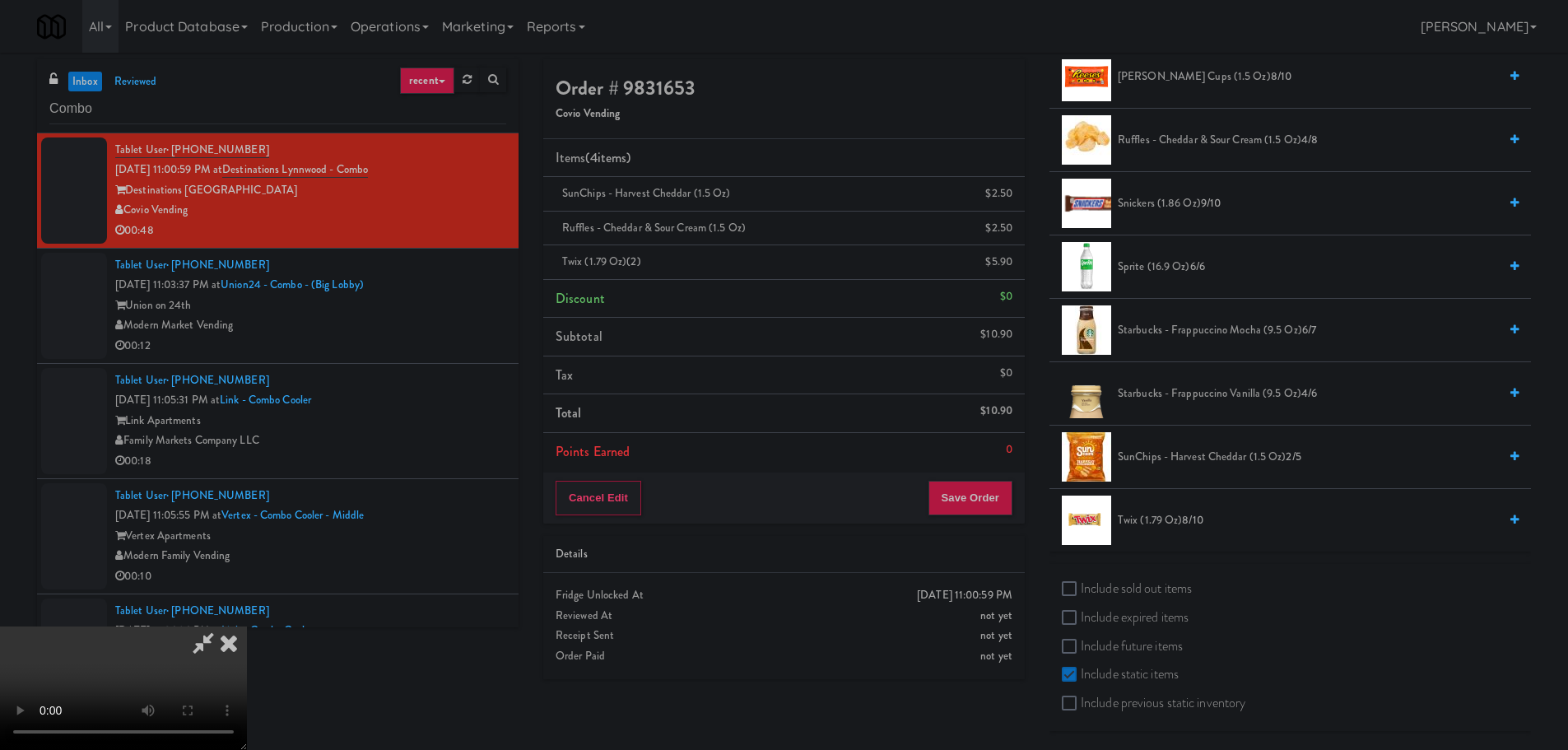
click at [247, 626] on video at bounding box center [123, 688] width 247 height 124
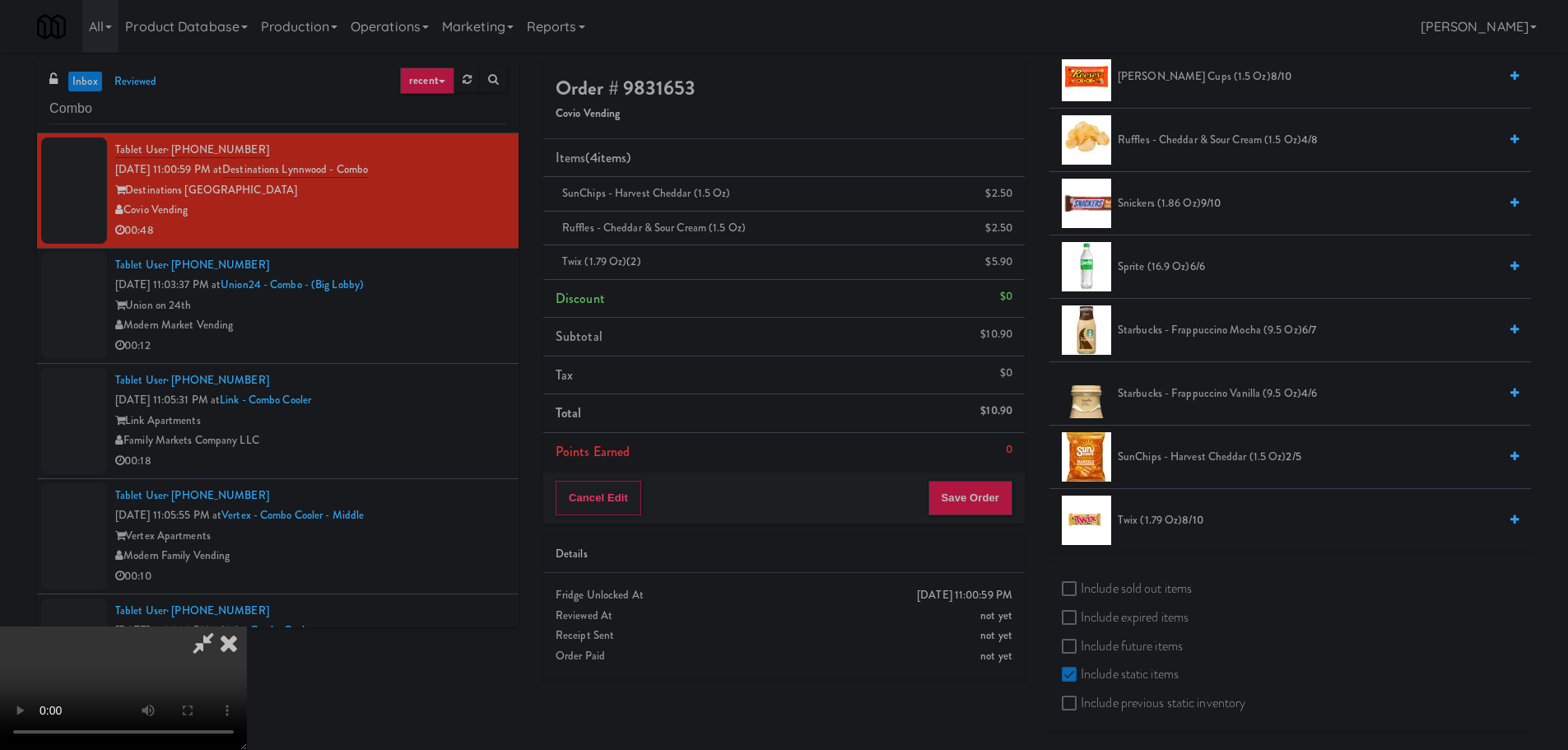
click at [247, 626] on video at bounding box center [123, 688] width 247 height 124
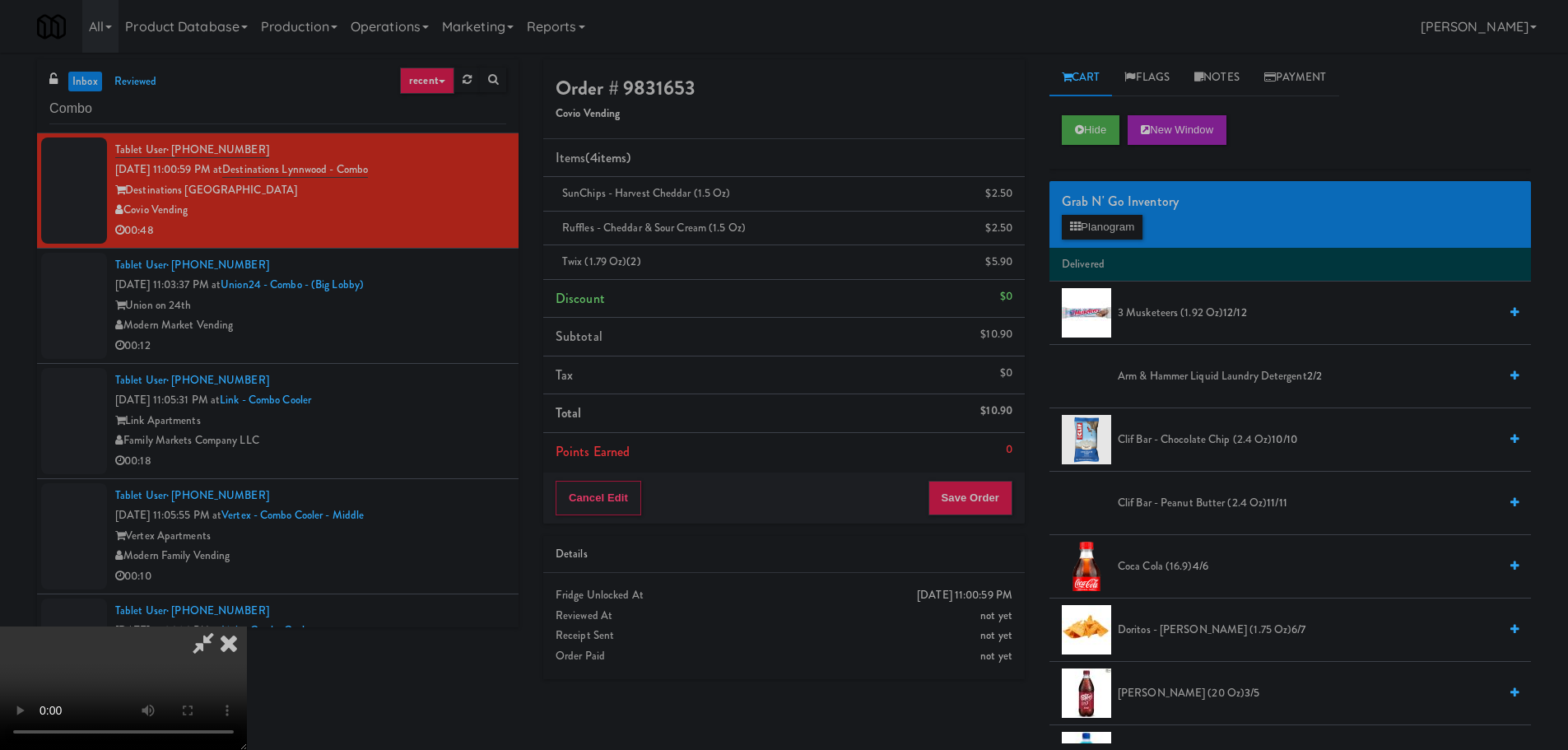
click at [1185, 319] on span "3 Musketeers (1.92 oz) 12/12" at bounding box center [1308, 313] width 380 height 20
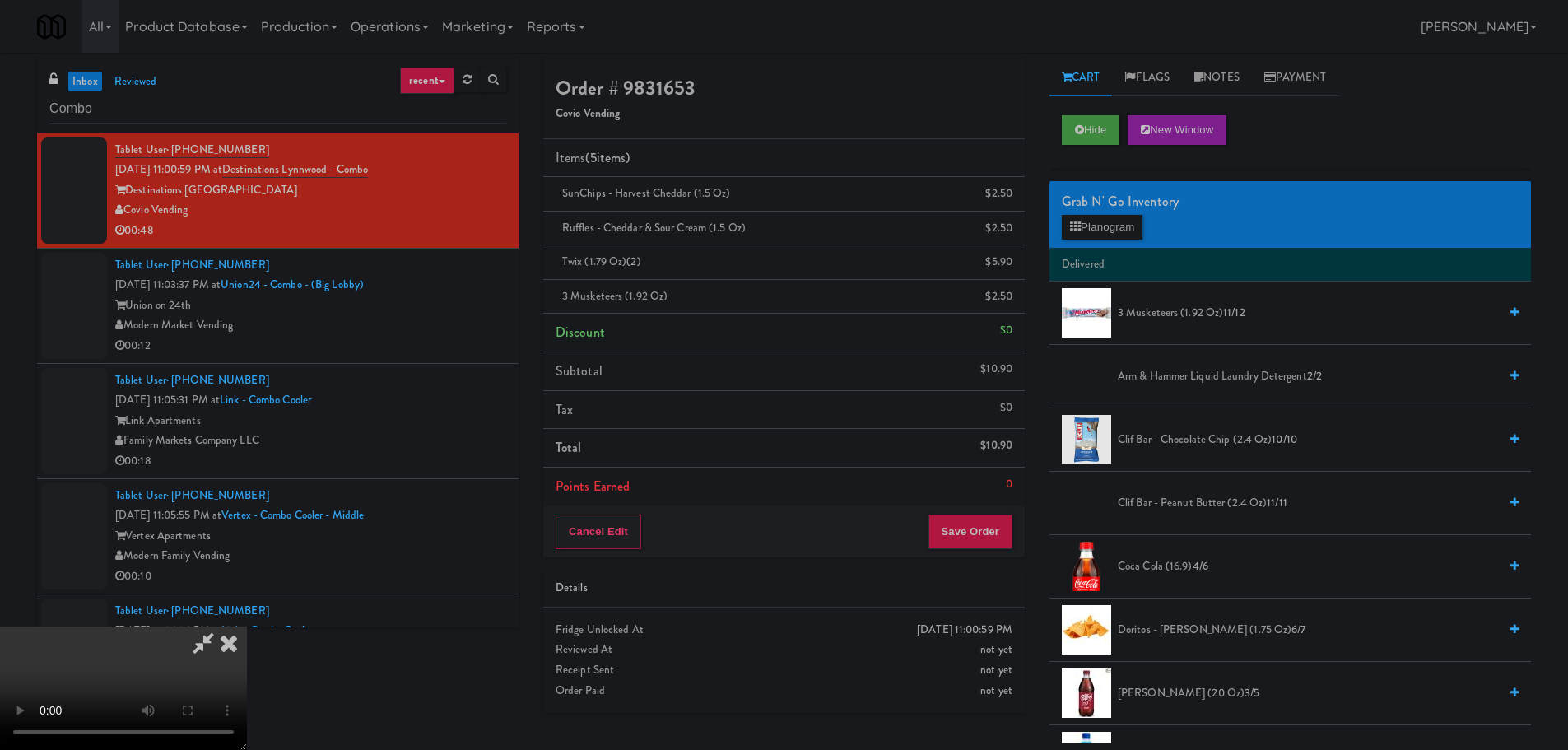
click at [1170, 314] on span "3 Musketeers (1.92 oz) 11/12" at bounding box center [1308, 313] width 380 height 20
click at [1111, 244] on div "Grab N' Go Inventory Planogram" at bounding box center [1289, 214] width 482 height 67
click at [1113, 228] on button "Planogram" at bounding box center [1102, 227] width 81 height 25
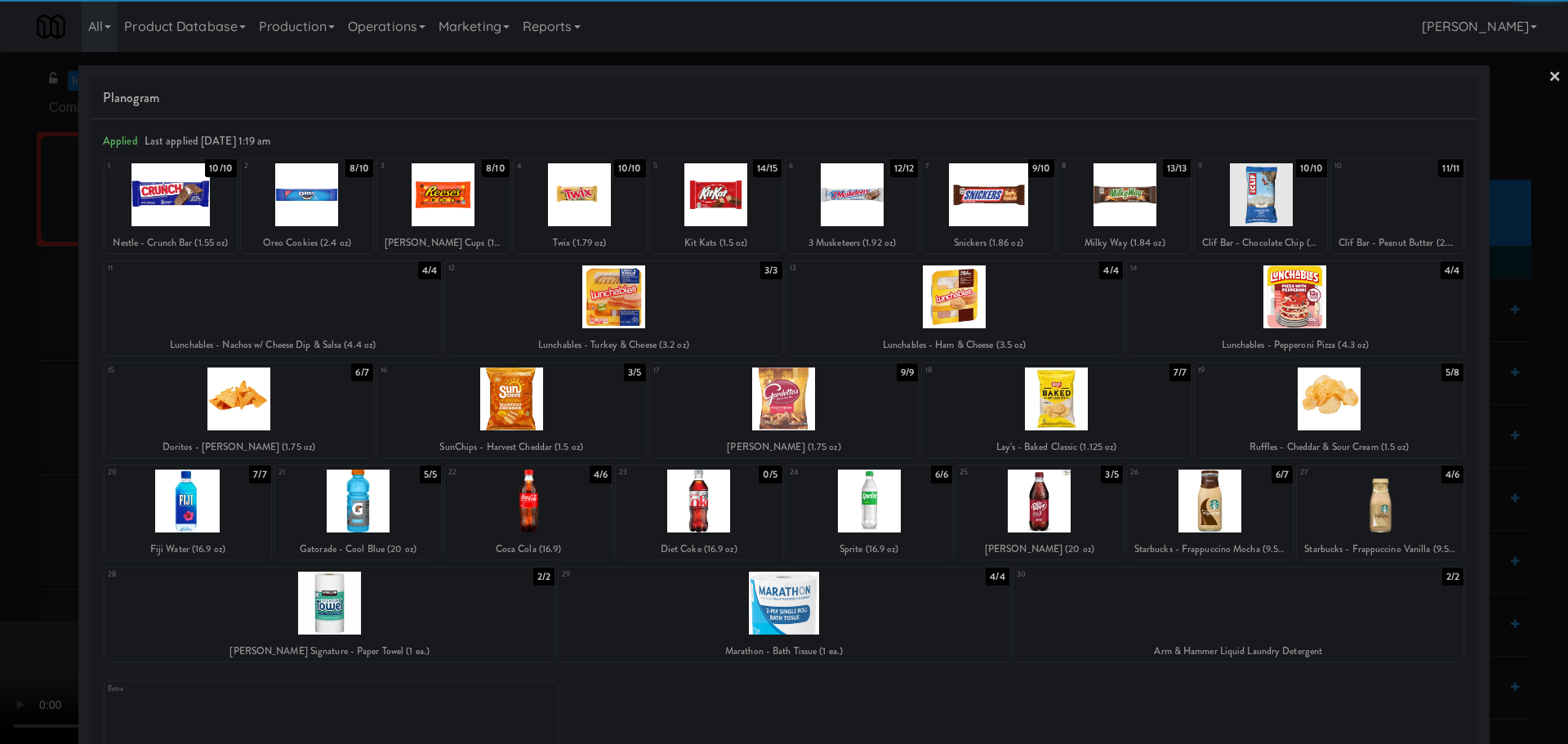
click at [0, 475] on div at bounding box center [784, 372] width 1568 height 744
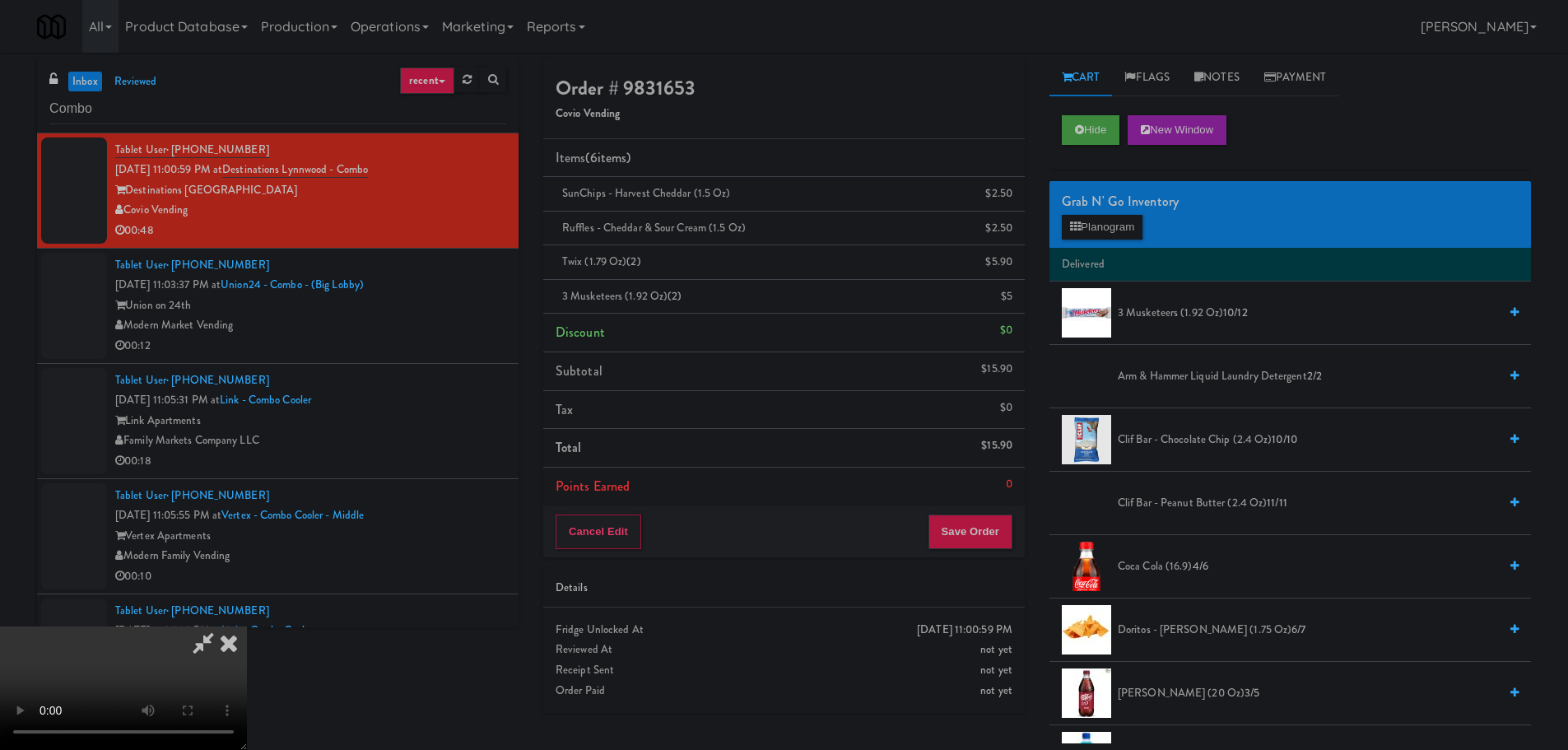
click at [247, 626] on video at bounding box center [123, 688] width 247 height 124
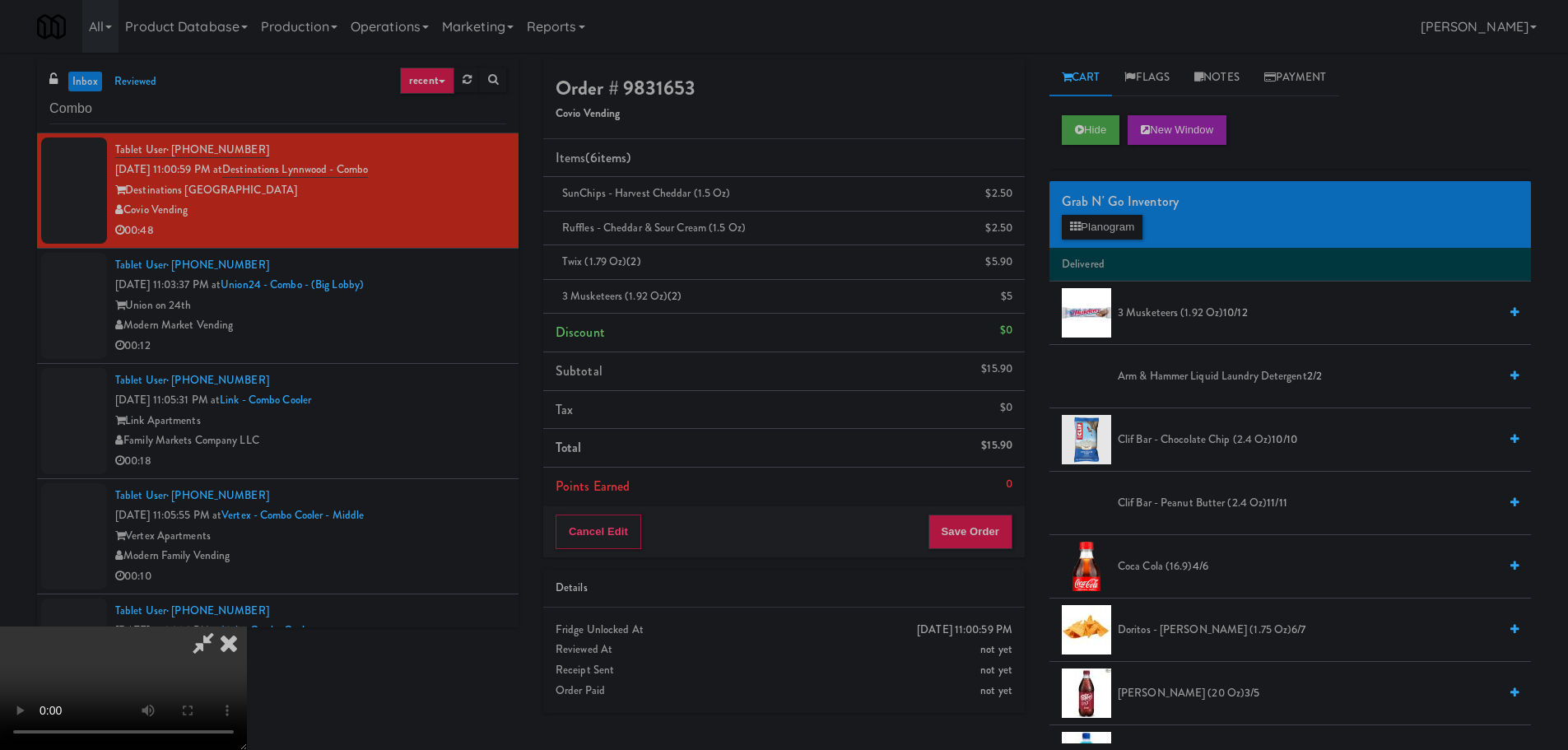
scroll to position [283, 0]
click at [247, 626] on video at bounding box center [123, 688] width 247 height 124
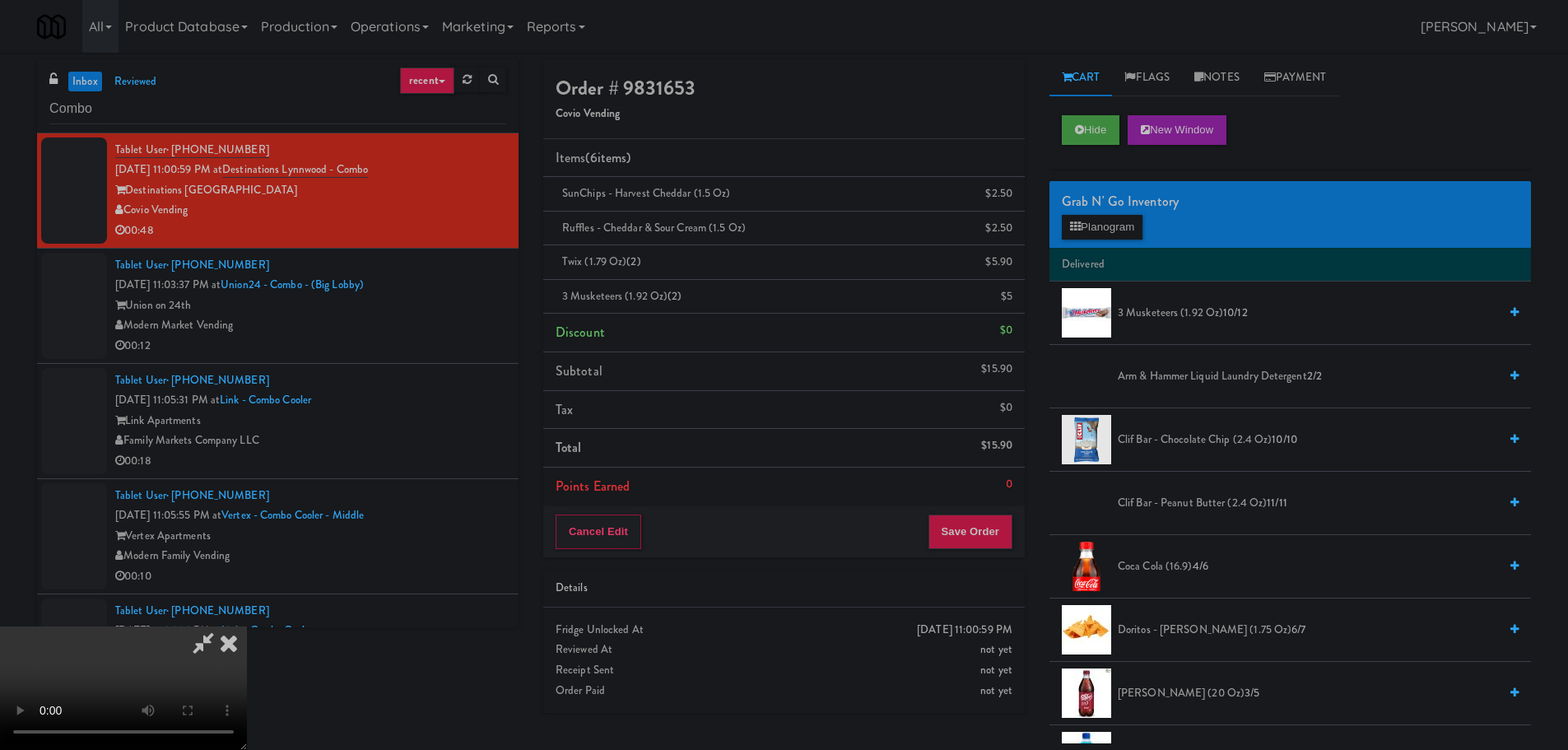
click at [247, 626] on video at bounding box center [123, 688] width 247 height 124
click at [1114, 222] on button "Planogram" at bounding box center [1102, 227] width 81 height 25
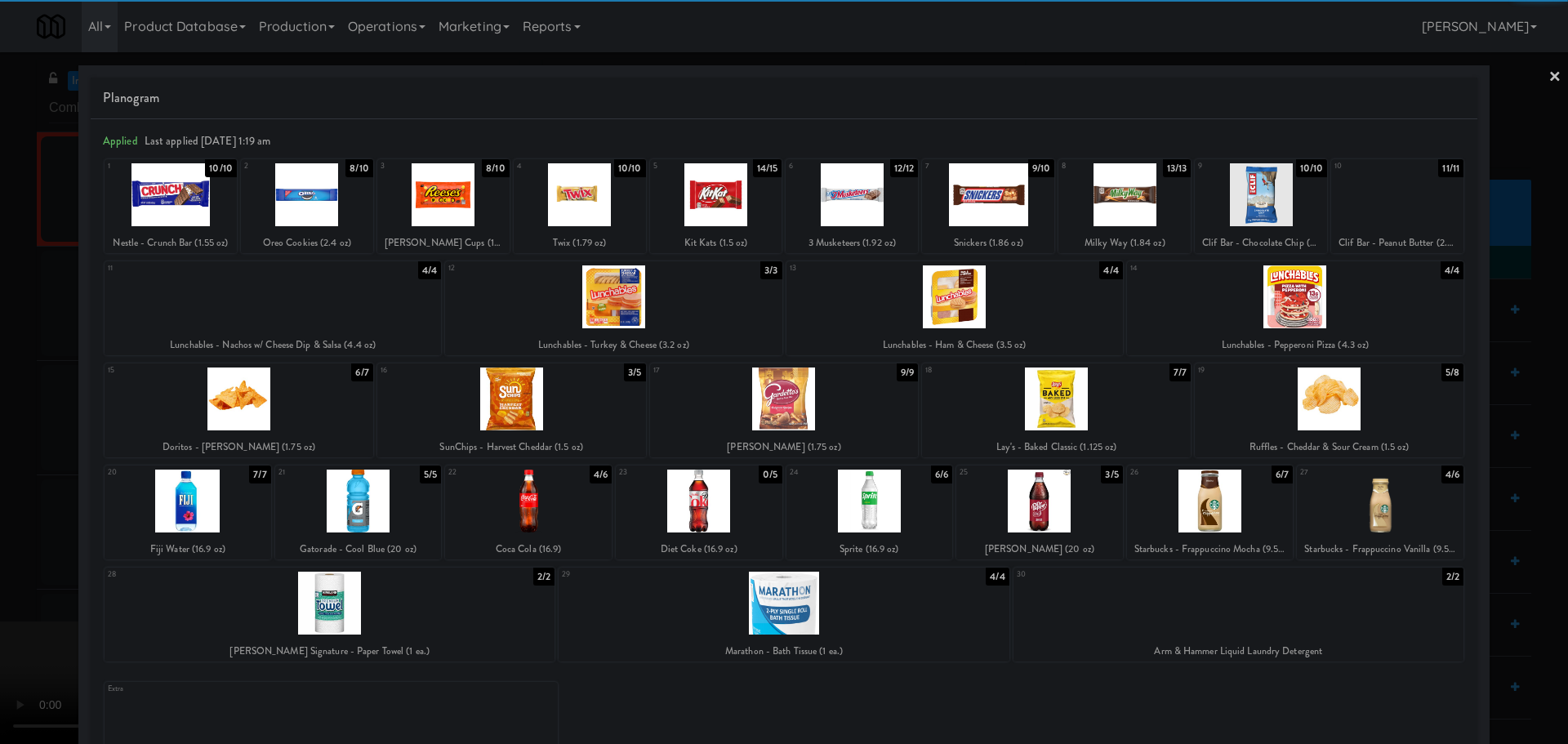
click at [962, 309] on div at bounding box center [955, 297] width 337 height 63
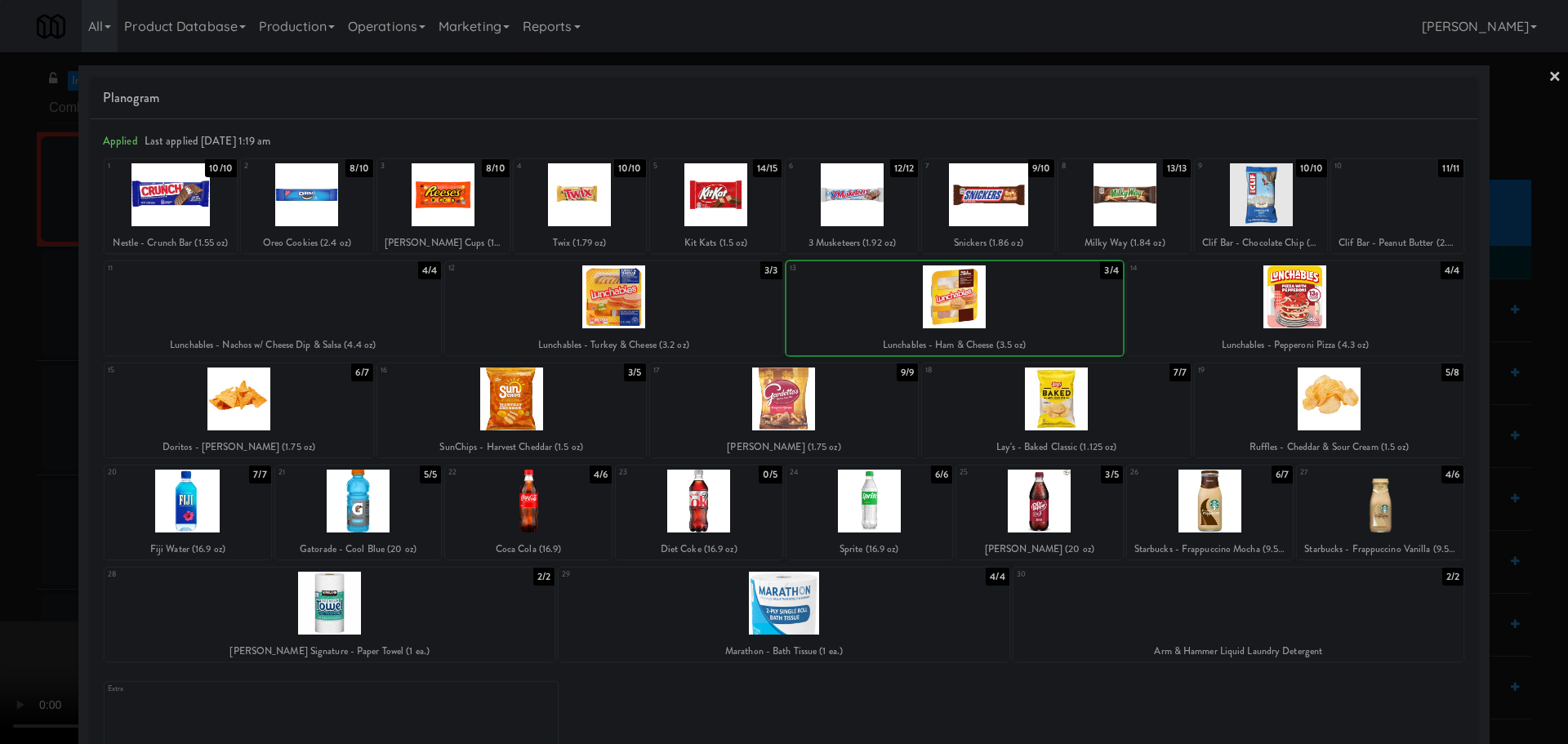
click at [0, 453] on div at bounding box center [784, 372] width 1568 height 744
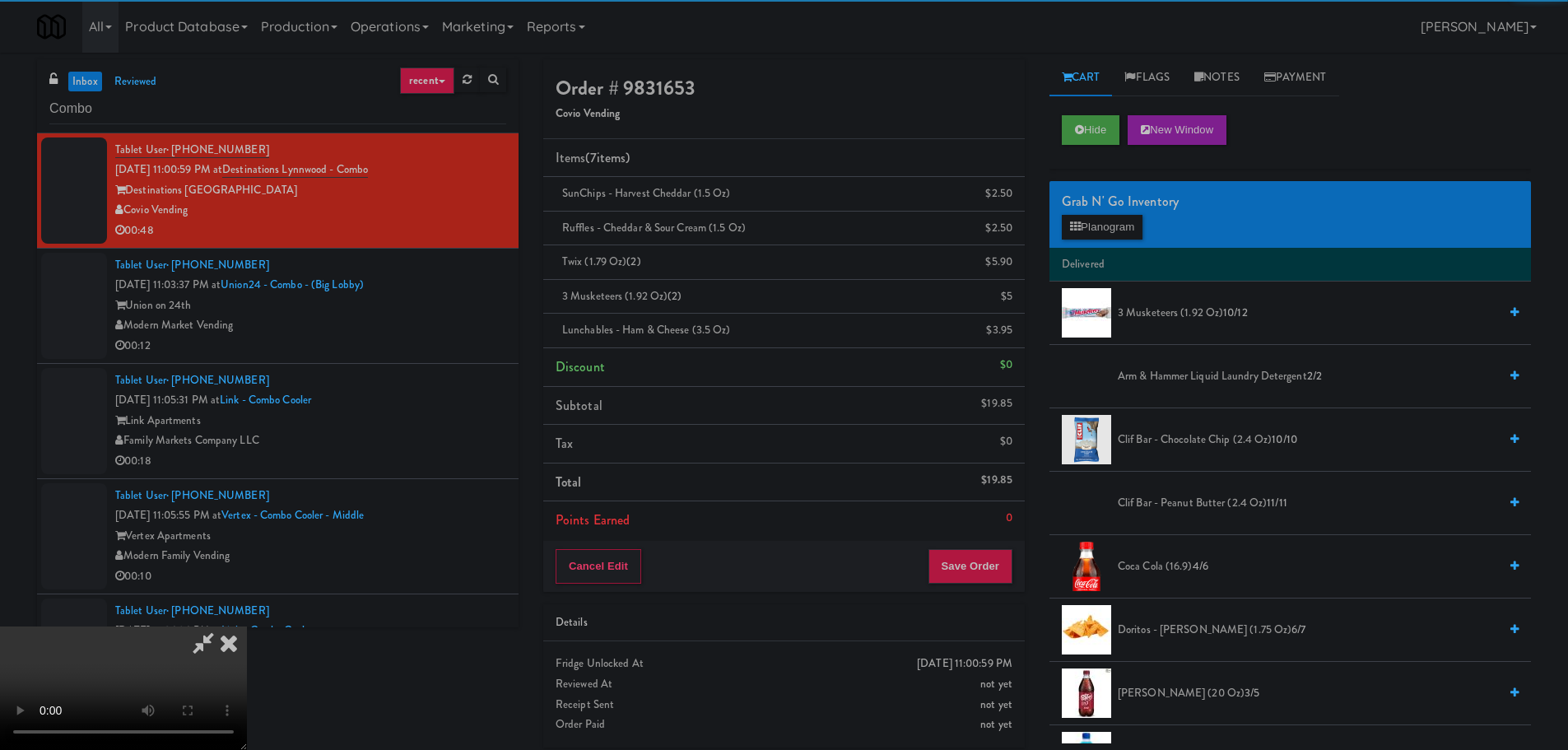
drag, startPoint x: 512, startPoint y: 327, endPoint x: 648, endPoint y: 337, distance: 136.4
click at [247, 626] on video at bounding box center [123, 688] width 247 height 124
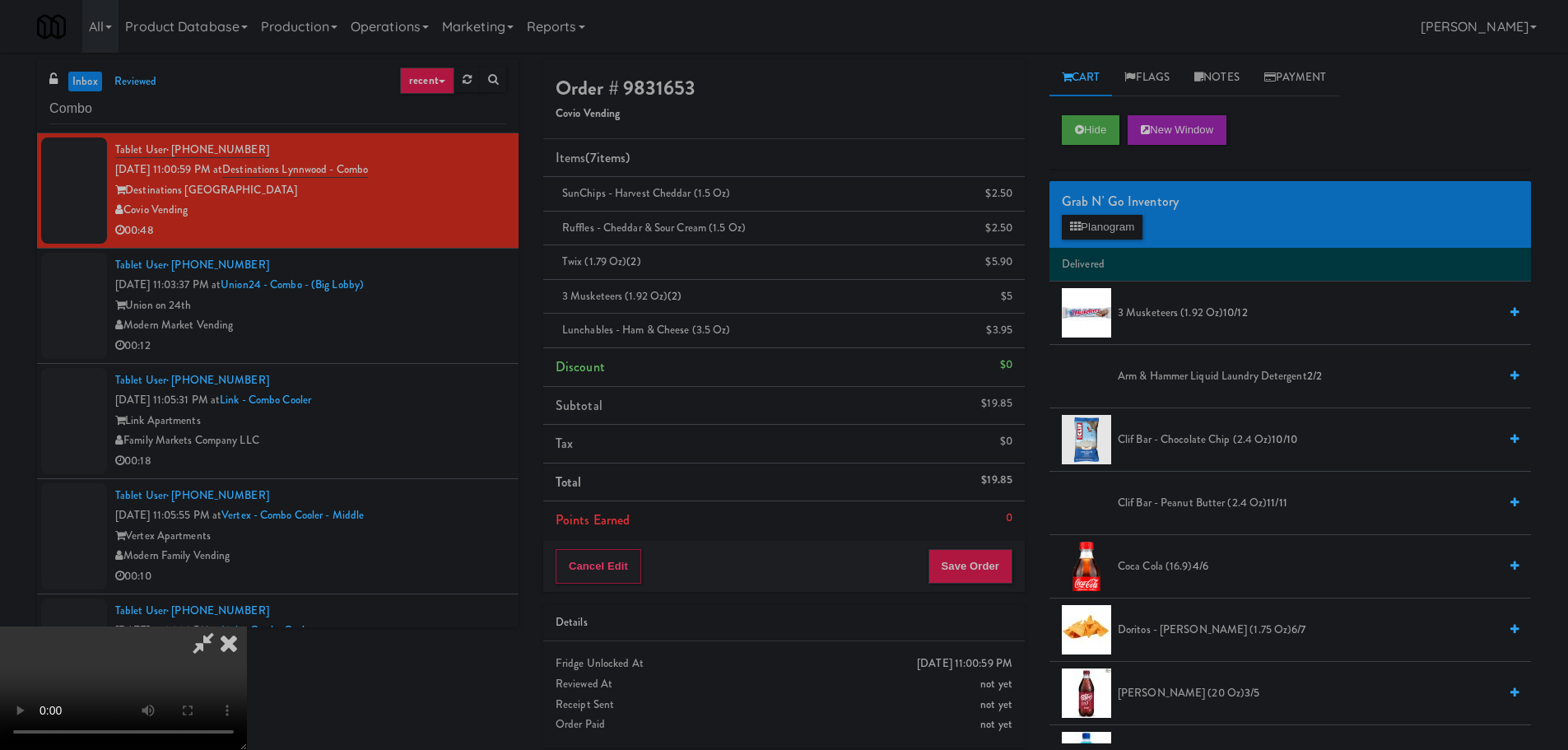
scroll to position [283, 0]
click at [992, 555] on button "Save Order" at bounding box center [970, 566] width 84 height 34
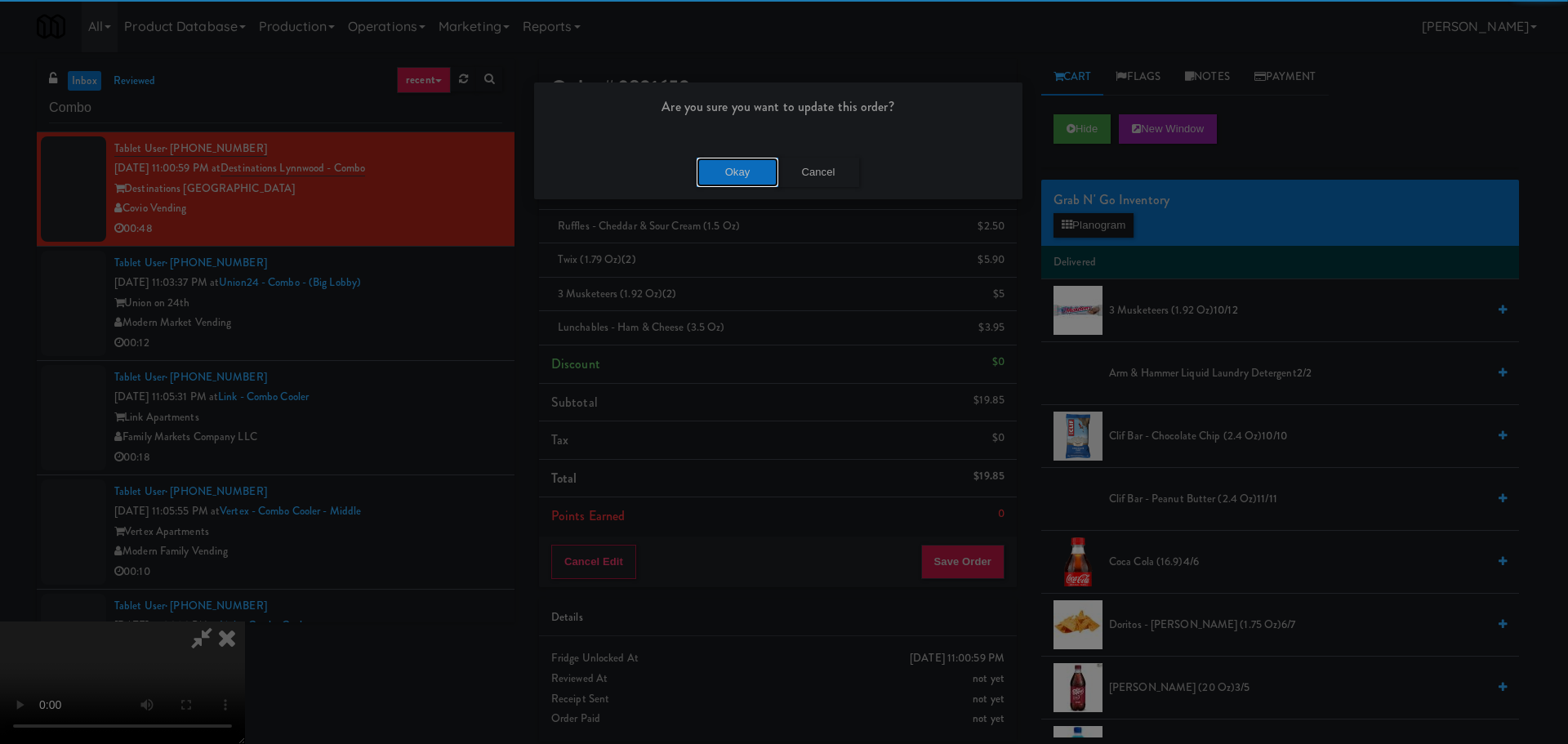
click at [723, 170] on button "Okay" at bounding box center [738, 173] width 81 height 30
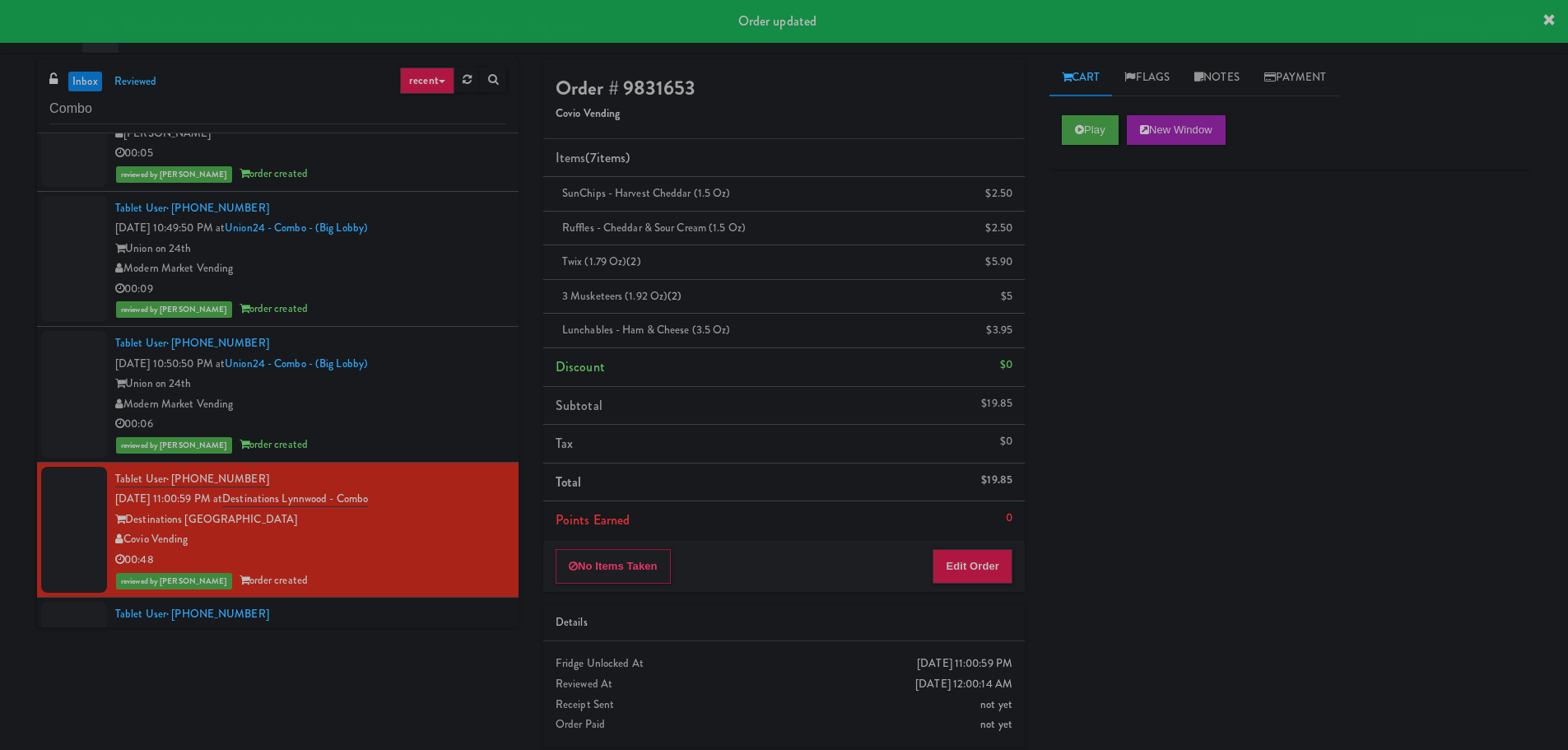
scroll to position [5801, 0]
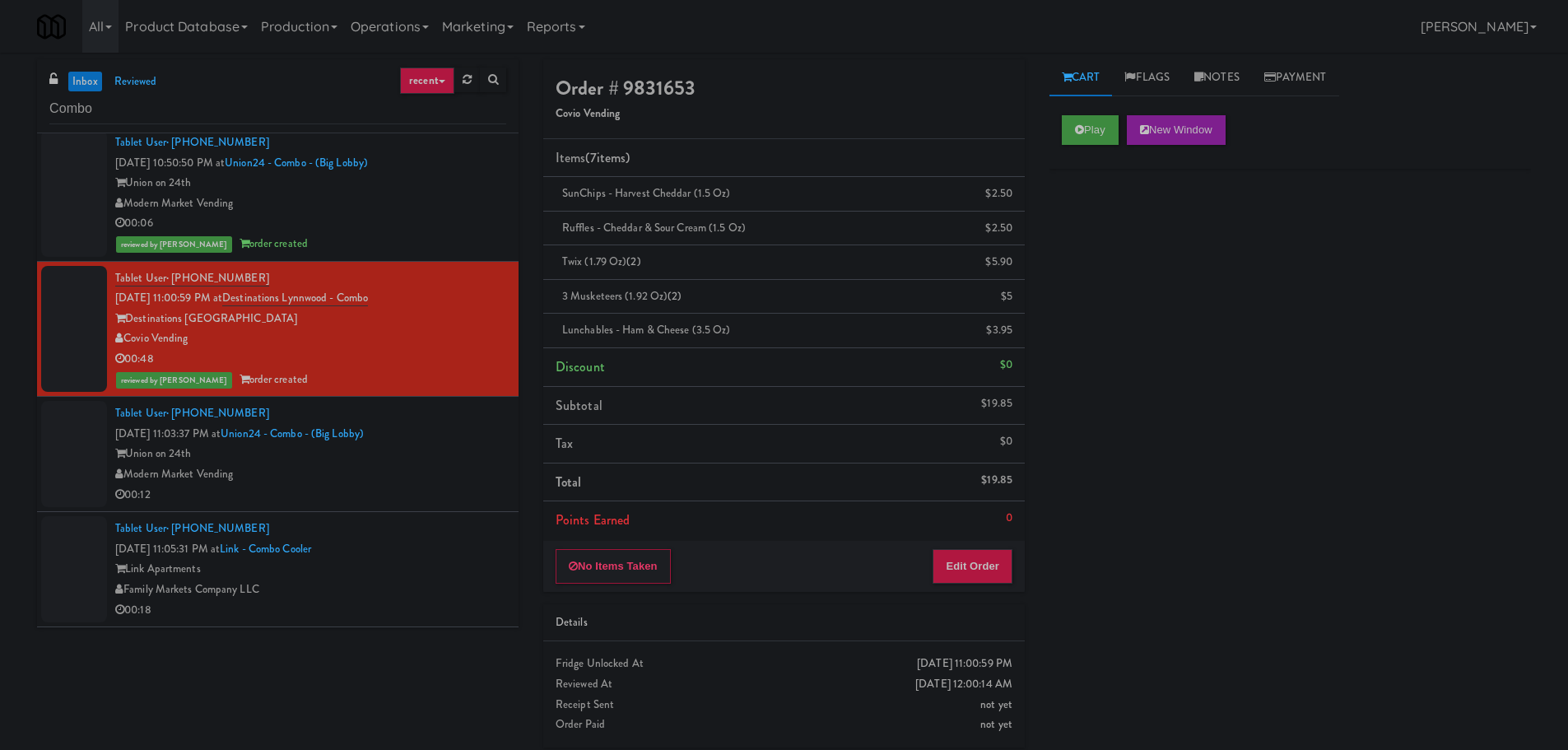
scroll to position [4726, 0]
click at [77, 94] on input "Combo" at bounding box center [278, 109] width 457 height 31
click at [81, 86] on link "inbox" at bounding box center [85, 82] width 34 height 20
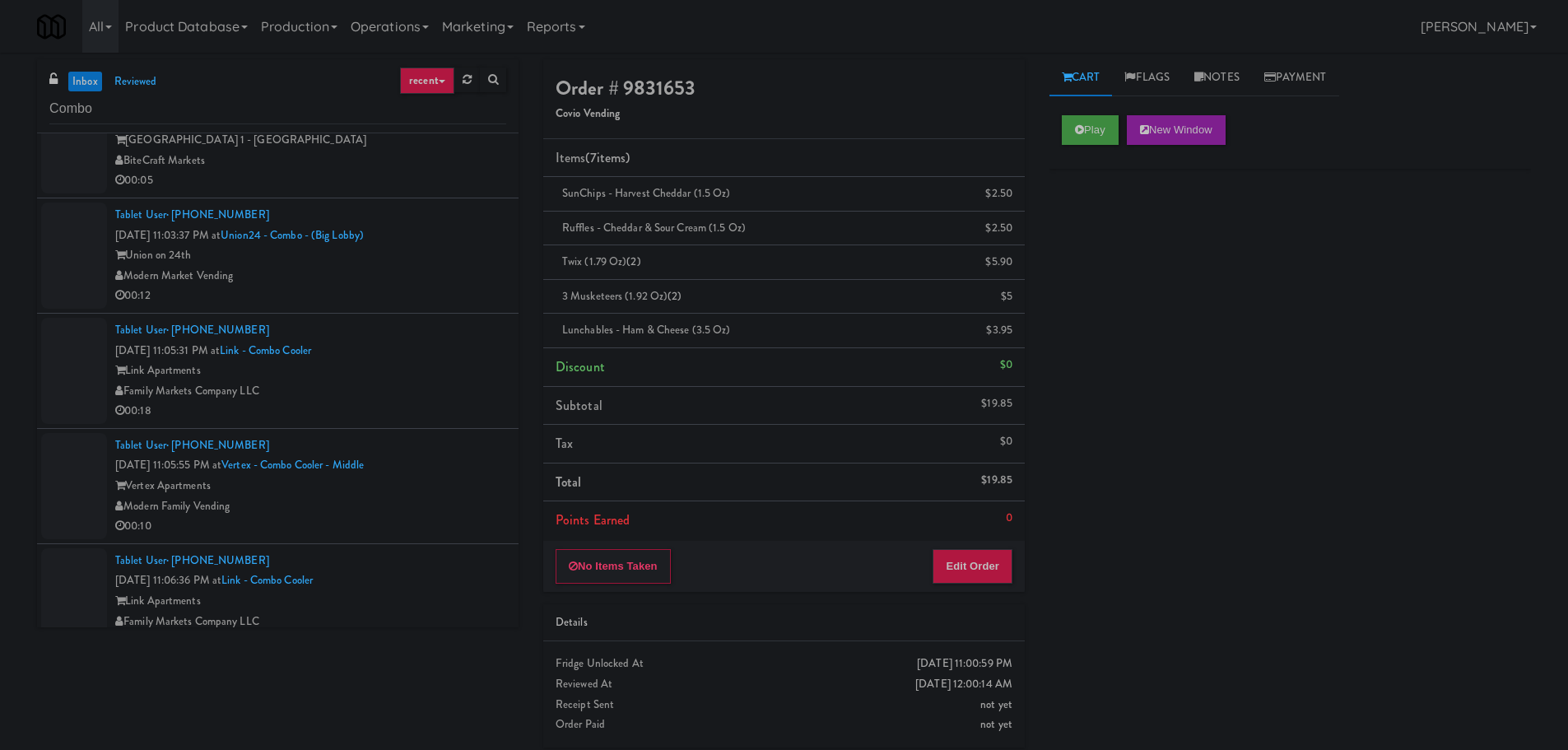
scroll to position [0, 0]
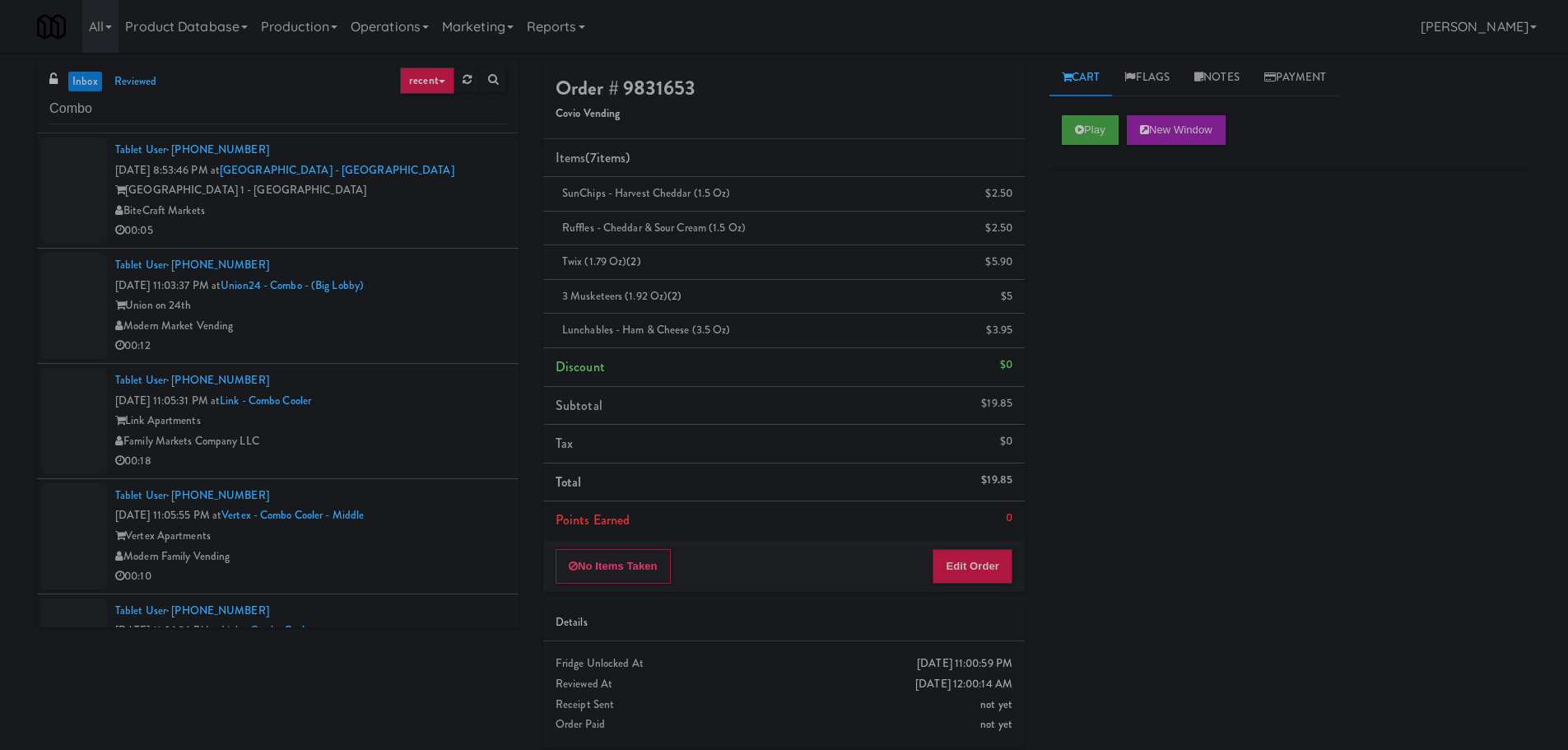
click at [458, 296] on div "Union on 24th" at bounding box center [311, 306] width 391 height 20
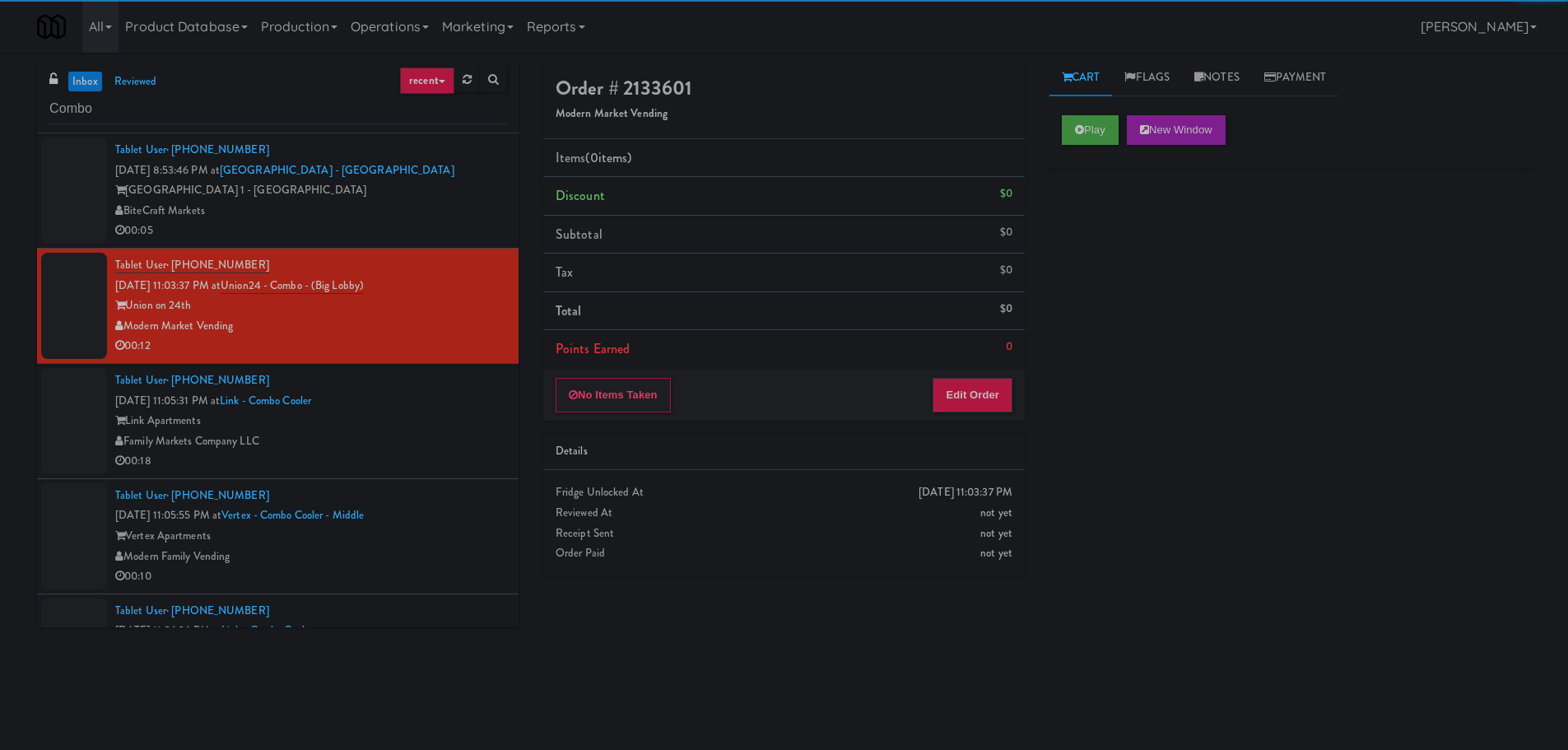
click at [448, 402] on div "Tablet User · (585) 773-8530 [DATE] 11:05:31 PM at Link - Combo Cooler Link Apa…" at bounding box center [311, 421] width 391 height 102
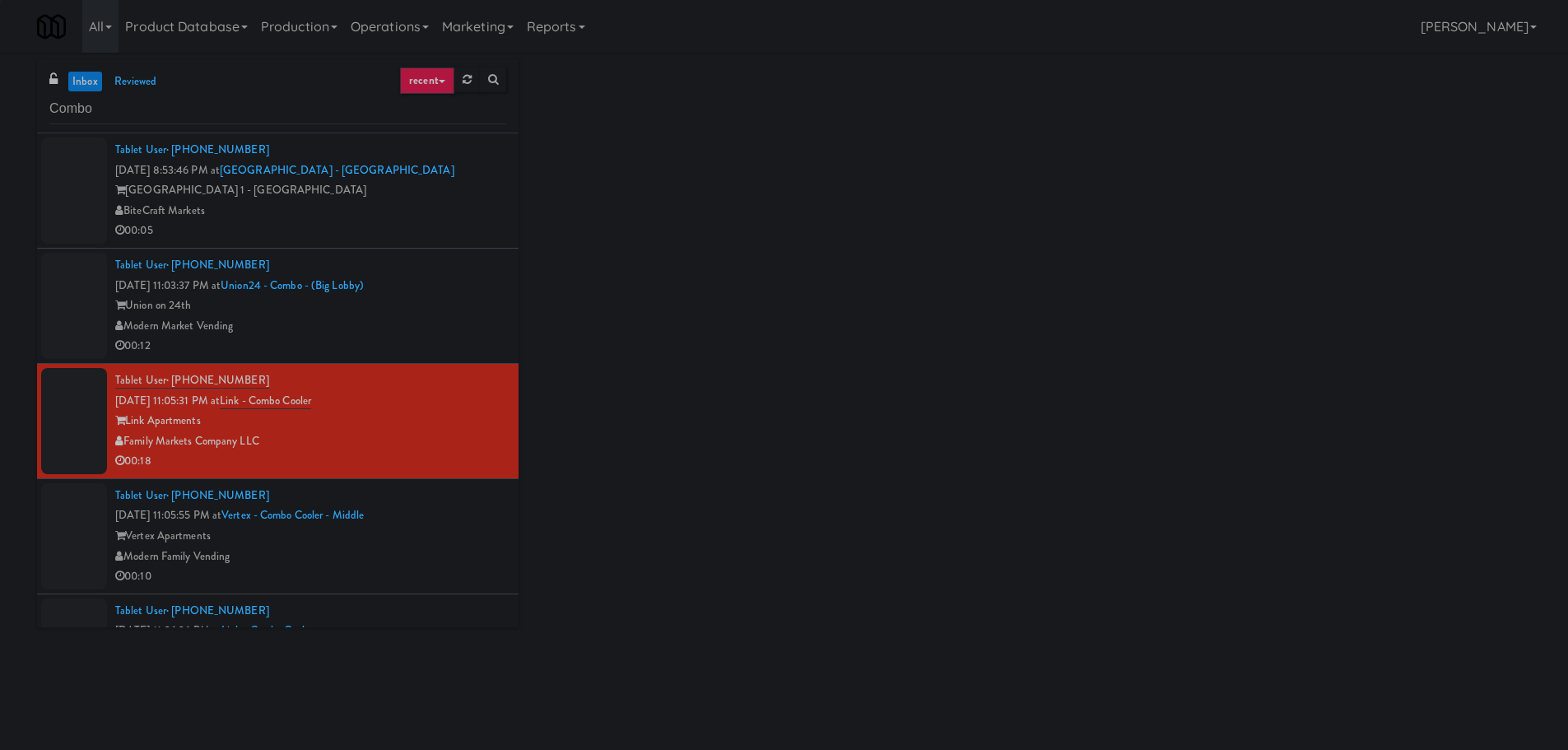
click at [470, 313] on div "Union on 24th" at bounding box center [311, 306] width 391 height 20
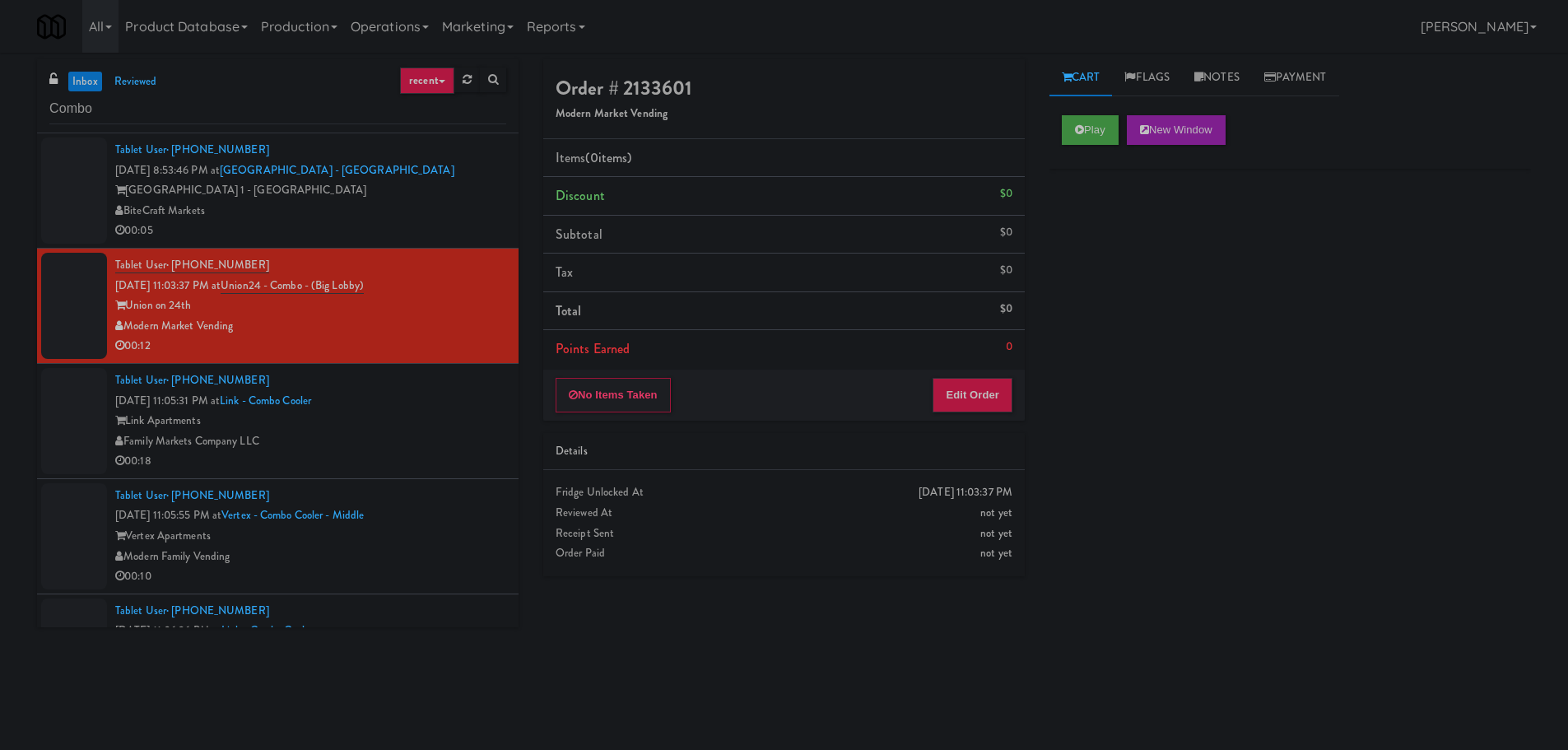
click at [455, 399] on div "Tablet User · (585) 773-8530 [DATE] 11:05:31 PM at Link - Combo Cooler Link Apa…" at bounding box center [311, 421] width 391 height 102
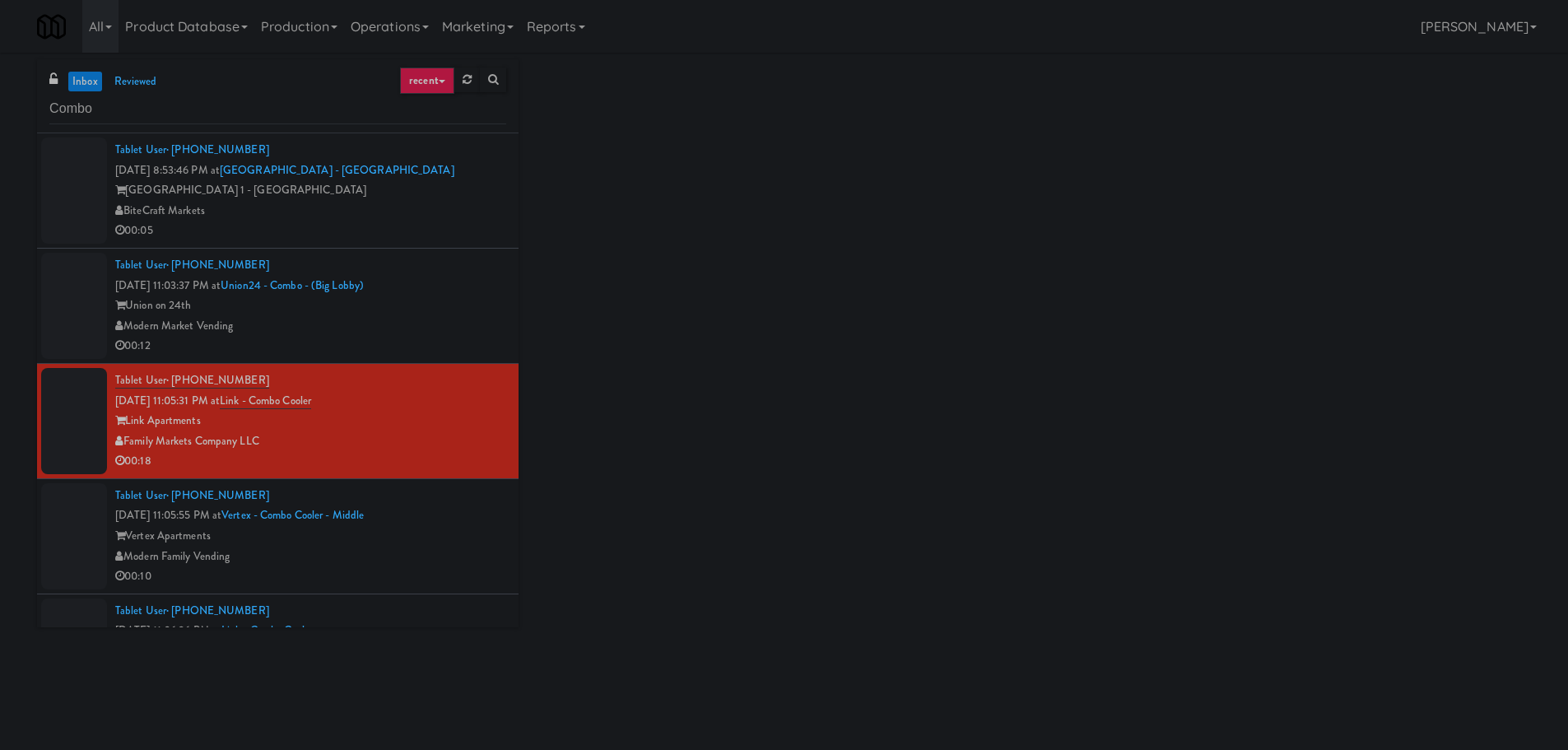
click at [454, 290] on div "Tablet User · (512) 276-4428 [DATE] 11:03:37 PM at [GEOGRAPHIC_DATA] - Combo - …" at bounding box center [311, 306] width 391 height 102
